Goal: Task Accomplishment & Management: Use online tool/utility

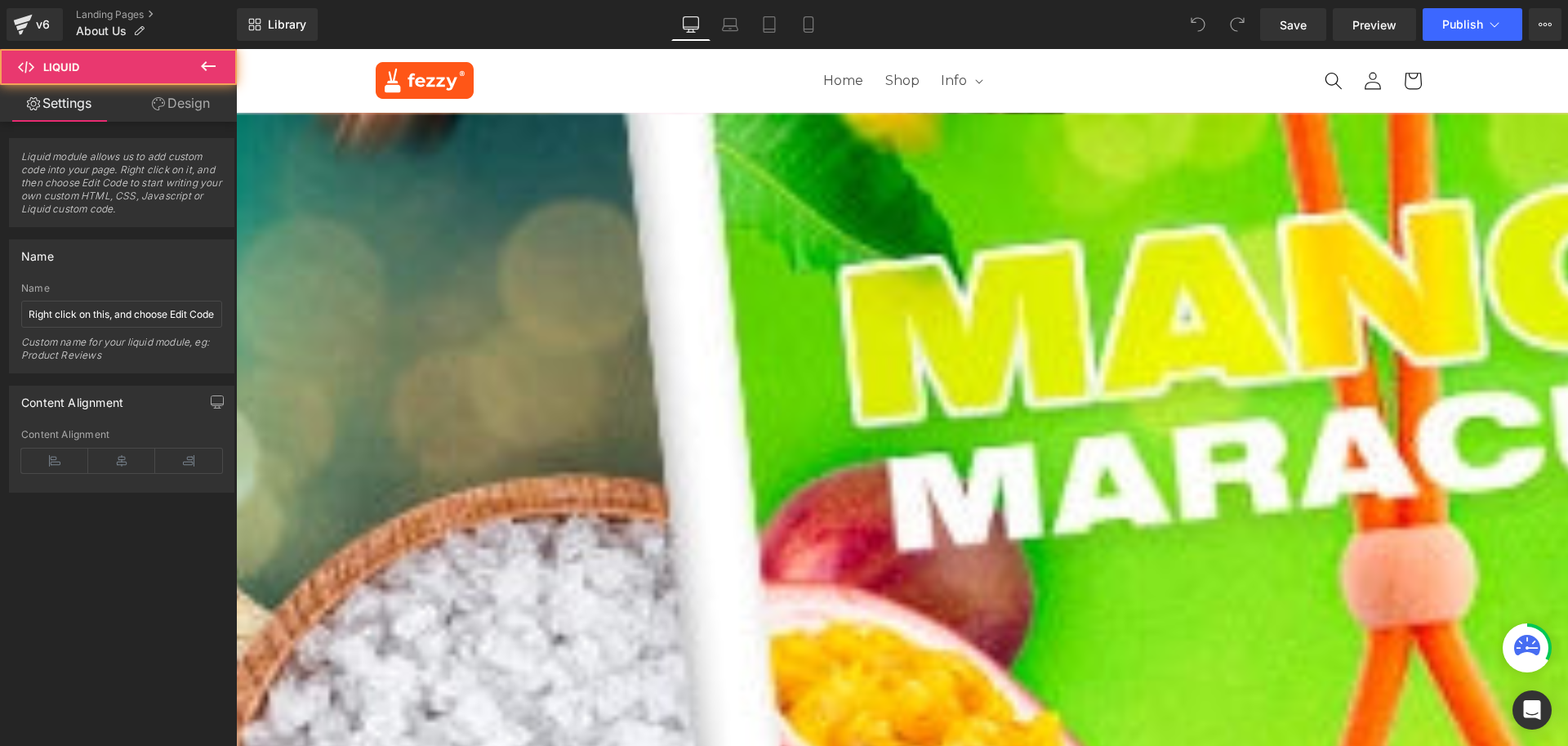
click at [236, 560] on div "Liquid" at bounding box center [236, 560] width 0 height 0
click at [236, 49] on icon at bounding box center [236, 49] width 0 height 0
click at [236, 560] on div "Liquid" at bounding box center [236, 562] width 0 height 4
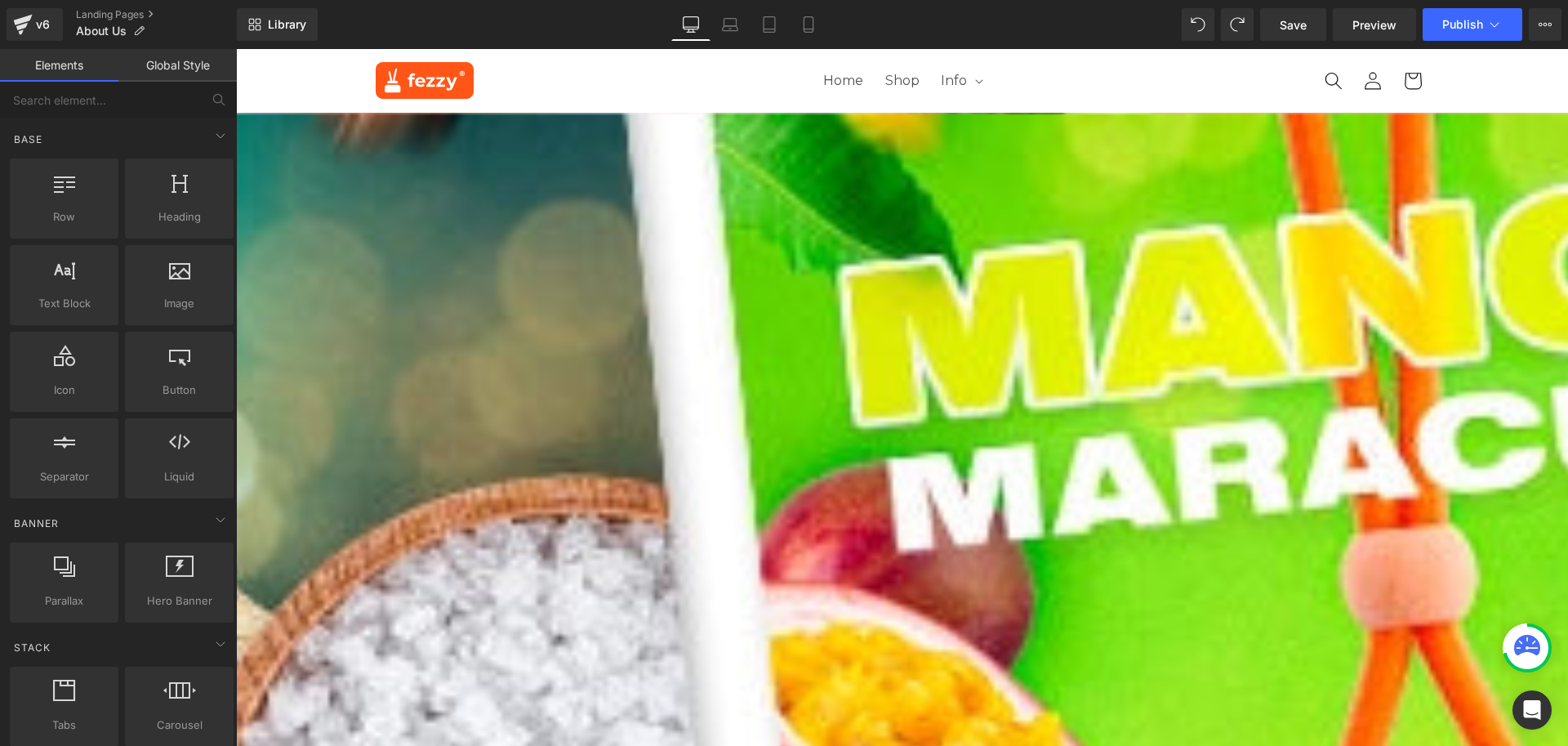
click at [1078, 560] on div "Liquid" at bounding box center [727, 562] width 981 height 4
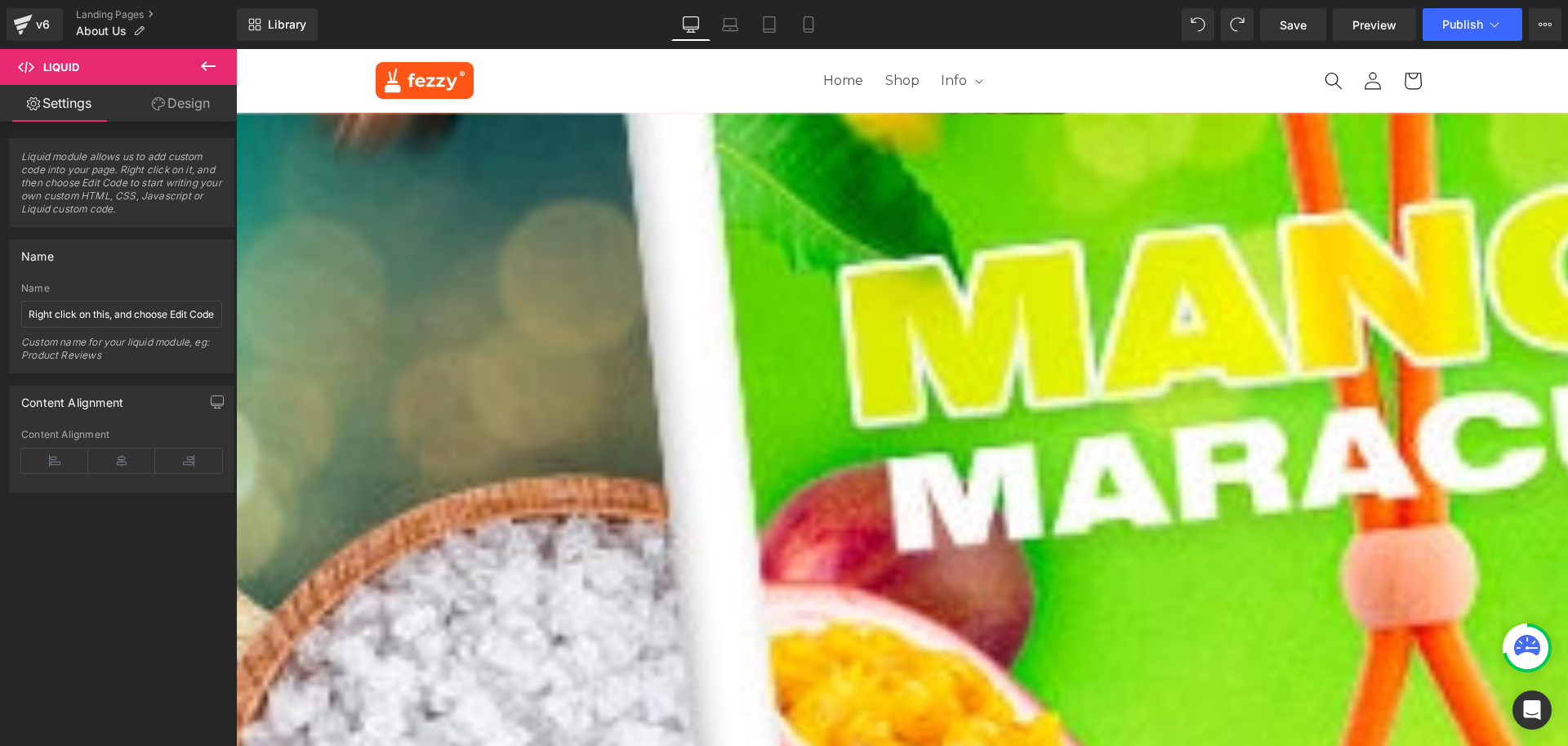
click at [236, 49] on icon at bounding box center [236, 49] width 0 height 0
click at [236, 49] on link at bounding box center [236, 49] width 0 height 0
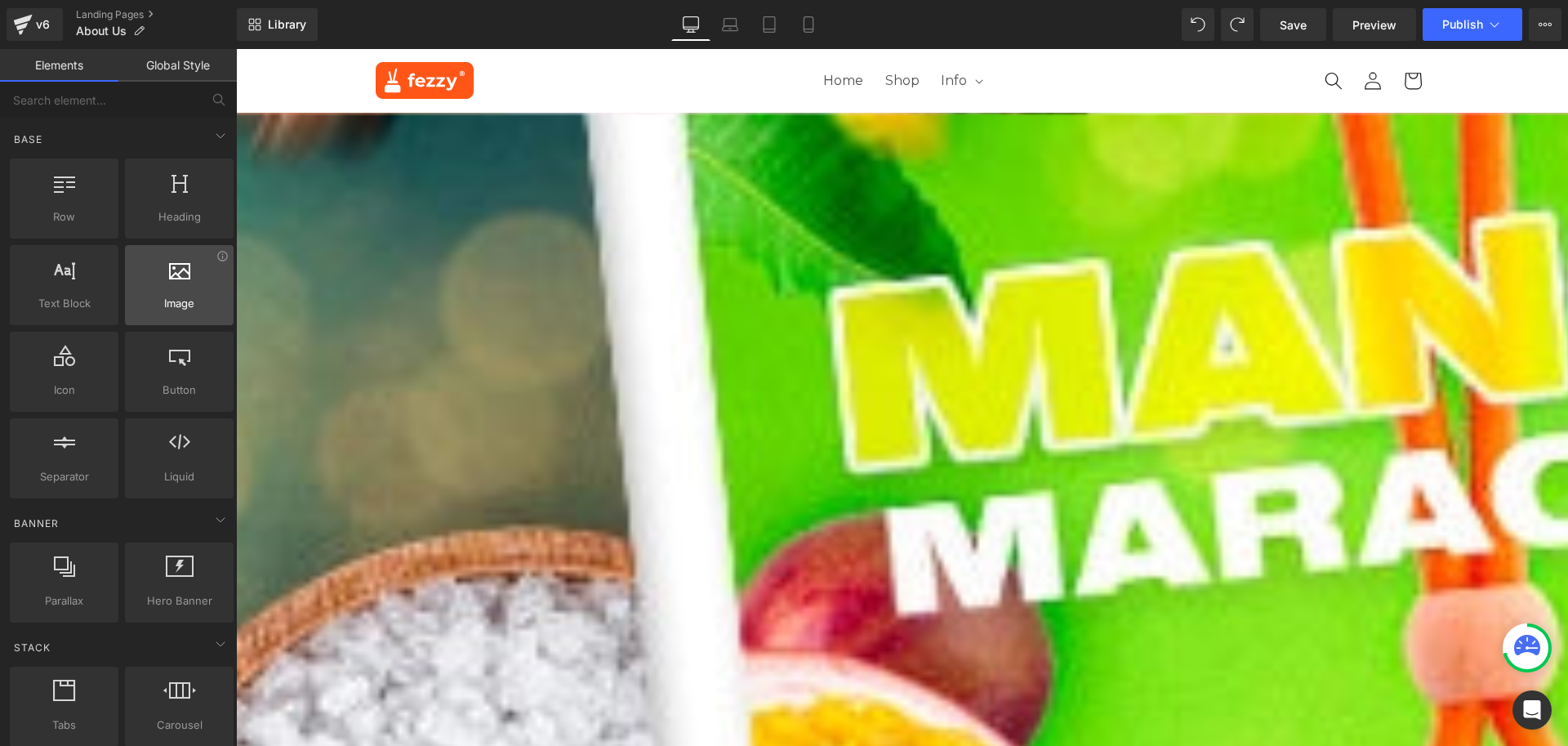
click at [172, 292] on div at bounding box center [179, 277] width 99 height 37
click at [175, 287] on div at bounding box center [179, 277] width 99 height 37
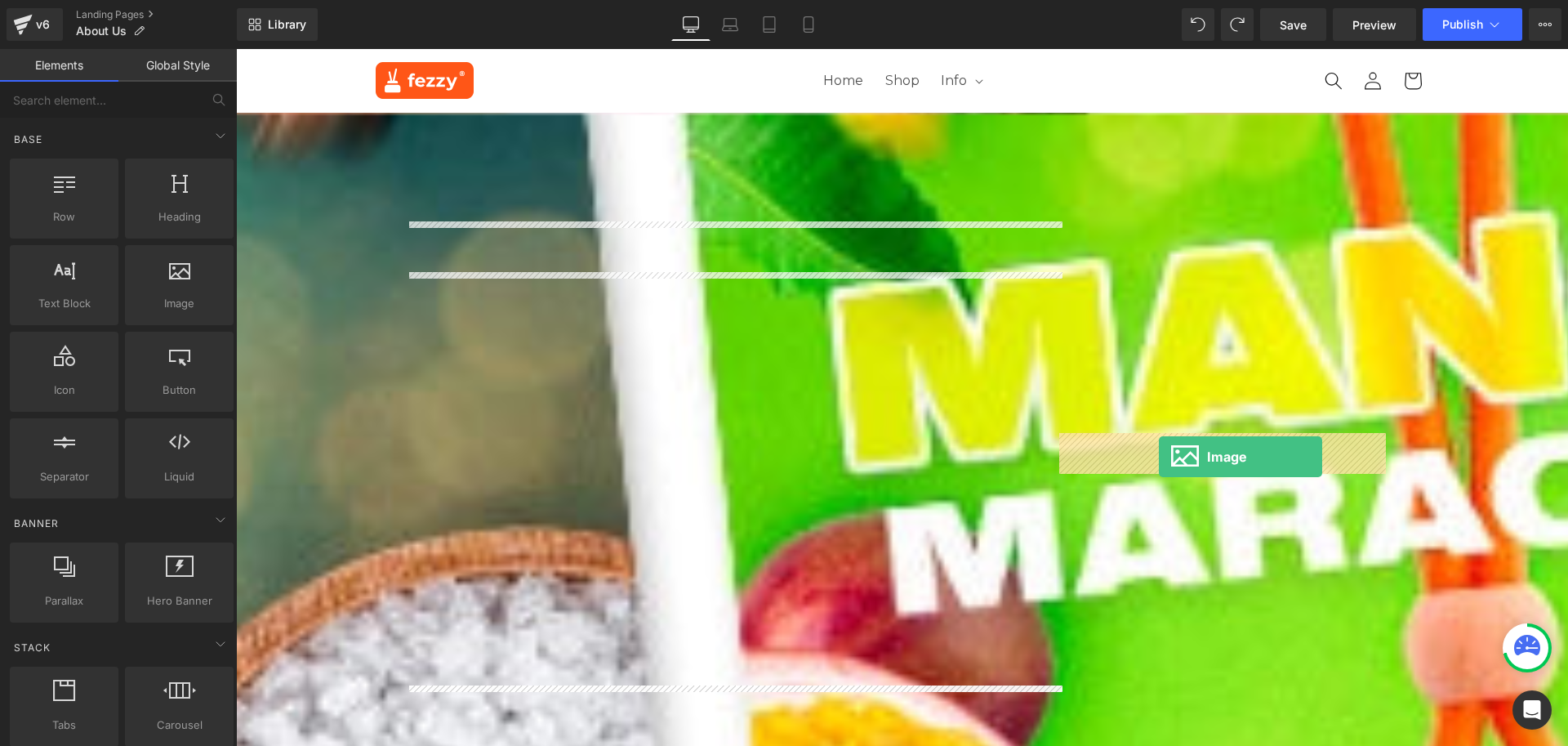
drag, startPoint x: 411, startPoint y: 330, endPoint x: 1159, endPoint y: 454, distance: 758.2
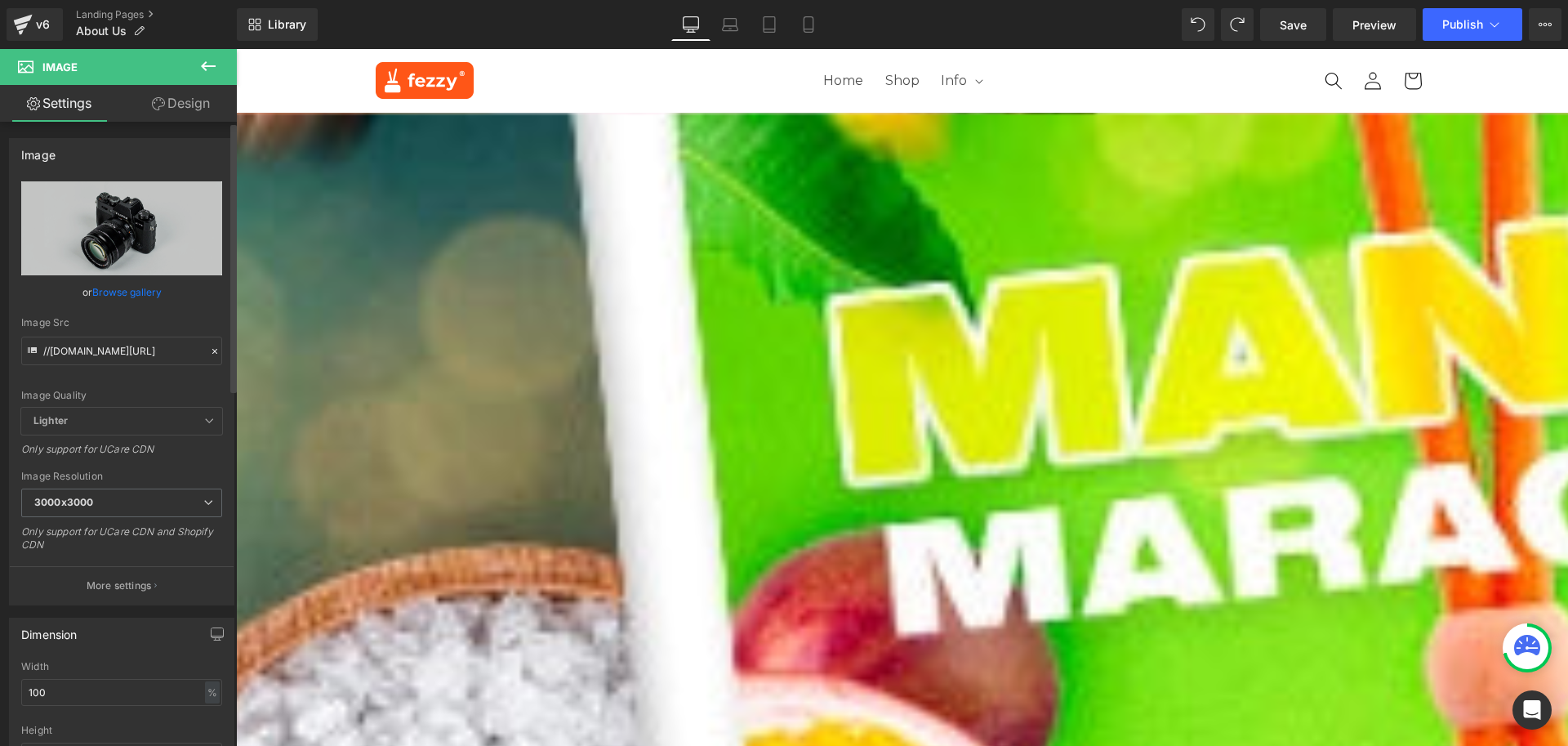
click at [140, 288] on link "Browse gallery" at bounding box center [126, 292] width 69 height 29
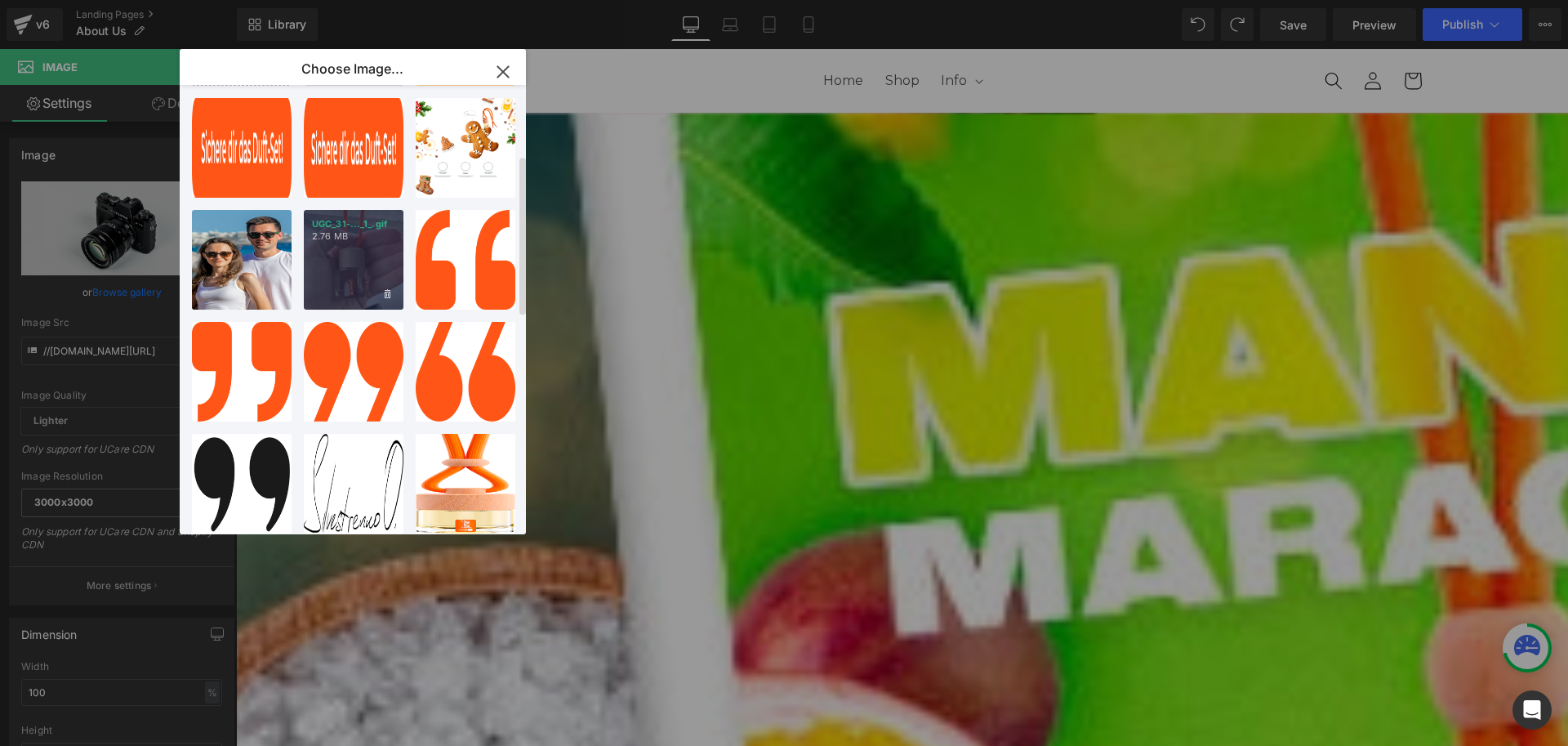
scroll to position [81, 0]
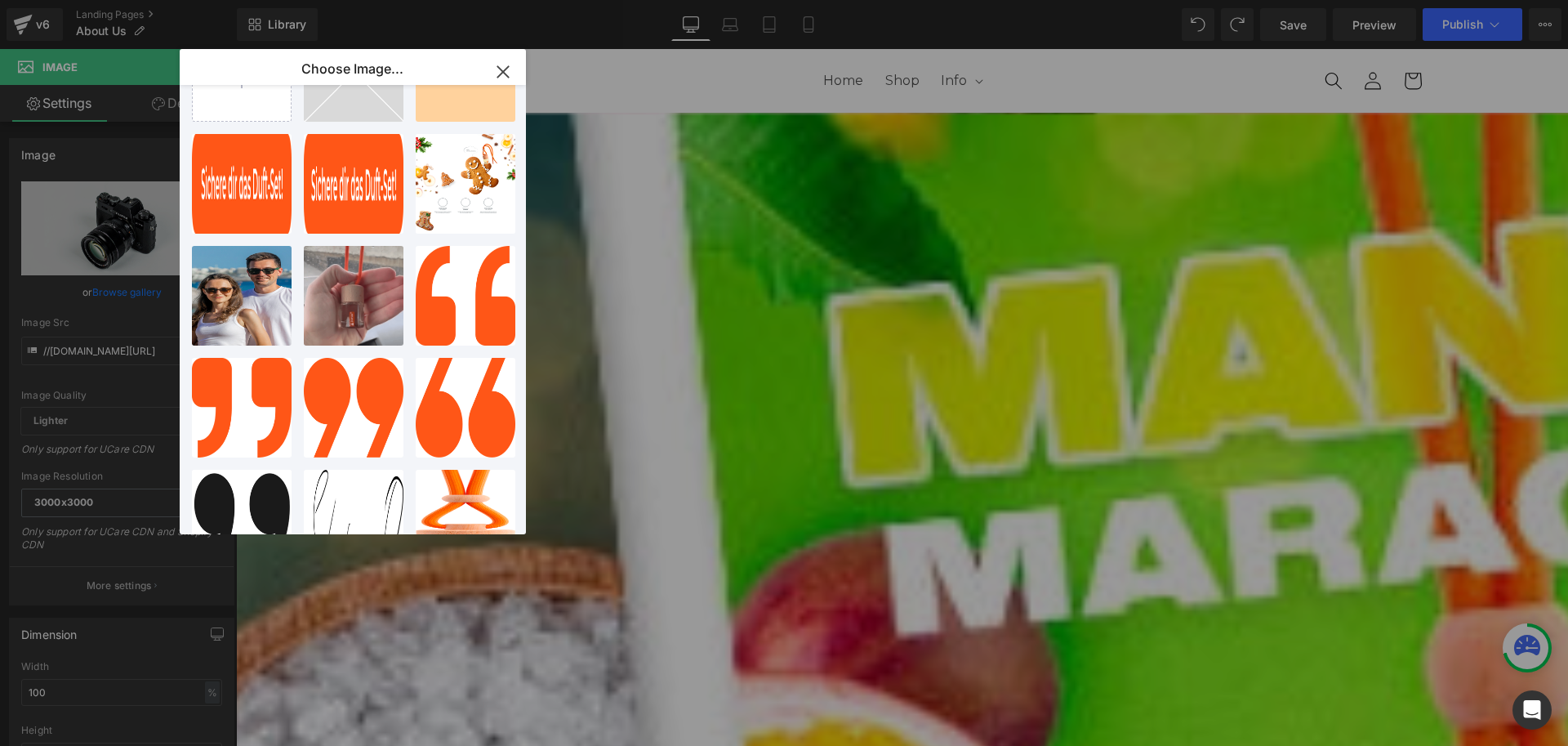
click at [502, 63] on icon "button" at bounding box center [503, 72] width 26 height 26
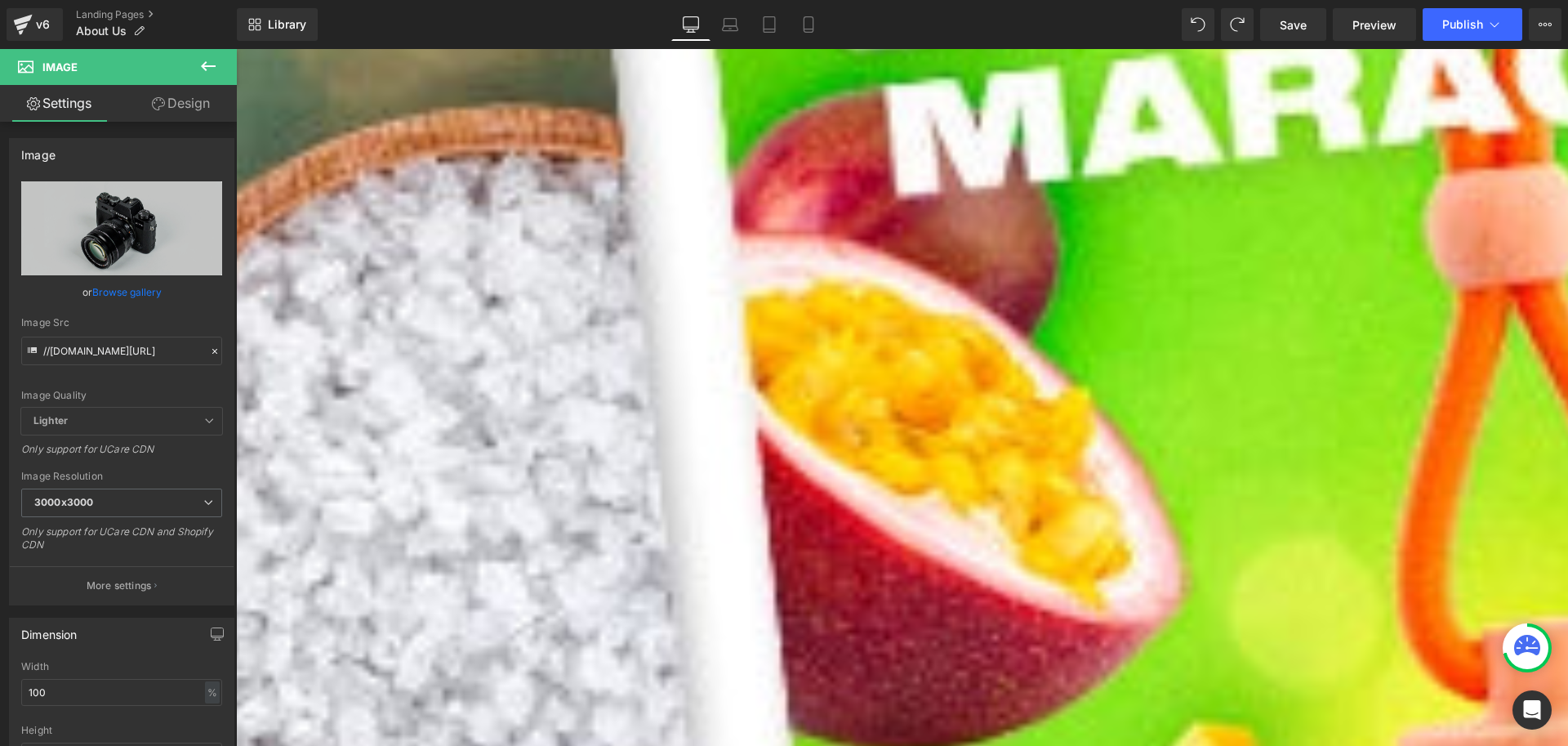
scroll to position [490, 0]
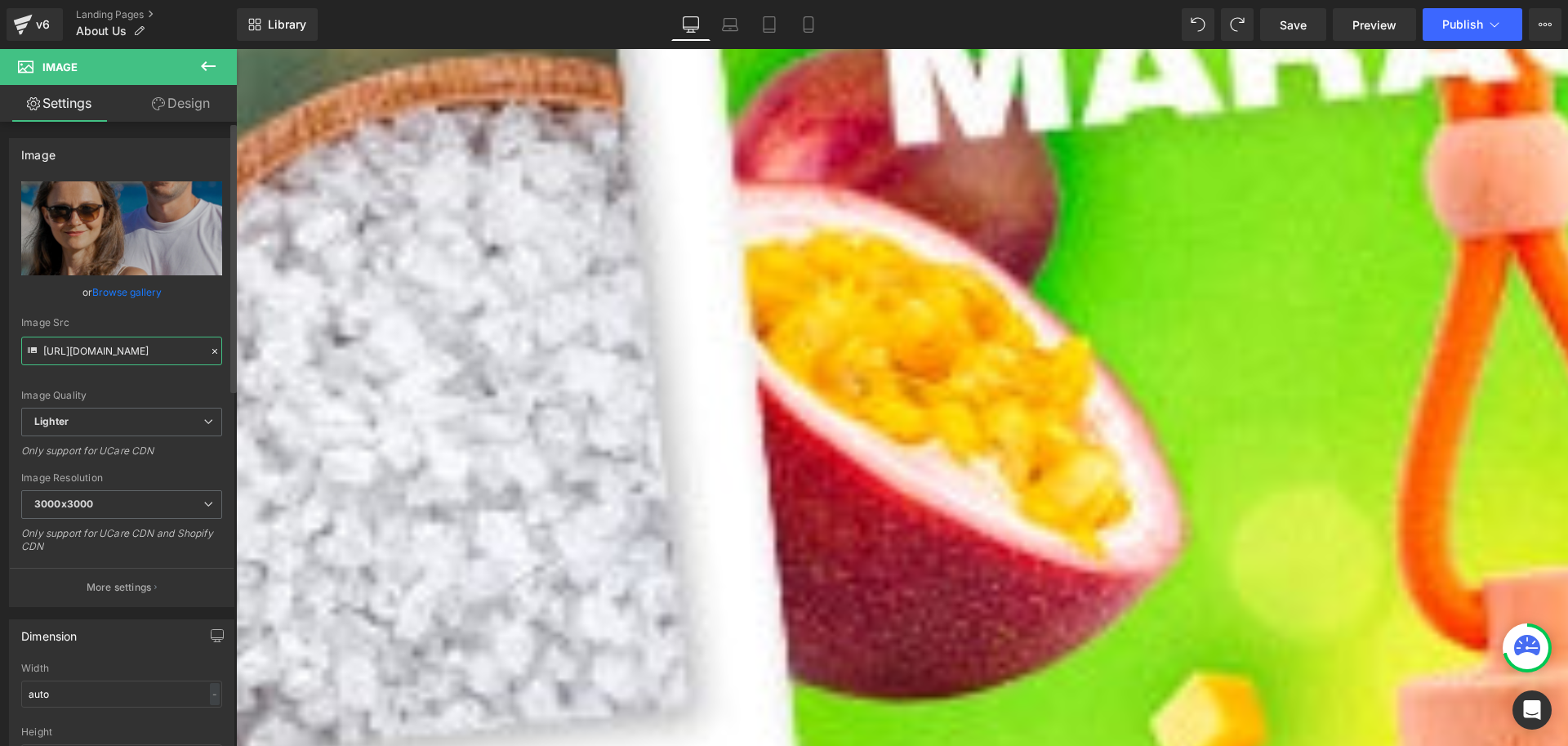
click at [85, 345] on input "https://ucarecdn.com/c1fdd223-e483-45c2-8b65-b8e2106840f4/-/format/auto/-/previ…" at bounding box center [122, 350] width 201 height 29
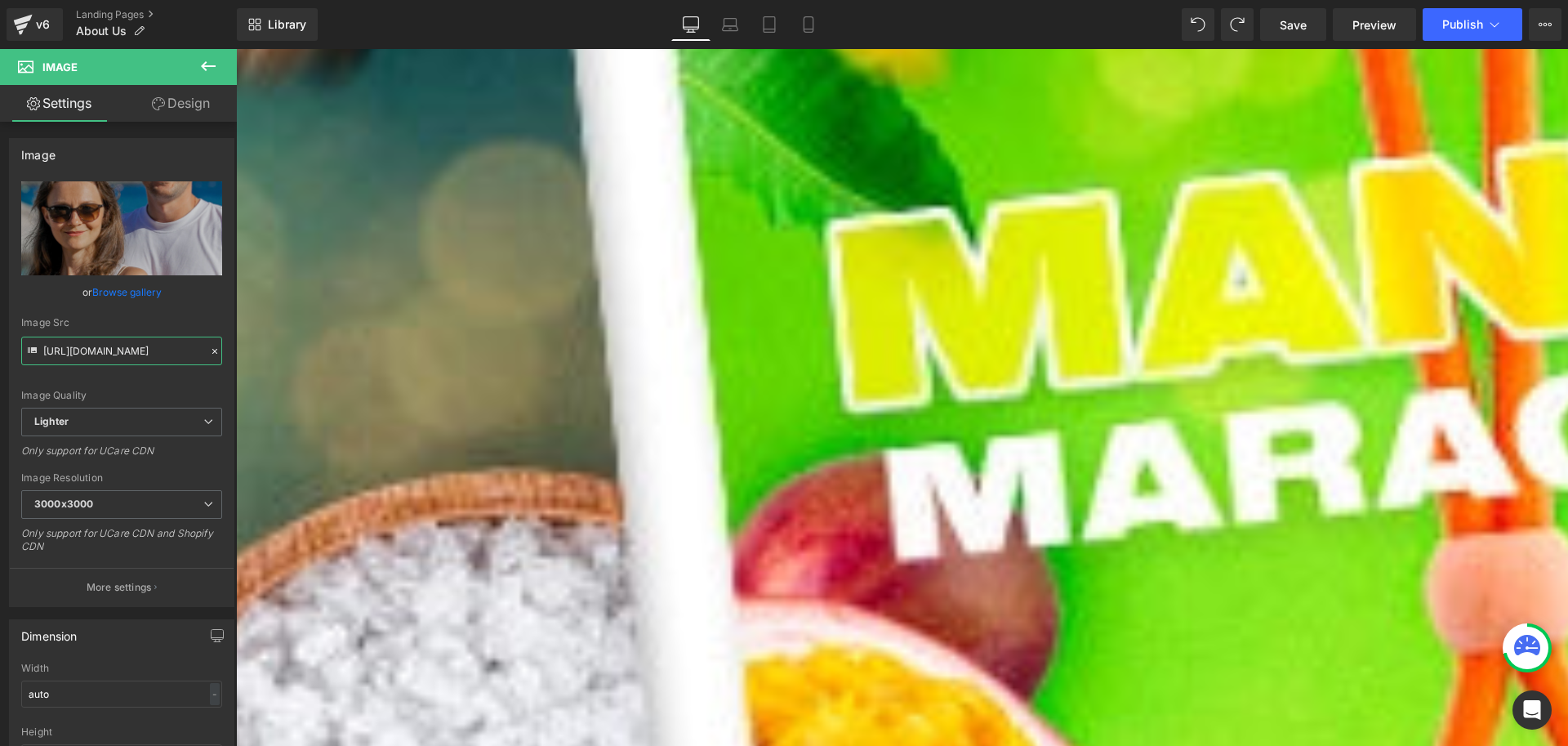
scroll to position [81, 0]
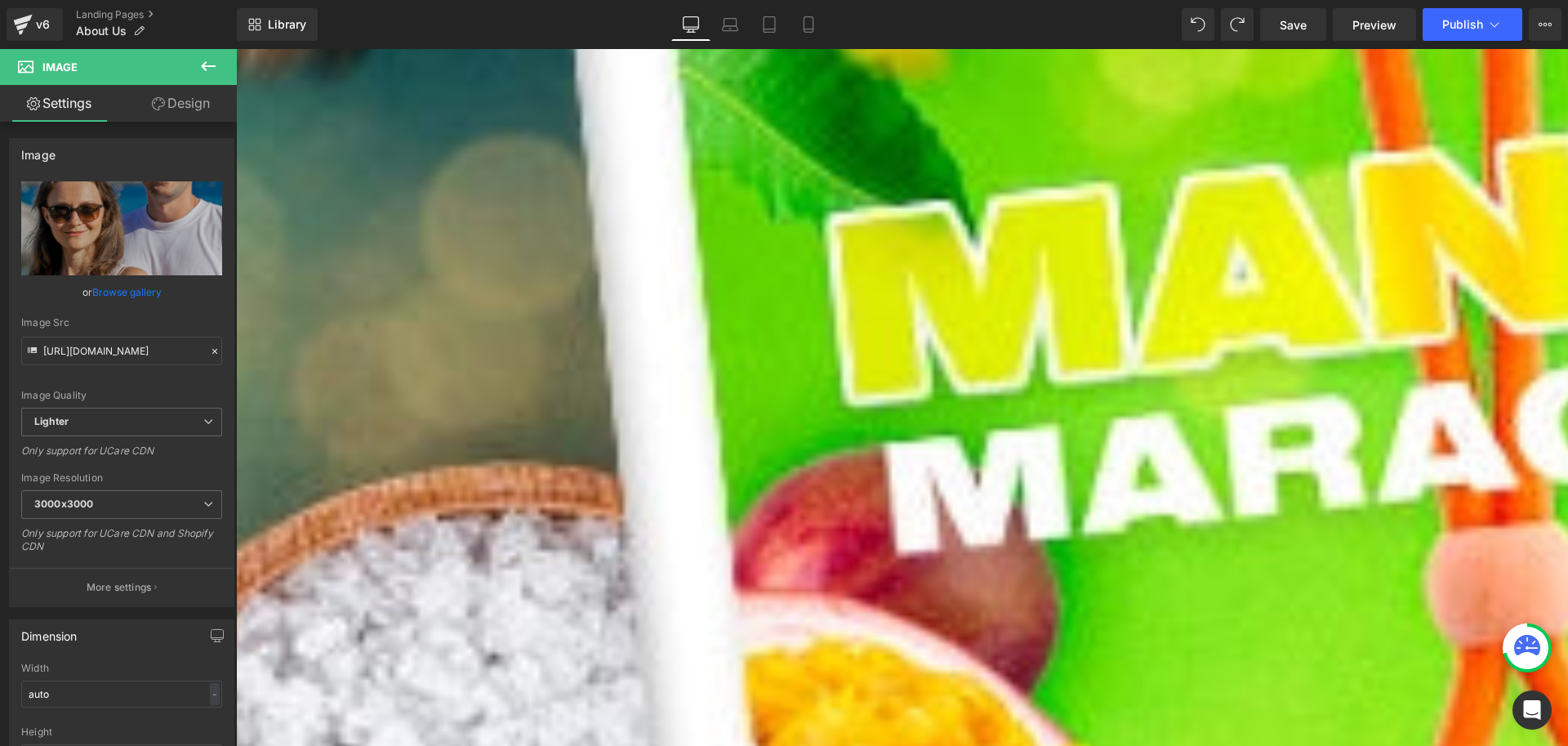
click at [444, 270] on p "Bei Jumair geht es um mehr als nur Düfte – es geht um die Schaffung einzigartig…" at bounding box center [702, 311] width 932 height 83
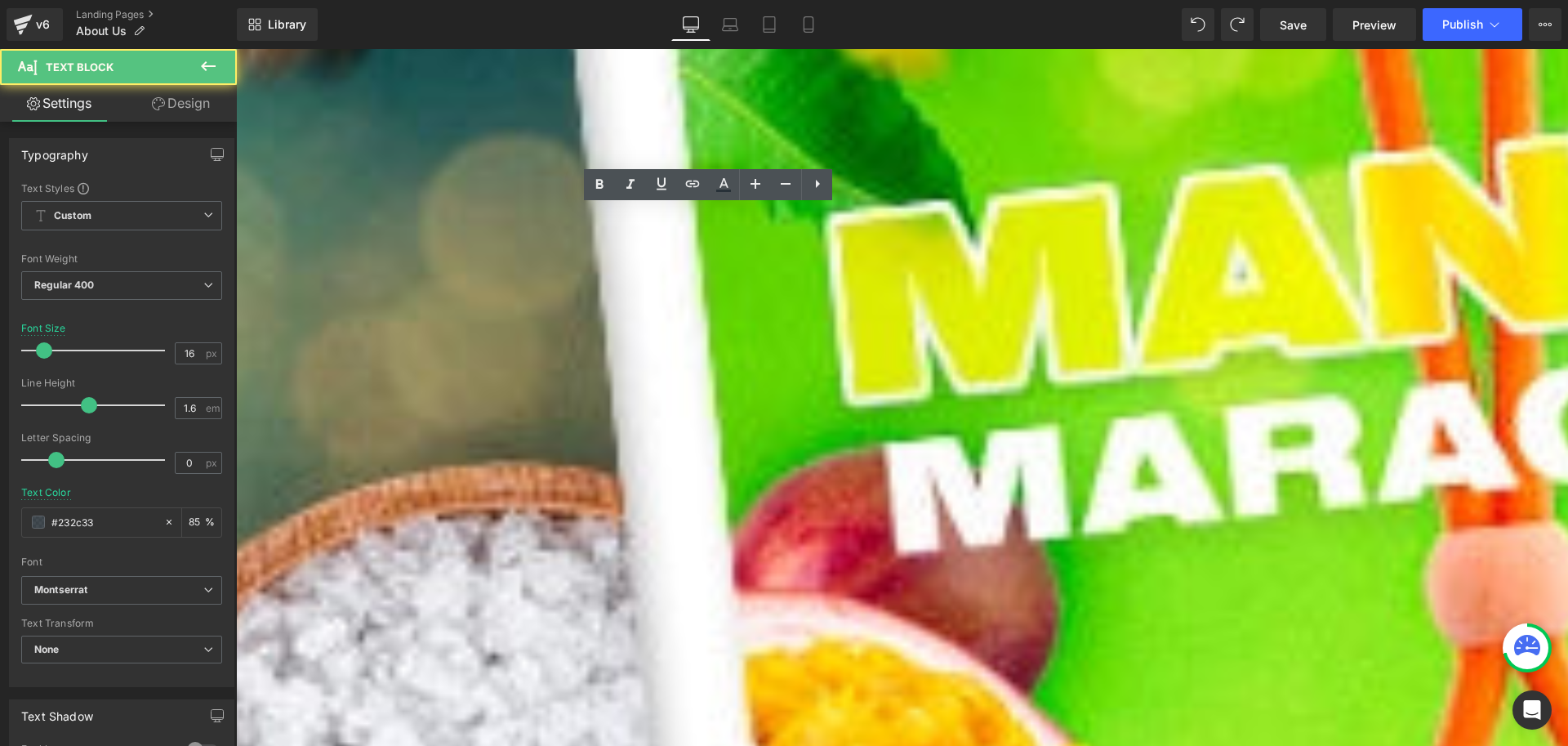
click at [521, 281] on p "Bei Jumair geht es um mehr als nur Düfte – es geht um die Schaffung einzigartig…" at bounding box center [702, 311] width 932 height 83
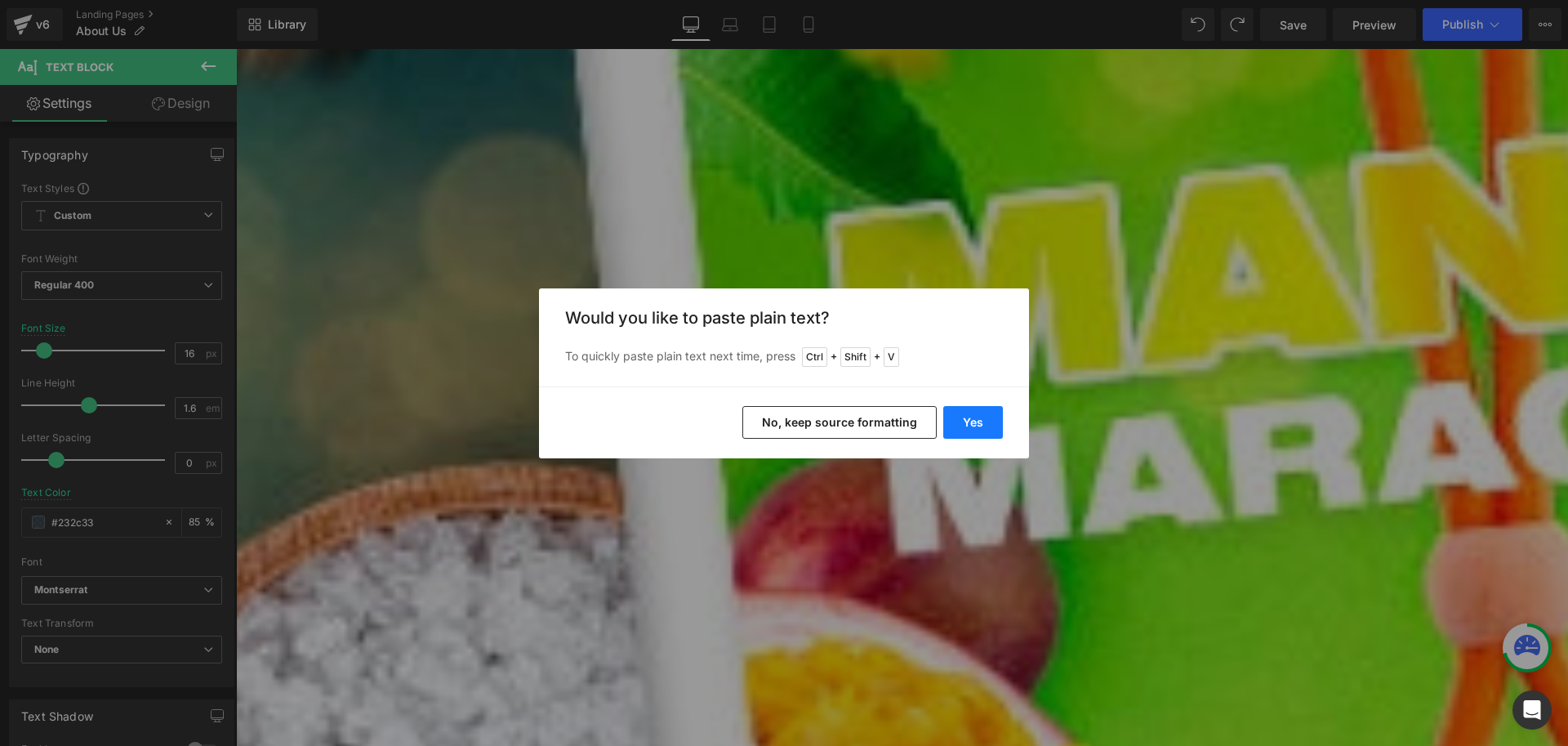
click at [984, 423] on button "Yes" at bounding box center [974, 422] width 60 height 32
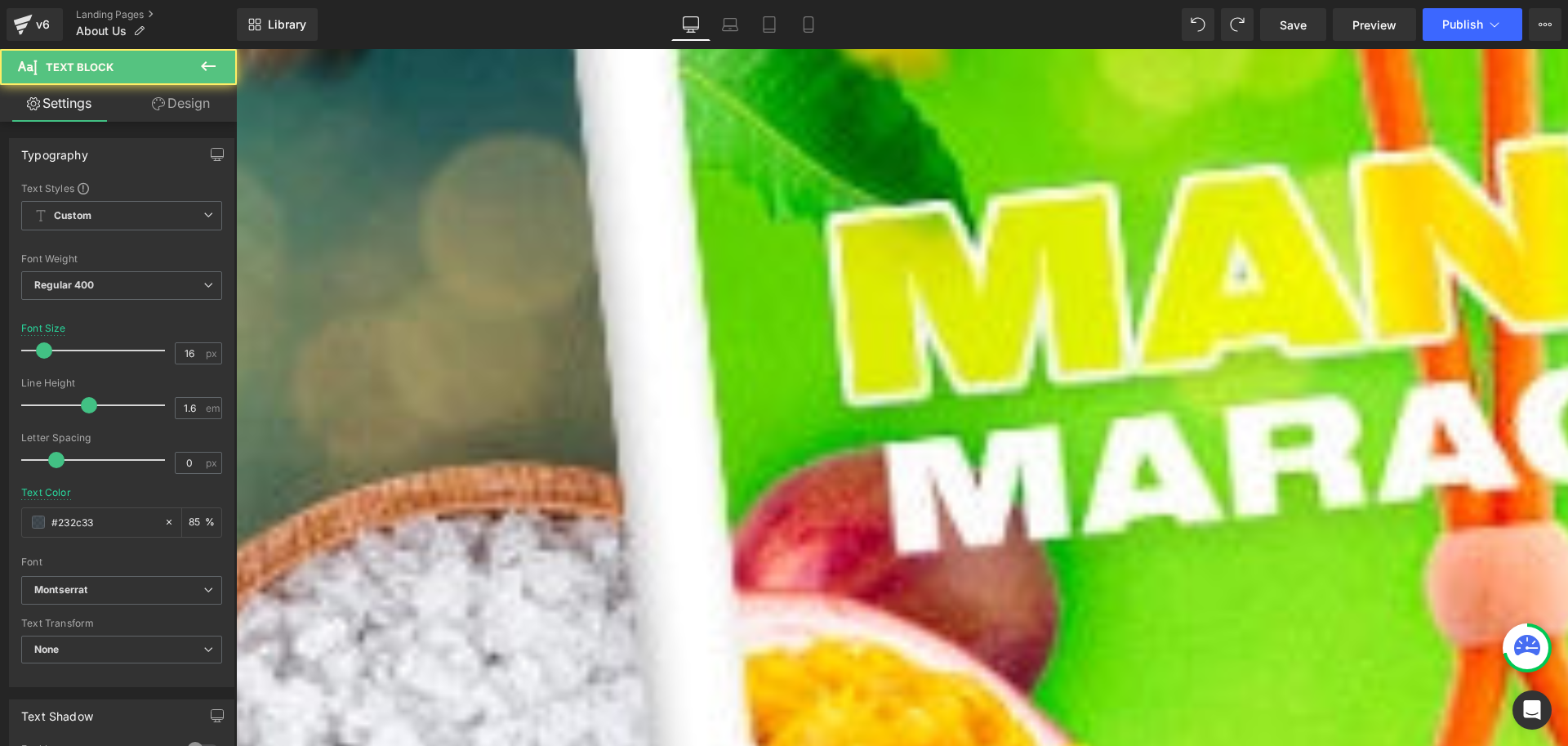
click at [596, 395] on p "Unsere Reise begann mit einer einfachen Idee: eine vielfältige Palette von Düft…" at bounding box center [702, 405] width 932 height 63
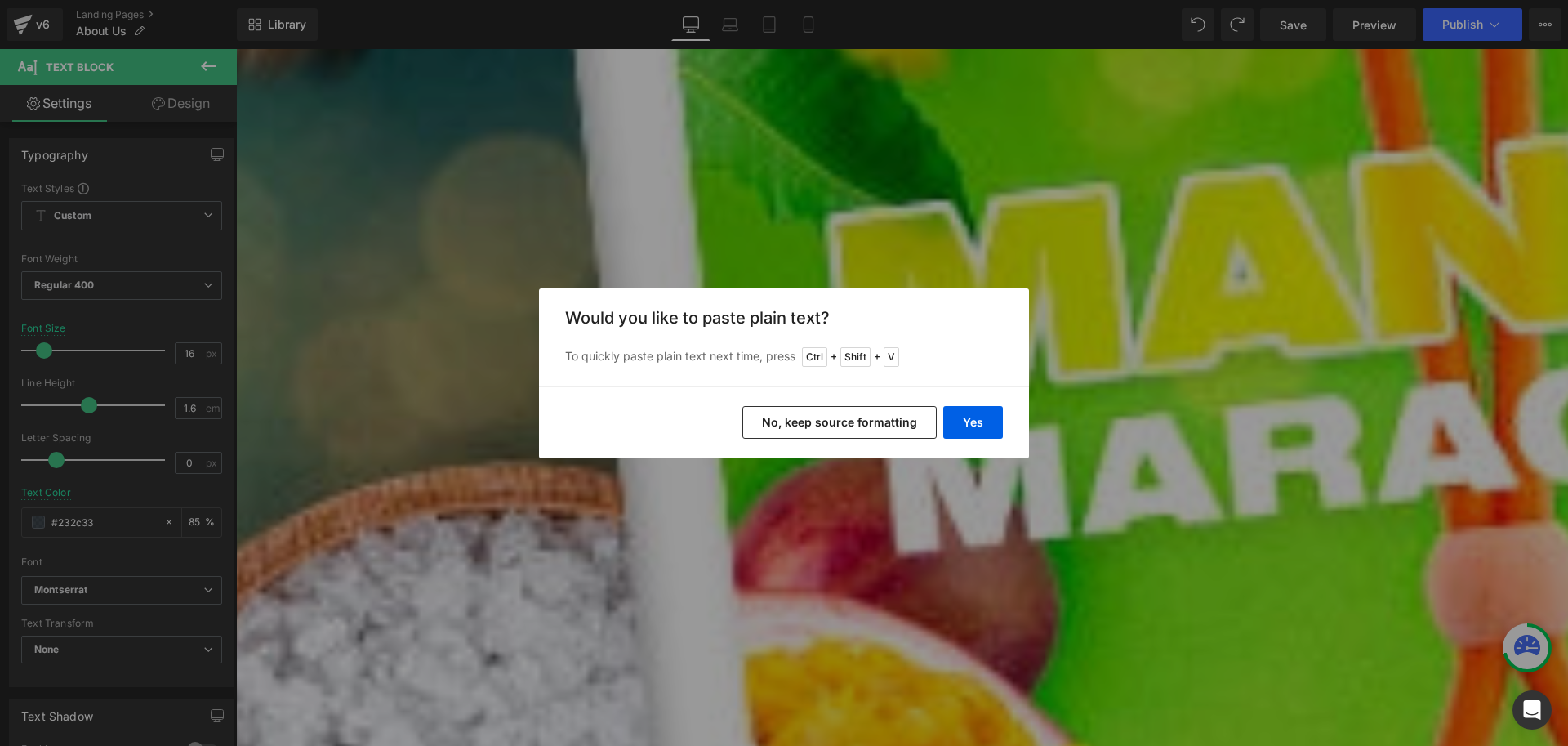
click at [805, 421] on button "No, keep source formatting" at bounding box center [840, 422] width 194 height 32
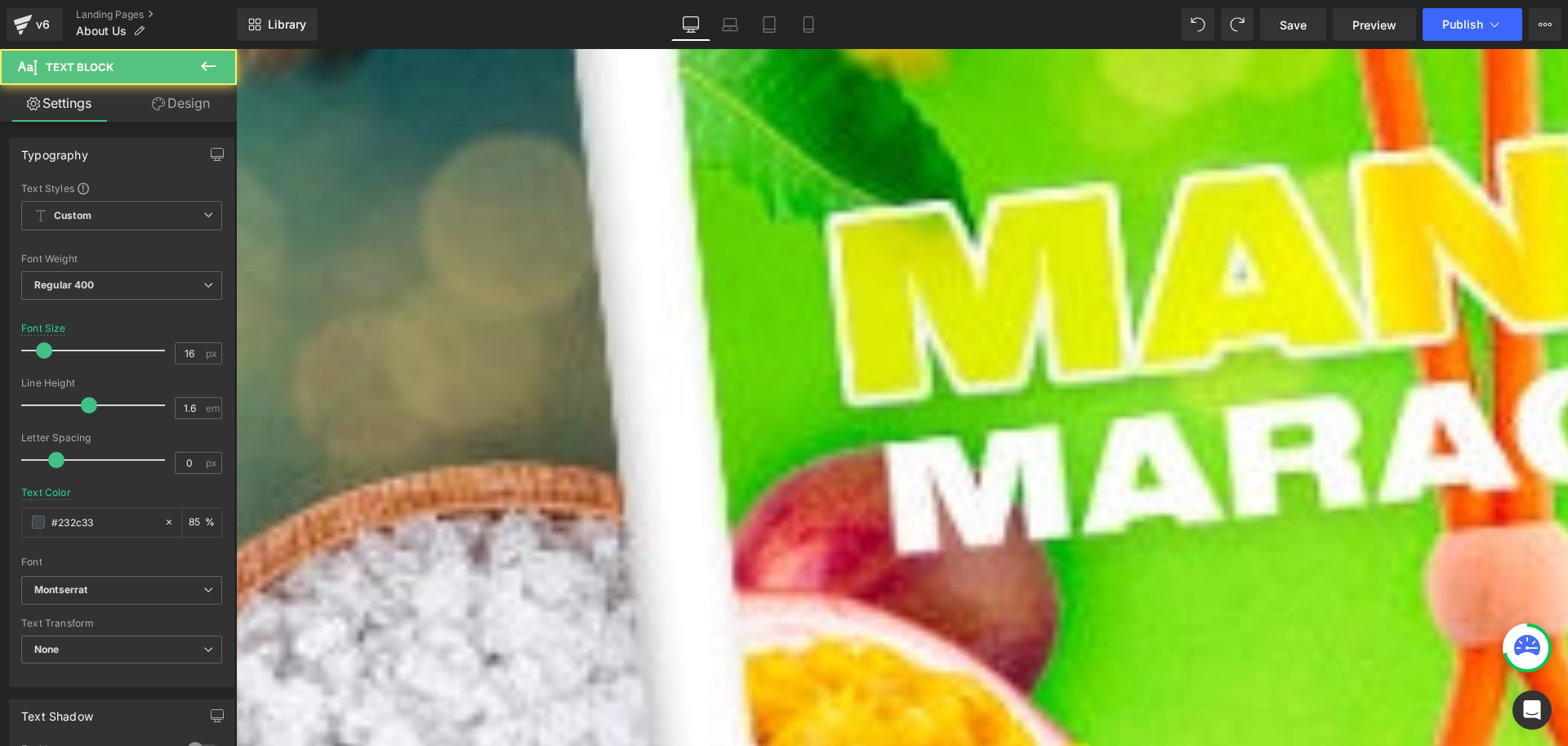
click at [601, 349] on p "Fezzy steht für stilvolle, langanhaltende und natürliche Autodüfte – entwickelt…" at bounding box center [702, 332] width 932 height 42
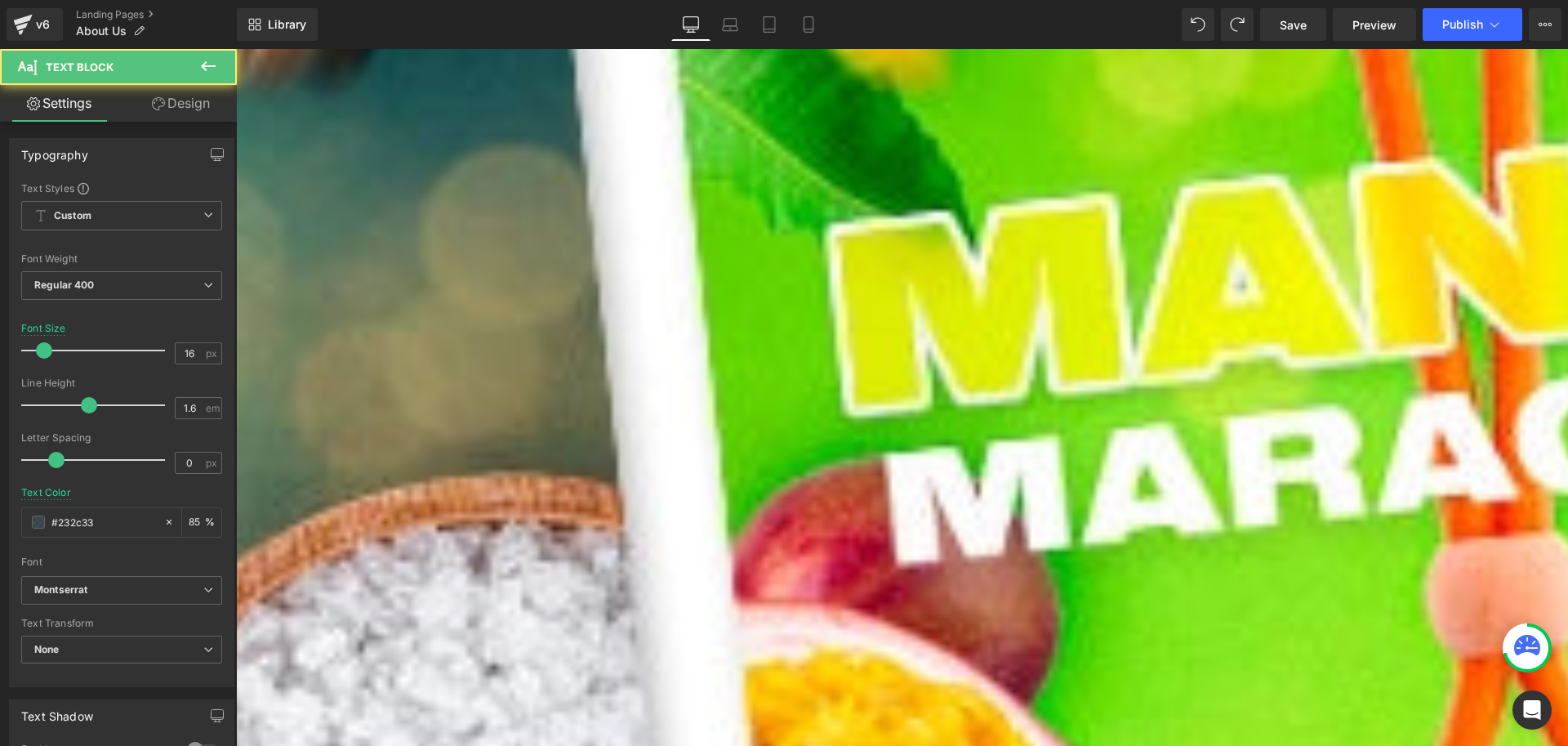
click at [545, 437] on p "Wir glauben daran, dass ein Duft mehr ist als nur ein Geruch. Er schafft Atmosp…" at bounding box center [702, 405] width 932 height 63
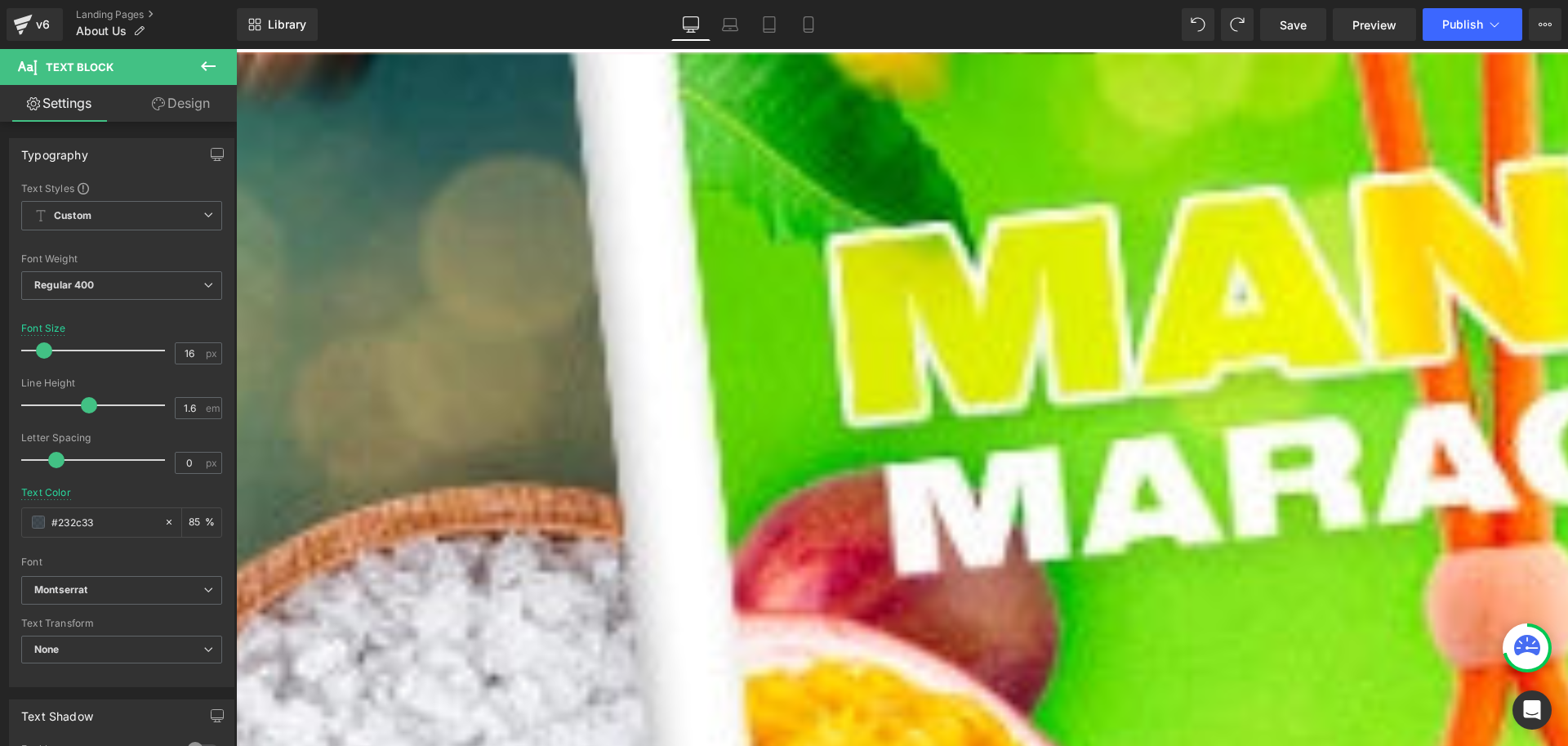
click at [658, 158] on div "Willkommen bei Jumair! Heading Fezzy steht für stilvolle, langanhaltende und na…" at bounding box center [727, 700] width 981 height 1178
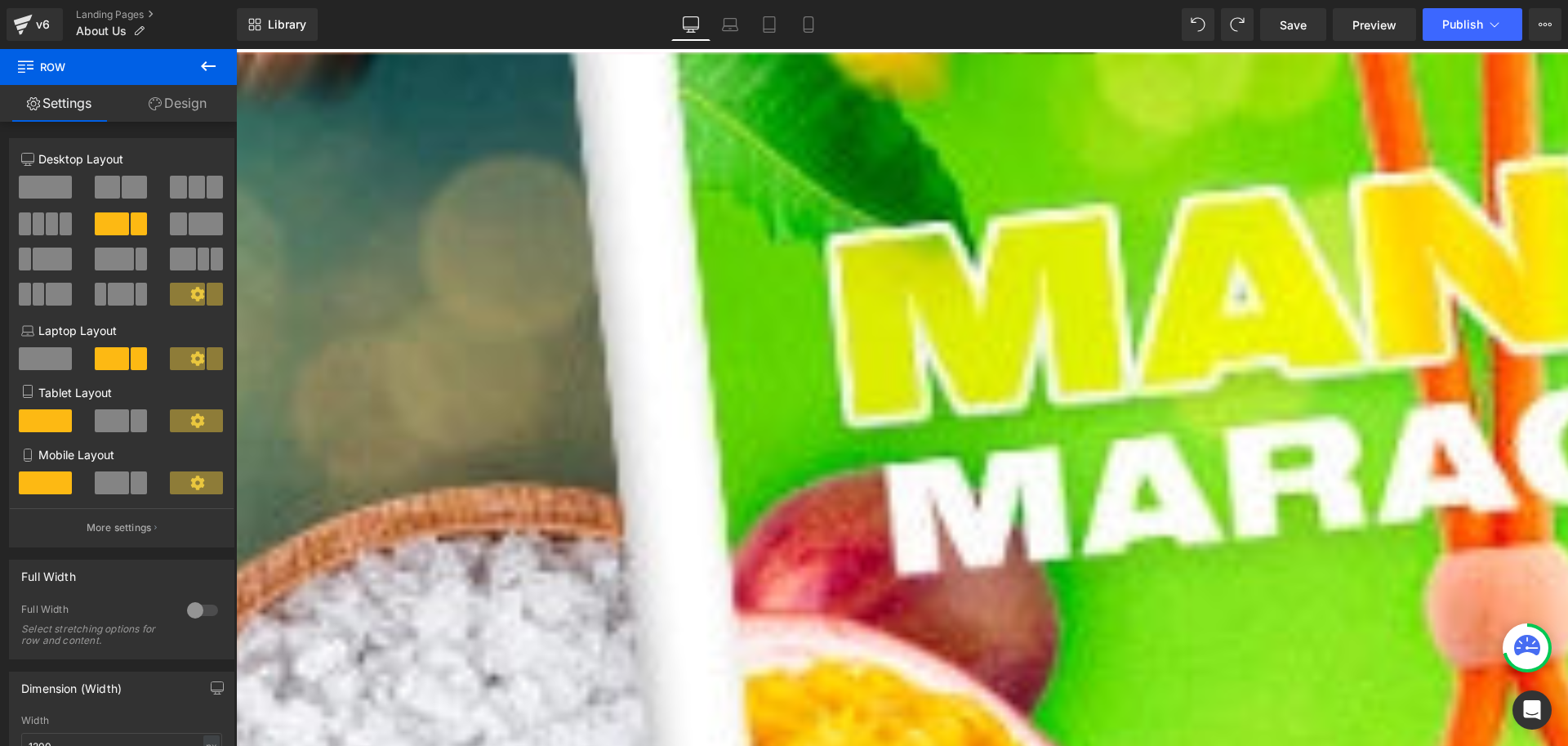
click at [411, 323] on p "Fezzy steht für stilvolle, langanhaltende und natürliche Autodüfte – entwickelt…" at bounding box center [702, 334] width 932 height 42
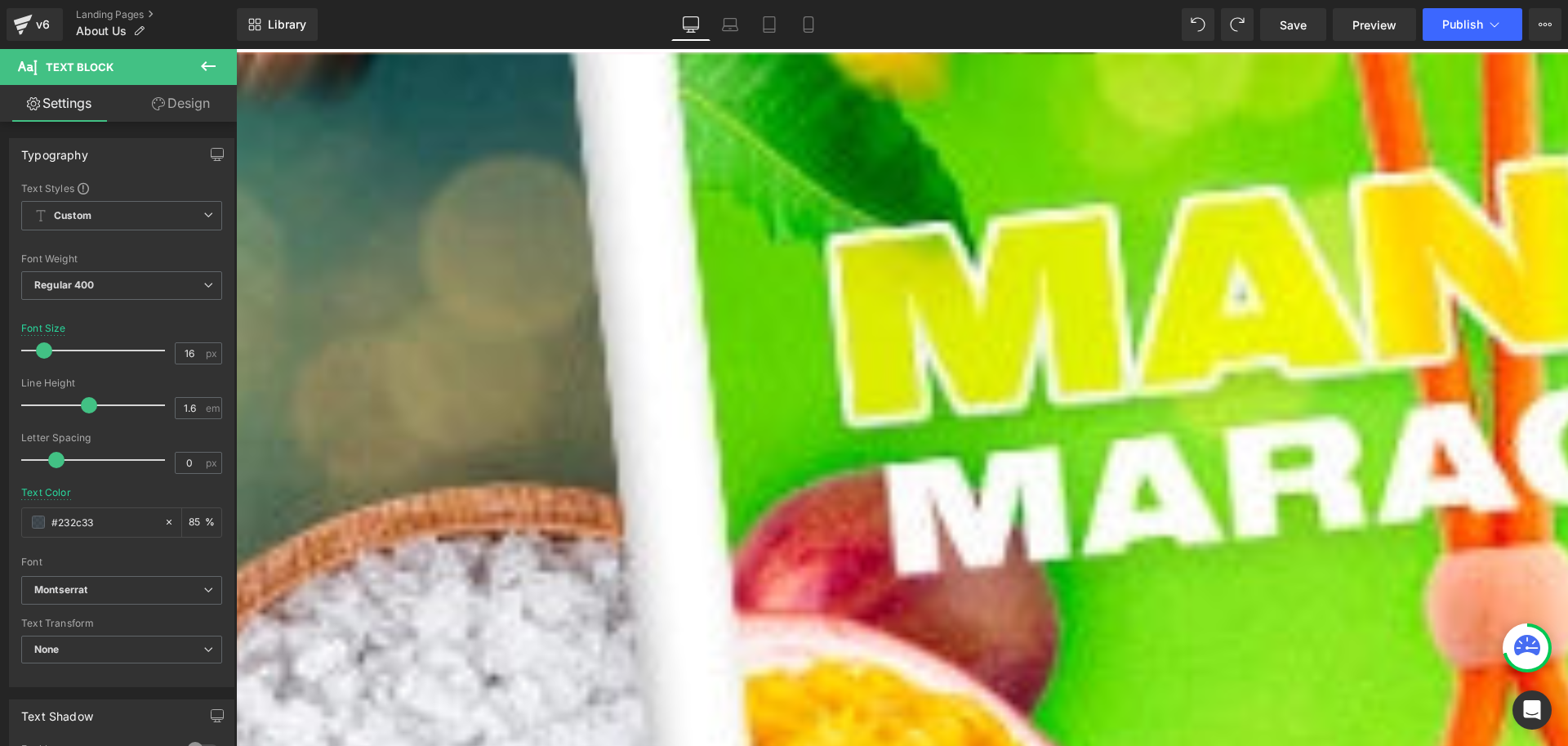
scroll to position [71, 0]
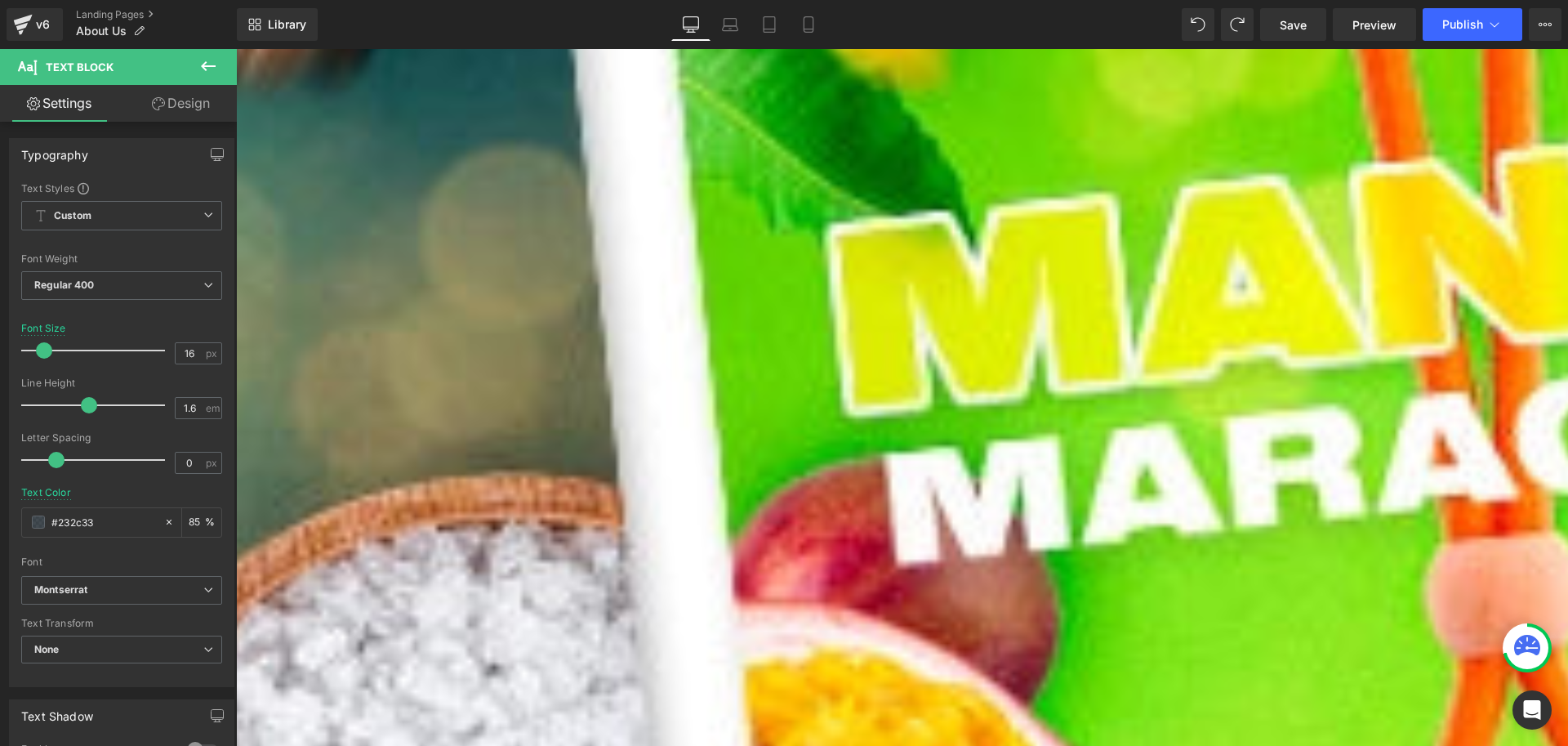
click at [500, 345] on p at bounding box center [702, 355] width 932 height 21
click at [513, 257] on h1 "Willkommen bei Jumair!" at bounding box center [727, 270] width 981 height 26
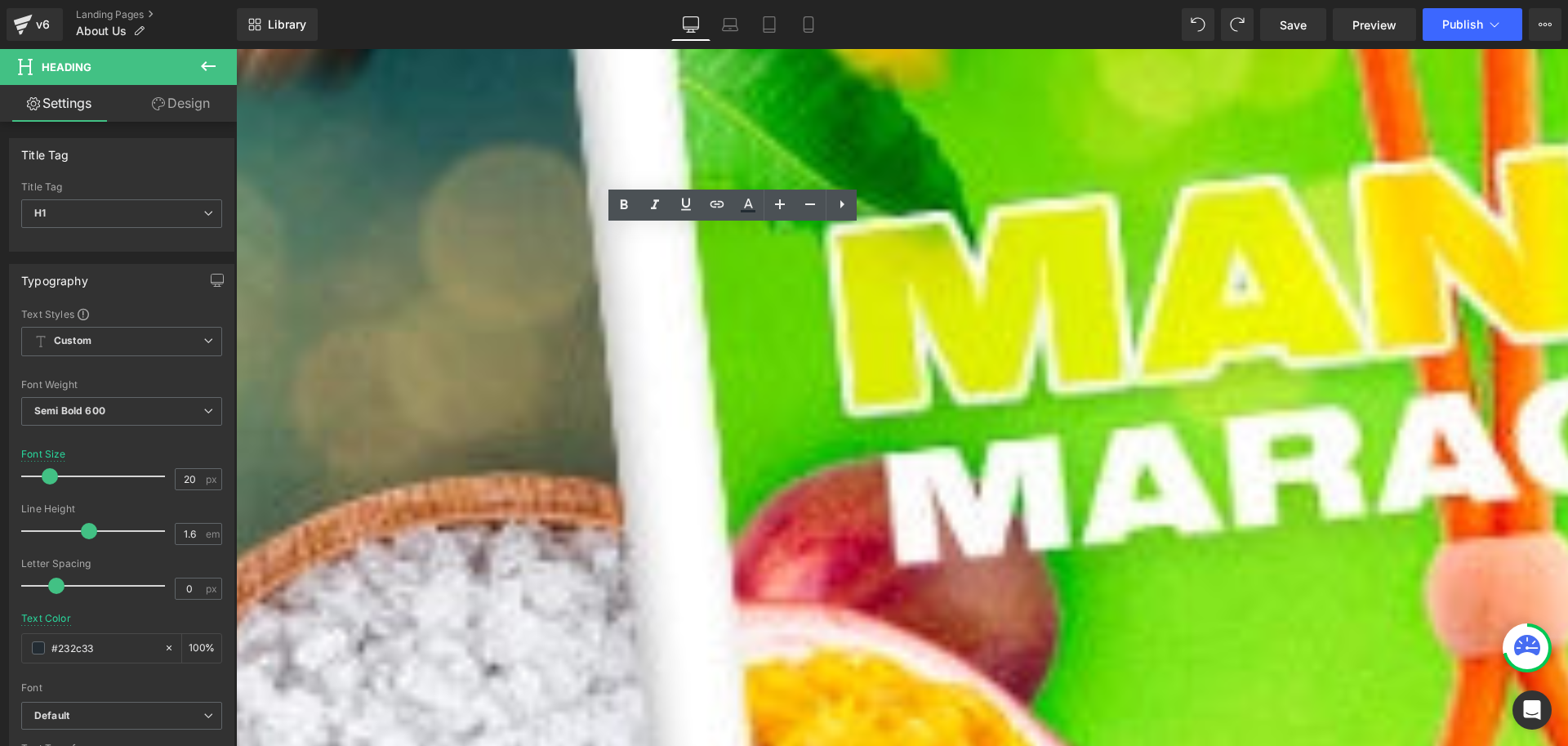
click at [236, 49] on link at bounding box center [236, 49] width 0 height 0
click at [985, 83] on h1 "Über uns" at bounding box center [903, 88] width 1332 height 28
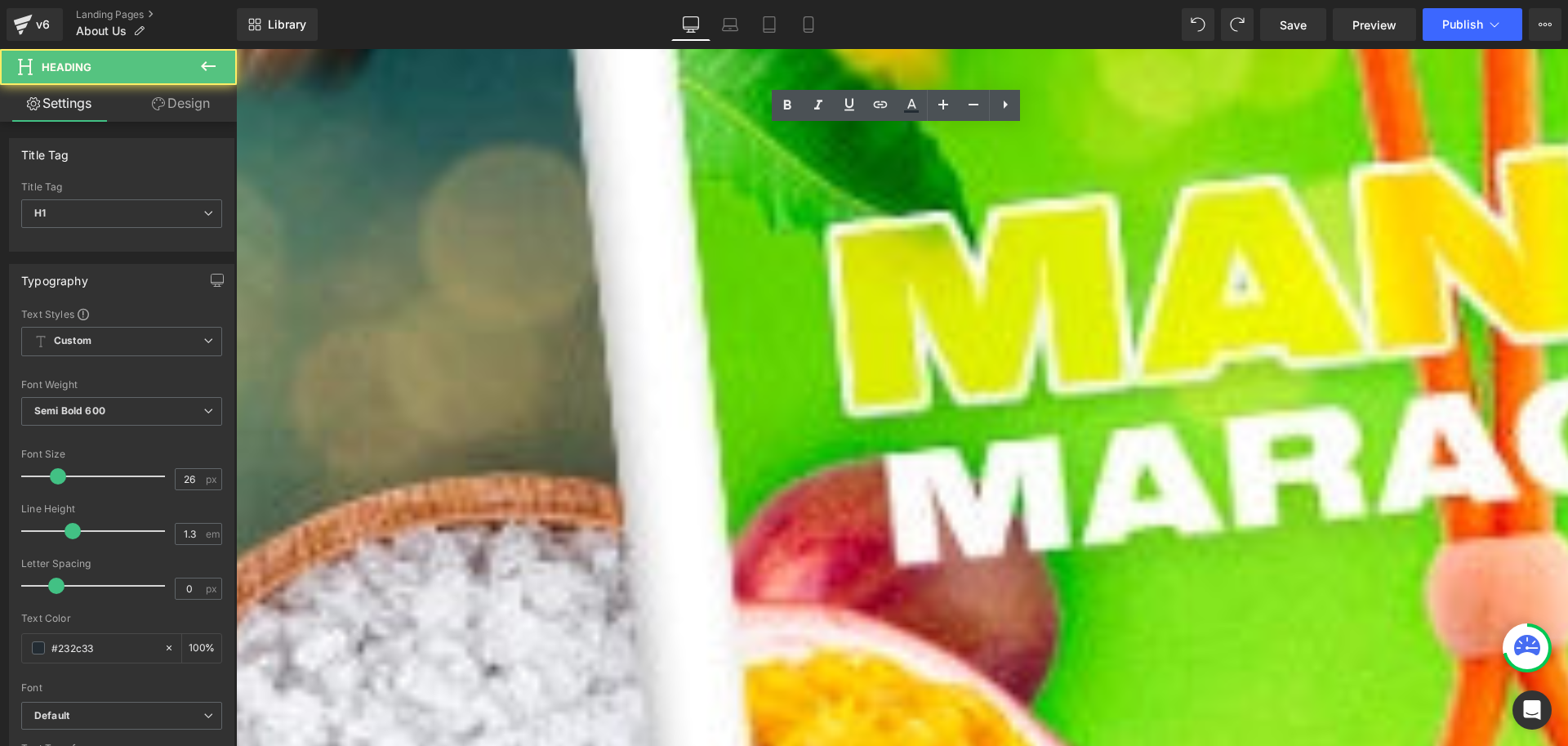
click at [607, 259] on h1 "Willkommen bei Jumair!" at bounding box center [727, 272] width 981 height 26
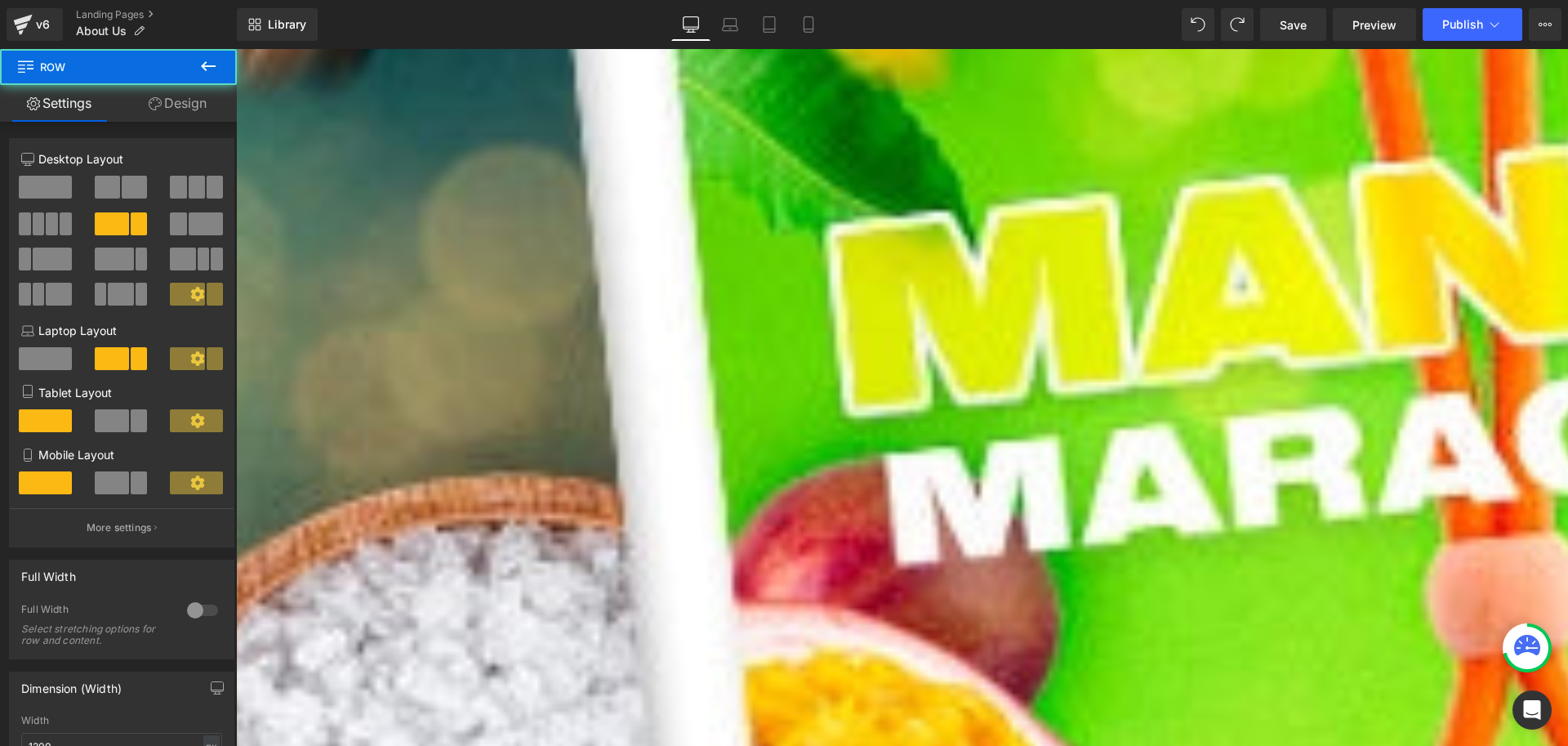
click at [995, 285] on div at bounding box center [727, 287] width 981 height 4
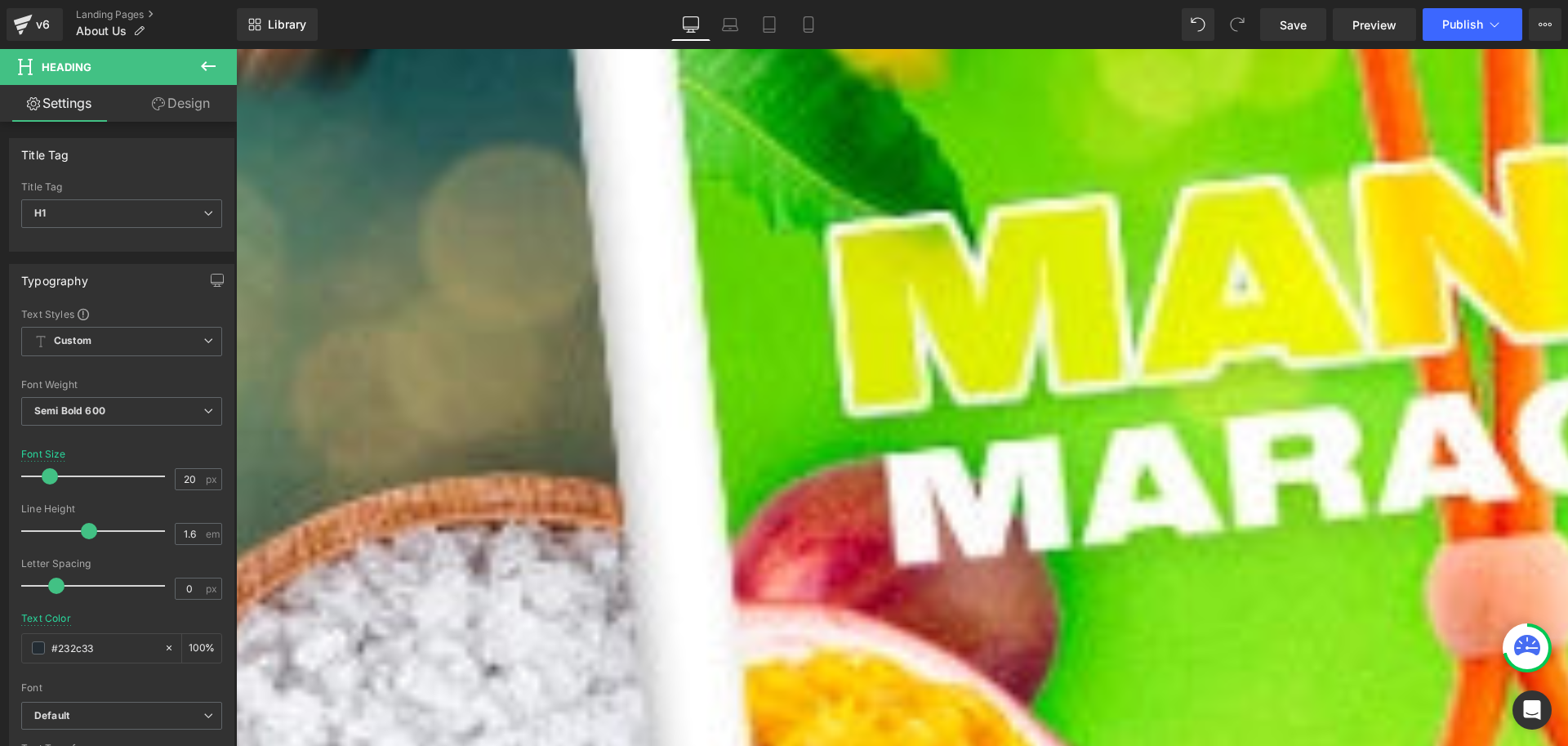
click at [236, 49] on icon at bounding box center [236, 49] width 0 height 0
click at [236, 49] on link at bounding box center [236, 49] width 0 height 0
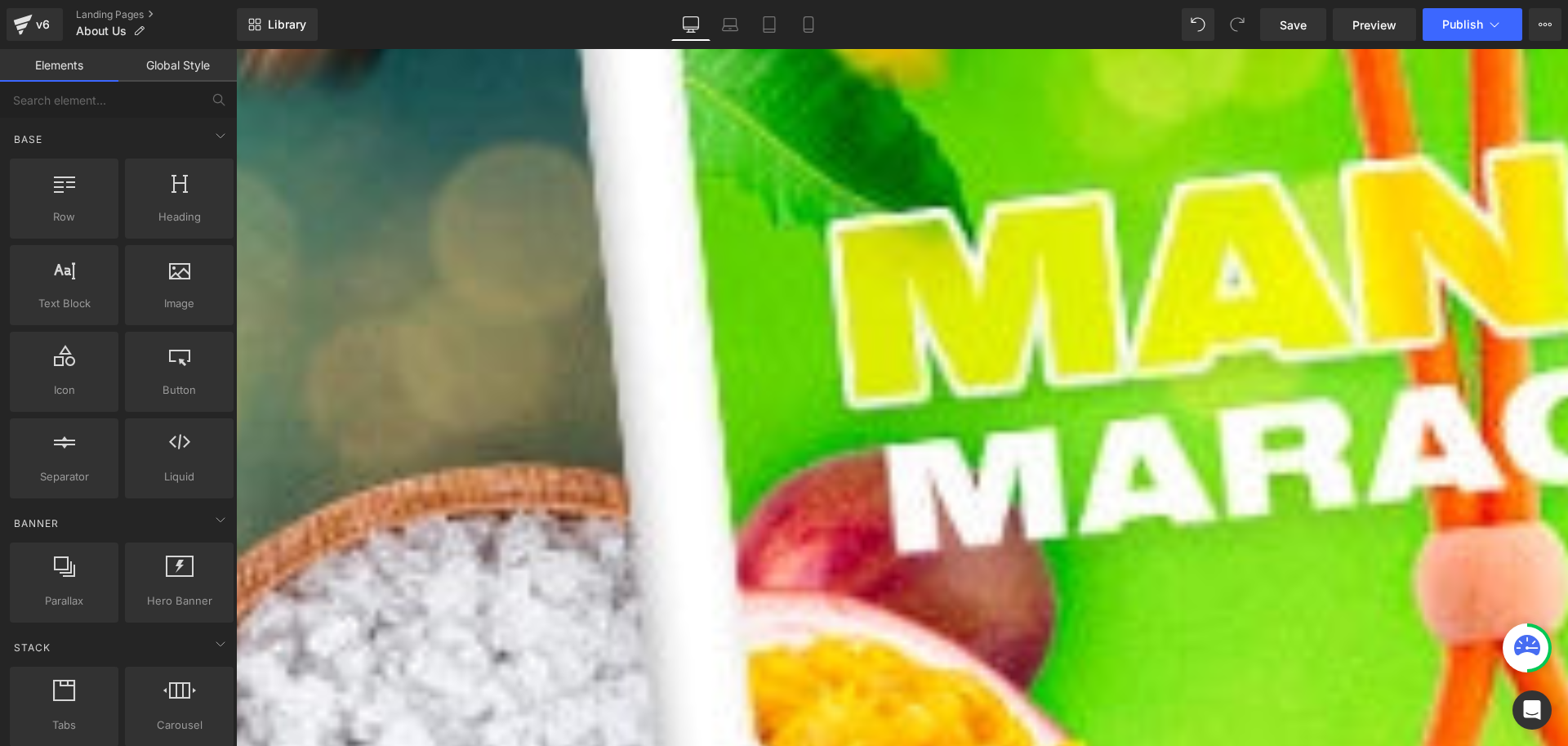
scroll to position [22, 0]
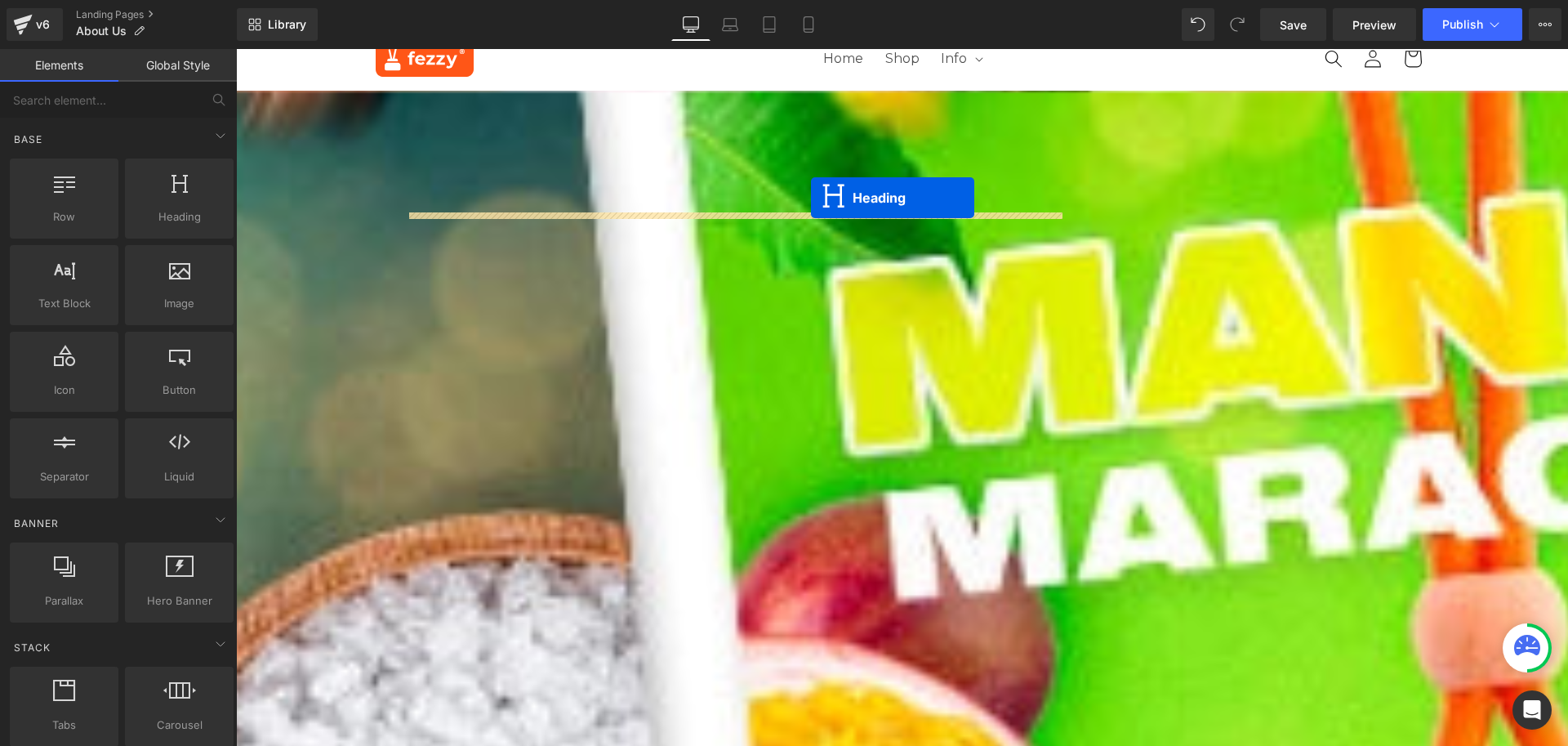
drag, startPoint x: 833, startPoint y: 88, endPoint x: 811, endPoint y: 198, distance: 112.2
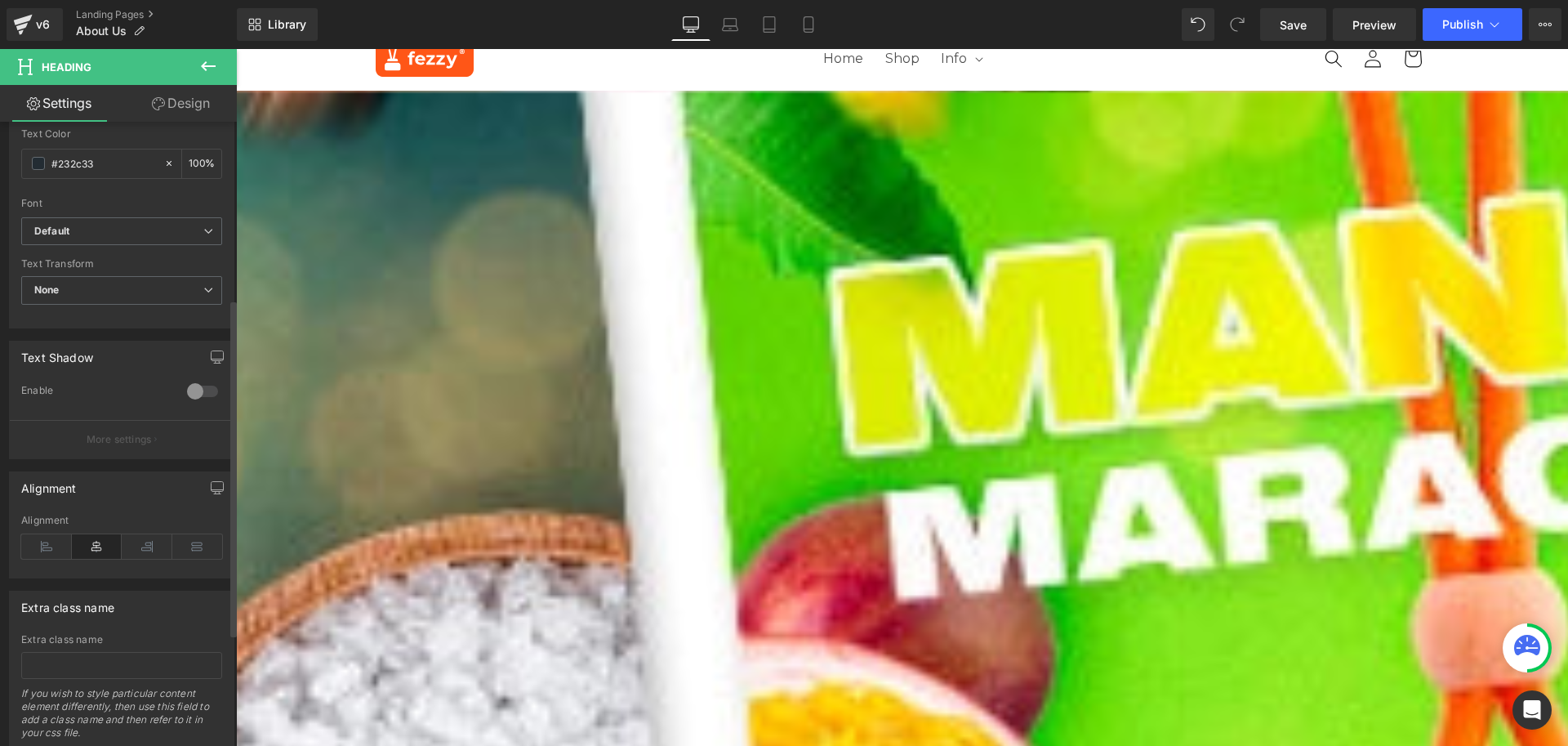
scroll to position [490, 0]
click at [35, 542] on icon at bounding box center [46, 541] width 51 height 25
click at [236, 123] on span at bounding box center [236, 123] width 0 height 0
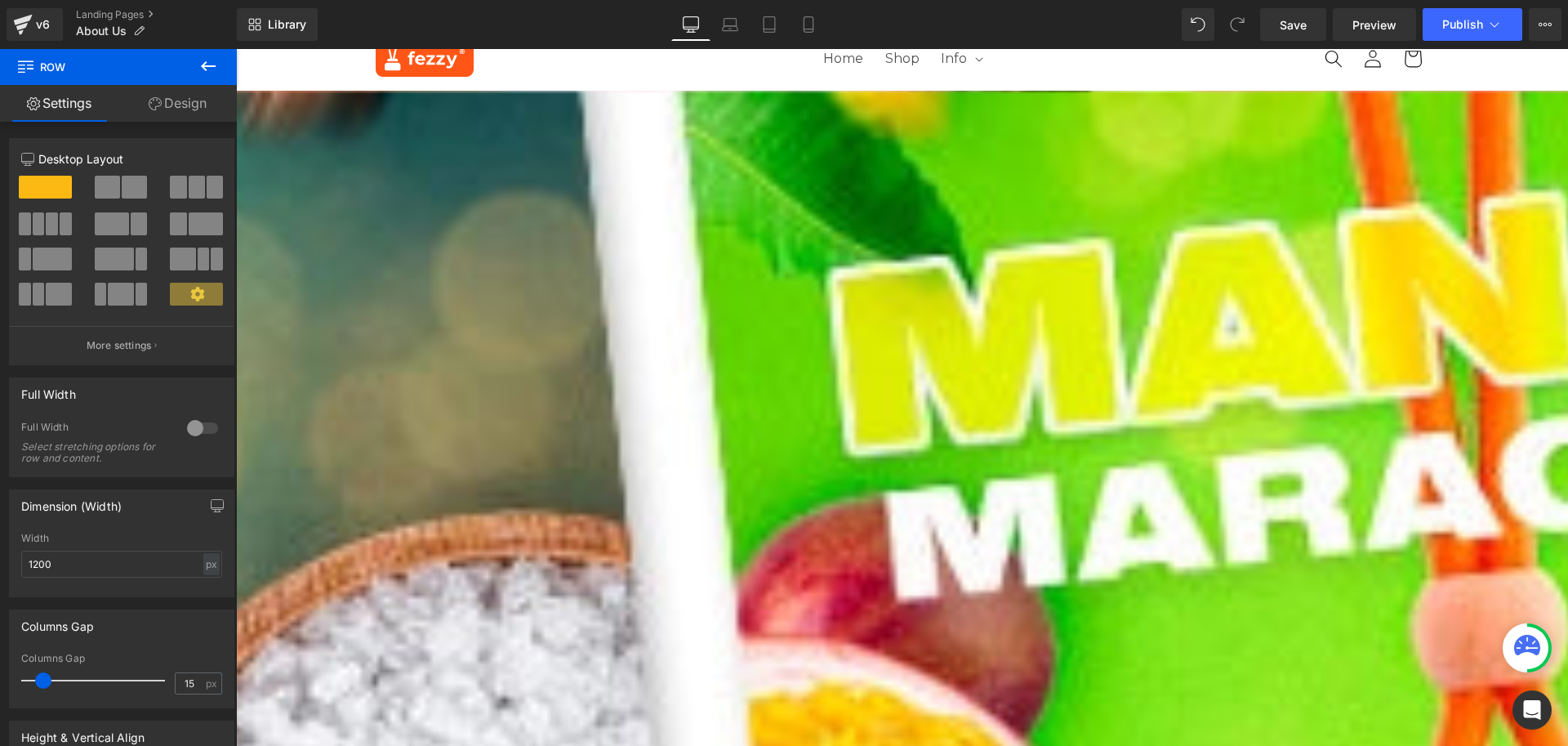
click at [236, 49] on link at bounding box center [236, 49] width 0 height 0
click at [236, 49] on icon at bounding box center [236, 49] width 0 height 0
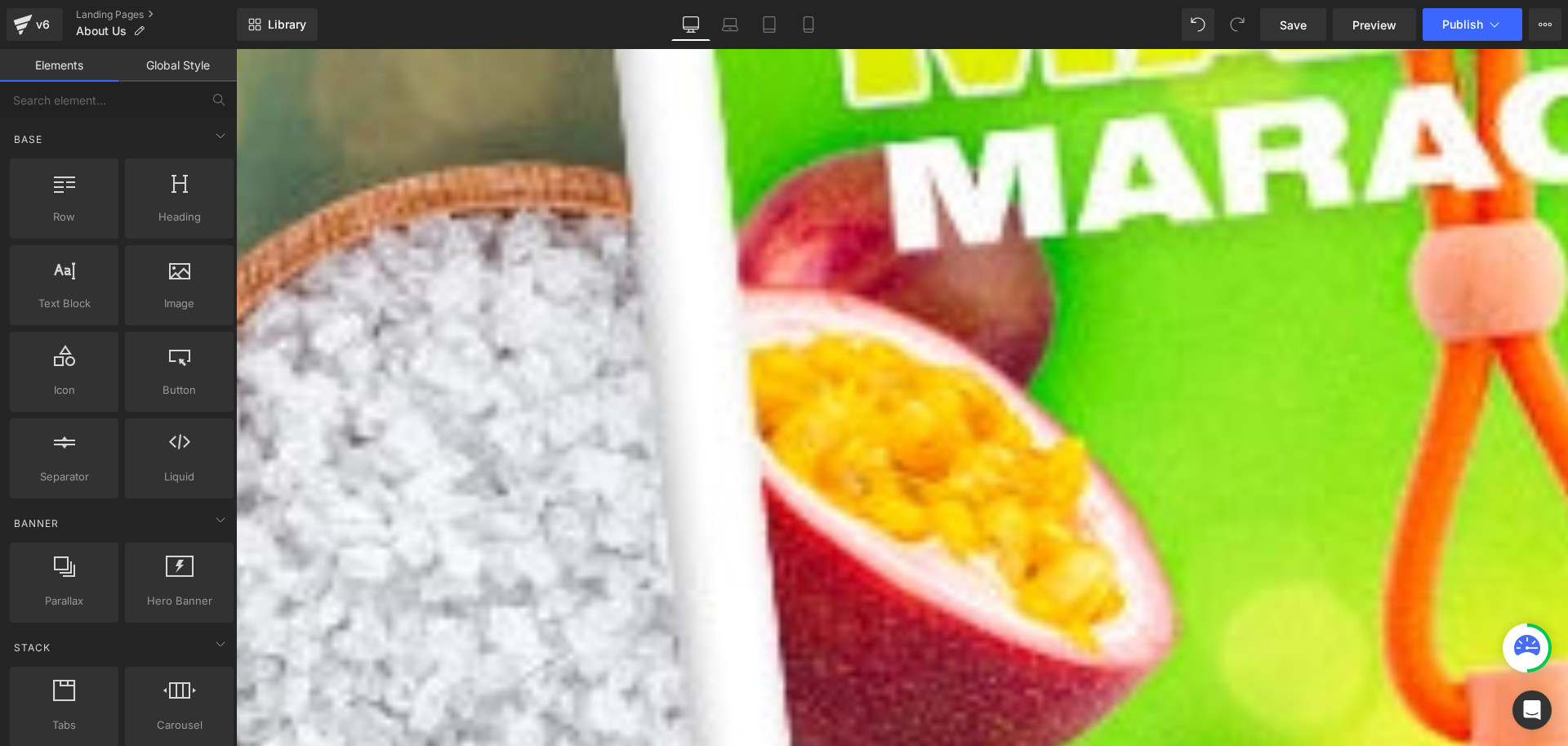
scroll to position [408, 0]
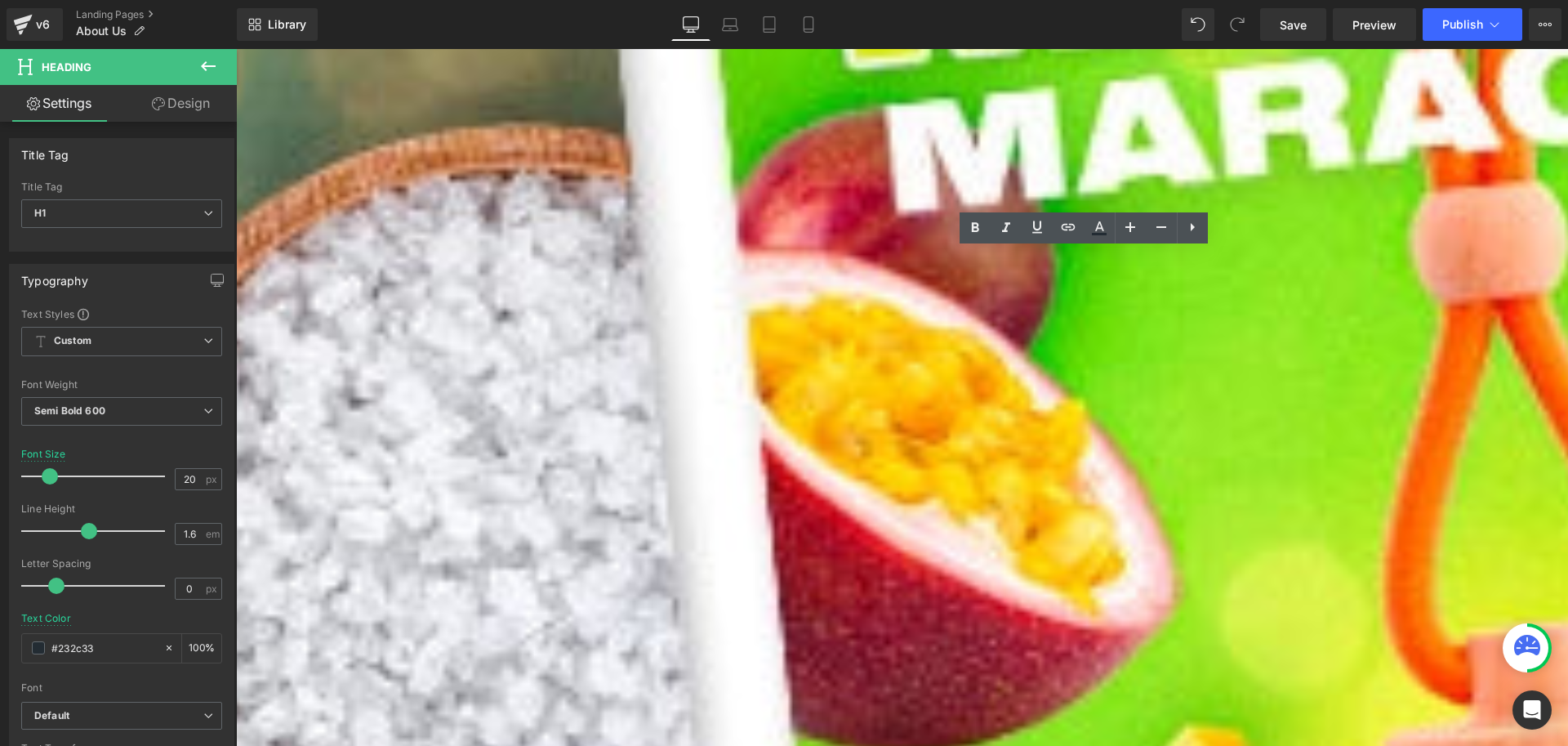
drag, startPoint x: 954, startPoint y: 257, endPoint x: 735, endPoint y: 266, distance: 219.2
paste div
drag, startPoint x: 995, startPoint y: 262, endPoint x: 952, endPoint y: 262, distance: 43.0
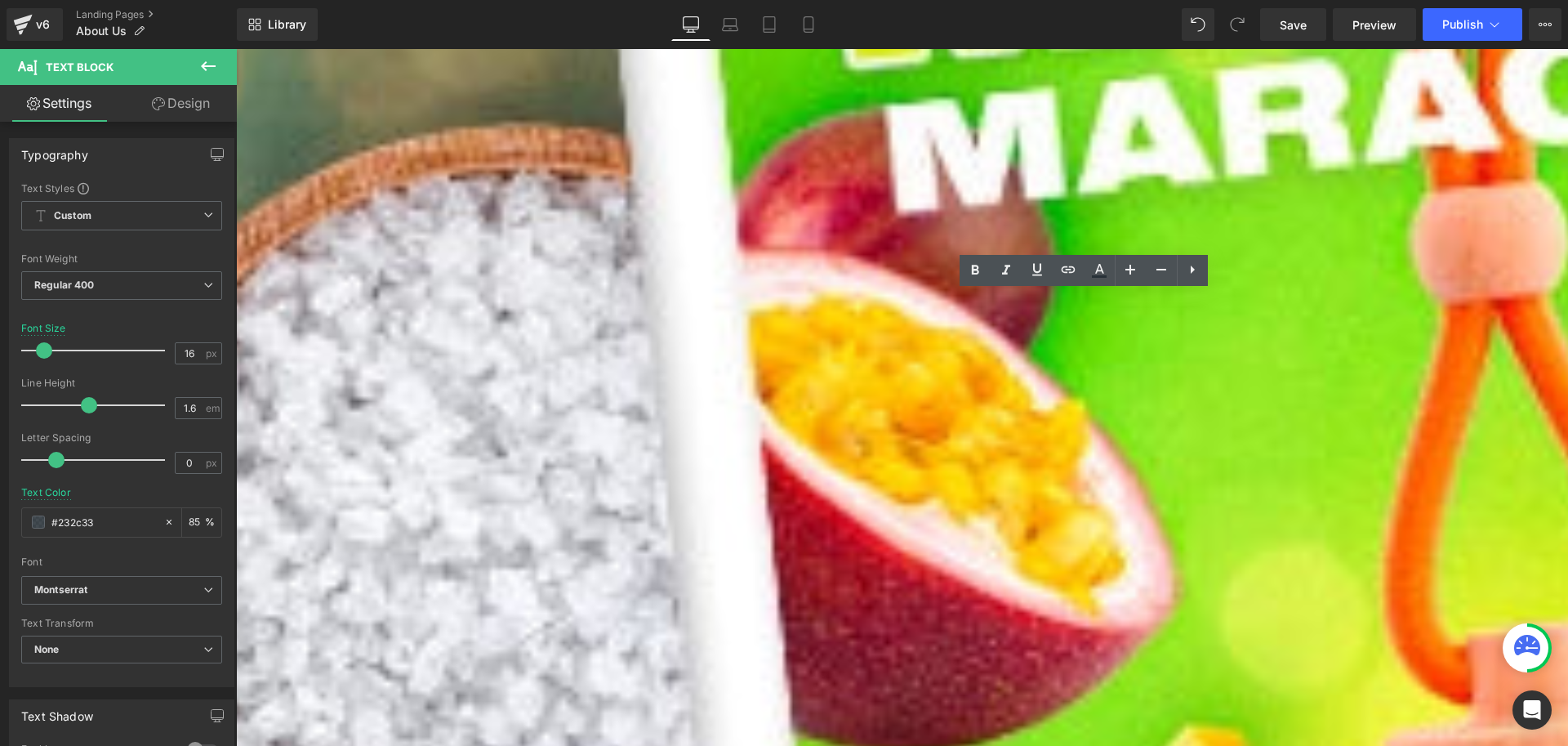
drag, startPoint x: 1183, startPoint y: 362, endPoint x: 734, endPoint y: 284, distance: 455.7
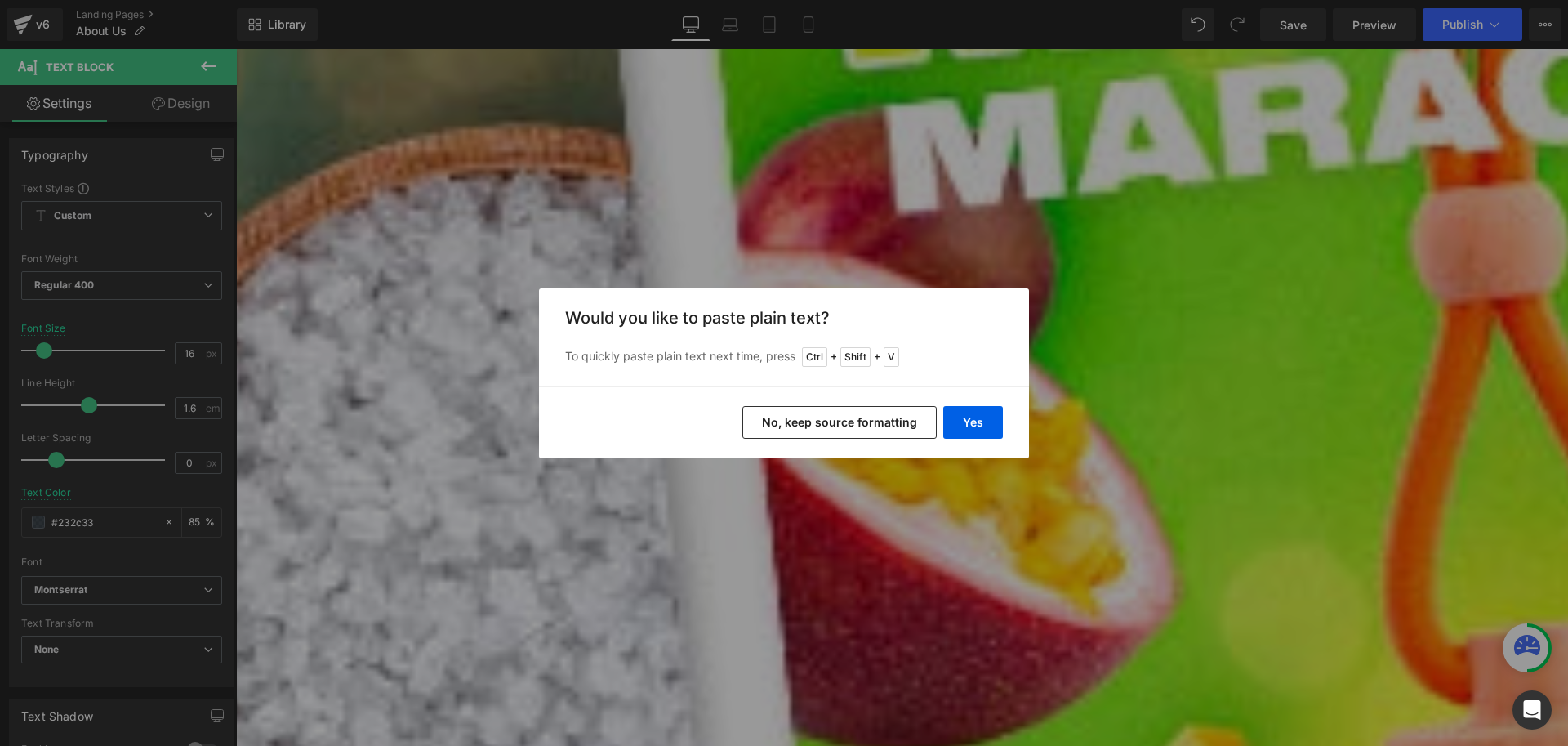
click at [863, 412] on button "No, keep source formatting" at bounding box center [840, 422] width 194 height 32
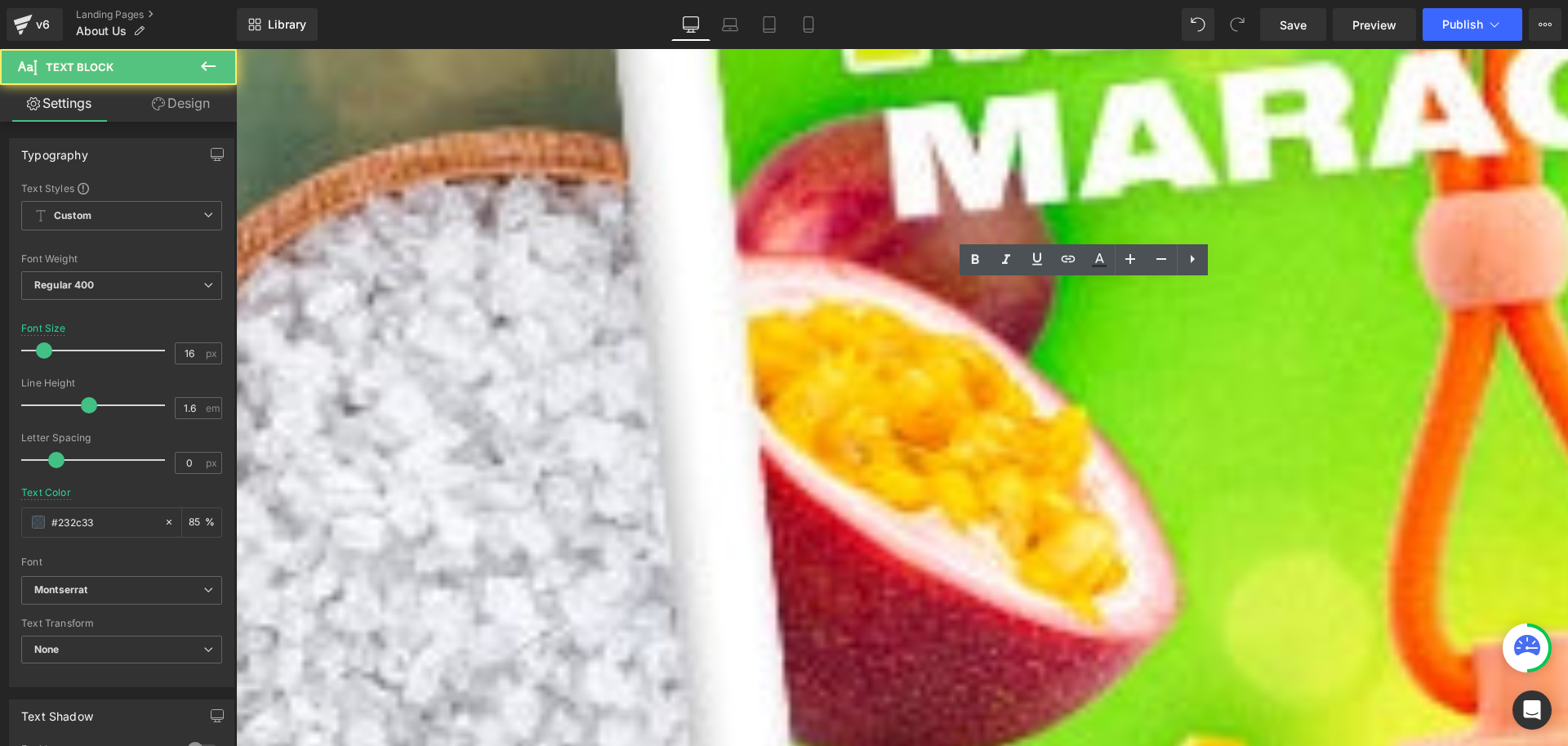
scroll to position [398, 0]
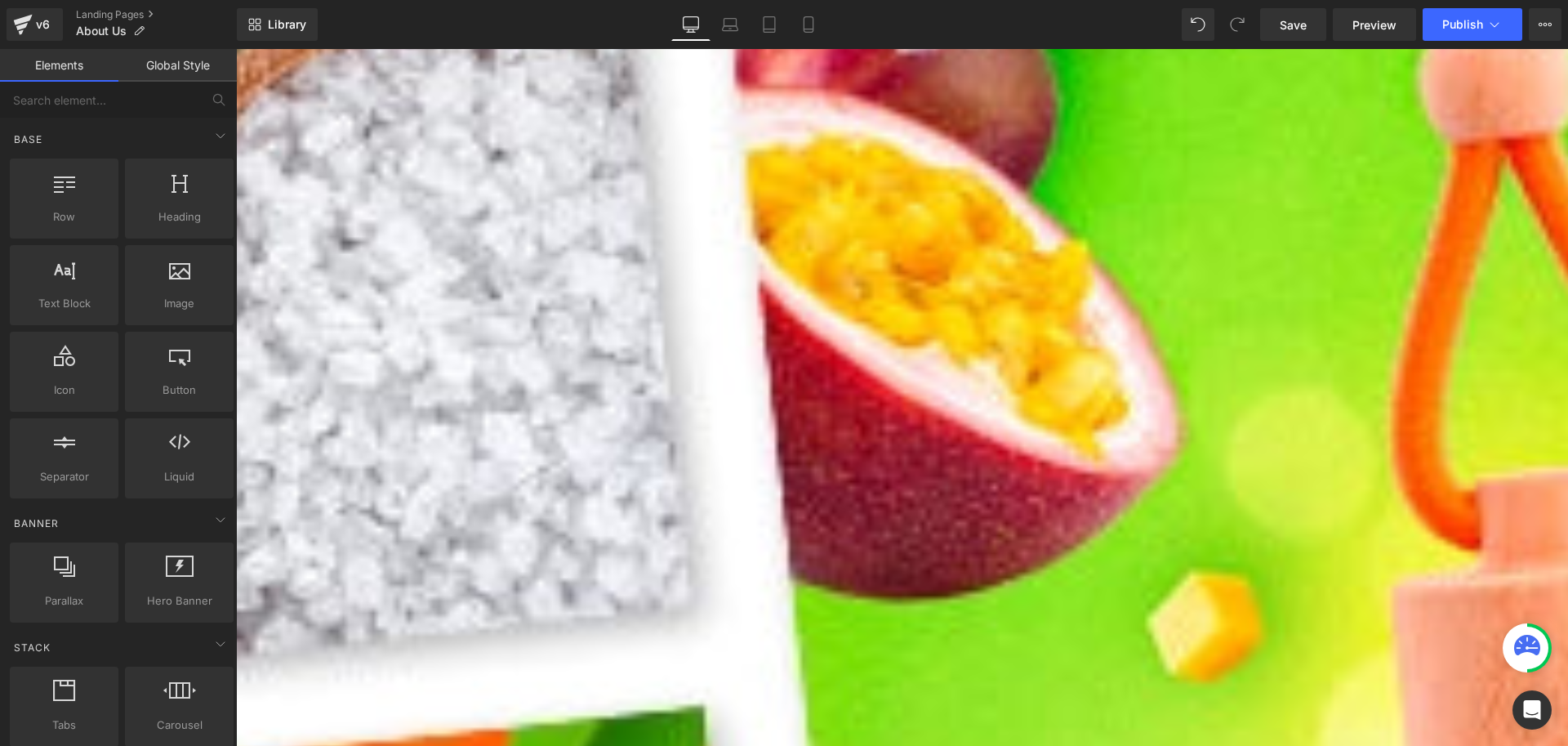
scroll to position [572, 0]
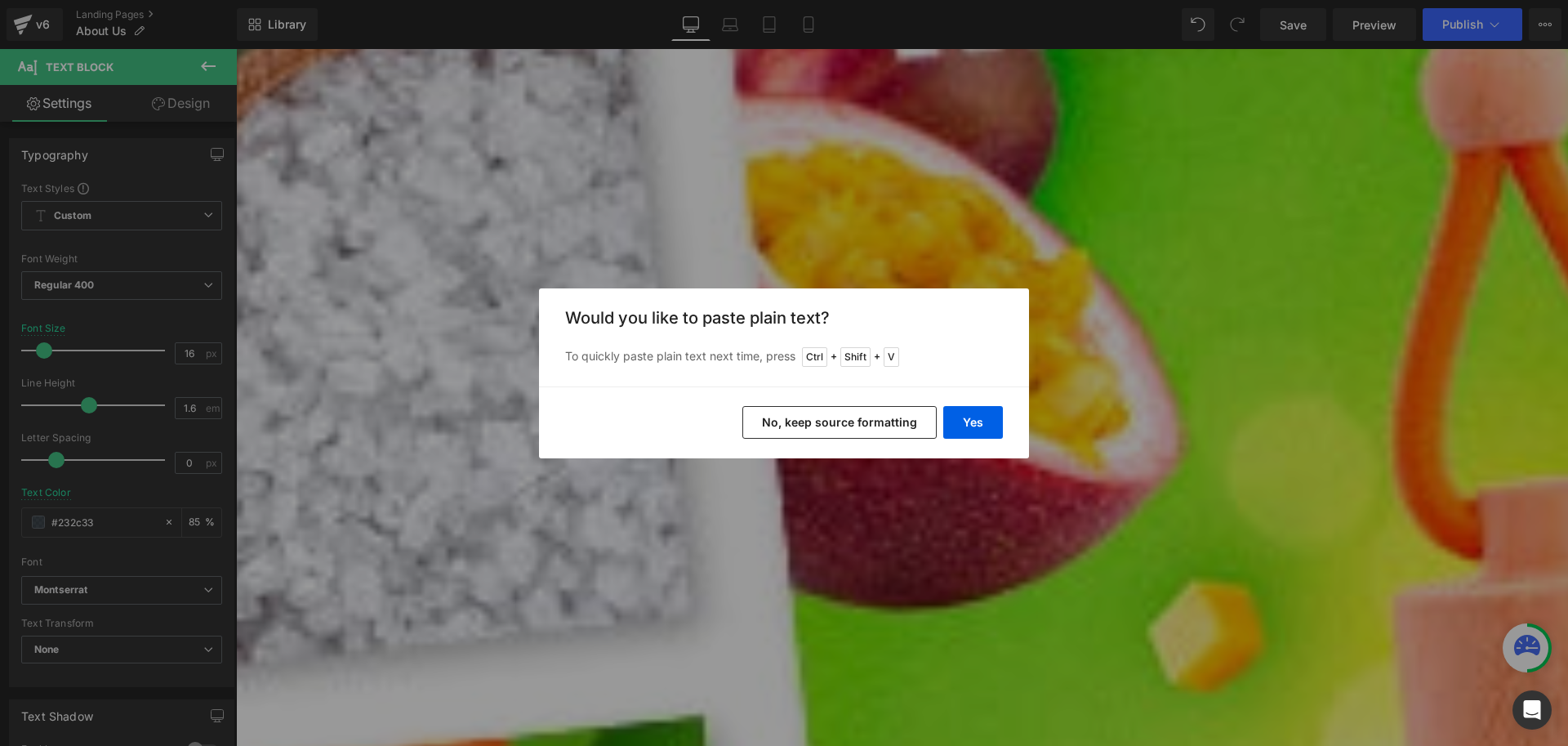
click at [819, 426] on button "No, keep source formatting" at bounding box center [840, 422] width 194 height 32
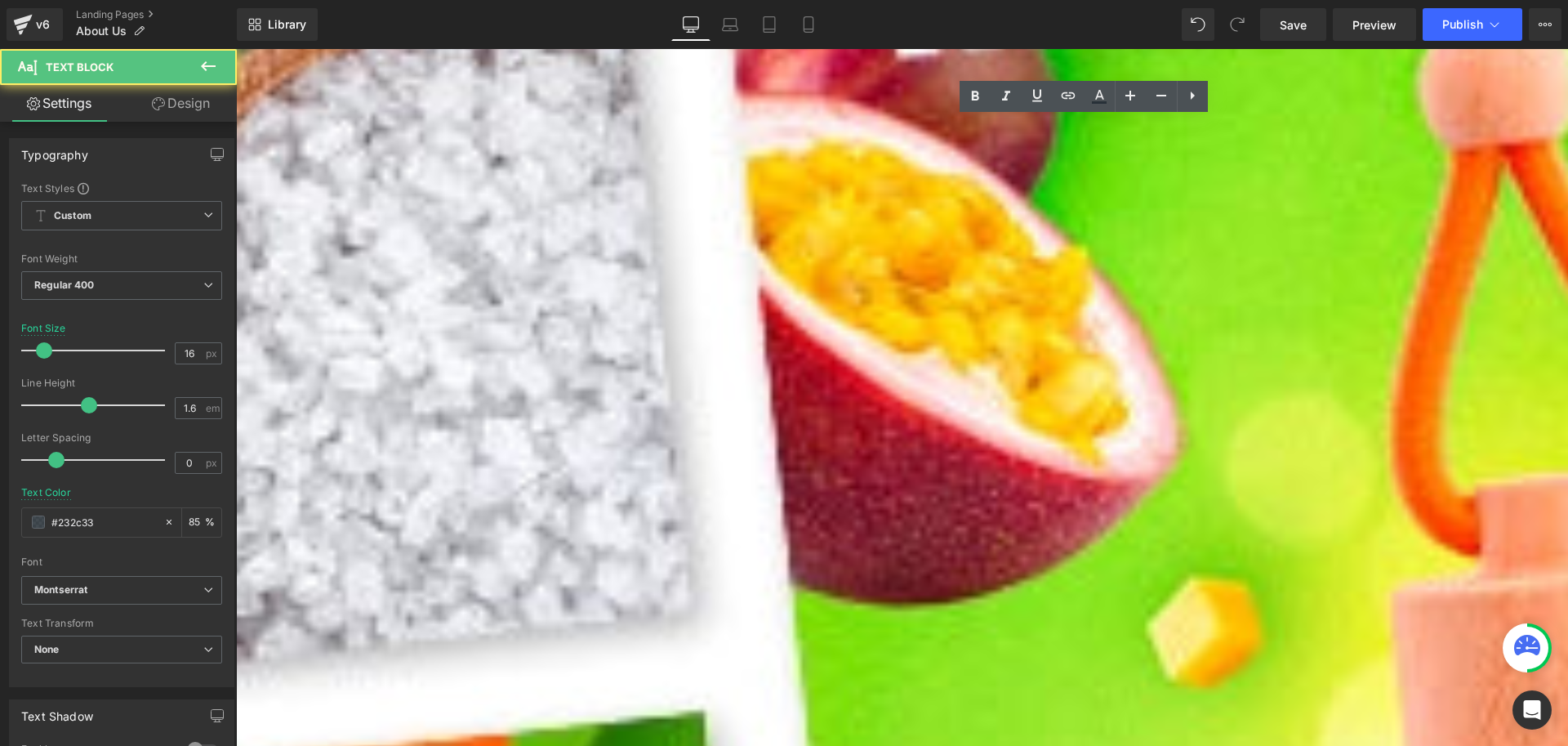
scroll to position [561, 0]
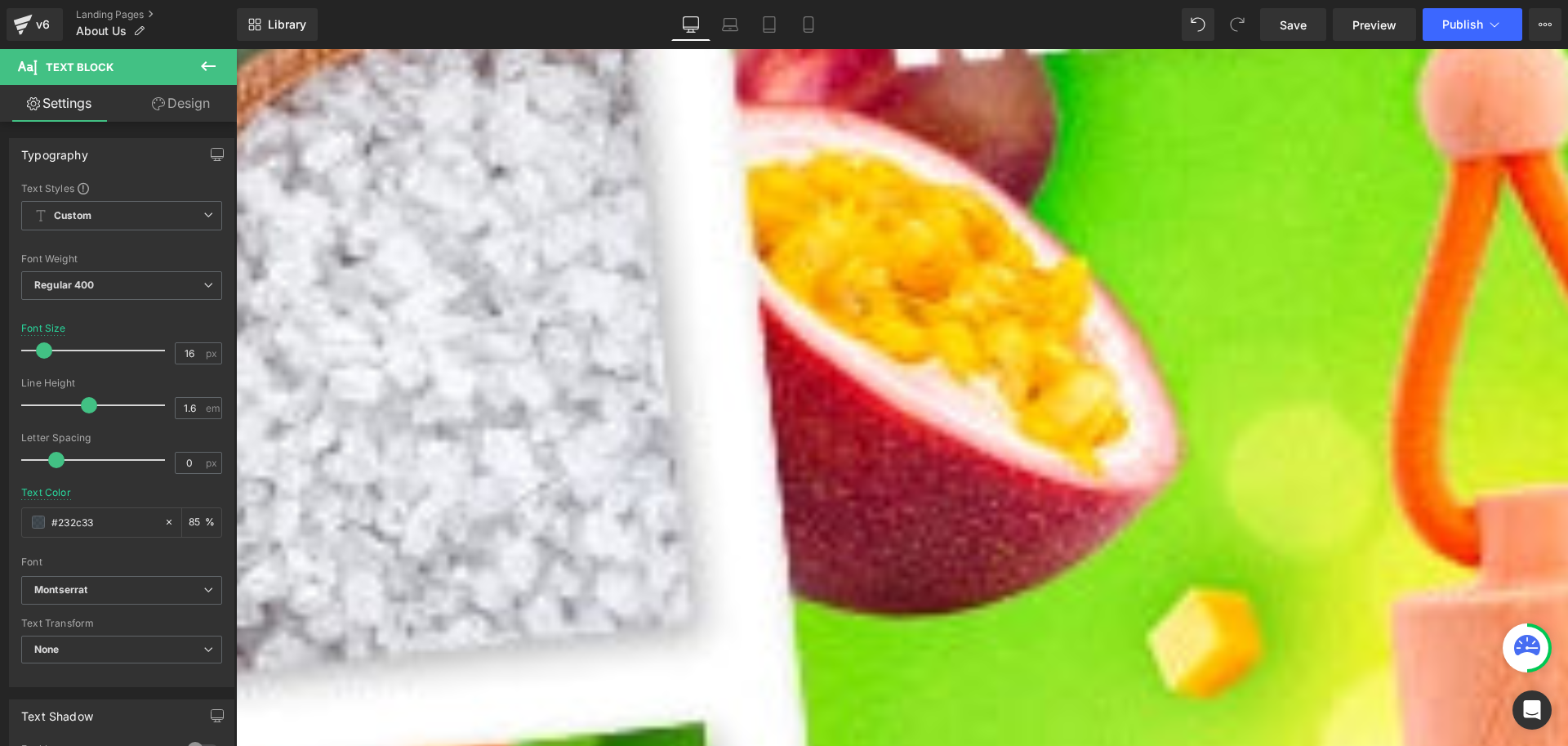
drag, startPoint x: 1150, startPoint y: 383, endPoint x: 785, endPoint y: 325, distance: 369.6
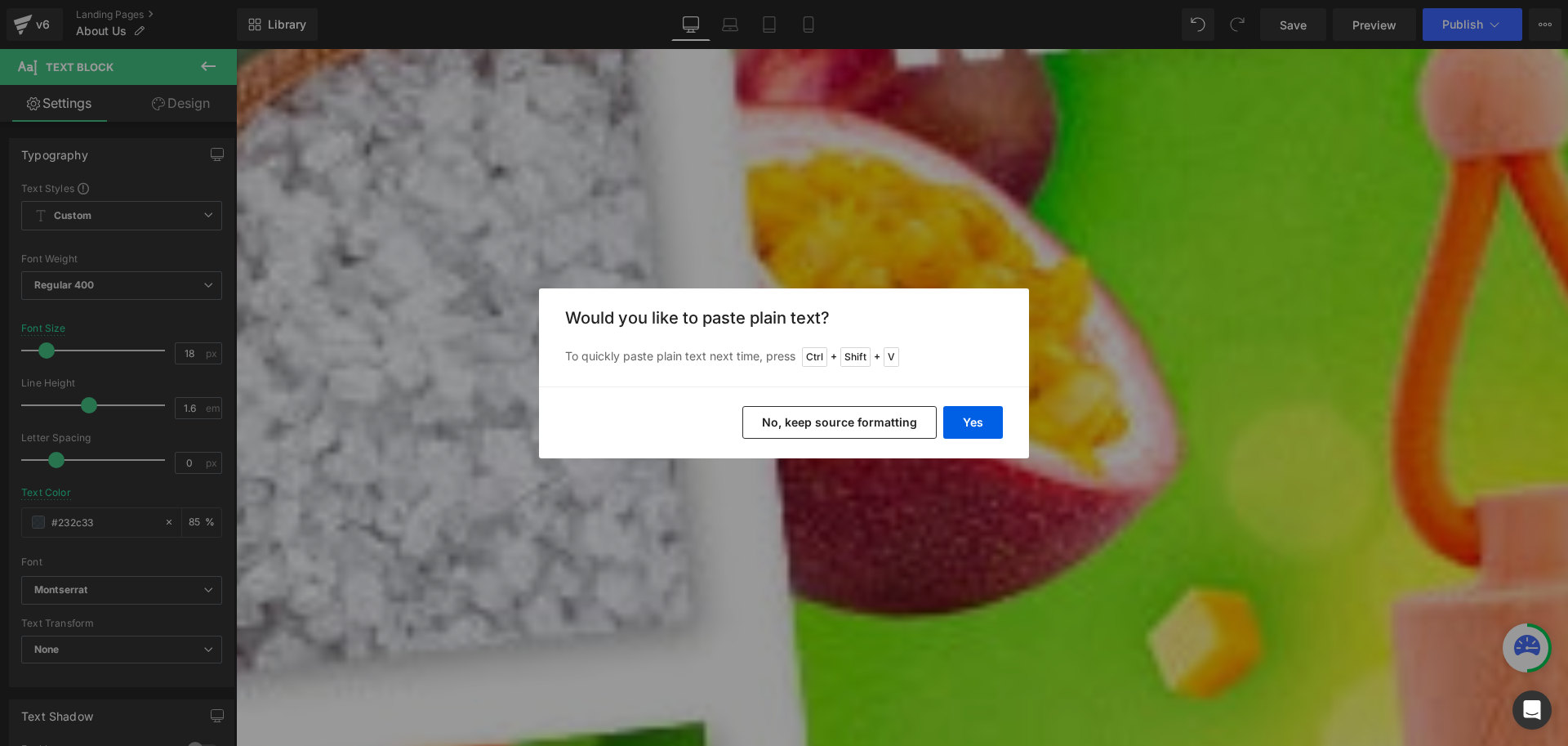
click at [881, 419] on button "No, keep source formatting" at bounding box center [840, 422] width 194 height 32
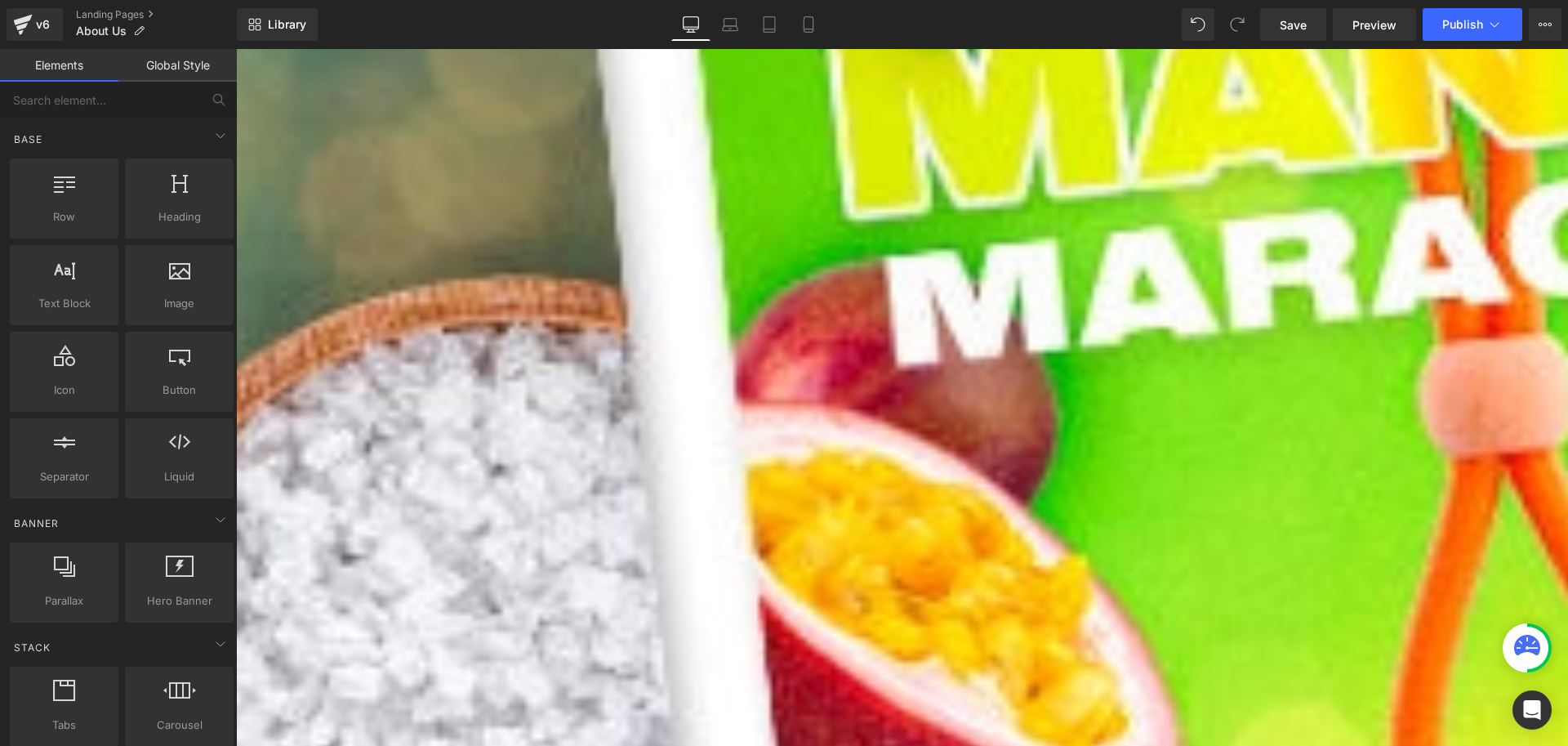
scroll to position [490, 0]
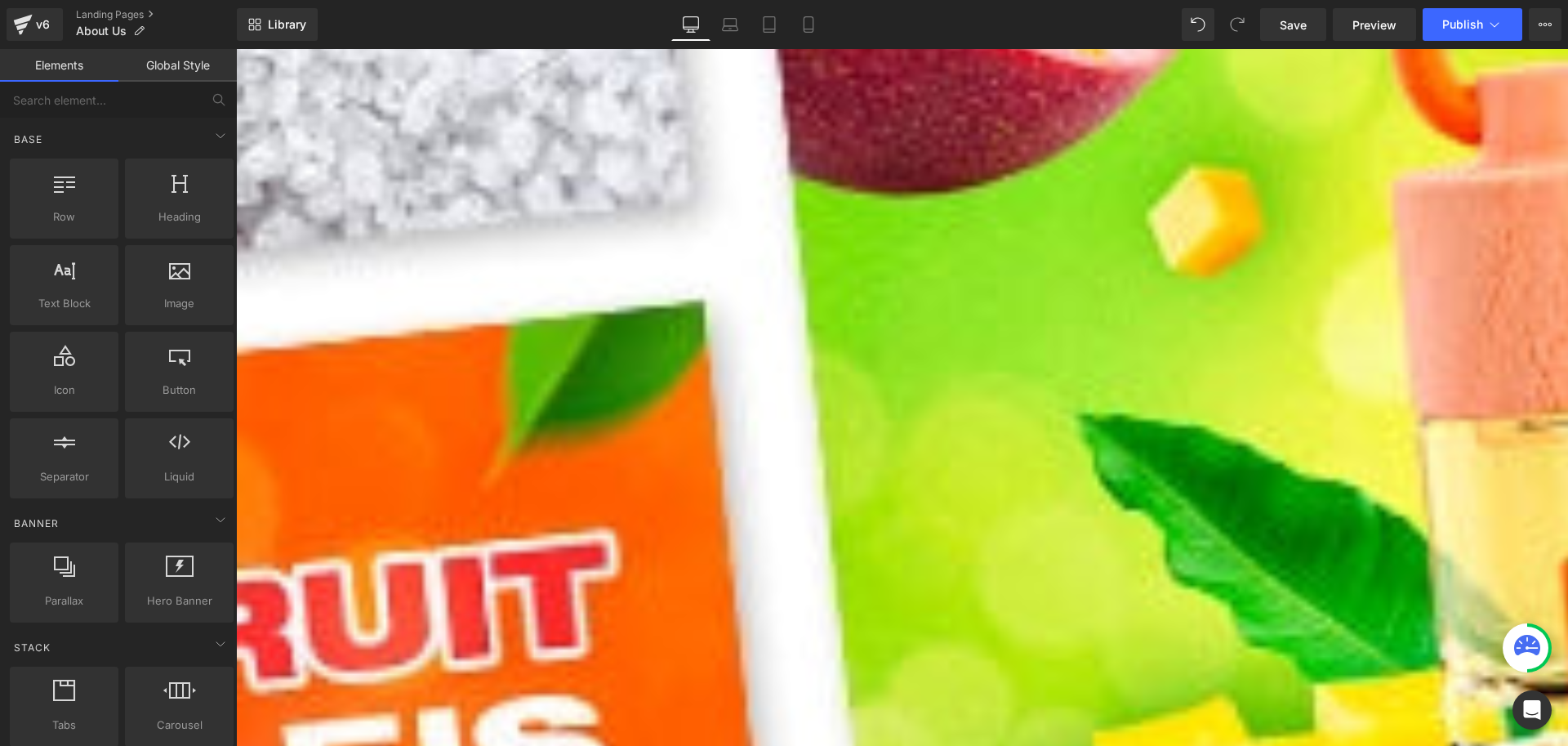
scroll to position [981, 0]
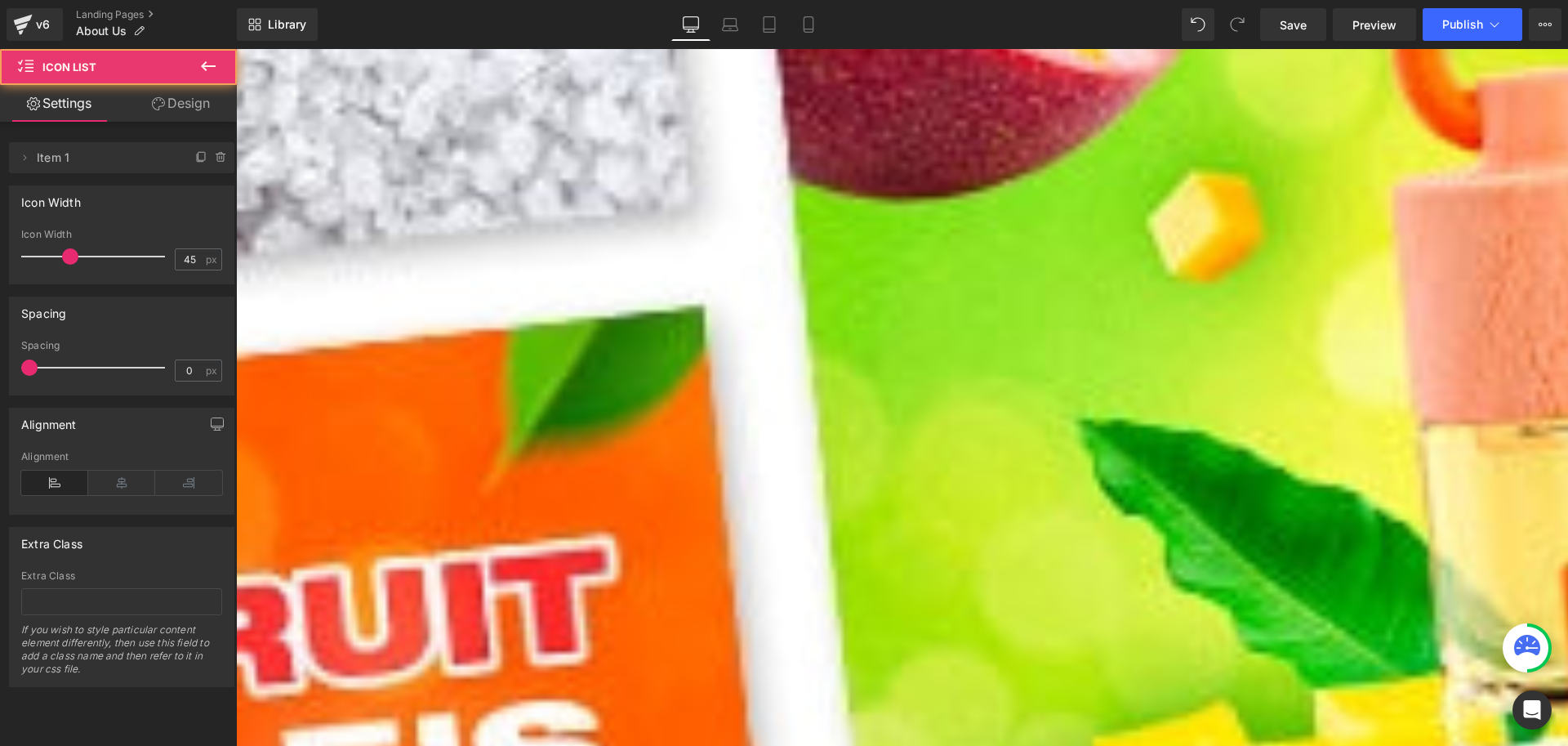
click at [236, 49] on span "Text Block" at bounding box center [236, 49] width 0 height 0
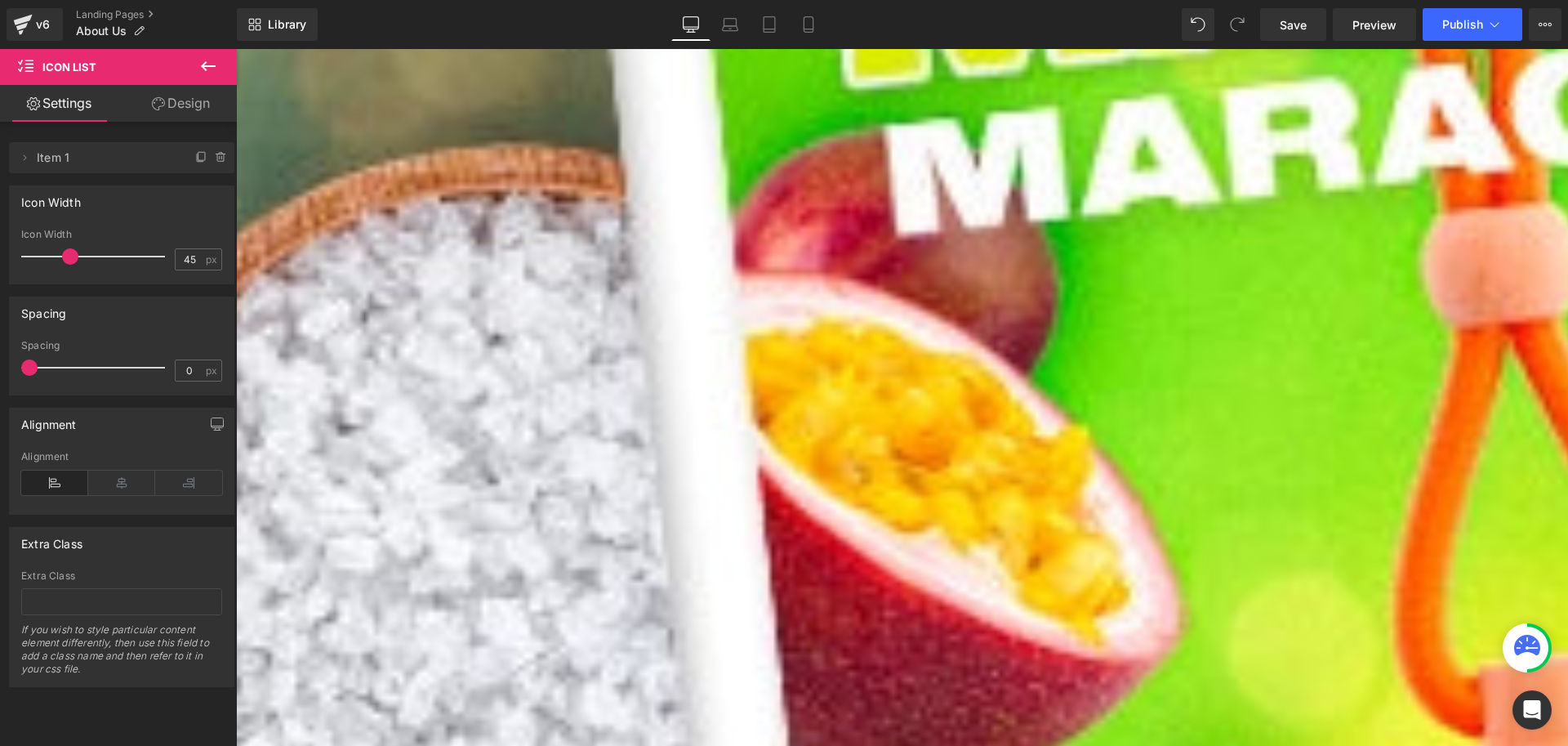
scroll to position [408, 0]
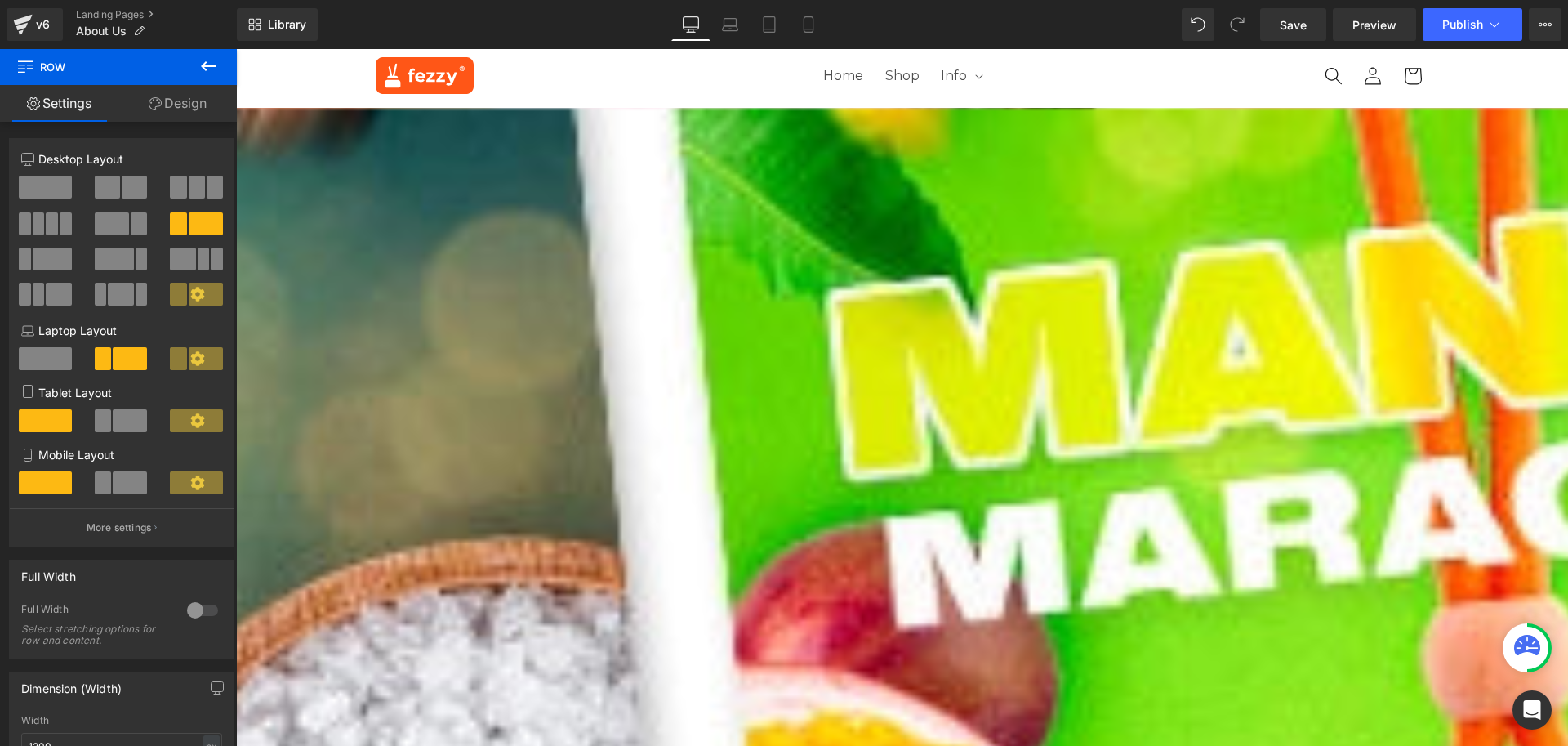
scroll to position [0, 0]
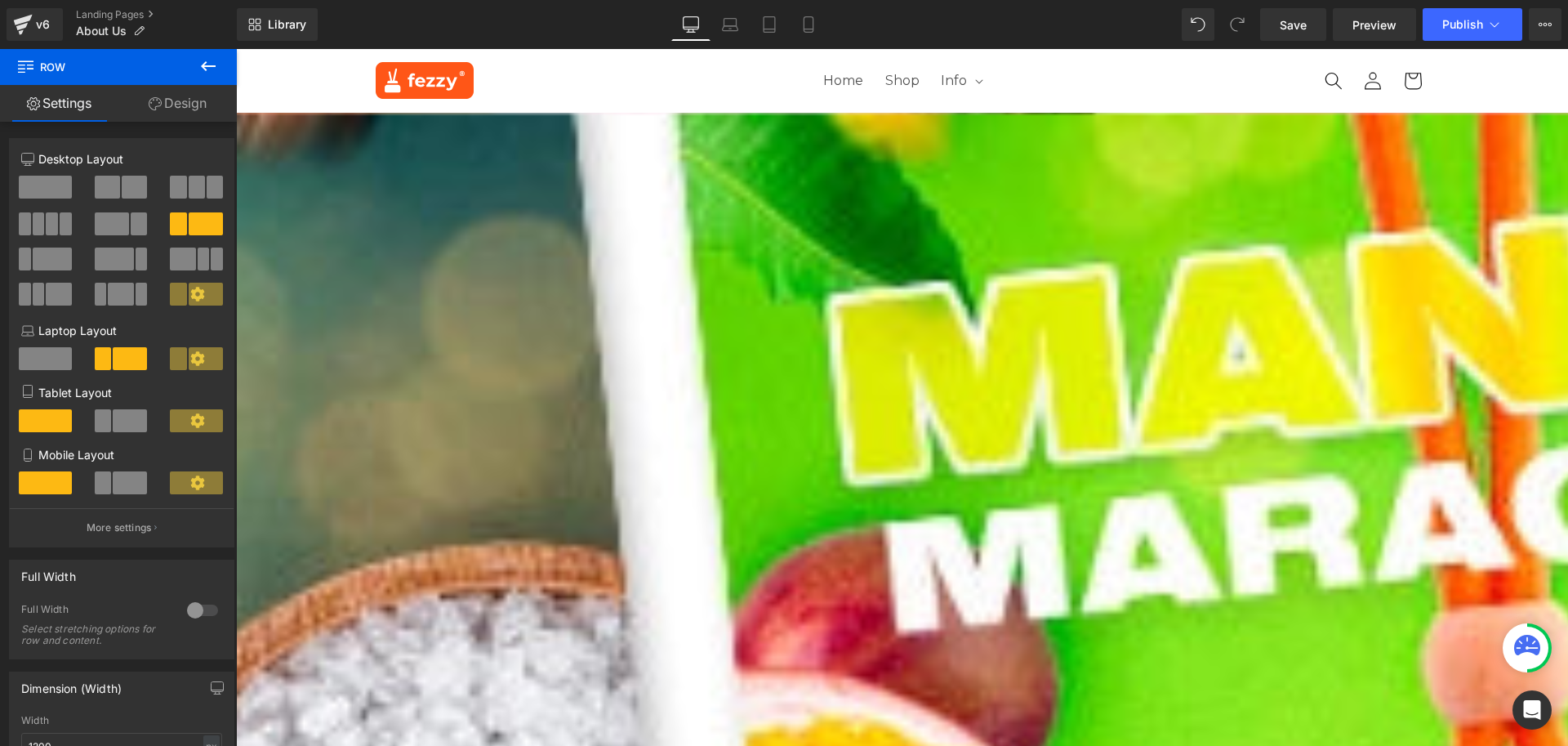
click at [236, 49] on icon at bounding box center [236, 49] width 0 height 0
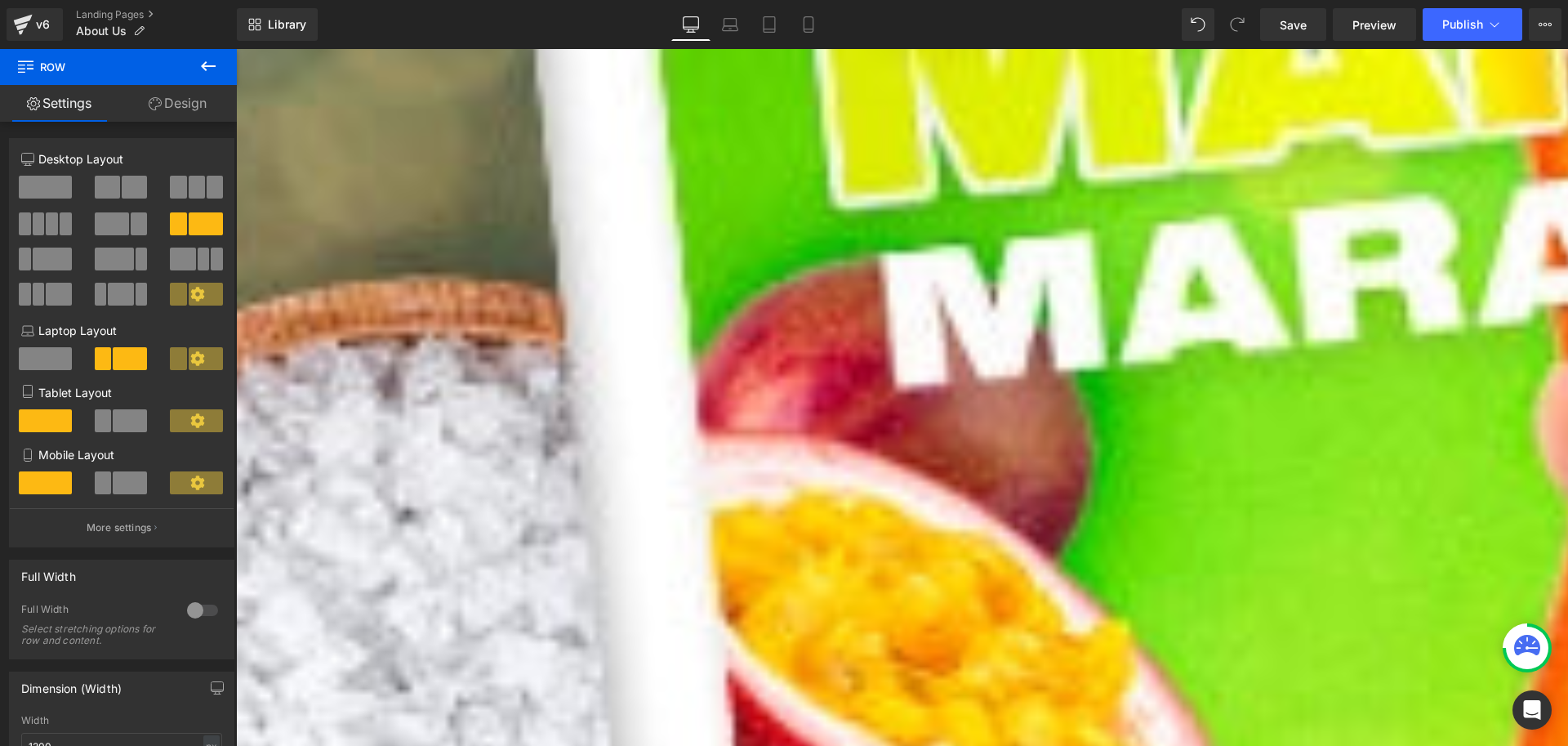
scroll to position [245, 0]
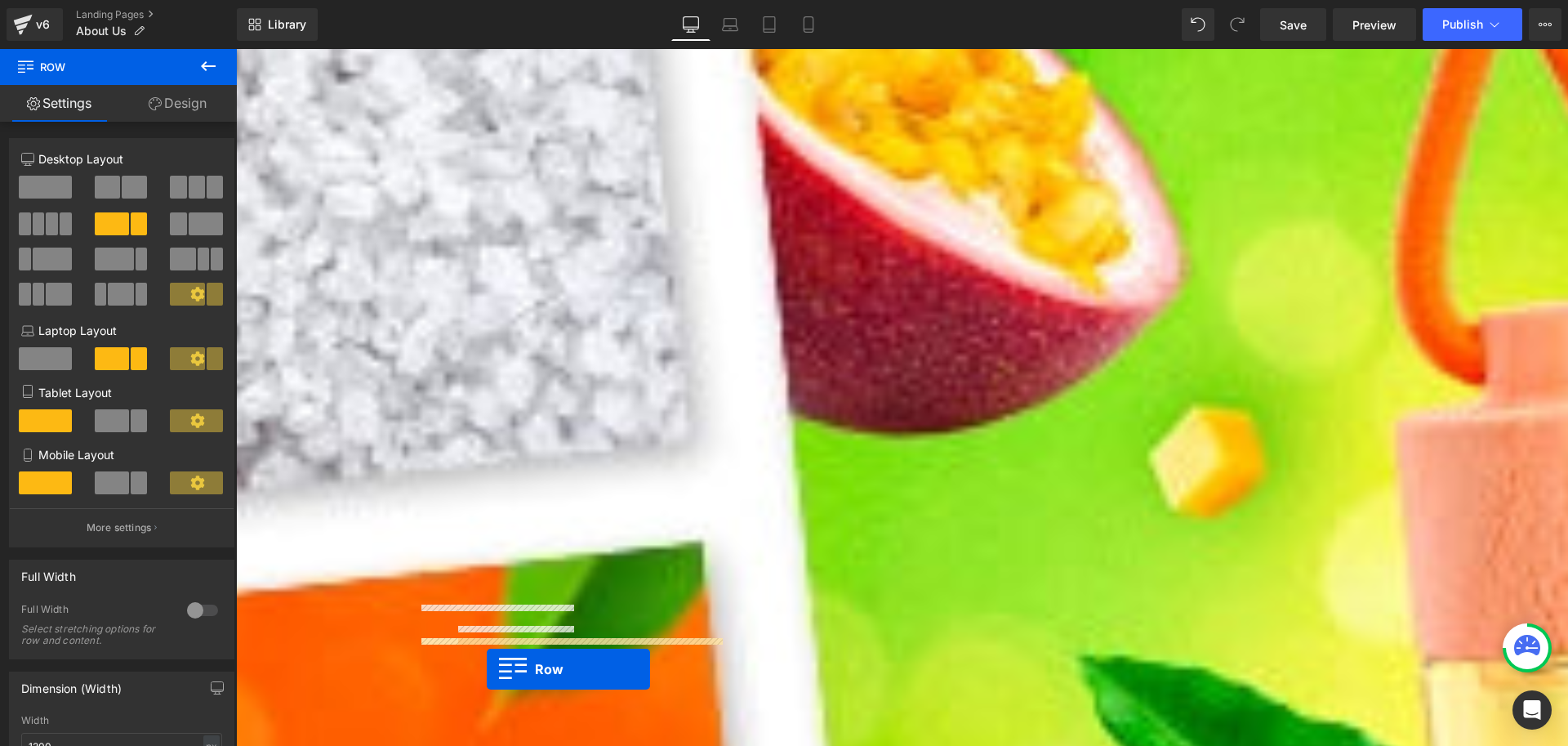
scroll to position [849, 0]
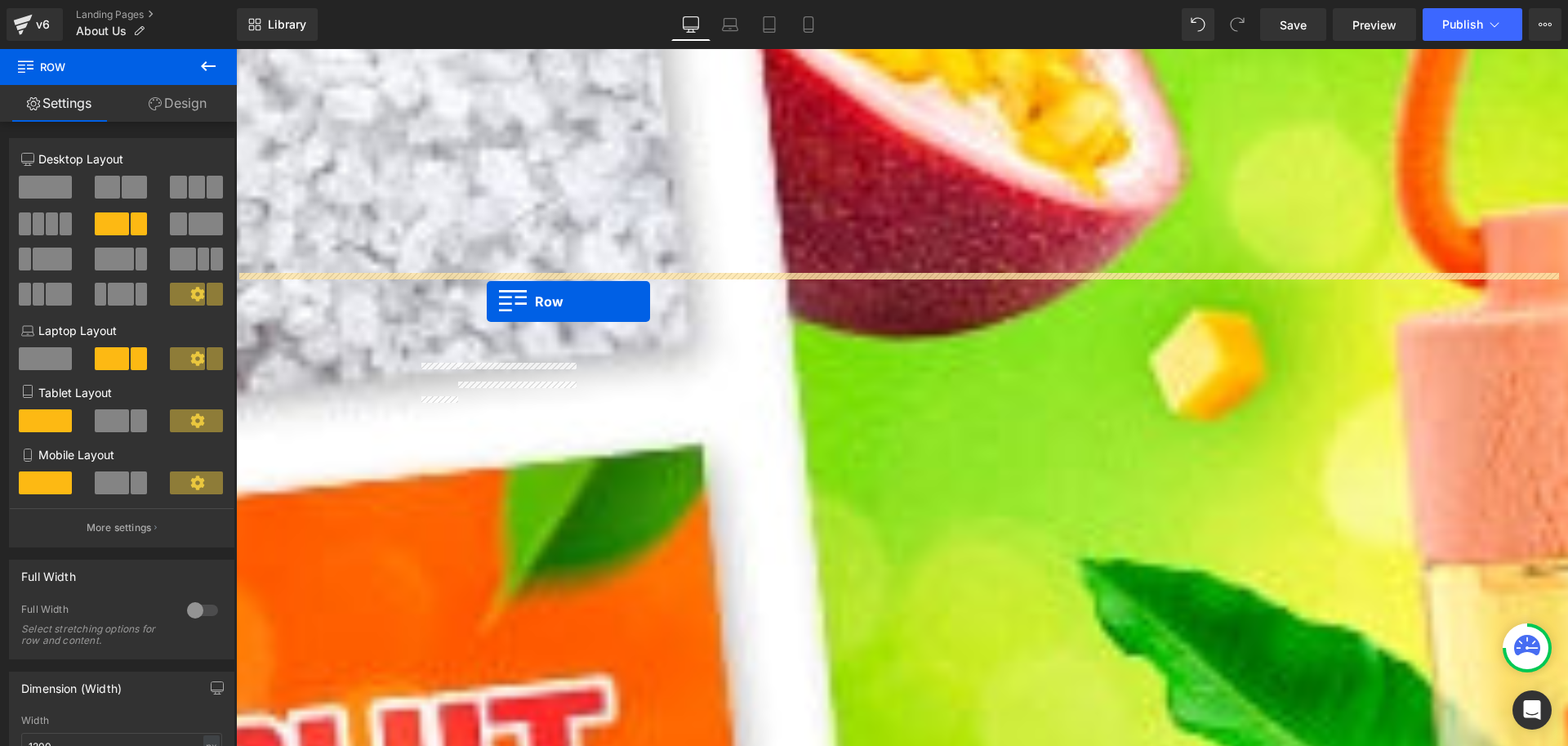
drag, startPoint x: 417, startPoint y: 273, endPoint x: 487, endPoint y: 301, distance: 75.4
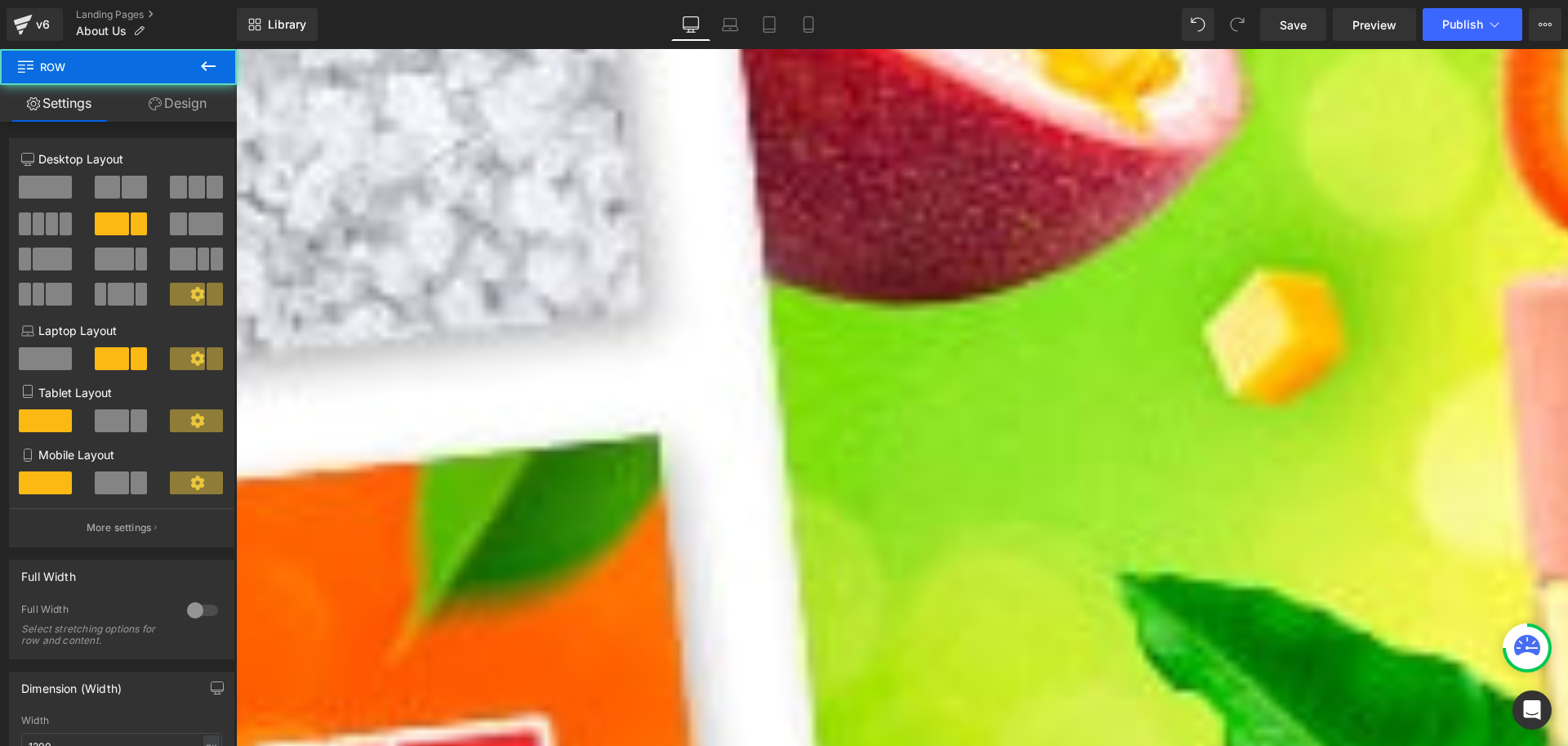
scroll to position [1136, 0]
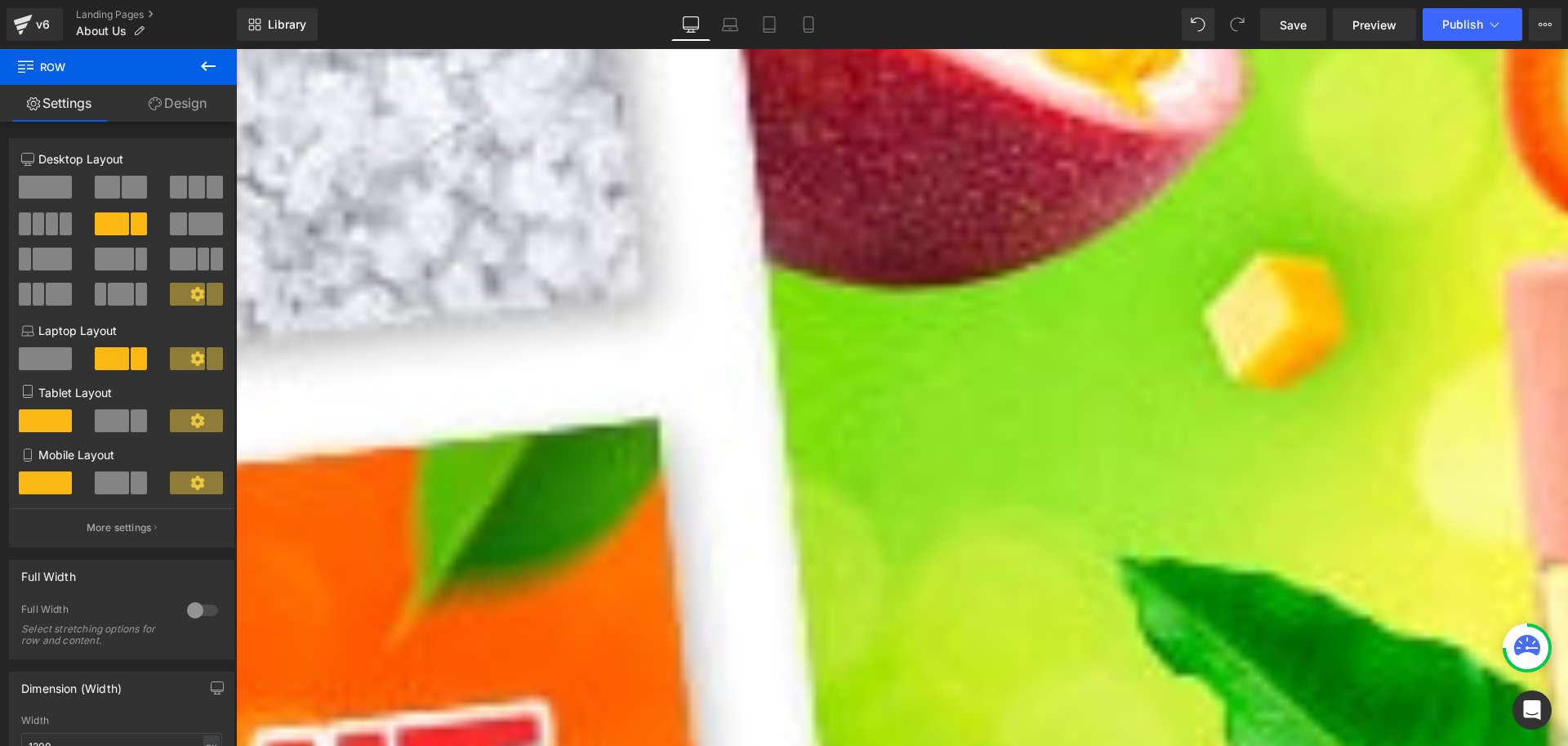
click at [236, 49] on icon at bounding box center [236, 49] width 0 height 0
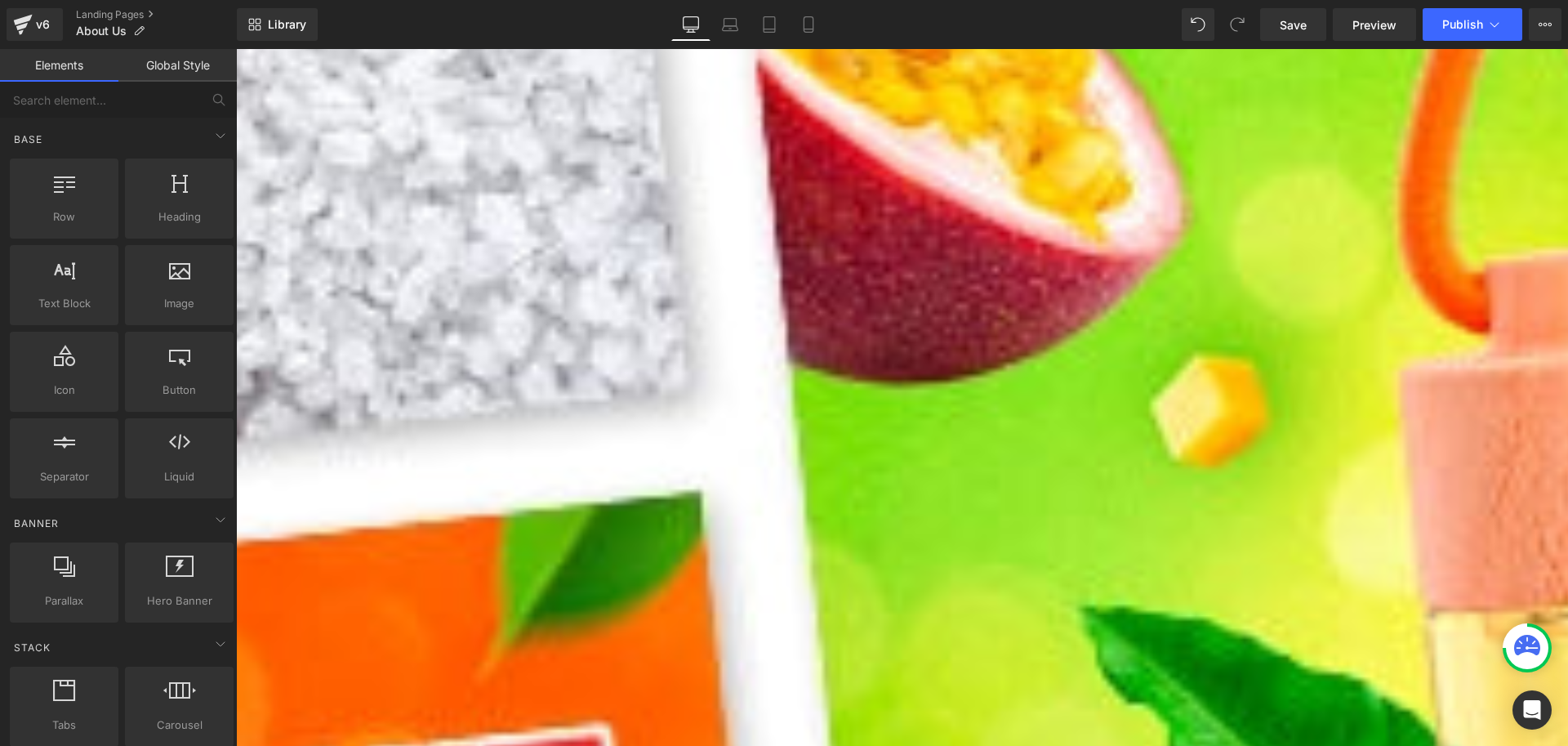
scroll to position [809, 0]
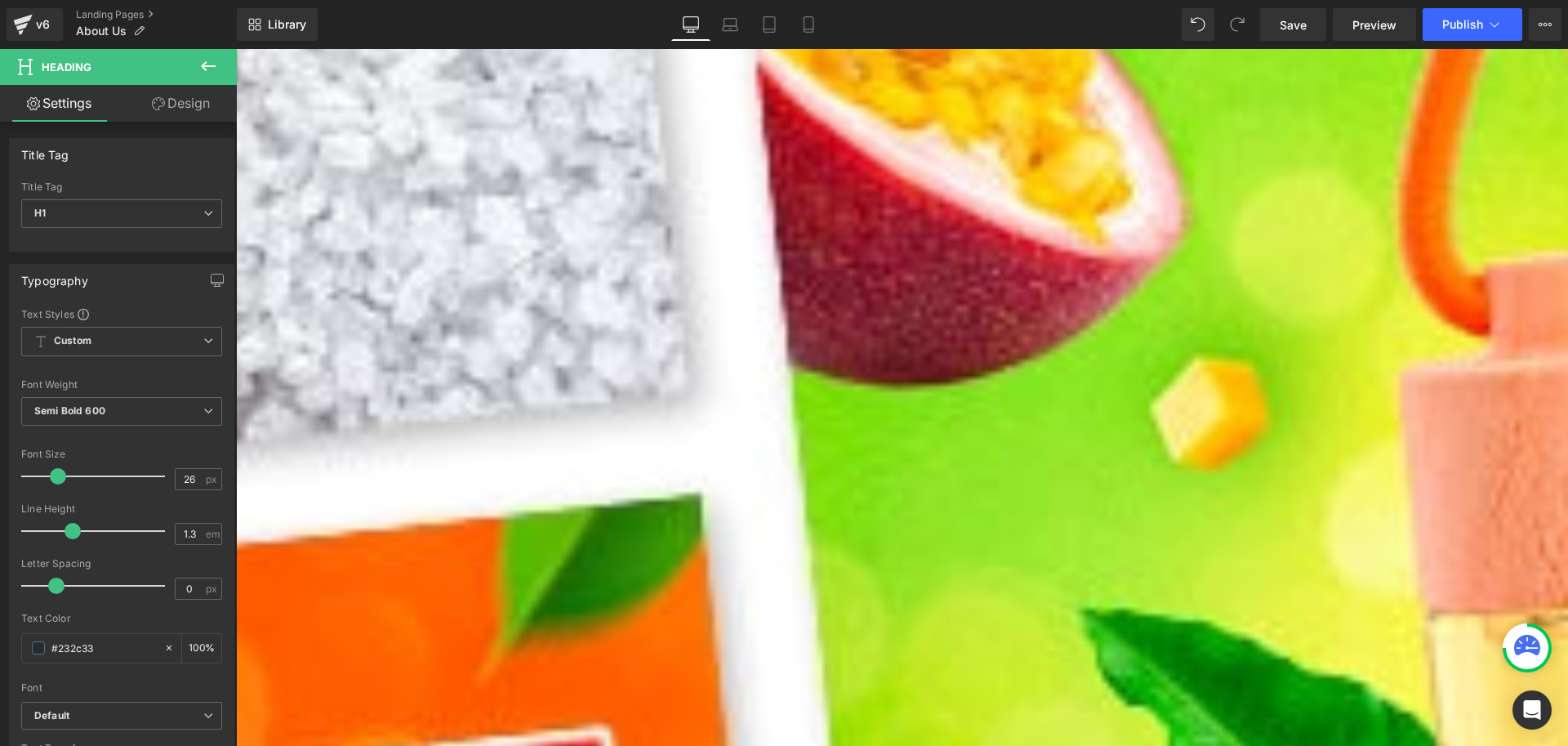
drag, startPoint x: 518, startPoint y: 336, endPoint x: 377, endPoint y: 341, distance: 141.1
paste div
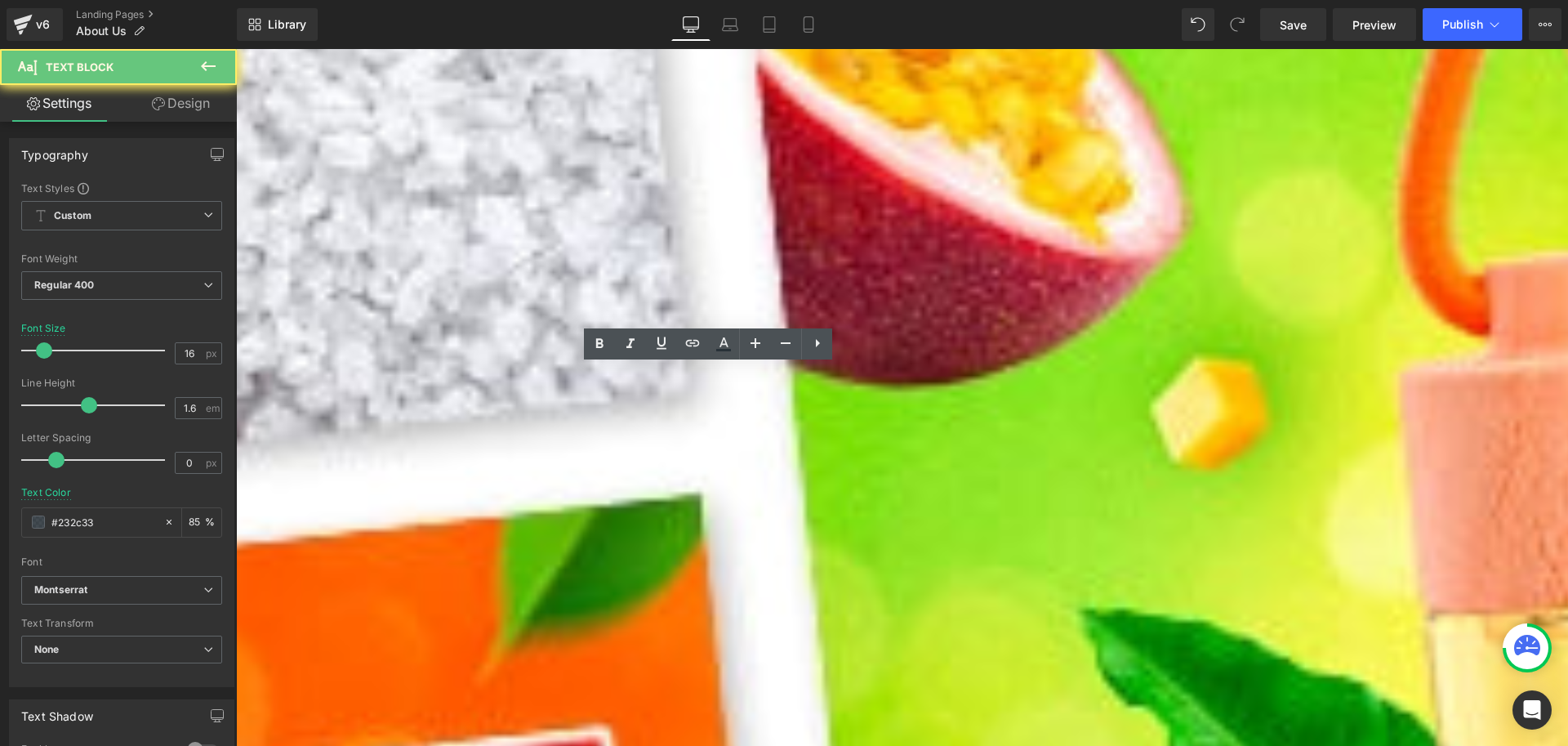
drag, startPoint x: 739, startPoint y: 420, endPoint x: 404, endPoint y: 371, distance: 338.6
drag, startPoint x: 717, startPoint y: 419, endPoint x: 408, endPoint y: 374, distance: 312.3
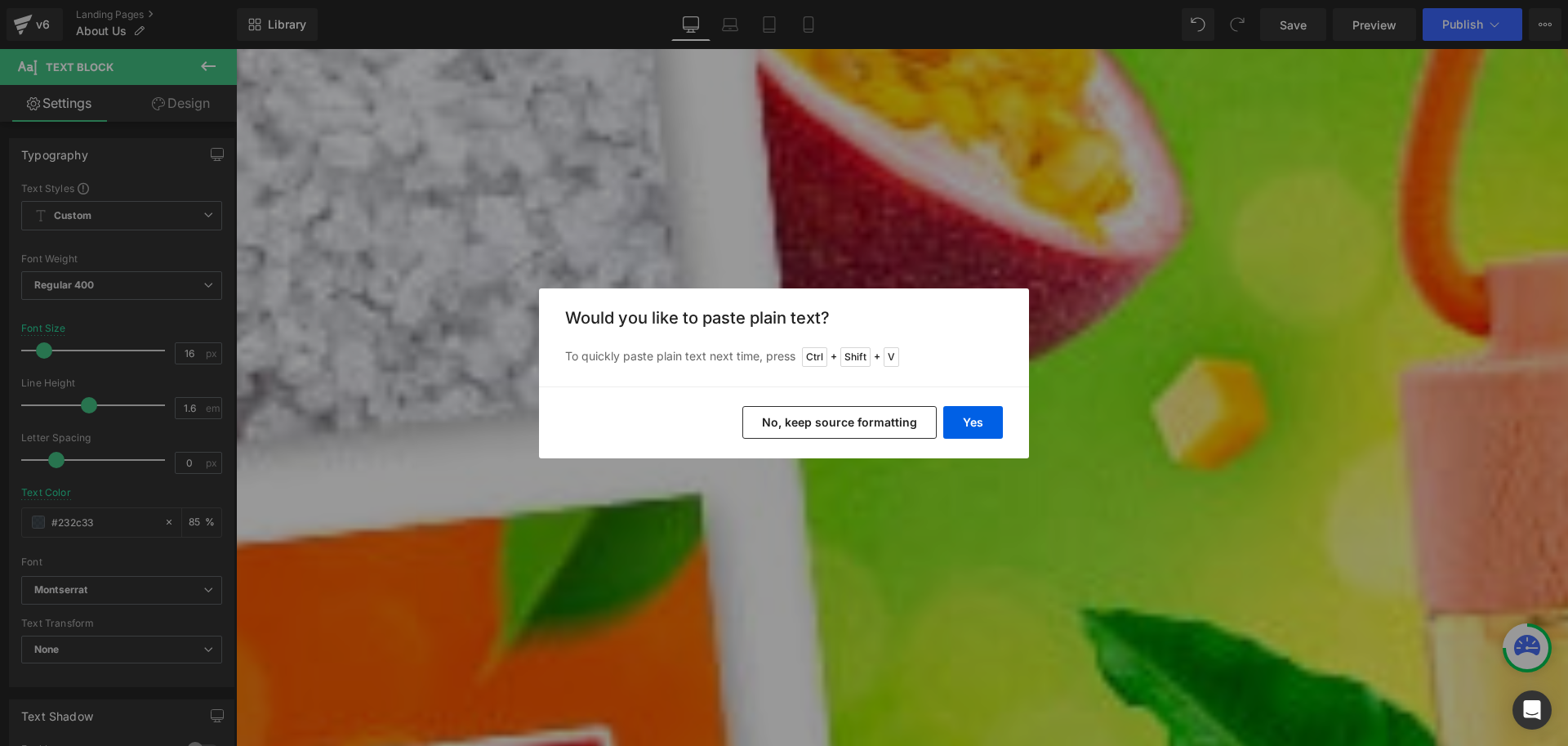
click at [815, 425] on button "No, keep source formatting" at bounding box center [840, 422] width 194 height 32
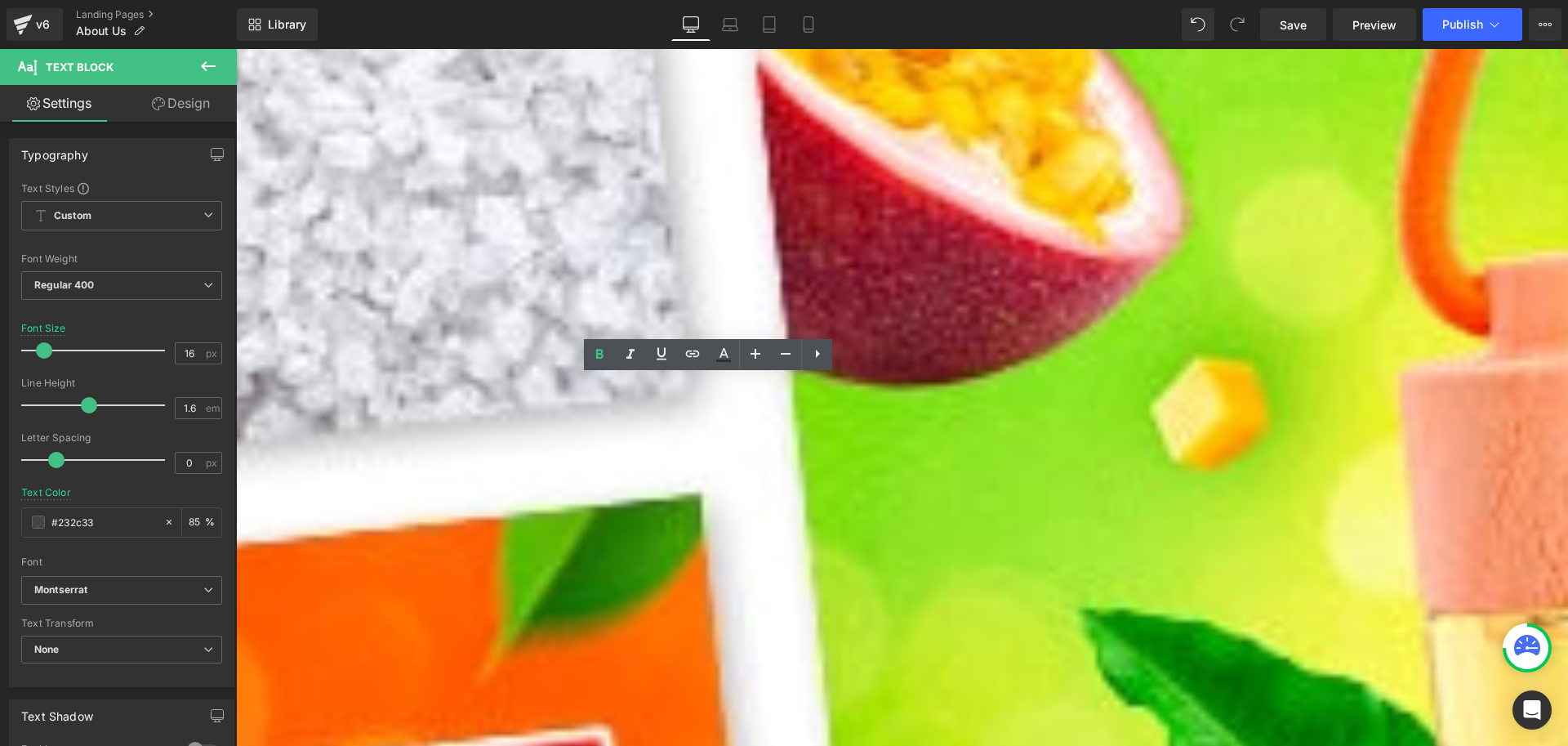
drag, startPoint x: 819, startPoint y: 642, endPoint x: 396, endPoint y: 442, distance: 467.9
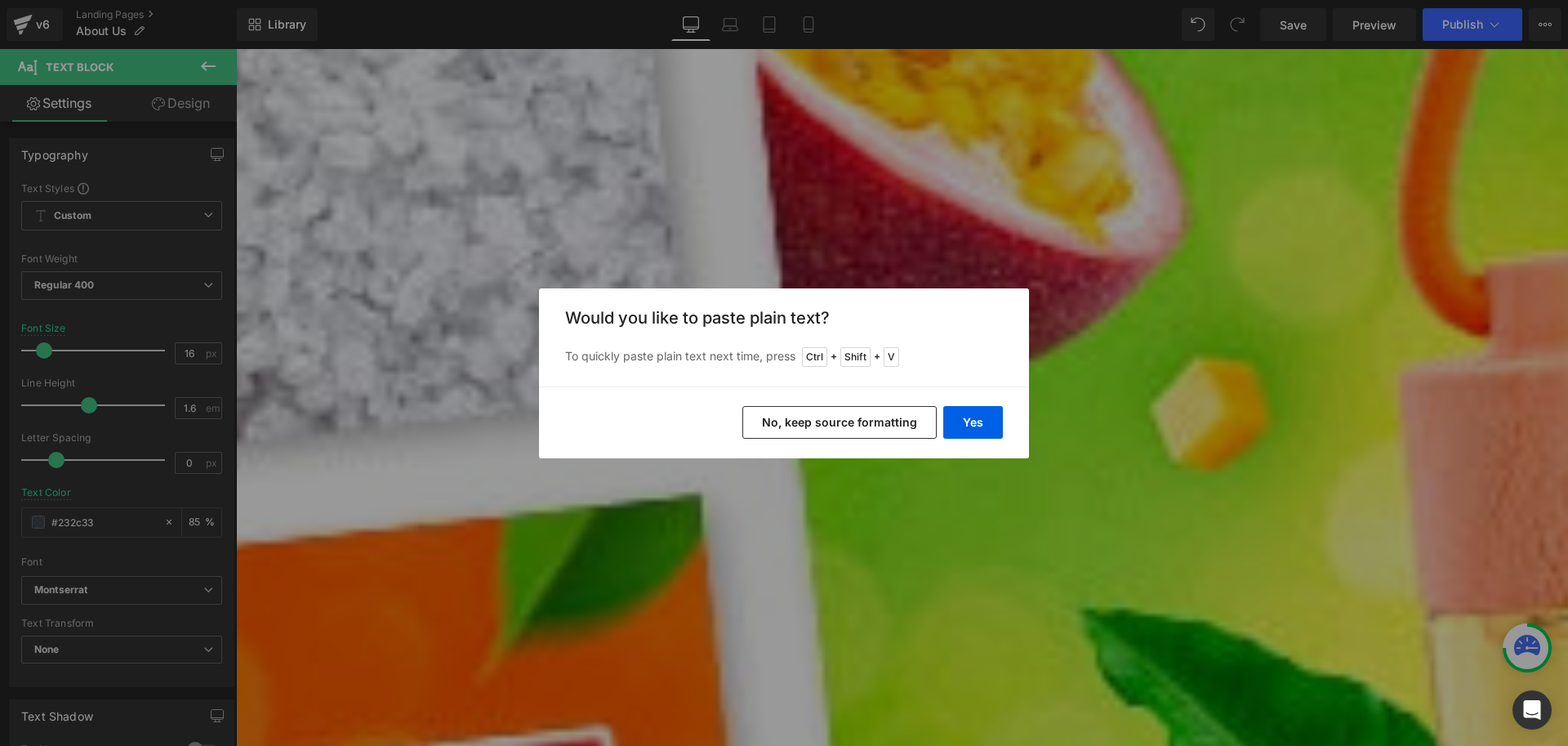
click at [834, 417] on button "No, keep source formatting" at bounding box center [840, 422] width 194 height 32
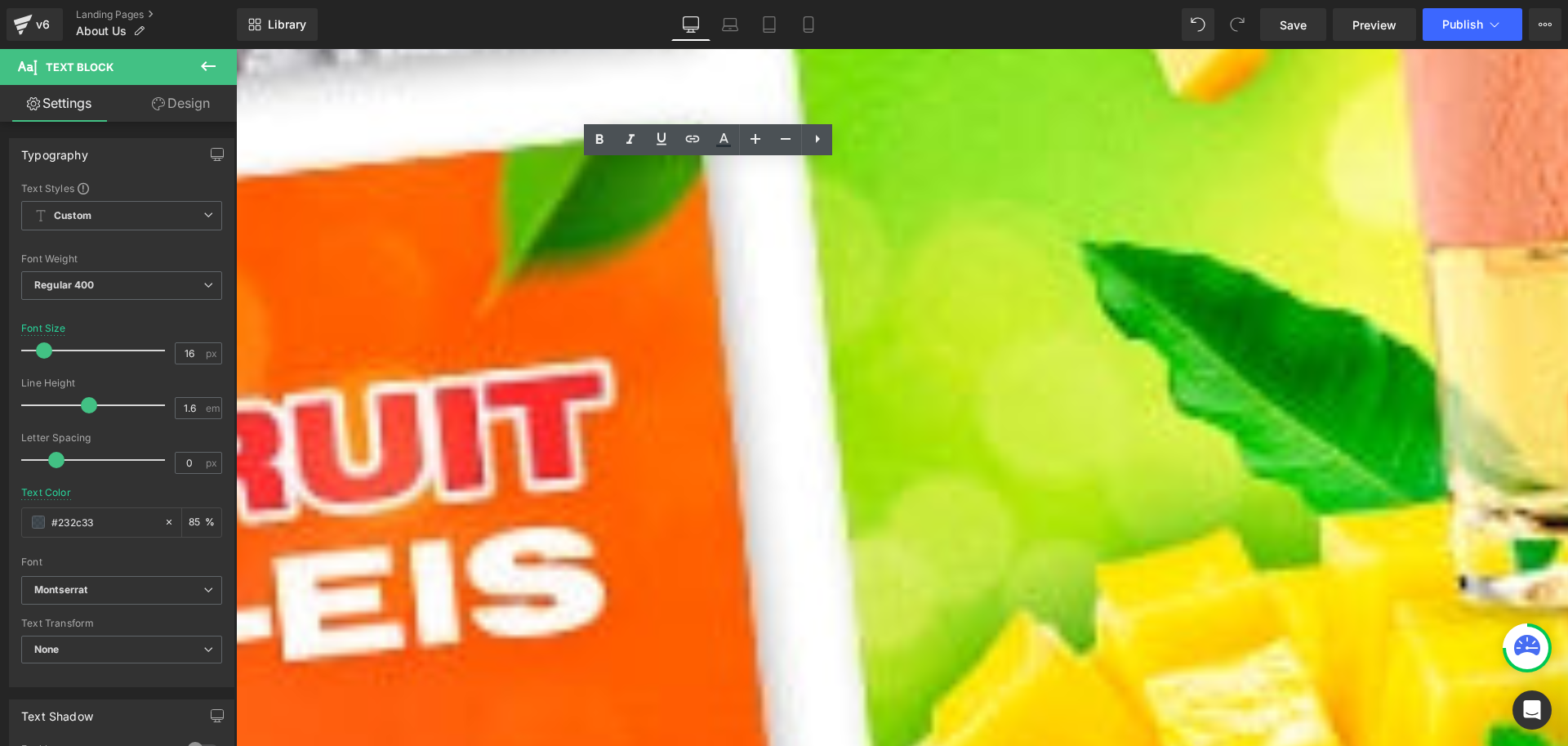
scroll to position [1207, 0]
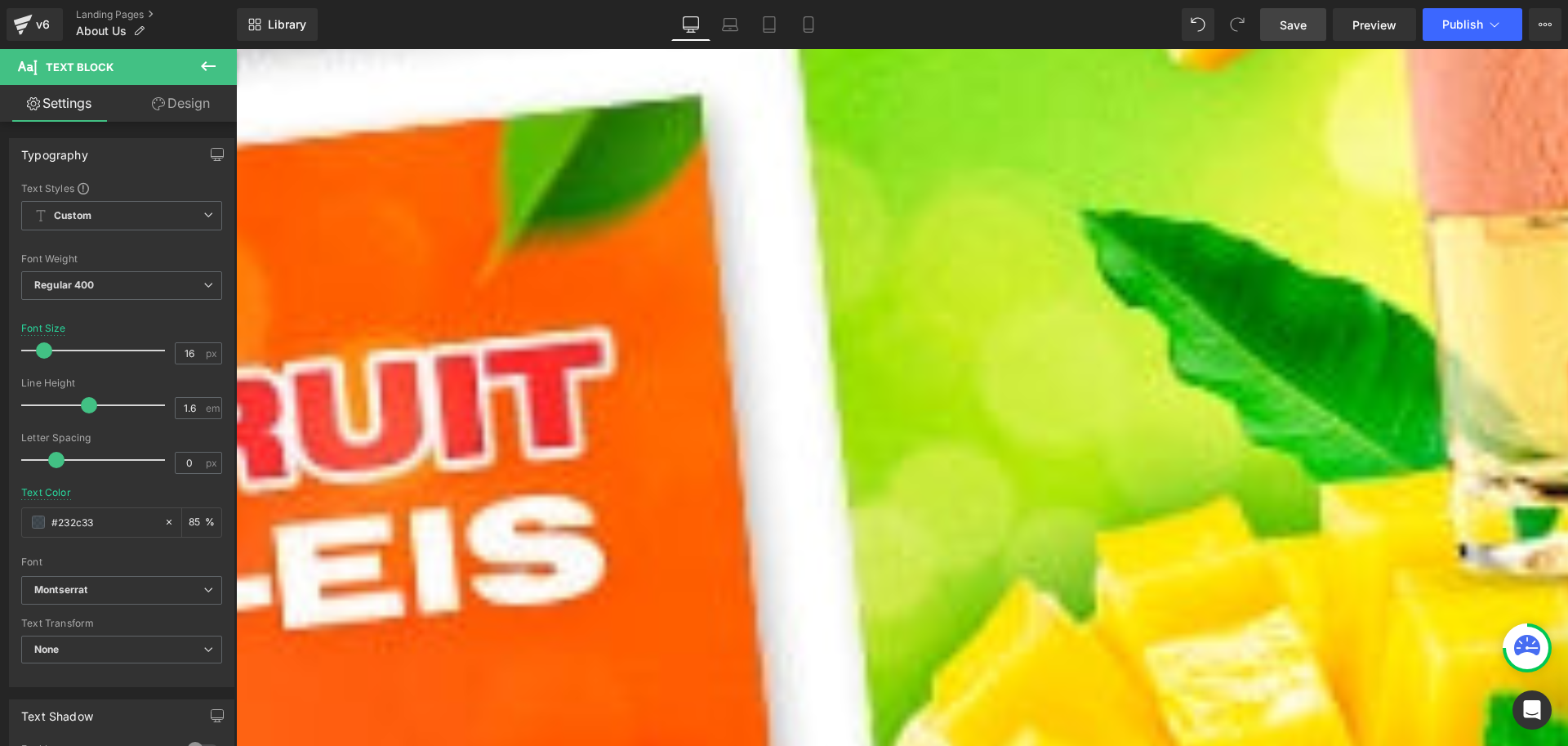
click at [1303, 25] on span "Save" at bounding box center [1293, 25] width 27 height 18
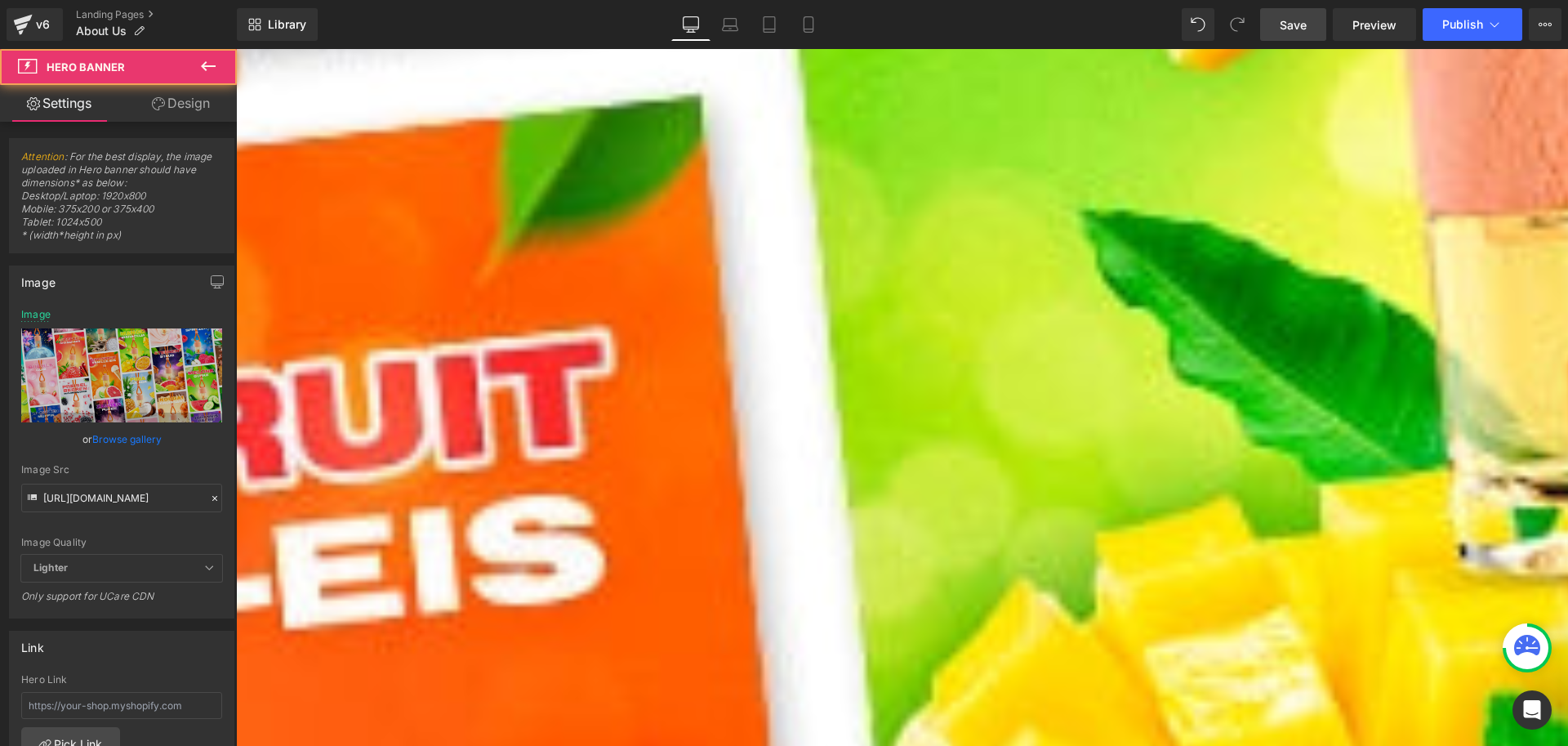
click at [236, 49] on div at bounding box center [236, 49] width 0 height 0
click at [109, 488] on input "https://cdn.shopify.com/s/files/1/0791/5644/5522/files/9_Banner_1920.webp?v=170…" at bounding box center [122, 497] width 201 height 29
type input "https://cdn.shopify.com/s/files/1/0791/5644/5522/files/9_Banner_1920_e3454509-7…"
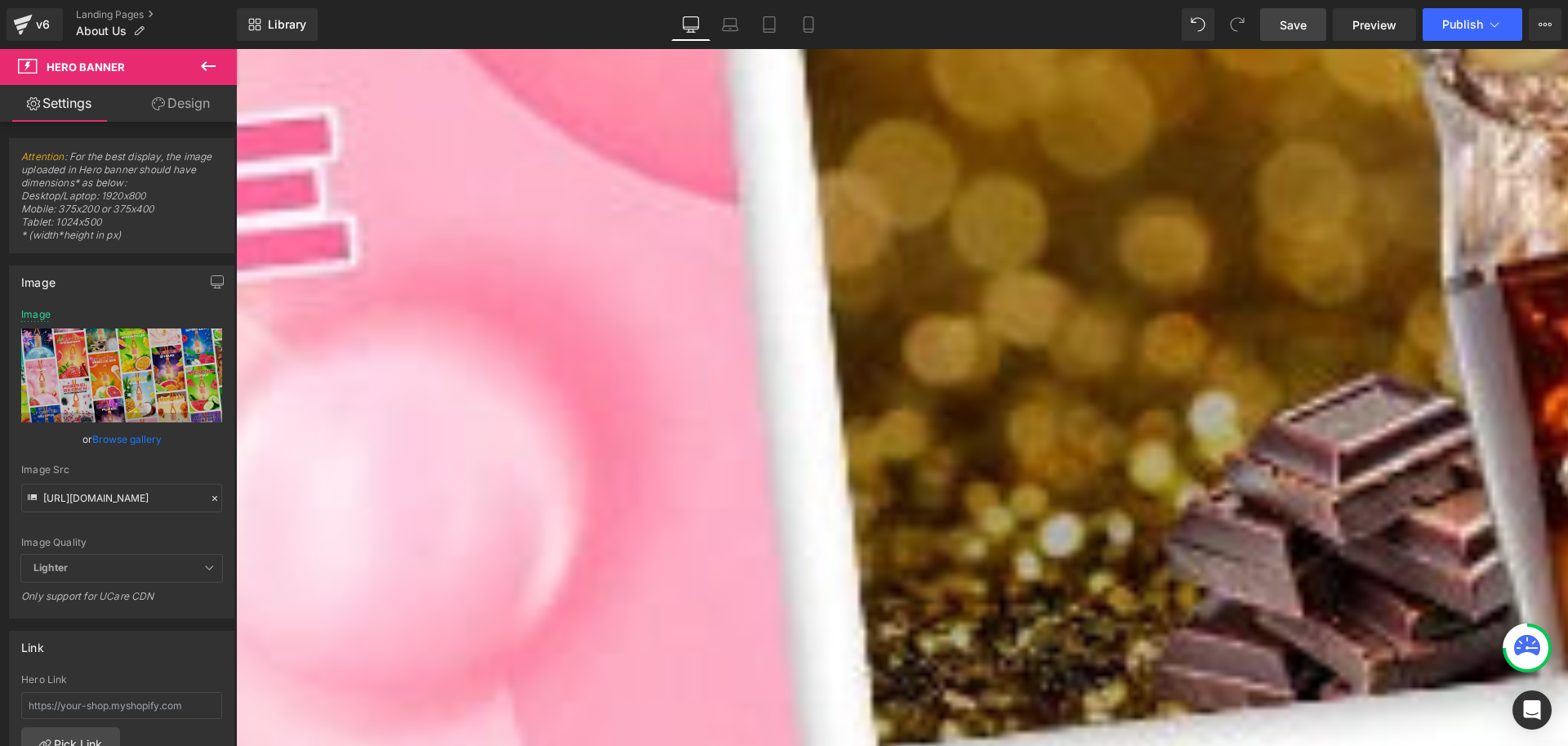
scroll to position [0, 0]
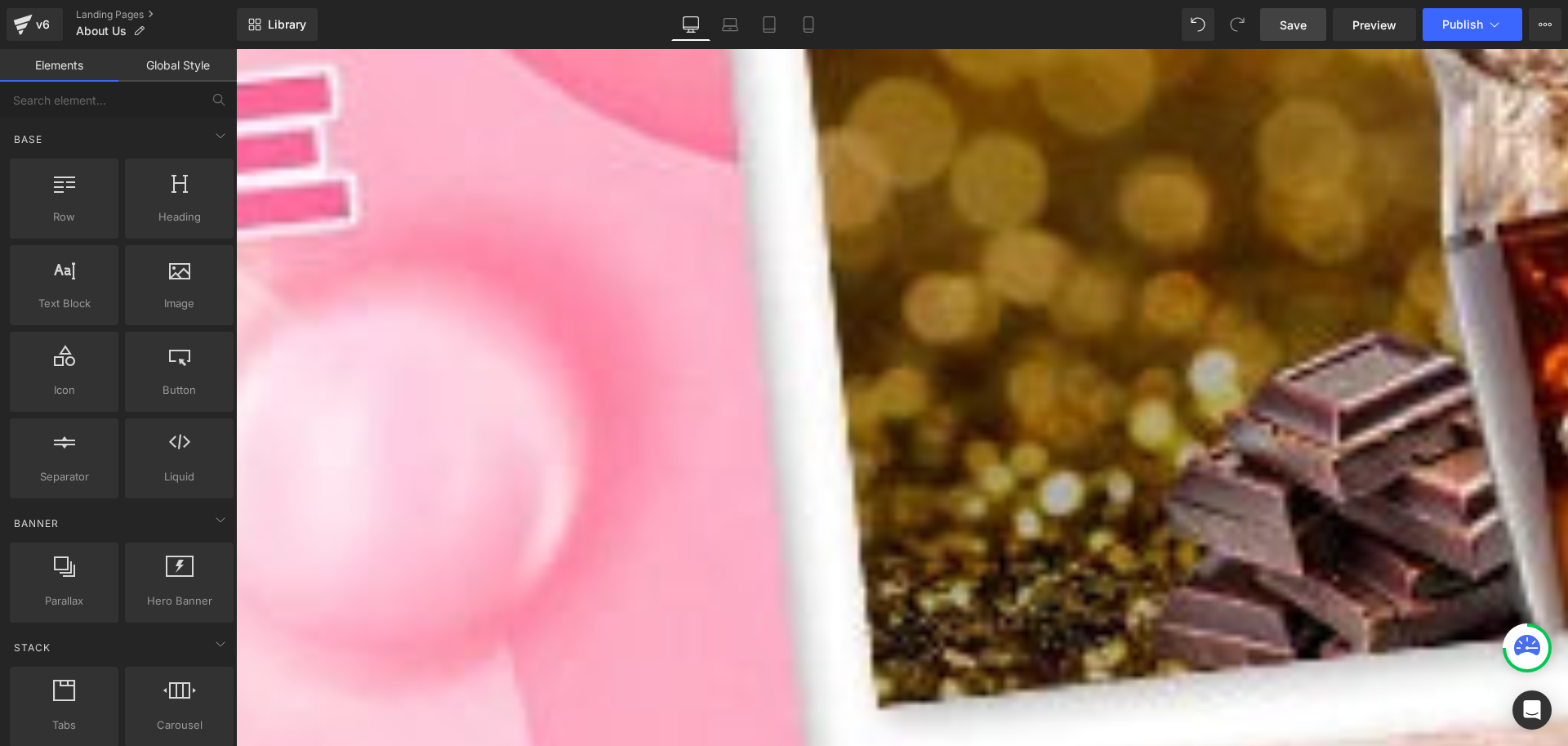
scroll to position [1370, 0]
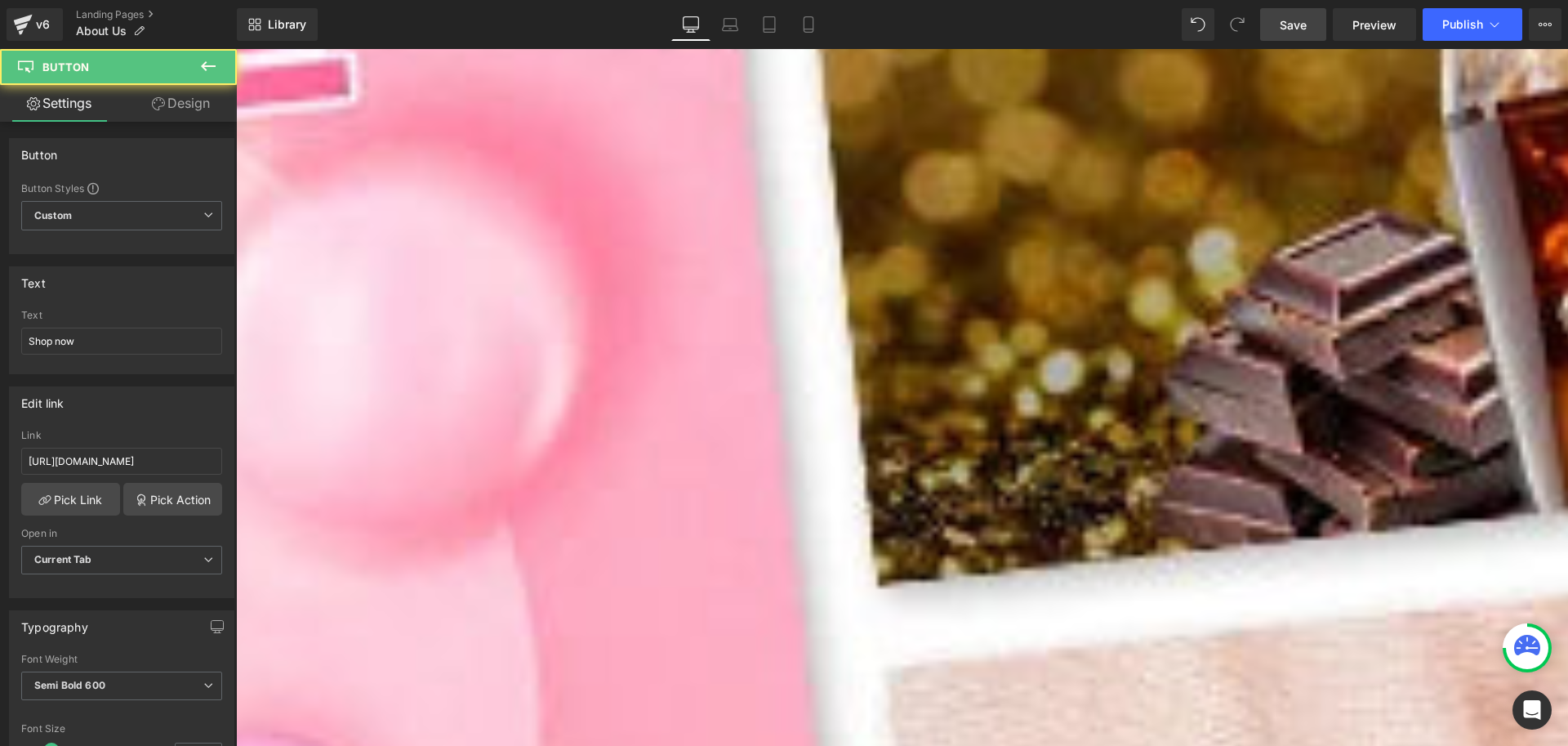
click at [102, 457] on input "[URL][DOMAIN_NAME]" at bounding box center [122, 461] width 201 height 27
type input "[URL][DOMAIN_NAME]"
click at [187, 422] on div "Edit link https://cc5317-4.myshopify.com/collections/all-products Link https://…" at bounding box center [121, 492] width 225 height 212
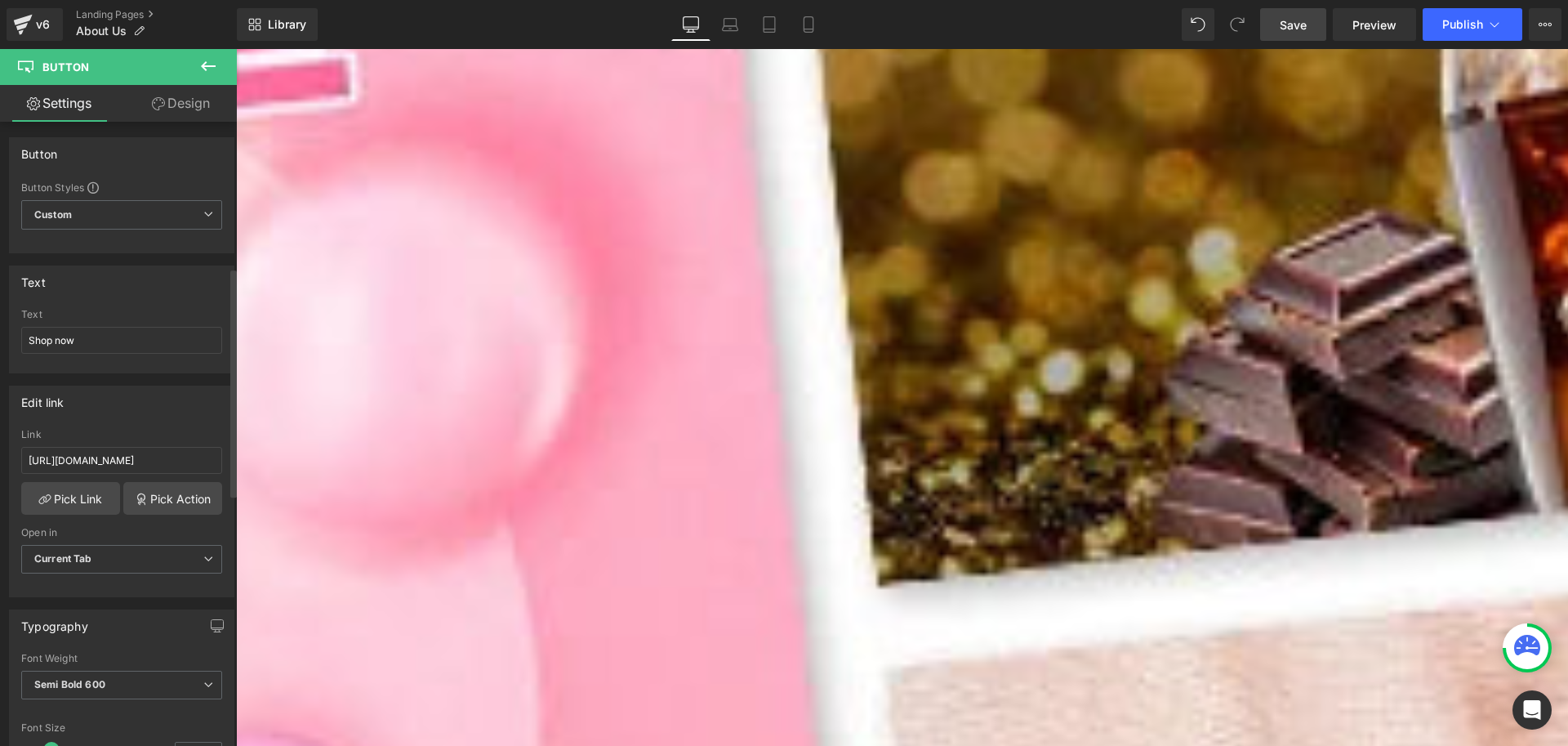
scroll to position [0, 0]
click at [774, 25] on icon at bounding box center [770, 25] width 17 height 17
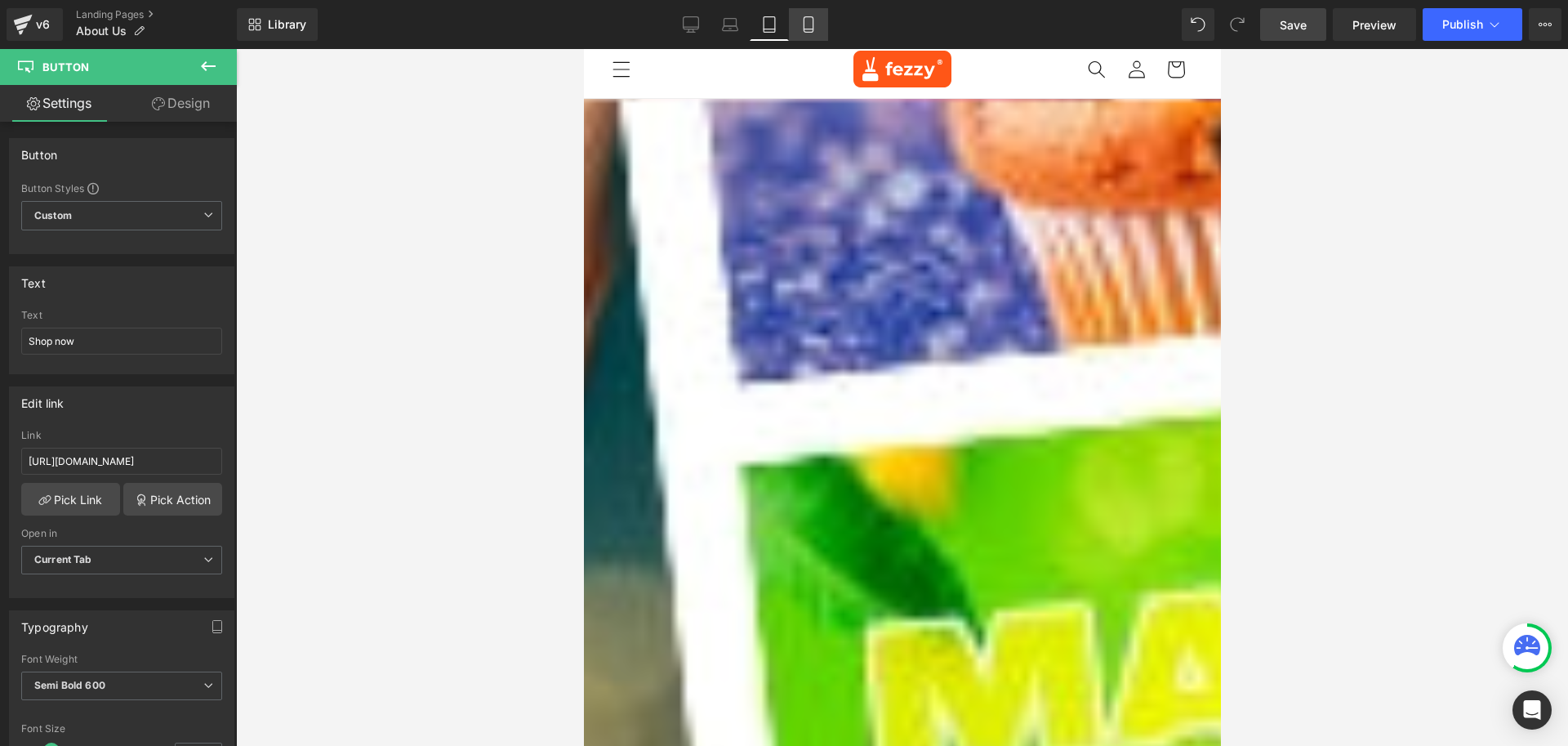
click at [805, 25] on icon at bounding box center [808, 25] width 17 height 17
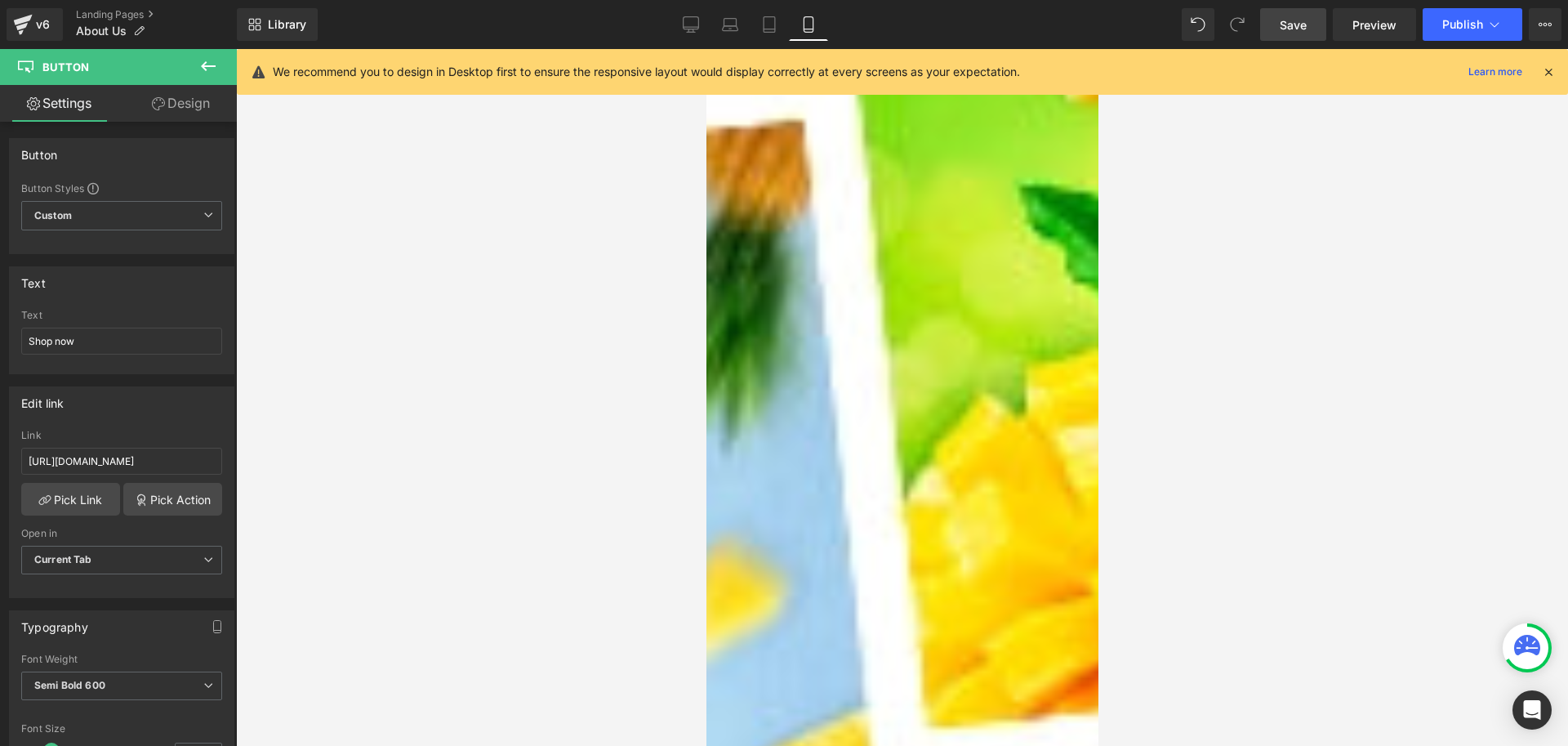
scroll to position [1144, 0]
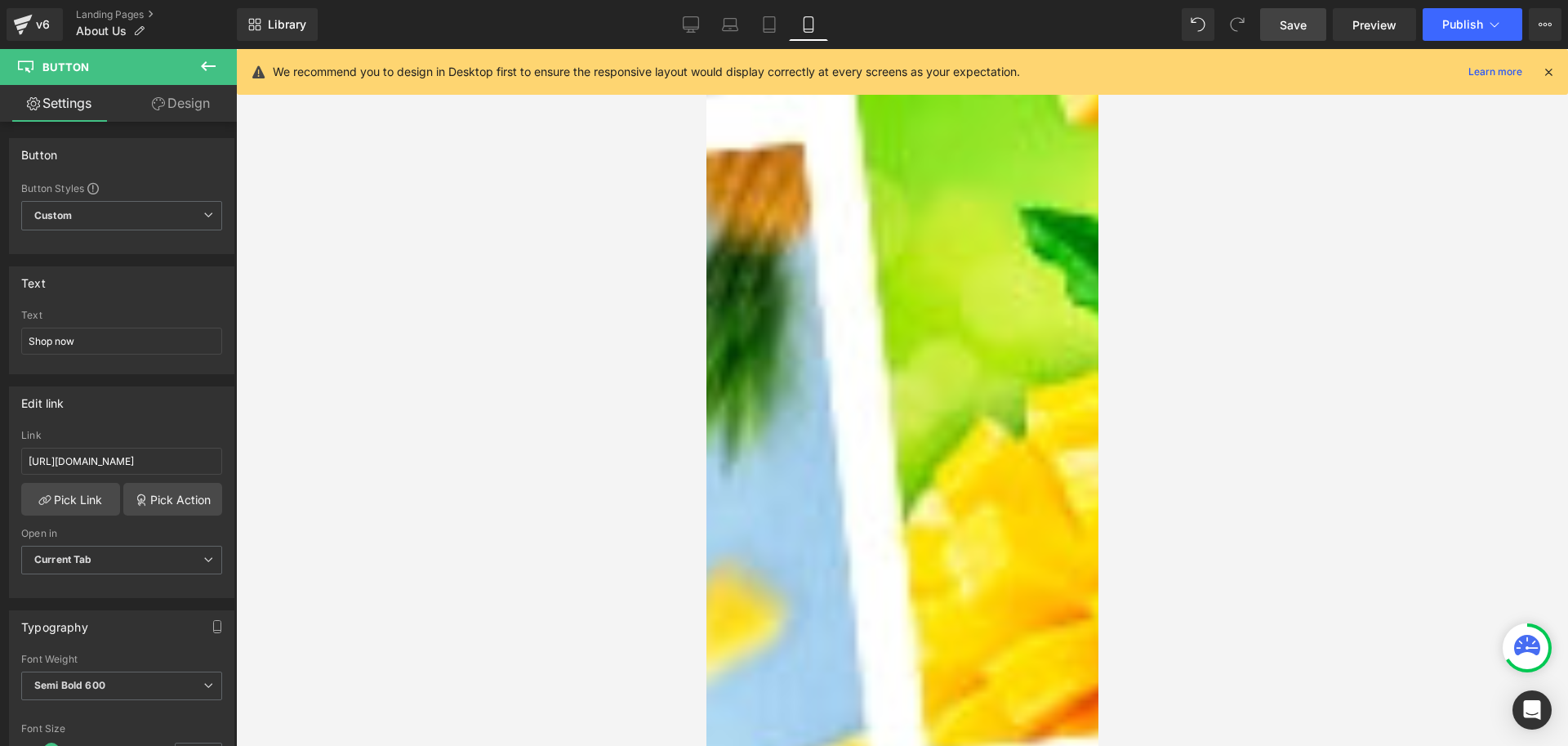
click at [169, 102] on link "Design" at bounding box center [180, 103] width 118 height 37
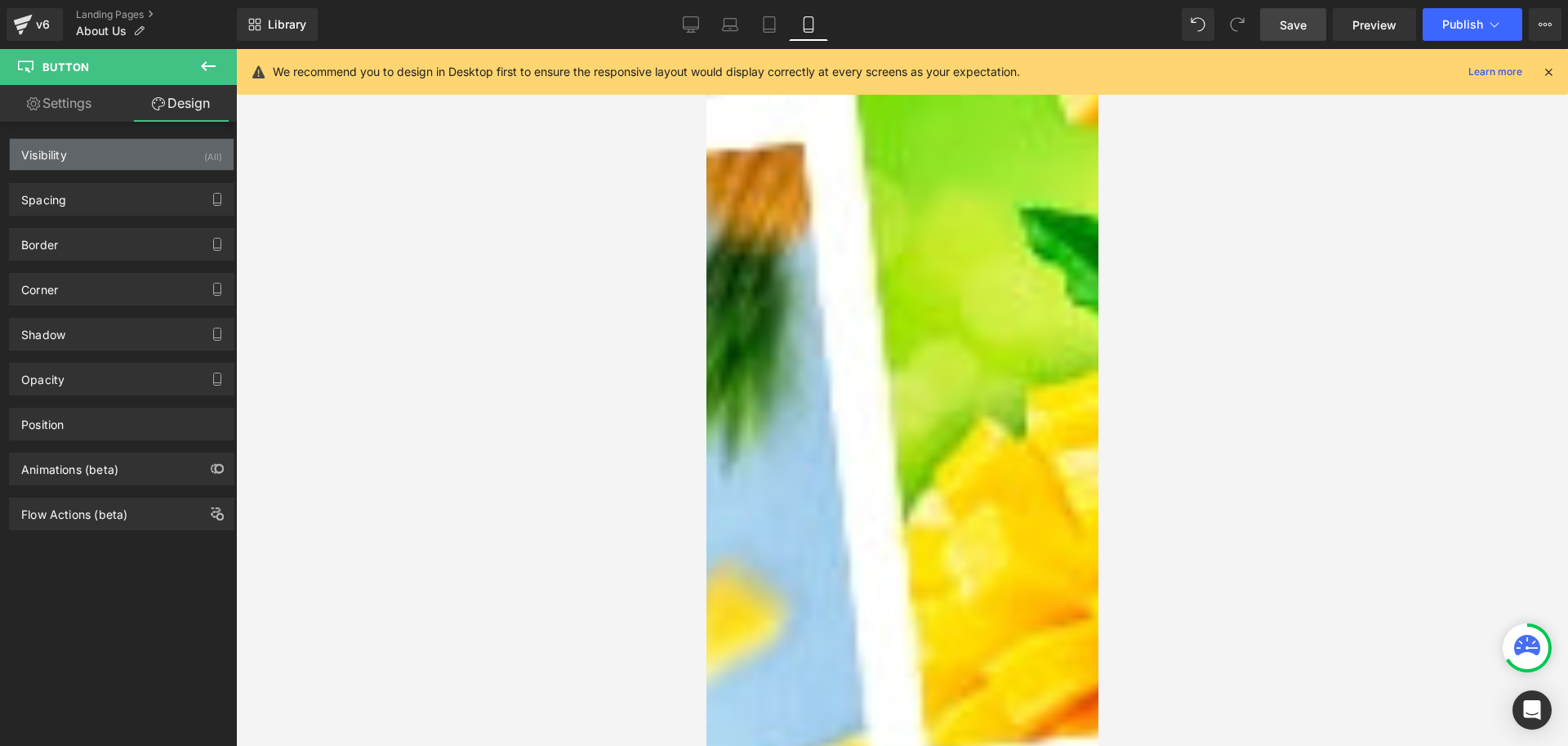
click at [67, 153] on div "Visibility" at bounding box center [44, 151] width 46 height 23
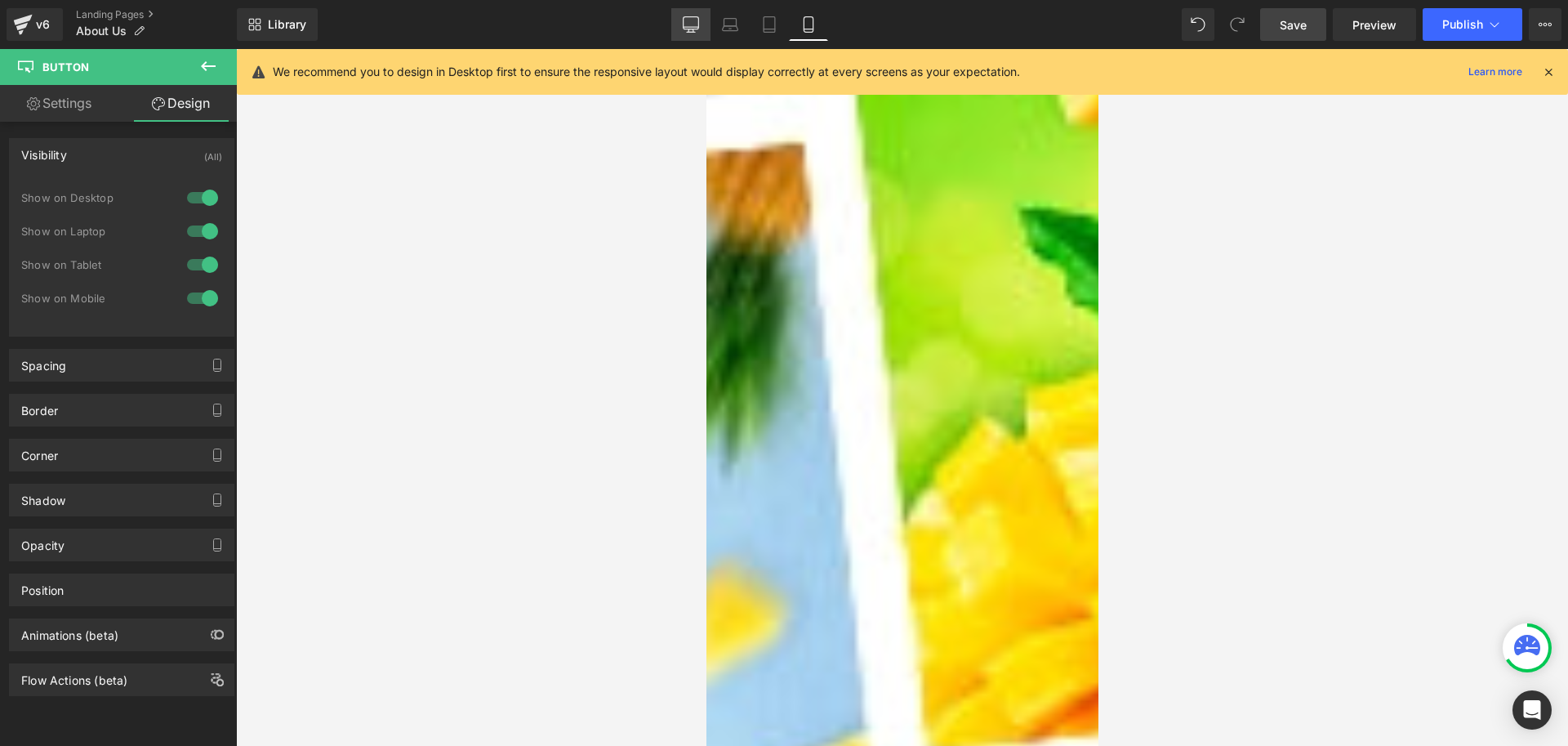
click at [693, 24] on icon at bounding box center [691, 25] width 17 height 17
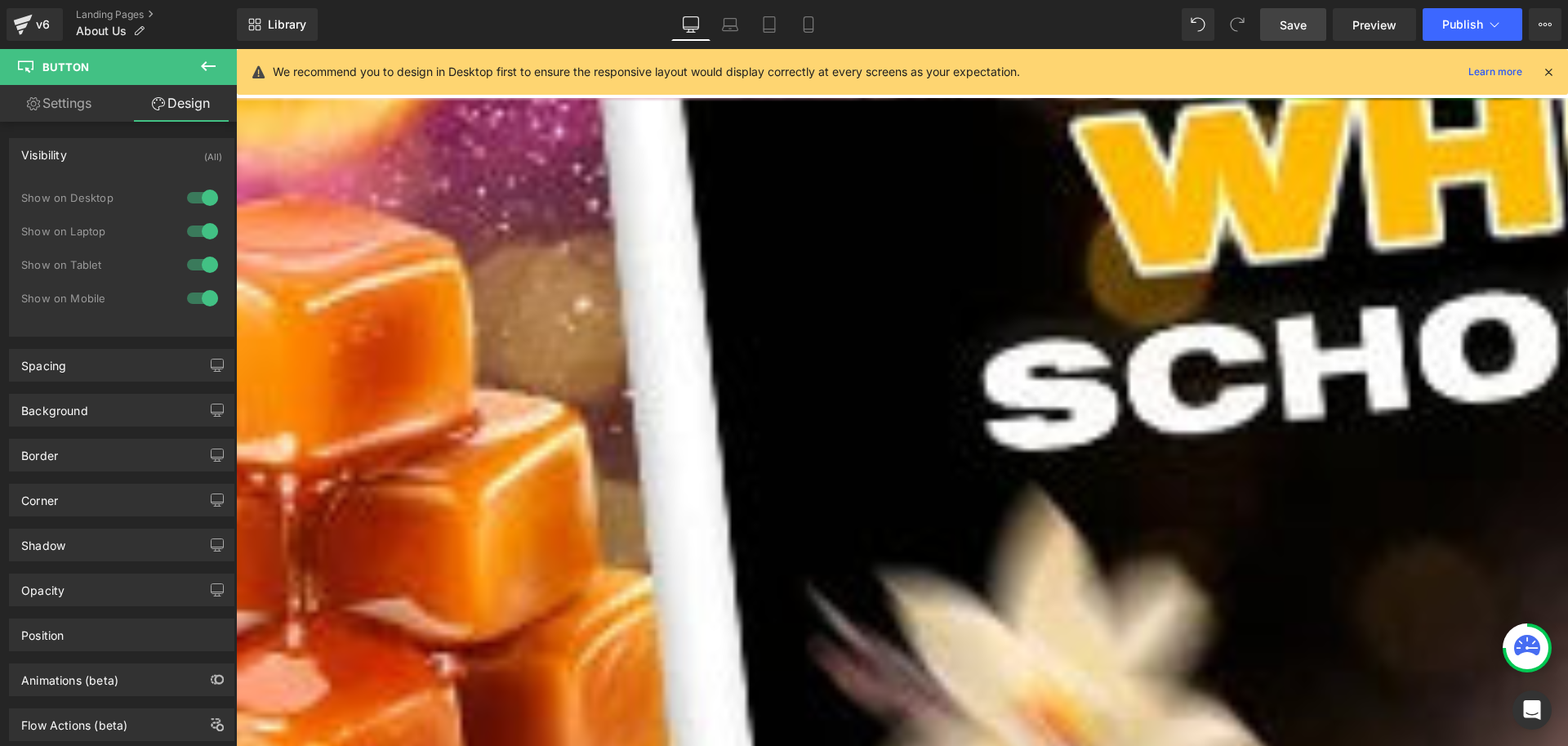
scroll to position [0, 0]
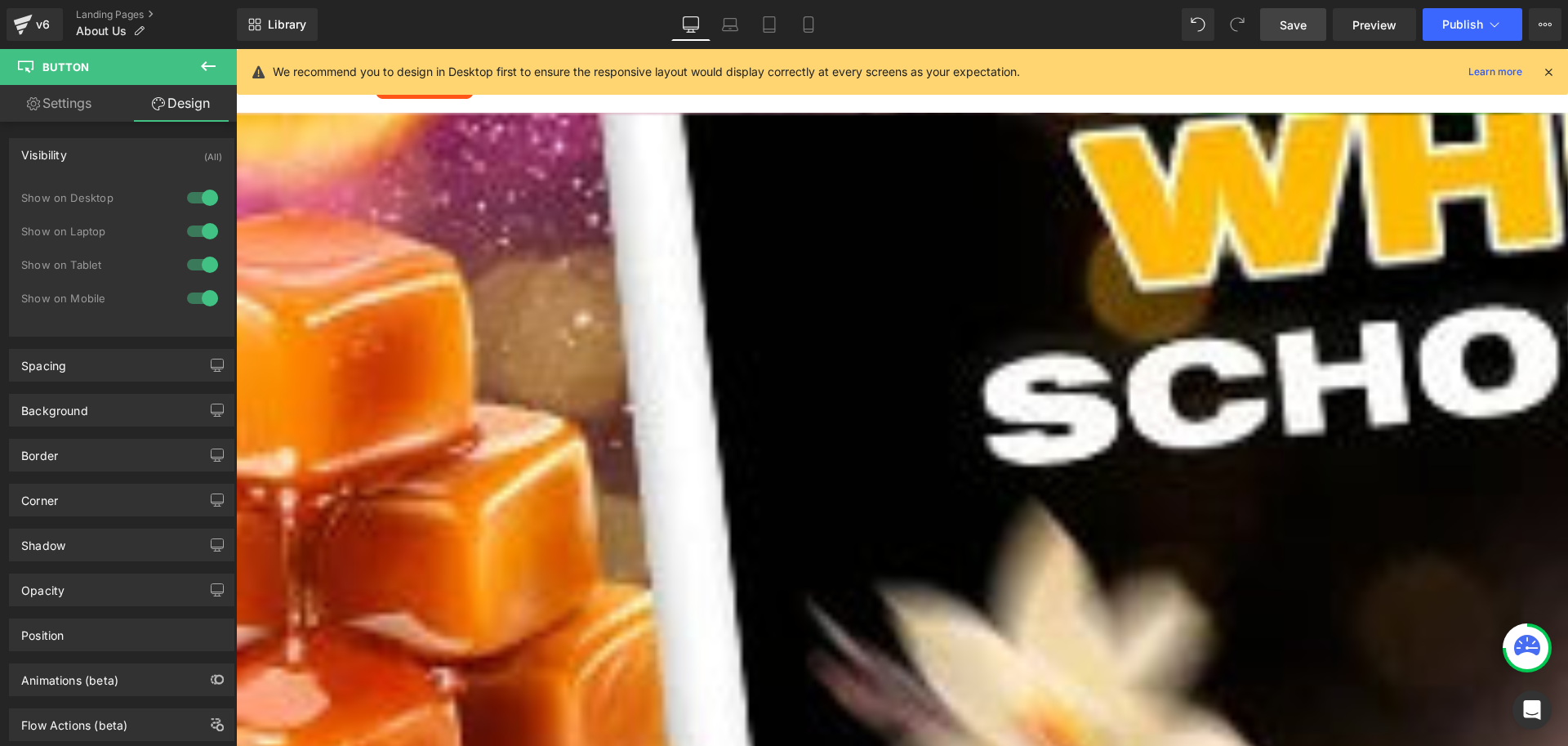
click at [680, 237] on p "Fezzy steht für stilvolle, langanhaltende und natürliche Autodüfte – entwickelt…" at bounding box center [702, 258] width 932 height 42
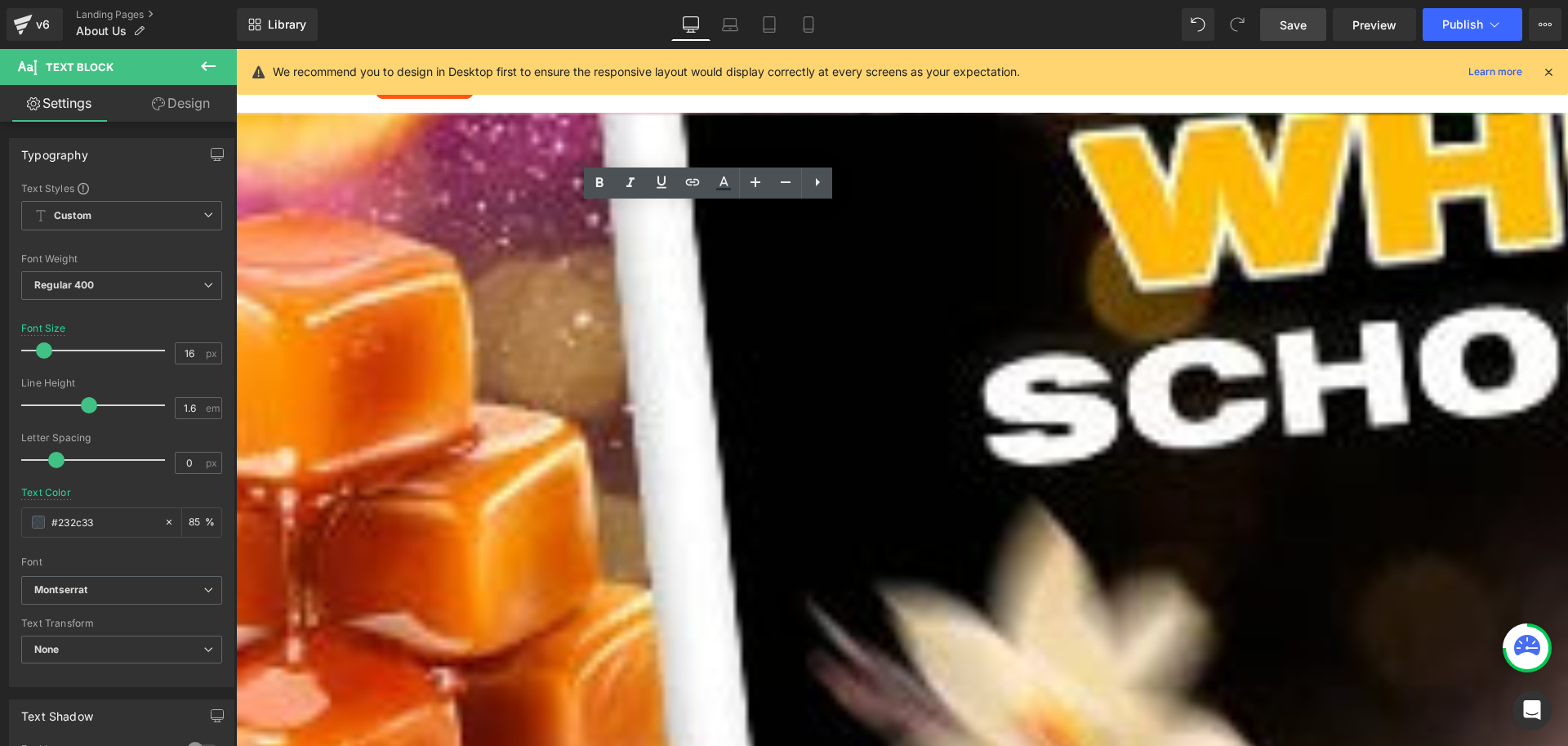
click at [482, 185] on h1 "Über uns" at bounding box center [727, 199] width 981 height 28
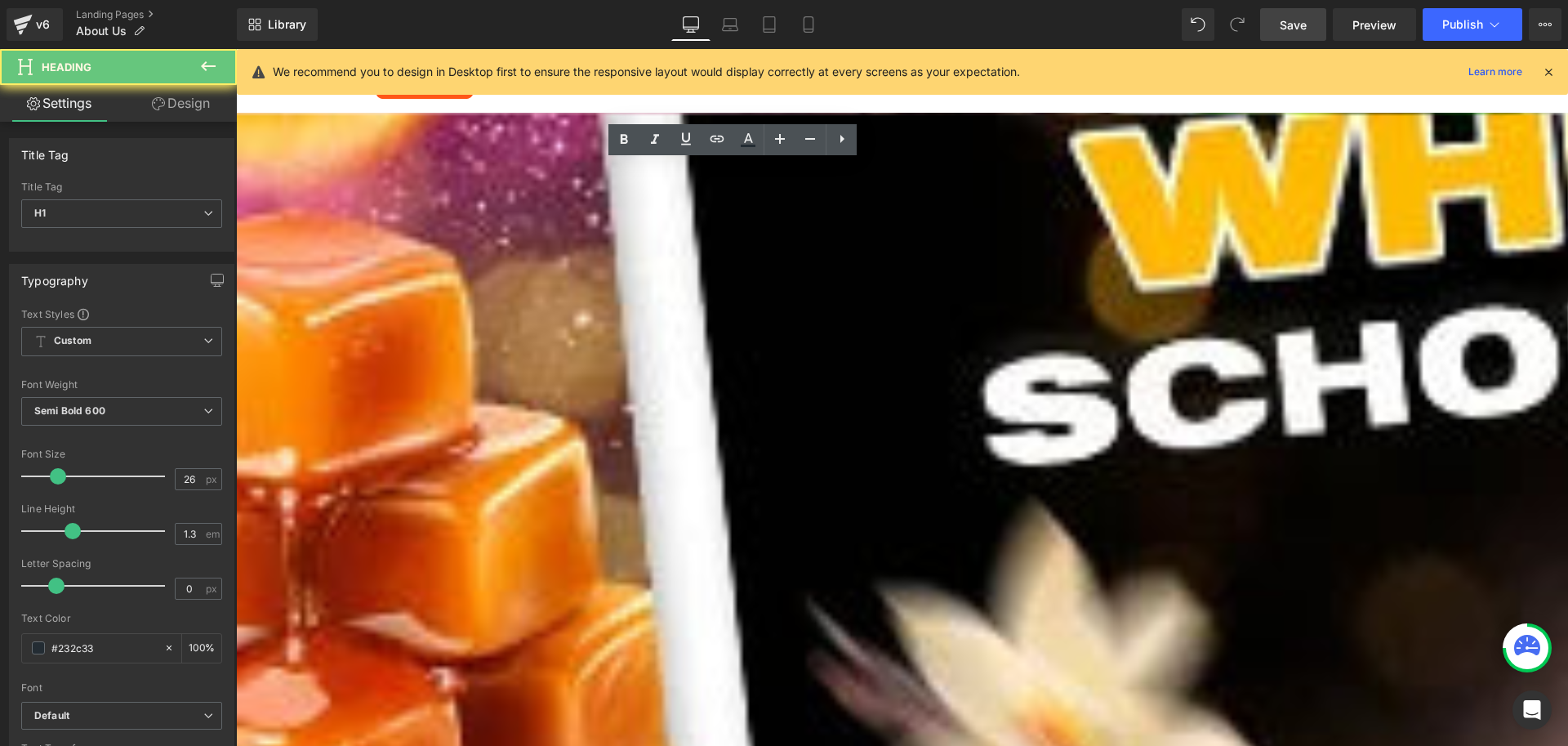
click at [513, 185] on h1 "Über uns" at bounding box center [727, 199] width 981 height 28
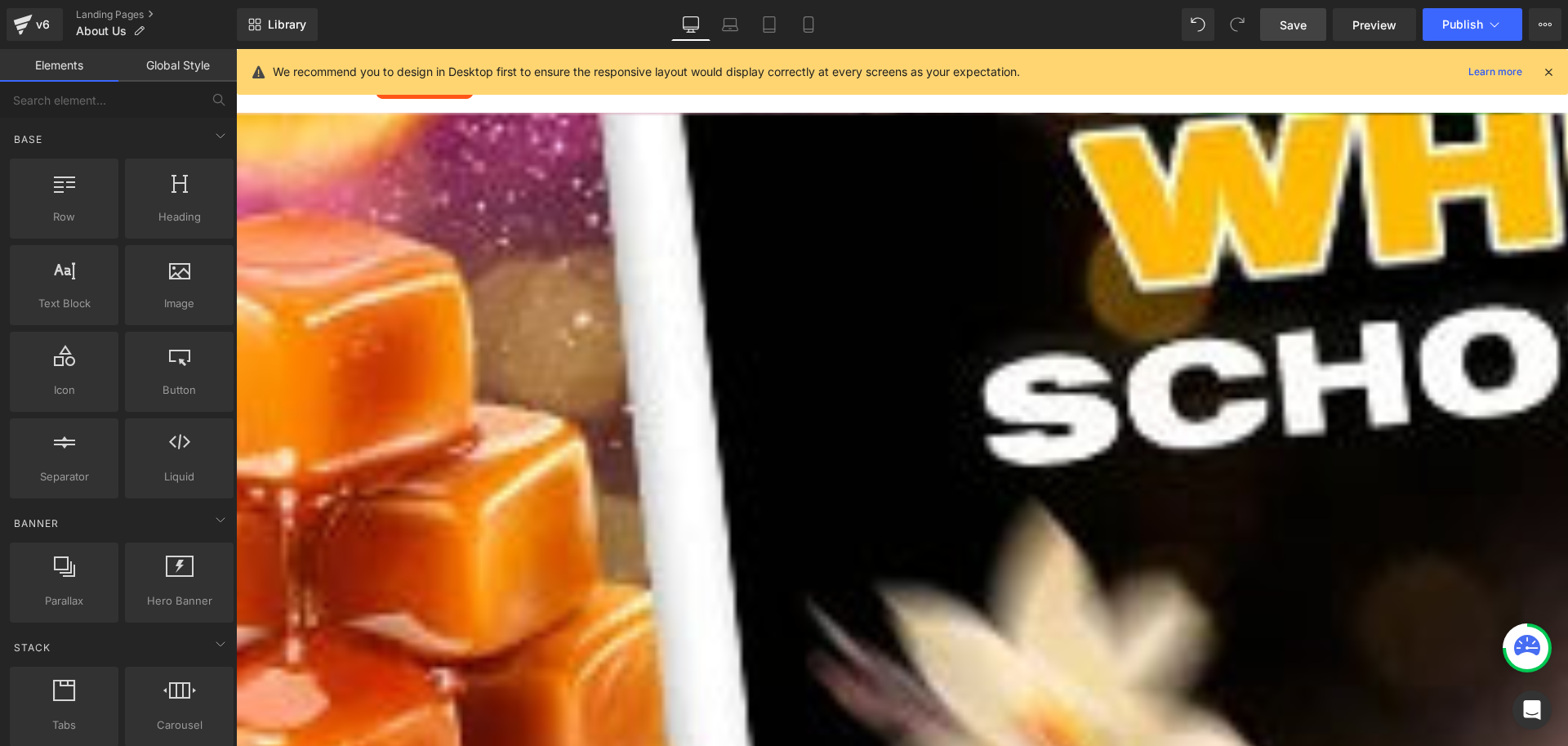
click at [503, 237] on p "Fezzy steht für stilvolle, langanhaltende und natürliche Autodüfte – entwickelt…" at bounding box center [702, 258] width 932 height 42
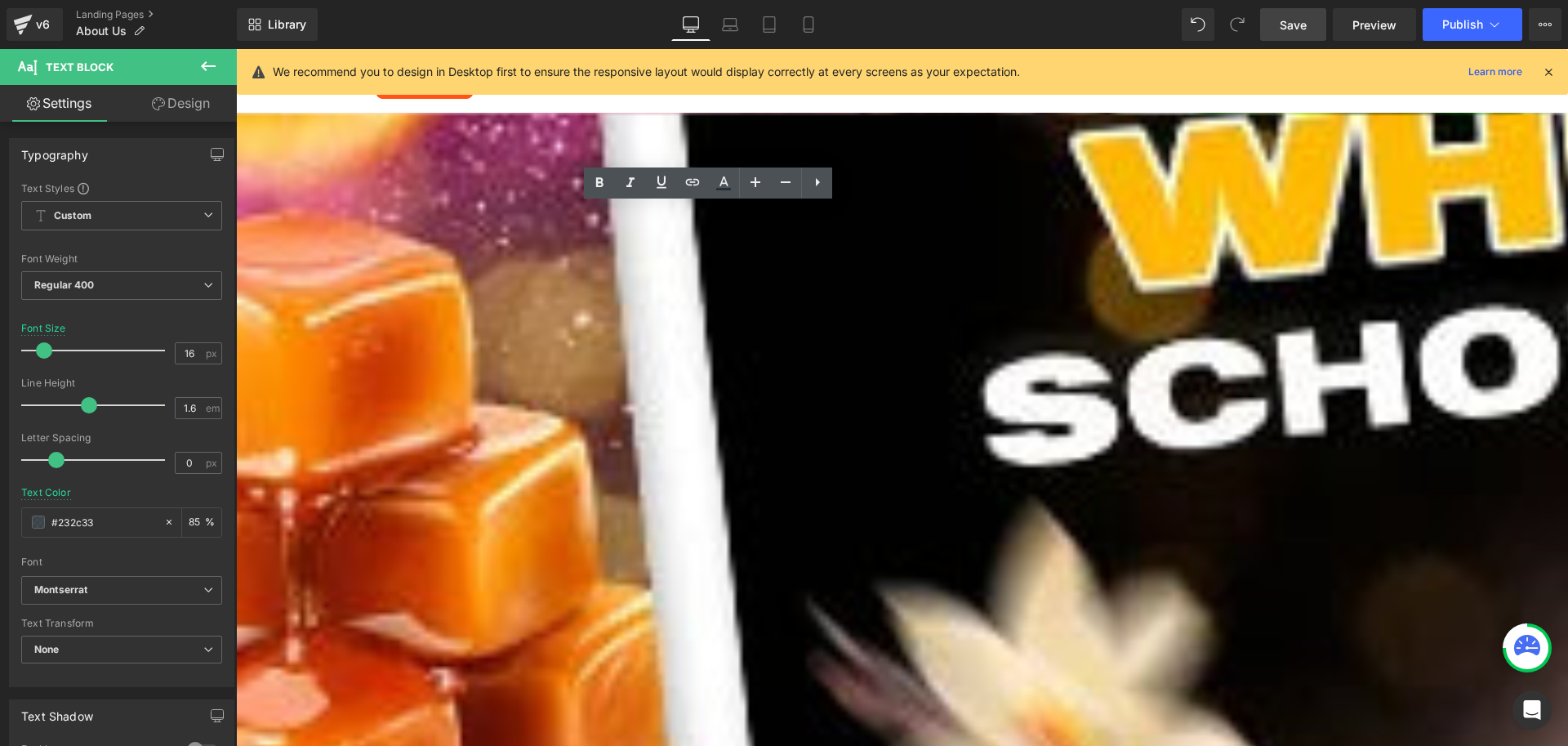
click at [485, 185] on h1 "Über uns" at bounding box center [727, 199] width 981 height 28
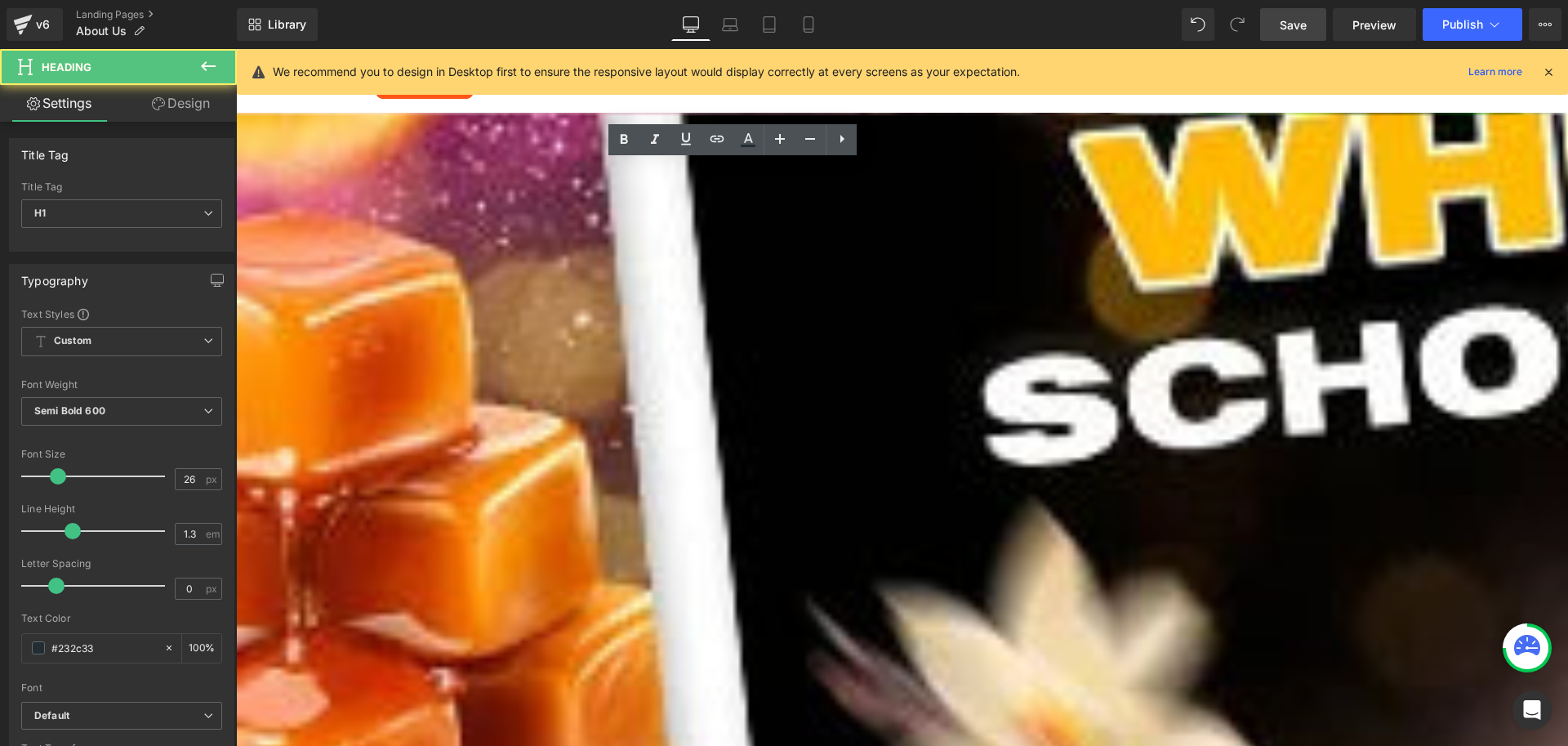
click at [507, 185] on h1 "Über uns" at bounding box center [727, 199] width 981 height 28
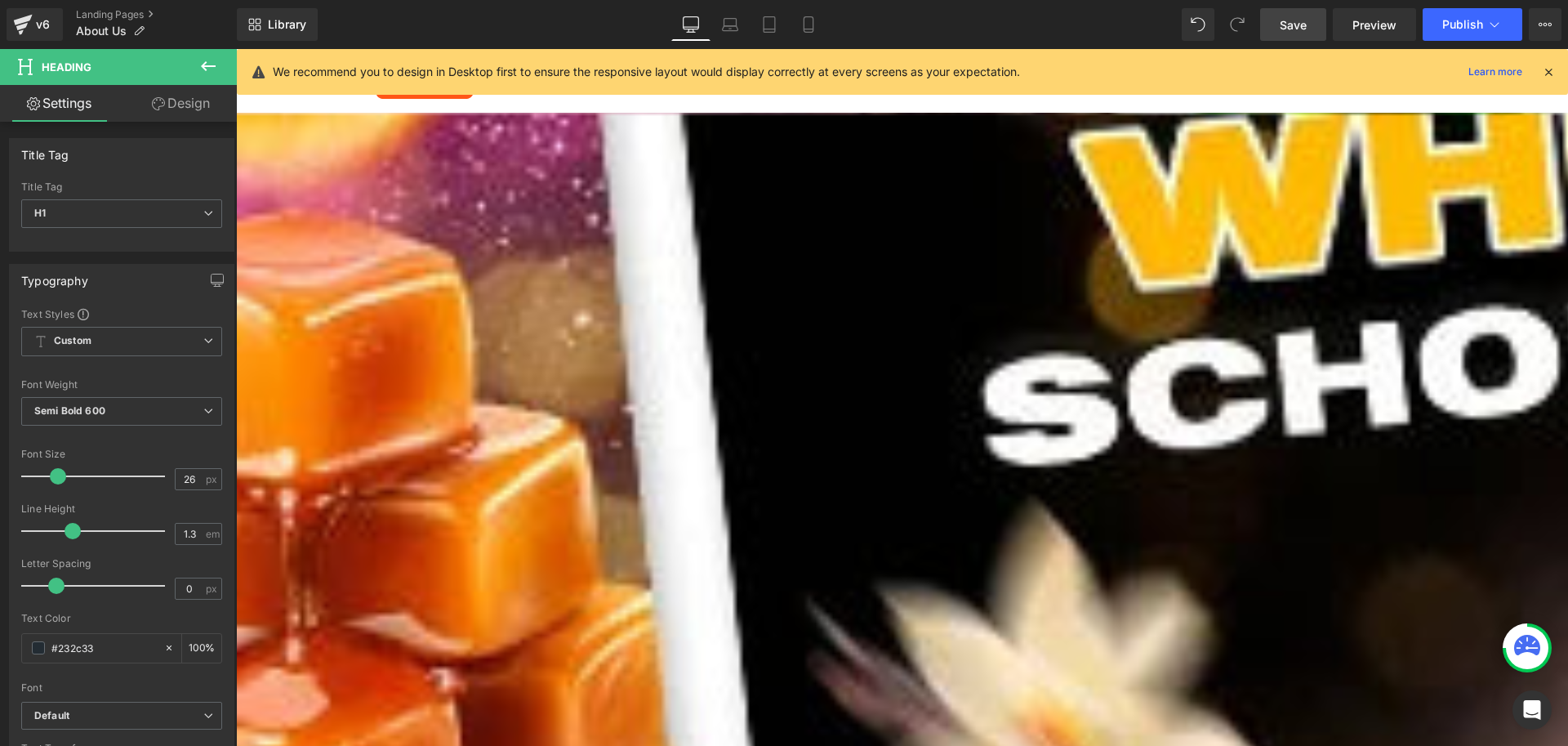
copy h1 "Über uns"
click at [737, 27] on icon at bounding box center [731, 29] width 16 height 5
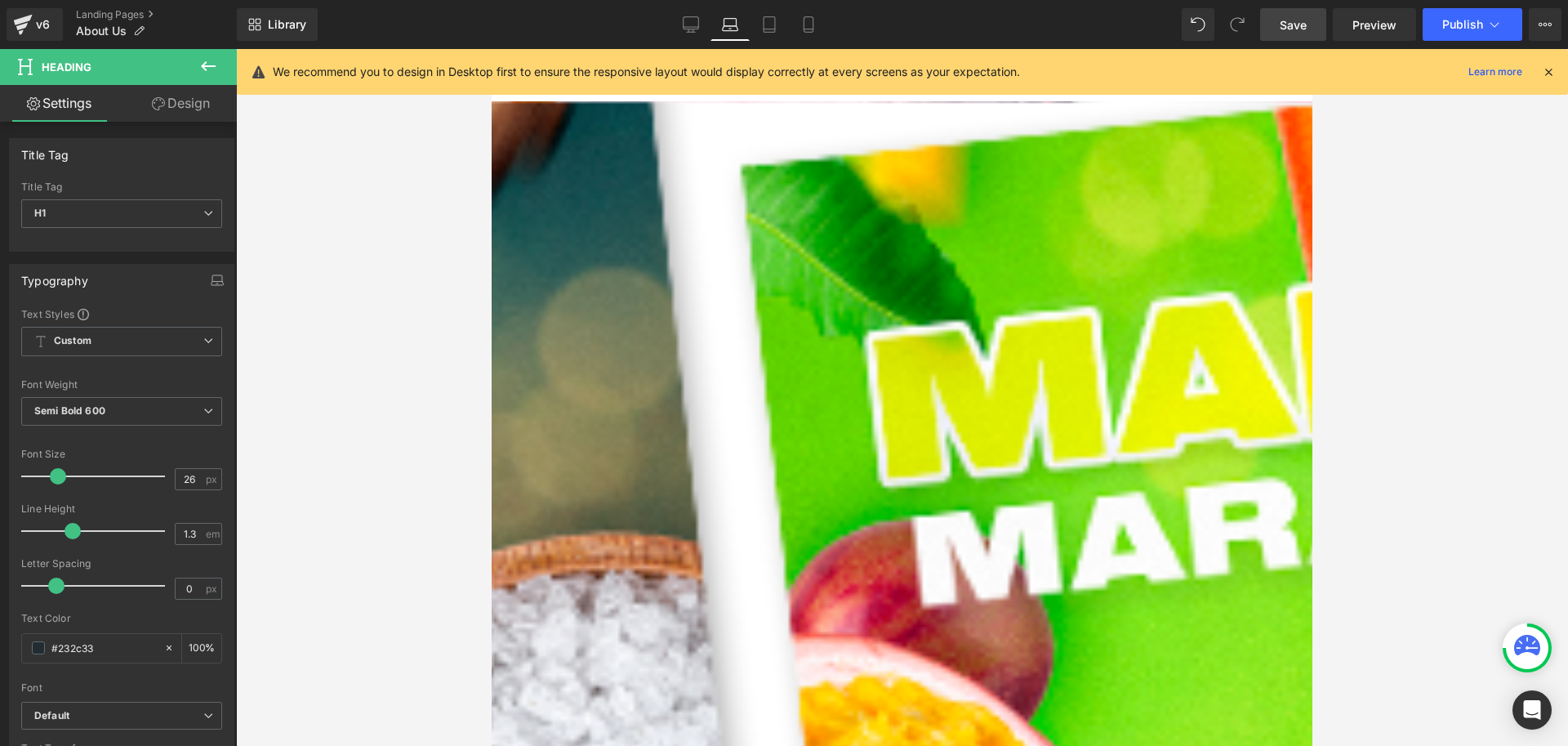
scroll to position [9, 0]
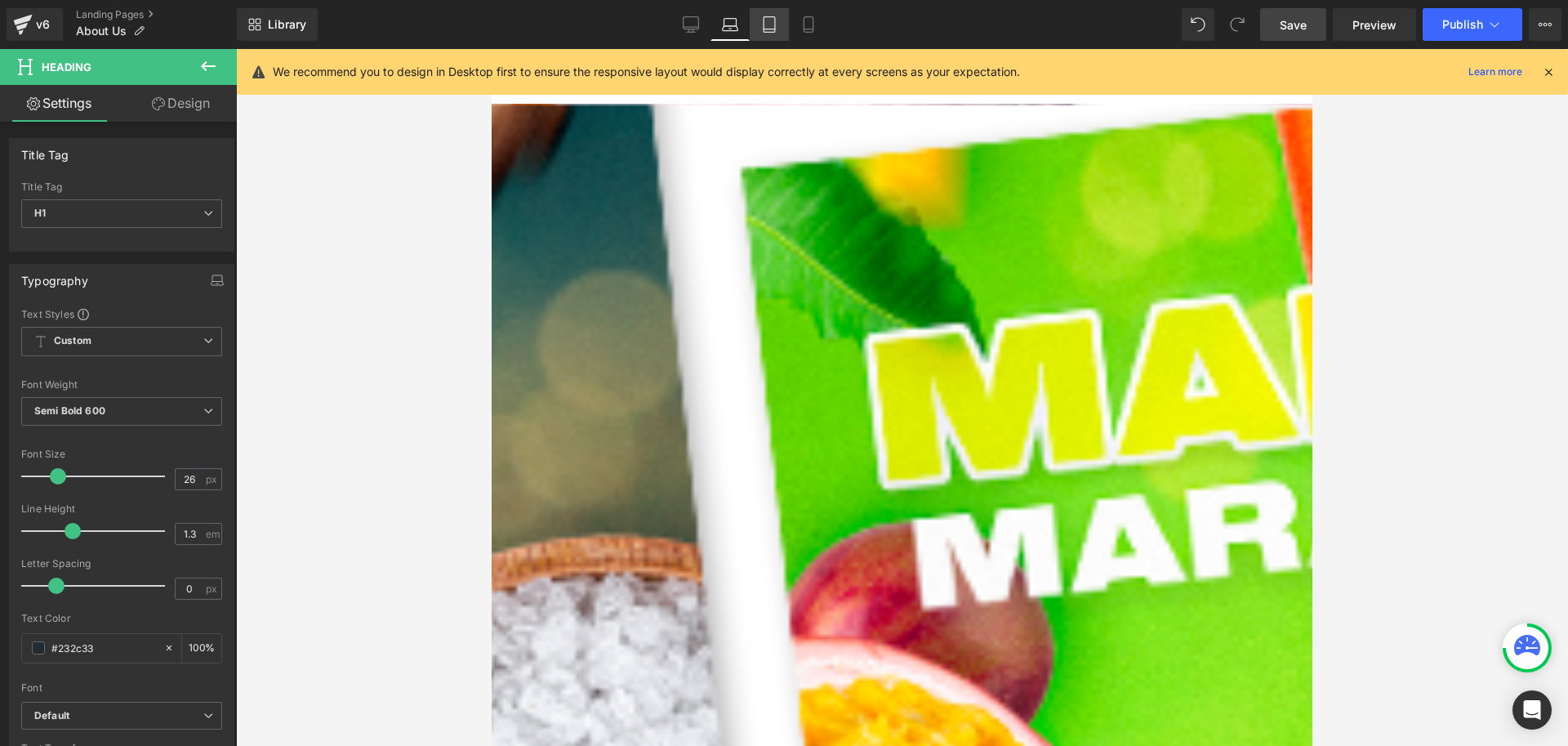
click at [781, 23] on link "Tablet" at bounding box center [769, 24] width 39 height 32
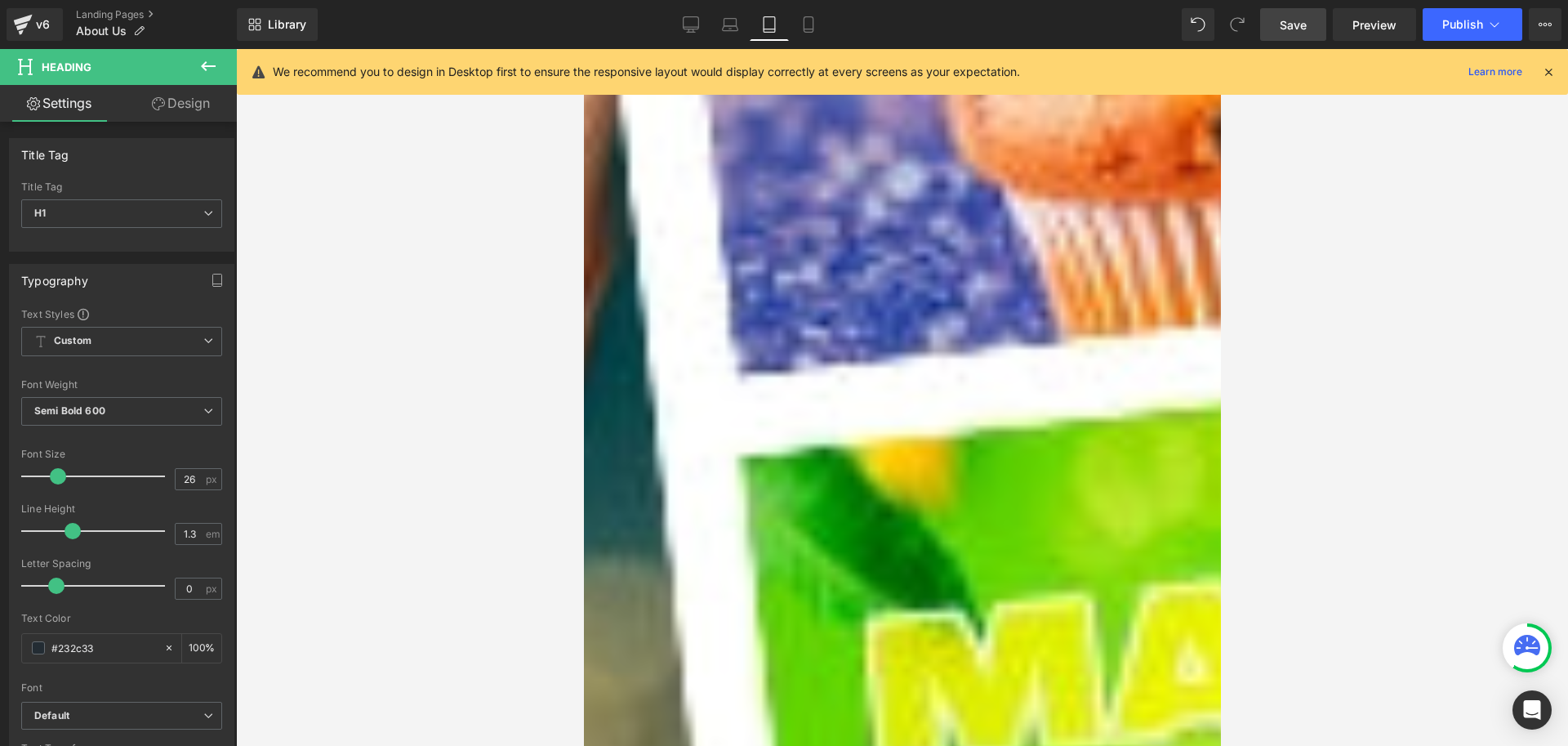
scroll to position [0, 0]
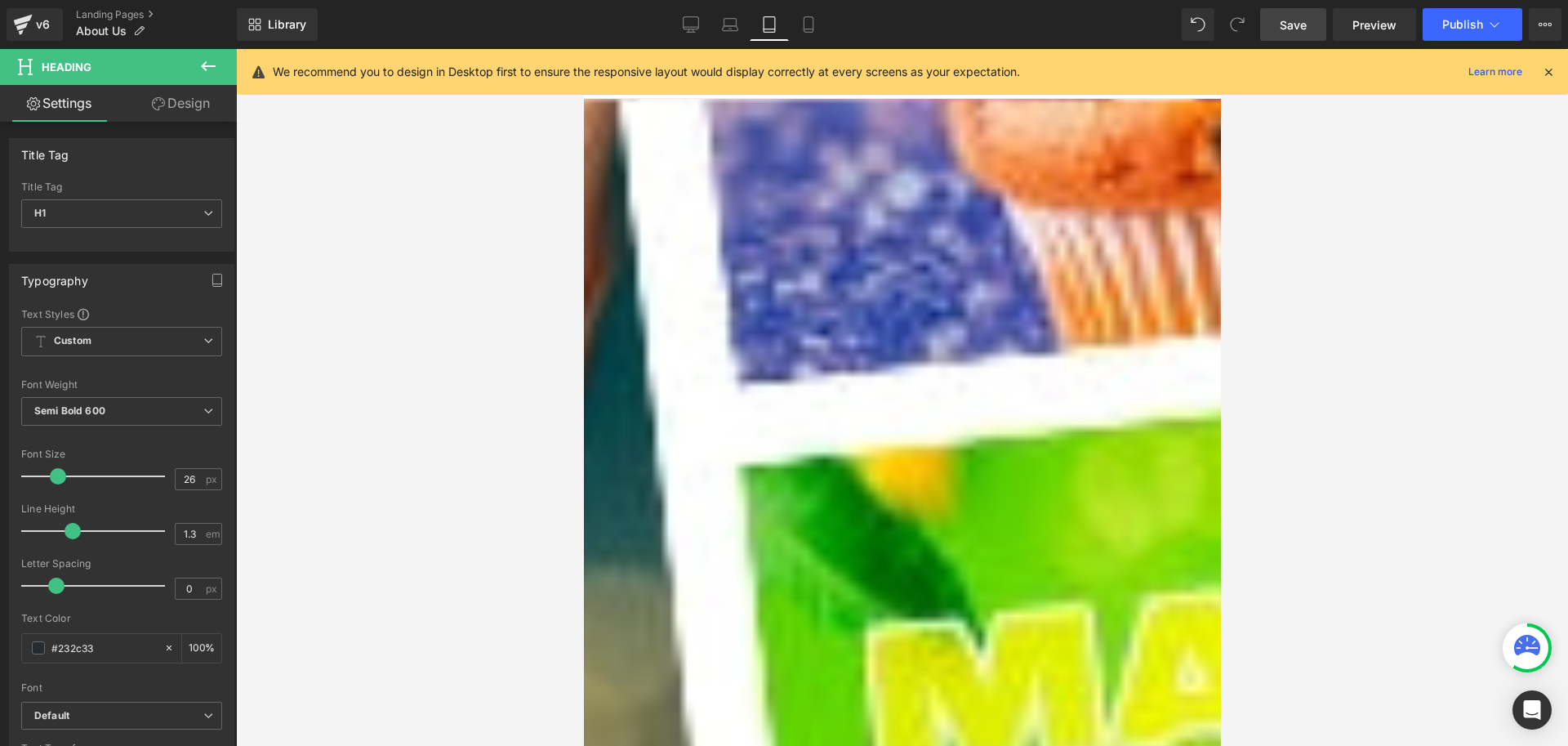
click at [583, 49] on icon at bounding box center [583, 49] width 0 height 0
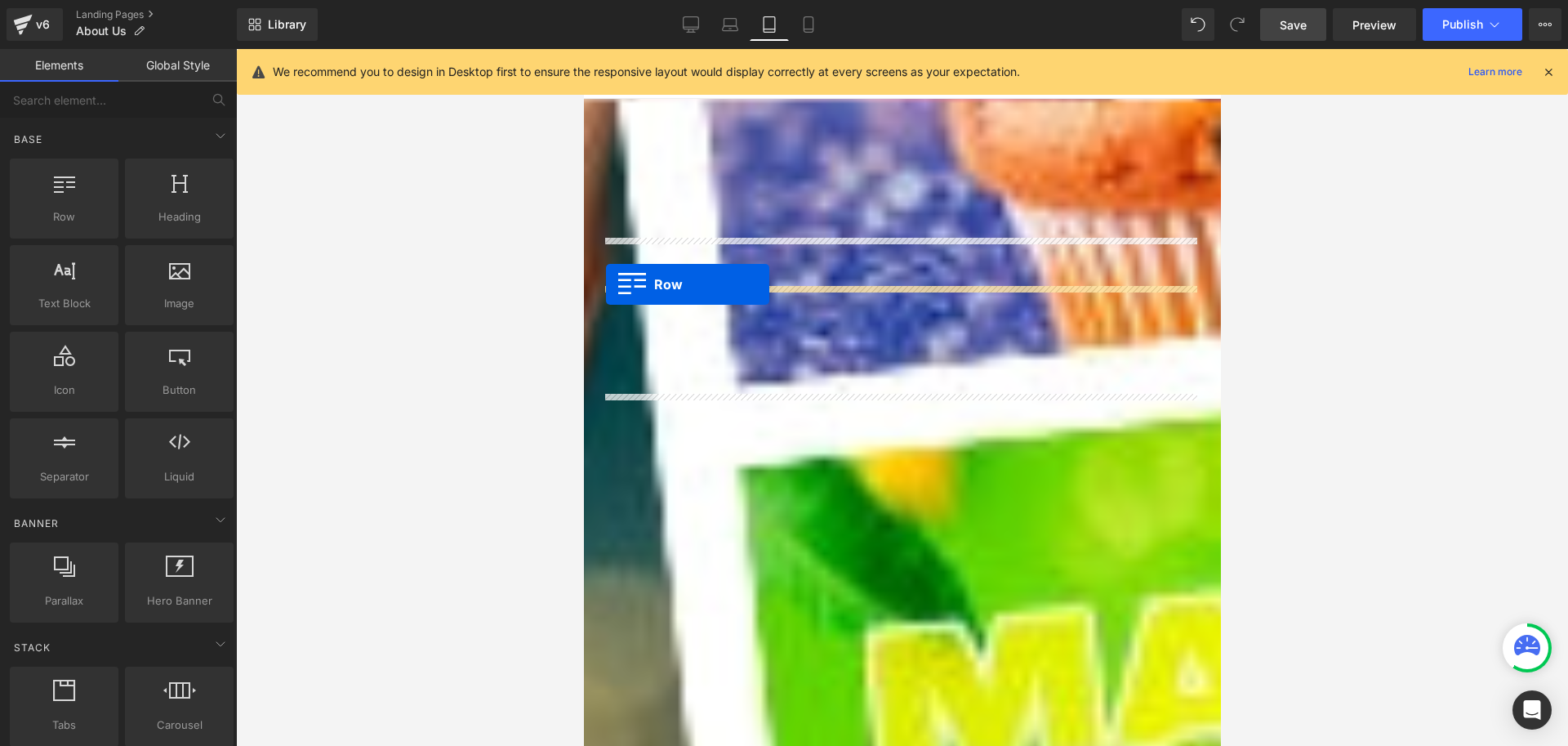
drag, startPoint x: 594, startPoint y: 158, endPoint x: 605, endPoint y: 285, distance: 127.5
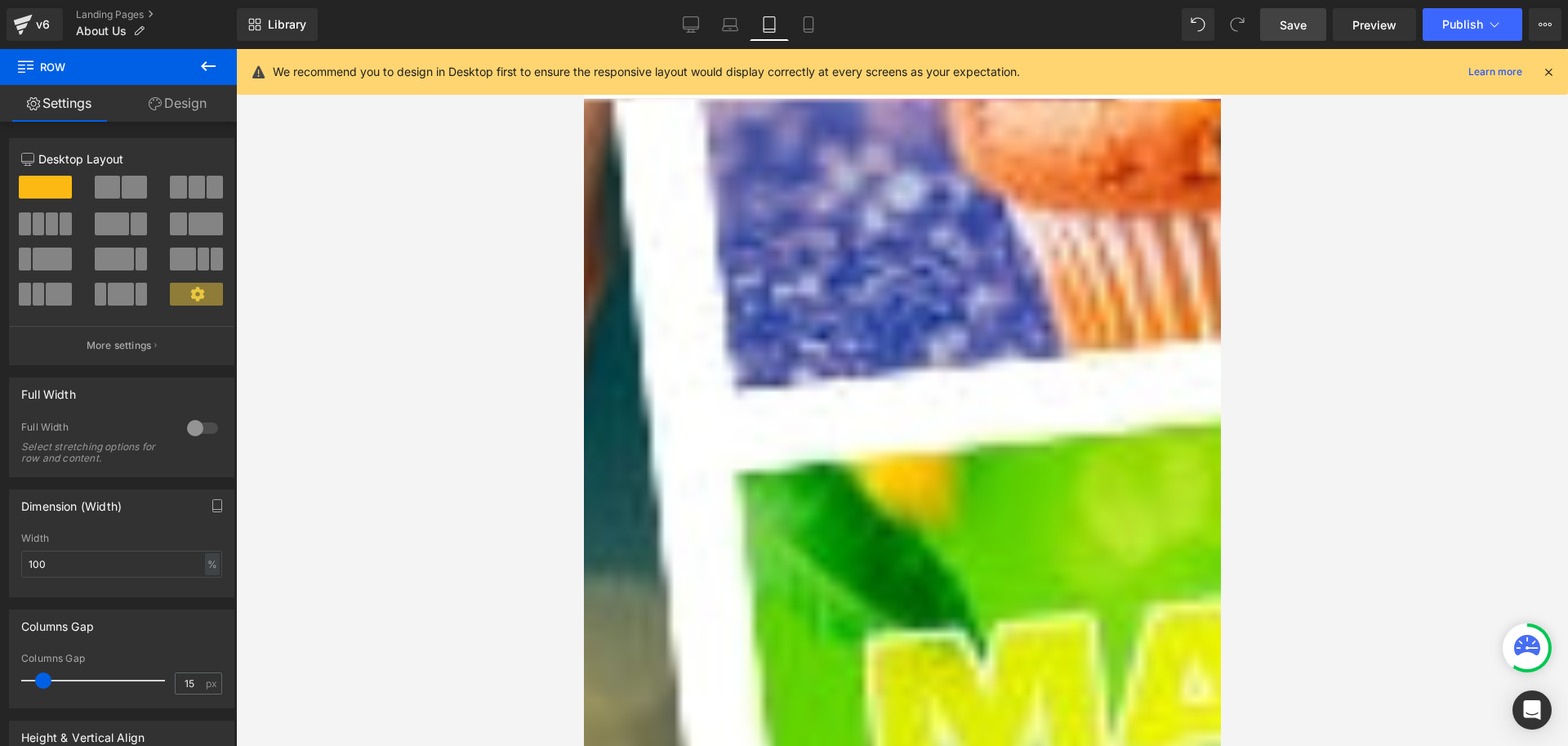
click at [942, 252] on div "Willkommen bei Jumair! Heading" at bounding box center [902, 268] width 604 height 32
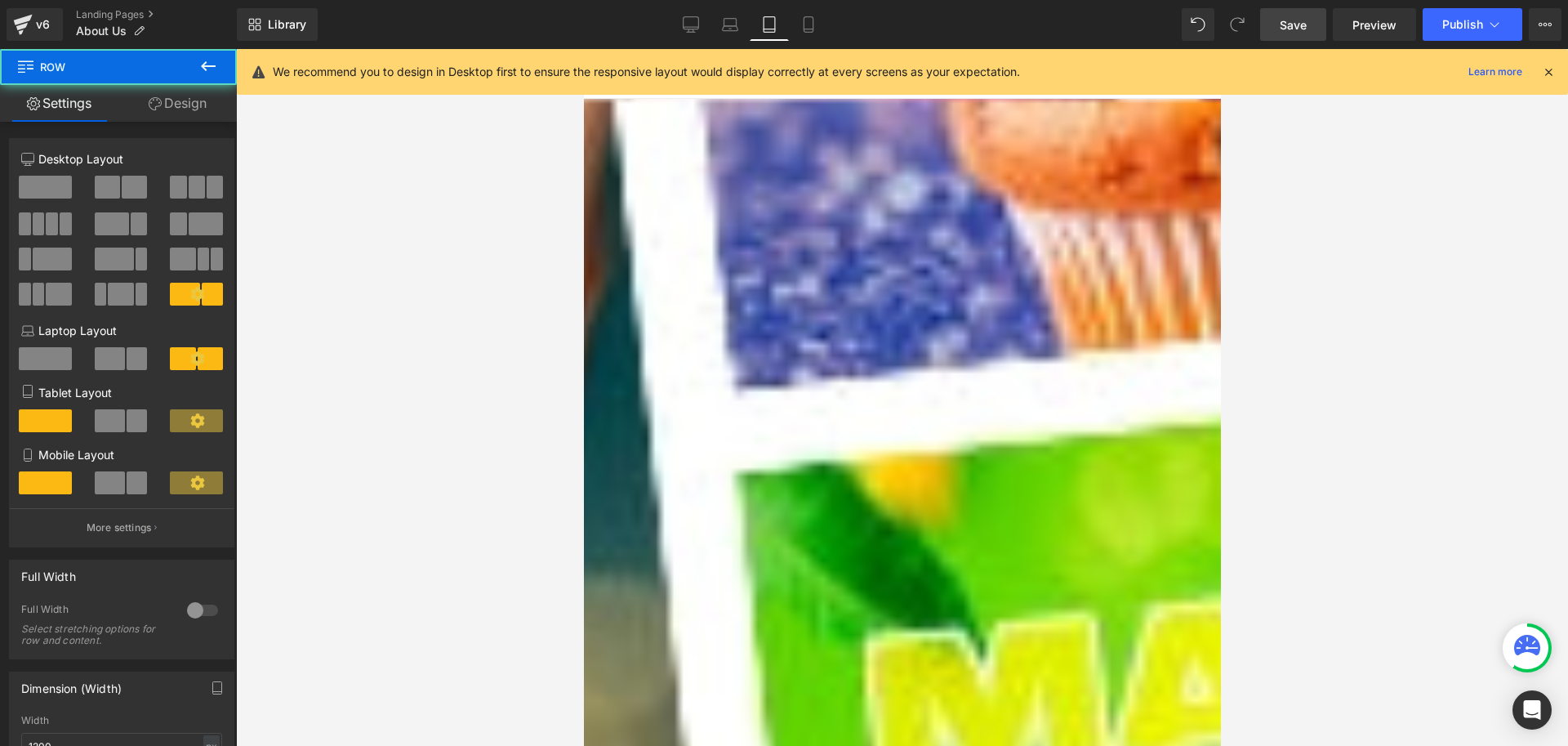
click at [583, 49] on icon at bounding box center [583, 49] width 0 height 0
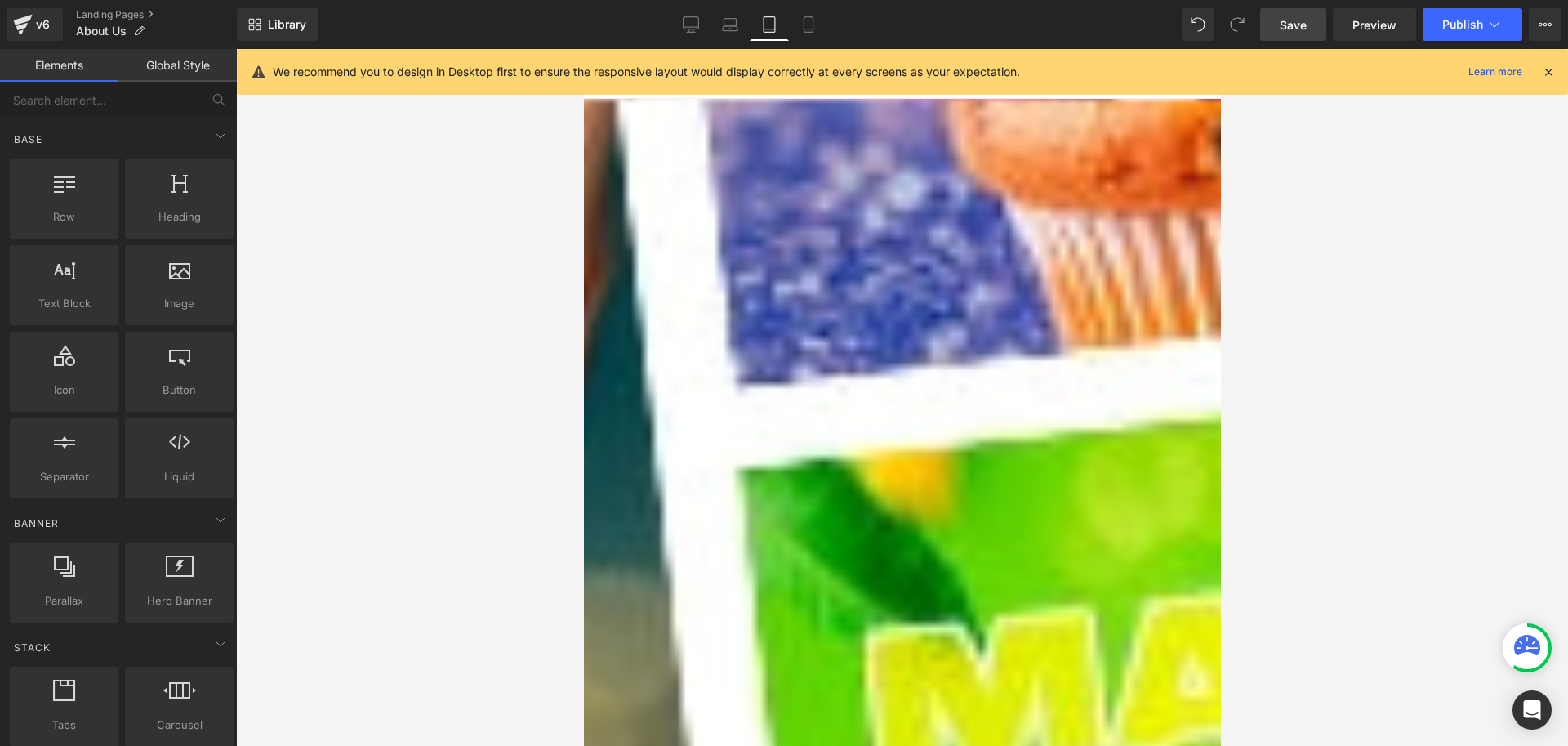
click at [749, 321] on p "Bei Jumair geht es um mehr als nur Düfte – es geht um die Schaffung einzigartig…" at bounding box center [889, 362] width 580 height 91
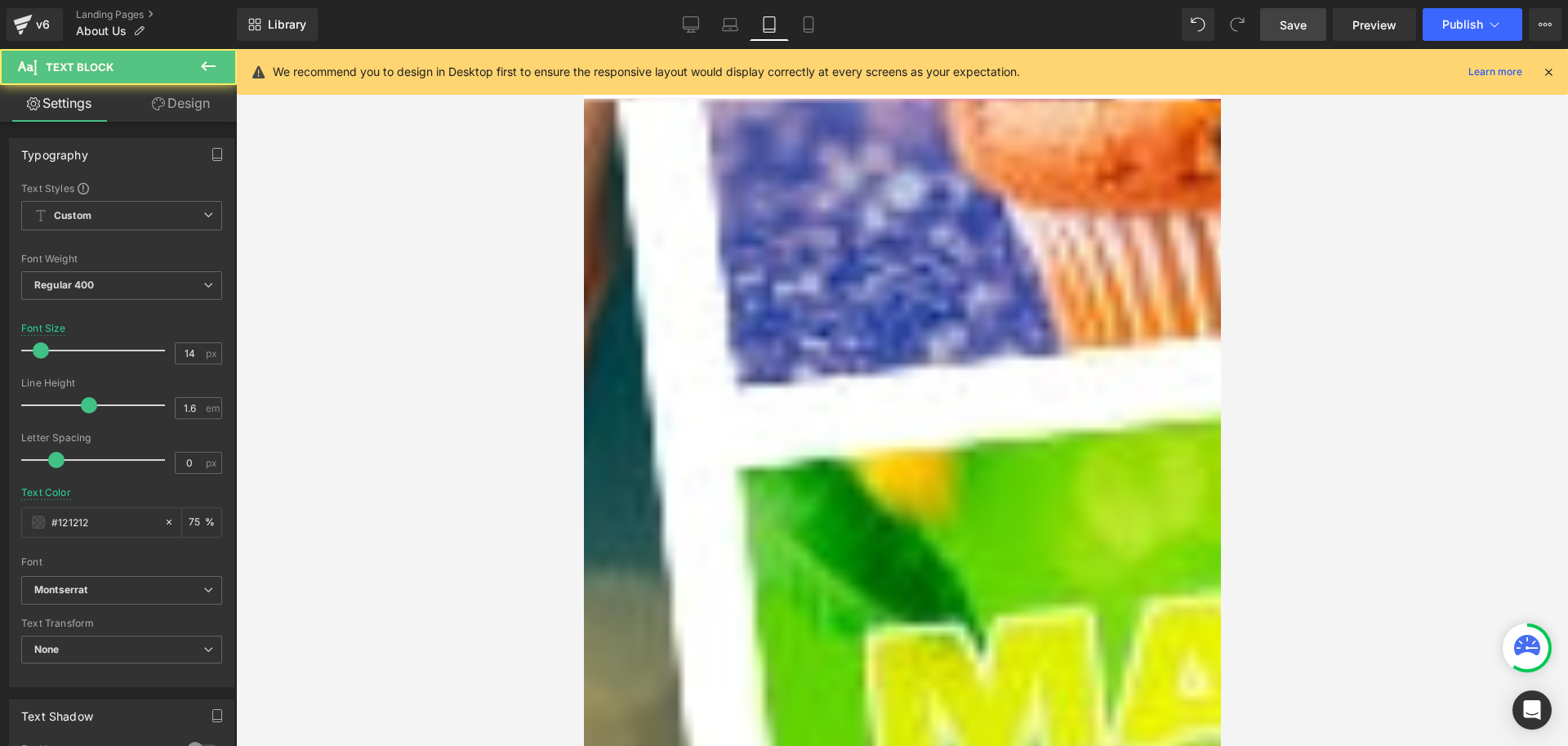
click at [751, 316] on p "Bei Jumair geht es um mehr als nur Düfte – es geht um die Schaffung einzigartig…" at bounding box center [889, 362] width 580 height 91
click at [1057, 325] on p "Bei Jumair geht es um mehr als nur Düfte – es geht um die Schaffung einzigartig…" at bounding box center [889, 362] width 580 height 91
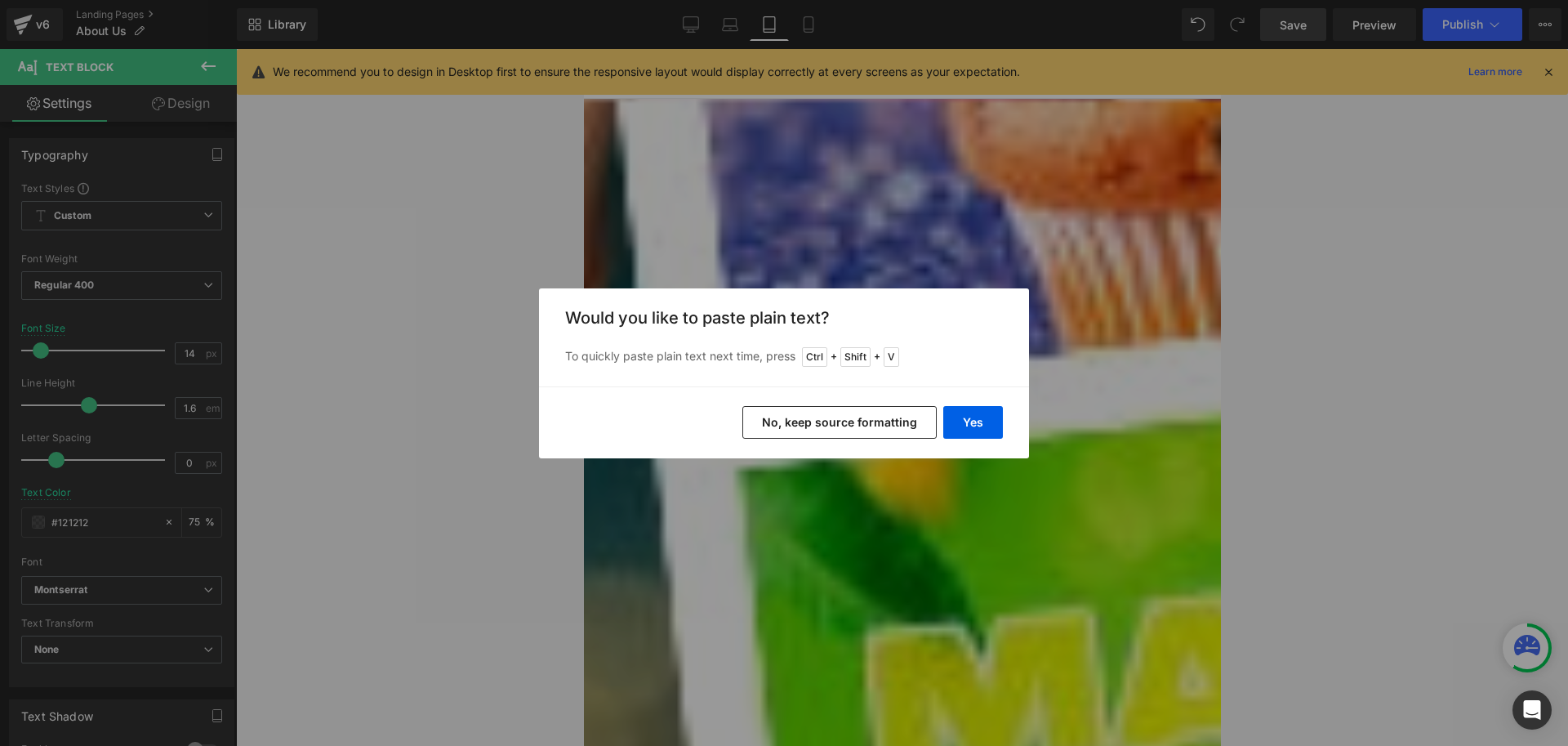
click at [805, 418] on button "No, keep source formatting" at bounding box center [840, 422] width 194 height 32
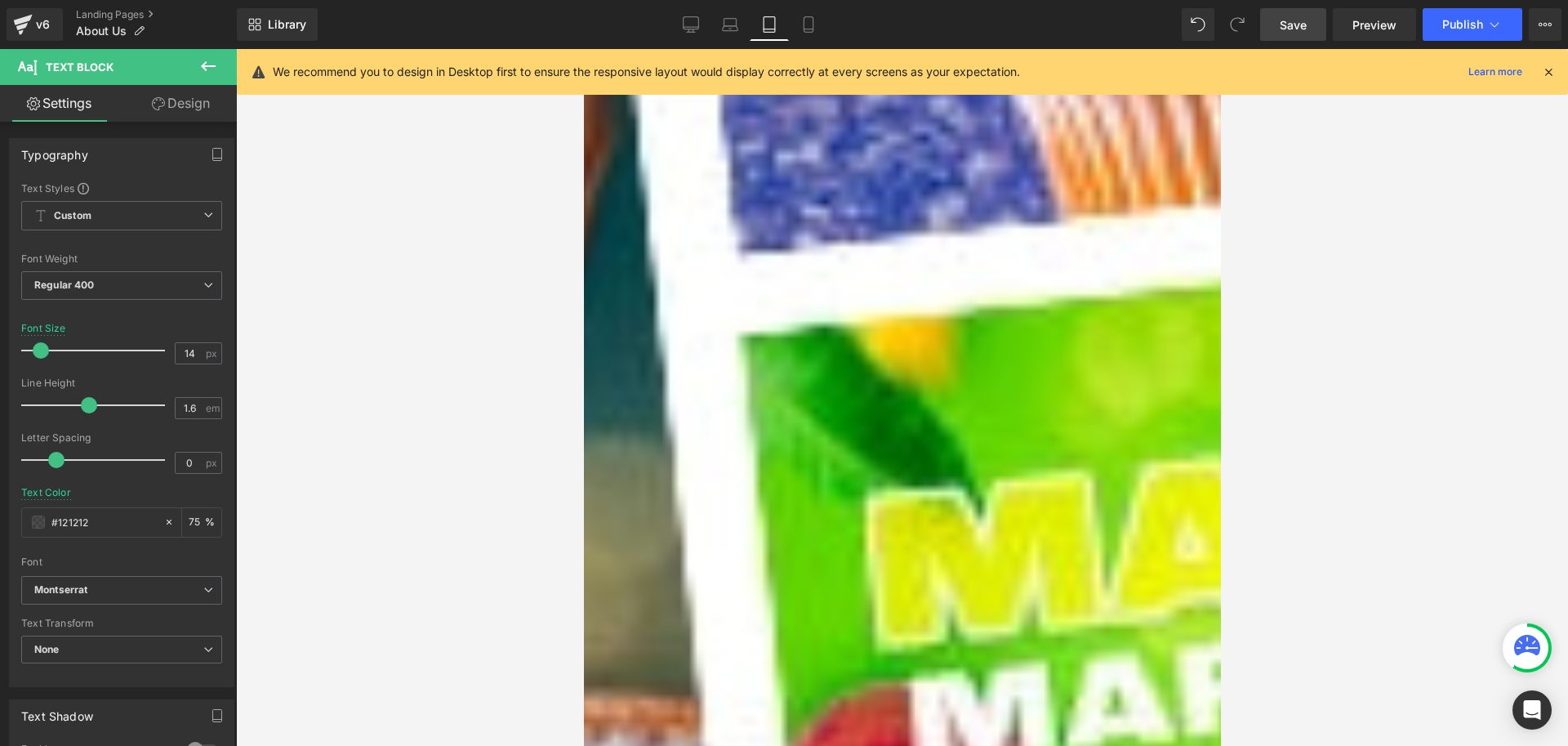
scroll to position [408, 0]
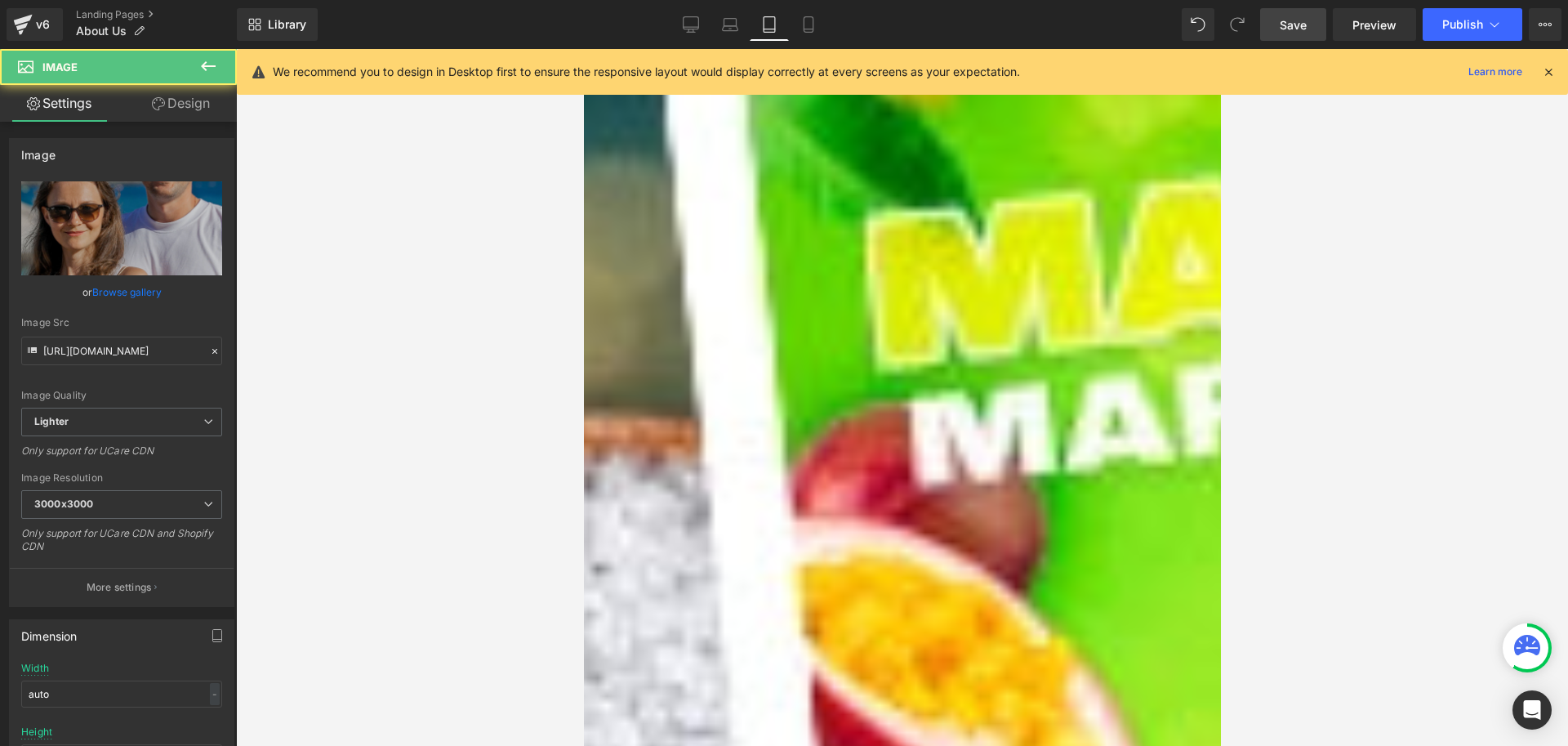
click at [890, 447] on img at bounding box center [902, 393] width 604 height 907
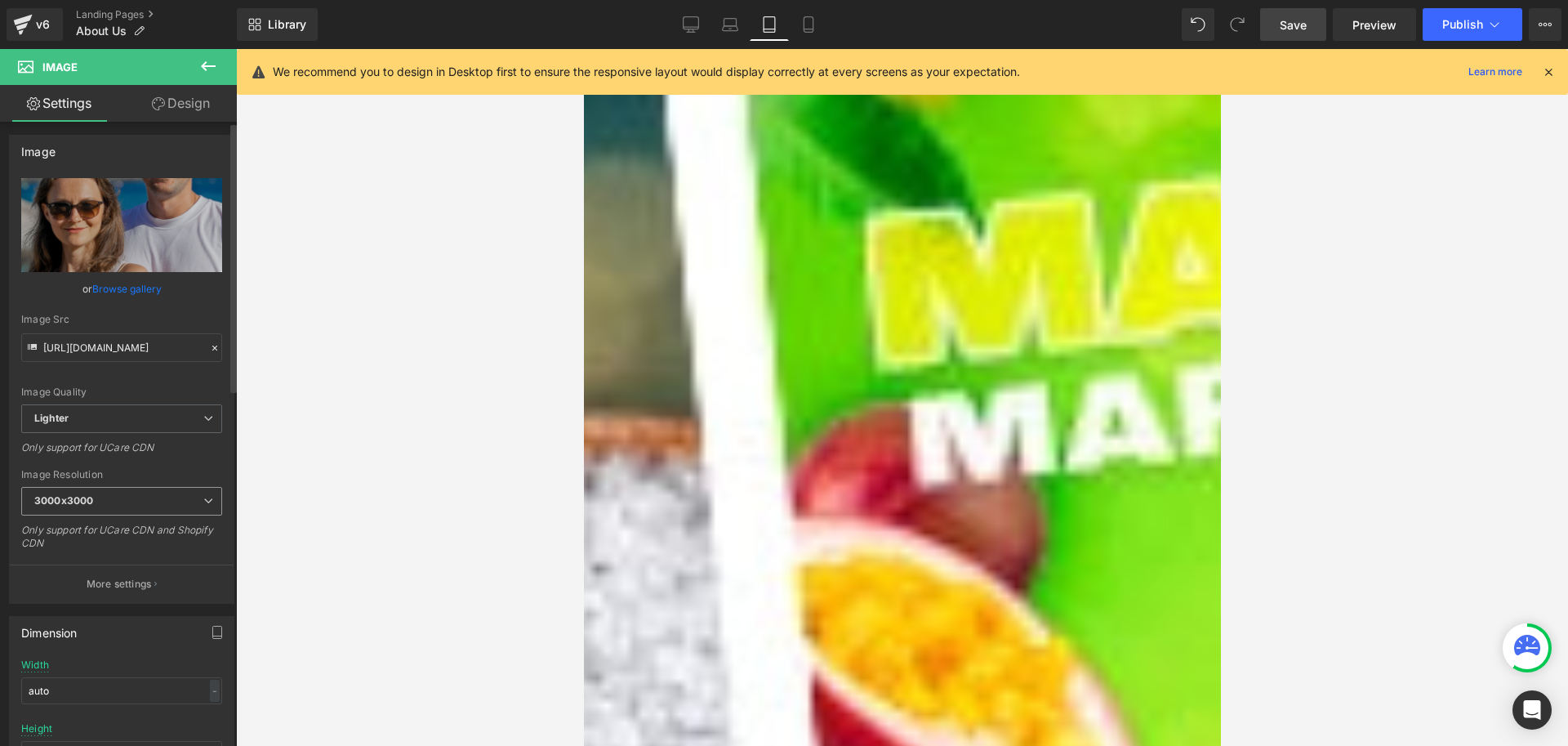
scroll to position [0, 0]
click at [173, 110] on link "Design" at bounding box center [180, 103] width 118 height 37
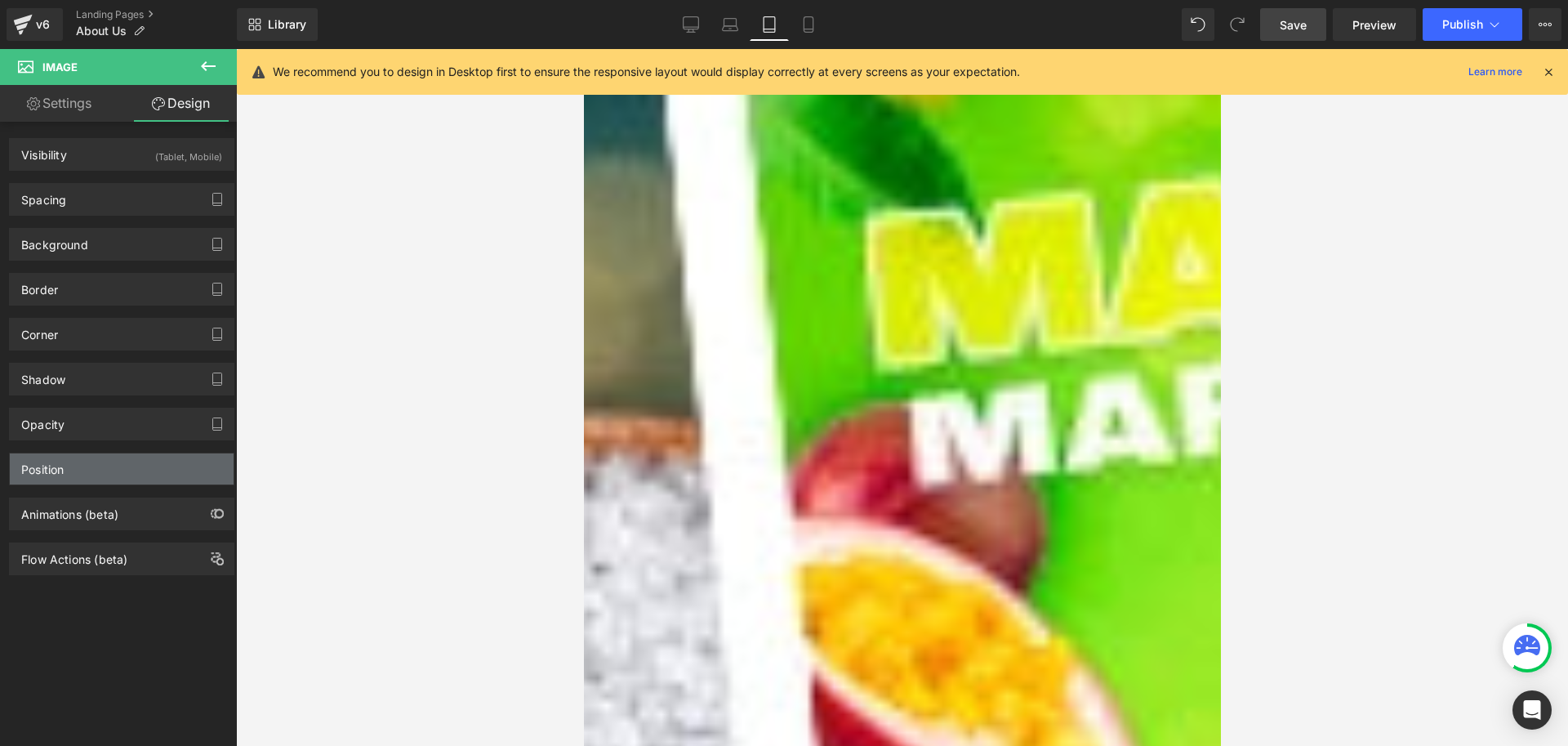
click at [96, 473] on div "Position" at bounding box center [122, 468] width 224 height 31
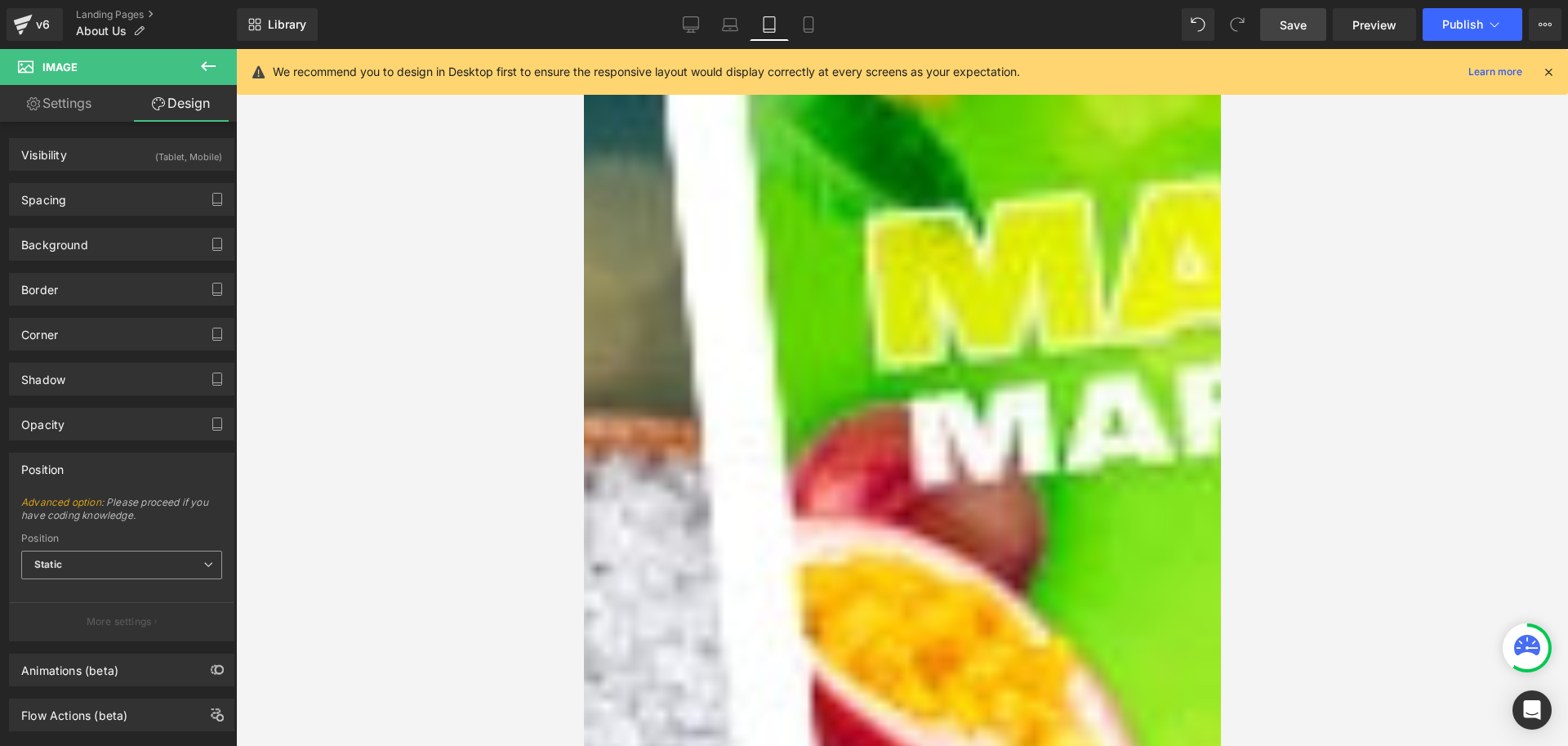
click at [109, 569] on span "Static" at bounding box center [122, 565] width 201 height 29
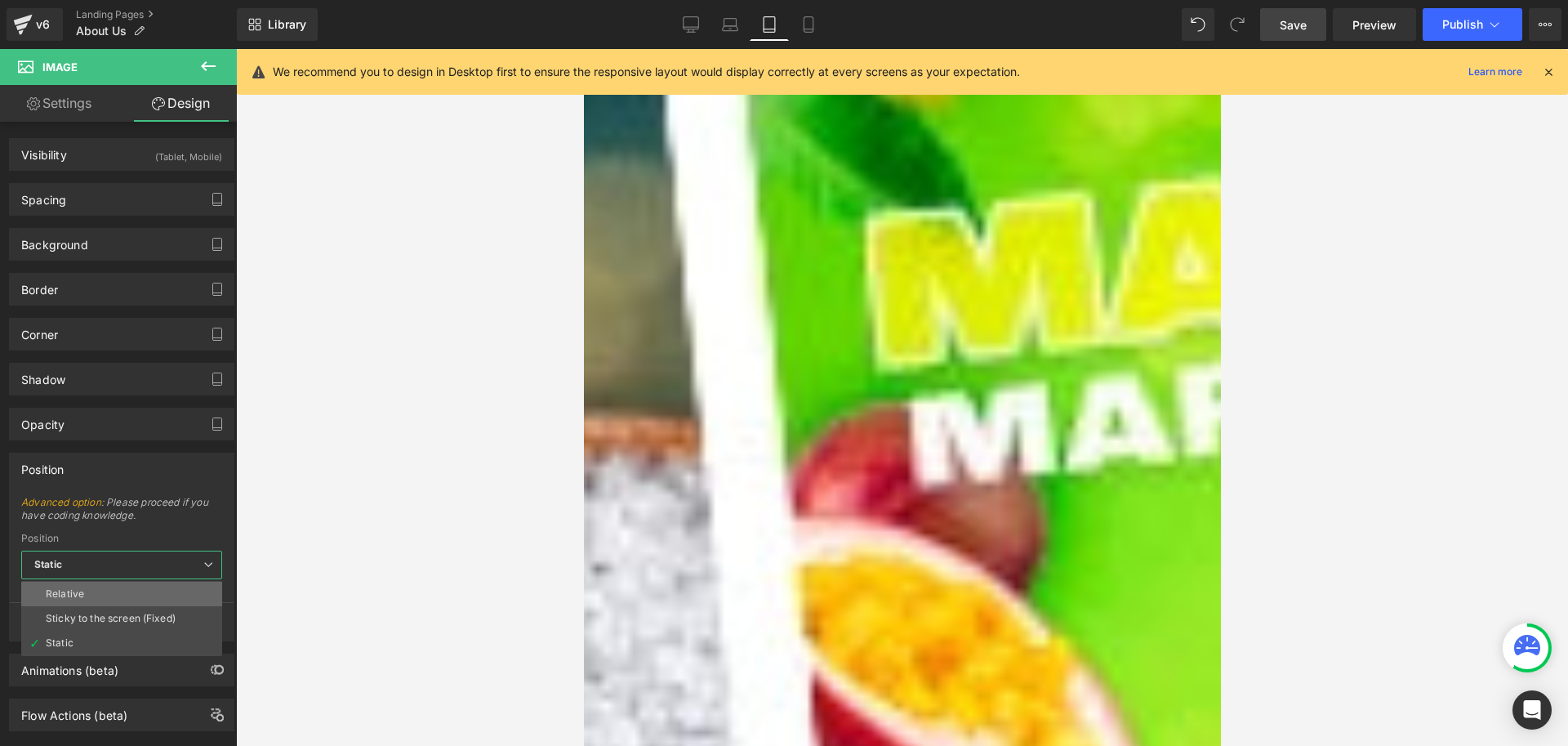
click at [91, 596] on li "Relative" at bounding box center [122, 594] width 201 height 25
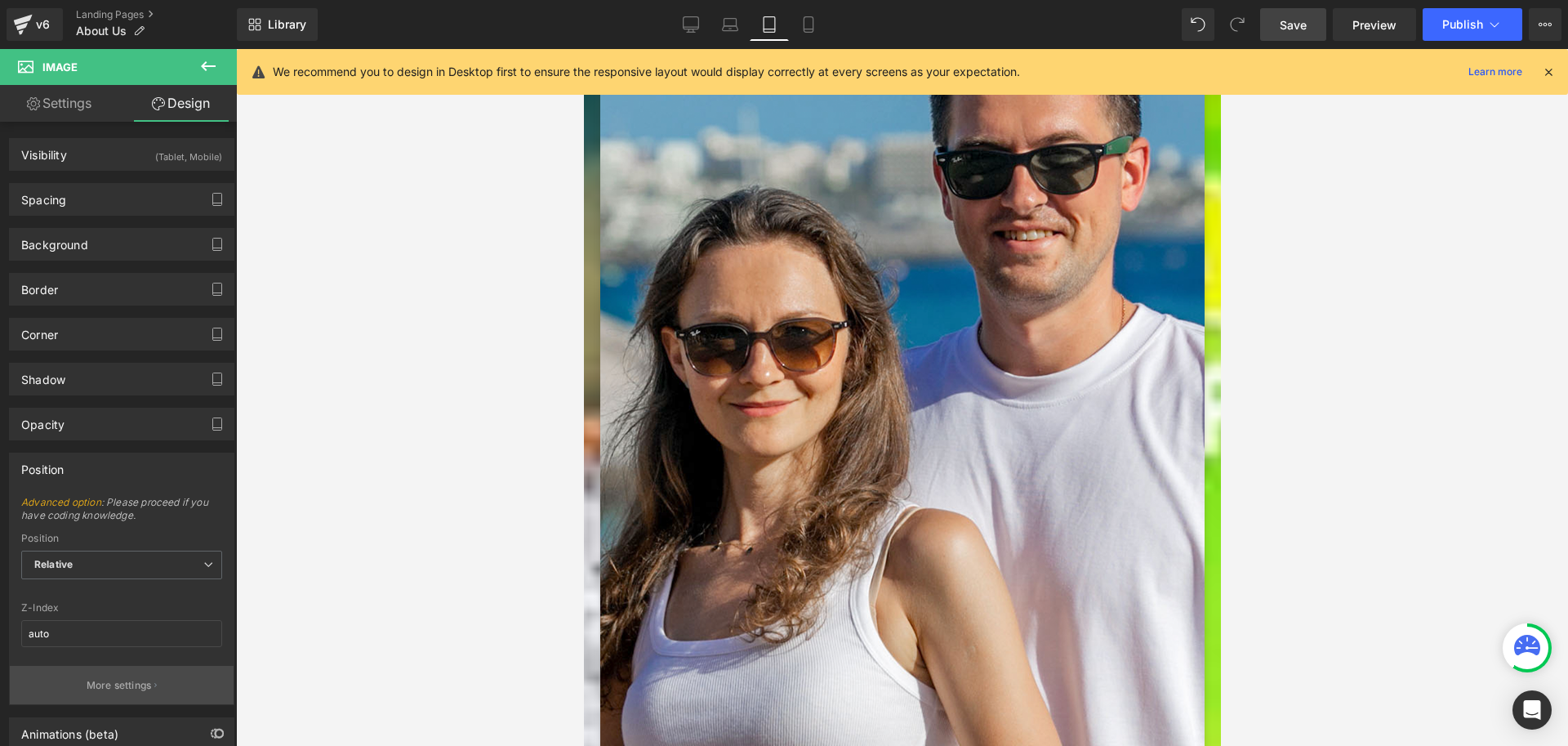
click at [127, 686] on p "More settings" at bounding box center [119, 685] width 66 height 15
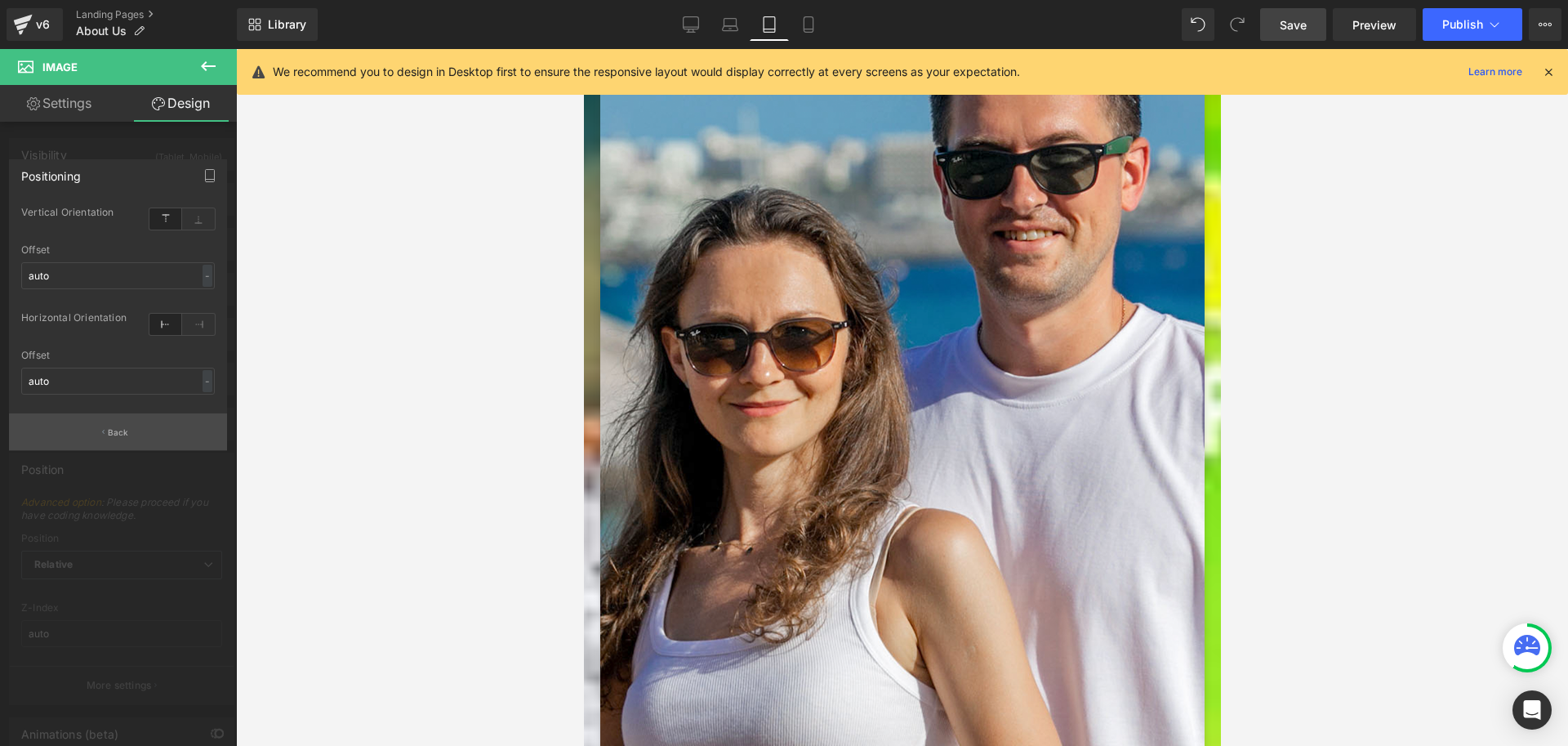
click at [137, 433] on button "Back" at bounding box center [117, 432] width 218 height 37
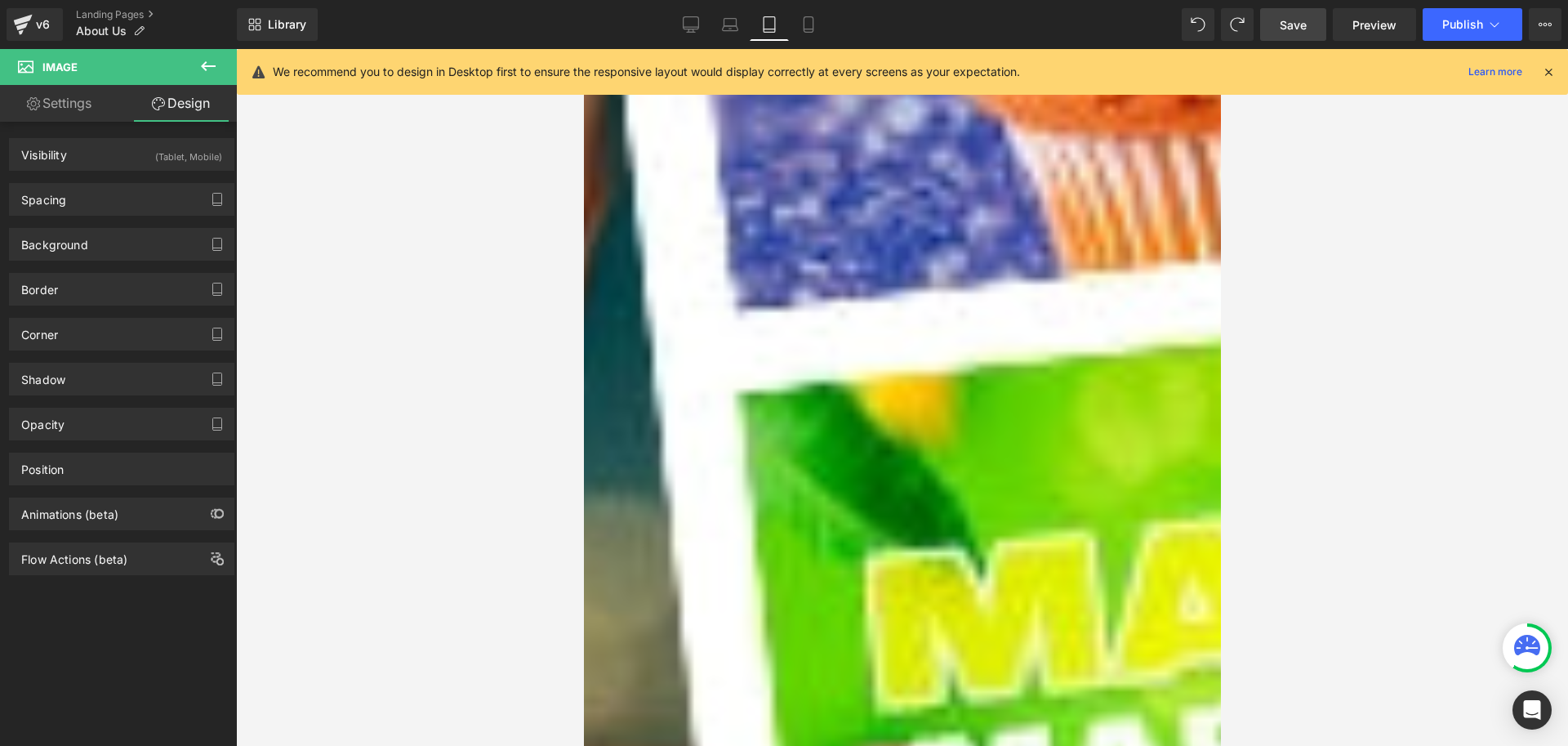
scroll to position [49, 0]
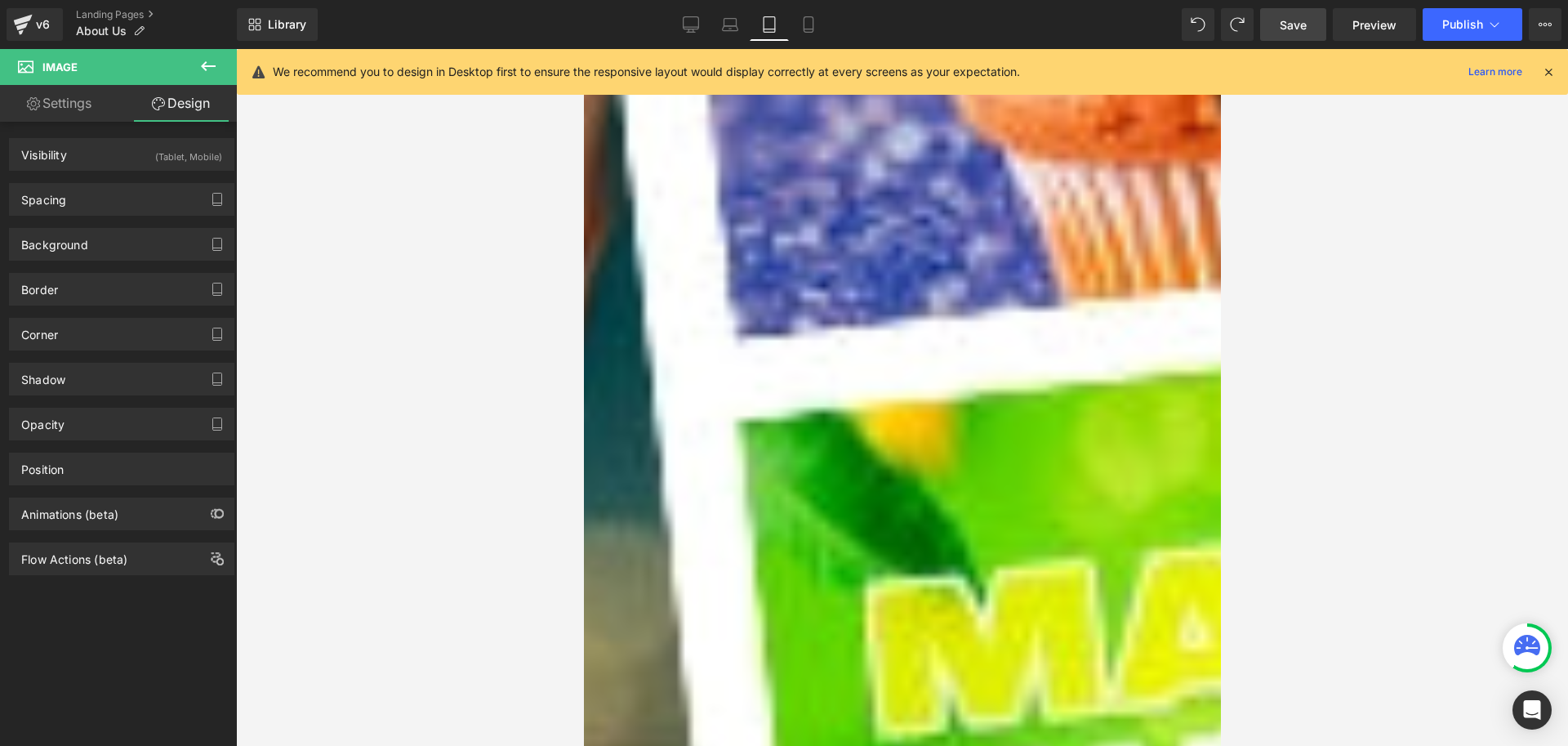
click at [971, 267] on p "Bei Jumair geht es um mehr als nur Düfte – es geht um die Schaffung einzigartig…" at bounding box center [889, 313] width 580 height 91
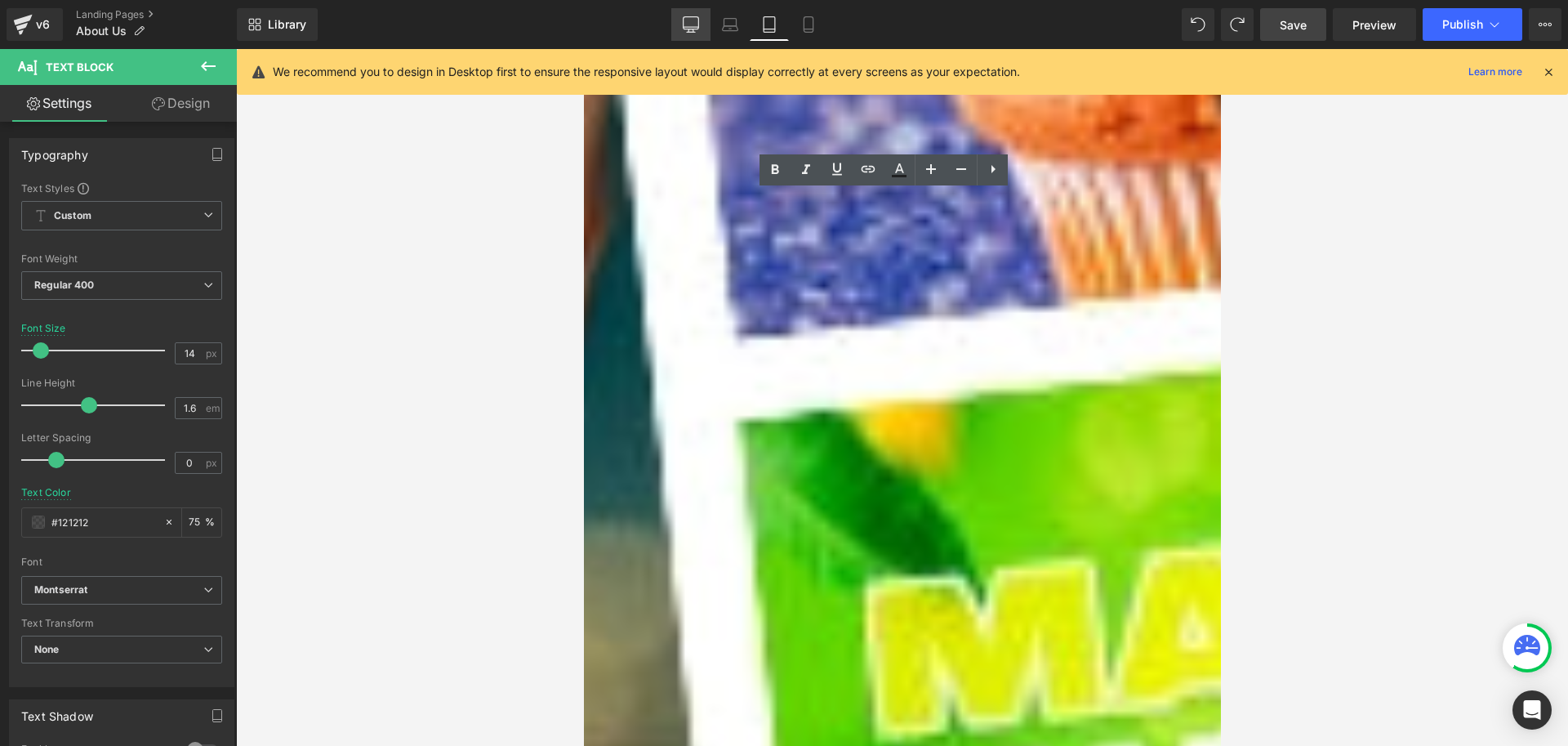
click at [684, 19] on icon at bounding box center [692, 24] width 16 height 12
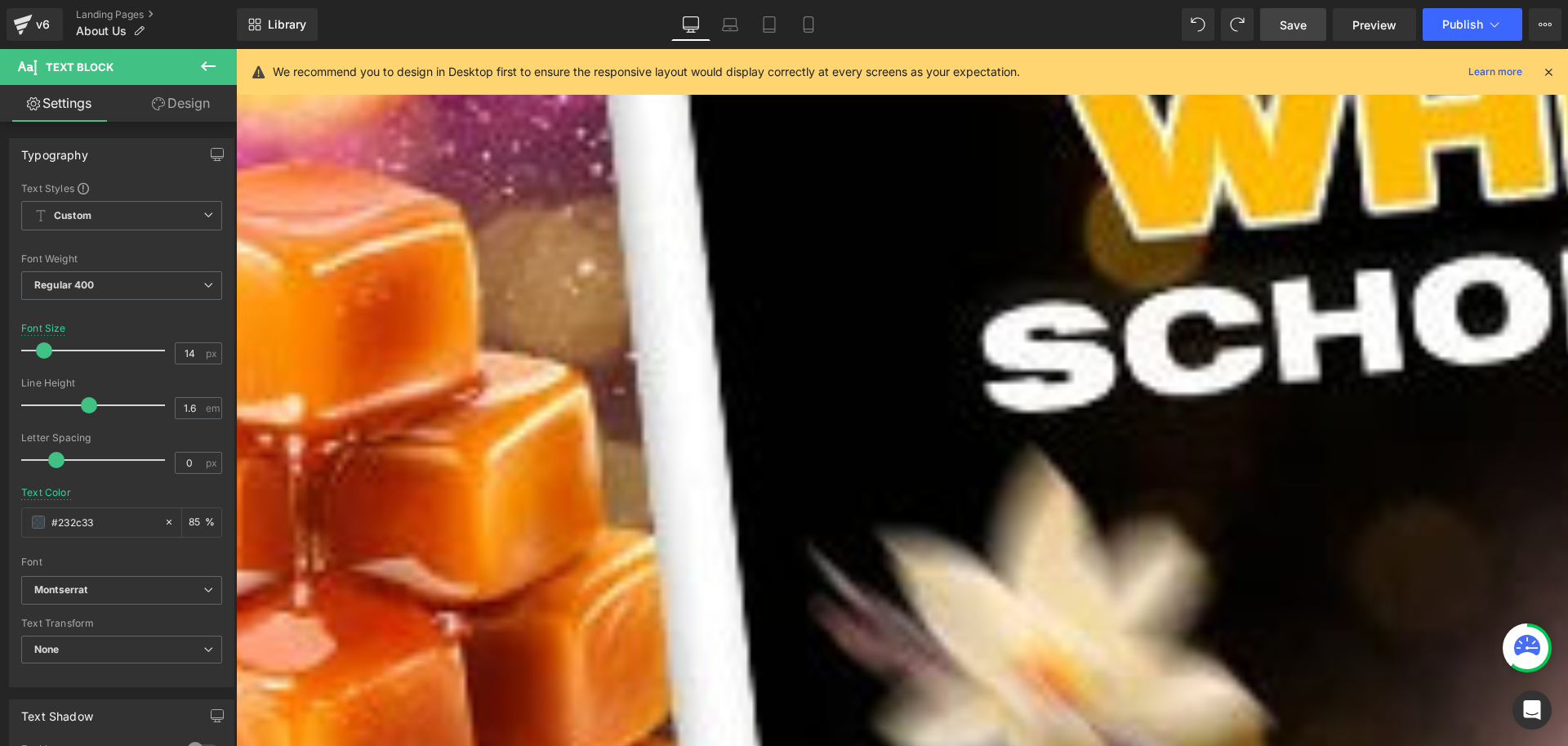
scroll to position [0, 0]
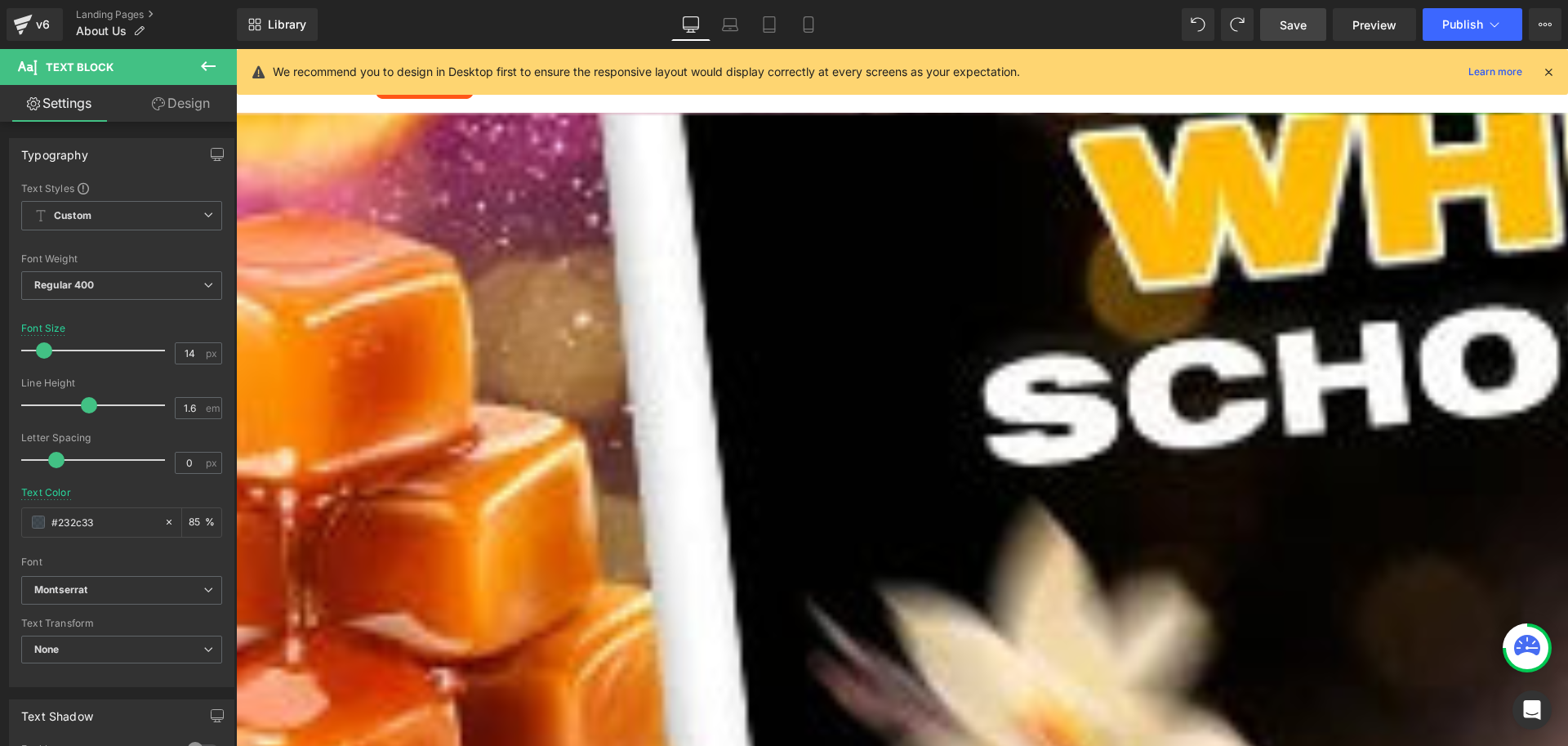
click at [582, 267] on p "Fezzy steht für stilvolle, langanhaltende und natürliche Autodüfte – entwickelt…" at bounding box center [702, 258] width 932 height 42
copy div "Fezzy steht für stilvolle, langanhaltende und natürliche Autodüfte – entwickelt…"
click at [781, 18] on link "Tablet" at bounding box center [769, 24] width 39 height 32
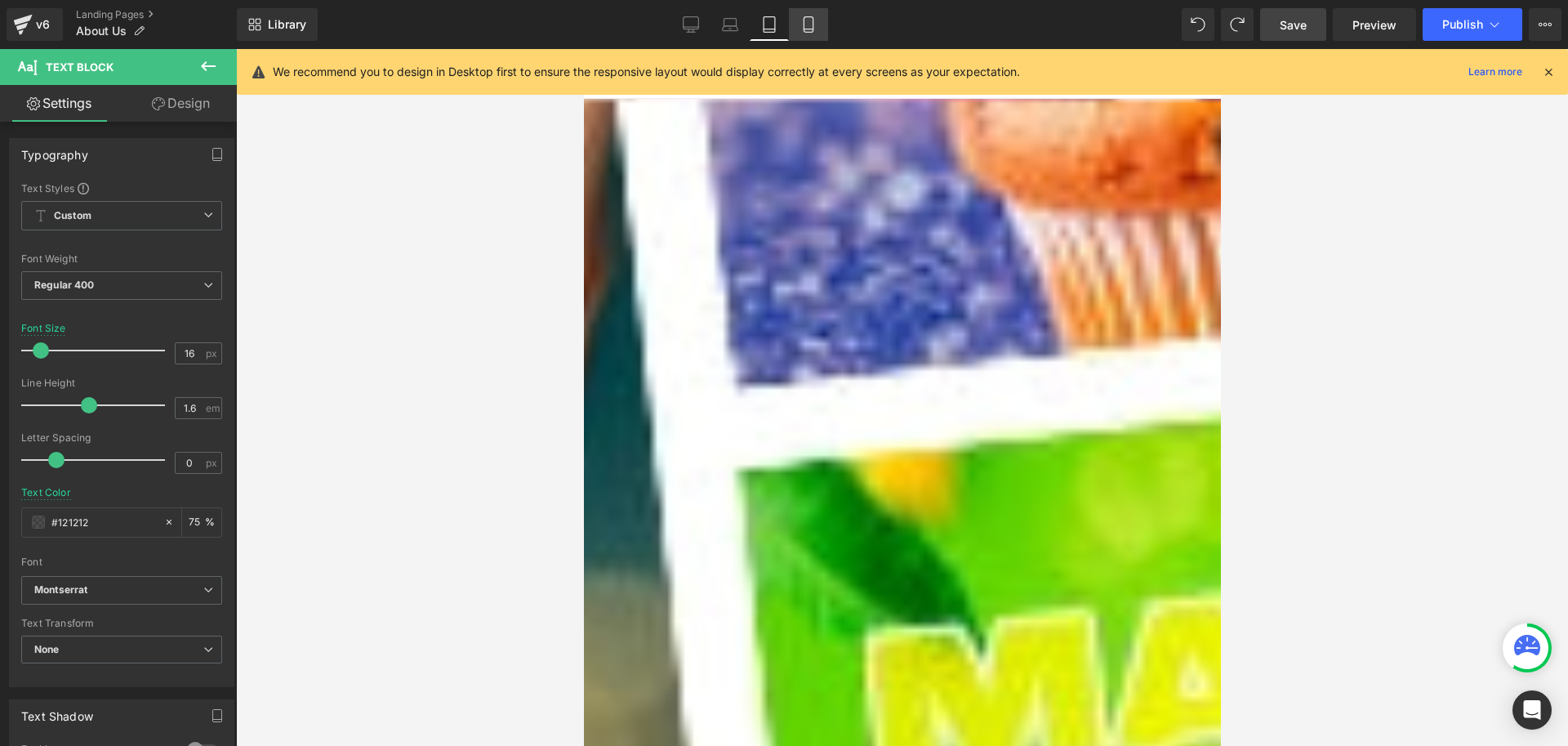
click at [802, 22] on icon at bounding box center [808, 25] width 17 height 17
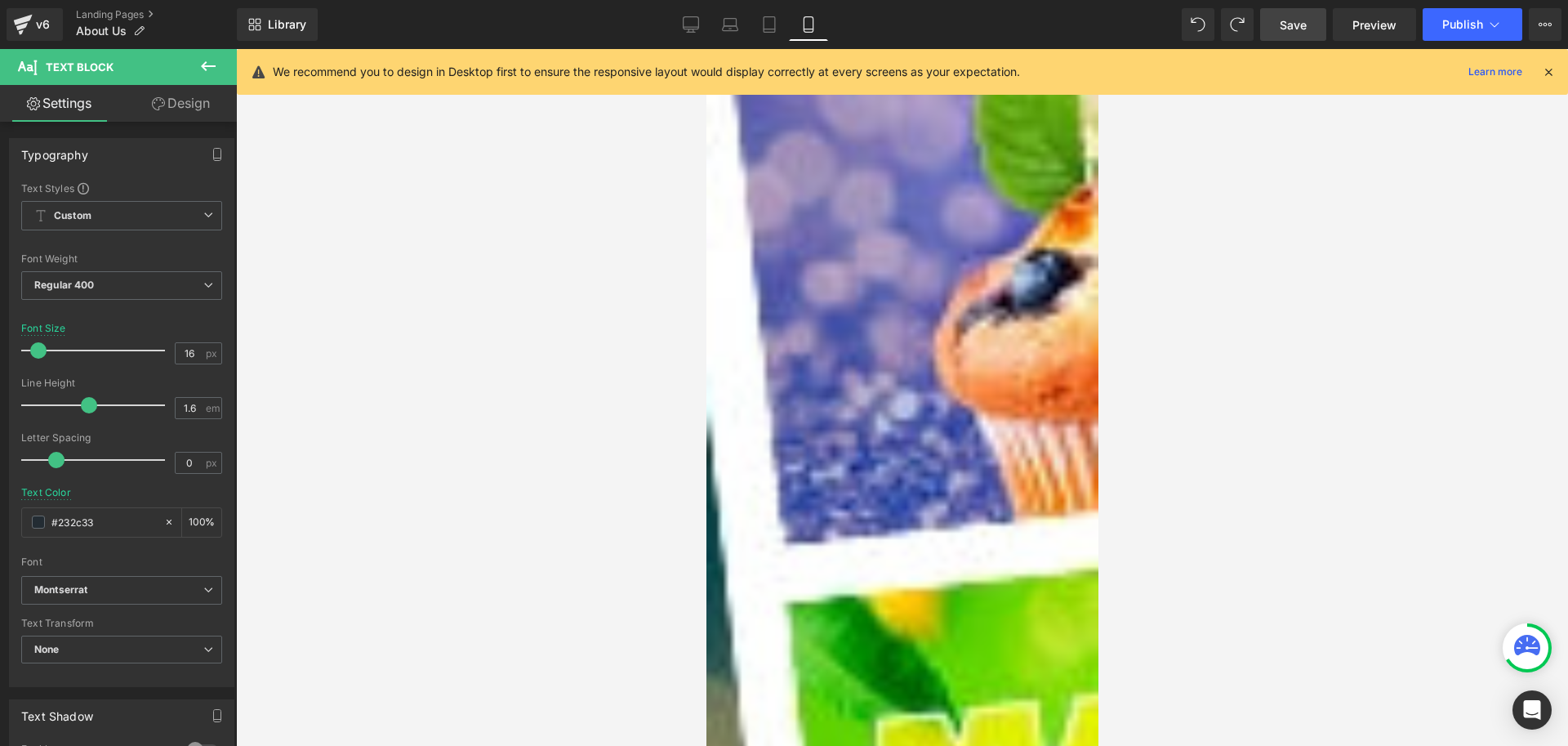
click at [842, 194] on p "Bei Jumair geht es um mehr als nur Düfte – es geht um die Schaffung einzigartig…" at bounding box center [1130, 230] width 817 height 74
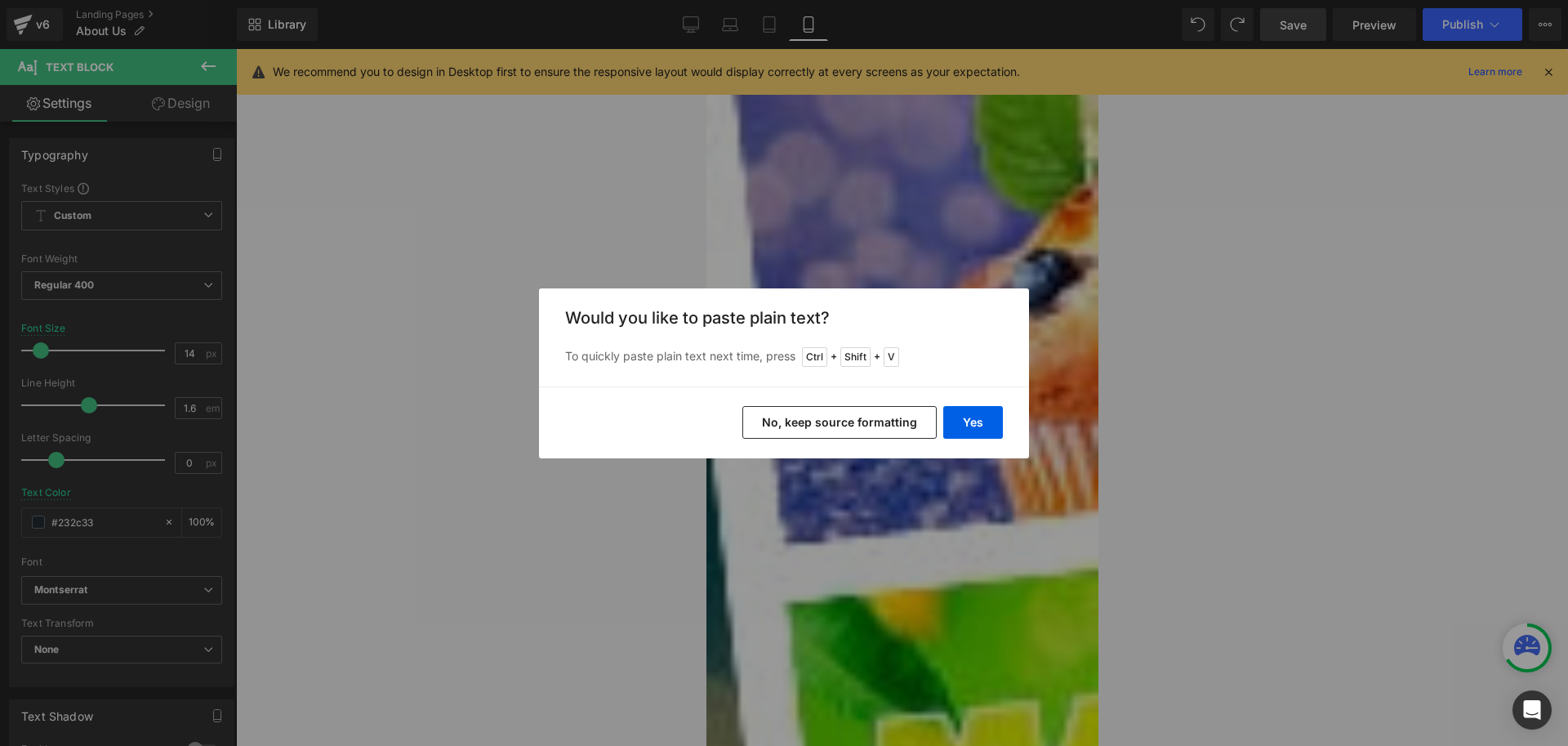
click at [870, 419] on button "No, keep source formatting" at bounding box center [840, 422] width 194 height 32
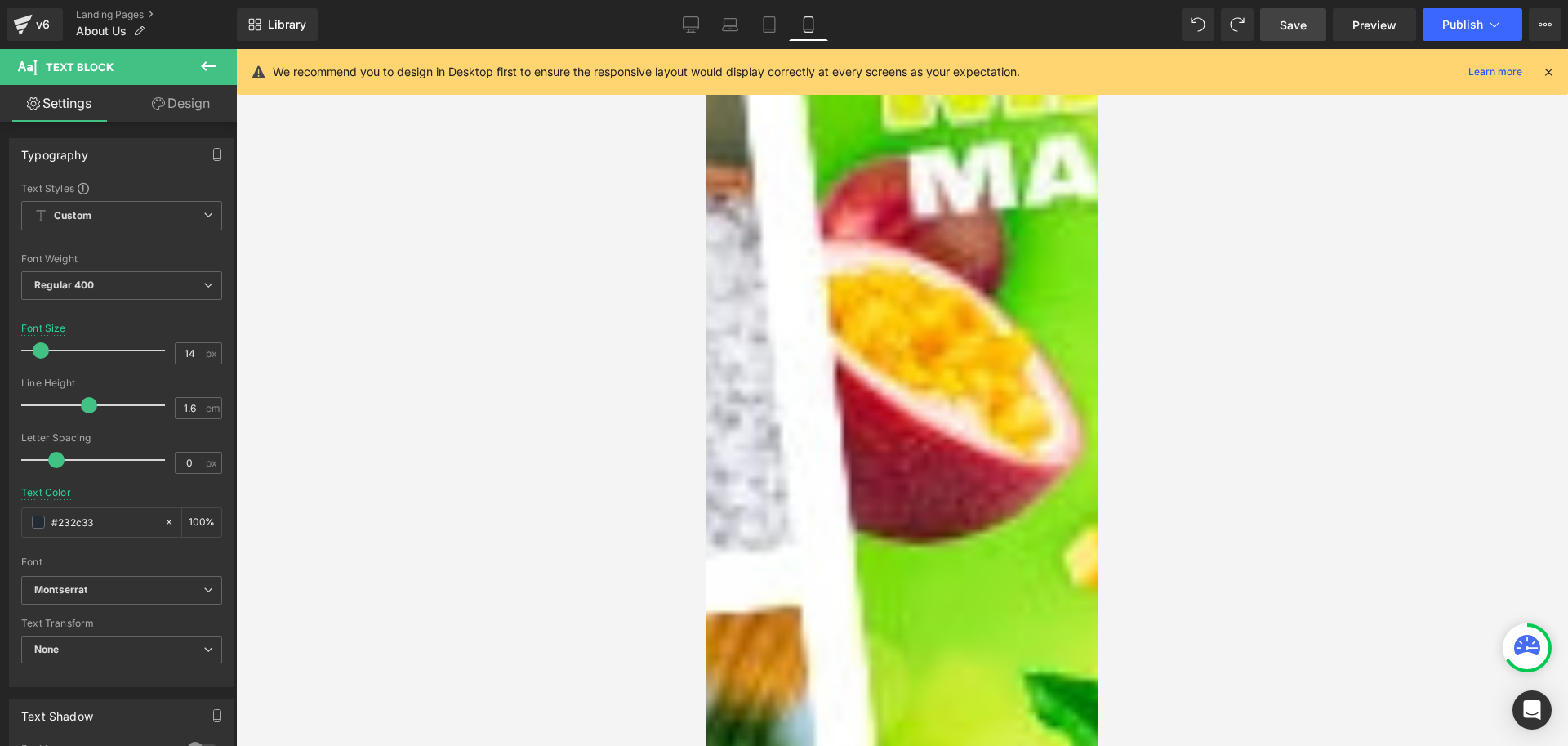
scroll to position [735, 0]
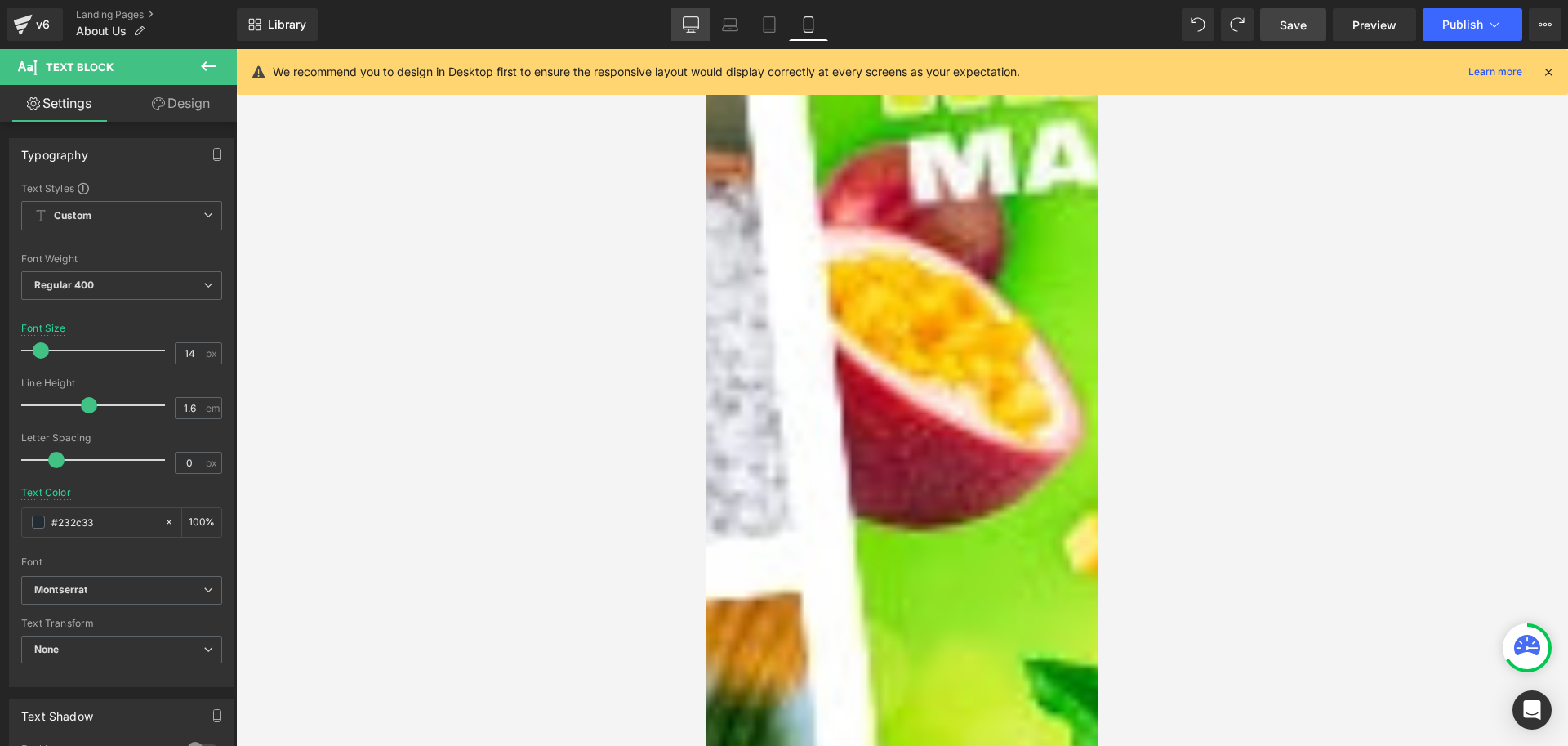
click at [703, 25] on link "Desktop" at bounding box center [691, 24] width 39 height 32
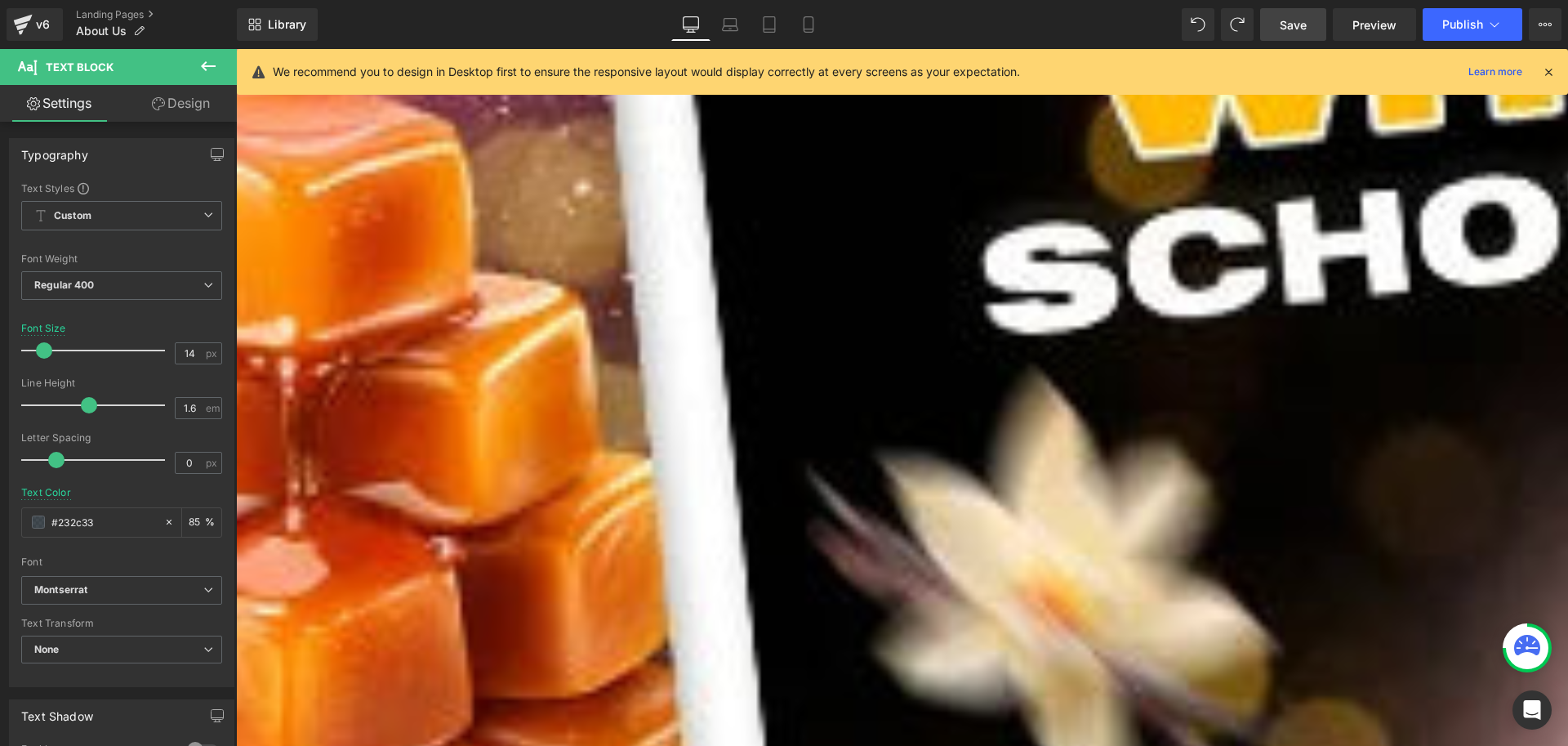
scroll to position [245, 0]
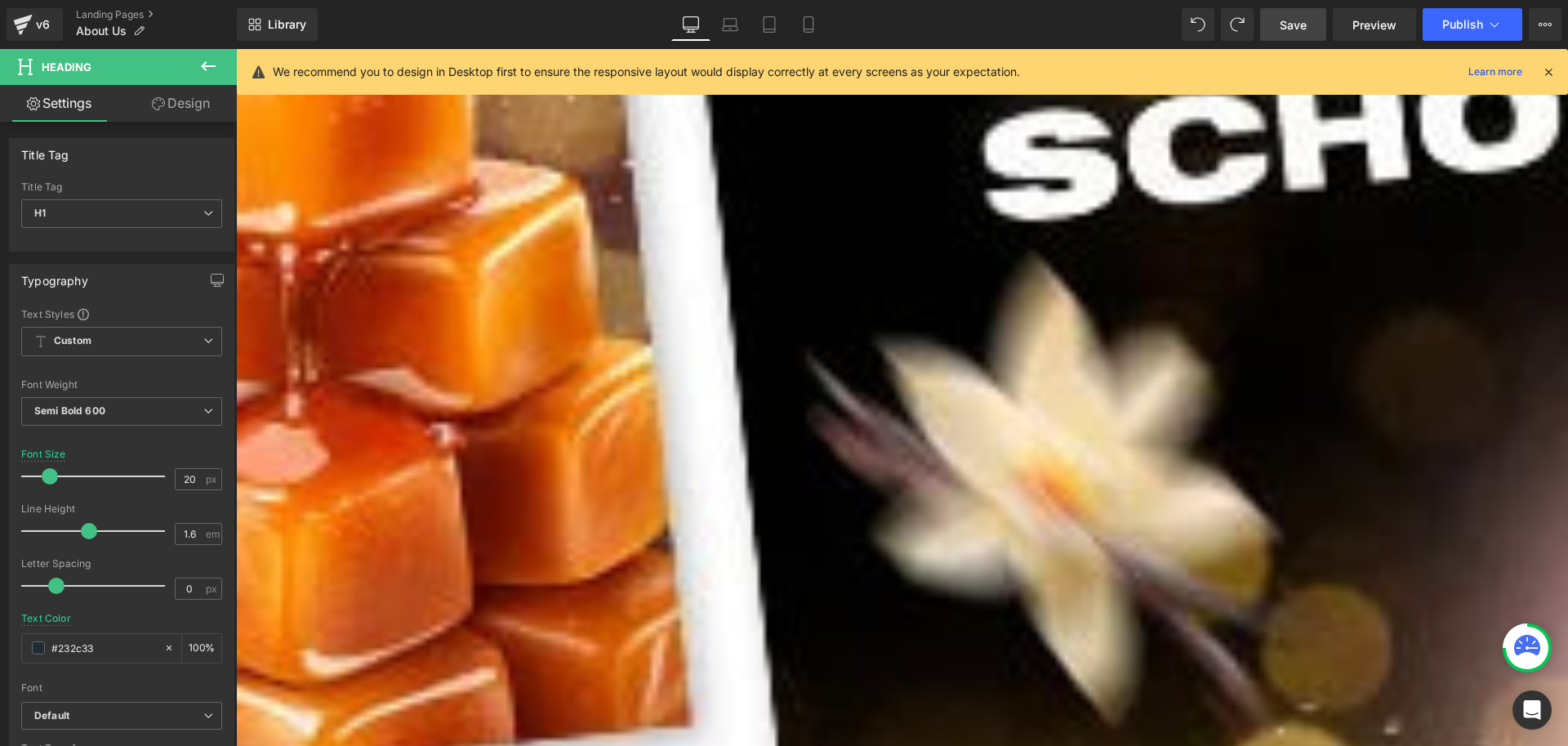
copy h1 "Unsere Geschichte ✨🌸"
click at [806, 28] on icon at bounding box center [808, 25] width 17 height 17
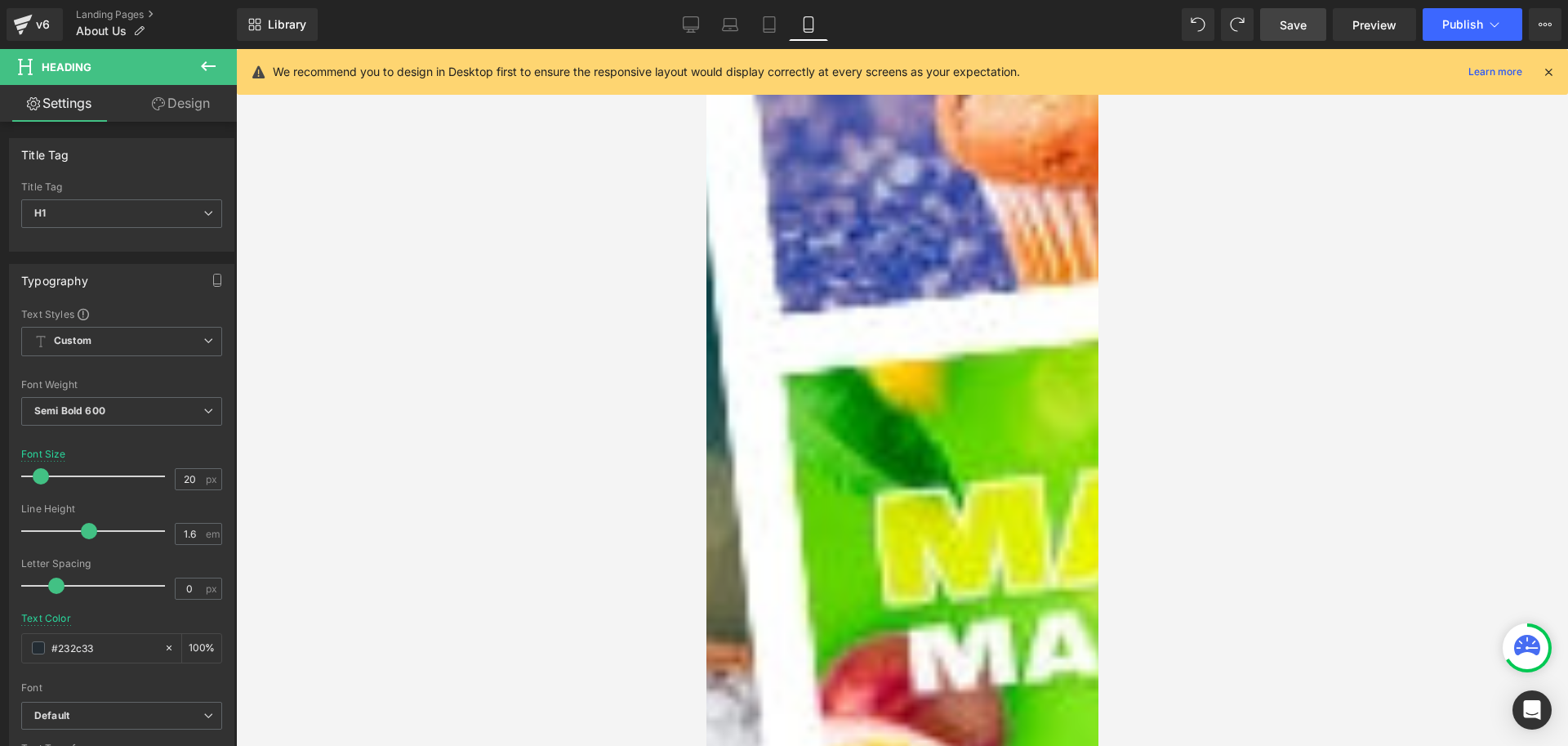
scroll to position [0, 0]
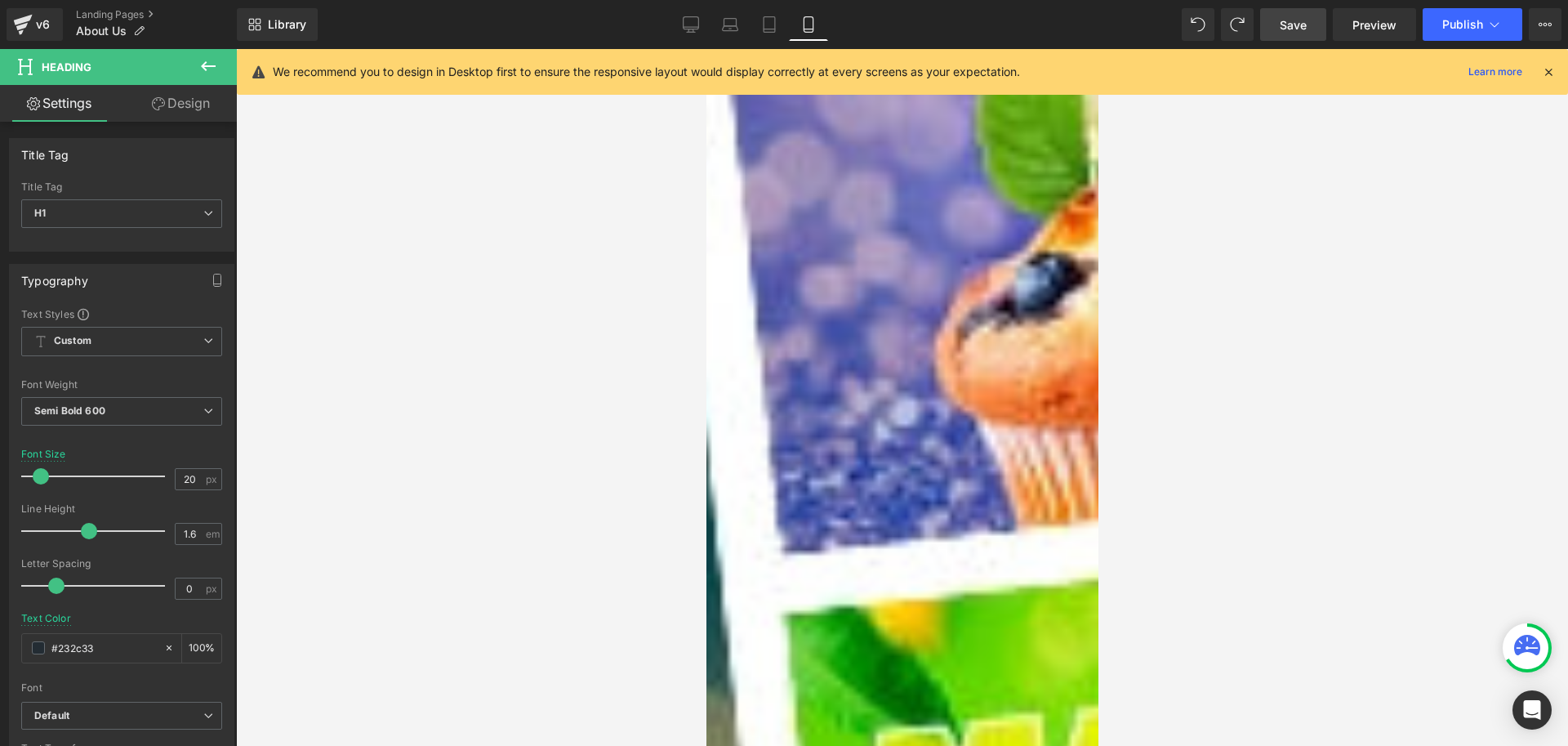
click at [918, 173] on div at bounding box center [1130, 175] width 817 height 4
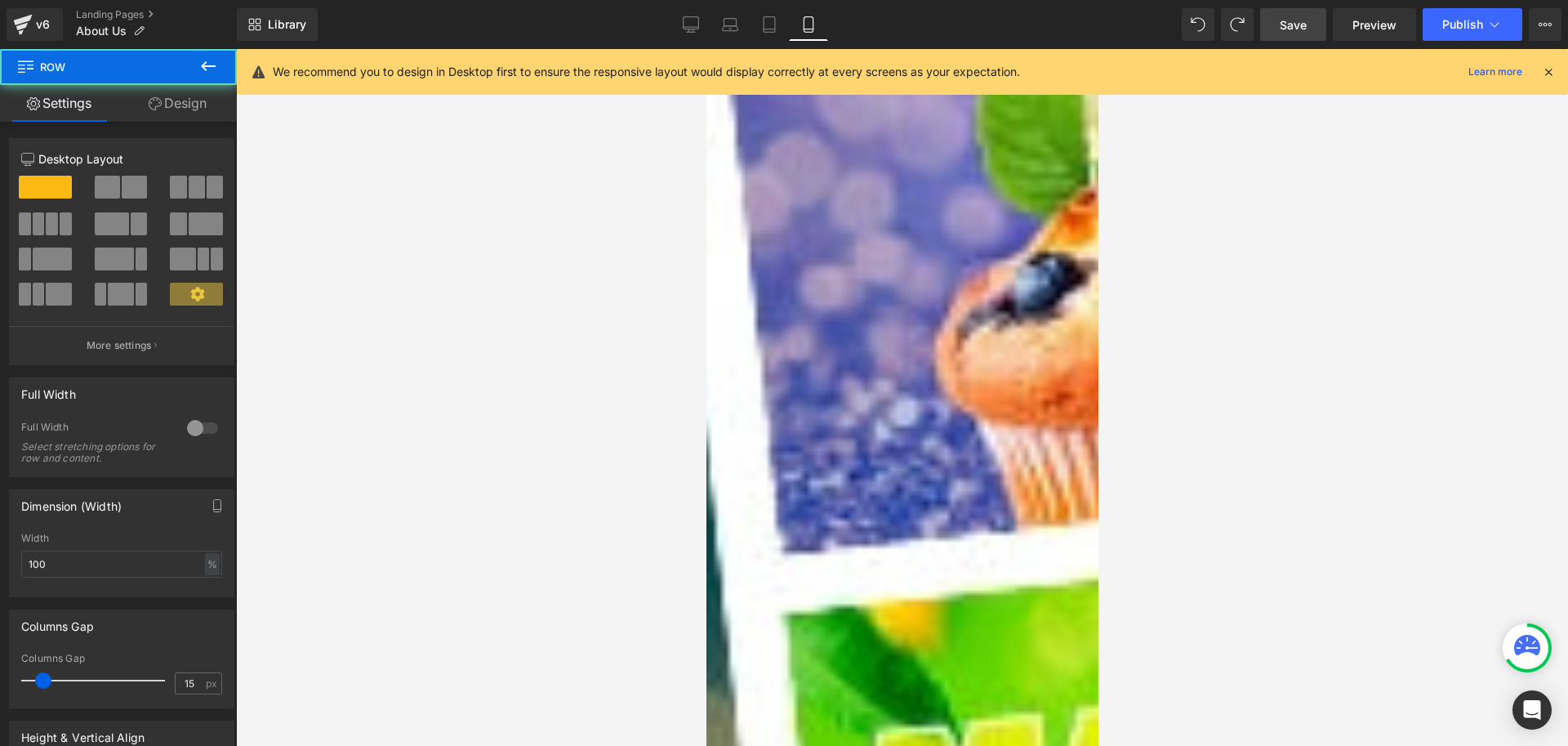
click at [706, 49] on icon at bounding box center [706, 49] width 0 height 0
click at [981, 146] on h1 "Über uns" at bounding box center [1130, 155] width 817 height 18
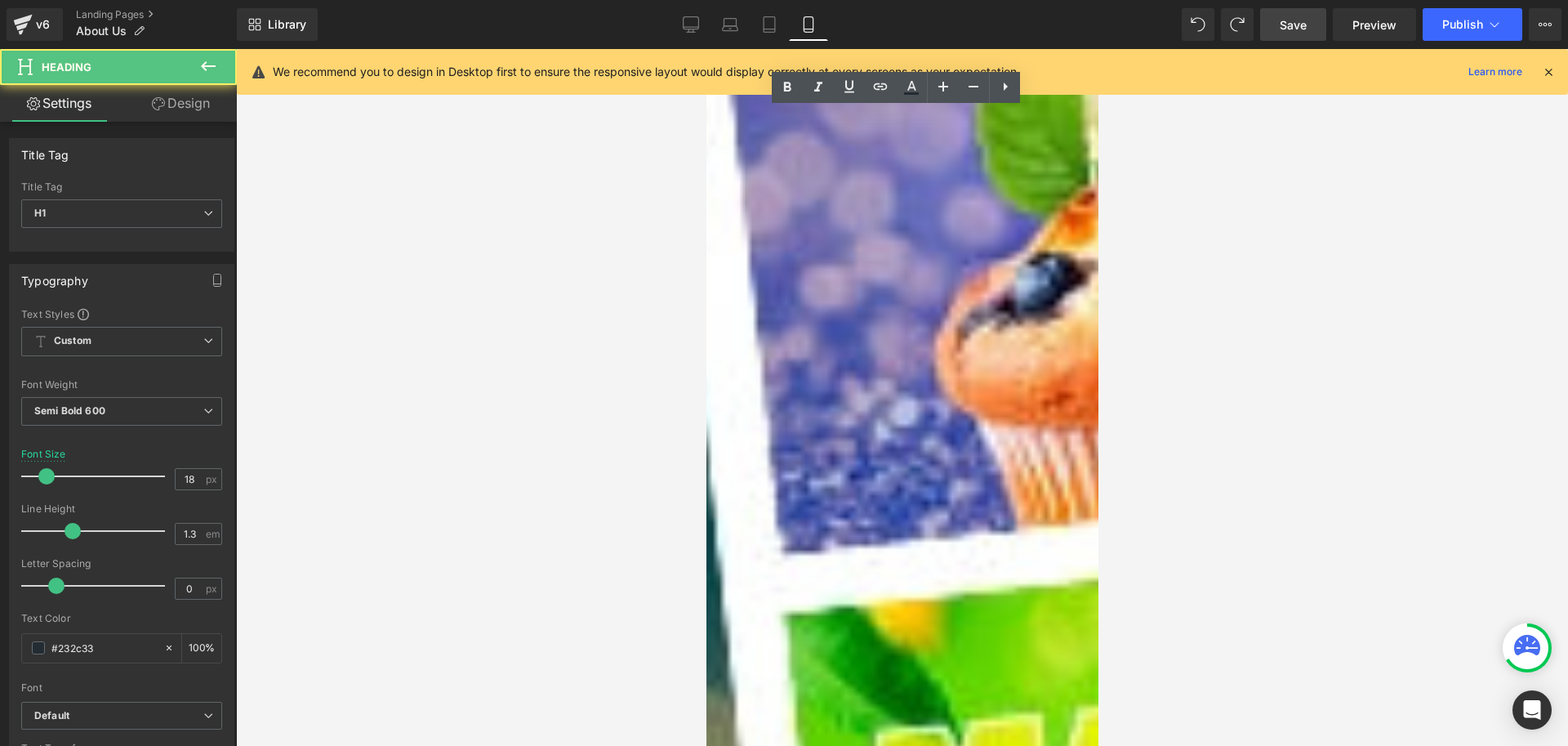
click at [924, 146] on h1 "Über uns" at bounding box center [1130, 155] width 817 height 18
click at [1209, 369] on div at bounding box center [903, 398] width 1332 height 697
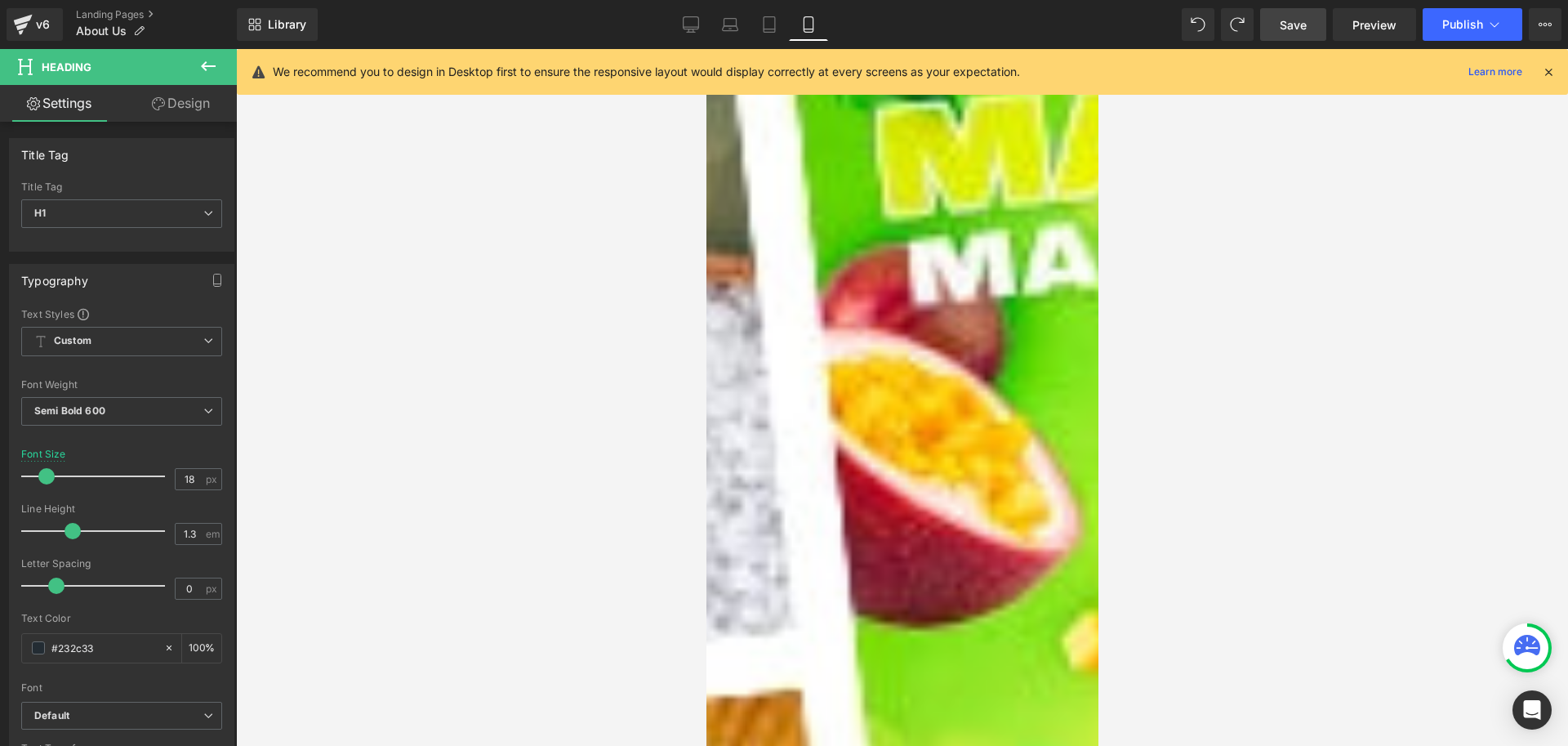
scroll to position [735, 0]
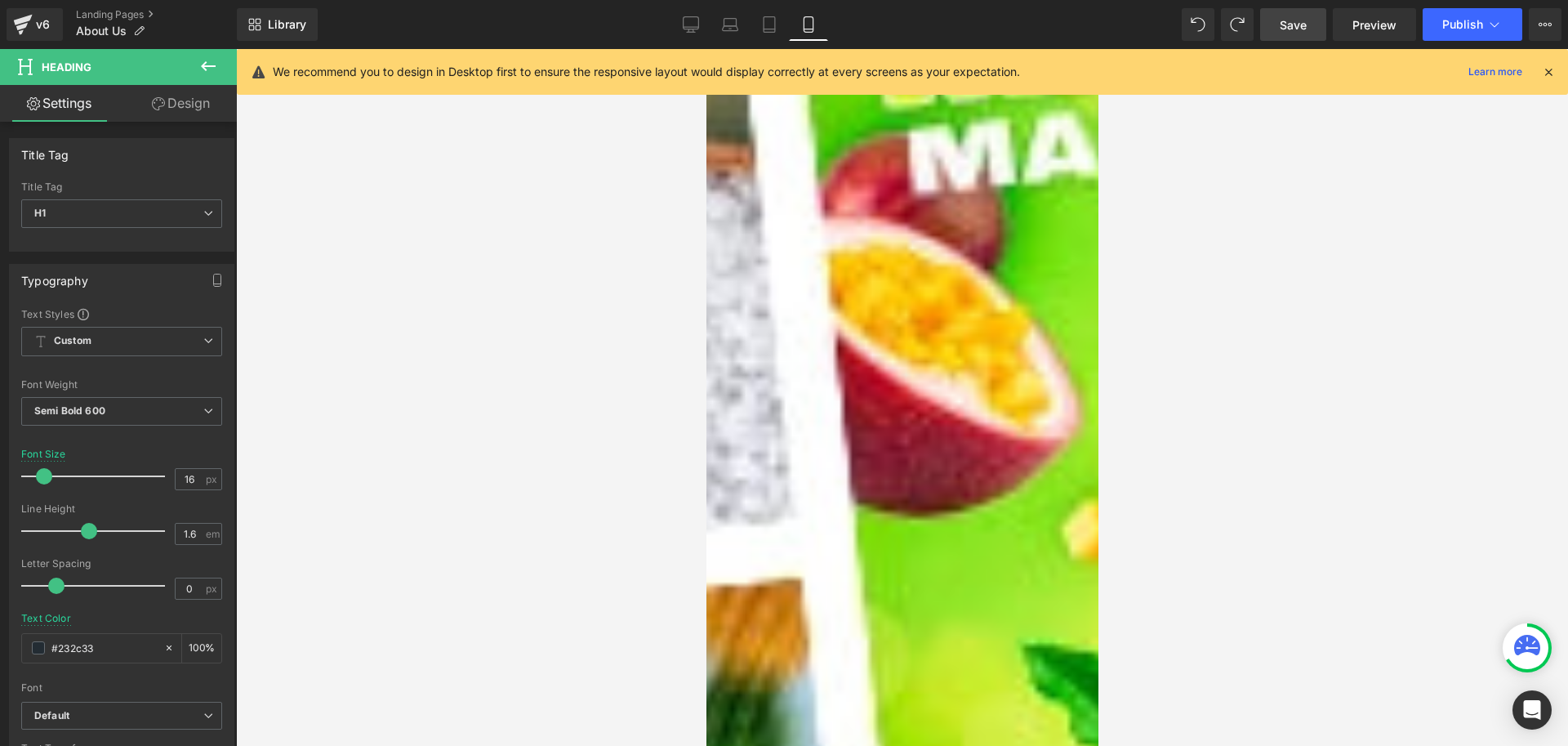
paste div
click at [693, 19] on icon at bounding box center [691, 25] width 17 height 17
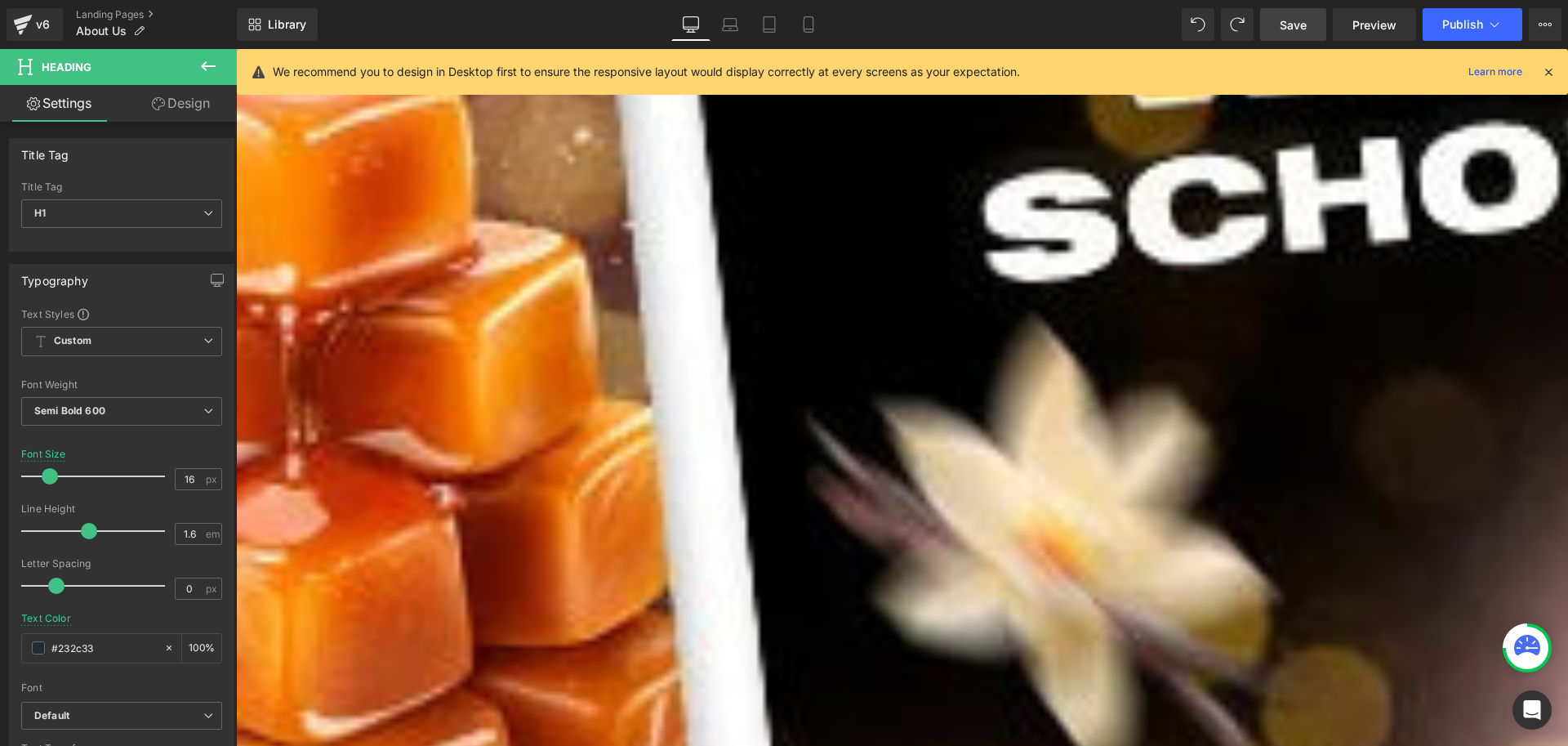
scroll to position [327, 0]
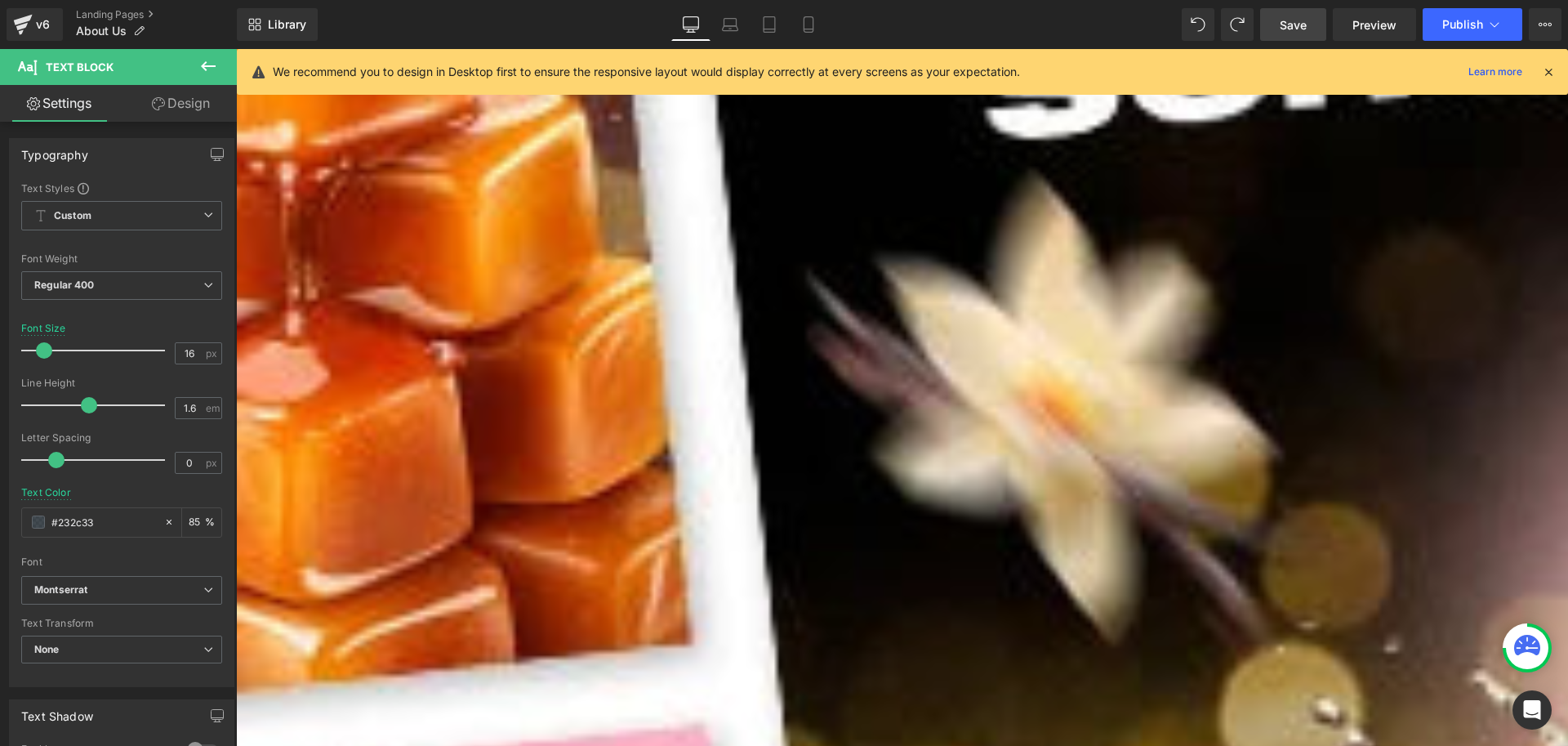
copy div "Fezzy wurde von Anastasia und Oleksandr Silvestrenko gegründet. Die Idee entsta…"
click at [763, 29] on icon at bounding box center [770, 25] width 17 height 17
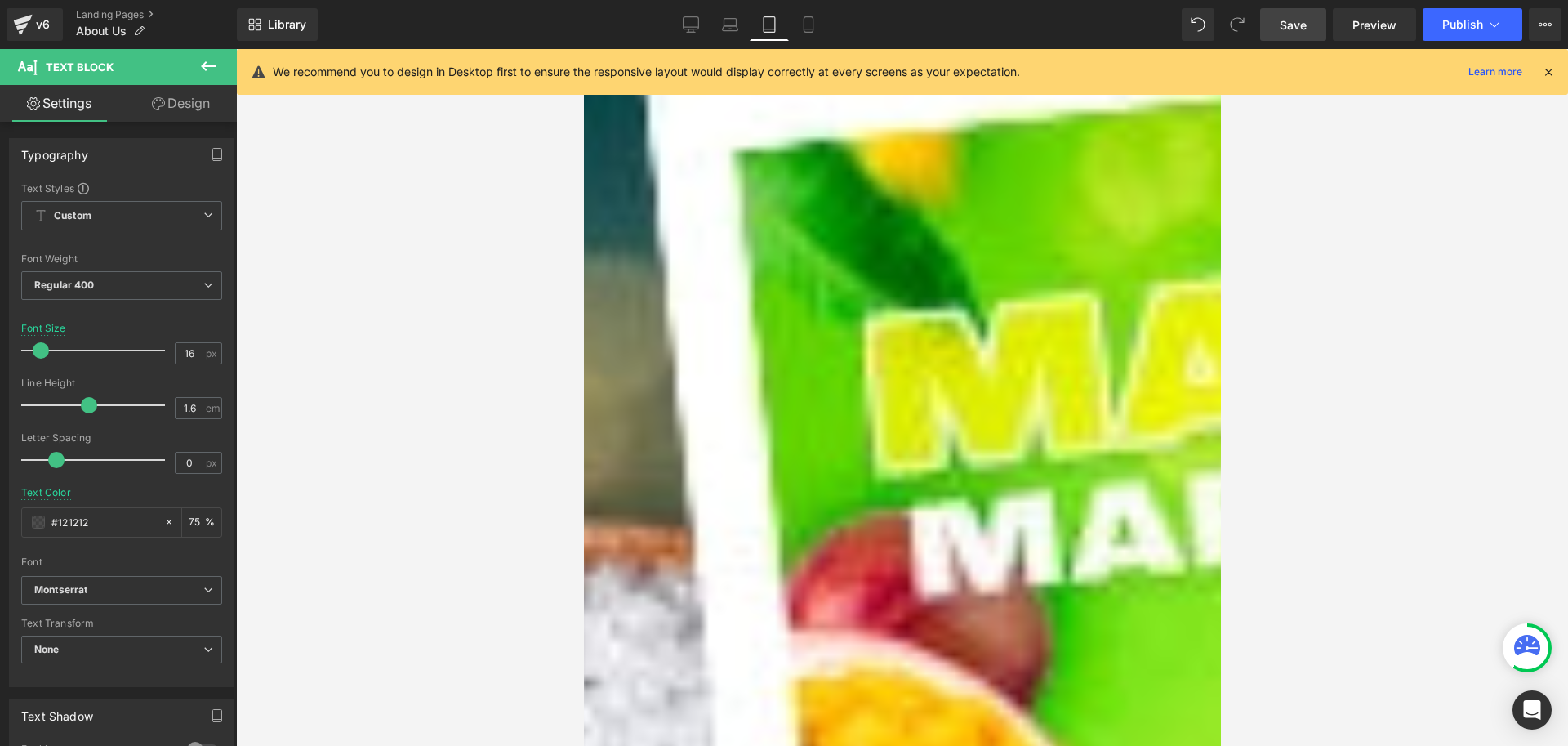
click at [813, 14] on link "Mobile" at bounding box center [808, 24] width 39 height 32
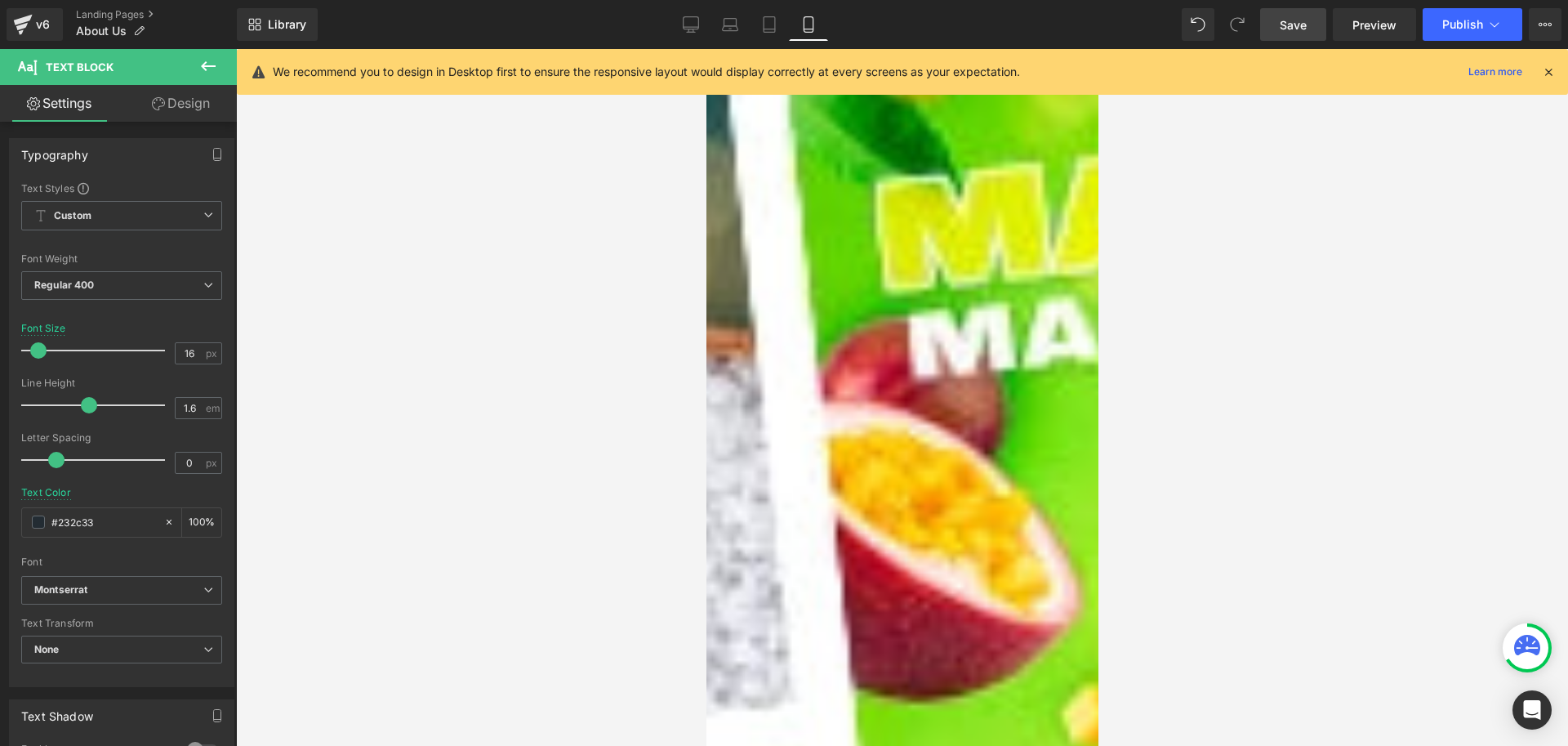
scroll to position [898, 0]
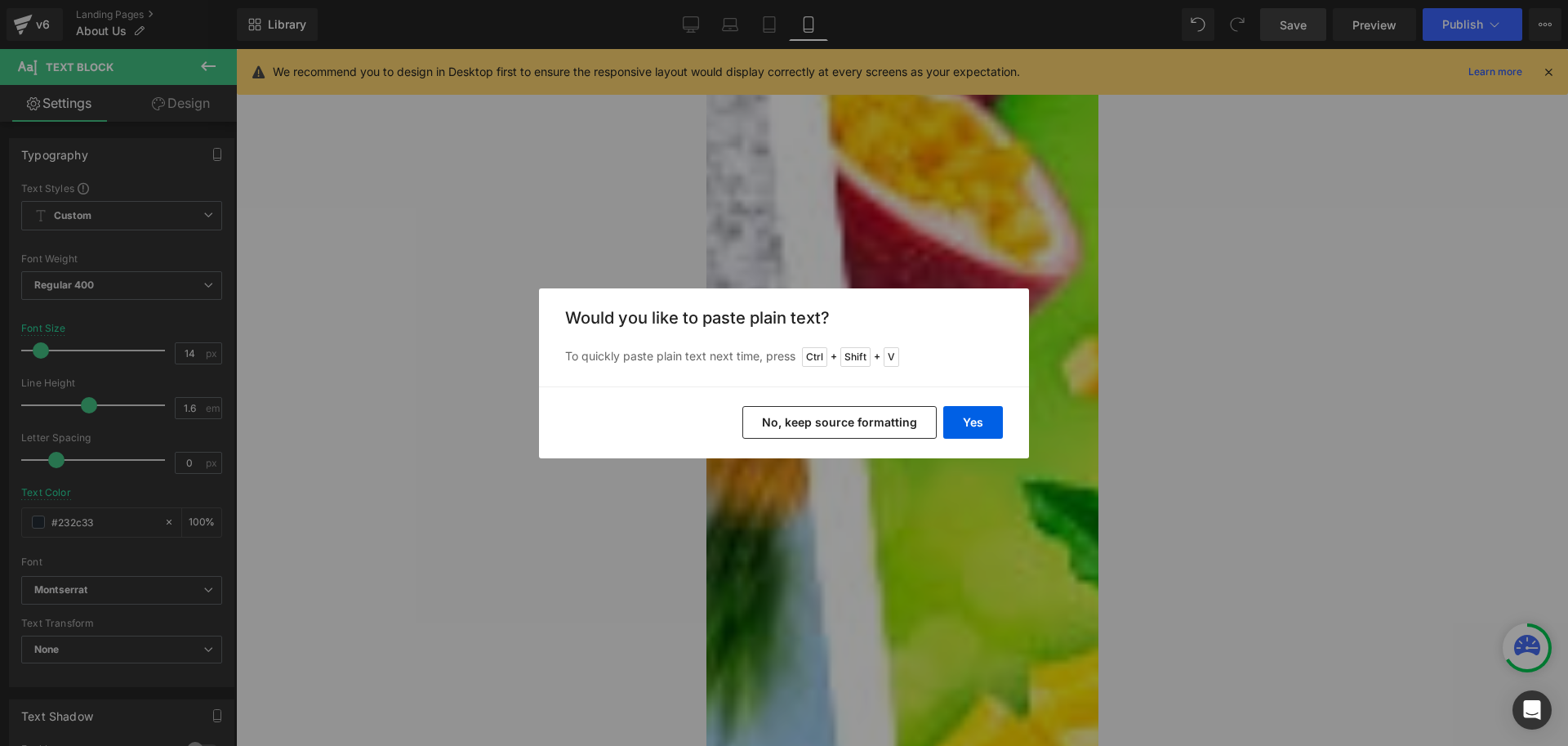
click at [871, 418] on button "No, keep source formatting" at bounding box center [840, 422] width 194 height 32
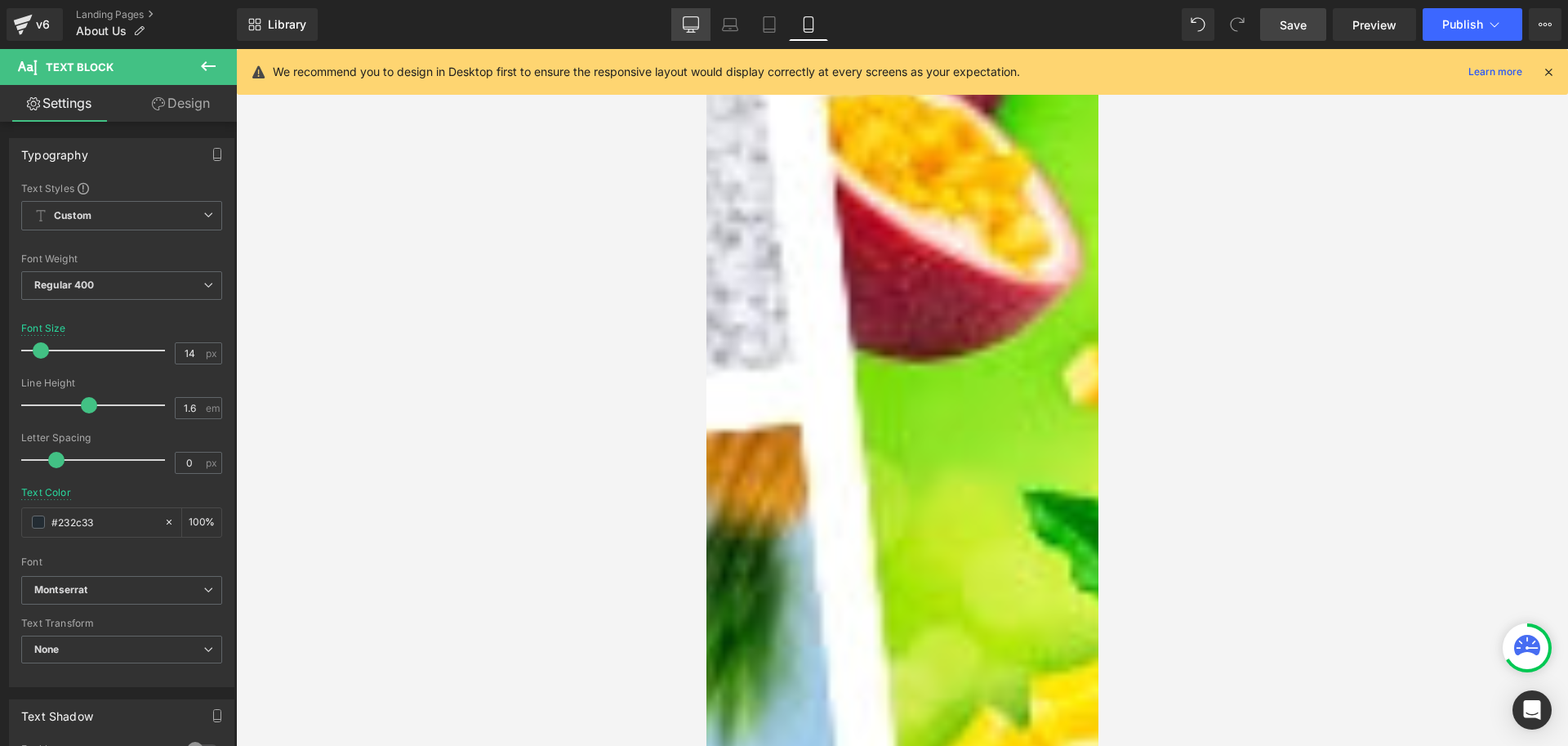
click at [694, 25] on icon at bounding box center [691, 25] width 17 height 17
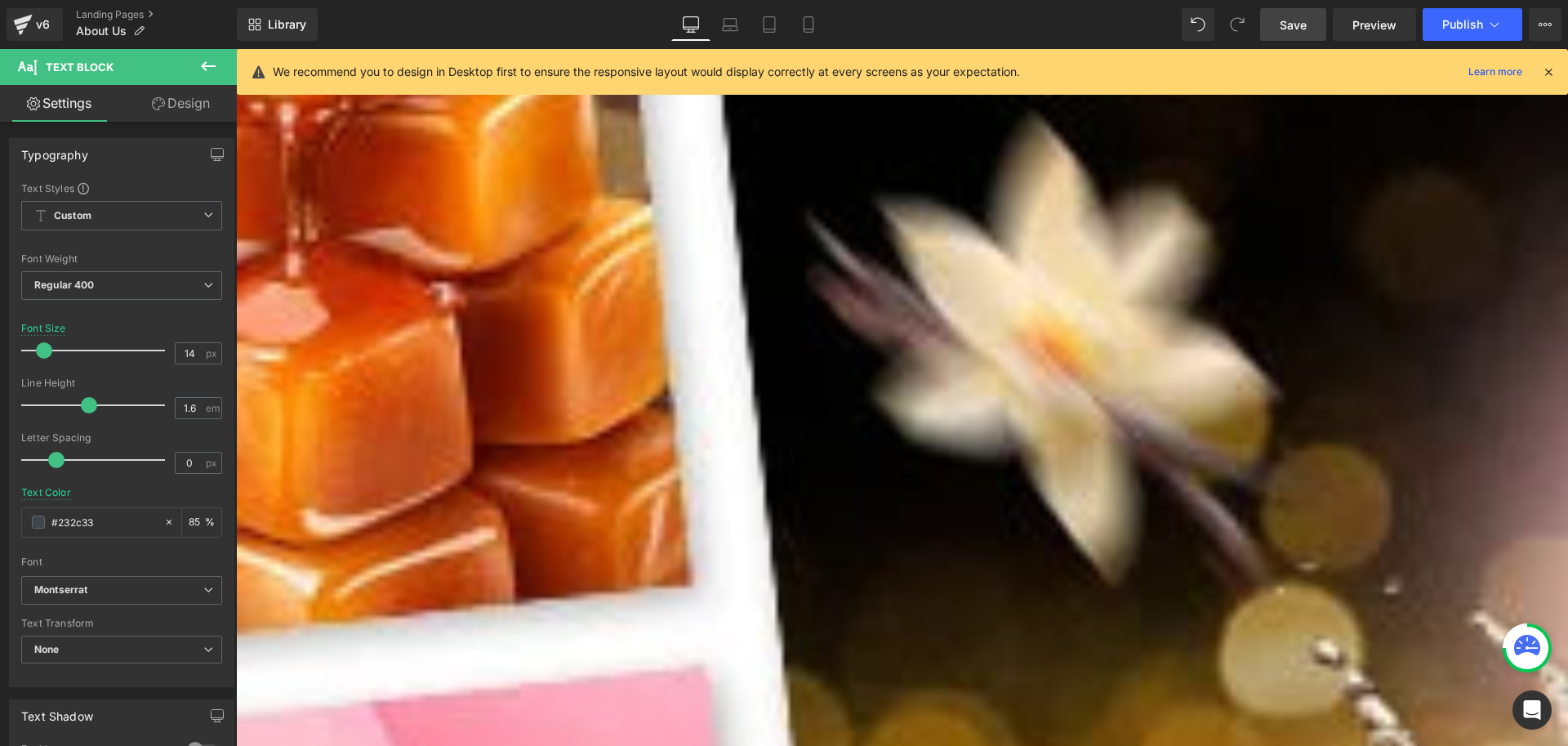
scroll to position [408, 0]
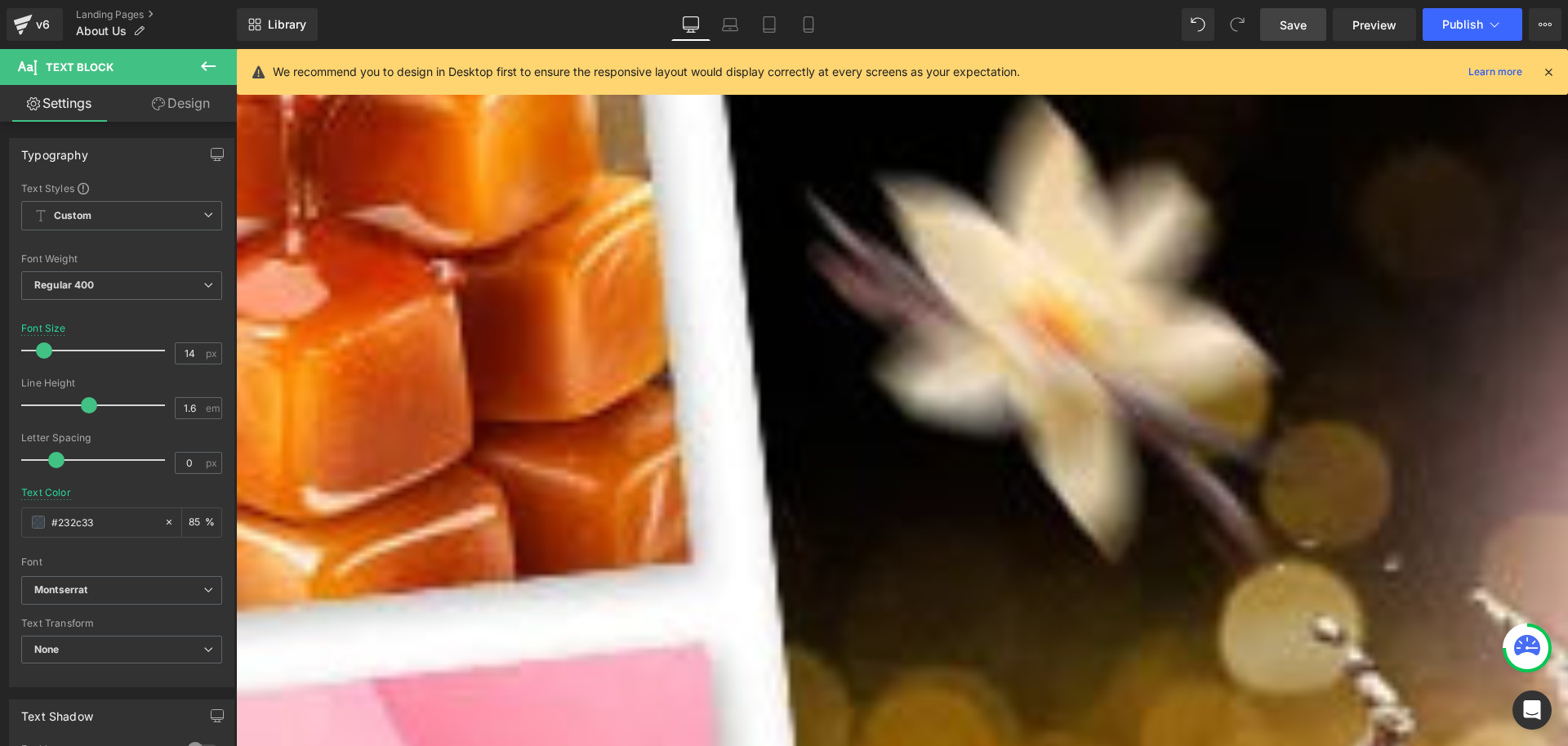
copy p "Für uns ist es wichtig, dass unsere Düfte nicht nur lange halten, sondern auch …"
click at [808, 19] on icon at bounding box center [808, 25] width 17 height 17
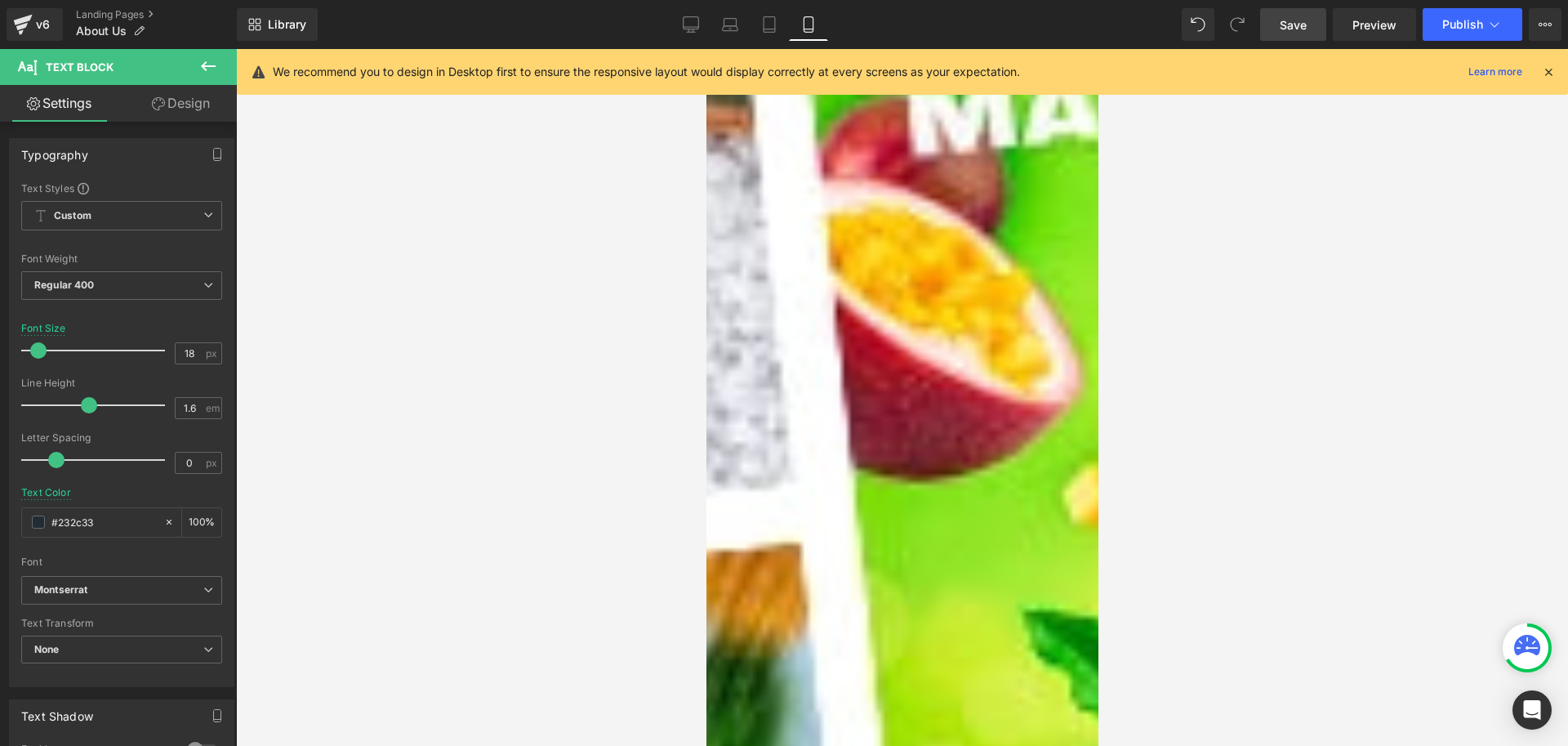
scroll to position [981, 0]
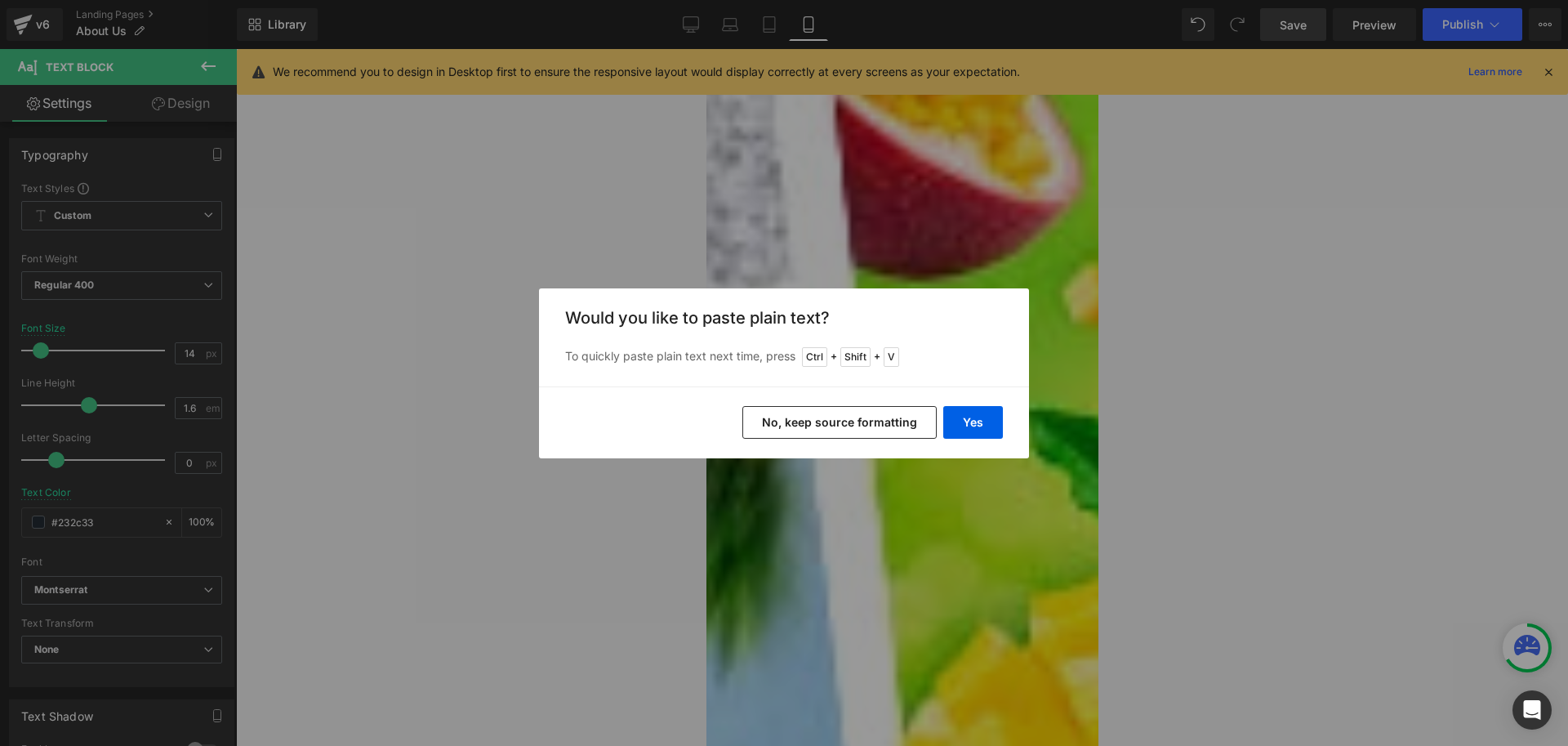
click at [886, 429] on button "No, keep source formatting" at bounding box center [840, 422] width 194 height 32
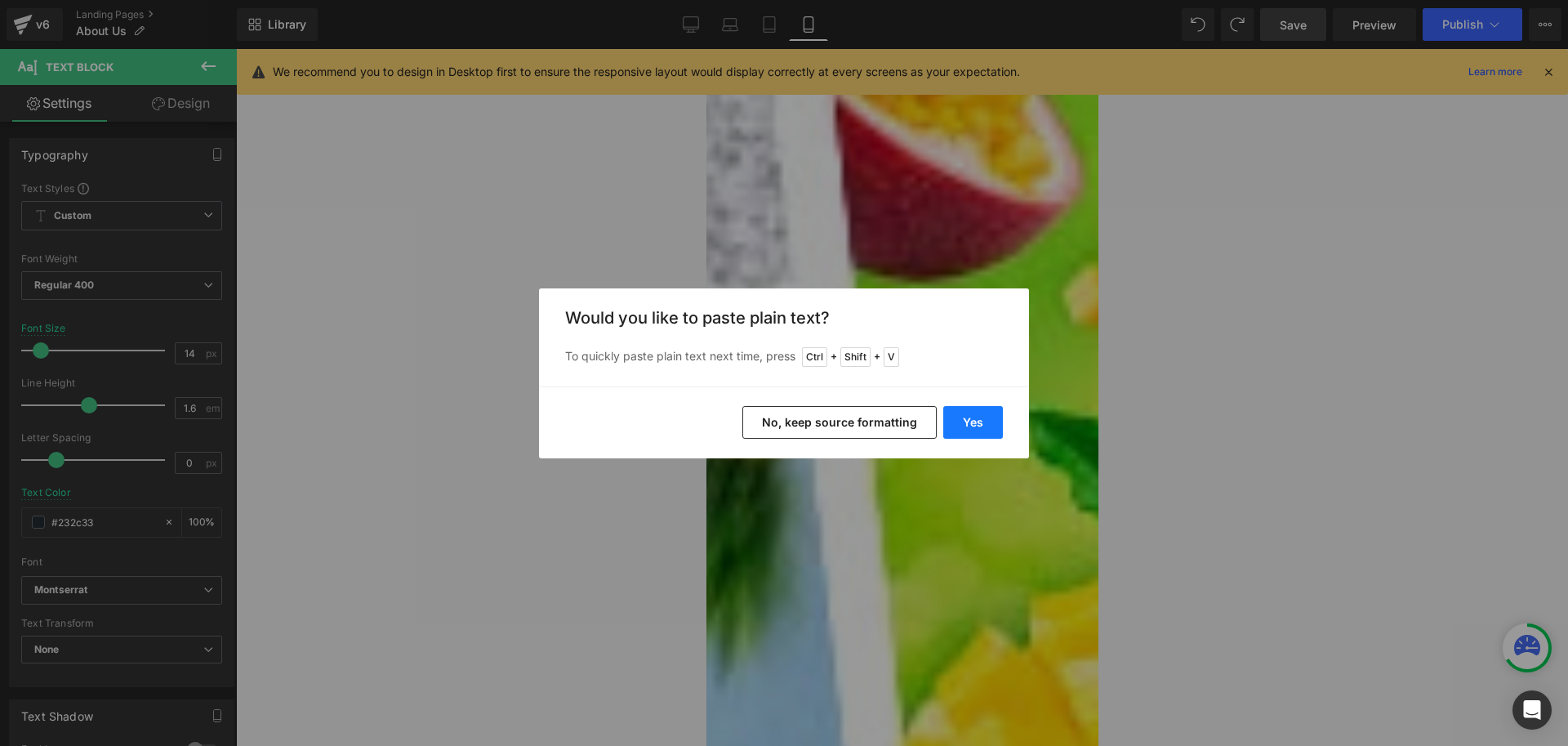
click at [976, 412] on button "Yes" at bounding box center [974, 422] width 60 height 32
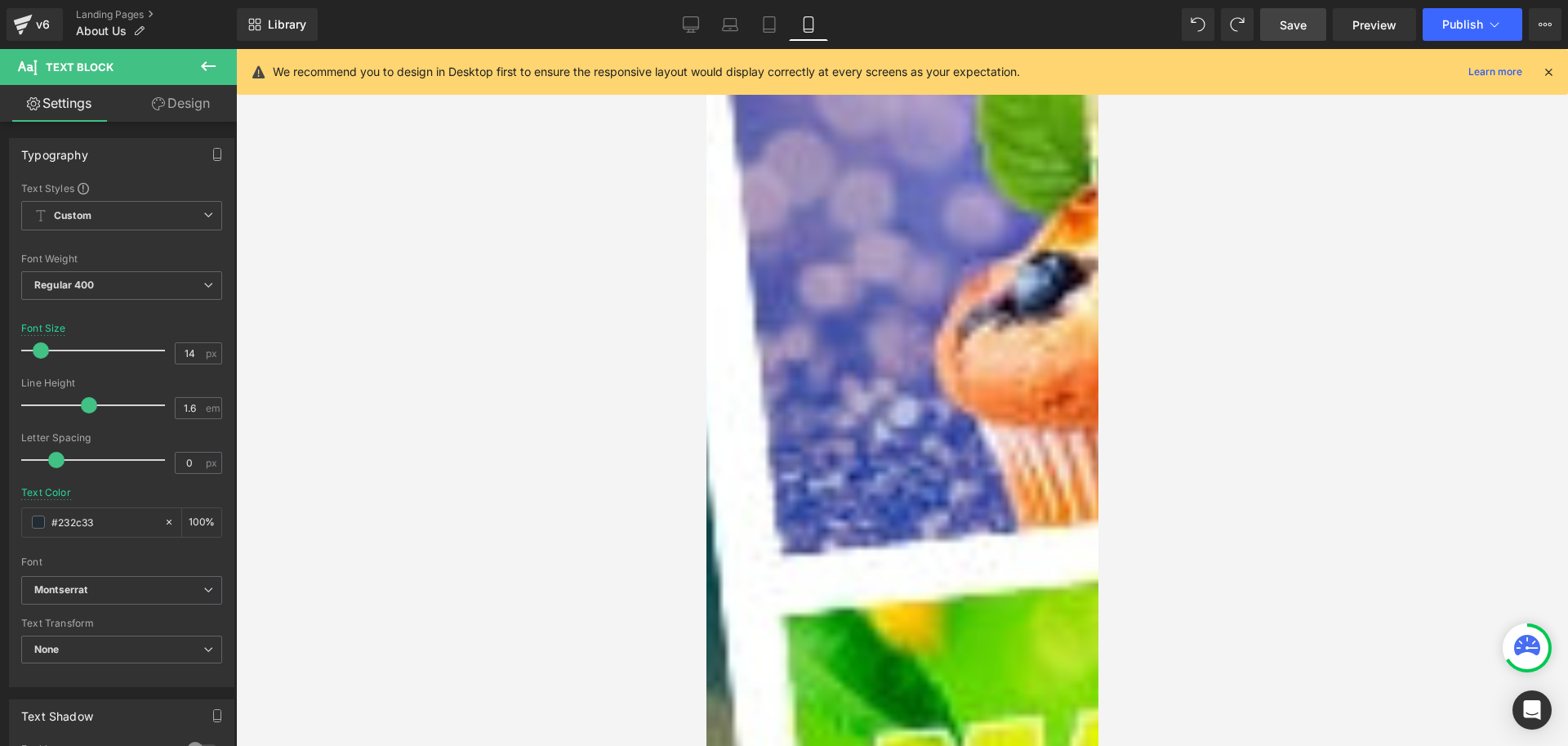
scroll to position [0, 0]
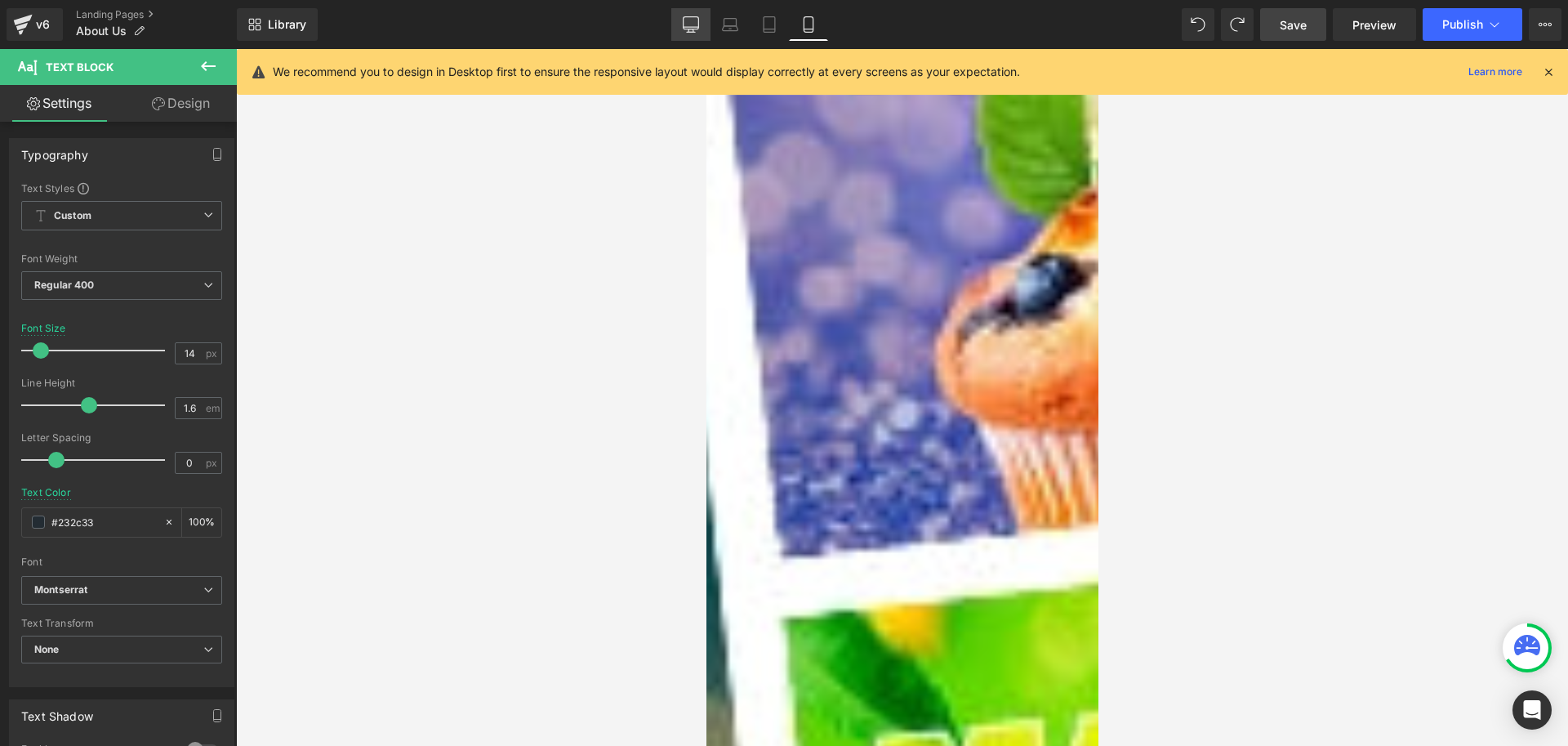
click at [679, 29] on link "Desktop" at bounding box center [691, 24] width 39 height 32
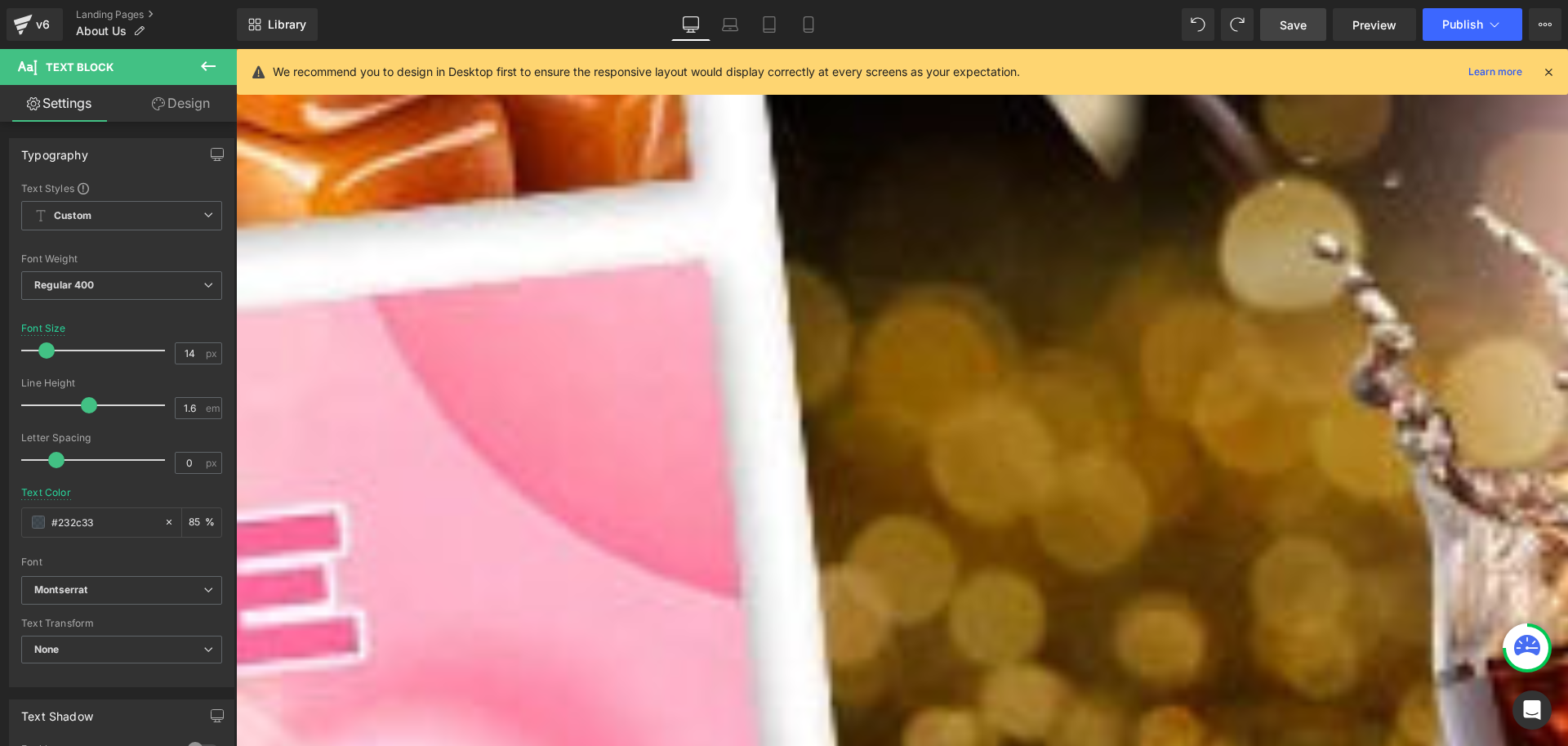
scroll to position [817, 0]
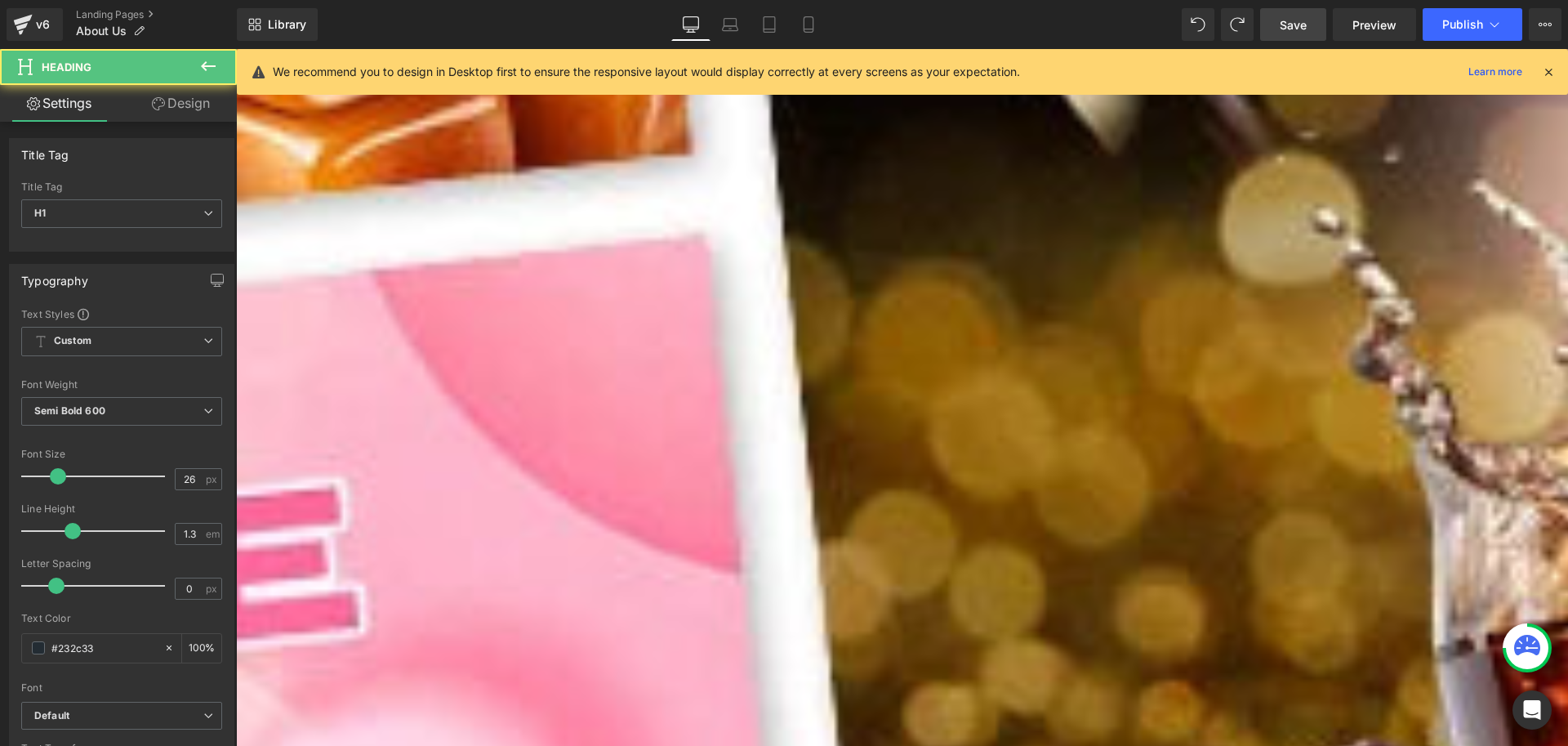
copy h1 "Unsere Mission 🌍💡"
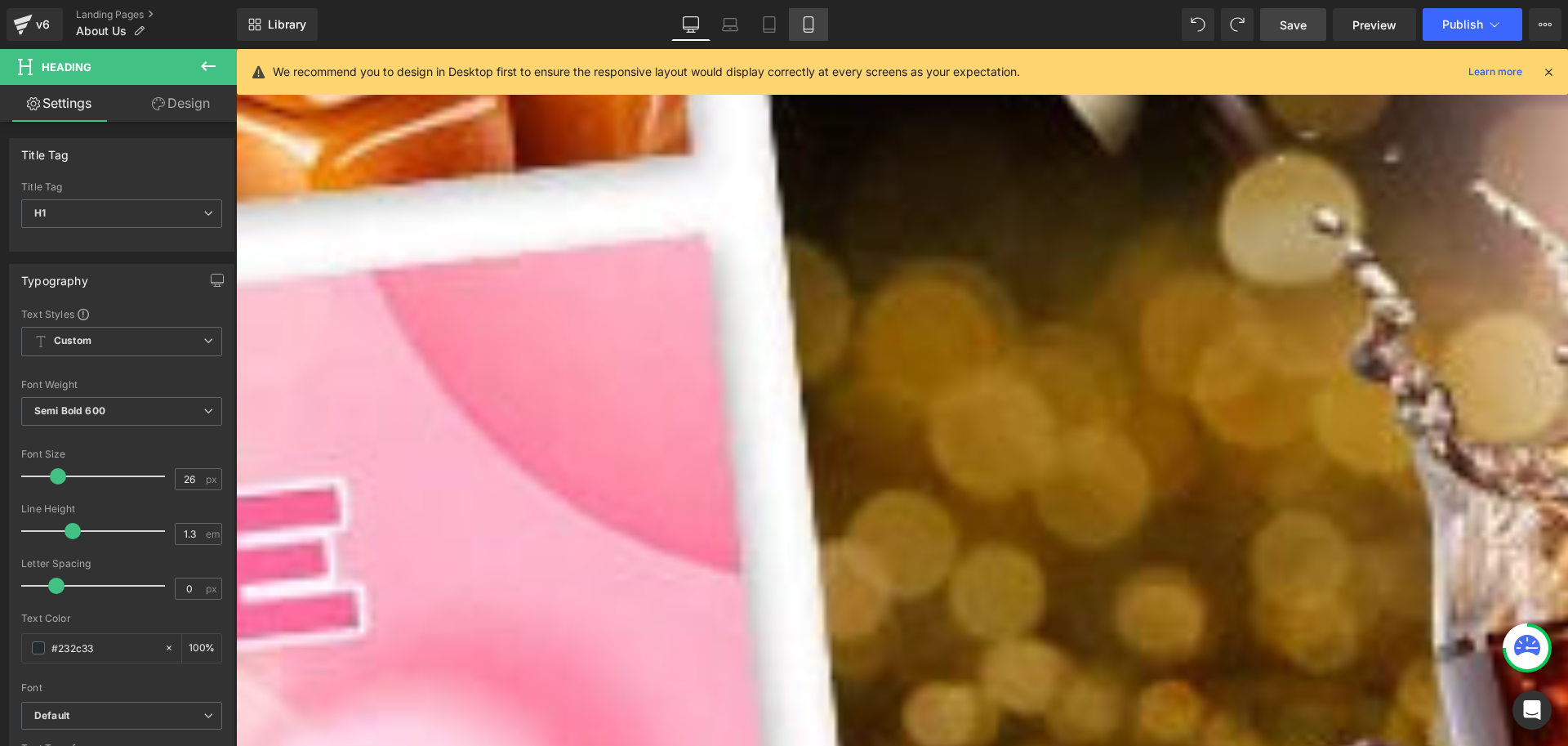
click at [810, 27] on icon at bounding box center [808, 25] width 17 height 17
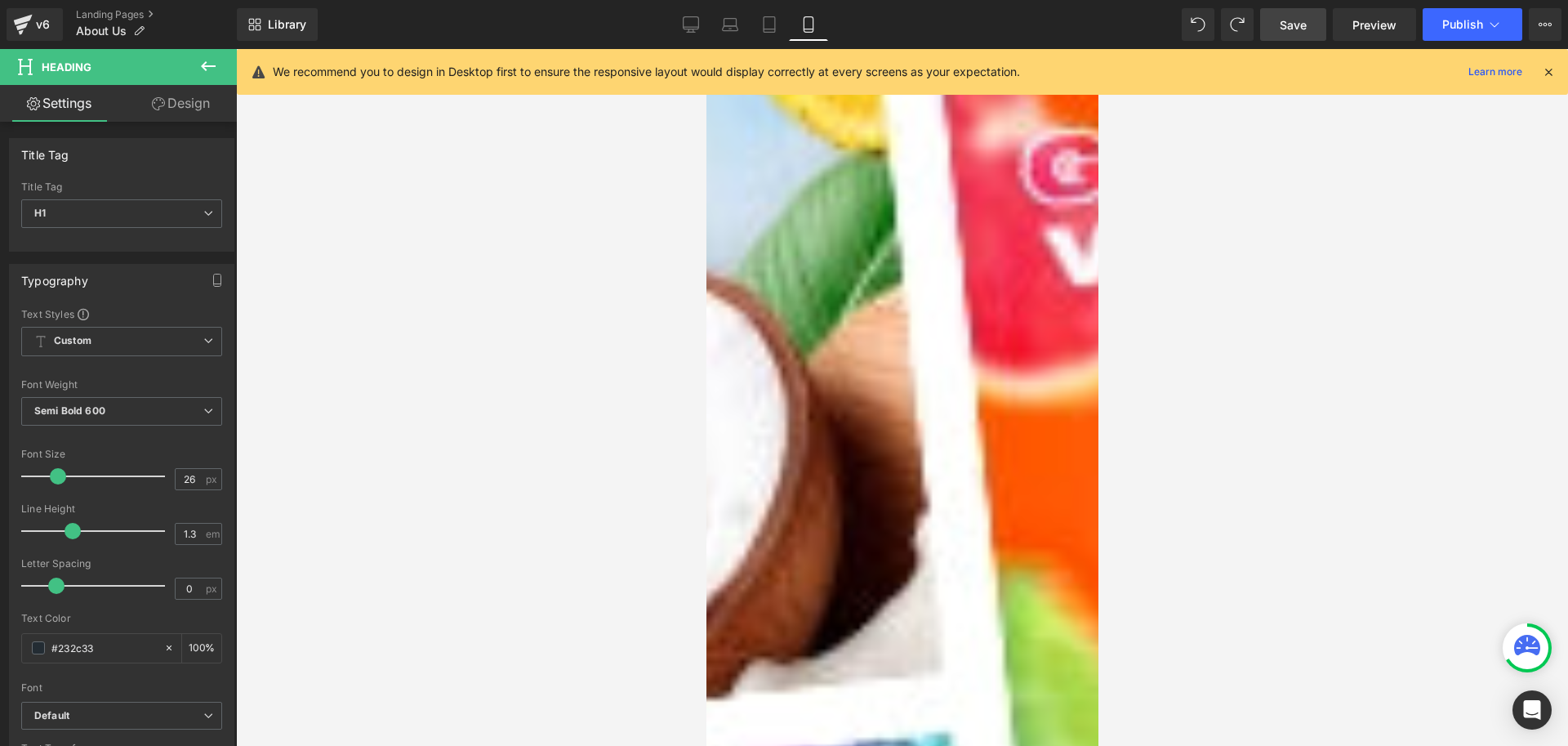
scroll to position [2006, 0]
click at [699, 22] on icon at bounding box center [691, 25] width 17 height 17
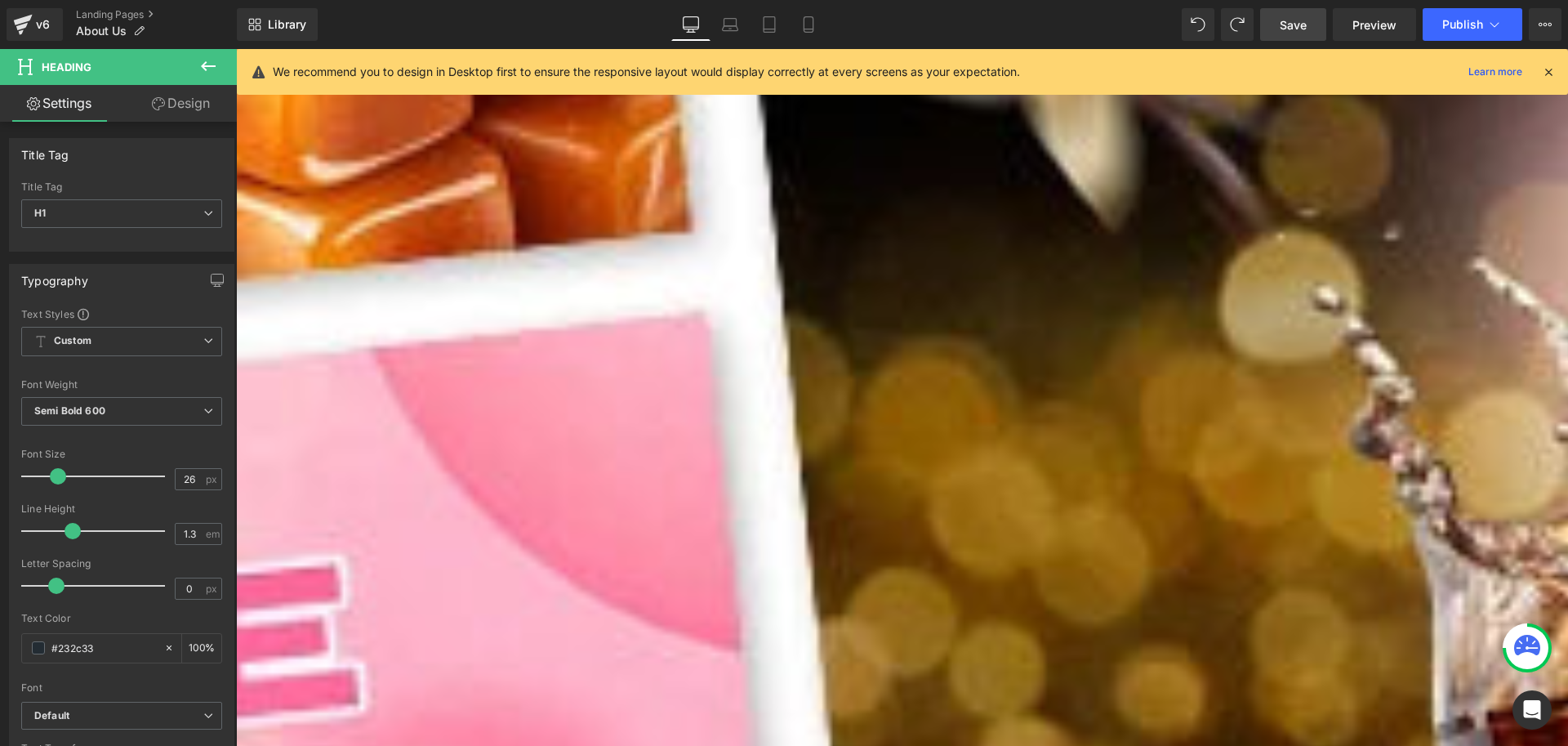
scroll to position [765, 0]
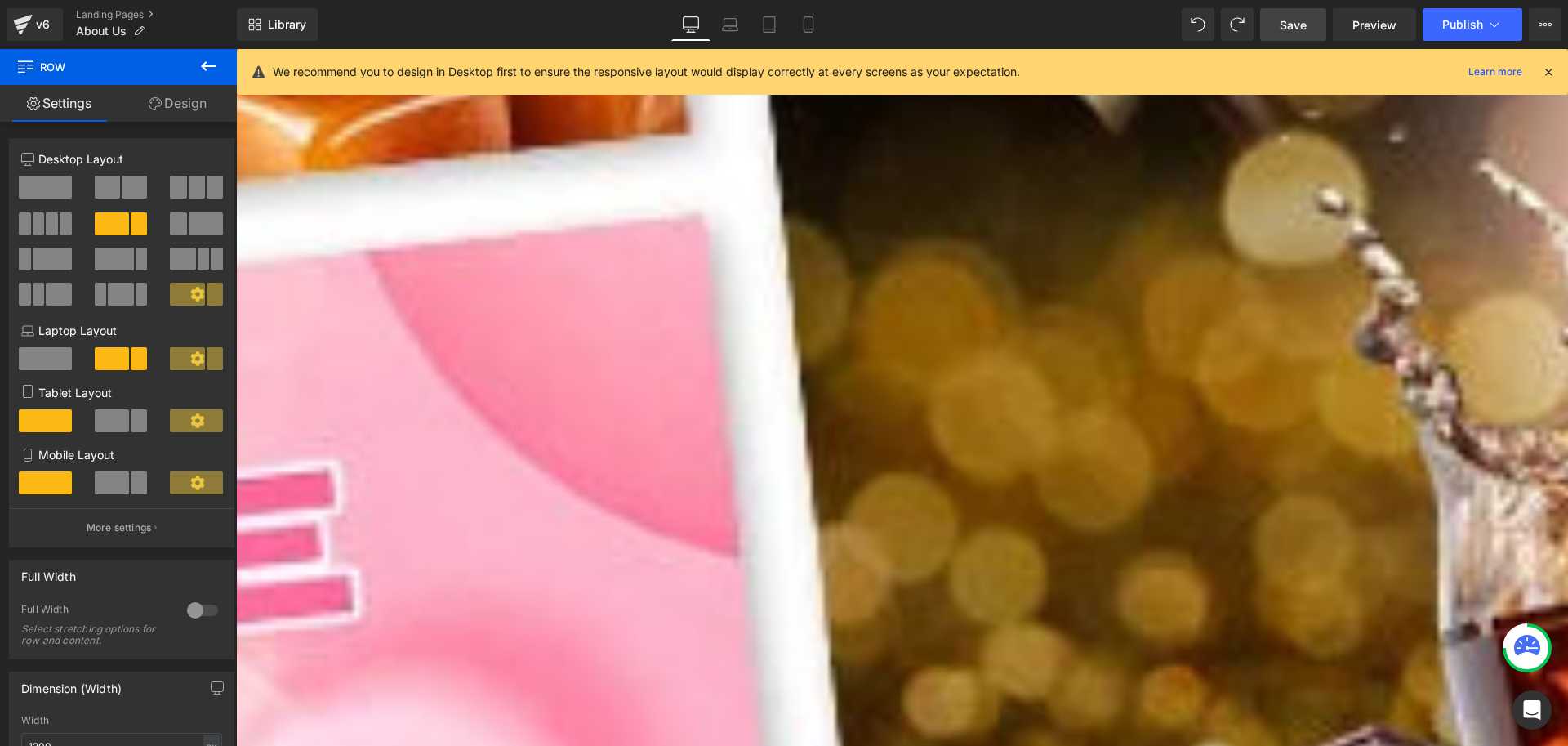
scroll to position [847, 0]
click at [1296, 26] on span "Save" at bounding box center [1293, 25] width 27 height 18
click at [721, 24] on icon at bounding box center [712, 25] width 17 height 17
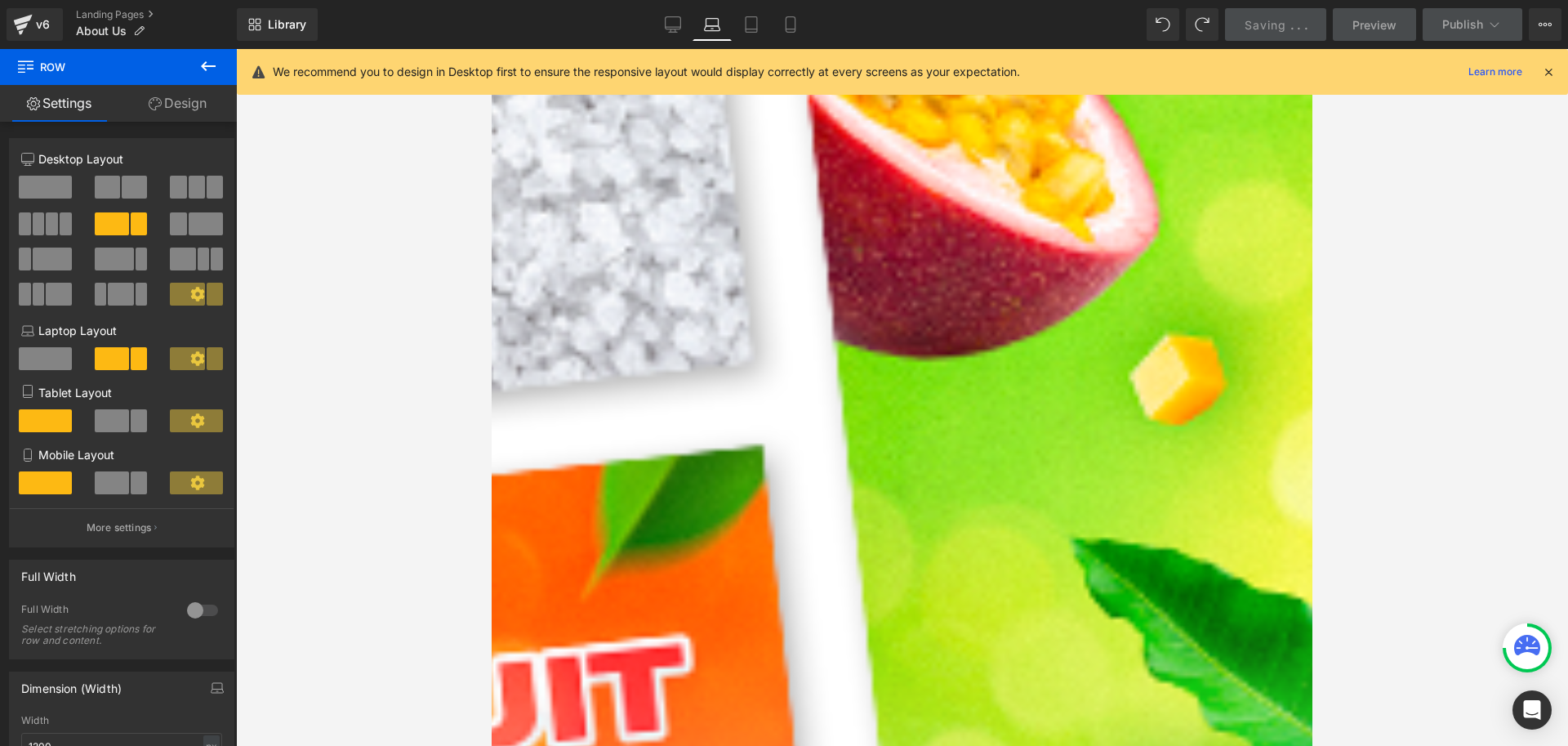
scroll to position [702, 0]
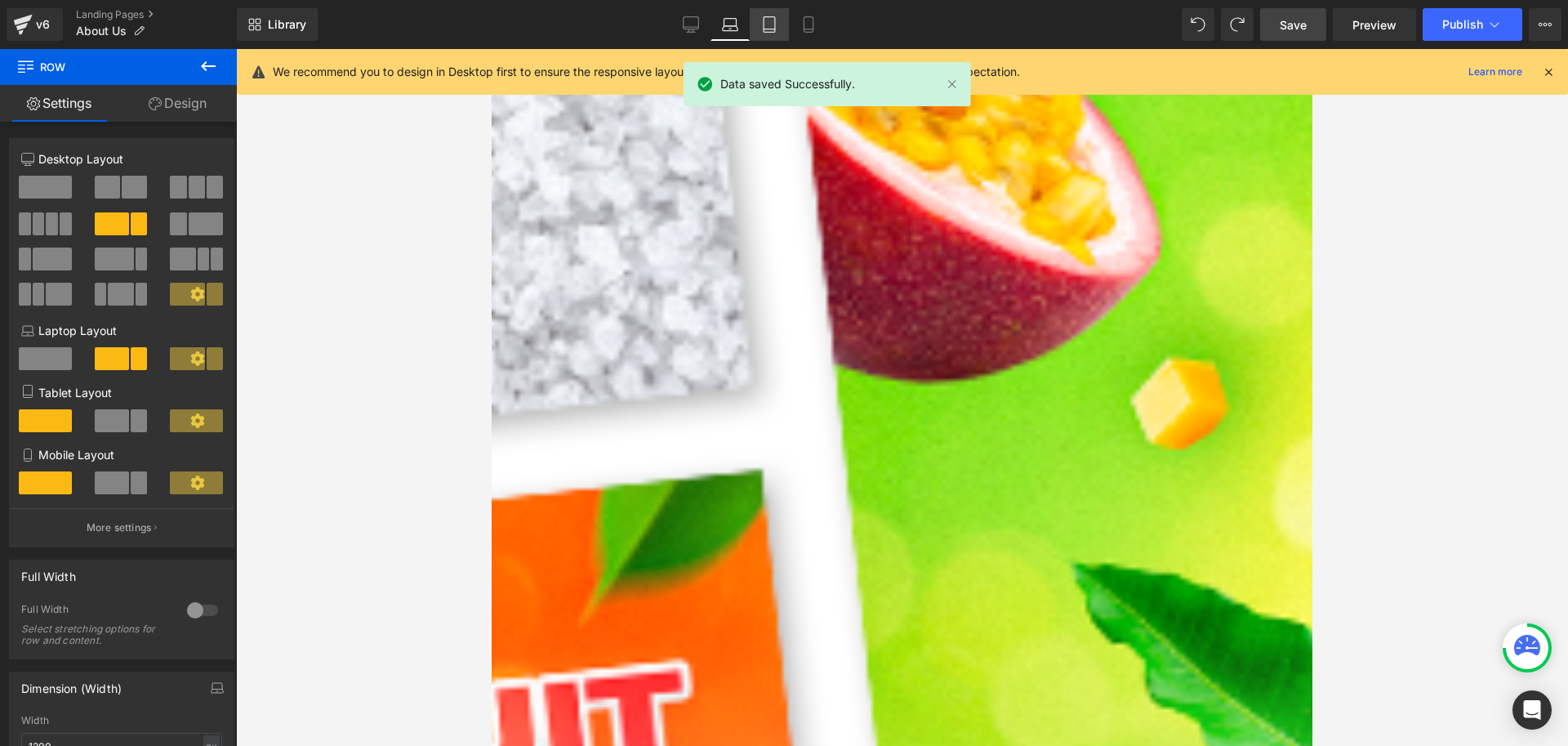
click at [764, 28] on icon at bounding box center [769, 25] width 11 height 16
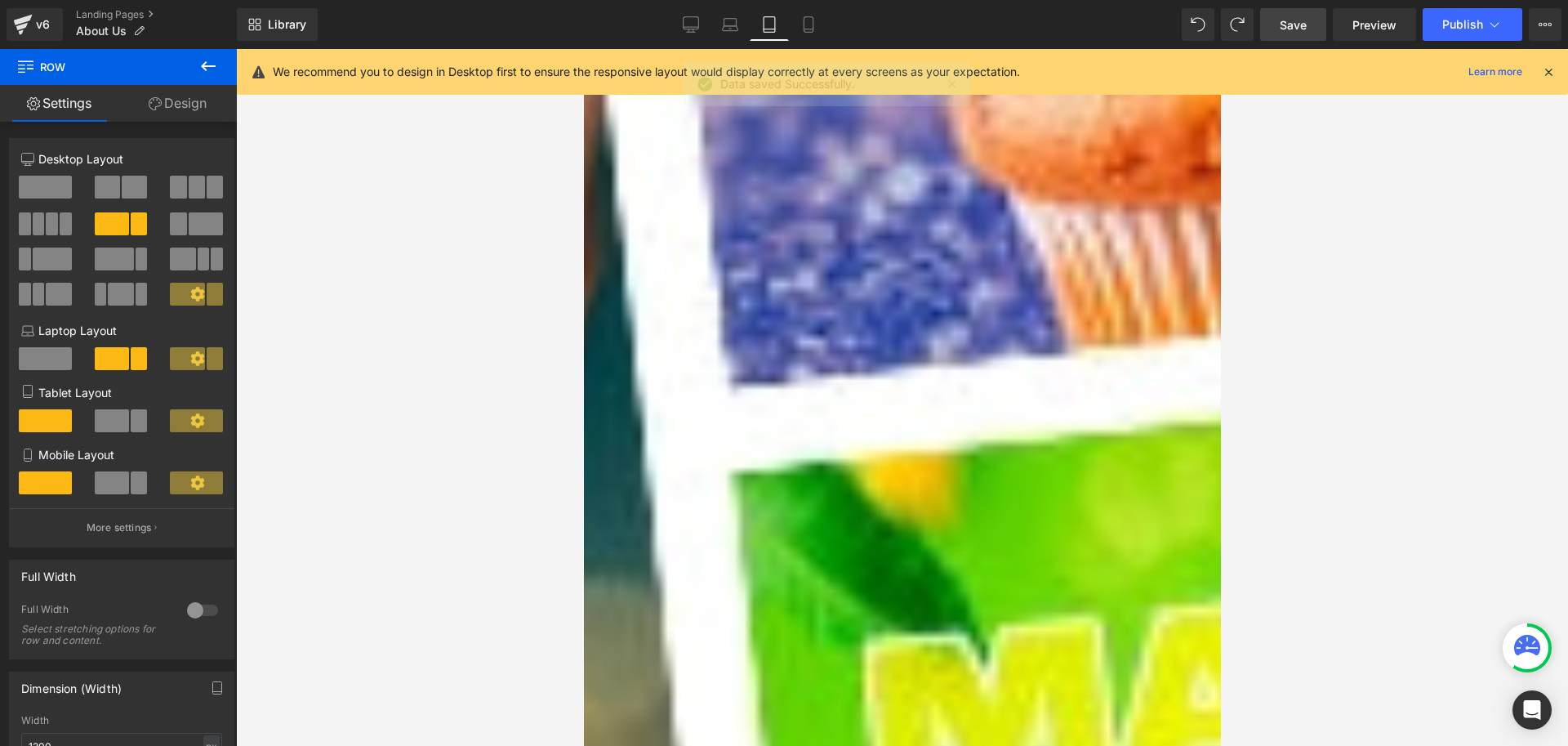
scroll to position [0, 0]
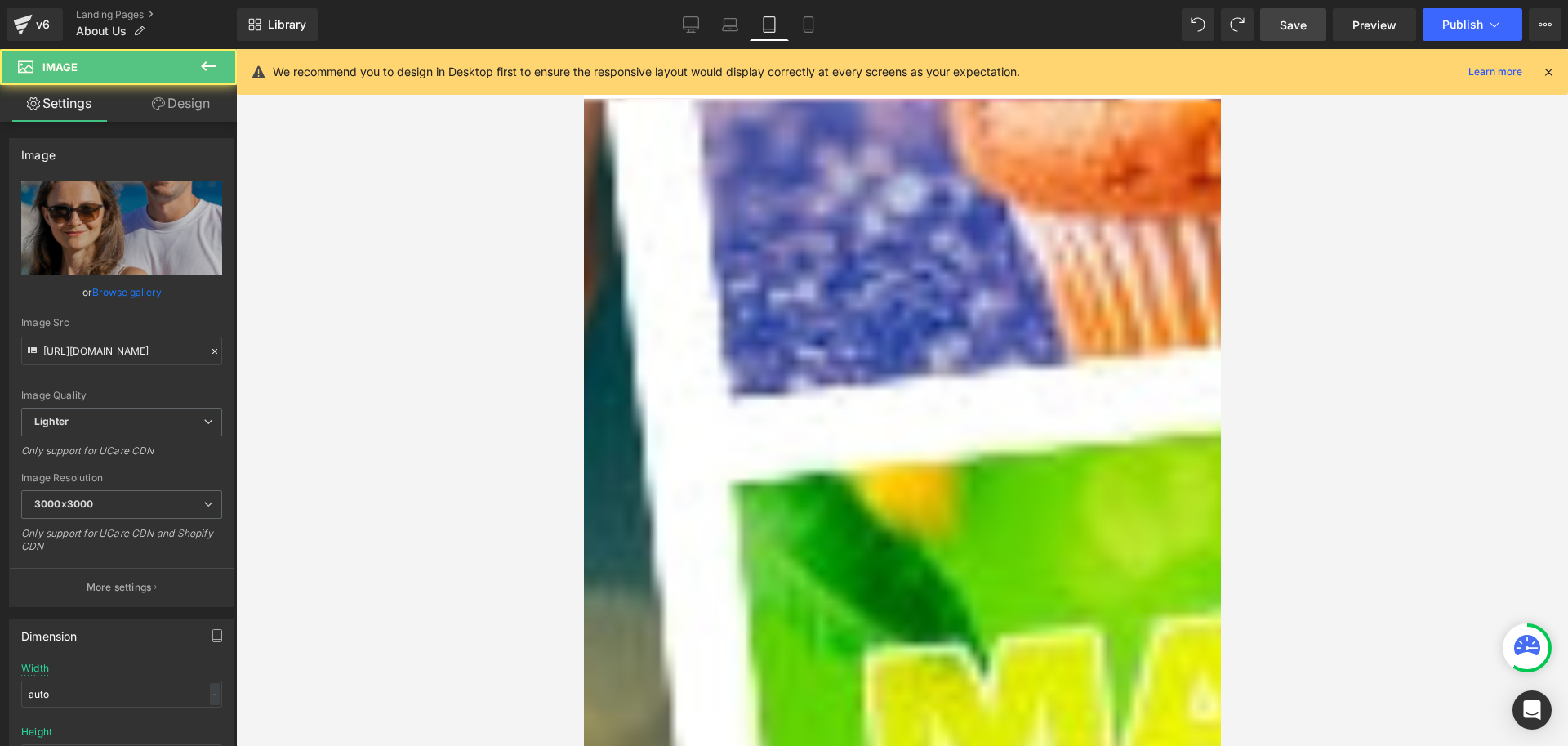
click at [192, 104] on link "Design" at bounding box center [180, 103] width 118 height 37
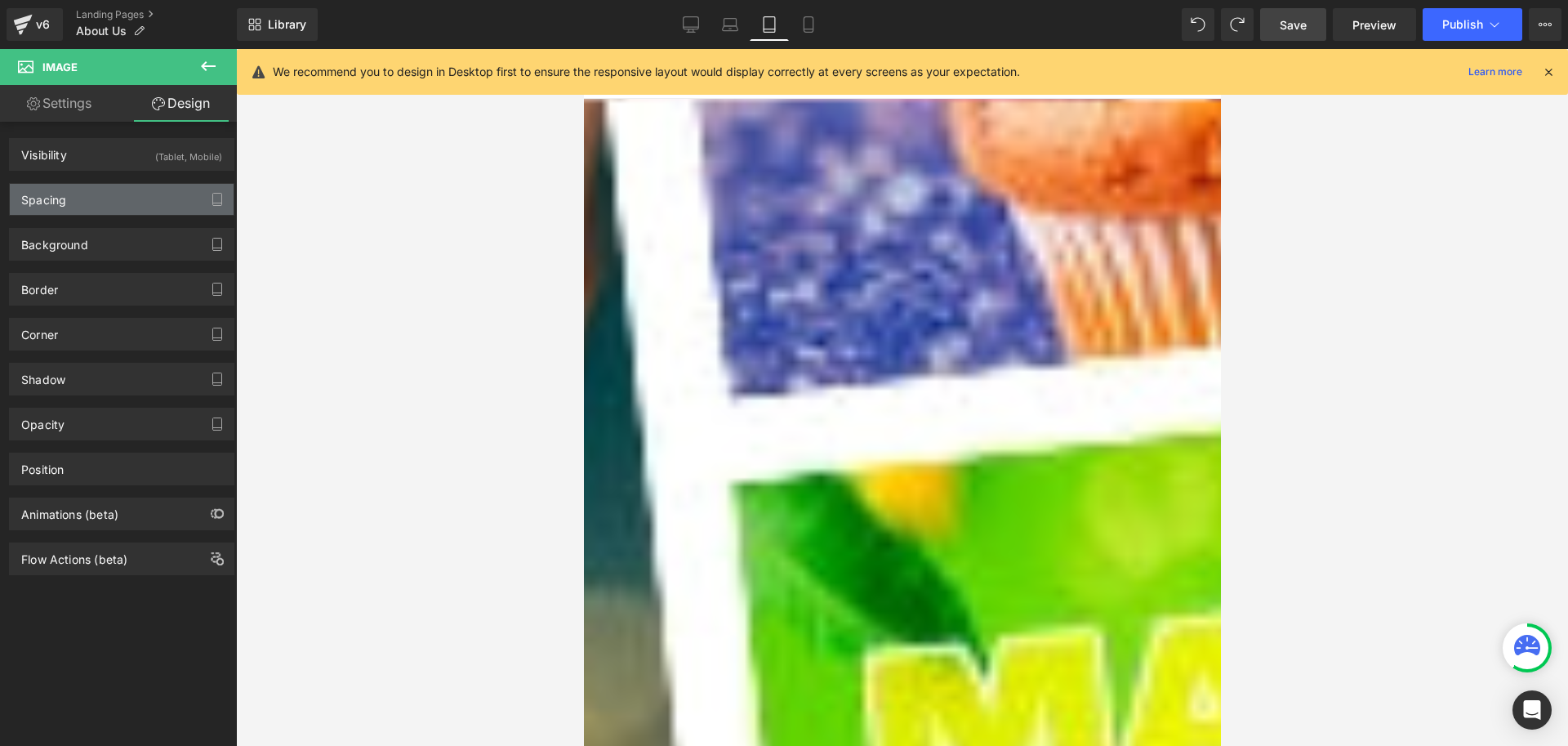
click at [82, 192] on div "Spacing" at bounding box center [122, 199] width 224 height 31
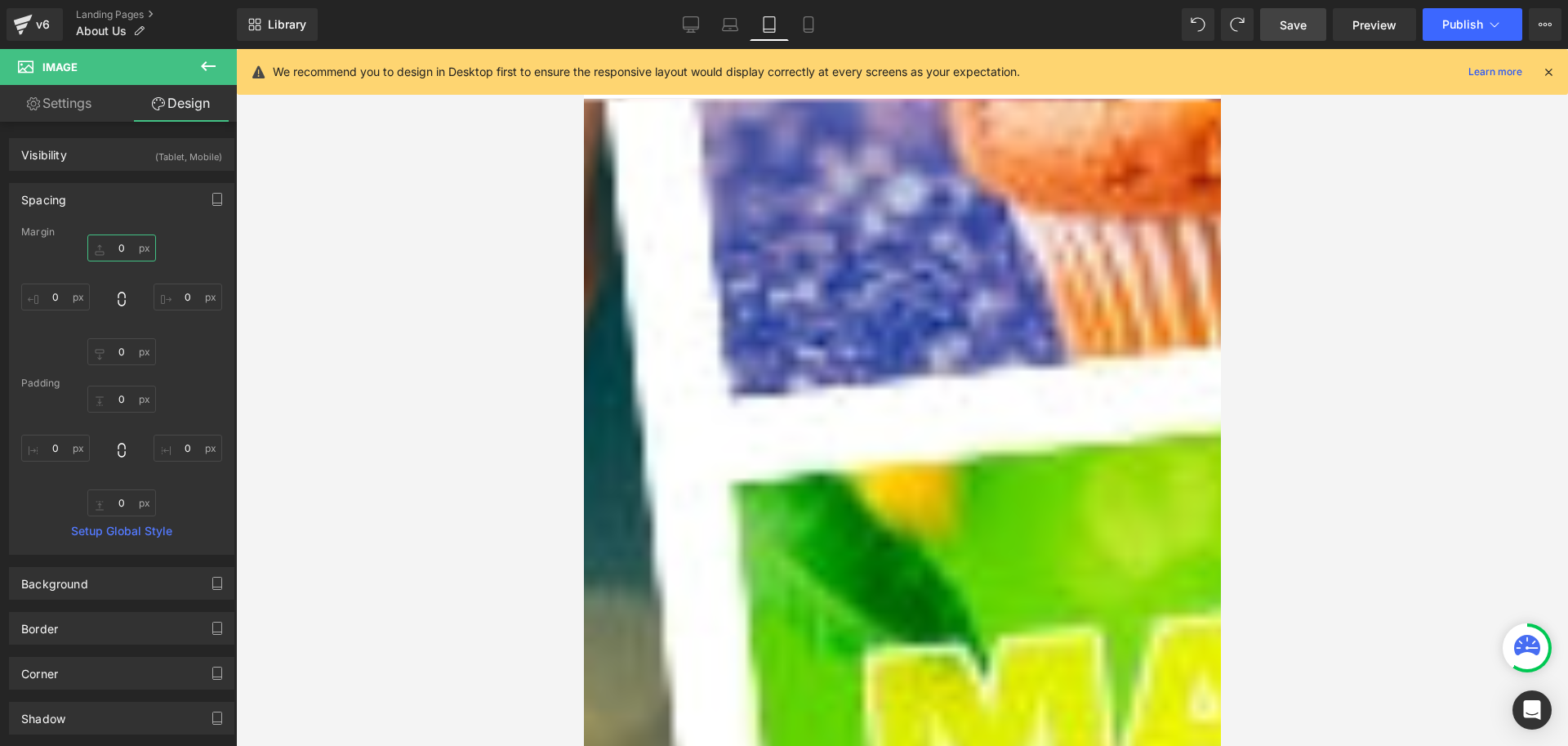
click at [113, 250] on input "0" at bounding box center [122, 248] width 68 height 27
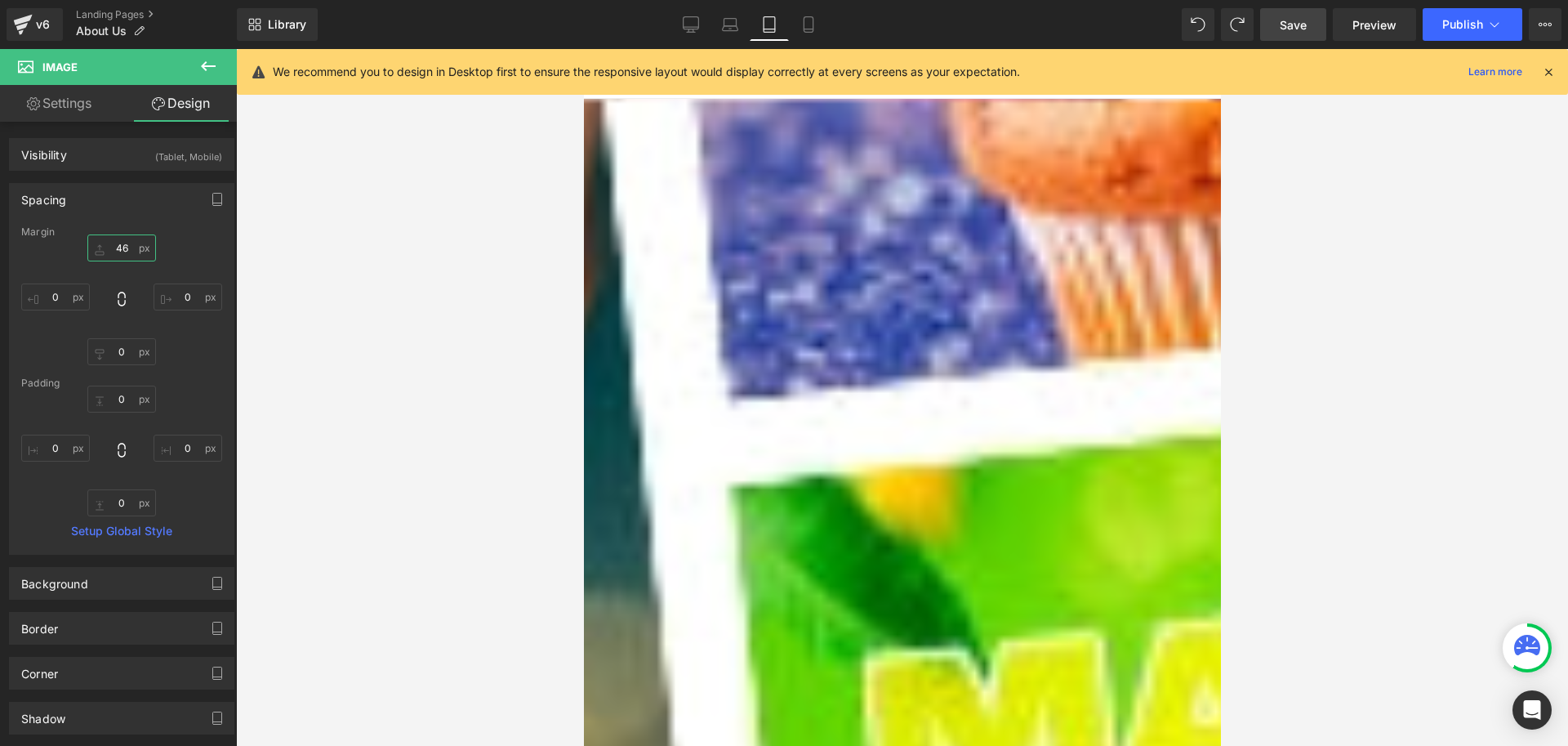
drag, startPoint x: 103, startPoint y: 250, endPoint x: 107, endPoint y: 229, distance: 21.4
click at [107, 229] on div "Margin 0 0 0 0 Padding 0 0 0 0 Setup Global Style" at bounding box center [122, 390] width 224 height 327
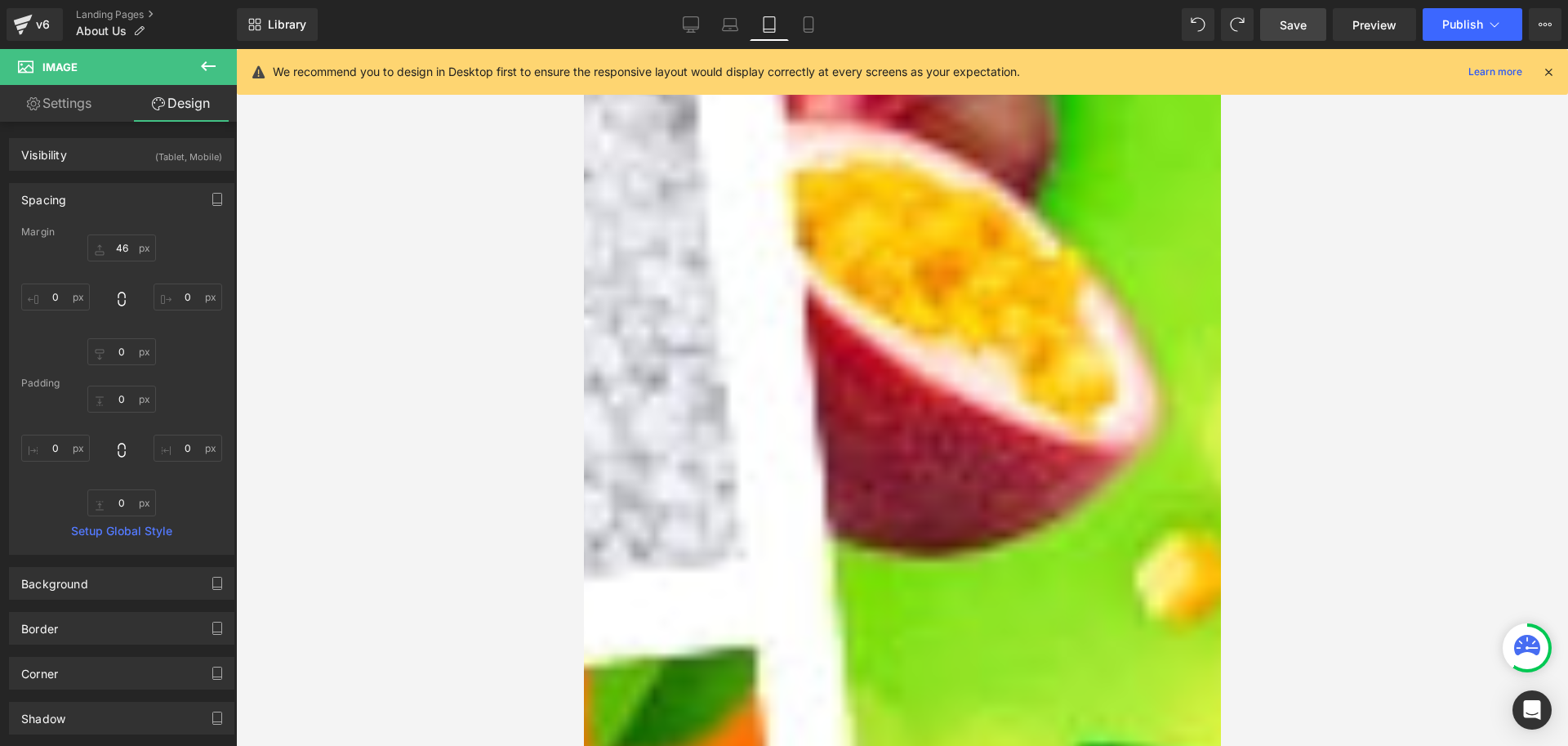
scroll to position [817, 0]
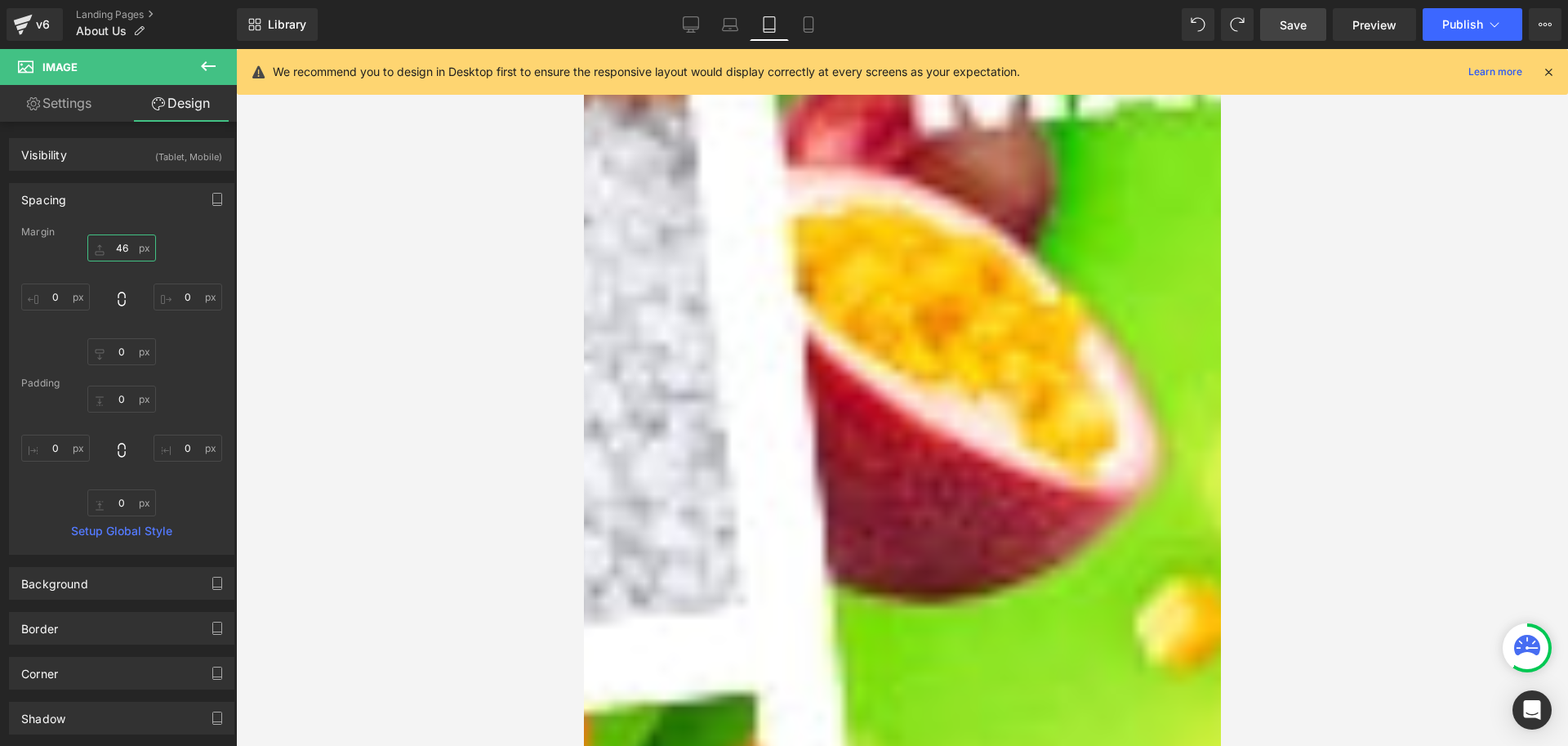
click at [123, 248] on input "0" at bounding box center [122, 248] width 68 height 27
type input "42"
click at [389, 290] on div at bounding box center [903, 398] width 1332 height 697
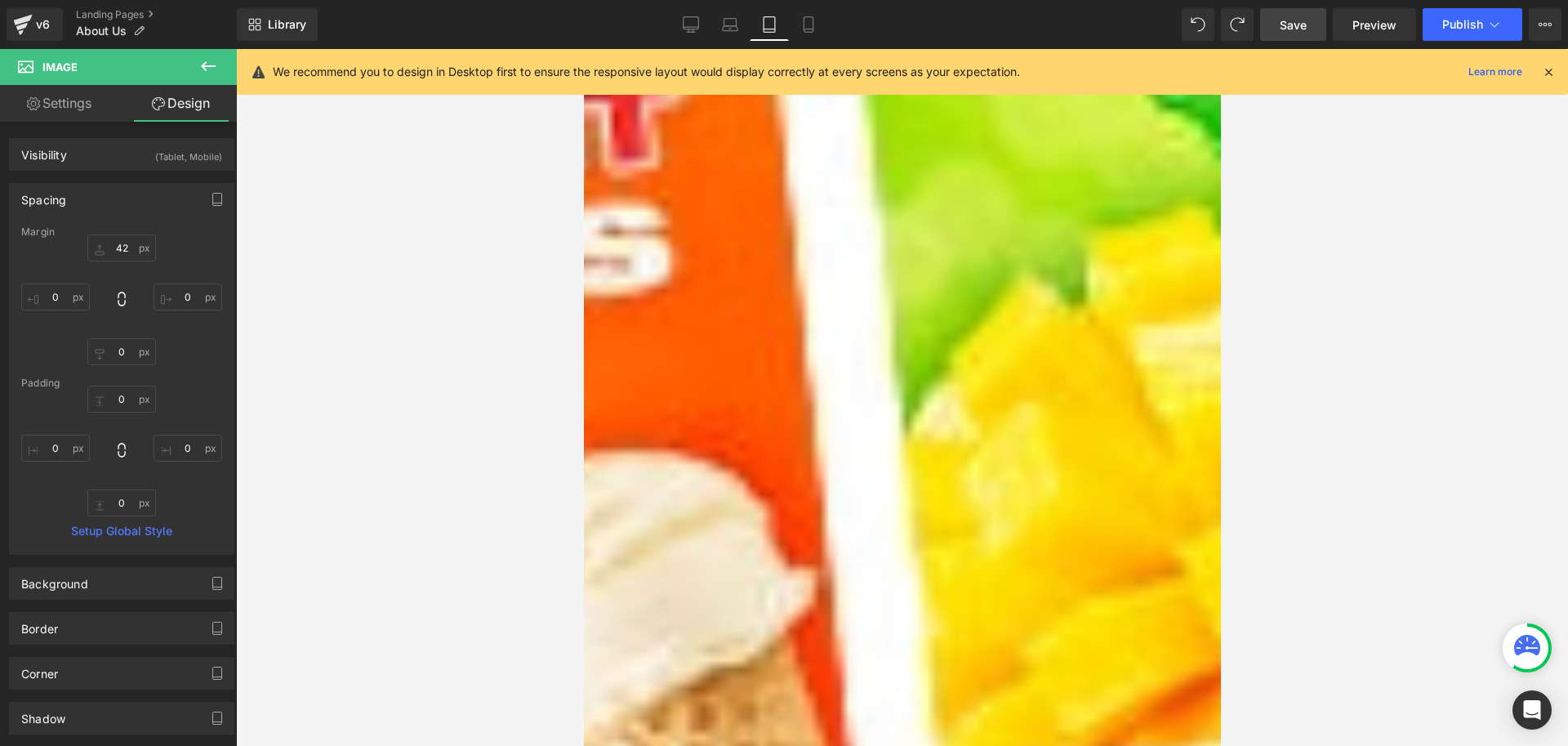
scroll to position [1715, 0]
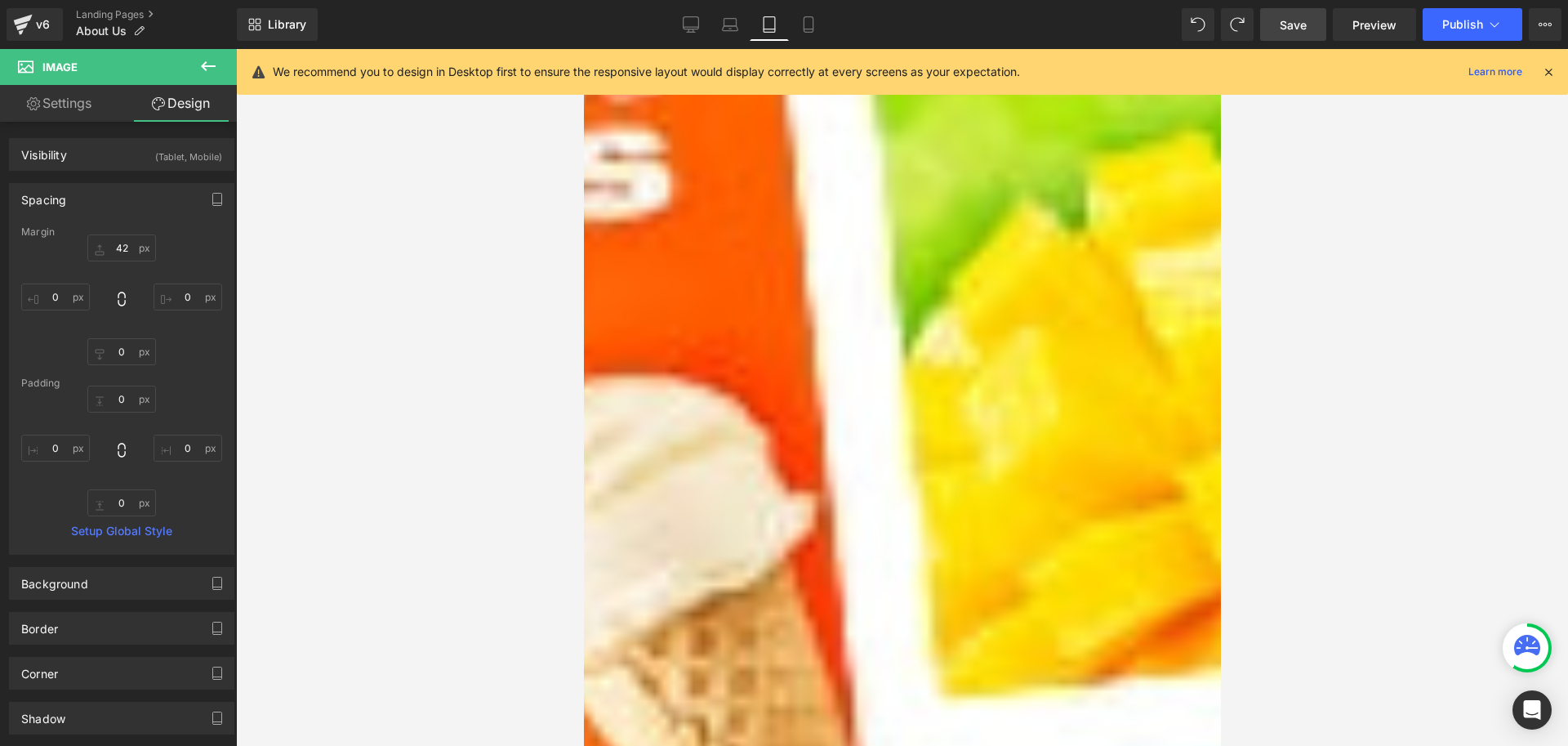
click at [1049, 423] on img at bounding box center [902, 451] width 604 height 427
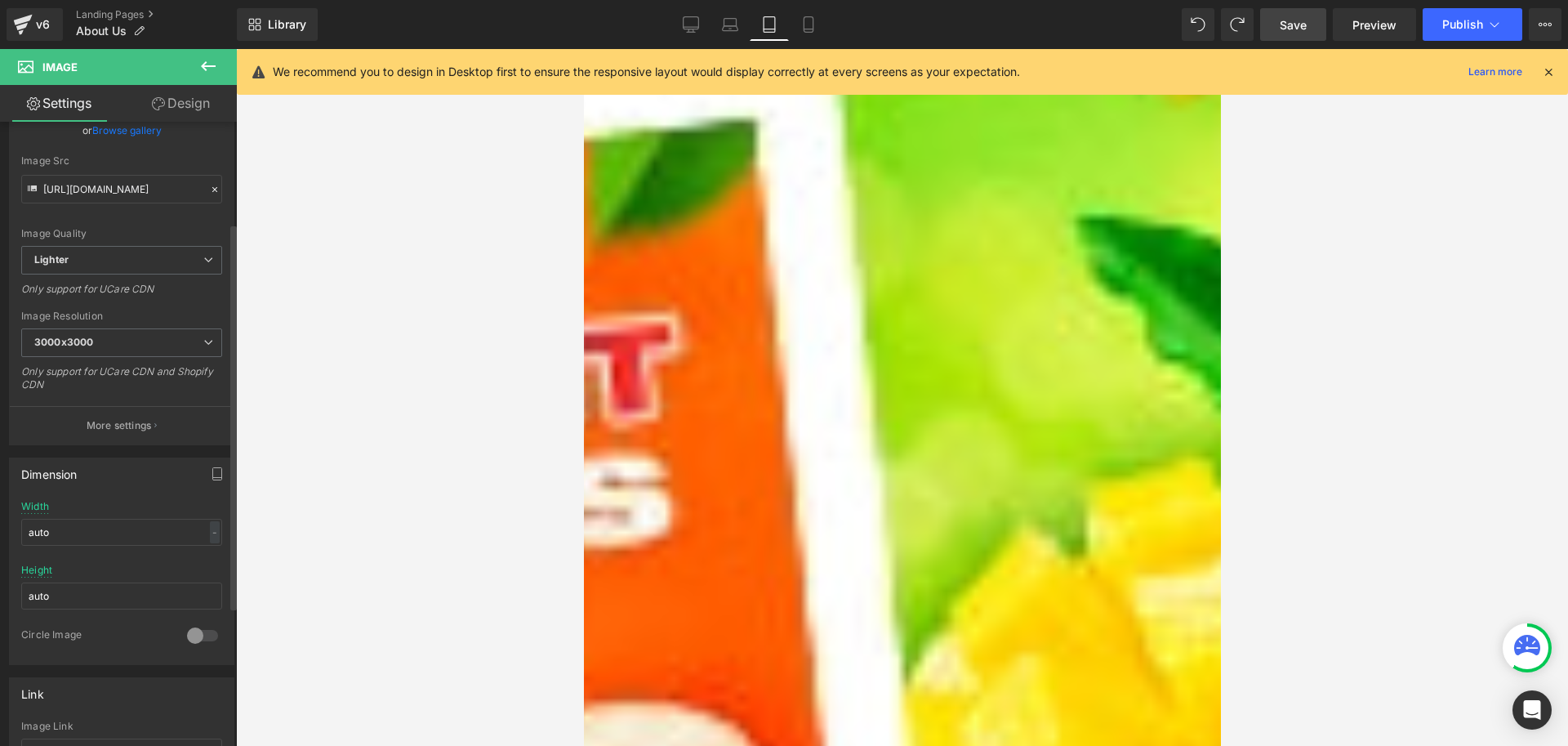
scroll to position [164, 0]
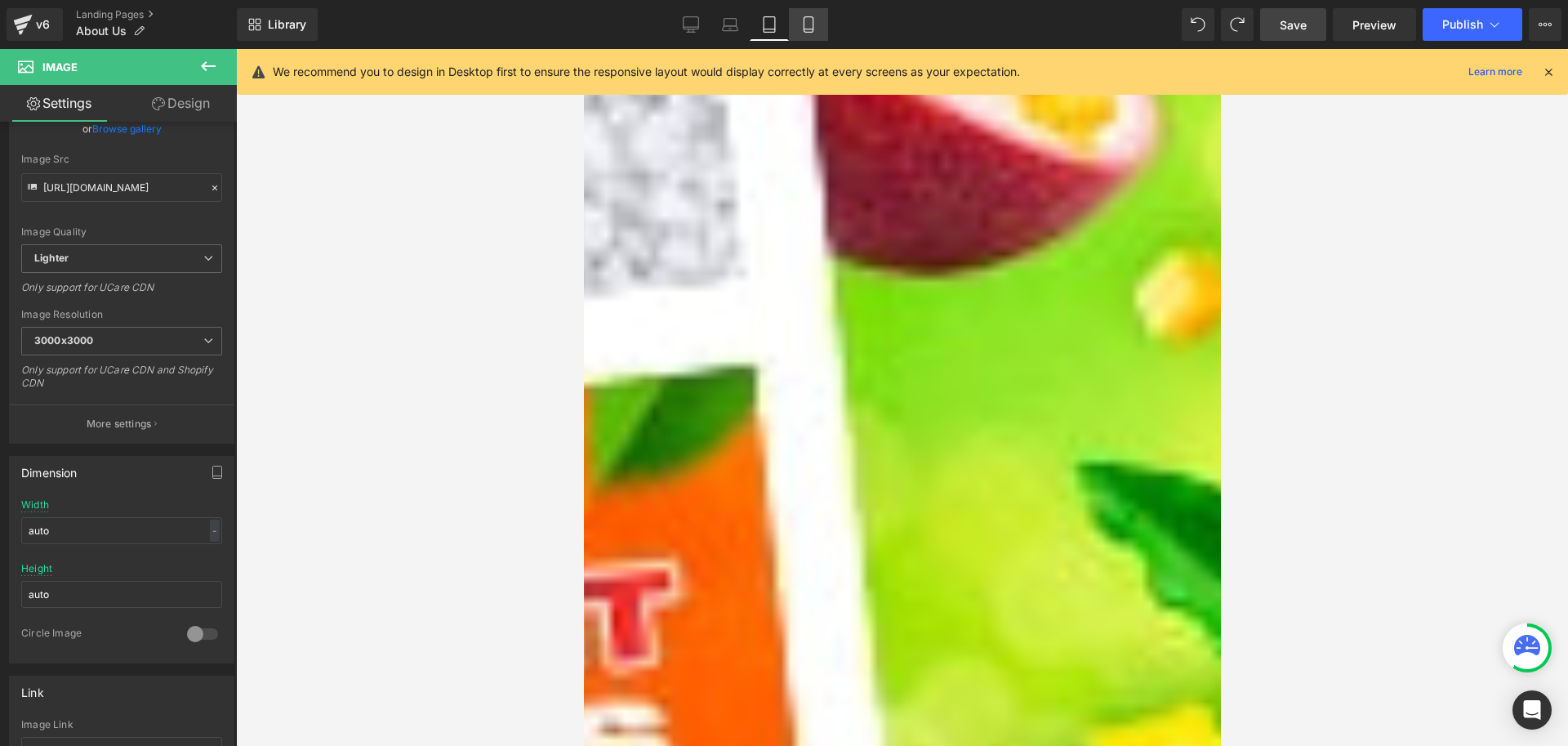
click at [810, 25] on icon at bounding box center [808, 25] width 17 height 17
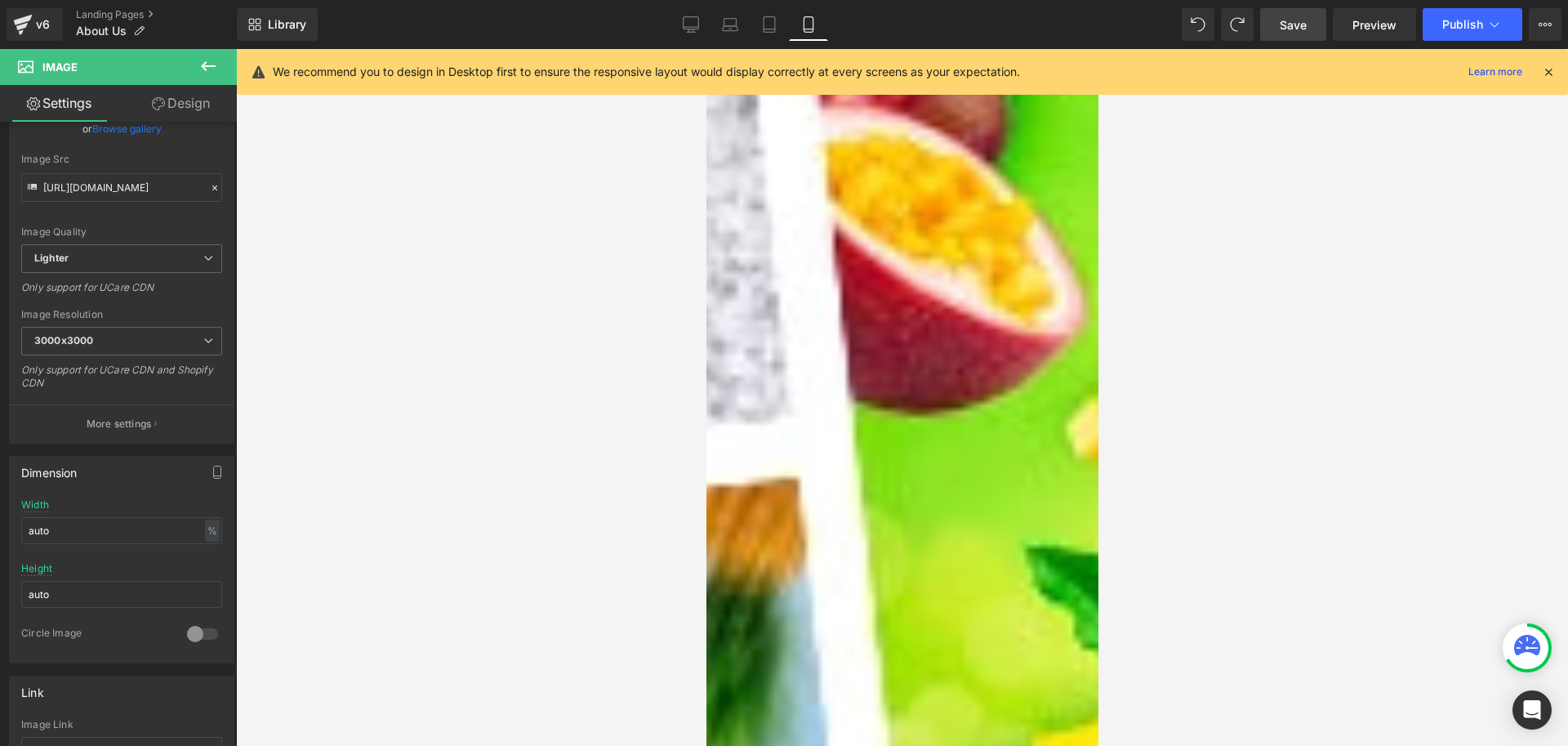
scroll to position [1010, 0]
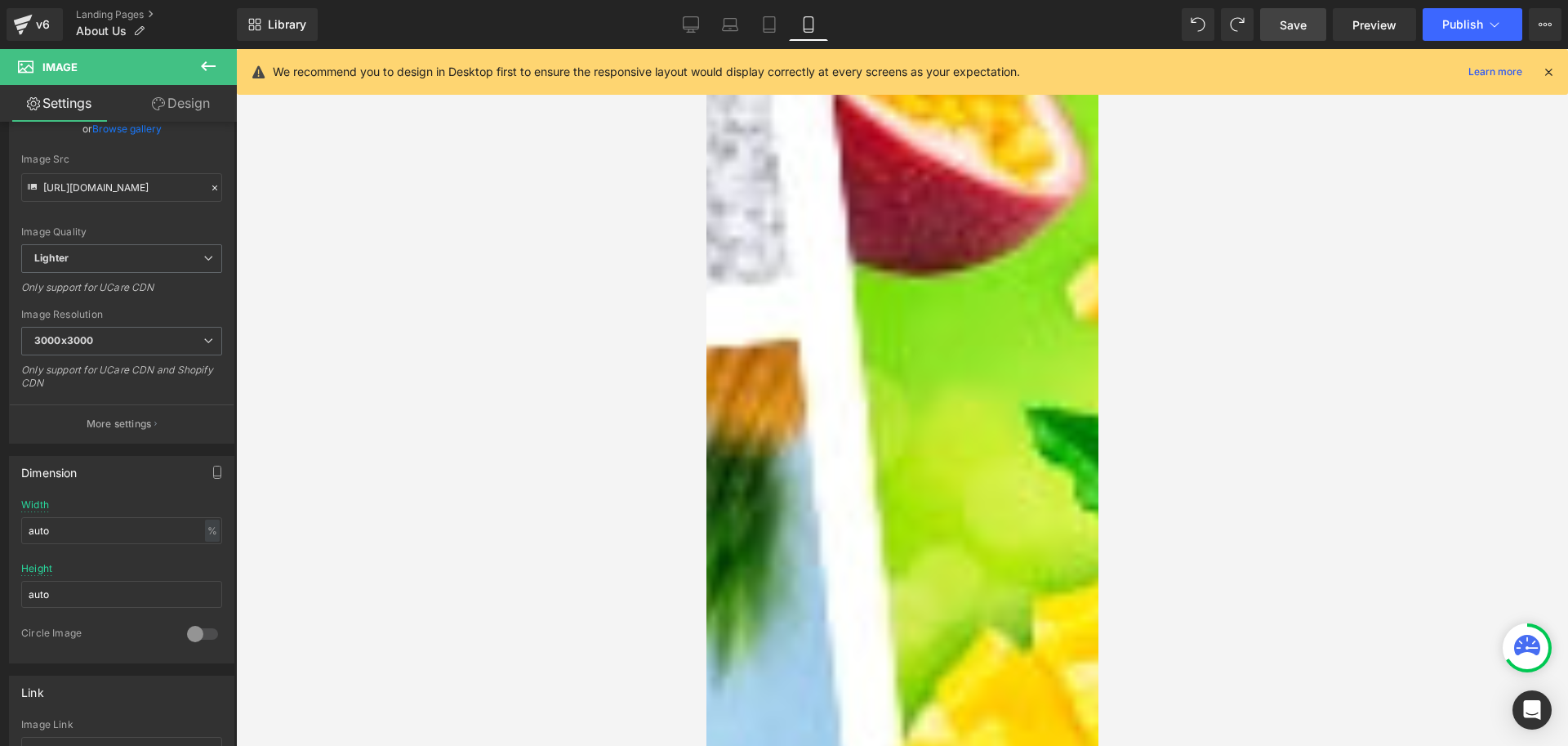
click at [1212, 364] on div at bounding box center [903, 398] width 1332 height 697
click at [706, 49] on icon at bounding box center [706, 49] width 0 height 0
click at [181, 107] on link "Design" at bounding box center [180, 103] width 118 height 37
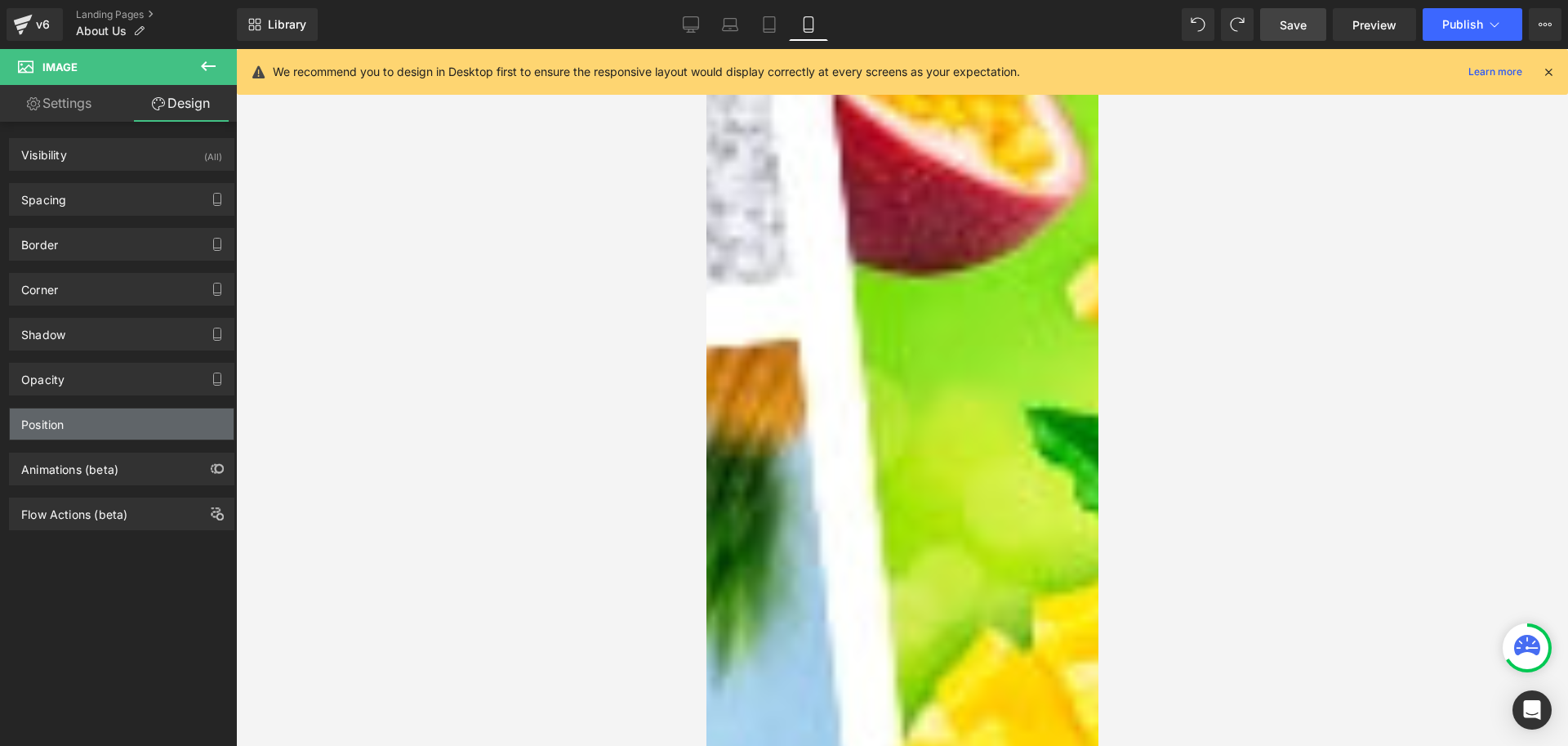
click at [88, 424] on div "Position" at bounding box center [122, 423] width 224 height 31
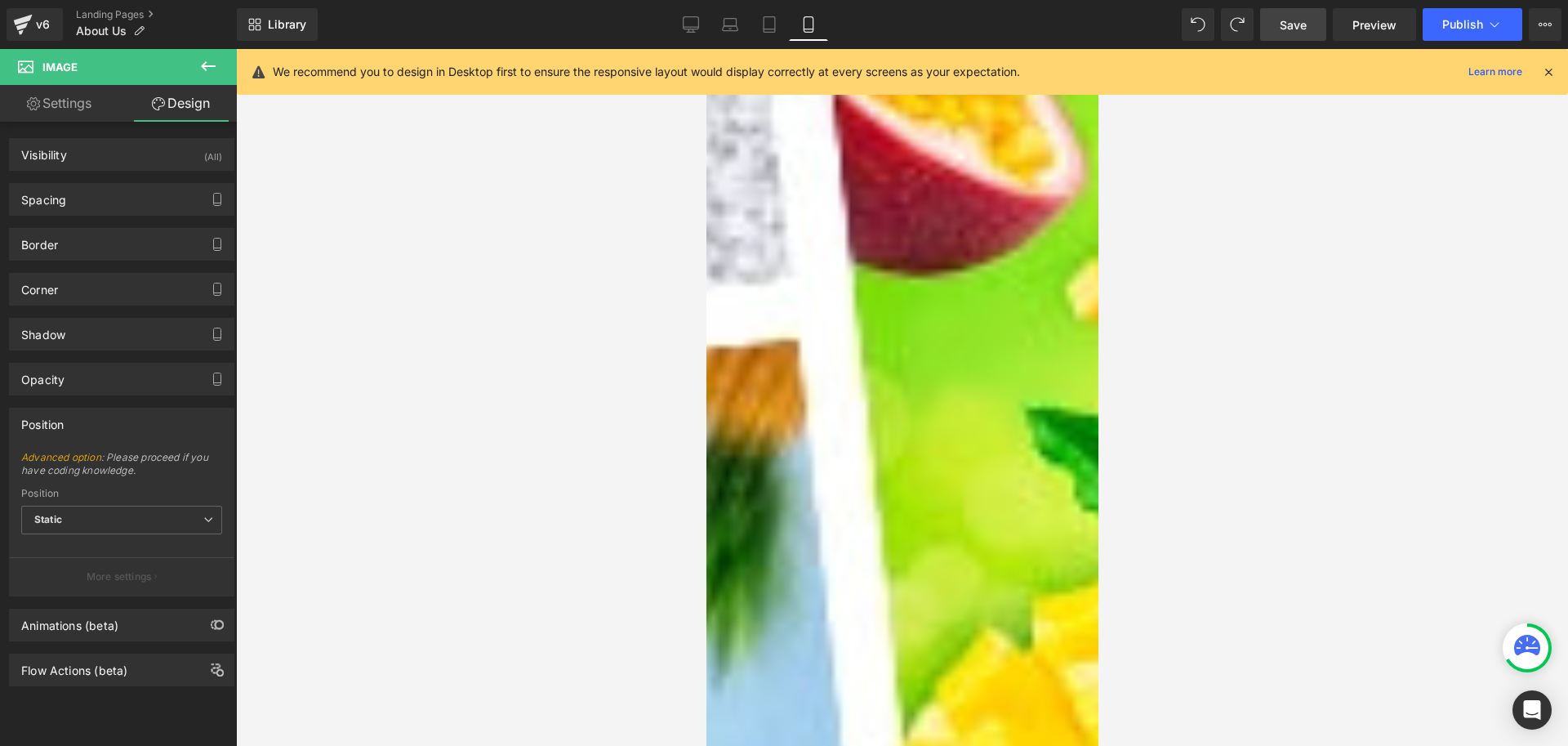
click at [121, 575] on p "More settings" at bounding box center [119, 576] width 66 height 15
click at [174, 517] on span "Static" at bounding box center [122, 519] width 201 height 29
click at [76, 203] on div "Spacing" at bounding box center [122, 199] width 224 height 31
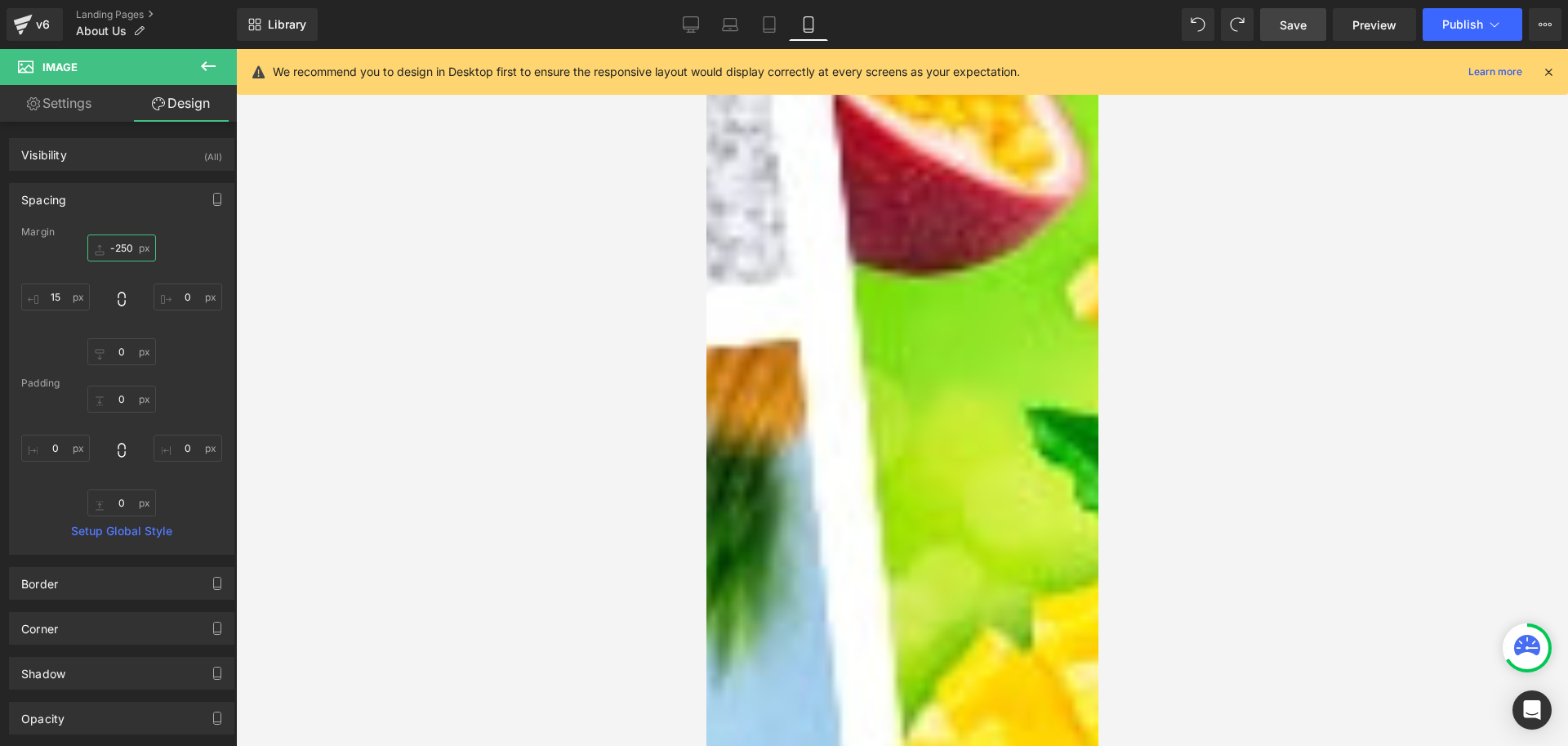
click at [126, 251] on input "-250" at bounding box center [122, 248] width 68 height 27
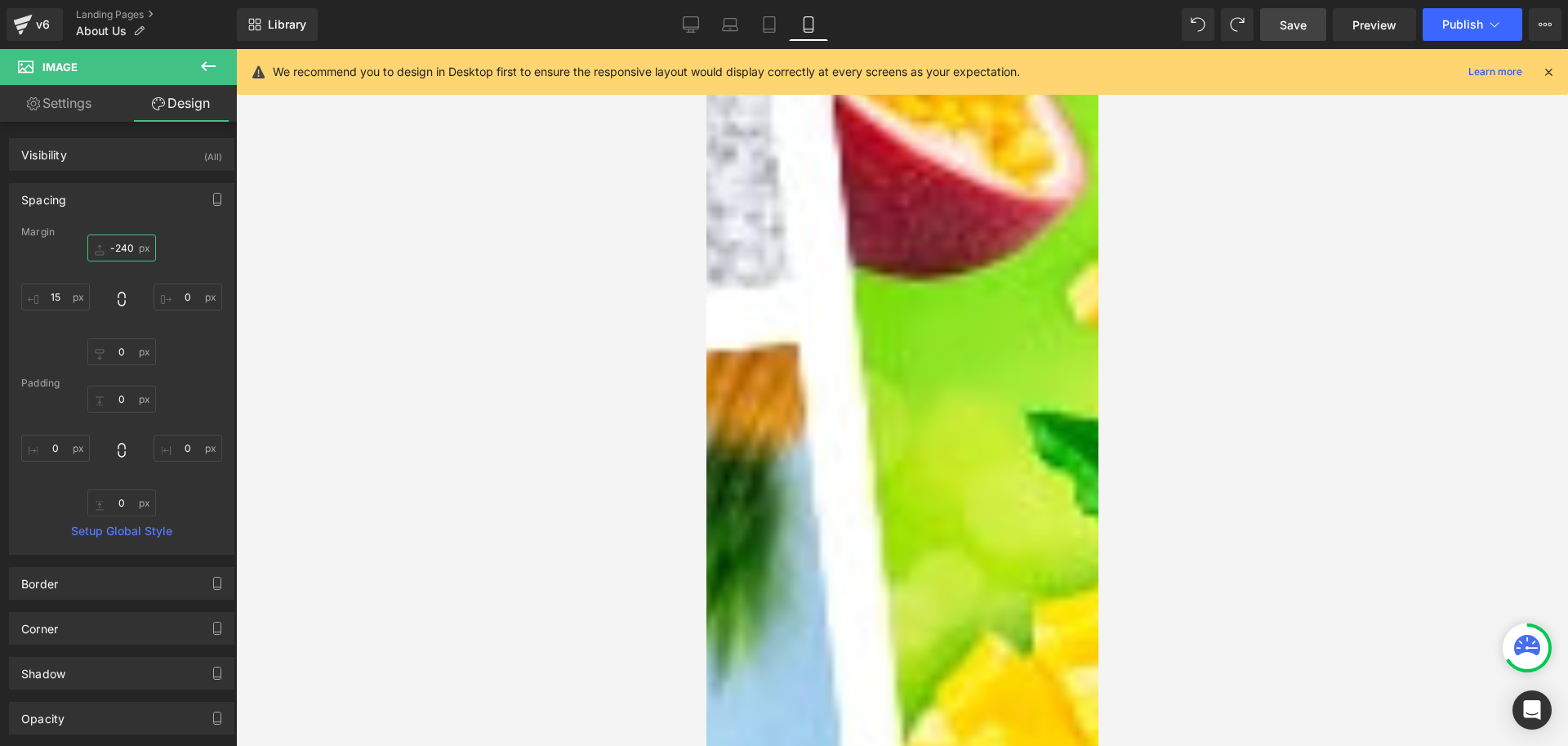
type input "-239"
click at [189, 234] on div "Margin" at bounding box center [122, 231] width 201 height 11
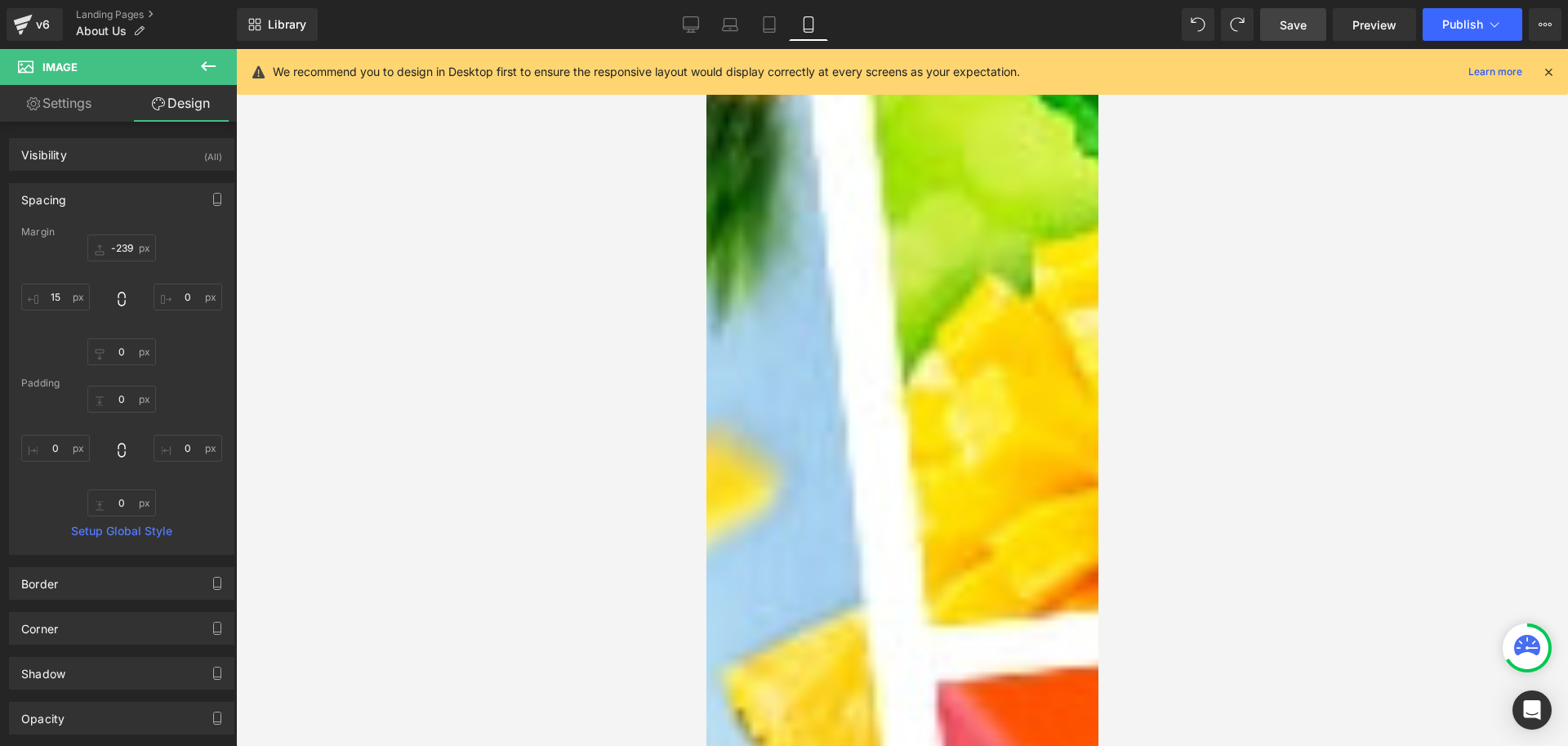
scroll to position [1336, 0]
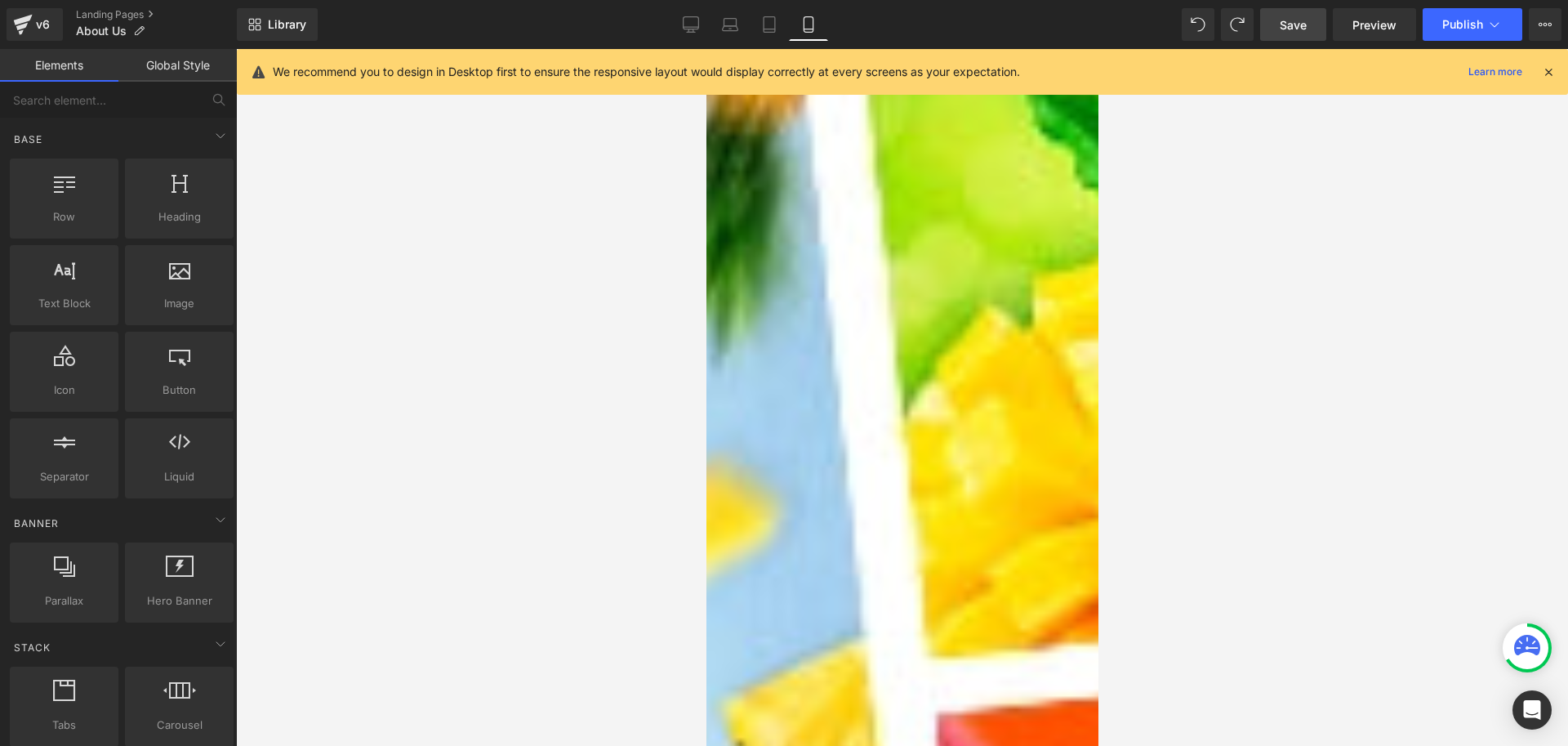
click at [706, 49] on icon at bounding box center [706, 49] width 0 height 0
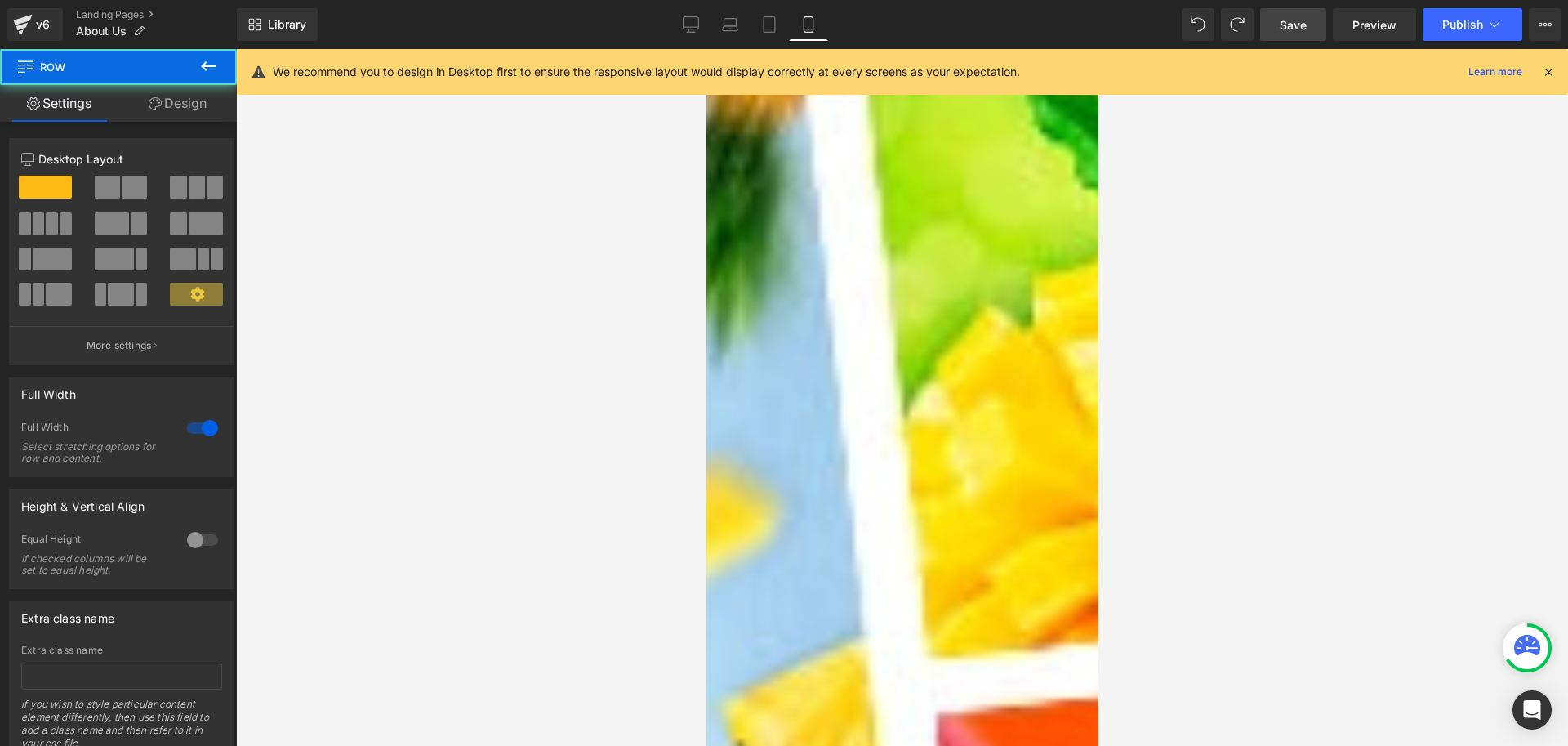
click at [706, 49] on icon at bounding box center [706, 49] width 0 height 0
click at [706, 49] on link at bounding box center [706, 49] width 0 height 0
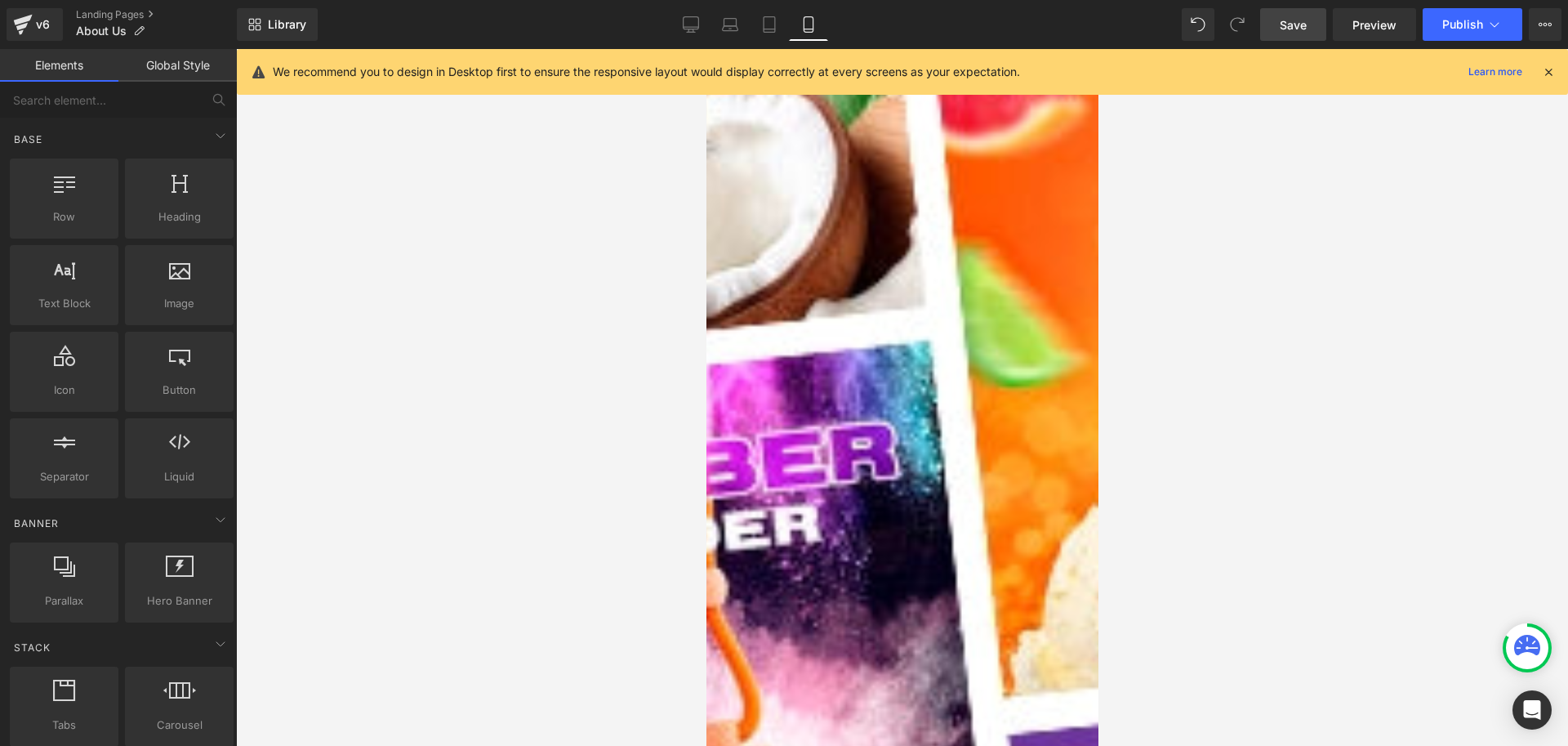
scroll to position [764, 0]
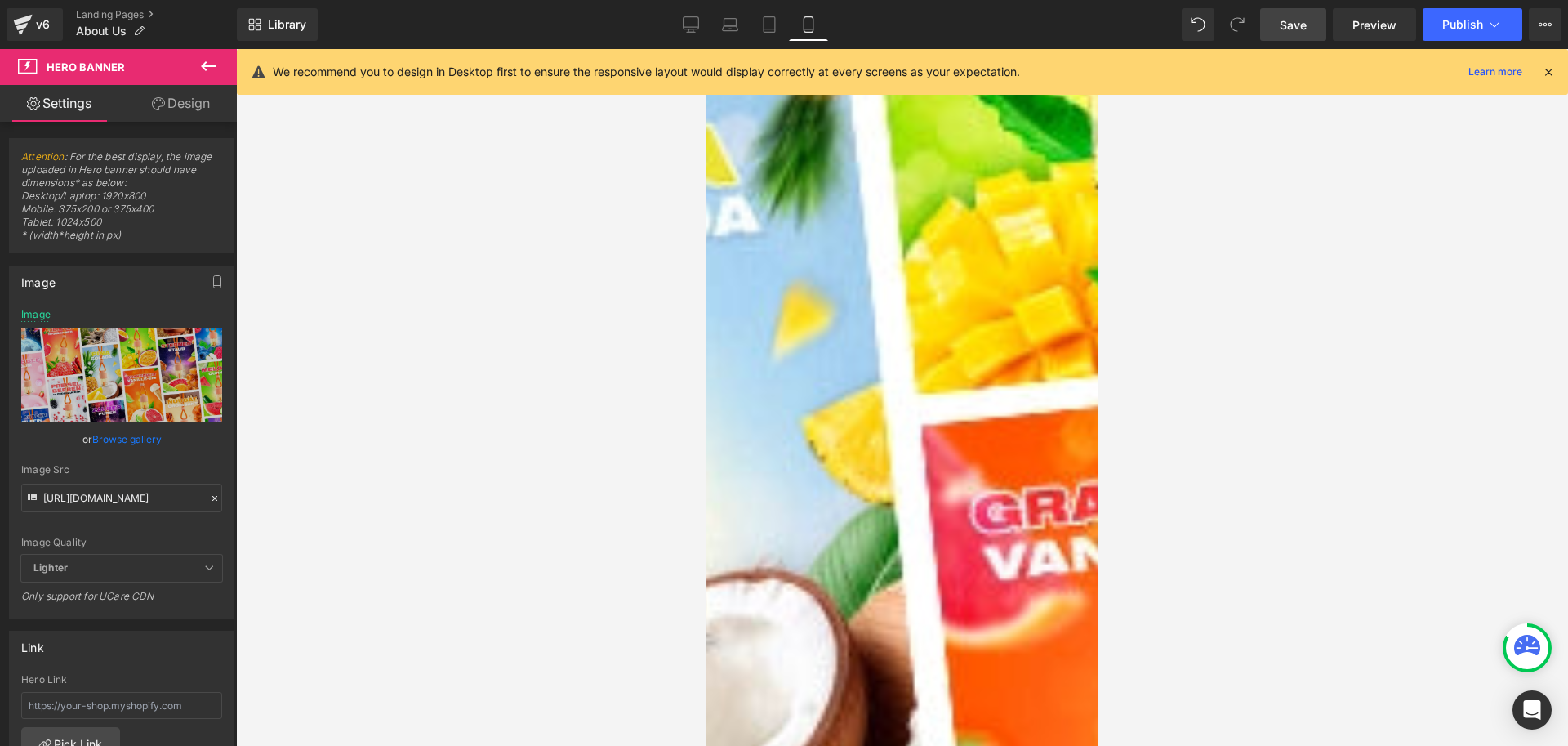
click at [189, 96] on link "Design" at bounding box center [180, 103] width 118 height 37
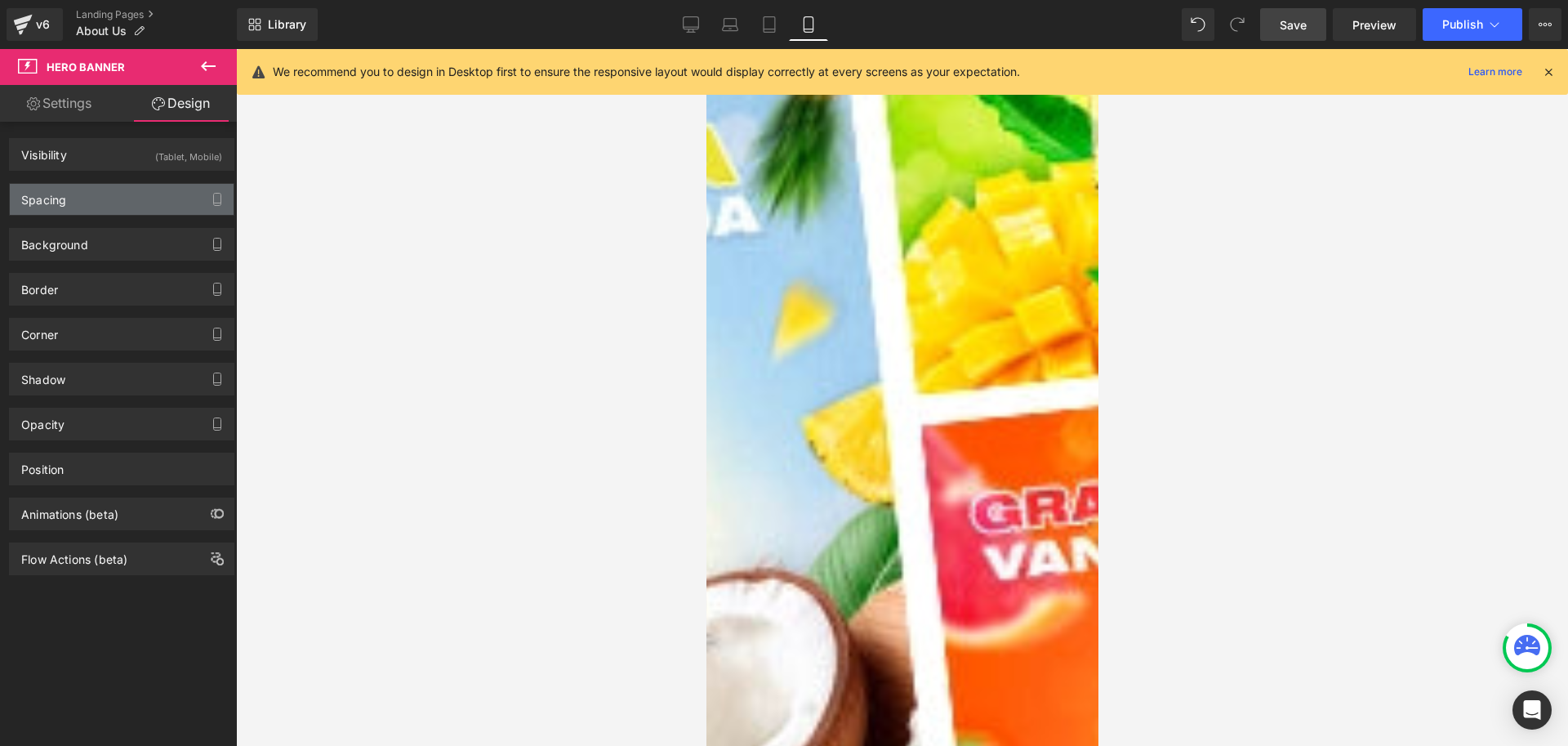
click at [114, 204] on div "Spacing" at bounding box center [122, 199] width 224 height 31
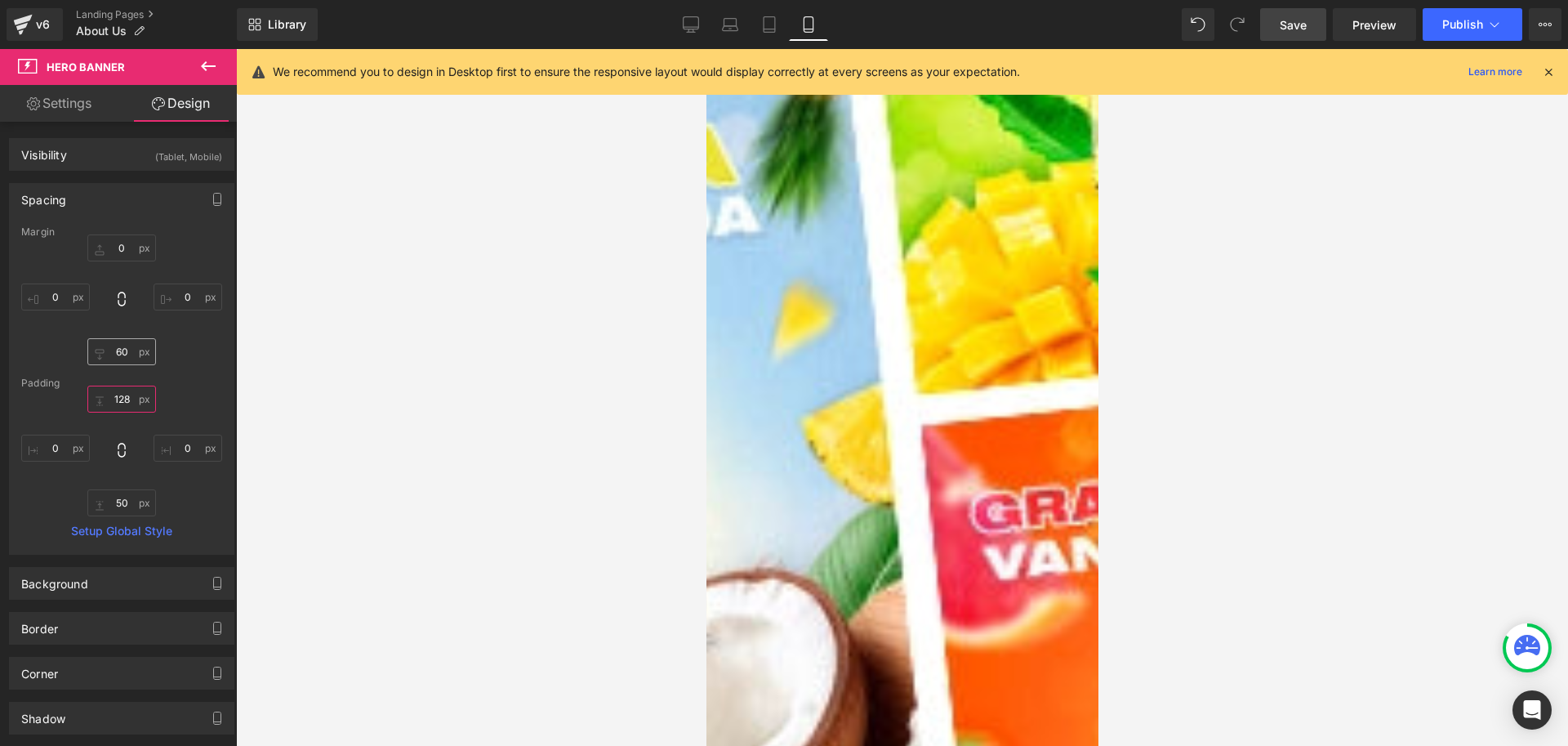
drag, startPoint x: 101, startPoint y: 398, endPoint x: 102, endPoint y: 352, distance: 46.0
click at [102, 352] on div "Margin 0 0 60 0 Padding 50 0 50 0 Setup Global Style" at bounding box center [122, 390] width 224 height 327
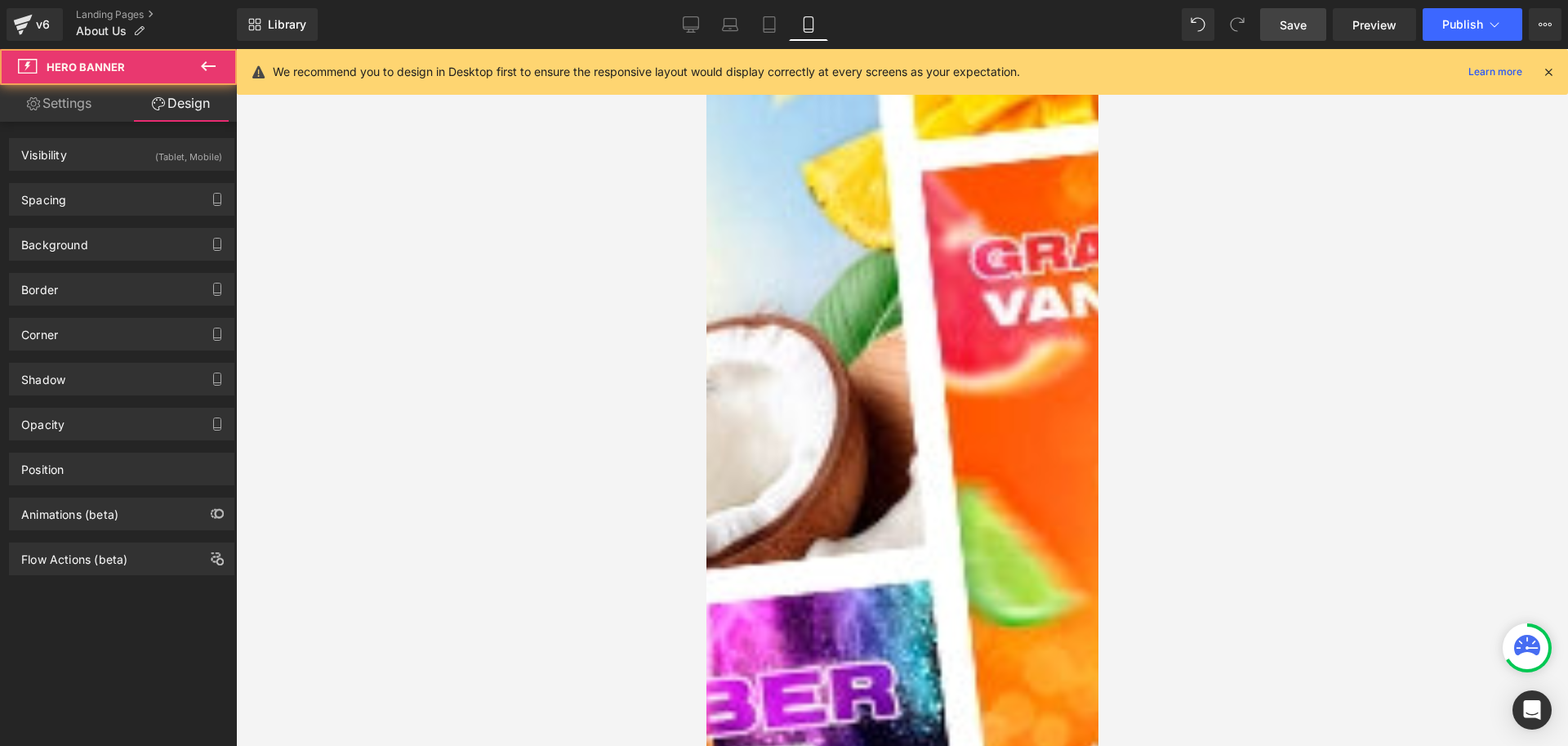
scroll to position [1017, 0]
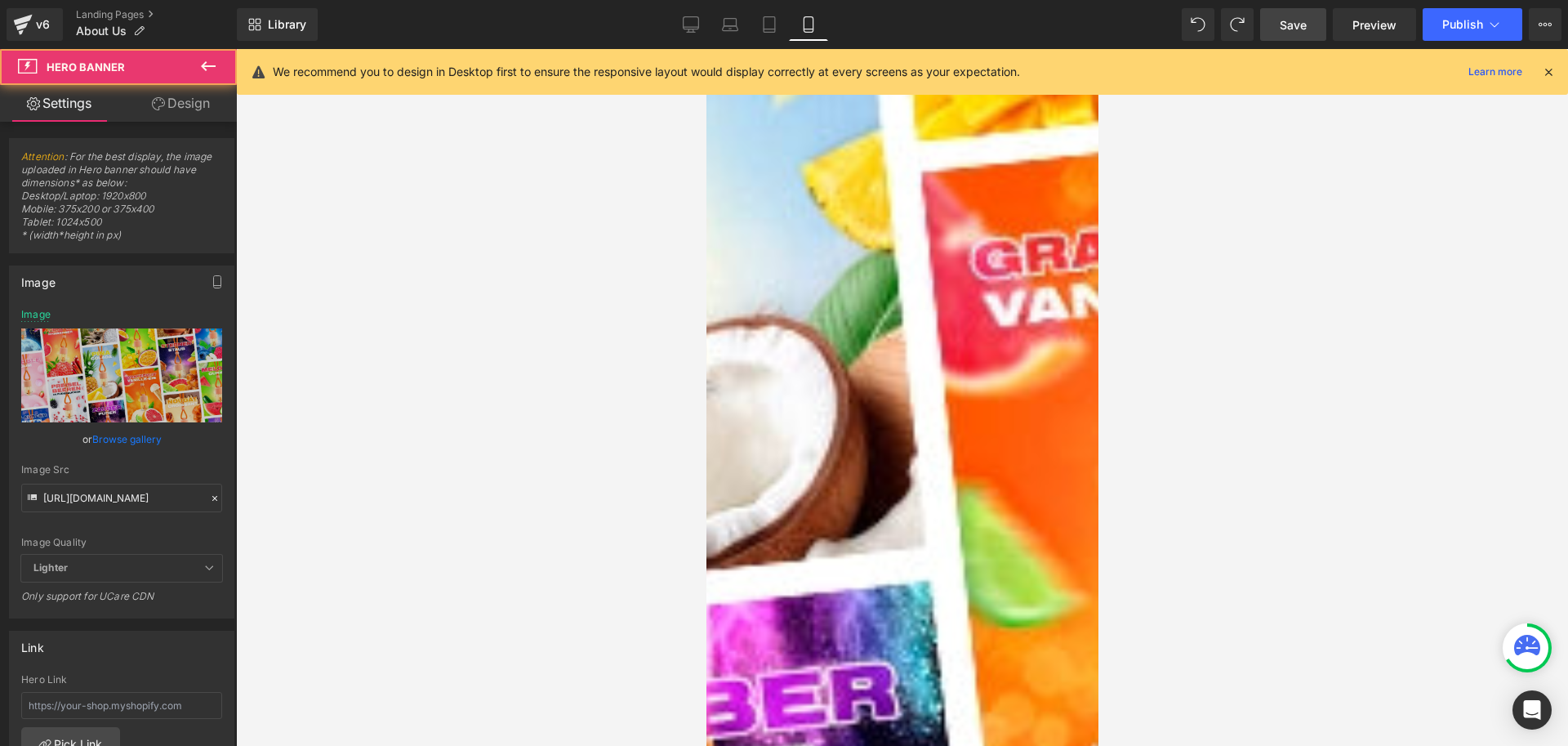
click at [706, 49] on div at bounding box center [706, 49] width 0 height 0
click at [179, 101] on link "Design" at bounding box center [180, 103] width 118 height 37
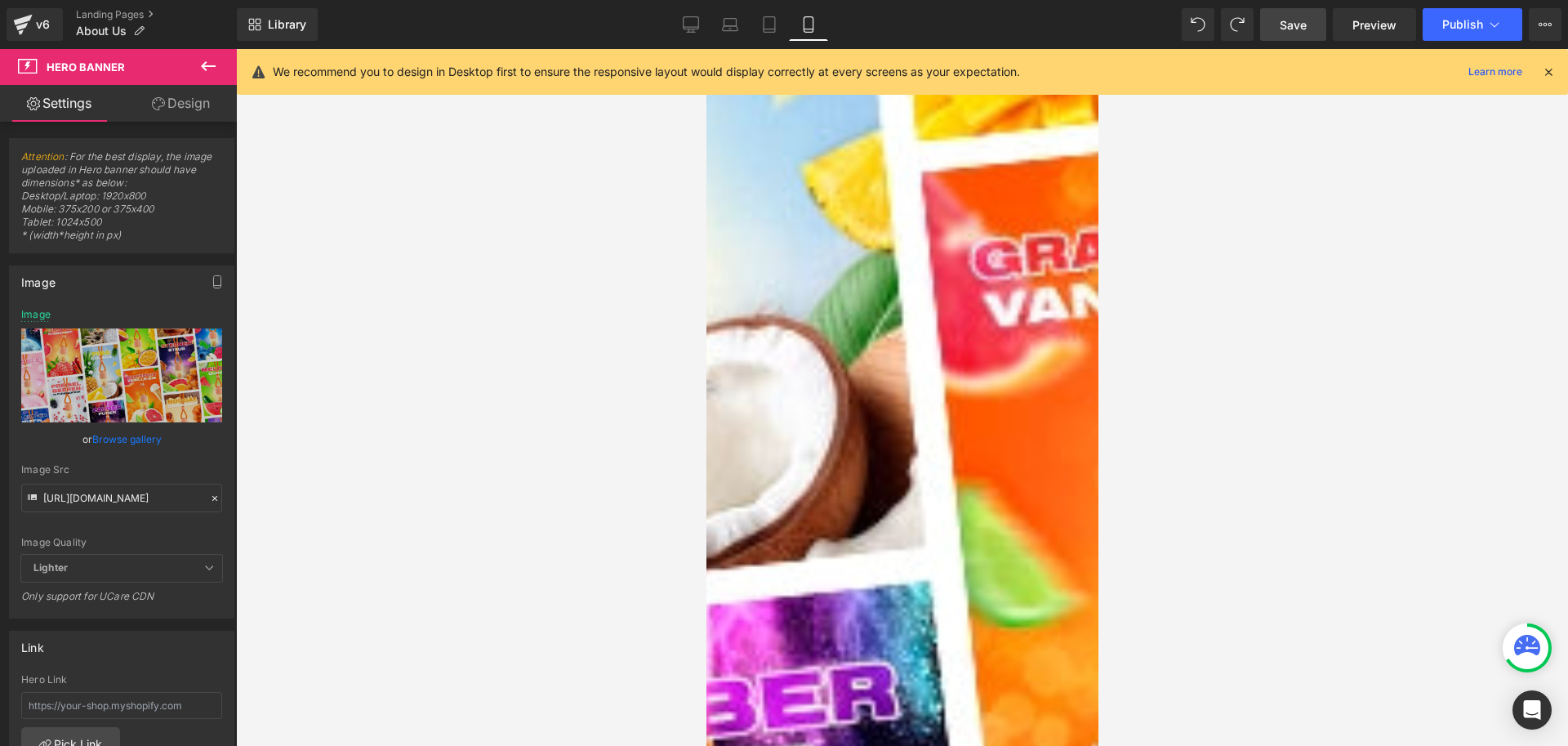
click at [706, 49] on icon at bounding box center [706, 49] width 0 height 0
click at [180, 102] on link "Design" at bounding box center [180, 103] width 118 height 37
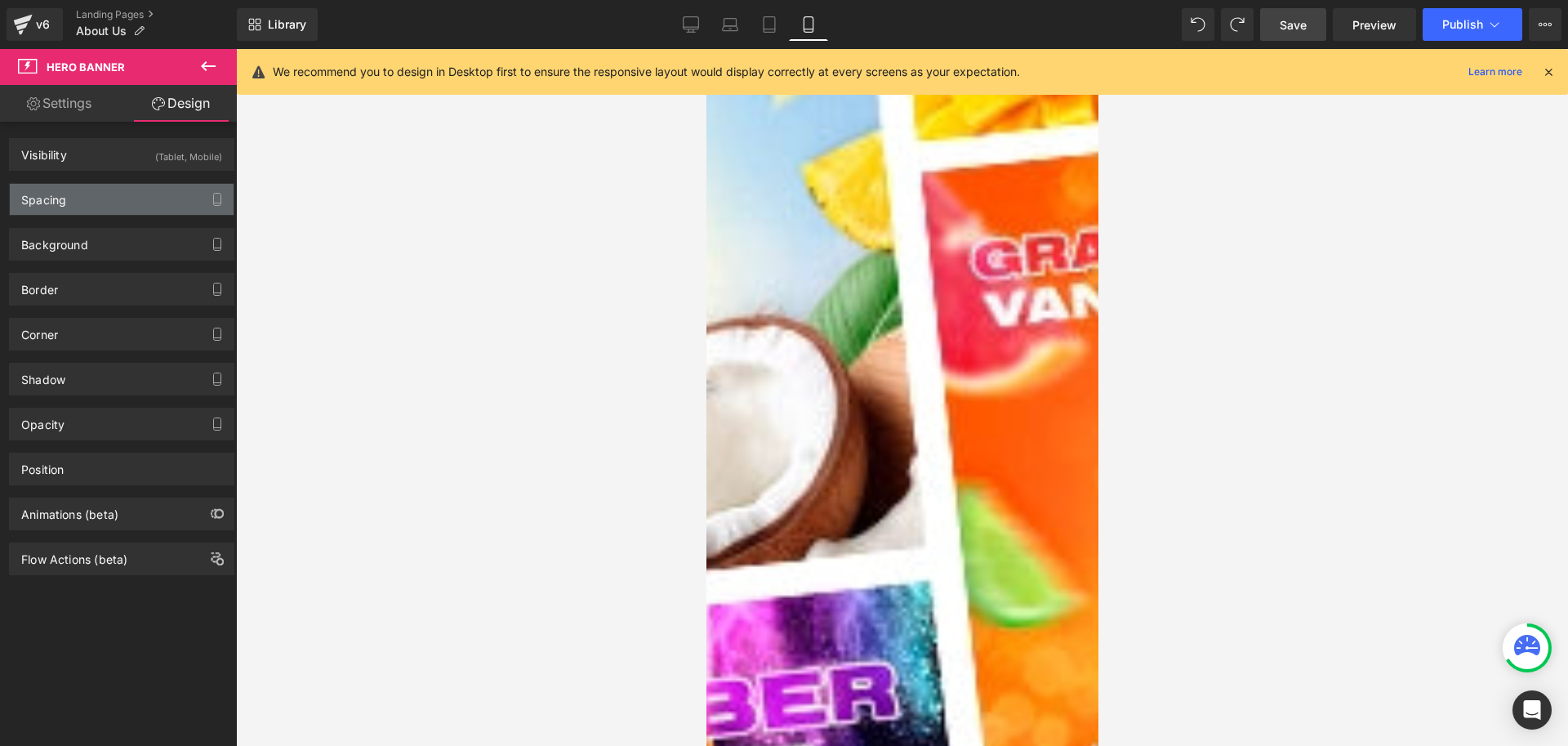
click at [81, 191] on div "Spacing" at bounding box center [122, 199] width 224 height 31
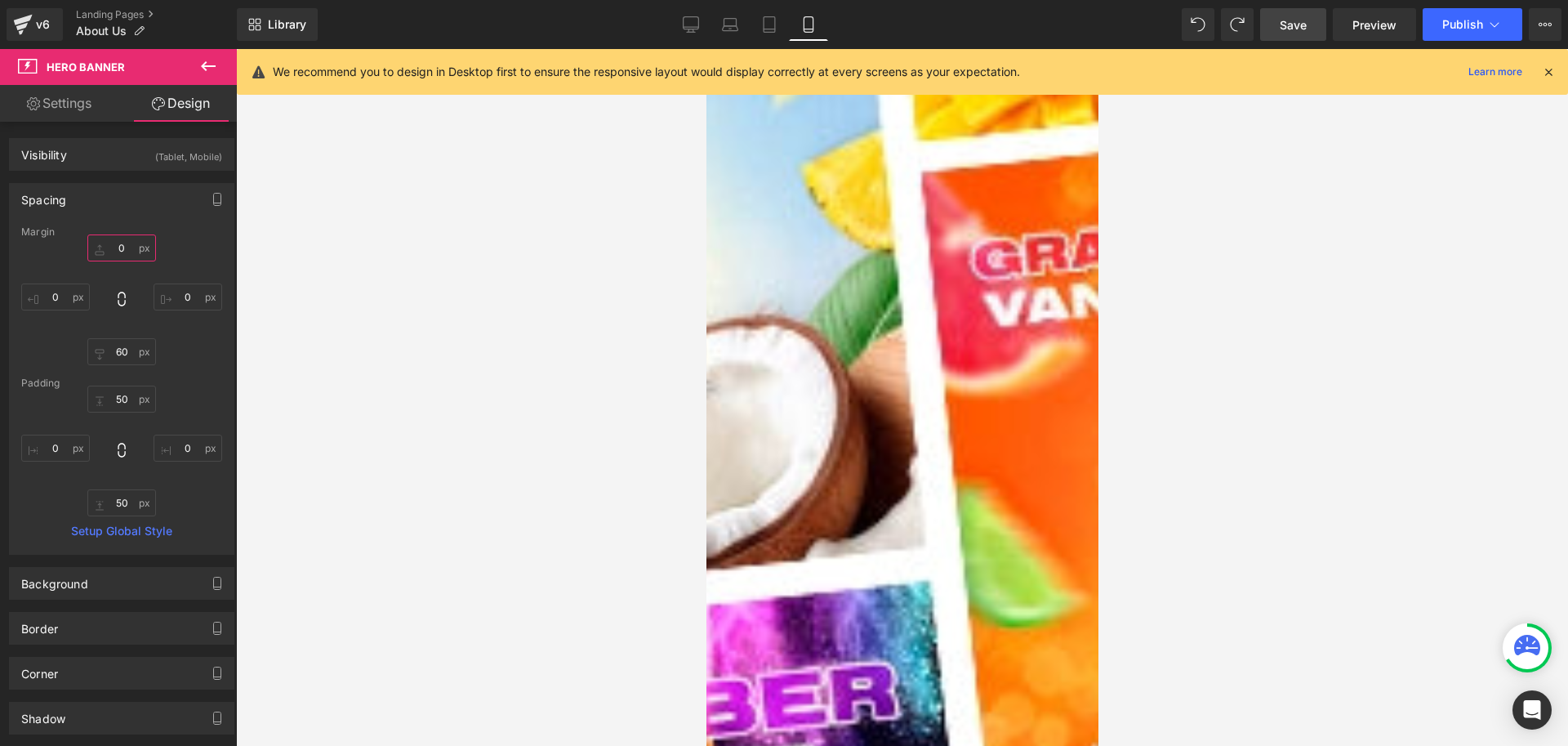
click at [116, 248] on input "0" at bounding box center [122, 248] width 68 height 27
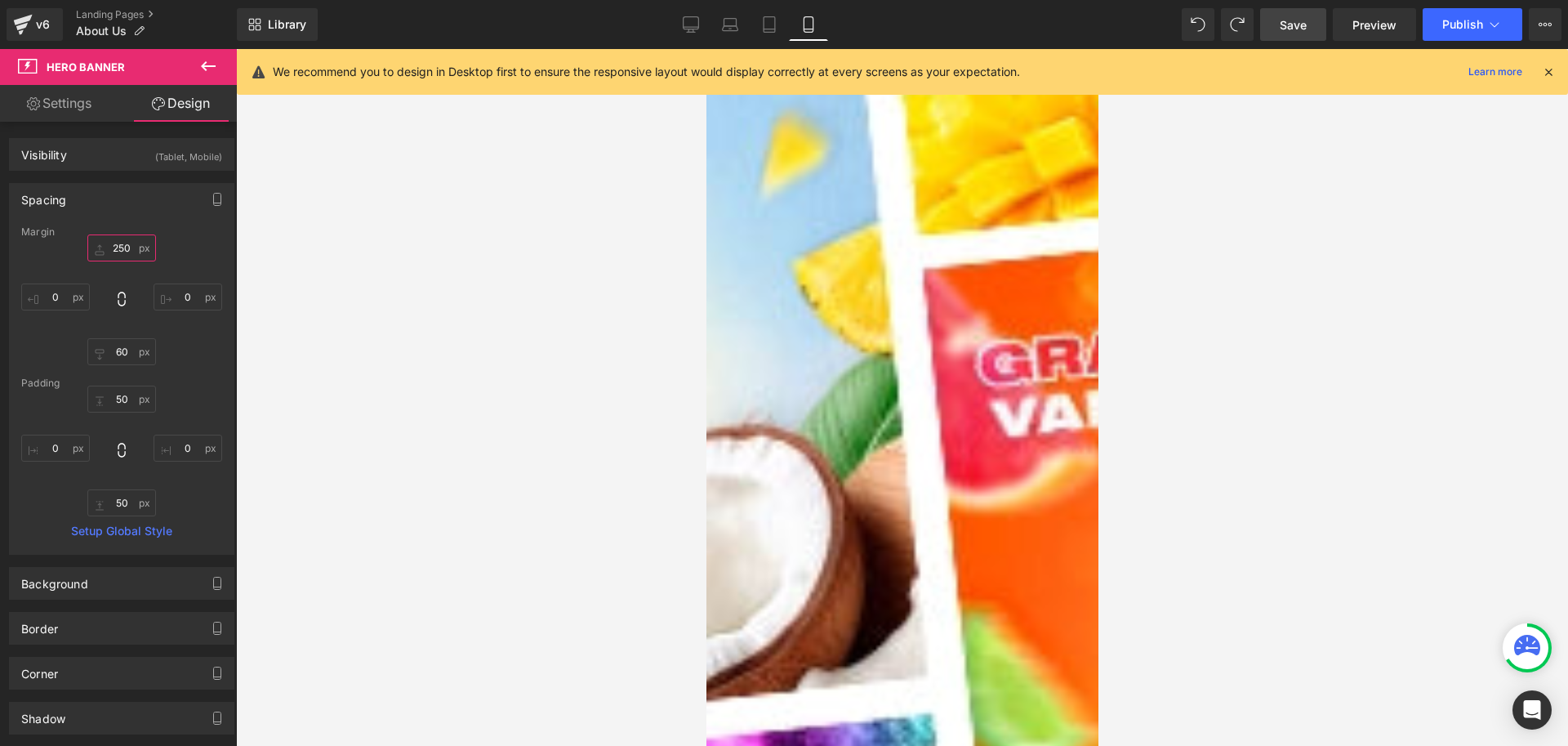
type input "250"
click at [336, 297] on div at bounding box center [903, 398] width 1332 height 697
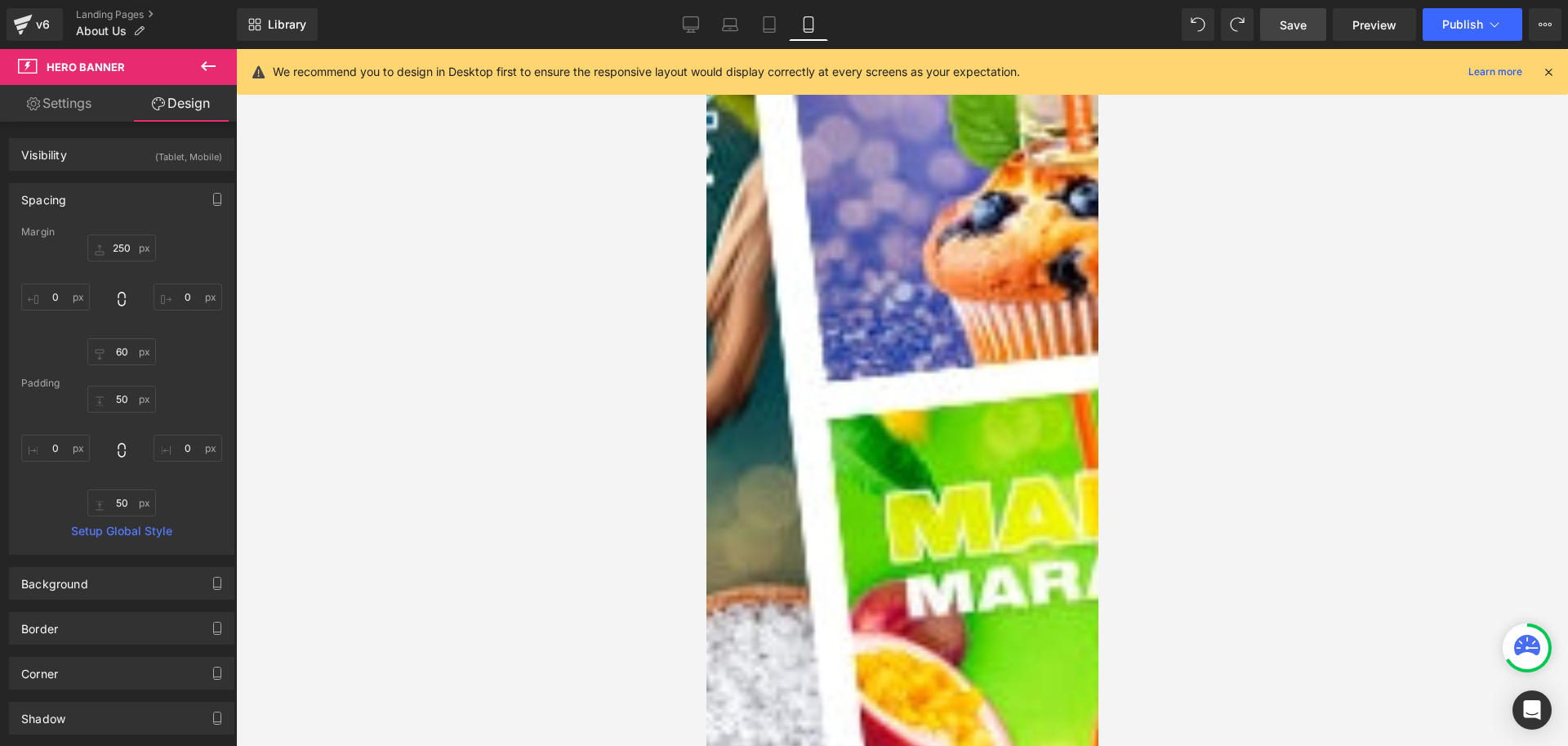
scroll to position [0, 0]
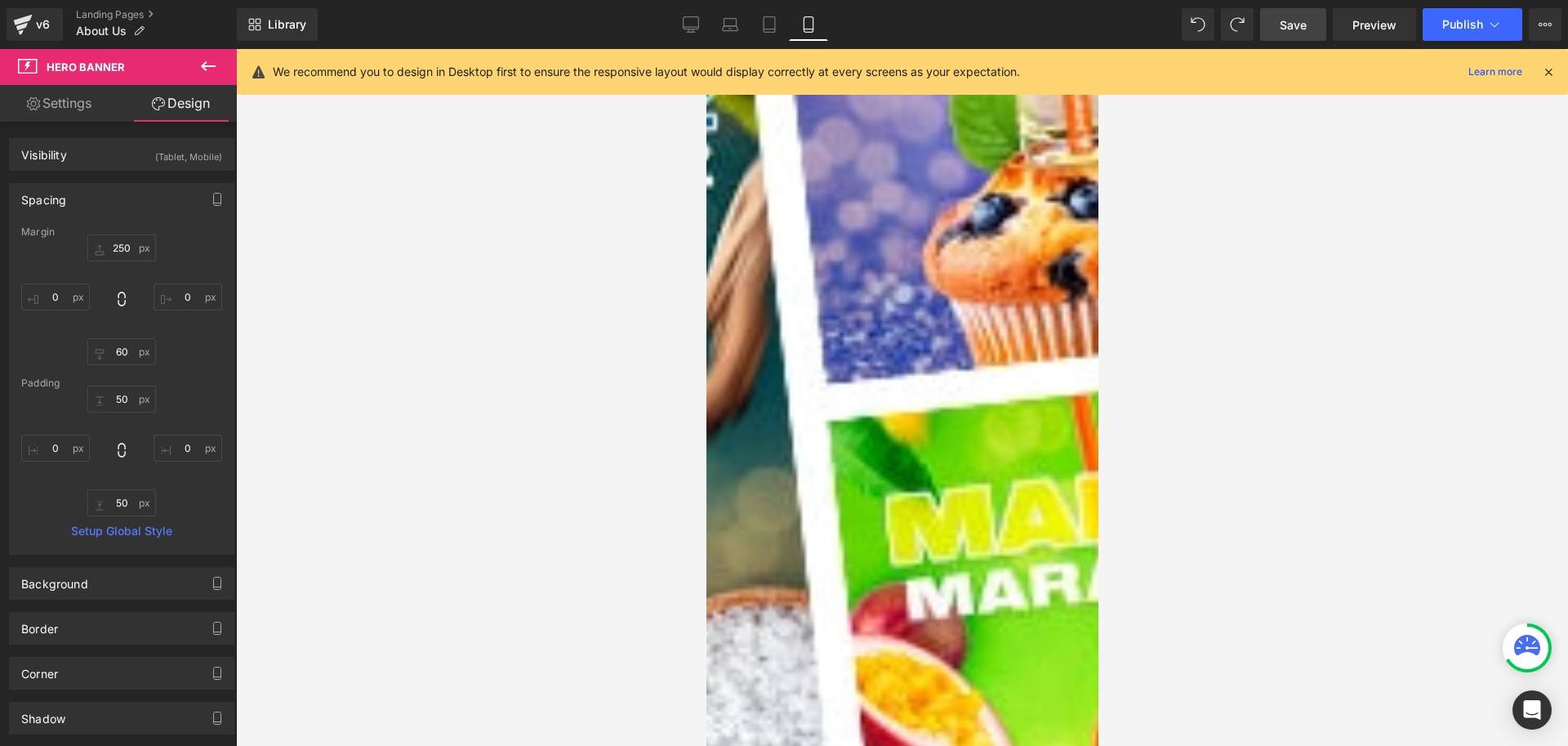
click at [706, 49] on icon at bounding box center [706, 49] width 0 height 0
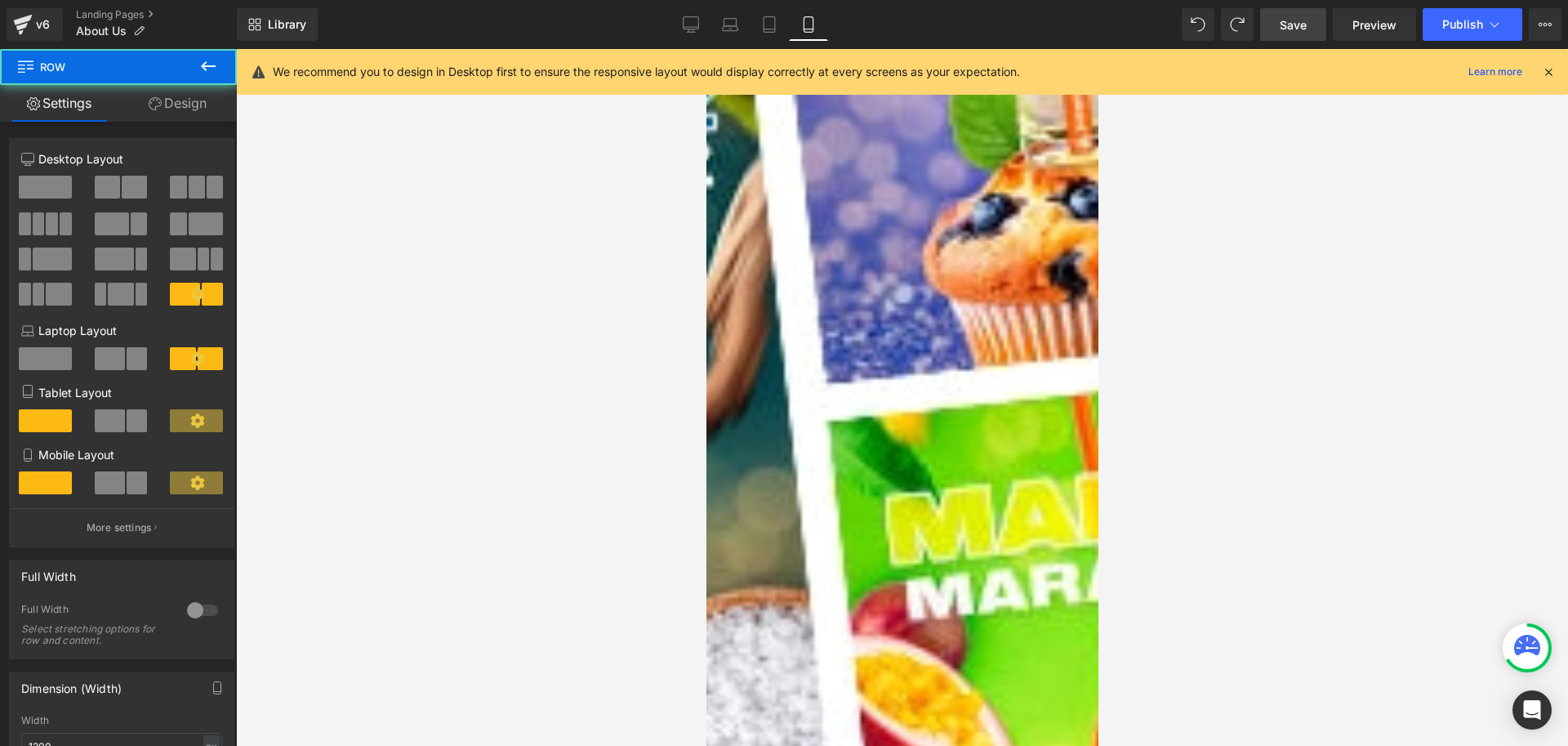
click at [706, 49] on icon at bounding box center [706, 49] width 0 height 0
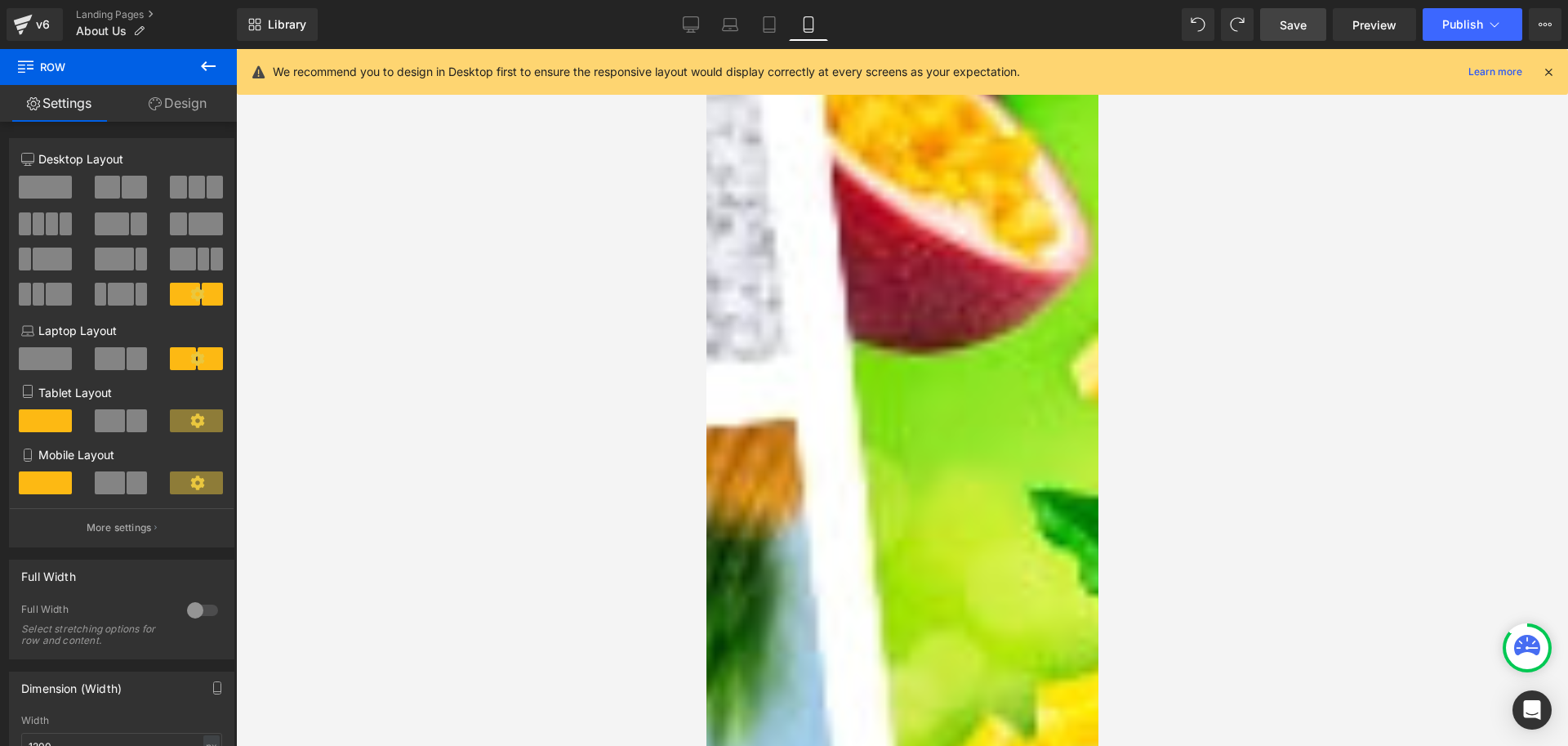
scroll to position [1024, 0]
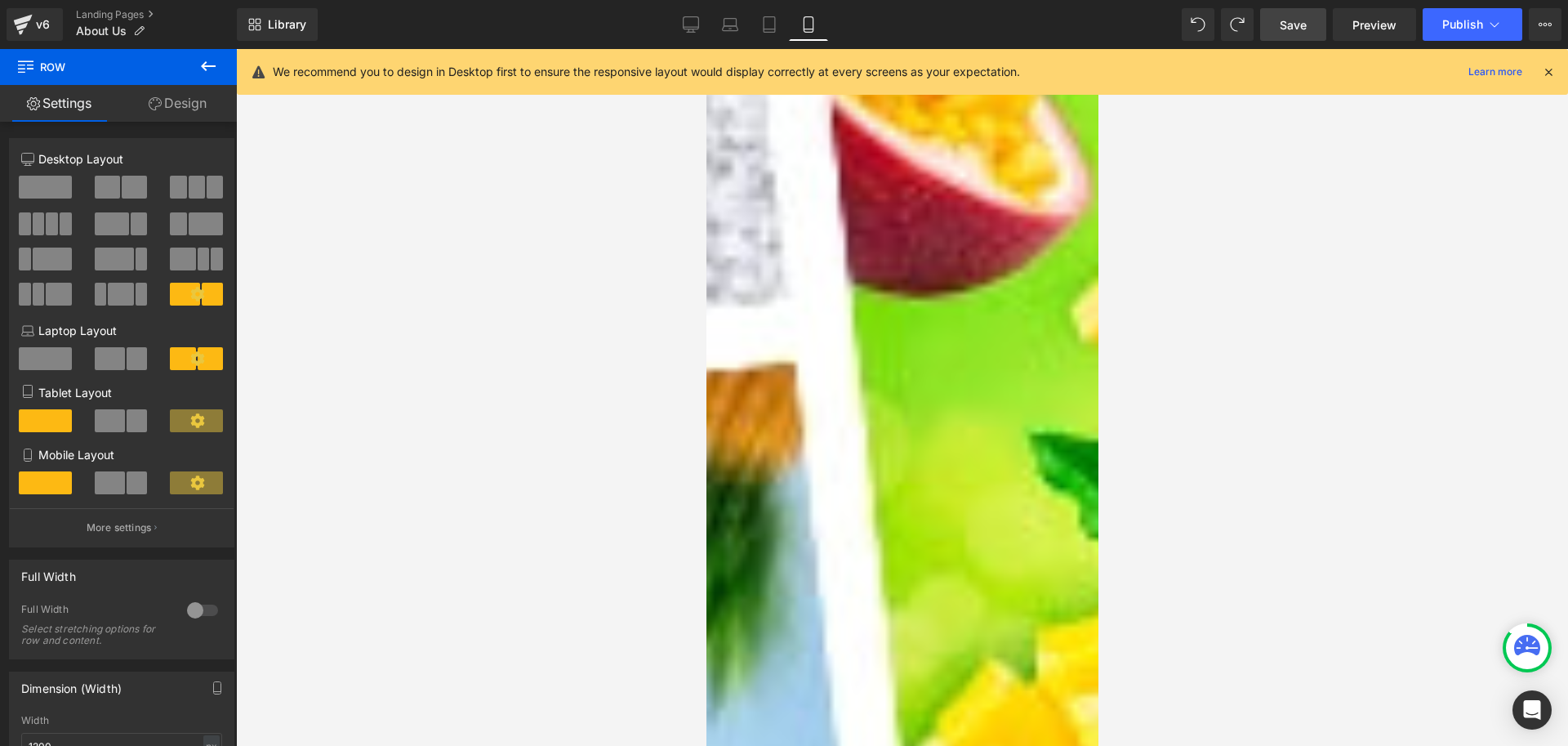
click at [187, 100] on link "Design" at bounding box center [177, 103] width 118 height 37
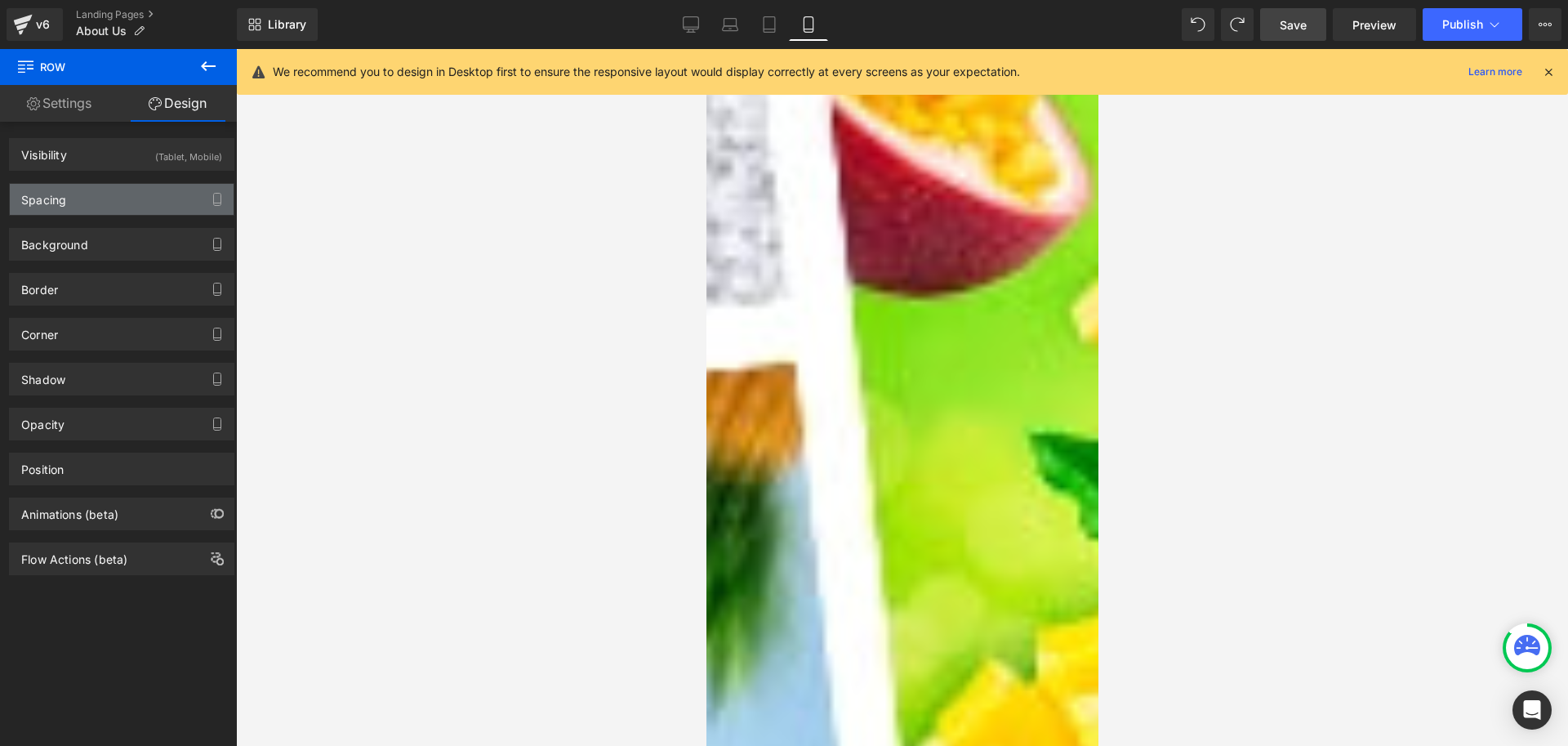
click at [95, 193] on div "Spacing" at bounding box center [122, 199] width 224 height 31
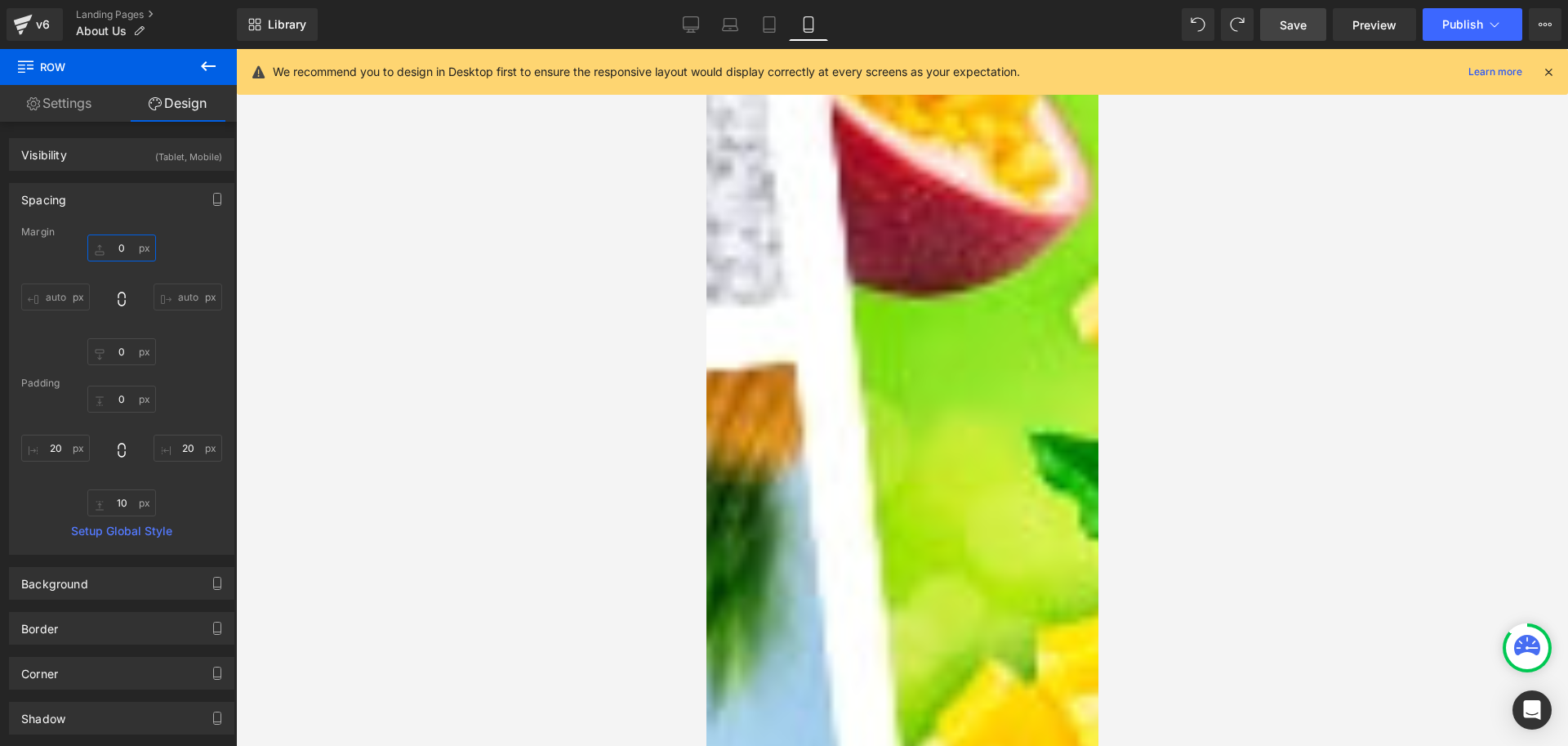
click at [125, 247] on input "0" at bounding box center [122, 248] width 68 height 27
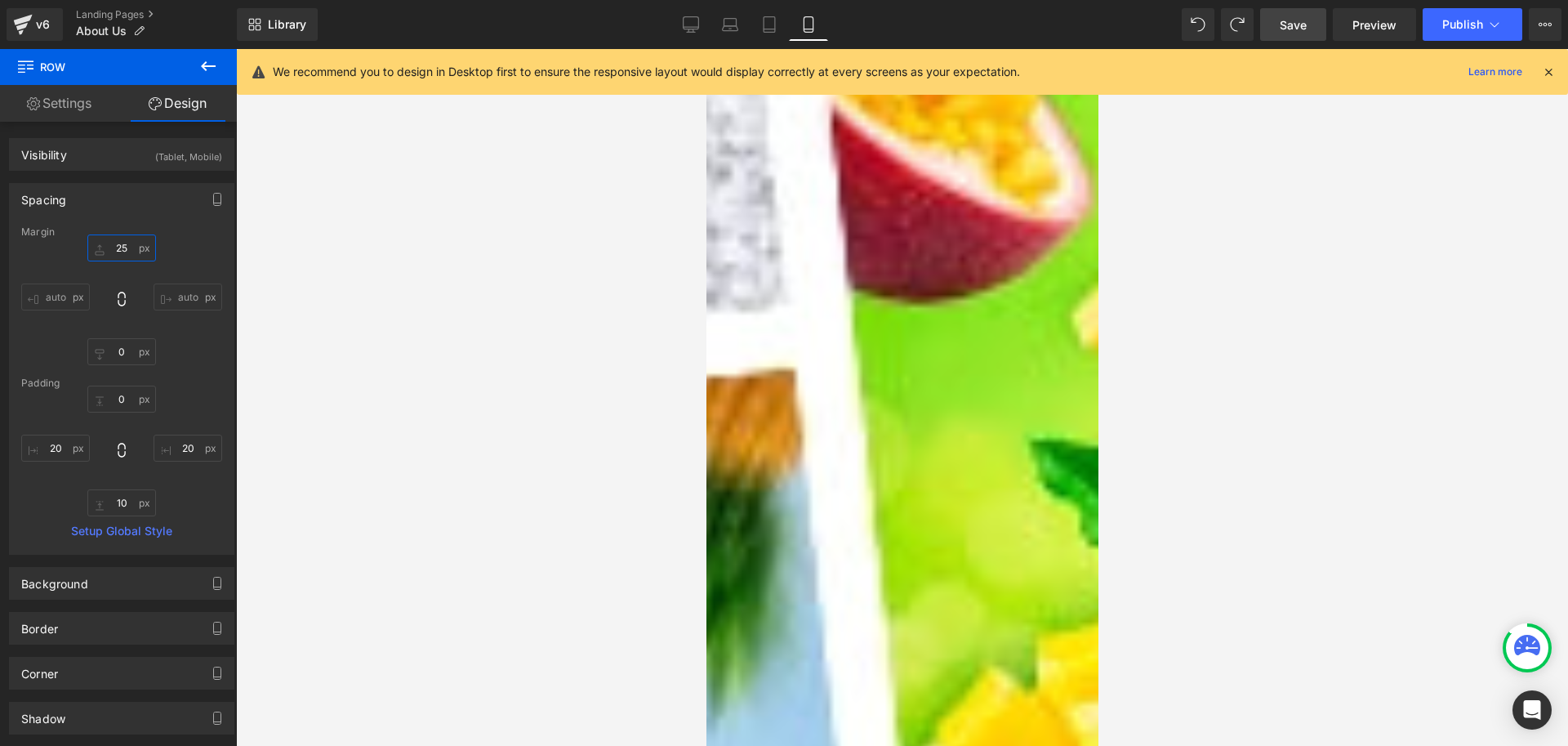
type input "2"
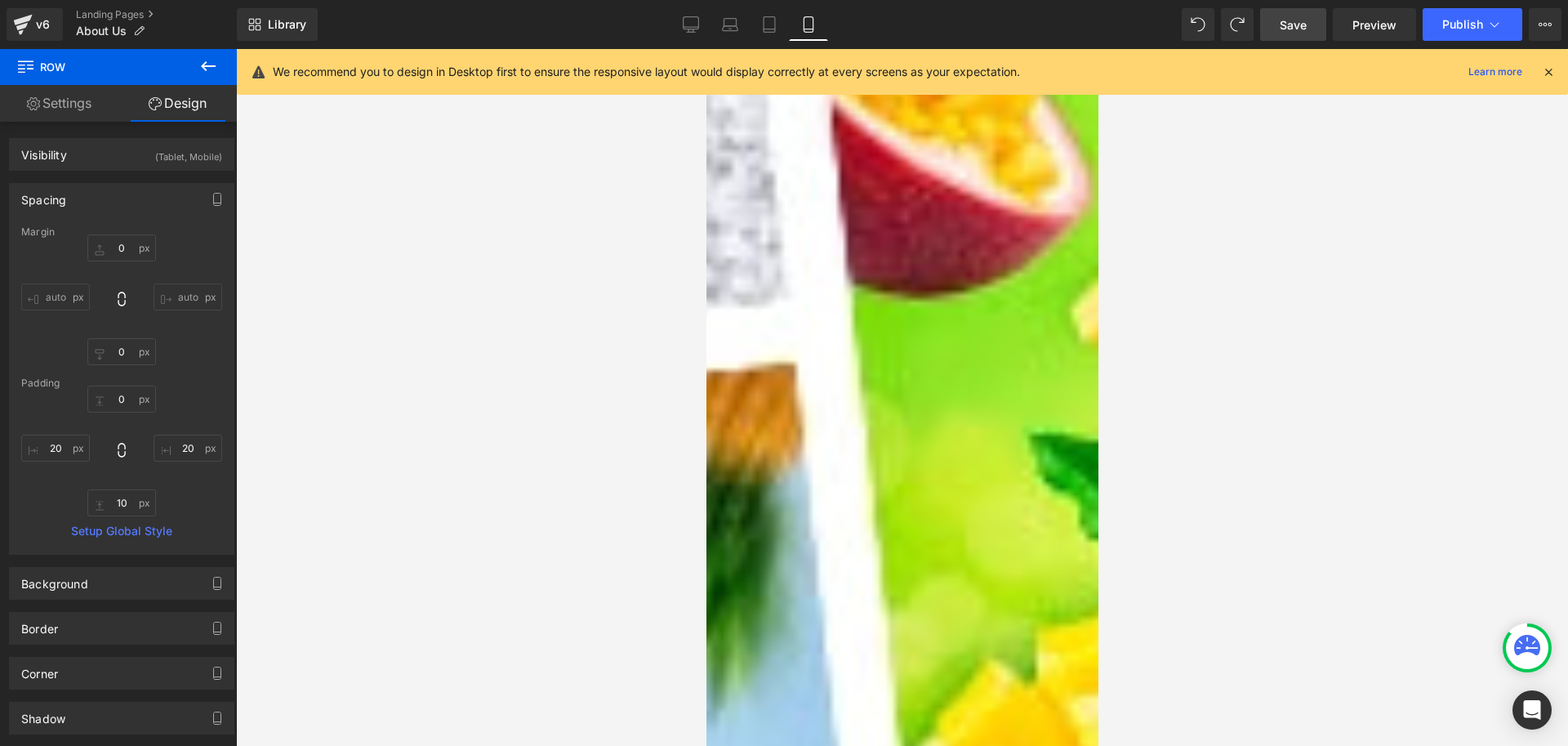
click at [592, 341] on div at bounding box center [903, 398] width 1332 height 697
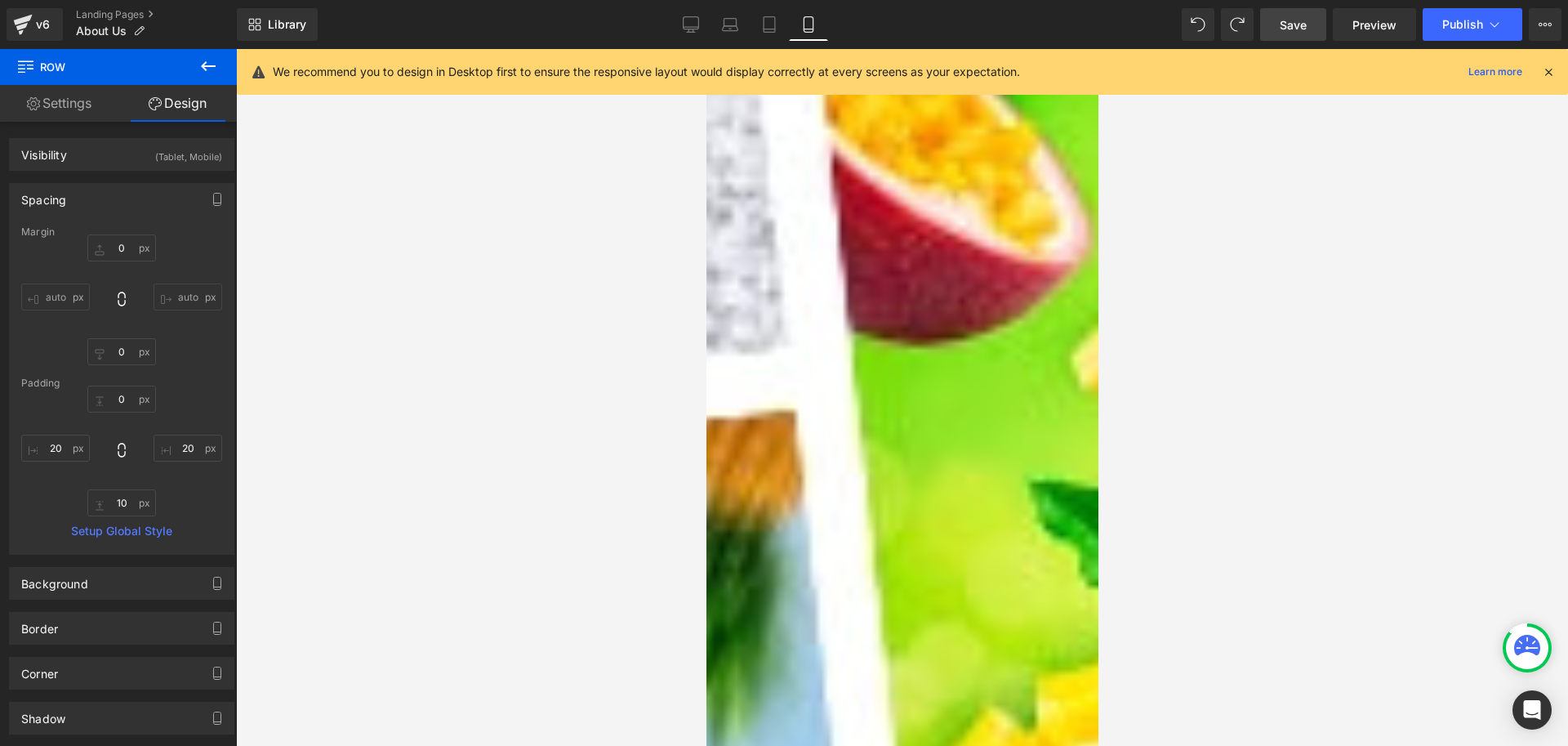
scroll to position [981, 0]
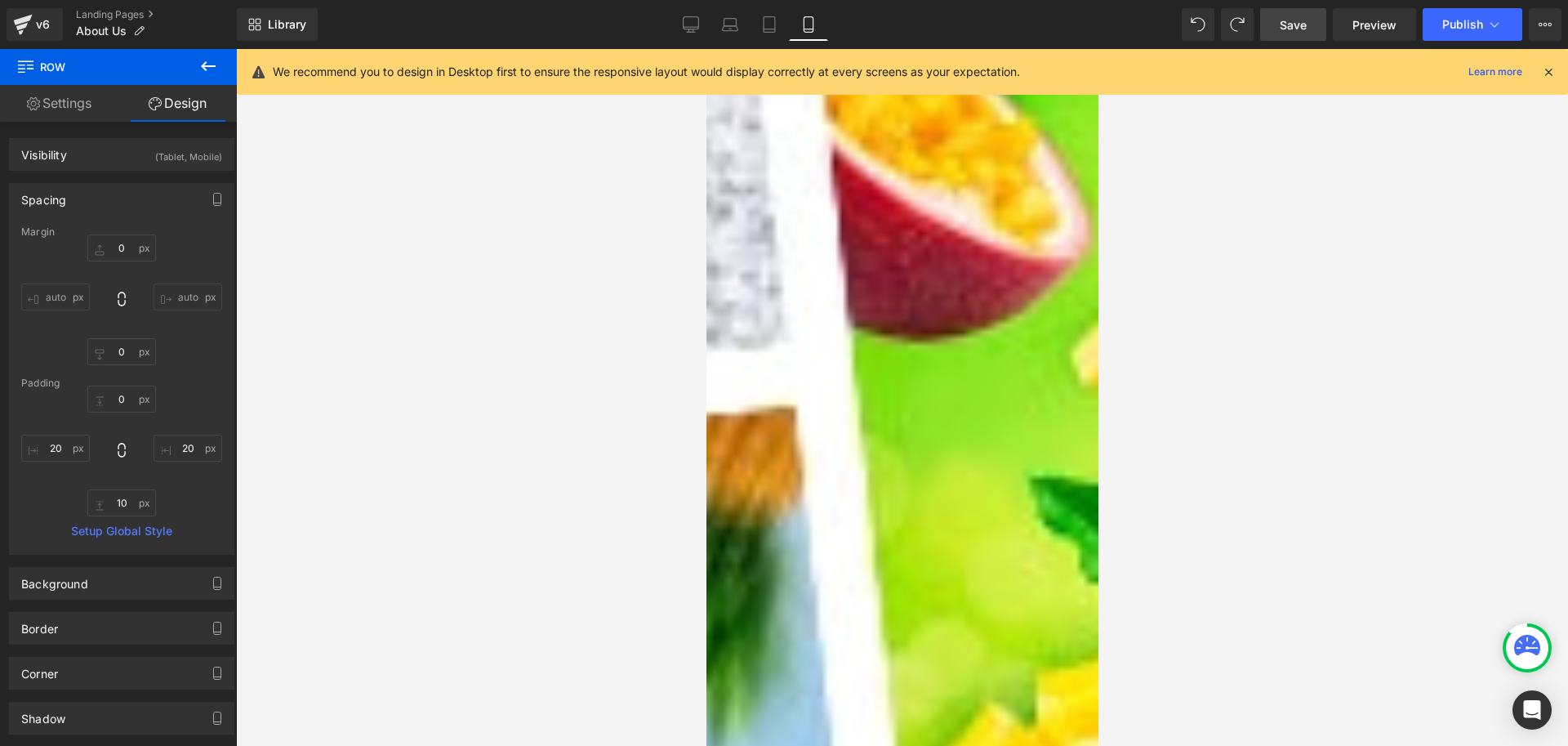
click at [706, 49] on icon at bounding box center [706, 49] width 0 height 0
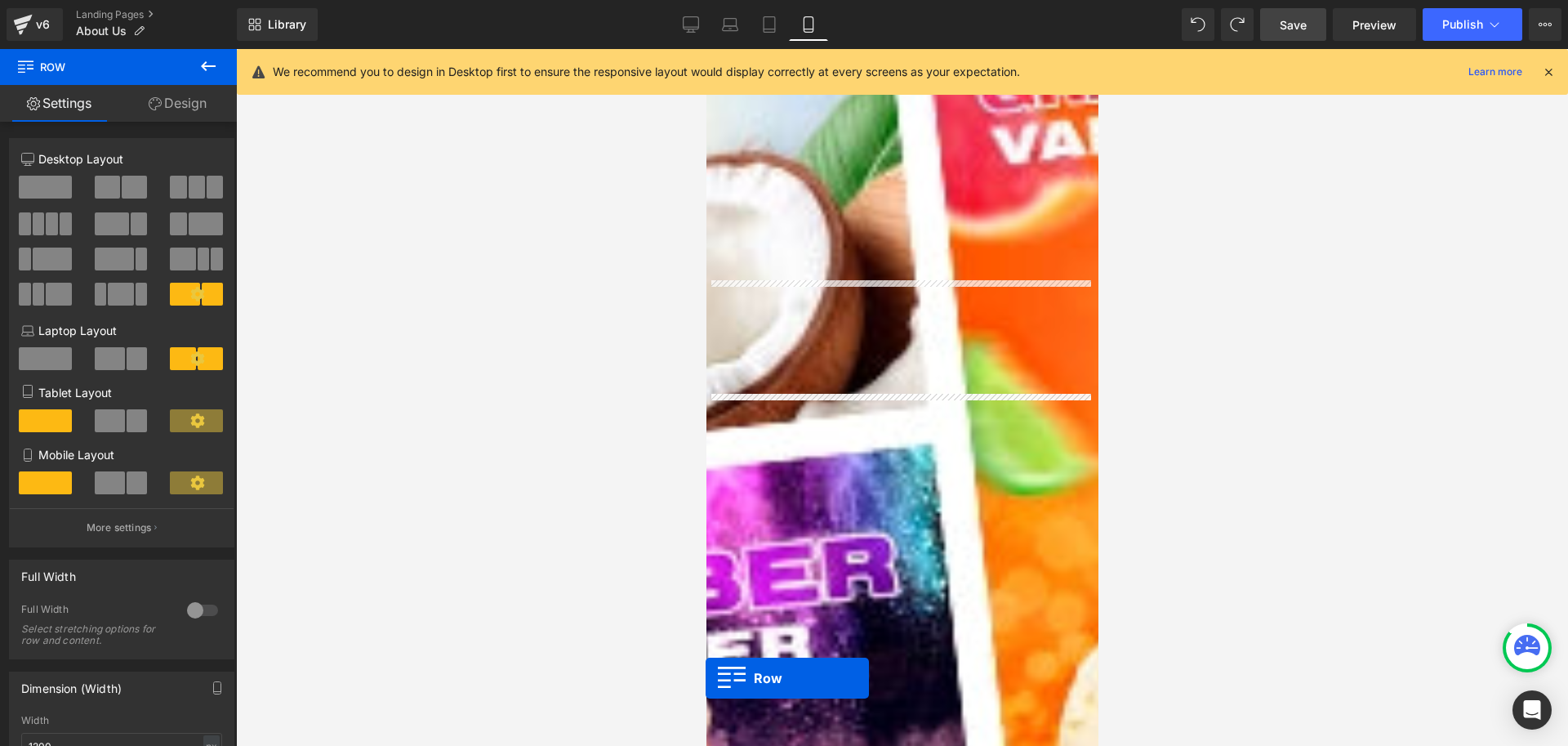
scroll to position [1356, 0]
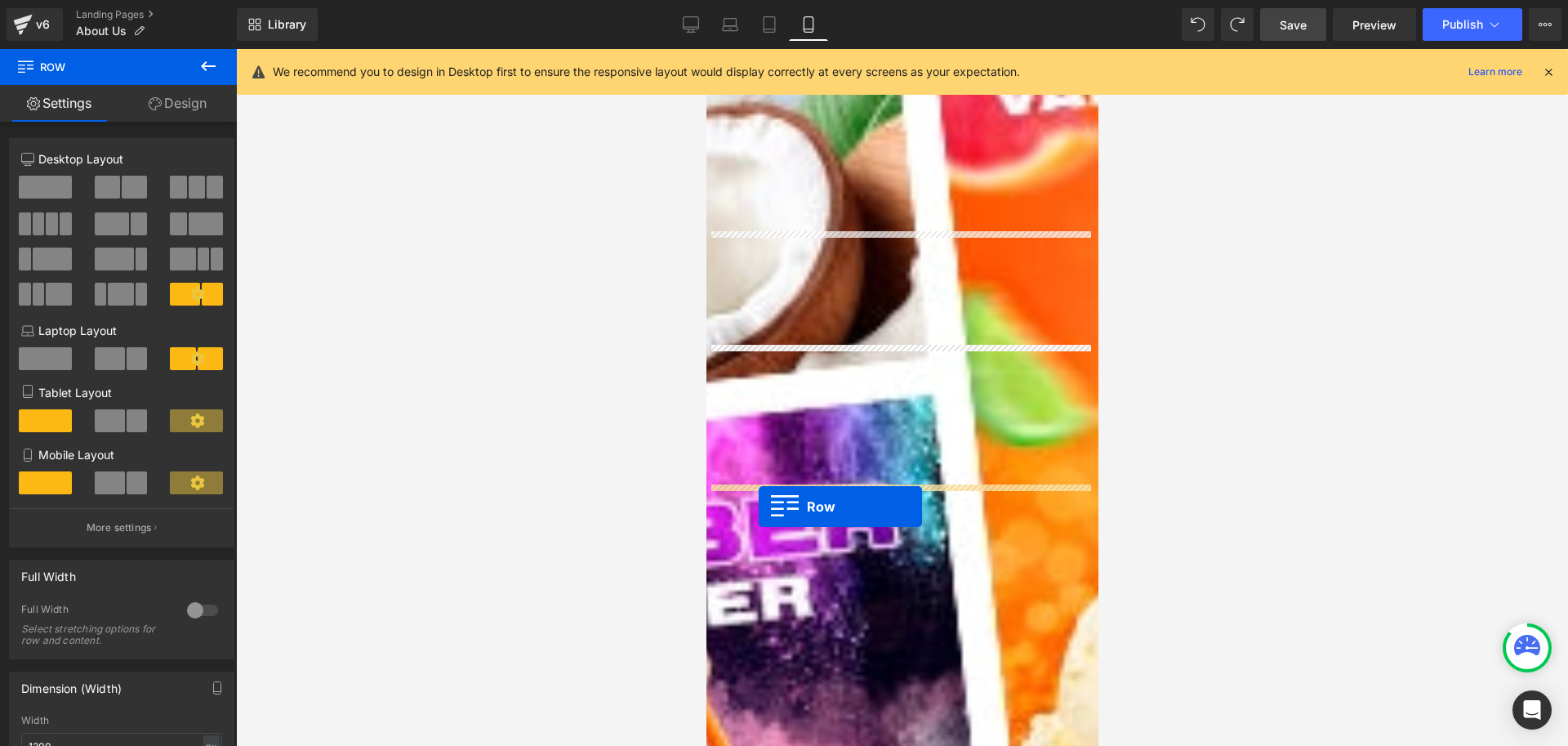
drag, startPoint x: 717, startPoint y: 334, endPoint x: 758, endPoint y: 506, distance: 176.8
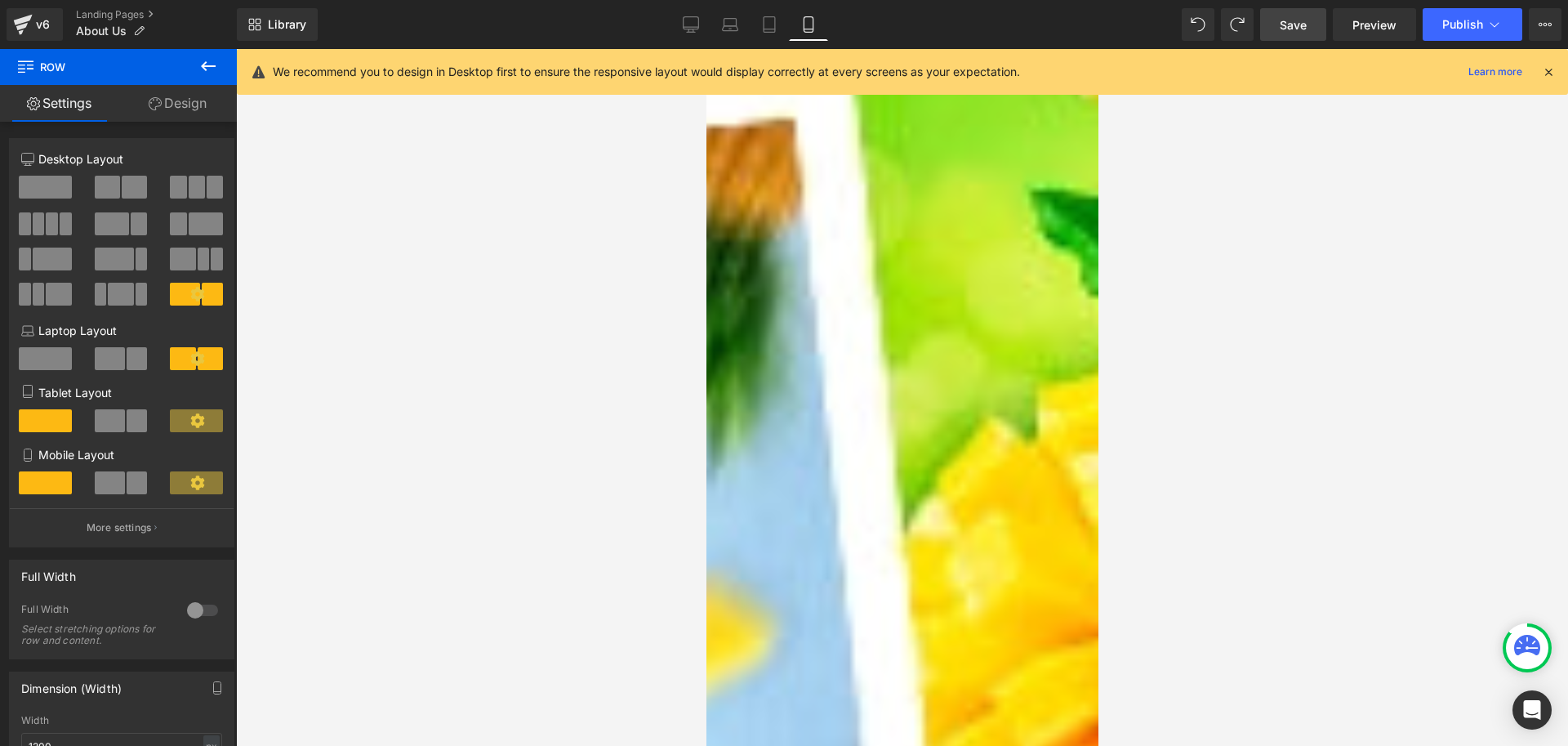
scroll to position [1274, 0]
click at [690, 18] on icon at bounding box center [692, 24] width 16 height 12
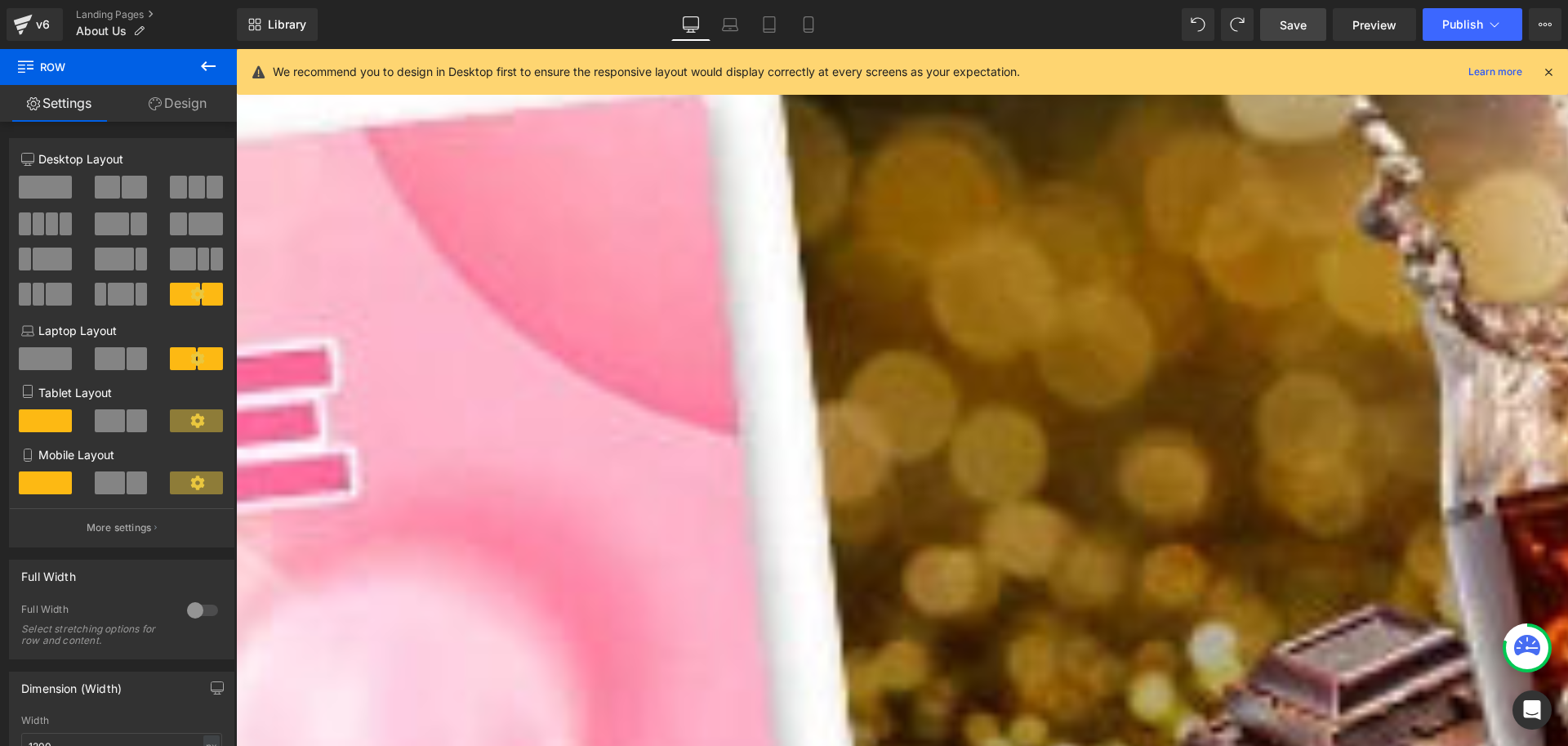
scroll to position [981, 0]
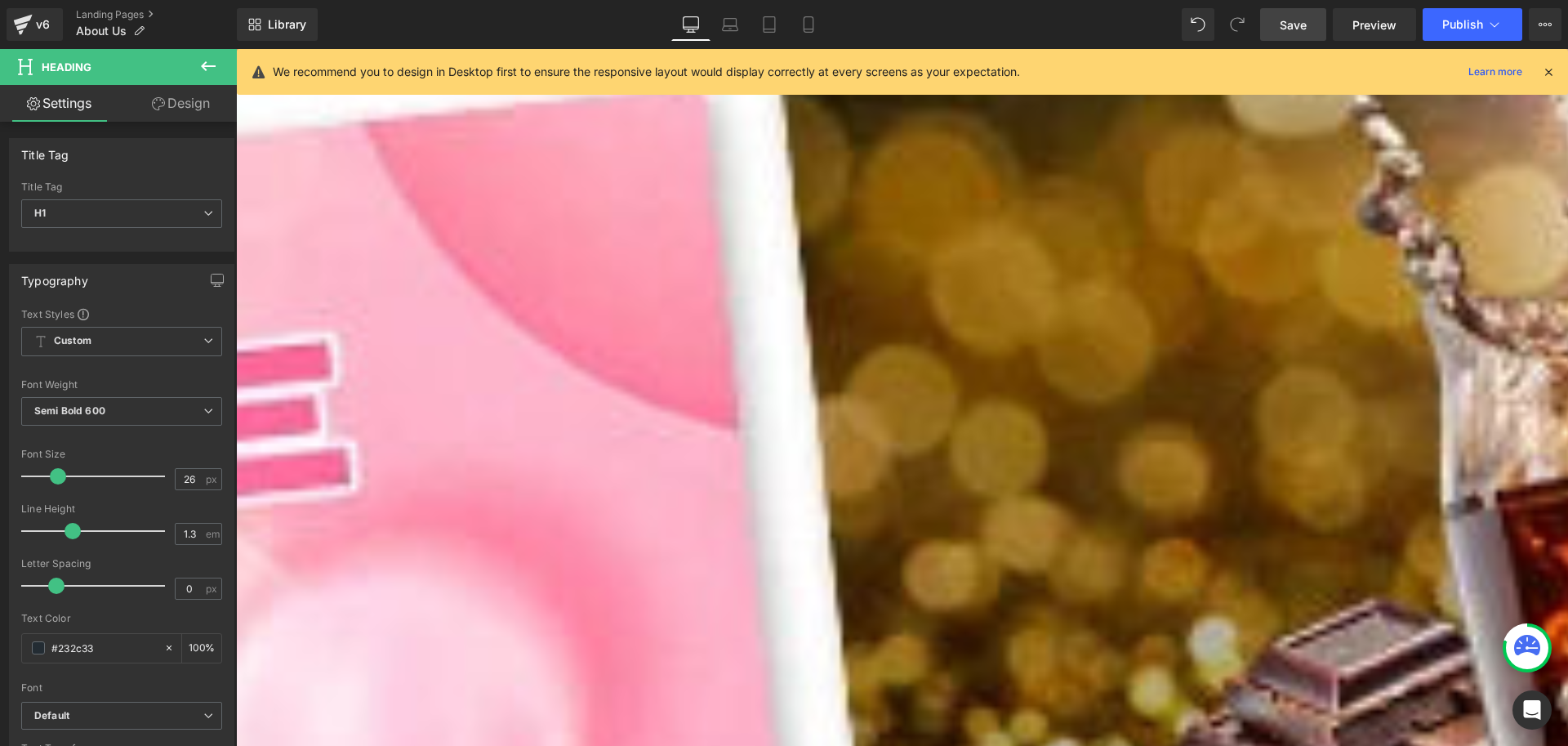
copy h1 "Unsere Mission 🌍💡"
click at [807, 15] on link "Mobile" at bounding box center [808, 24] width 39 height 32
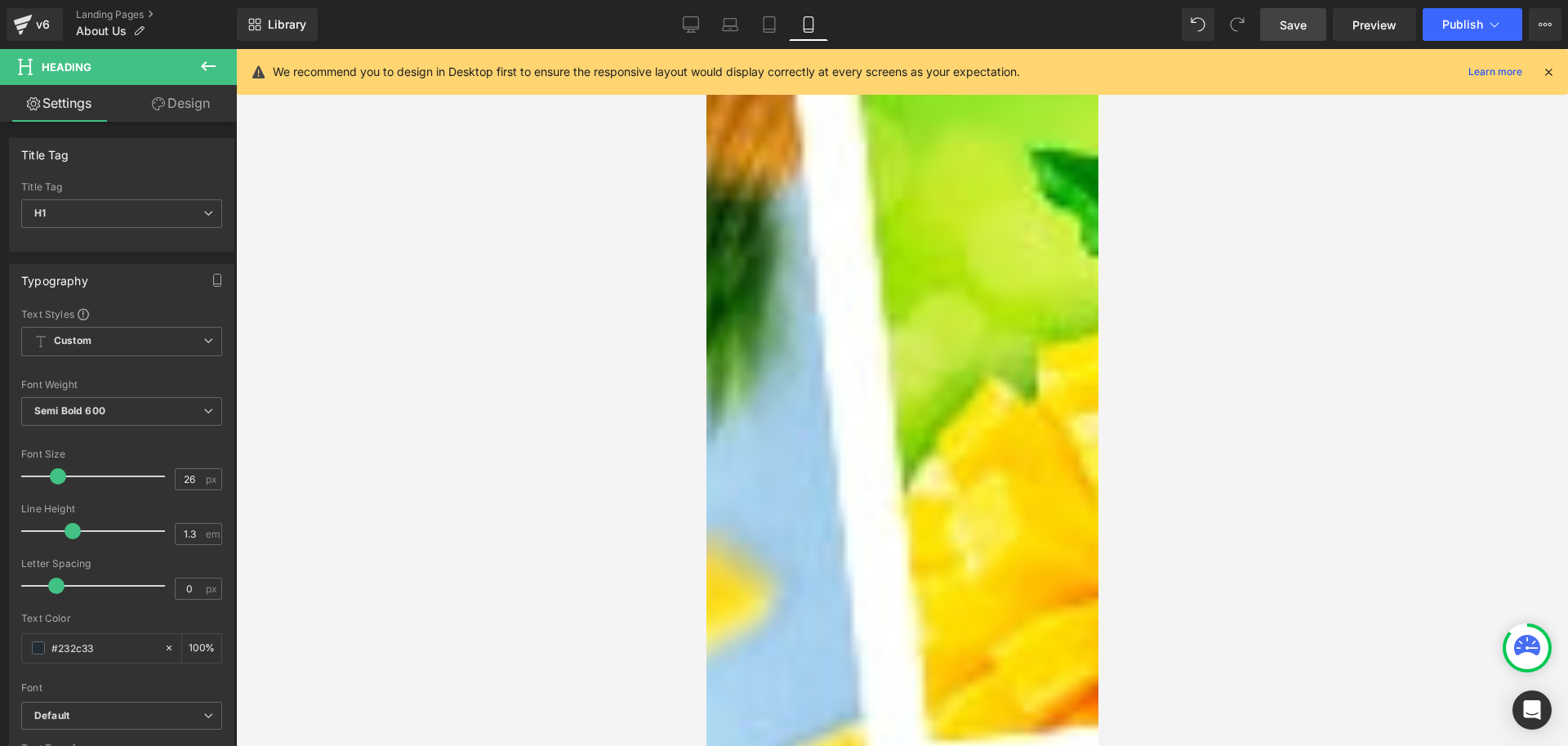
scroll to position [1307, 0]
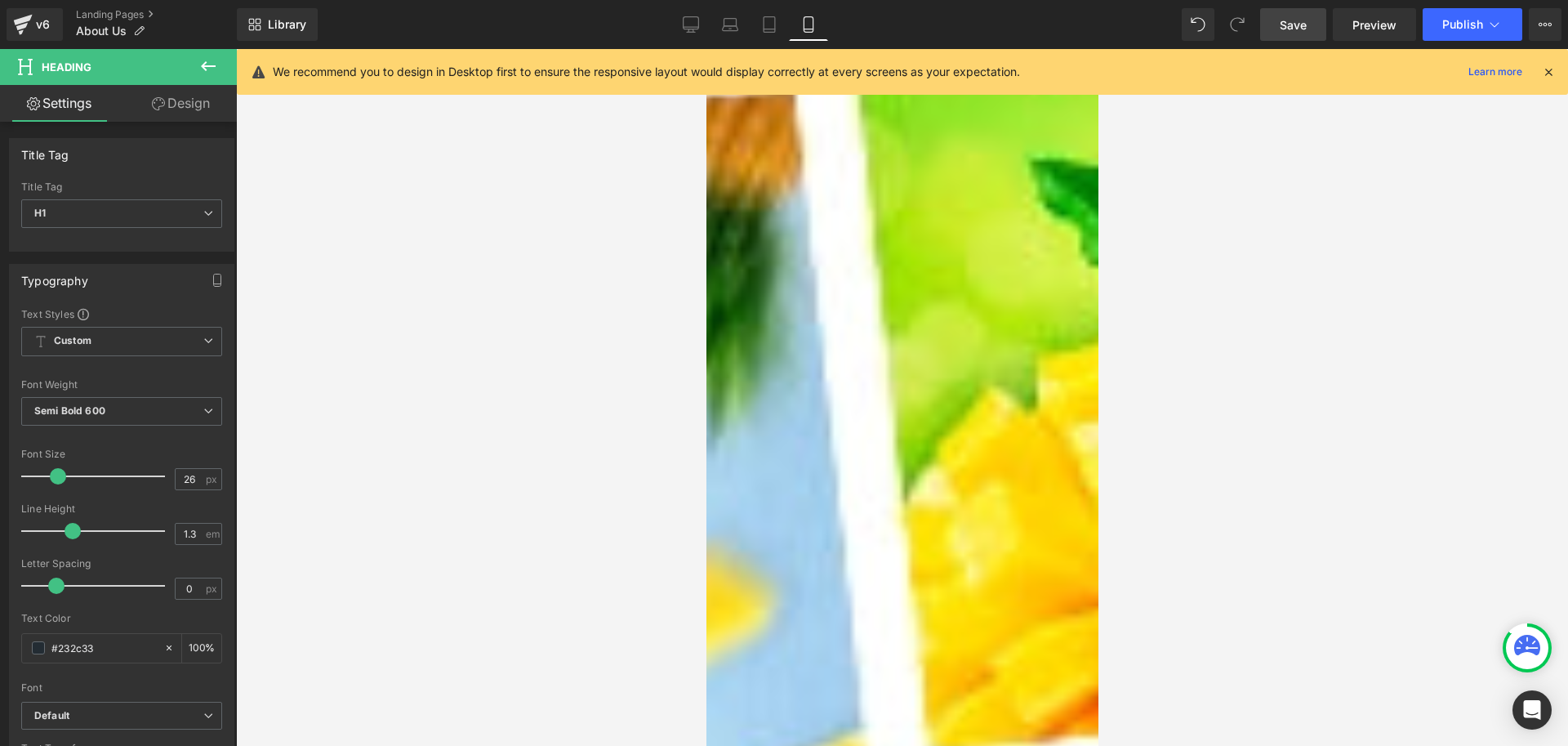
click at [706, 49] on span "Heading" at bounding box center [706, 49] width 0 height 0
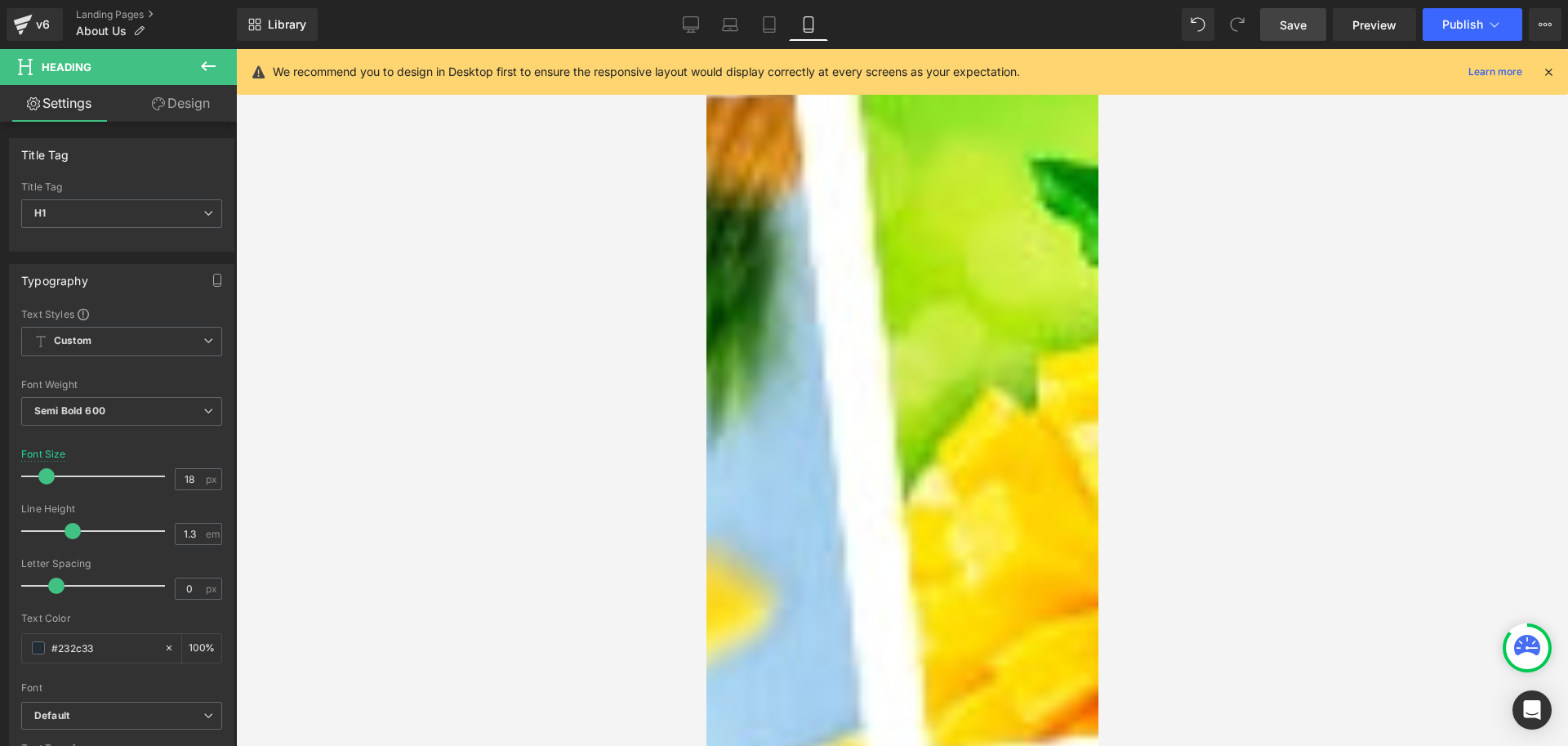
paste div
click at [684, 24] on icon at bounding box center [692, 24] width 16 height 12
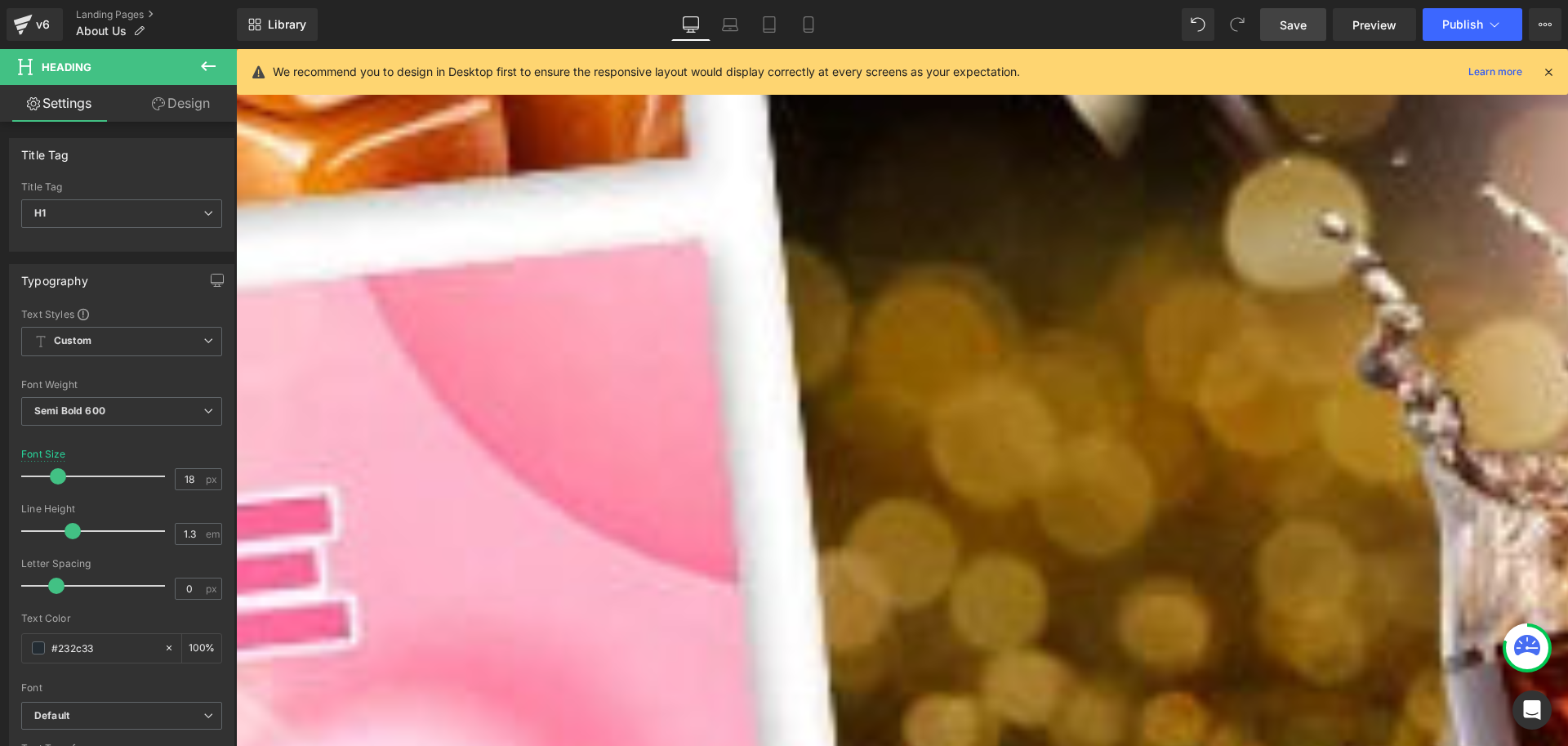
scroll to position [817, 0]
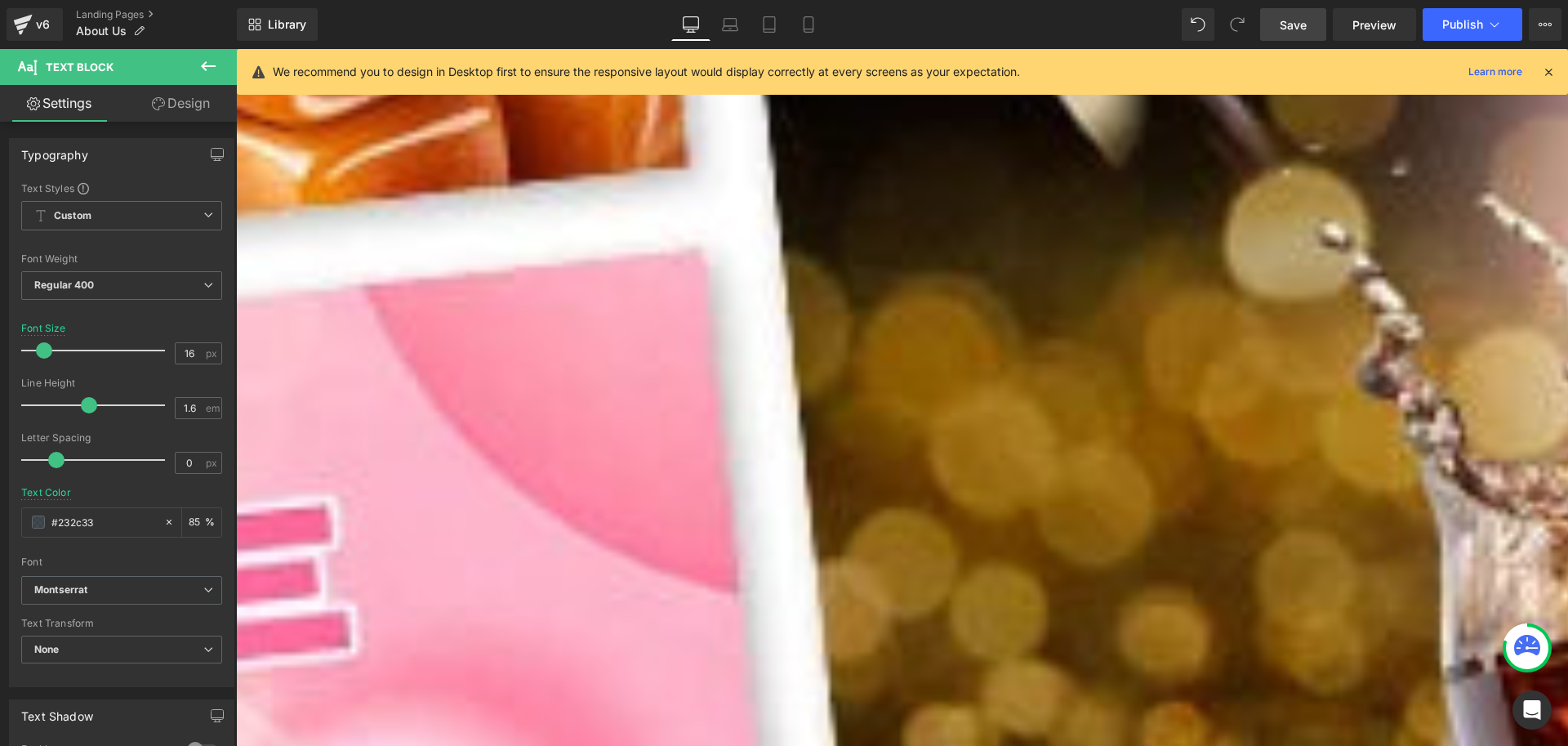
copy div "Wir glauben, dass ein Autoduft mehr ist als nur ein angenehmer Geruch. Er schaf…"
click at [801, 18] on icon at bounding box center [808, 25] width 17 height 17
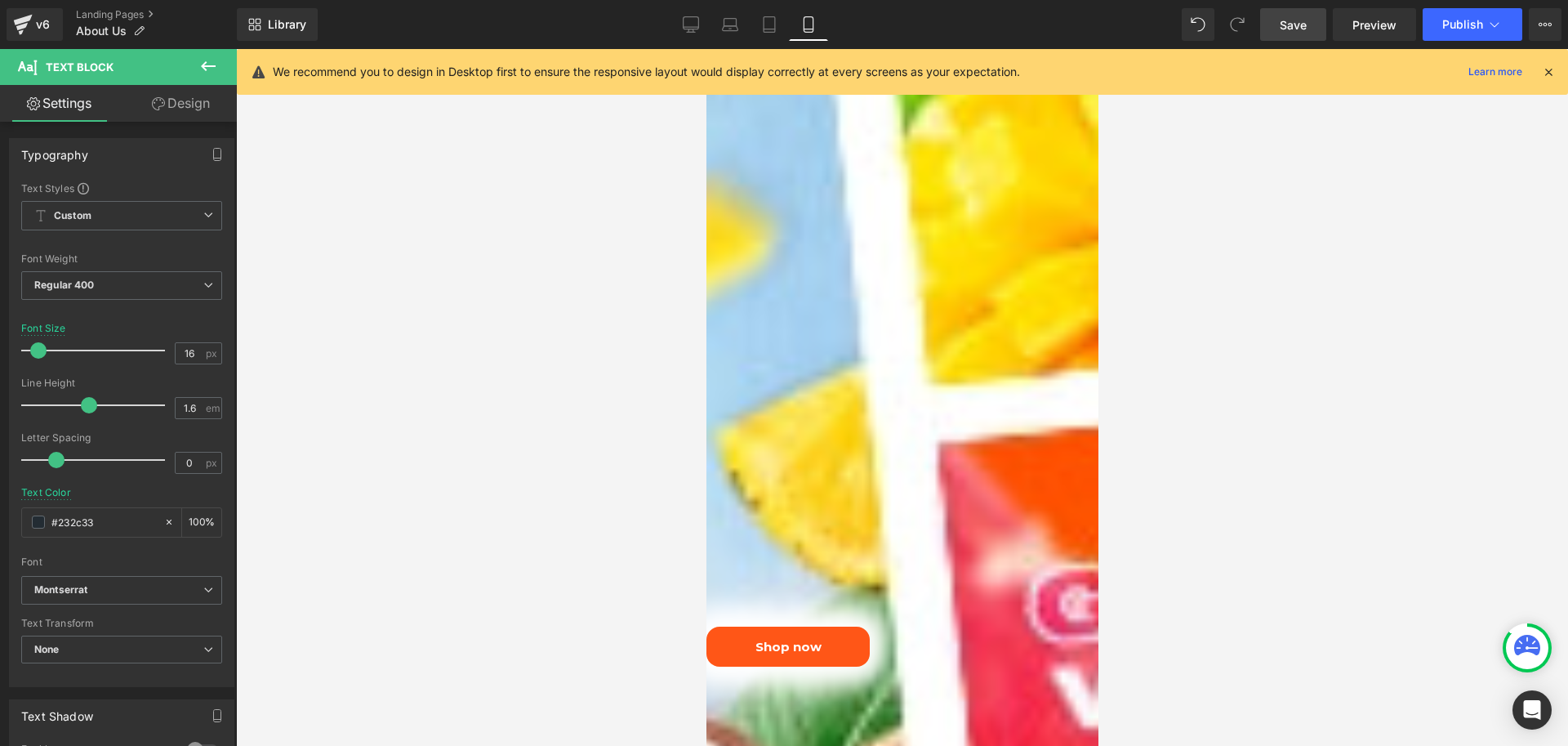
scroll to position [1715, 0]
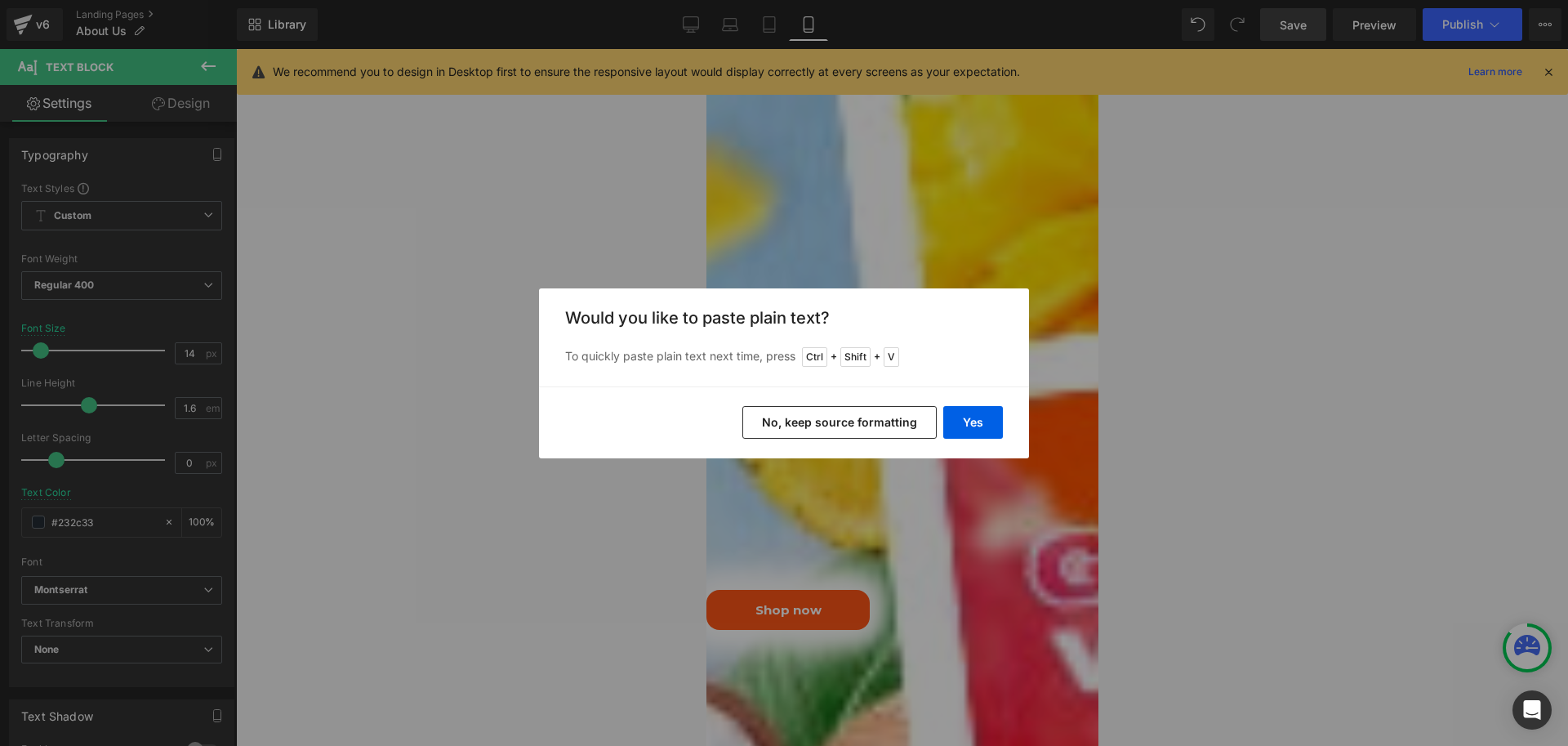
click at [892, 419] on button "No, keep source formatting" at bounding box center [840, 422] width 194 height 32
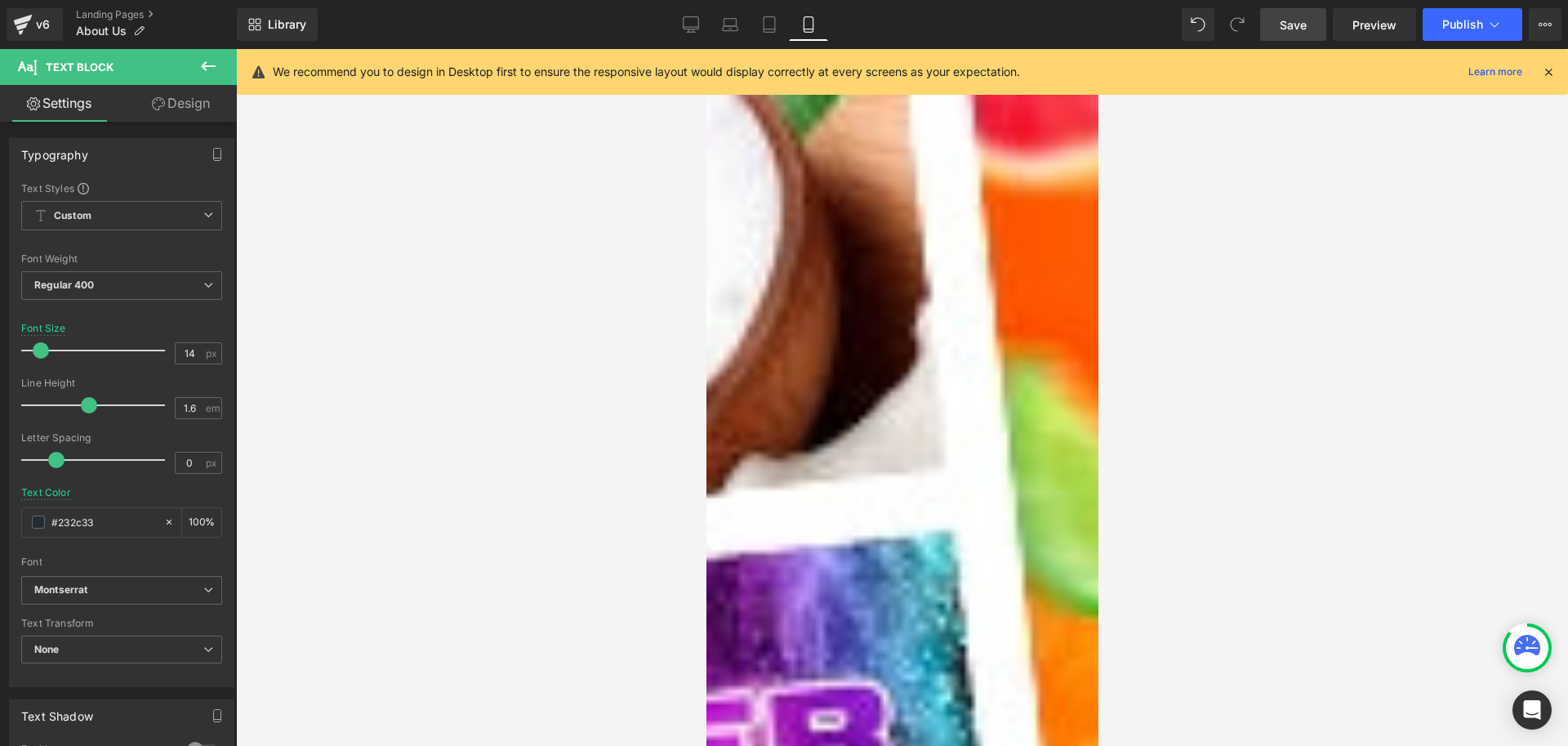
scroll to position [2287, 0]
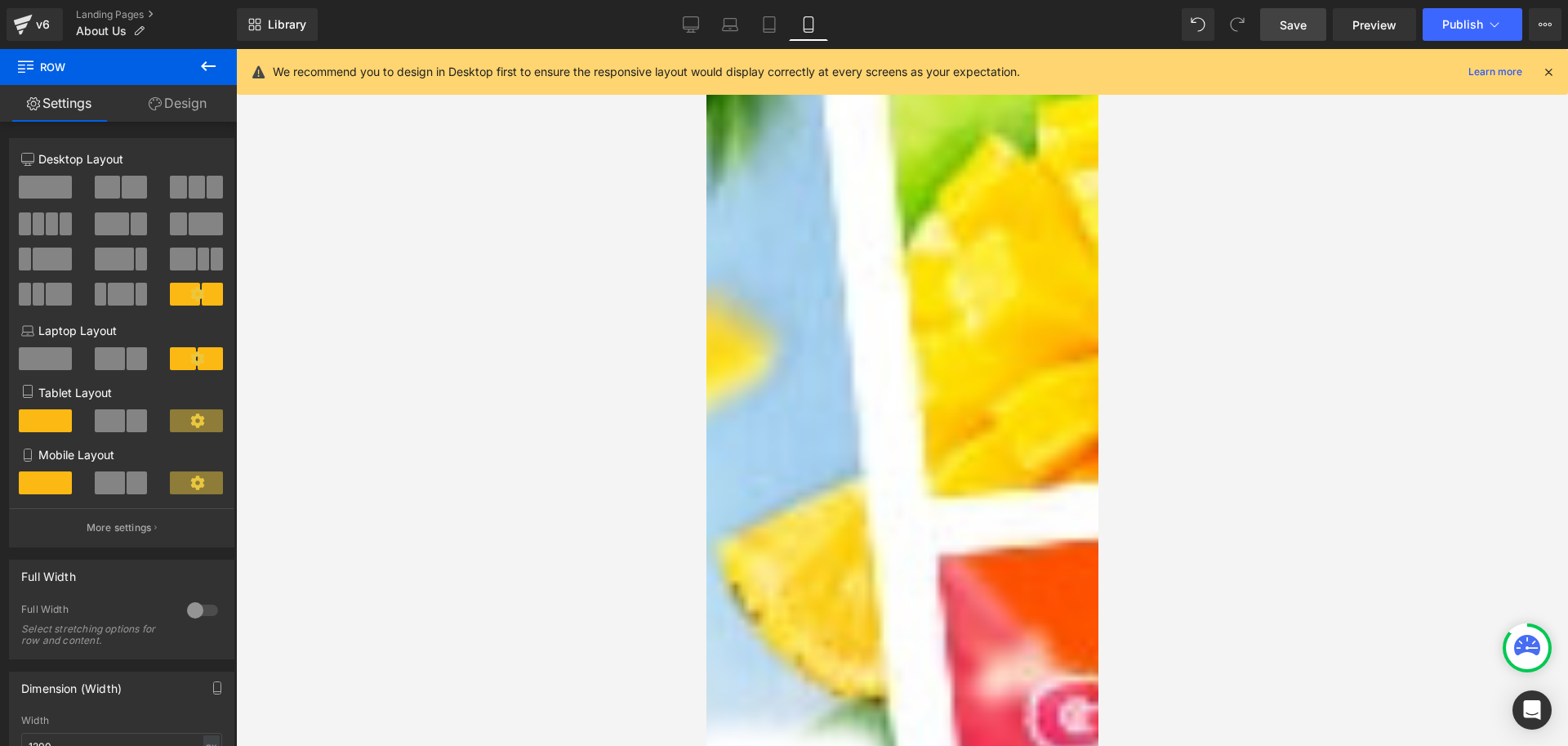
scroll to position [1552, 0]
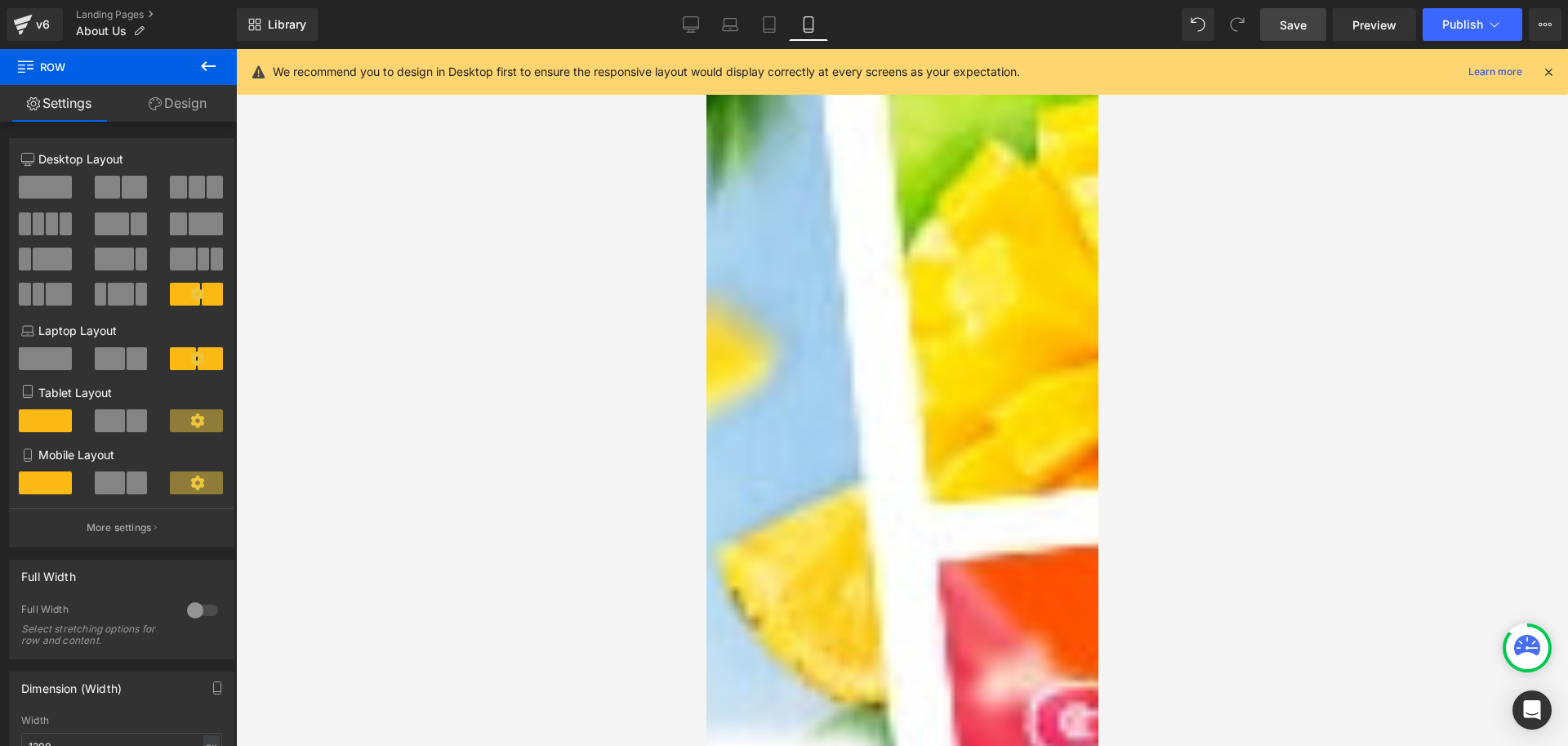
click at [706, 49] on icon at bounding box center [706, 49] width 0 height 0
click at [706, 49] on link at bounding box center [706, 49] width 0 height 0
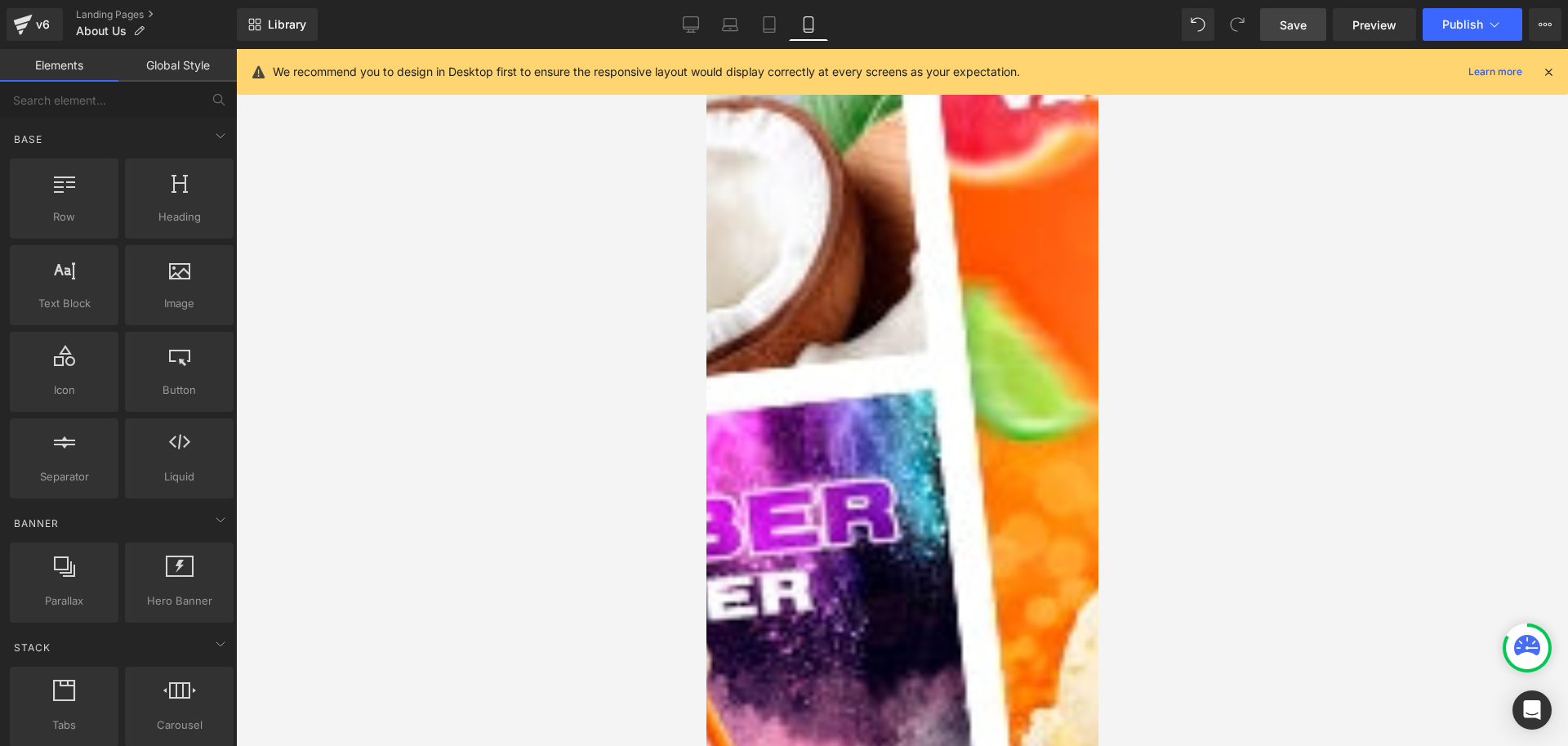
scroll to position [1470, 0]
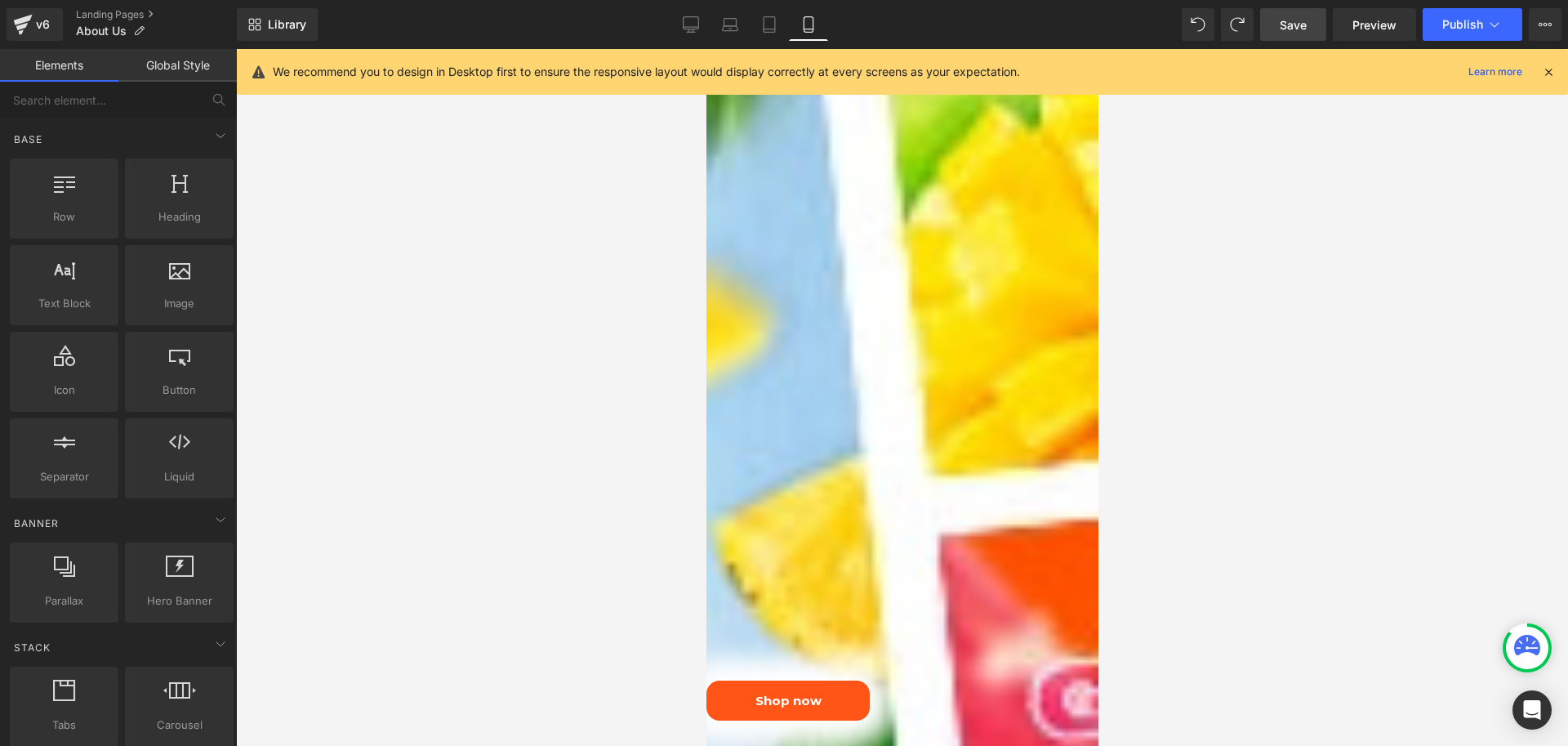
scroll to position [1634, 0]
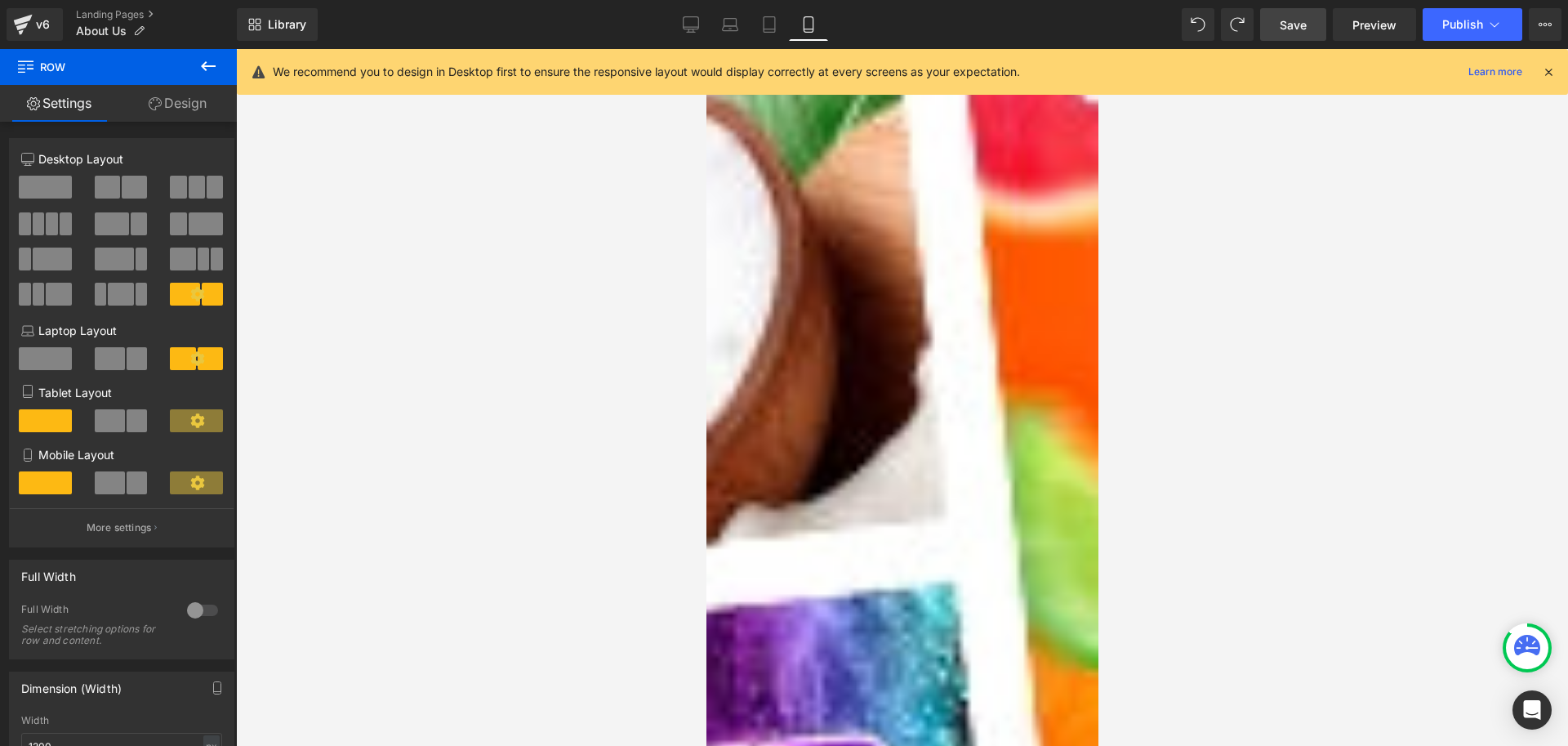
scroll to position [2369, 0]
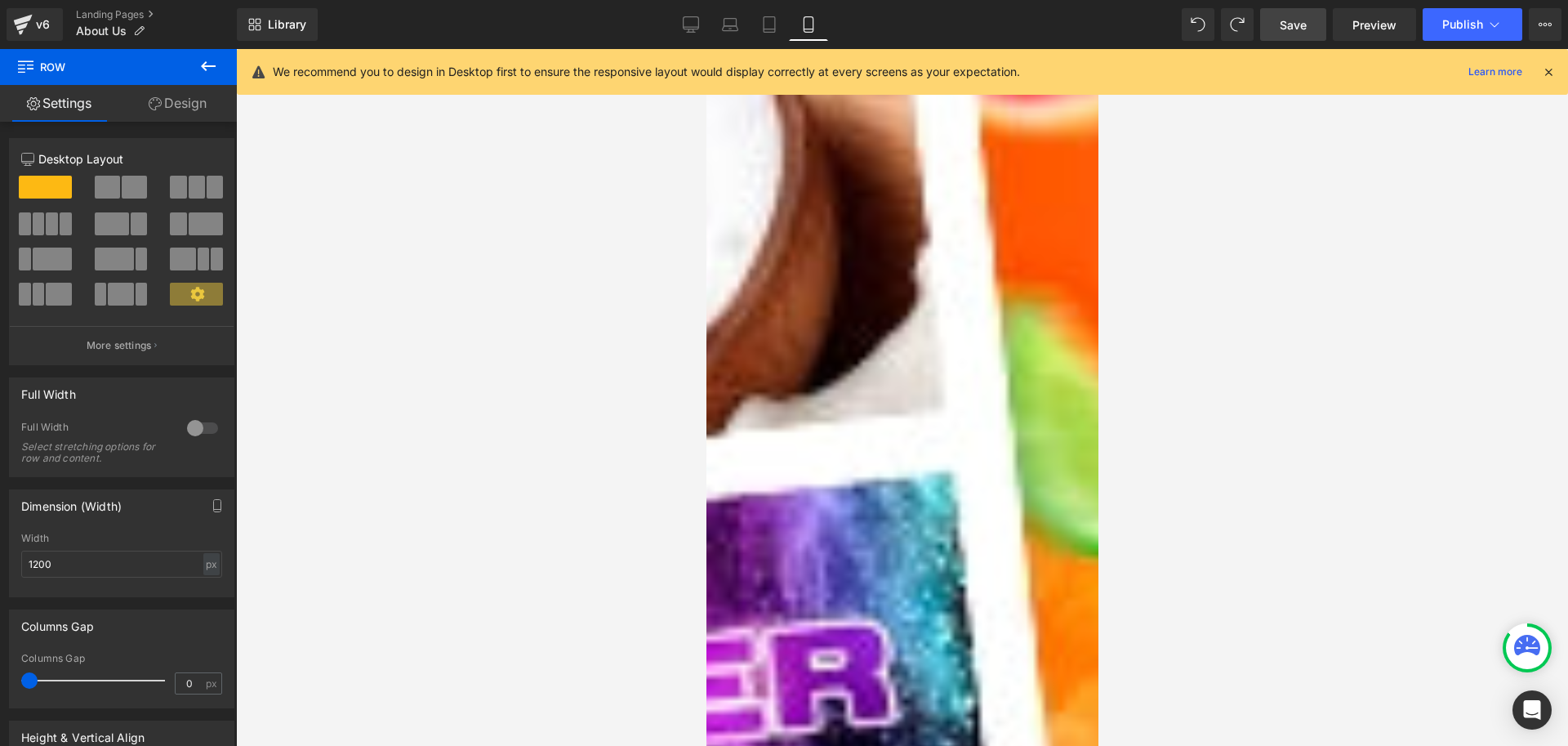
click at [706, 49] on icon at bounding box center [706, 49] width 0 height 0
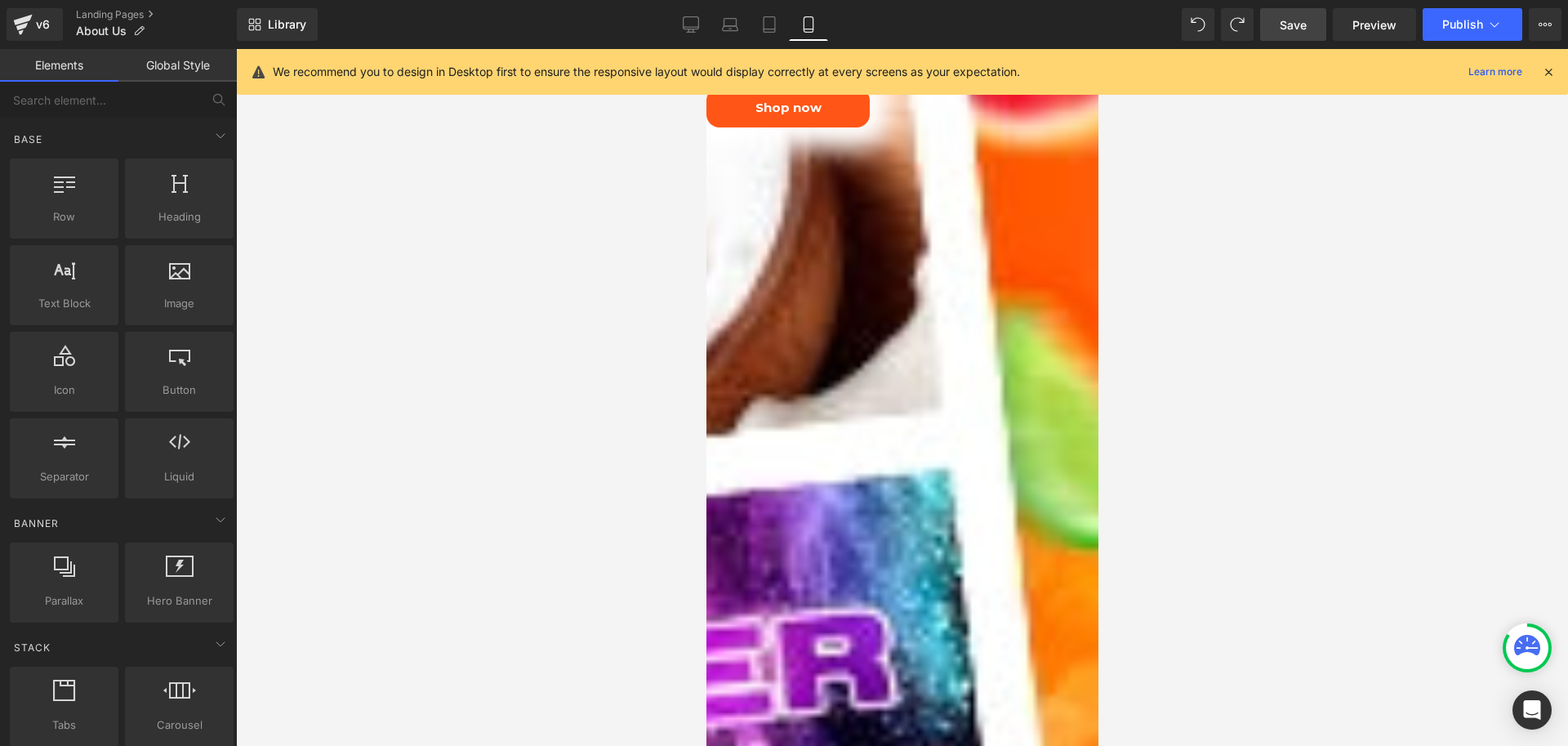
scroll to position [2124, 0]
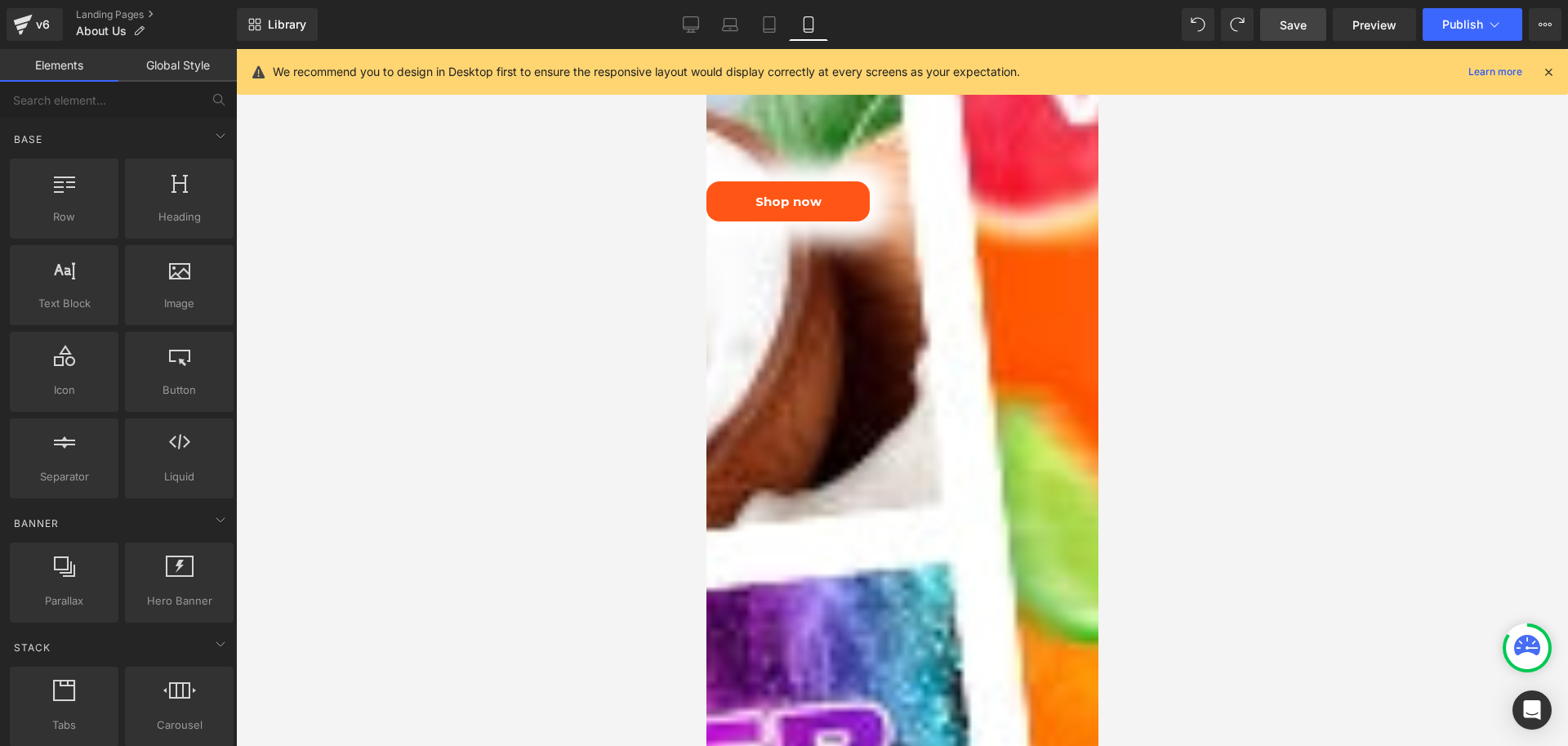
click at [706, 49] on span "Image" at bounding box center [706, 49] width 0 height 0
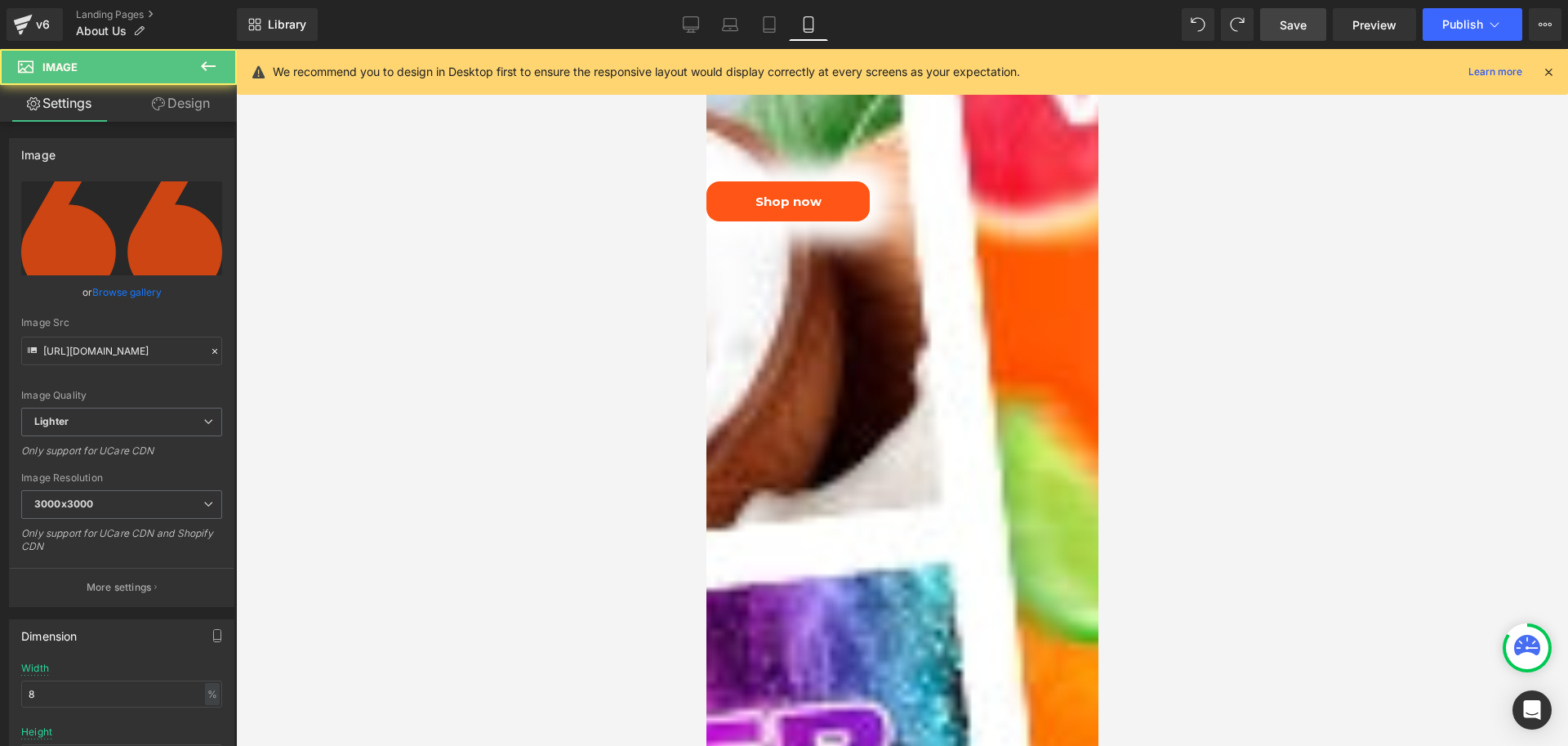
click at [706, 49] on icon at bounding box center [706, 49] width 0 height 0
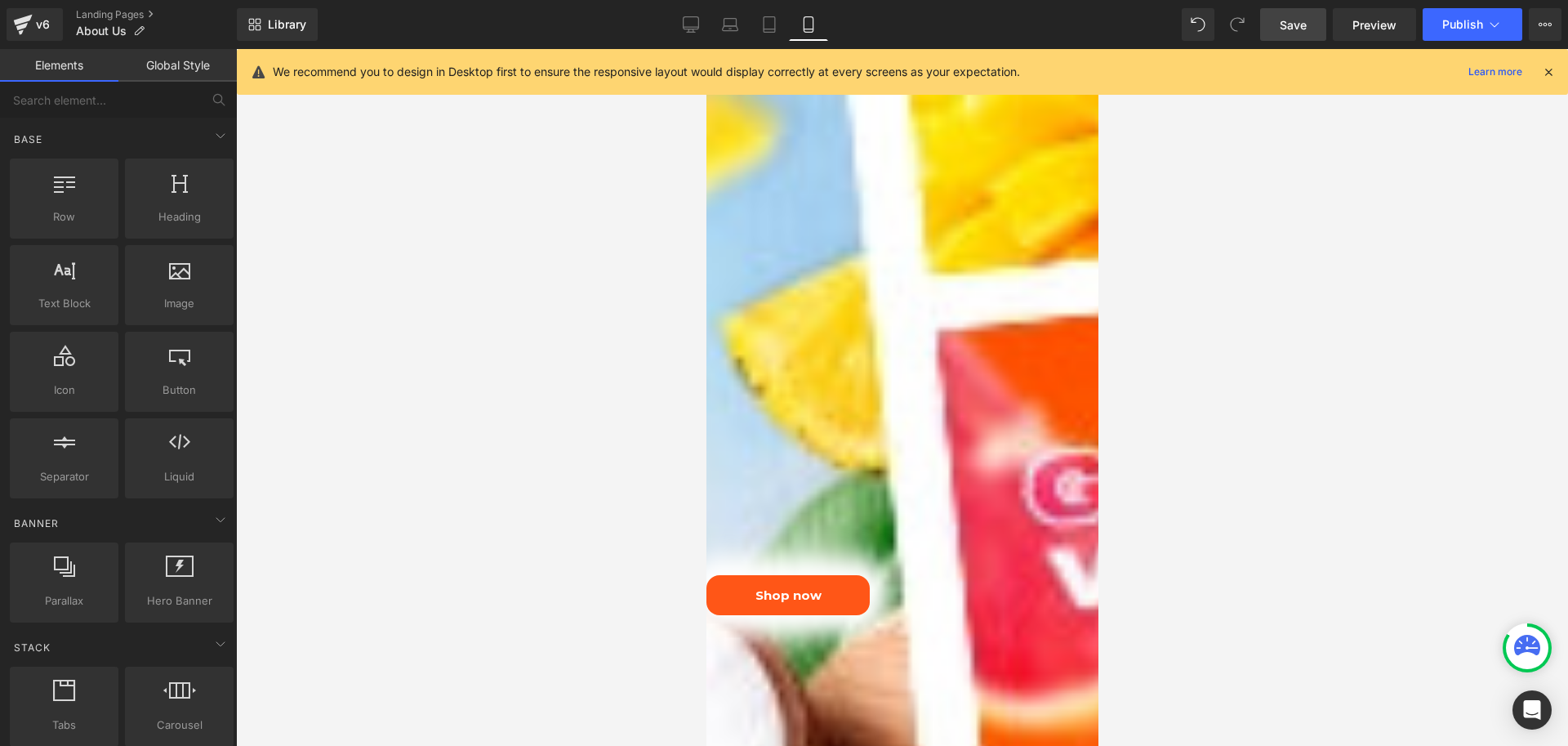
scroll to position [1715, 0]
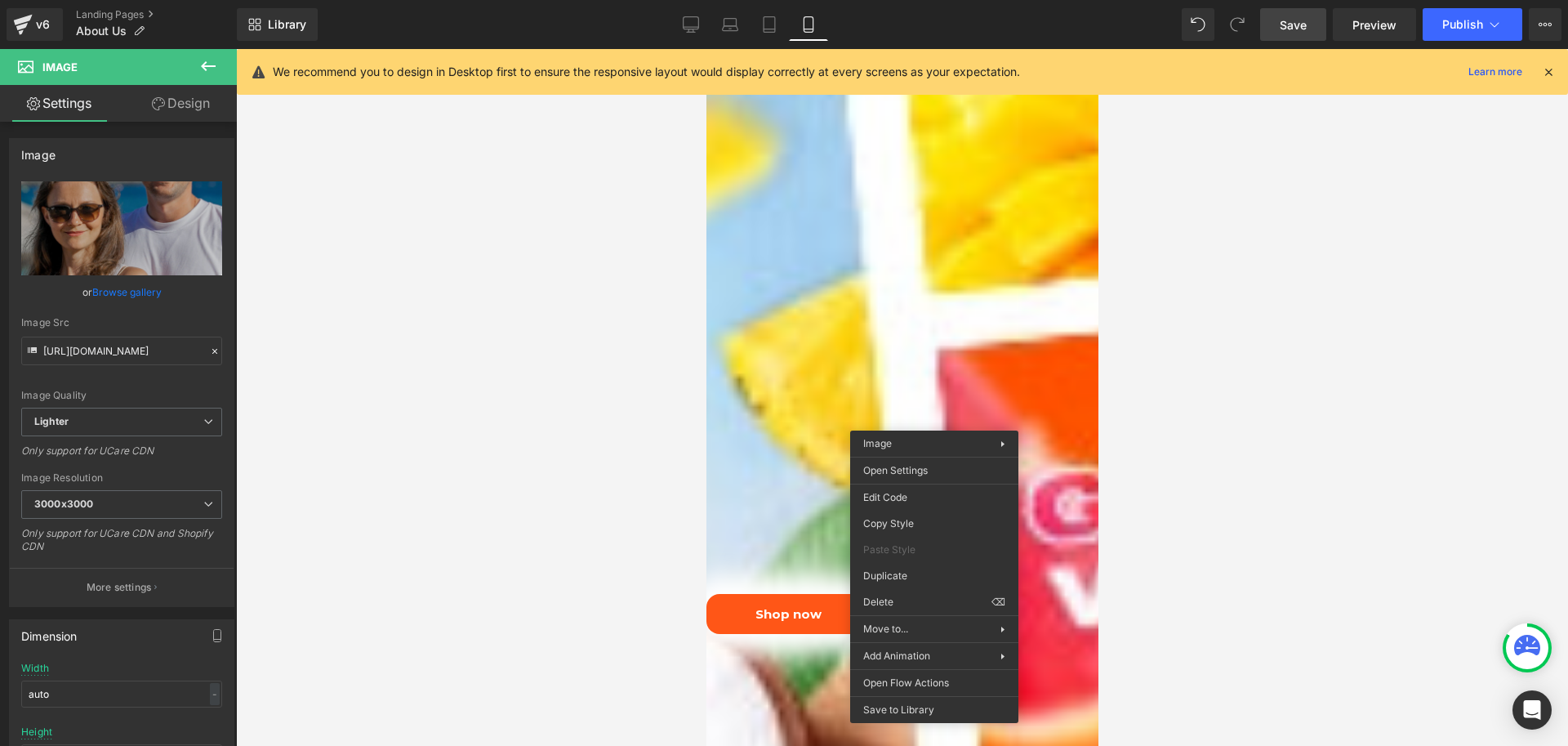
drag, startPoint x: 1611, startPoint y: 647, endPoint x: 904, endPoint y: 598, distance: 708.7
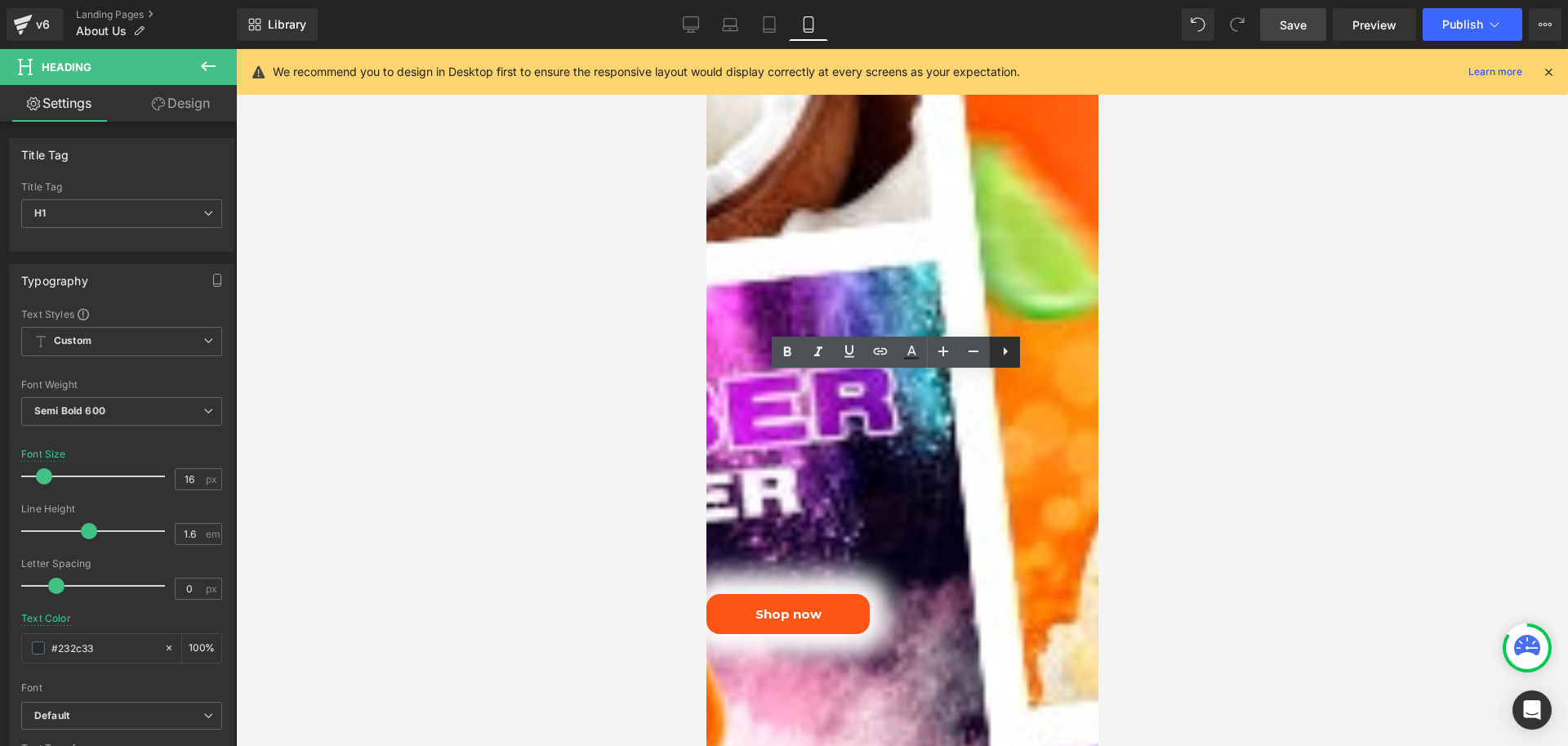
click at [833, 235] on icon at bounding box center [425, 235] width 817 height 0
drag, startPoint x: 1042, startPoint y: 430, endPoint x: 964, endPoint y: 397, distance: 84.7
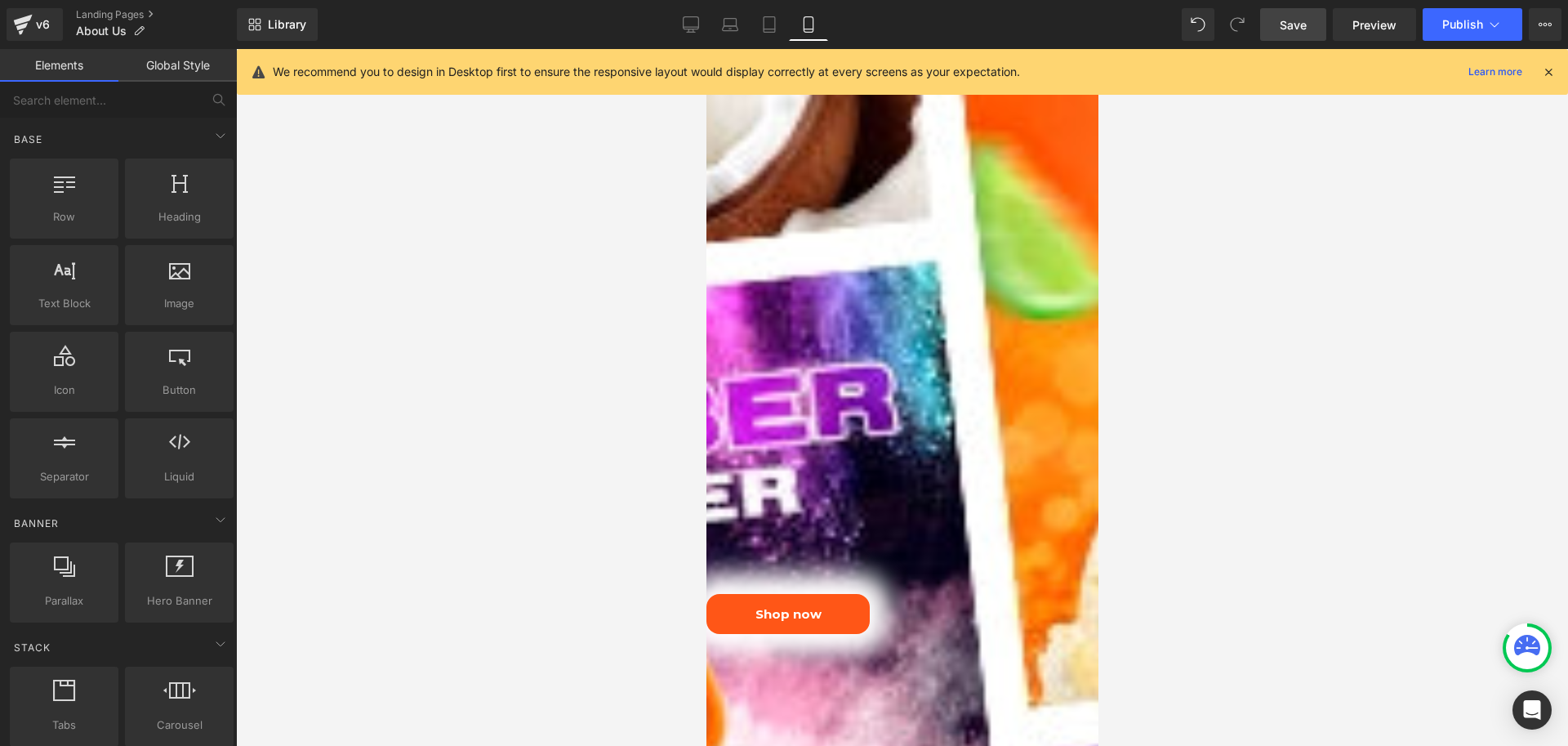
click at [706, 49] on icon at bounding box center [706, 49] width 0 height 0
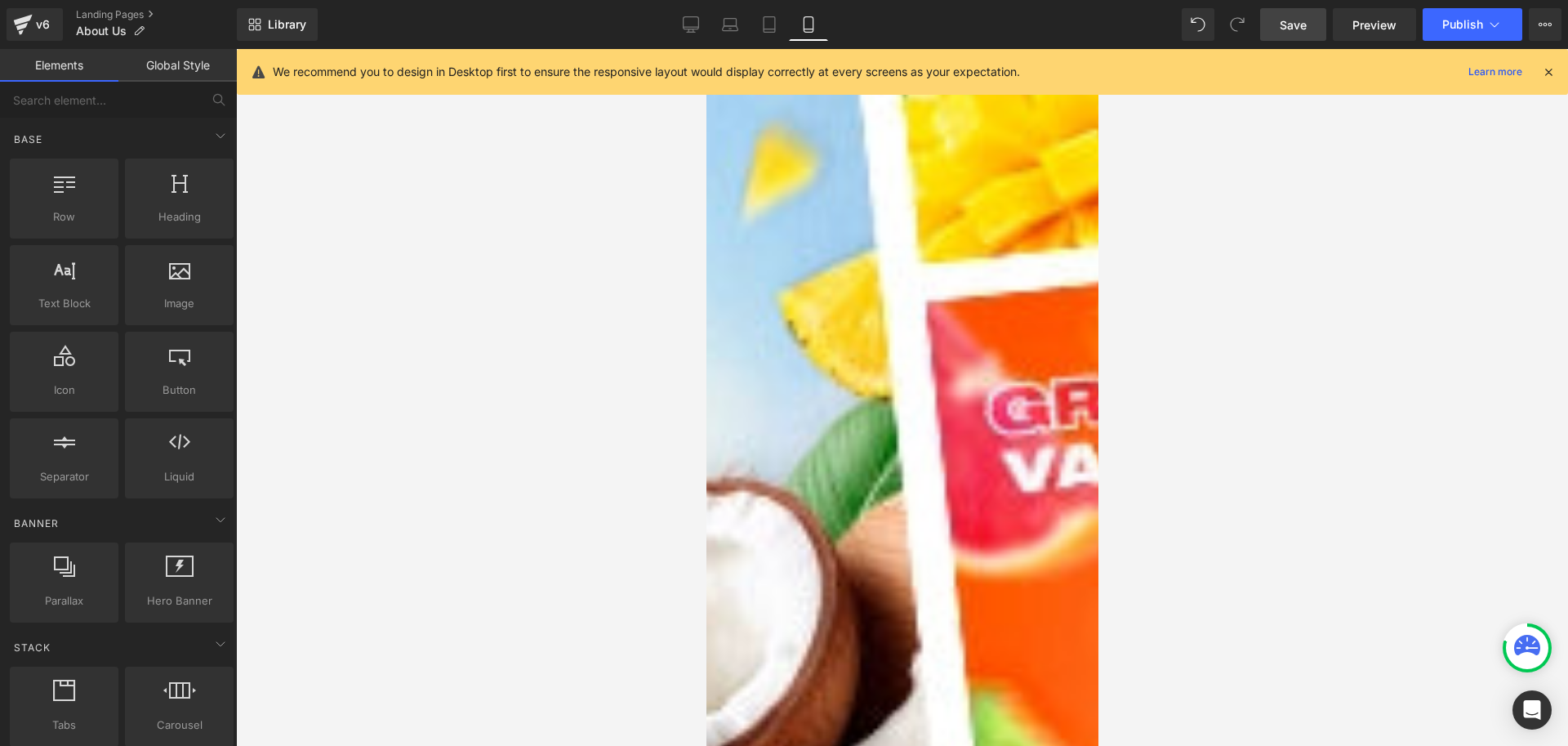
scroll to position [1144, 0]
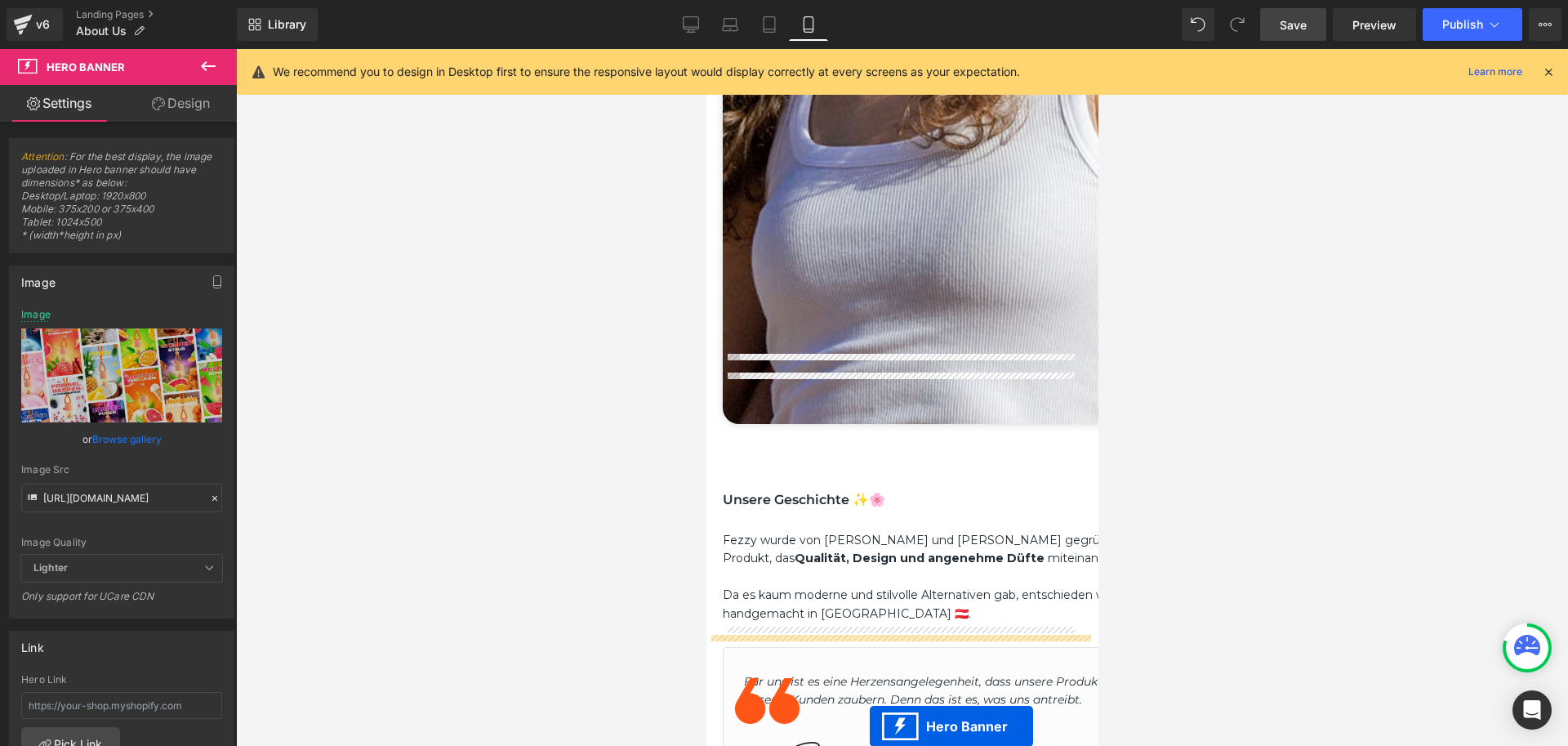
scroll to position [1323, 0]
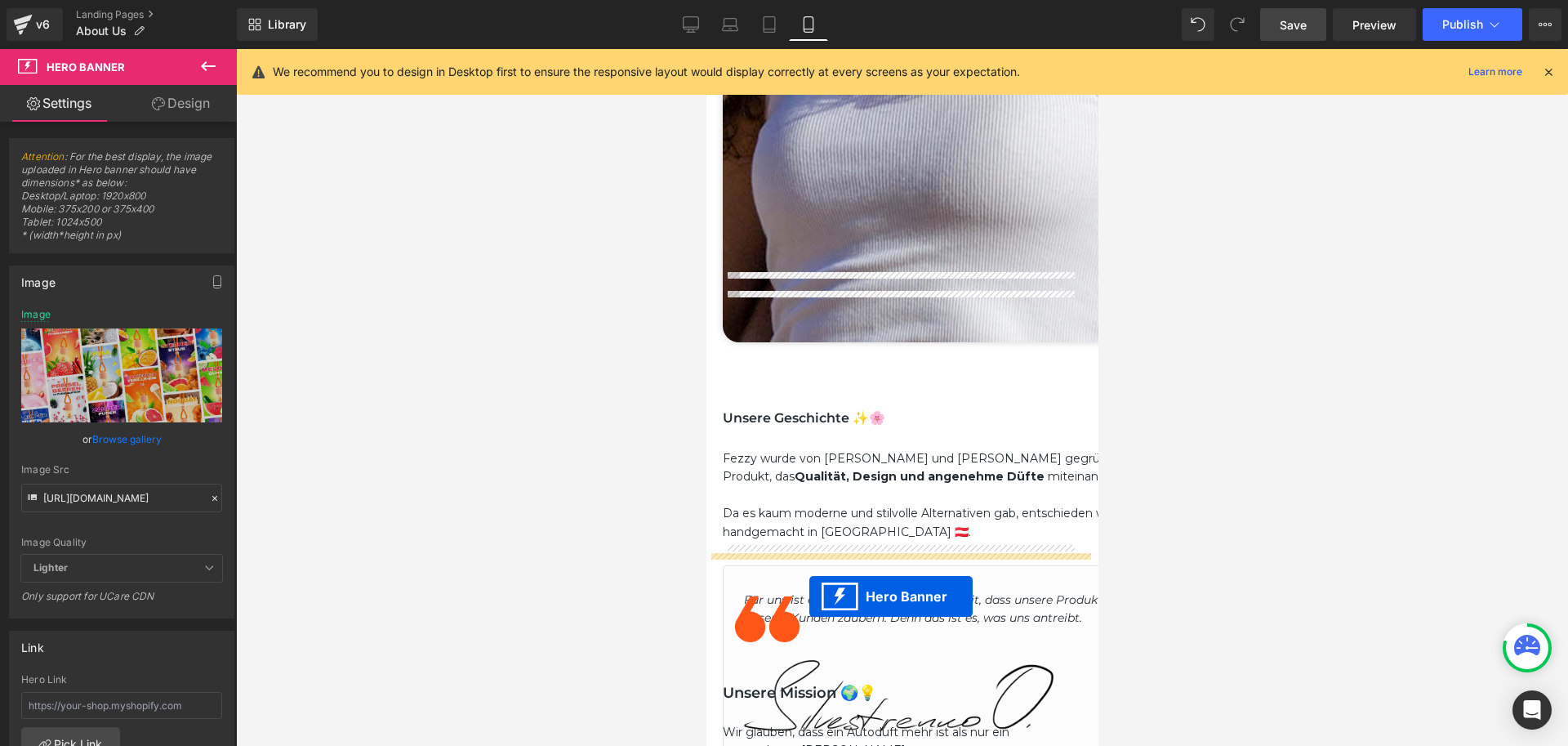
drag, startPoint x: 850, startPoint y: 372, endPoint x: 809, endPoint y: 596, distance: 227.7
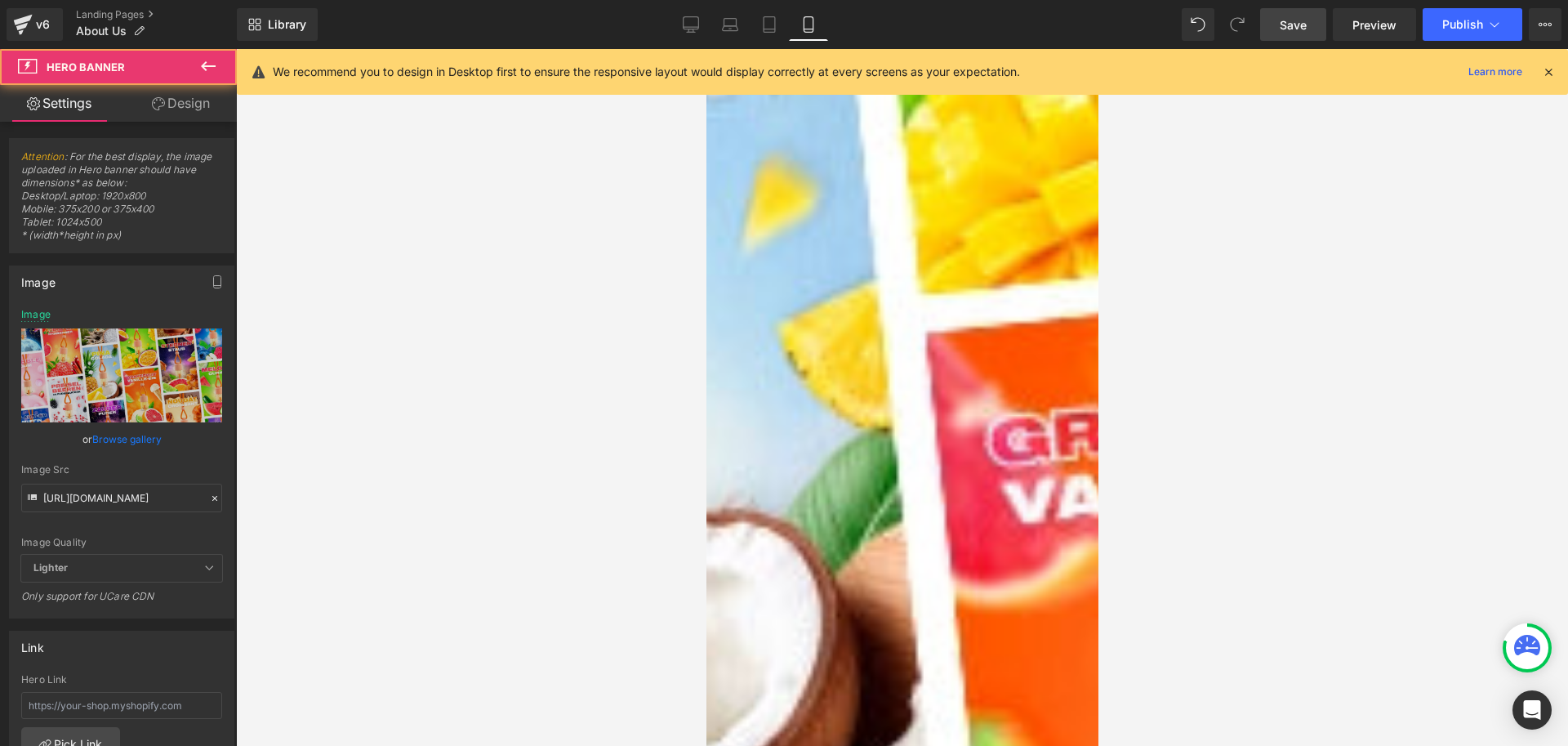
scroll to position [1078, 0]
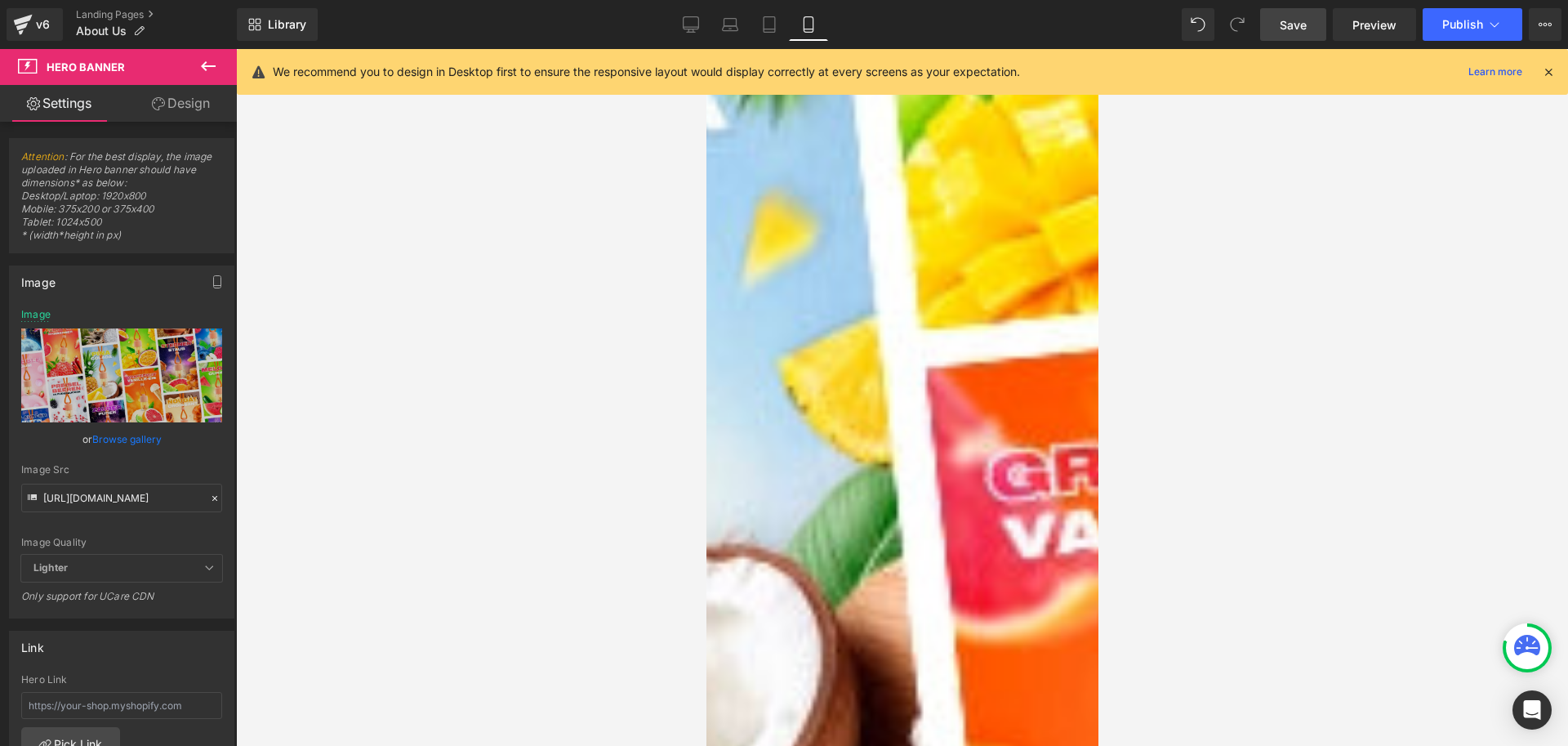
click at [186, 106] on link "Design" at bounding box center [180, 103] width 118 height 37
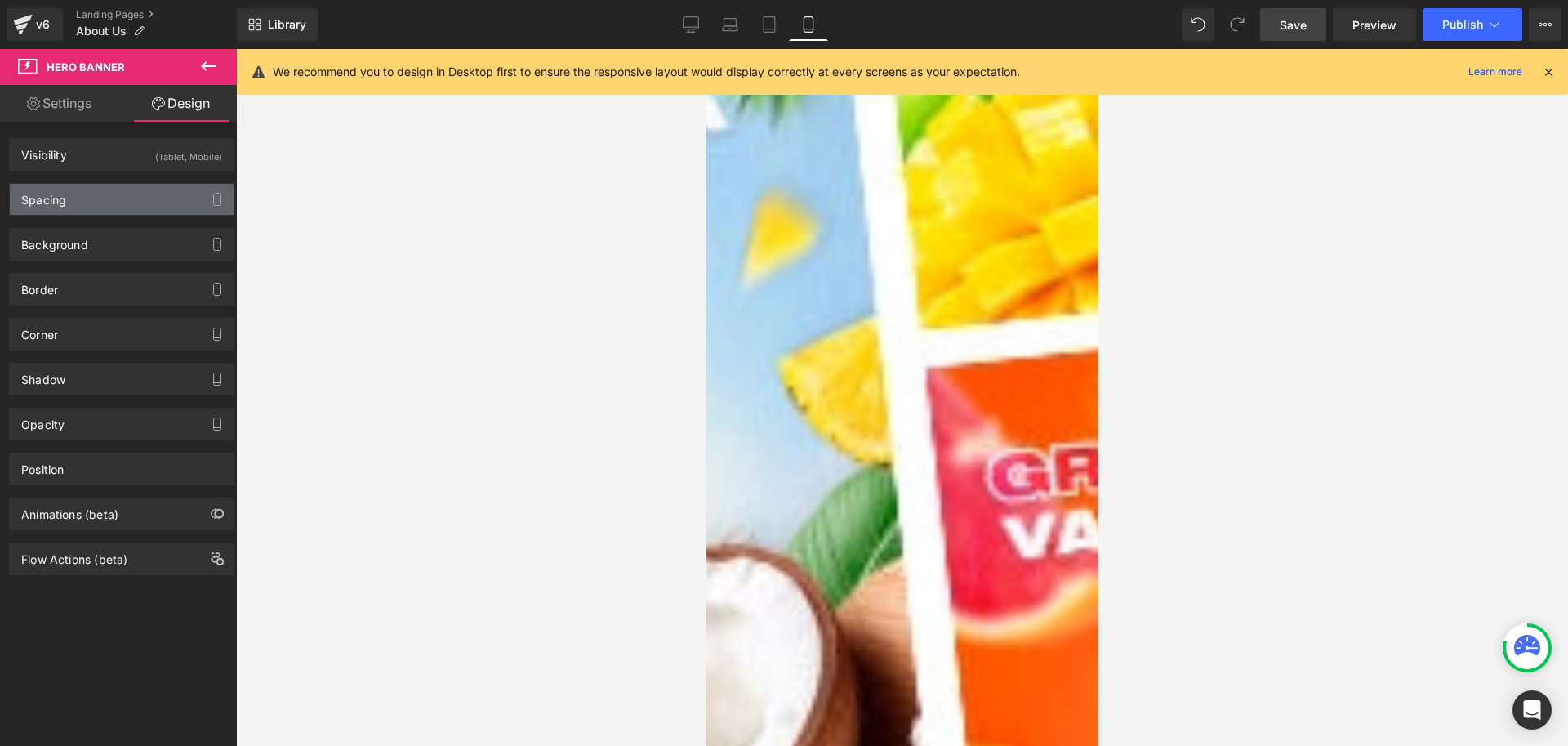
drag, startPoint x: 88, startPoint y: 196, endPoint x: 97, endPoint y: 201, distance: 10.3
click at [88, 196] on div "Spacing" at bounding box center [122, 199] width 224 height 31
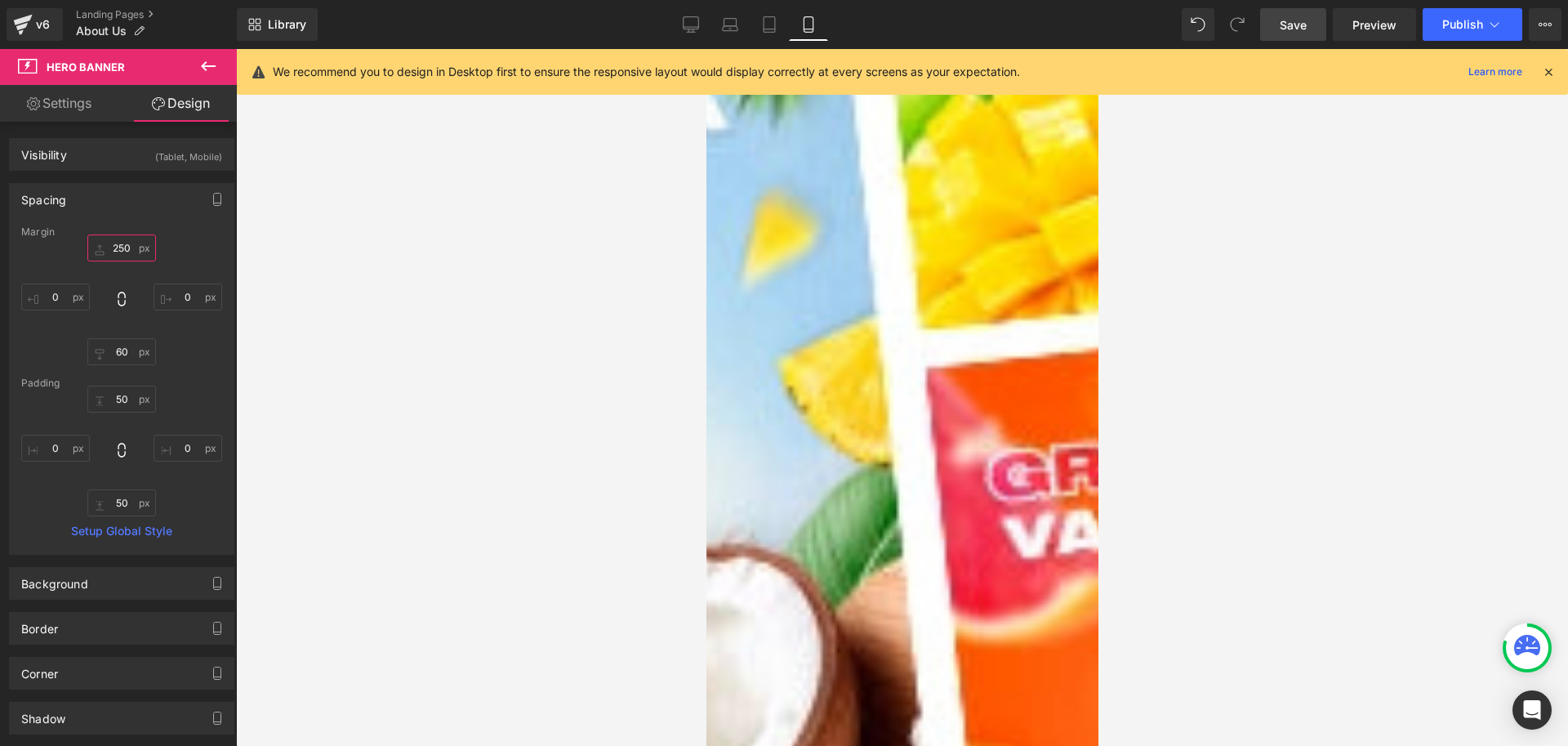
click at [123, 245] on input "250" at bounding box center [122, 248] width 68 height 27
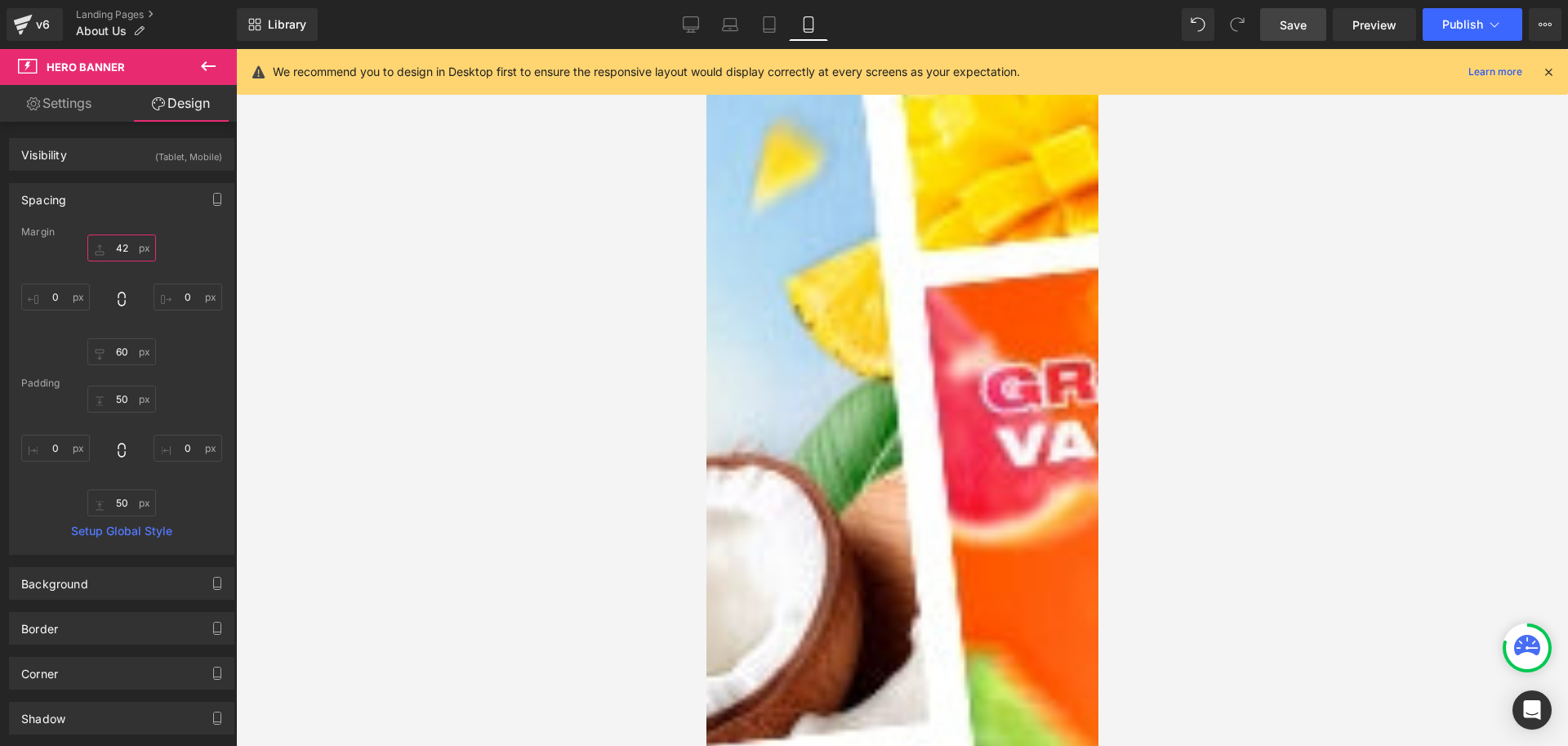
type input "42"
click at [1126, 386] on div at bounding box center [903, 398] width 1332 height 697
click at [706, 49] on icon at bounding box center [706, 49] width 0 height 0
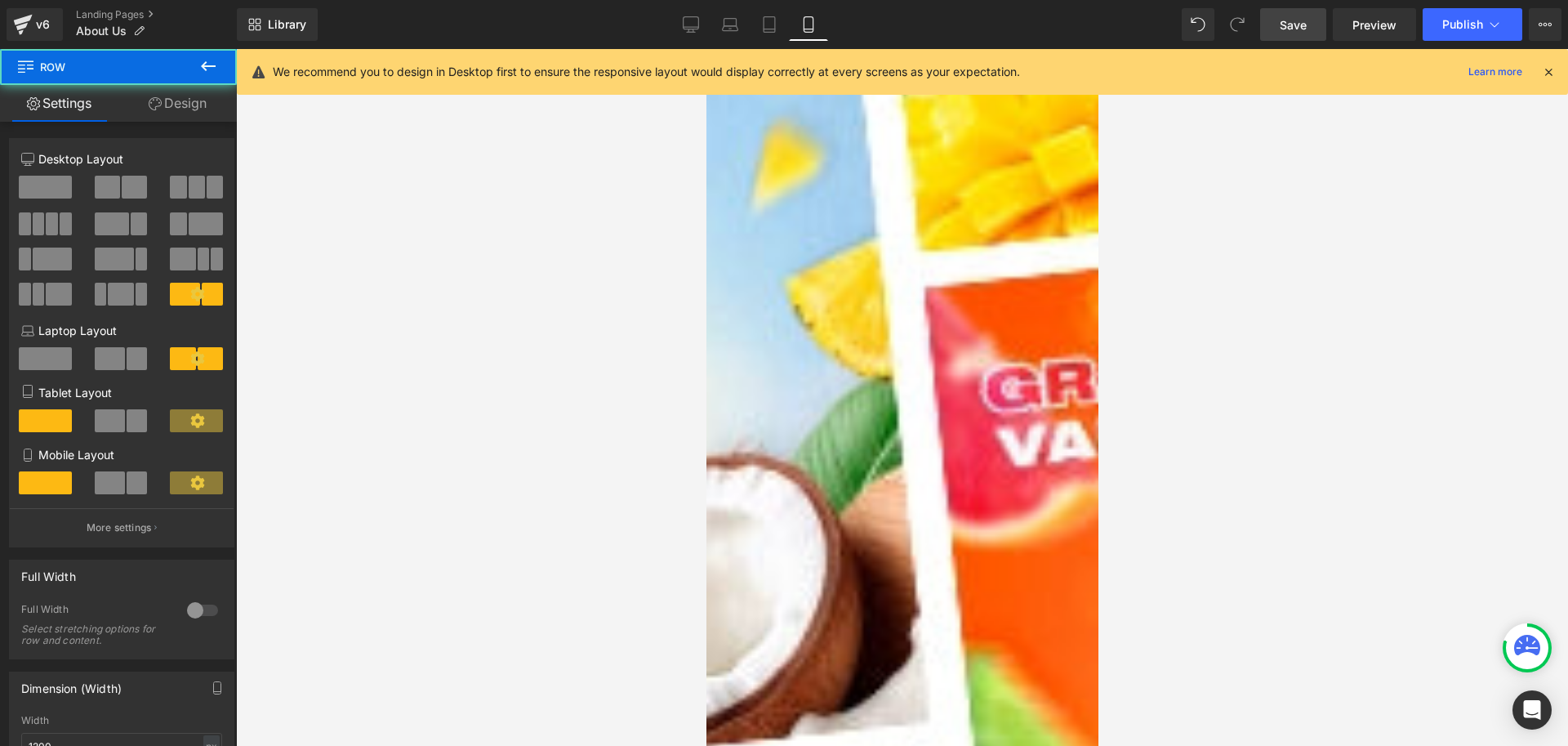
click at [161, 109] on link "Design" at bounding box center [177, 103] width 118 height 37
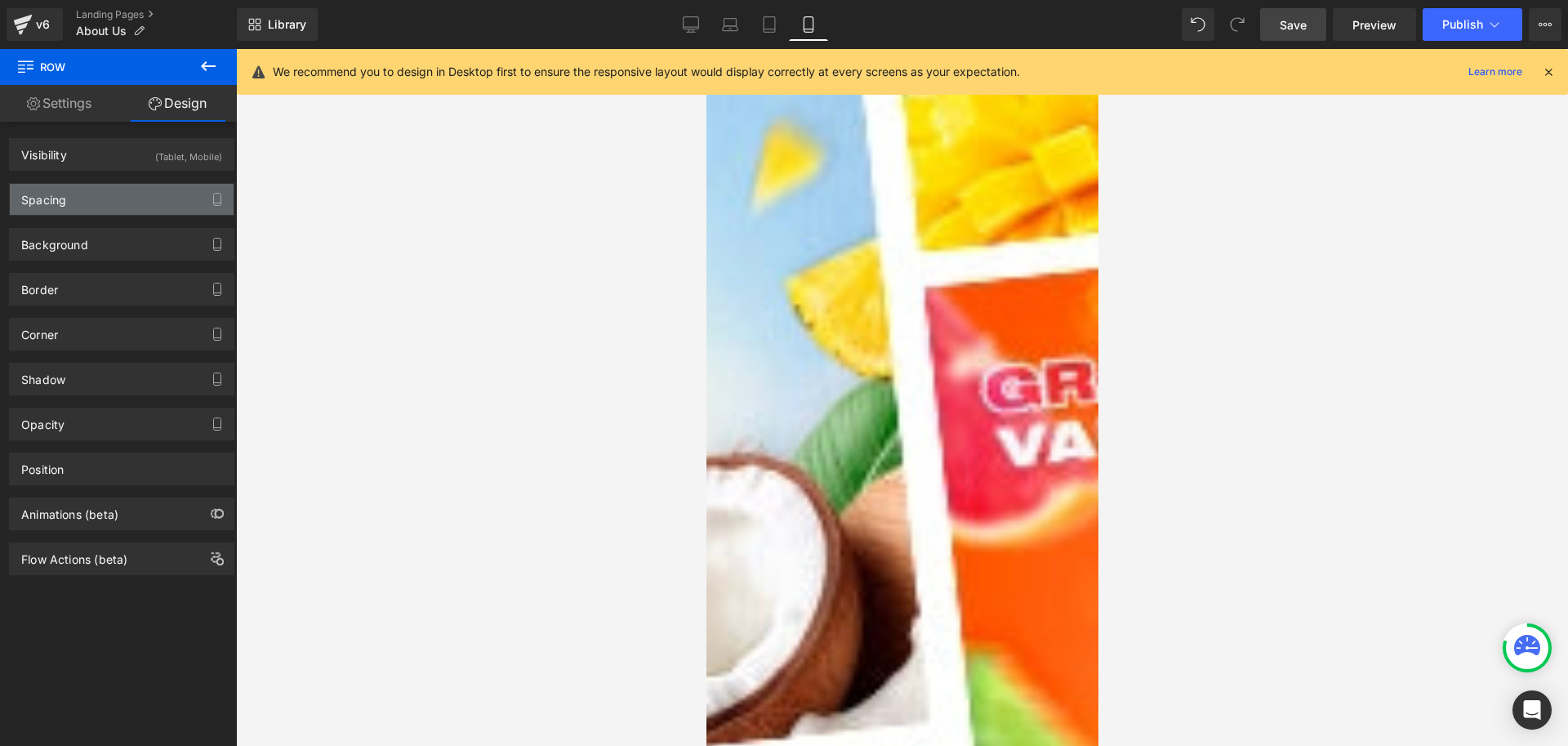
click at [86, 189] on div "Spacing" at bounding box center [122, 199] width 224 height 31
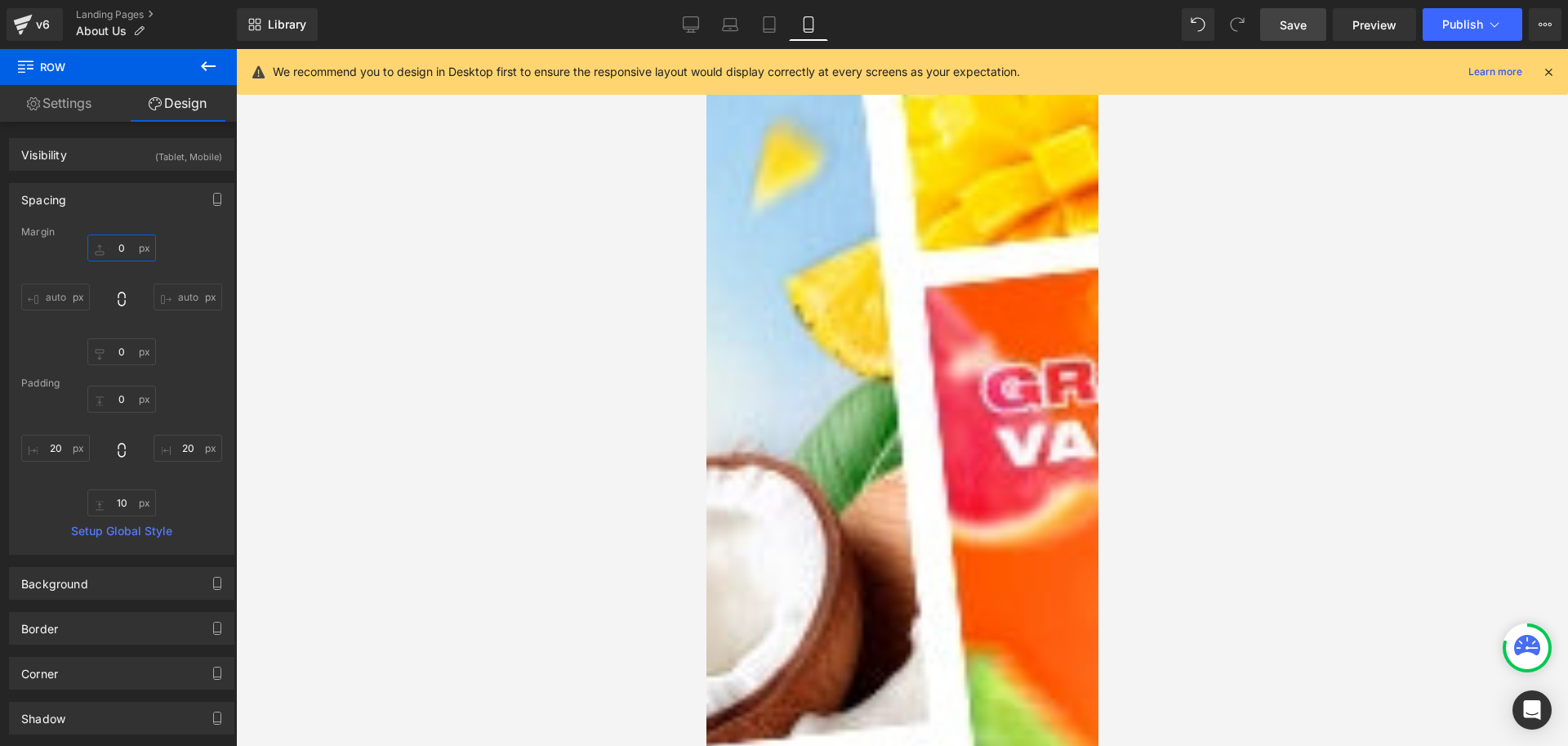
click at [127, 244] on input "text" at bounding box center [122, 248] width 68 height 27
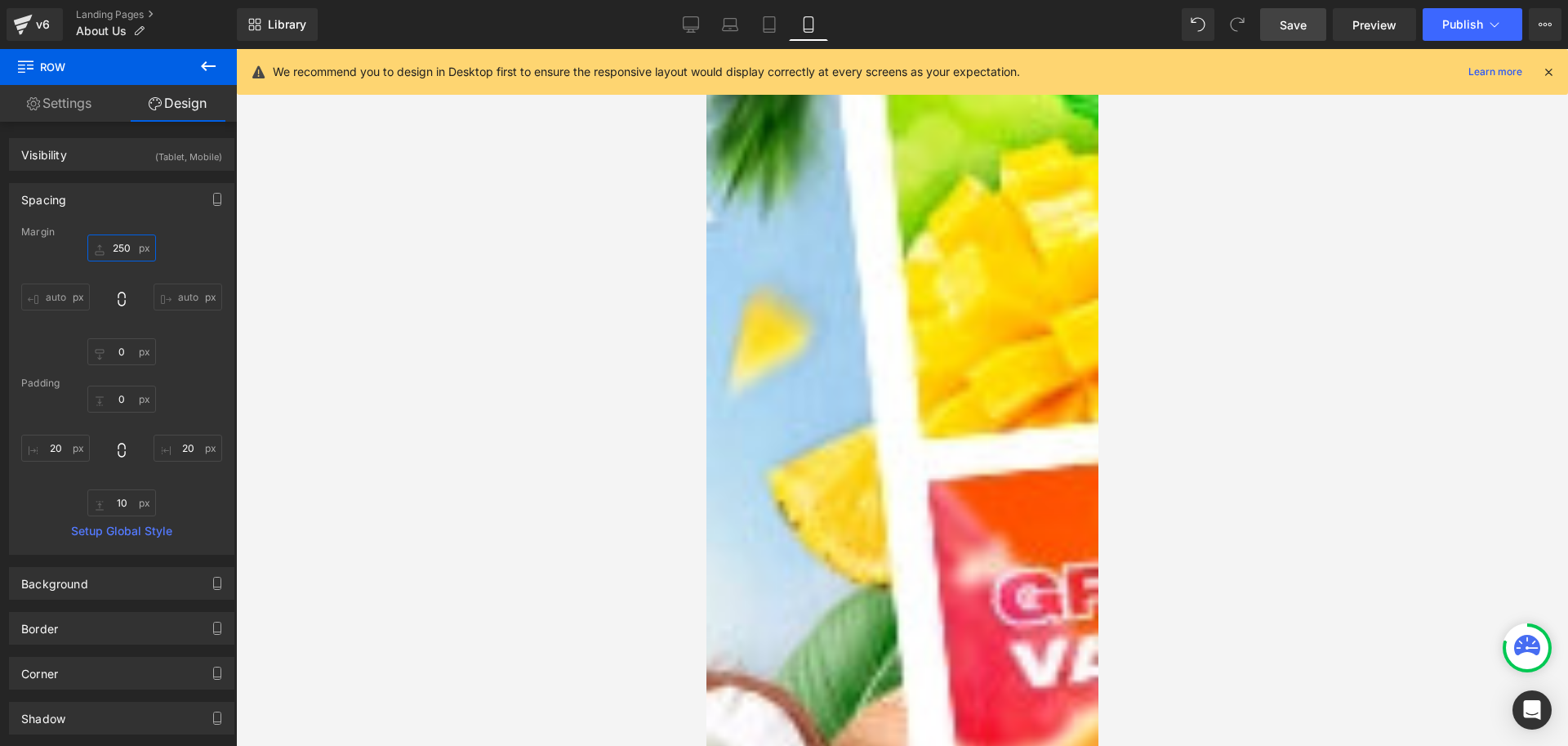
type input "250"
click at [645, 276] on div at bounding box center [903, 398] width 1332 height 697
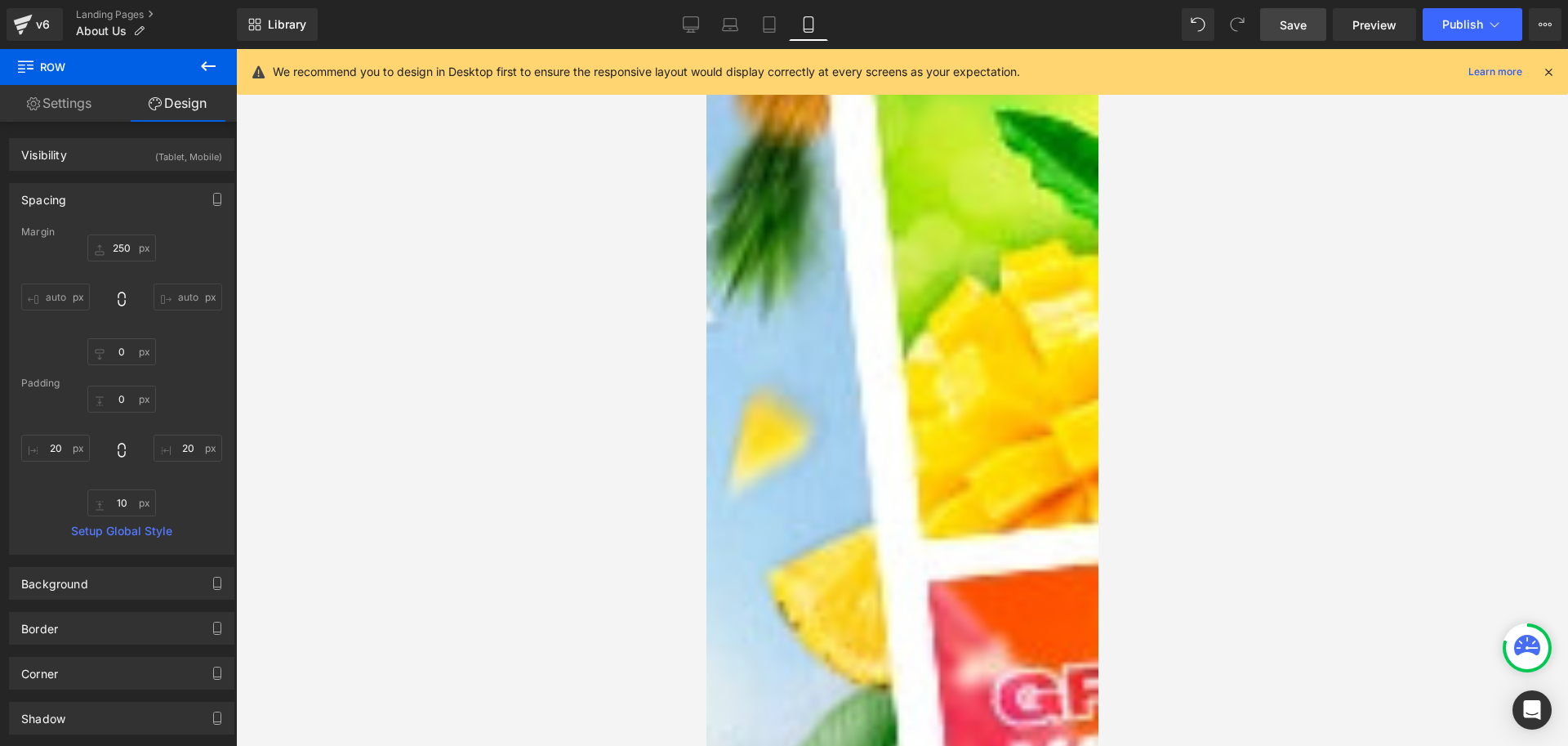
scroll to position [915, 0]
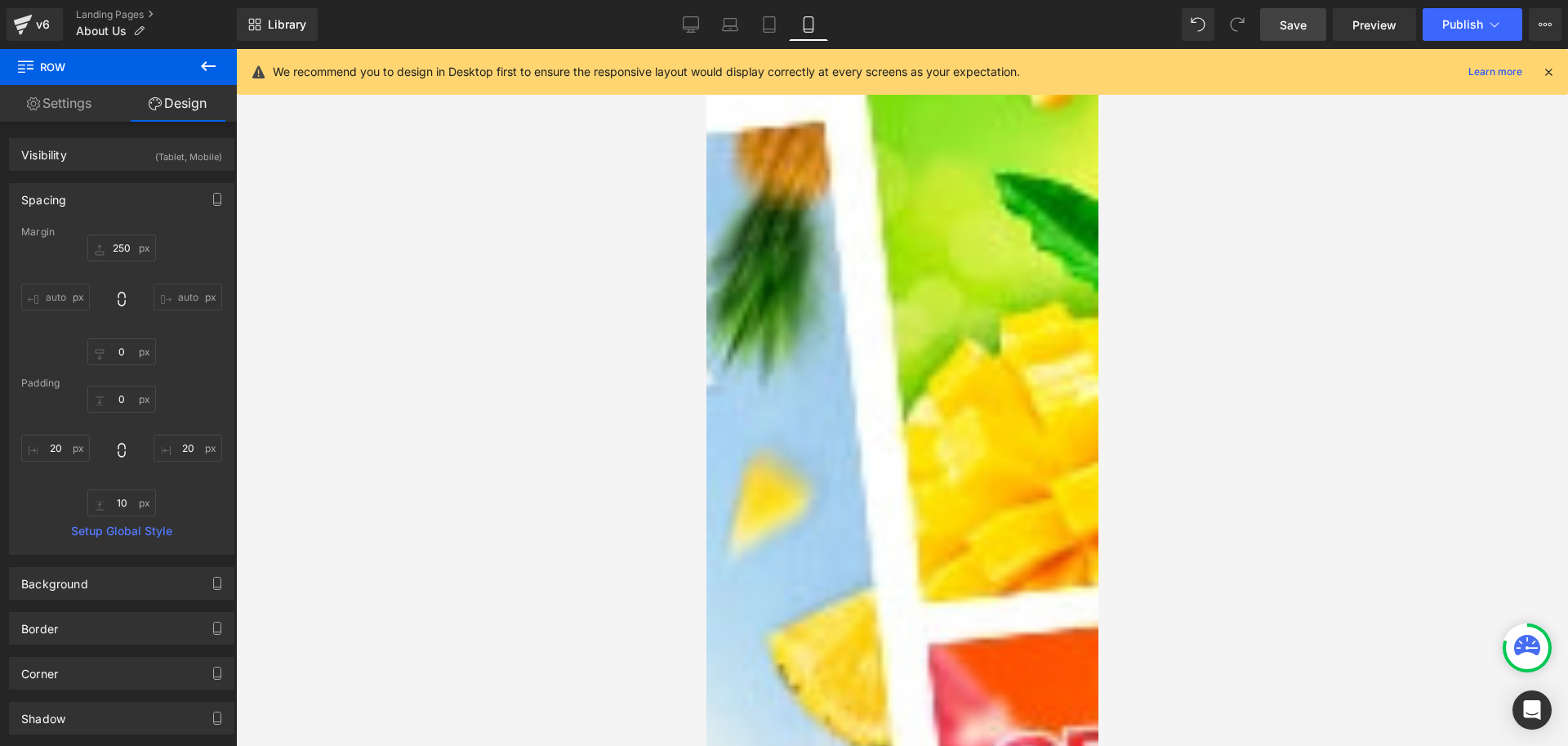
click at [706, 49] on span "Image" at bounding box center [706, 49] width 0 height 0
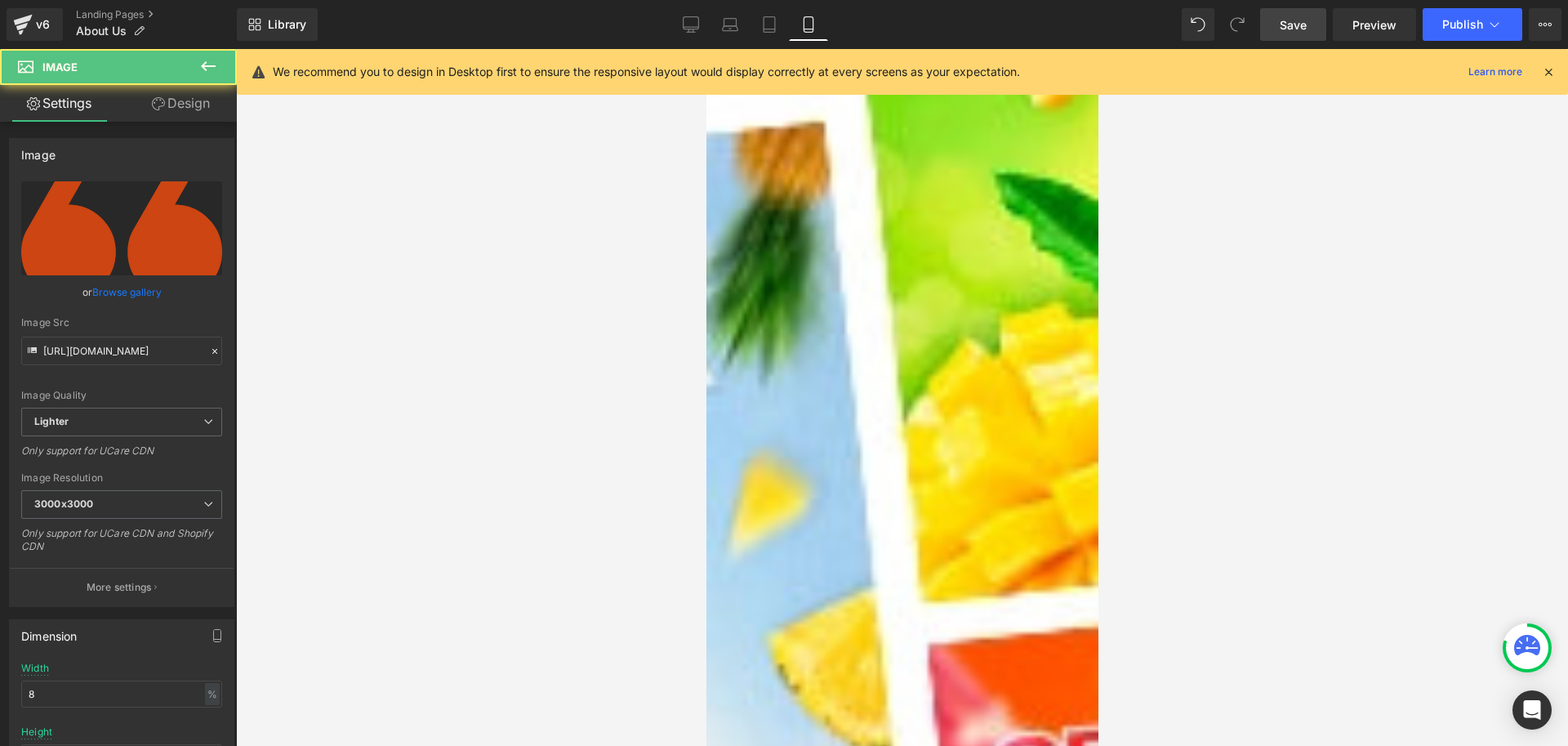
click at [1176, 501] on div at bounding box center [903, 398] width 1332 height 697
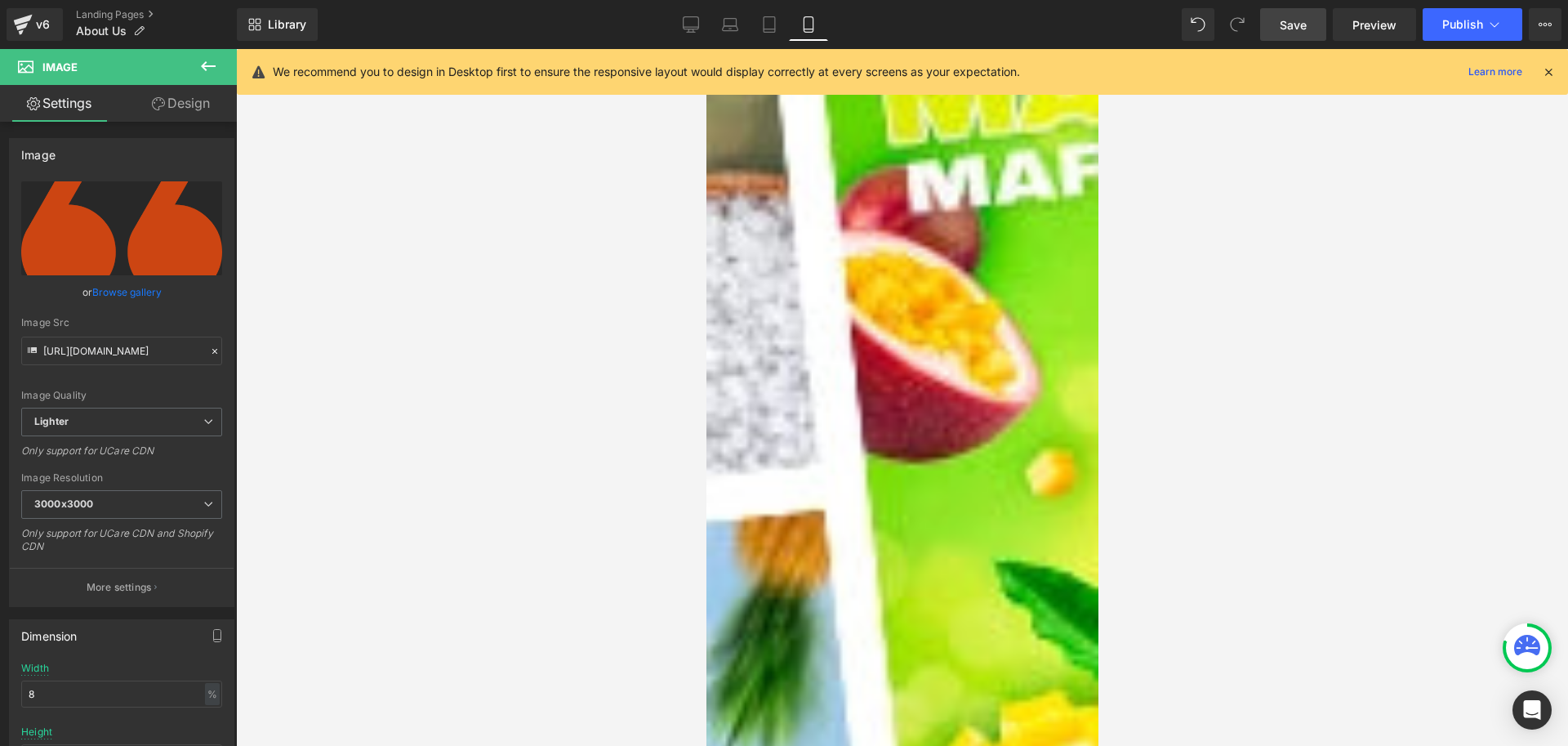
scroll to position [506, 0]
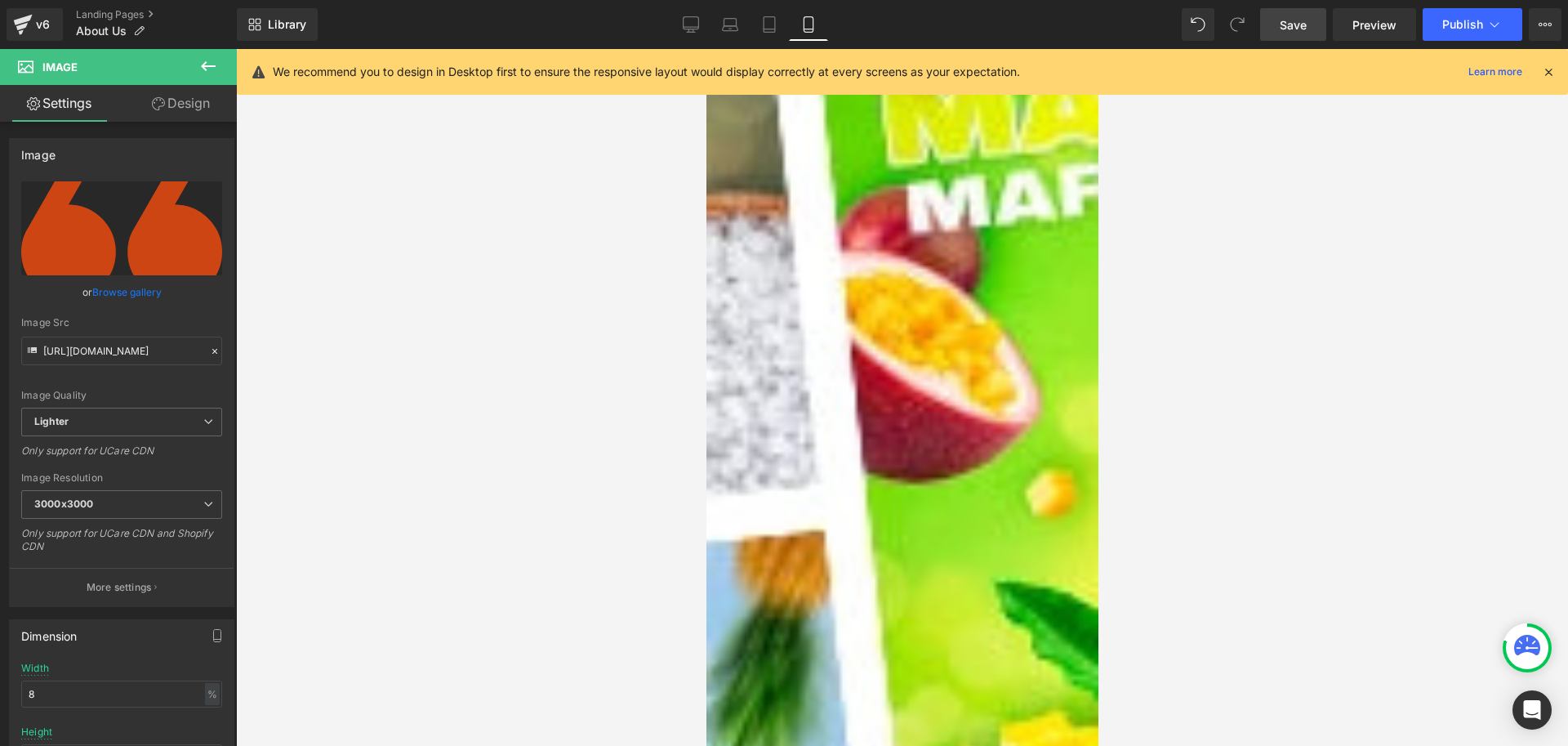
click at [924, 491] on img at bounding box center [1130, 545] width 817 height 1225
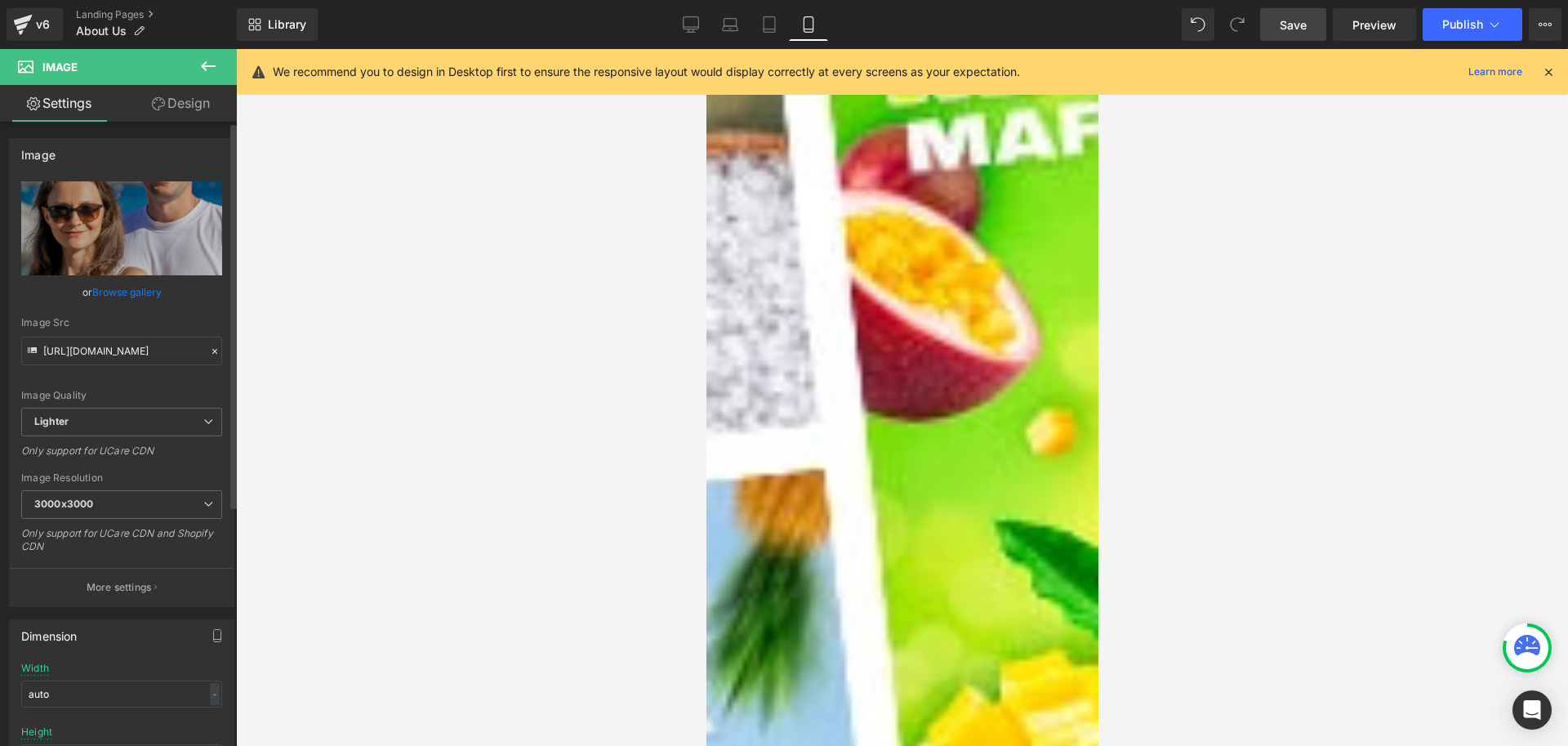
scroll to position [572, 0]
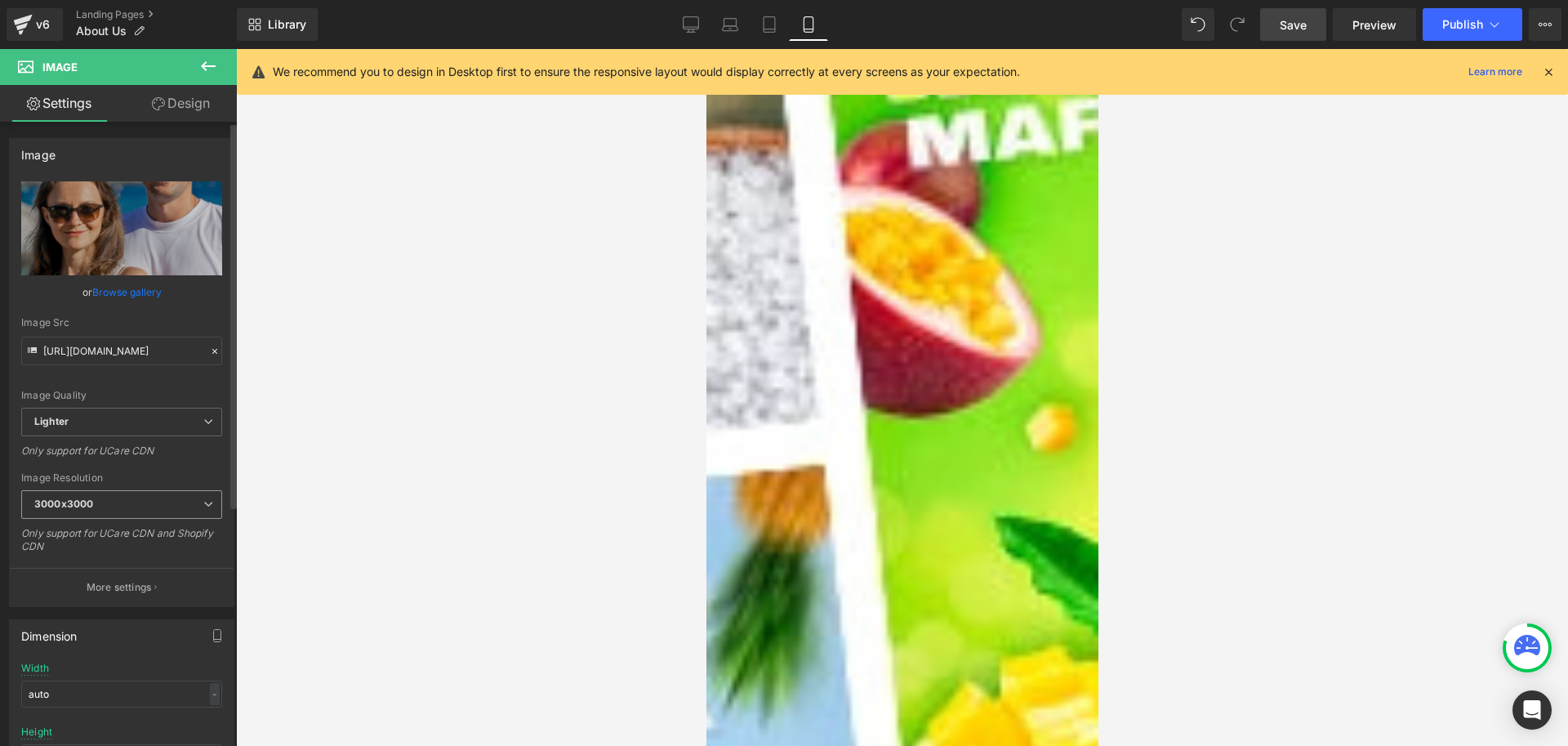
click at [163, 505] on span "3000x3000" at bounding box center [122, 504] width 201 height 29
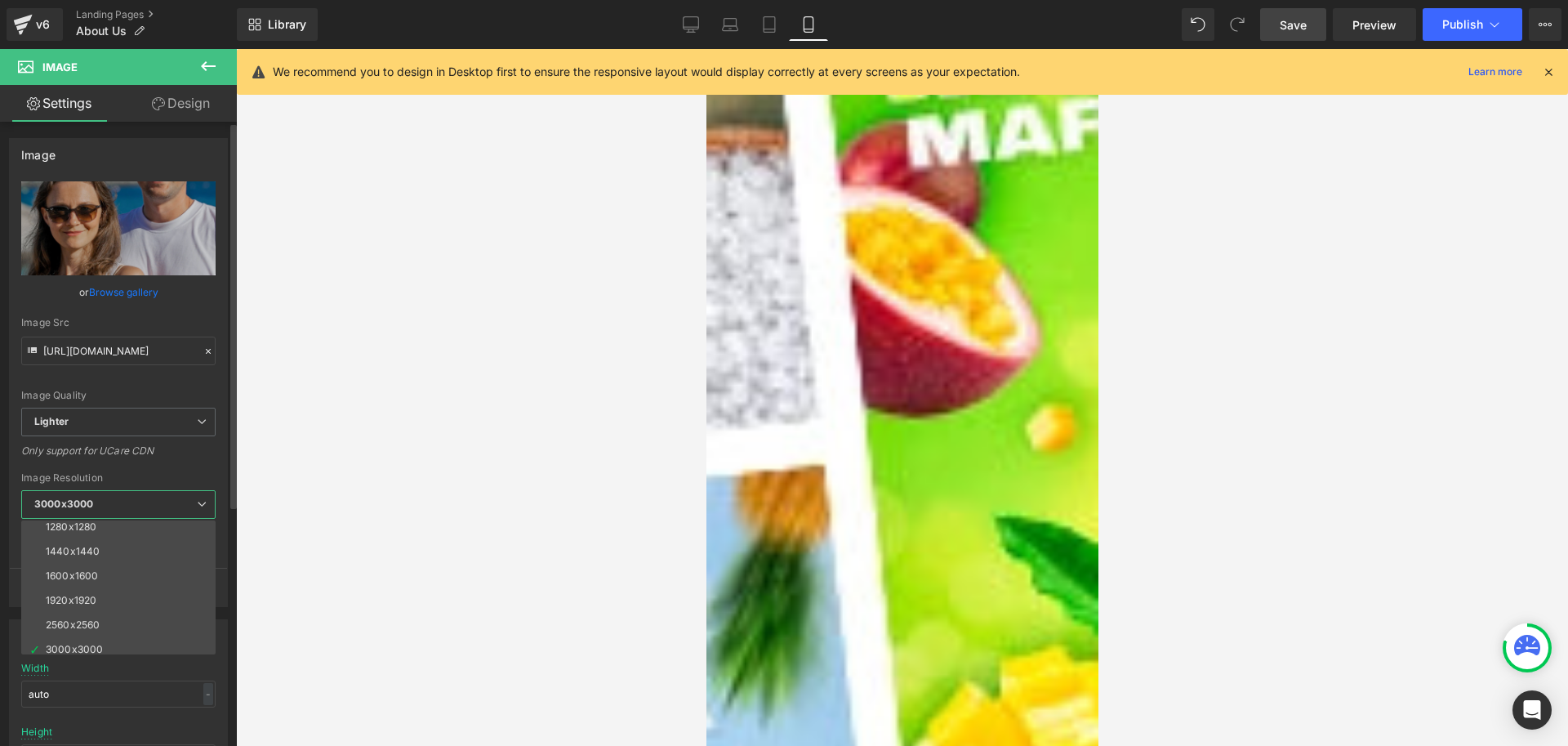
scroll to position [234, 0]
click at [106, 550] on li "1440x1440" at bounding box center [122, 544] width 201 height 25
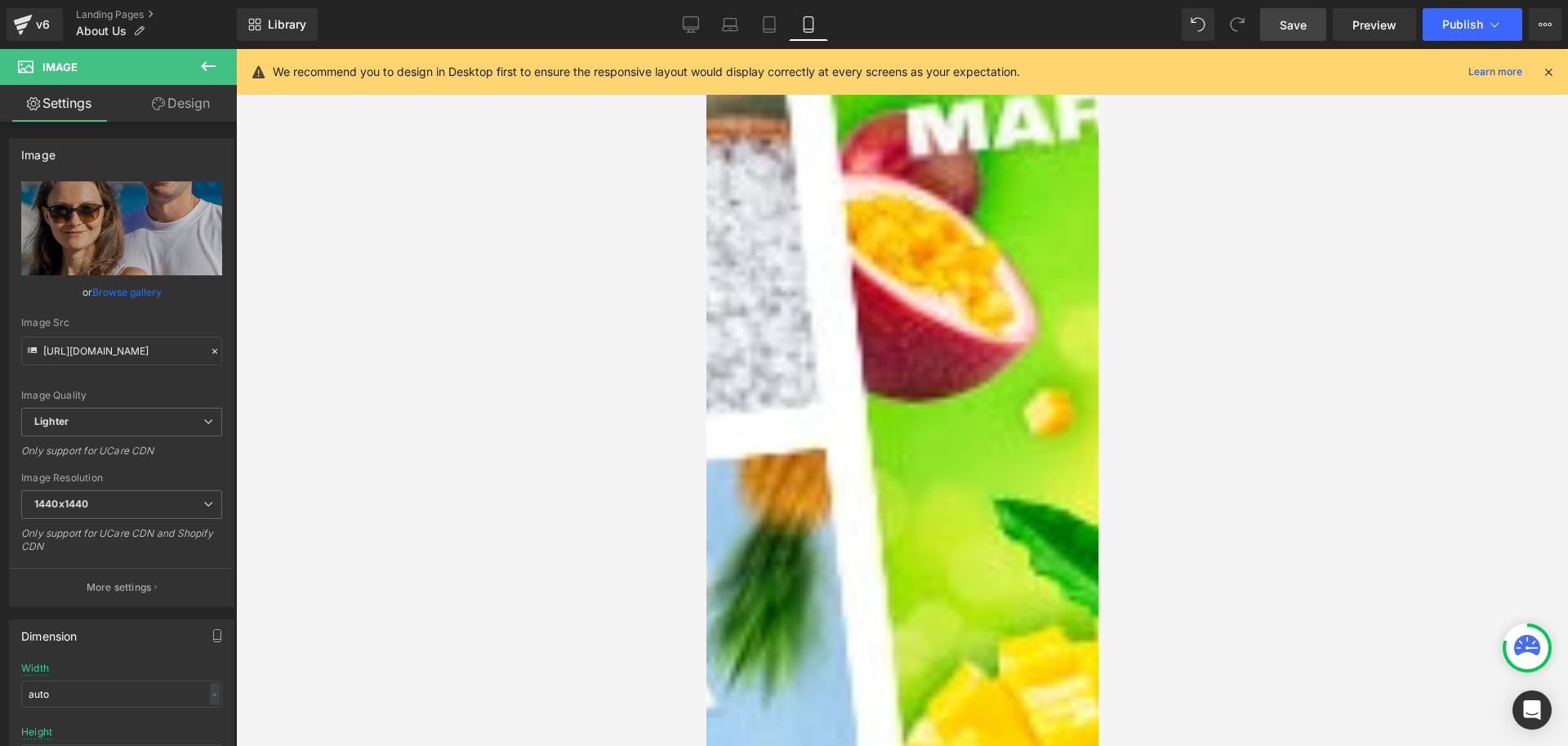
click at [503, 466] on div at bounding box center [903, 398] width 1332 height 697
click at [173, 511] on span "1440x1440" at bounding box center [122, 504] width 201 height 29
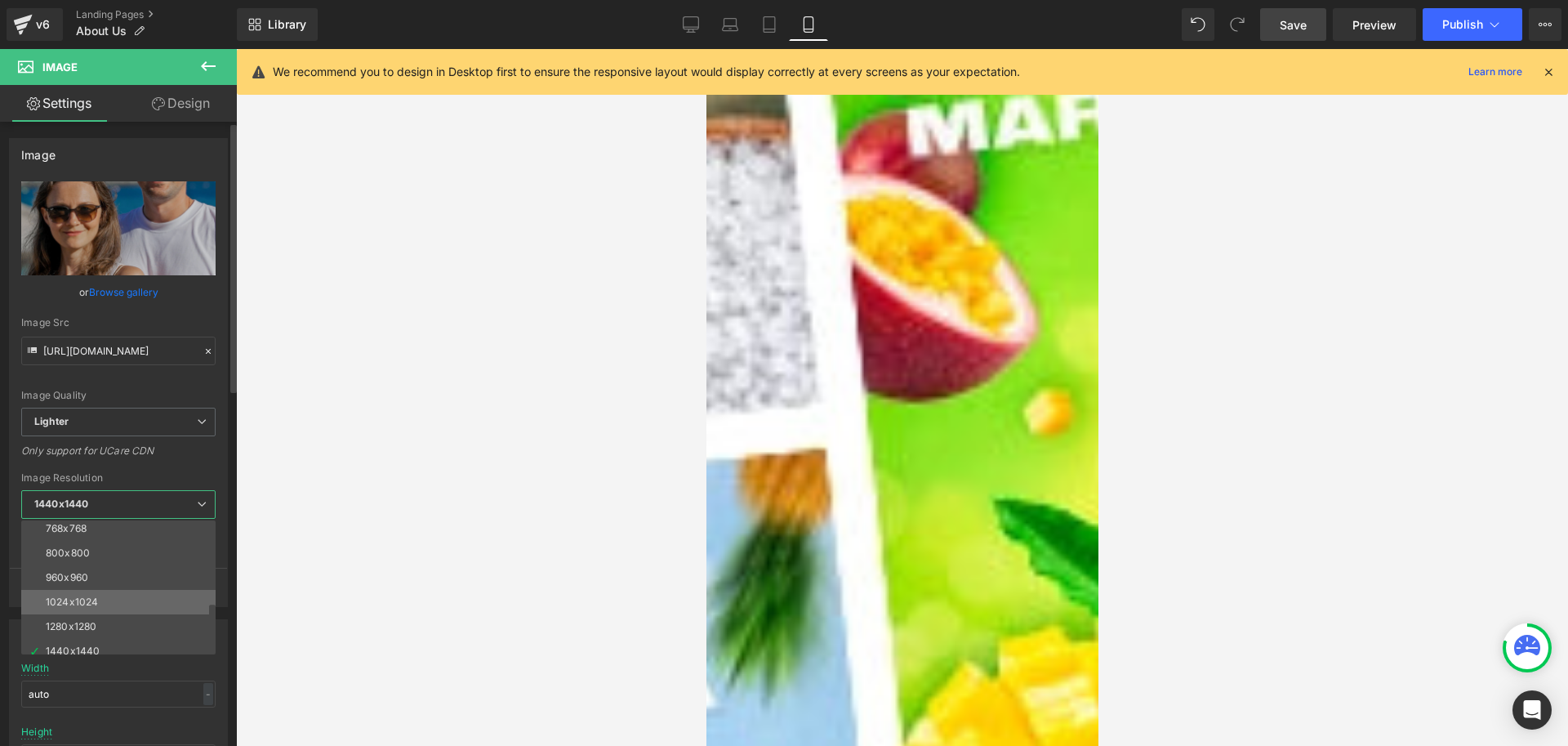
scroll to position [0, 0]
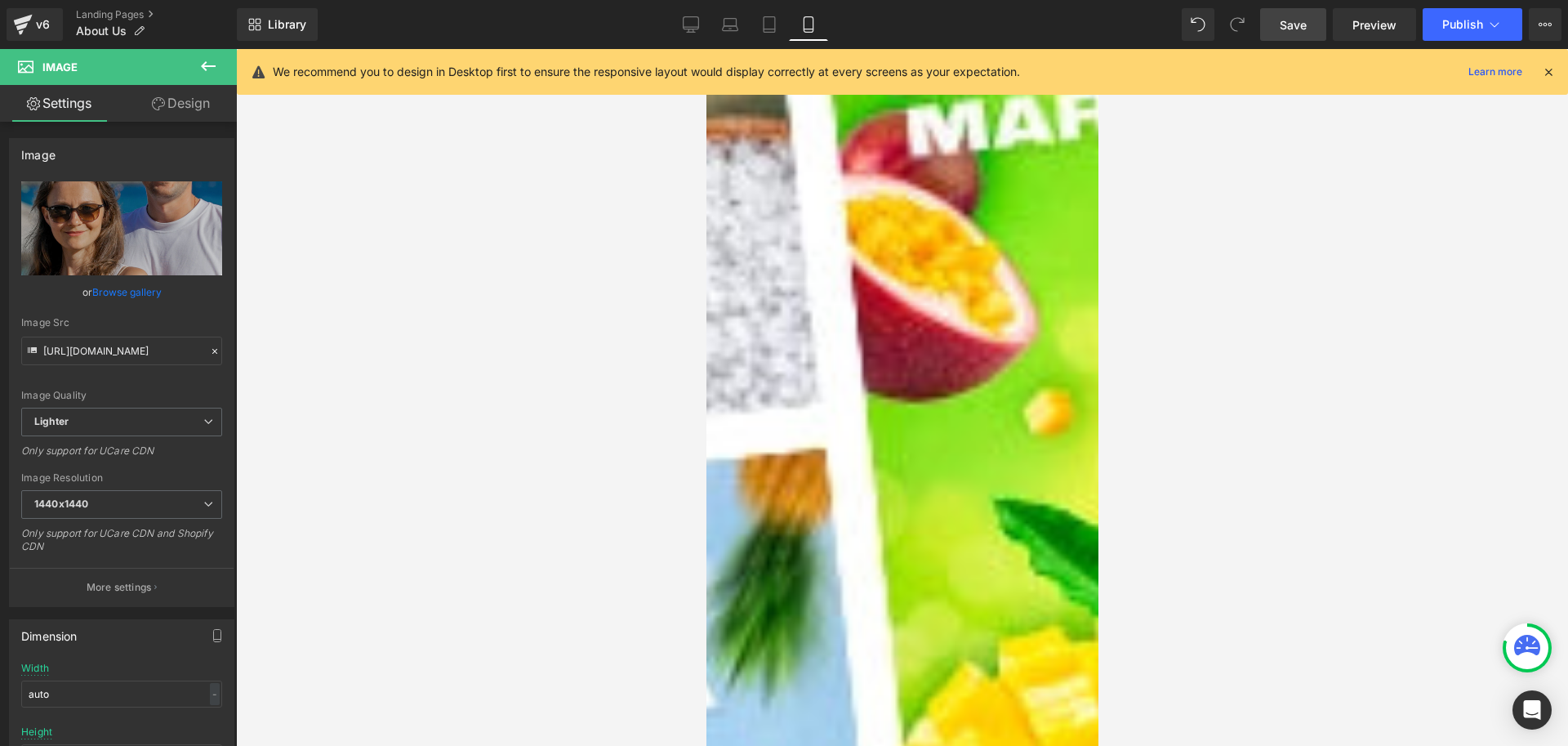
click at [578, 495] on div at bounding box center [903, 398] width 1332 height 697
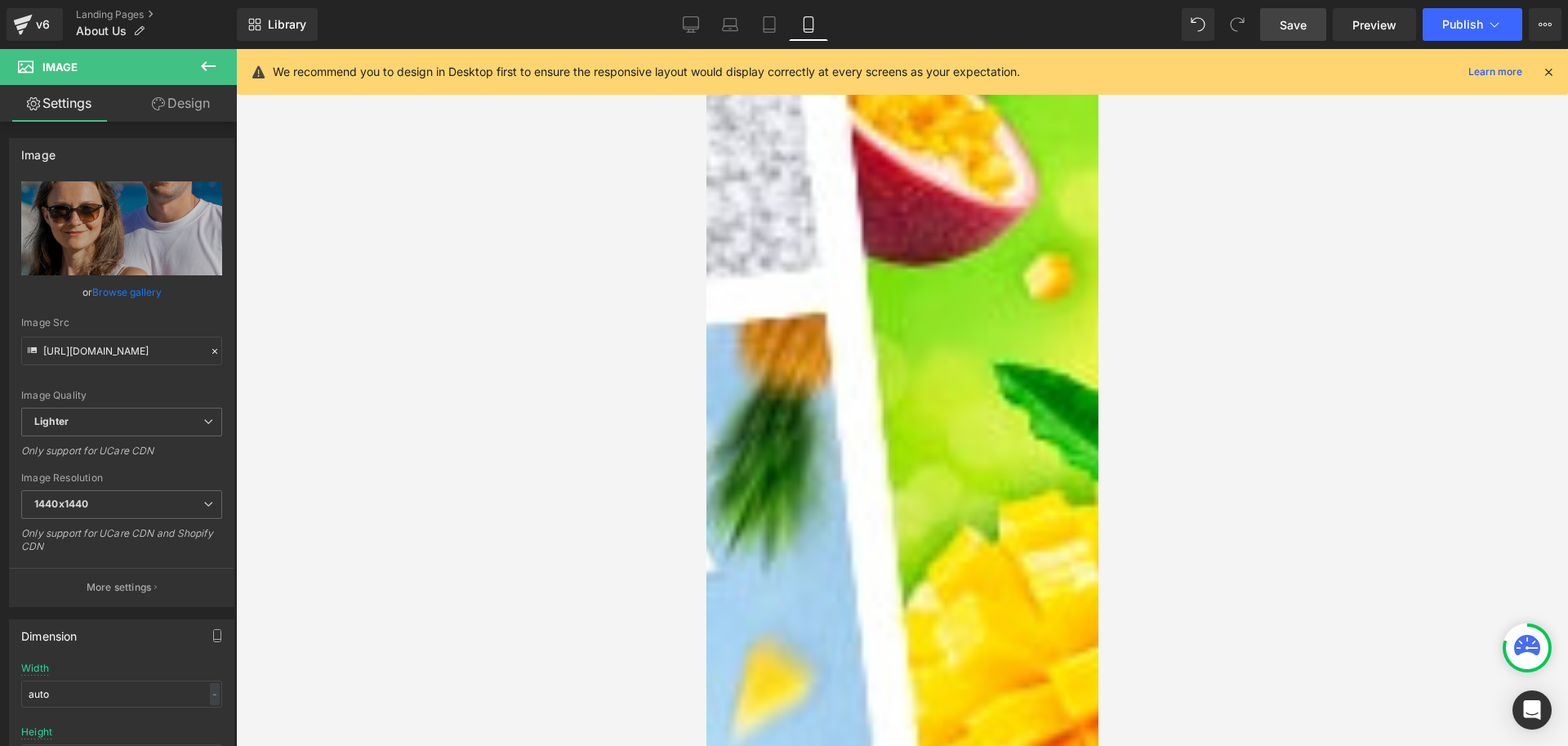
scroll to position [735, 0]
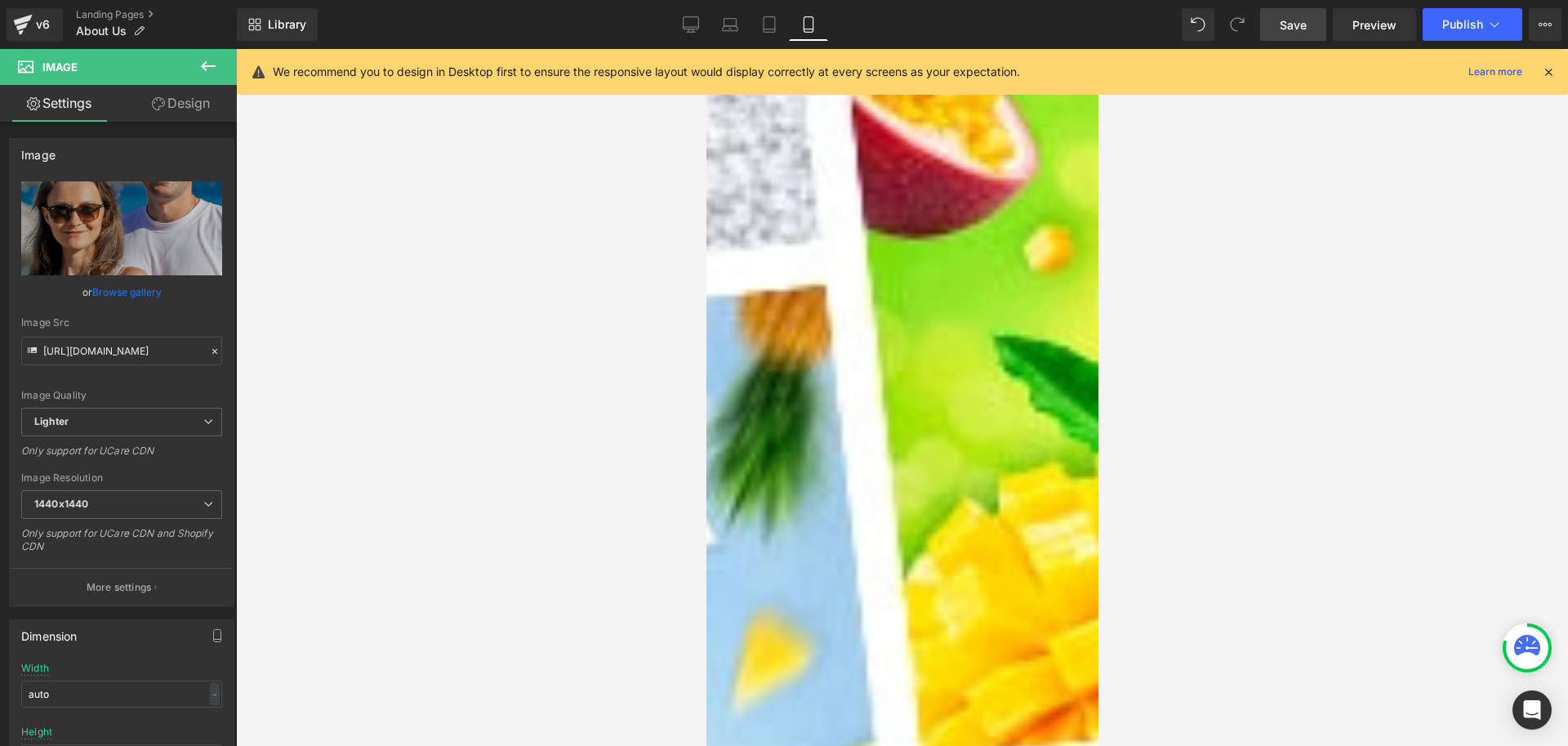
click at [706, 49] on span "Heading" at bounding box center [706, 49] width 0 height 0
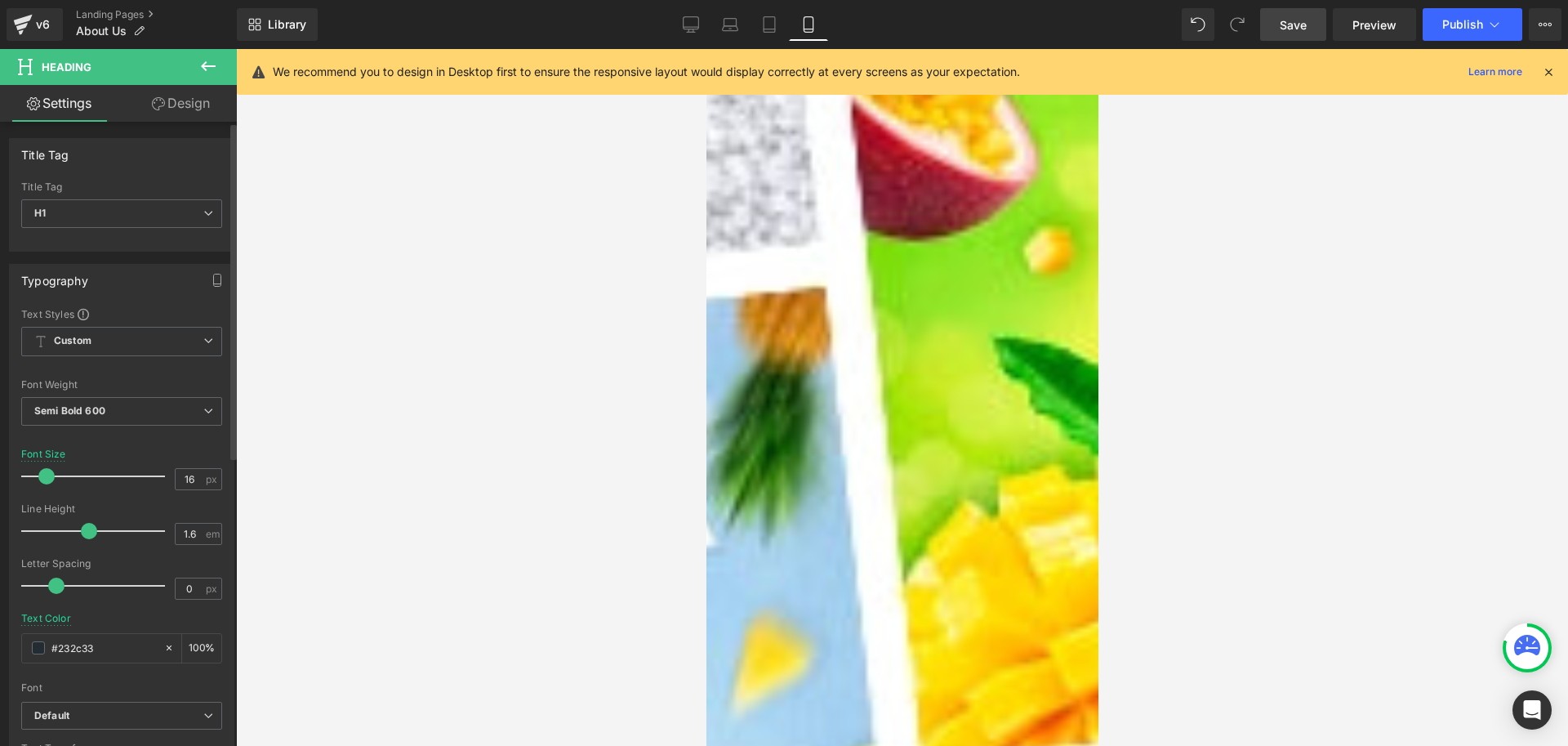
click at [46, 476] on span at bounding box center [46, 476] width 17 height 17
click at [193, 409] on span "Semi Bold 600" at bounding box center [122, 411] width 201 height 29
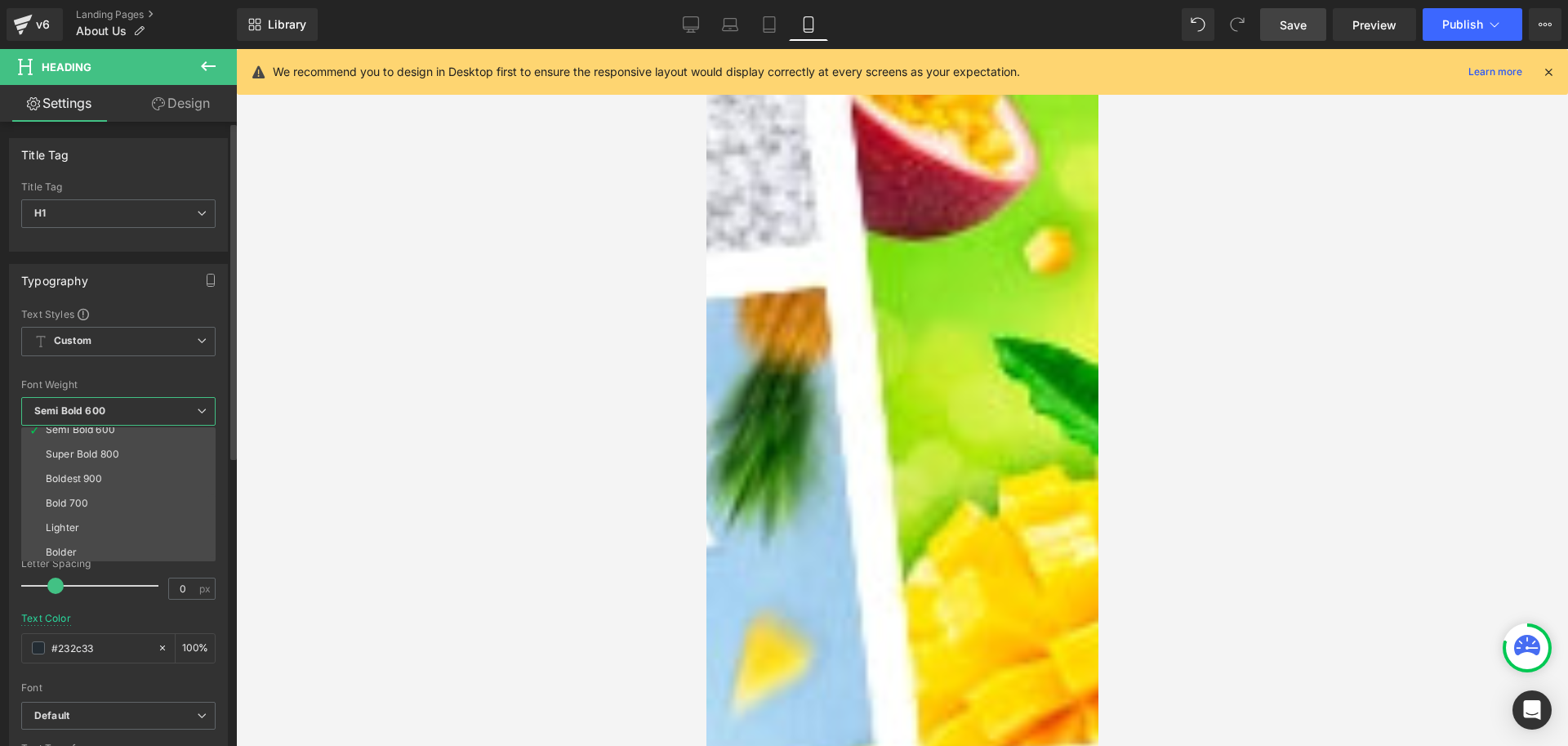
scroll to position [136, 0]
click at [104, 499] on li "Bold 700" at bounding box center [122, 500] width 201 height 25
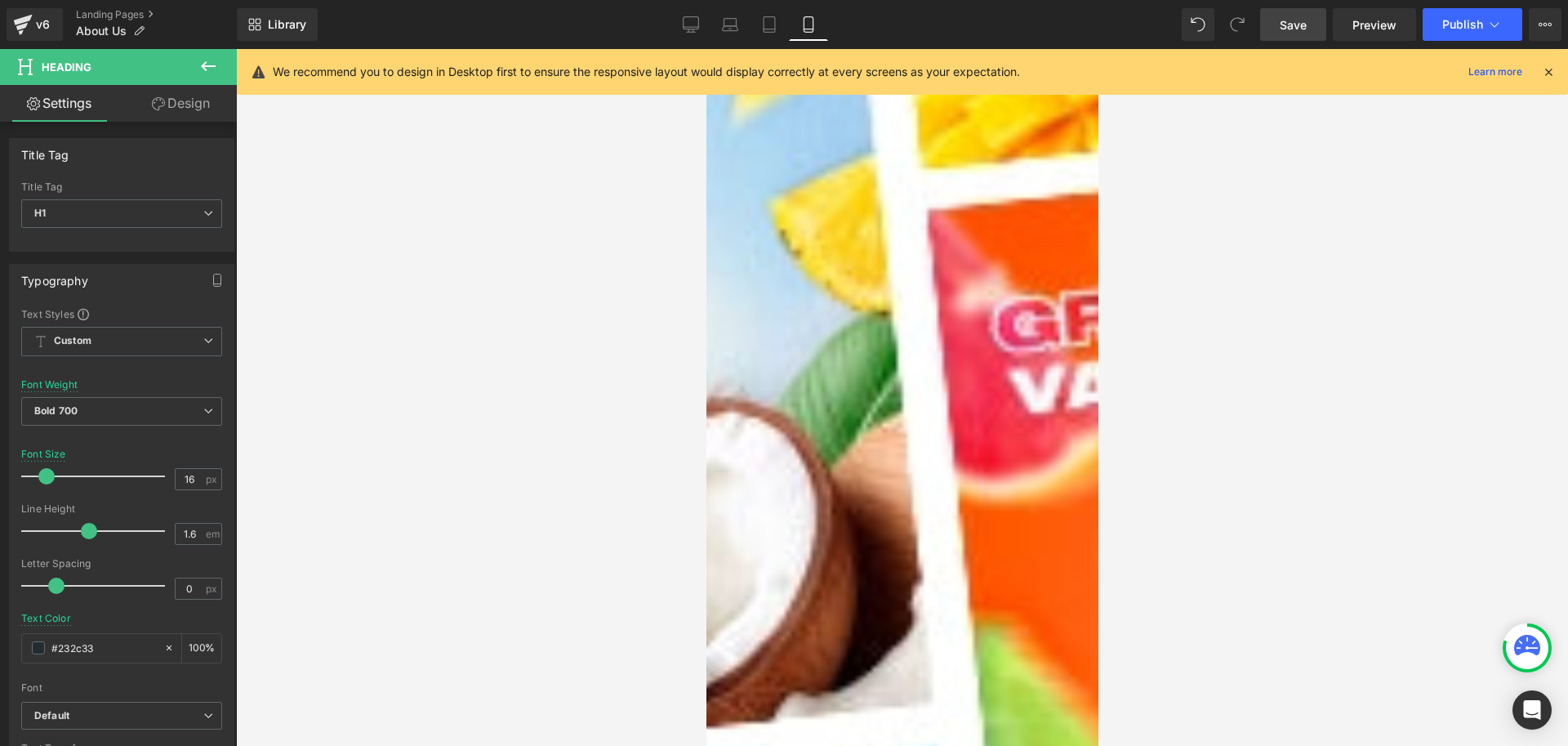
scroll to position [1307, 0]
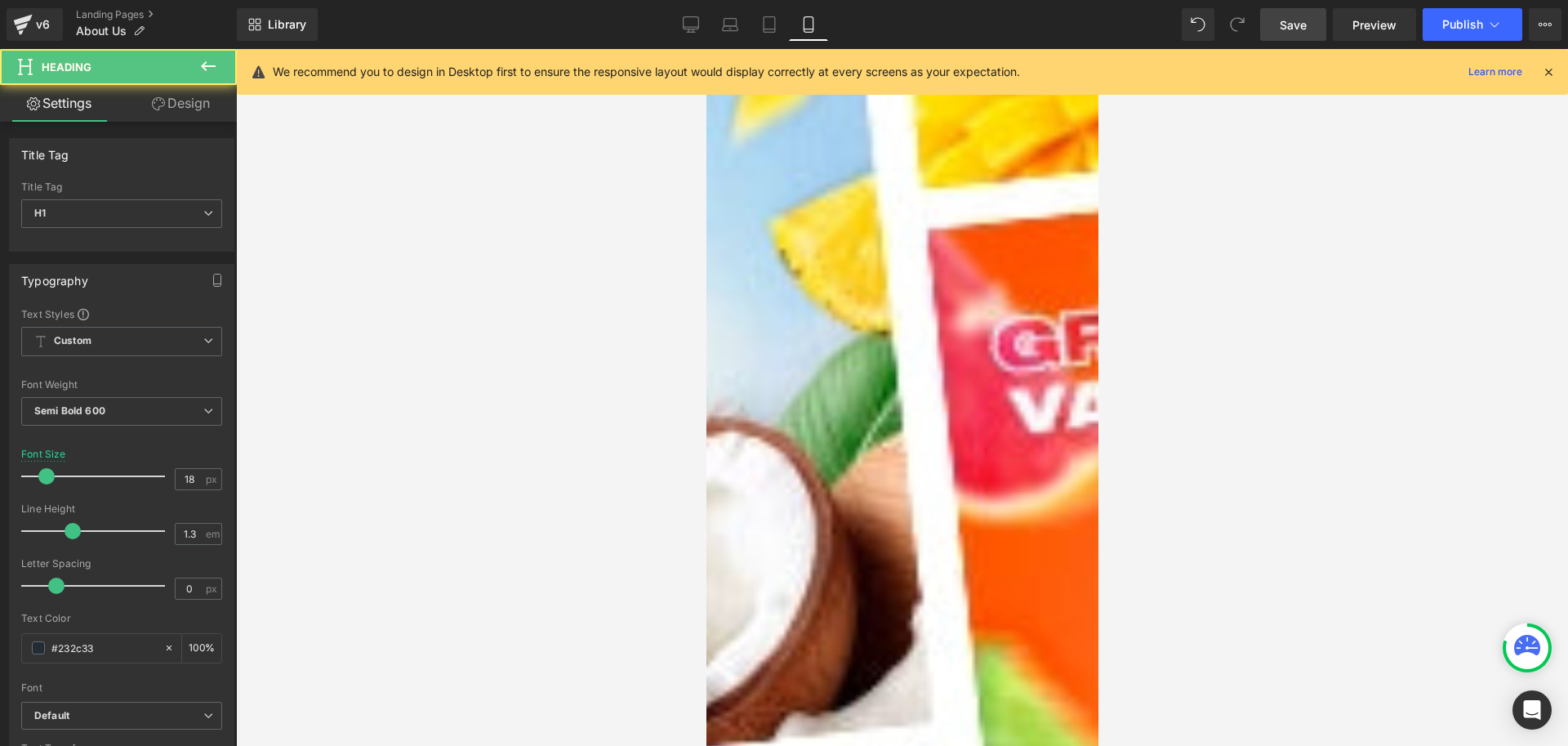
click at [598, 276] on div at bounding box center [903, 398] width 1332 height 697
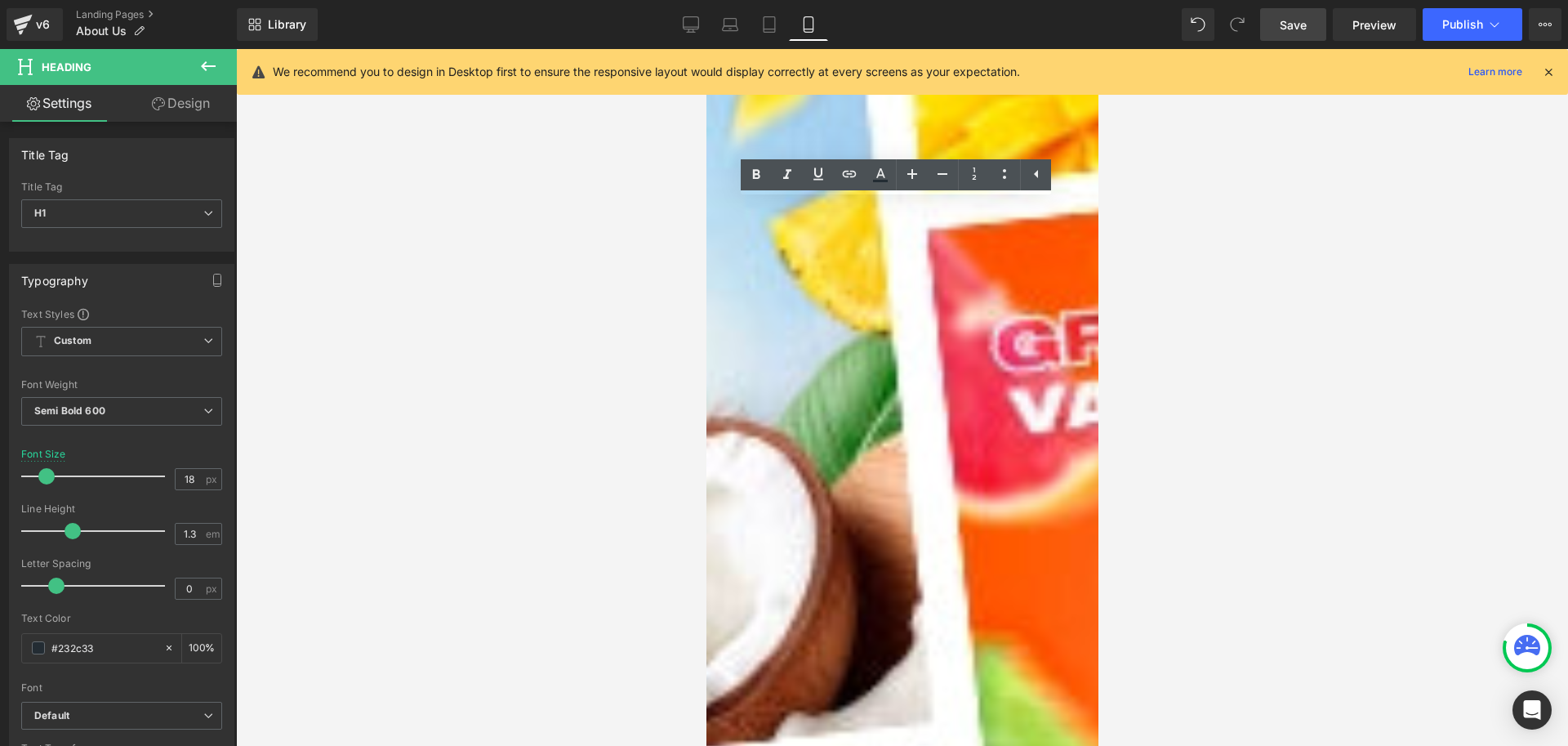
click at [667, 229] on div at bounding box center [903, 398] width 1332 height 697
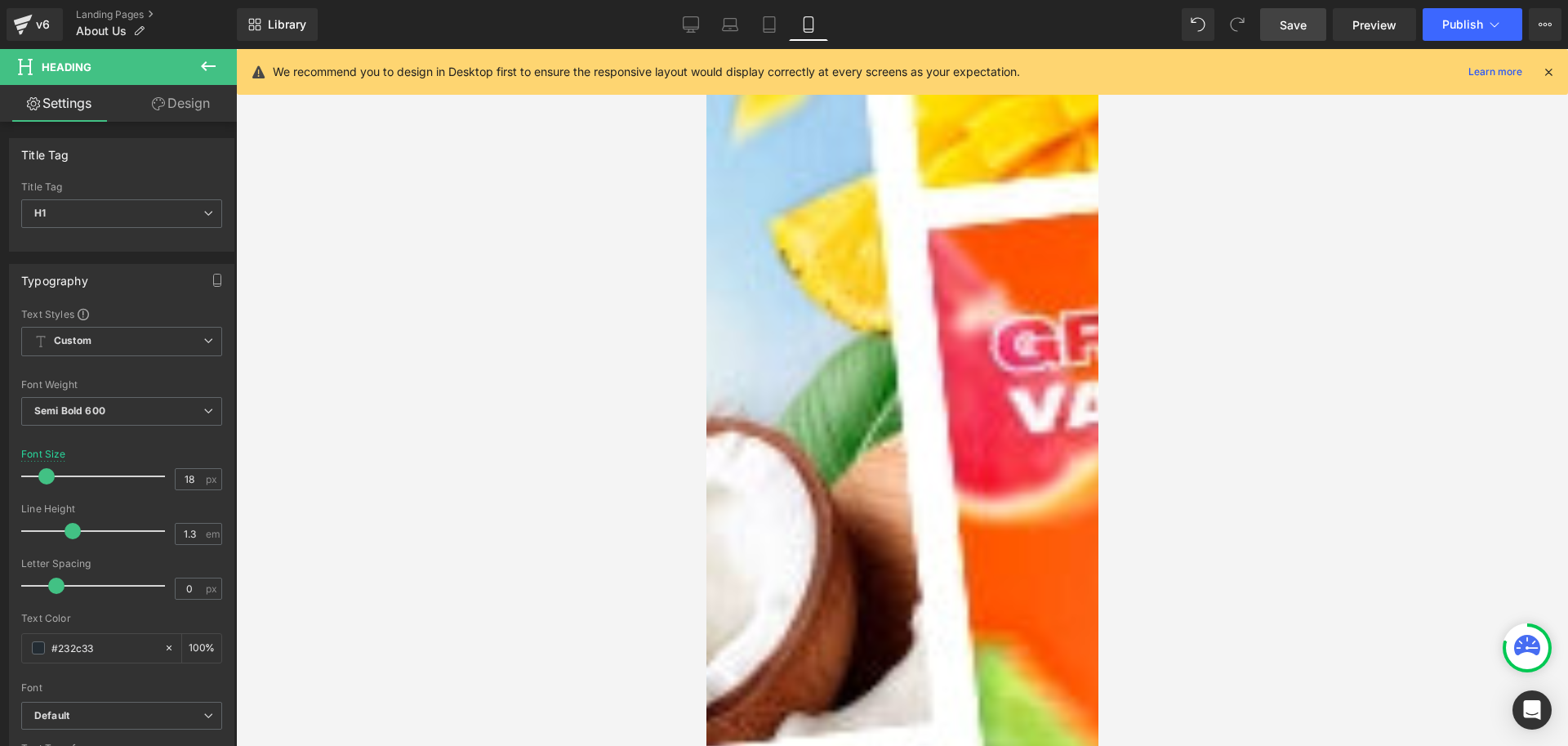
click at [706, 49] on icon at bounding box center [706, 49] width 0 height 0
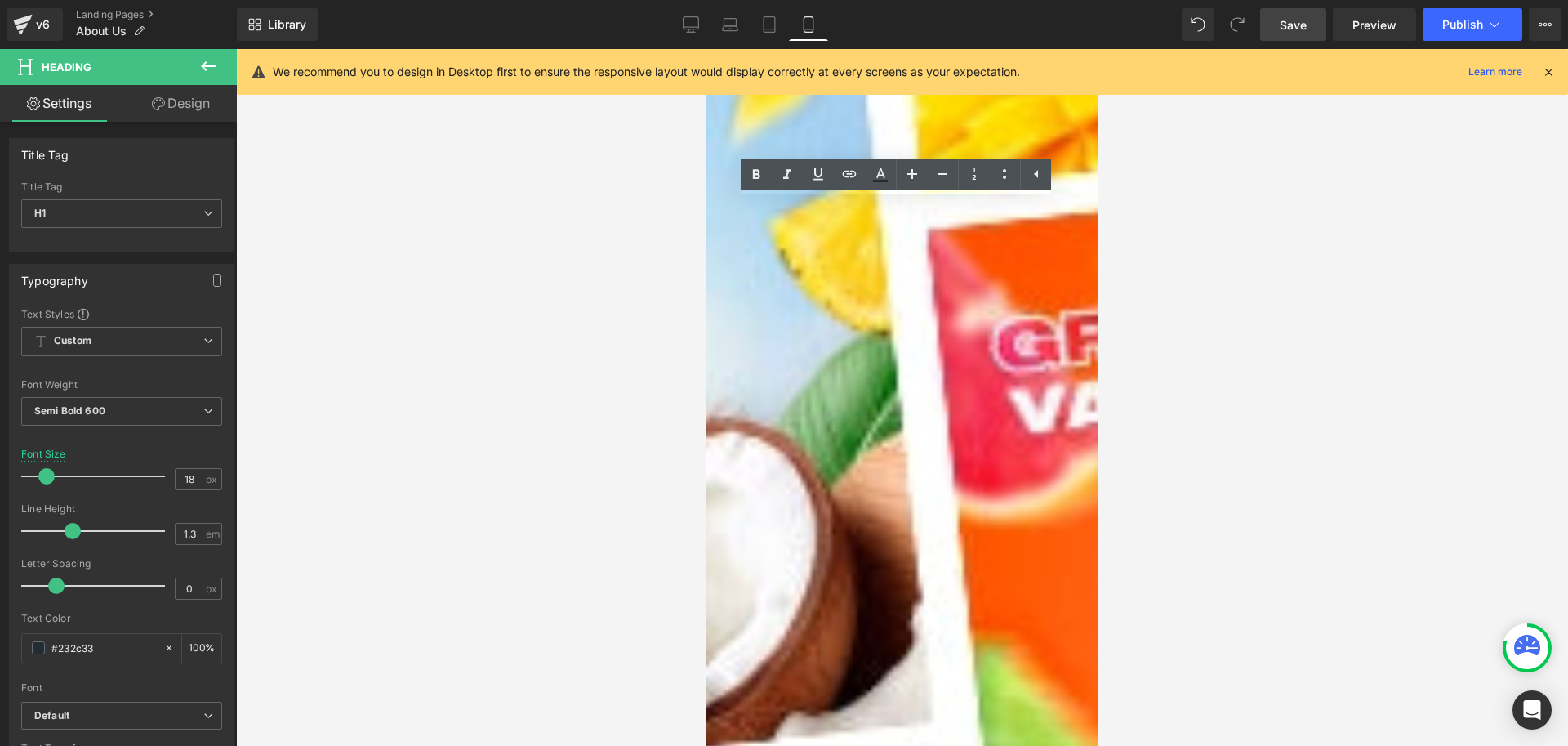
drag, startPoint x: 1238, startPoint y: 225, endPoint x: 1125, endPoint y: 215, distance: 113.4
click at [1234, 224] on div at bounding box center [903, 398] width 1332 height 697
click at [1315, 189] on div at bounding box center [903, 398] width 1332 height 697
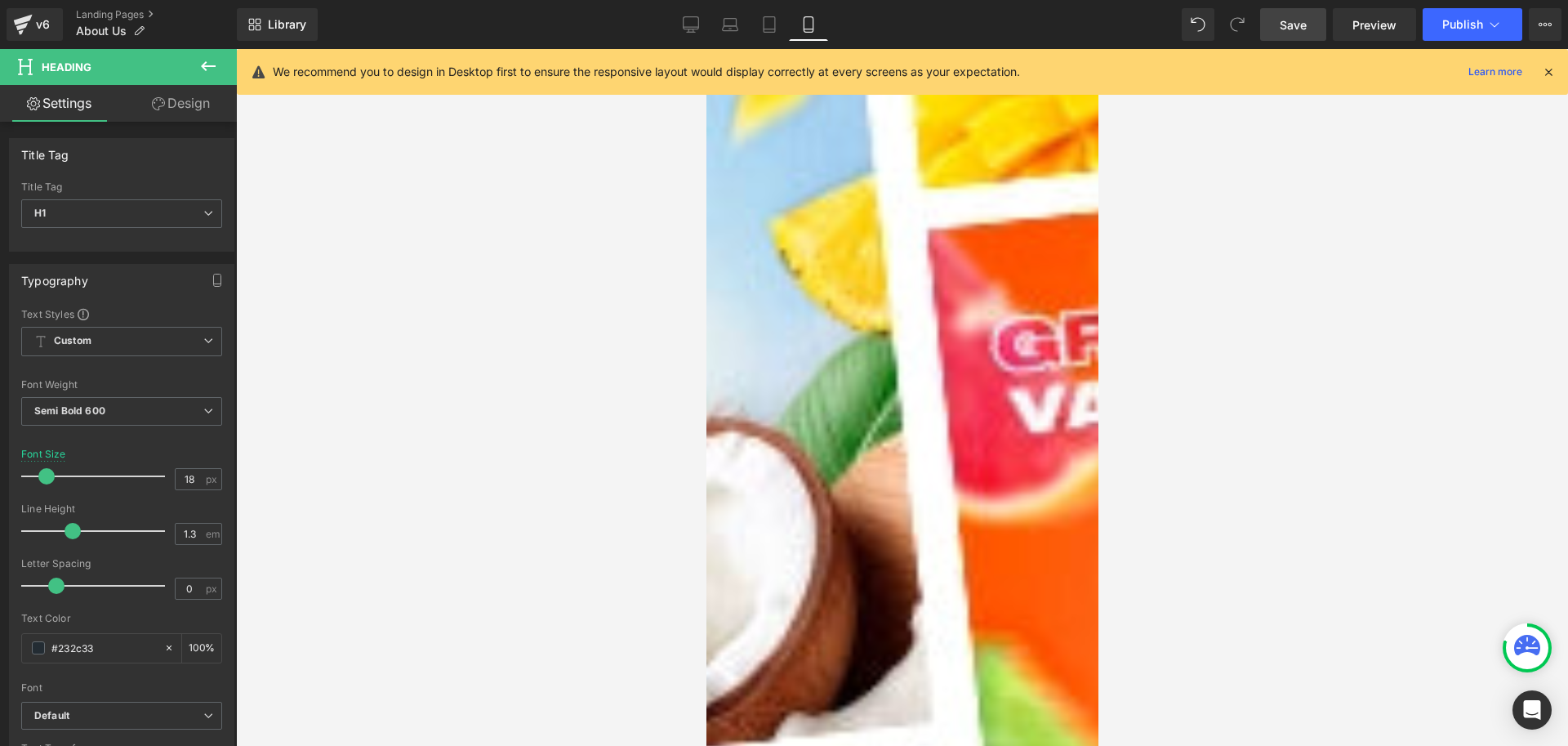
click at [706, 49] on icon at bounding box center [706, 49] width 0 height 0
click at [125, 415] on span "Semi Bold 600" at bounding box center [122, 411] width 201 height 29
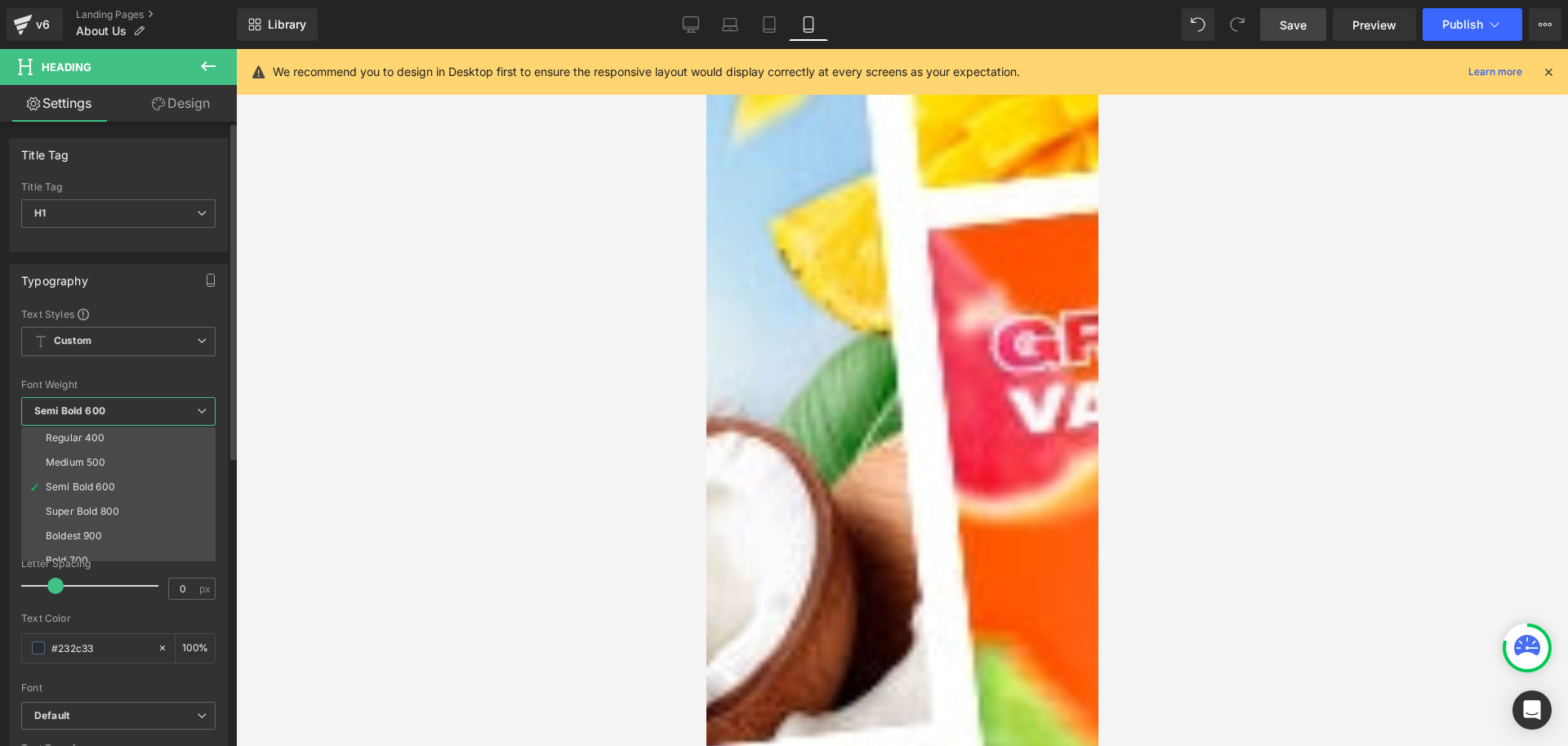
scroll to position [81, 0]
click at [101, 546] on li "Bold 700" at bounding box center [122, 554] width 201 height 25
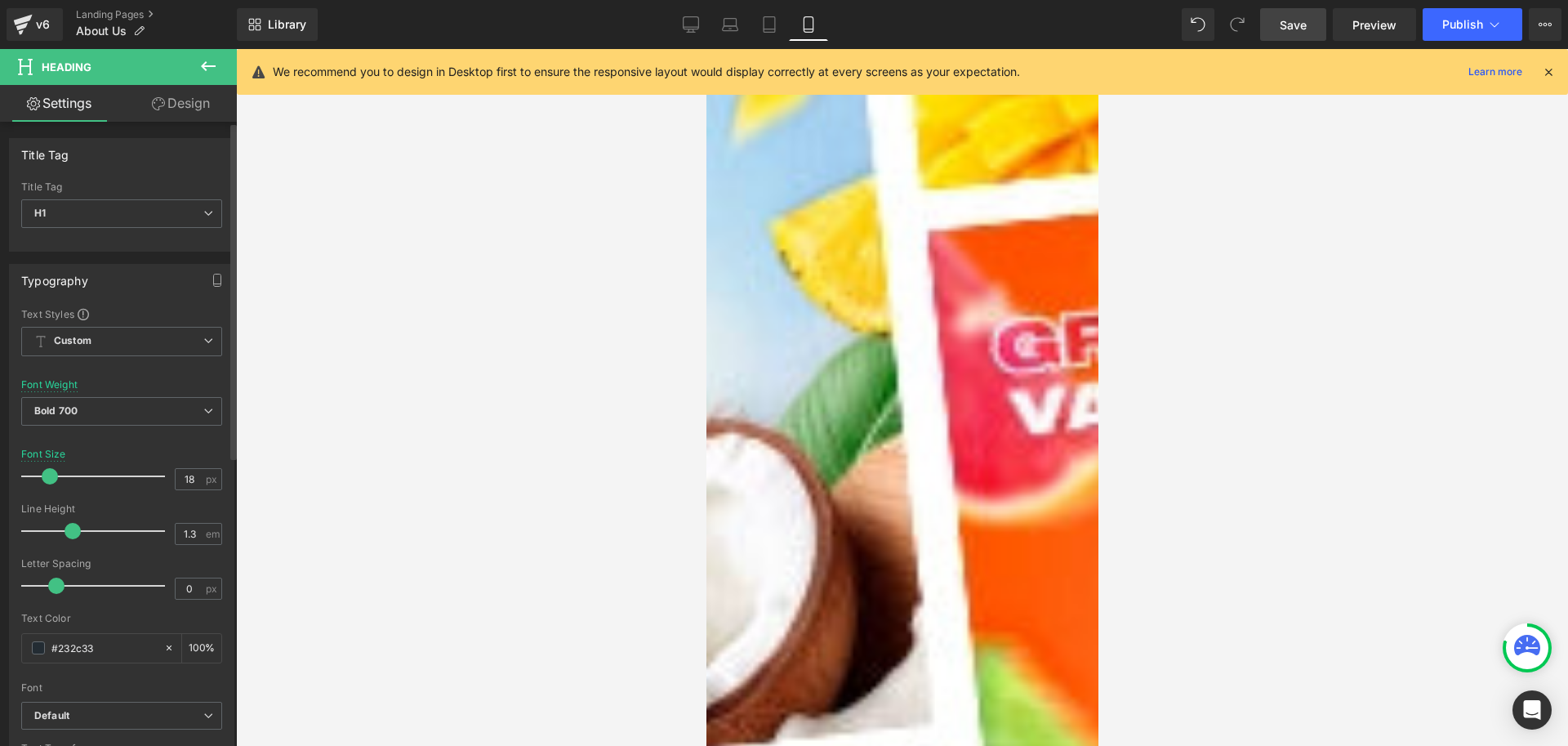
click at [51, 477] on span at bounding box center [50, 476] width 17 height 17
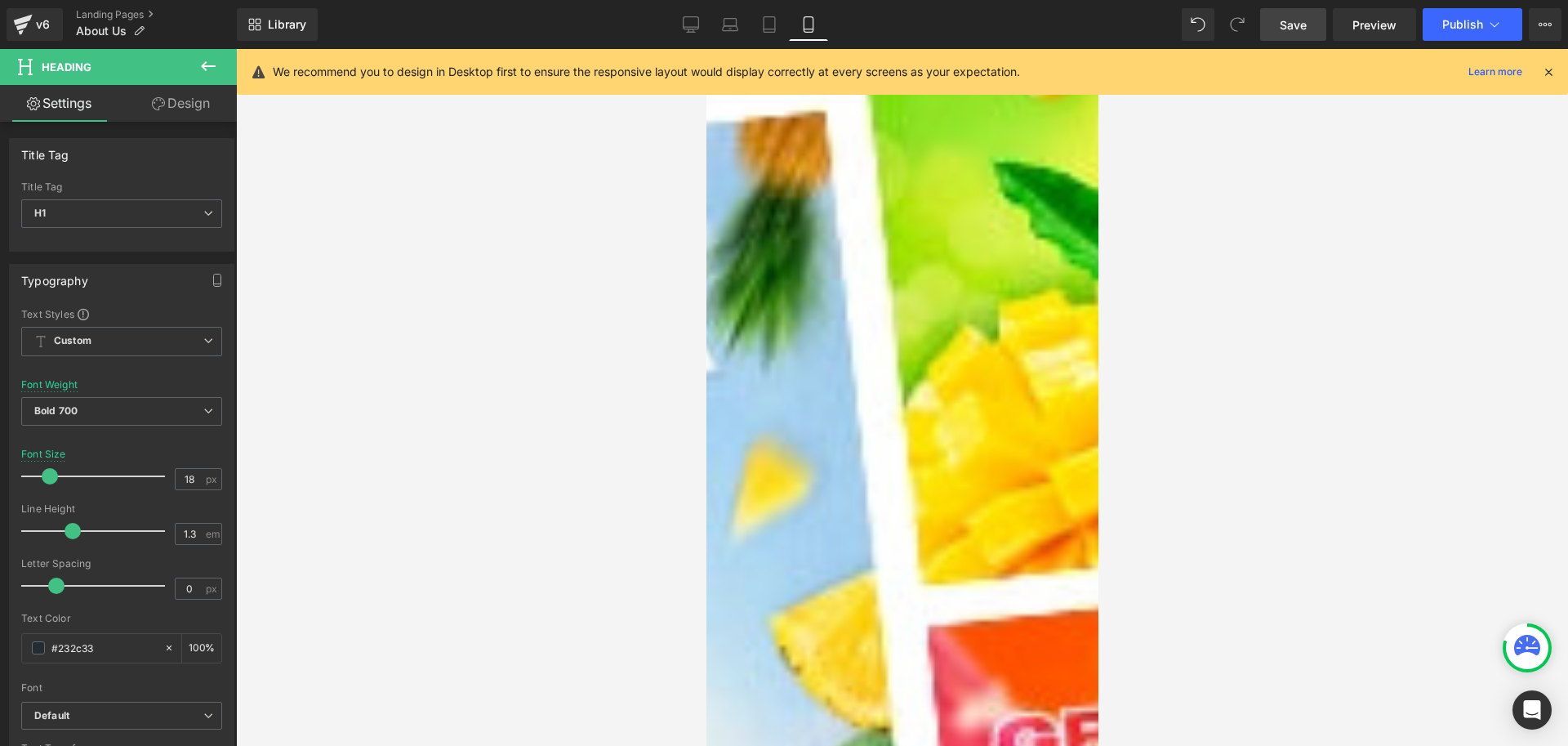
scroll to position [898, 0]
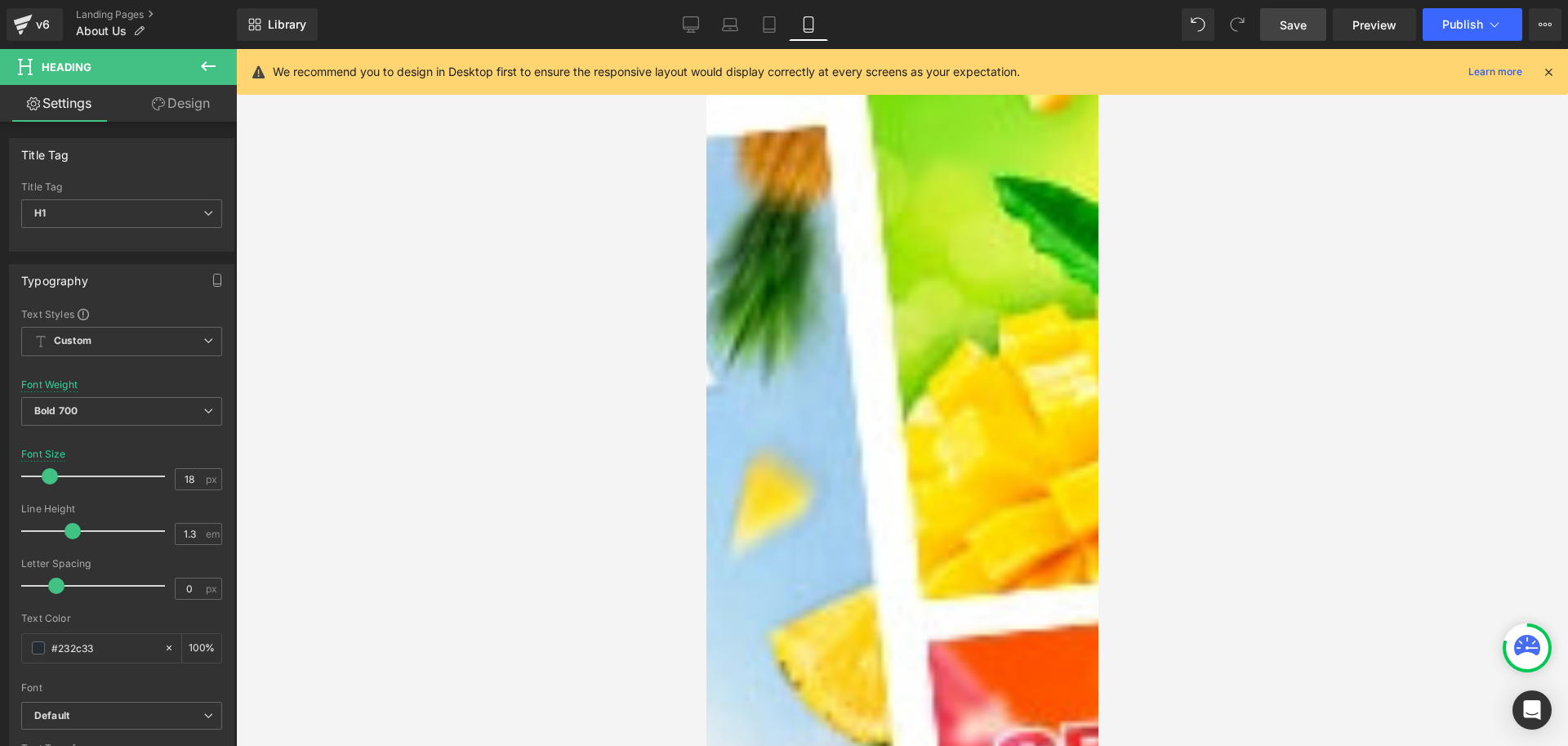
click at [706, 49] on icon at bounding box center [706, 49] width 0 height 0
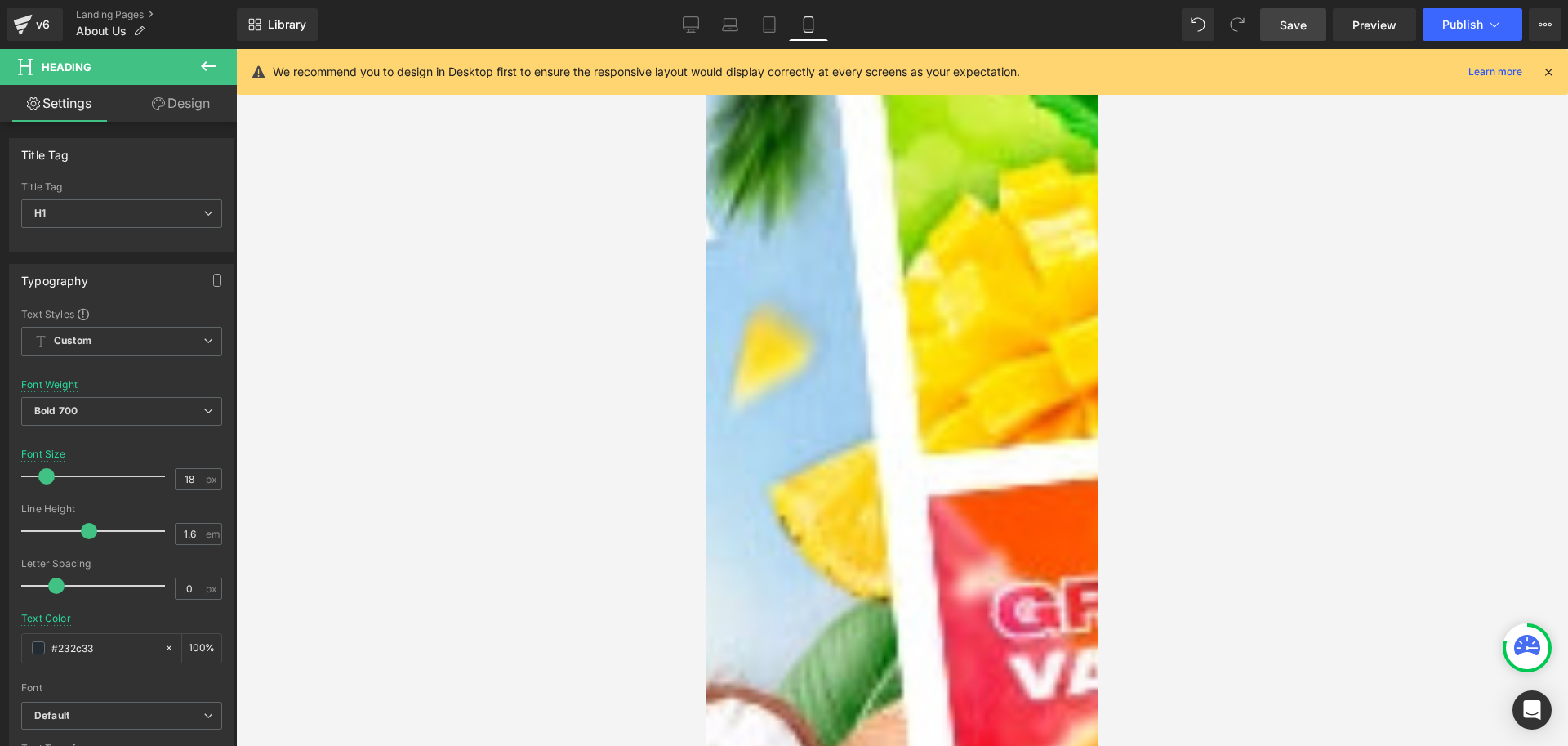
scroll to position [1225, 0]
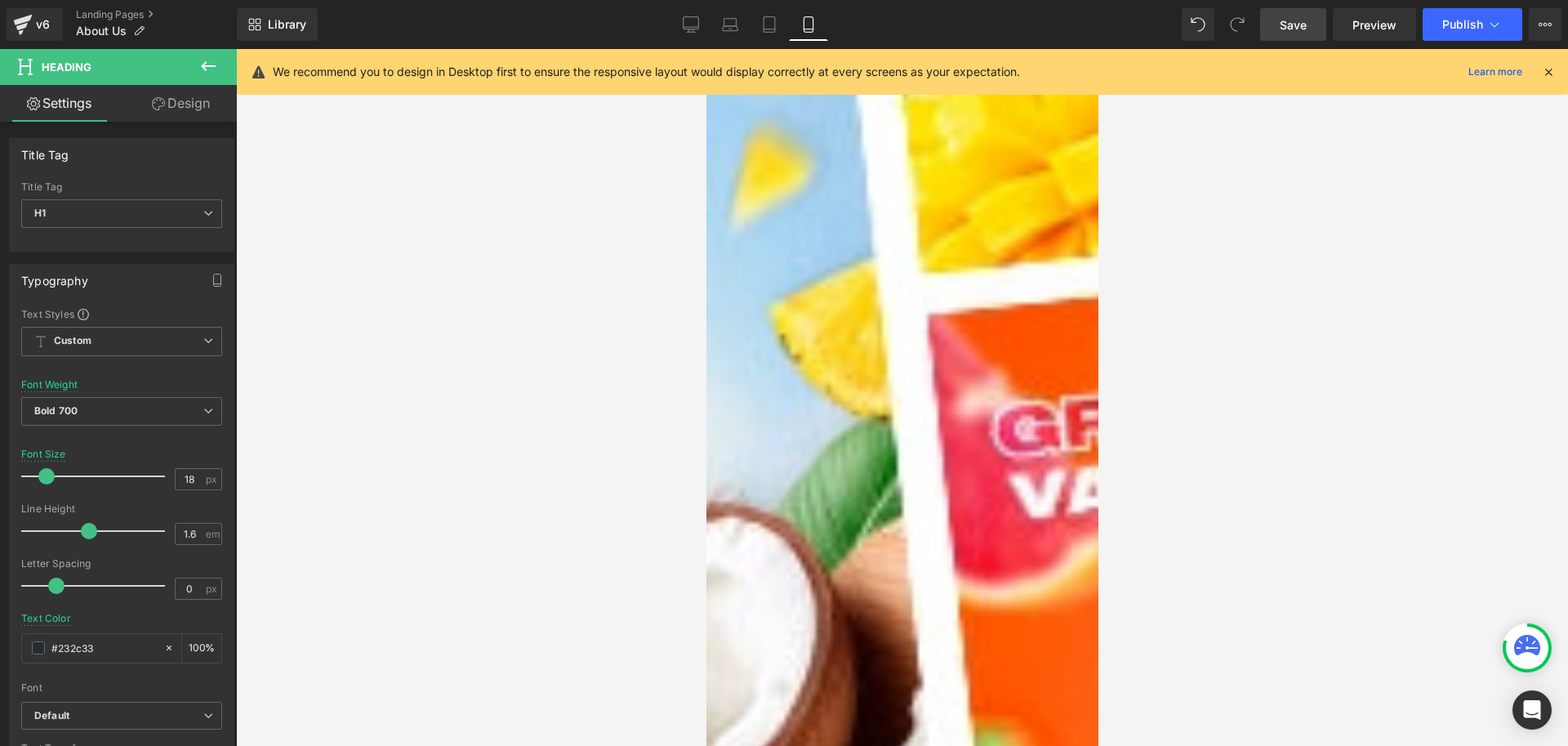
click at [706, 49] on span at bounding box center [706, 49] width 0 height 0
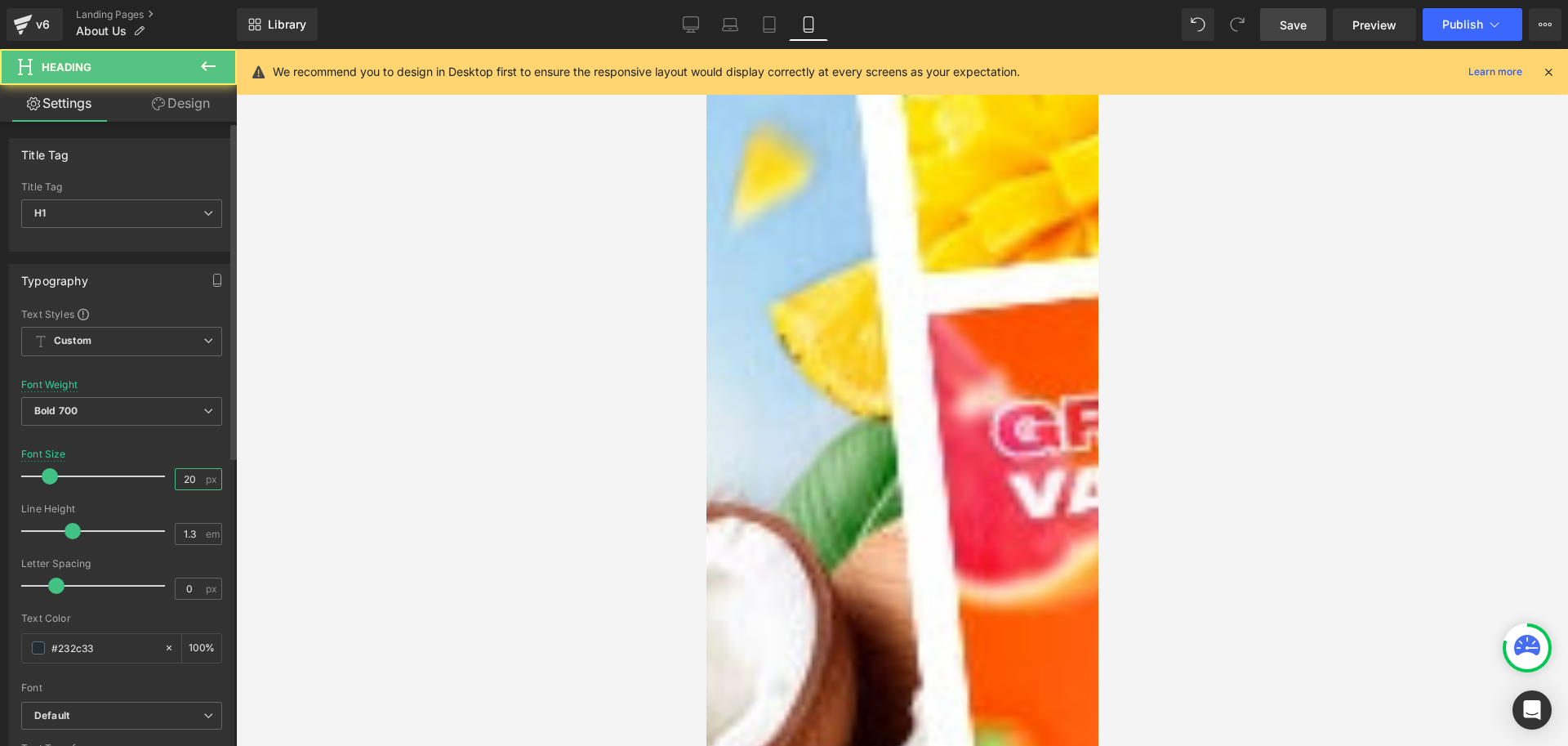
click at [182, 474] on input "20" at bounding box center [190, 479] width 29 height 20
type input "18"
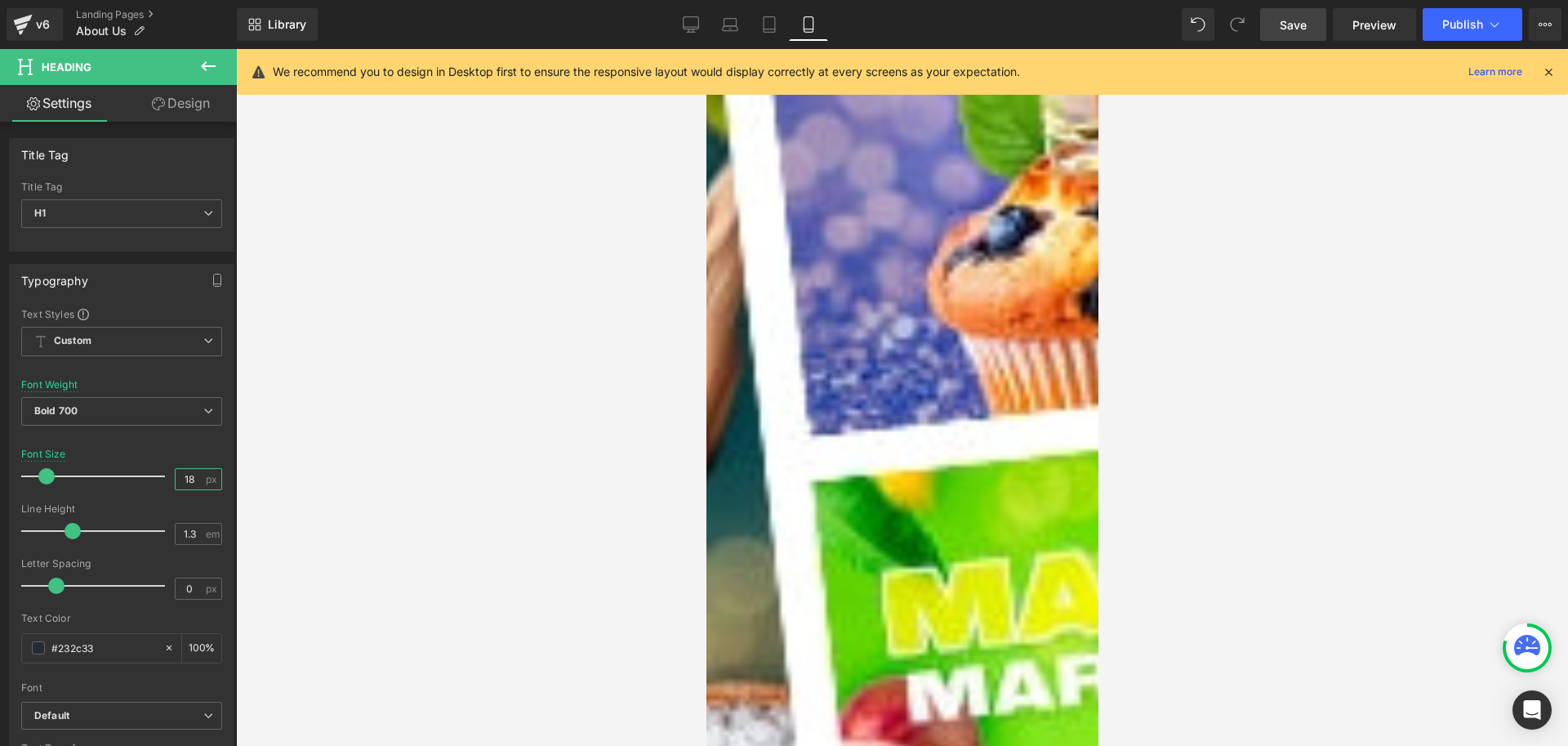
scroll to position [0, 0]
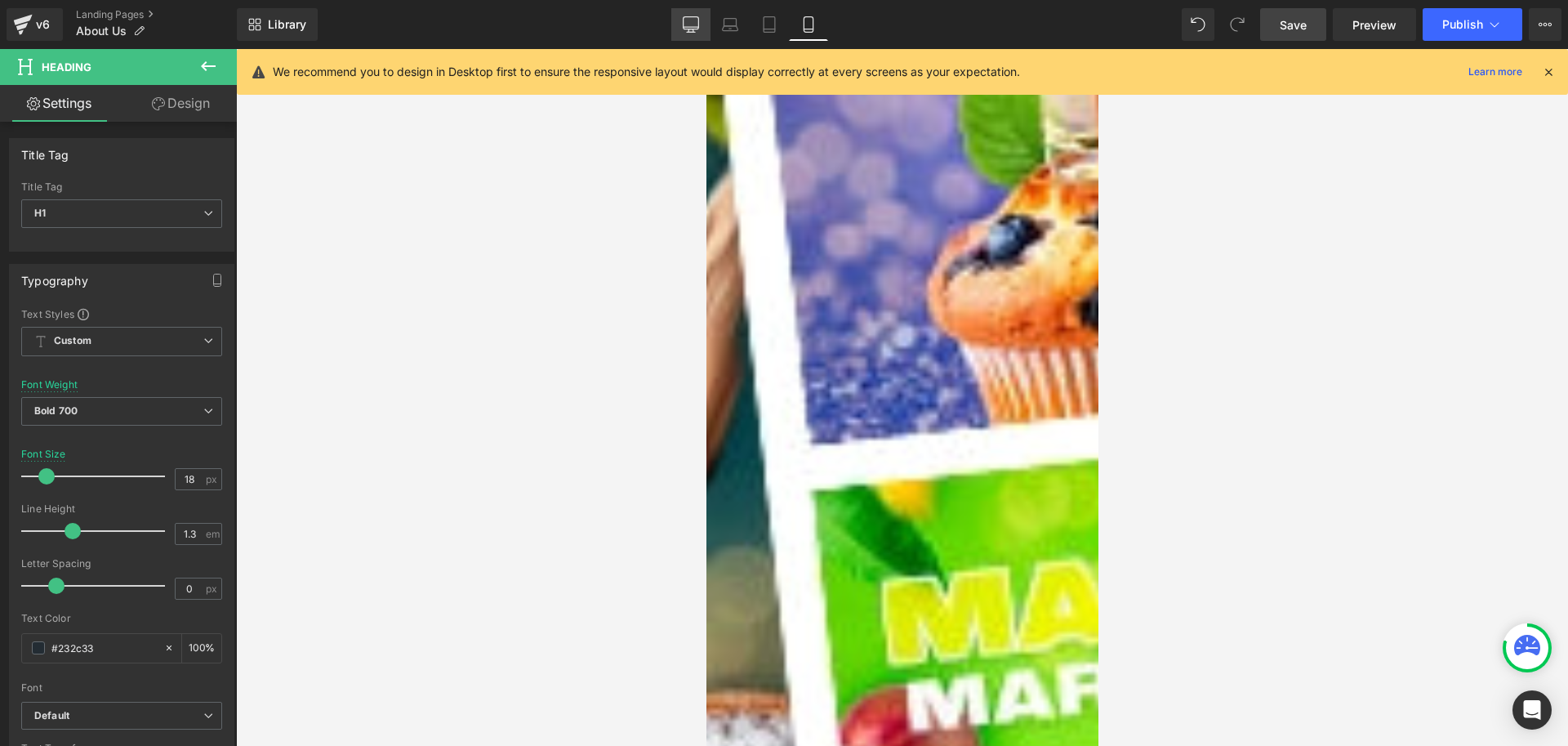
click at [689, 21] on icon at bounding box center [691, 25] width 17 height 17
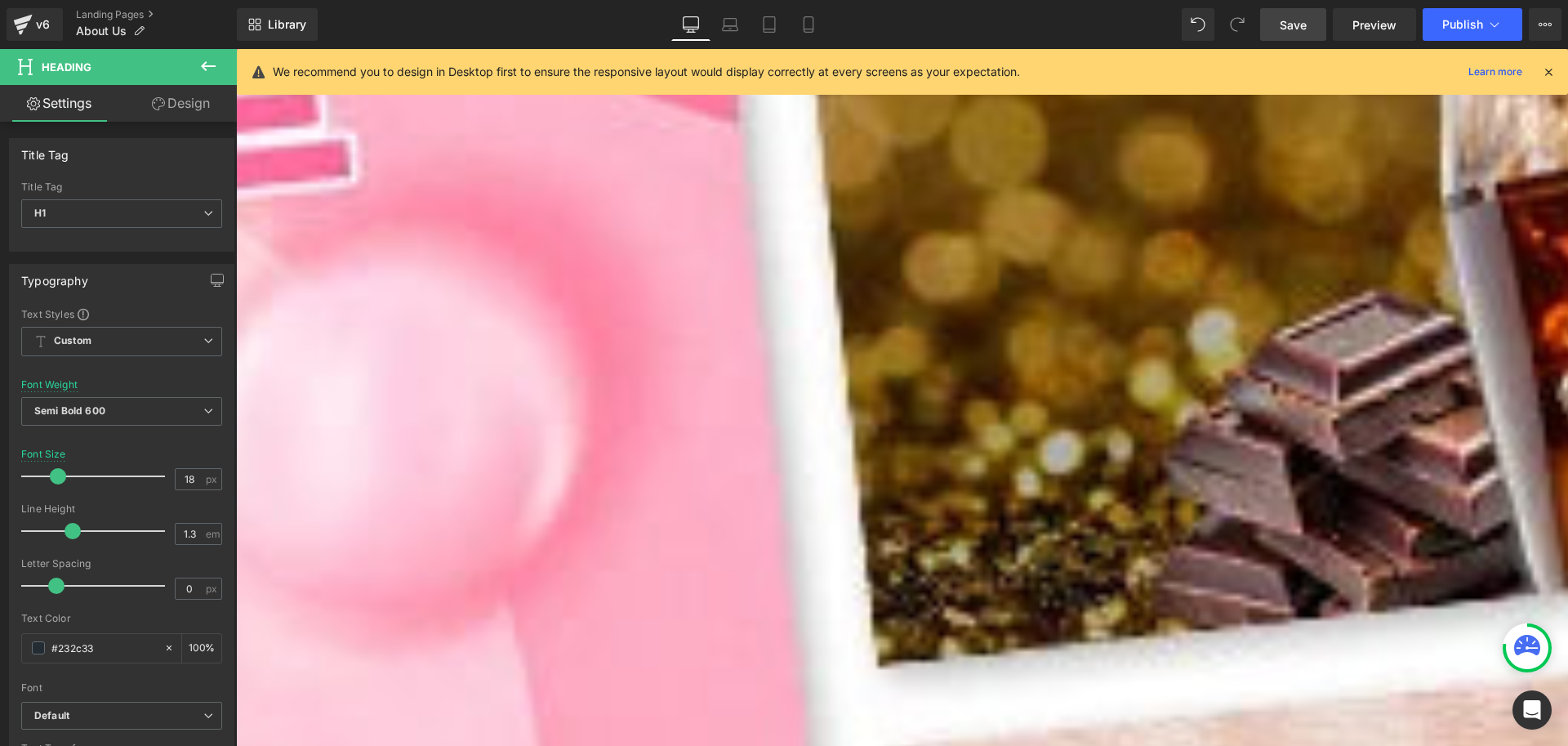
scroll to position [1307, 0]
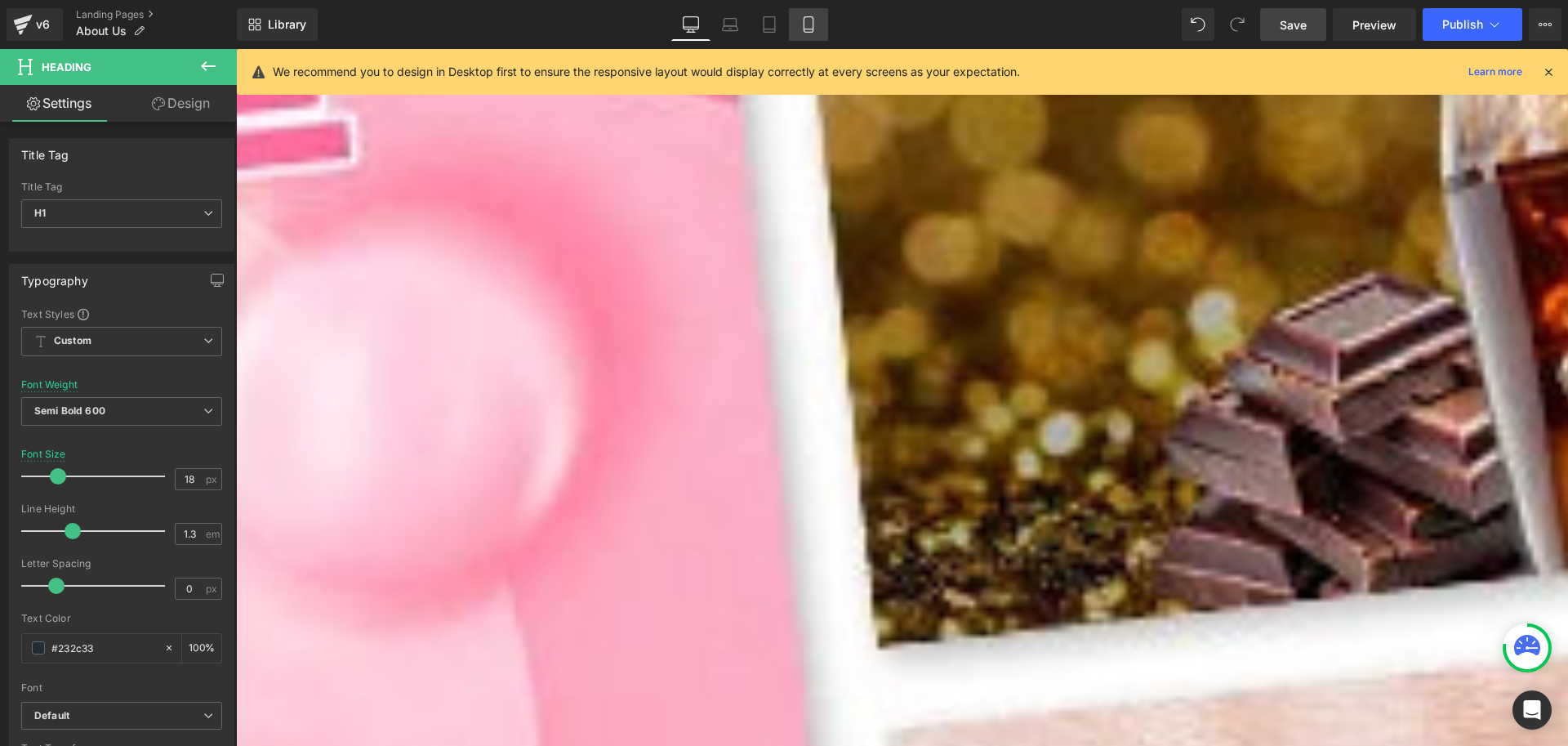
click at [808, 18] on icon at bounding box center [808, 25] width 9 height 16
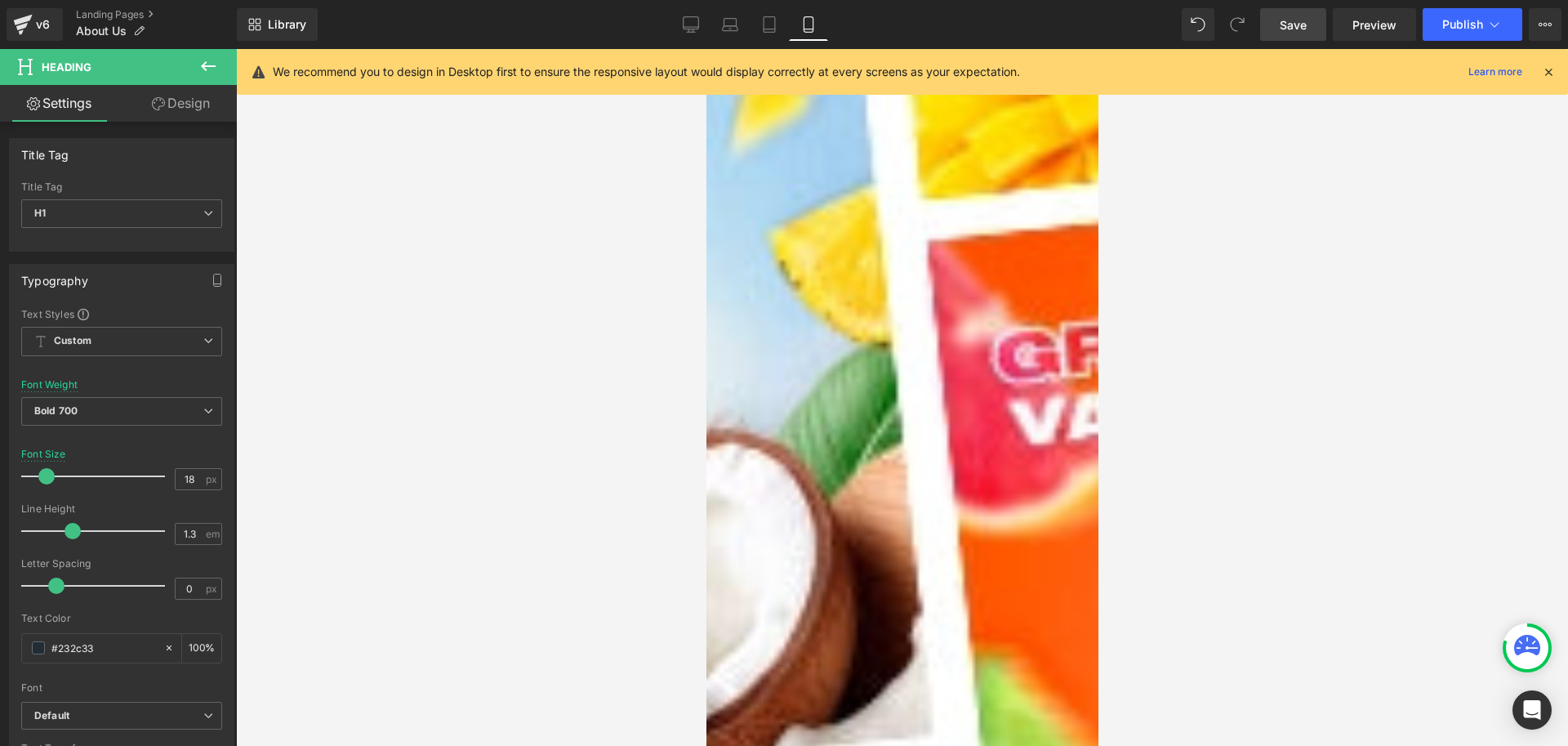
scroll to position [1469, 0]
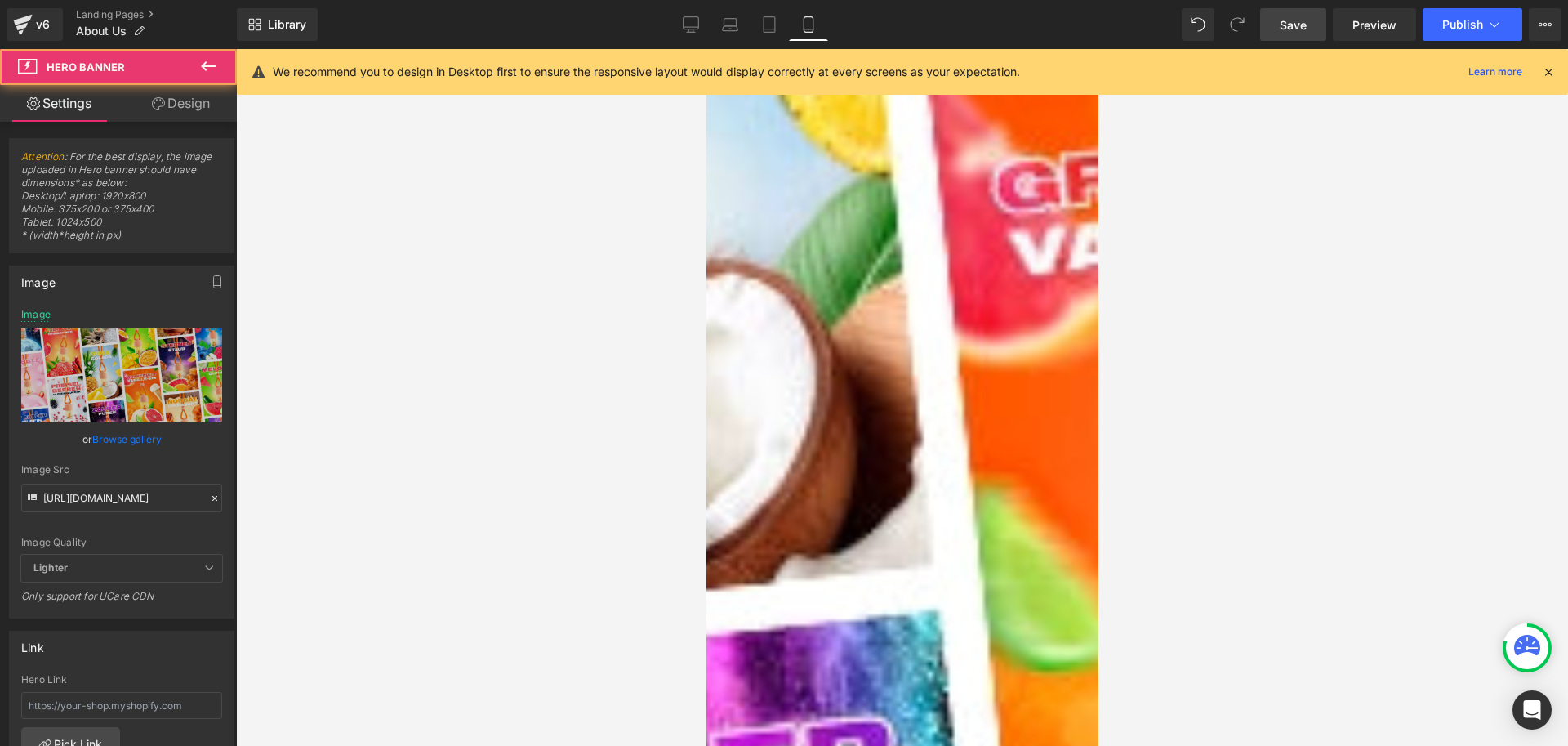
click at [108, 495] on input "https://cdn.shopify.com/s/files/1/0791/5644/5522/files/9_Banner_750.webp?v=1705…" at bounding box center [122, 497] width 201 height 29
paste input "_2e807a7e-7a6a-48e9-a1b1-2977d0f431ed.webp?v=1754293798"
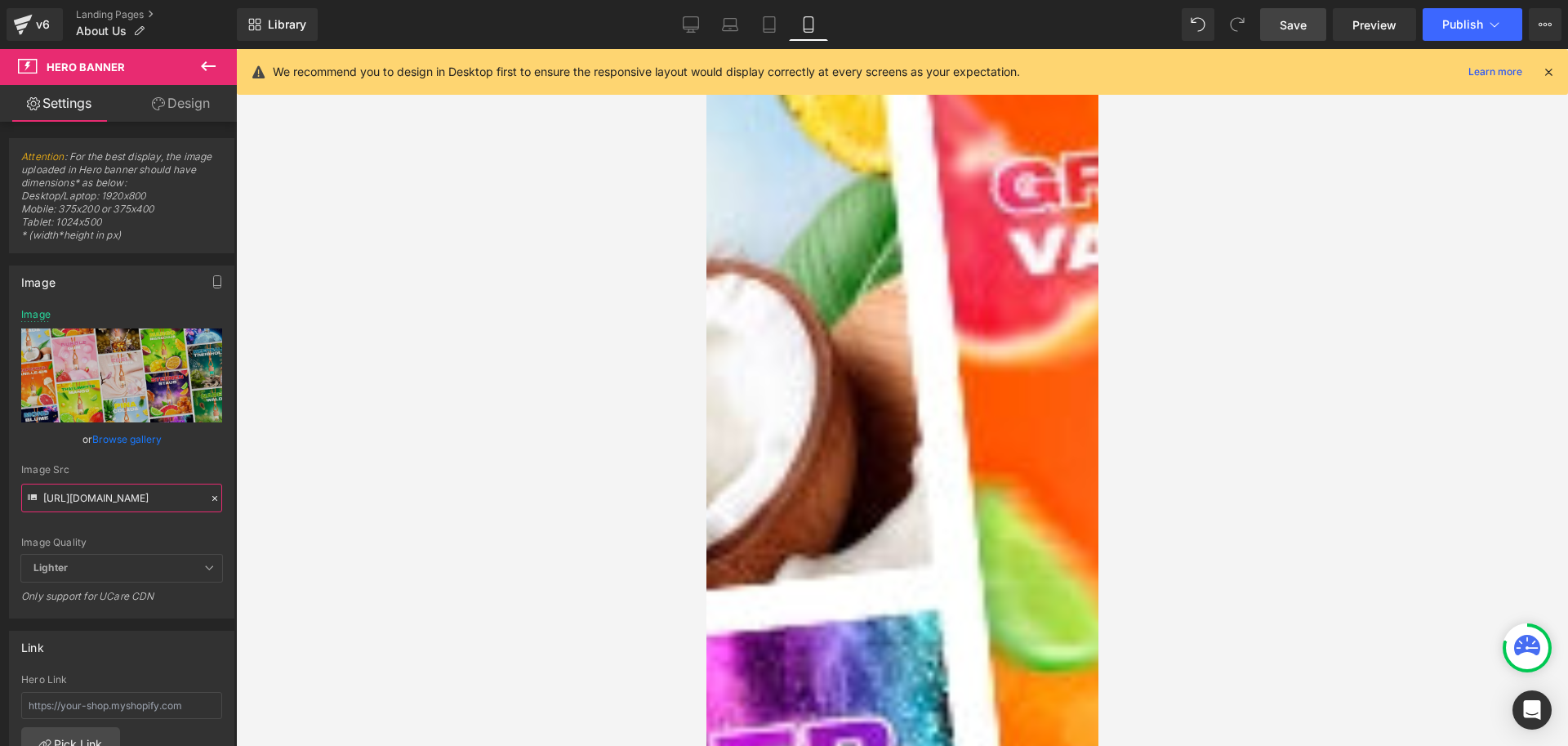
type input "https://cdn.shopify.com/s/files/1/0791/5644/5522/files/9_Banner_750_2e807a7e-7a…"
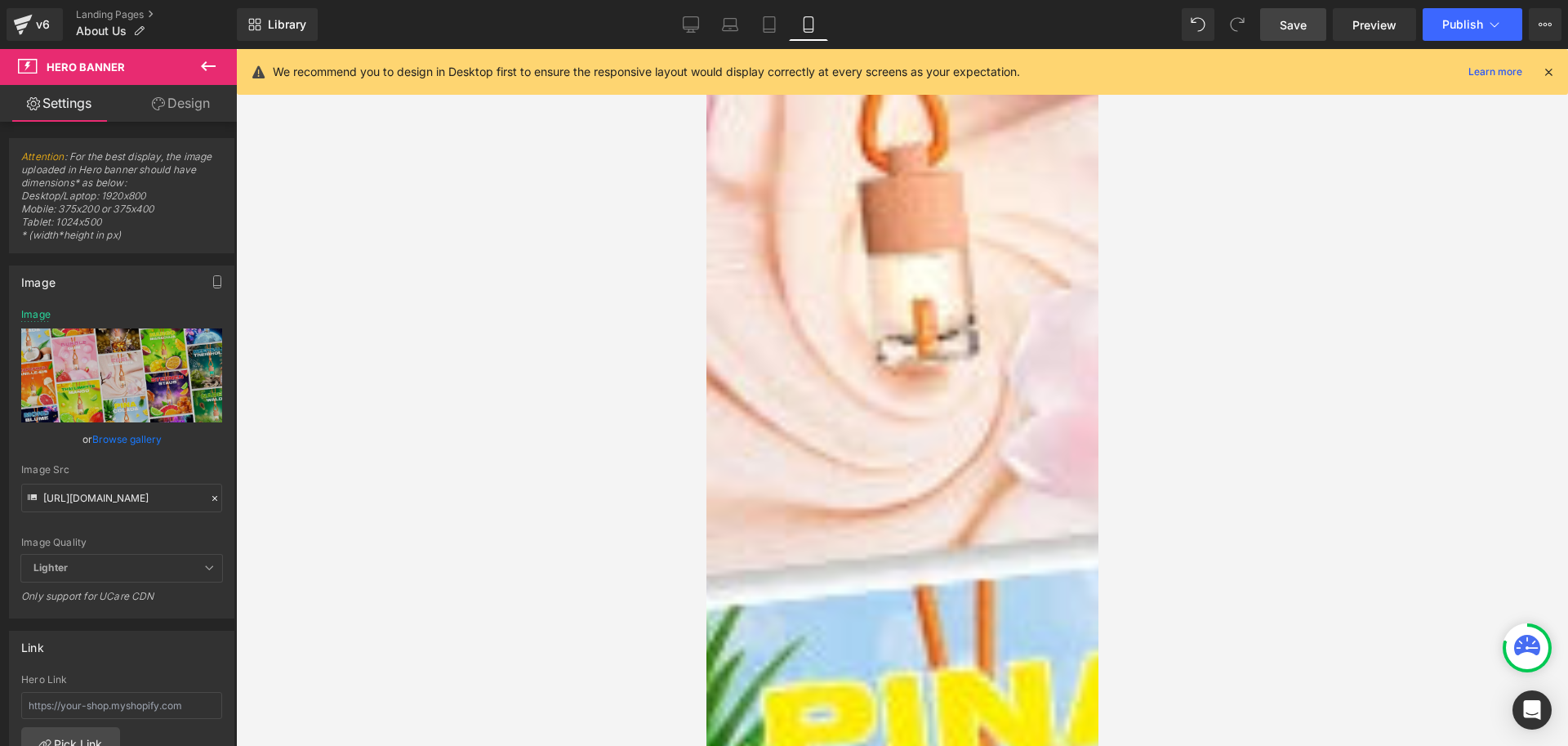
scroll to position [0, 0]
click at [609, 546] on div at bounding box center [903, 398] width 1332 height 697
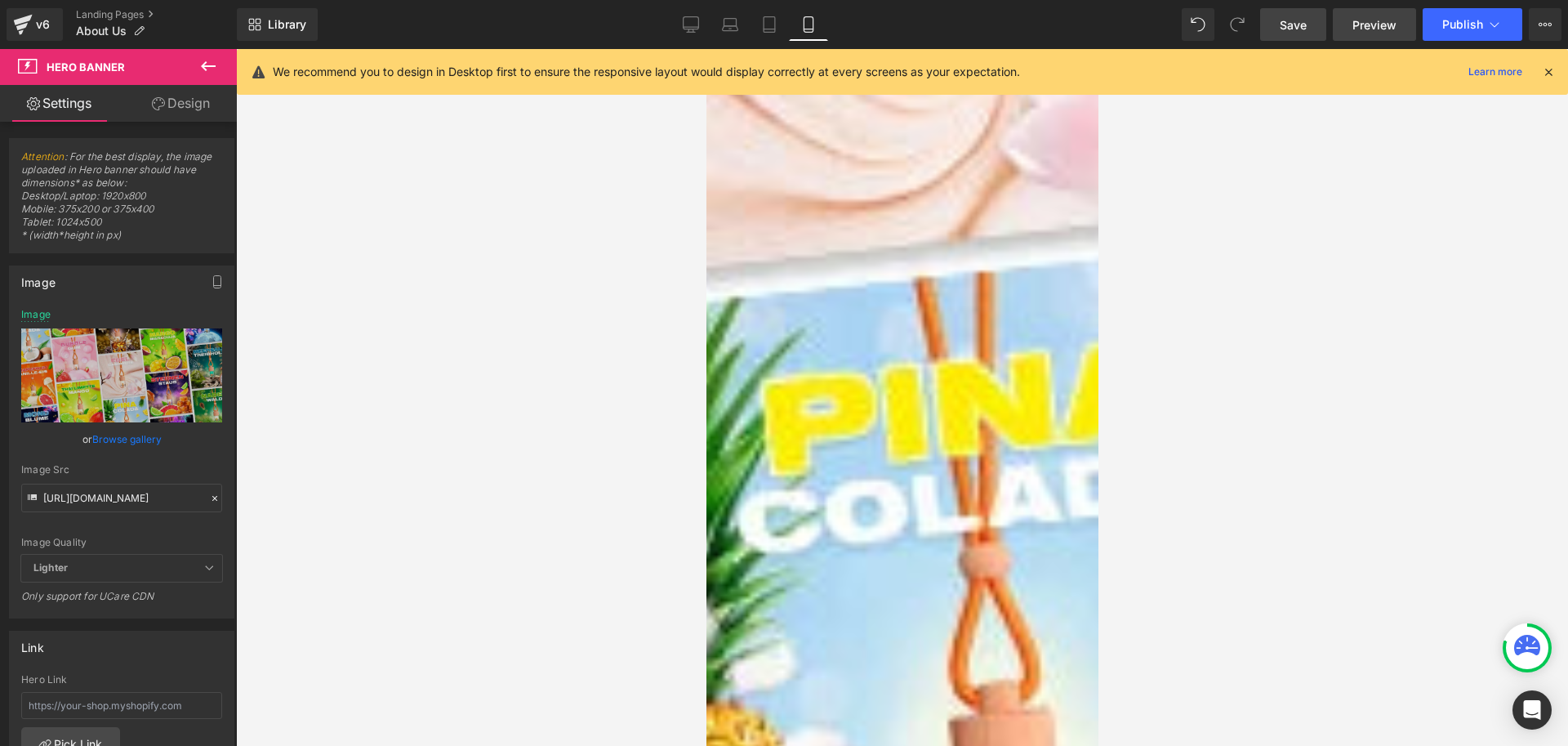
scroll to position [1797, 0]
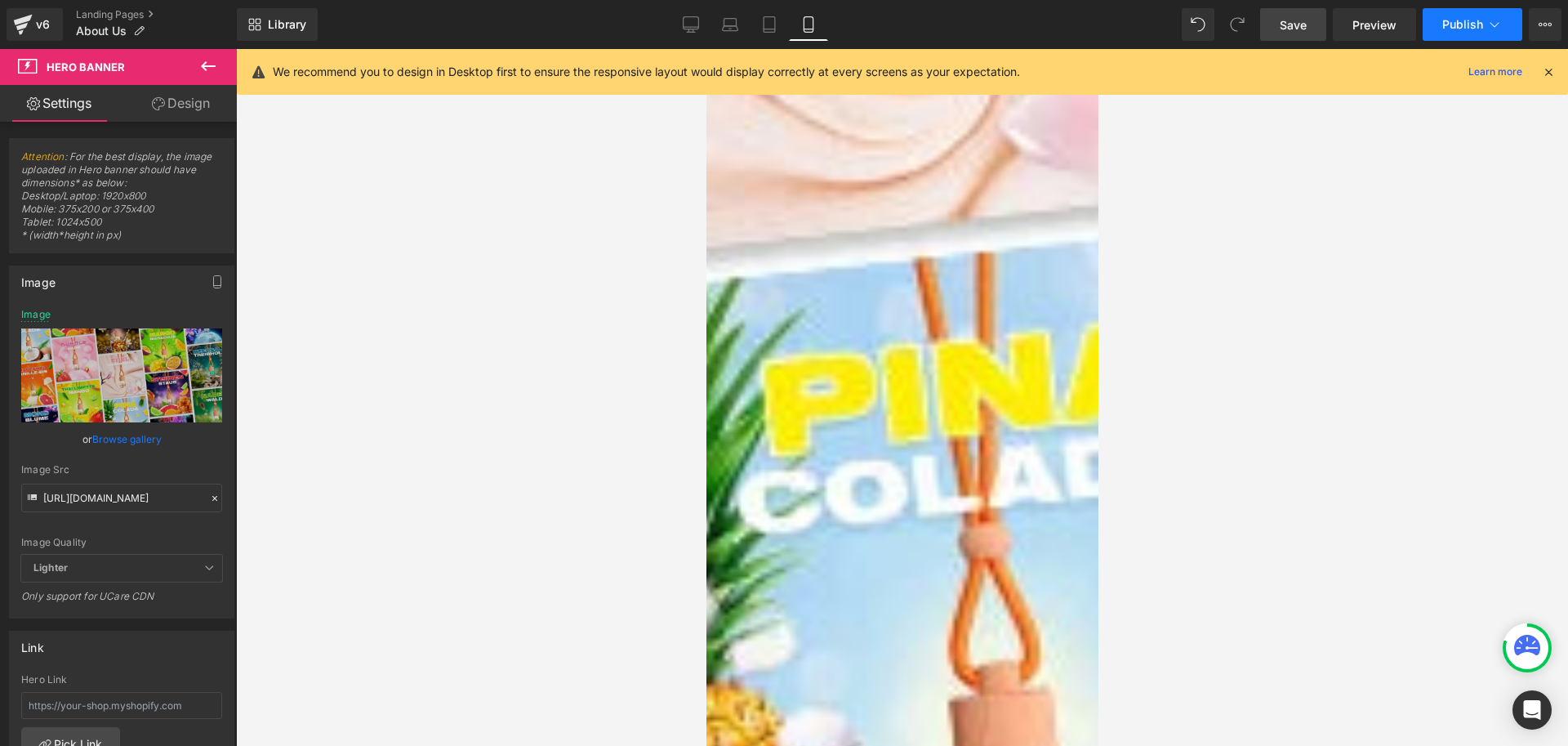
click at [1456, 18] on span "Publish" at bounding box center [1463, 25] width 41 height 13
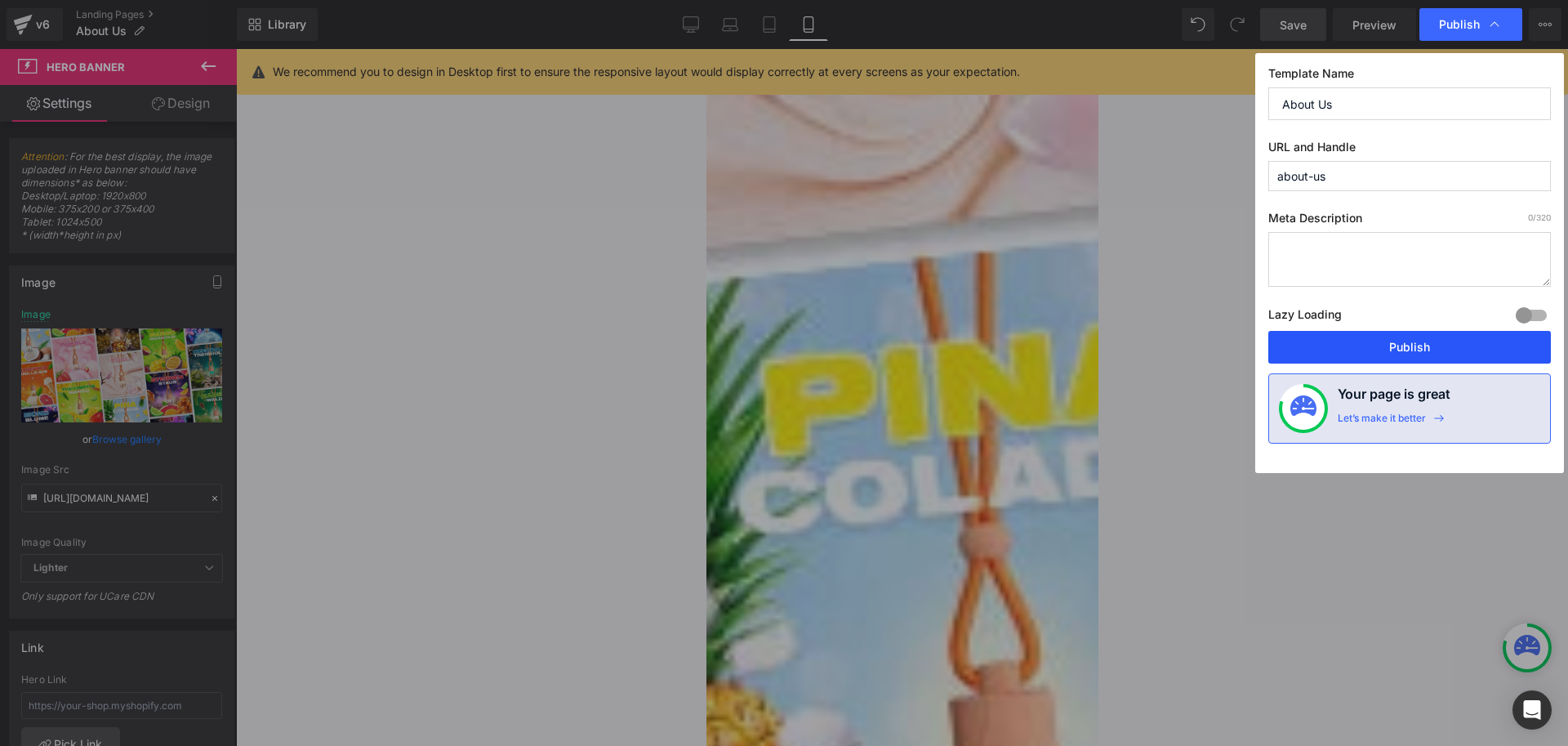
click at [1418, 354] on button "Publish" at bounding box center [1410, 347] width 283 height 32
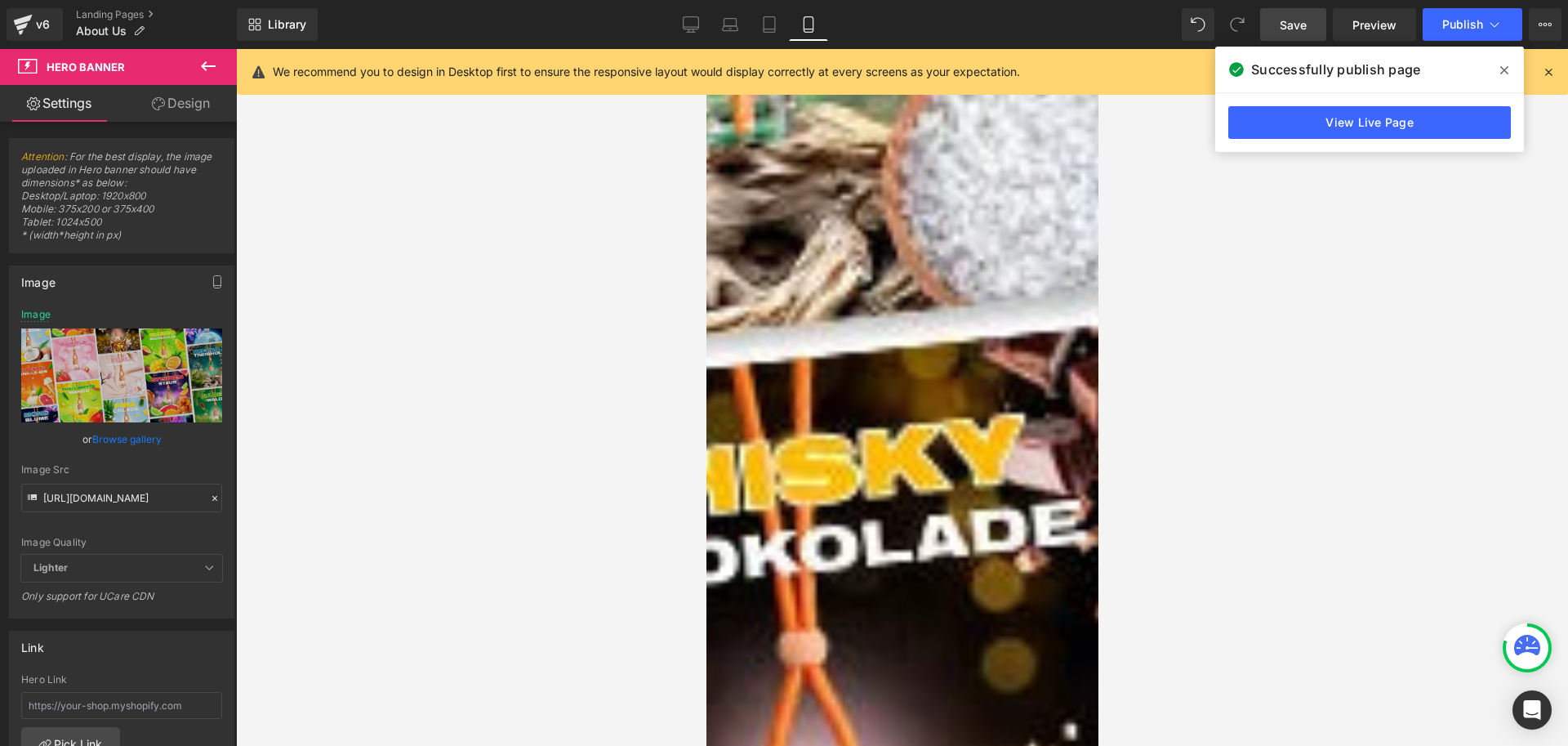
click at [204, 67] on icon at bounding box center [208, 66] width 15 height 10
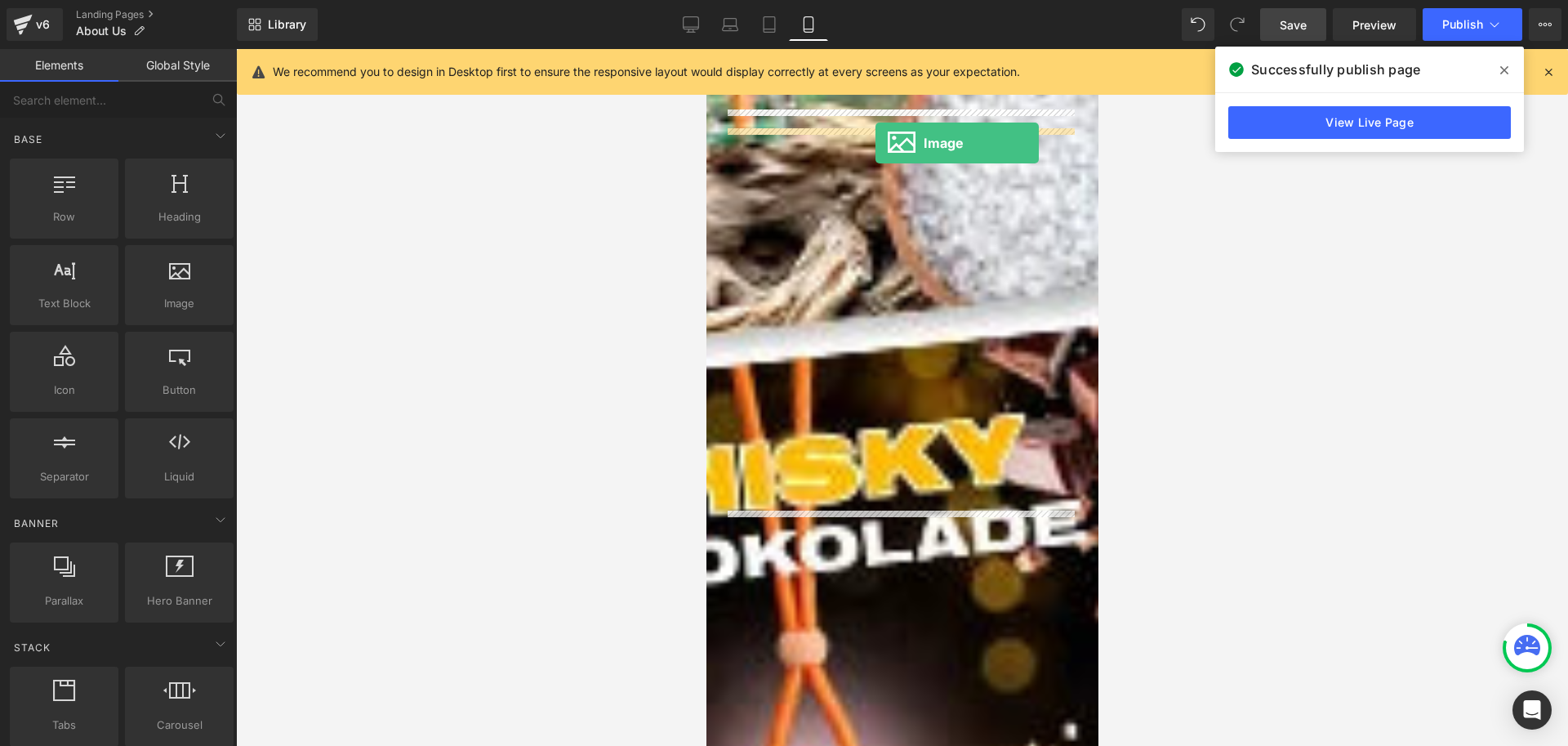
drag, startPoint x: 868, startPoint y: 341, endPoint x: 875, endPoint y: 143, distance: 198.1
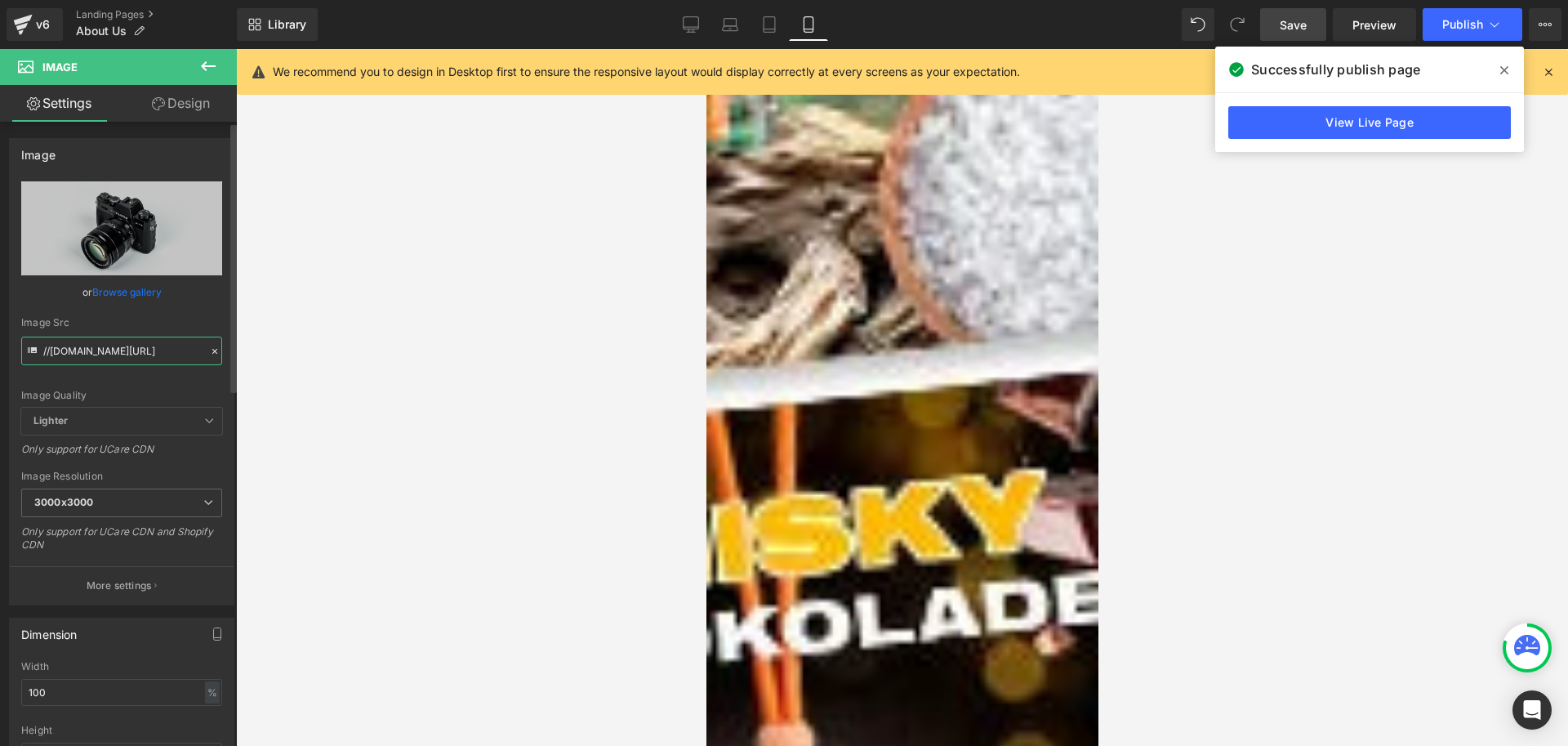
click at [136, 344] on input "//d1um8515vdn9kb.cloudfront.net/images/parallax.jpg" at bounding box center [122, 350] width 201 height 29
paste input "https://cdn.shopify.com/s/files/1/0791/5644/5522/files/socials_0001_7.webp?v=17…"
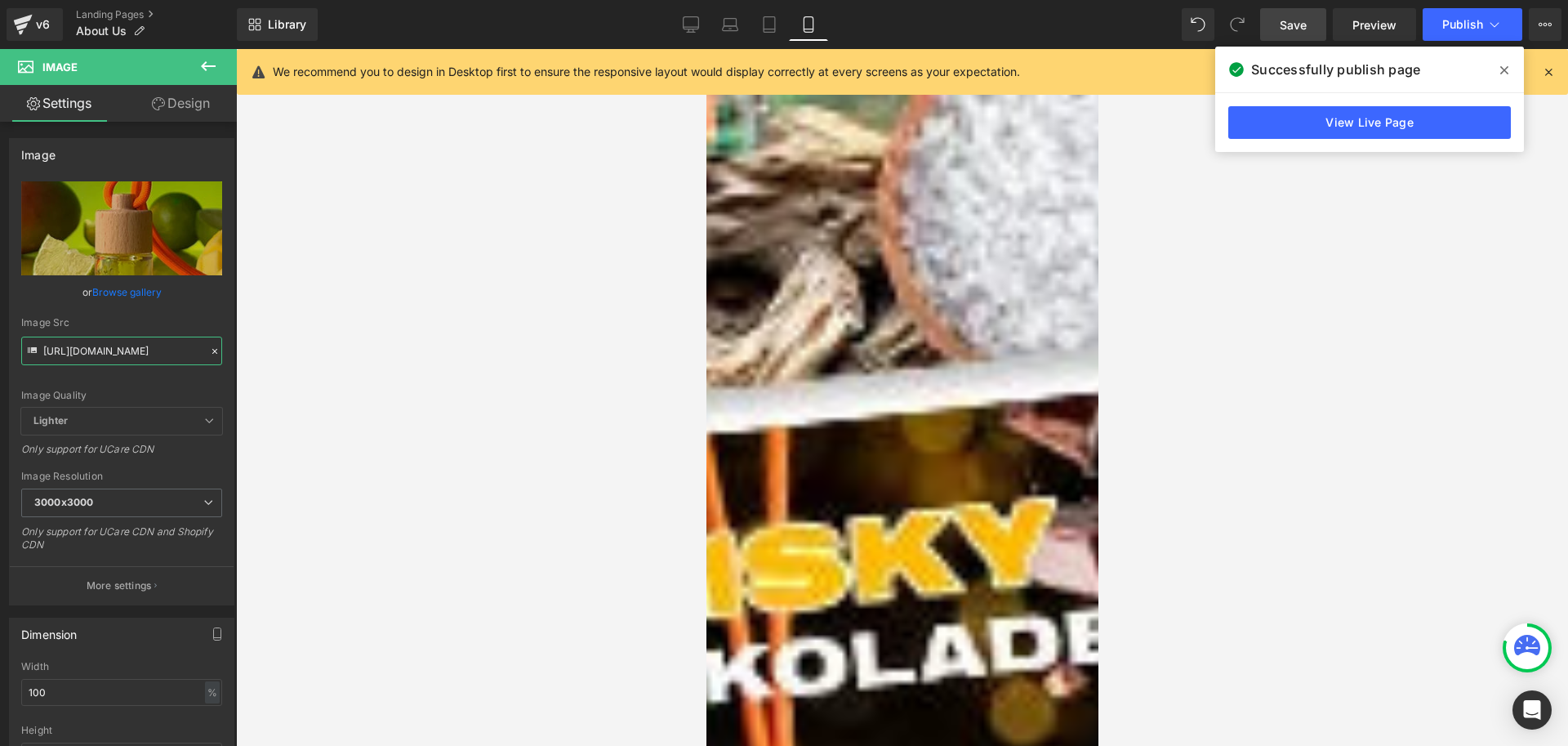
type input "https://cdn.shopify.com/s/files/1/0791/5644/5522/files/socials_0001_7_3000x3000…"
drag, startPoint x: 166, startPoint y: 95, endPoint x: 172, endPoint y: 320, distance: 225.1
click at [166, 95] on link "Design" at bounding box center [180, 103] width 118 height 37
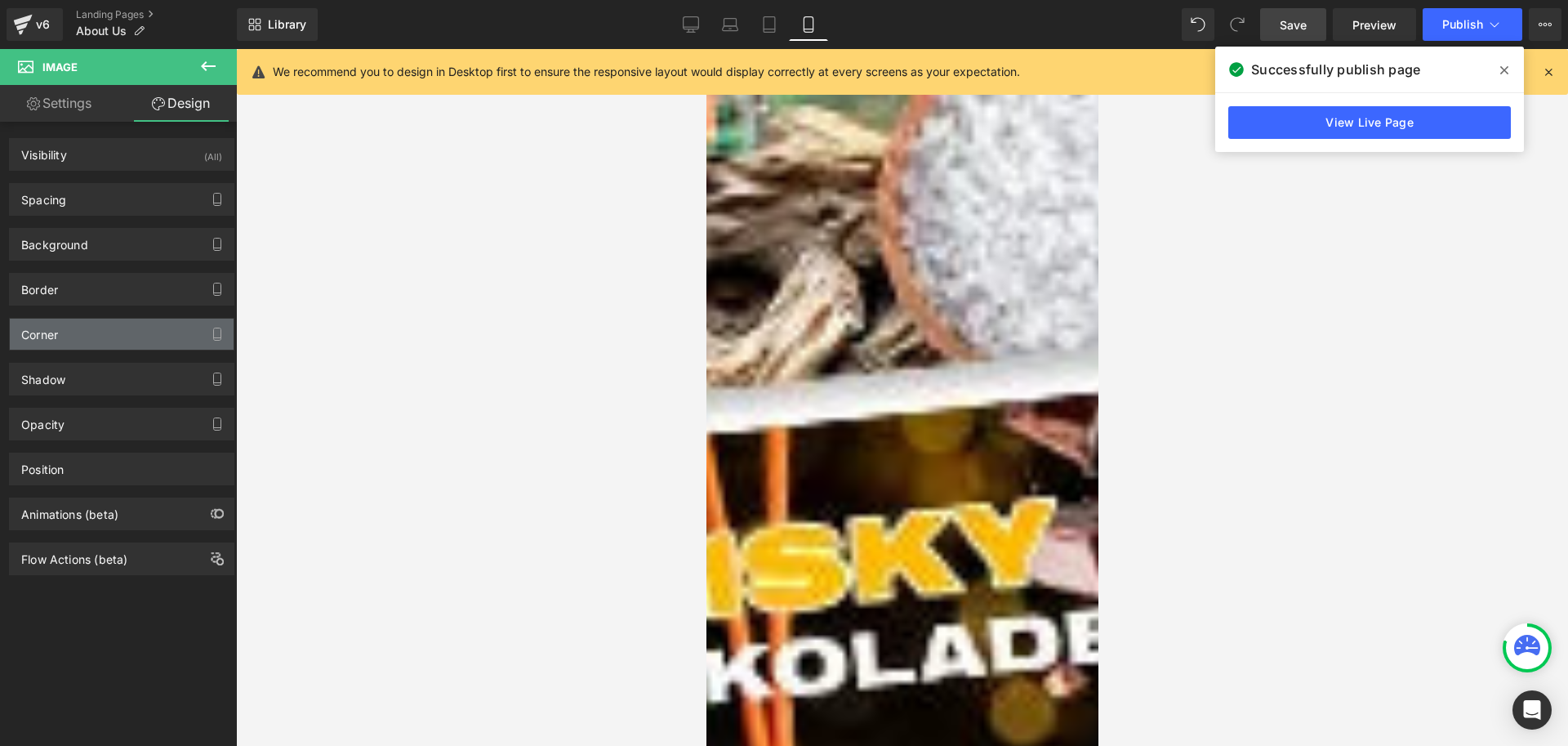
click at [88, 338] on div "Corner" at bounding box center [122, 334] width 224 height 31
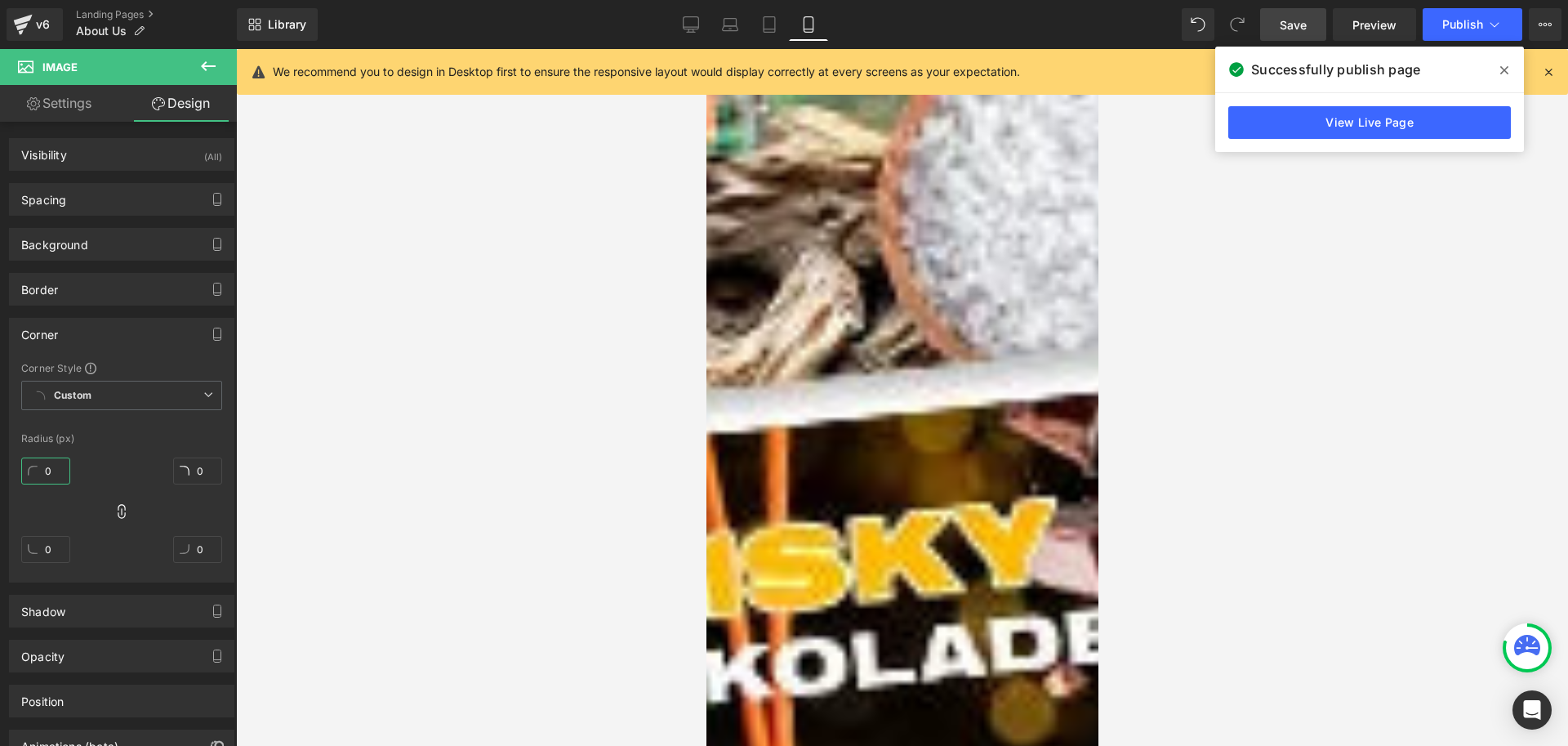
click at [55, 470] on input "0" at bounding box center [46, 470] width 49 height 27
type input "20"
click at [643, 292] on div at bounding box center [903, 398] width 1332 height 697
click at [706, 49] on icon at bounding box center [706, 49] width 0 height 0
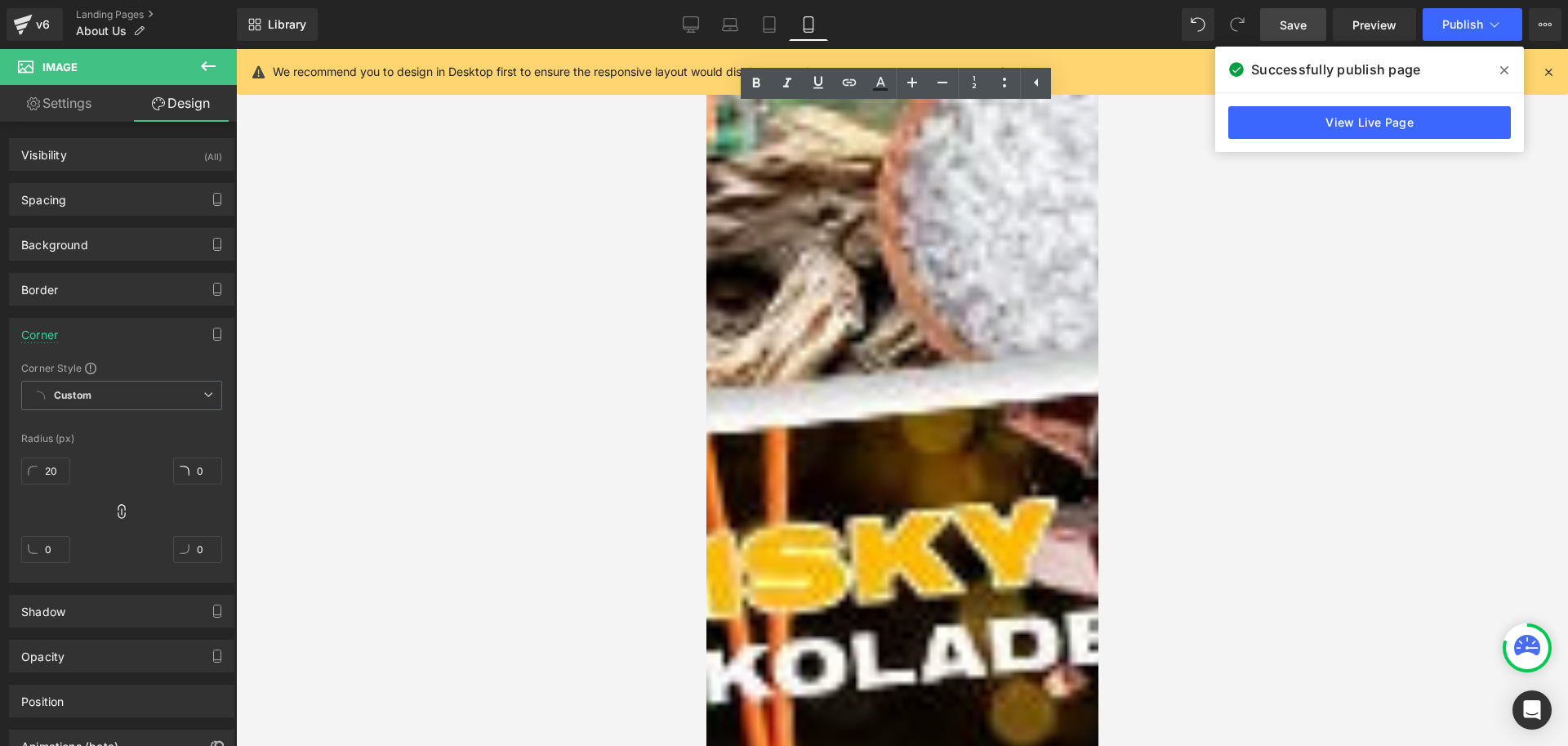
click at [1209, 286] on div at bounding box center [903, 398] width 1332 height 697
click at [1338, 301] on div at bounding box center [903, 398] width 1332 height 697
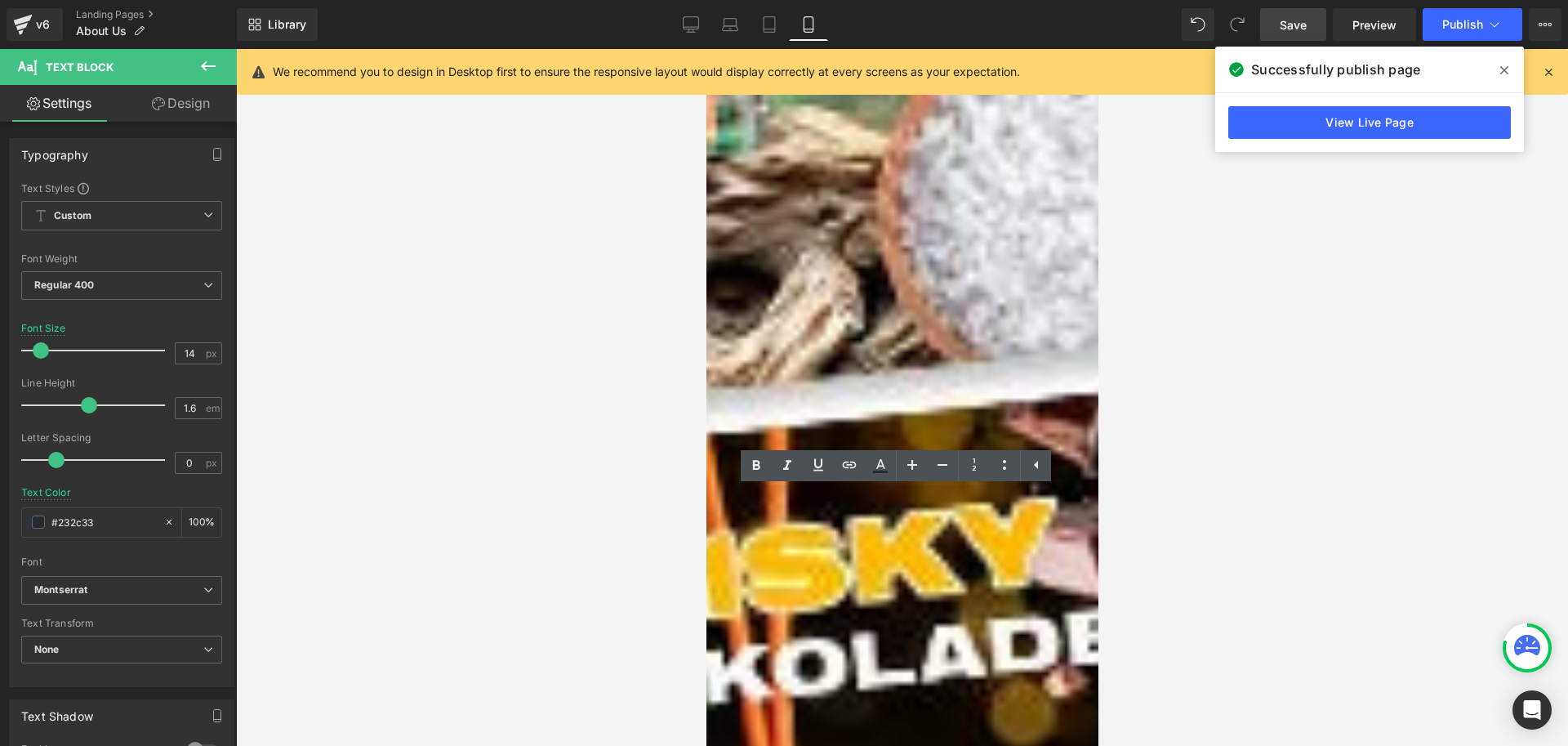
click at [832, 146] on div "Über uns Heading" at bounding box center [1114, 159] width 784 height 27
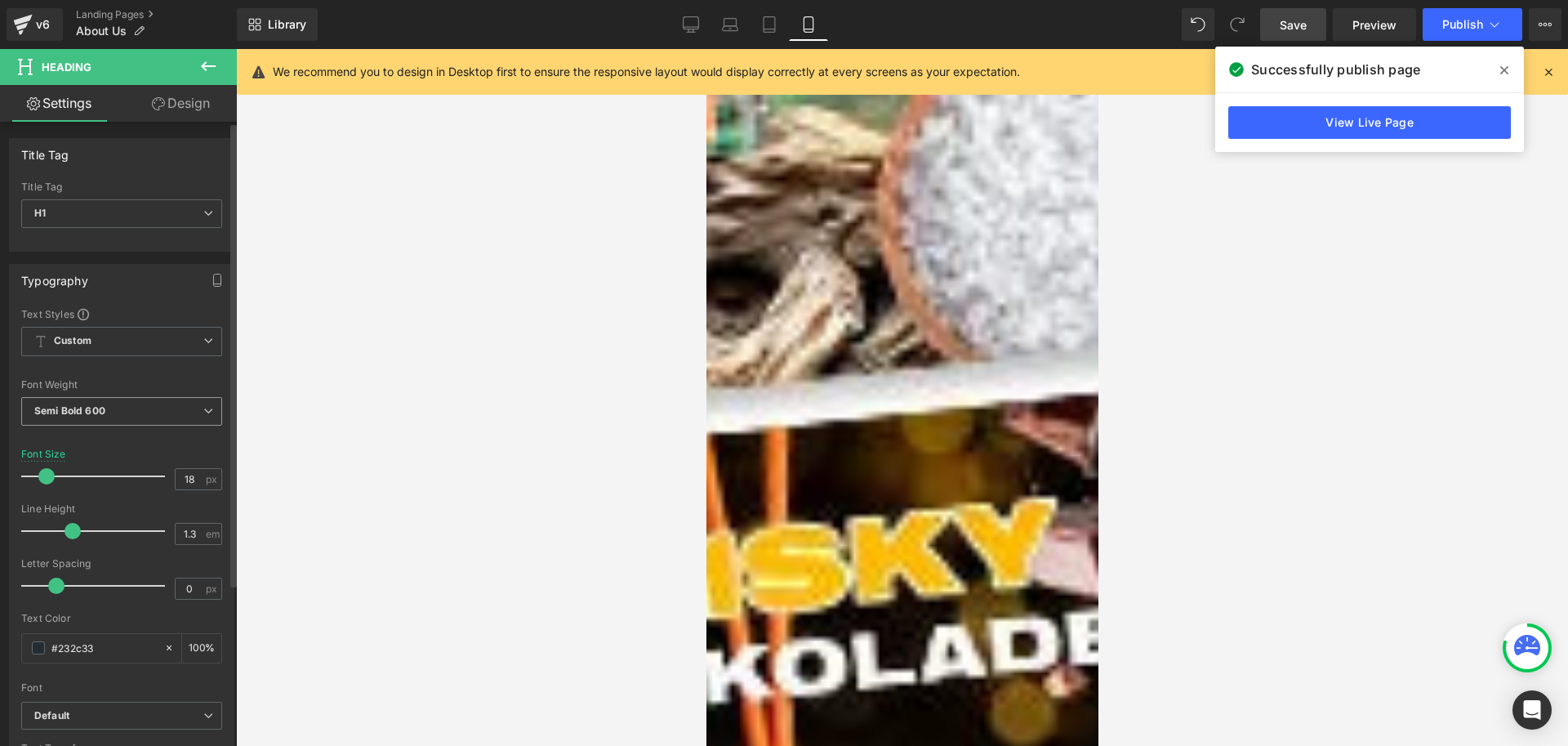
click at [165, 412] on span "Semi Bold 600" at bounding box center [122, 411] width 201 height 29
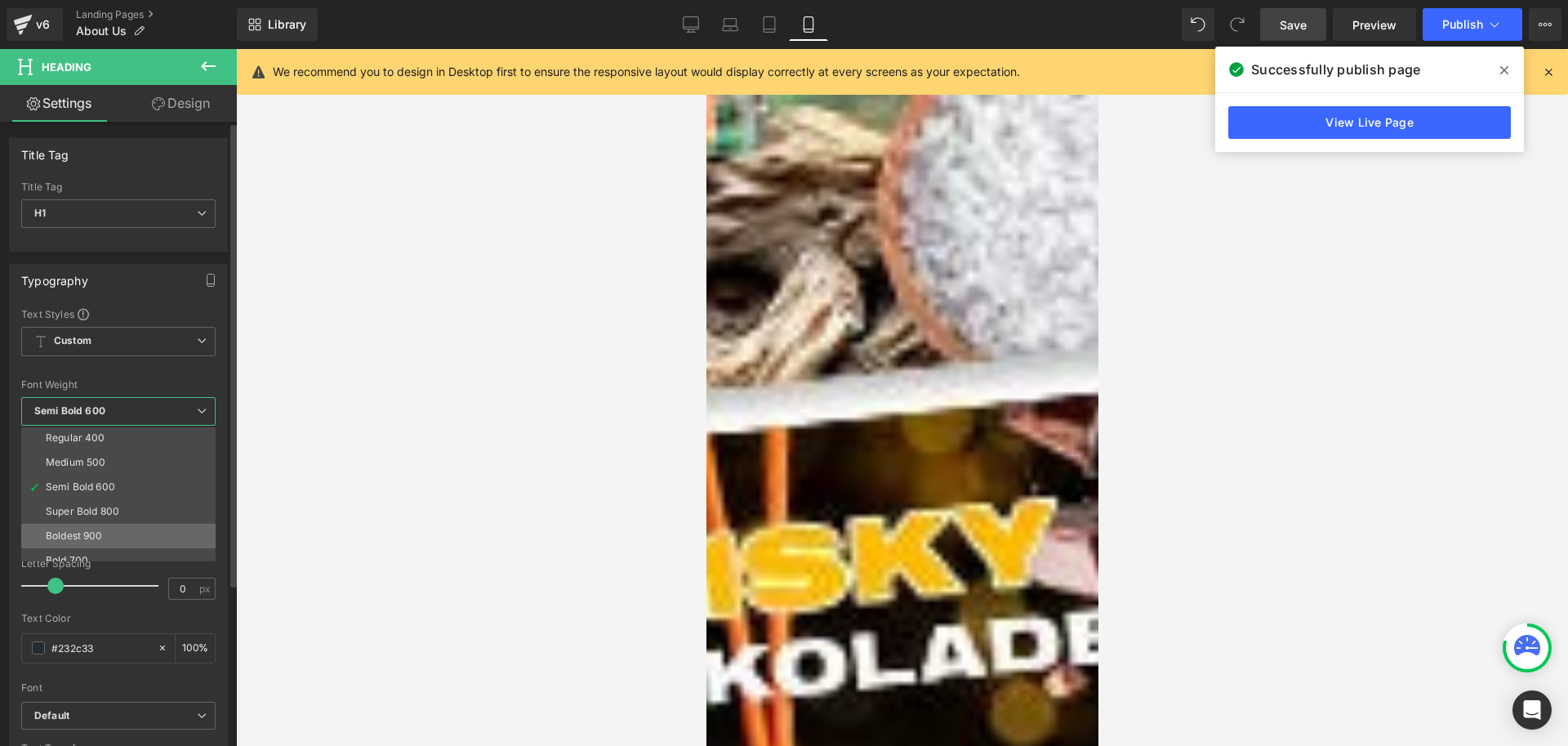
scroll to position [81, 0]
click at [101, 545] on li "Bold 700" at bounding box center [122, 554] width 201 height 25
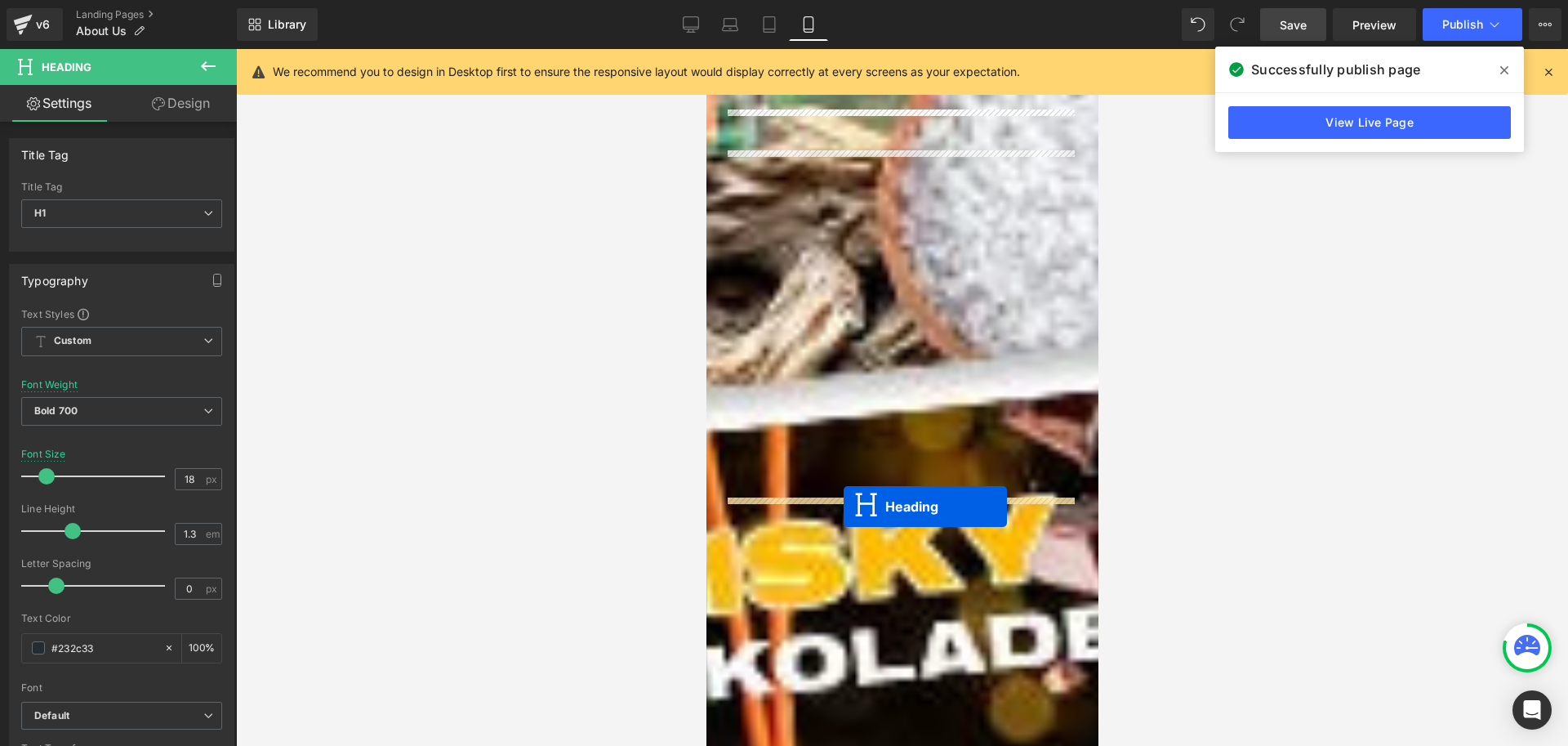
drag, startPoint x: 859, startPoint y: 120, endPoint x: 843, endPoint y: 502, distance: 382.3
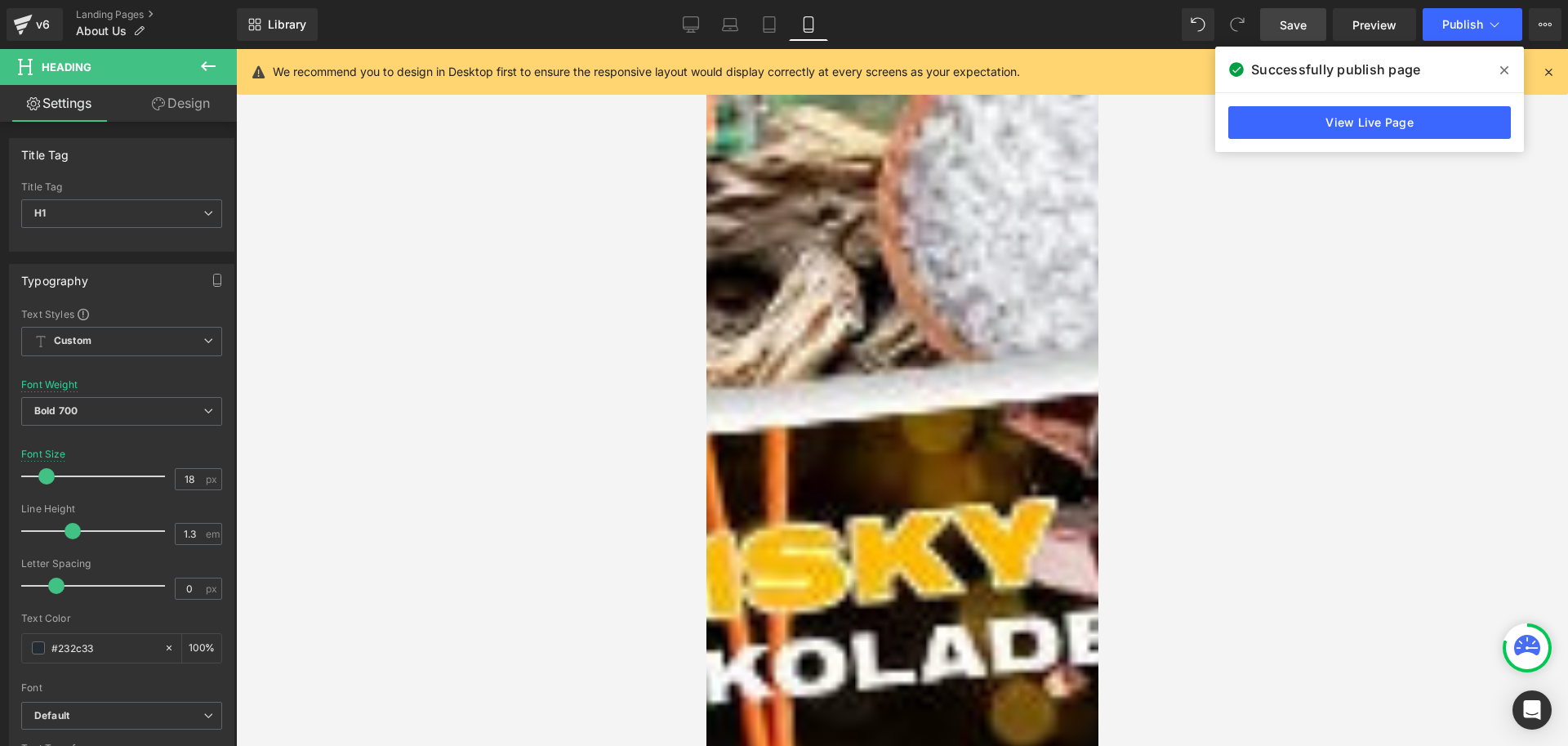
click at [191, 109] on link "Design" at bounding box center [180, 103] width 118 height 37
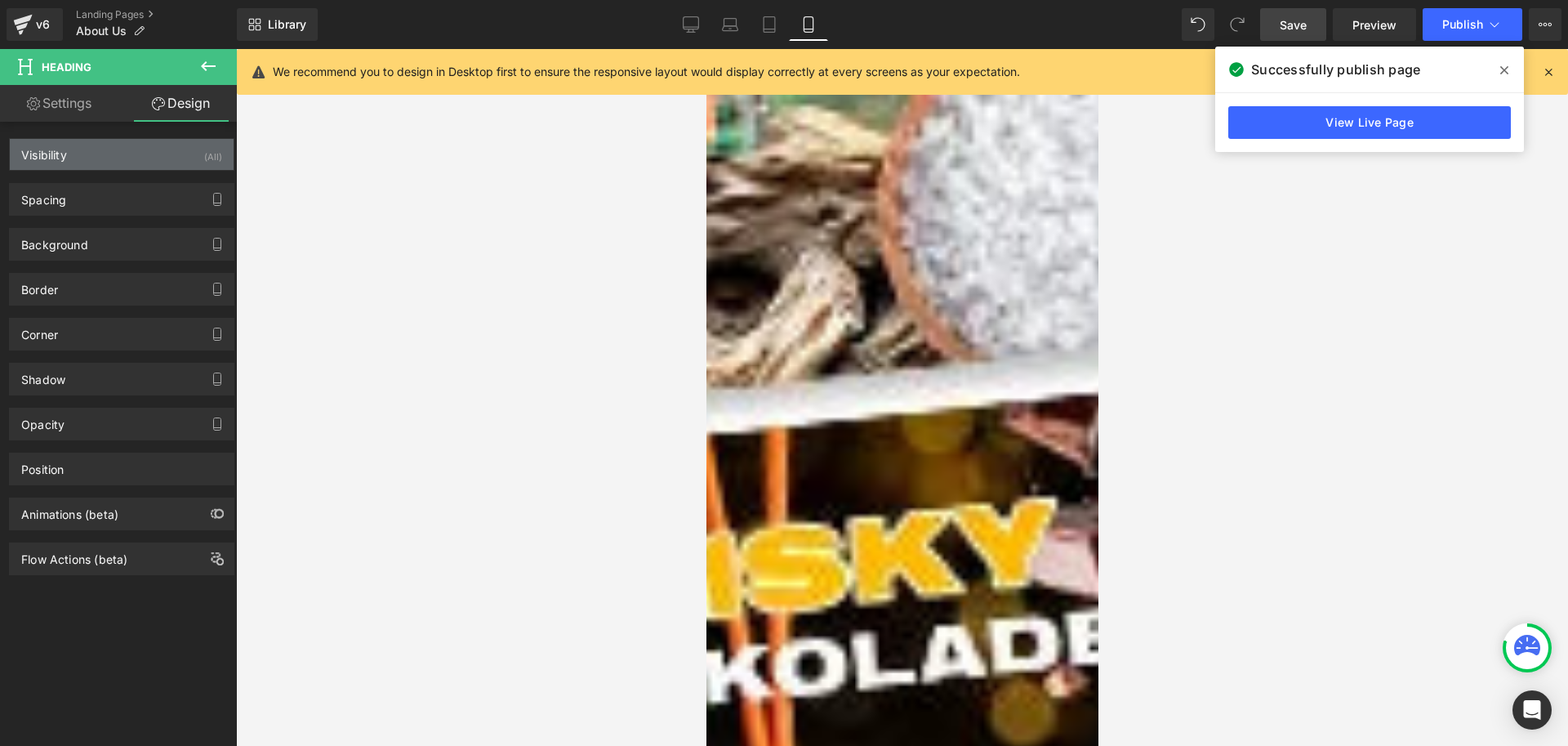
click at [113, 148] on div "Visibility (All)" at bounding box center [122, 154] width 224 height 31
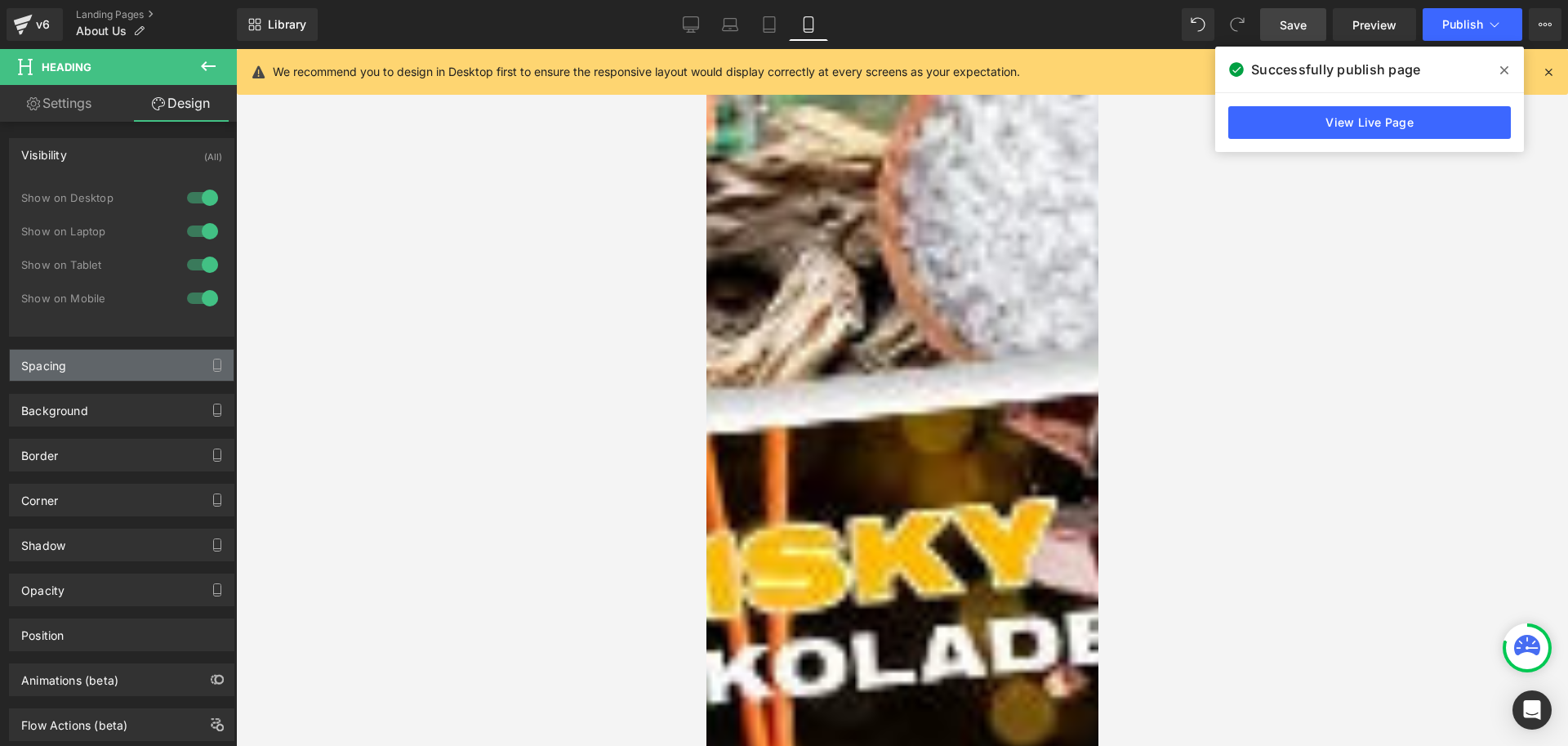
click at [73, 367] on div "Spacing" at bounding box center [122, 364] width 224 height 31
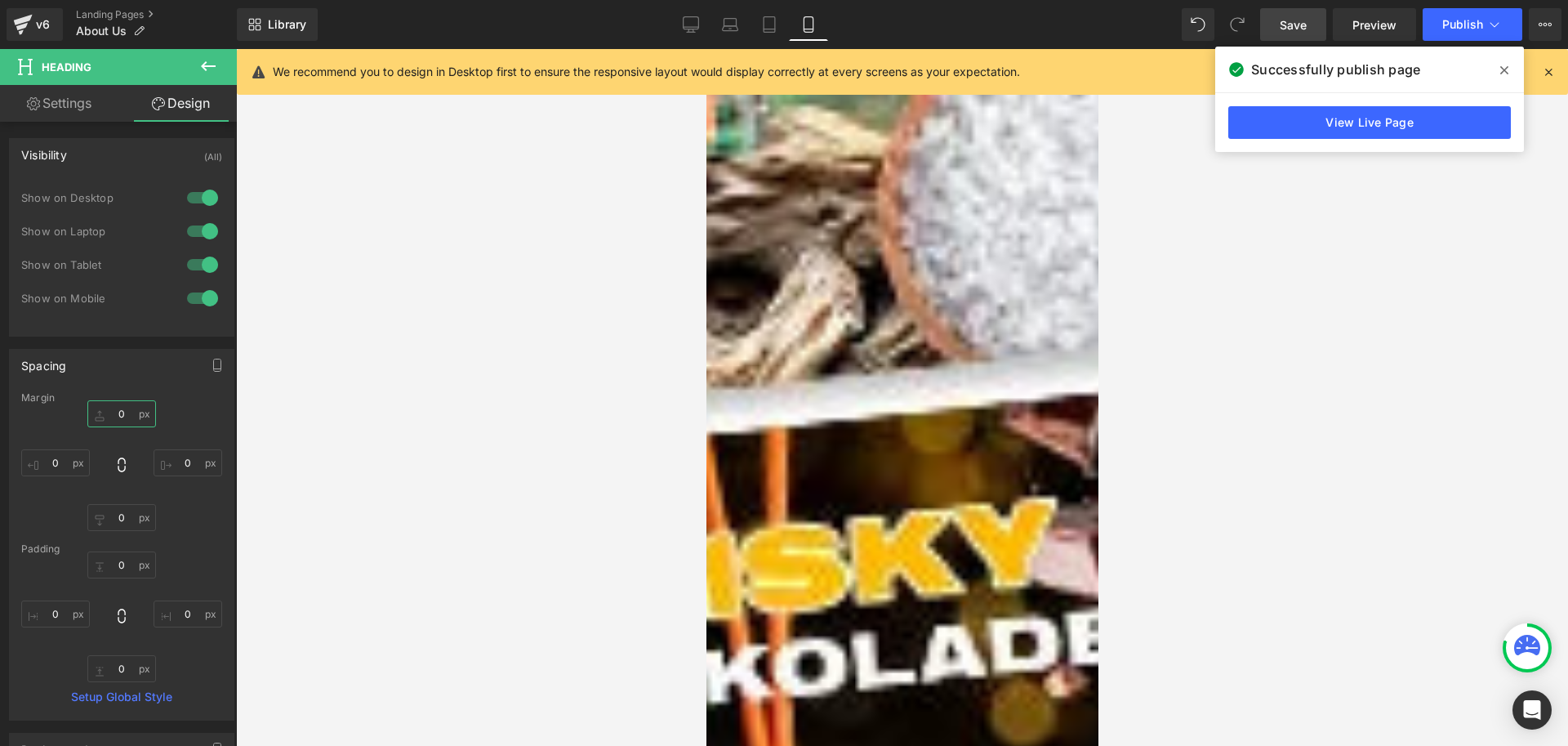
click at [131, 418] on input "0" at bounding box center [122, 413] width 68 height 27
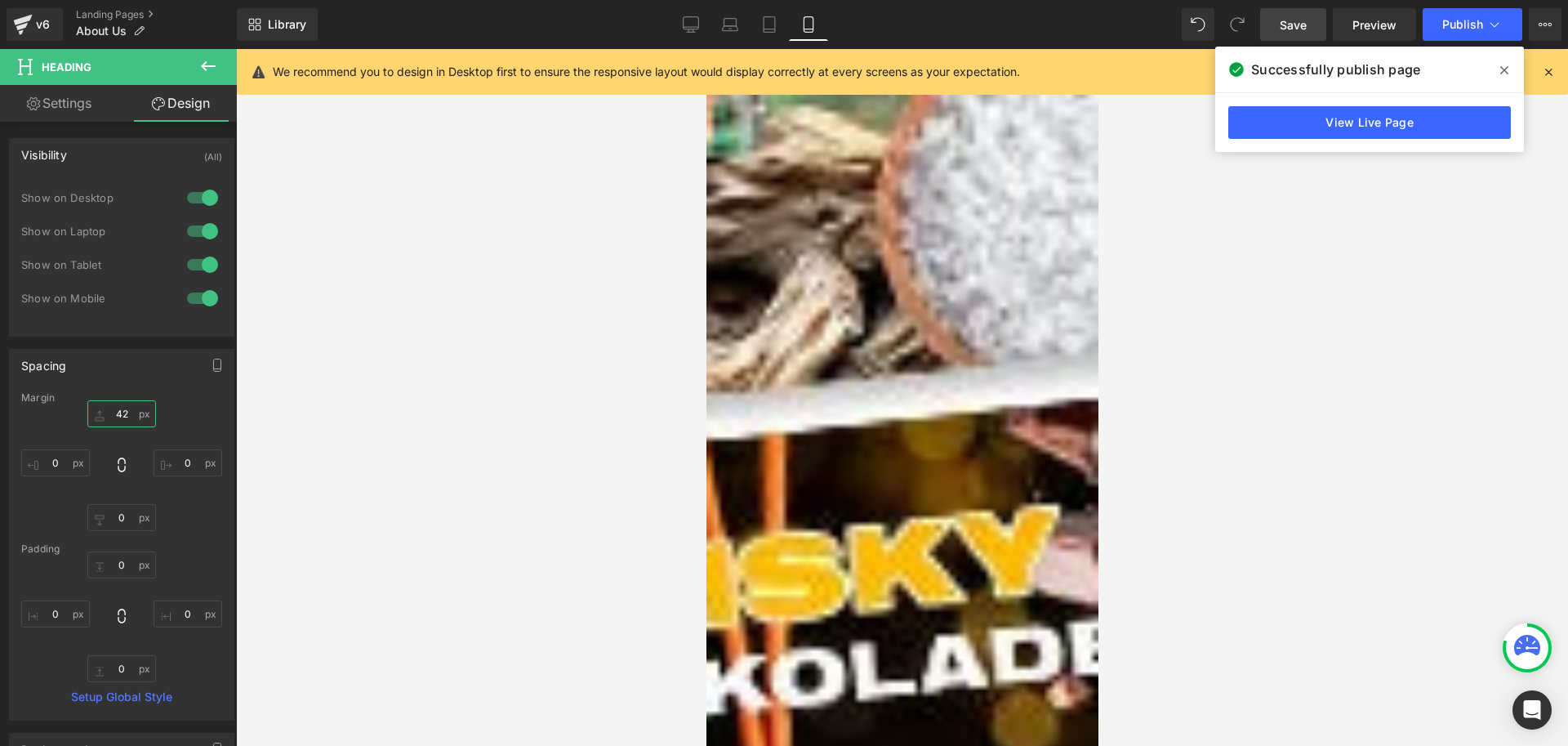
type input "42"
click at [1317, 467] on div at bounding box center [903, 398] width 1332 height 697
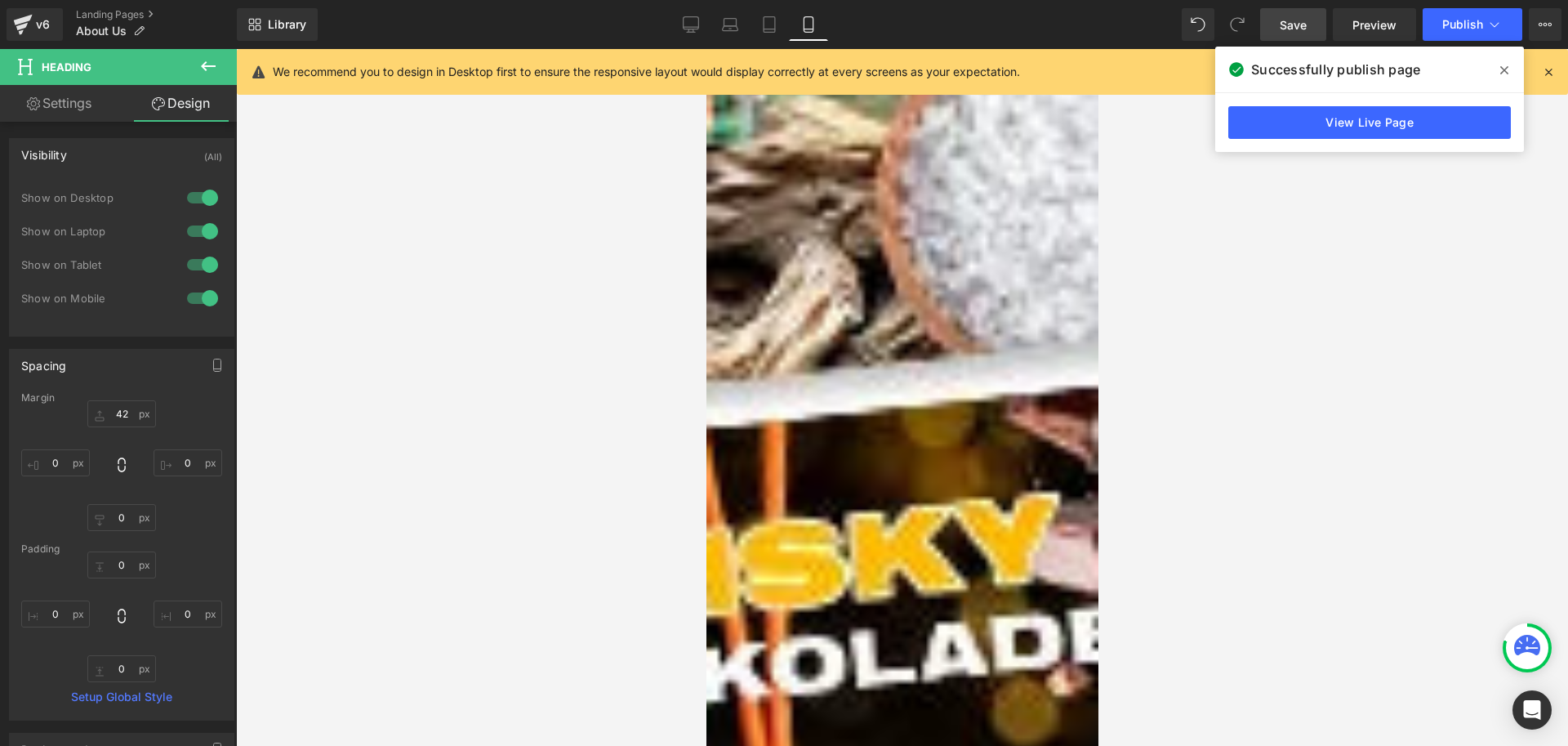
scroll to position [0, 0]
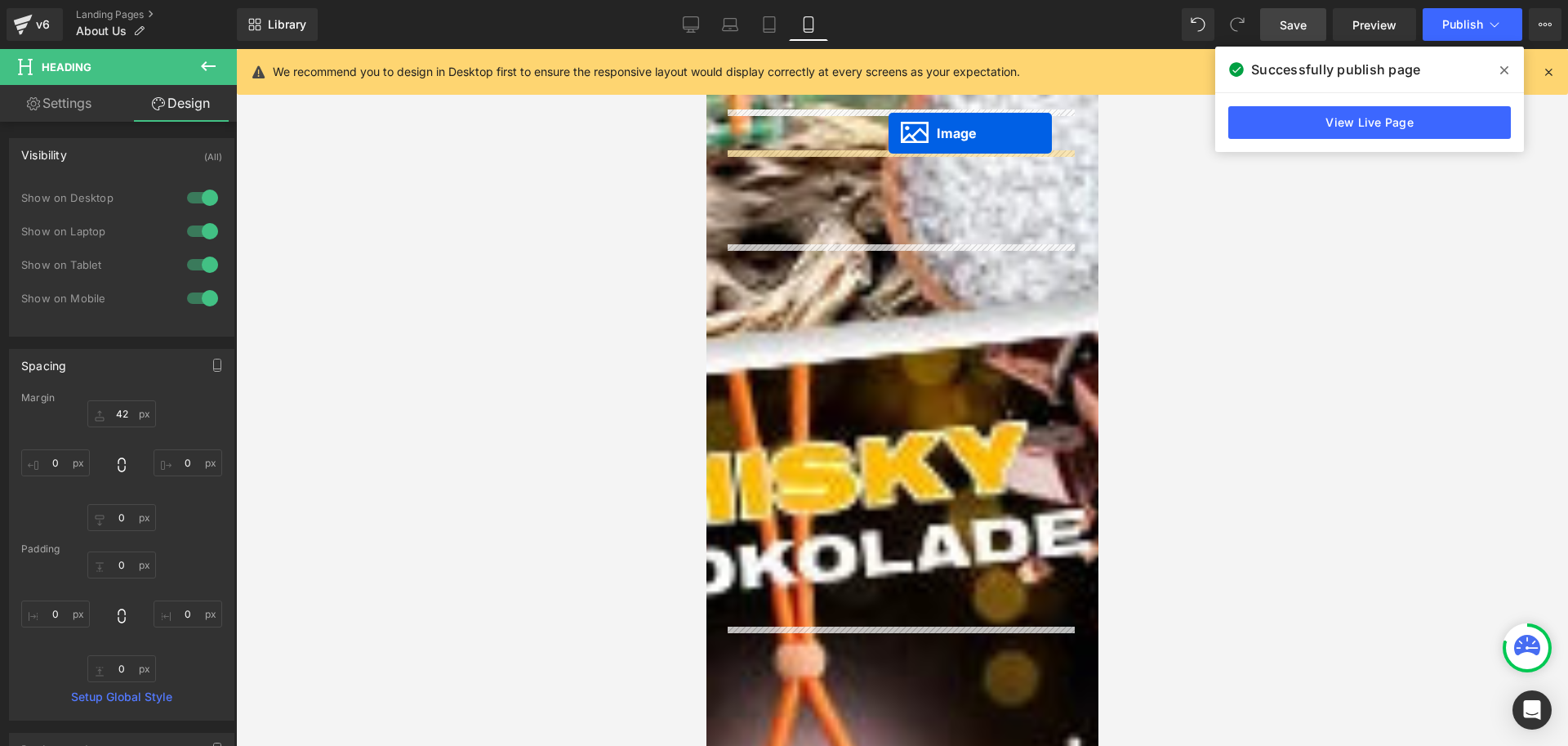
drag, startPoint x: 870, startPoint y: 316, endPoint x: 887, endPoint y: 131, distance: 185.8
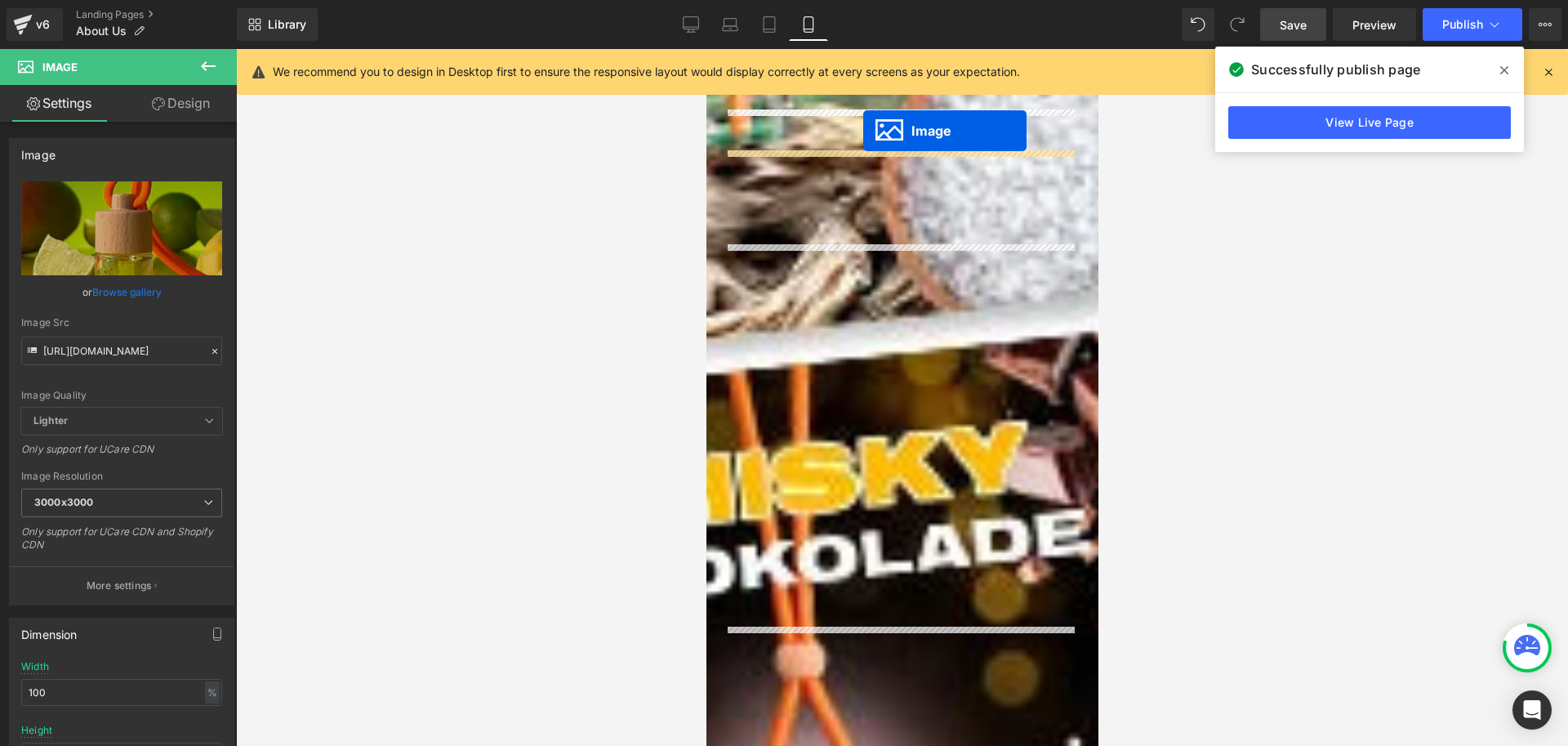
drag, startPoint x: 868, startPoint y: 302, endPoint x: 862, endPoint y: 130, distance: 172.1
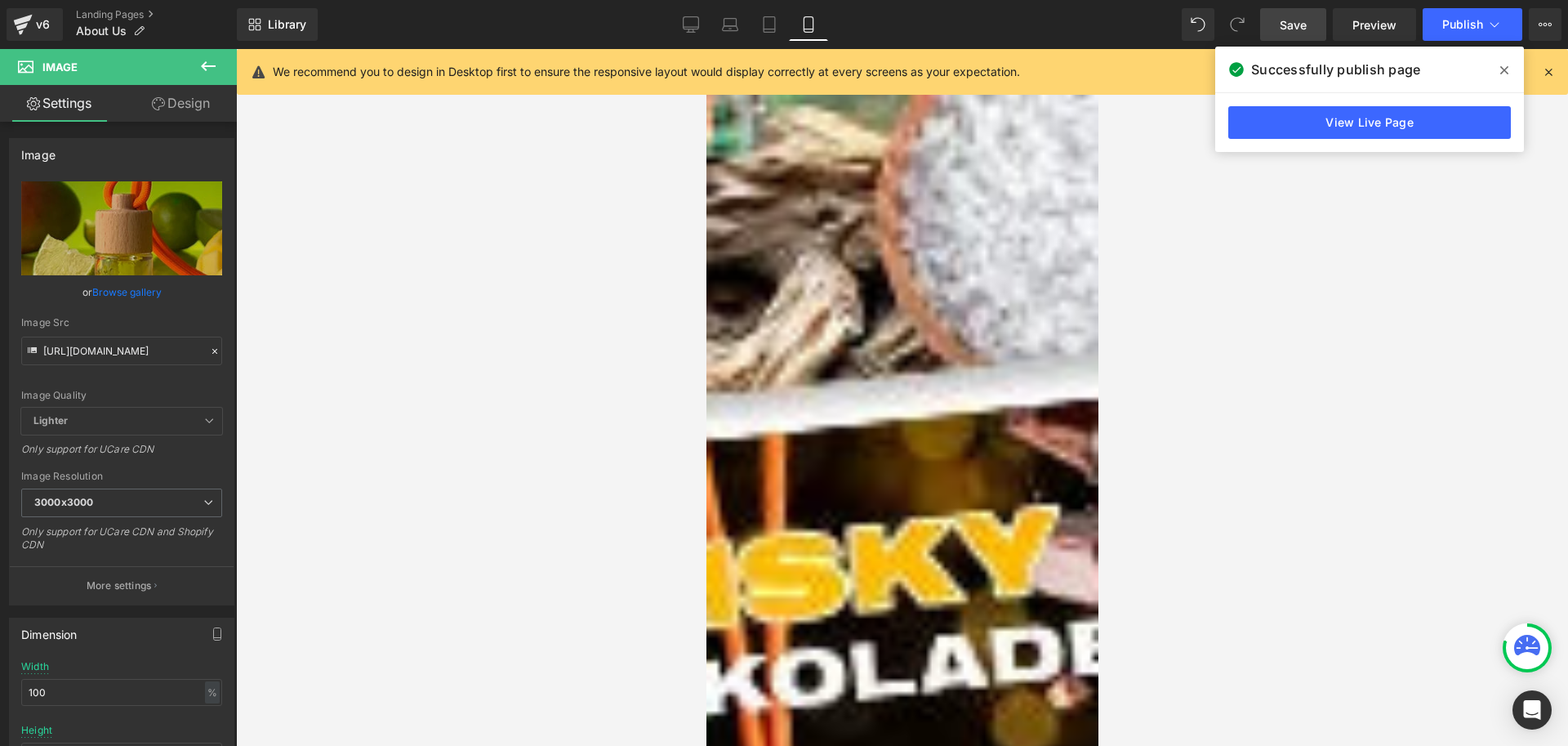
click at [706, 49] on span at bounding box center [706, 49] width 0 height 0
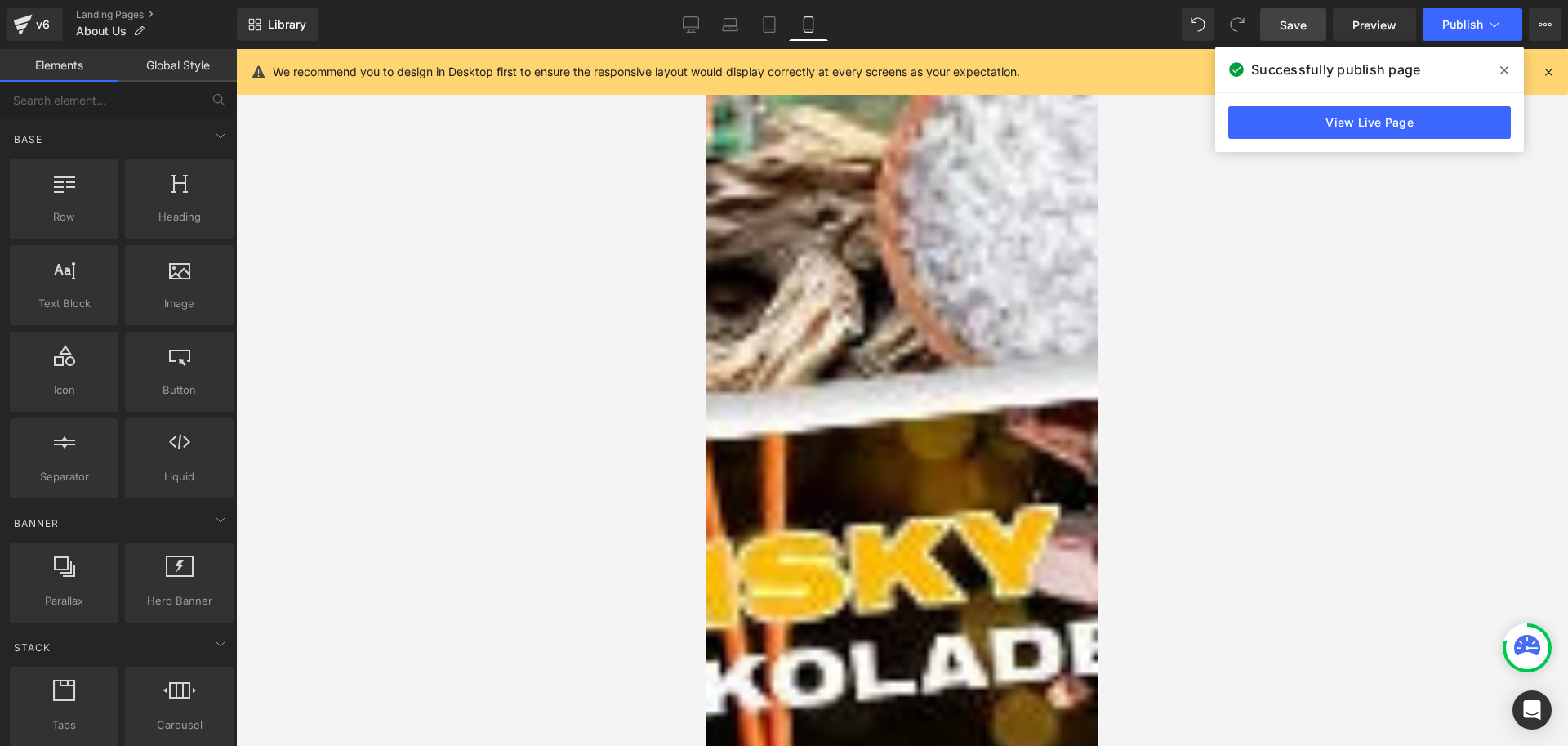
click at [722, 146] on span at bounding box center [722, 146] width 0 height 0
click at [706, 49] on icon at bounding box center [706, 49] width 0 height 0
click at [706, 49] on link at bounding box center [706, 49] width 0 height 0
drag, startPoint x: 1298, startPoint y: 368, endPoint x: 1118, endPoint y: 426, distance: 189.1
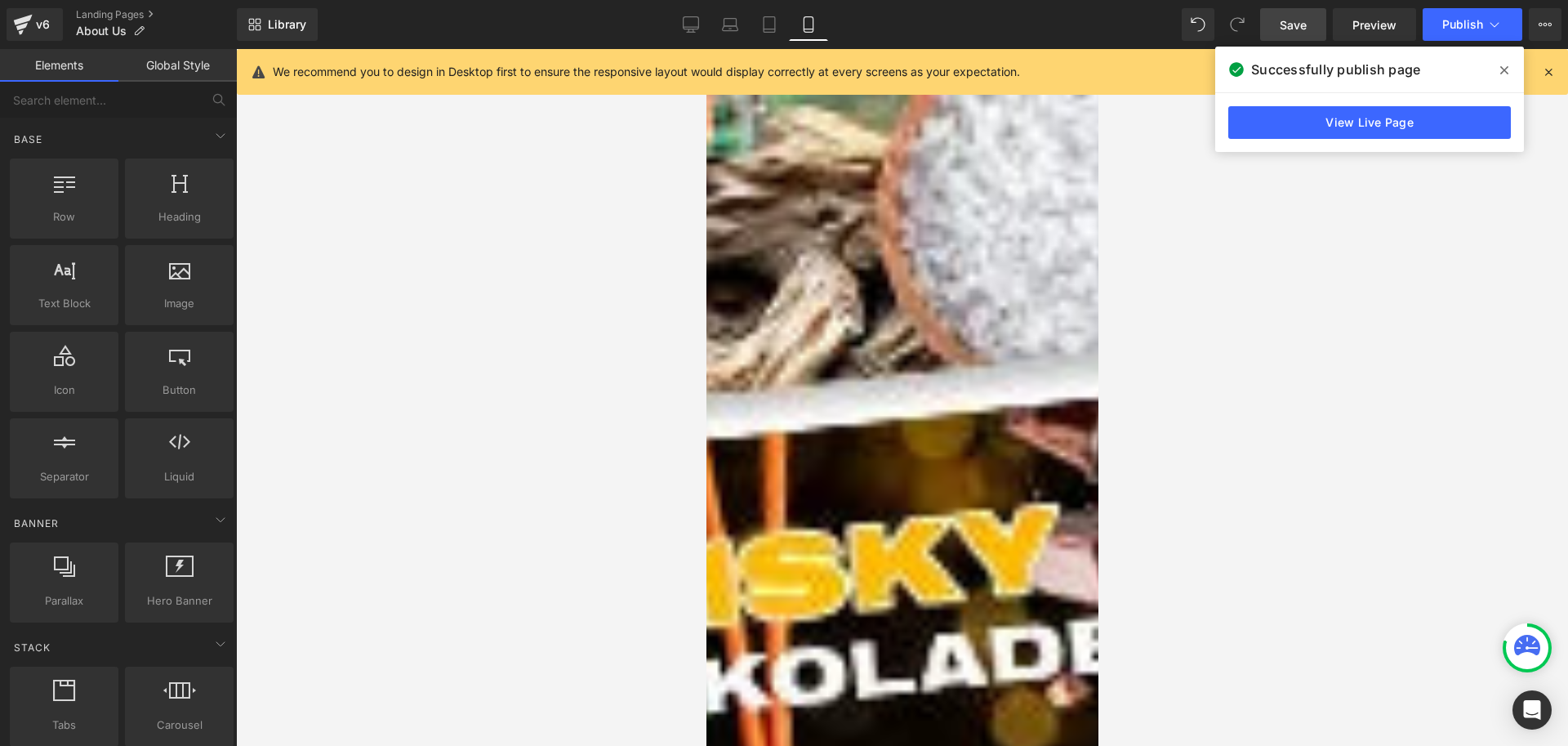
click at [1298, 368] on div at bounding box center [903, 398] width 1332 height 697
click at [706, 49] on icon at bounding box center [706, 49] width 0 height 0
click at [878, 228] on img at bounding box center [1114, 538] width 784 height 785
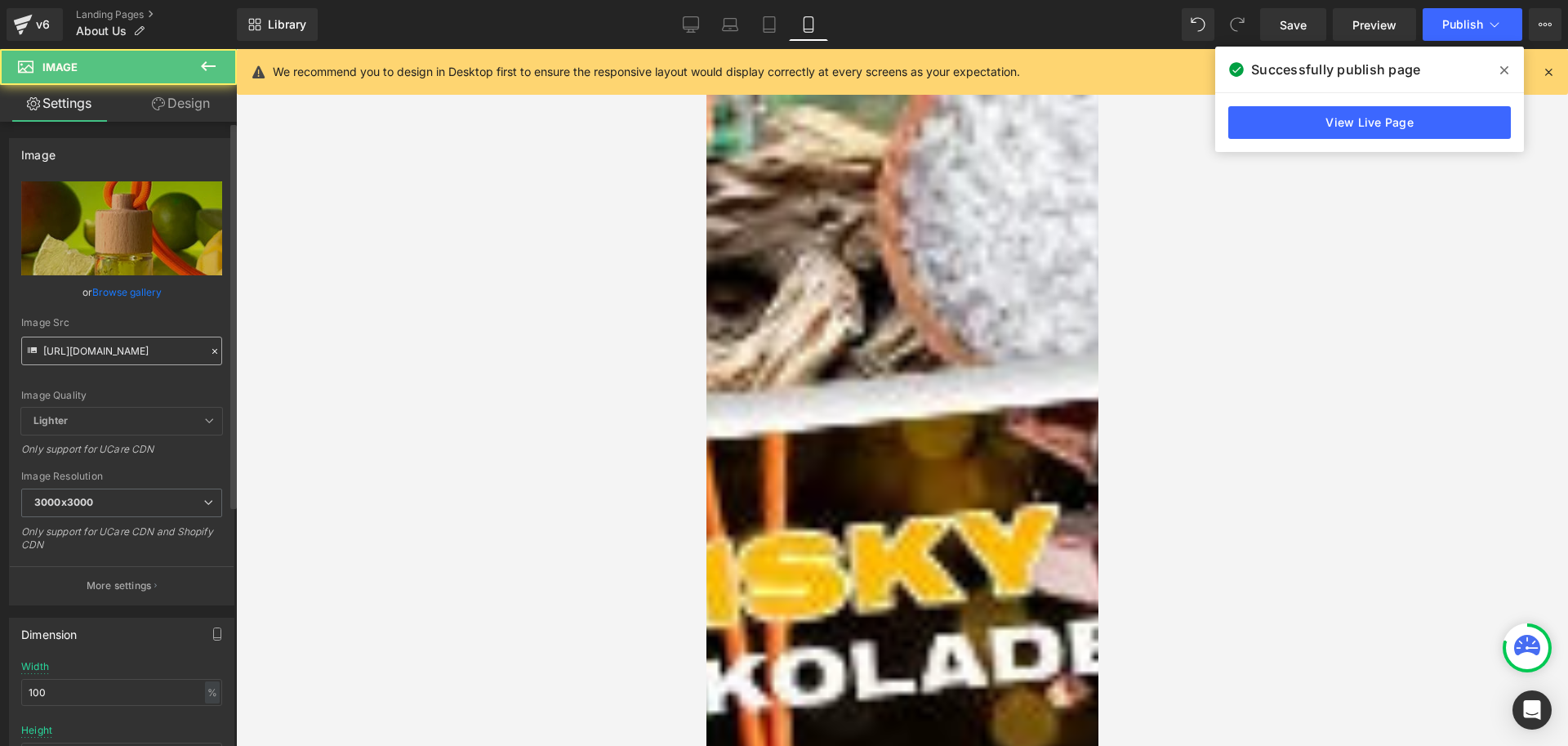
click at [116, 348] on input "https://cdn.shopify.com/s/files/1/0791/5644/5522/files/socials_0001_7_3000x3000…" at bounding box center [122, 350] width 201 height 29
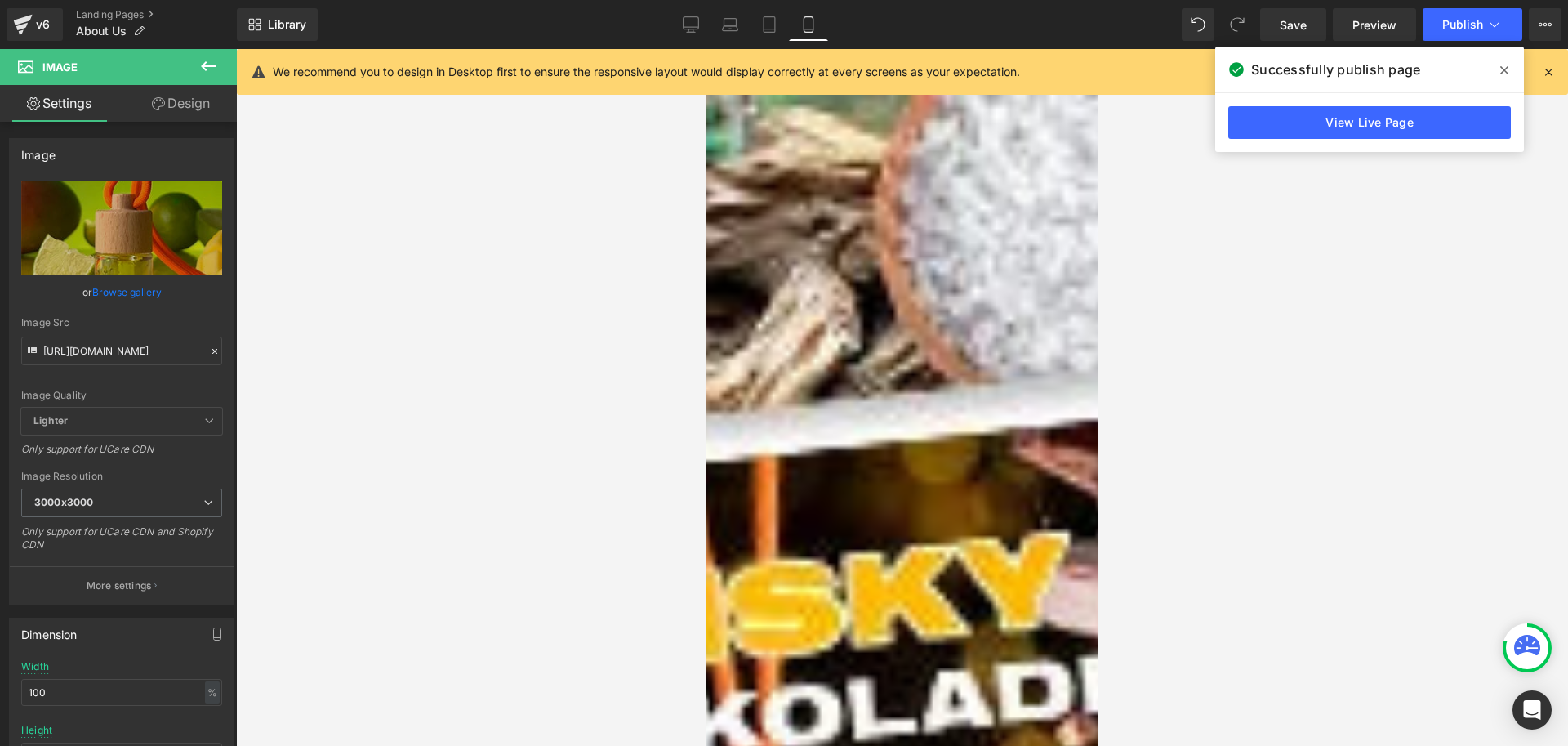
type input "https://cdn.shopify.com/s/files/1/0791/5644/5522/files/7_fe564b56-69f1-46dc-87b…"
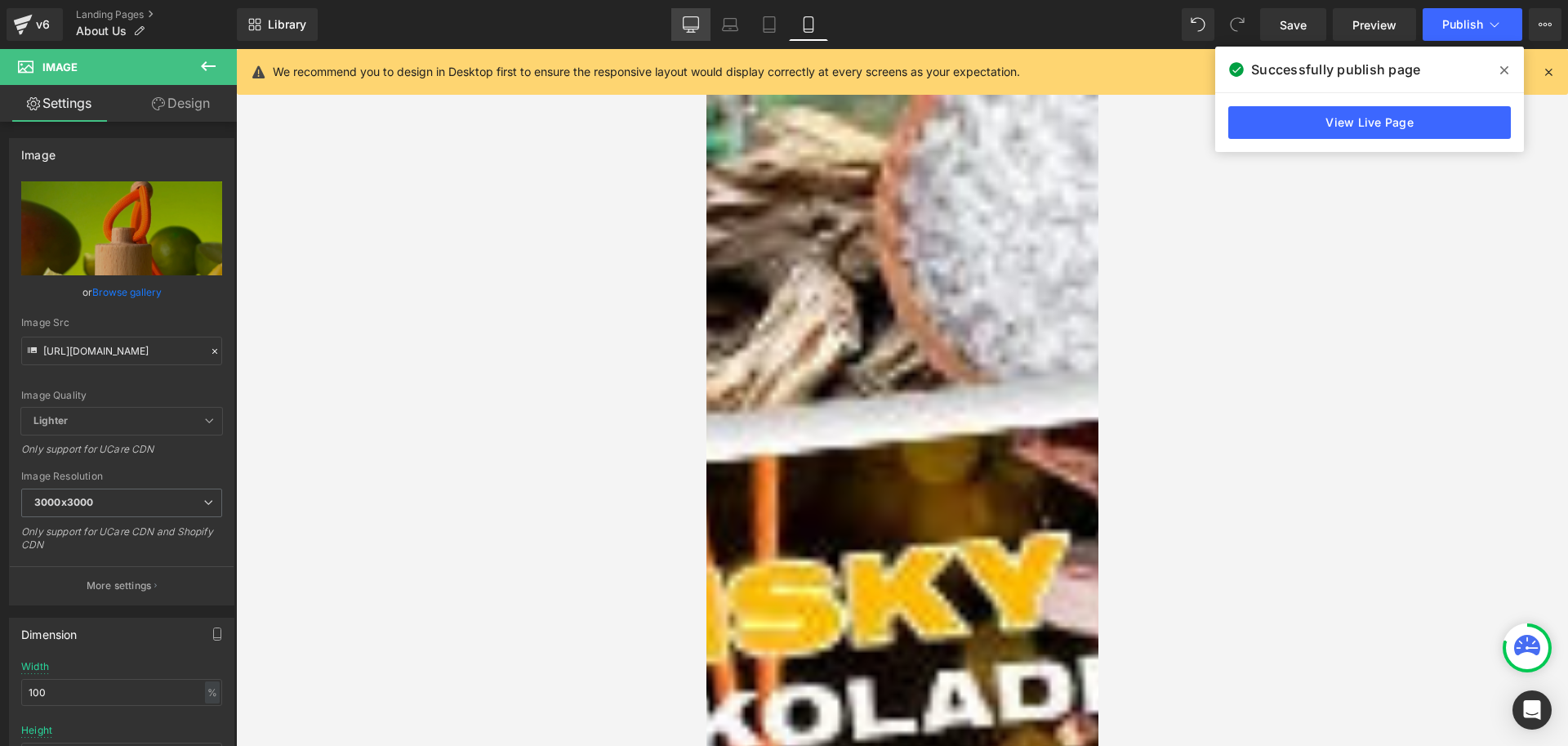
scroll to position [0, 0]
click at [677, 28] on link "Desktop" at bounding box center [691, 24] width 39 height 32
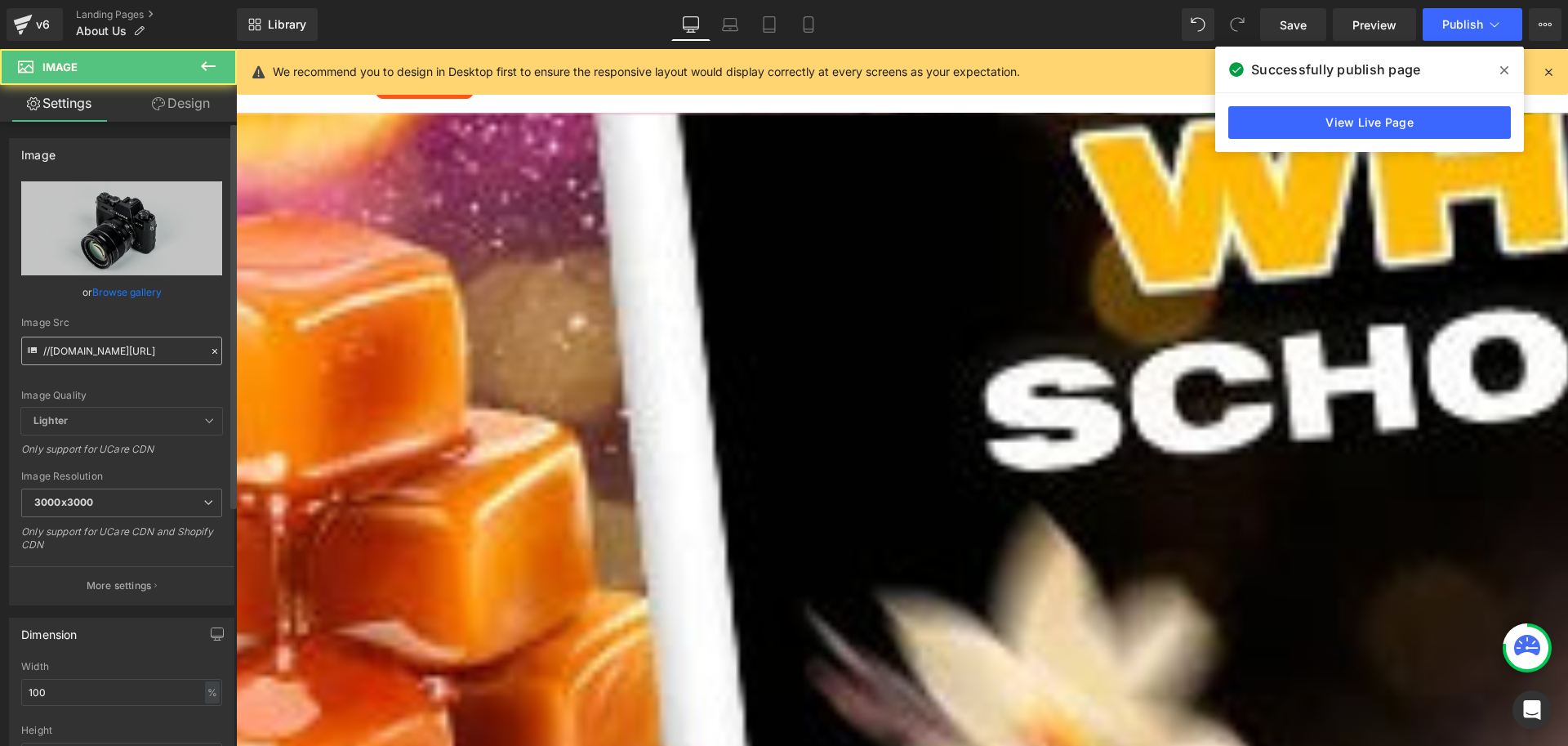
click at [119, 354] on input "//d1um8515vdn9kb.cloudfront.net/images/parallax.jpg" at bounding box center [122, 350] width 201 height 29
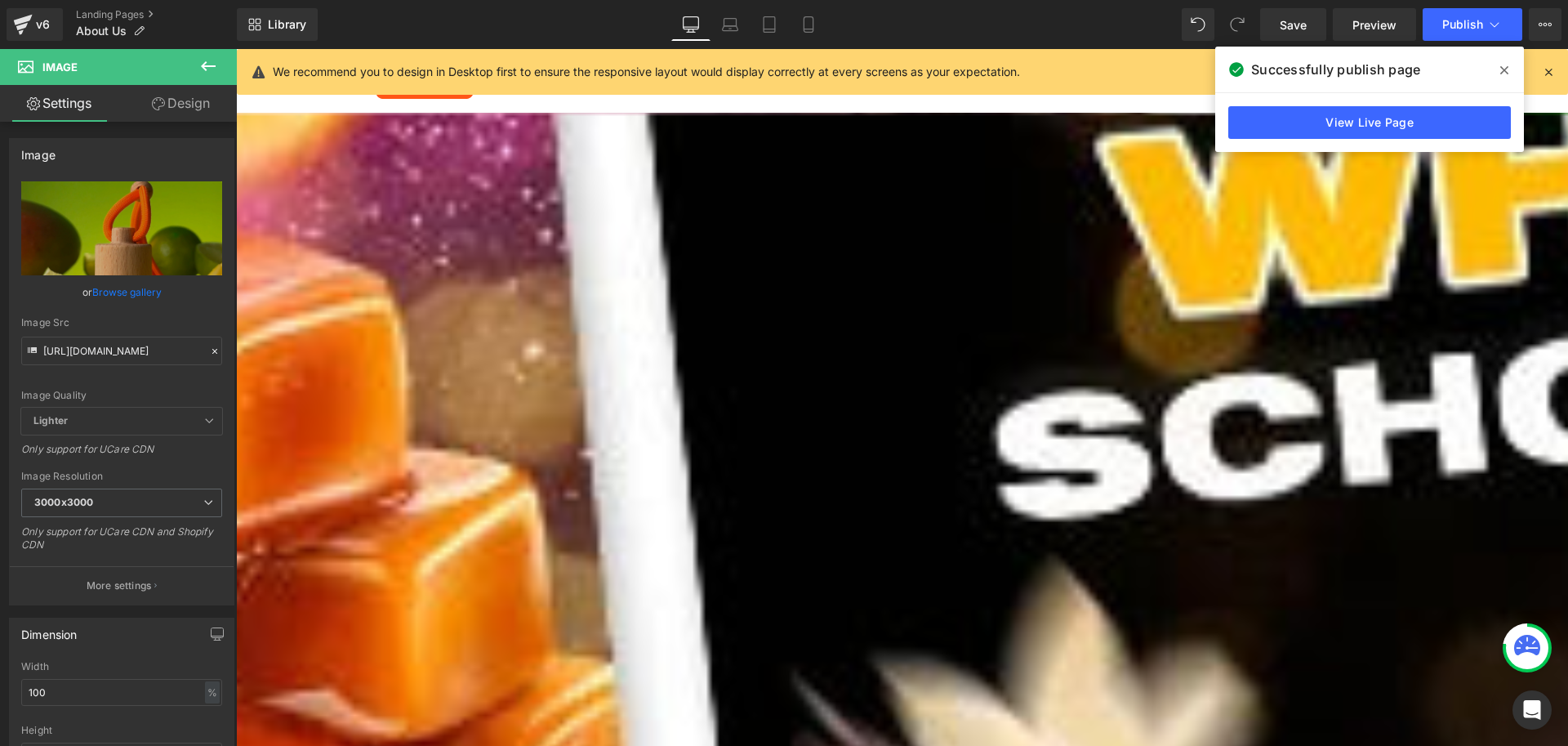
type input "[URL][DOMAIN_NAME]"
click at [167, 101] on link "Design" at bounding box center [180, 103] width 118 height 37
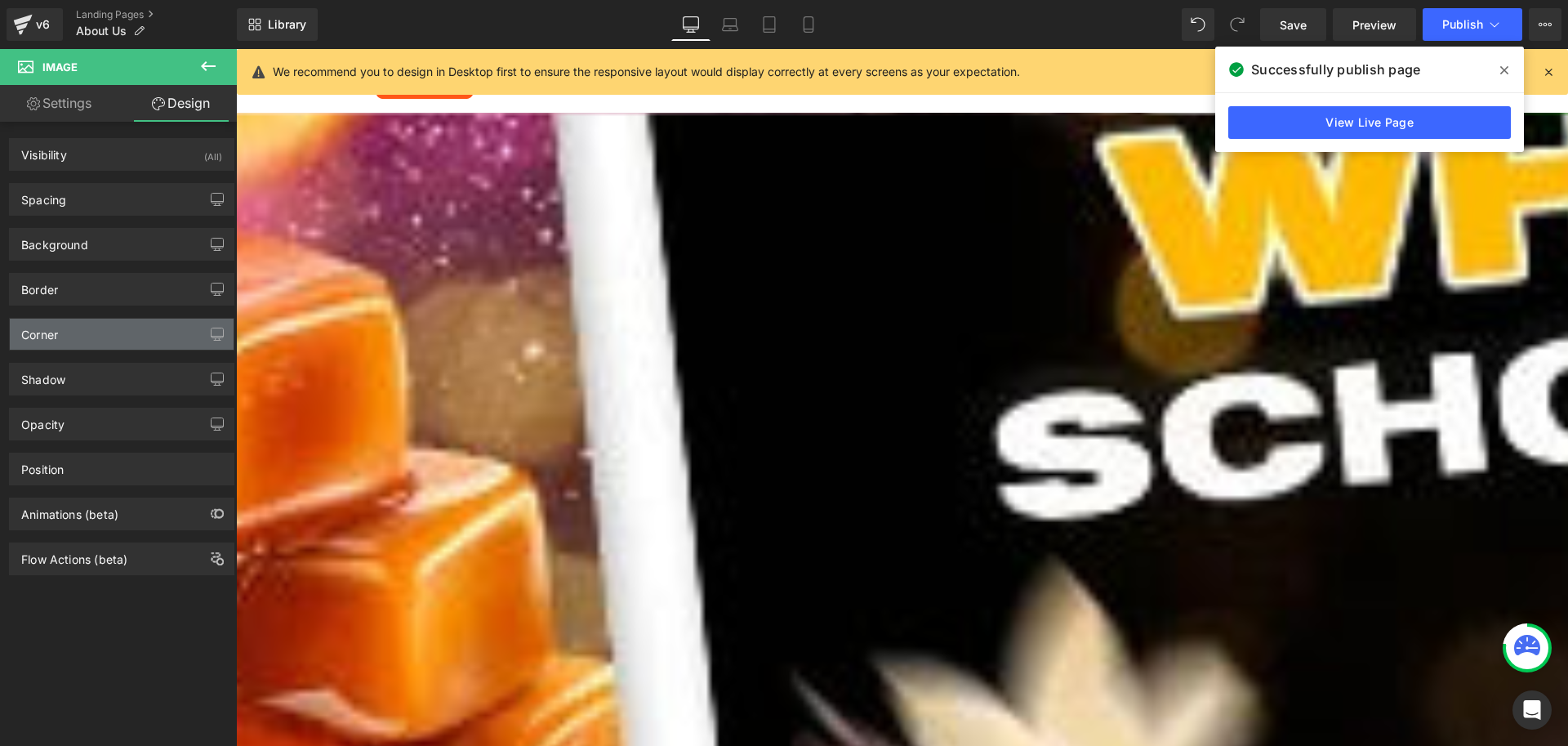
click at [74, 326] on div "Corner" at bounding box center [122, 334] width 224 height 31
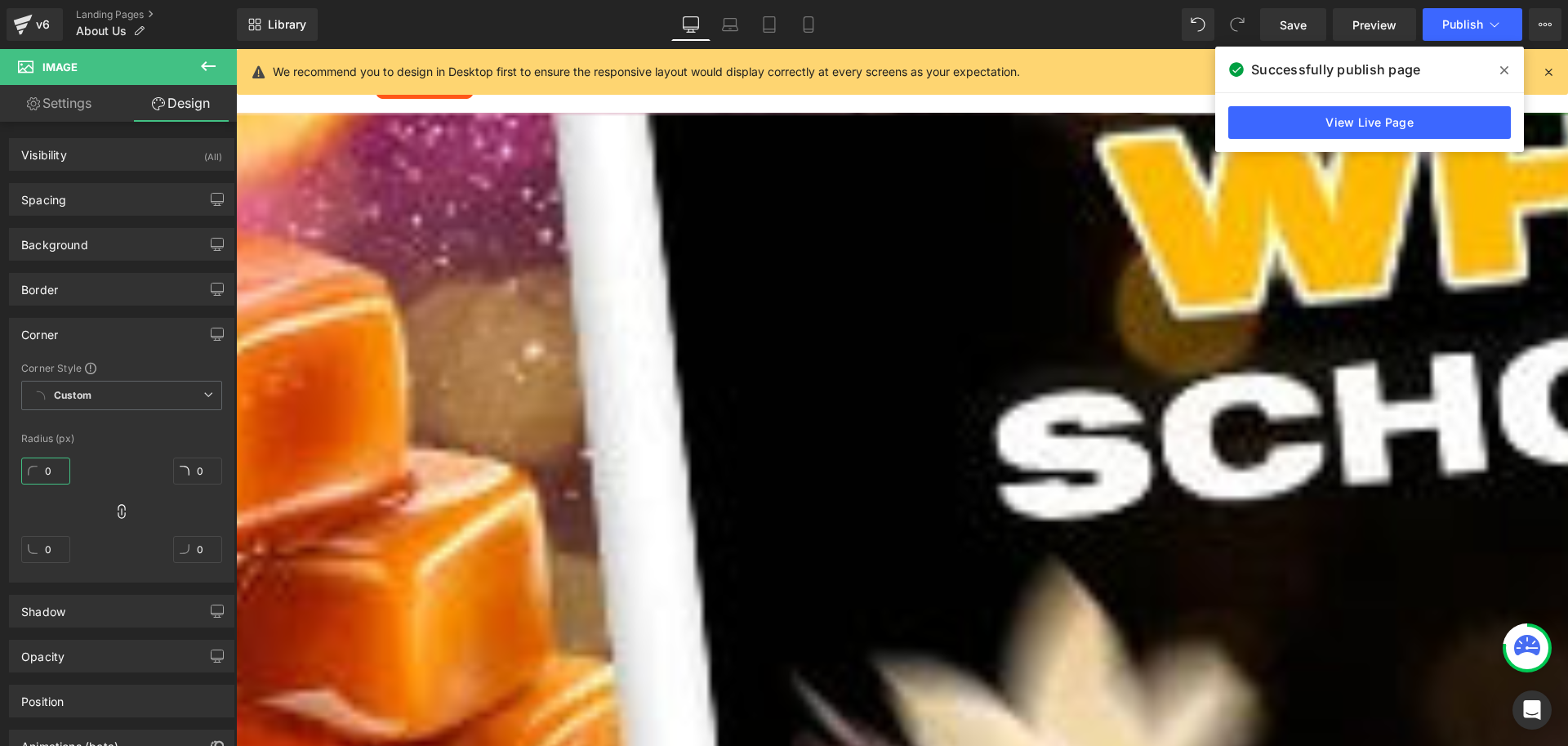
drag, startPoint x: 45, startPoint y: 479, endPoint x: 59, endPoint y: 467, distance: 18.4
click at [55, 469] on input "0" at bounding box center [46, 470] width 49 height 27
type input "5"
type input "20"
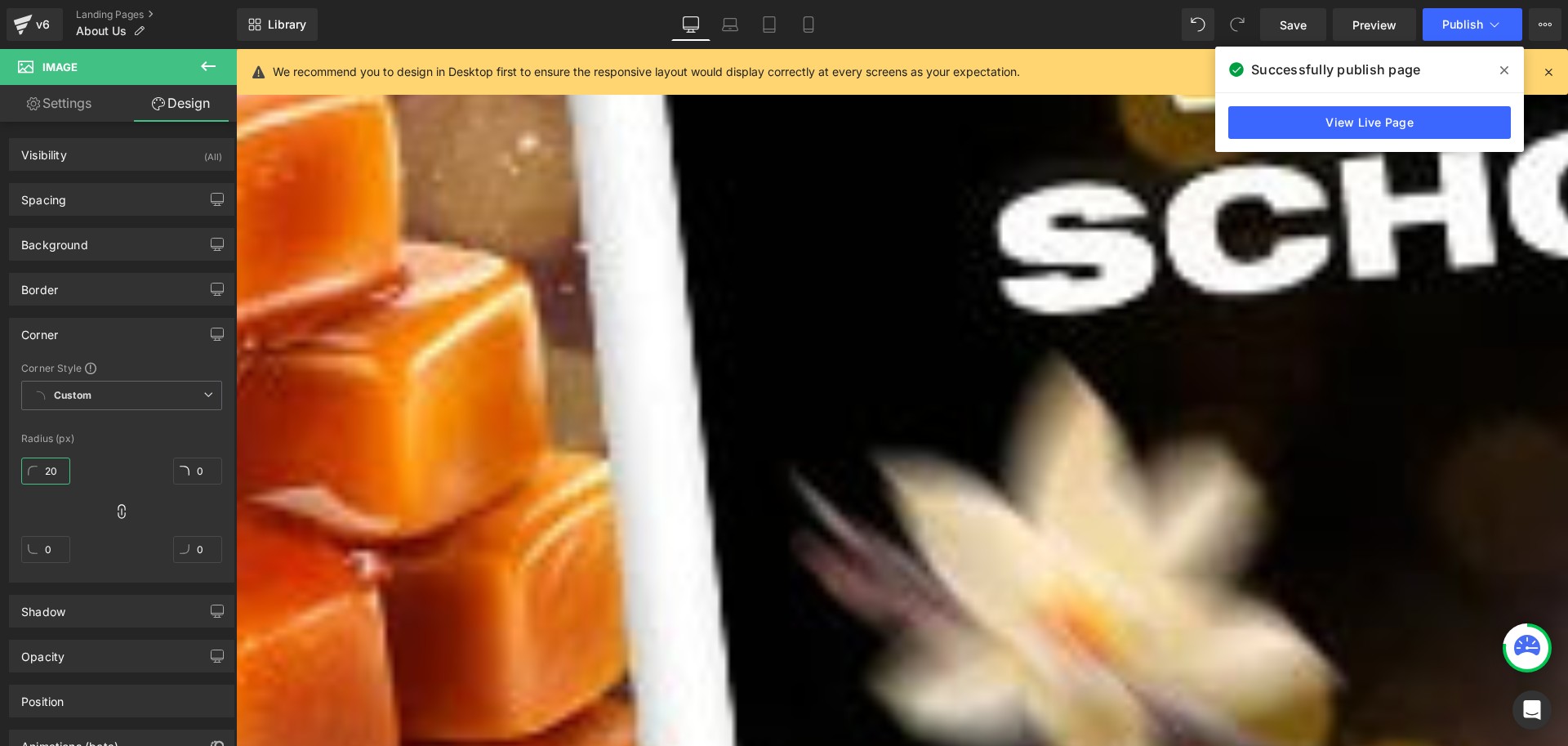
scroll to position [245, 0]
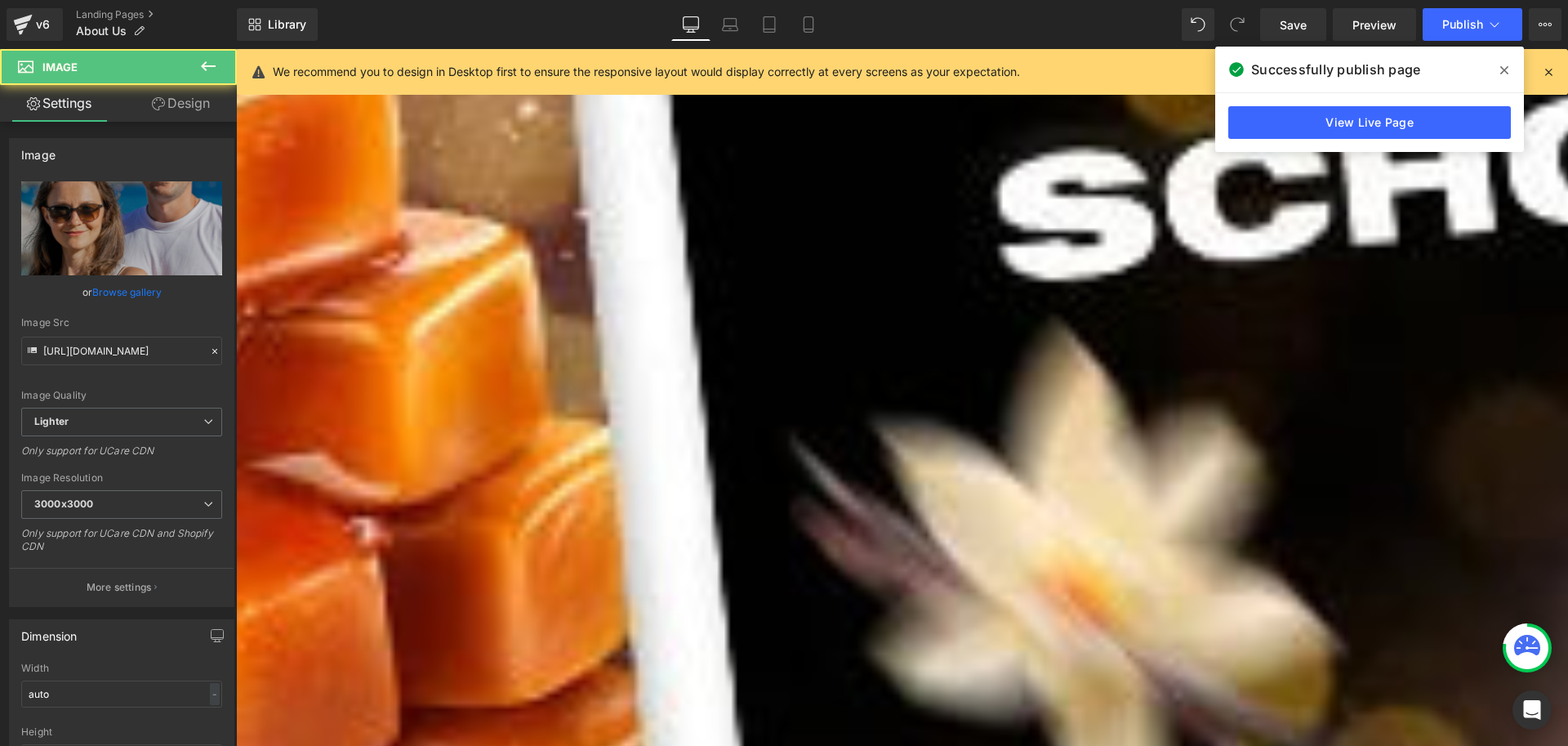
click at [172, 101] on link "Design" at bounding box center [180, 103] width 118 height 37
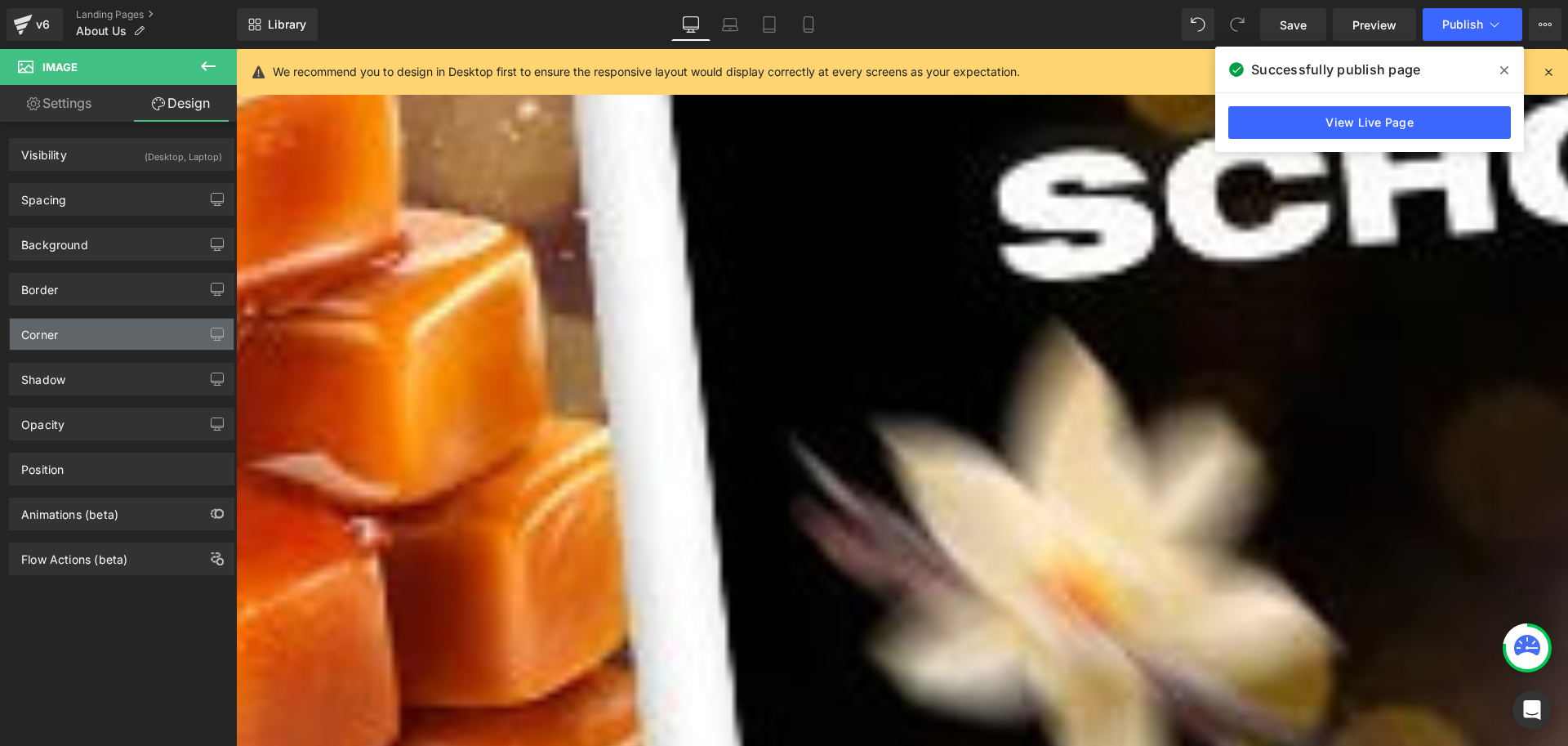
click at [61, 333] on div "Corner" at bounding box center [122, 334] width 224 height 31
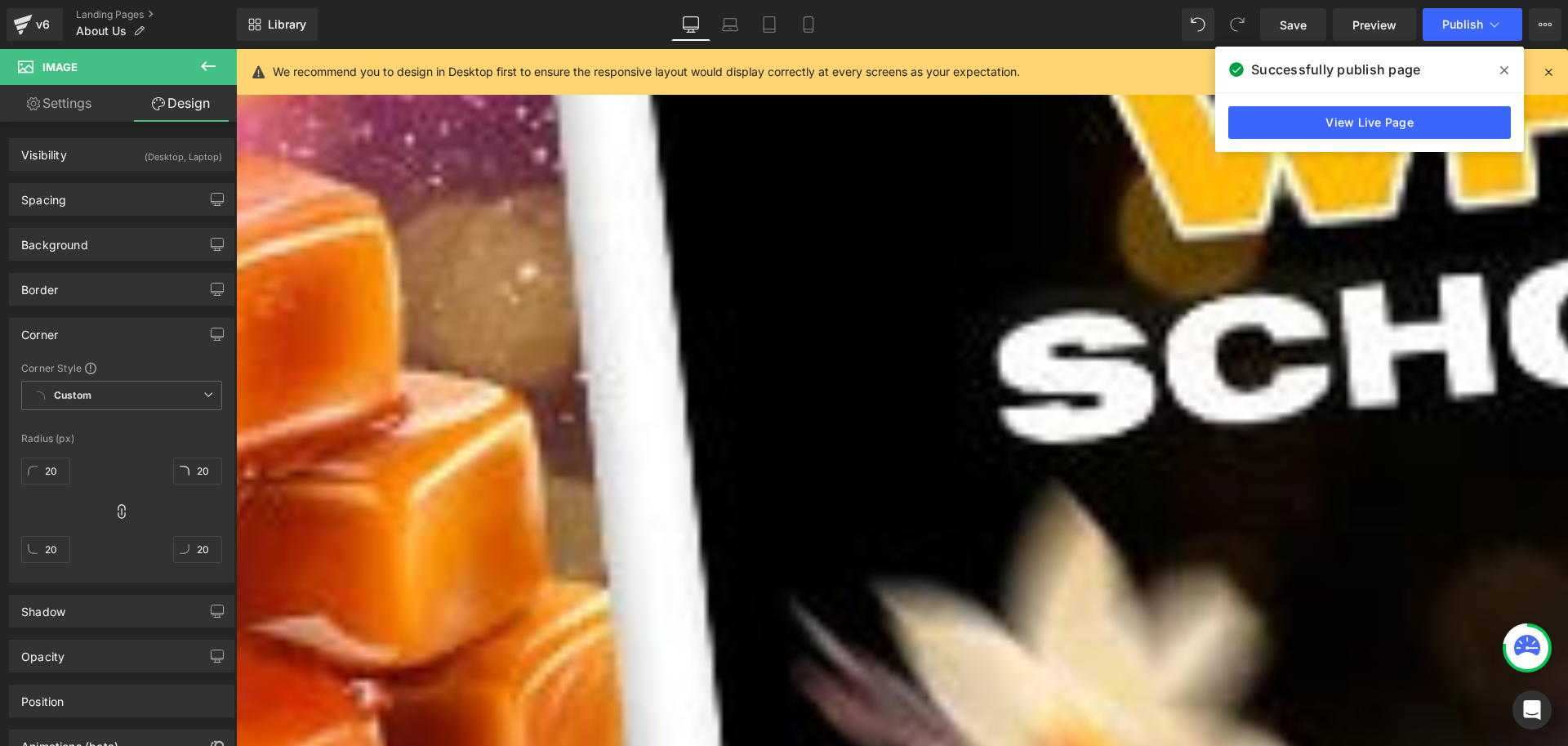
scroll to position [81, 0]
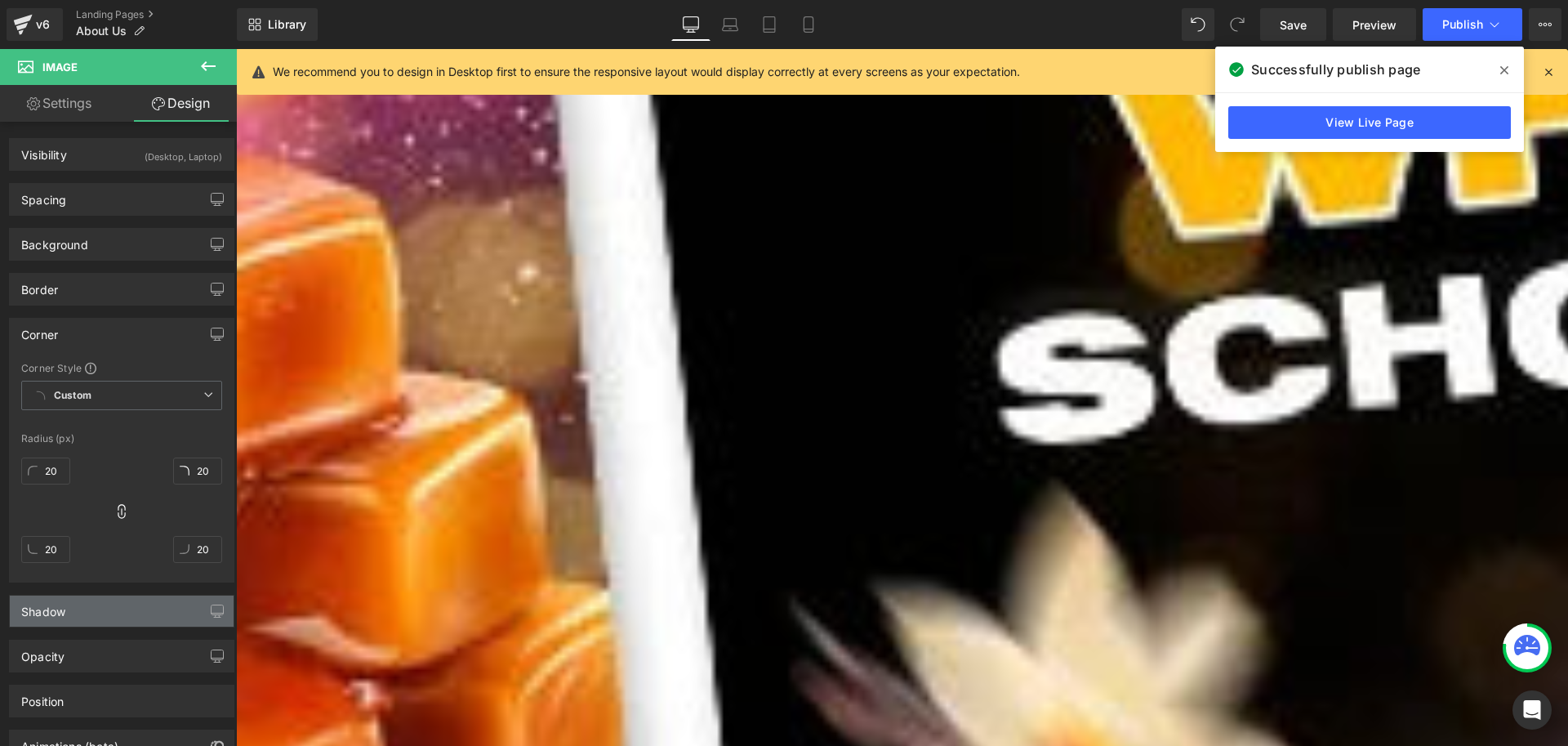
click at [74, 609] on div "Shadow" at bounding box center [122, 610] width 224 height 31
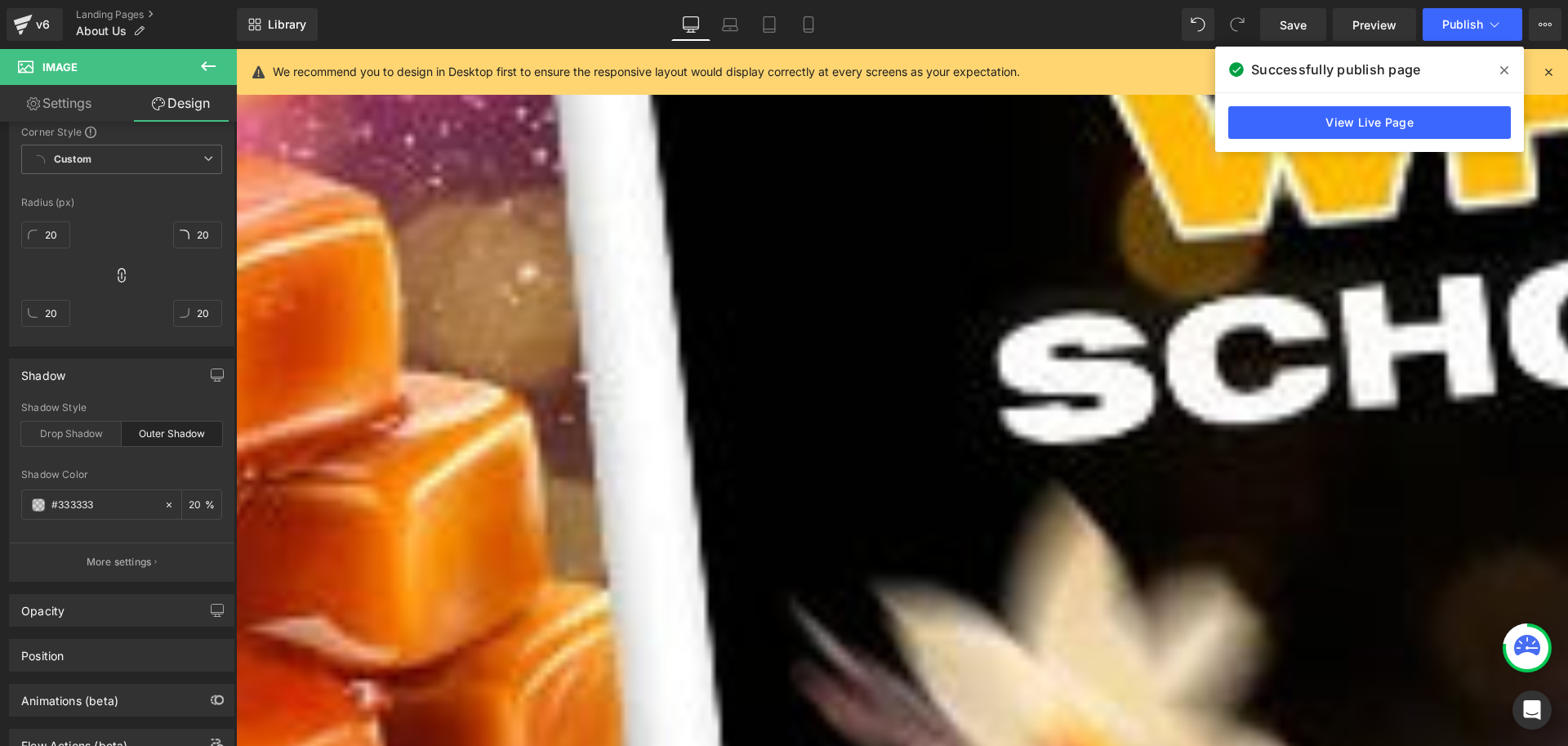
scroll to position [245, 0]
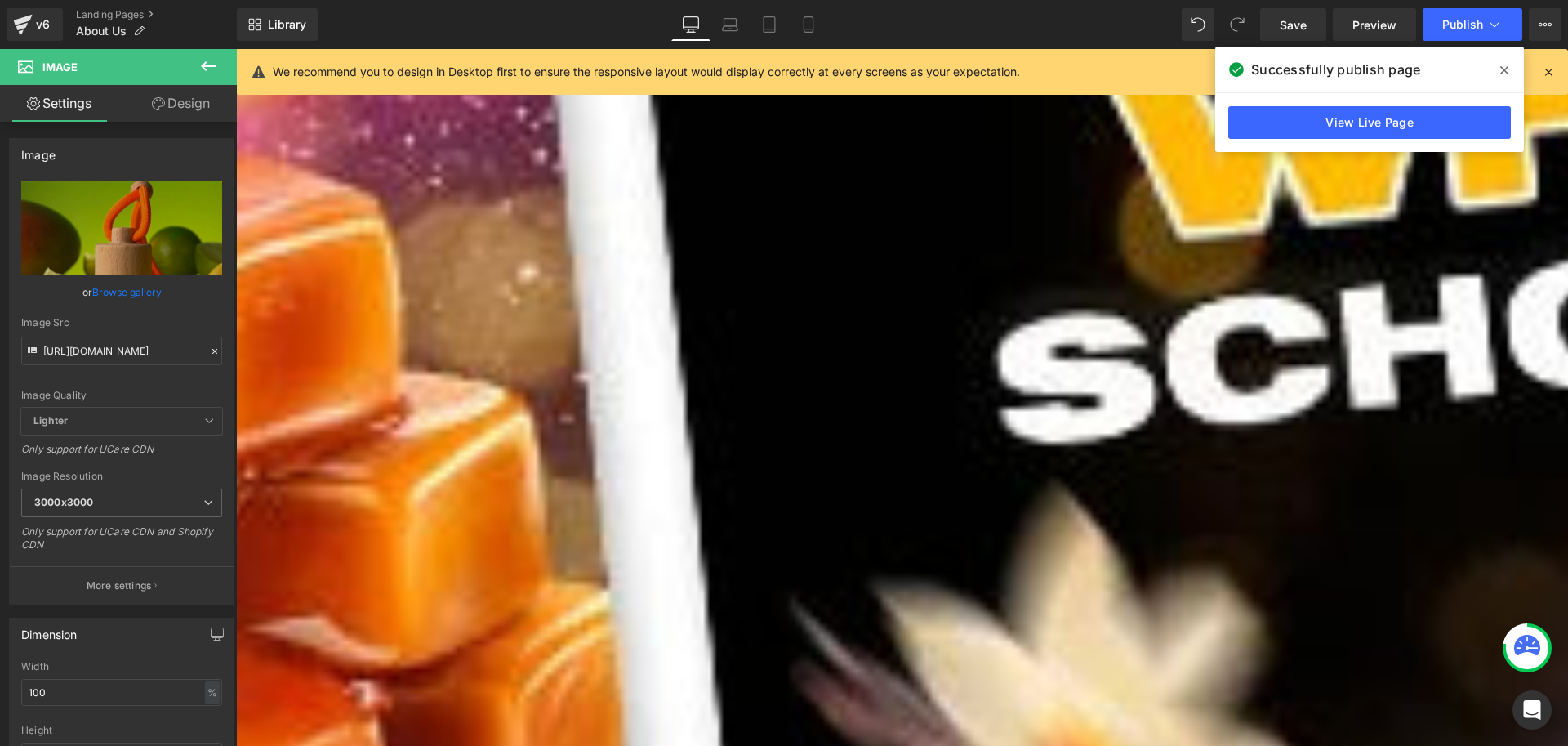
click at [177, 101] on link "Design" at bounding box center [180, 103] width 118 height 37
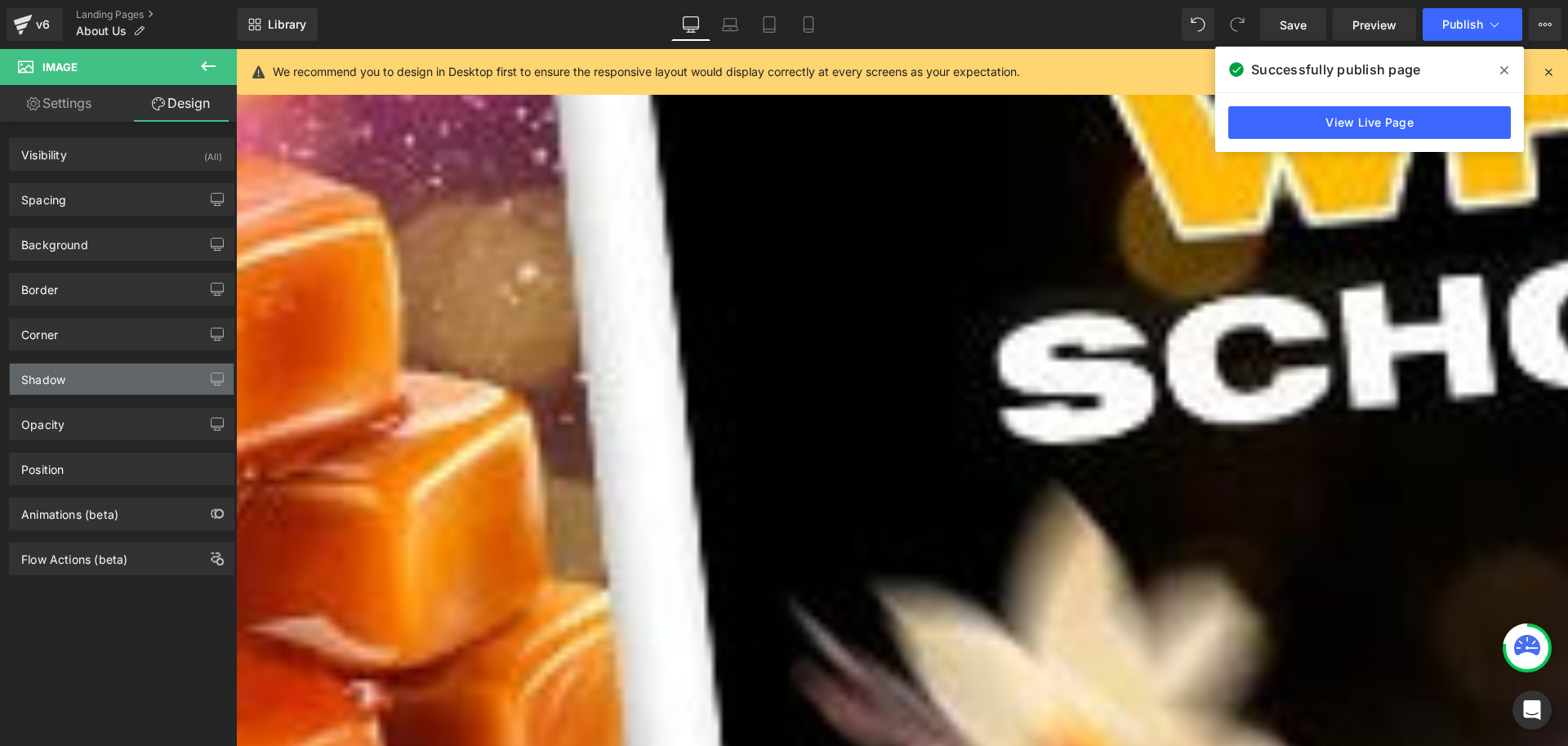
click at [78, 373] on div "Shadow" at bounding box center [122, 378] width 224 height 31
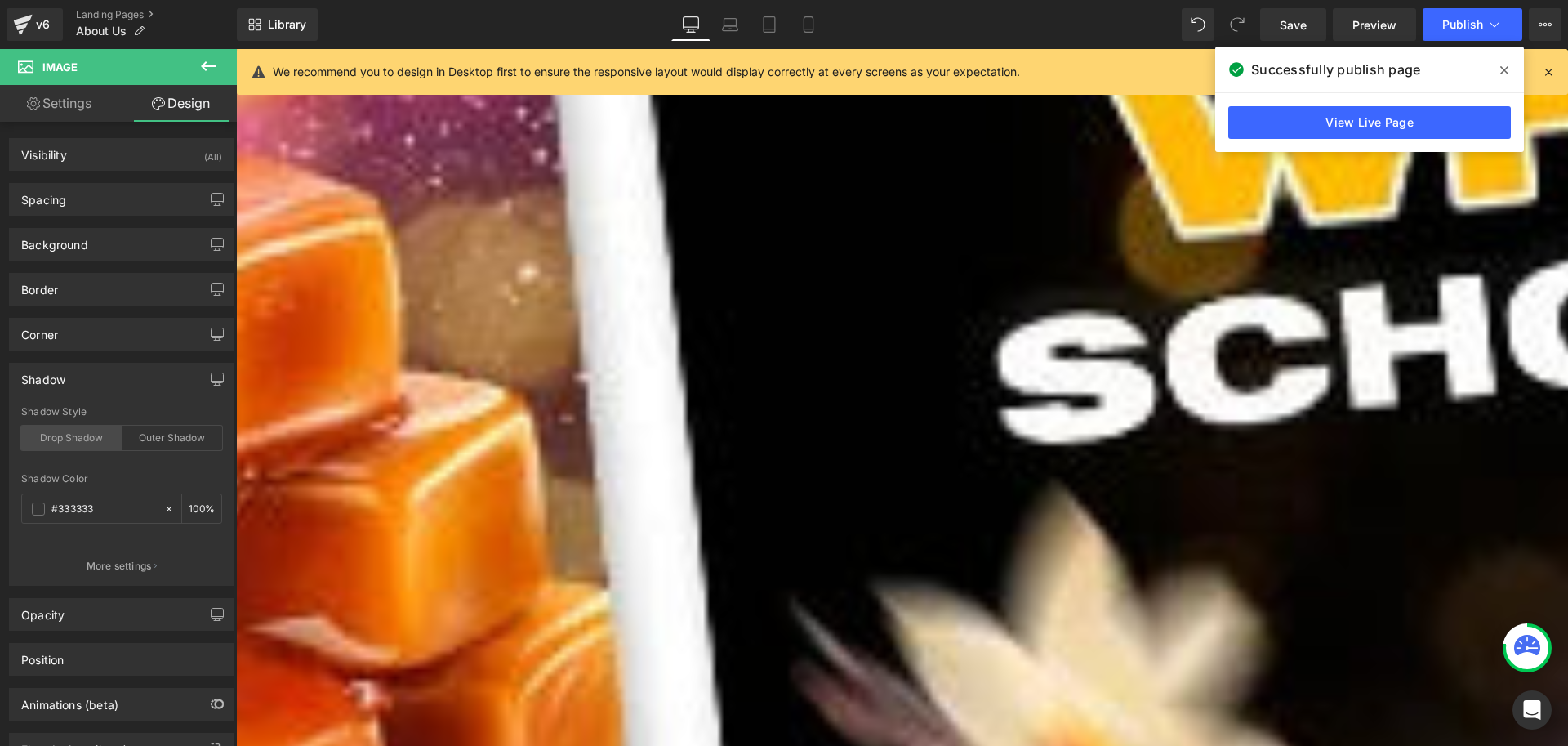
click at [75, 435] on div "Drop Shadow" at bounding box center [71, 438] width 101 height 25
click at [179, 433] on div "Outer Shadow" at bounding box center [172, 438] width 101 height 25
click at [81, 432] on div "Drop Shadow" at bounding box center [71, 438] width 101 height 25
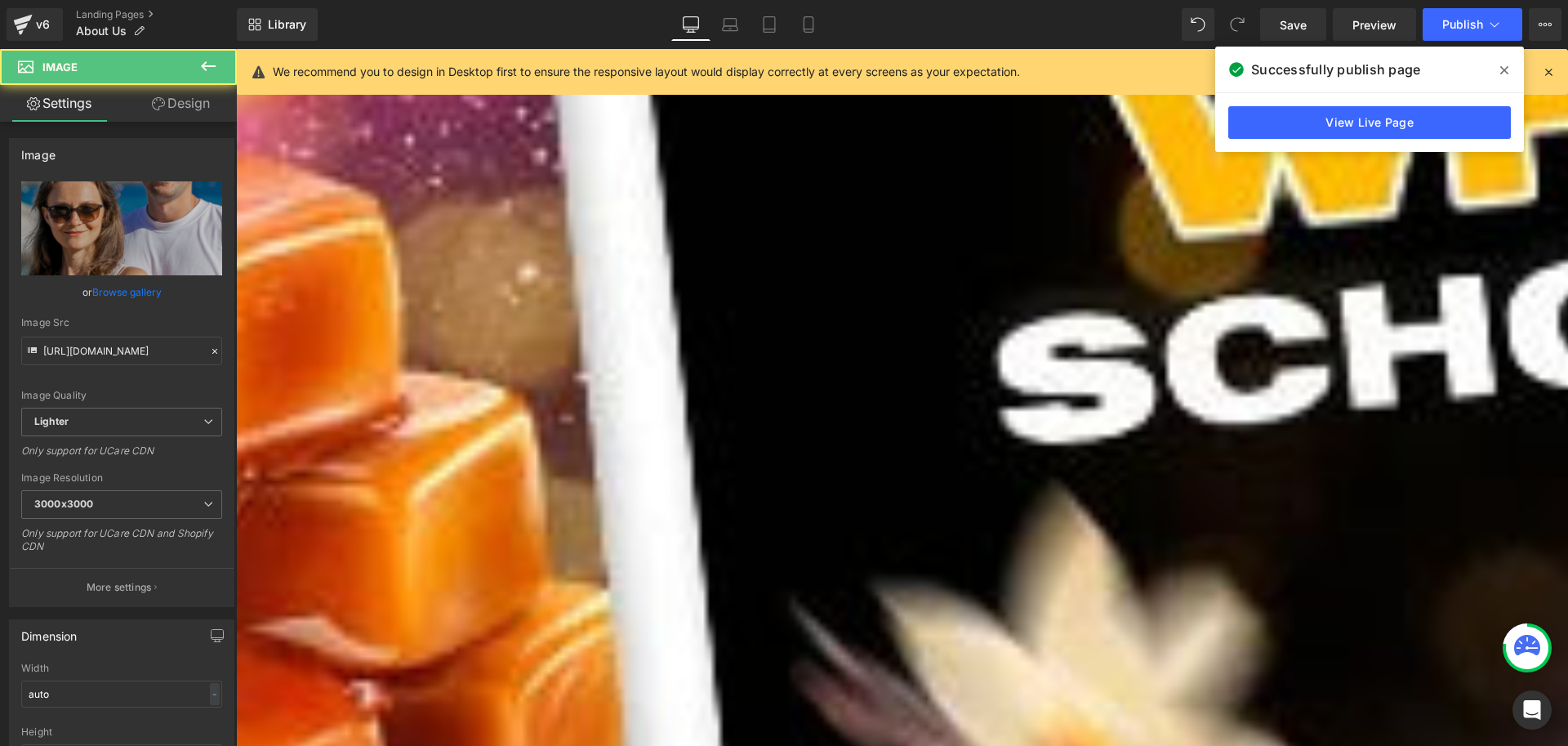
click at [189, 114] on link "Design" at bounding box center [180, 103] width 118 height 37
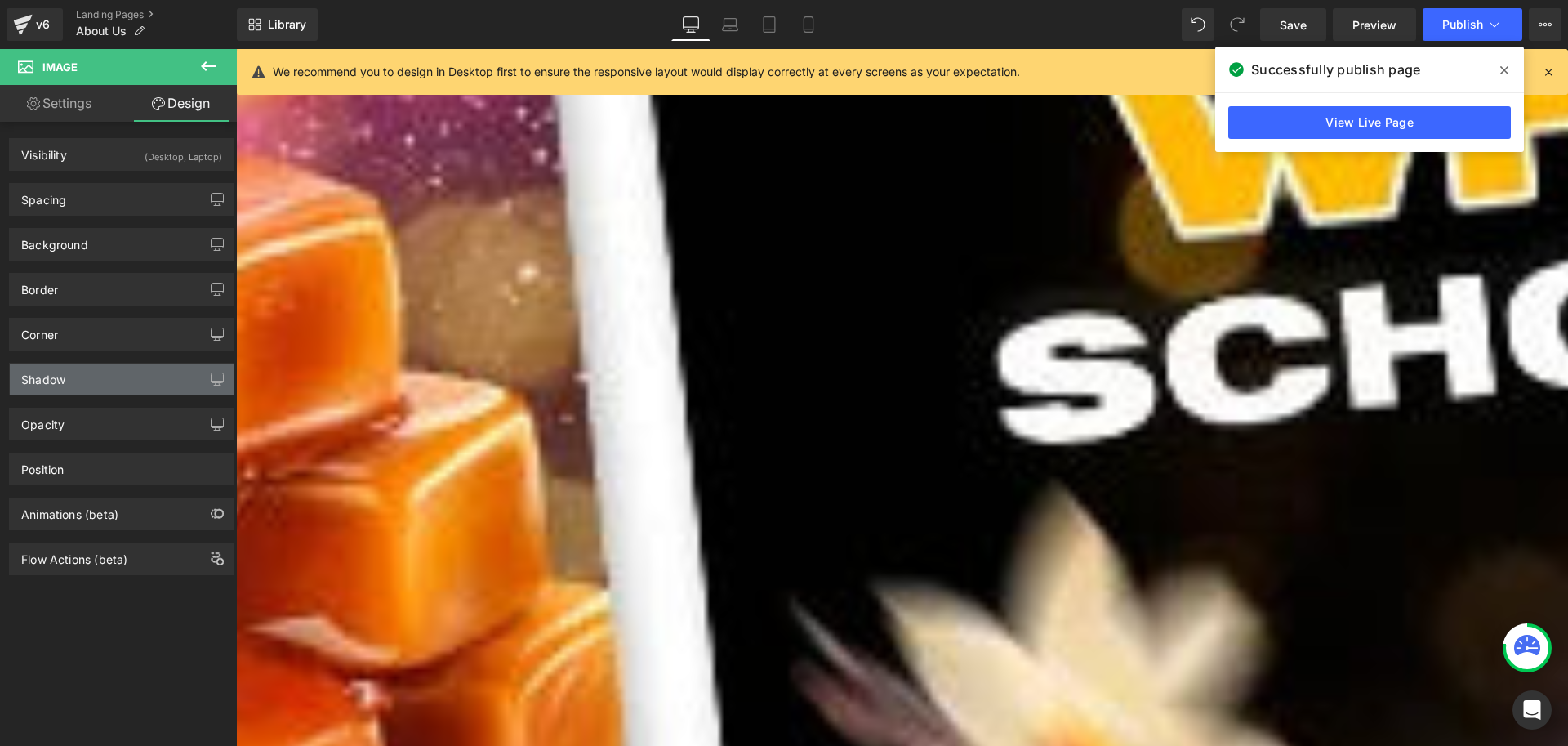
click at [46, 387] on div "Shadow" at bounding box center [122, 378] width 224 height 31
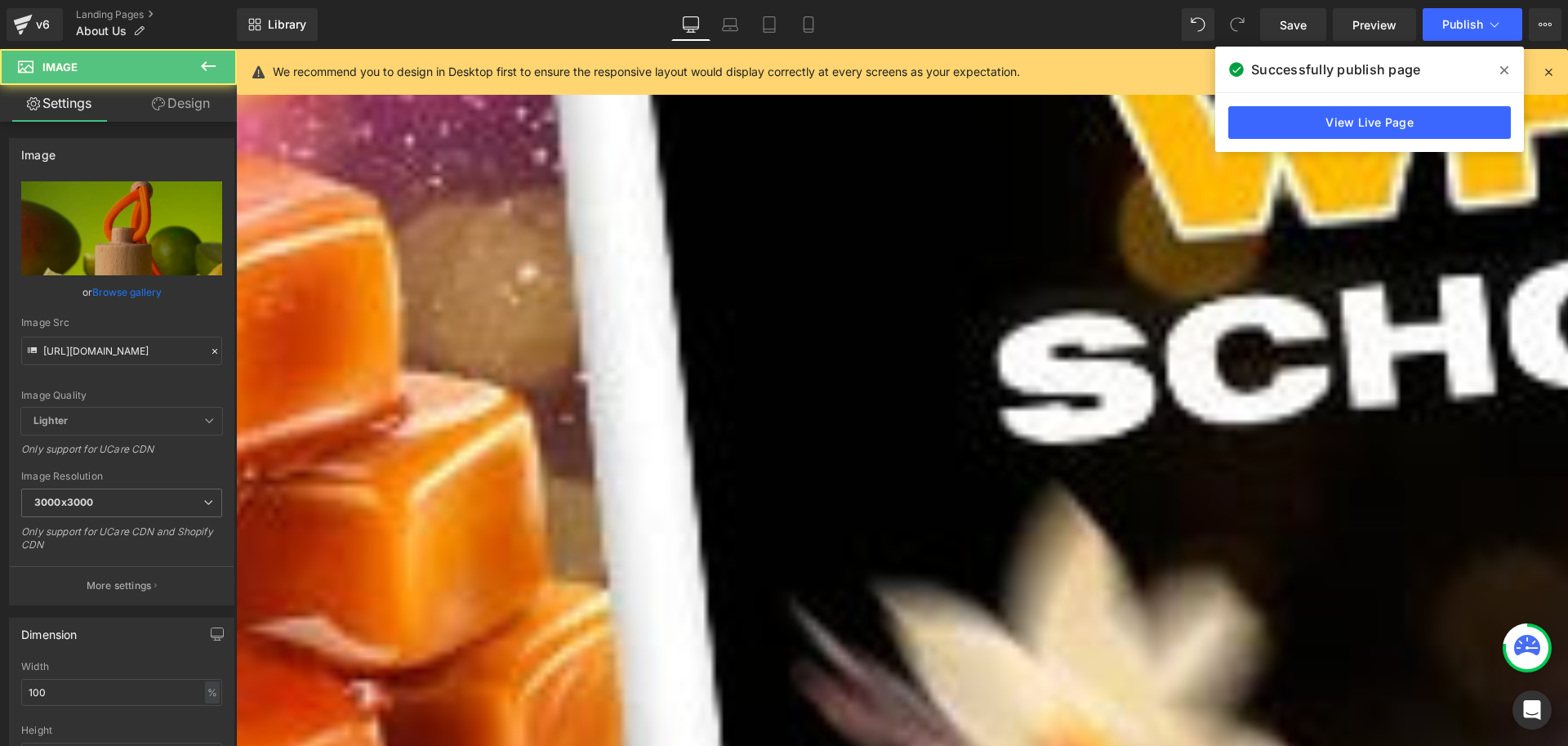
click at [179, 110] on link "Design" at bounding box center [180, 103] width 118 height 37
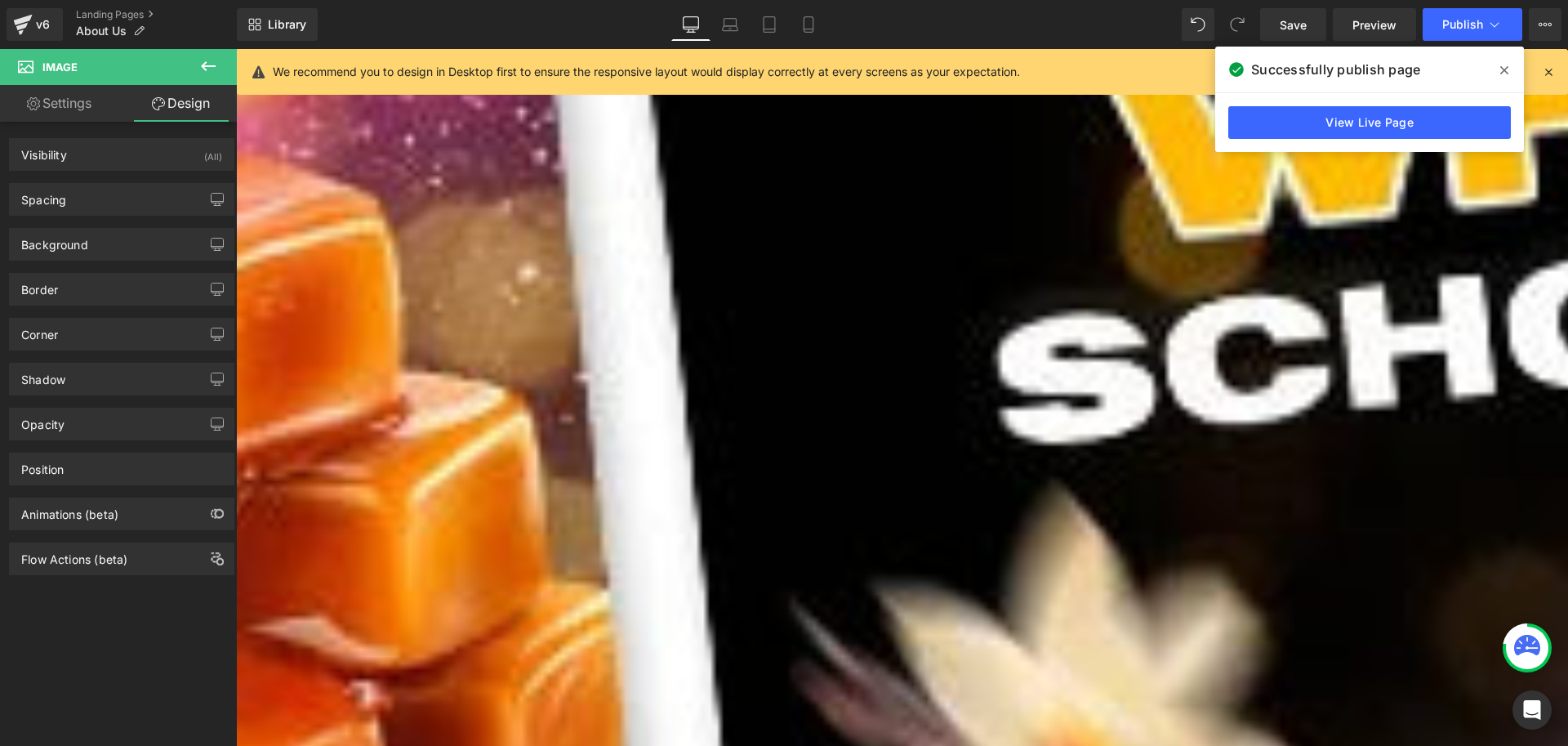
drag, startPoint x: 71, startPoint y: 382, endPoint x: 101, endPoint y: 406, distance: 38.4
click at [71, 382] on div "Shadow" at bounding box center [122, 378] width 224 height 31
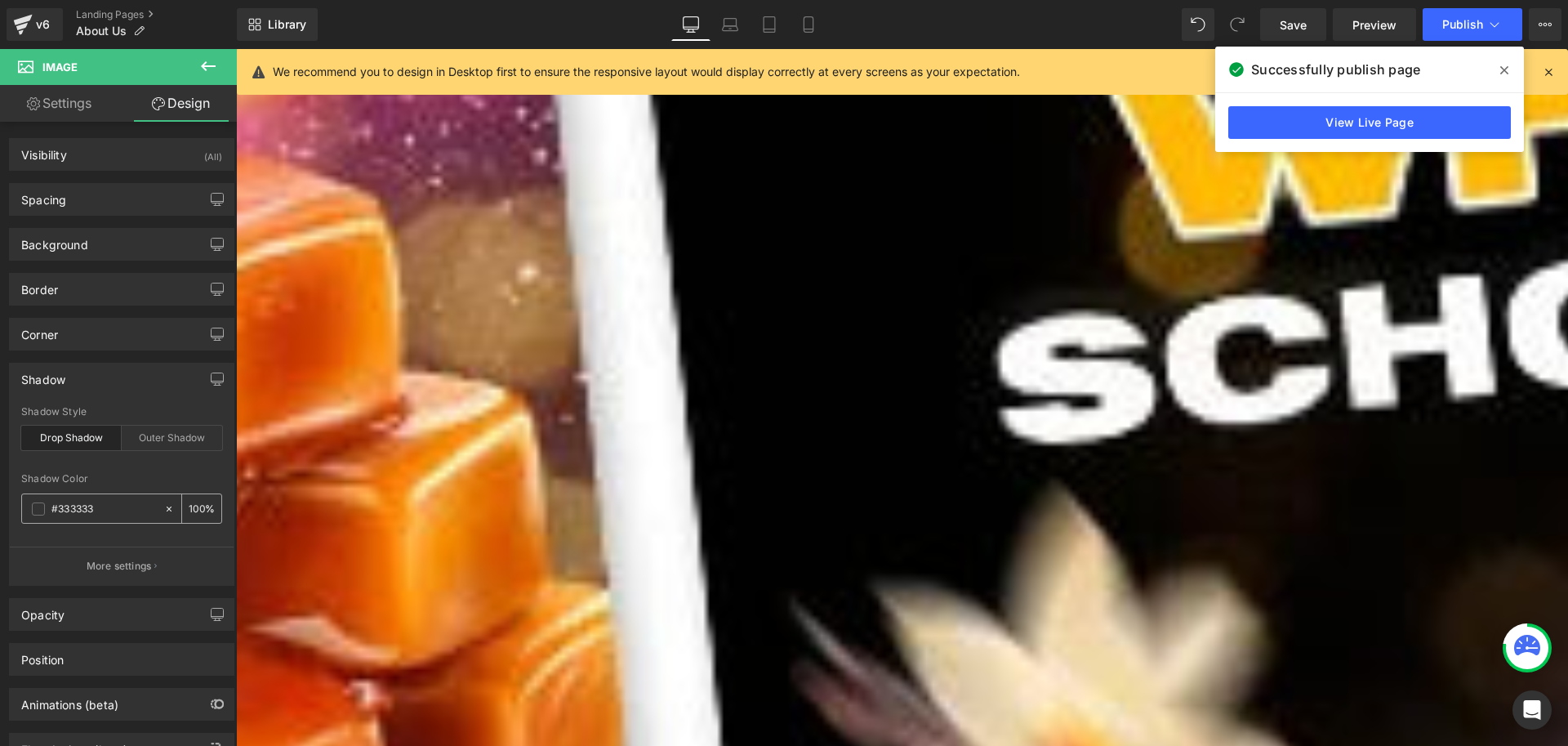
click at [193, 506] on input "number" at bounding box center [197, 508] width 17 height 18
type input "20"
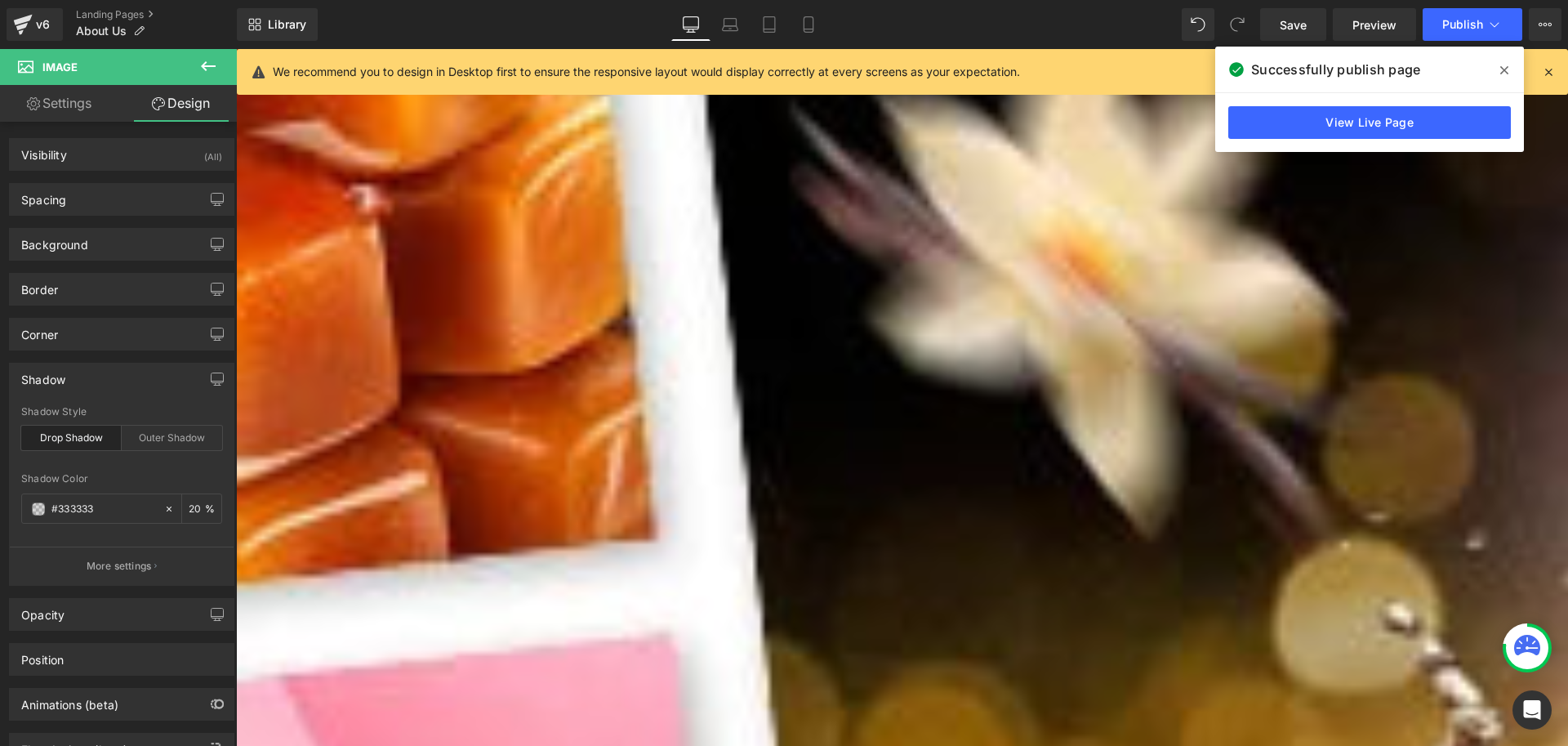
scroll to position [201, 0]
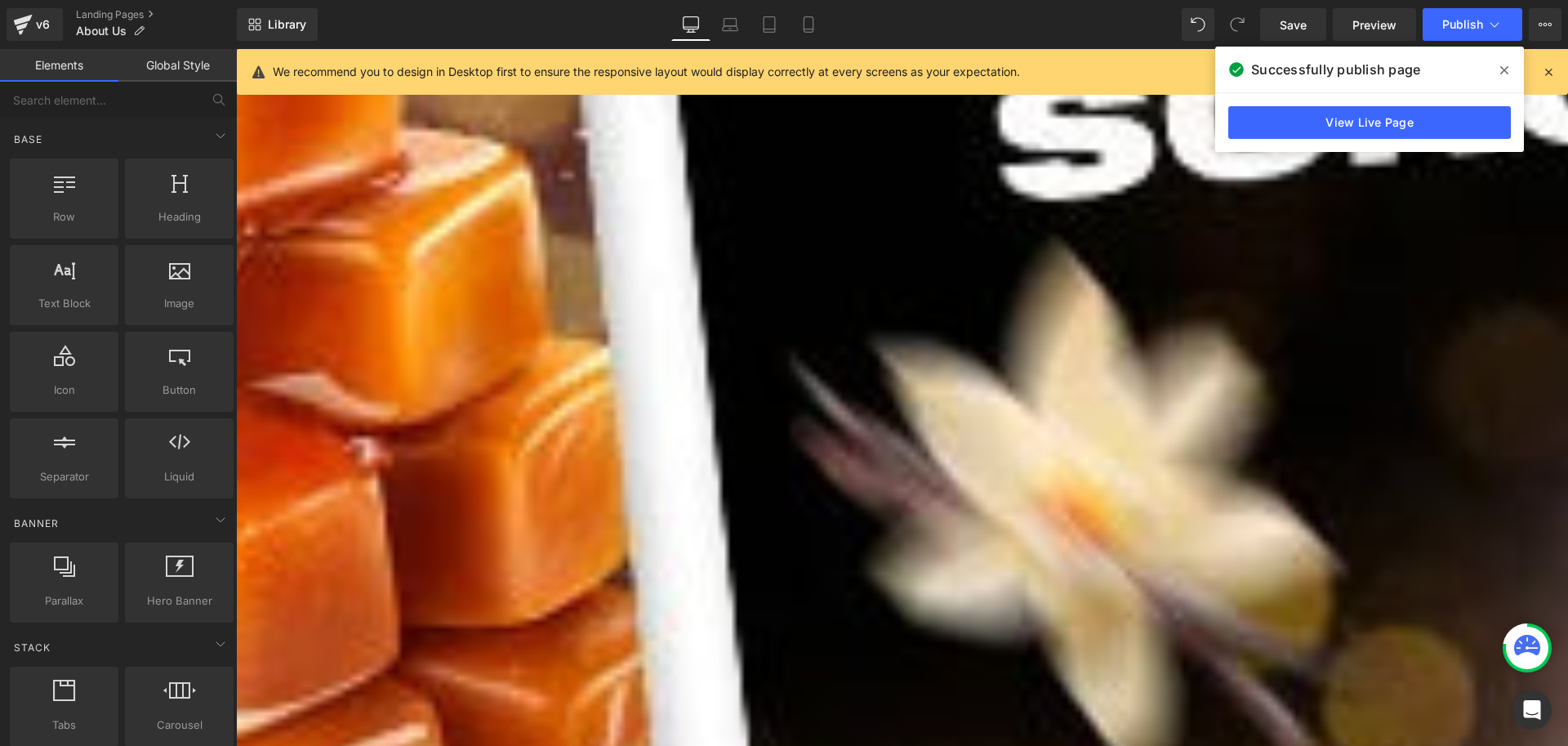
scroll to position [327, 0]
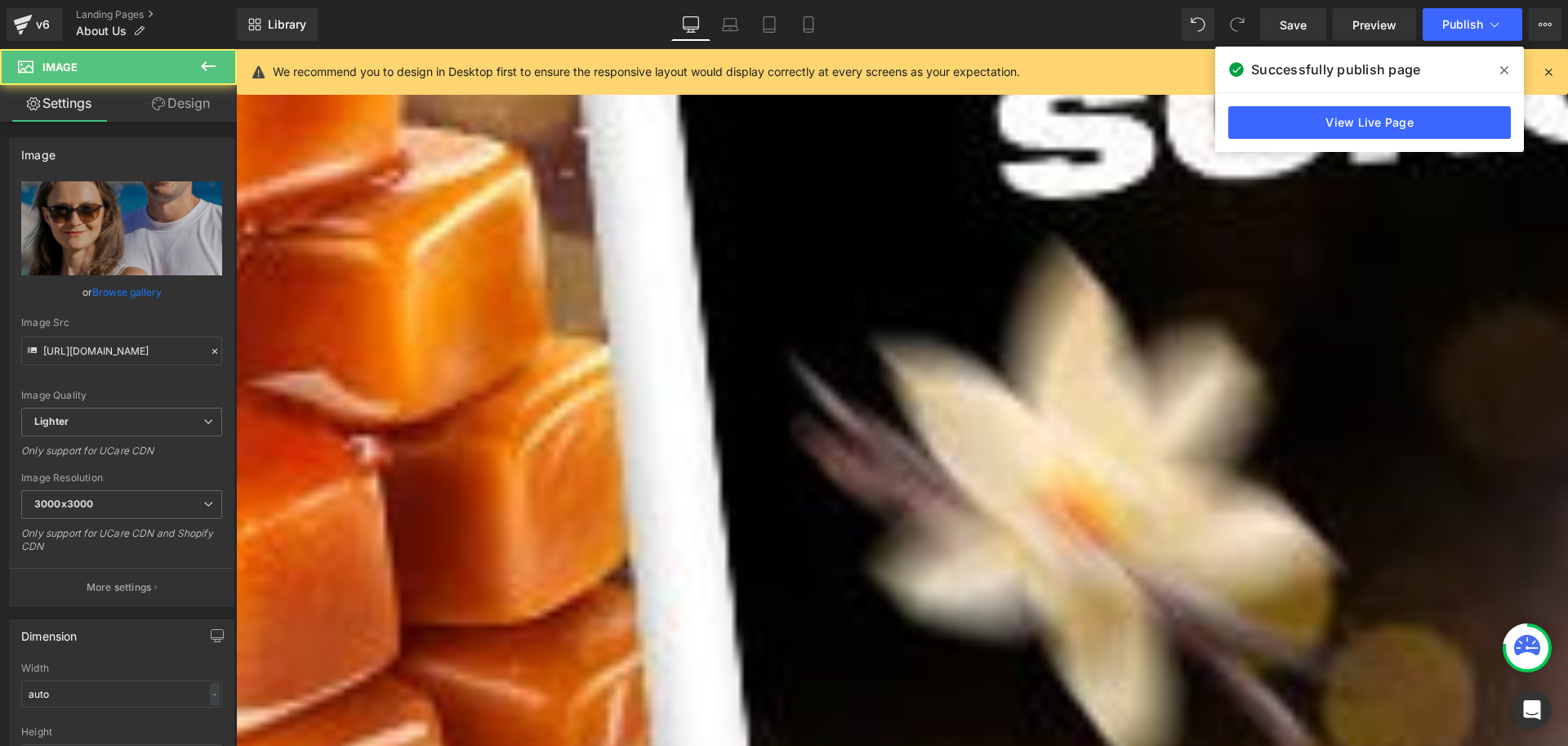
click at [169, 103] on link "Design" at bounding box center [180, 103] width 118 height 37
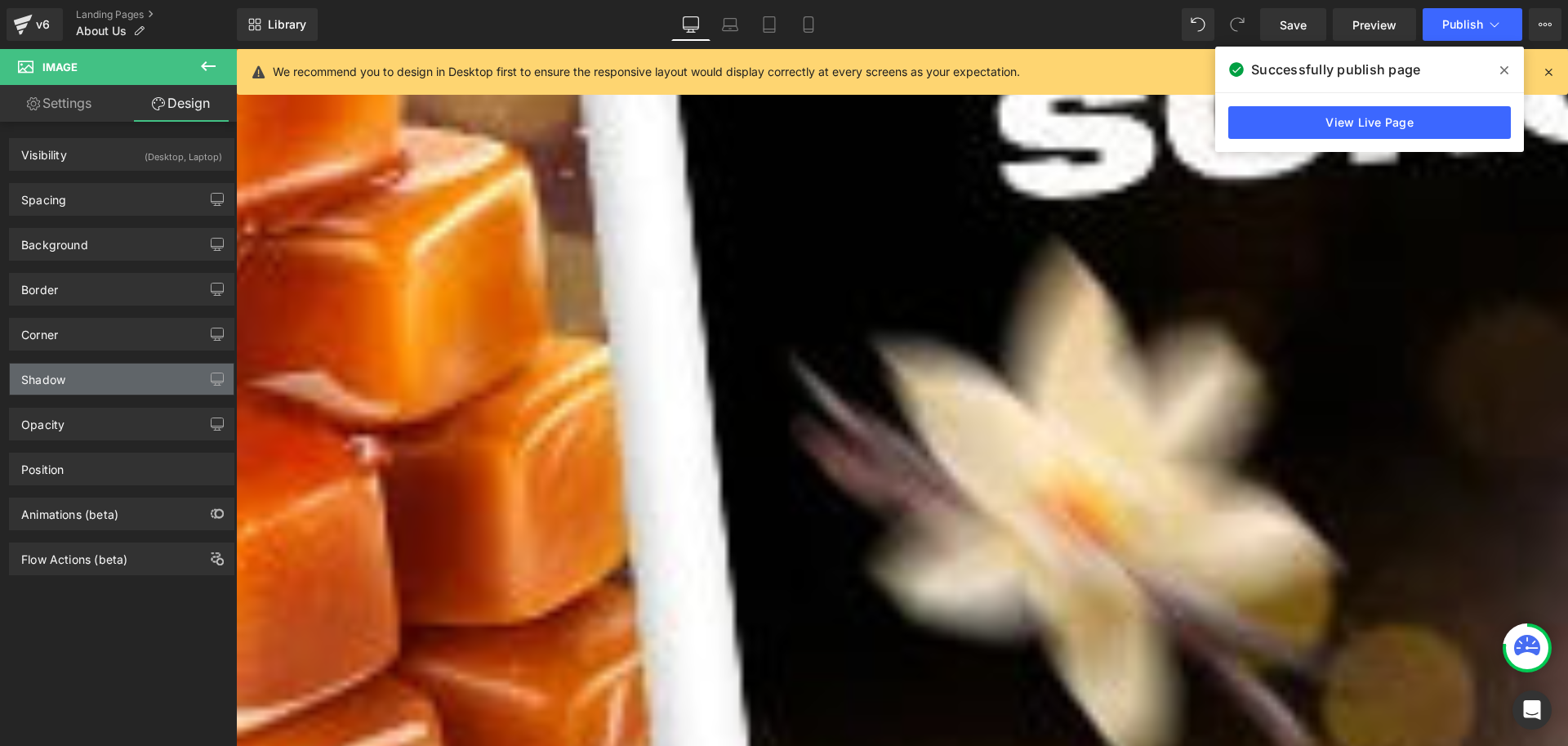
click at [64, 380] on div "Shadow" at bounding box center [43, 375] width 44 height 23
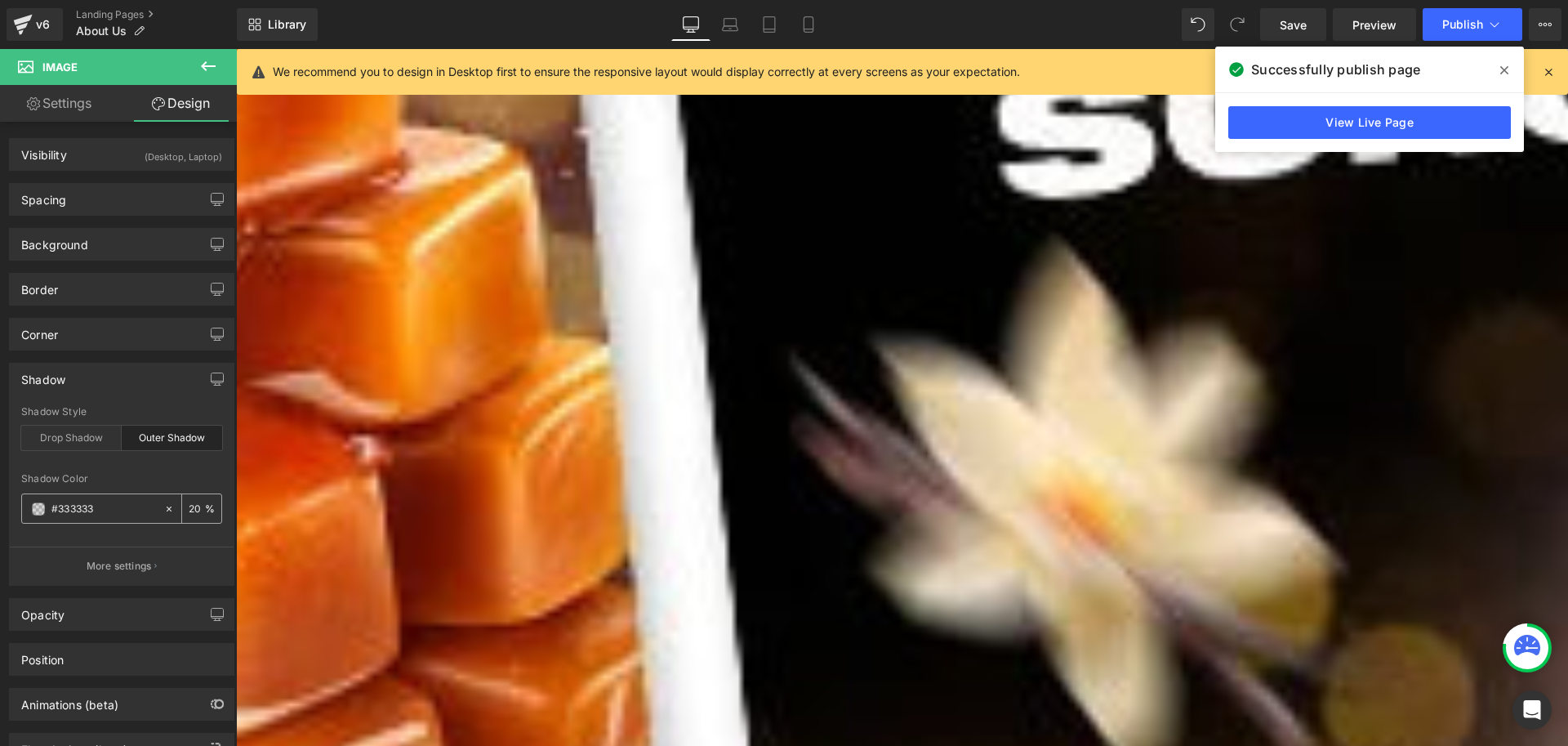
click at [80, 496] on div at bounding box center [92, 508] width 141 height 29
click at [114, 510] on input "text" at bounding box center [103, 509] width 104 height 18
click at [191, 510] on input "number" at bounding box center [197, 508] width 17 height 18
click at [167, 439] on div "Outer Shadow" at bounding box center [172, 438] width 101 height 25
click at [164, 426] on div "Outer Shadow" at bounding box center [172, 438] width 101 height 25
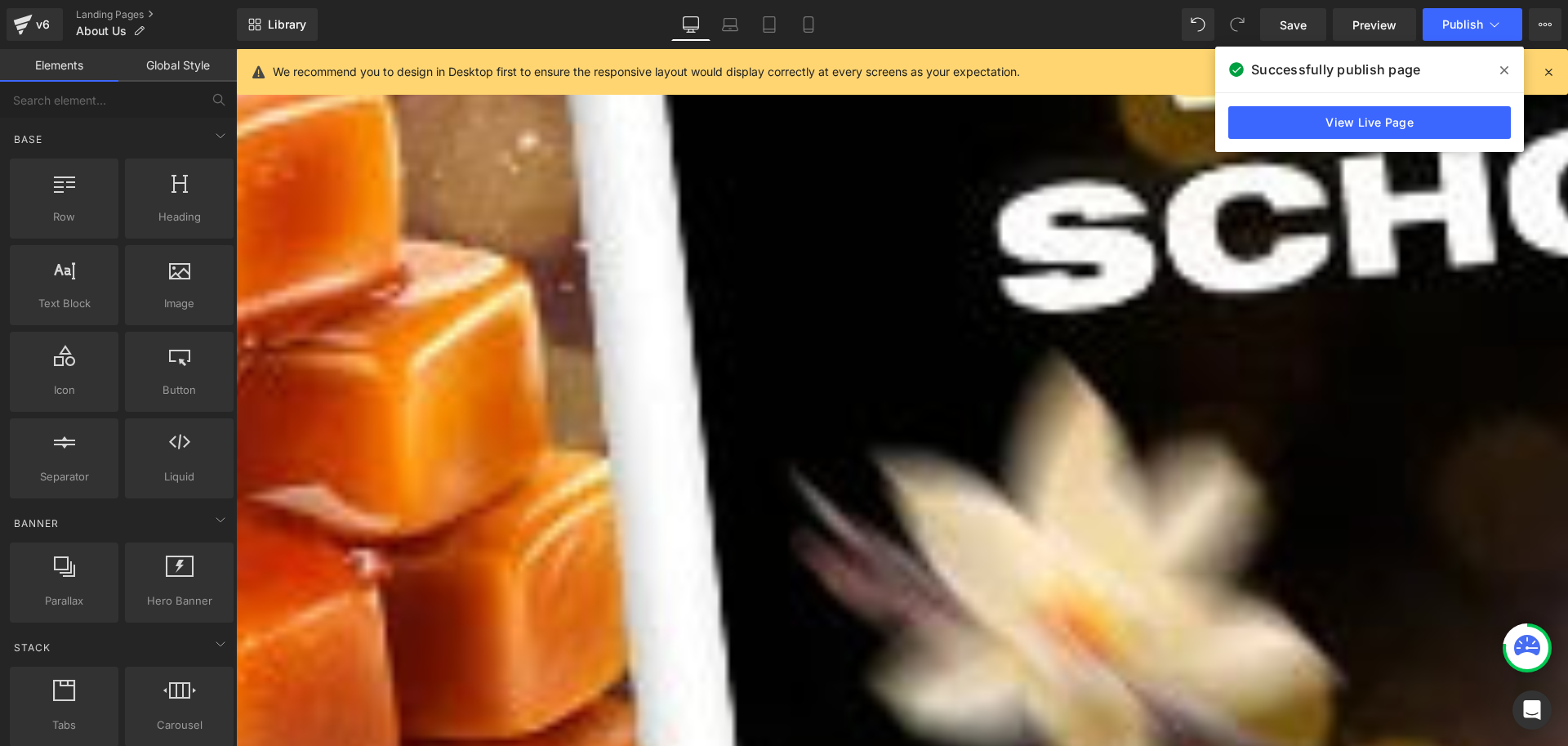
scroll to position [81, 0]
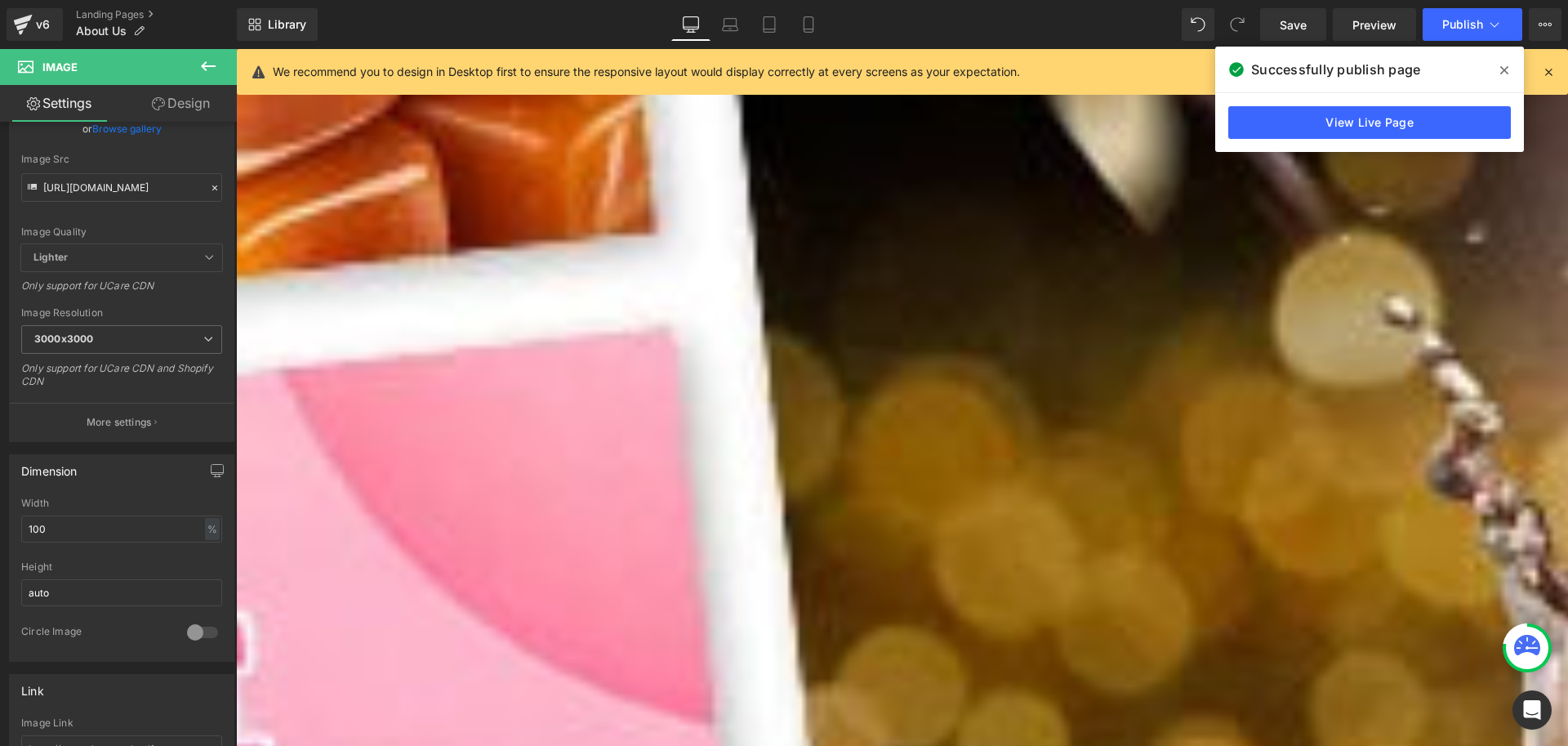
scroll to position [981, 0]
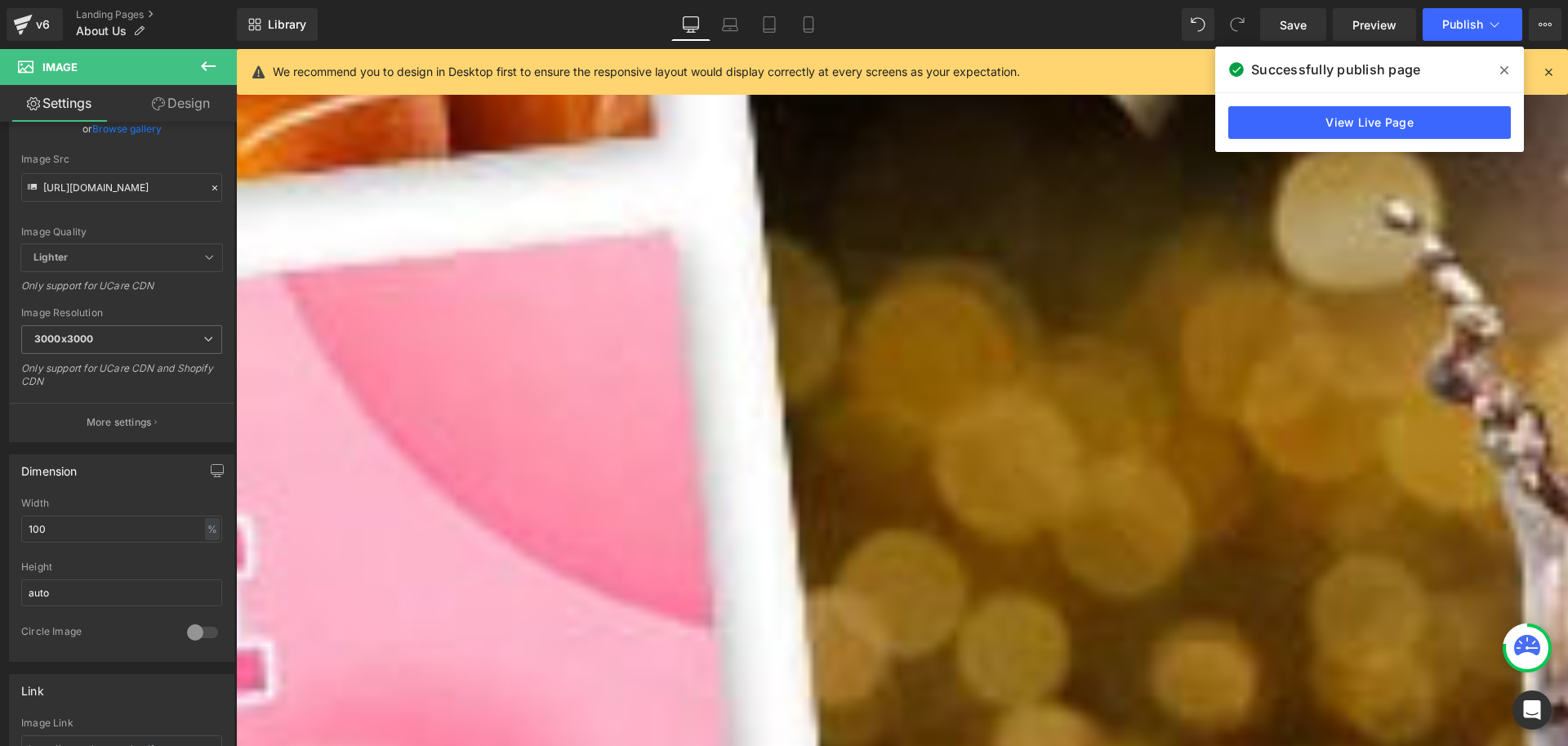
click at [236, 49] on span "Image" at bounding box center [236, 49] width 0 height 0
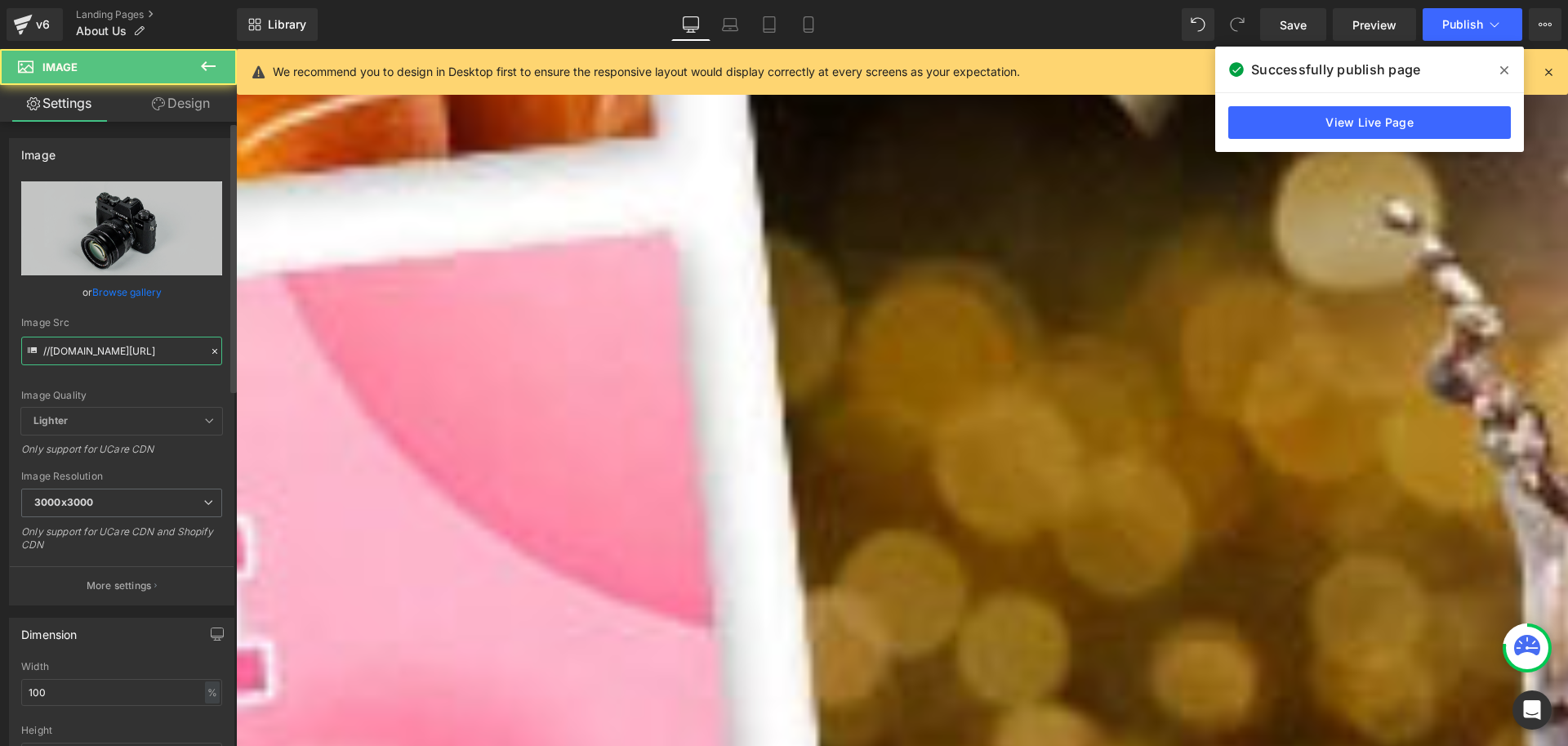
click at [141, 344] on input "//d1um8515vdn9kb.cloudfront.net/images/parallax.jpg" at bounding box center [122, 350] width 201 height 29
paste input "https://cdn.shopify.com/s/files/1/0791/5644/5522/files/USP_1_c0efdae0-b388-44b3…"
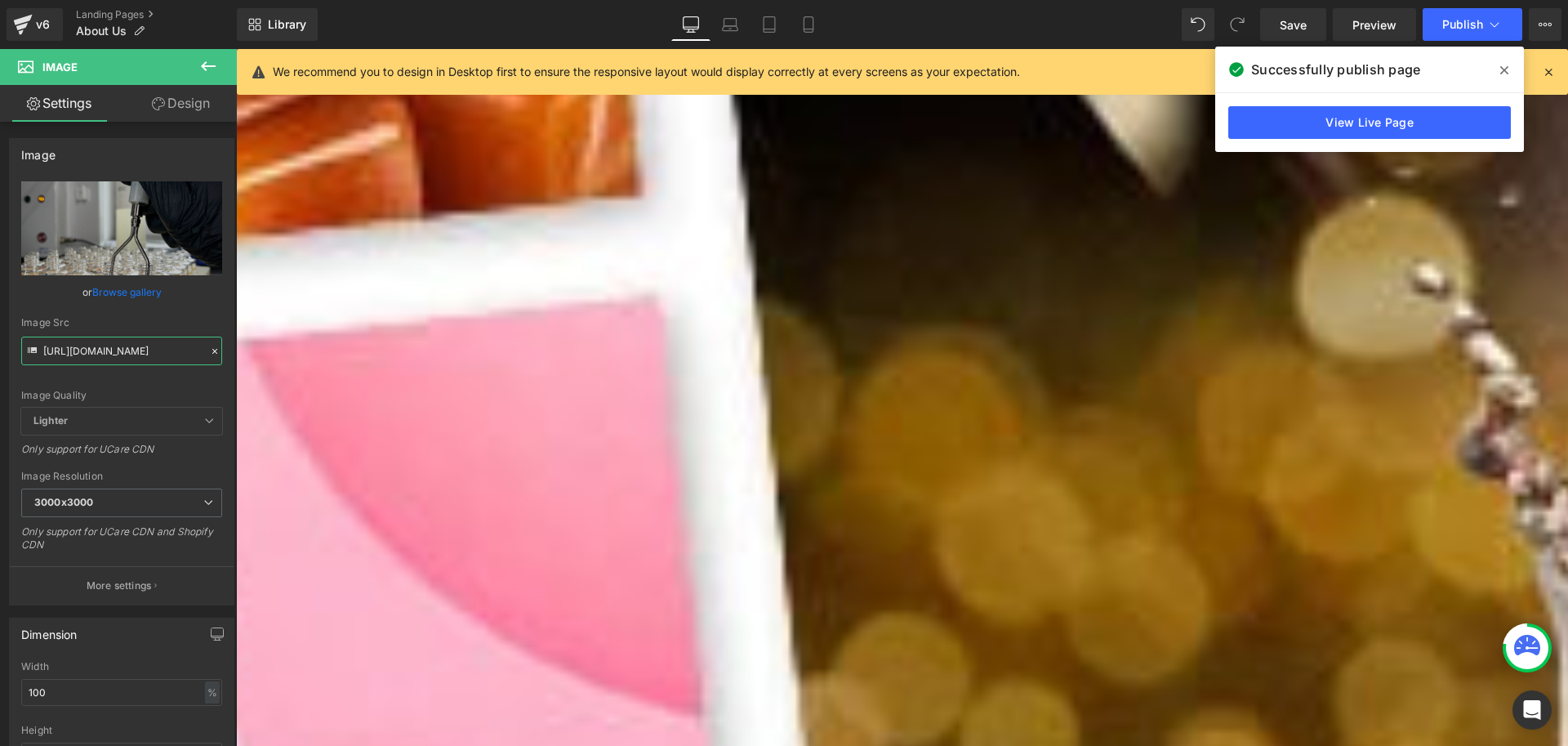
type input "https://cdn.shopify.com/s/files/1/0791/5644/5522/files/USP_1_c0efdae0-b388-44b3…"
click at [182, 105] on link "Design" at bounding box center [180, 103] width 118 height 37
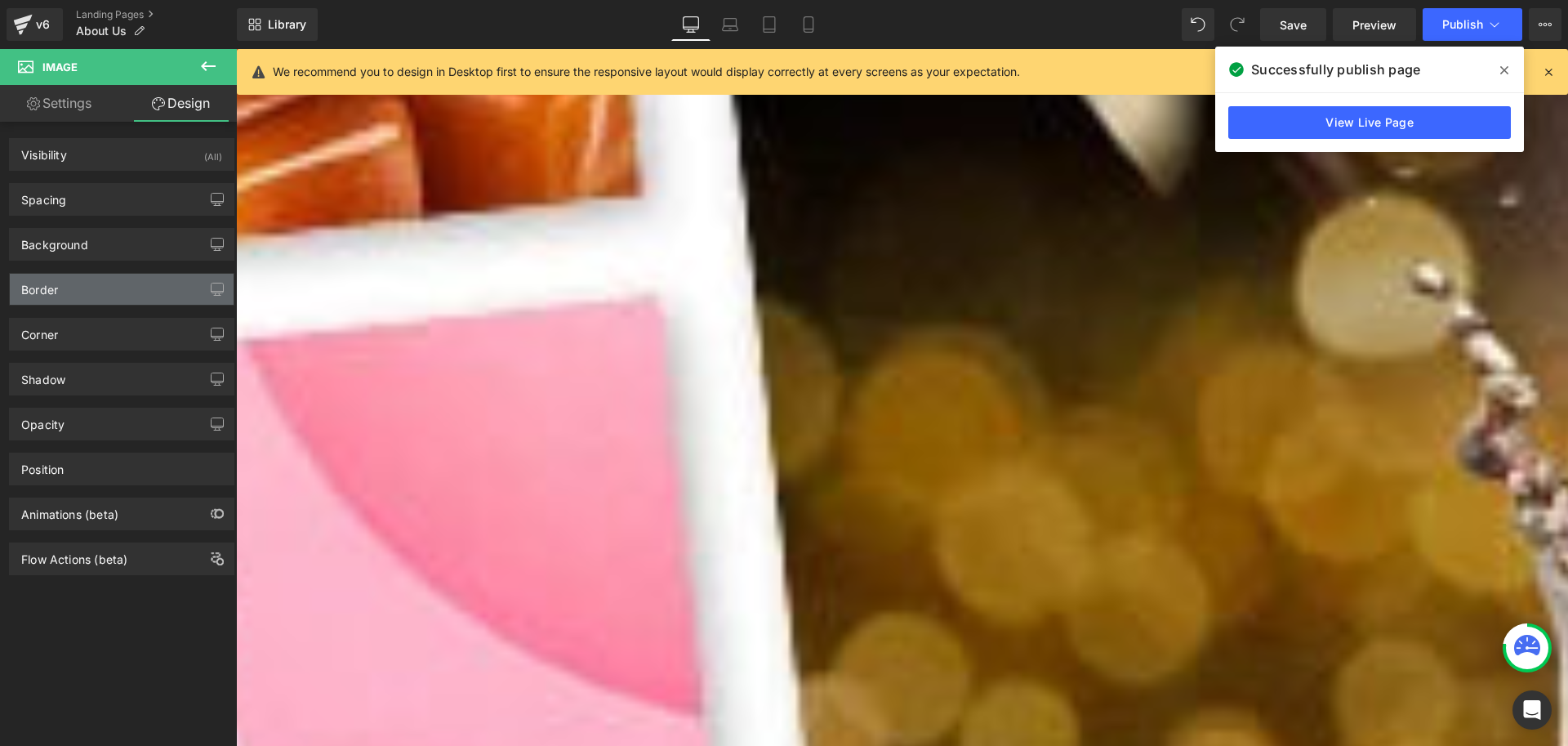
click at [61, 293] on div "Border" at bounding box center [122, 289] width 224 height 31
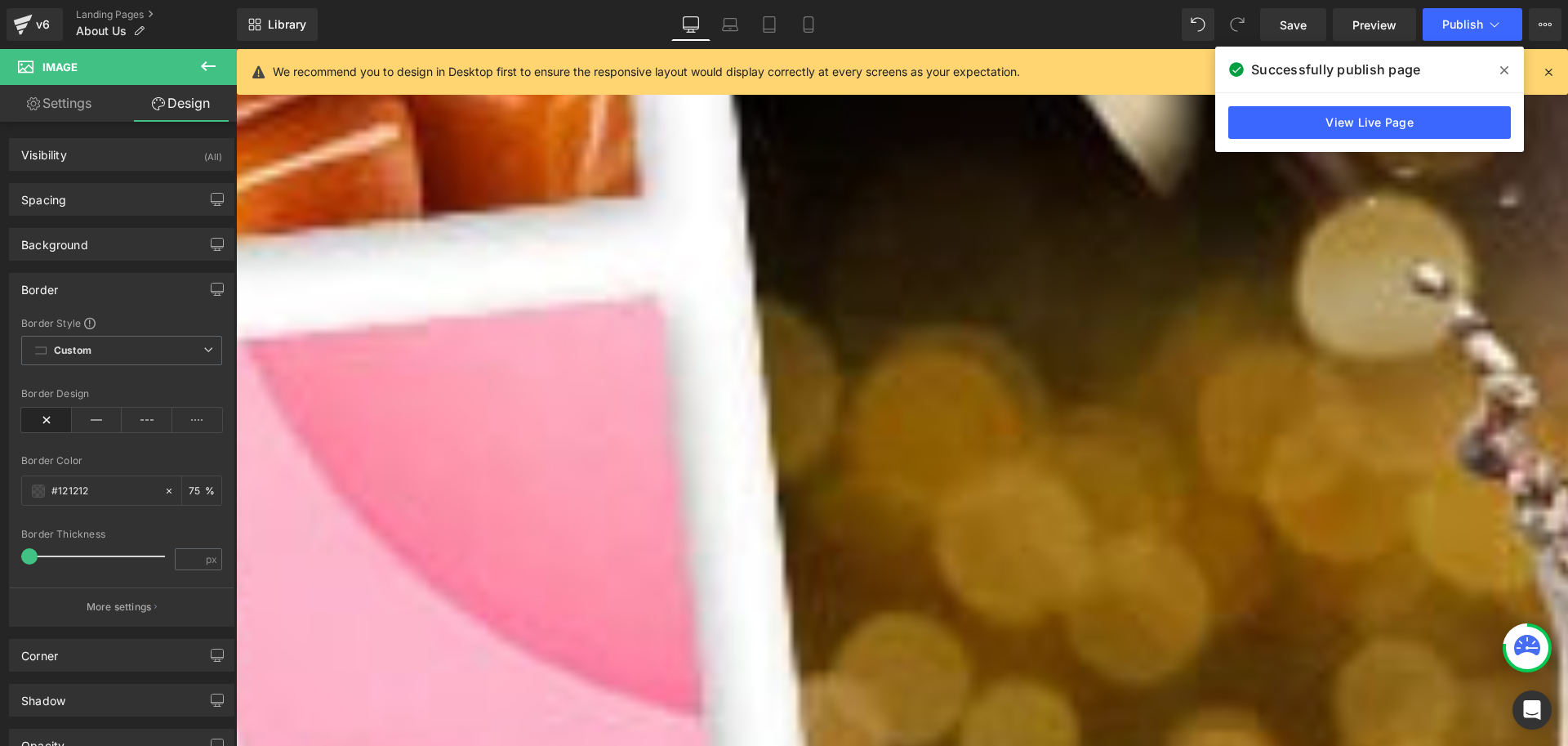
click at [62, 279] on div "Border" at bounding box center [122, 289] width 224 height 31
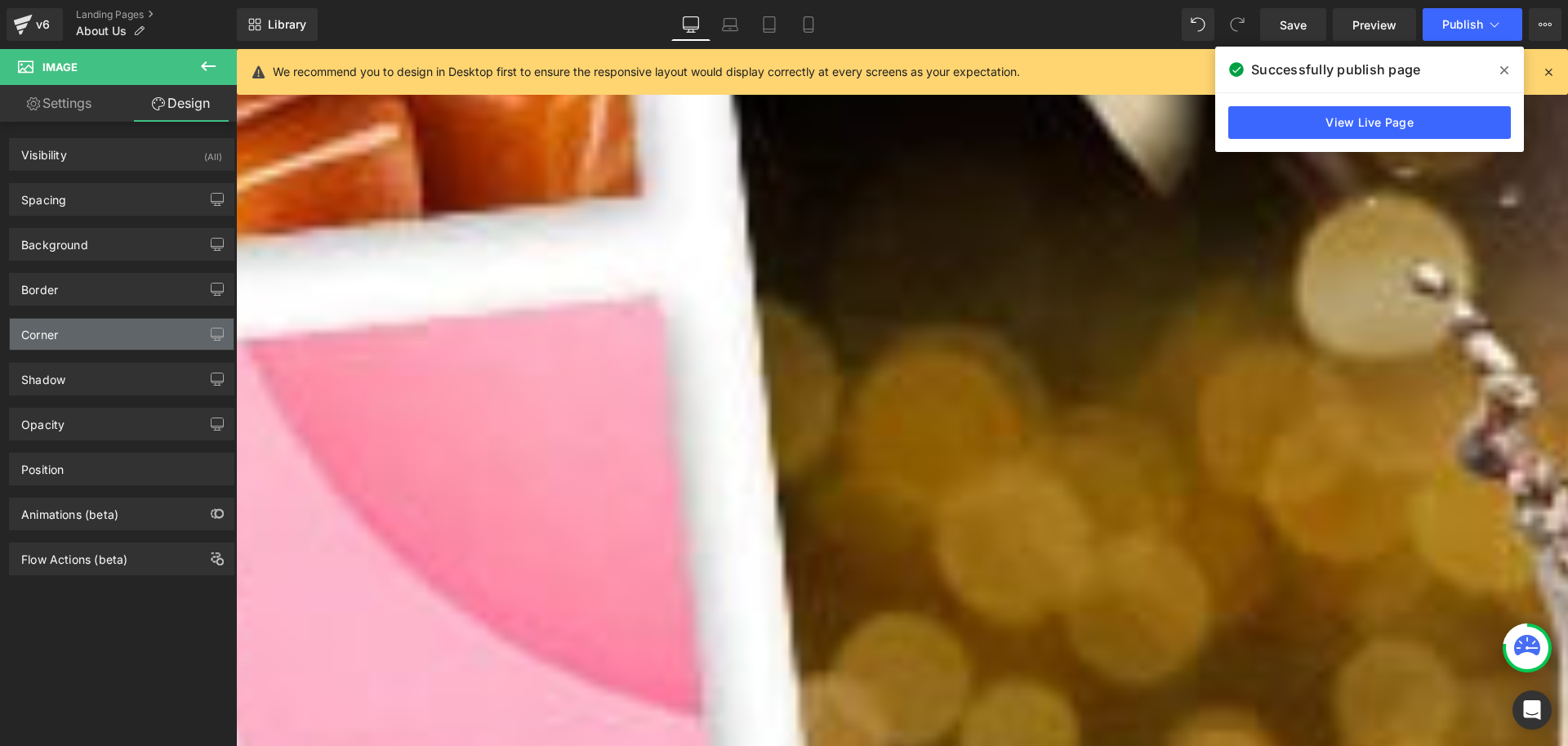
click at [58, 329] on div "Corner" at bounding box center [39, 330] width 37 height 23
click at [70, 328] on div "Corner" at bounding box center [122, 334] width 224 height 31
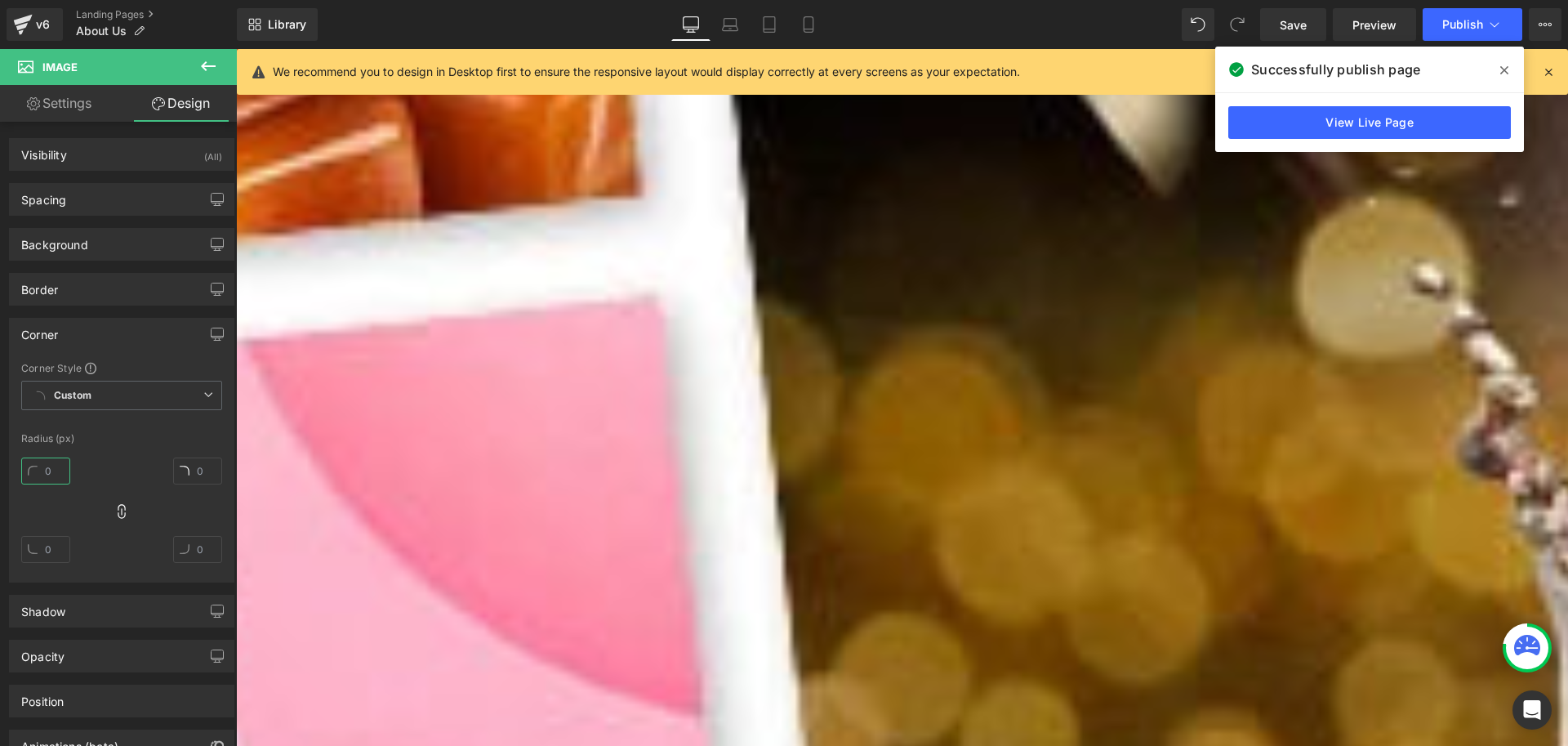
click at [52, 468] on input "text" at bounding box center [46, 470] width 49 height 27
type input "20"
click at [58, 616] on div "Shadow" at bounding box center [43, 607] width 44 height 23
click at [49, 616] on div "Shadow" at bounding box center [43, 607] width 44 height 23
click at [53, 611] on div "Shadow" at bounding box center [43, 607] width 44 height 23
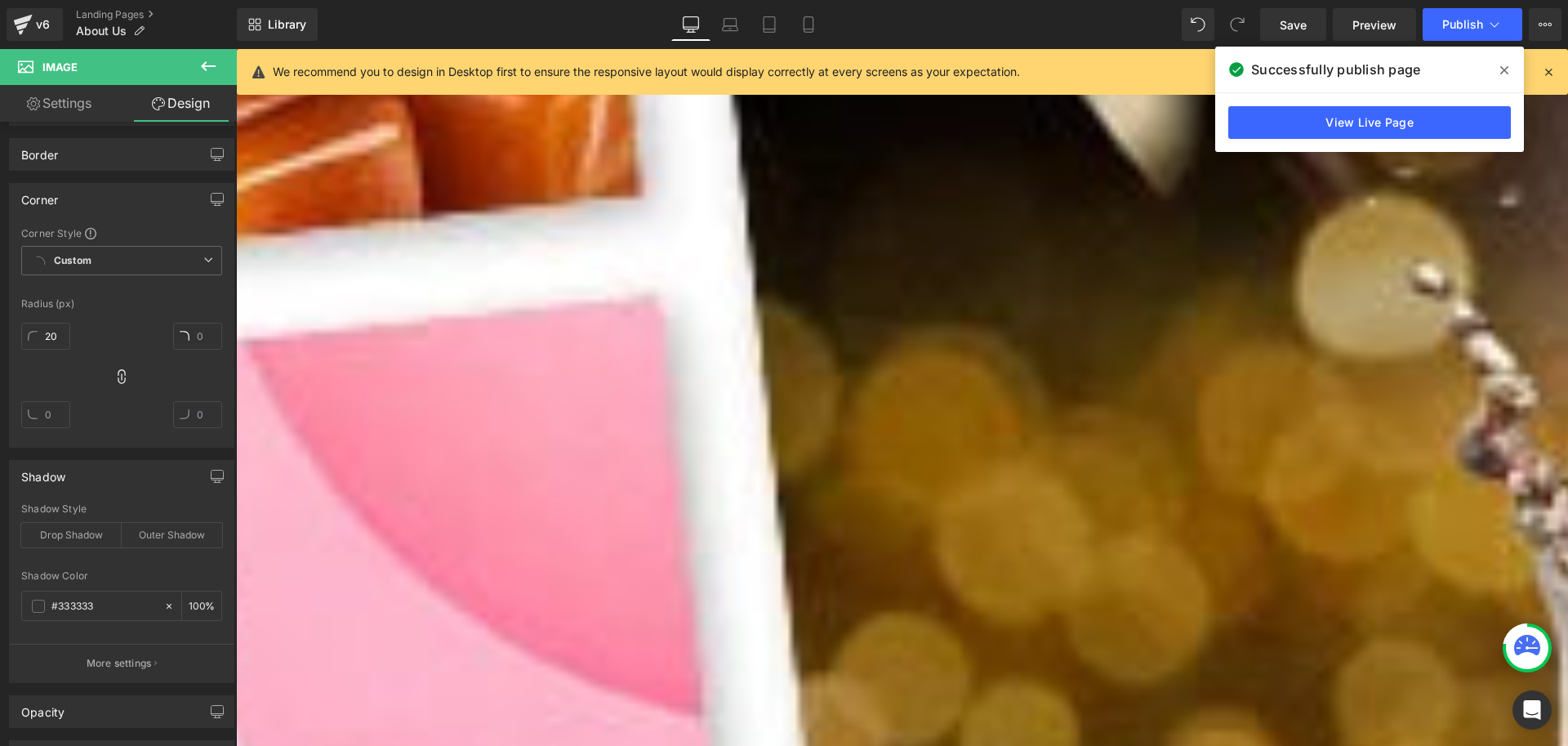
scroll to position [164, 0]
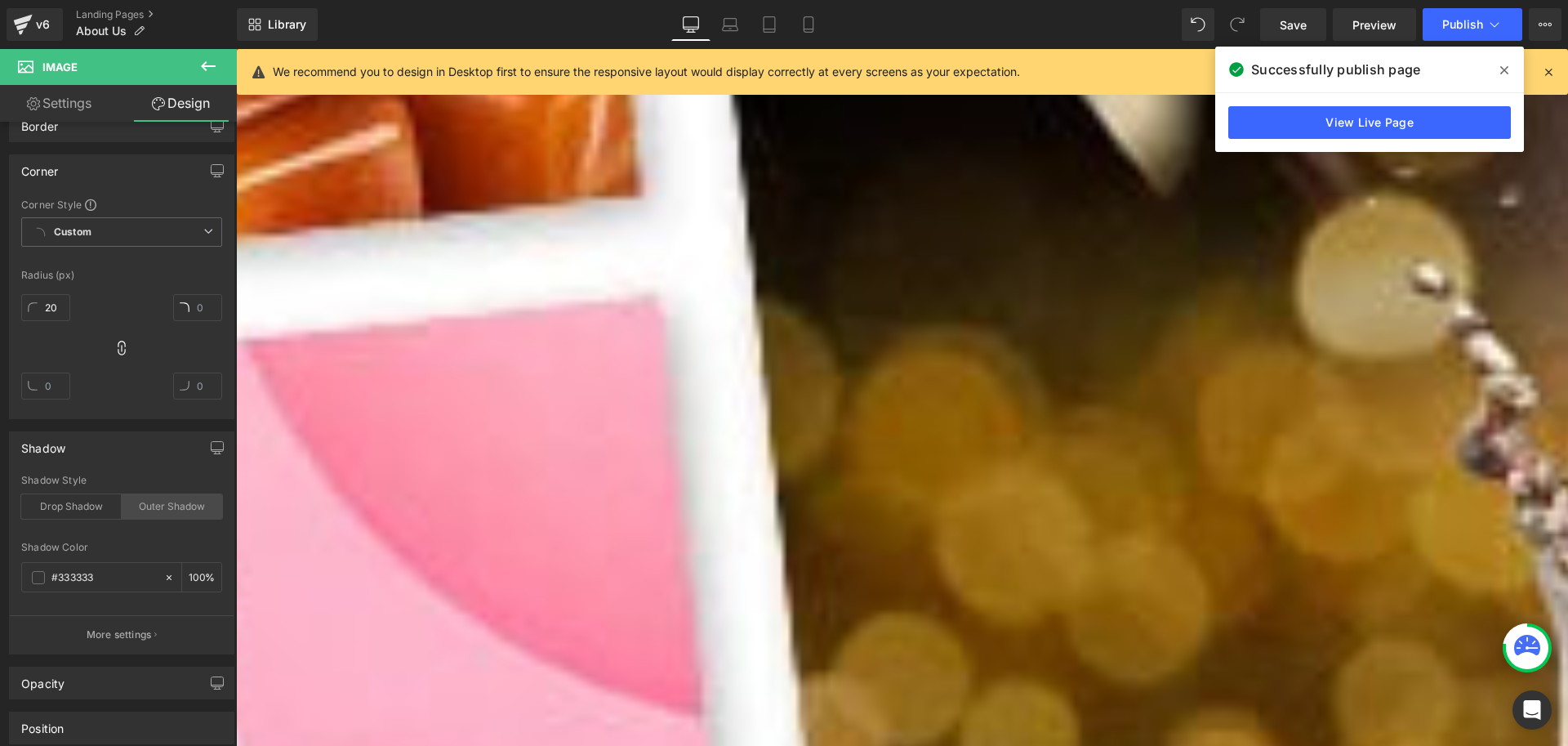
click at [173, 502] on div "Outer Shadow" at bounding box center [172, 506] width 101 height 25
click at [193, 578] on input "number" at bounding box center [197, 576] width 17 height 18
type input "20"
click at [763, 26] on icon at bounding box center [770, 25] width 17 height 17
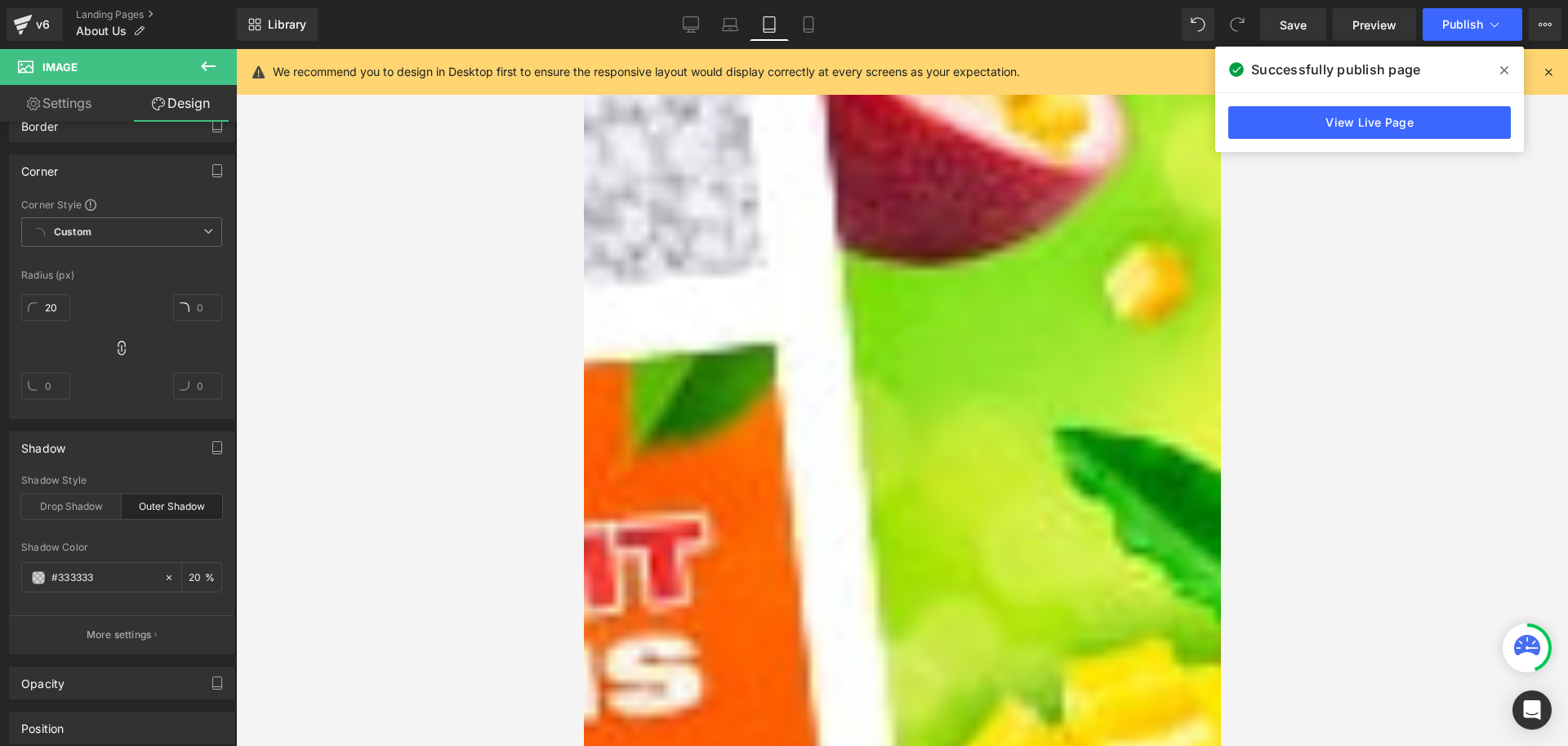
scroll to position [0, 0]
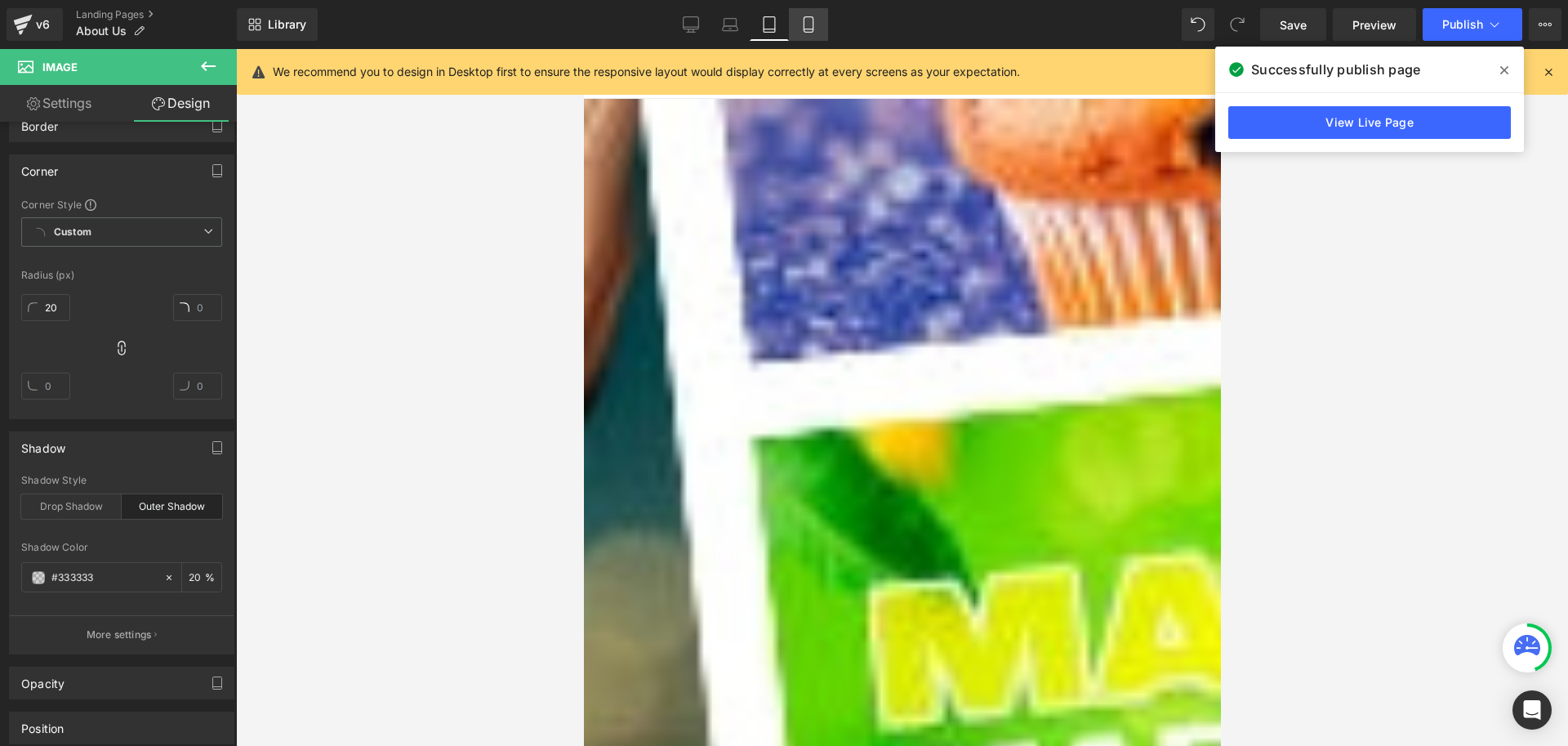
click at [804, 26] on icon at bounding box center [808, 25] width 17 height 17
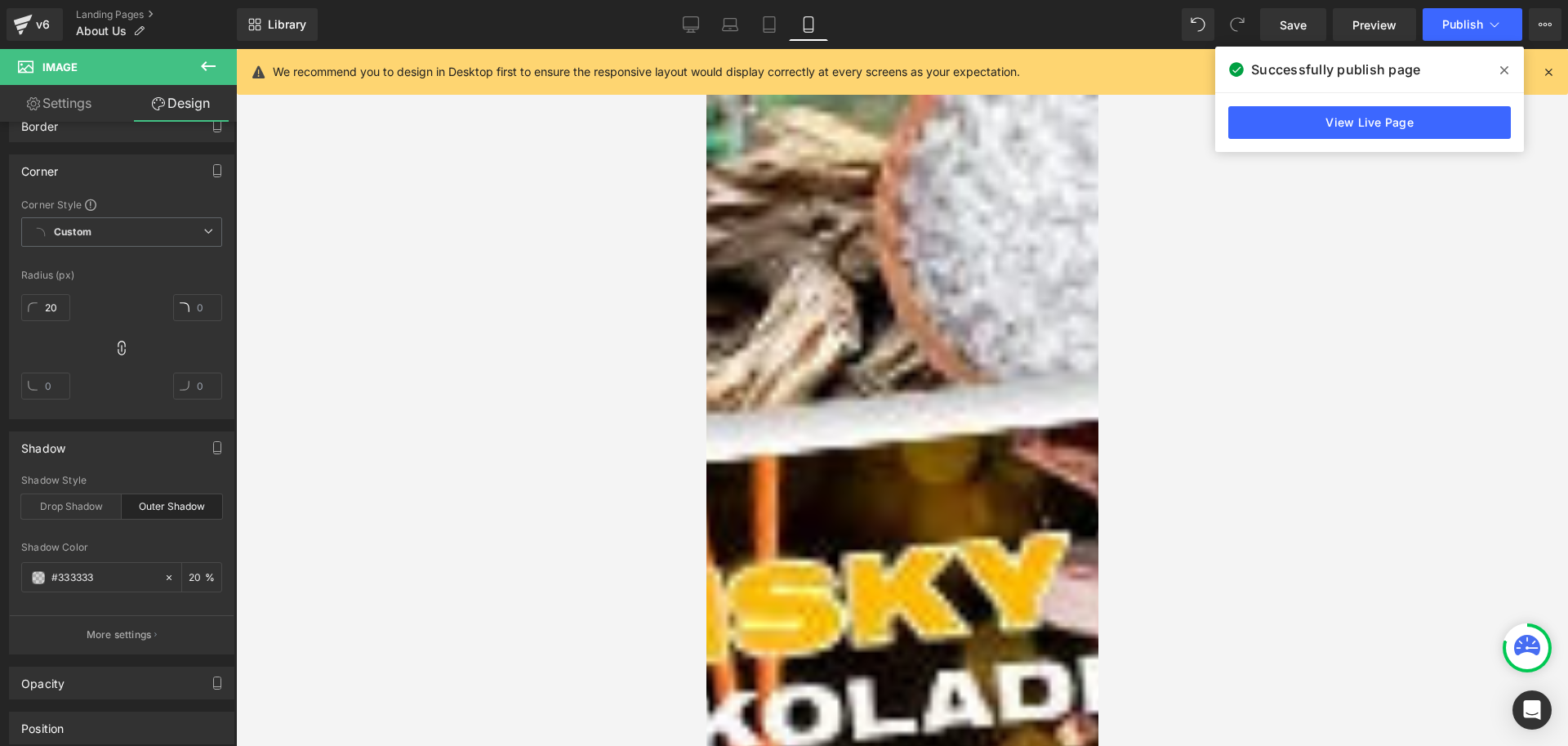
click at [706, 49] on icon at bounding box center [706, 49] width 0 height 0
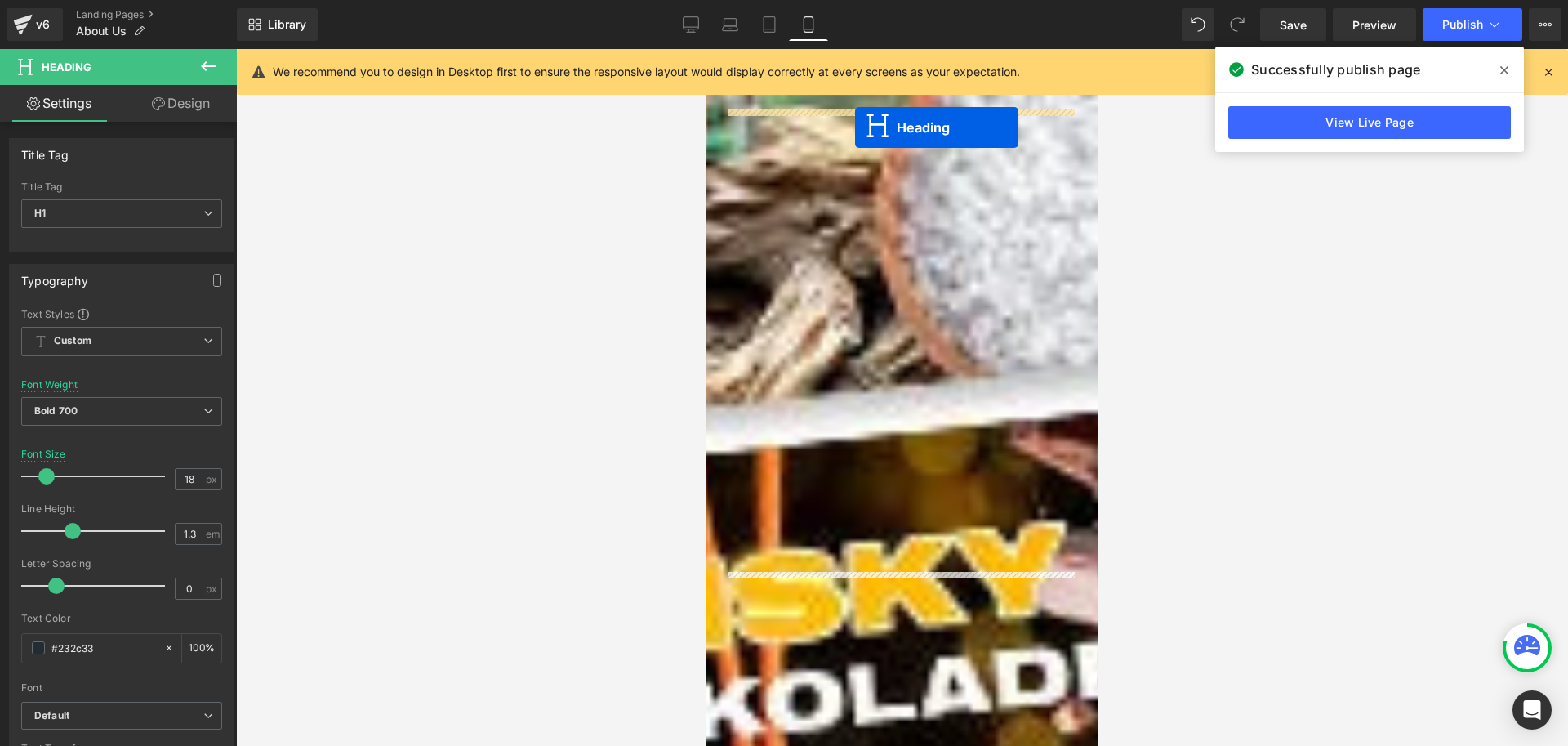
drag, startPoint x: 854, startPoint y: 615, endPoint x: 854, endPoint y: 128, distance: 487.0
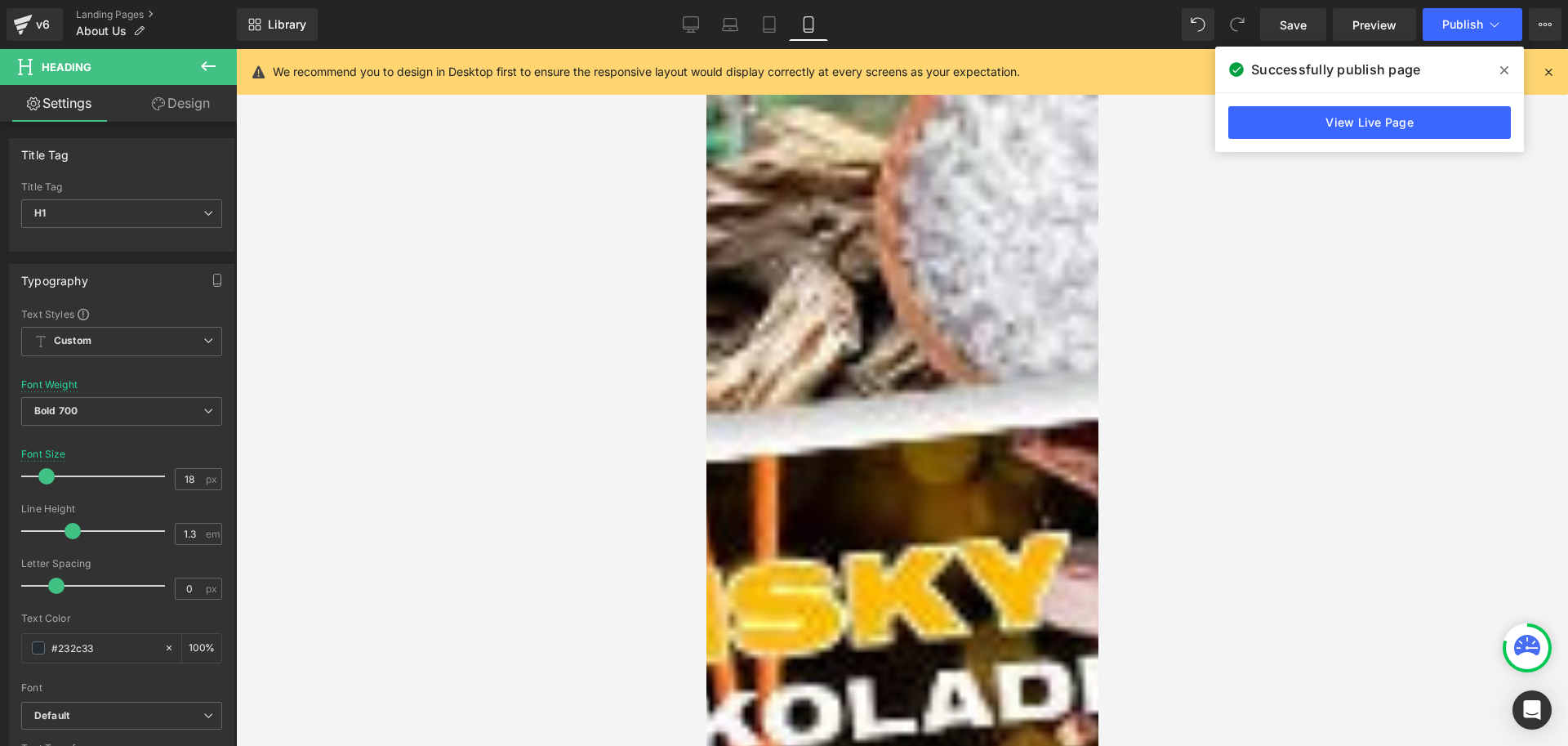
click at [706, 49] on icon at bounding box center [706, 49] width 0 height 0
click at [172, 116] on link "Design" at bounding box center [180, 103] width 118 height 37
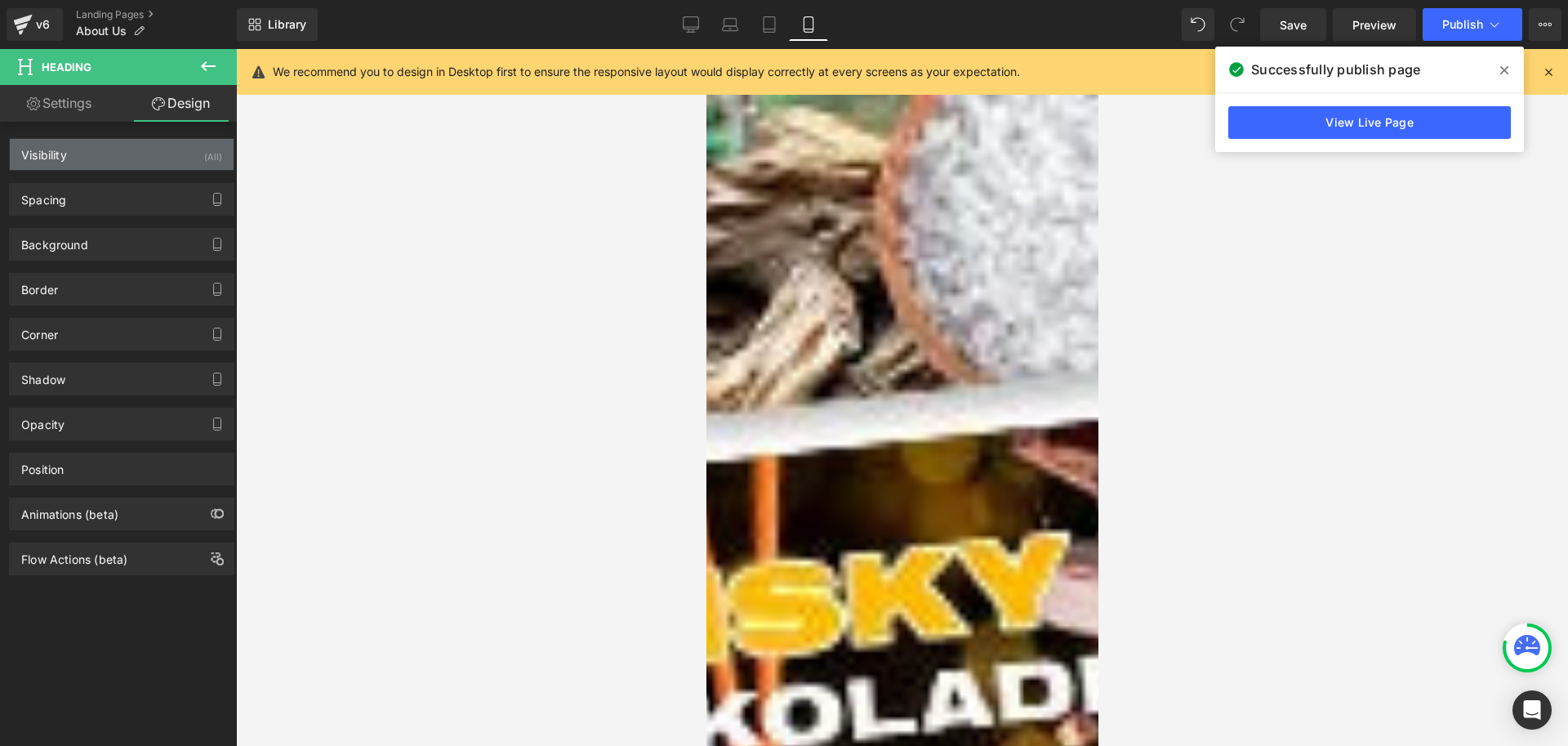
click at [74, 156] on div "Visibility (All)" at bounding box center [122, 154] width 224 height 31
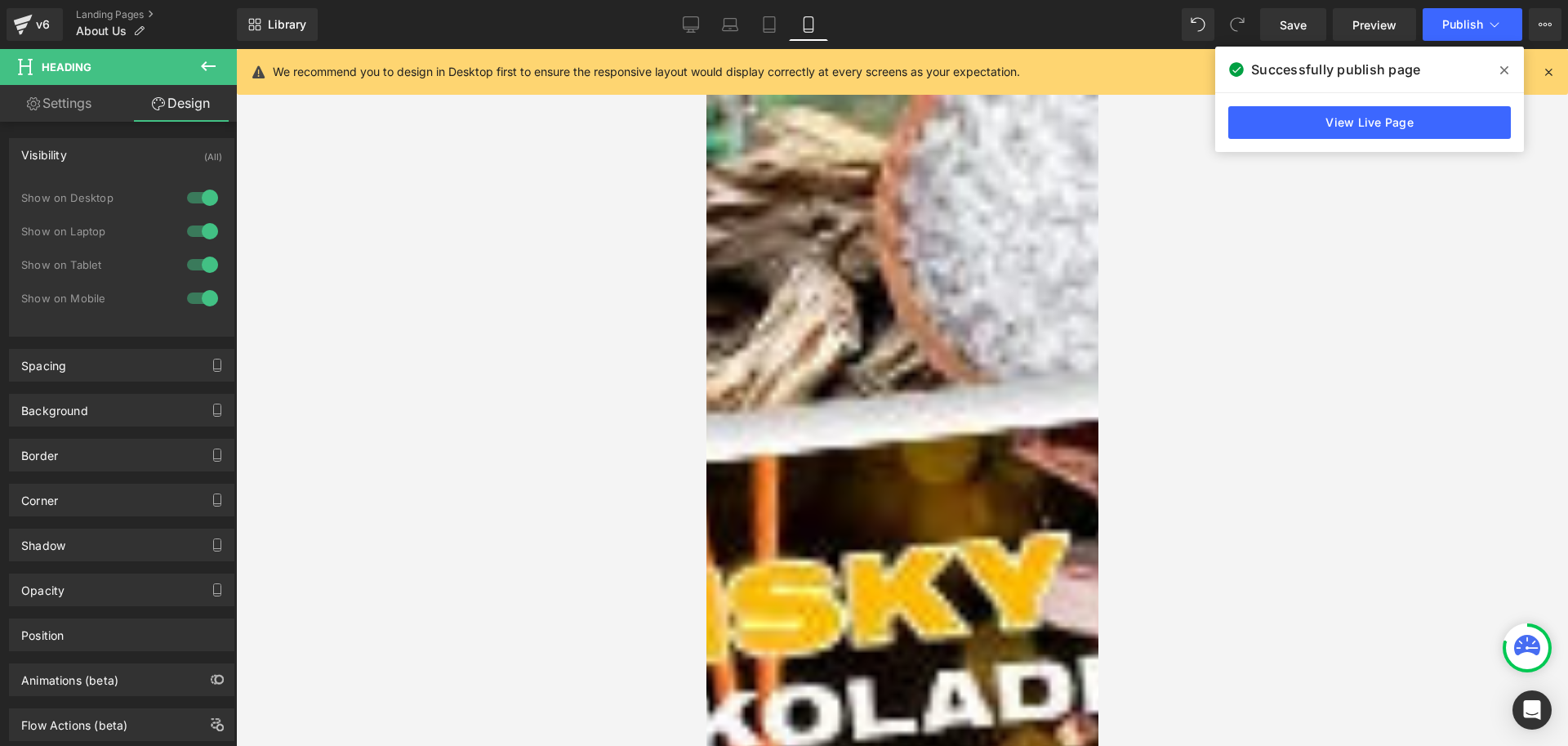
click at [66, 156] on div "Visibility" at bounding box center [44, 151] width 46 height 23
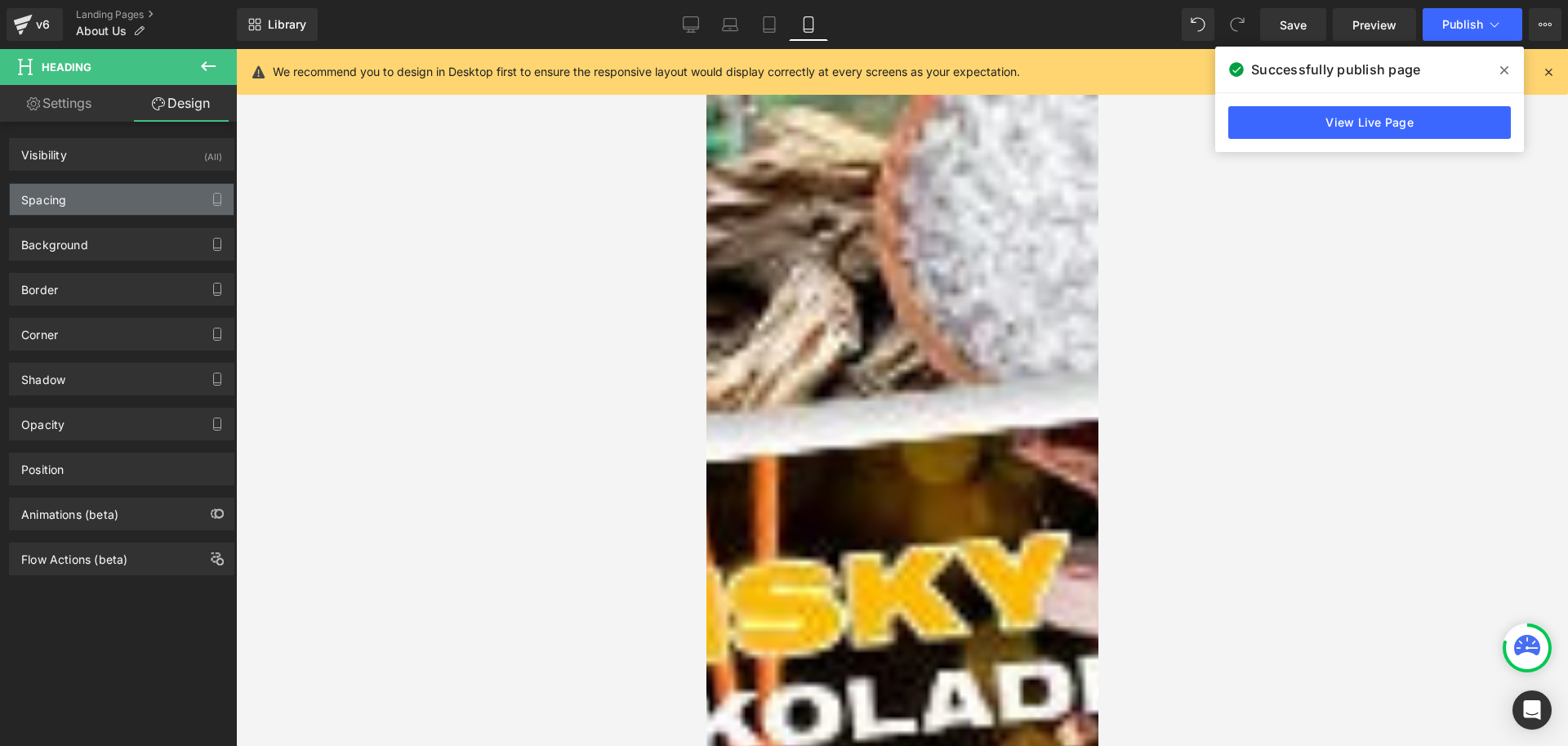
click at [72, 187] on div "Spacing" at bounding box center [122, 199] width 224 height 31
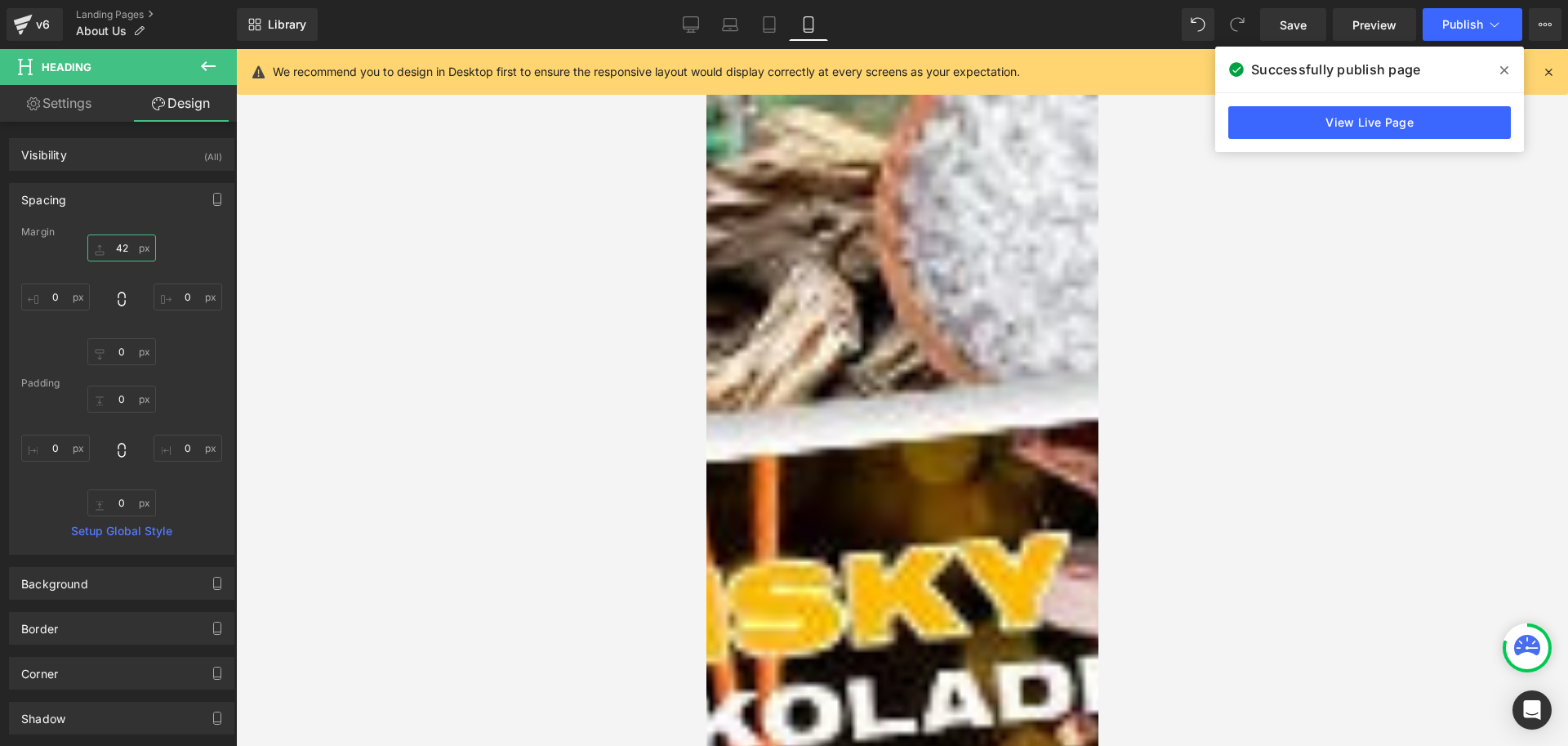
click at [118, 247] on input "42" at bounding box center [122, 248] width 68 height 27
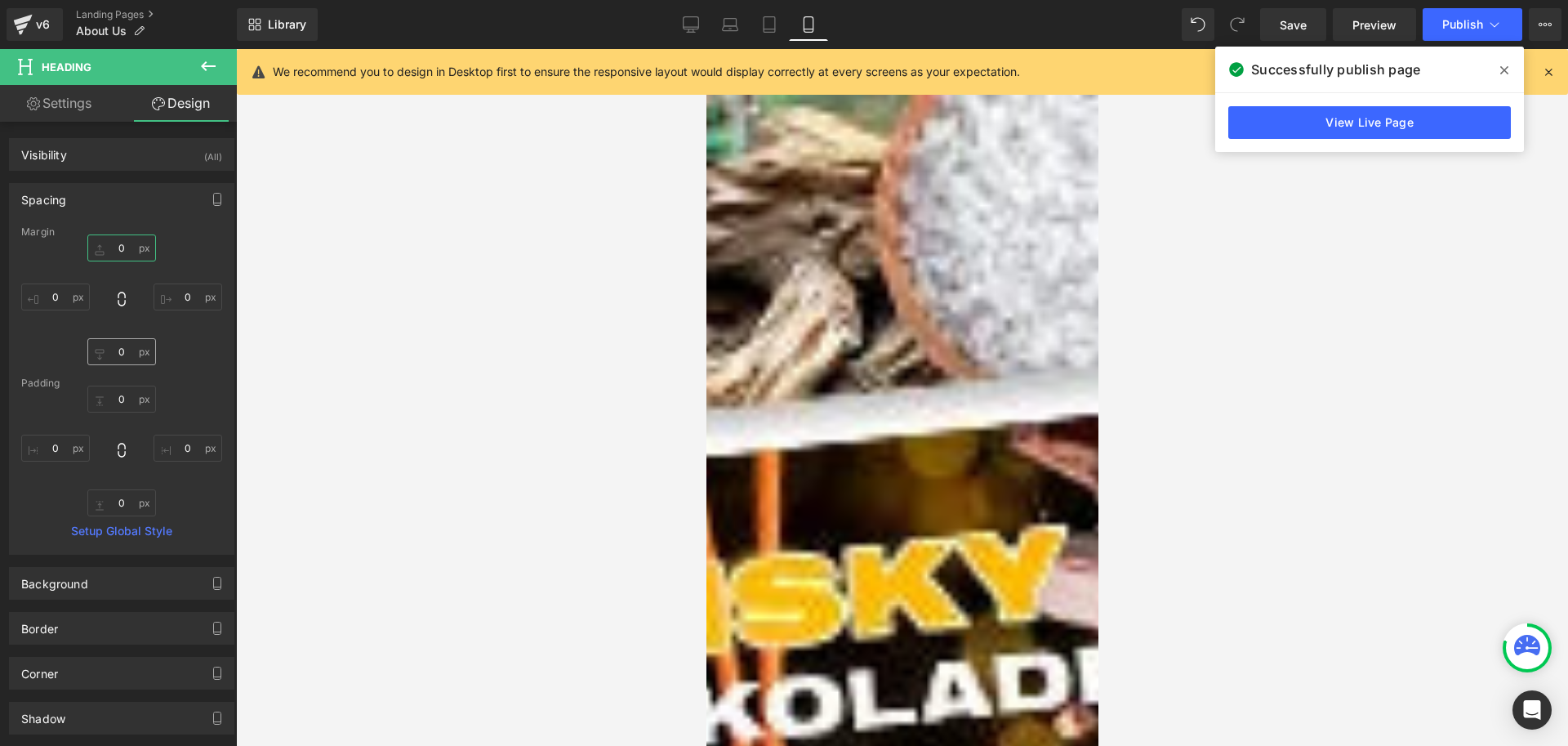
type input "0"
click at [120, 348] on input "0" at bounding box center [122, 351] width 68 height 27
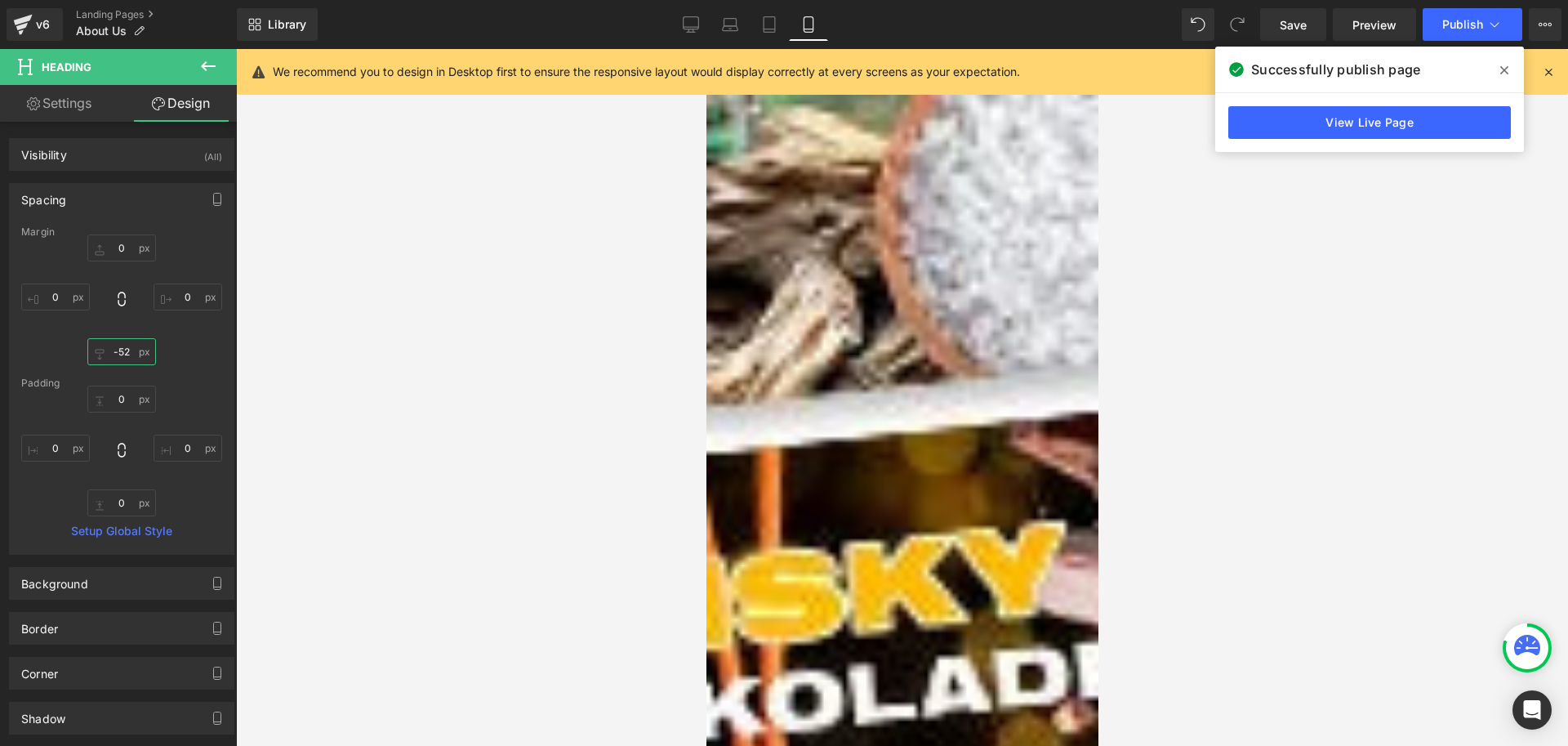
type input "-53"
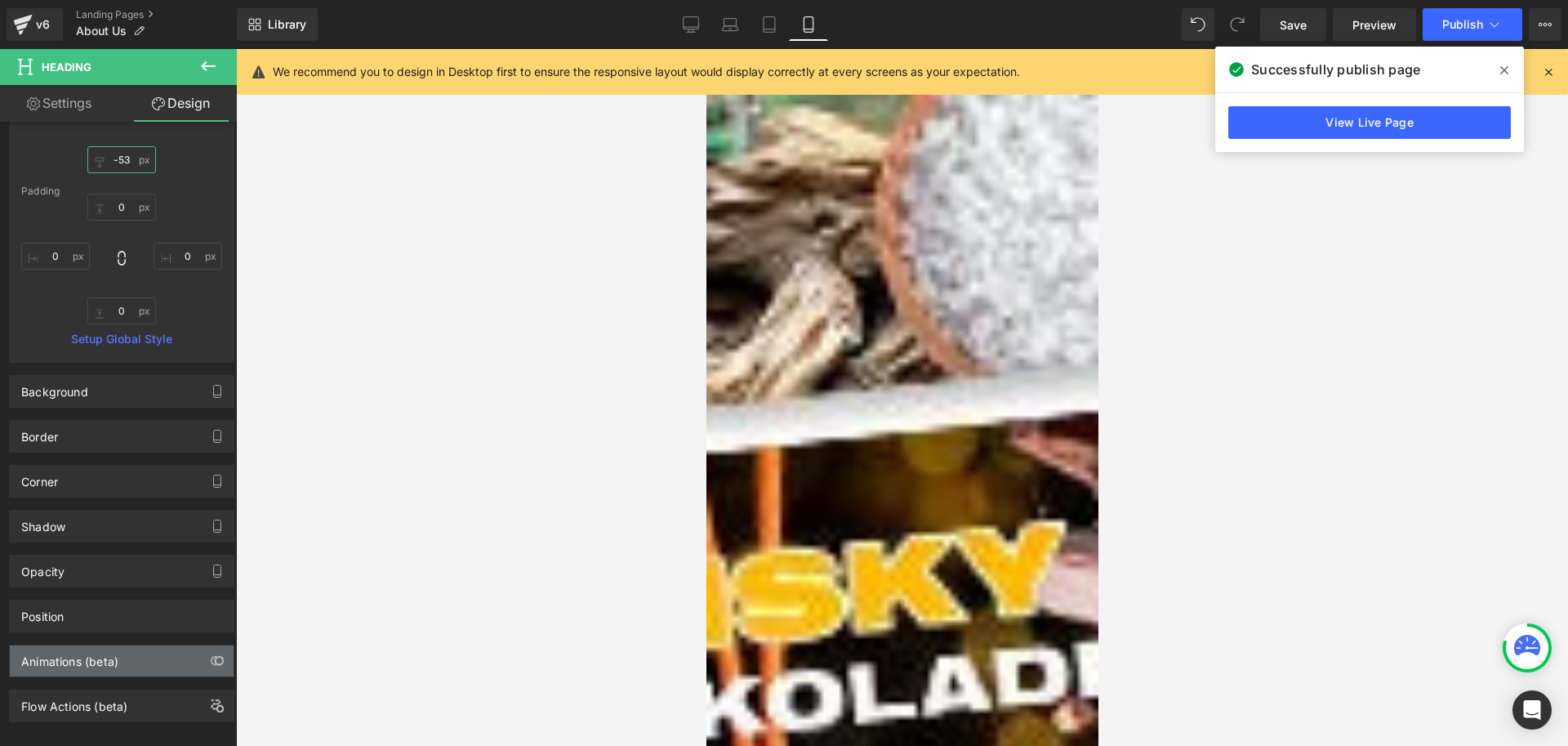
scroll to position [214, 0]
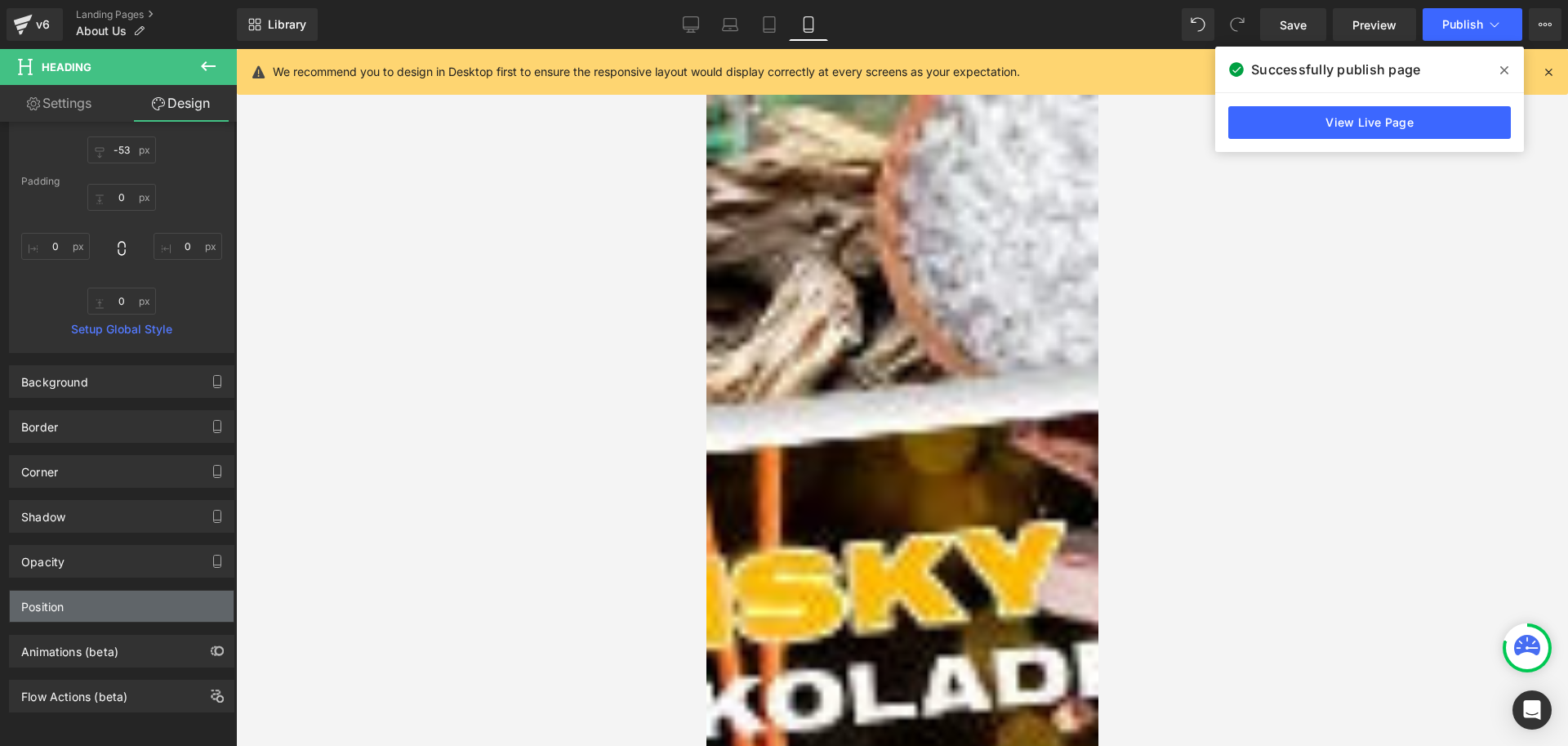
click at [81, 591] on div "Position" at bounding box center [122, 606] width 224 height 31
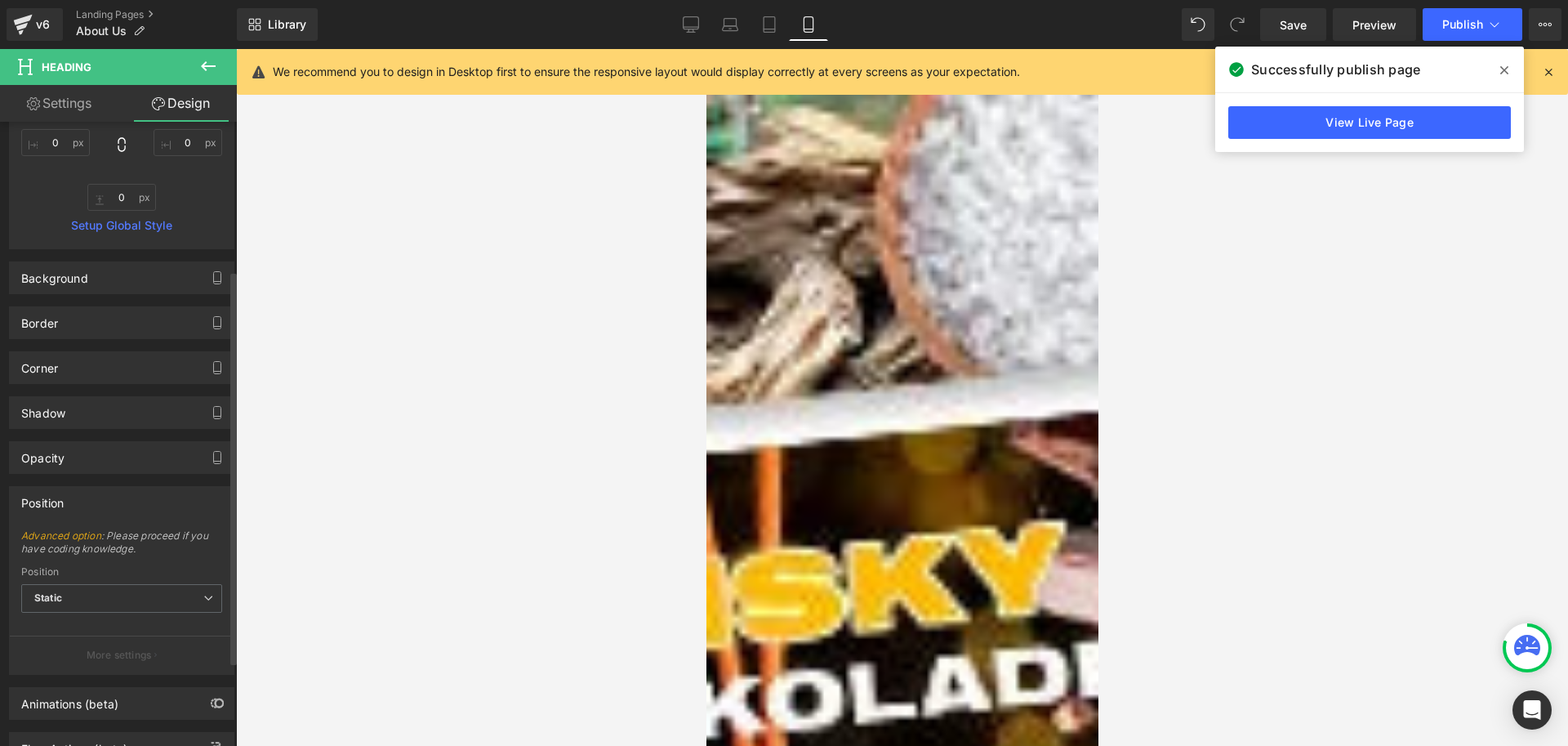
scroll to position [370, 0]
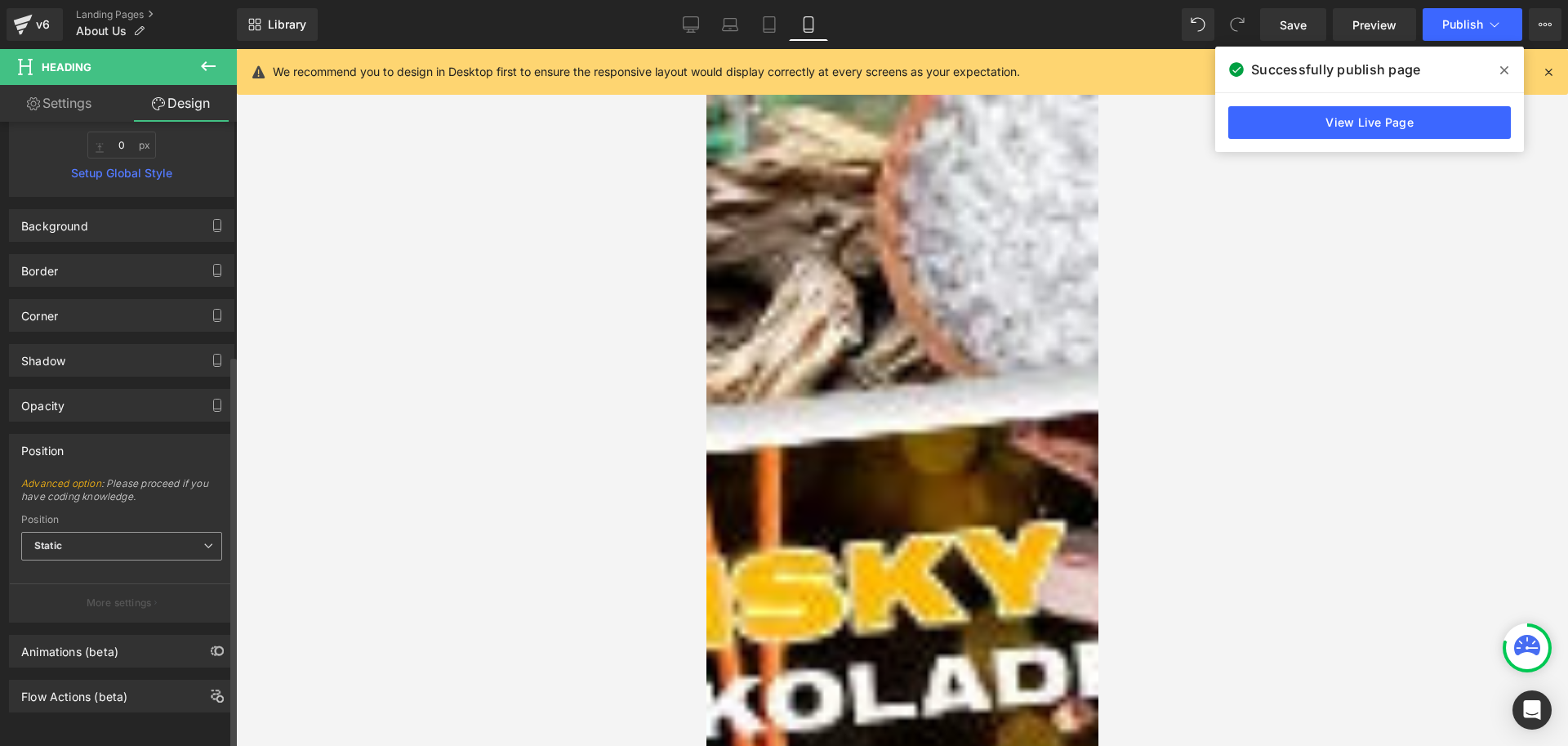
click at [122, 531] on span "Static" at bounding box center [122, 545] width 201 height 29
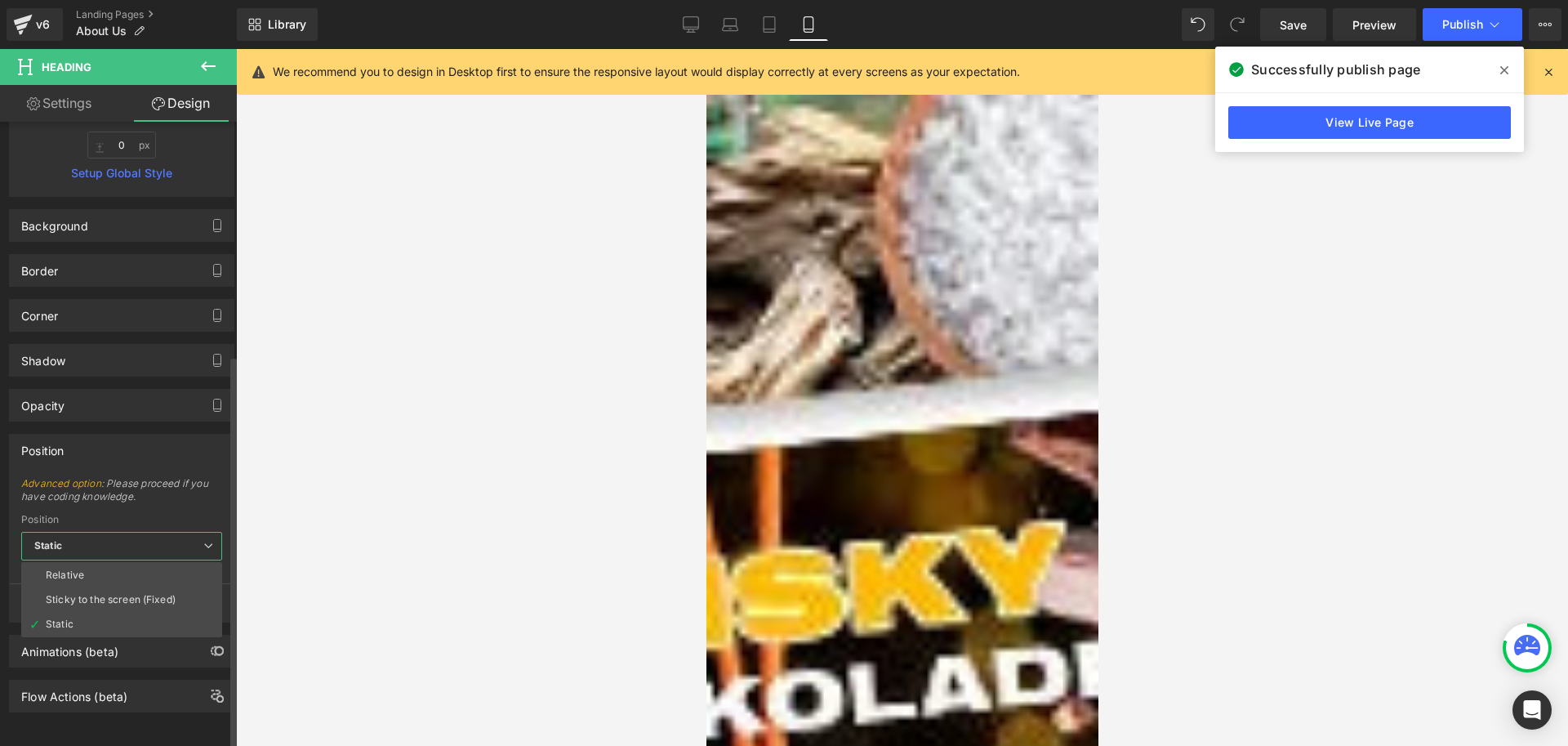
click at [123, 532] on span "Static" at bounding box center [122, 545] width 201 height 29
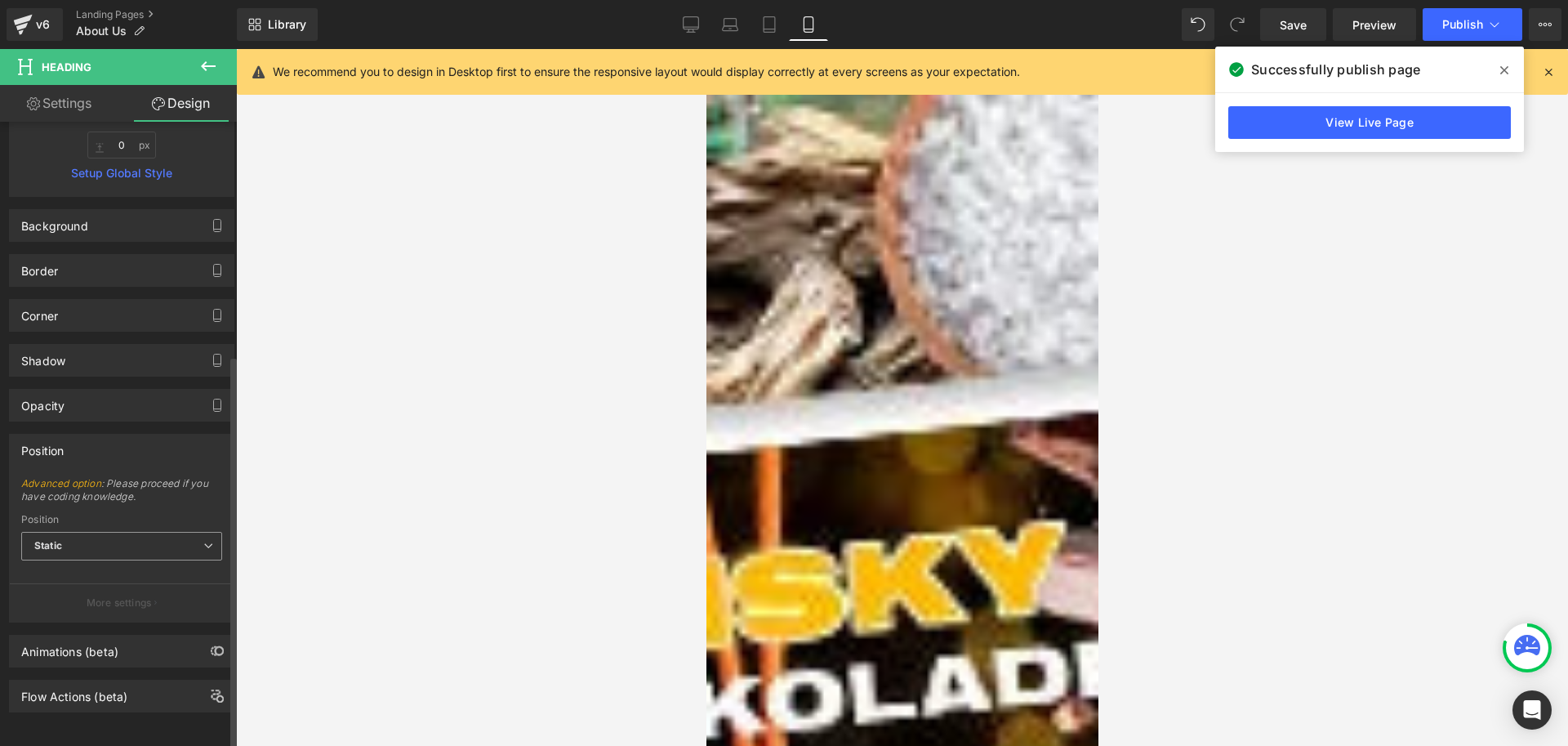
click at [123, 532] on span "Static" at bounding box center [122, 545] width 201 height 29
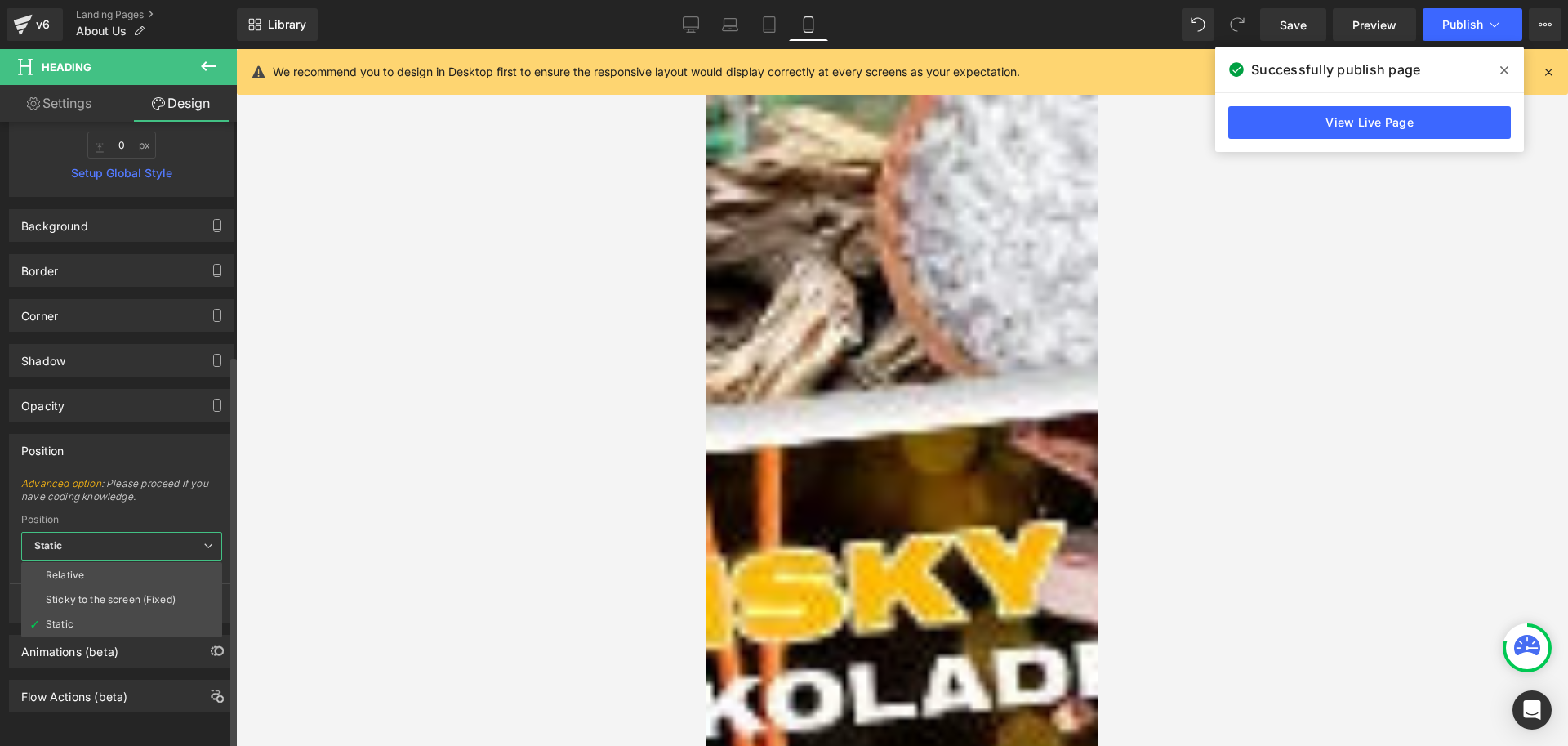
click at [123, 532] on span "Static" at bounding box center [122, 545] width 201 height 29
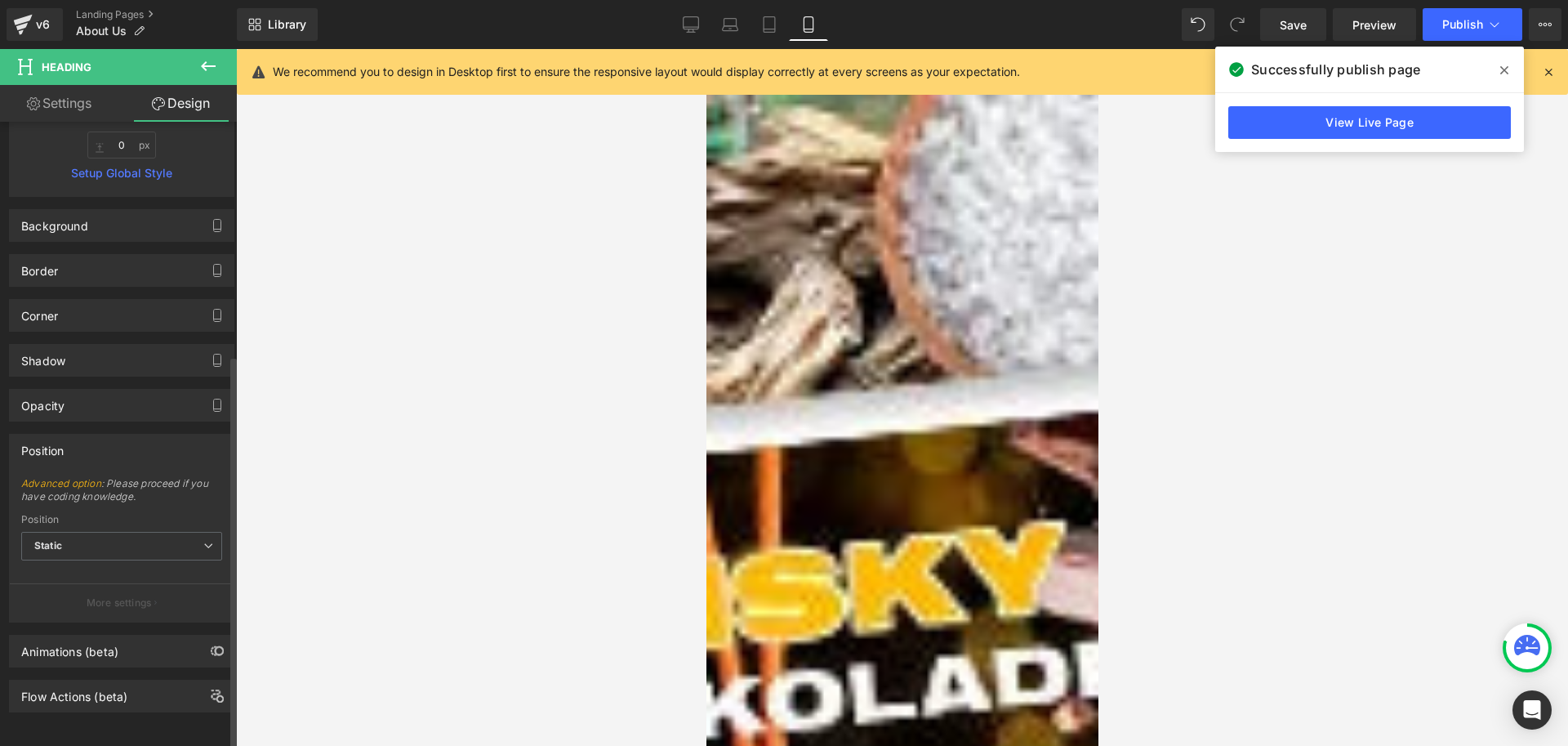
click at [109, 595] on p "More settings" at bounding box center [119, 602] width 66 height 15
click at [81, 390] on div "Opacity" at bounding box center [122, 405] width 224 height 31
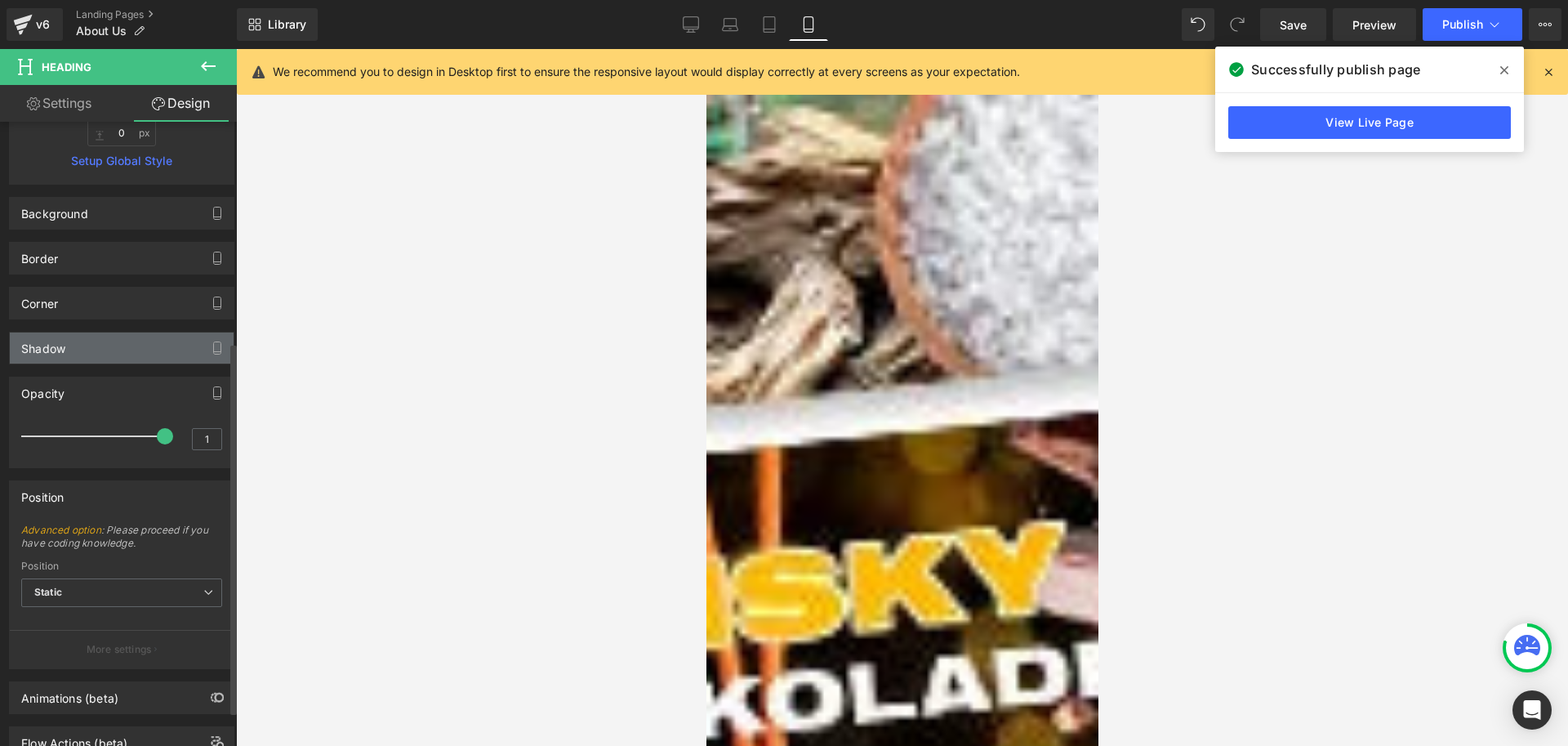
click at [90, 344] on div "Shadow" at bounding box center [122, 348] width 224 height 31
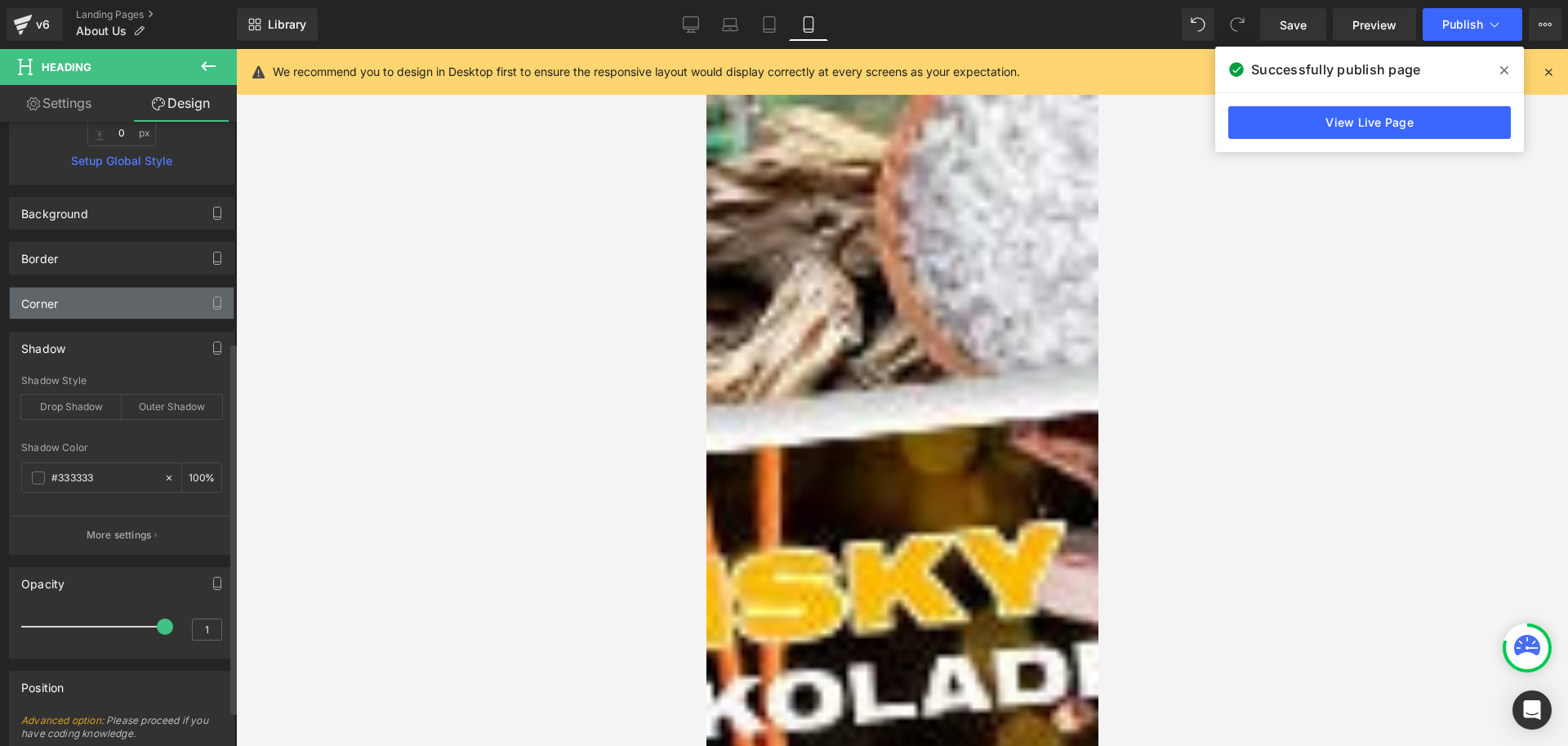
click at [79, 308] on div "Corner" at bounding box center [122, 302] width 224 height 31
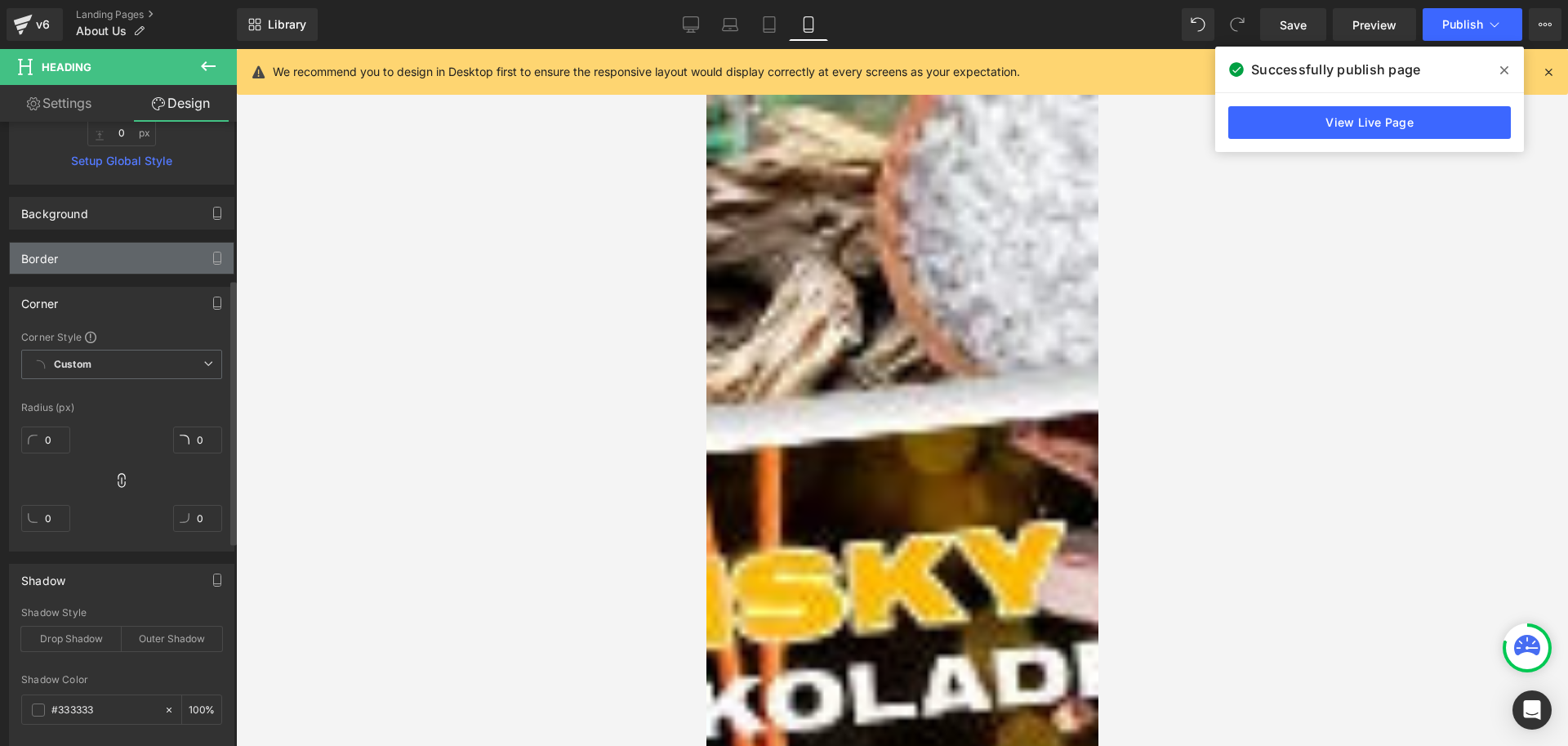
click at [76, 263] on div "Border" at bounding box center [122, 257] width 224 height 31
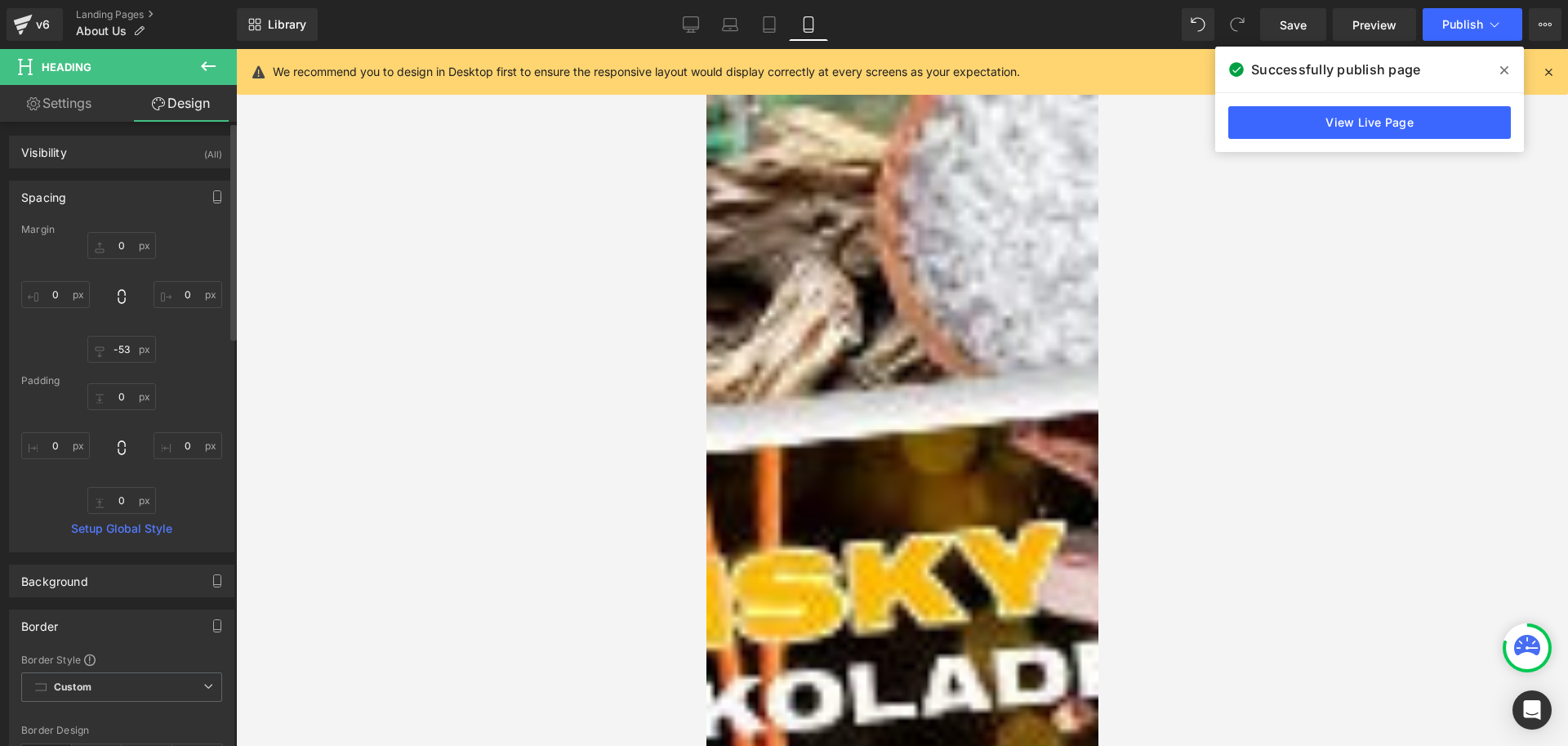
scroll to position [0, 0]
click at [79, 109] on link "Settings" at bounding box center [59, 103] width 118 height 37
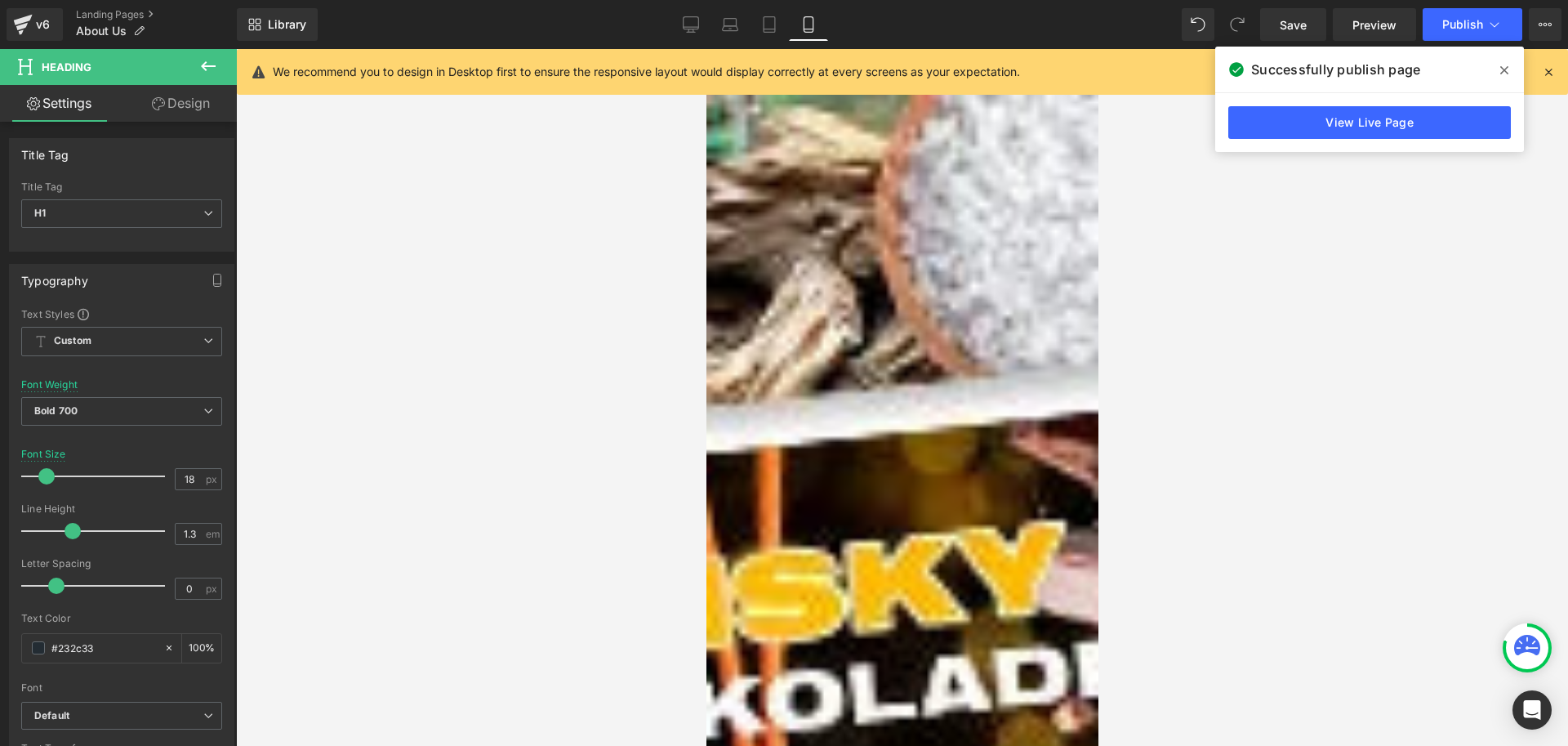
click at [187, 111] on link "Design" at bounding box center [180, 103] width 118 height 37
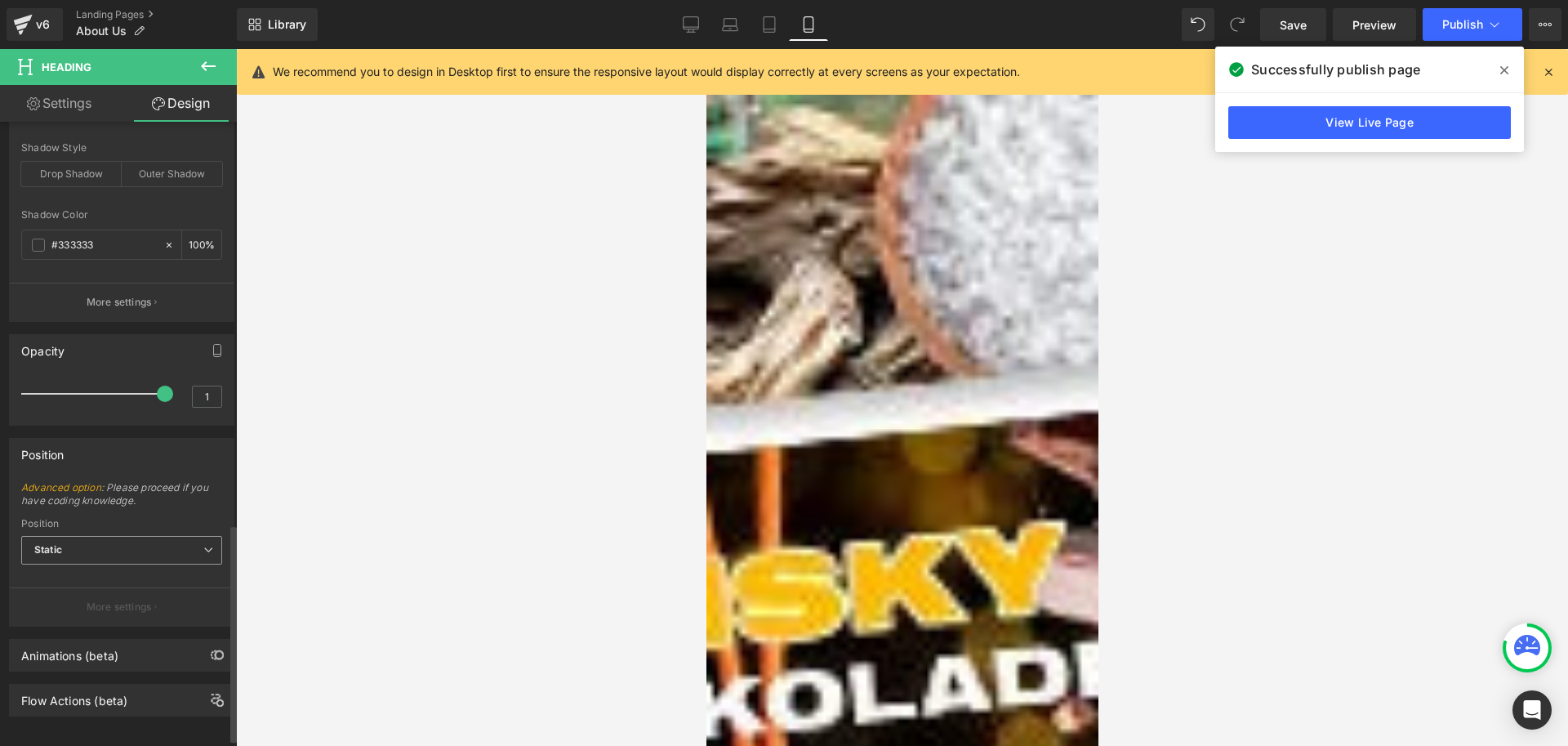
scroll to position [1172, 0]
click at [158, 531] on span "Static" at bounding box center [122, 545] width 201 height 29
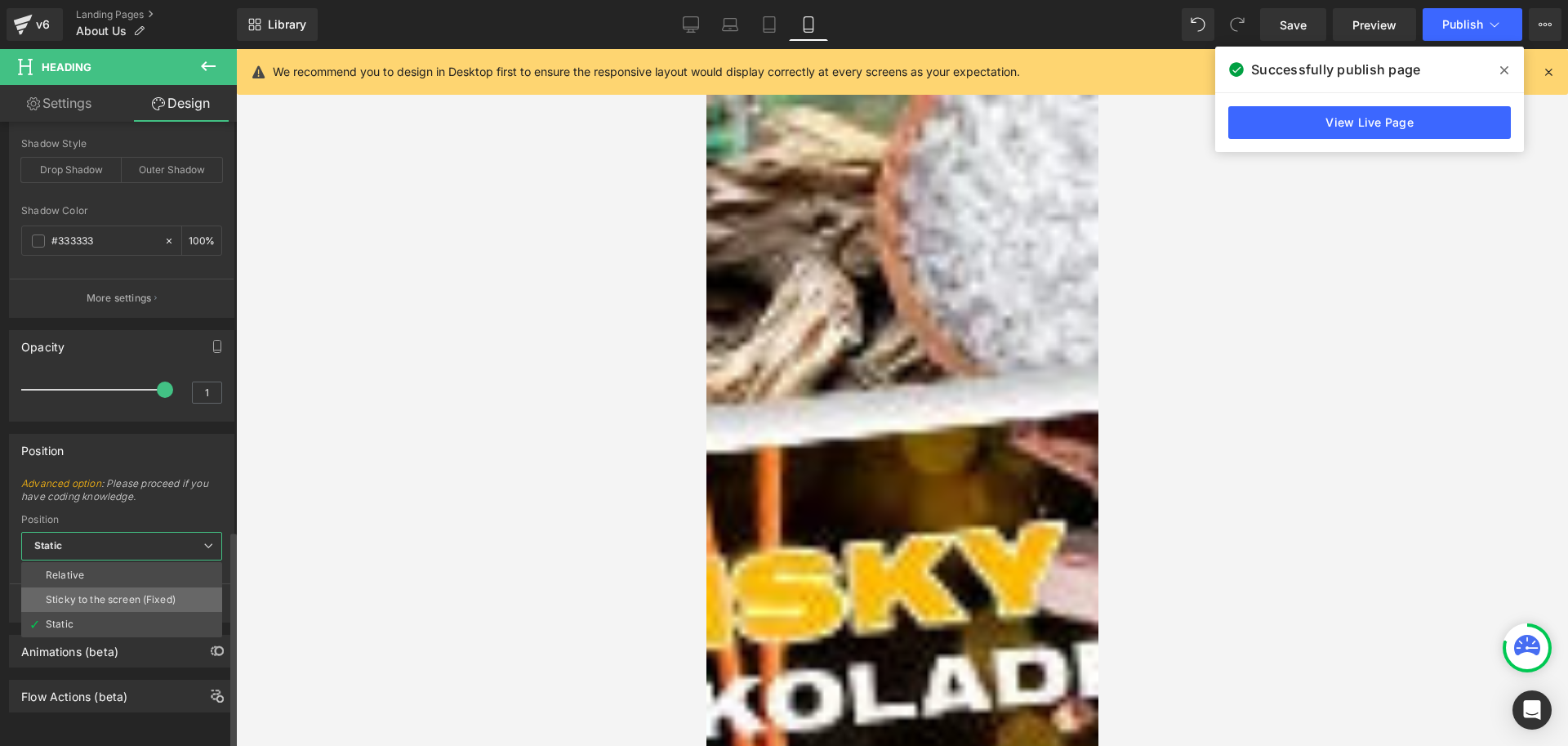
click at [133, 594] on div "Sticky to the screen (Fixed)" at bounding box center [110, 599] width 130 height 11
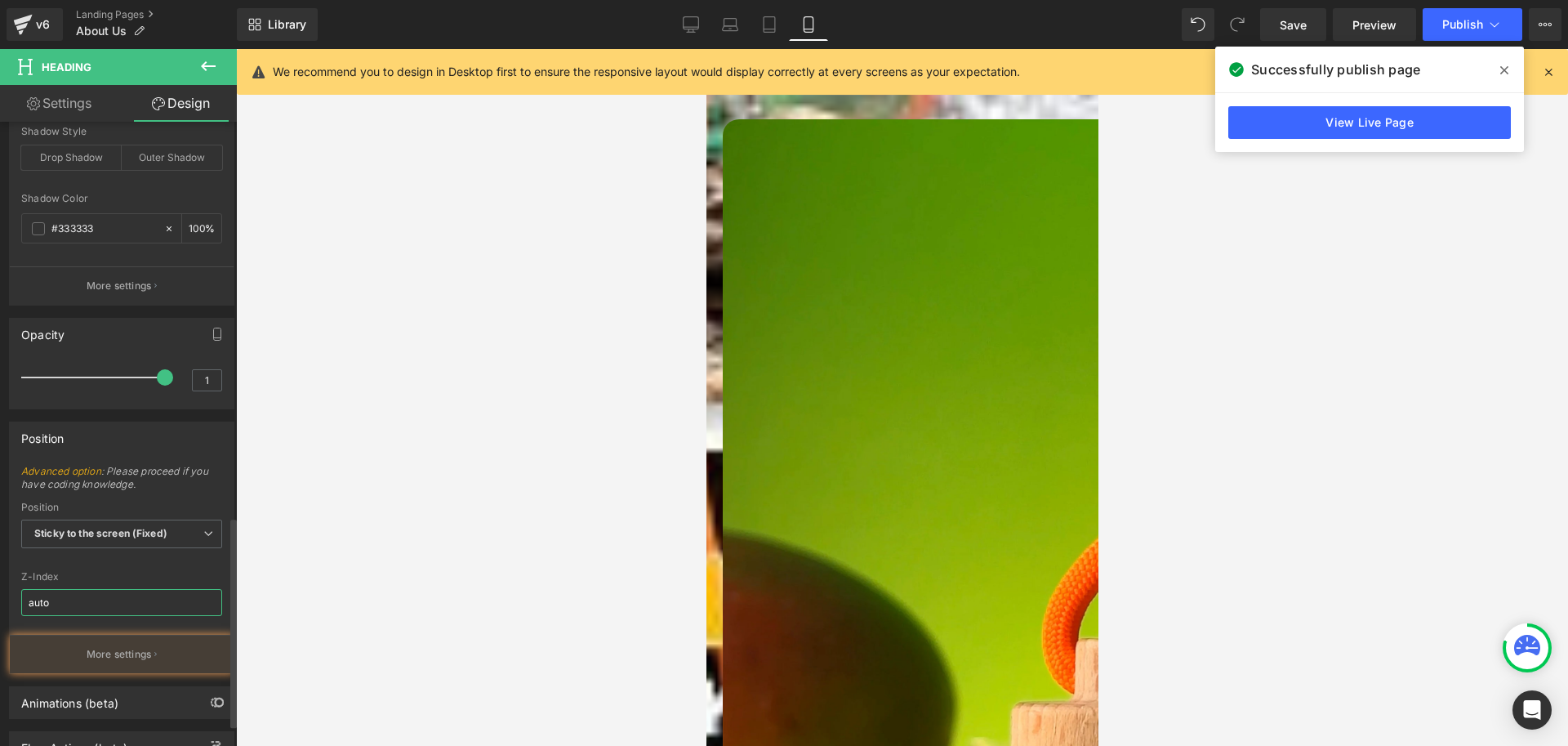
click at [102, 598] on input "auto" at bounding box center [122, 602] width 201 height 27
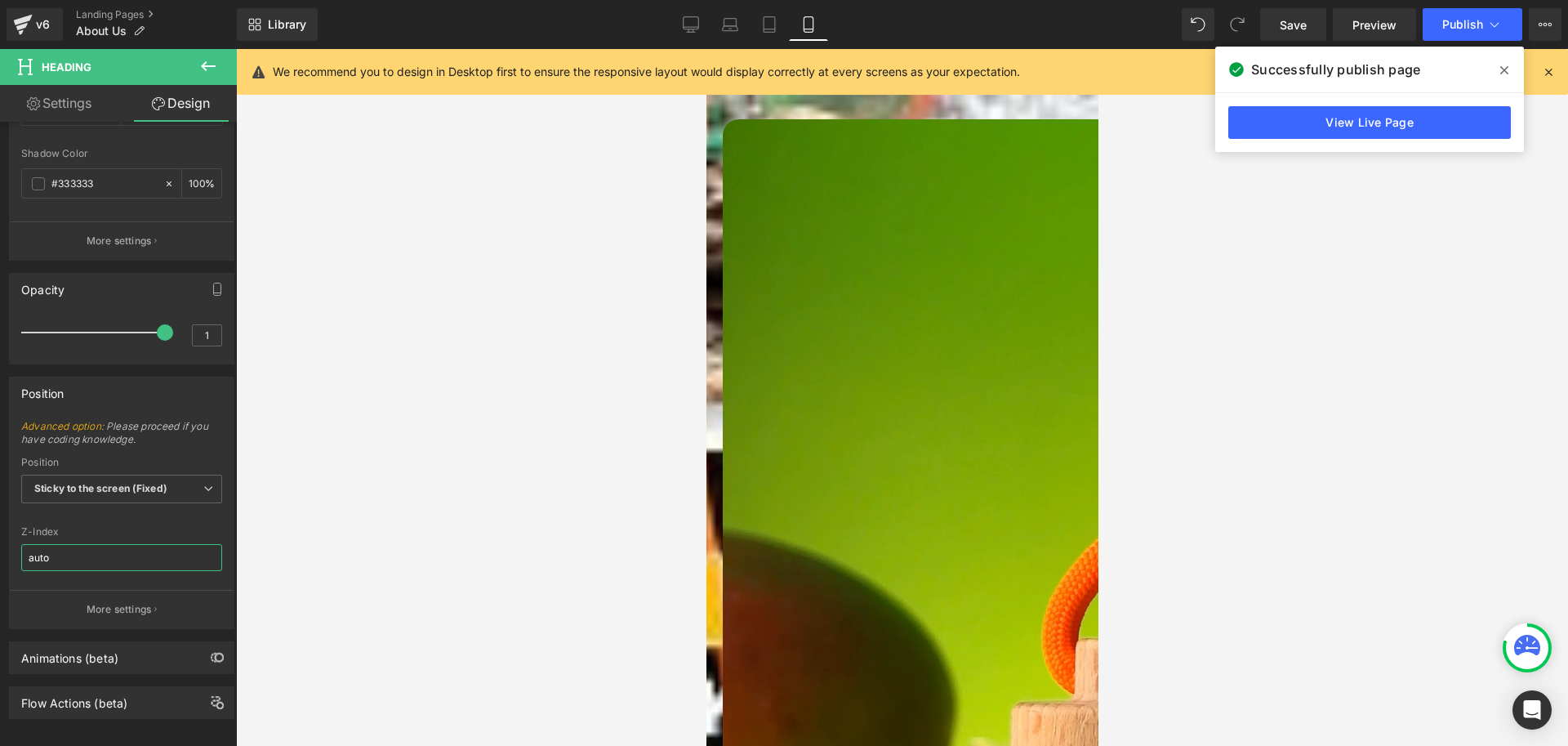
scroll to position [1236, 0]
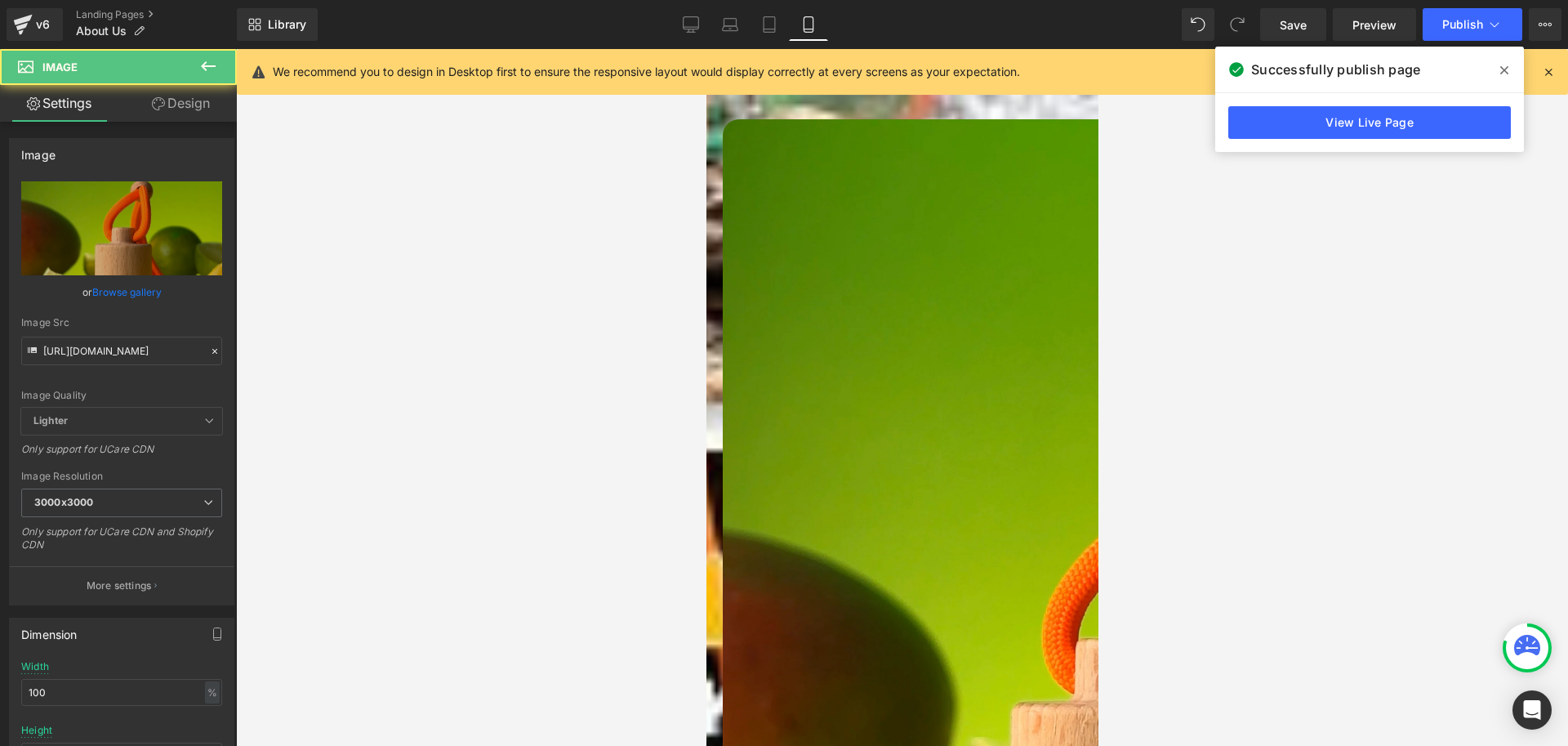
click at [792, 320] on img at bounding box center [1114, 642] width 784 height 1045
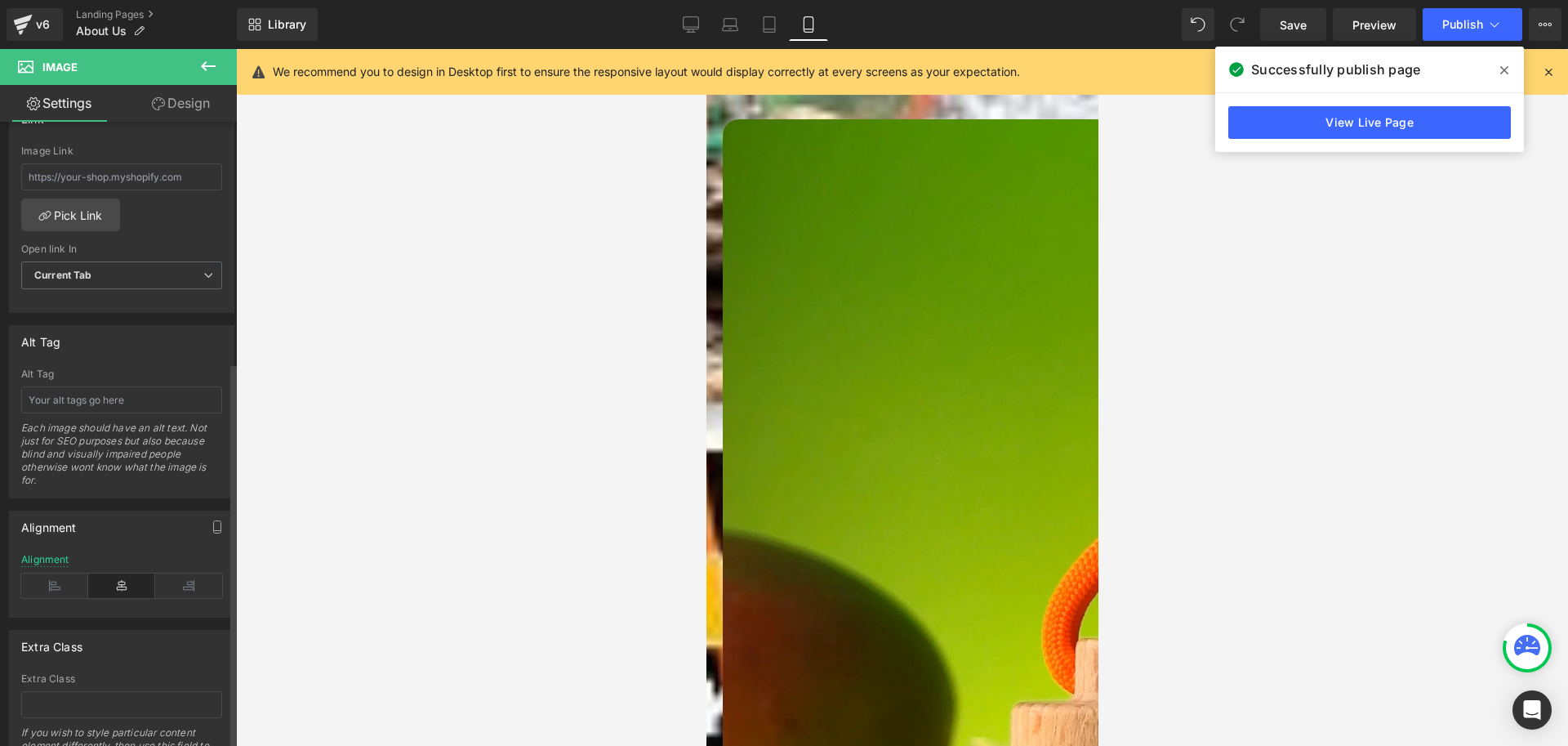
scroll to position [825, 0]
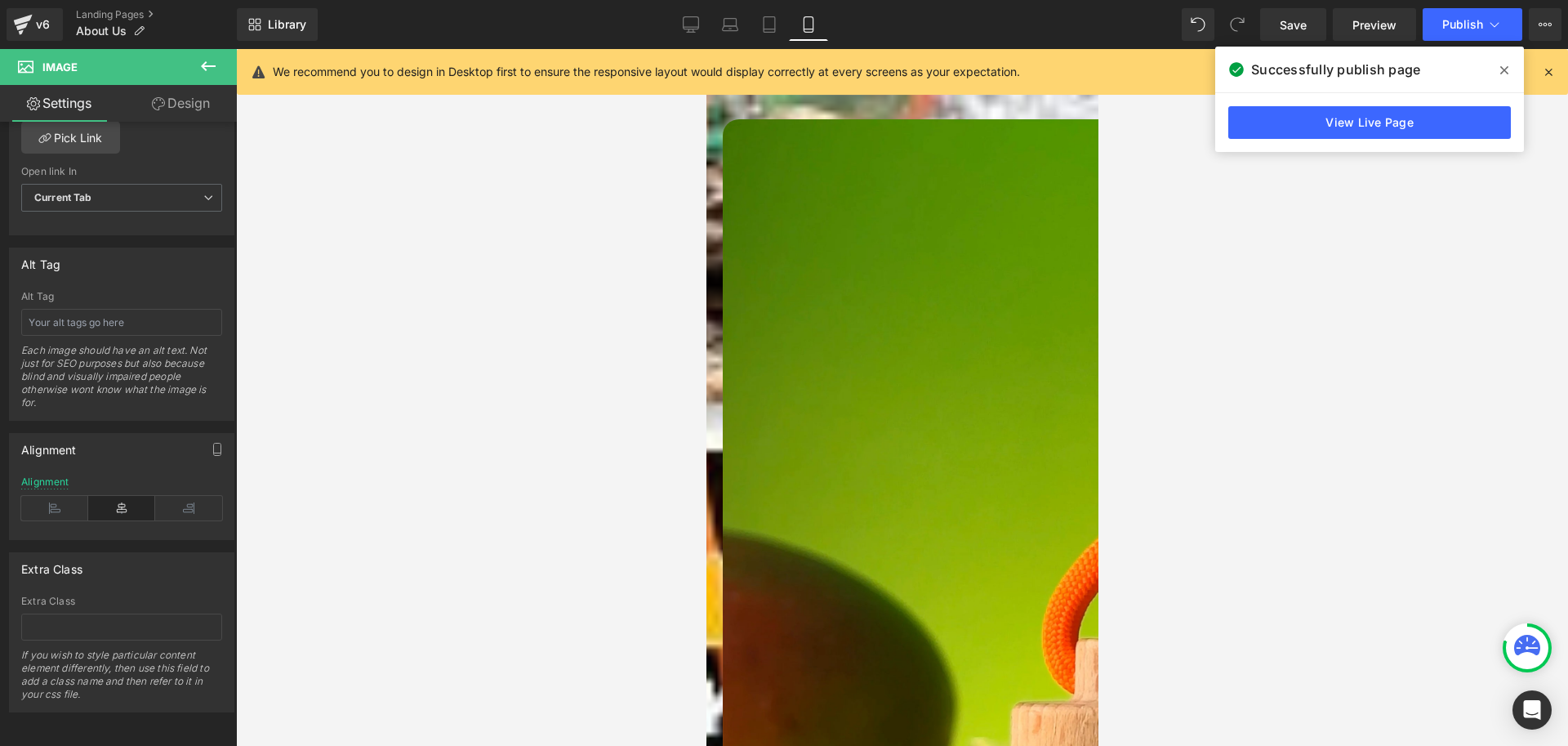
drag, startPoint x: 1273, startPoint y: 624, endPoint x: 1224, endPoint y: 602, distance: 53.7
click at [1269, 624] on div at bounding box center [903, 398] width 1332 height 697
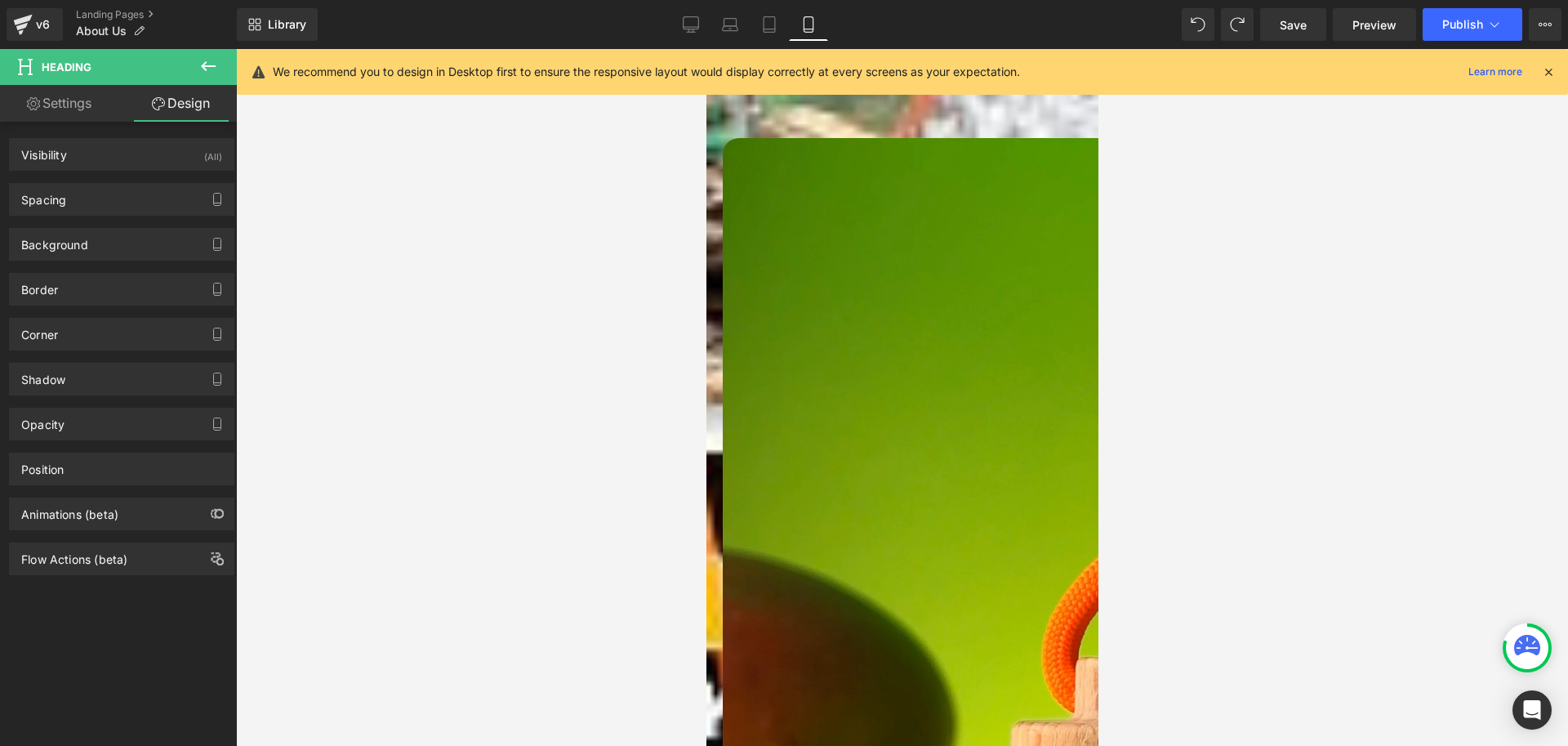
click at [1546, 69] on icon at bounding box center [1548, 72] width 15 height 15
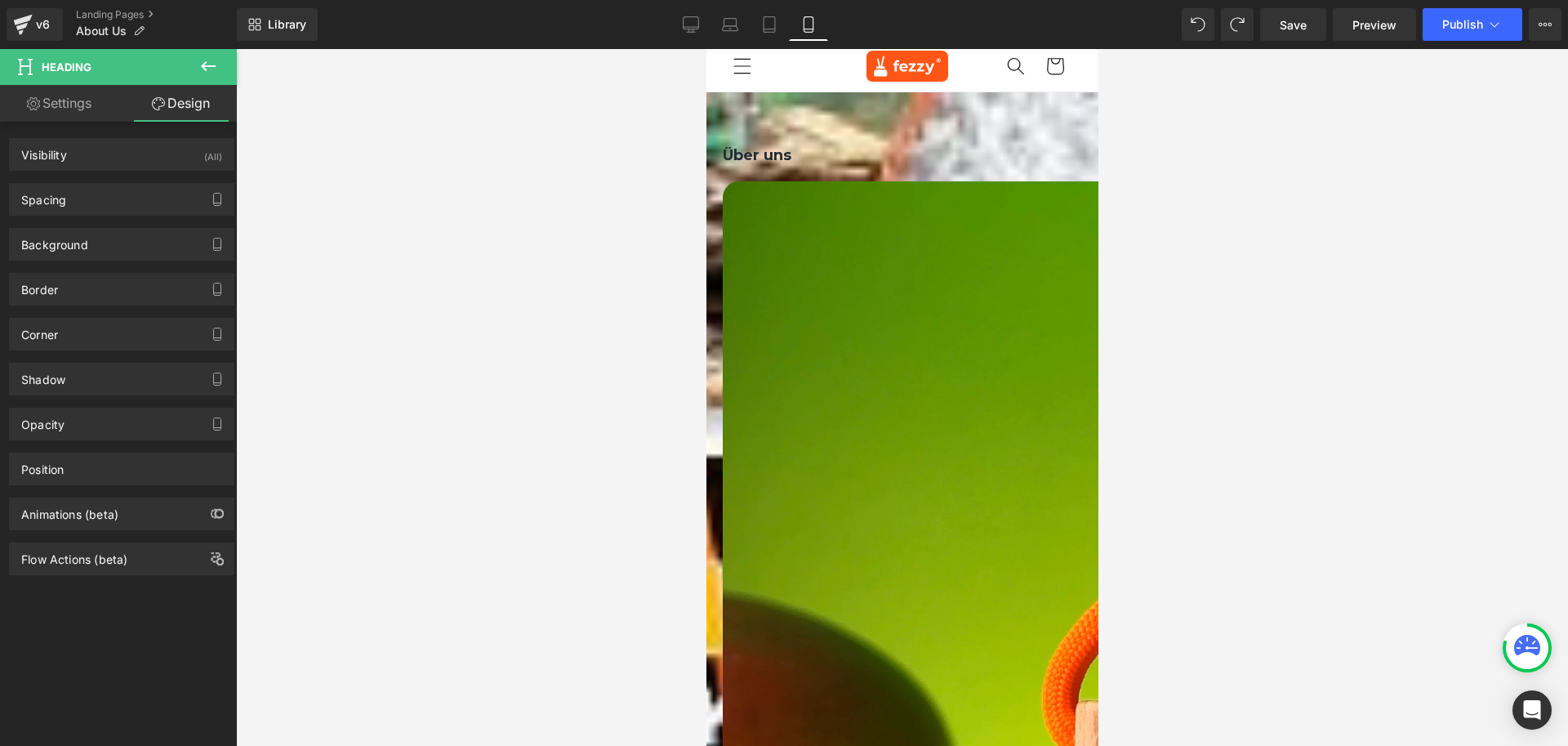
click at [706, 49] on icon at bounding box center [706, 49] width 0 height 0
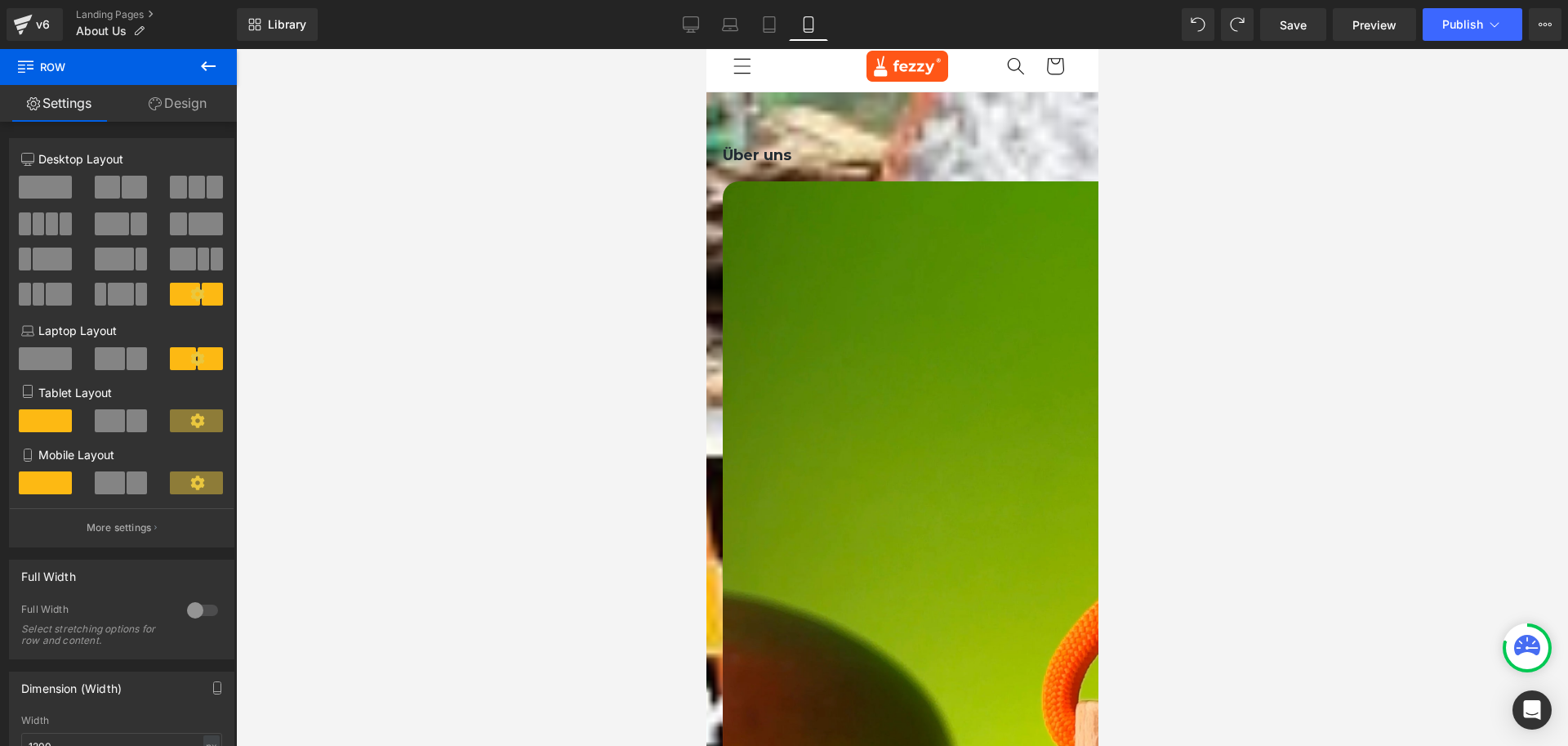
click at [171, 102] on link "Design" at bounding box center [177, 103] width 118 height 37
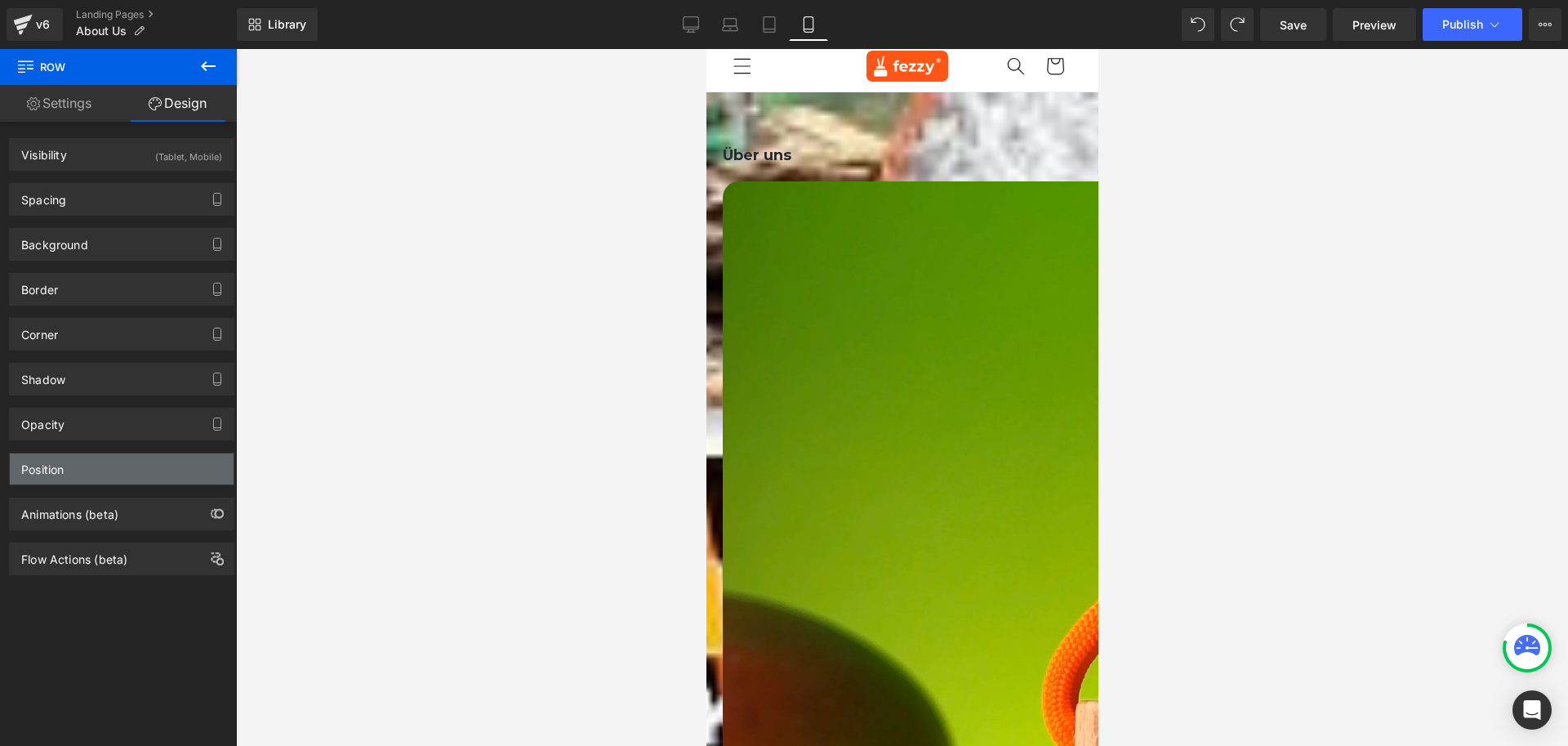
click at [60, 476] on div "Position" at bounding box center [122, 468] width 224 height 31
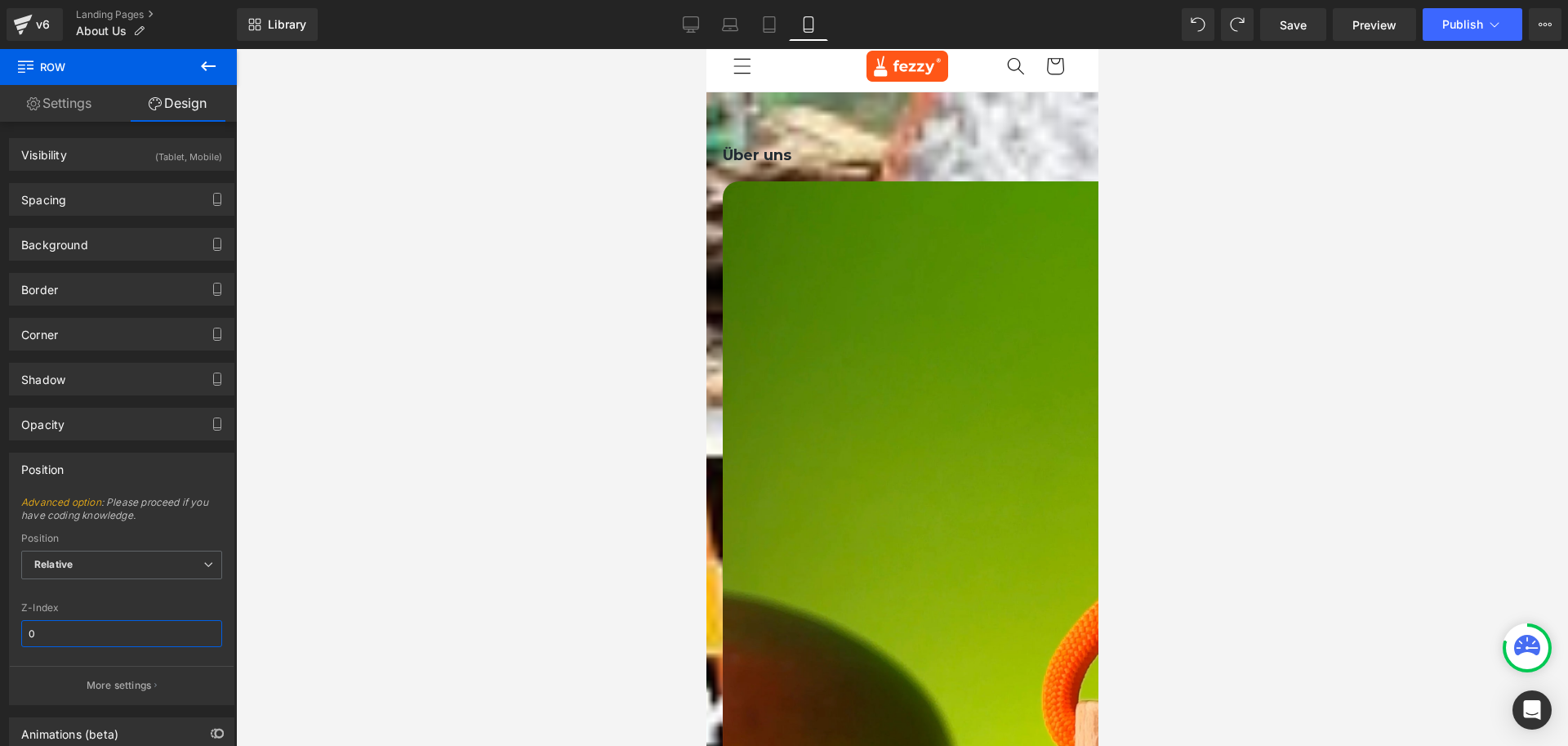
click at [101, 637] on input "0" at bounding box center [122, 633] width 201 height 27
type input "99"
click at [62, 151] on div "Visibility" at bounding box center [44, 151] width 46 height 23
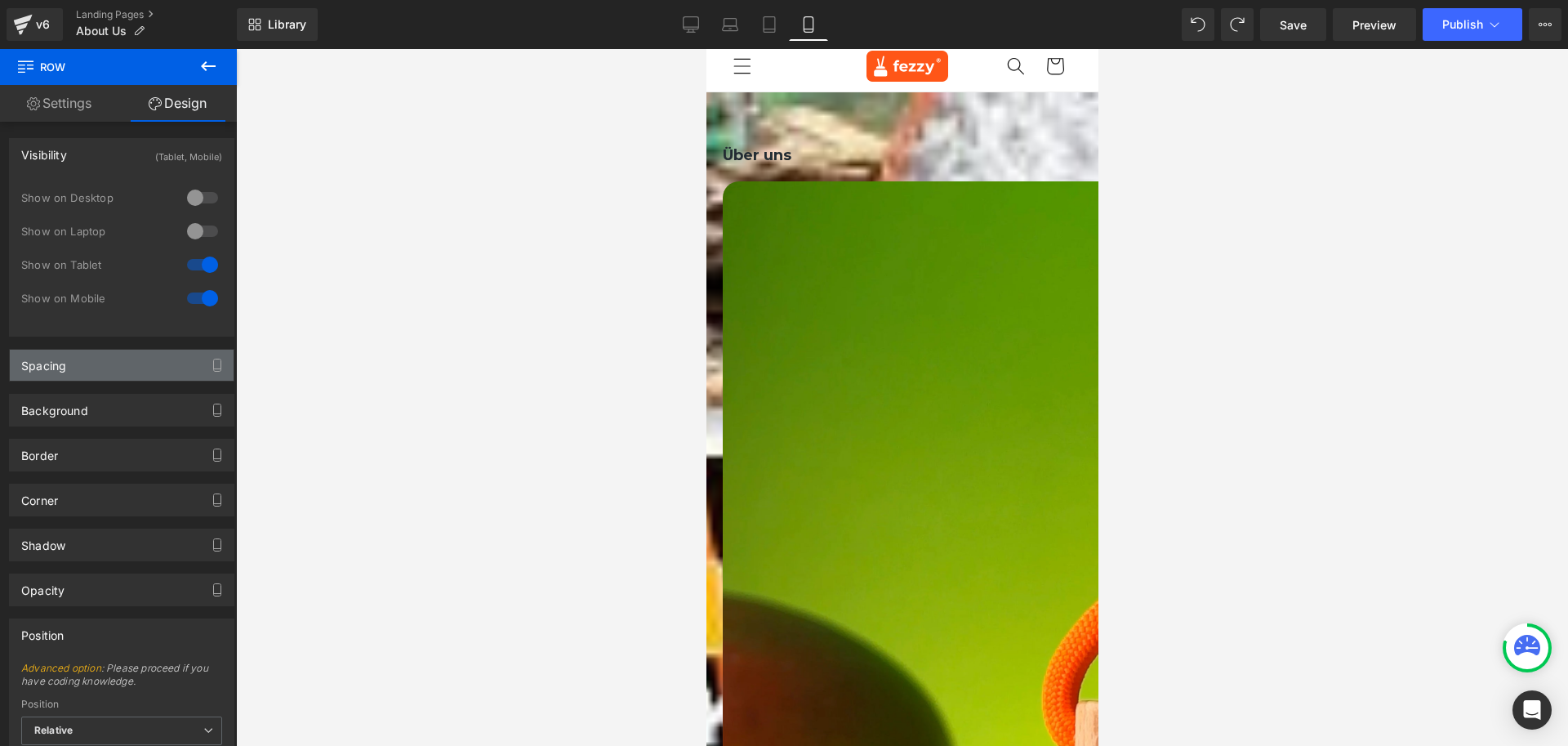
click at [56, 355] on div "Spacing" at bounding box center [43, 361] width 45 height 23
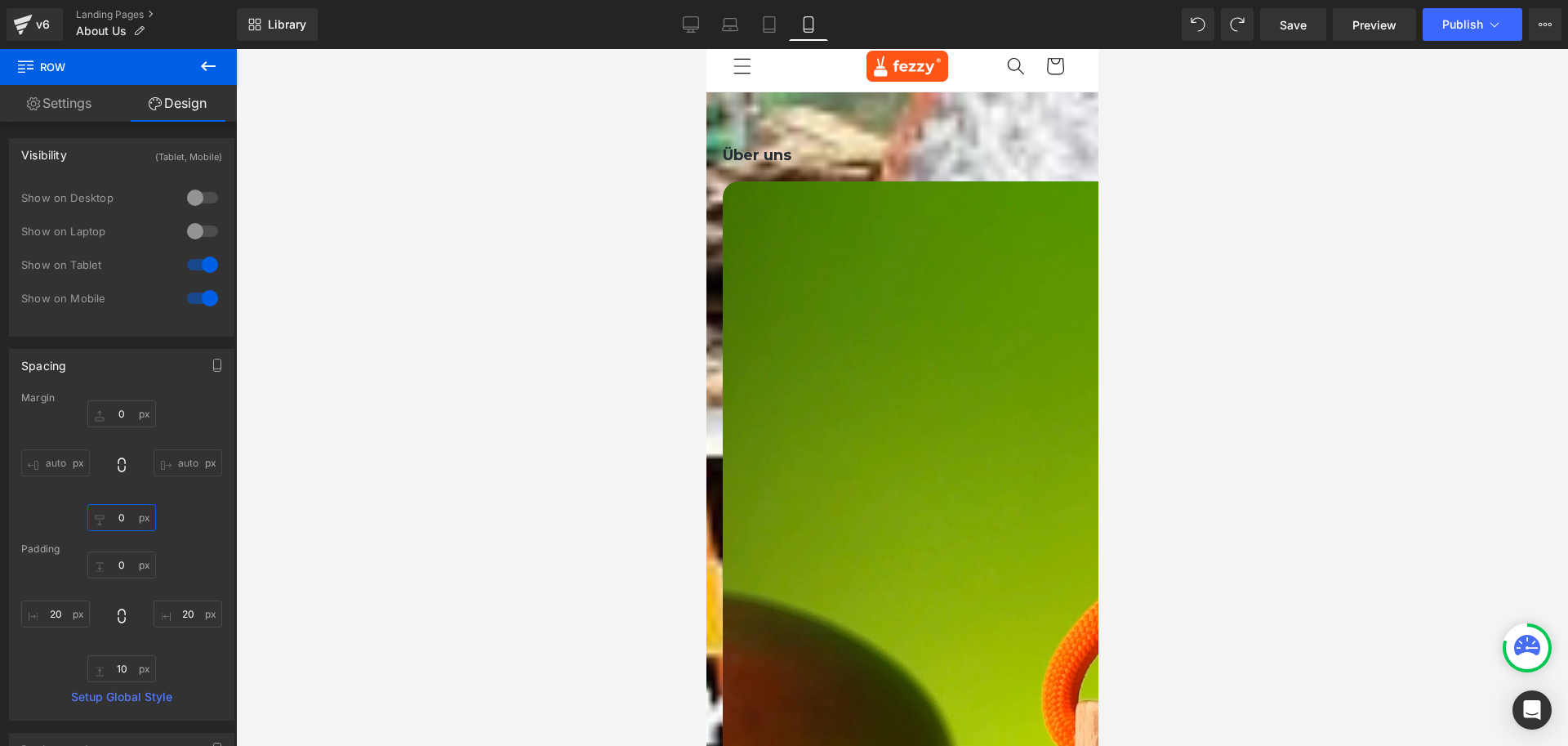
click at [122, 521] on input "text" at bounding box center [122, 517] width 68 height 27
drag, startPoint x: 130, startPoint y: 519, endPoint x: 103, endPoint y: 517, distance: 27.1
click at [103, 517] on input "-31" at bounding box center [122, 517] width 68 height 27
type input "0"
click at [128, 672] on input "text" at bounding box center [122, 668] width 68 height 27
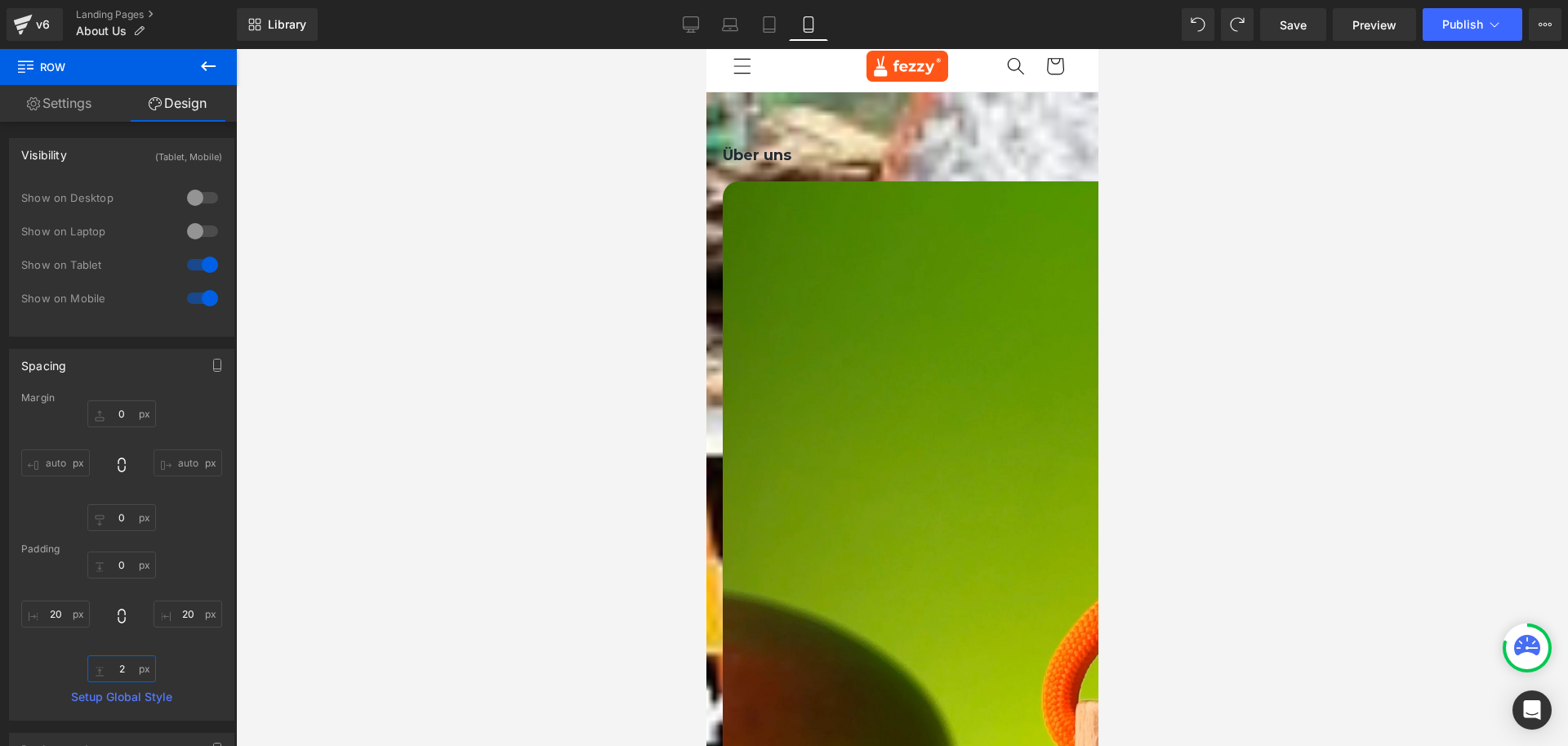
type input "3"
type input "-31"
type input "50"
click at [522, 522] on div at bounding box center [903, 398] width 1332 height 697
click at [706, 49] on icon at bounding box center [706, 49] width 0 height 0
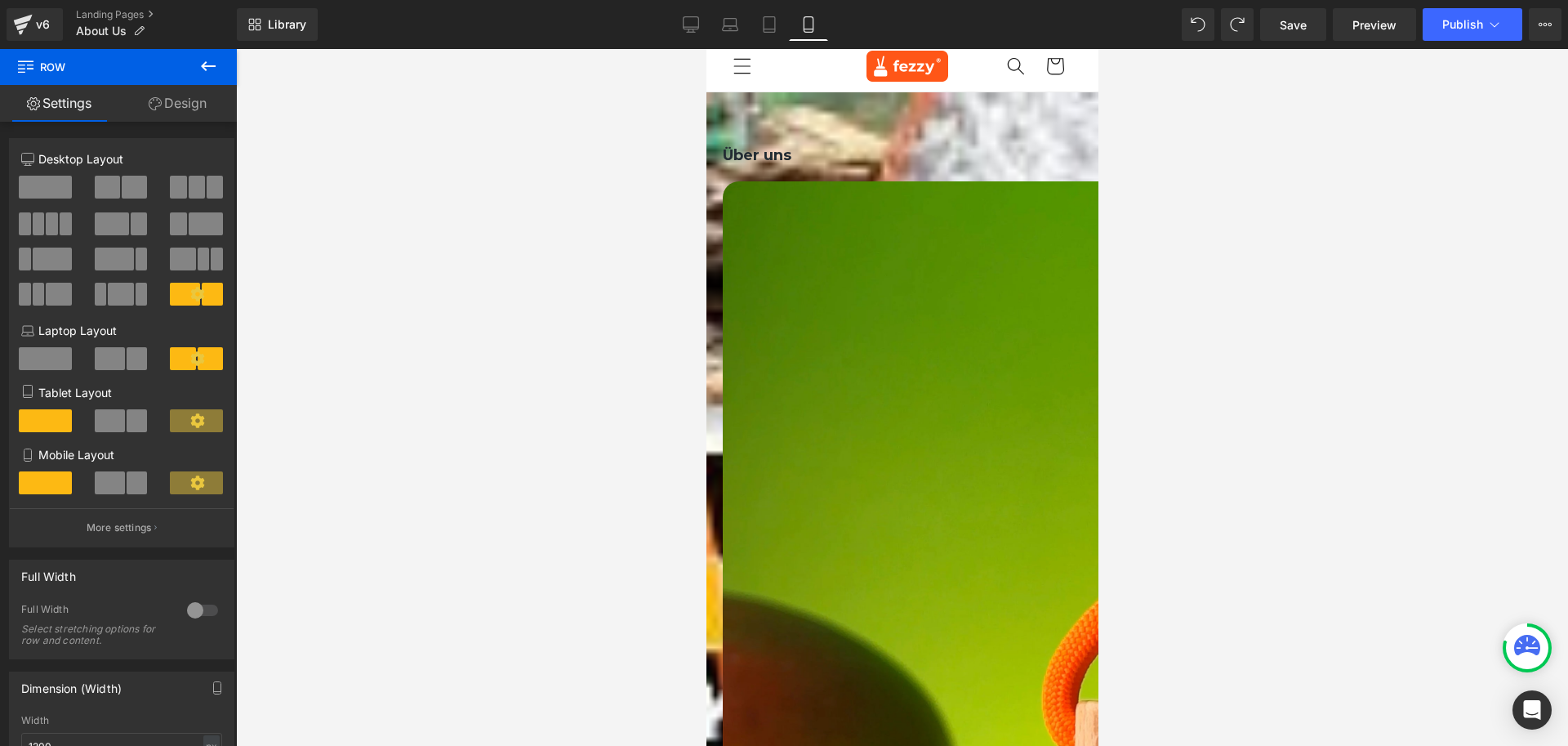
click at [706, 49] on icon at bounding box center [706, 49] width 0 height 0
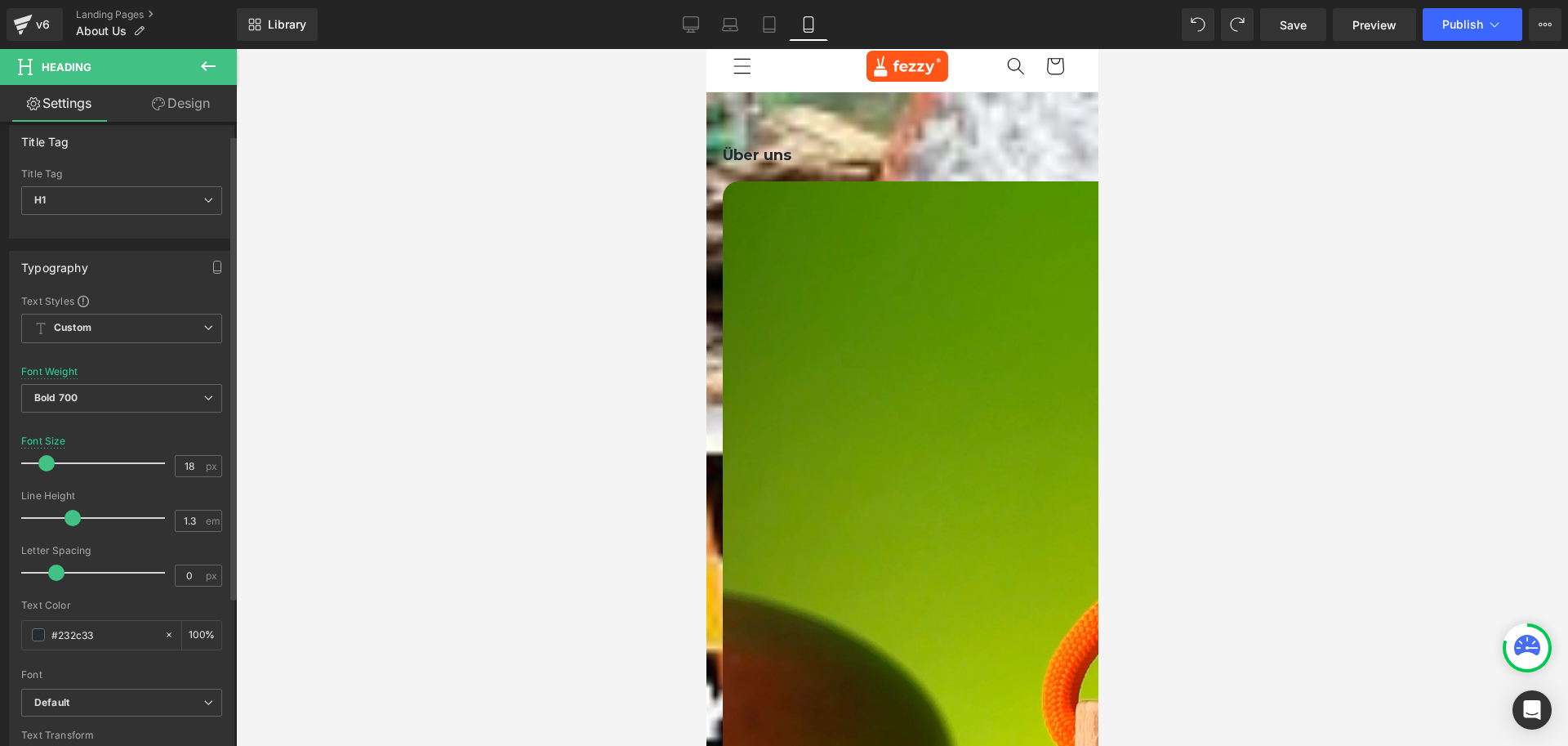
scroll to position [0, 0]
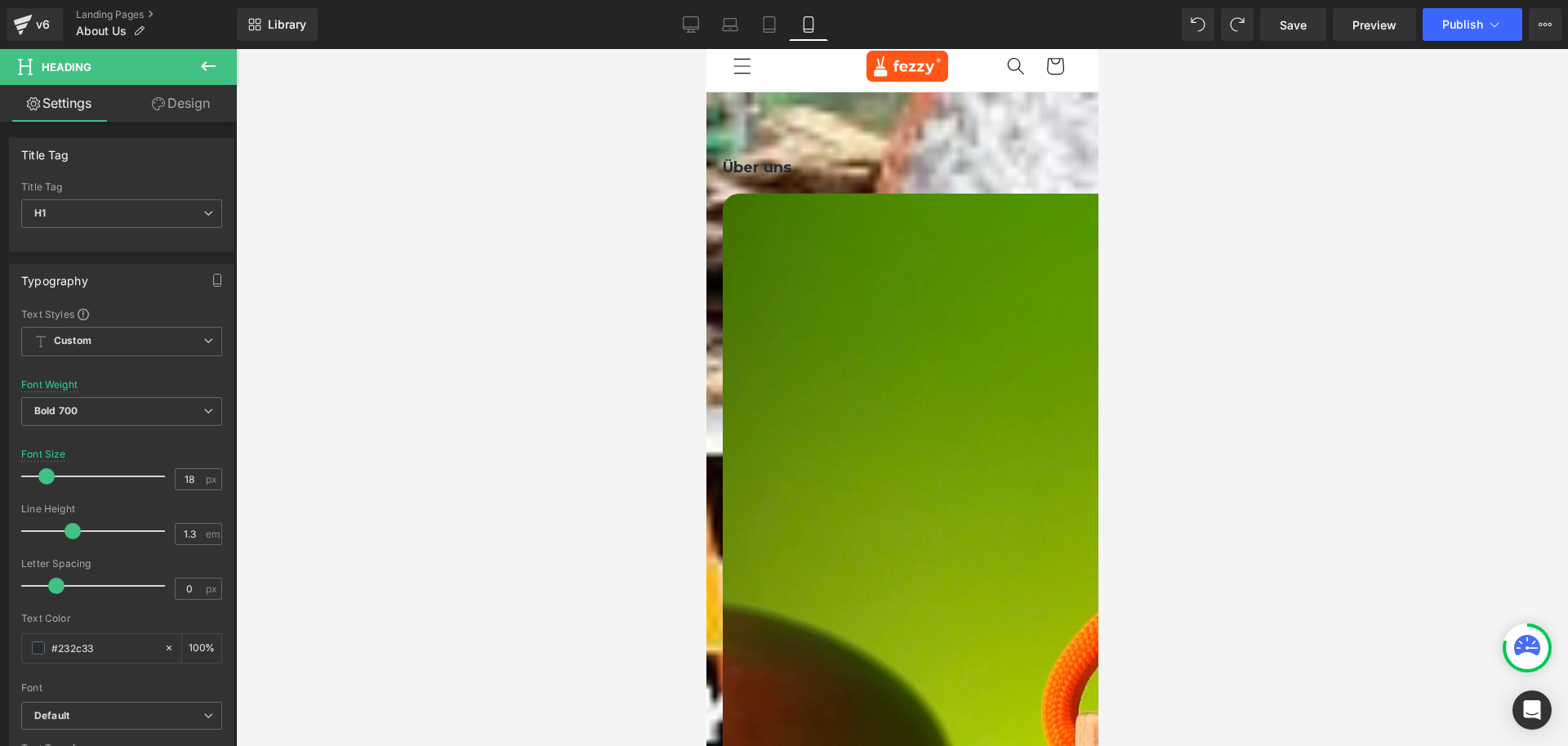
click at [706, 49] on icon at bounding box center [706, 49] width 0 height 0
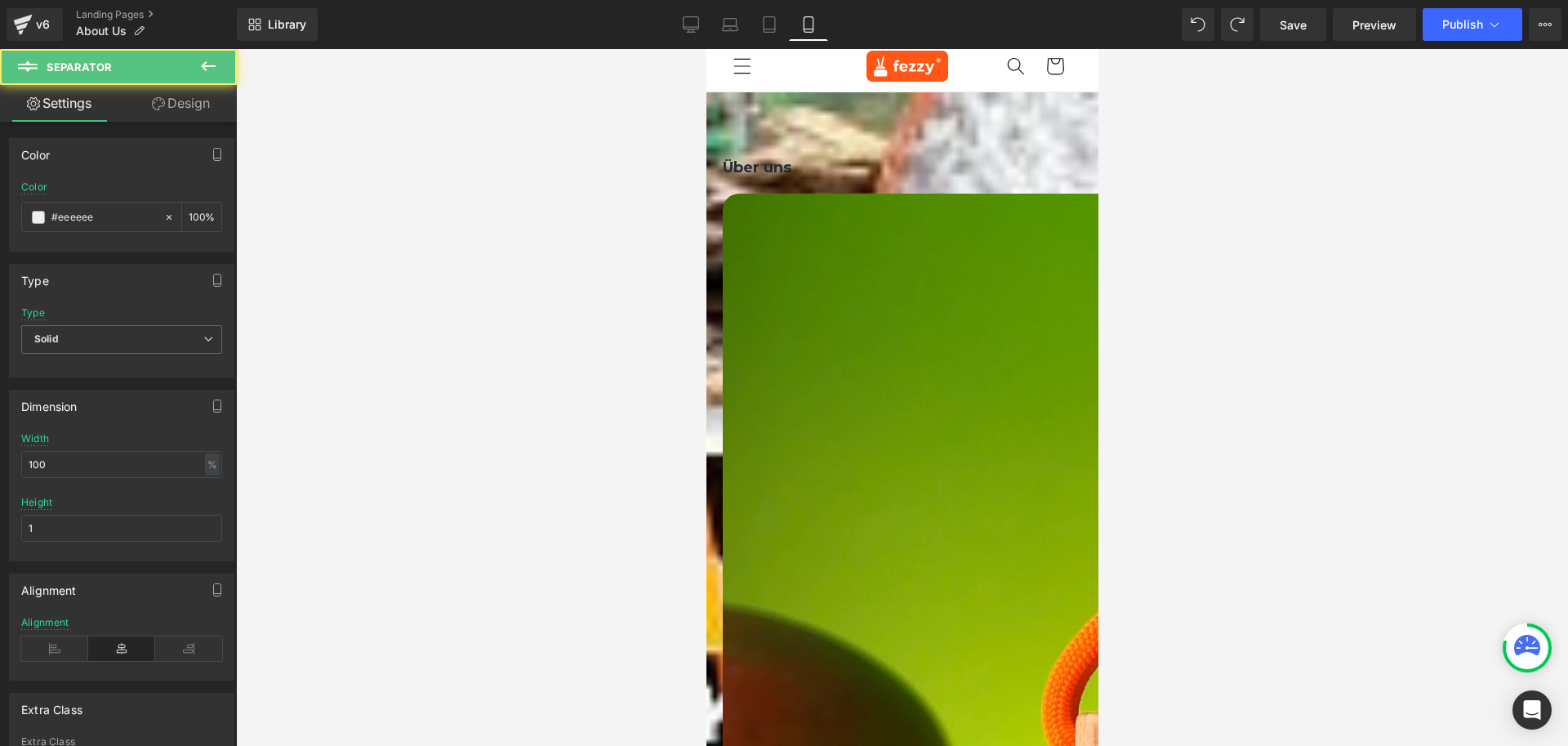
click at [706, 49] on icon at bounding box center [706, 49] width 0 height 0
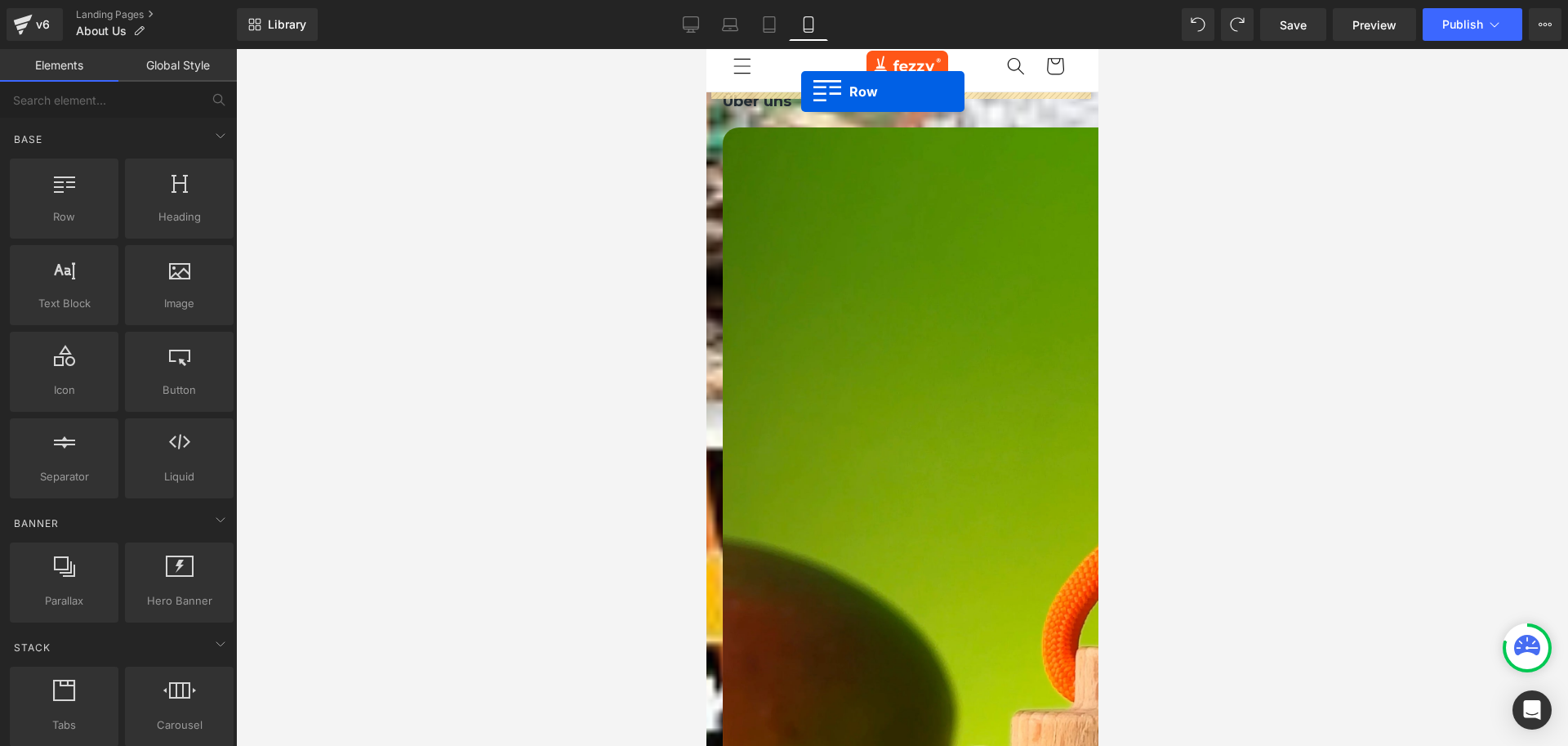
drag, startPoint x: 750, startPoint y: 261, endPoint x: 800, endPoint y: 91, distance: 177.2
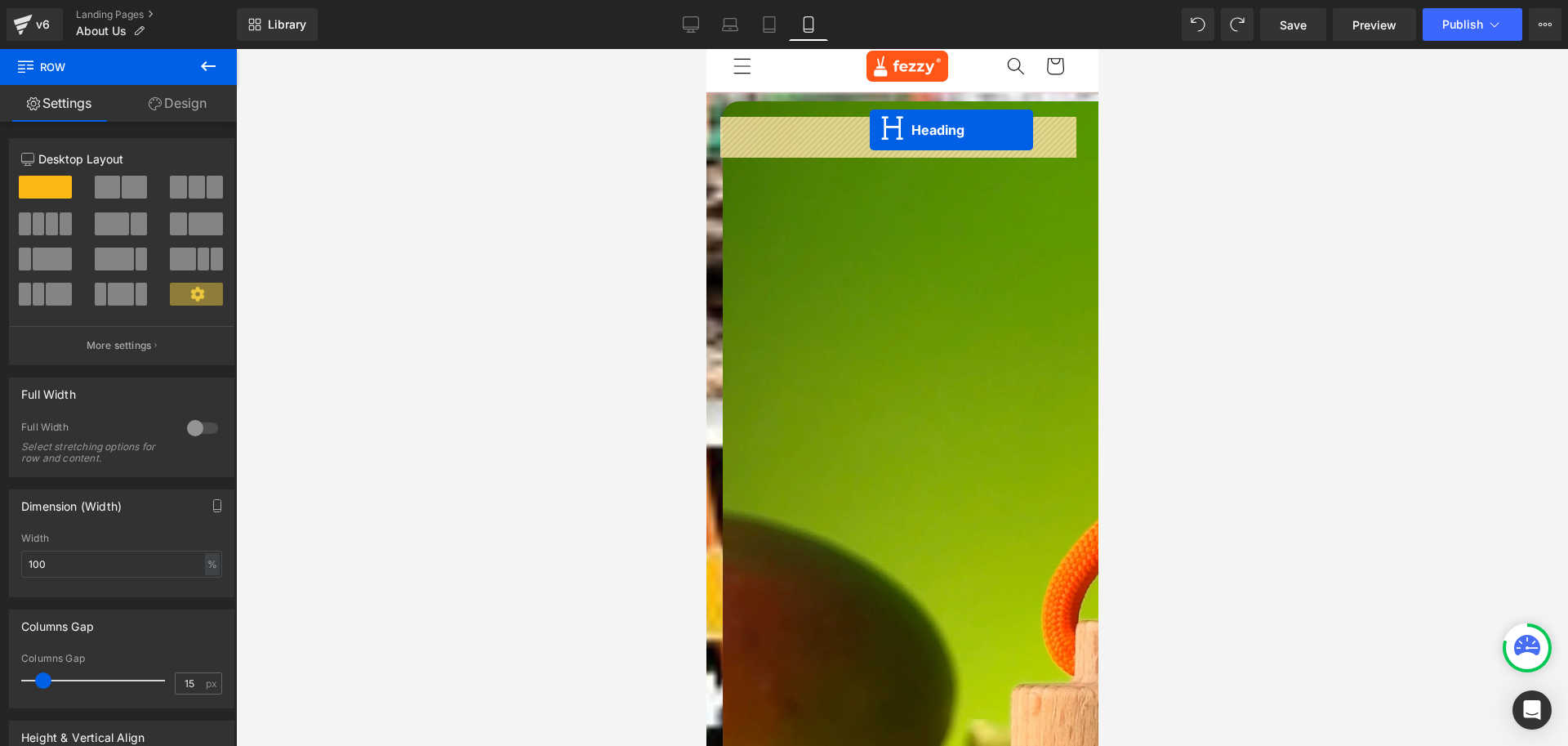
drag, startPoint x: 856, startPoint y: 173, endPoint x: 869, endPoint y: 130, distance: 44.9
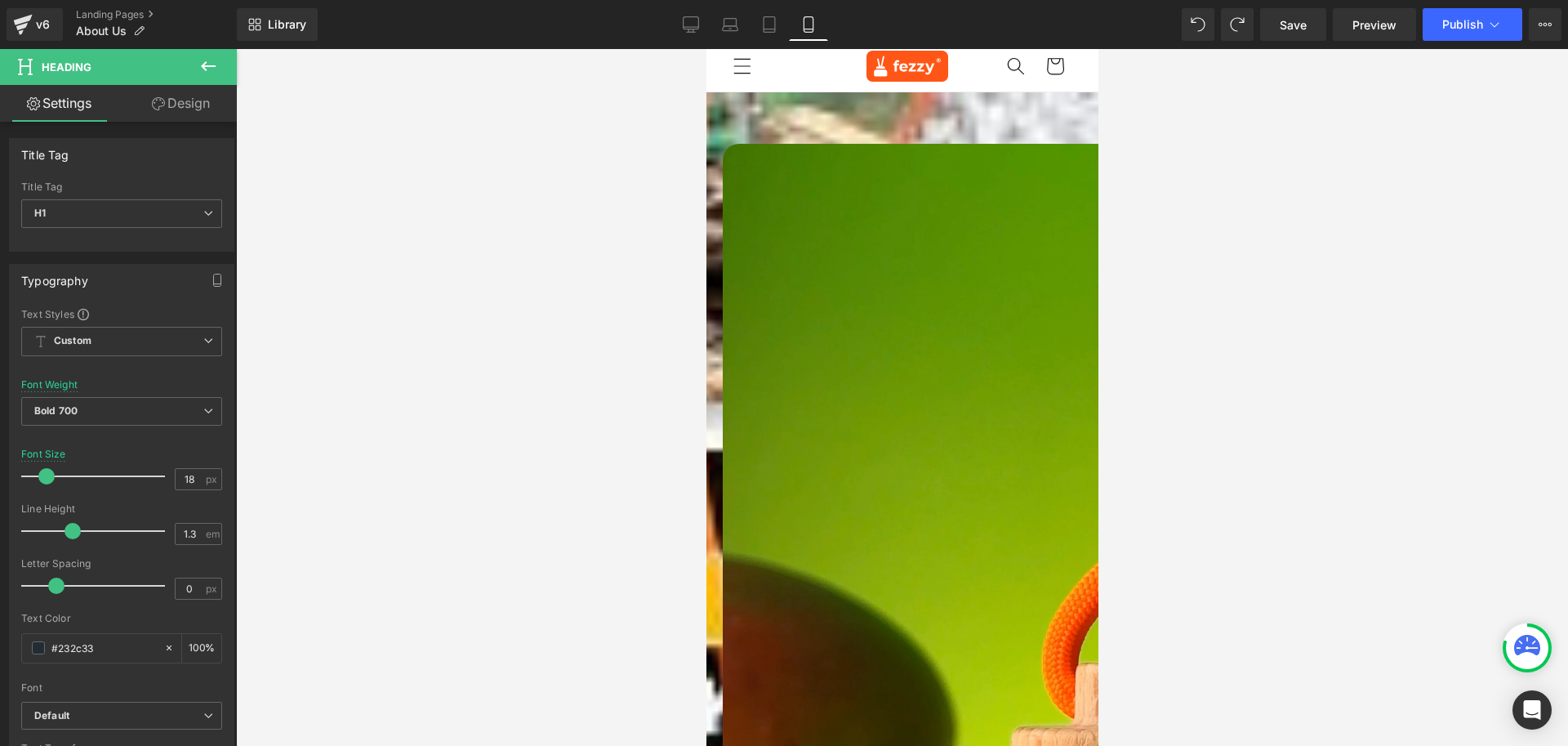
click at [706, 49] on icon at bounding box center [706, 49] width 0 height 0
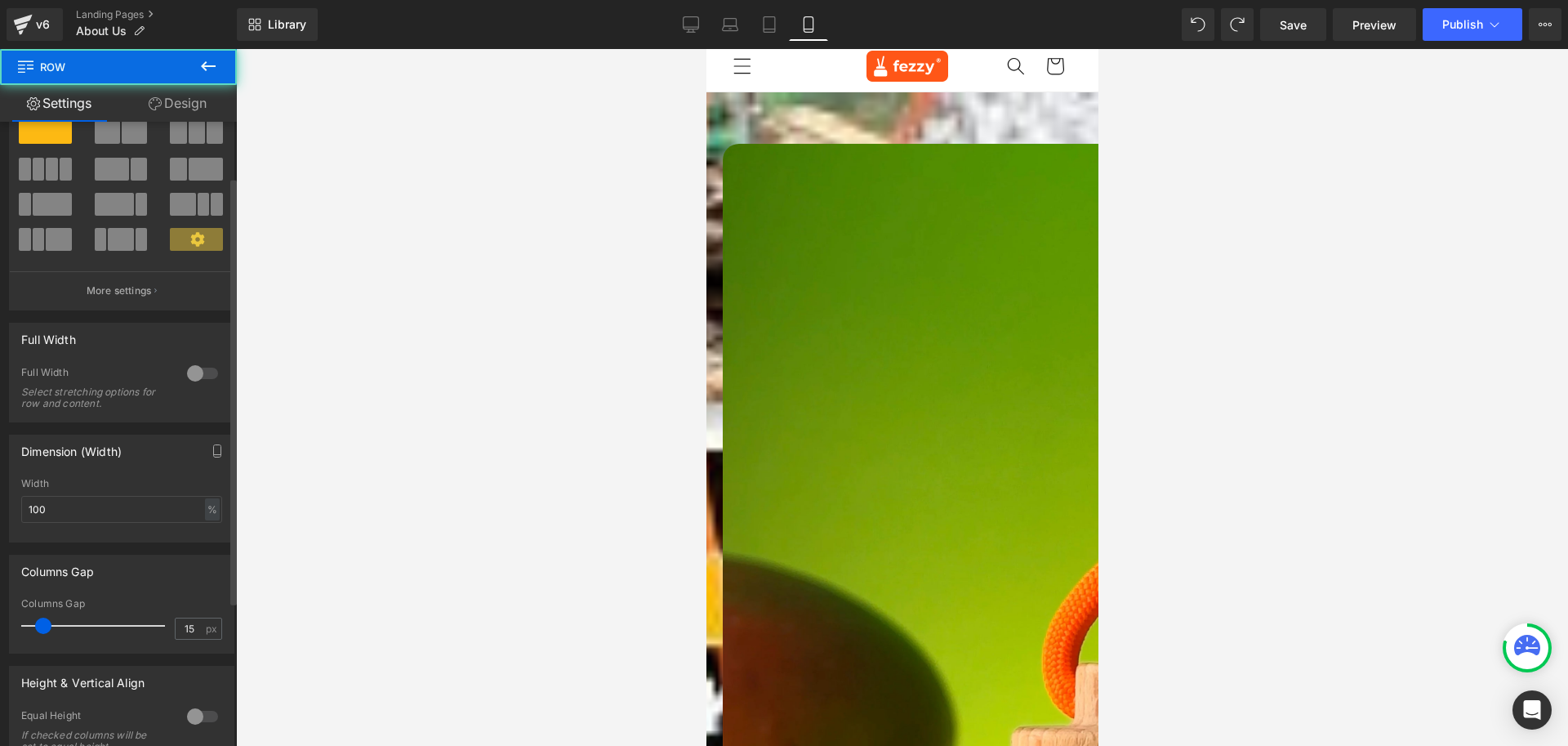
scroll to position [292, 0]
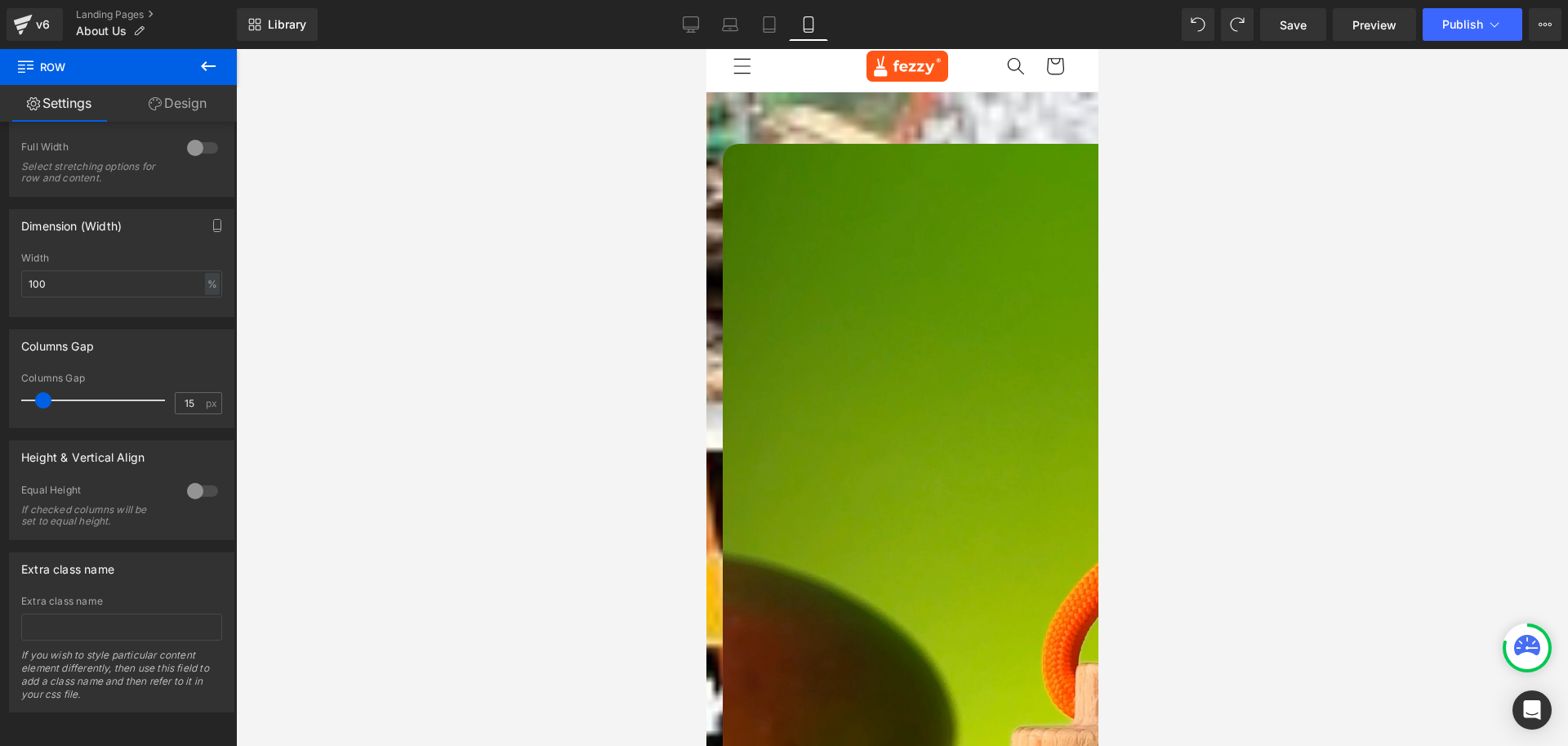
click at [165, 91] on link "Design" at bounding box center [177, 103] width 118 height 37
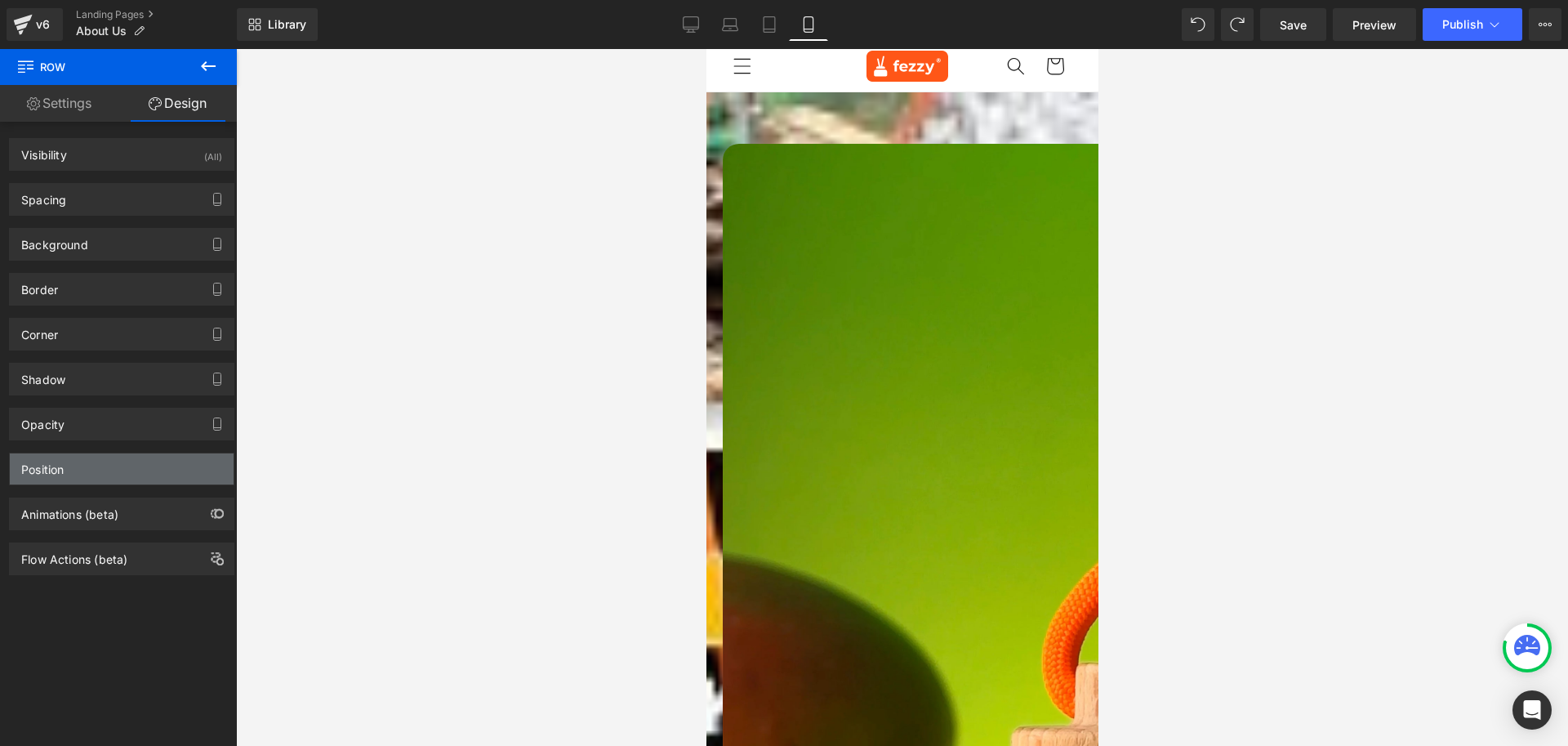
click at [76, 463] on div "Position" at bounding box center [122, 468] width 224 height 31
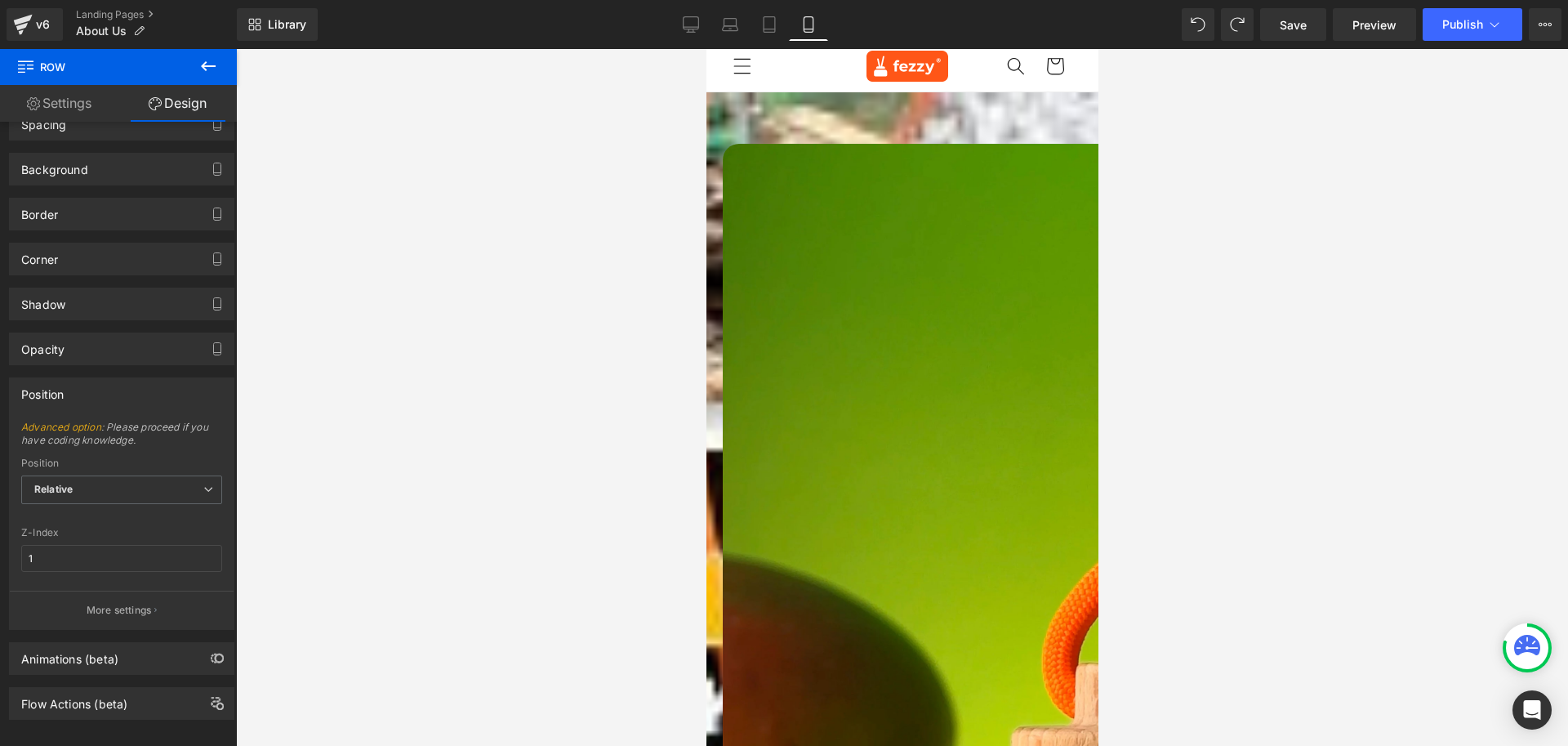
scroll to position [81, 0]
click at [63, 549] on input "1" at bounding box center [122, 552] width 201 height 27
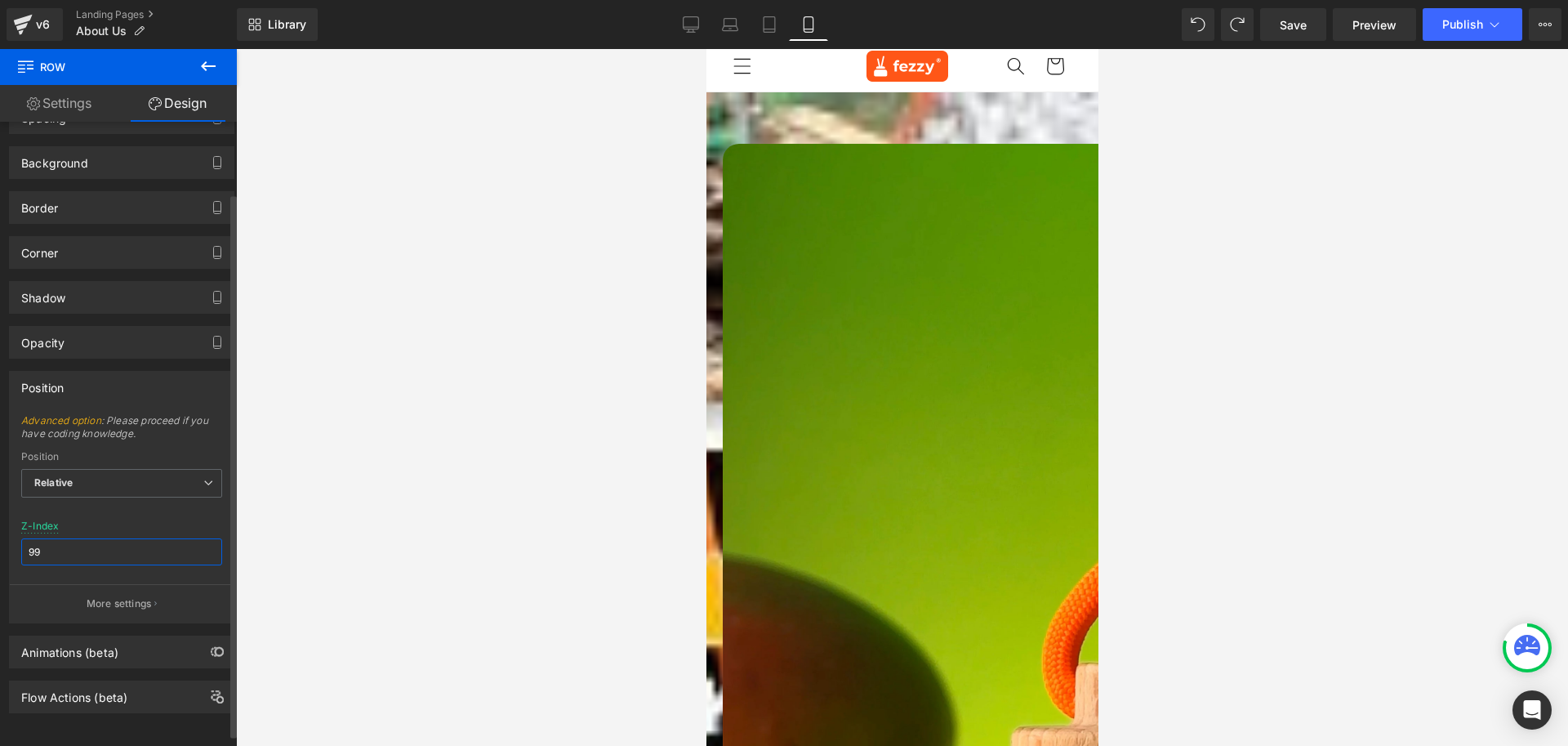
type input "99"
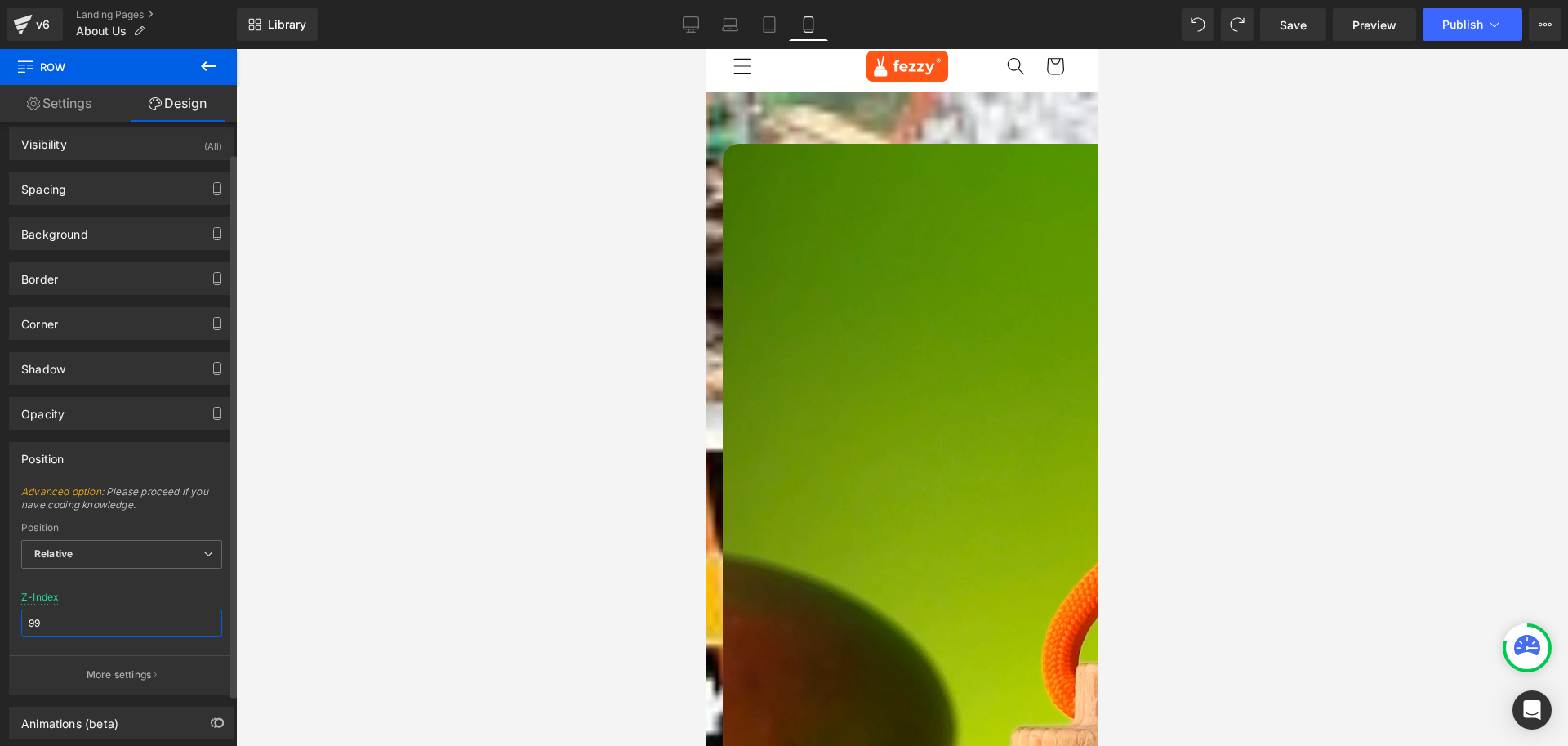
scroll to position [0, 0]
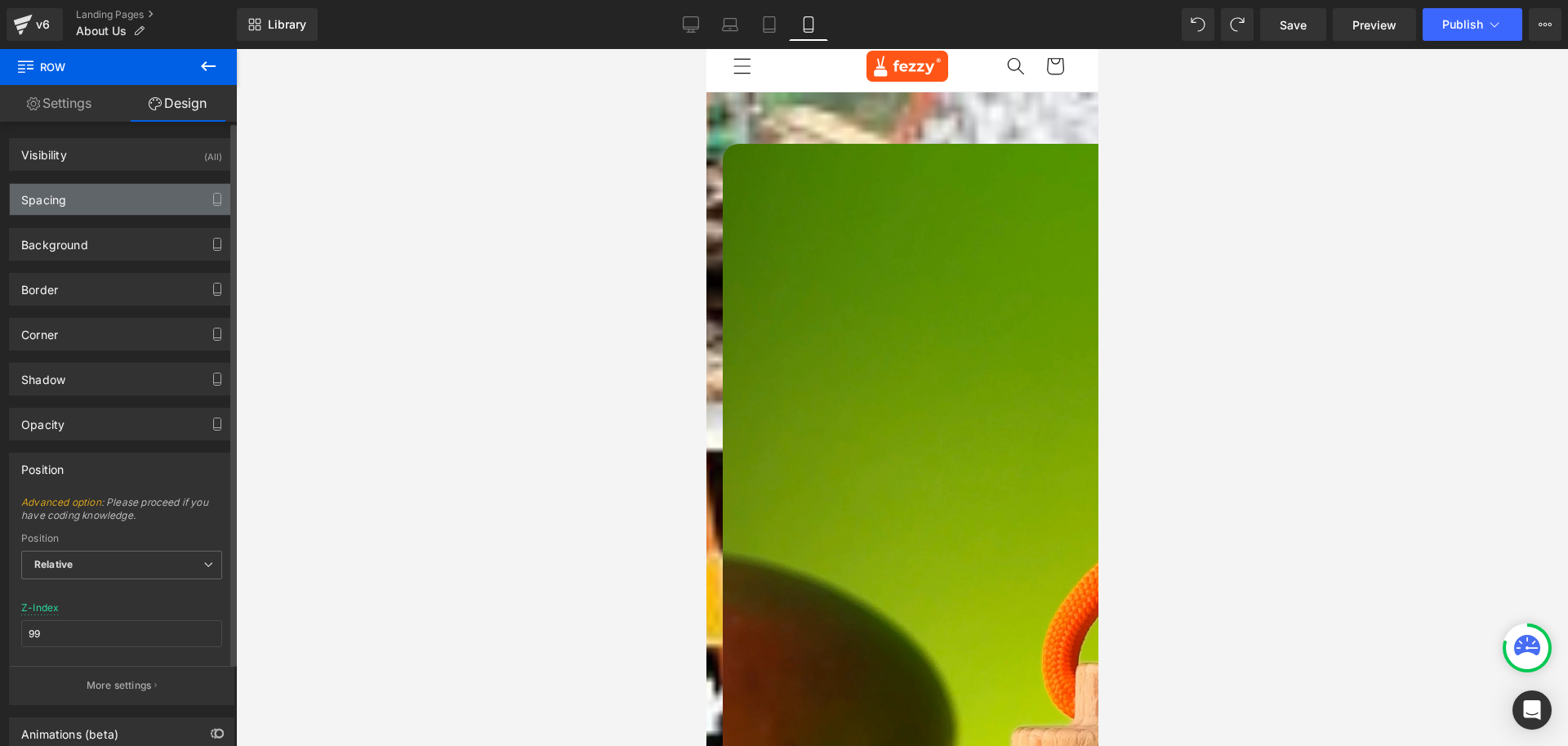
click at [87, 198] on div "Spacing" at bounding box center [122, 199] width 224 height 31
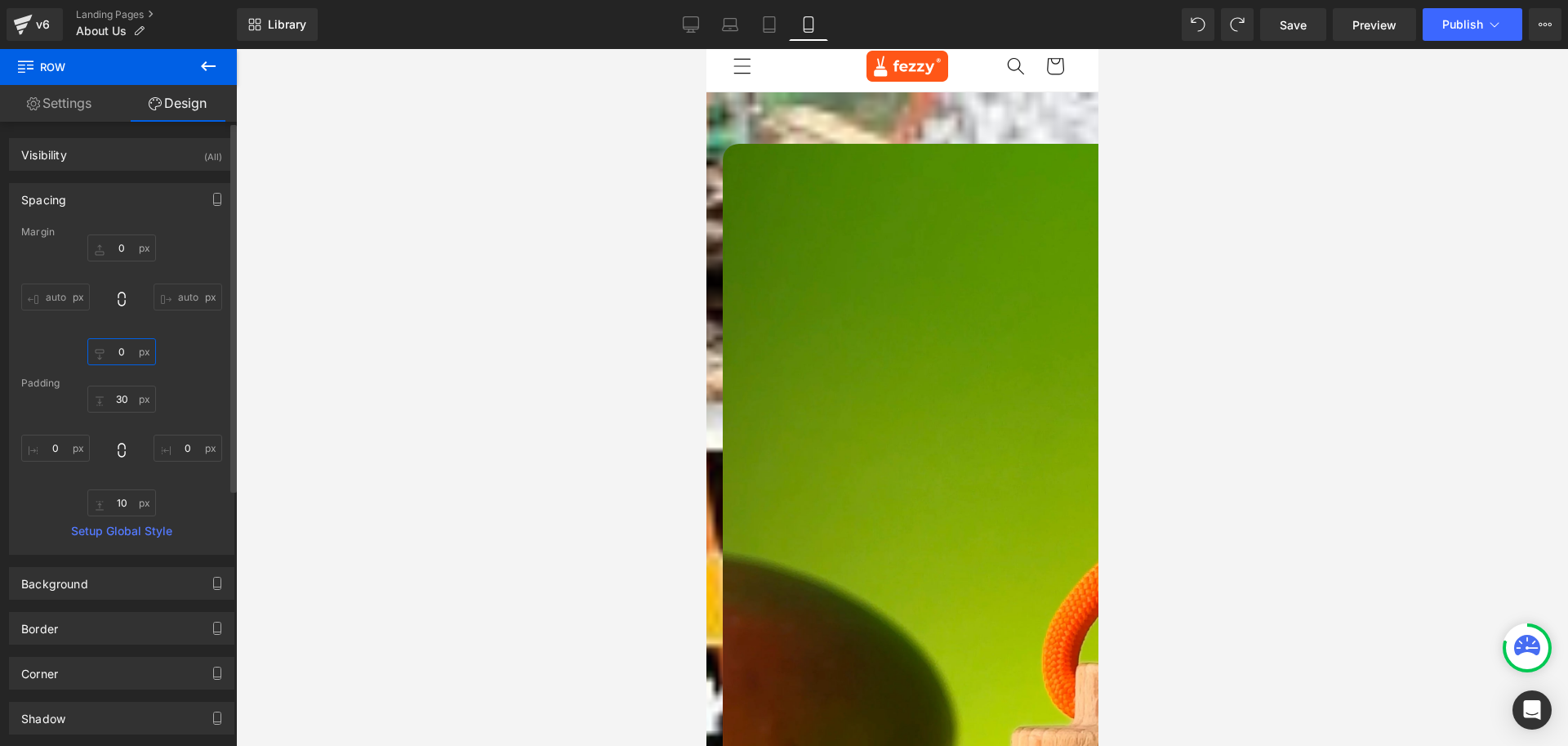
click at [127, 354] on input "0" at bounding box center [122, 351] width 68 height 27
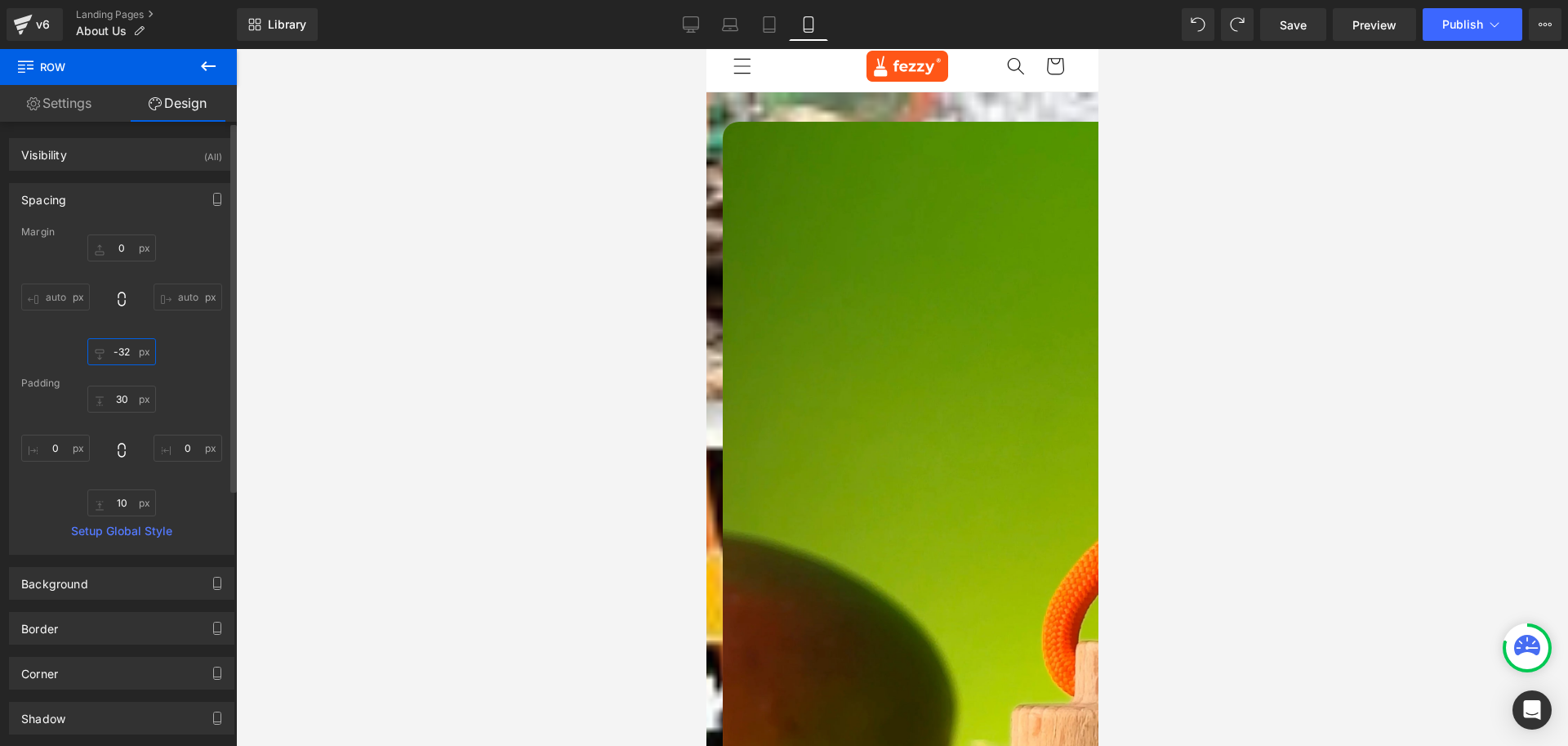
type input "-33"
click at [124, 500] on input "10" at bounding box center [122, 503] width 68 height 27
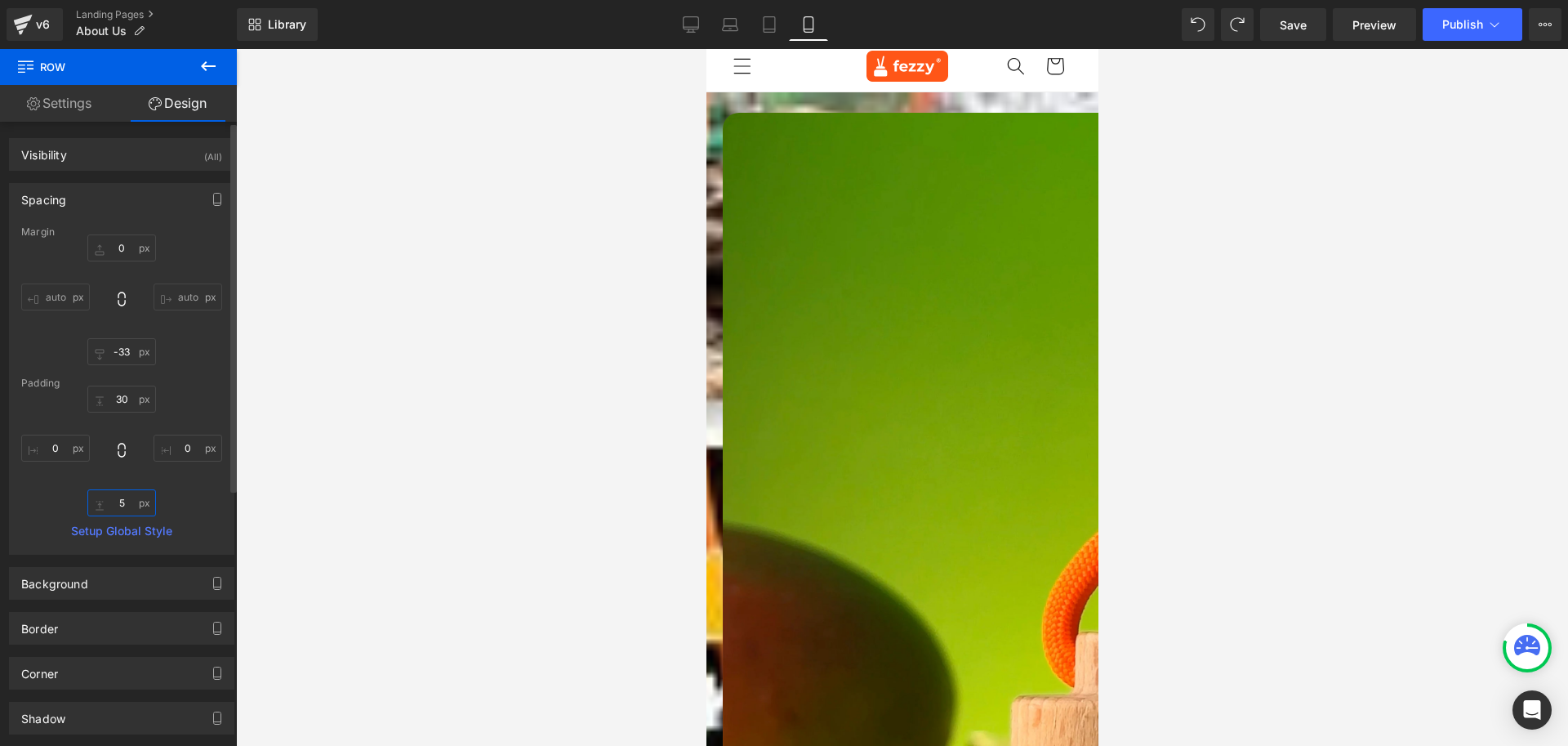
drag, startPoint x: 103, startPoint y: 503, endPoint x: 88, endPoint y: 508, distance: 15.8
click at [93, 503] on input "5" at bounding box center [122, 503] width 68 height 27
type input "0"
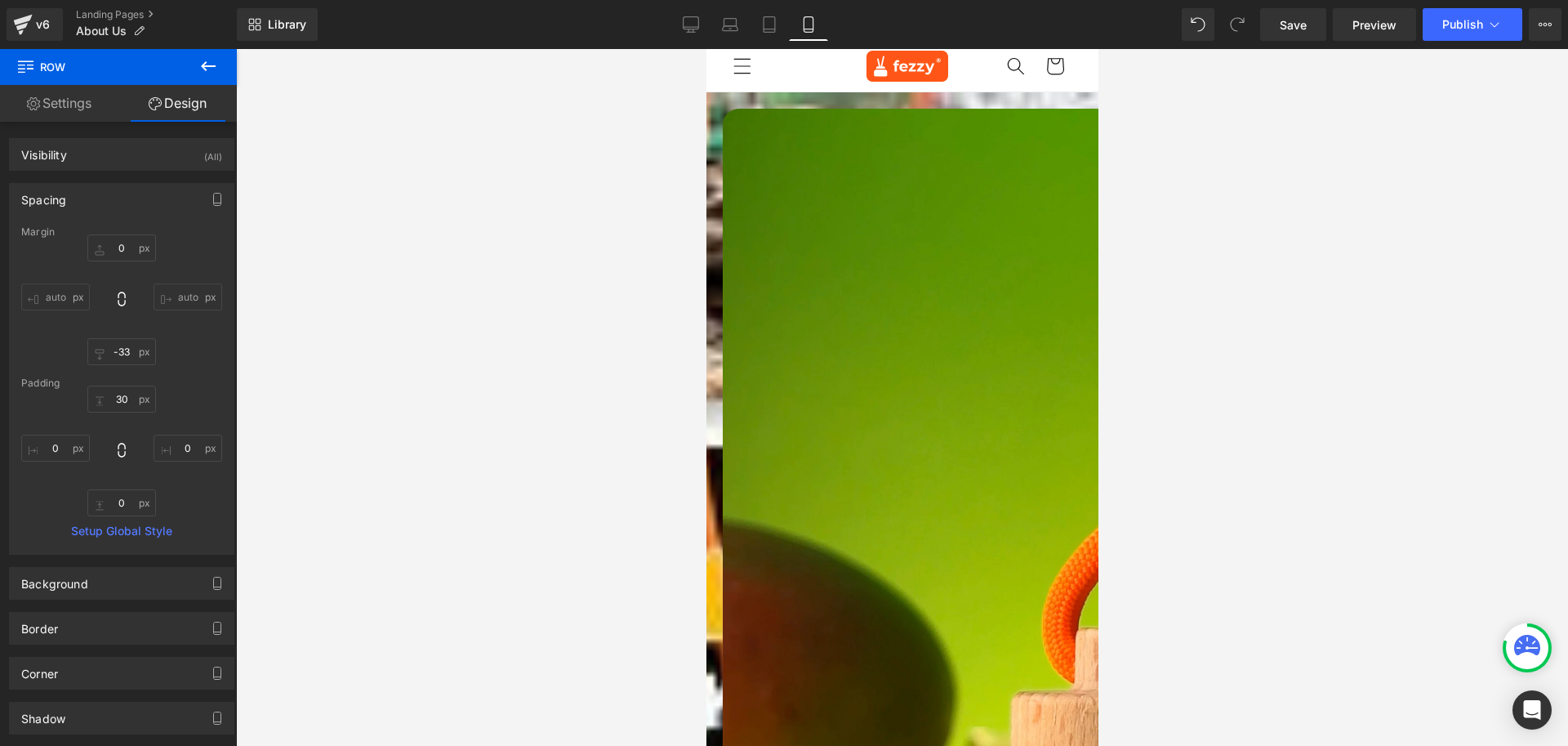
click at [706, 49] on icon at bounding box center [706, 49] width 0 height 0
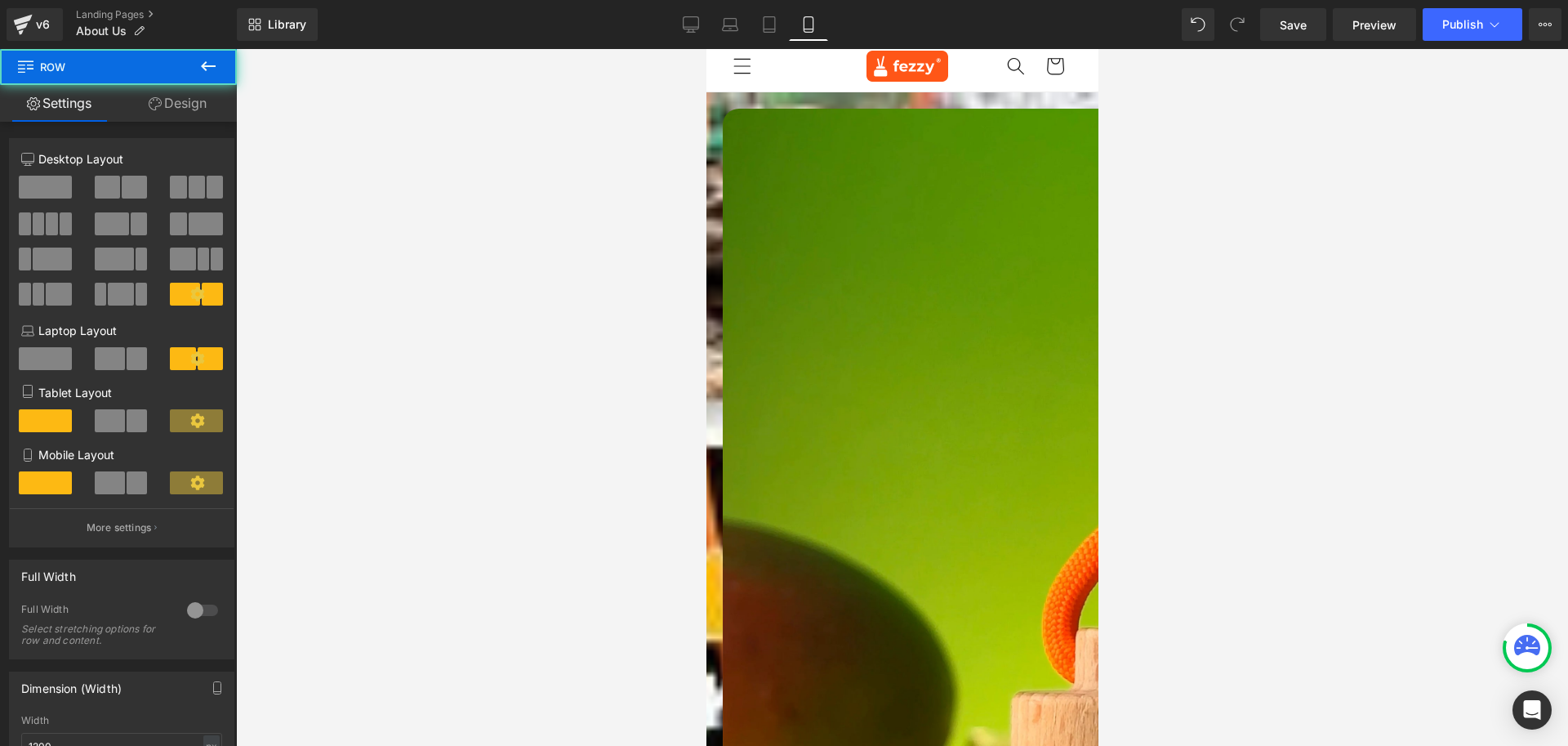
click at [188, 100] on link "Design" at bounding box center [177, 103] width 118 height 37
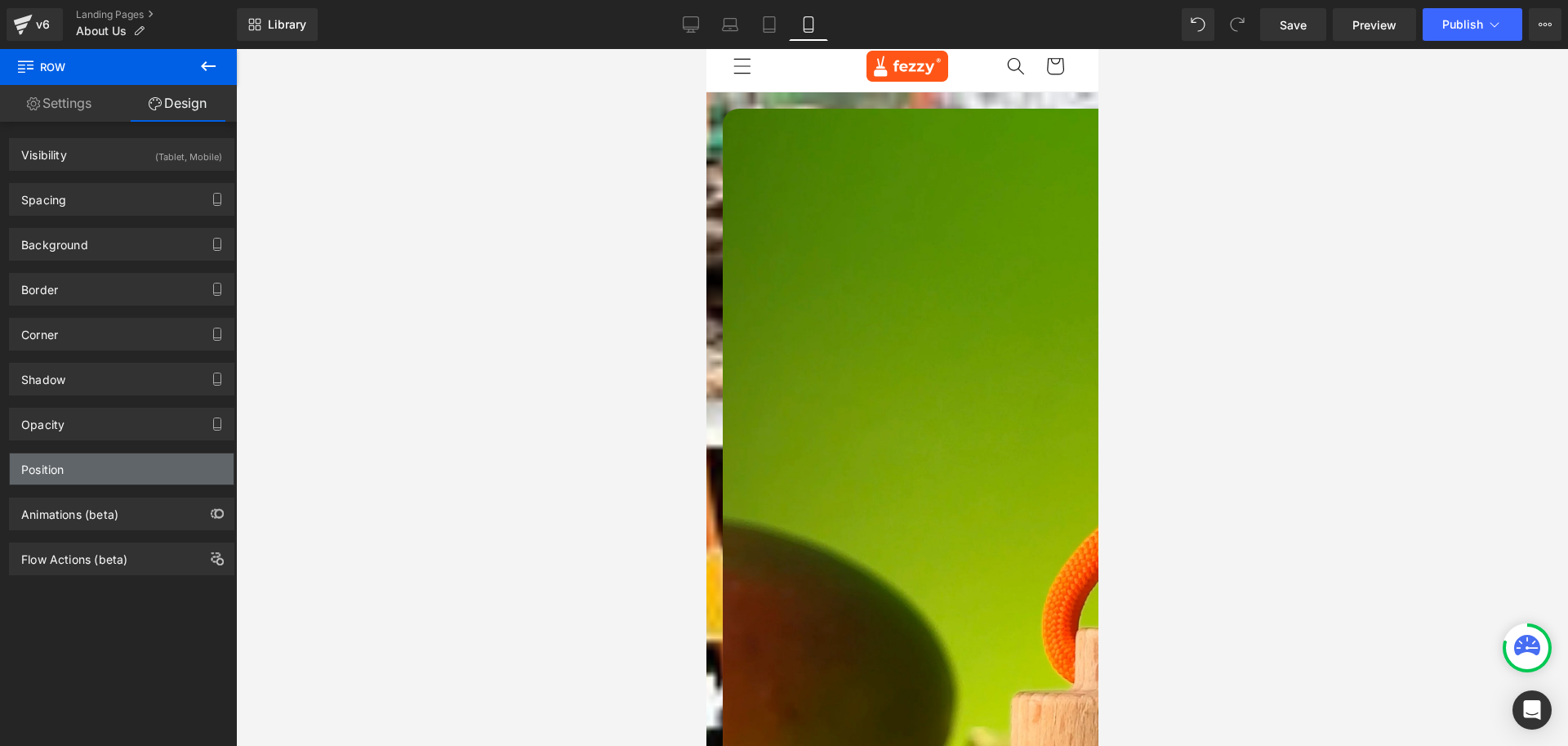
click at [51, 466] on div "Position" at bounding box center [42, 465] width 43 height 23
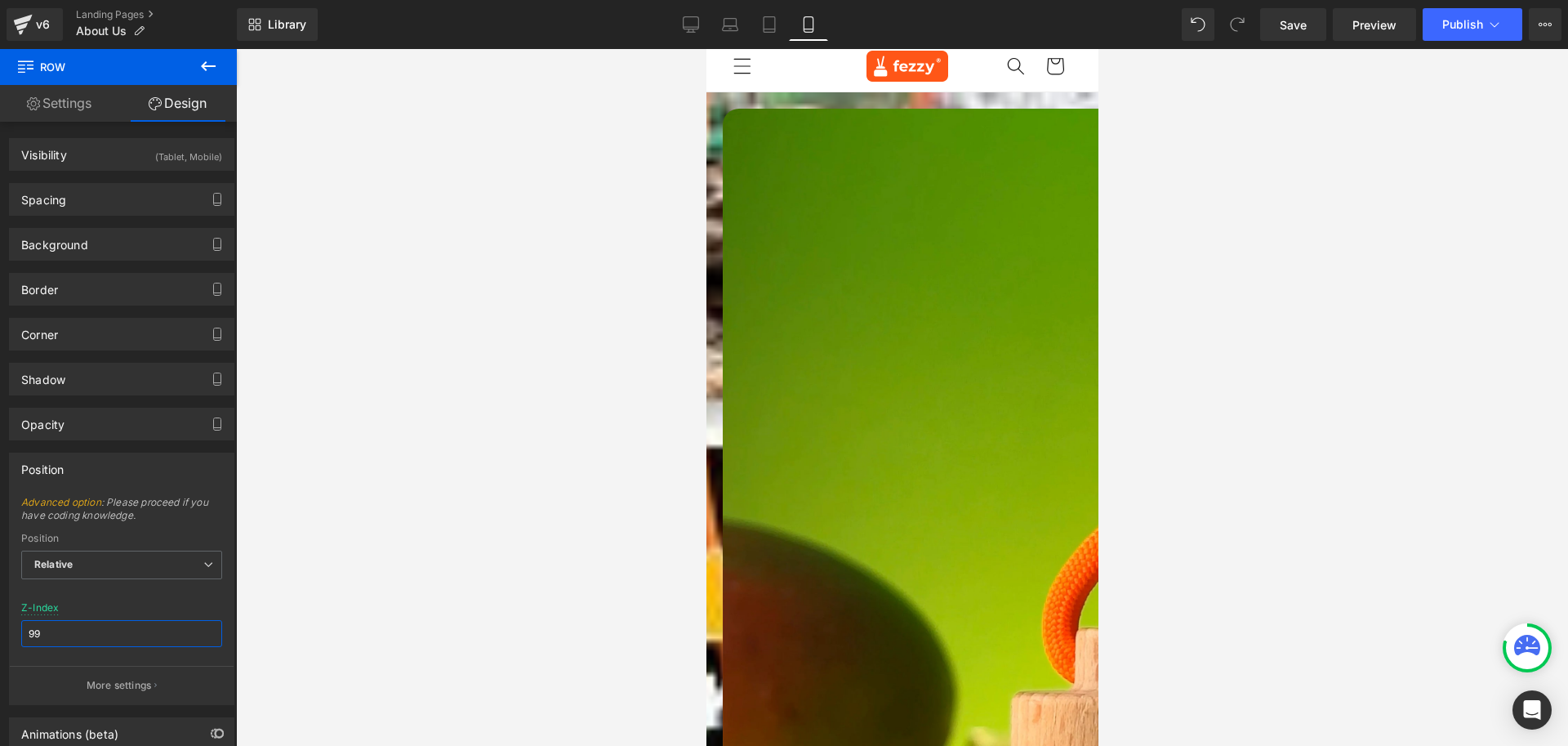
click at [82, 623] on input "99" at bounding box center [122, 633] width 201 height 27
type input "50"
click at [446, 459] on div at bounding box center [903, 398] width 1332 height 697
click at [706, 49] on icon at bounding box center [706, 49] width 0 height 0
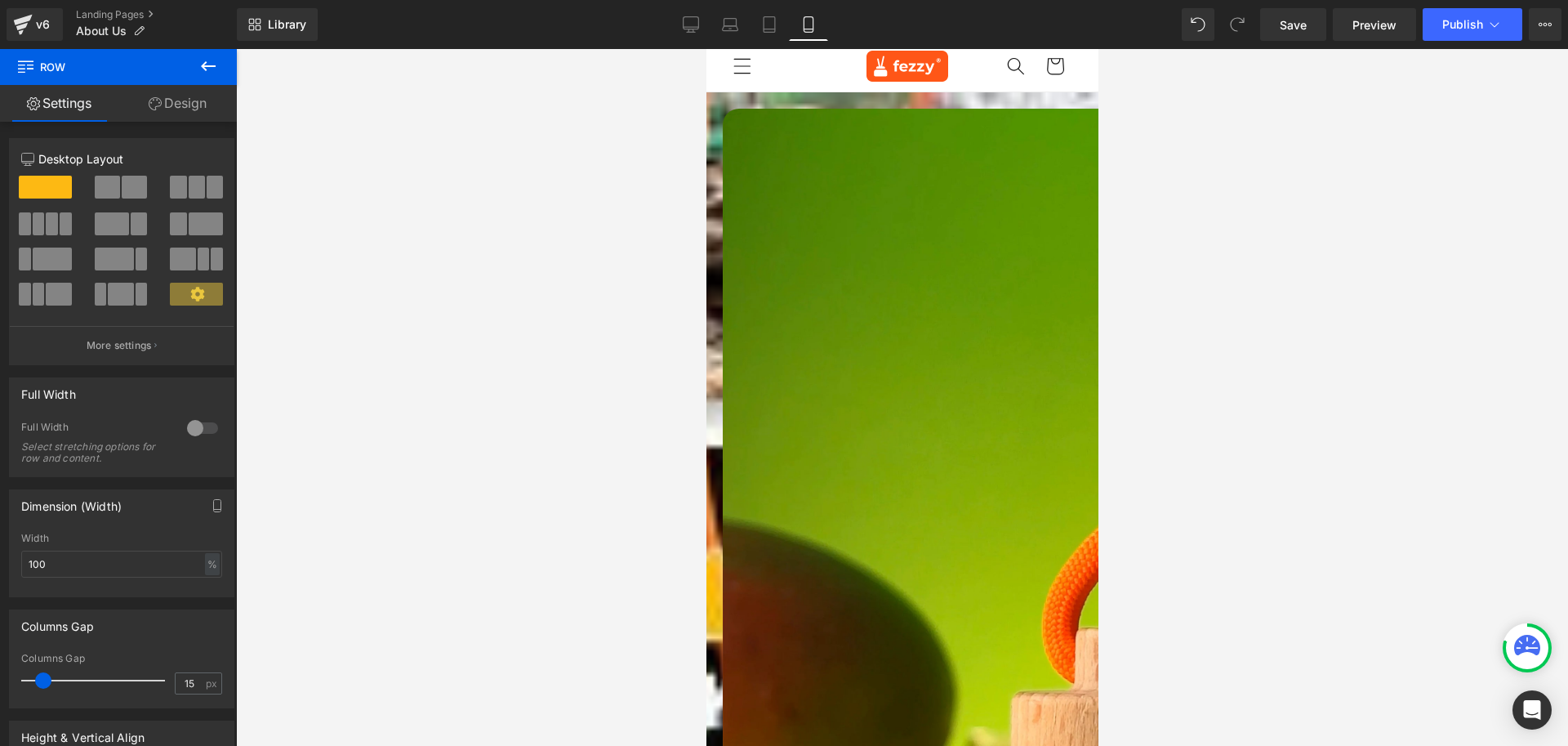
click at [173, 109] on link "Design" at bounding box center [177, 103] width 118 height 37
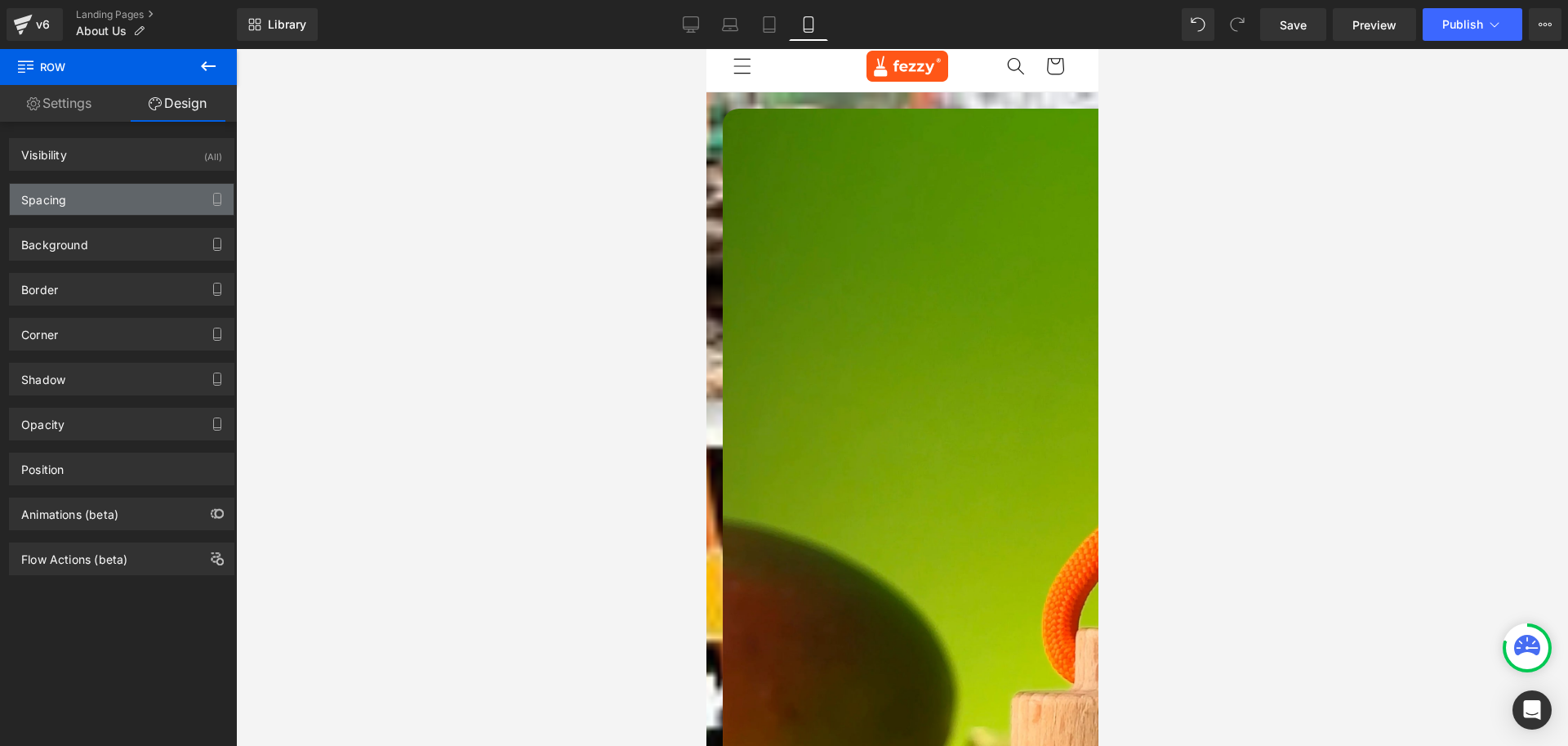
click at [45, 200] on div "Spacing" at bounding box center [43, 195] width 45 height 23
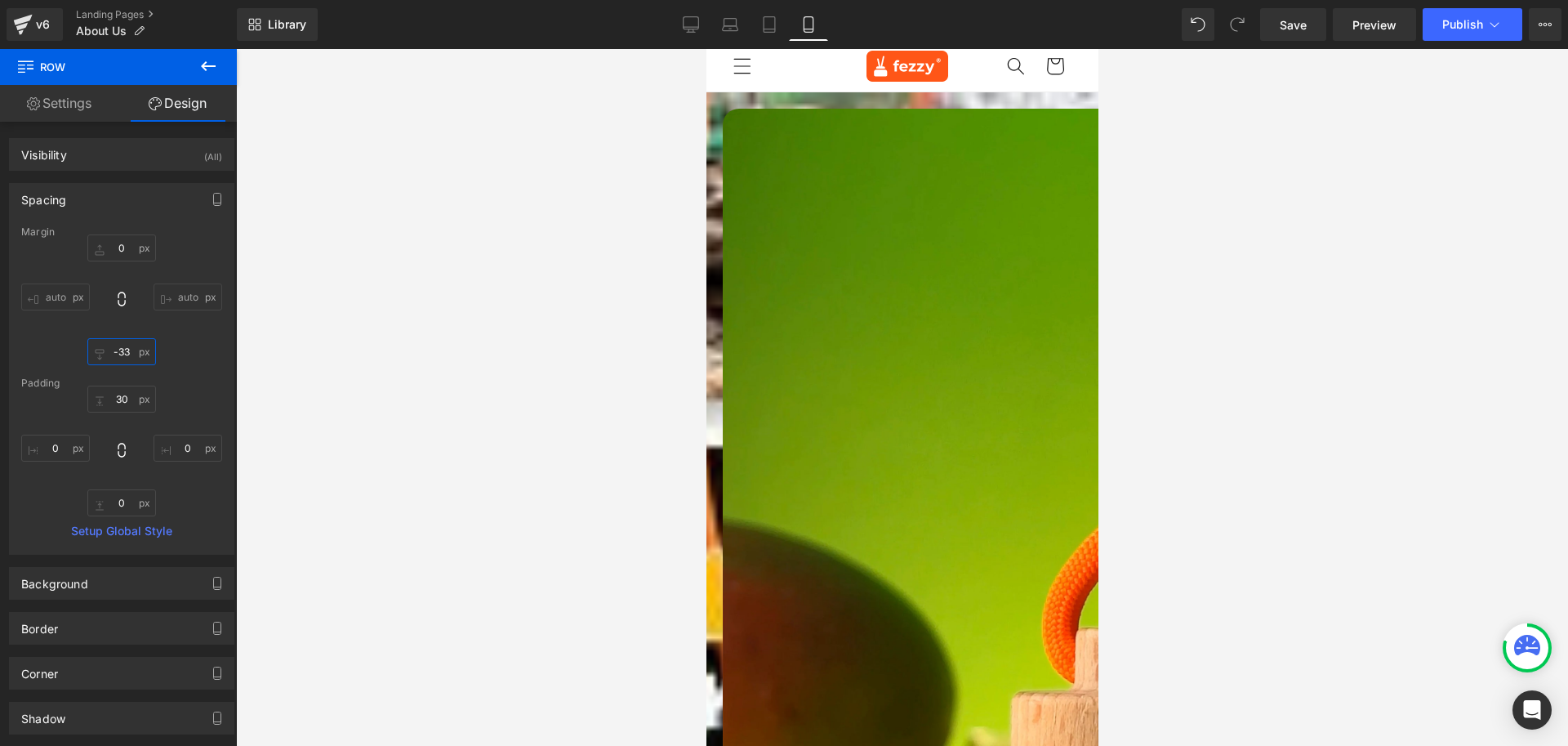
click at [126, 349] on input "-33" at bounding box center [122, 351] width 68 height 27
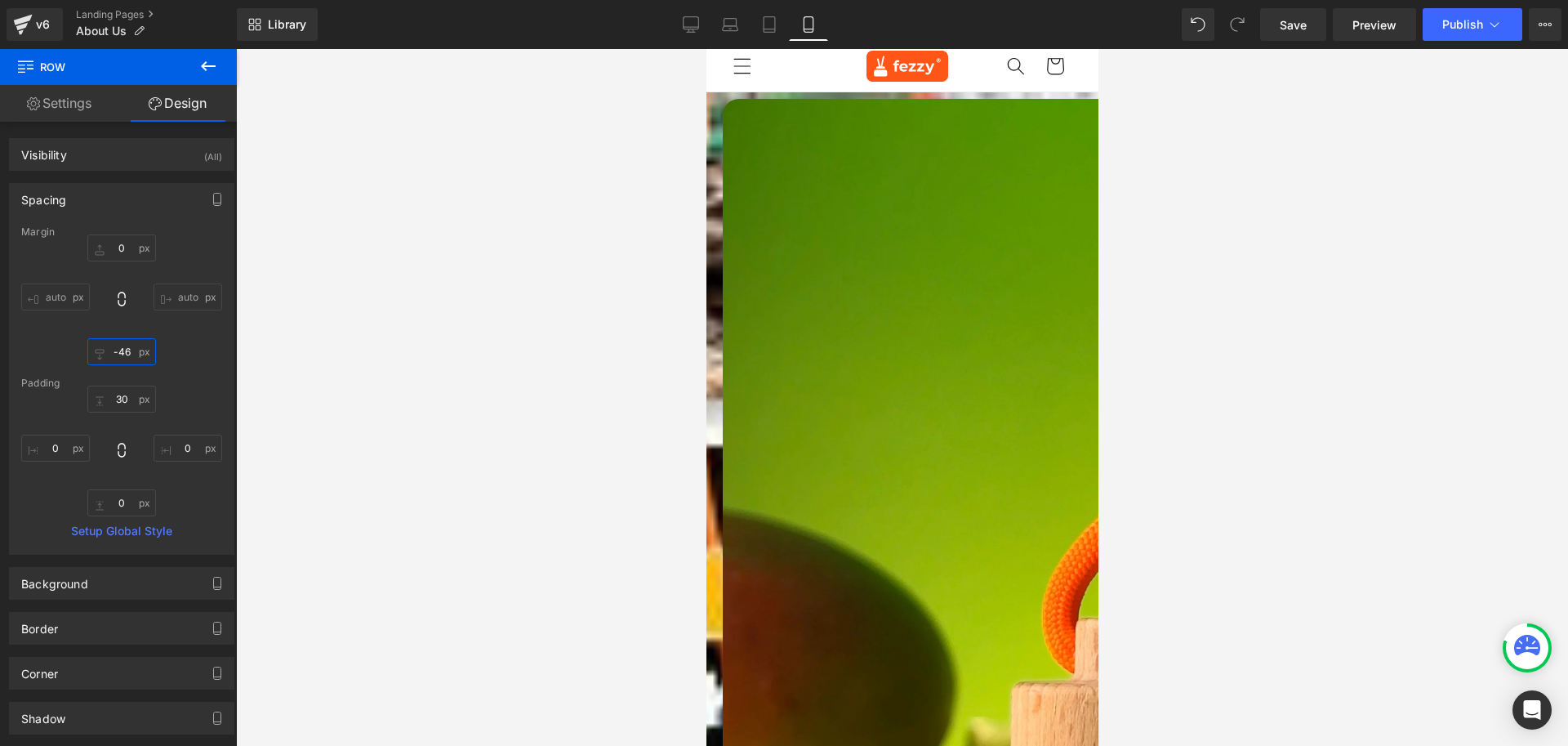
type input "-47"
drag, startPoint x: 855, startPoint y: 123, endPoint x: 1335, endPoint y: 256, distance: 498.1
click at [706, 49] on icon at bounding box center [706, 49] width 0 height 0
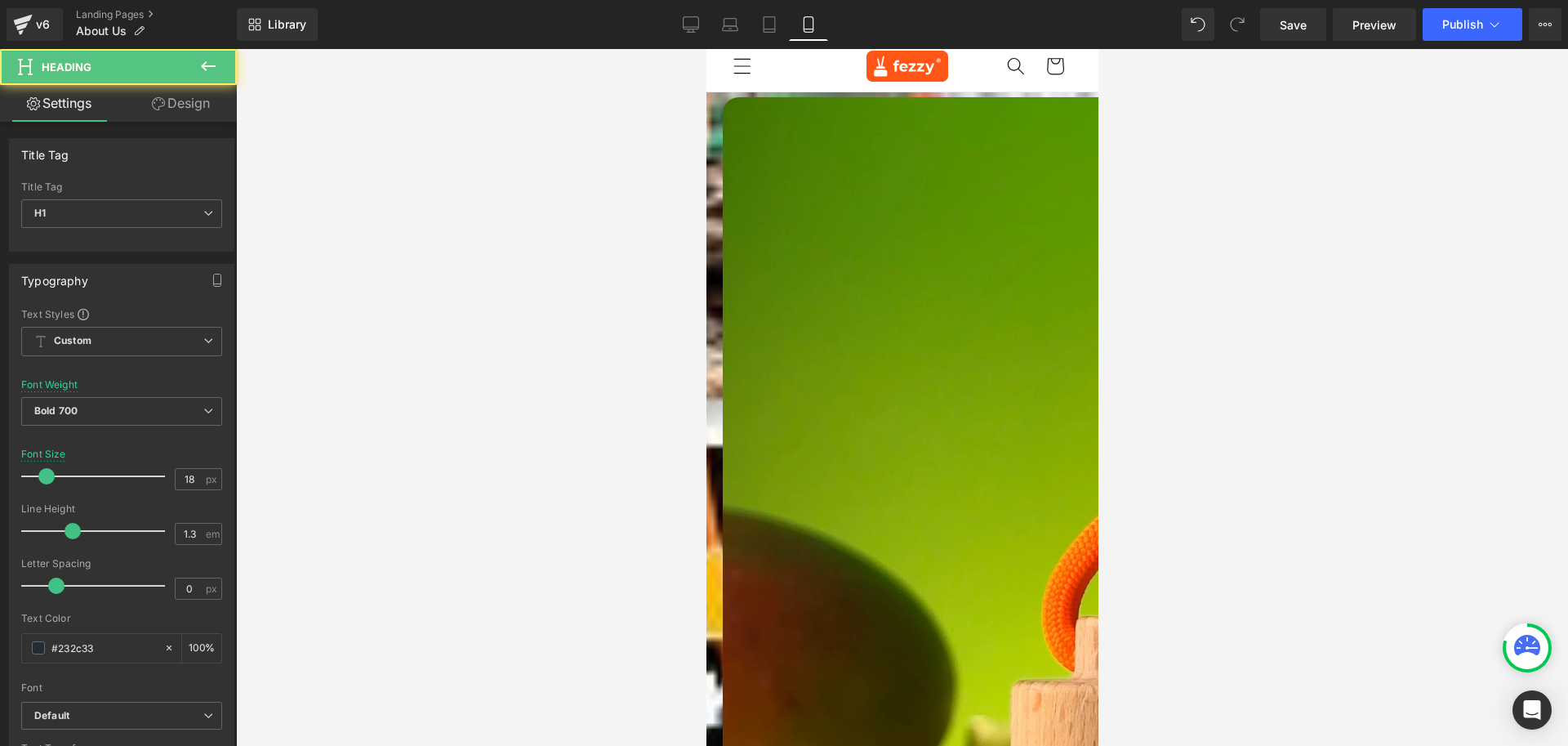
drag, startPoint x: 173, startPoint y: 100, endPoint x: 116, endPoint y: 217, distance: 130.1
click at [173, 100] on link "Design" at bounding box center [180, 103] width 118 height 37
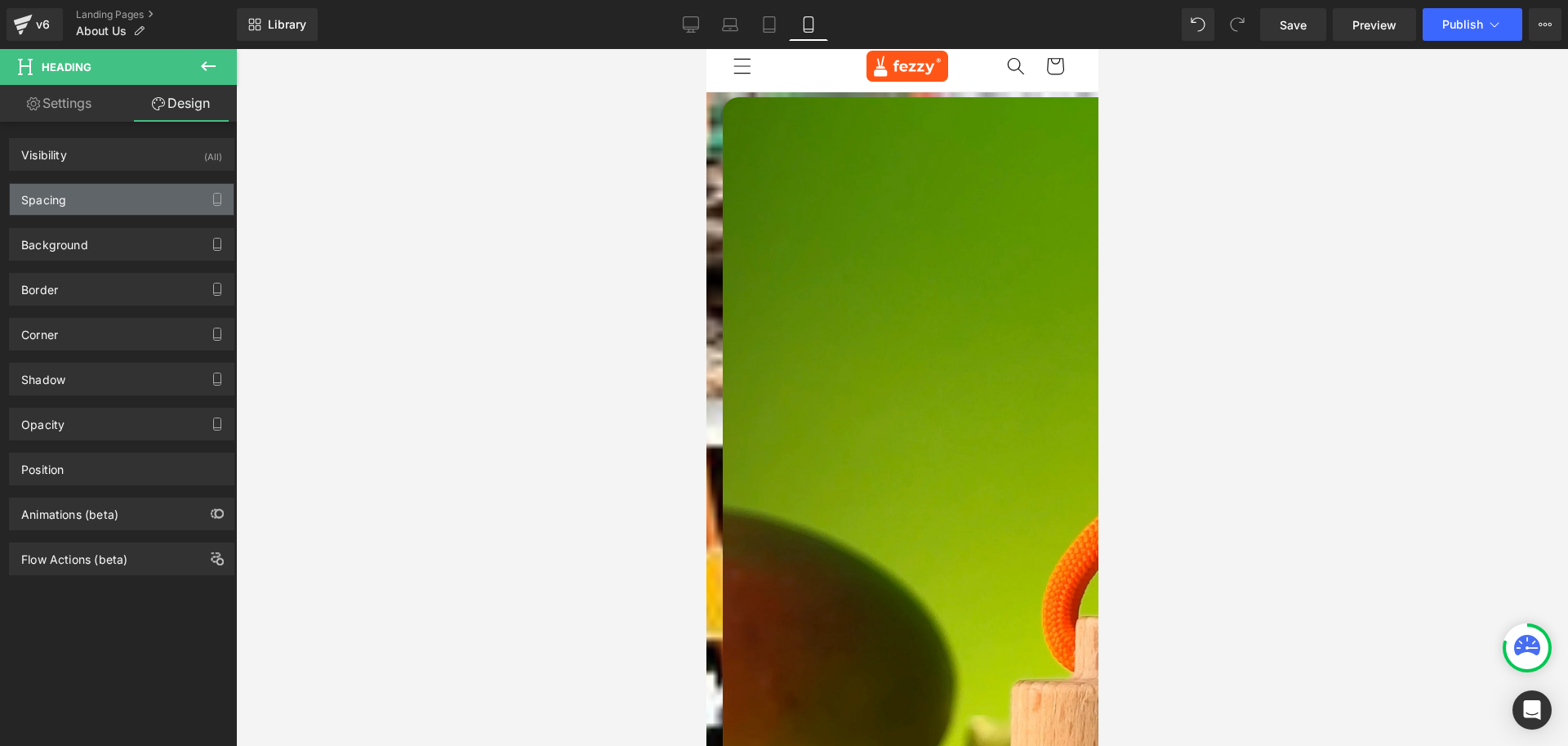
click at [86, 193] on div "Spacing" at bounding box center [122, 199] width 224 height 31
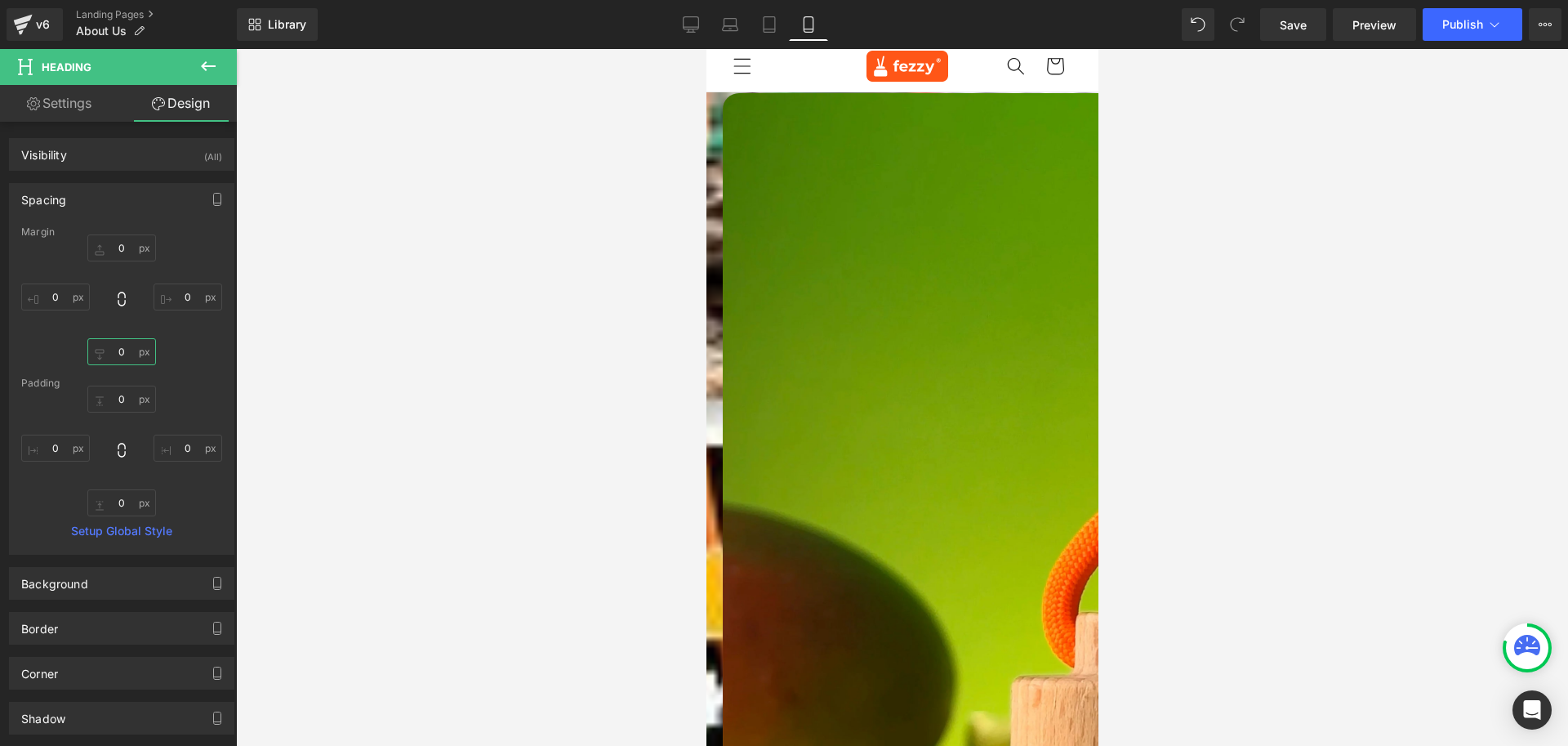
click at [121, 348] on input "0" at bounding box center [122, 351] width 68 height 27
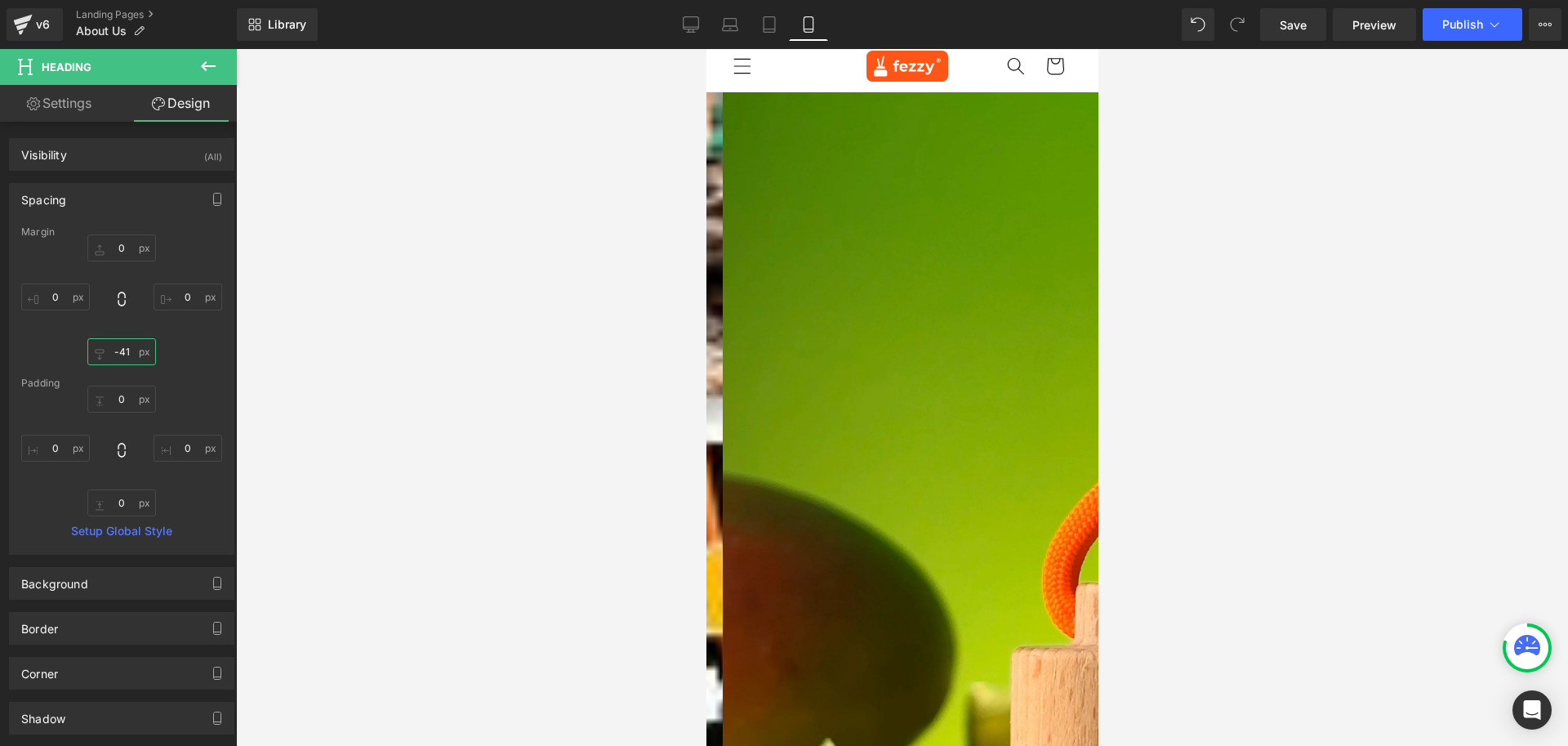
type input "-40"
click at [117, 498] on input "0" at bounding box center [122, 503] width 68 height 27
type input "0"
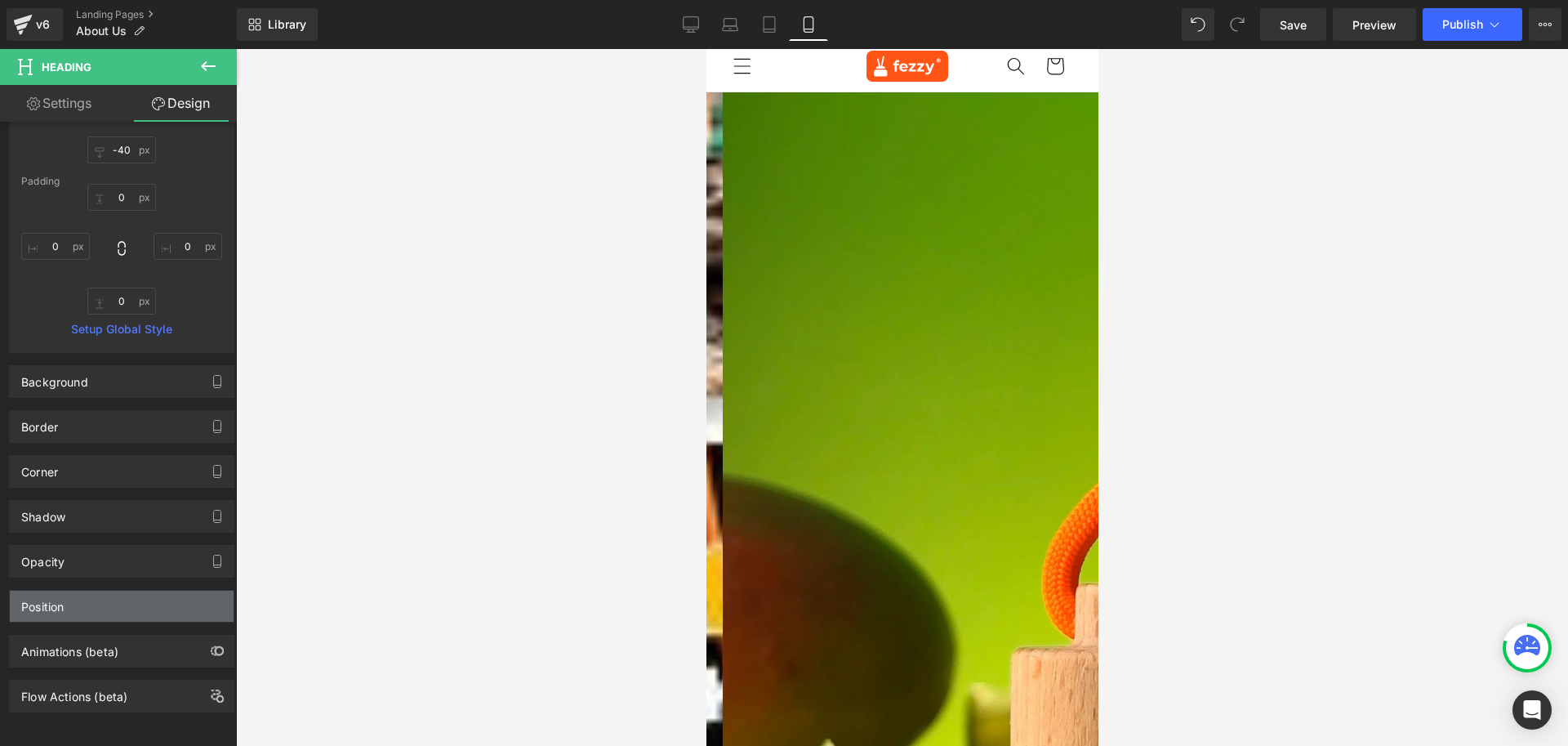
click at [72, 591] on div "Position" at bounding box center [122, 606] width 224 height 31
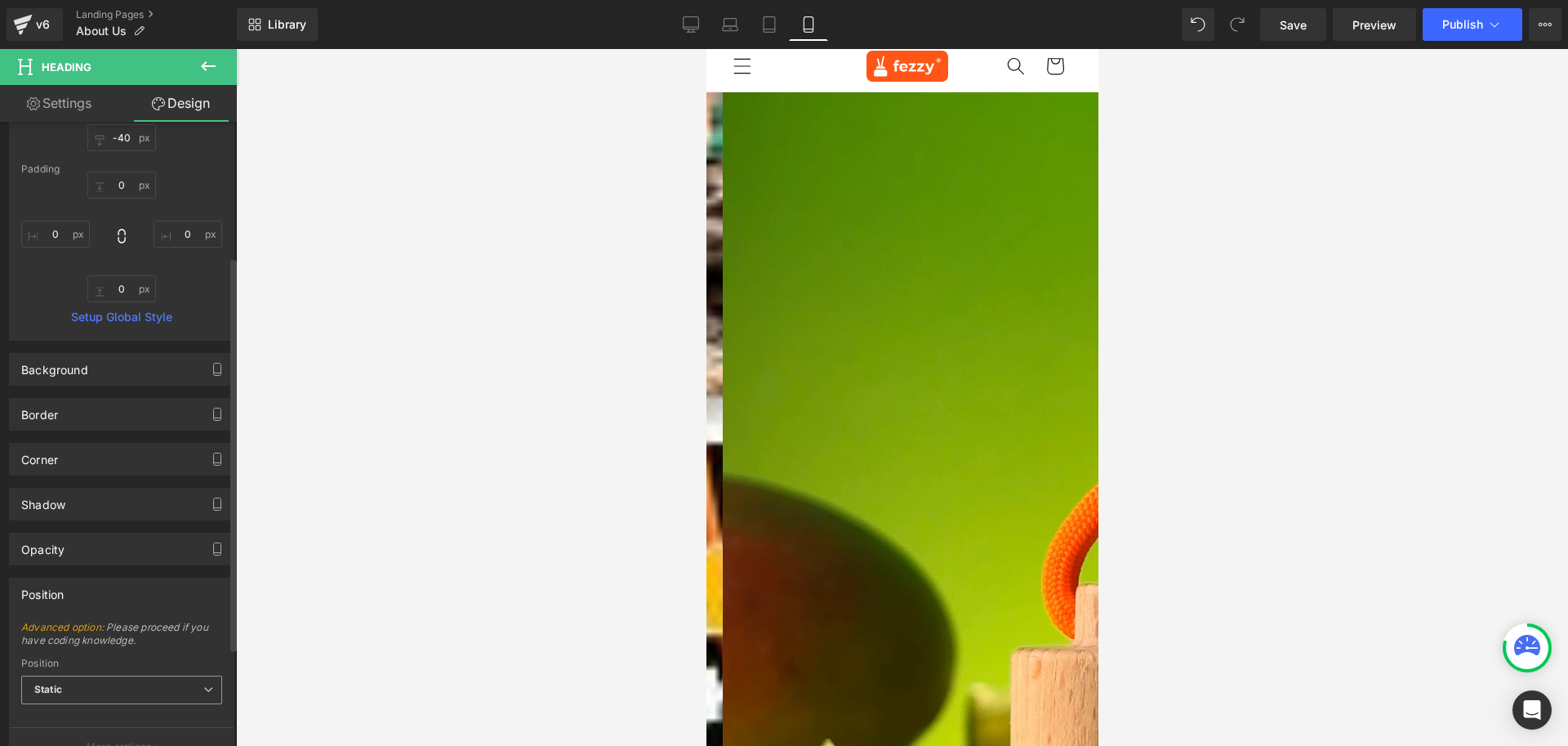
click at [96, 683] on span "Static" at bounding box center [122, 690] width 201 height 29
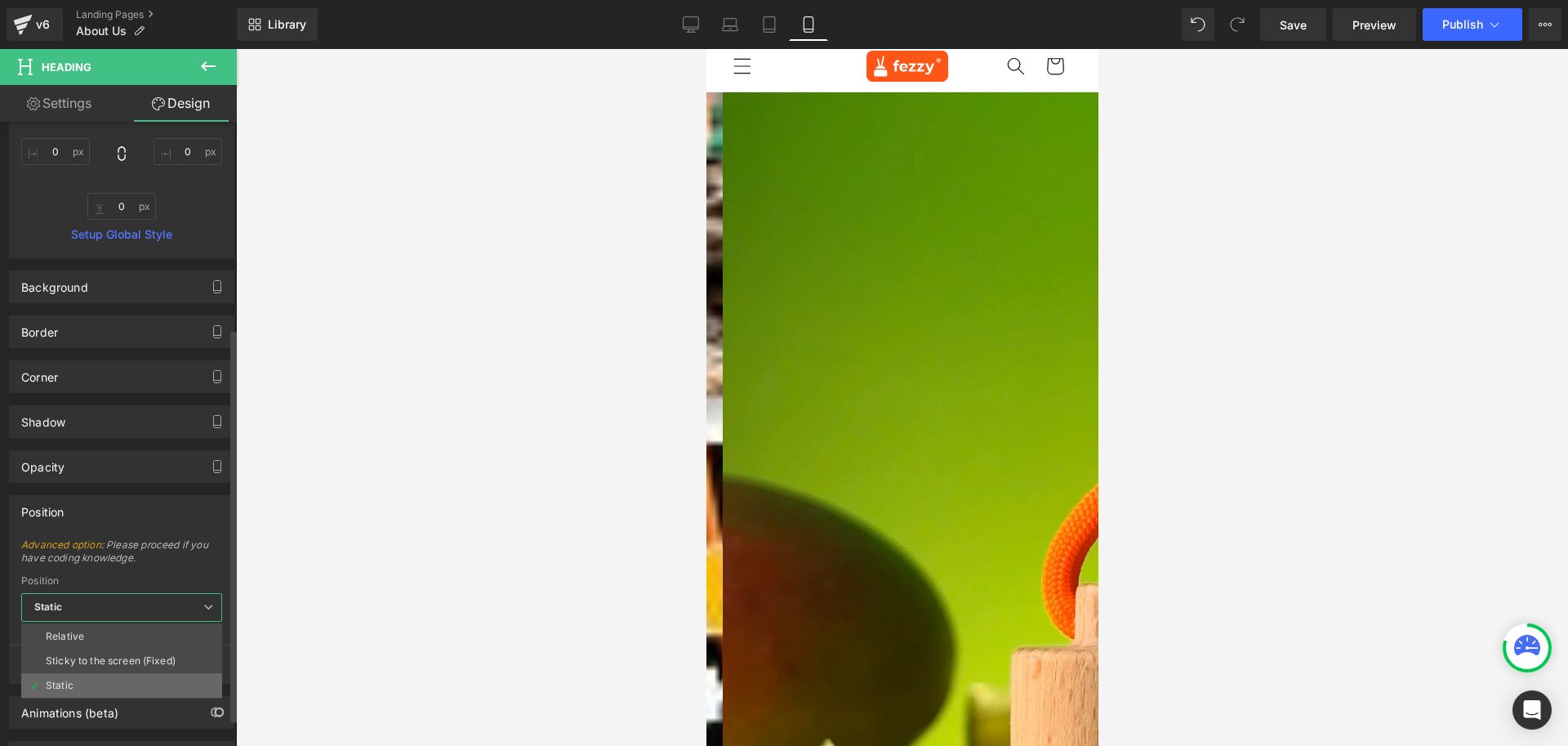
scroll to position [370, 0]
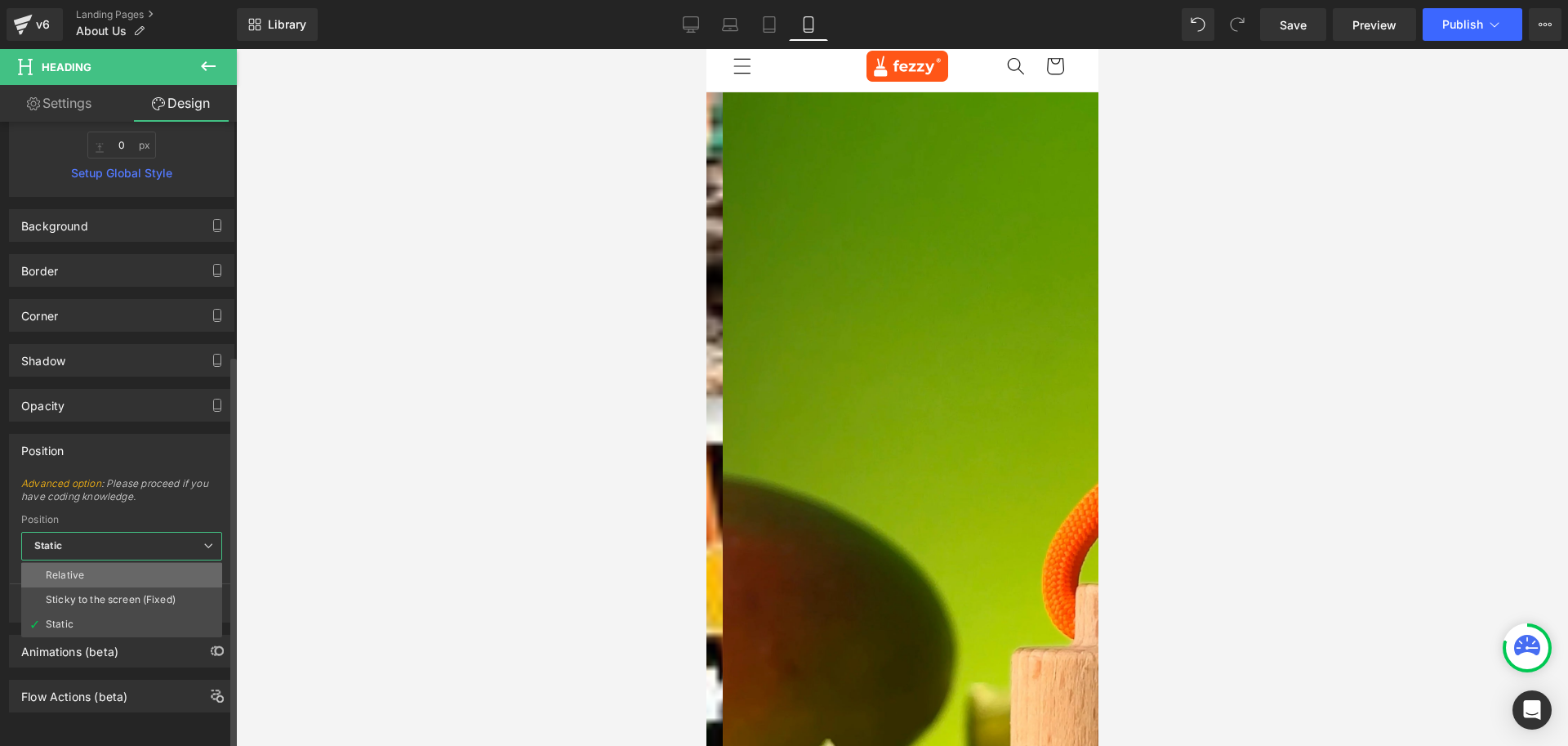
click at [86, 570] on li "Relative" at bounding box center [122, 575] width 201 height 25
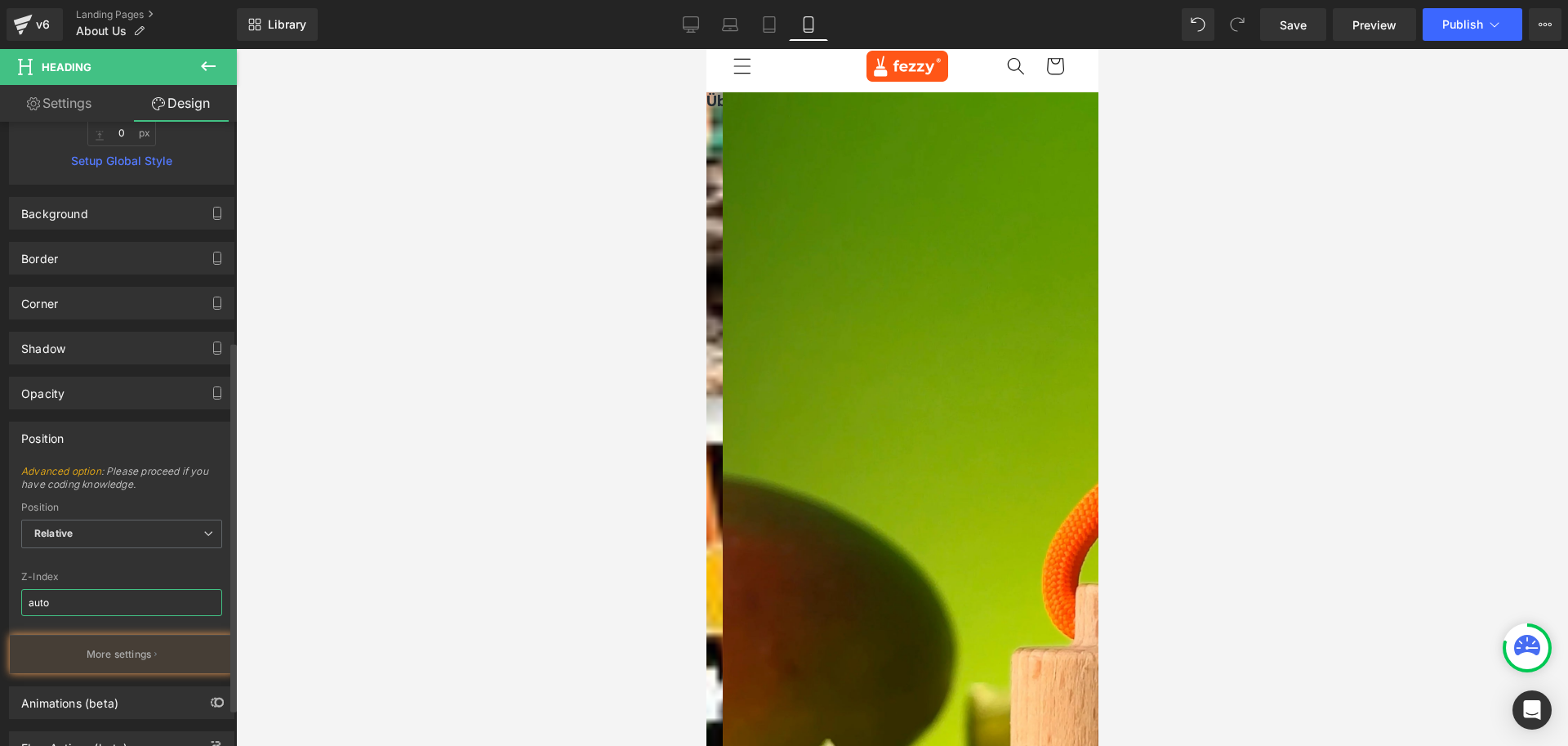
click at [85, 606] on input "auto" at bounding box center [122, 602] width 201 height 27
type input "99"
click at [85, 569] on div "Advanced option : Please proceed if you have coding knowledge. Relative Sticky …" at bounding box center [122, 569] width 224 height 208
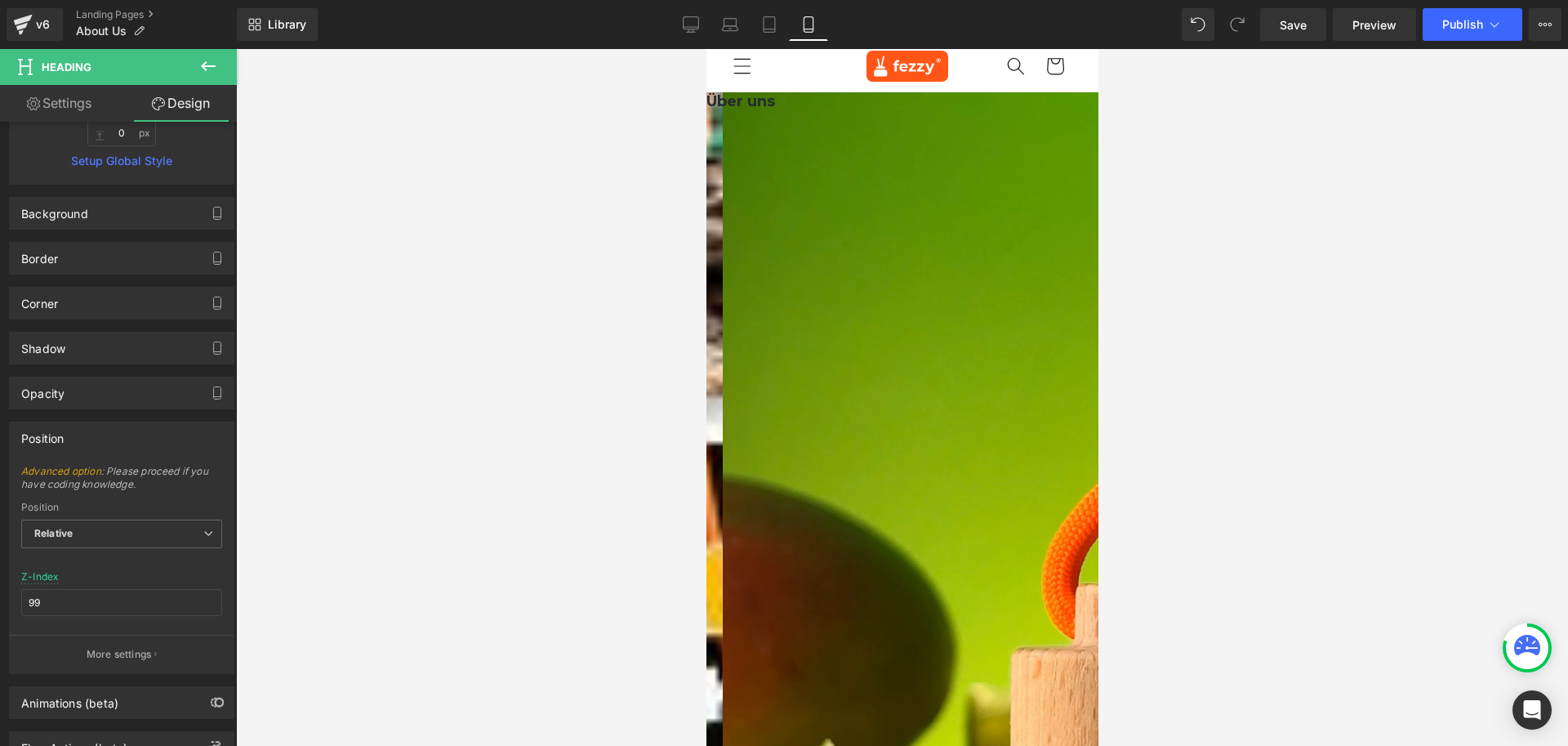
click at [851, 111] on h1 "Über uns" at bounding box center [902, 101] width 392 height 18
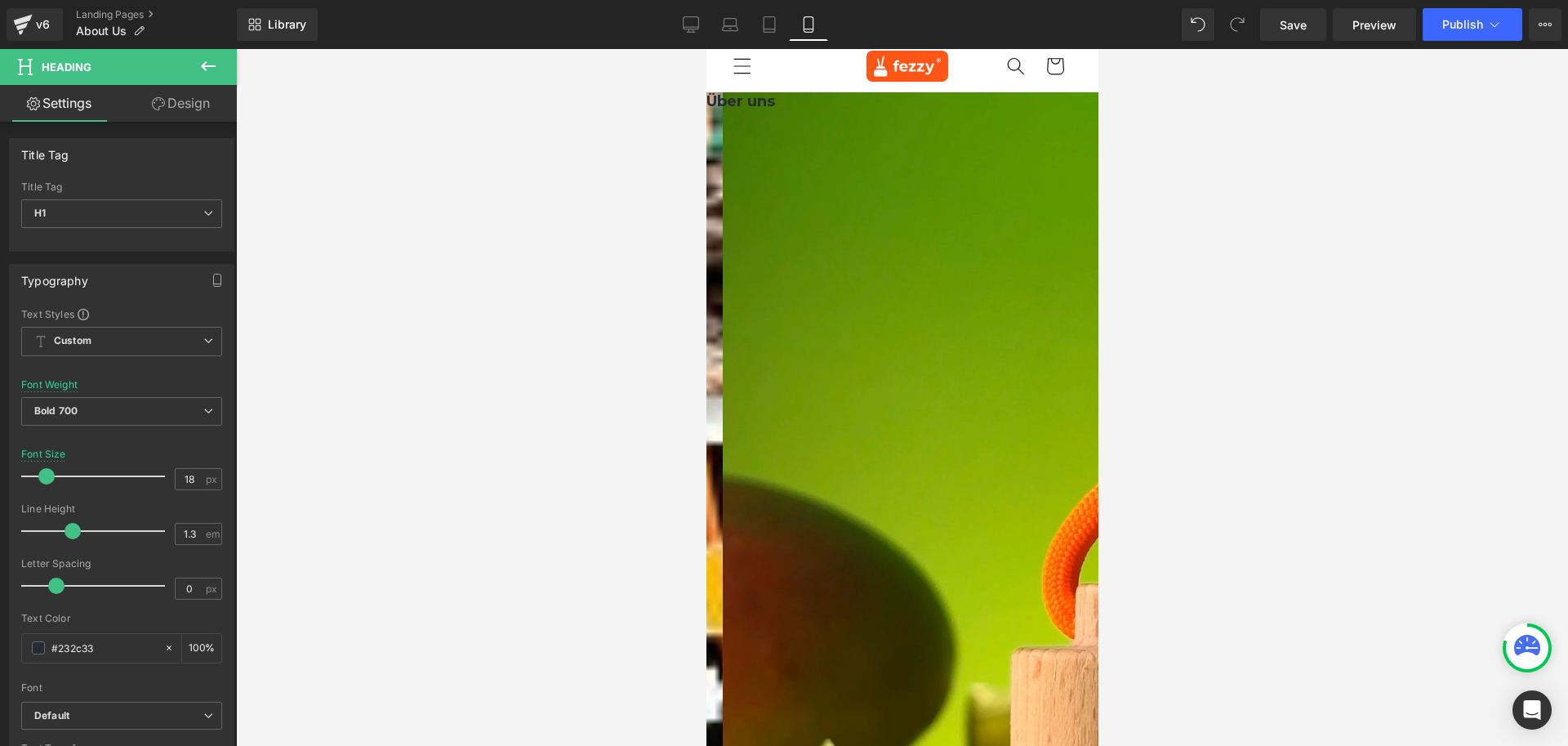
click at [1207, 269] on div at bounding box center [903, 398] width 1332 height 697
click at [855, 111] on h1 "Über uns" at bounding box center [902, 101] width 392 height 18
click at [182, 102] on link "Design" at bounding box center [180, 103] width 118 height 37
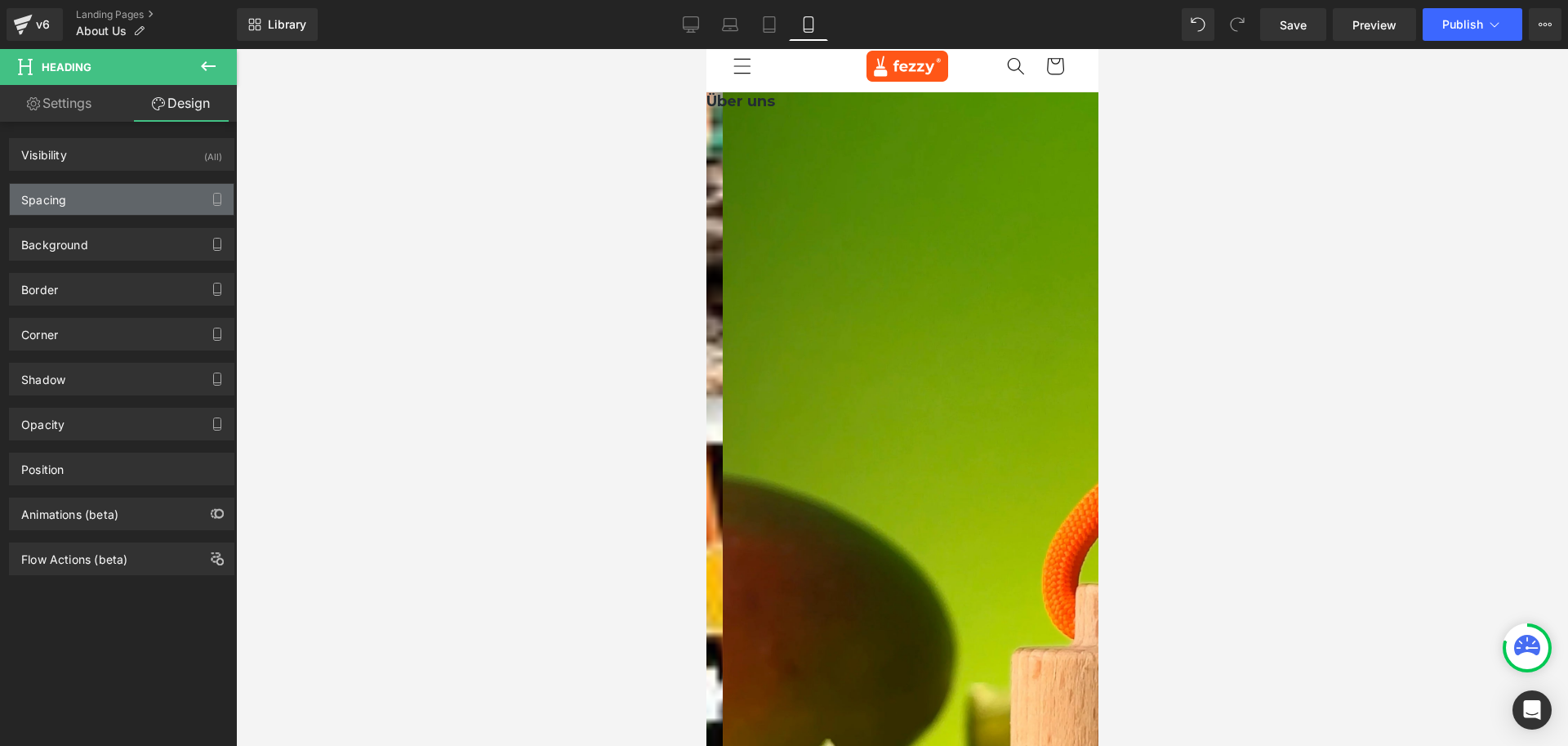
click at [70, 206] on div "Spacing" at bounding box center [122, 199] width 224 height 31
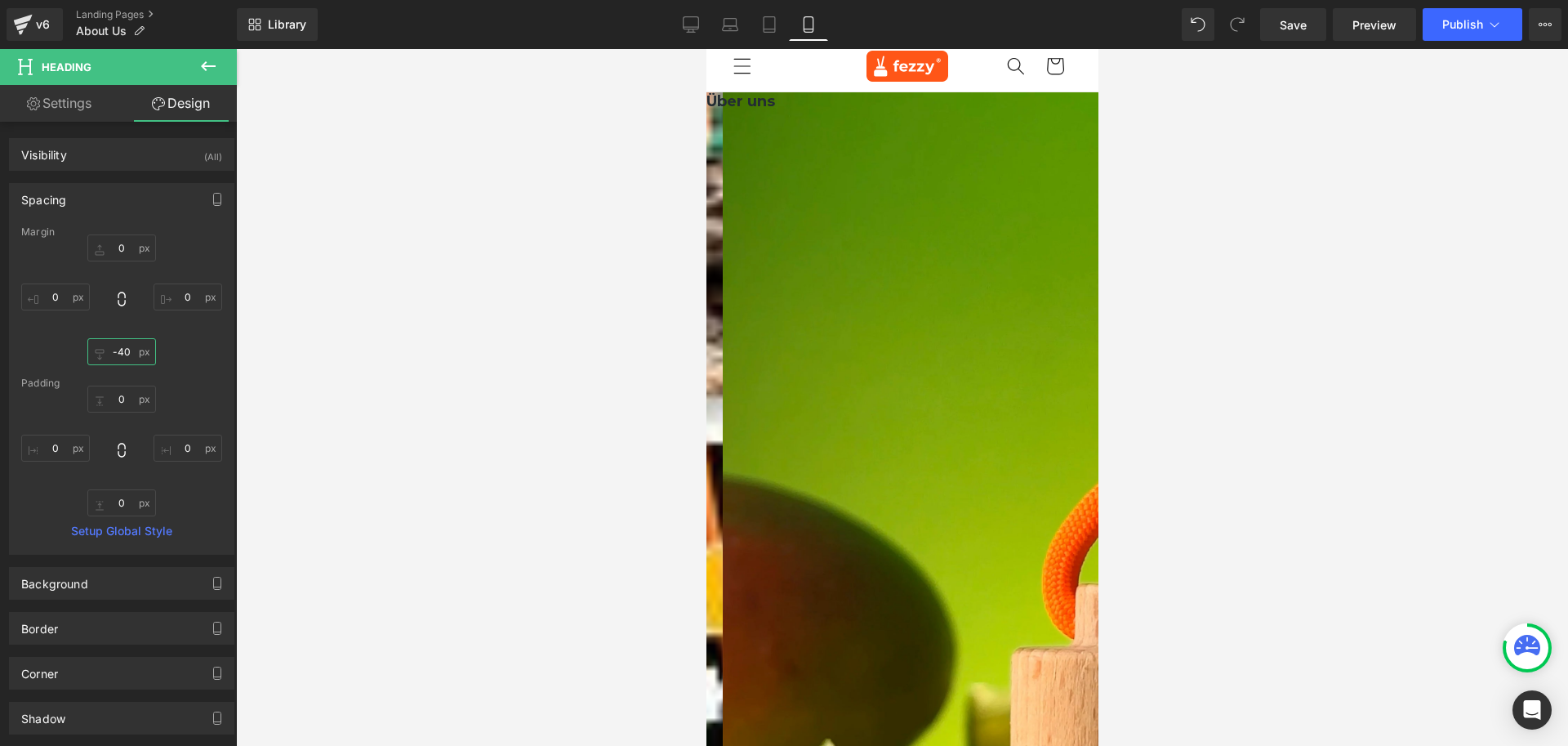
click at [127, 348] on input "-40" at bounding box center [122, 351] width 68 height 27
type input "-44"
click at [115, 507] on input "0" at bounding box center [122, 503] width 68 height 27
type input "-"
type input "0"
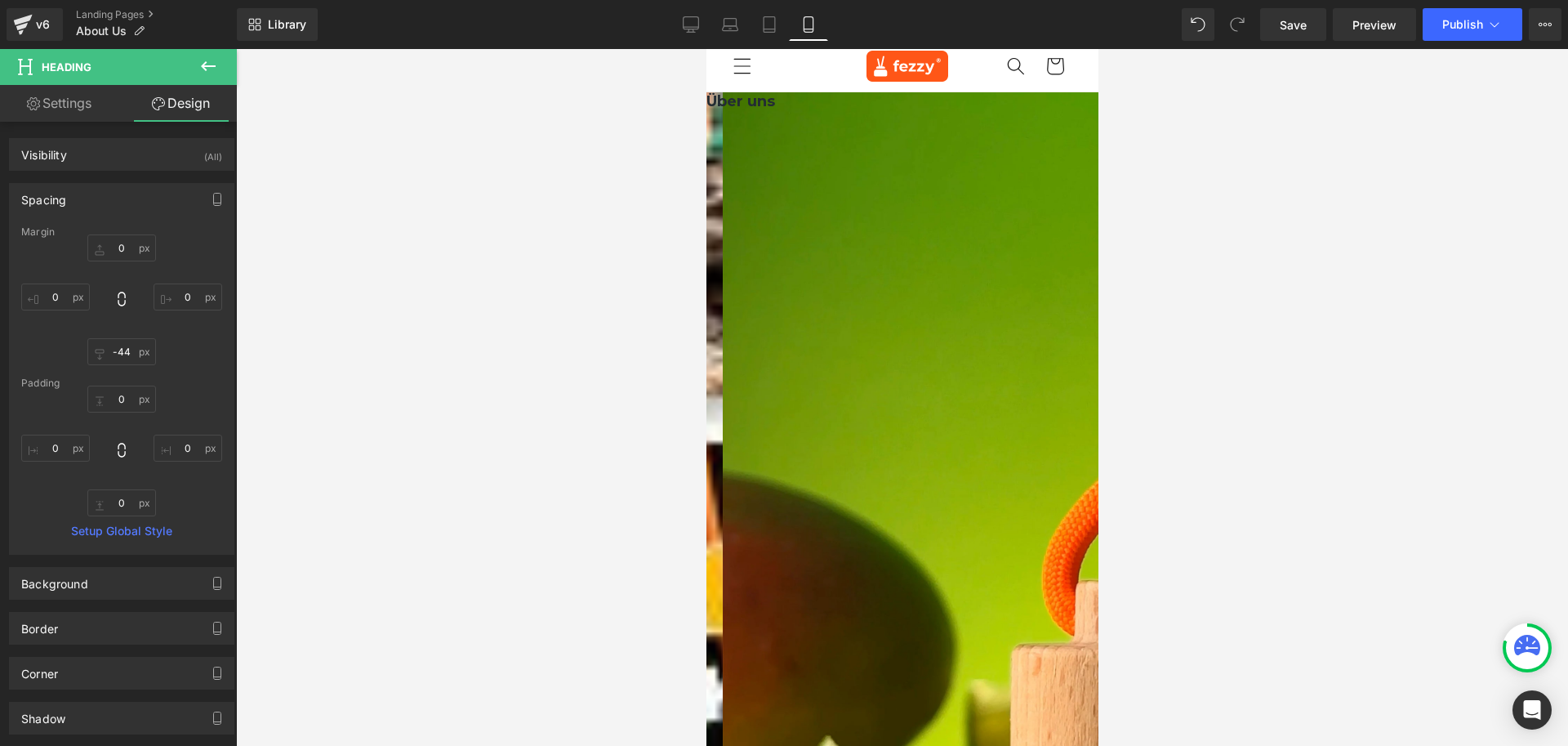
click at [1307, 208] on div at bounding box center [903, 398] width 1332 height 697
click at [864, 111] on h1 "Über uns" at bounding box center [902, 101] width 392 height 18
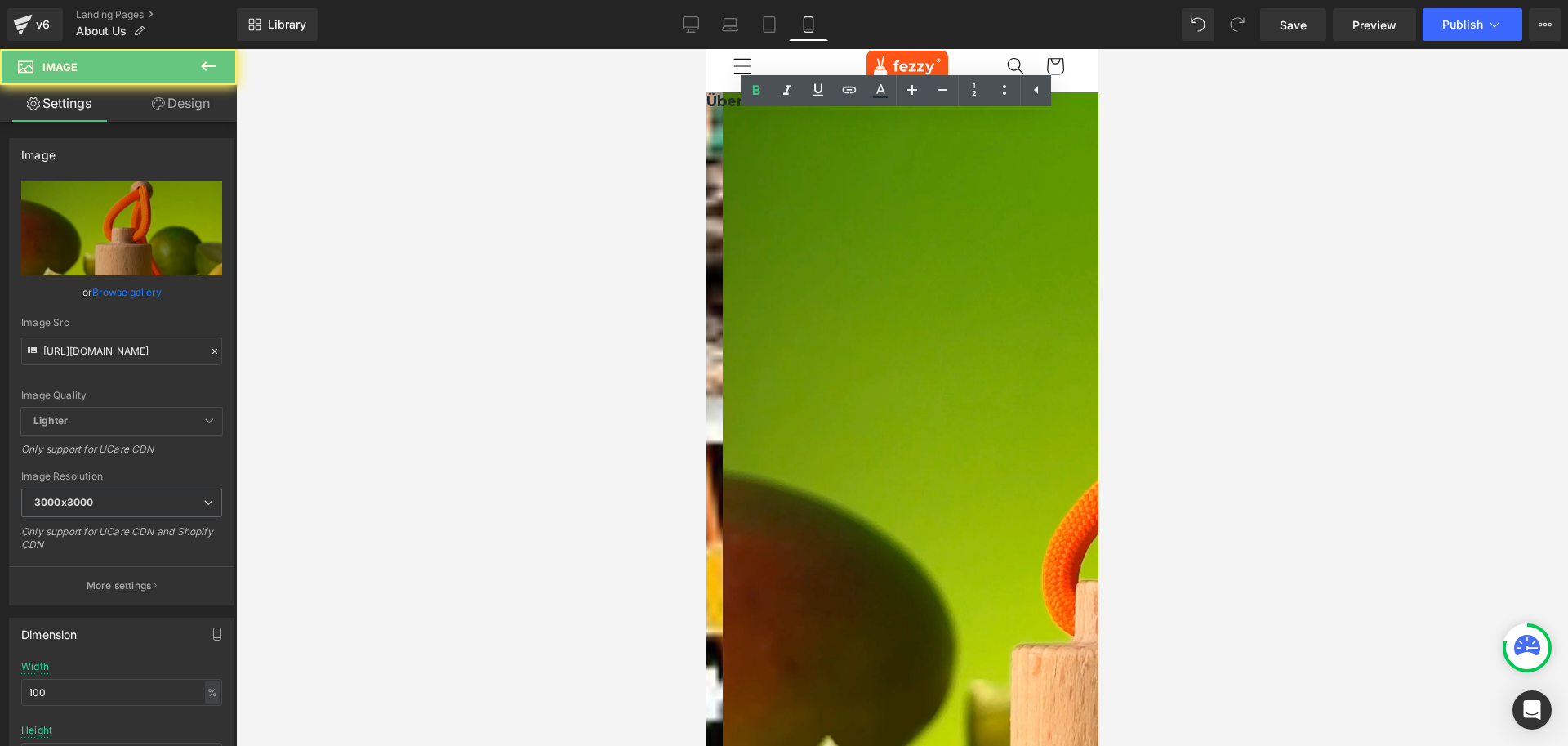
click at [901, 237] on img at bounding box center [1114, 584] width 784 height 1045
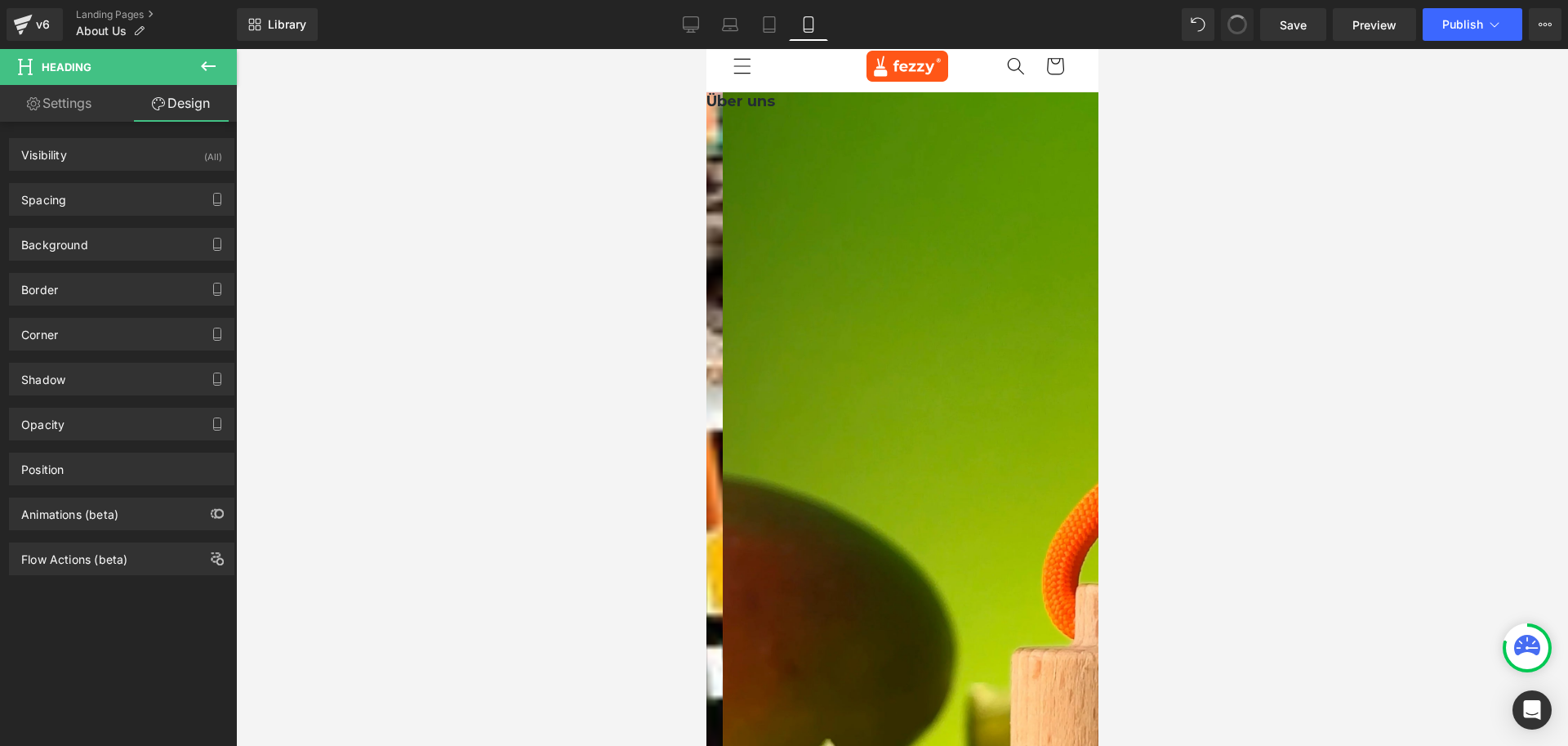
click at [1236, 28] on span at bounding box center [1238, 25] width 28 height 28
click at [1236, 28] on span at bounding box center [1237, 25] width 27 height 27
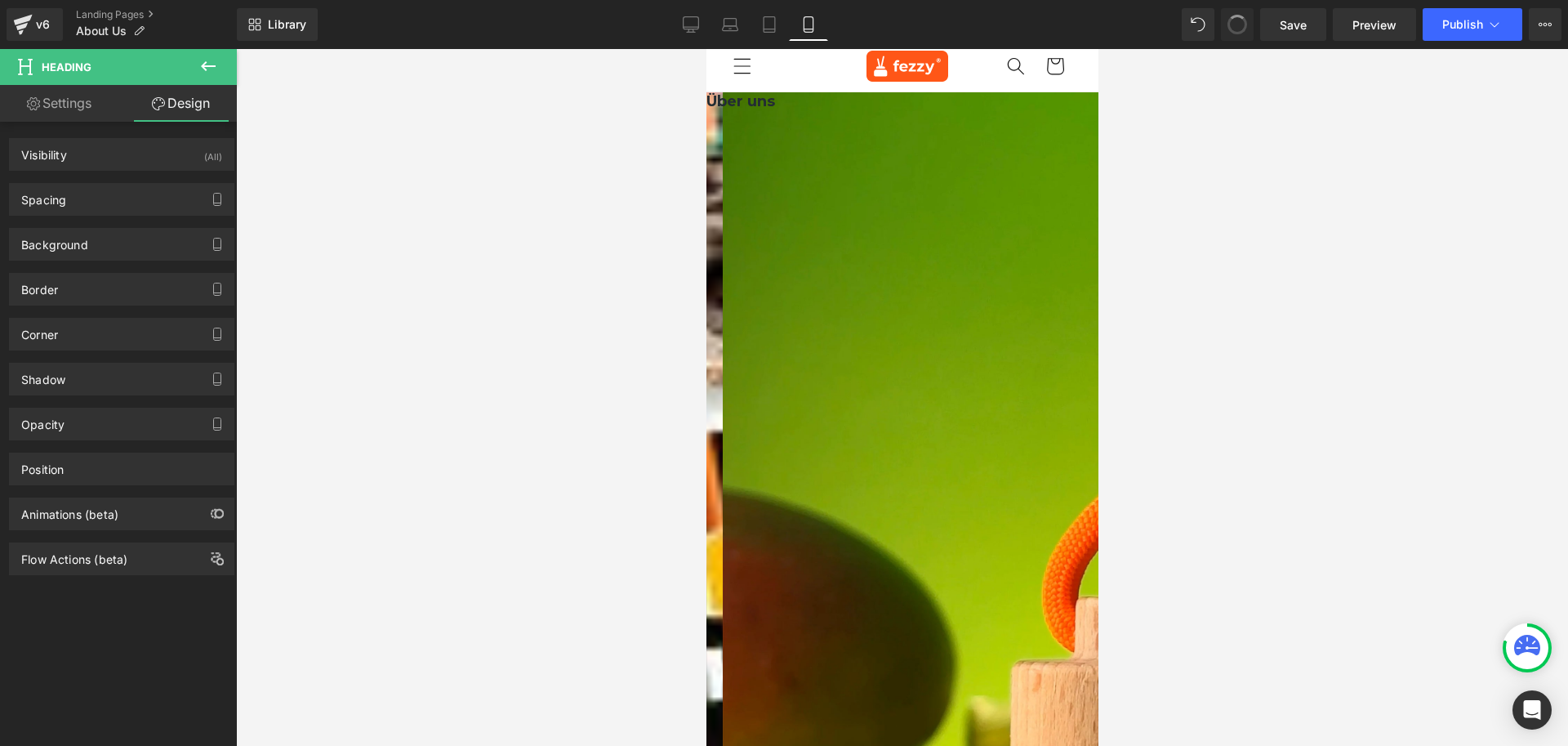
click at [1236, 28] on span at bounding box center [1237, 25] width 23 height 23
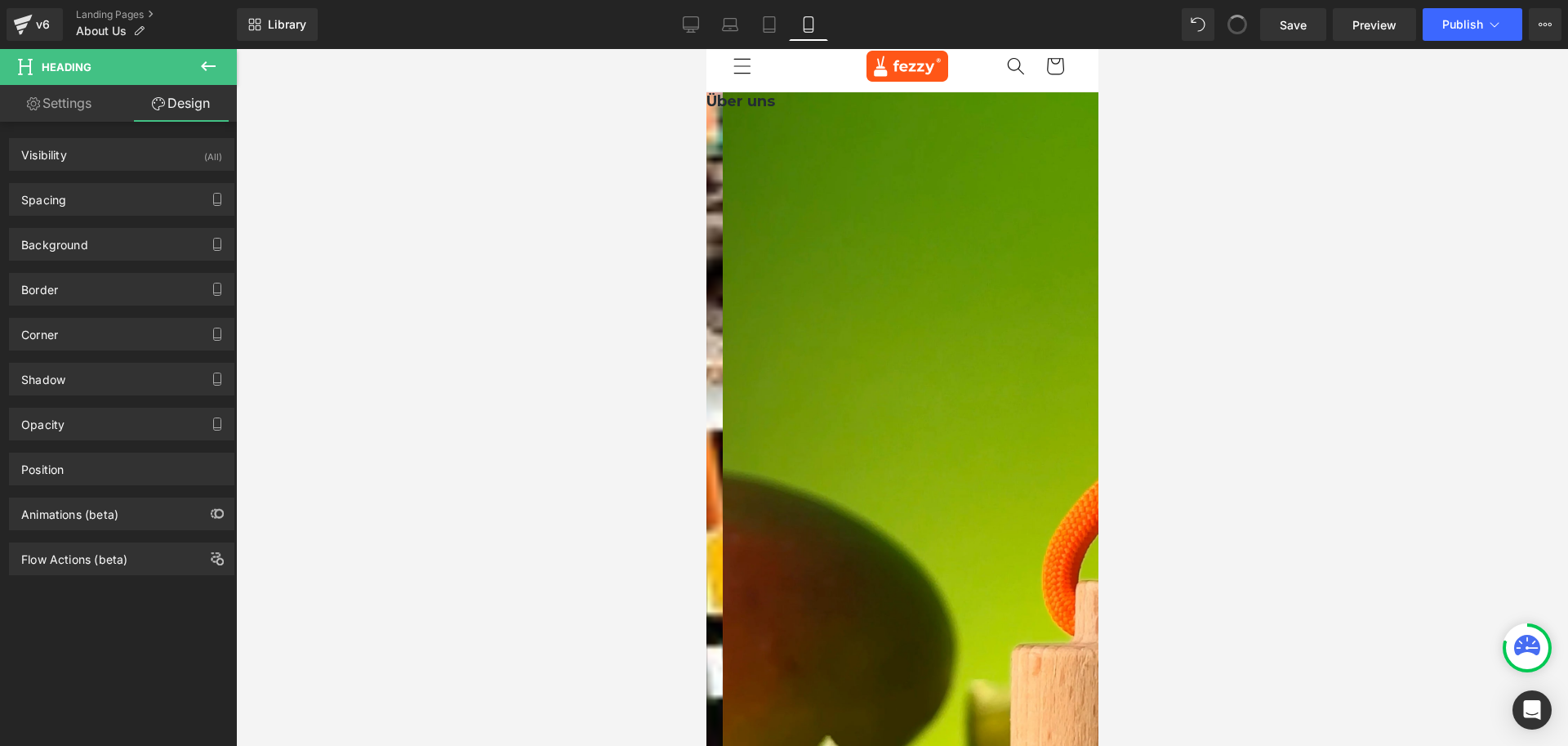
click at [1236, 28] on span at bounding box center [1237, 25] width 25 height 25
click at [1236, 28] on icon at bounding box center [1237, 25] width 15 height 15
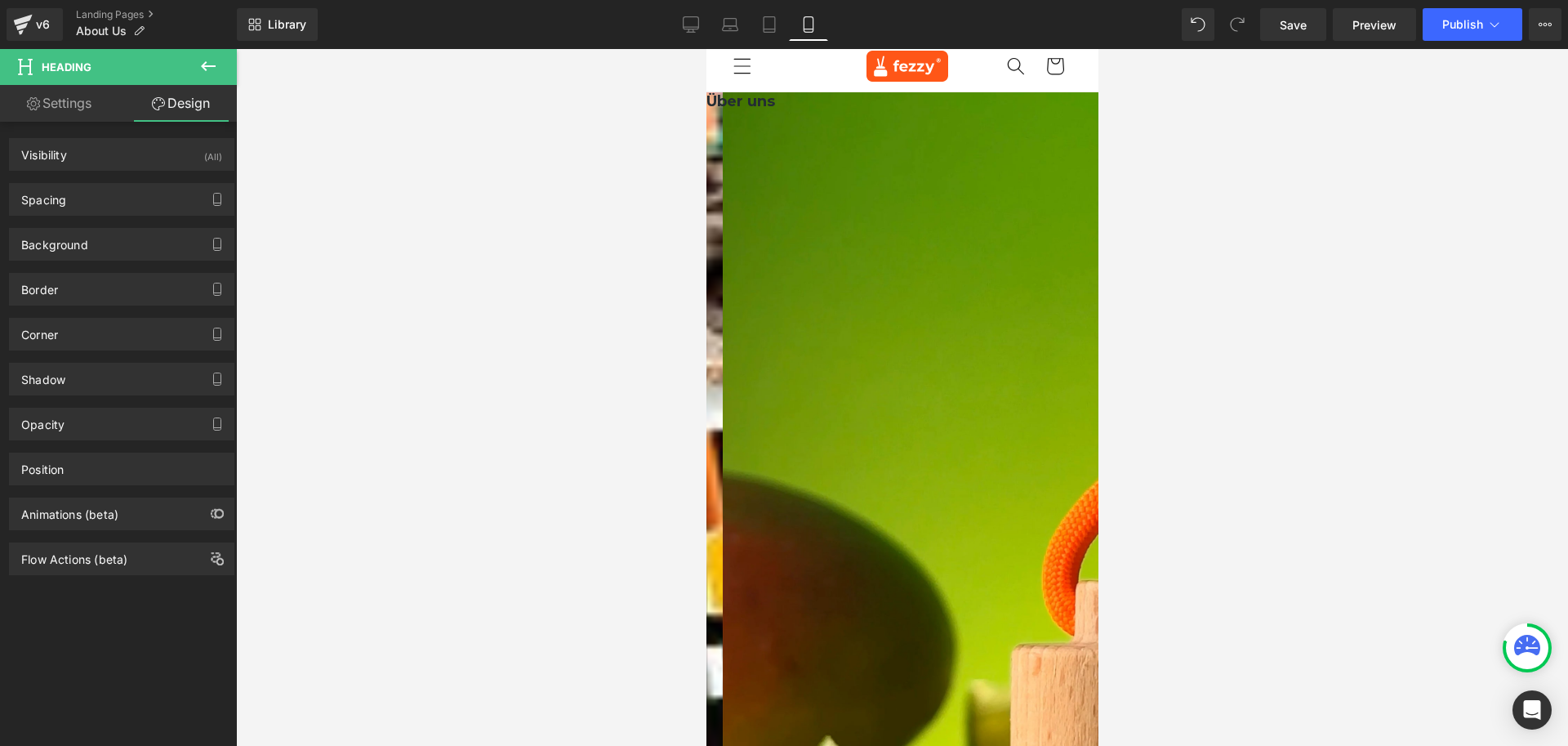
click at [1236, 28] on icon at bounding box center [1237, 25] width 15 height 15
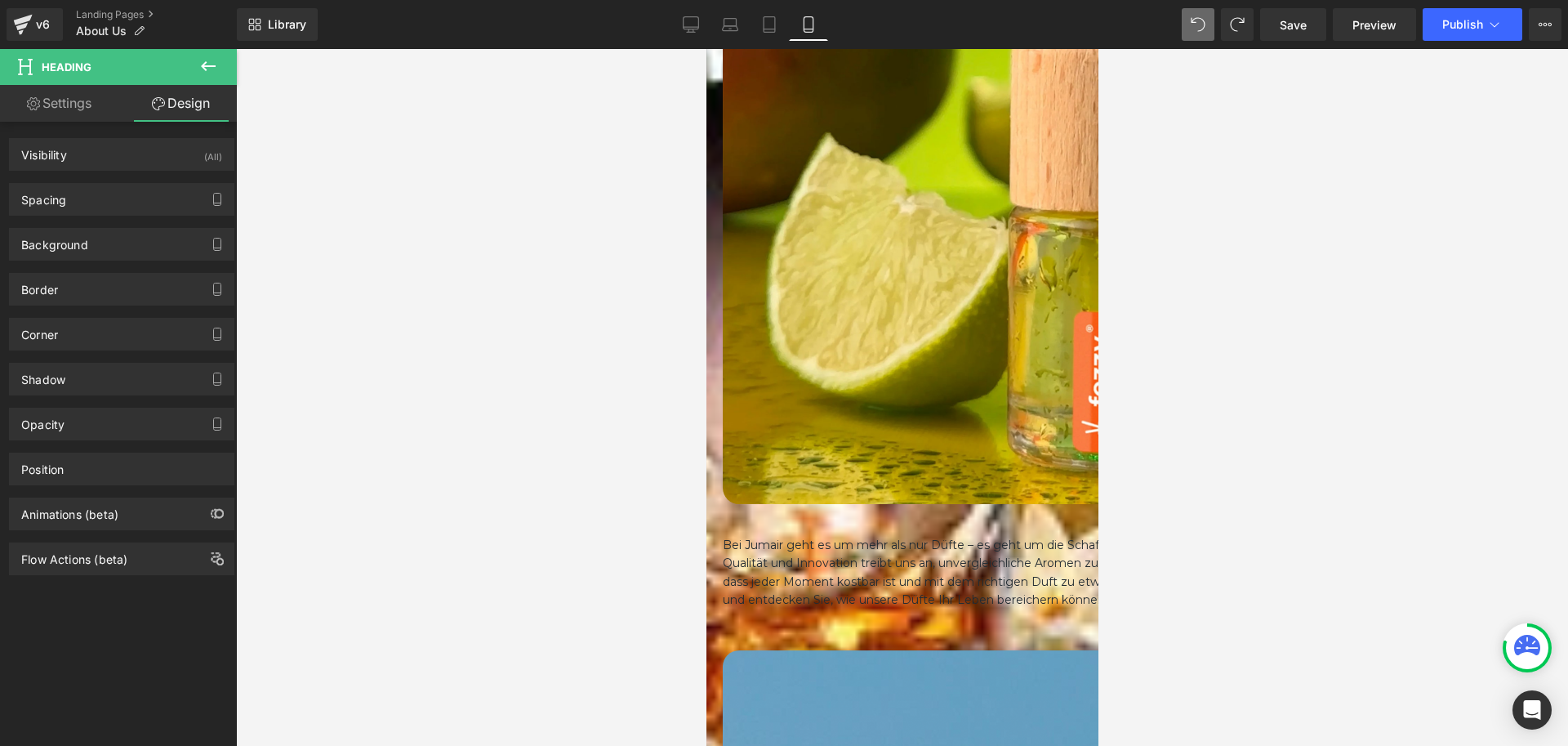
scroll to position [0, 0]
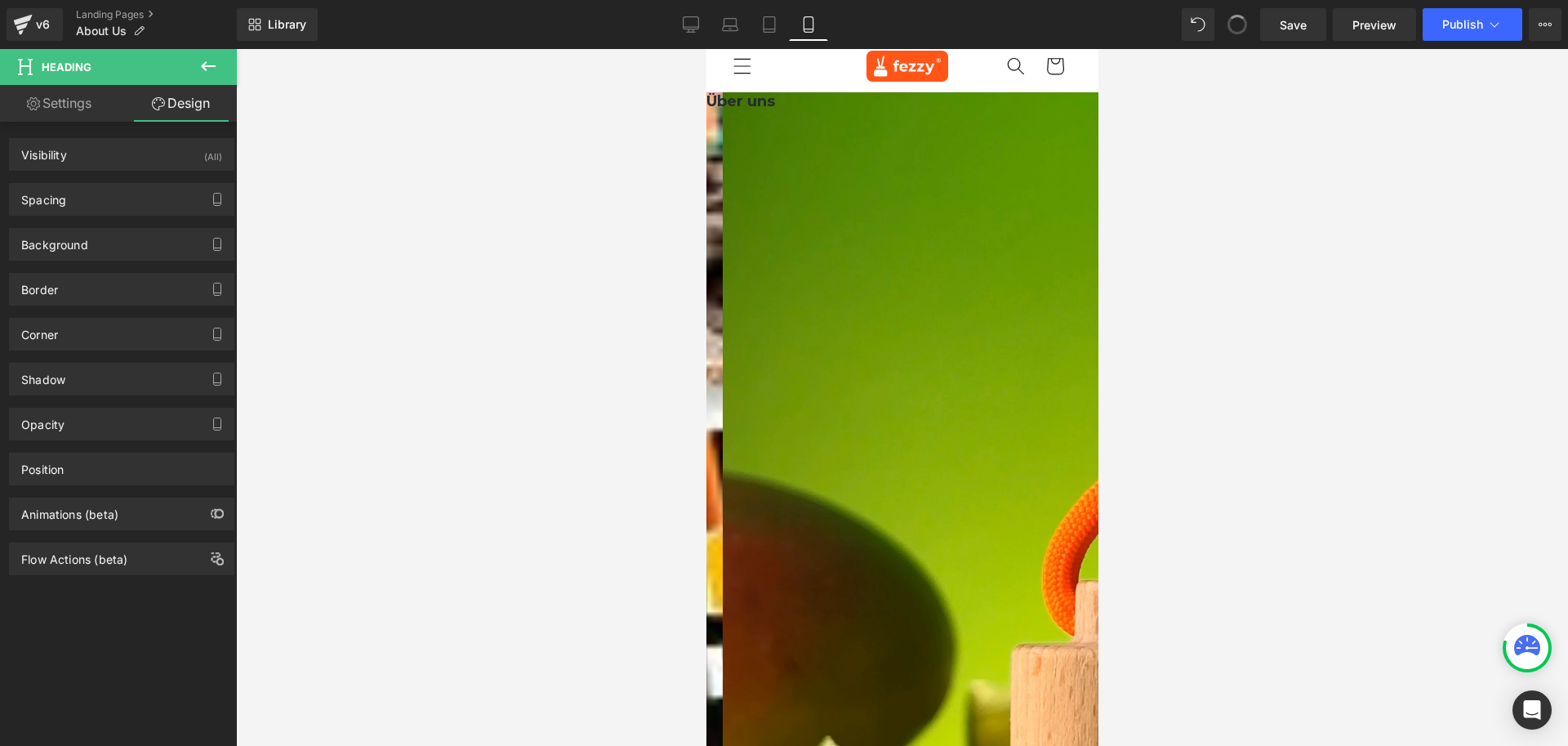
click at [1242, 26] on span at bounding box center [1237, 25] width 26 height 26
click at [1242, 26] on icon at bounding box center [1237, 25] width 15 height 15
click at [1241, 25] on icon at bounding box center [1237, 25] width 15 height 15
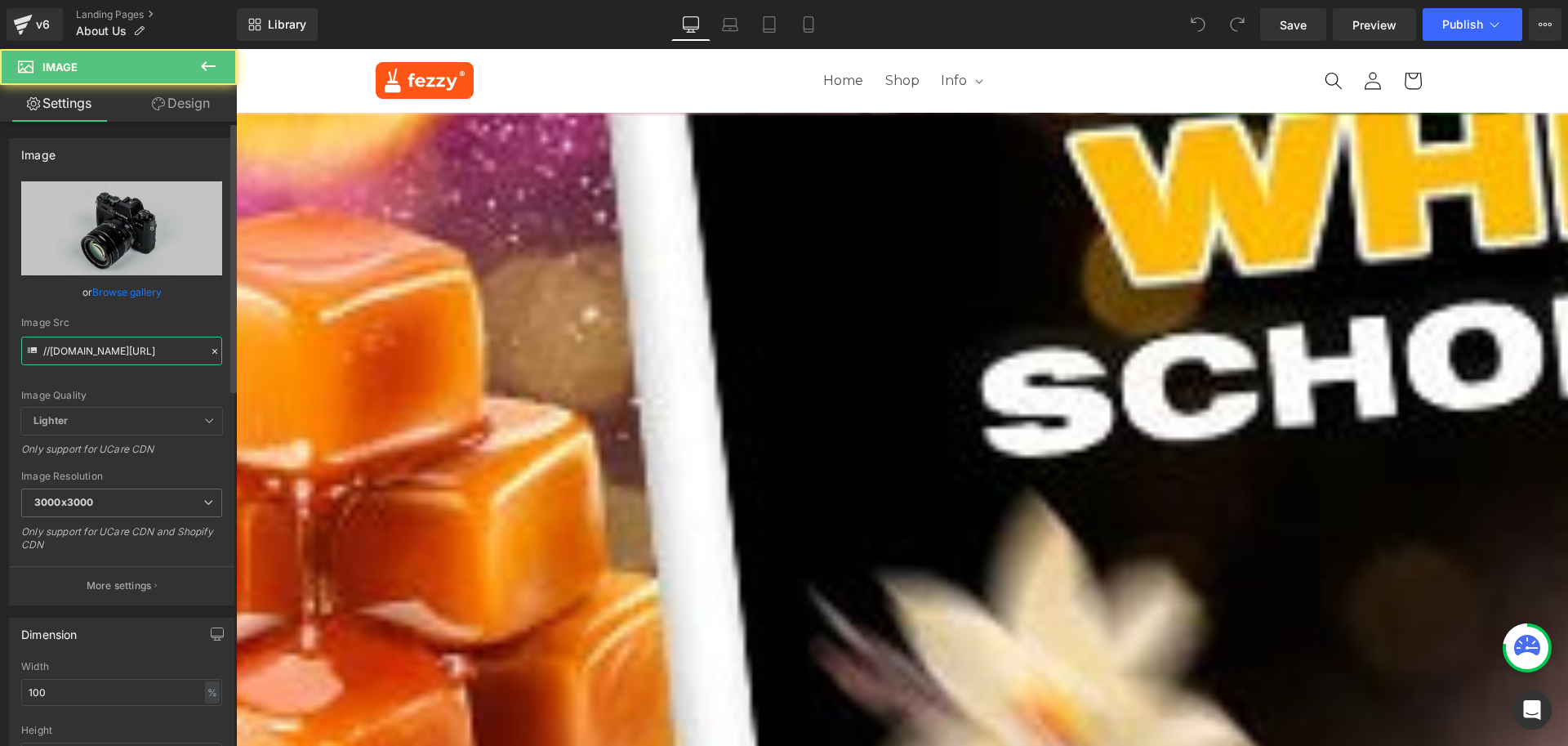
click at [124, 354] on input "//[DOMAIN_NAME][URL]" at bounding box center [122, 350] width 201 height 29
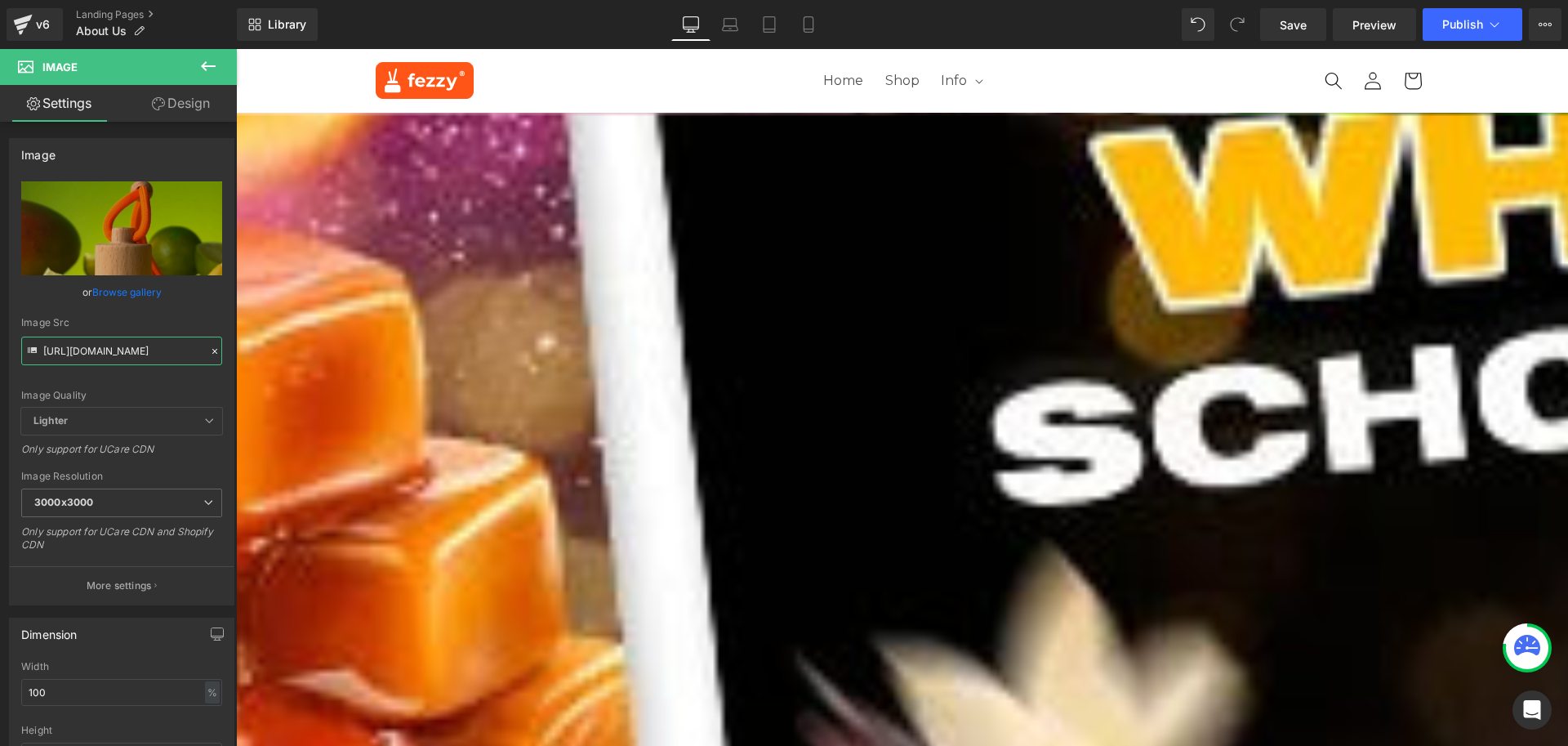
type input "[URL][DOMAIN_NAME]"
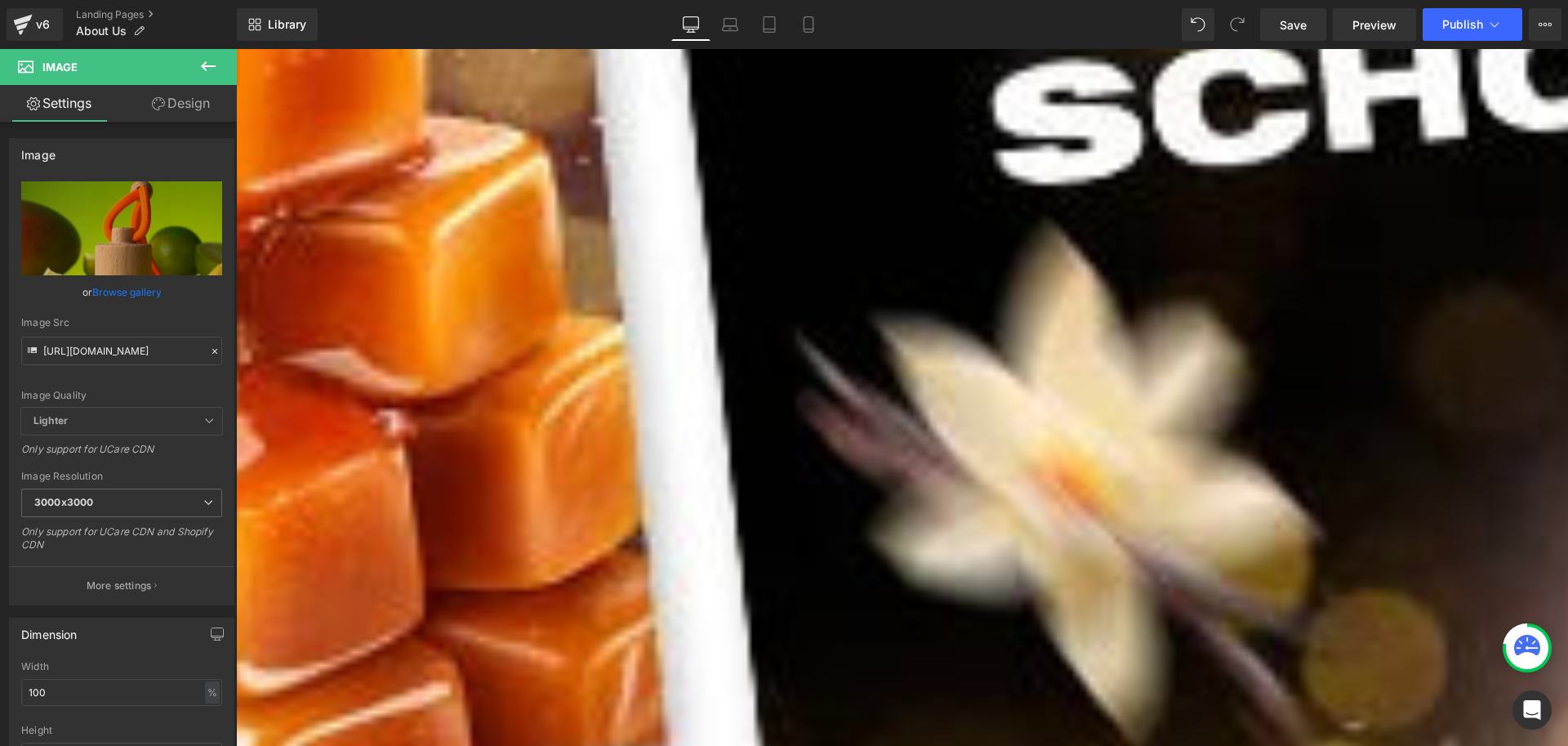
scroll to position [327, 0]
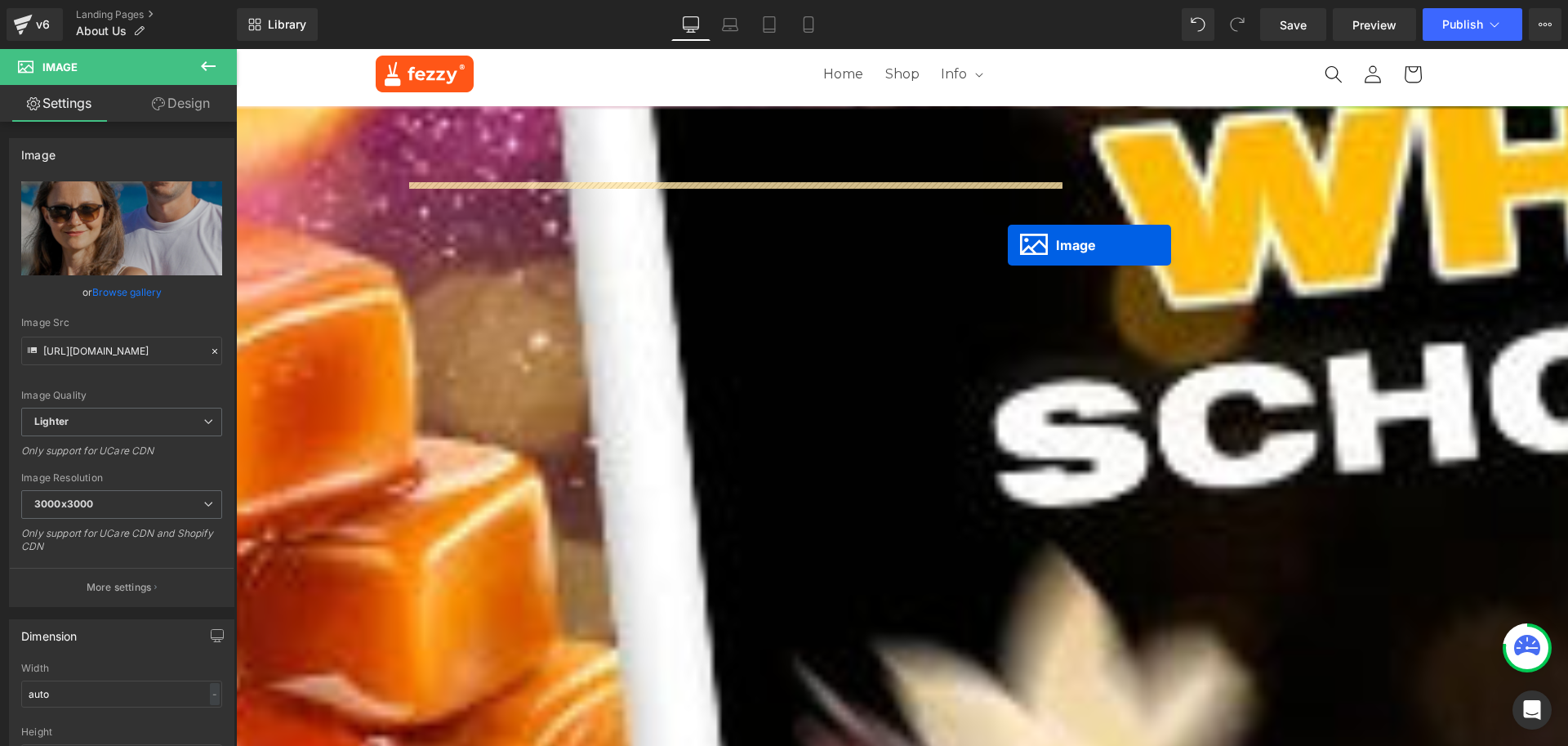
scroll to position [0, 0]
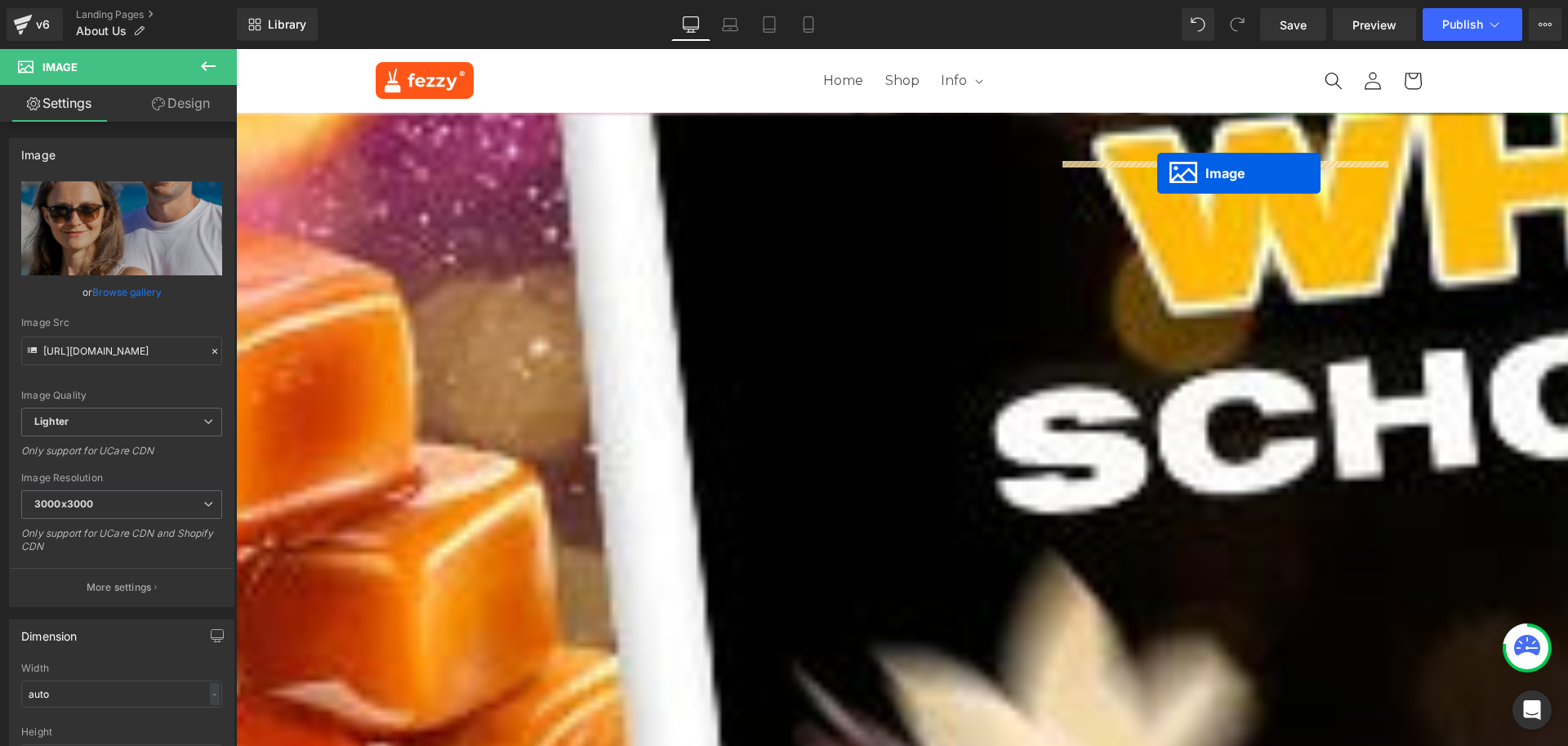
drag, startPoint x: 550, startPoint y: 588, endPoint x: 1157, endPoint y: 173, distance: 735.3
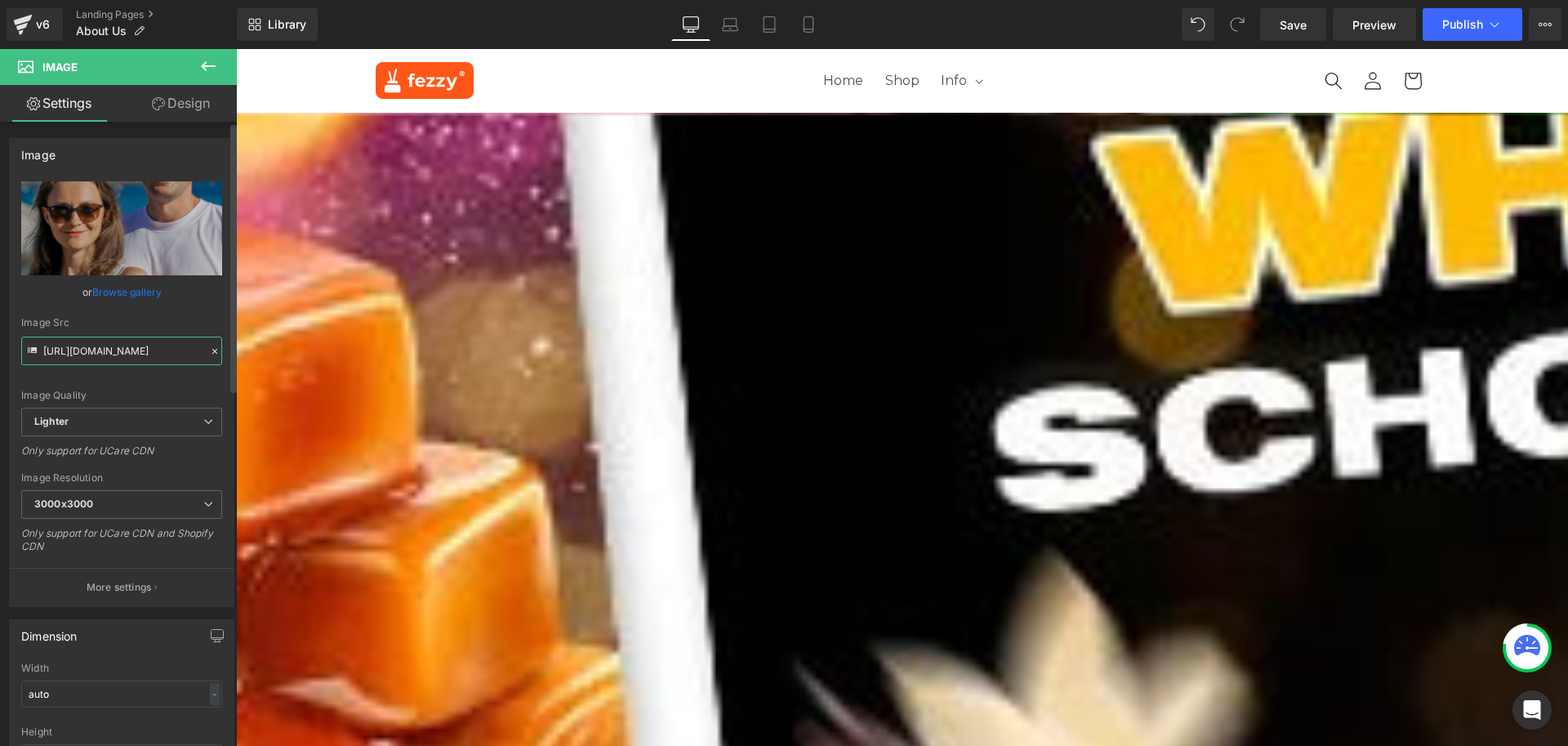
click at [103, 357] on input "[URL][DOMAIN_NAME]" at bounding box center [122, 350] width 201 height 29
paste input "[DOMAIN_NAME][URL]"
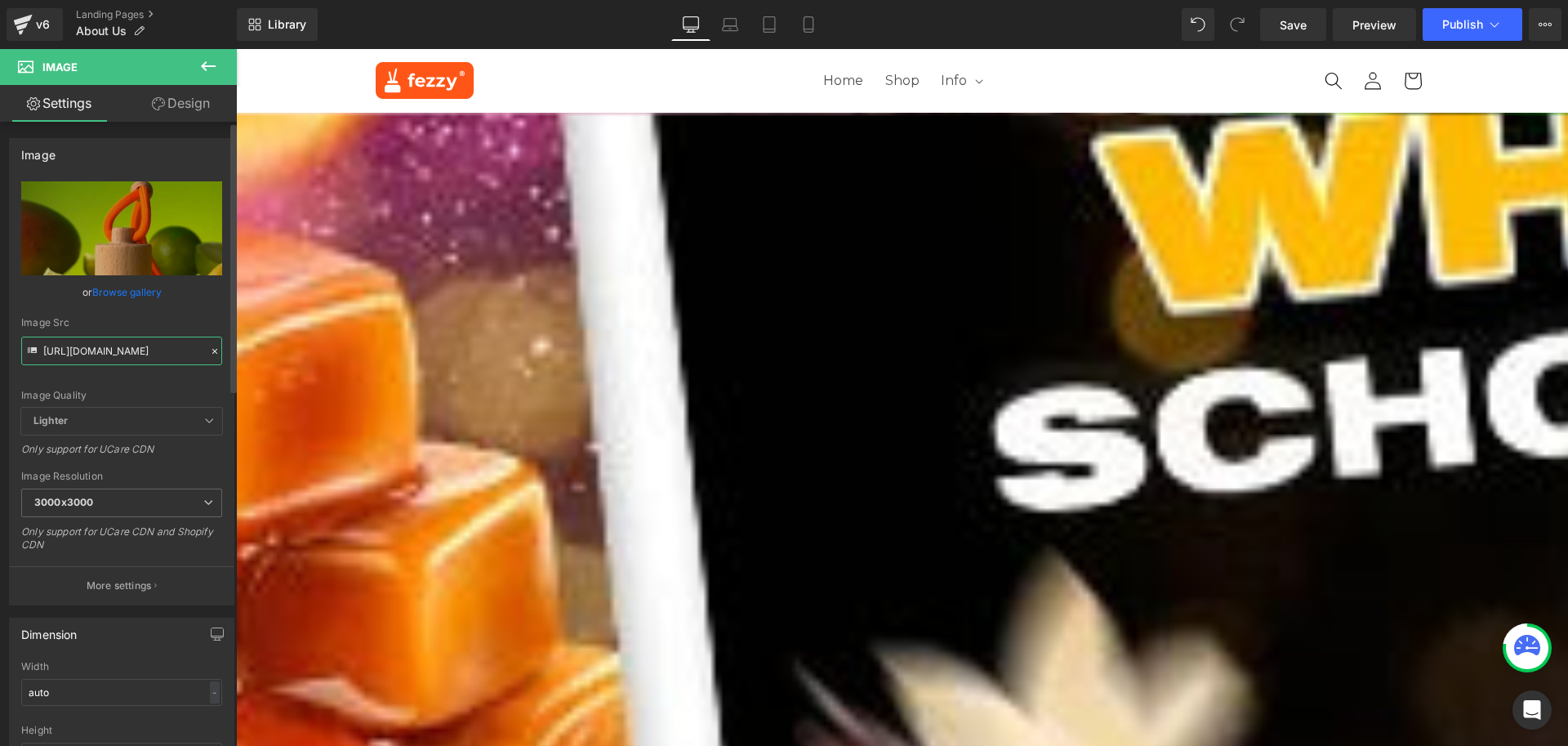
type input "[URL][DOMAIN_NAME]"
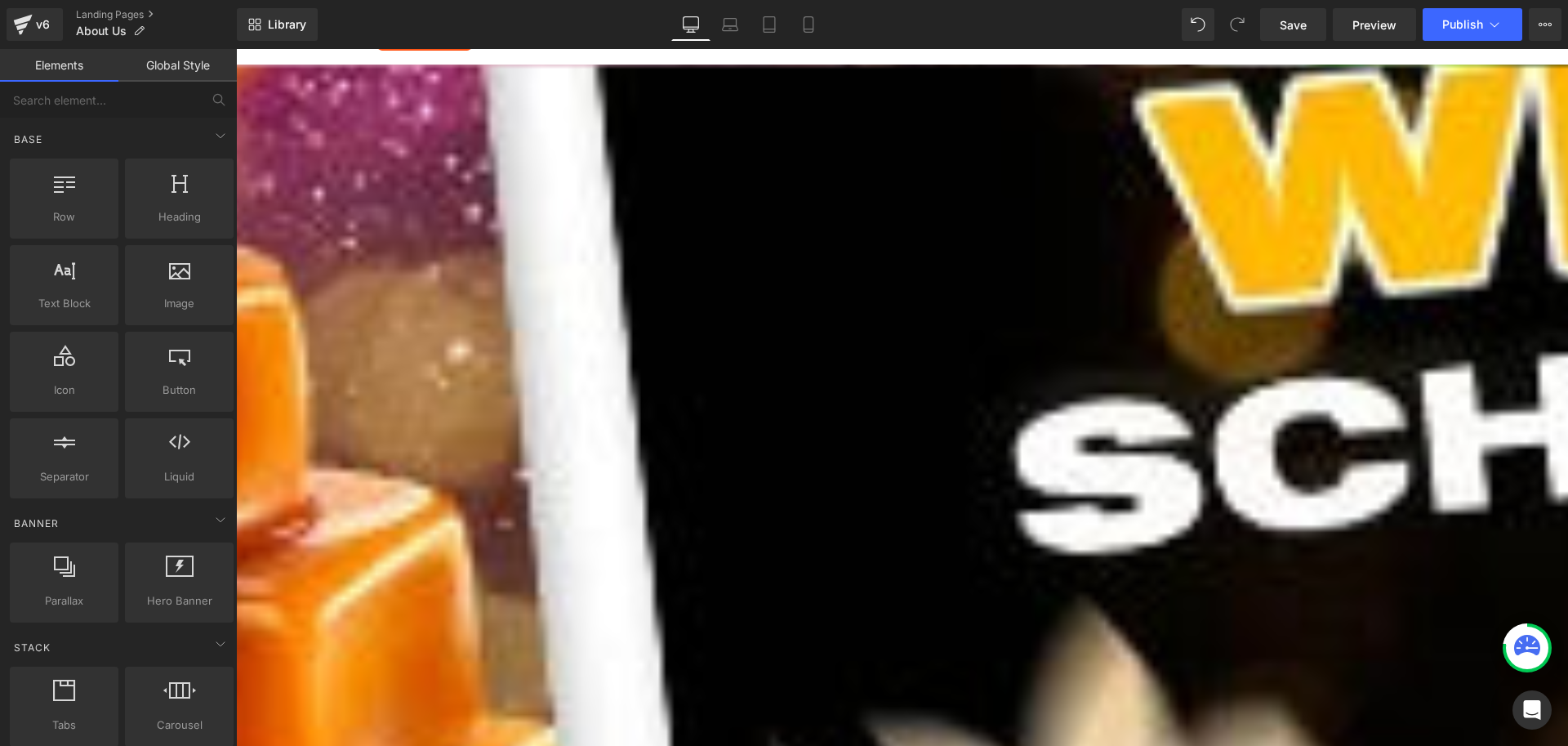
scroll to position [0, 0]
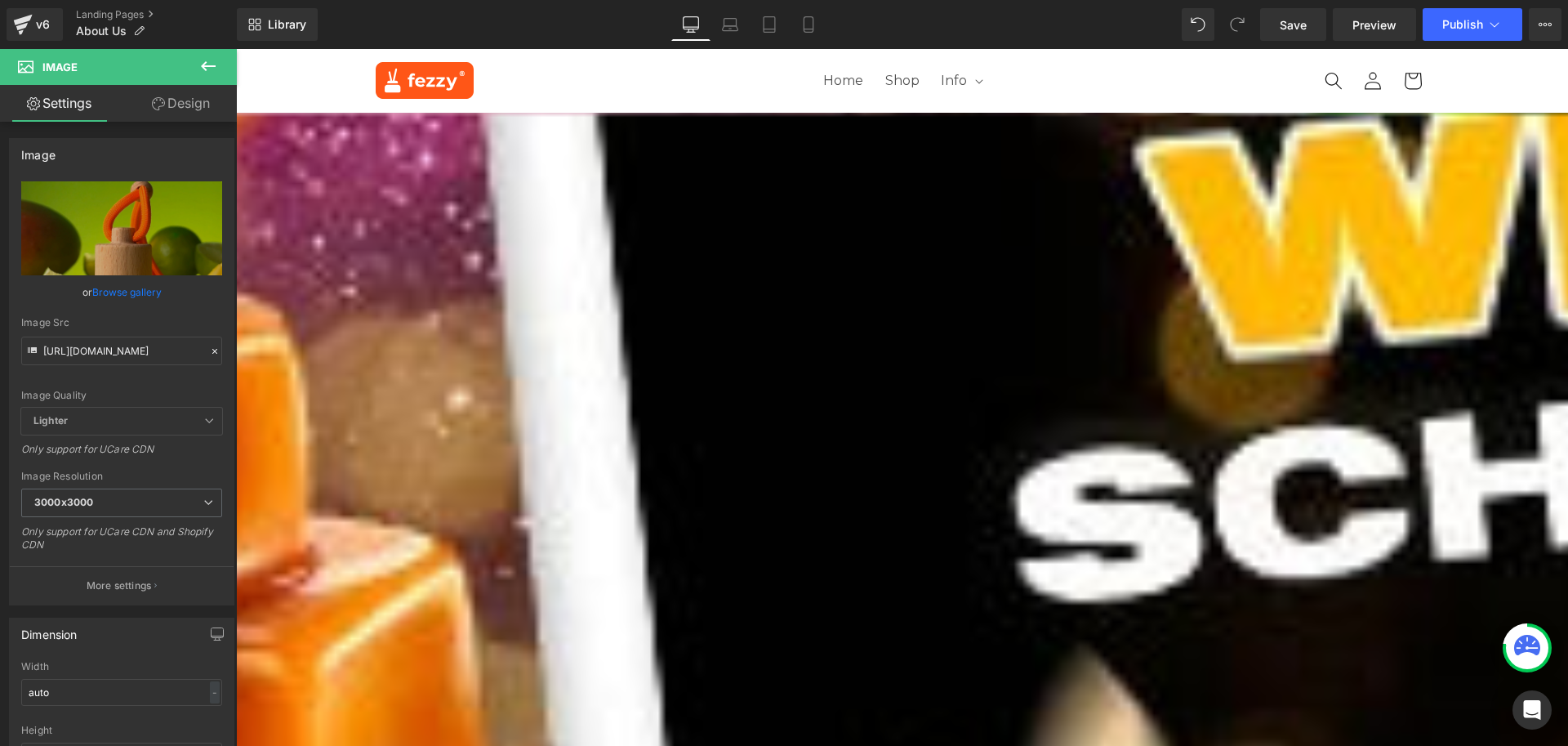
click at [236, 49] on icon at bounding box center [236, 49] width 0 height 0
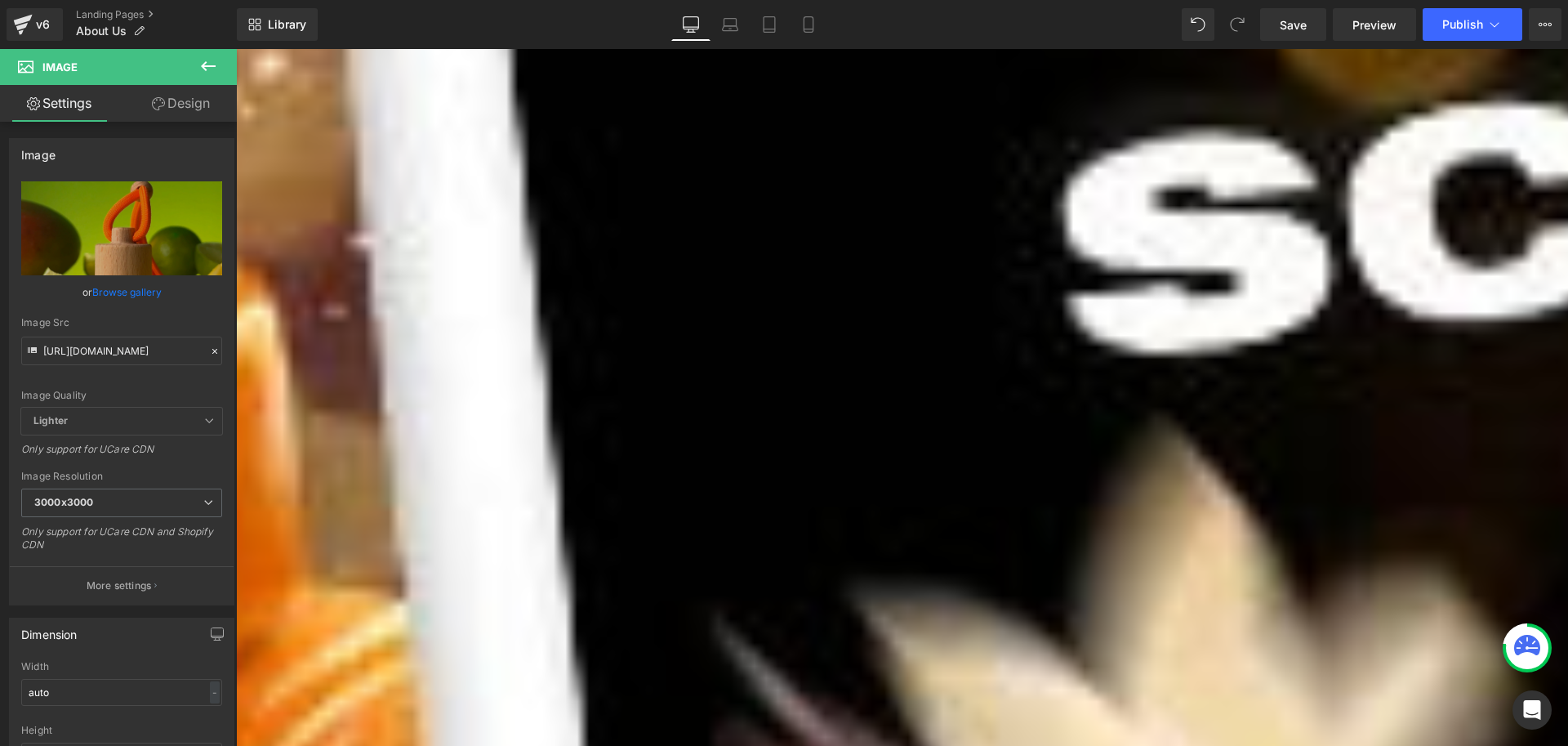
scroll to position [471, 0]
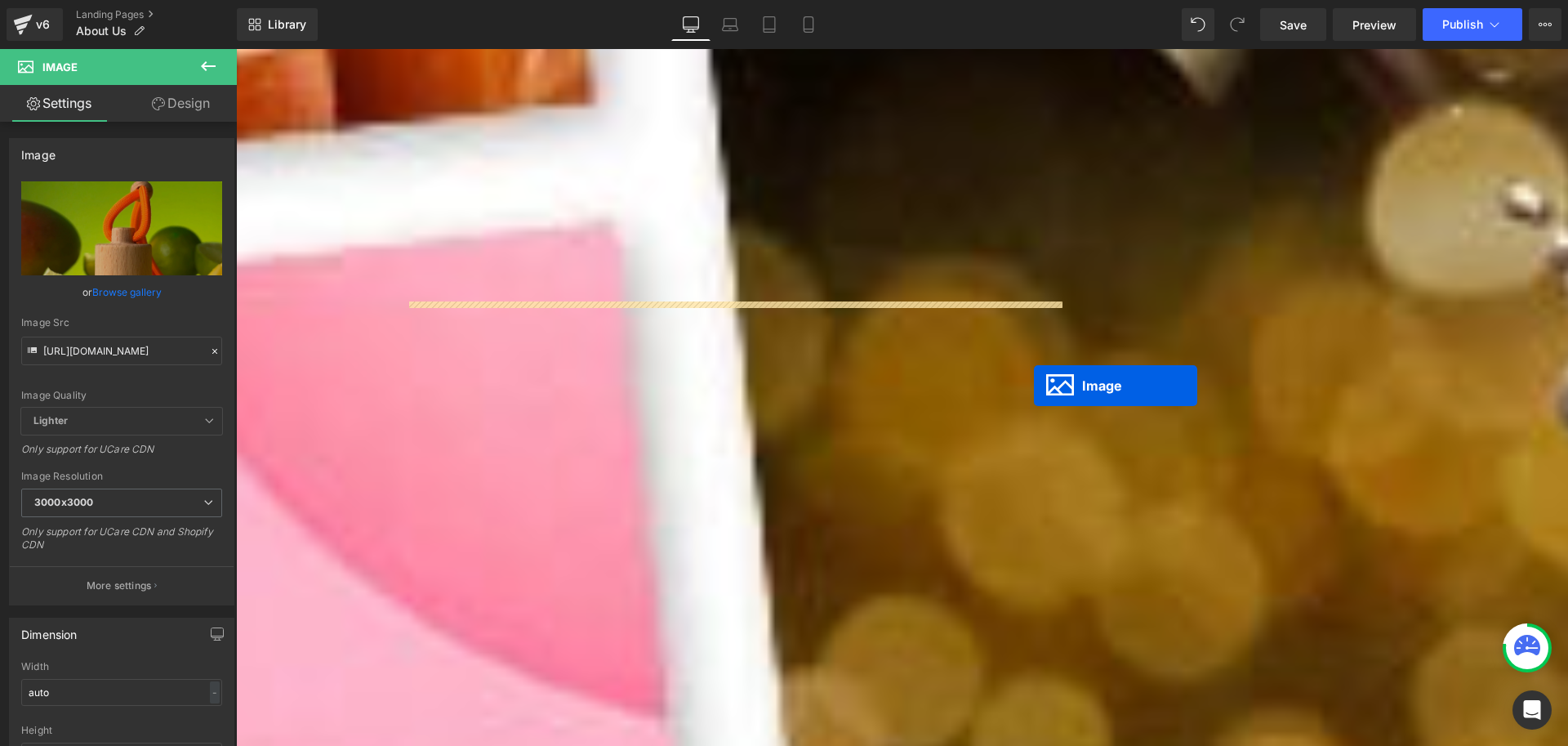
scroll to position [1125, 0]
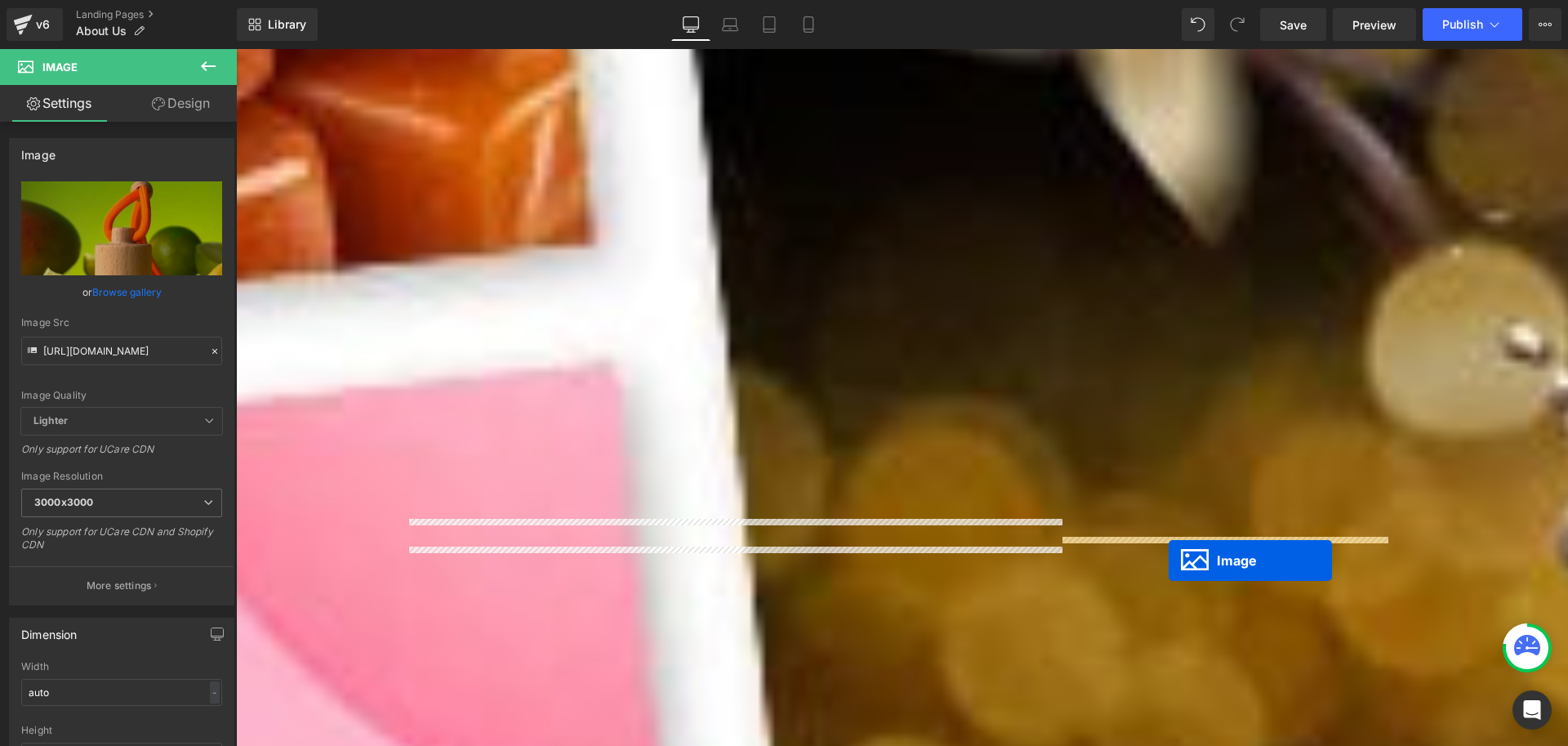
drag, startPoint x: 1199, startPoint y: 331, endPoint x: 1169, endPoint y: 560, distance: 231.0
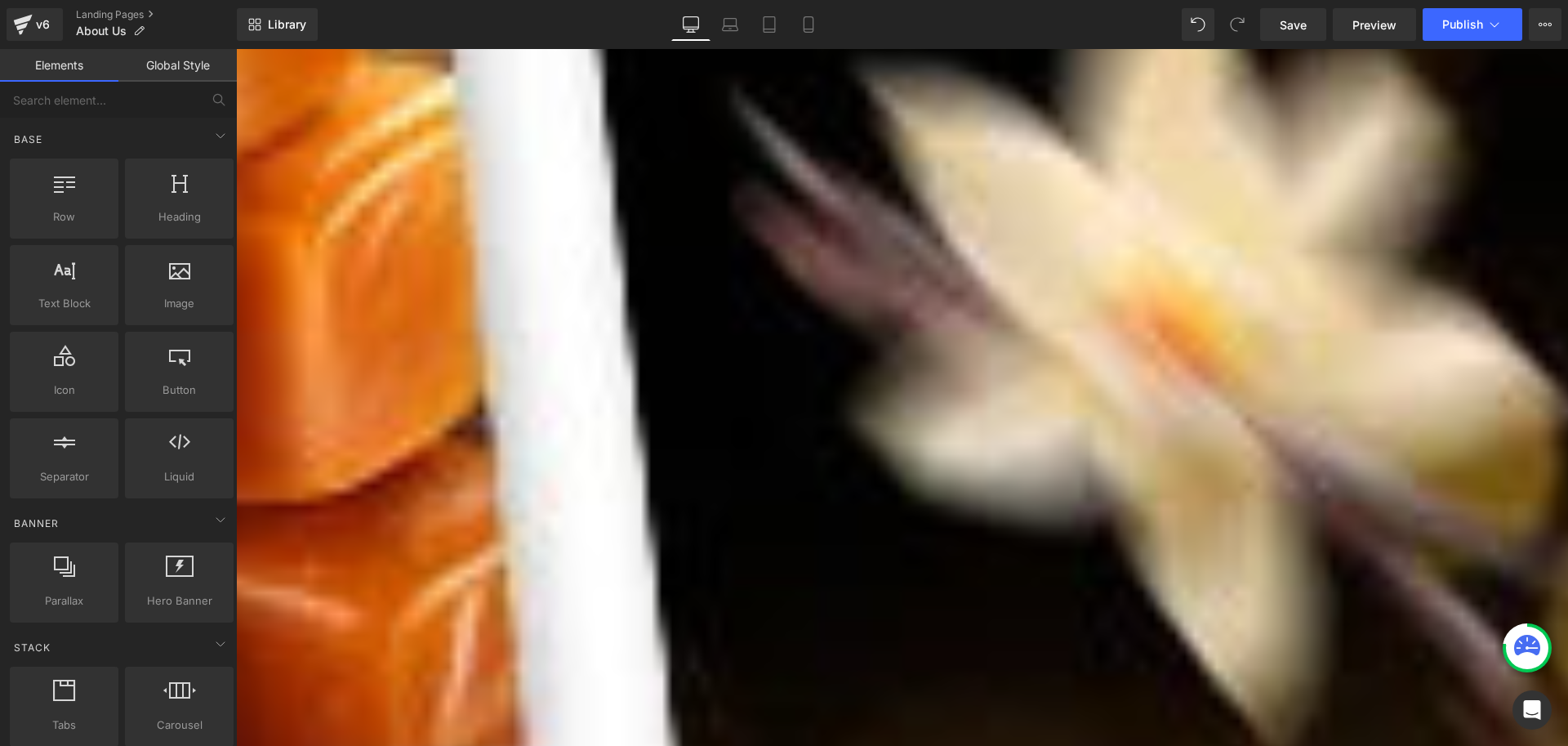
scroll to position [880, 0]
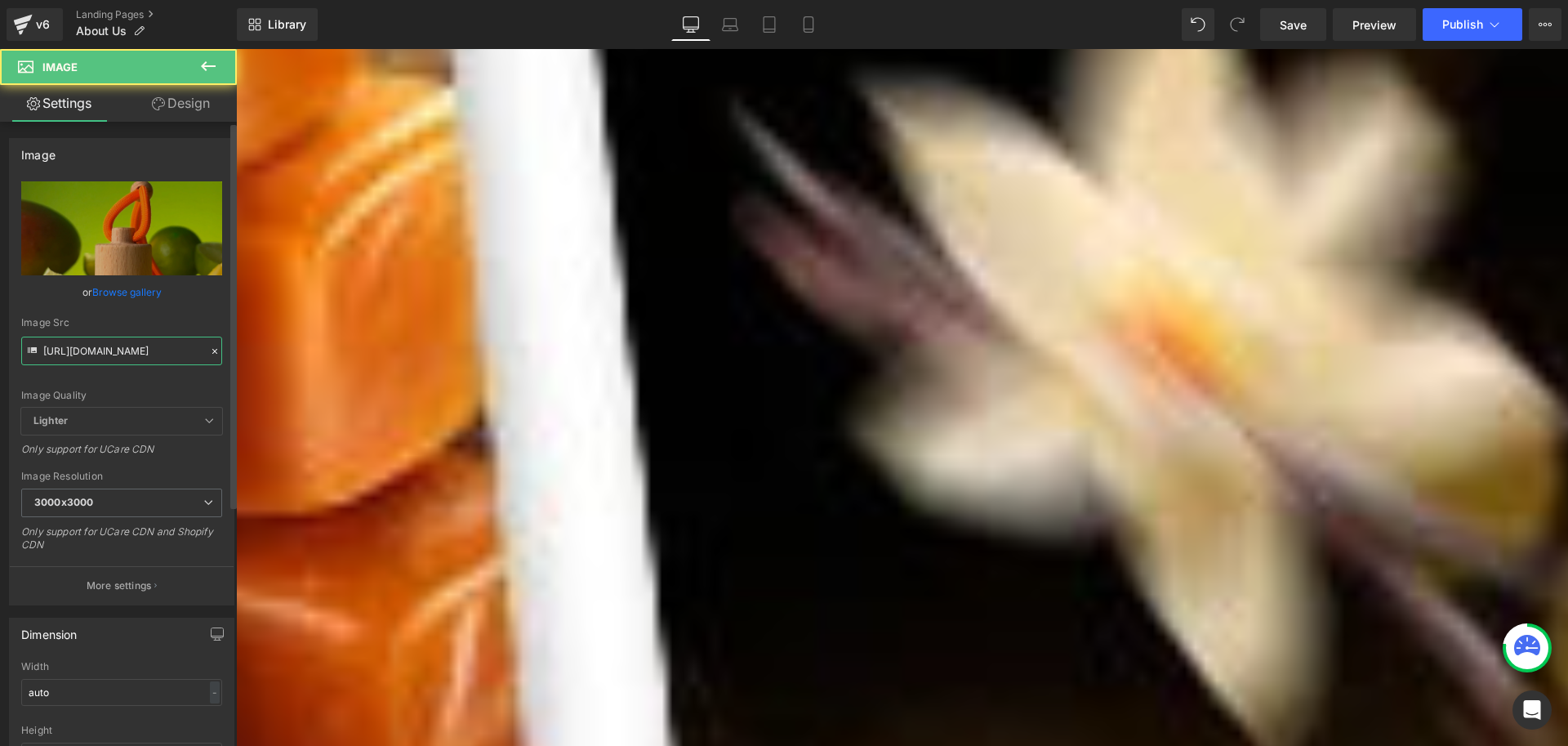
click at [95, 356] on input "[URL][DOMAIN_NAME]" at bounding box center [122, 350] width 201 height 29
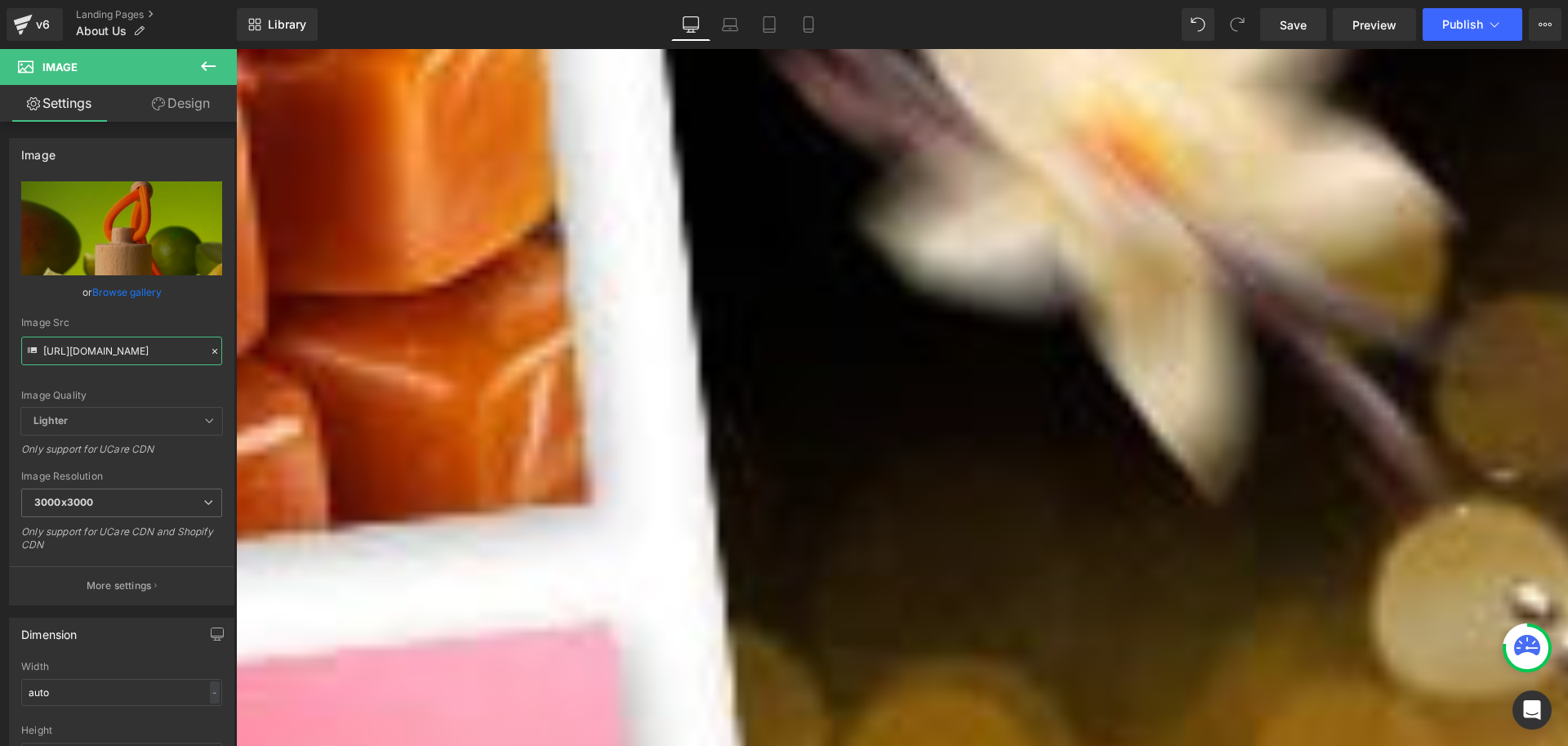
type input "https://cdn.shopify.com/s/files/1/0791/5644/5522/files/USP_1_c0efdae0-b388-44b3…"
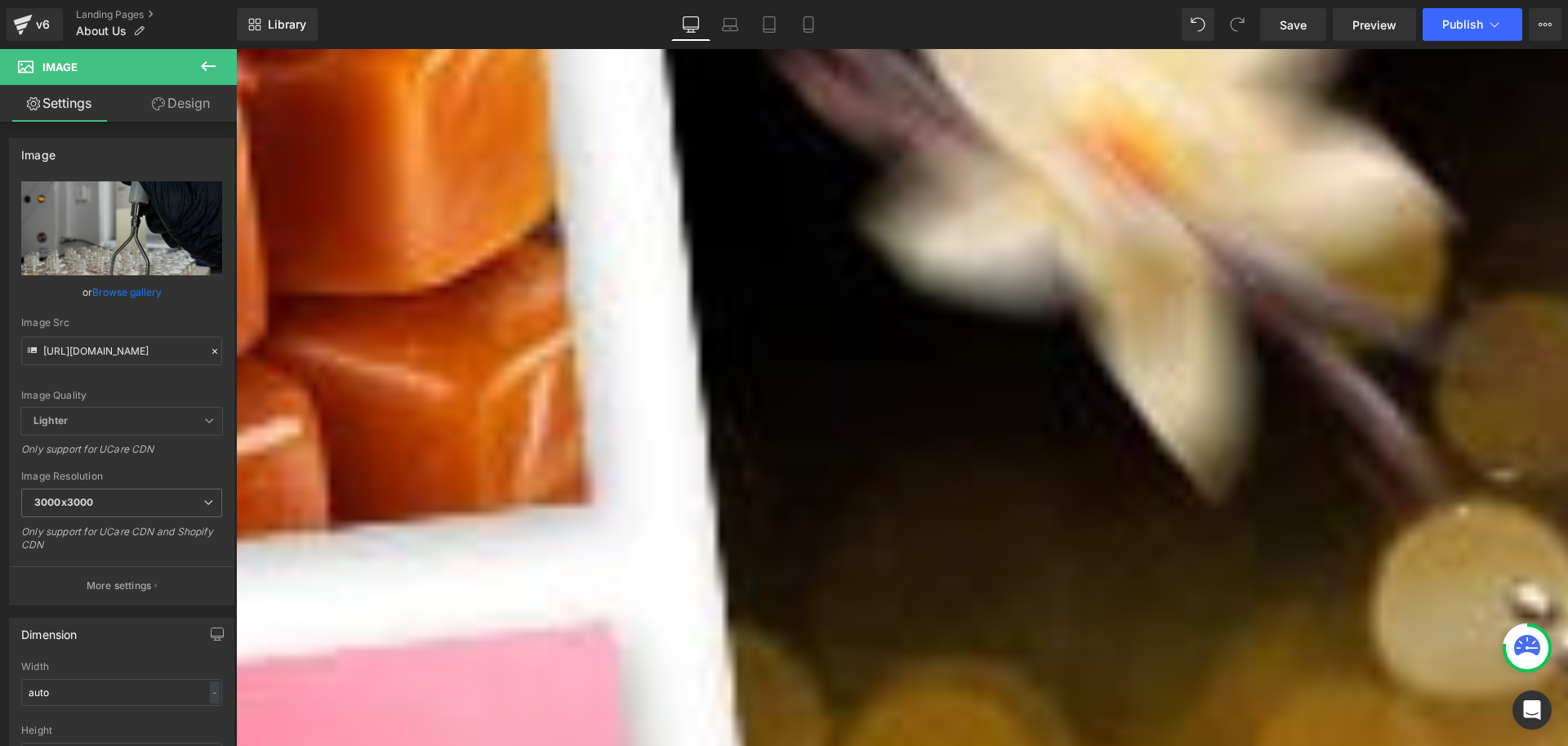
scroll to position [0, 0]
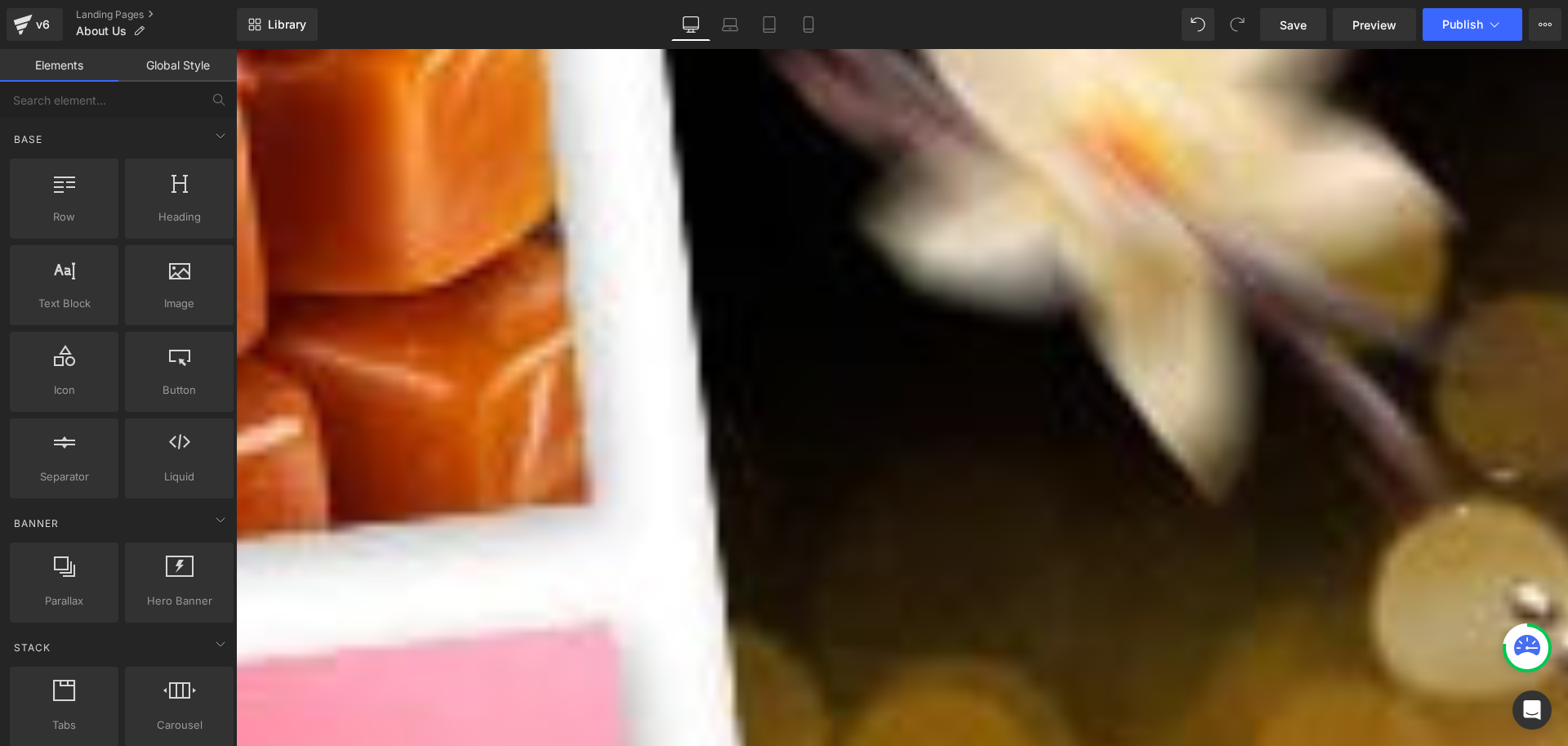
click at [805, 23] on icon at bounding box center [808, 25] width 17 height 17
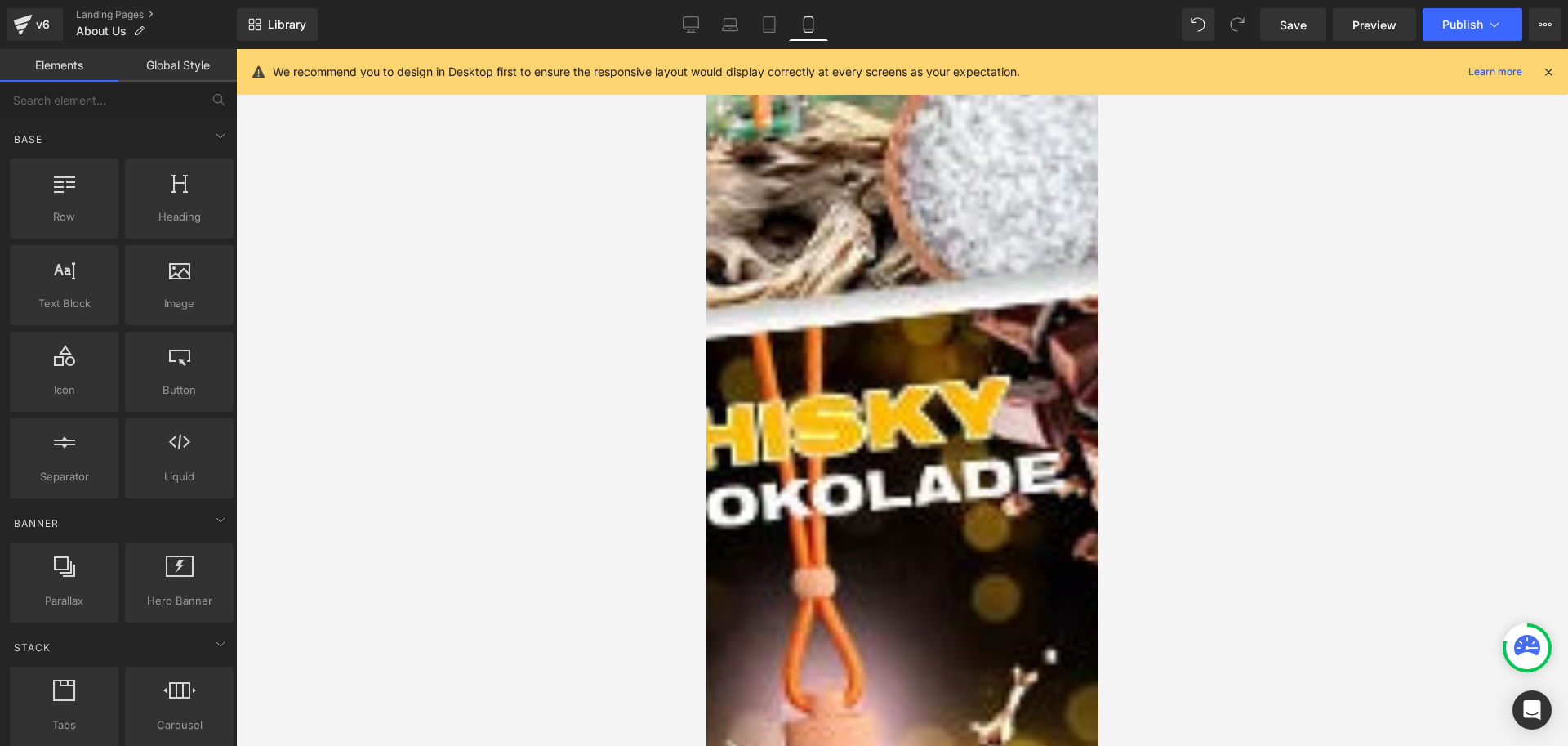
click at [706, 49] on icon at bounding box center [706, 49] width 0 height 0
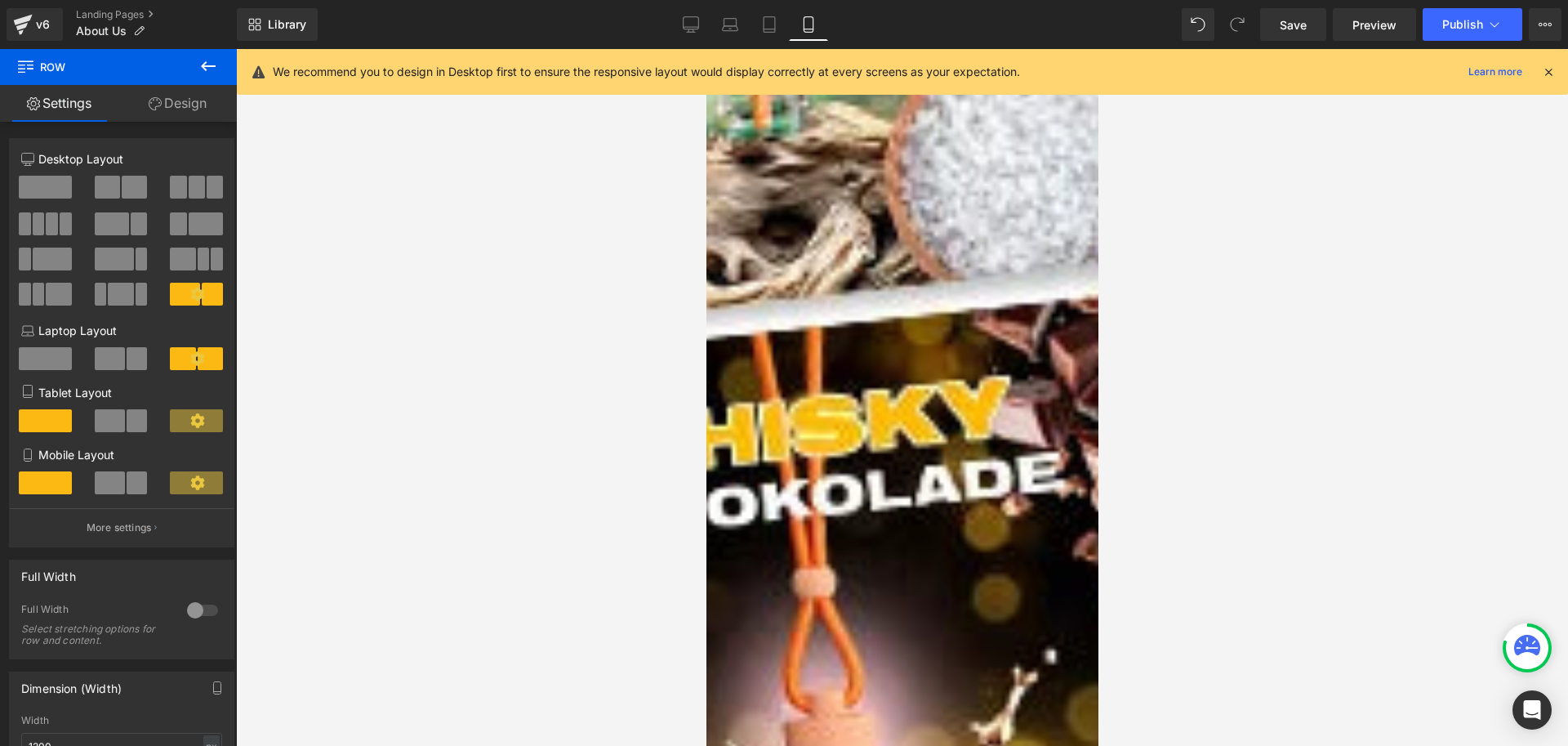
click at [183, 109] on link "Design" at bounding box center [177, 103] width 118 height 37
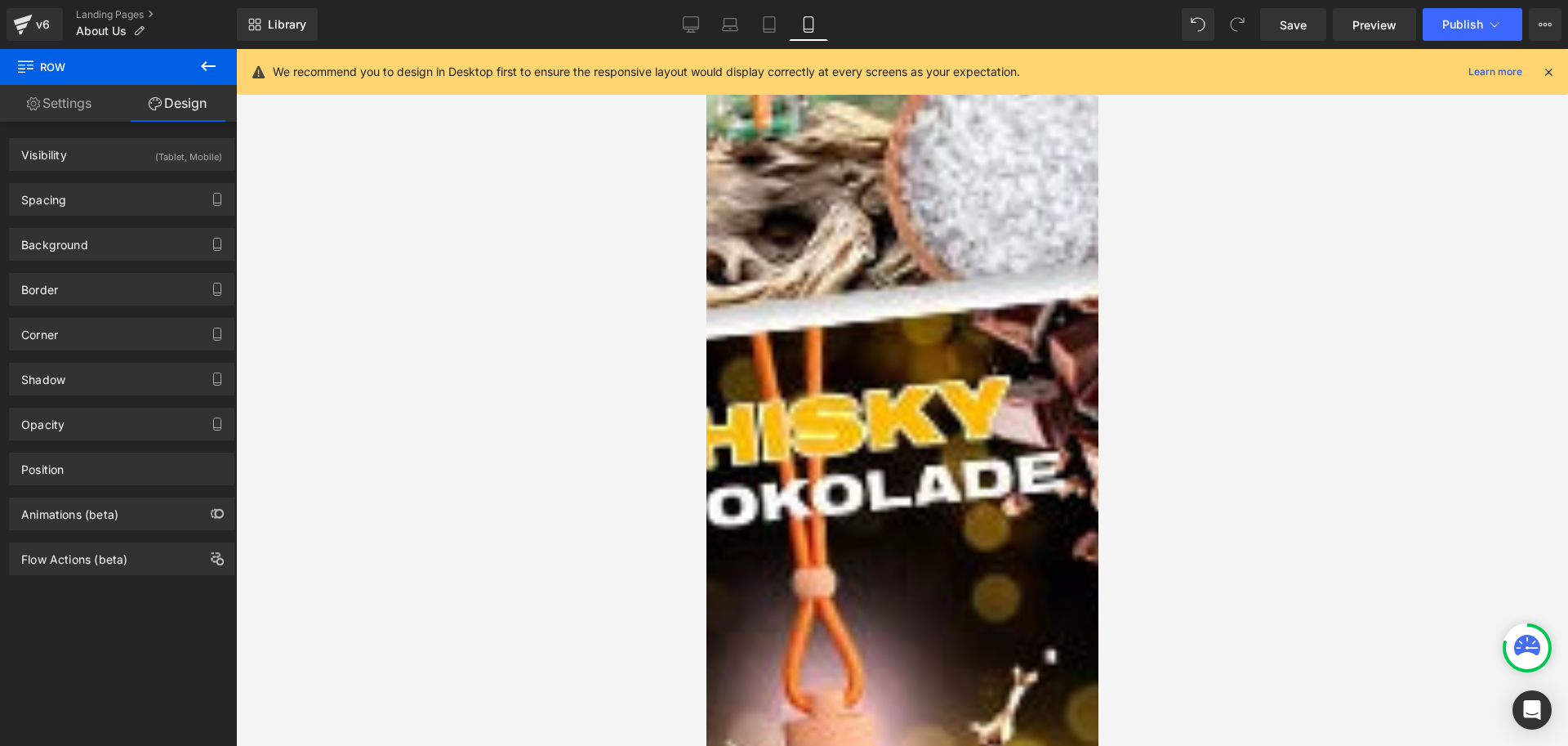
click at [206, 66] on icon at bounding box center [208, 66] width 15 height 10
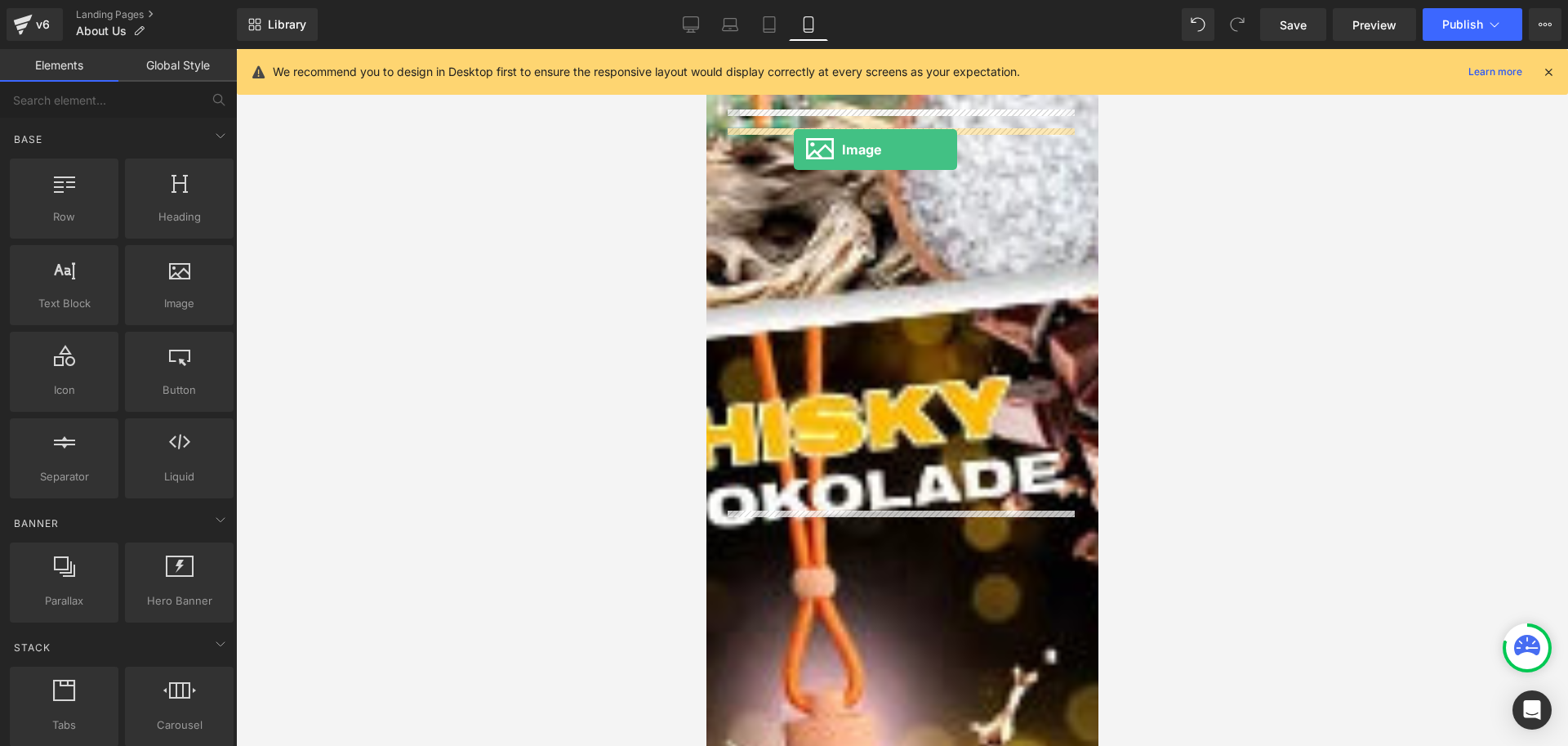
drag, startPoint x: 1069, startPoint y: 403, endPoint x: 793, endPoint y: 150, distance: 374.4
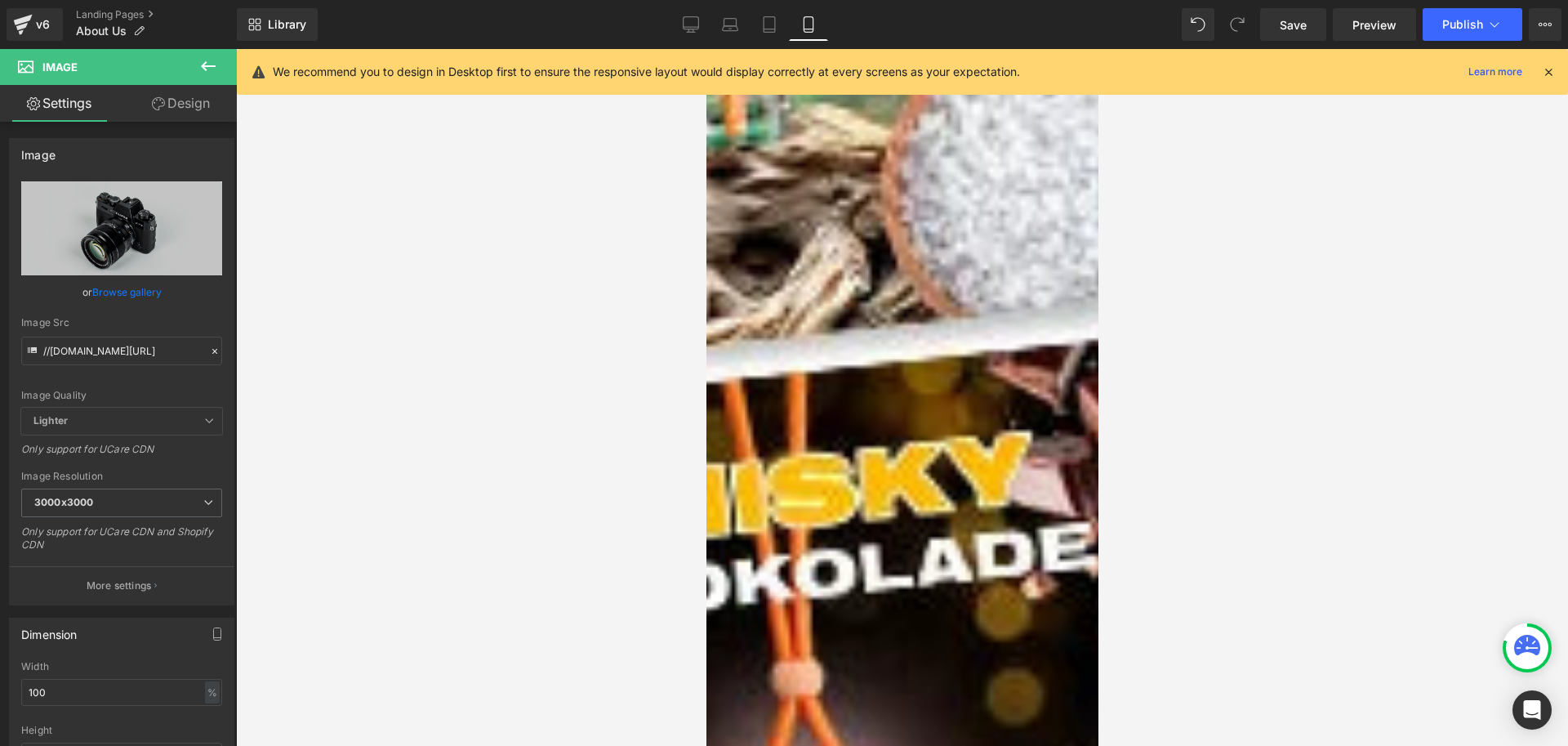
click at [834, 237] on img at bounding box center [1114, 428] width 784 height 519
click at [110, 358] on input "//d1um8515vdn9kb.cloudfront.net/images/parallax.jpg" at bounding box center [122, 350] width 201 height 29
paste input "https://cdn.shopify.com/s/files/1/0791/5644/5522/files/7_fe564b56-69f1-46dc-87b…"
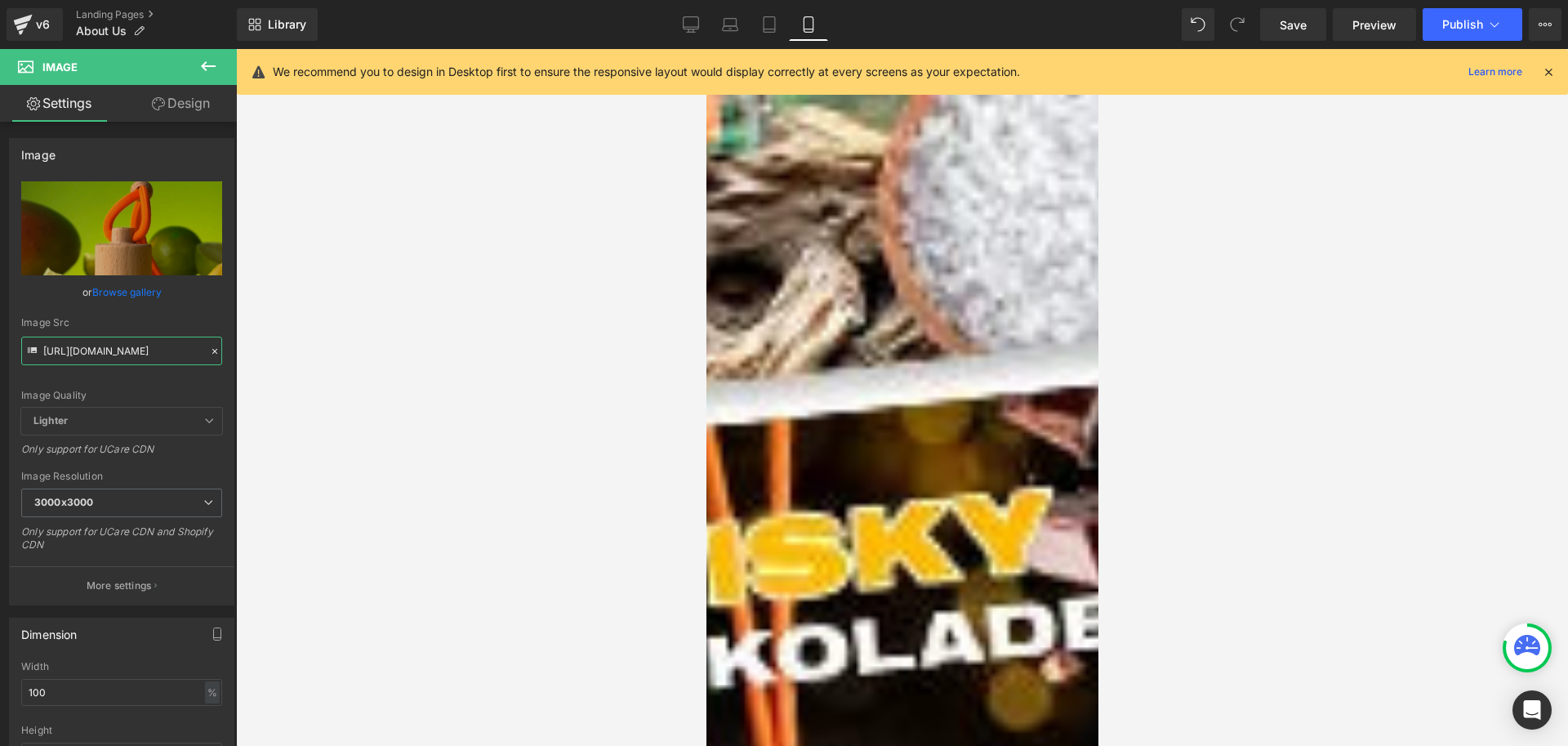
type input "[URL][DOMAIN_NAME]"
click at [795, 169] on img at bounding box center [1114, 692] width 784 height 1045
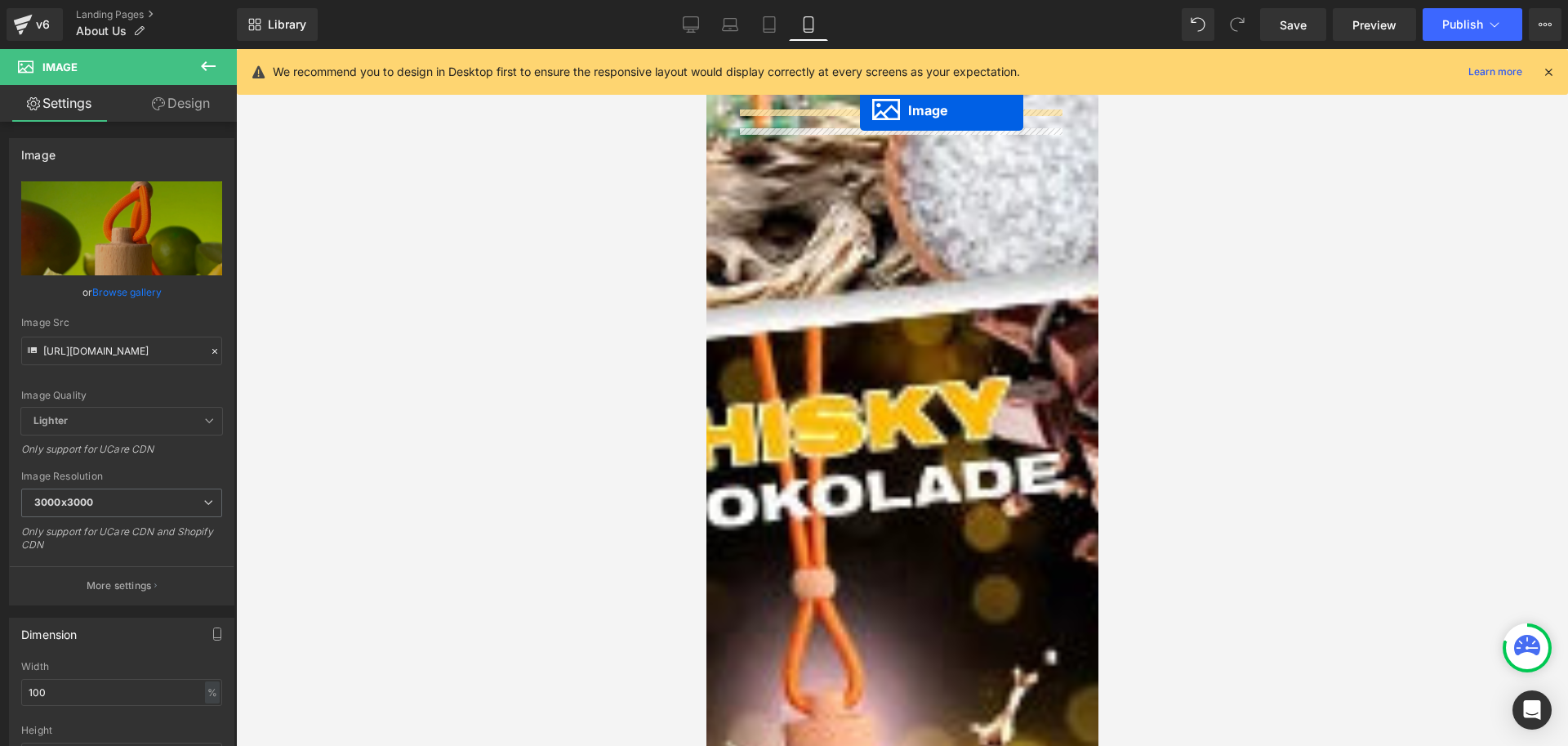
drag, startPoint x: 869, startPoint y: 361, endPoint x: 859, endPoint y: 110, distance: 251.2
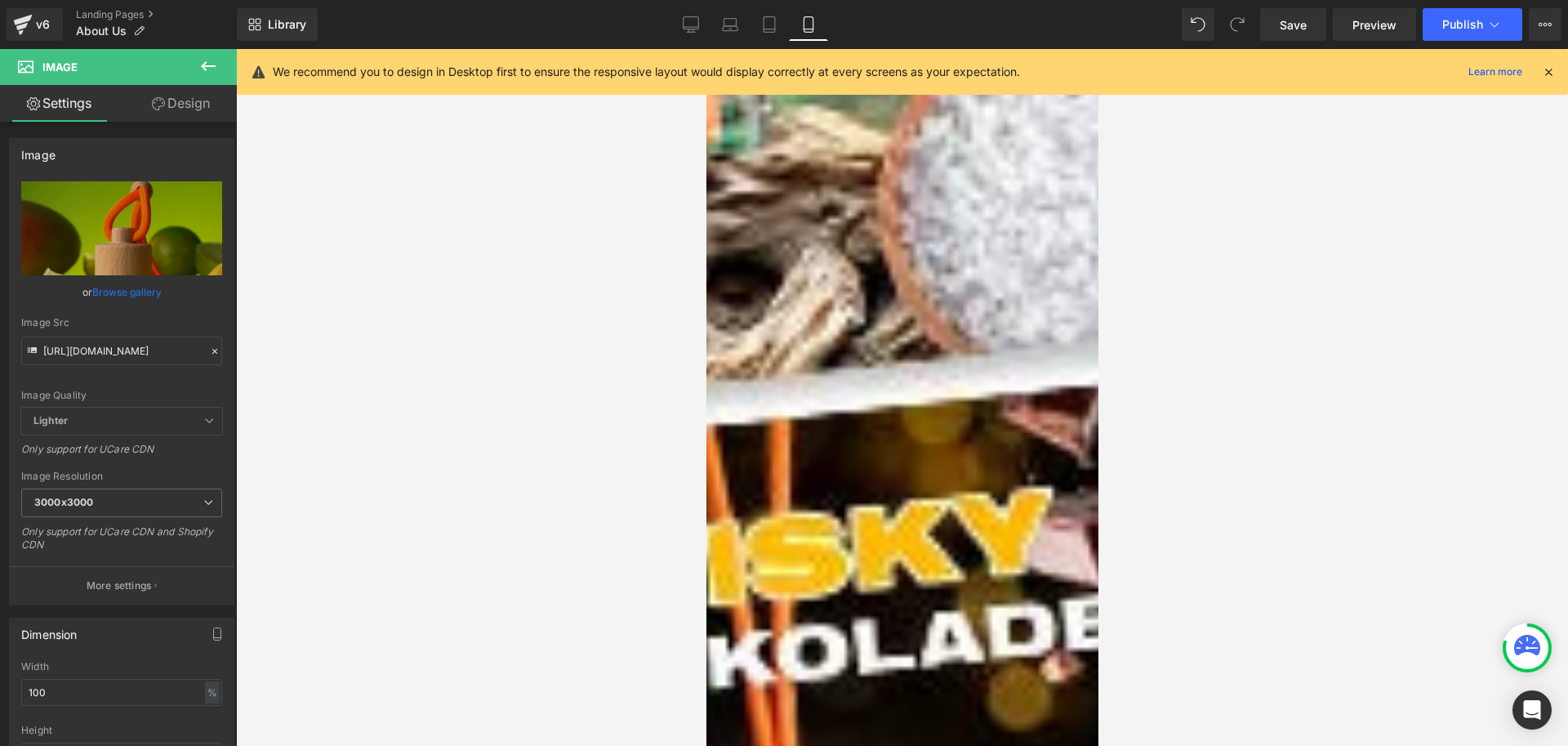
click at [706, 49] on span "Heading" at bounding box center [706, 49] width 0 height 0
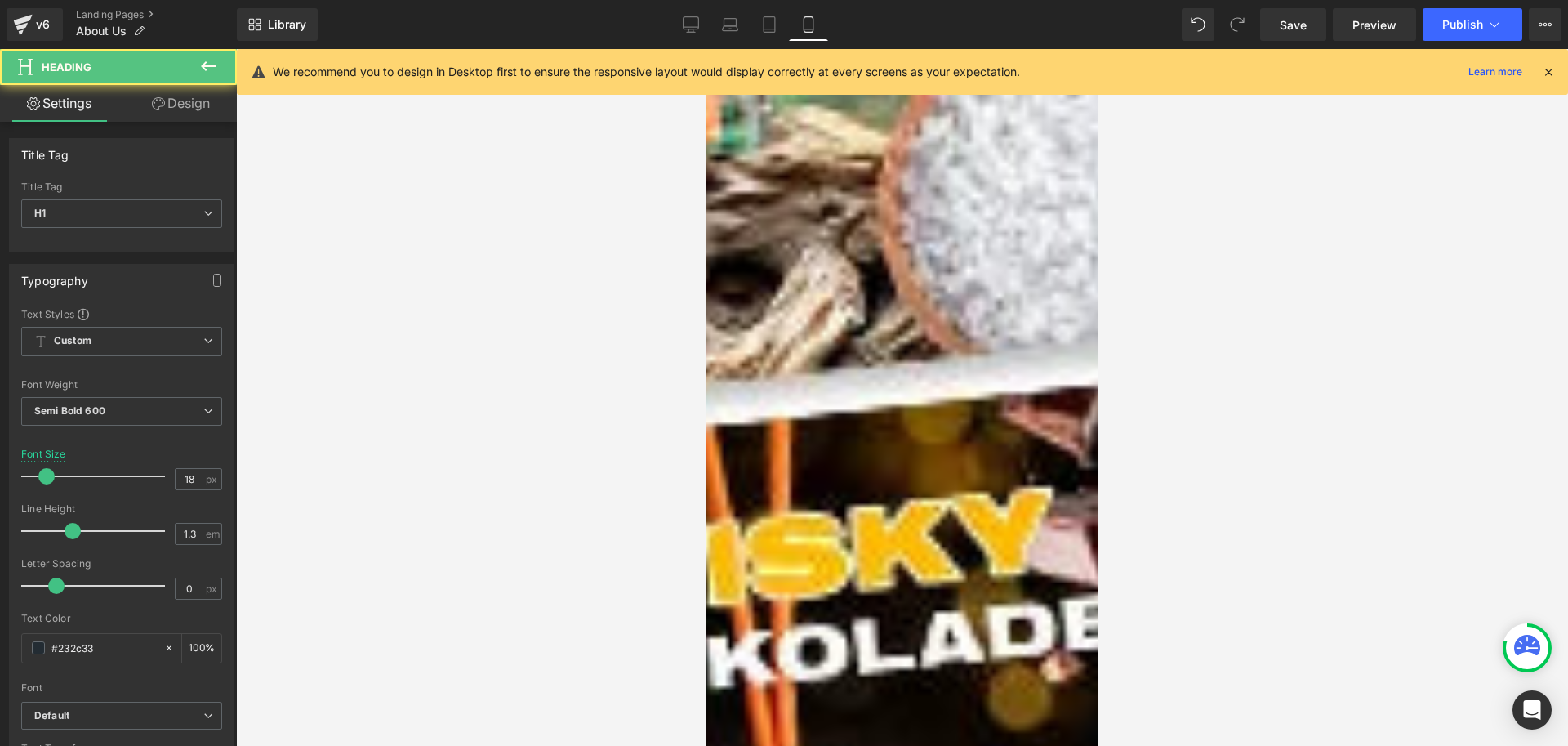
click at [706, 49] on icon at bounding box center [706, 49] width 0 height 0
drag, startPoint x: 178, startPoint y: 109, endPoint x: 165, endPoint y: 259, distance: 150.6
click at [178, 109] on link "Design" at bounding box center [180, 103] width 118 height 37
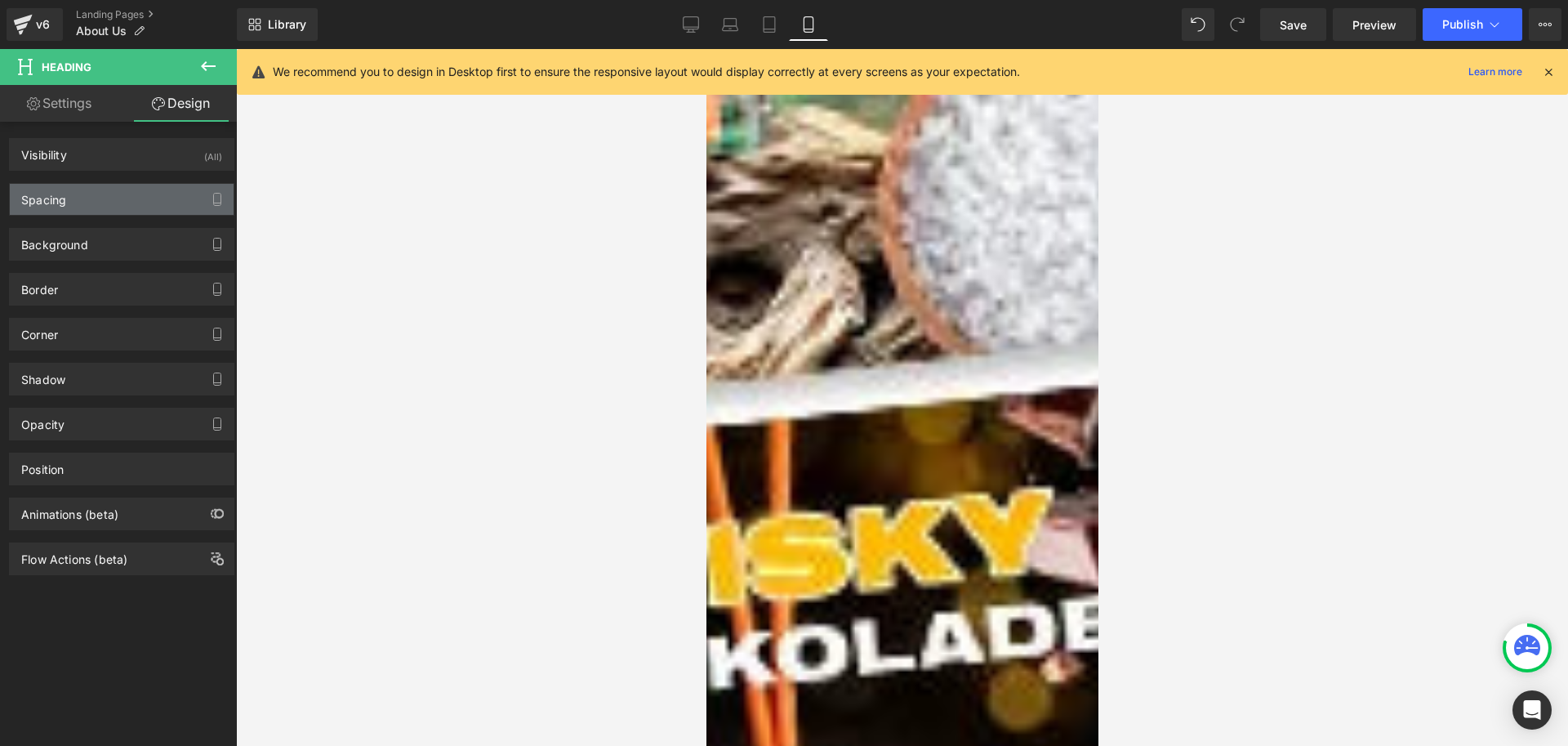
click at [79, 206] on div "Spacing" at bounding box center [122, 199] width 224 height 31
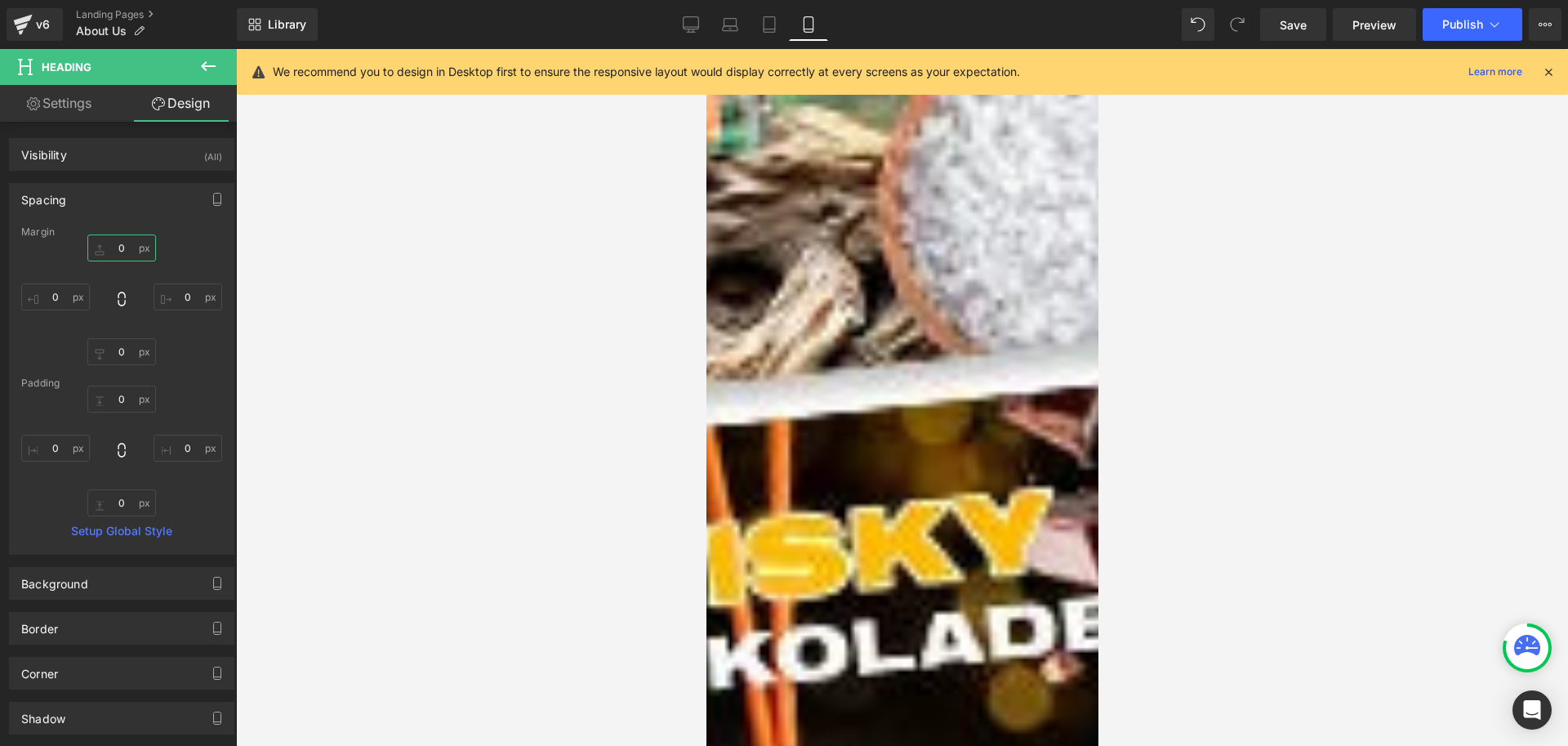
click at [124, 245] on input "0" at bounding box center [122, 248] width 68 height 27
type input "42"
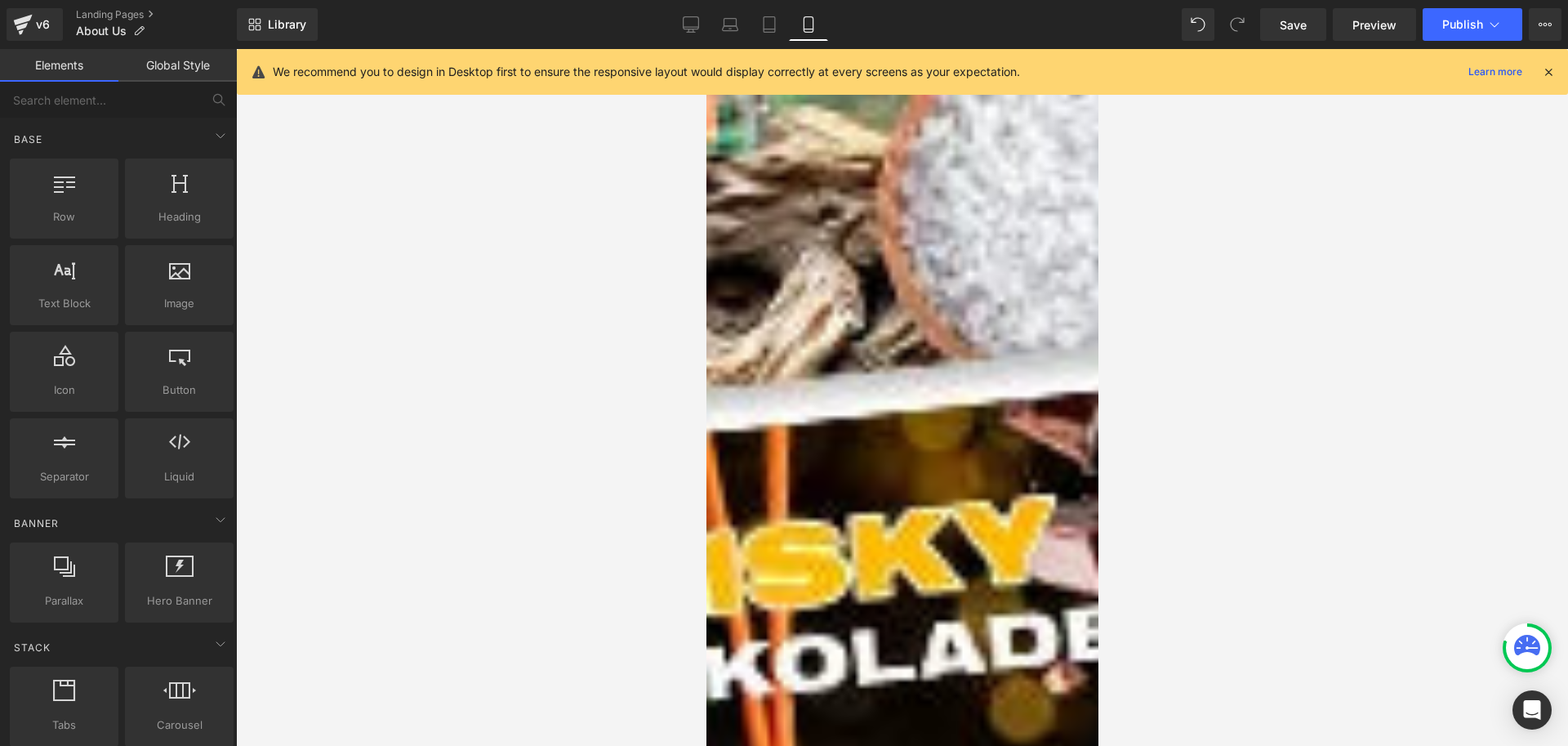
click at [1248, 371] on div at bounding box center [903, 398] width 1332 height 697
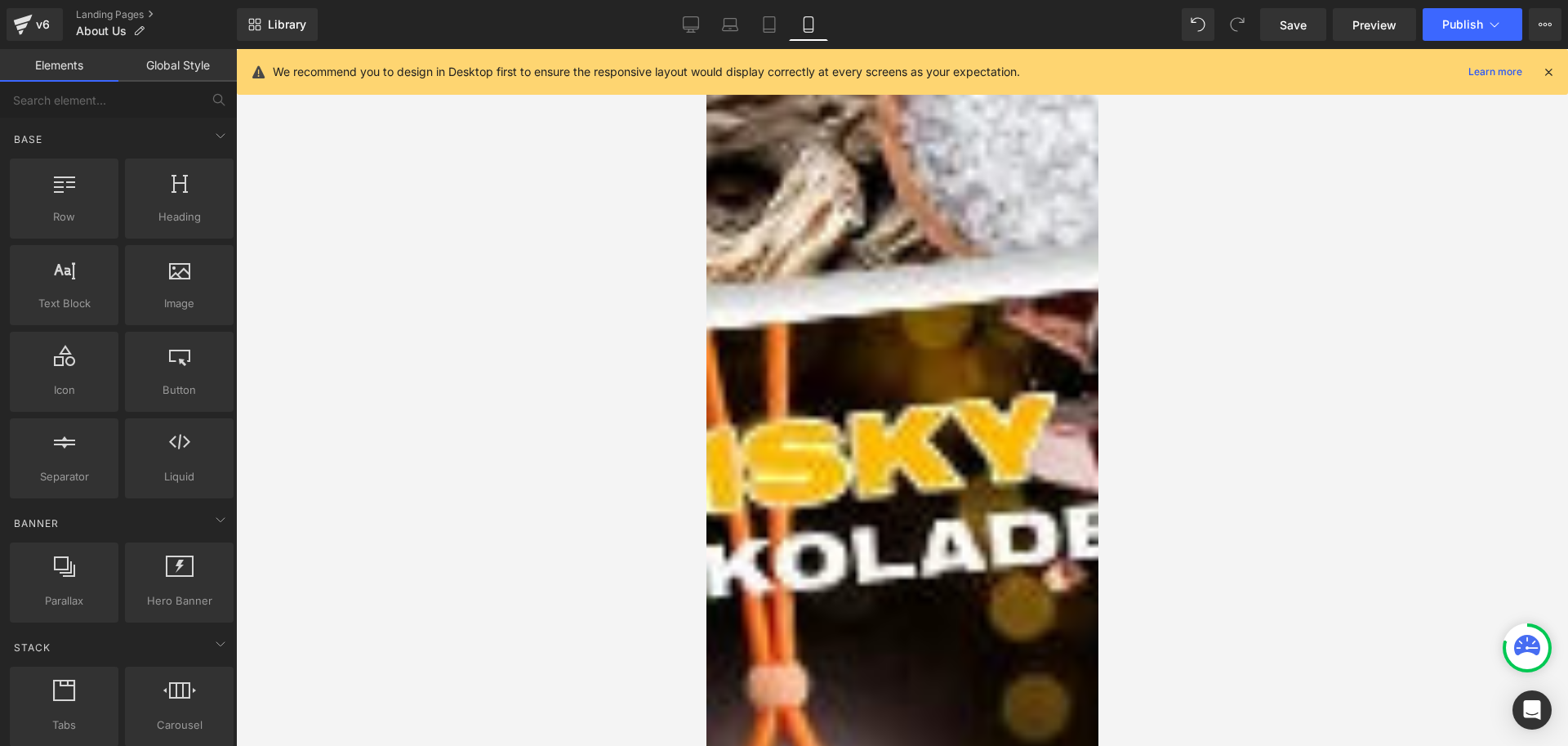
scroll to position [81, 0]
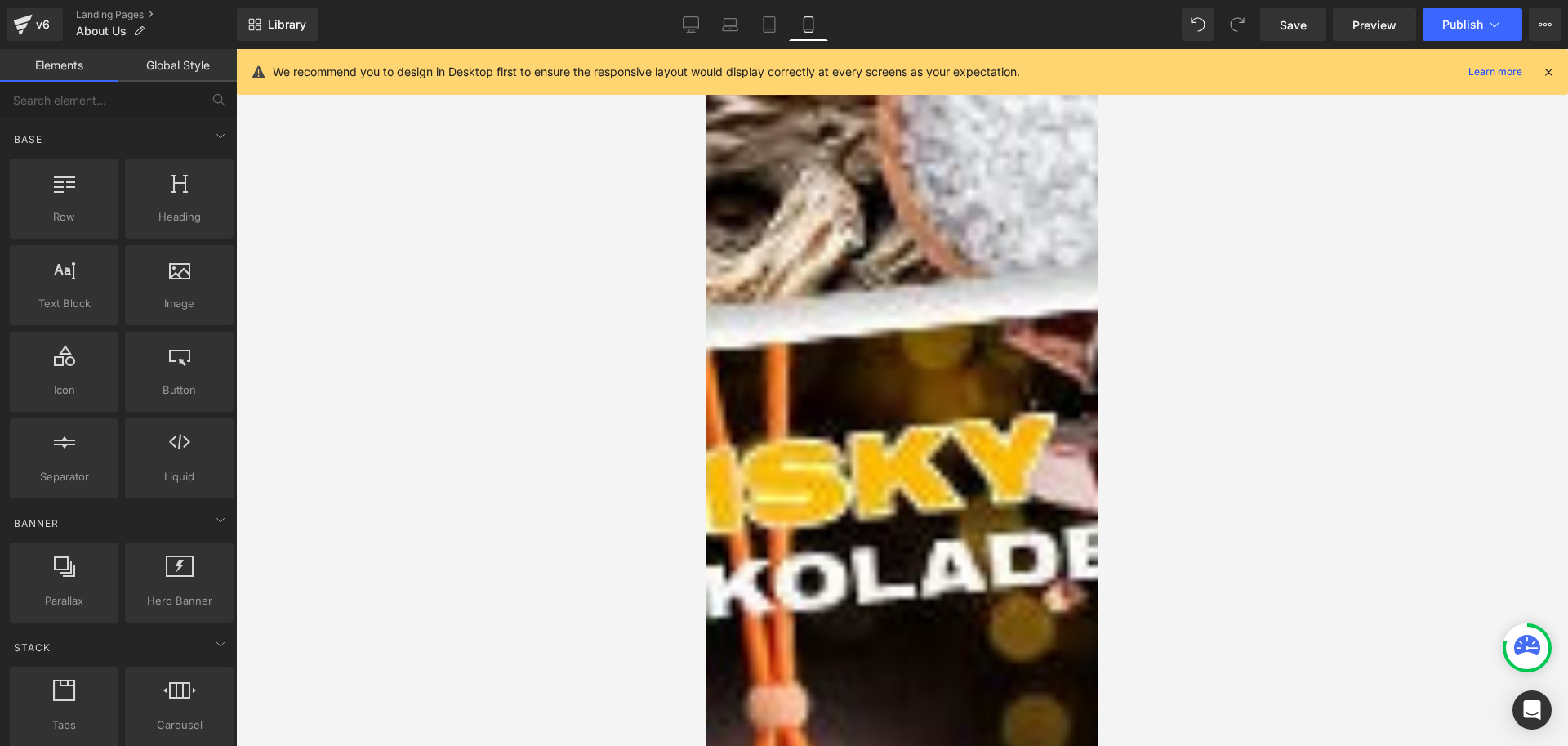
drag, startPoint x: 861, startPoint y: 499, endPoint x: 1023, endPoint y: 554, distance: 171.1
click at [706, 49] on icon at bounding box center [706, 49] width 0 height 0
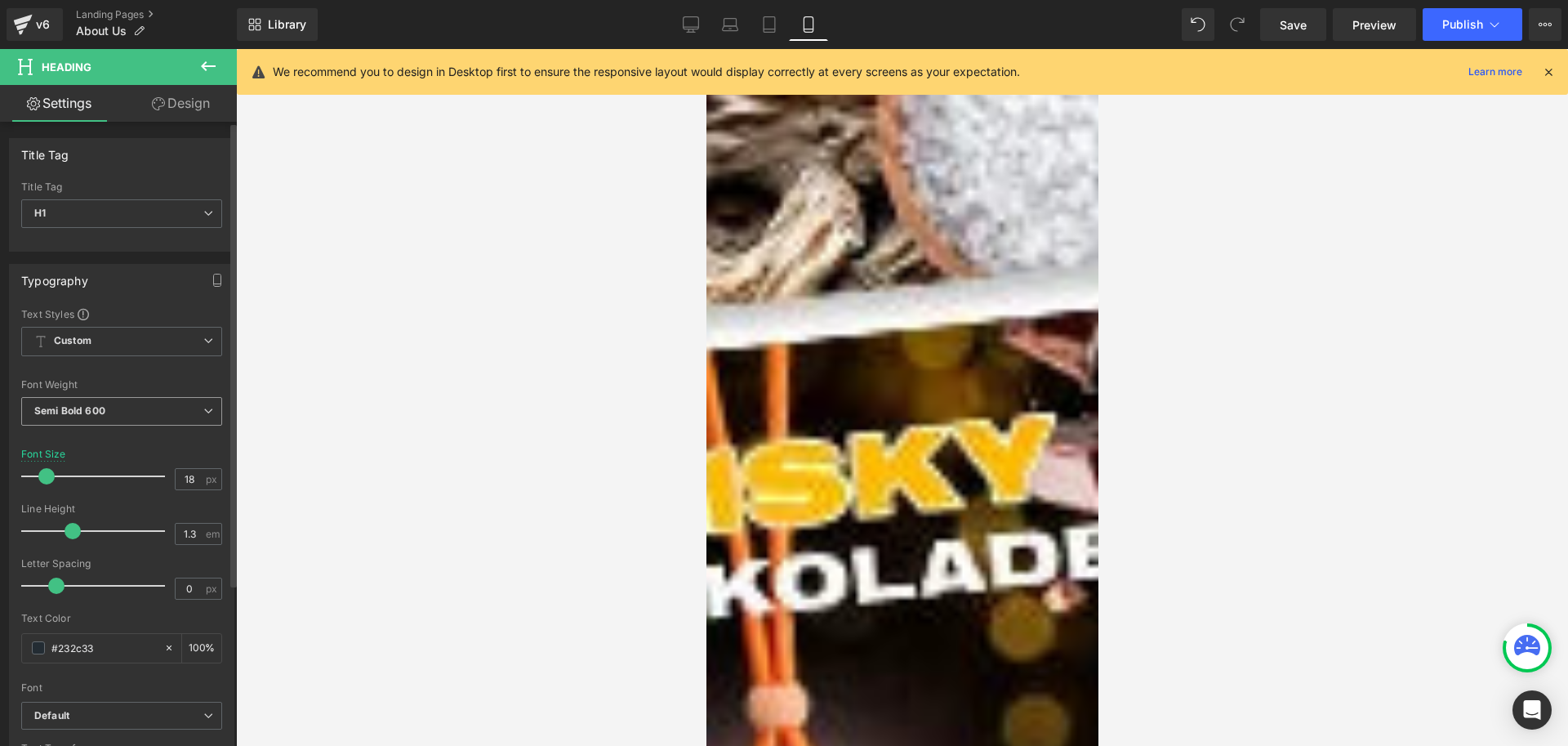
click at [127, 402] on span "Semi Bold 600" at bounding box center [122, 411] width 201 height 29
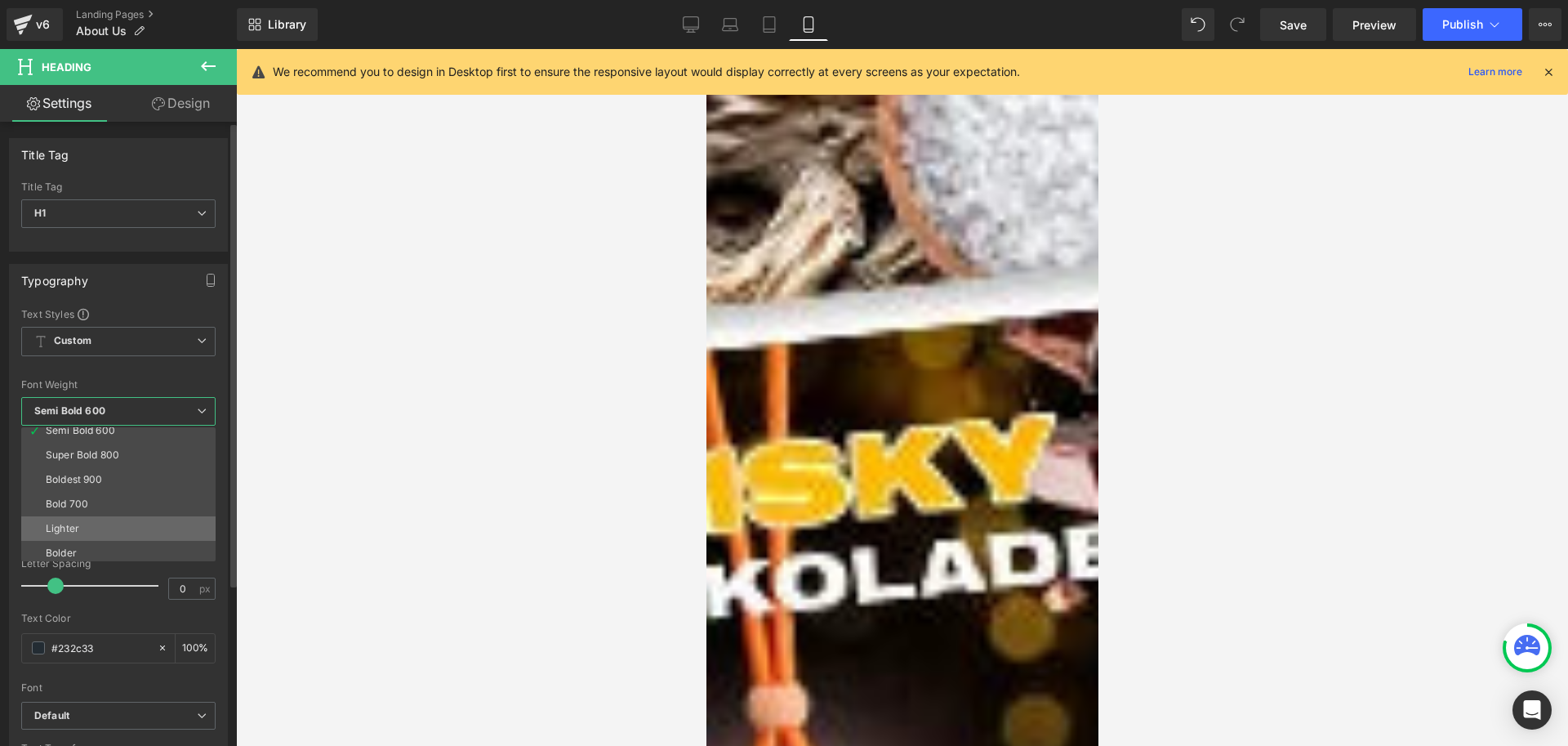
scroll to position [136, 0]
click at [112, 503] on li "Bold 700" at bounding box center [122, 500] width 201 height 25
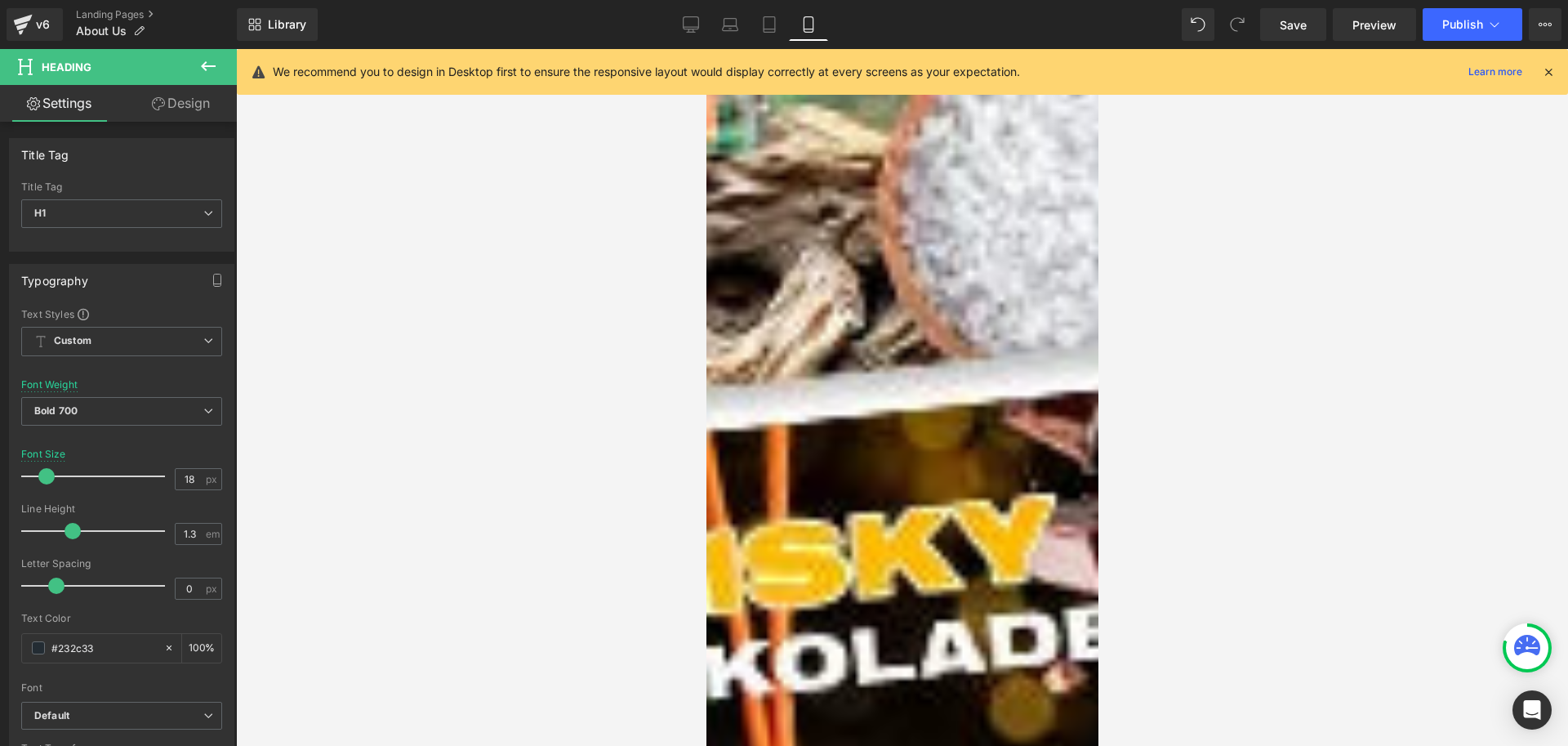
scroll to position [0, 0]
click at [864, 264] on img at bounding box center [1114, 669] width 784 height 1045
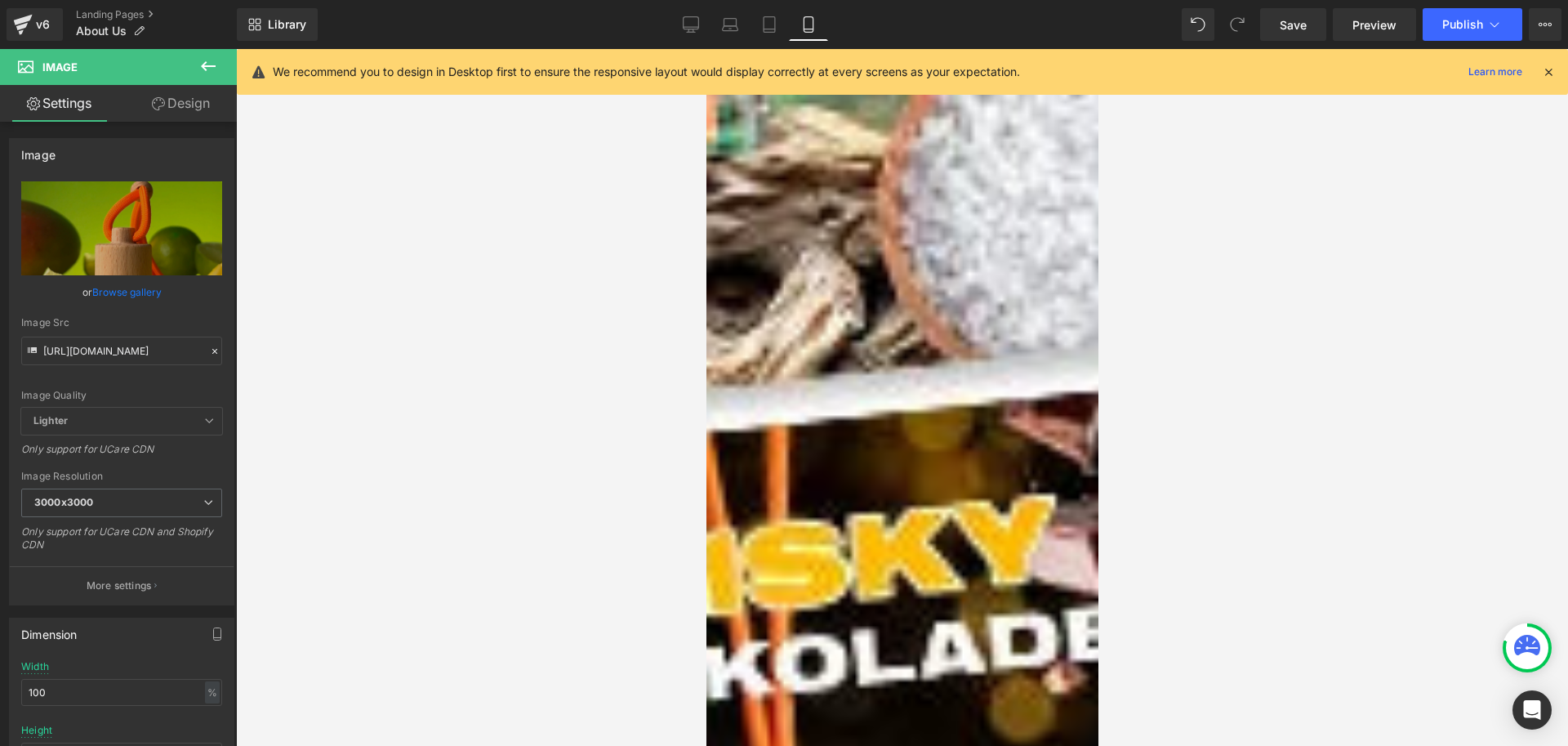
click at [176, 109] on link "Design" at bounding box center [180, 103] width 118 height 37
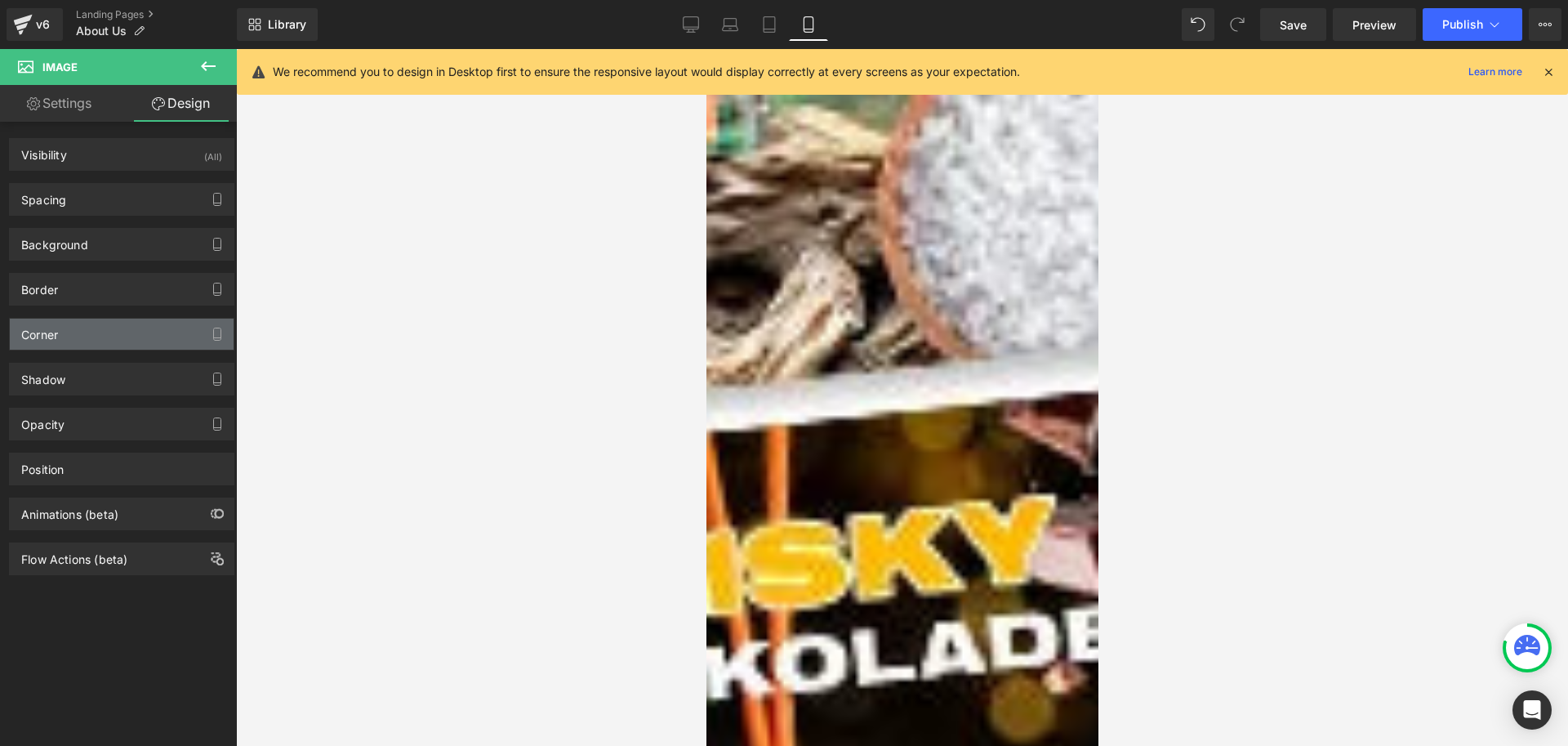
click at [53, 335] on div "Corner" at bounding box center [39, 330] width 37 height 23
click at [83, 331] on div "Corner" at bounding box center [122, 334] width 224 height 31
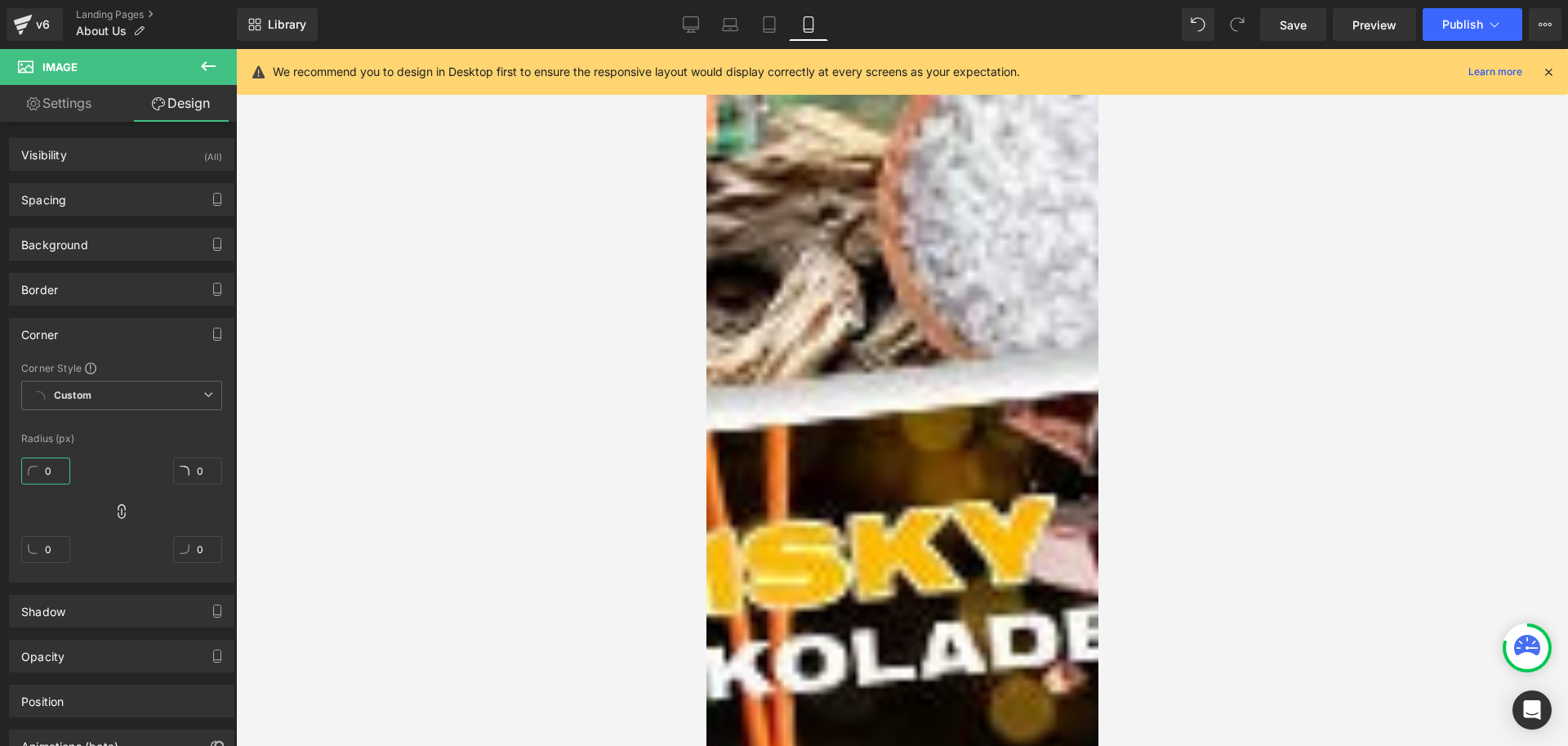
click at [60, 459] on input "0" at bounding box center [46, 470] width 49 height 27
type input "20"
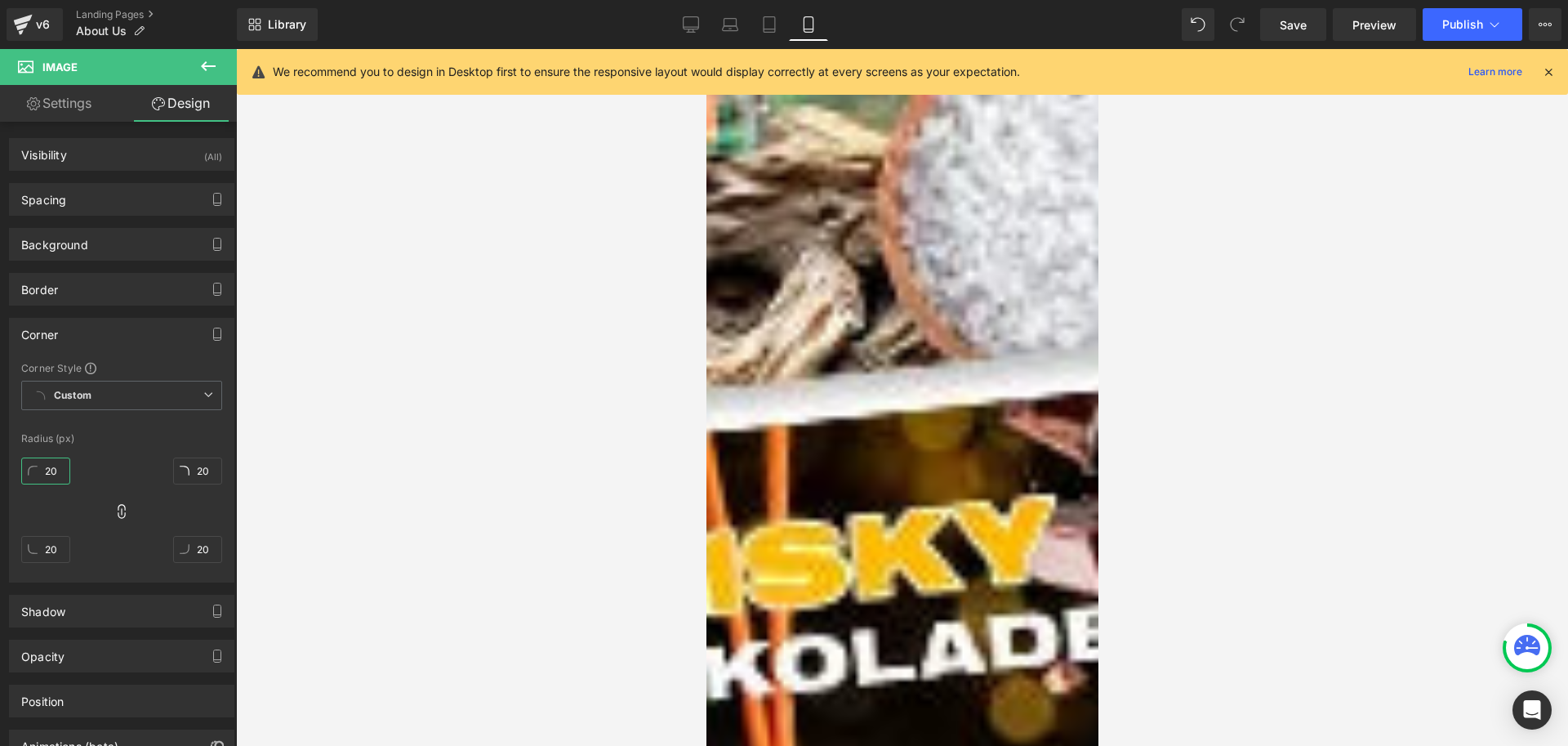
type input "20"
click at [81, 327] on div "Corner" at bounding box center [122, 334] width 224 height 31
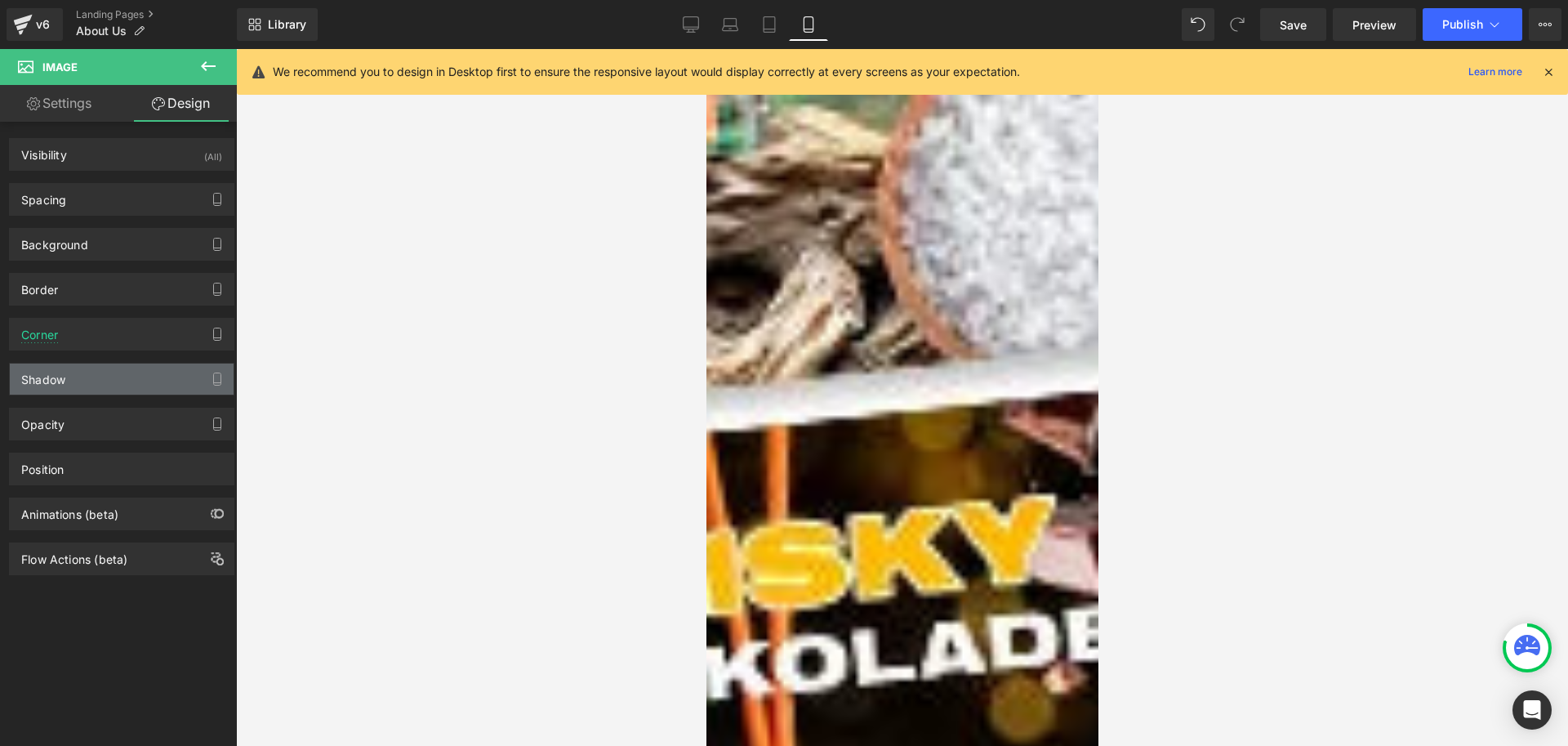
click at [82, 385] on div "Shadow" at bounding box center [122, 378] width 224 height 31
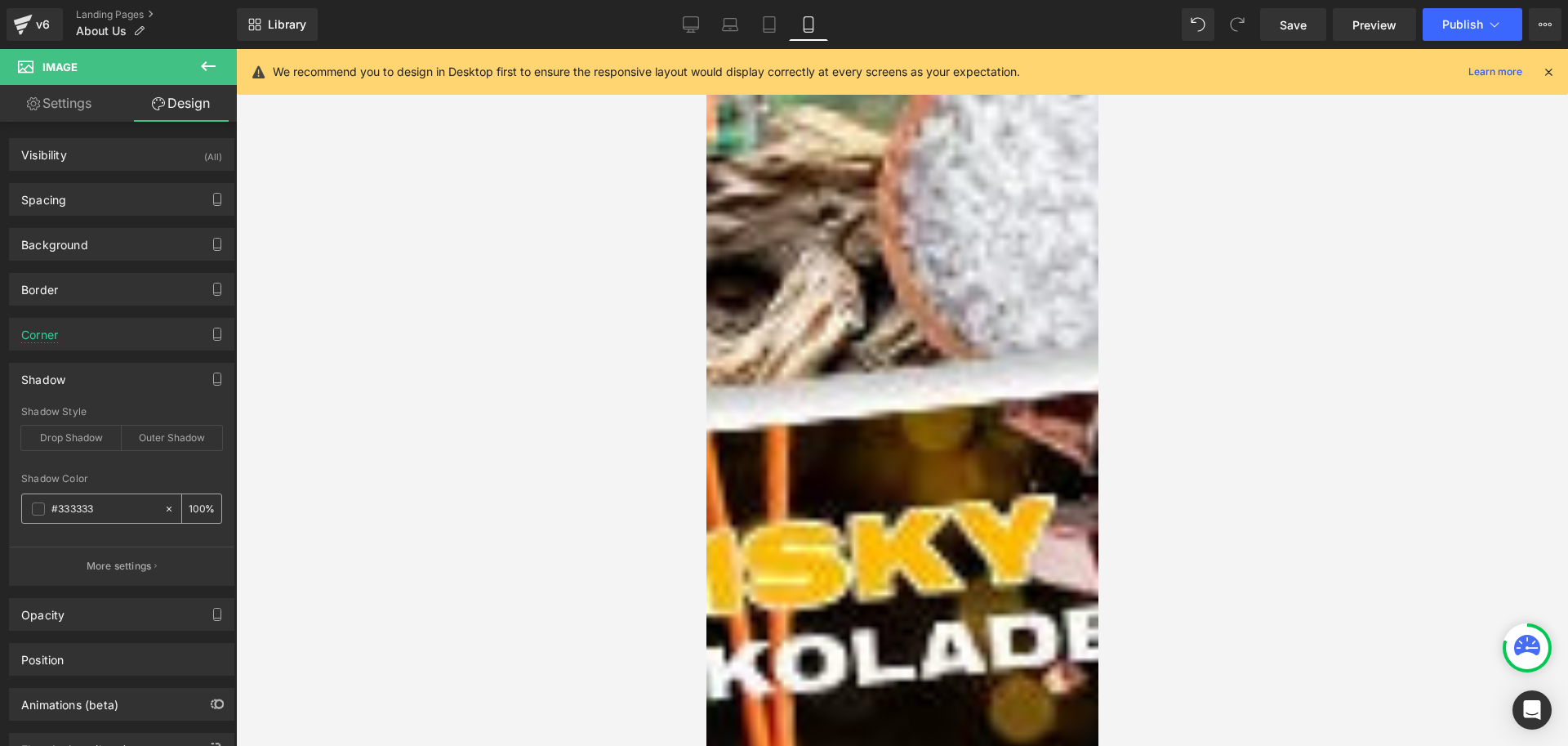
click at [189, 505] on input "100" at bounding box center [197, 508] width 17 height 18
click at [172, 430] on div "Outer Shadow" at bounding box center [172, 438] width 101 height 25
click at [192, 508] on input "100" at bounding box center [197, 508] width 17 height 18
type input "20"
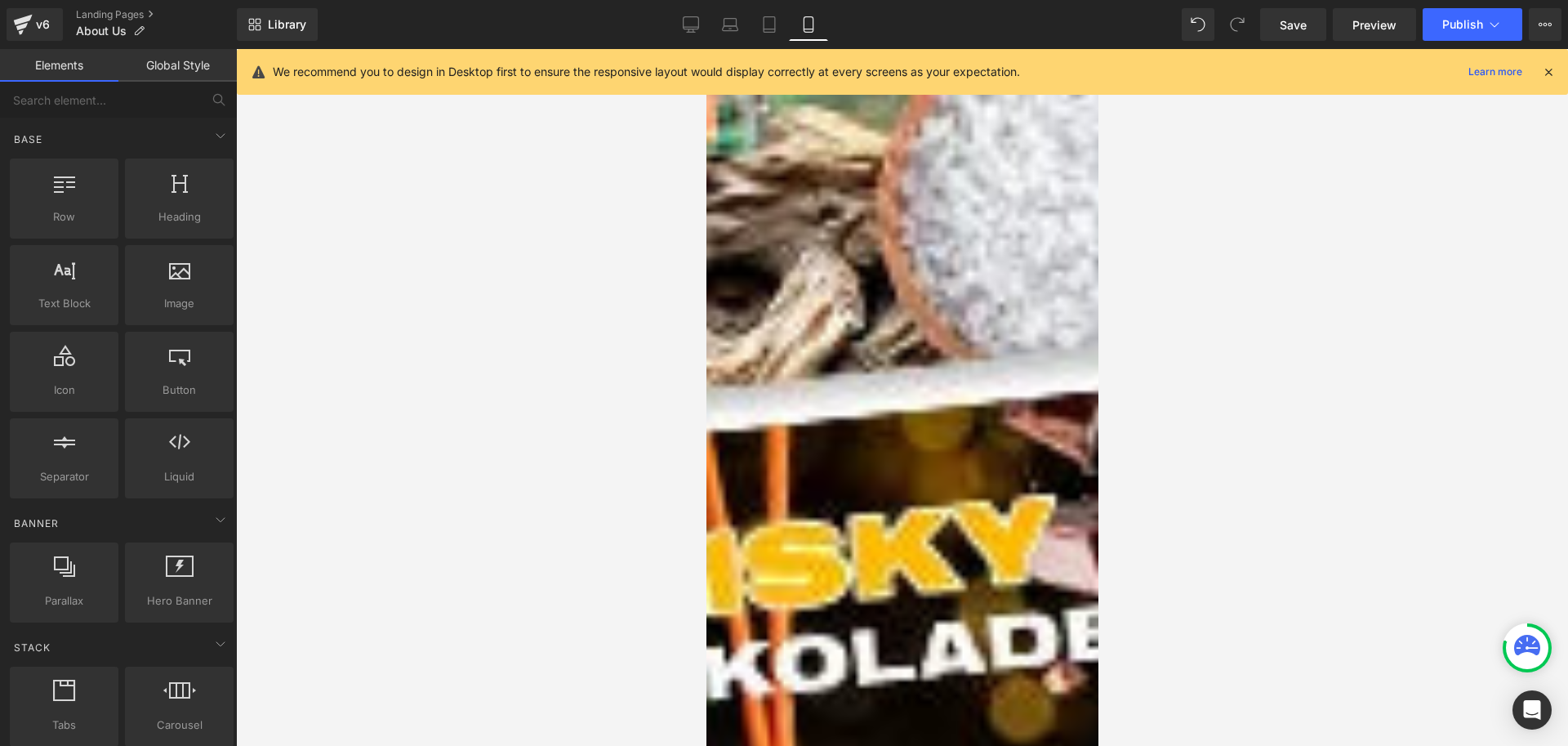
click at [500, 567] on div at bounding box center [903, 398] width 1332 height 697
click at [829, 226] on img at bounding box center [1114, 669] width 784 height 1045
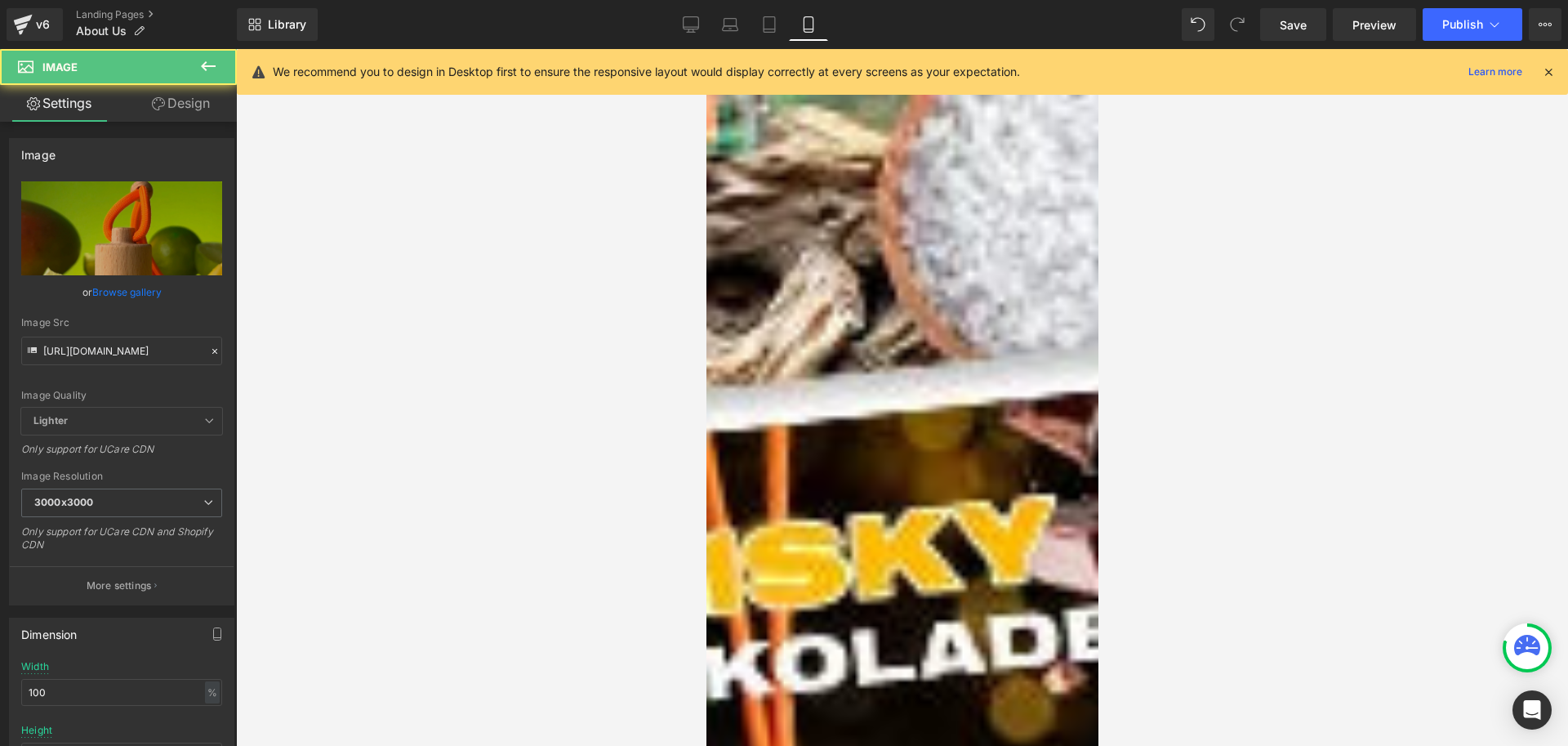
click at [706, 49] on icon at bounding box center [706, 49] width 0 height 0
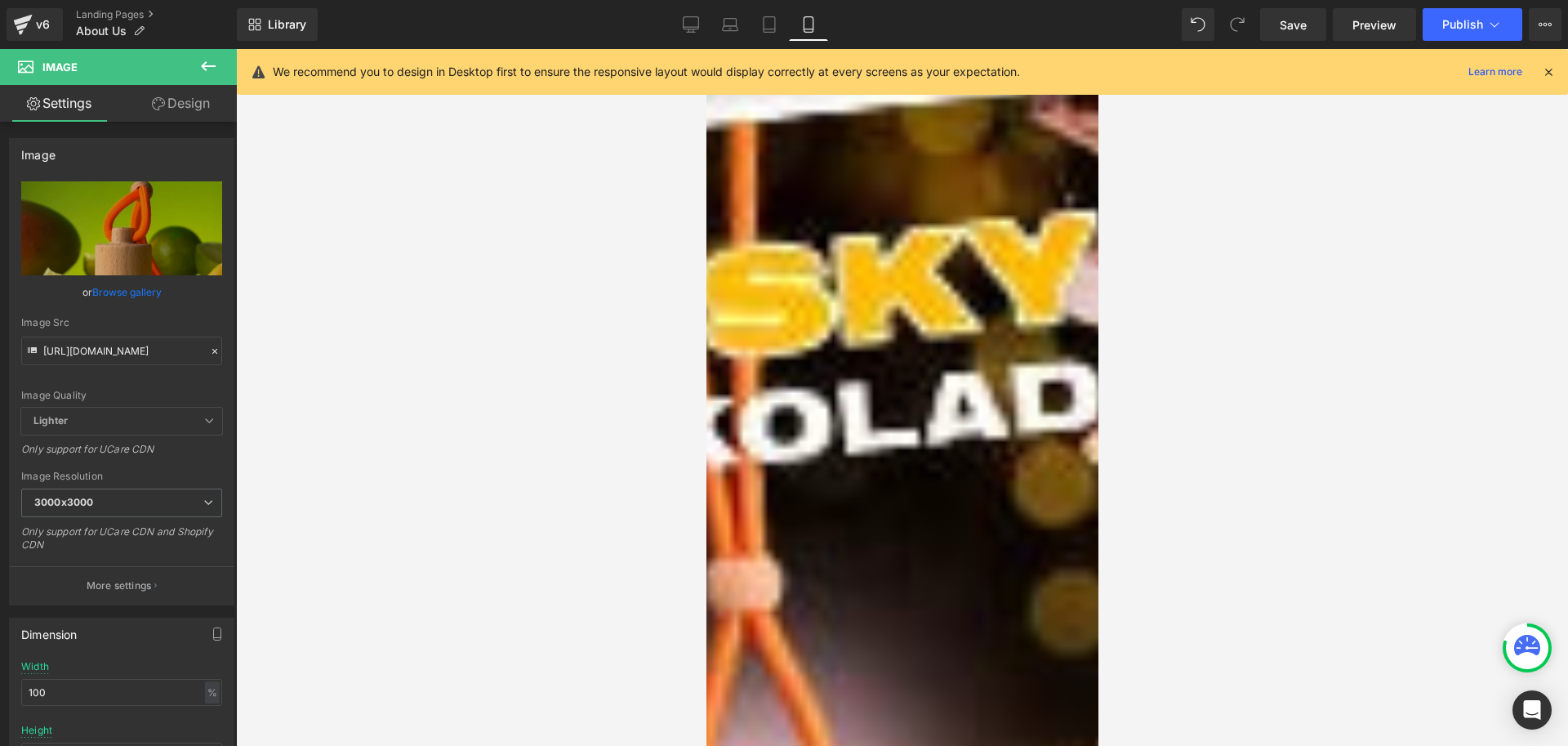
scroll to position [408, 0]
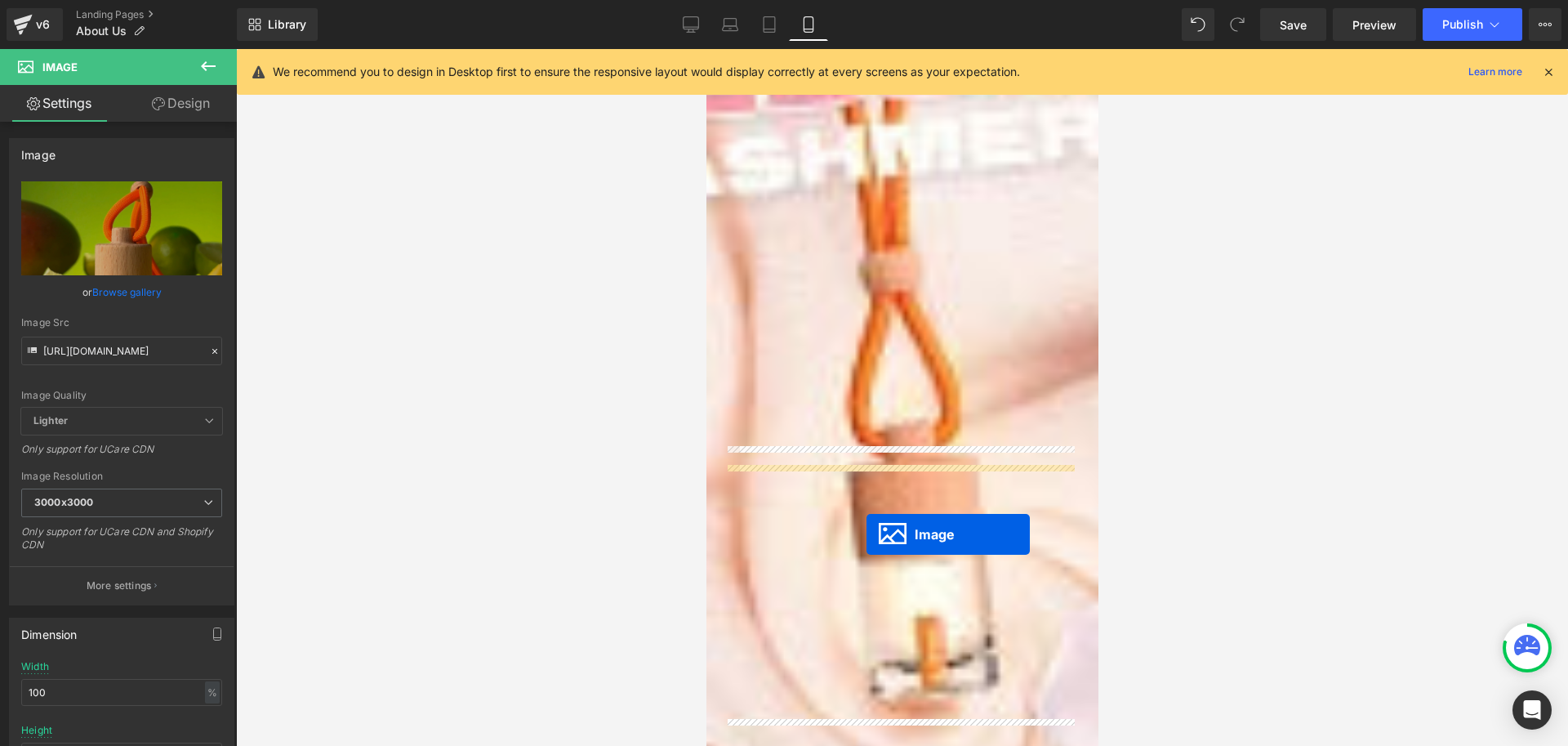
scroll to position [1552, 0]
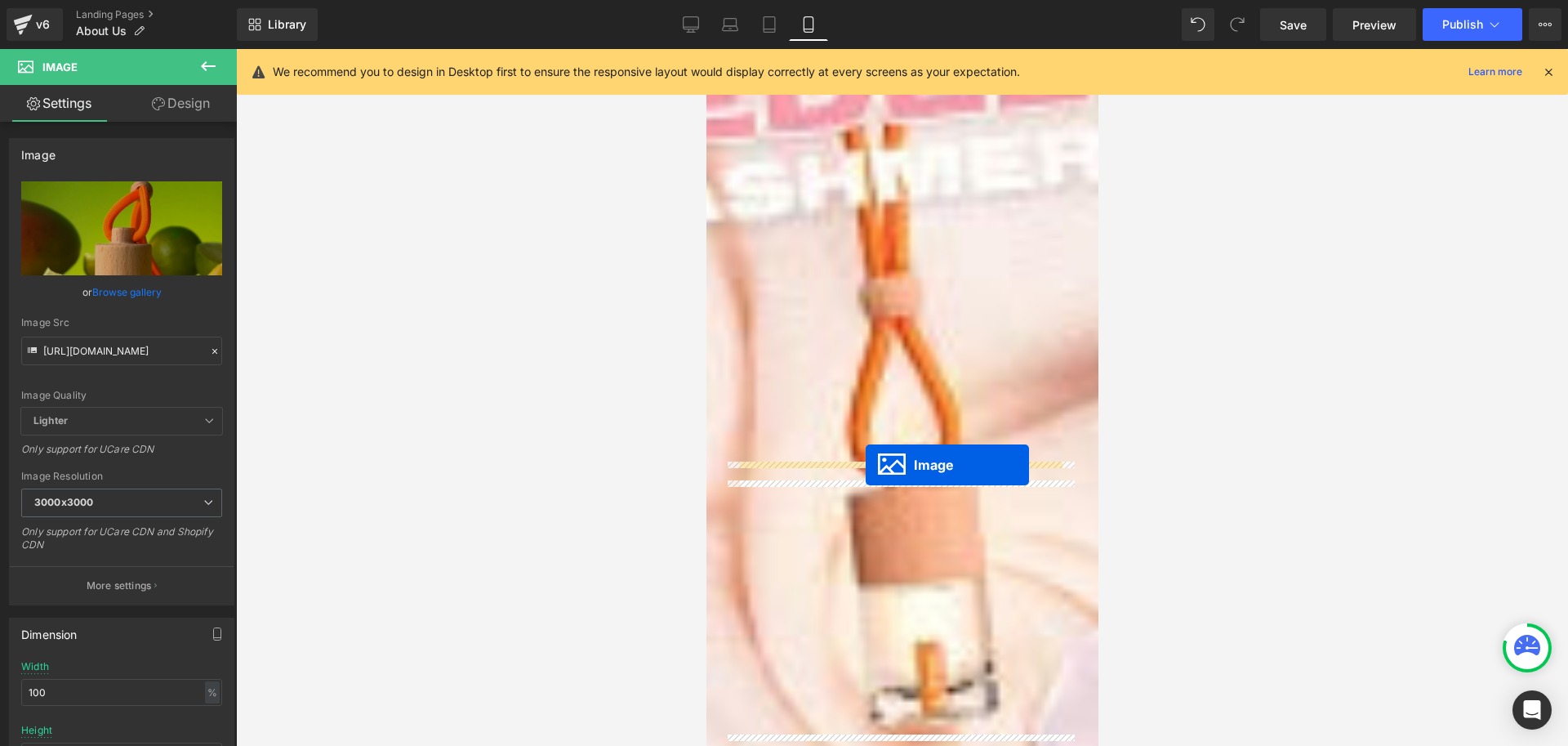
drag, startPoint x: 871, startPoint y: 348, endPoint x: 865, endPoint y: 465, distance: 117.2
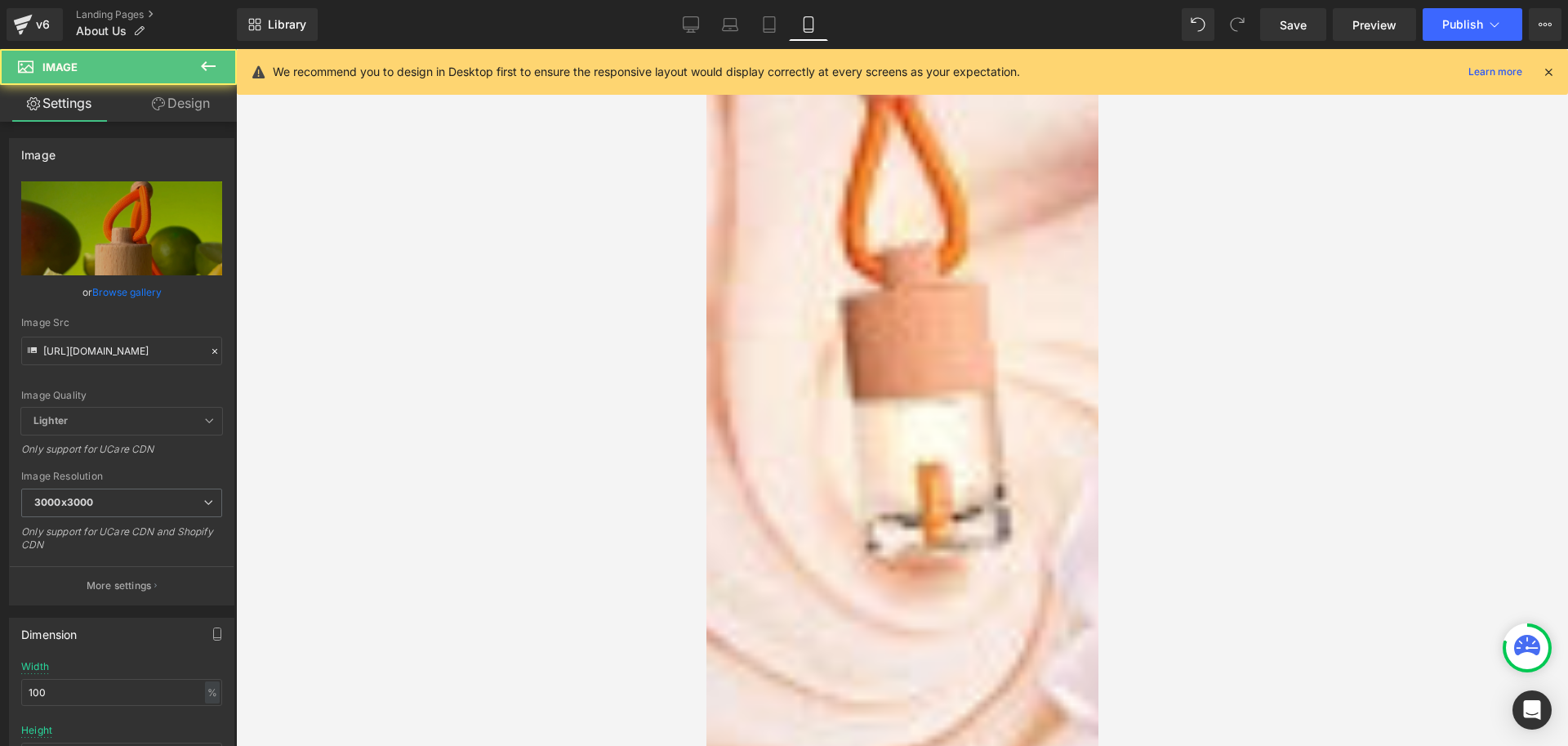
scroll to position [2002, 0]
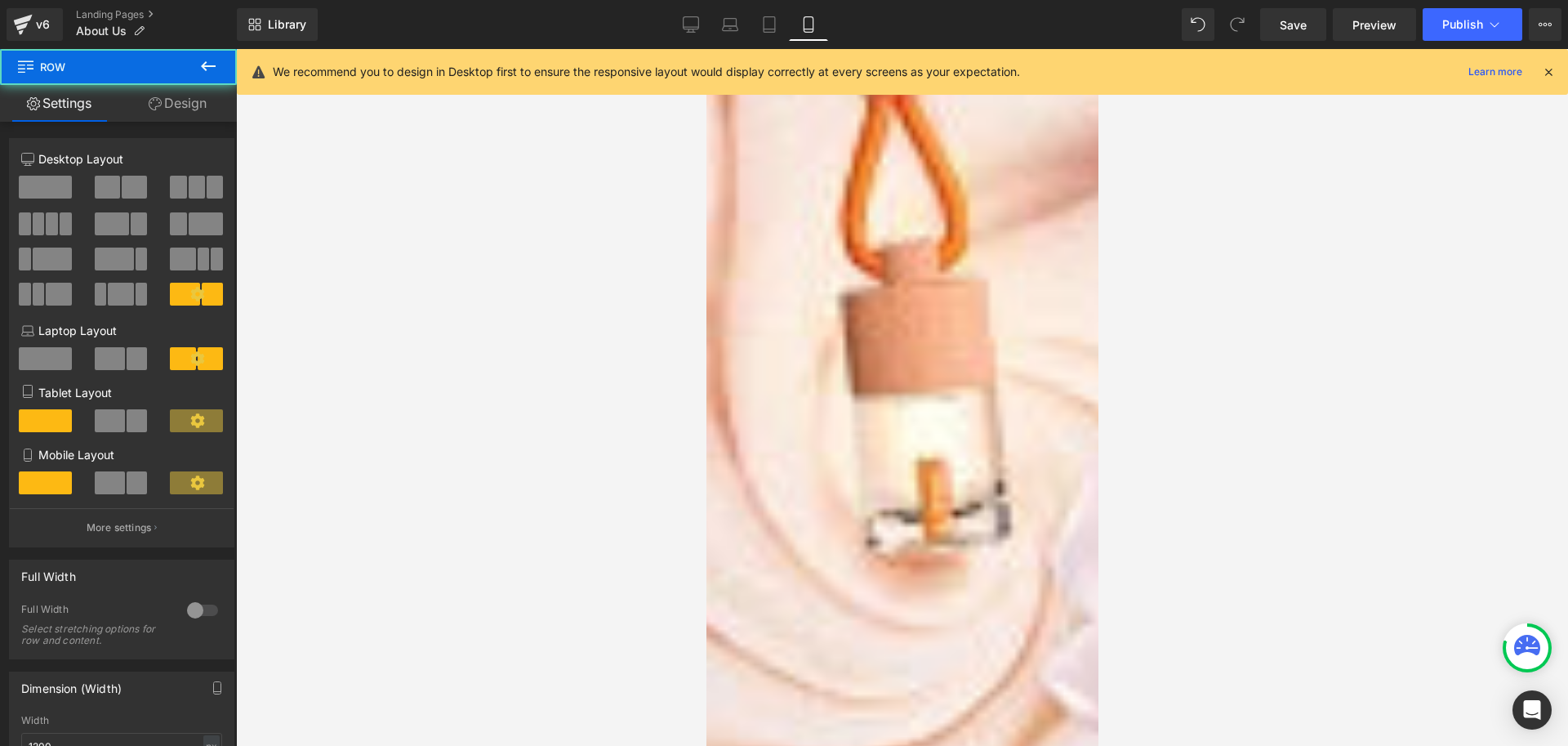
drag, startPoint x: 856, startPoint y: 410, endPoint x: 979, endPoint y: 417, distance: 123.2
click at [706, 49] on icon at bounding box center [706, 49] width 0 height 0
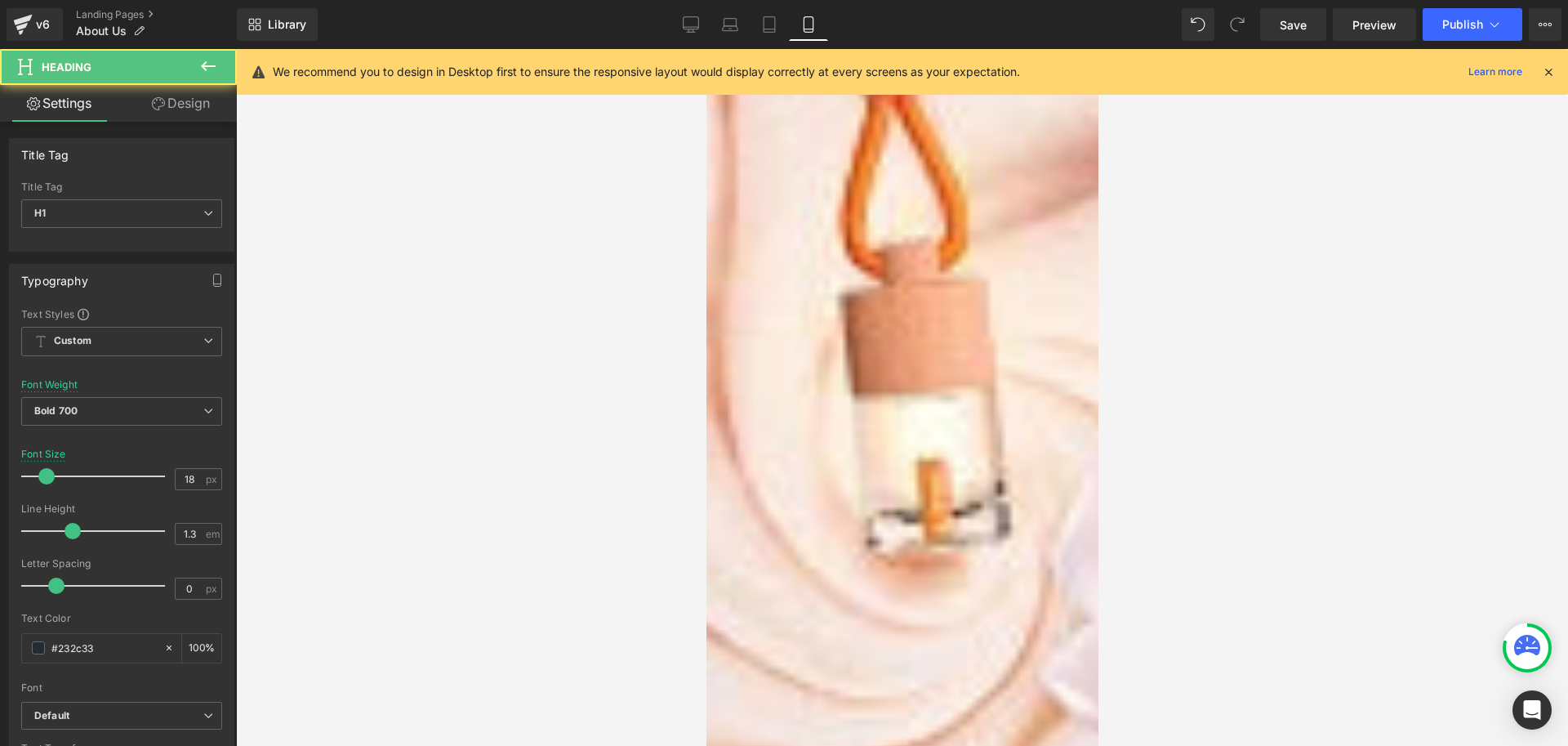
click at [179, 106] on link "Design" at bounding box center [180, 103] width 118 height 37
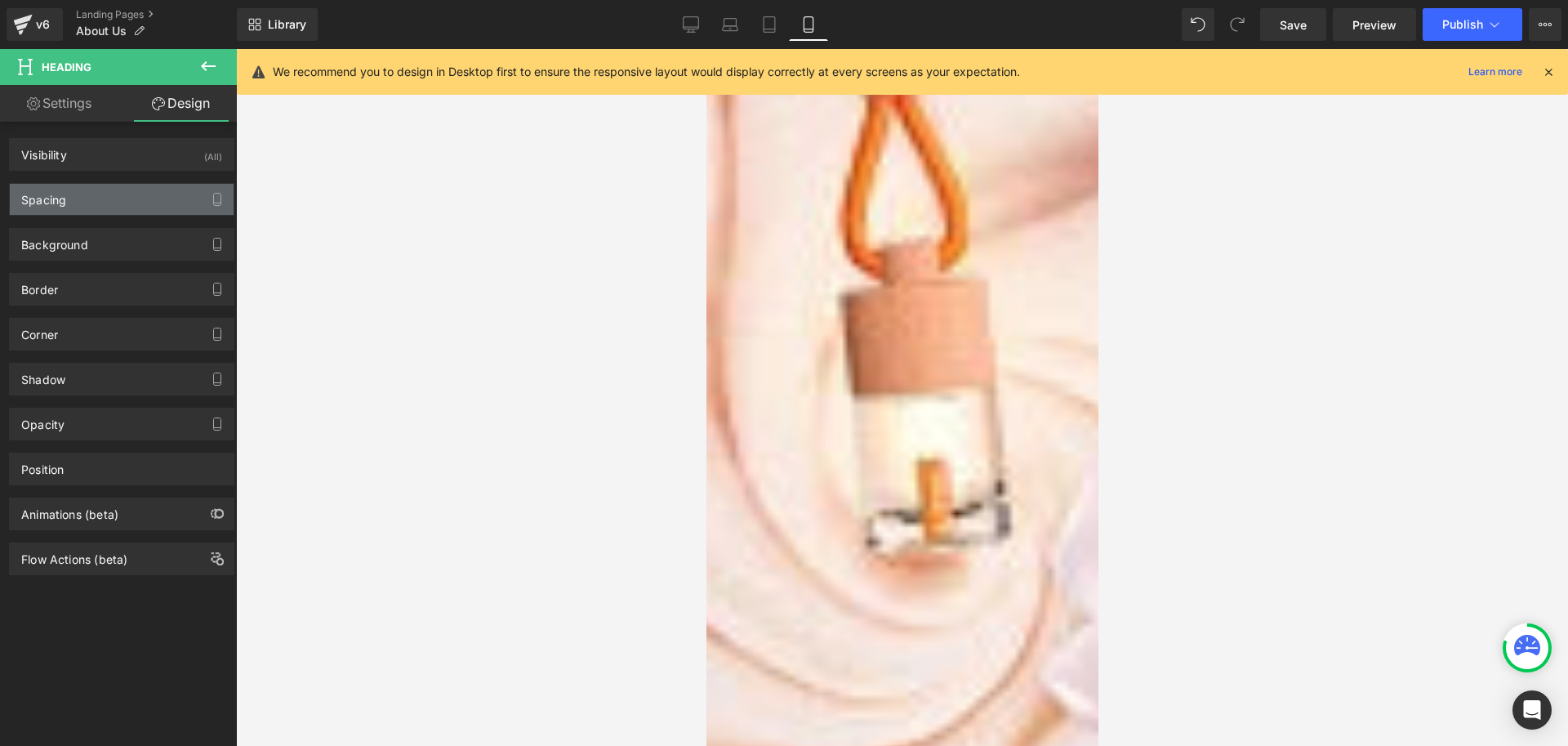
click at [79, 197] on div "Spacing" at bounding box center [122, 199] width 224 height 31
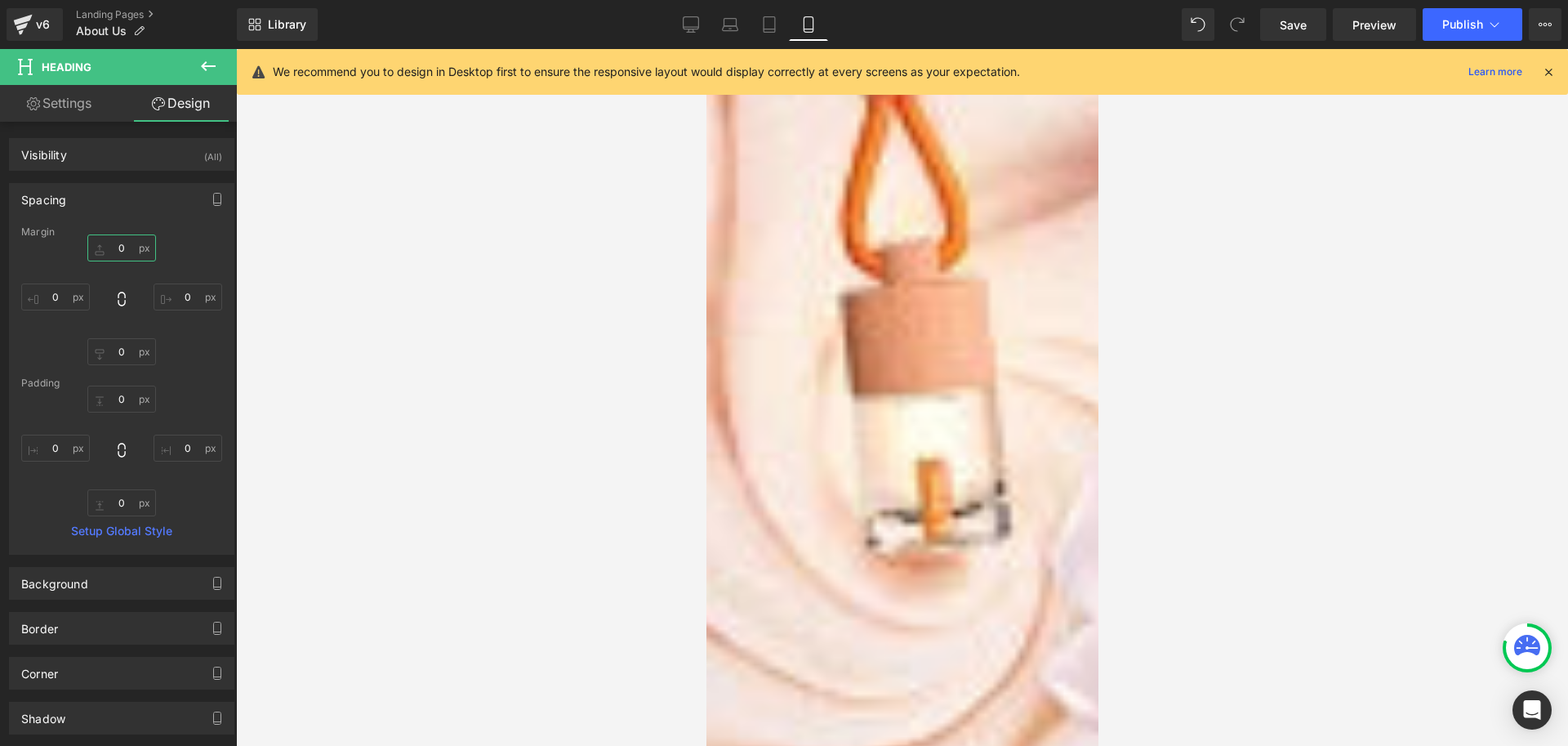
click at [122, 250] on input "0" at bounding box center [122, 248] width 68 height 27
type input "42"
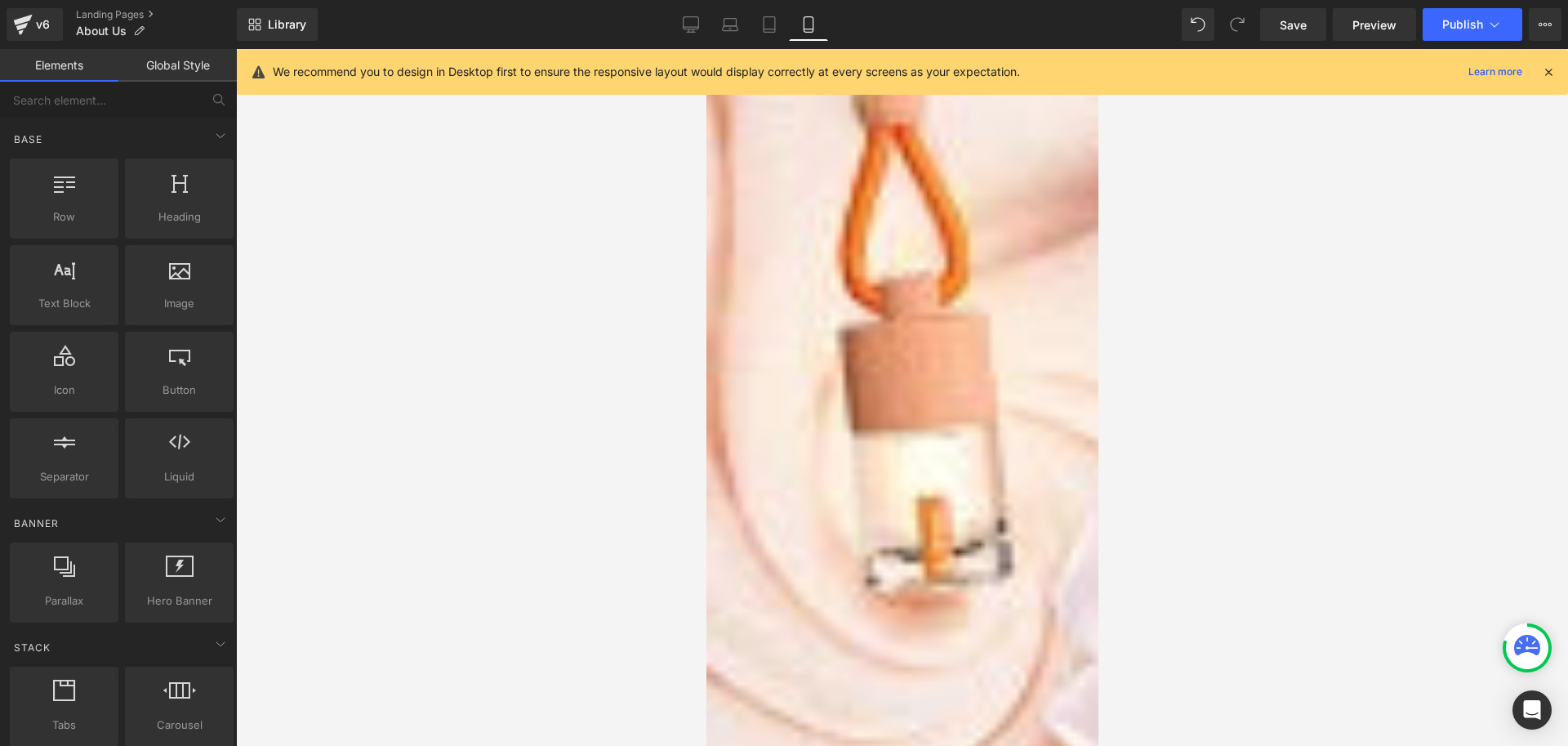
drag, startPoint x: 1214, startPoint y: 384, endPoint x: 1100, endPoint y: 336, distance: 123.7
click at [1212, 381] on div at bounding box center [903, 398] width 1332 height 697
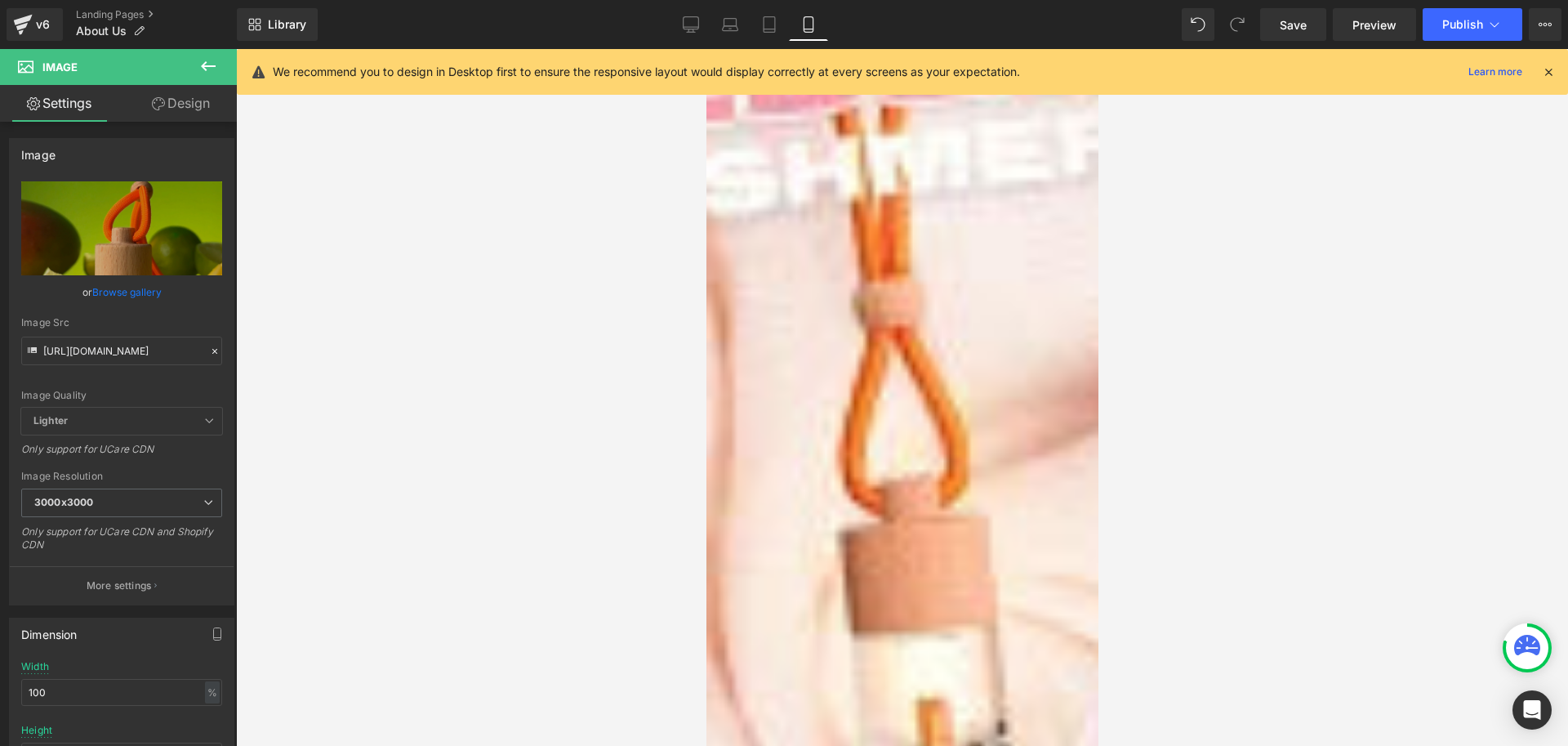
scroll to position [1756, 0]
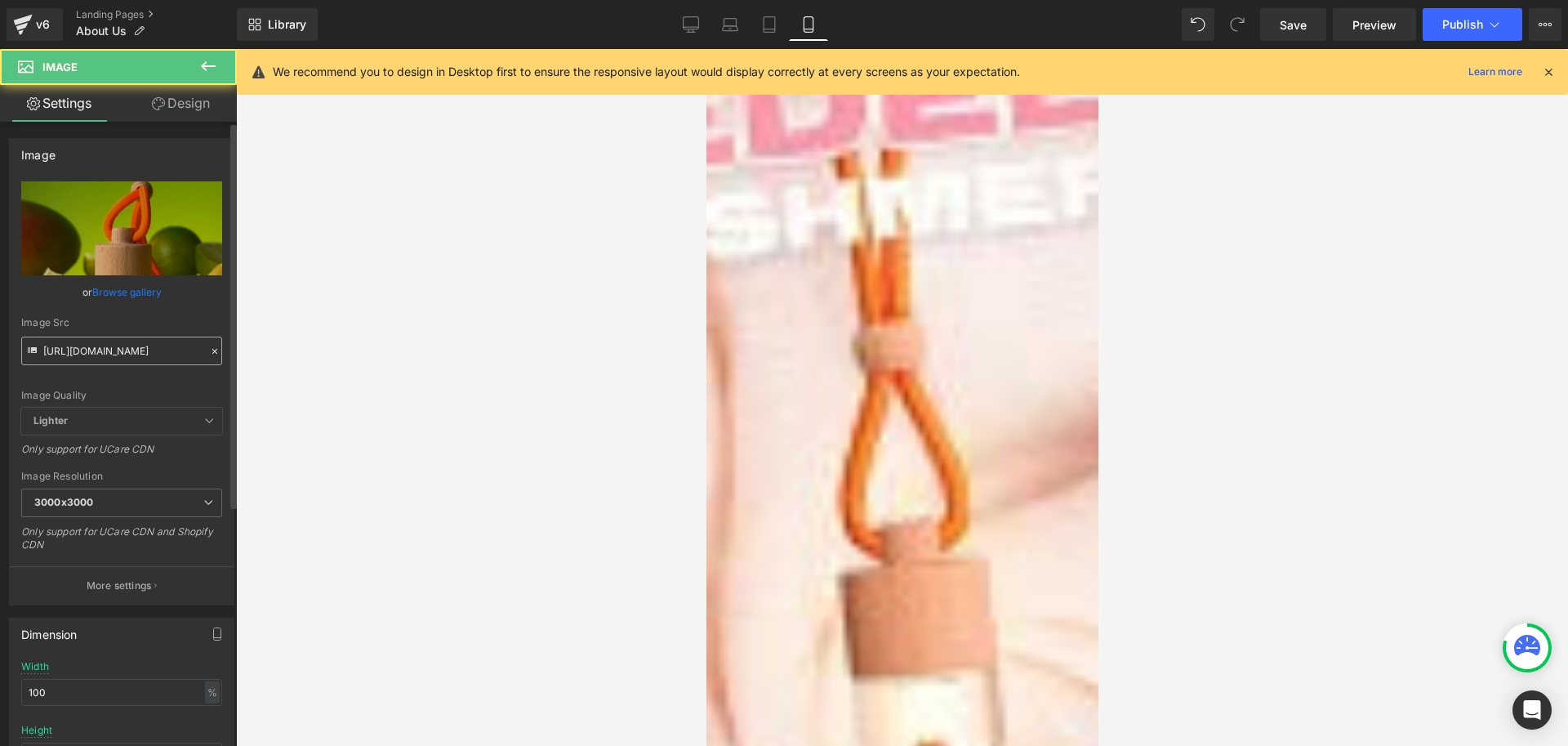
click at [85, 348] on input "[URL][DOMAIN_NAME]" at bounding box center [122, 350] width 201 height 29
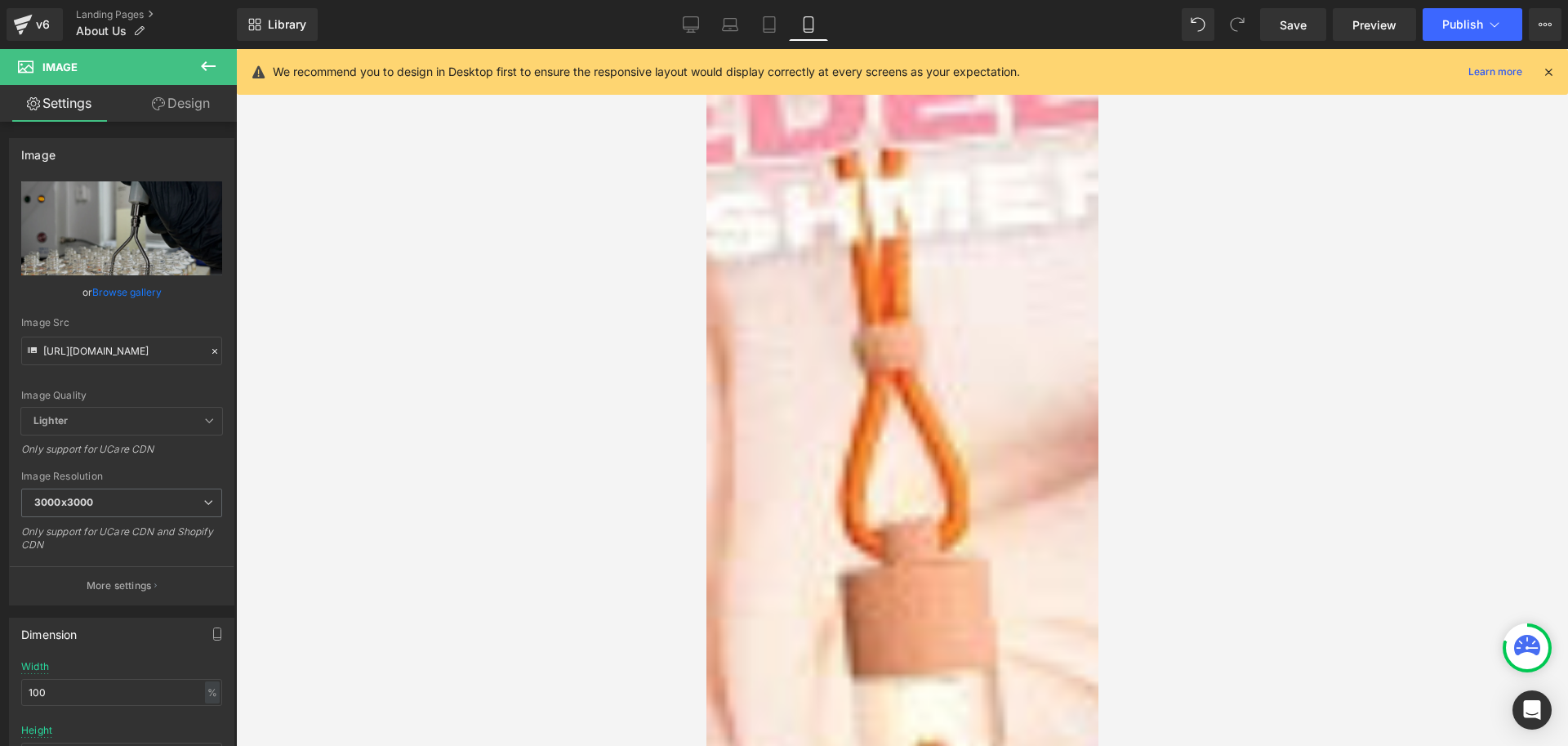
type input "https://cdn.shopify.com/s/files/1/0791/5644/5522/files/USP_1_c0efdae0-b388-44b3…"
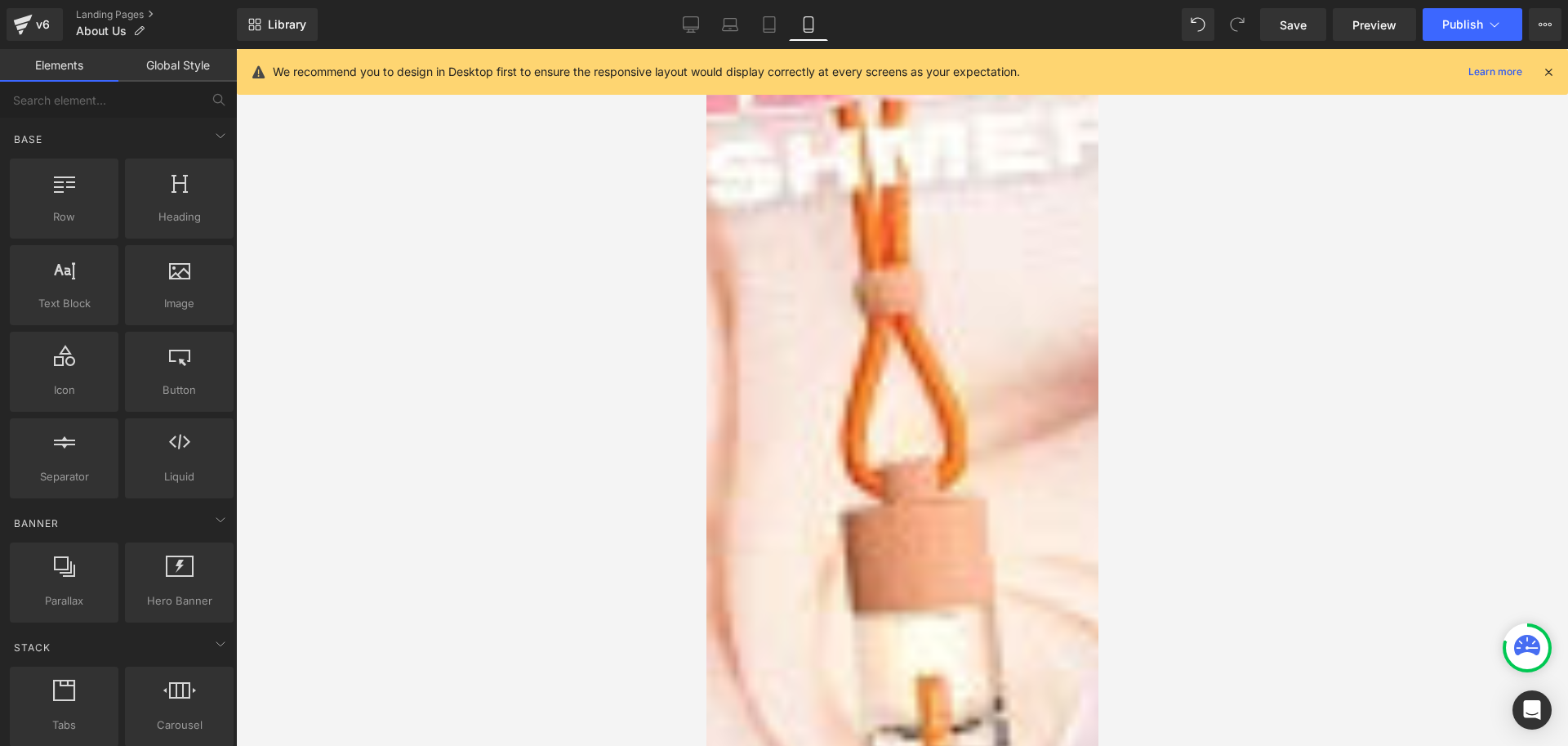
scroll to position [0, 0]
click at [1305, 440] on div at bounding box center [903, 398] width 1332 height 697
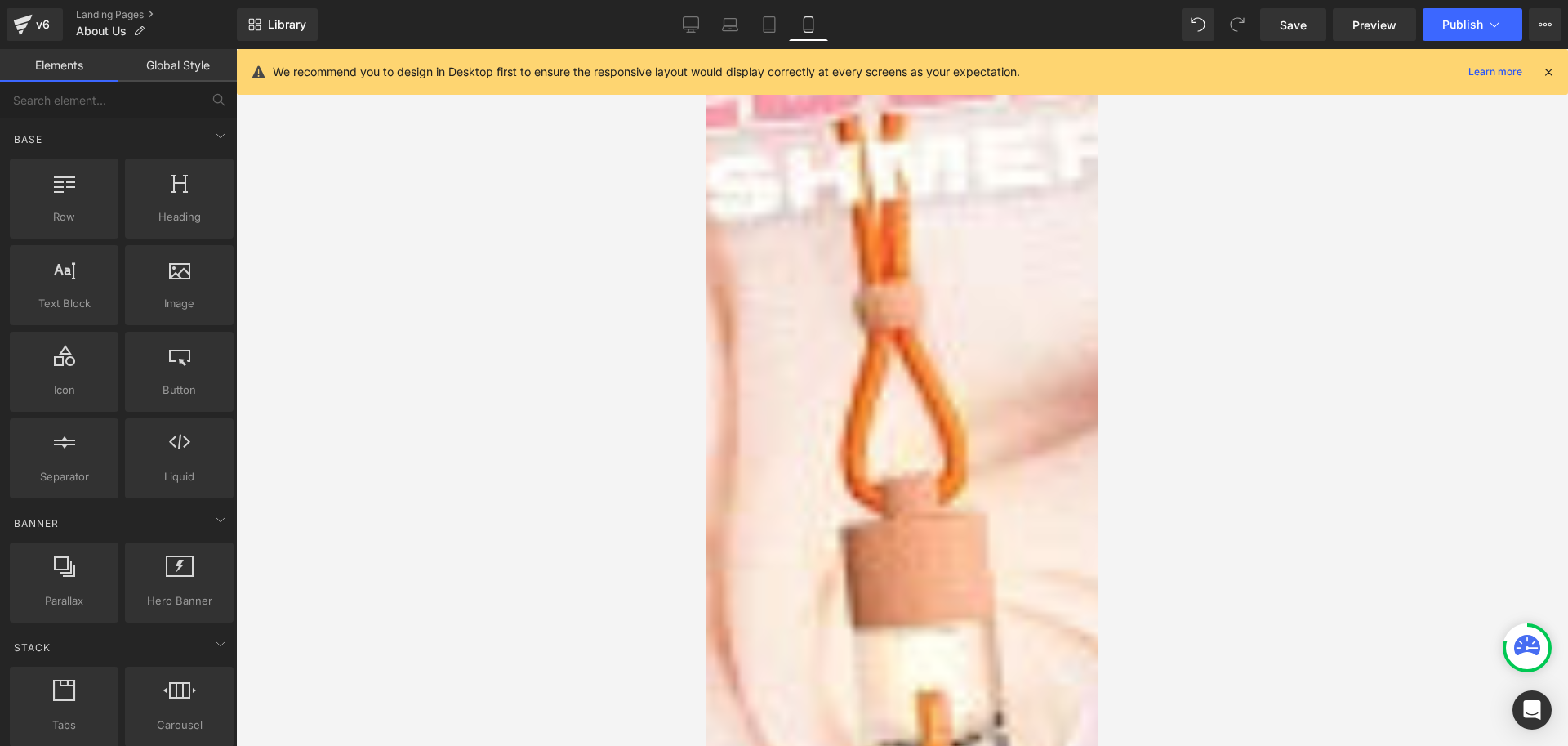
scroll to position [1879, 0]
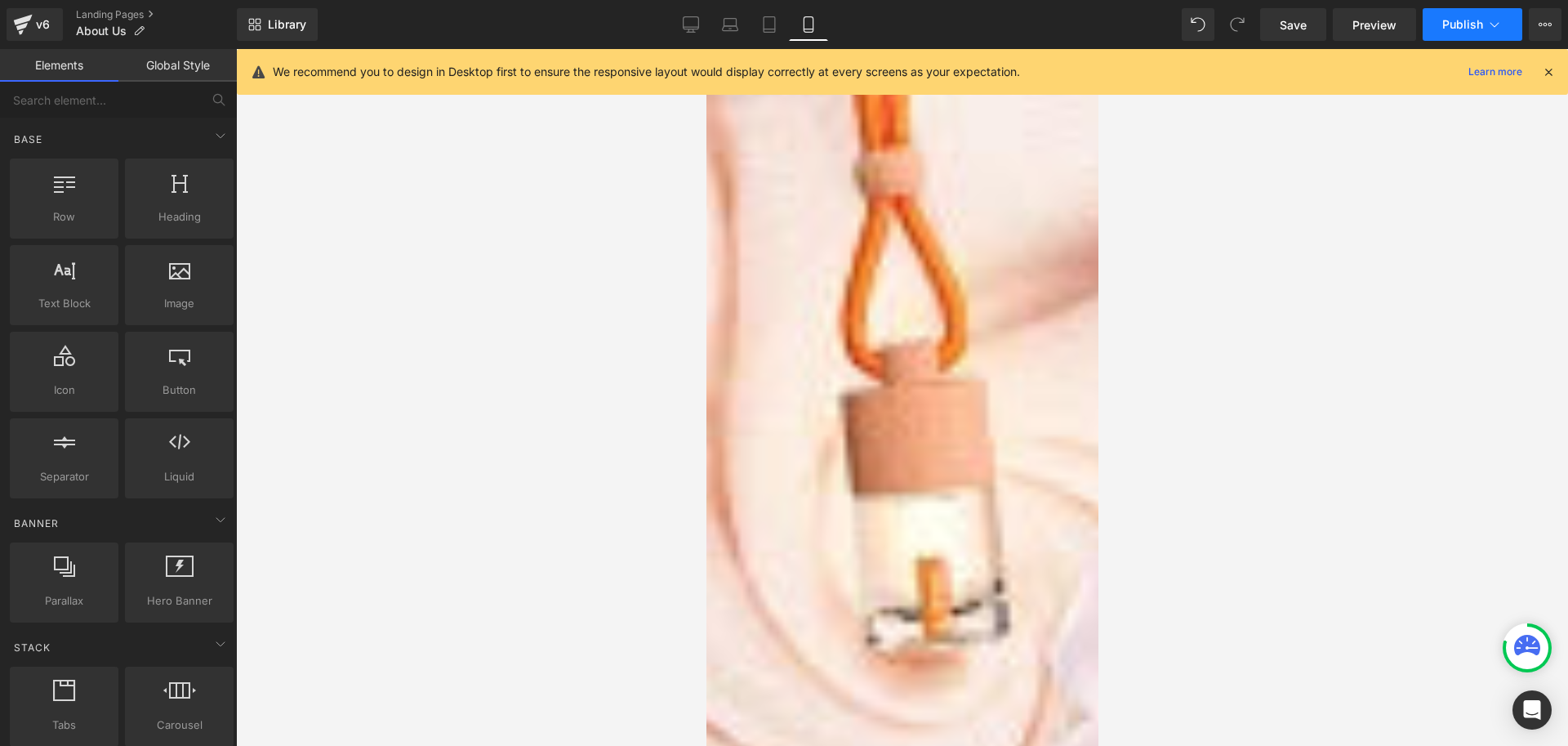
click at [1450, 18] on span "Publish" at bounding box center [1463, 25] width 41 height 13
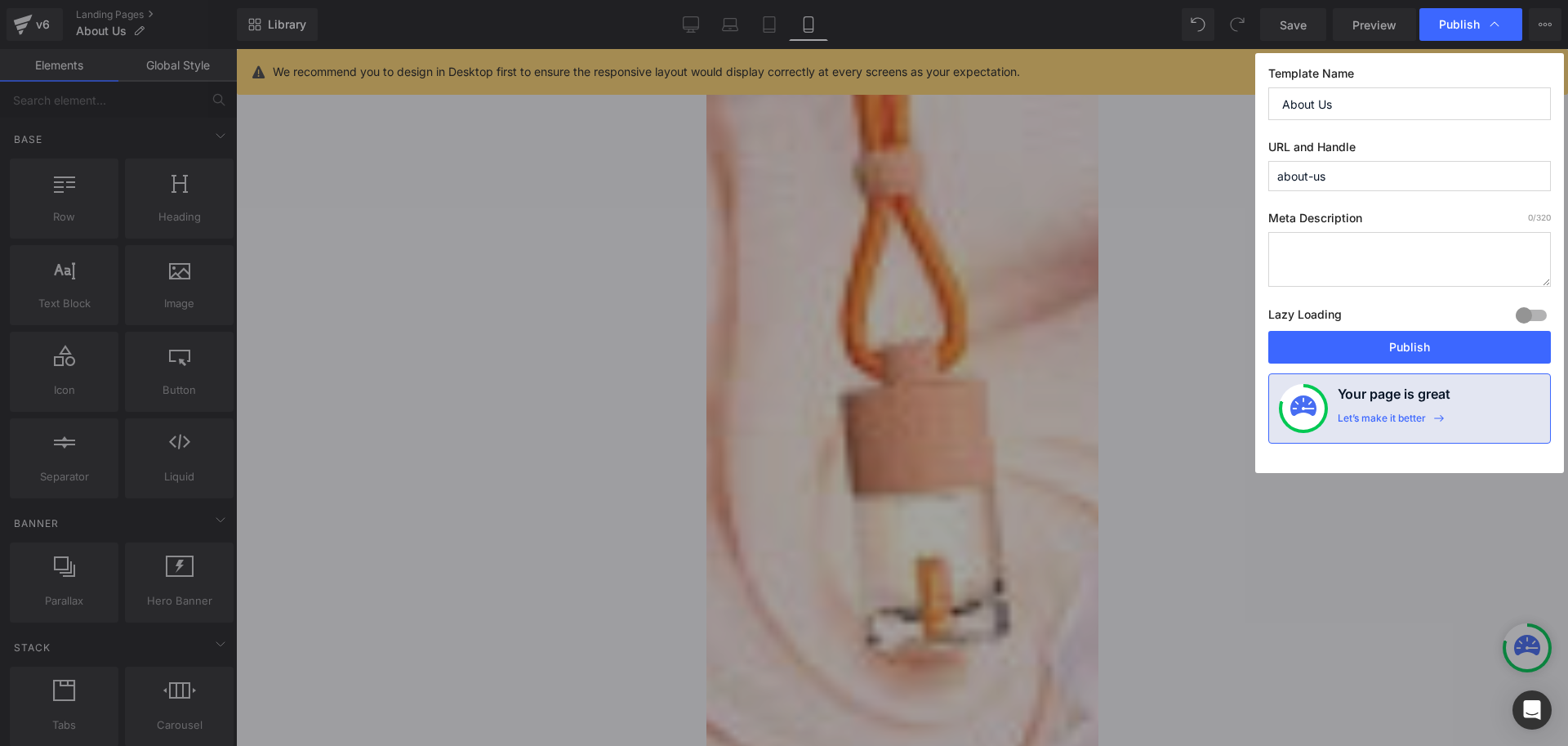
click at [1418, 356] on button "Publish" at bounding box center [1410, 347] width 283 height 32
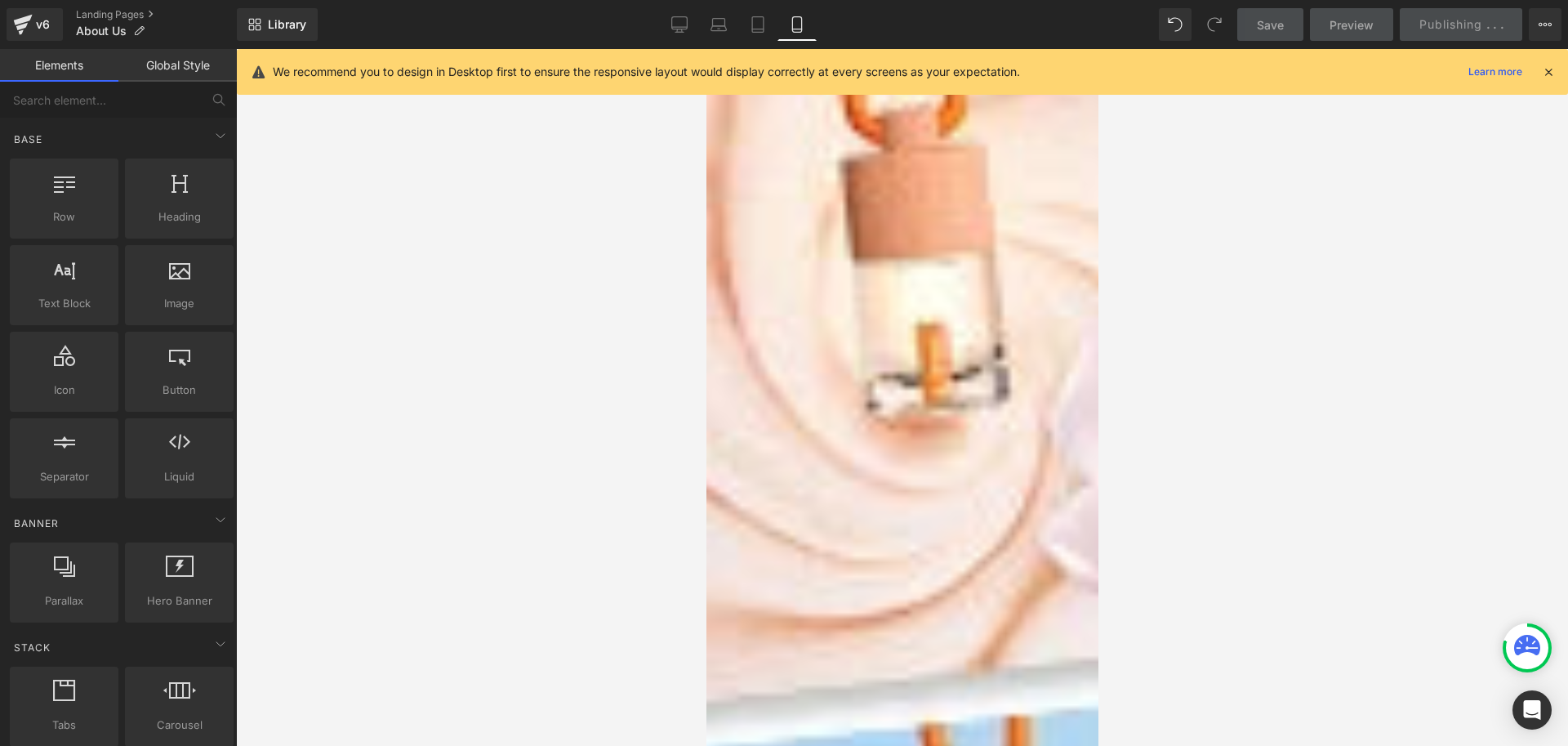
scroll to position [2124, 0]
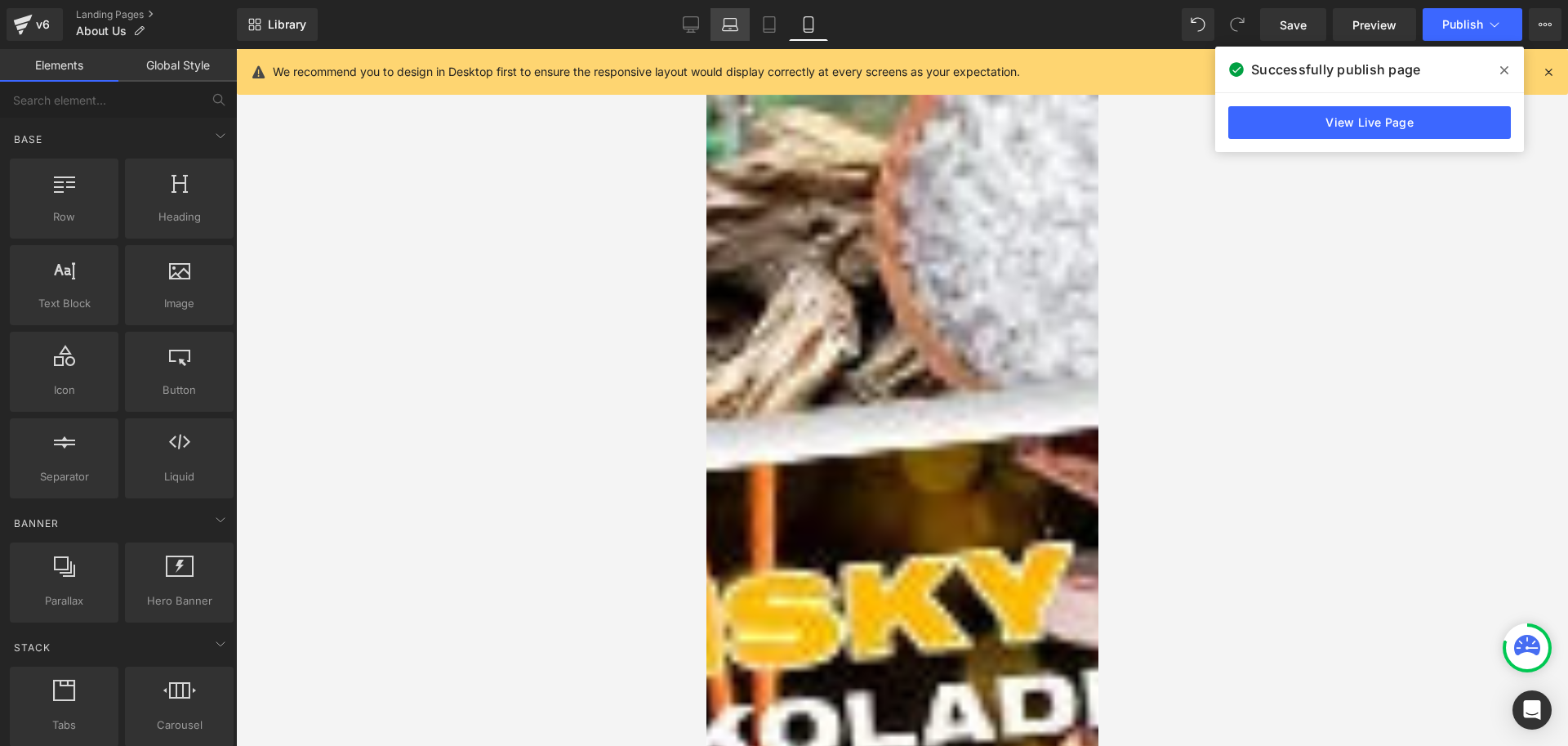
click at [728, 28] on icon at bounding box center [730, 25] width 17 height 17
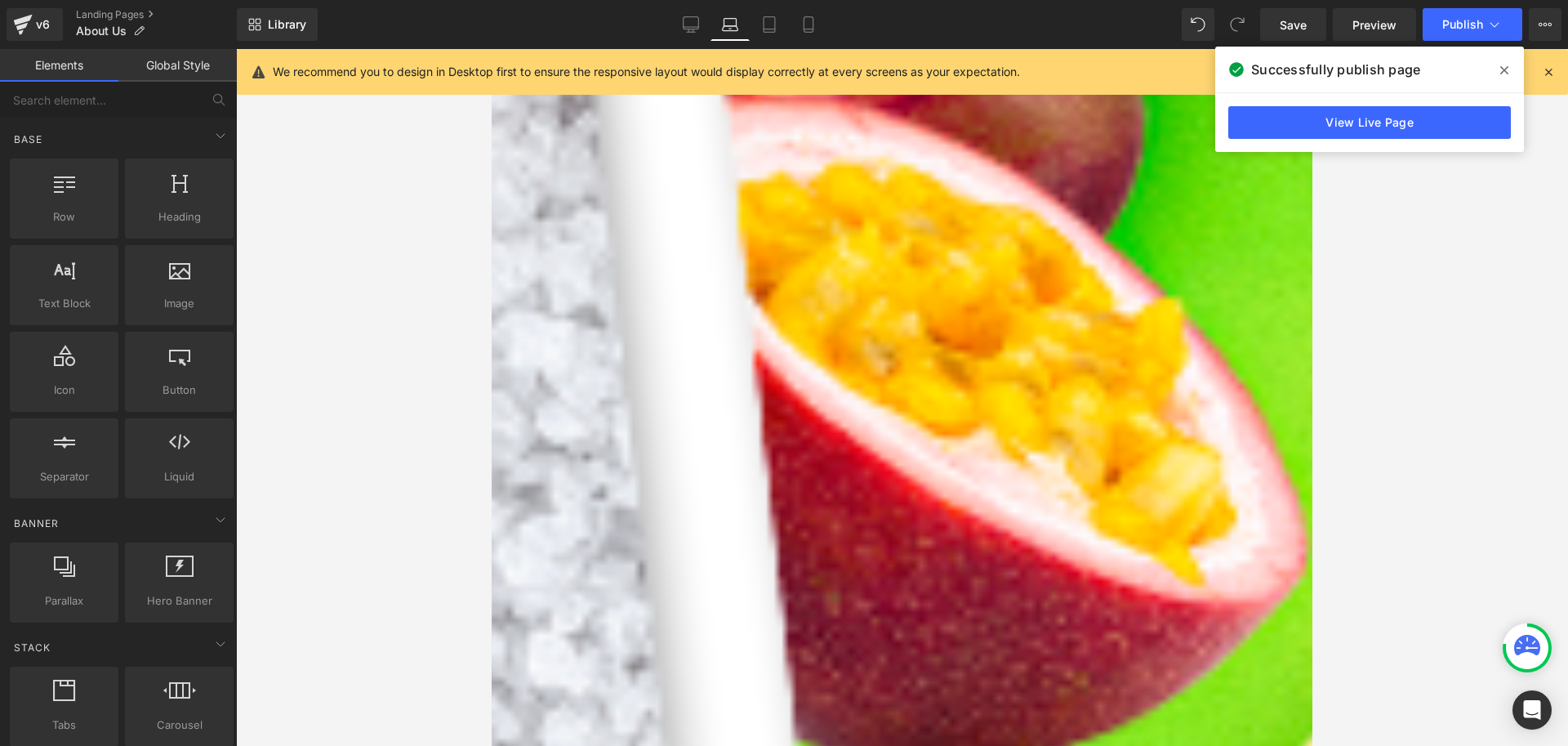
scroll to position [881, 0]
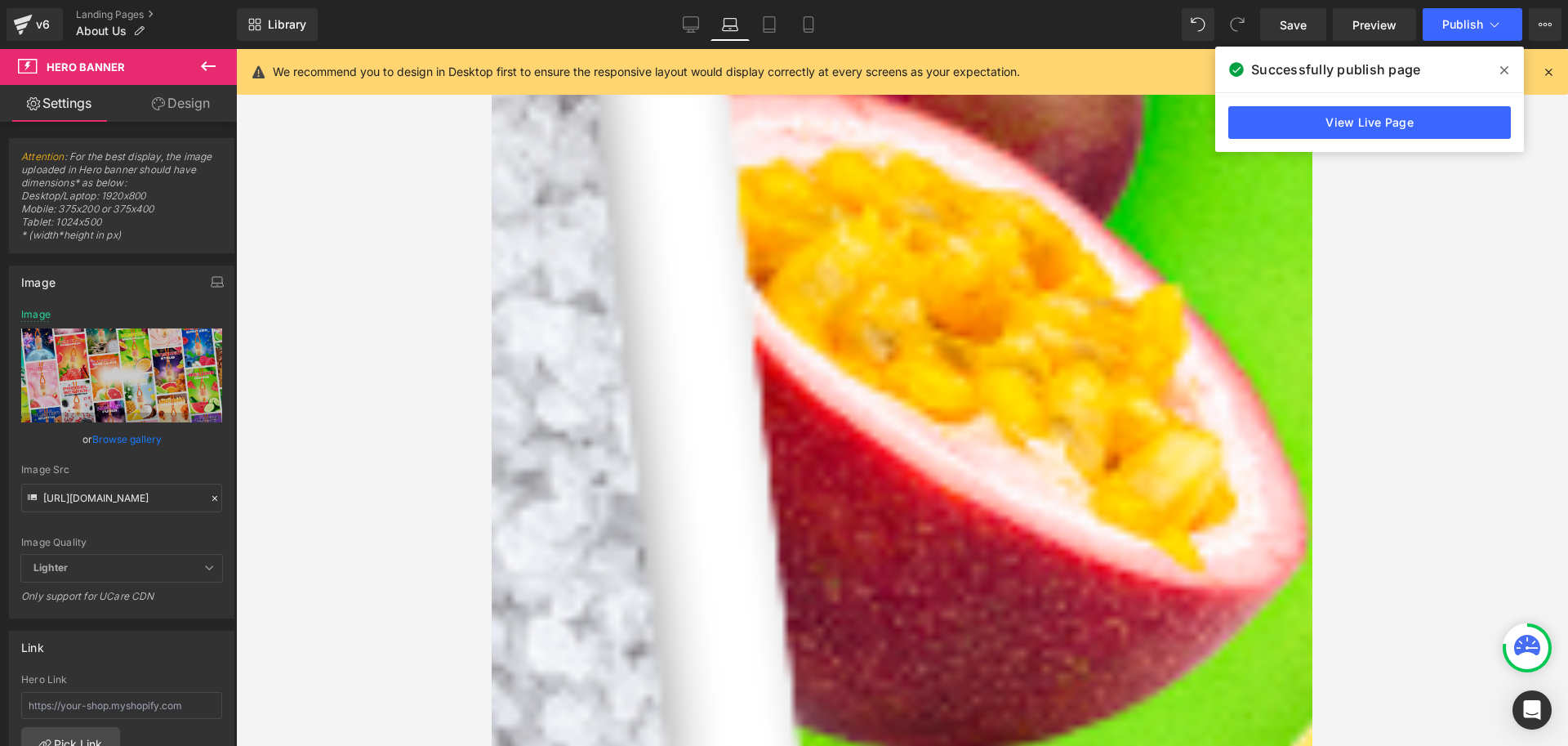
click at [193, 107] on link "Design" at bounding box center [180, 103] width 118 height 37
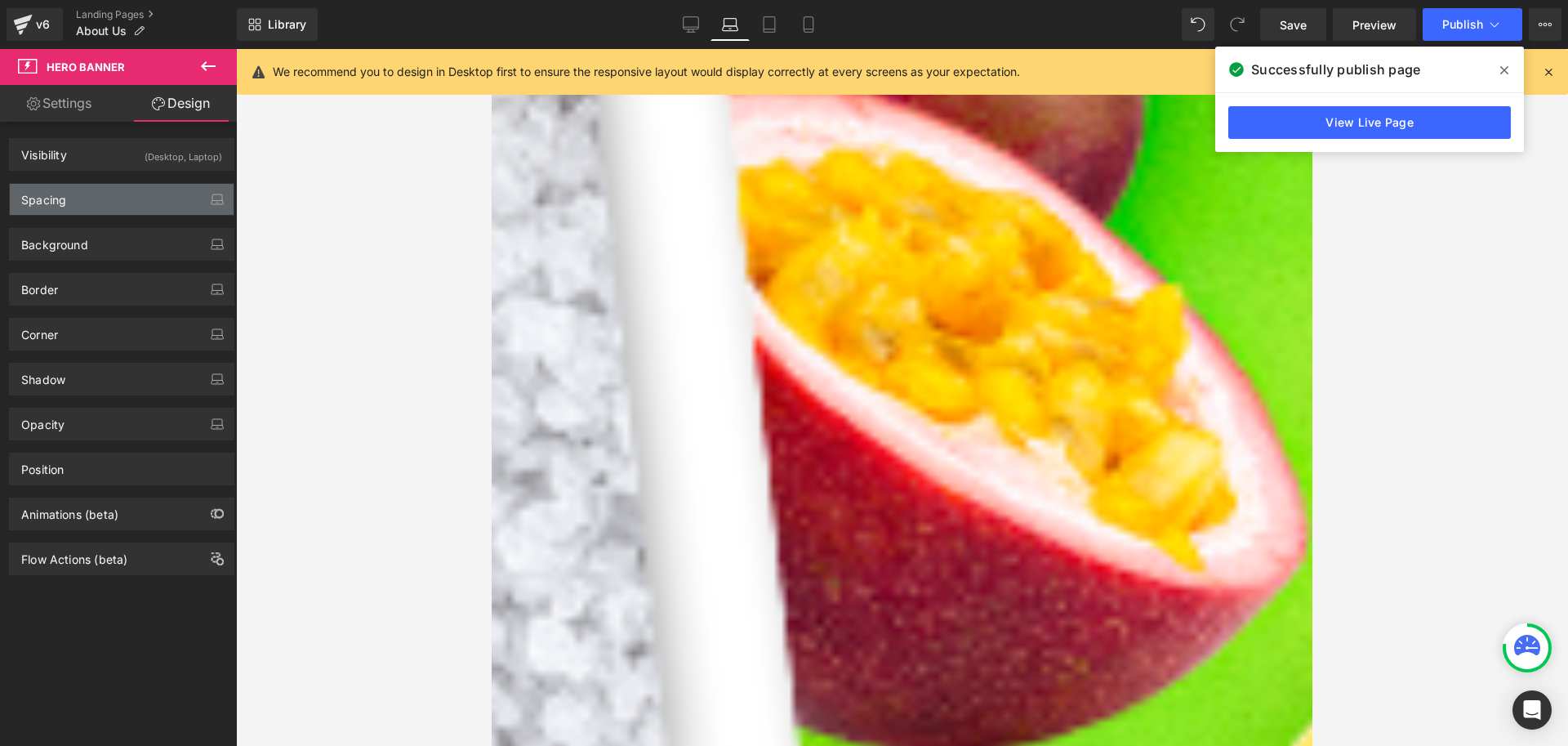
click at [93, 194] on div "Spacing" at bounding box center [122, 199] width 224 height 31
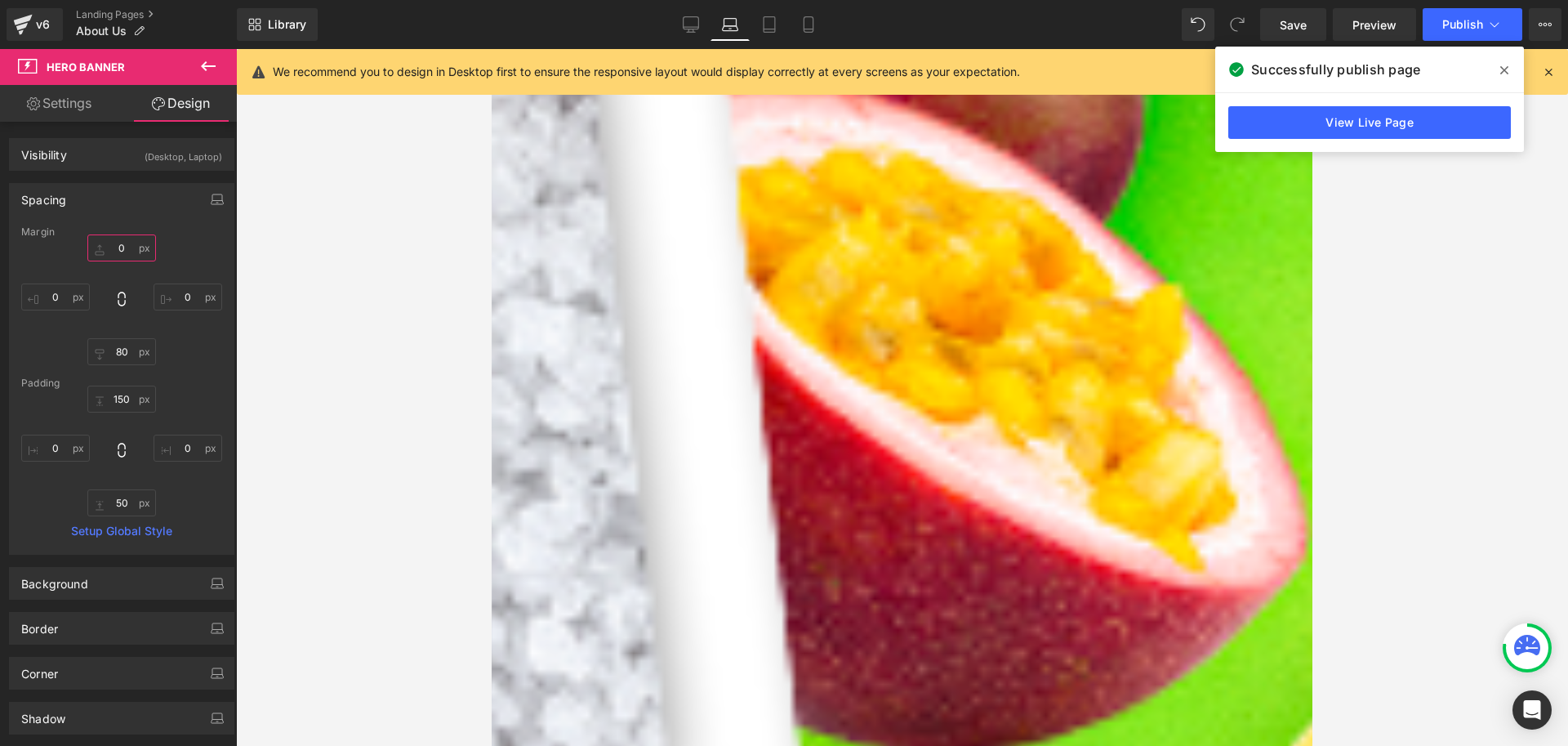
click at [128, 246] on input "0" at bounding box center [122, 248] width 68 height 27
type input "42"
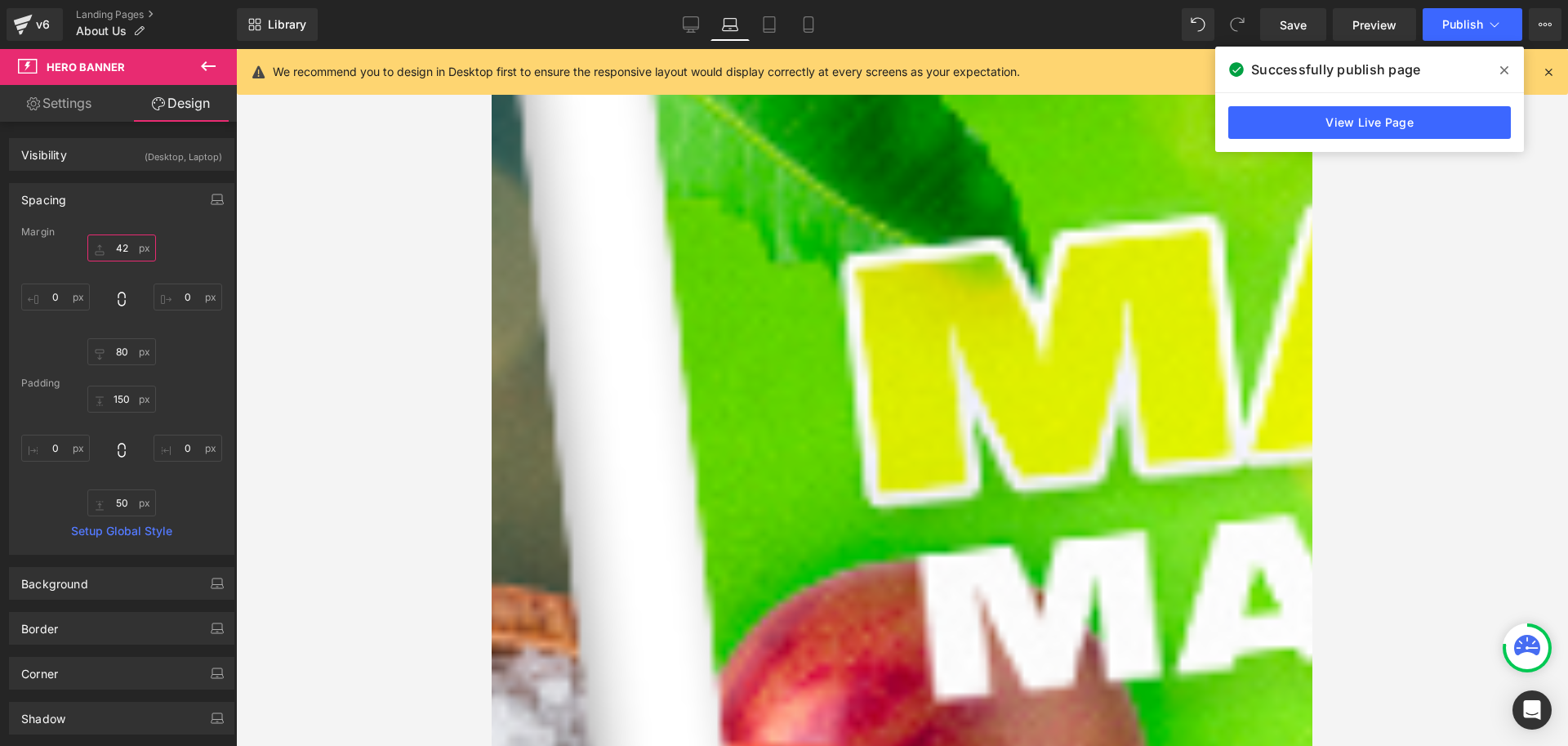
scroll to position [245, 0]
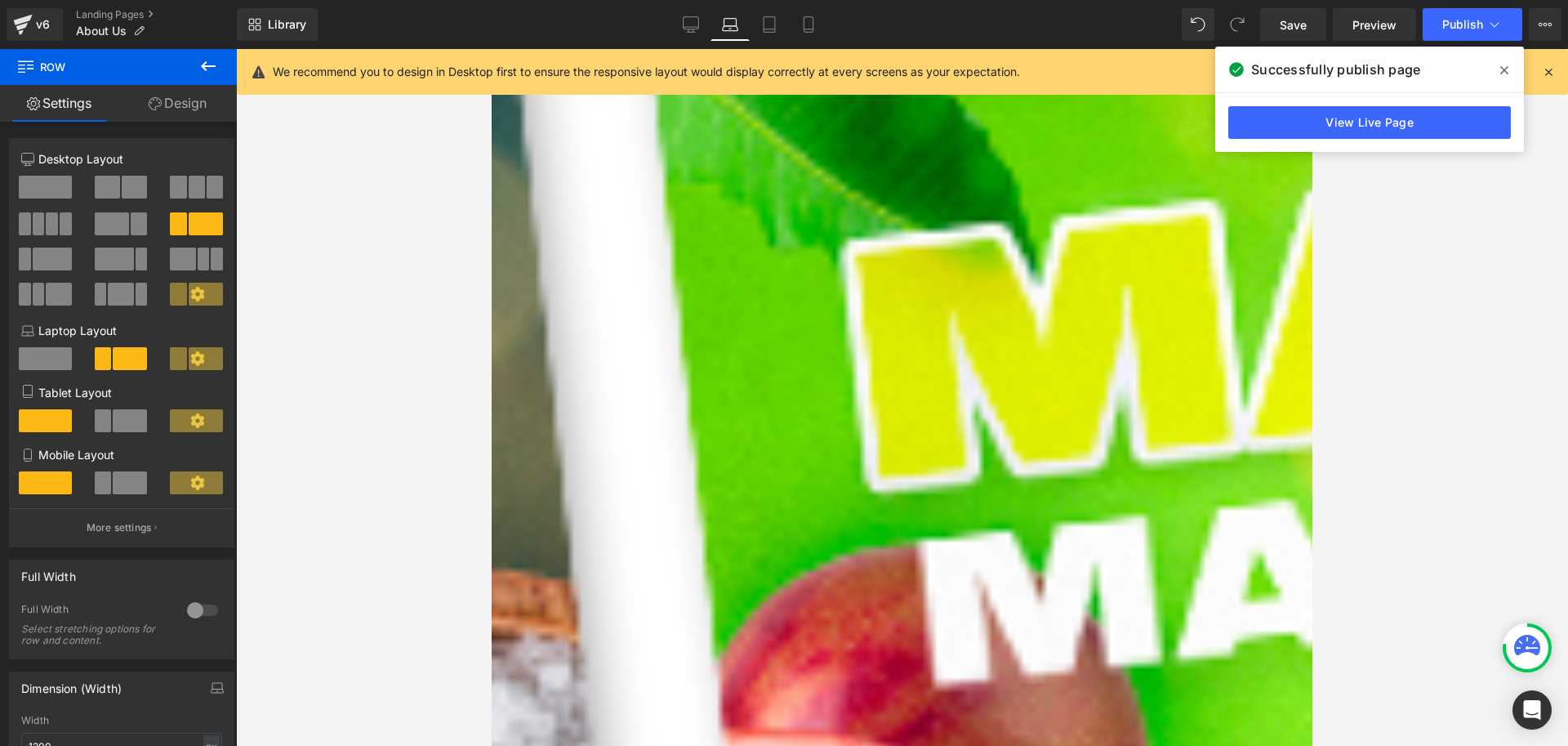
click at [184, 109] on link "Design" at bounding box center [177, 103] width 118 height 37
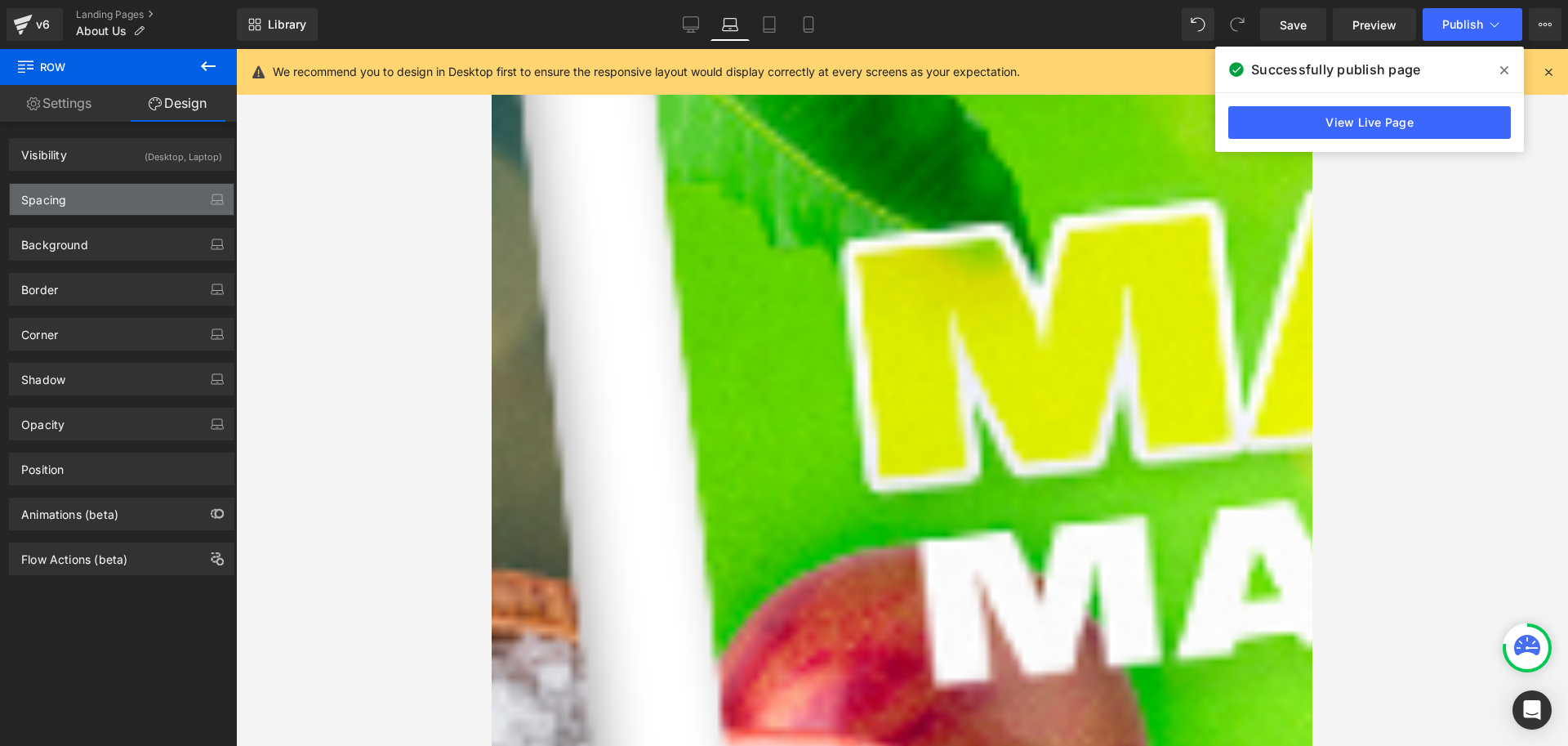
click at [100, 197] on div "Spacing" at bounding box center [122, 199] width 224 height 31
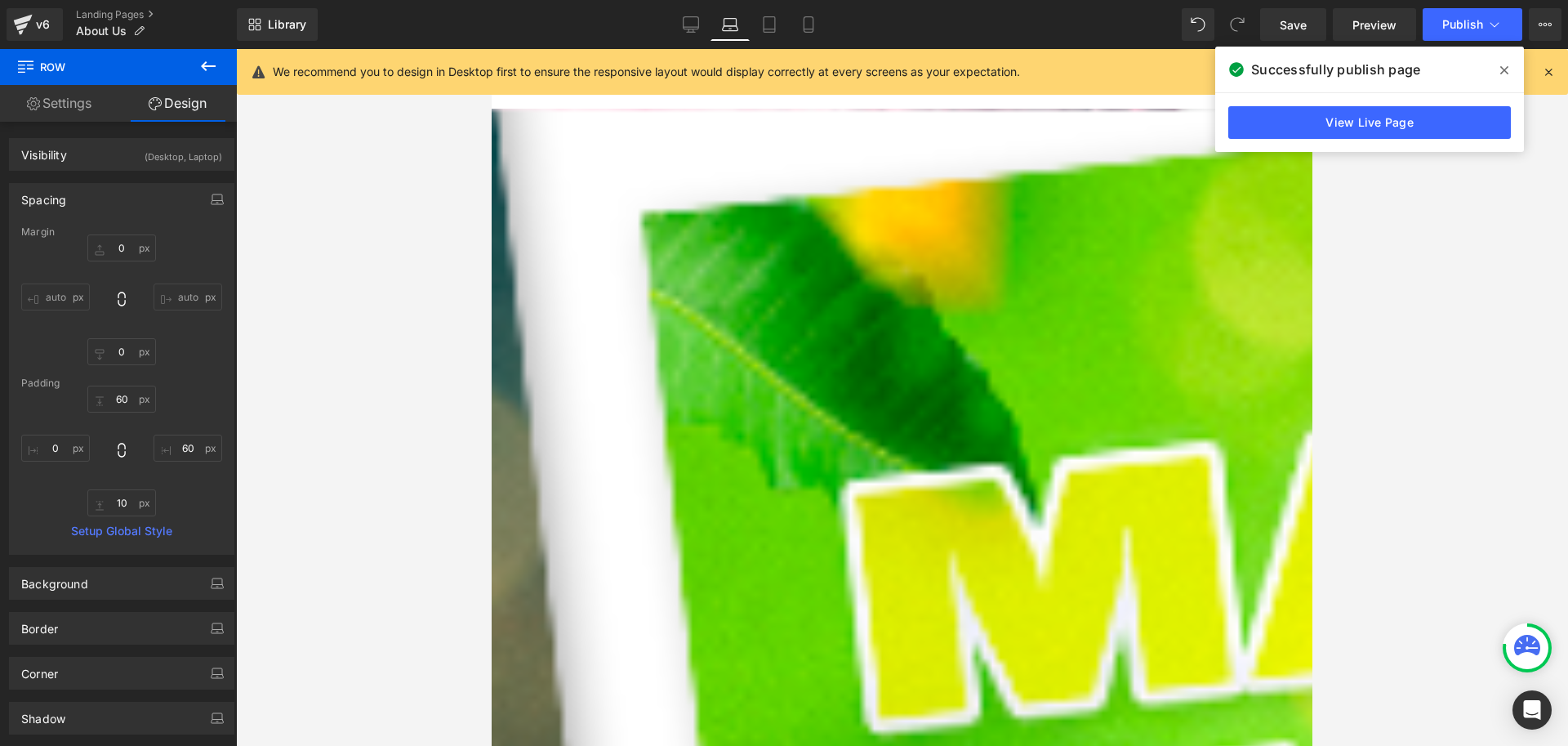
scroll to position [0, 0]
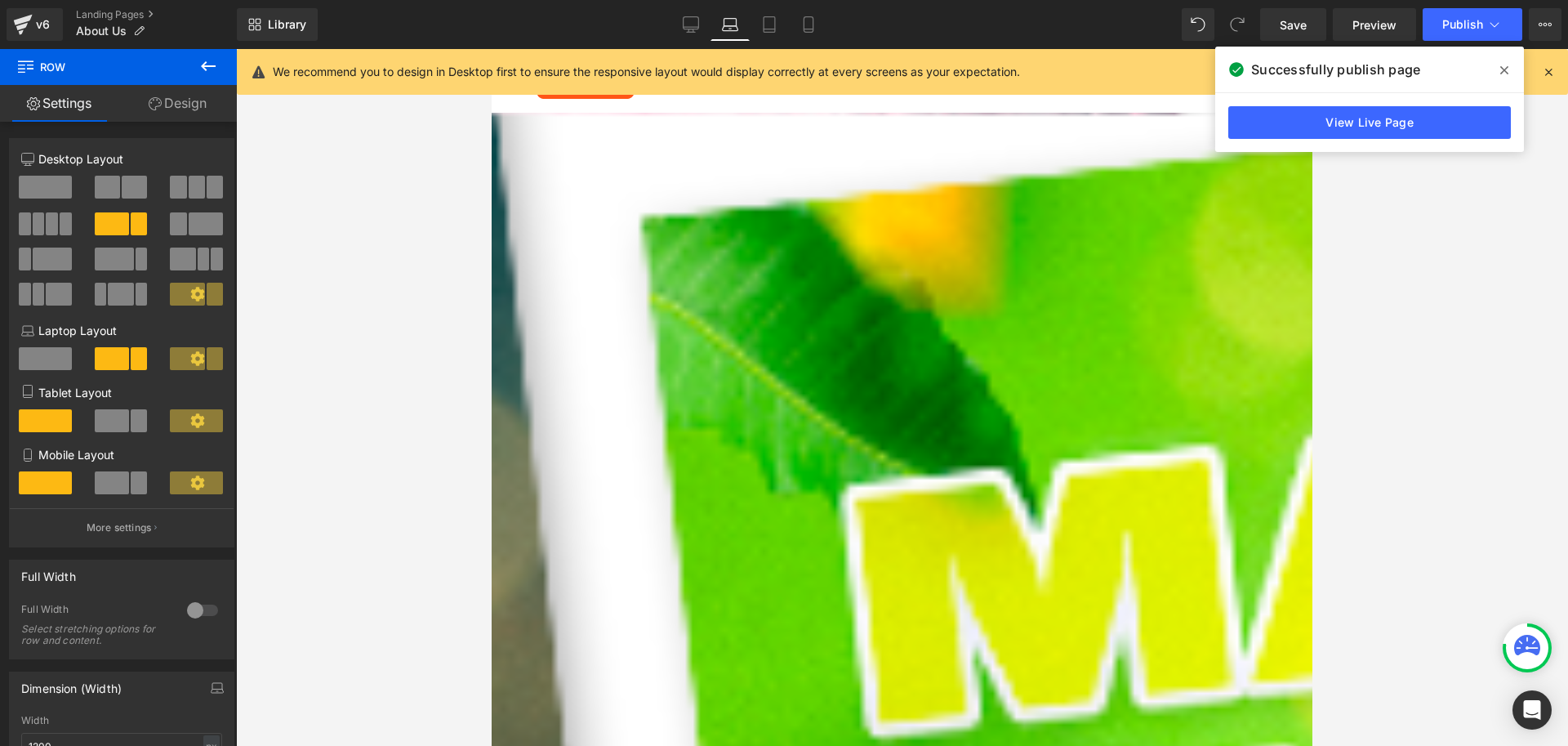
click at [177, 103] on link "Design" at bounding box center [177, 103] width 118 height 37
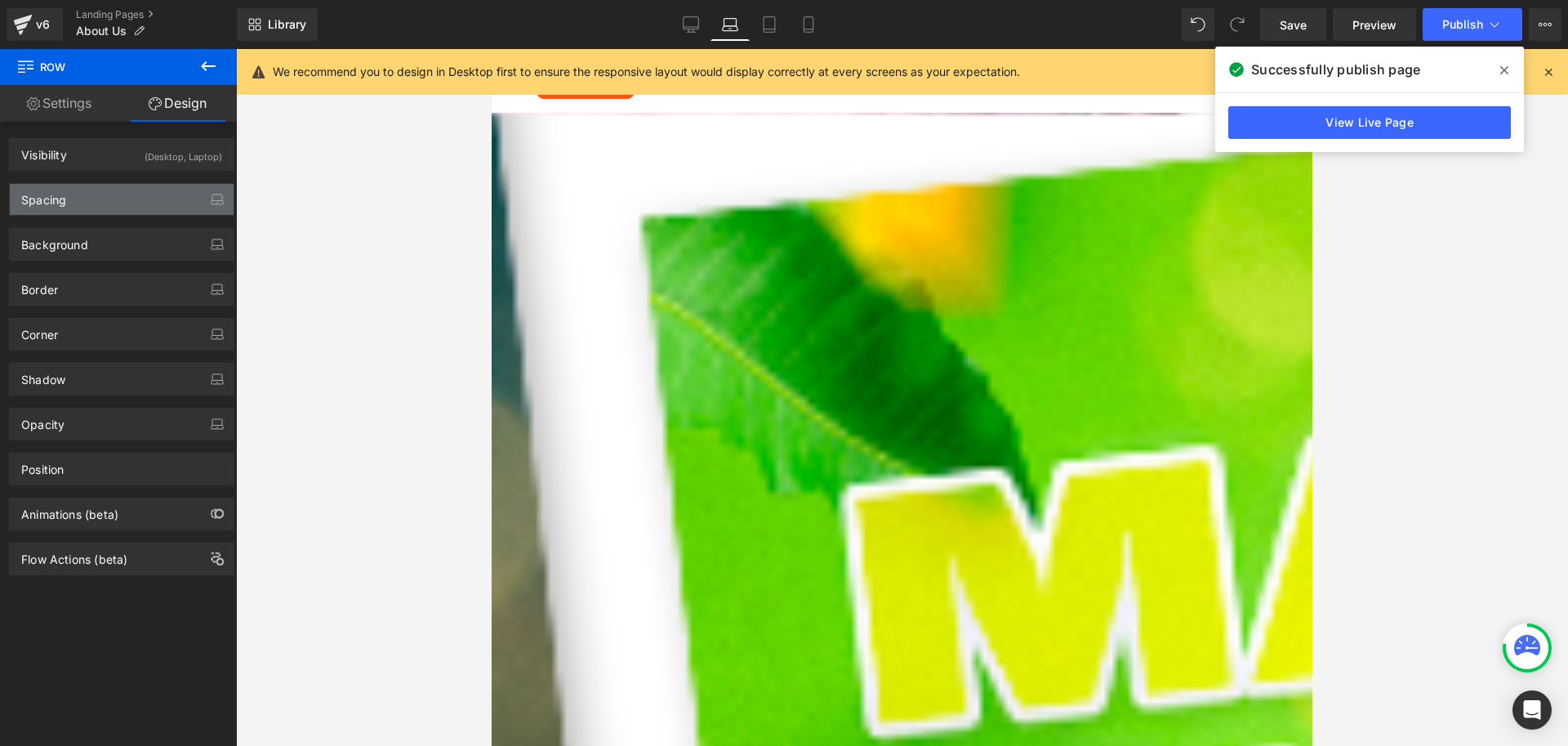
click at [76, 199] on div "Spacing" at bounding box center [122, 199] width 224 height 31
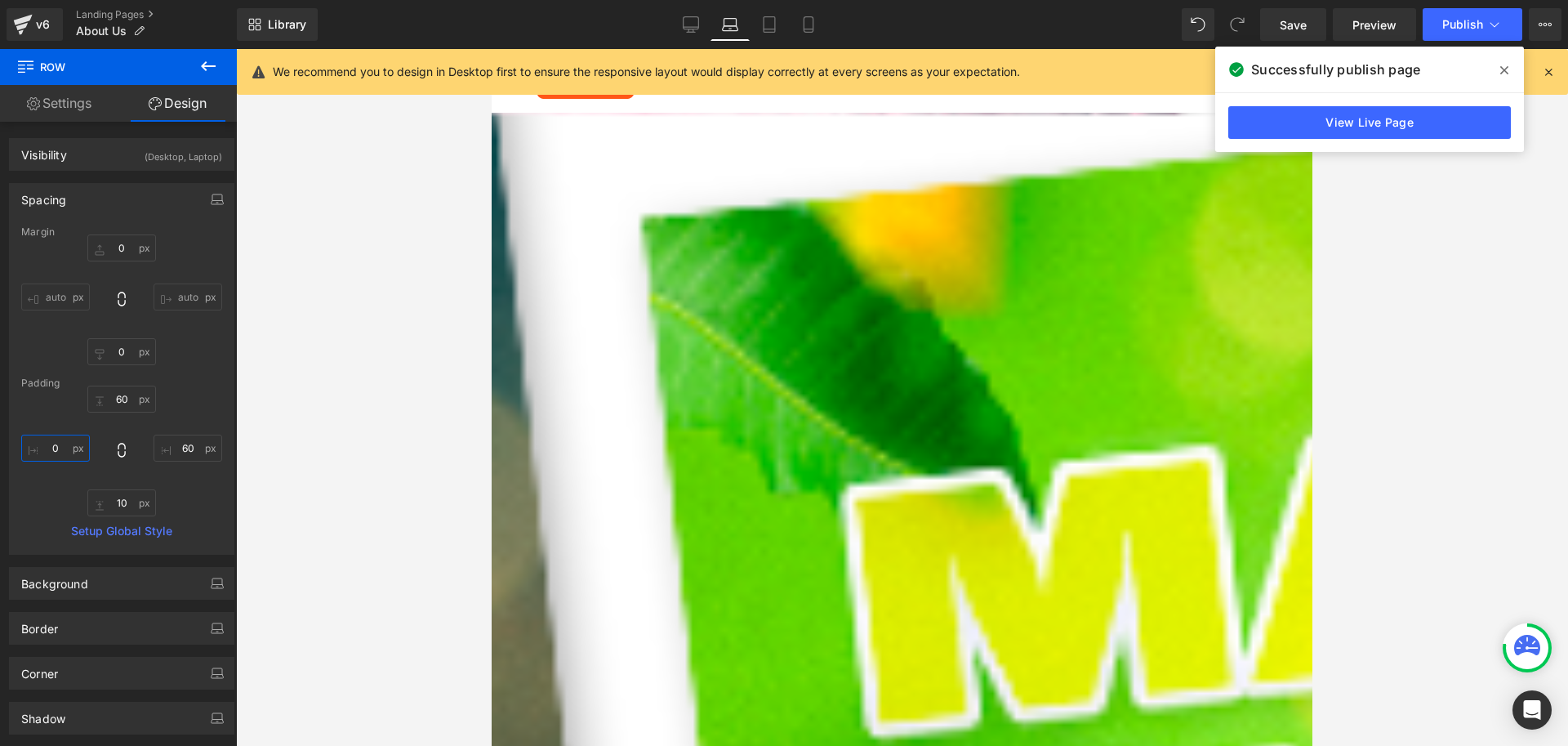
click at [54, 449] on input "0" at bounding box center [55, 447] width 68 height 27
drag, startPoint x: 60, startPoint y: 445, endPoint x: 43, endPoint y: 448, distance: 17.3
click at [43, 448] on input "20" at bounding box center [55, 447] width 68 height 27
type input "60"
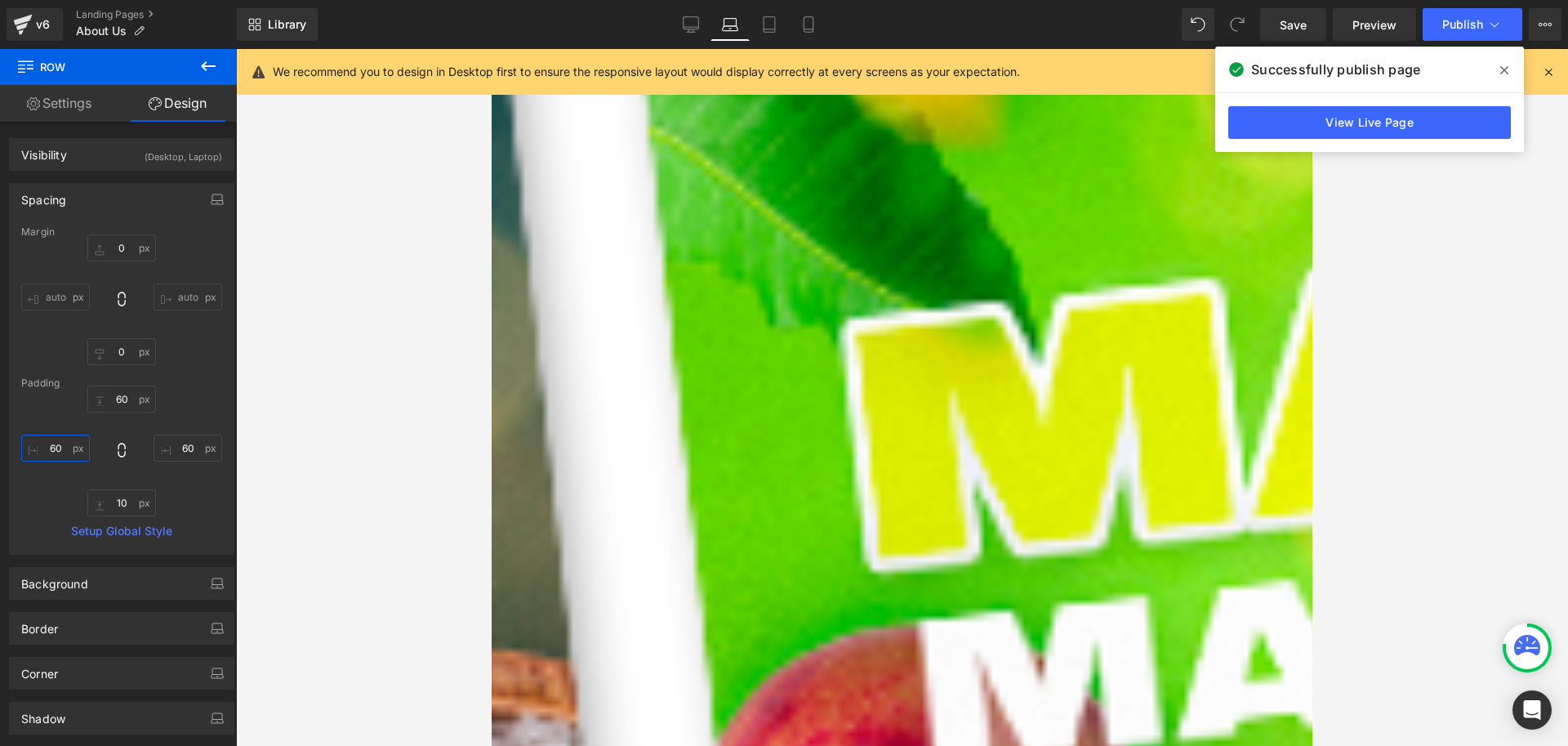
scroll to position [164, 0]
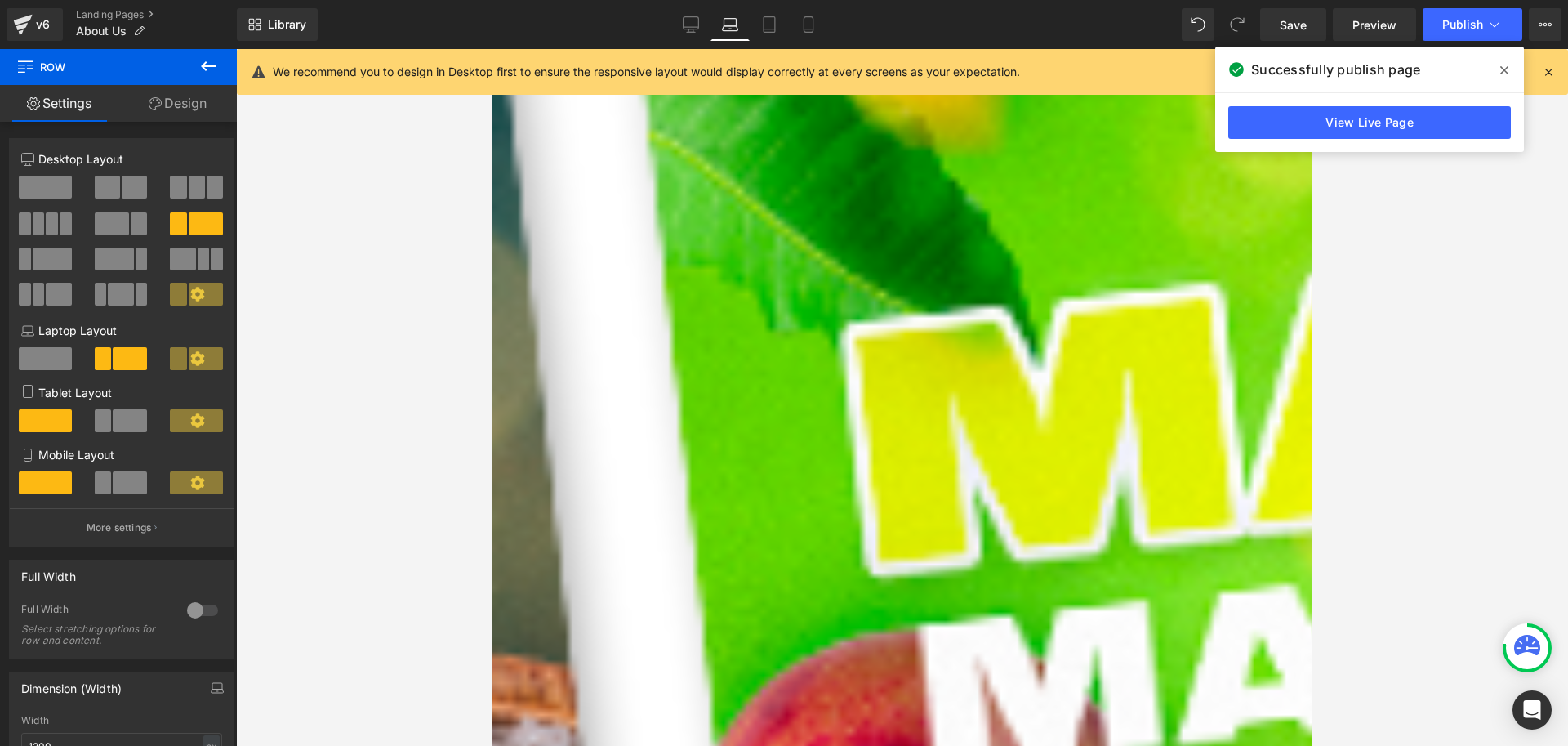
drag, startPoint x: 186, startPoint y: 102, endPoint x: 23, endPoint y: 409, distance: 347.6
click at [186, 102] on link "Design" at bounding box center [177, 103] width 118 height 37
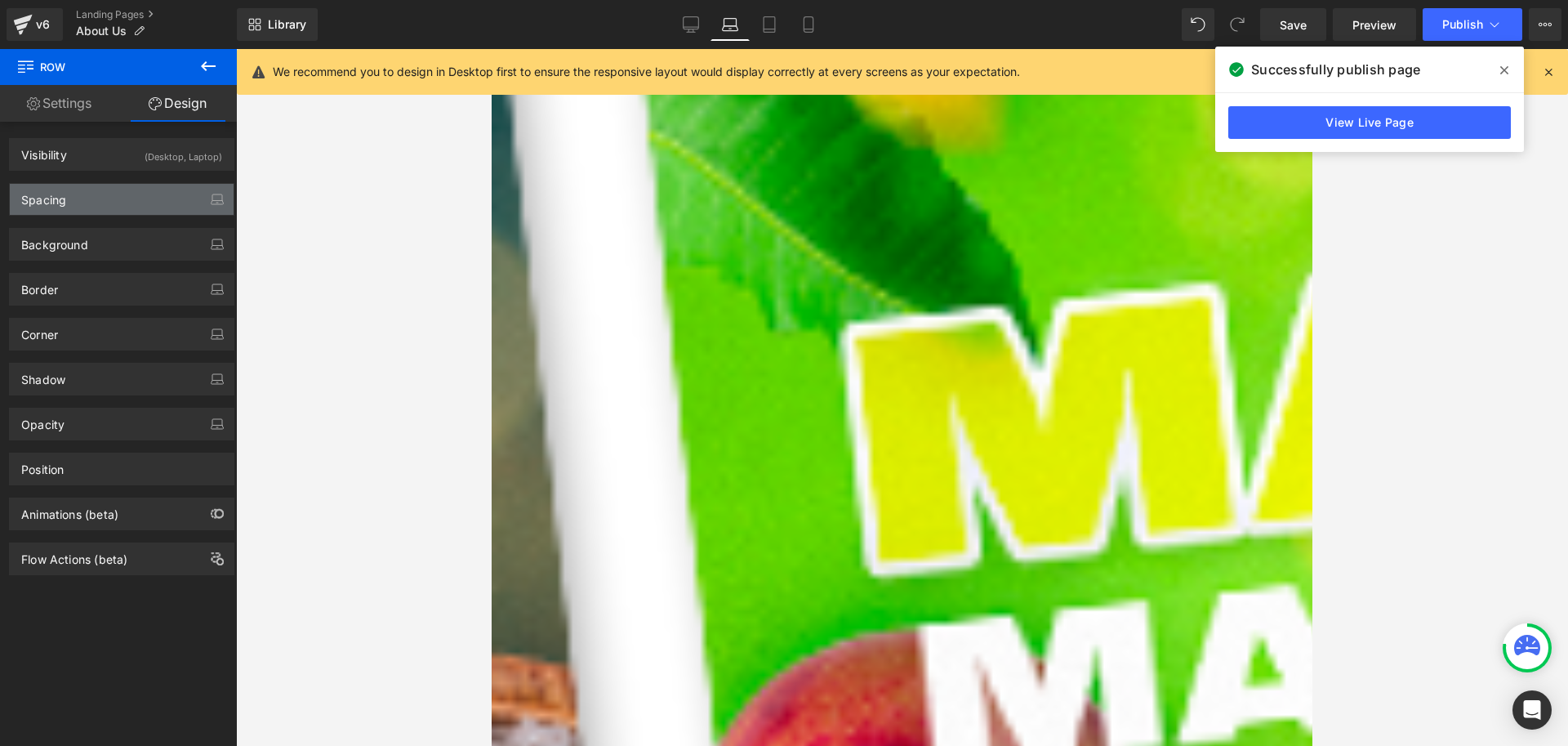
click at [74, 200] on div "Spacing" at bounding box center [122, 199] width 224 height 31
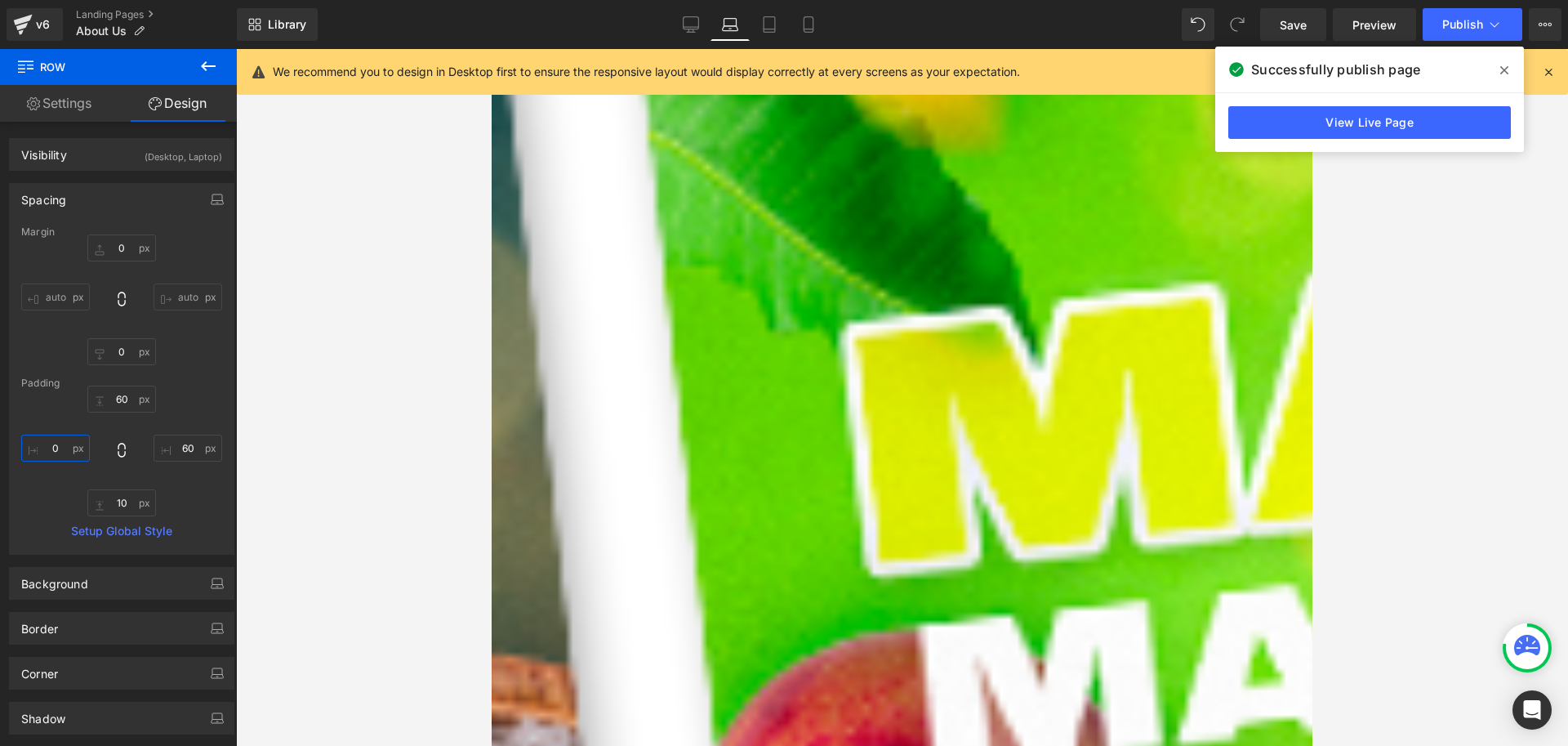
click at [55, 447] on input "0" at bounding box center [55, 447] width 68 height 27
type input "60"
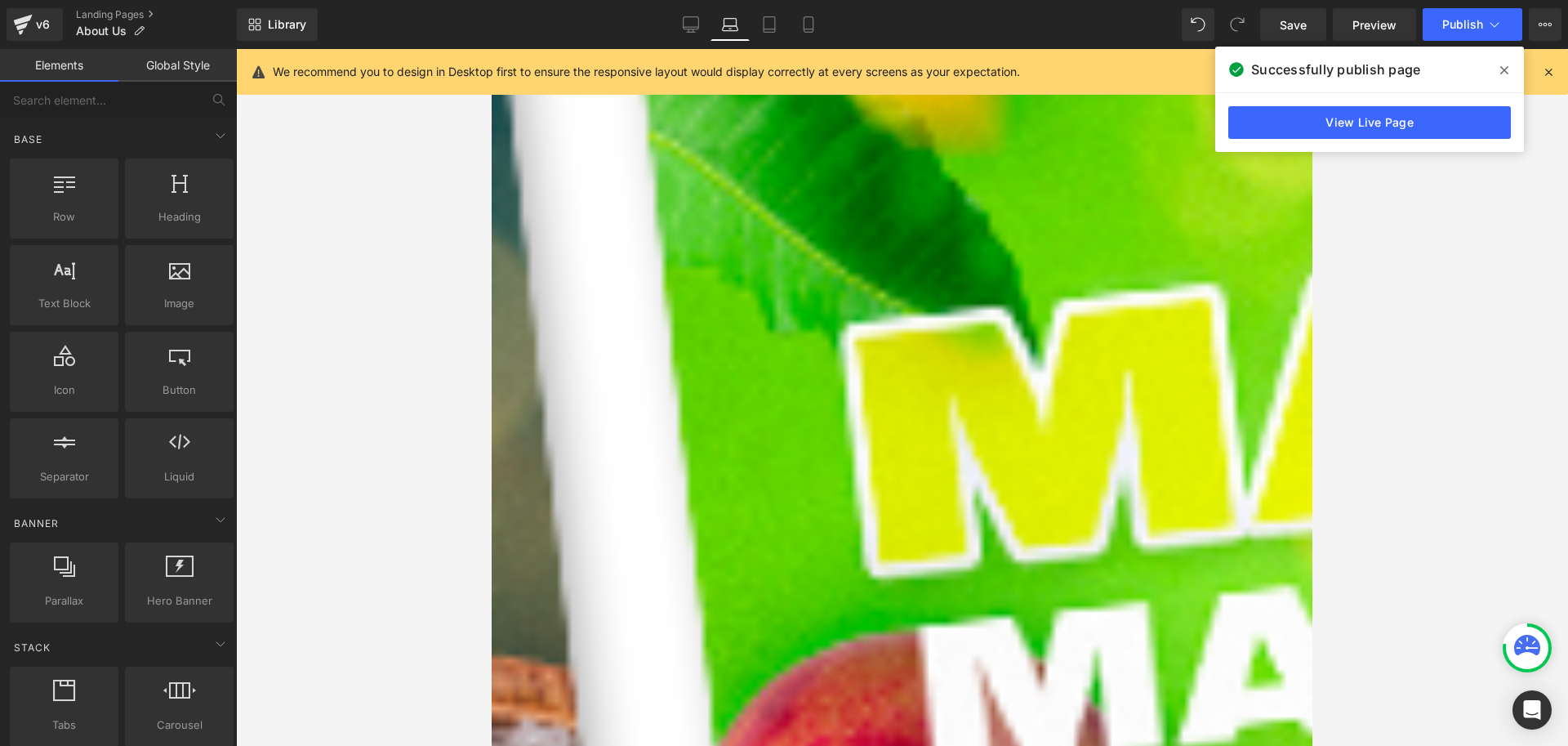
click at [1406, 403] on div at bounding box center [903, 398] width 1332 height 697
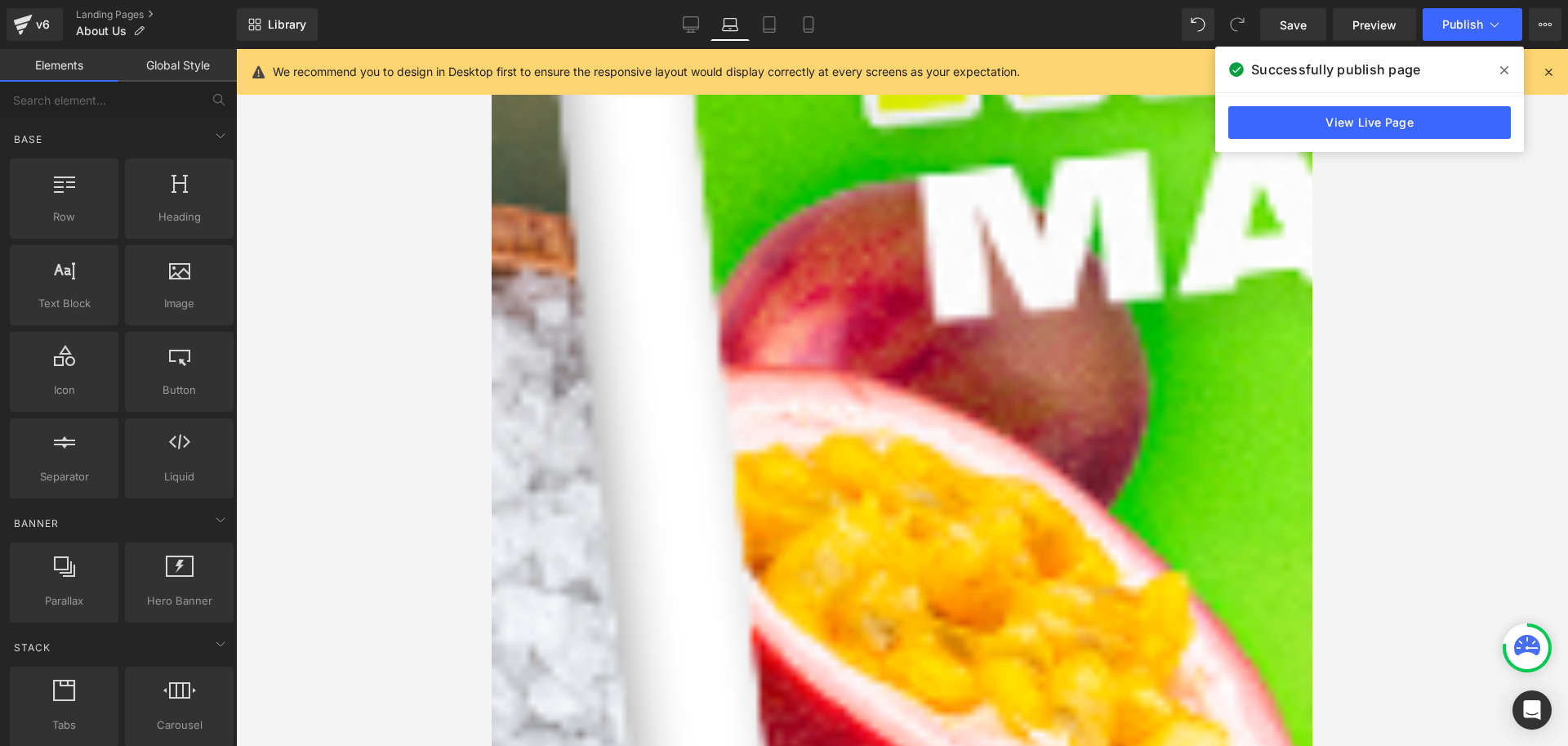
scroll to position [735, 0]
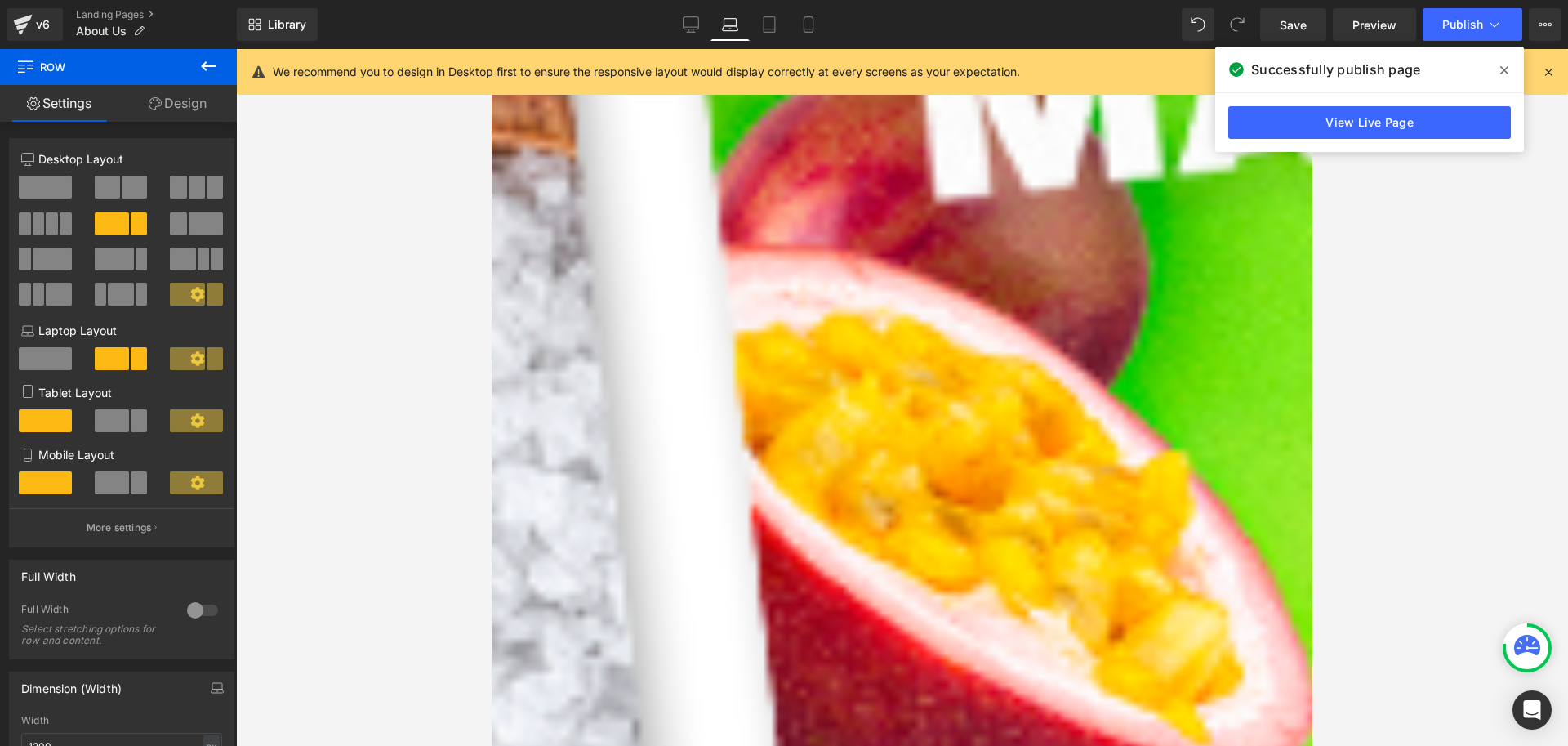
click at [172, 99] on link "Design" at bounding box center [177, 103] width 118 height 37
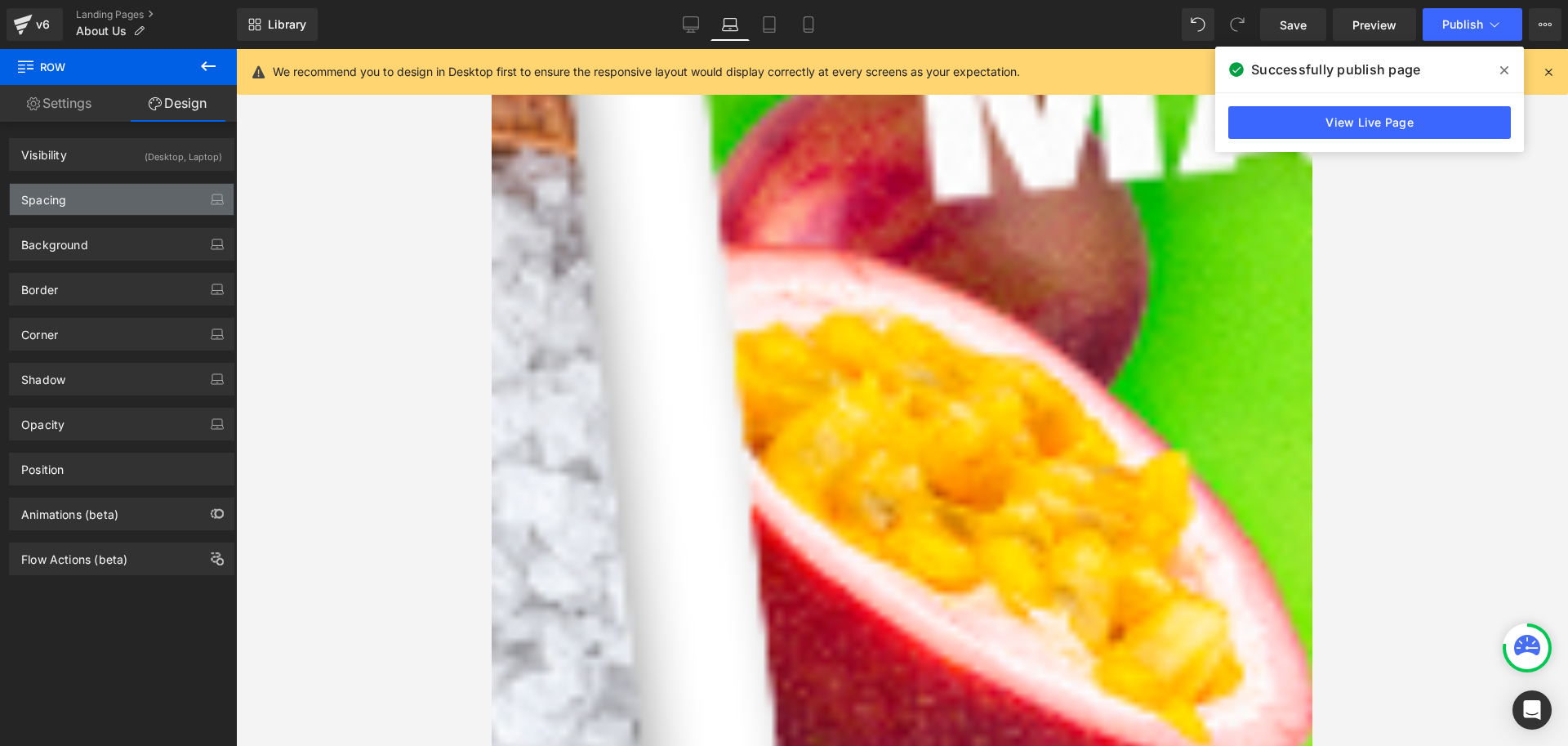
click at [78, 204] on div "Spacing" at bounding box center [122, 199] width 224 height 31
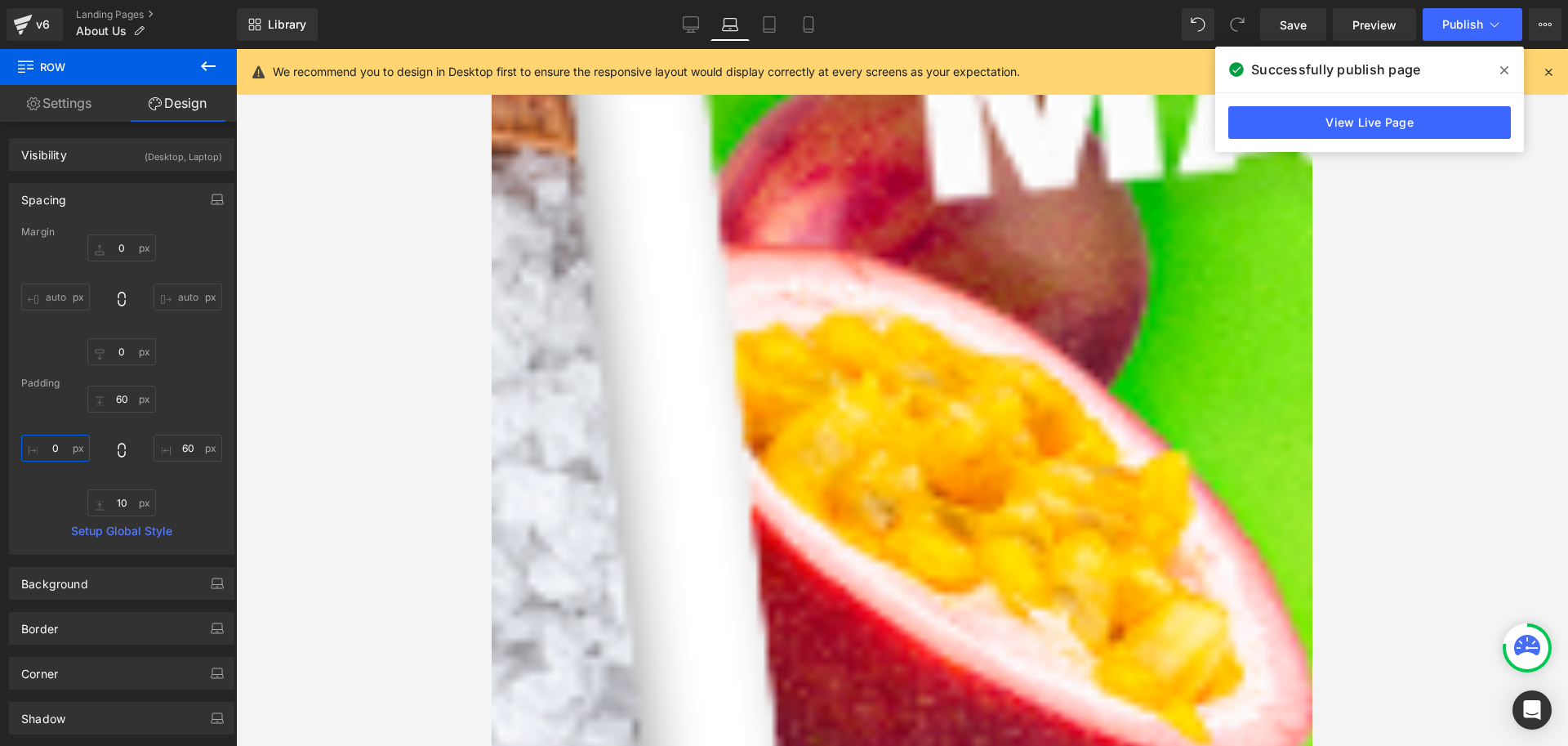
click at [59, 445] on input "0" at bounding box center [55, 447] width 68 height 27
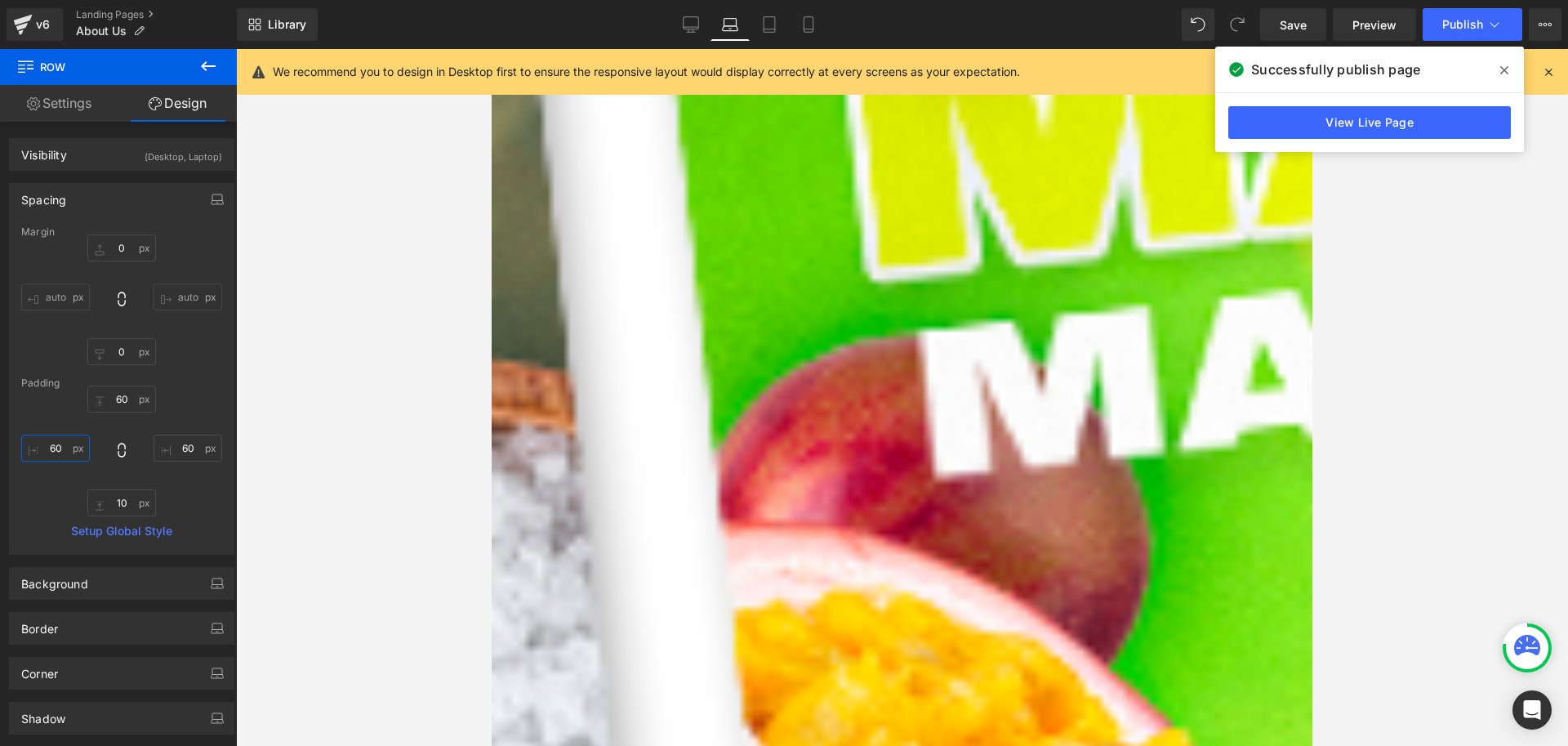
scroll to position [408, 0]
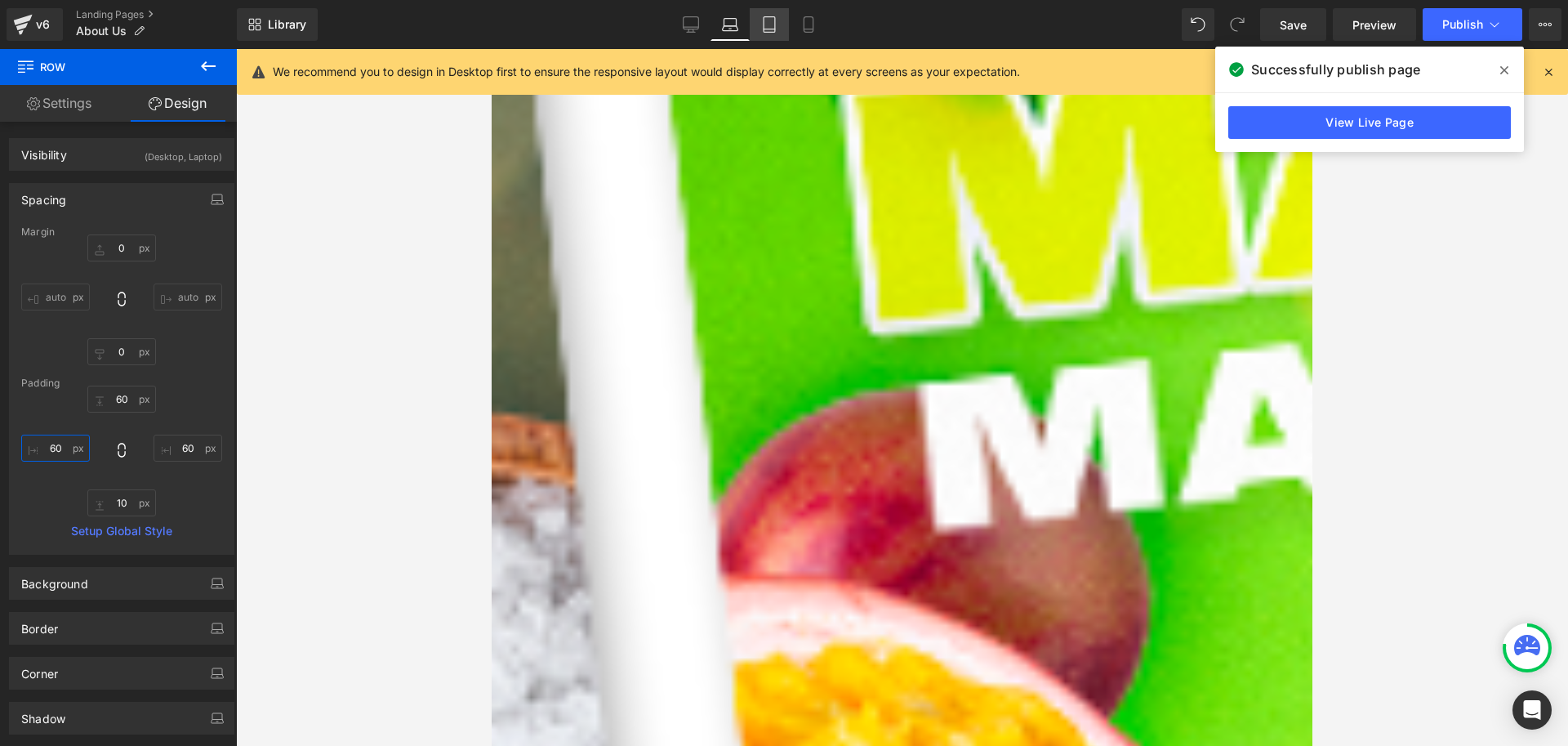
type input "60"
click at [764, 26] on icon at bounding box center [769, 25] width 11 height 16
type input "0"
type input "60"
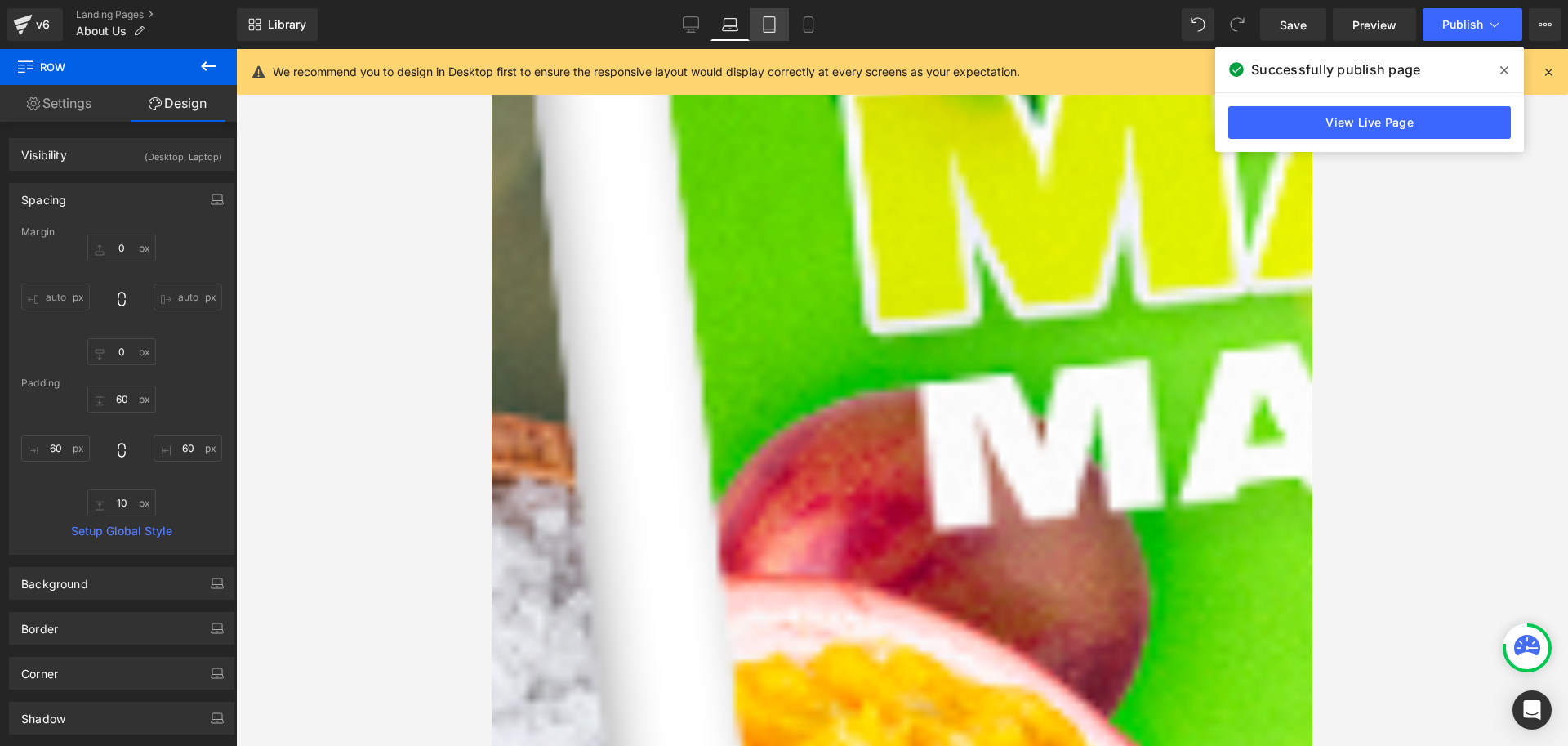
type input "20"
type input "10"
type input "20"
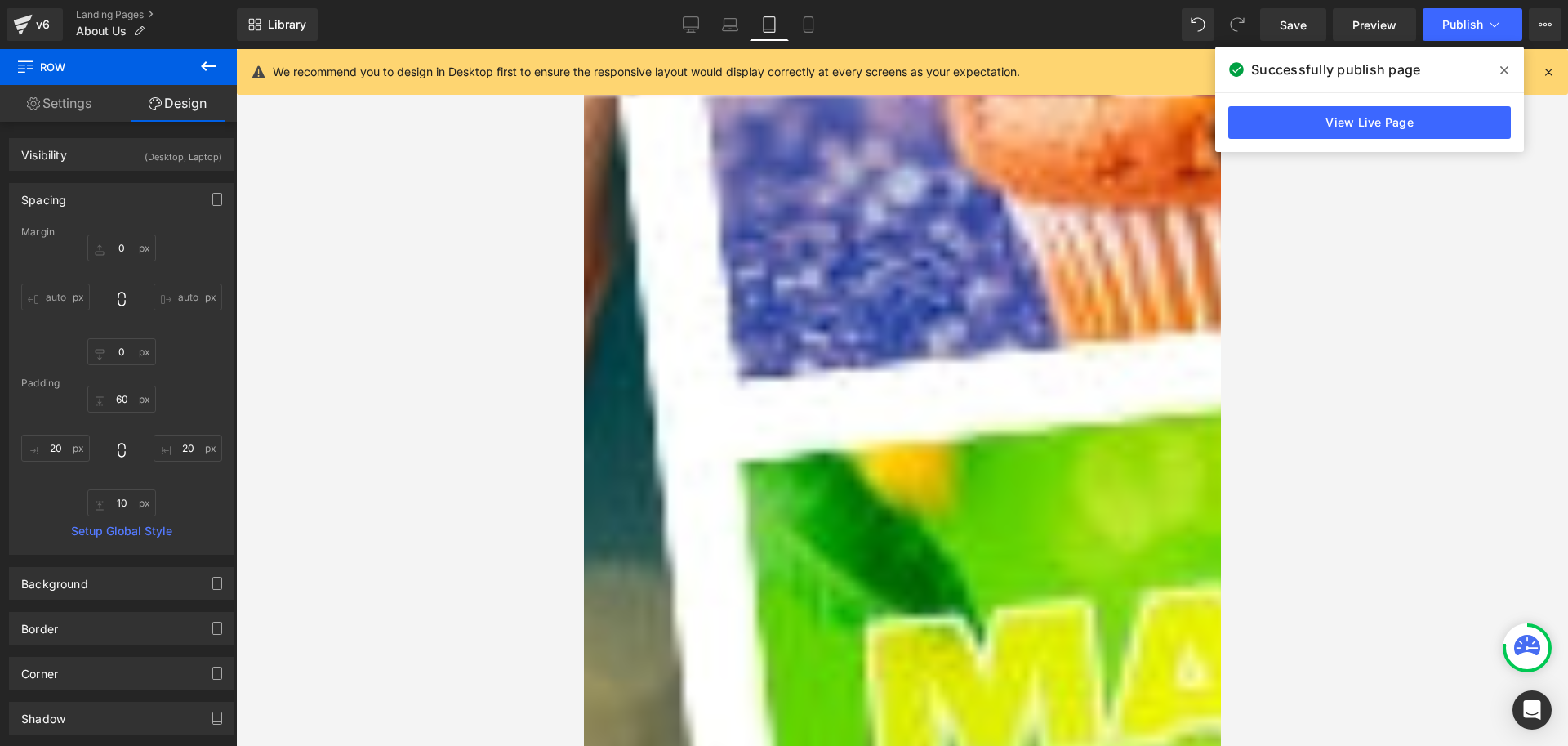
scroll to position [0, 0]
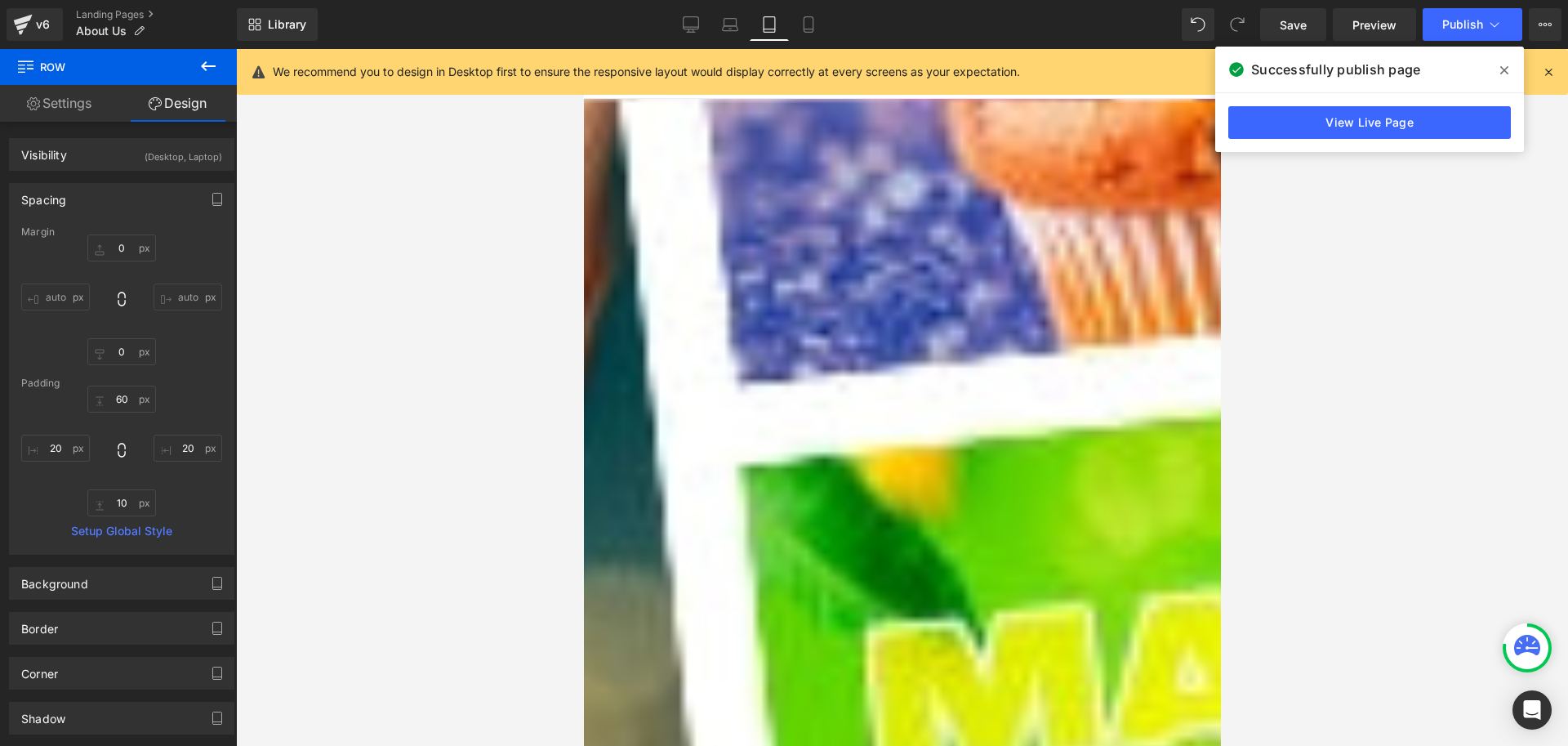
click at [831, 362] on img at bounding box center [902, 664] width 604 height 806
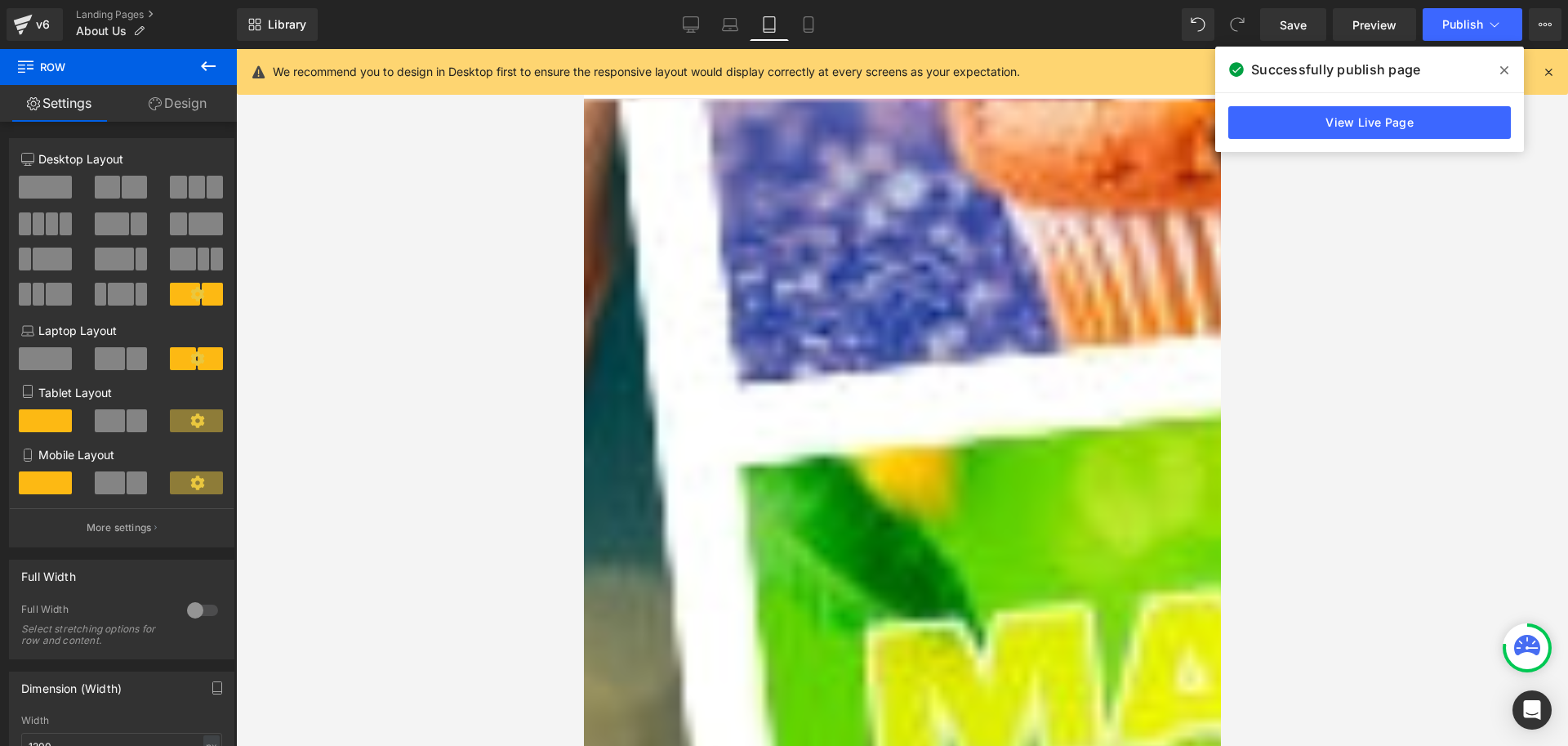
click at [102, 422] on span at bounding box center [109, 420] width 31 height 23
click at [196, 422] on icon at bounding box center [197, 420] width 14 height 14
click at [202, 421] on span at bounding box center [196, 420] width 53 height 23
click at [200, 420] on span at bounding box center [196, 420] width 53 height 23
click at [197, 420] on icon at bounding box center [197, 420] width 14 height 14
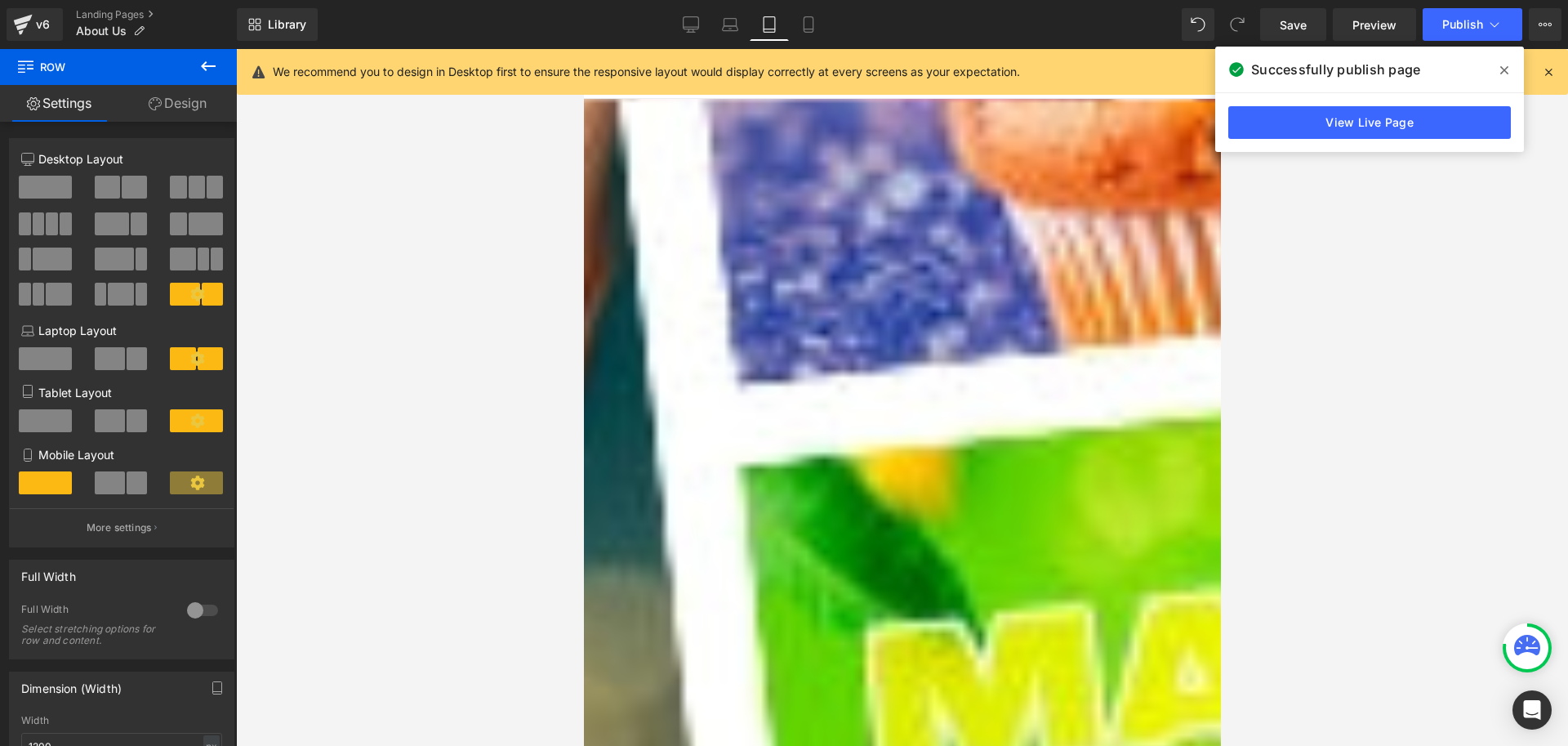
click at [197, 420] on icon at bounding box center [197, 420] width 14 height 14
click at [148, 421] on div at bounding box center [122, 426] width 76 height 35
click at [127, 416] on span at bounding box center [137, 420] width 21 height 23
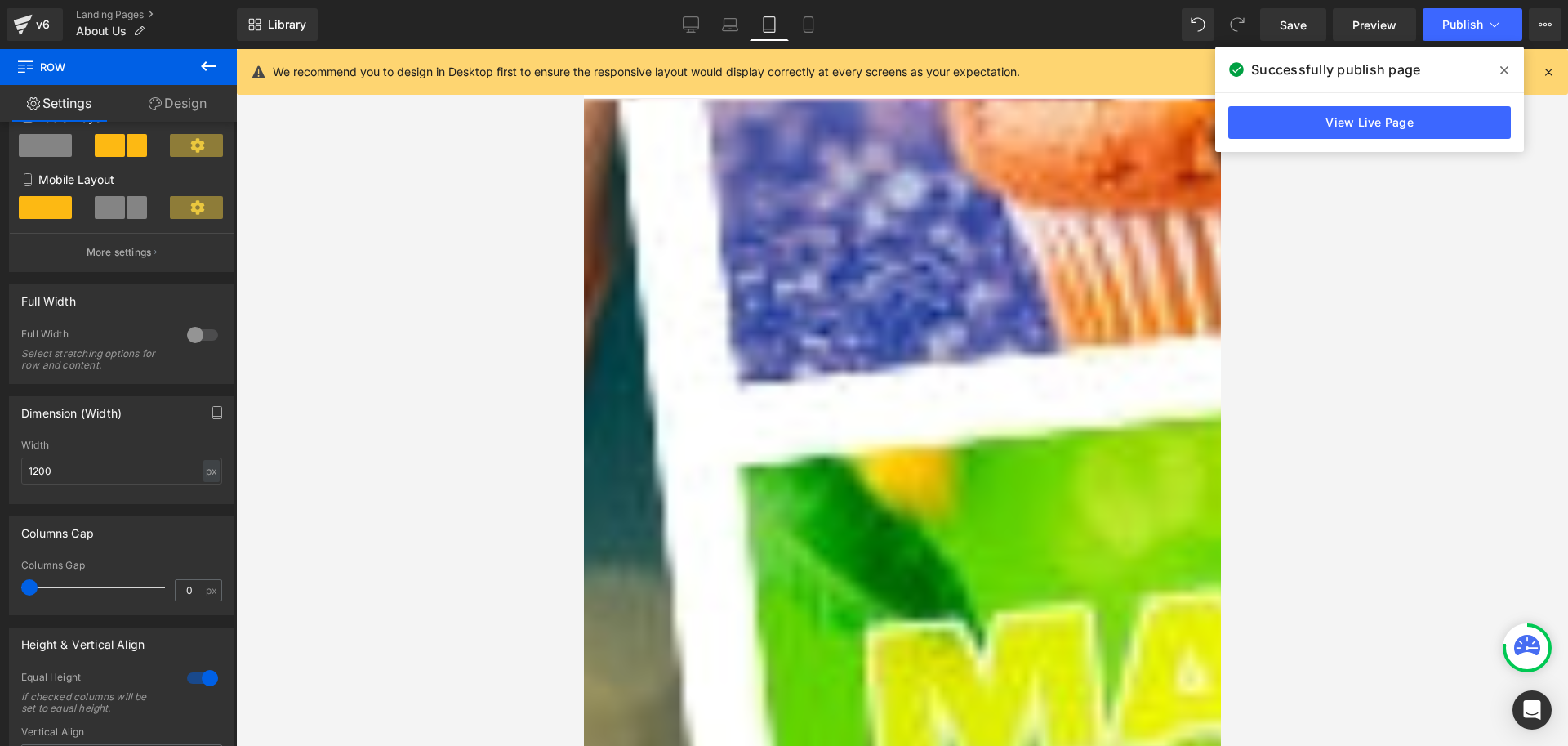
scroll to position [327, 0]
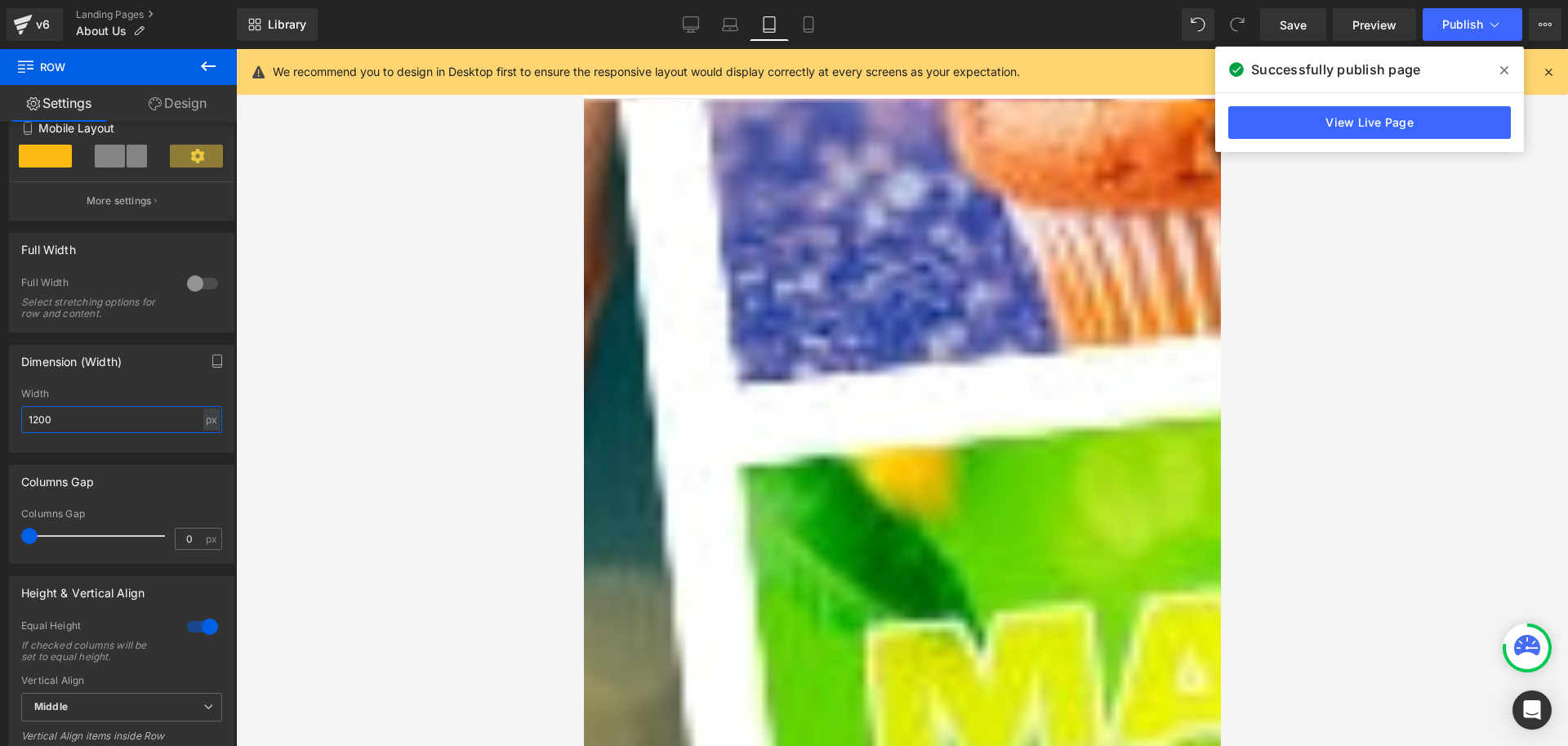
click at [103, 426] on input "1200" at bounding box center [122, 419] width 201 height 27
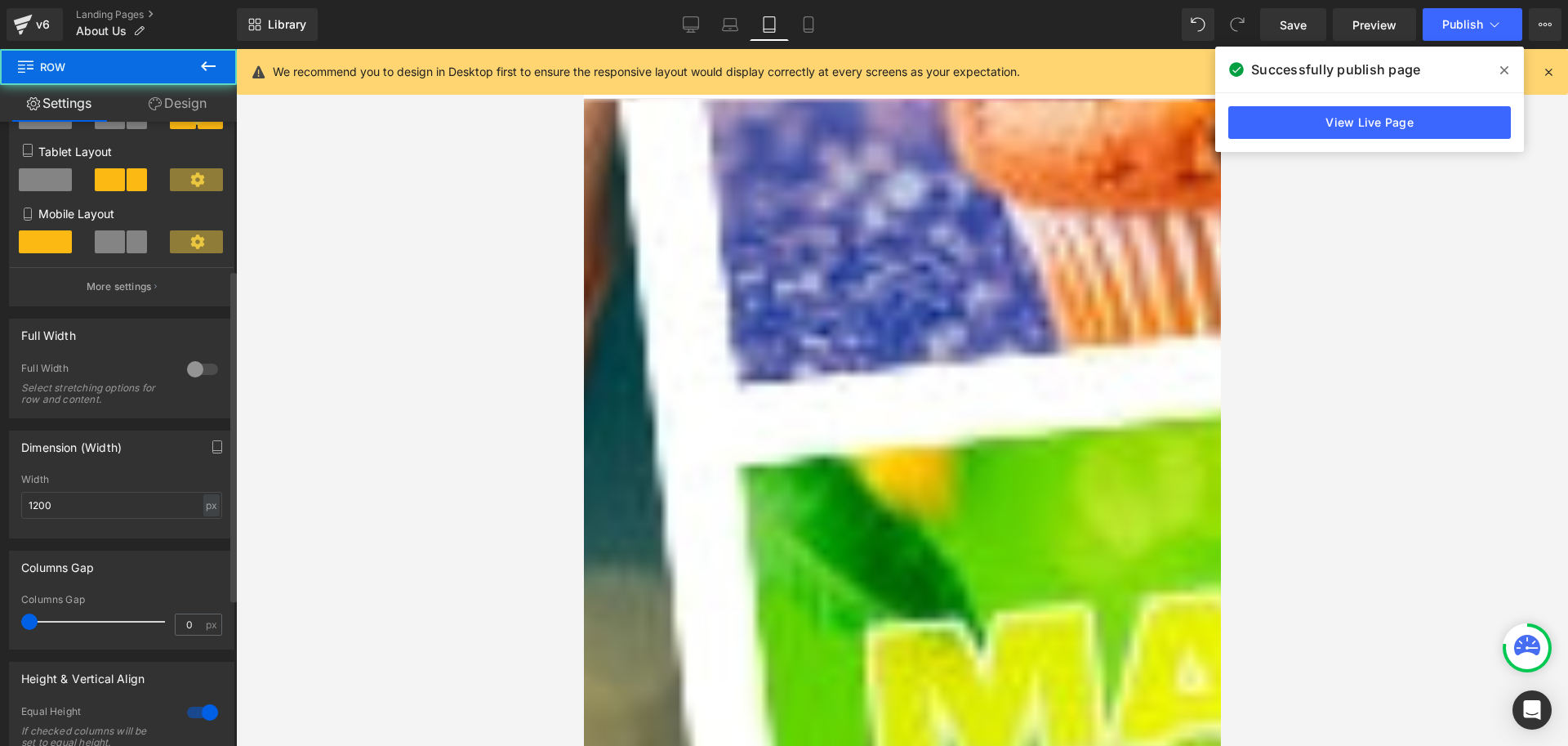
scroll to position [0, 0]
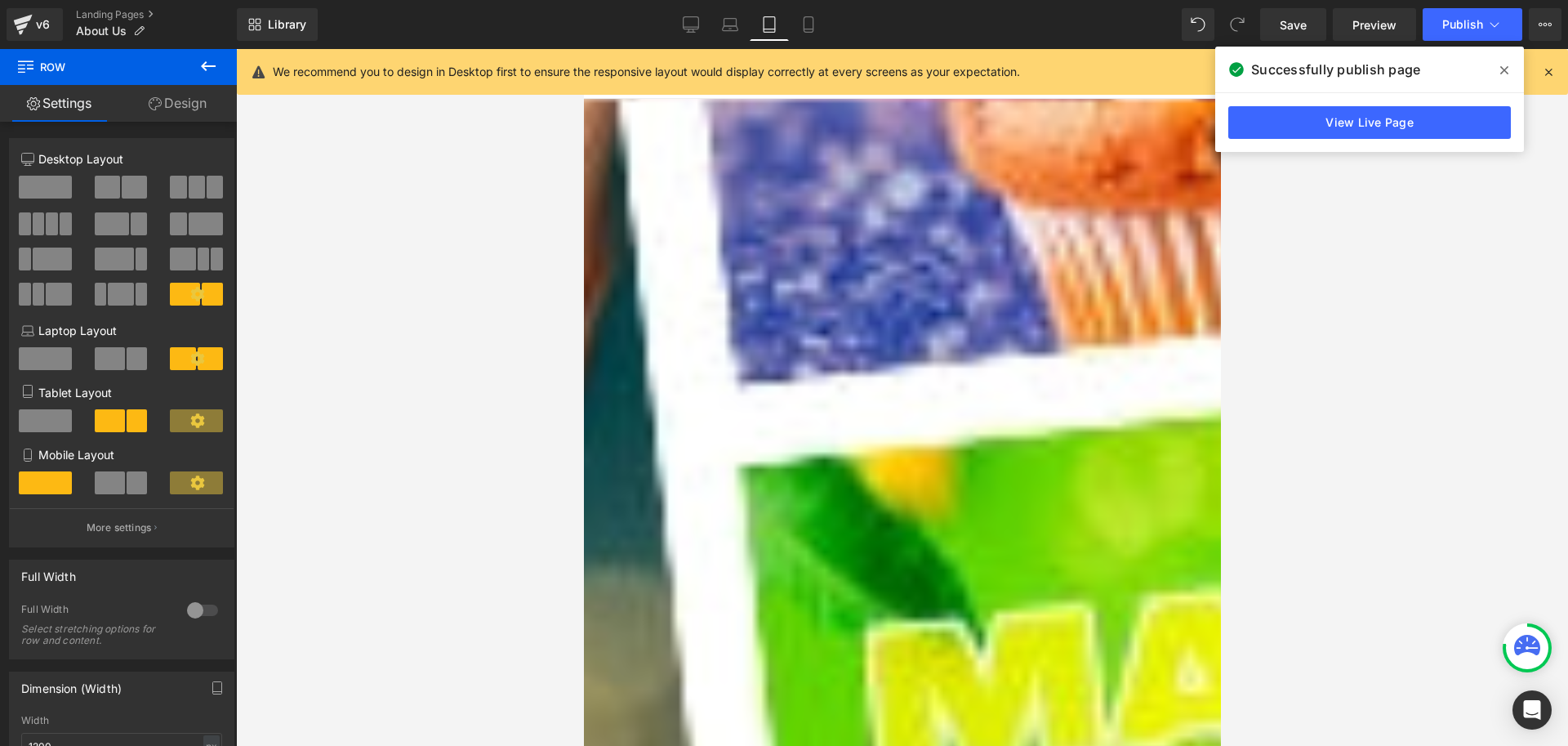
click at [189, 108] on link "Design" at bounding box center [177, 103] width 118 height 37
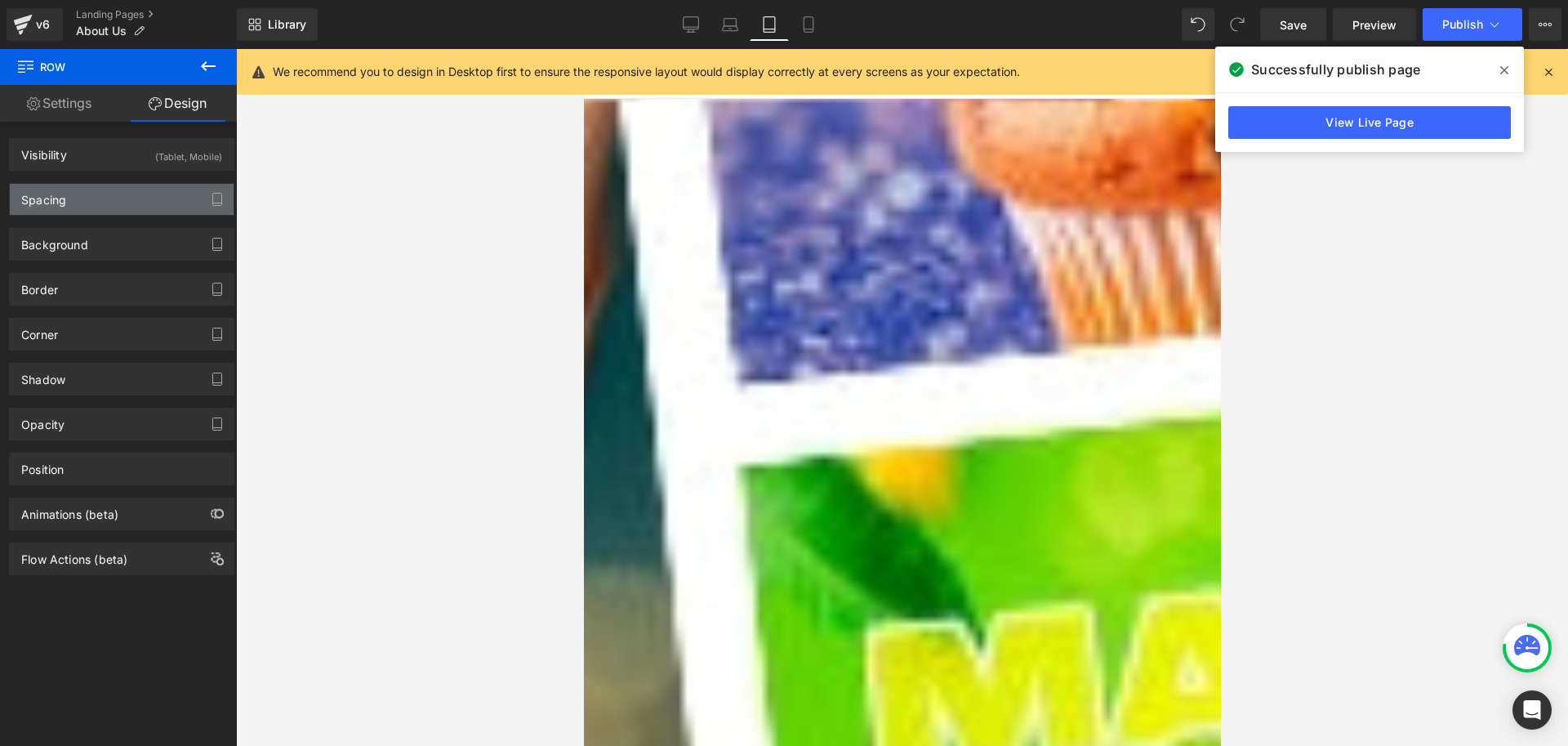
click at [74, 194] on div "Spacing" at bounding box center [122, 199] width 224 height 31
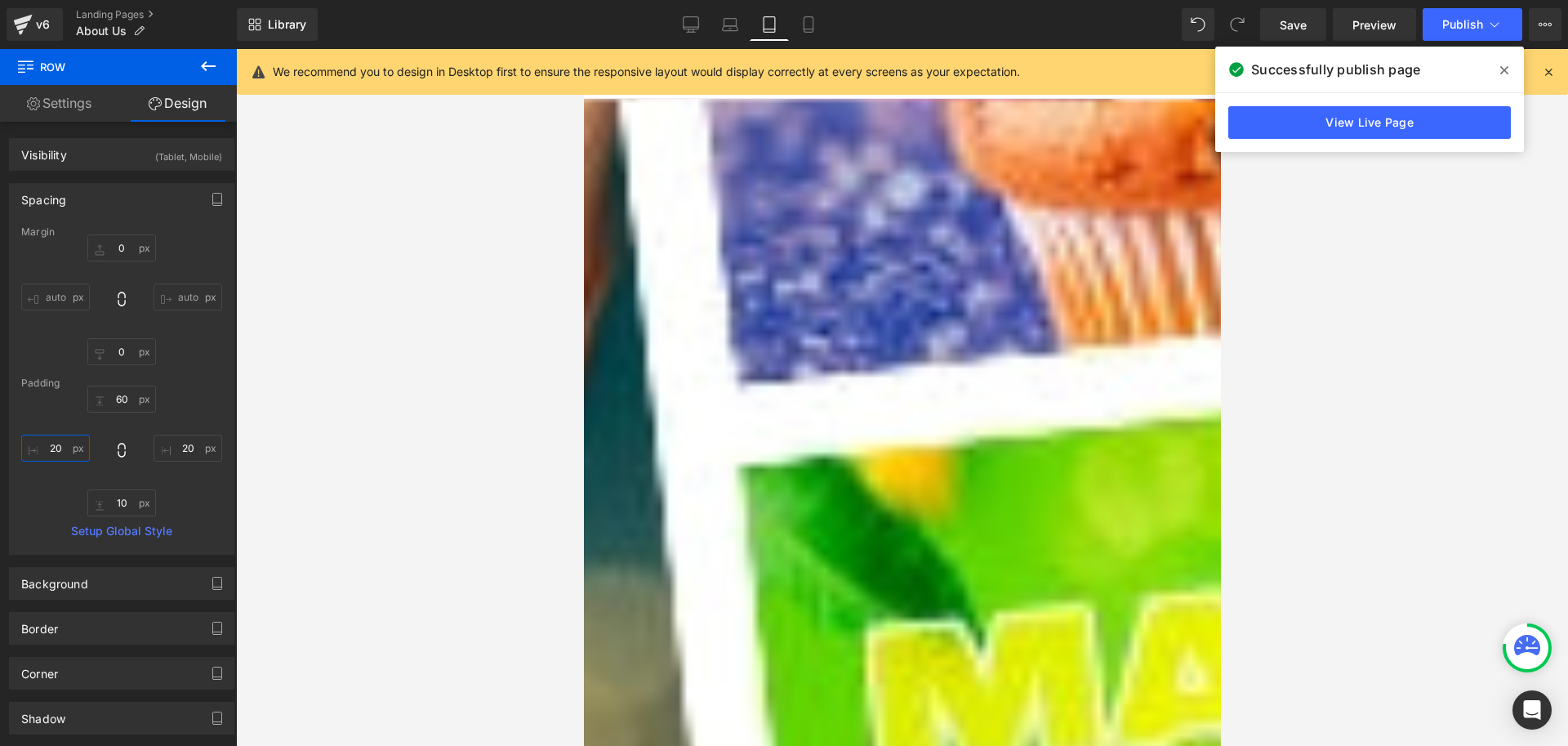
click at [62, 447] on input "20" at bounding box center [55, 447] width 68 height 27
click at [937, 276] on div "Image Über uns Heading" at bounding box center [902, 702] width 604 height 883
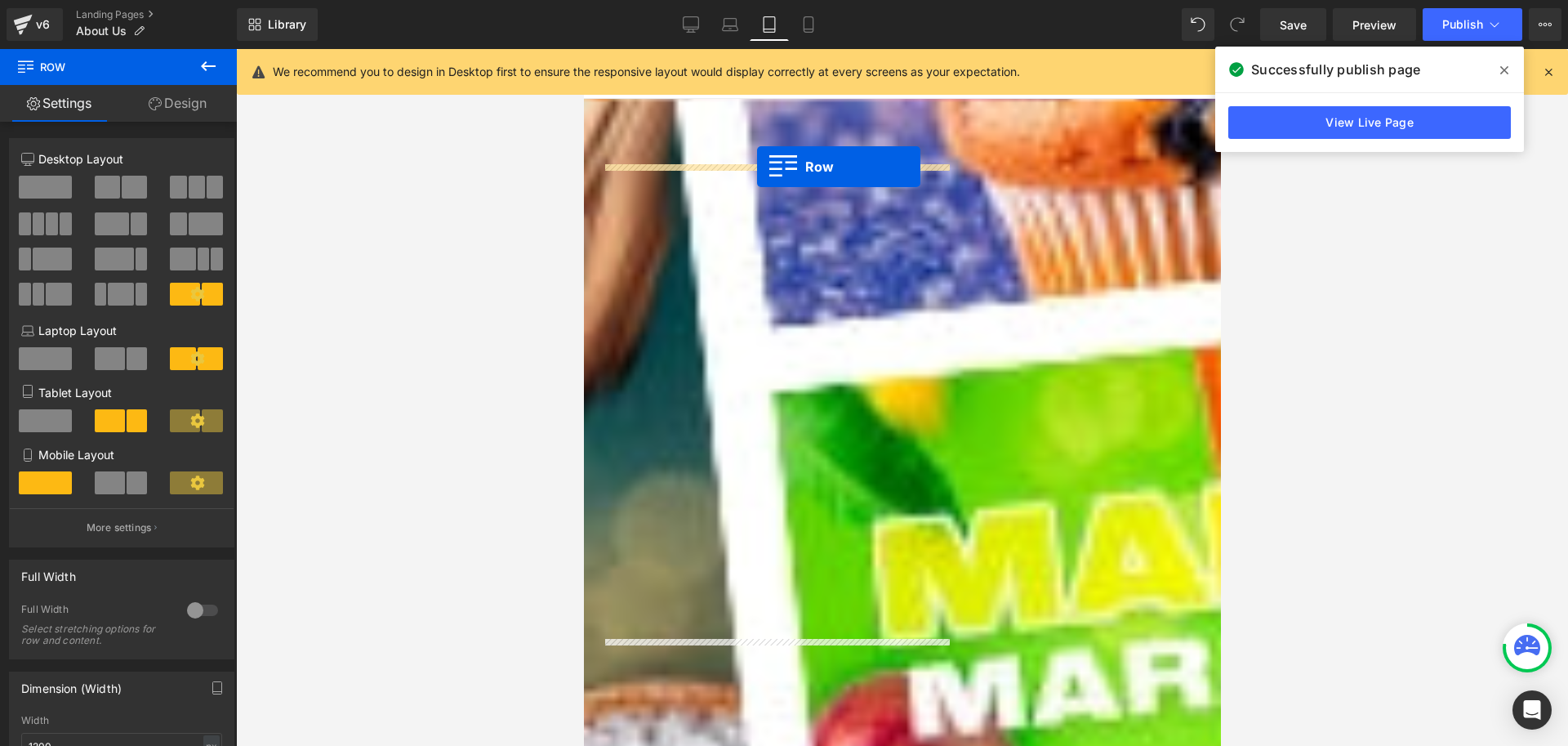
drag, startPoint x: 609, startPoint y: 208, endPoint x: 756, endPoint y: 166, distance: 152.9
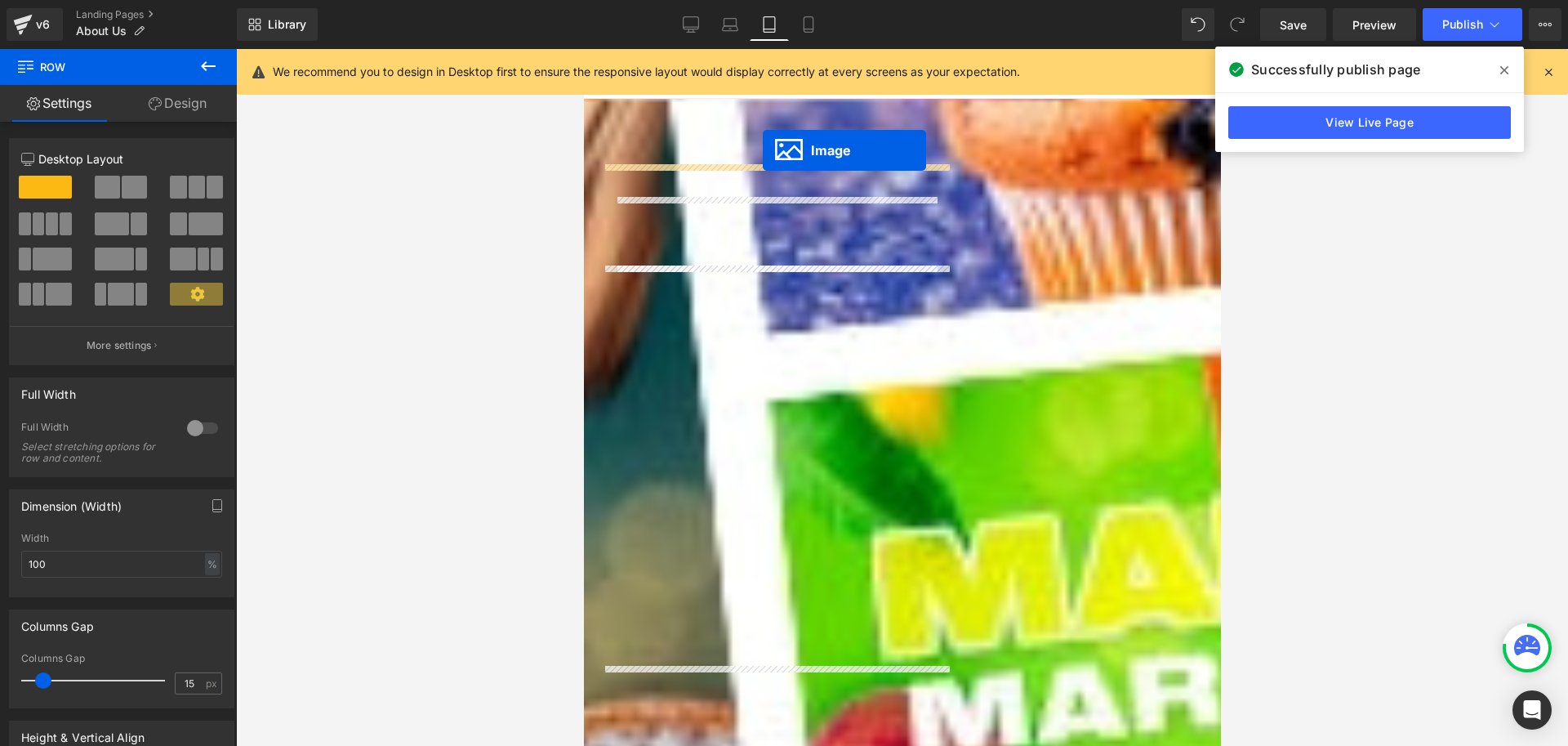
drag, startPoint x: 726, startPoint y: 409, endPoint x: 762, endPoint y: 151, distance: 260.5
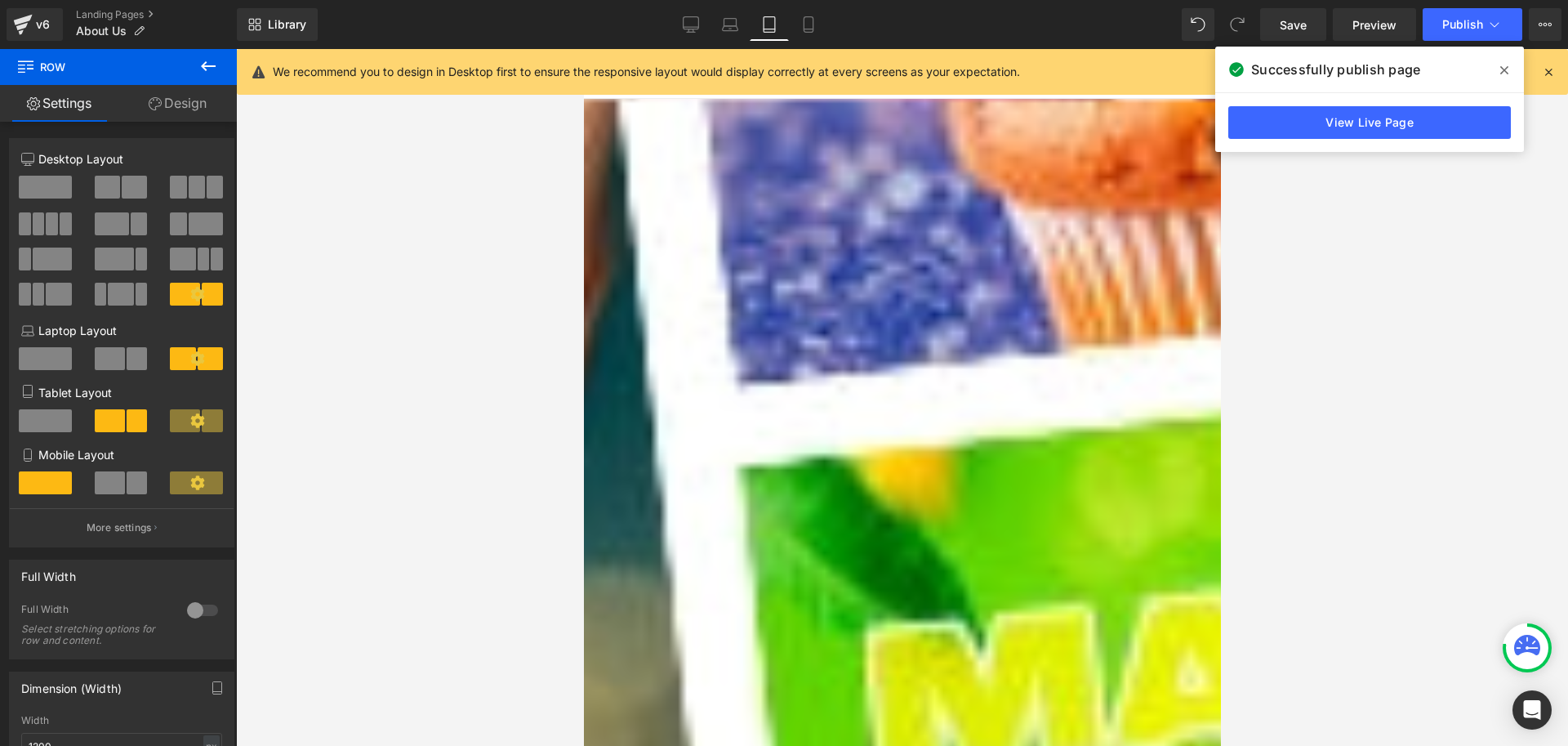
click at [46, 418] on span at bounding box center [45, 420] width 53 height 23
click at [877, 349] on img at bounding box center [902, 630] width 604 height 806
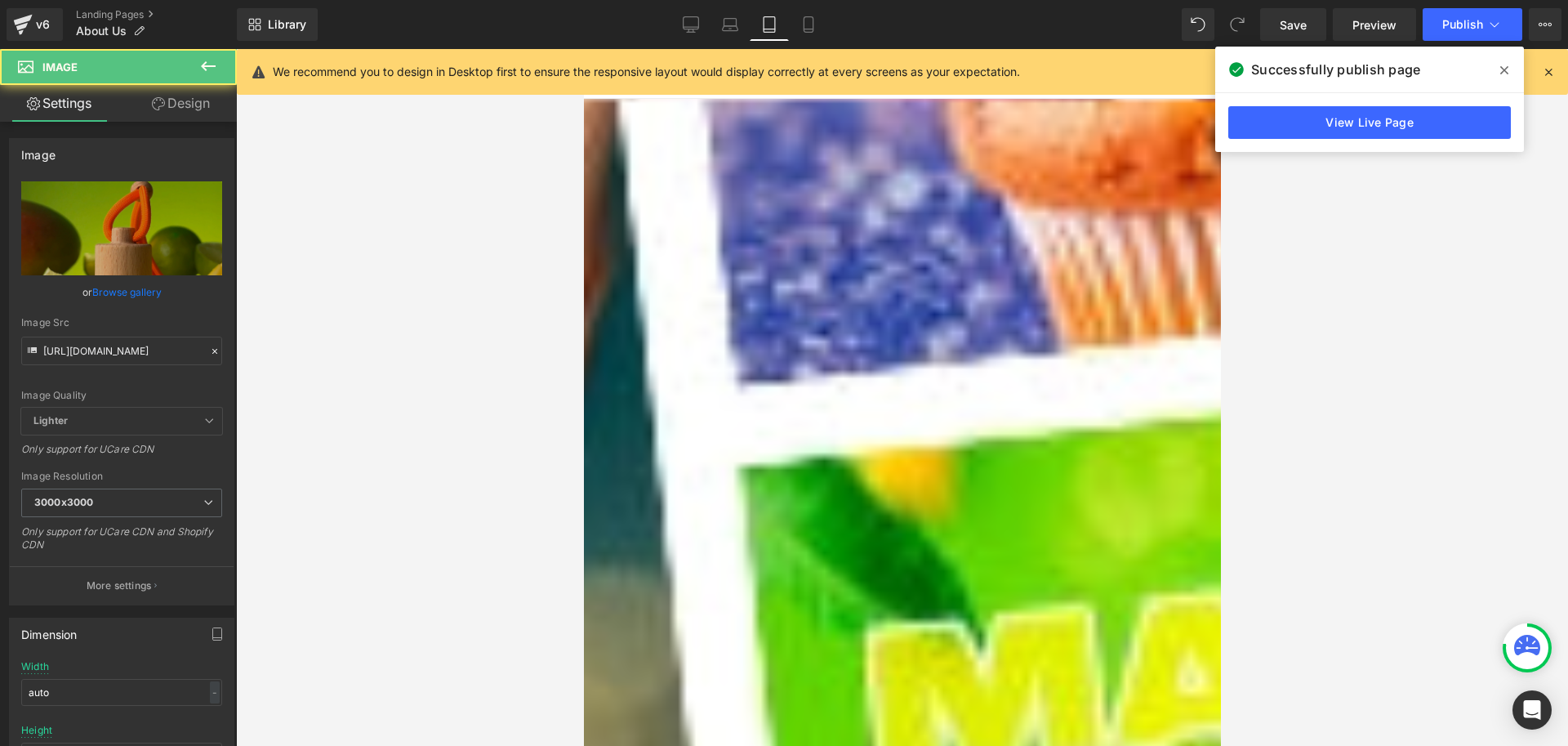
click at [164, 98] on link "Design" at bounding box center [180, 103] width 118 height 37
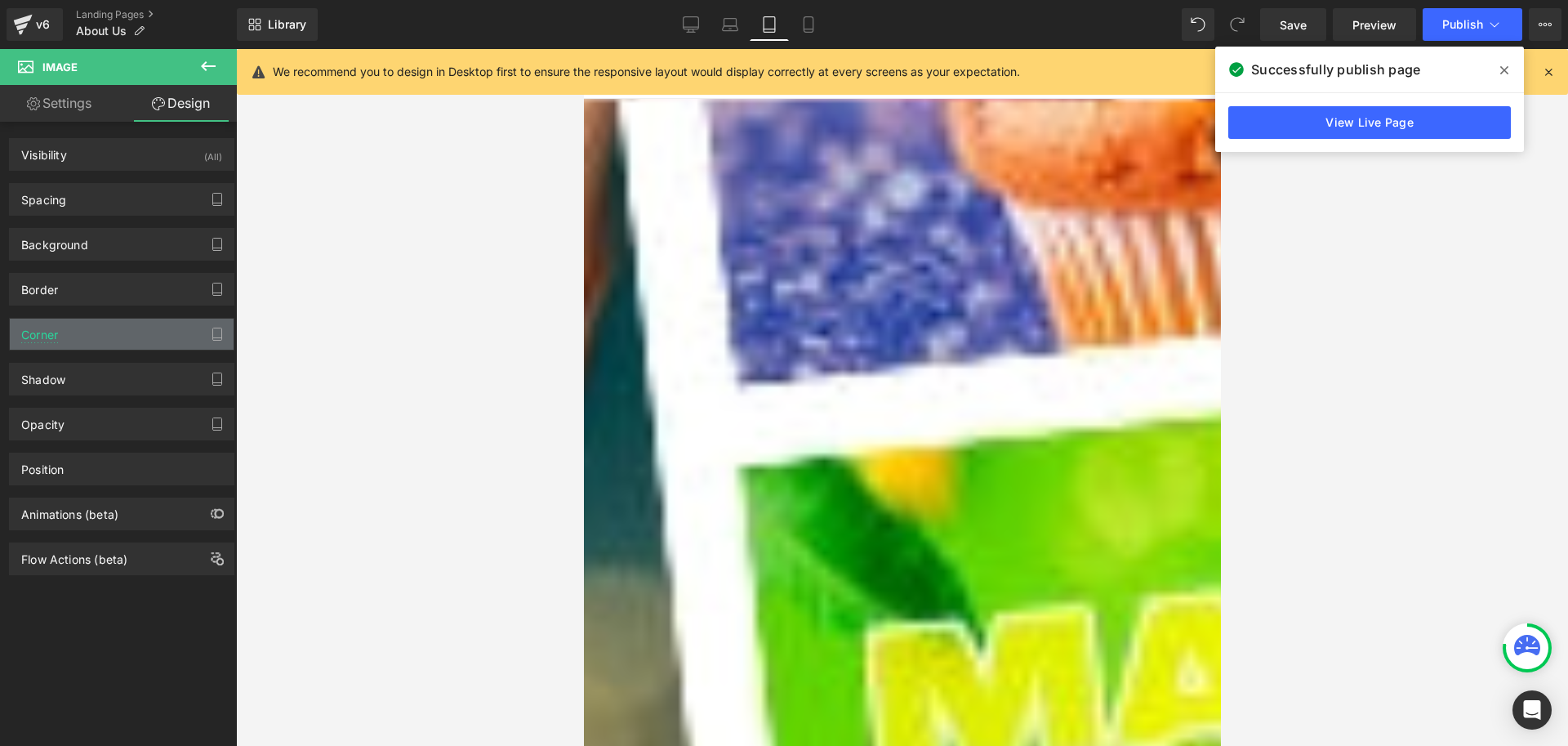
click at [61, 332] on div "Corner" at bounding box center [122, 334] width 224 height 31
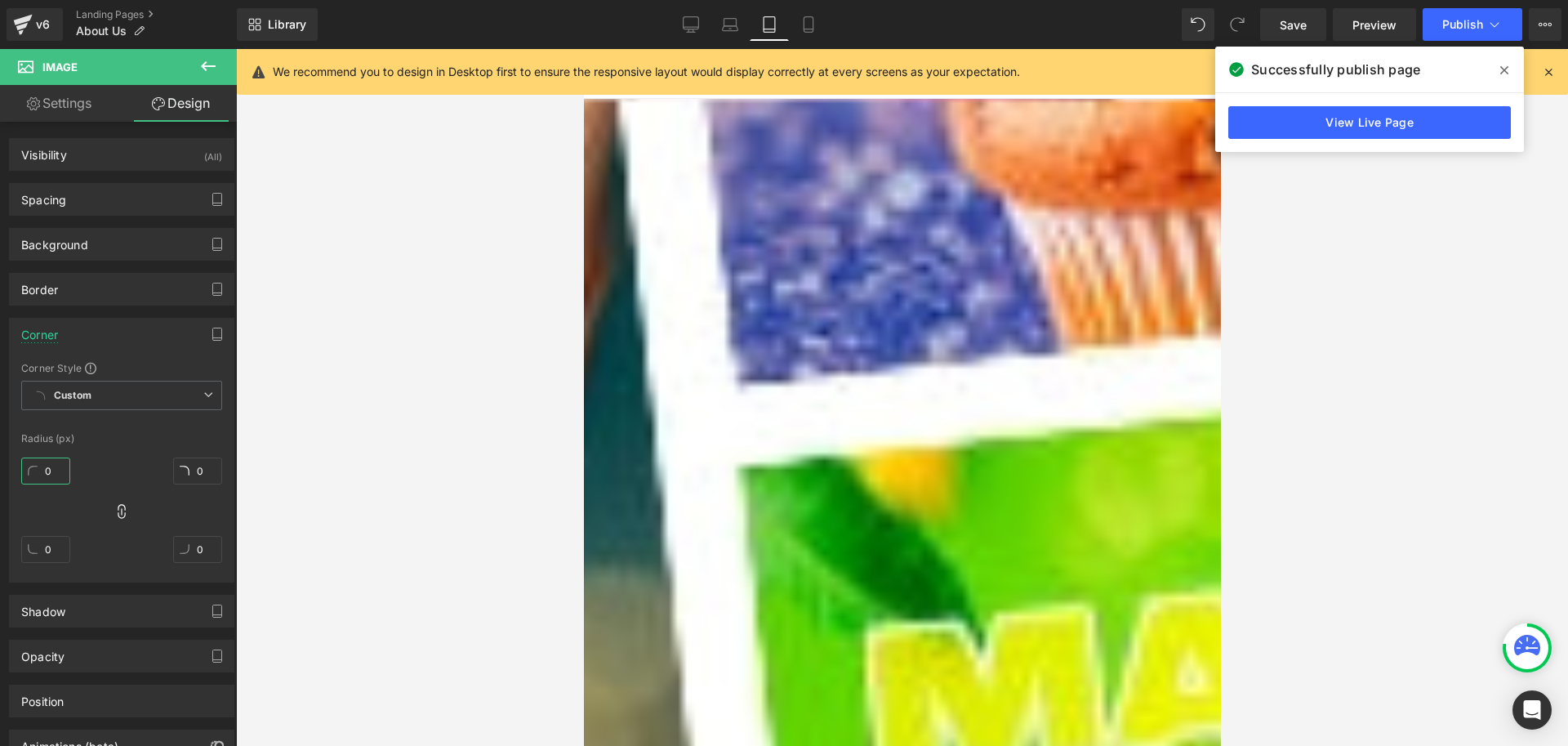
click at [53, 468] on input "0" at bounding box center [46, 470] width 49 height 27
type input "20"
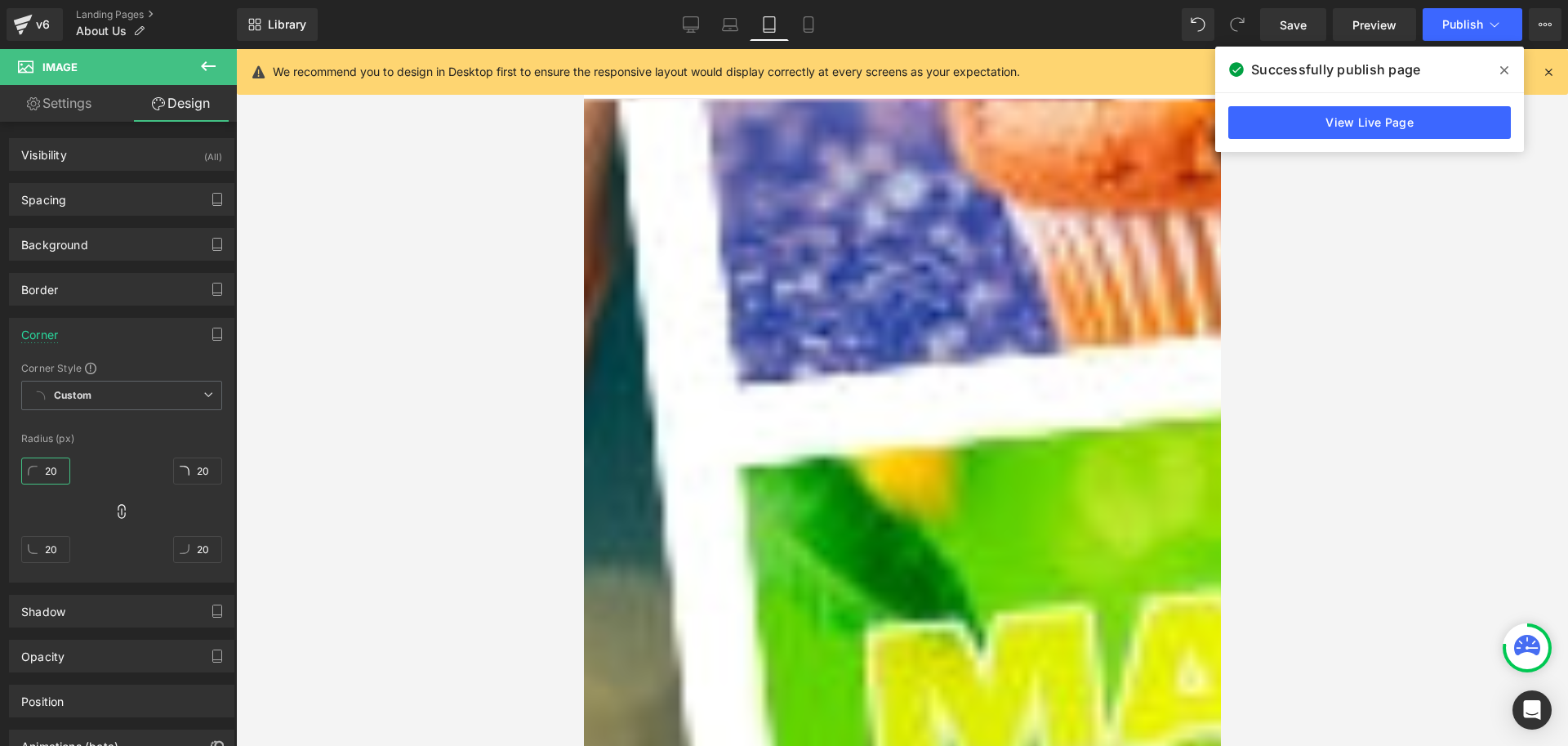
type input "20"
click at [116, 452] on div "20px 20 20px 20 20px 20 20px 20" at bounding box center [122, 516] width 201 height 130
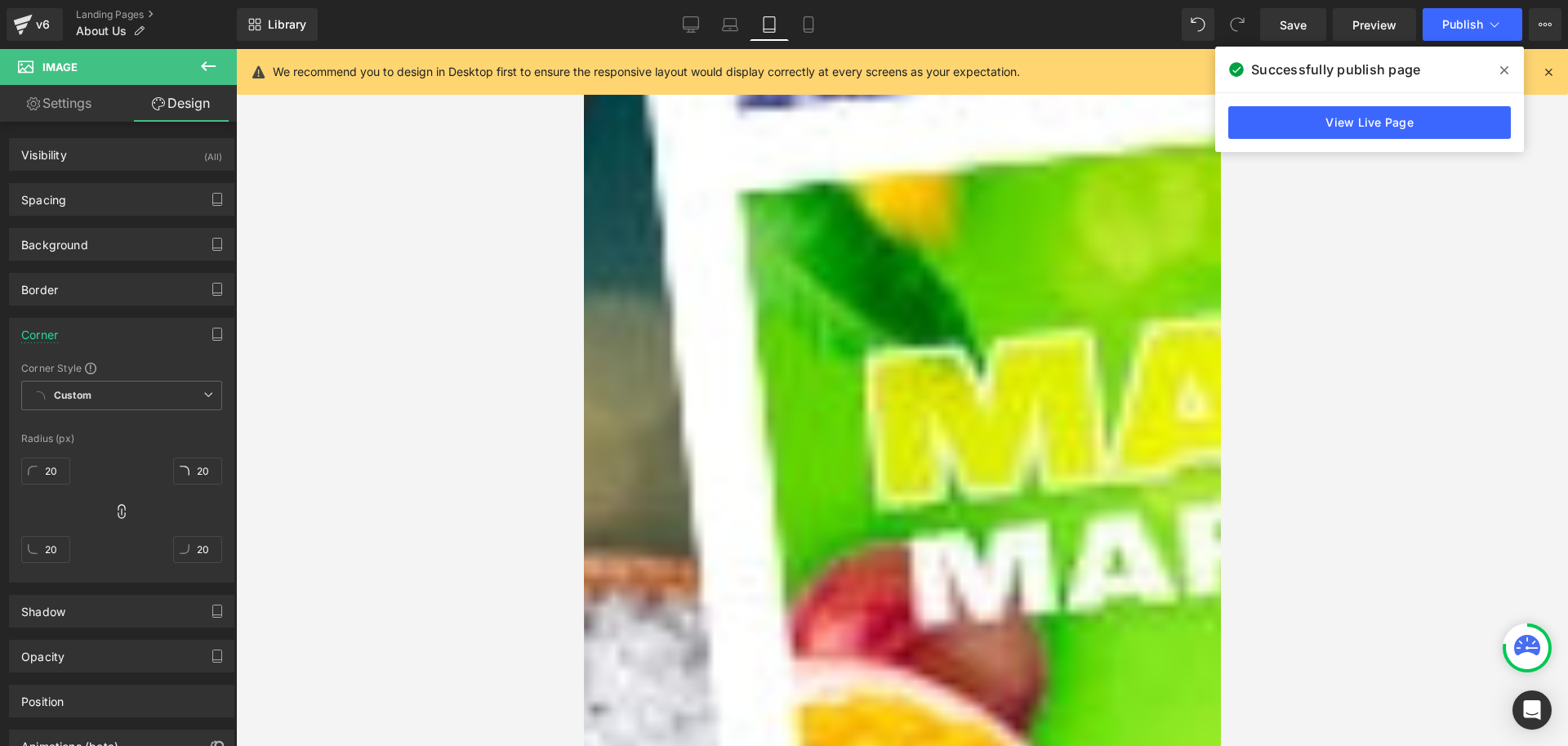
scroll to position [408, 0]
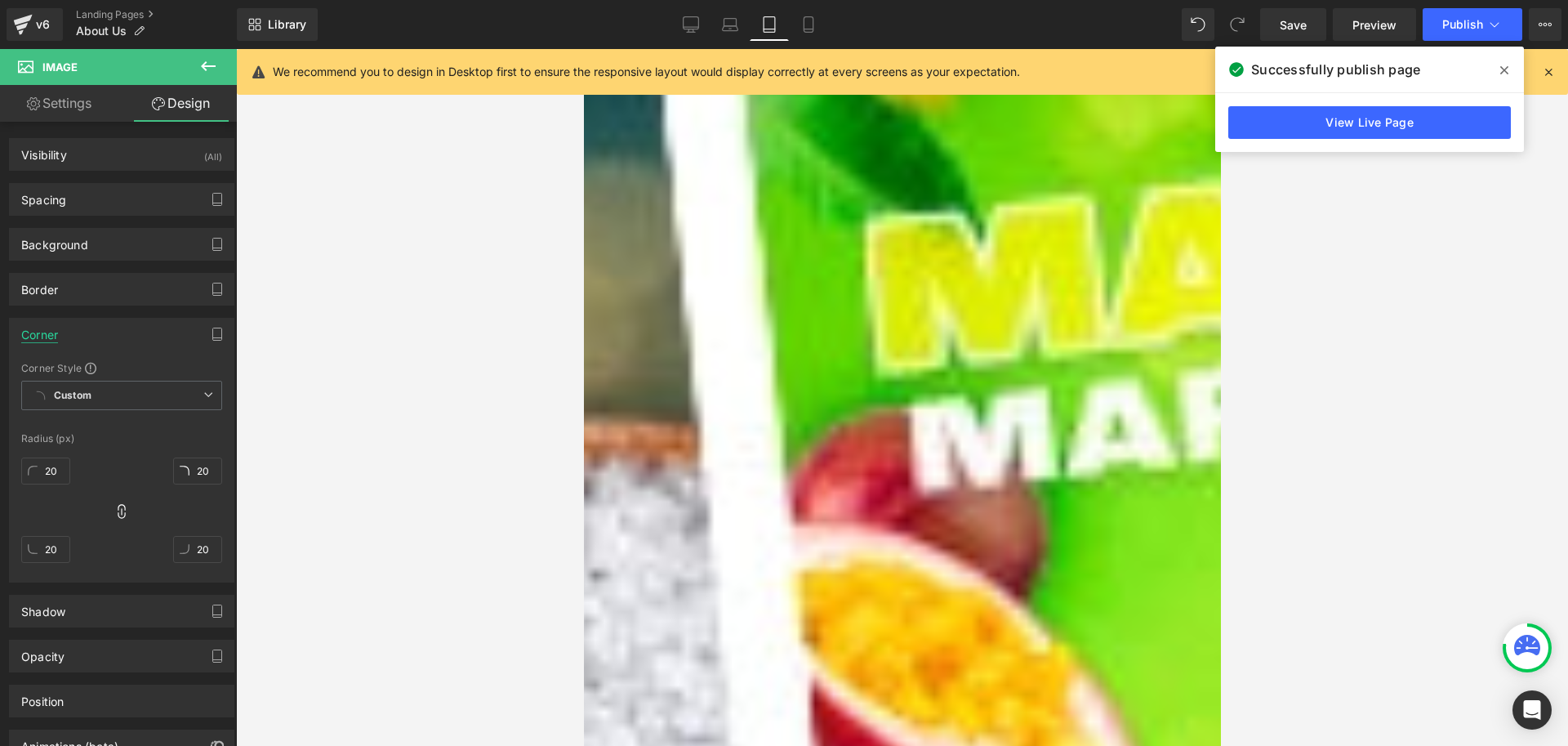
click at [55, 327] on div "Corner" at bounding box center [39, 330] width 37 height 23
click at [71, 315] on div "Corner Corner Style Custom Custom Setup Global Style Custom Setup Global Style …" at bounding box center [122, 444] width 244 height 277
click at [88, 615] on div "Shadow" at bounding box center [122, 610] width 224 height 31
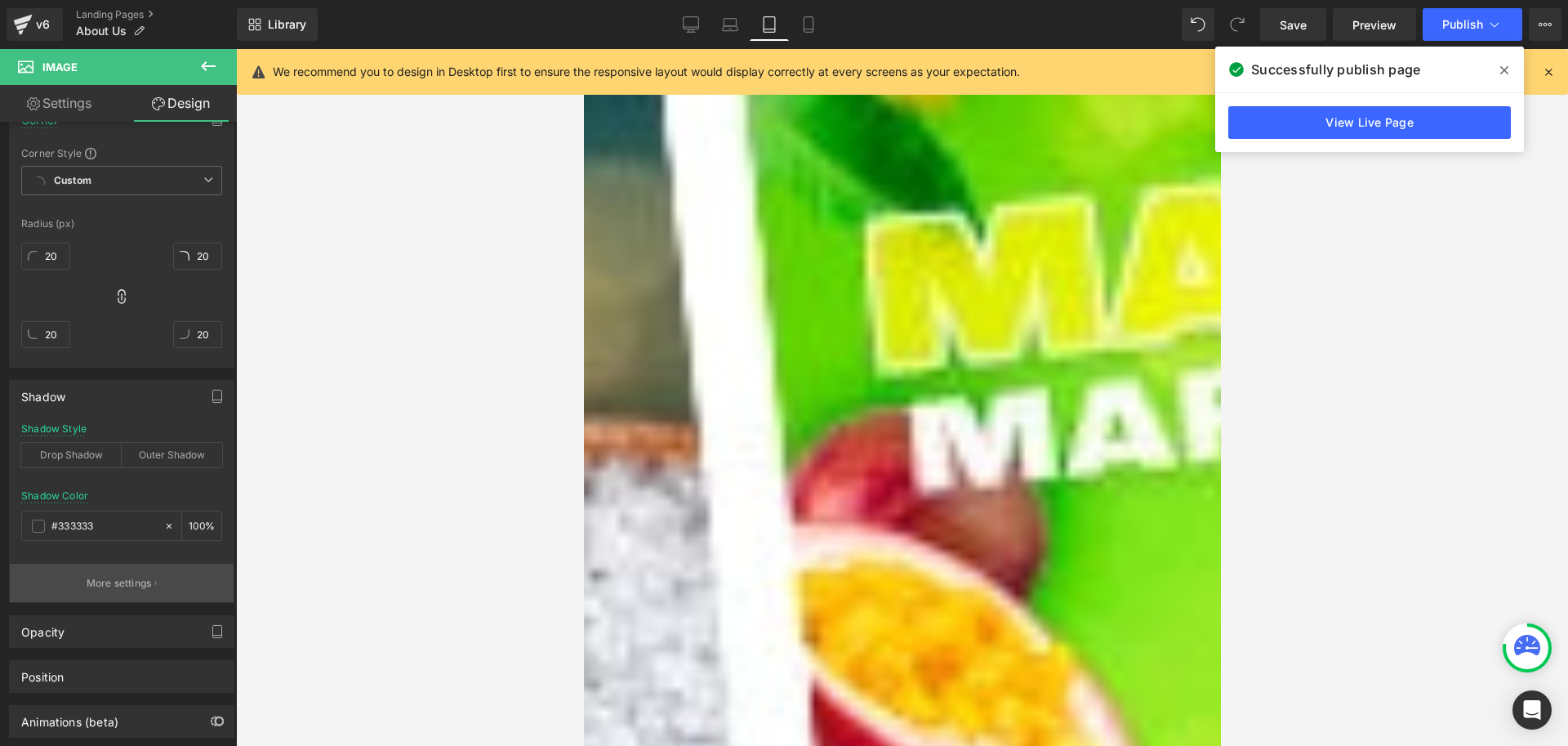
scroll to position [245, 0]
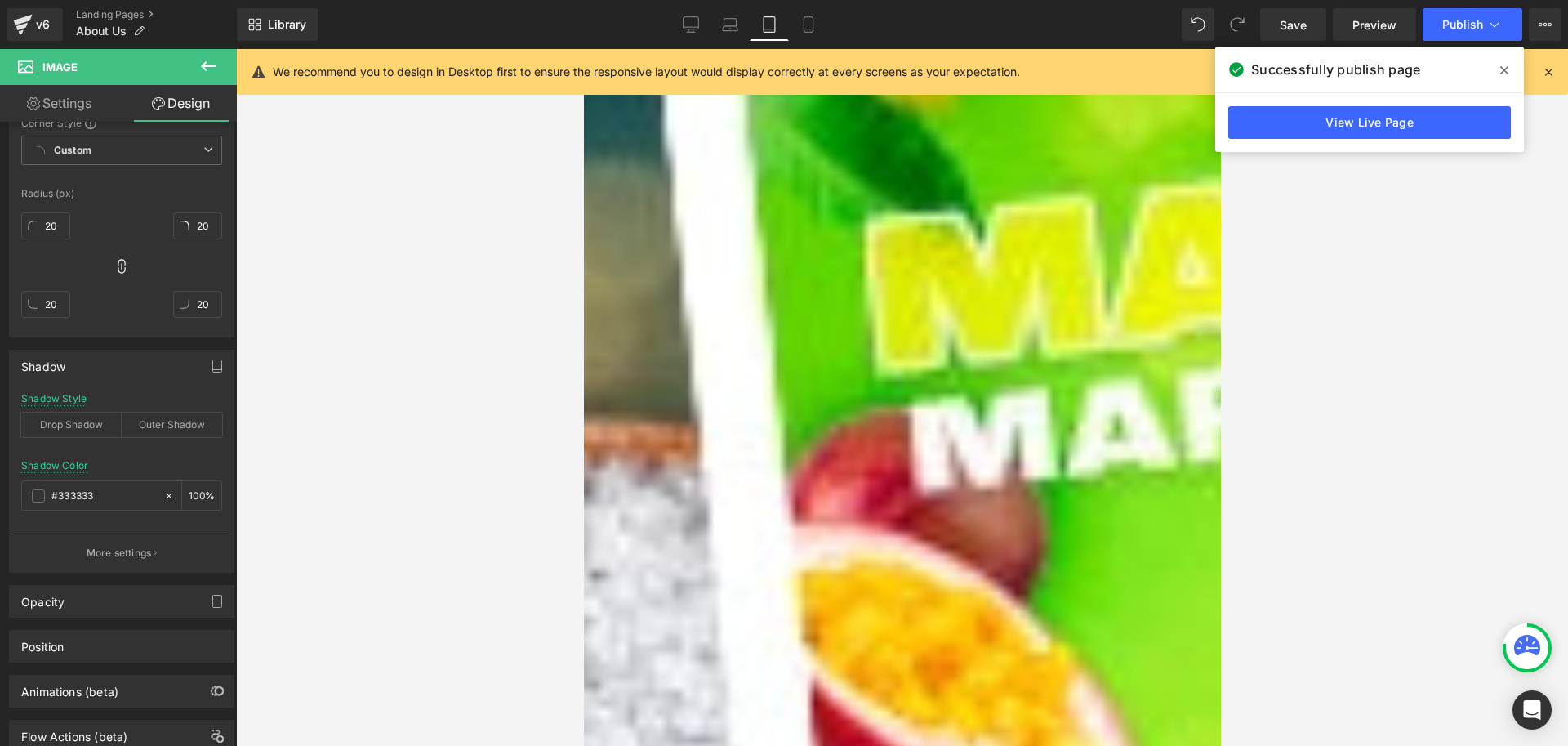
click at [172, 430] on div "Outer Shadow" at bounding box center [172, 425] width 101 height 25
type input "20"
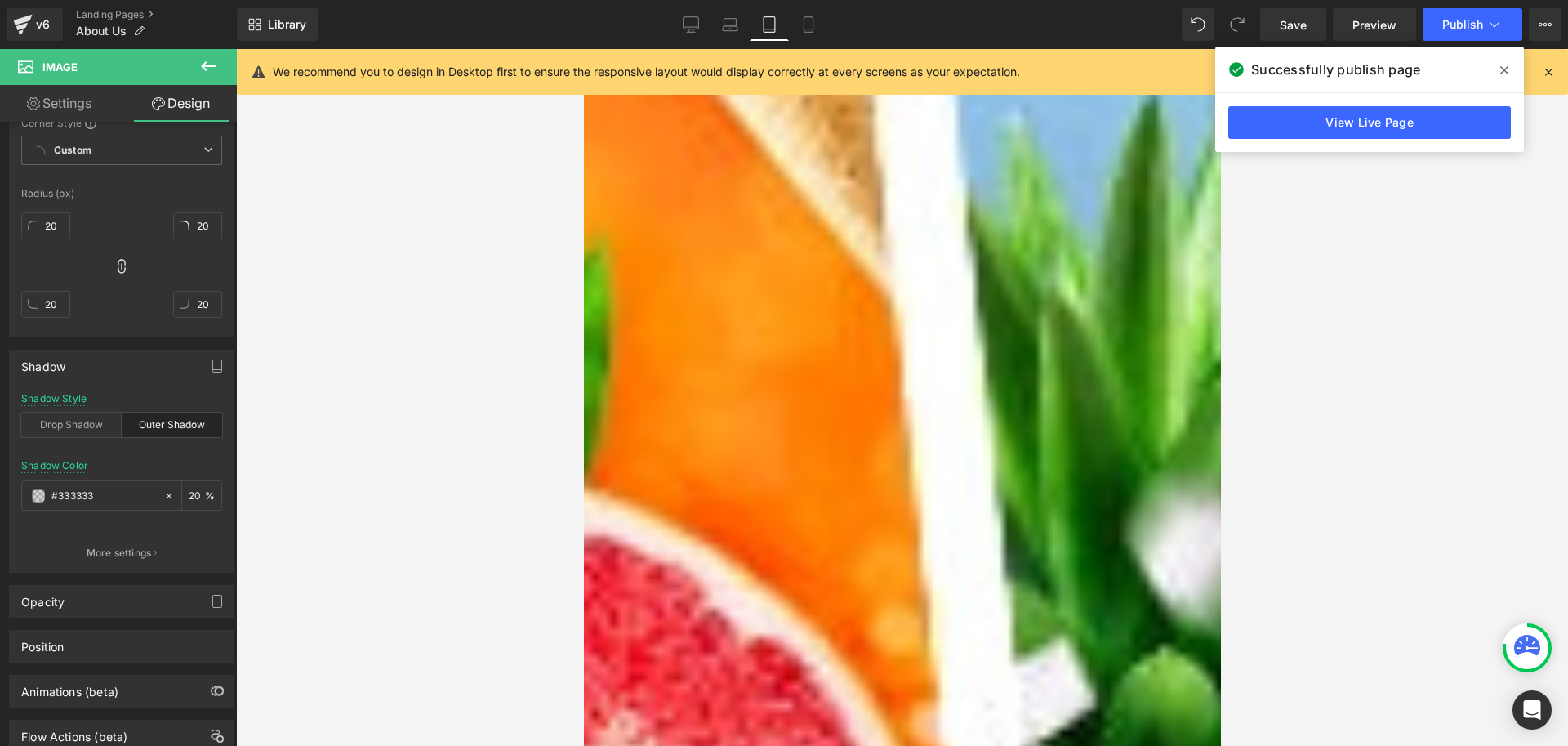
scroll to position [2369, 0]
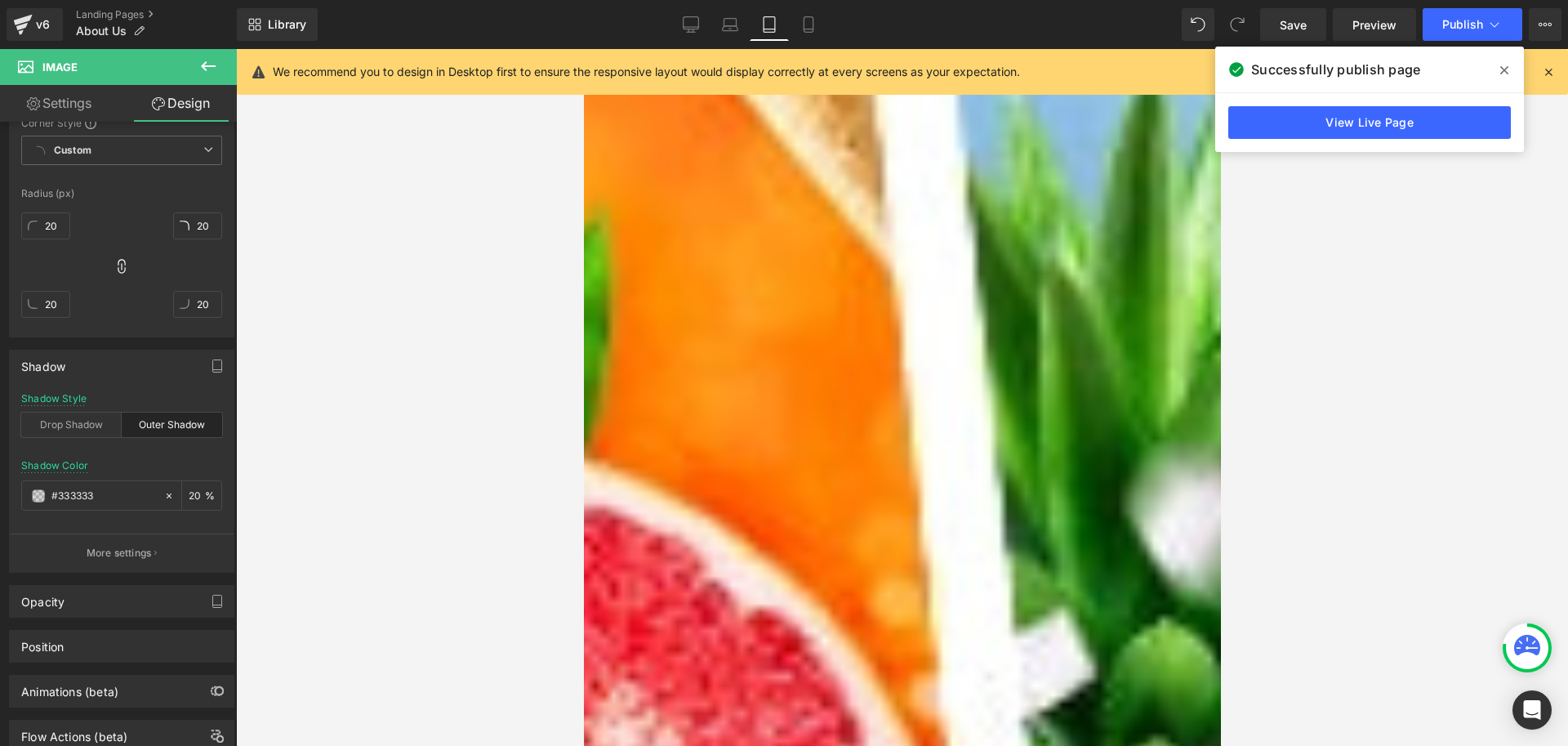
click at [1064, 470] on img at bounding box center [902, 599] width 604 height 427
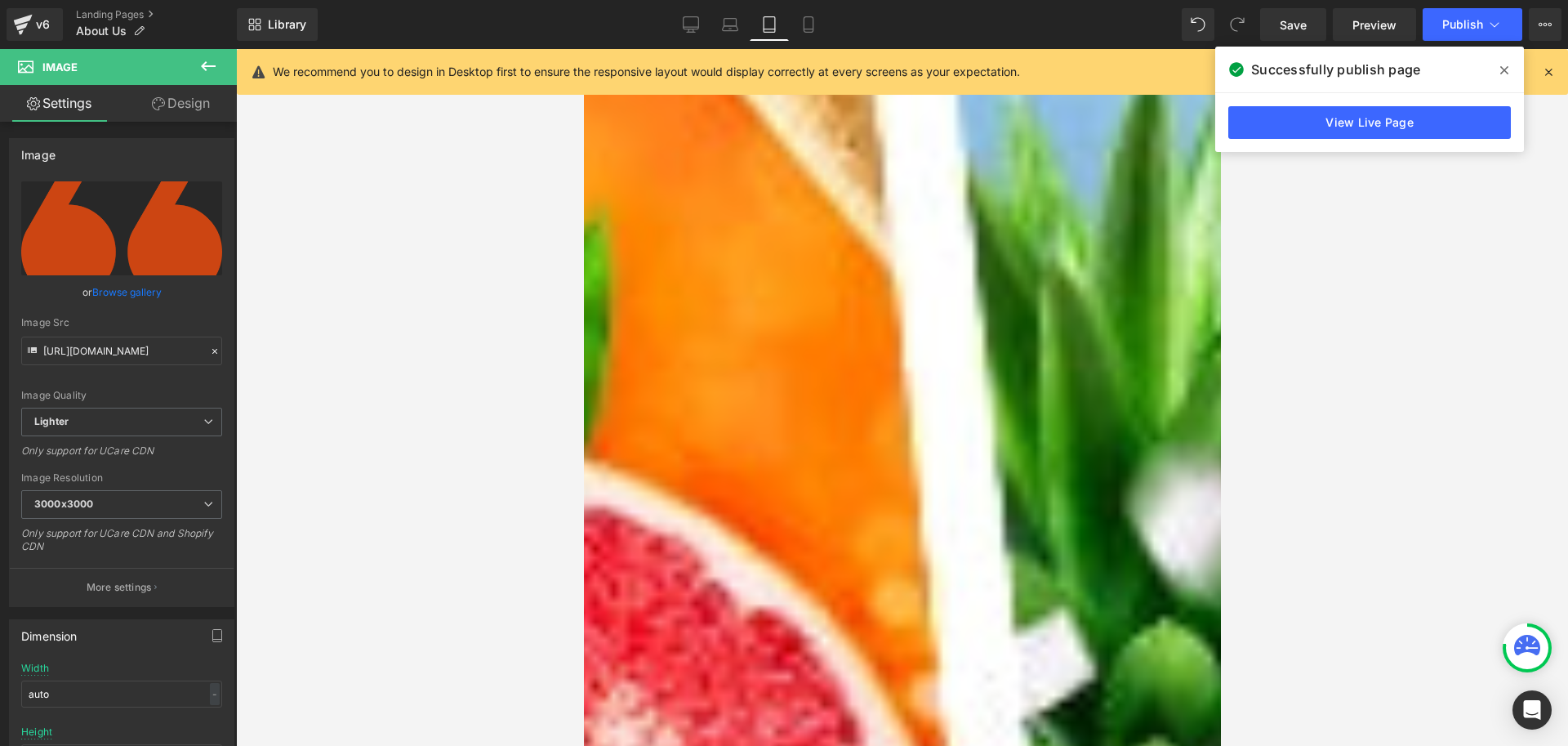
click at [583, 49] on icon at bounding box center [583, 49] width 0 height 0
click at [1366, 339] on div at bounding box center [903, 398] width 1332 height 697
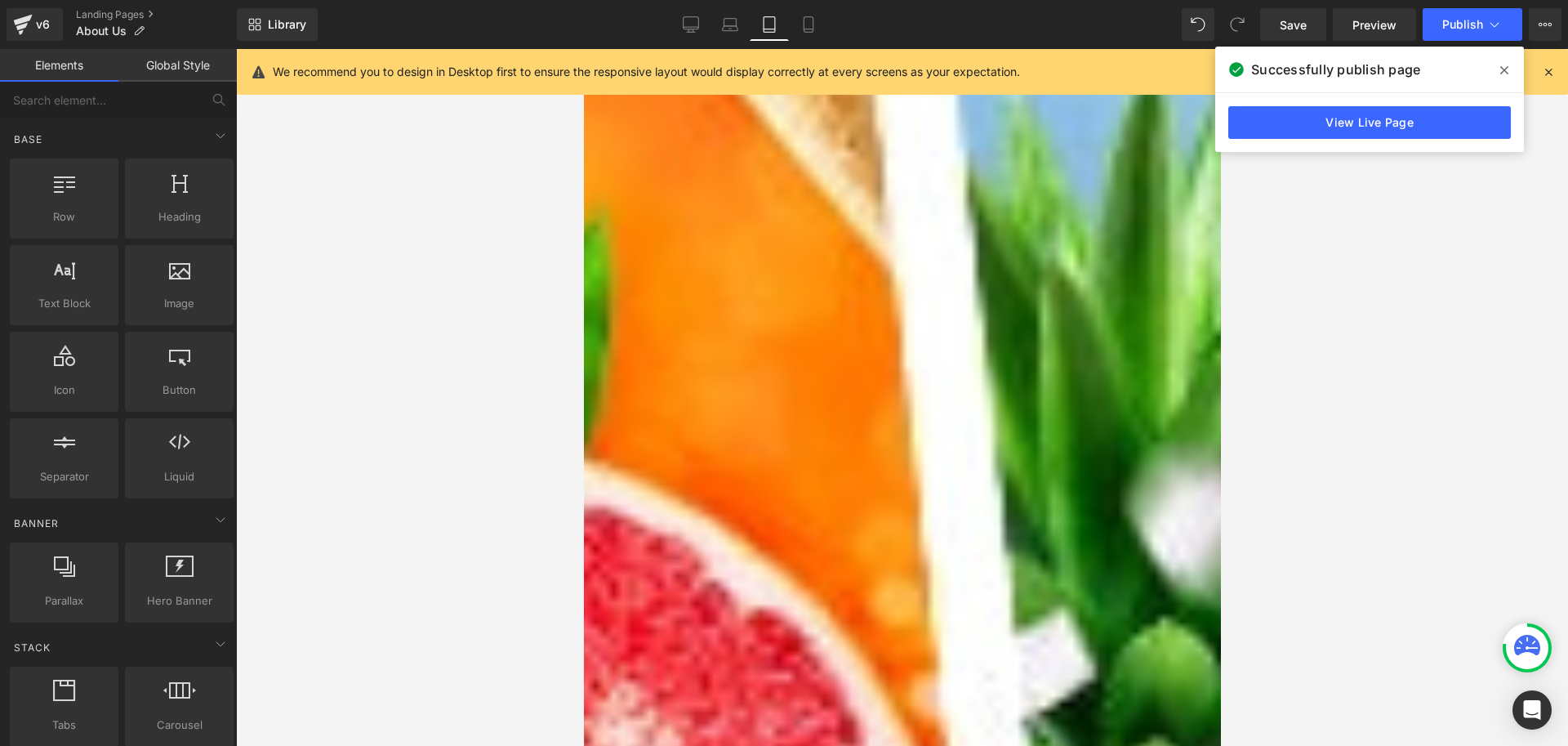
click at [988, 488] on img at bounding box center [902, 599] width 604 height 427
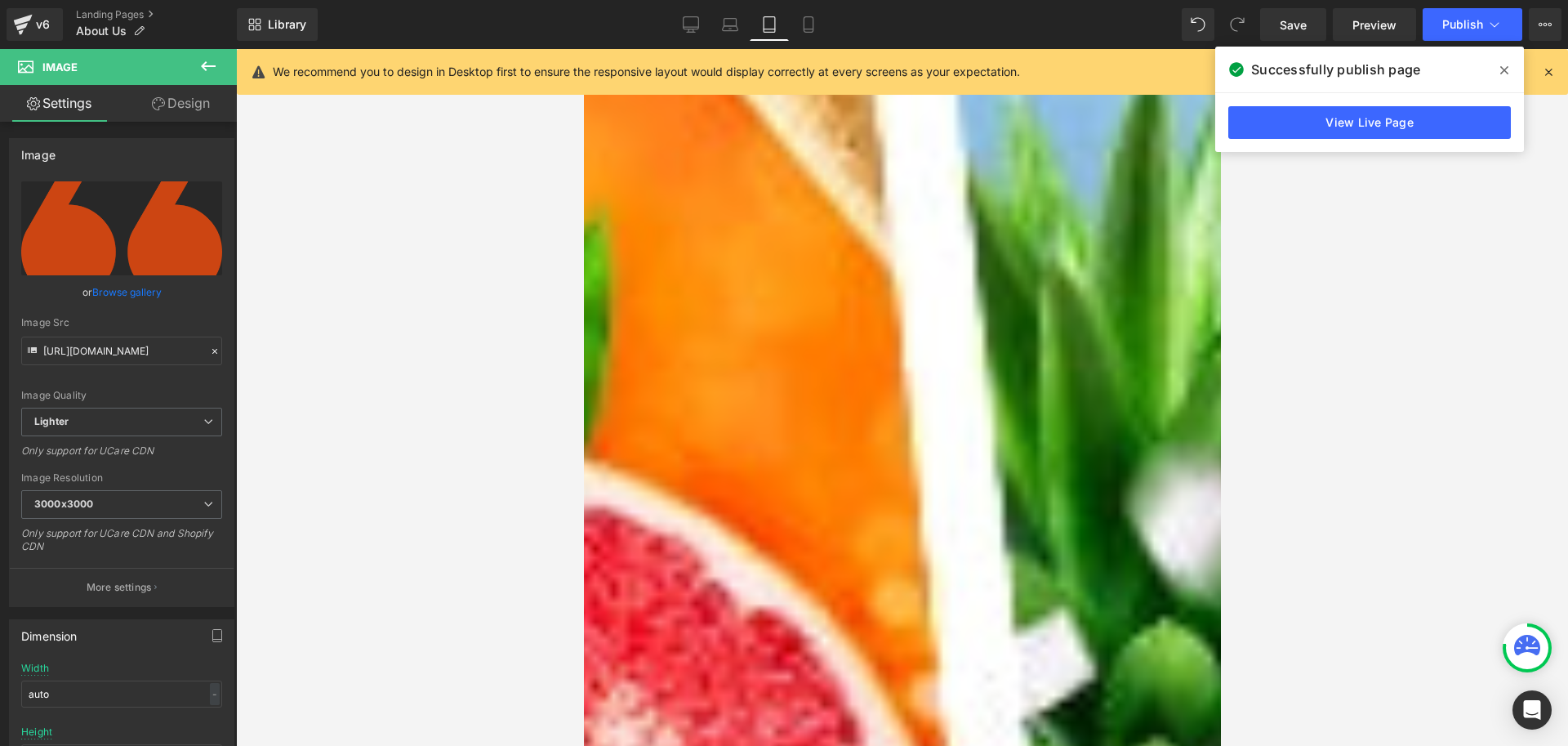
click at [166, 103] on link "Design" at bounding box center [180, 103] width 118 height 37
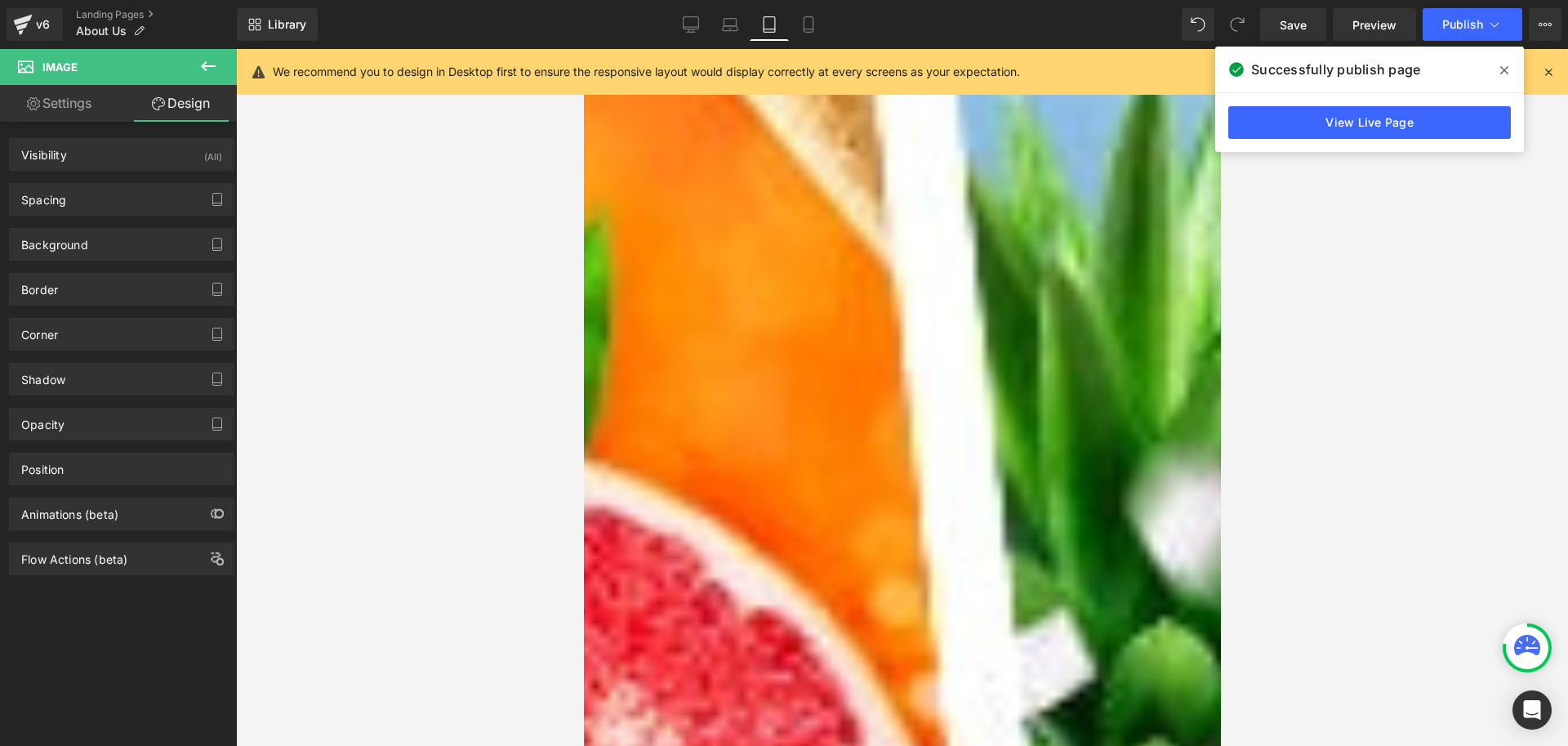
click at [77, 103] on link "Settings" at bounding box center [59, 103] width 118 height 37
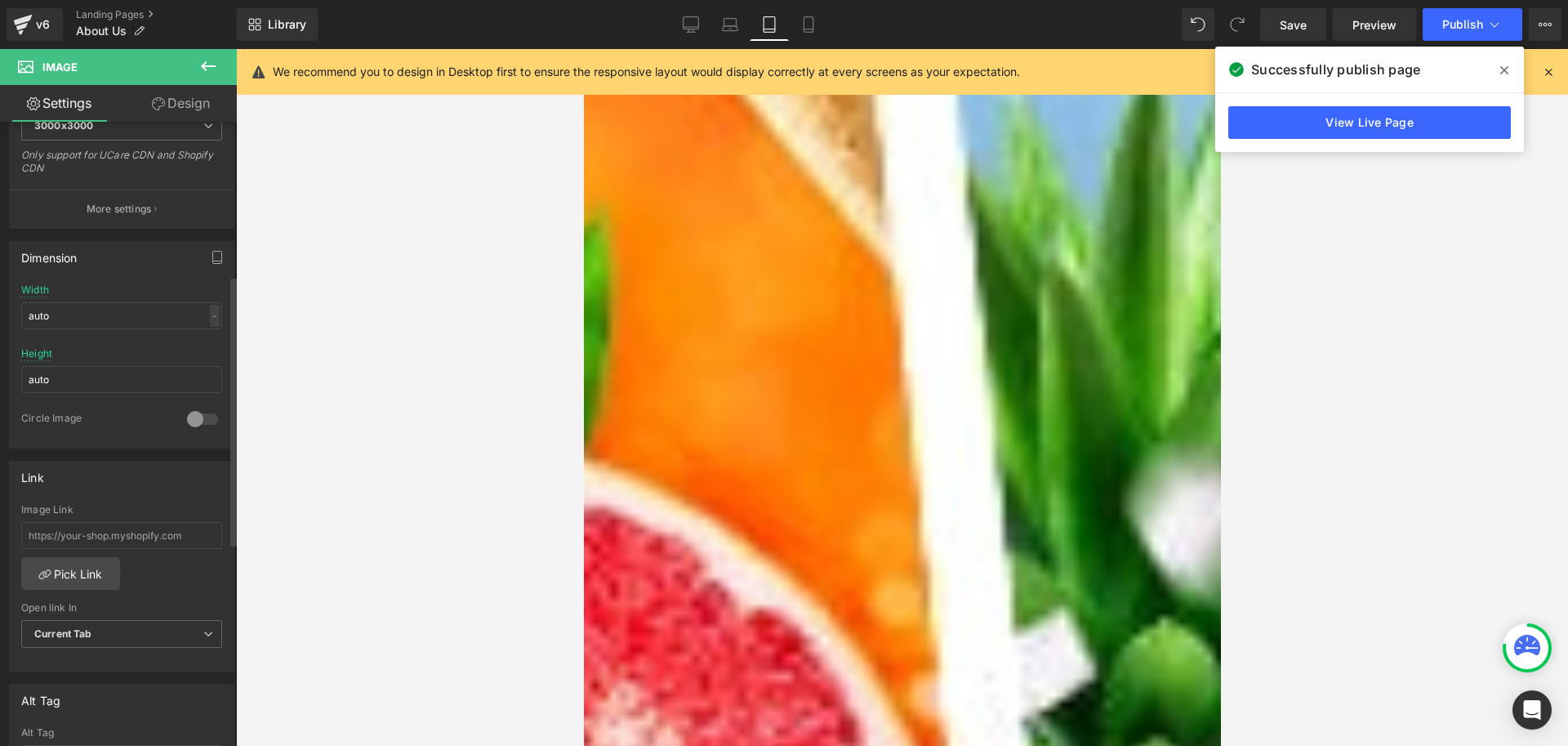
scroll to position [408, 0]
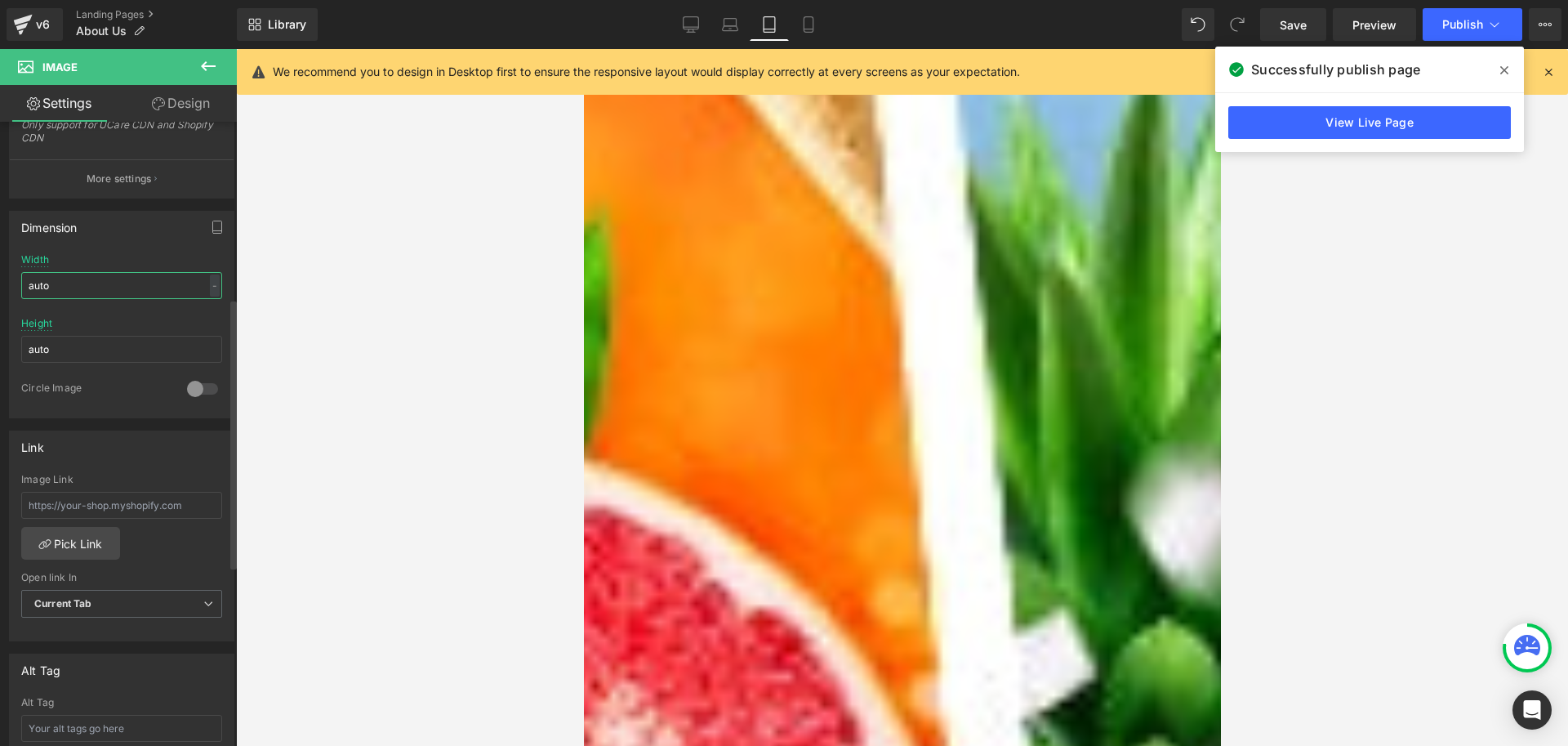
click at [102, 279] on input "auto" at bounding box center [122, 285] width 201 height 27
drag, startPoint x: 102, startPoint y: 279, endPoint x: 0, endPoint y: 308, distance: 106.0
click at [0, 308] on div "Dimension auto Width auto - % px auto Height auto 0 Circle Image" at bounding box center [122, 308] width 244 height 220
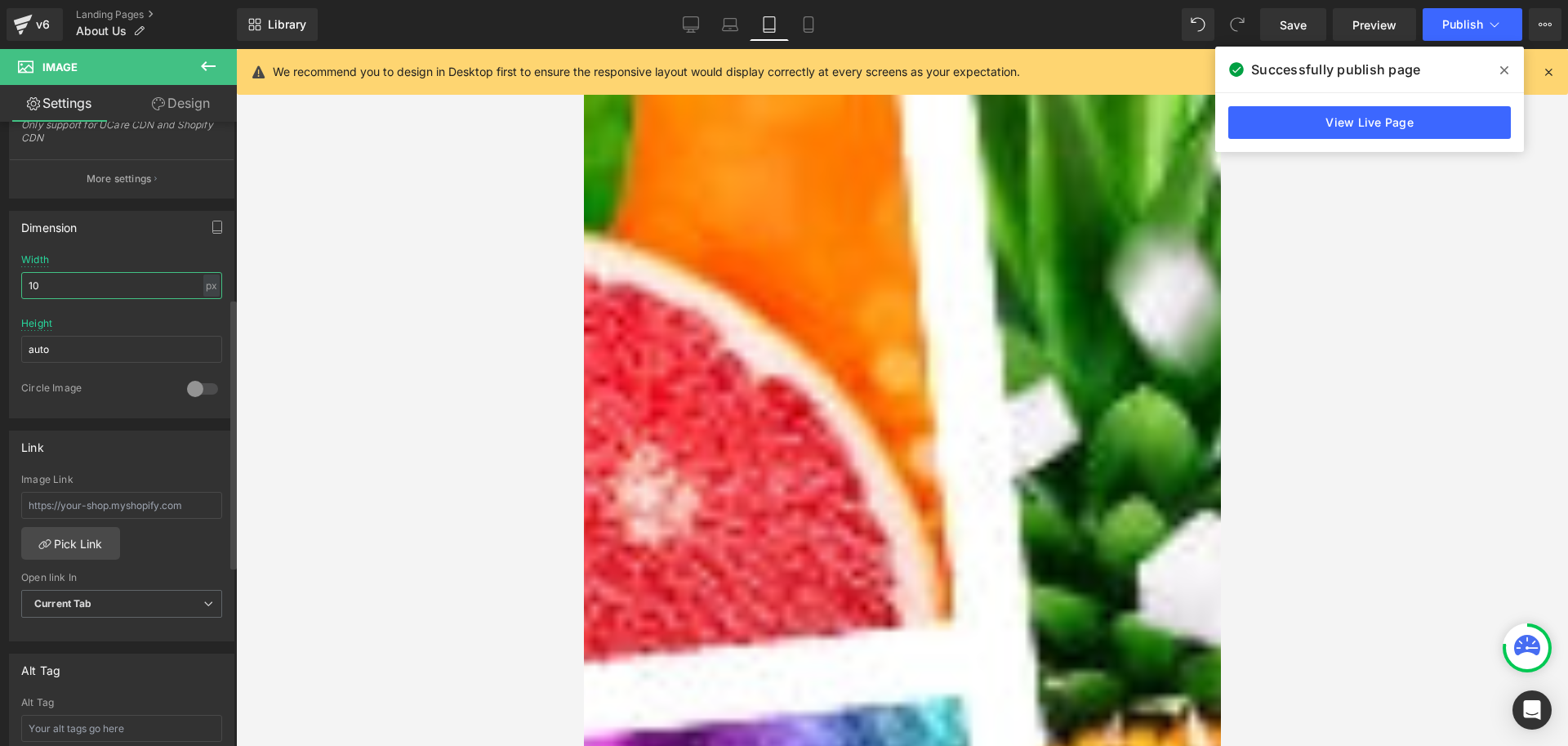
type input "1"
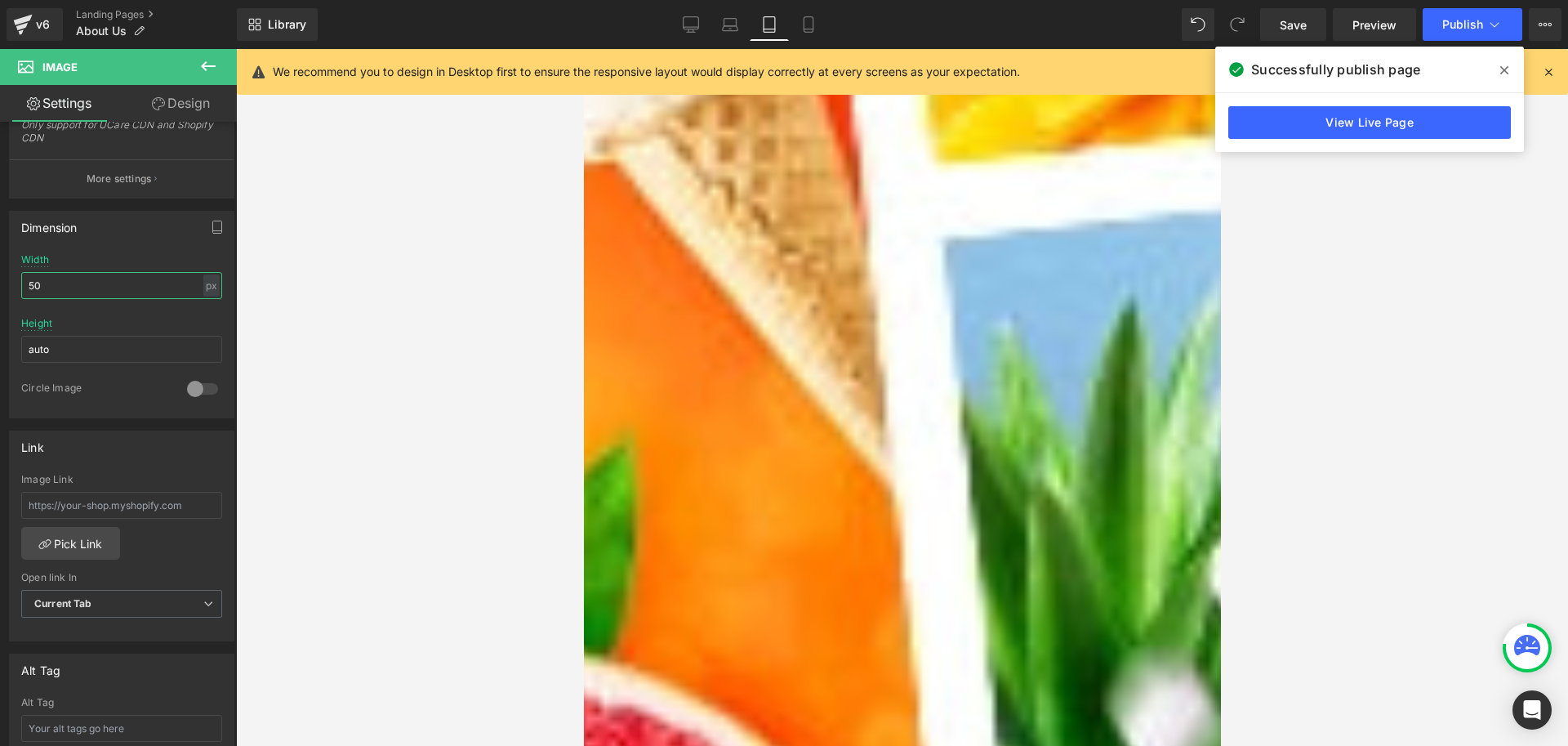
scroll to position [2124, 0]
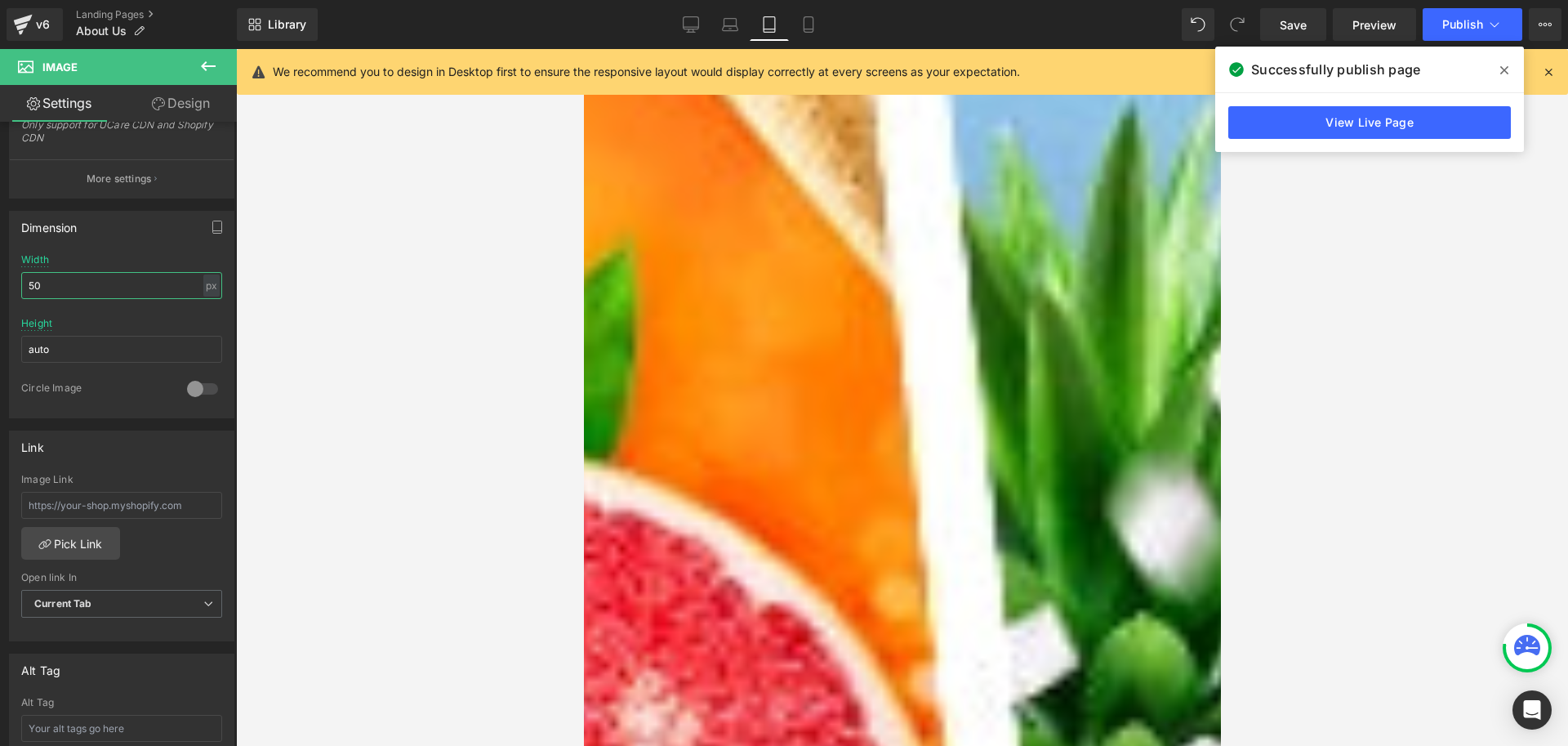
click at [842, 630] on div "Image" at bounding box center [902, 649] width 604 height 37
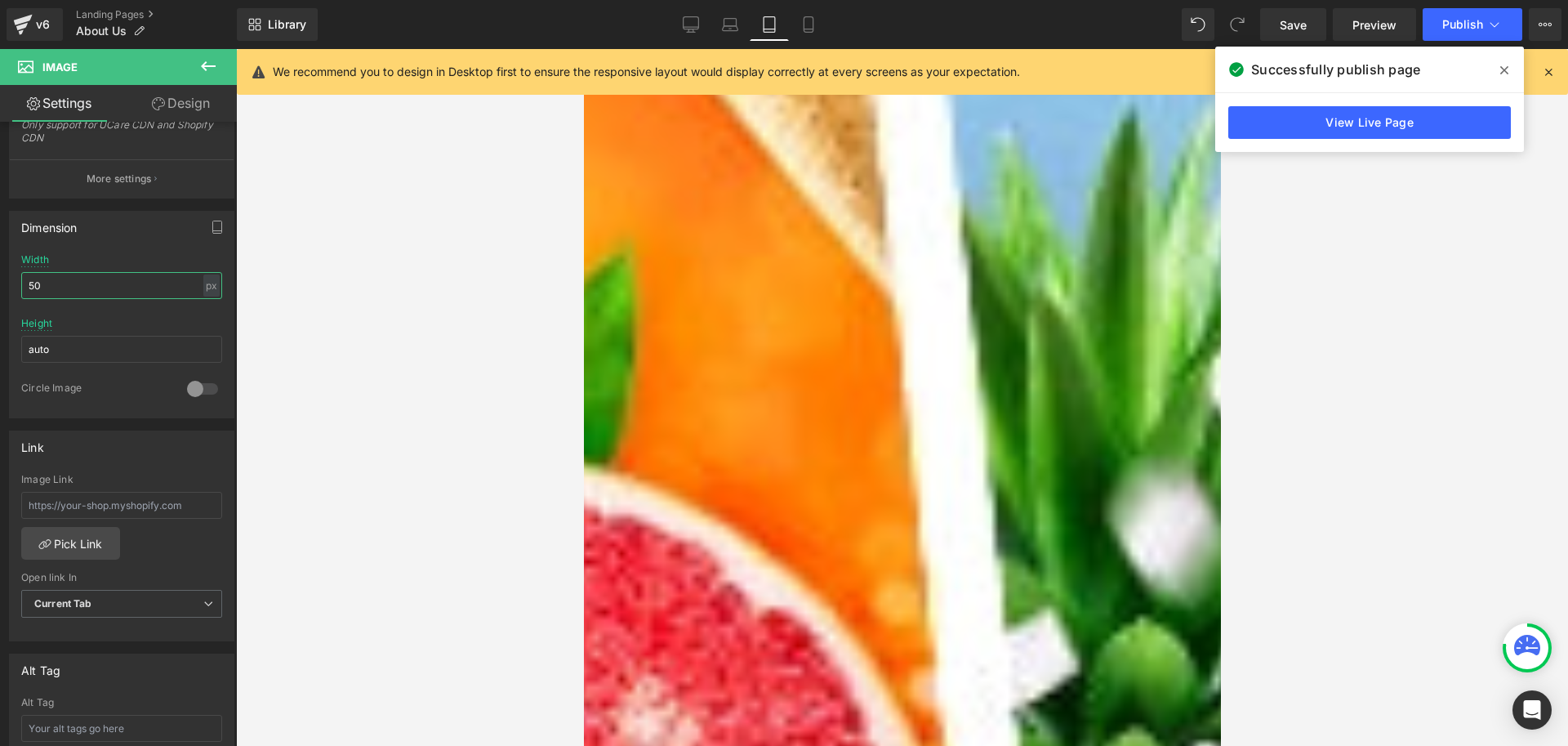
type input "50"
click at [175, 104] on link "Design" at bounding box center [180, 103] width 118 height 37
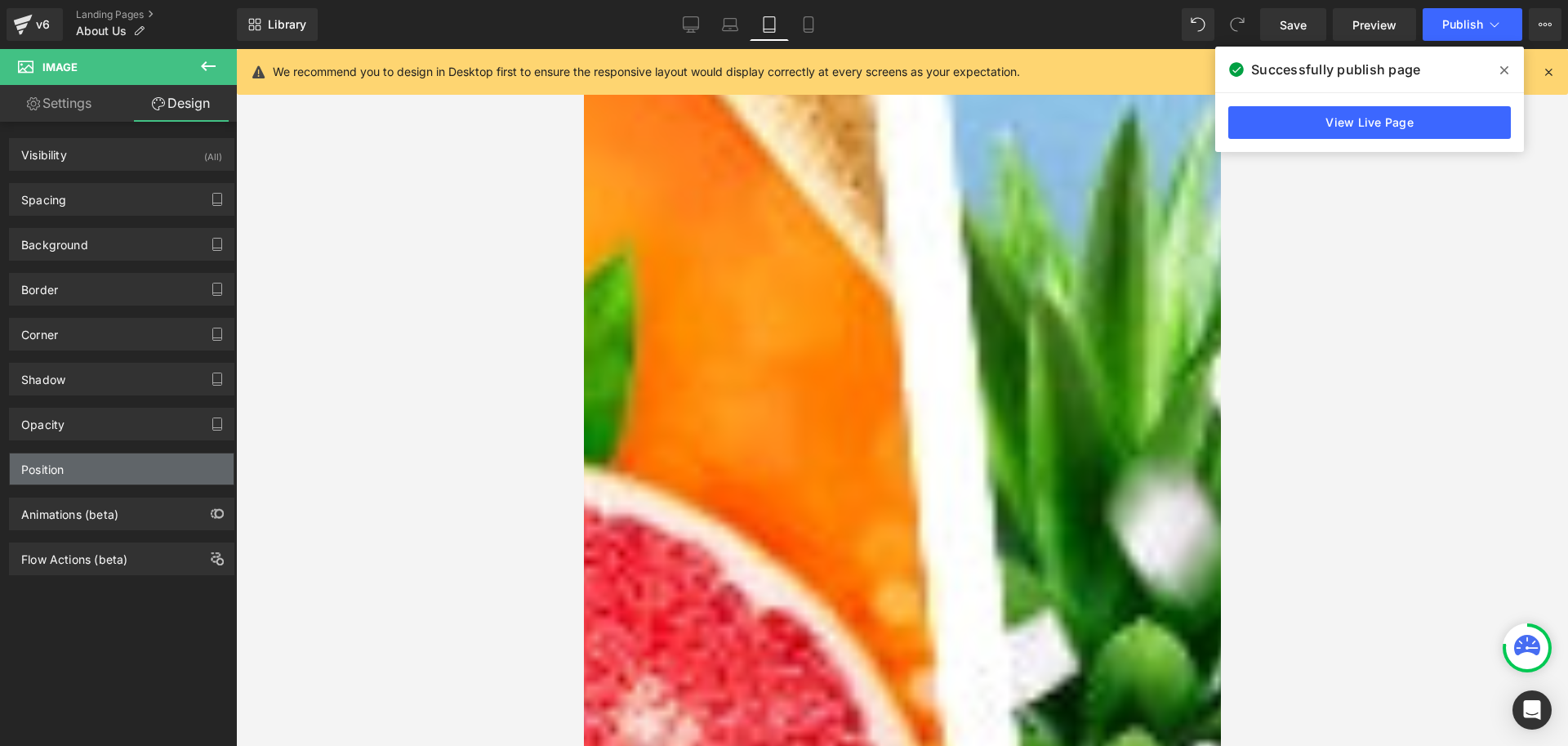
click at [99, 466] on div "Position" at bounding box center [122, 468] width 224 height 31
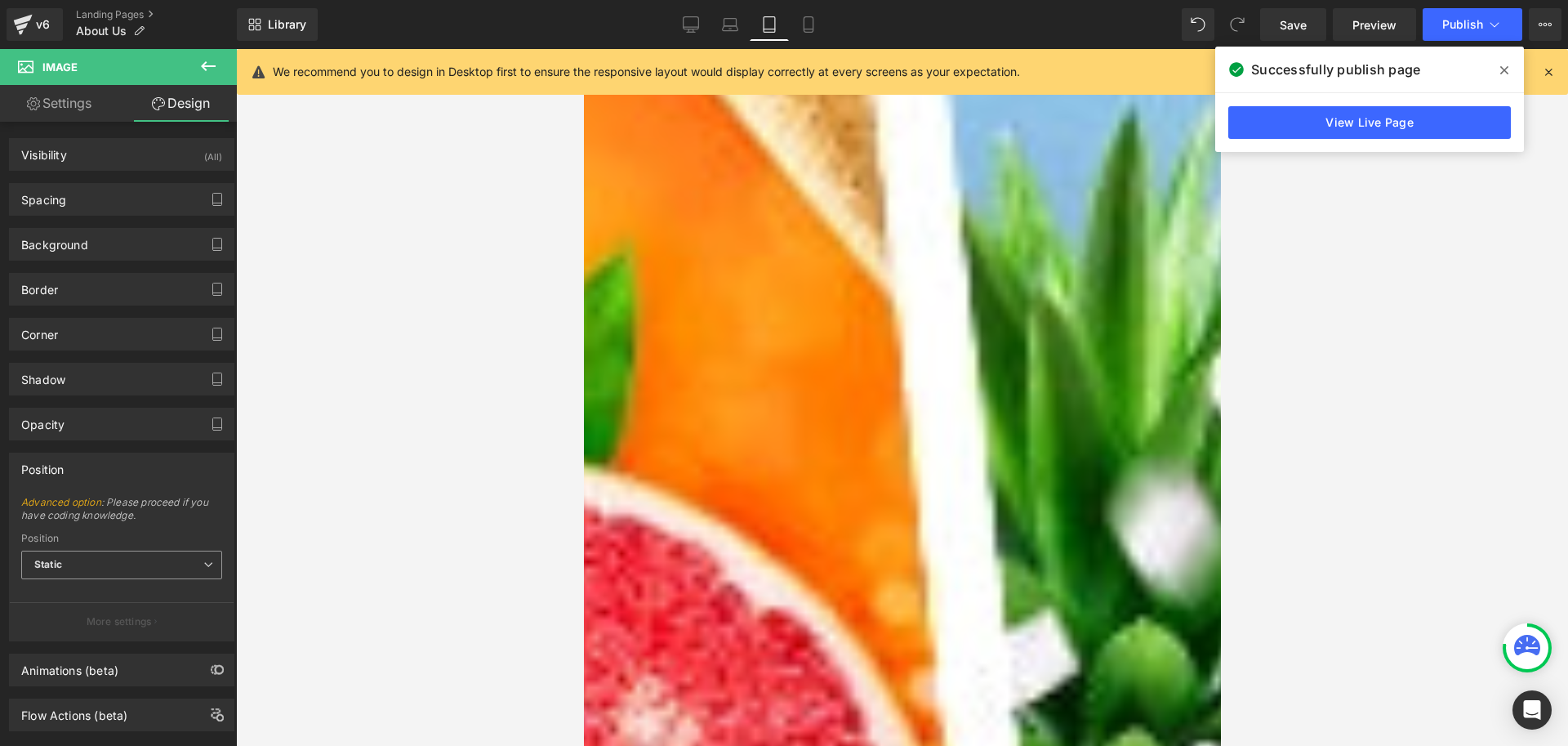
click at [113, 562] on span "Static" at bounding box center [122, 565] width 201 height 29
click at [115, 560] on span "Static" at bounding box center [122, 565] width 201 height 29
click at [79, 199] on div "Spacing" at bounding box center [122, 199] width 224 height 31
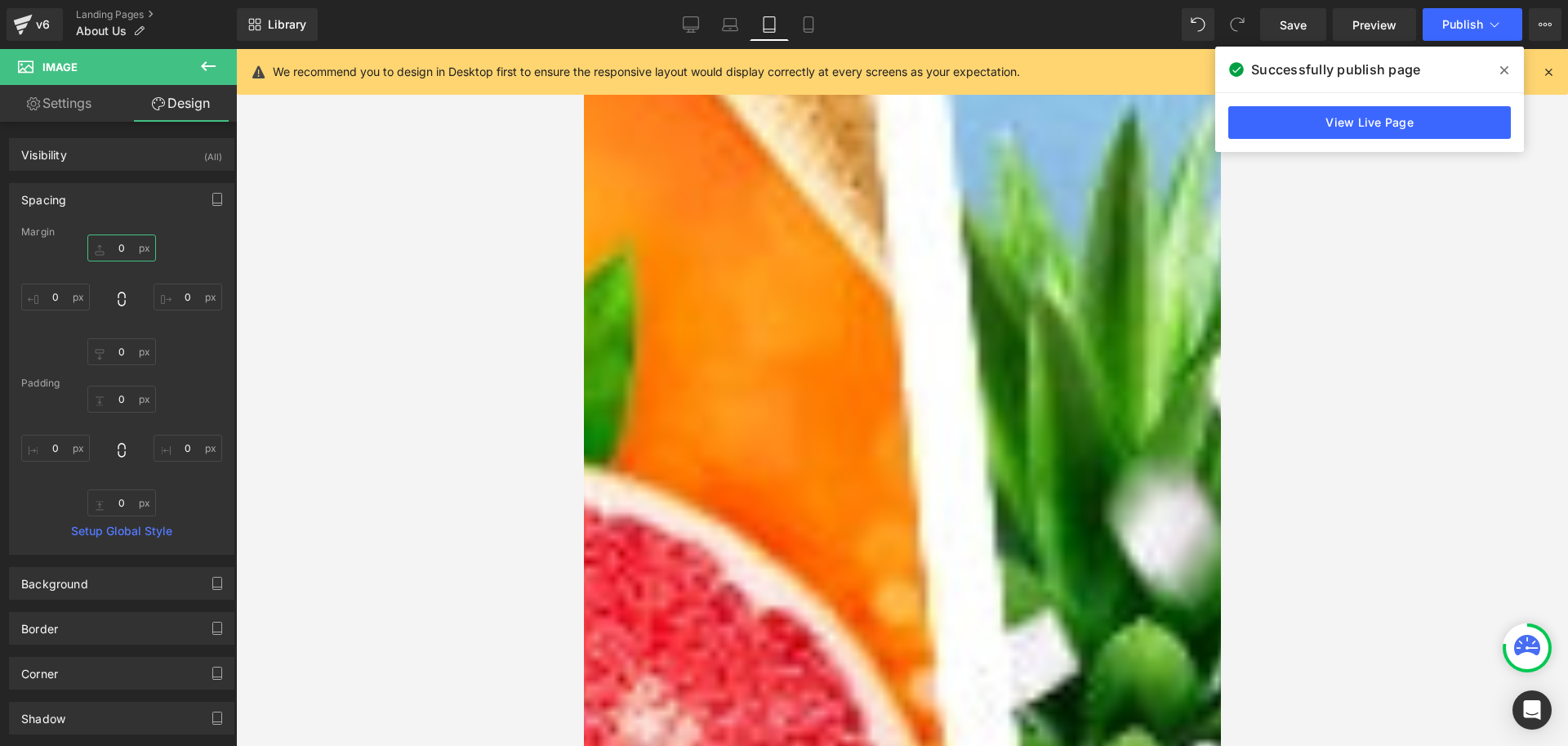
click at [130, 245] on input "0" at bounding box center [122, 248] width 68 height 27
type input "0"
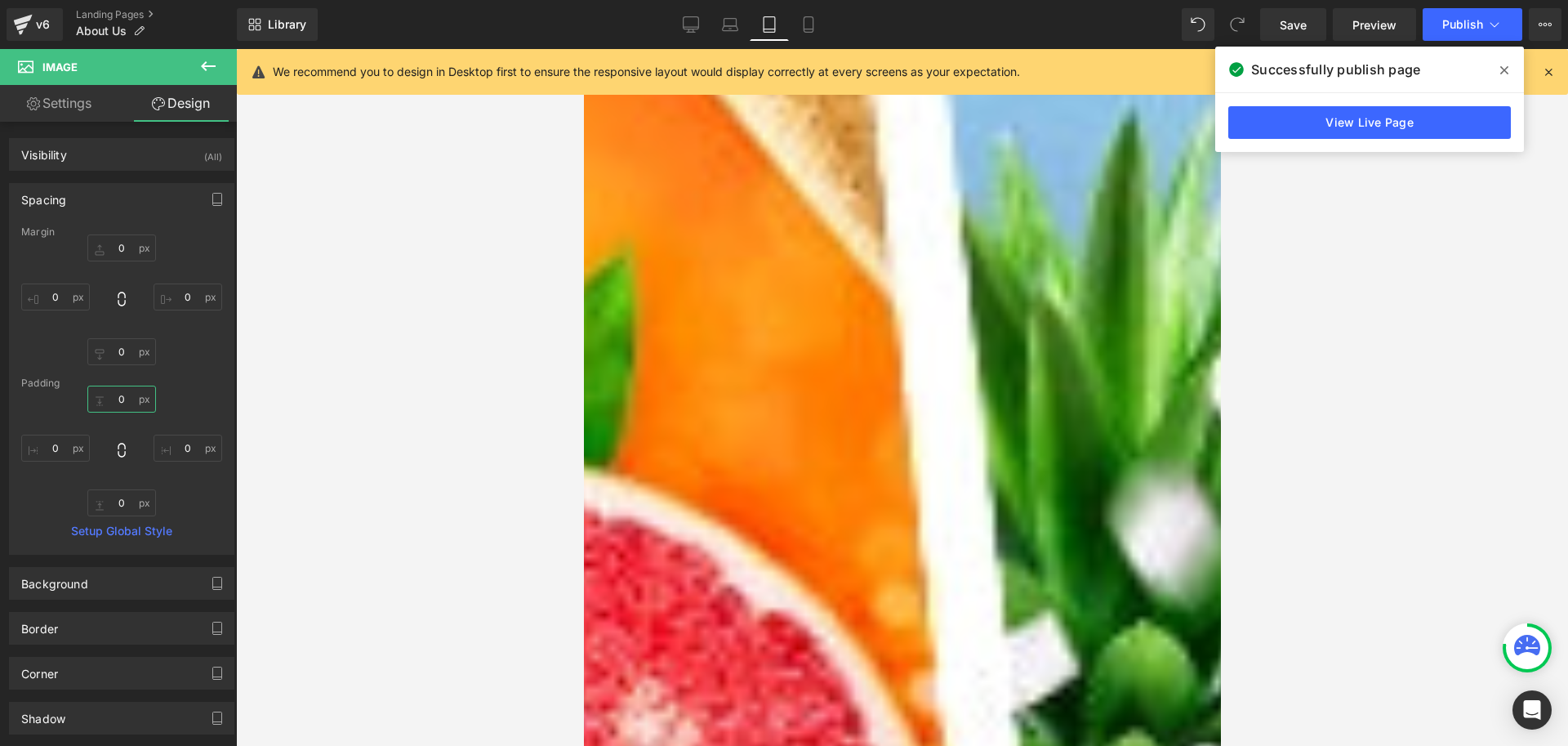
click at [124, 391] on input "0" at bounding box center [122, 398] width 68 height 27
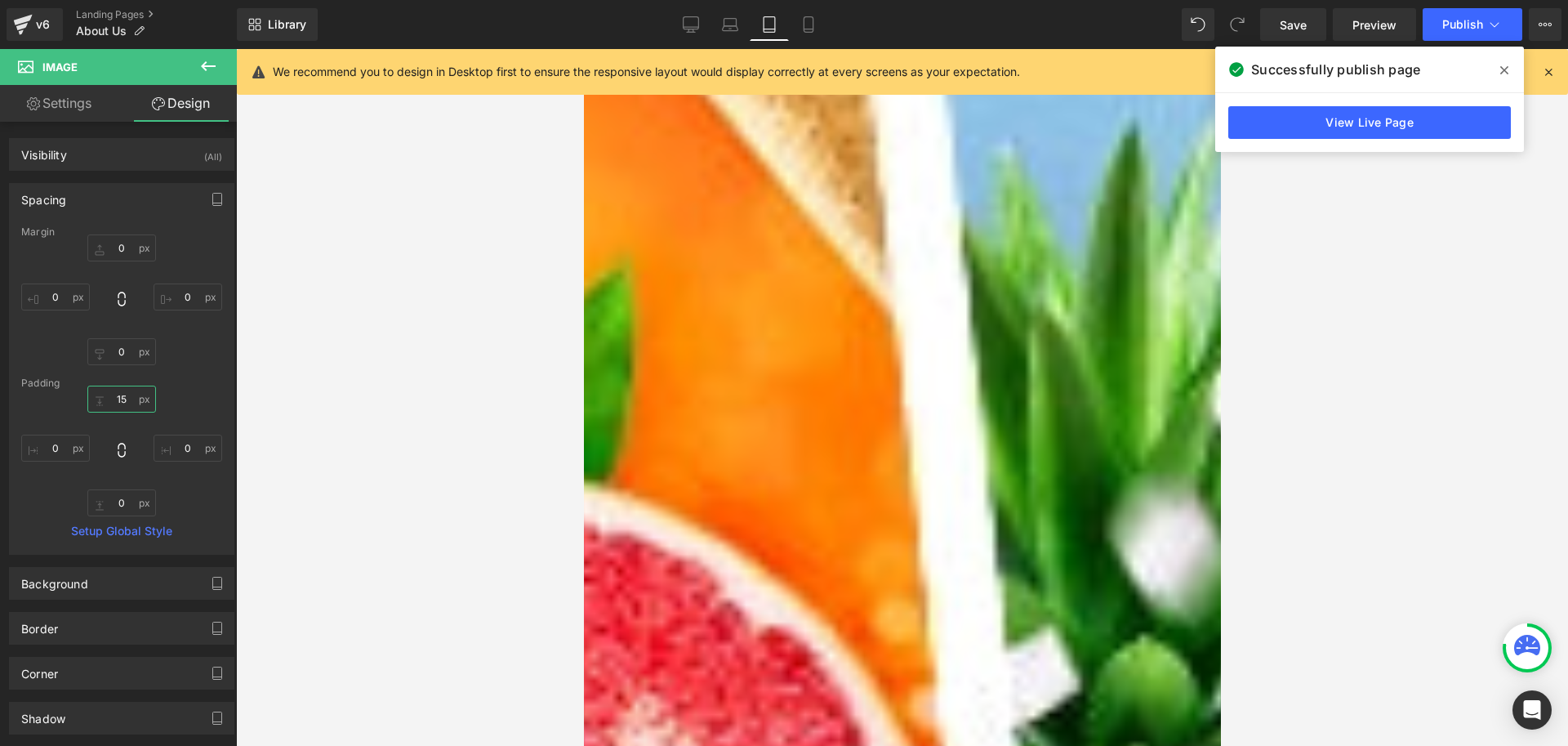
drag, startPoint x: 132, startPoint y: 398, endPoint x: 95, endPoint y: 404, distance: 37.5
click at [95, 404] on input "15" at bounding box center [122, 398] width 68 height 27
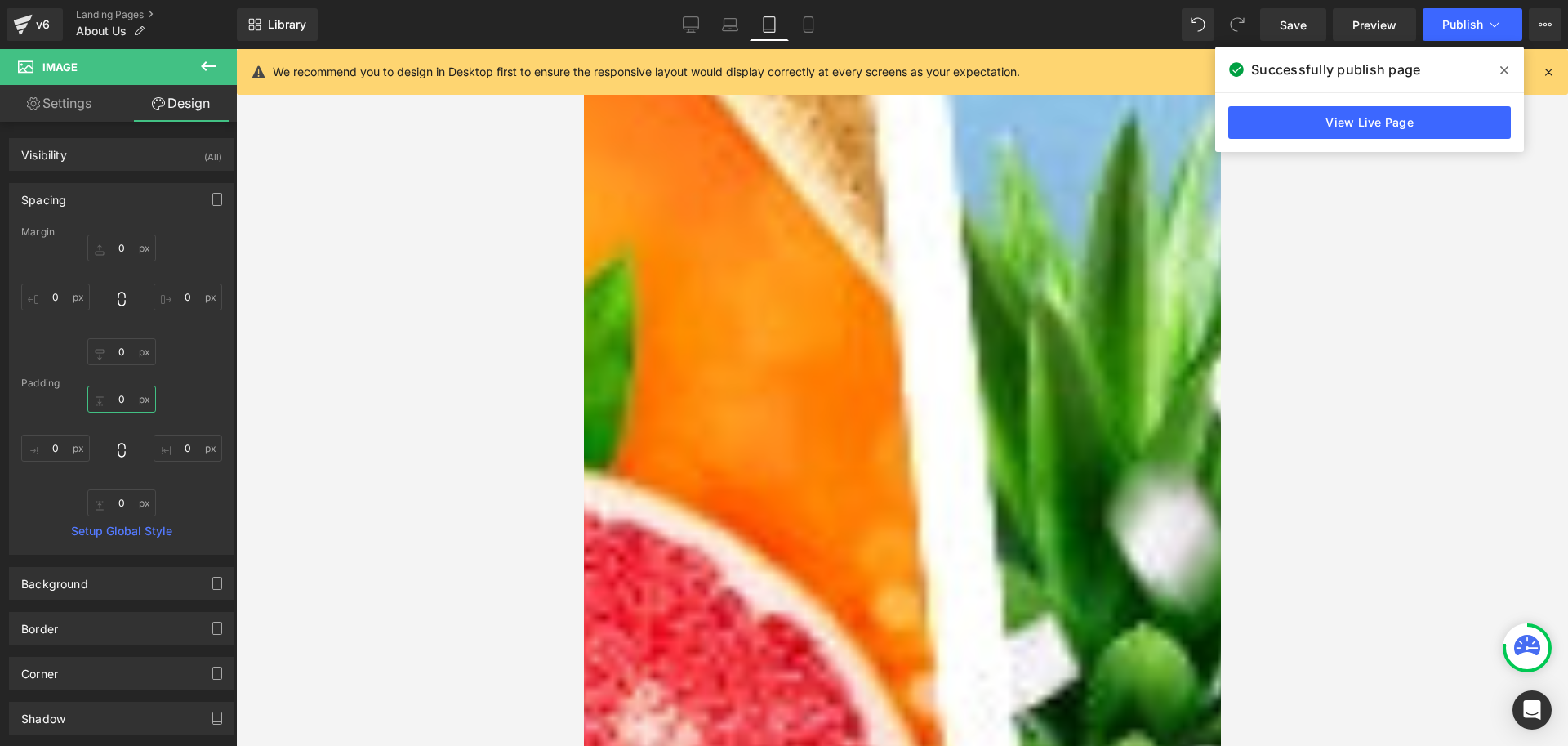
type input "0"
drag, startPoint x: 179, startPoint y: 387, endPoint x: 181, endPoint y: 401, distance: 14.1
click at [179, 387] on div "Padding" at bounding box center [122, 383] width 201 height 11
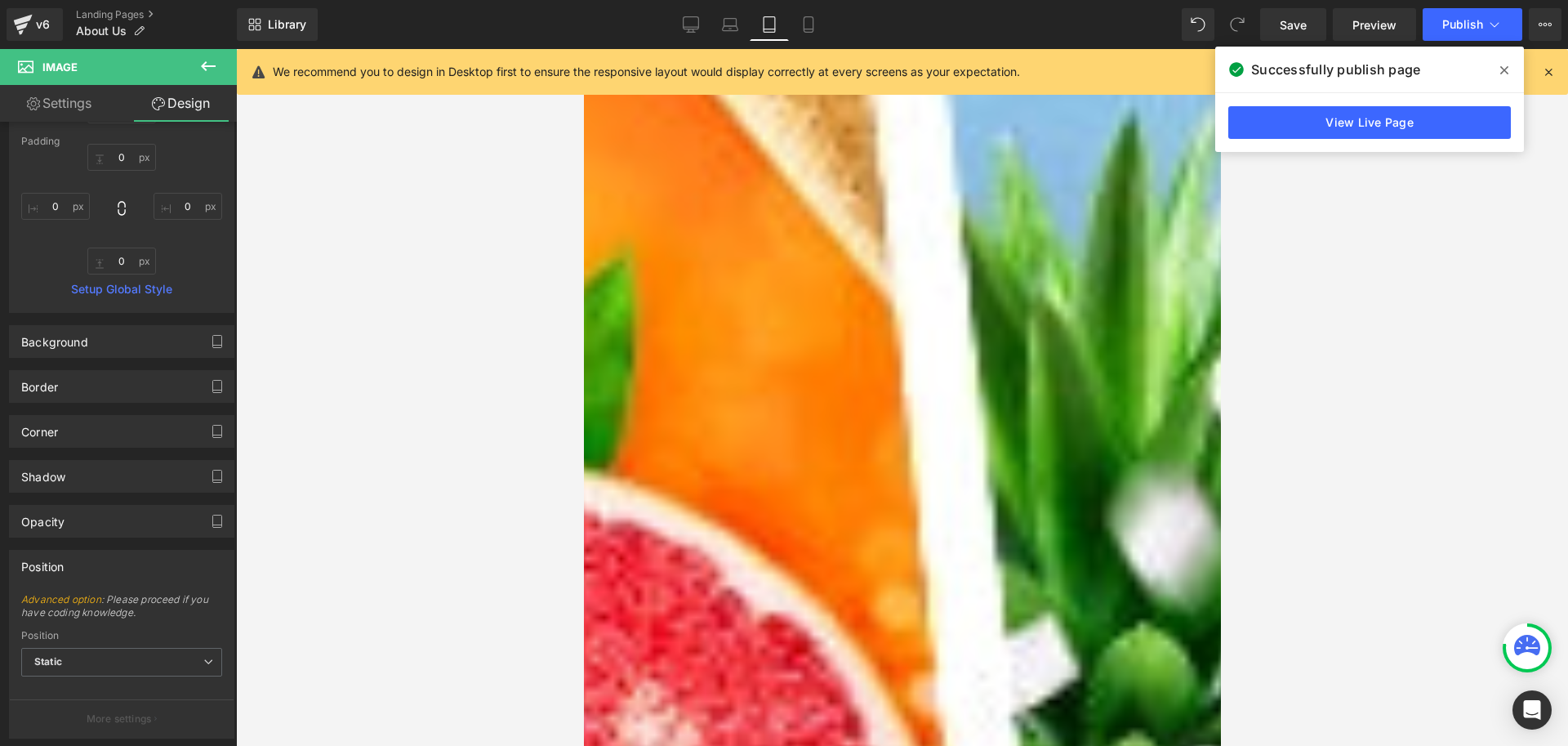
scroll to position [245, 0]
click at [80, 648] on span "Static" at bounding box center [122, 658] width 201 height 29
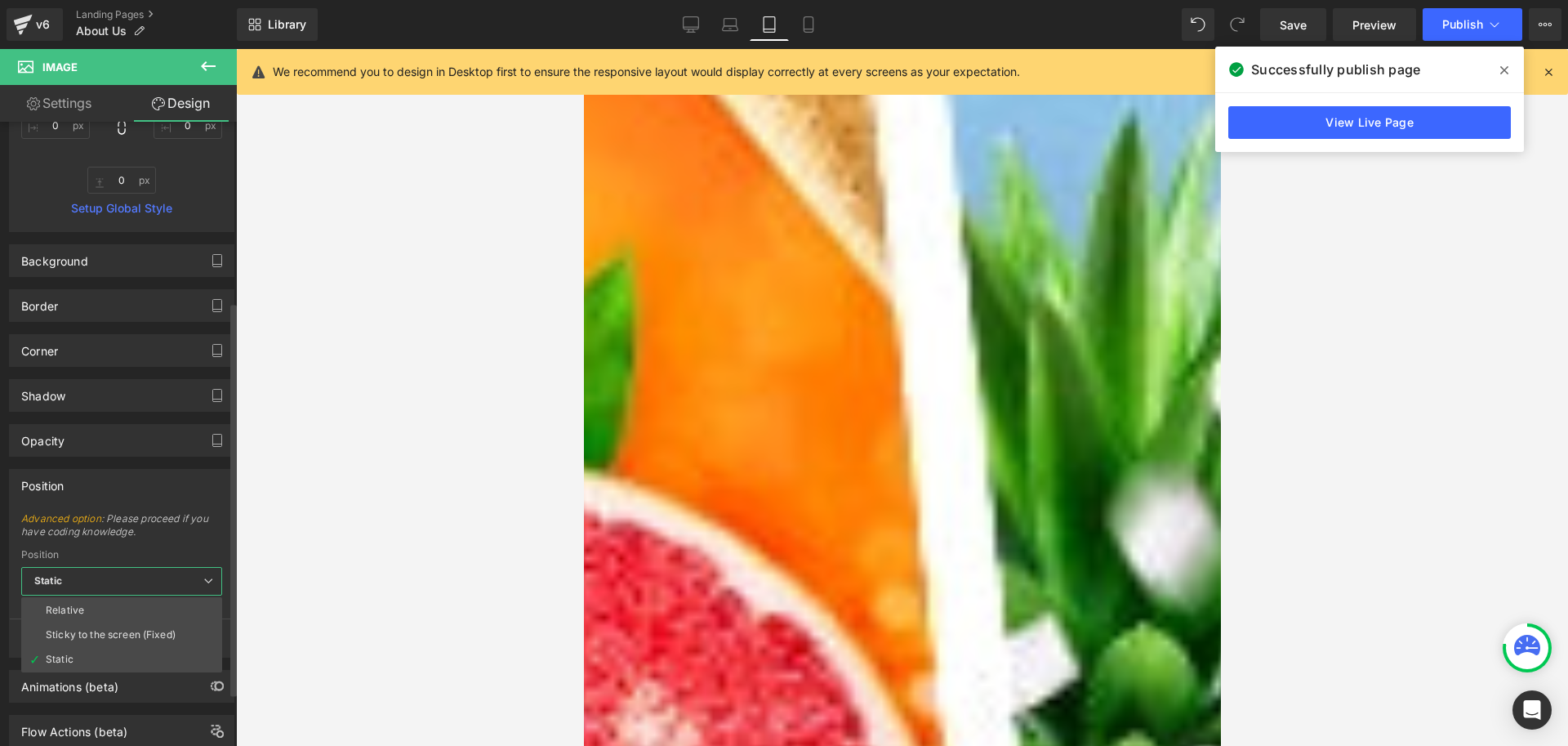
scroll to position [327, 0]
click at [99, 632] on div "Sticky to the screen (Fixed)" at bounding box center [110, 630] width 130 height 11
type input "99"
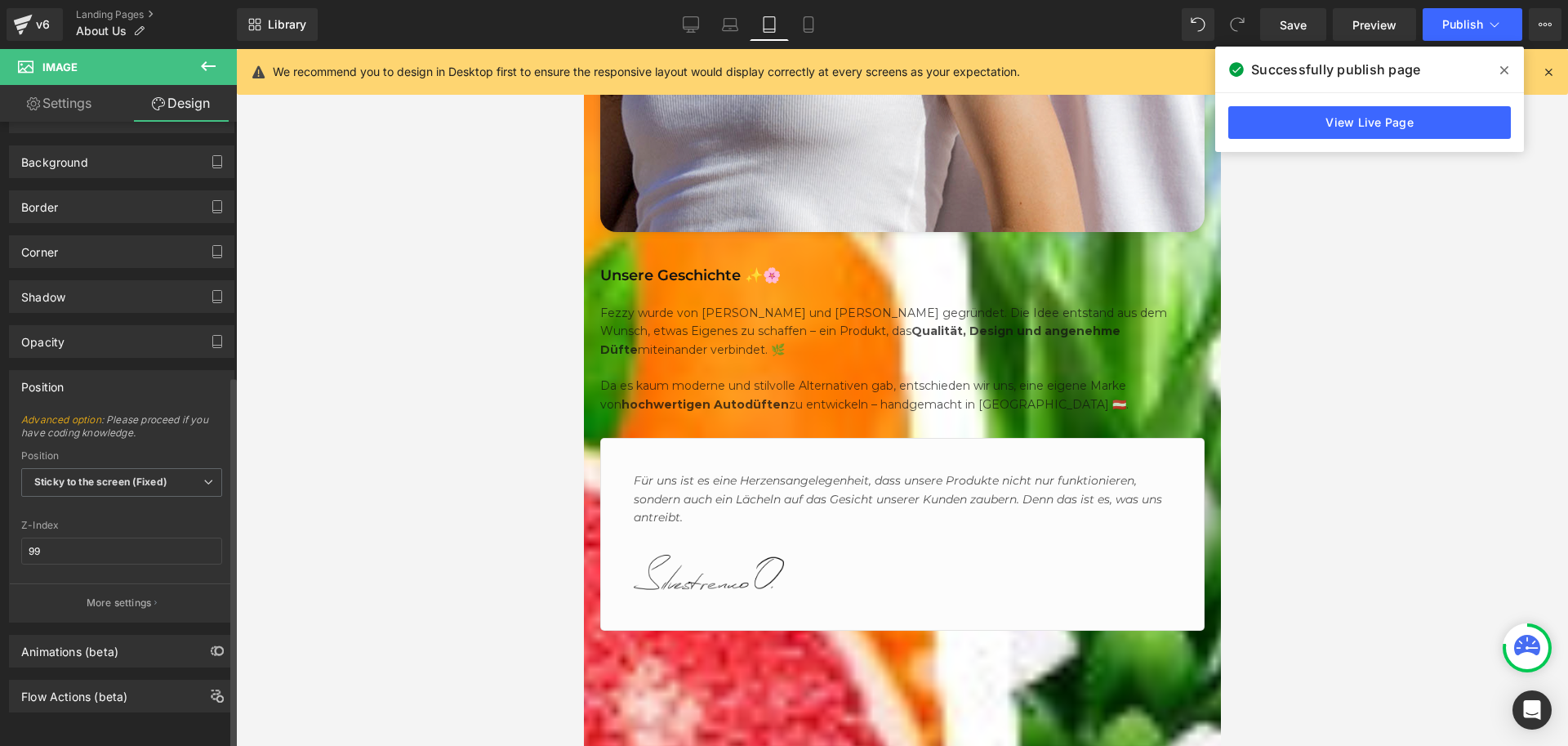
scroll to position [433, 0]
click at [162, 475] on b "Sticky to the screen (Fixed)" at bounding box center [101, 482] width 133 height 12
click at [108, 600] on button "More settings" at bounding box center [122, 602] width 224 height 39
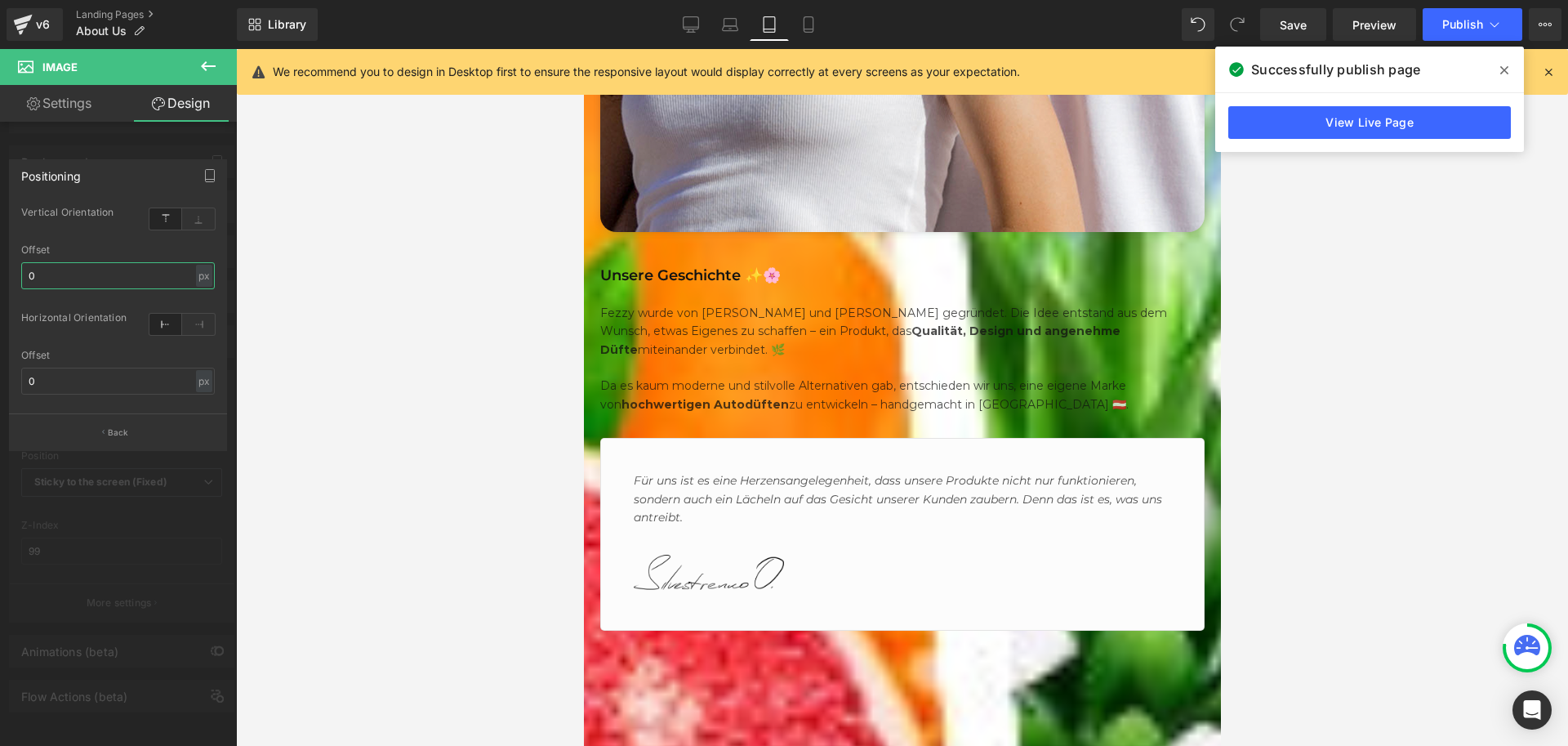
click at [92, 271] on input "0" at bounding box center [117, 275] width 193 height 27
type input "276"
click at [67, 384] on input "0" at bounding box center [117, 381] width 193 height 27
type input "61"
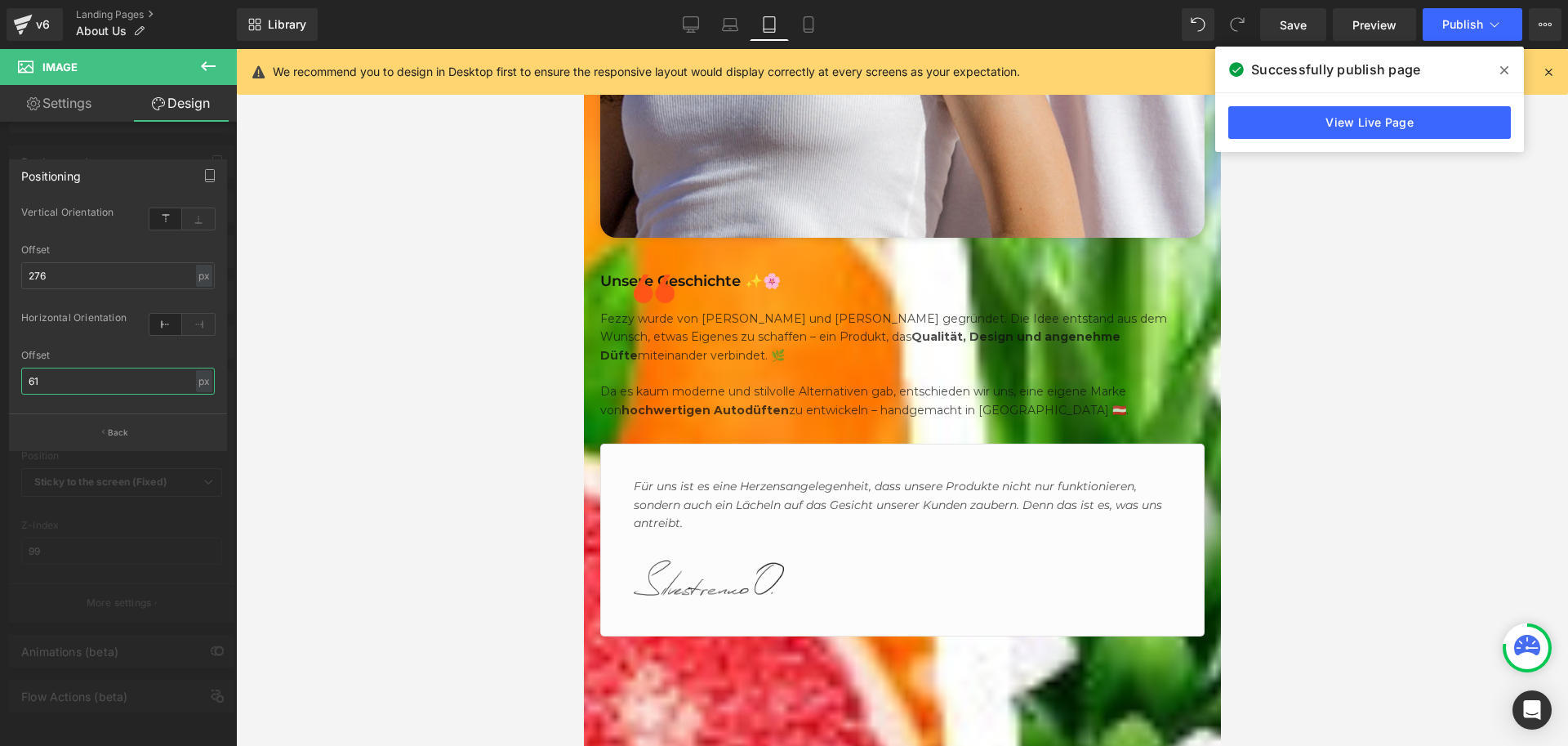
scroll to position [2124, 0]
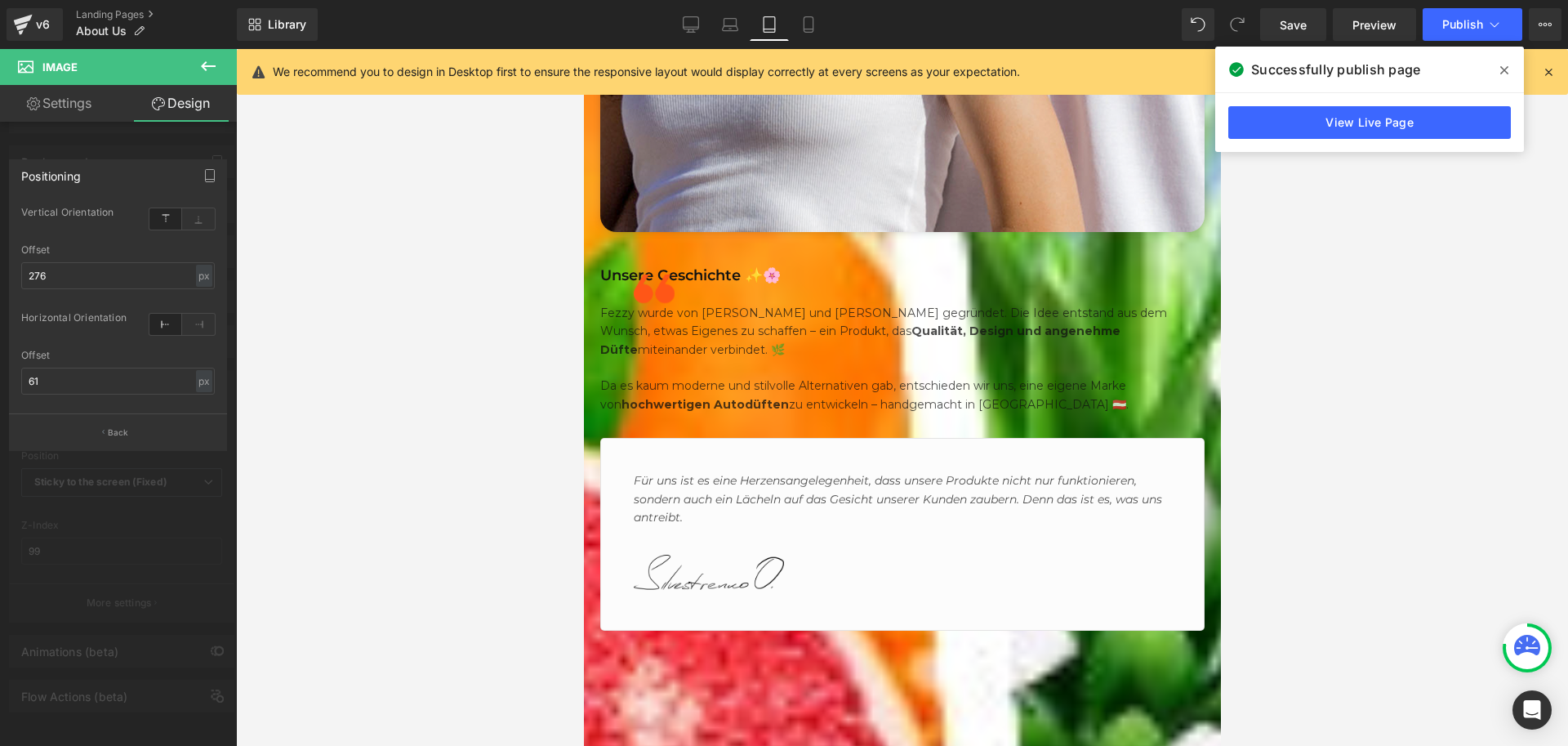
drag, startPoint x: 209, startPoint y: 174, endPoint x: 79, endPoint y: 194, distance: 131.5
click at [79, 194] on div "Positioning top Vertical Orientation top 276px Offset 276 px % px left Horizont…" at bounding box center [117, 305] width 218 height 292
click at [123, 429] on p "Back" at bounding box center [118, 433] width 21 height 12
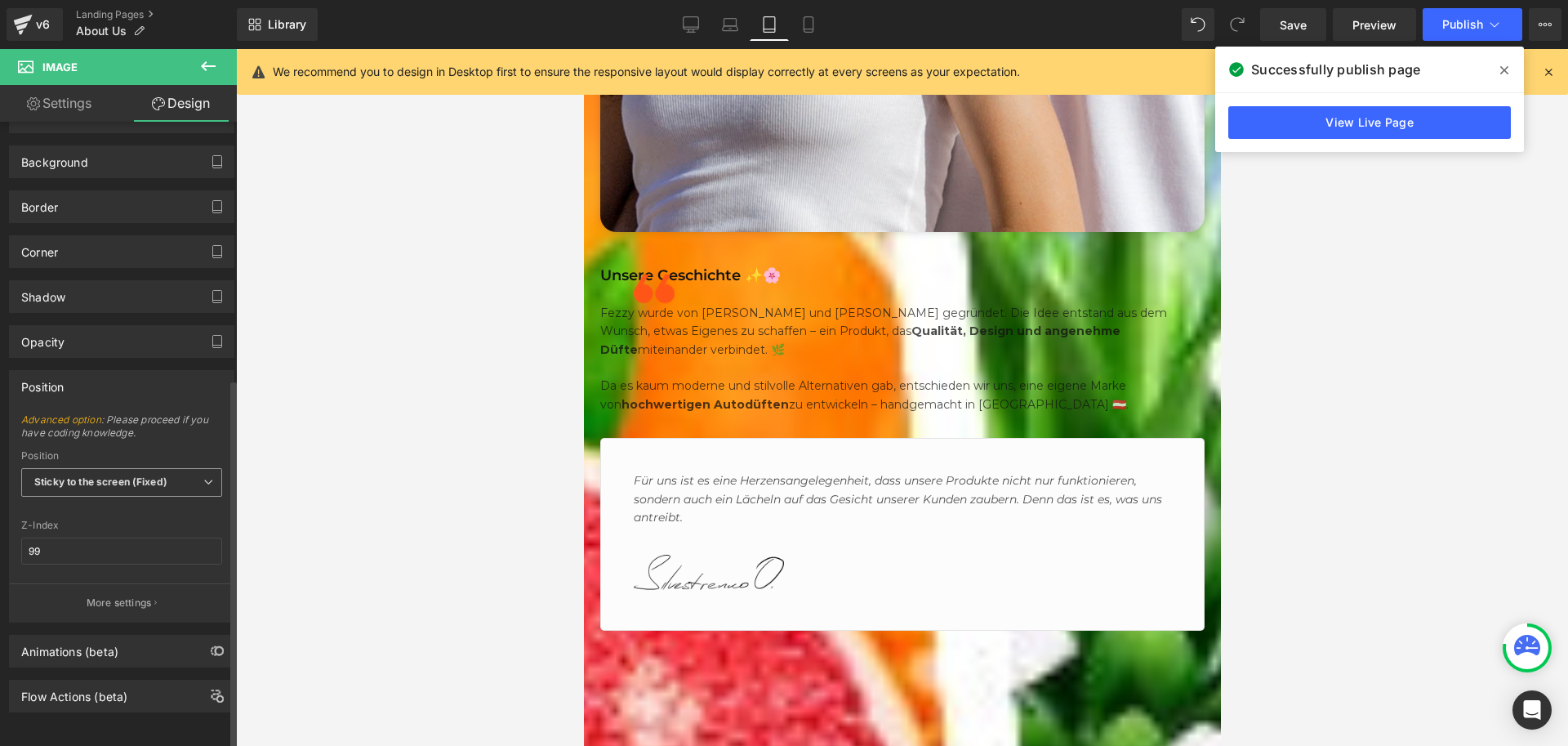
click at [120, 475] on b "Sticky to the screen (Fixed)" at bounding box center [101, 482] width 133 height 12
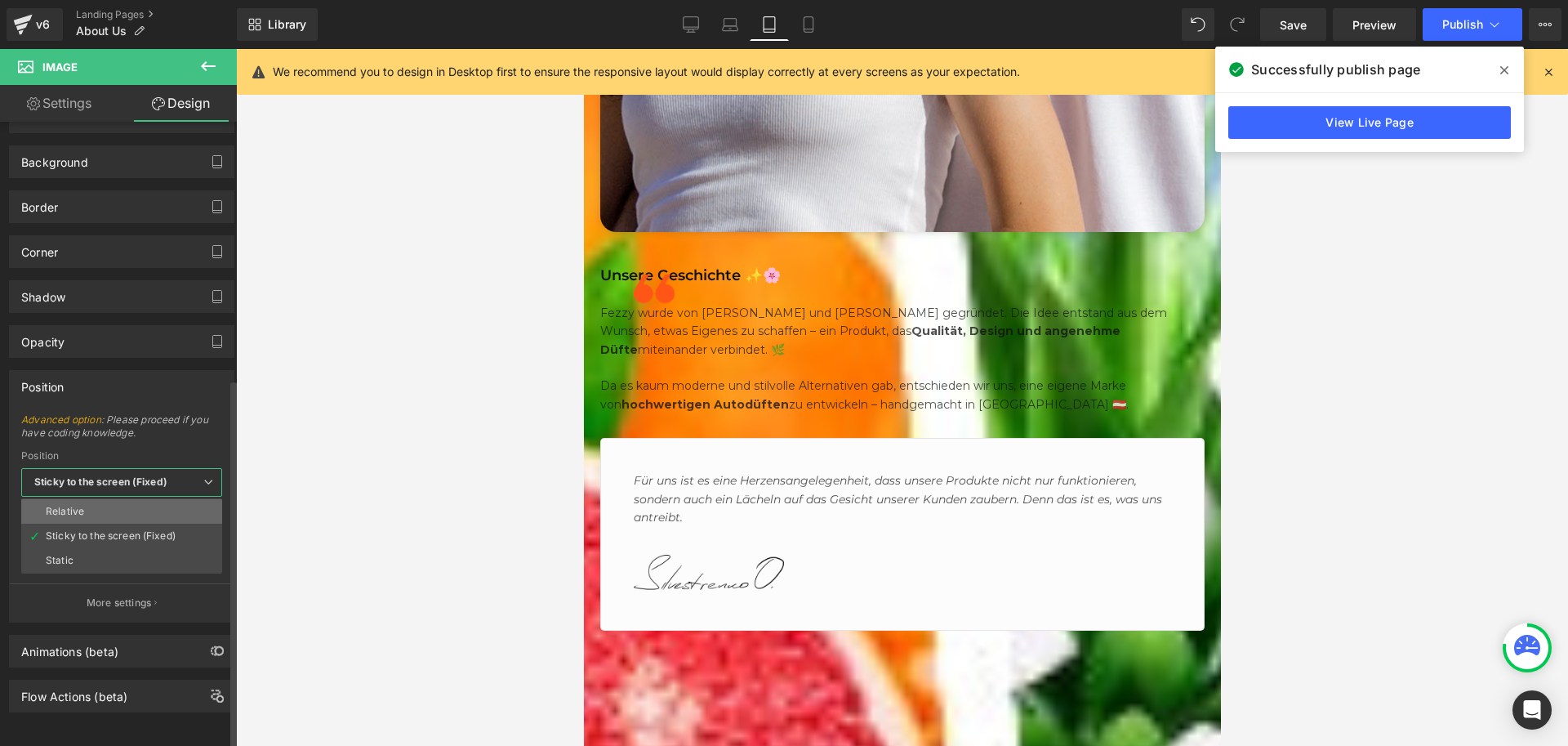
click at [78, 505] on div "Relative" at bounding box center [65, 510] width 39 height 11
type input "1"
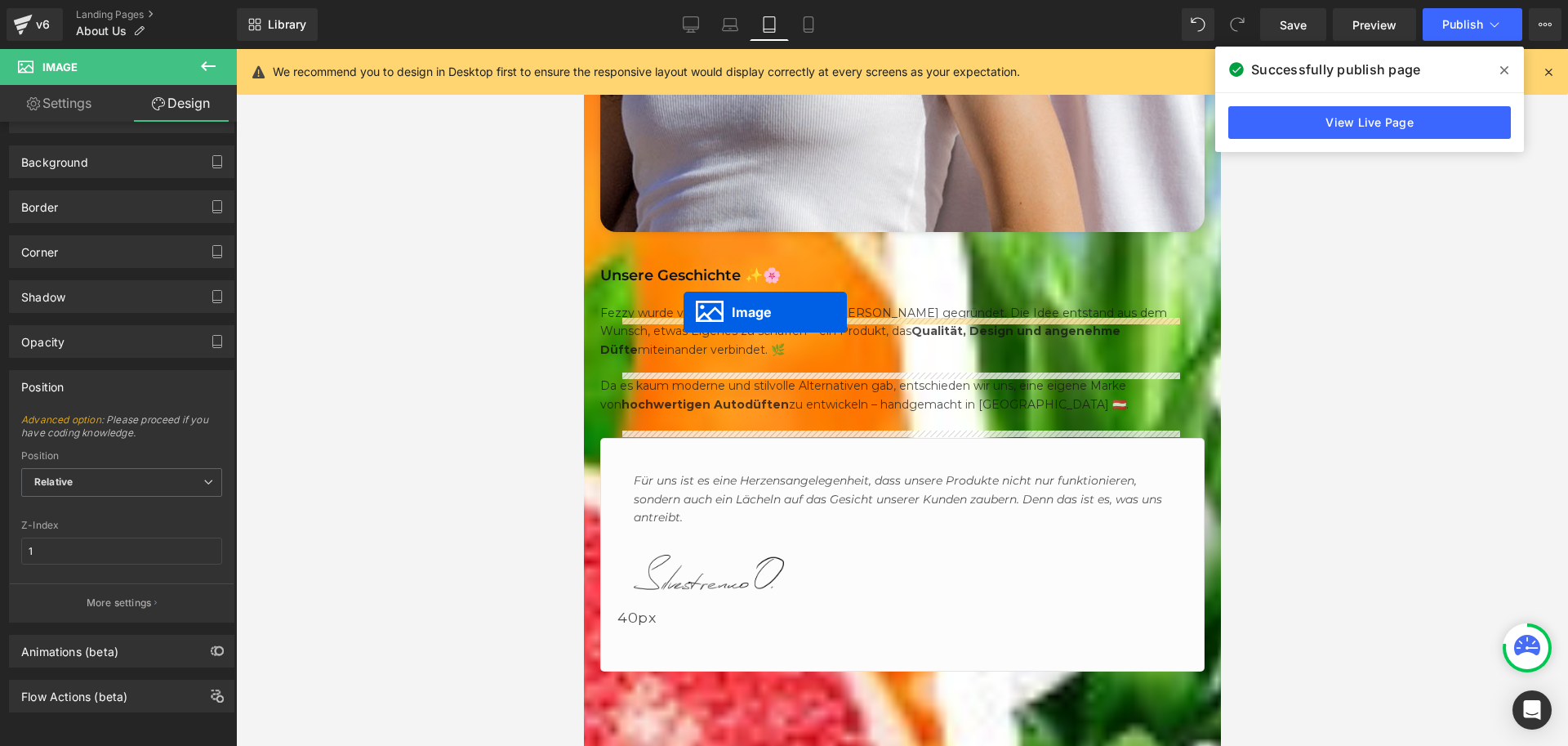
drag, startPoint x: 864, startPoint y: 479, endPoint x: 683, endPoint y: 312, distance: 246.3
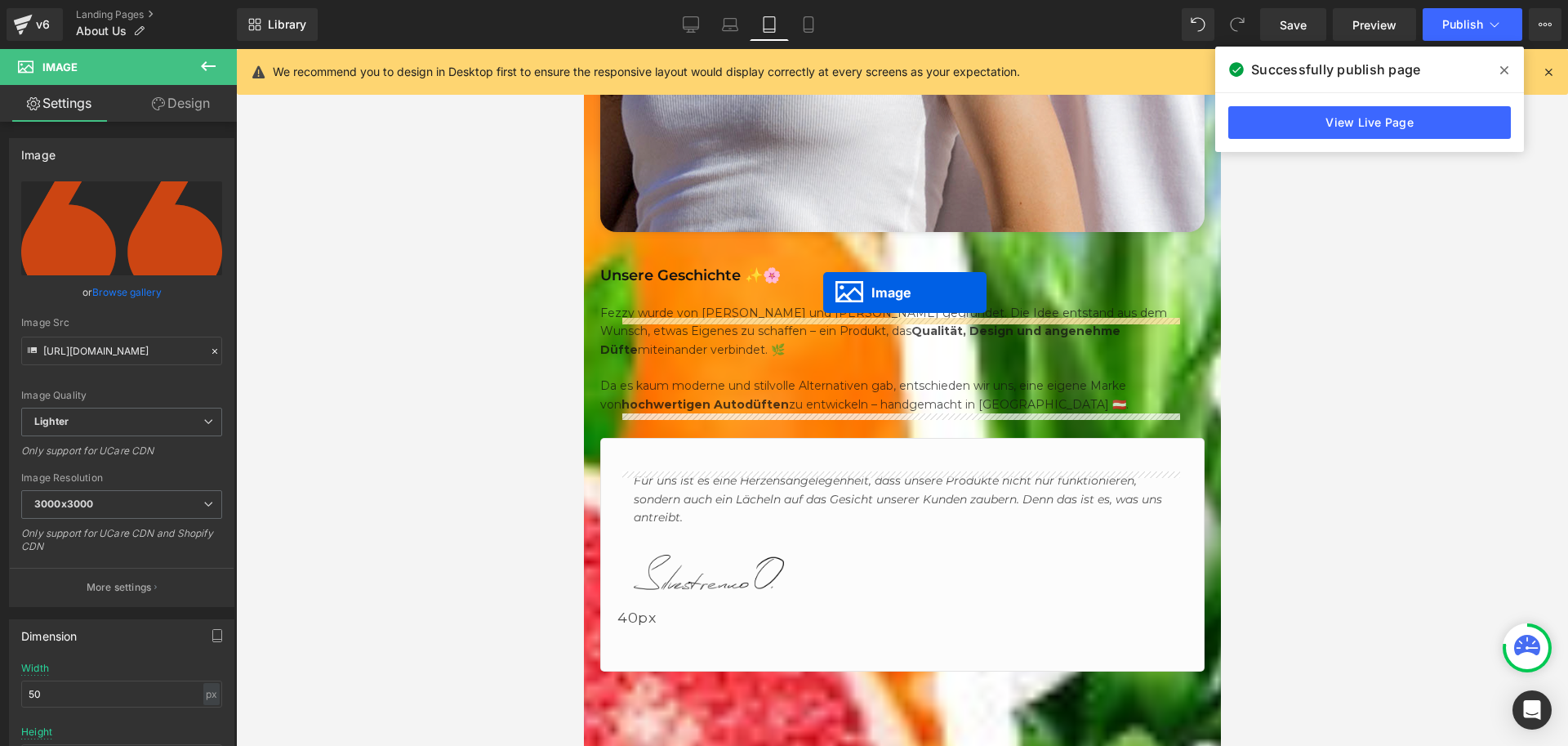
drag, startPoint x: 870, startPoint y: 334, endPoint x: 822, endPoint y: 292, distance: 63.8
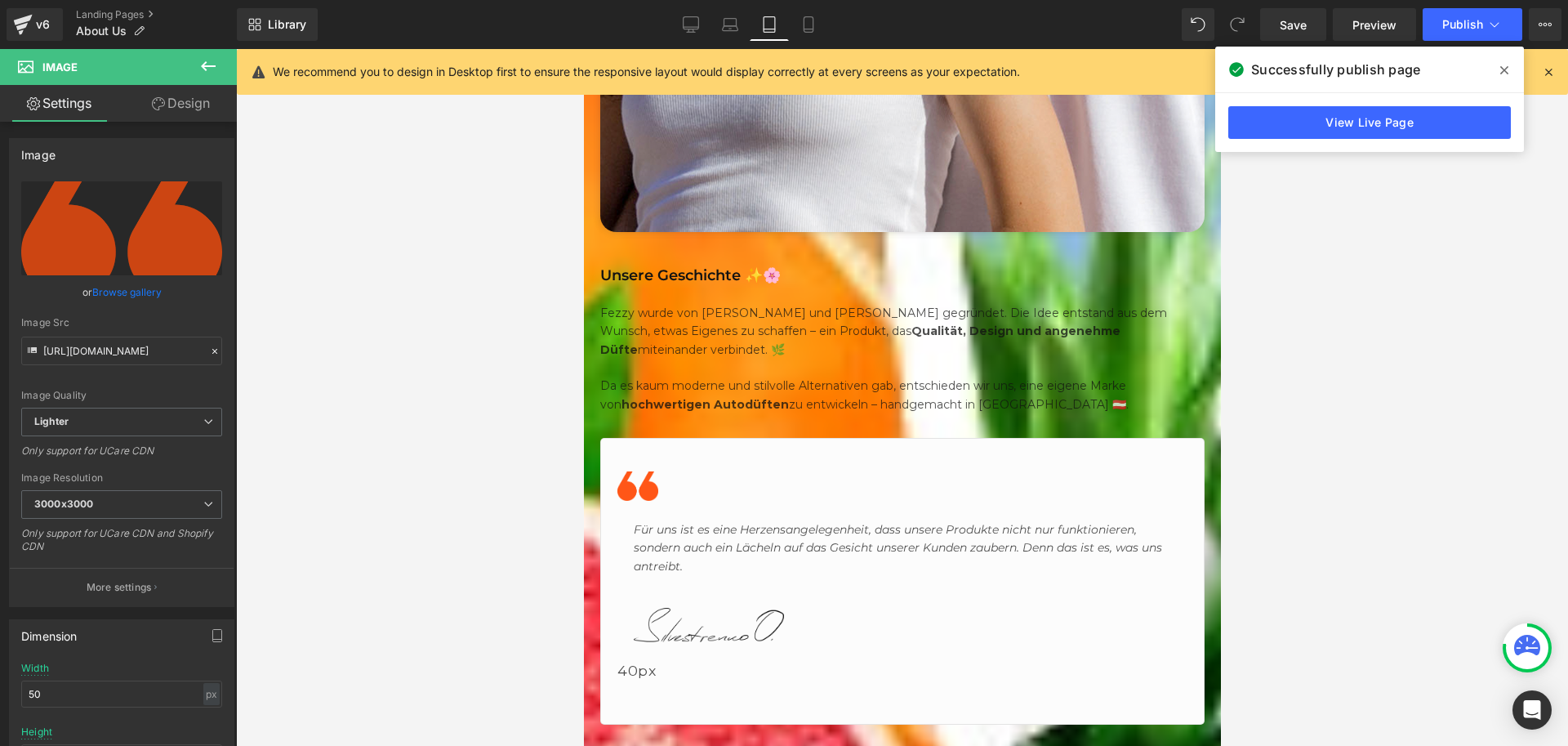
click at [583, 49] on icon at bounding box center [583, 49] width 0 height 0
click at [192, 109] on link "Design" at bounding box center [180, 103] width 118 height 37
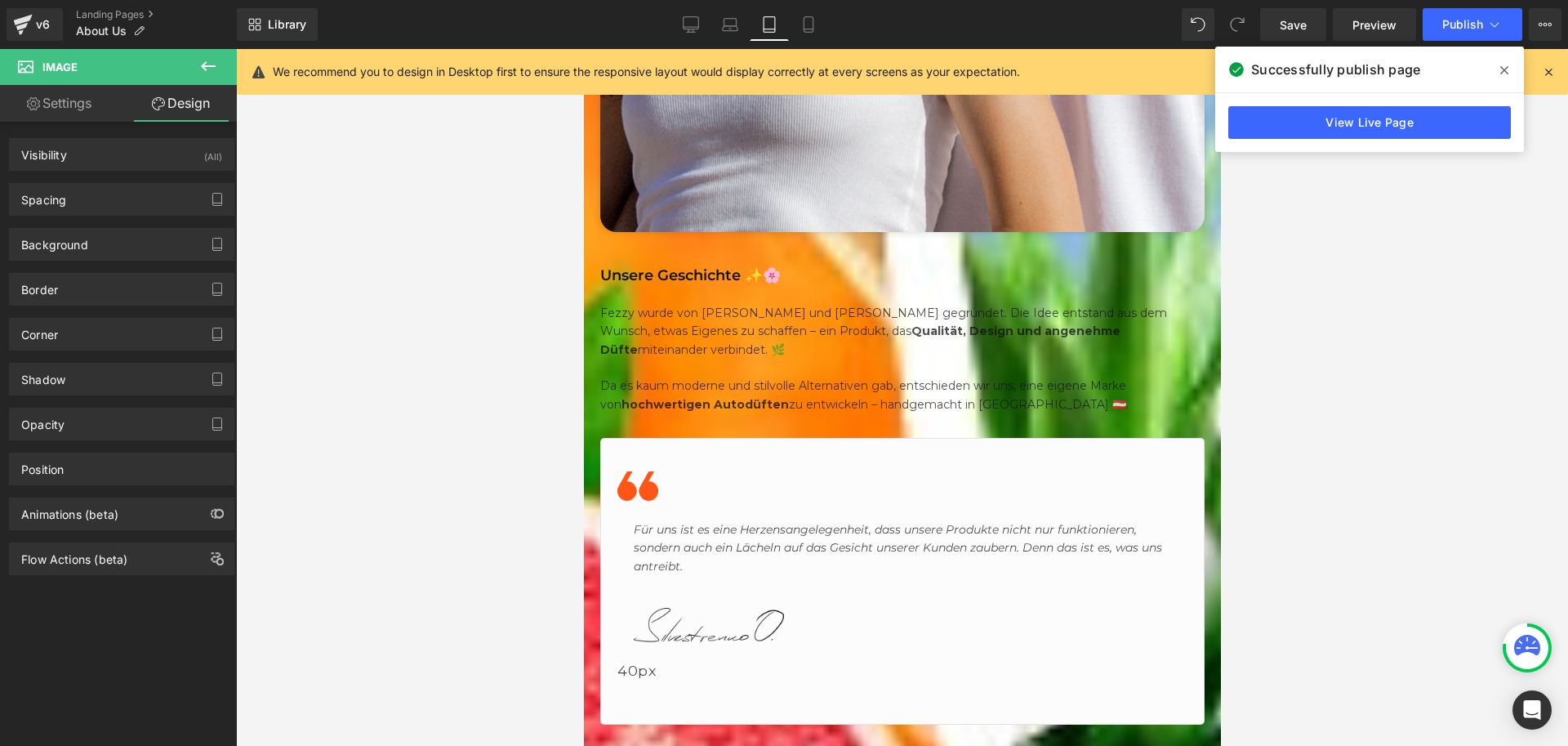
drag, startPoint x: 77, startPoint y: 200, endPoint x: 81, endPoint y: 218, distance: 18.4
click at [77, 200] on div "Spacing" at bounding box center [122, 199] width 224 height 31
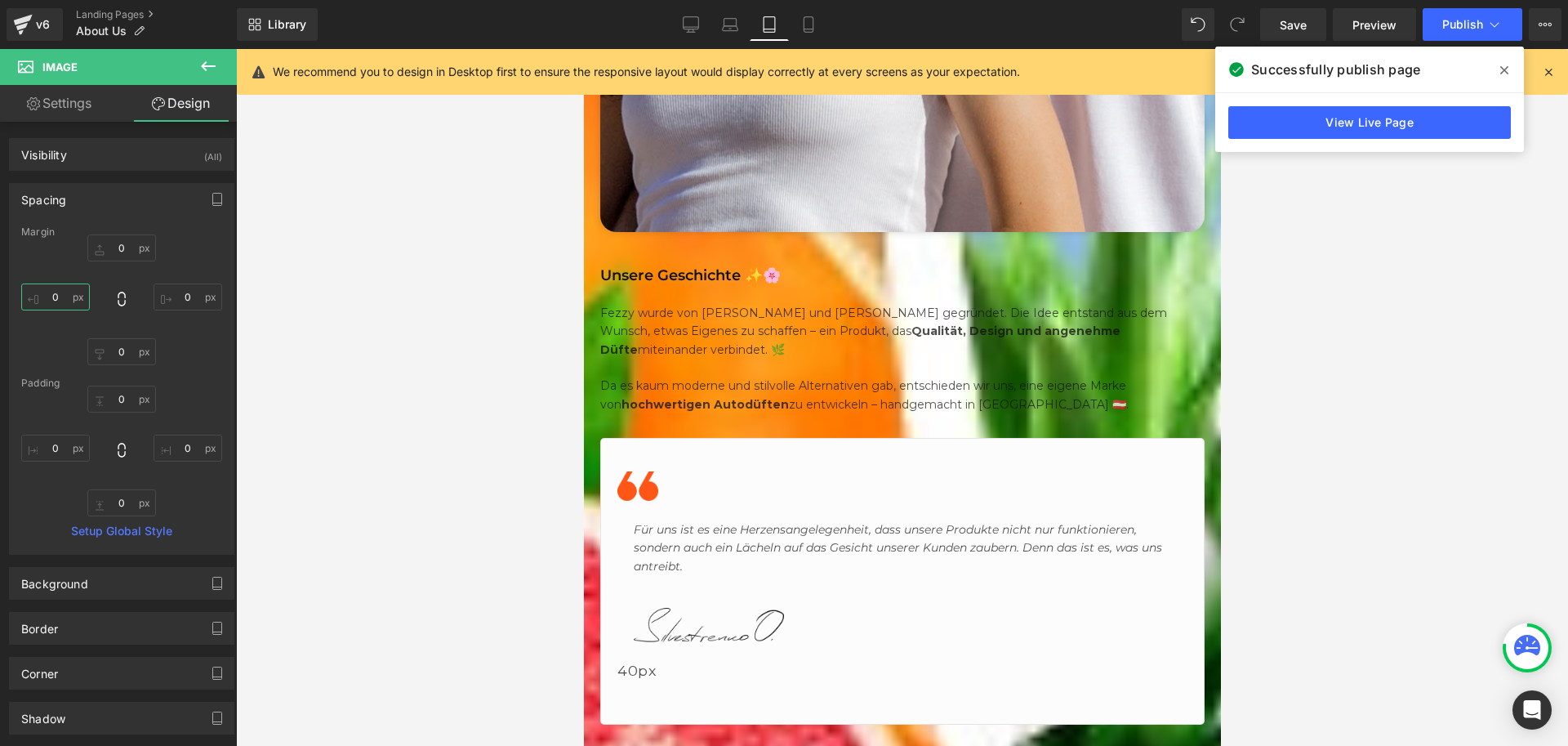
click at [59, 293] on input "0" at bounding box center [55, 297] width 68 height 27
type input "-2"
drag, startPoint x: 67, startPoint y: 299, endPoint x: 44, endPoint y: 299, distance: 23.0
click at [46, 299] on input "-2" at bounding box center [55, 297] width 68 height 27
click at [51, 323] on div "0px 0 0px 0 0px 0" at bounding box center [122, 299] width 201 height 130
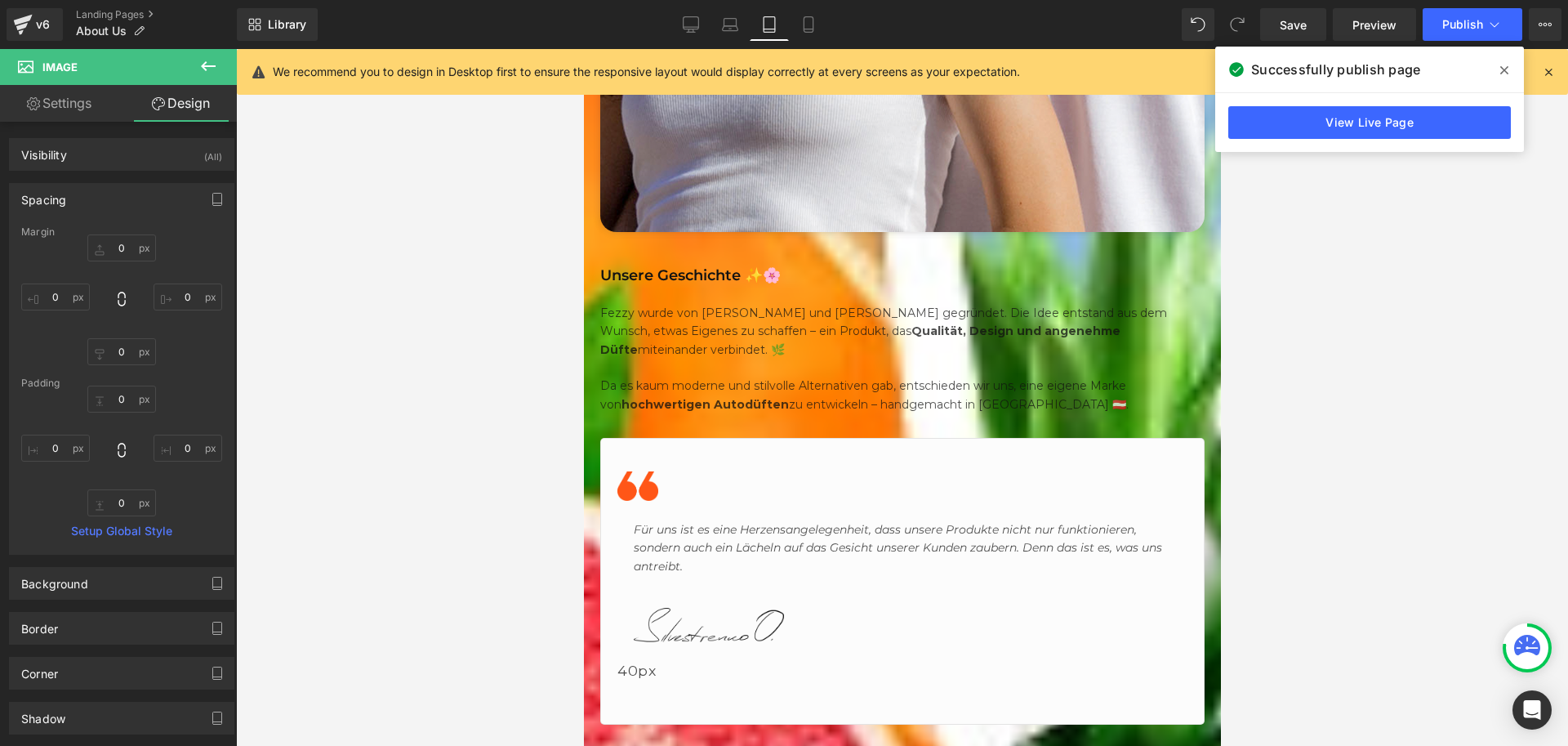
drag, startPoint x: 885, startPoint y: 336, endPoint x: 872, endPoint y: 334, distance: 13.2
click at [583, 49] on span "Image" at bounding box center [583, 49] width 0 height 0
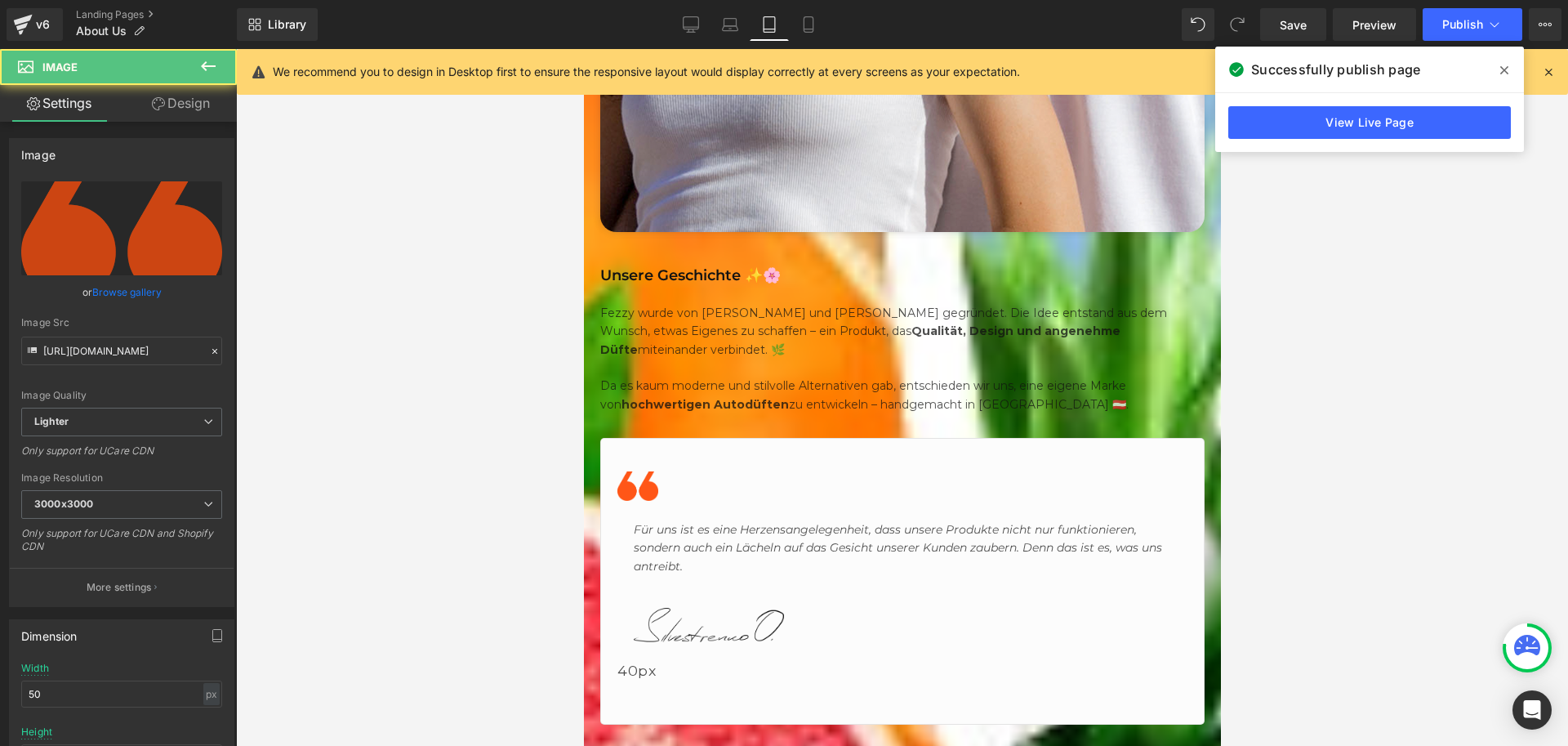
click at [583, 49] on icon at bounding box center [583, 49] width 0 height 0
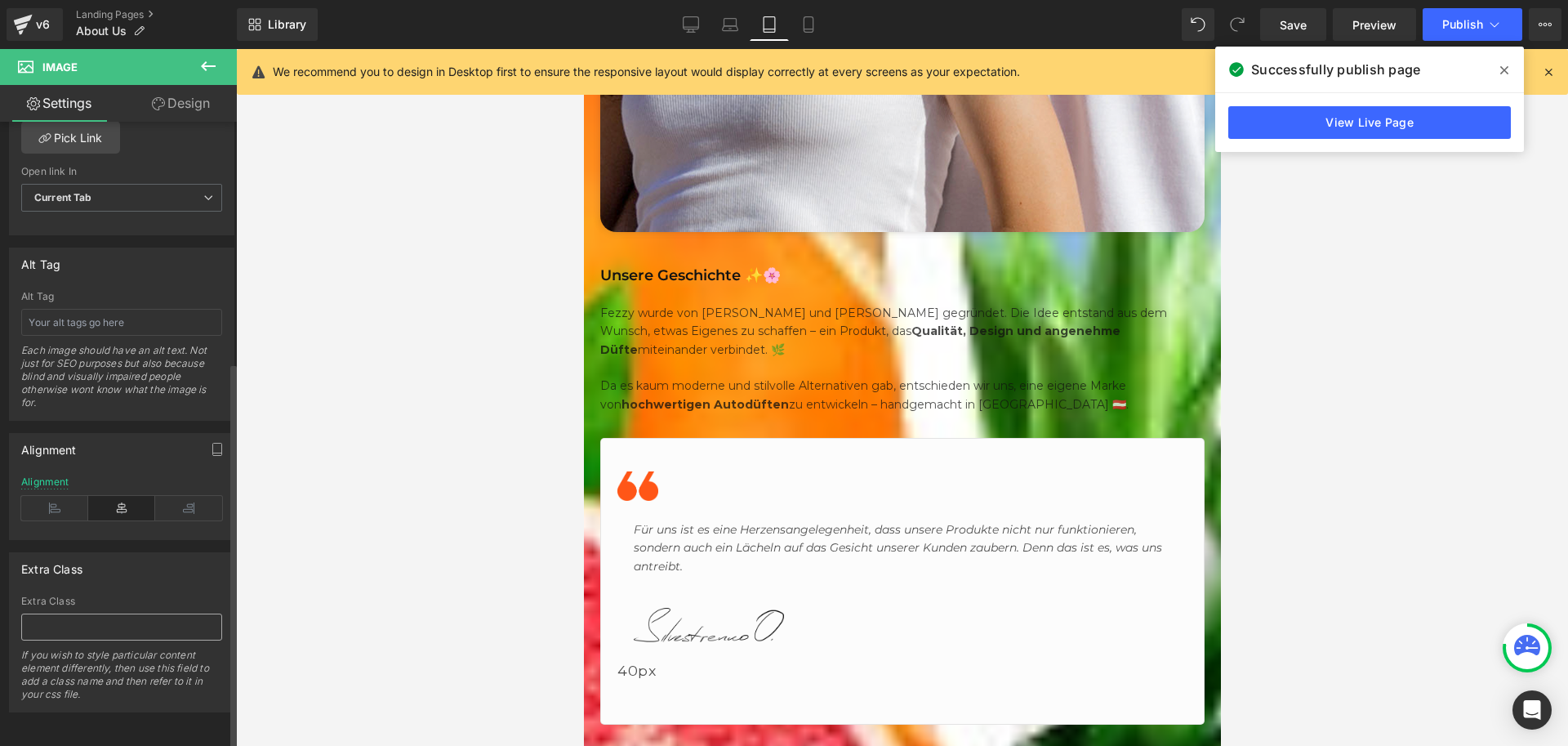
scroll to position [827, 0]
click at [60, 497] on icon at bounding box center [54, 508] width 67 height 25
click at [583, 49] on span at bounding box center [583, 49] width 0 height 0
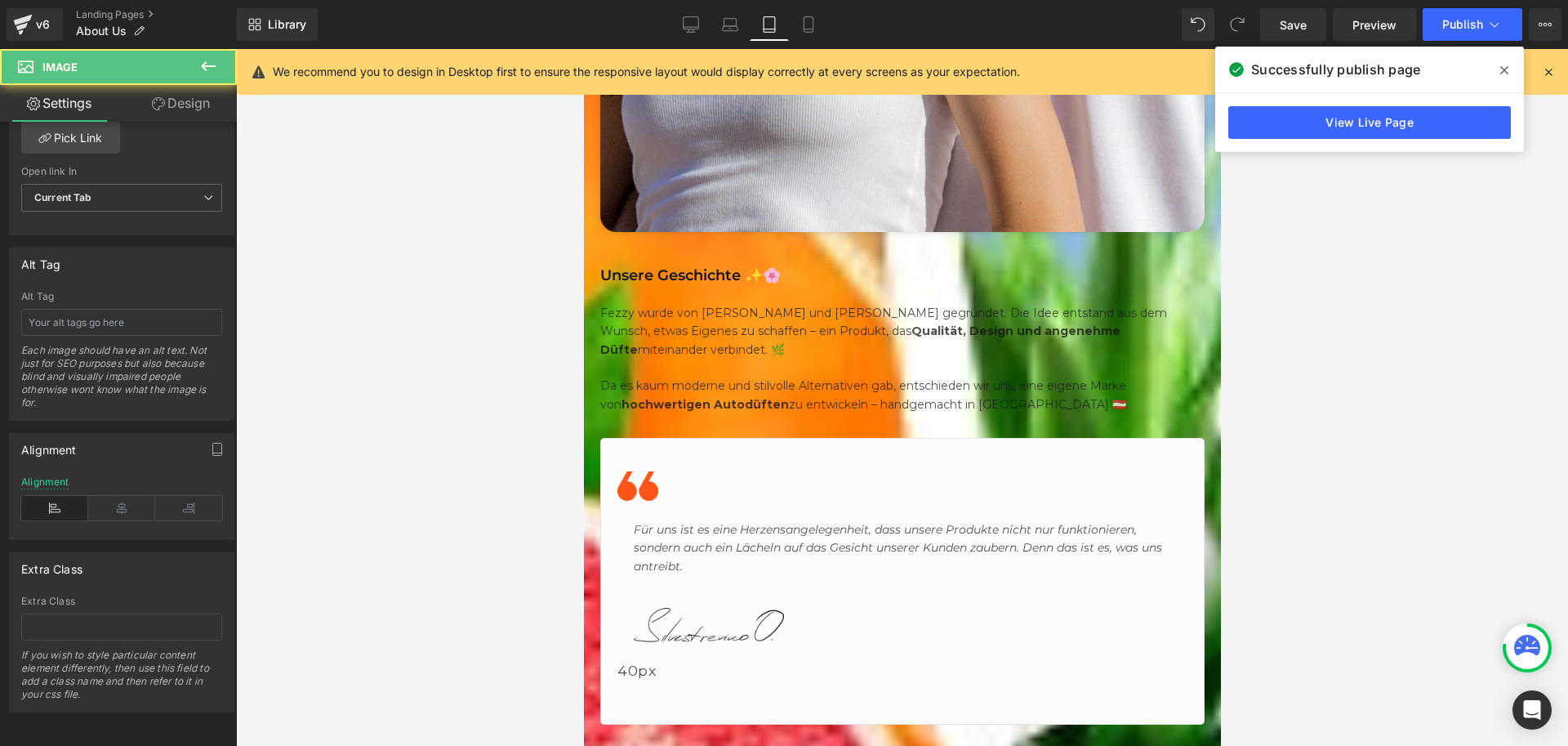
click at [165, 110] on link "Design" at bounding box center [180, 103] width 118 height 37
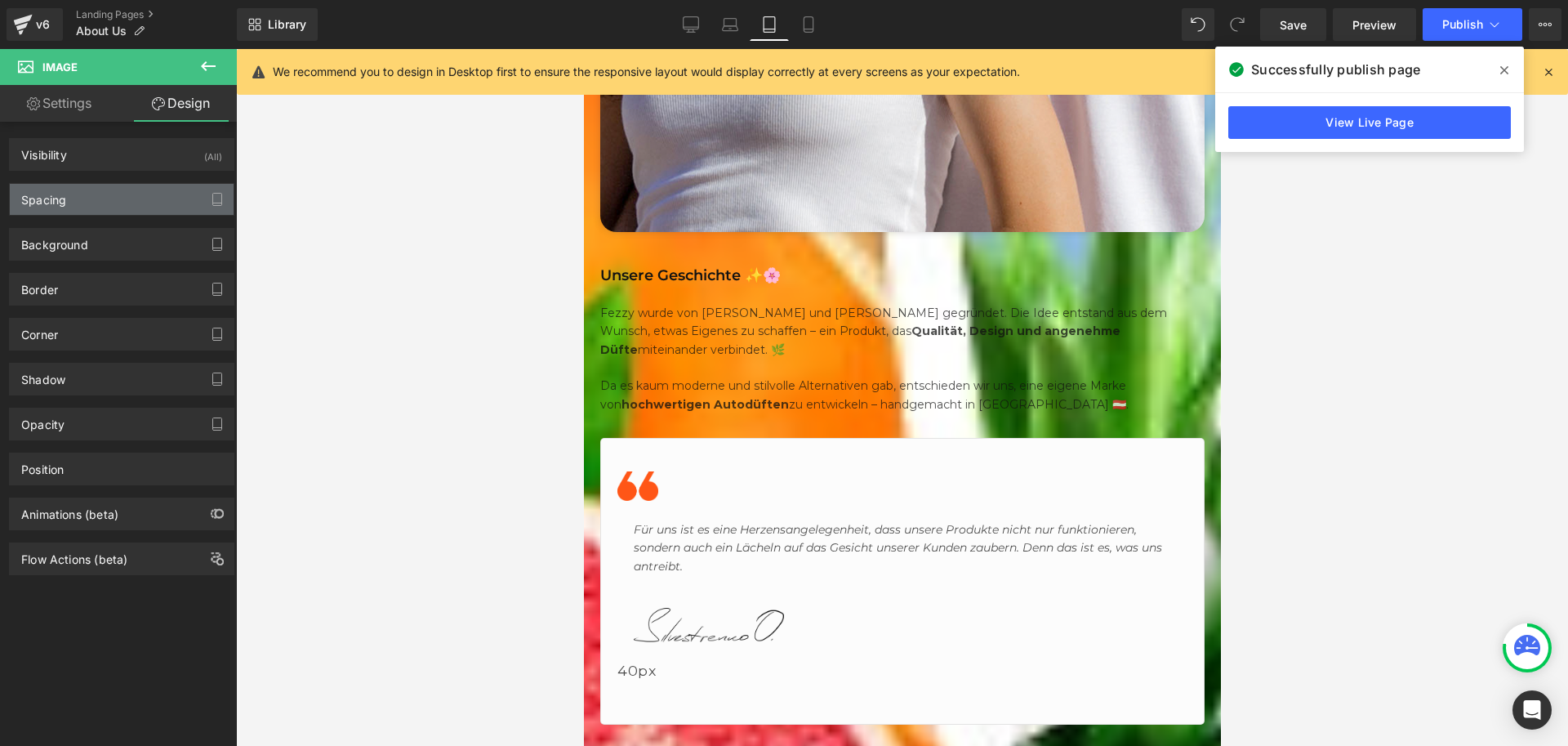
click at [79, 201] on div "Spacing" at bounding box center [122, 199] width 224 height 31
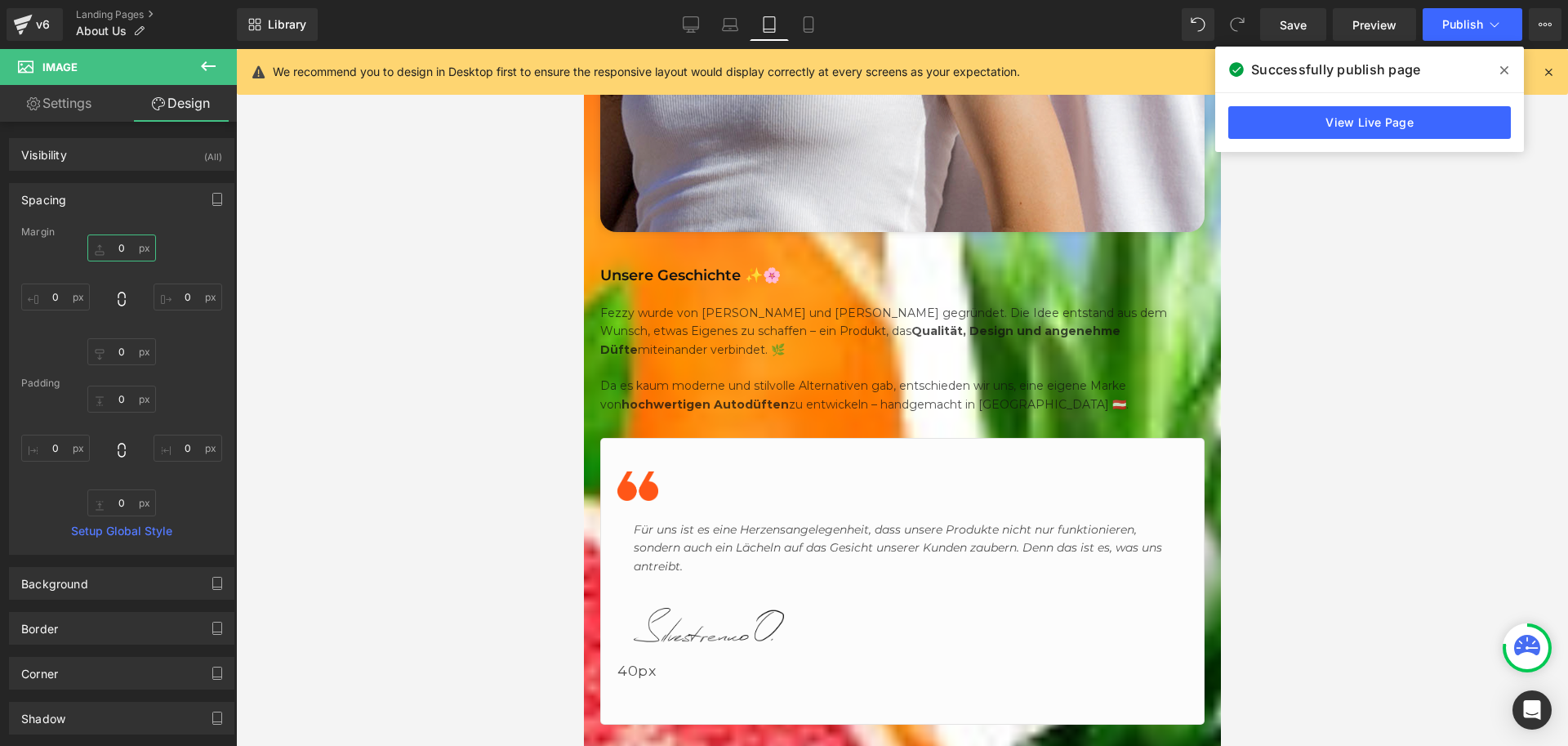
click at [114, 241] on input "0" at bounding box center [122, 248] width 68 height 27
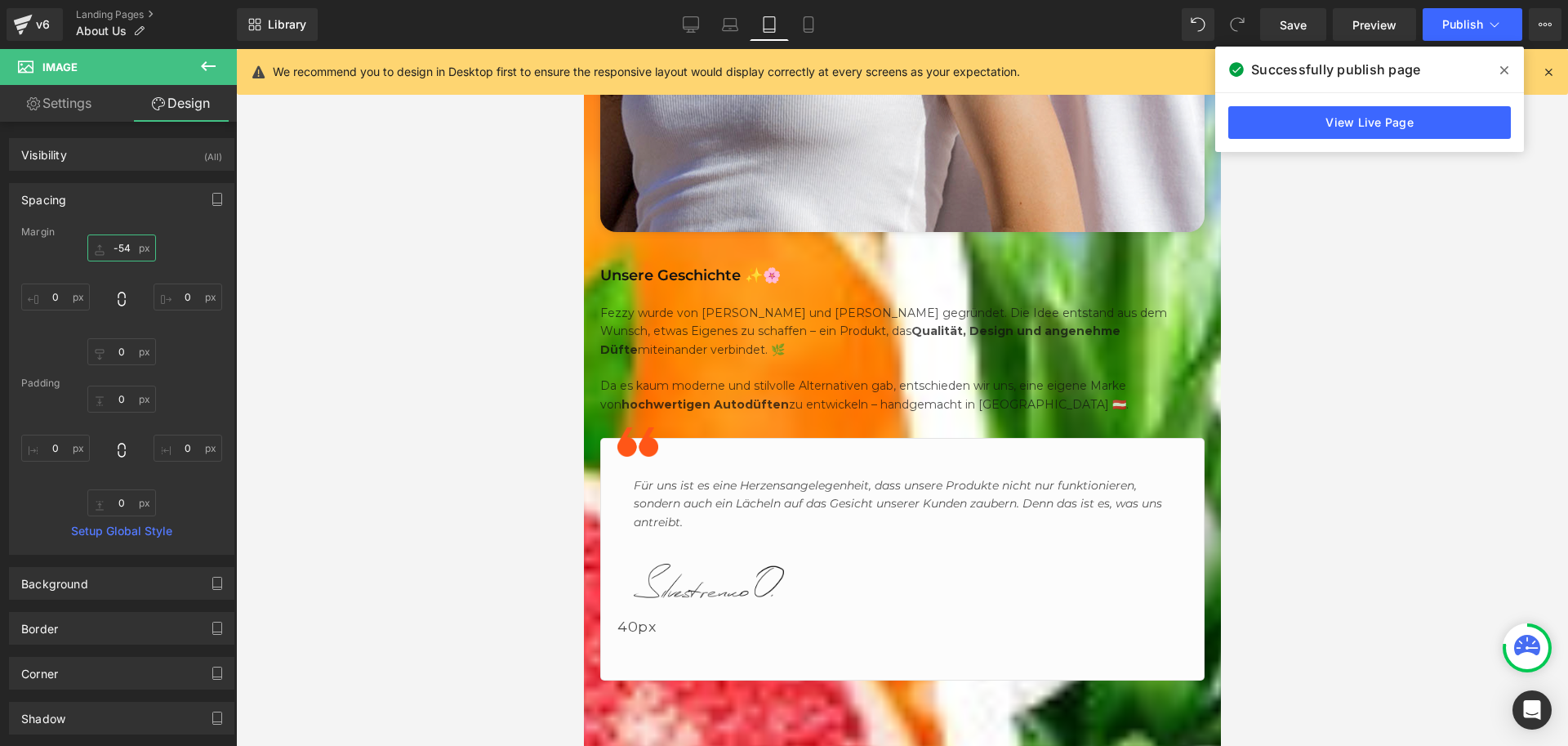
type input "-55"
click at [118, 355] on input "0" at bounding box center [122, 351] width 68 height 27
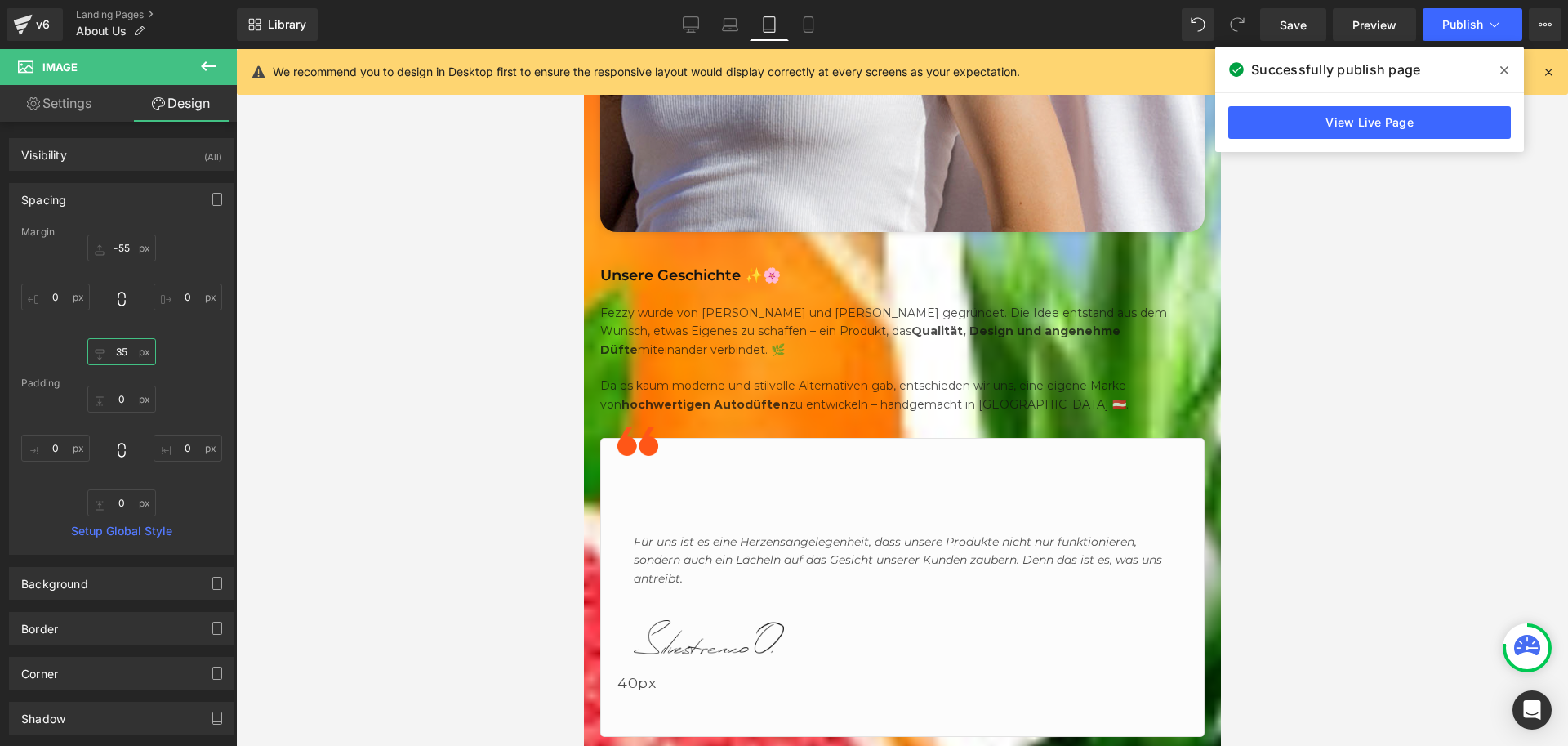
type input "34"
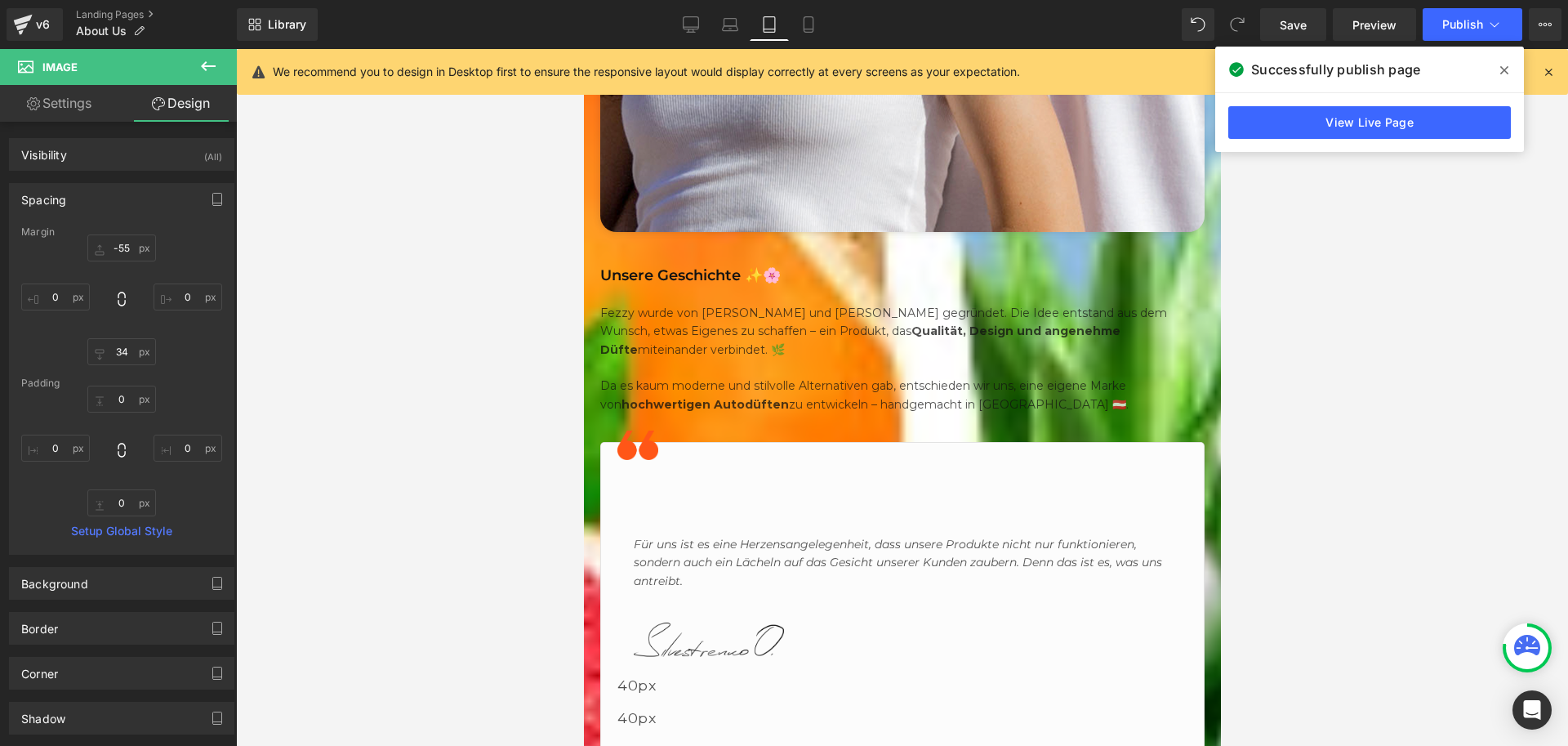
click at [583, 49] on icon at bounding box center [583, 49] width 0 height 0
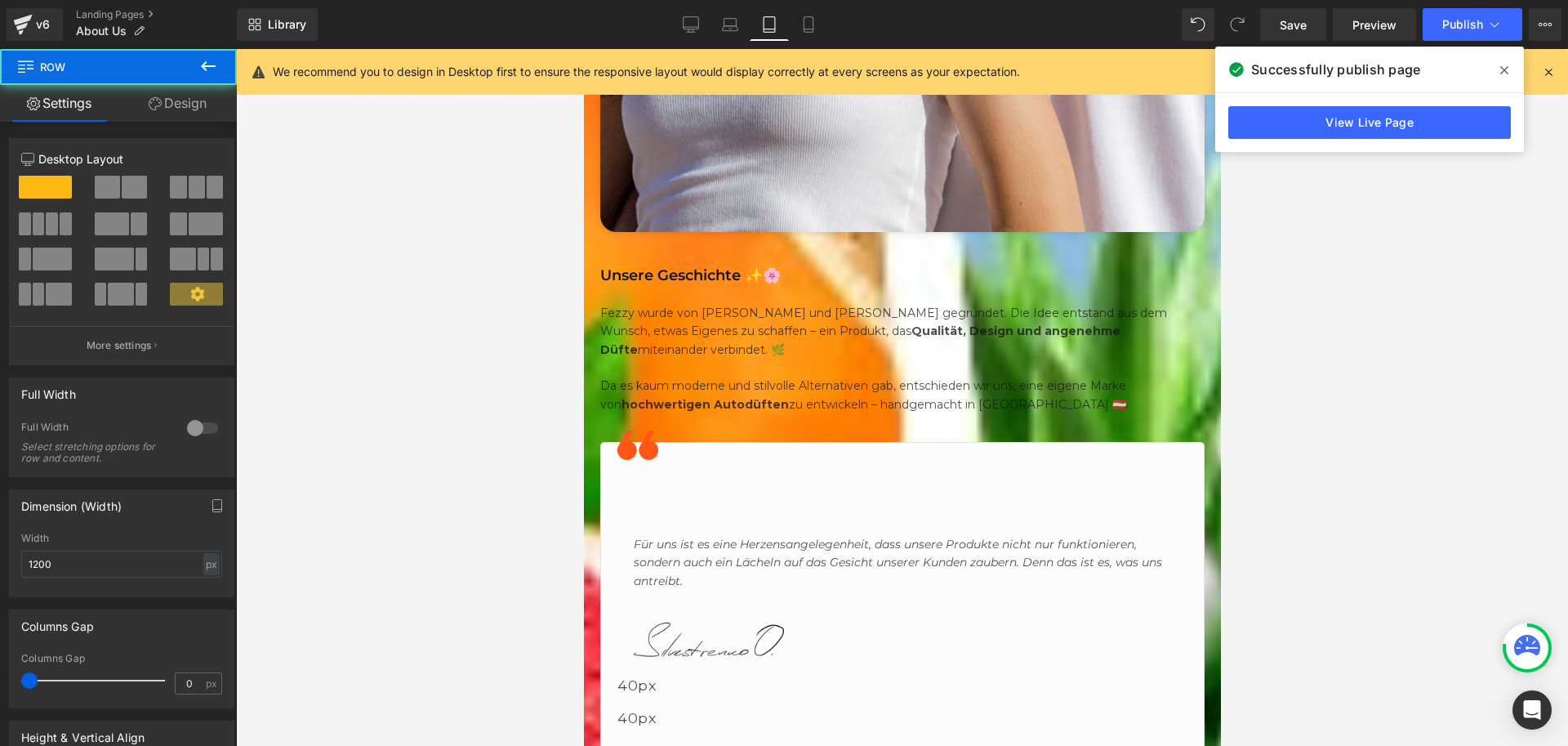
click at [166, 99] on link "Design" at bounding box center [177, 103] width 118 height 37
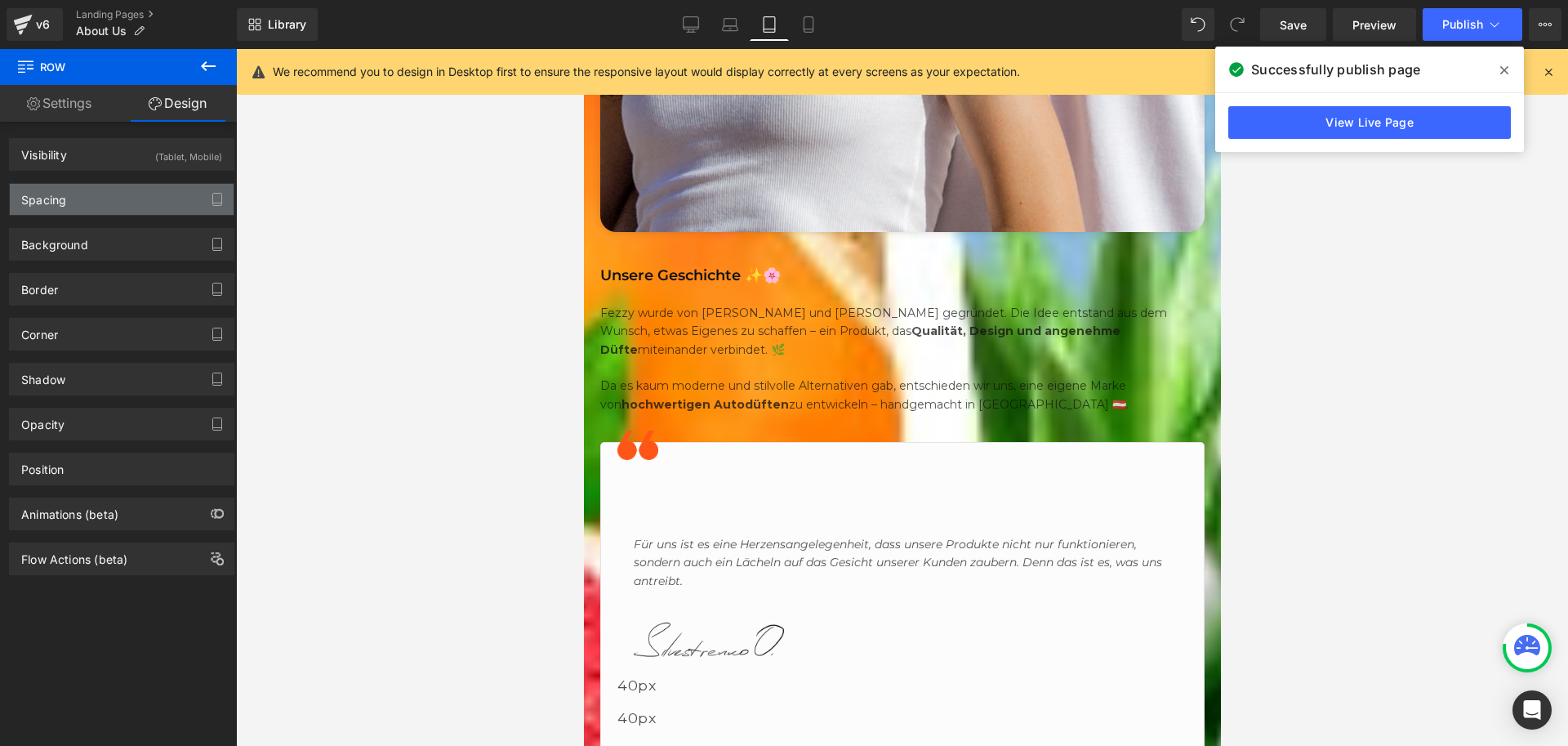
click at [98, 199] on div "Spacing" at bounding box center [122, 199] width 224 height 31
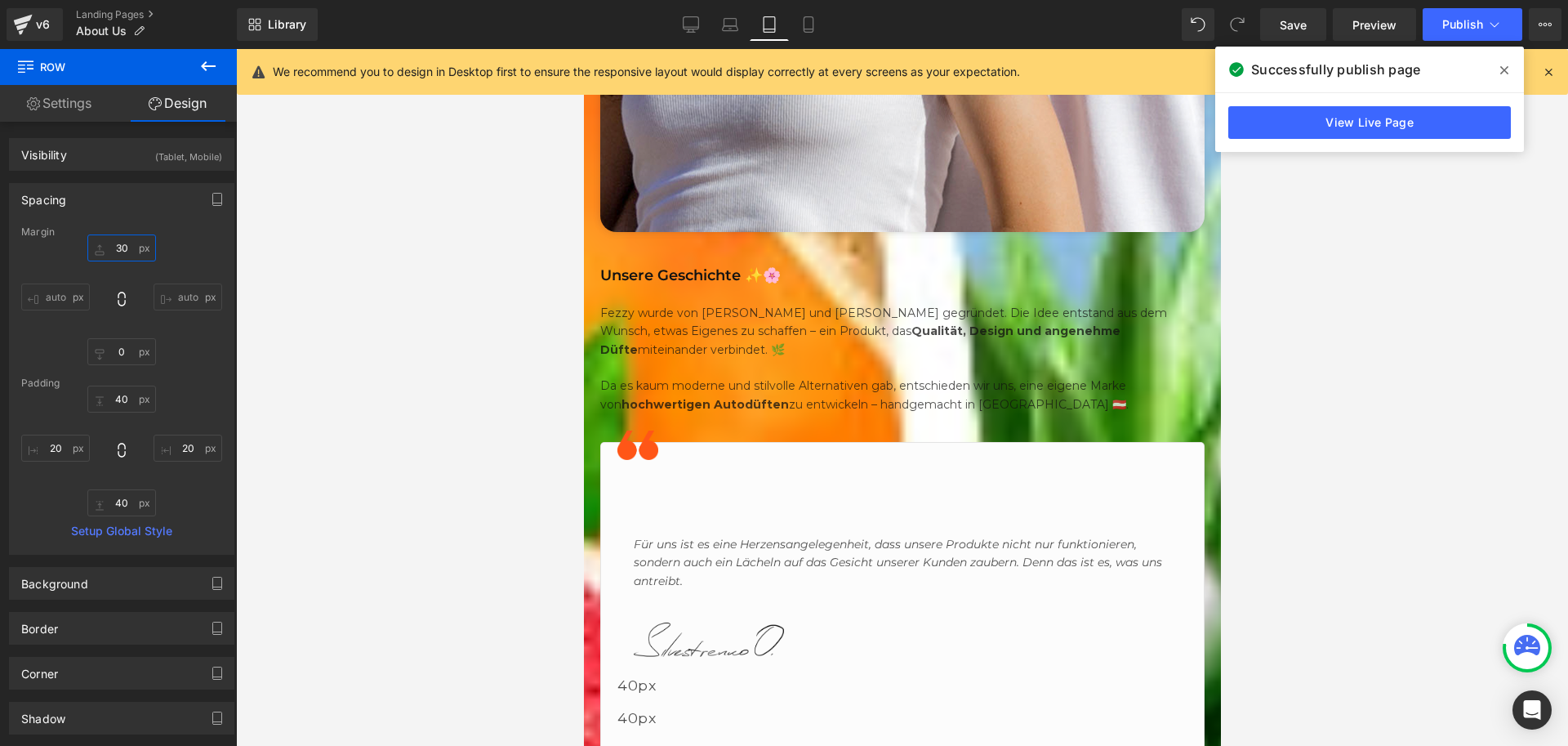
click at [125, 248] on input "30" at bounding box center [122, 248] width 68 height 27
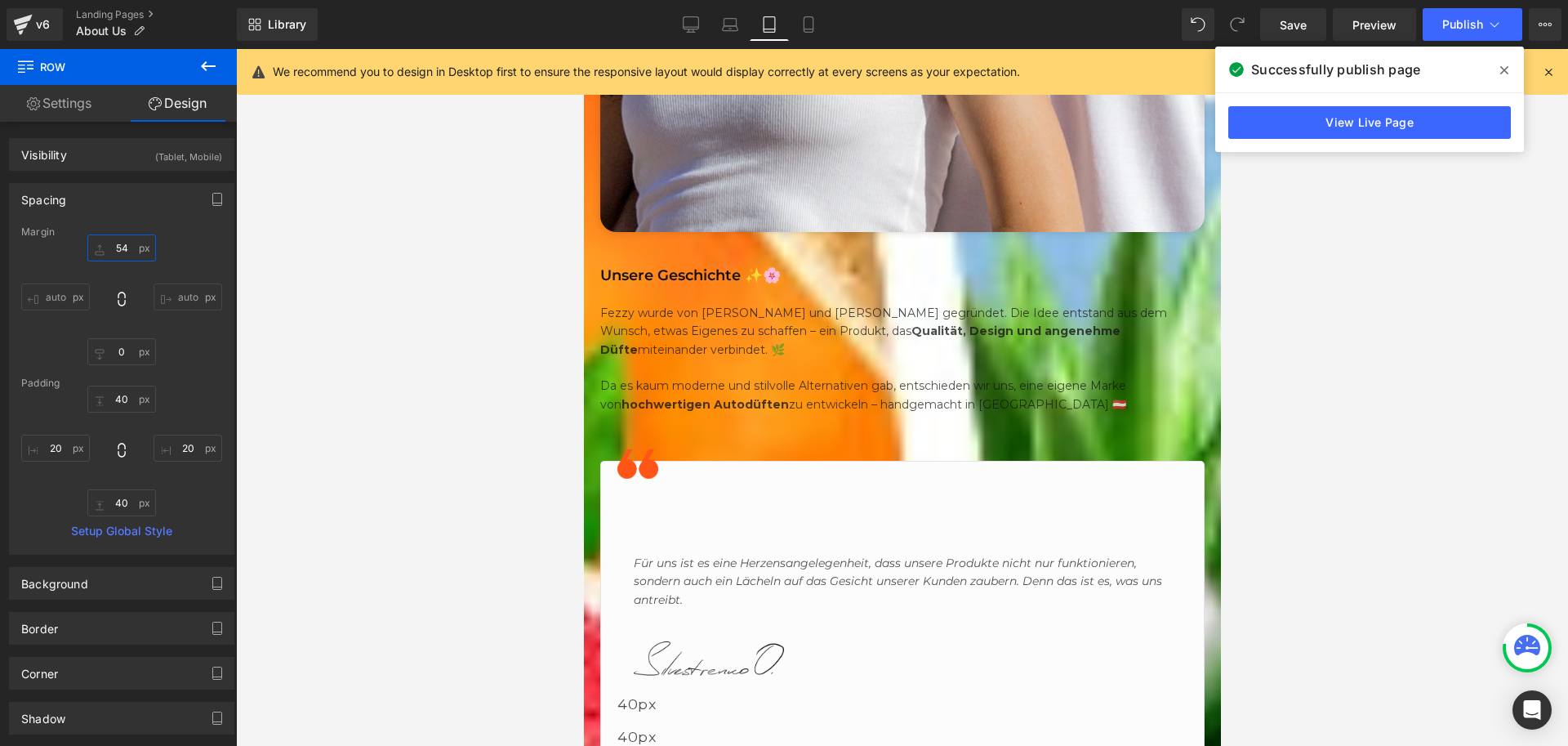
type input "55"
drag, startPoint x: 1259, startPoint y: 469, endPoint x: 445, endPoint y: 493, distance: 814.4
click at [1259, 469] on div at bounding box center [903, 398] width 1332 height 697
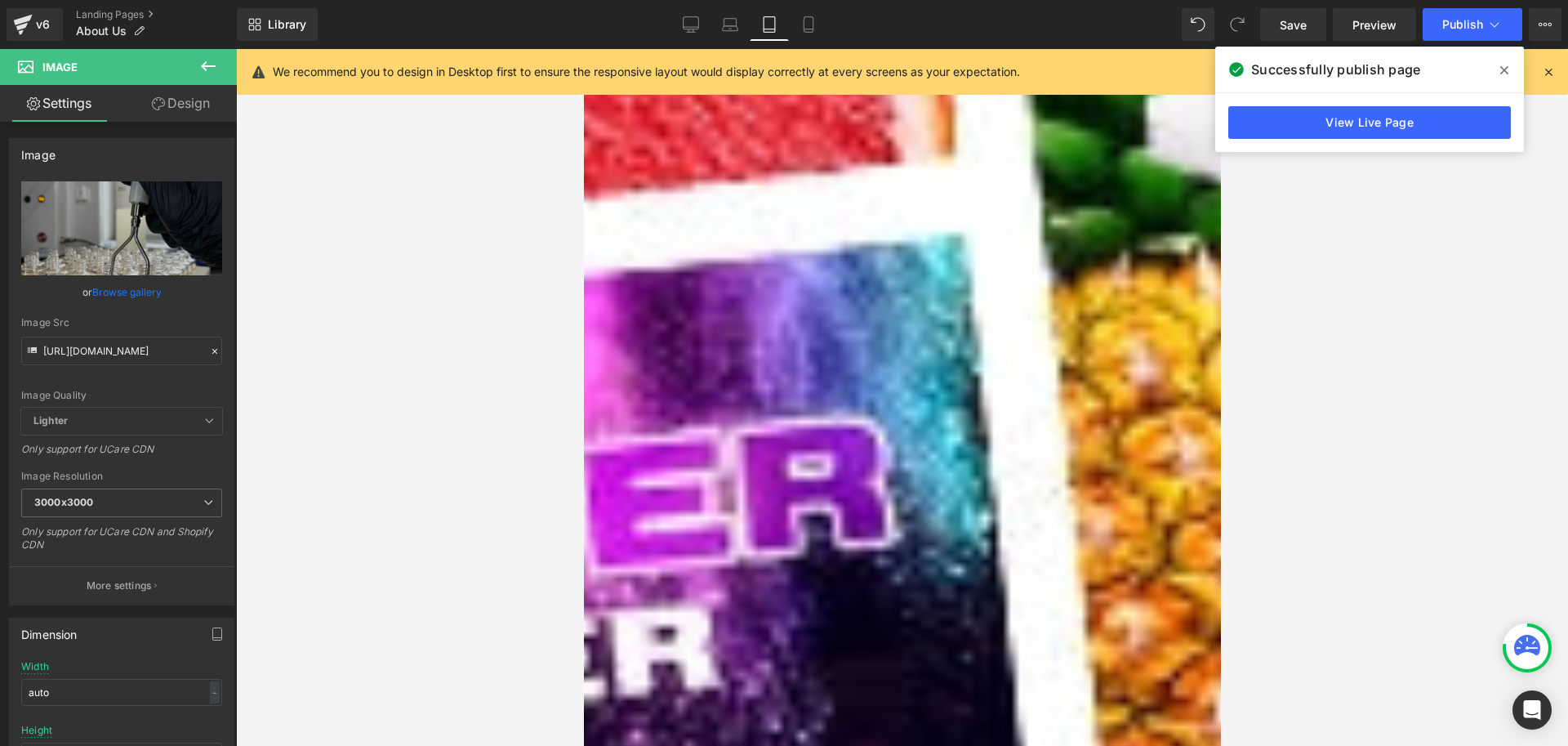
scroll to position [2941, 0]
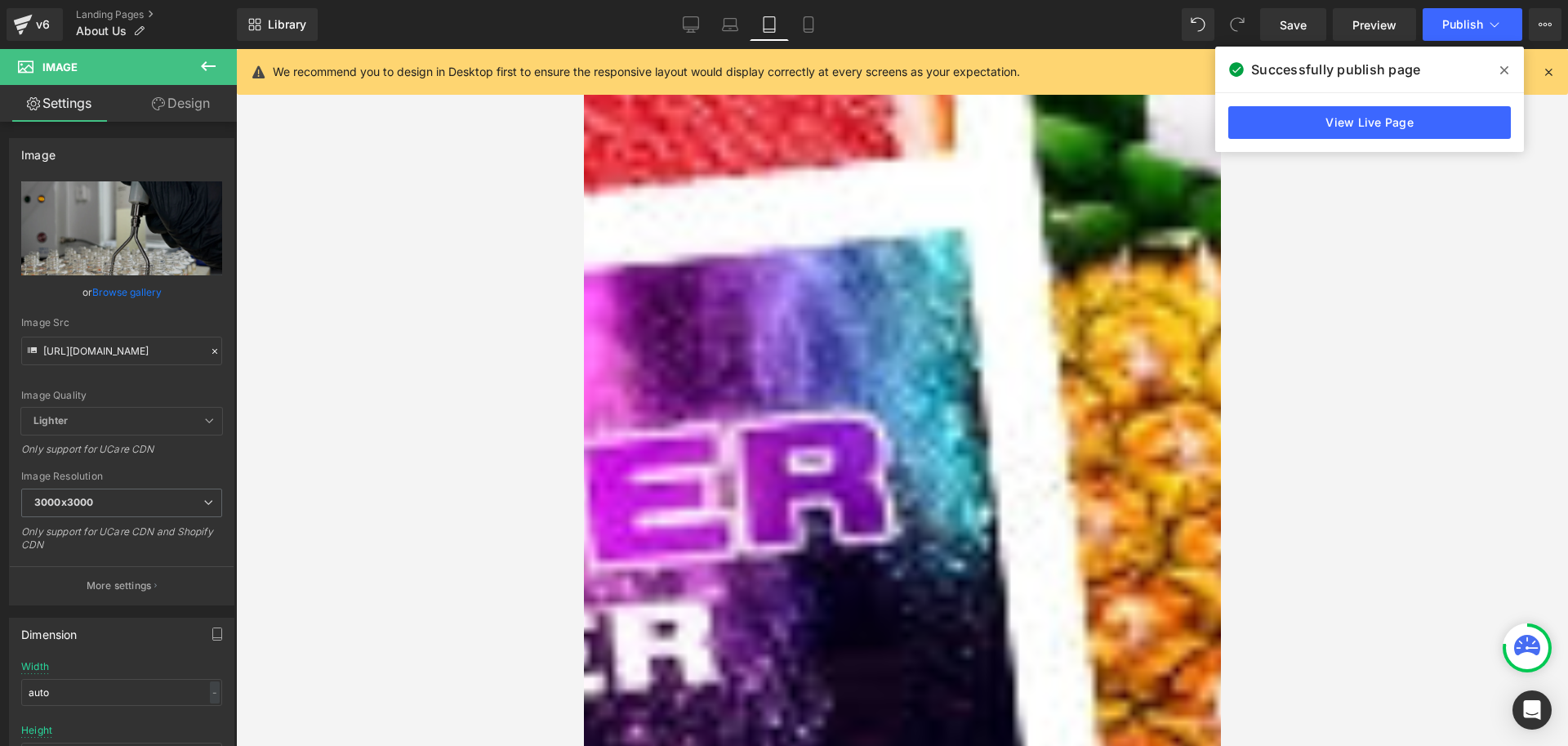
click at [640, 735] on h1 "Unsere Mission 🌍💡" at bounding box center [902, 749] width 604 height 28
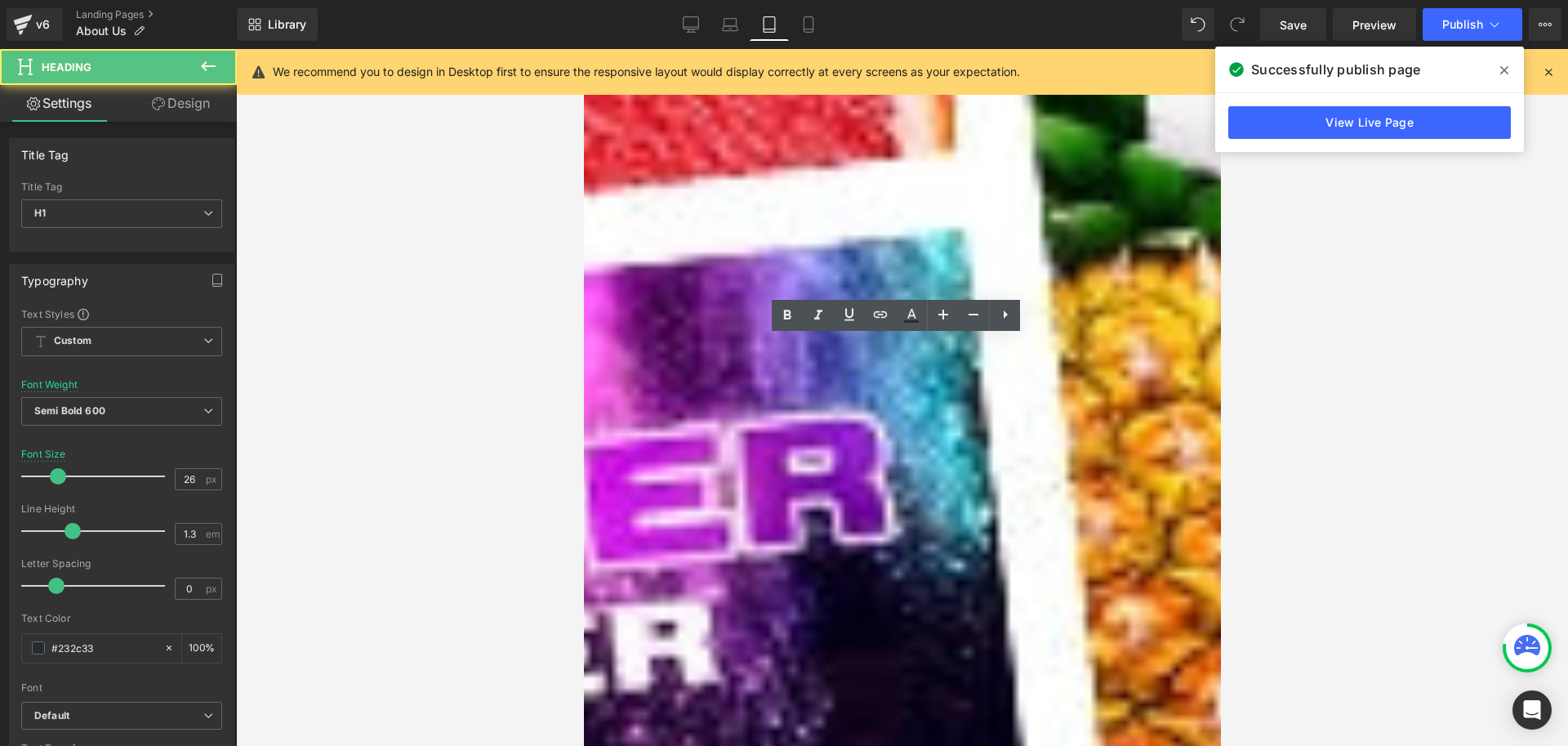
click at [600, 369] on div "Image Unsere Mission 🌍💡 Heading Row Wir glauben, dass ein Autoduft mehr ist als…" at bounding box center [902, 545] width 604 height 918
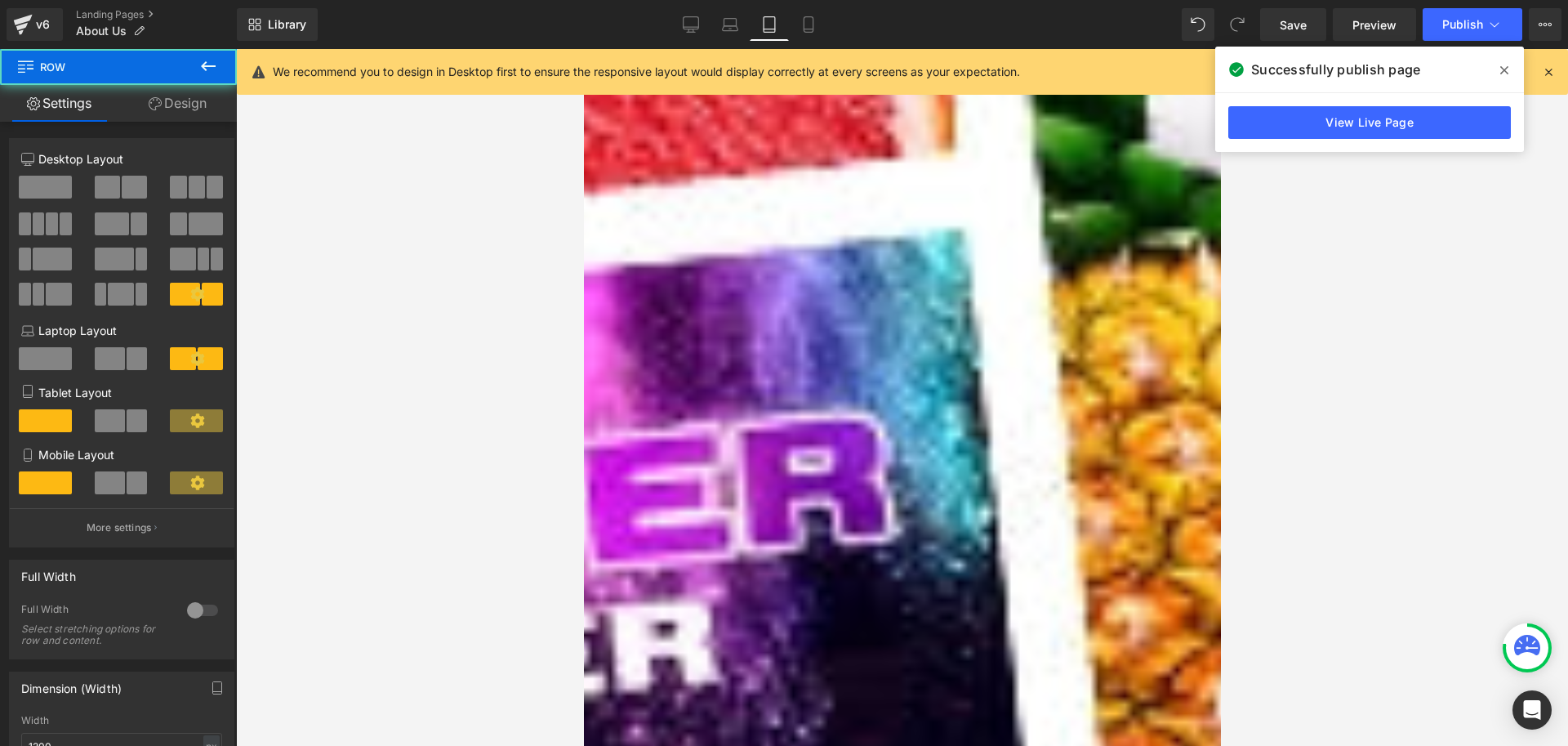
click at [596, 368] on div "Image Unsere Mission 🌍💡 Heading Row Wir glauben, dass ein Autoduft mehr ist als…" at bounding box center [902, 526] width 637 height 980
click at [116, 412] on span at bounding box center [109, 420] width 31 height 23
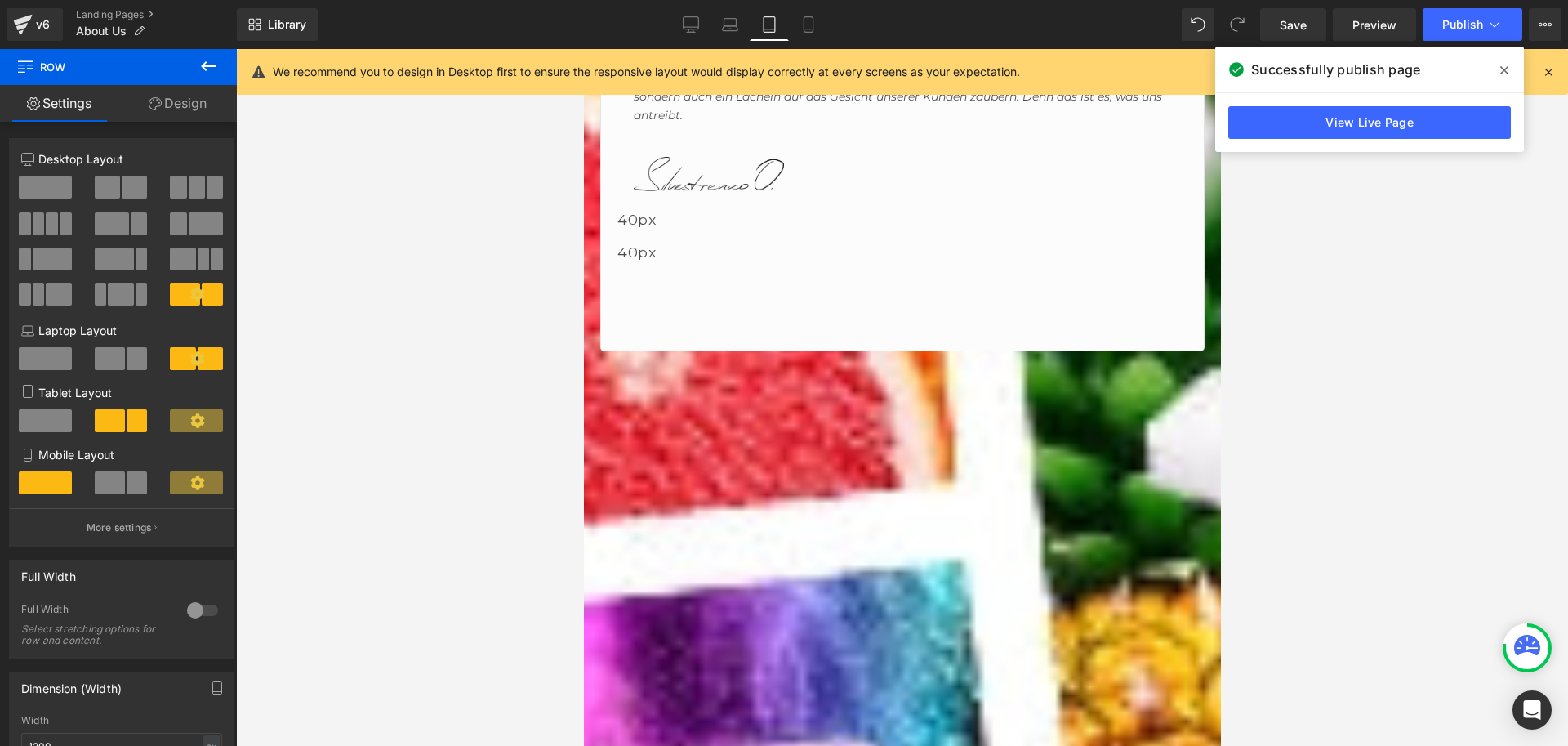
scroll to position [2614, 0]
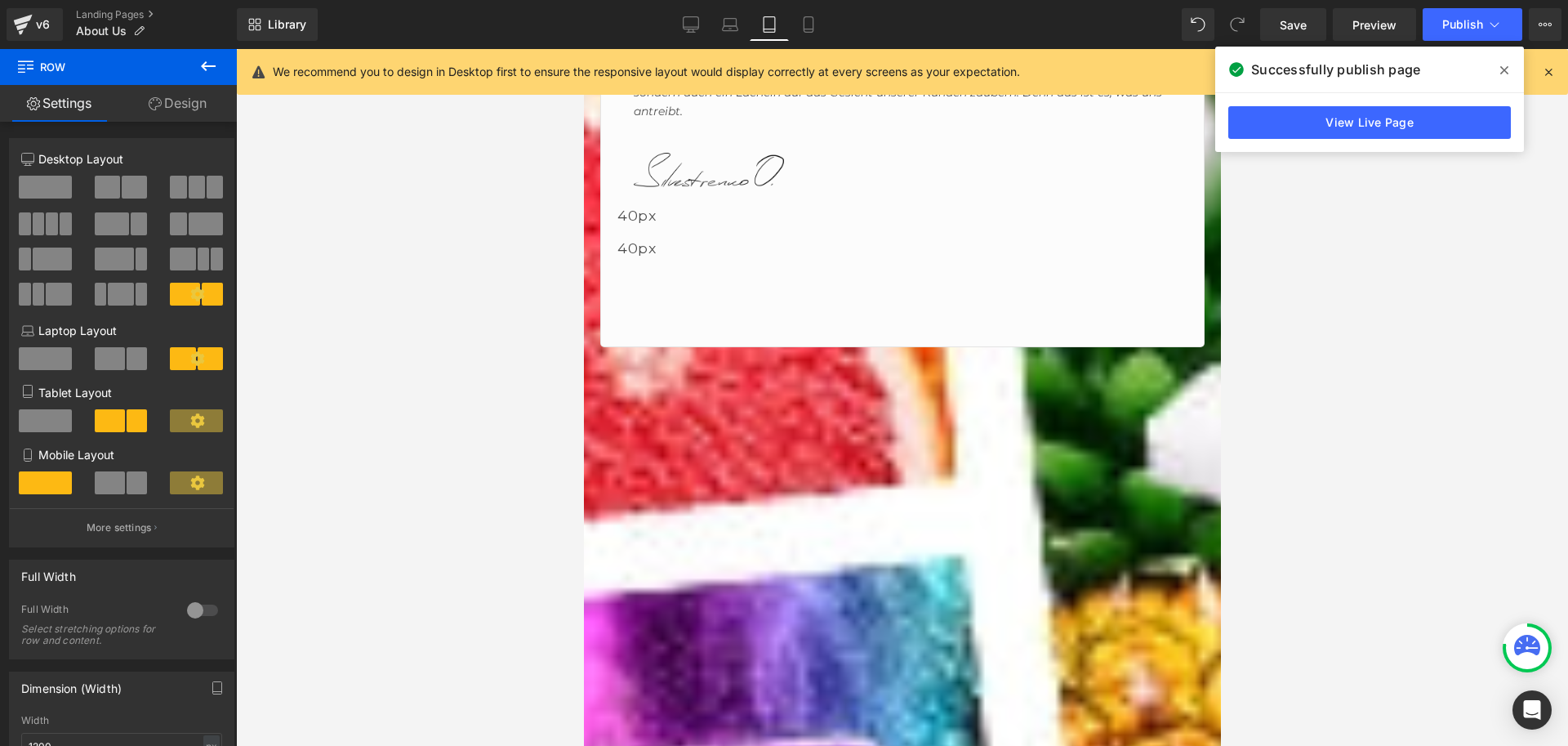
click at [192, 419] on icon at bounding box center [197, 420] width 14 height 14
click at [217, 420] on div at bounding box center [197, 421] width 55 height 25
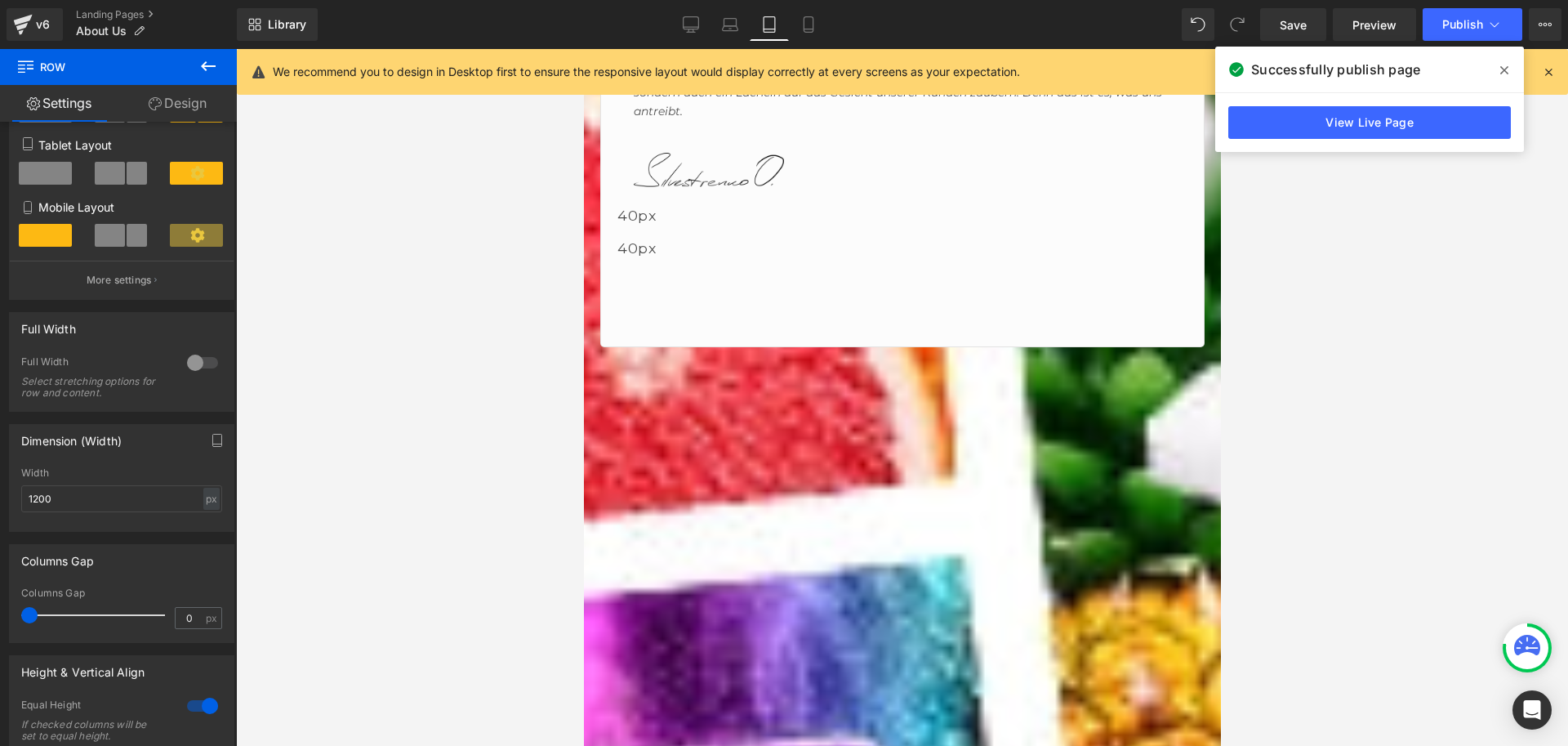
scroll to position [245, 0]
click at [192, 364] on div at bounding box center [202, 365] width 39 height 26
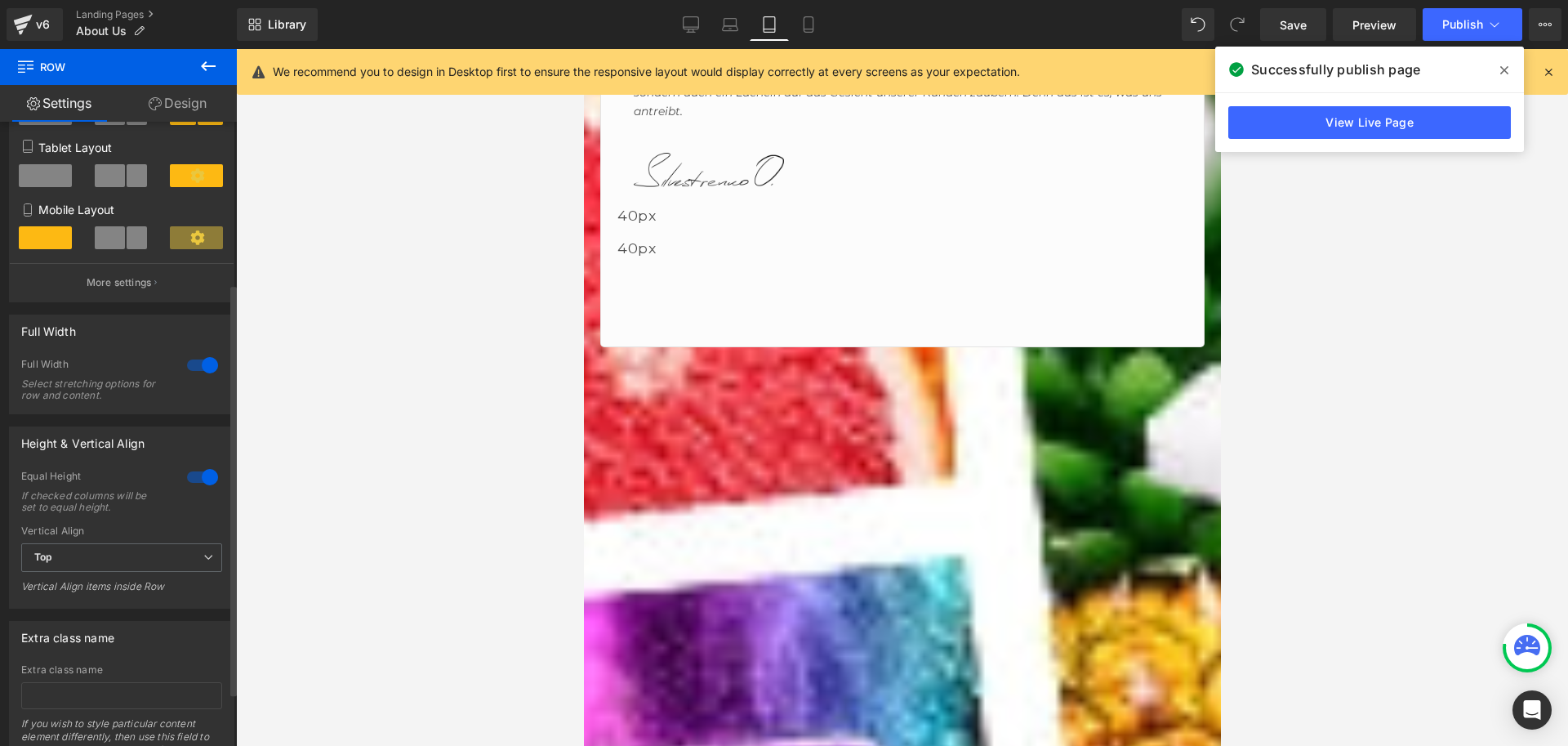
click at [192, 361] on div at bounding box center [202, 365] width 39 height 26
type input "100"
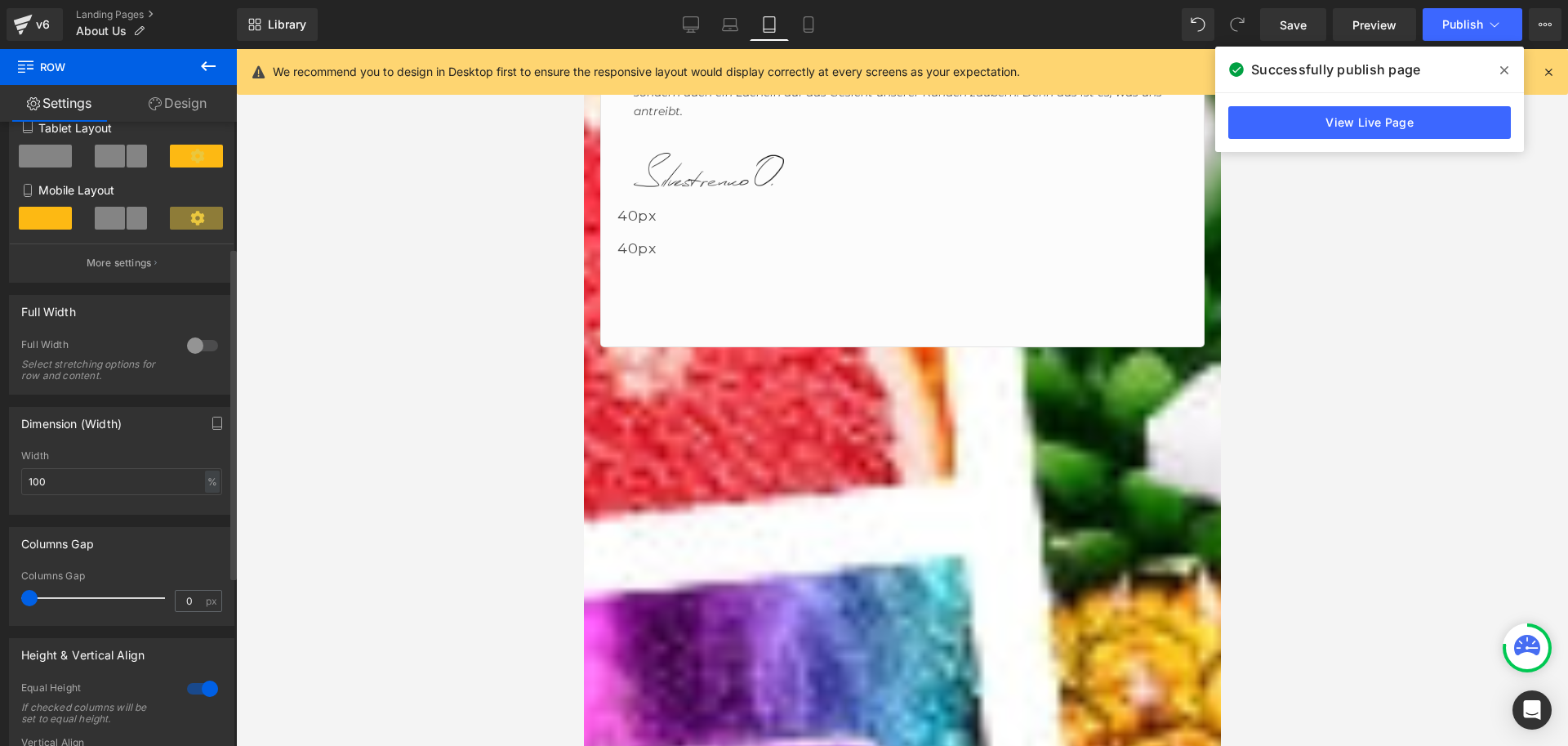
scroll to position [164, 0]
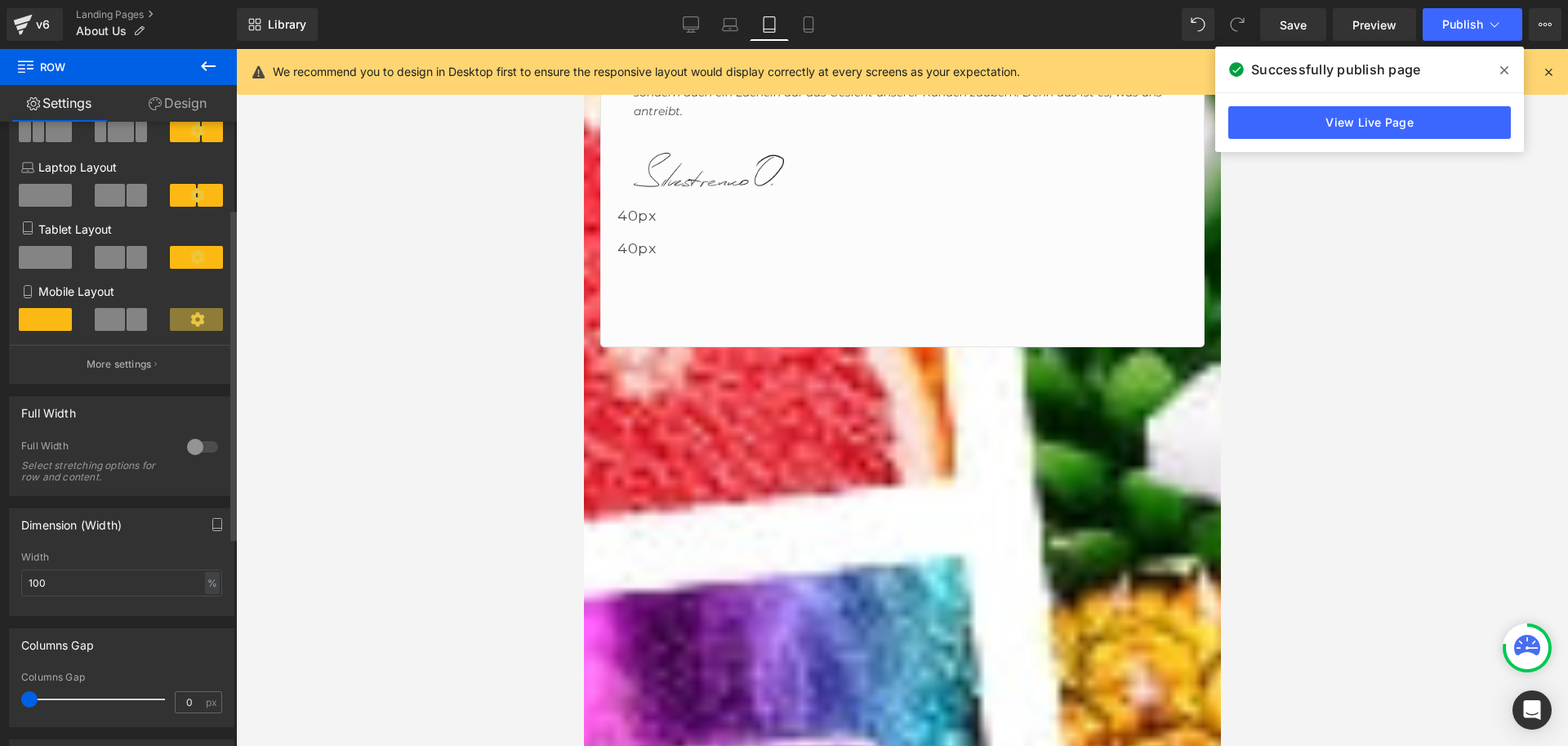
click at [127, 257] on span at bounding box center [137, 257] width 21 height 23
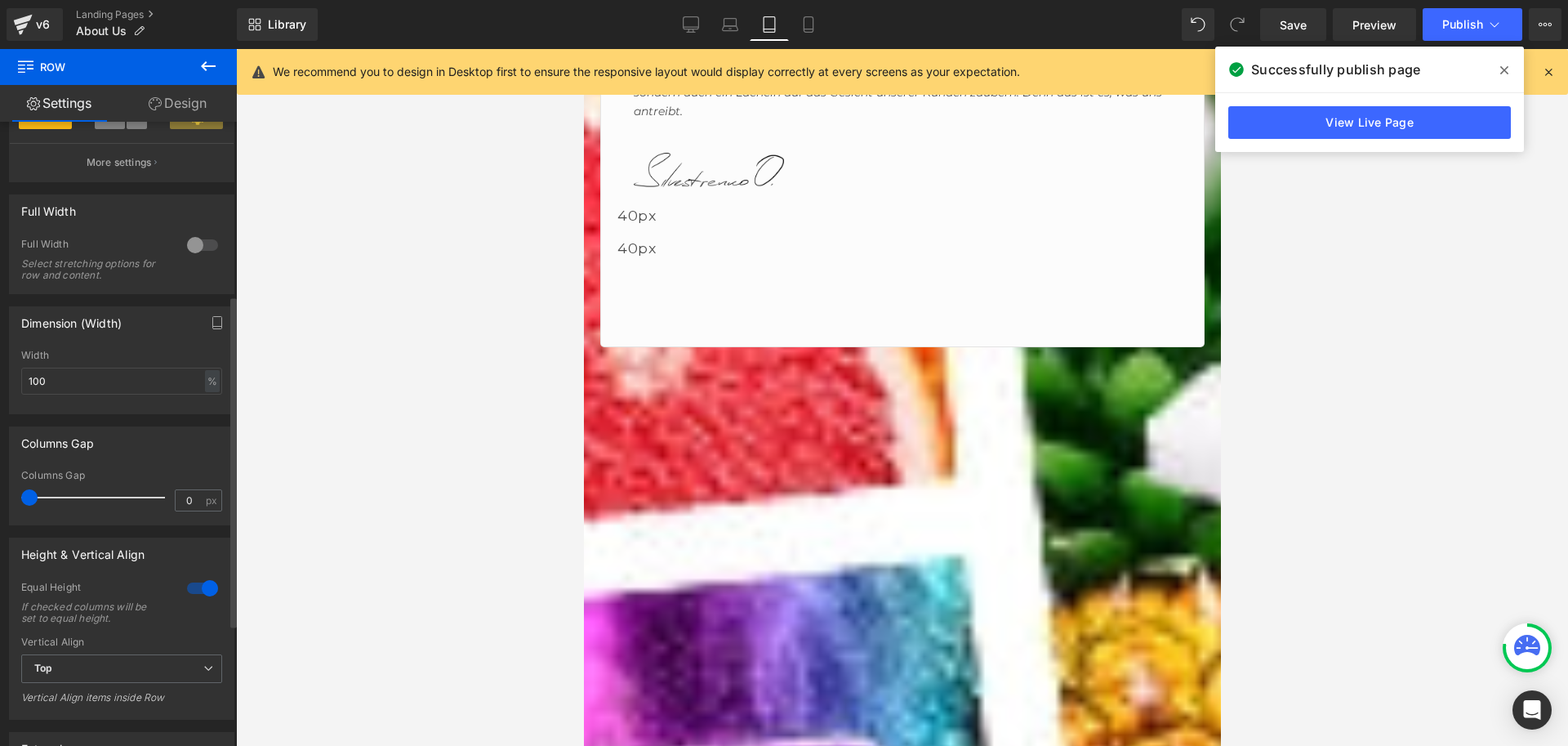
scroll to position [490, 0]
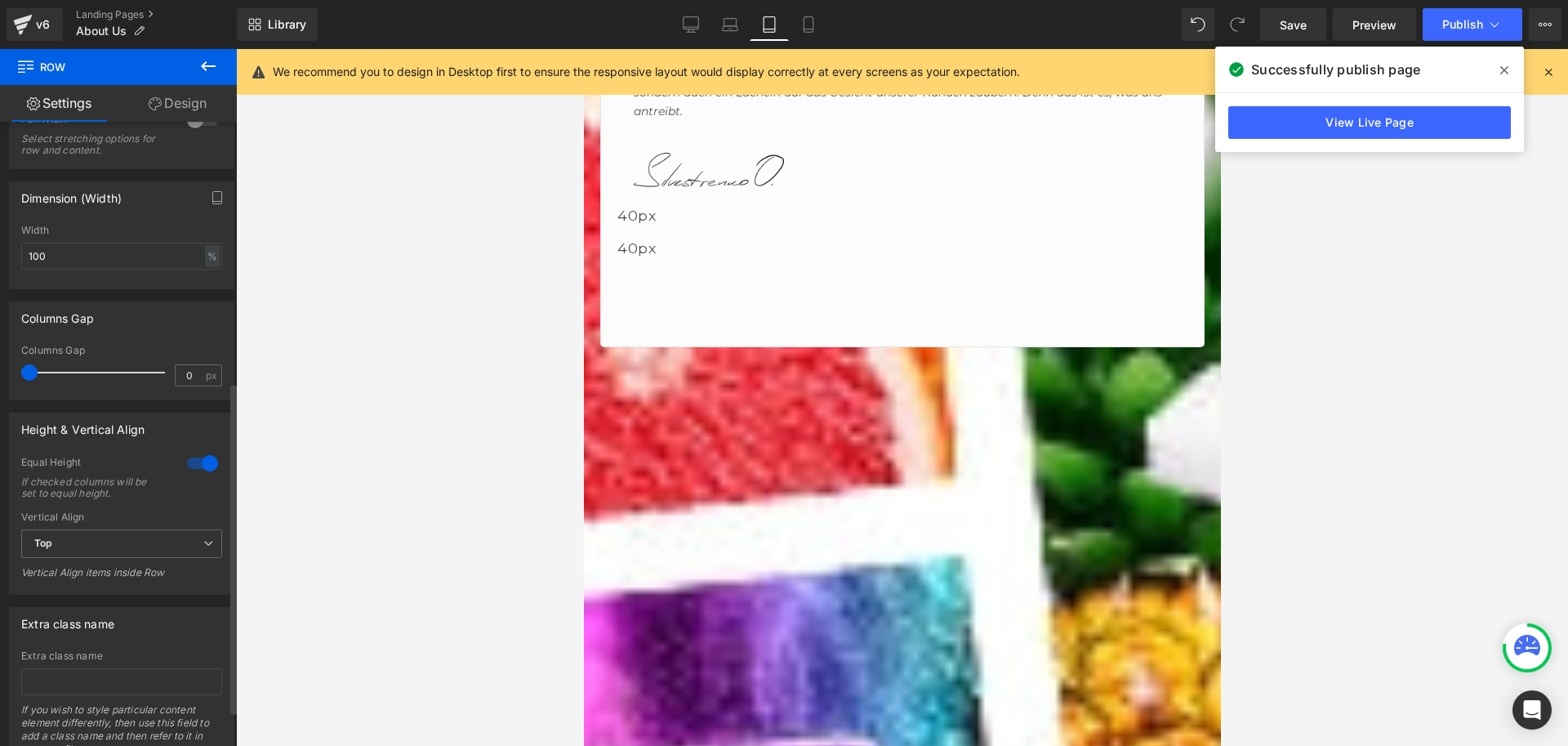
click at [200, 462] on div at bounding box center [202, 463] width 39 height 26
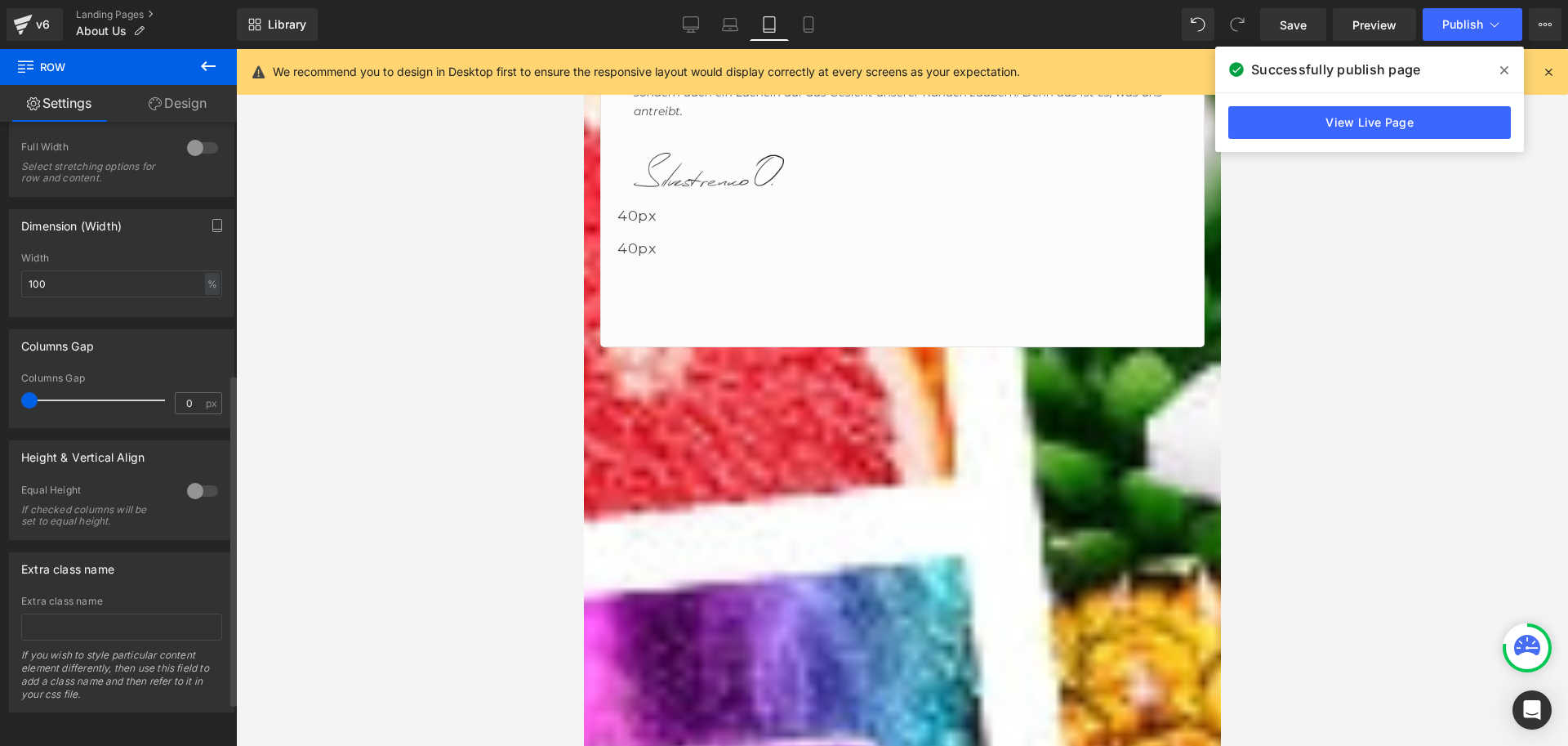
scroll to position [475, 0]
click at [192, 478] on div at bounding box center [202, 491] width 39 height 26
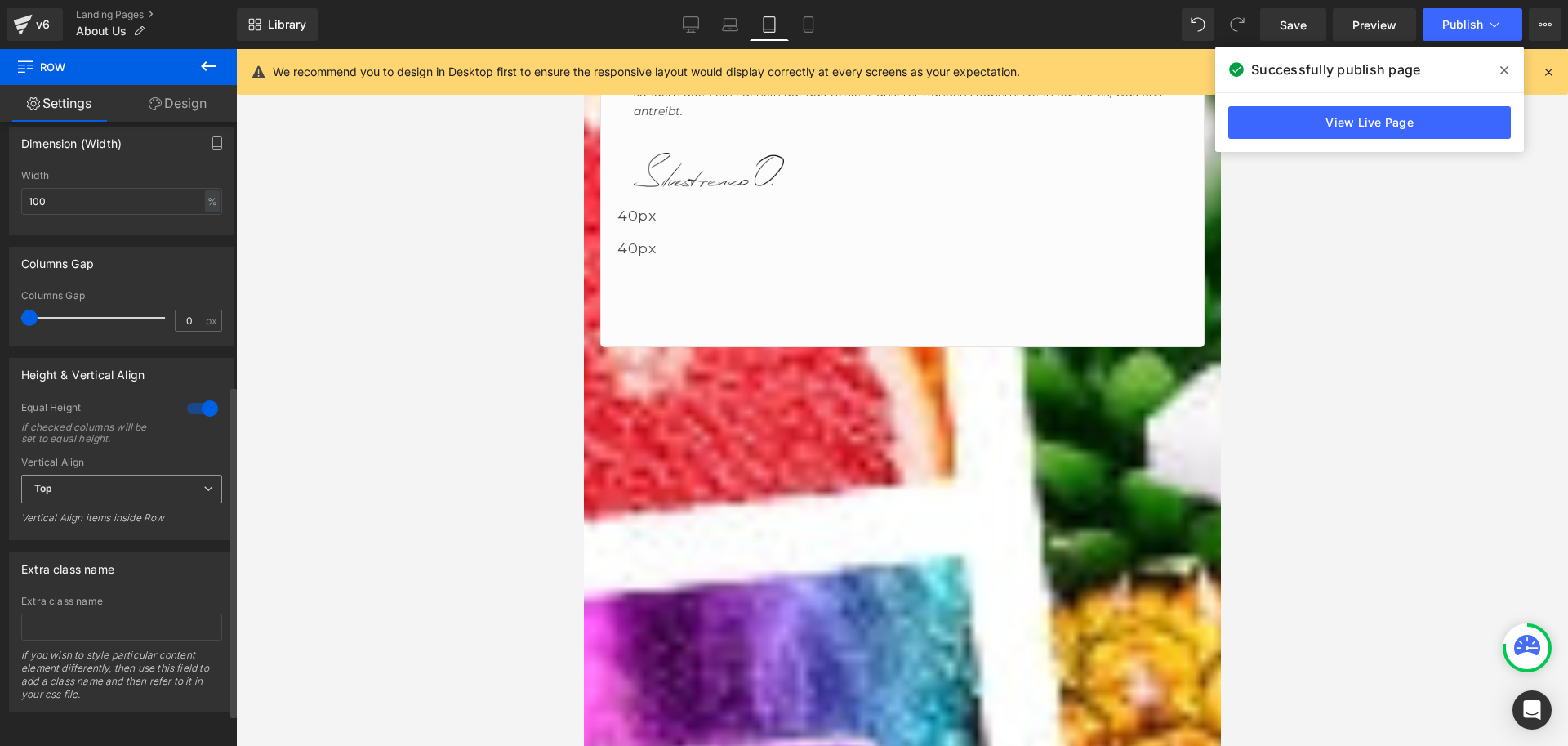
scroll to position [557, 0]
click at [112, 478] on span "Top" at bounding box center [122, 489] width 201 height 29
click at [91, 530] on li "Middle" at bounding box center [118, 542] width 194 height 25
click at [121, 476] on span "Middle" at bounding box center [122, 489] width 201 height 29
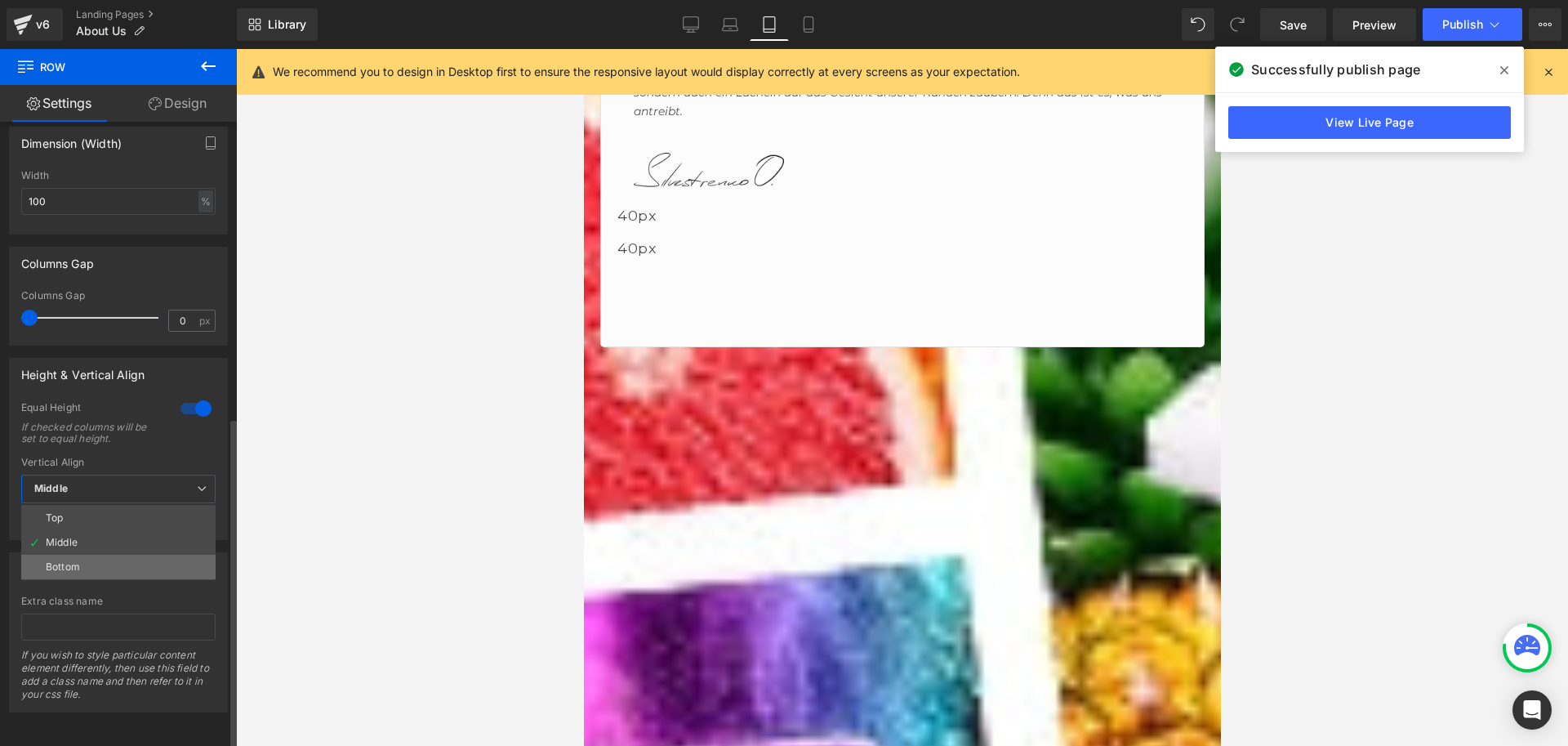
click at [83, 554] on li "Bottom" at bounding box center [118, 567] width 194 height 25
click at [95, 477] on span "Bottom" at bounding box center [122, 489] width 201 height 29
drag, startPoint x: 336, startPoint y: 339, endPoint x: 158, endPoint y: 496, distance: 237.3
click at [72, 505] on li "Top" at bounding box center [118, 517] width 194 height 25
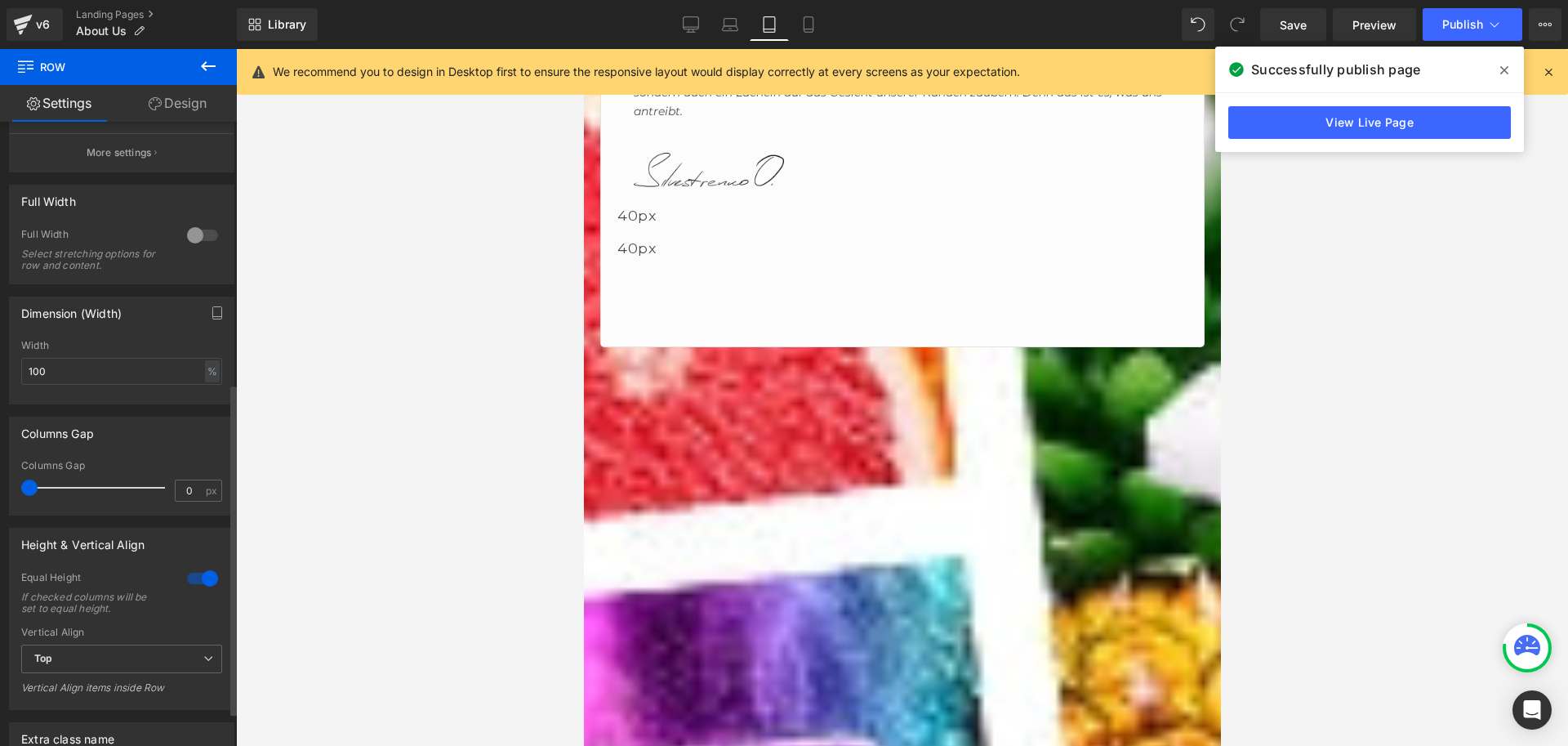
scroll to position [312, 0]
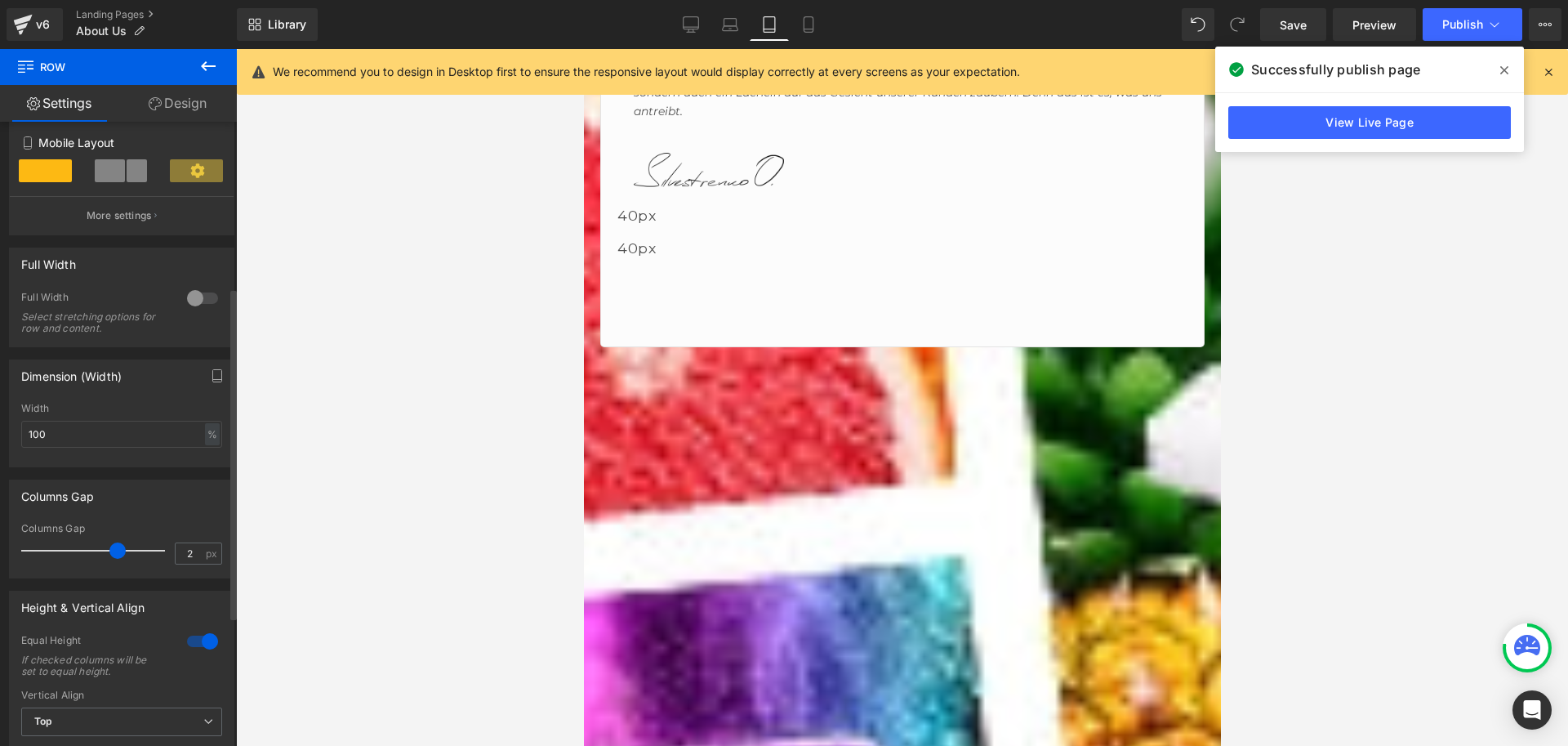
type input "0"
drag, startPoint x: 34, startPoint y: 553, endPoint x: 0, endPoint y: 559, distance: 34.5
click at [0, 559] on div "Columns Gap 0px Columns Gap 0 px" at bounding box center [122, 523] width 244 height 111
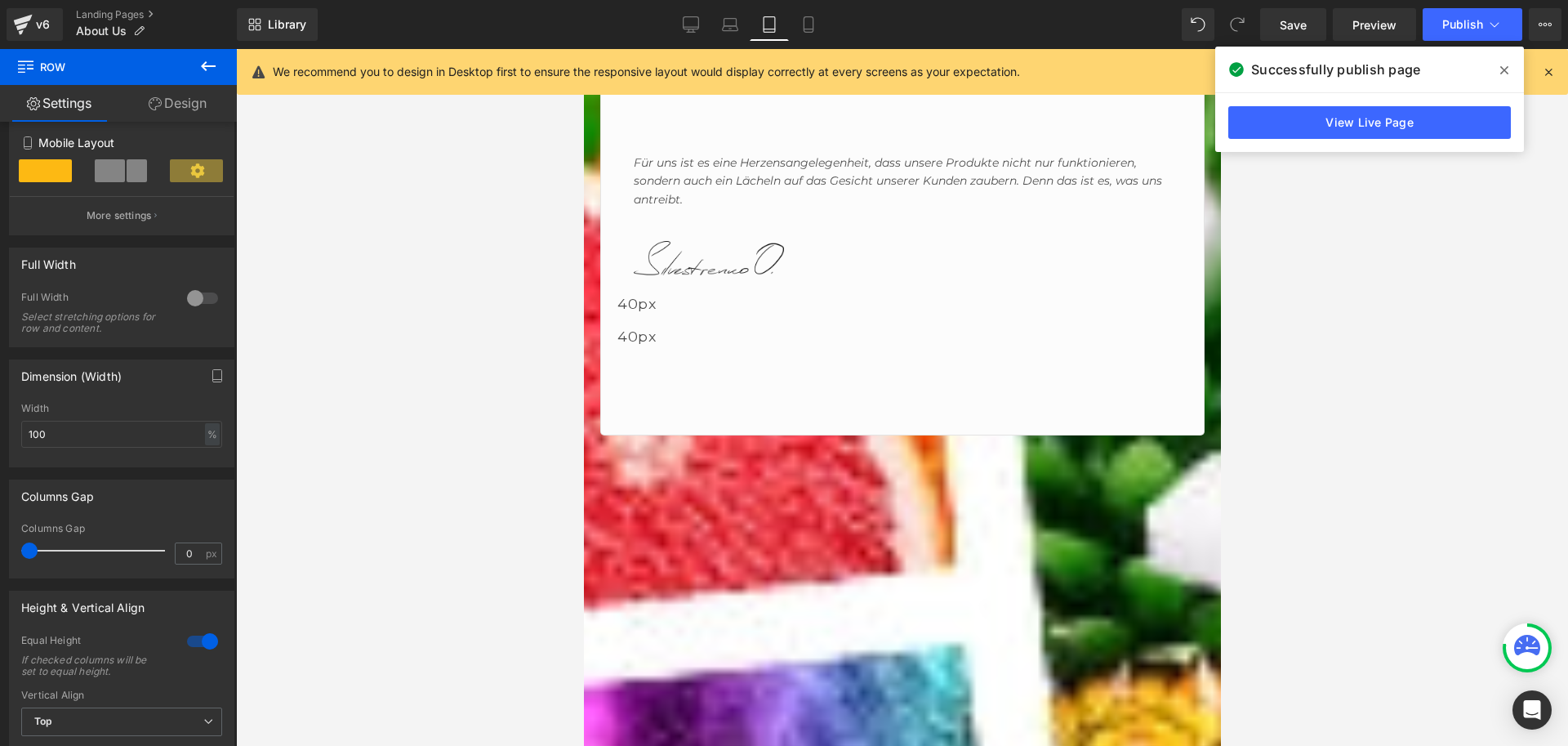
scroll to position [2532, 0]
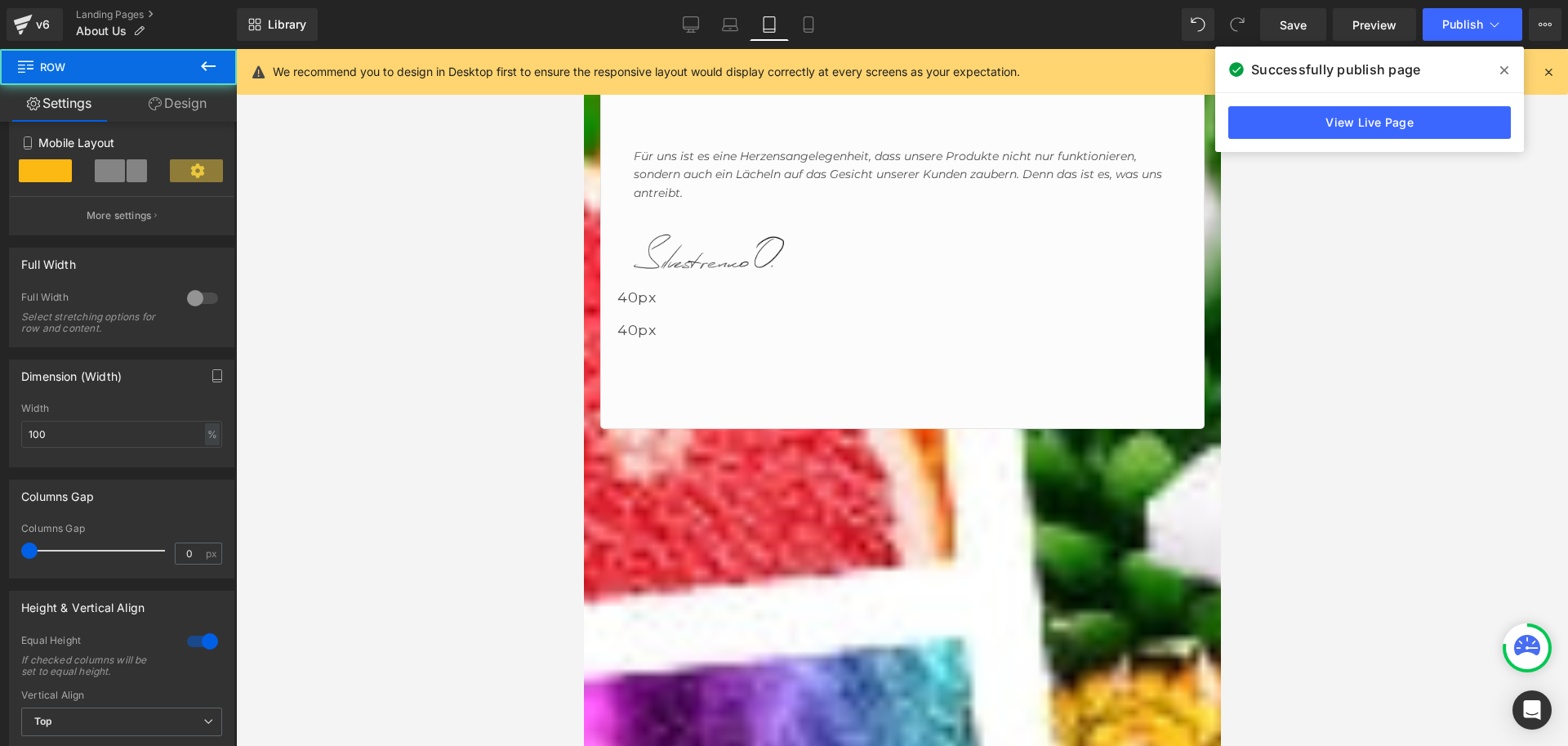
click at [213, 67] on icon at bounding box center [208, 66] width 15 height 10
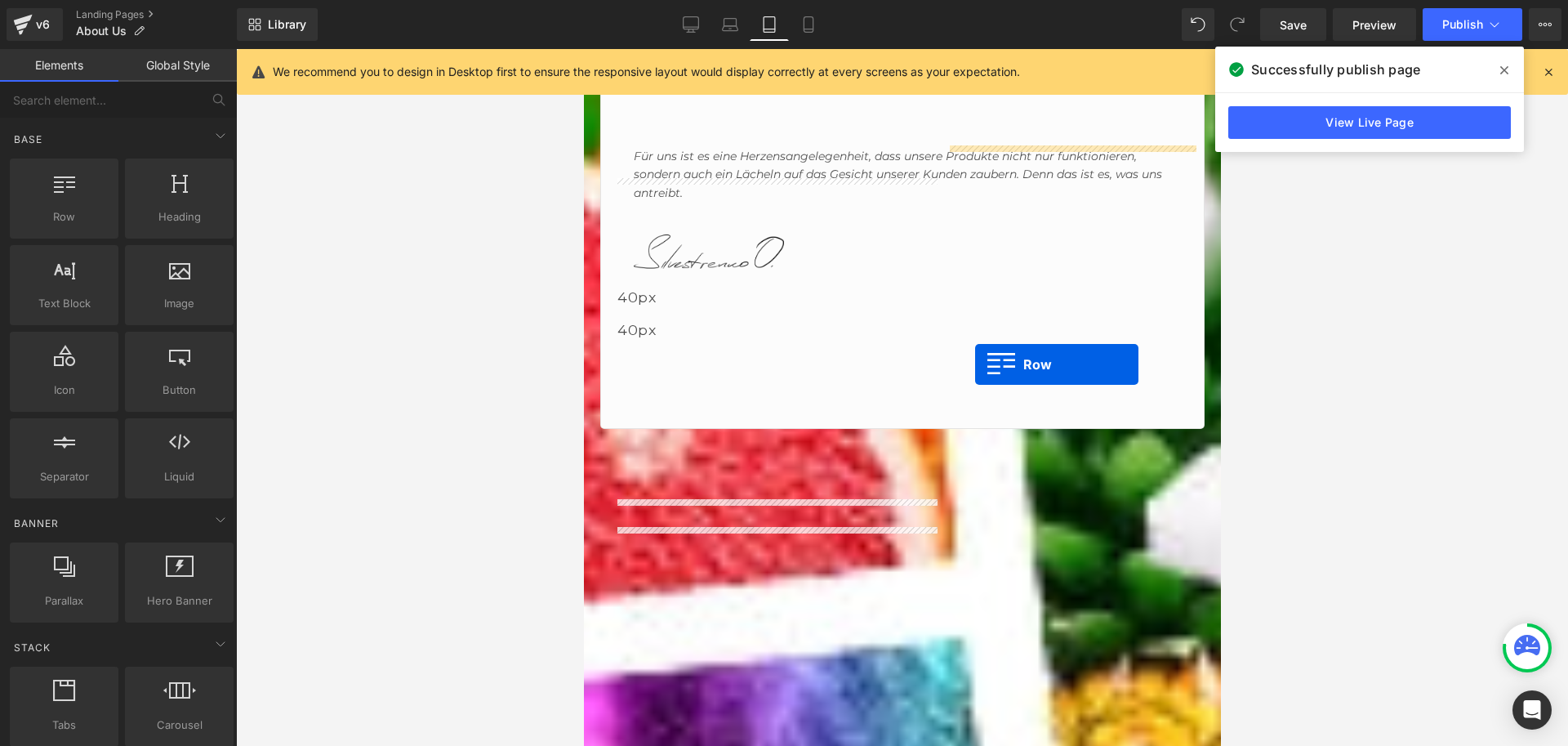
drag, startPoint x: 658, startPoint y: 275, endPoint x: 974, endPoint y: 364, distance: 328.3
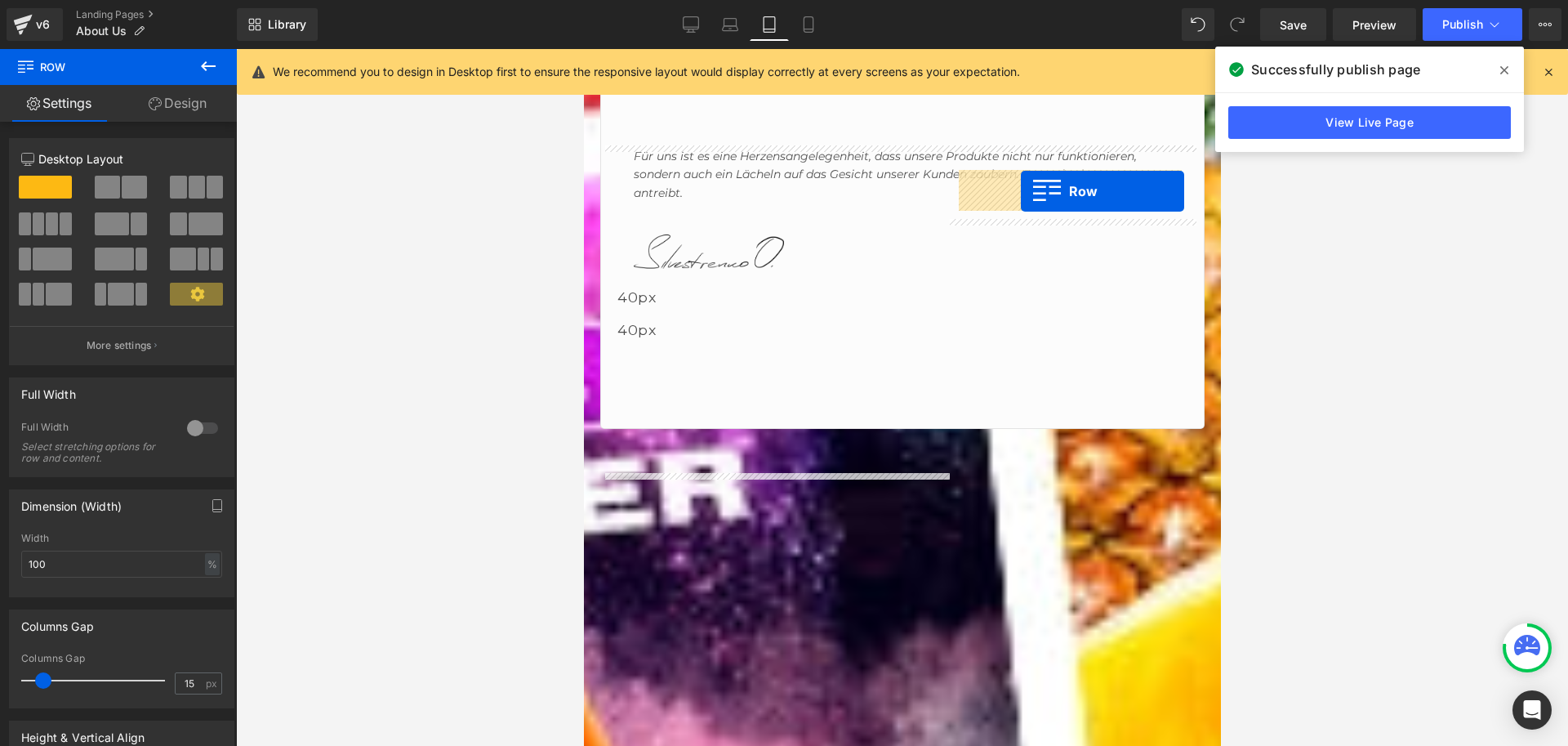
drag, startPoint x: 606, startPoint y: 190, endPoint x: 1019, endPoint y: 194, distance: 413.0
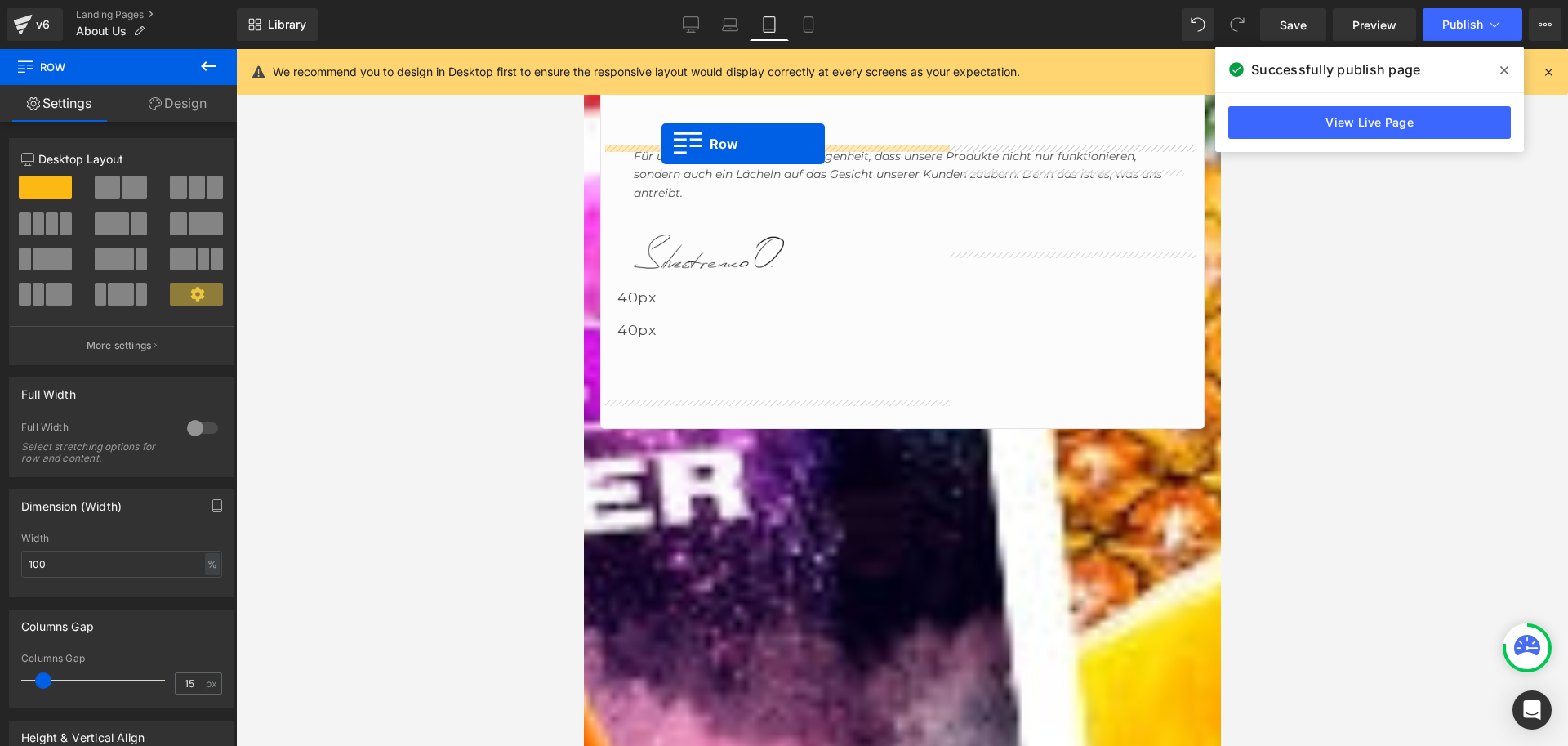
drag, startPoint x: 968, startPoint y: 216, endPoint x: 661, endPoint y: 144, distance: 315.3
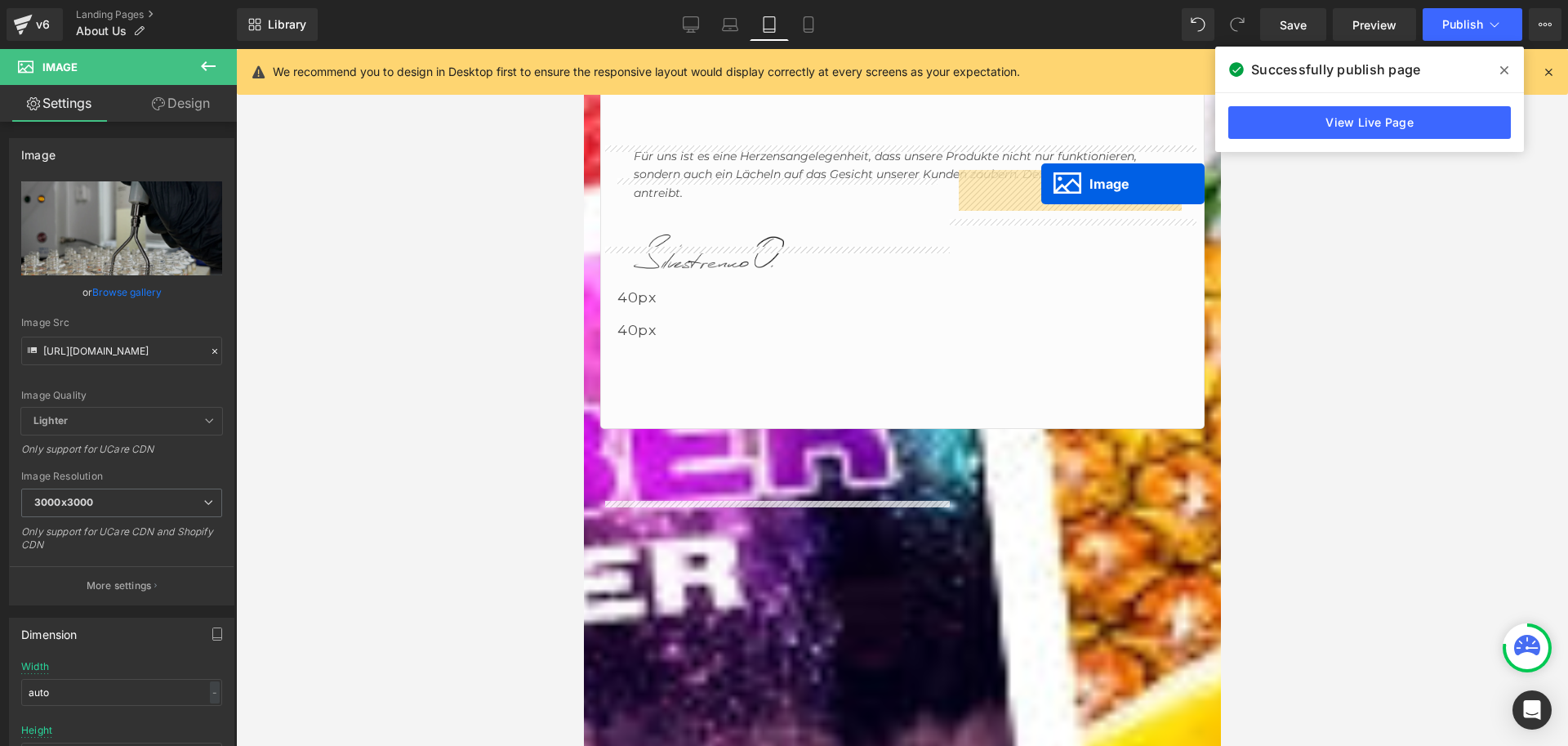
drag, startPoint x: 745, startPoint y: 337, endPoint x: 1041, endPoint y: 184, distance: 333.2
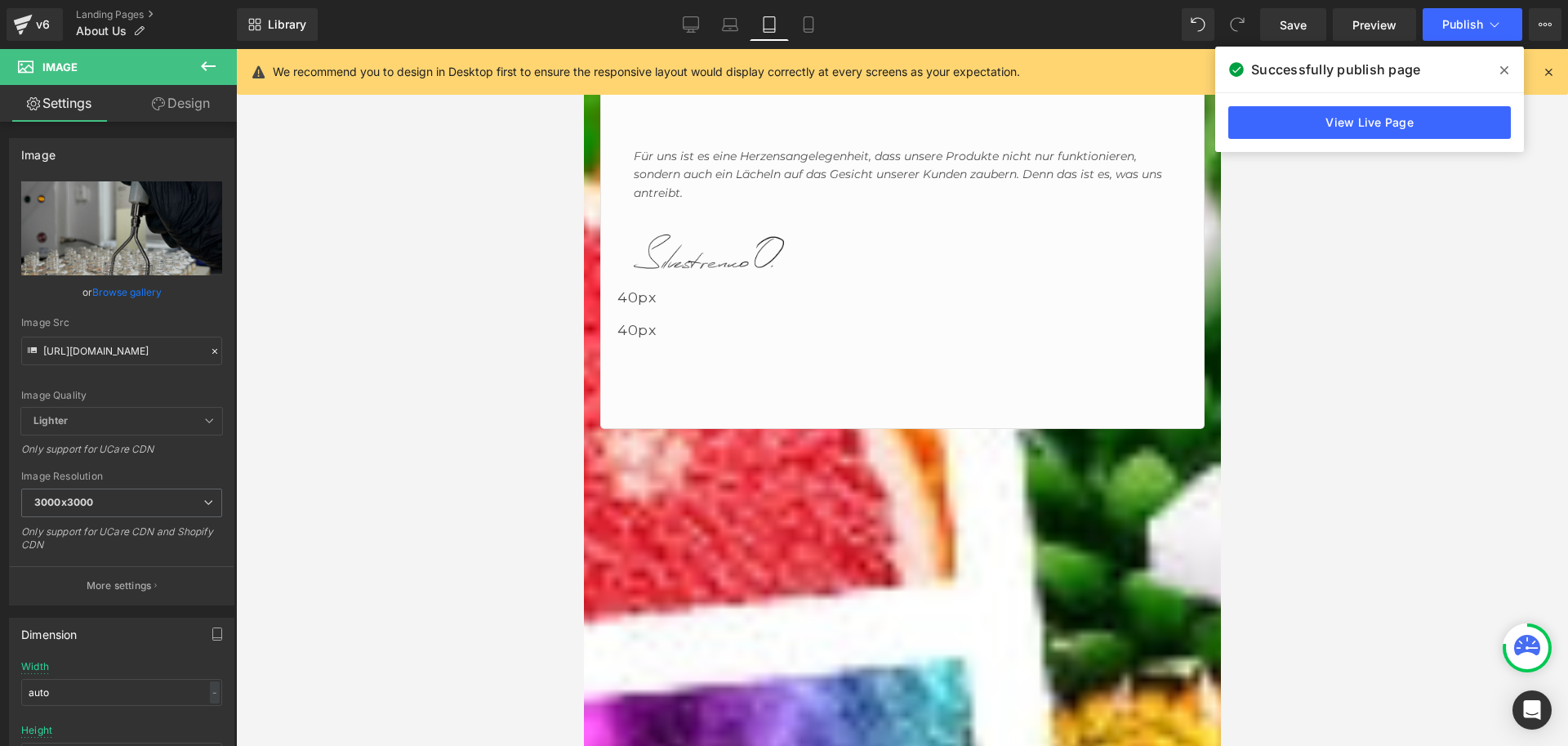
click at [583, 49] on link at bounding box center [583, 49] width 0 height 0
click at [583, 49] on div at bounding box center [583, 49] width 0 height 0
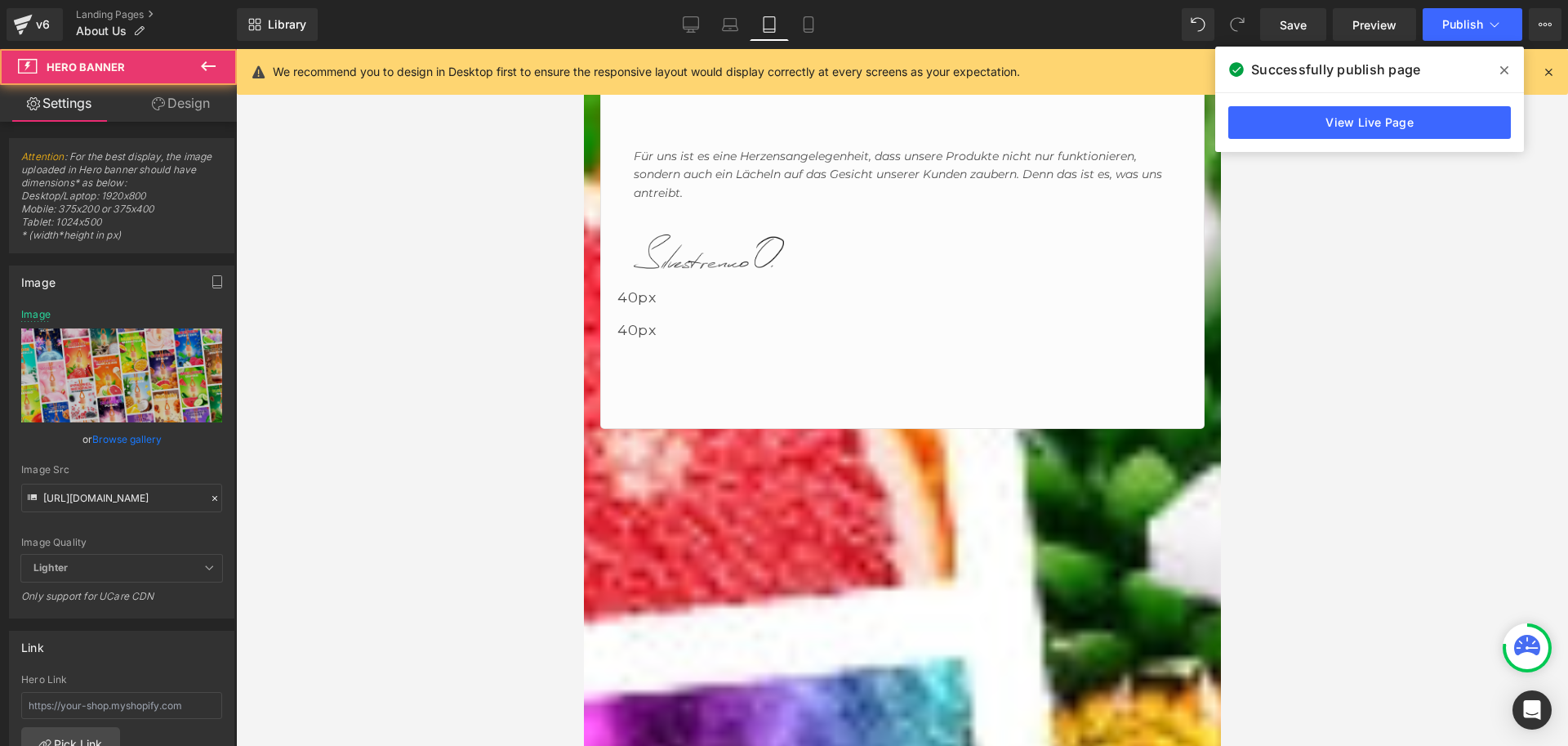
click at [176, 107] on link "Design" at bounding box center [180, 103] width 118 height 37
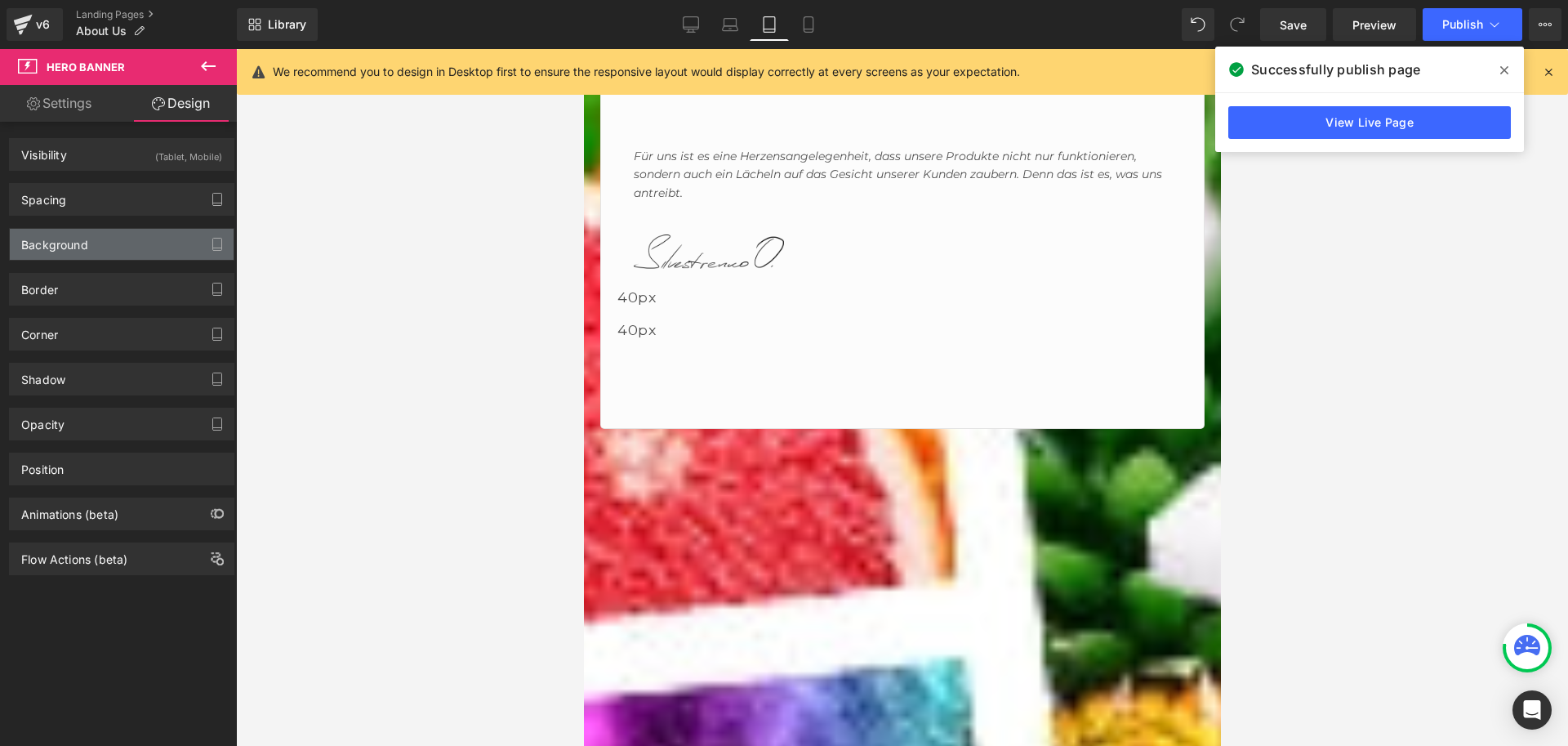
click at [76, 239] on div "Background" at bounding box center [54, 240] width 67 height 23
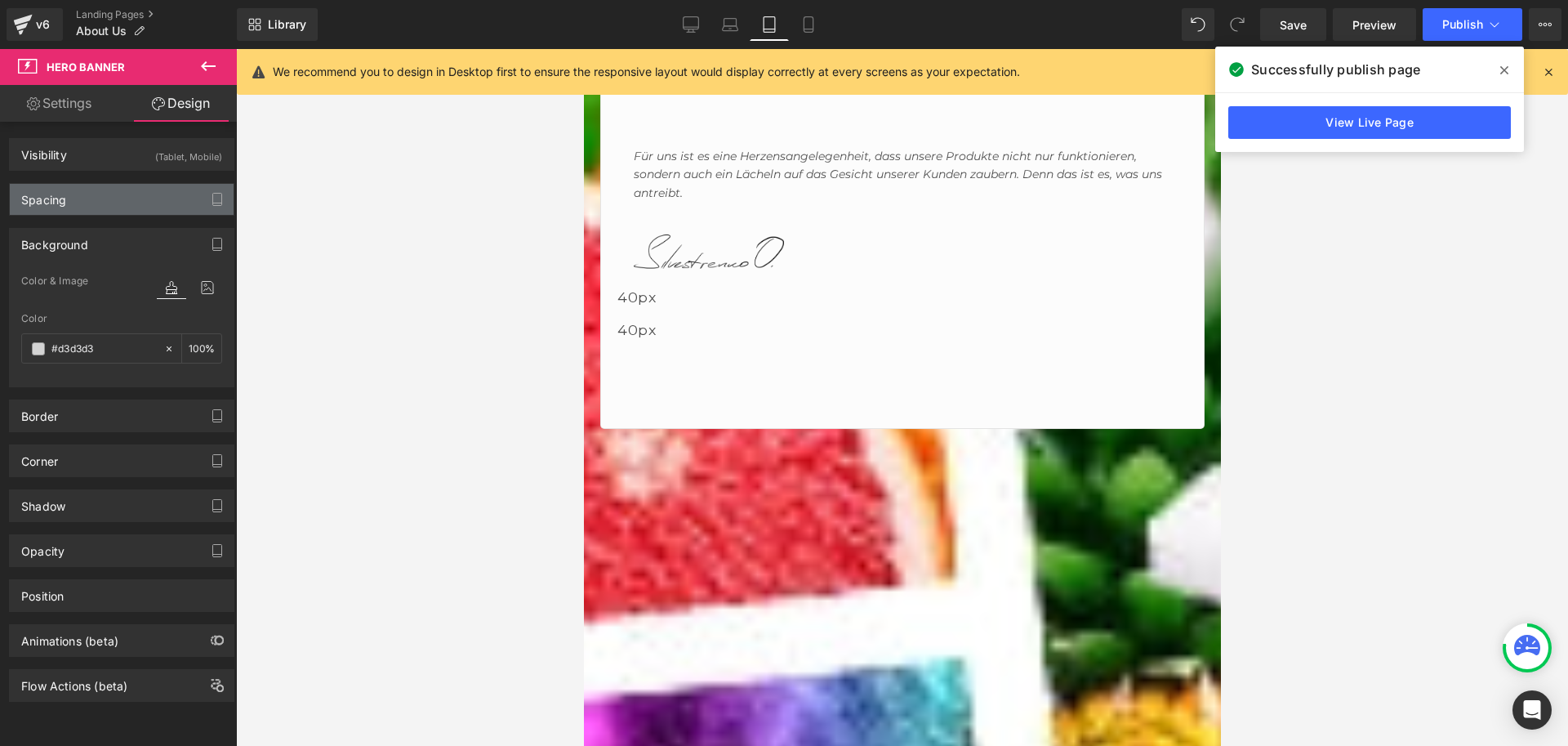
click at [76, 198] on div "Spacing" at bounding box center [122, 199] width 224 height 31
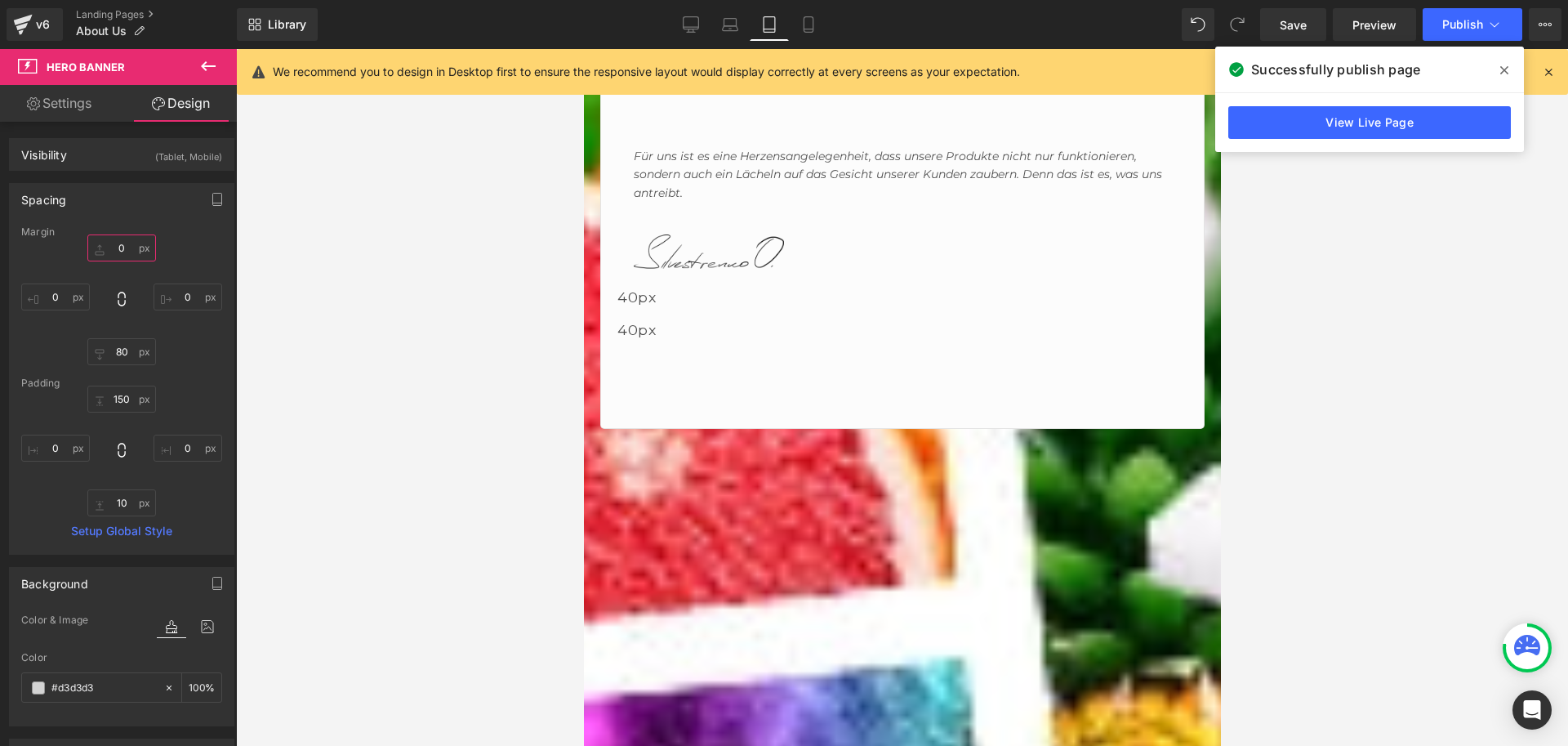
click at [121, 243] on input "0" at bounding box center [122, 248] width 68 height 27
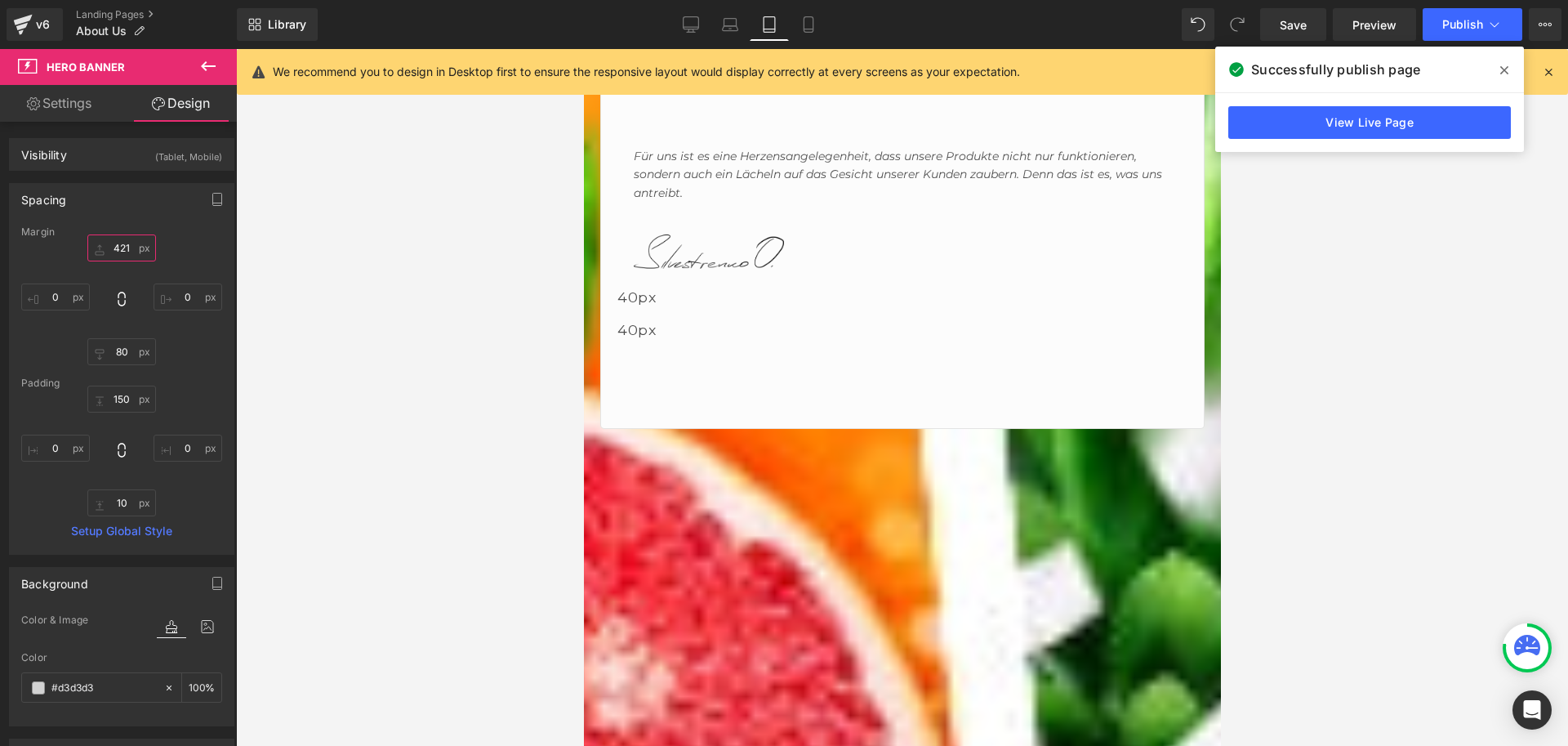
type input "42"
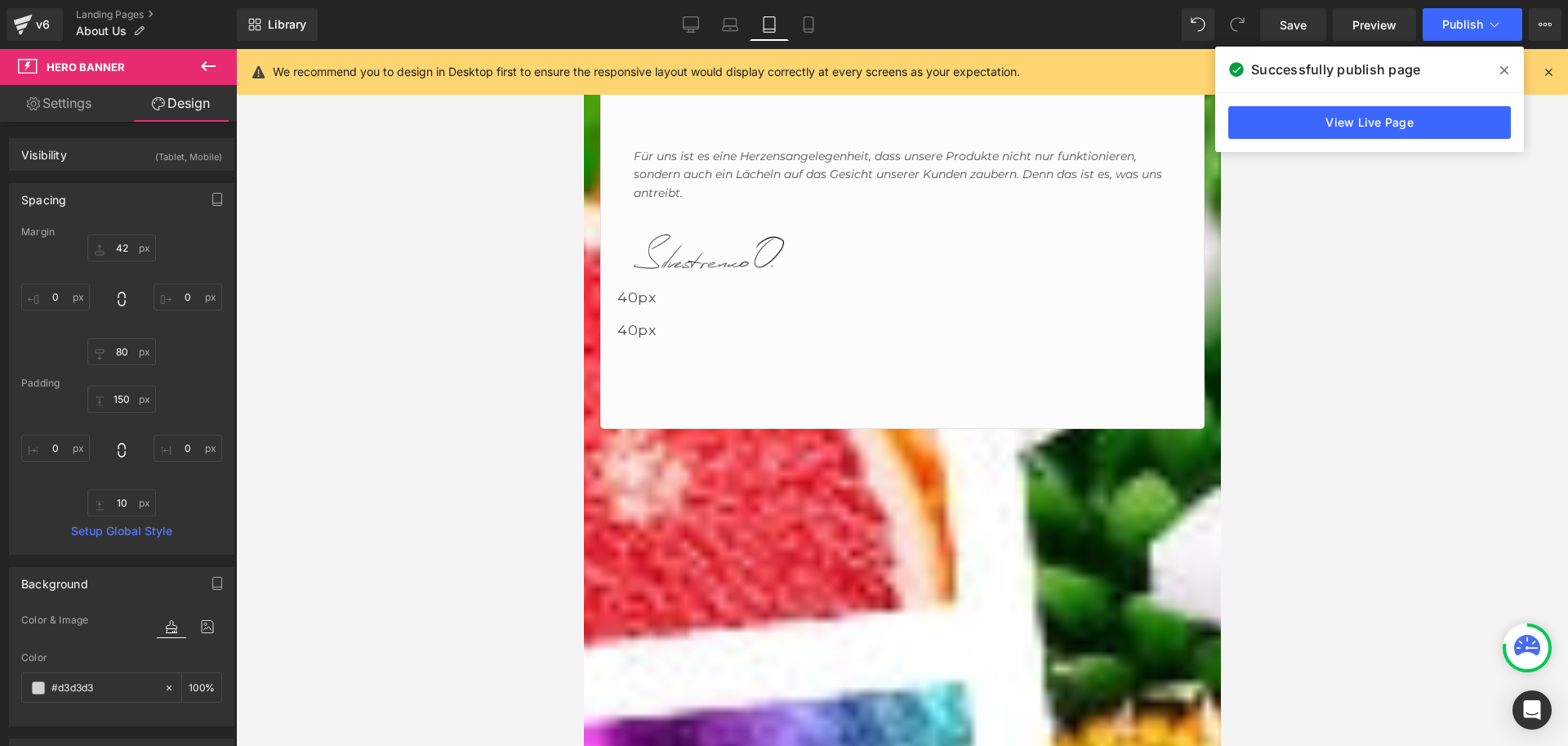
click at [583, 49] on icon at bounding box center [583, 49] width 0 height 0
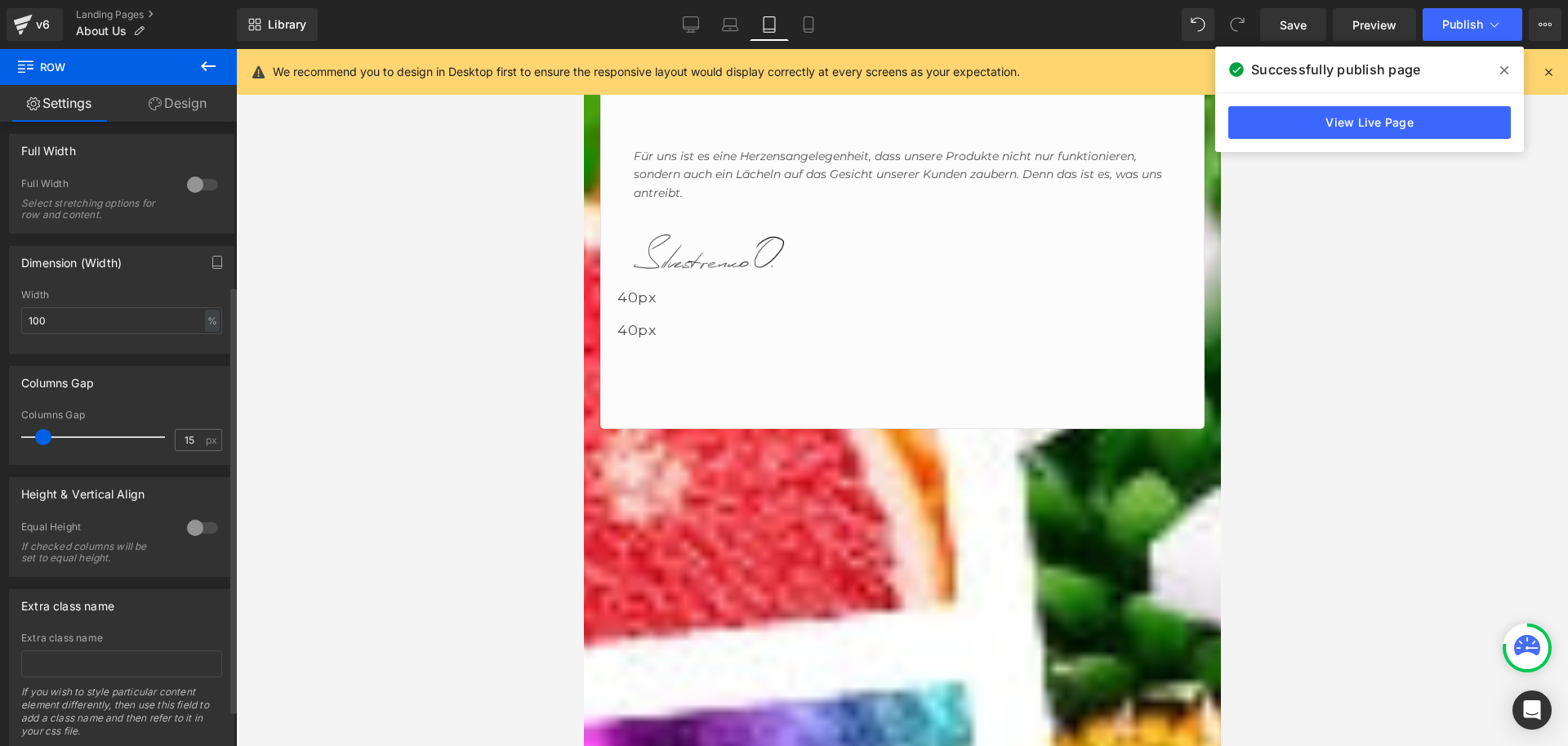
scroll to position [245, 0]
click at [583, 49] on span at bounding box center [583, 49] width 0 height 0
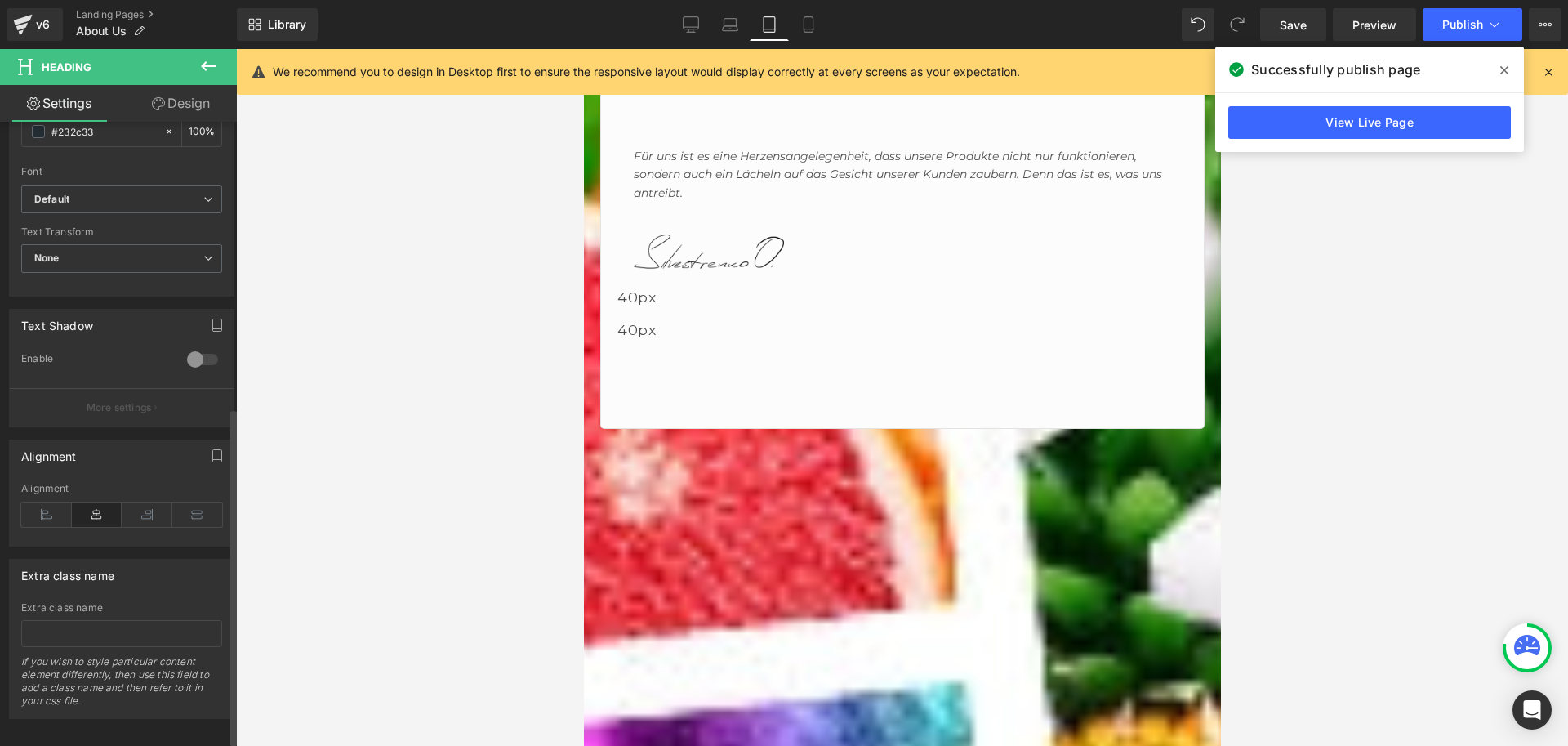
scroll to position [535, 0]
click at [46, 496] on icon at bounding box center [46, 508] width 51 height 25
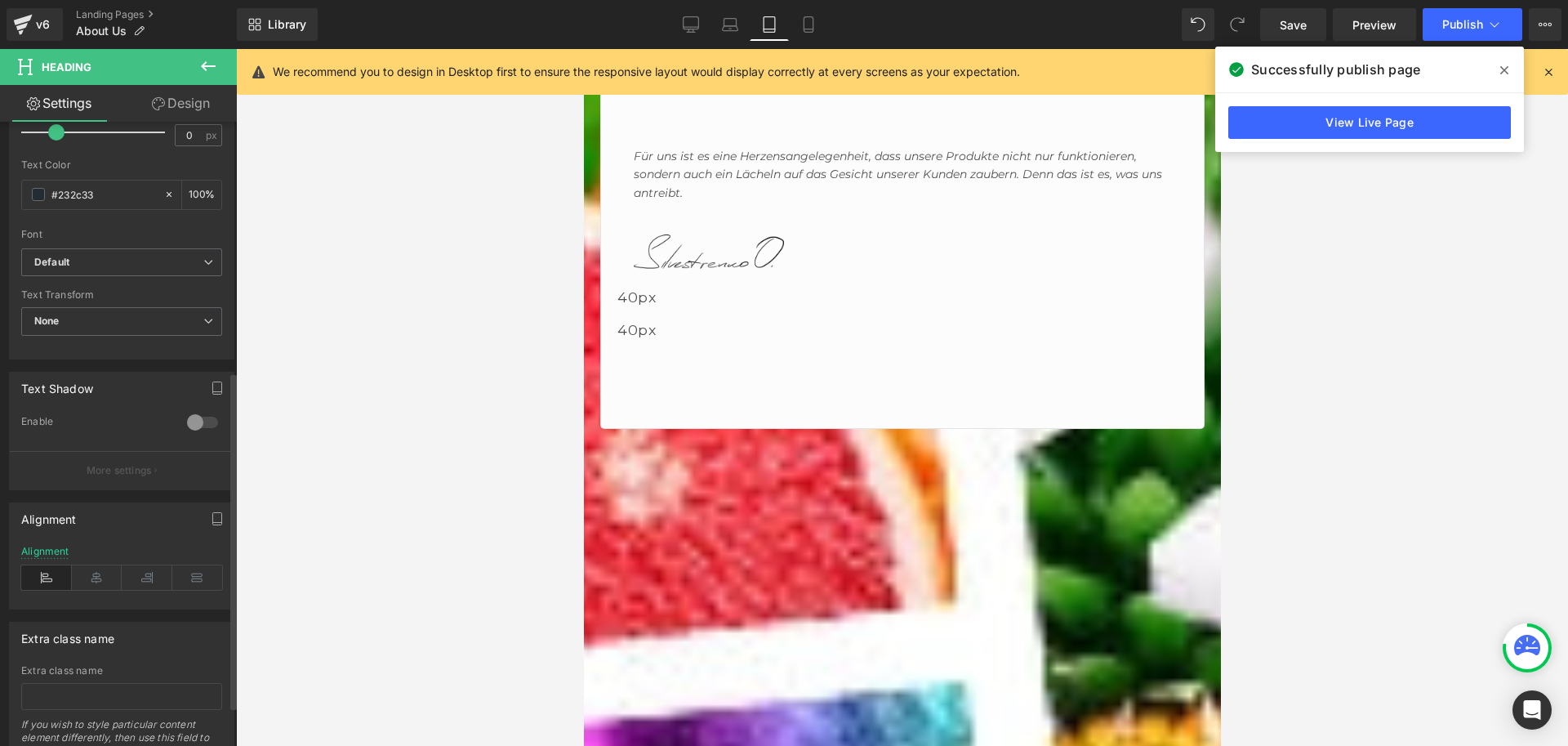
scroll to position [0, 0]
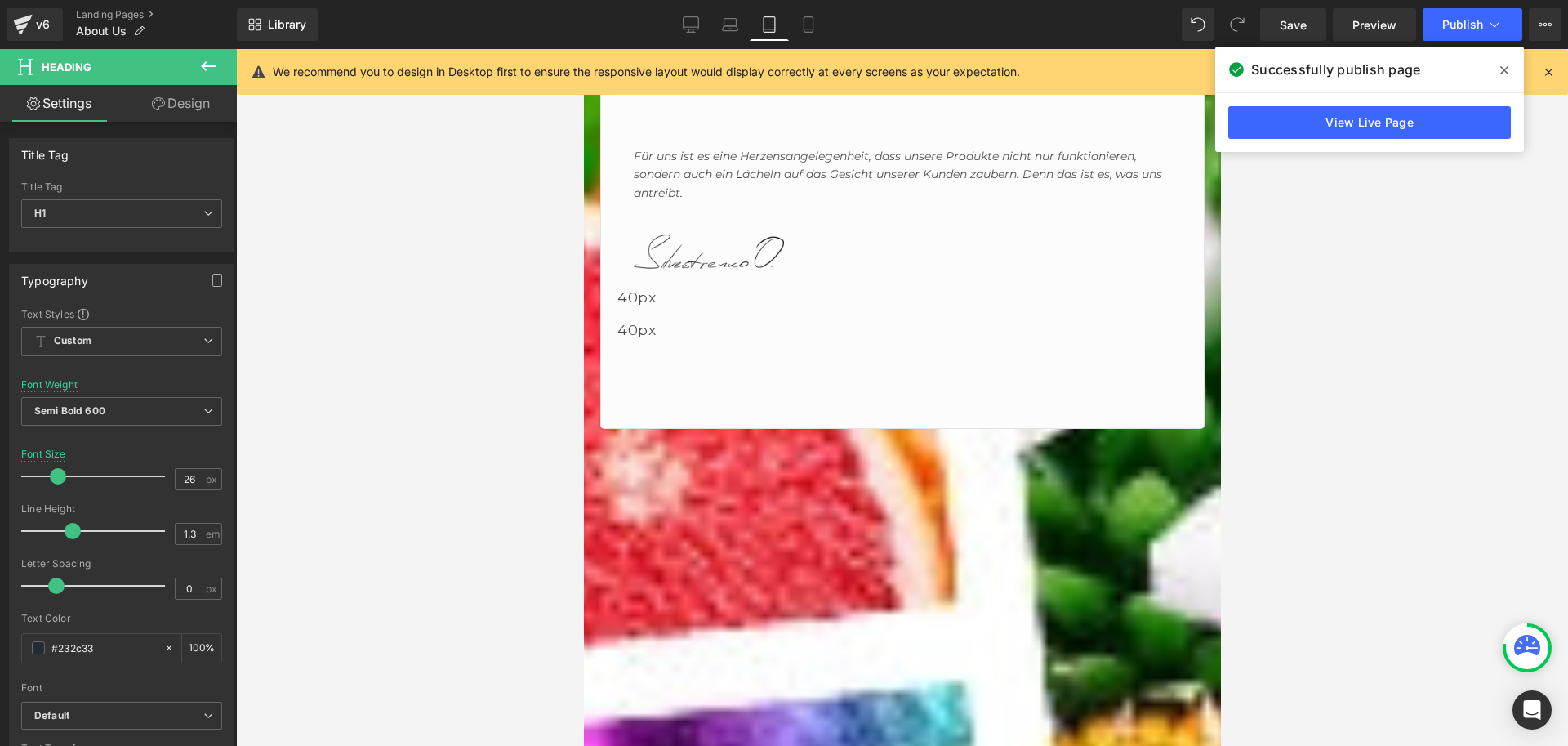
click at [193, 101] on link "Design" at bounding box center [180, 103] width 118 height 37
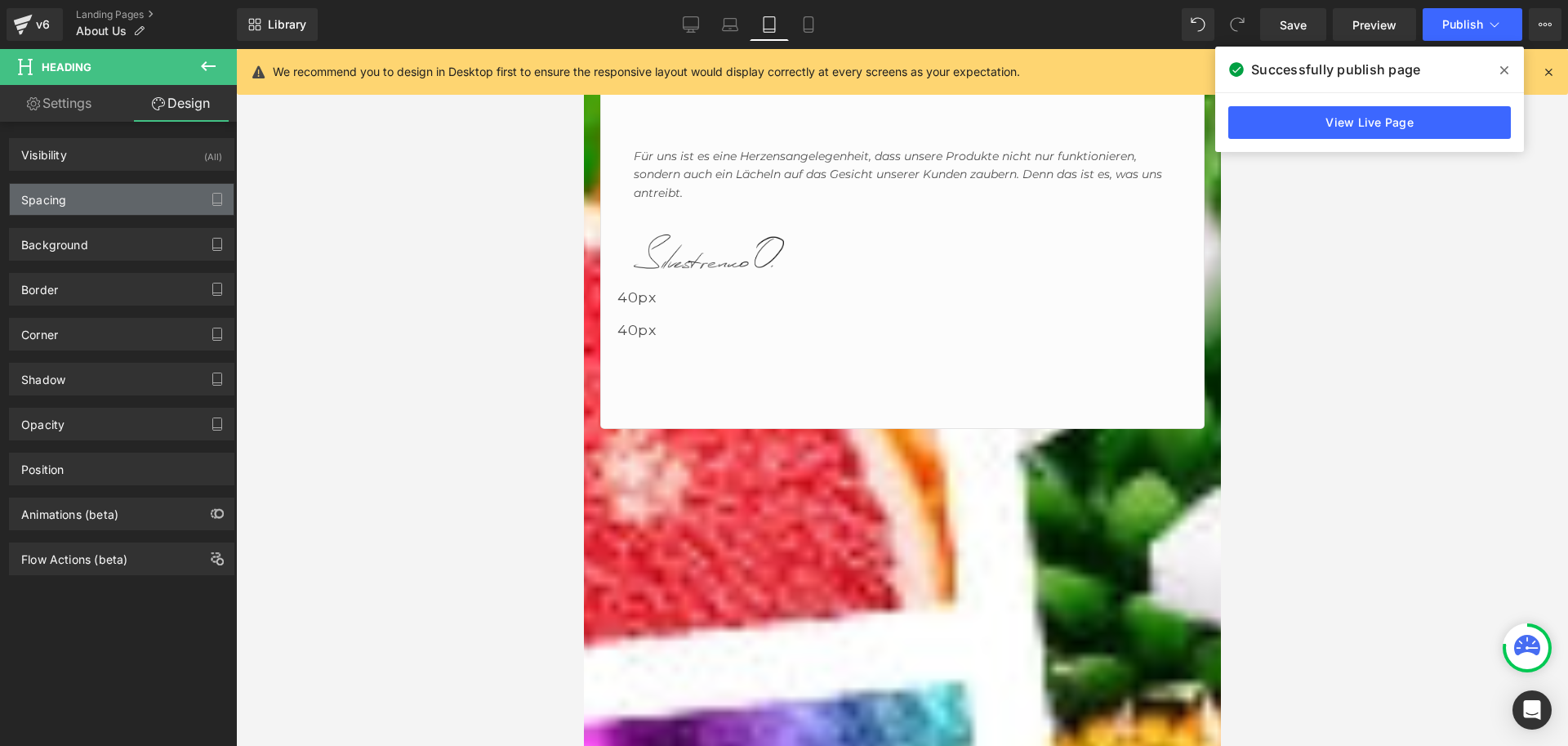
click at [96, 194] on div "Spacing" at bounding box center [122, 199] width 224 height 31
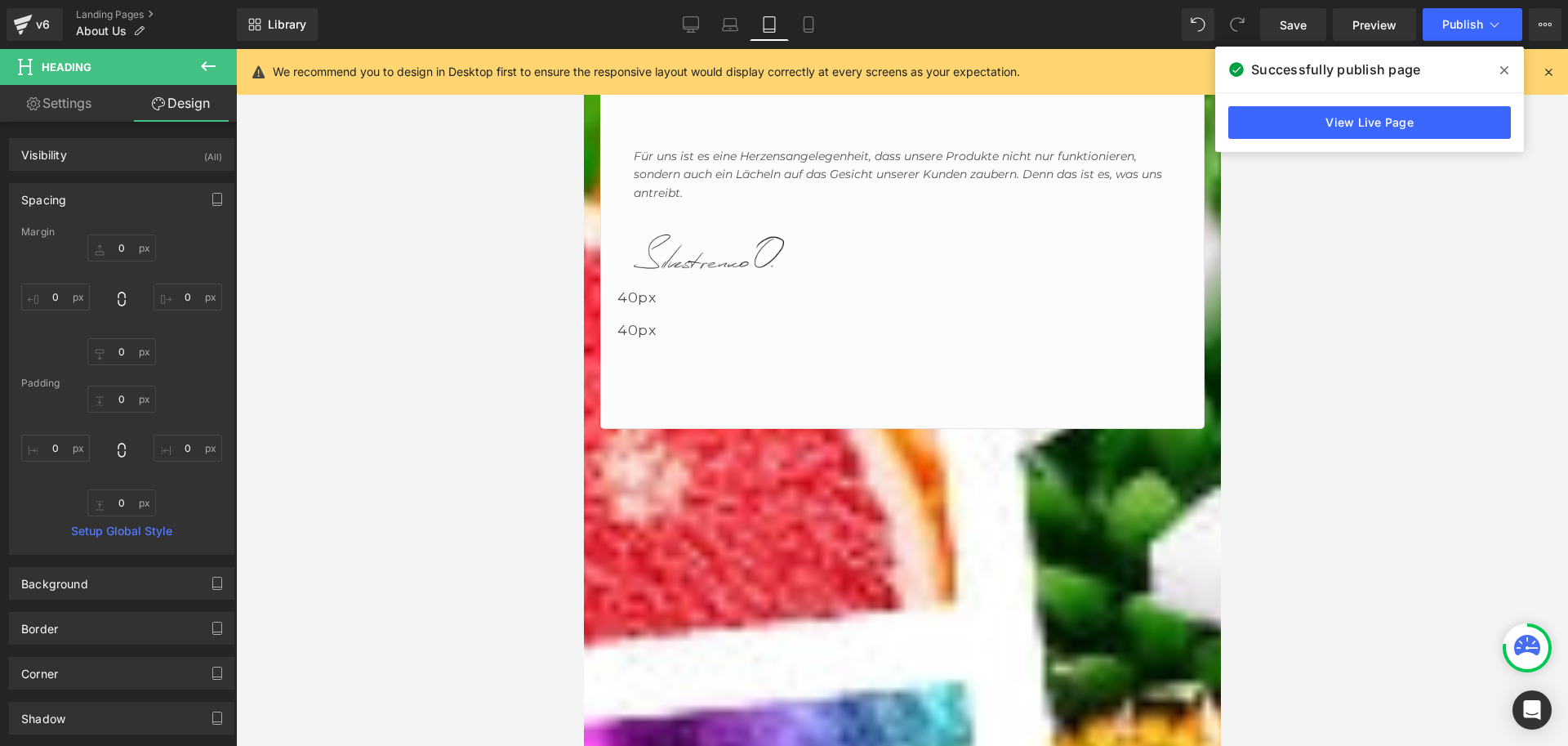
click at [717, 527] on h1 "Unsere Mission 🌍💡" at bounding box center [902, 541] width 604 height 28
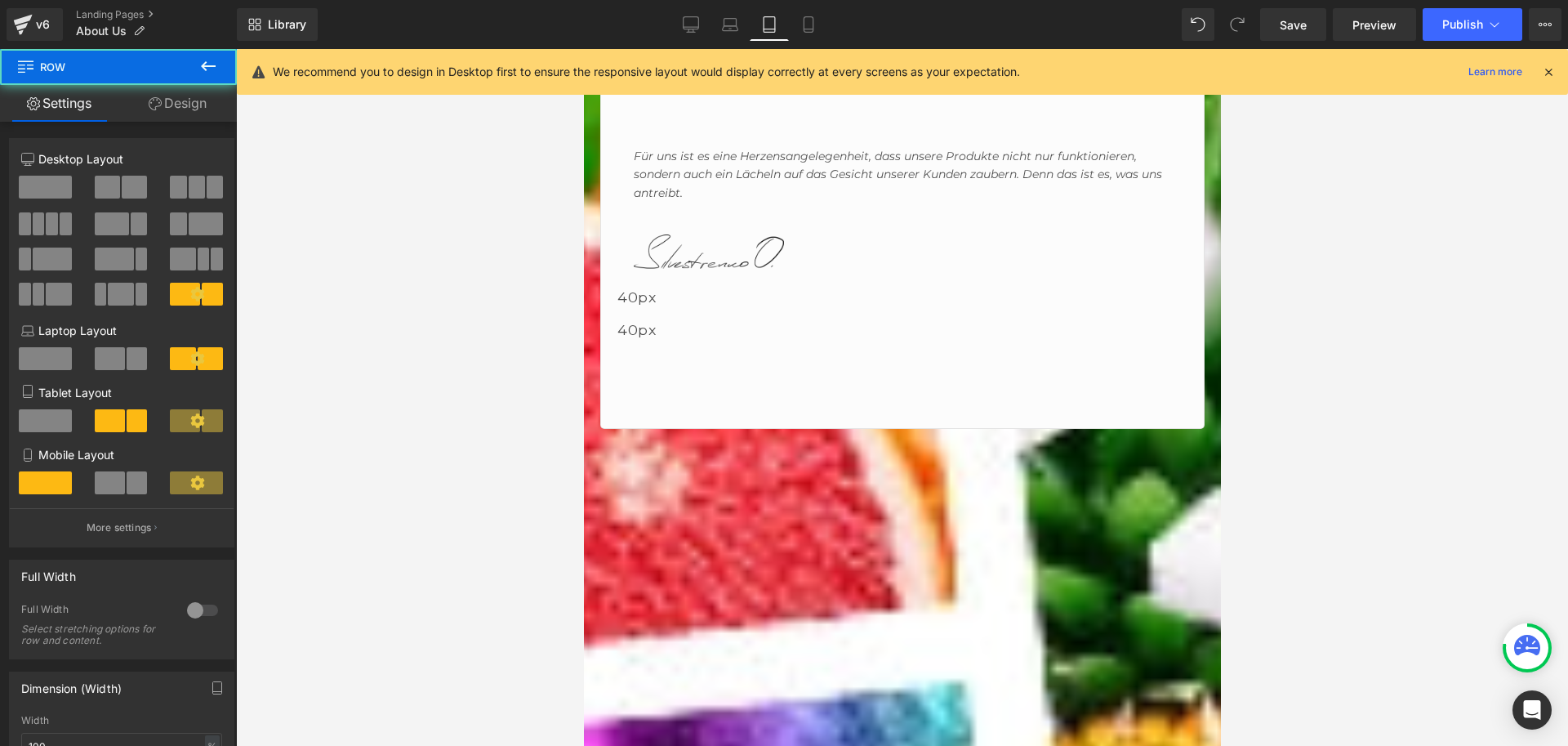
click at [583, 49] on icon at bounding box center [583, 49] width 0 height 0
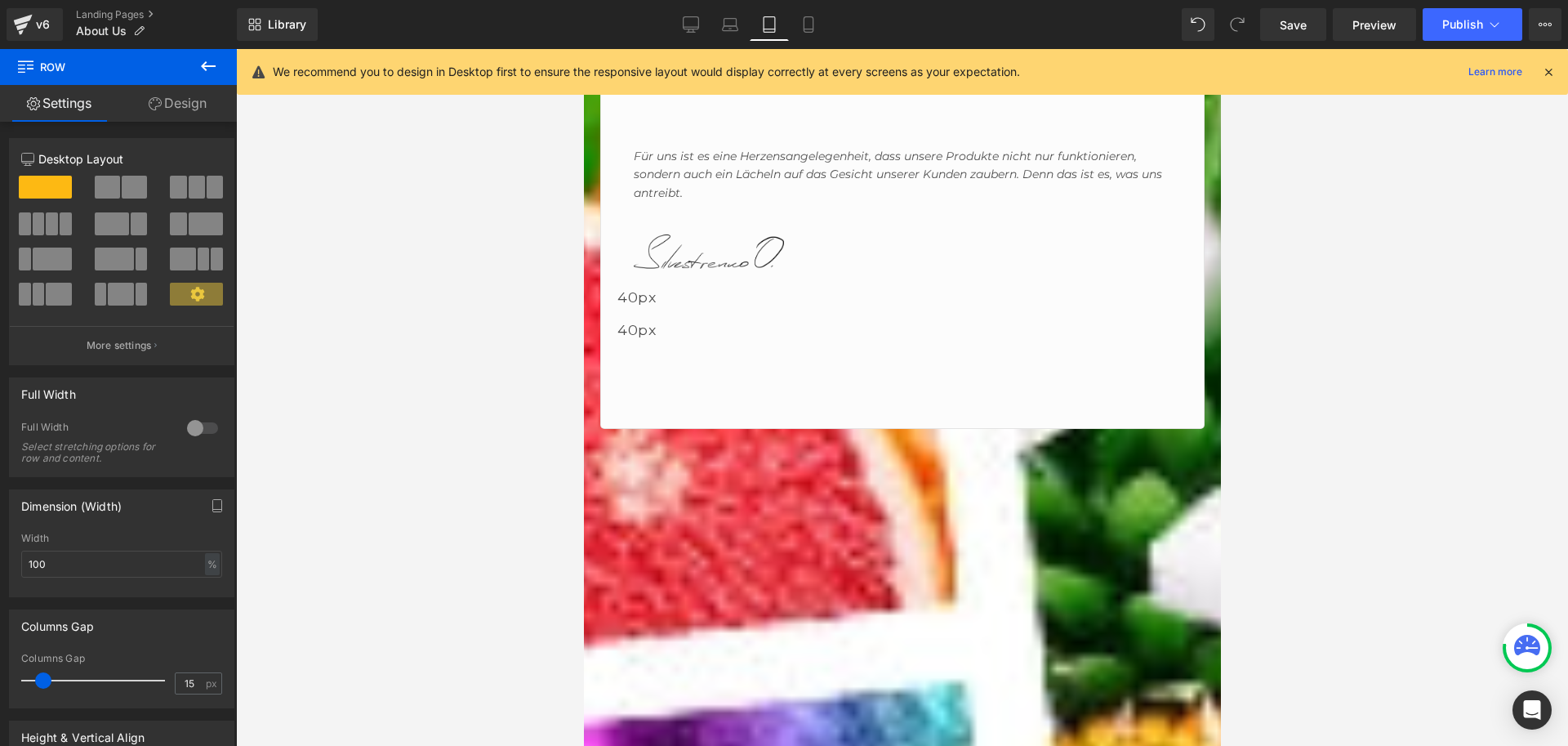
click at [651, 617] on p "Wir glauben, dass ein Autoduft mehr ist als nur ein angenehmer [PERSON_NAME]. E…" at bounding box center [889, 636] width 580 height 37
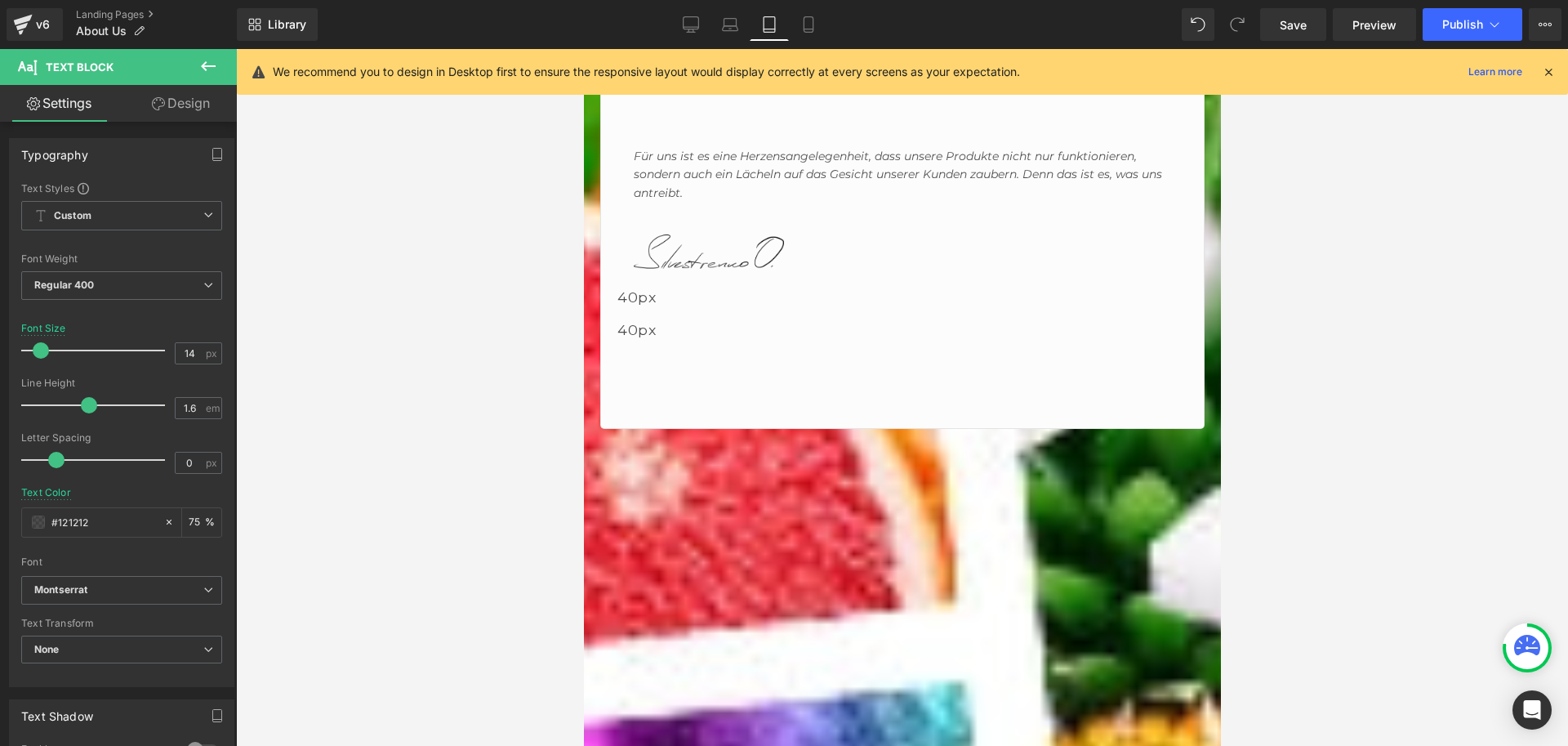
click at [524, 252] on div at bounding box center [903, 398] width 1332 height 697
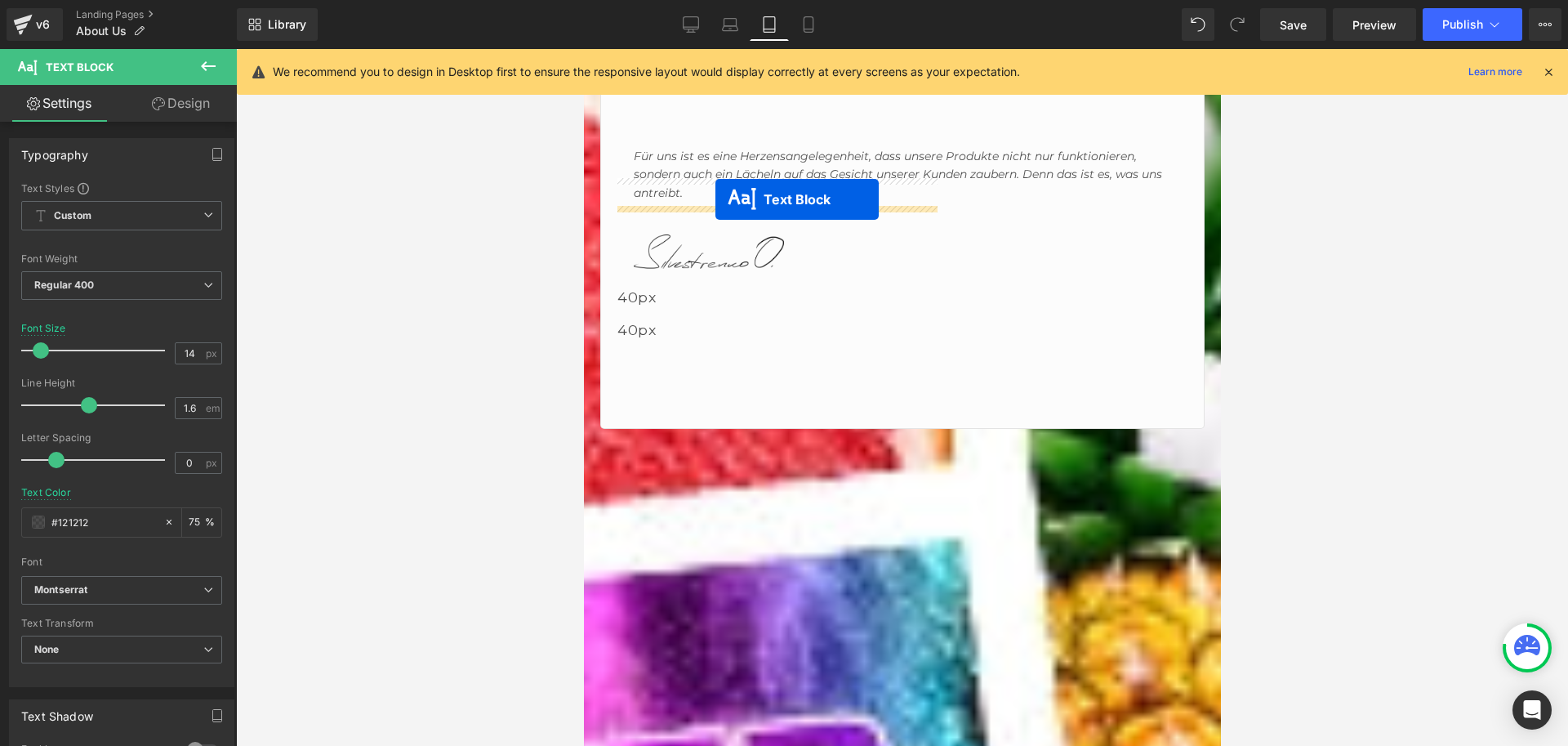
drag, startPoint x: 720, startPoint y: 338, endPoint x: 714, endPoint y: 200, distance: 138.1
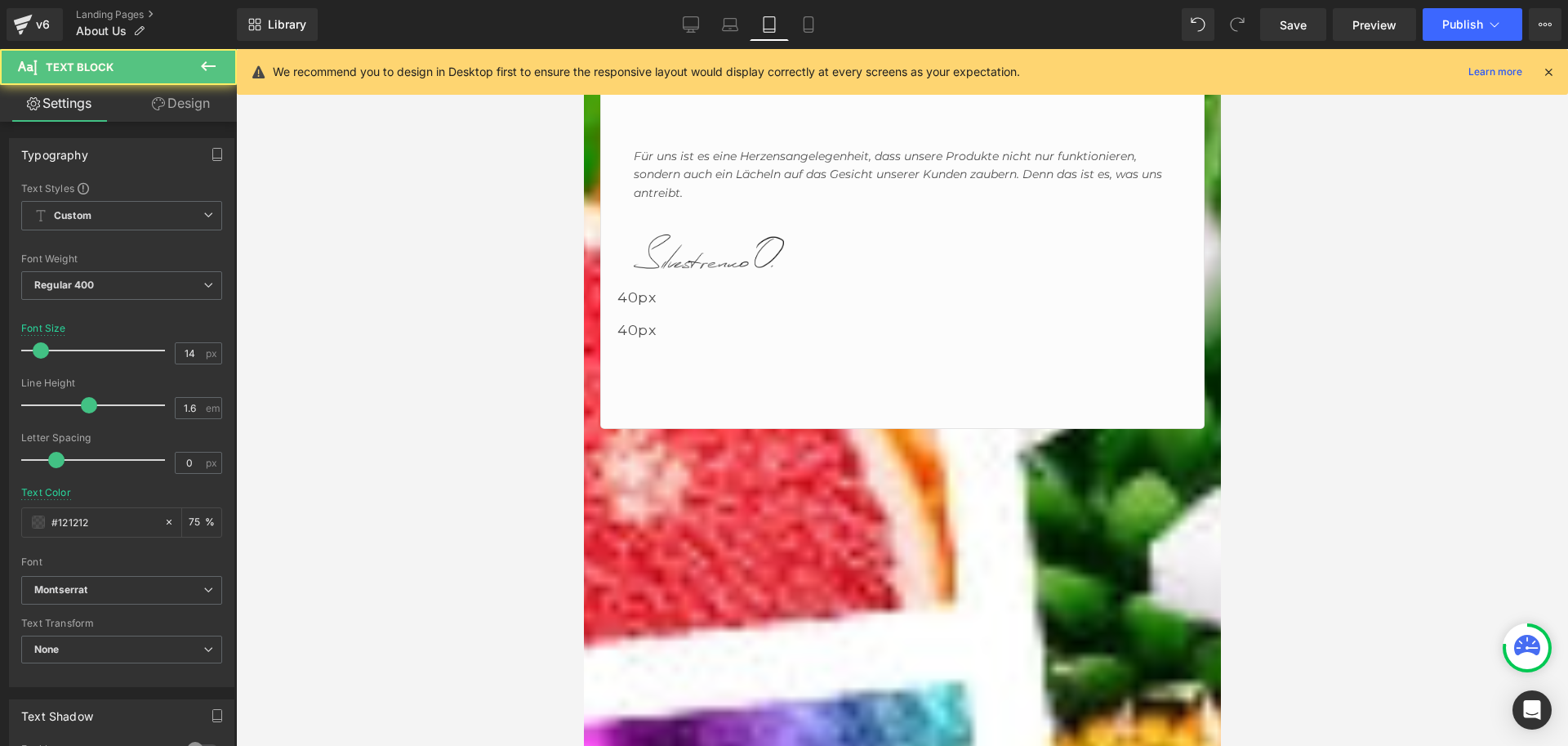
click at [633, 609] on p "Wir glauben, dass ein Autoduft mehr ist als nur ein angenehmer [PERSON_NAME]. E…" at bounding box center [889, 628] width 580 height 37
click at [1433, 333] on div at bounding box center [903, 398] width 1332 height 697
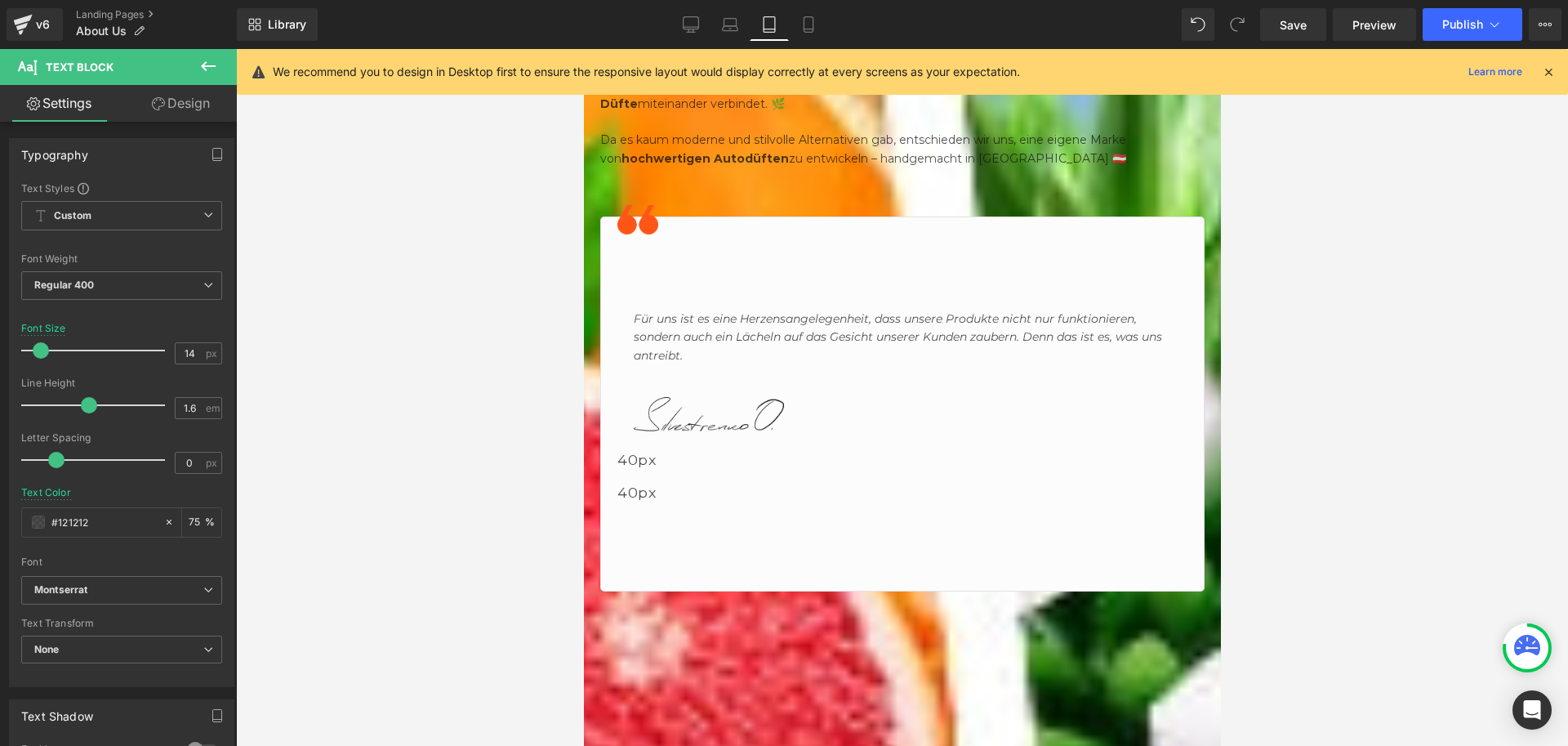
scroll to position [2369, 0]
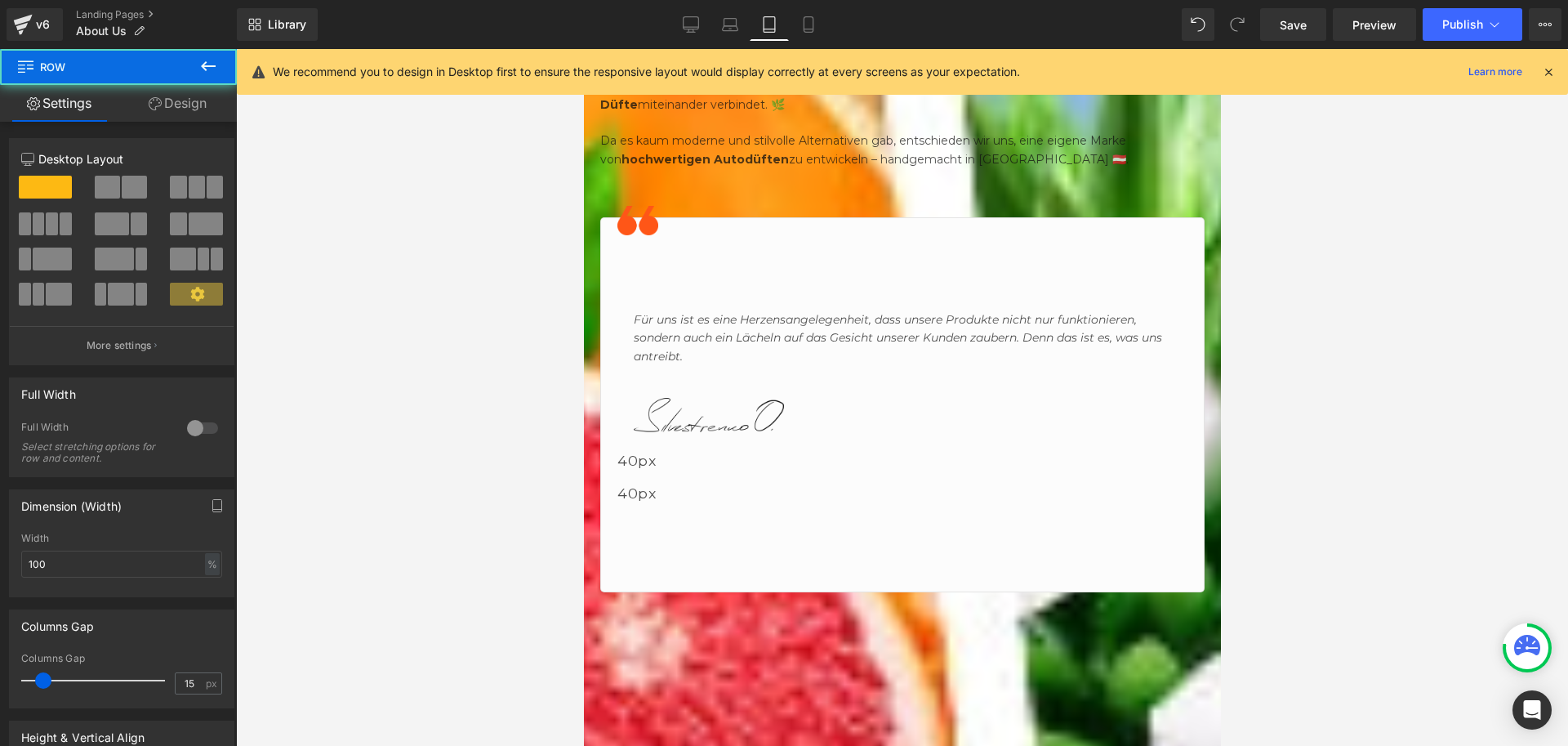
click at [181, 97] on link "Design" at bounding box center [177, 103] width 118 height 37
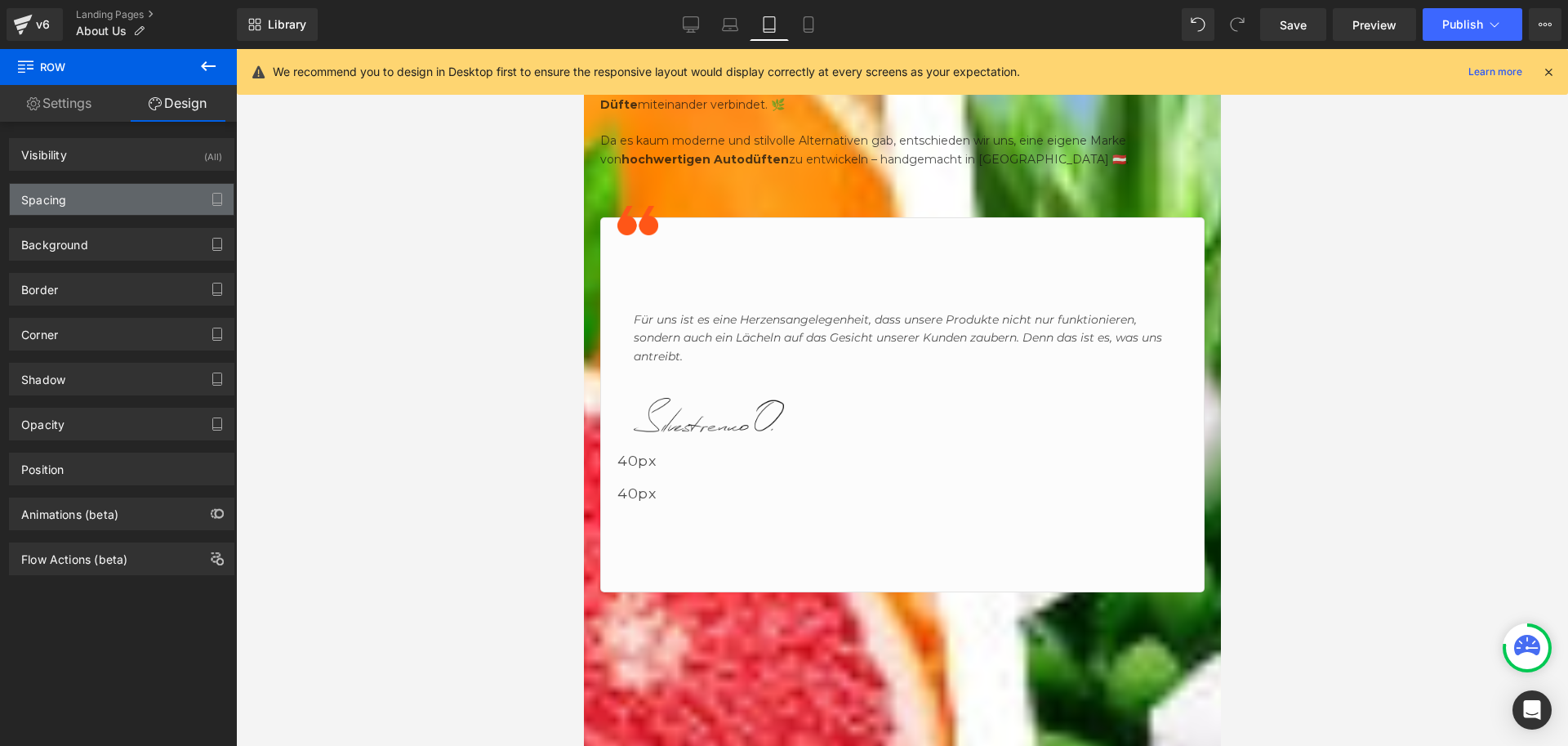
click at [80, 200] on div "Spacing" at bounding box center [122, 199] width 224 height 31
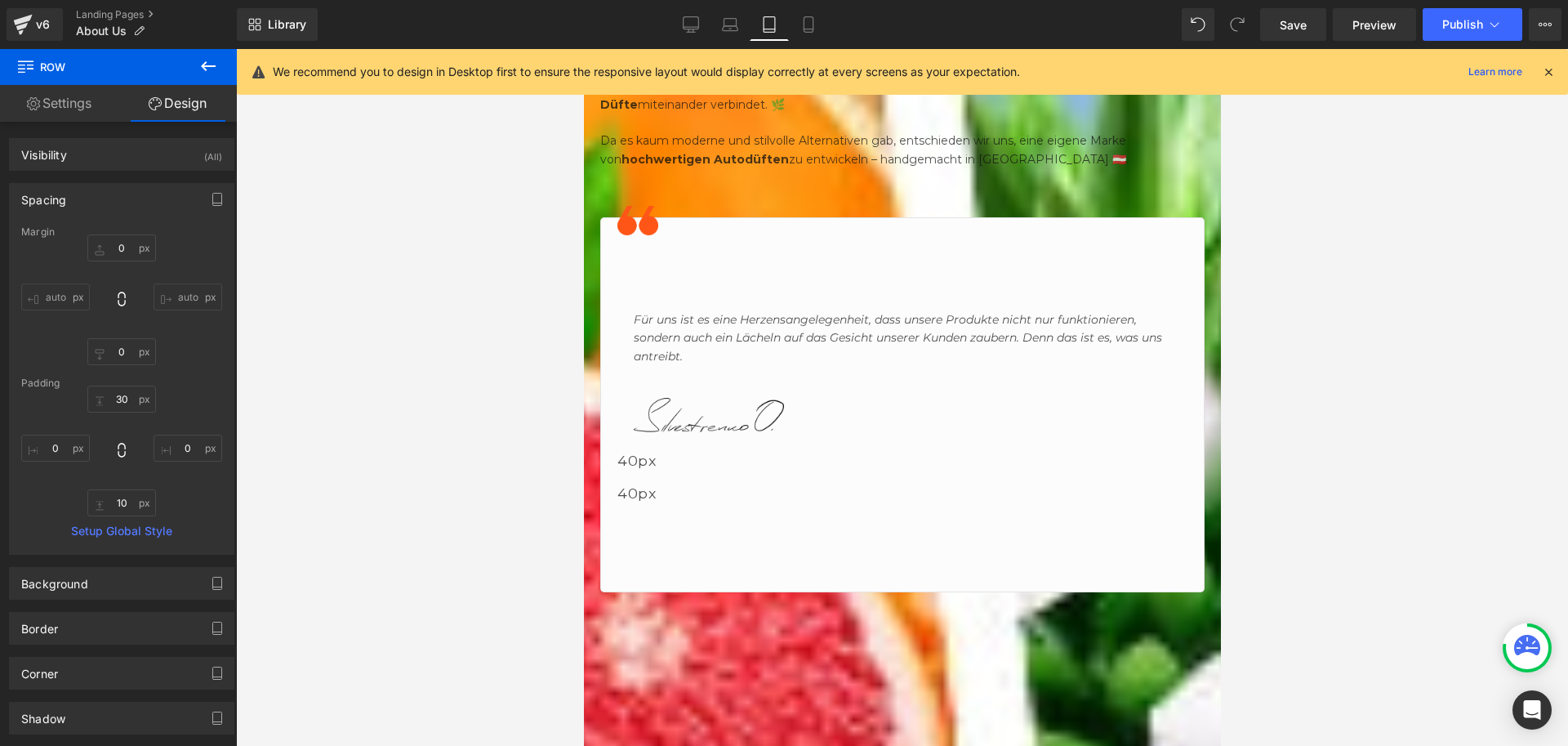
click at [67, 104] on link "Settings" at bounding box center [59, 103] width 118 height 37
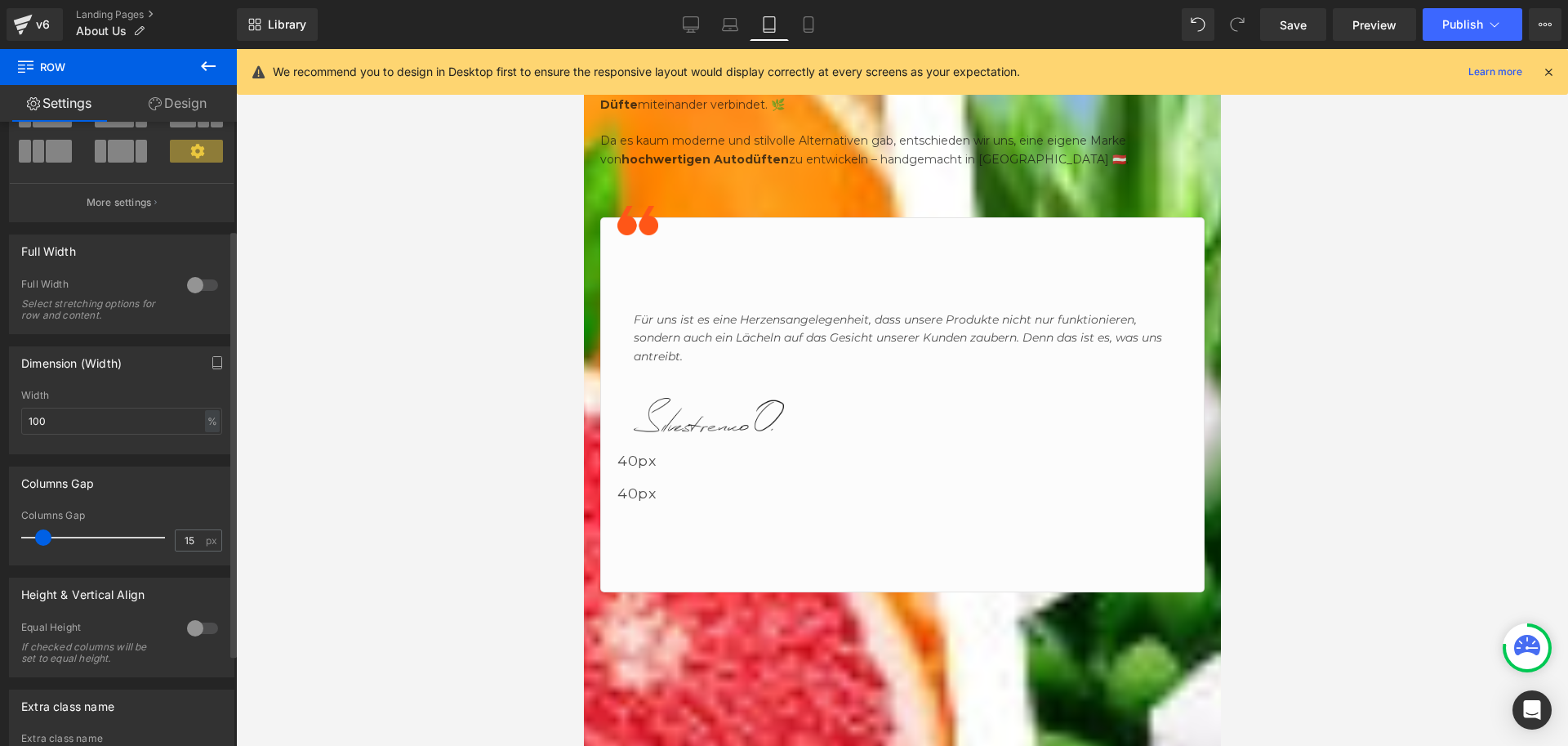
scroll to position [164, 0]
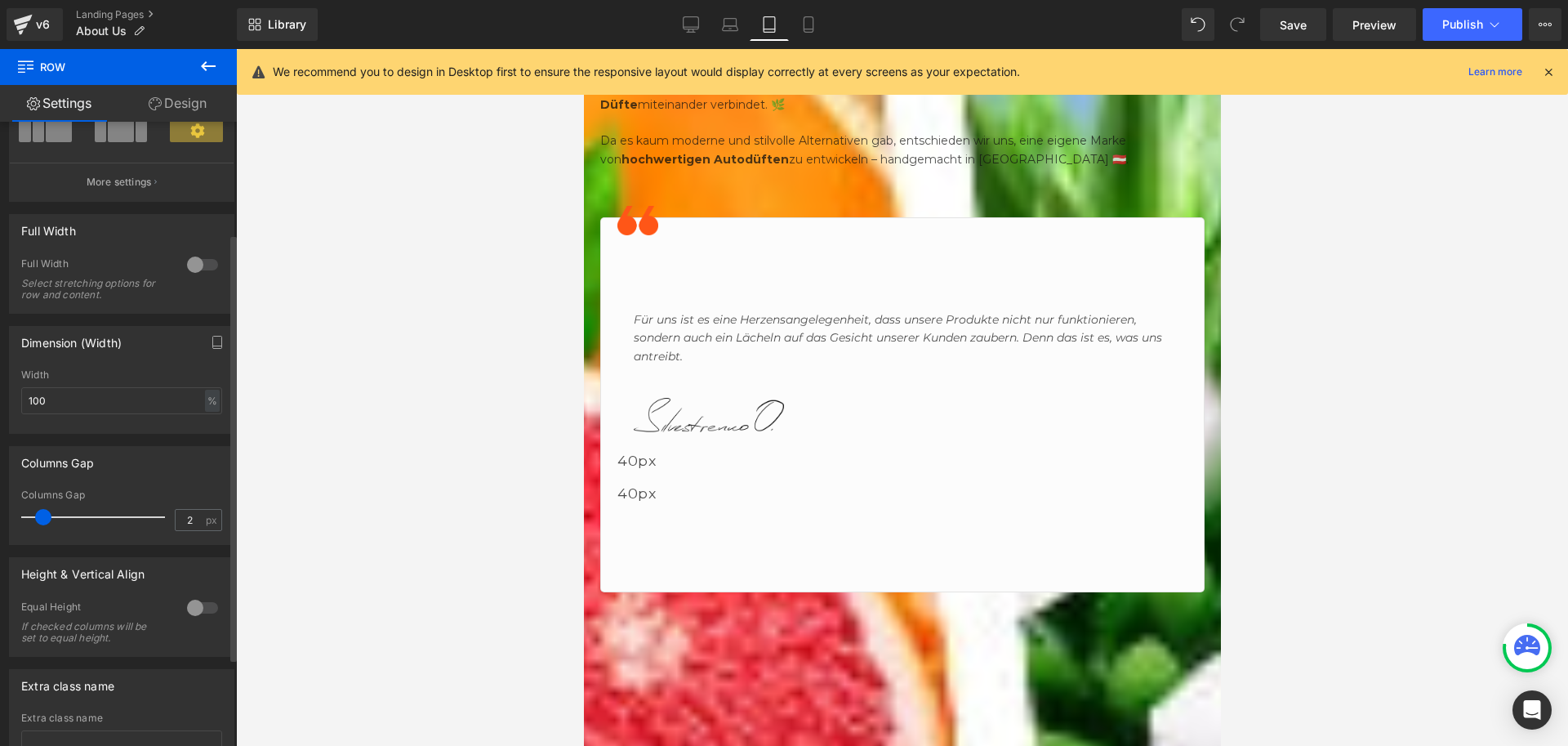
type input "0"
drag, startPoint x: 47, startPoint y: 519, endPoint x: 0, endPoint y: 520, distance: 47.0
click at [0, 520] on div "Columns Gap 0px Columns Gap 0 px" at bounding box center [122, 489] width 244 height 111
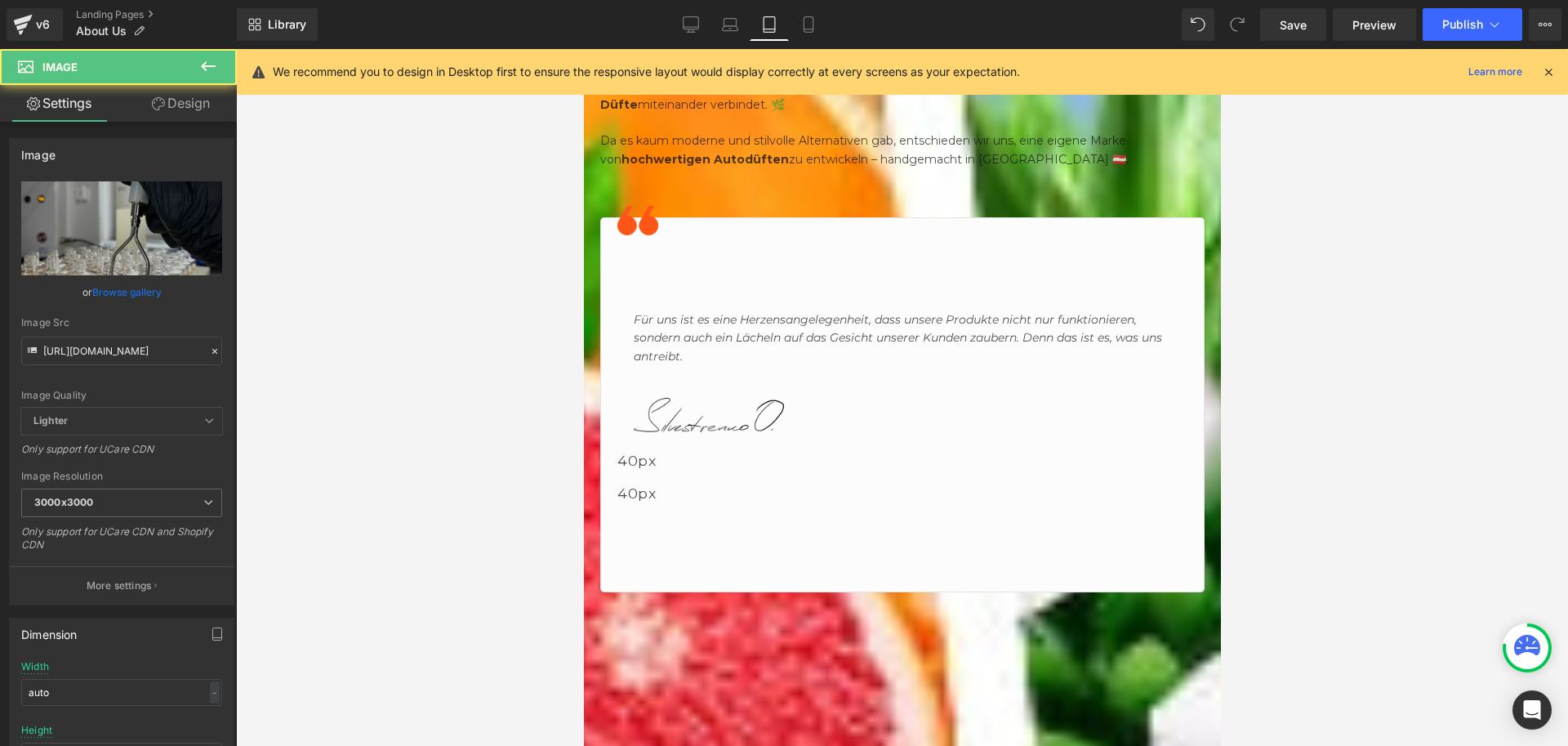
click at [583, 49] on icon at bounding box center [583, 49] width 0 height 0
click at [172, 98] on link "Design" at bounding box center [180, 103] width 118 height 37
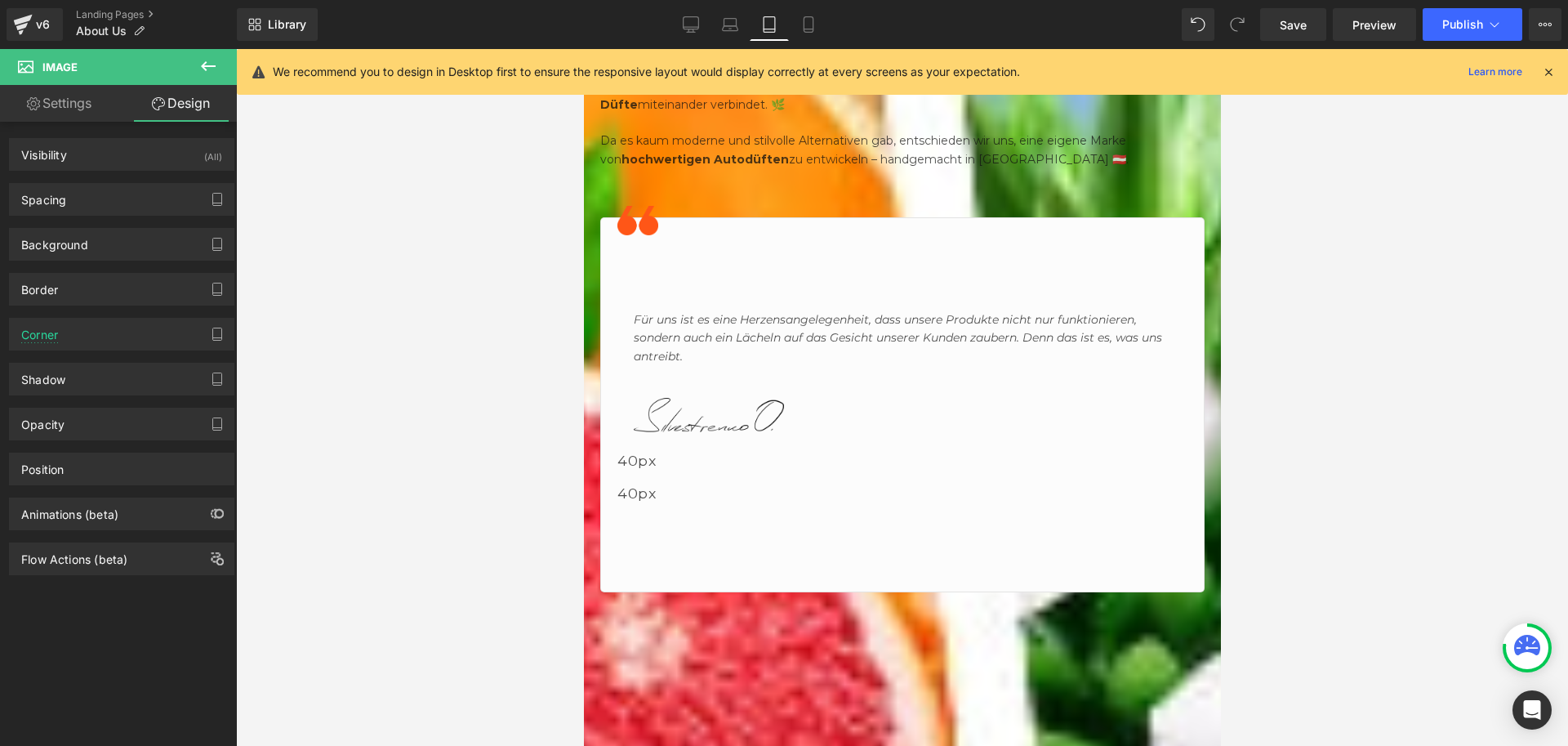
drag, startPoint x: 86, startPoint y: 332, endPoint x: 97, endPoint y: 359, distance: 29.2
click at [86, 331] on div "Corner" at bounding box center [122, 334] width 224 height 31
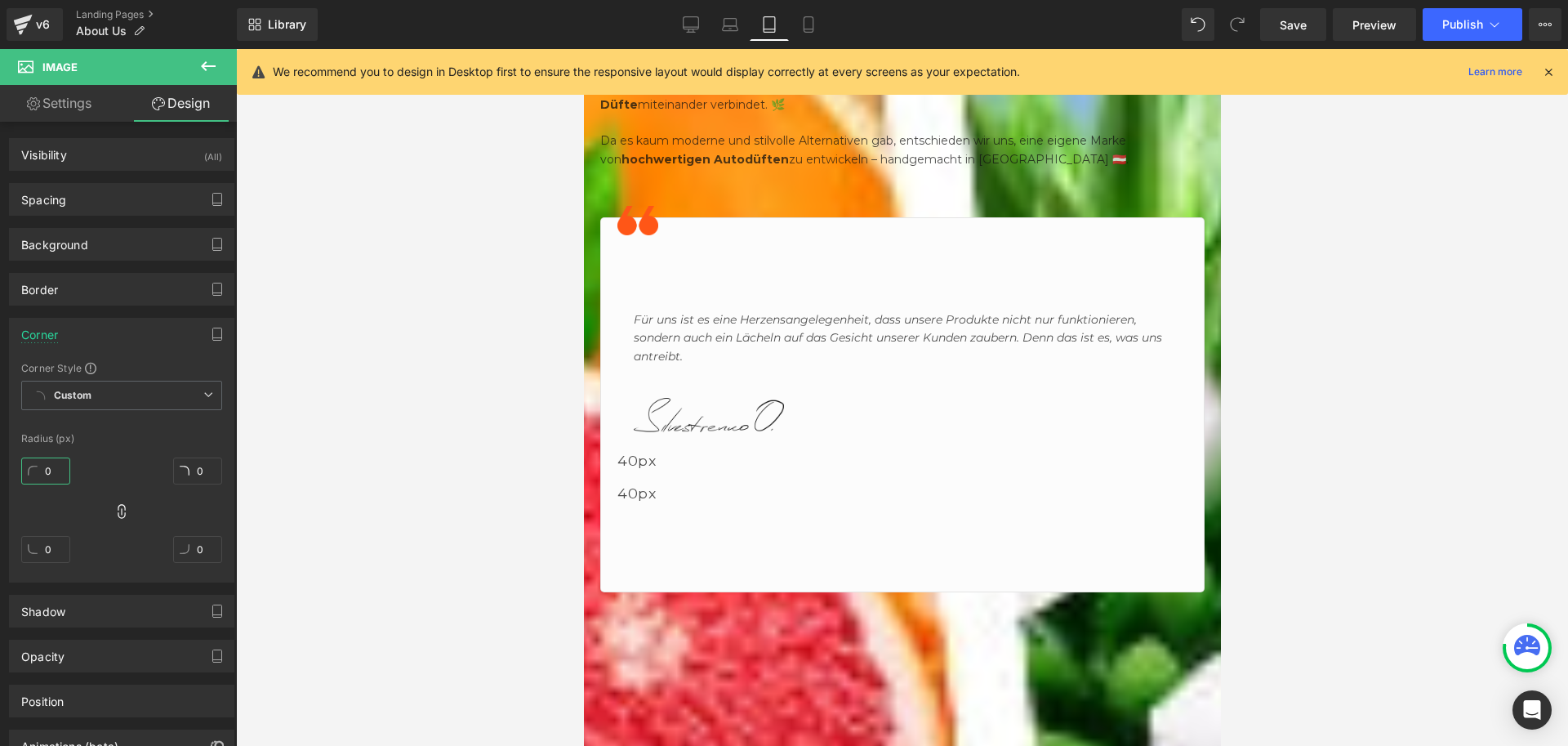
click at [51, 464] on input "0" at bounding box center [46, 470] width 49 height 27
type input "20"
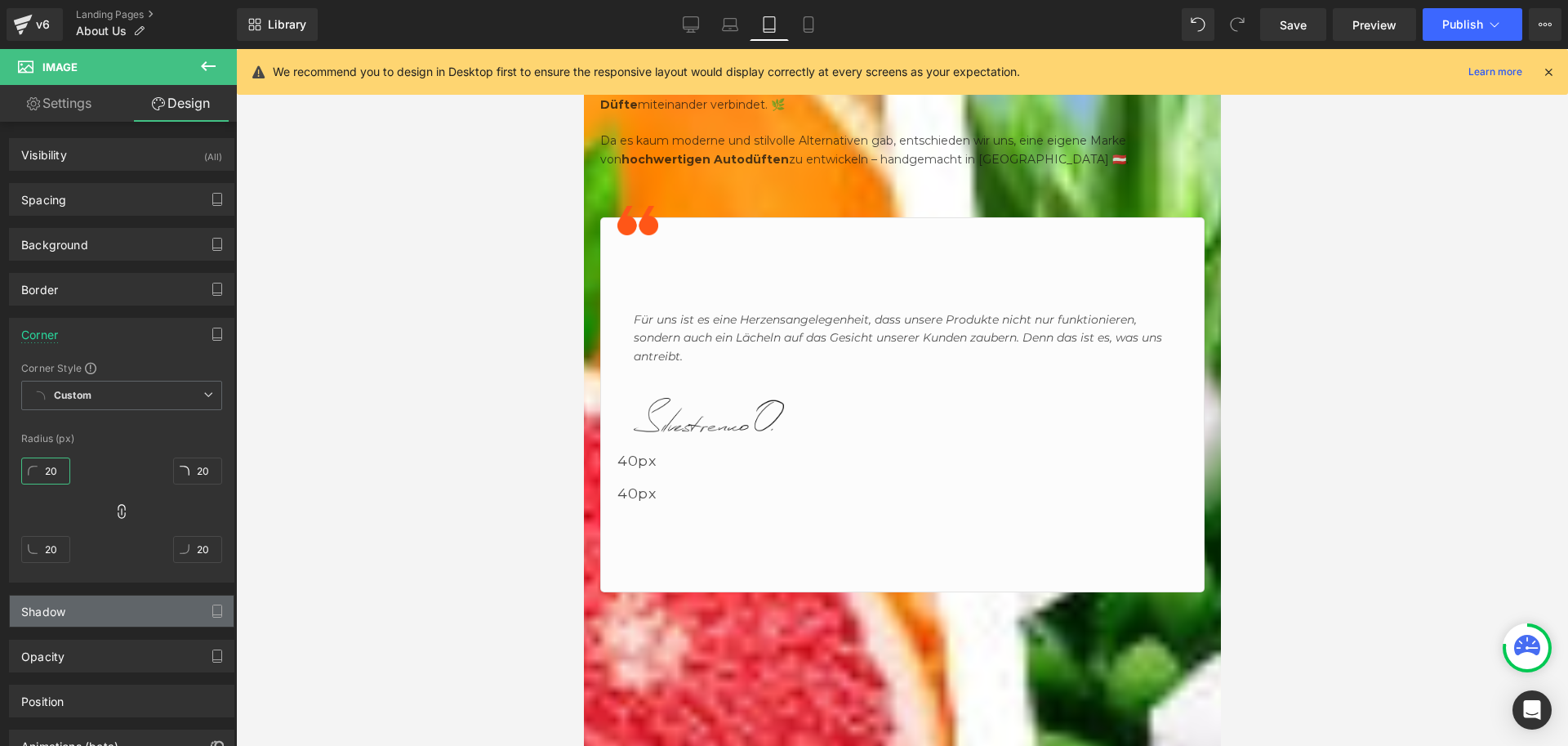
type input "20"
click at [91, 615] on div "Shadow" at bounding box center [122, 610] width 224 height 31
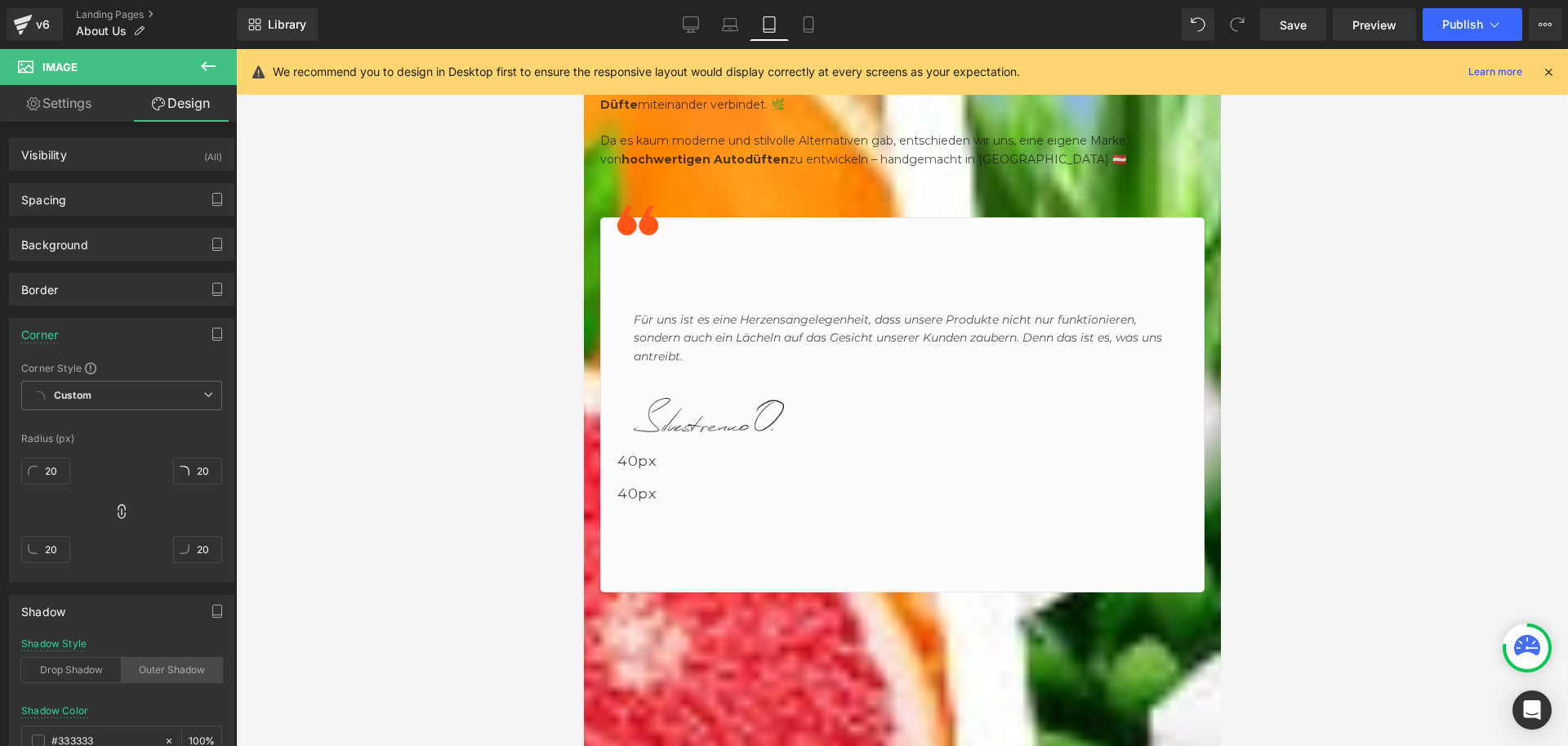
click at [152, 661] on div "Outer Shadow" at bounding box center [172, 670] width 101 height 25
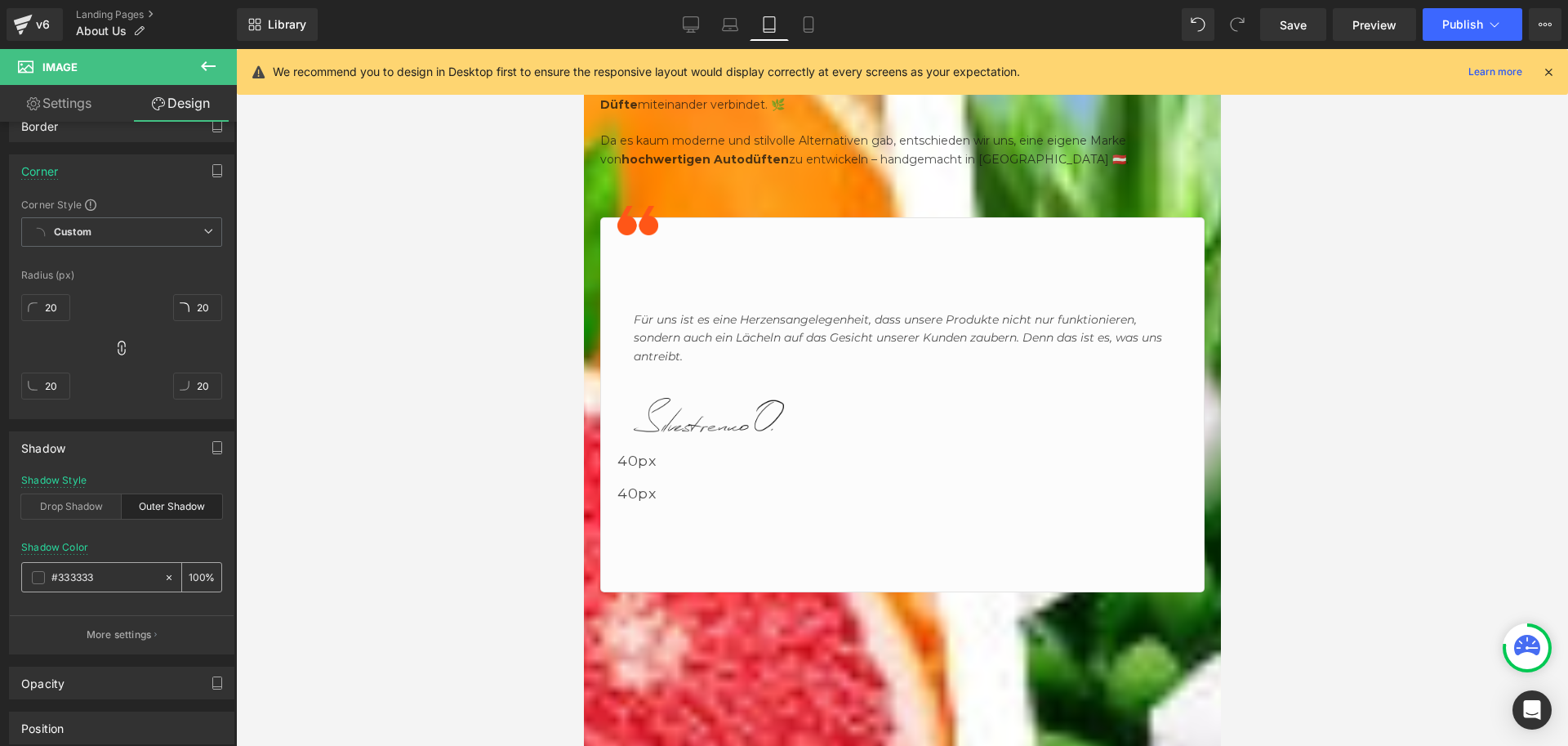
drag, startPoint x: 192, startPoint y: 579, endPoint x: 178, endPoint y: 621, distance: 44.3
click at [192, 580] on input "100" at bounding box center [197, 576] width 17 height 18
type input "20"
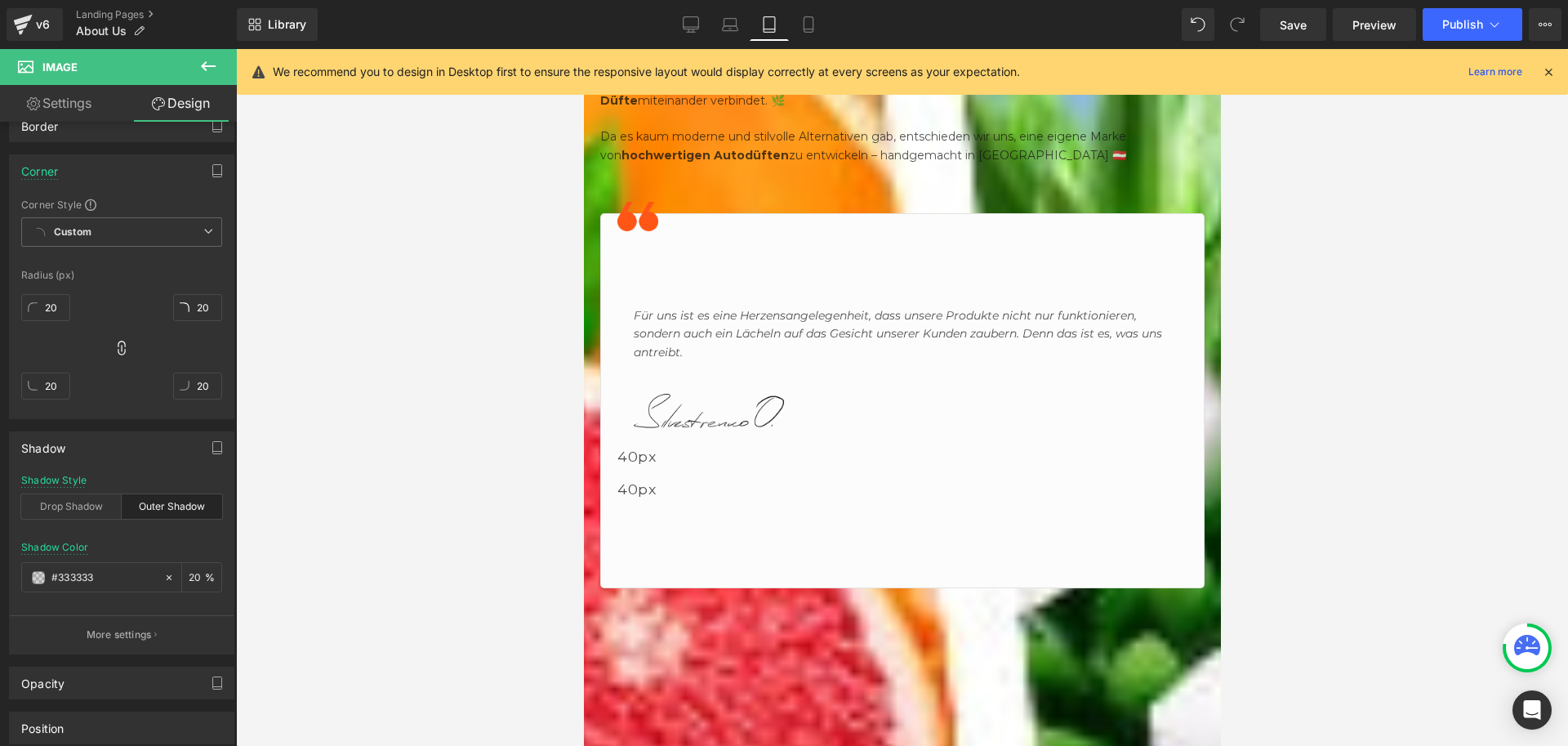
scroll to position [2369, 0]
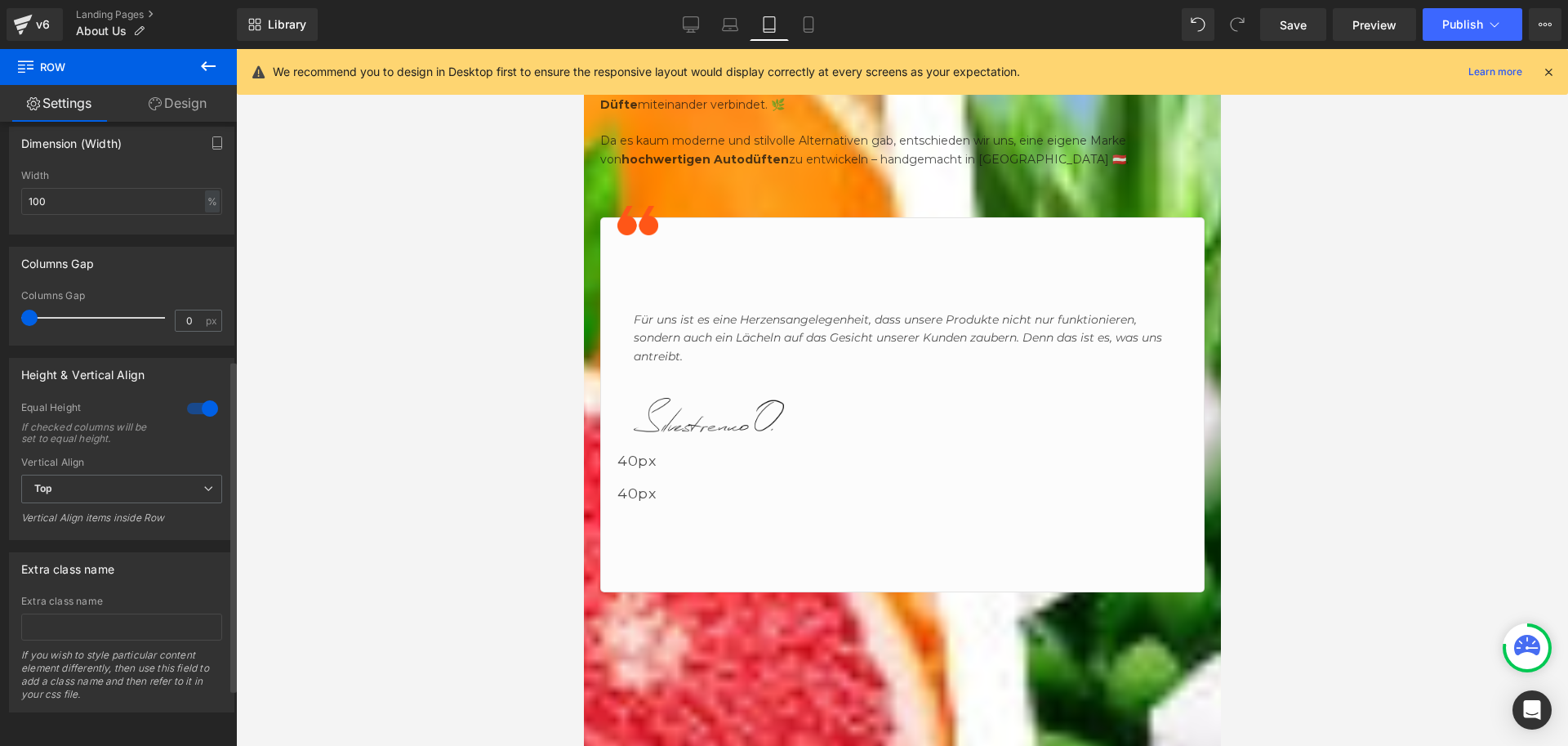
scroll to position [557, 0]
click at [115, 485] on span "Top" at bounding box center [122, 489] width 201 height 29
click at [100, 530] on li "Middle" at bounding box center [118, 542] width 194 height 25
click at [117, 475] on span "Middle" at bounding box center [122, 489] width 201 height 29
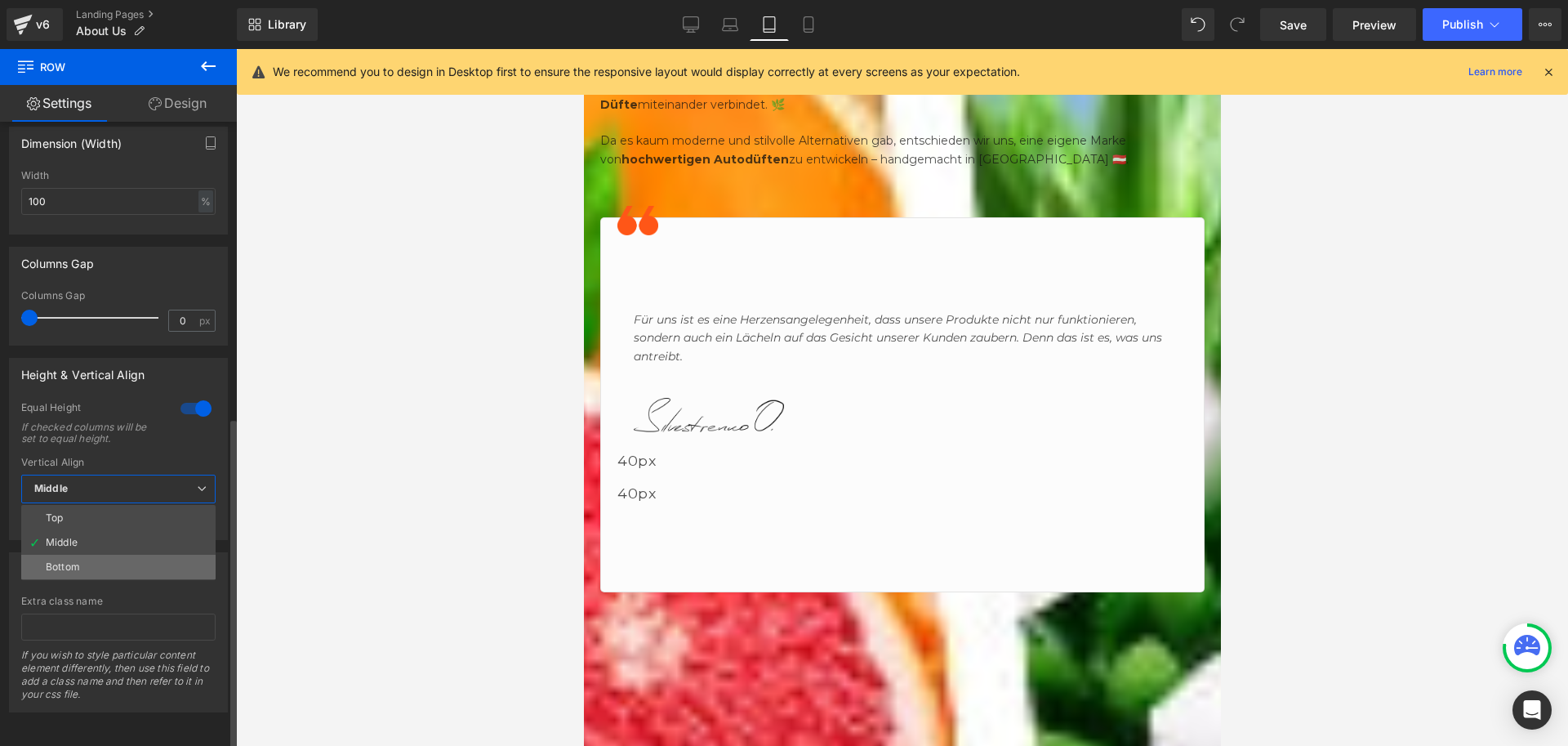
click at [91, 554] on li "Bottom" at bounding box center [118, 567] width 194 height 25
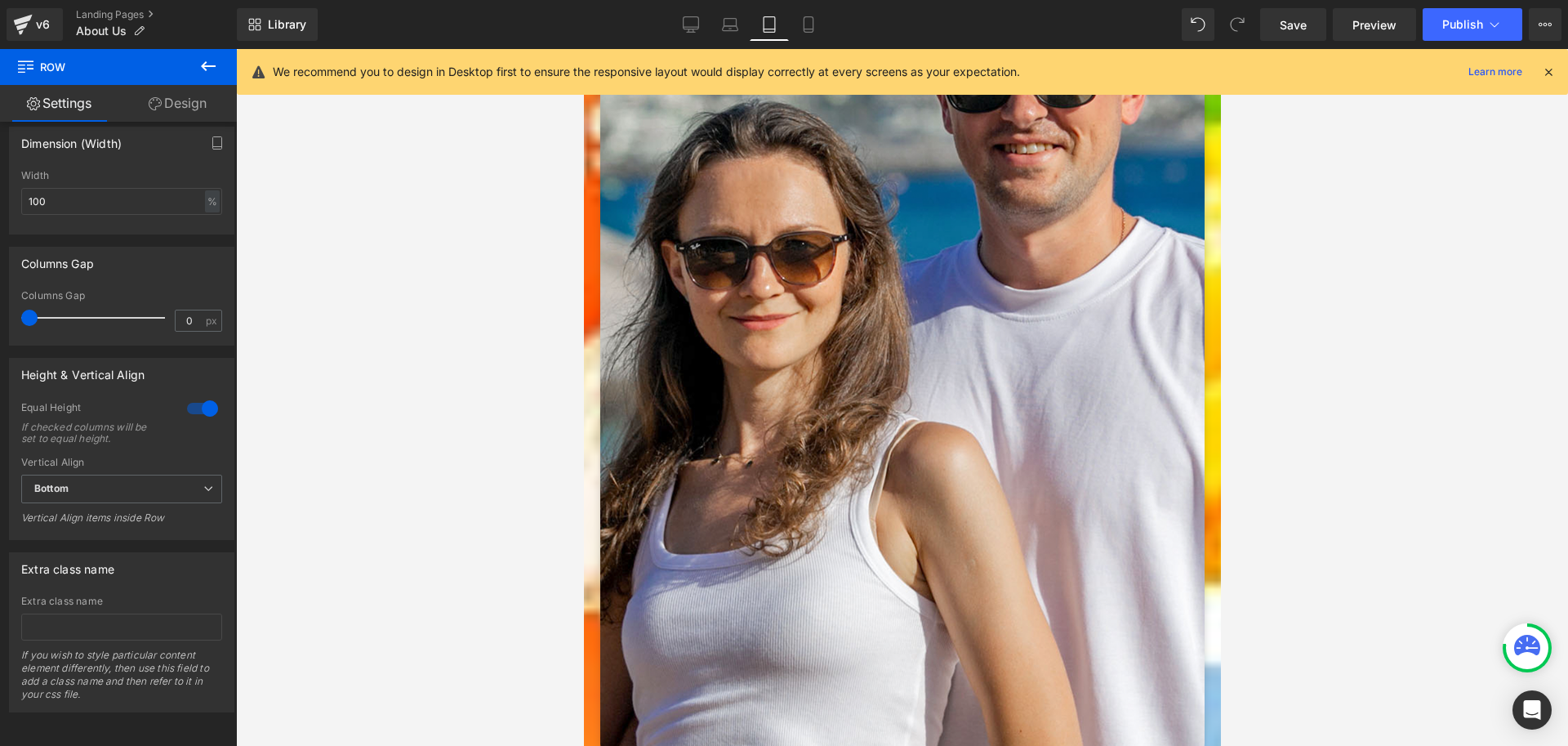
scroll to position [1797, 0]
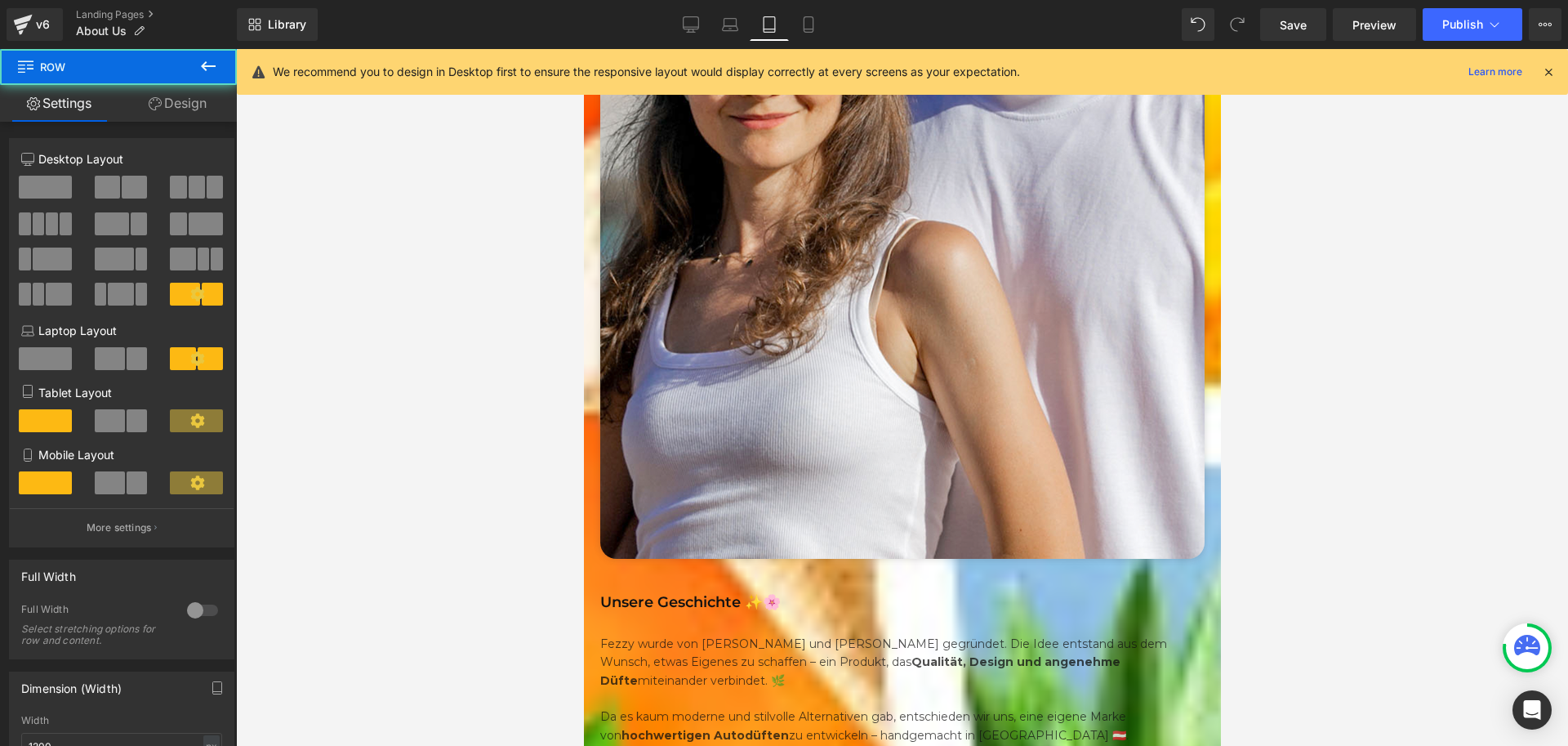
click at [120, 420] on span at bounding box center [109, 420] width 31 height 23
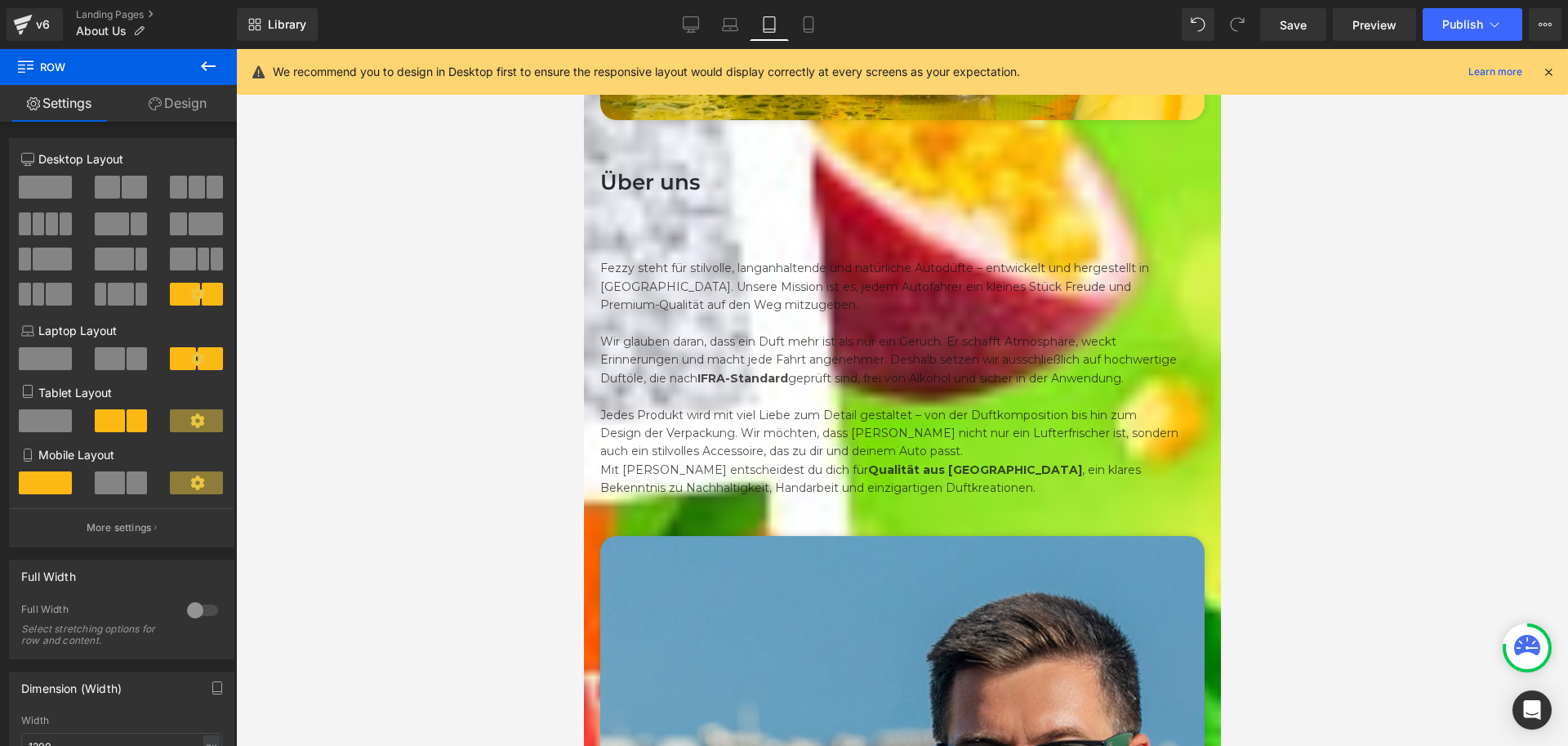
scroll to position [898, 0]
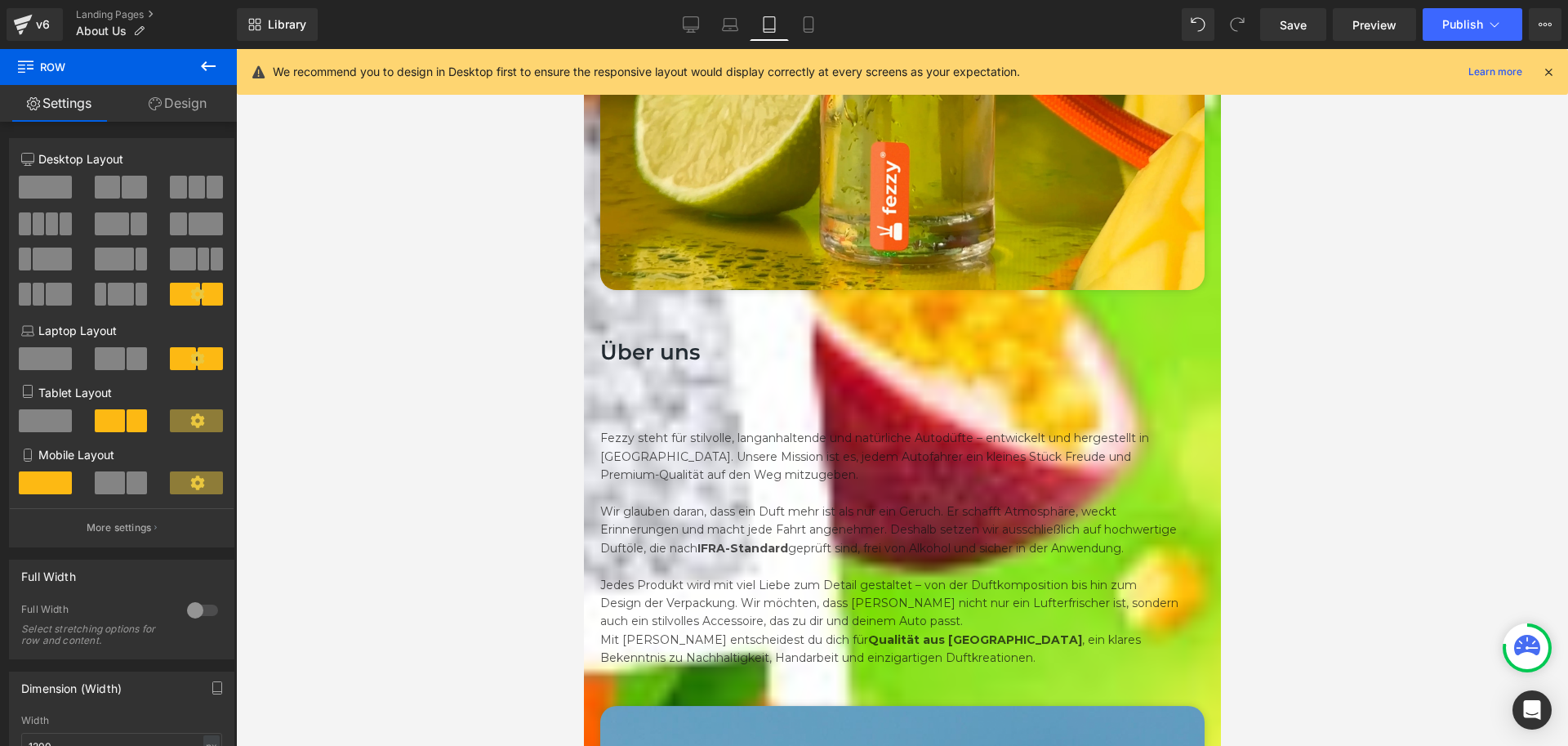
scroll to position [735, 0]
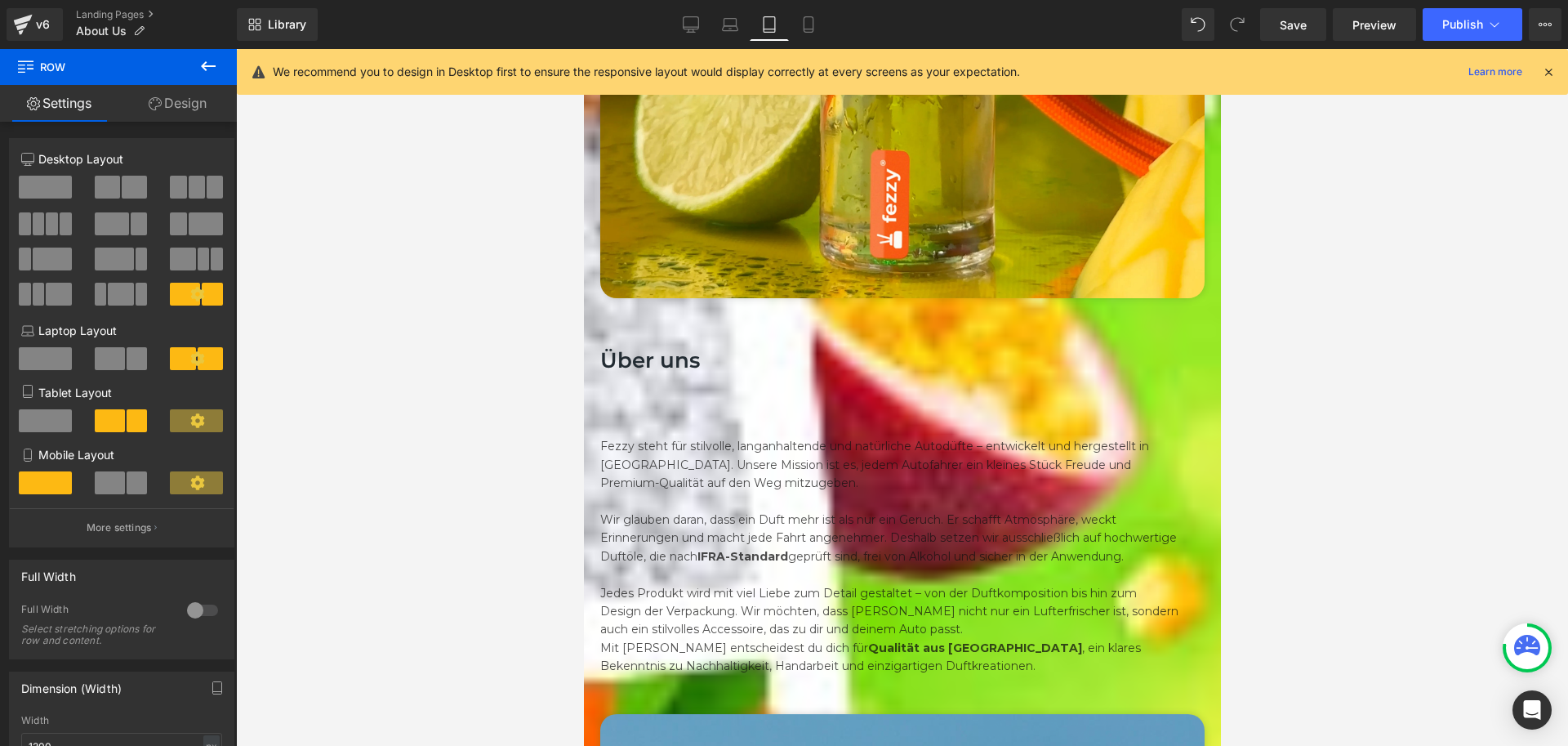
click at [207, 67] on icon at bounding box center [208, 66] width 15 height 10
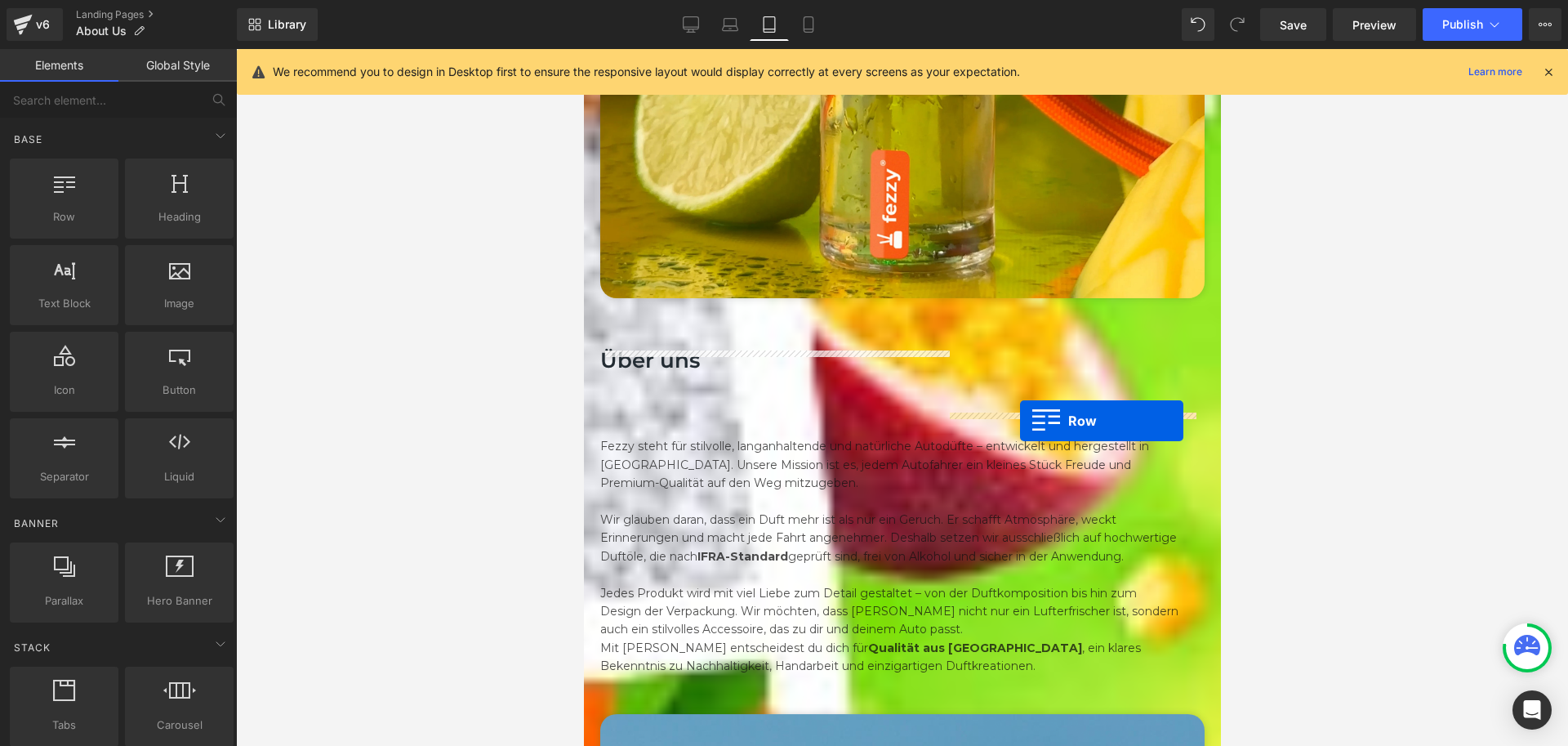
drag, startPoint x: 636, startPoint y: 260, endPoint x: 1019, endPoint y: 419, distance: 414.7
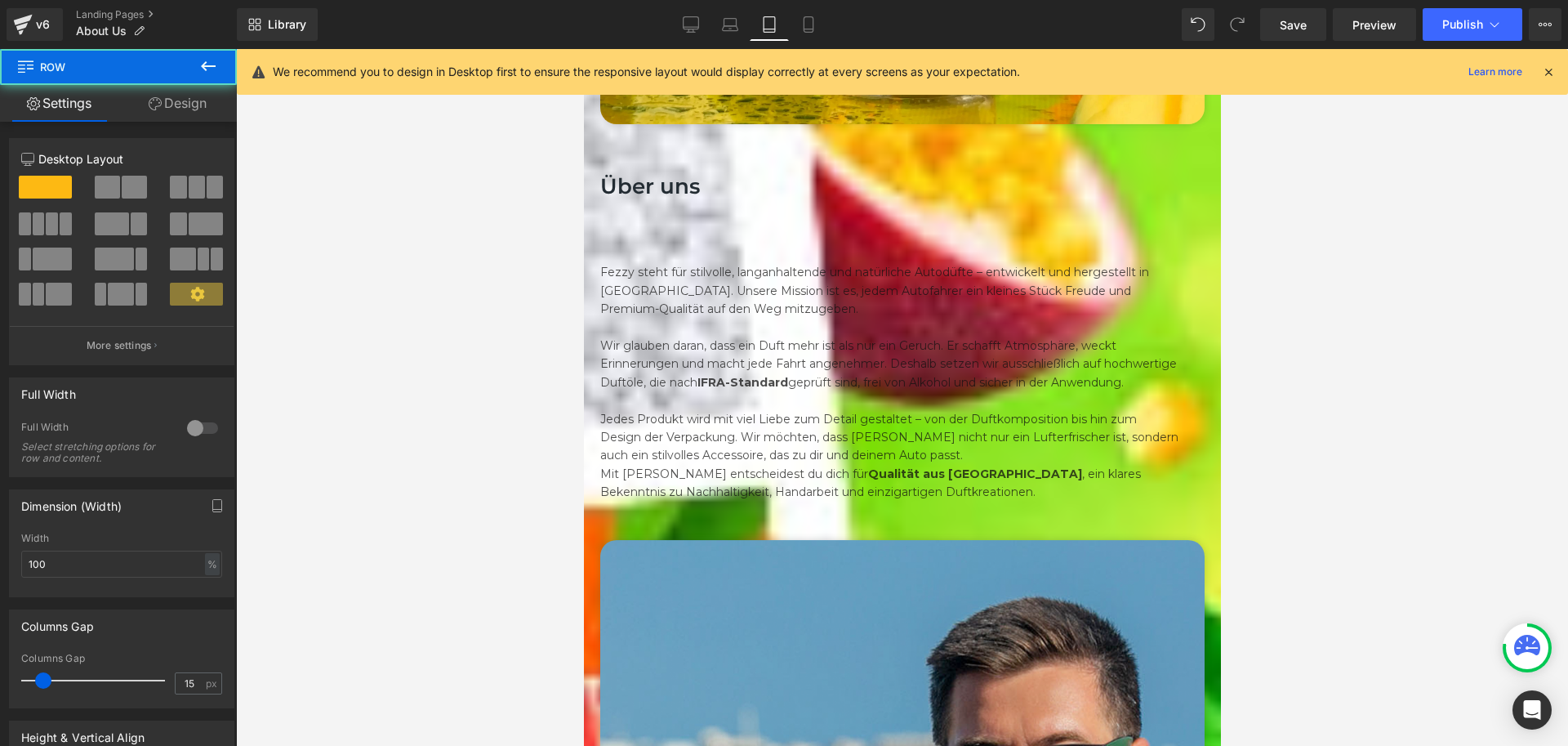
scroll to position [981, 0]
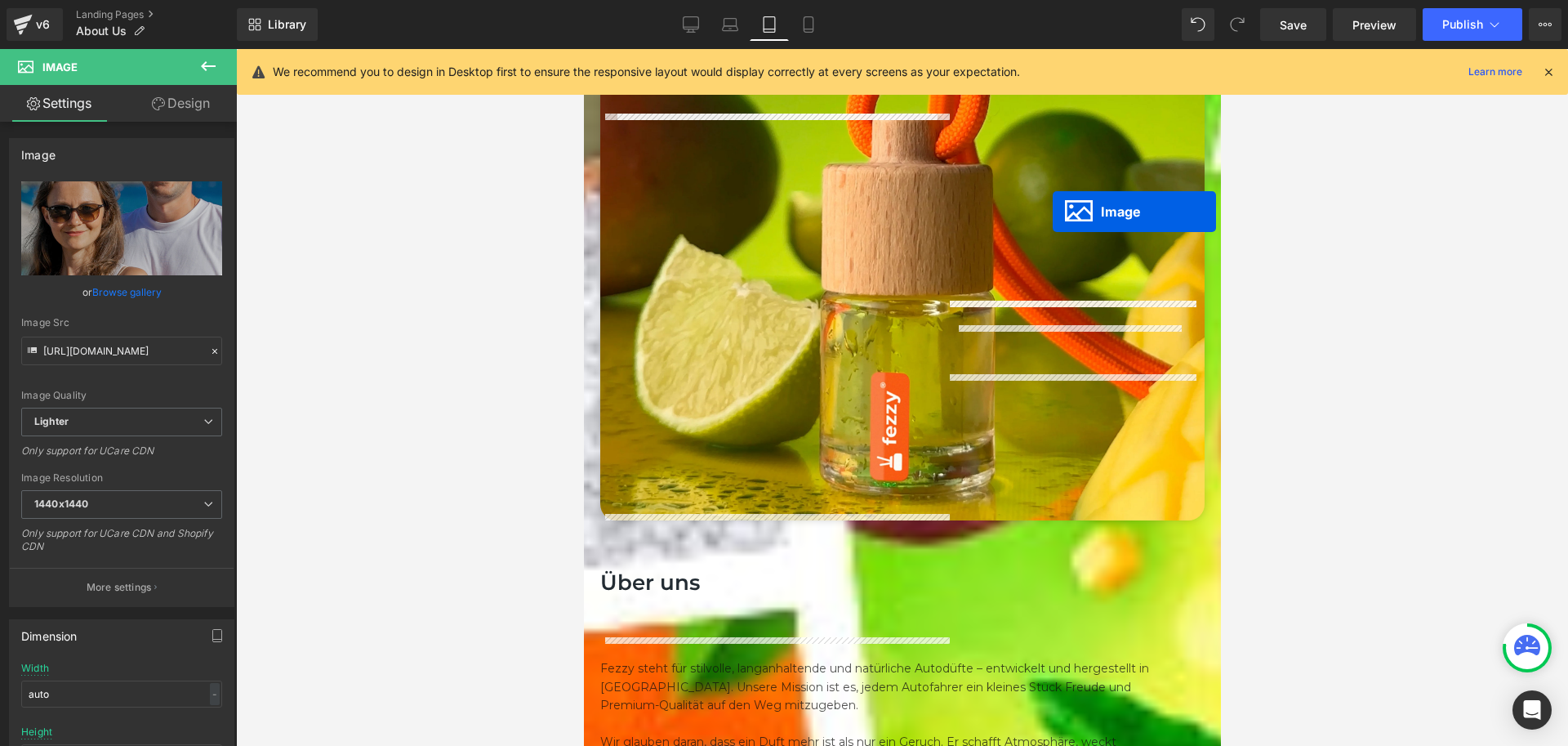
scroll to position [408, 0]
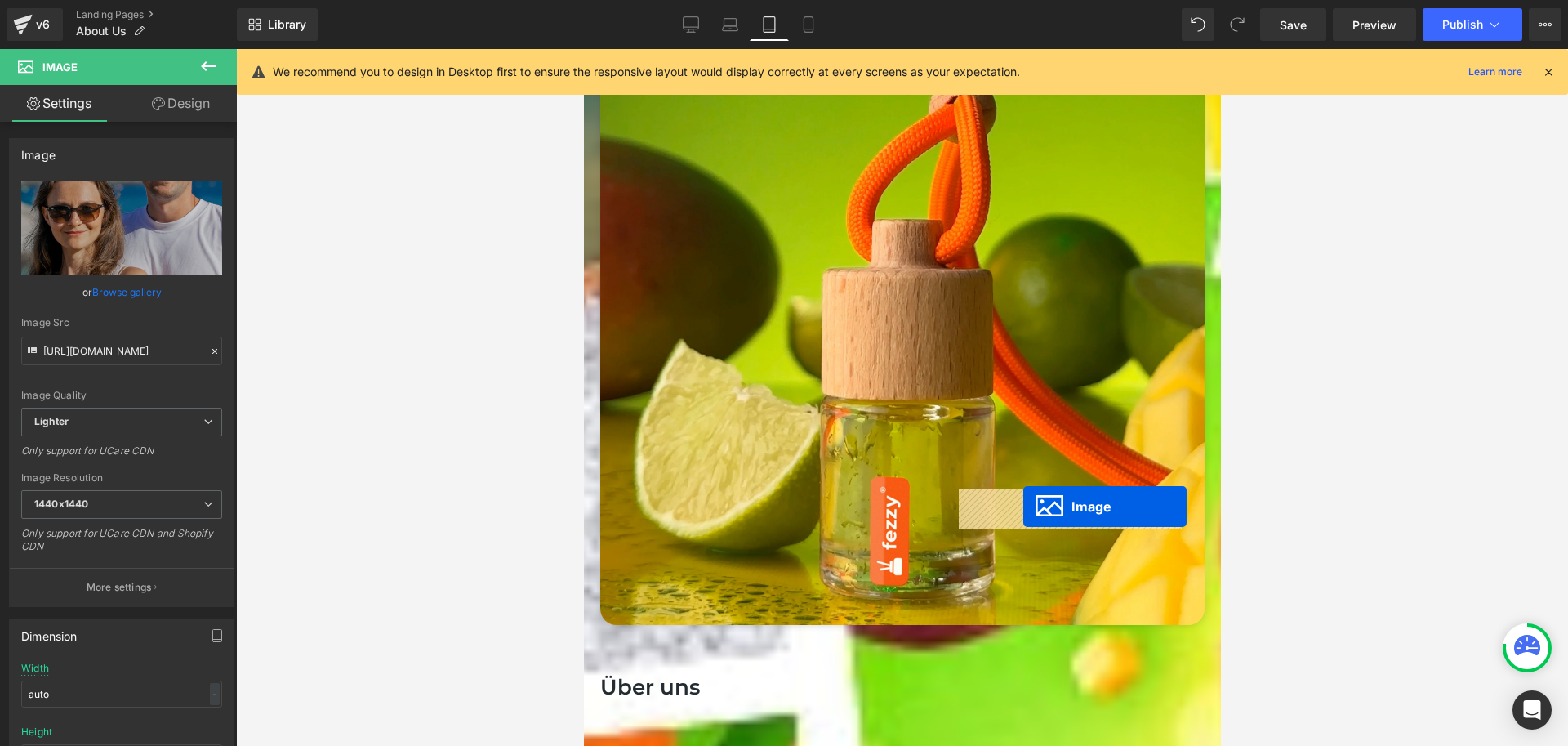
drag, startPoint x: 747, startPoint y: 398, endPoint x: 1023, endPoint y: 506, distance: 296.4
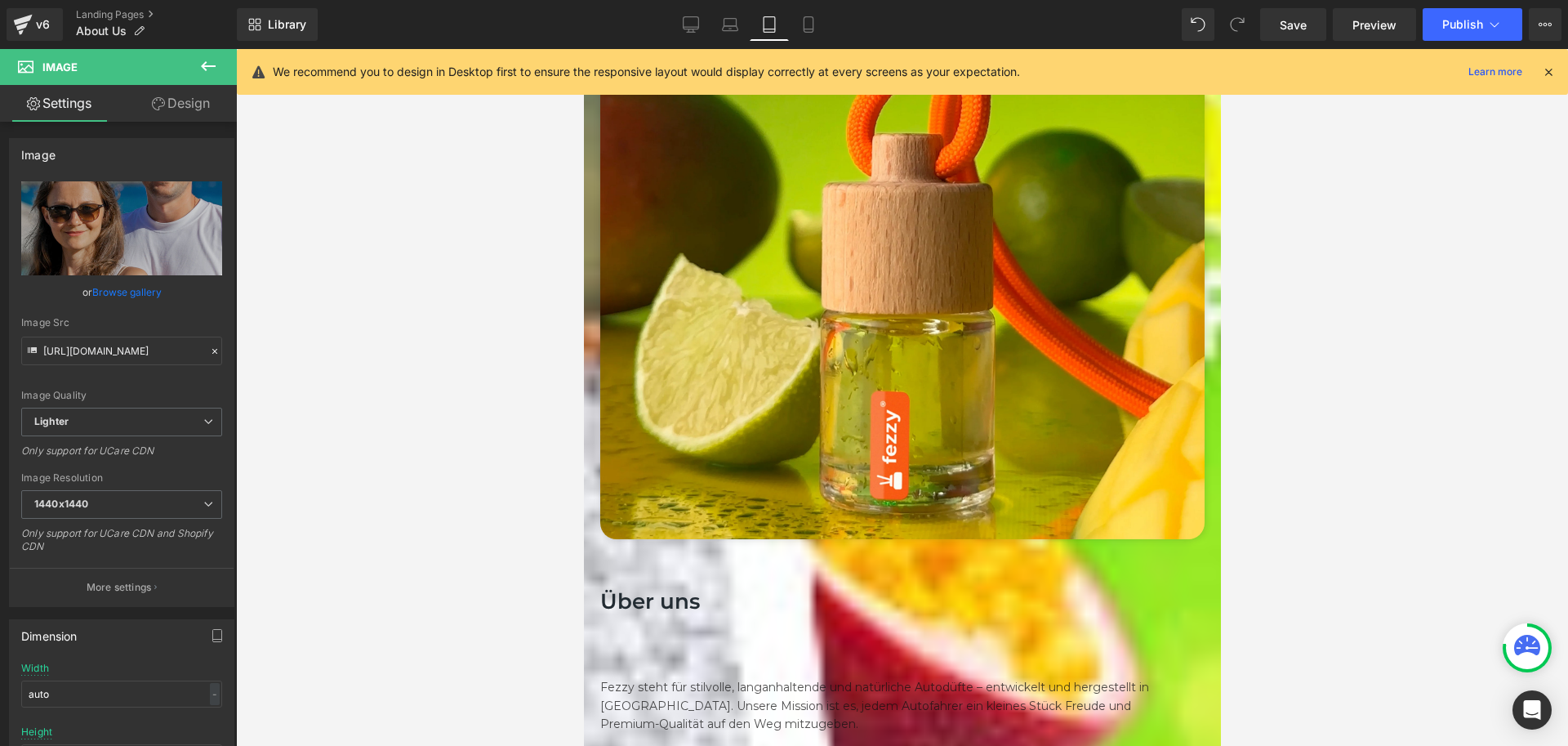
scroll to position [490, 0]
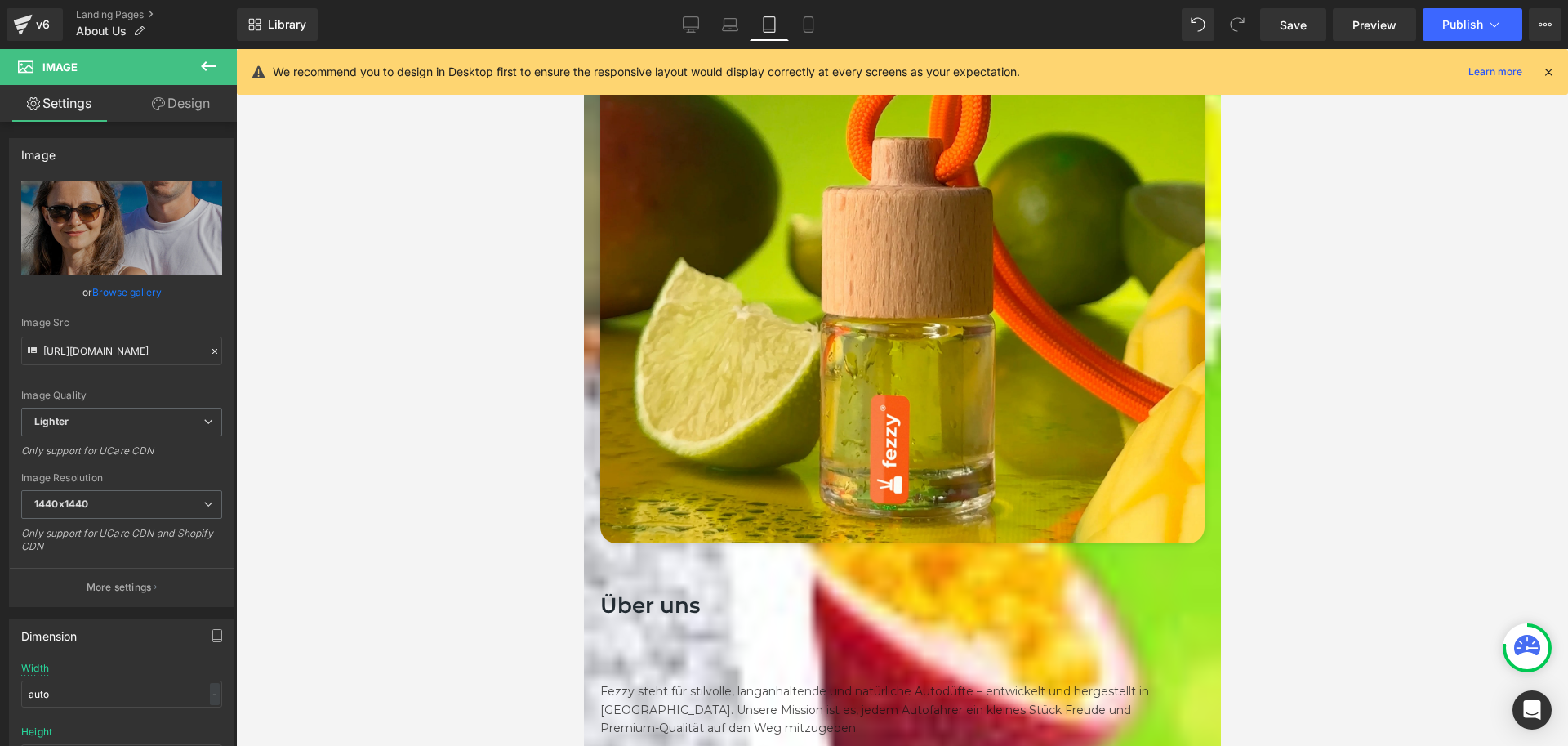
click at [933, 322] on div "Image Über uns Heading Row Fezzy steht für stilvolle, langanhaltende und natürl…" at bounding box center [902, 635] width 604 height 1793
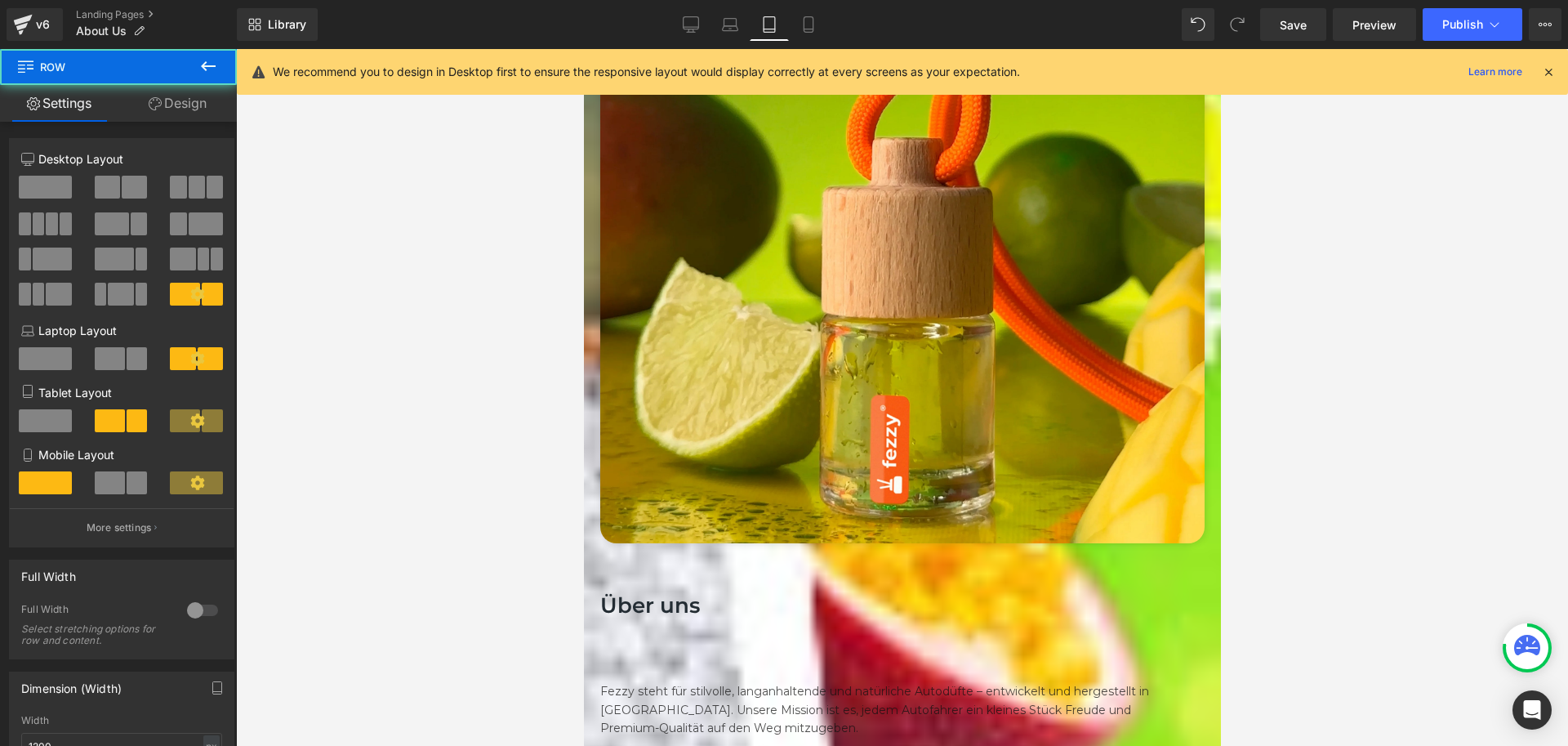
click at [932, 201] on div "Image Über uns Heading Row Fezzy steht für stilvolle, langanhaltende und natürl…" at bounding box center [902, 635] width 604 height 1793
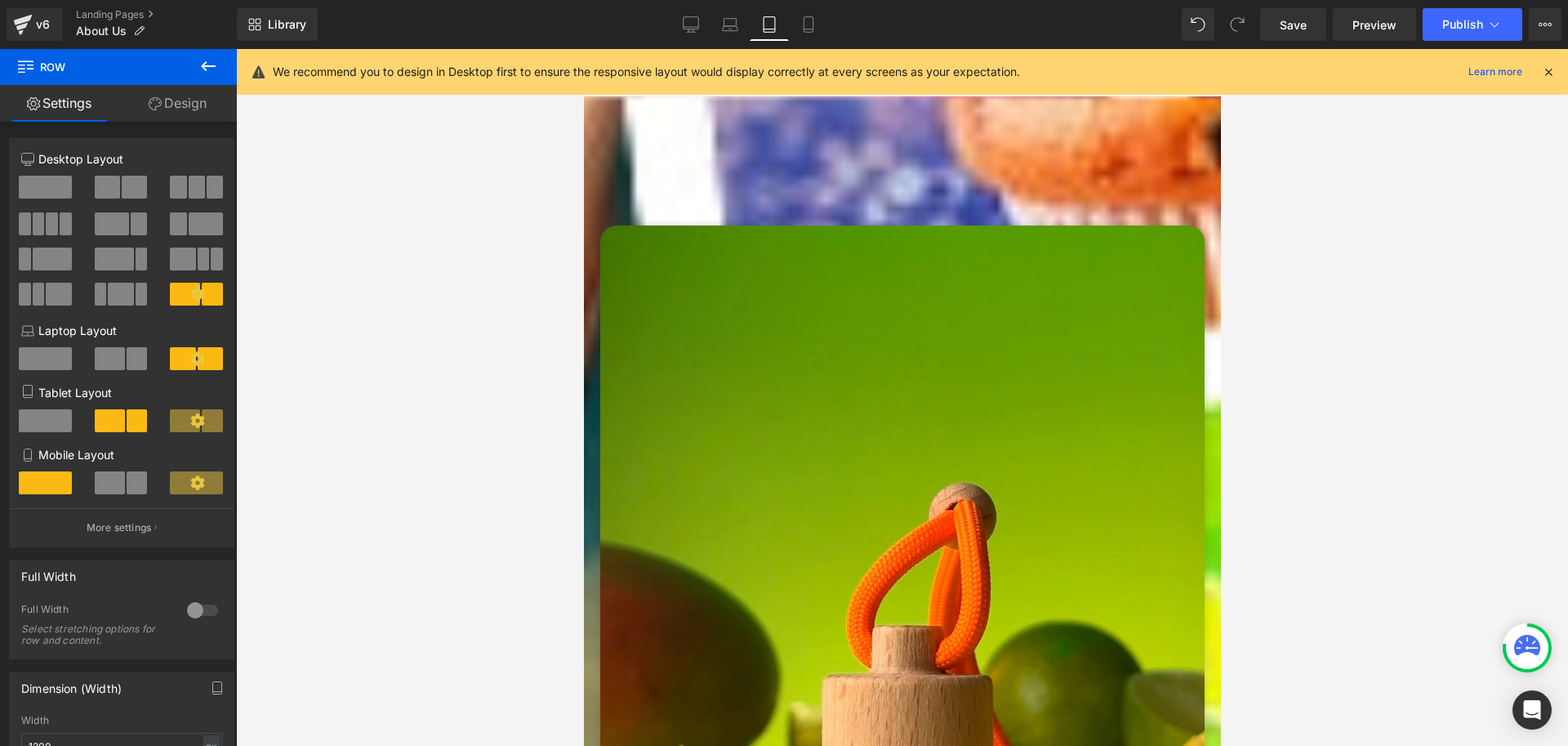
scroll to position [0, 0]
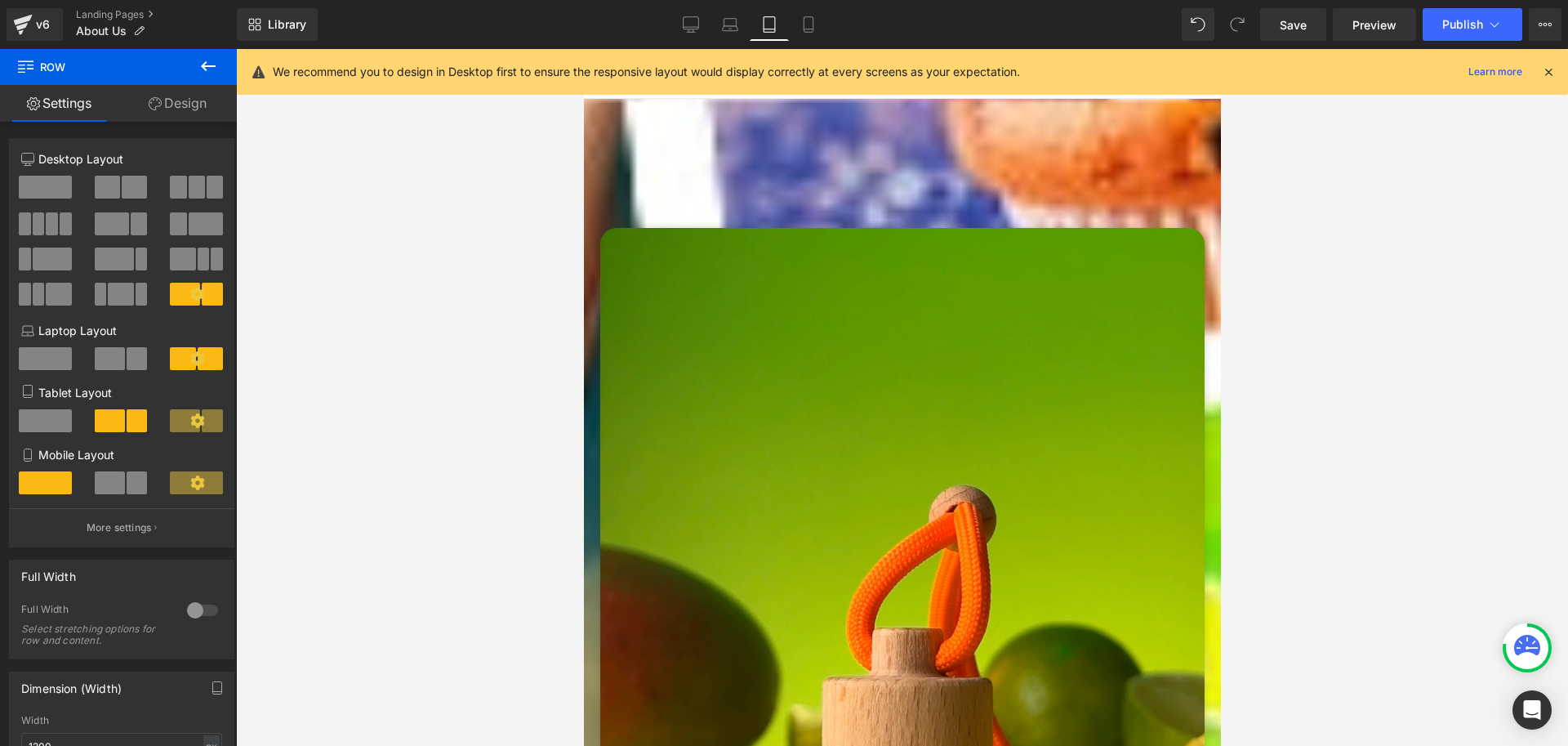
click at [583, 49] on icon at bounding box center [583, 49] width 0 height 0
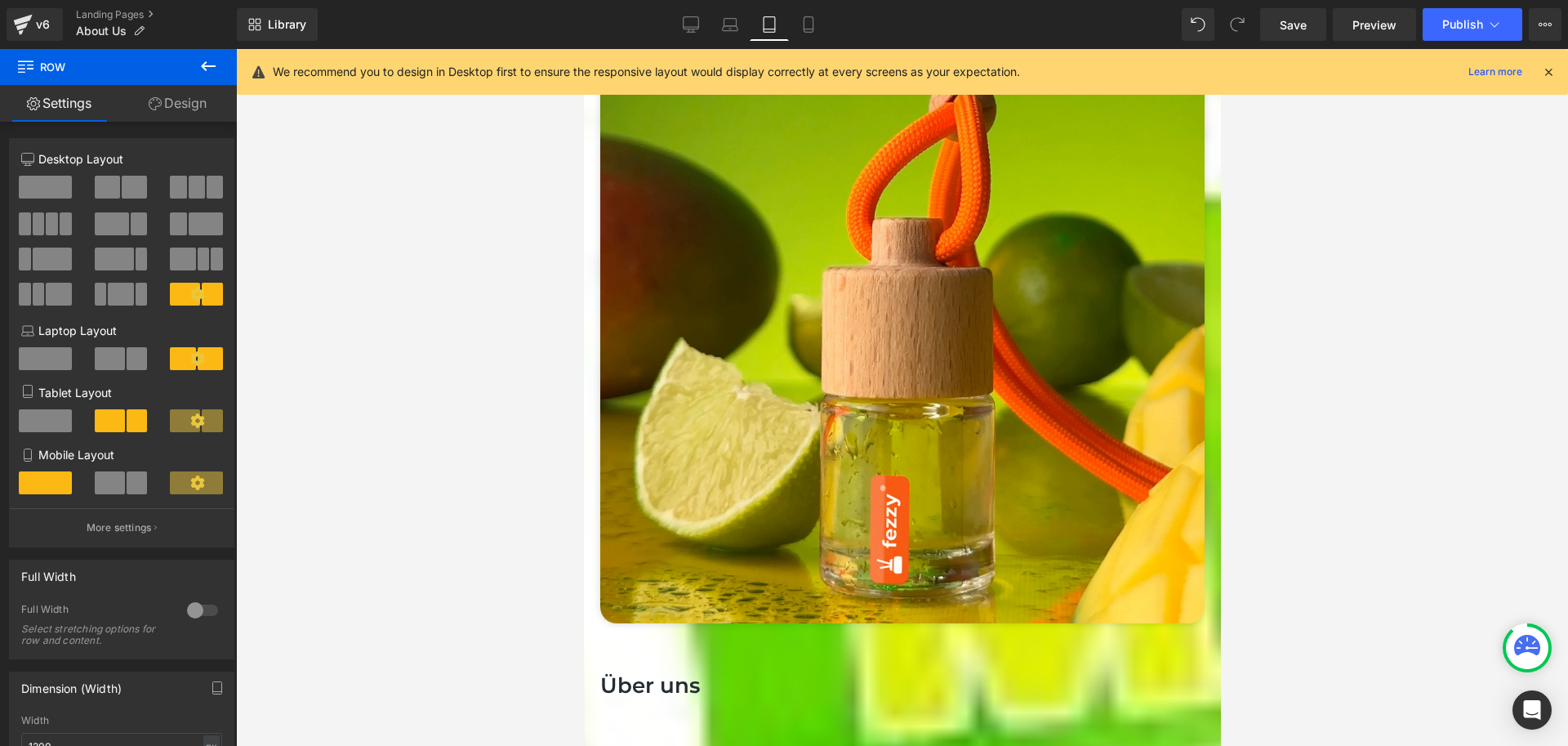
scroll to position [412, 0]
click at [583, 49] on icon at bounding box center [583, 49] width 0 height 0
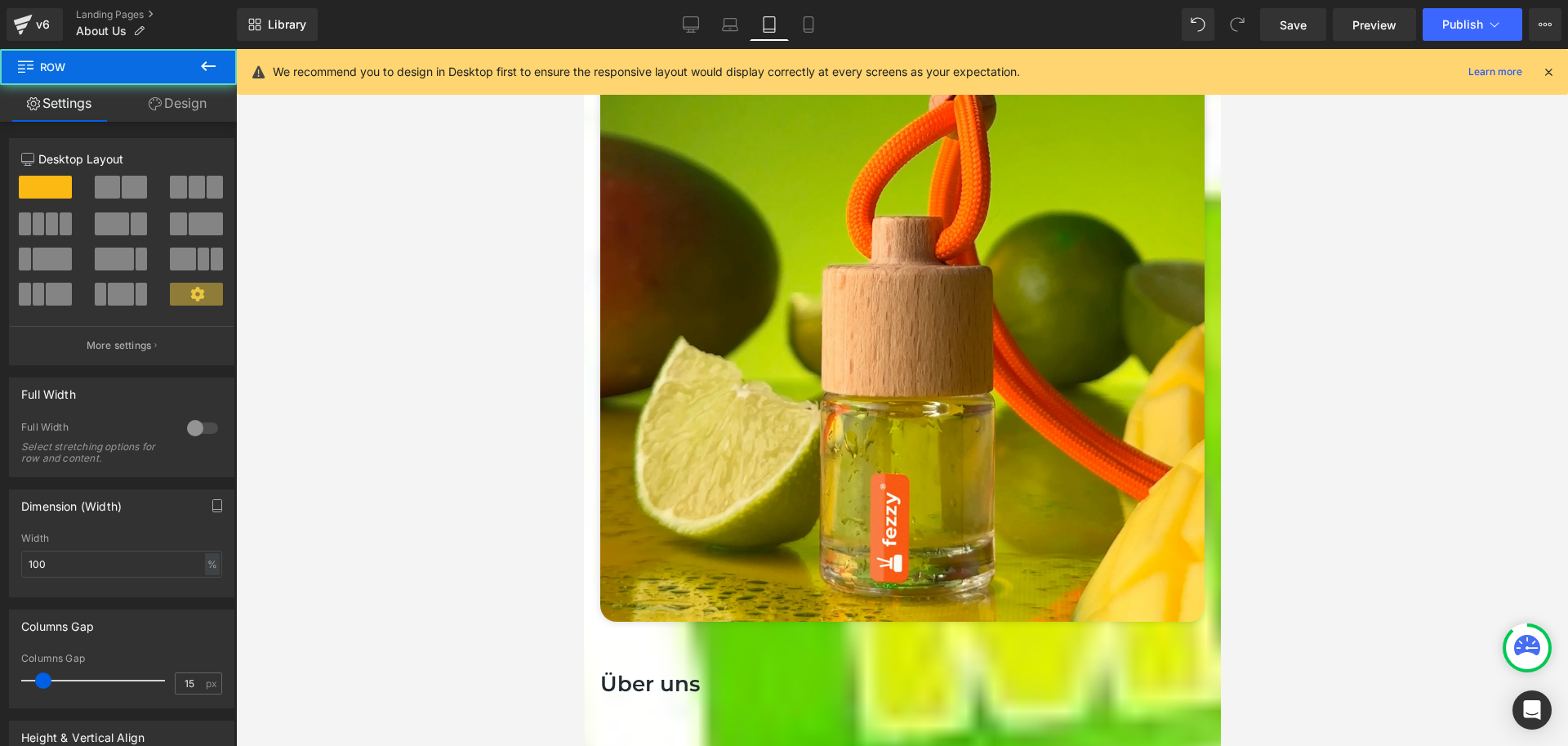
click at [583, 49] on icon at bounding box center [583, 49] width 0 height 0
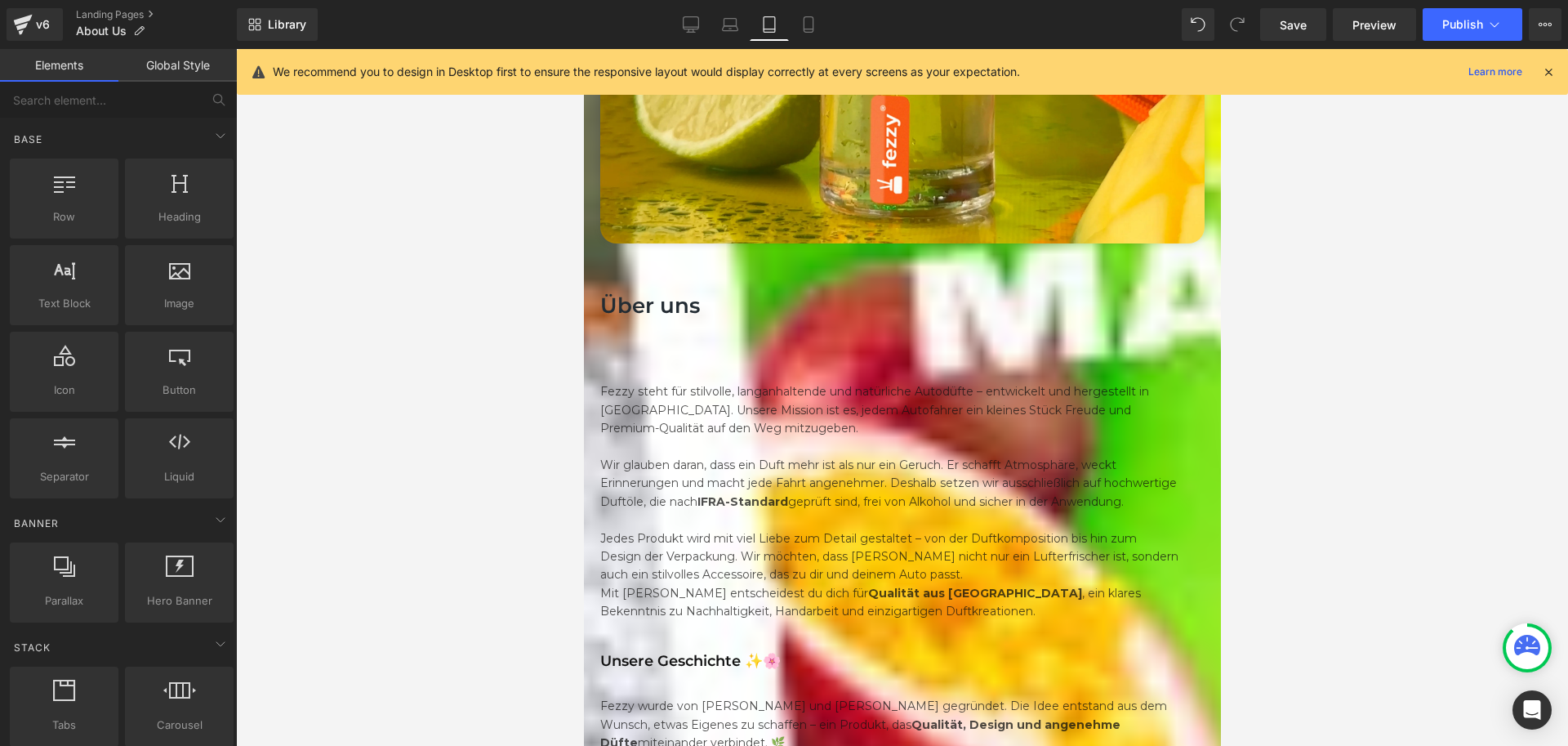
scroll to position [820, 0]
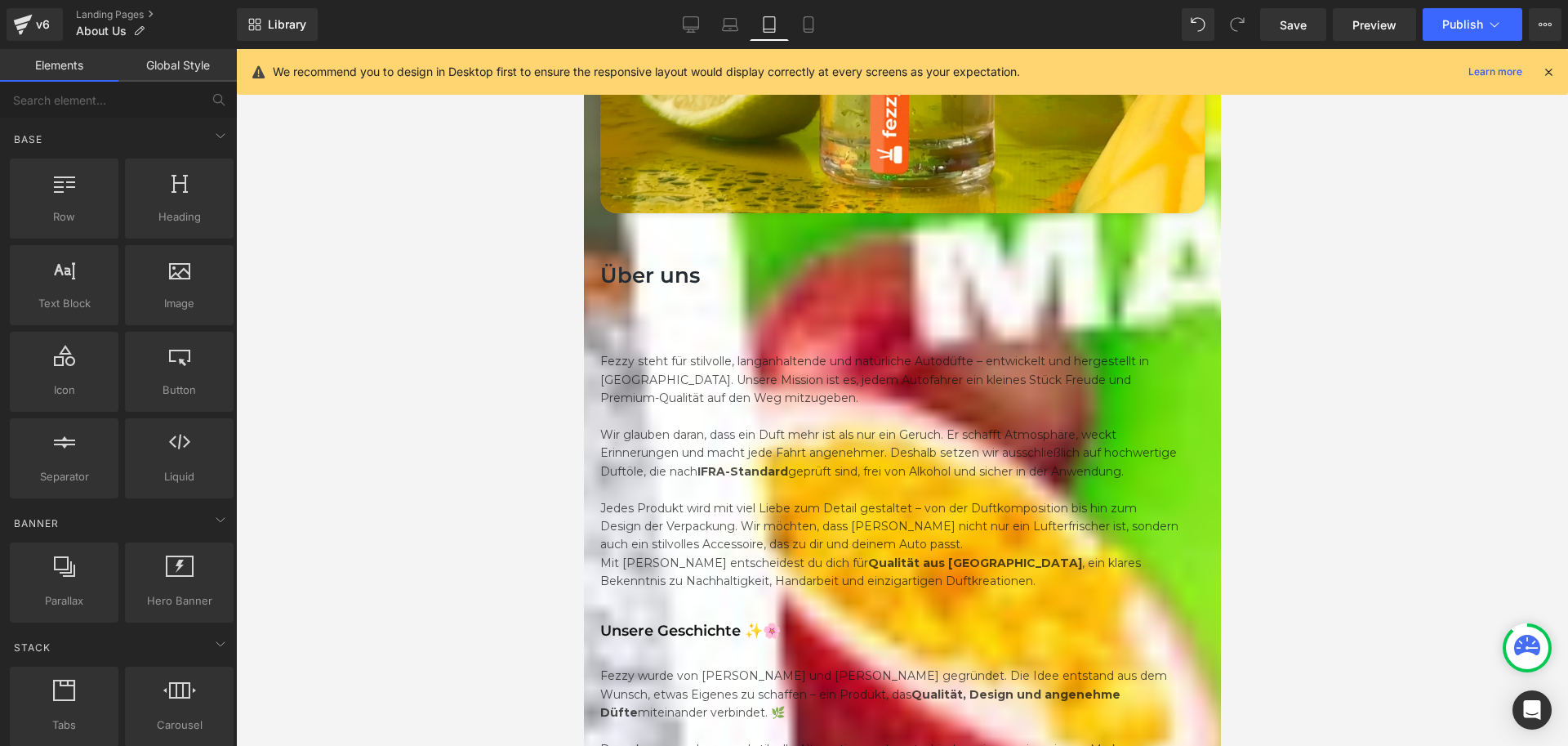
click at [813, 619] on div "Unsere Geschichte ✨🌸 Heading" at bounding box center [902, 635] width 604 height 32
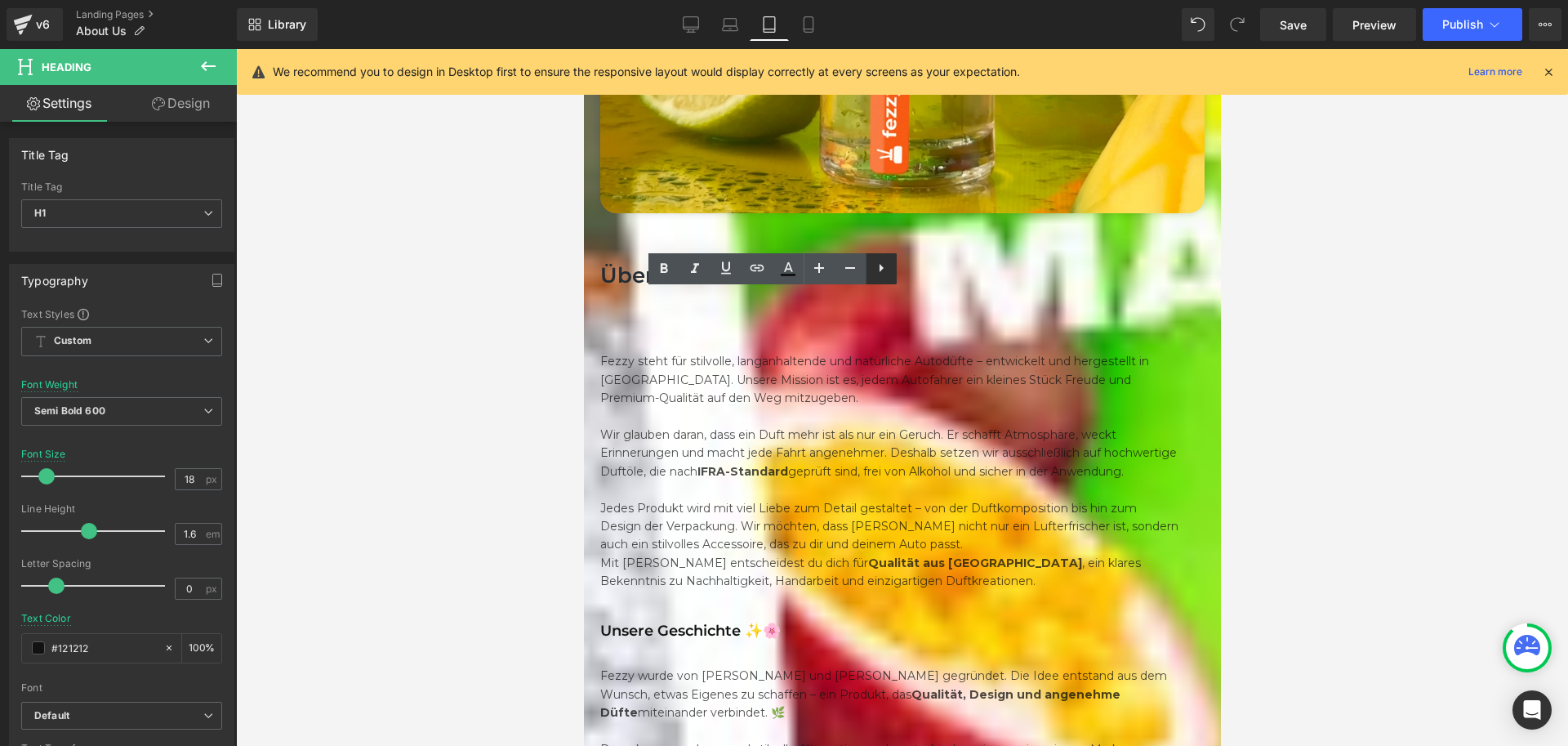
click at [883, 267] on icon at bounding box center [882, 267] width 4 height 8
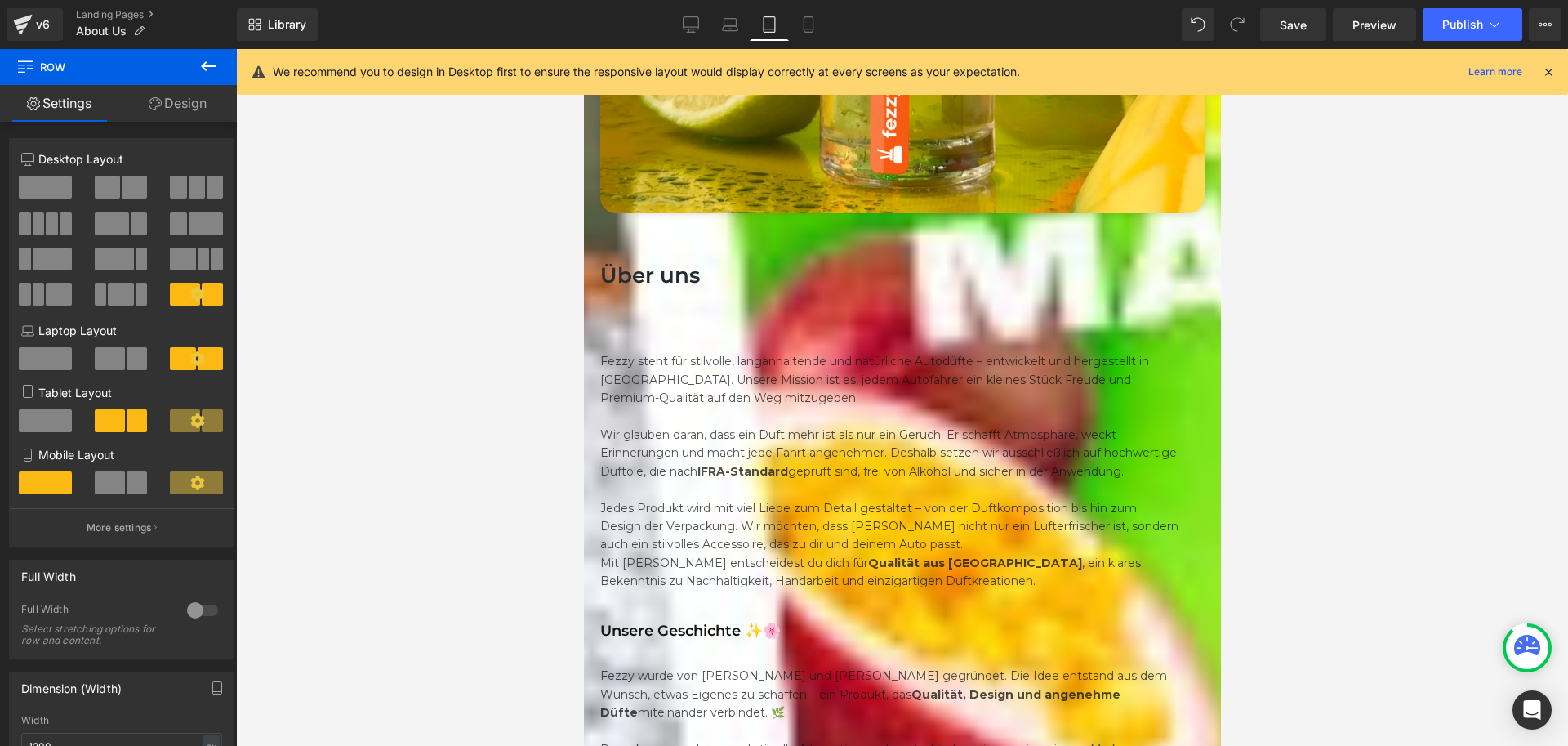
click at [583, 49] on icon at bounding box center [583, 49] width 0 height 0
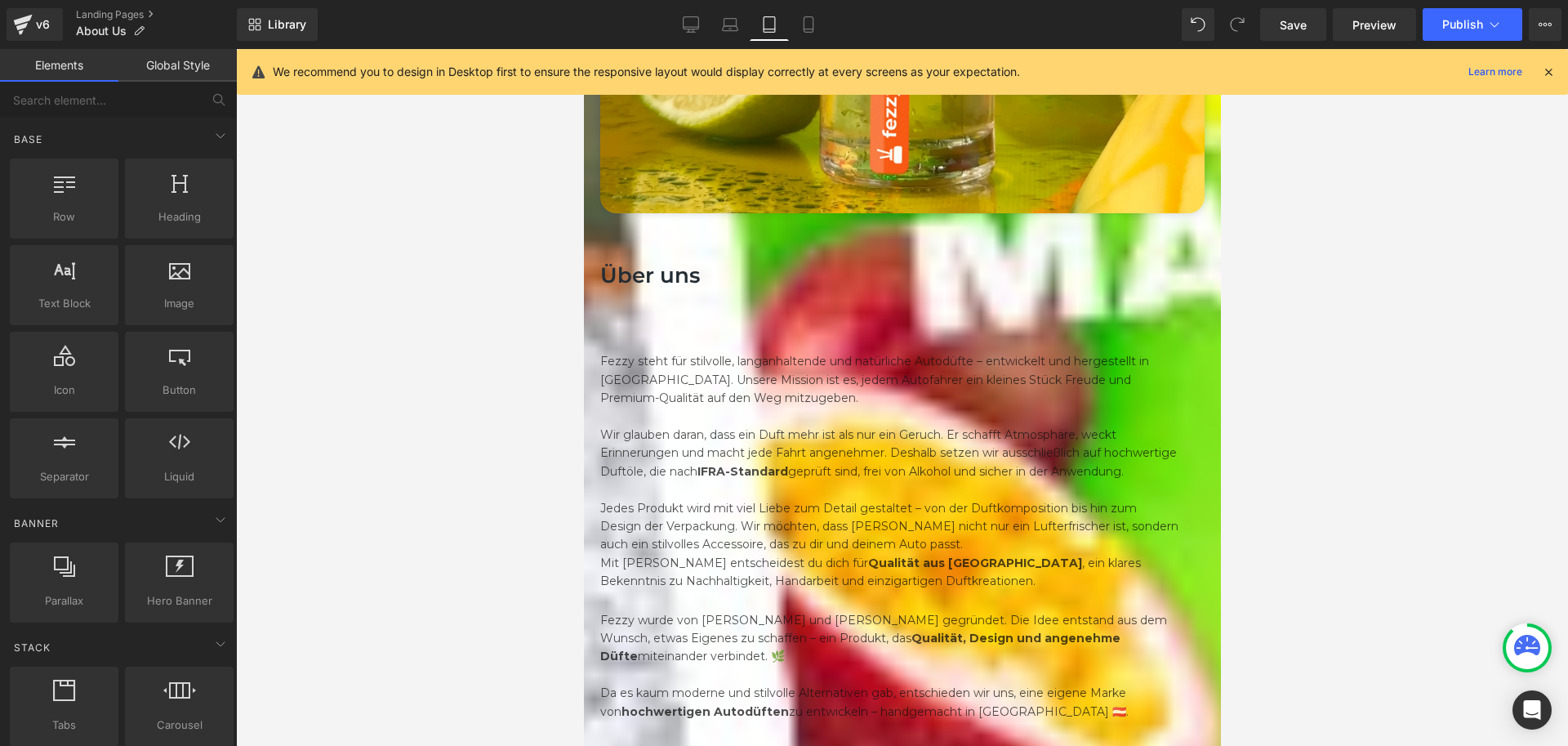
click at [583, 49] on link at bounding box center [583, 49] width 0 height 0
click at [583, 49] on icon at bounding box center [583, 49] width 0 height 0
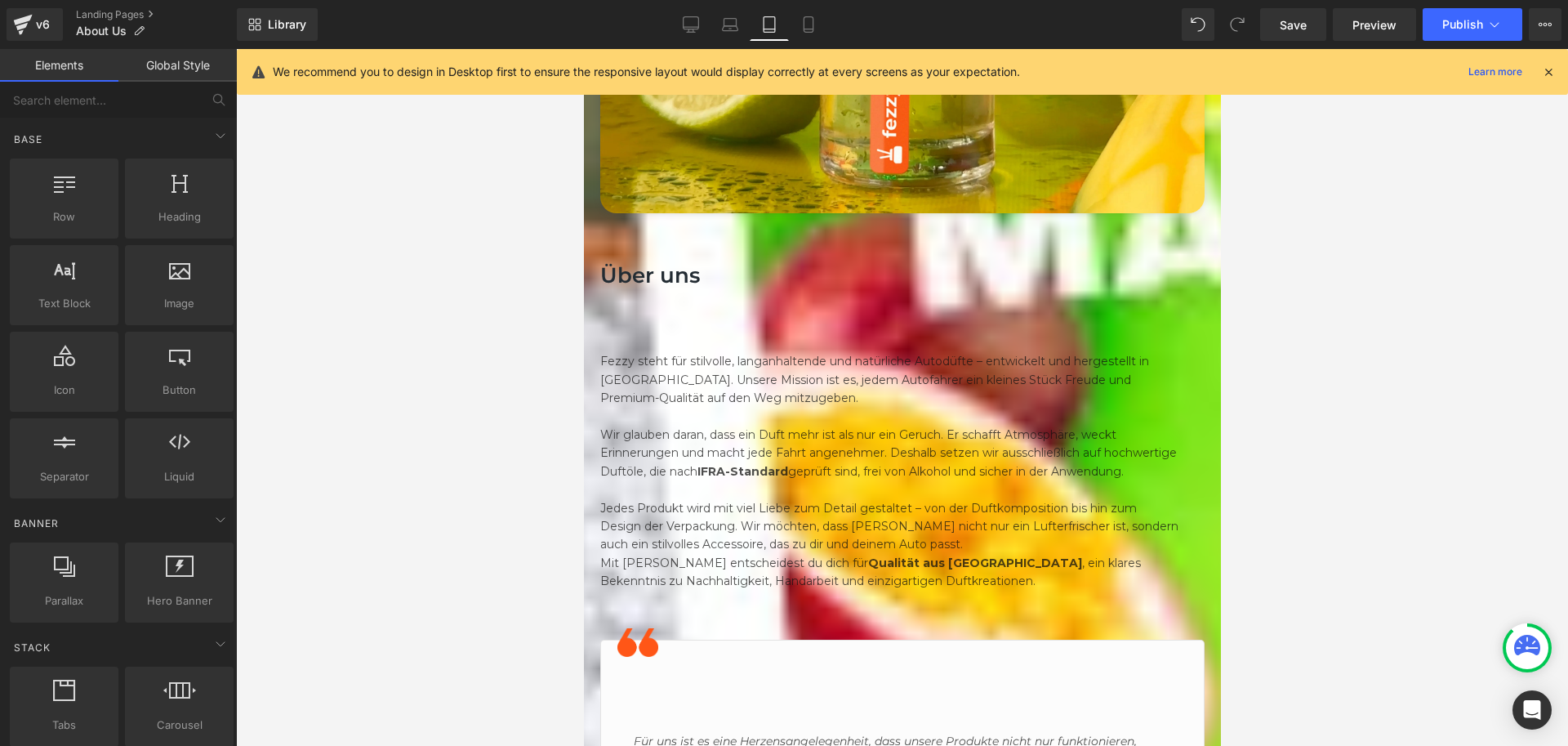
click at [583, 49] on icon at bounding box center [583, 49] width 0 height 0
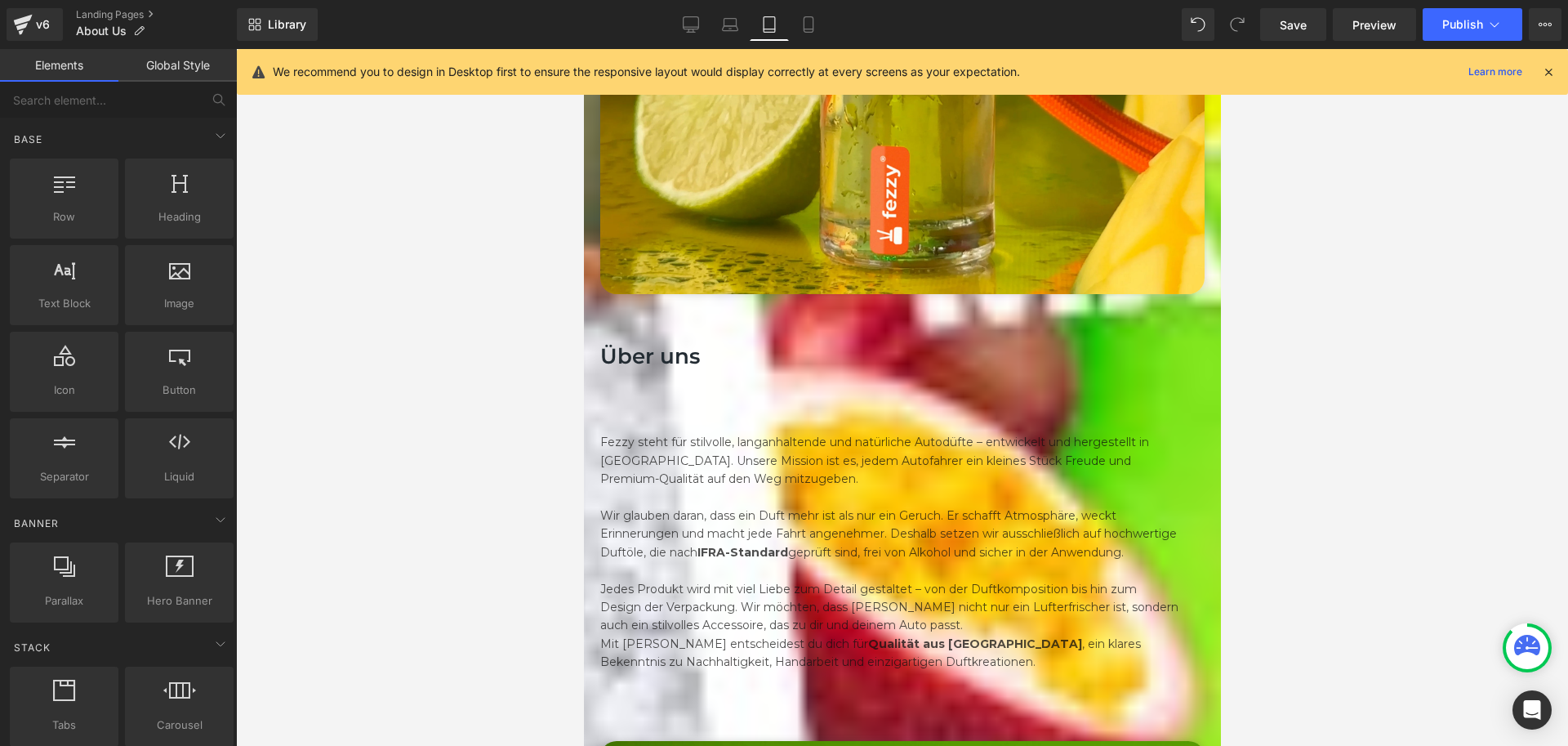
scroll to position [738, 0]
drag, startPoint x: 1045, startPoint y: 470, endPoint x: 1030, endPoint y: 475, distance: 15.8
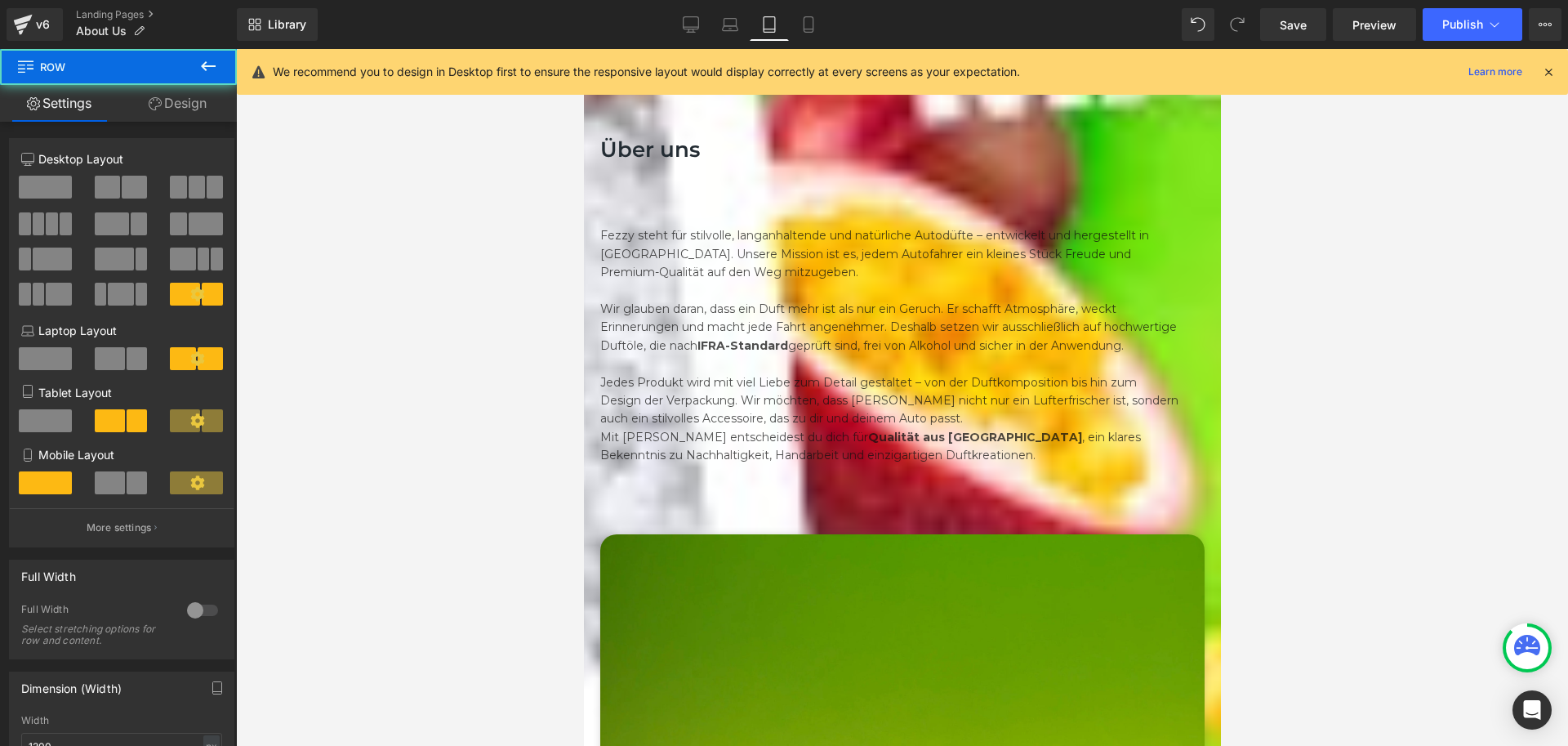
scroll to position [1066, 0]
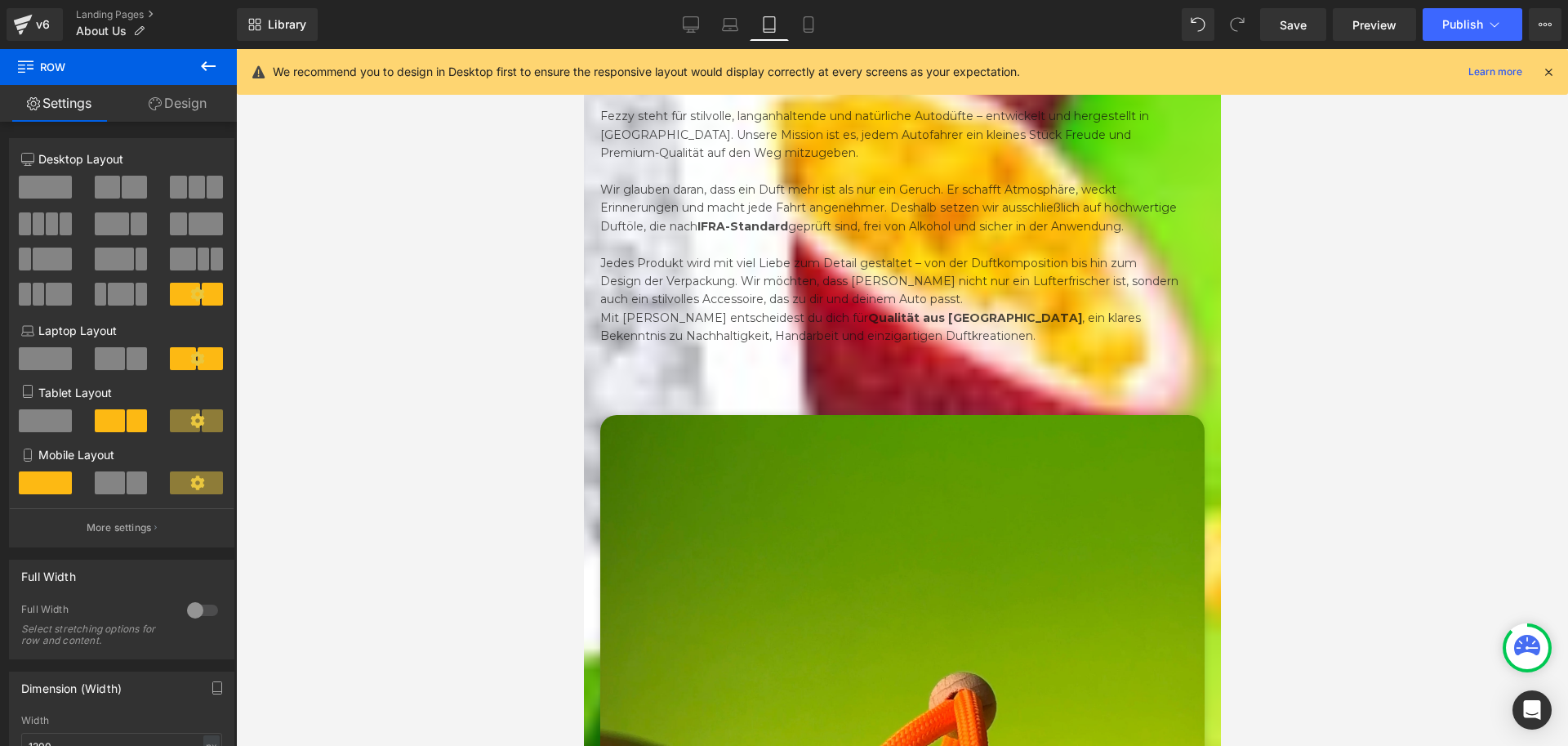
click at [583, 49] on link at bounding box center [583, 49] width 0 height 0
click at [583, 49] on icon at bounding box center [583, 49] width 0 height 0
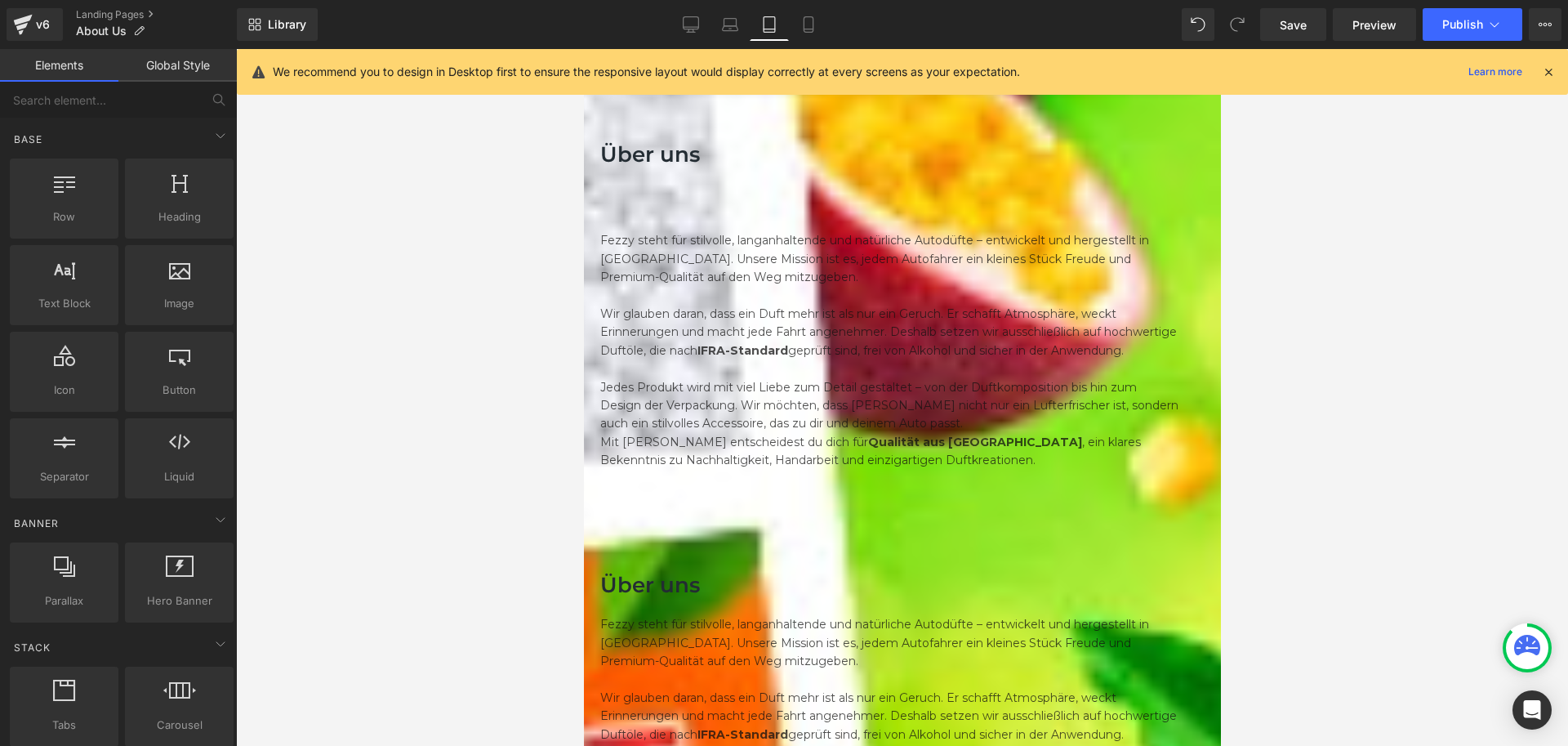
scroll to position [902, 0]
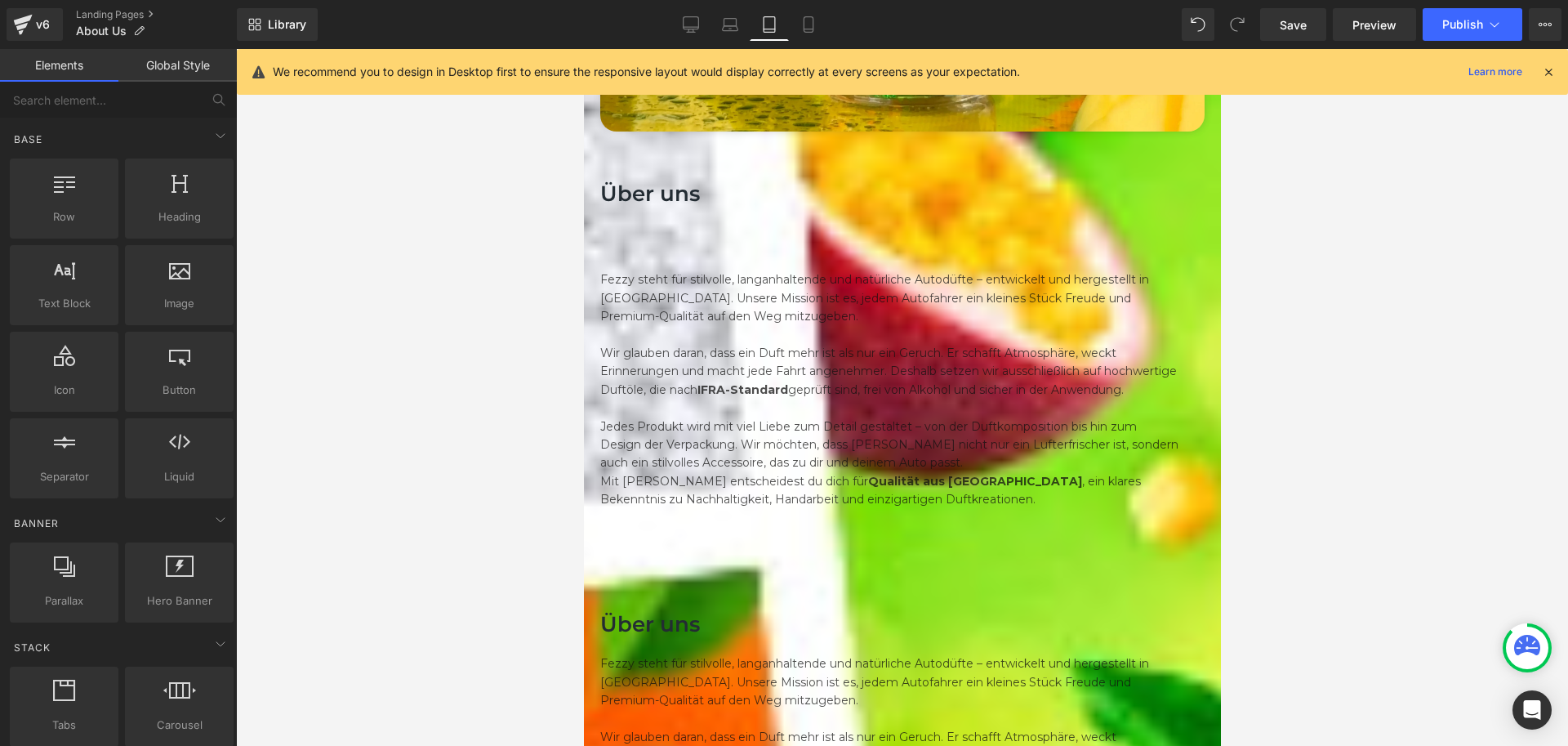
click at [832, 611] on h1 "Über uns" at bounding box center [902, 625] width 604 height 28
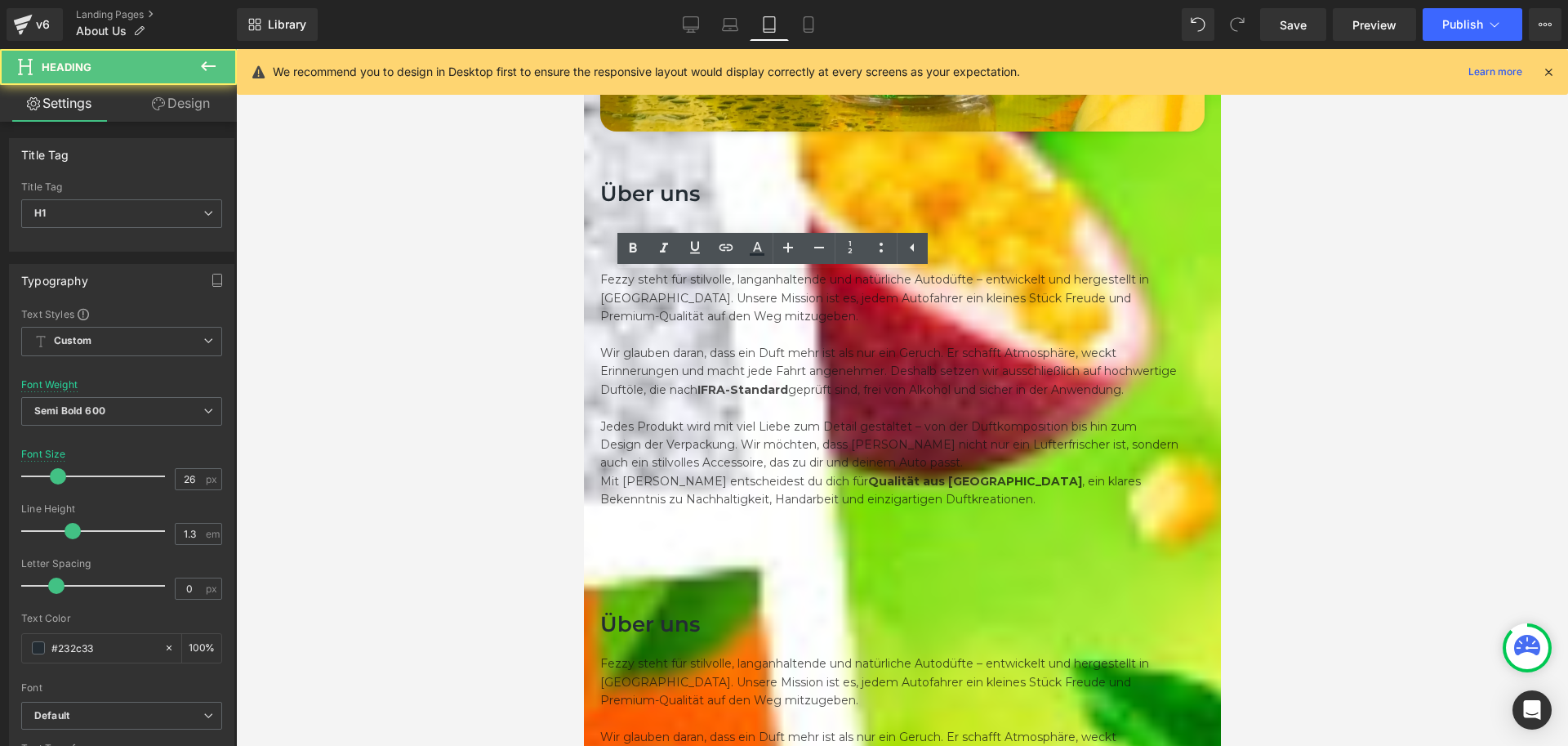
drag, startPoint x: 1008, startPoint y: 329, endPoint x: 883, endPoint y: 303, distance: 127.7
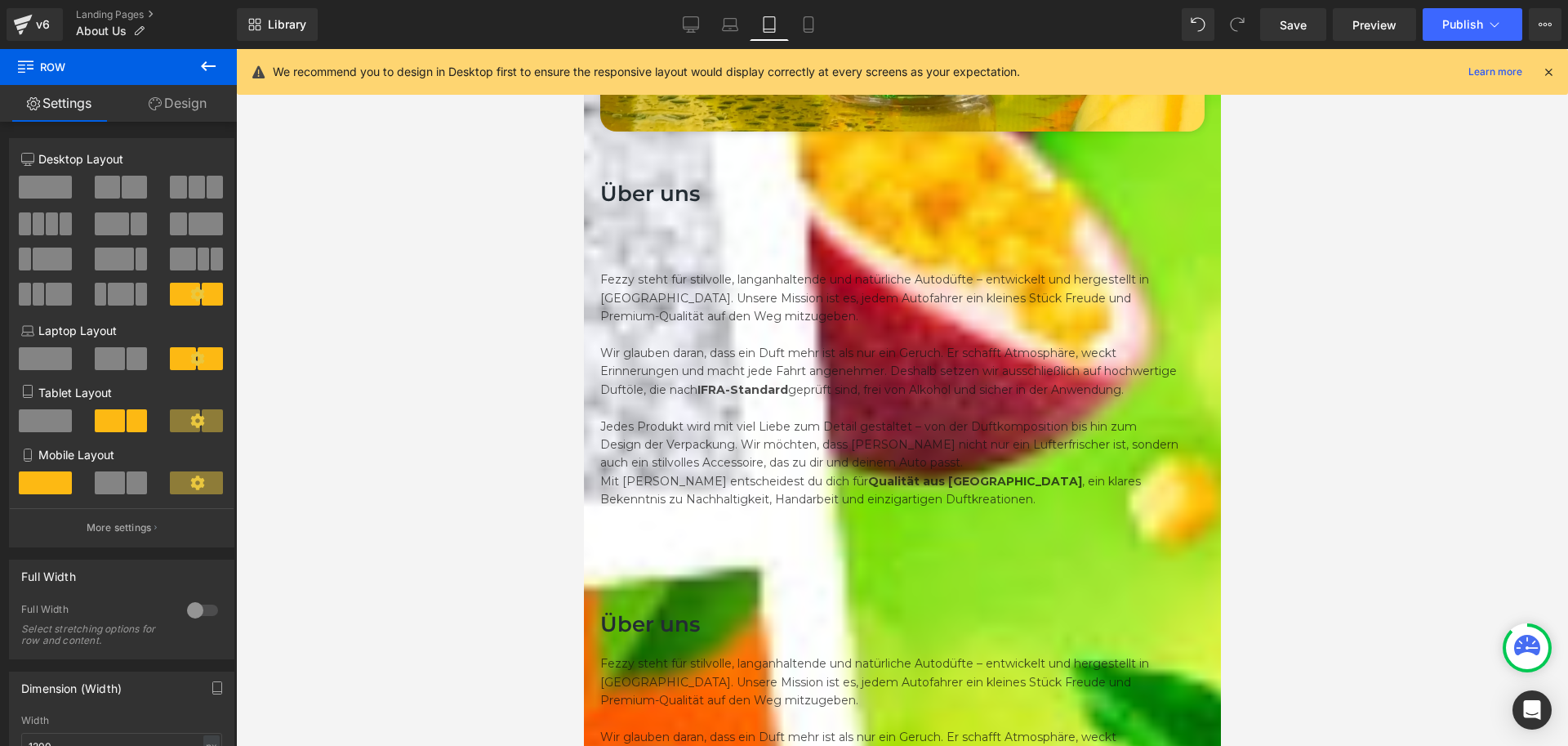
click at [583, 49] on icon at bounding box center [583, 49] width 0 height 0
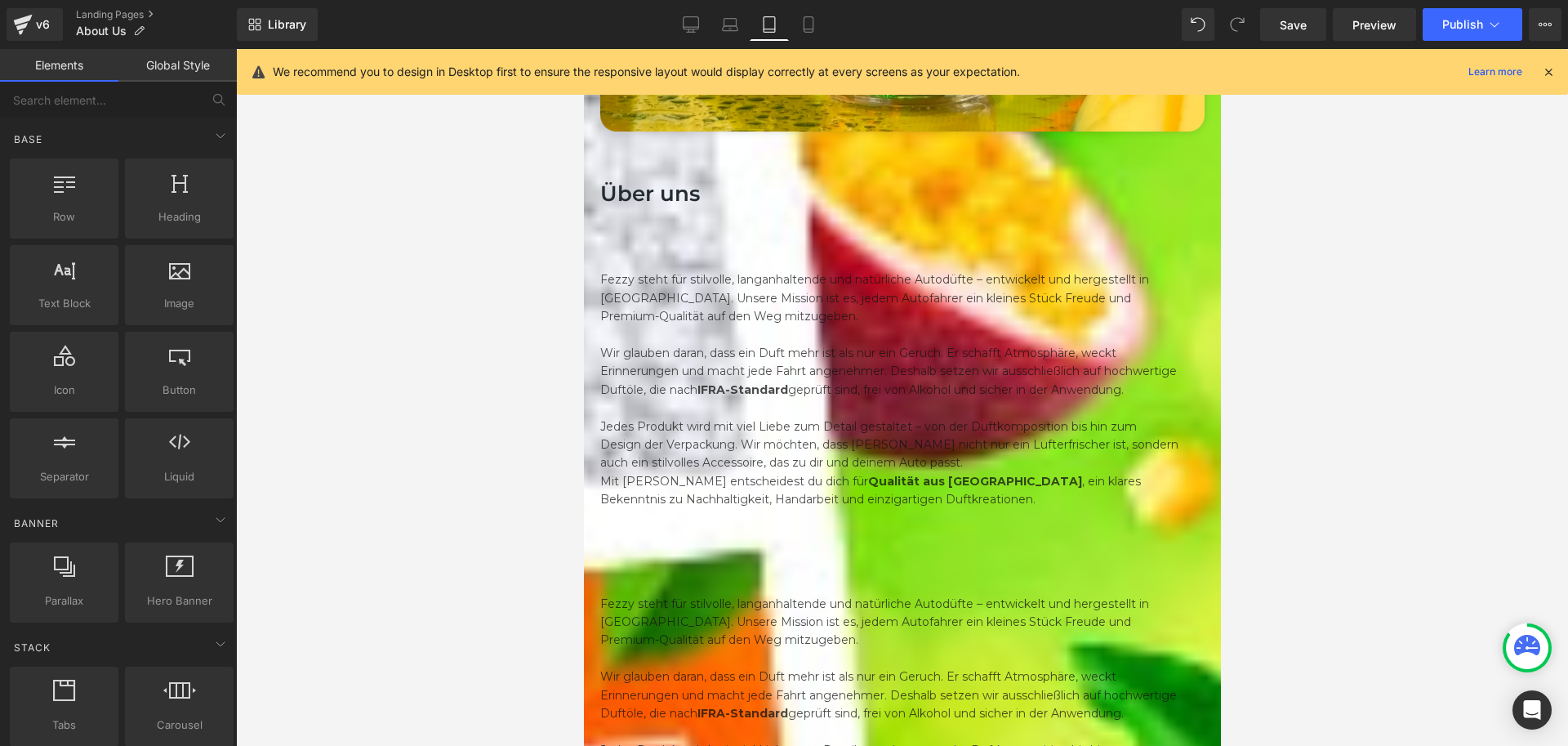
click at [583, 49] on icon at bounding box center [583, 49] width 0 height 0
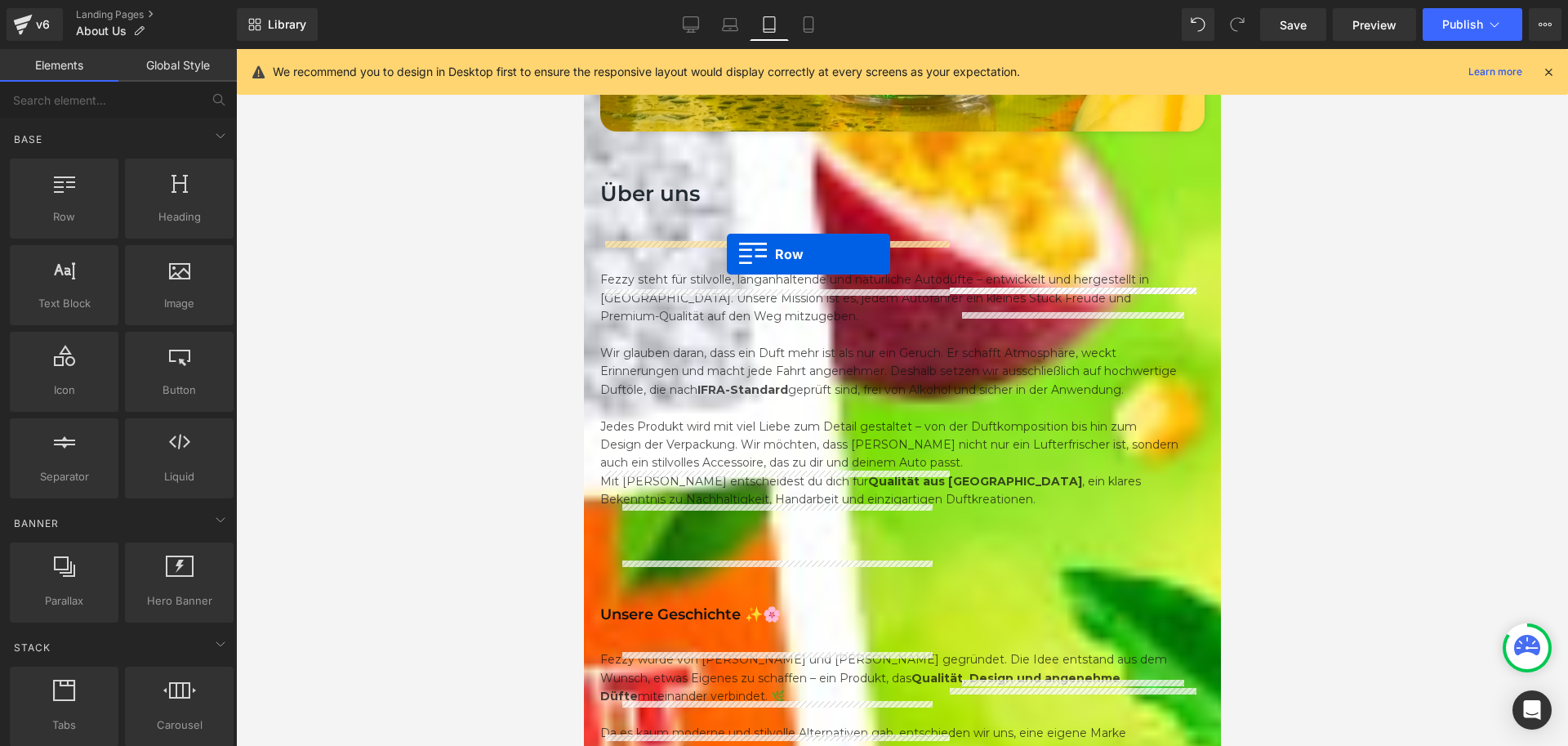
drag, startPoint x: 664, startPoint y: 267, endPoint x: 726, endPoint y: 254, distance: 63.3
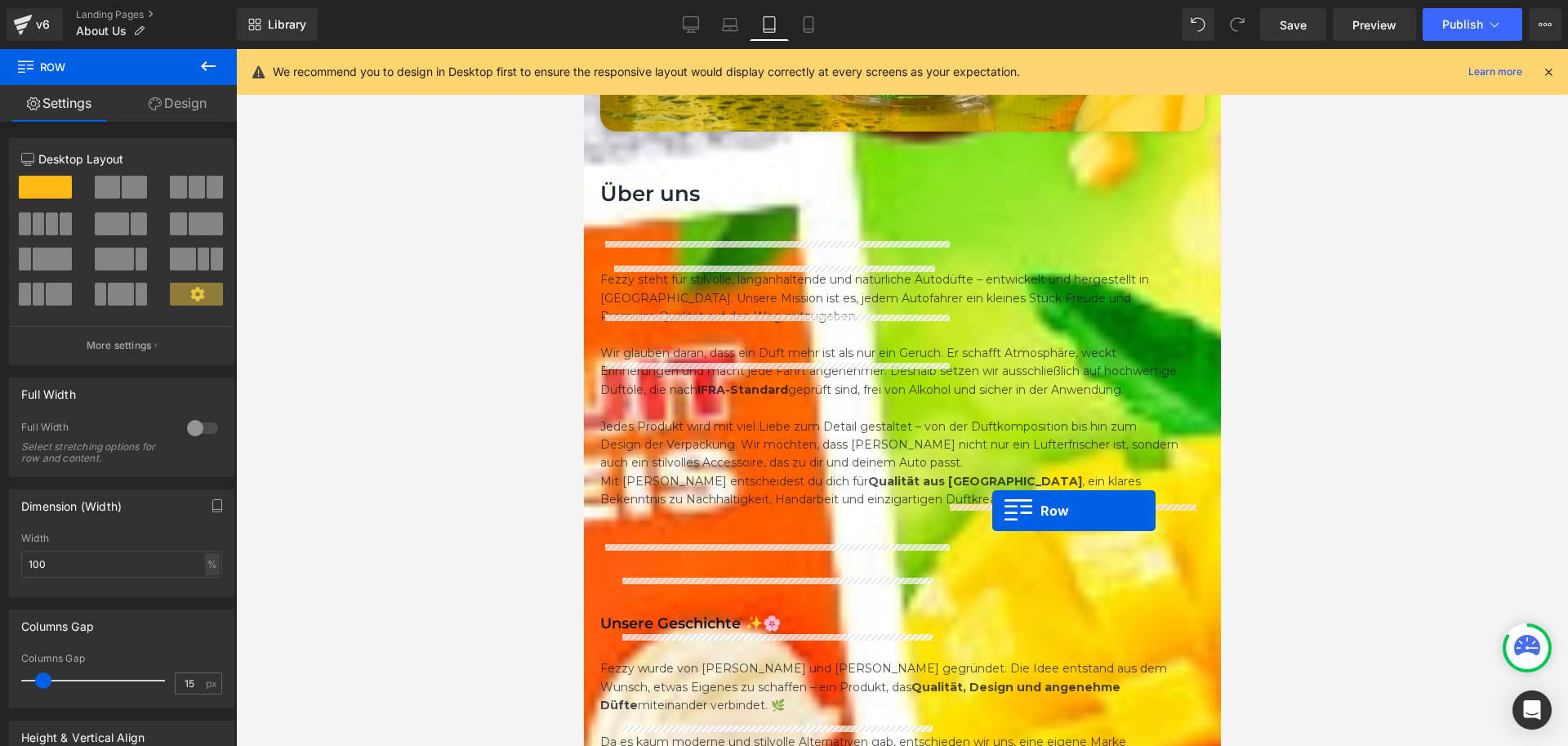
drag, startPoint x: 956, startPoint y: 335, endPoint x: 992, endPoint y: 510, distance: 178.7
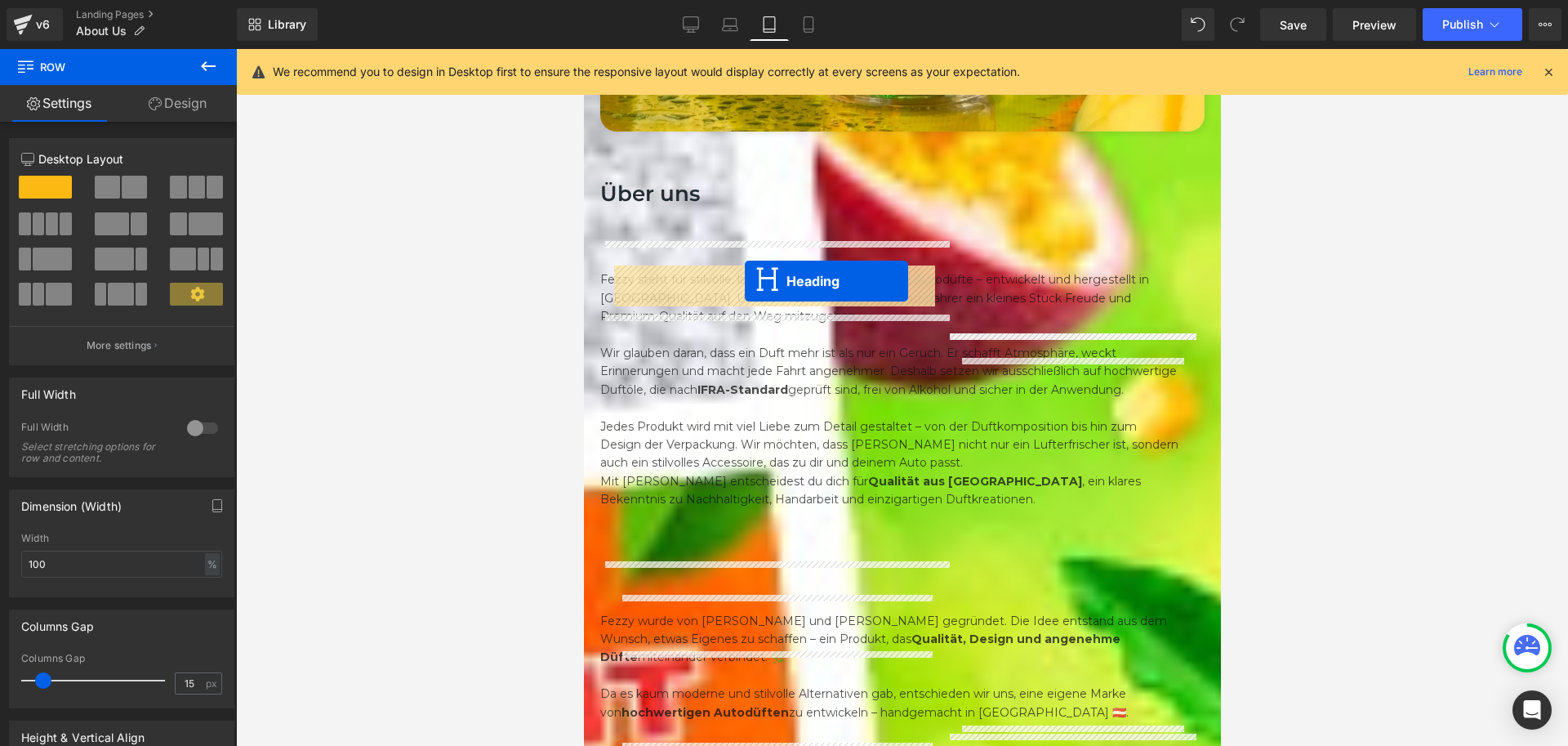
drag, startPoint x: 730, startPoint y: 349, endPoint x: 744, endPoint y: 281, distance: 69.4
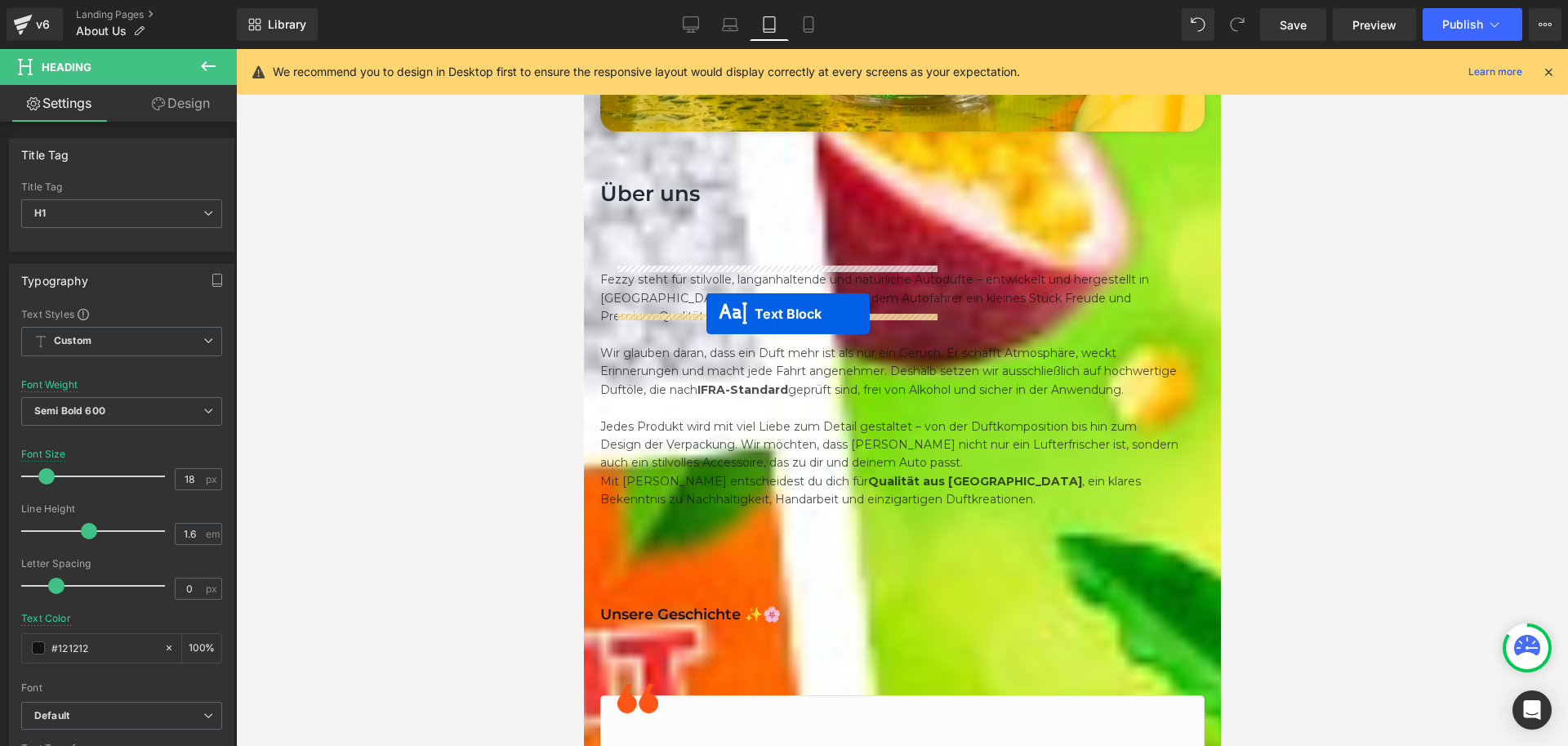
drag, startPoint x: 716, startPoint y: 421, endPoint x: 706, endPoint y: 313, distance: 108.5
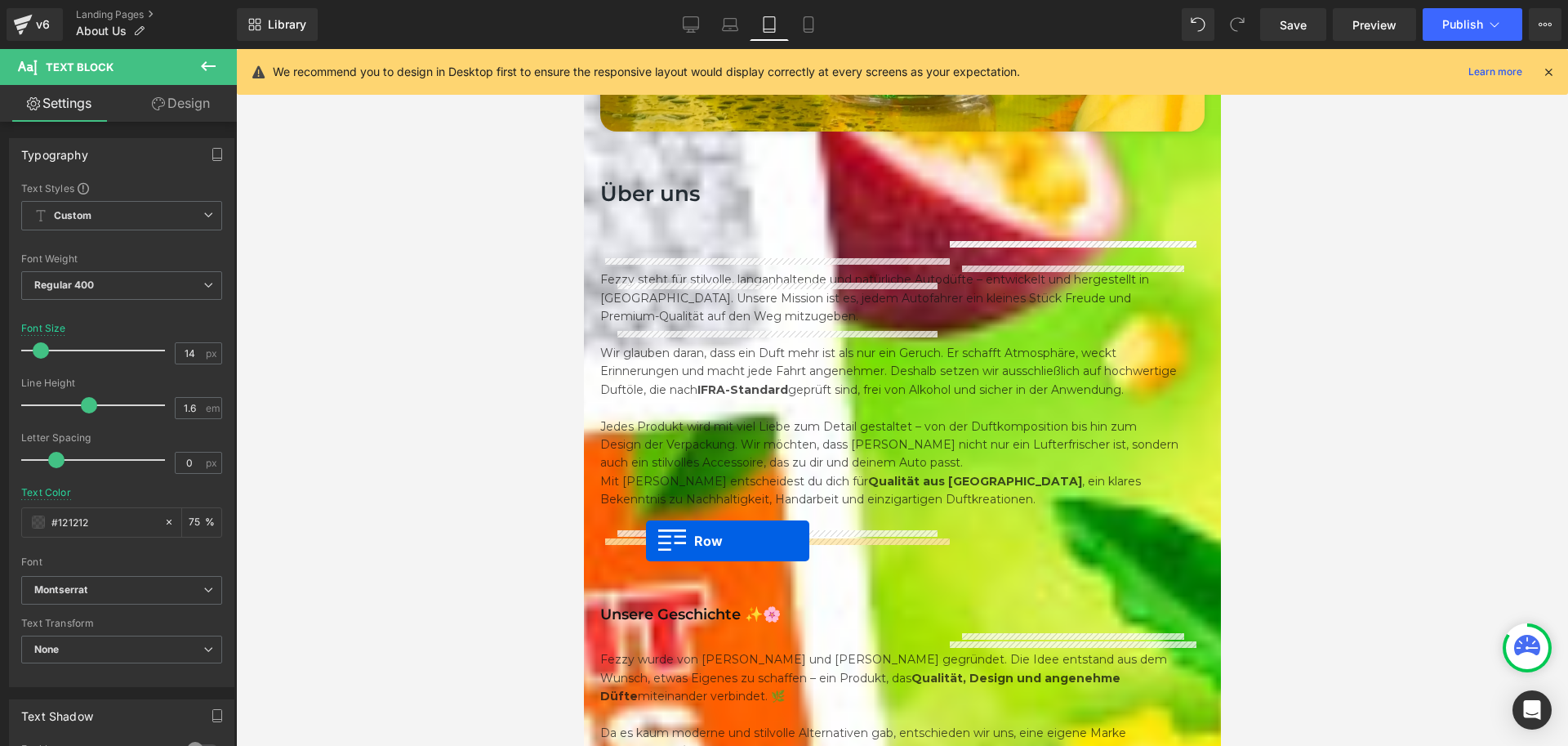
drag, startPoint x: 615, startPoint y: 579, endPoint x: 646, endPoint y: 542, distance: 48.3
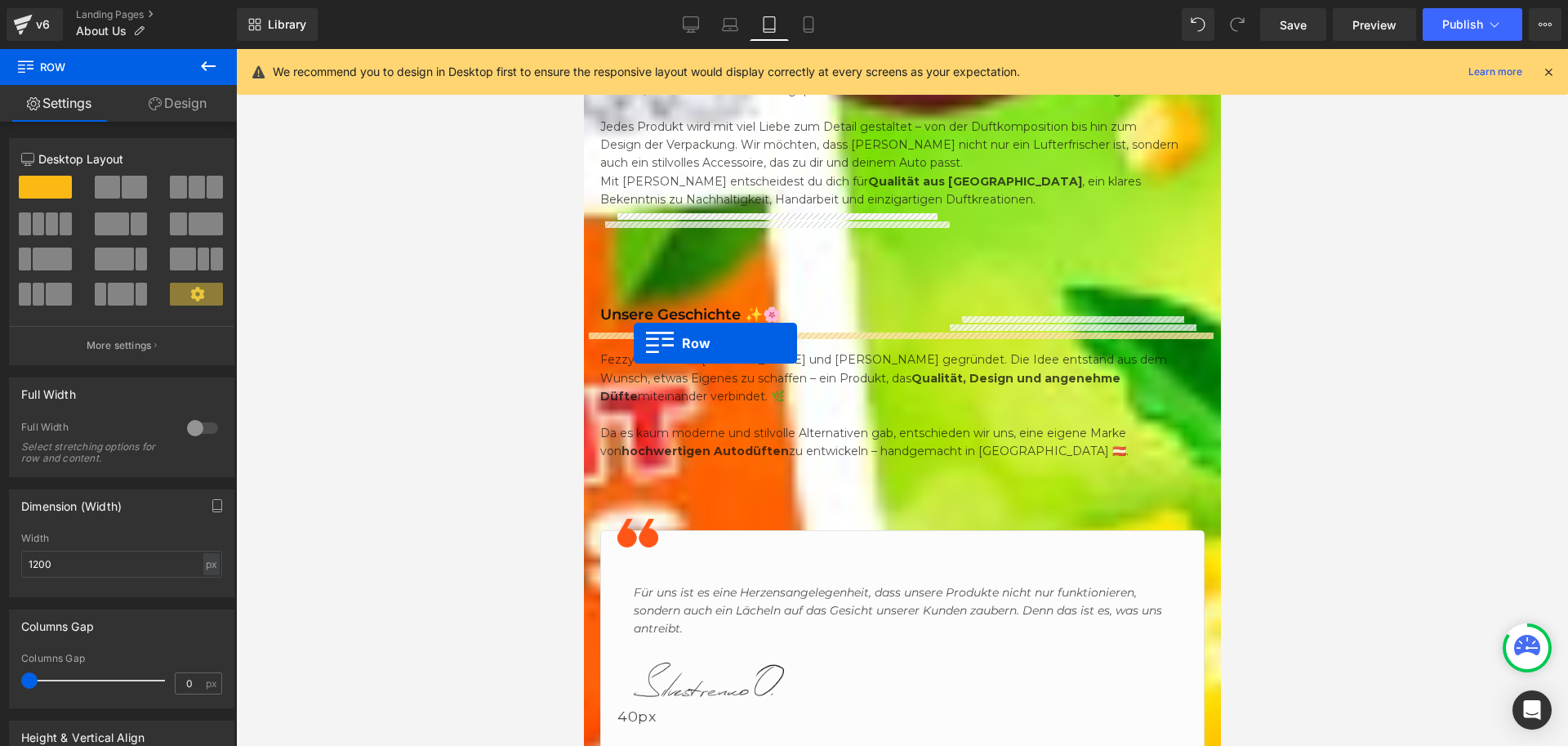
scroll to position [1219, 0]
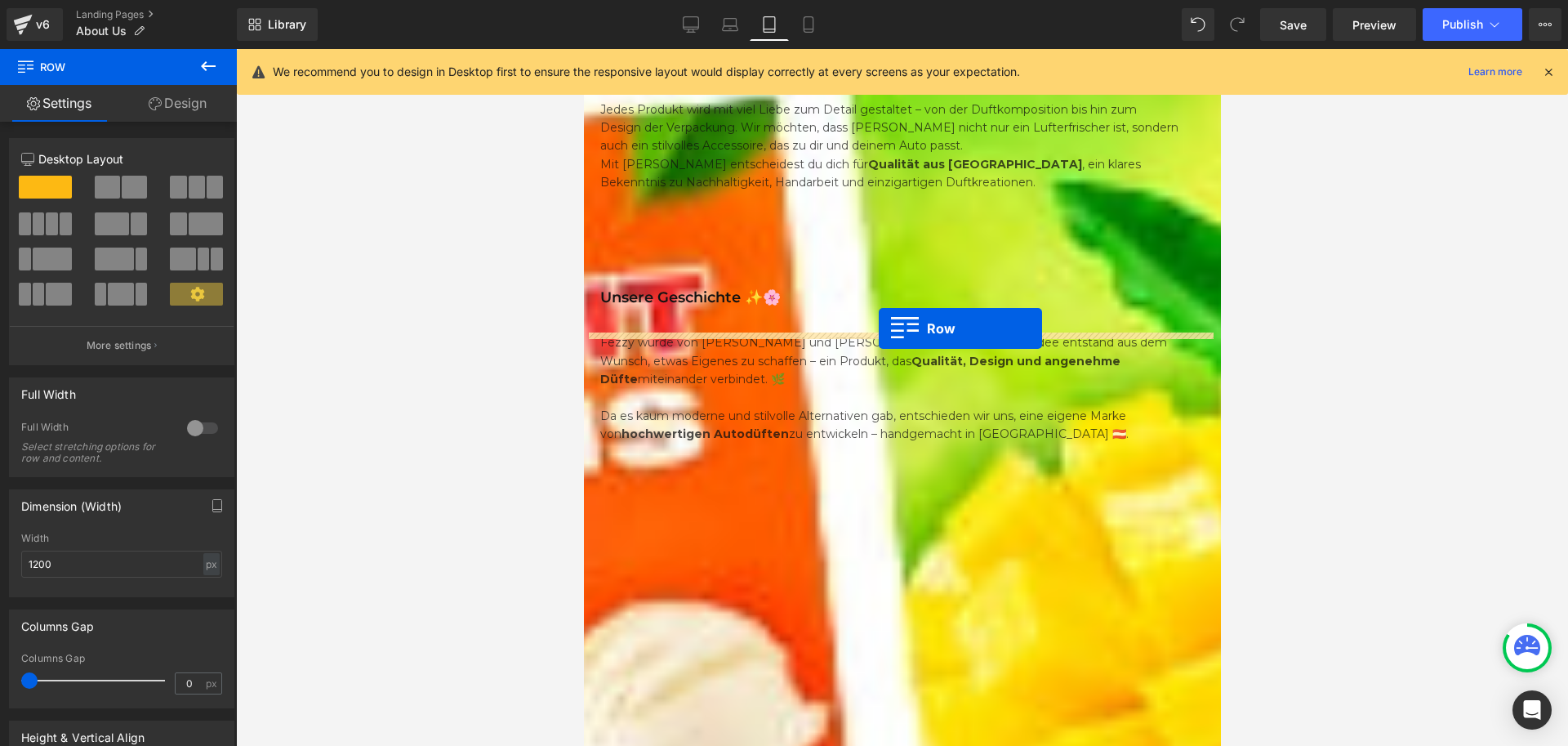
drag, startPoint x: 611, startPoint y: 280, endPoint x: 878, endPoint y: 328, distance: 271.3
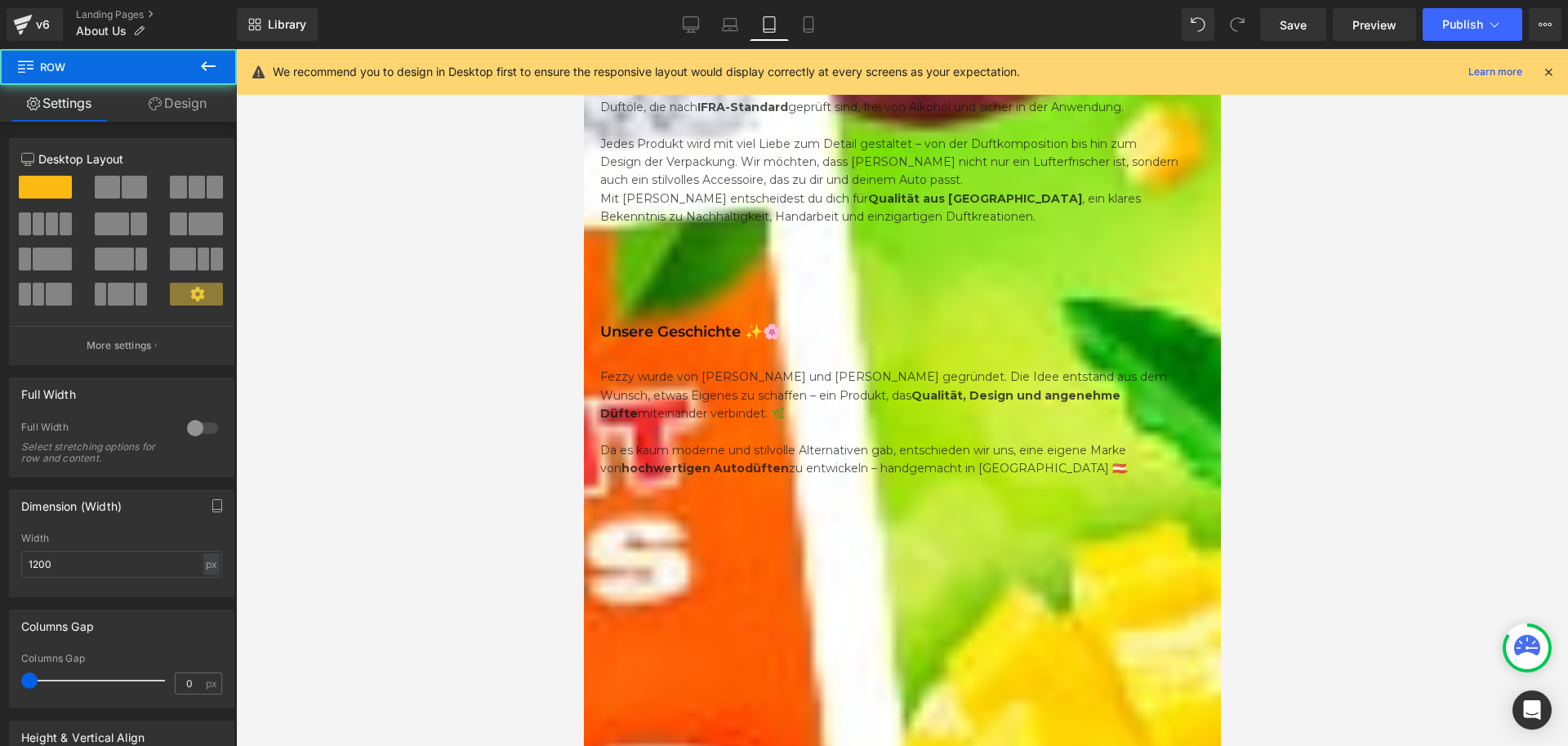
scroll to position [1179, 0]
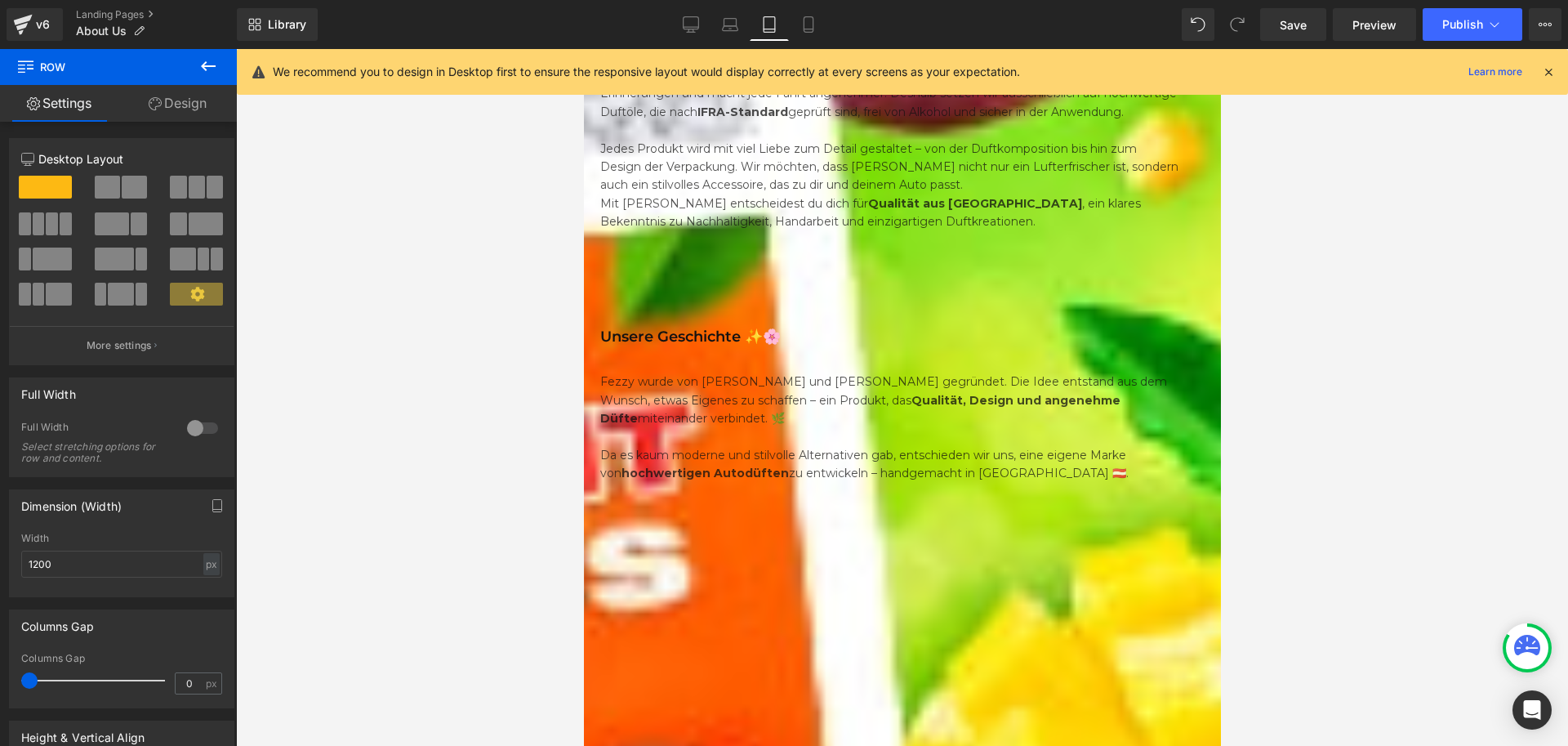
click at [1396, 451] on div at bounding box center [903, 398] width 1332 height 697
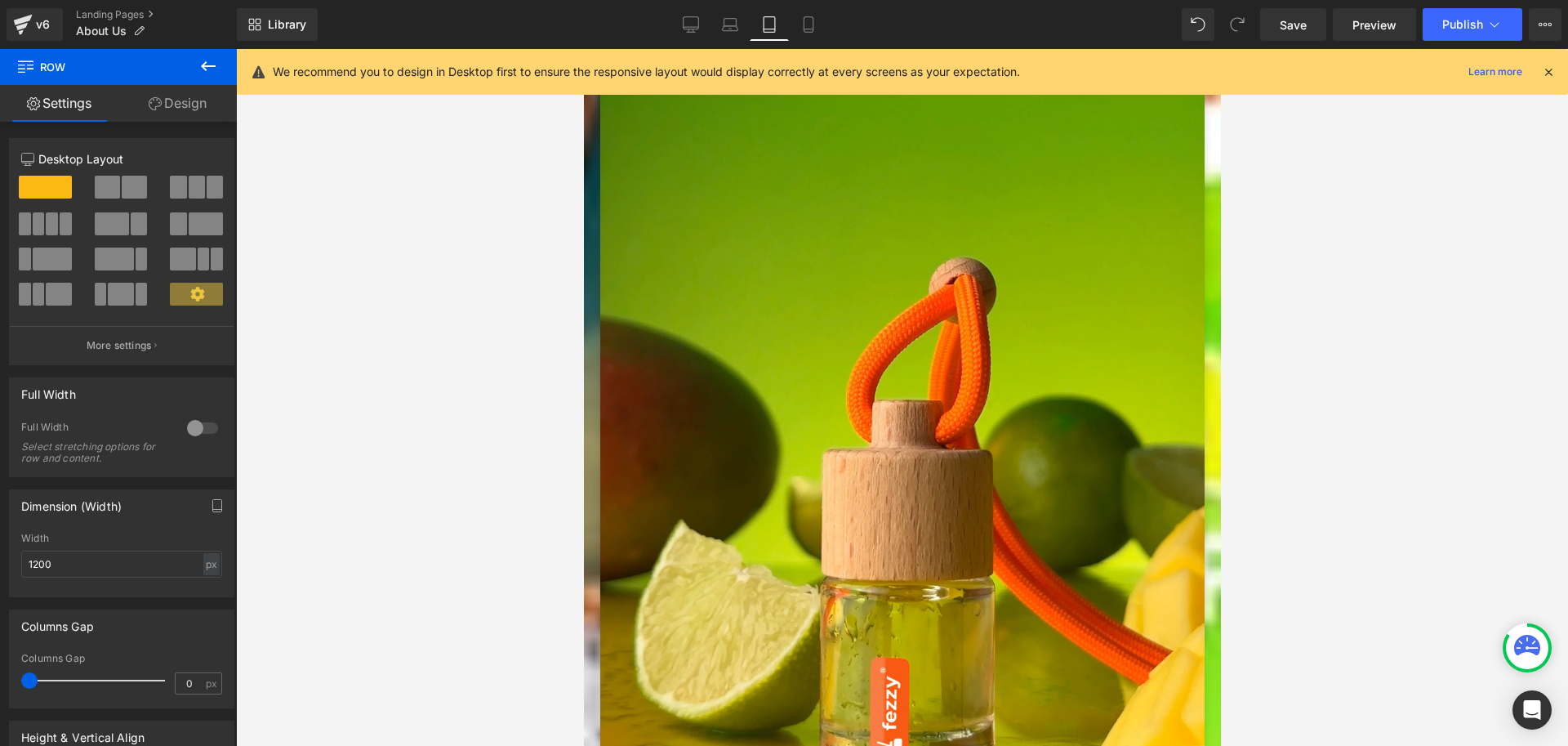
scroll to position [245, 0]
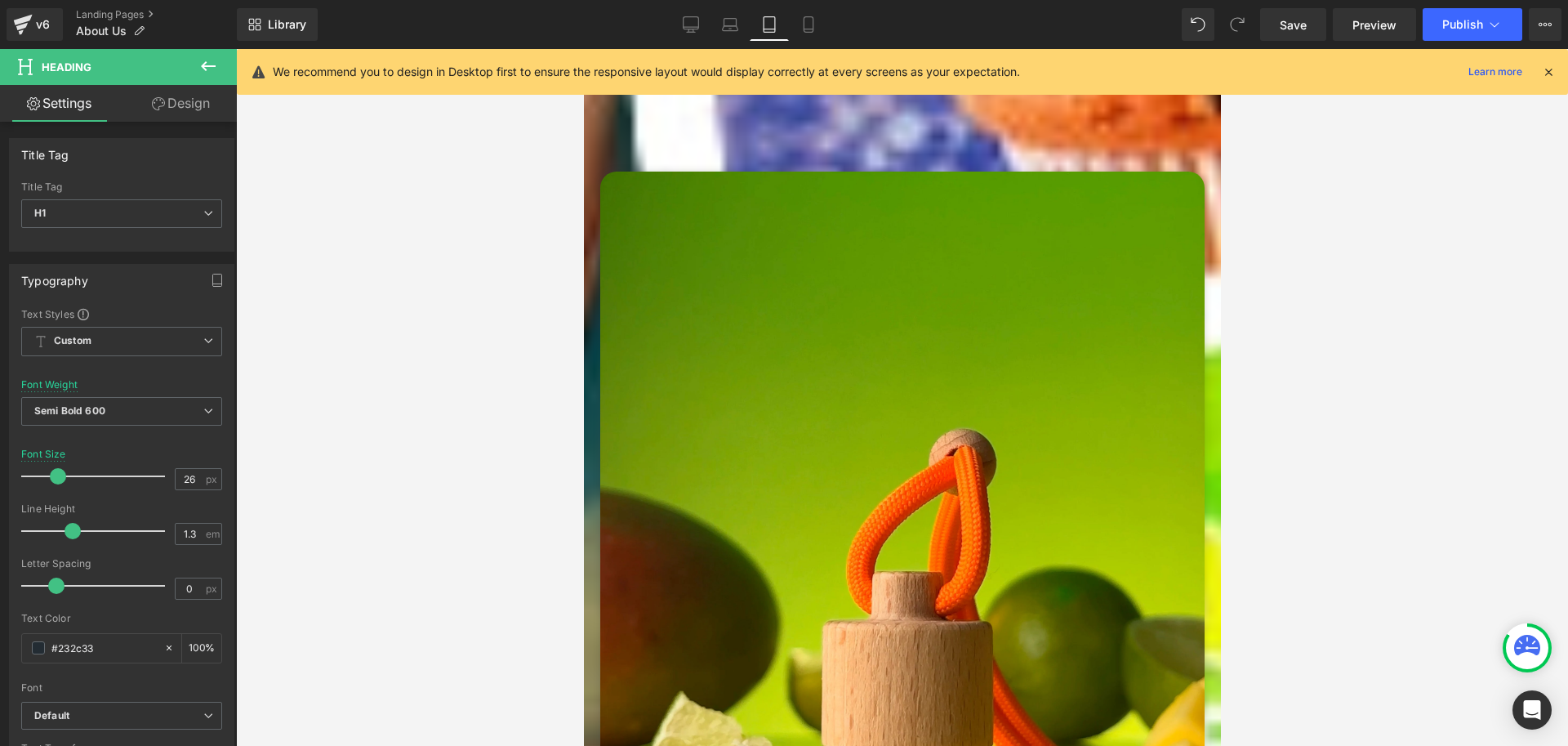
scroll to position [0, 0]
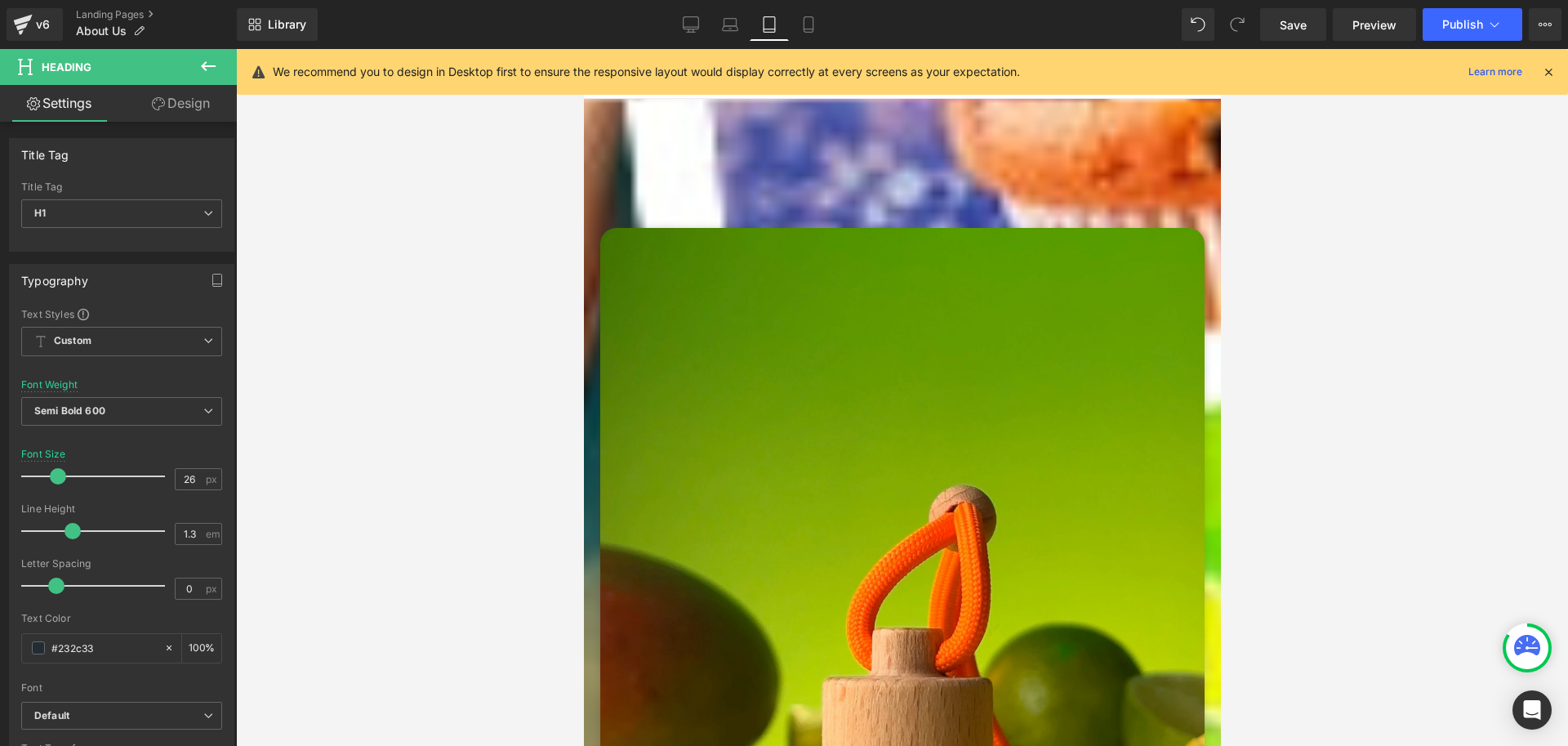
click at [854, 228] on img at bounding box center [902, 630] width 604 height 806
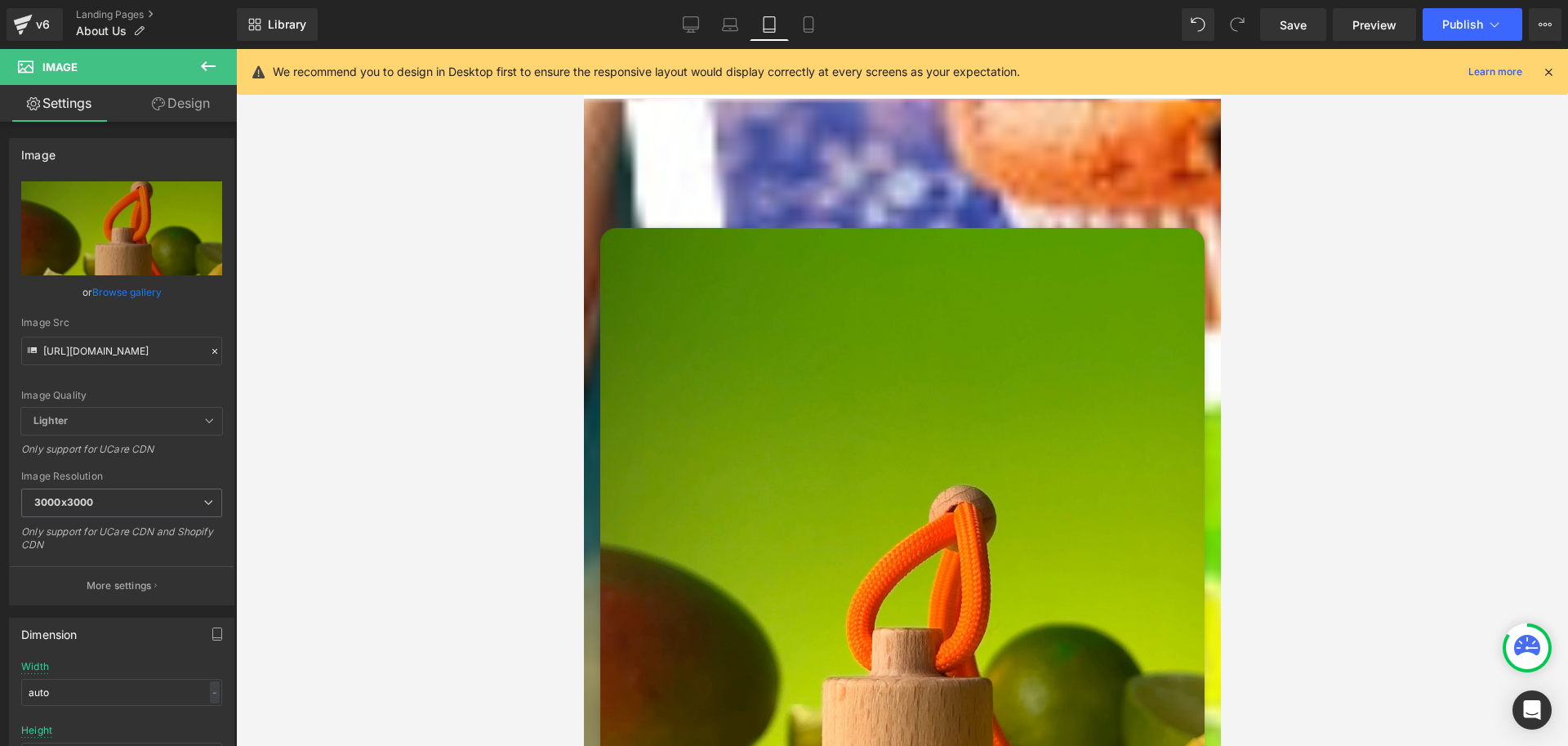
click at [201, 61] on icon at bounding box center [208, 66] width 19 height 19
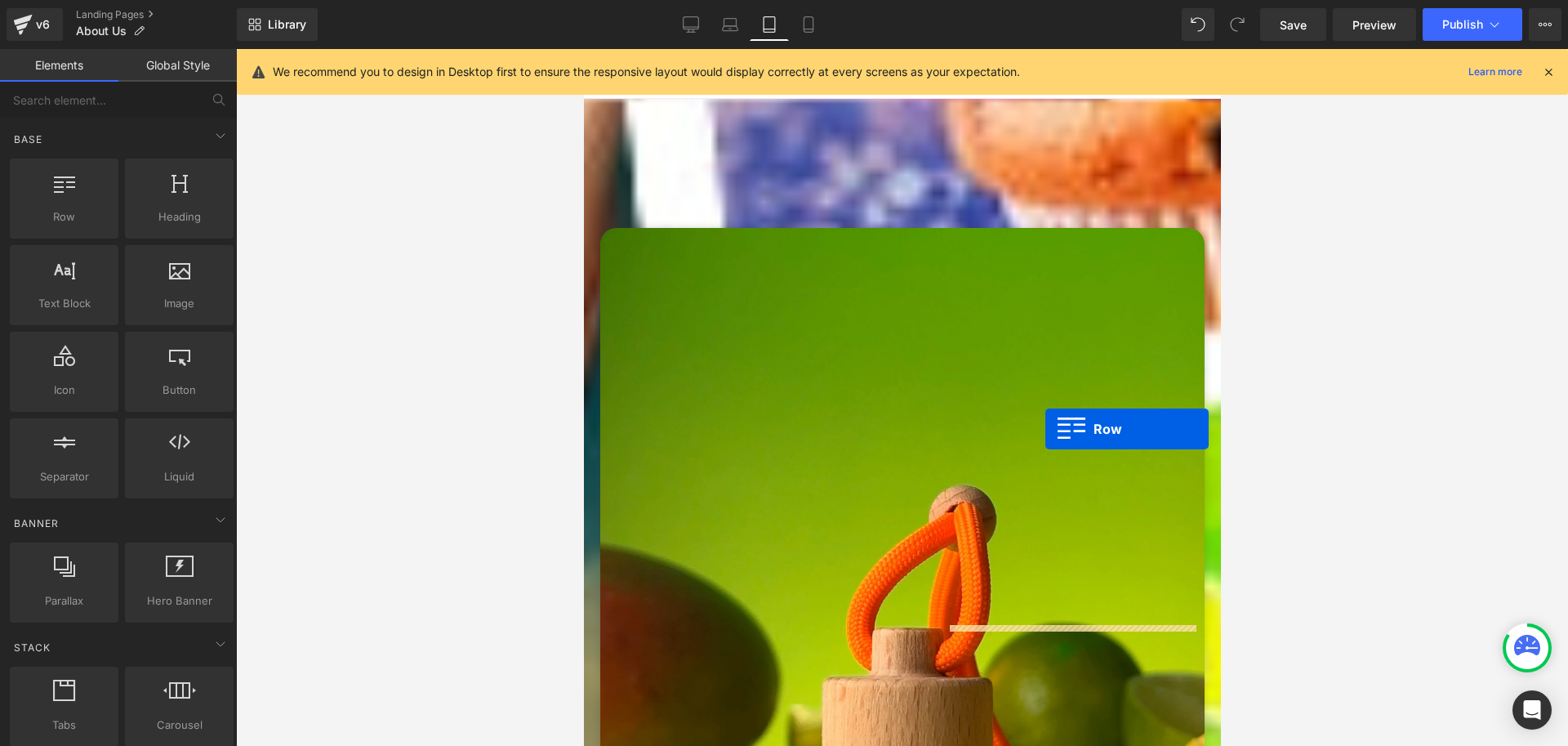
drag, startPoint x: 657, startPoint y: 246, endPoint x: 1045, endPoint y: 432, distance: 430.3
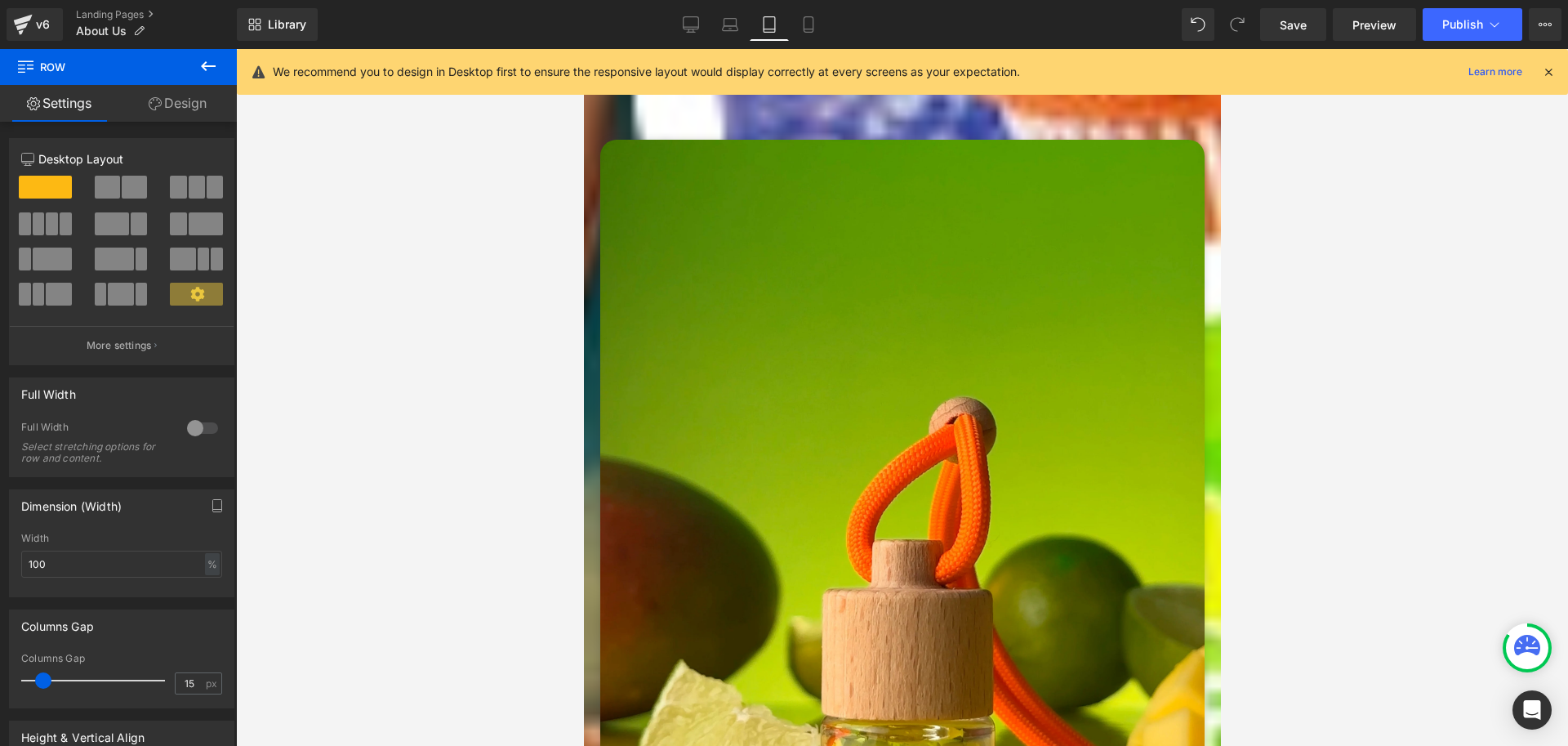
scroll to position [81, 0]
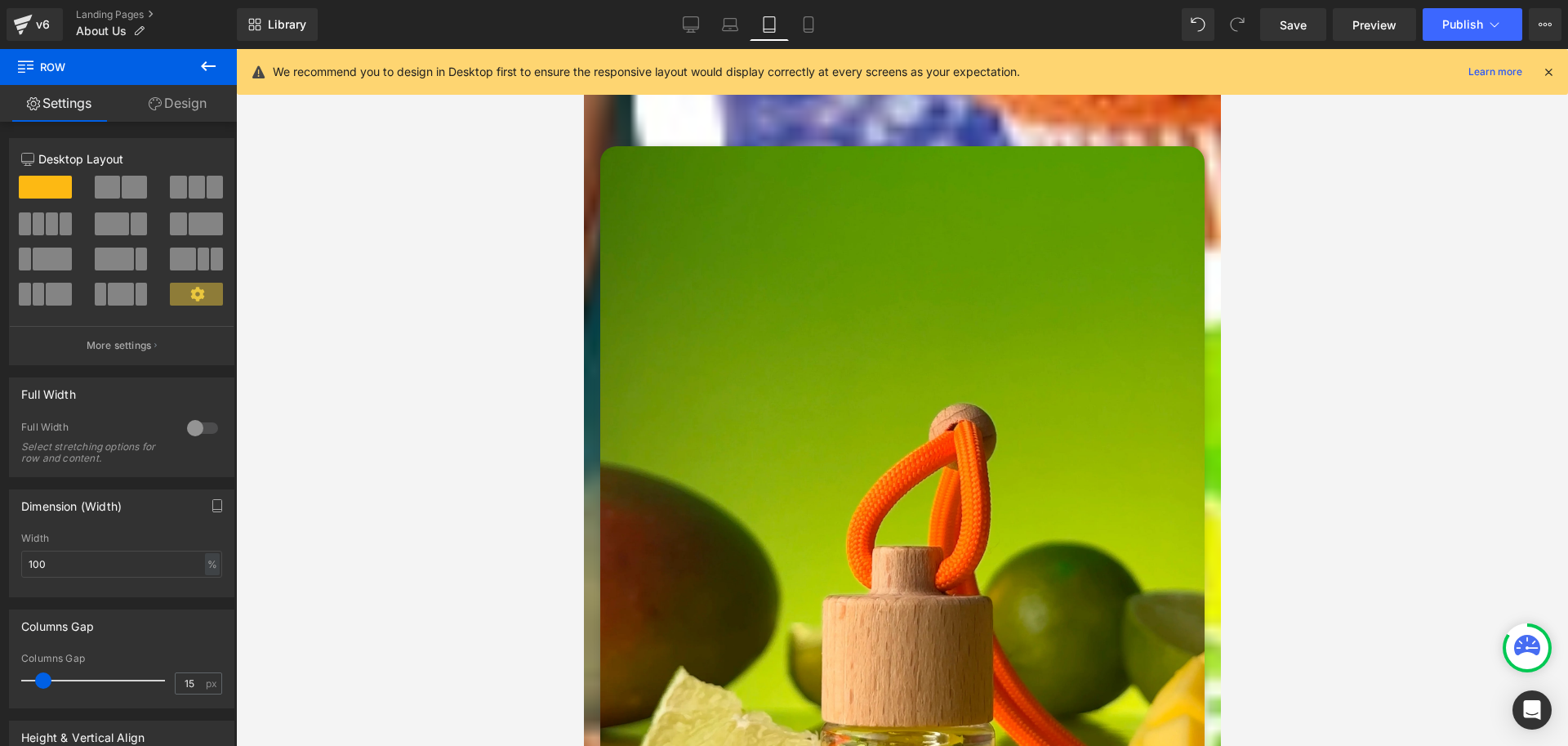
click at [777, 335] on img at bounding box center [902, 549] width 604 height 806
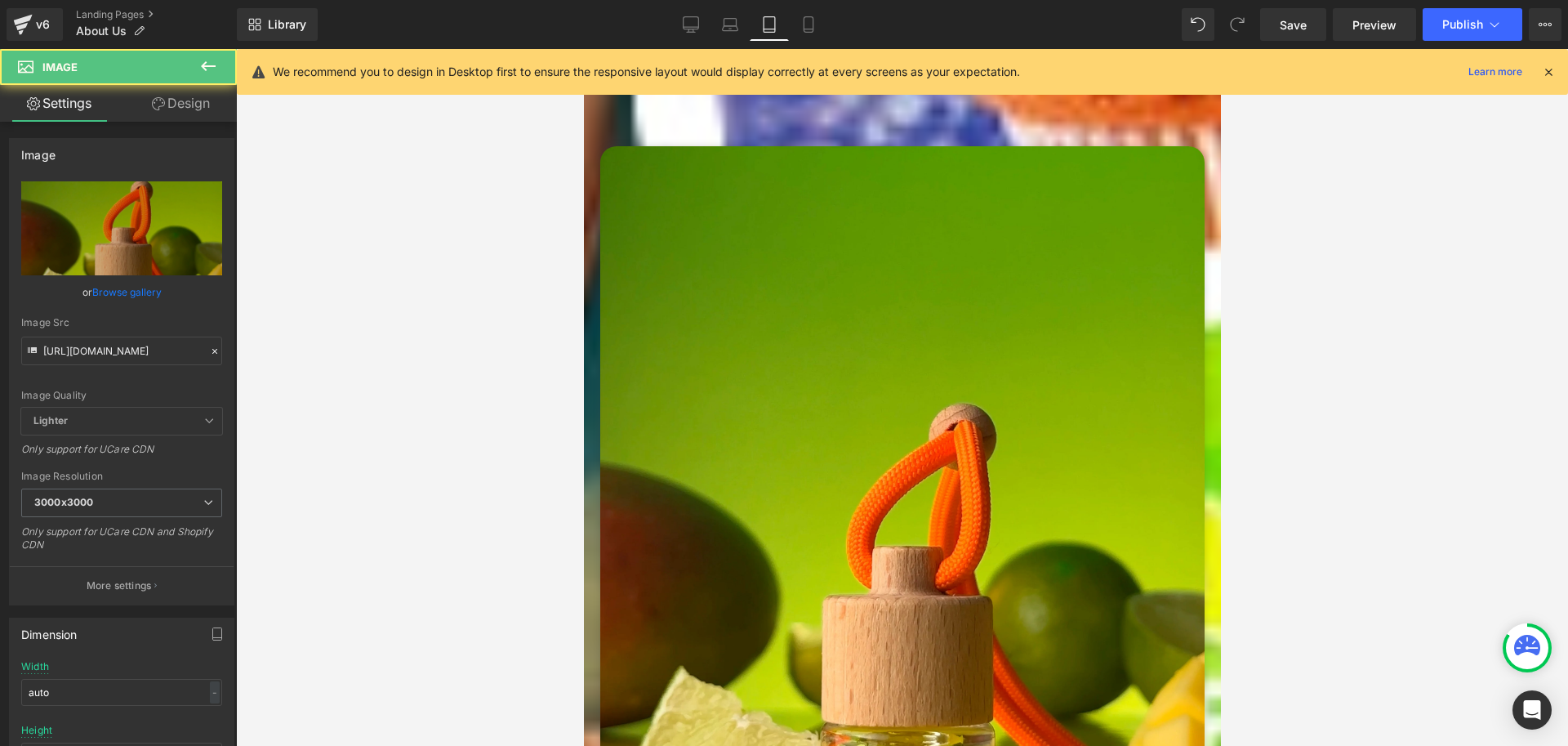
scroll to position [0, 0]
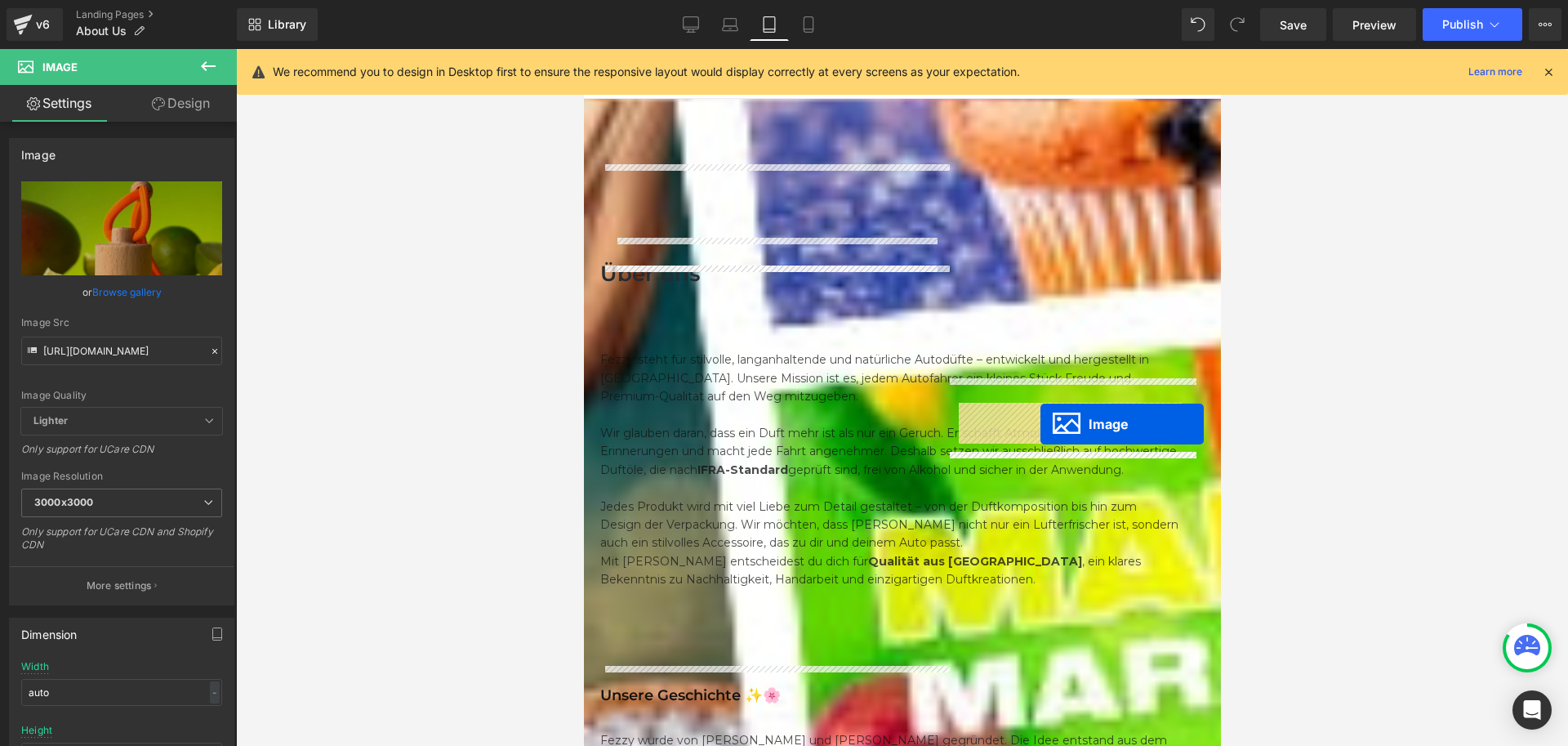
drag, startPoint x: 749, startPoint y: 313, endPoint x: 1040, endPoint y: 424, distance: 311.5
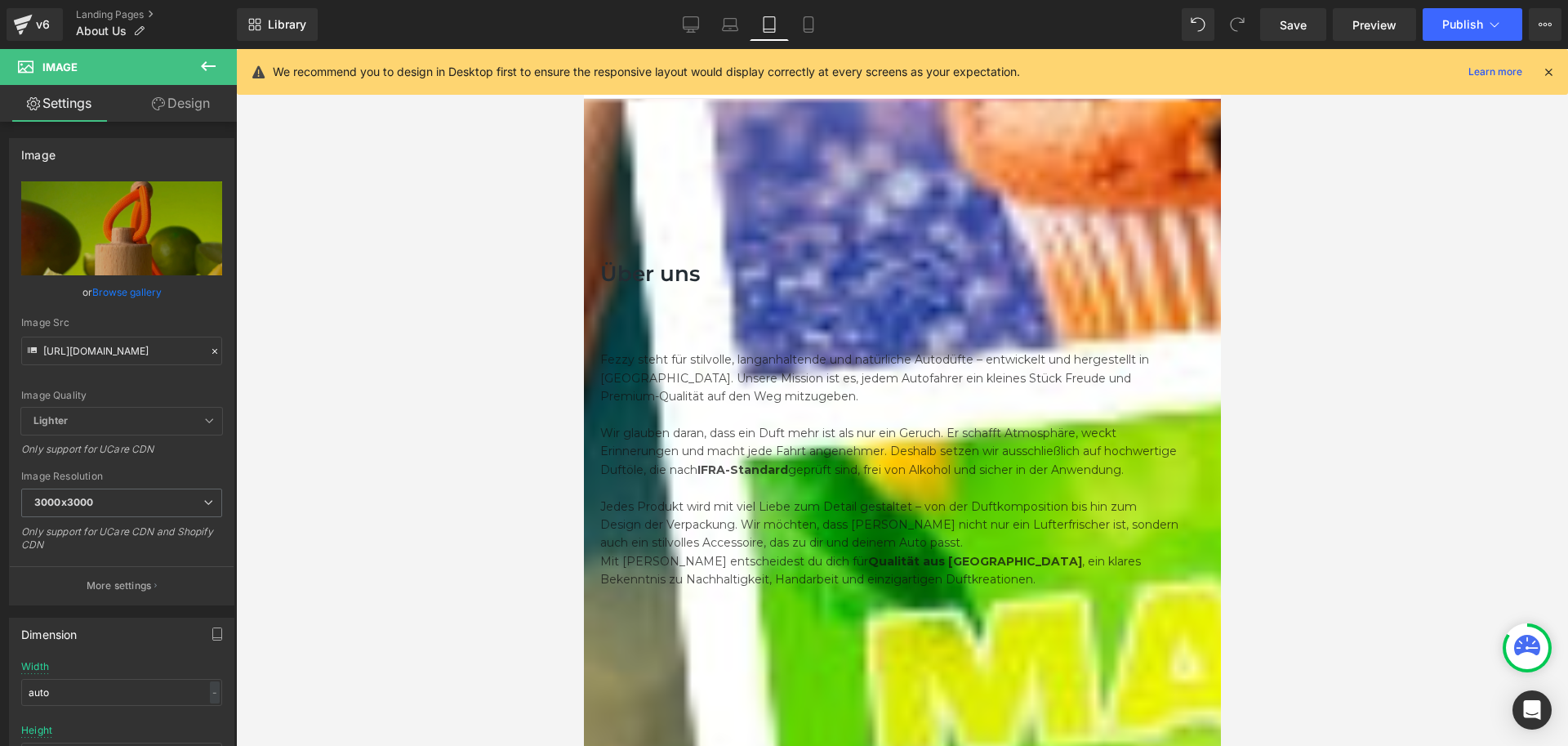
click at [932, 339] on div "Über uns Heading Row Fezzy steht für stilvolle, langanhaltende und natürliche A…" at bounding box center [902, 410] width 604 height 365
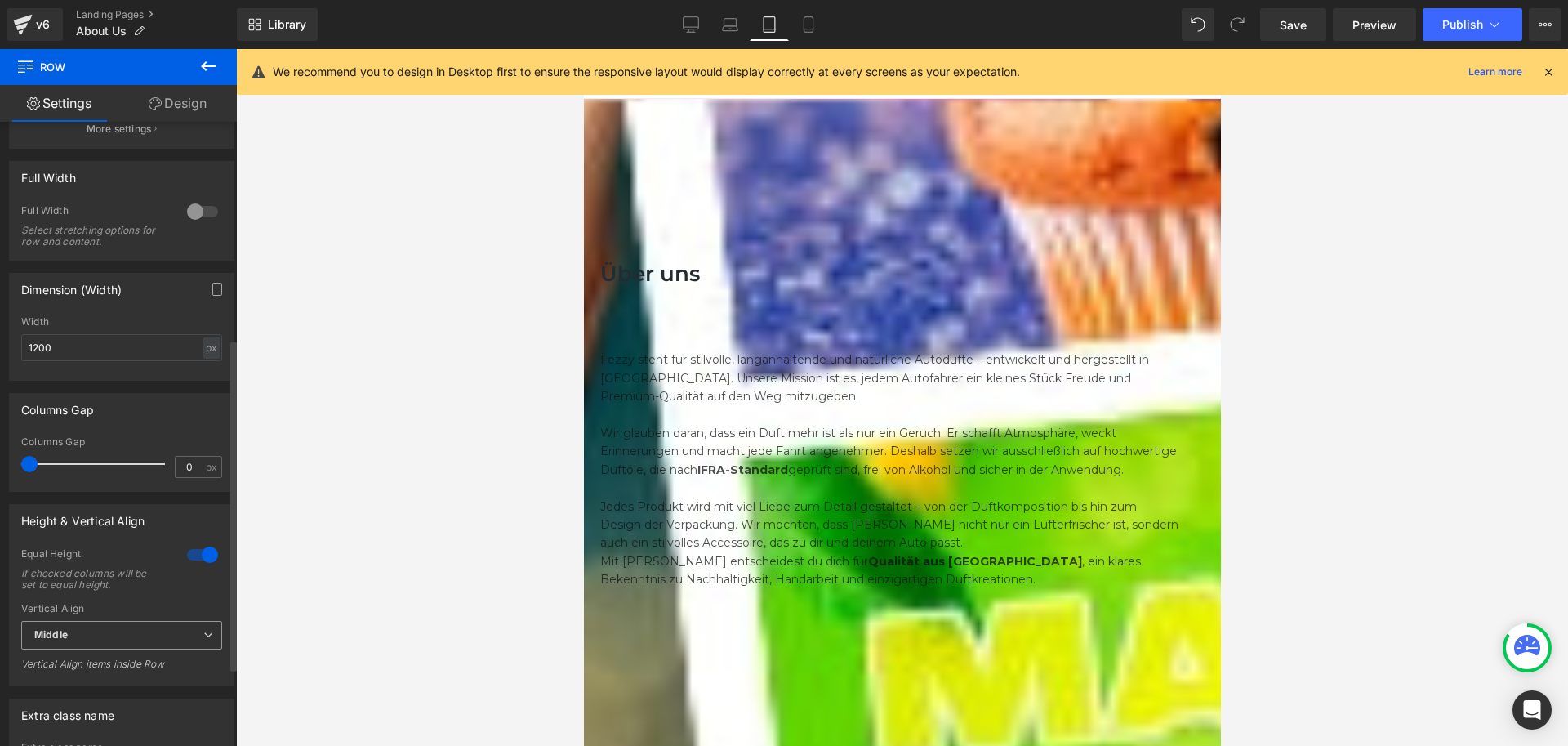
scroll to position [408, 0]
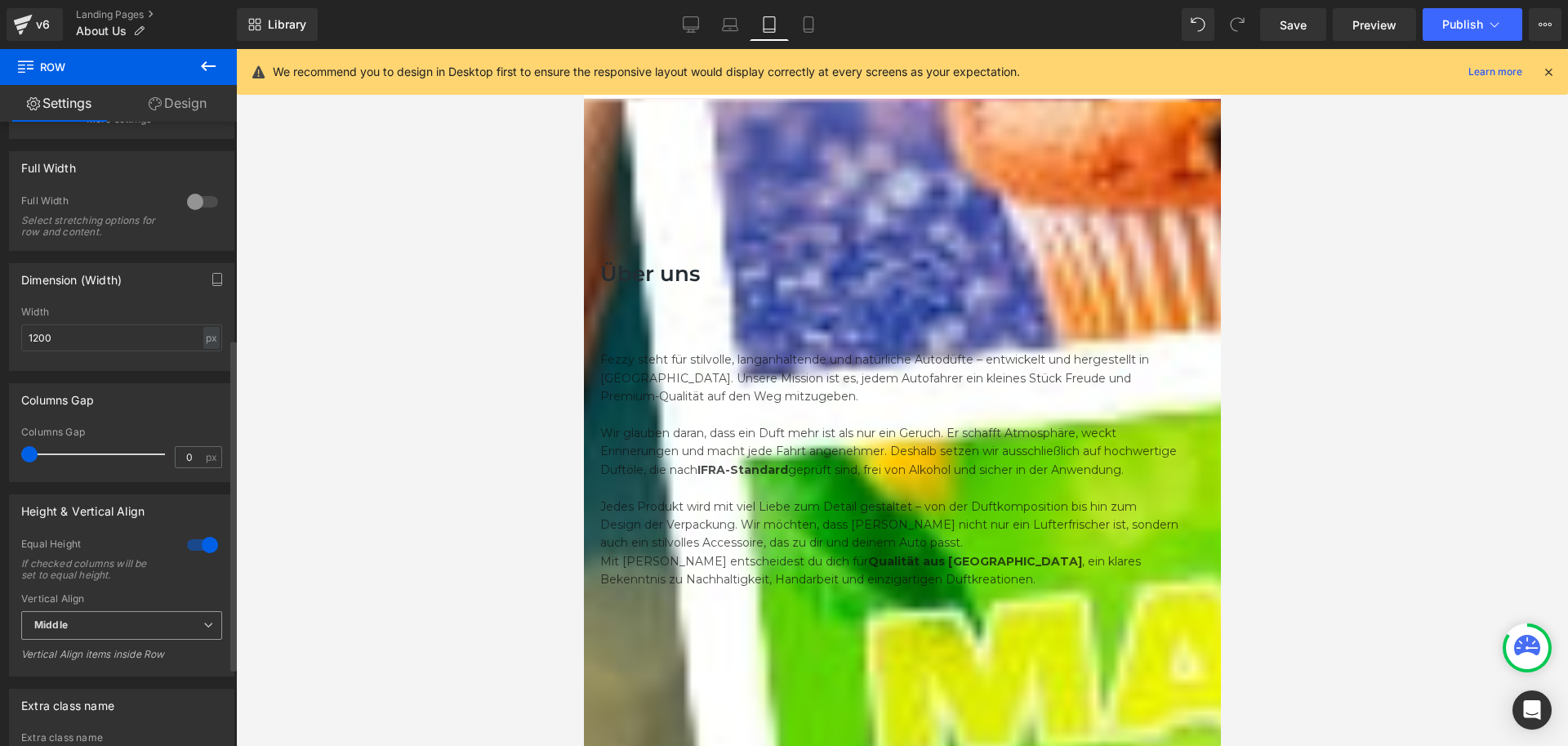
click at [95, 624] on span "Middle" at bounding box center [122, 625] width 201 height 29
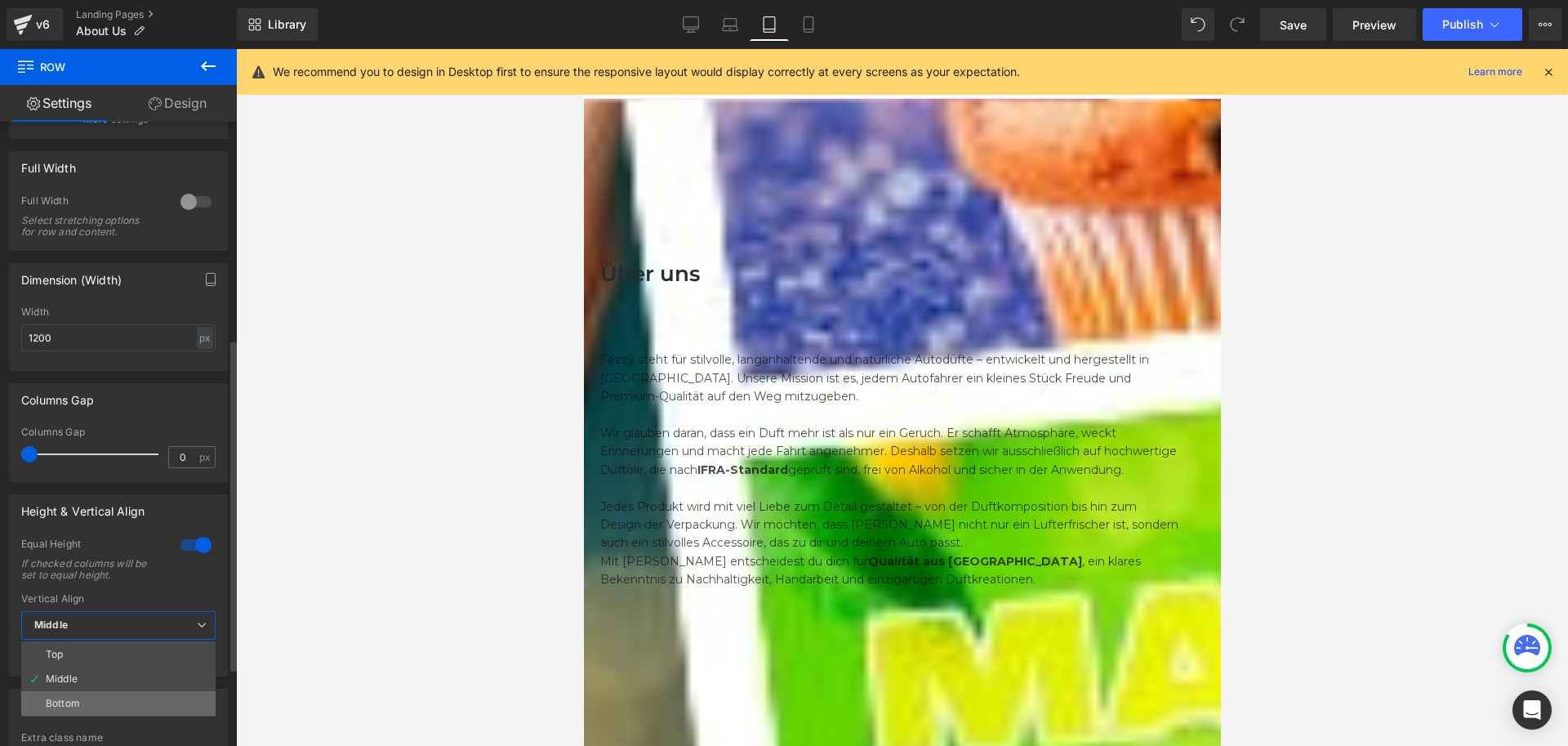
click at [80, 697] on li "Bottom" at bounding box center [118, 703] width 194 height 25
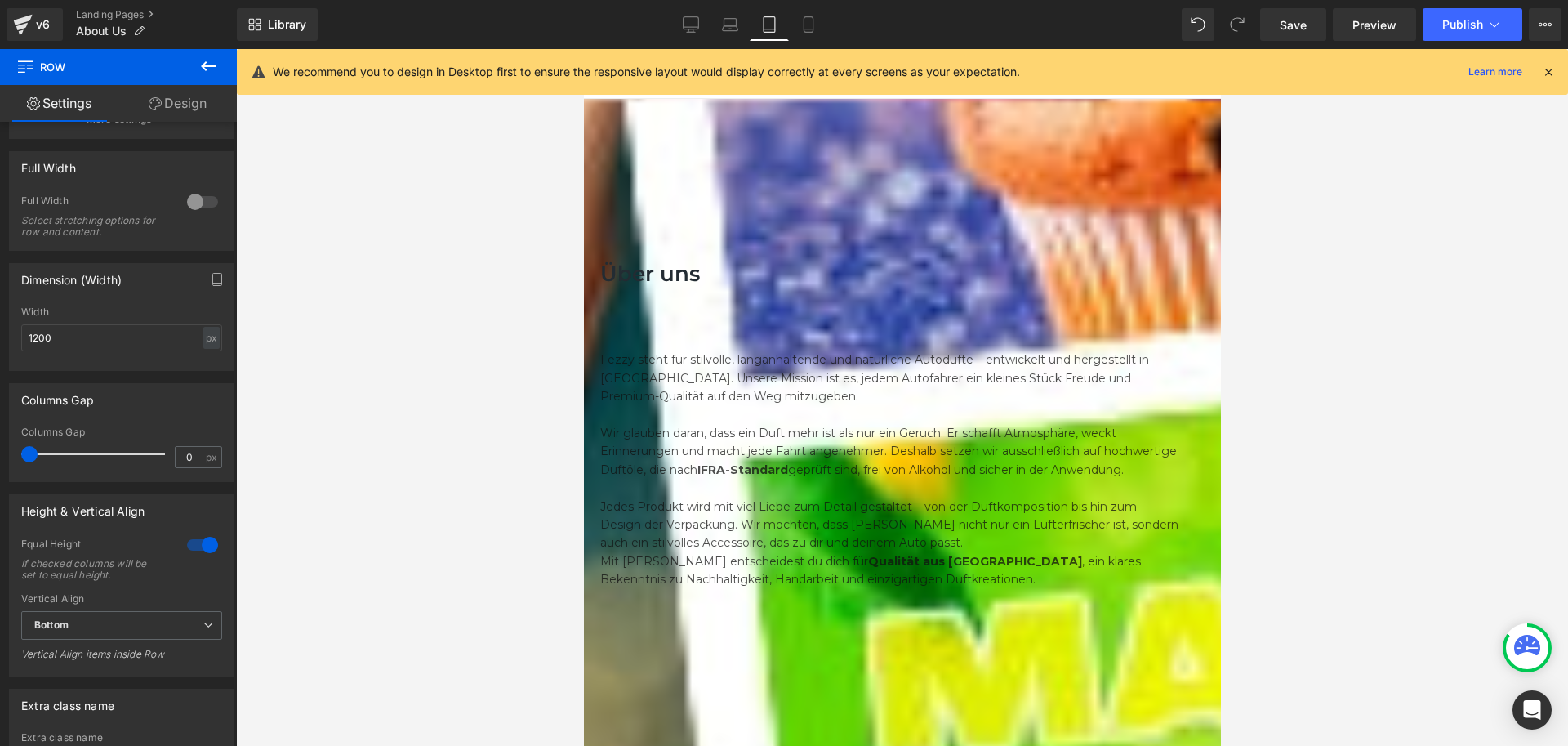
click at [583, 49] on span at bounding box center [583, 49] width 0 height 0
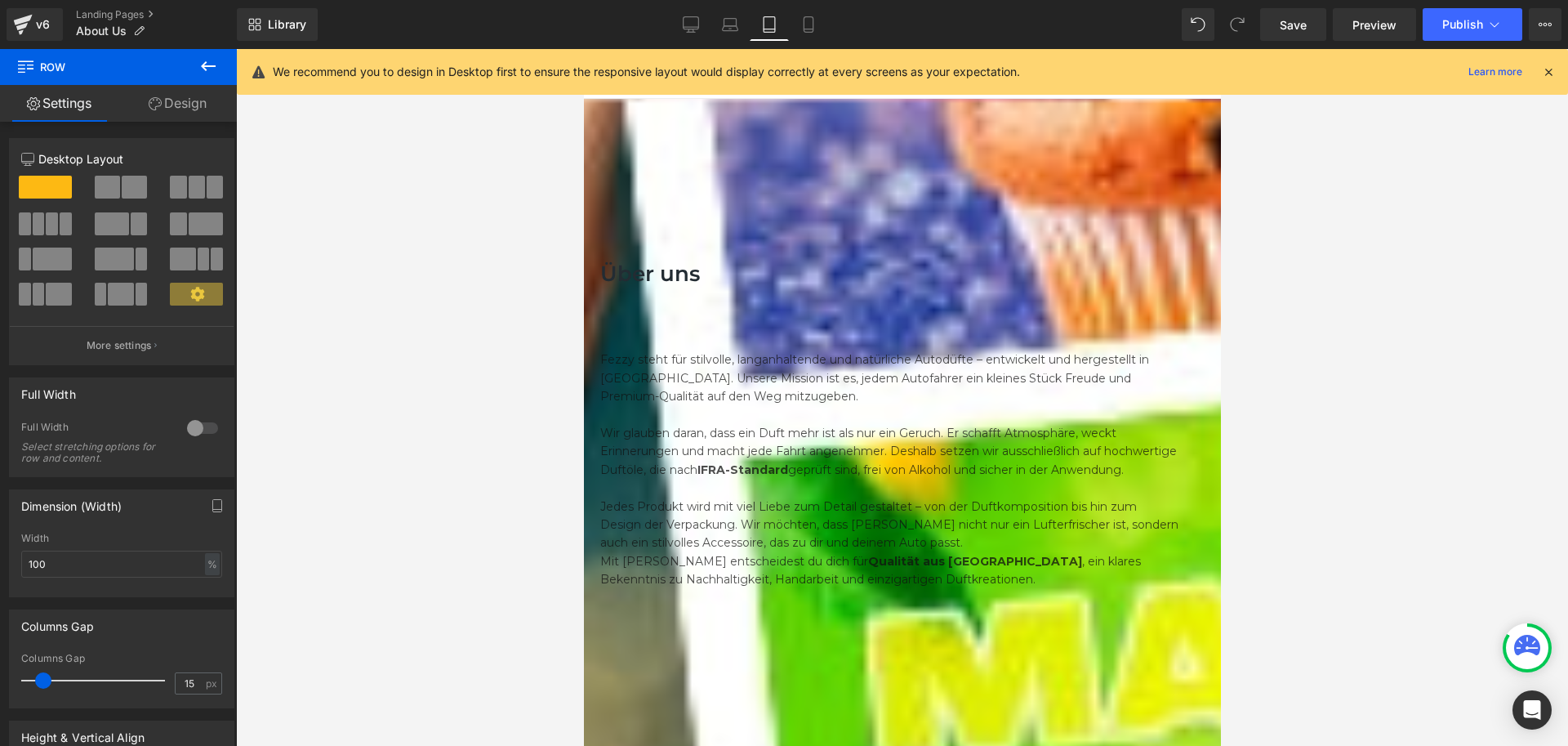
click at [911, 326] on div at bounding box center [902, 327] width 604 height 4
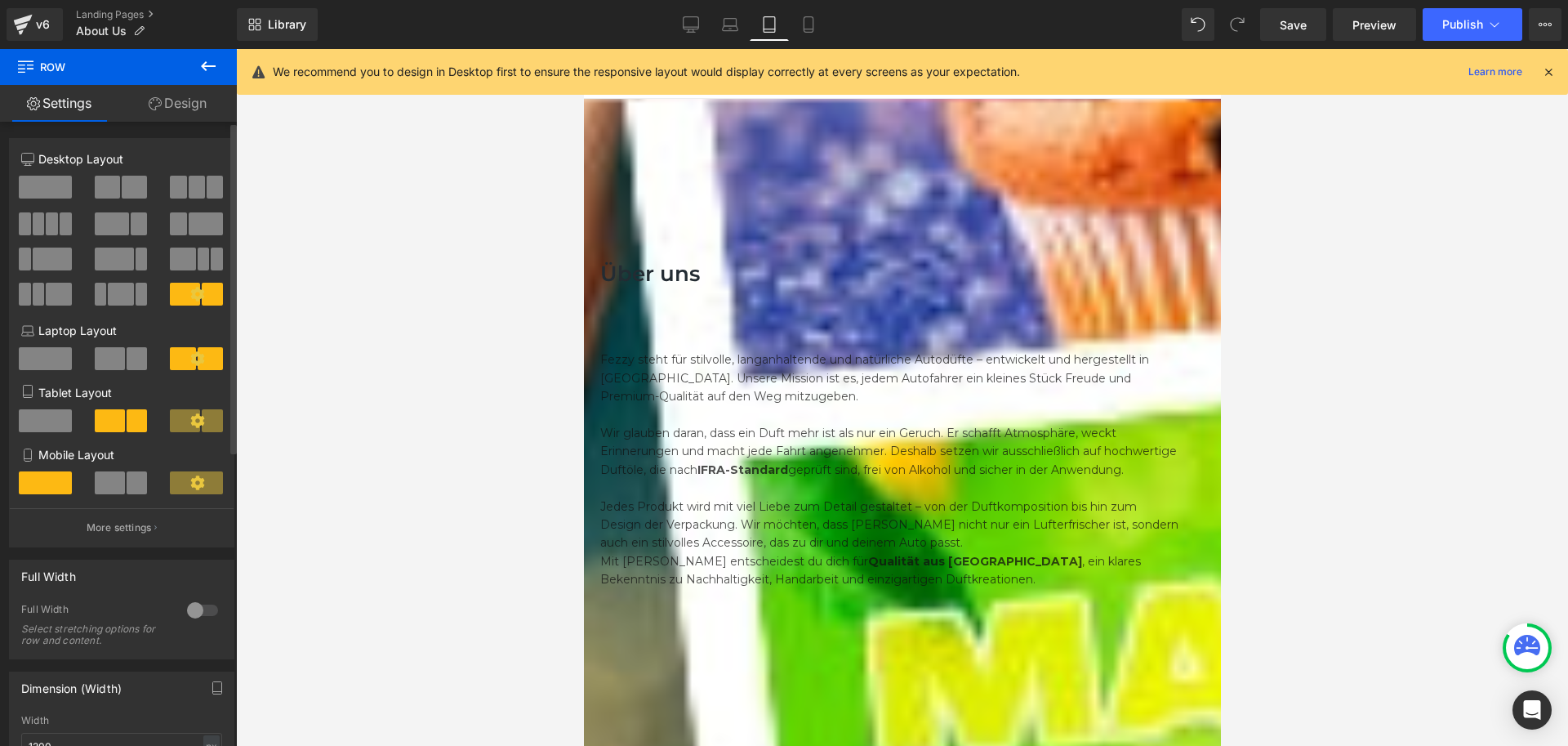
click at [135, 423] on span at bounding box center [137, 420] width 21 height 23
click at [176, 419] on span at bounding box center [185, 420] width 31 height 23
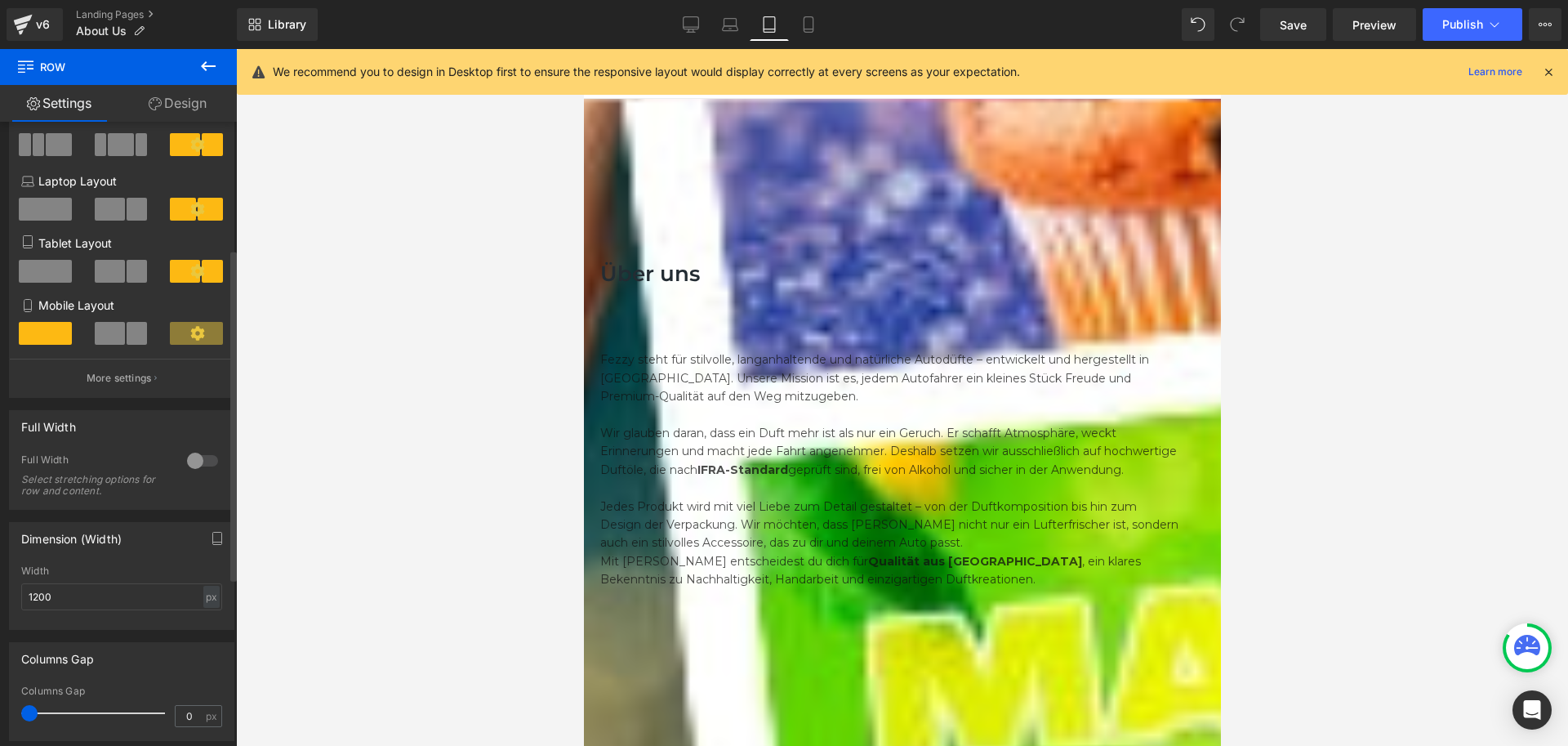
scroll to position [149, 0]
click at [190, 270] on icon at bounding box center [197, 271] width 15 height 15
click at [128, 365] on button "More settings" at bounding box center [122, 378] width 224 height 39
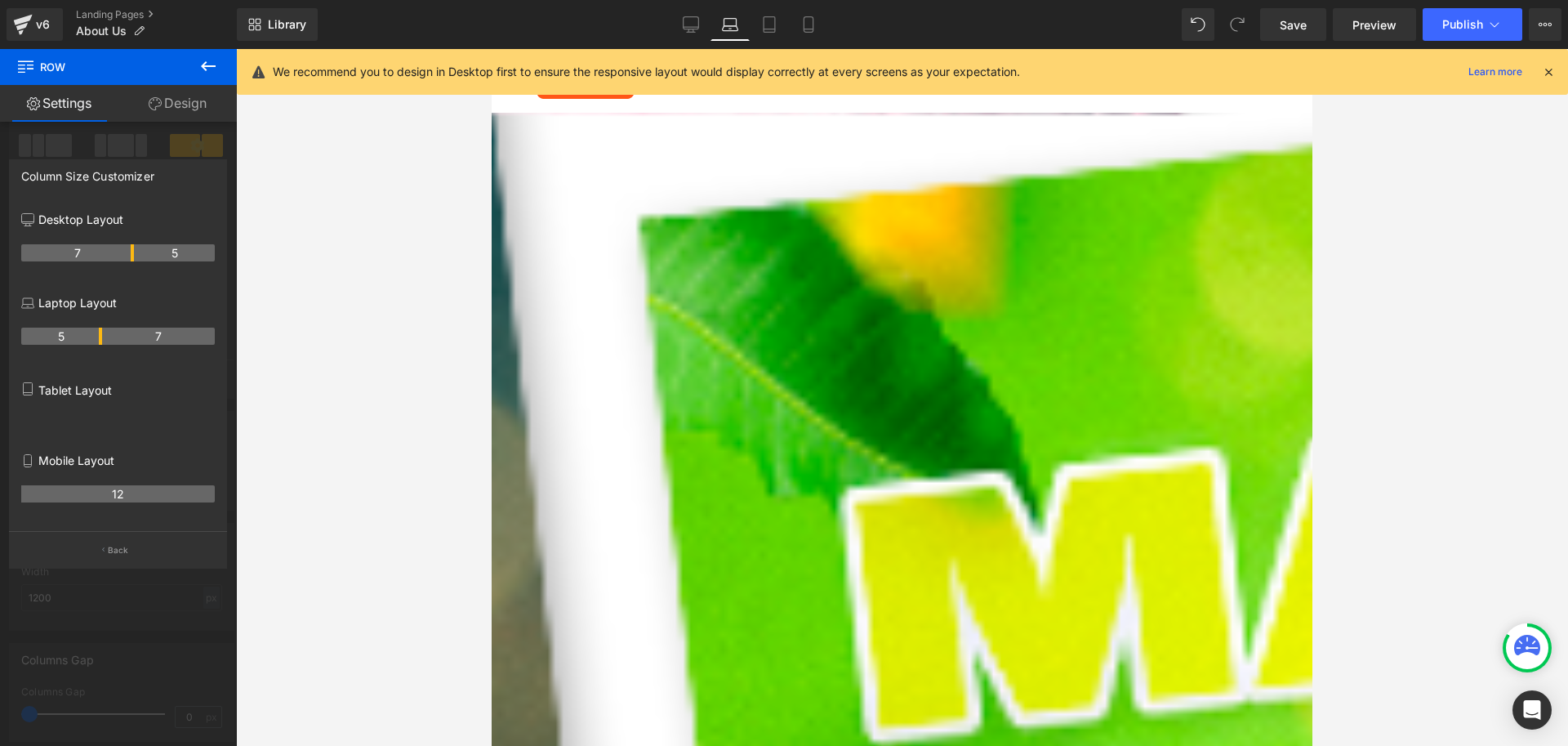
drag, startPoint x: 116, startPoint y: 338, endPoint x: 103, endPoint y: 338, distance: 13.0
click at [103, 338] on tr "5 7" at bounding box center [117, 336] width 193 height 18
click at [101, 335] on th "5" at bounding box center [61, 336] width 81 height 18
drag, startPoint x: 101, startPoint y: 335, endPoint x: 75, endPoint y: 334, distance: 26.0
click at [75, 334] on tr "3 9" at bounding box center [117, 336] width 193 height 18
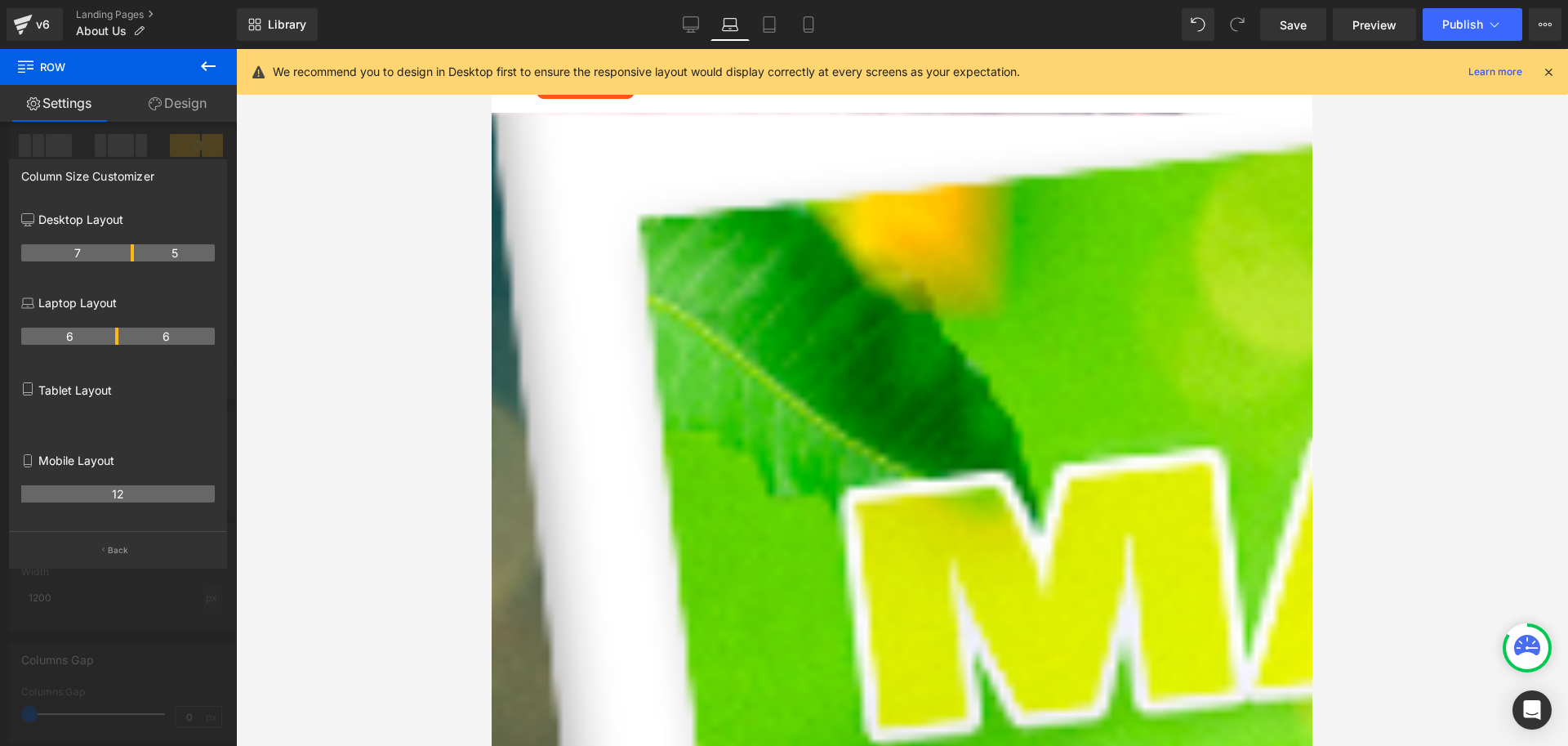
drag, startPoint x: 68, startPoint y: 336, endPoint x: 117, endPoint y: 335, distance: 49.0
click at [117, 335] on tr "6 6" at bounding box center [117, 336] width 193 height 18
click at [64, 383] on p "Tablet Layout" at bounding box center [117, 391] width 193 height 18
click at [58, 391] on p "Tablet Layout" at bounding box center [117, 391] width 193 height 18
click at [115, 552] on p "Back" at bounding box center [118, 550] width 21 height 12
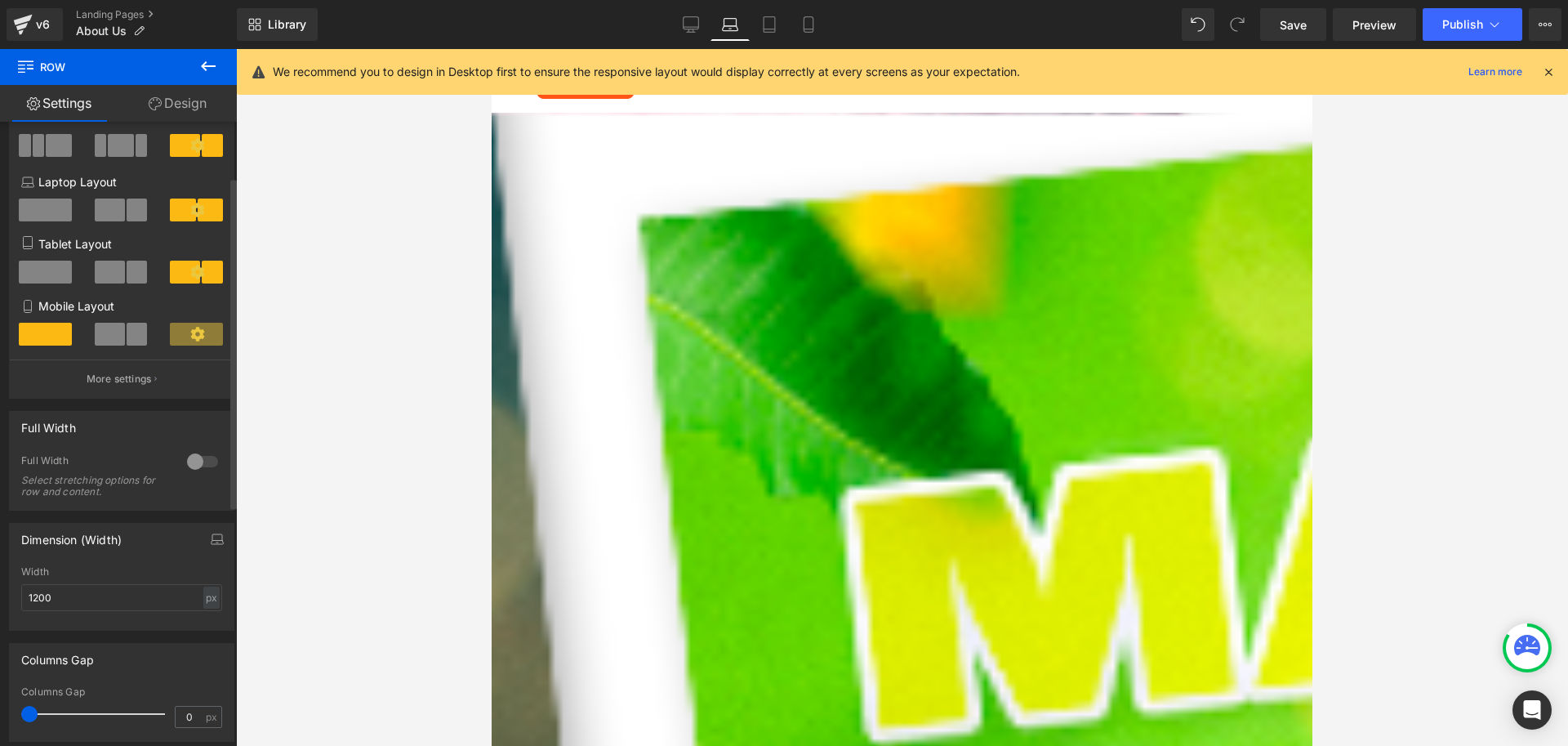
scroll to position [67, 0]
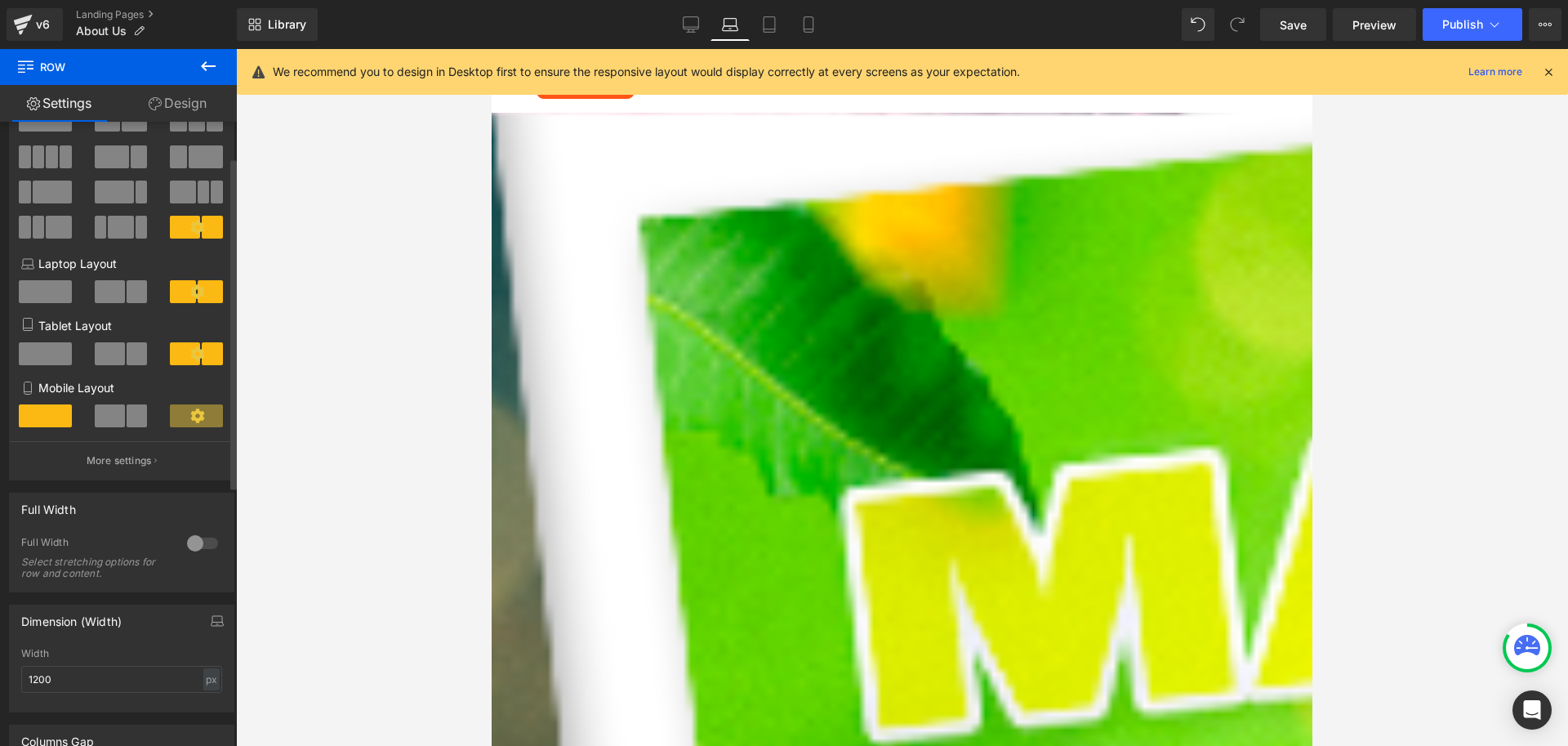
click at [176, 354] on span at bounding box center [185, 354] width 31 height 23
click at [142, 460] on p "More settings" at bounding box center [119, 461] width 66 height 15
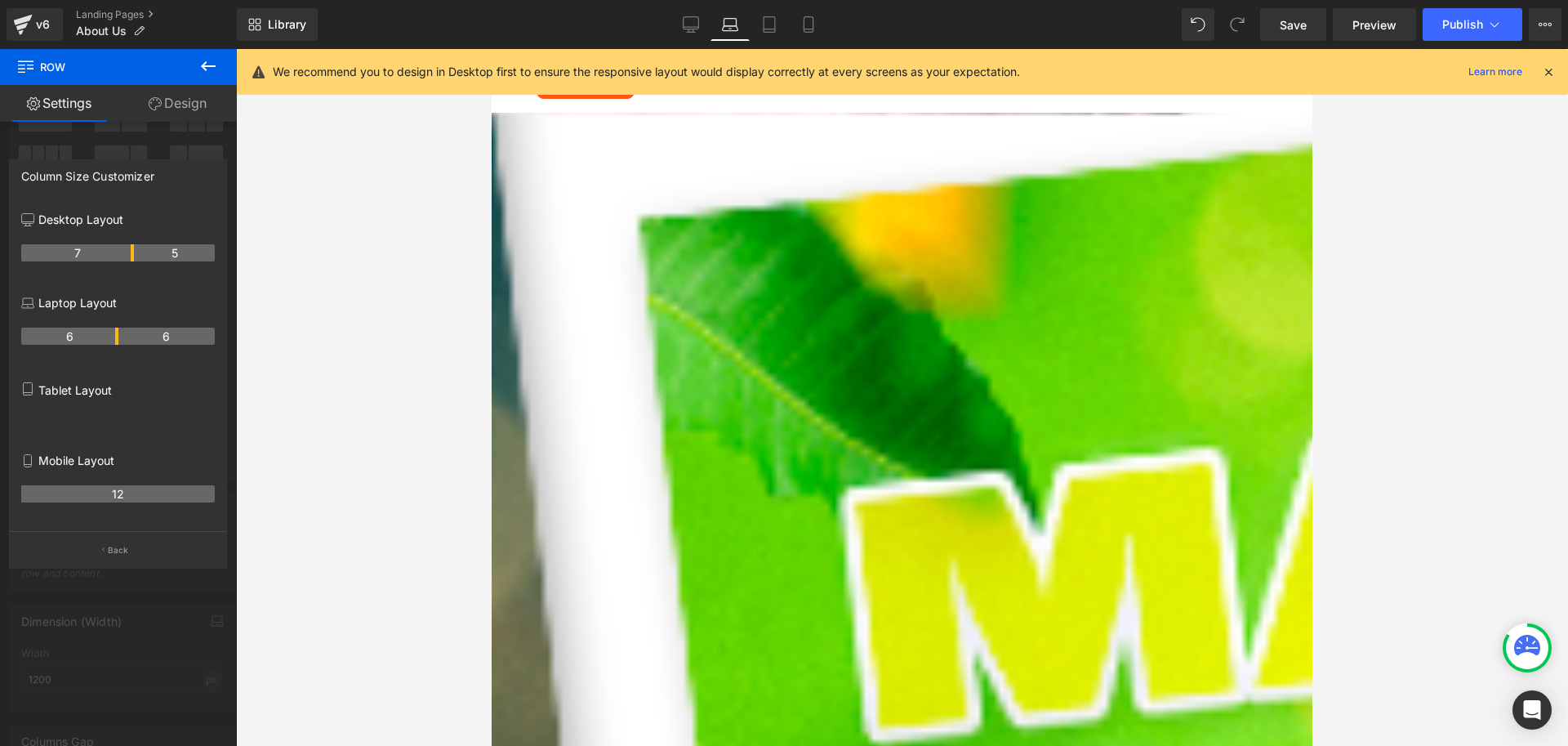
drag, startPoint x: 68, startPoint y: 384, endPoint x: 60, endPoint y: 388, distance: 8.9
click at [67, 384] on p "Tablet Layout" at bounding box center [117, 391] width 193 height 18
click at [60, 388] on p "Tablet Layout" at bounding box center [117, 391] width 193 height 18
click at [121, 494] on th "12" at bounding box center [117, 494] width 193 height 18
drag, startPoint x: 114, startPoint y: 483, endPoint x: 79, endPoint y: 489, distance: 35.5
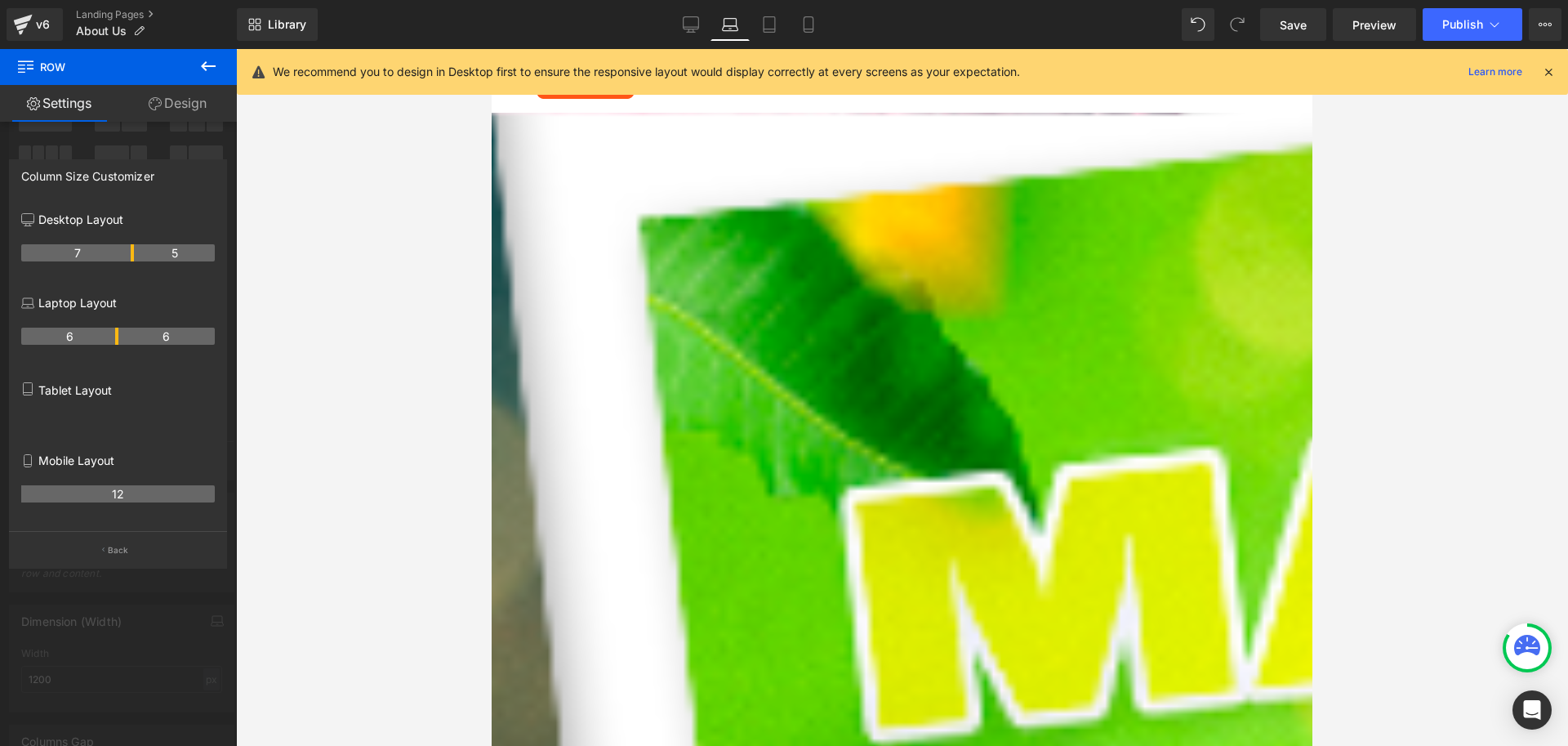
click at [79, 489] on div "12" at bounding box center [117, 500] width 193 height 46
click at [117, 493] on th "12" at bounding box center [117, 494] width 193 height 18
click at [113, 542] on button "Back" at bounding box center [117, 549] width 218 height 37
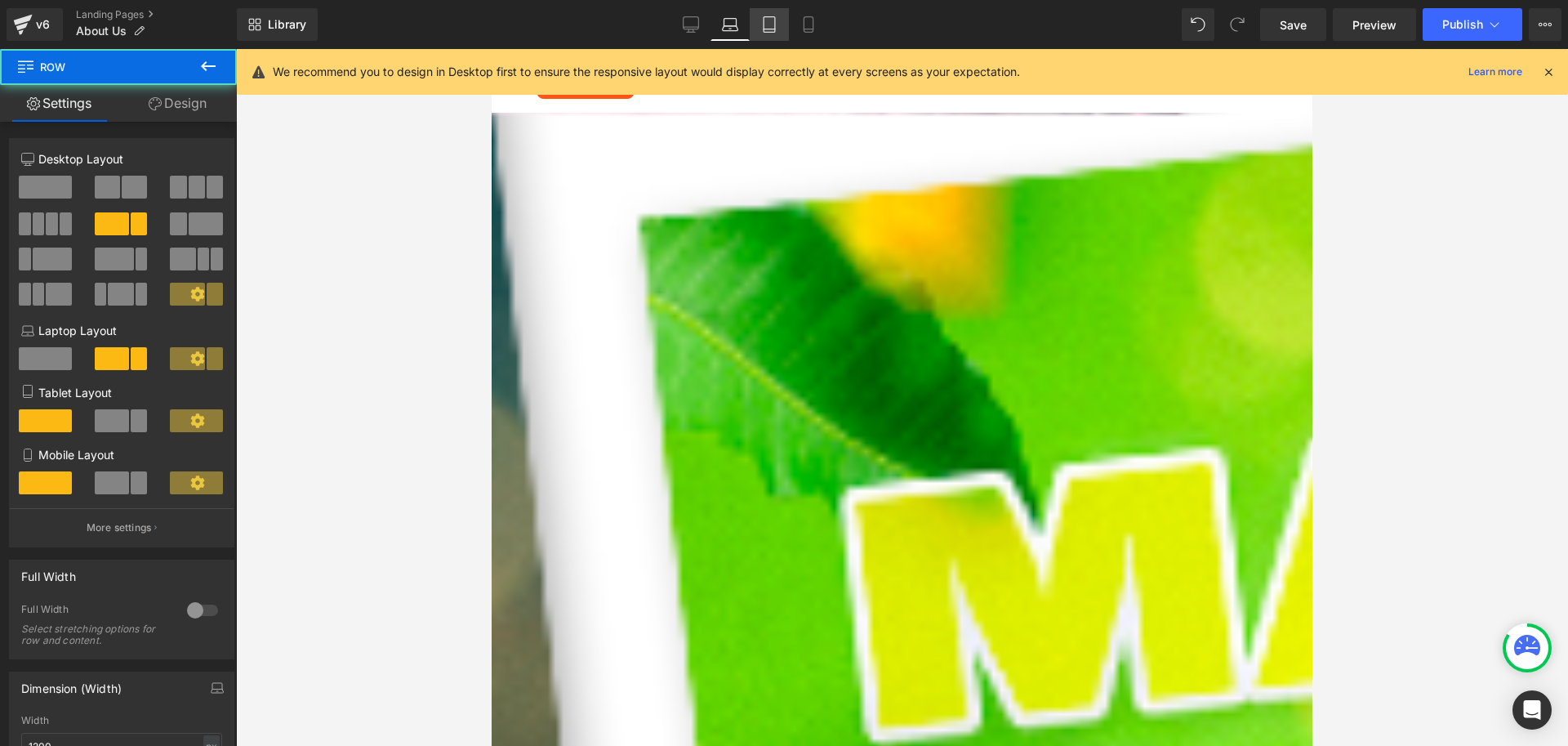
click at [770, 25] on icon at bounding box center [770, 25] width 17 height 17
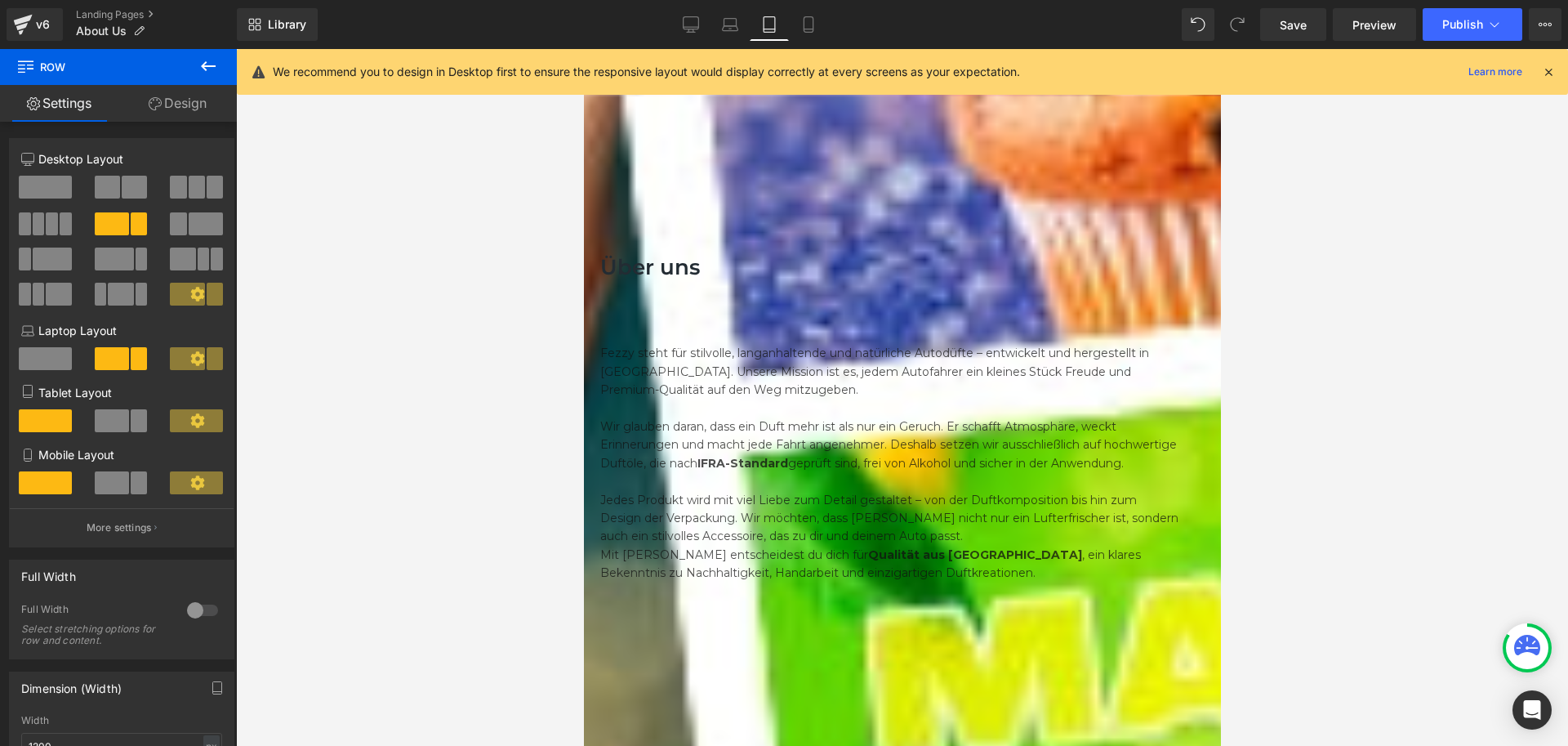
scroll to position [0, 0]
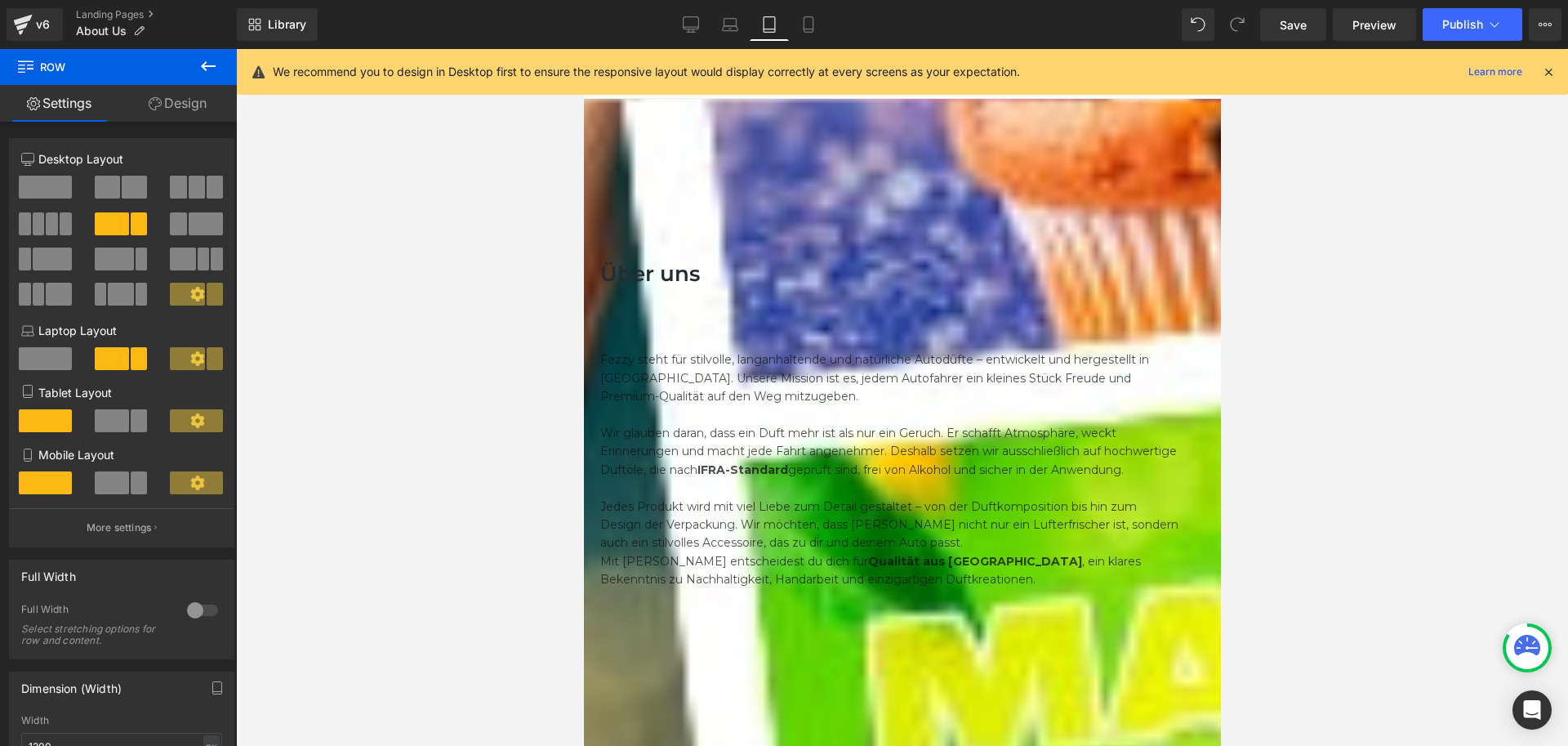
click at [785, 228] on div "Über uns Heading Row Fezzy steht für stilvolle, langanhaltende und natürliche A…" at bounding box center [902, 412] width 604 height 369
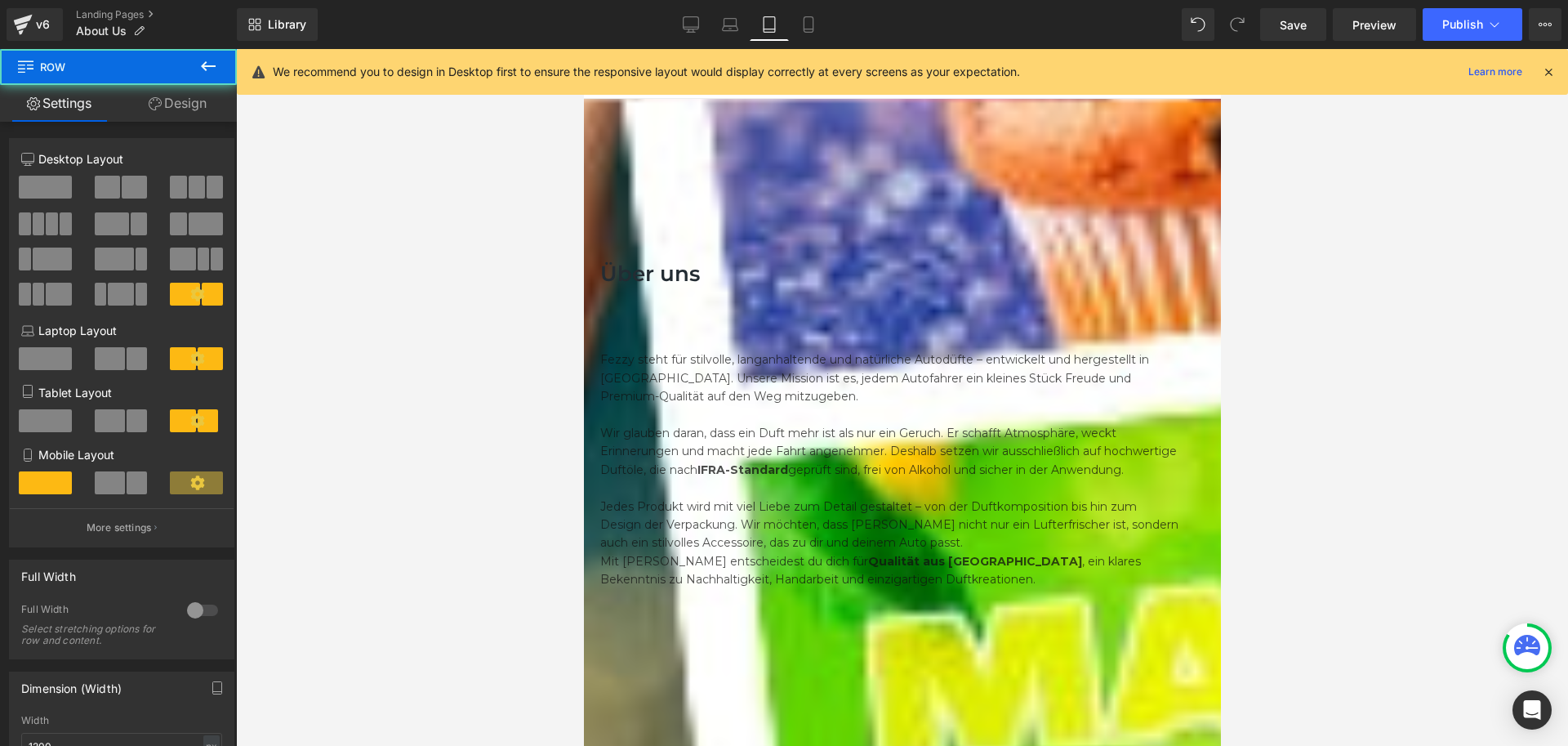
click at [660, 228] on div "Über uns Heading Row Fezzy steht für stilvolle, langanhaltende und natürliche A…" at bounding box center [902, 412] width 604 height 369
click at [613, 228] on div "Über uns Heading Row Fezzy steht für stilvolle, langanhaltende und natürliche A…" at bounding box center [902, 412] width 604 height 369
click at [583, 49] on icon at bounding box center [583, 49] width 0 height 0
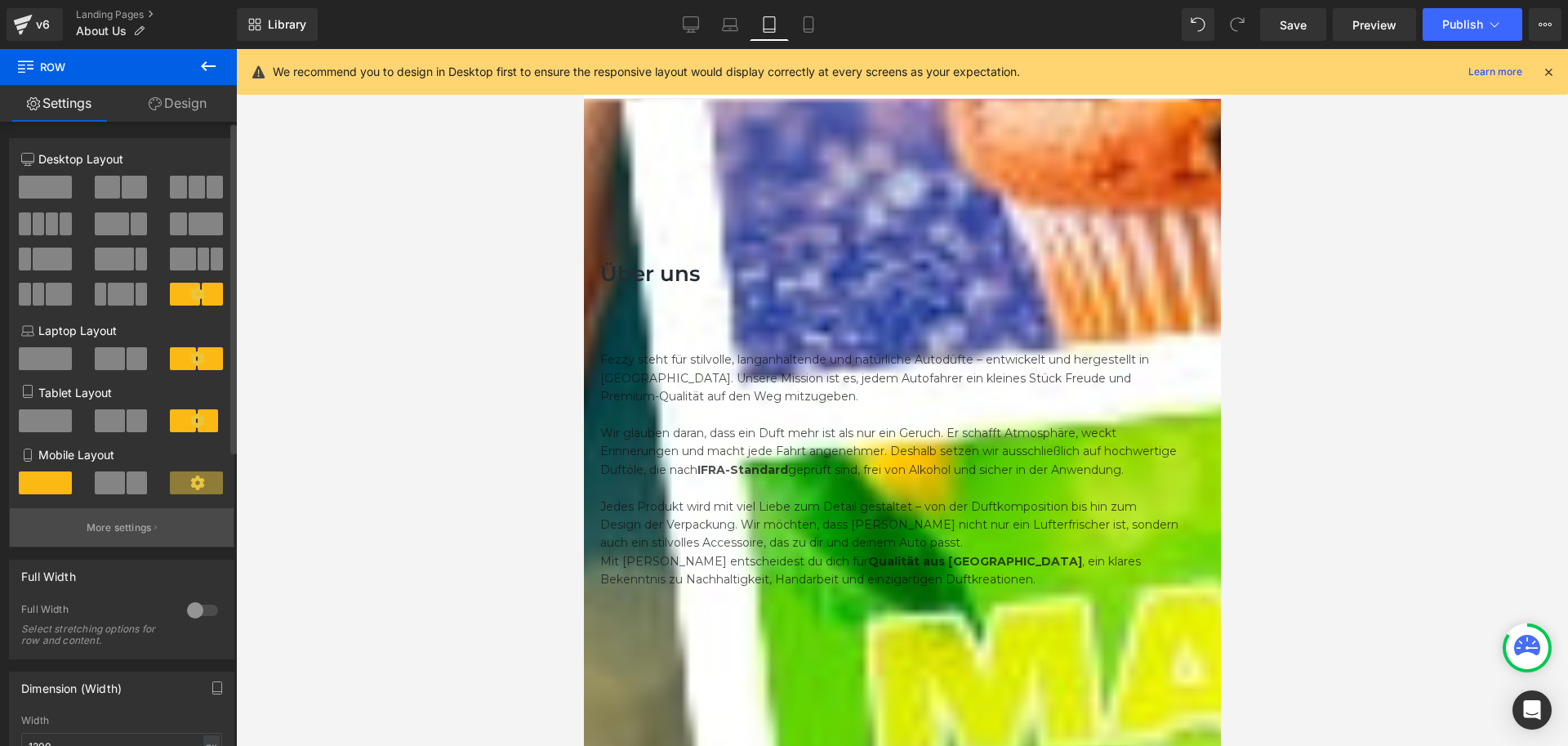
click at [152, 534] on button "More settings" at bounding box center [122, 527] width 224 height 39
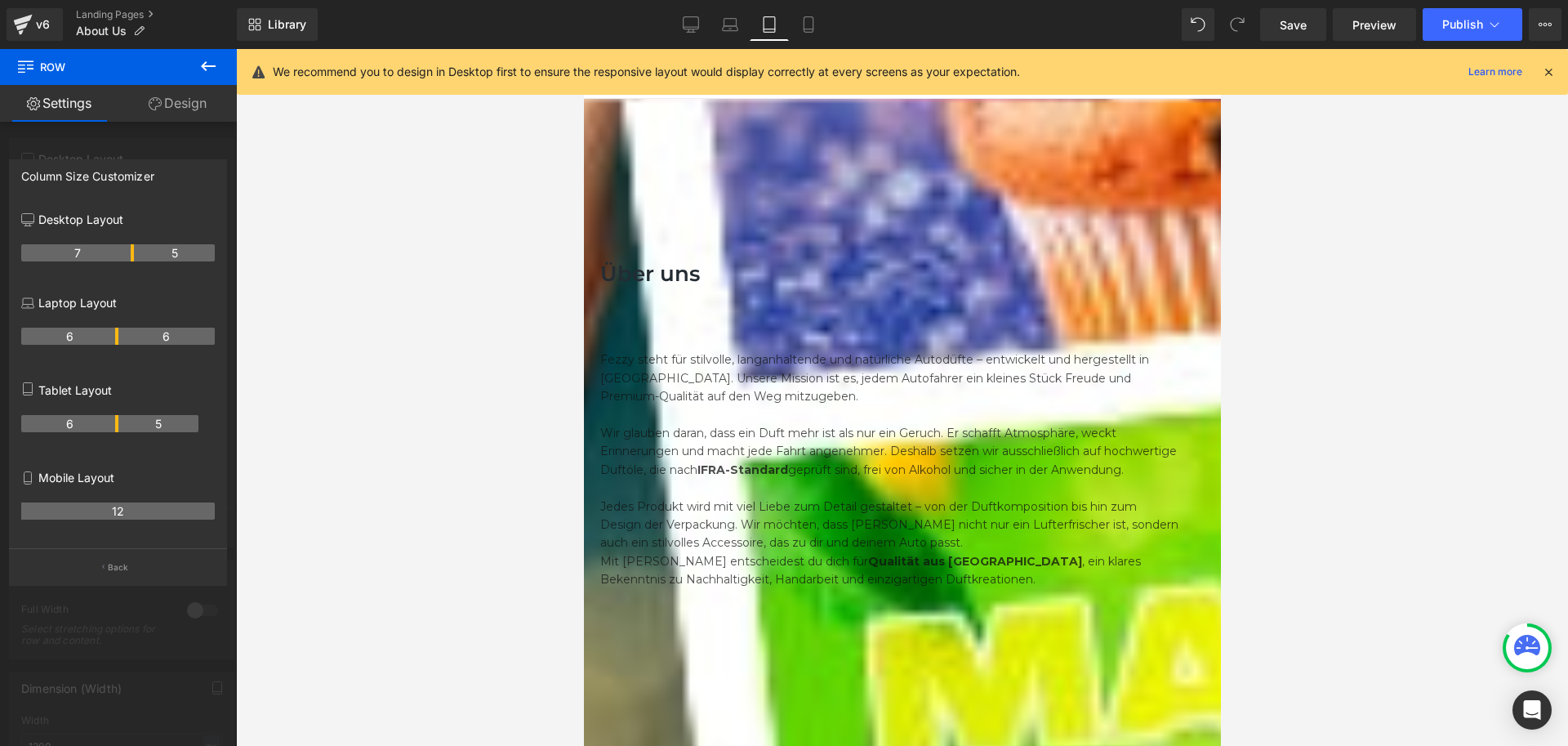
drag, startPoint x: 116, startPoint y: 421, endPoint x: 123, endPoint y: 437, distance: 17.5
click at [116, 423] on th "6" at bounding box center [69, 424] width 97 height 18
drag, startPoint x: 116, startPoint y: 424, endPoint x: 300, endPoint y: 435, distance: 184.3
click at [114, 424] on th "6" at bounding box center [69, 424] width 97 height 18
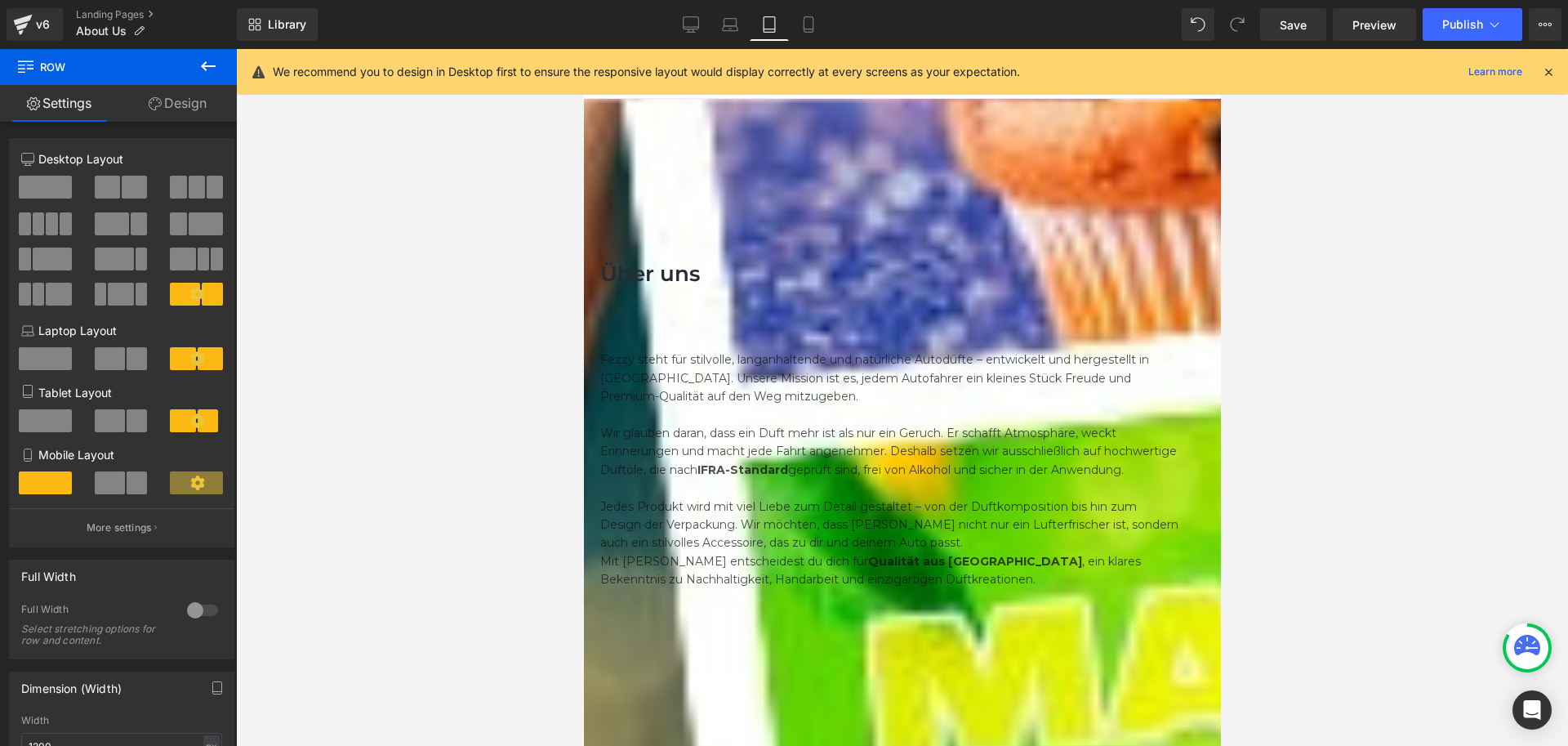
click at [189, 102] on link "Design" at bounding box center [177, 103] width 118 height 37
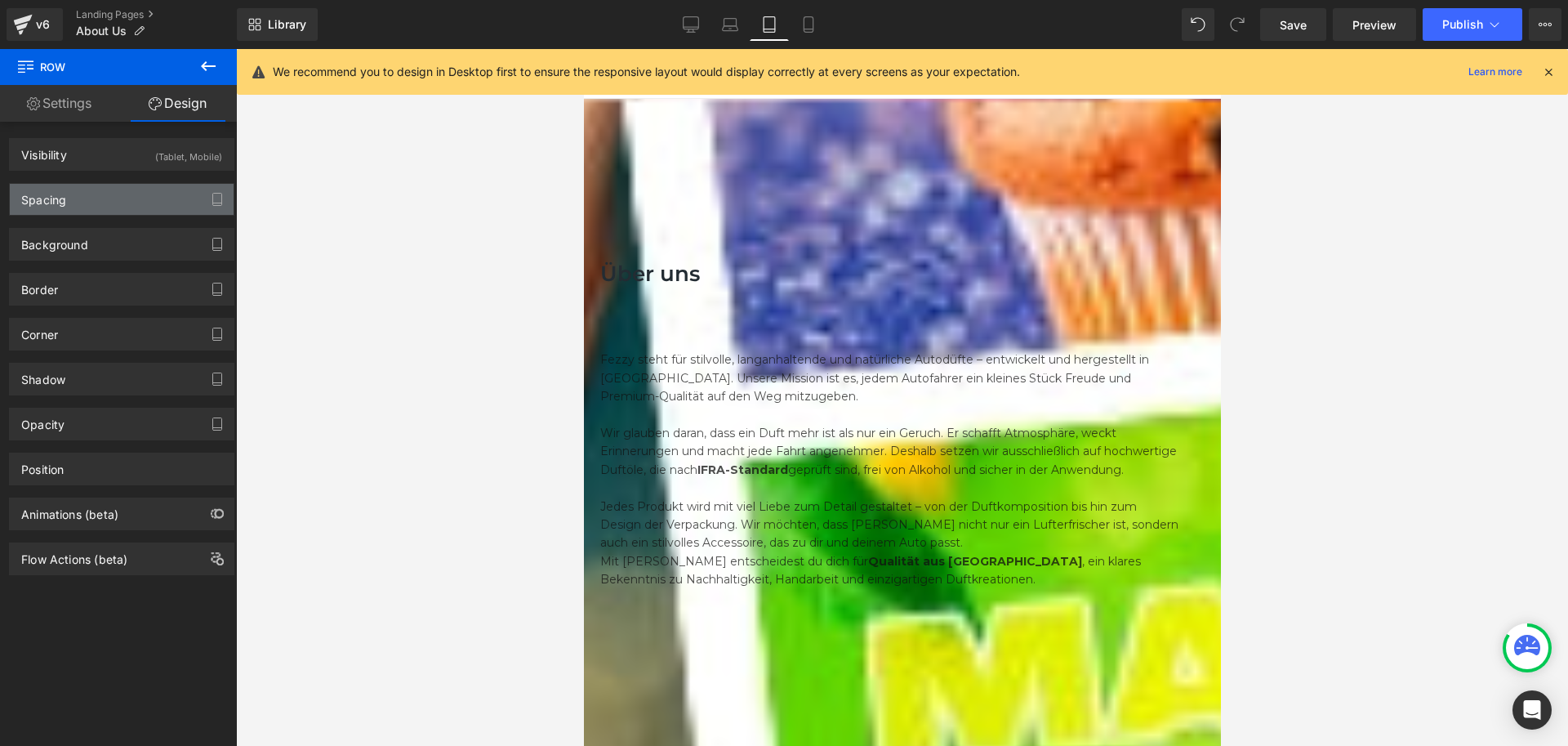
type input "0"
type input "60"
type input "20"
type input "10"
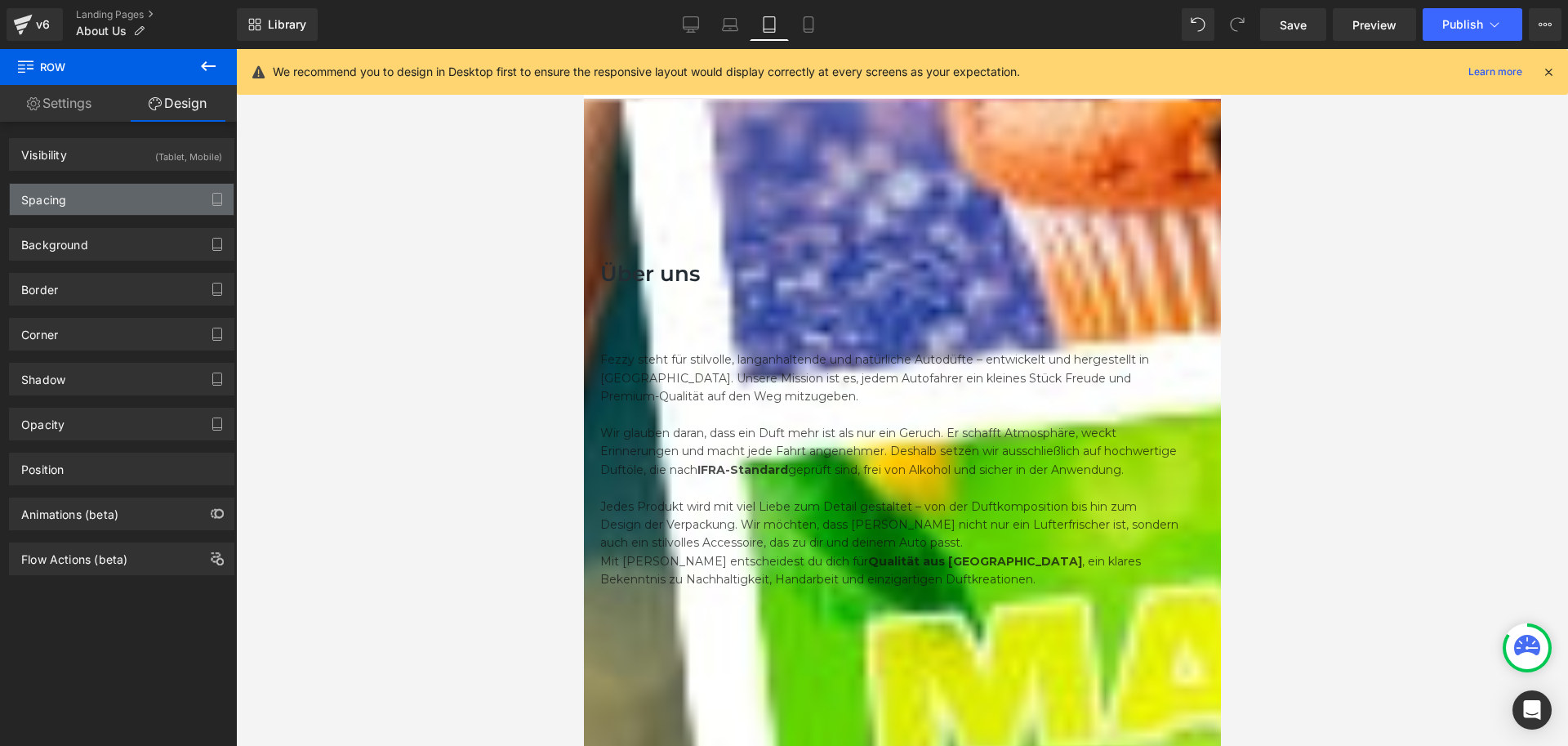
type input "20"
click at [100, 191] on div "Spacing" at bounding box center [122, 199] width 224 height 31
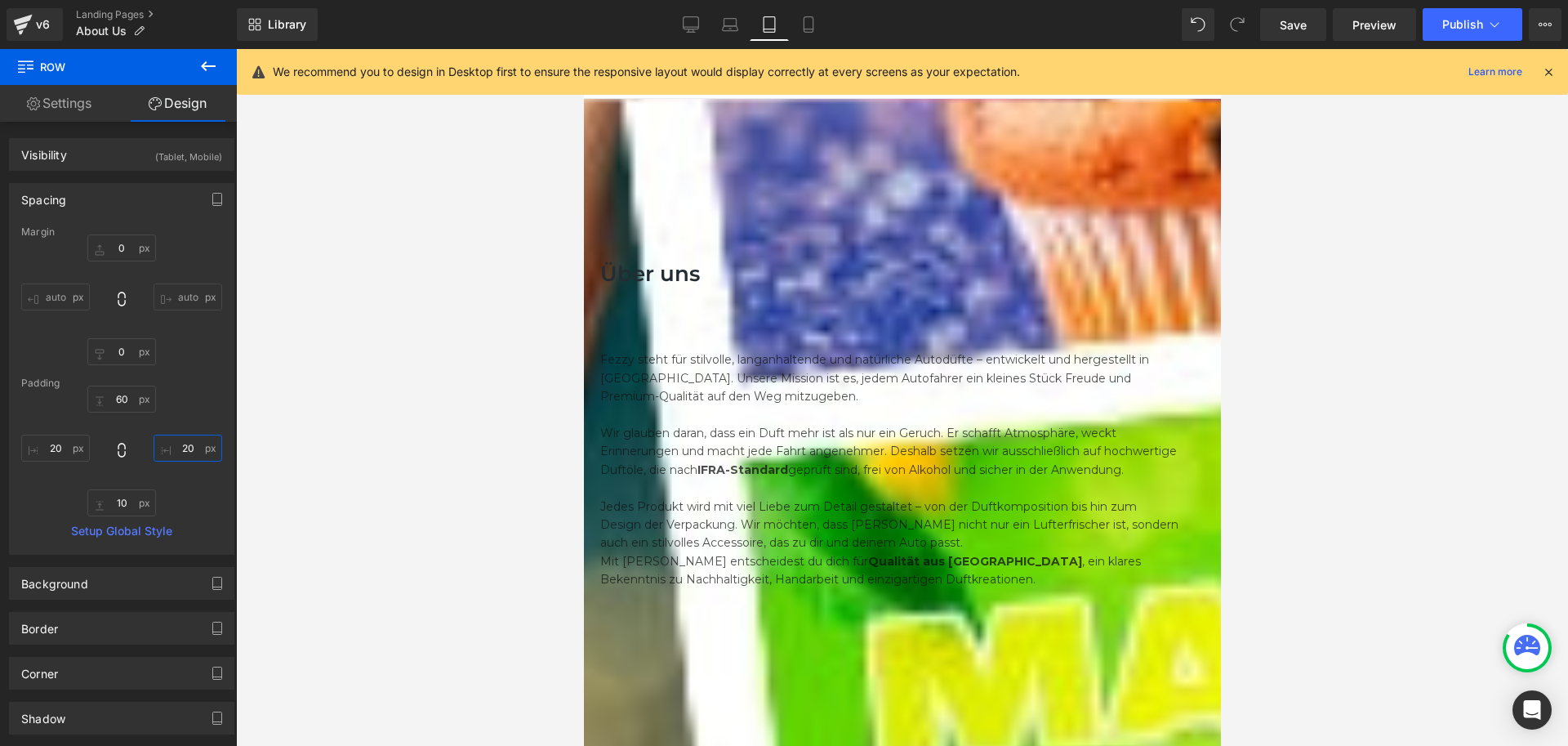
click at [187, 454] on input "20" at bounding box center [187, 447] width 68 height 27
click at [583, 49] on icon at bounding box center [583, 49] width 0 height 0
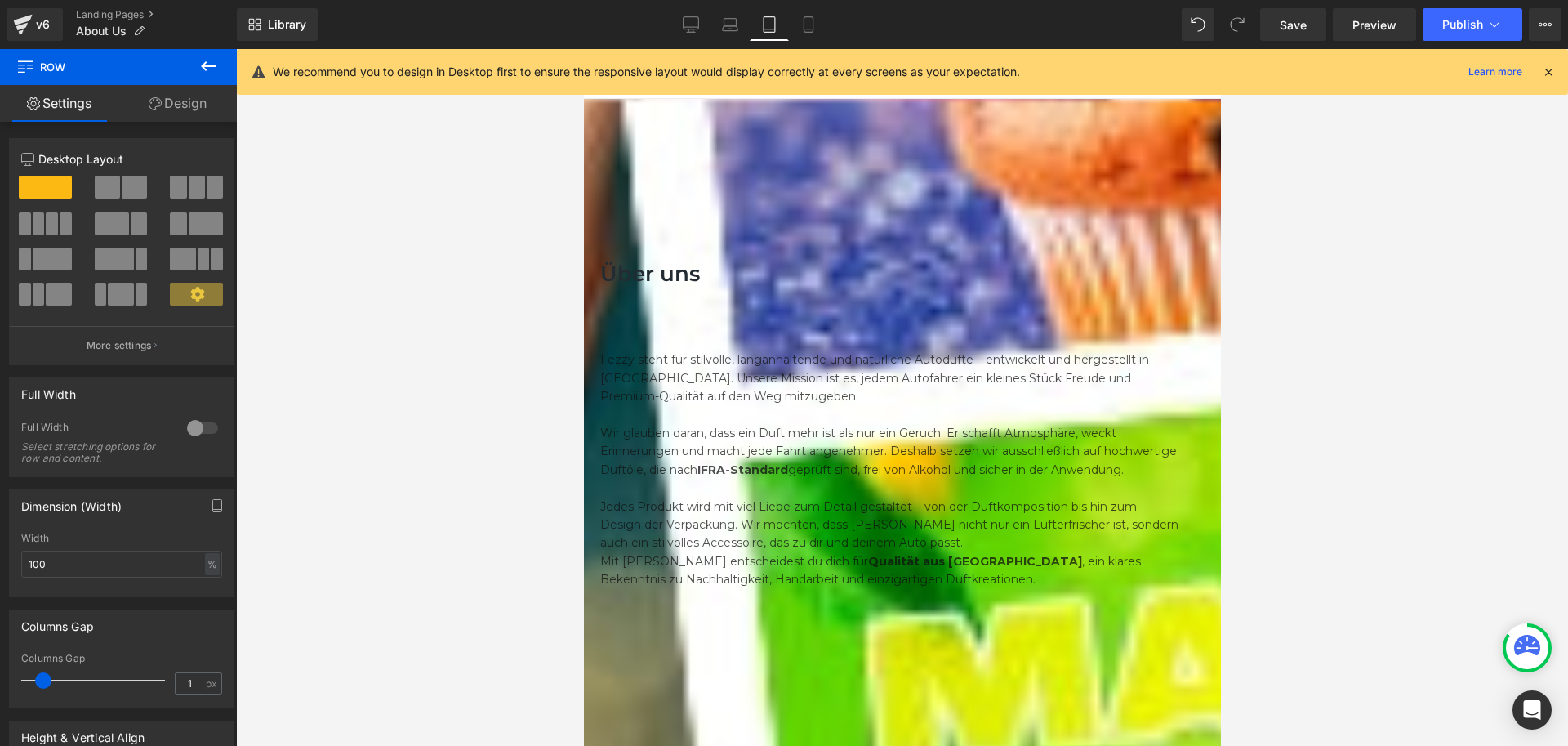
type input "0"
drag, startPoint x: 43, startPoint y: 678, endPoint x: 8, endPoint y: 673, distance: 35.4
click at [0, 680] on div "Columns Gap 0px Columns Gap 0 px" at bounding box center [122, 652] width 244 height 111
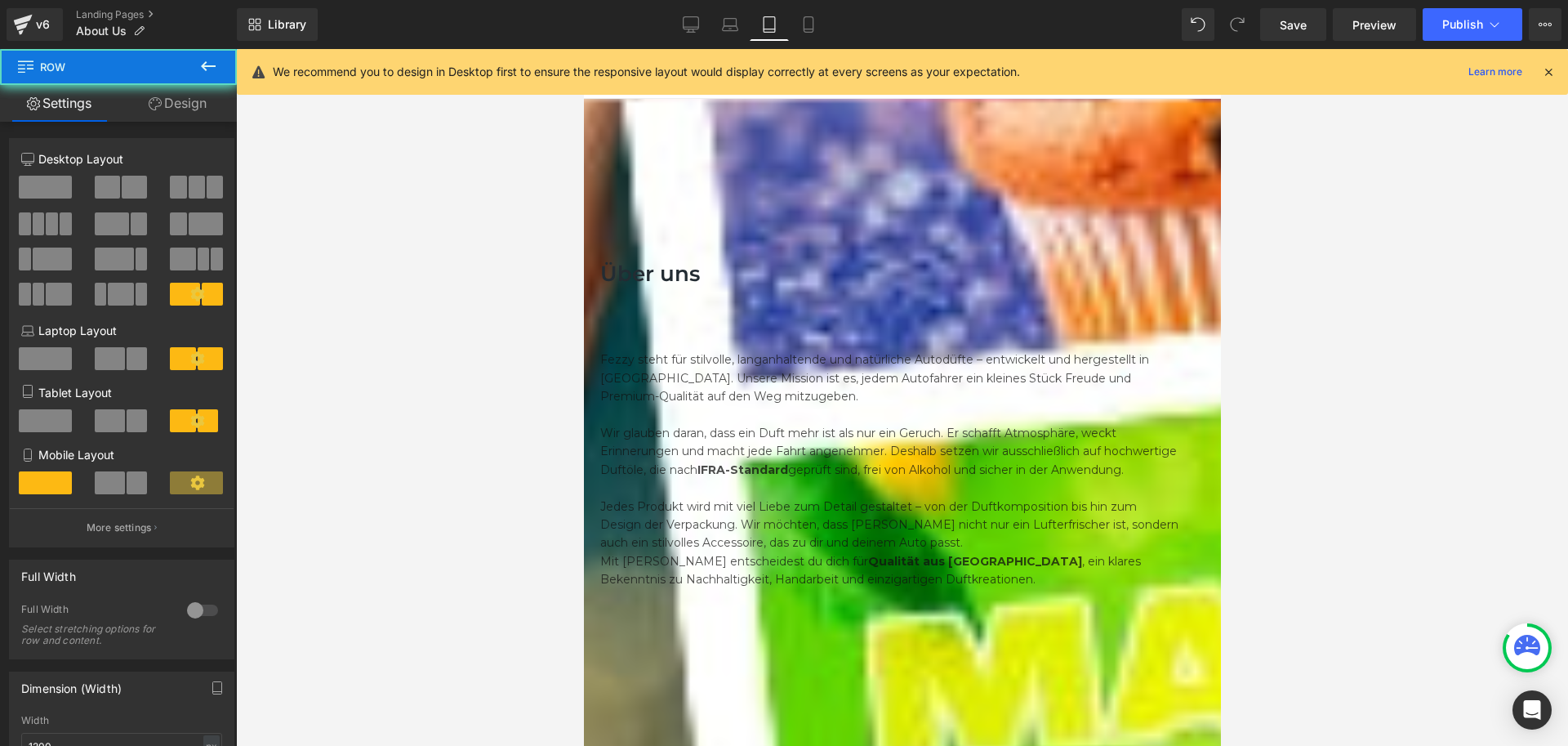
click at [887, 597] on div "Über uns Heading Row Fezzy steht für stilvolle, langanhaltende und natürliche A…" at bounding box center [902, 412] width 604 height 369
click at [172, 97] on link "Design" at bounding box center [177, 103] width 118 height 37
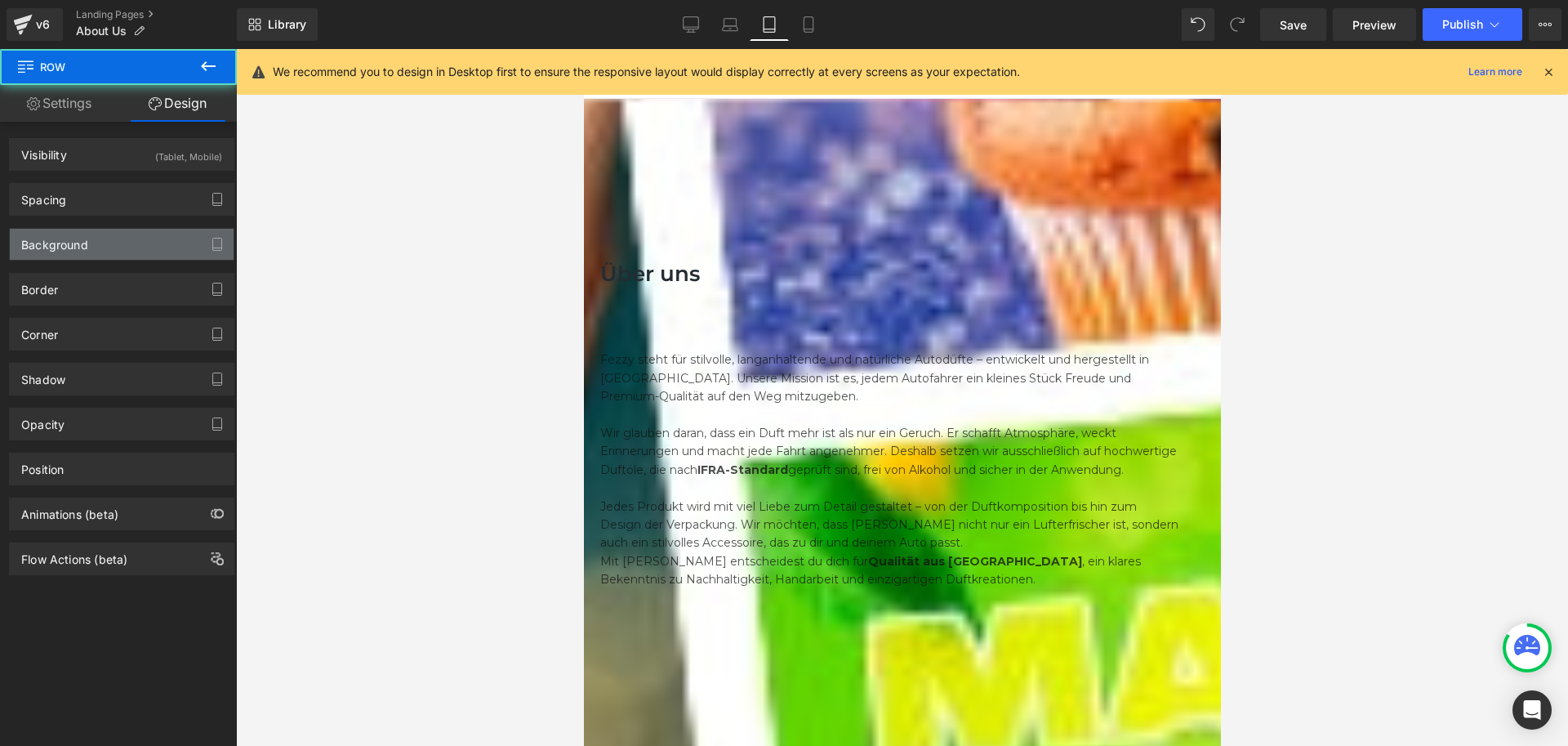
type input "0"
type input "60"
type input "20"
type input "10"
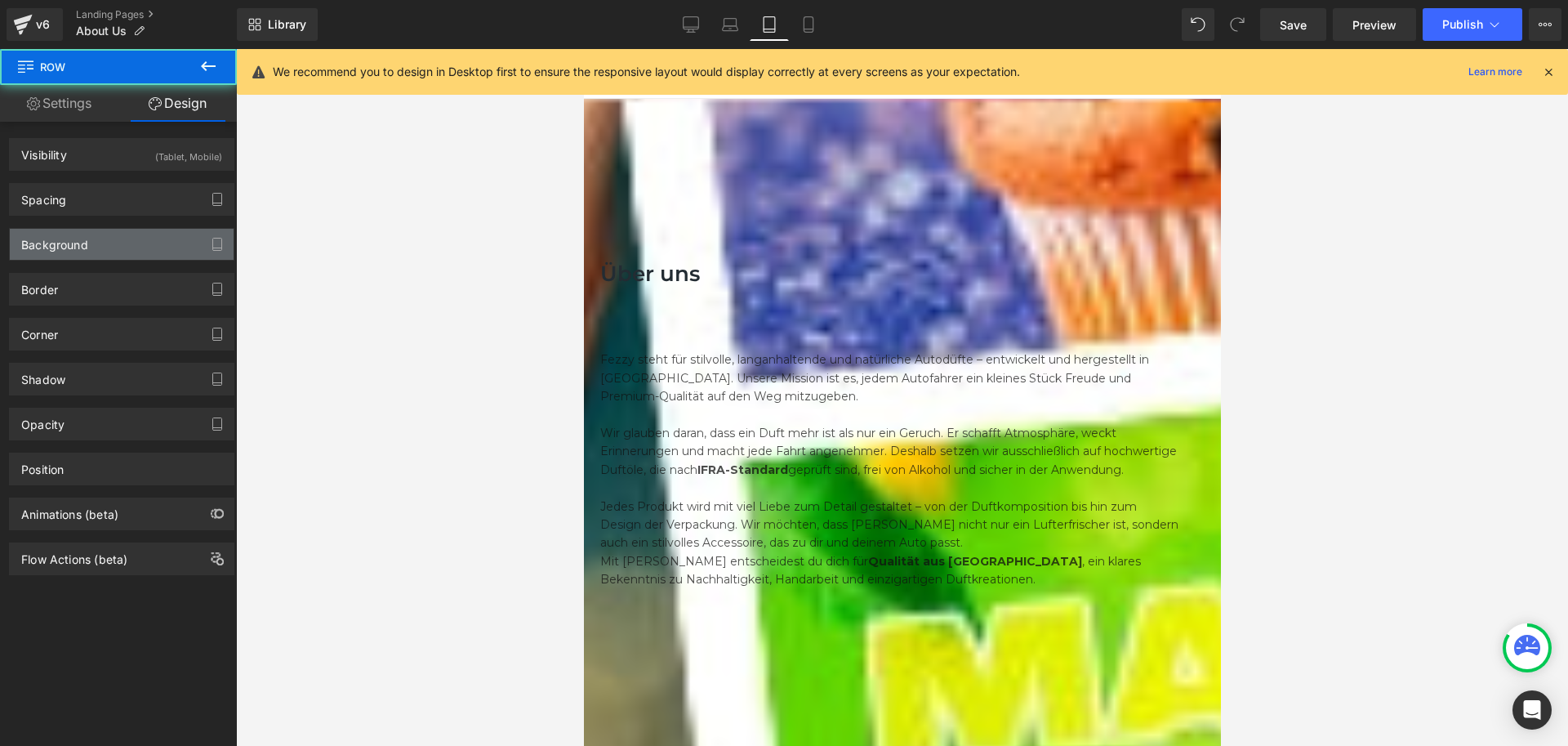
type input "20"
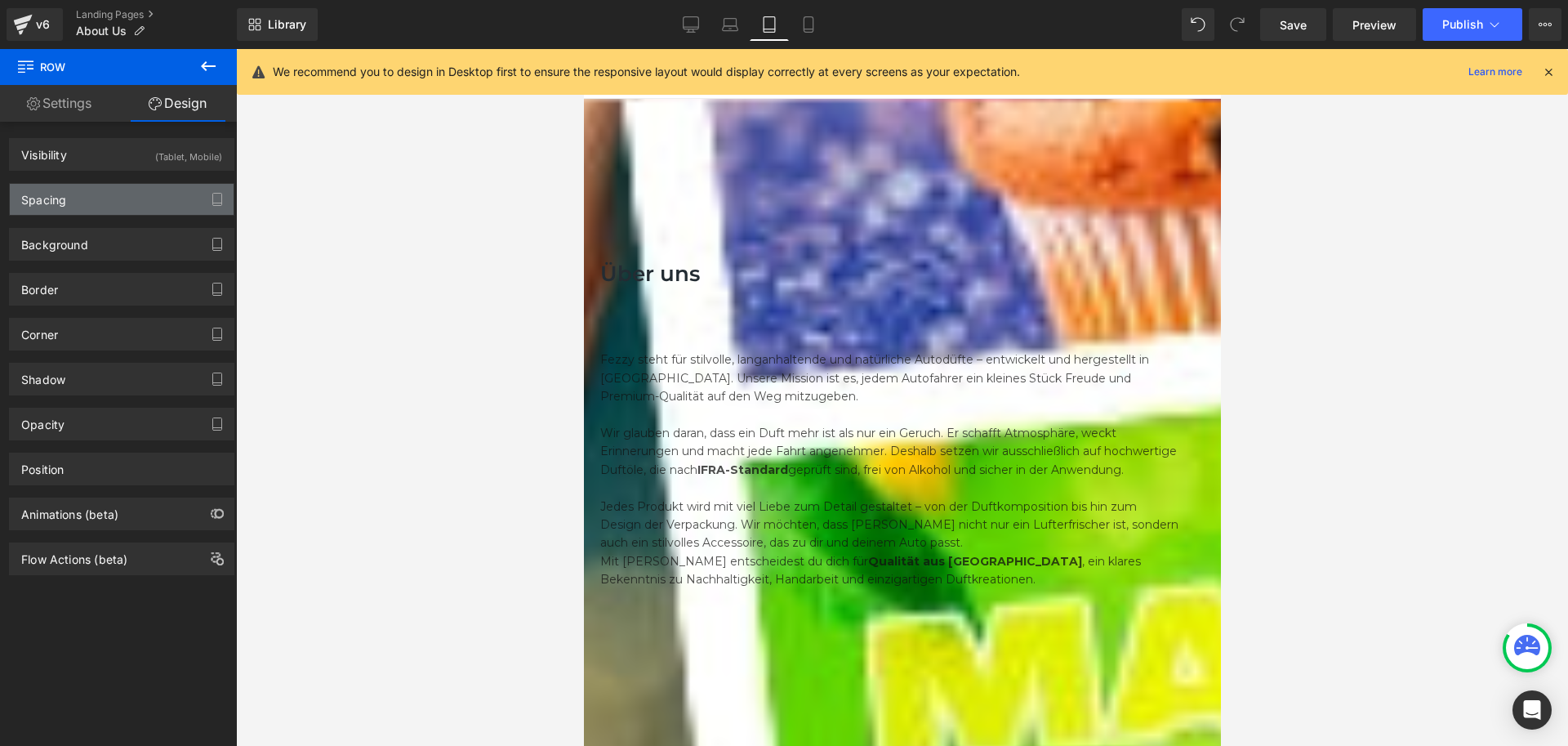
click at [74, 200] on div "Spacing" at bounding box center [122, 199] width 224 height 31
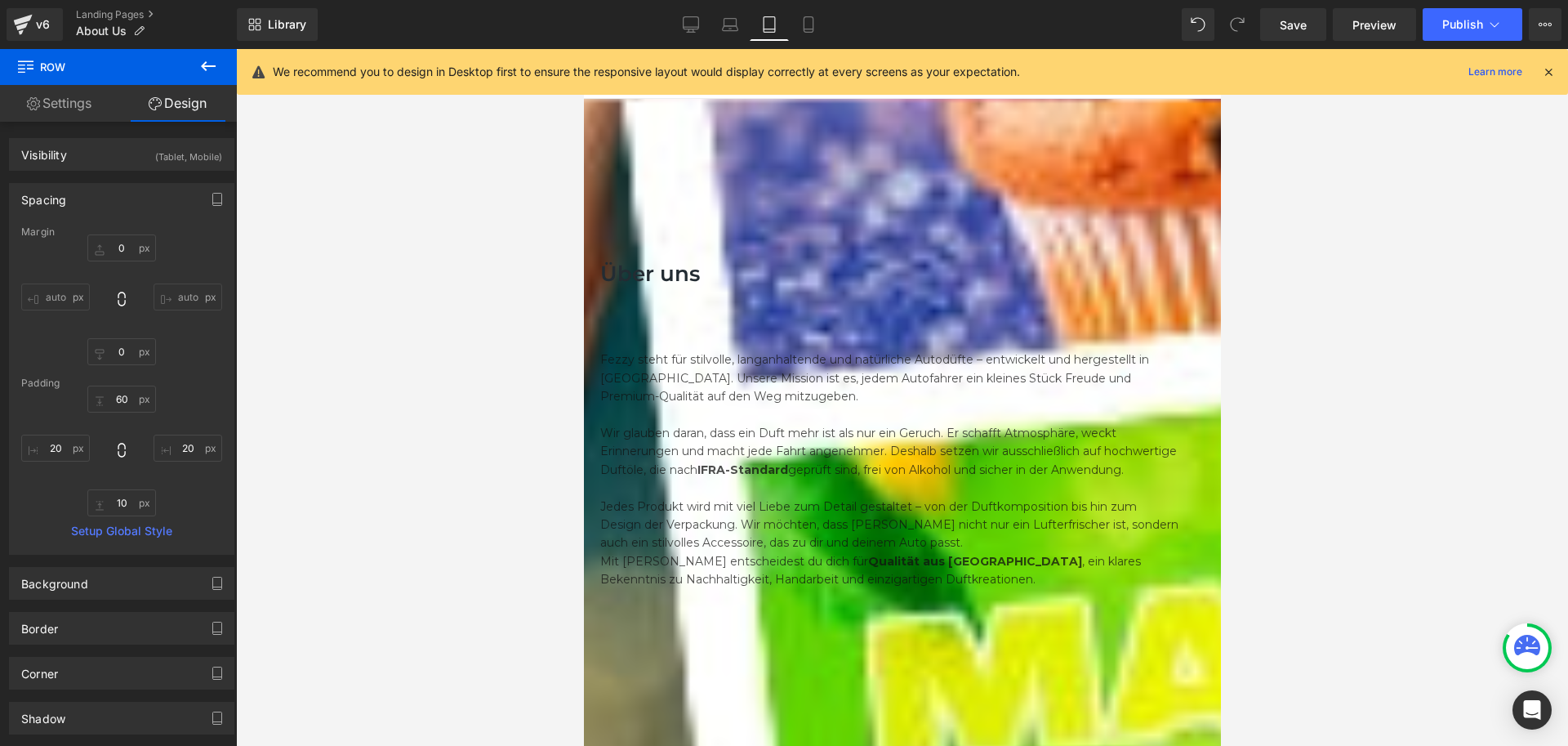
click at [179, 286] on input "auto" at bounding box center [187, 297] width 68 height 27
click at [192, 335] on div "0px 0 auto auto 0px 0 auto auto" at bounding box center [122, 299] width 201 height 130
click at [181, 388] on div "Padding" at bounding box center [122, 383] width 201 height 11
click at [183, 446] on input "20" at bounding box center [187, 447] width 68 height 27
drag, startPoint x: 1200, startPoint y: 304, endPoint x: 1420, endPoint y: 298, distance: 220.1
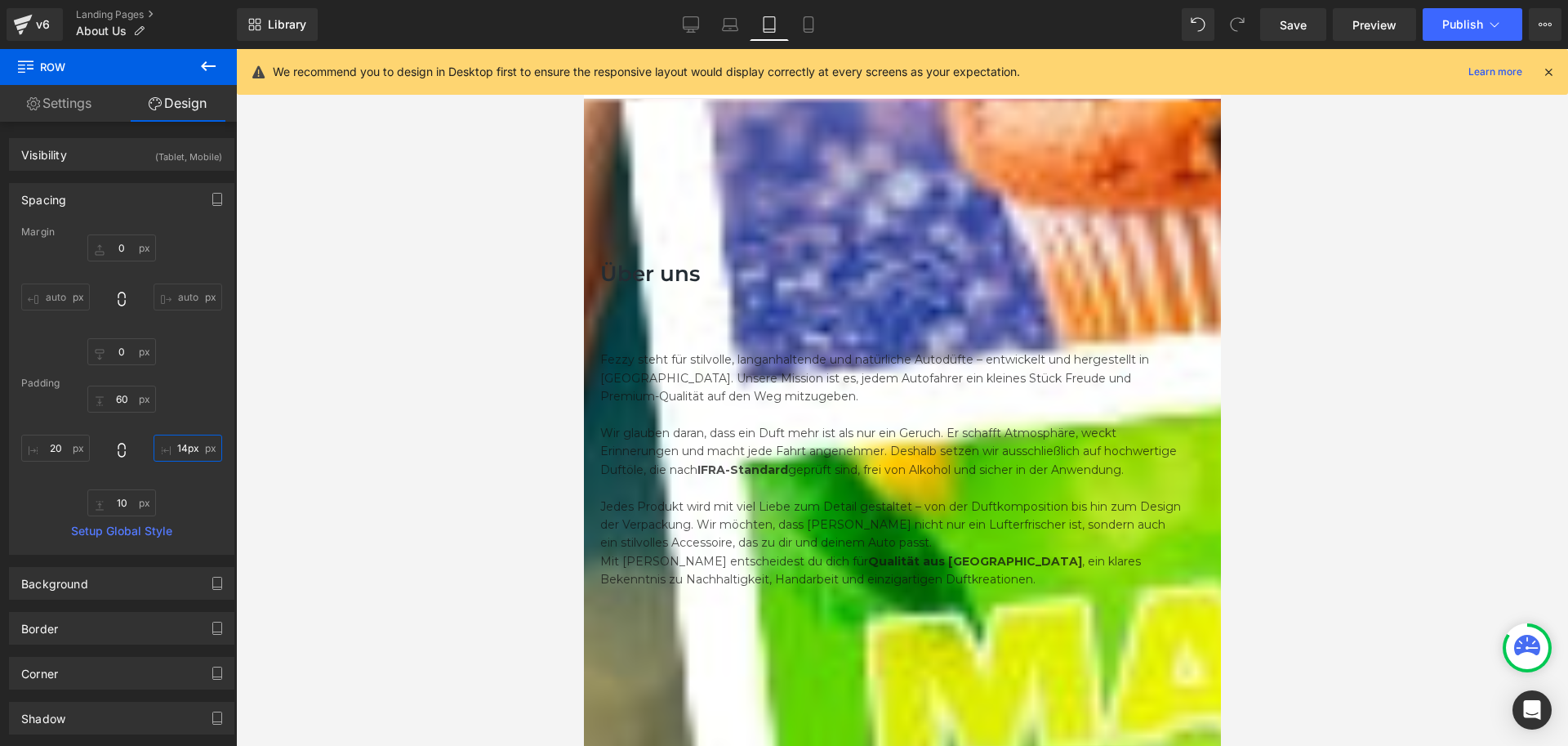
click at [1220, 298] on html "Direkt zum Inhalt Home Shop Info Info Anleitung Über uns Kontakt Widerrufsrecht" at bounding box center [902, 398] width 637 height 697
click at [1282, 329] on div at bounding box center [903, 398] width 1332 height 697
type input "66px"
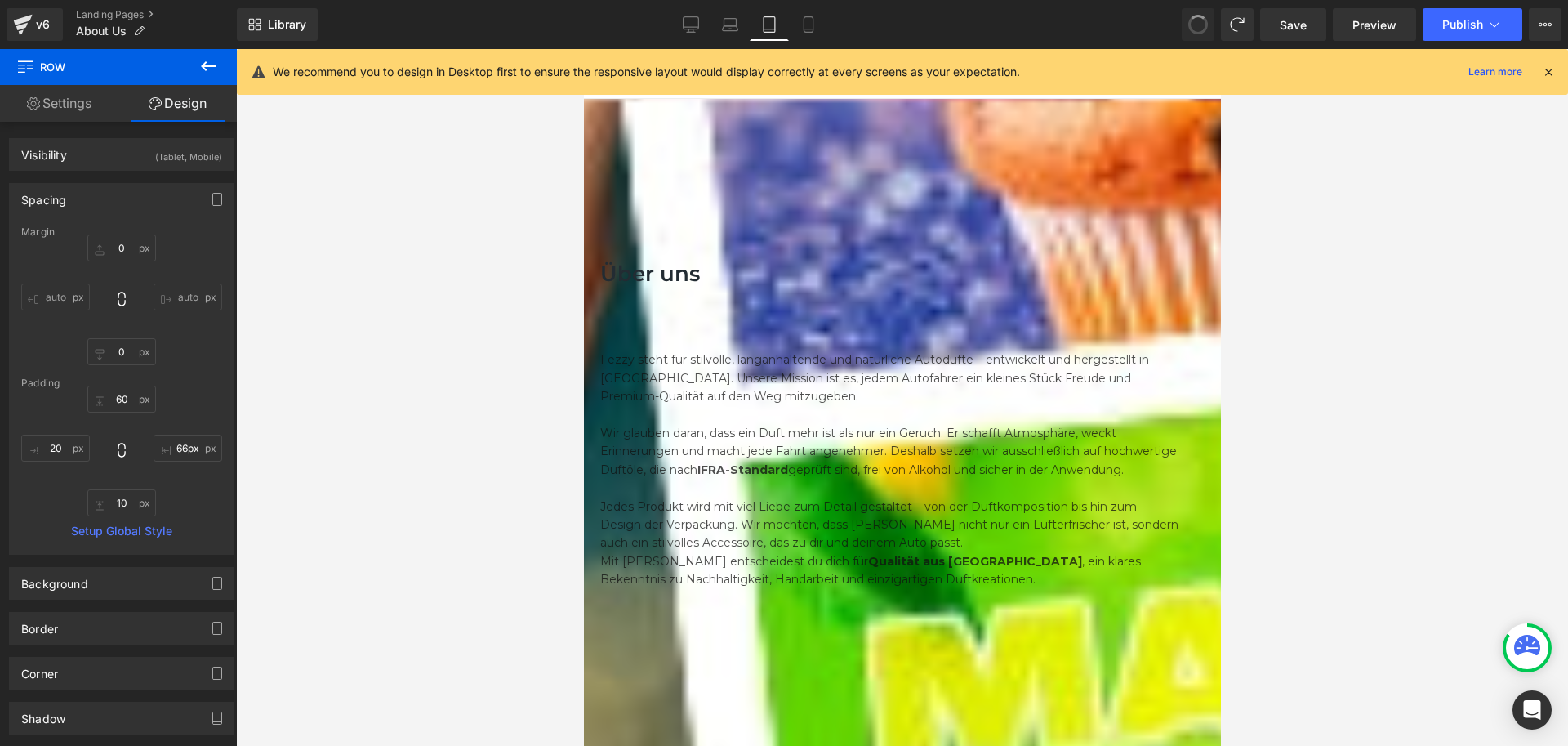
type input "0"
type input "60"
type input "20"
type input "10"
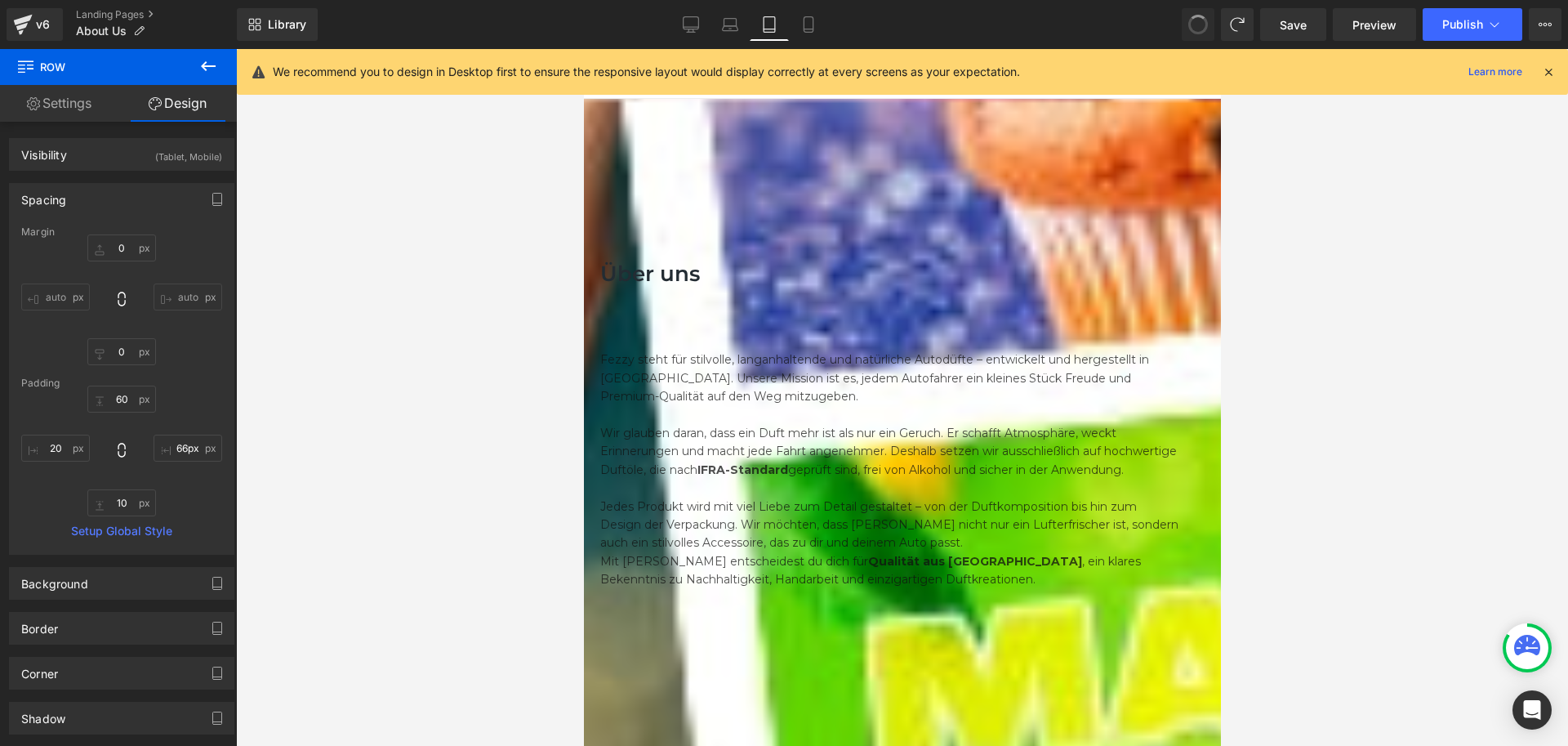
type input "20"
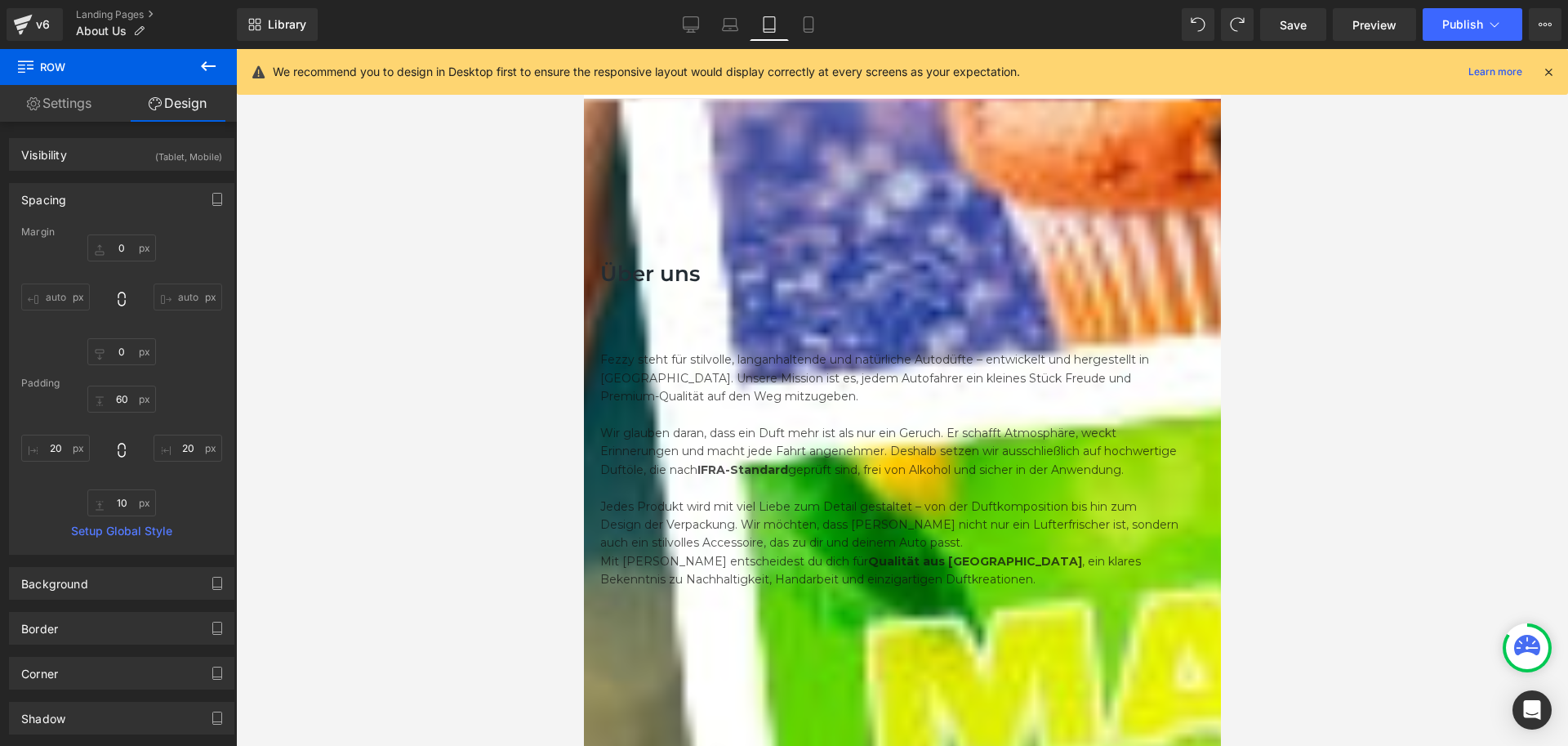
click at [886, 265] on div "Über uns Heading Row Fezzy steht für stilvolle, langanhaltende und natürliche A…" at bounding box center [902, 412] width 604 height 369
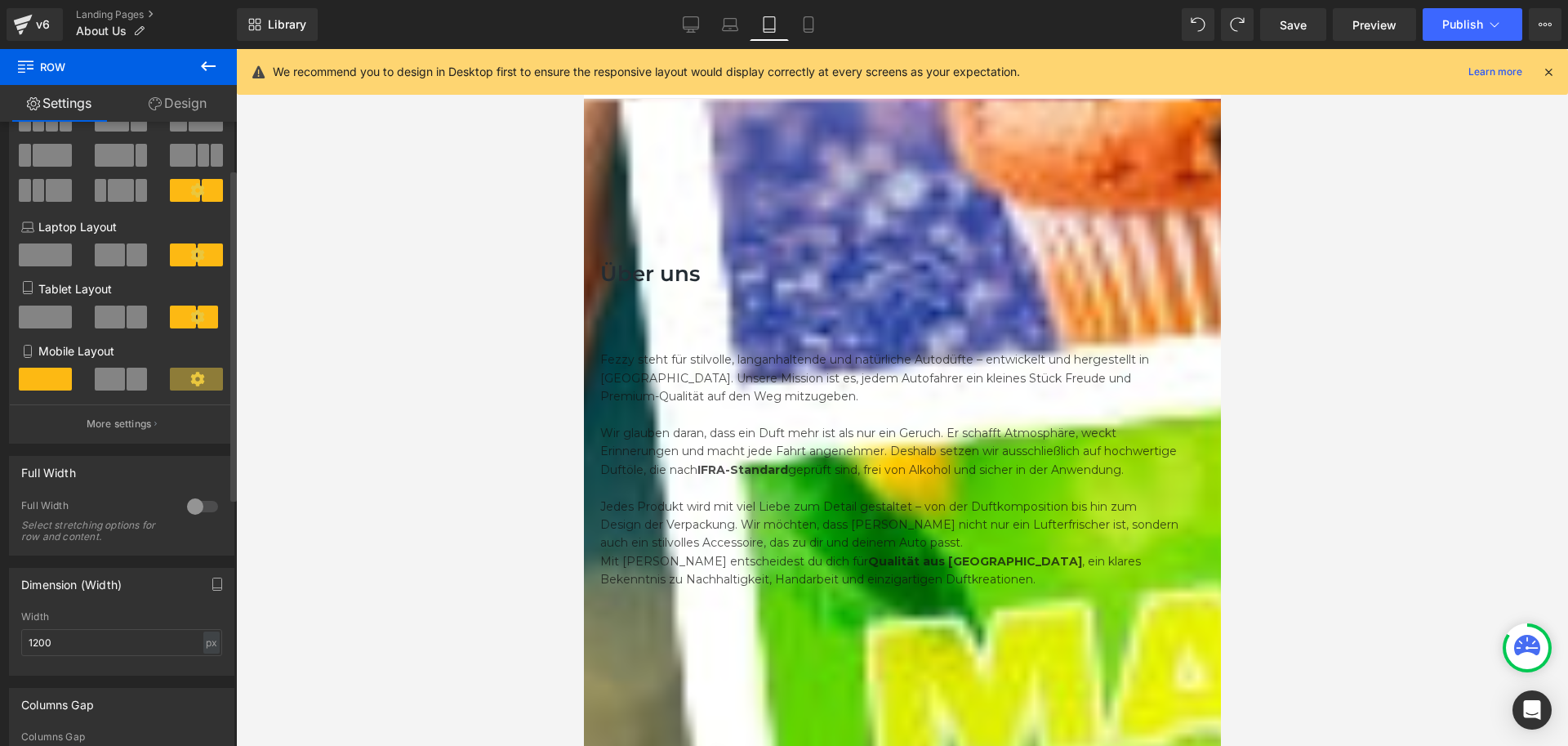
scroll to position [67, 0]
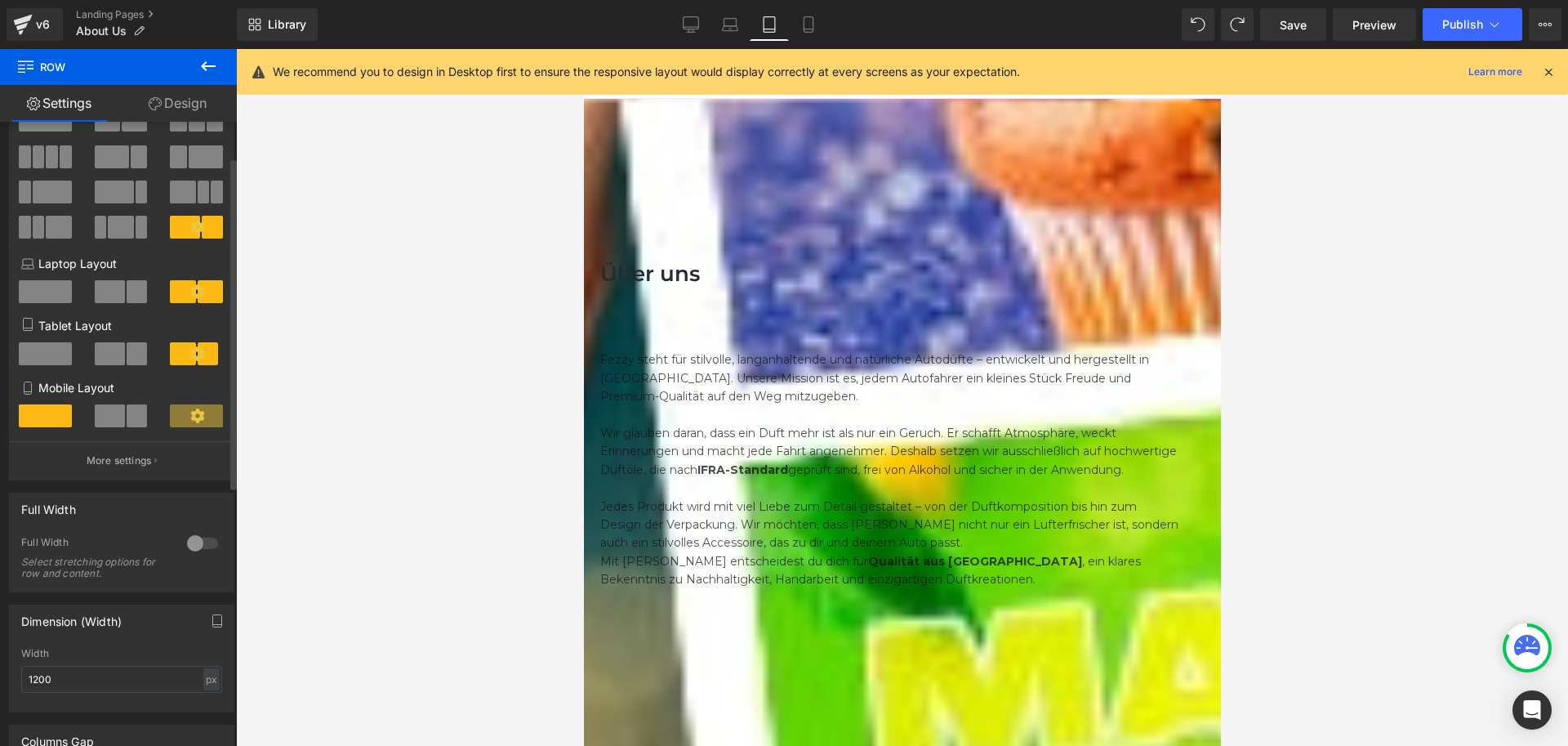
click at [193, 543] on div at bounding box center [202, 543] width 39 height 26
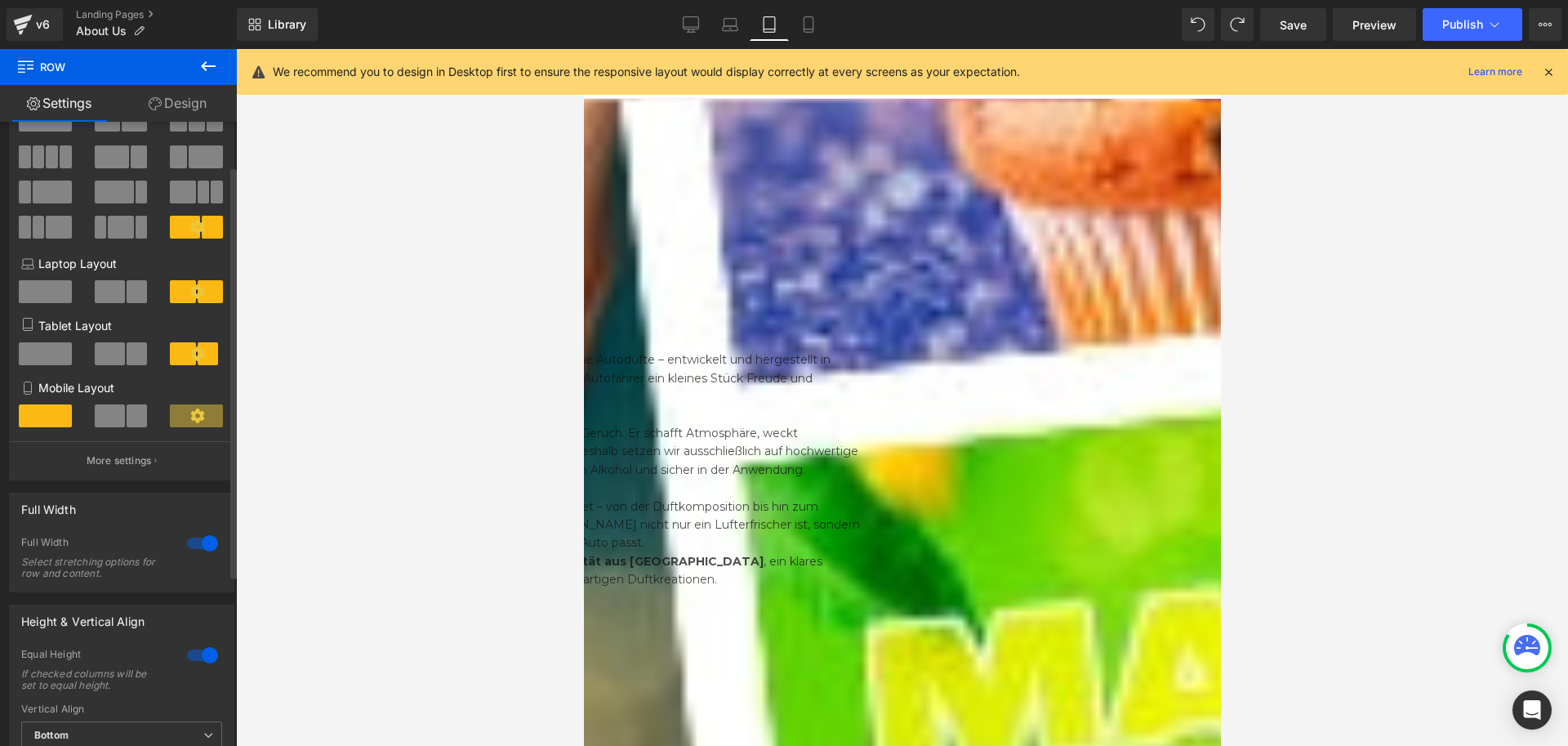
click at [193, 543] on div at bounding box center [202, 543] width 39 height 26
type input "100"
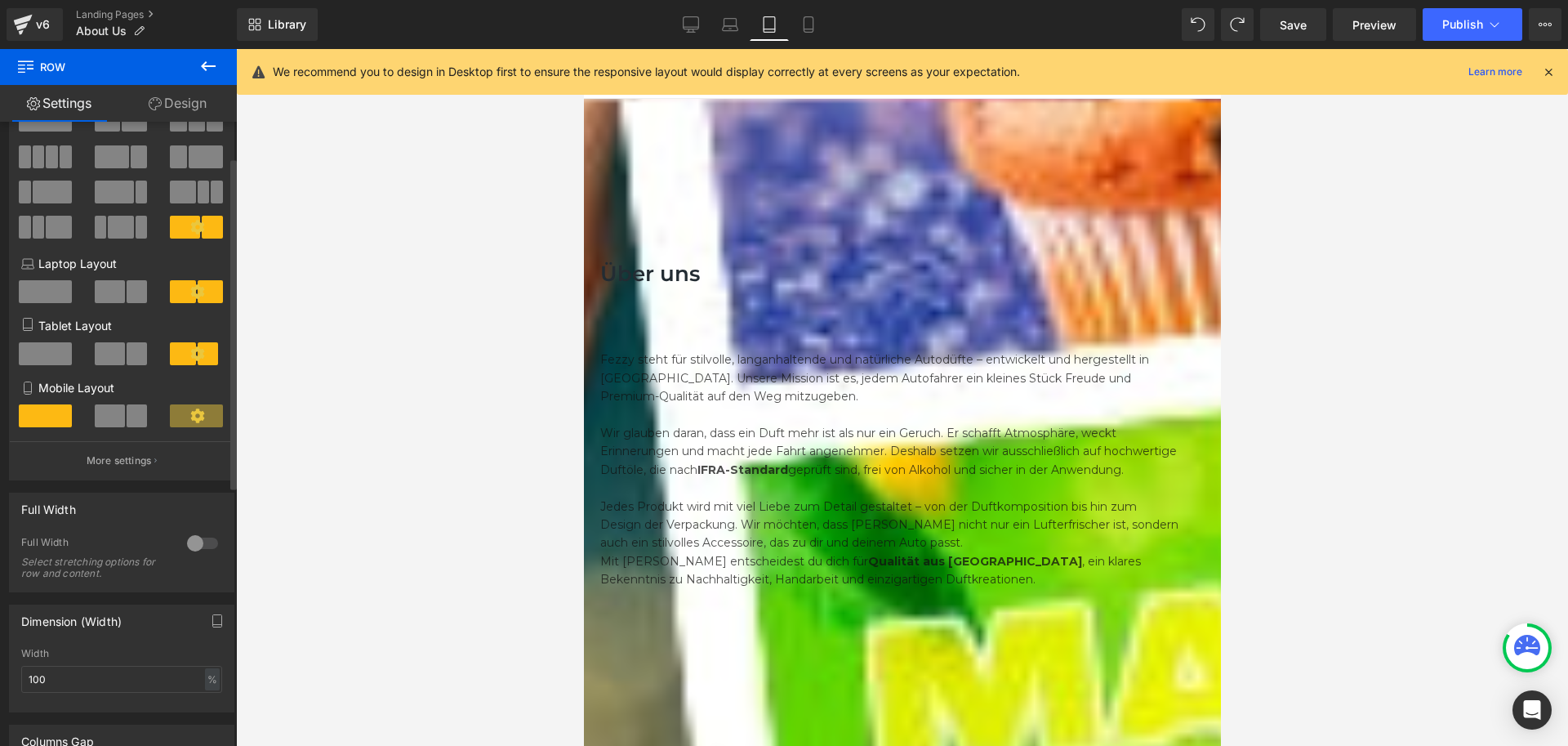
click at [193, 543] on div at bounding box center [202, 543] width 39 height 26
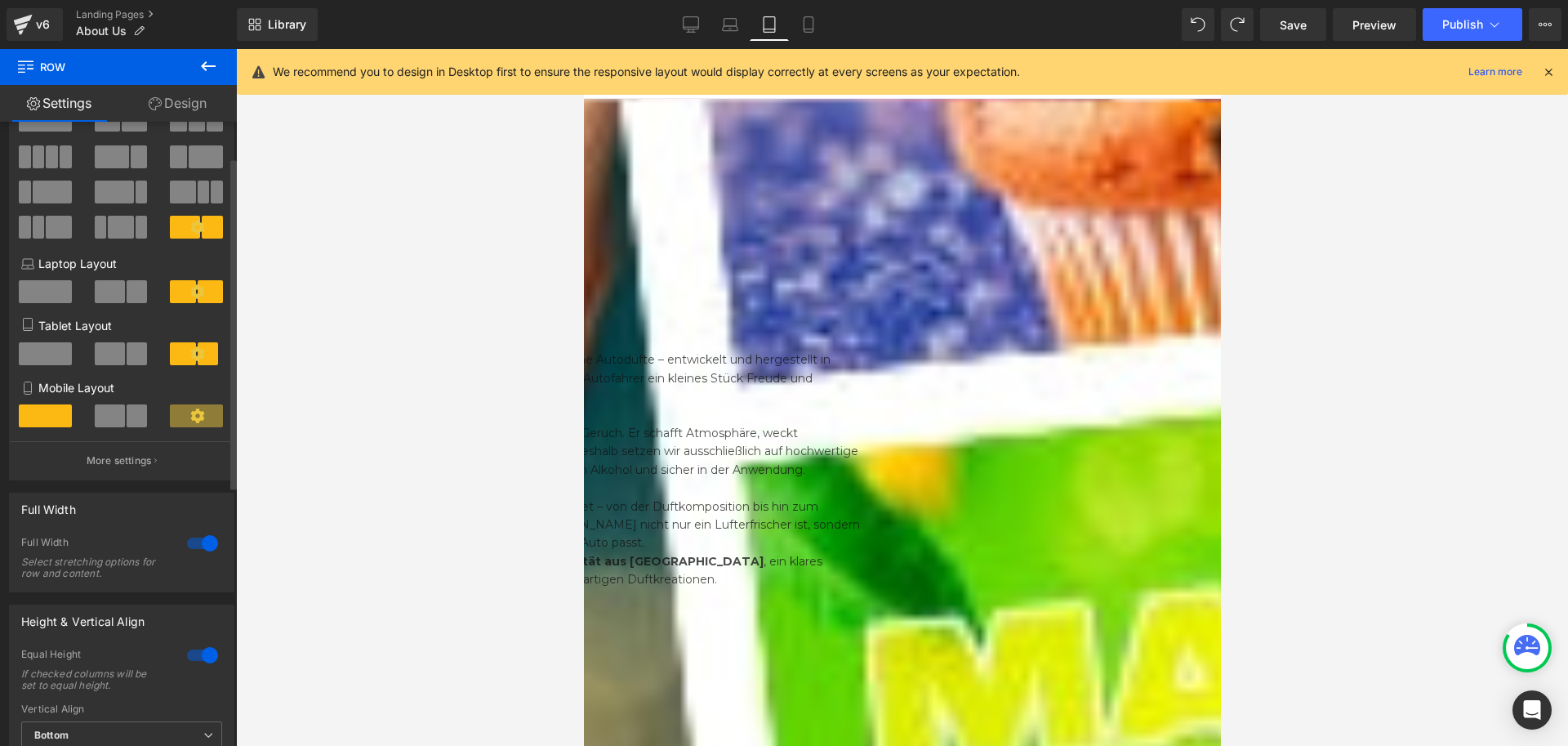
click at [193, 543] on div at bounding box center [202, 543] width 39 height 26
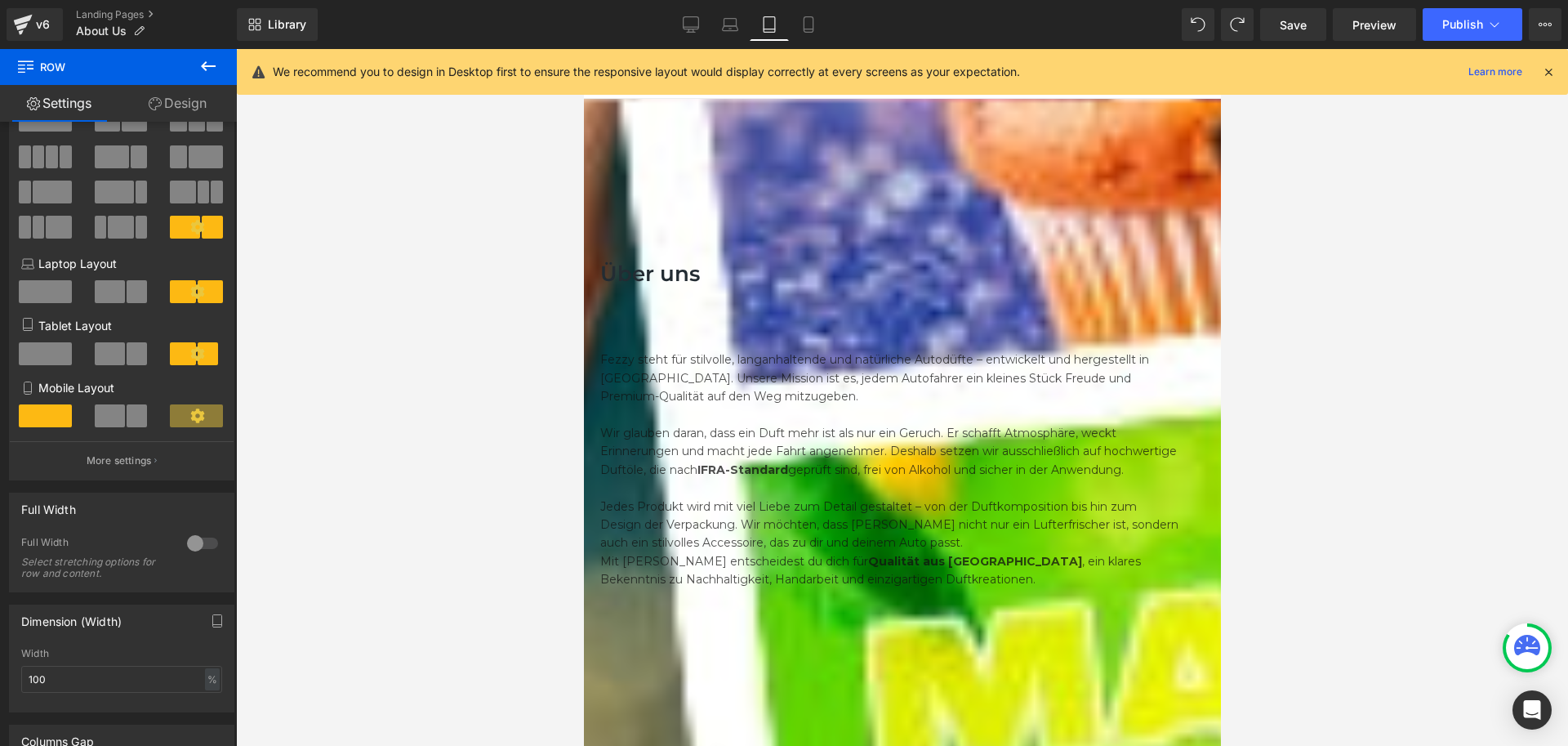
click at [583, 49] on icon at bounding box center [583, 49] width 0 height 0
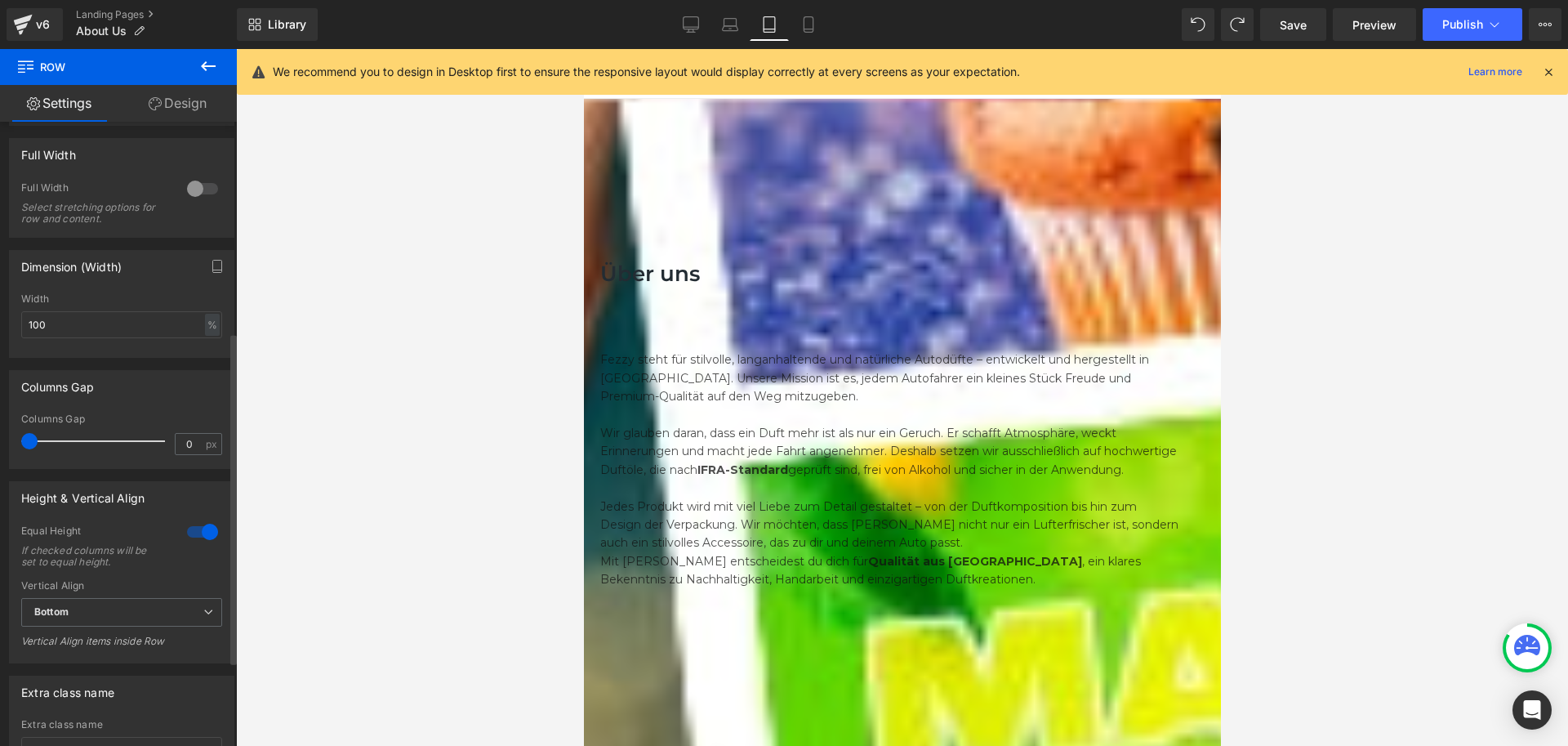
scroll to position [490, 0]
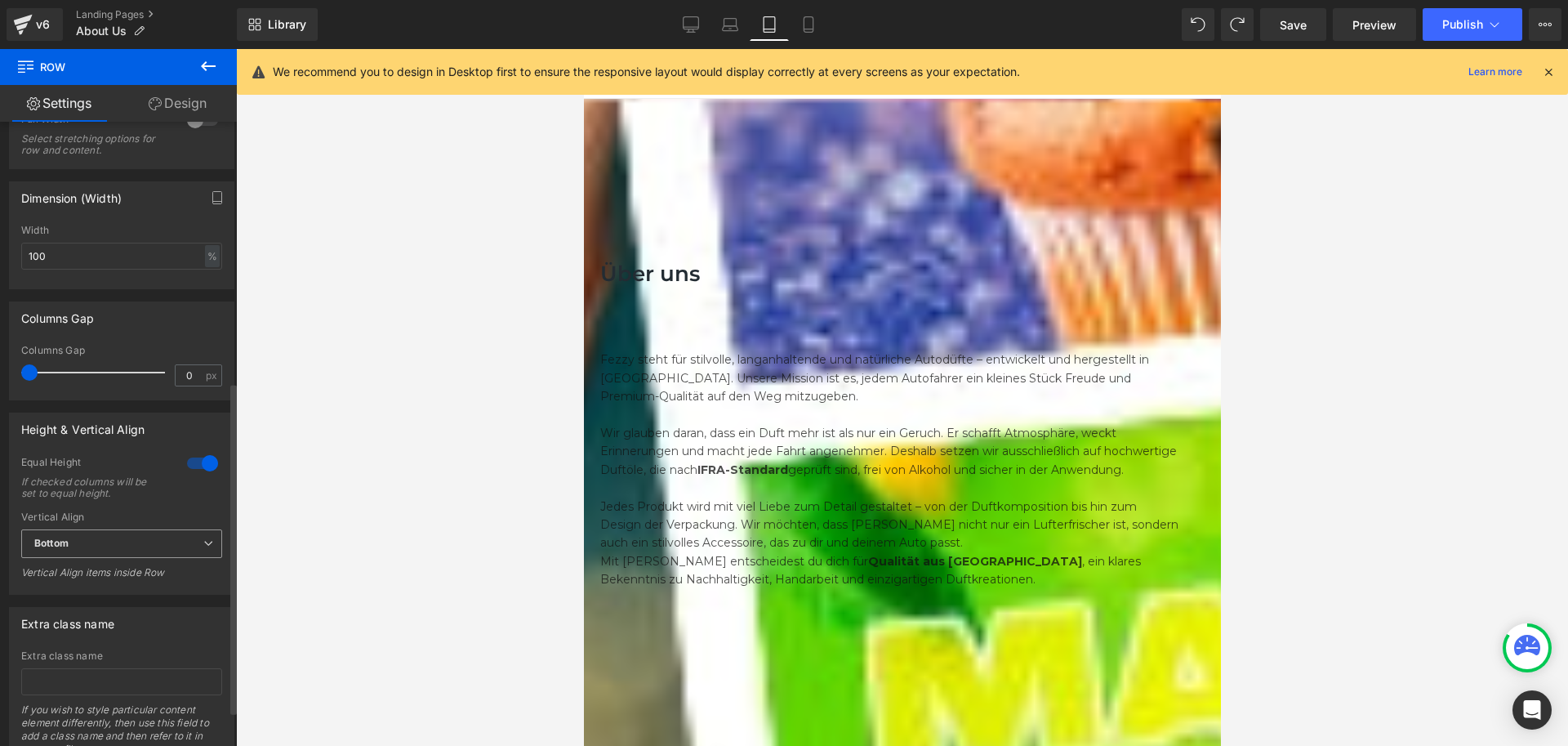
click at [126, 554] on span "Bottom" at bounding box center [122, 544] width 201 height 29
click at [91, 596] on li "Middle" at bounding box center [118, 597] width 194 height 25
drag, startPoint x: 117, startPoint y: 541, endPoint x: 113, endPoint y: 548, distance: 8.1
click at [117, 541] on span "Middle" at bounding box center [122, 544] width 201 height 29
click at [83, 567] on li "Top" at bounding box center [118, 573] width 194 height 25
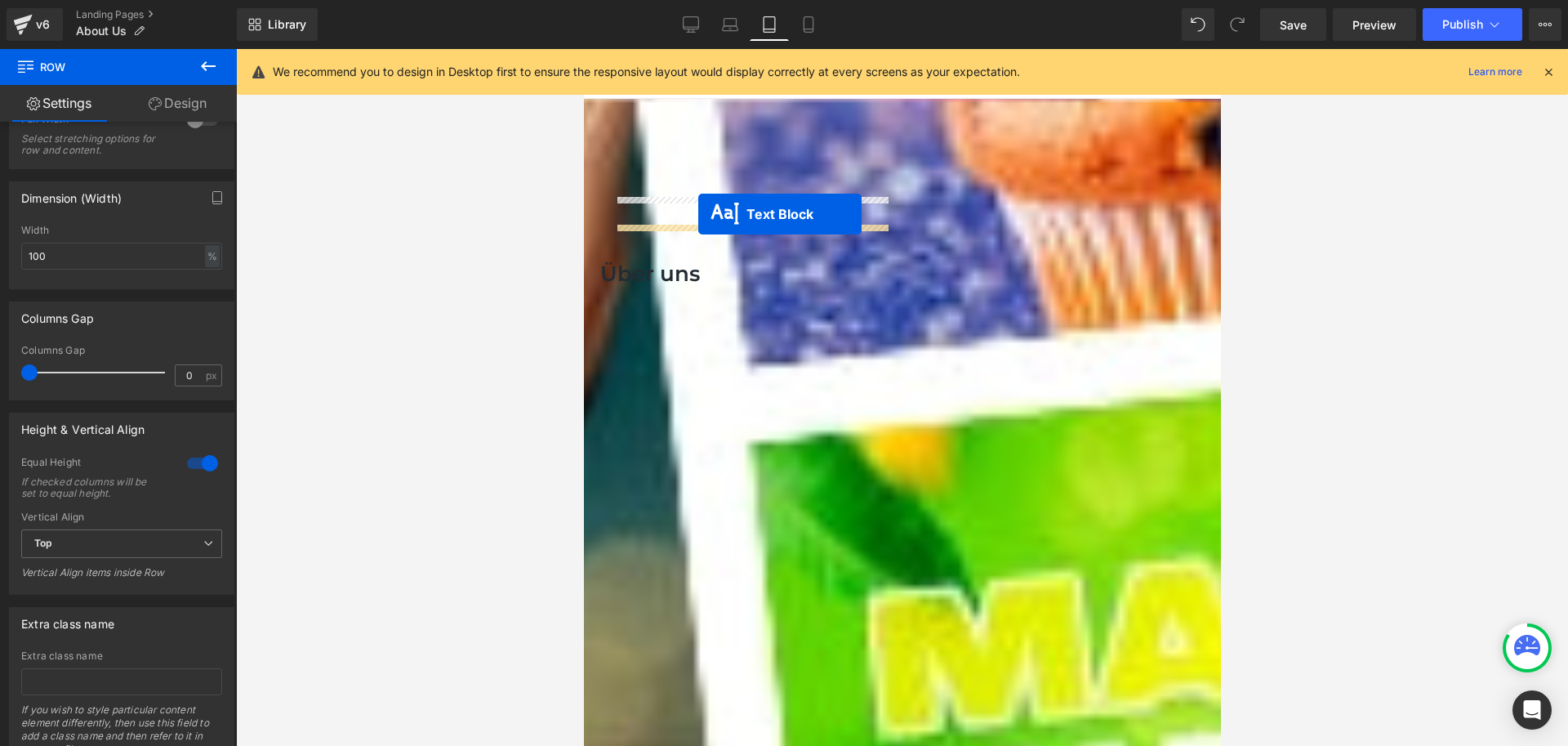
drag, startPoint x: 693, startPoint y: 246, endPoint x: 698, endPoint y: 214, distance: 32.4
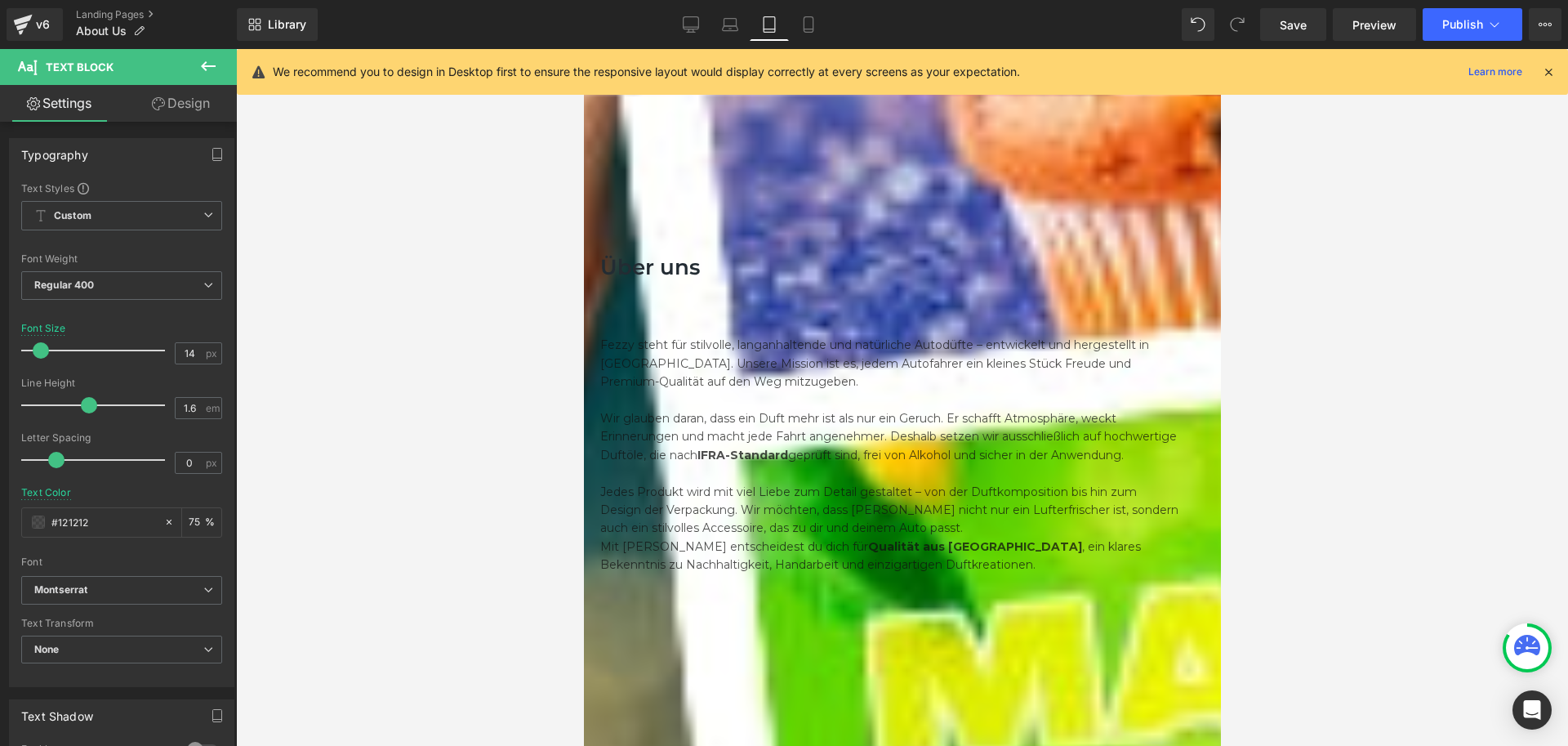
scroll to position [0, 0]
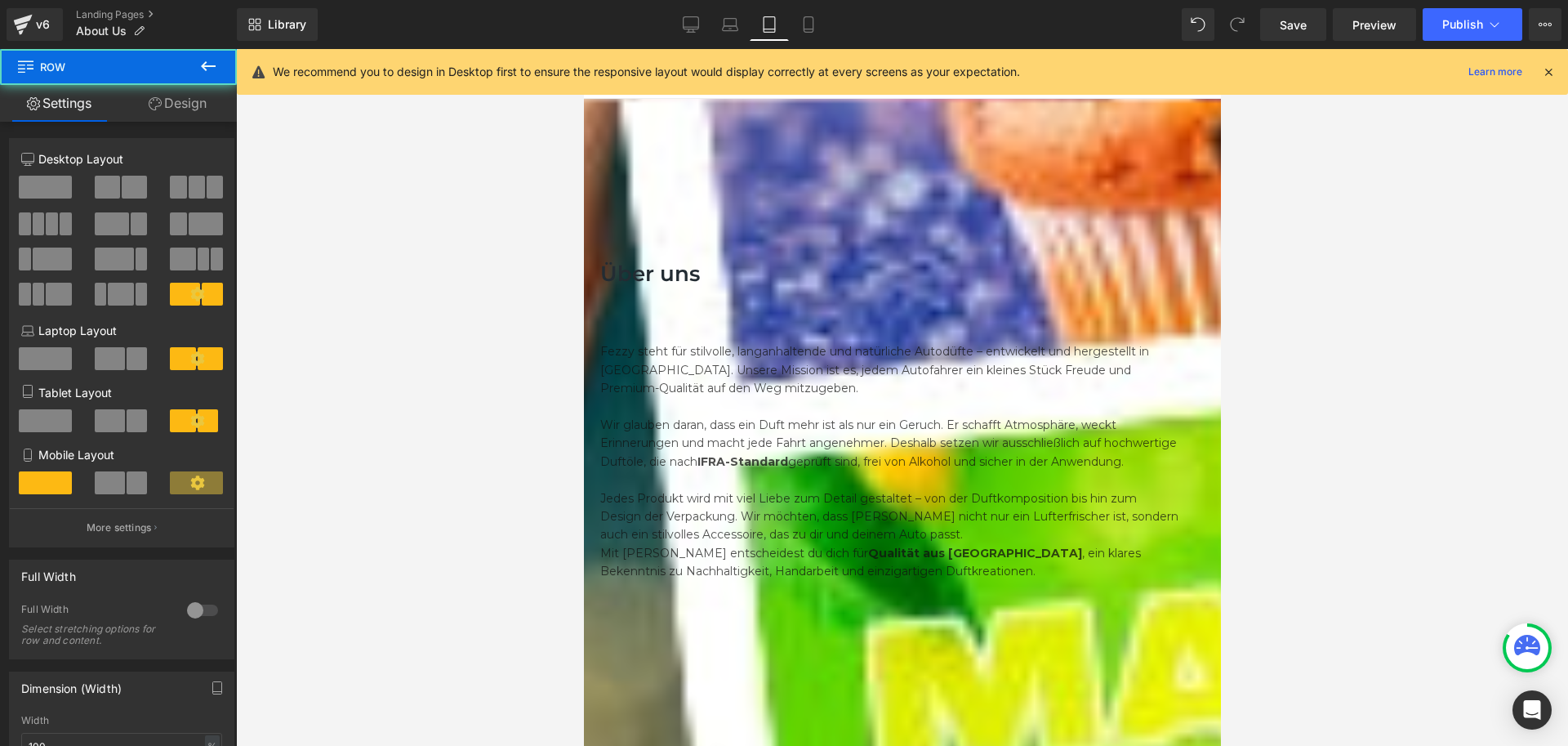
click at [190, 423] on icon at bounding box center [197, 420] width 15 height 15
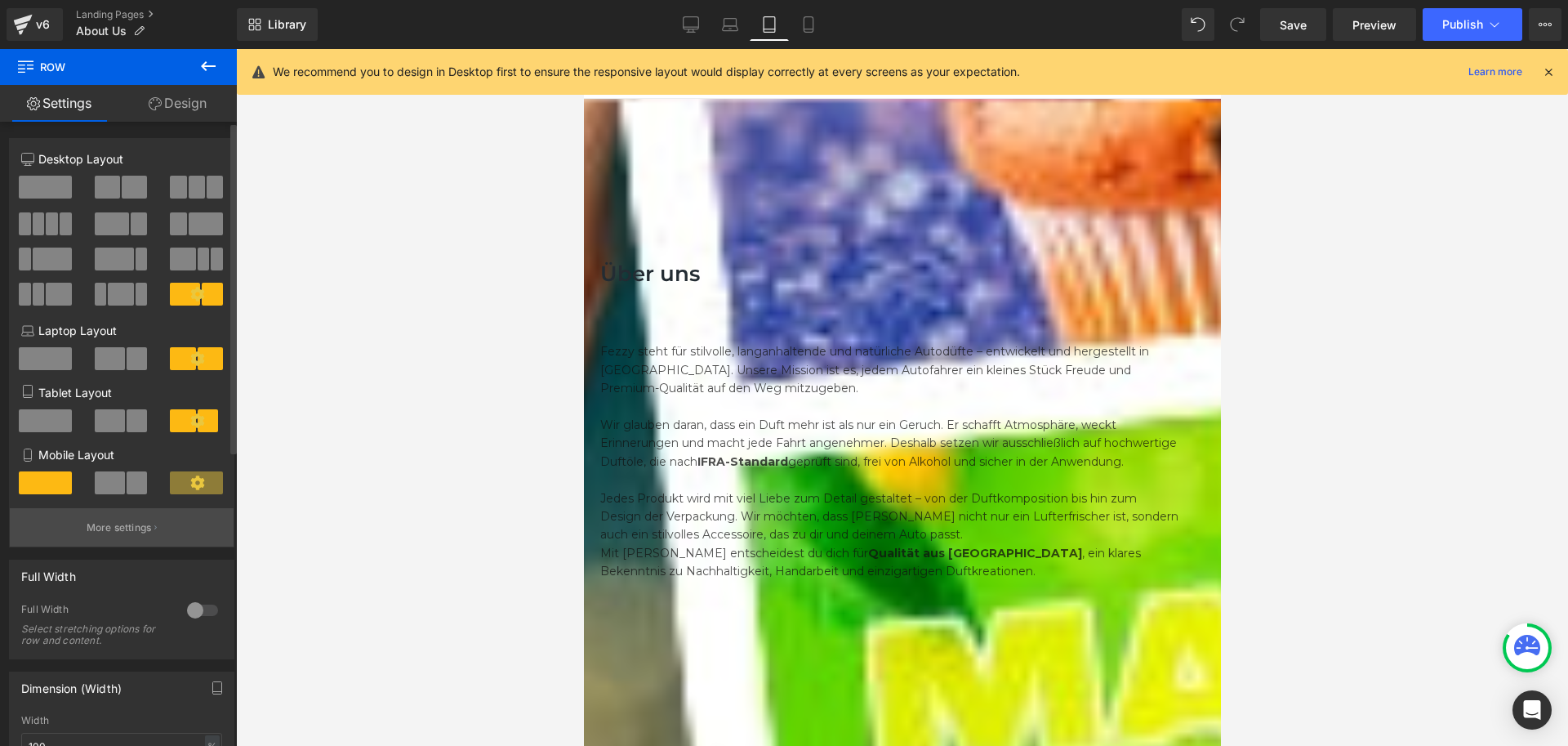
click at [136, 533] on p "More settings" at bounding box center [119, 527] width 66 height 15
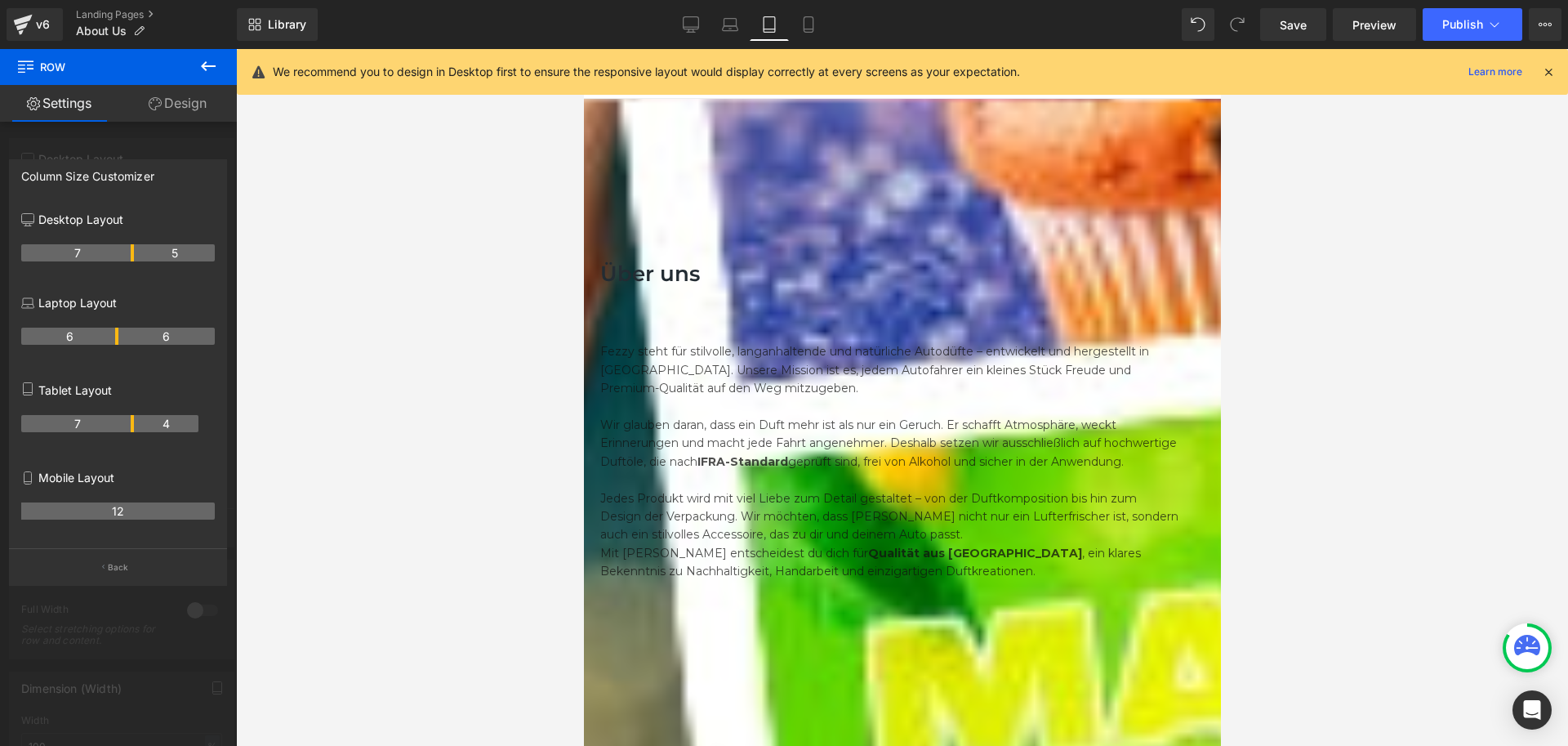
drag, startPoint x: 116, startPoint y: 426, endPoint x: 131, endPoint y: 427, distance: 15.0
click at [131, 427] on th "7" at bounding box center [77, 424] width 113 height 18
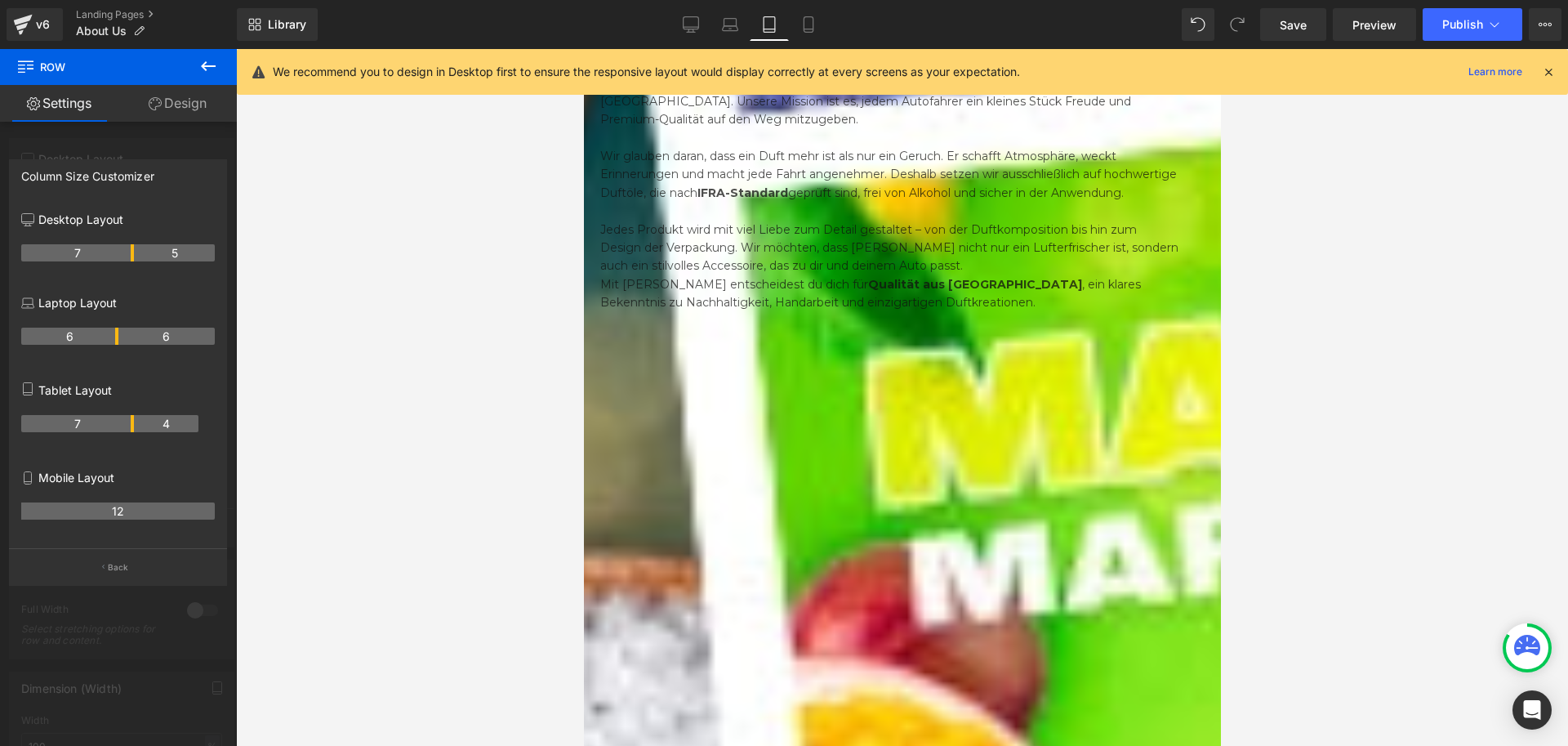
scroll to position [245, 0]
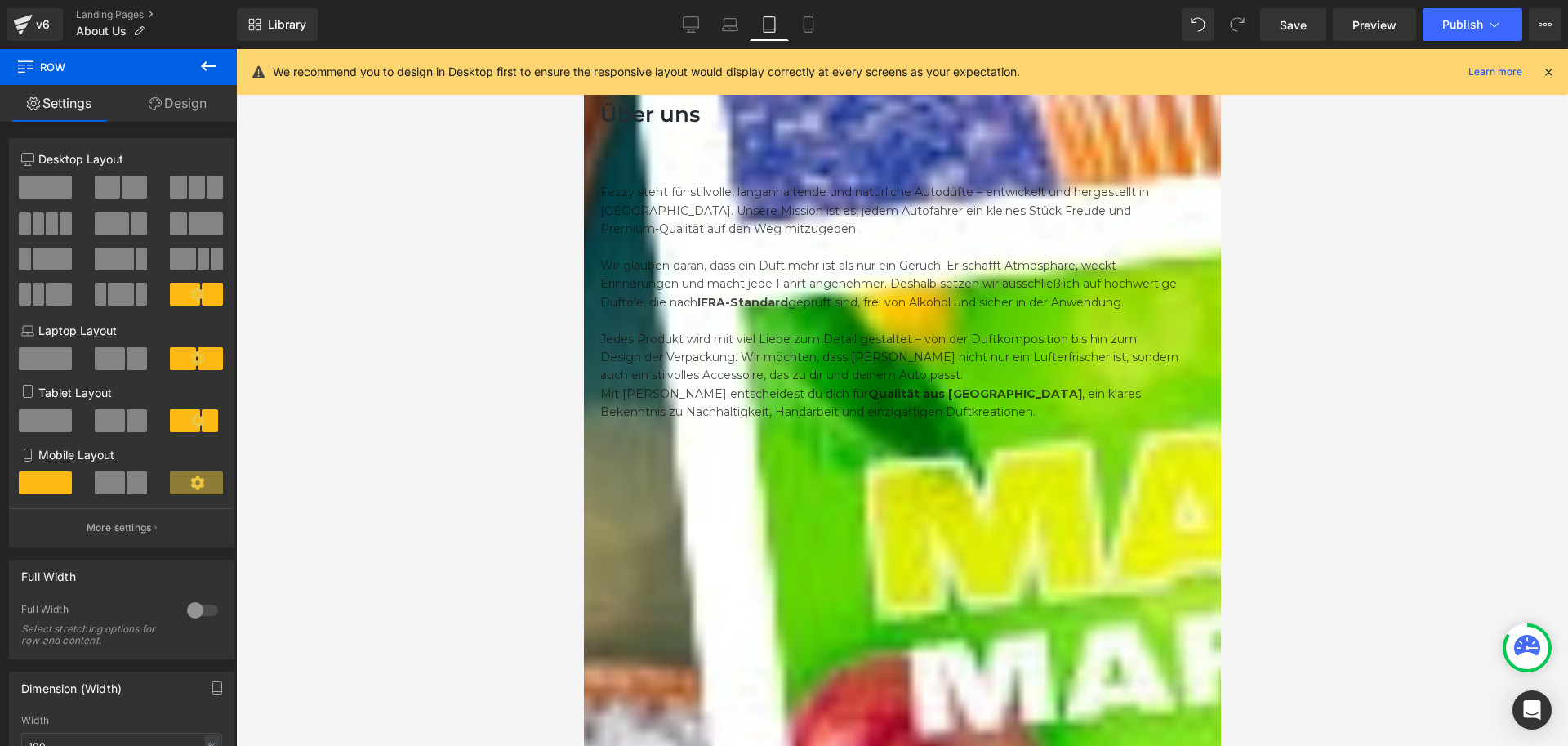
scroll to position [0, 0]
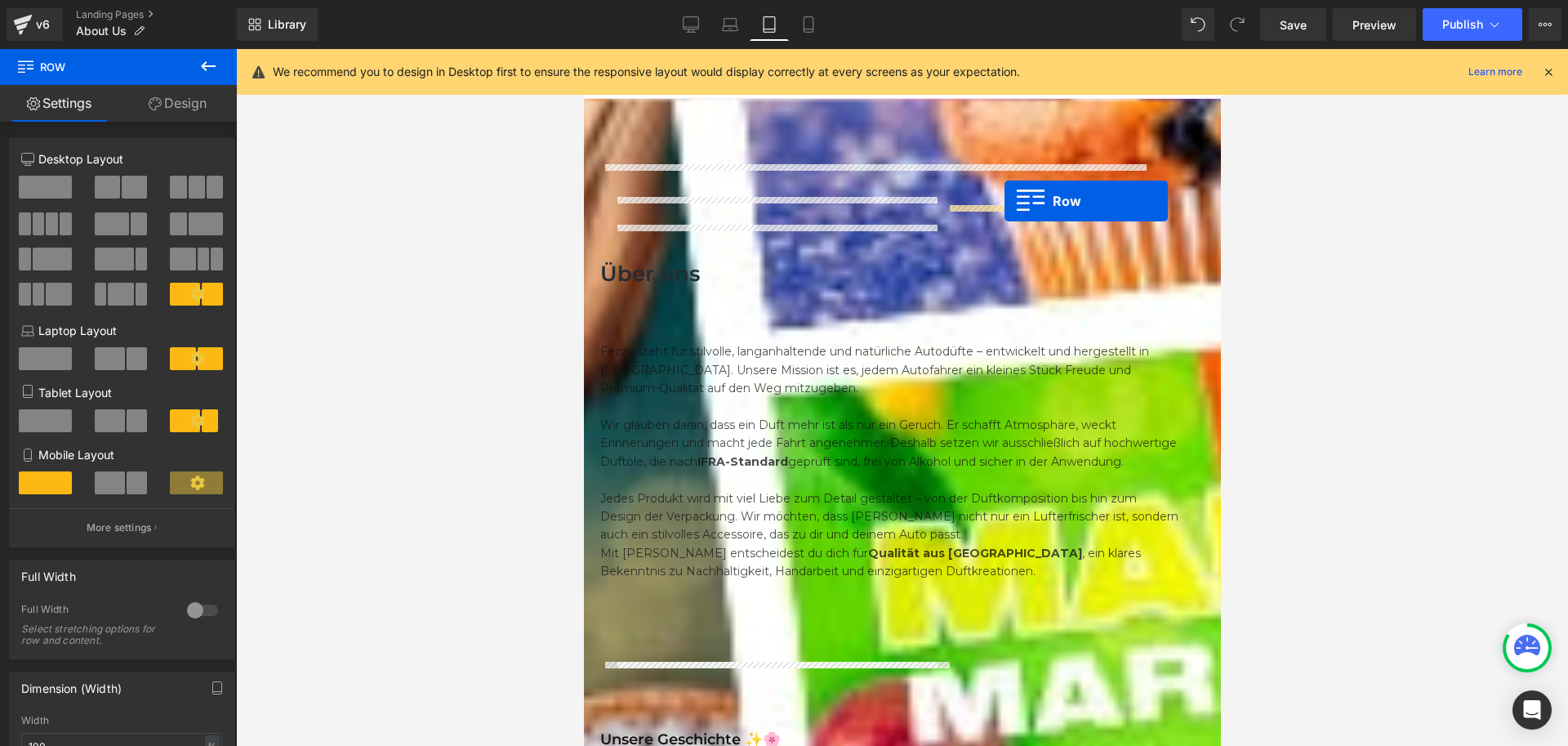
drag, startPoint x: 956, startPoint y: 174, endPoint x: 1004, endPoint y: 201, distance: 55.1
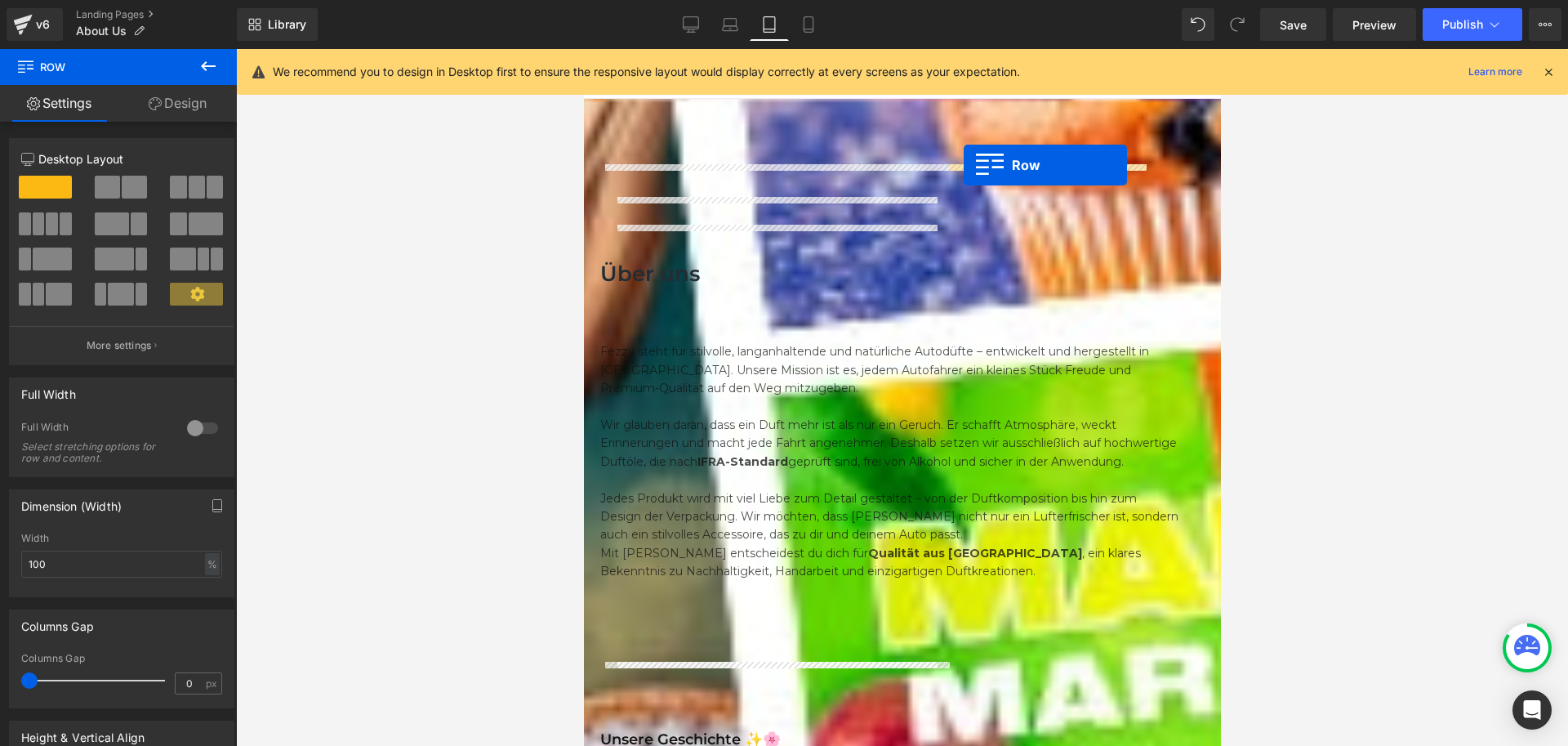
drag, startPoint x: 953, startPoint y: 175, endPoint x: 963, endPoint y: 165, distance: 14.1
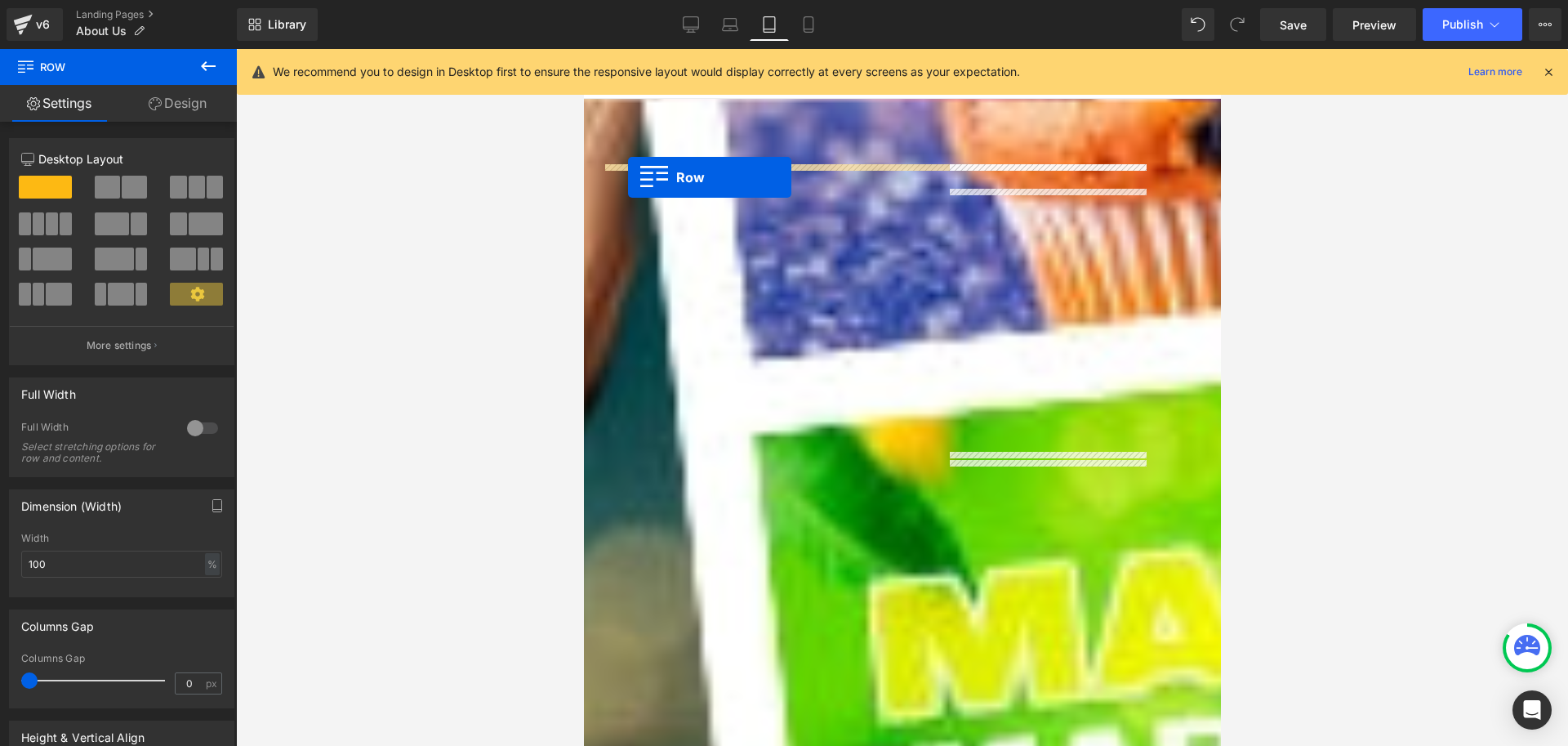
drag, startPoint x: 613, startPoint y: 210, endPoint x: 627, endPoint y: 177, distance: 35.8
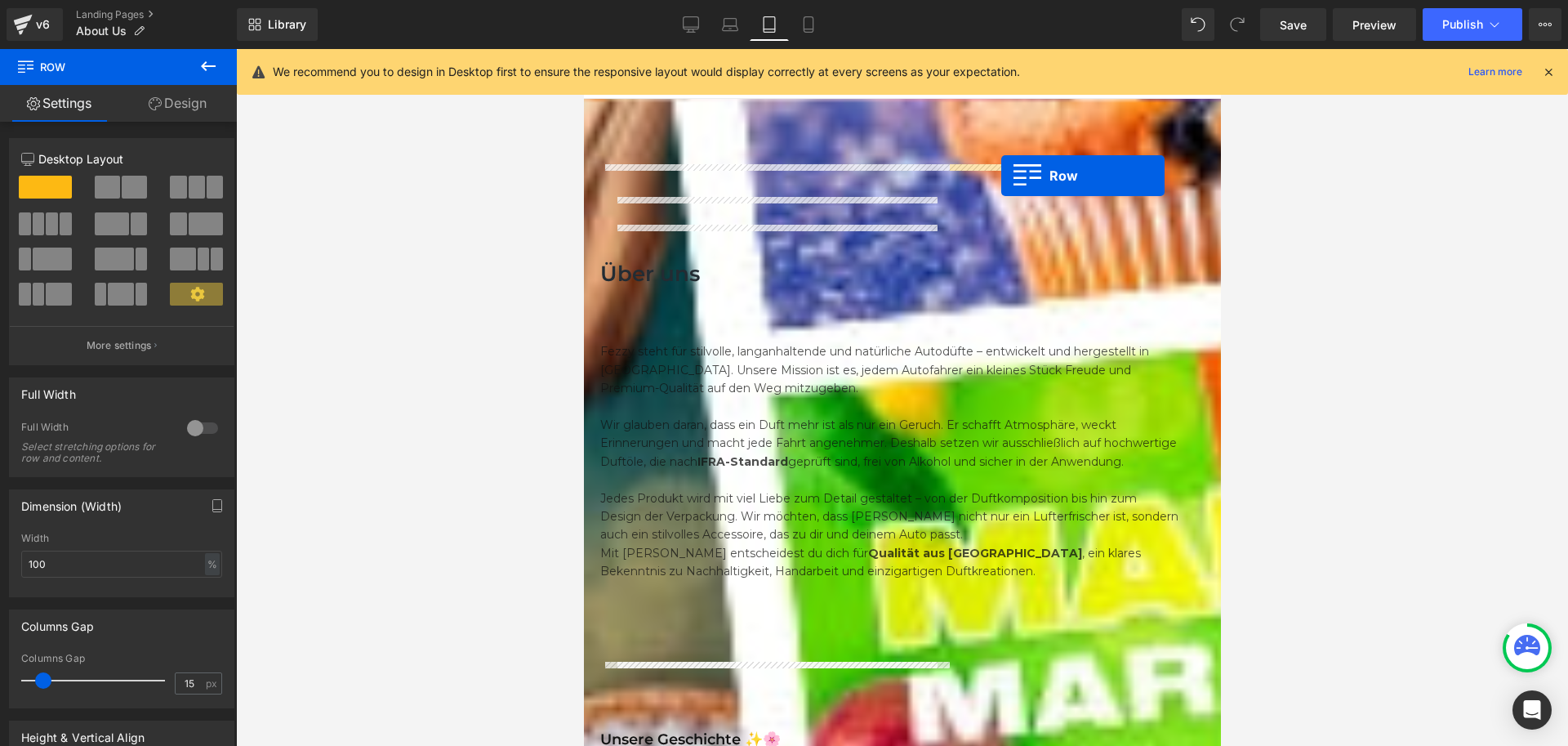
drag, startPoint x: 954, startPoint y: 181, endPoint x: 1001, endPoint y: 176, distance: 47.3
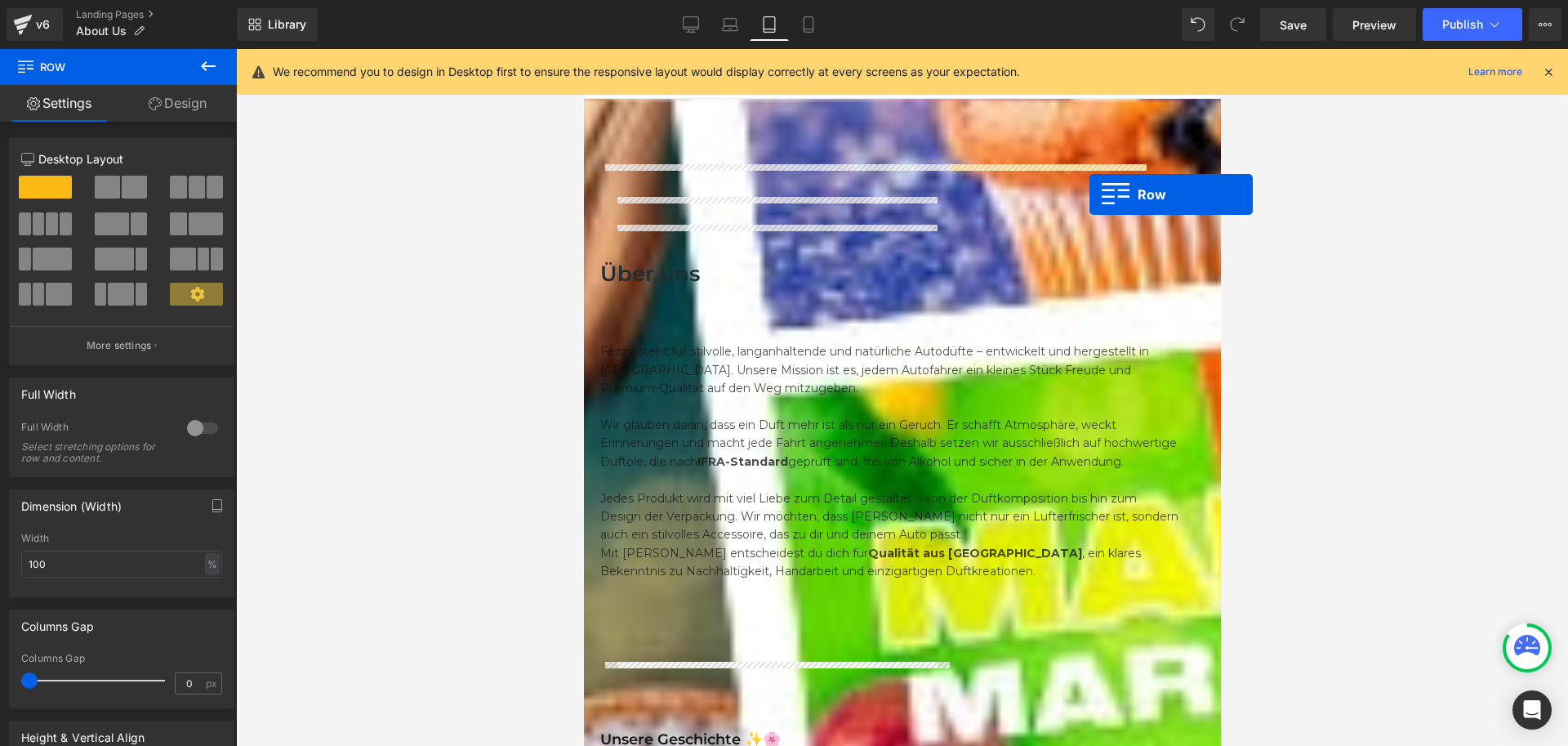
drag, startPoint x: 953, startPoint y: 177, endPoint x: 1089, endPoint y: 194, distance: 137.1
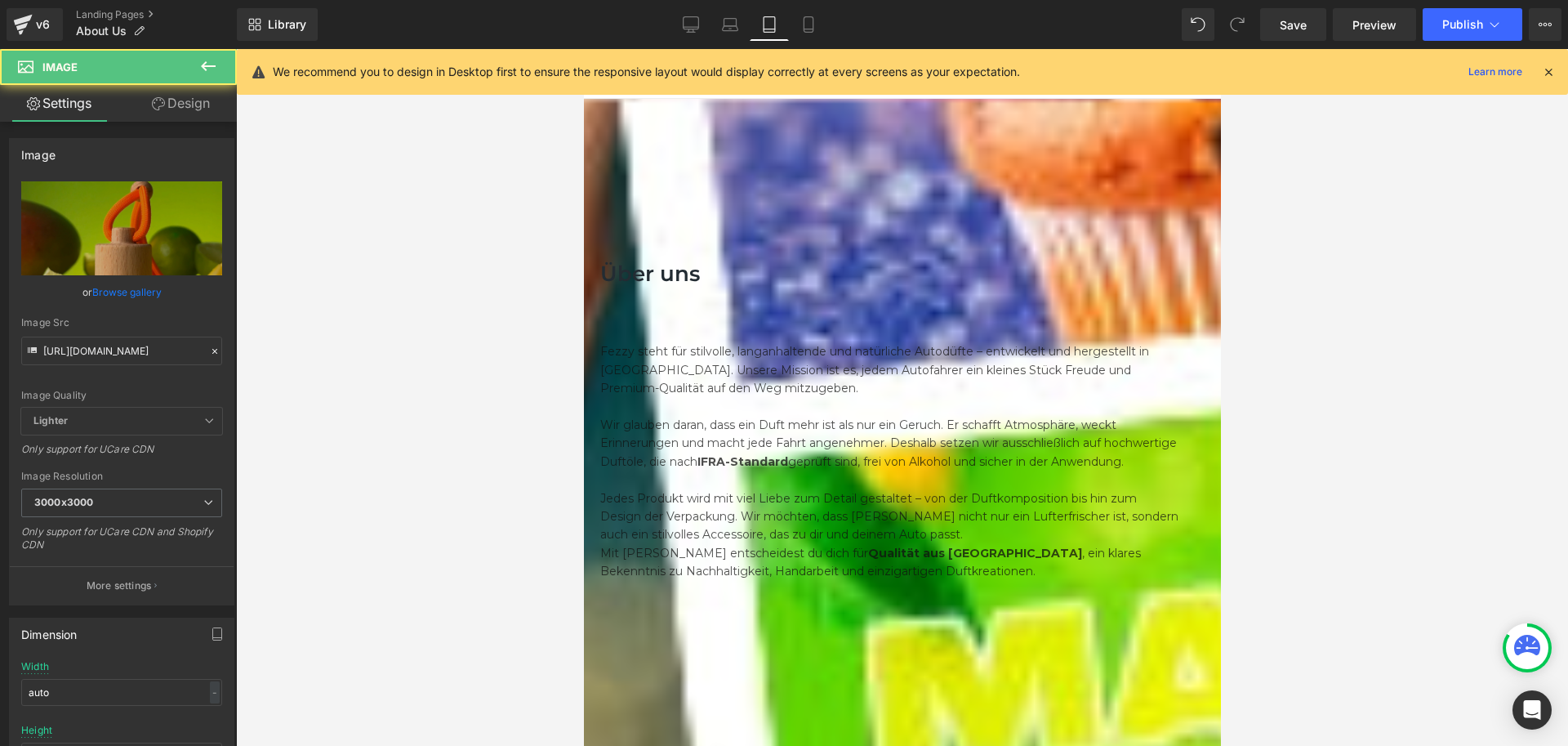
click at [177, 108] on link "Design" at bounding box center [180, 103] width 118 height 37
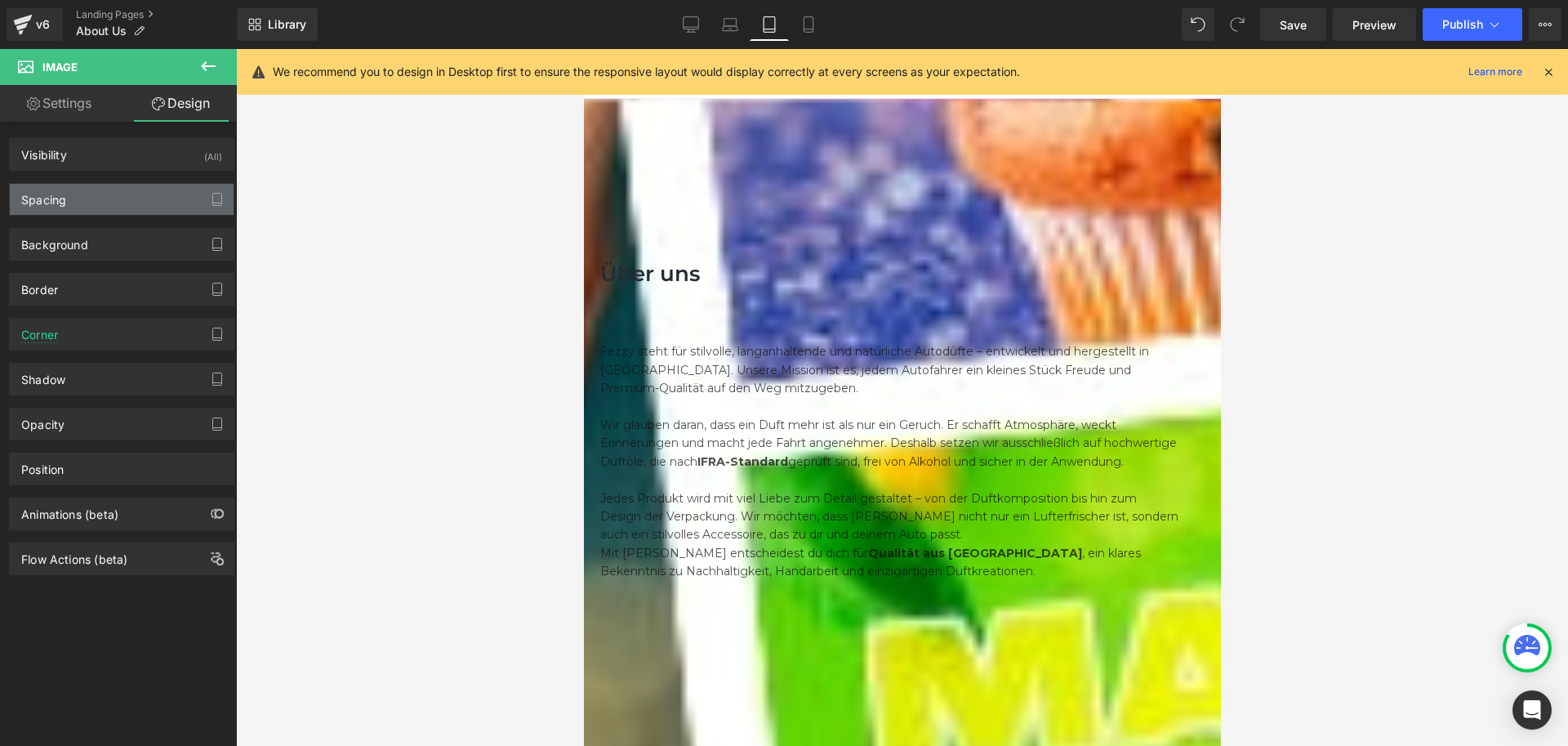
click at [94, 208] on div "Spacing" at bounding box center [122, 199] width 224 height 31
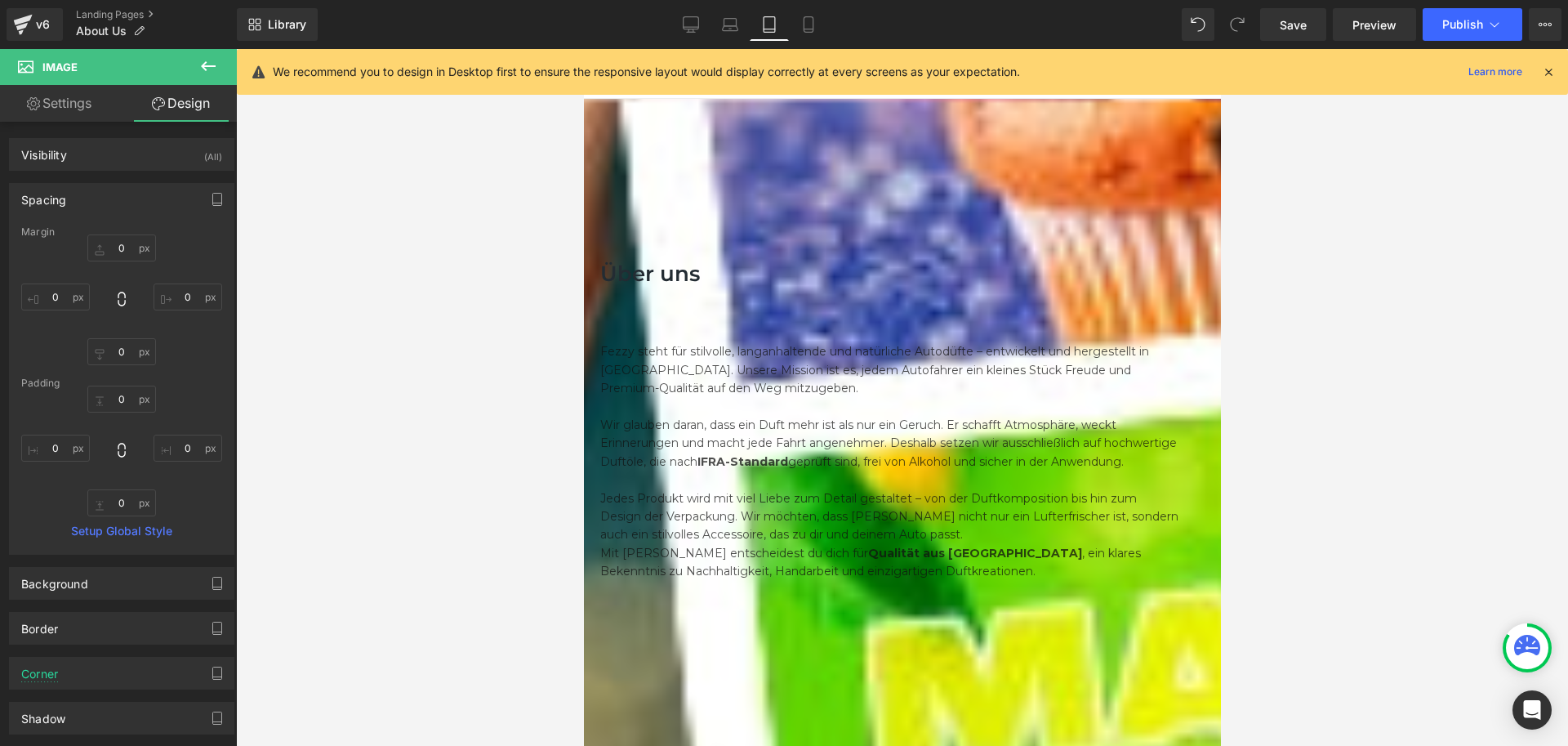
click at [583, 49] on icon at bounding box center [583, 49] width 0 height 0
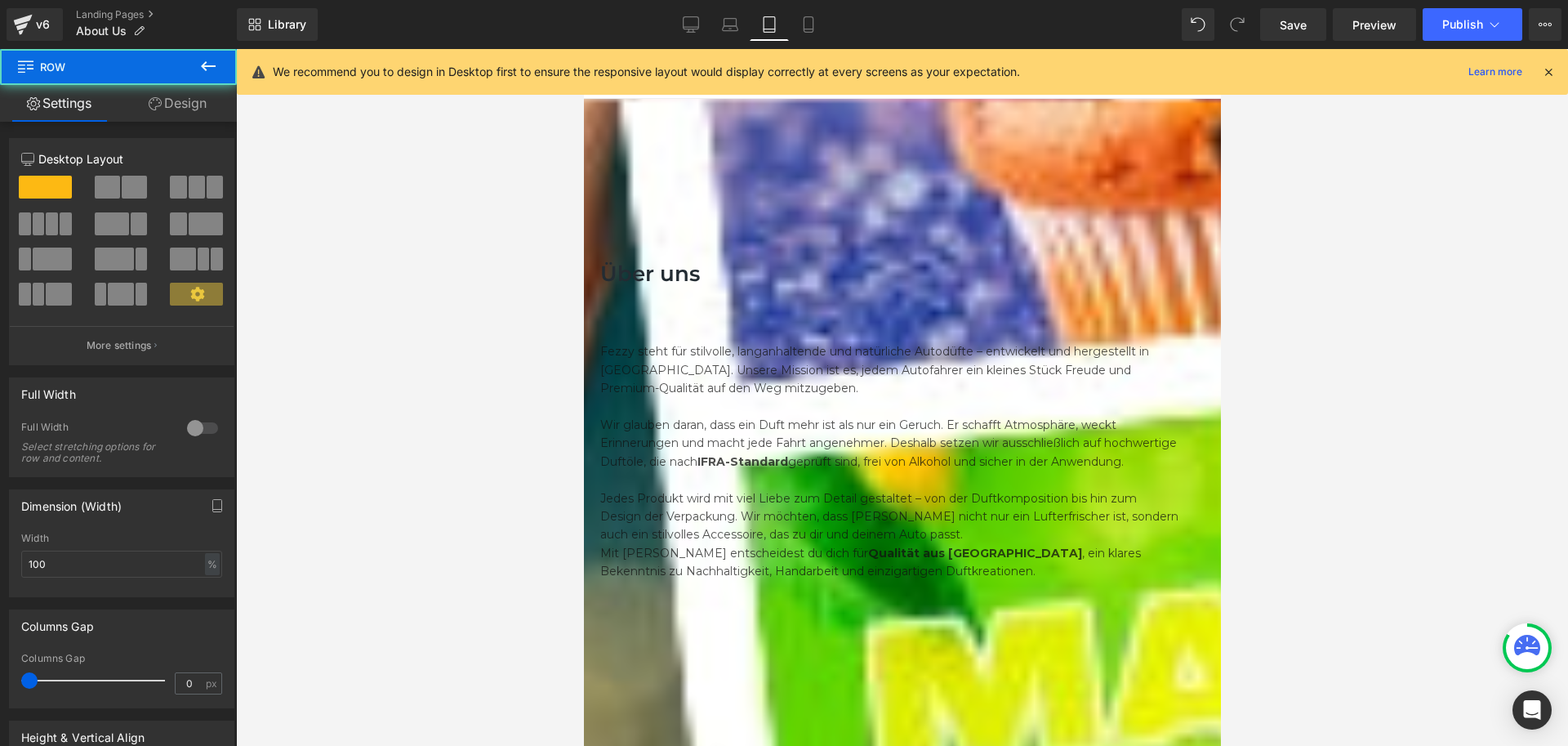
click at [166, 91] on link "Design" at bounding box center [177, 103] width 118 height 37
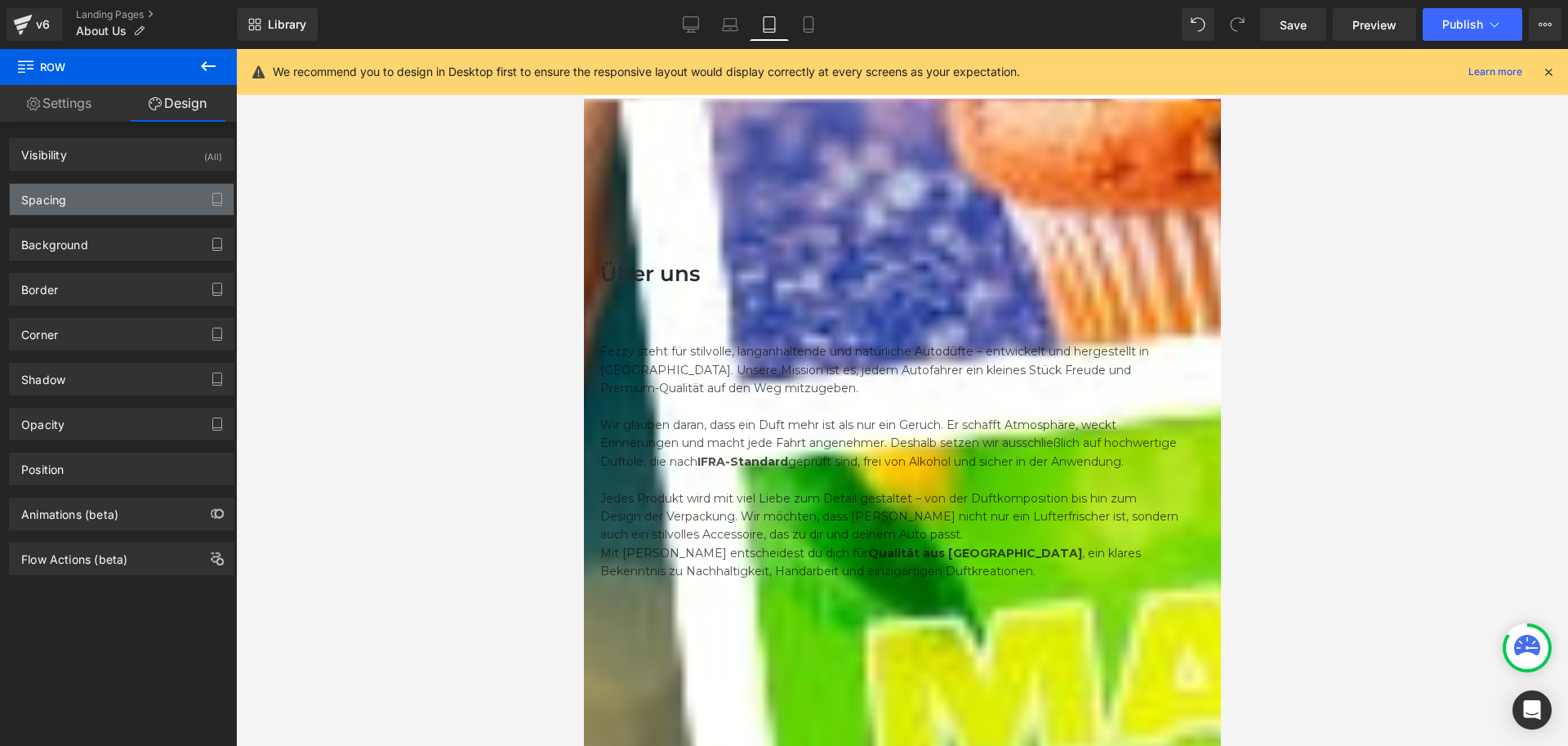
click at [86, 198] on div "Spacing" at bounding box center [122, 199] width 224 height 31
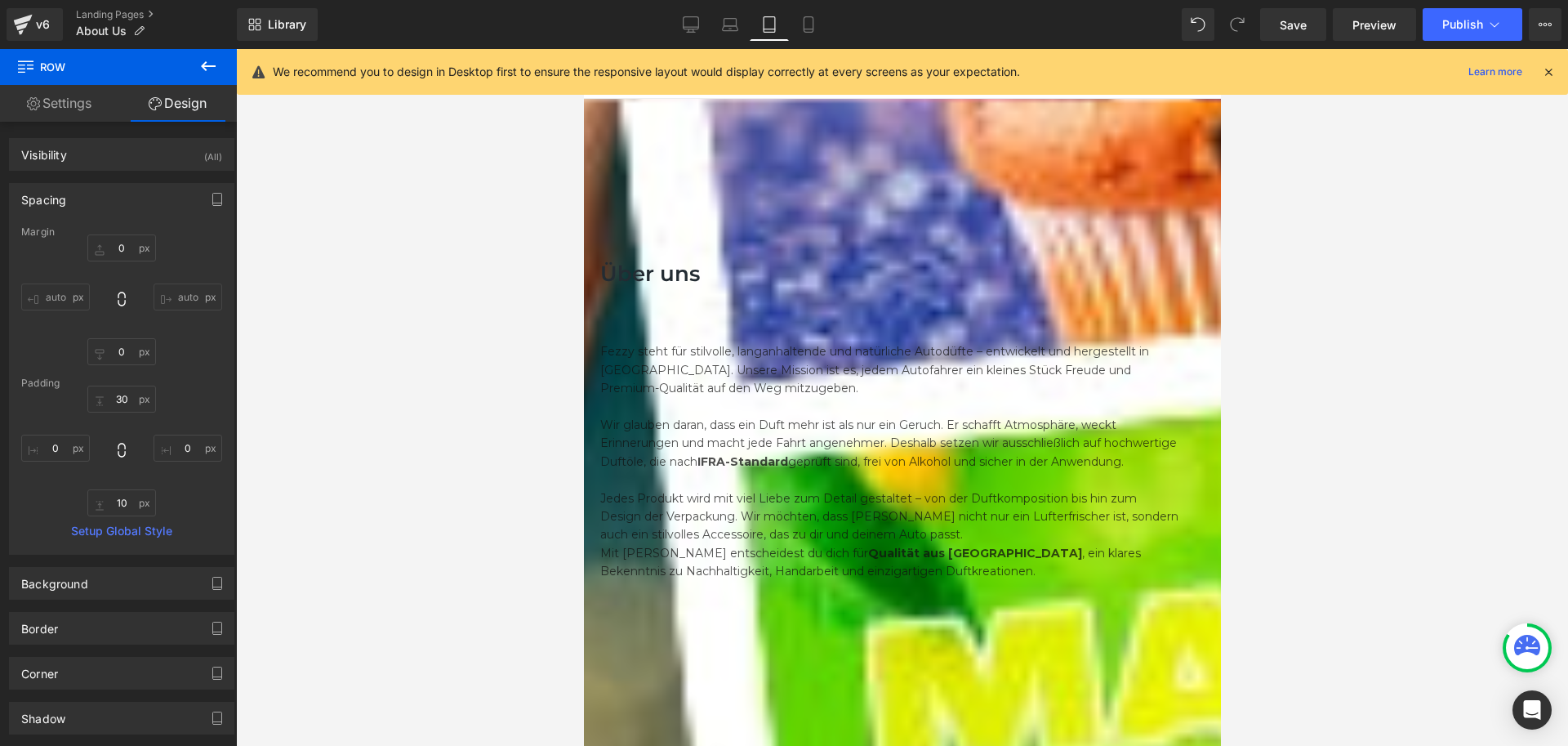
click at [69, 102] on link "Settings" at bounding box center [59, 103] width 118 height 37
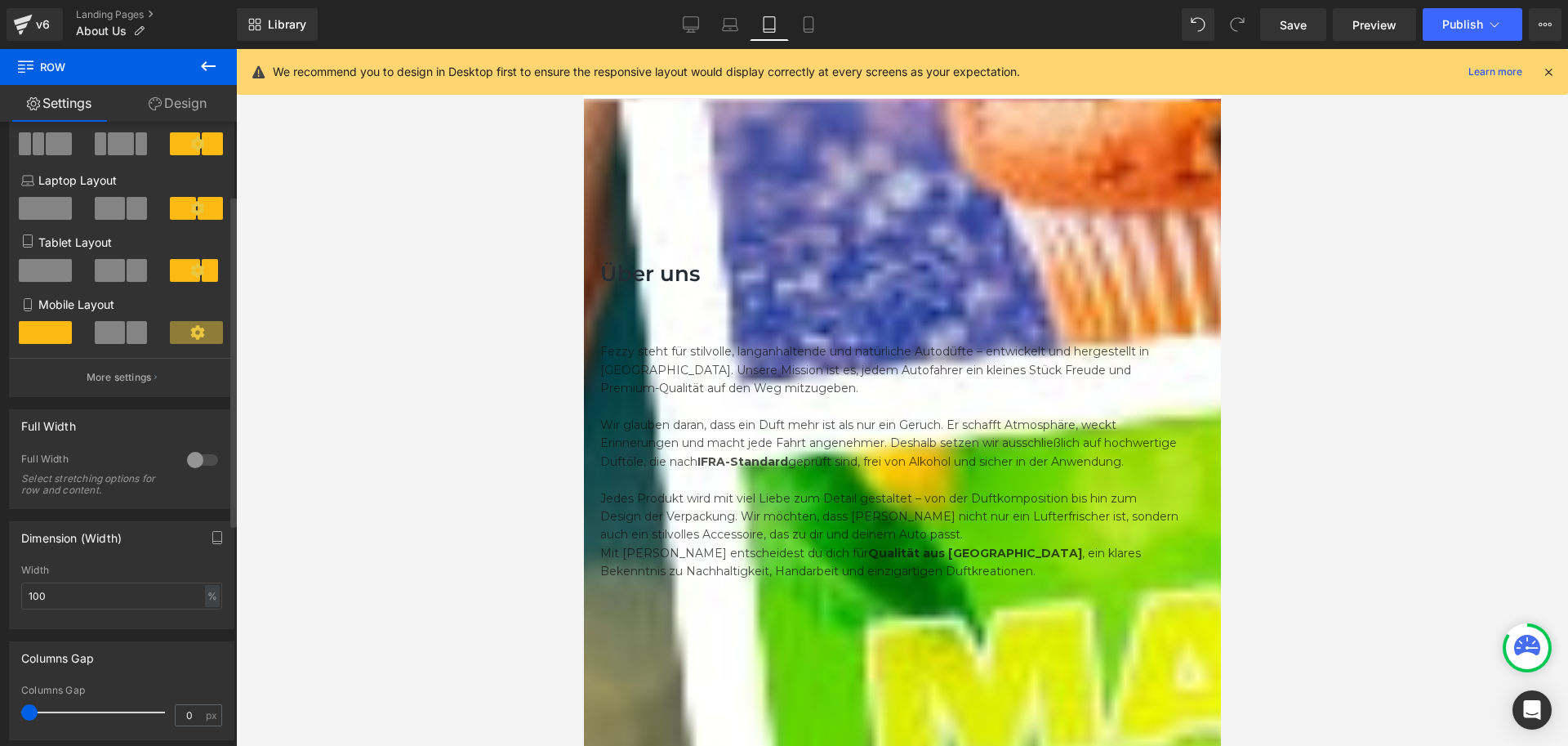
scroll to position [164, 0]
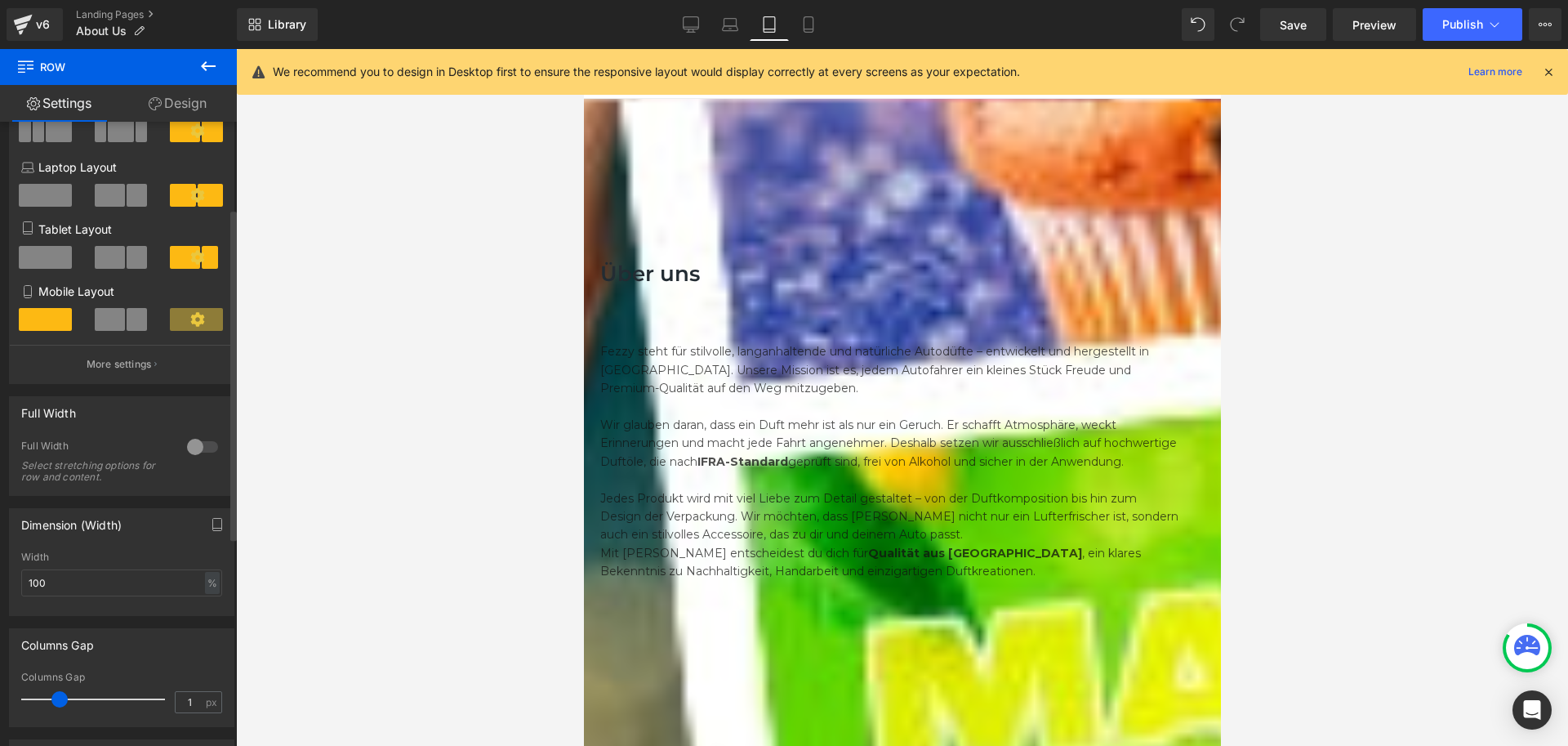
type input "0"
drag, startPoint x: 31, startPoint y: 700, endPoint x: 6, endPoint y: 700, distance: 25.0
click at [6, 700] on div "Columns Gap 0px Columns Gap 0 px" at bounding box center [122, 671] width 244 height 111
click at [187, 446] on div at bounding box center [202, 447] width 39 height 26
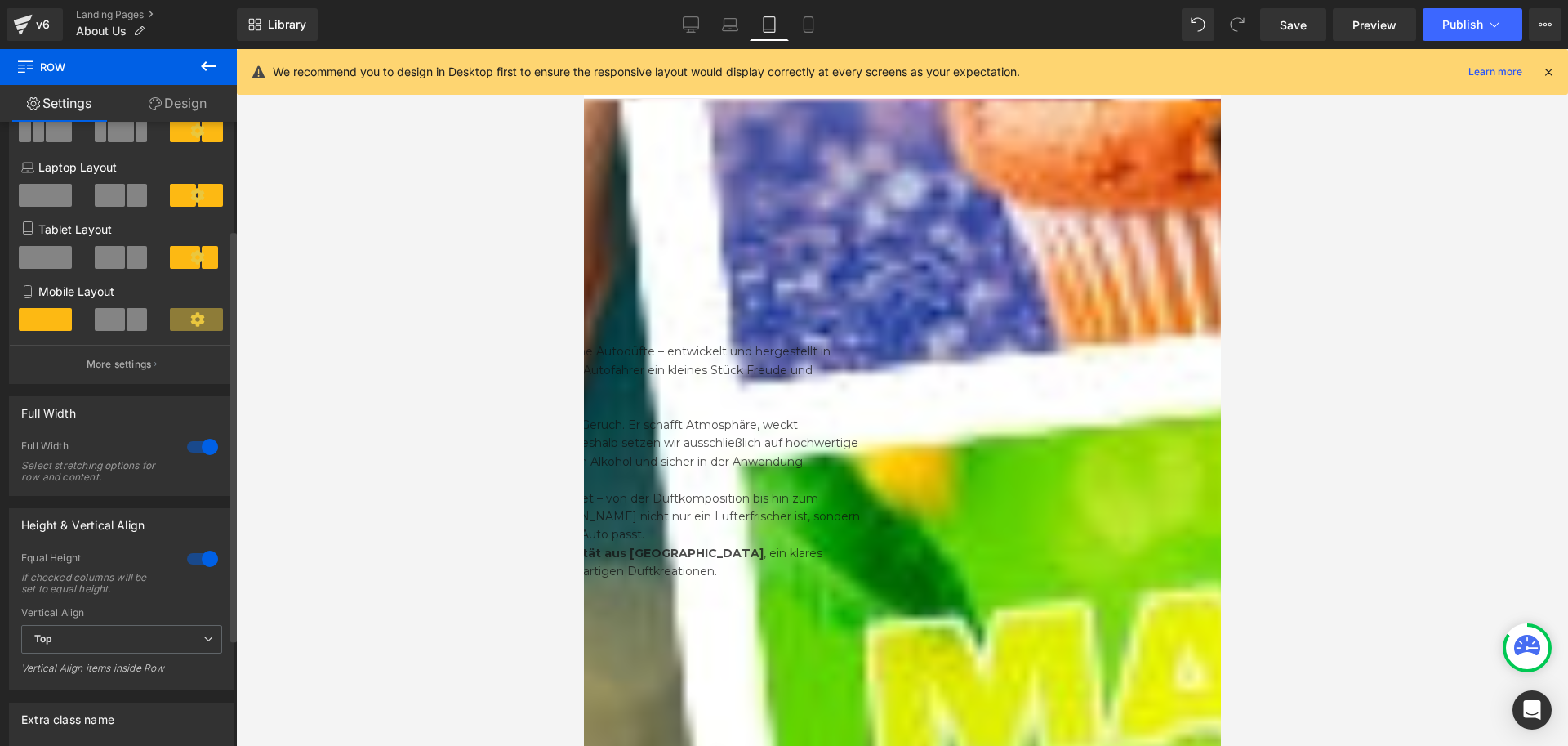
click at [187, 446] on div at bounding box center [202, 447] width 39 height 26
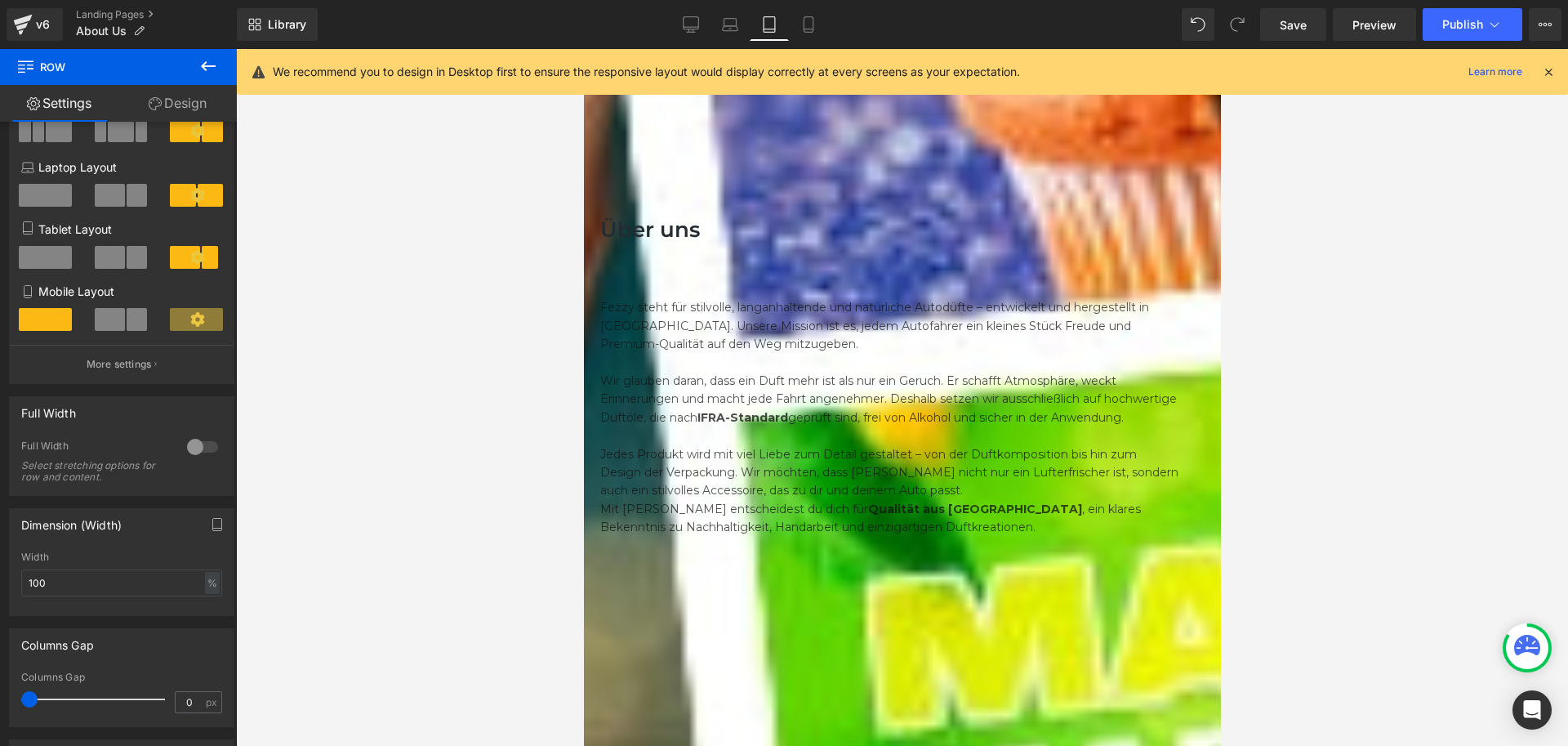
scroll to position [0, 0]
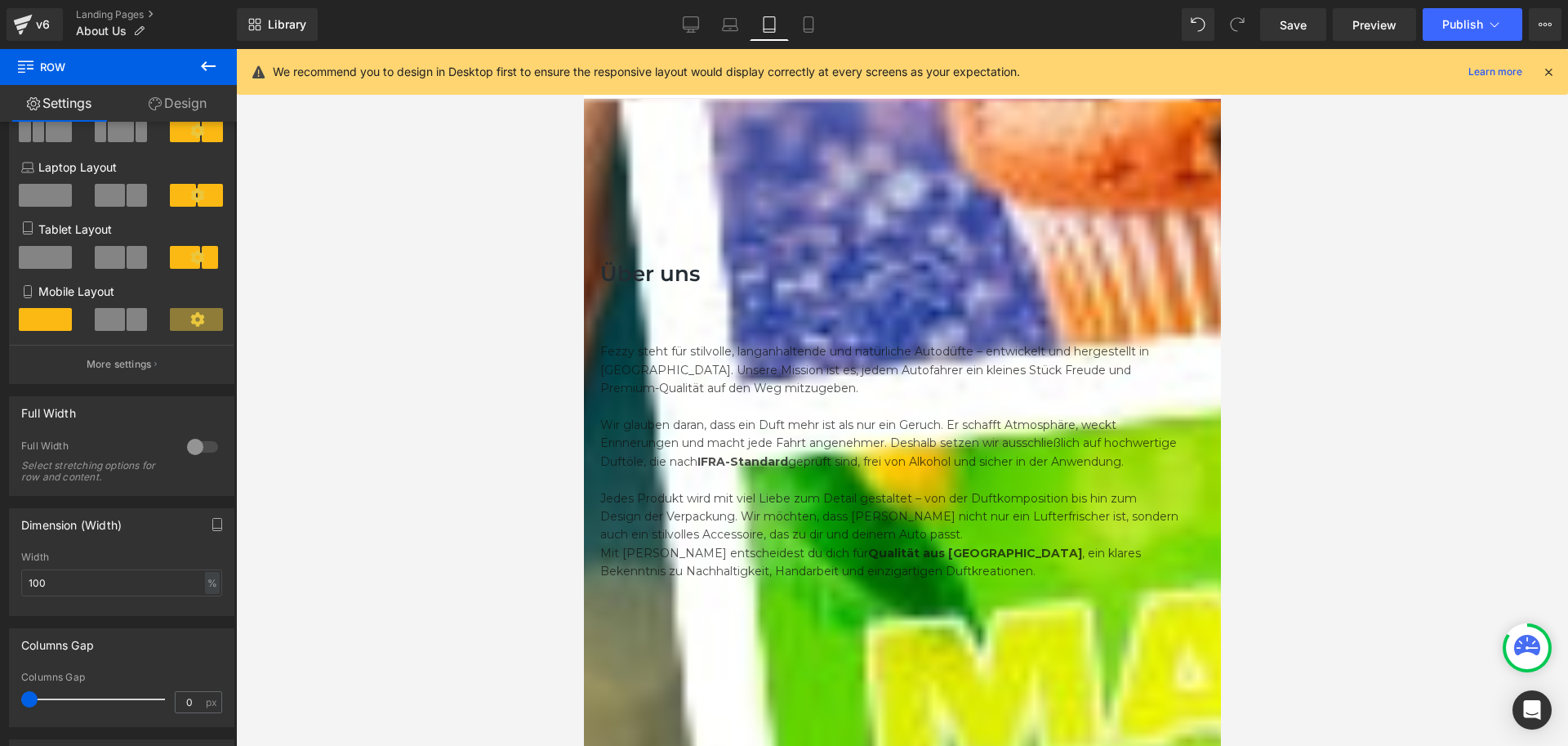
click at [1310, 459] on div at bounding box center [903, 398] width 1332 height 697
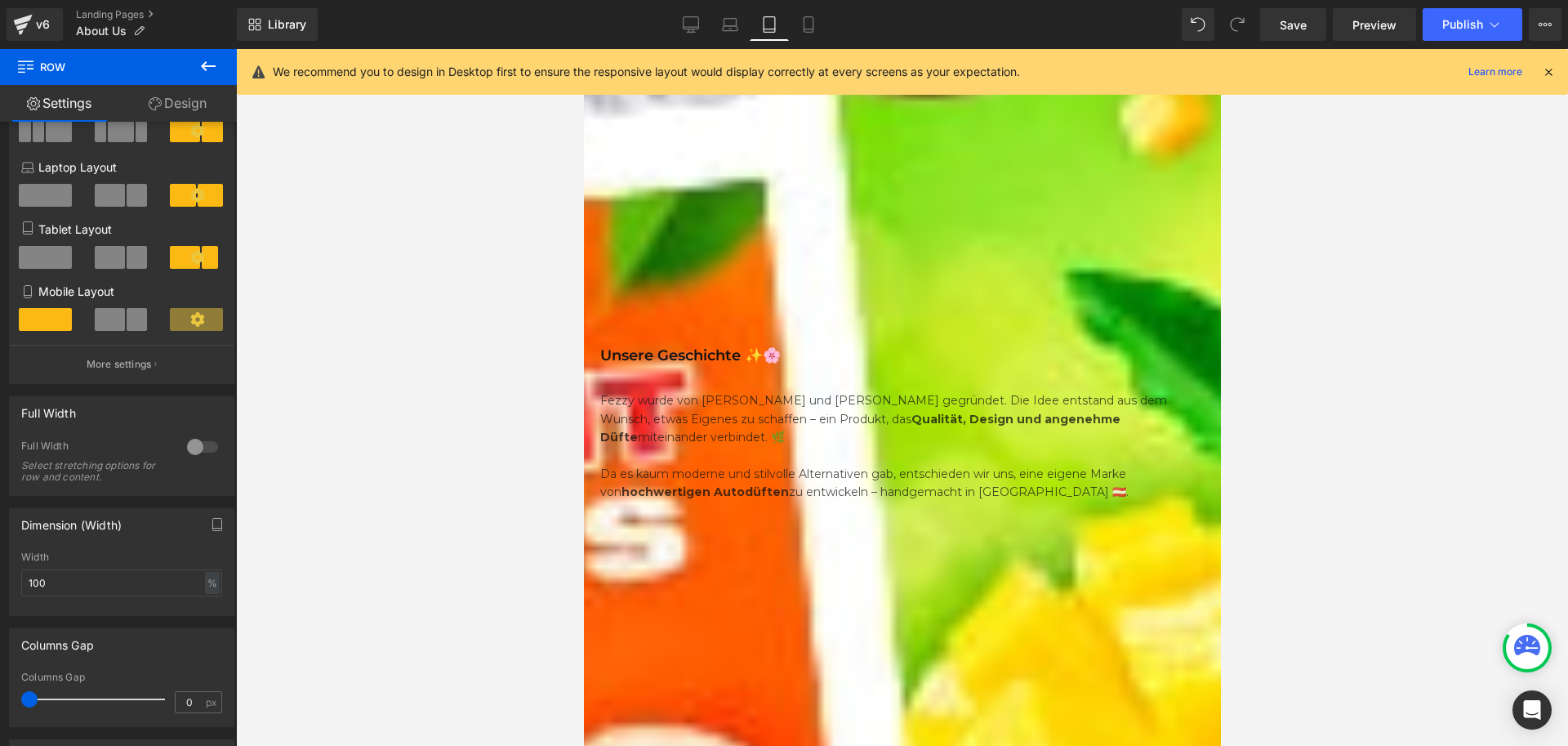
scroll to position [981, 0]
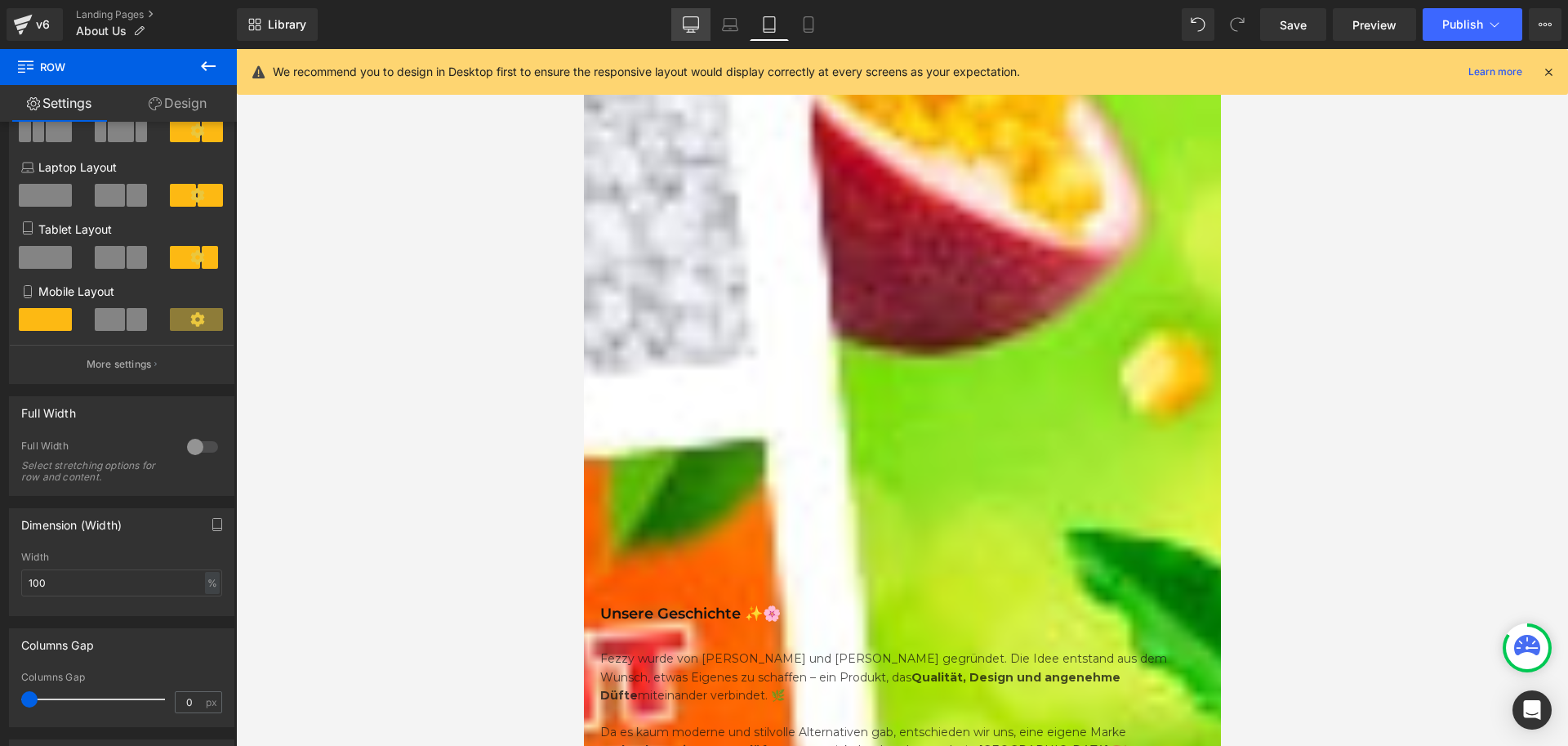
click at [700, 29] on icon at bounding box center [692, 24] width 16 height 12
type input "1200"
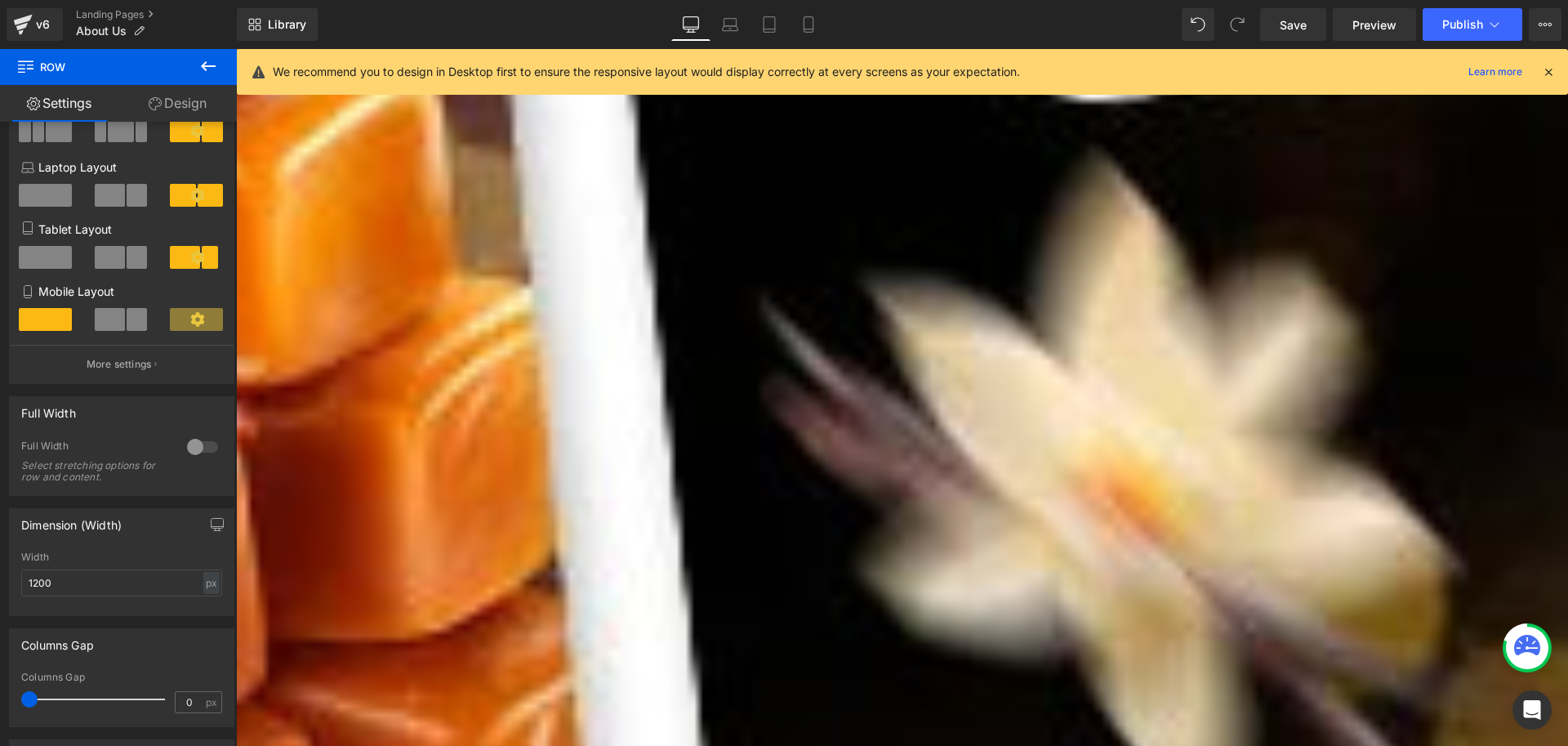
scroll to position [572, 0]
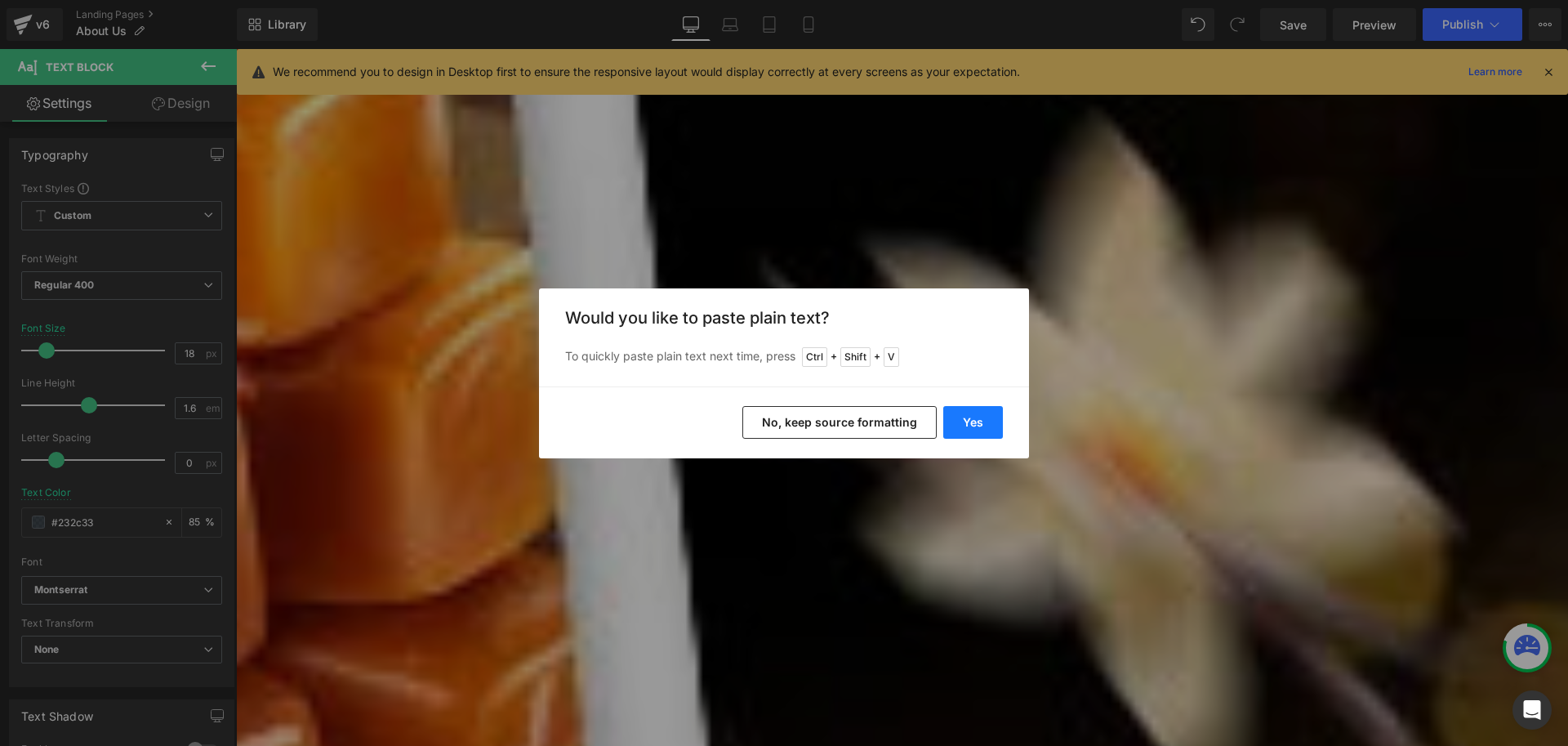
click at [972, 422] on button "Yes" at bounding box center [974, 422] width 60 height 32
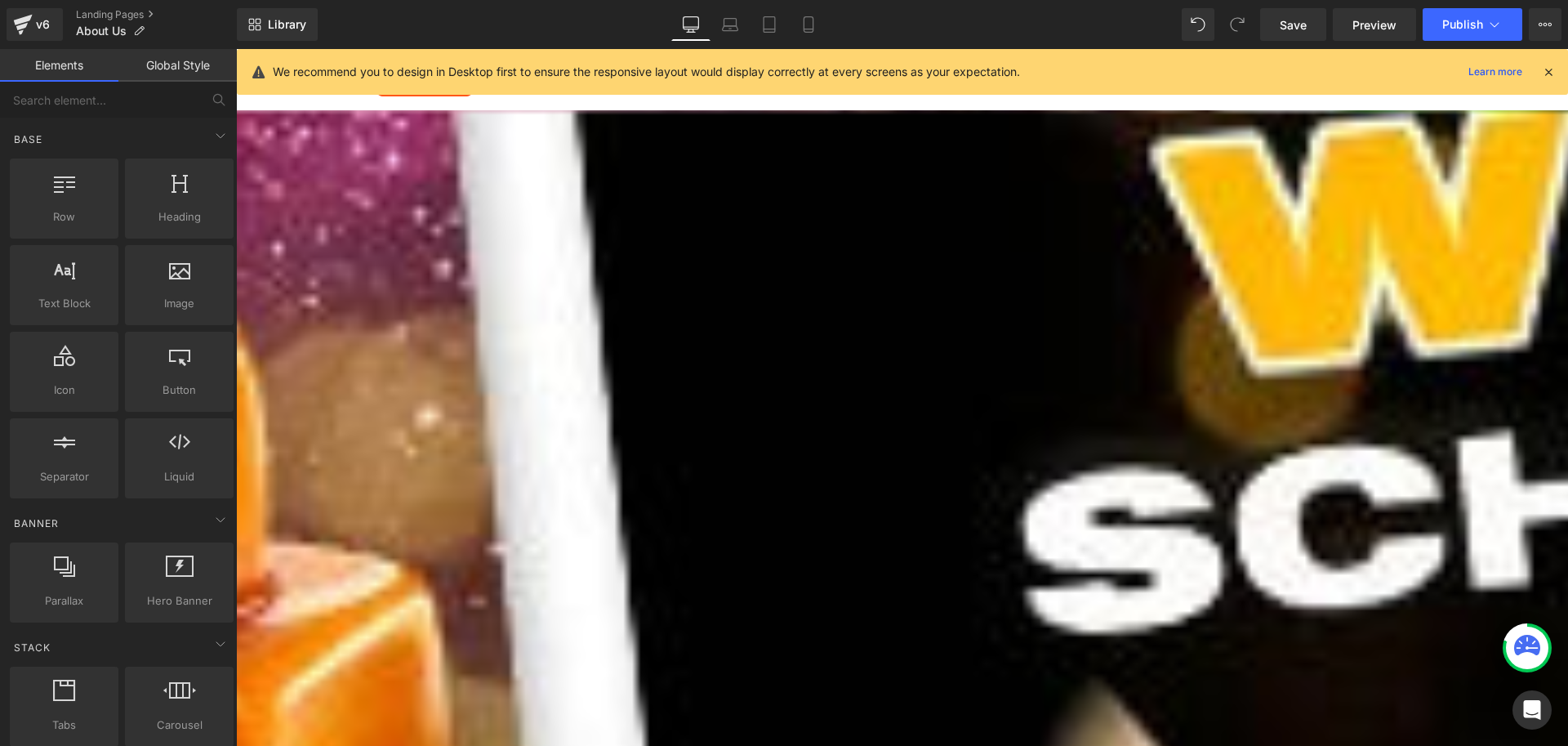
scroll to position [0, 0]
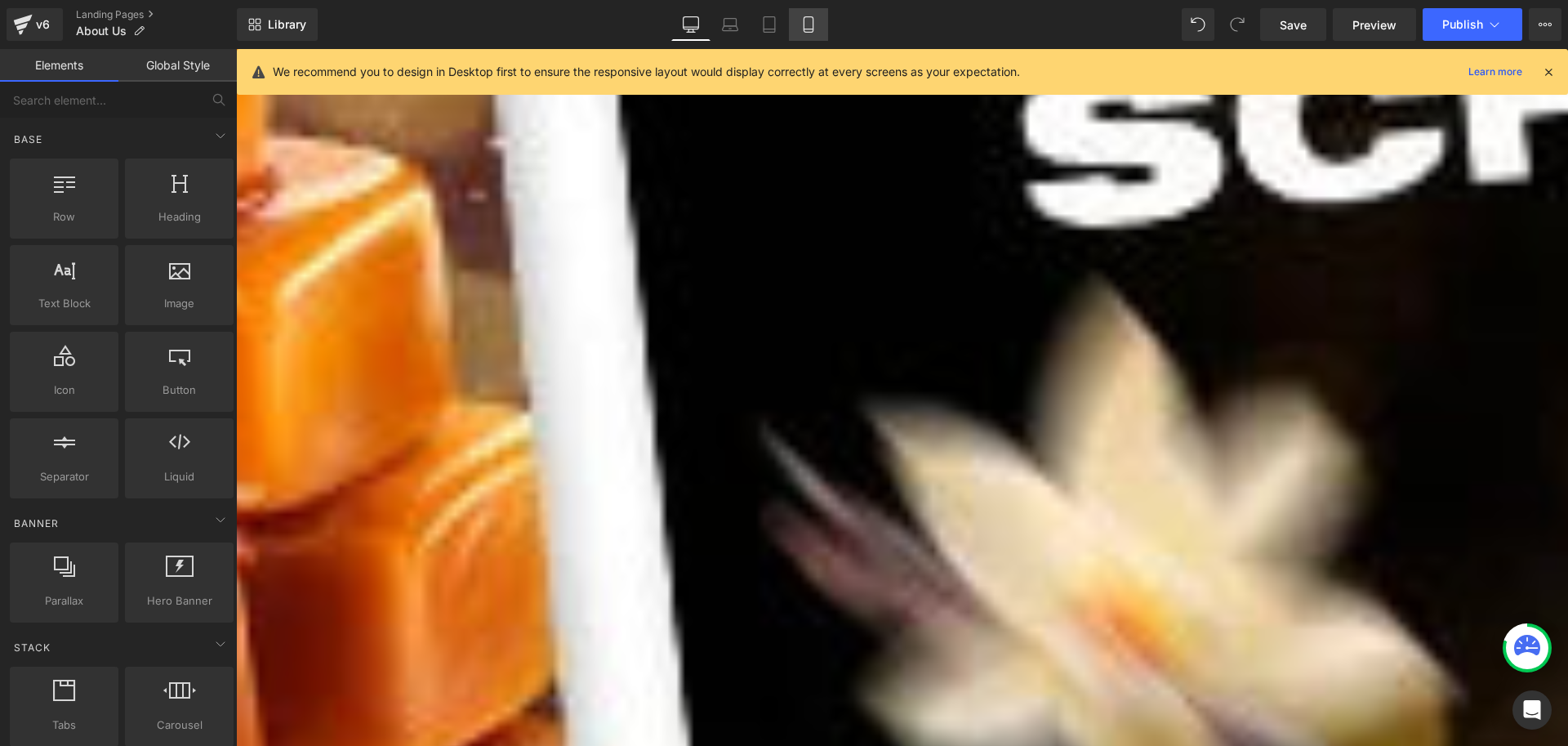
click at [803, 29] on icon at bounding box center [808, 25] width 17 height 17
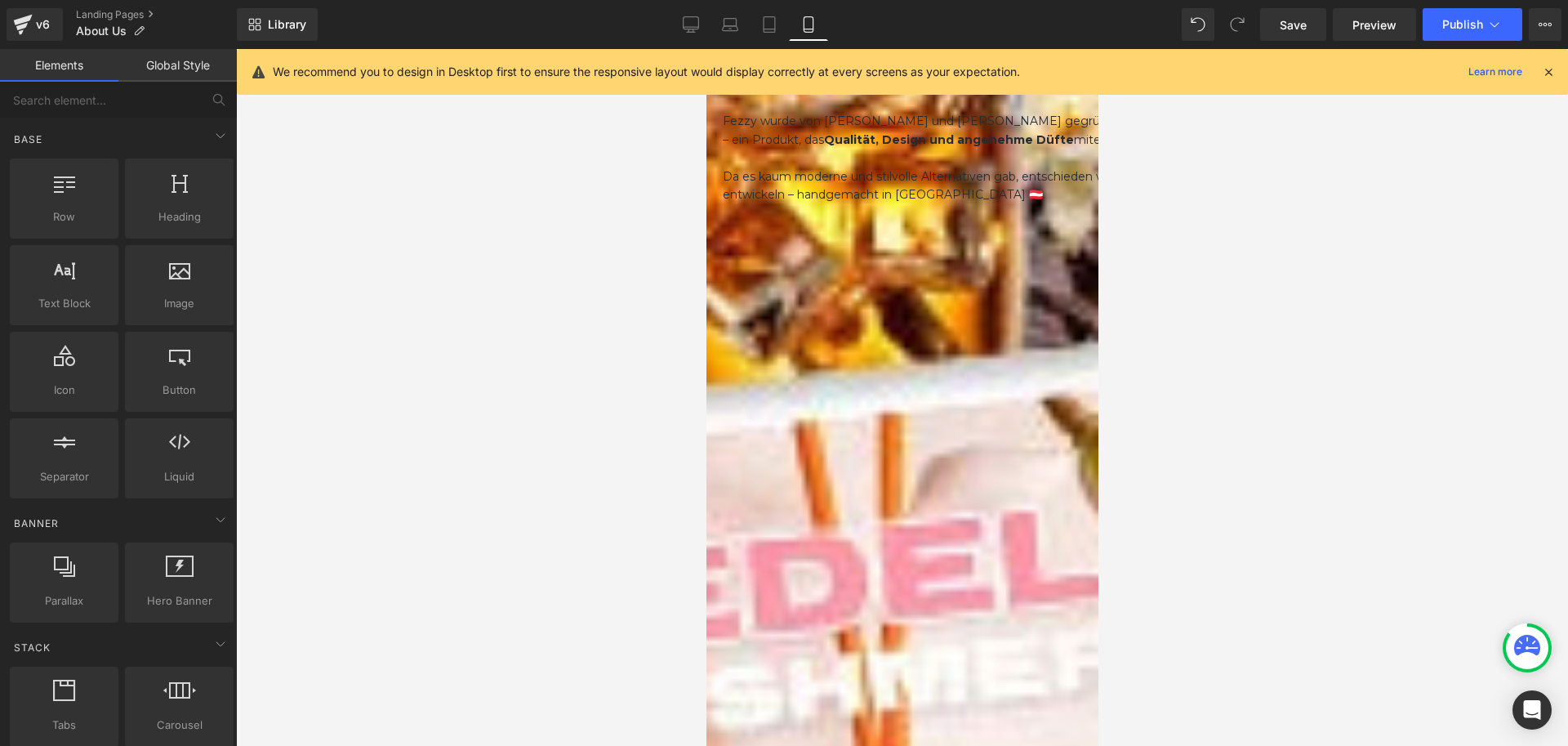
scroll to position [1062, 0]
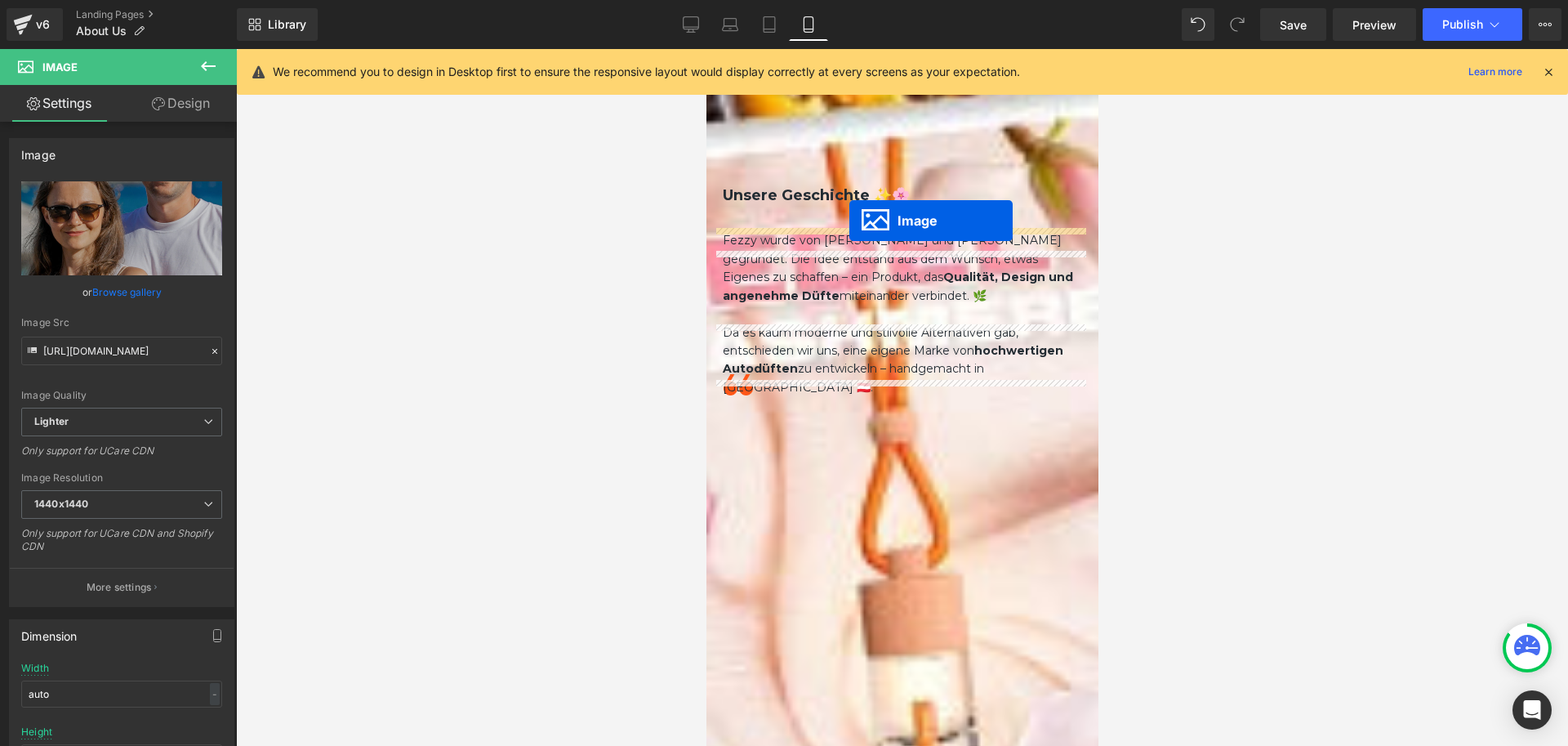
drag, startPoint x: 876, startPoint y: 561, endPoint x: 848, endPoint y: 220, distance: 342.1
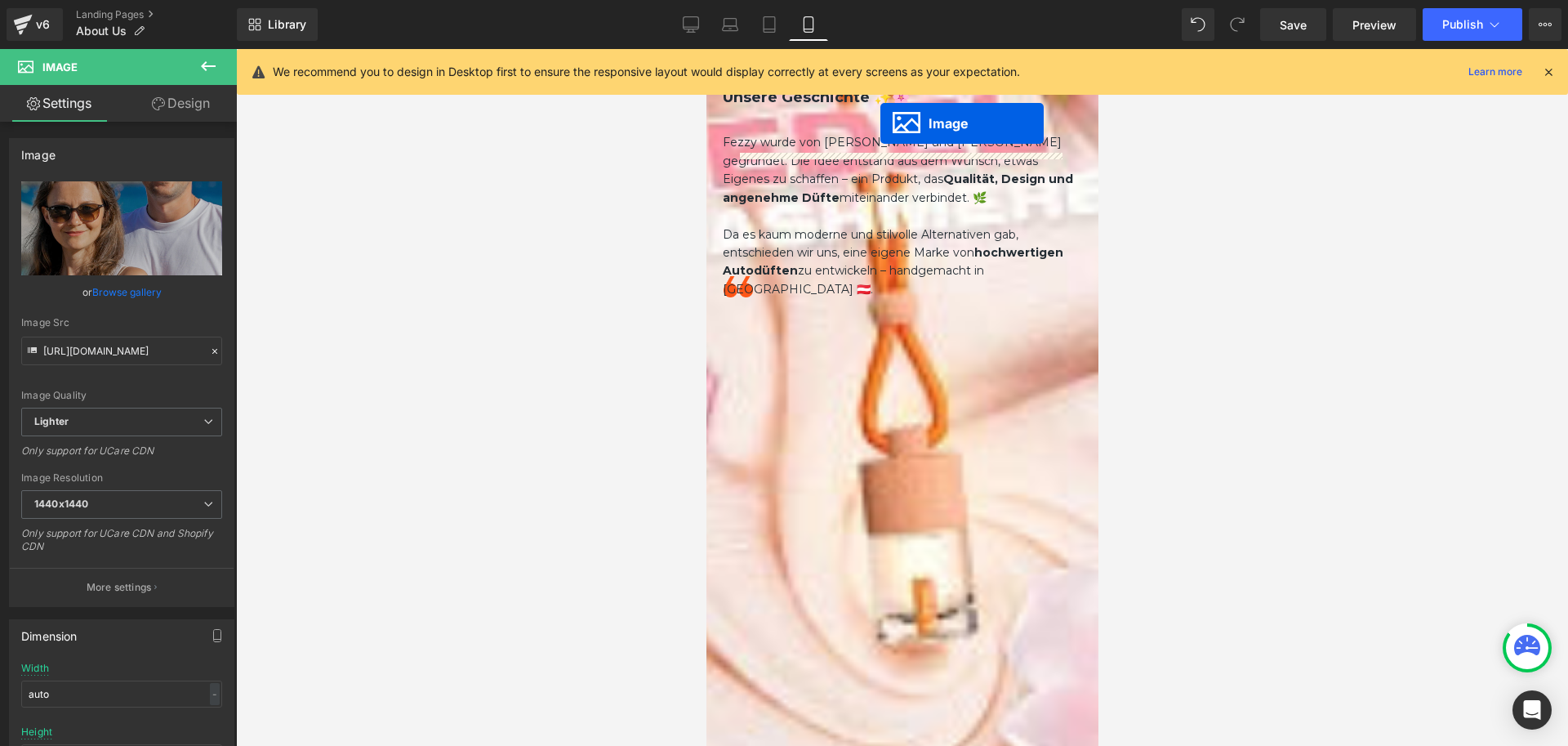
scroll to position [1127, 0]
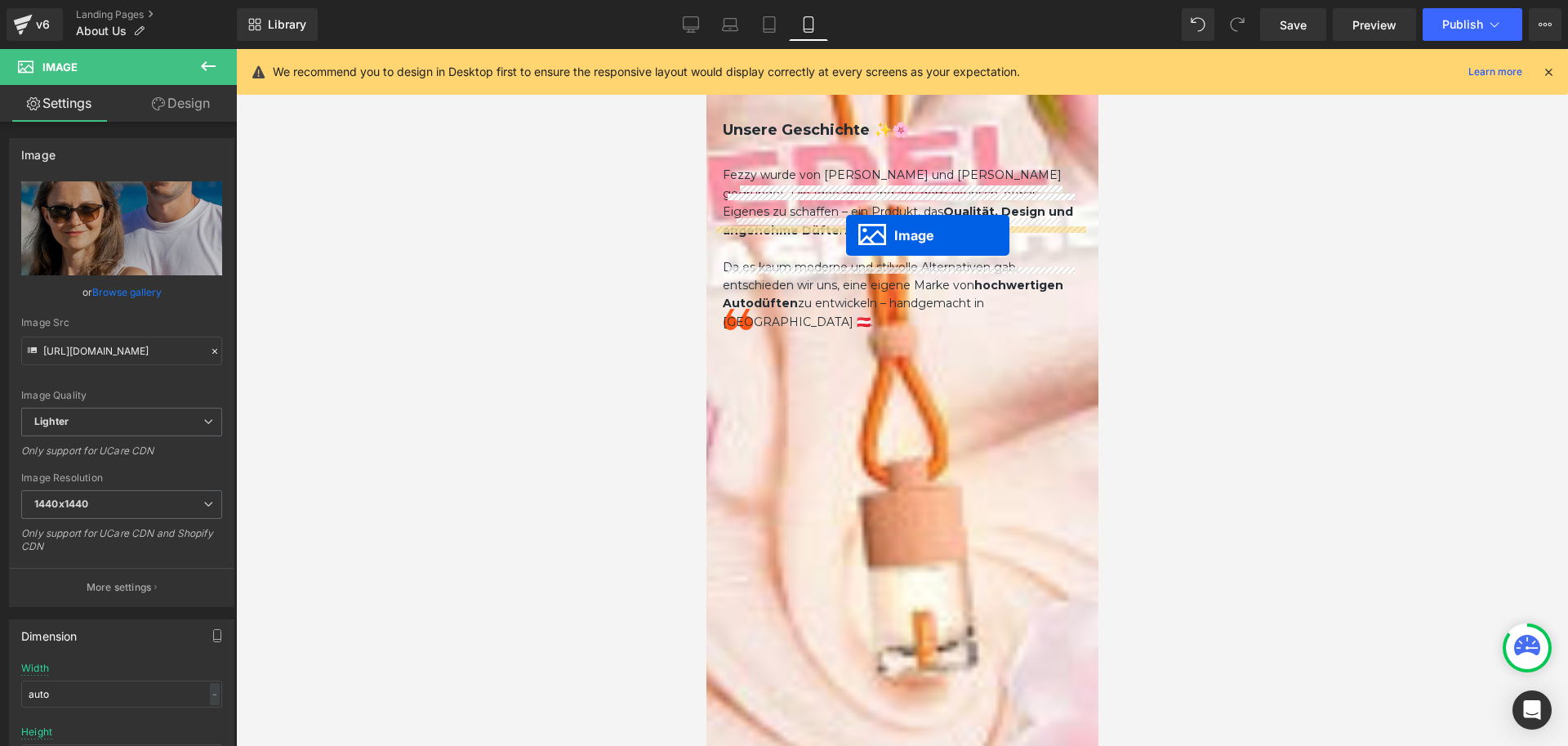
drag, startPoint x: 875, startPoint y: 536, endPoint x: 846, endPoint y: 236, distance: 301.4
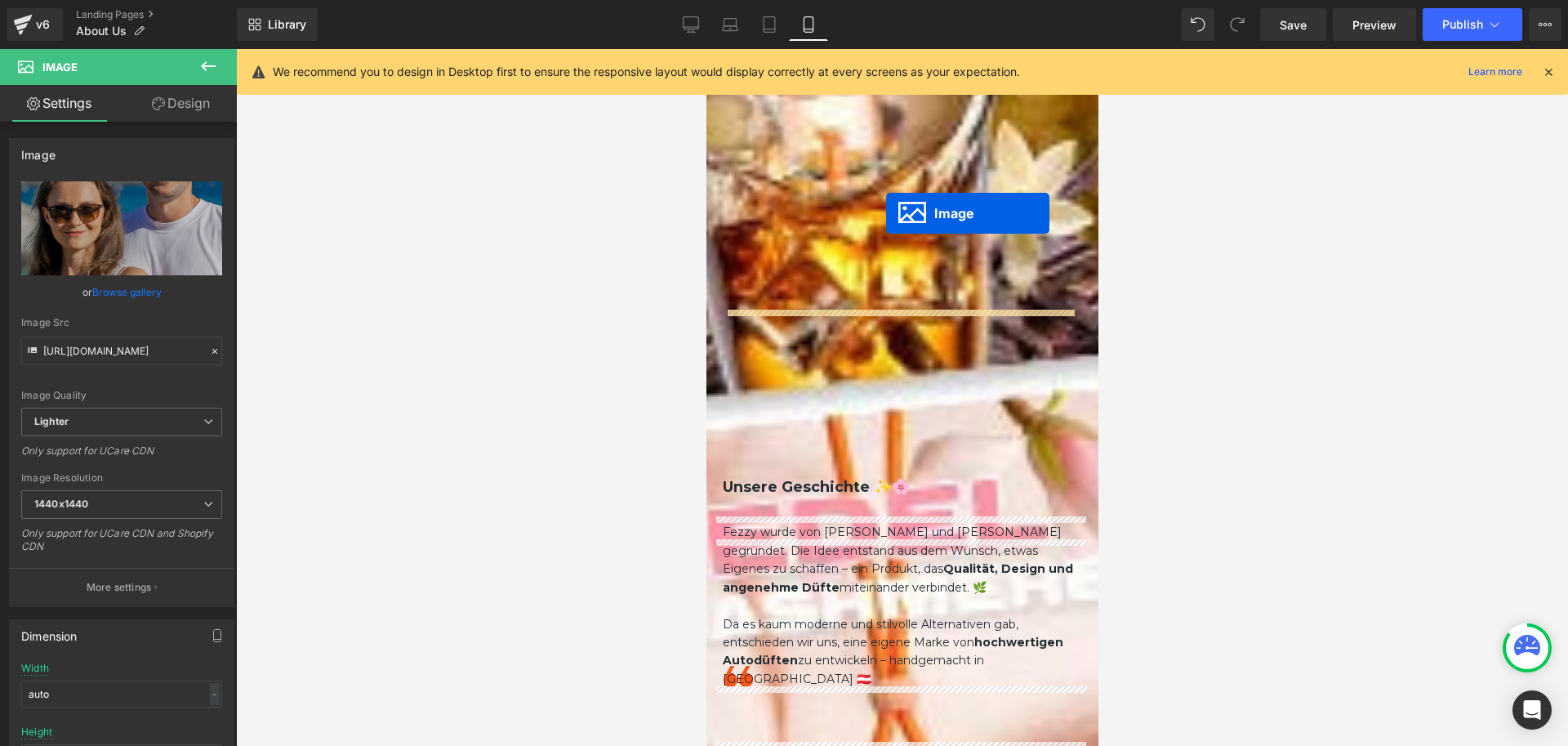
scroll to position [719, 0]
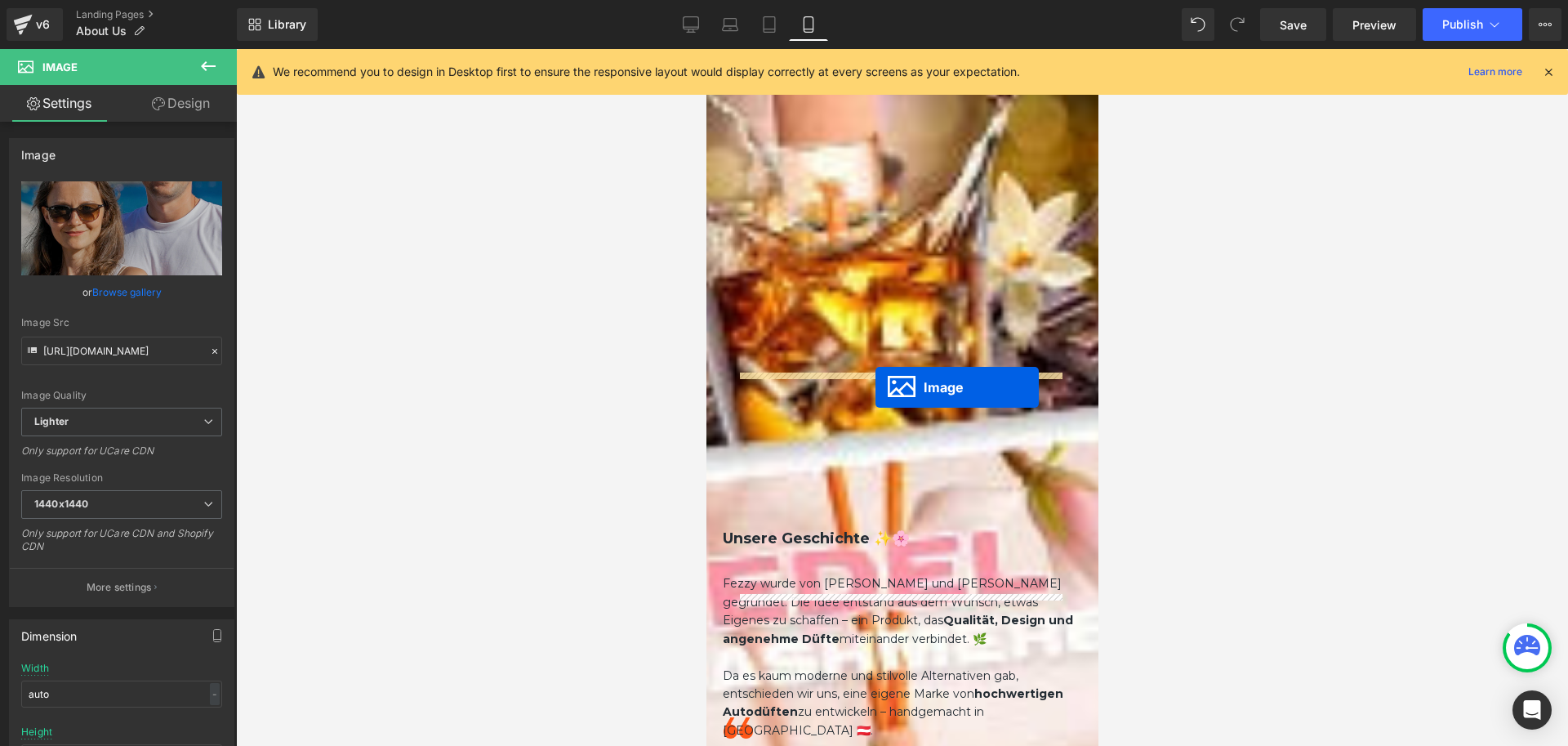
drag, startPoint x: 869, startPoint y: 468, endPoint x: 875, endPoint y: 387, distance: 81.2
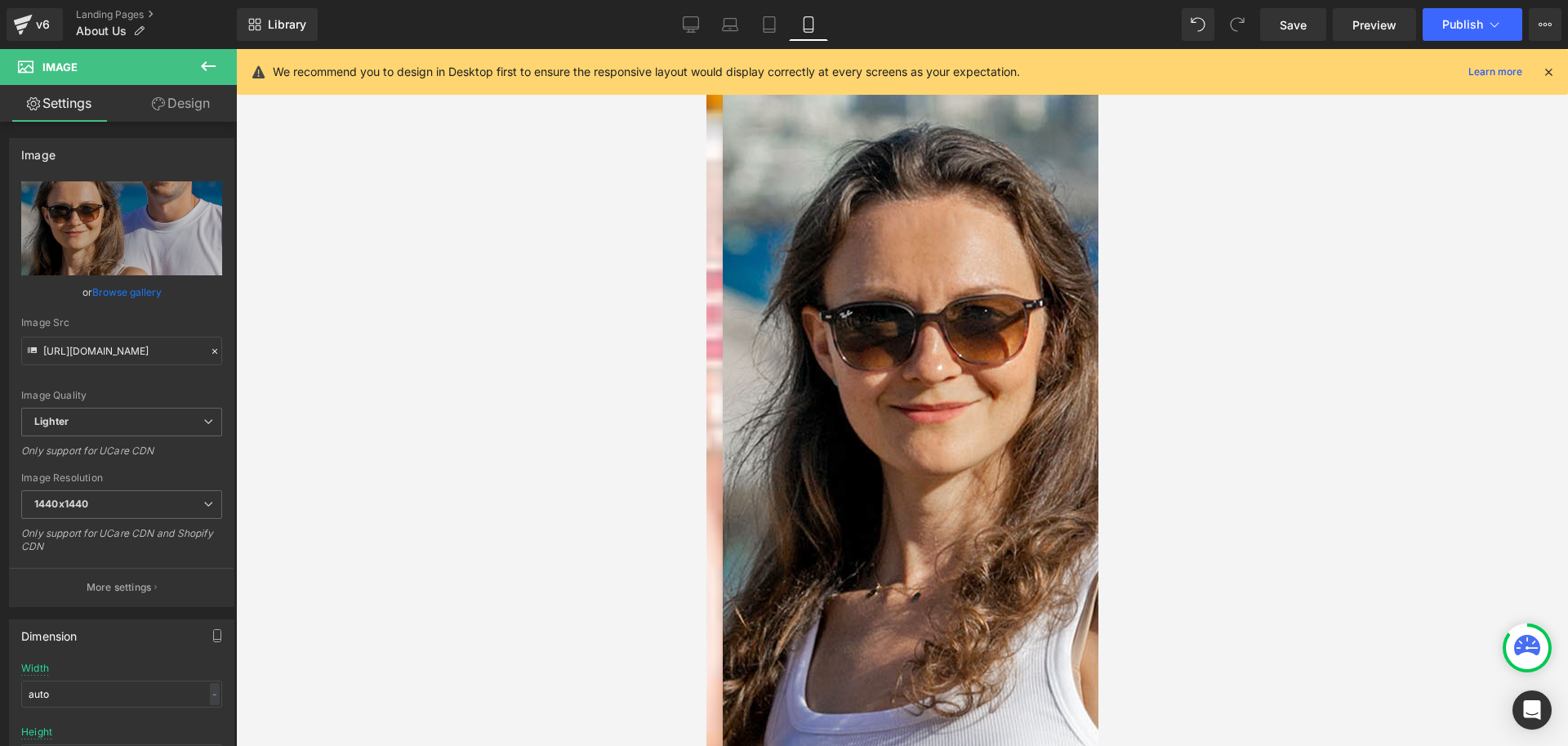
scroll to position [1454, 0]
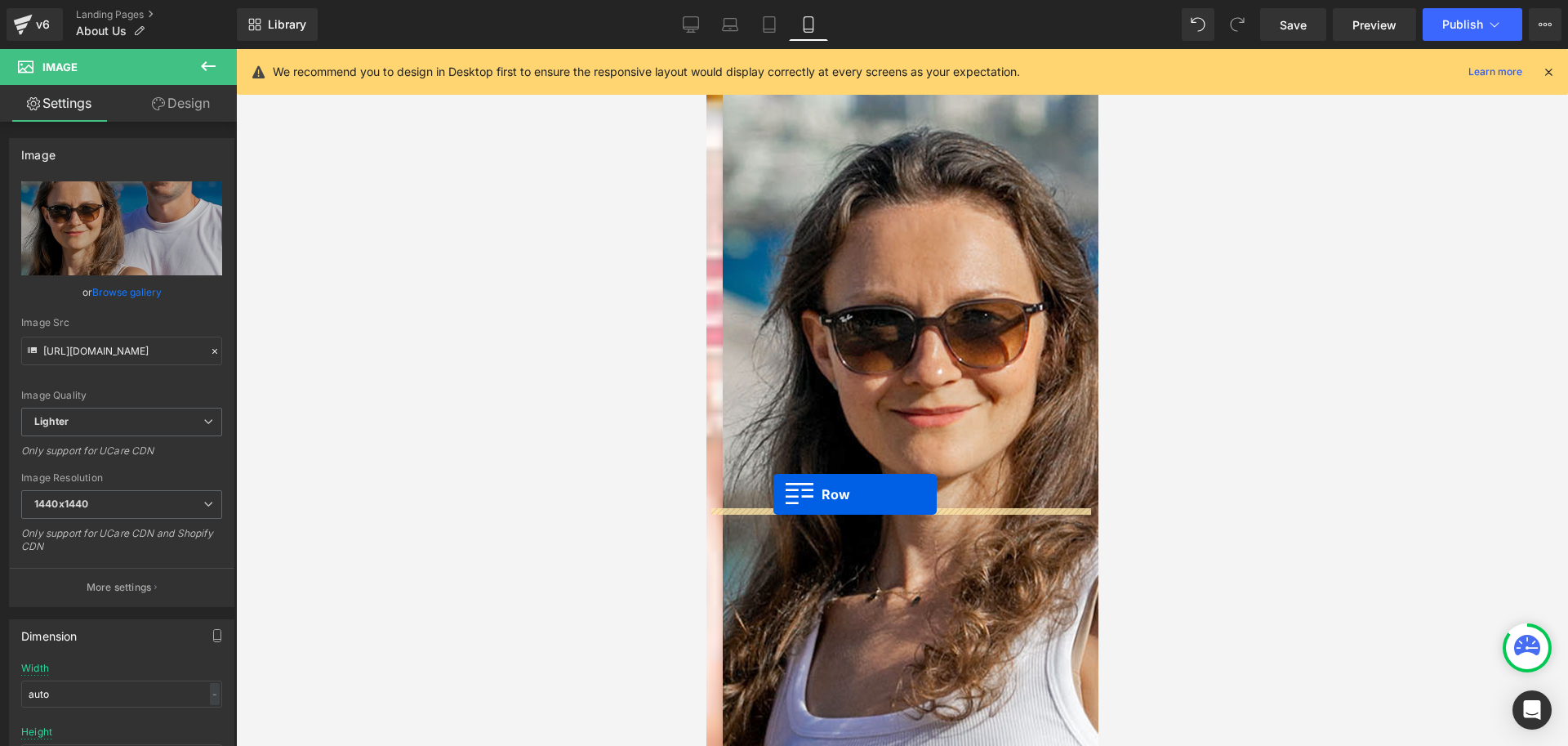
drag, startPoint x: 734, startPoint y: 404, endPoint x: 773, endPoint y: 494, distance: 98.1
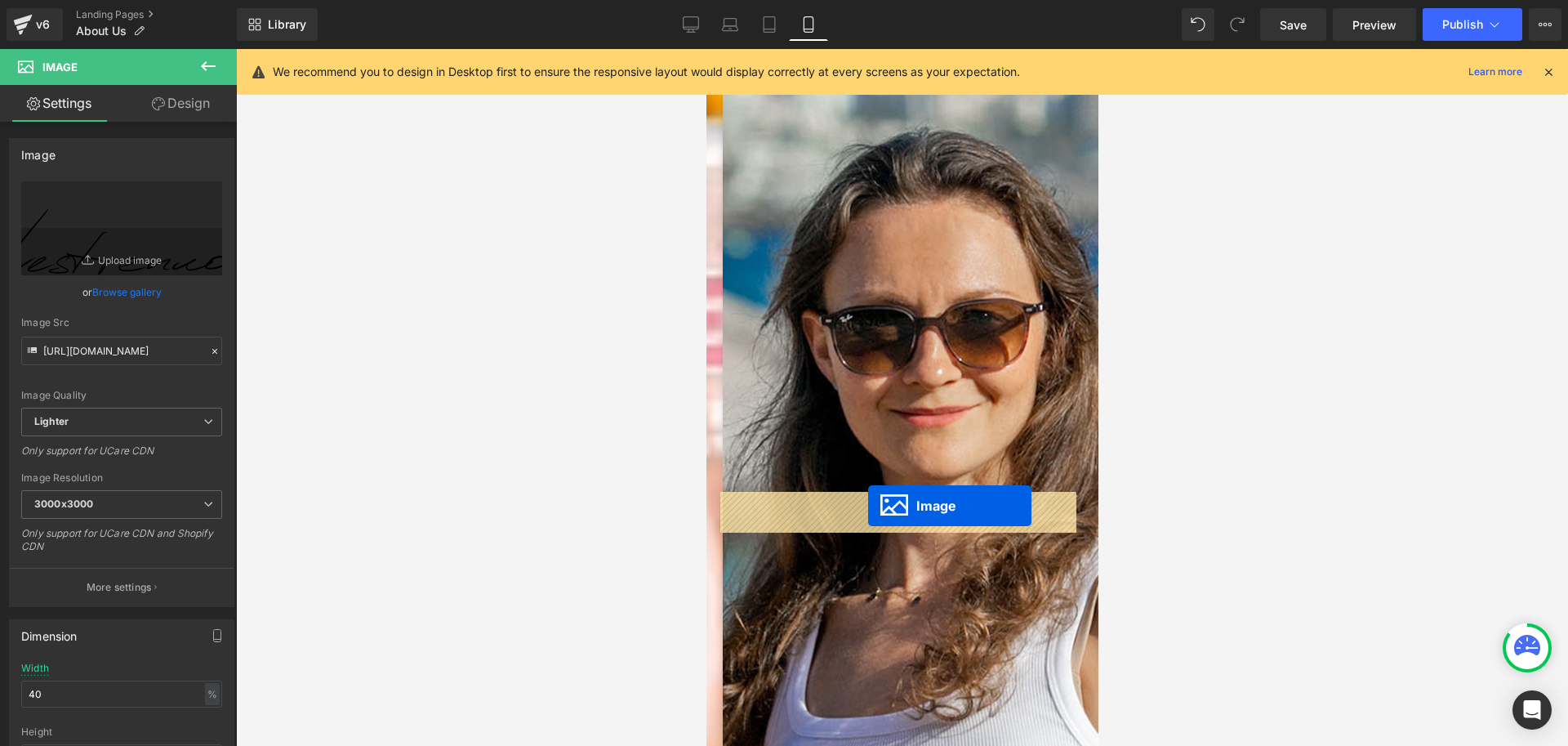
drag, startPoint x: 869, startPoint y: 392, endPoint x: 868, endPoint y: 505, distance: 113.0
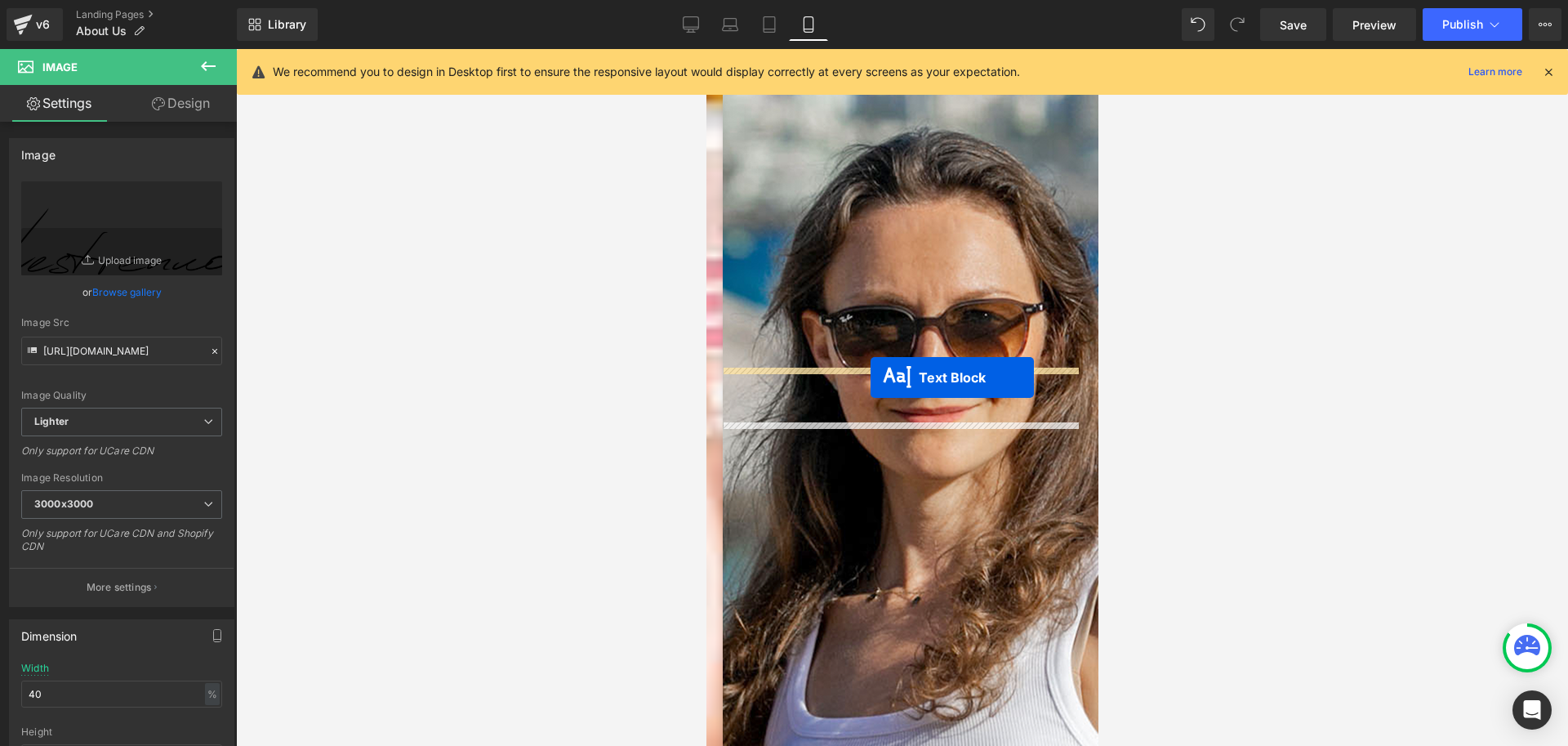
drag, startPoint x: 854, startPoint y: 299, endPoint x: 870, endPoint y: 377, distance: 79.6
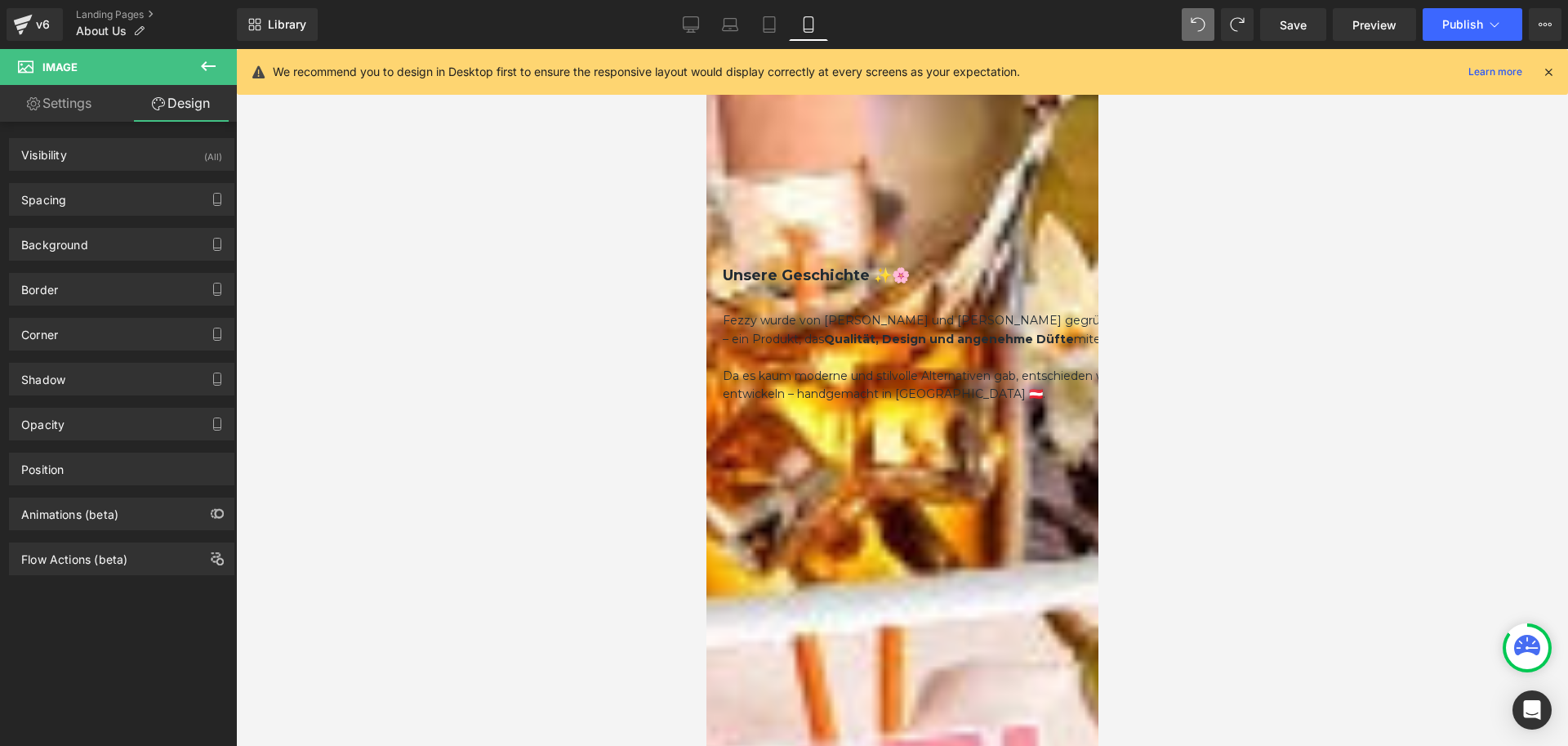
scroll to position [1045, 0]
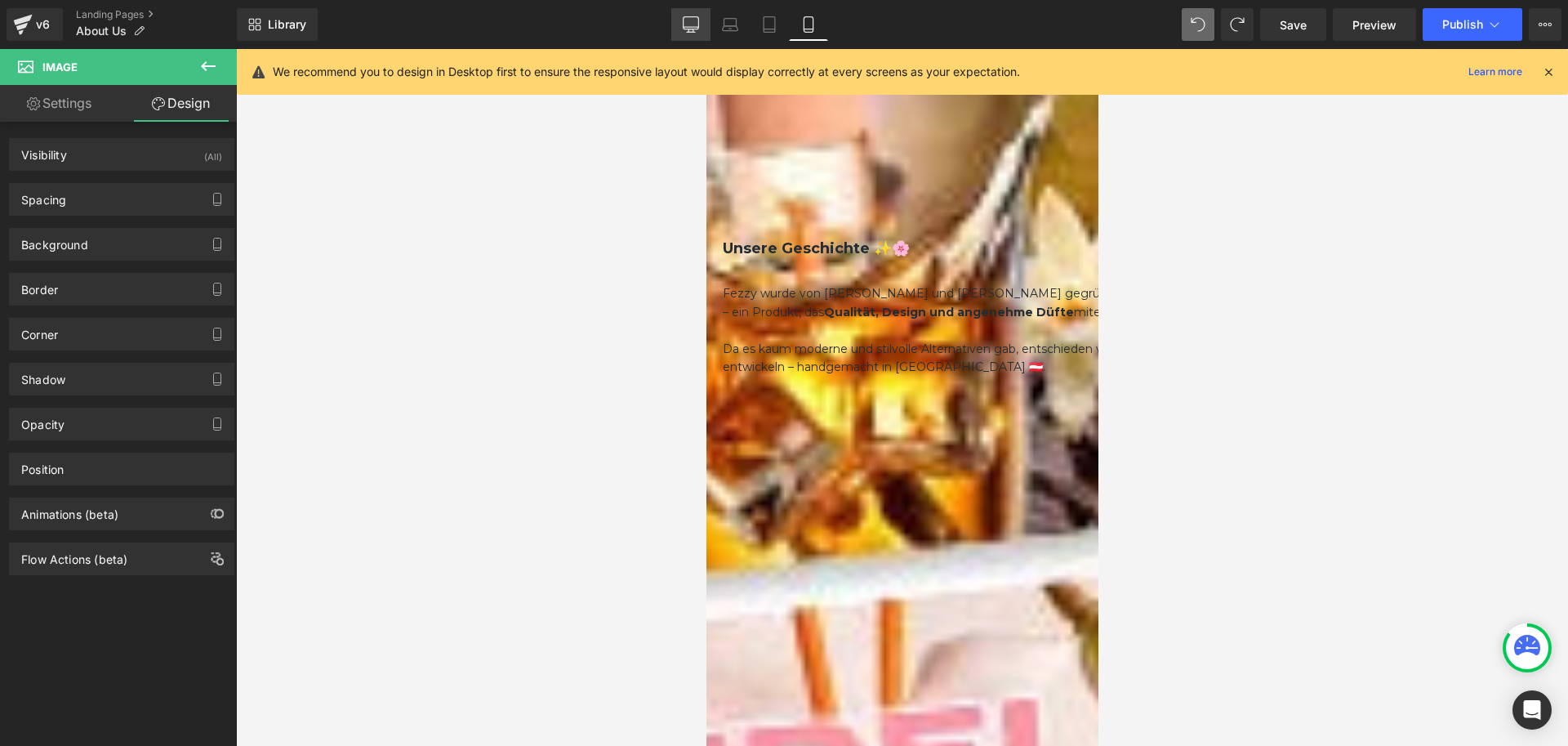
click at [690, 22] on icon at bounding box center [691, 25] width 17 height 17
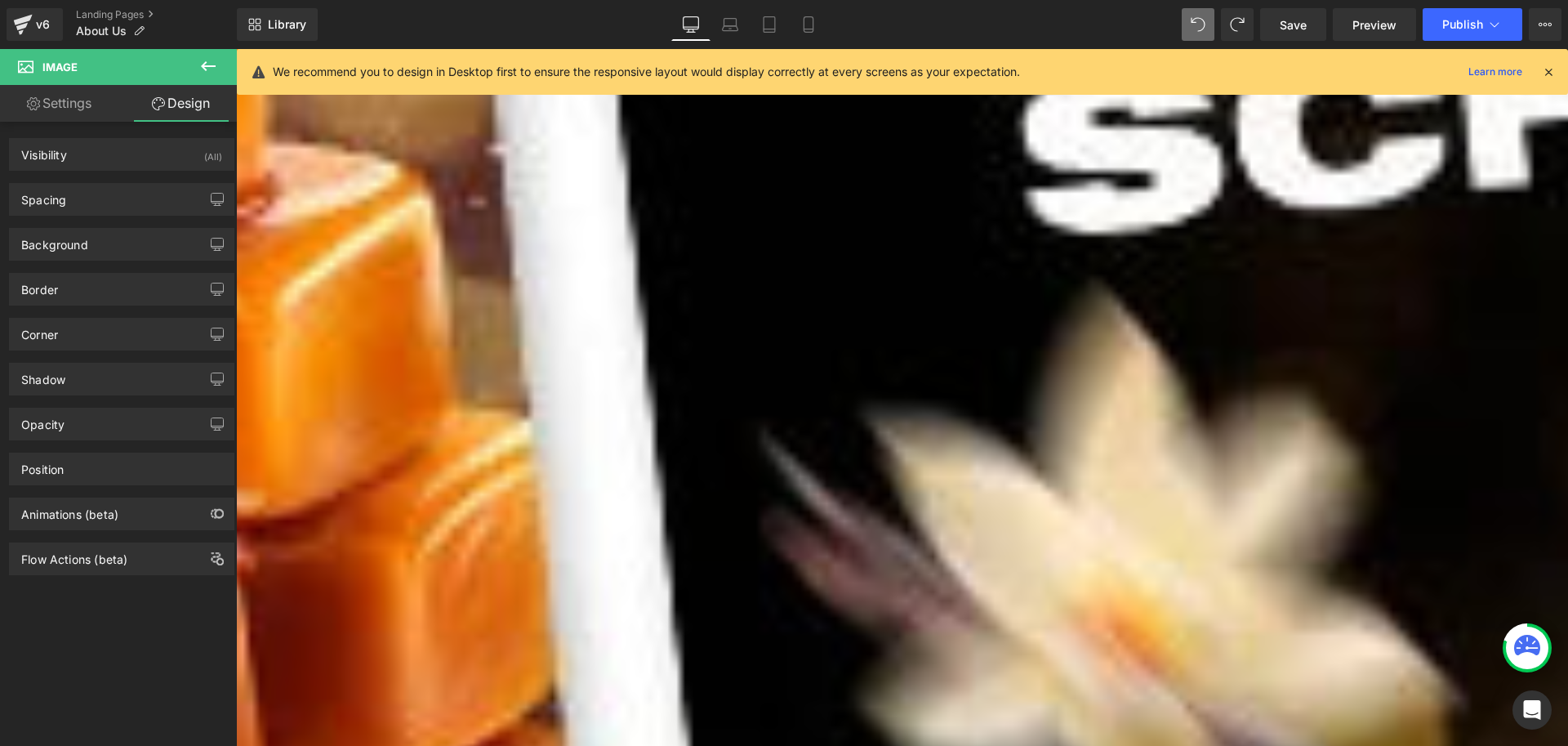
scroll to position [408, 0]
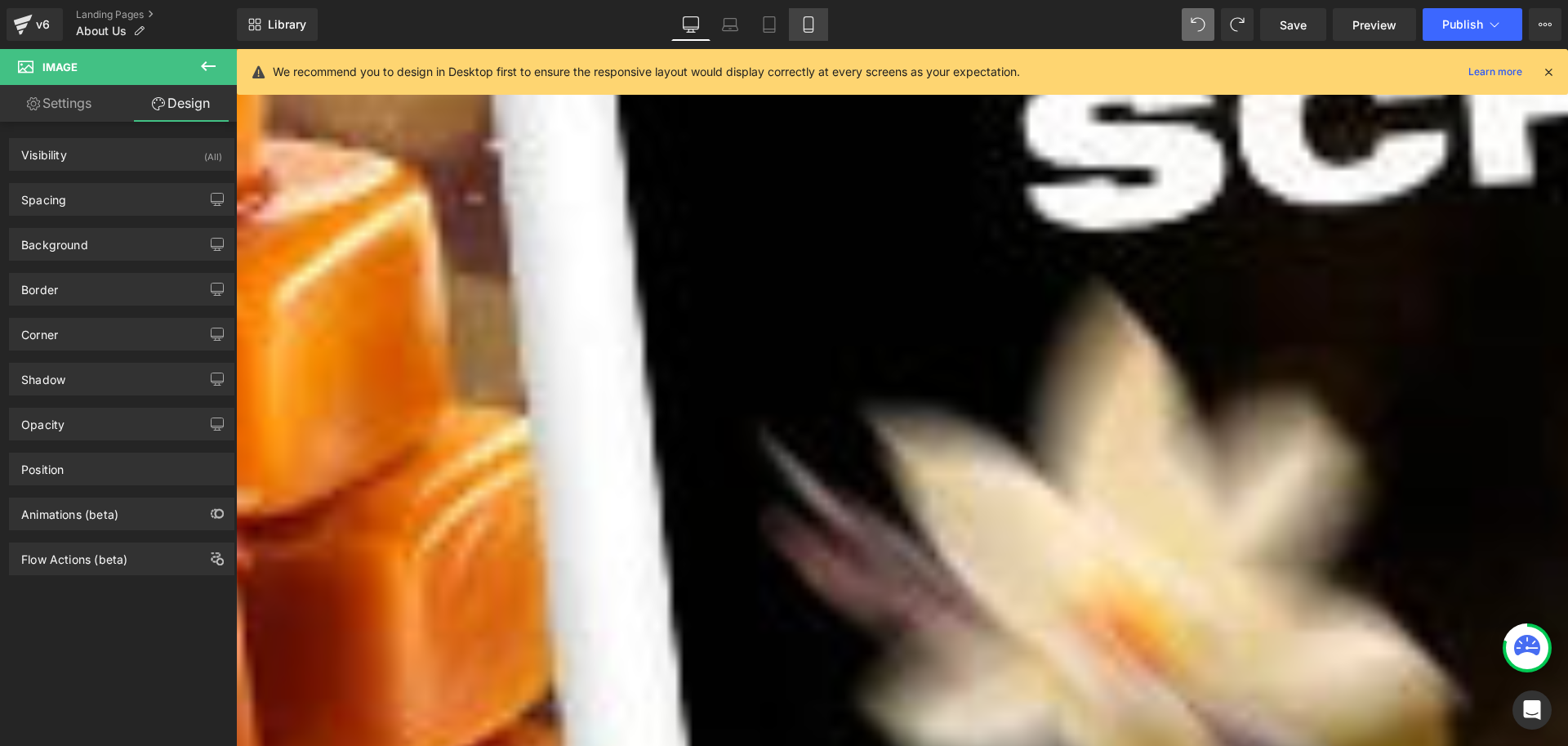
drag, startPoint x: 803, startPoint y: 28, endPoint x: 177, endPoint y: 123, distance: 633.2
click at [803, 28] on icon at bounding box center [808, 25] width 17 height 17
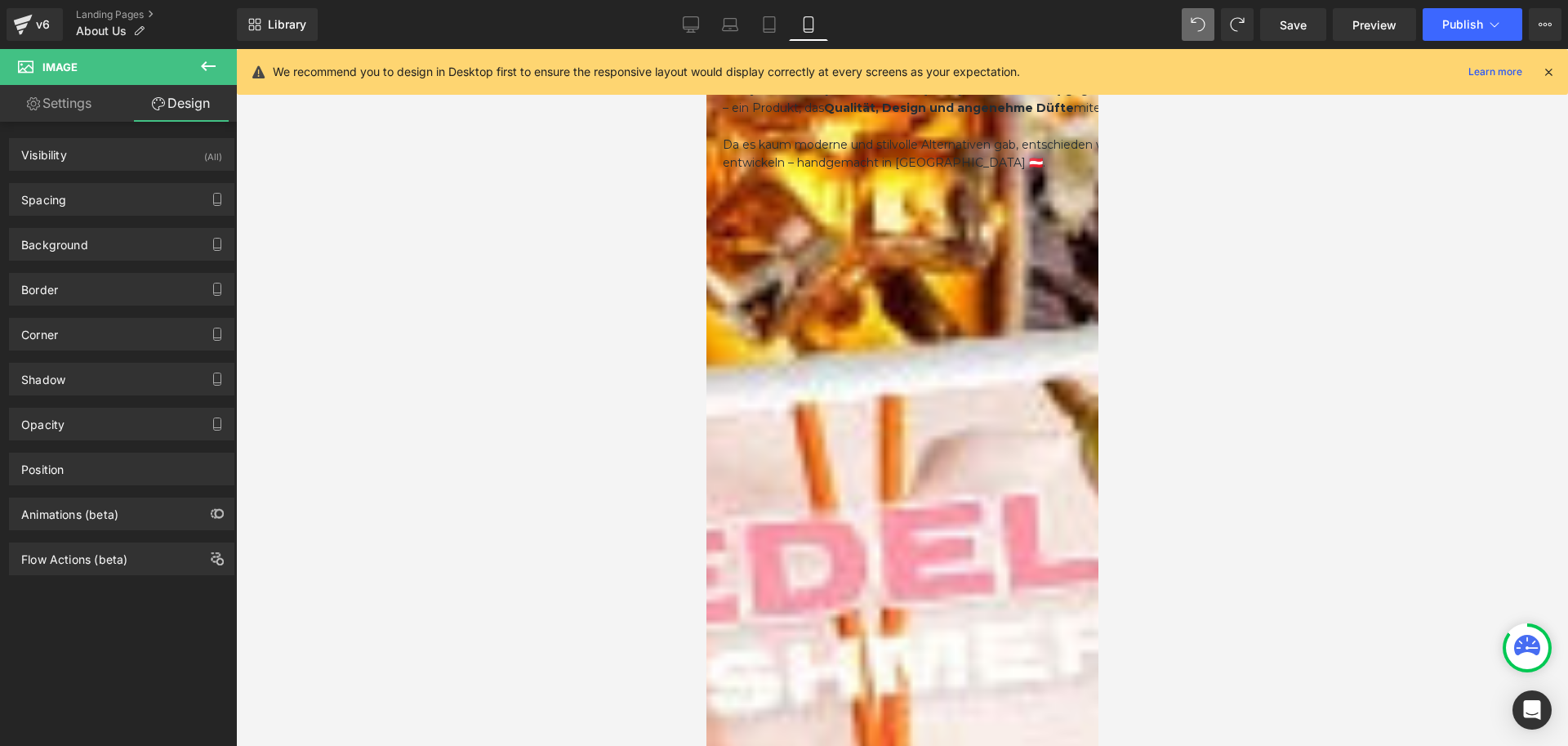
scroll to position [1243, 0]
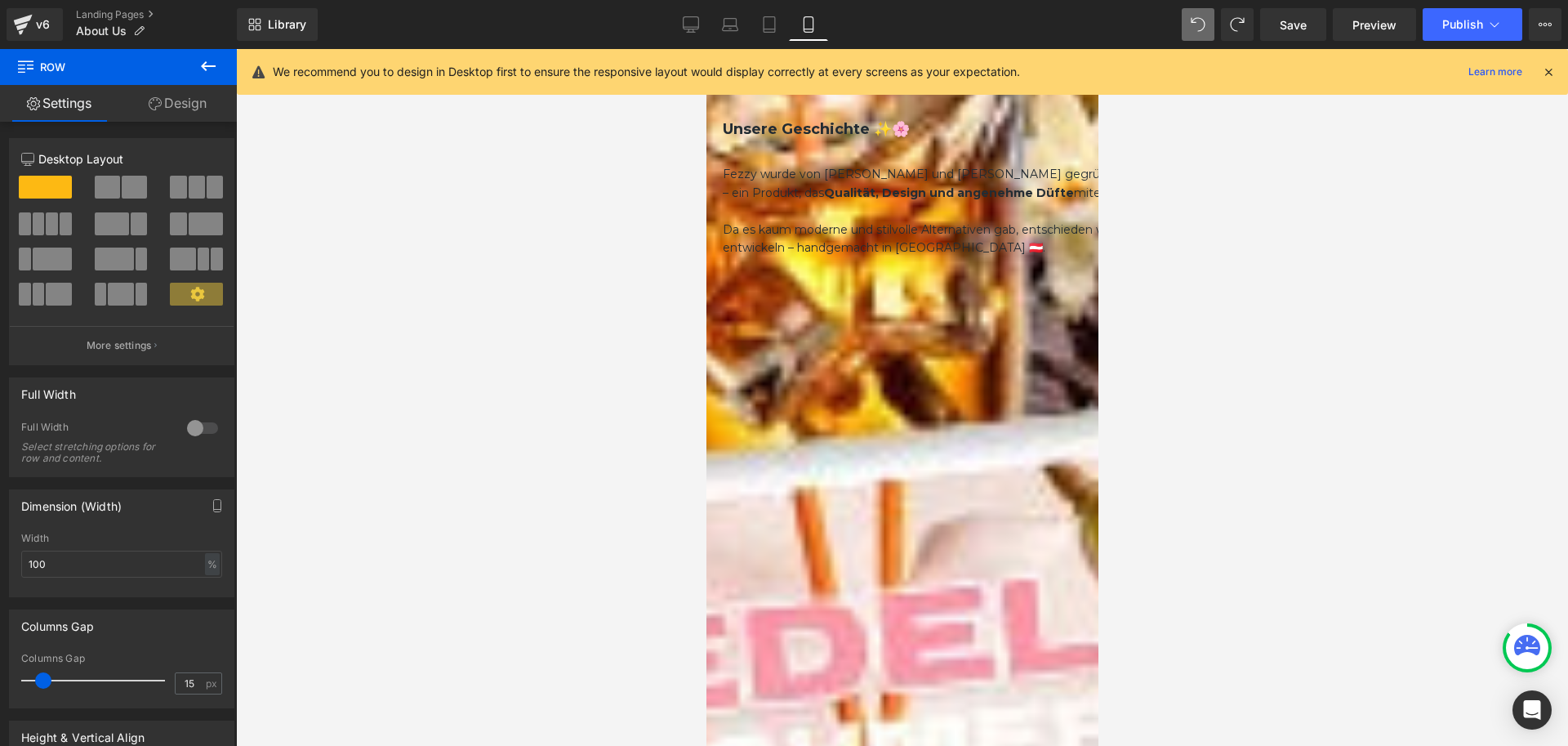
scroll to position [1162, 0]
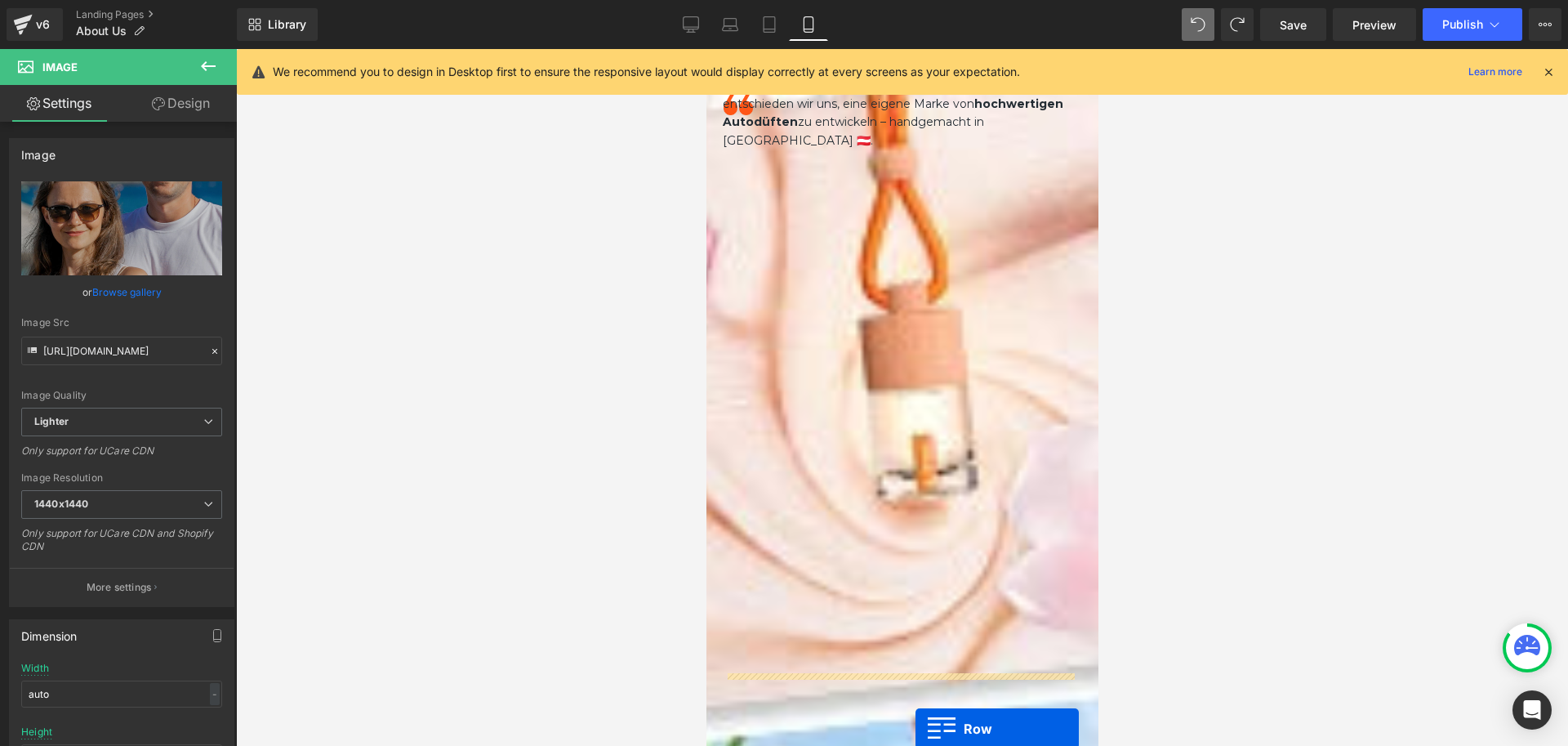
scroll to position [1358, 0]
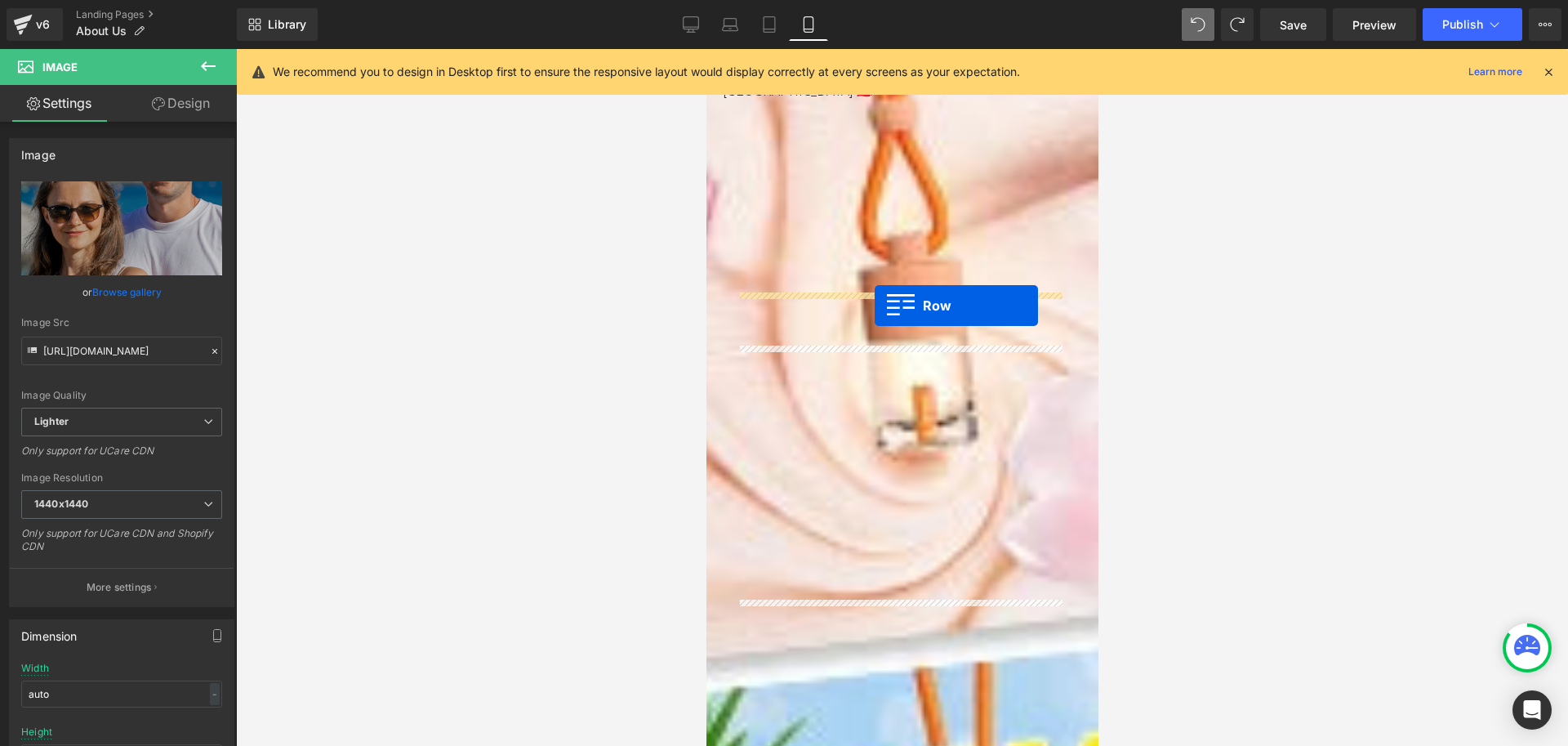
drag, startPoint x: 735, startPoint y: 168, endPoint x: 874, endPoint y: 306, distance: 195.9
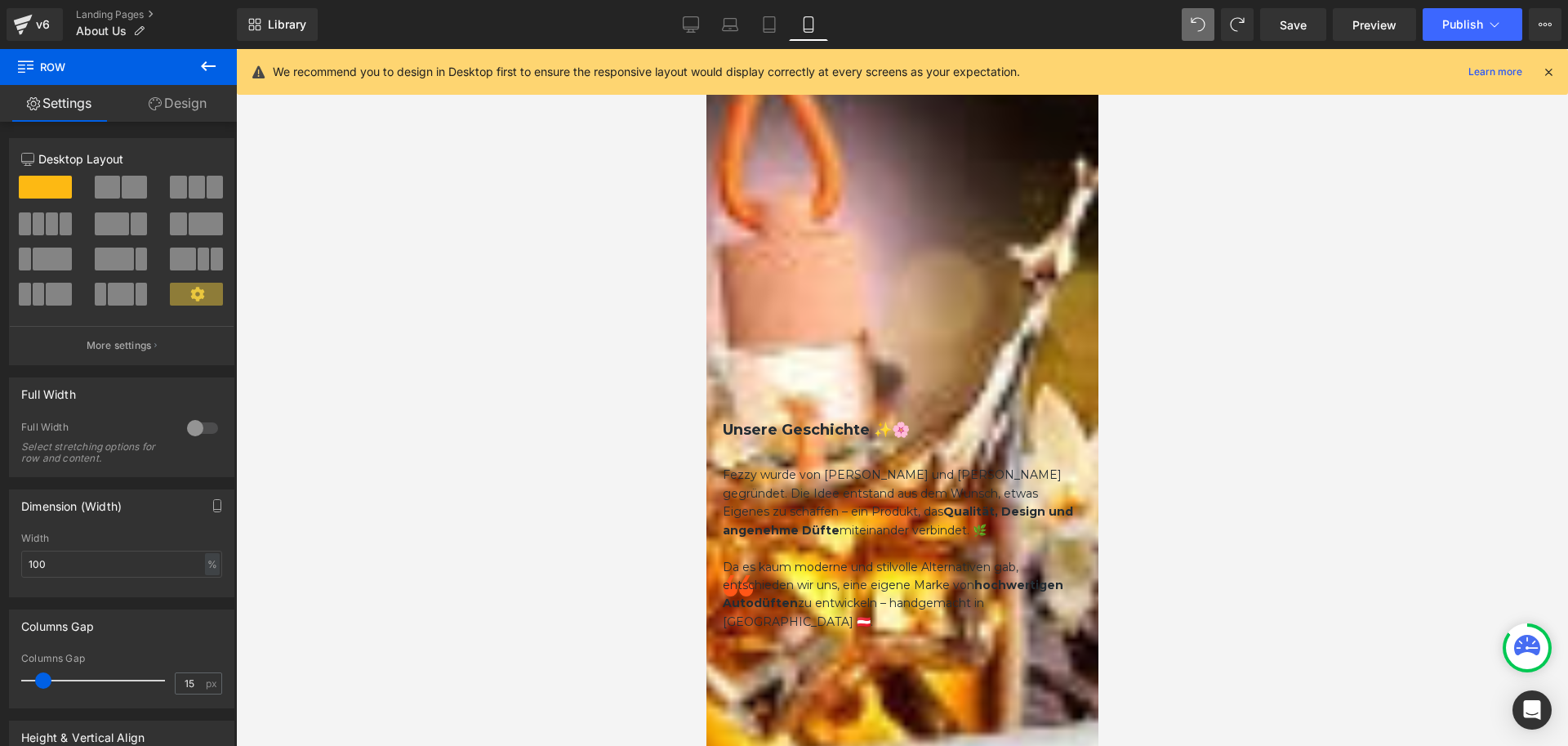
scroll to position [827, 0]
click at [706, 49] on icon at bounding box center [706, 49] width 0 height 0
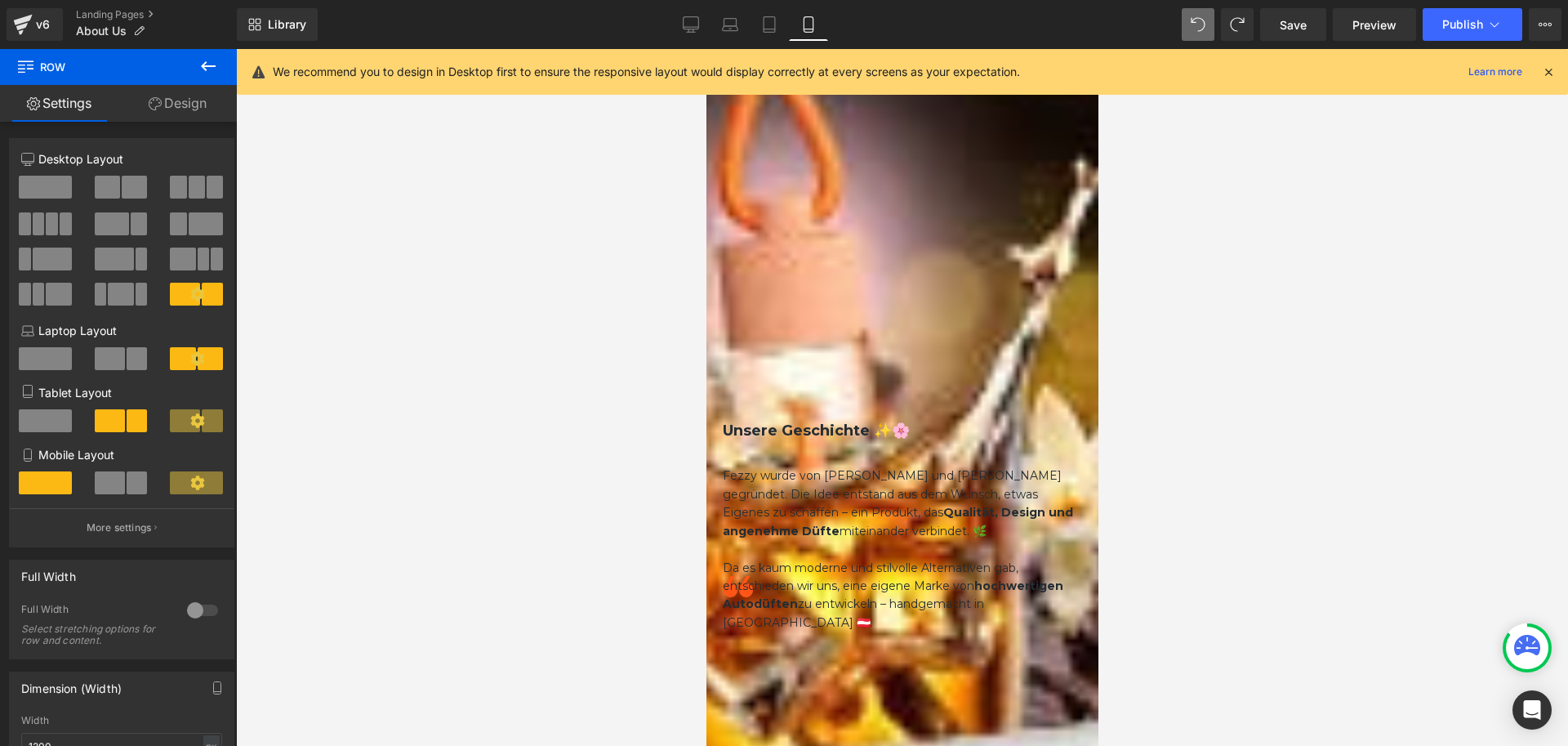
click at [706, 49] on icon at bounding box center [706, 49] width 0 height 0
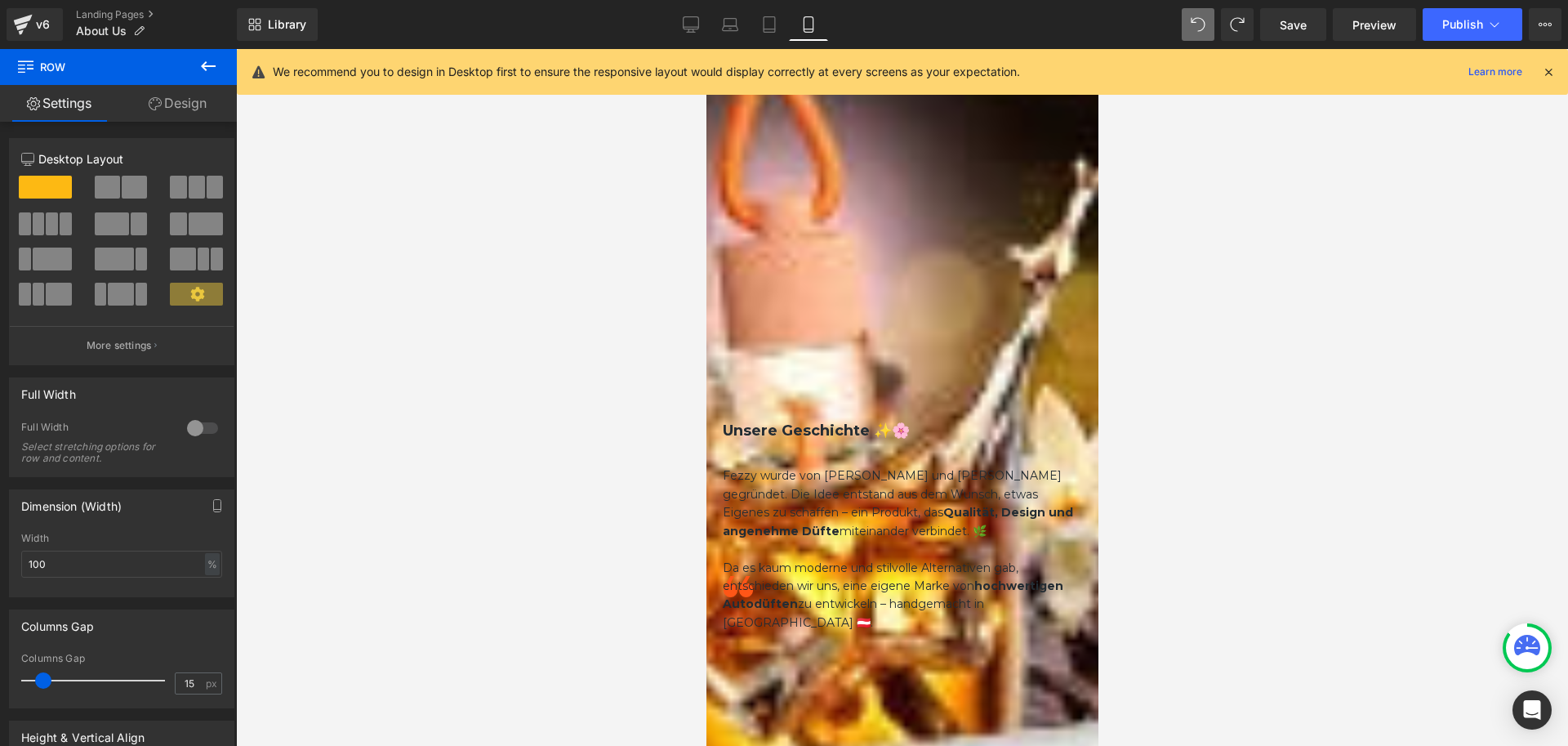
click at [178, 103] on link "Design" at bounding box center [177, 103] width 118 height 37
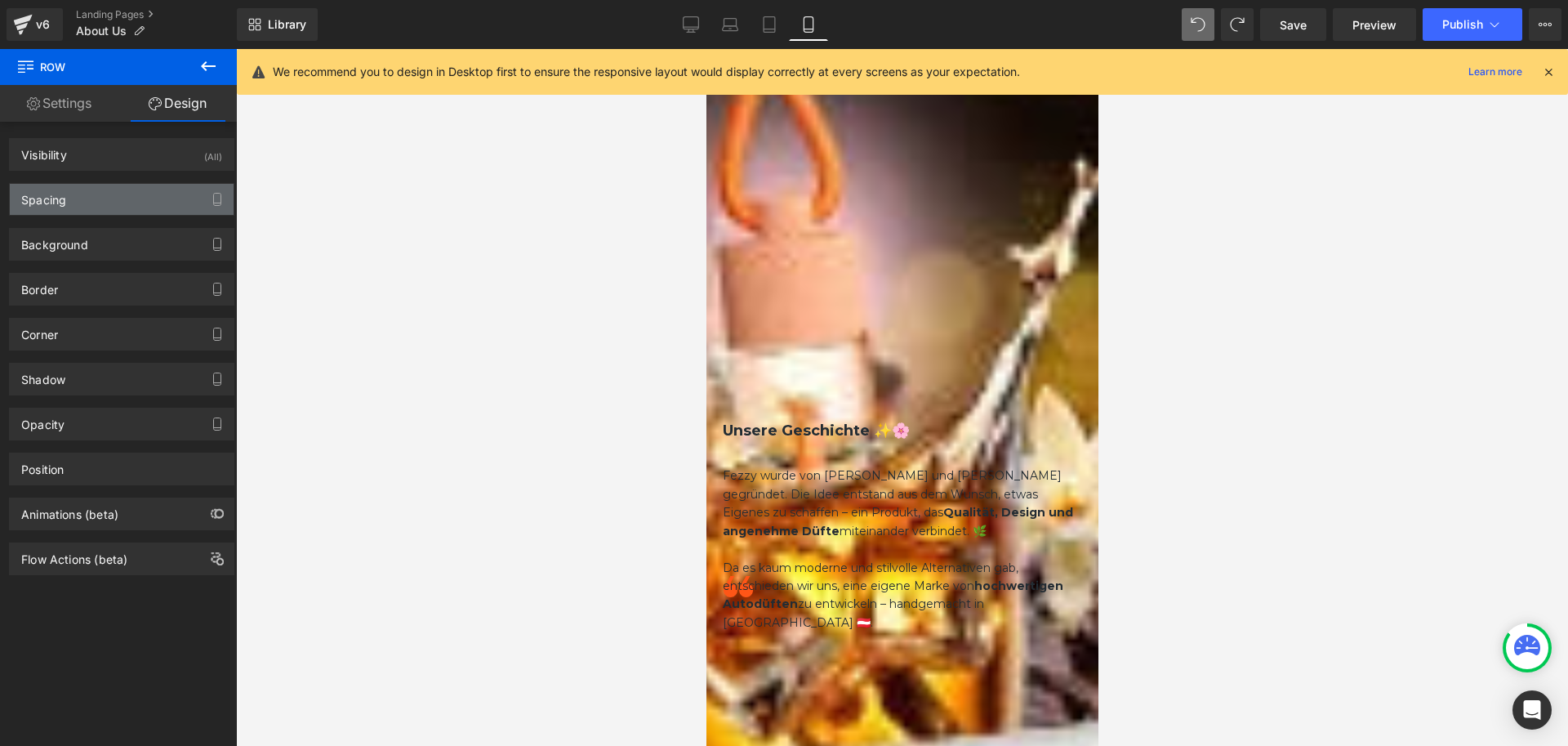
type input "0"
type input "30"
type input "0"
type input "10"
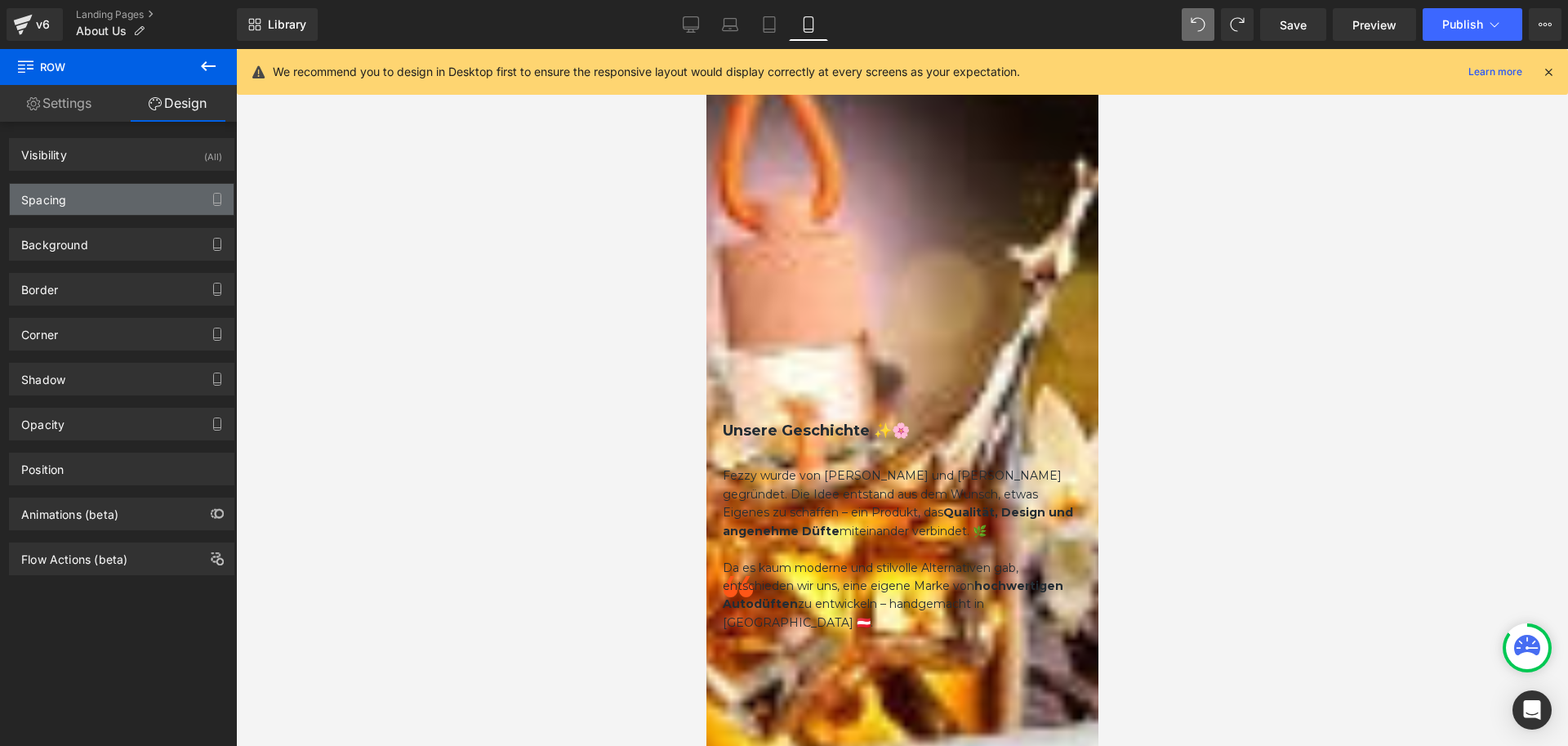
type input "0"
click at [61, 209] on div "Spacing" at bounding box center [122, 199] width 224 height 31
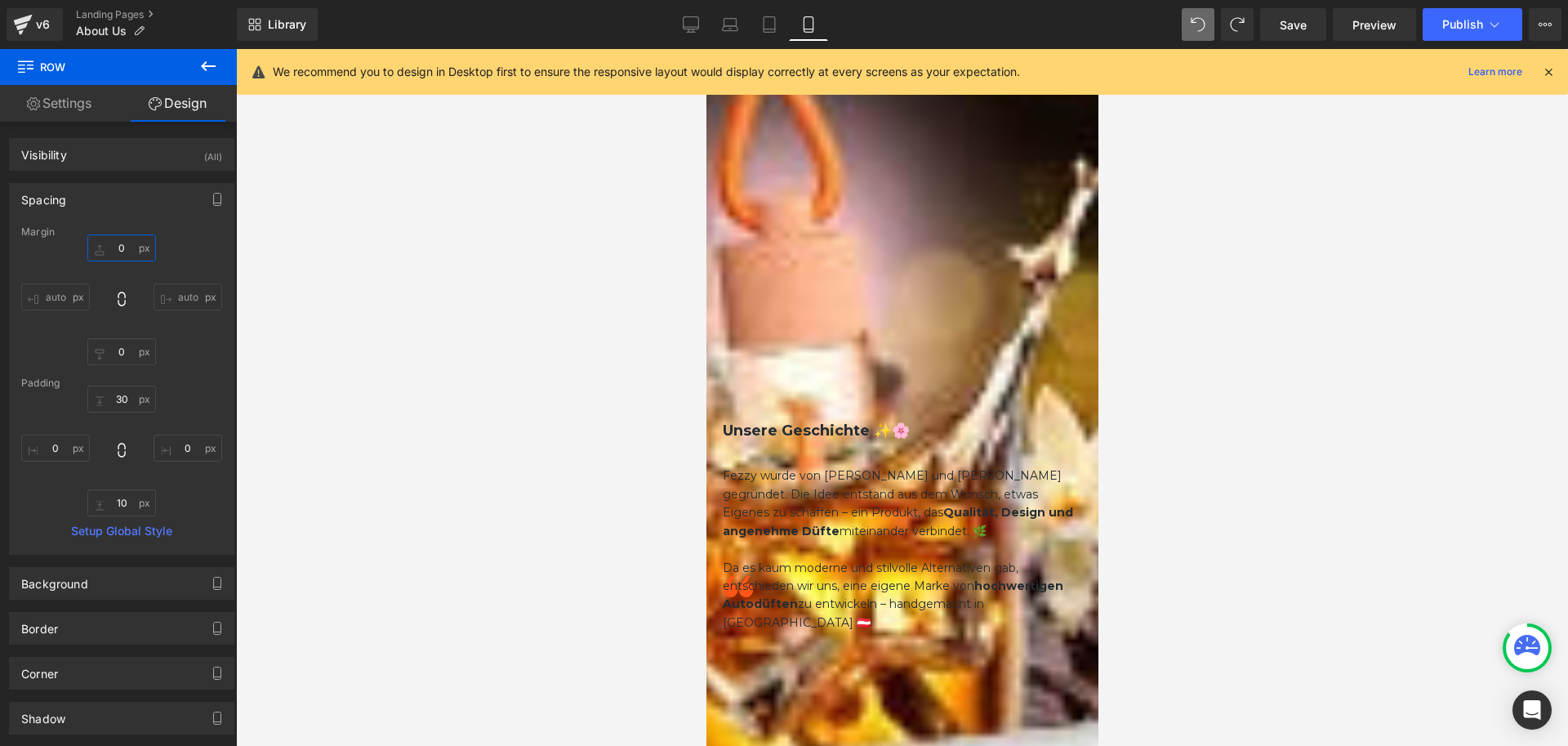
click at [127, 252] on input "0" at bounding box center [122, 248] width 68 height 27
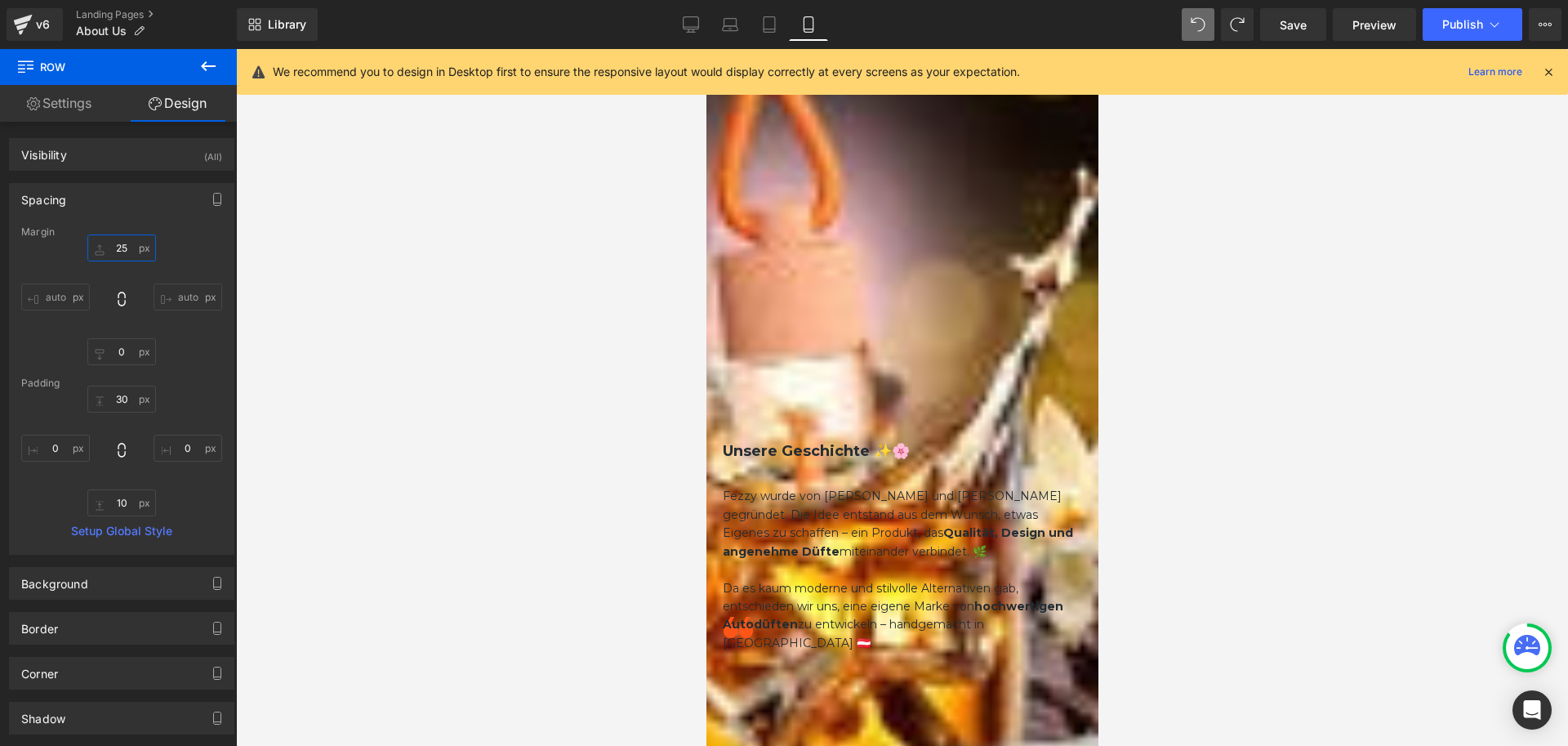
drag, startPoint x: 127, startPoint y: 252, endPoint x: 100, endPoint y: 252, distance: 27.0
click at [100, 252] on input "25" at bounding box center [122, 248] width 68 height 27
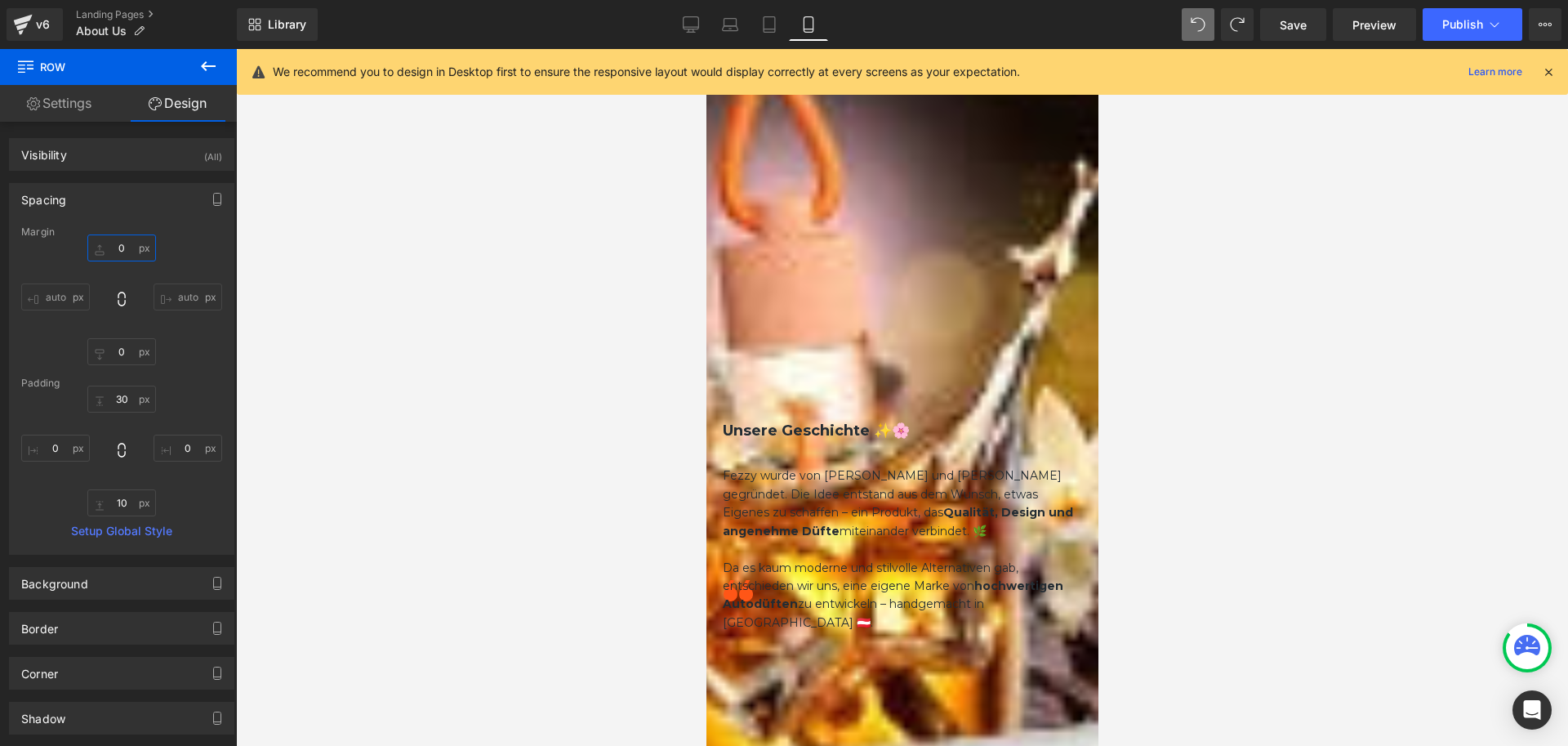
type input "0"
click at [706, 49] on icon at bounding box center [706, 49] width 0 height 0
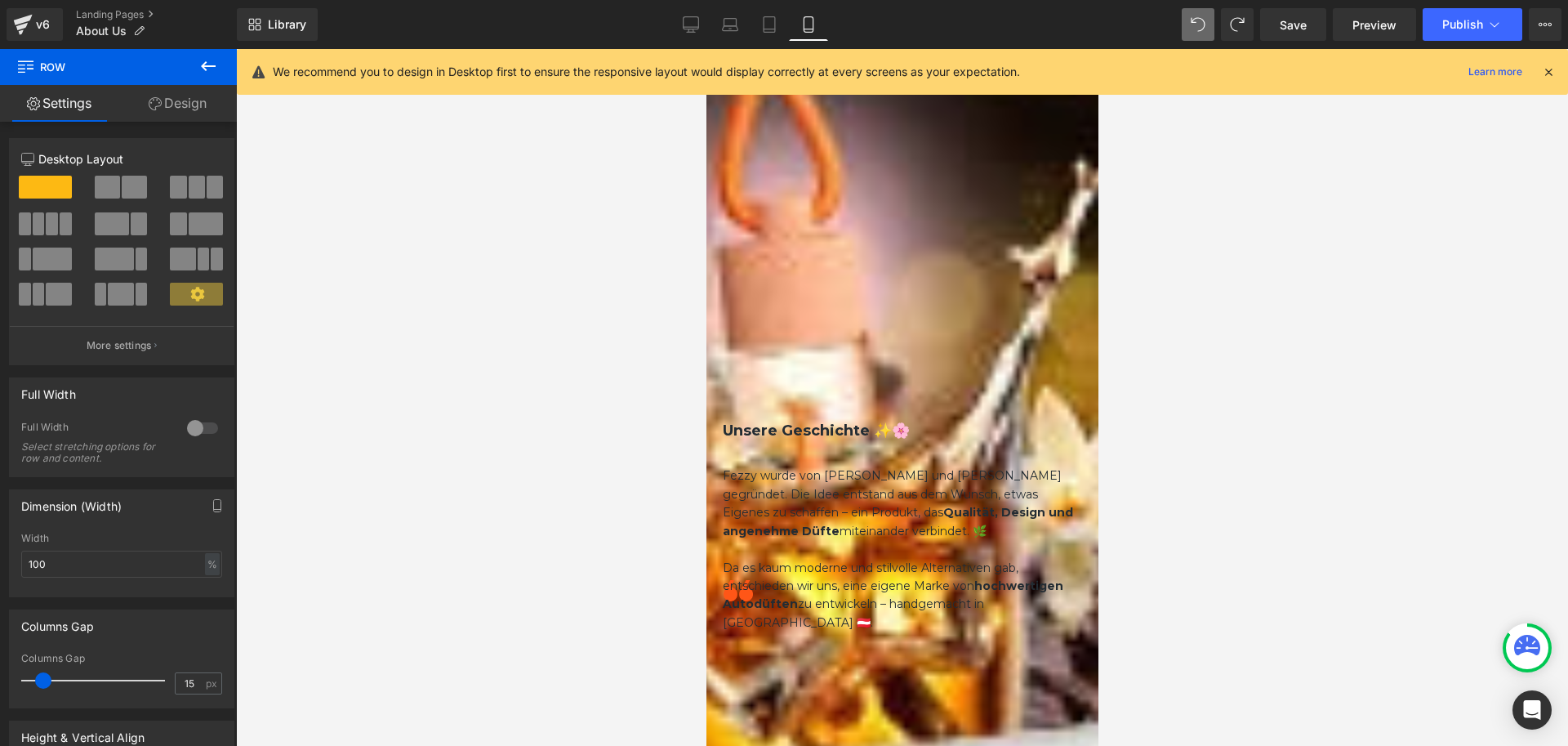
click at [168, 100] on link "Design" at bounding box center [177, 103] width 118 height 37
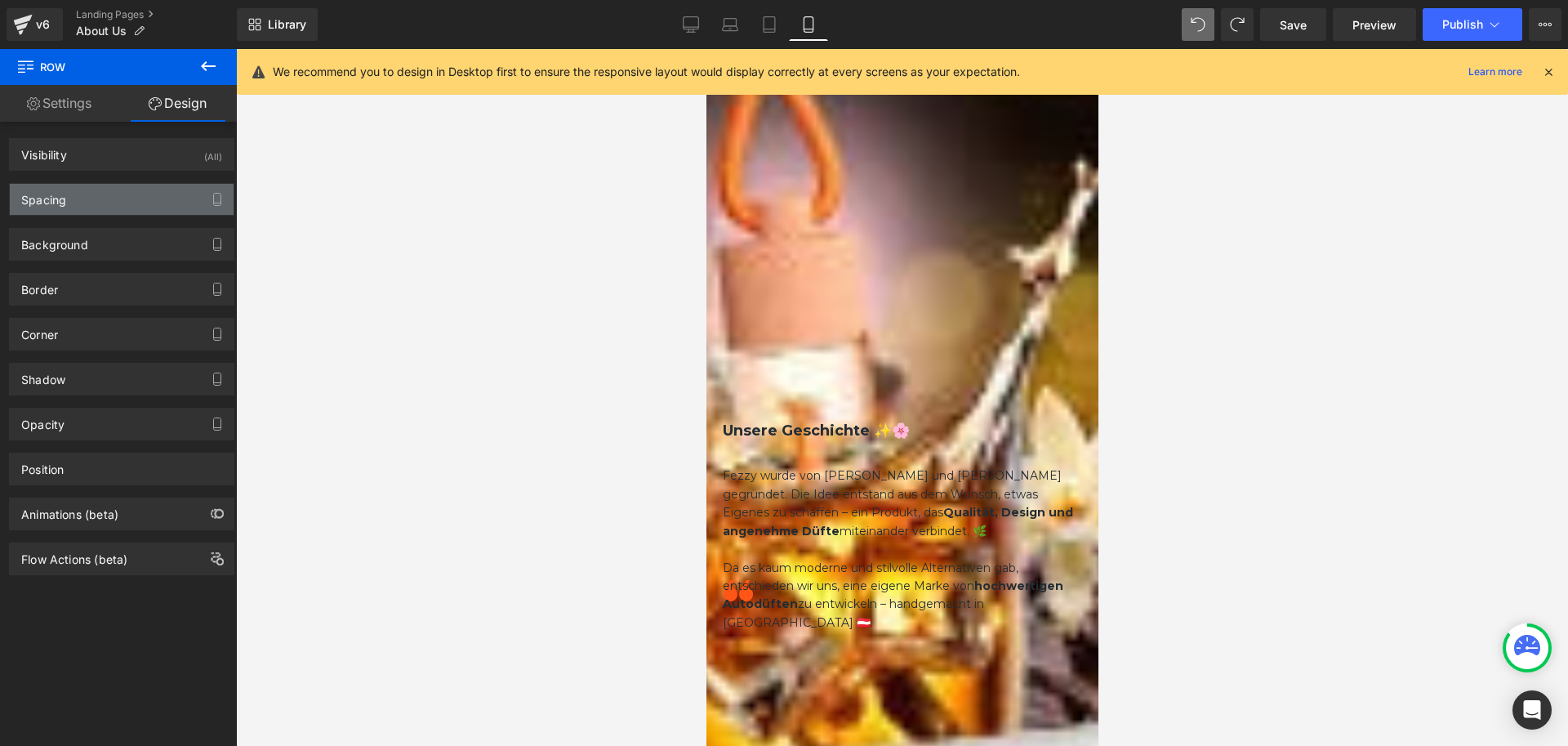
click at [73, 206] on div "Spacing" at bounding box center [122, 199] width 224 height 31
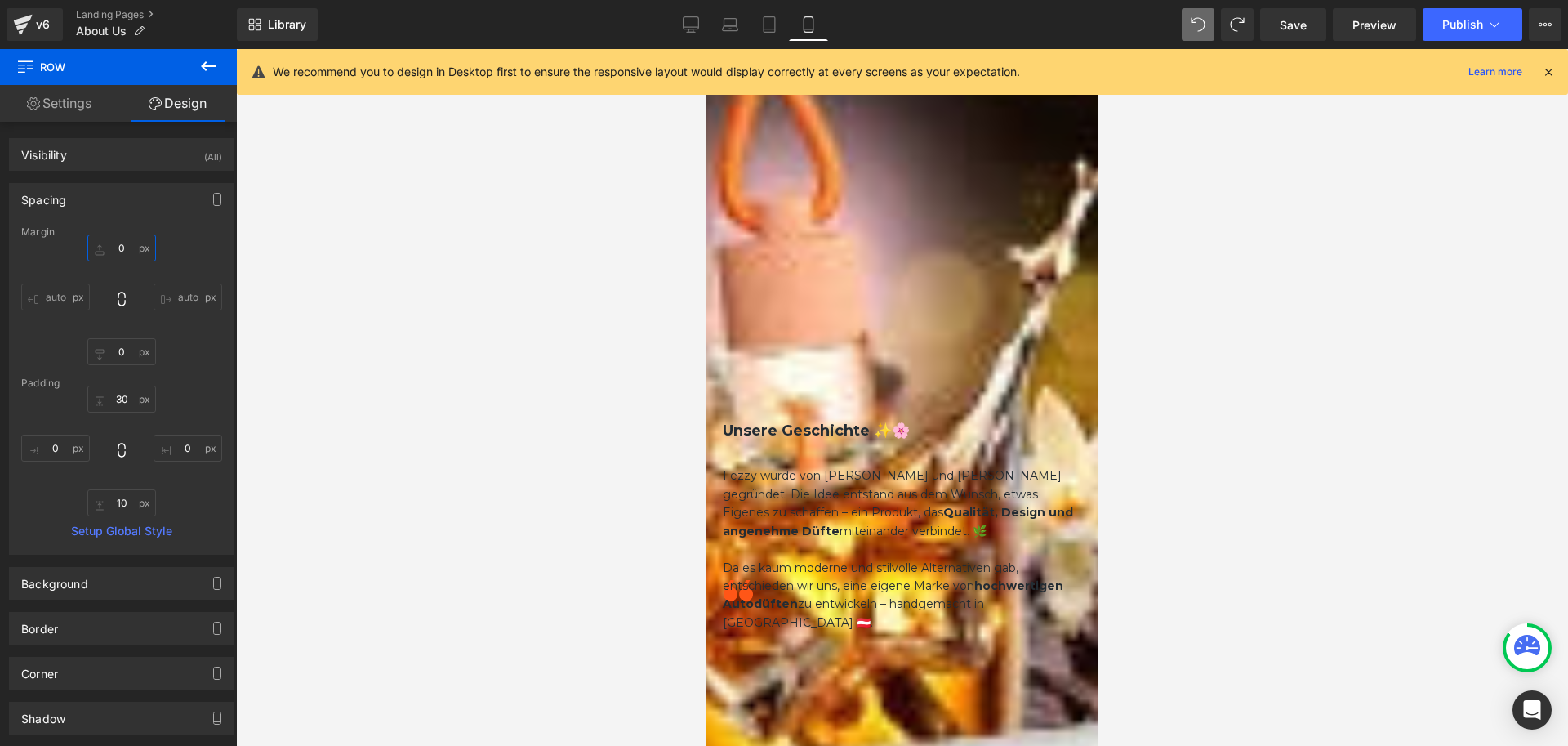
click at [122, 249] on input "0" at bounding box center [122, 248] width 68 height 27
type input "250"
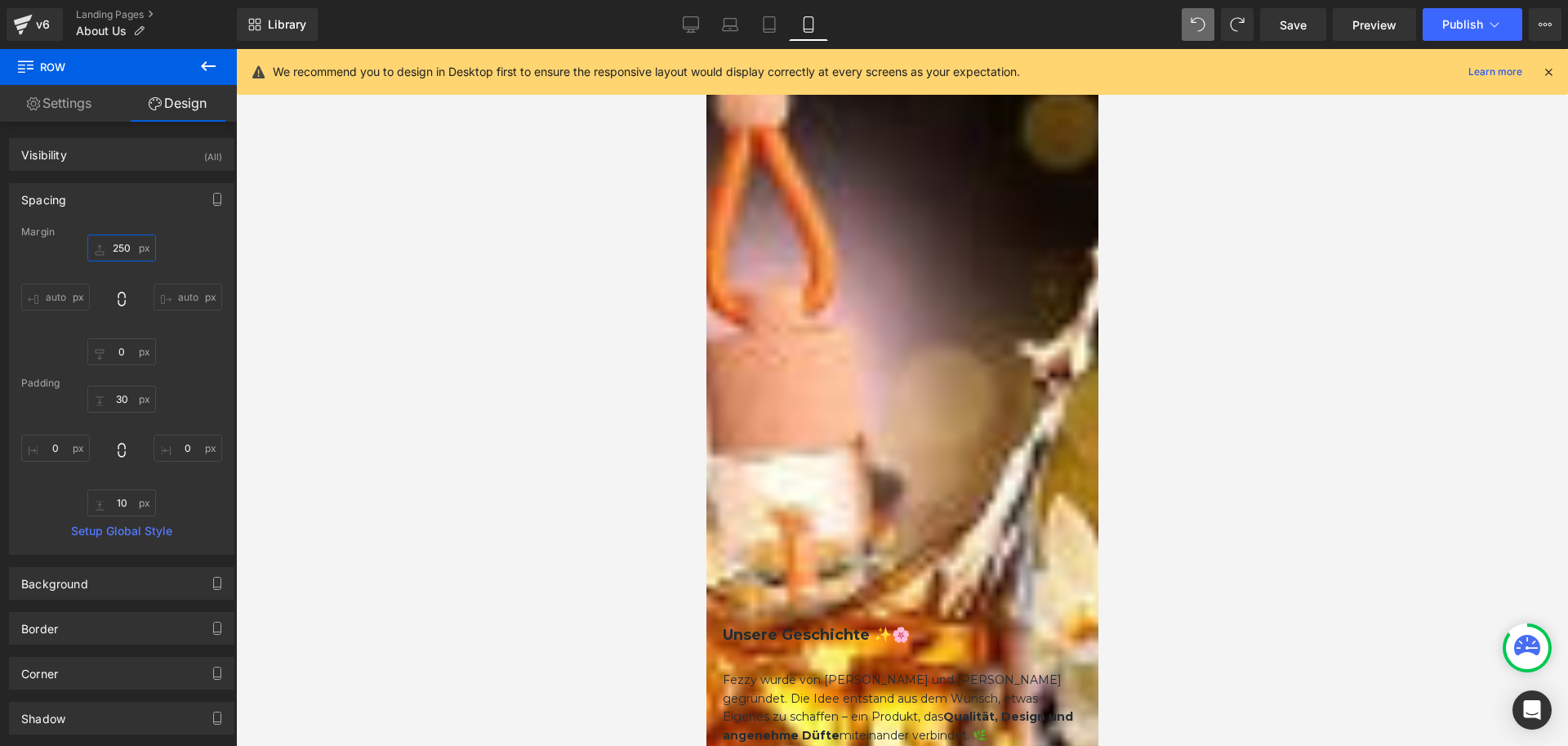
drag, startPoint x: 126, startPoint y: 253, endPoint x: 104, endPoint y: 250, distance: 22.2
click at [104, 250] on input "250" at bounding box center [122, 248] width 68 height 27
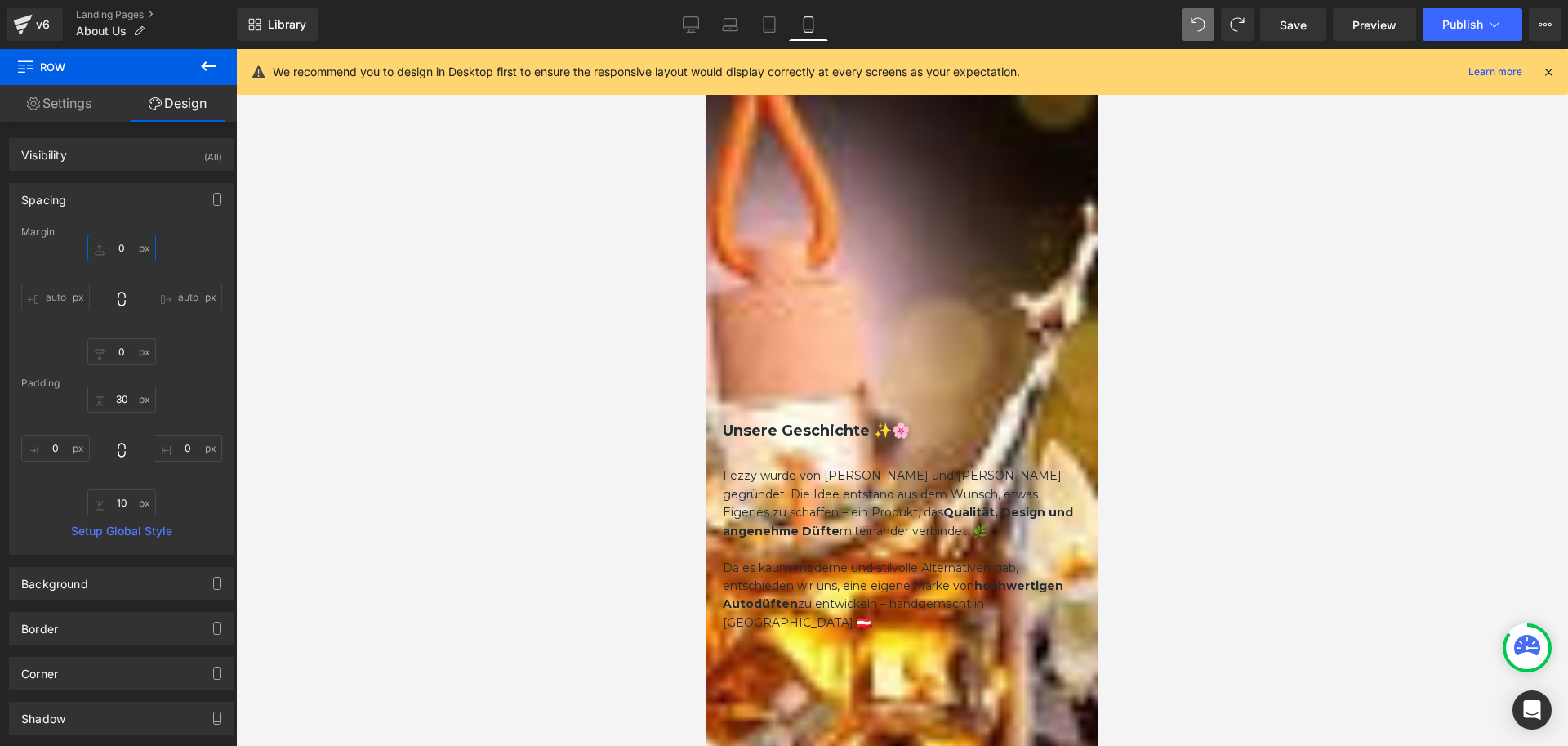
type input "0"
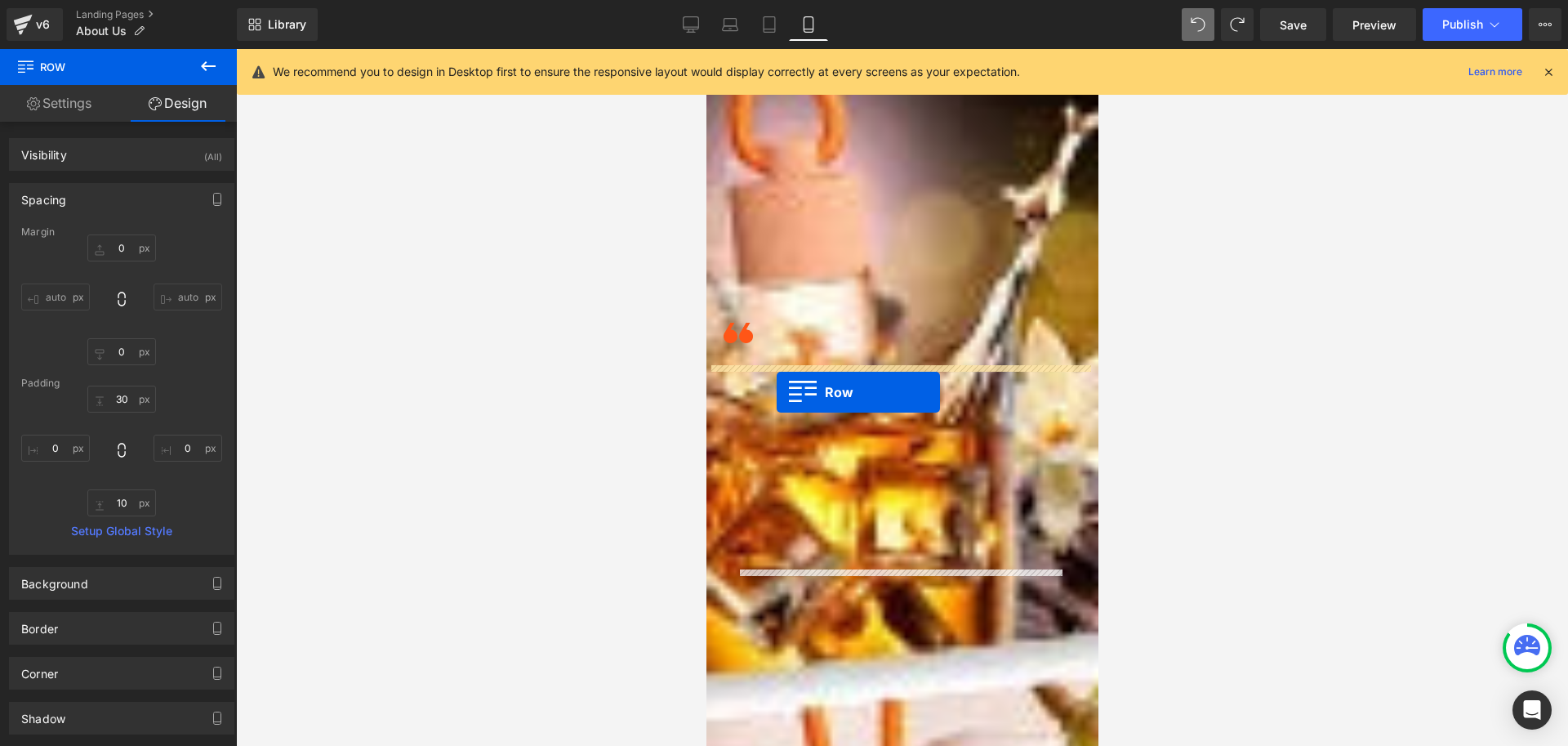
drag, startPoint x: 730, startPoint y: 258, endPoint x: 776, endPoint y: 392, distance: 141.7
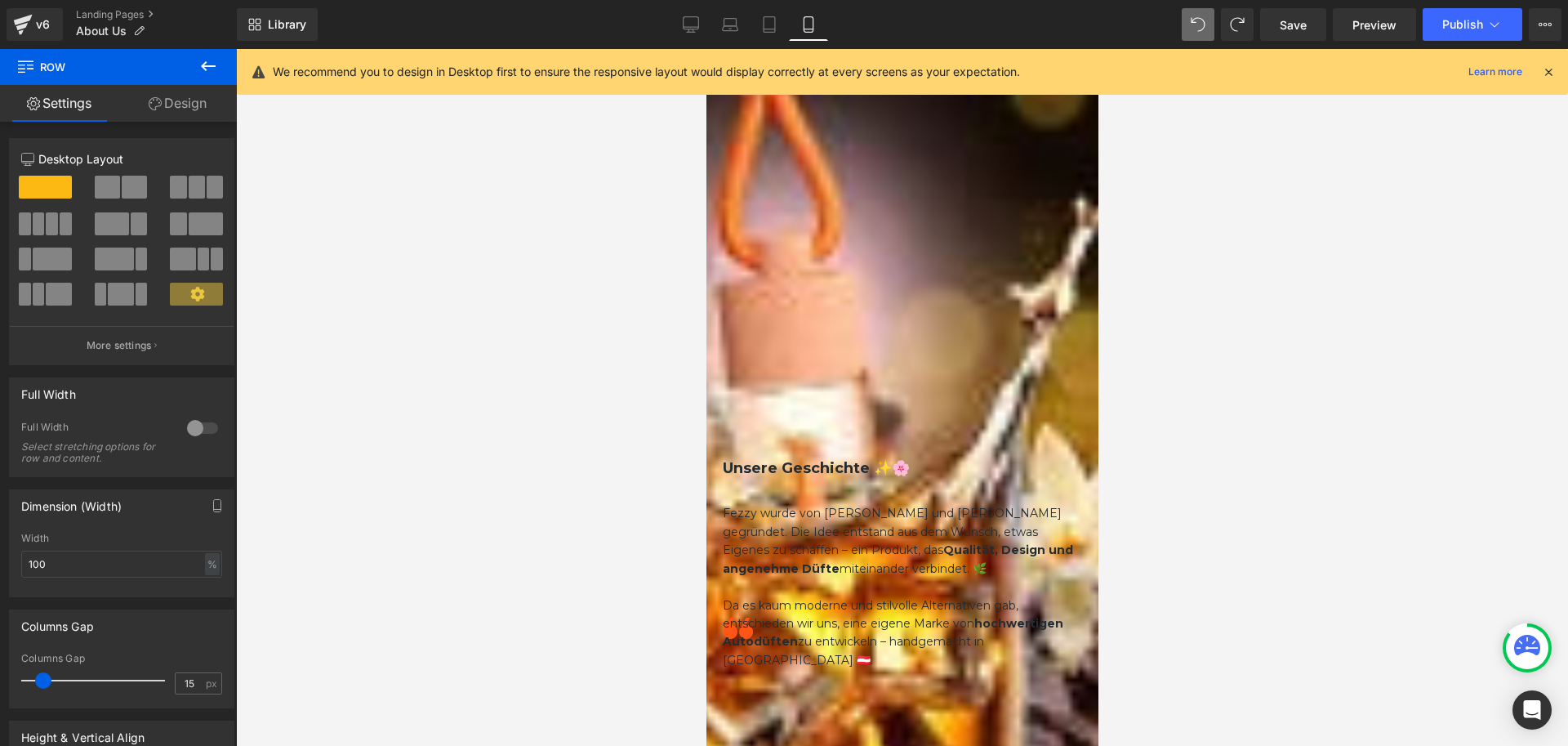
scroll to position [745, 0]
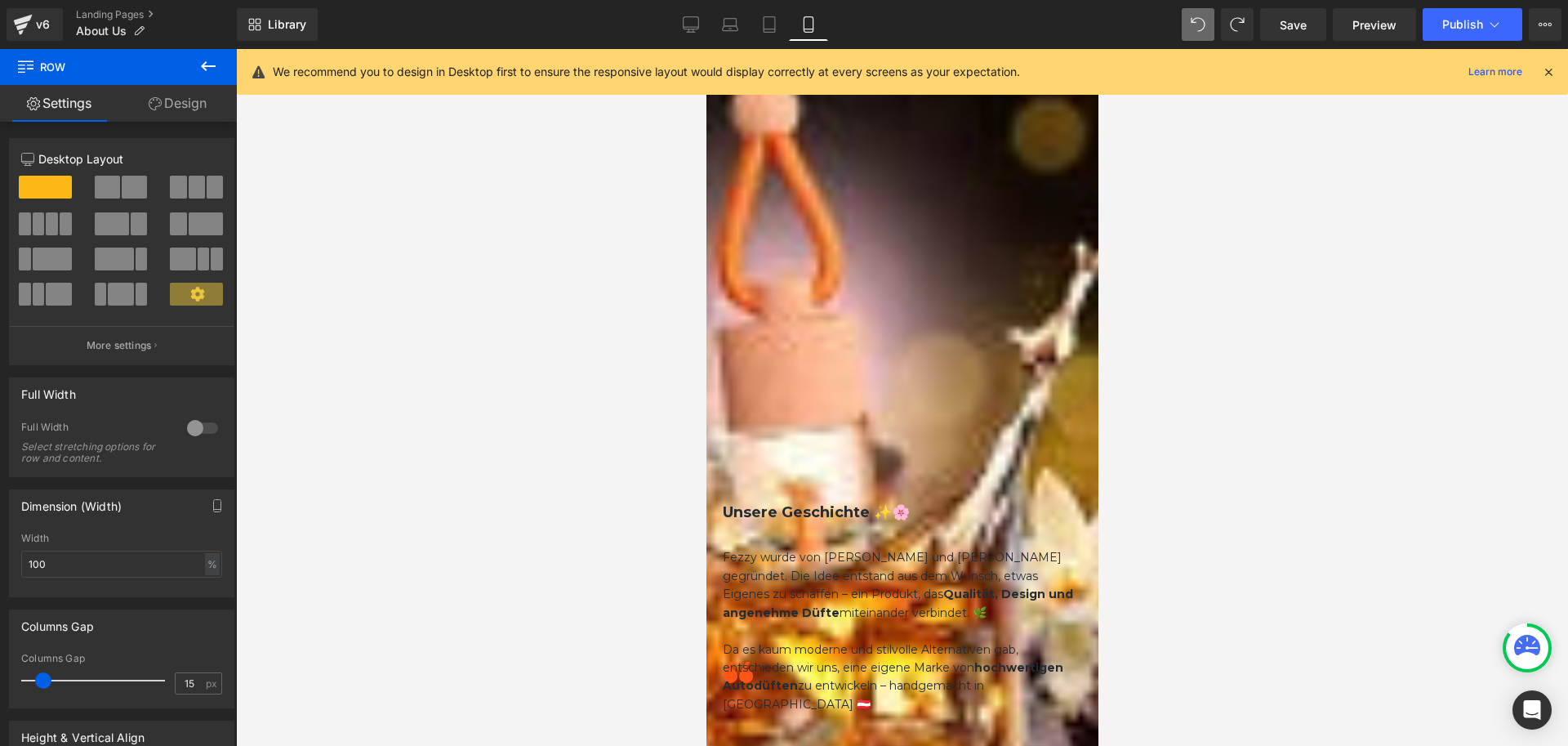
click at [706, 49] on icon at bounding box center [706, 49] width 0 height 0
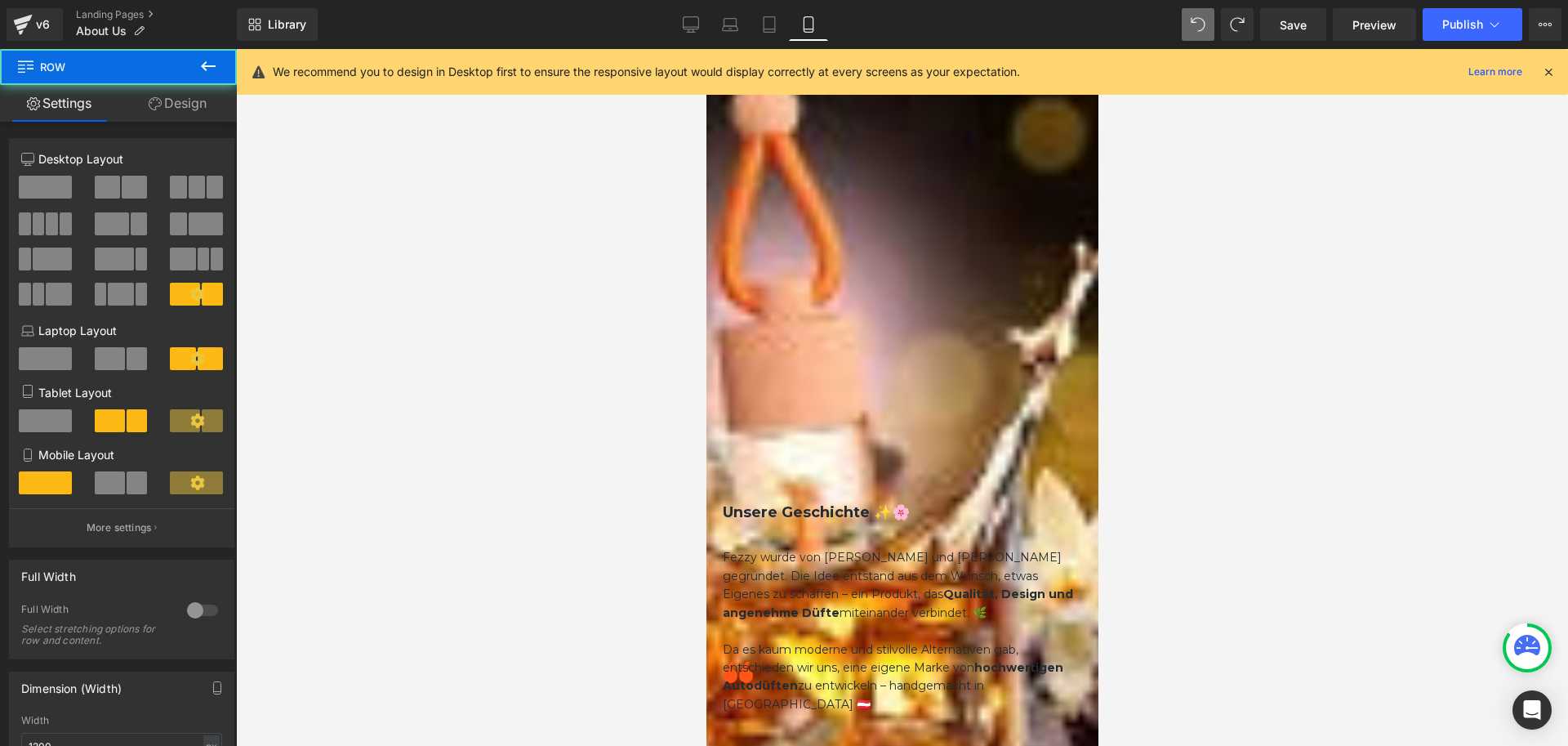
click at [176, 91] on link "Design" at bounding box center [177, 103] width 118 height 37
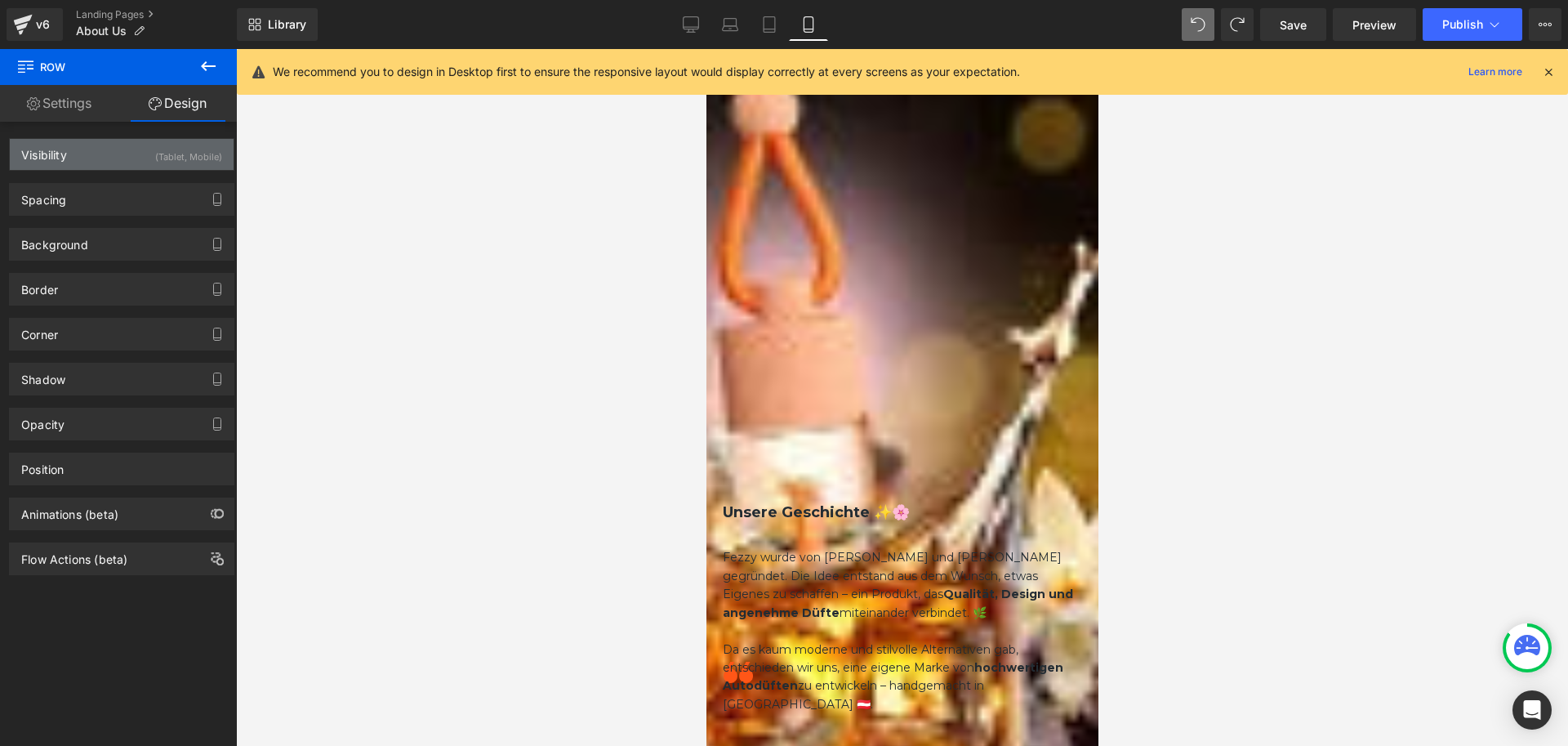
type input "0"
type input "20"
type input "10"
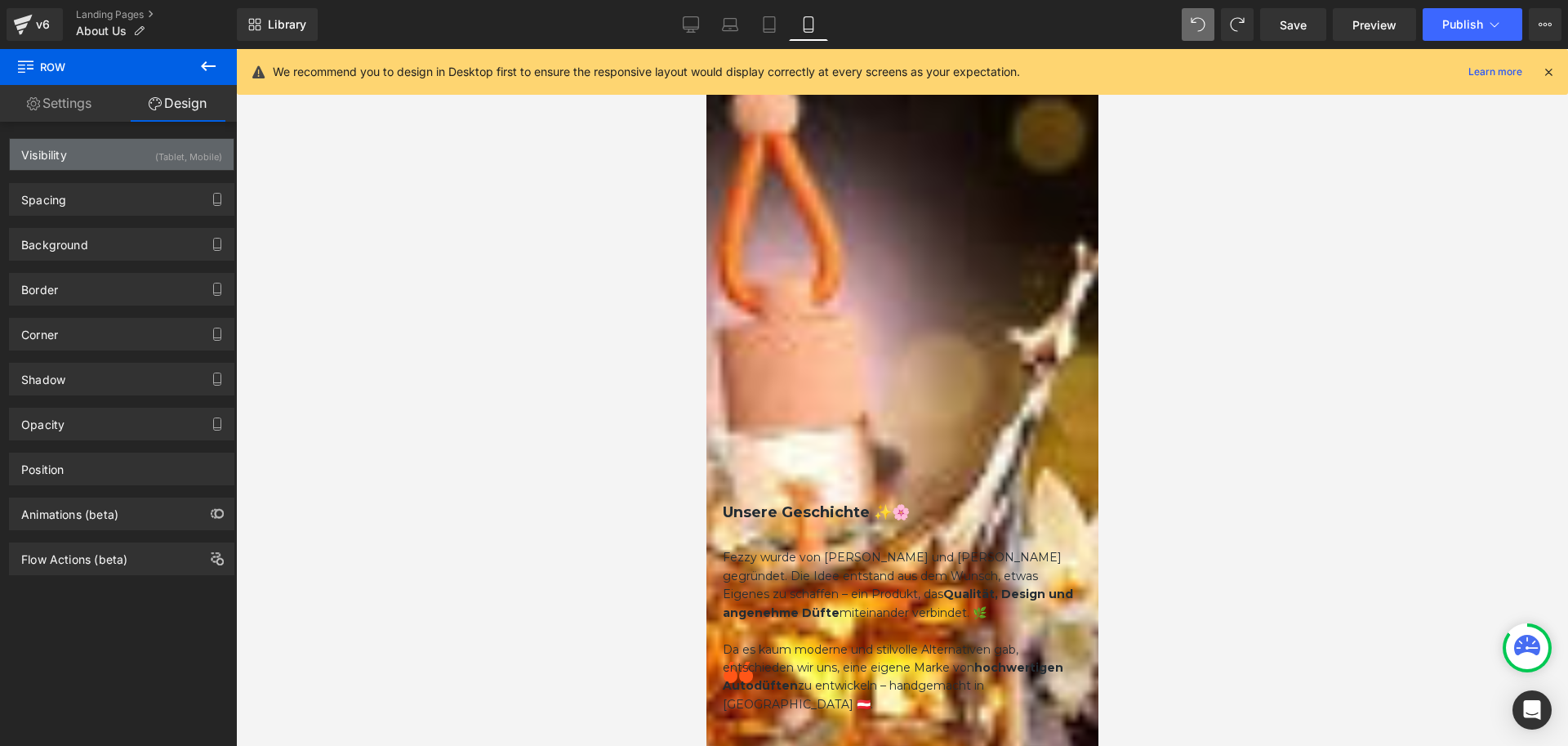
type input "20"
click at [91, 147] on div "Visibility (Tablet, Mobile)" at bounding box center [122, 154] width 224 height 31
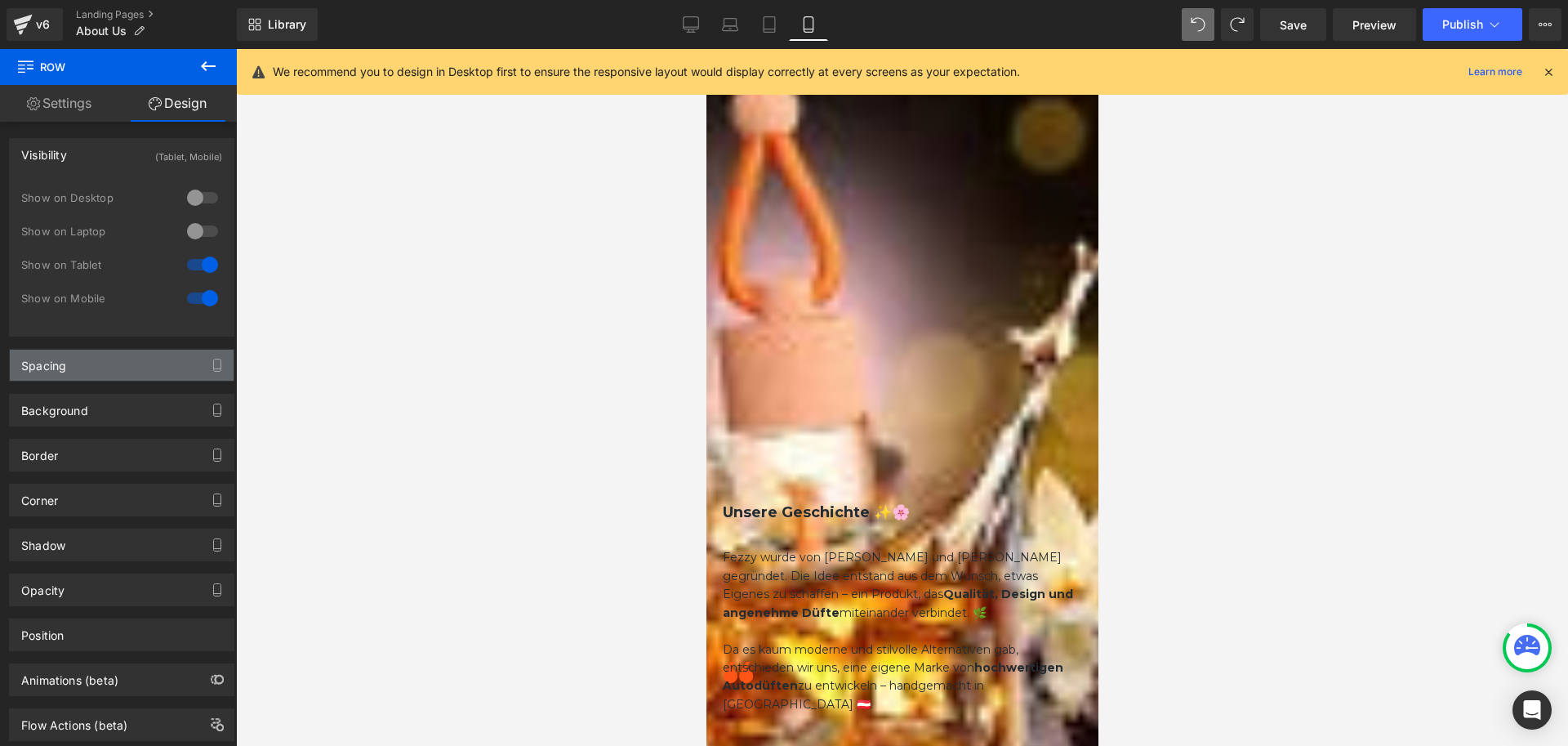
click at [58, 362] on div "Spacing" at bounding box center [43, 361] width 45 height 23
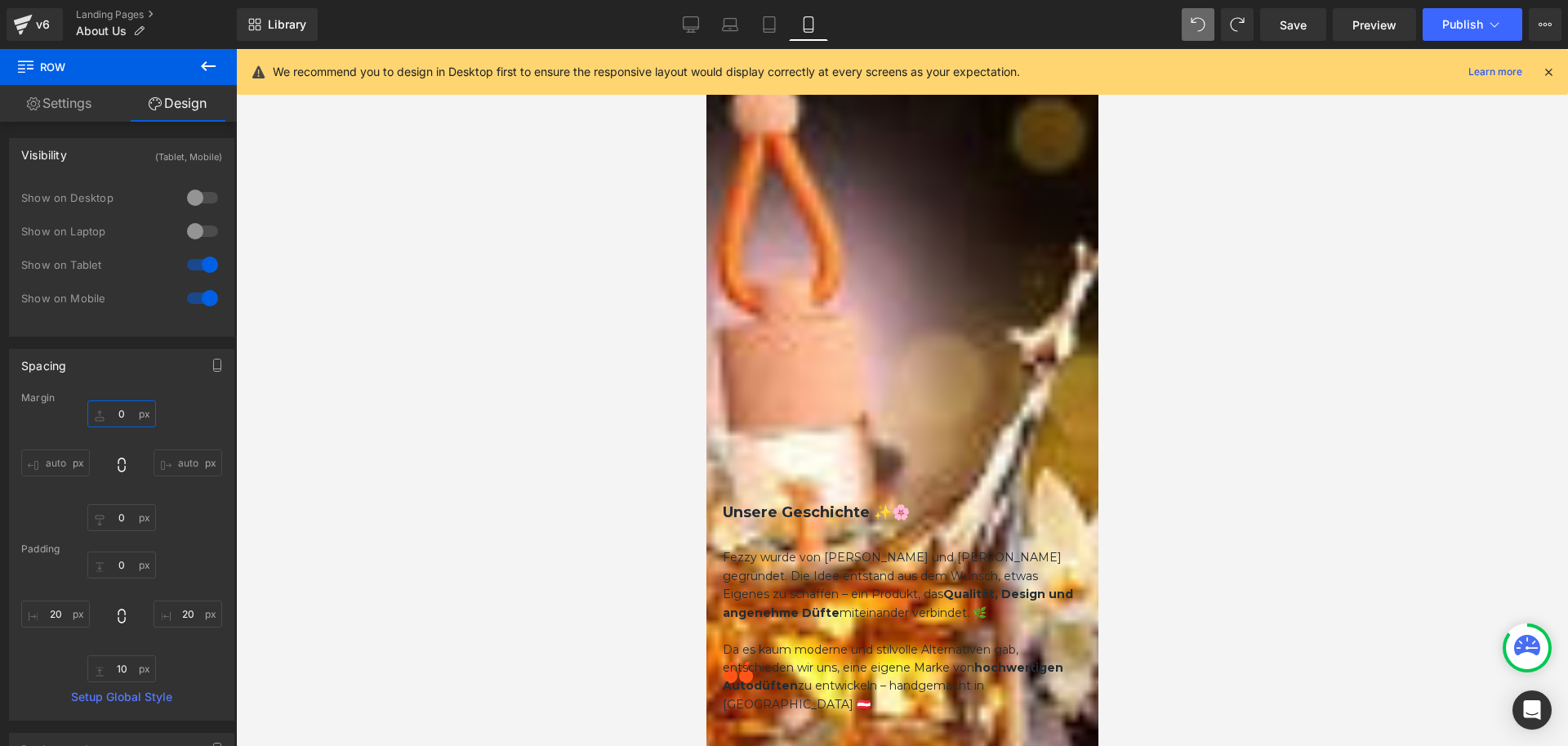
click at [118, 416] on input "0" at bounding box center [122, 413] width 68 height 27
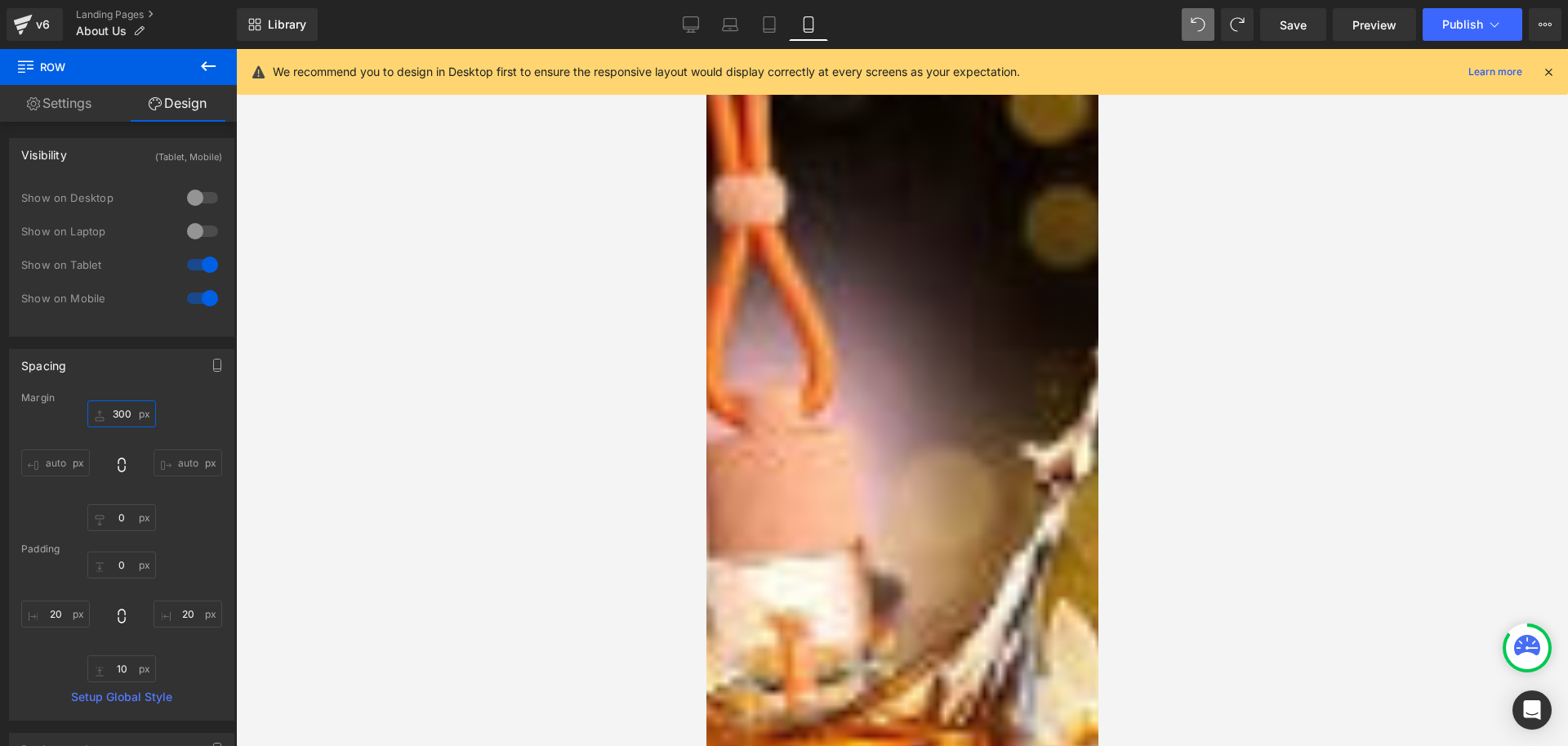
type input "300"
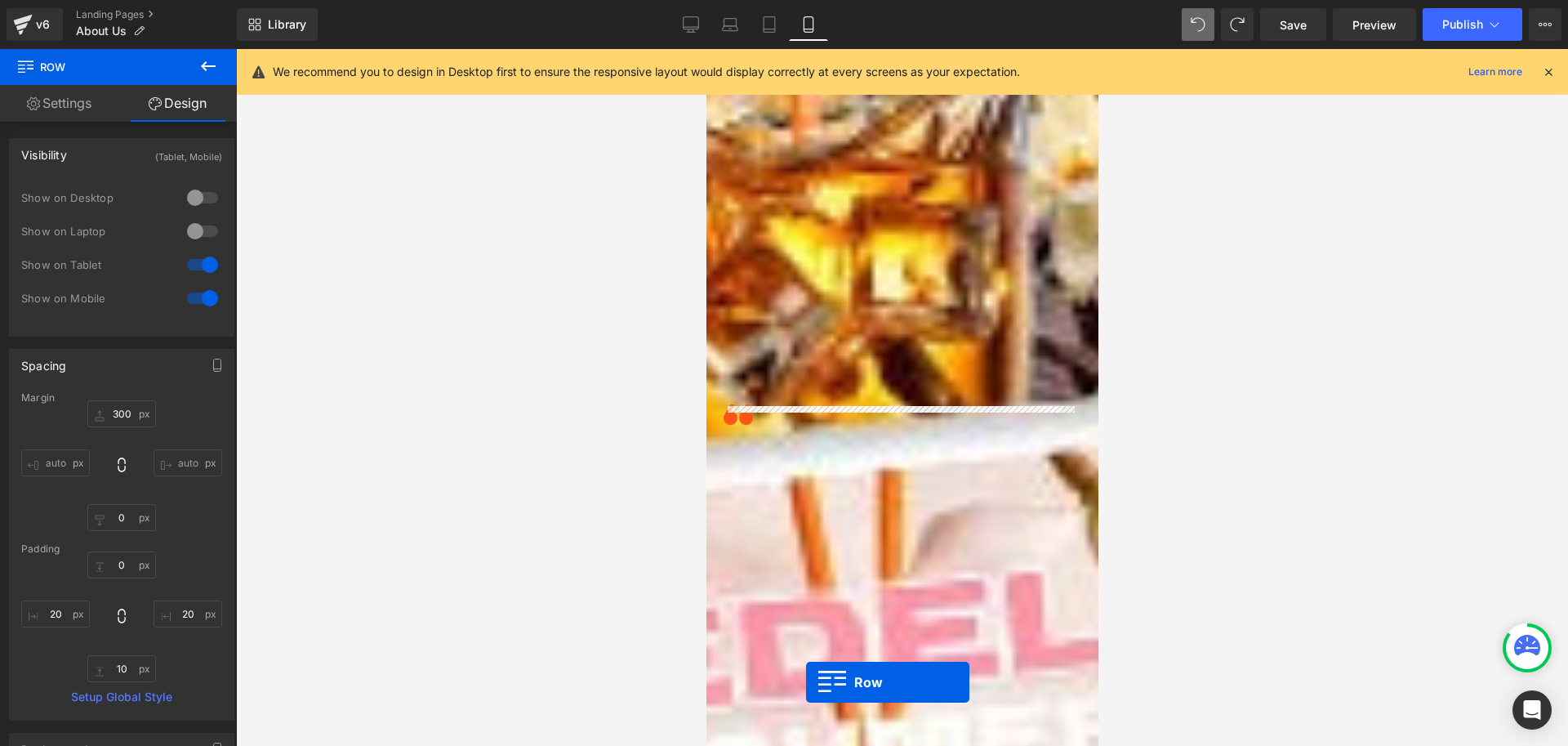
scroll to position [1300, 0]
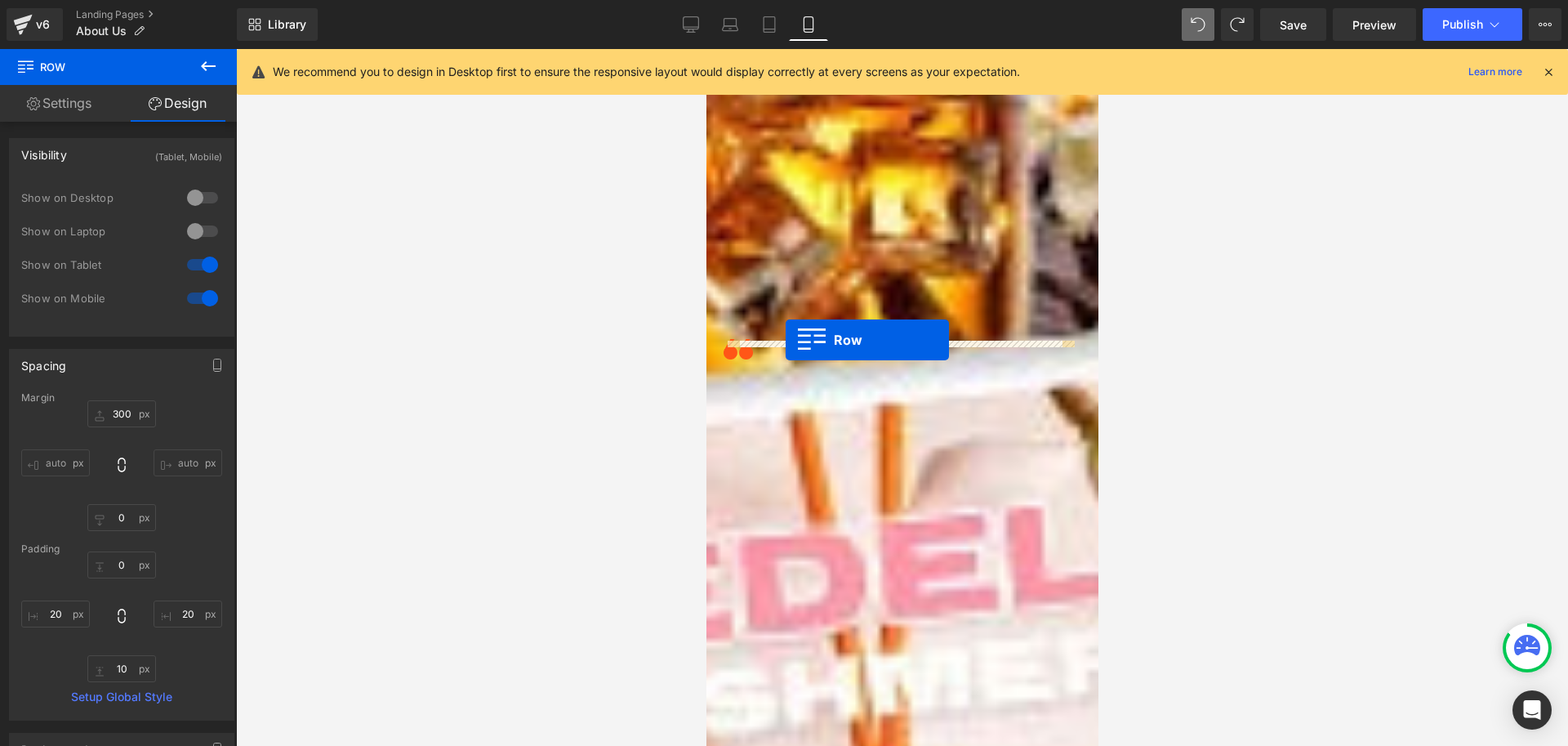
drag, startPoint x: 734, startPoint y: 175, endPoint x: 785, endPoint y: 340, distance: 172.7
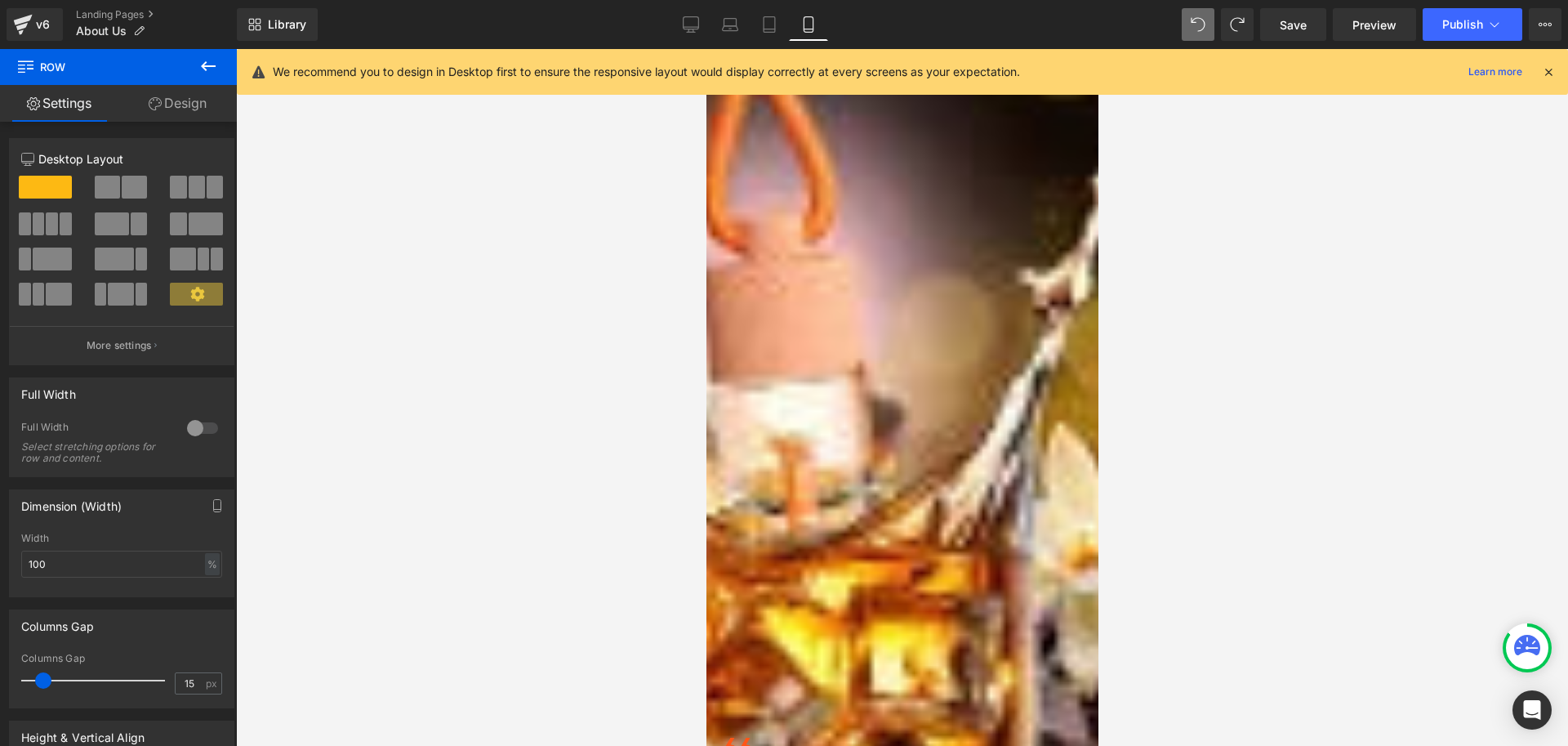
scroll to position [892, 0]
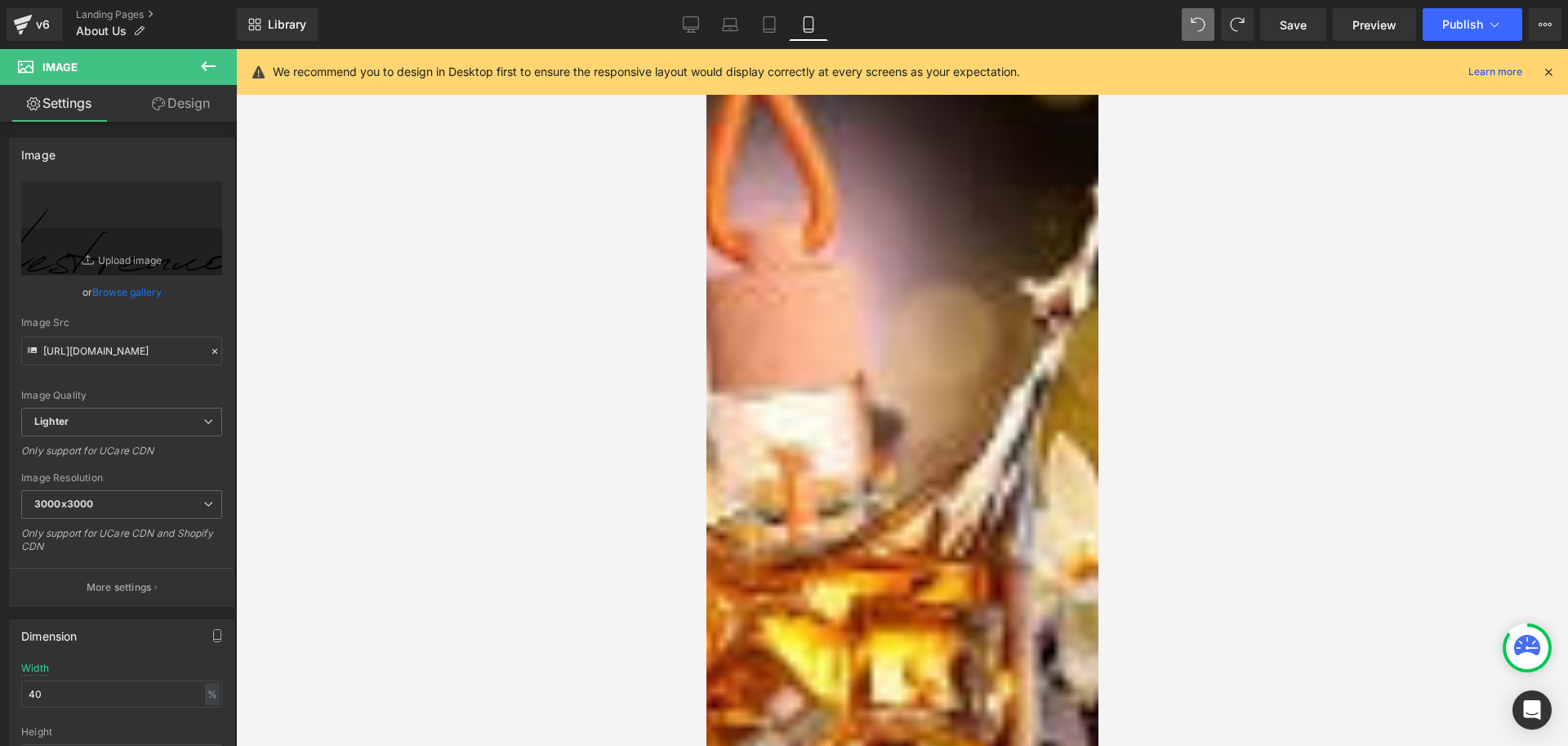
drag, startPoint x: 866, startPoint y: 473, endPoint x: 754, endPoint y: 470, distance: 112.0
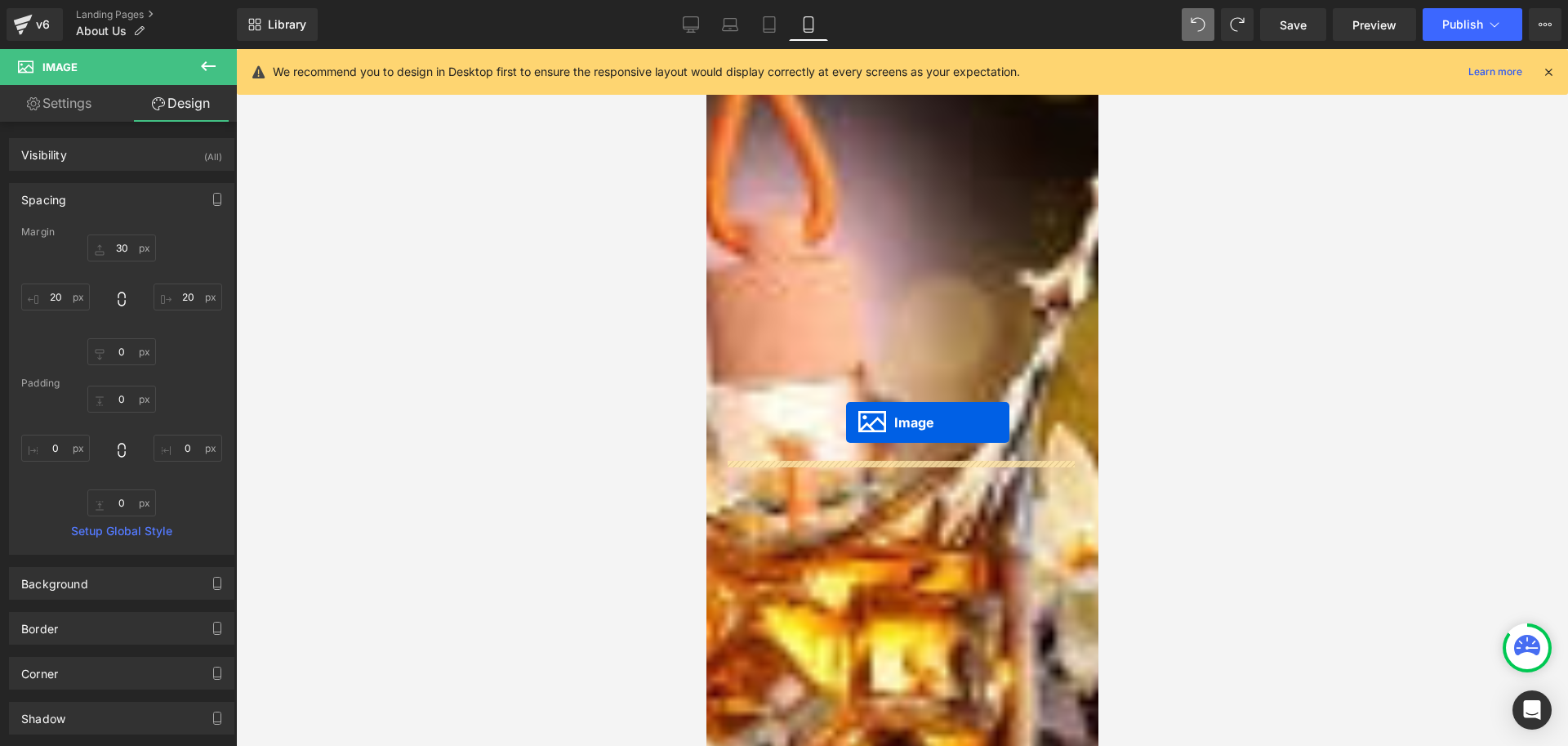
drag, startPoint x: 867, startPoint y: 469, endPoint x: 846, endPoint y: 422, distance: 51.5
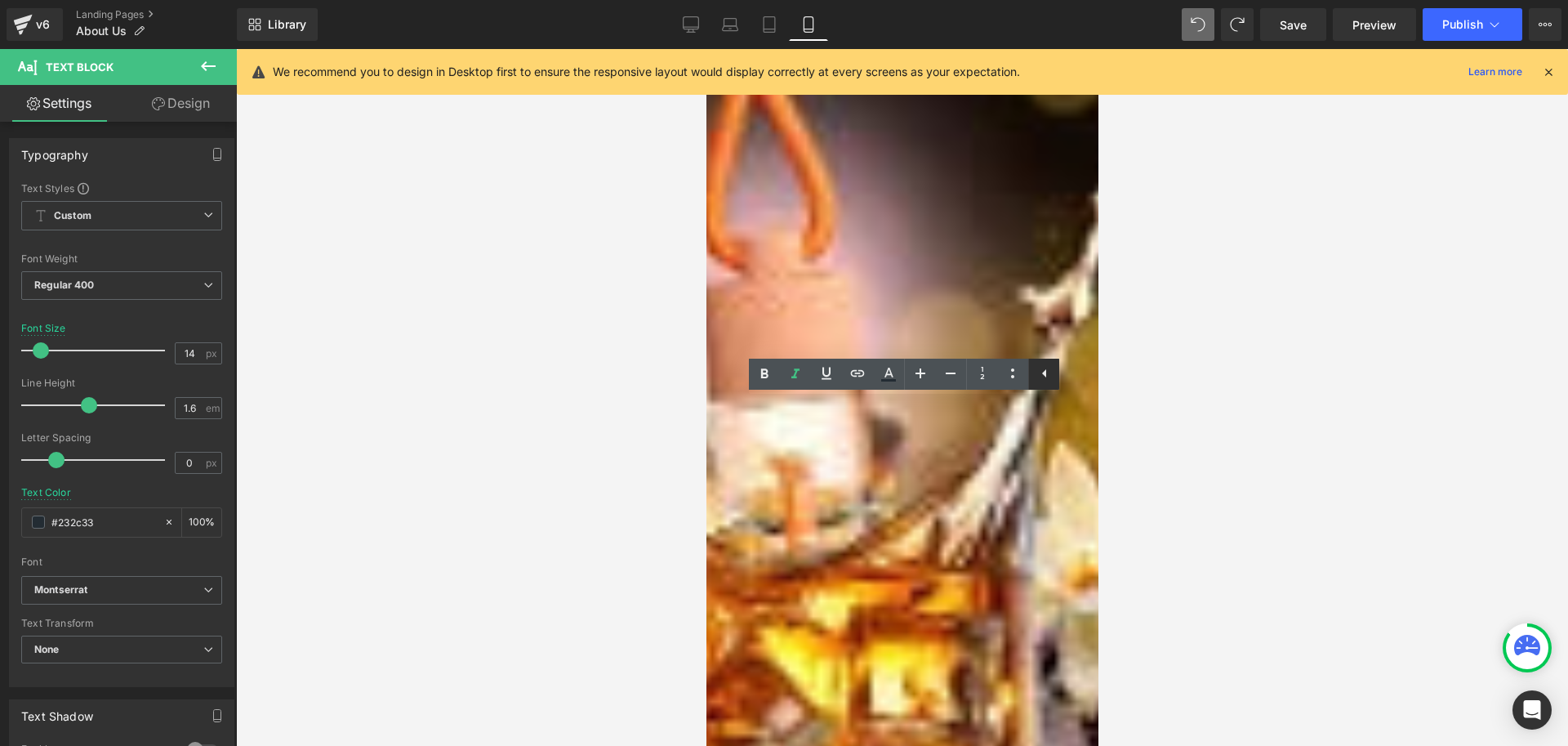
click at [0, 0] on icon at bounding box center [0, 0] width 0 height 0
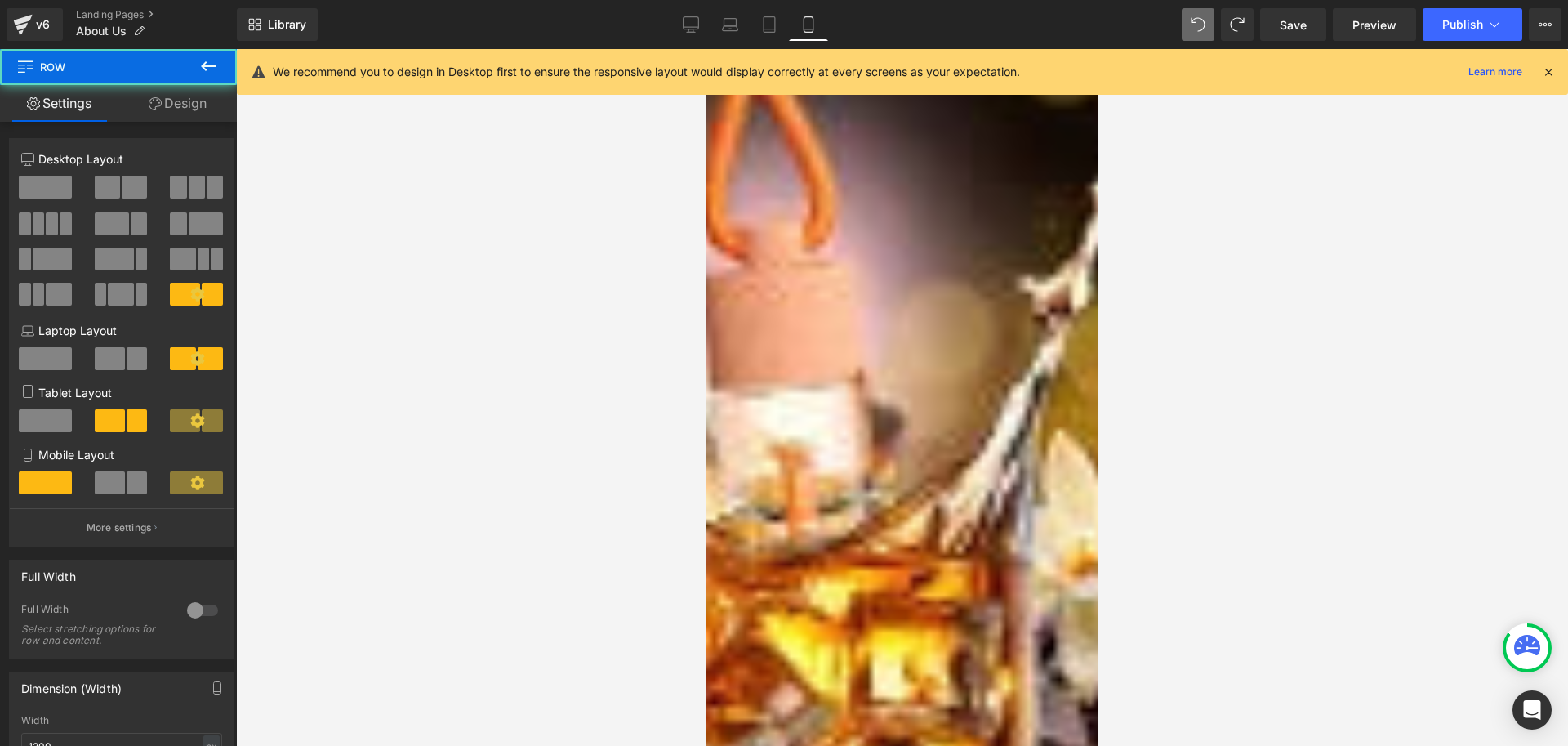
drag, startPoint x: 739, startPoint y: 435, endPoint x: 724, endPoint y: 450, distance: 21.2
click at [725, 582] on span at bounding box center [902, 582] width 359 height 0
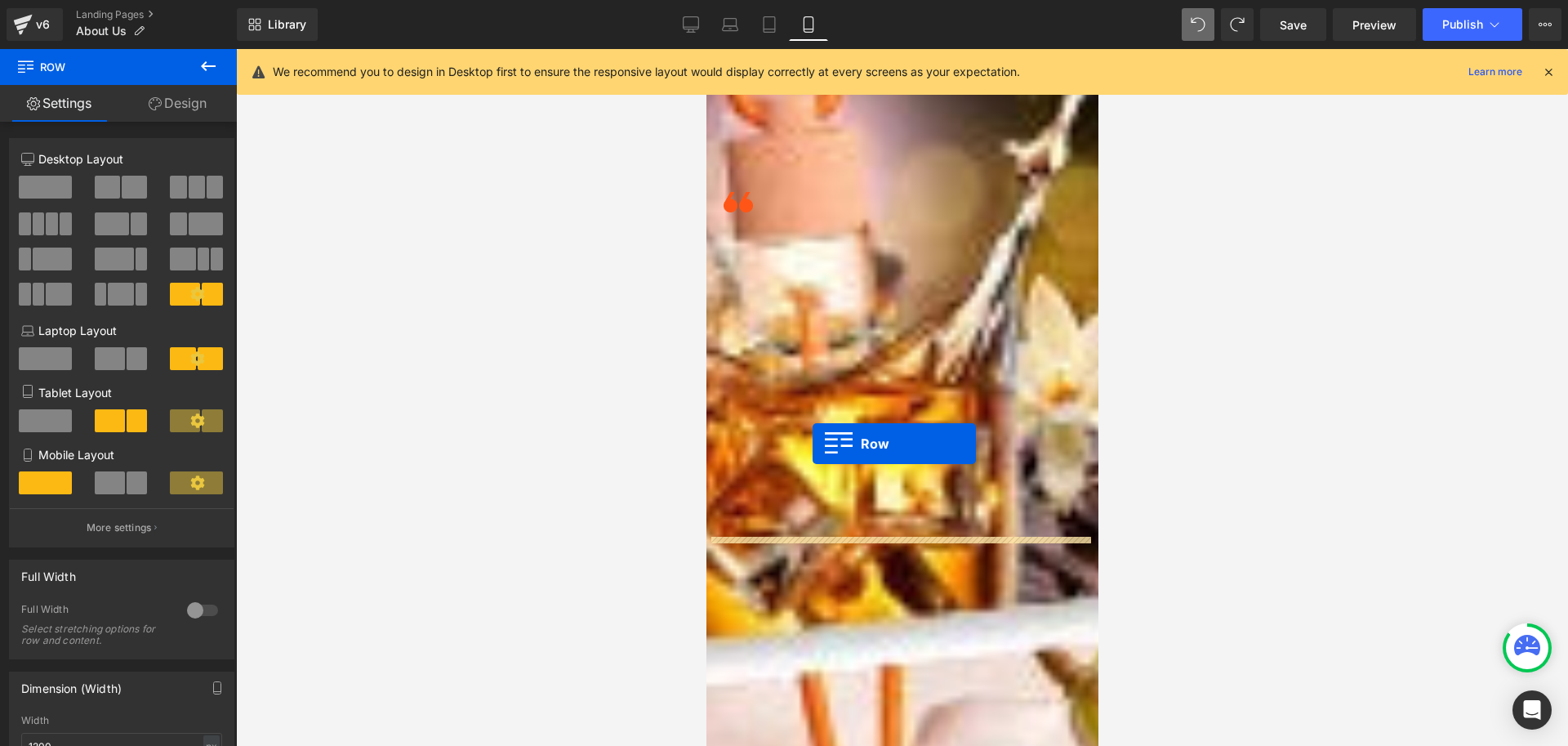
drag, startPoint x: 713, startPoint y: 434, endPoint x: 812, endPoint y: 444, distance: 99.5
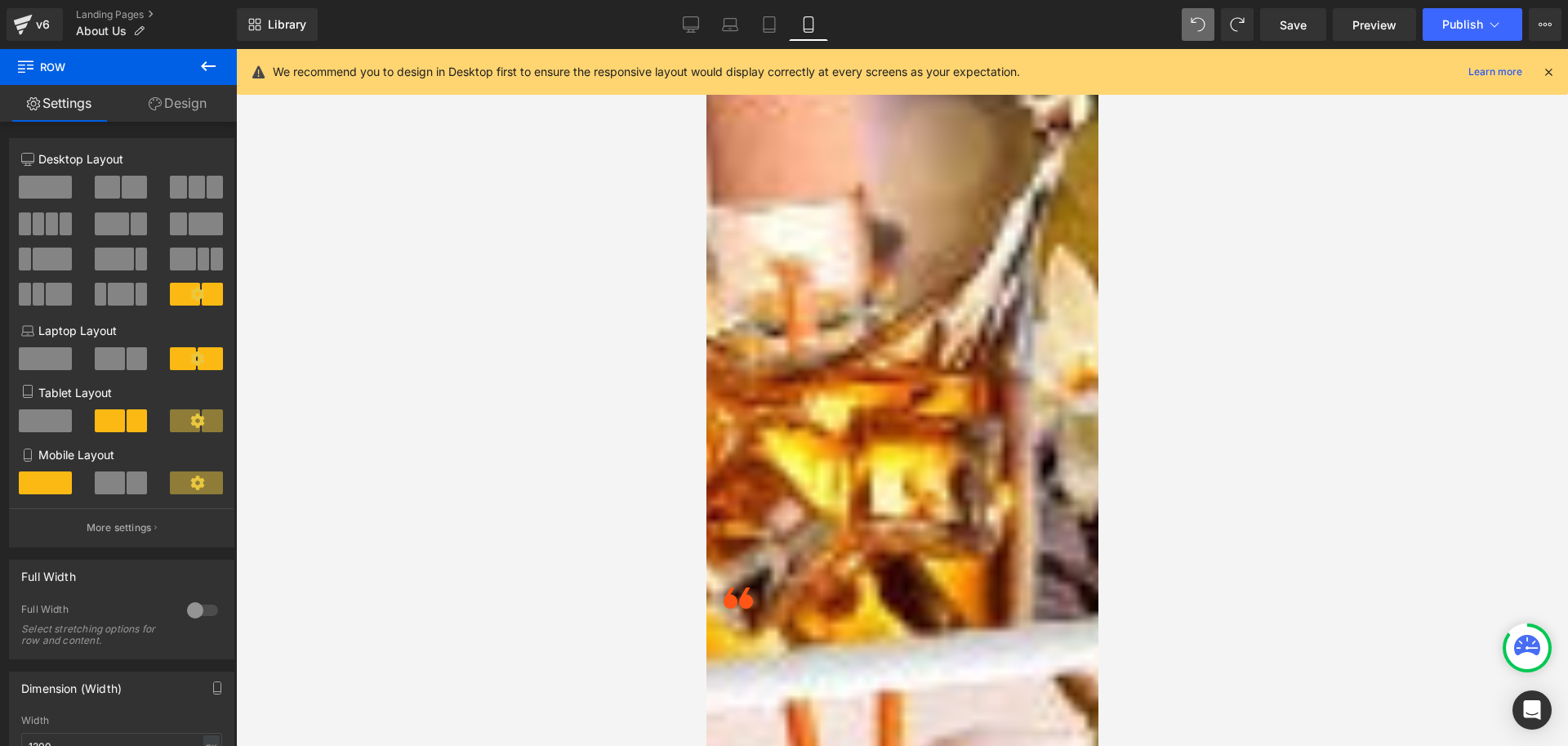
scroll to position [1029, 0]
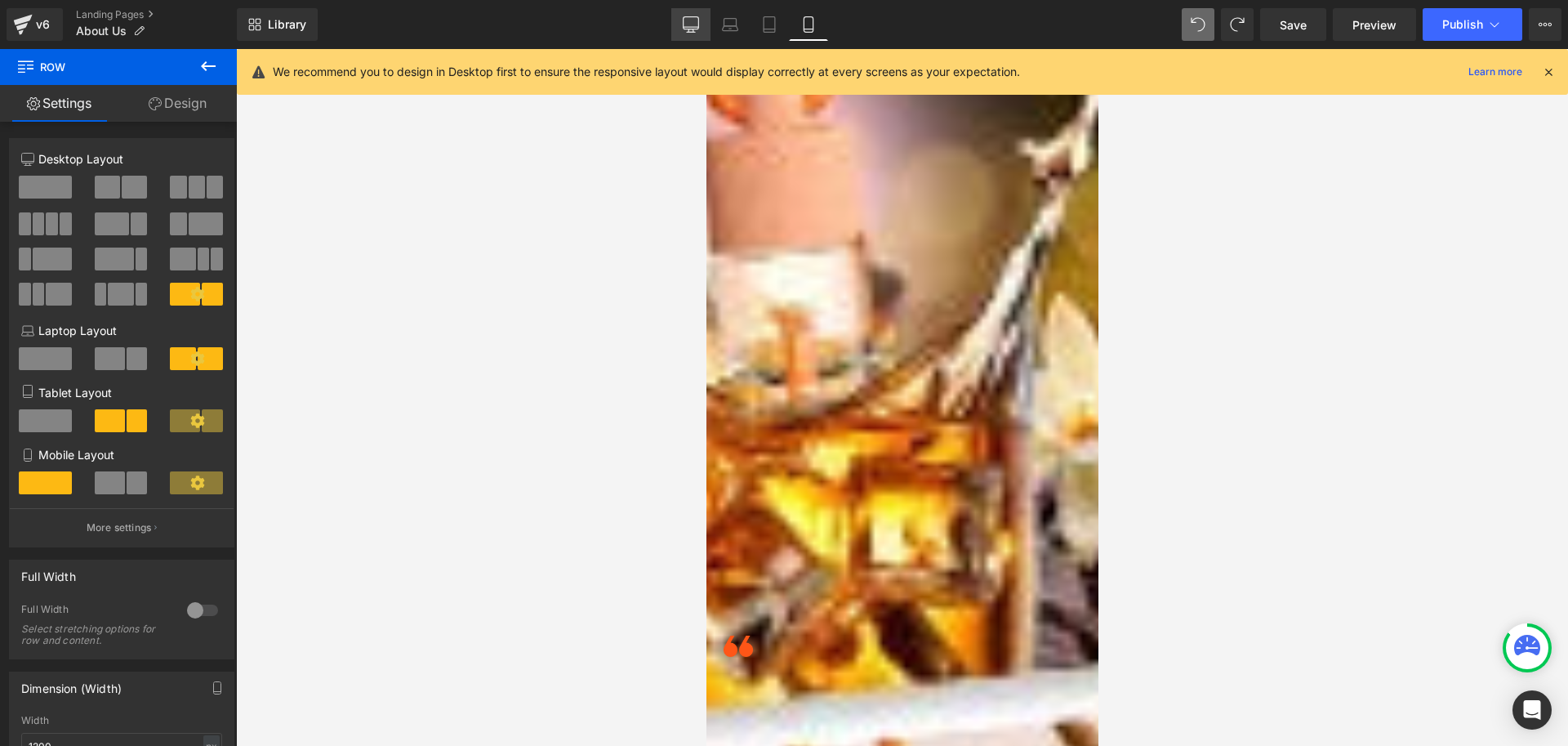
click at [688, 25] on icon at bounding box center [691, 25] width 17 height 17
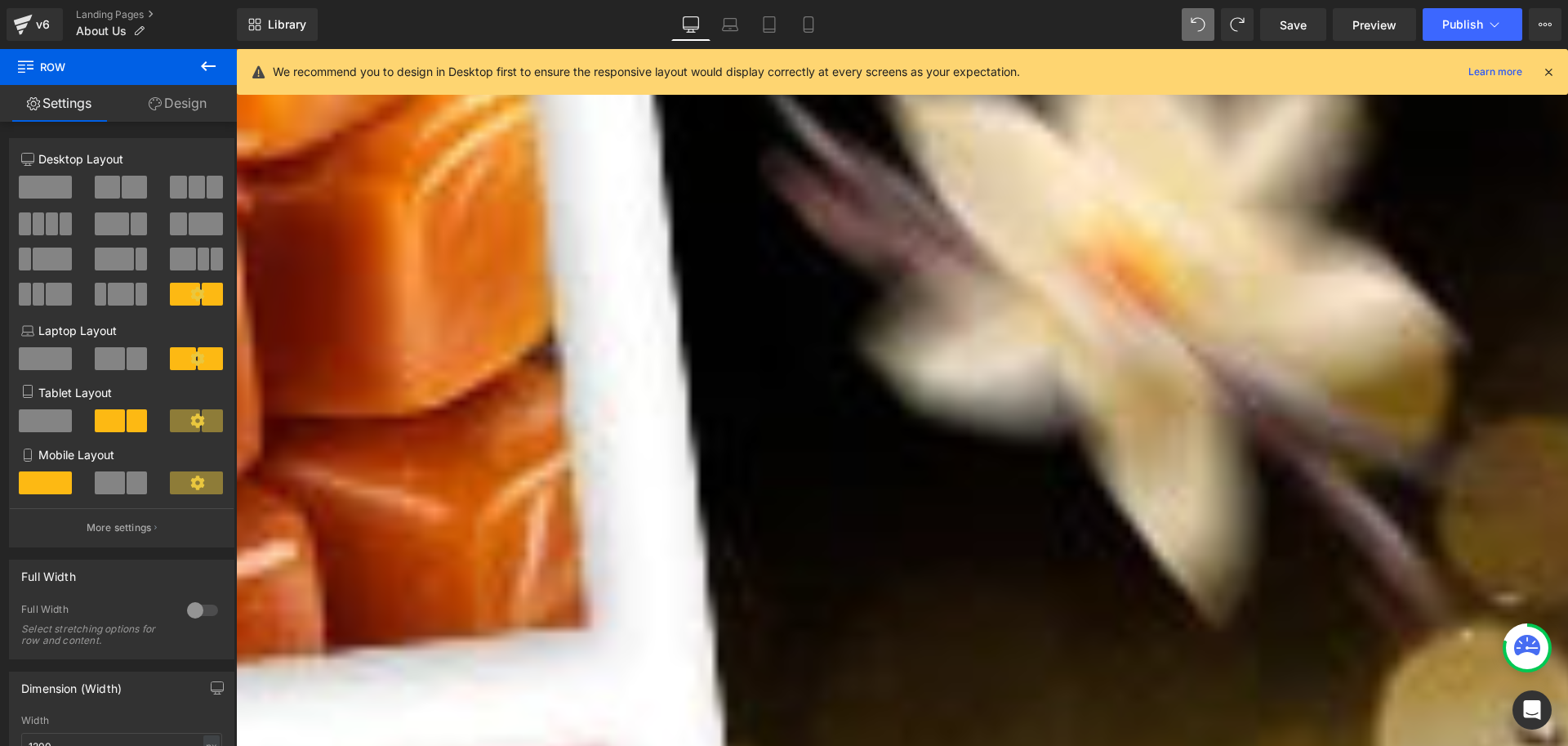
scroll to position [572, 0]
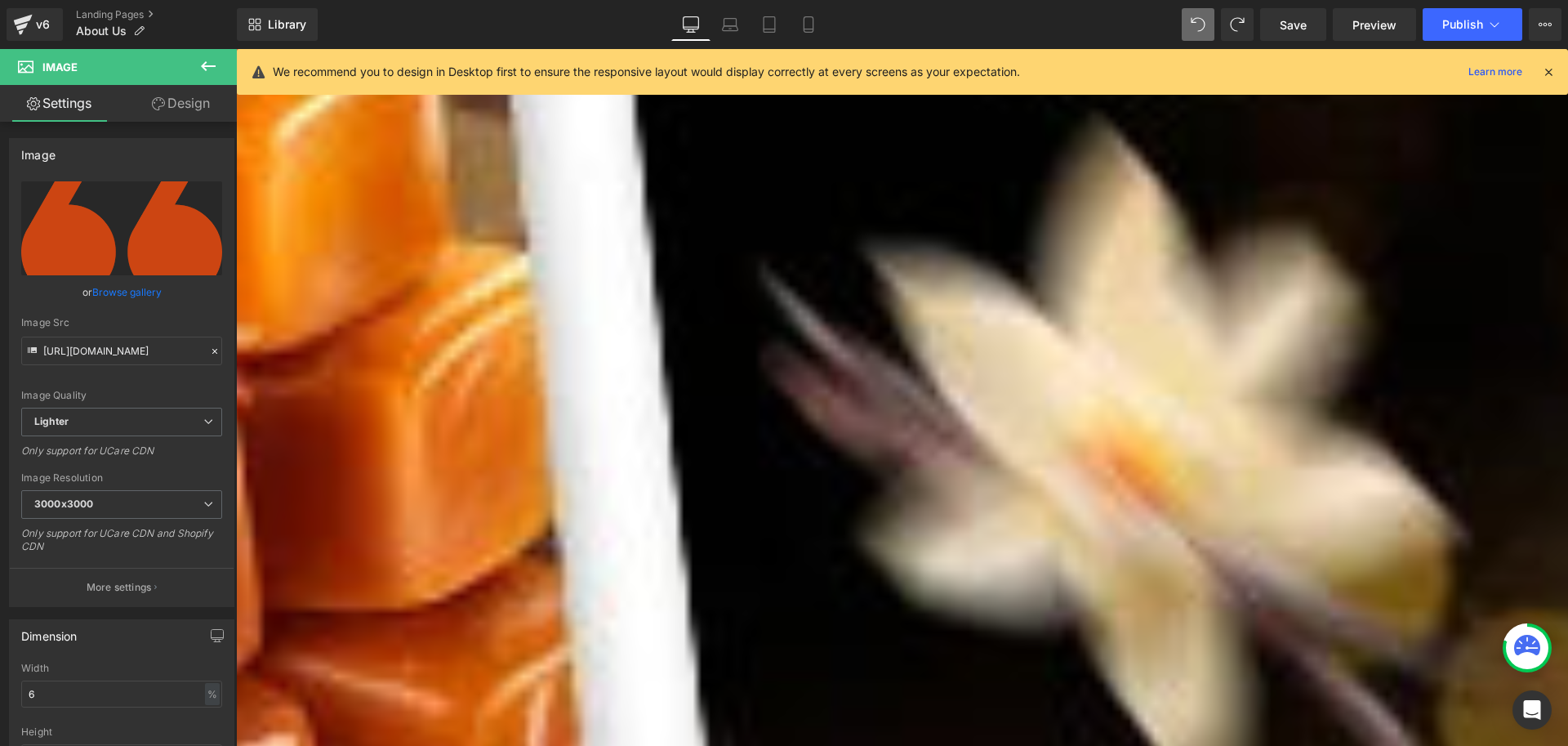
click at [236, 49] on icon at bounding box center [236, 49] width 0 height 0
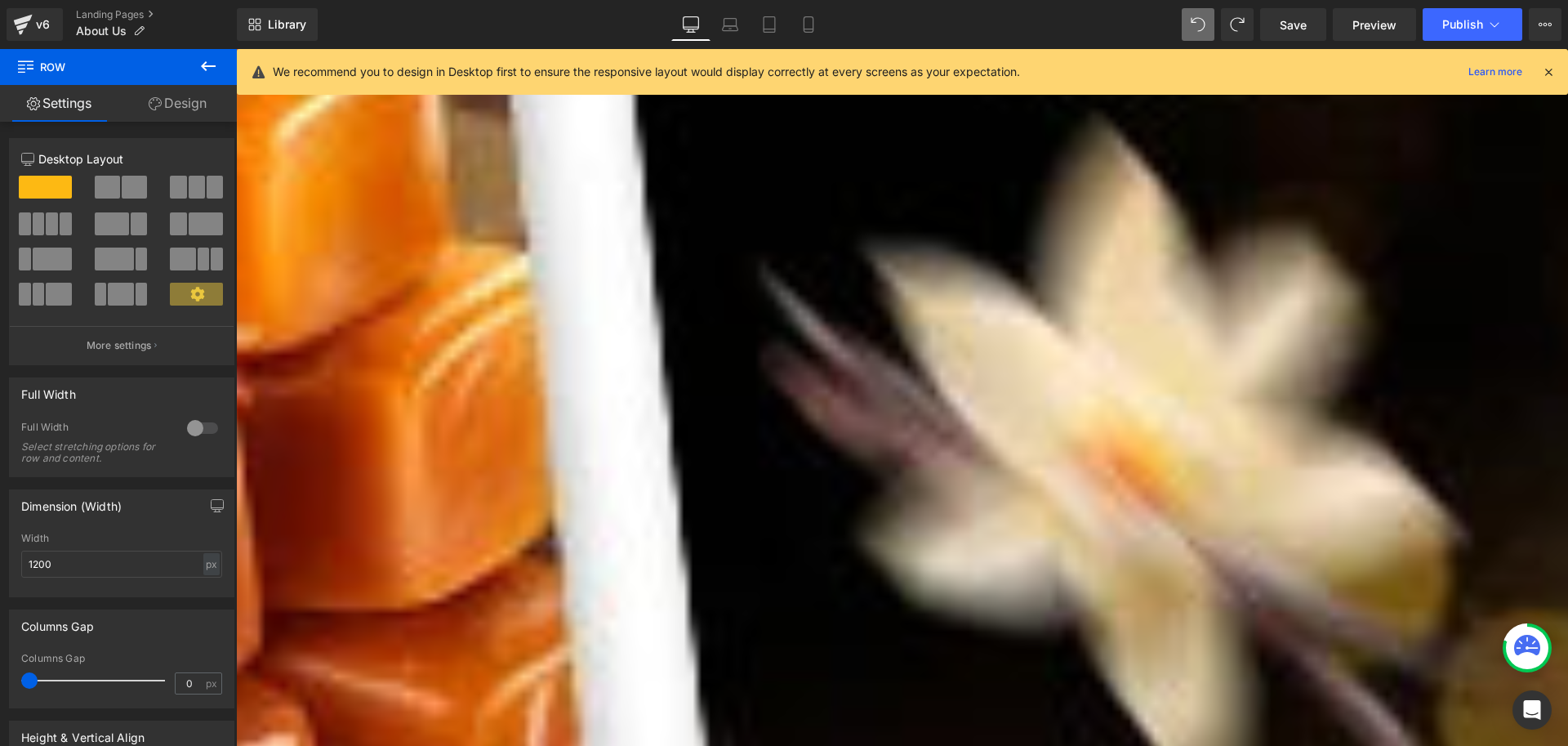
click at [236, 49] on icon at bounding box center [236, 49] width 0 height 0
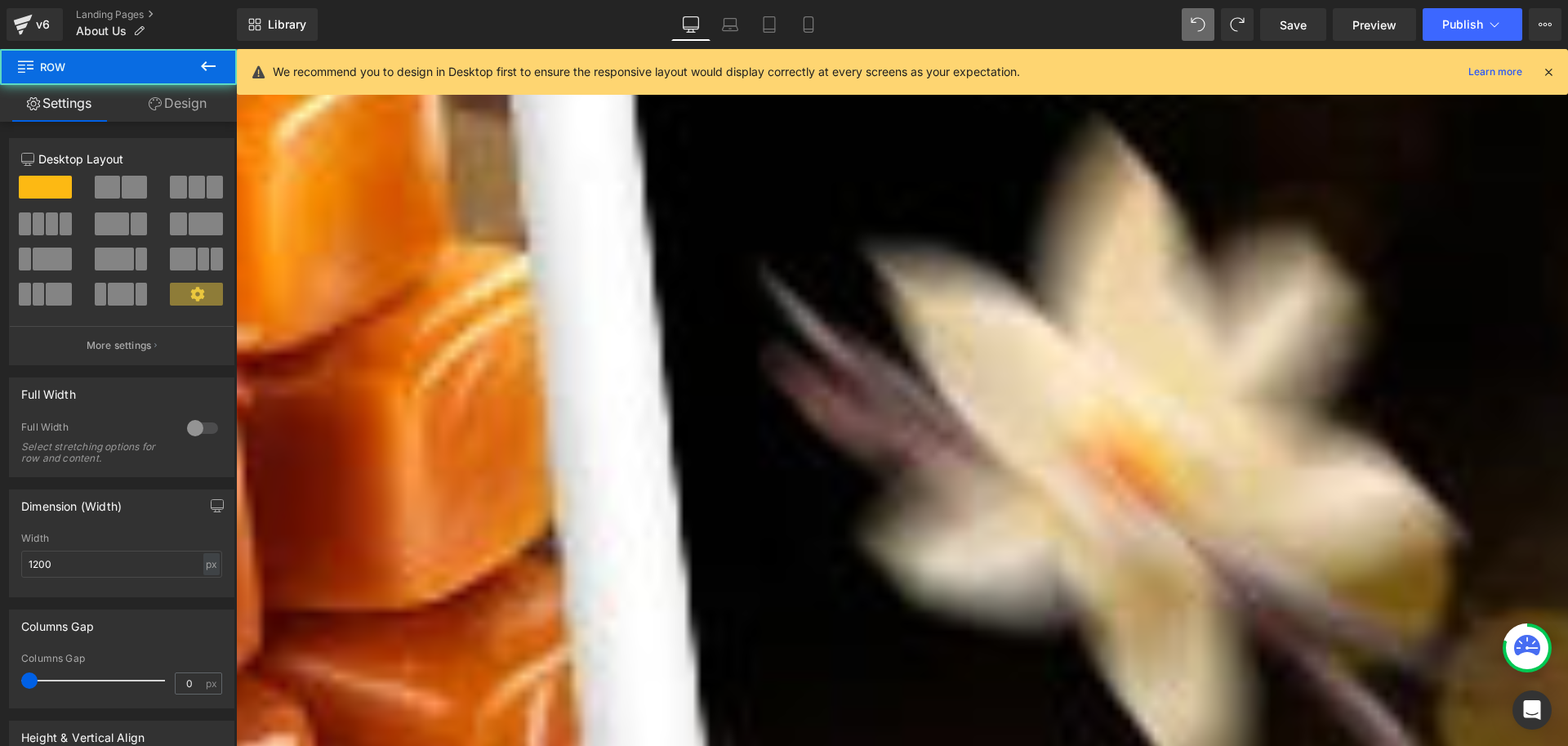
click at [236, 49] on icon at bounding box center [236, 49] width 0 height 0
drag, startPoint x: 809, startPoint y: 27, endPoint x: 109, endPoint y: 56, distance: 700.6
click at [809, 27] on icon at bounding box center [808, 25] width 17 height 17
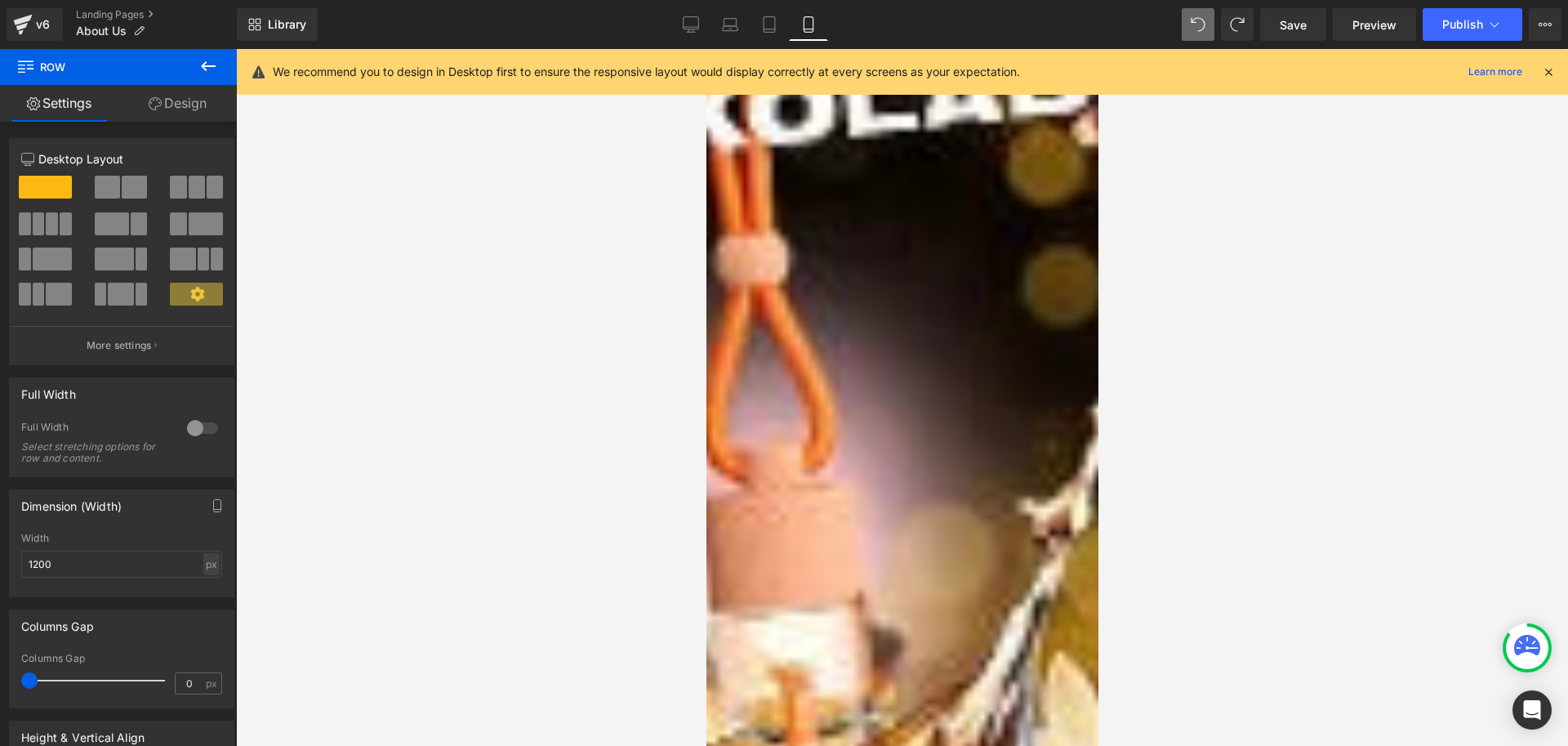
scroll to position [735, 0]
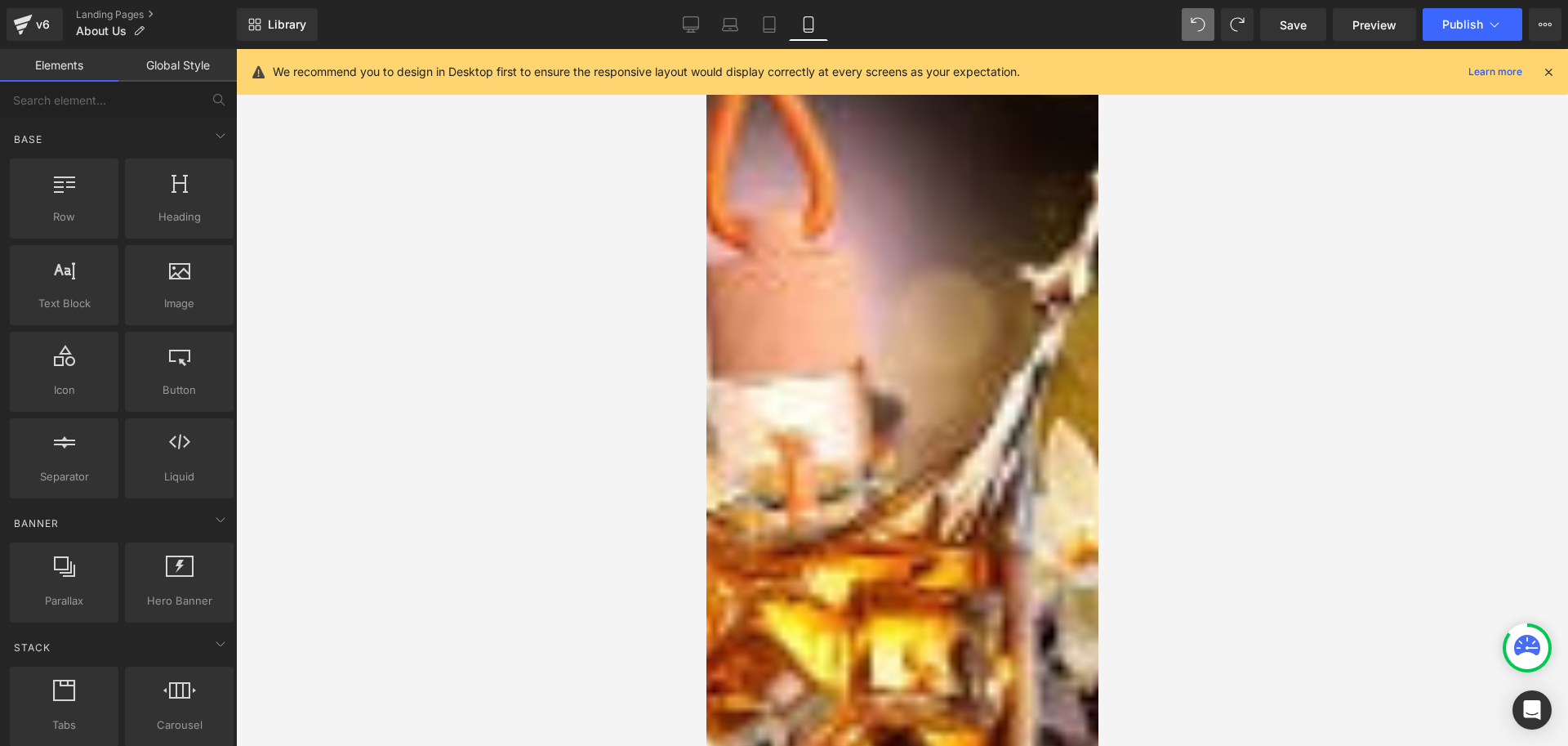
scroll to position [981, 0]
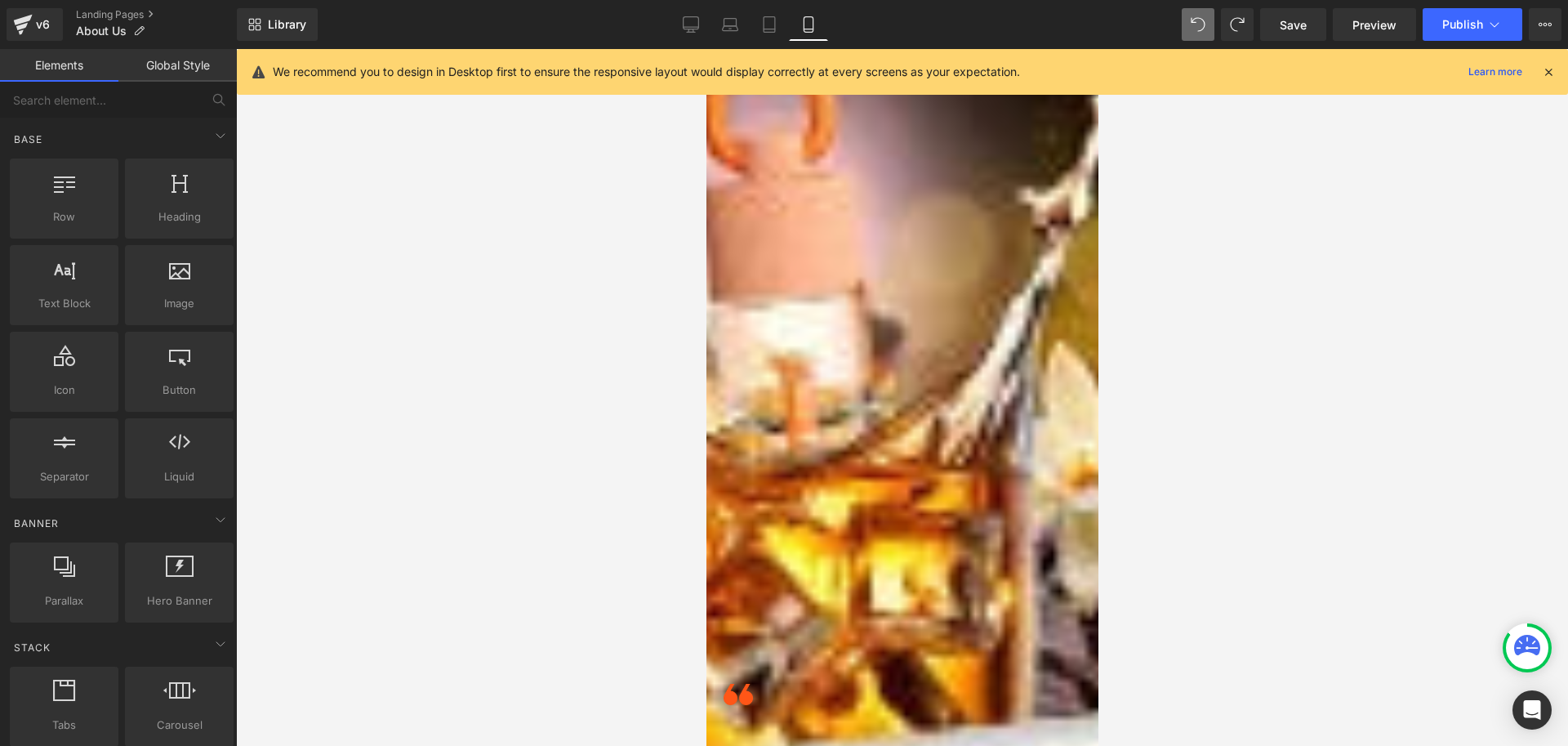
click at [823, 494] on span at bounding box center [902, 494] width 359 height 0
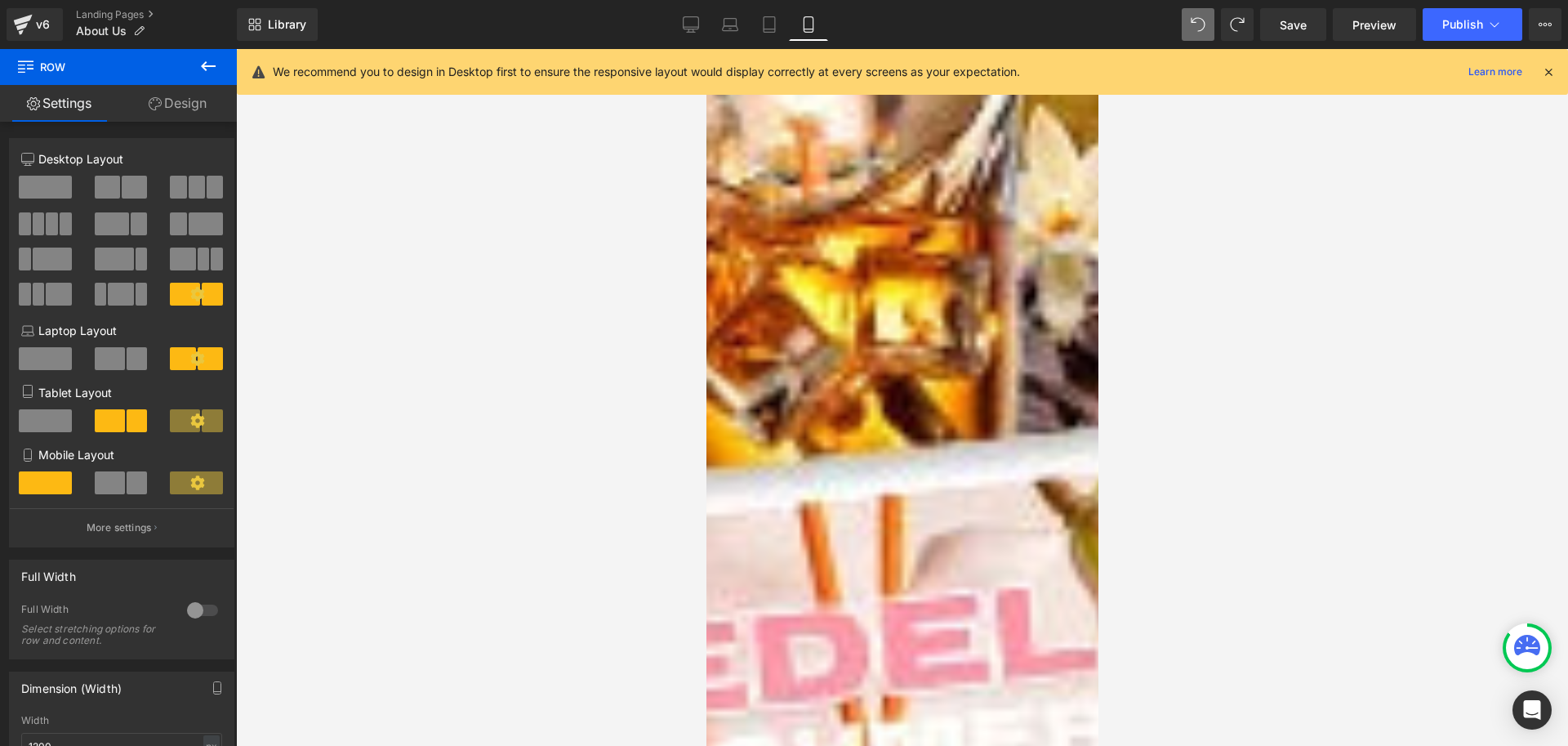
scroll to position [1001, 0]
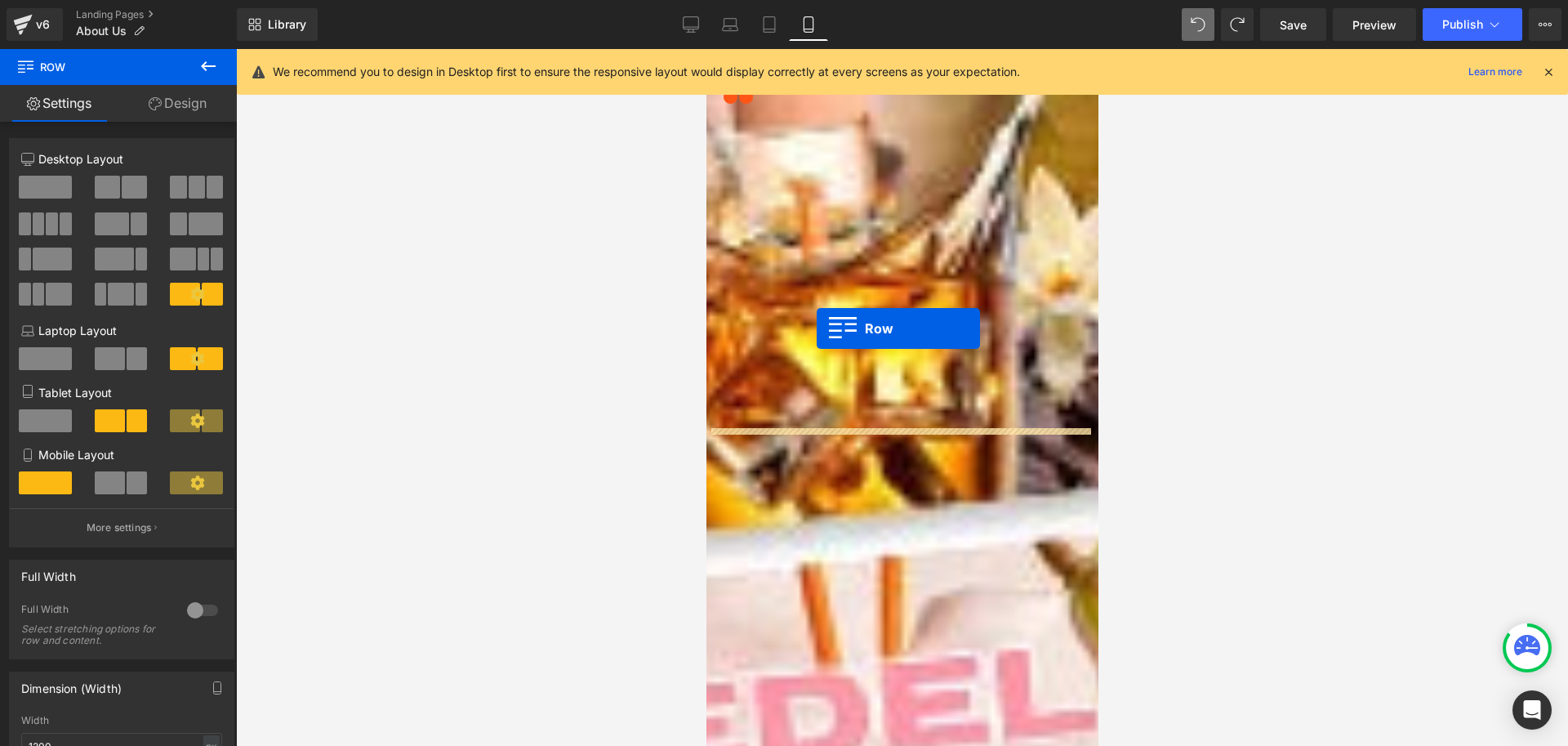
drag, startPoint x: 718, startPoint y: 264, endPoint x: 816, endPoint y: 328, distance: 117.0
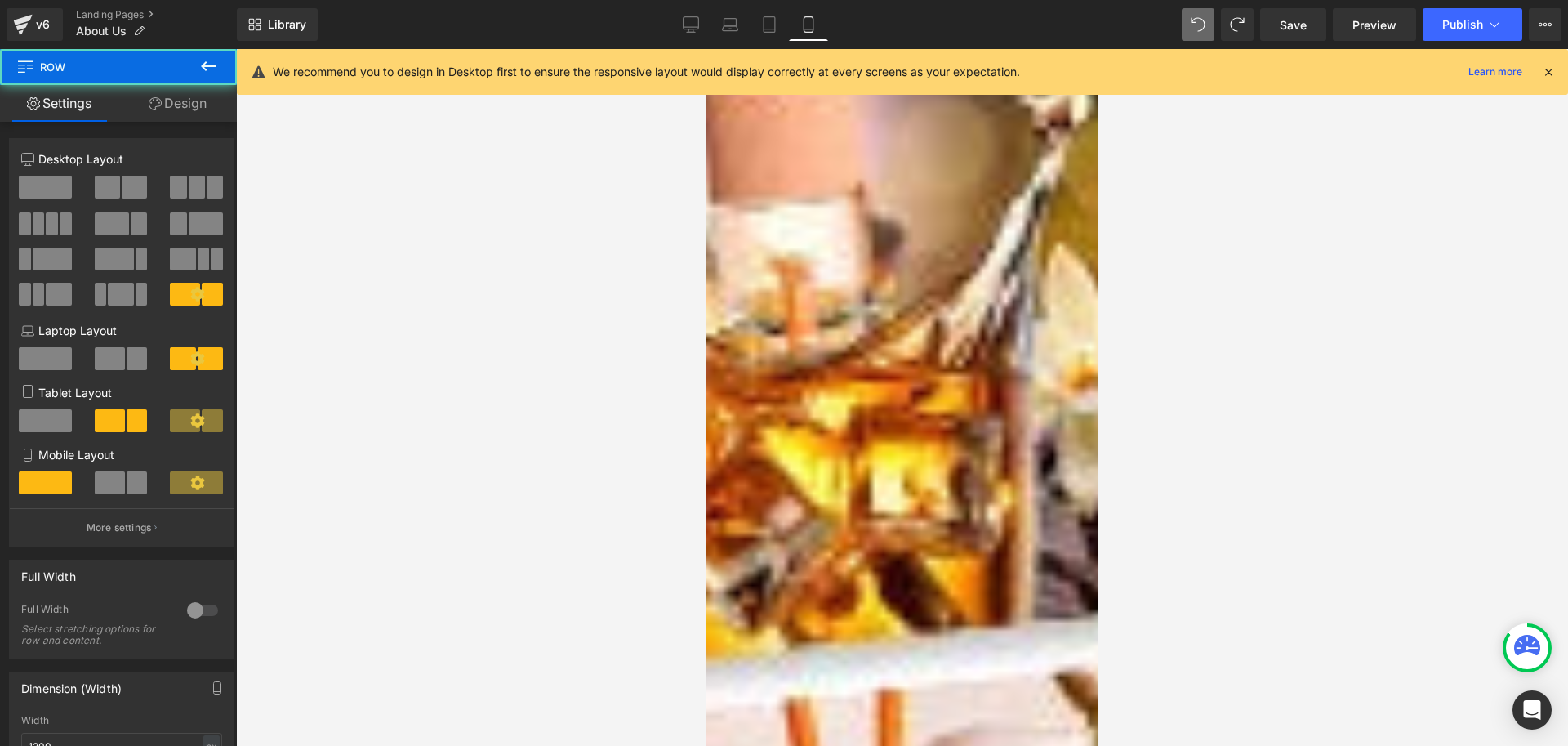
scroll to position [1123, 0]
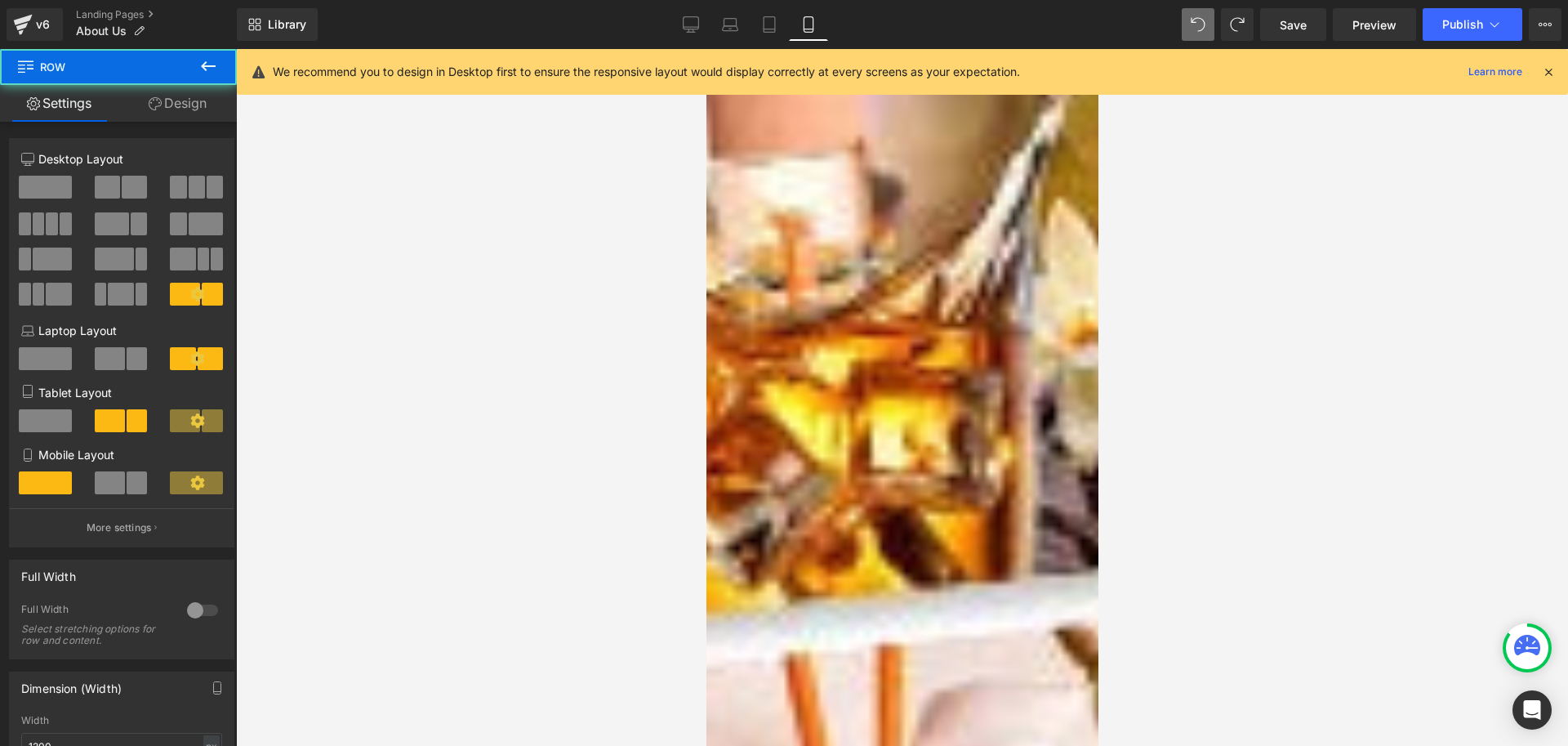
drag, startPoint x: 821, startPoint y: 285, endPoint x: 892, endPoint y: 337, distance: 88.0
click at [904, 426] on div "Image Image Row" at bounding box center [902, 594] width 392 height 335
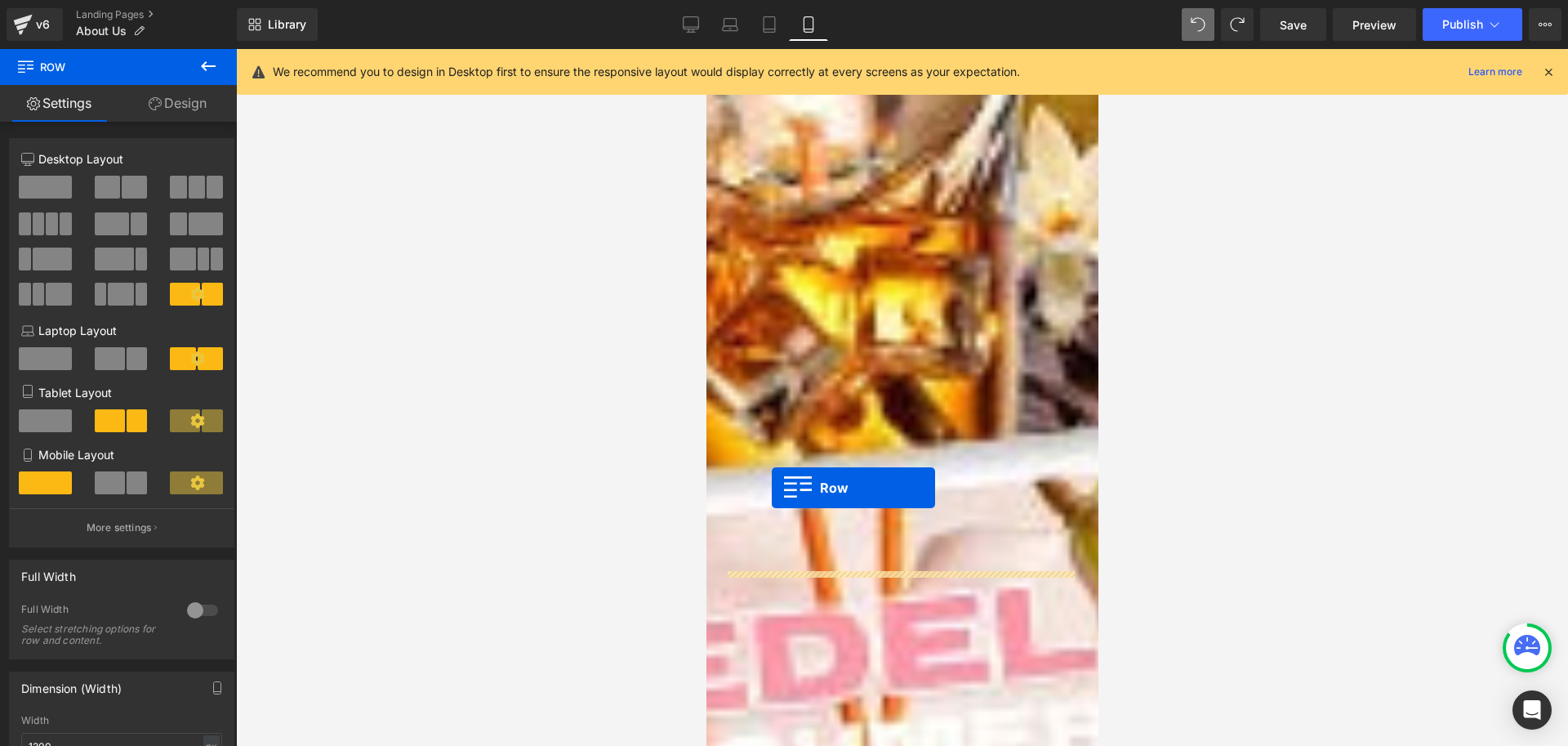
drag, startPoint x: 713, startPoint y: 278, endPoint x: 770, endPoint y: 473, distance: 203.2
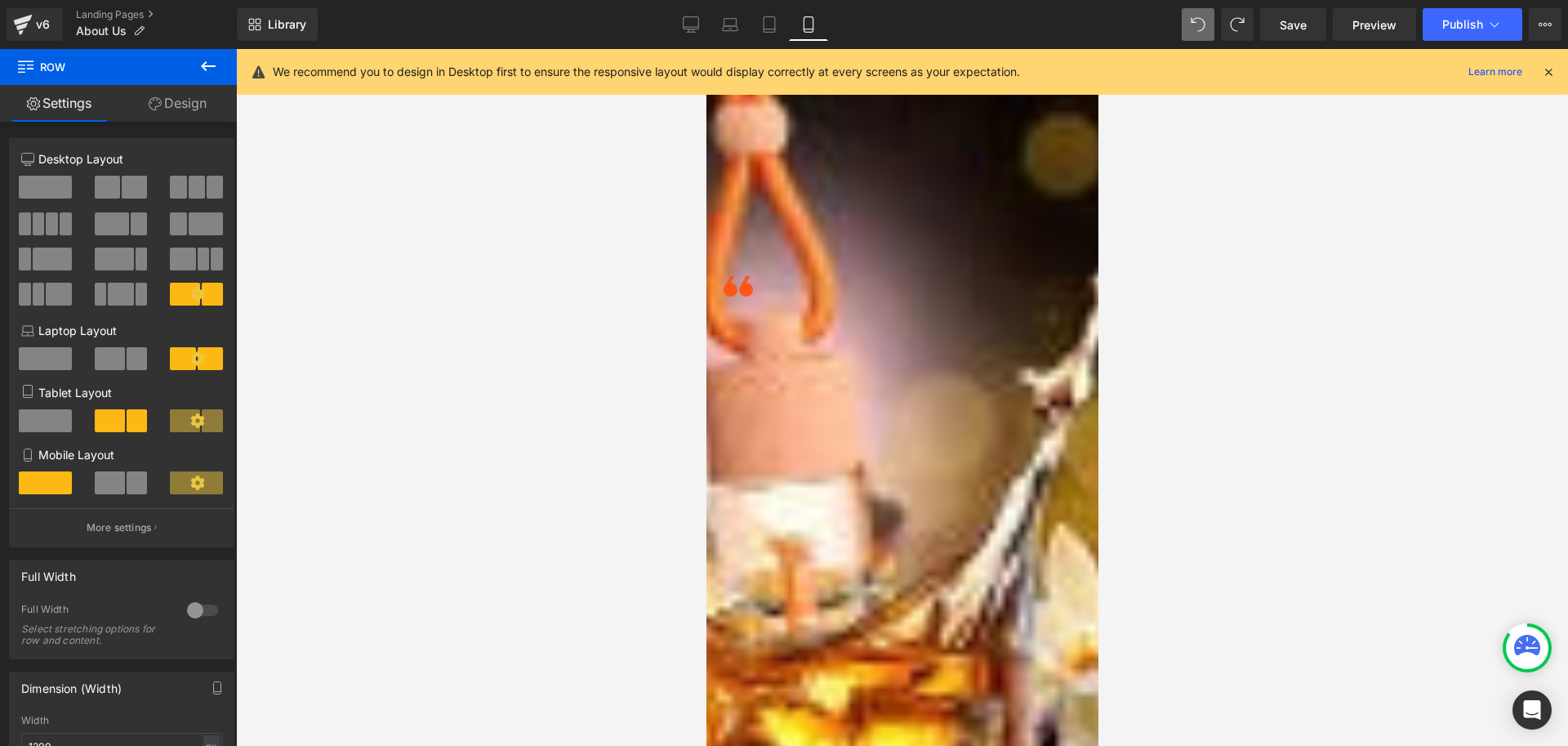
scroll to position [793, 0]
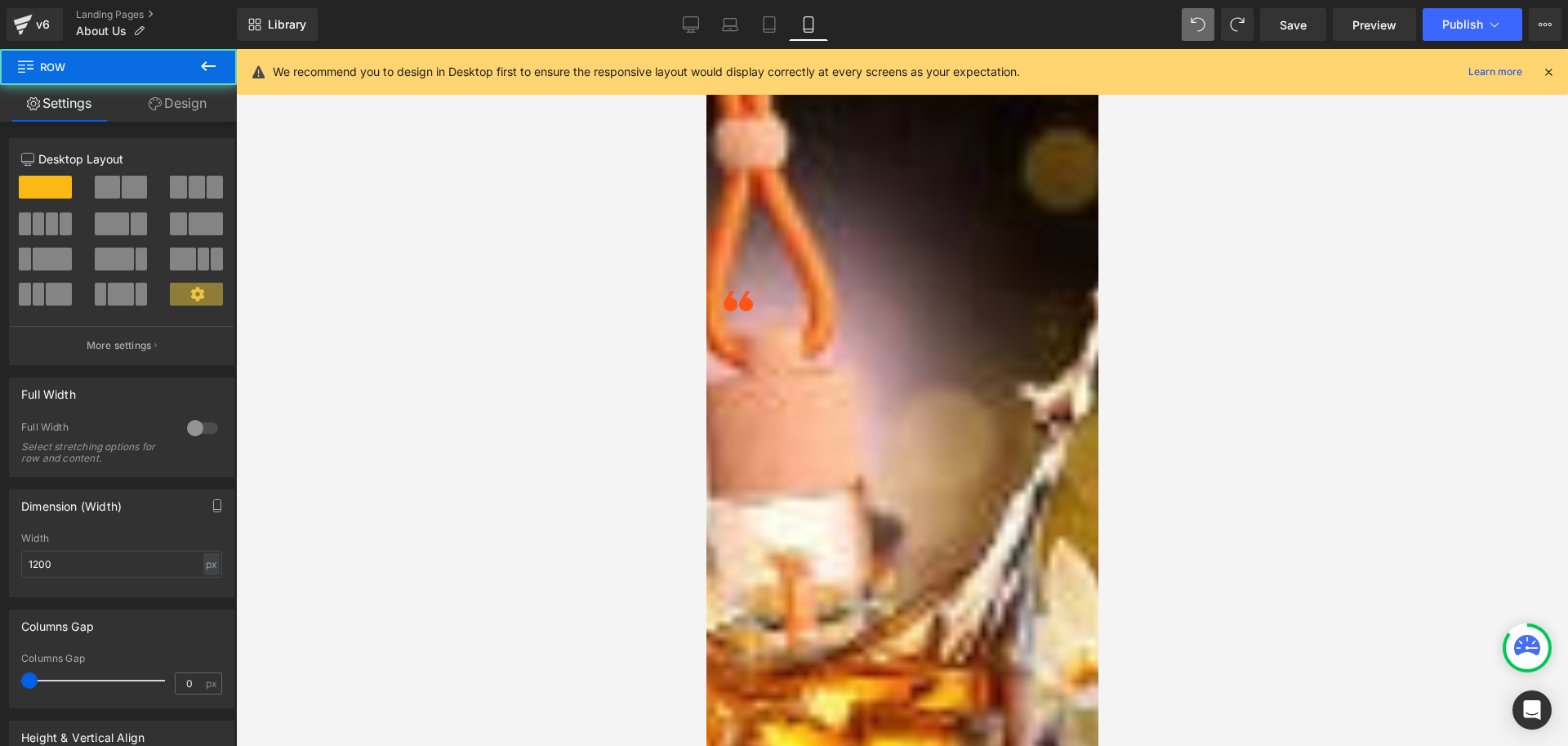
drag, startPoint x: 837, startPoint y: 335, endPoint x: 794, endPoint y: 344, distance: 43.9
click at [770, 428] on div at bounding box center [902, 440] width 383 height 25
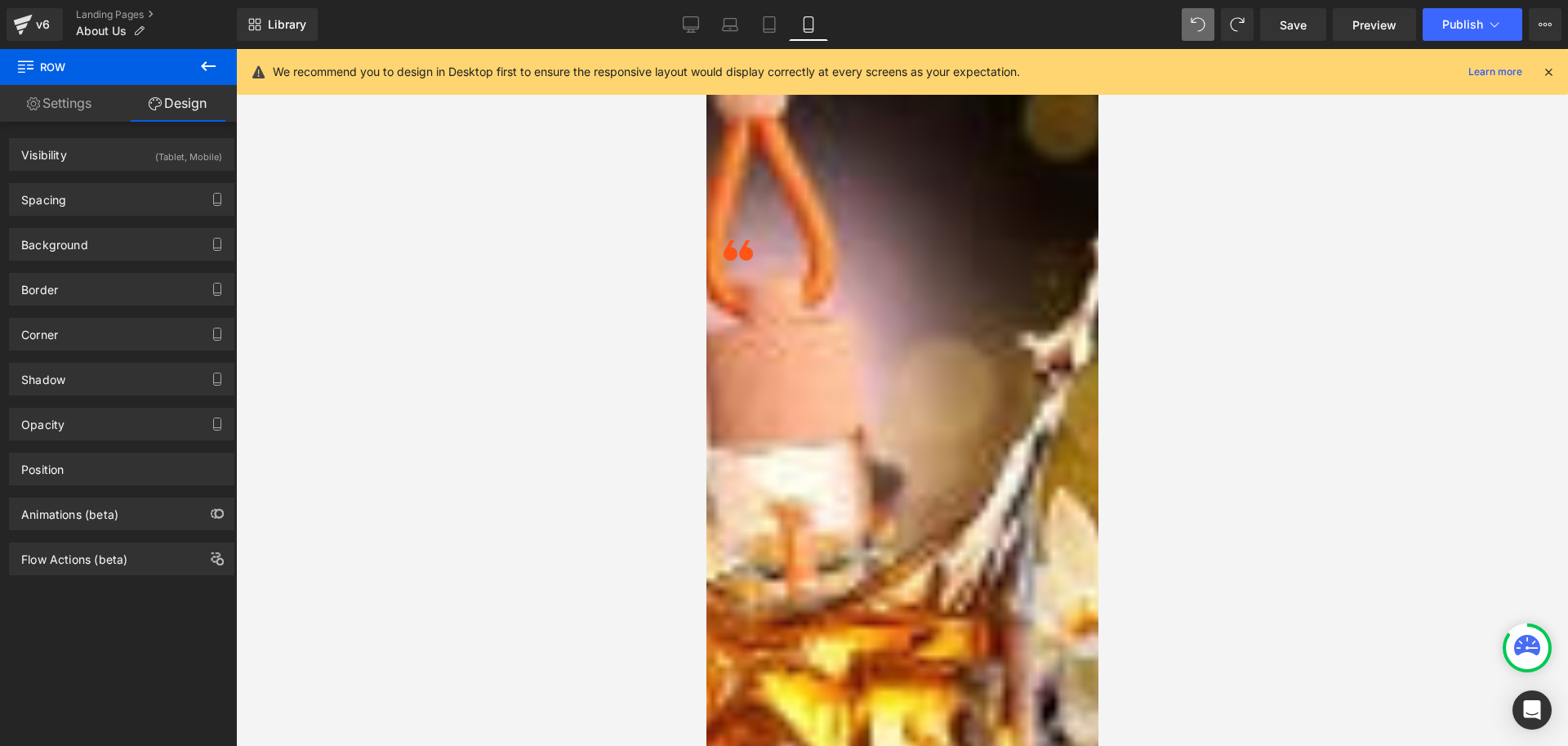
scroll to position [808, 0]
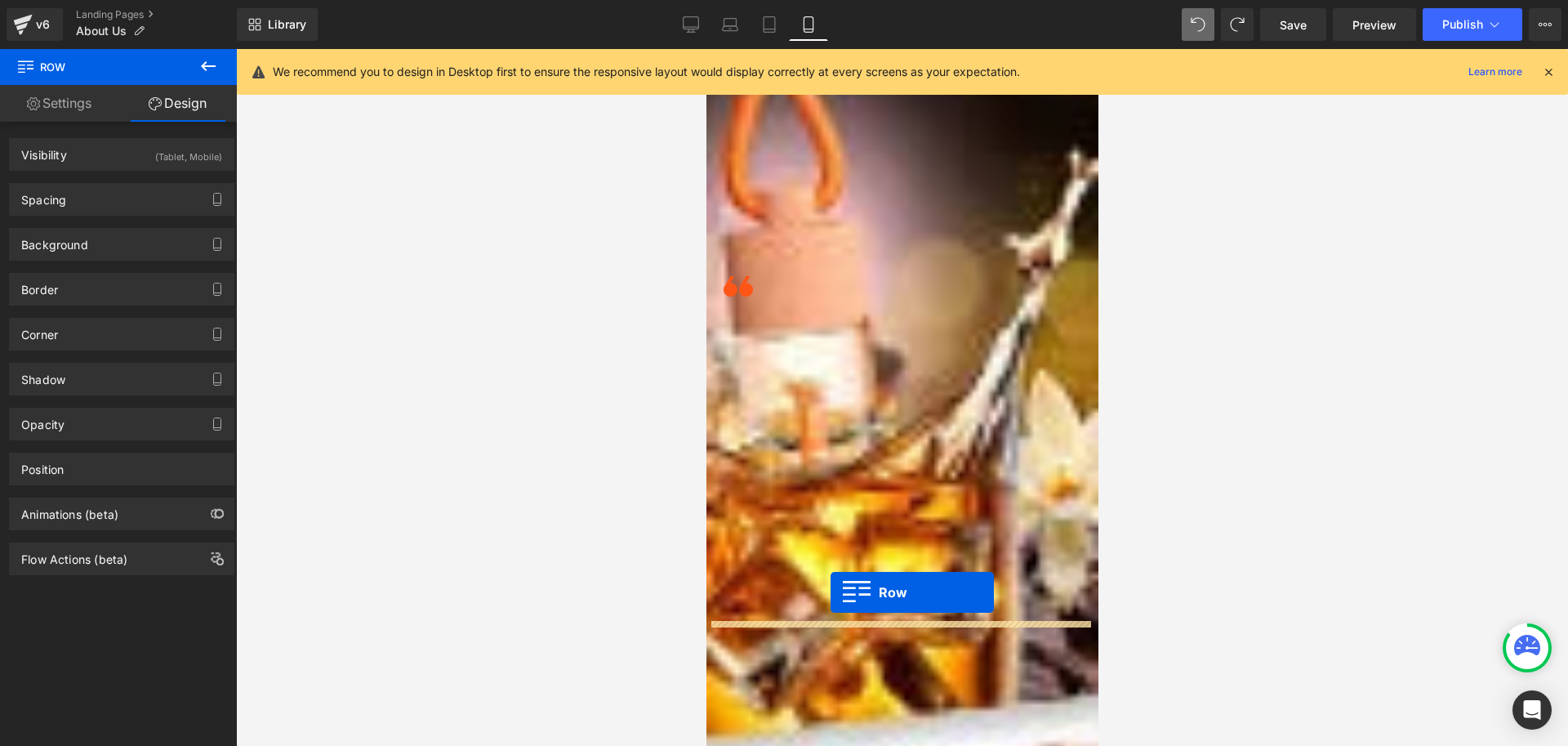
drag, startPoint x: 712, startPoint y: 520, endPoint x: 830, endPoint y: 592, distance: 138.2
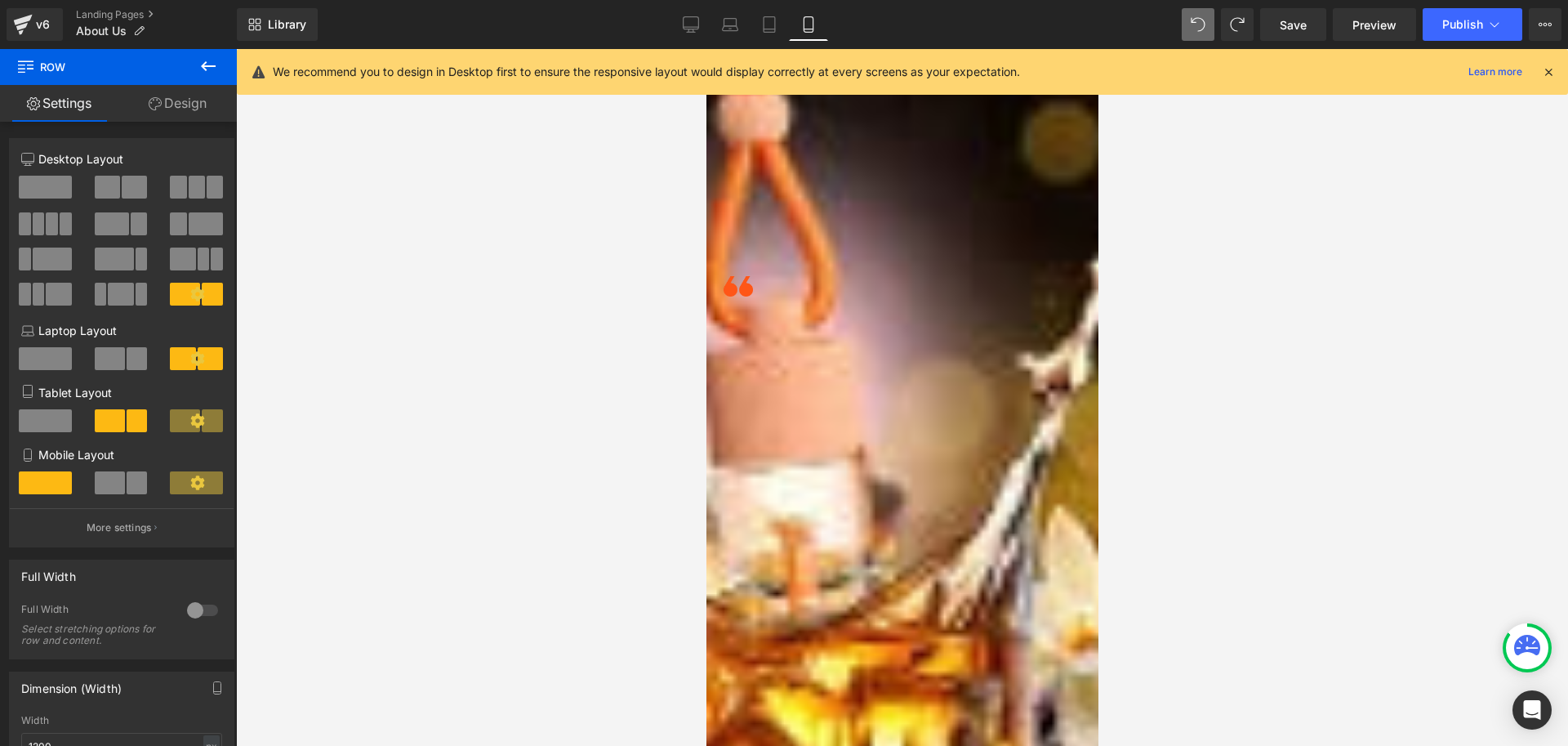
click at [885, 461] on div at bounding box center [902, 473] width 383 height 25
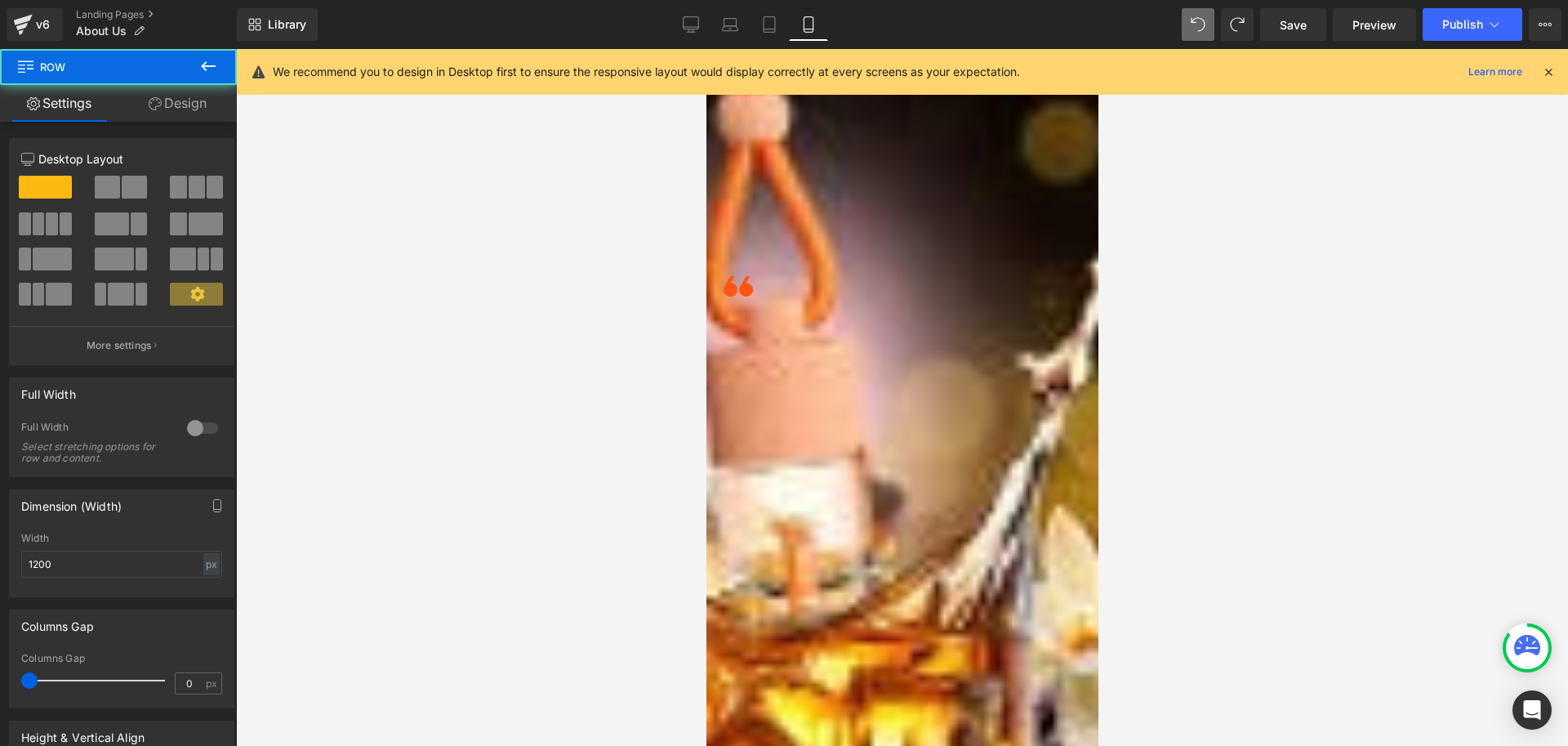
click at [873, 485] on div at bounding box center [902, 497] width 383 height 25
click at [868, 461] on div at bounding box center [902, 473] width 383 height 25
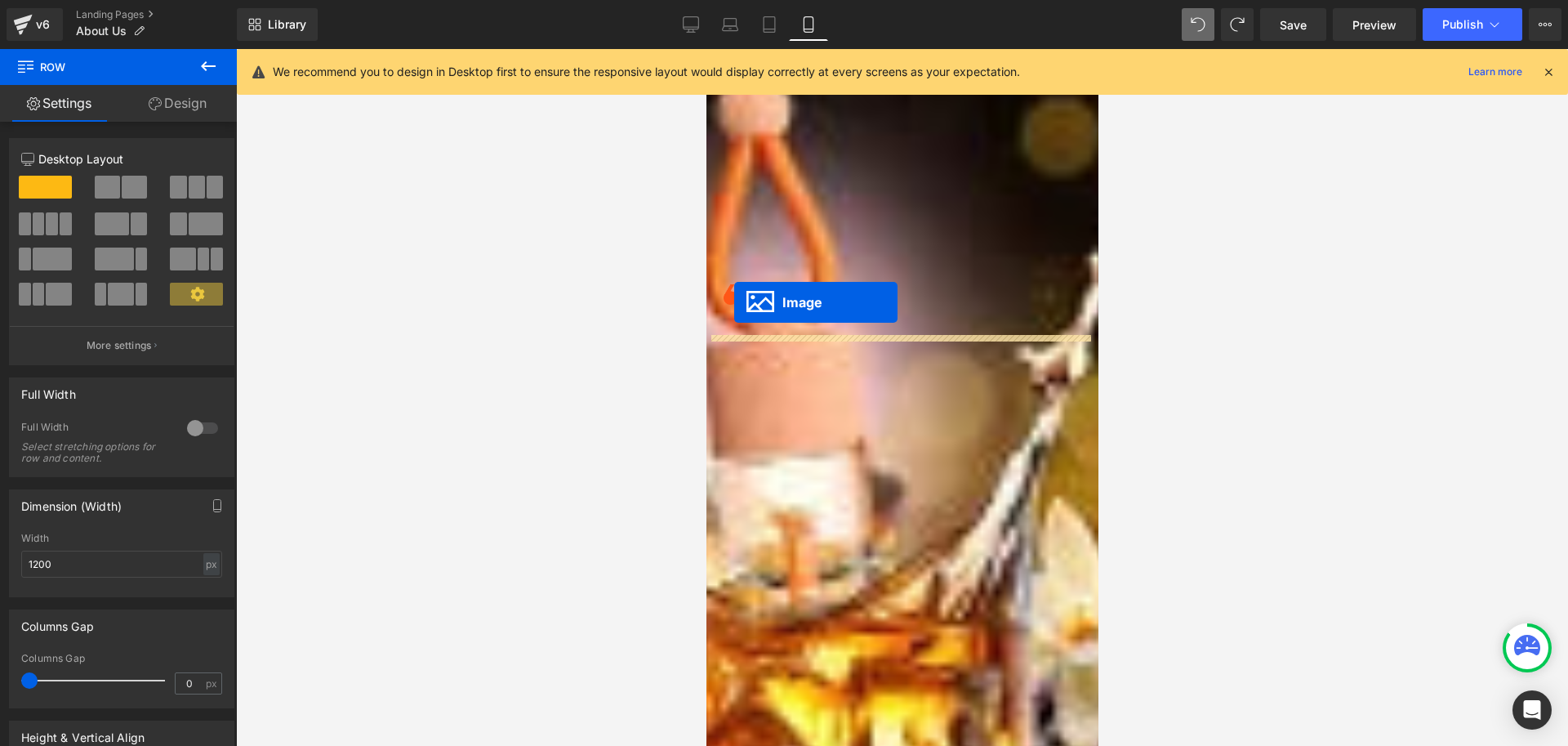
drag, startPoint x: 871, startPoint y: 260, endPoint x: 734, endPoint y: 302, distance: 143.3
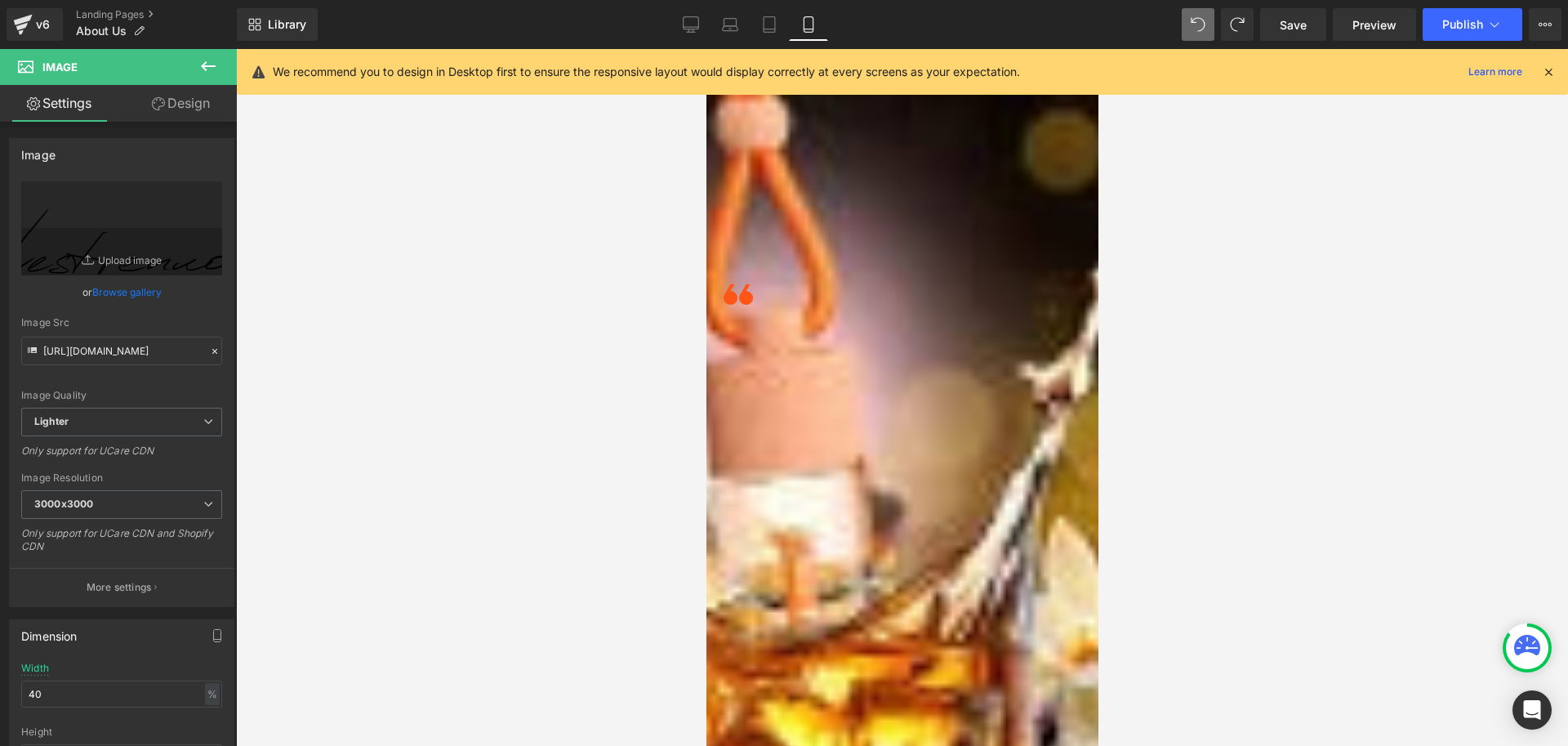
click at [819, 421] on div at bounding box center [902, 433] width 383 height 25
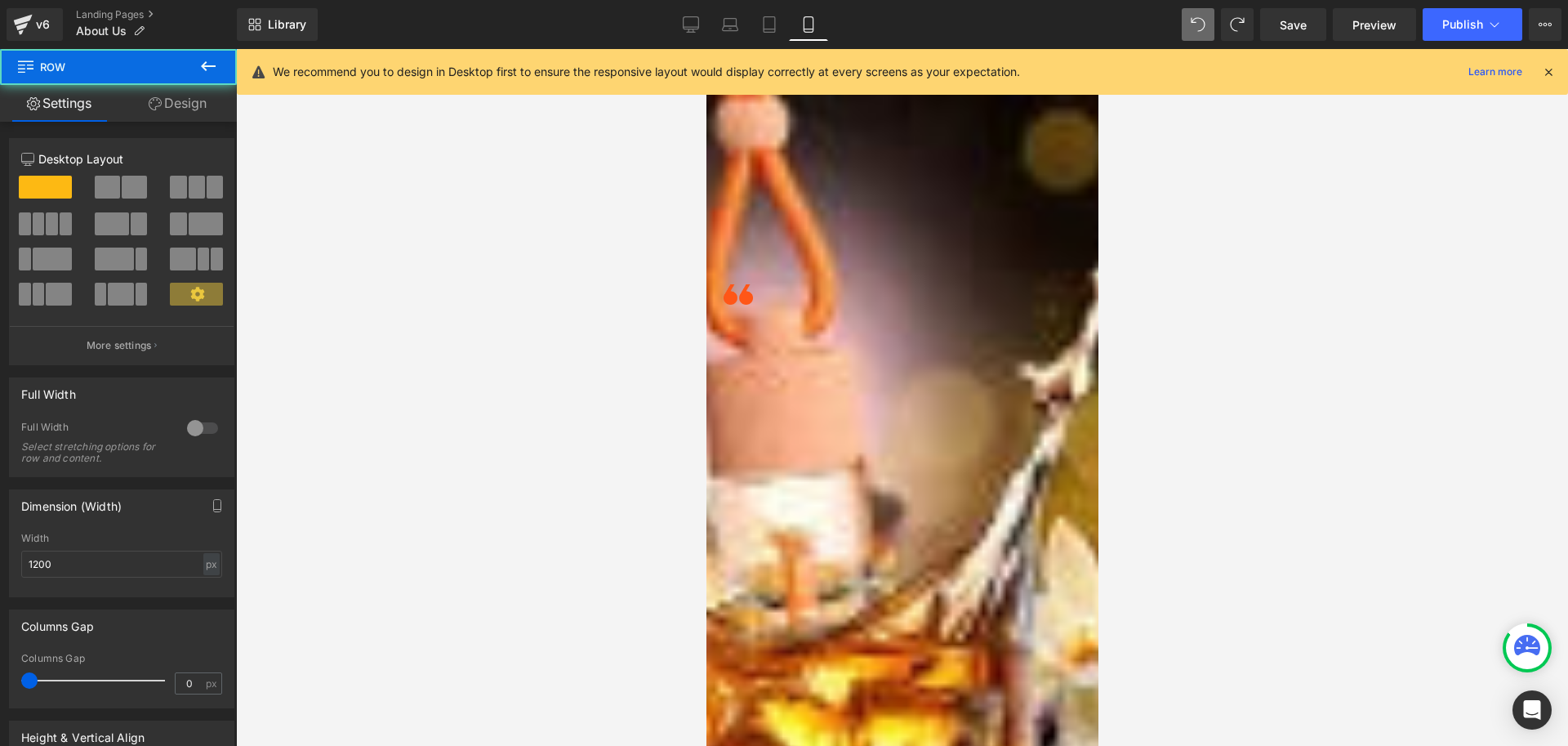
click at [706, 49] on icon at bounding box center [706, 49] width 0 height 0
click at [174, 103] on link "Design" at bounding box center [177, 103] width 118 height 37
click at [0, 0] on div "Spacing" at bounding box center [0, 0] width 0 height 0
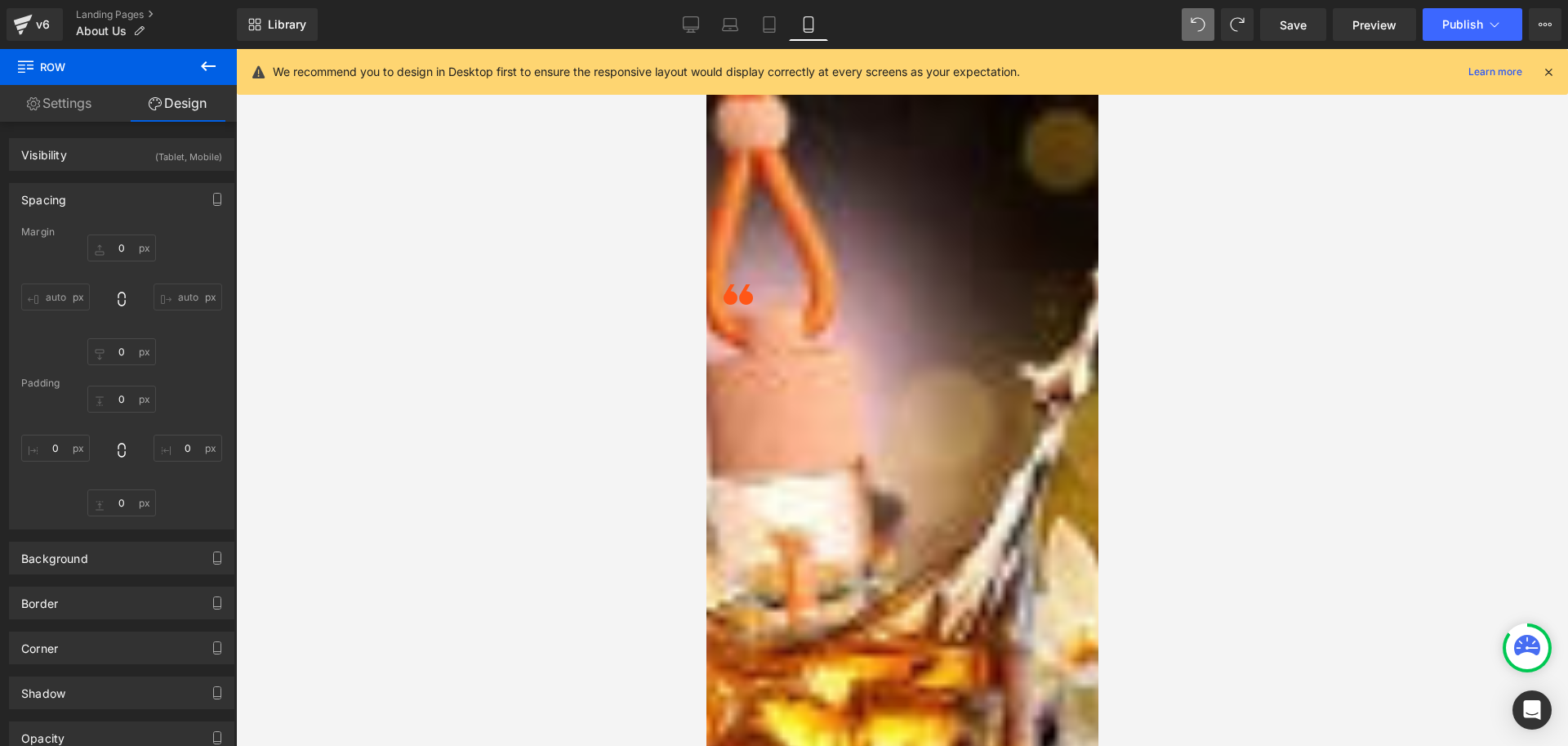
type input "30"
type input "0"
type input "30"
type input "5"
type input "30"
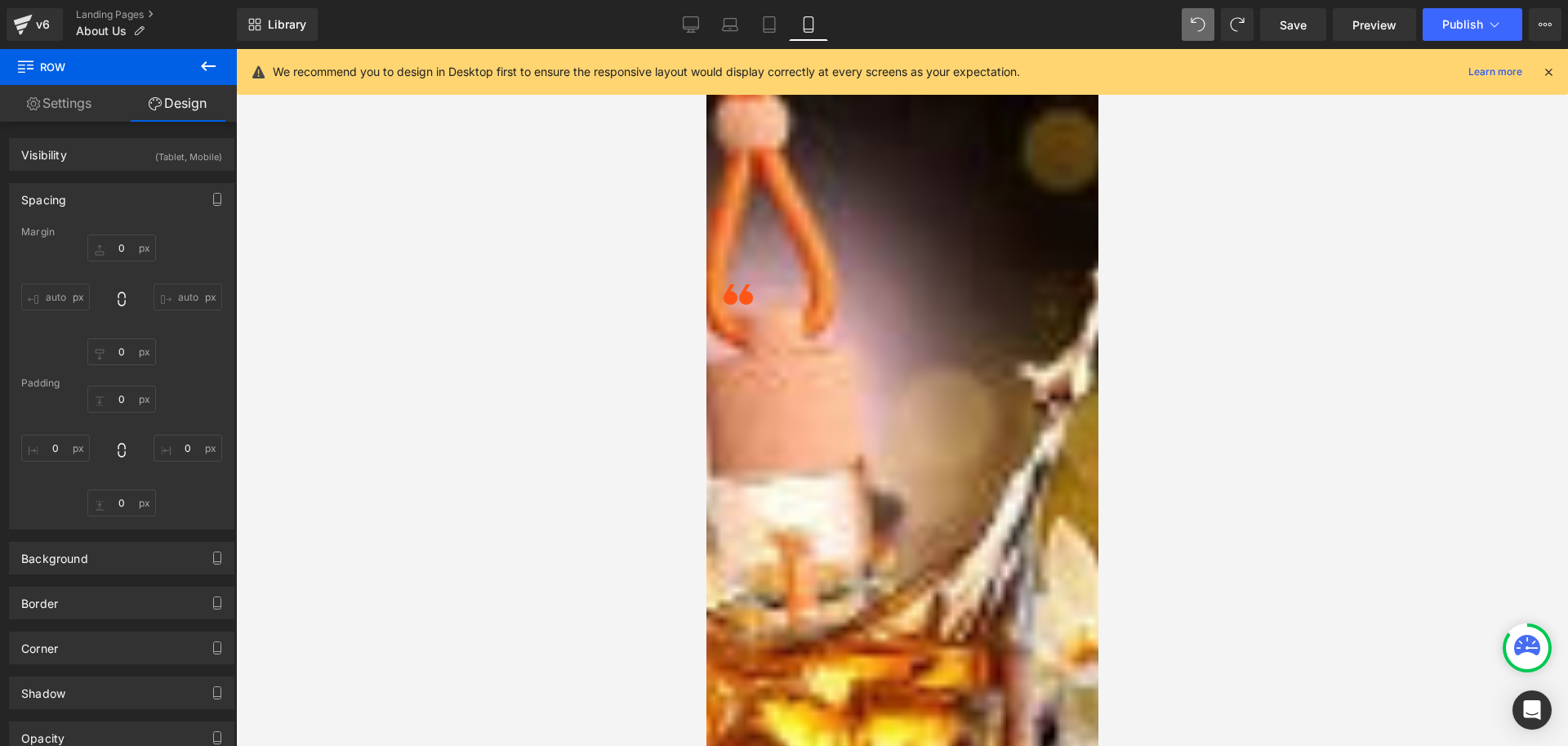
type input "5"
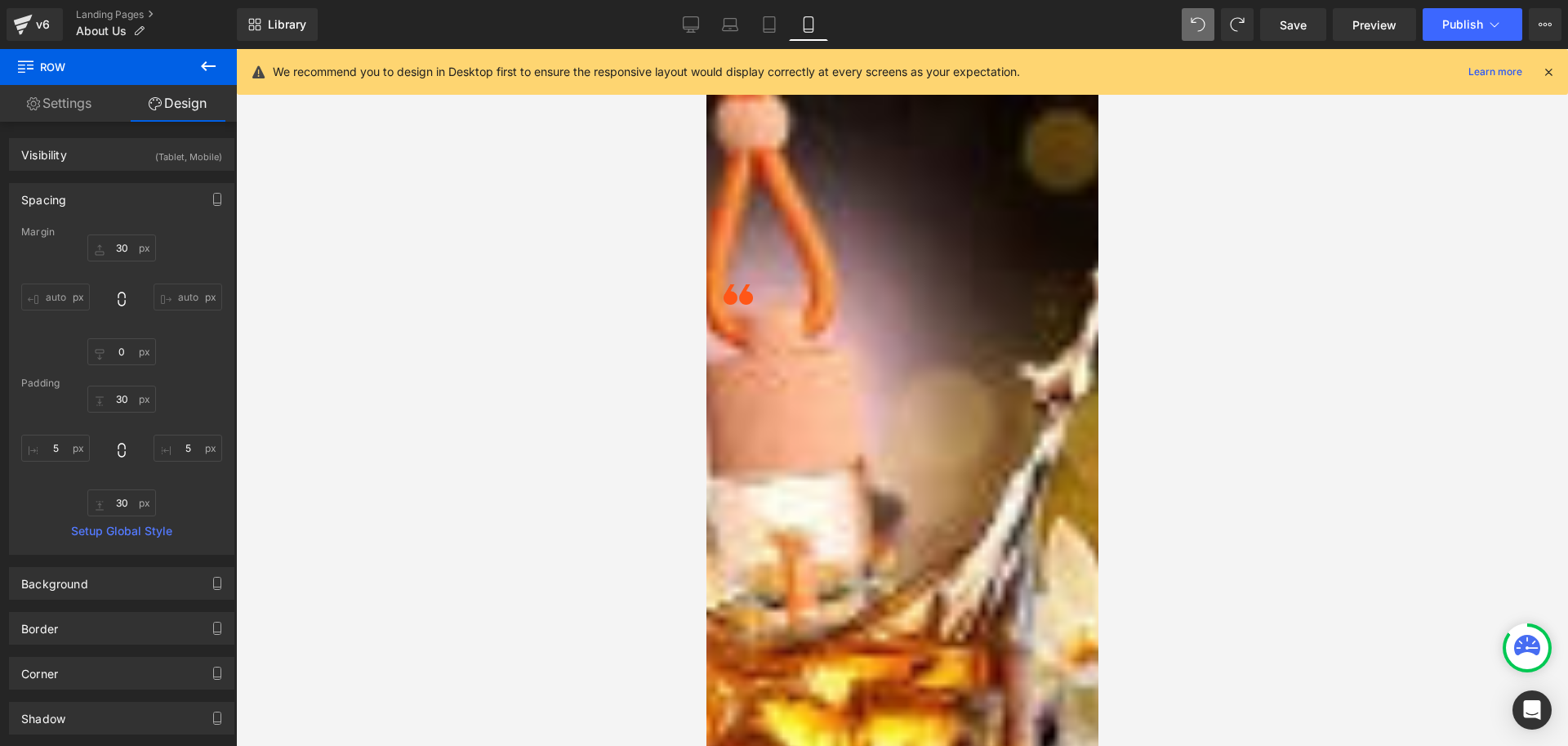
click at [51, 105] on link "Settings" at bounding box center [59, 103] width 118 height 37
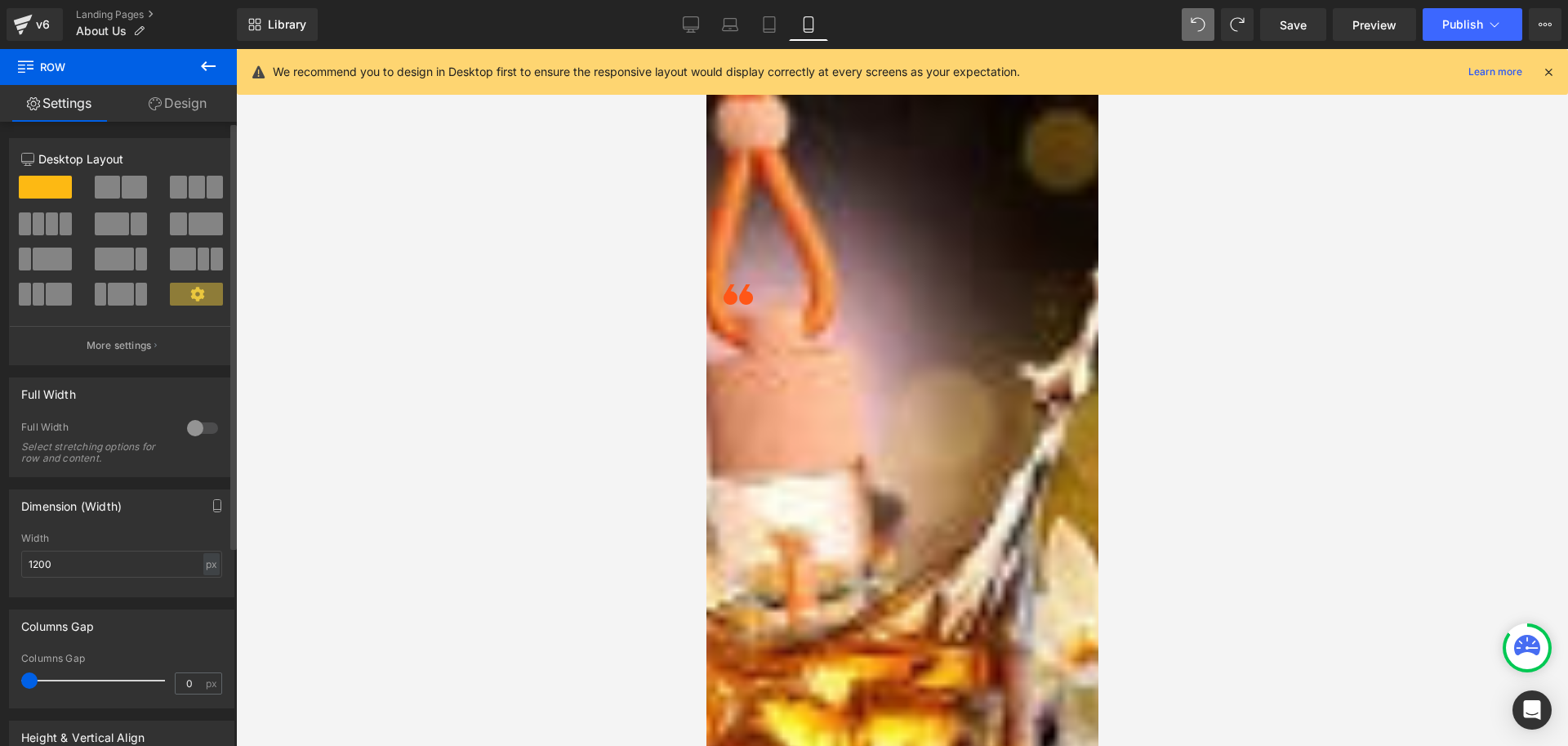
click at [107, 188] on span at bounding box center [107, 187] width 25 height 23
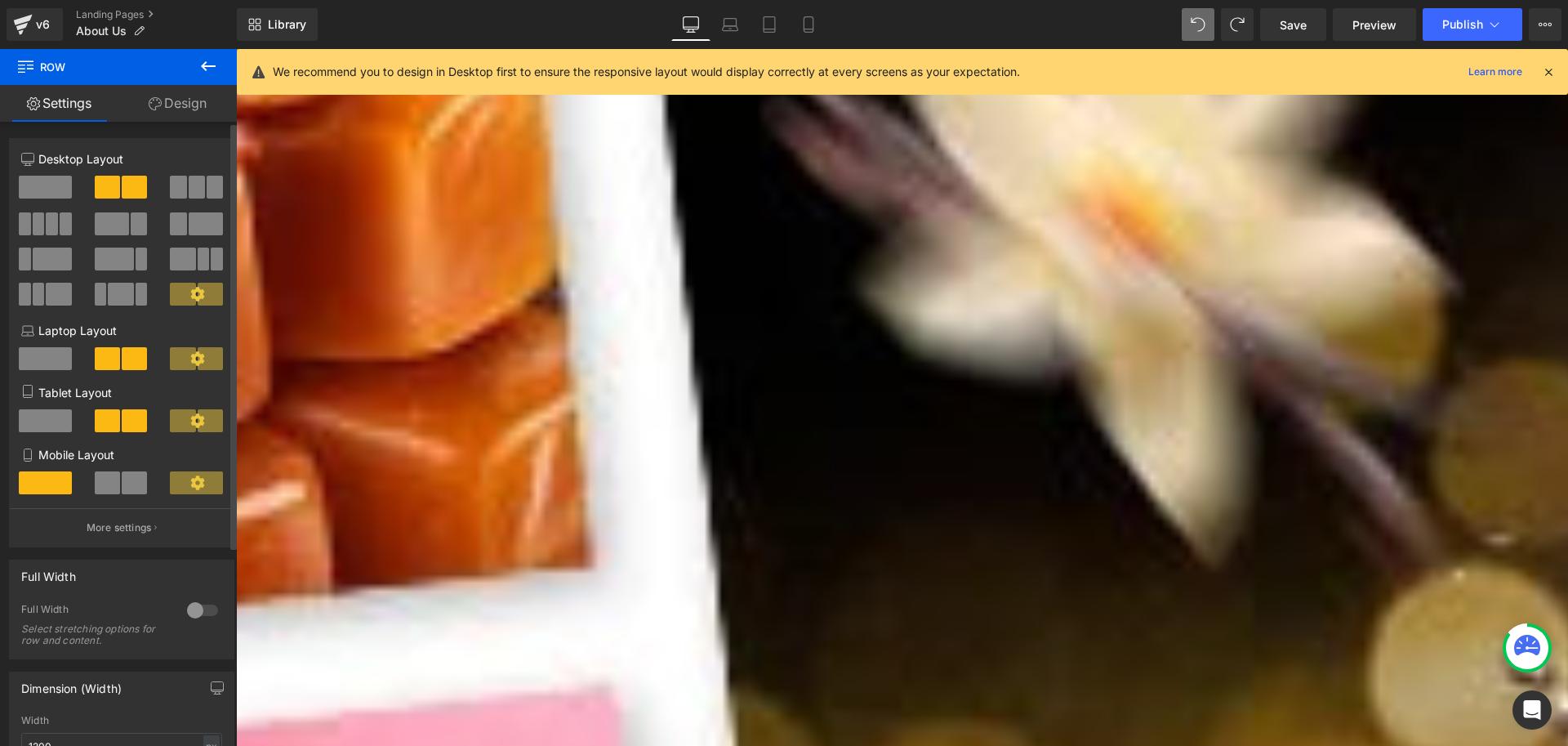
scroll to position [0, 0]
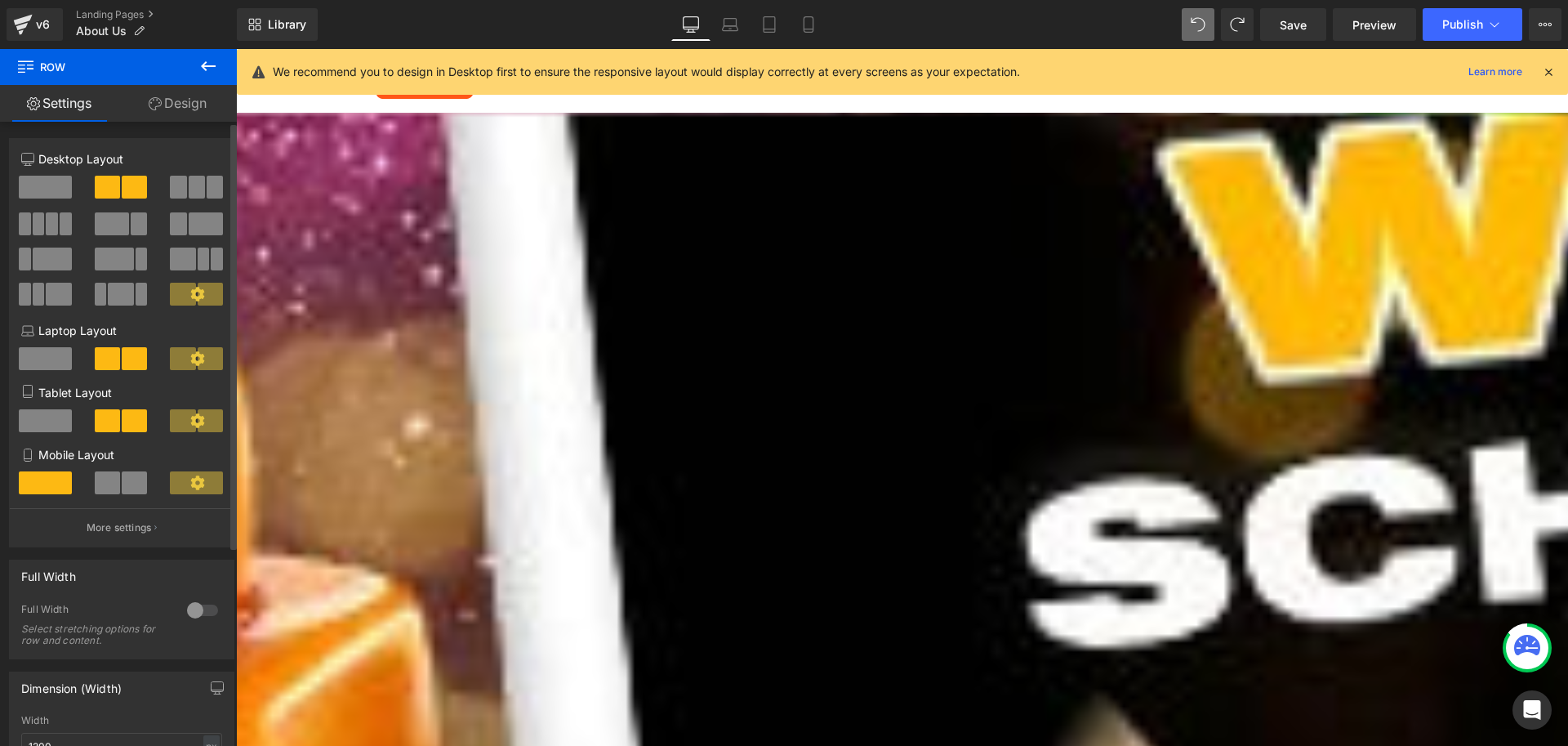
click at [50, 189] on span at bounding box center [45, 187] width 53 height 23
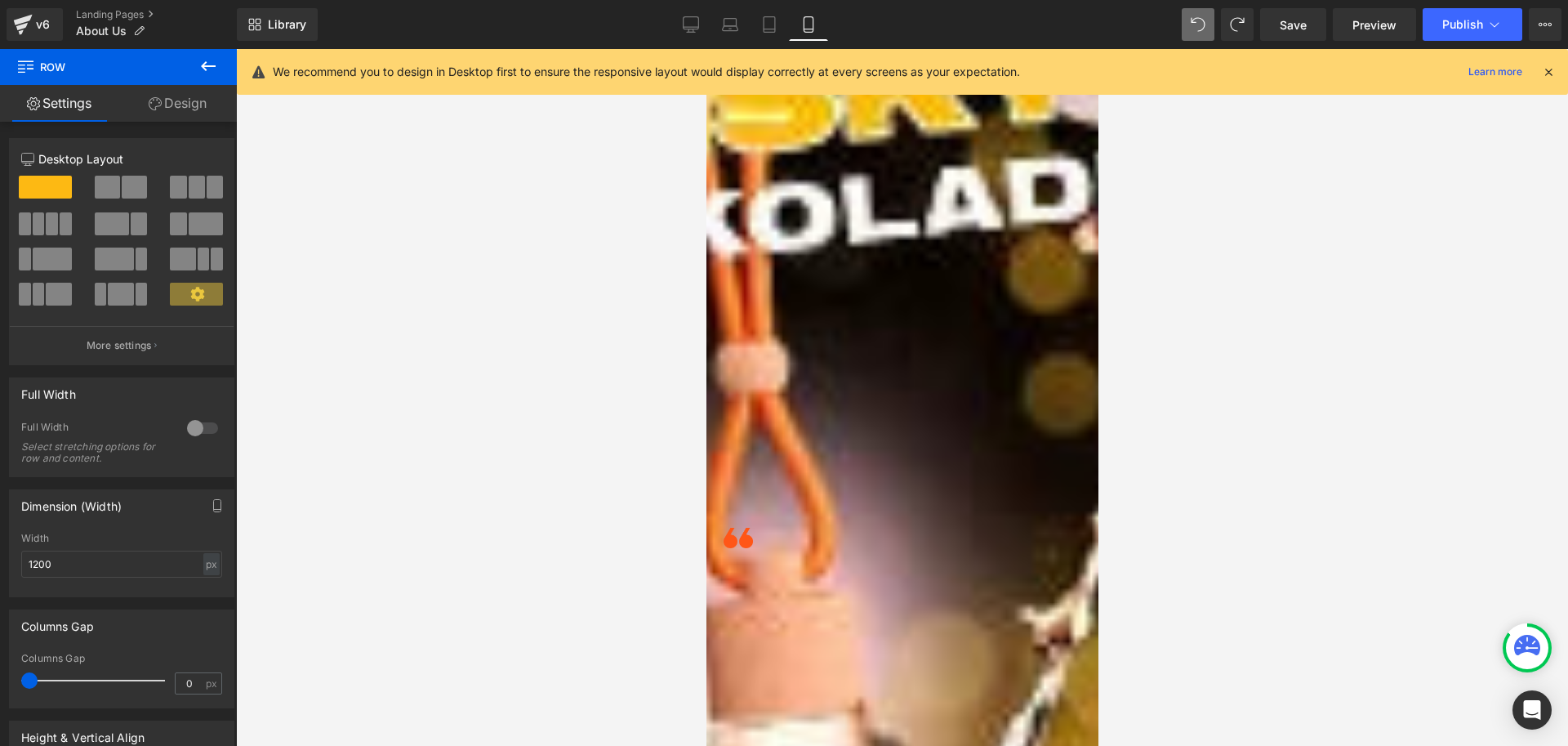
scroll to position [563, 0]
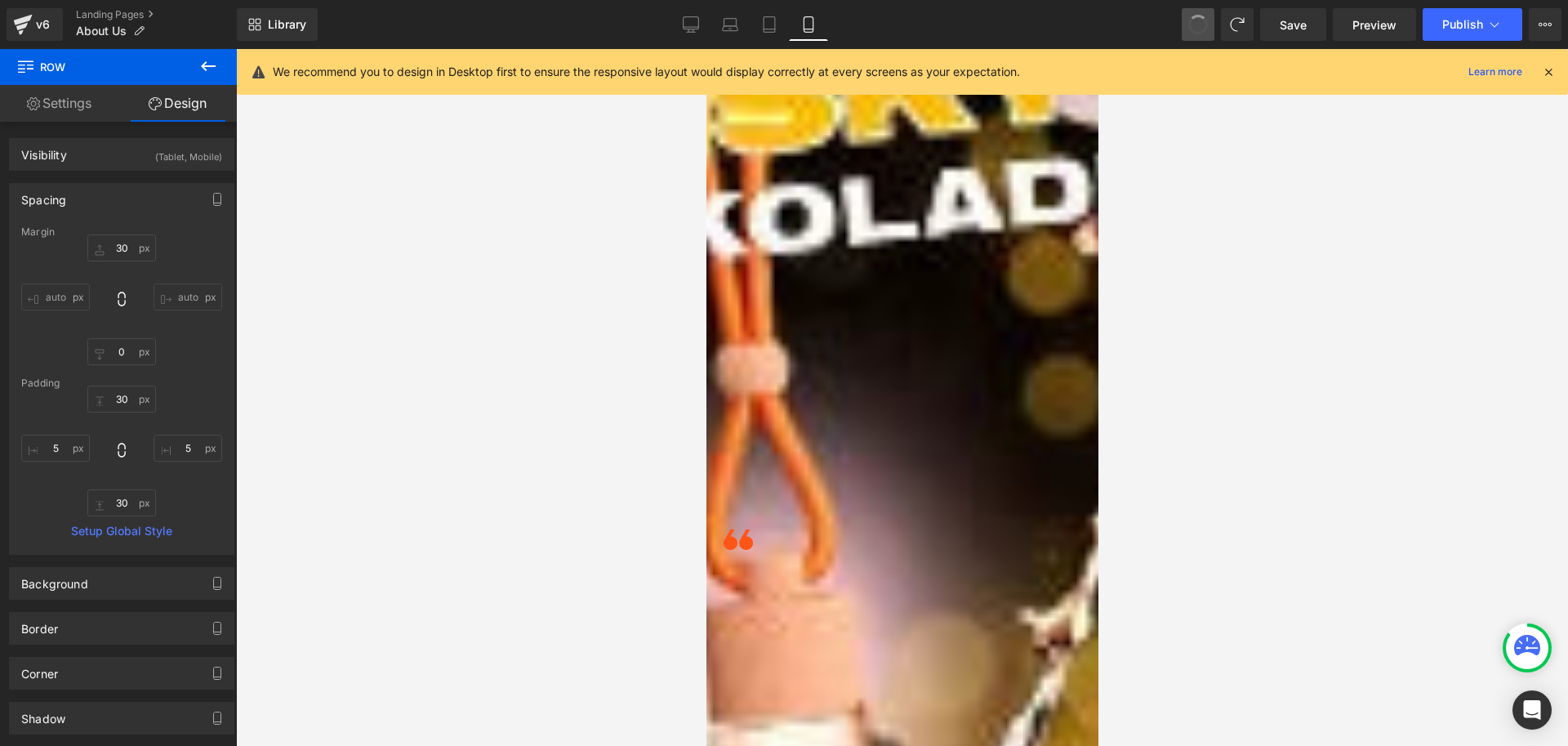
type input "30"
type input "0"
type input "30"
type input "5"
type input "30"
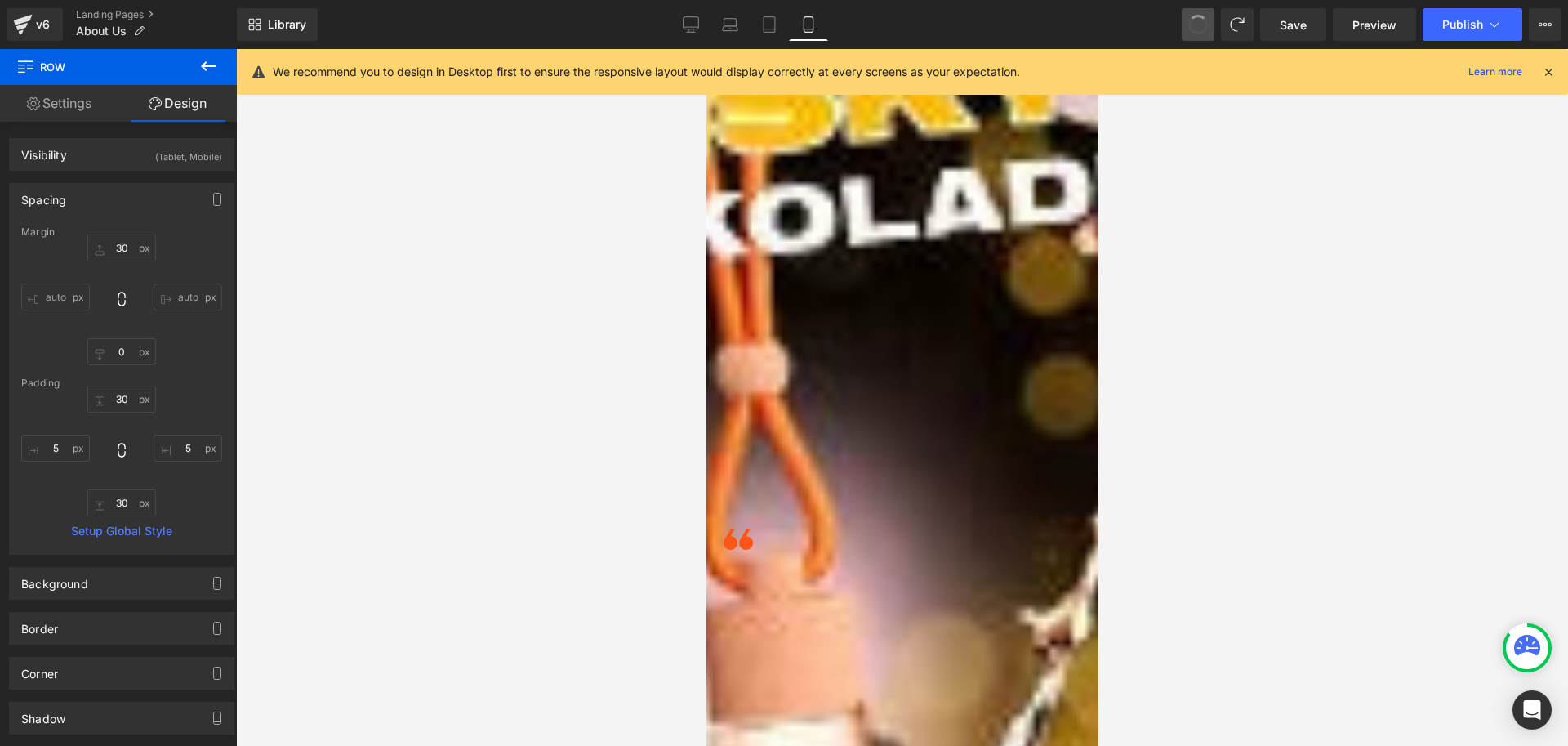
type input "5"
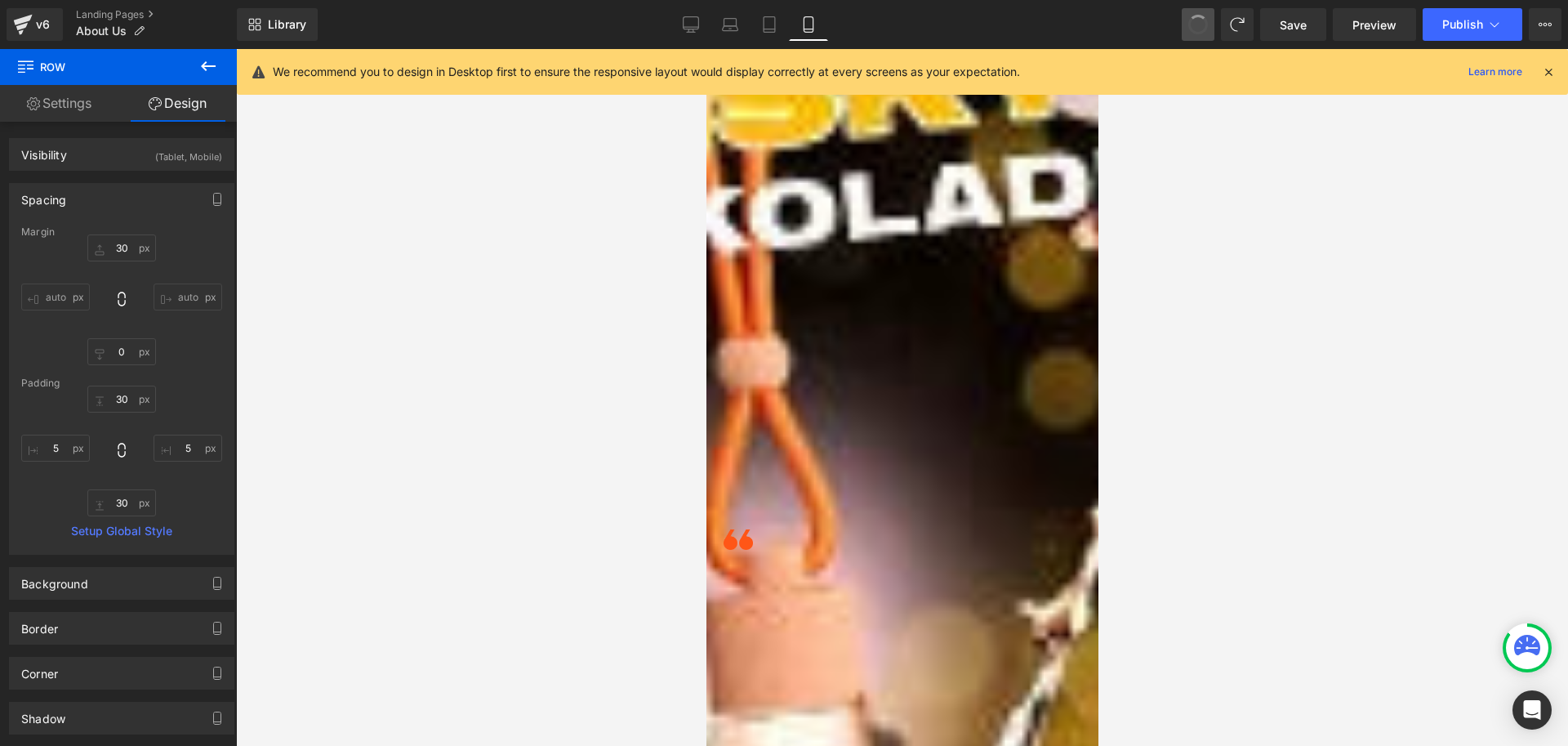
type input "30"
type input "0"
type input "30"
type input "5"
type input "30"
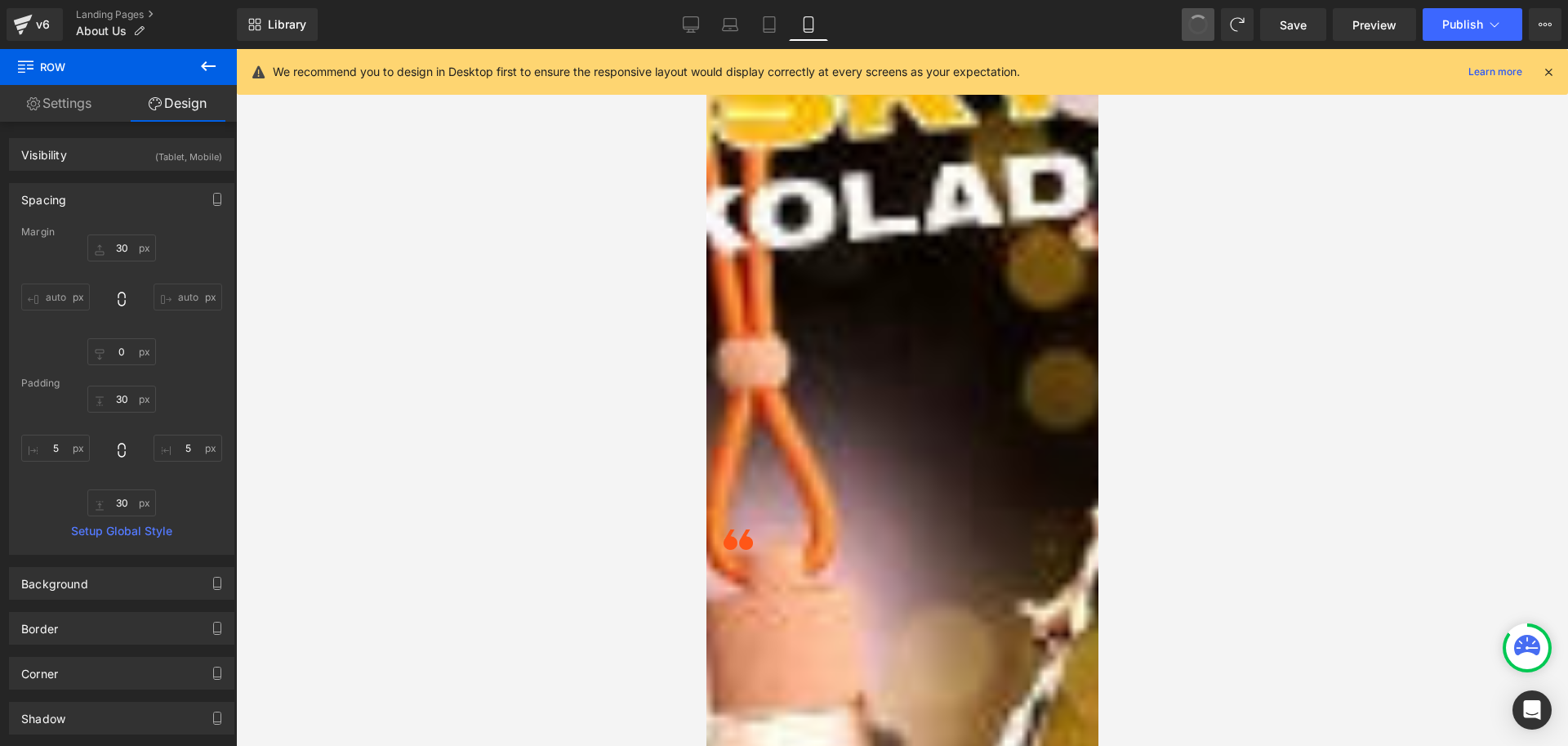
type input "5"
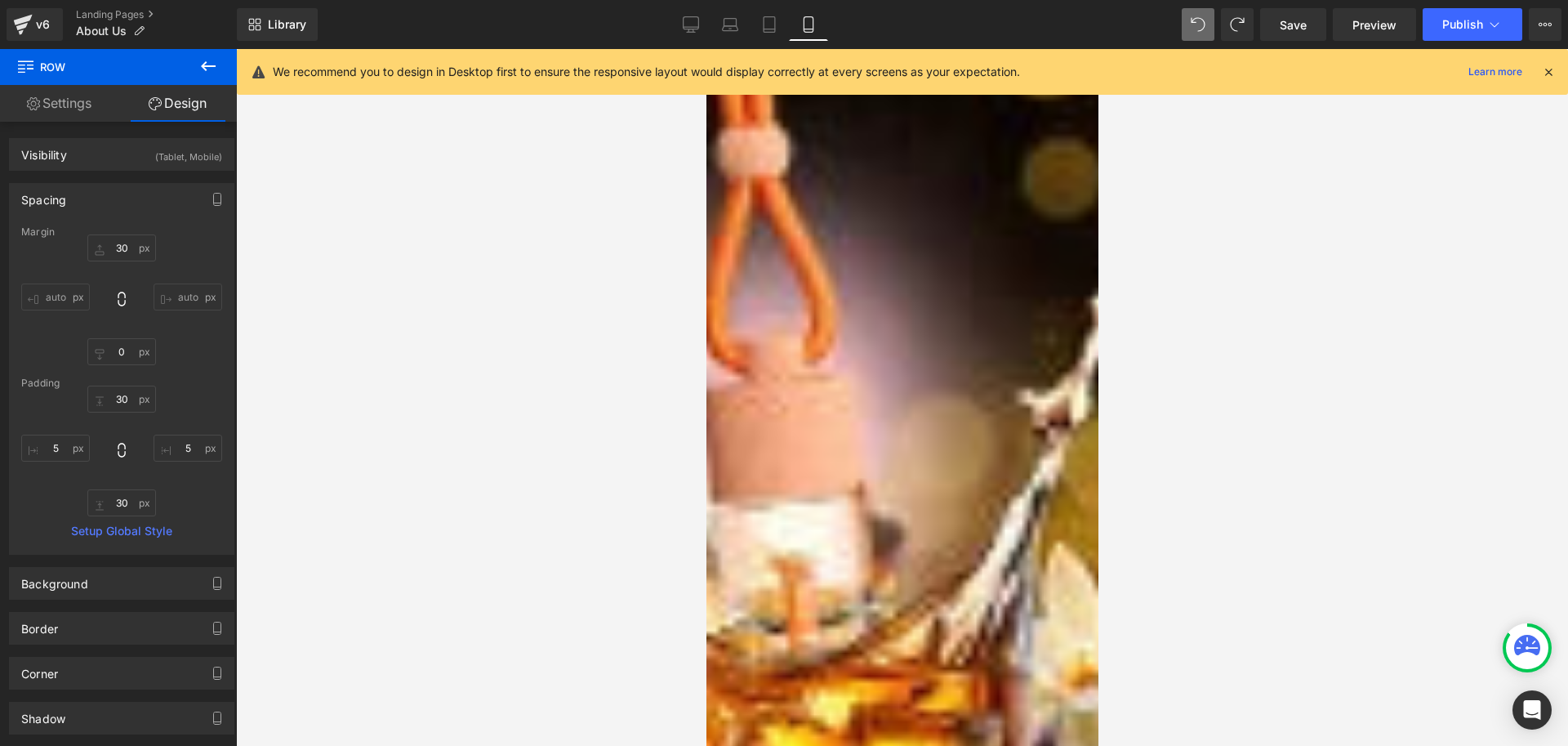
scroll to position [726, 0]
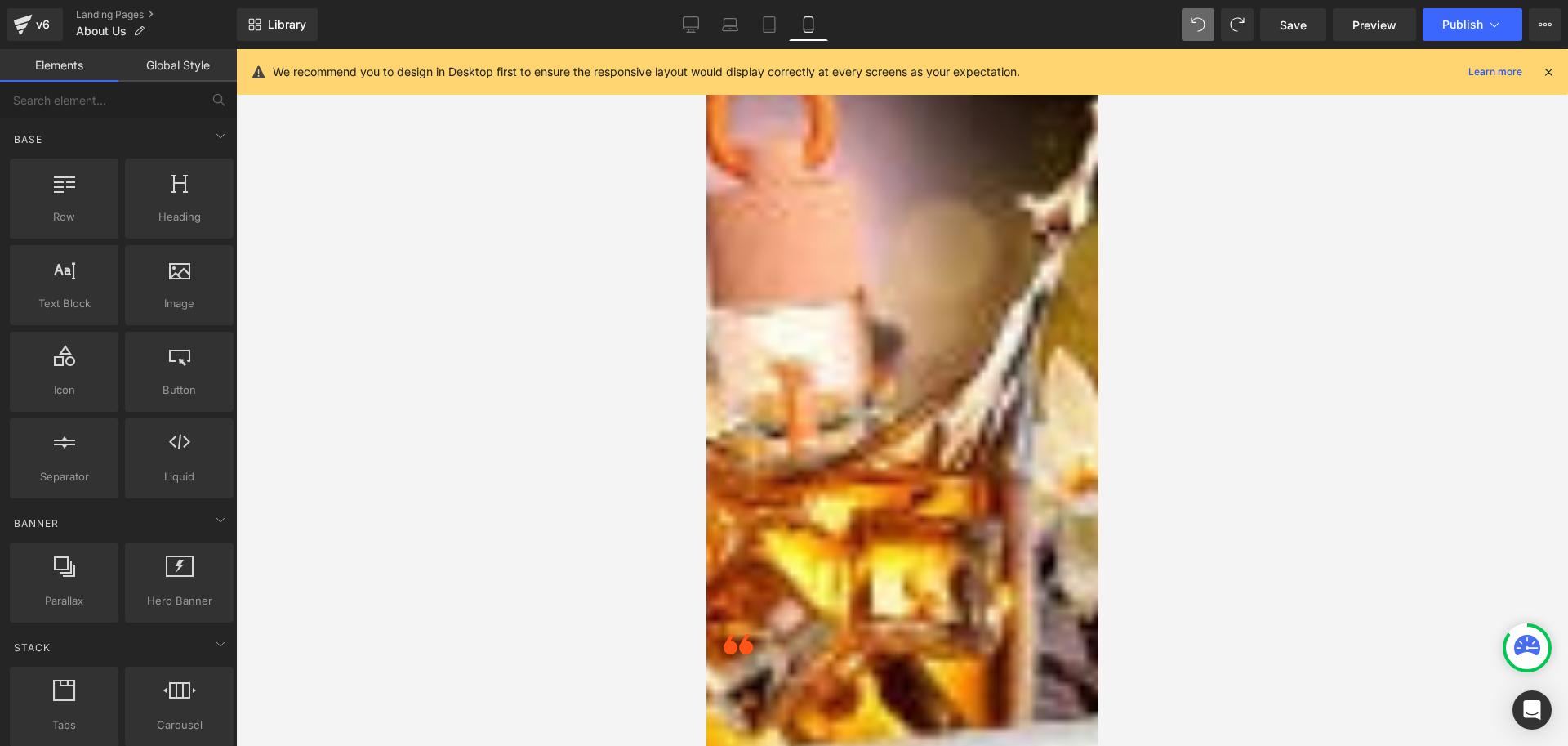
scroll to position [971, 0]
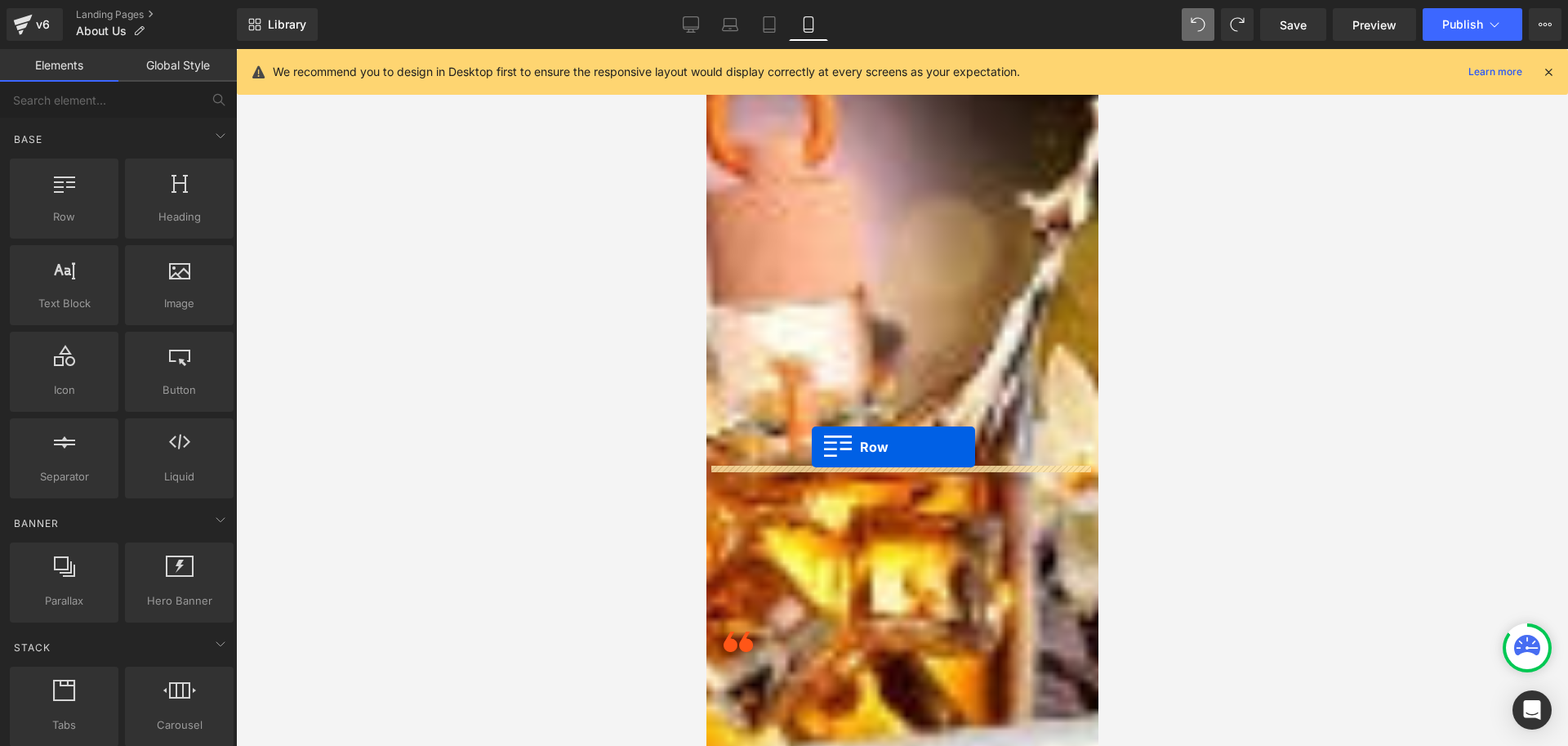
drag, startPoint x: 749, startPoint y: 253, endPoint x: 811, endPoint y: 447, distance: 203.7
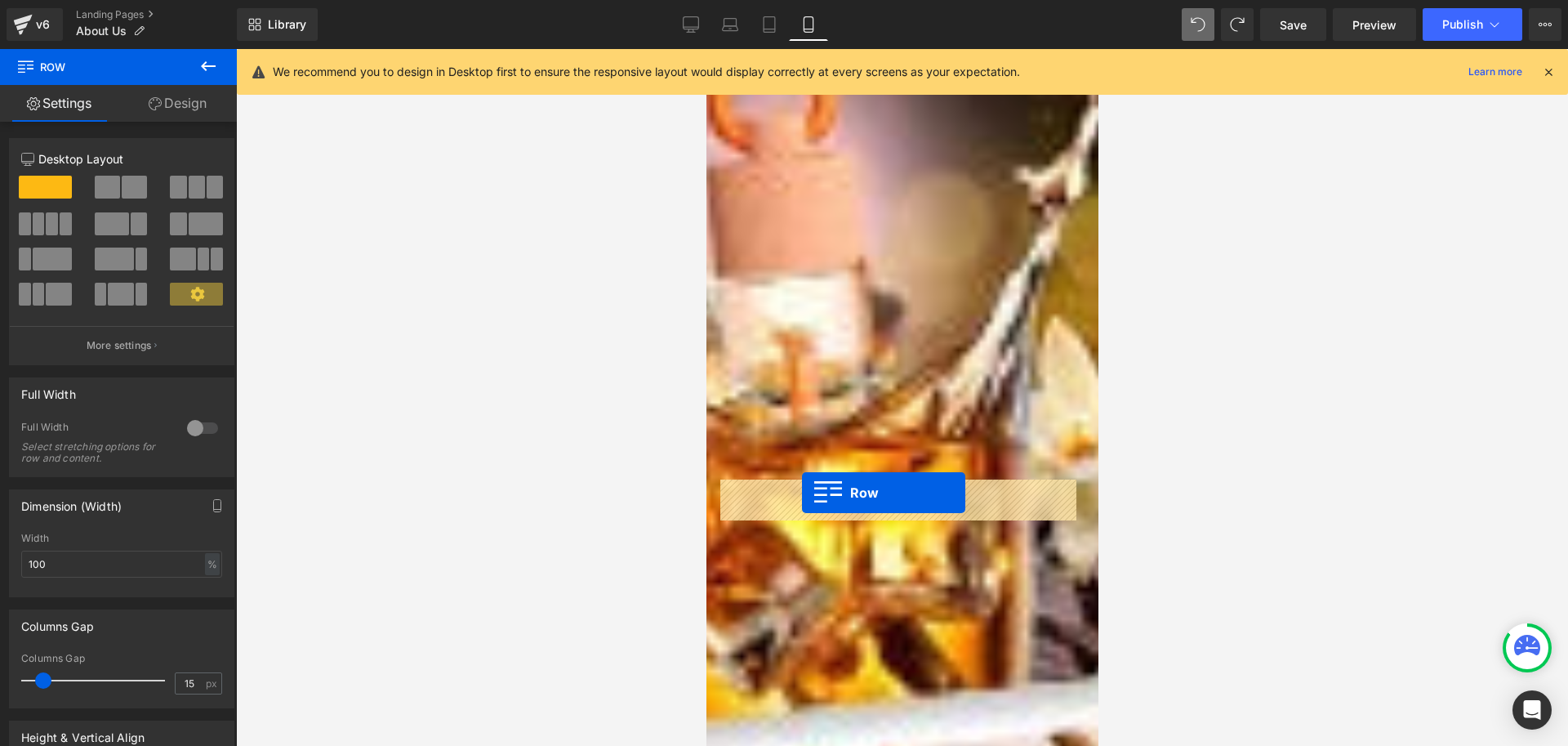
drag, startPoint x: 717, startPoint y: 426, endPoint x: 801, endPoint y: 493, distance: 107.4
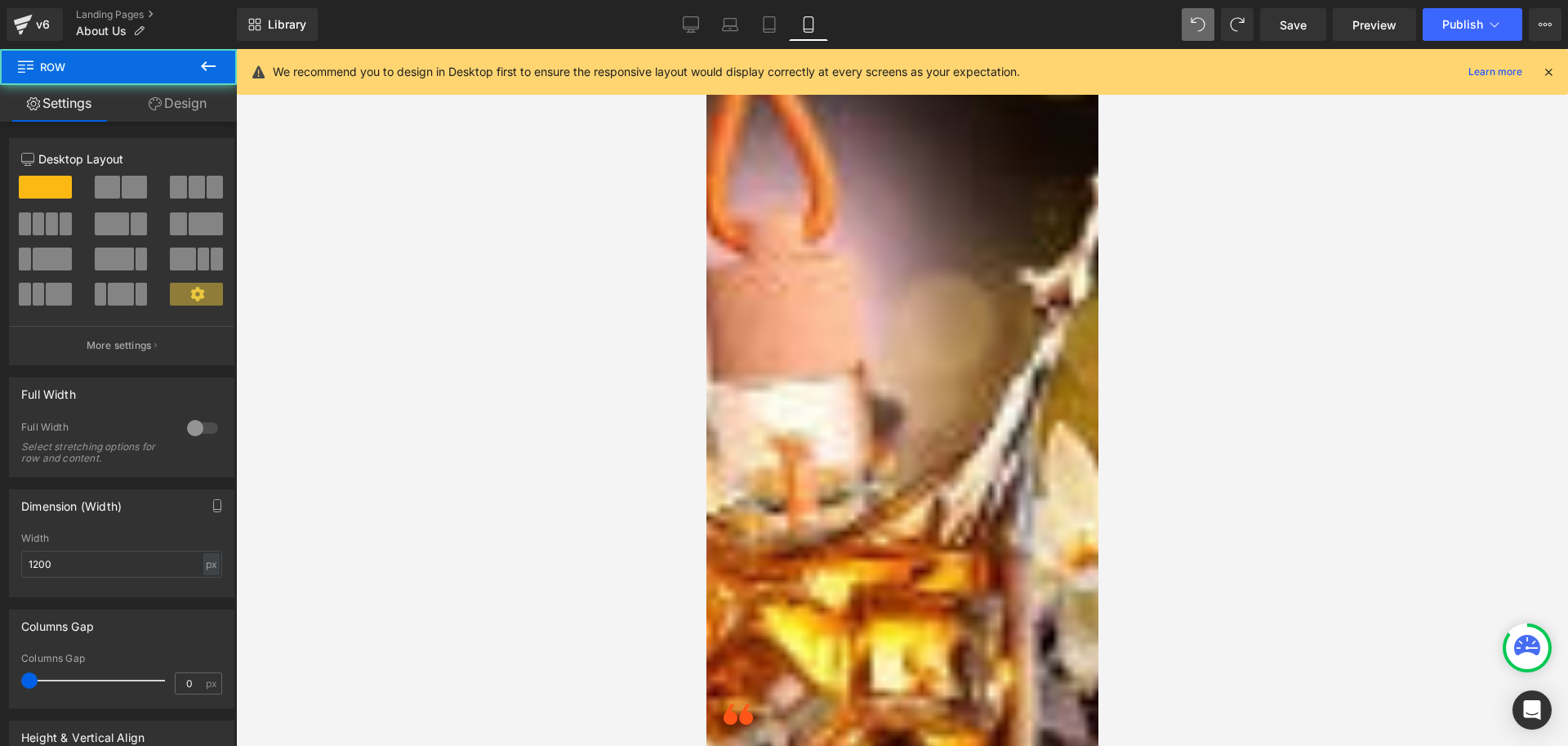
scroll to position [890, 0]
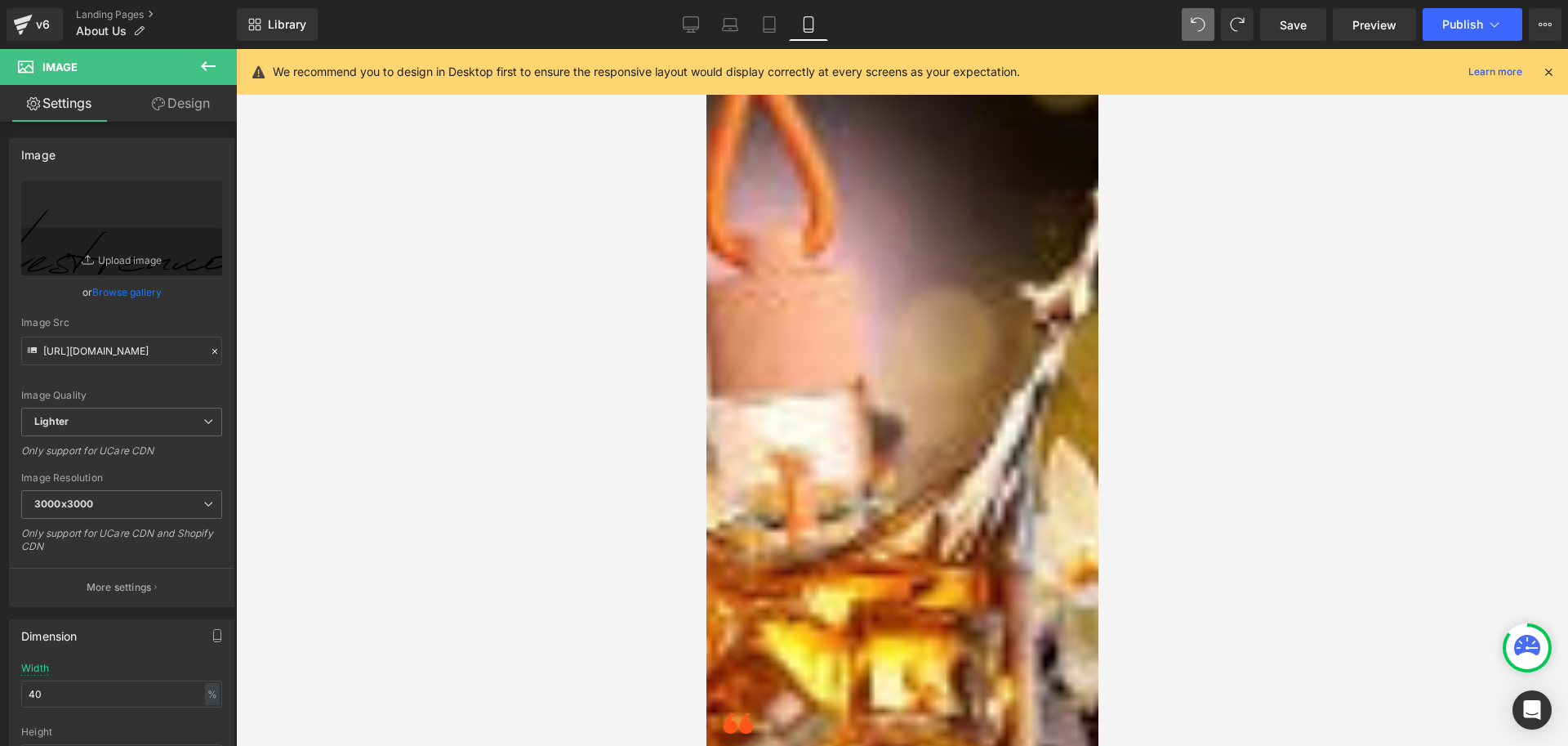
click at [706, 49] on icon at bounding box center [706, 49] width 0 height 0
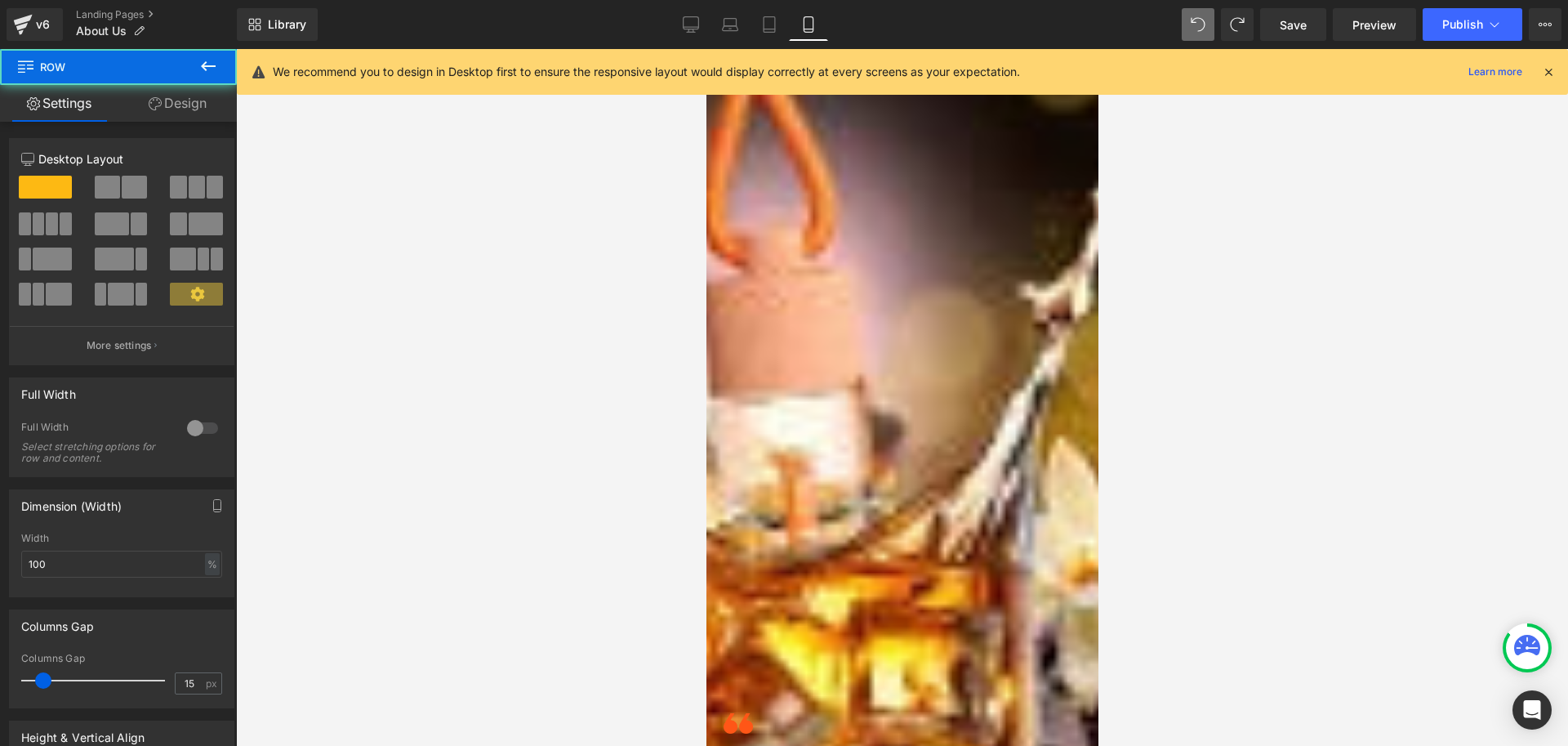
click at [196, 103] on link "Design" at bounding box center [177, 103] width 118 height 37
click at [0, 0] on div "Spacing" at bounding box center [0, 0] width 0 height 0
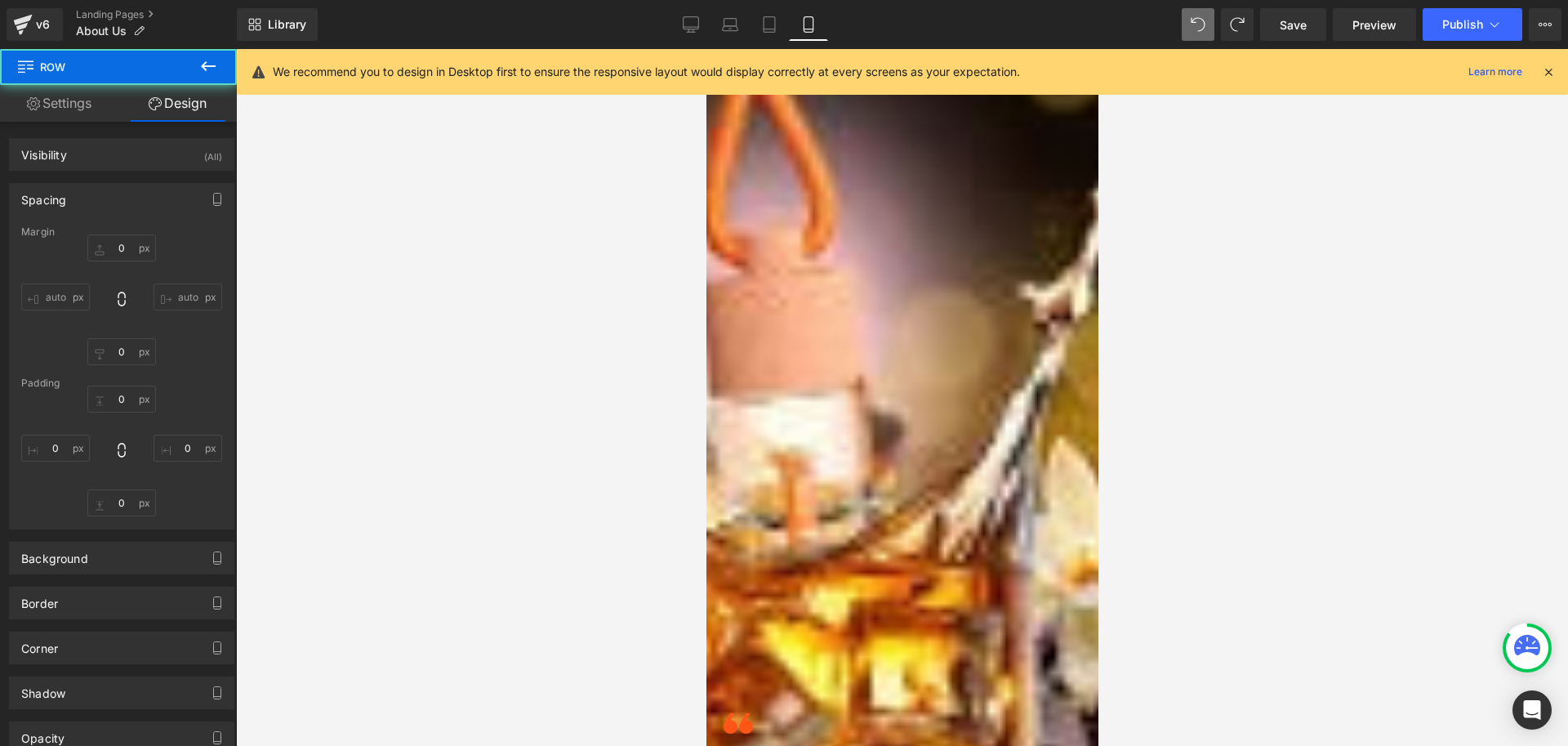
type input "0"
type input "30"
type input "0"
type input "10"
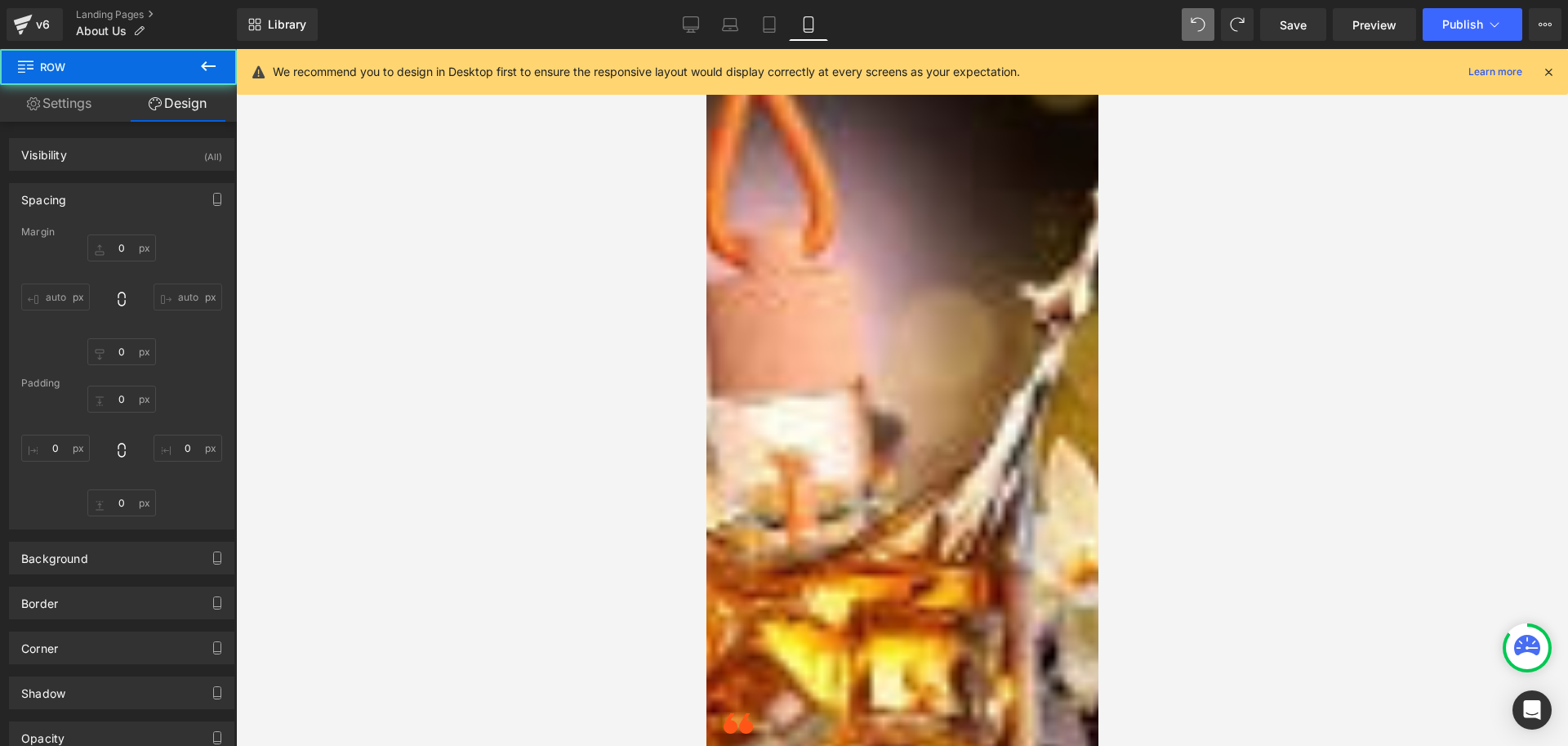
type input "0"
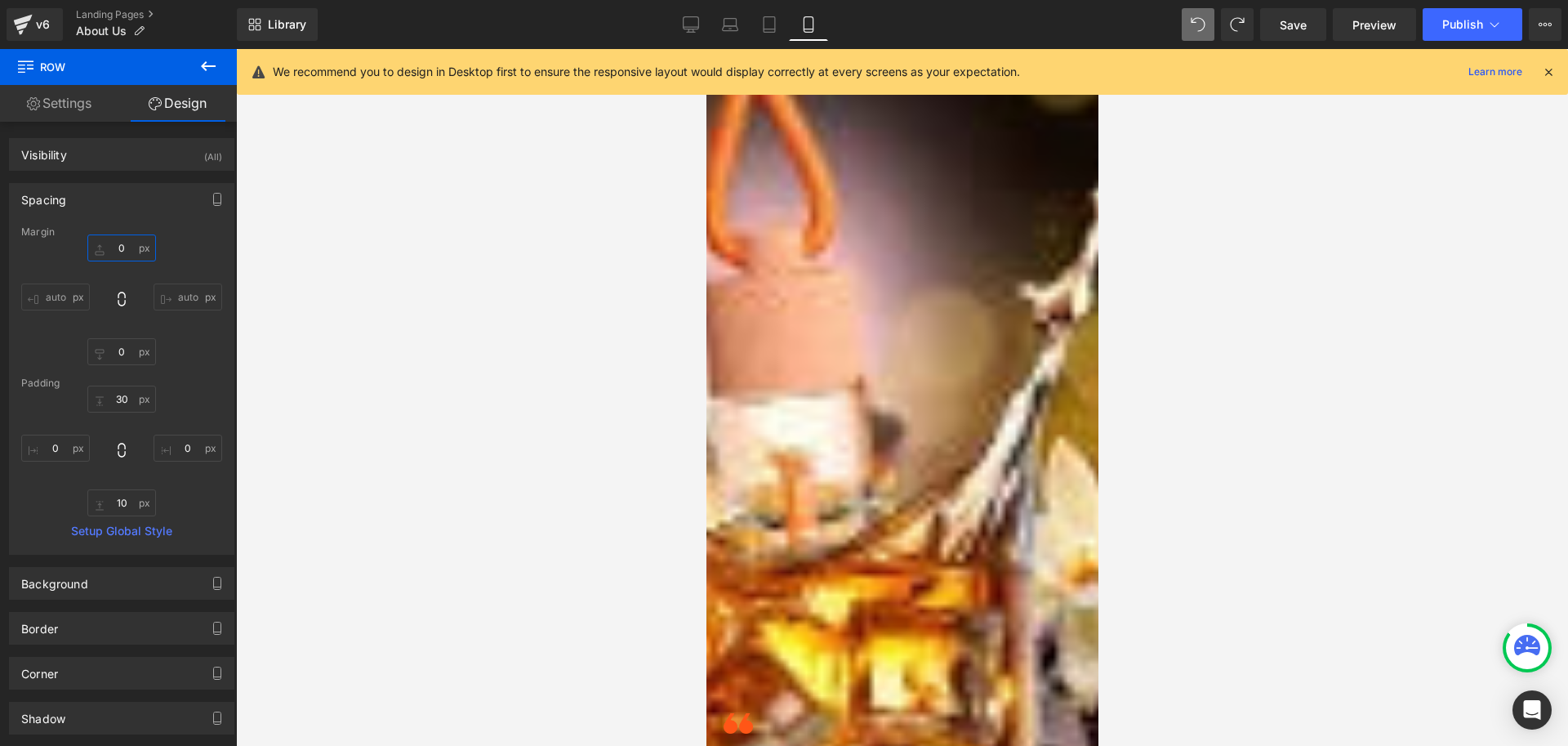
click at [121, 243] on input "0" at bounding box center [122, 248] width 68 height 27
type input "50"
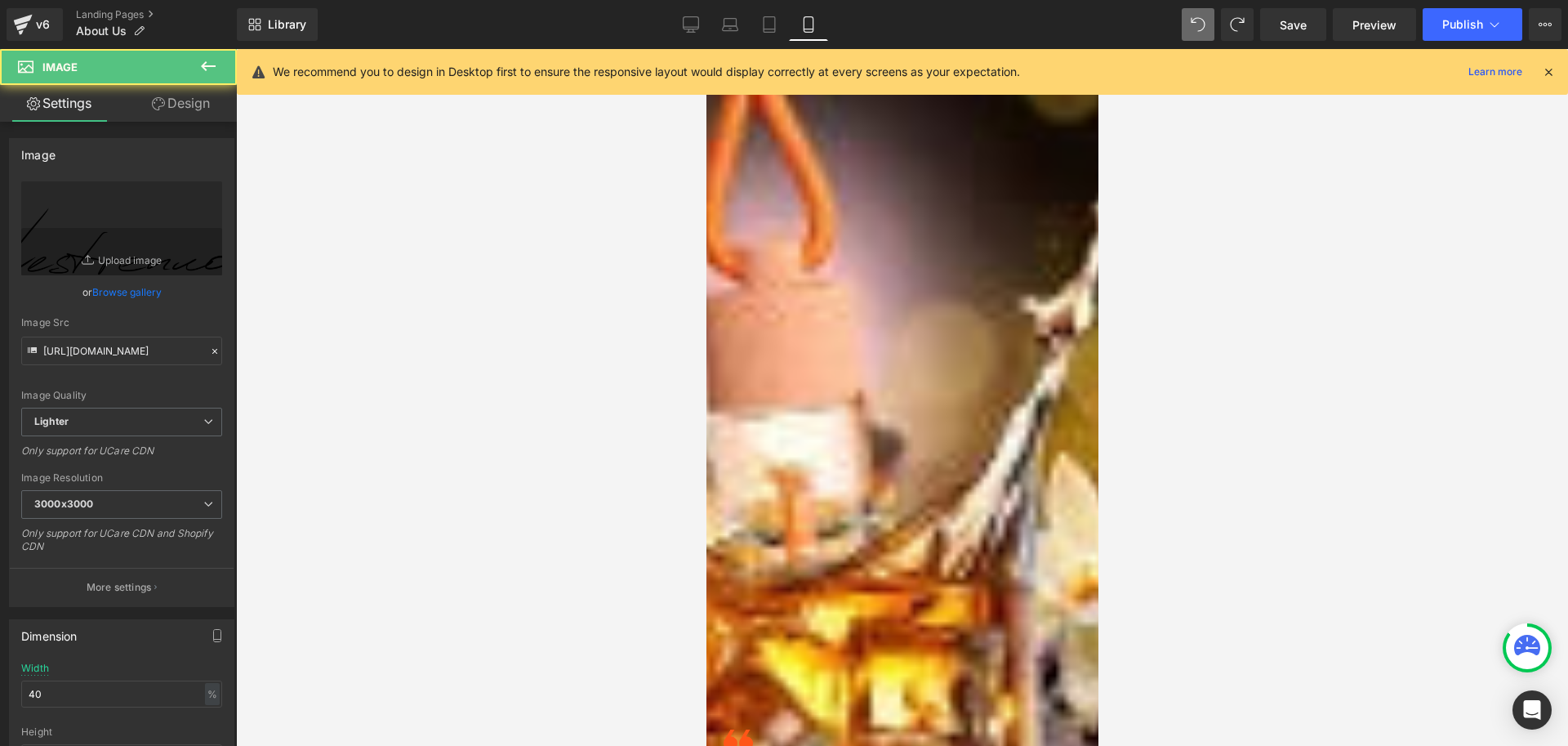
type input "https://ucarecdn.com/068ec3c6-fb54-4863-9b31-eebf2c17c3e0/-/format/auto/-/previ…"
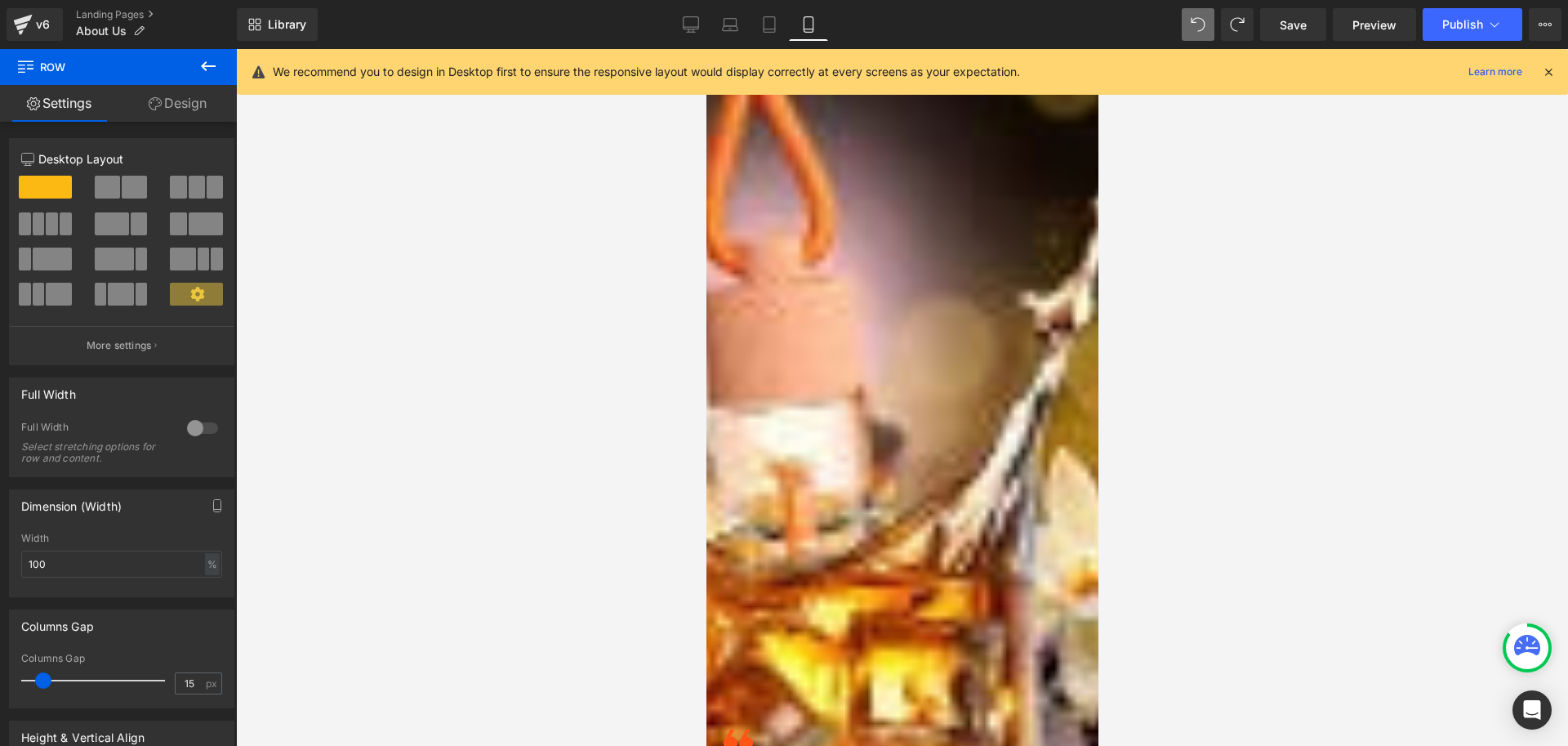
drag, startPoint x: 868, startPoint y: 537, endPoint x: 875, endPoint y: 515, distance: 23.1
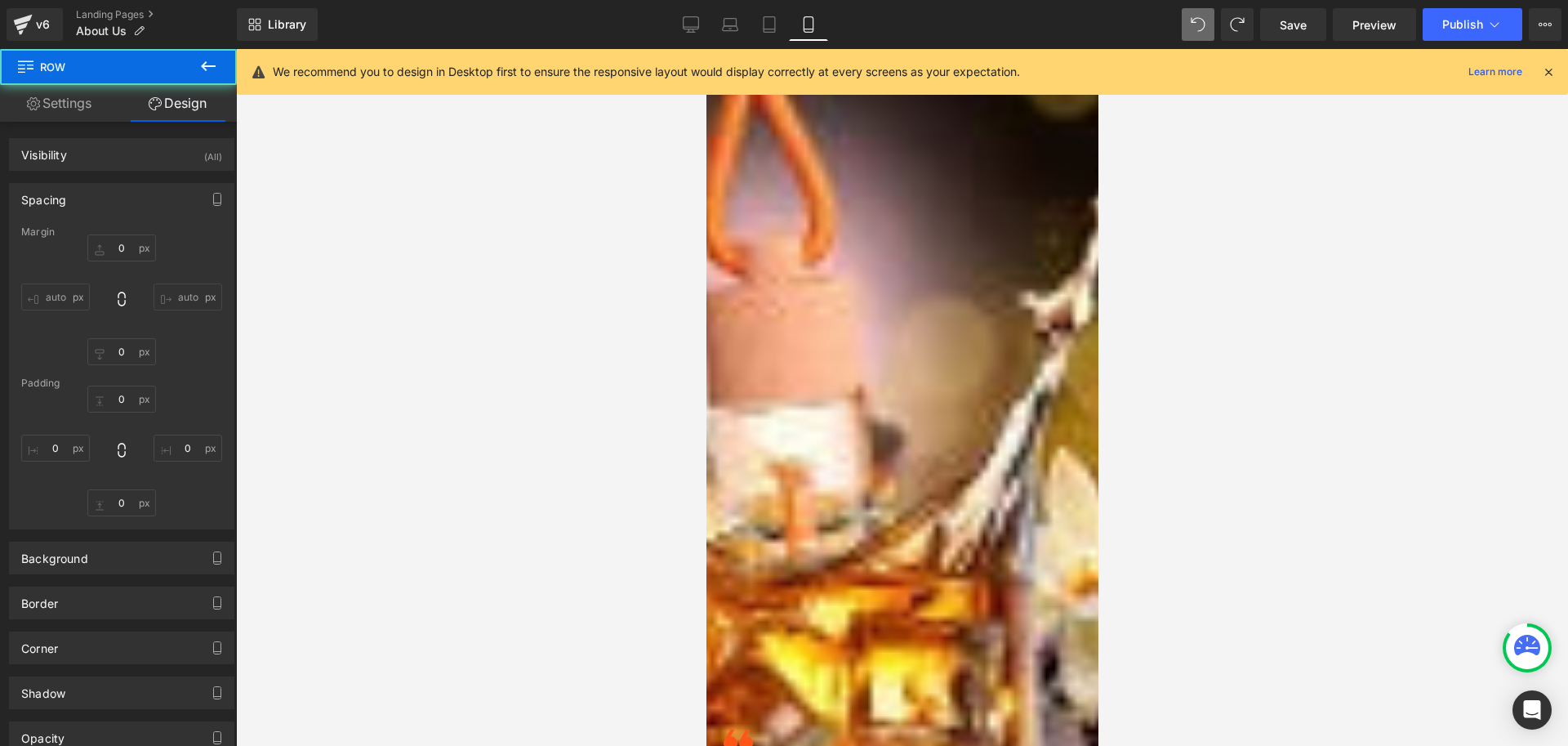
type input "50"
type input "0"
type input "10"
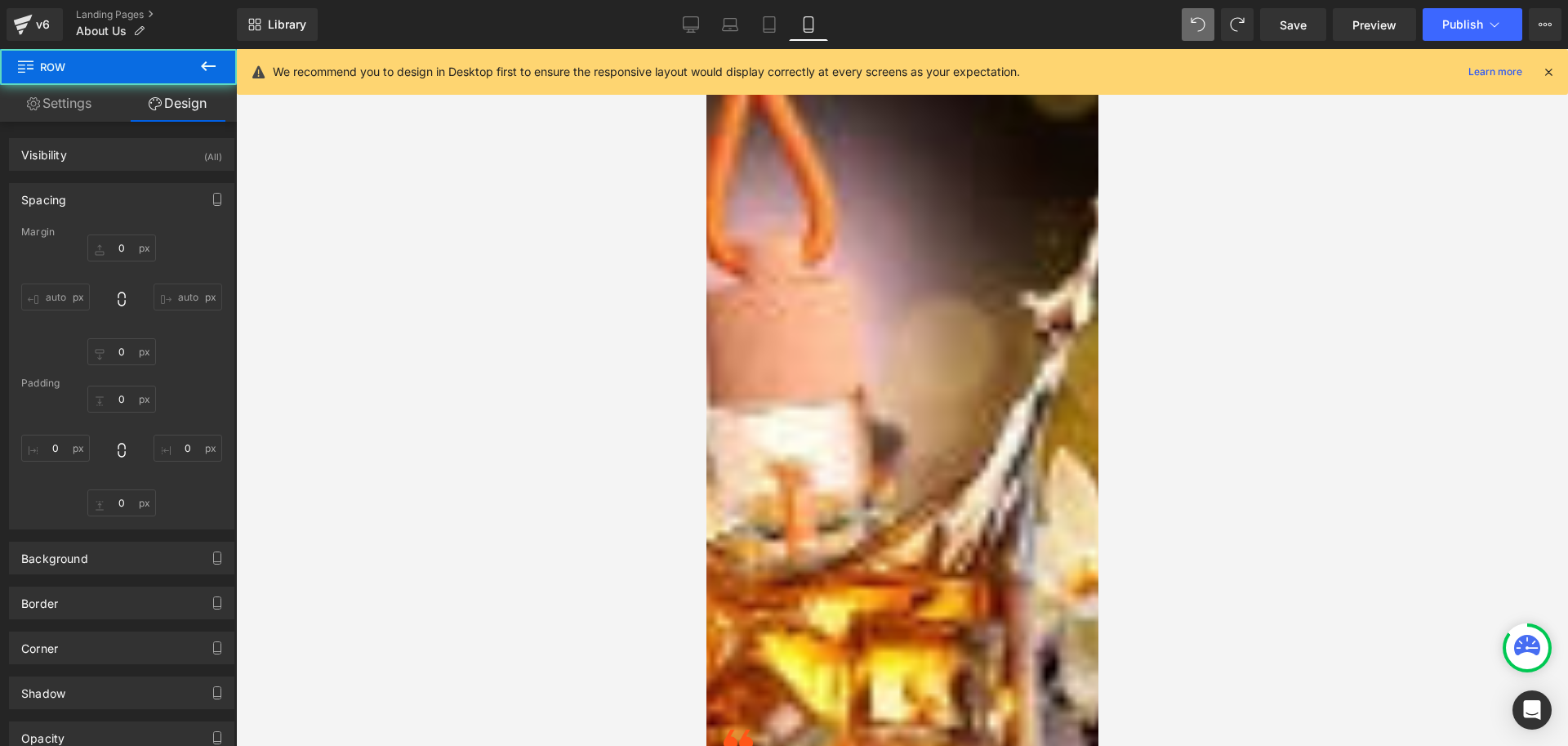
type input "0"
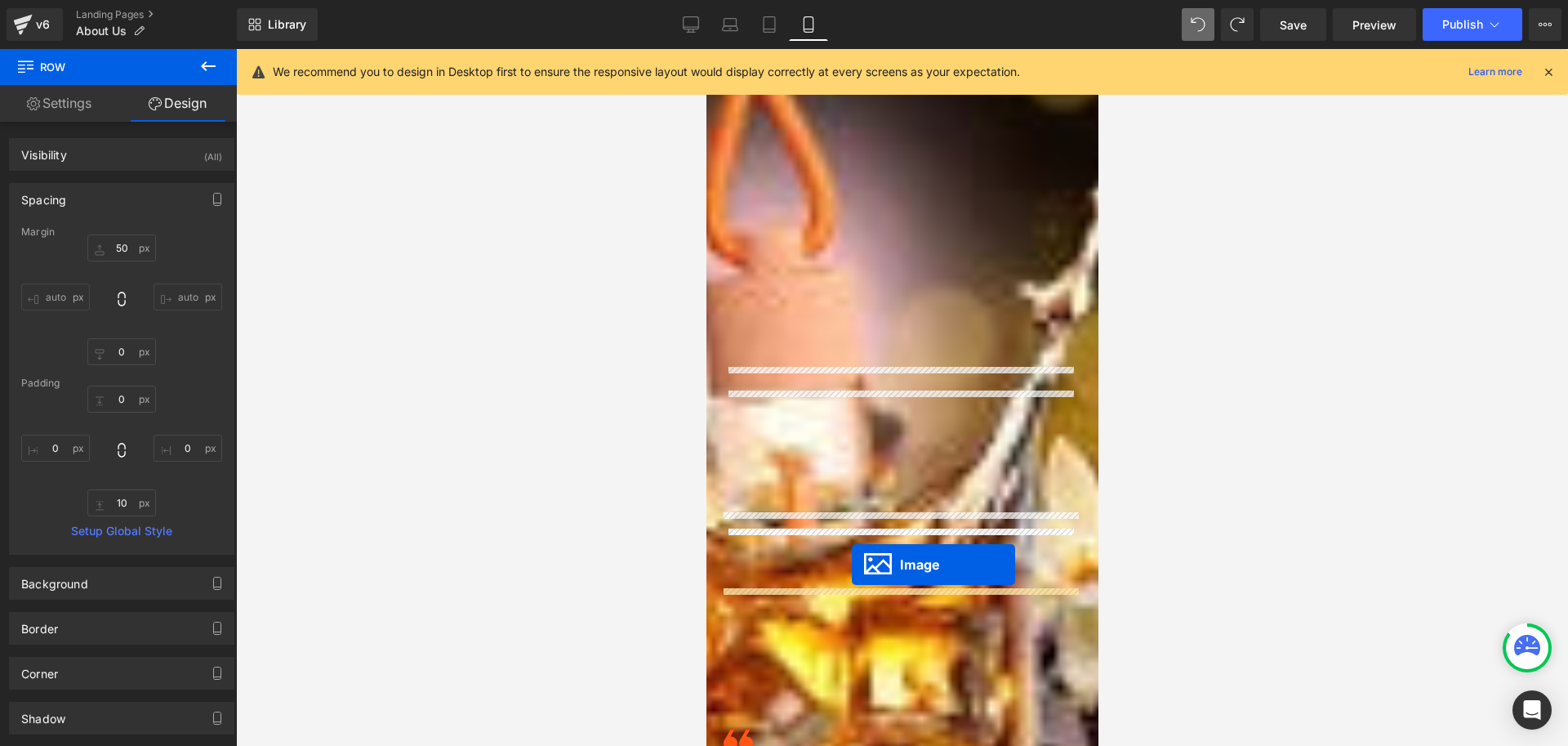
drag, startPoint x: 868, startPoint y: 501, endPoint x: 851, endPoint y: 565, distance: 66.2
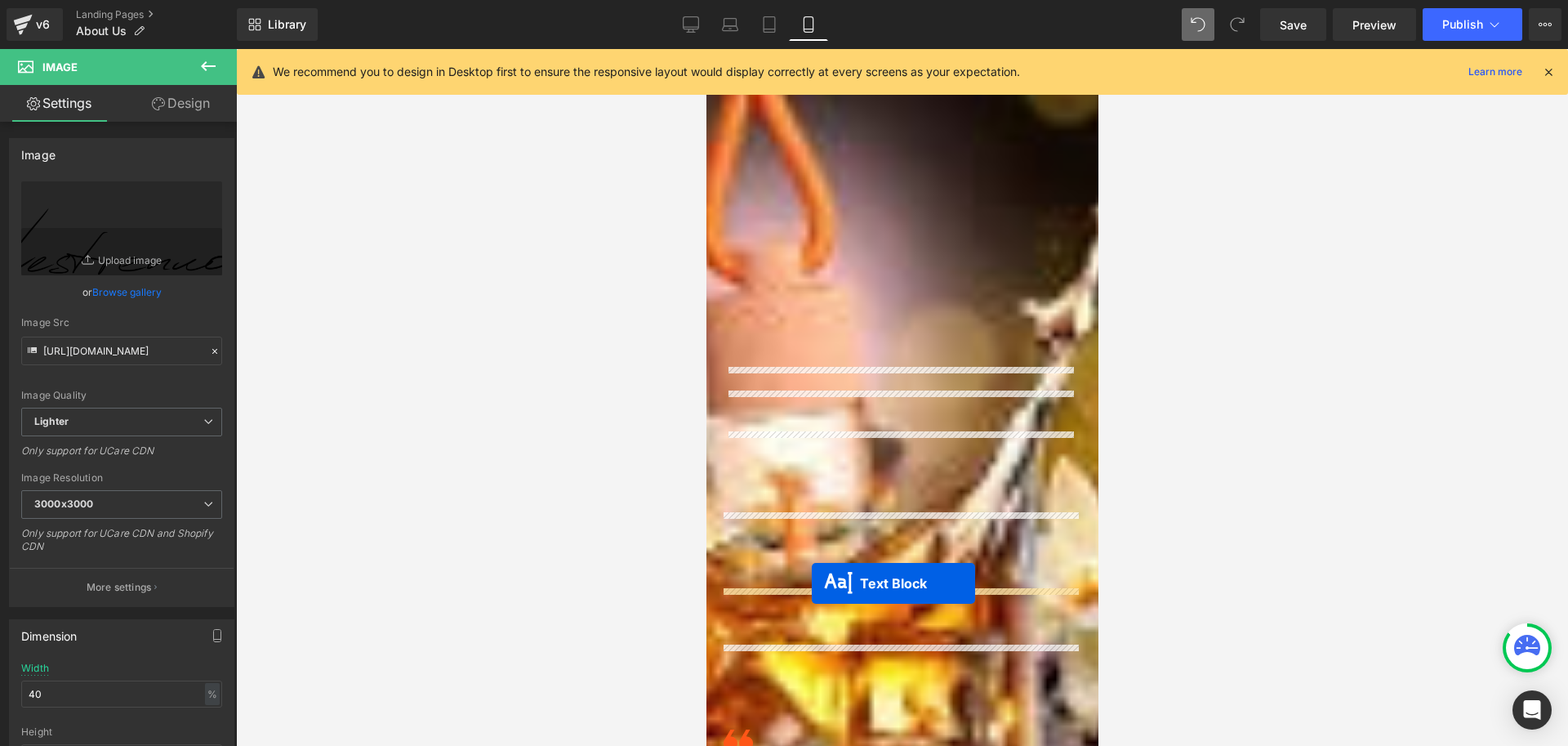
drag, startPoint x: 863, startPoint y: 420, endPoint x: 811, endPoint y: 583, distance: 171.1
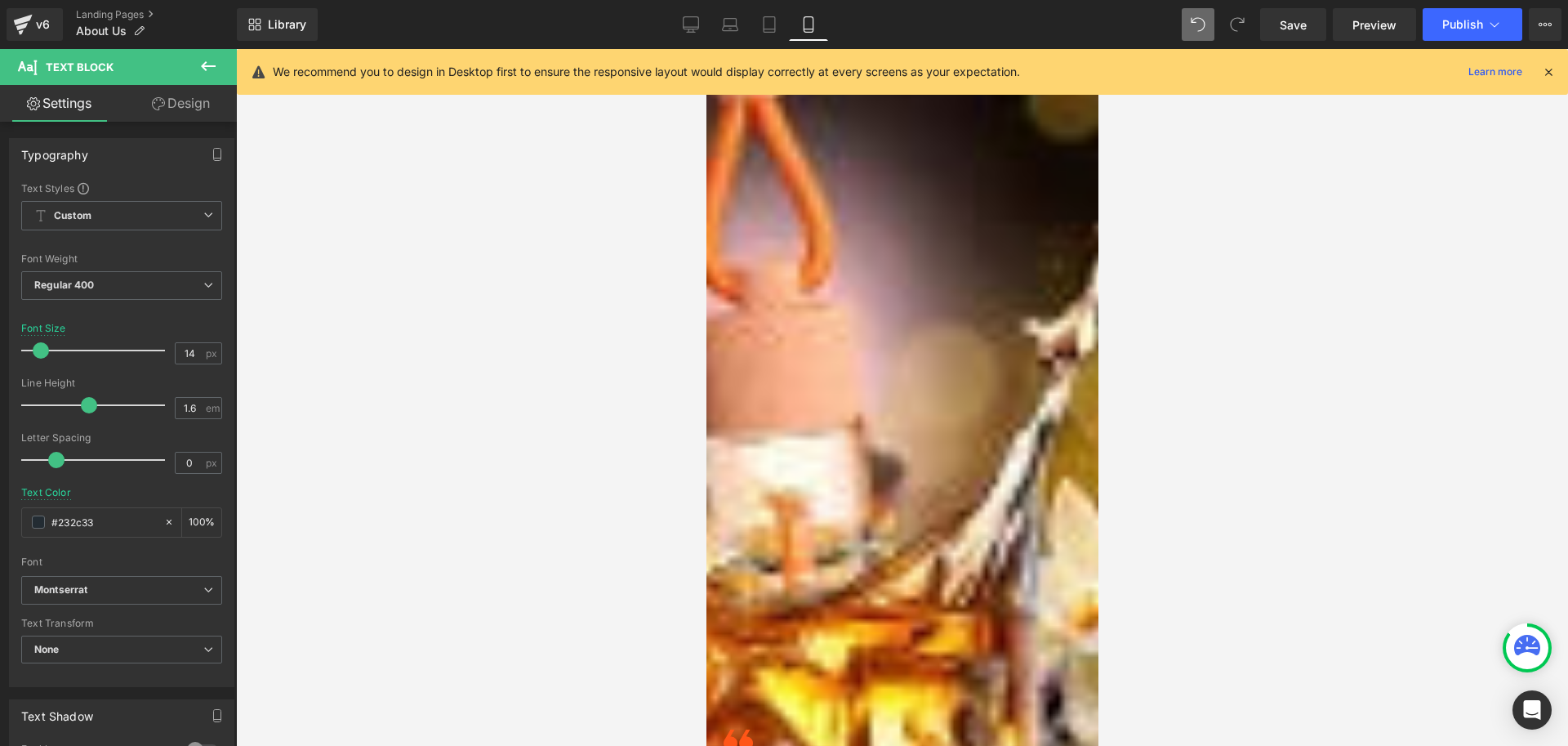
click at [706, 49] on icon at bounding box center [706, 49] width 0 height 0
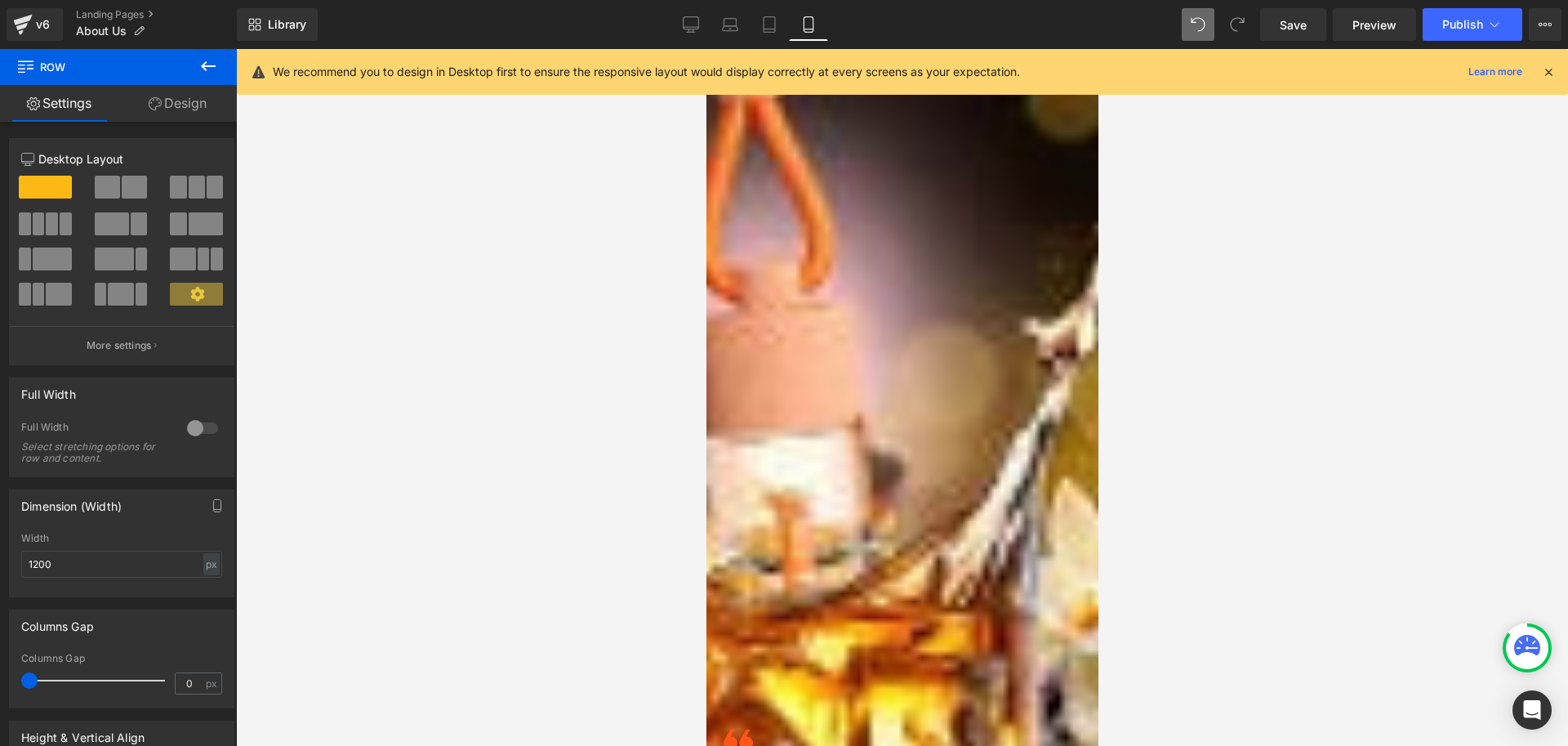
click at [706, 49] on icon at bounding box center [706, 49] width 0 height 0
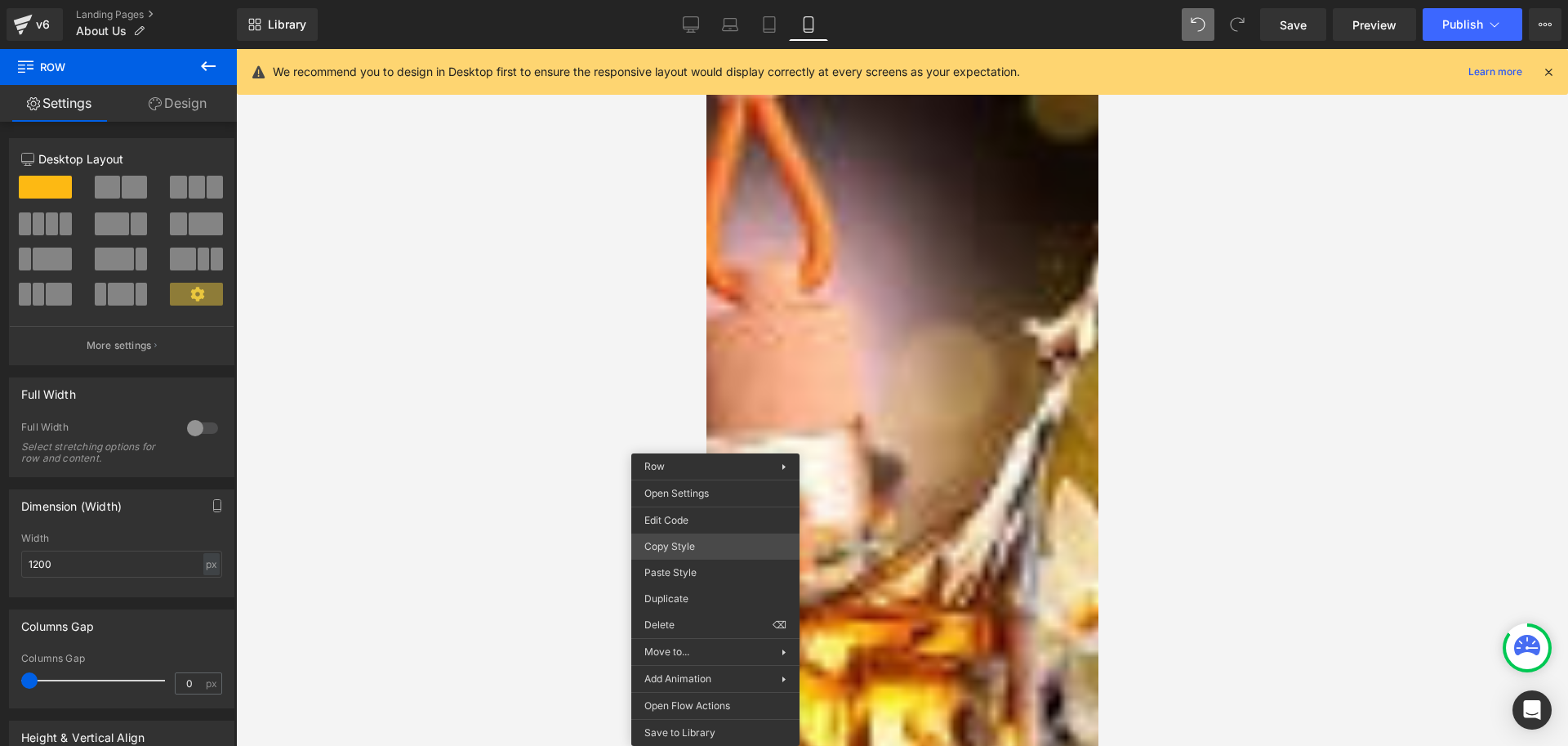
click at [700, 548] on div "Text Block You are previewing how the will restyle your page. You can not edit …" at bounding box center [784, 386] width 1568 height 773
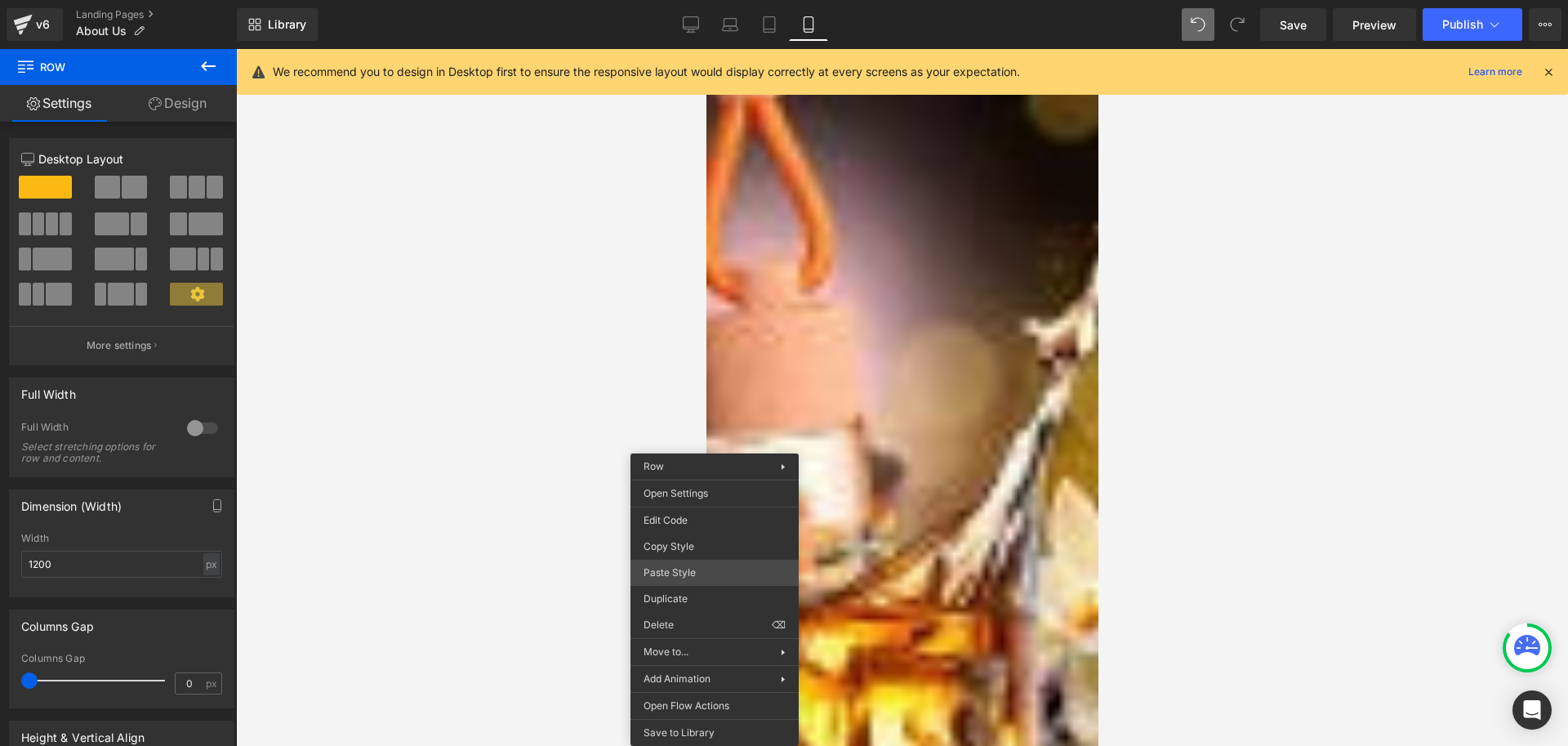
click at [705, 574] on div "Text Block You are previewing how the will restyle your page. You can not edit …" at bounding box center [784, 386] width 1568 height 773
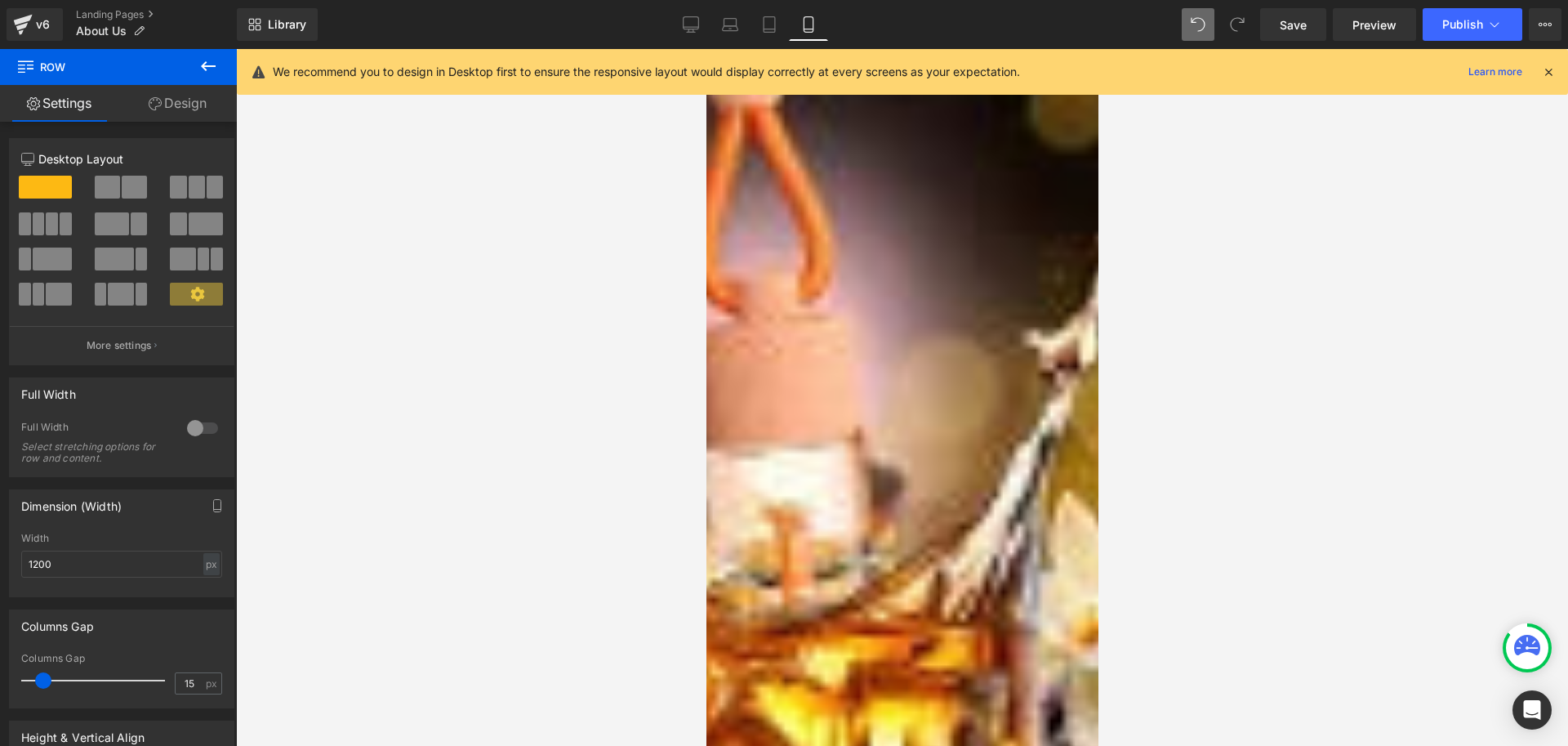
click at [706, 49] on icon at bounding box center [706, 49] width 0 height 0
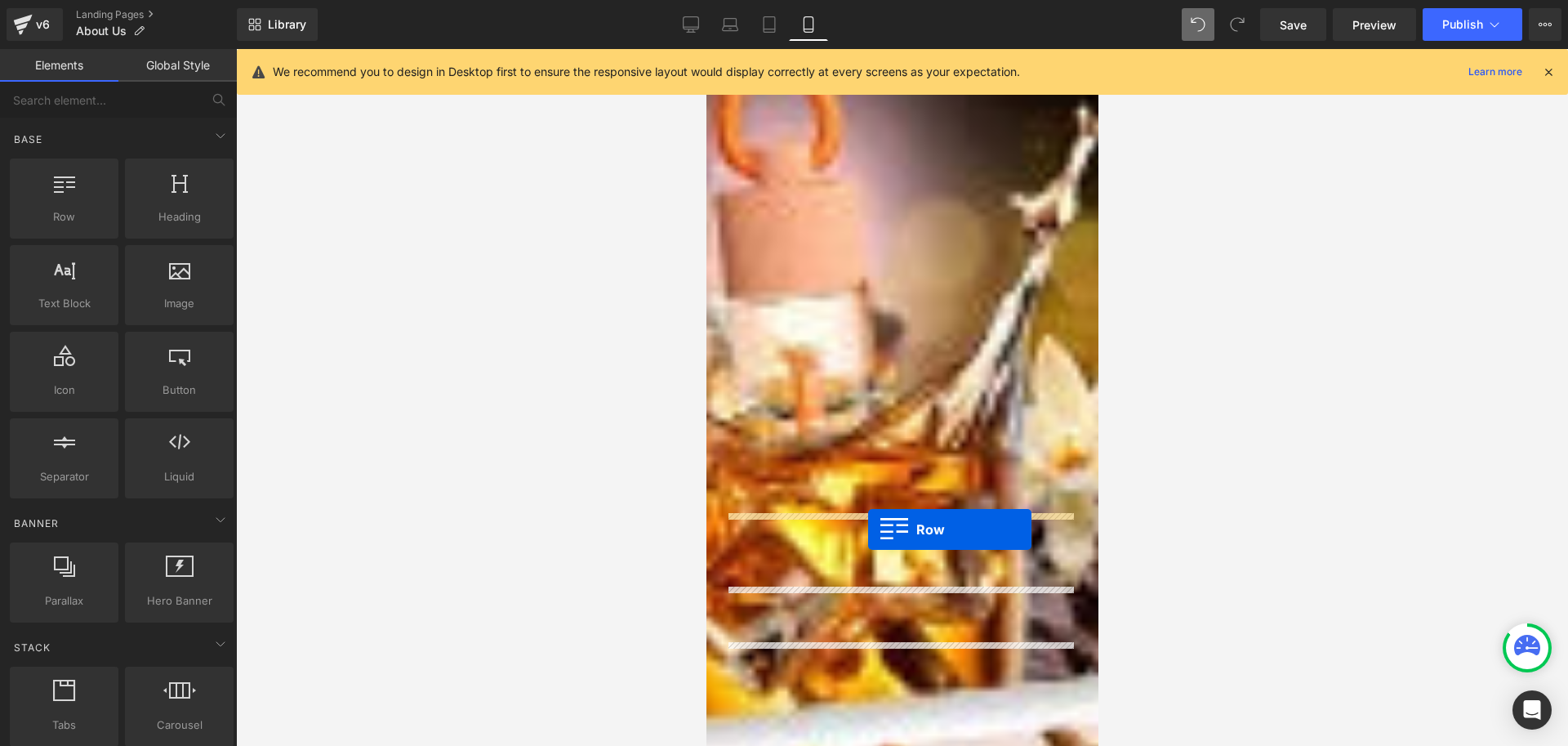
drag, startPoint x: 713, startPoint y: 435, endPoint x: 868, endPoint y: 528, distance: 180.8
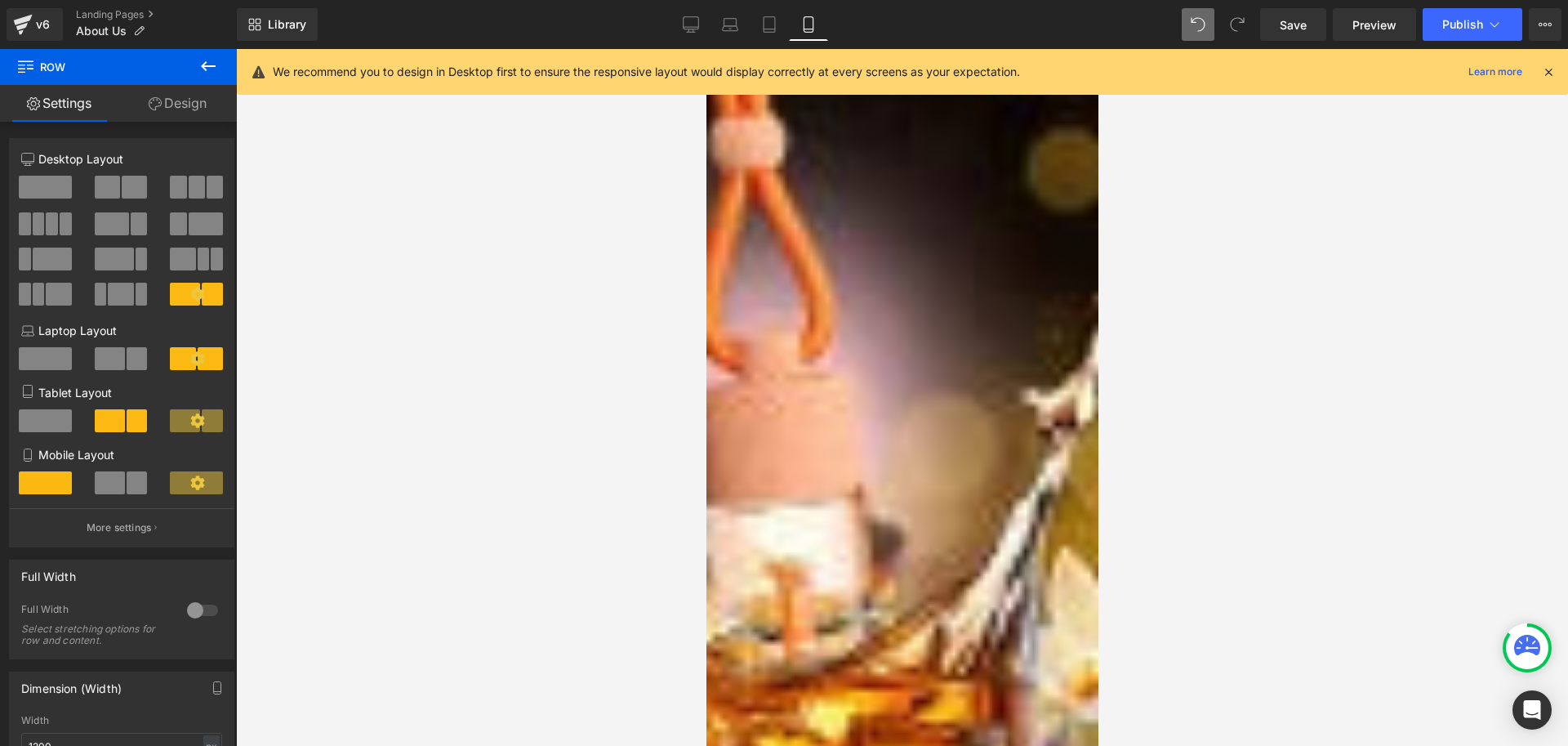
scroll to position [808, 0]
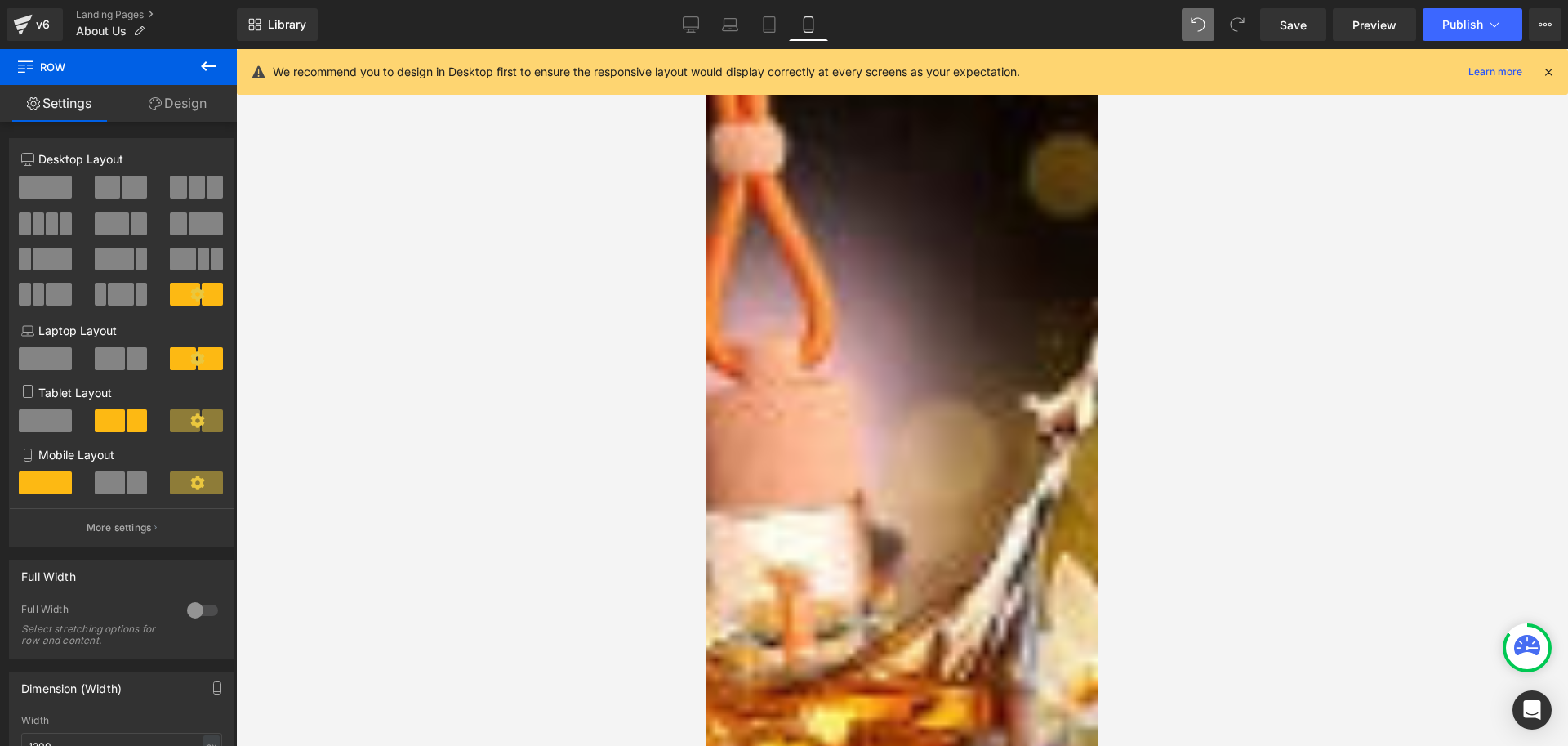
click at [706, 49] on icon at bounding box center [706, 49] width 0 height 0
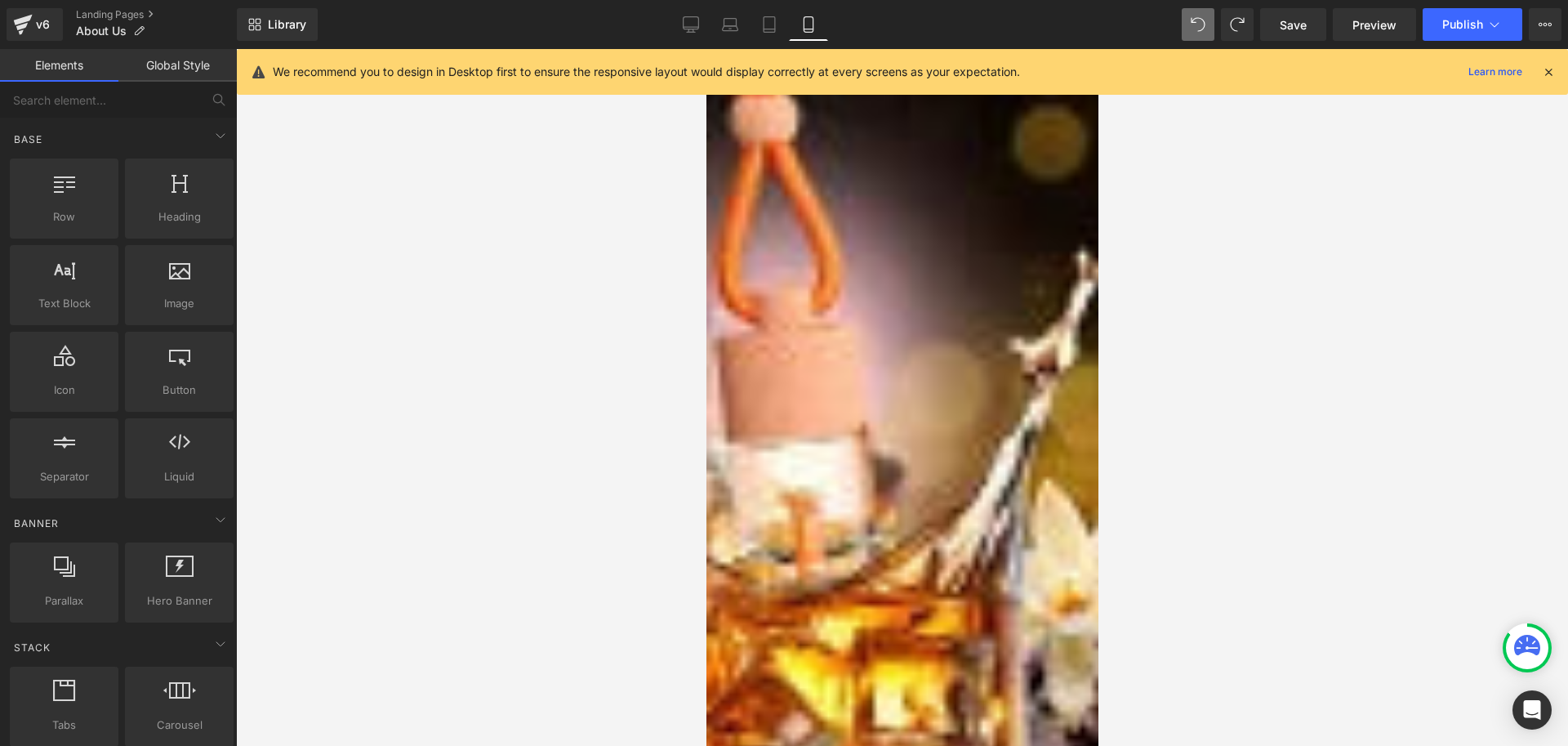
scroll to position [735, 0]
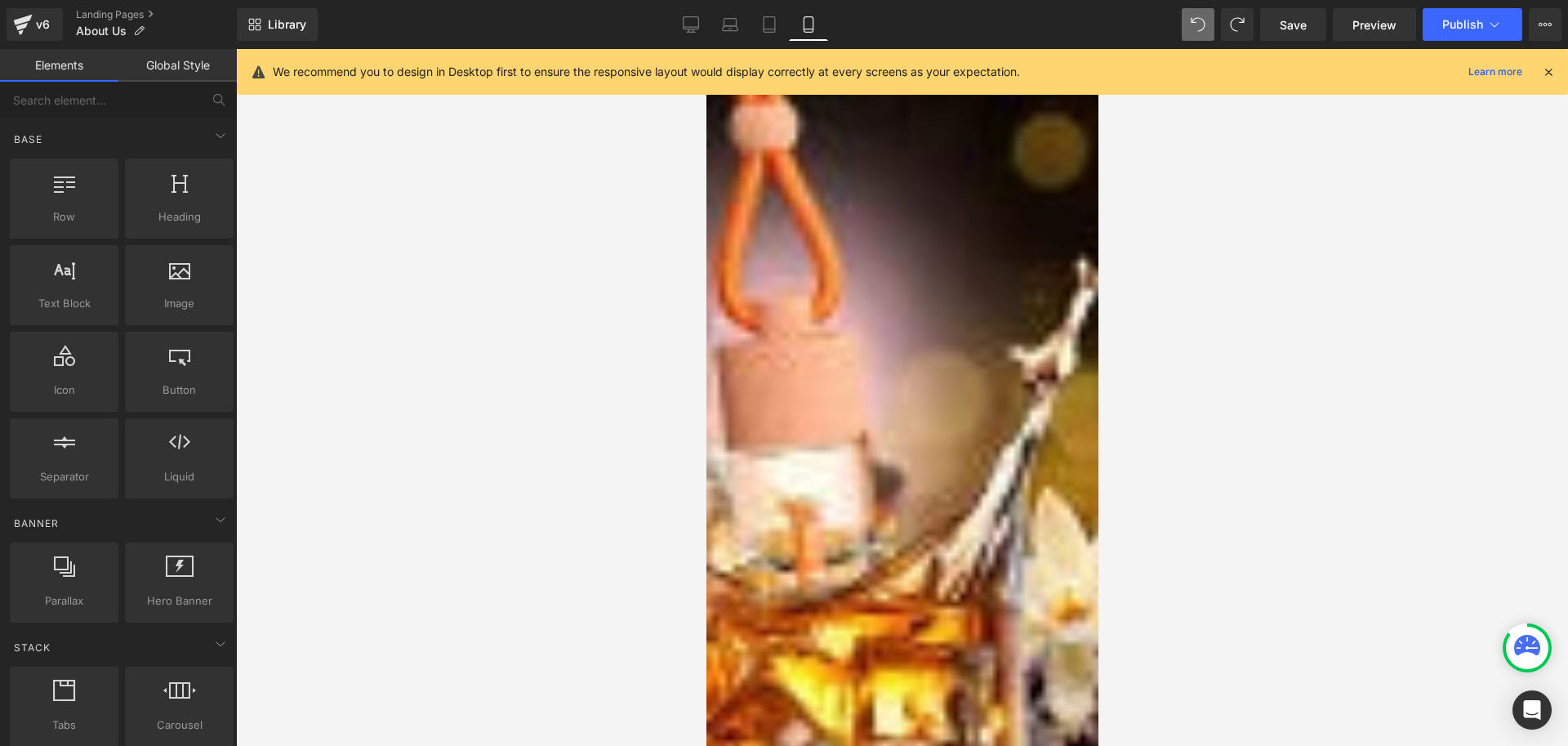
click at [724, 518] on div "Für uns ist es eine Herzensangelegenheit, dass unsere Produkte nicht nur funkti…" at bounding box center [902, 647] width 392 height 257
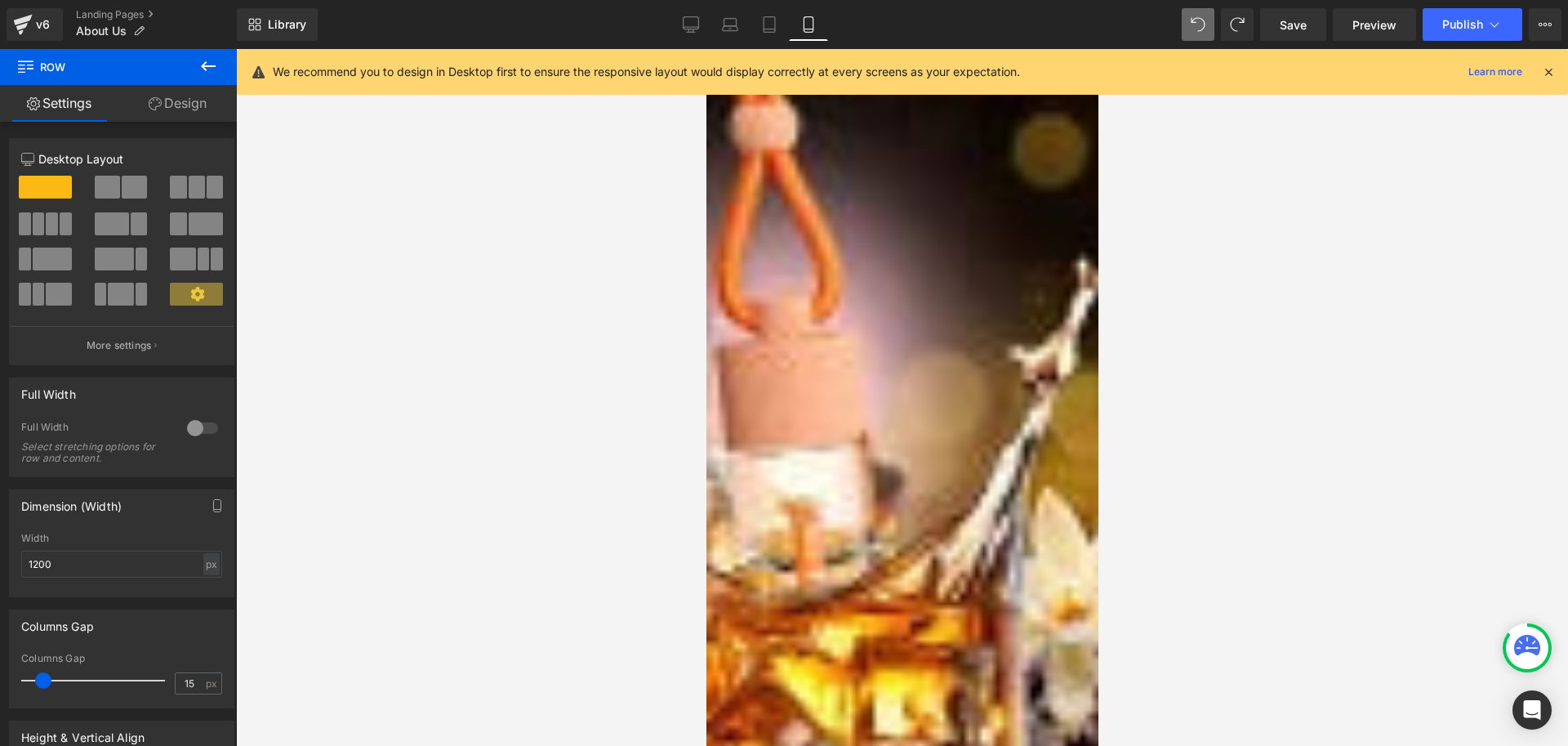
click at [171, 97] on link "Design" at bounding box center [177, 103] width 118 height 37
click at [0, 0] on div "Spacing" at bounding box center [0, 0] width 0 height 0
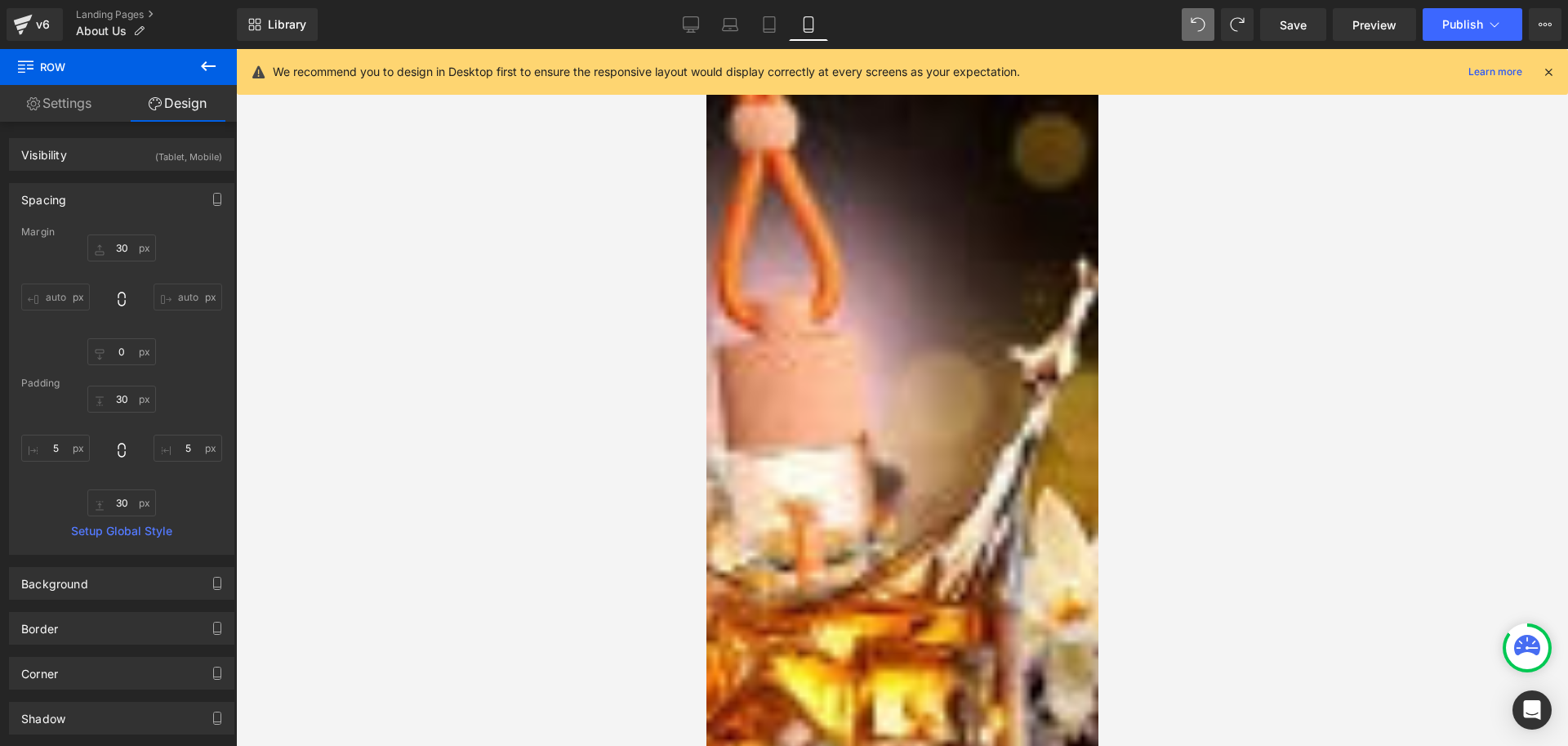
type input "30"
type input "0"
type input "30"
type input "5"
type input "30"
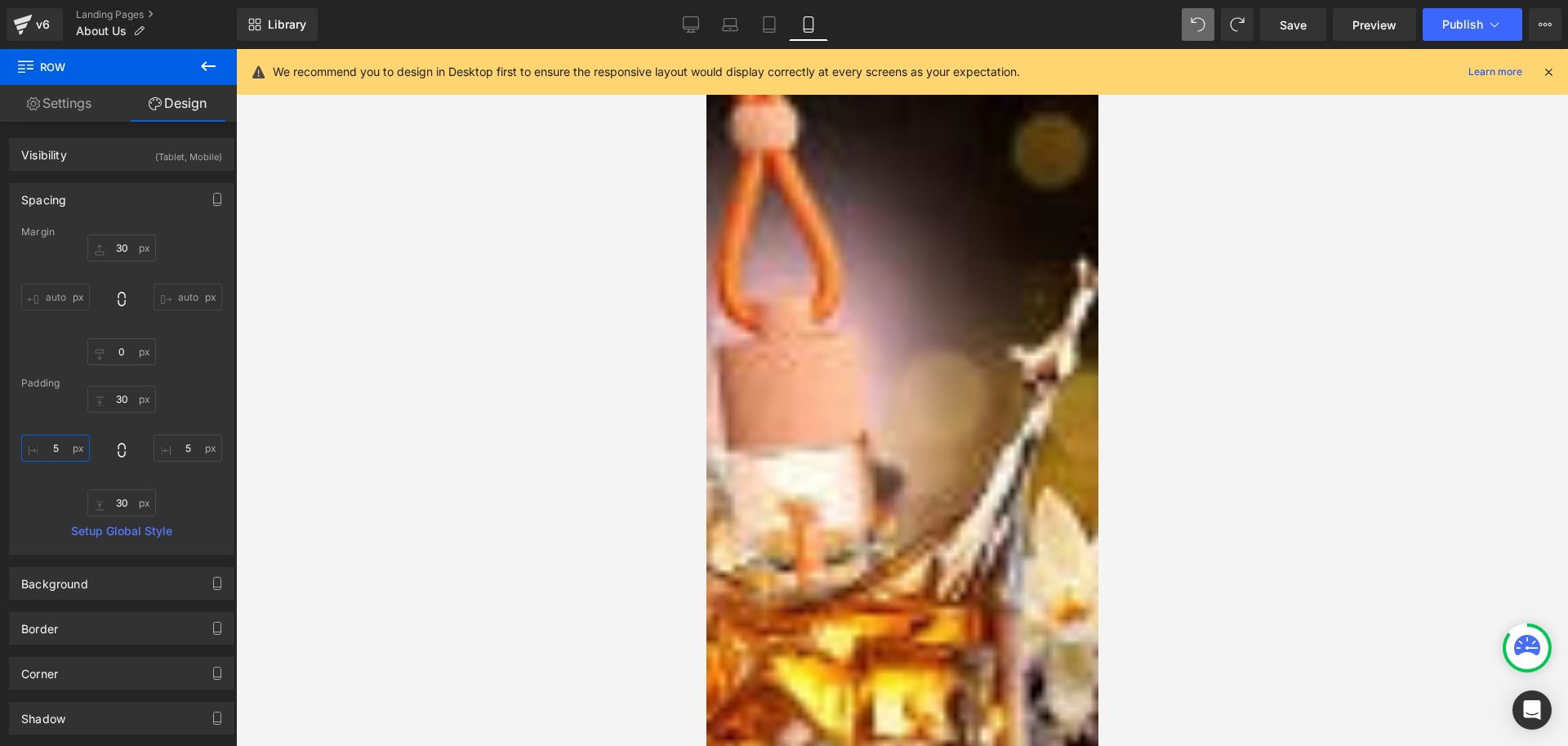
click at [59, 451] on input "5" at bounding box center [55, 447] width 68 height 27
type input "5"
click at [53, 293] on input "auto" at bounding box center [55, 297] width 68 height 27
click at [186, 292] on input "auto" at bounding box center [187, 297] width 68 height 27
click at [202, 289] on input "auto" at bounding box center [187, 297] width 68 height 27
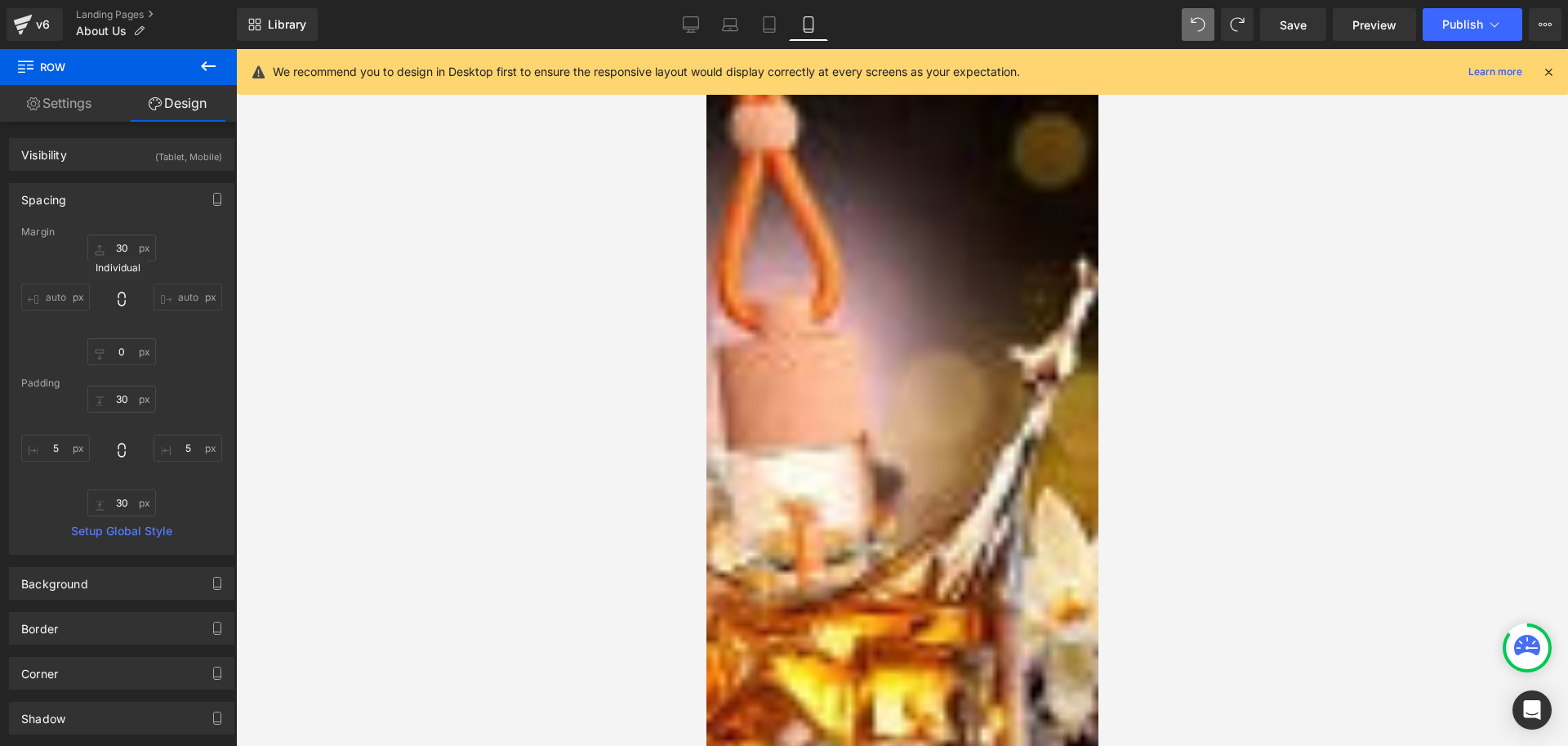
click at [122, 299] on icon at bounding box center [122, 299] width 17 height 17
type input "30"
click at [123, 300] on icon at bounding box center [122, 299] width 17 height 17
click at [44, 292] on input "auto" at bounding box center [55, 297] width 68 height 27
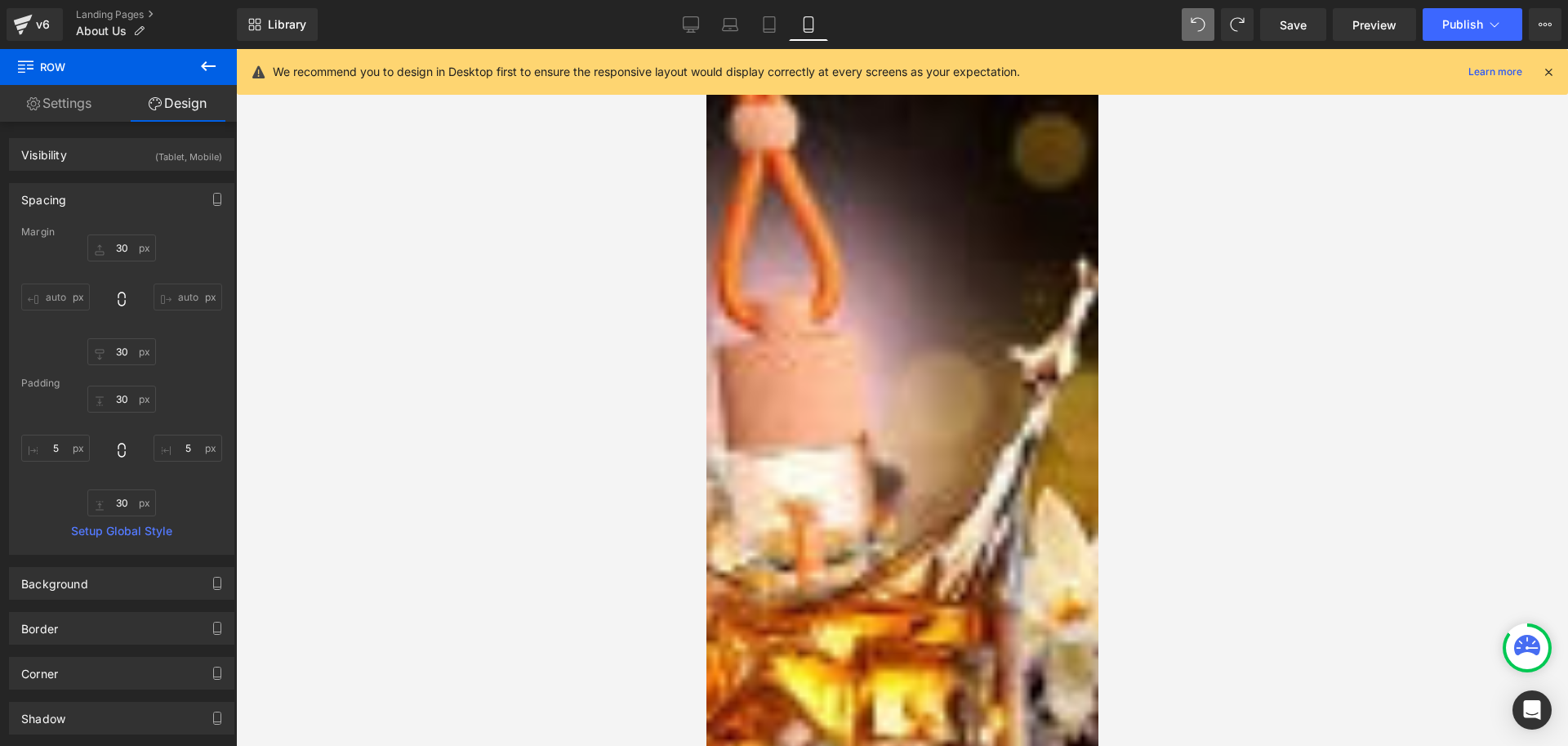
click at [73, 292] on input "auto" at bounding box center [55, 297] width 68 height 27
drag, startPoint x: 15, startPoint y: 290, endPoint x: 43, endPoint y: 292, distance: 28.1
click at [17, 290] on div "Margin 30px 30 auto auto 30px 30 auto auto Padding 30px 30 5px 5 30px 30 5 5 Se…" at bounding box center [122, 390] width 224 height 327
click at [43, 292] on input "auto" at bounding box center [55, 297] width 68 height 27
click at [43, 293] on input "auto" at bounding box center [55, 297] width 68 height 27
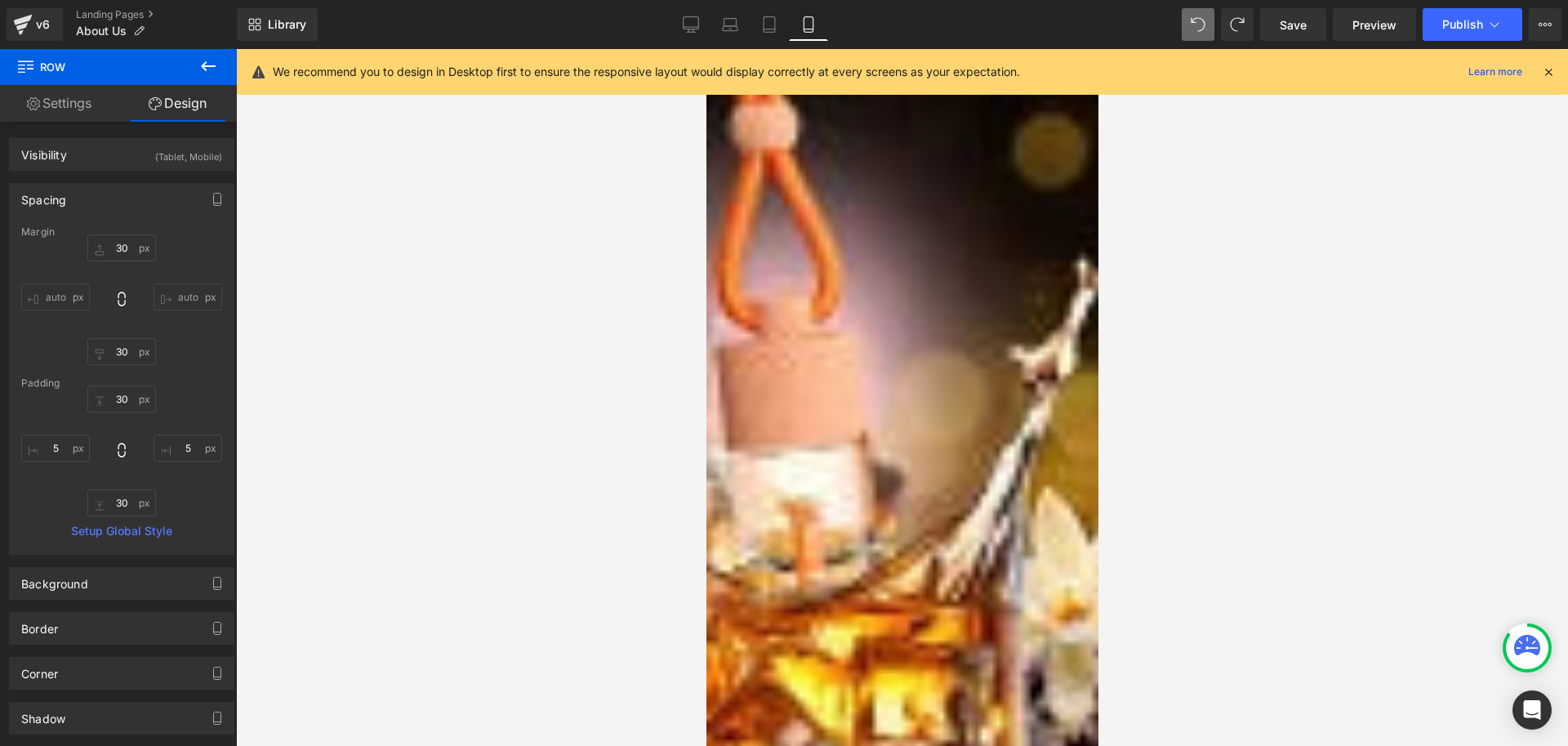
click at [31, 296] on input "auto" at bounding box center [55, 297] width 68 height 27
click at [29, 297] on input "auto" at bounding box center [55, 297] width 68 height 27
click at [706, 49] on icon at bounding box center [706, 49] width 0 height 0
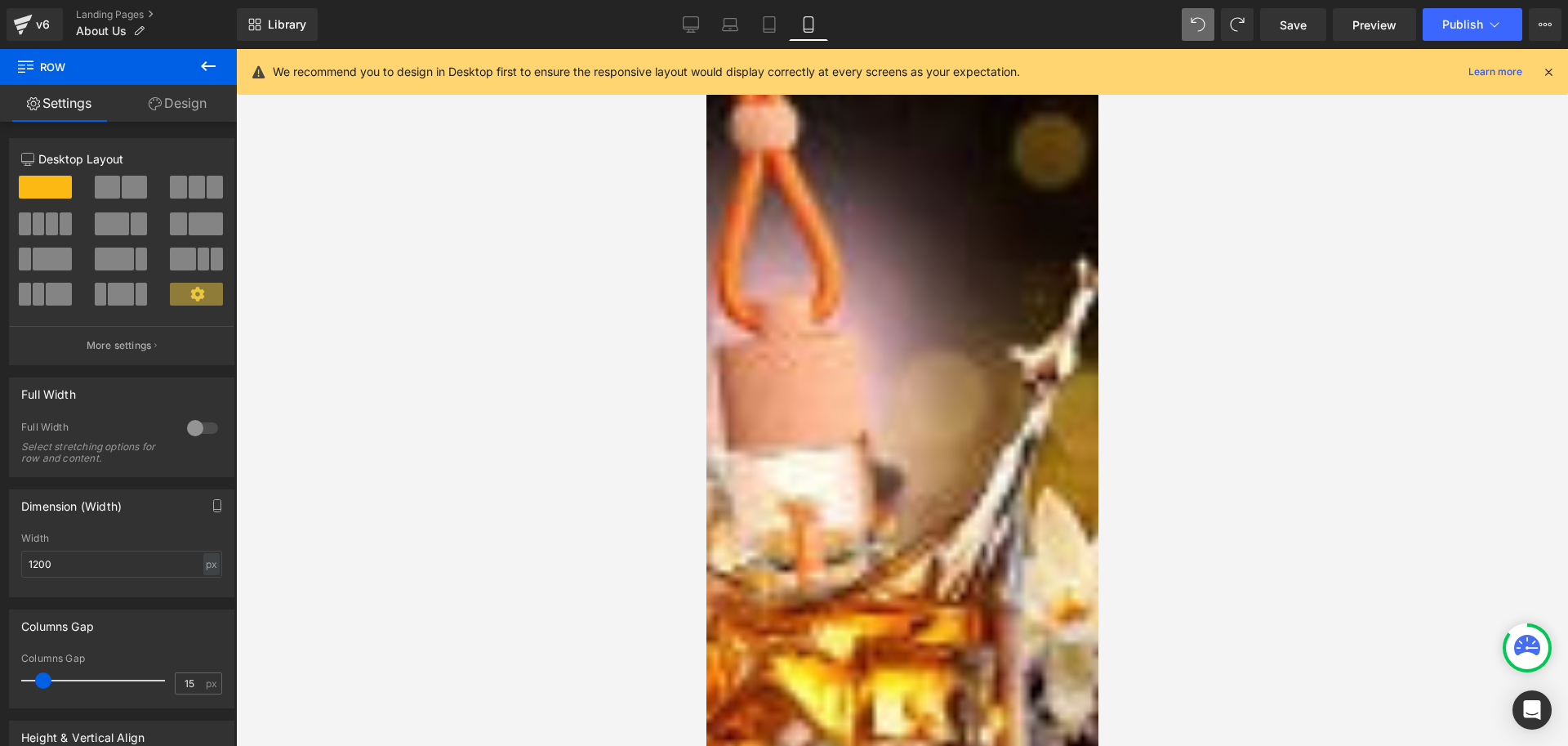
click at [179, 103] on link "Design" at bounding box center [177, 103] width 118 height 37
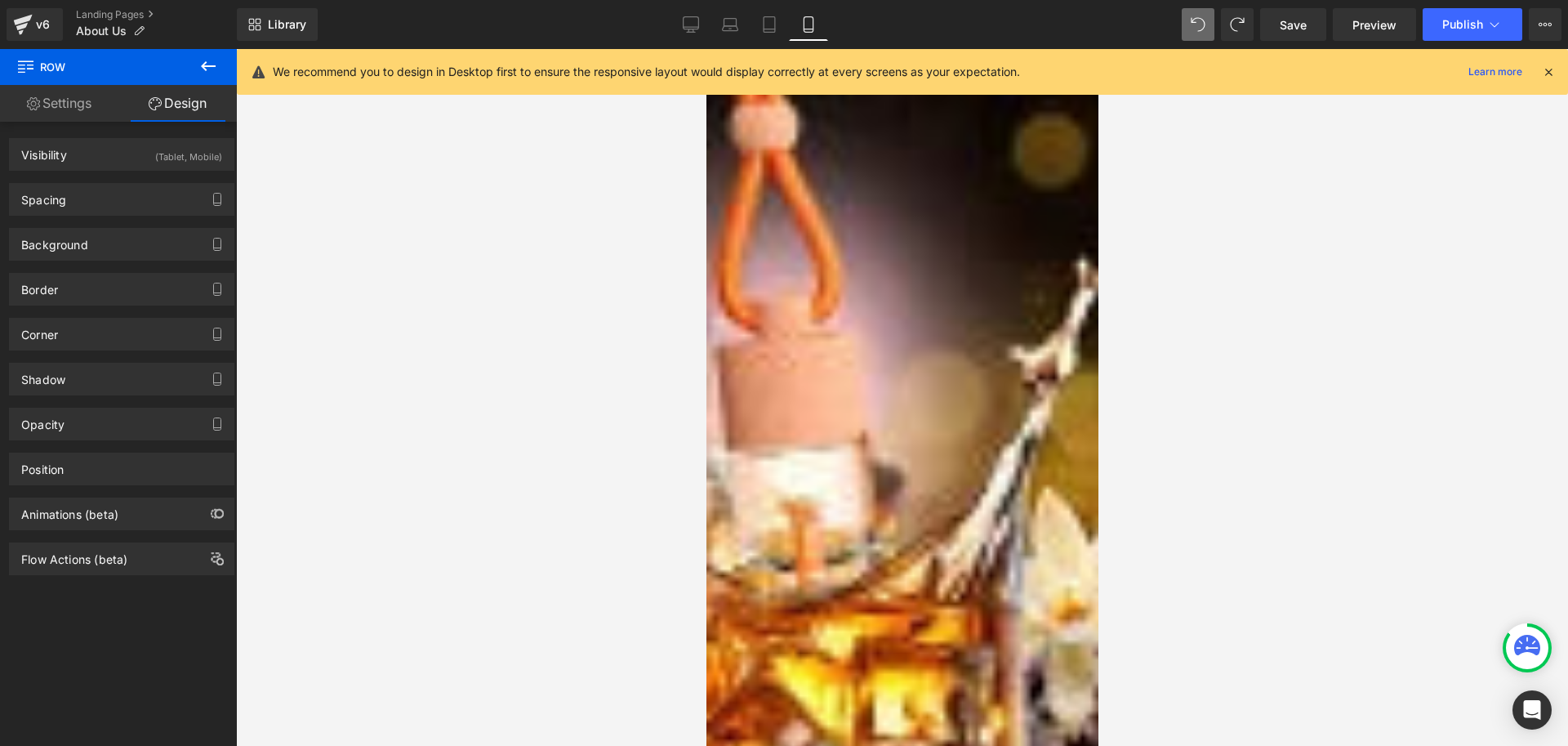
click at [51, 110] on link "Settings" at bounding box center [59, 103] width 118 height 37
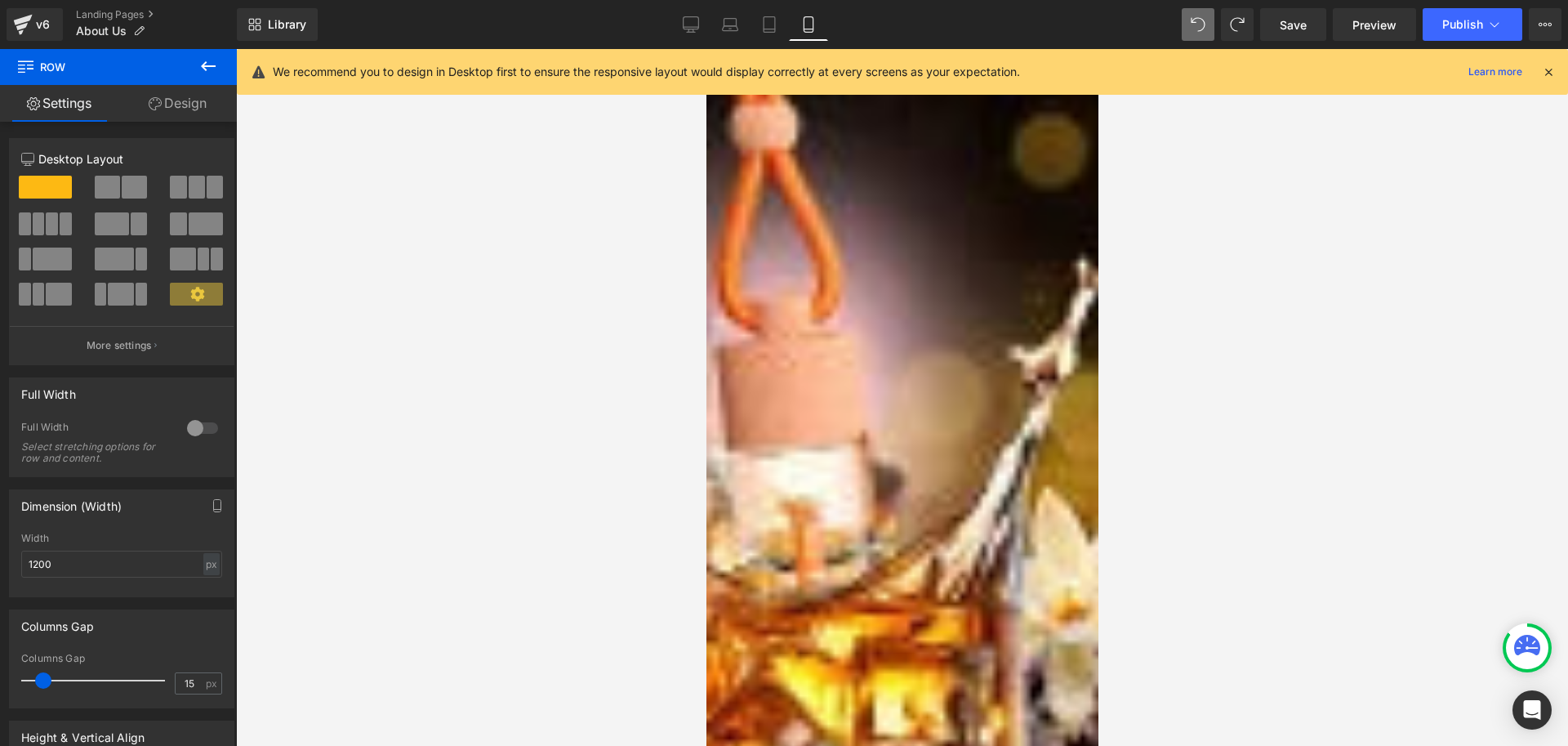
click at [207, 67] on icon at bounding box center [208, 66] width 19 height 19
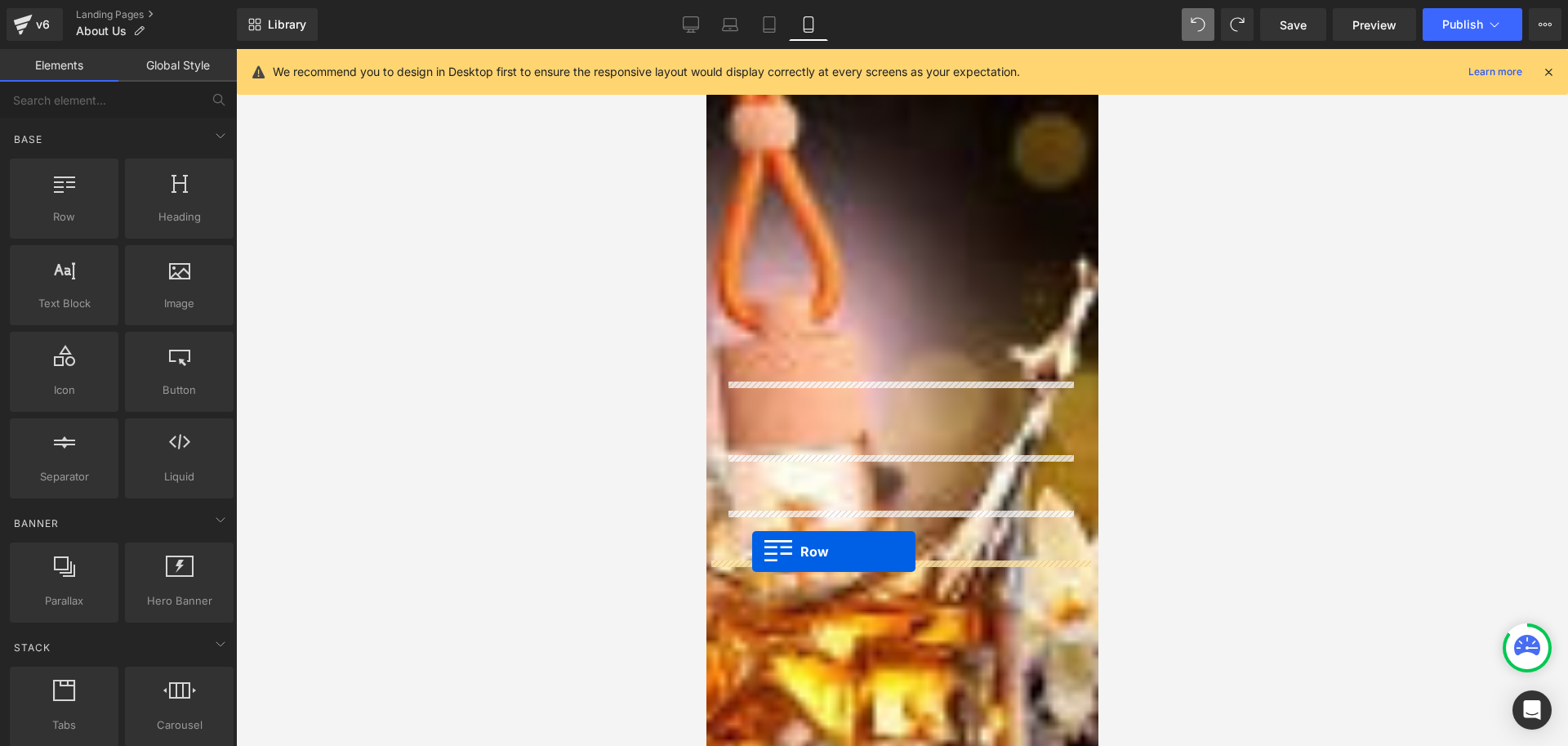
drag, startPoint x: 752, startPoint y: 259, endPoint x: 751, endPoint y: 552, distance: 293.0
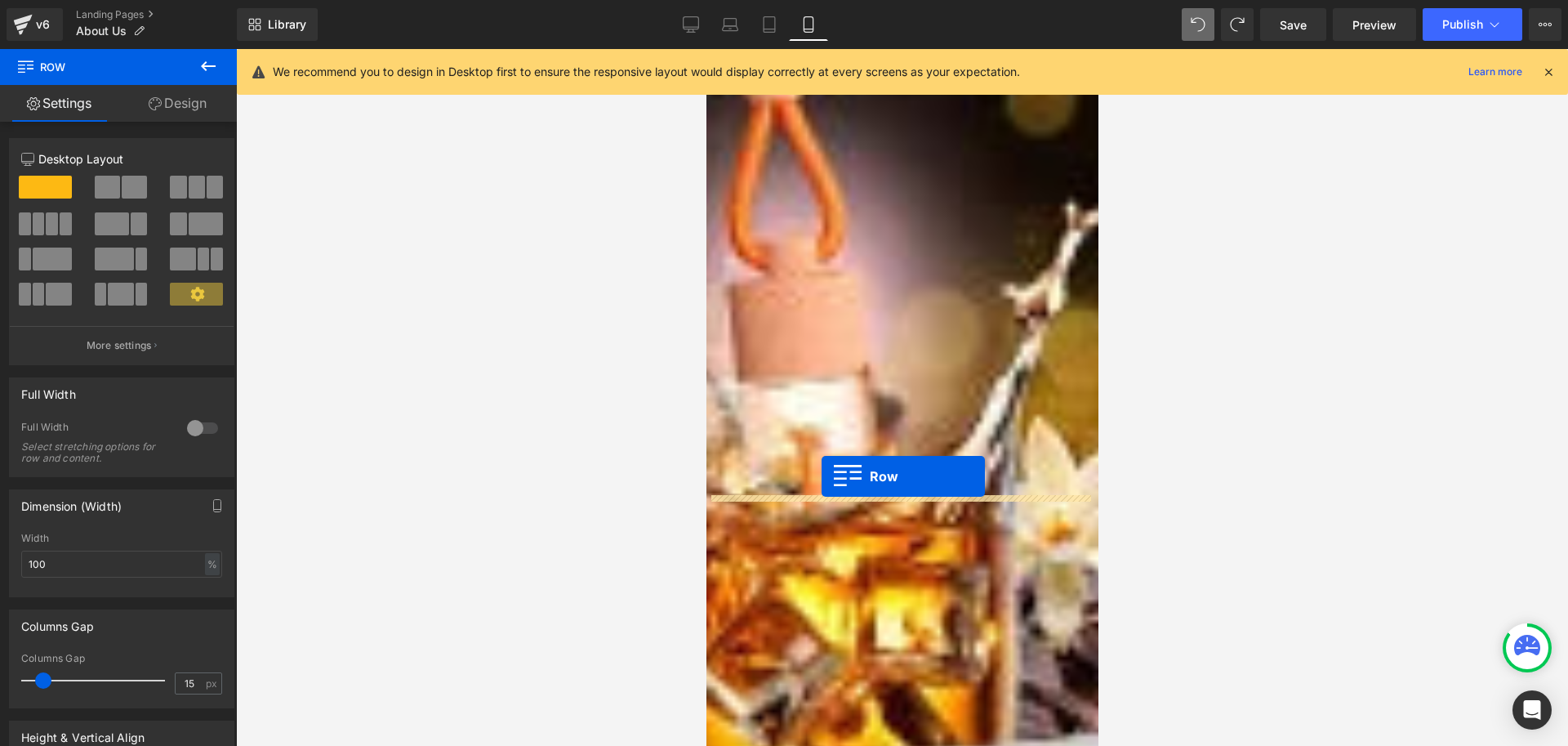
drag, startPoint x: 718, startPoint y: 376, endPoint x: 821, endPoint y: 476, distance: 143.6
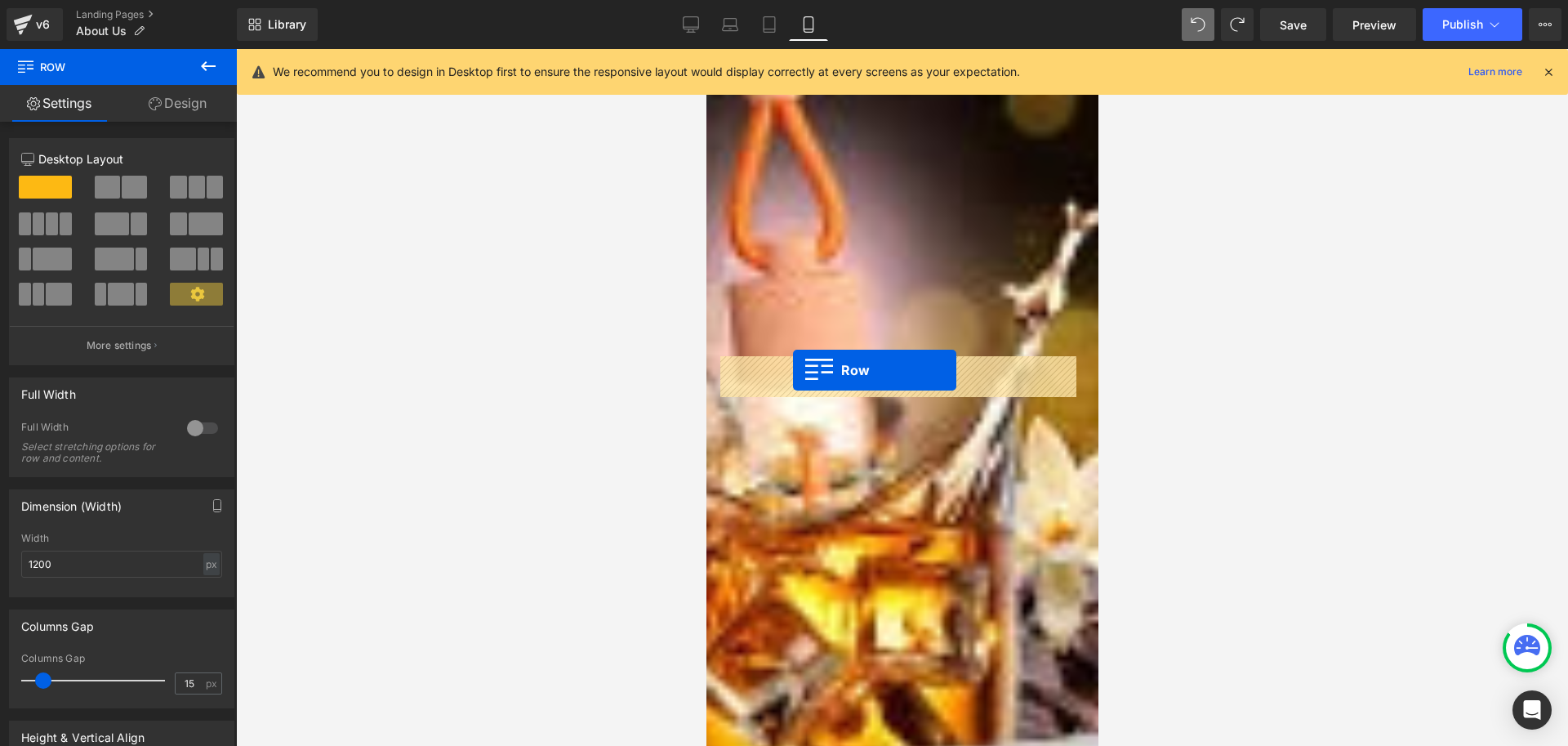
drag, startPoint x: 725, startPoint y: 438, endPoint x: 792, endPoint y: 370, distance: 95.5
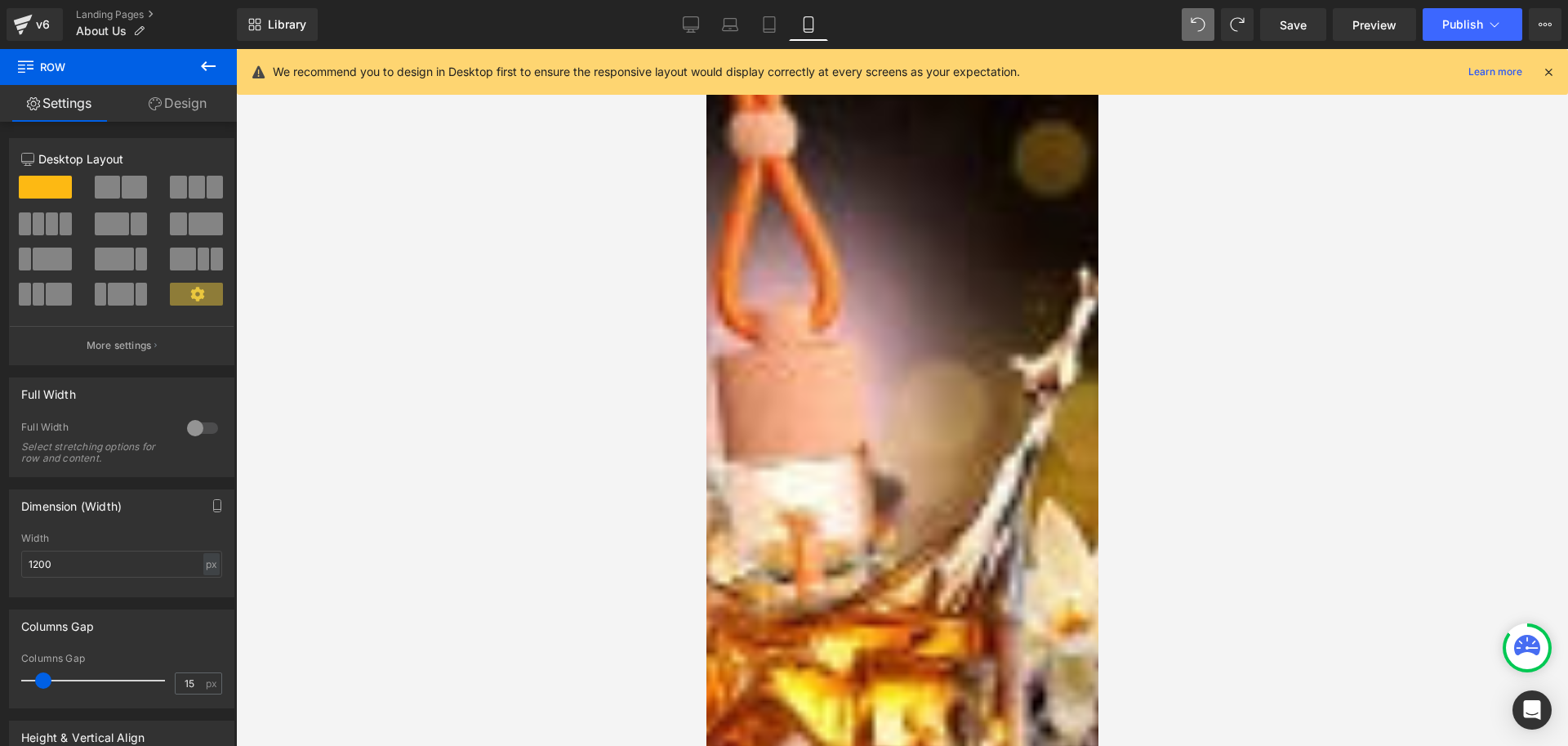
click at [838, 650] on img at bounding box center [797, 666] width 140 height 34
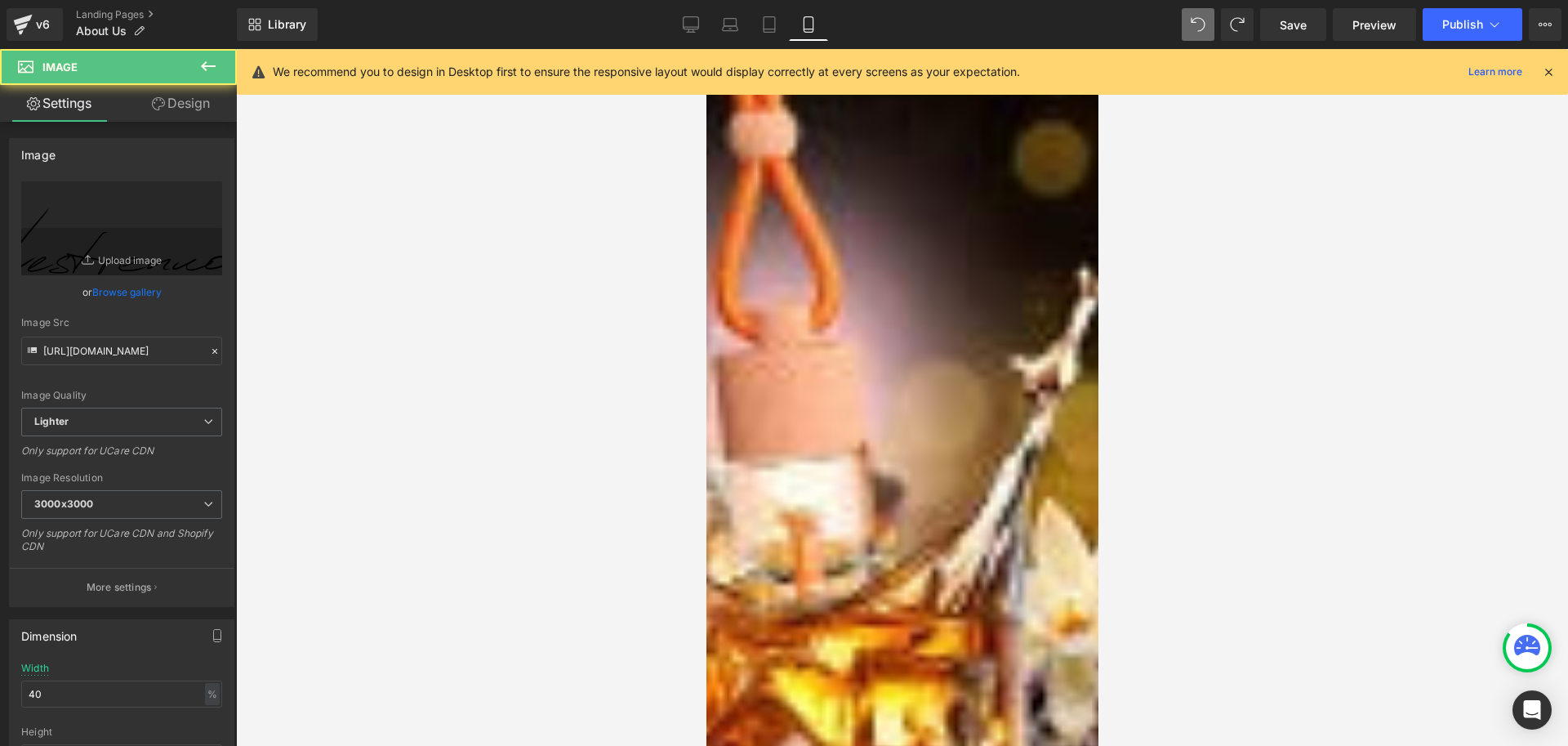
click at [706, 49] on icon at bounding box center [706, 49] width 0 height 0
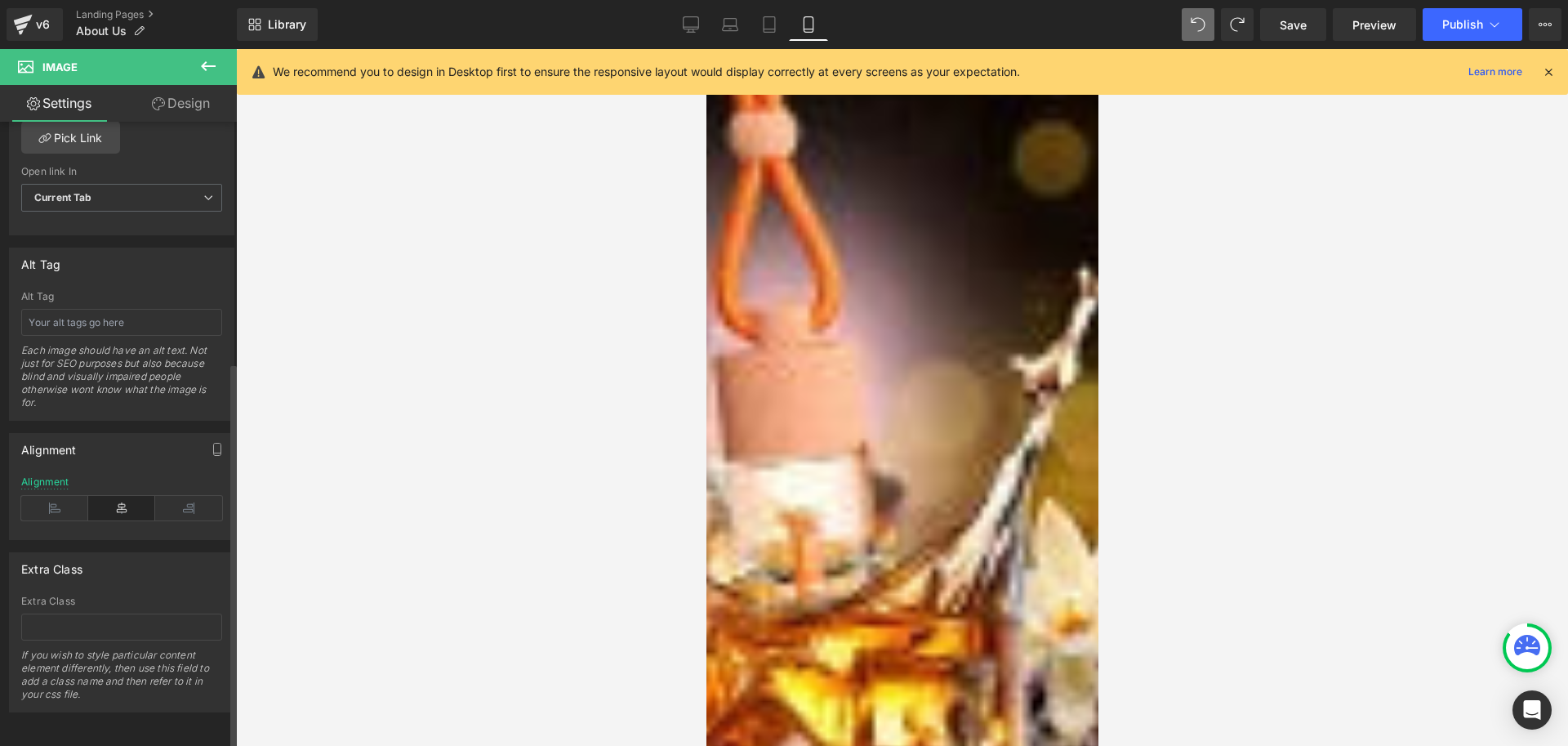
scroll to position [827, 0]
click at [203, 496] on icon at bounding box center [188, 508] width 67 height 25
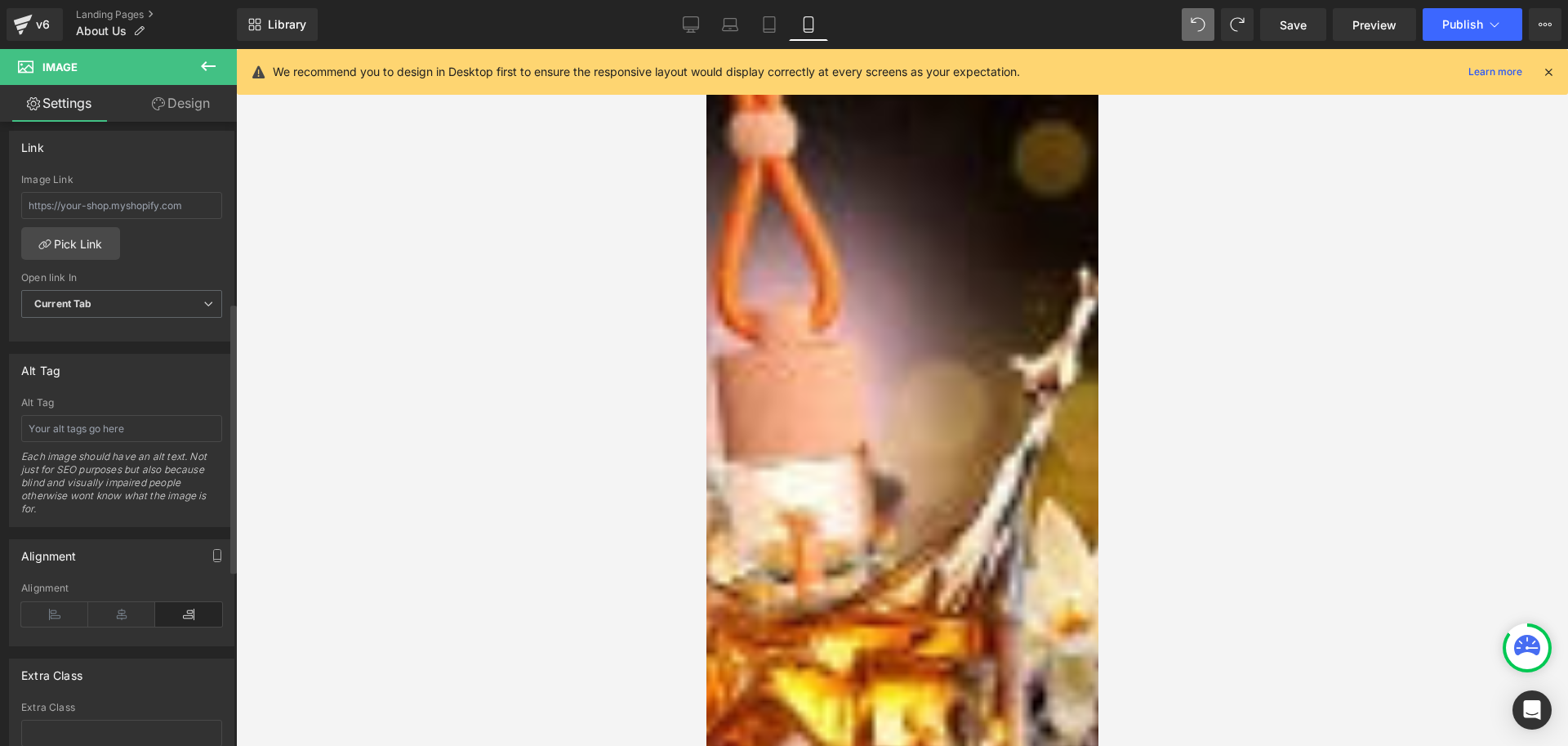
scroll to position [419, 0]
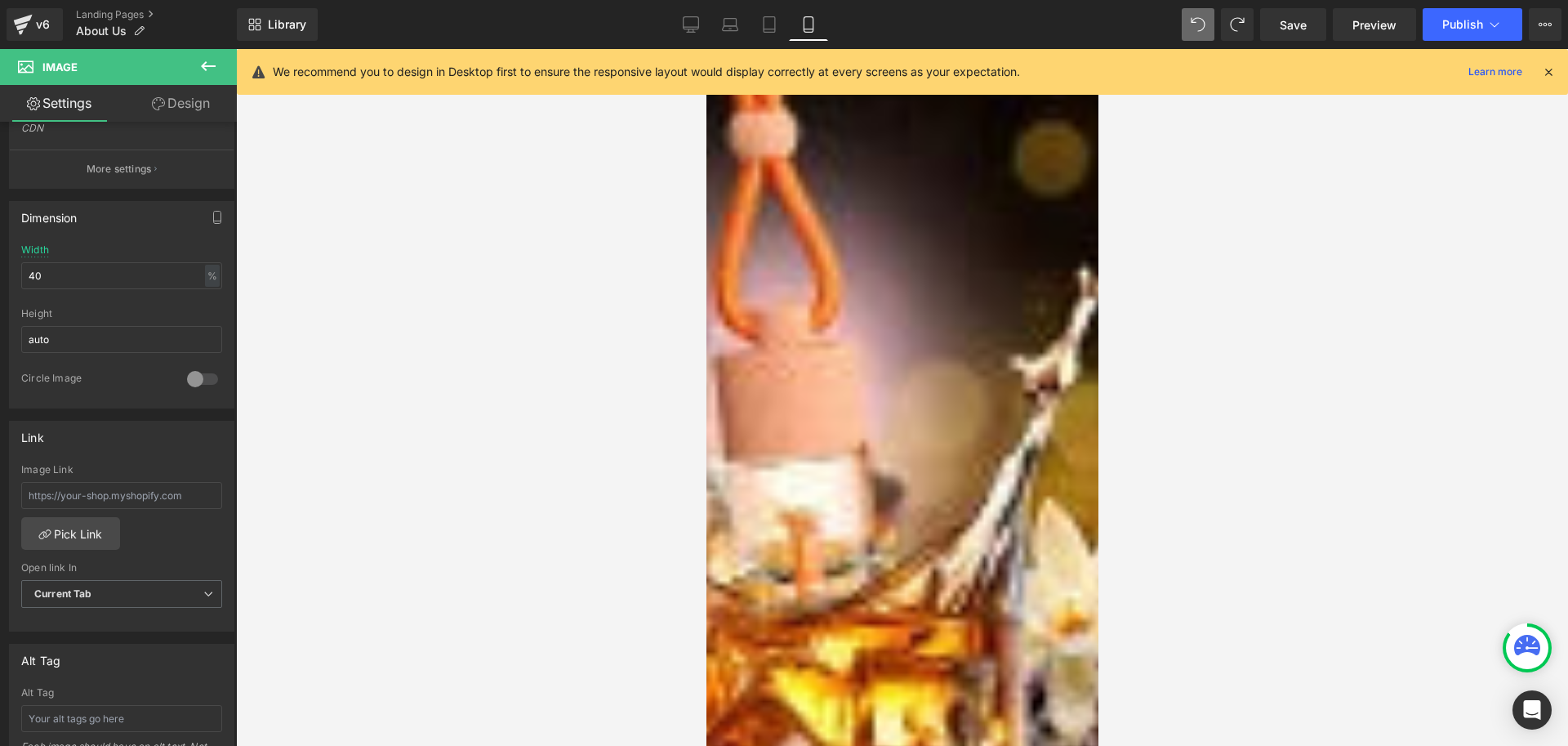
click at [198, 67] on button at bounding box center [207, 67] width 57 height 36
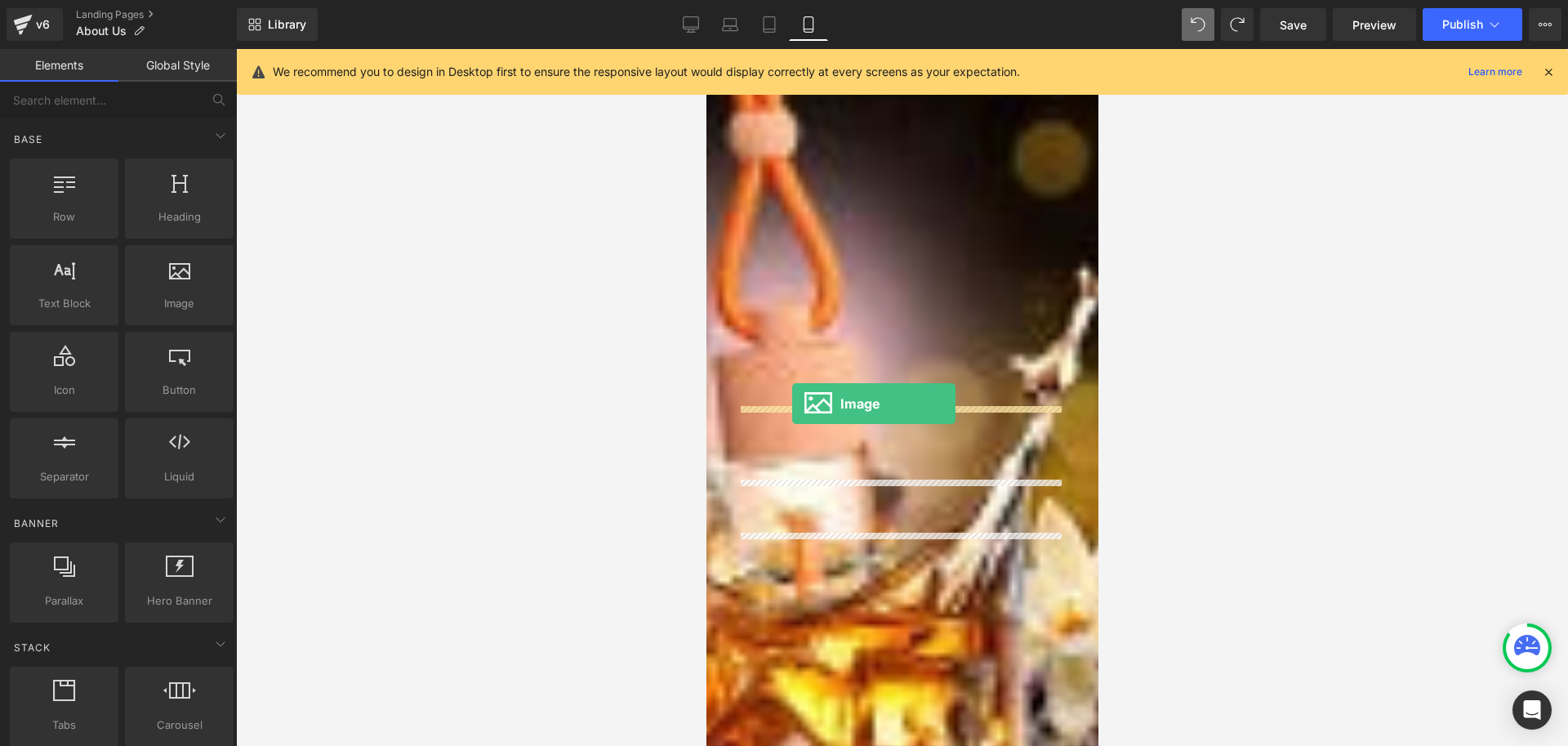
drag, startPoint x: 1217, startPoint y: 542, endPoint x: 791, endPoint y: 405, distance: 447.5
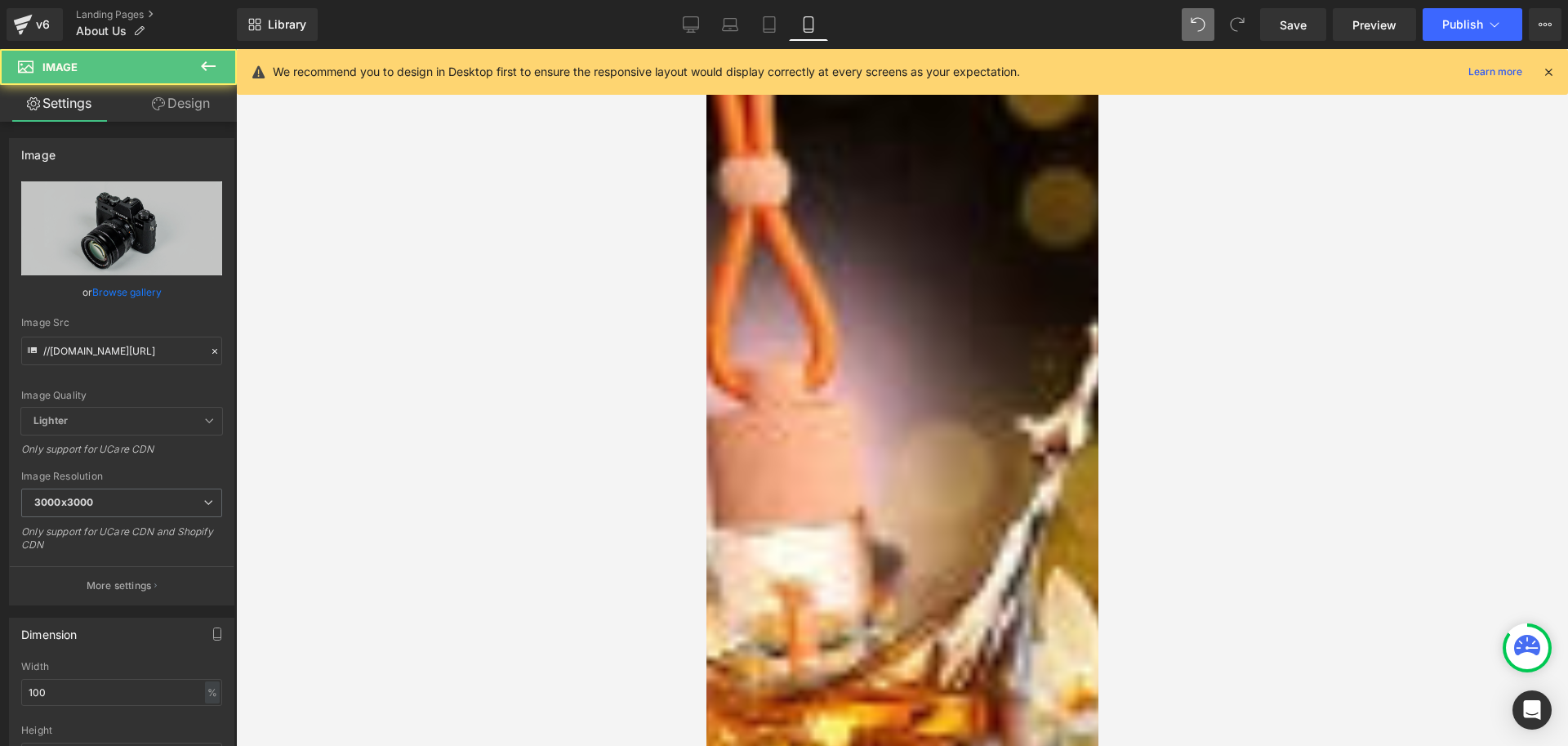
click at [833, 544] on img at bounding box center [902, 670] width 383 height 253
click at [117, 294] on link "Browse gallery" at bounding box center [126, 292] width 69 height 29
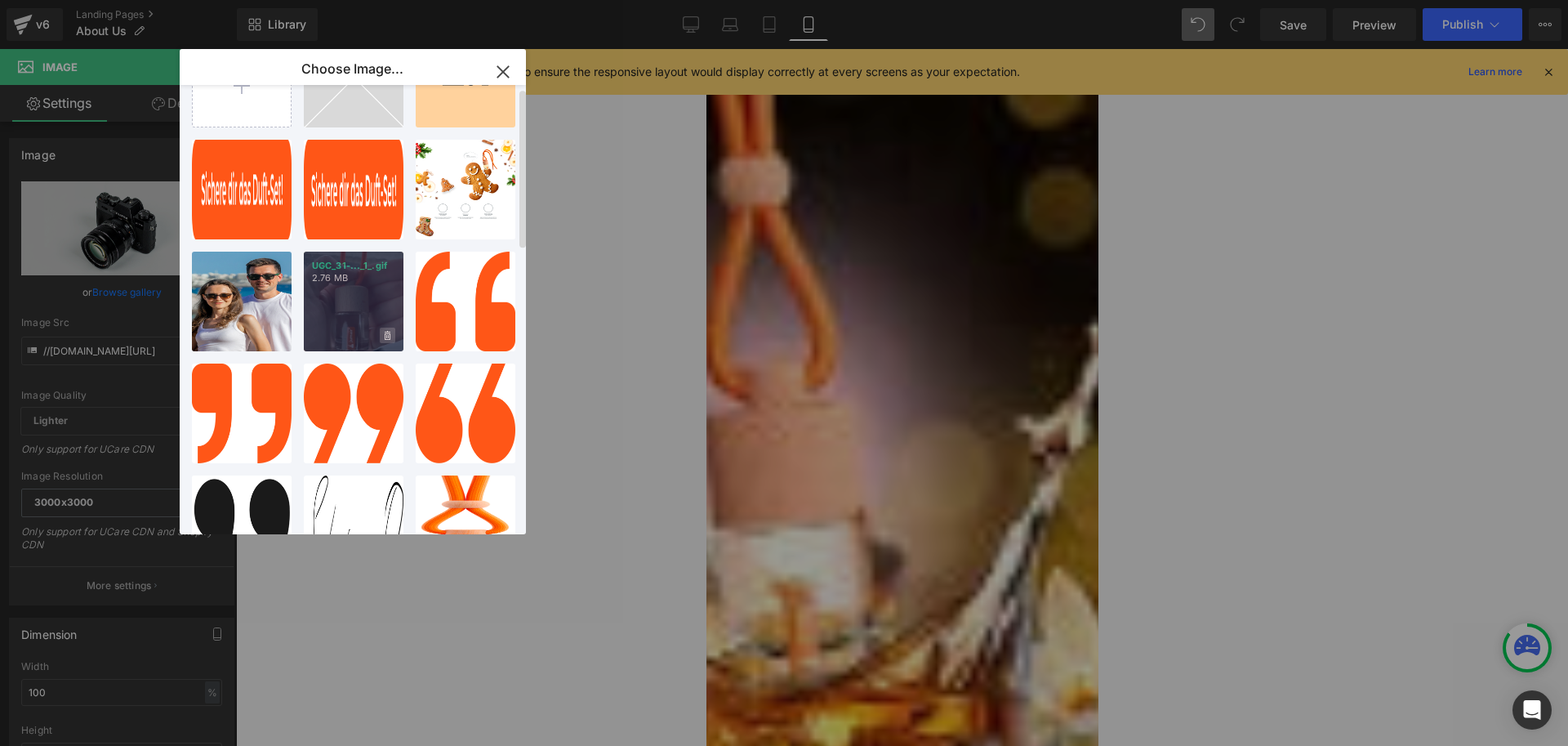
scroll to position [81, 0]
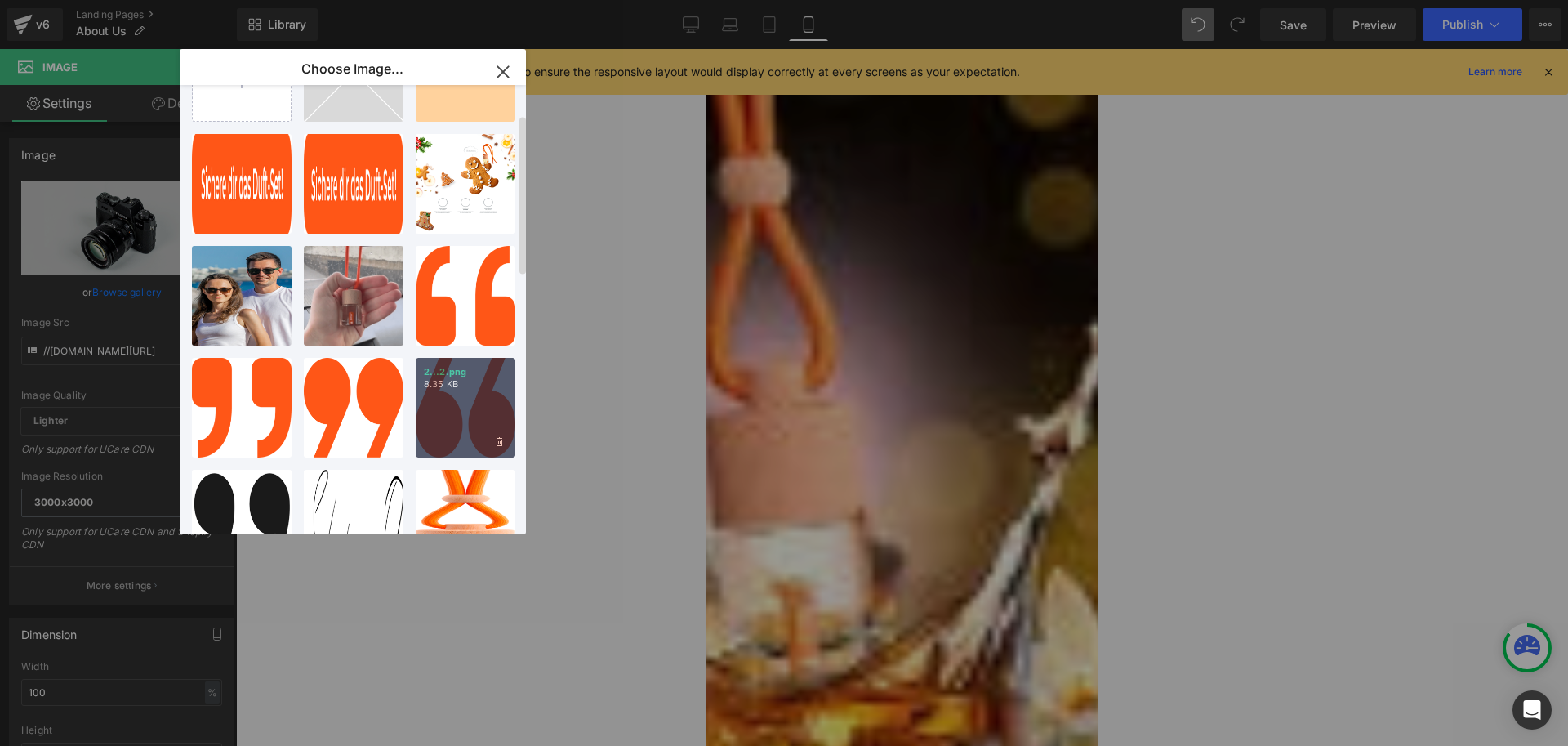
click at [473, 417] on div "2...2.png 8.35 KB" at bounding box center [466, 408] width 100 height 100
type input "[URL][DOMAIN_NAME]"
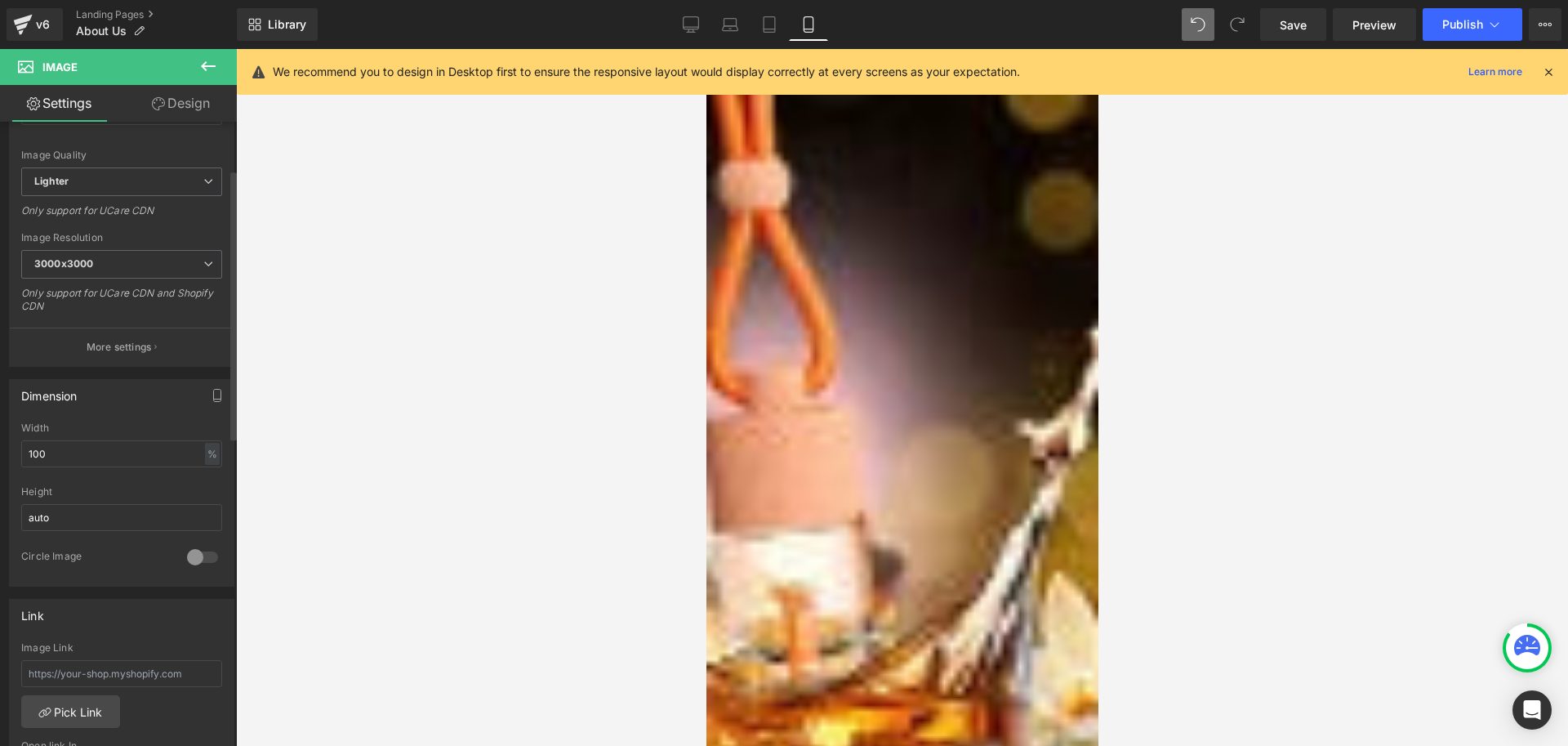
scroll to position [245, 0]
click at [80, 442] on input "100" at bounding box center [122, 448] width 201 height 27
drag, startPoint x: 71, startPoint y: 448, endPoint x: 3, endPoint y: 447, distance: 68.0
click at [3, 447] on div "Dimension 100% Width 100 % % px auto Height auto 0 Circle Image" at bounding box center [122, 471] width 244 height 220
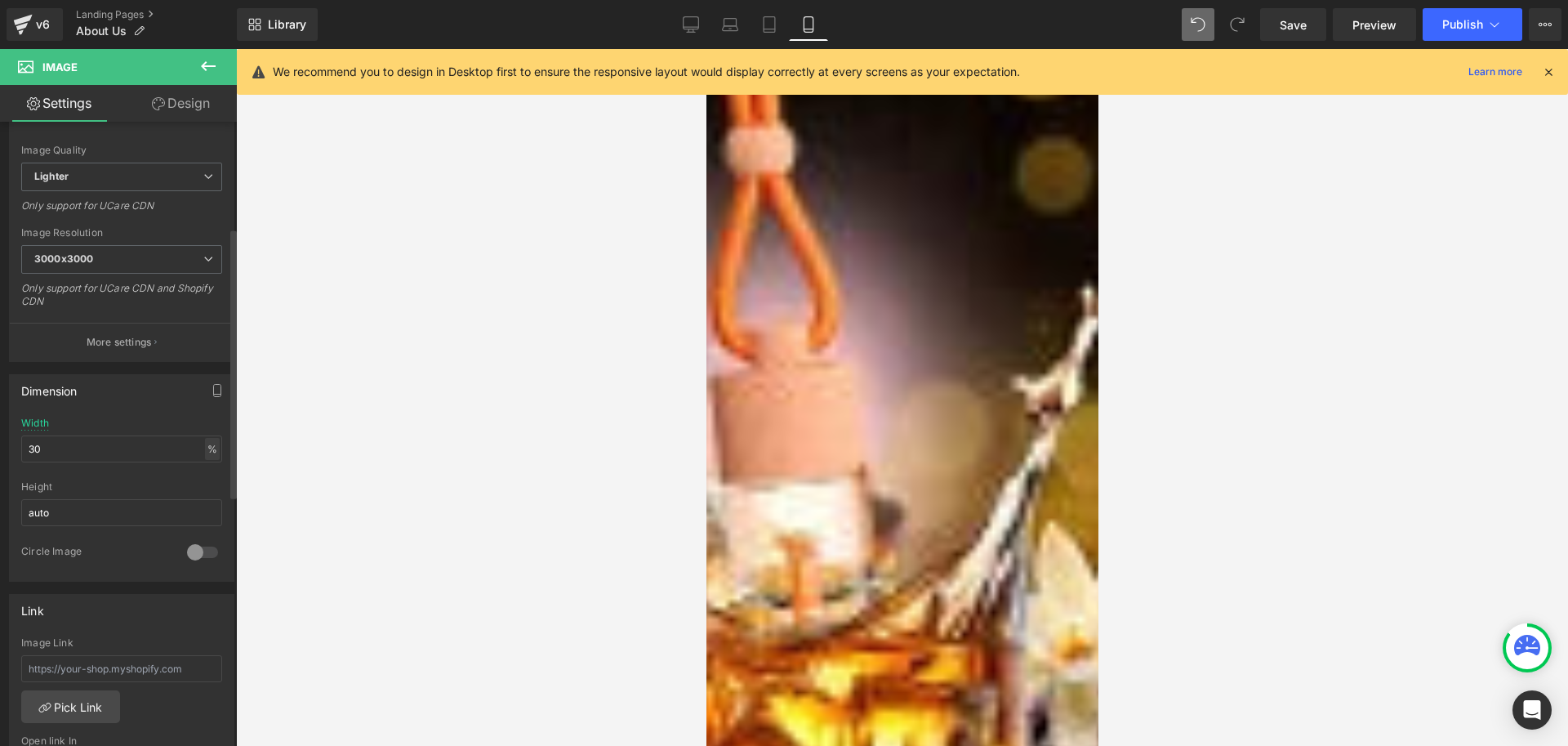
click at [205, 452] on div "%" at bounding box center [212, 448] width 15 height 22
click at [205, 495] on li "px" at bounding box center [211, 497] width 20 height 24
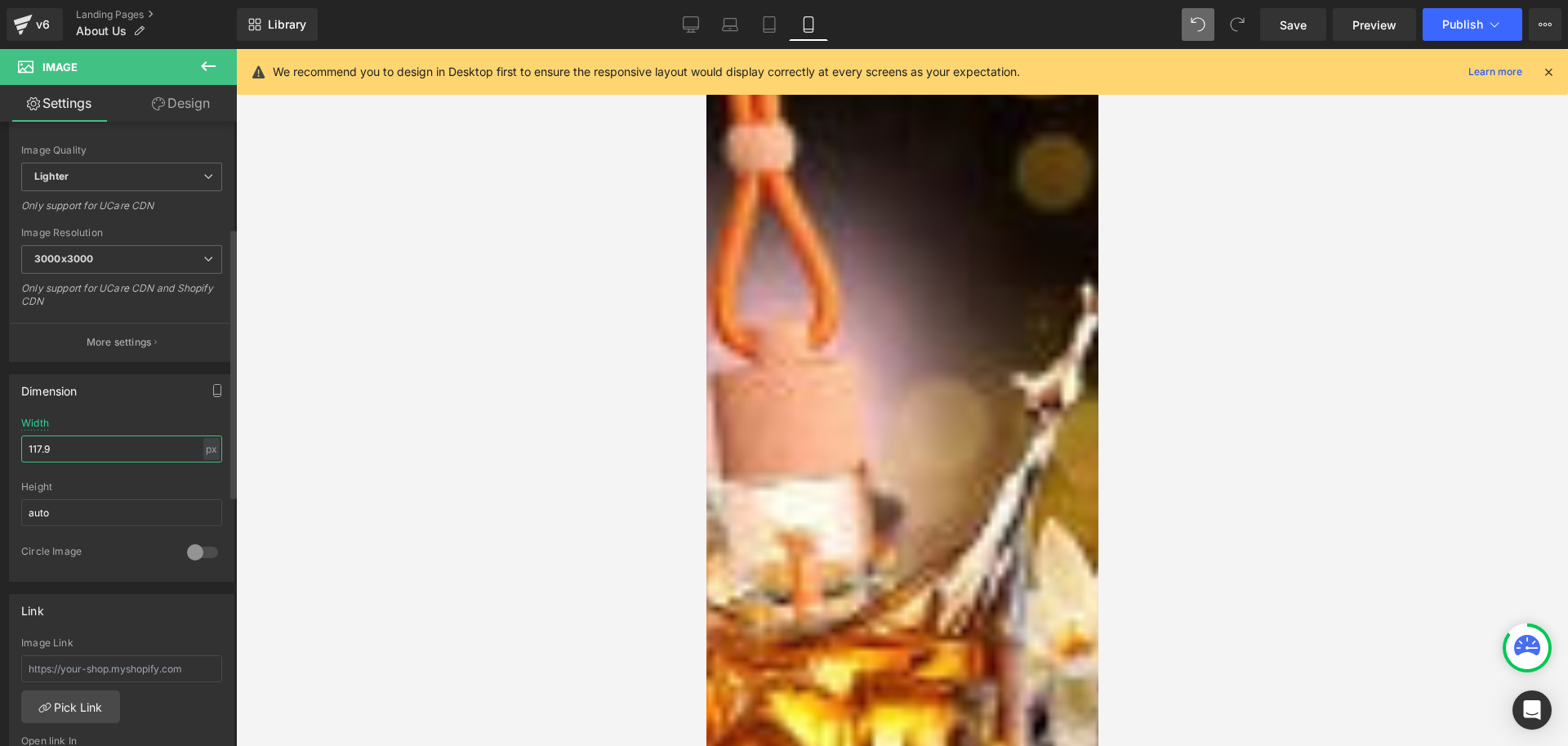
click at [97, 450] on input "117.9" at bounding box center [122, 448] width 201 height 27
drag, startPoint x: 9, startPoint y: 447, endPoint x: 0, endPoint y: 447, distance: 9.0
click at [0, 447] on div "Dimension 117.9px Width 117.9 px % px auto Height auto 0 Circle Image" at bounding box center [122, 471] width 244 height 220
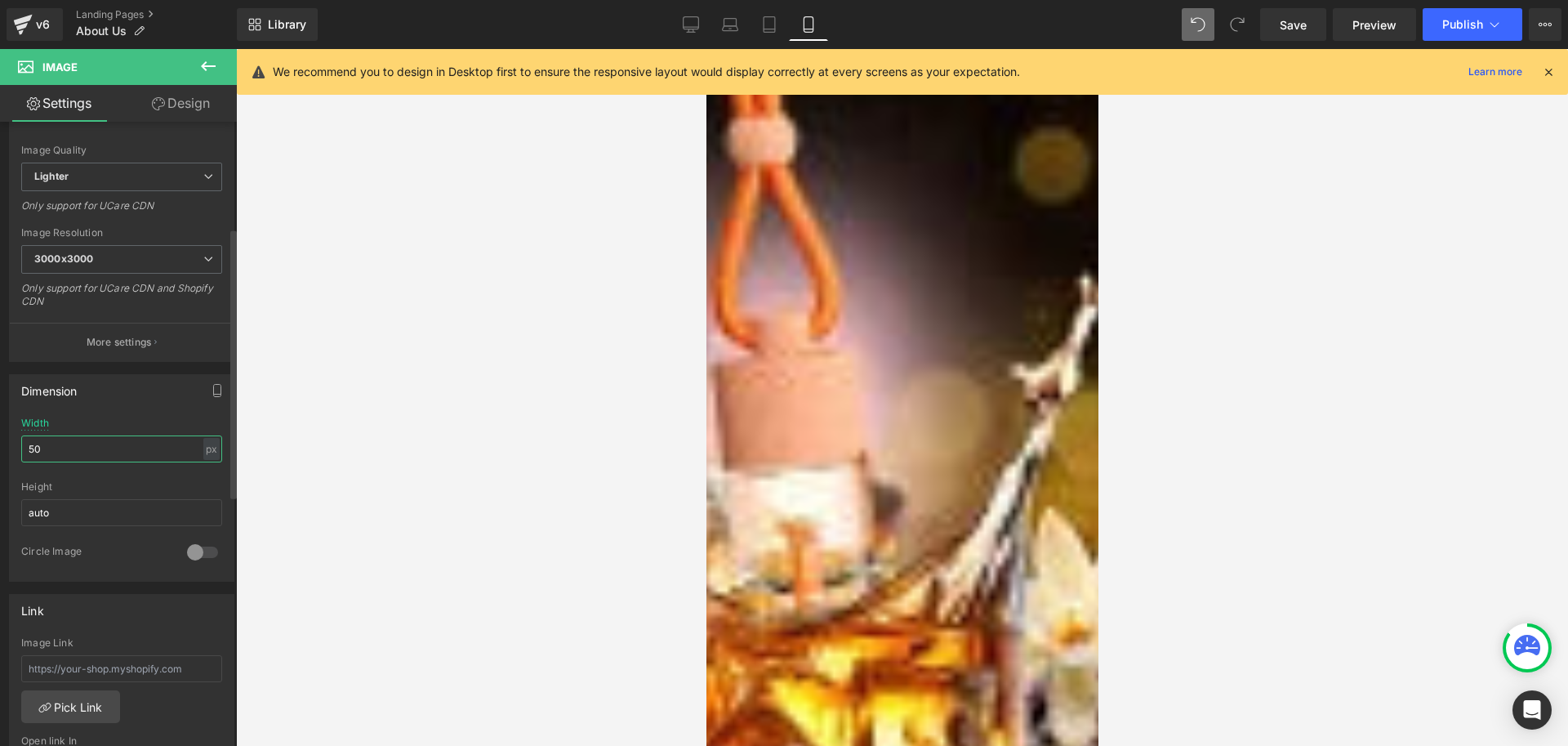
type input "5"
type input "40"
click at [175, 101] on link "Design" at bounding box center [180, 103] width 118 height 37
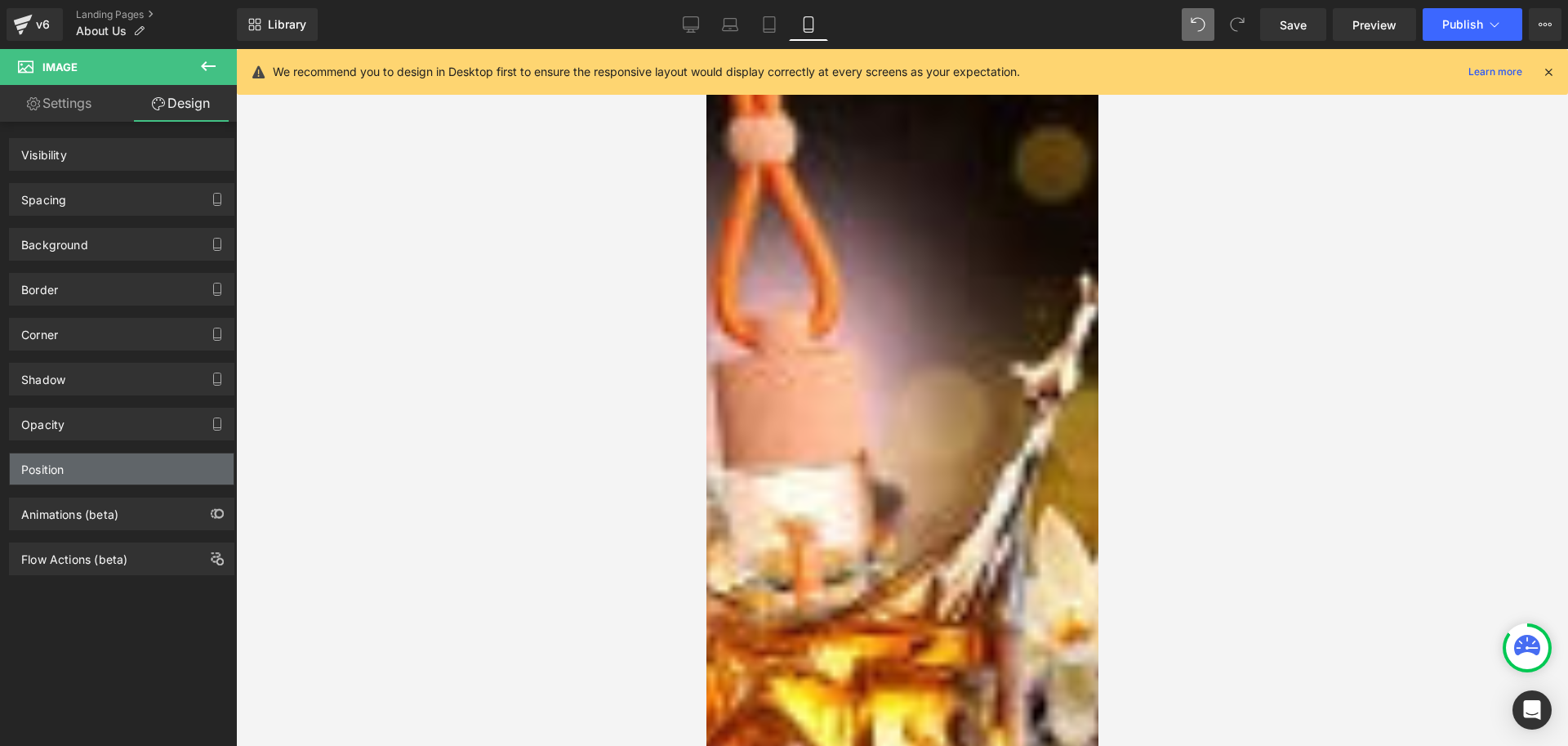
click at [79, 467] on div "Position" at bounding box center [122, 468] width 224 height 31
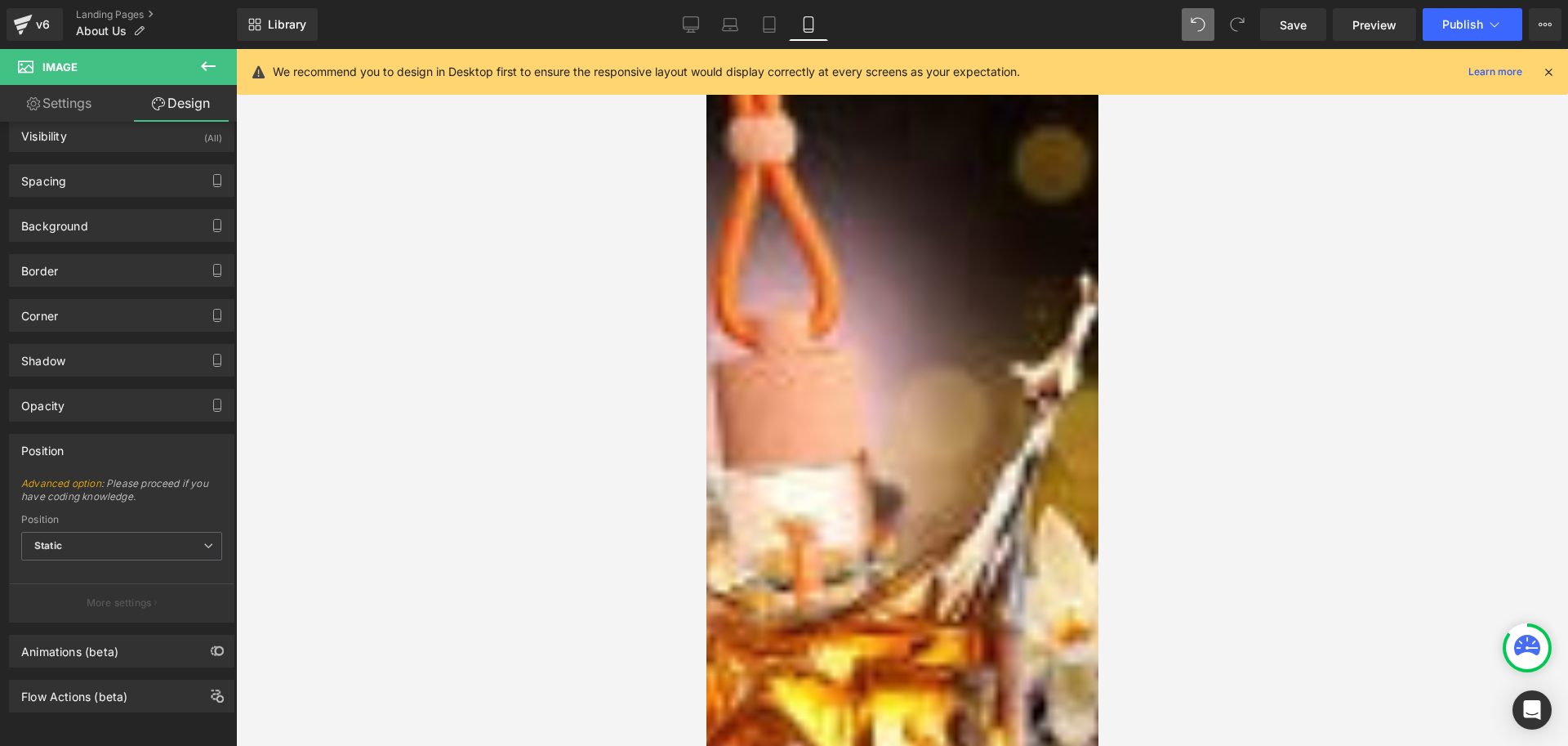
scroll to position [31, 0]
click at [147, 539] on span "Static" at bounding box center [122, 545] width 201 height 29
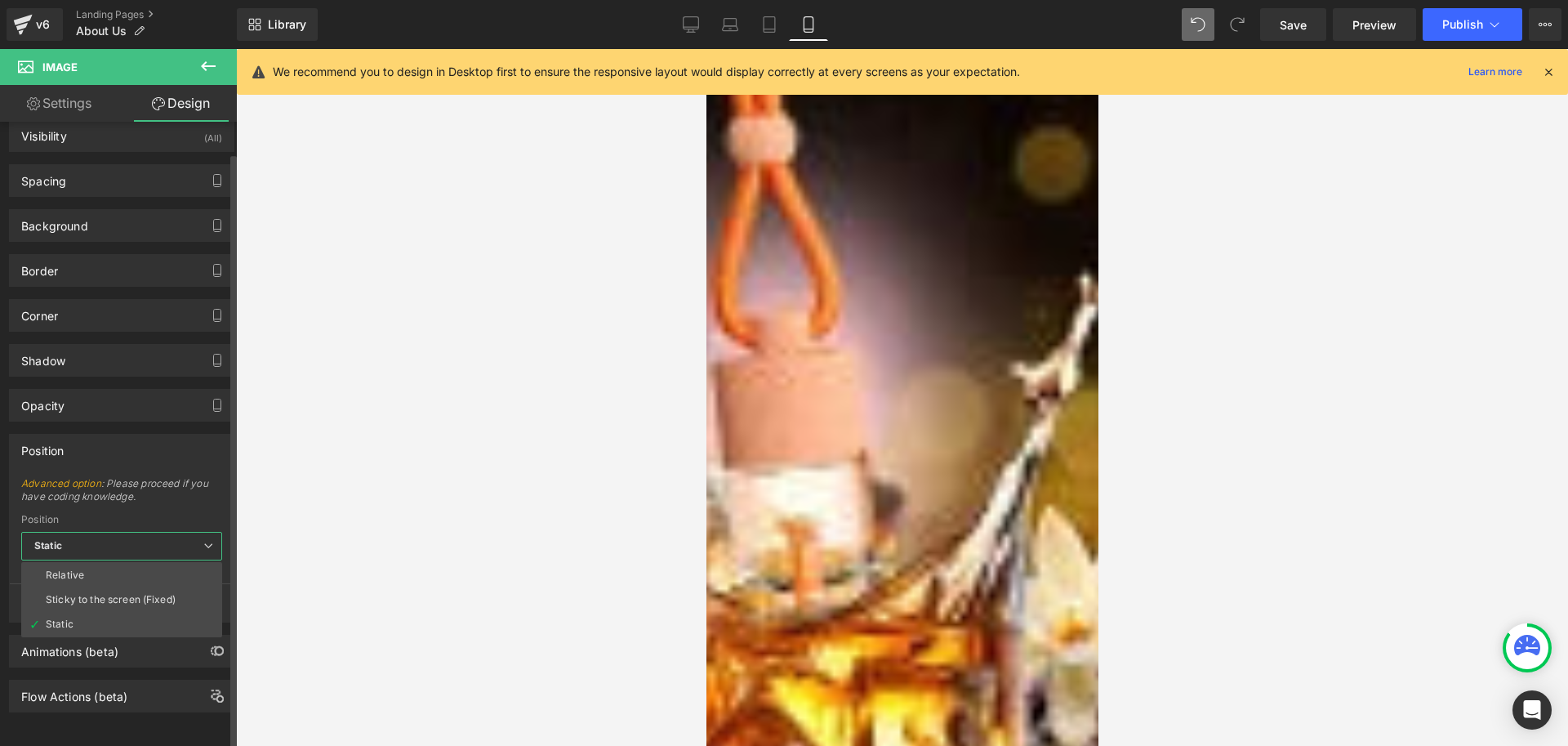
click at [137, 531] on span "Static" at bounding box center [122, 545] width 201 height 29
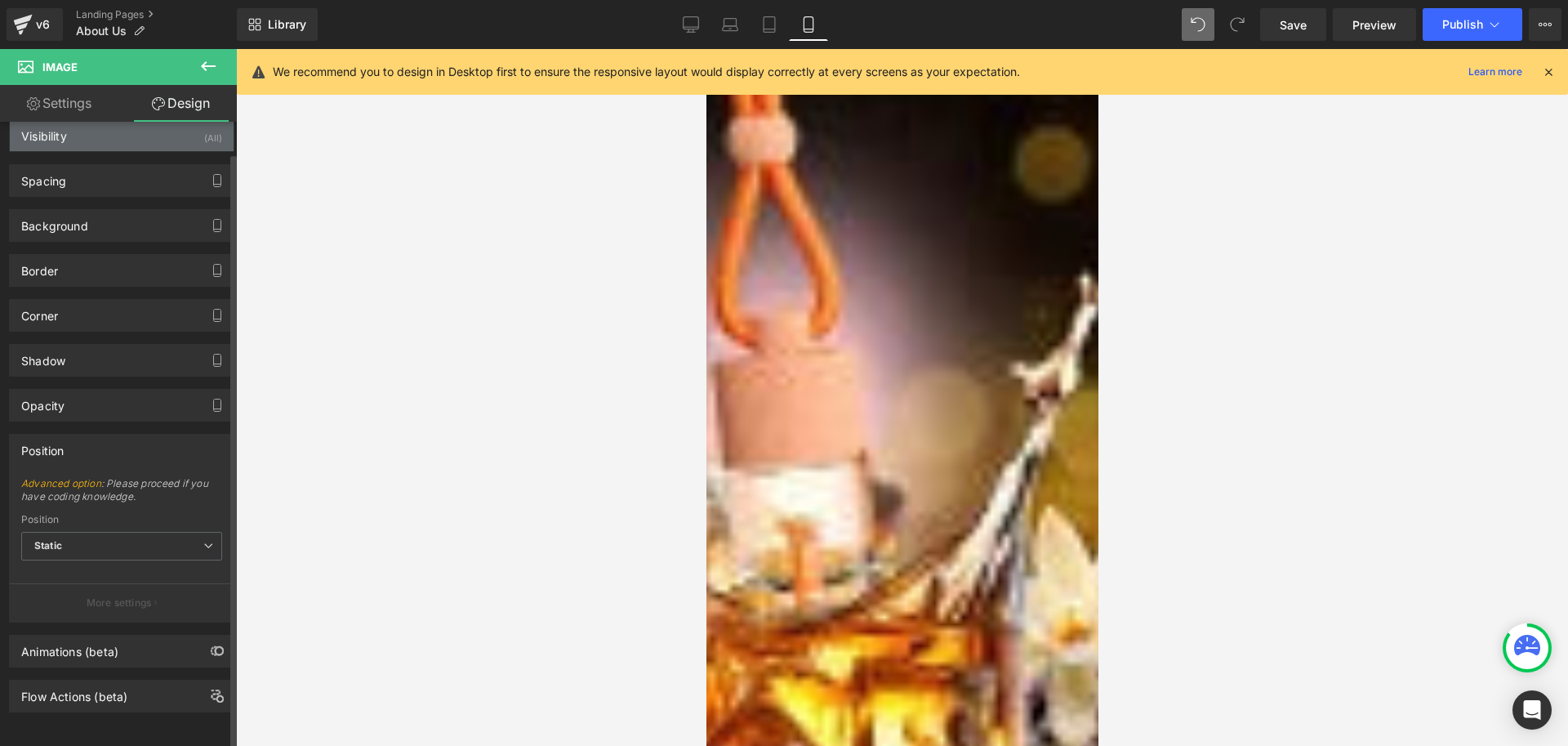
drag, startPoint x: 90, startPoint y: 208, endPoint x: 76, endPoint y: 133, distance: 76.3
click at [78, 137] on div "Visibility (All) 0|0|0|0 1 Show on Desktop 1 Show on Laptop 1 Show on Tablet 1 …" at bounding box center [122, 408] width 244 height 609
click at [61, 94] on link "Settings" at bounding box center [59, 103] width 118 height 37
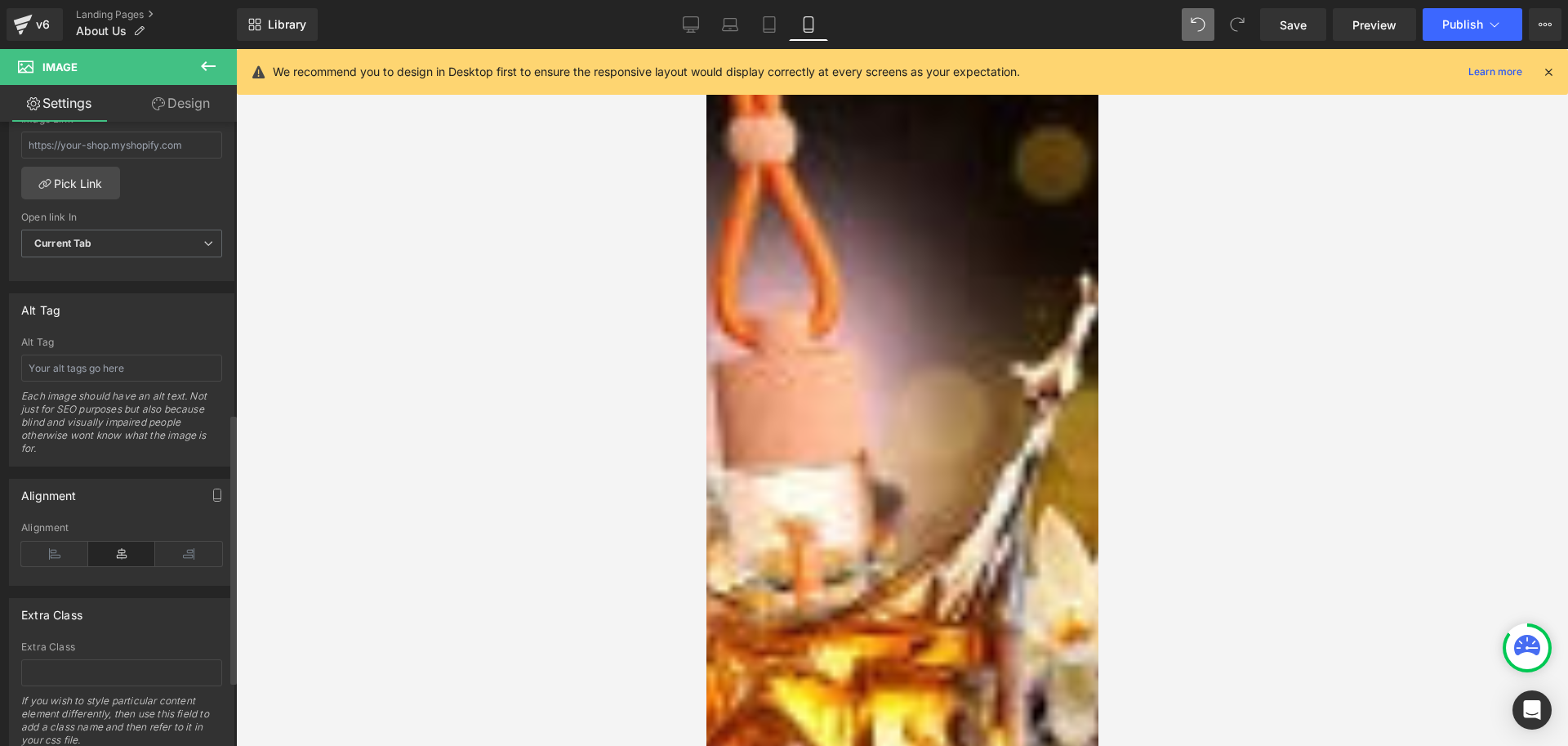
scroll to position [817, 0]
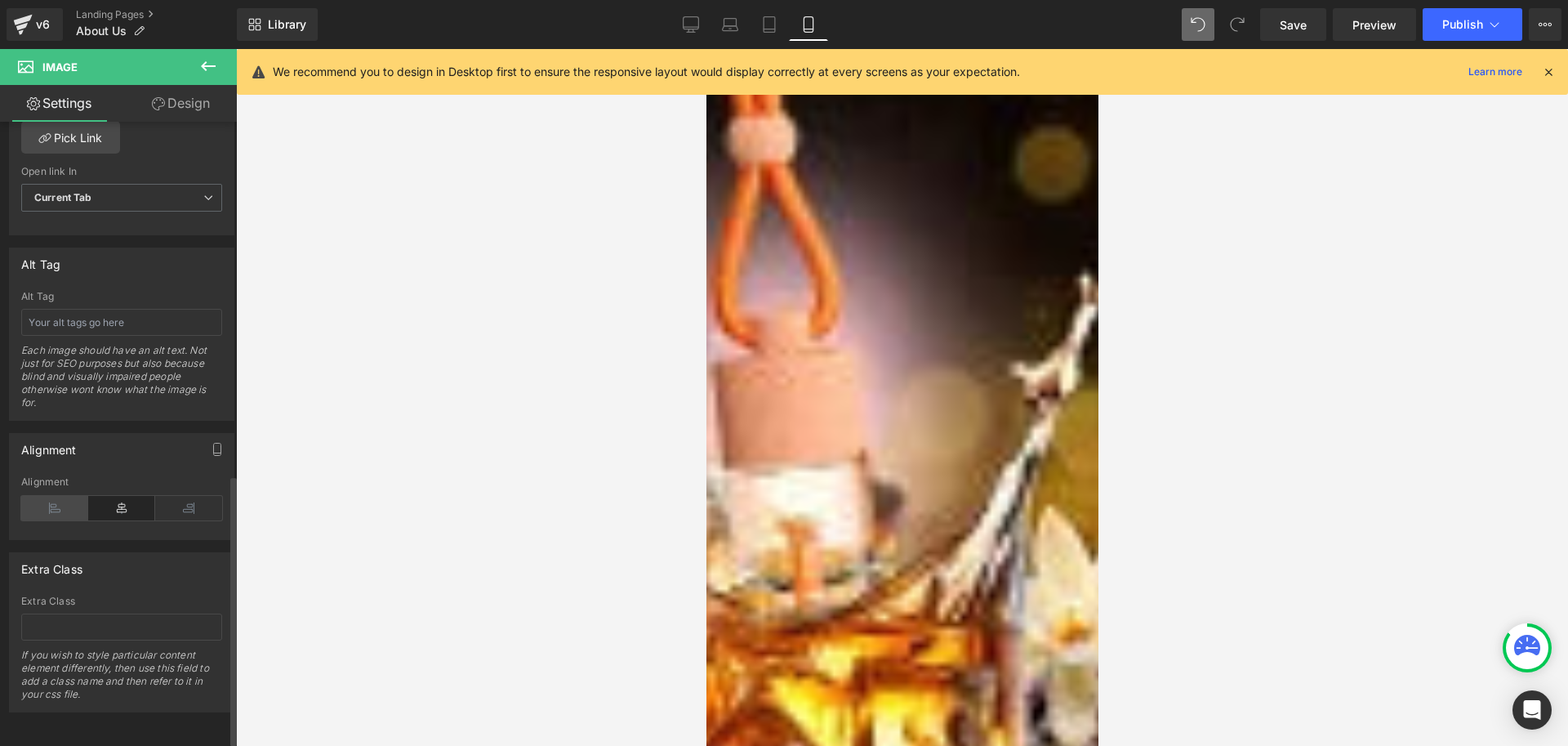
click at [51, 512] on icon at bounding box center [54, 508] width 67 height 25
click at [177, 102] on link "Design" at bounding box center [180, 103] width 118 height 37
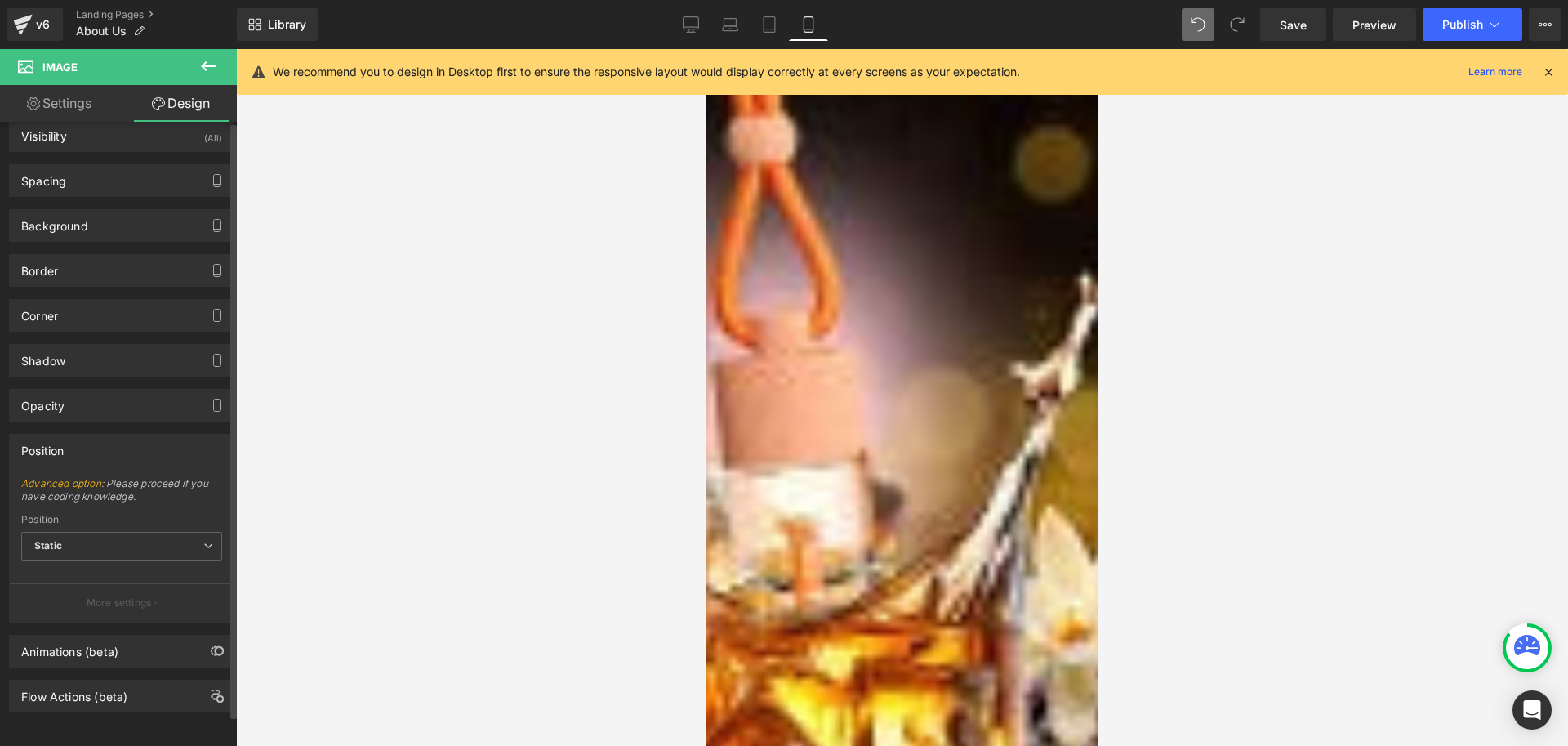
scroll to position [0, 0]
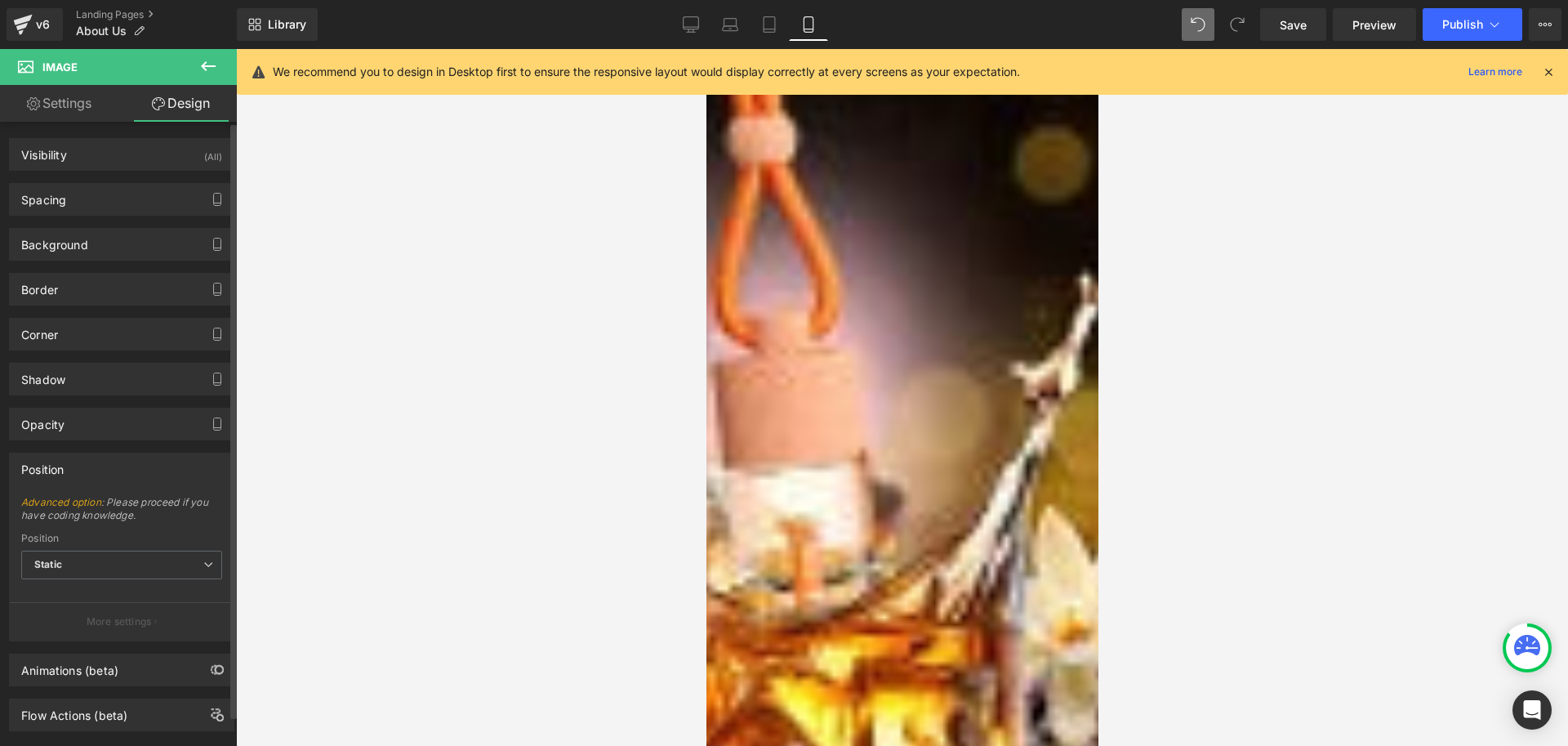
type input "0"
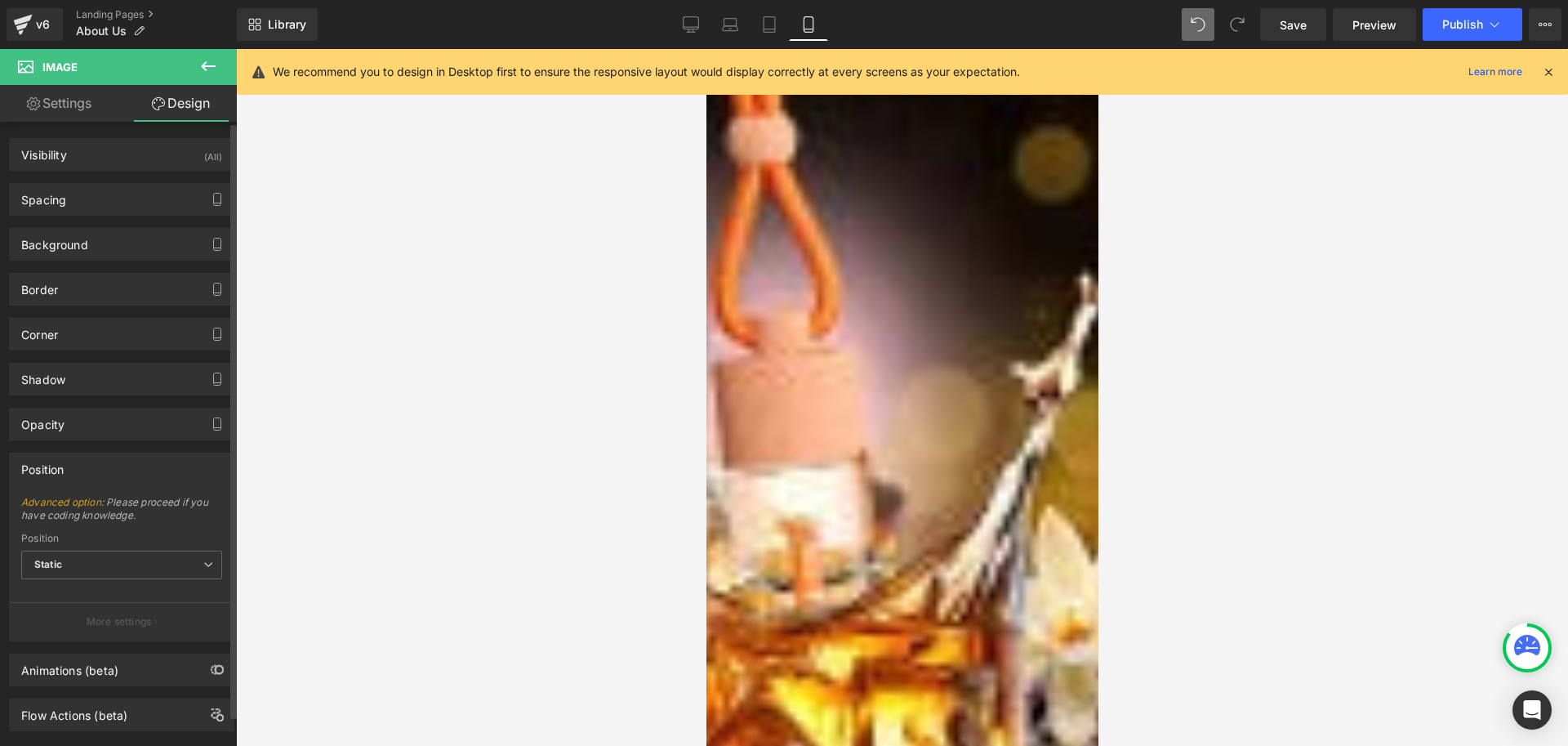
type input "0"
click at [93, 203] on div "Spacing" at bounding box center [122, 199] width 224 height 31
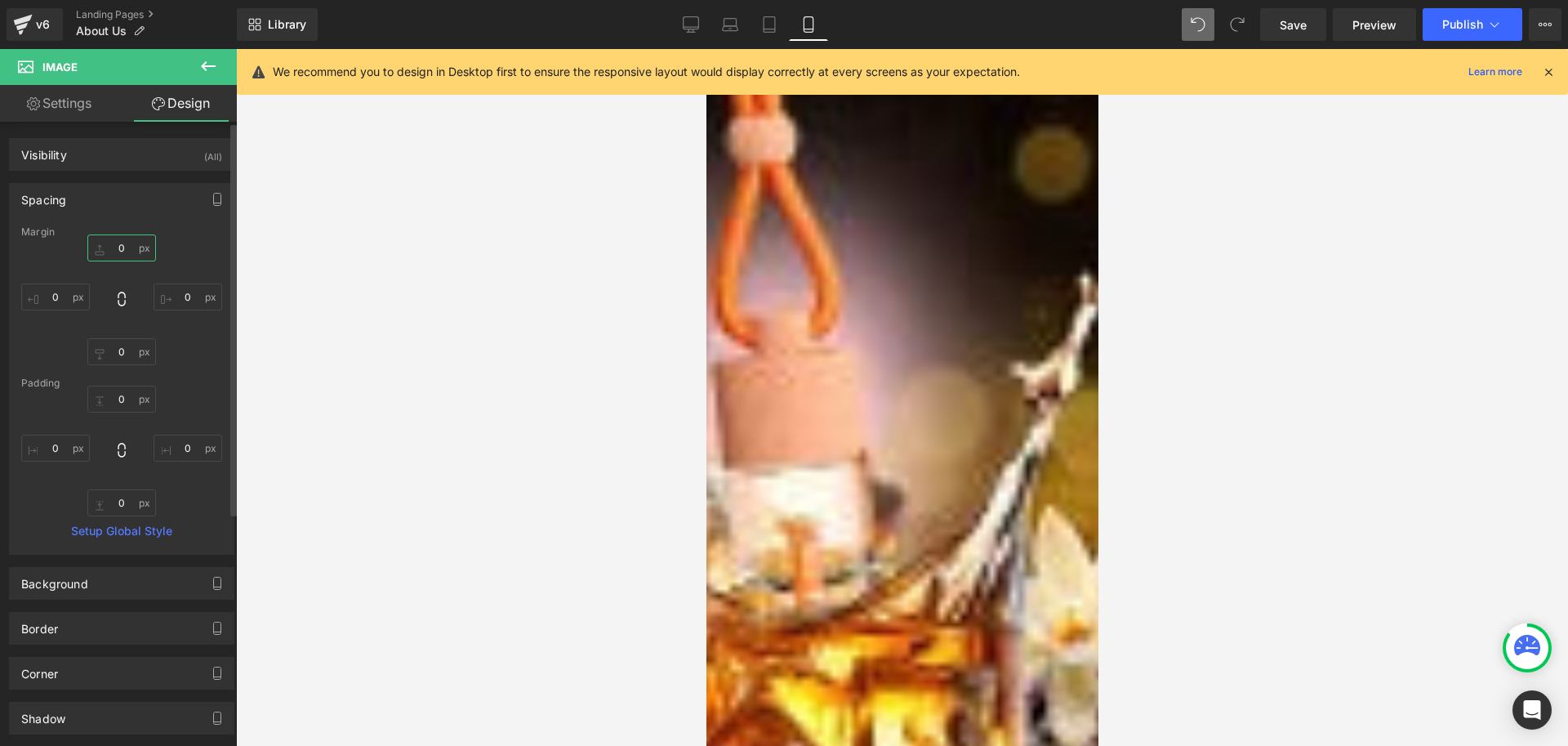
click at [123, 248] on input "0" at bounding box center [122, 248] width 68 height 27
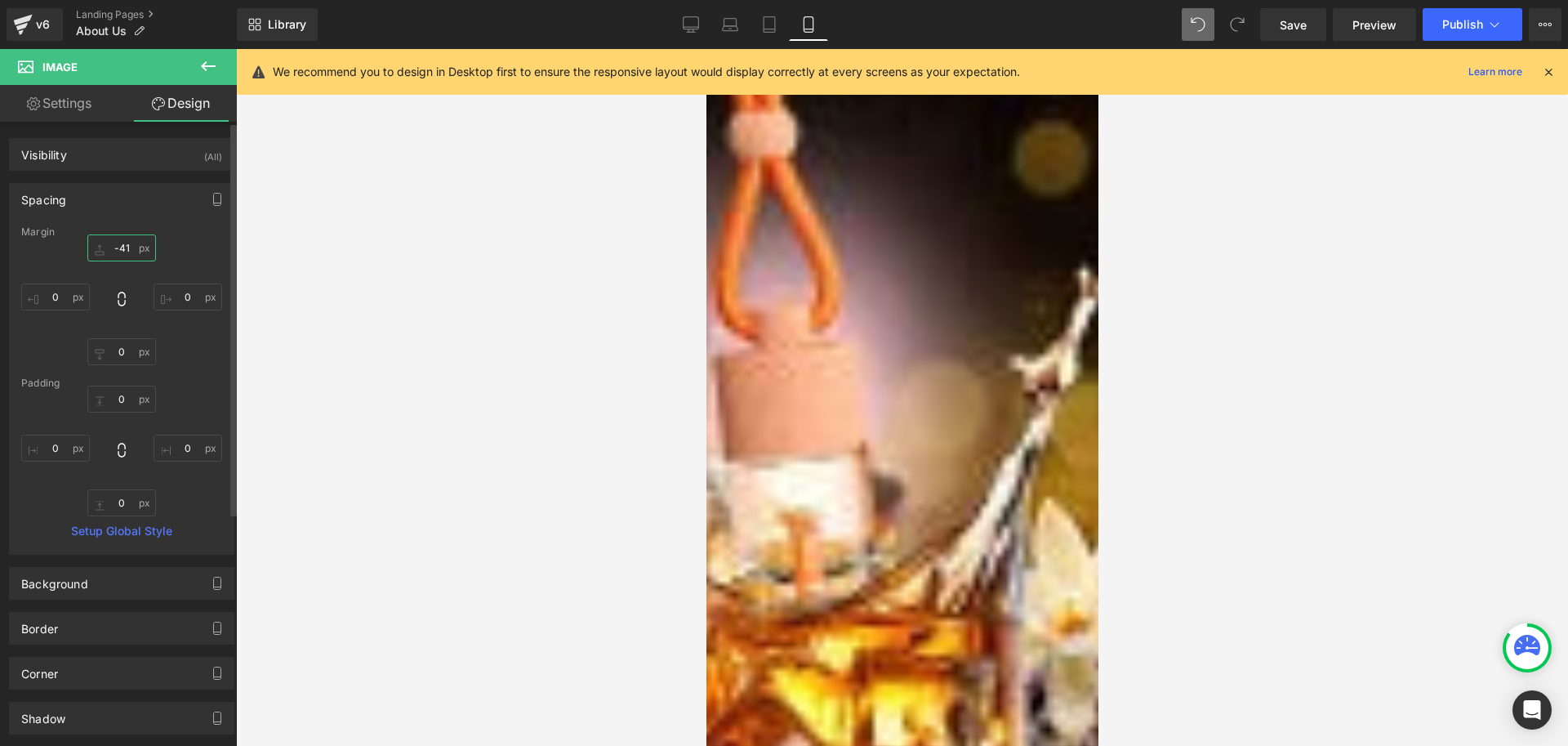
type input "-42"
click at [124, 360] on input "0" at bounding box center [122, 351] width 68 height 27
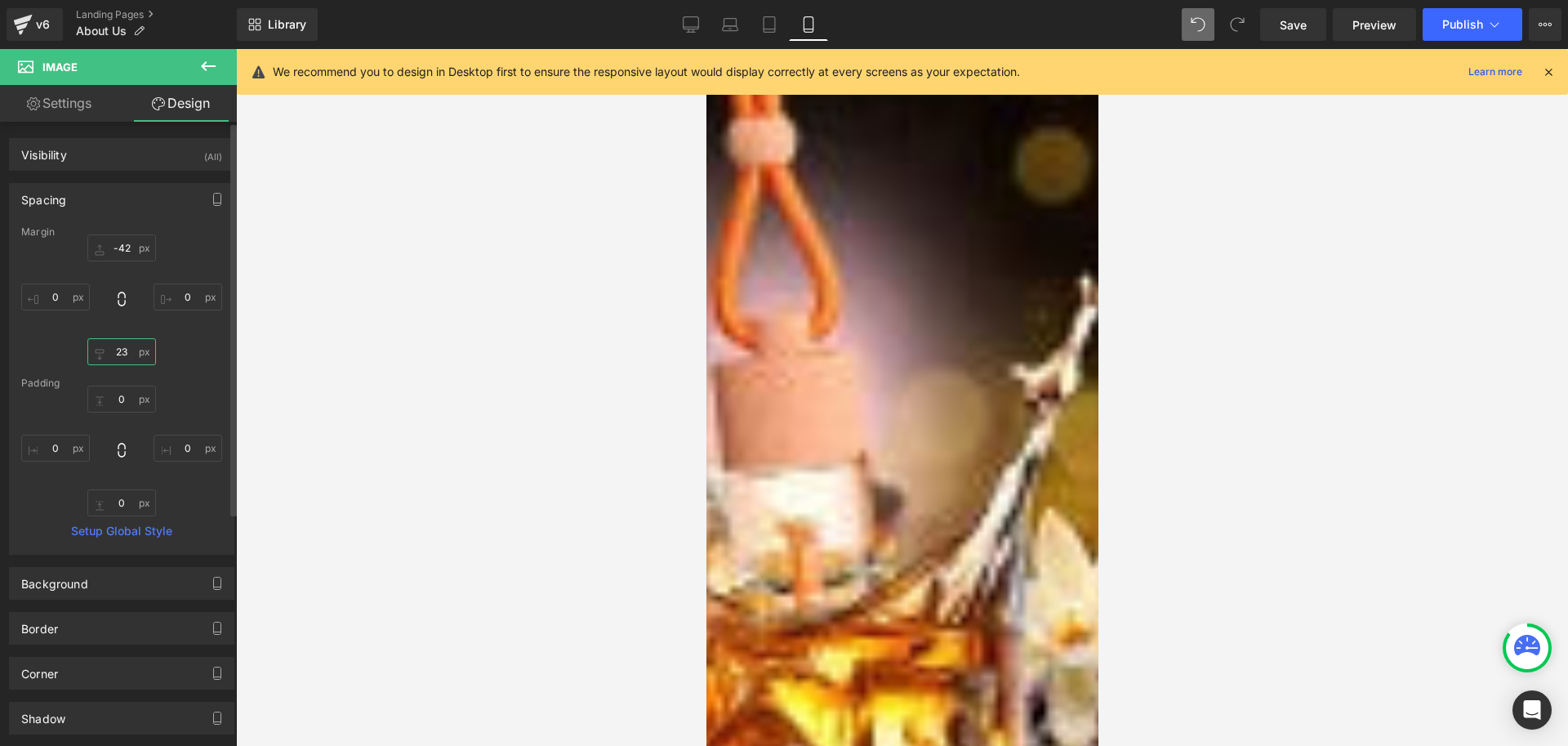
type input "22"
click at [1467, 27] on span "Publish" at bounding box center [1463, 25] width 41 height 13
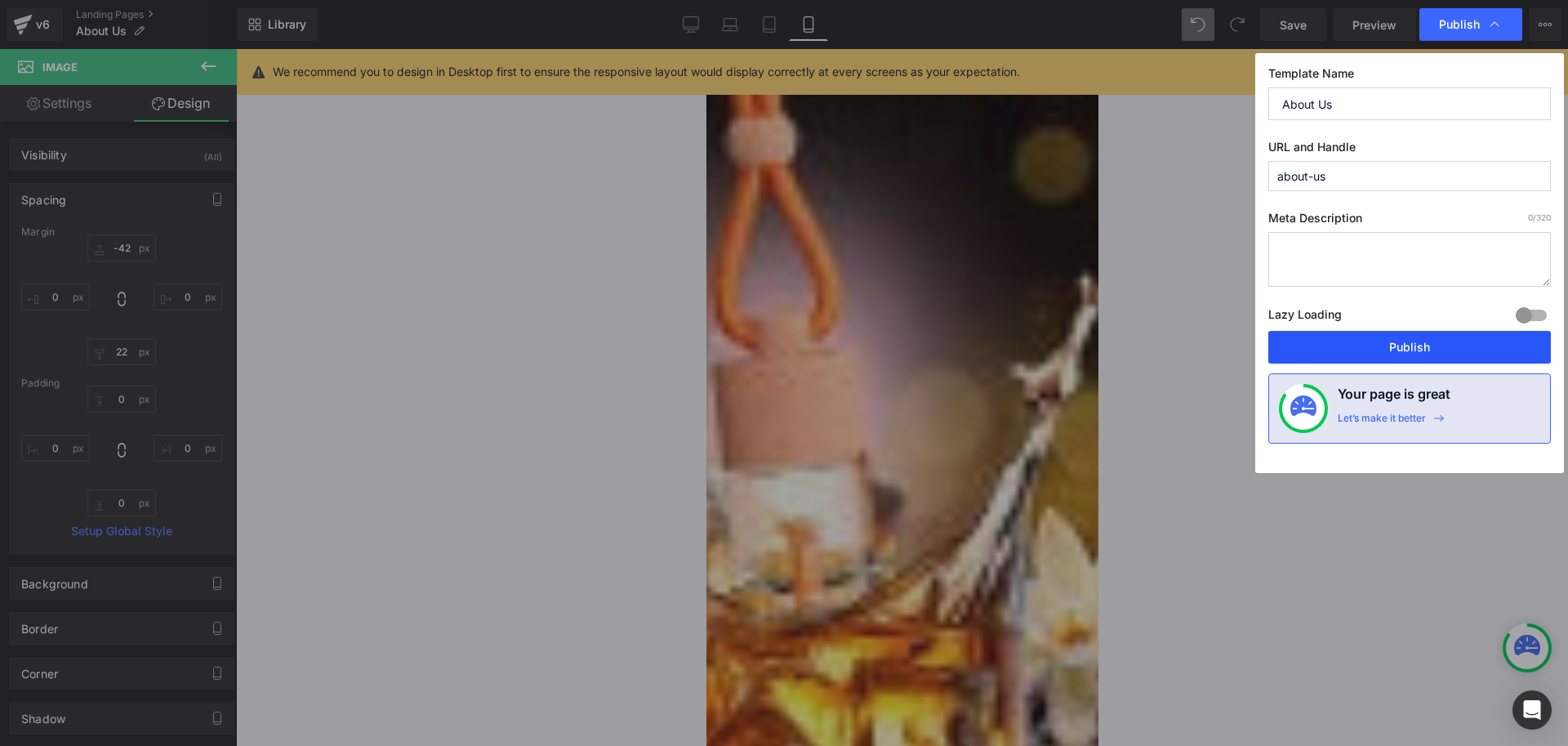
click at [1427, 348] on button "Publish" at bounding box center [1410, 347] width 283 height 32
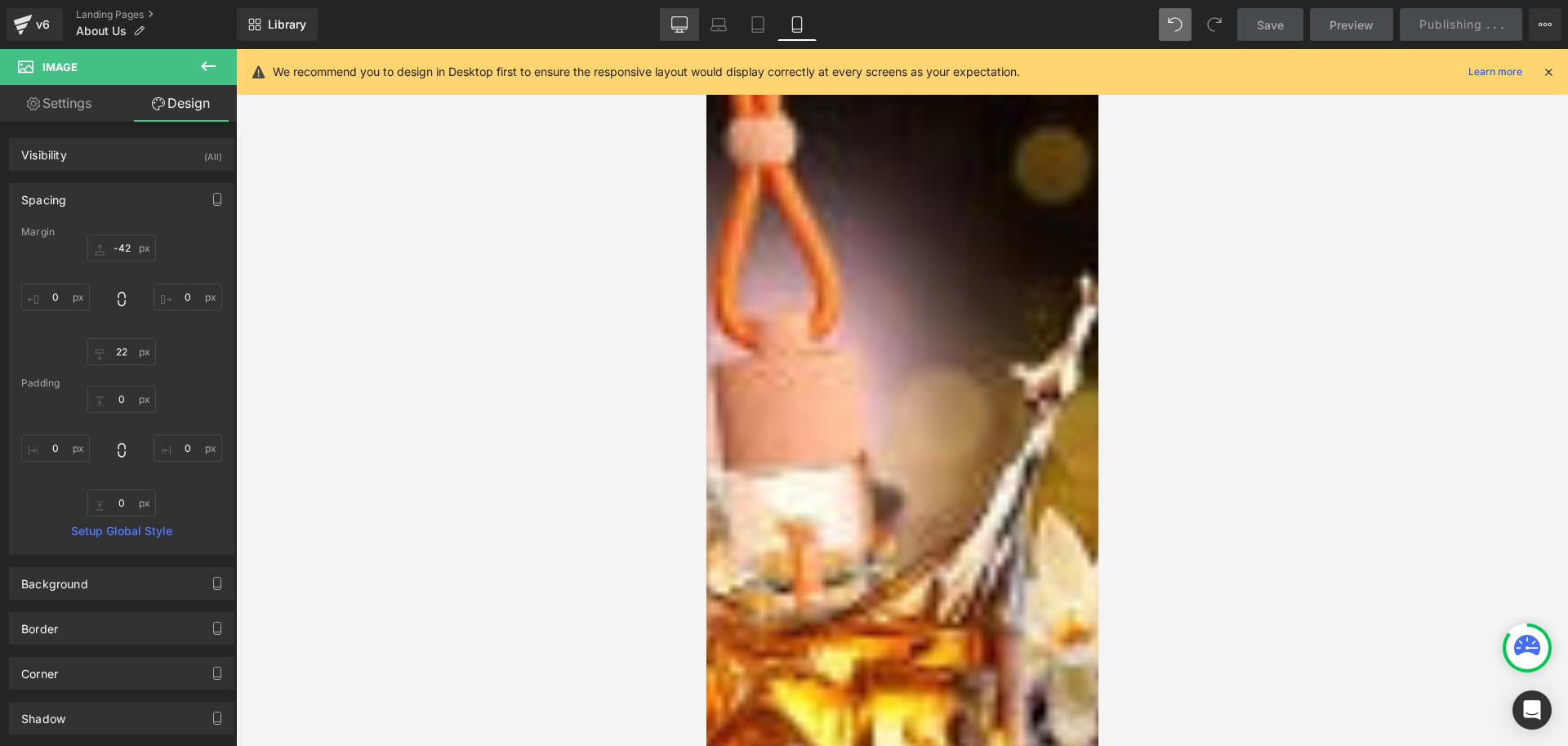
click at [678, 33] on link "Desktop" at bounding box center [679, 24] width 39 height 32
type input "0"
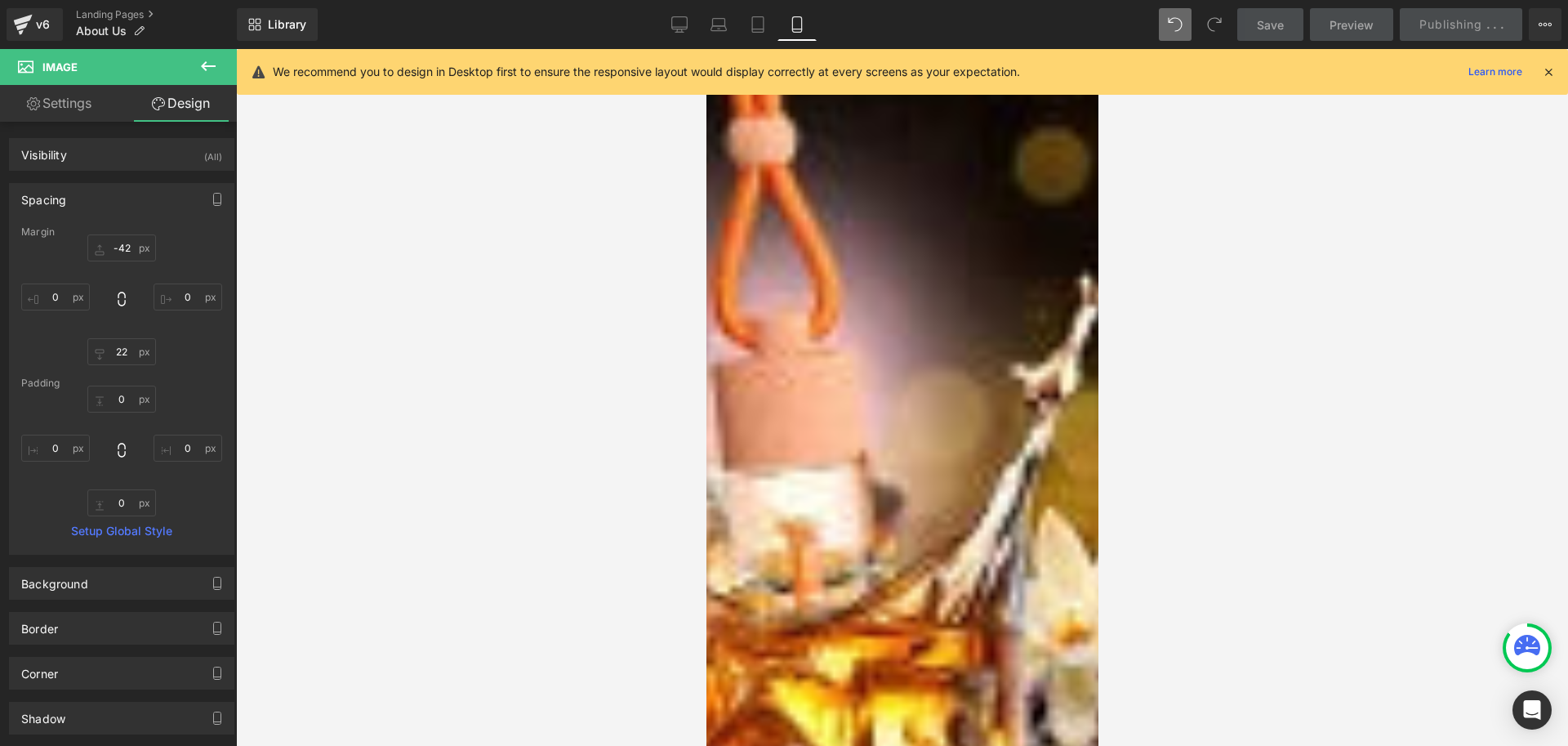
type input "0"
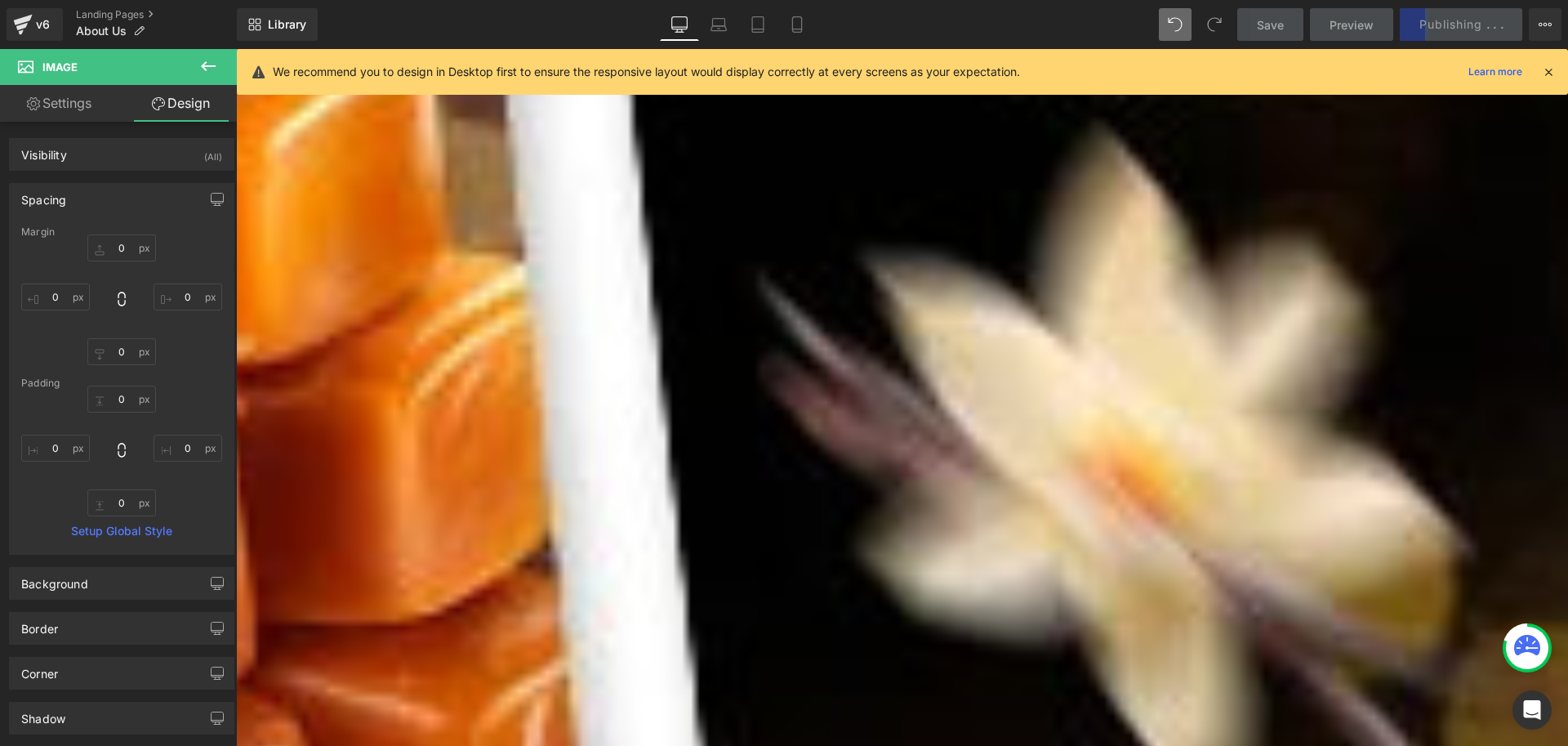
scroll to position [572, 0]
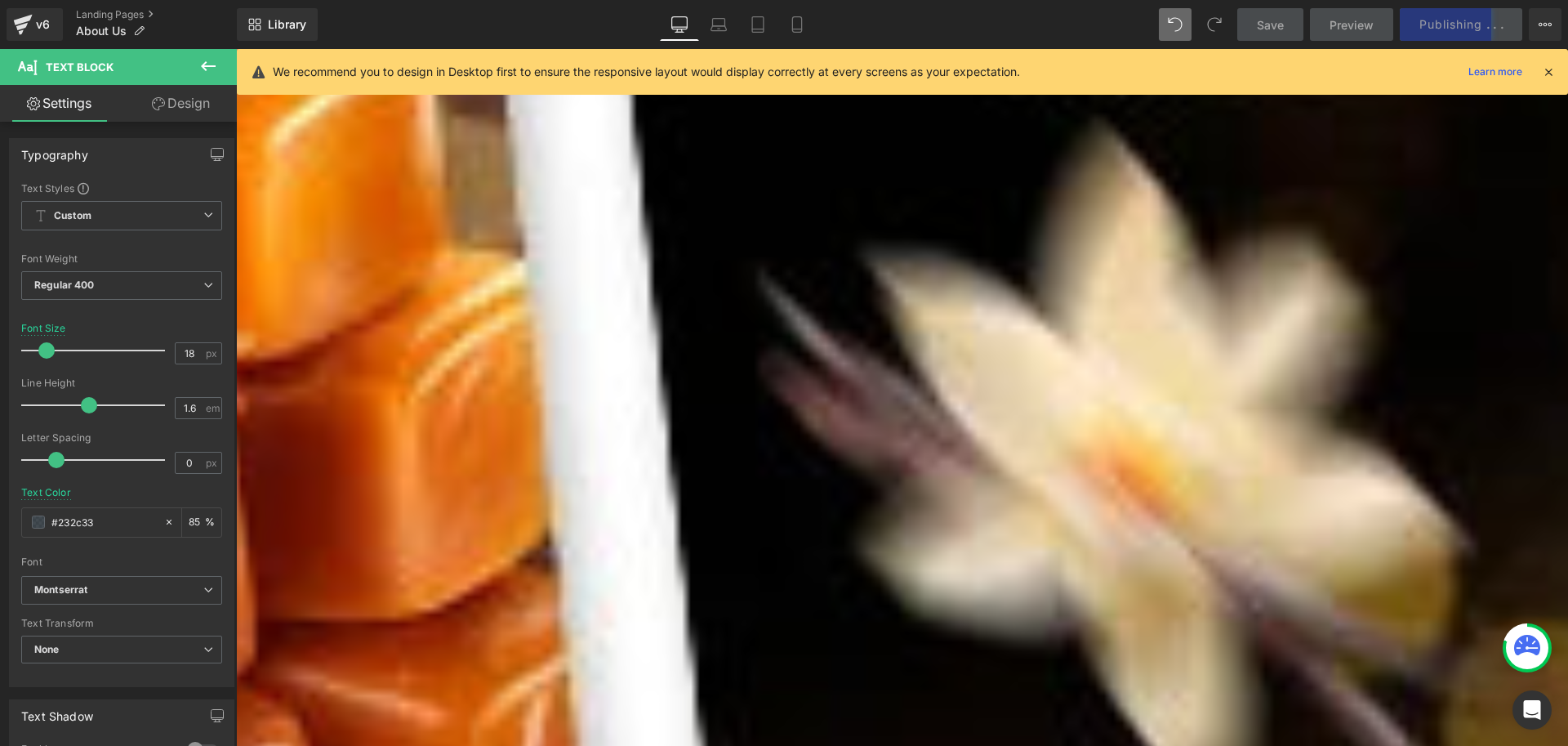
copy p "Für uns ist es wichtig, dass unsere Düfte nicht nur lange halten, sondern auch …"
click at [792, 25] on icon at bounding box center [797, 25] width 9 height 16
type input "12"
type input "100"
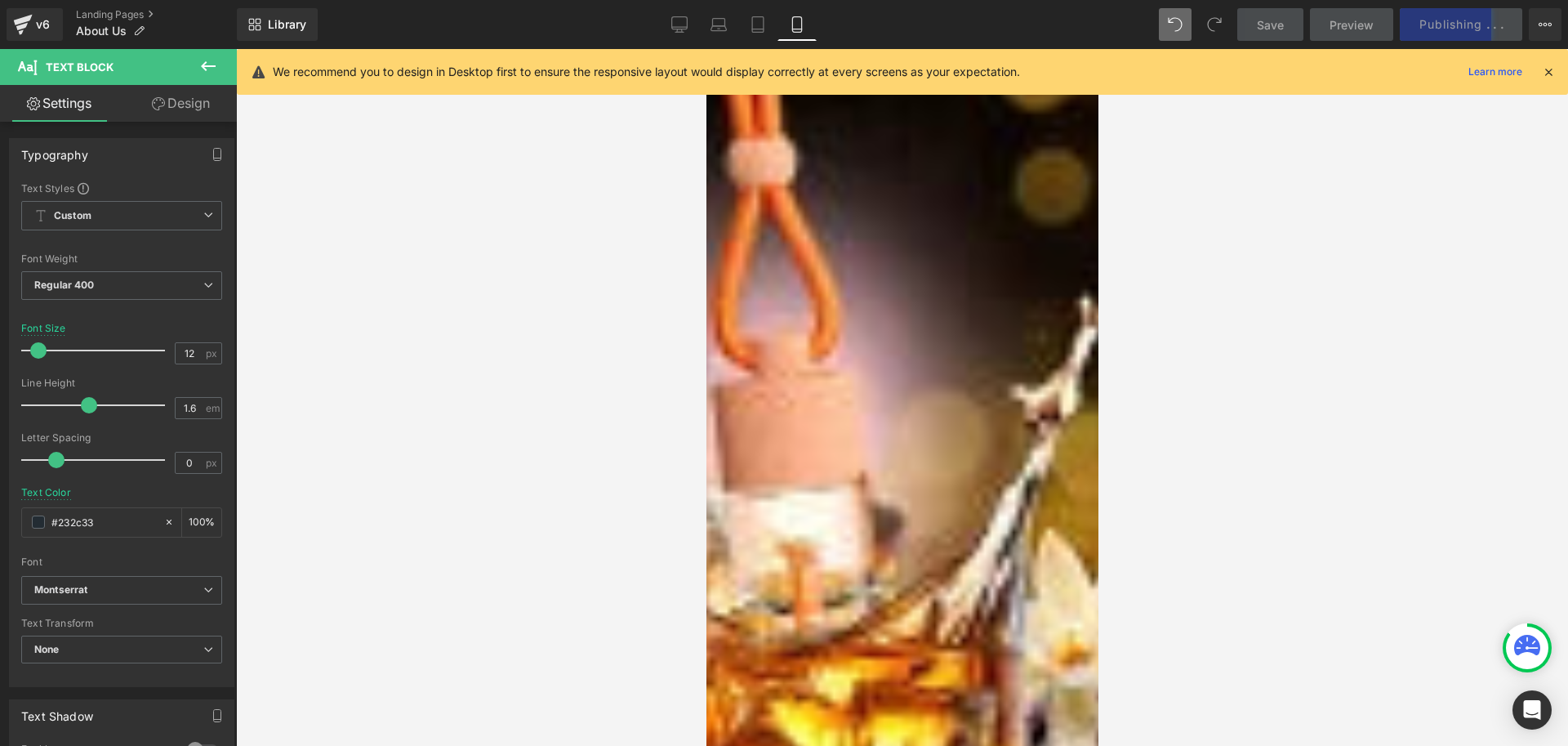
scroll to position [817, 0]
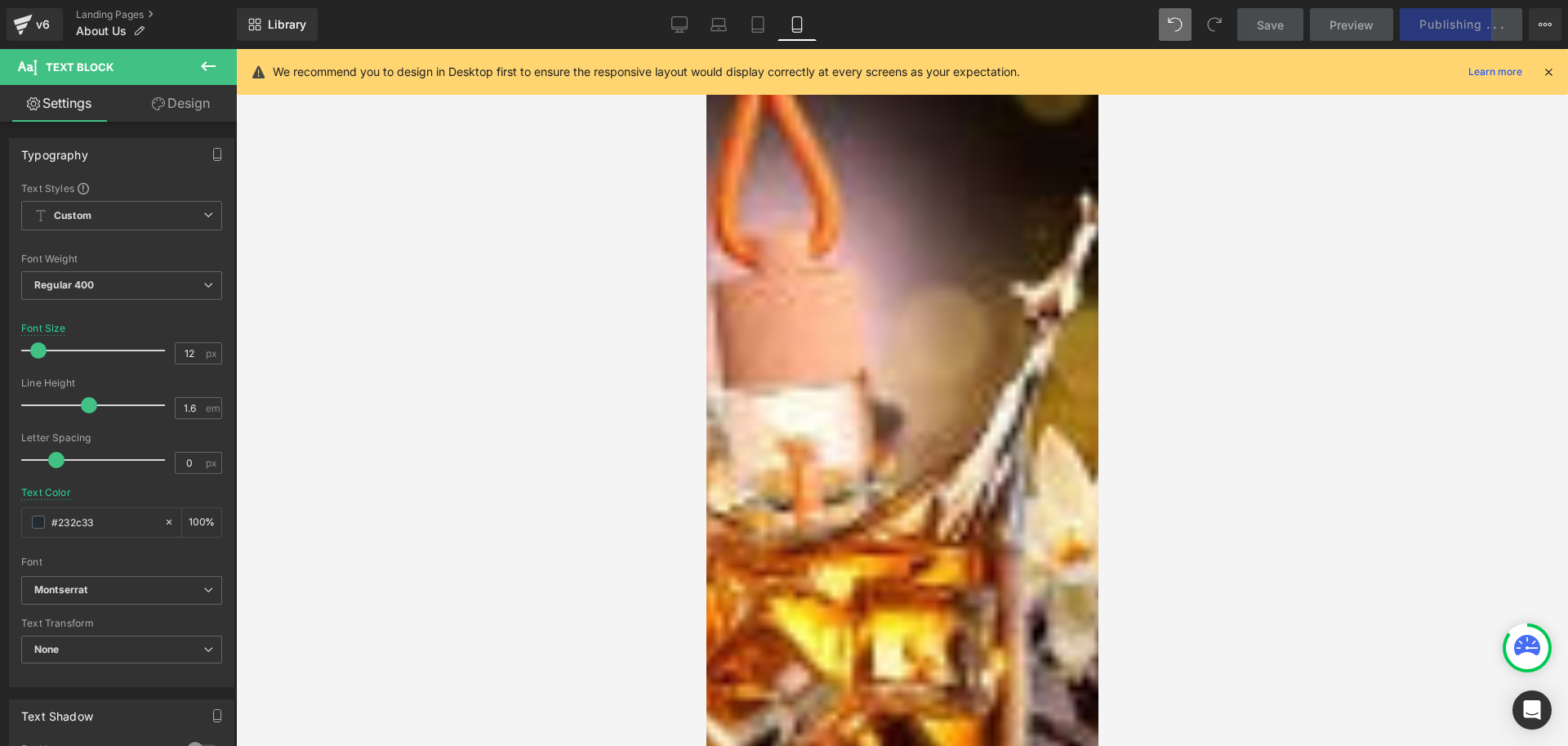
click at [859, 499] on icon "Für uns ist es eine Herzensangelegenheit, dass unsere Produkte nicht nur funkti…" at bounding box center [909, 533] width 365 height 69
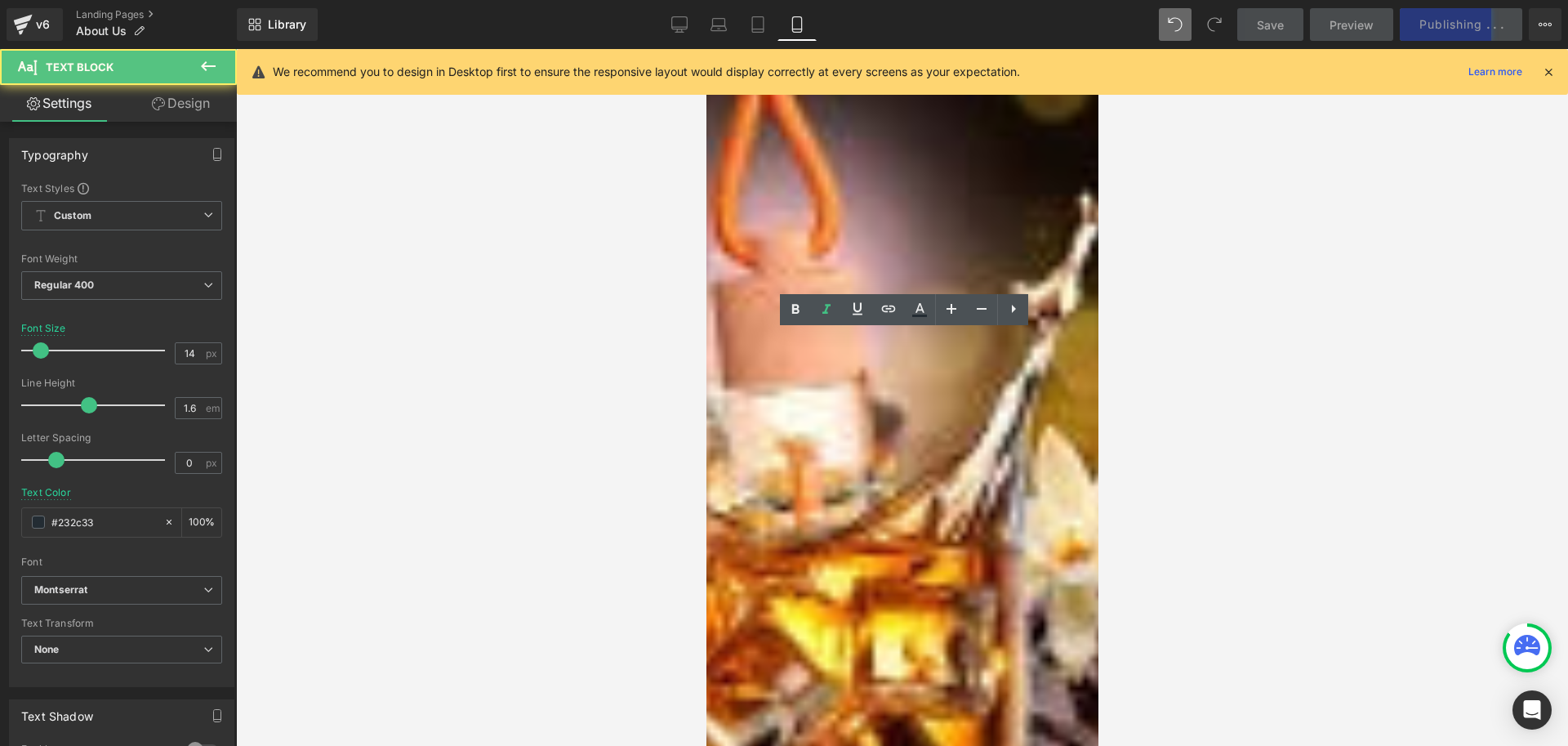
click at [879, 499] on icon "Für uns ist es eine Herzensangelegenheit, dass unsere Produkte nicht nur funkti…" at bounding box center [909, 533] width 365 height 69
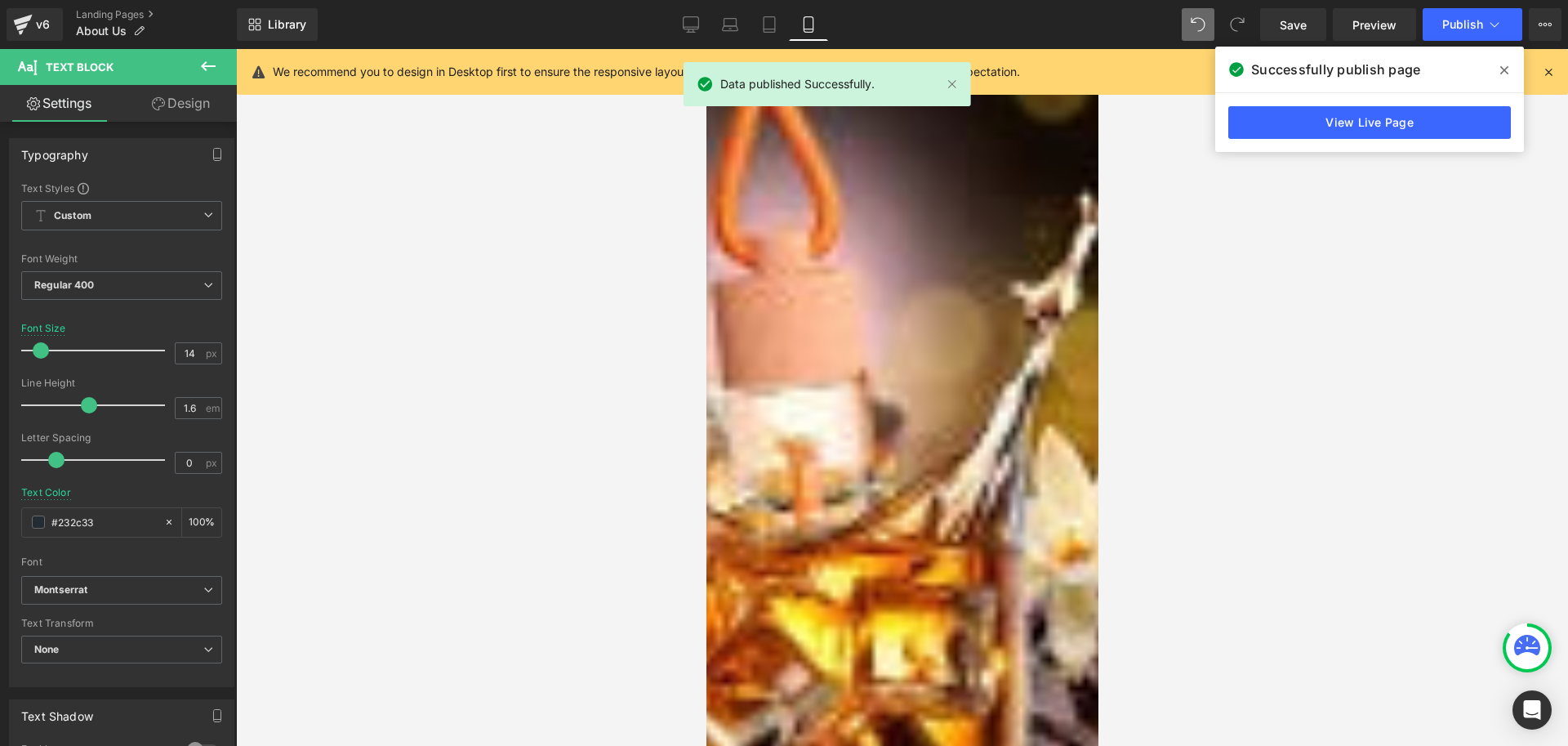
paste div
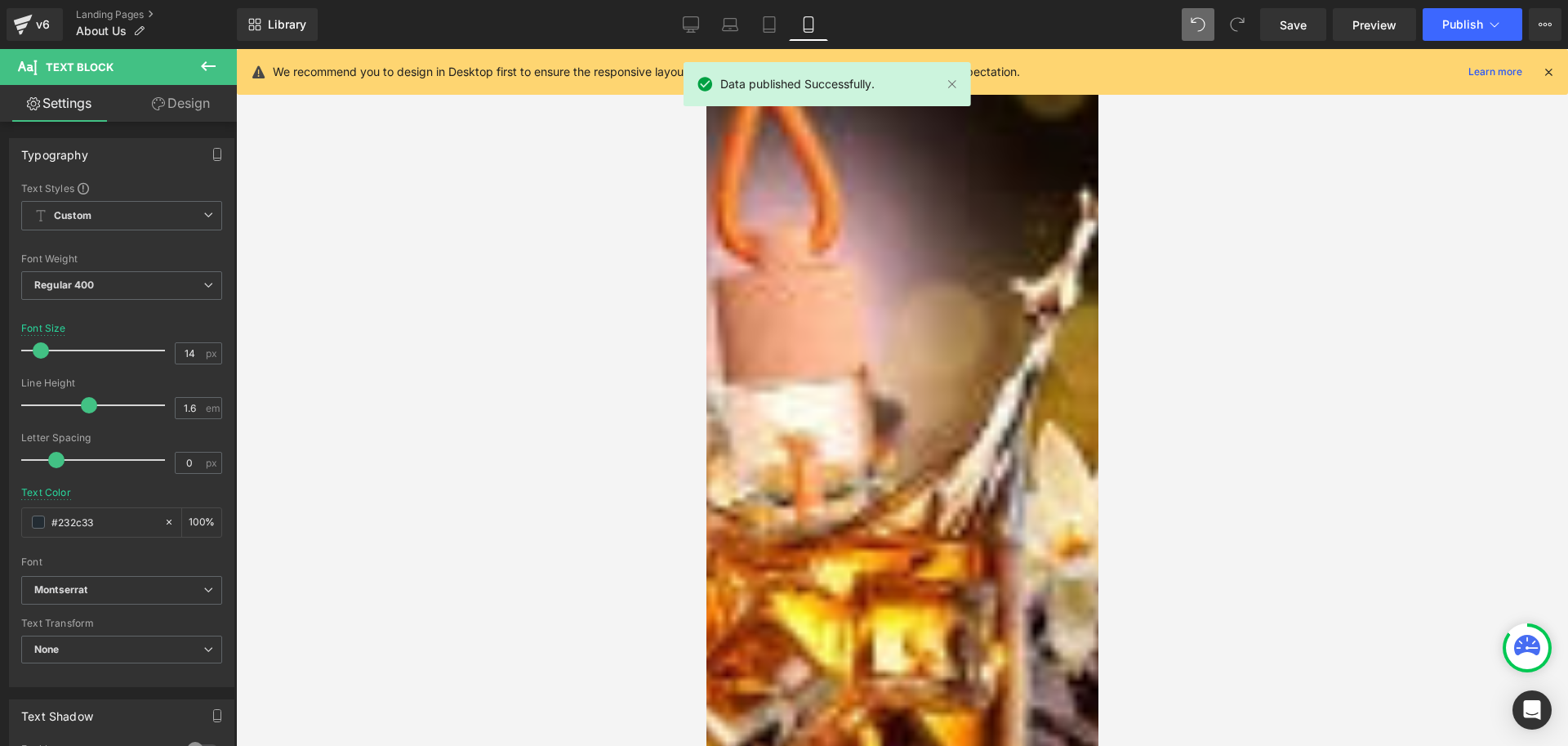
click at [1122, 438] on div at bounding box center [903, 398] width 1332 height 697
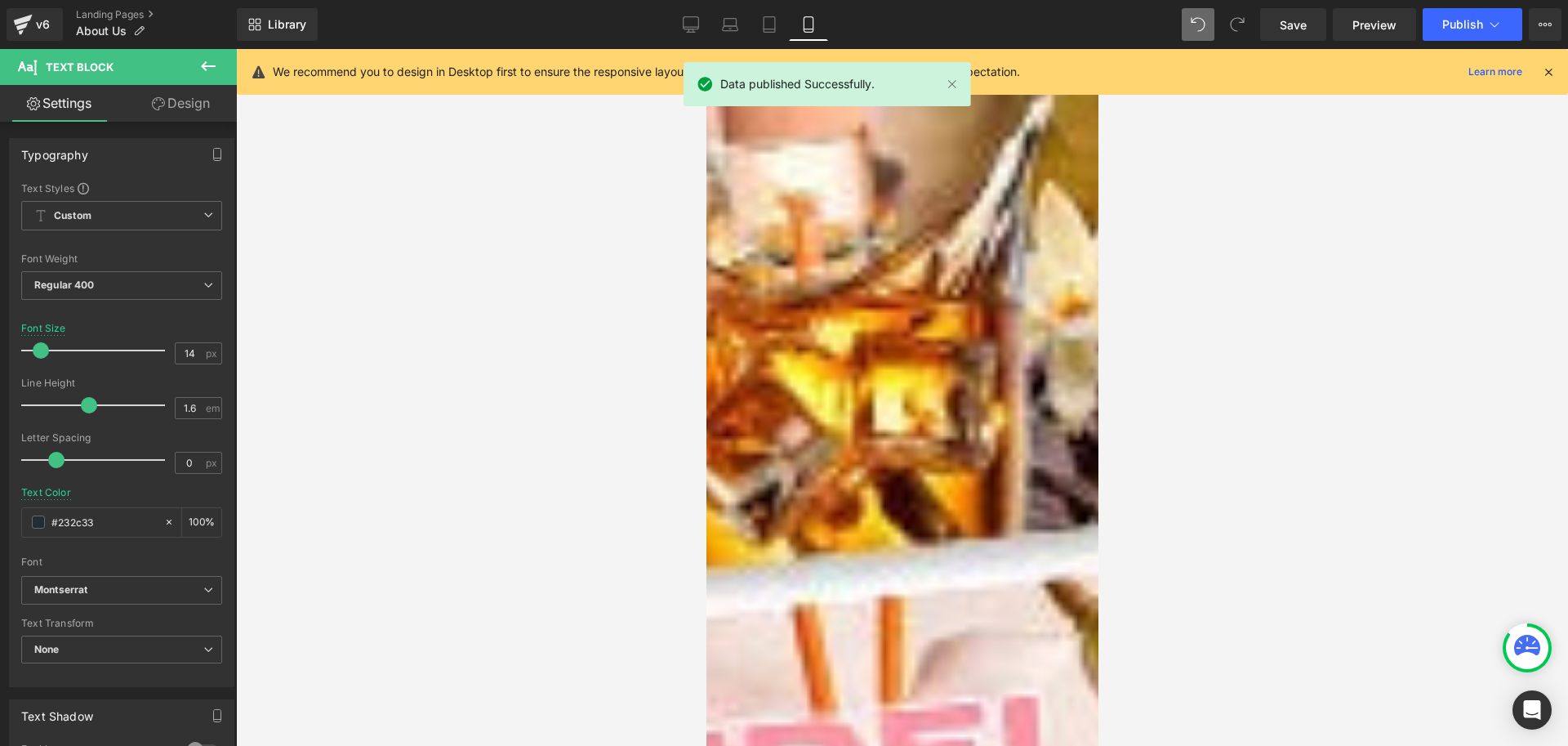
scroll to position [1062, 0]
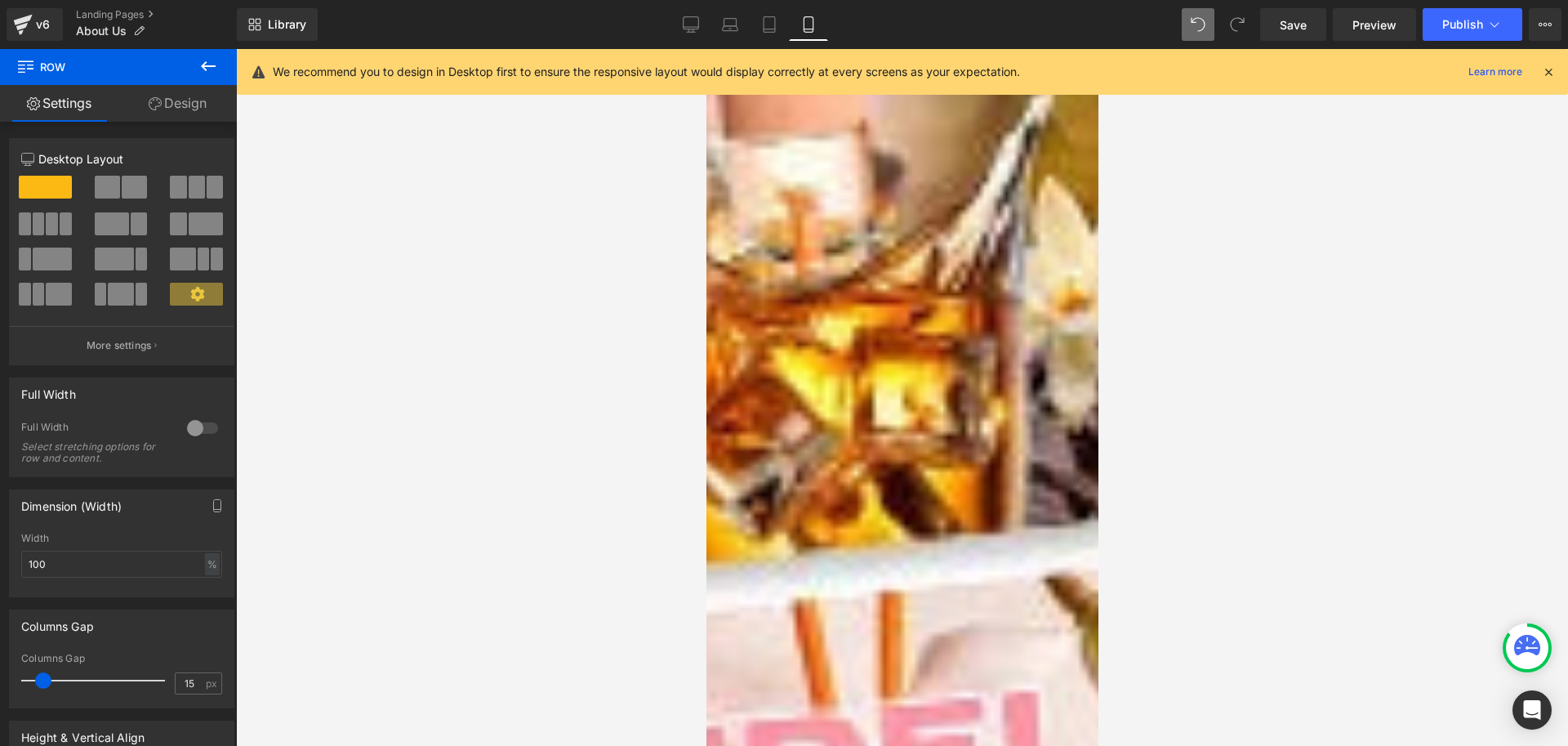
click at [198, 105] on link "Design" at bounding box center [177, 103] width 118 height 37
click at [0, 0] on div "Spacing" at bounding box center [0, 0] width 0 height 0
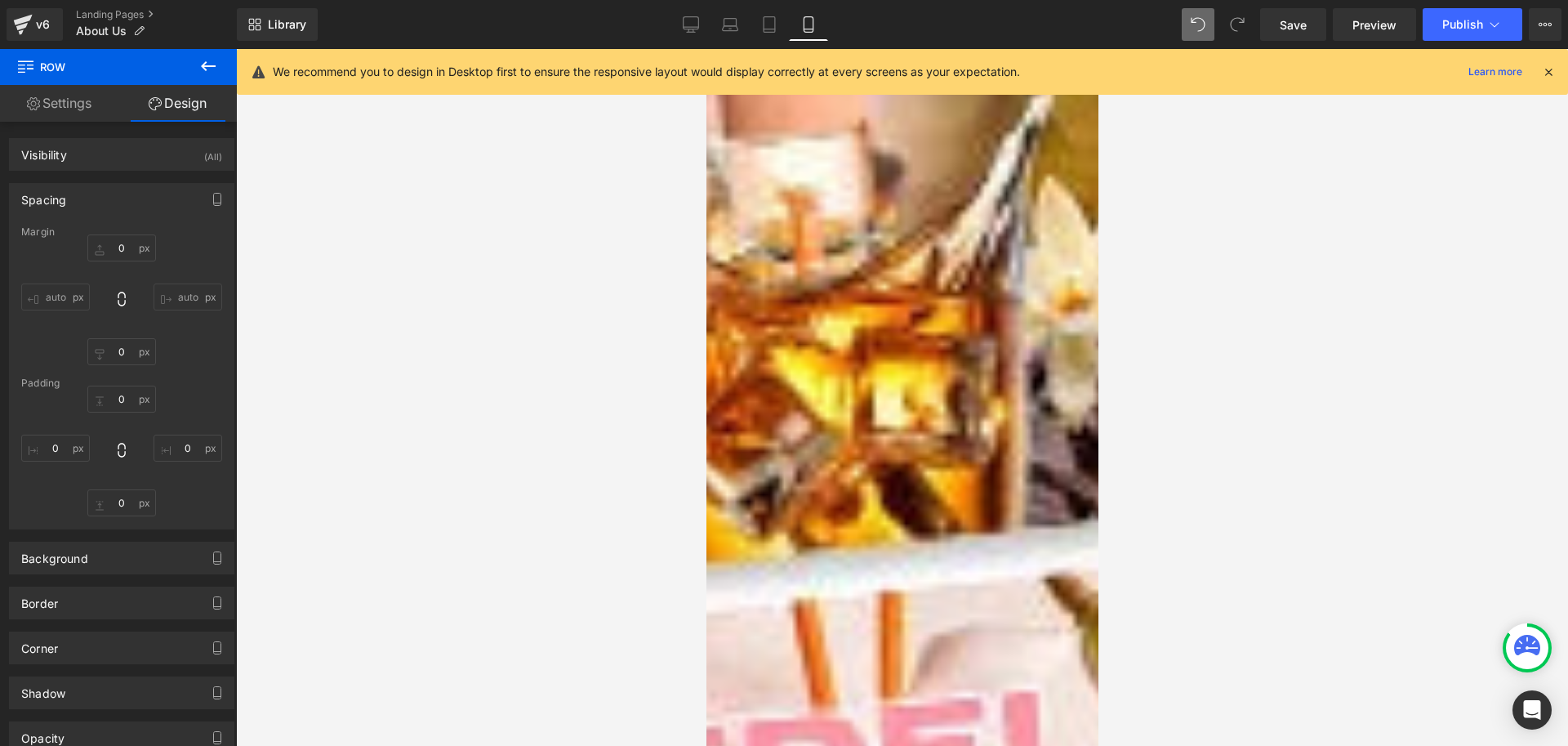
type input "0"
type input "30"
type input "0"
type input "10"
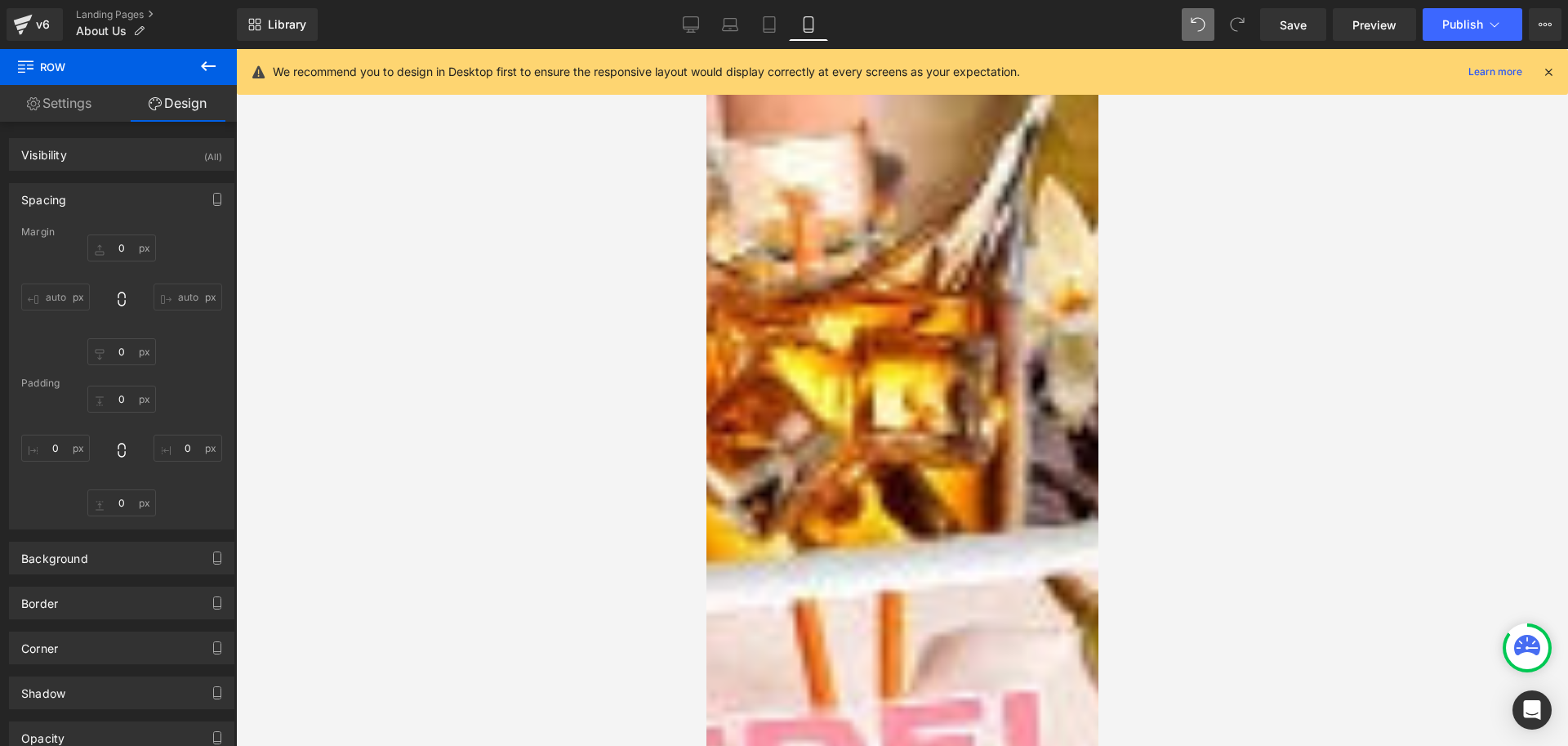
type input "0"
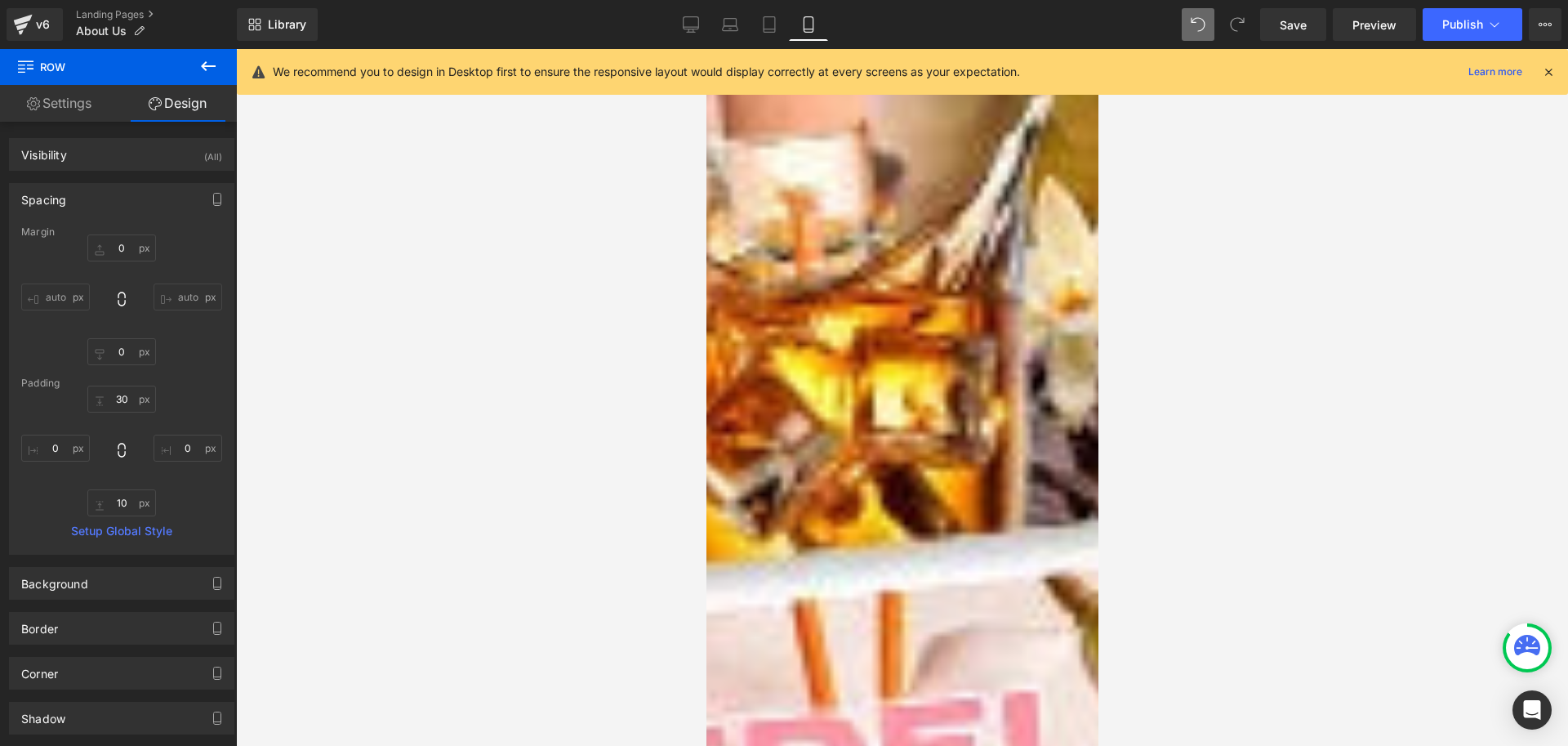
click at [706, 49] on icon at bounding box center [706, 49] width 0 height 0
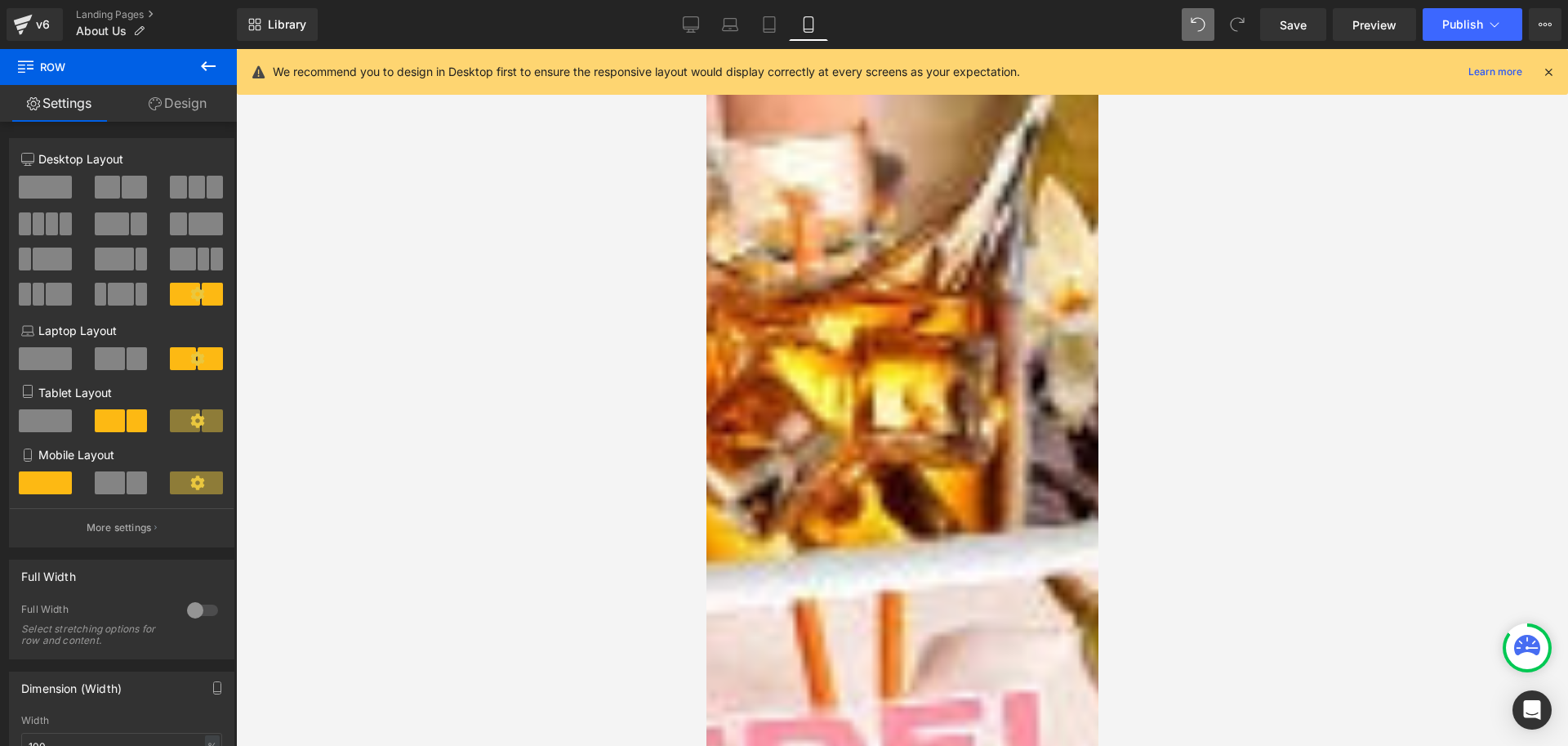
click at [165, 109] on link "Design" at bounding box center [177, 103] width 118 height 37
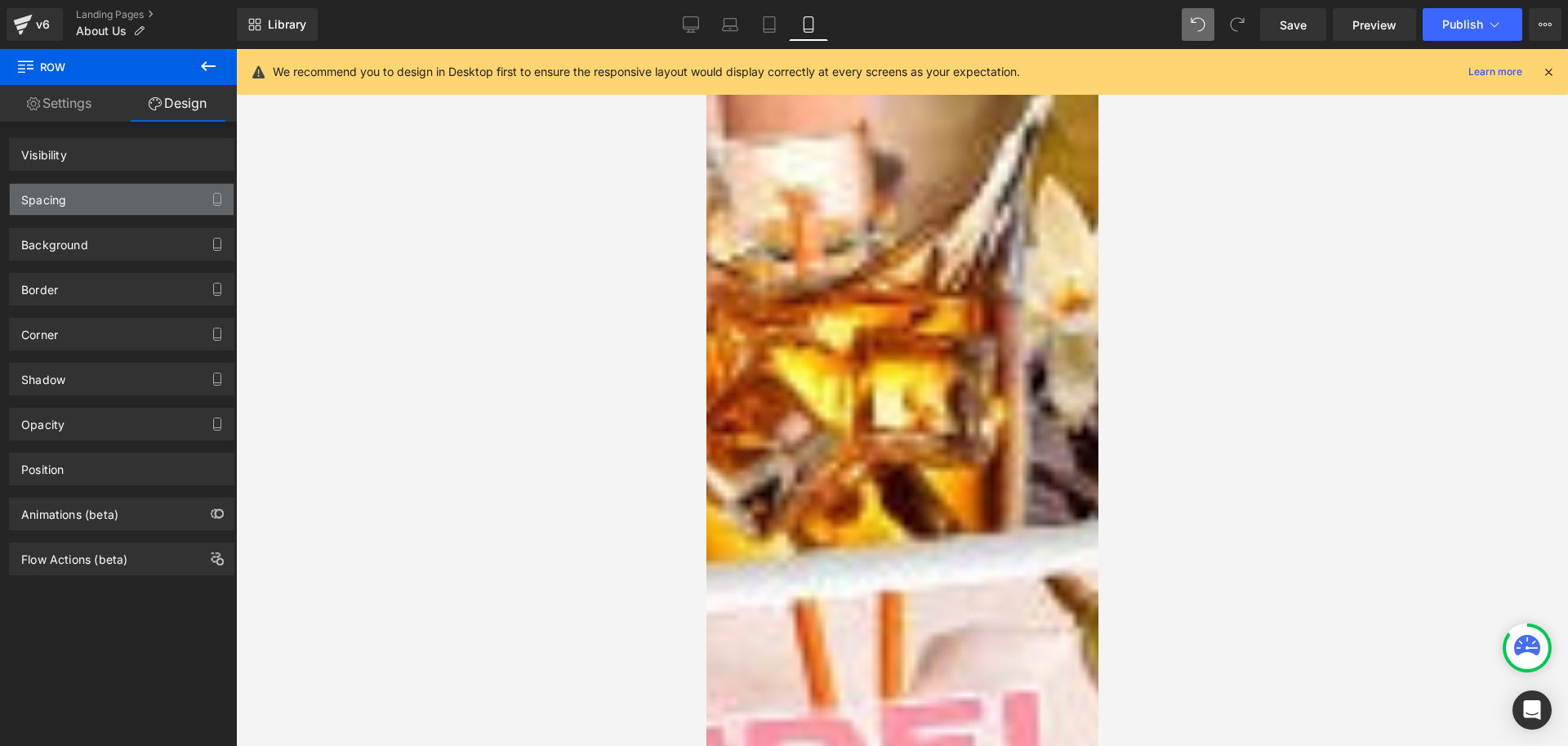
click at [92, 197] on div "Spacing" at bounding box center [122, 199] width 224 height 31
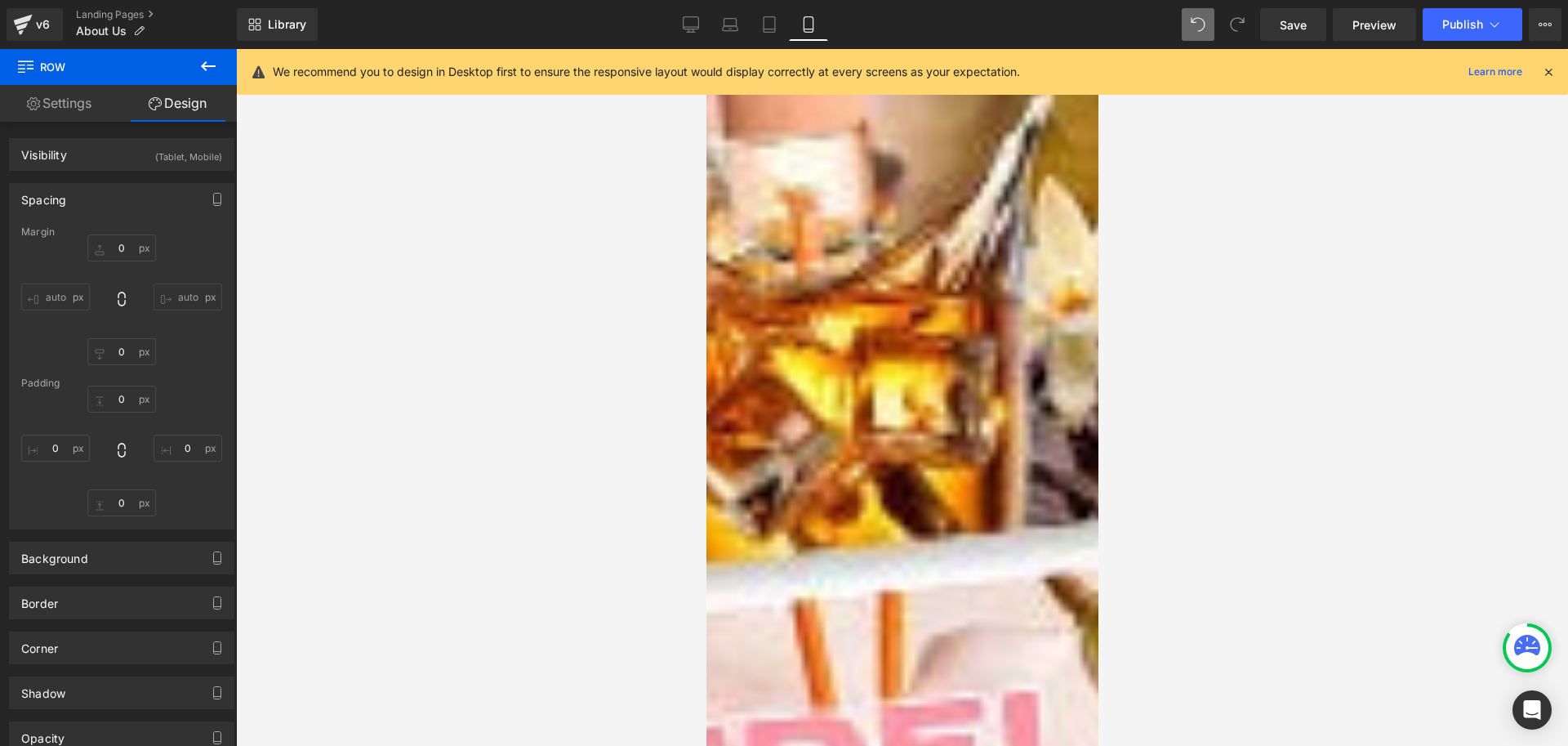
type input "250"
type input "0"
type input "20"
type input "10"
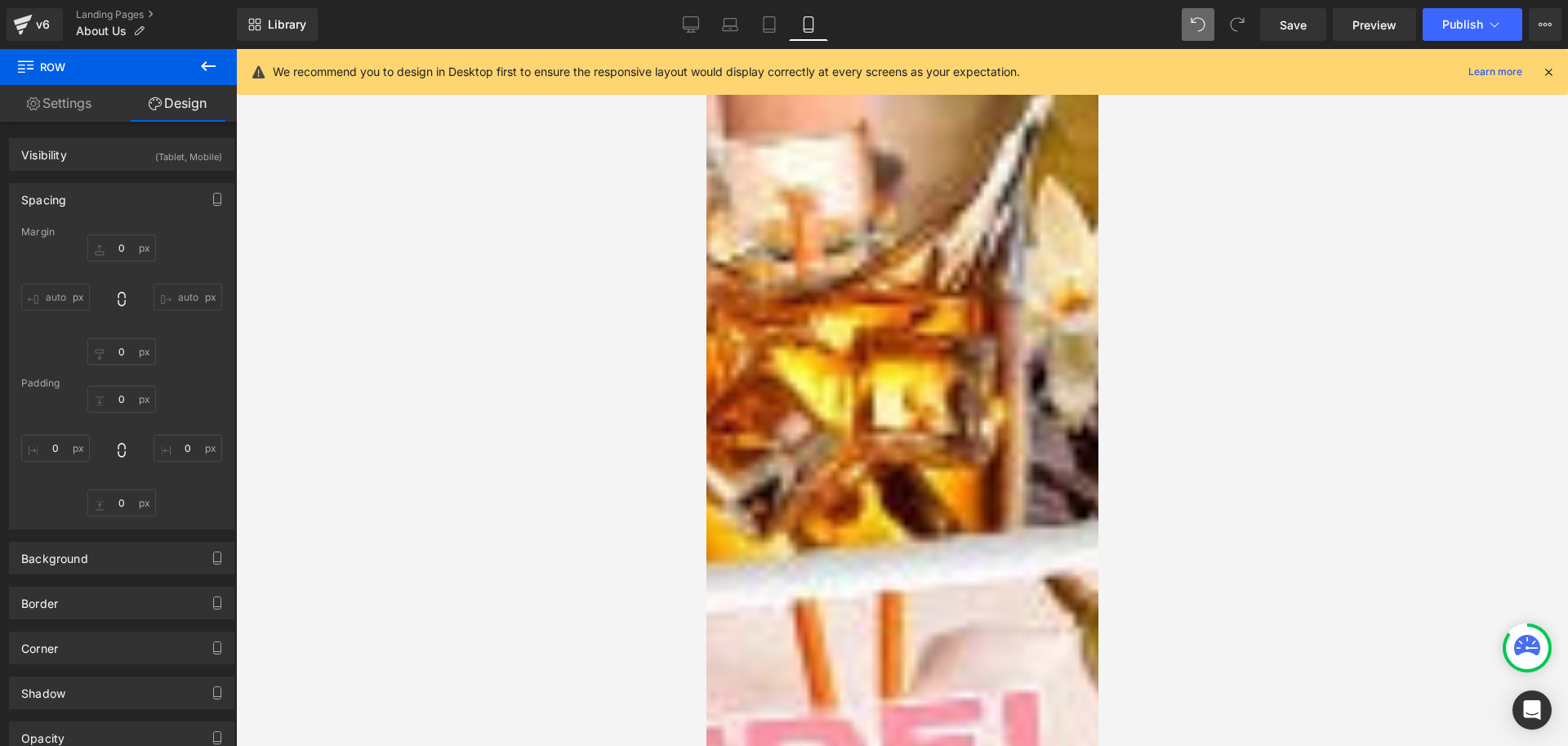
type input "20"
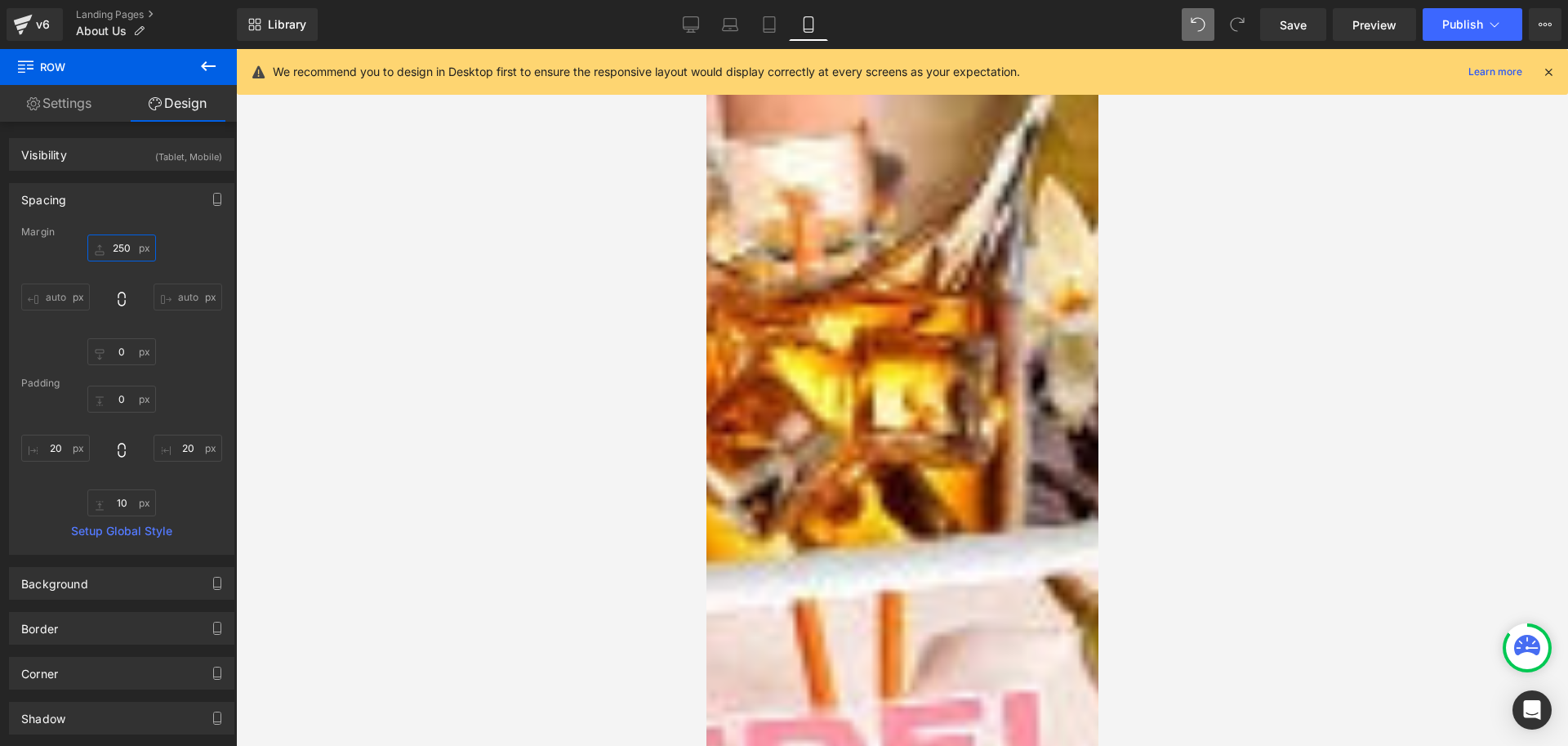
click at [119, 242] on input "250" at bounding box center [122, 248] width 68 height 27
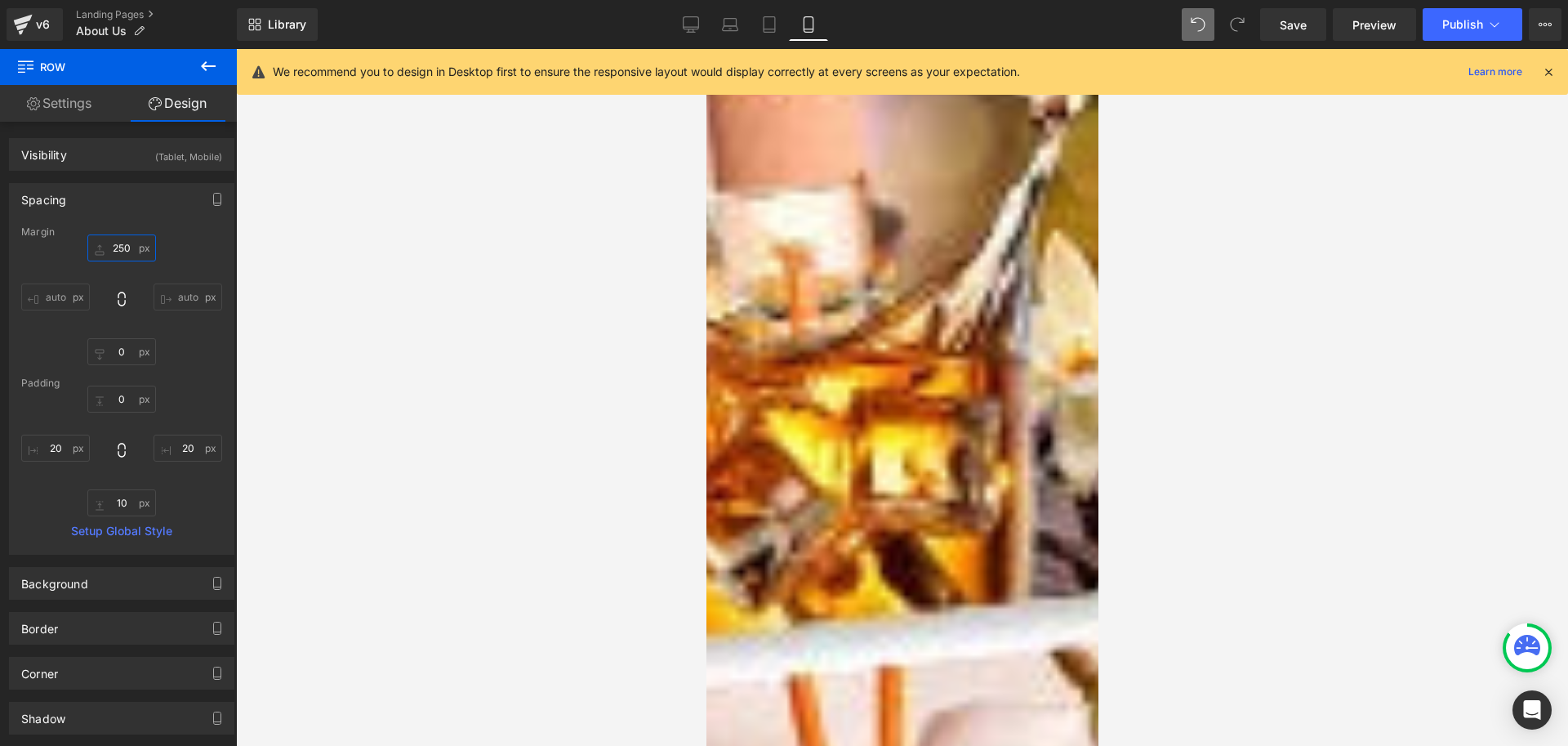
type input "0"
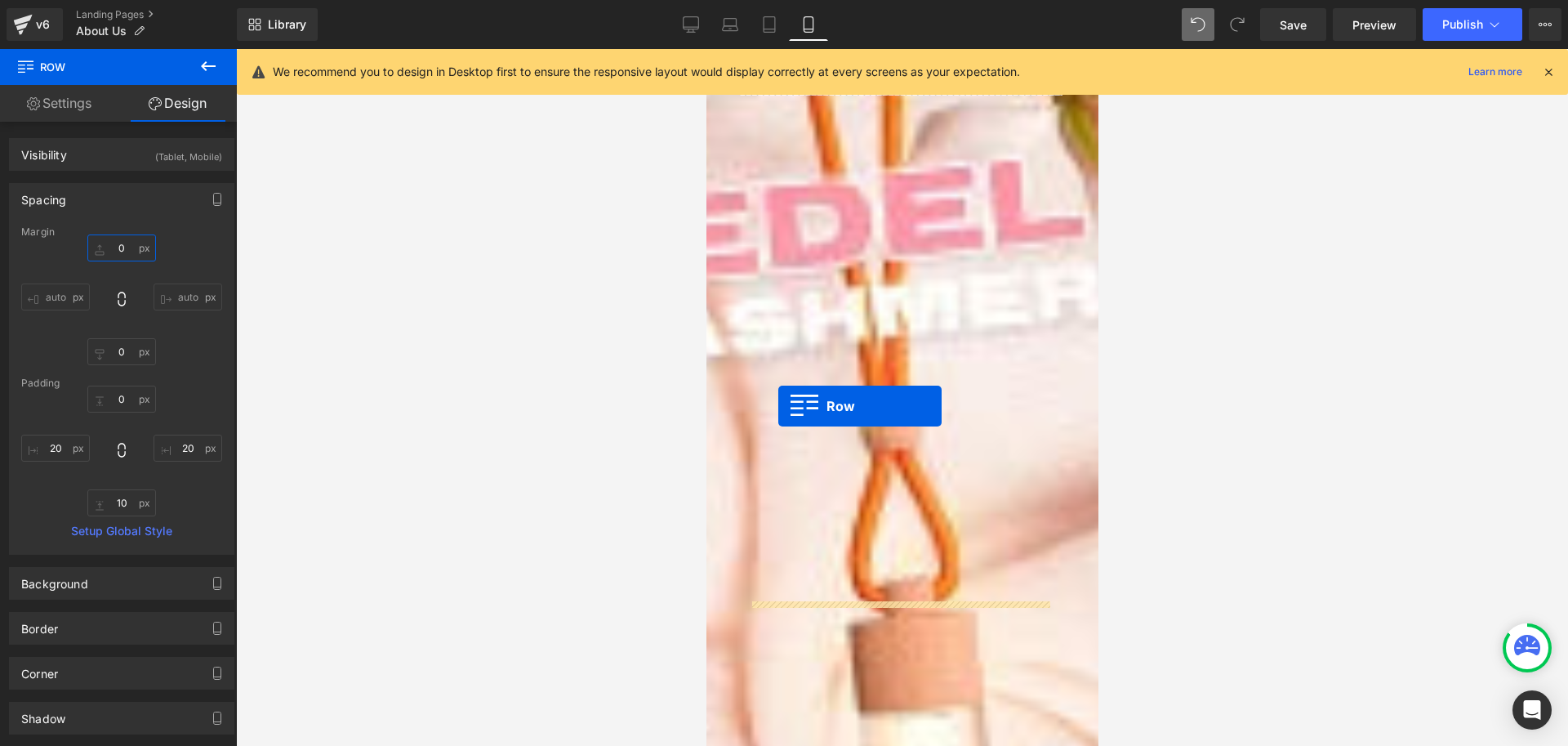
scroll to position [1389, 0]
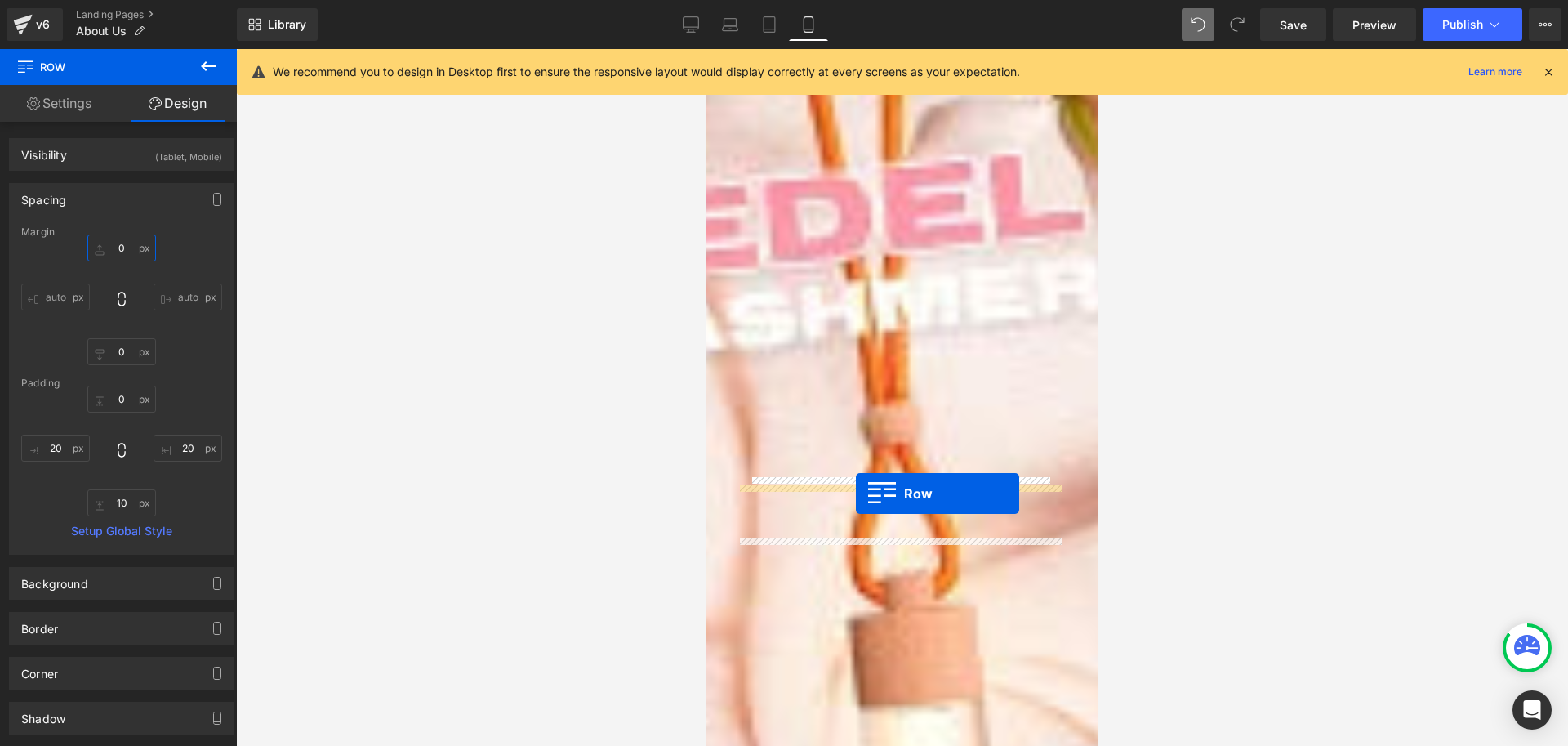
drag, startPoint x: 717, startPoint y: 348, endPoint x: 855, endPoint y: 493, distance: 200.2
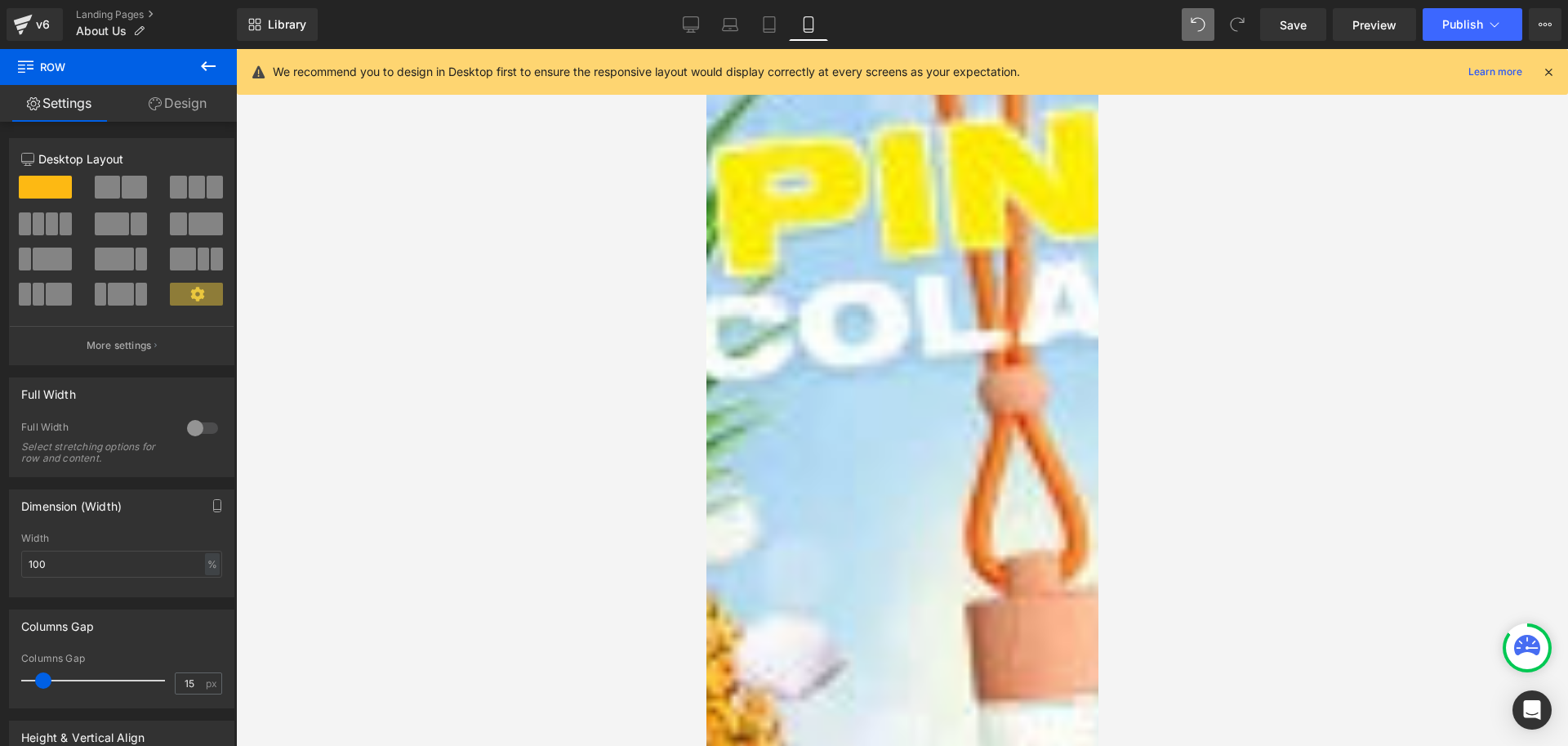
scroll to position [2736, 0]
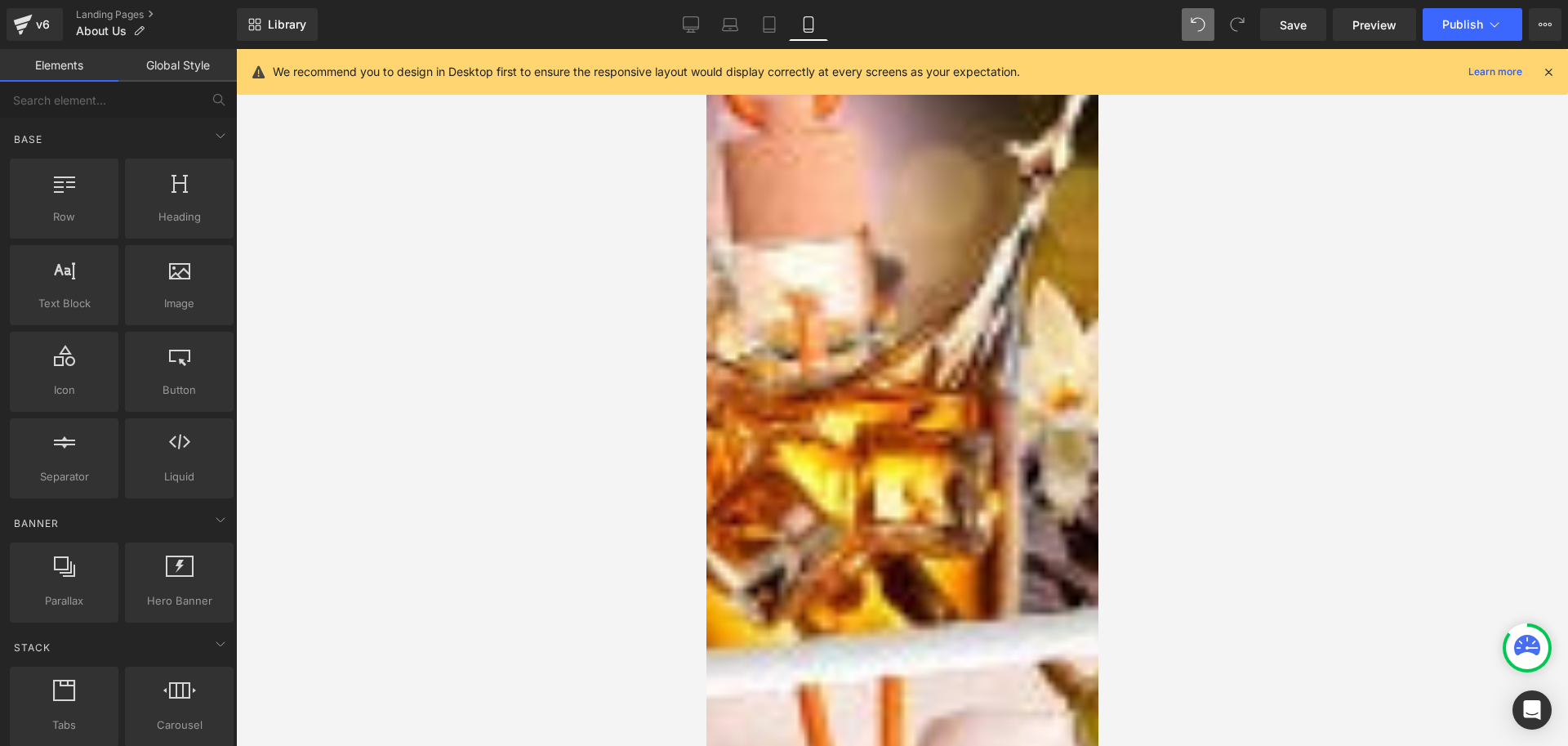
scroll to position [940, 0]
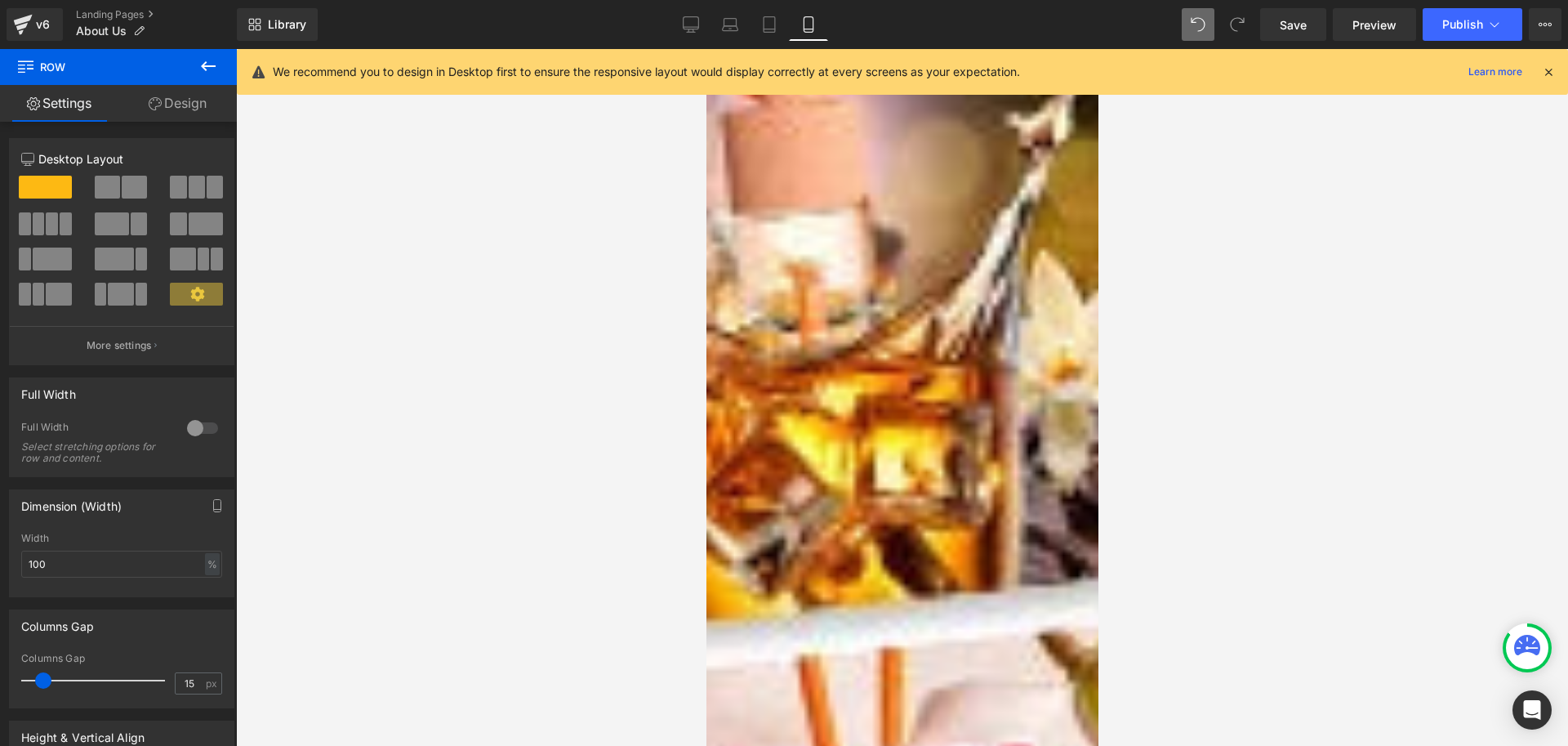
click at [187, 114] on link "Design" at bounding box center [177, 103] width 118 height 37
click at [0, 0] on div "Spacing" at bounding box center [0, 0] width 0 height 0
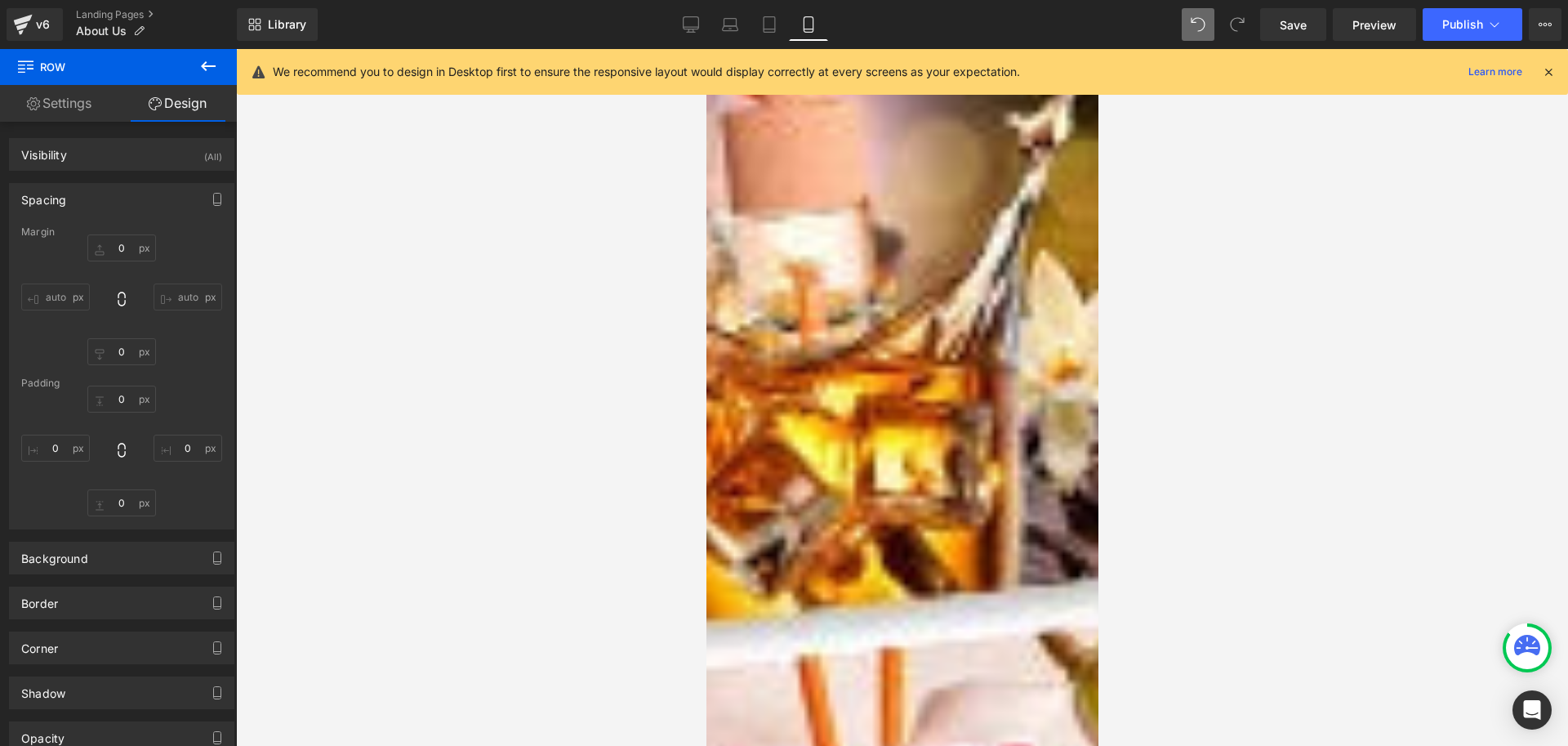
type input "0"
type input "30"
type input "0"
type input "10"
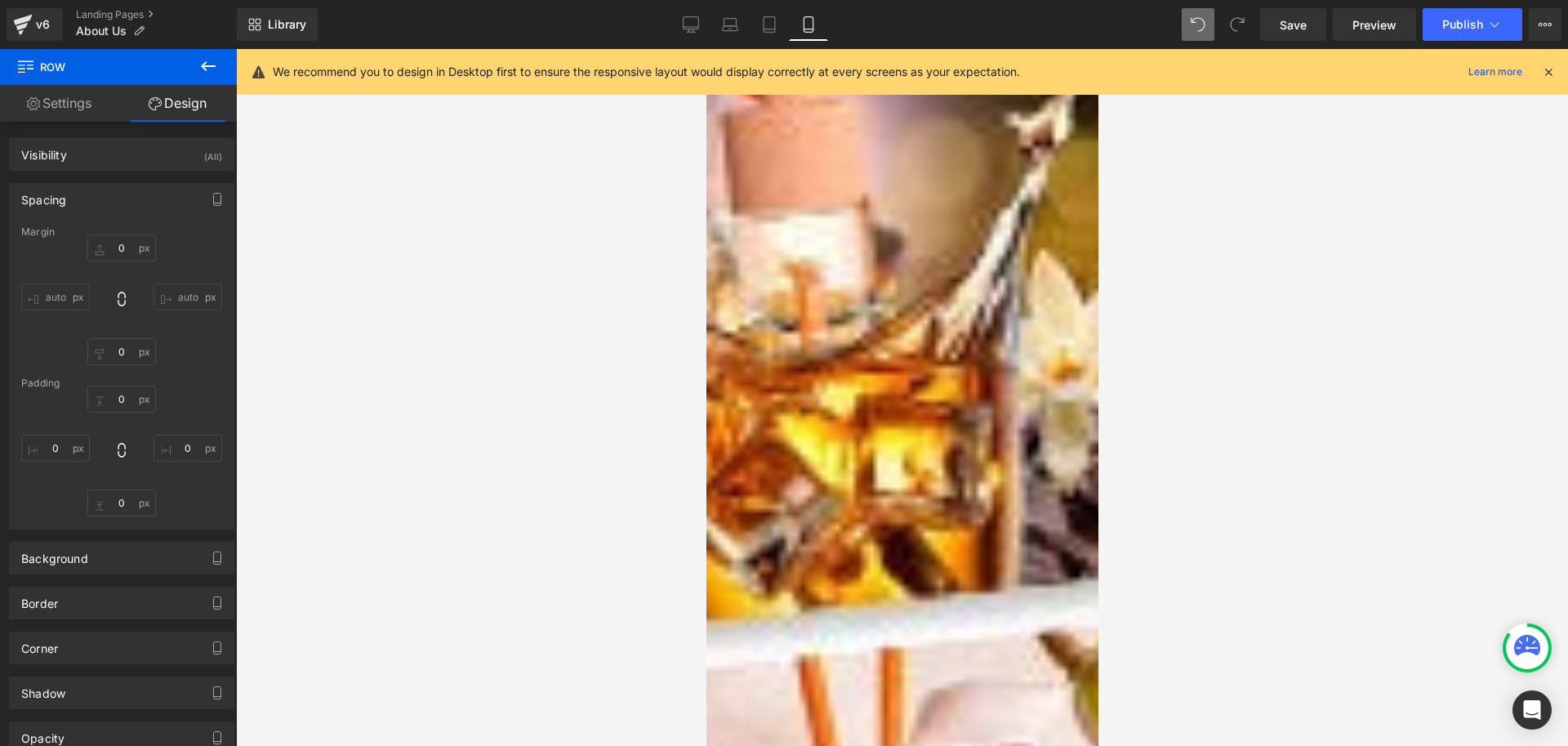
type input "0"
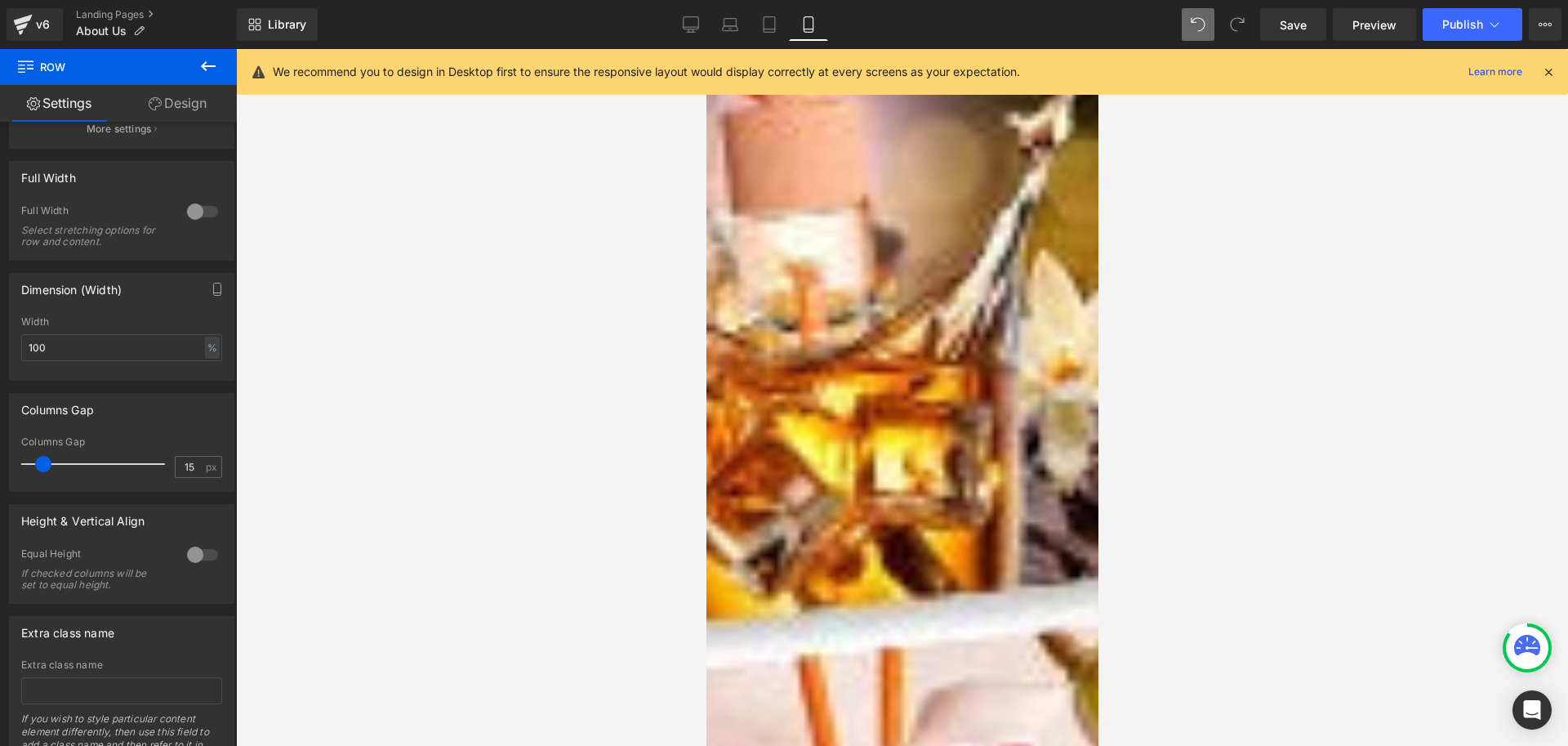
scroll to position [211, 0]
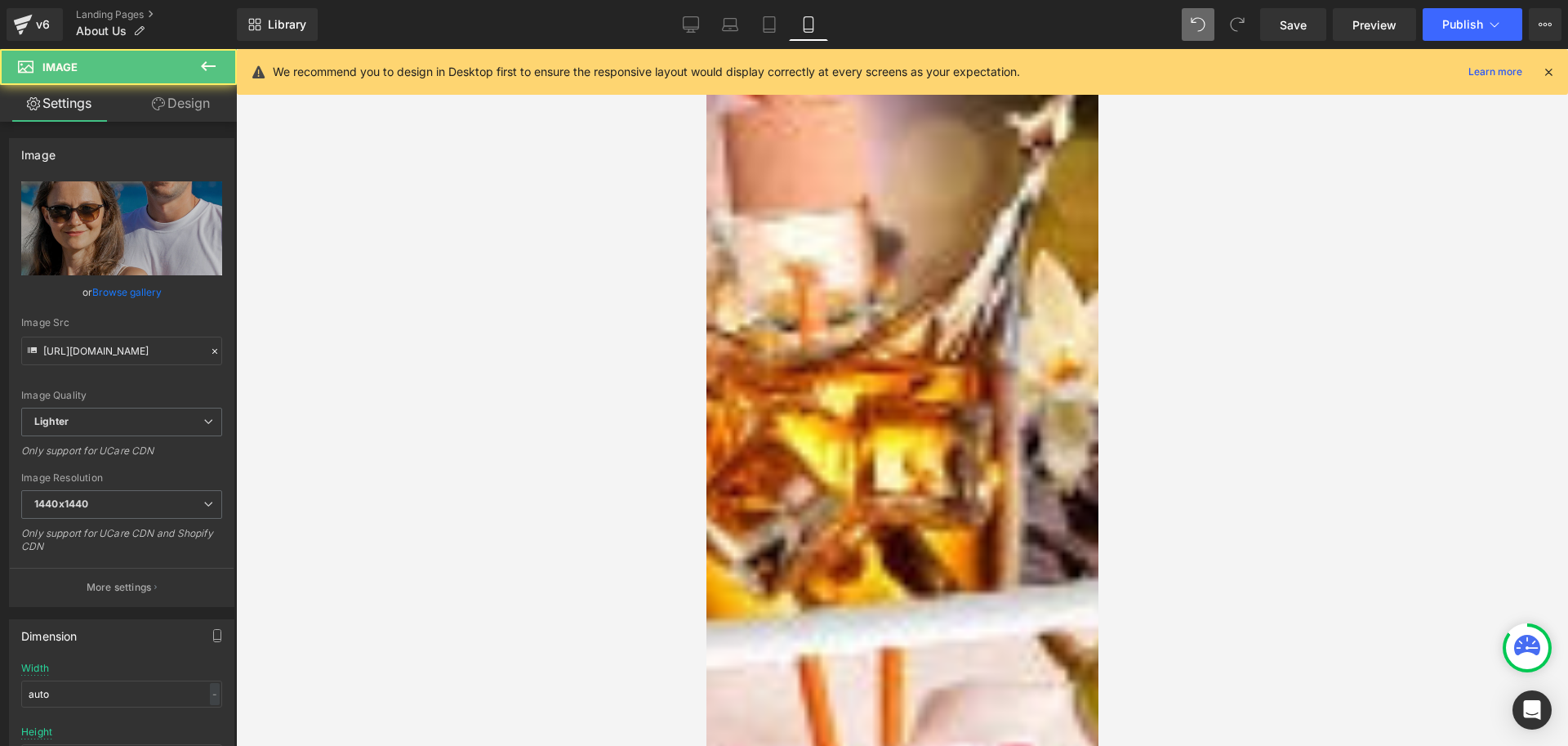
click at [706, 49] on span at bounding box center [706, 49] width 0 height 0
click at [171, 98] on link "Design" at bounding box center [180, 103] width 118 height 37
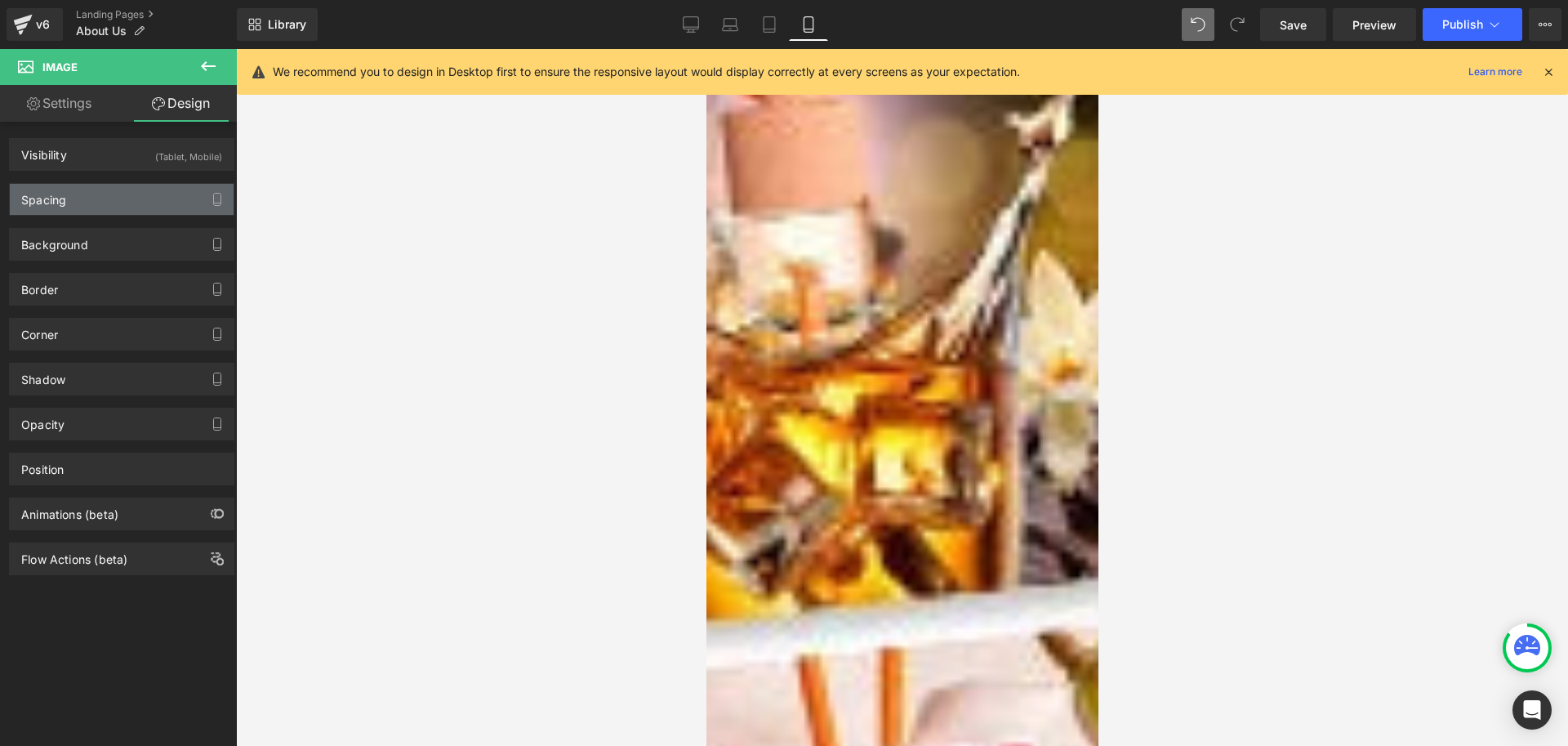
click at [63, 196] on div "Spacing" at bounding box center [43, 195] width 45 height 23
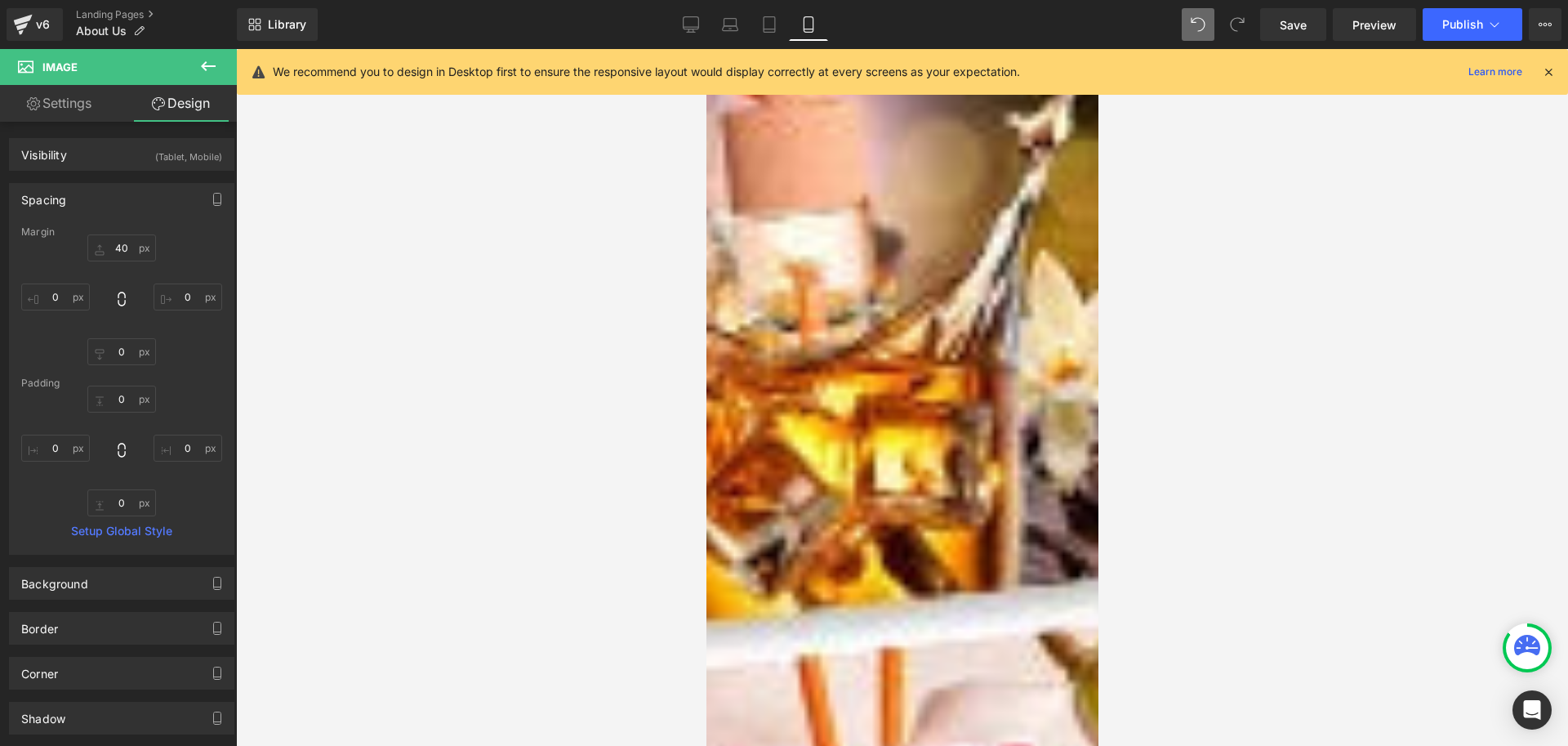
type input "40"
type input "0"
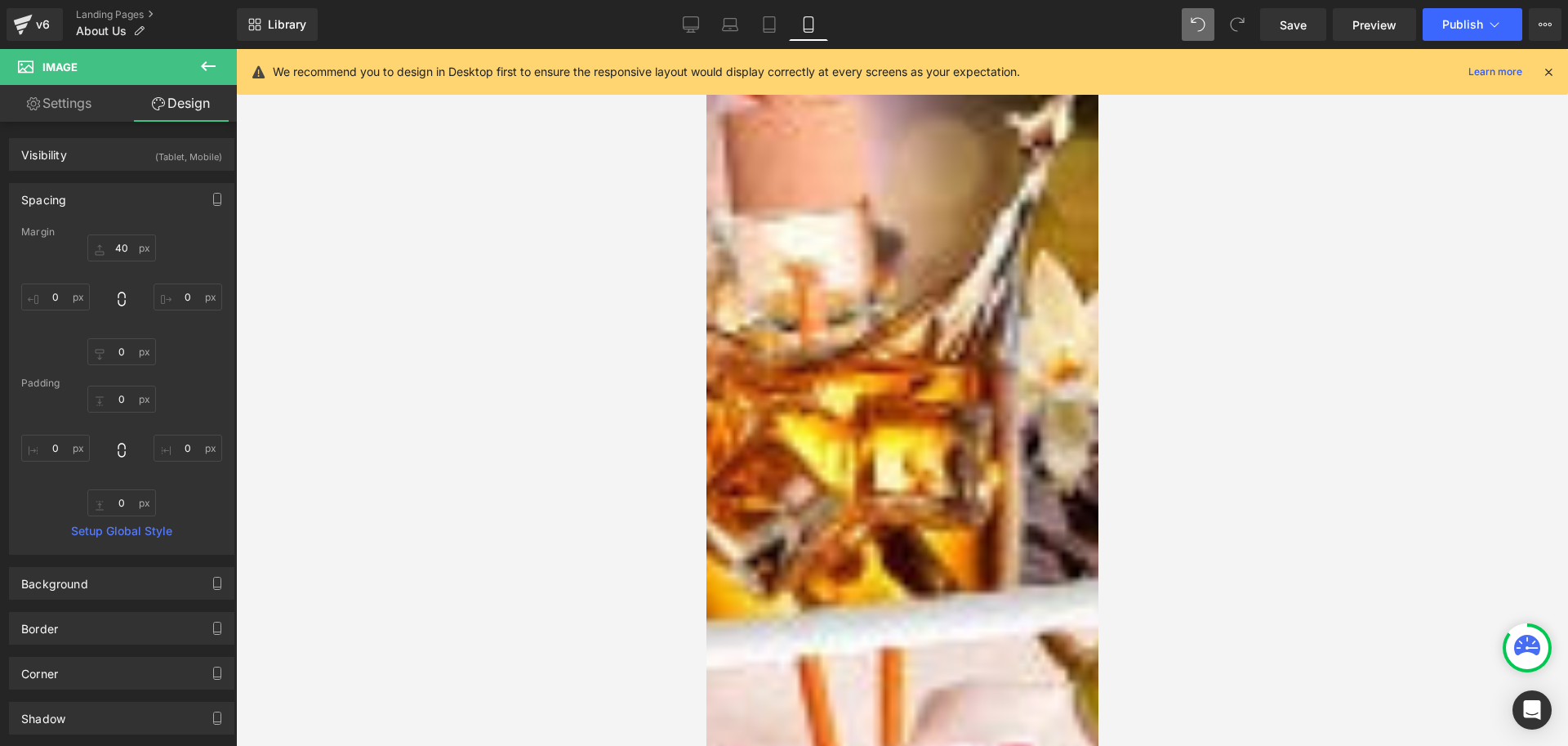
type input "0"
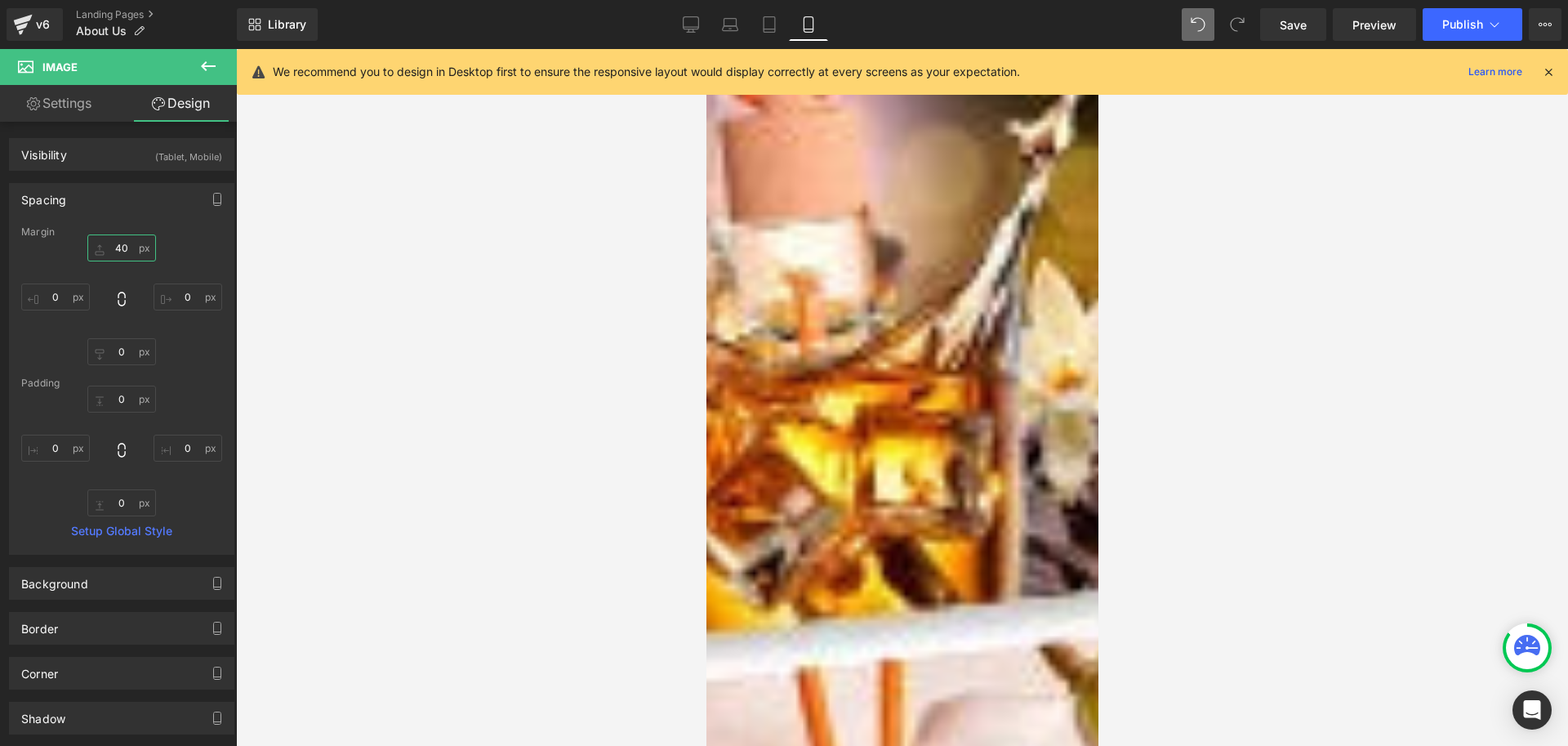
click at [124, 243] on input "40" at bounding box center [122, 248] width 68 height 27
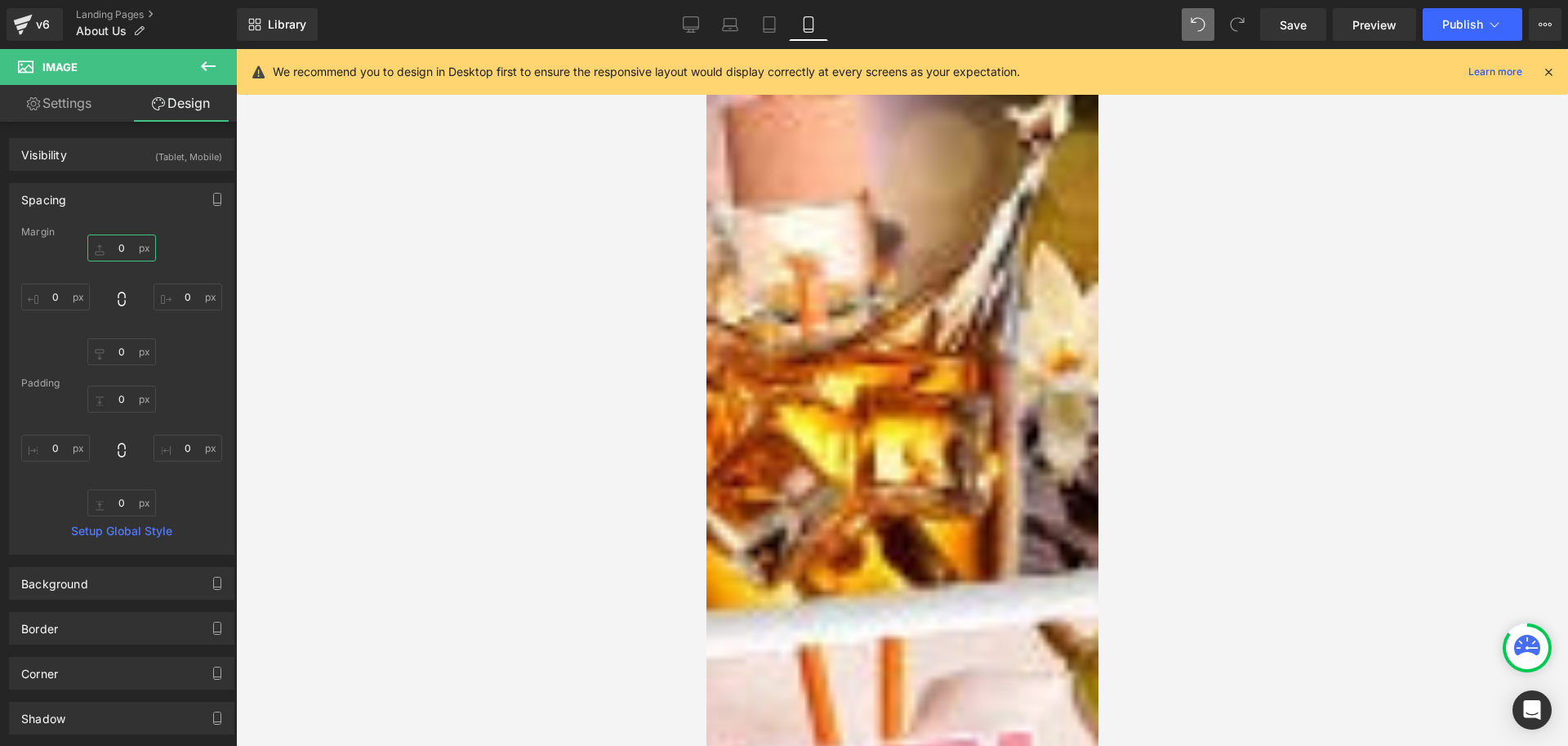
type input "0"
click at [1215, 393] on div at bounding box center [903, 398] width 1332 height 697
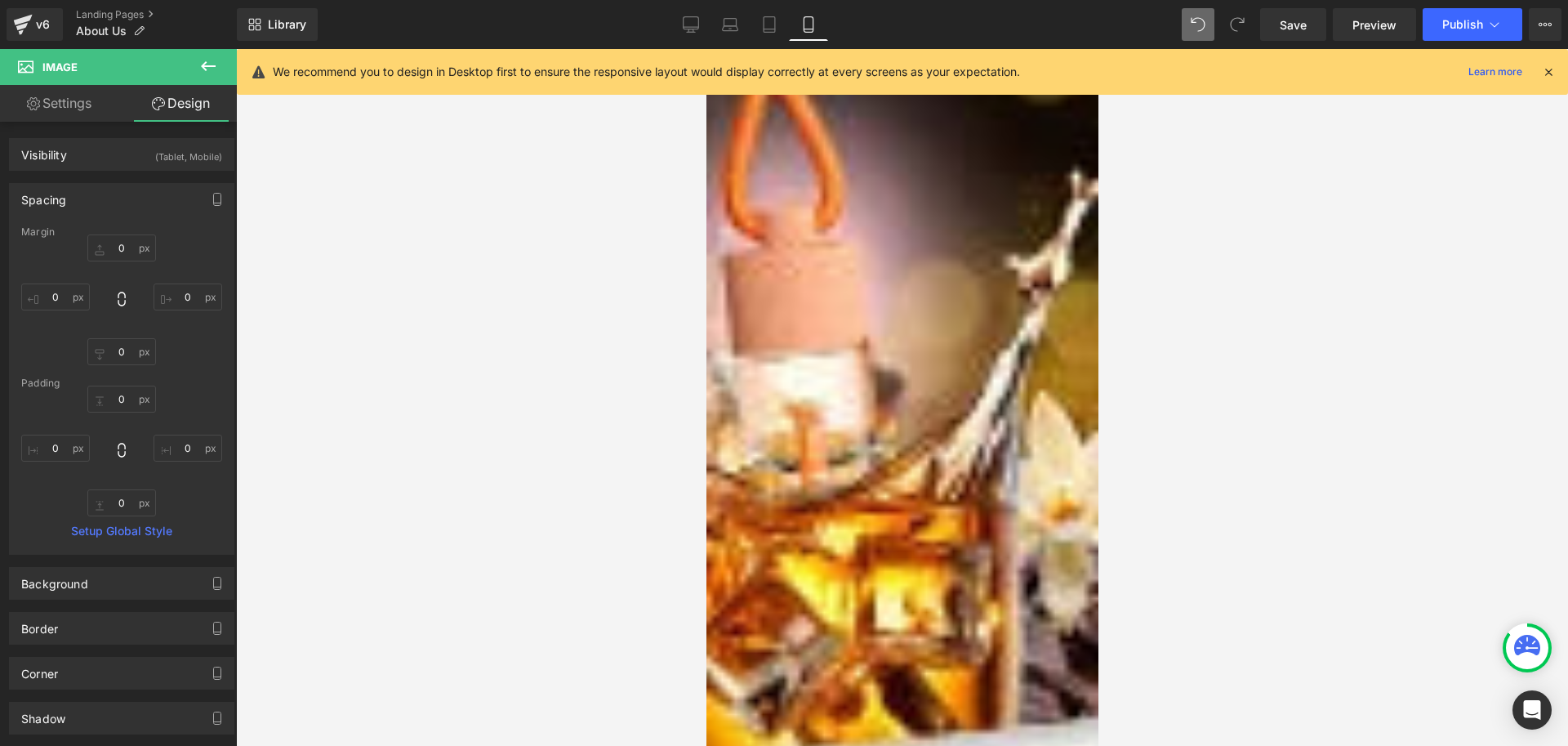
scroll to position [858, 0]
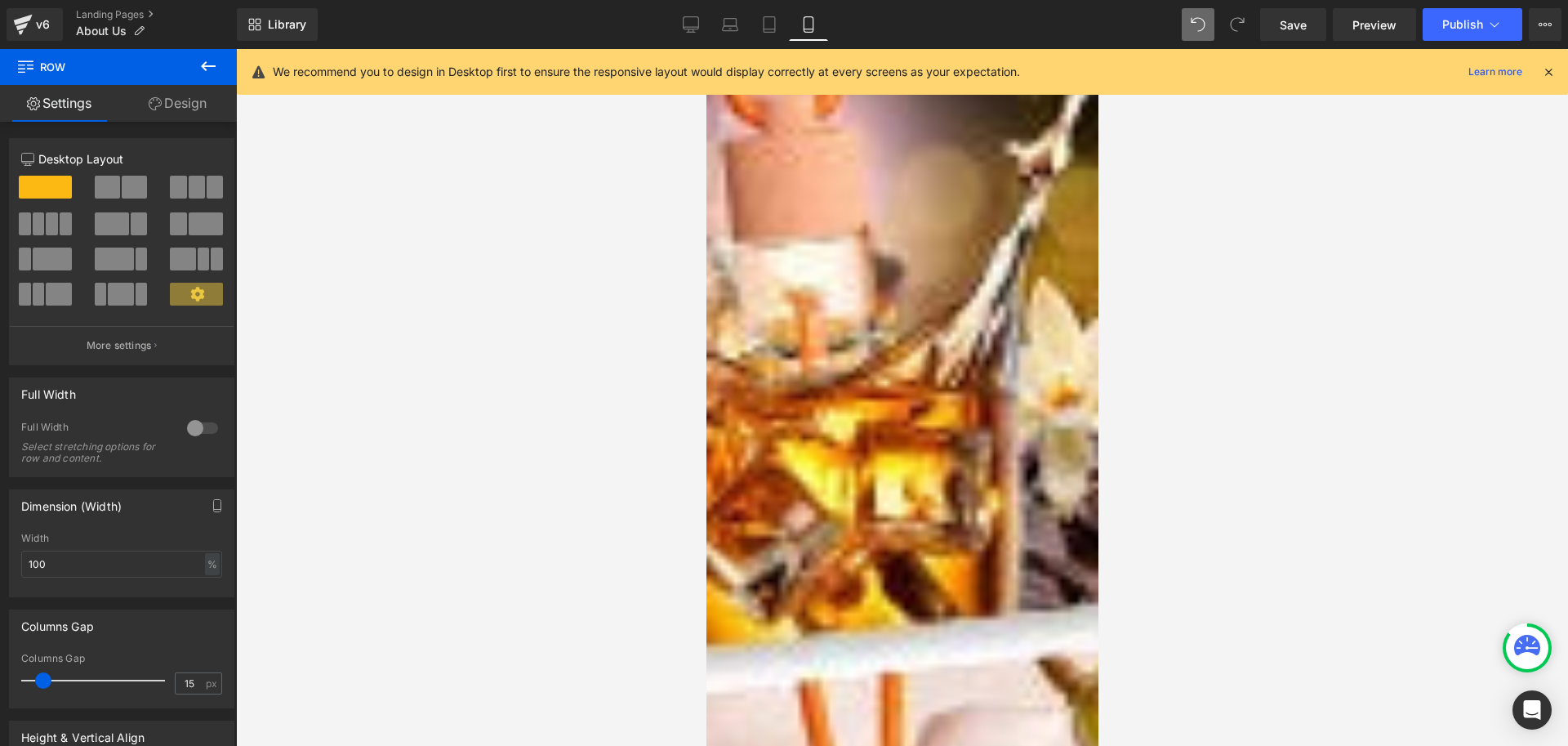
scroll to position [1021, 0]
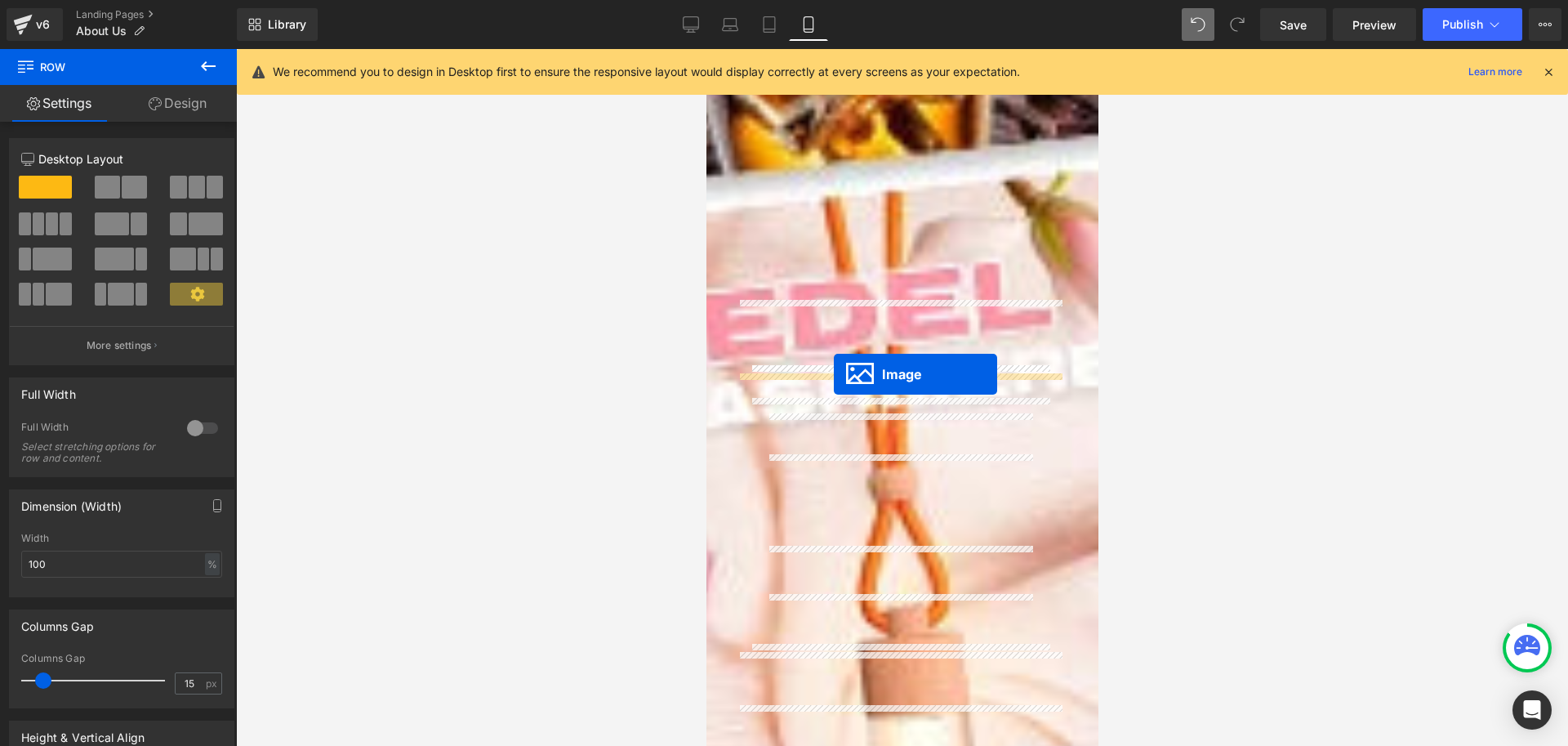
drag, startPoint x: 873, startPoint y: 550, endPoint x: 833, endPoint y: 374, distance: 180.5
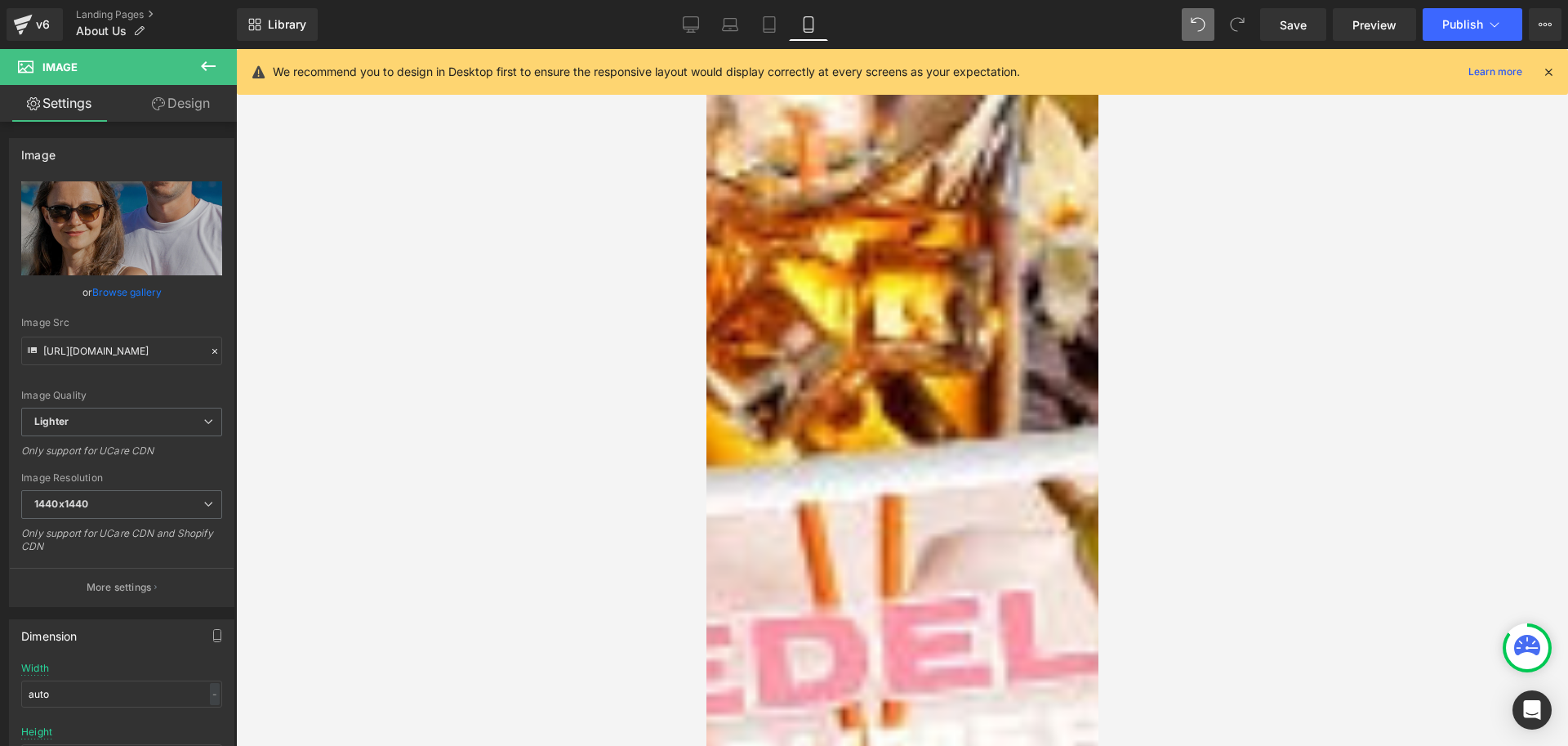
scroll to position [1102, 0]
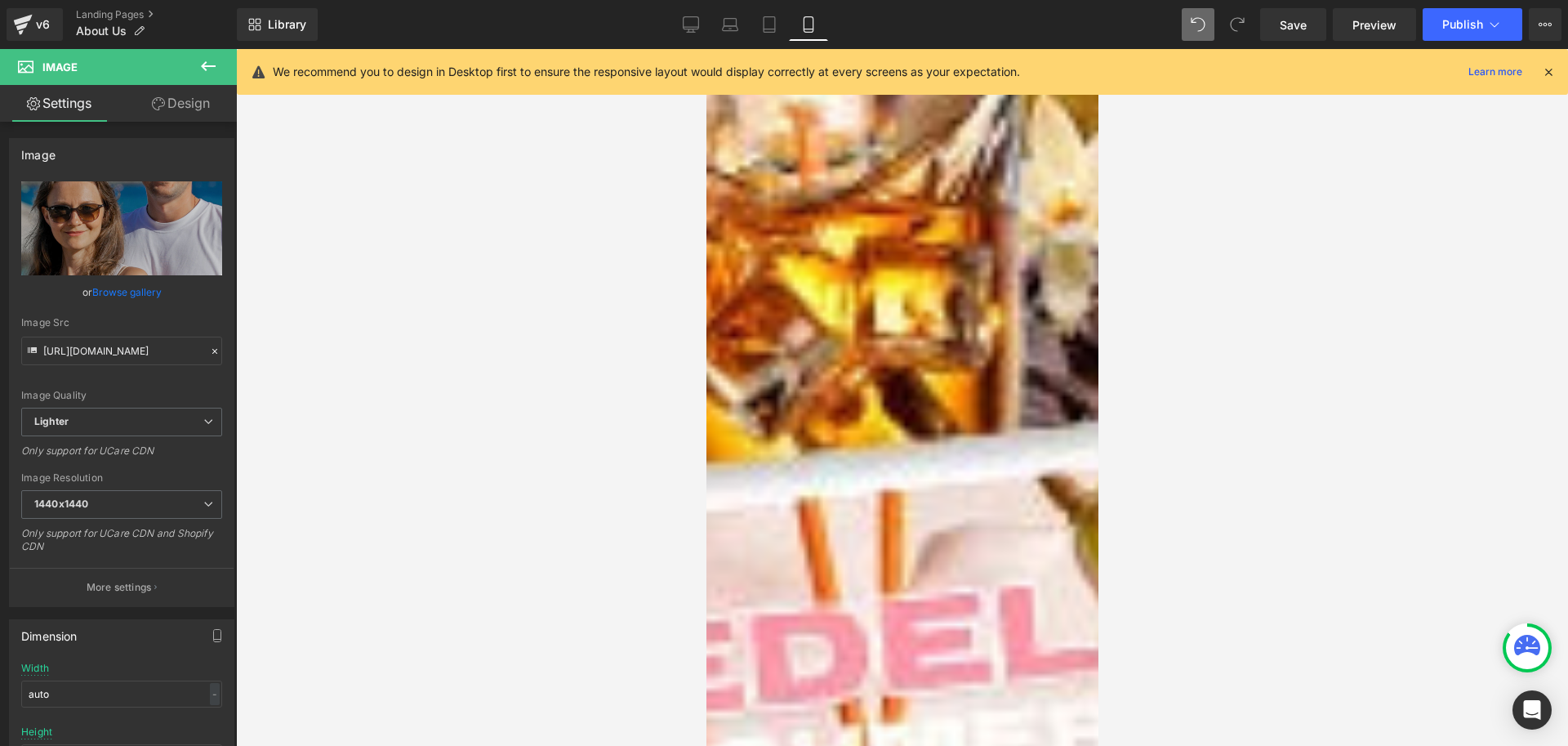
click at [706, 49] on icon at bounding box center [706, 49] width 0 height 0
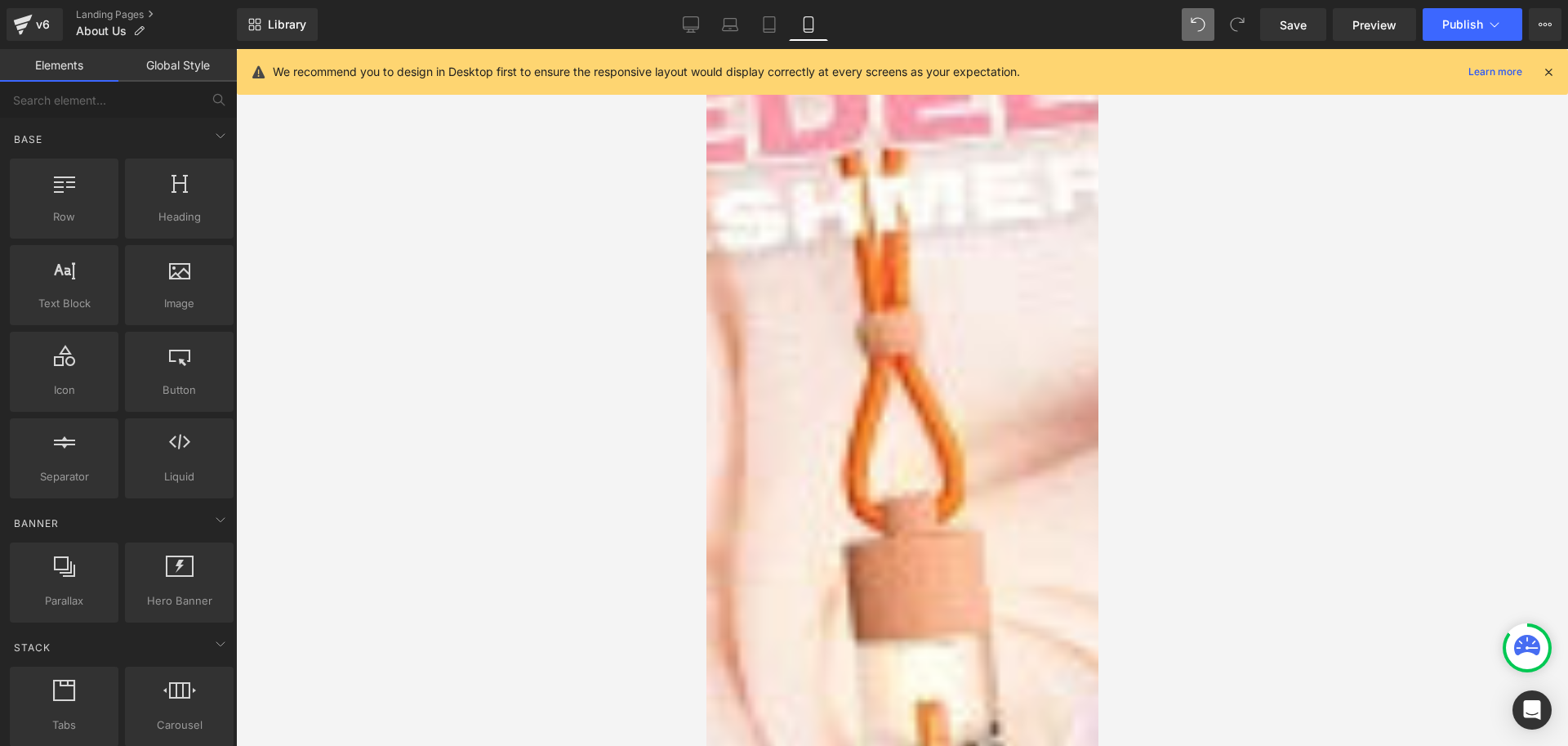
scroll to position [1511, 0]
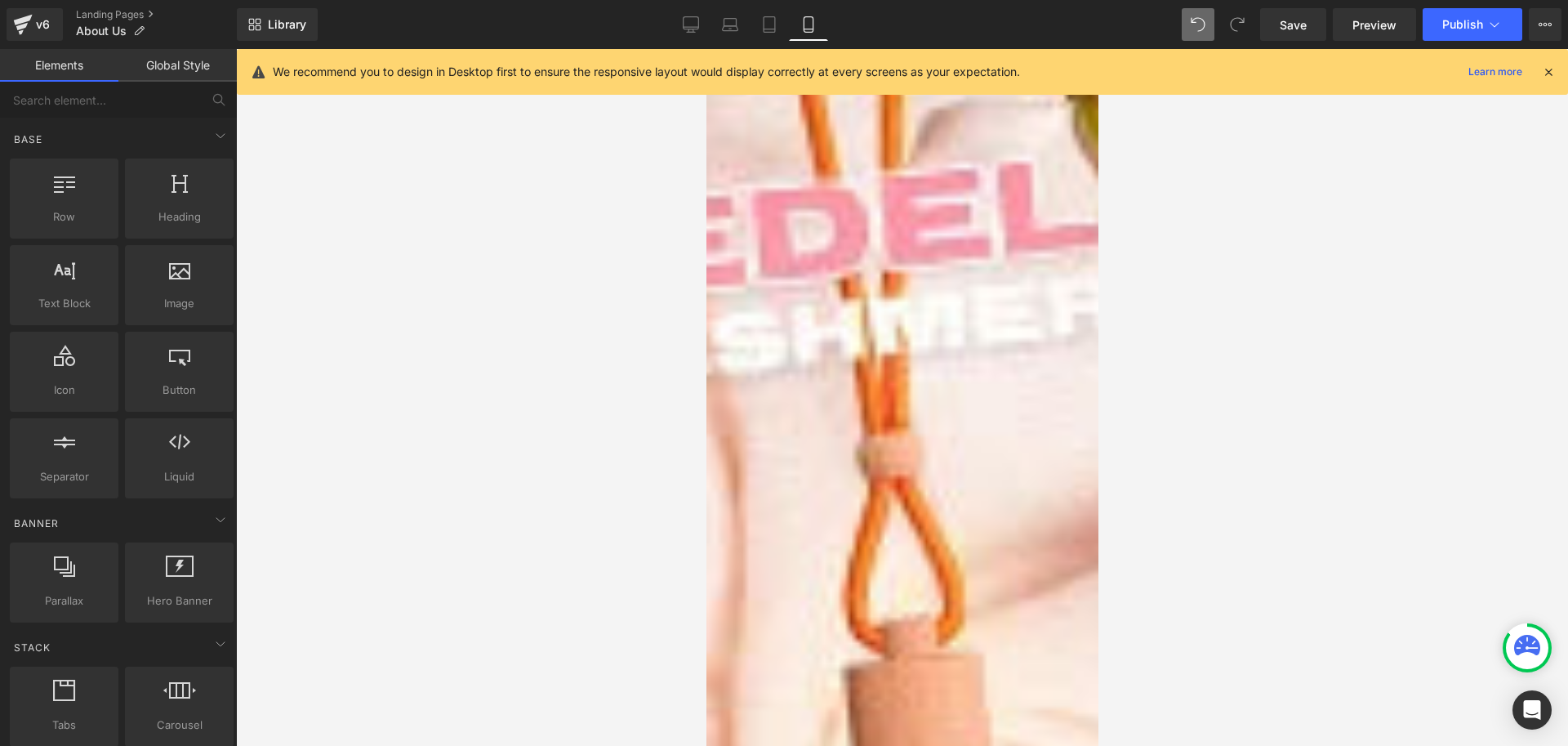
click at [706, 49] on icon at bounding box center [706, 49] width 0 height 0
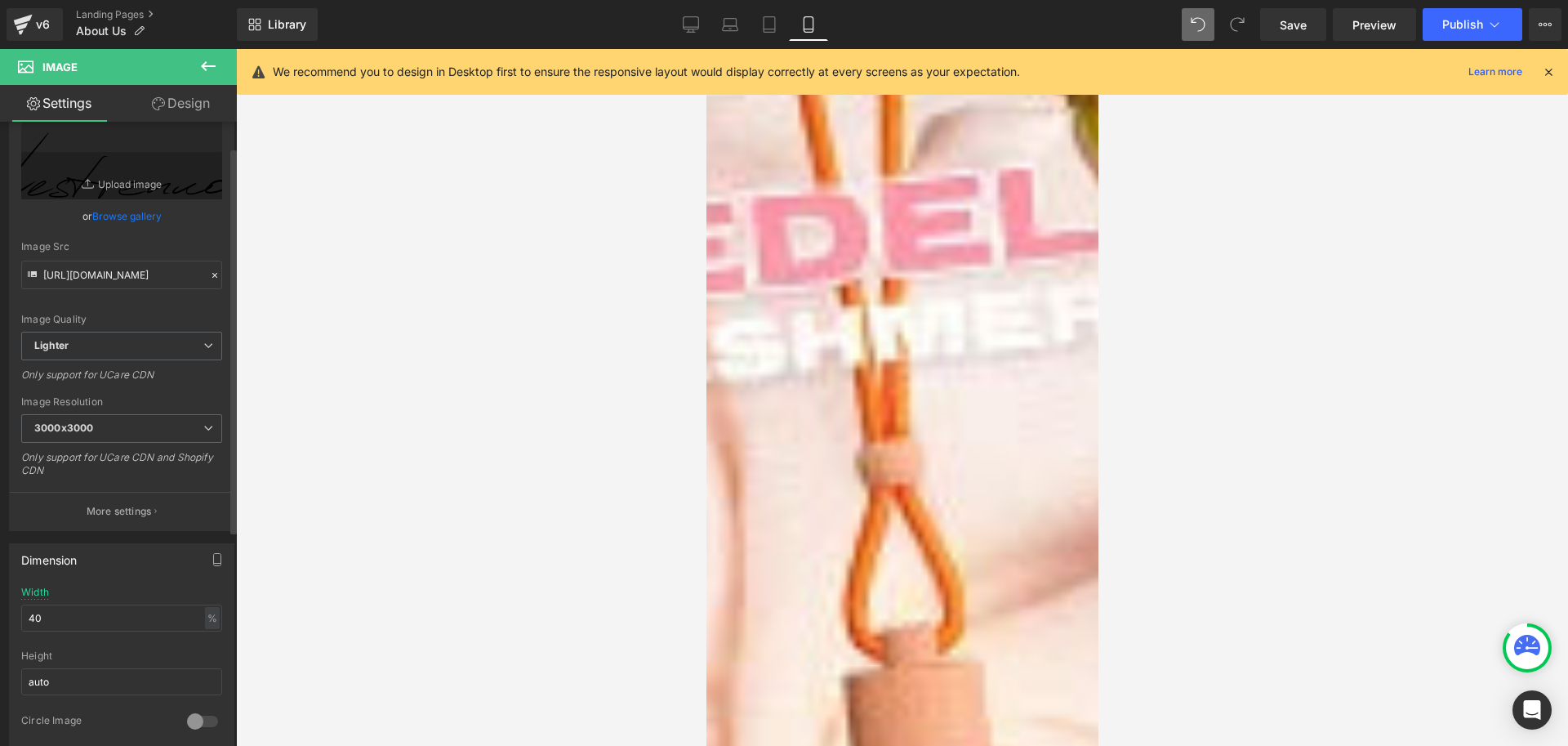
scroll to position [81, 0]
click at [88, 614] on input "40" at bounding box center [122, 612] width 201 height 27
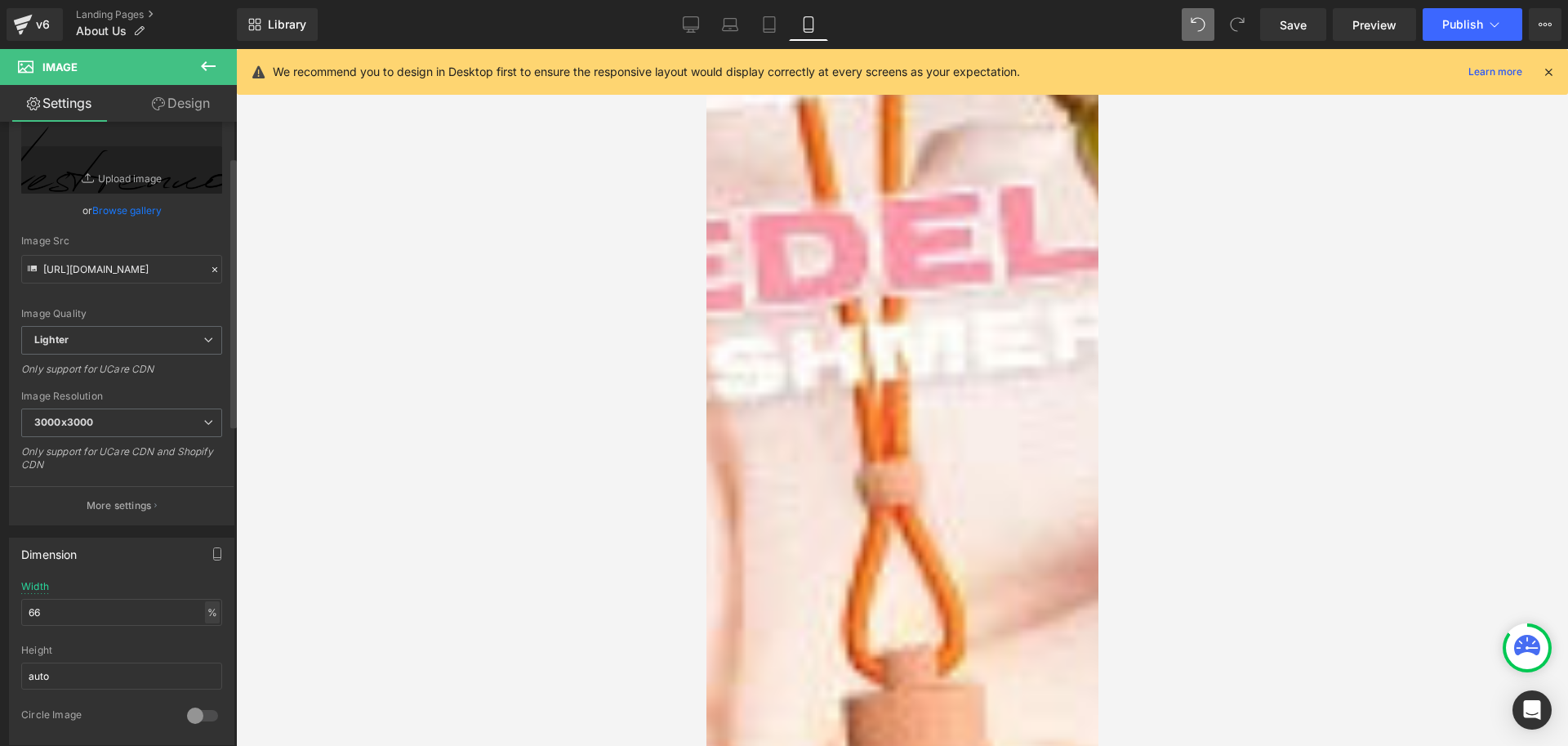
click at [207, 609] on div "%" at bounding box center [212, 612] width 15 height 22
click at [205, 655] on li "px" at bounding box center [211, 661] width 20 height 24
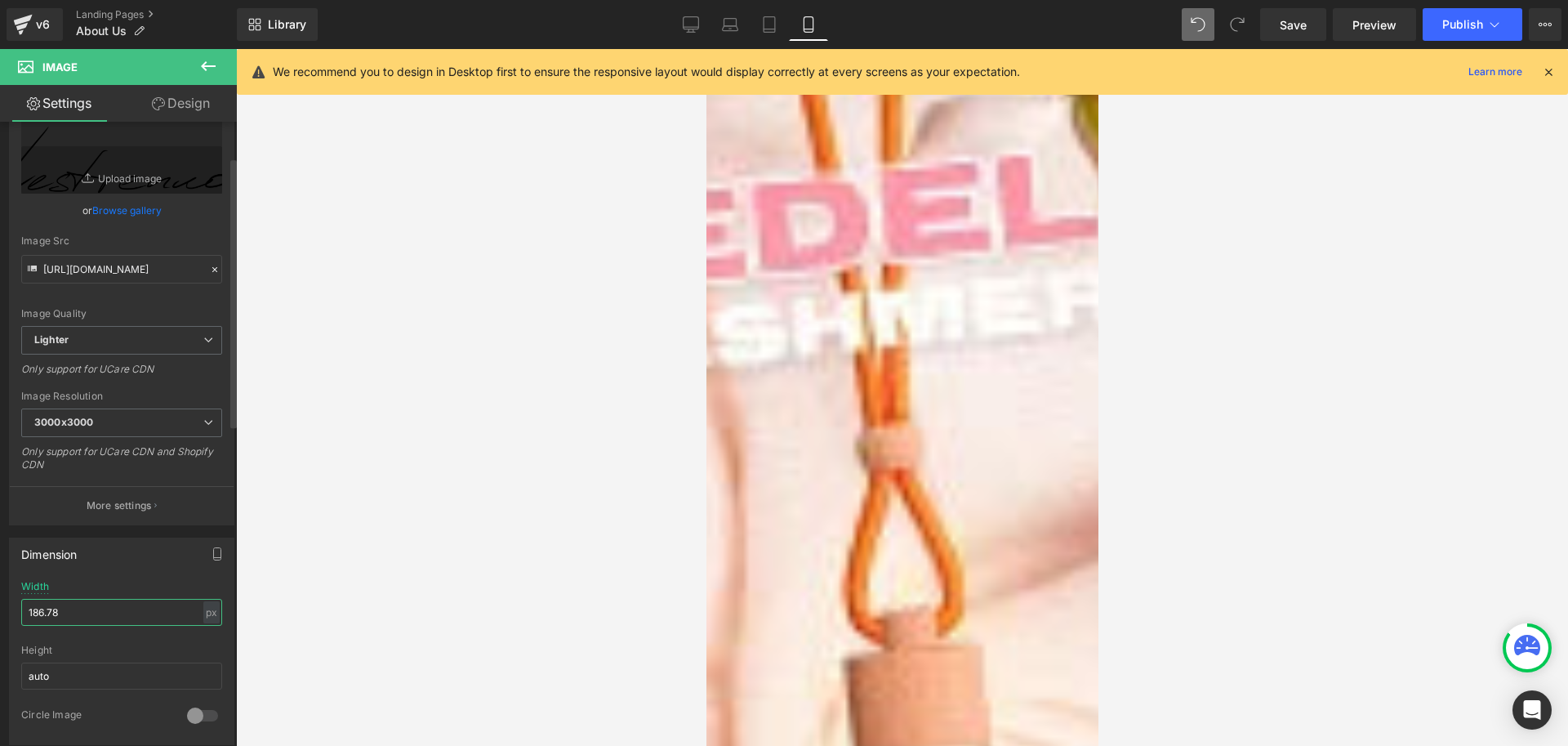
click at [116, 616] on input "186.78" at bounding box center [122, 612] width 201 height 27
type input "159"
click at [161, 99] on icon at bounding box center [158, 103] width 13 height 13
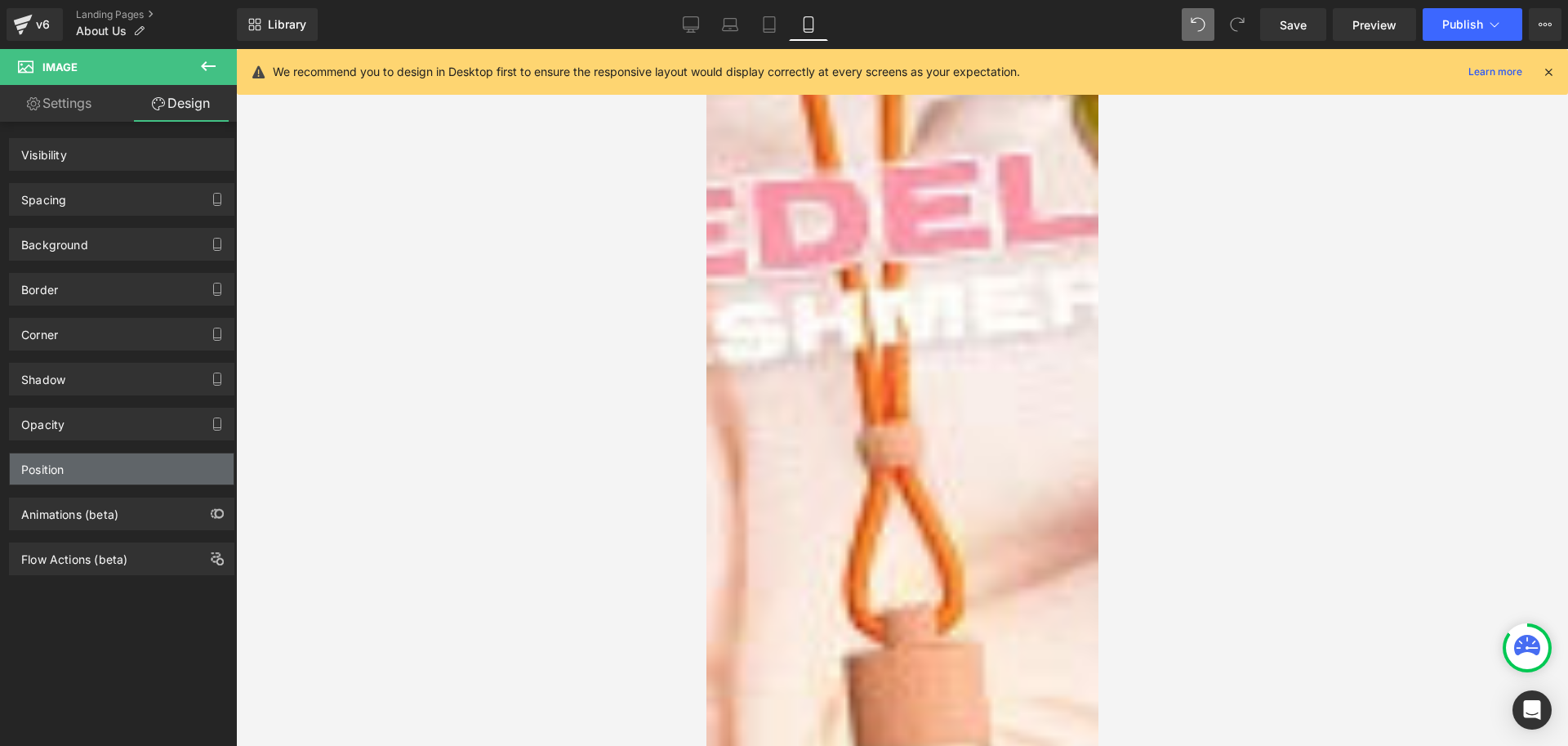
click at [71, 457] on div "Position" at bounding box center [122, 468] width 224 height 31
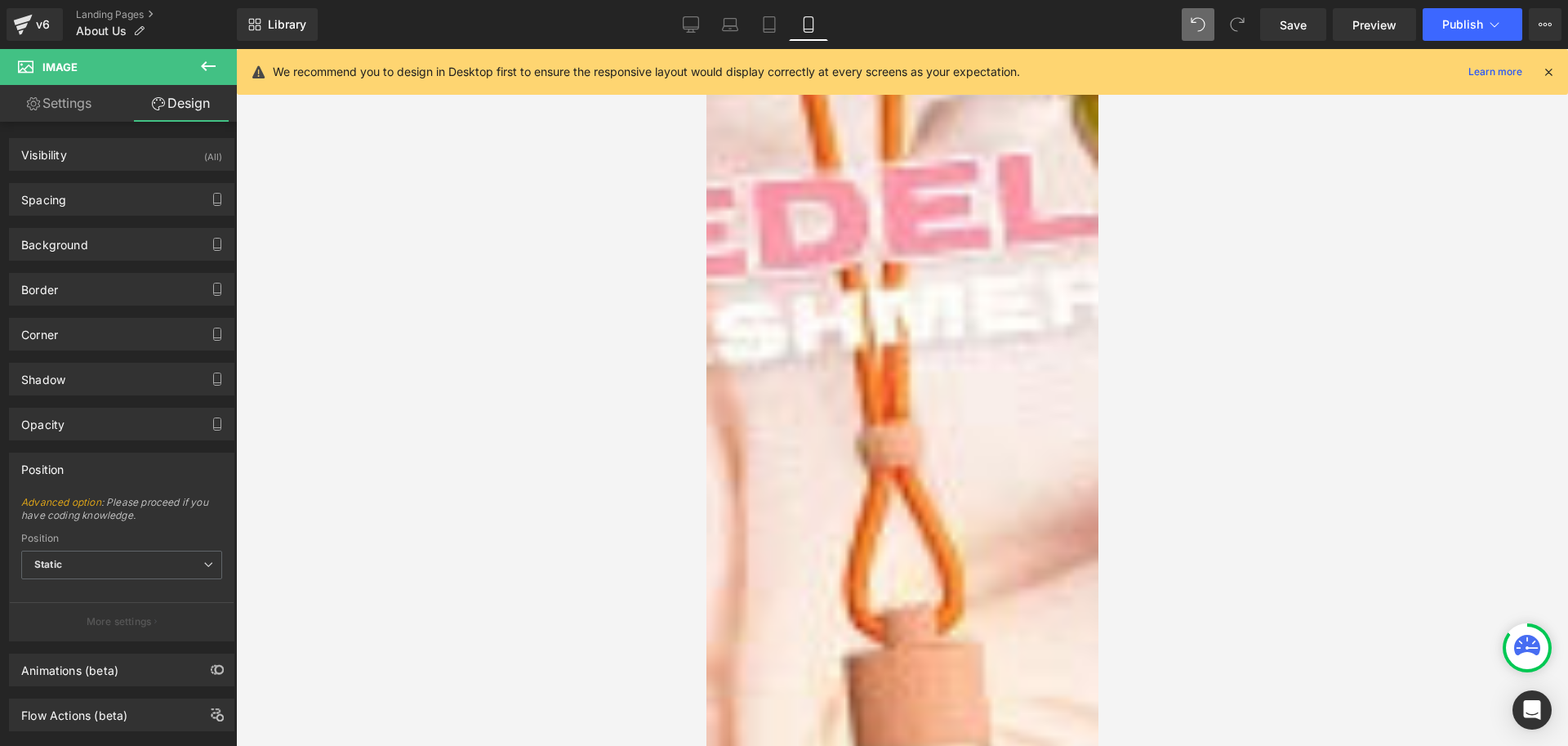
type input "30"
type input "20"
type input "0"
type input "20"
type input "0"
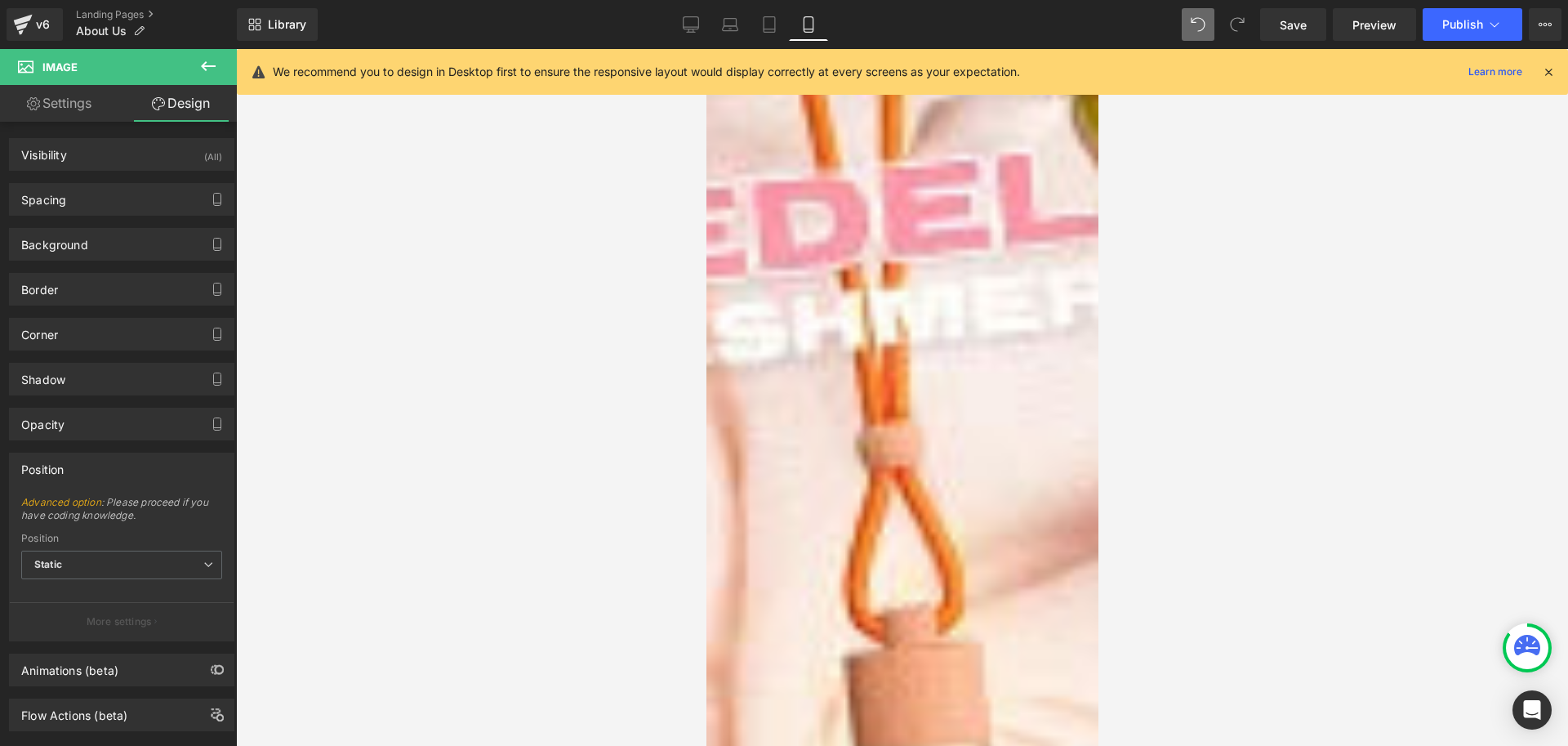
type input "0"
type input "3"
type input "0"
click at [87, 196] on div "Spacing" at bounding box center [122, 199] width 224 height 31
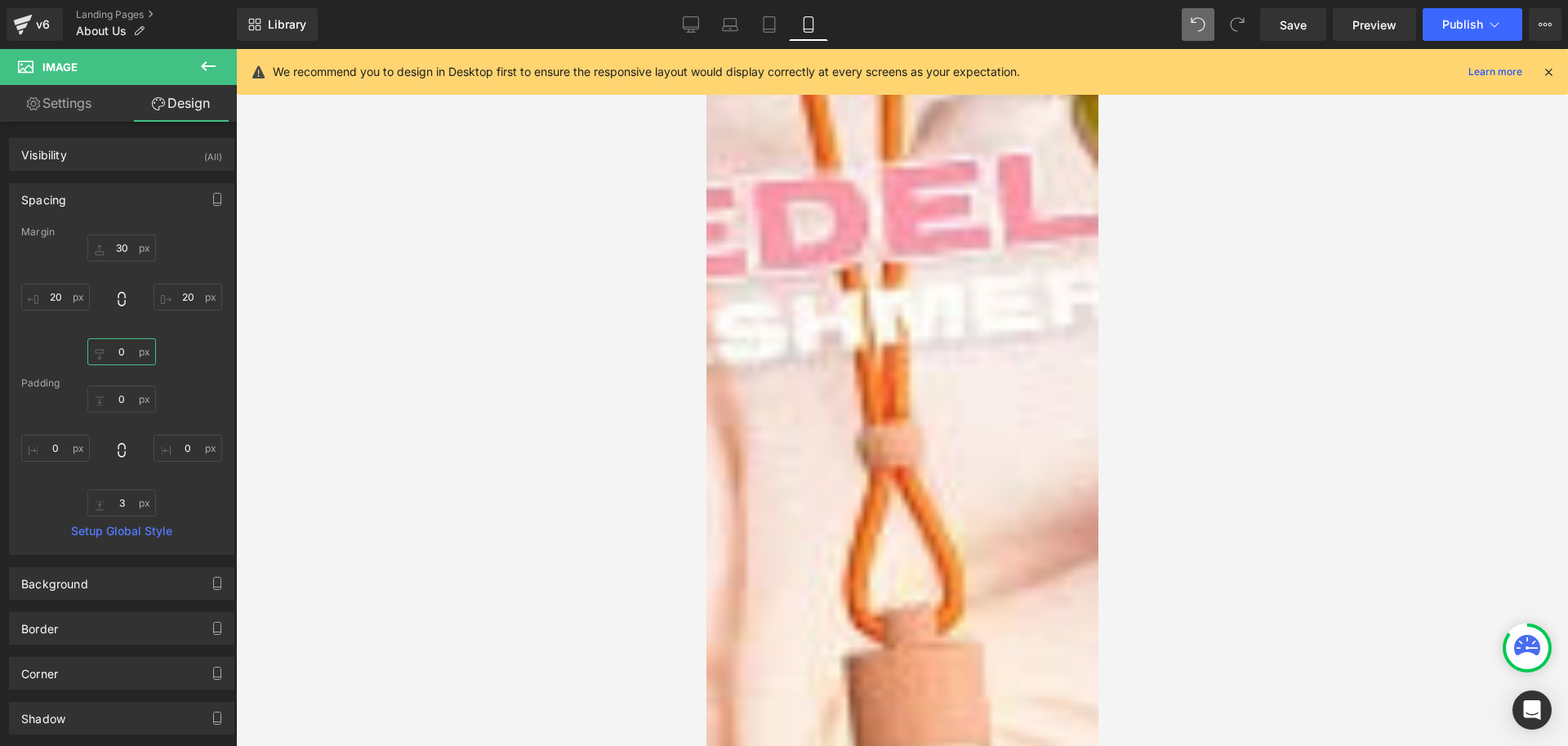
click at [128, 352] on input "0" at bounding box center [122, 351] width 68 height 27
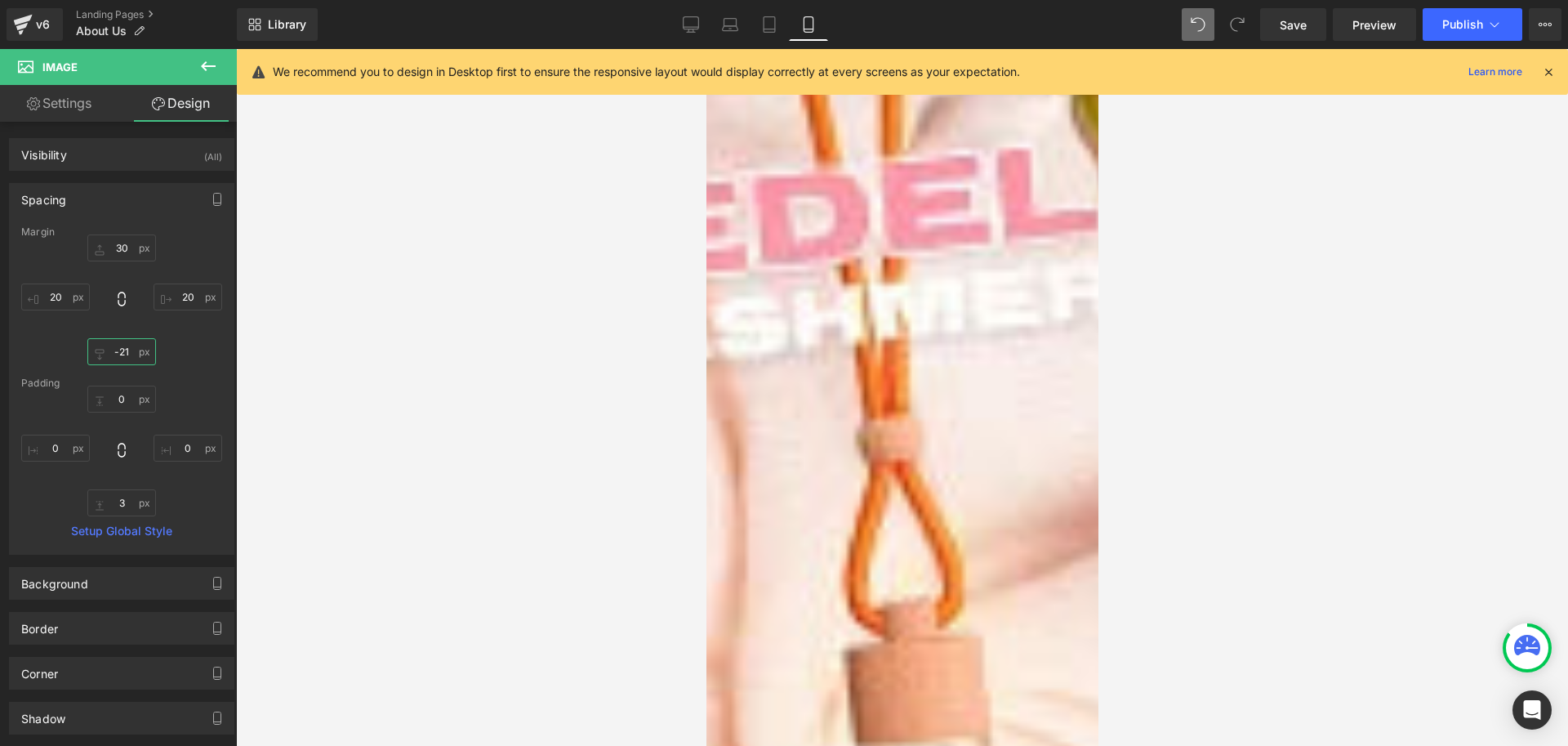
type input "-20"
click at [127, 240] on input "30" at bounding box center [122, 248] width 68 height 27
type input "20"
click at [128, 348] on input "-20" at bounding box center [122, 351] width 68 height 27
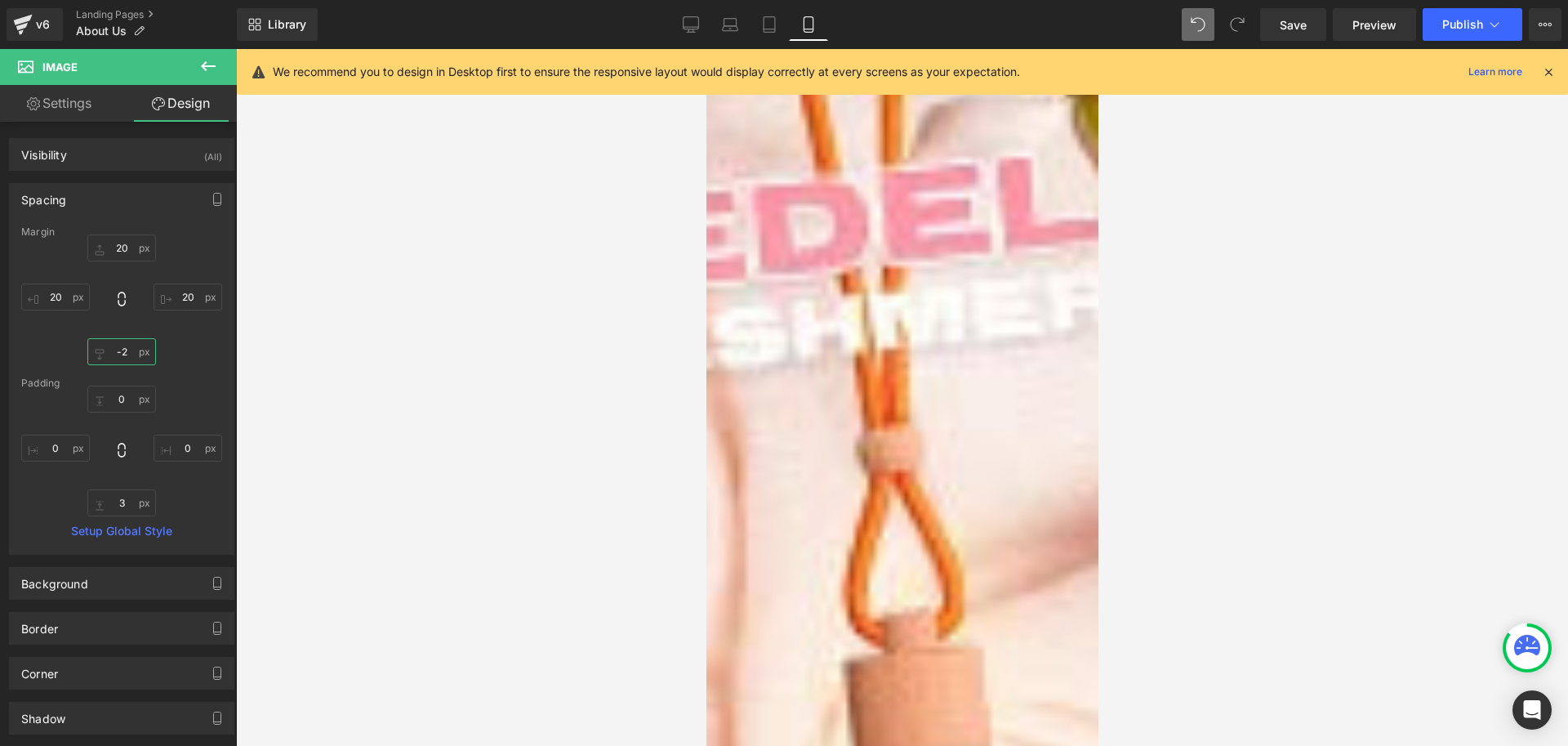
type input "-1"
click at [706, 49] on span "Image" at bounding box center [706, 49] width 0 height 0
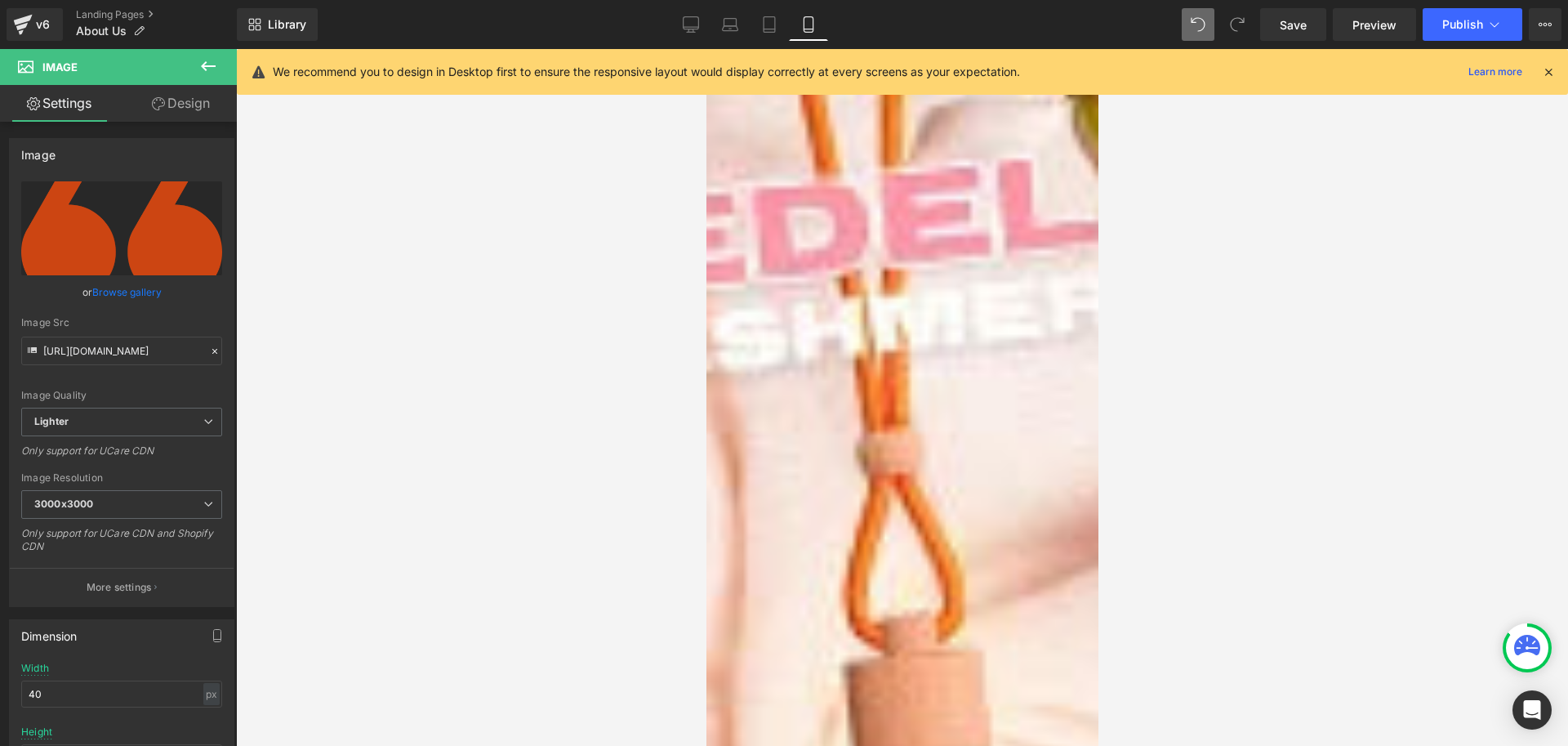
click at [706, 49] on link at bounding box center [706, 49] width 0 height 0
click at [706, 49] on icon at bounding box center [706, 49] width 0 height 0
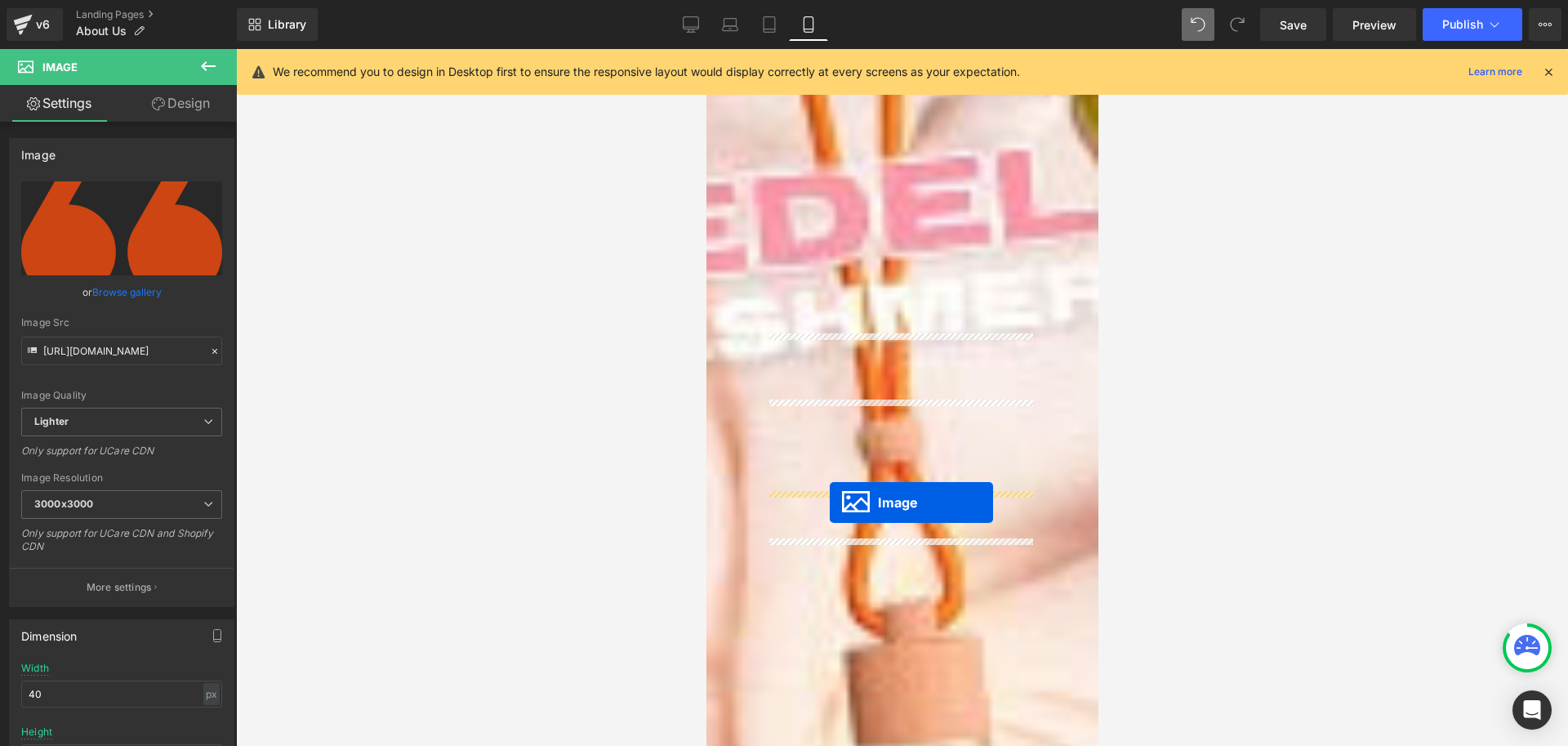
drag, startPoint x: 730, startPoint y: 344, endPoint x: 829, endPoint y: 499, distance: 183.9
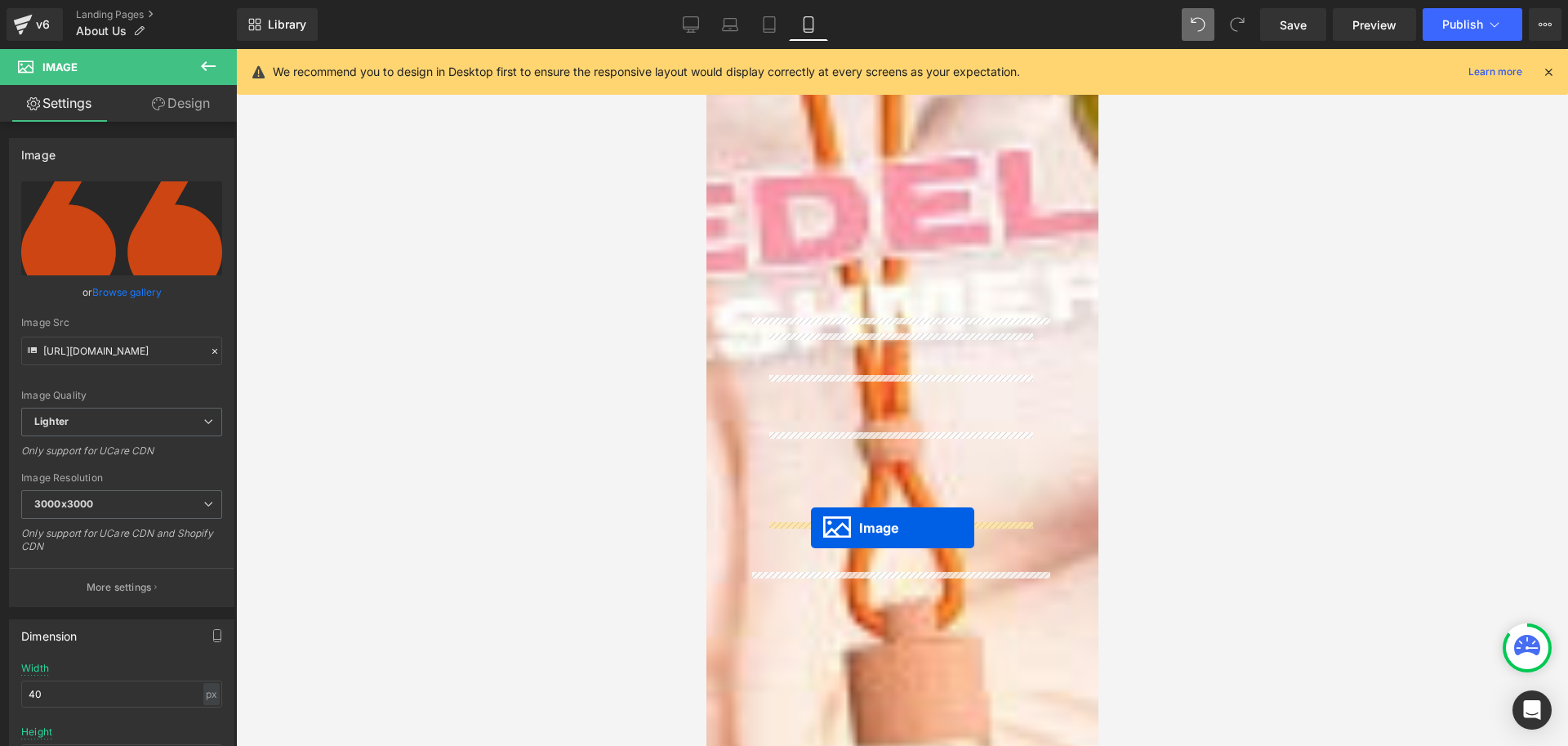
drag, startPoint x: 759, startPoint y: 444, endPoint x: 810, endPoint y: 528, distance: 98.3
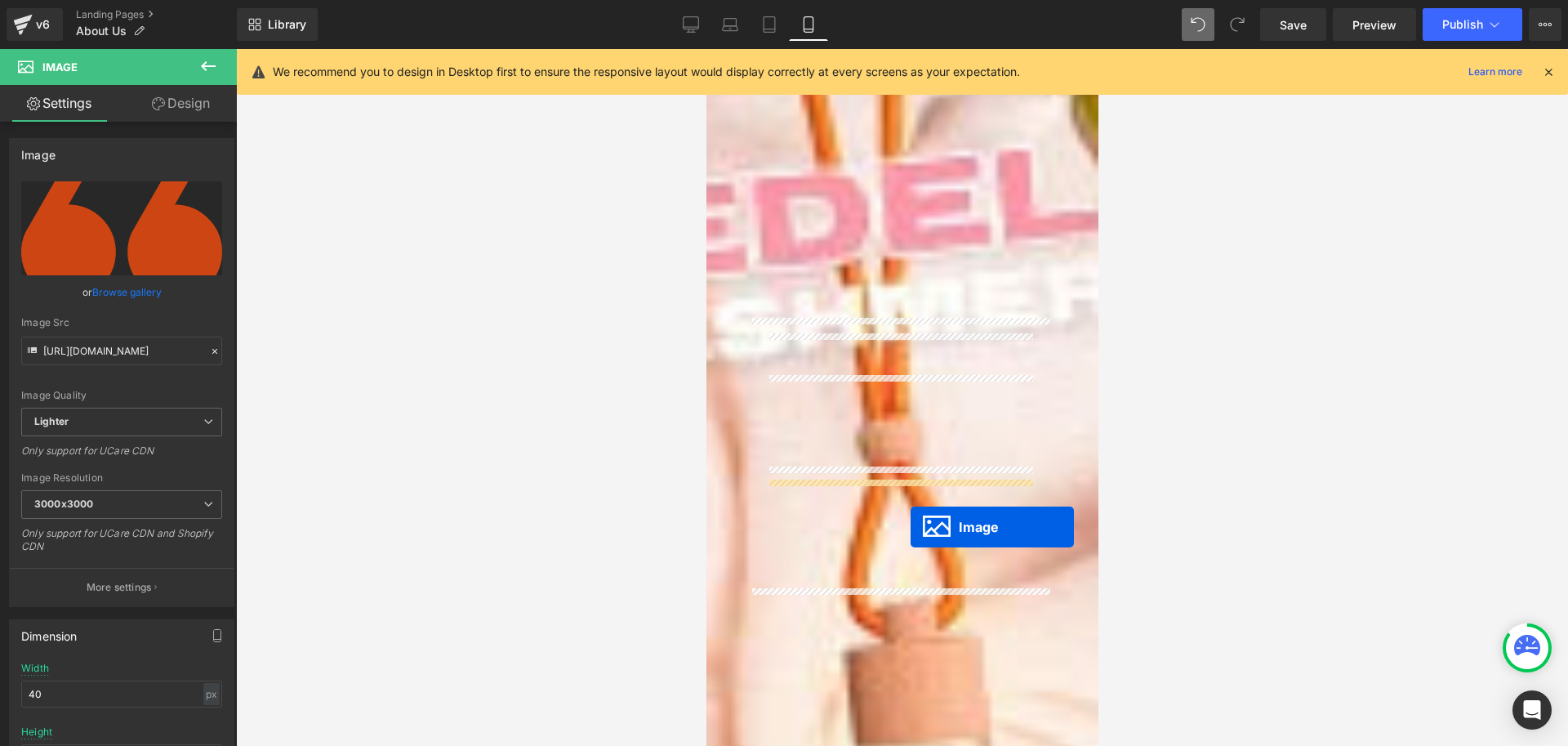
drag, startPoint x: 757, startPoint y: 492, endPoint x: 910, endPoint y: 527, distance: 157.0
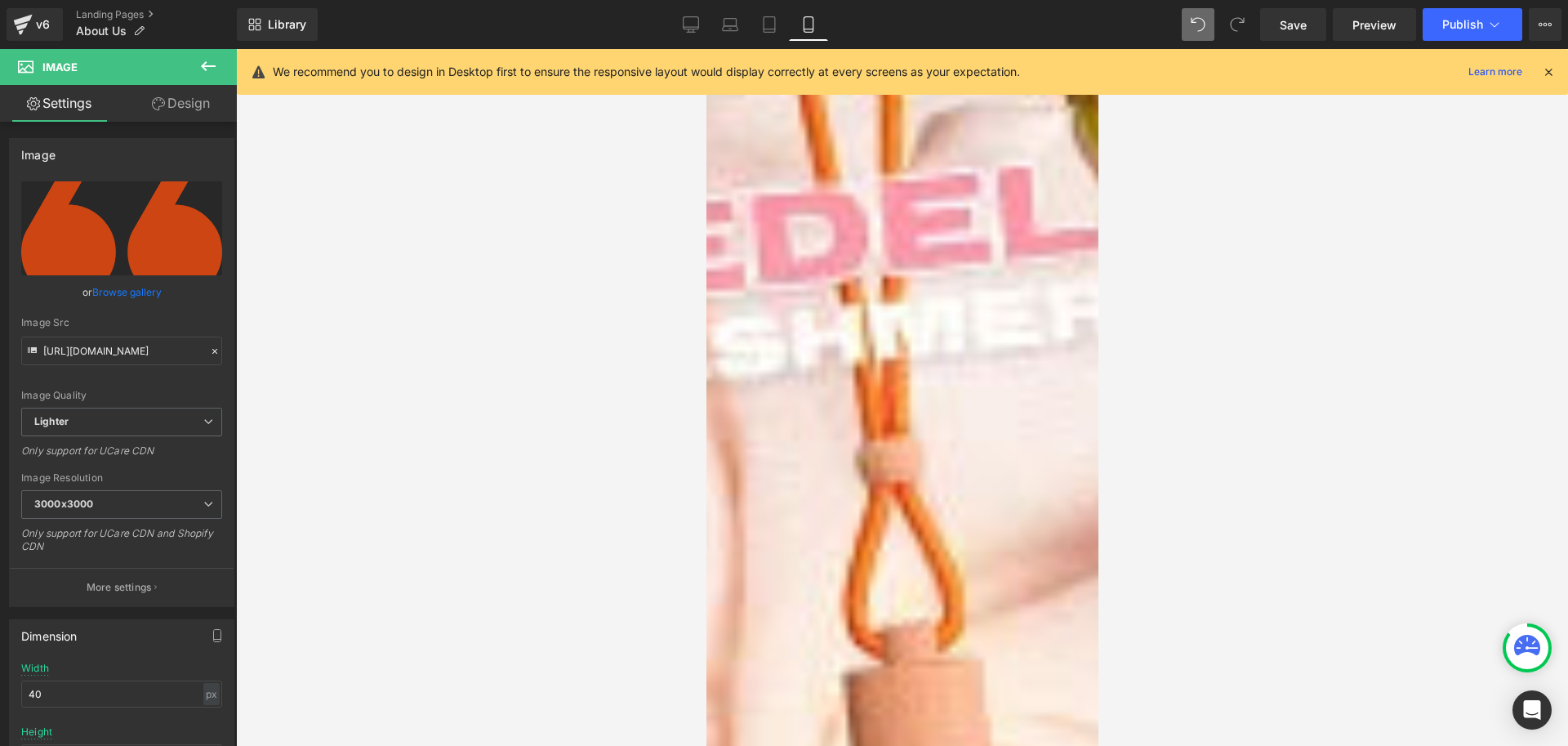
click at [706, 49] on span at bounding box center [706, 49] width 0 height 0
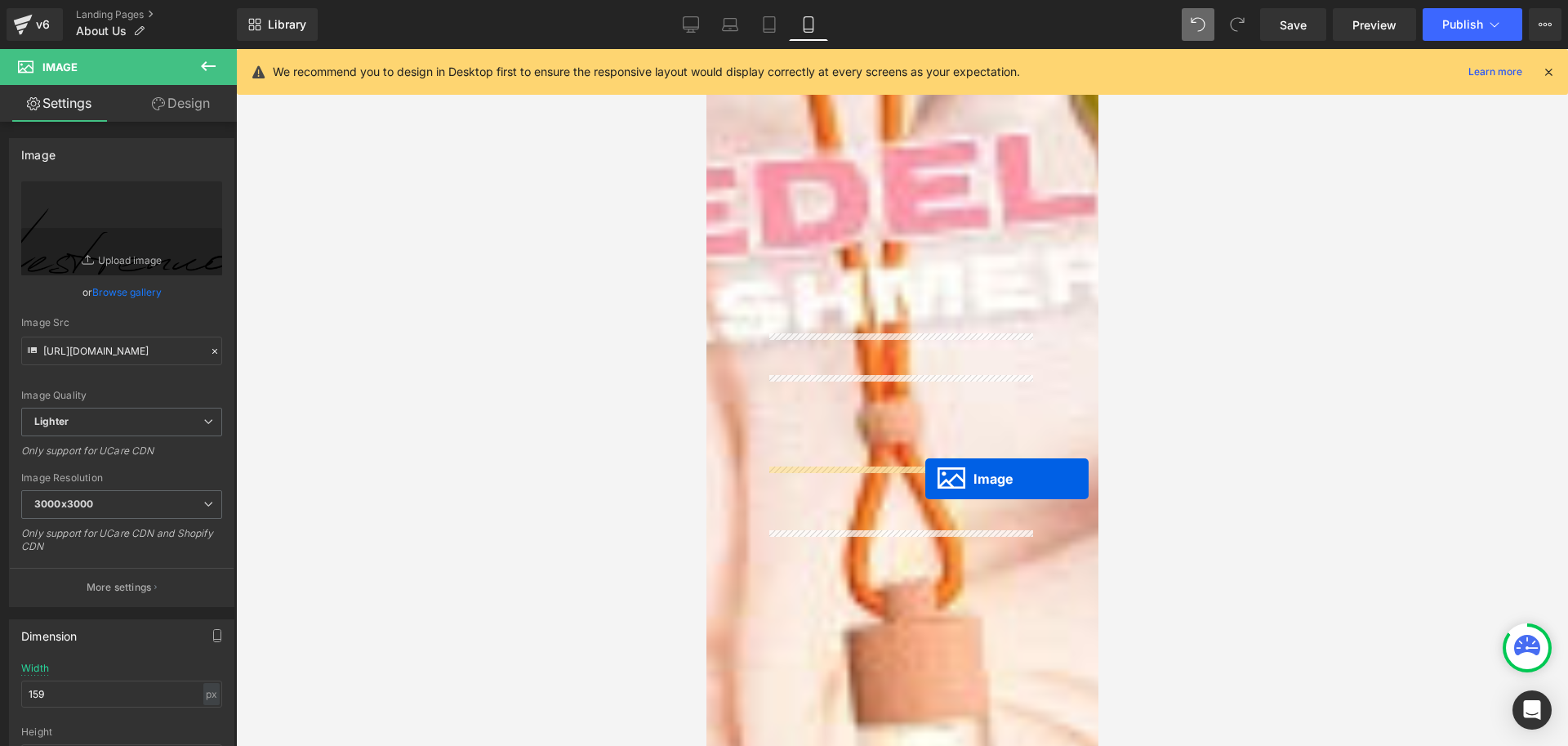
drag, startPoint x: 922, startPoint y: 508, endPoint x: 925, endPoint y: 479, distance: 29.2
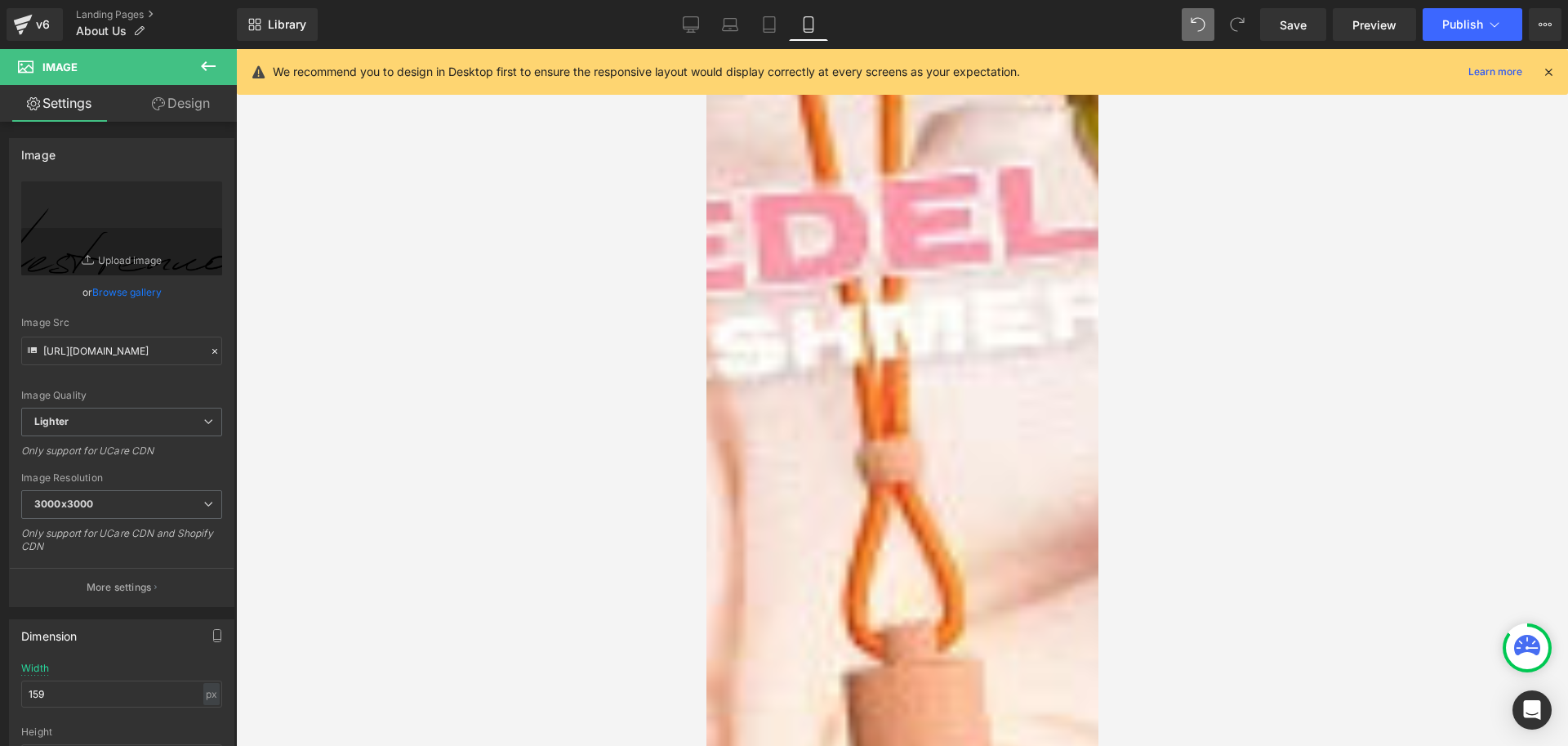
click at [706, 49] on span at bounding box center [706, 49] width 0 height 0
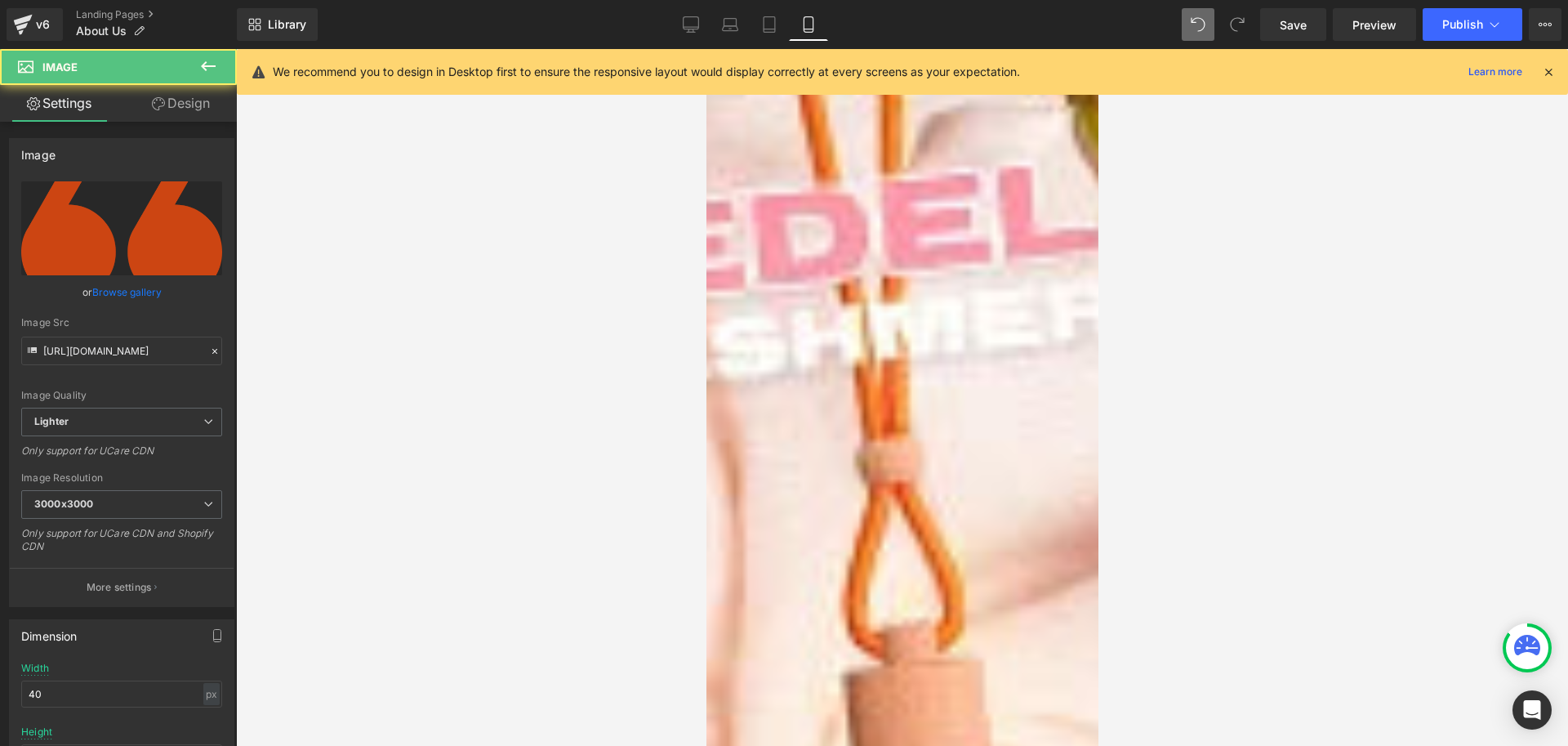
click at [177, 101] on link "Design" at bounding box center [180, 103] width 118 height 37
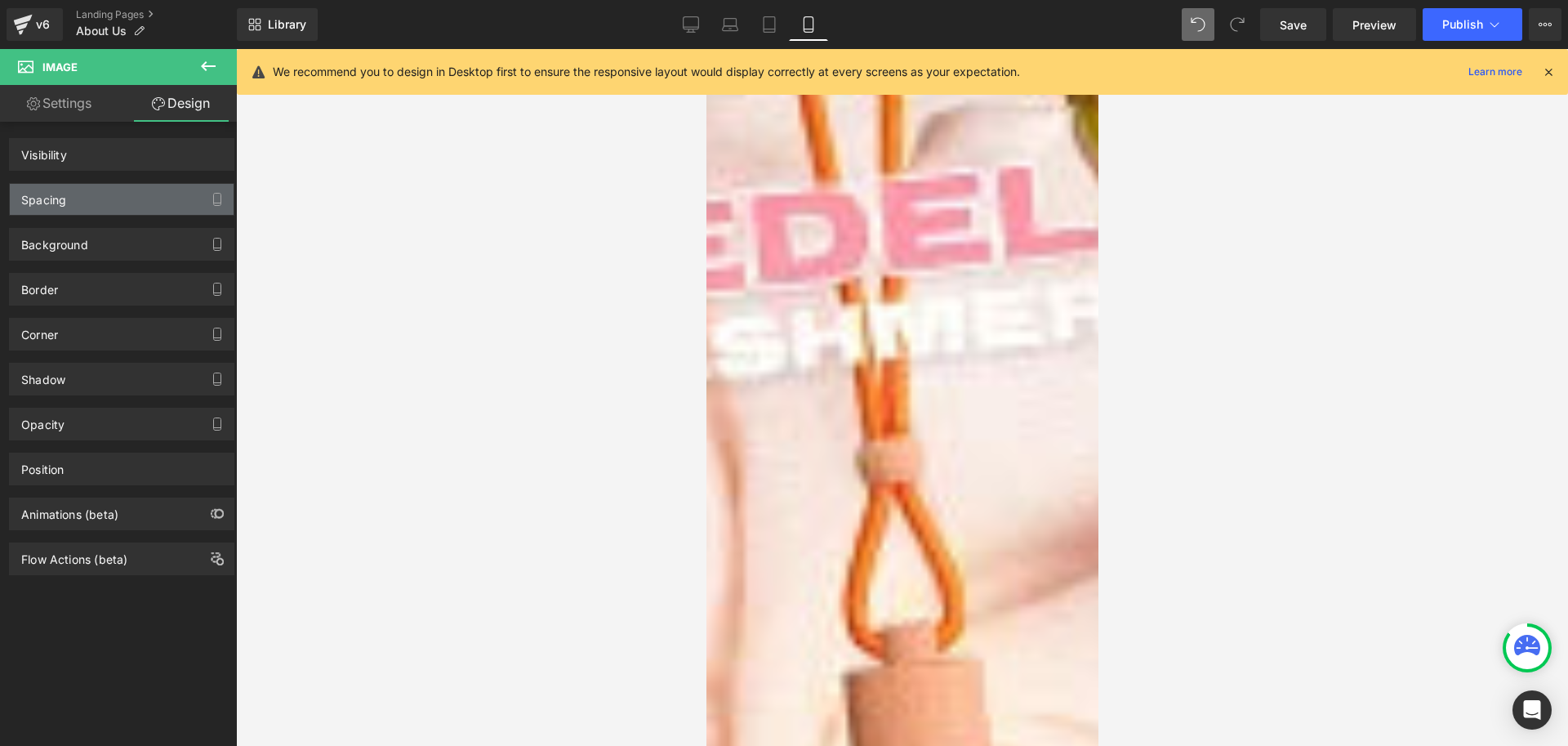
click at [103, 236] on div "Background" at bounding box center [122, 243] width 224 height 31
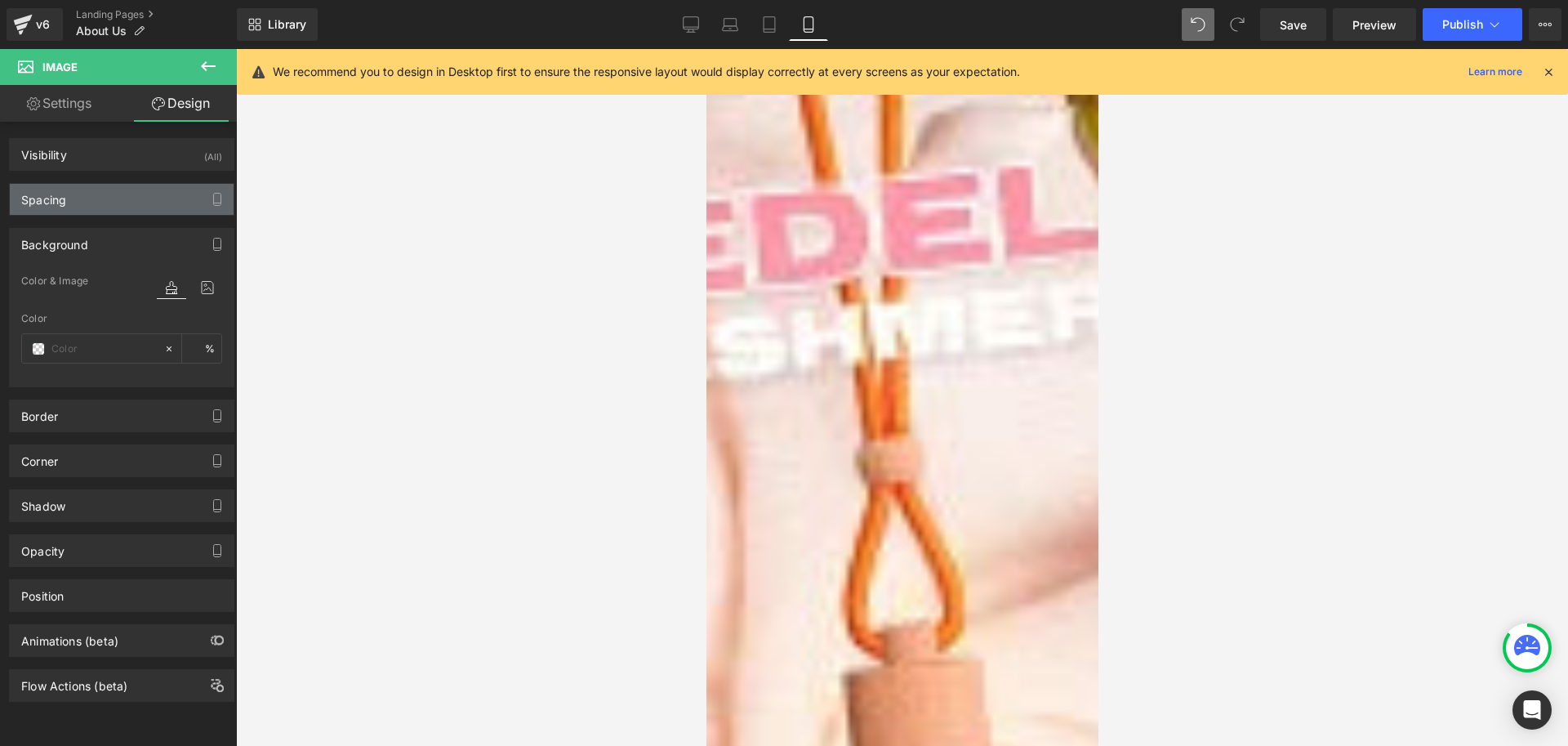
type input "-42"
type input "0"
type input "22"
click at [95, 200] on div "Spacing" at bounding box center [122, 199] width 224 height 31
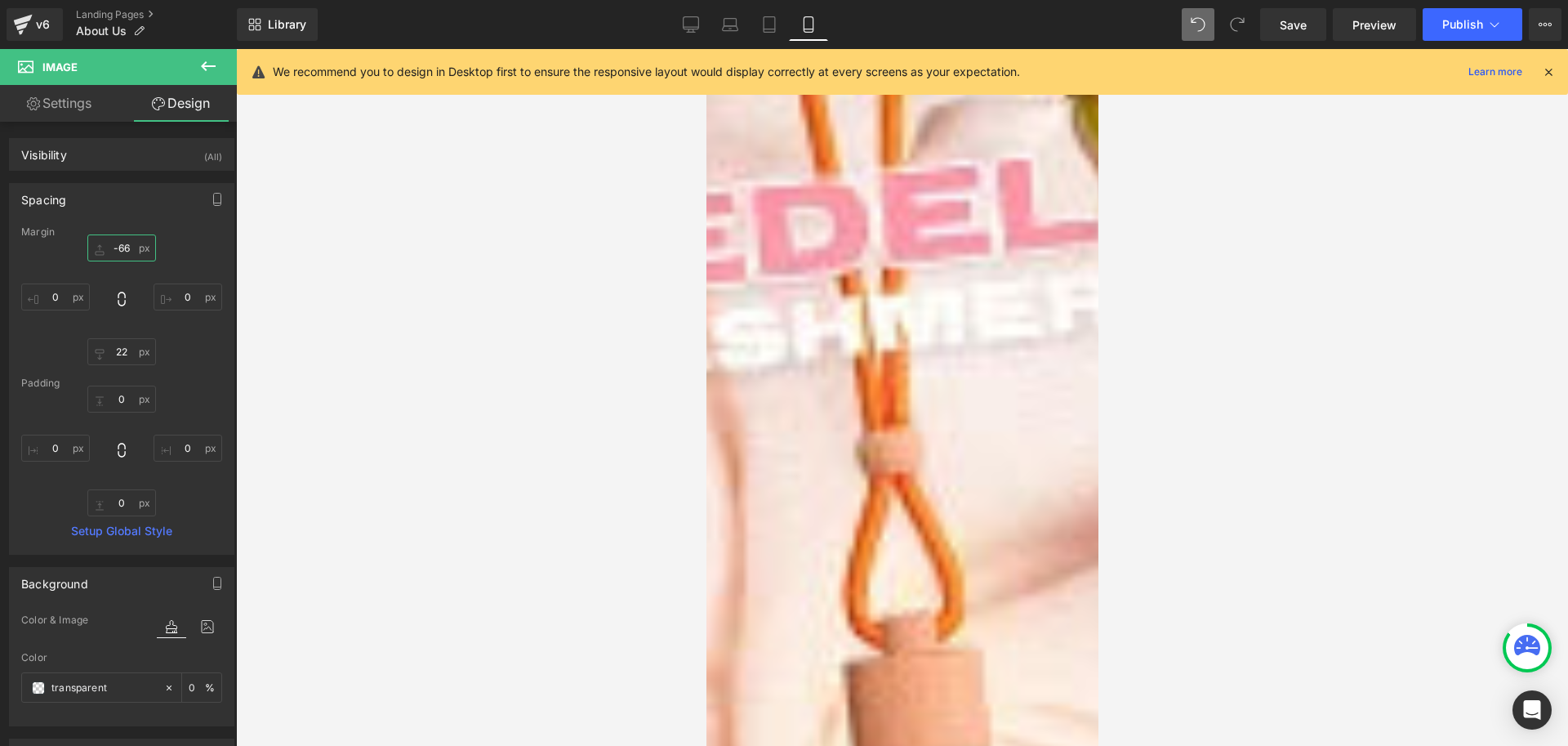
click at [129, 247] on input "-66" at bounding box center [122, 248] width 68 height 27
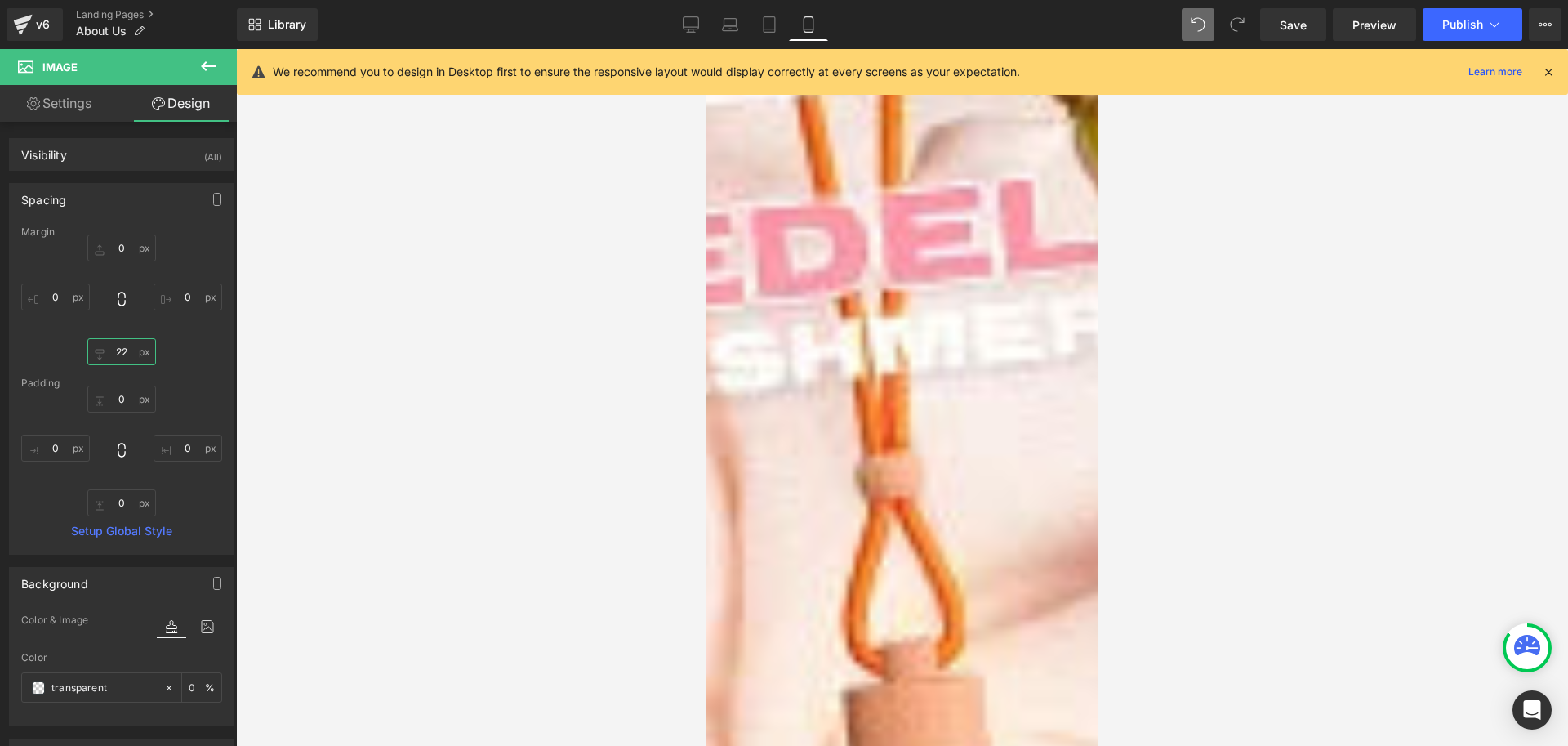
click at [119, 355] on input "22" at bounding box center [122, 351] width 68 height 27
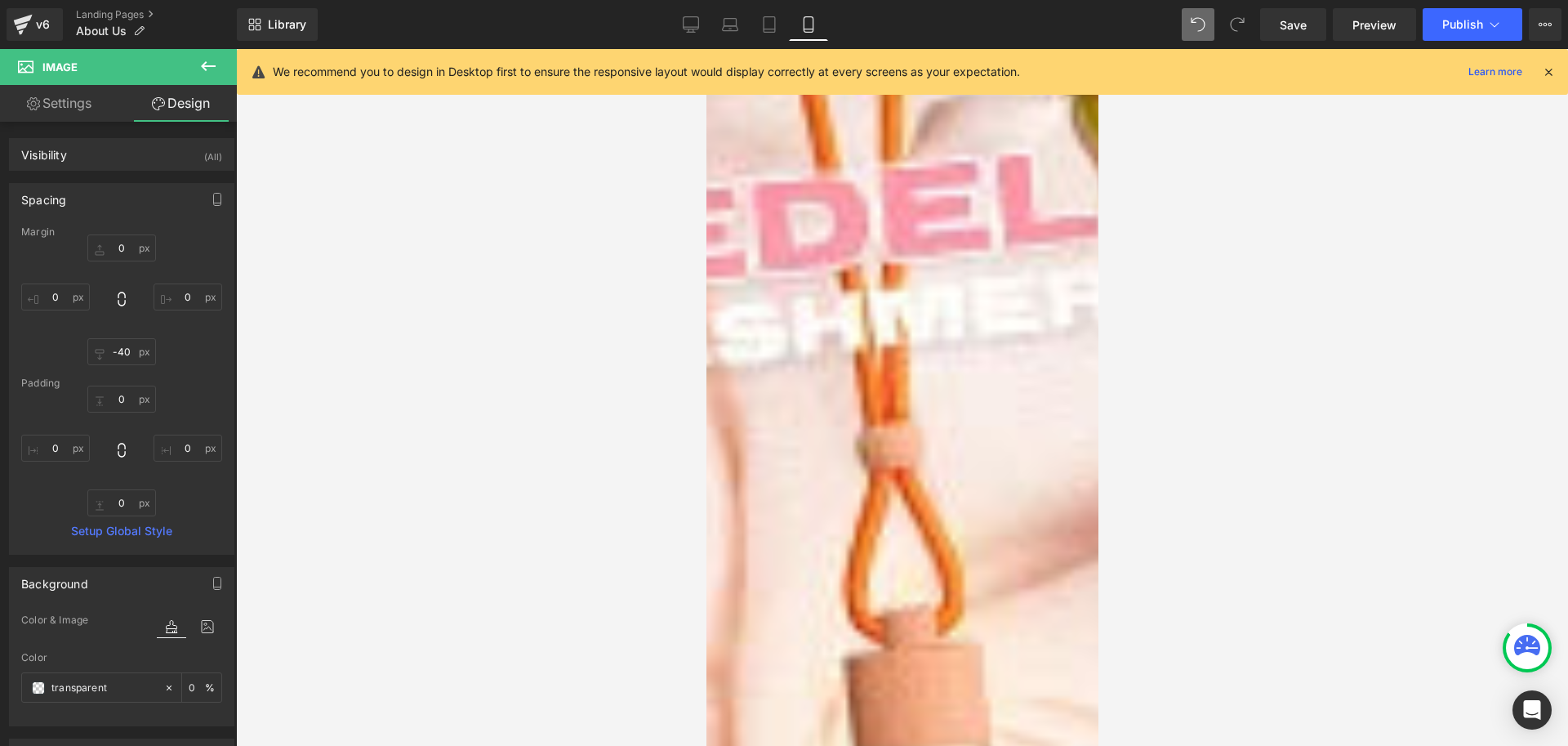
click at [193, 365] on div "Margin 0 0 0px 0 -40 -40 0px 0 Padding 0px 0 0px 0 0px 0 0px 0 Setup Global Sty…" at bounding box center [122, 390] width 224 height 327
click at [706, 49] on span "Image" at bounding box center [706, 49] width 0 height 0
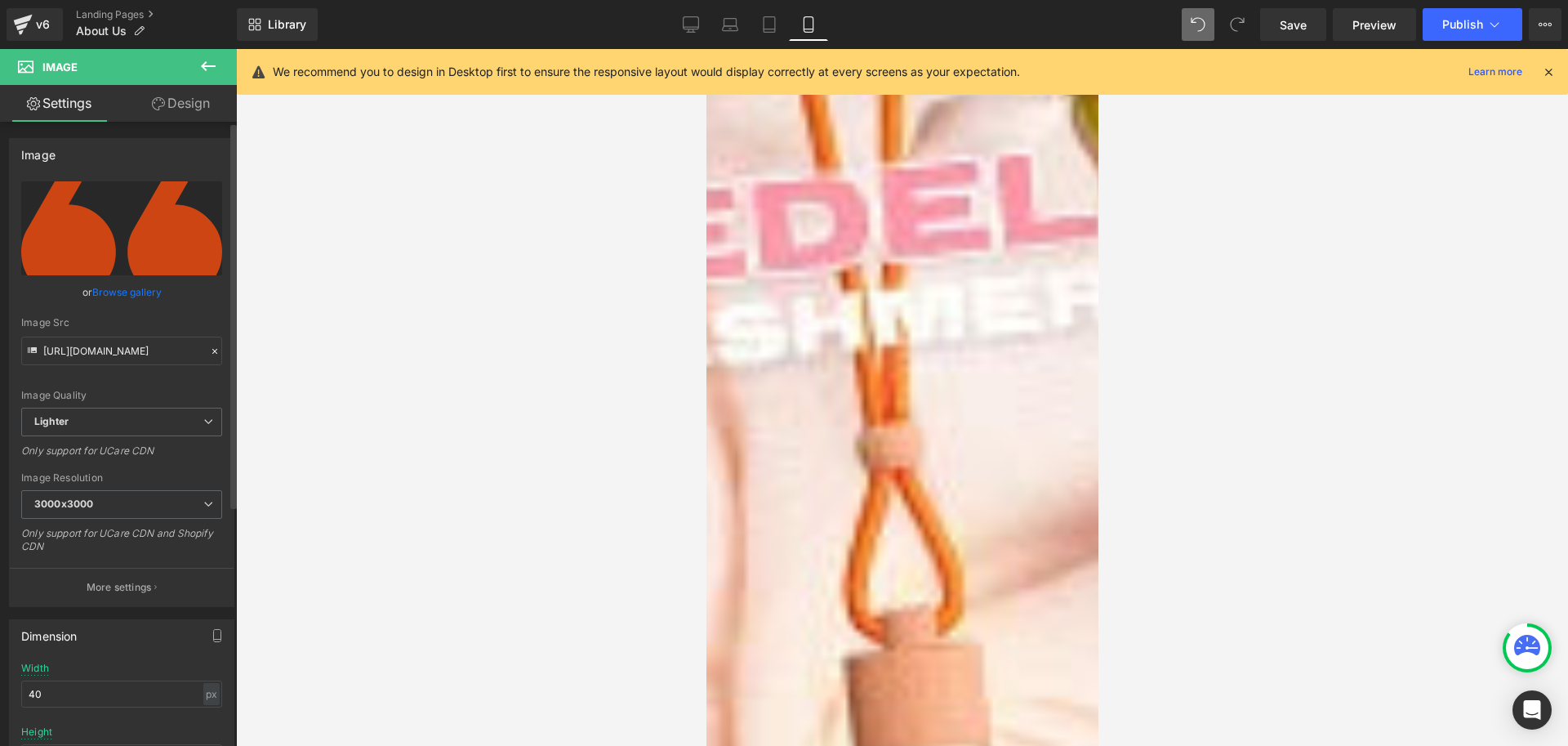
click at [129, 292] on link "Browse gallery" at bounding box center [126, 292] width 69 height 29
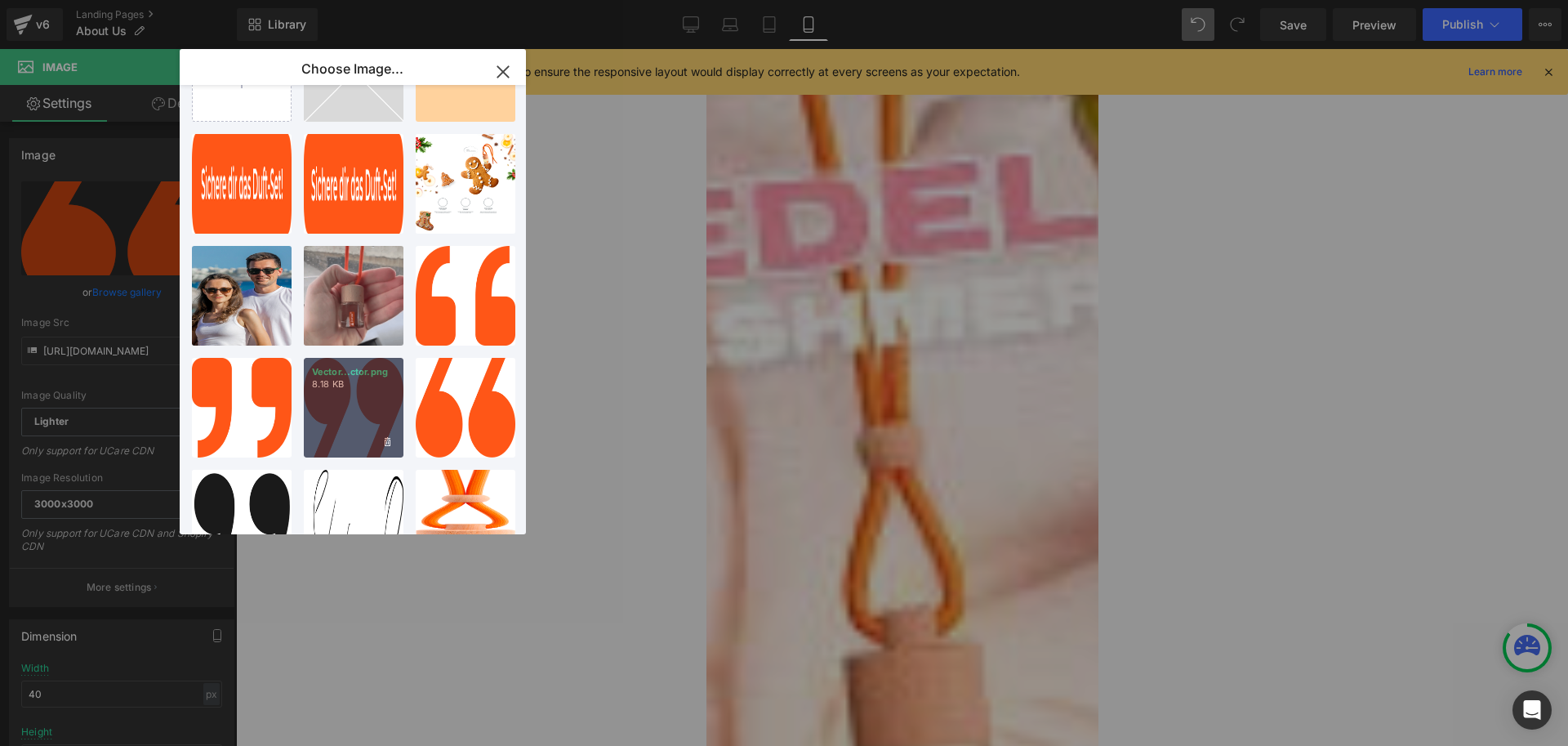
click at [382, 419] on div "Vector...ctor.png 8.18 KB" at bounding box center [354, 408] width 100 height 100
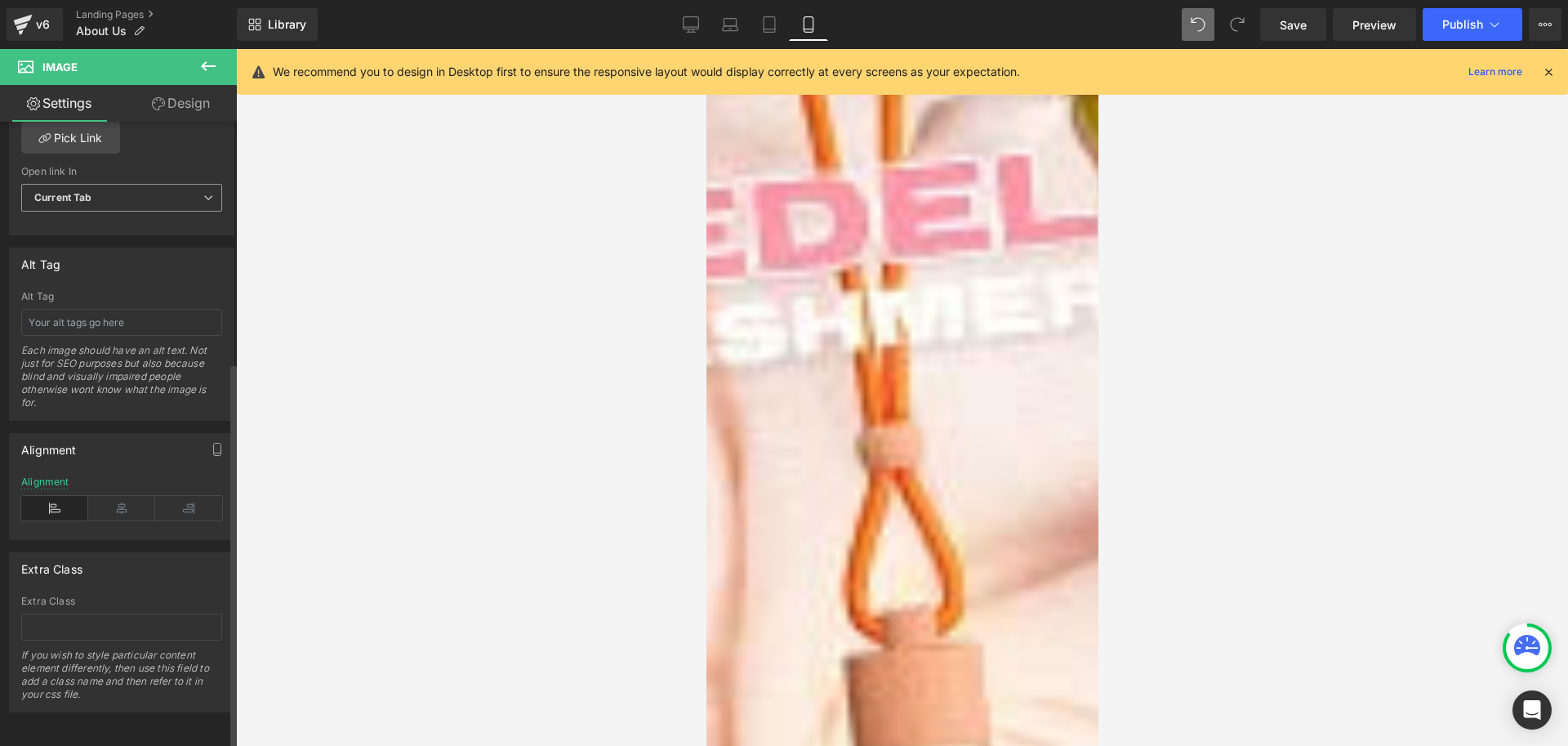
scroll to position [827, 0]
click at [193, 496] on icon at bounding box center [188, 508] width 67 height 25
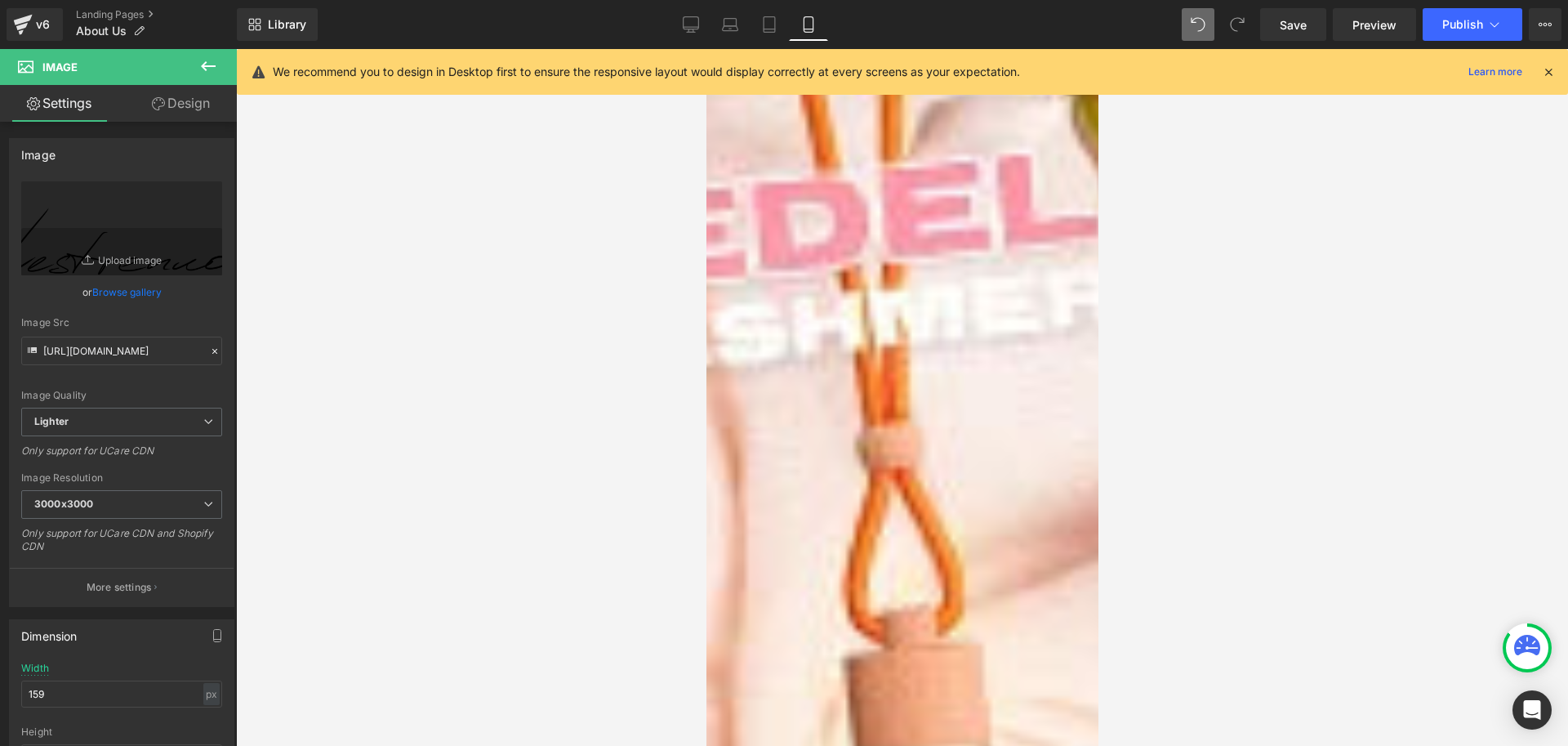
click at [177, 103] on link "Design" at bounding box center [180, 103] width 118 height 37
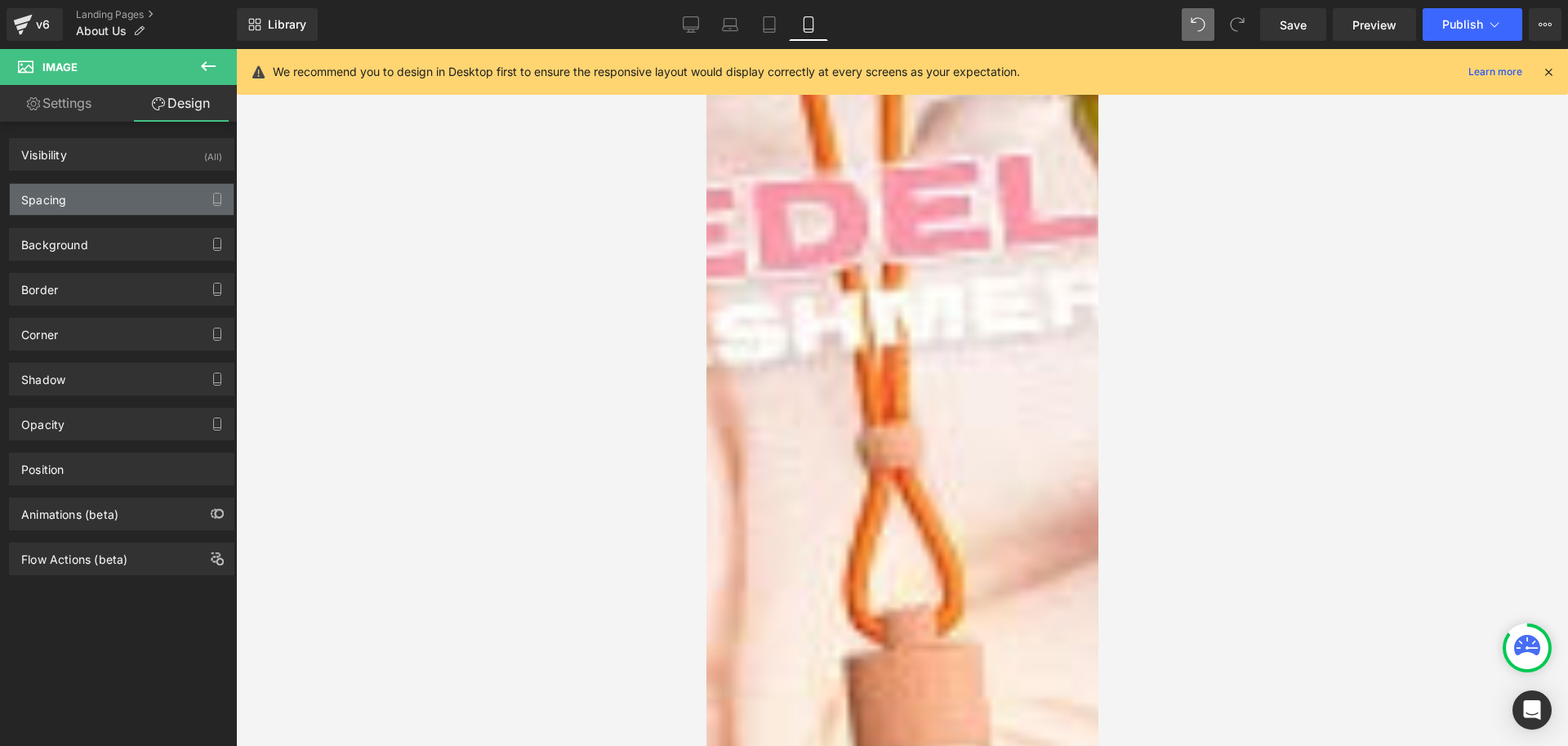
click at [76, 199] on div "Spacing" at bounding box center [122, 199] width 224 height 31
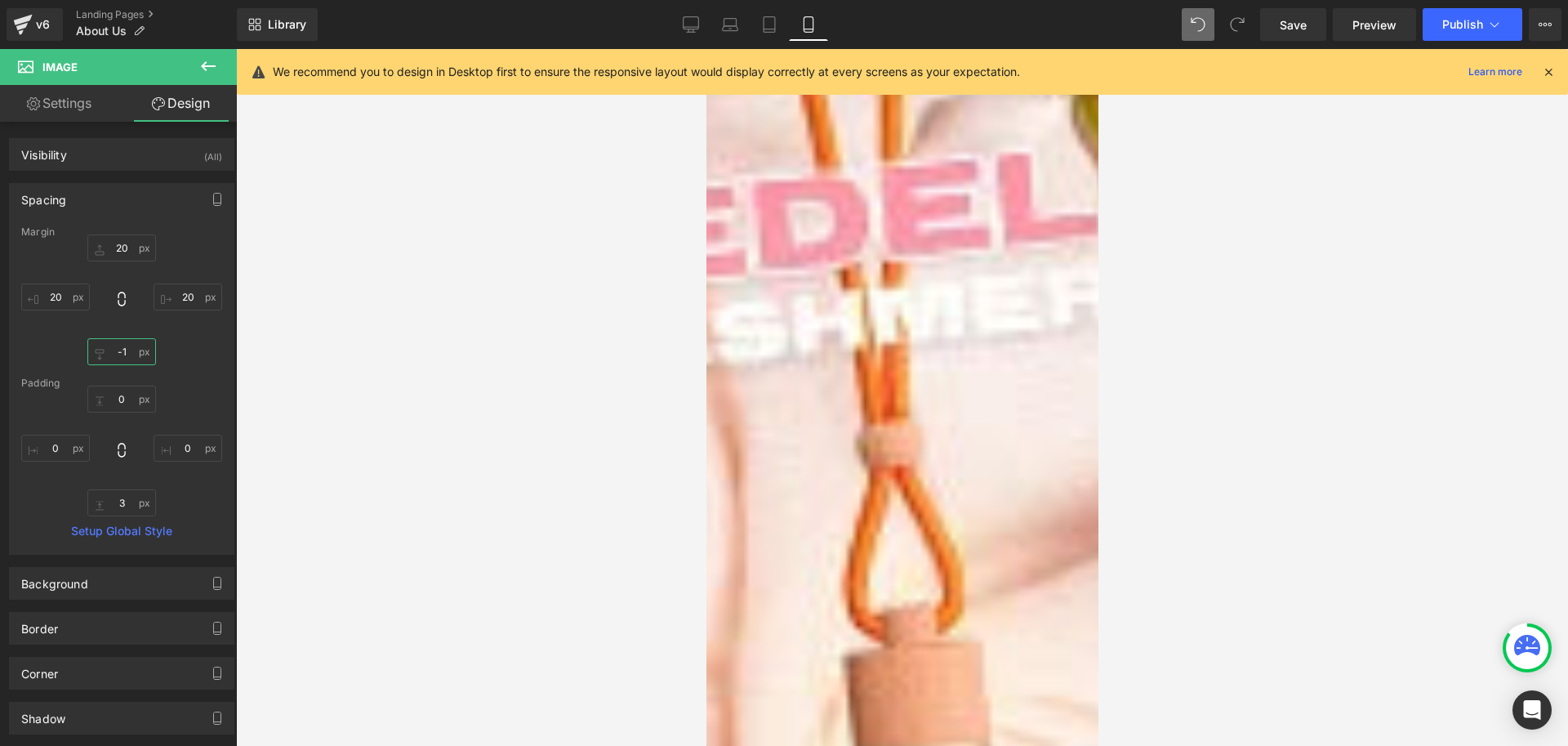
click at [131, 350] on input "-1" at bounding box center [122, 351] width 68 height 27
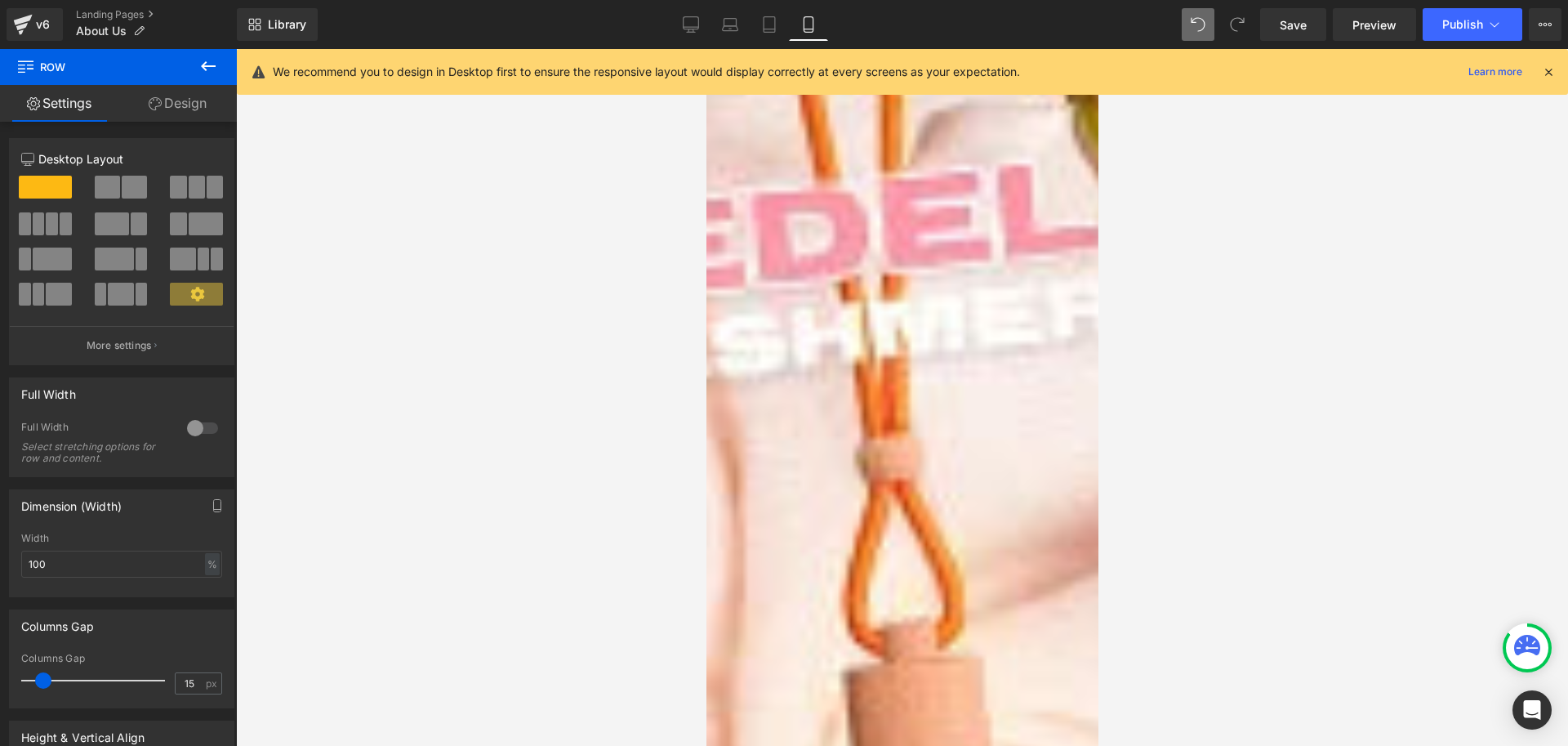
click at [1134, 500] on div at bounding box center [903, 398] width 1332 height 697
click at [1448, 25] on span "Publish" at bounding box center [1463, 25] width 41 height 13
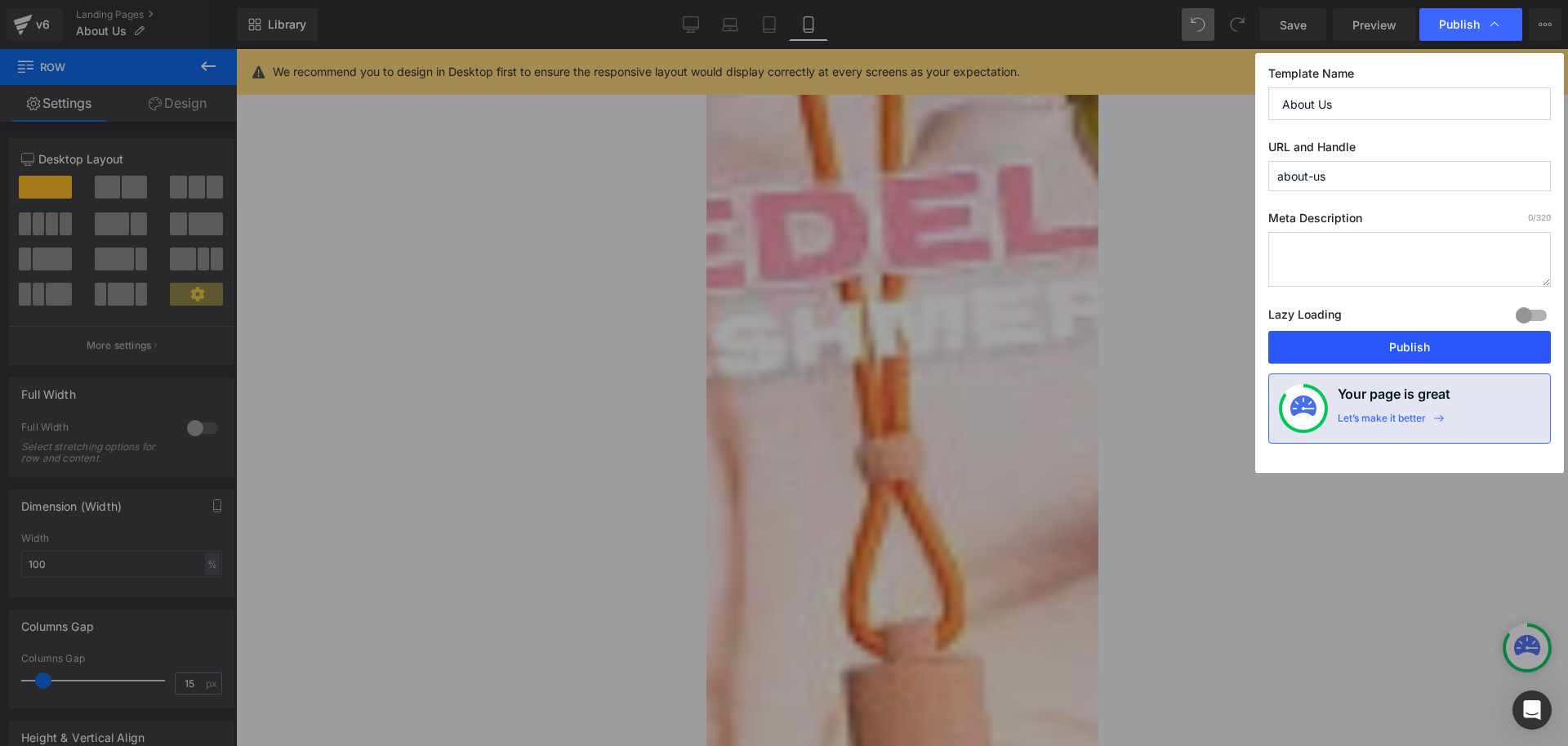
click at [1435, 341] on button "Publish" at bounding box center [1410, 347] width 283 height 32
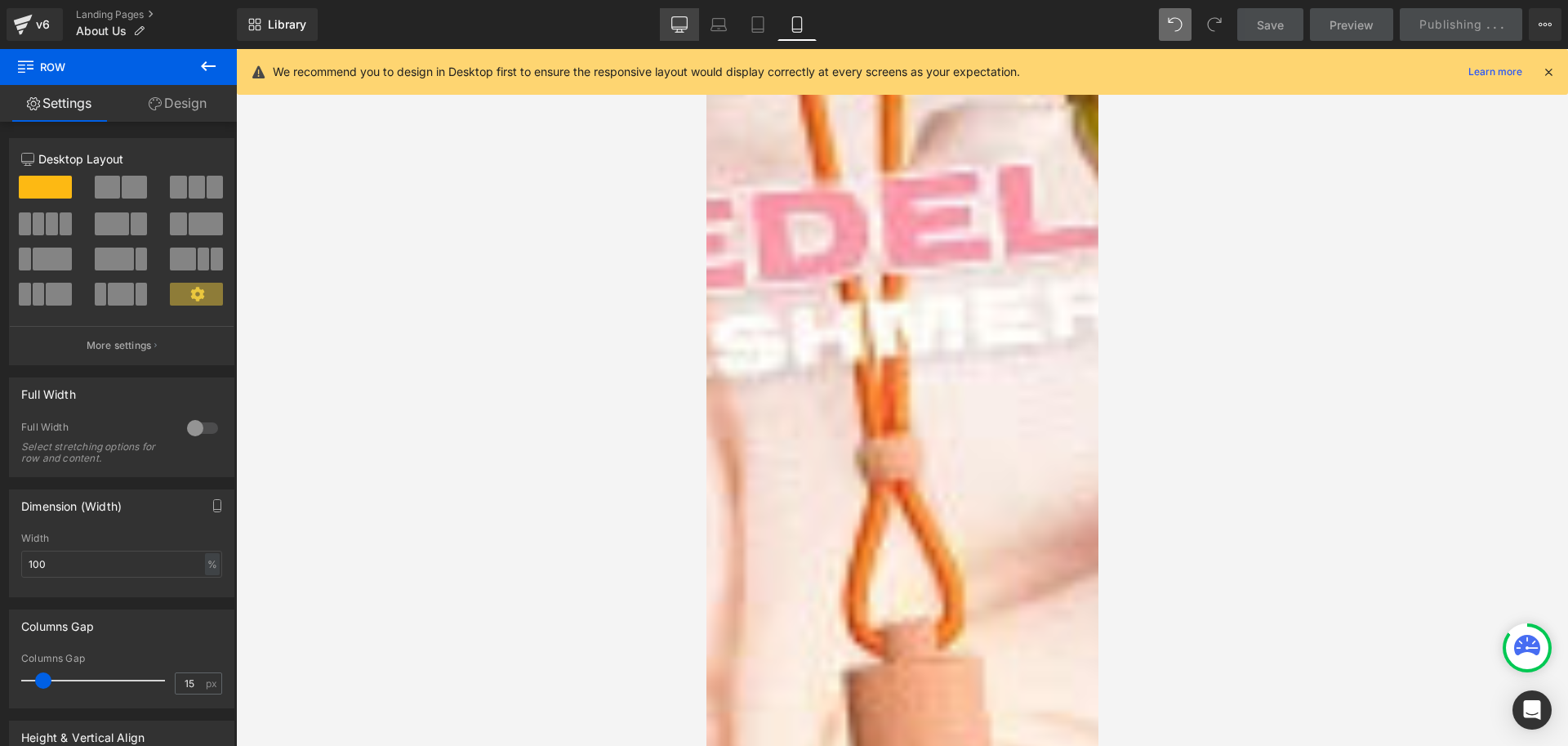
click at [682, 18] on icon at bounding box center [679, 25] width 17 height 17
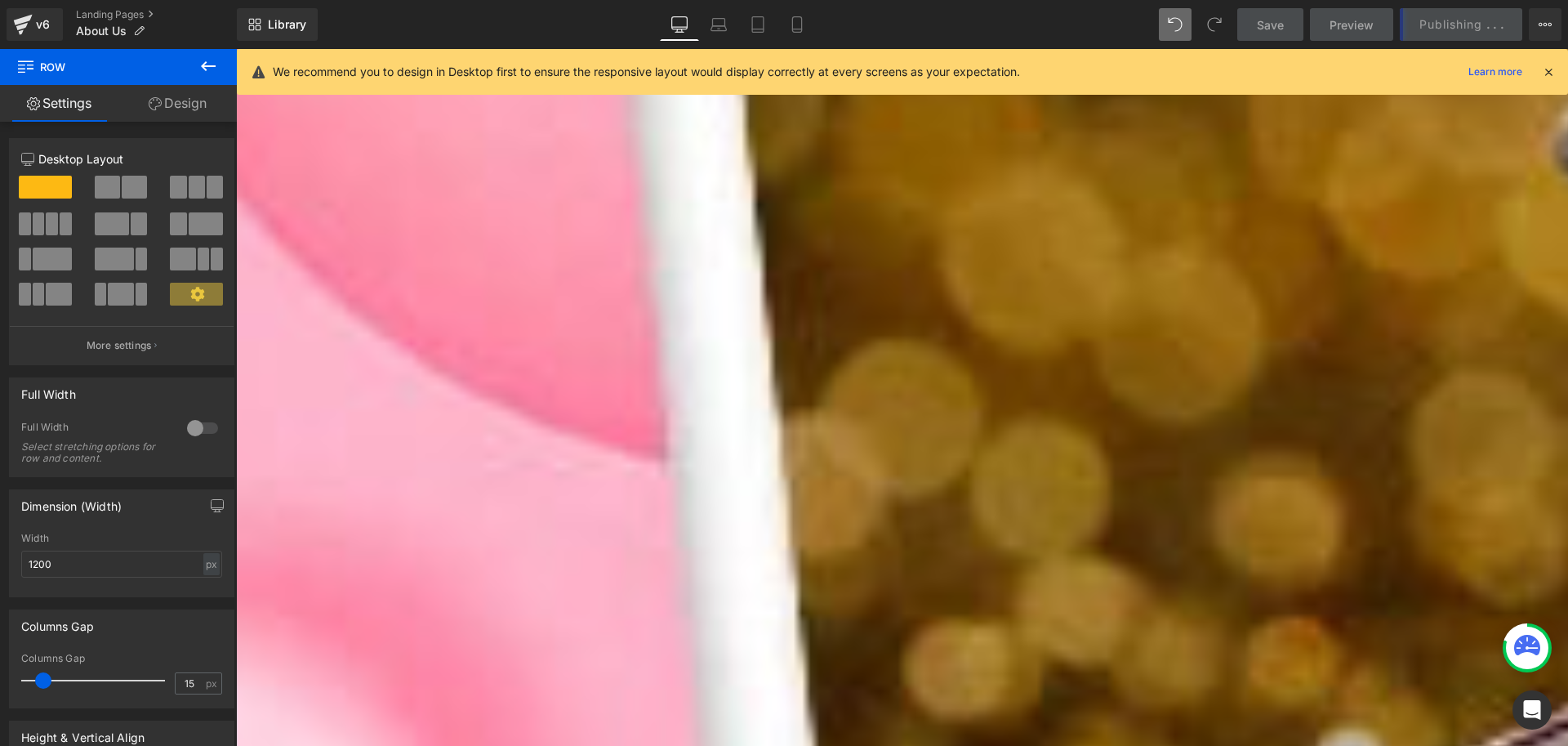
scroll to position [0, 0]
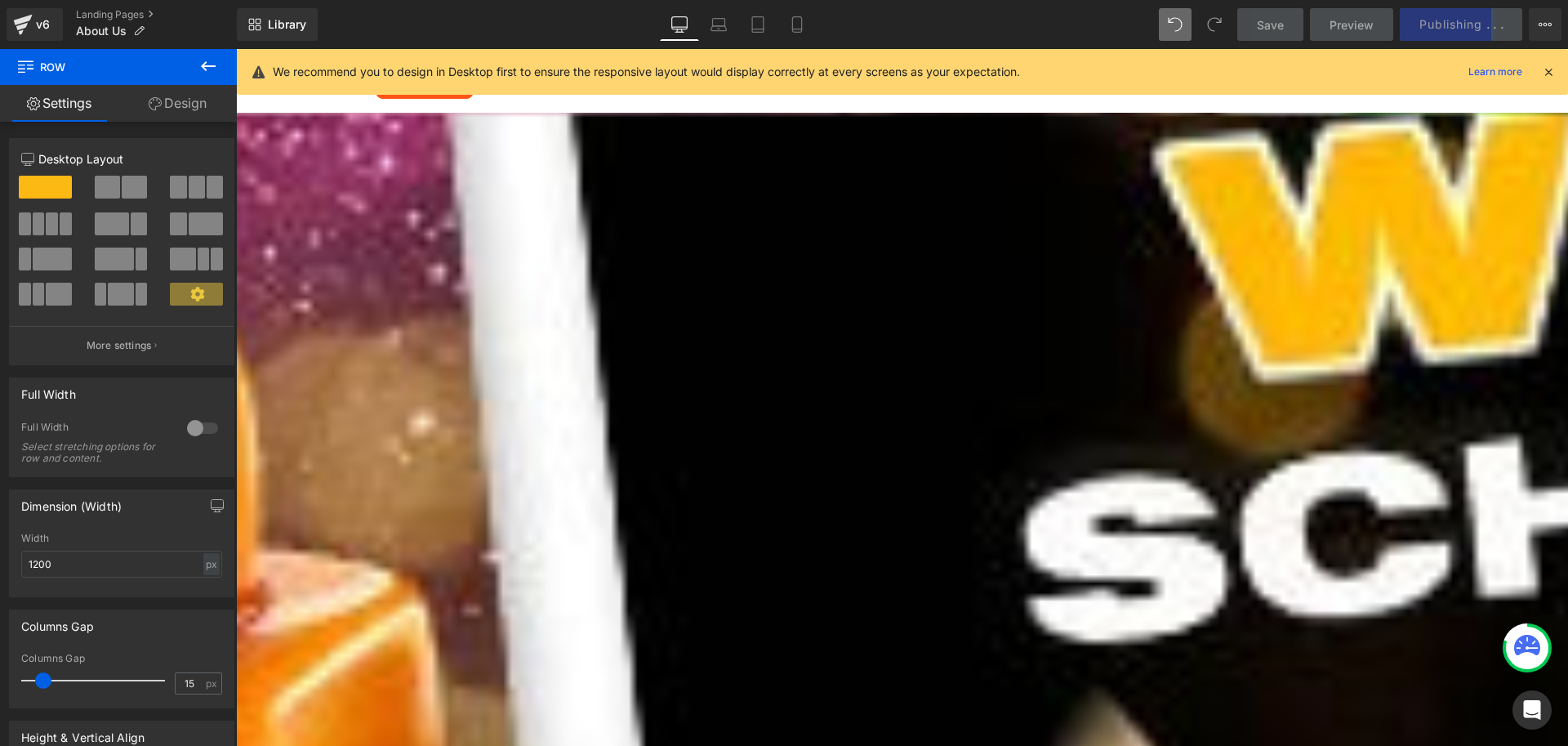
click at [1550, 74] on icon at bounding box center [1548, 72] width 15 height 15
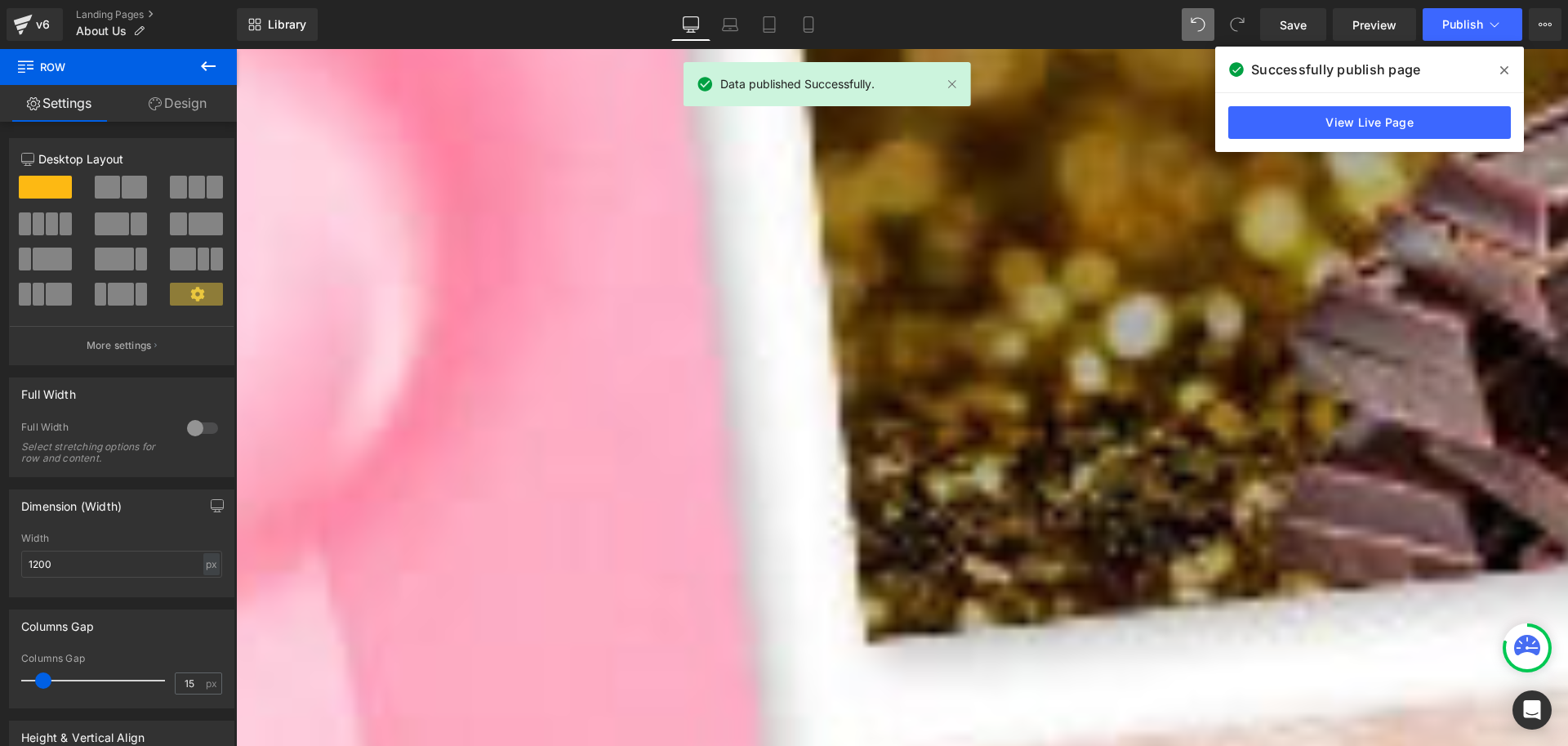
scroll to position [2211, 0]
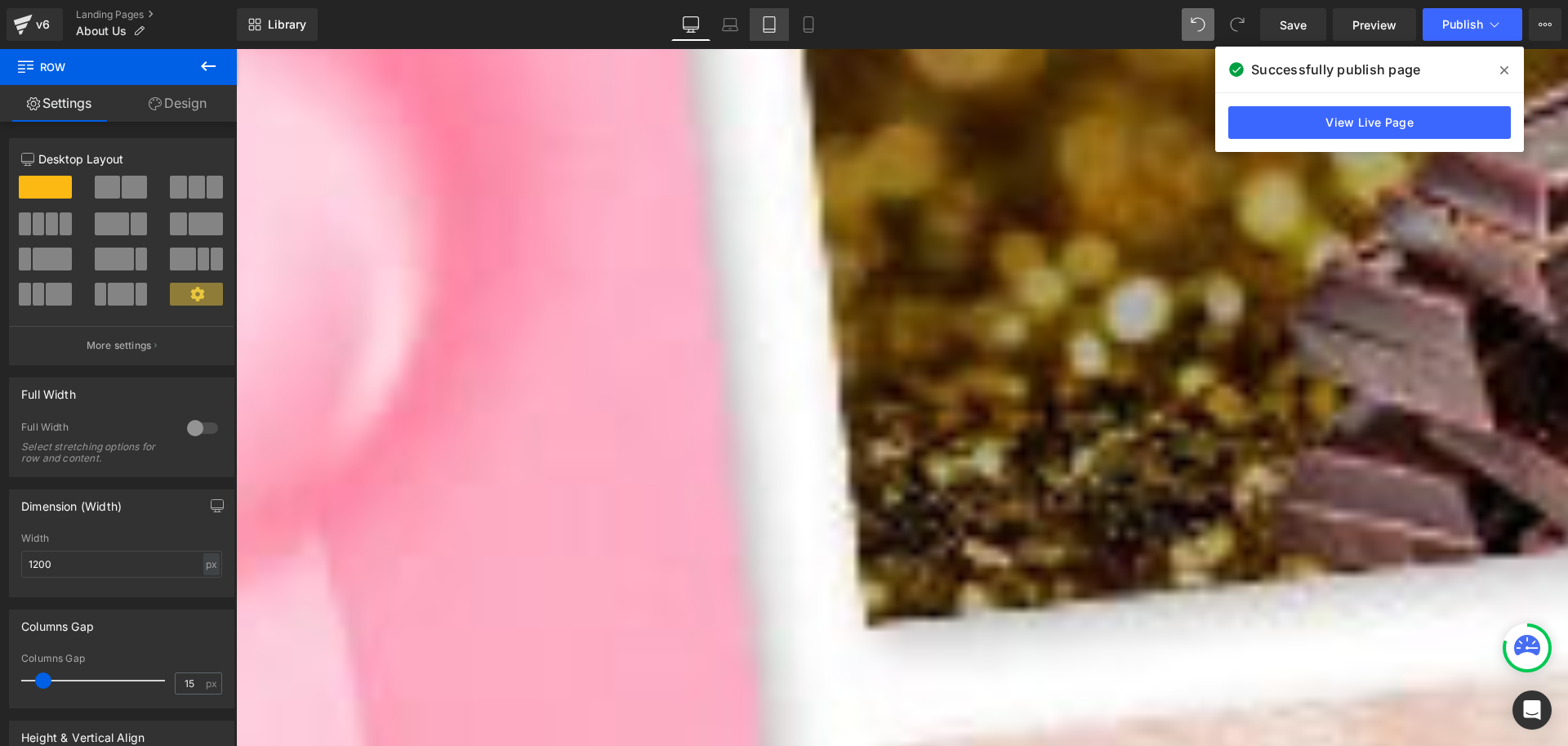
click at [768, 21] on icon at bounding box center [770, 25] width 17 height 17
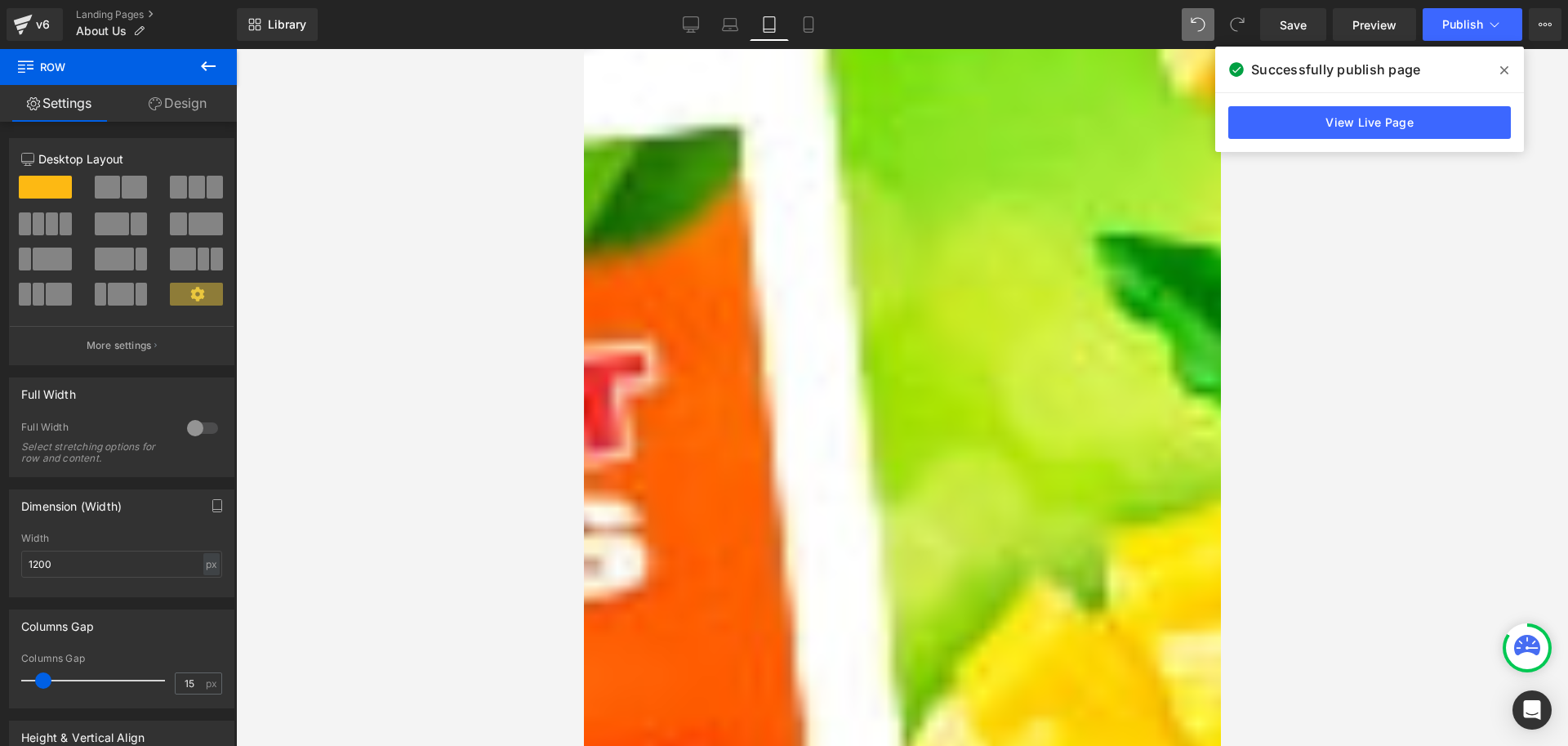
scroll to position [1715, 0]
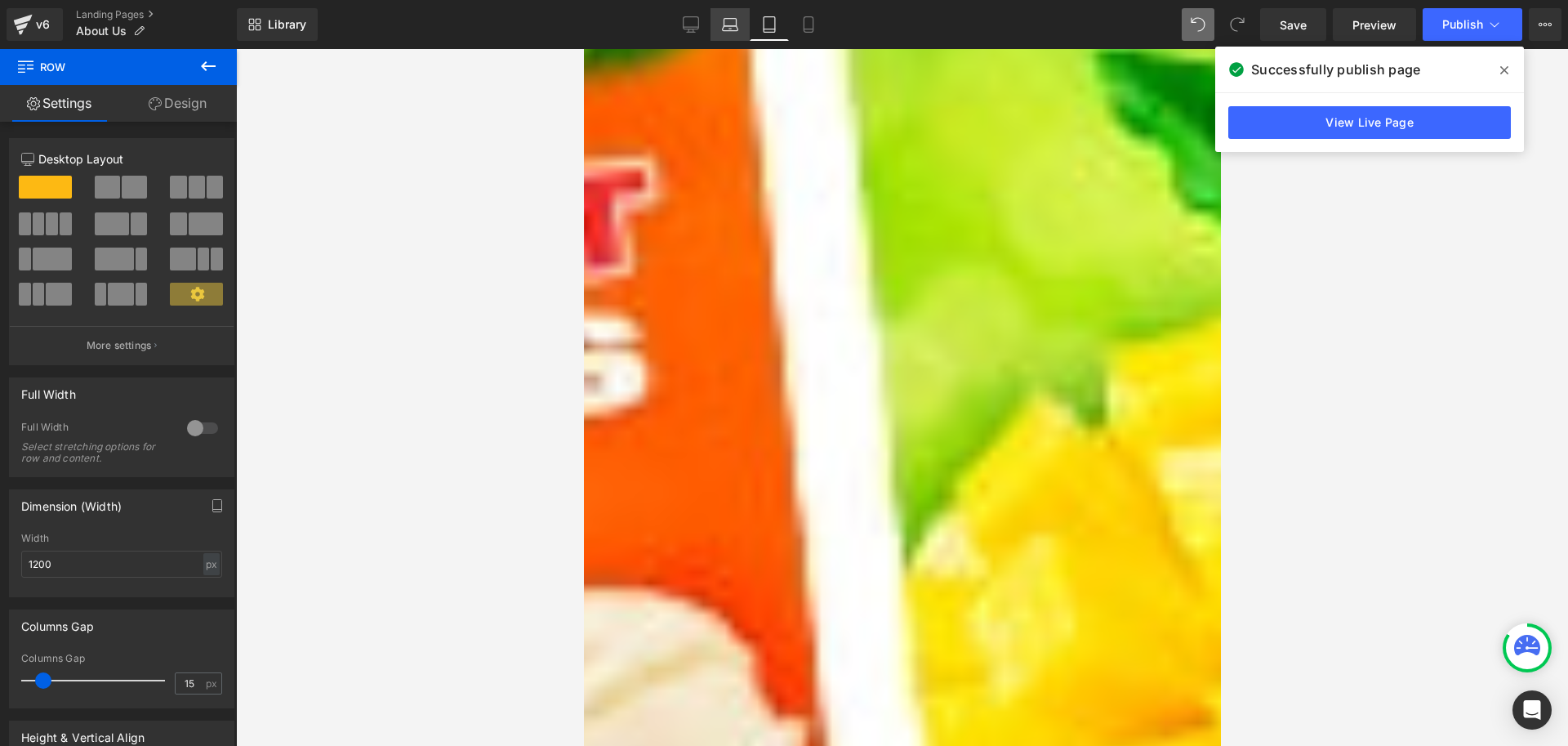
click at [727, 26] on icon at bounding box center [731, 29] width 16 height 5
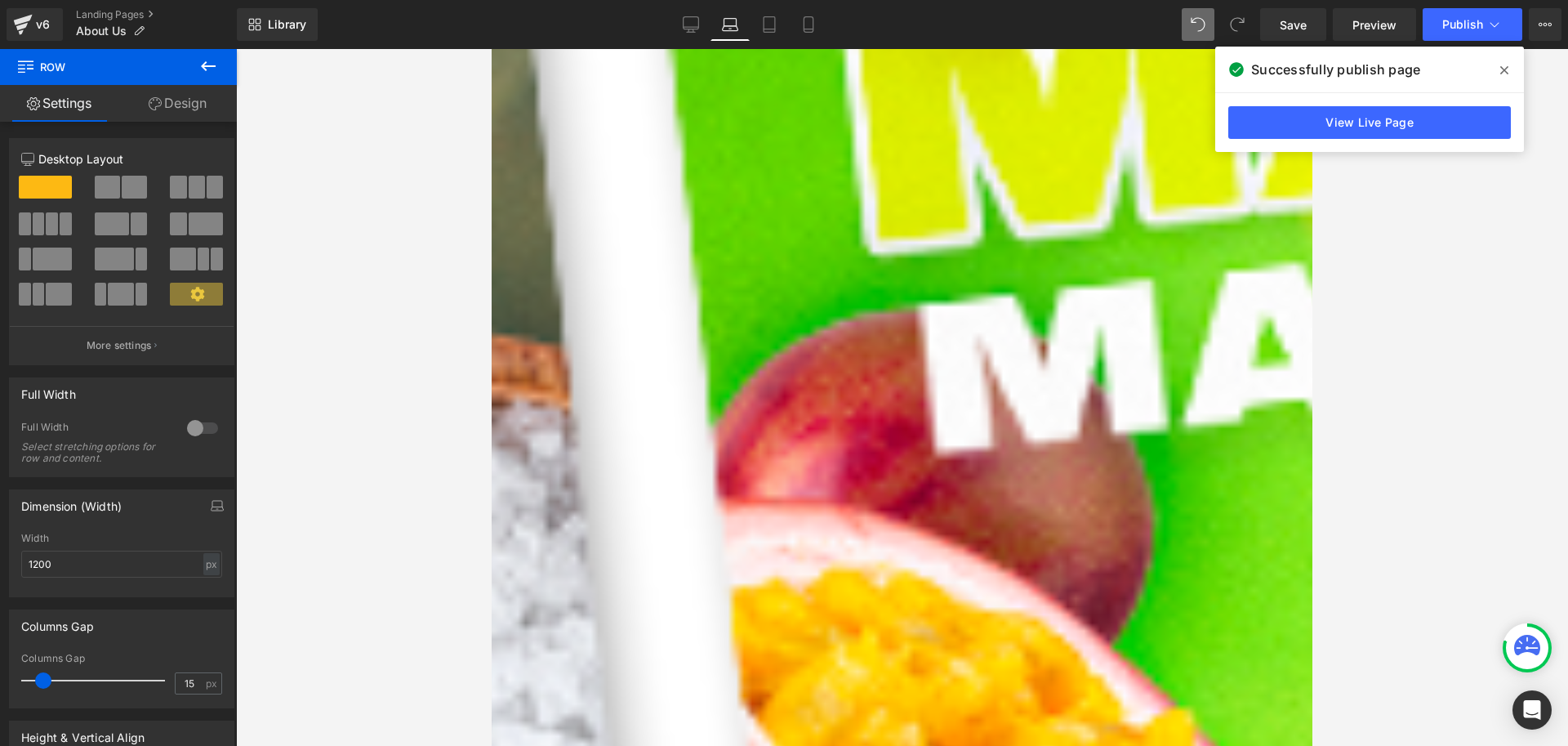
scroll to position [490, 0]
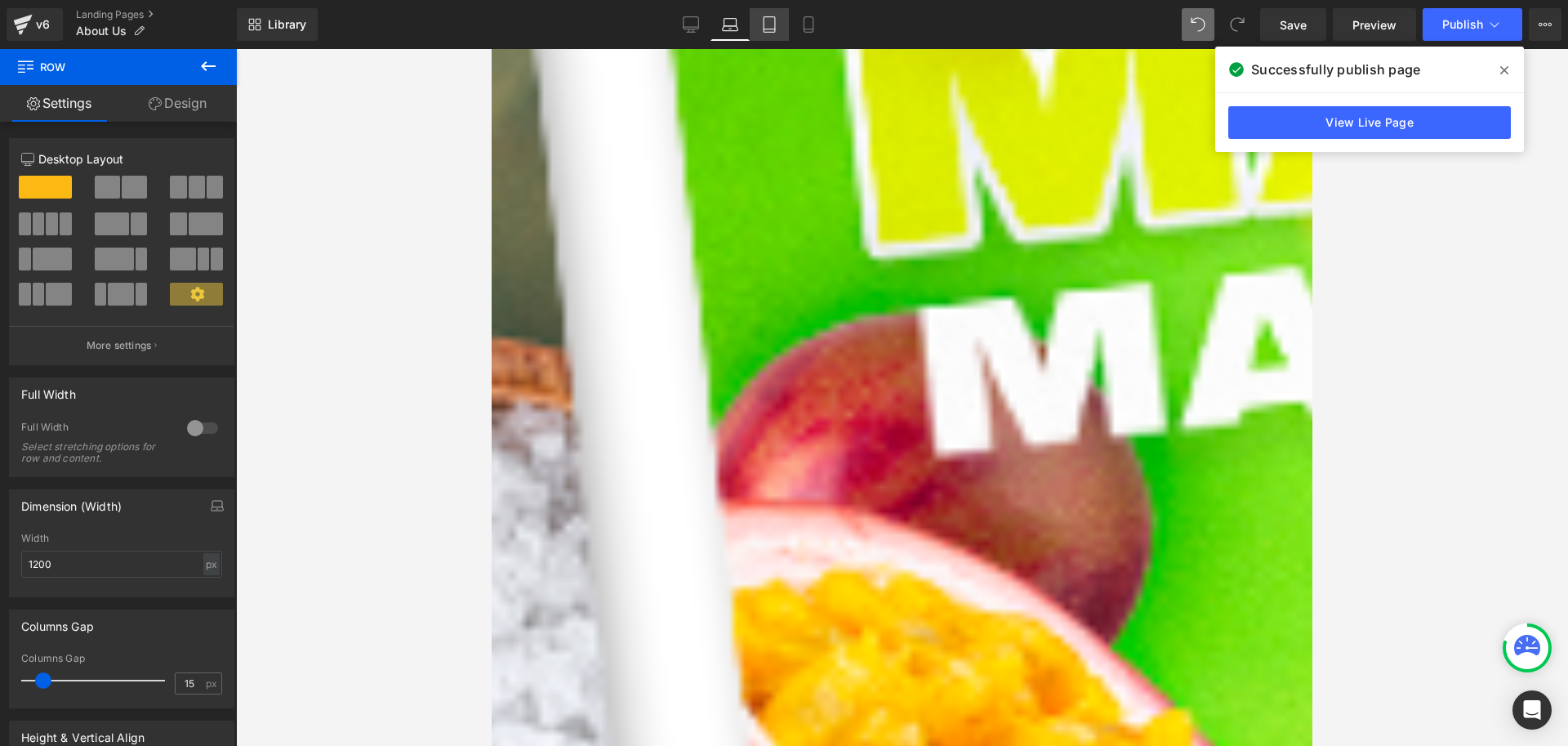
click at [780, 29] on link "Tablet" at bounding box center [769, 24] width 39 height 32
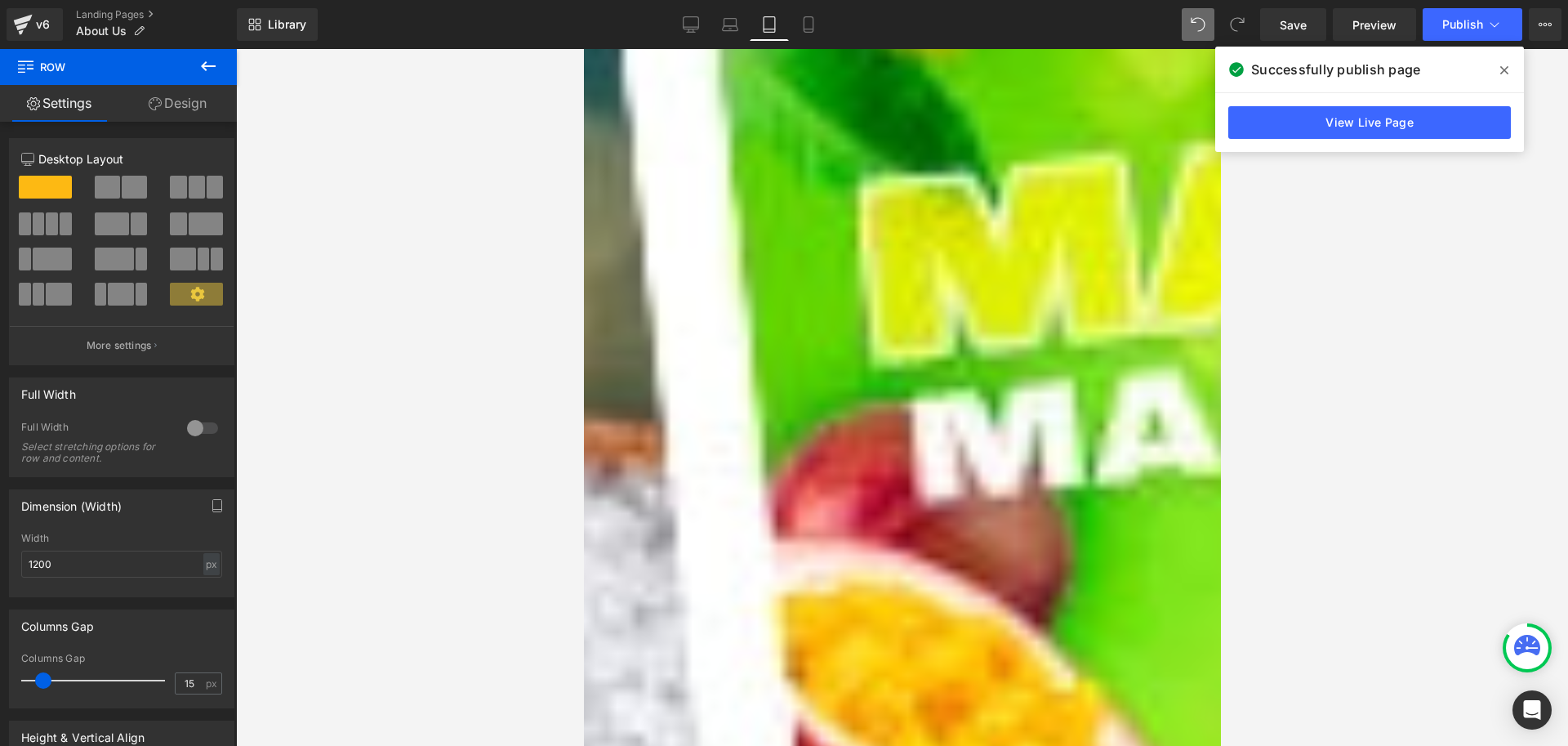
scroll to position [585, 0]
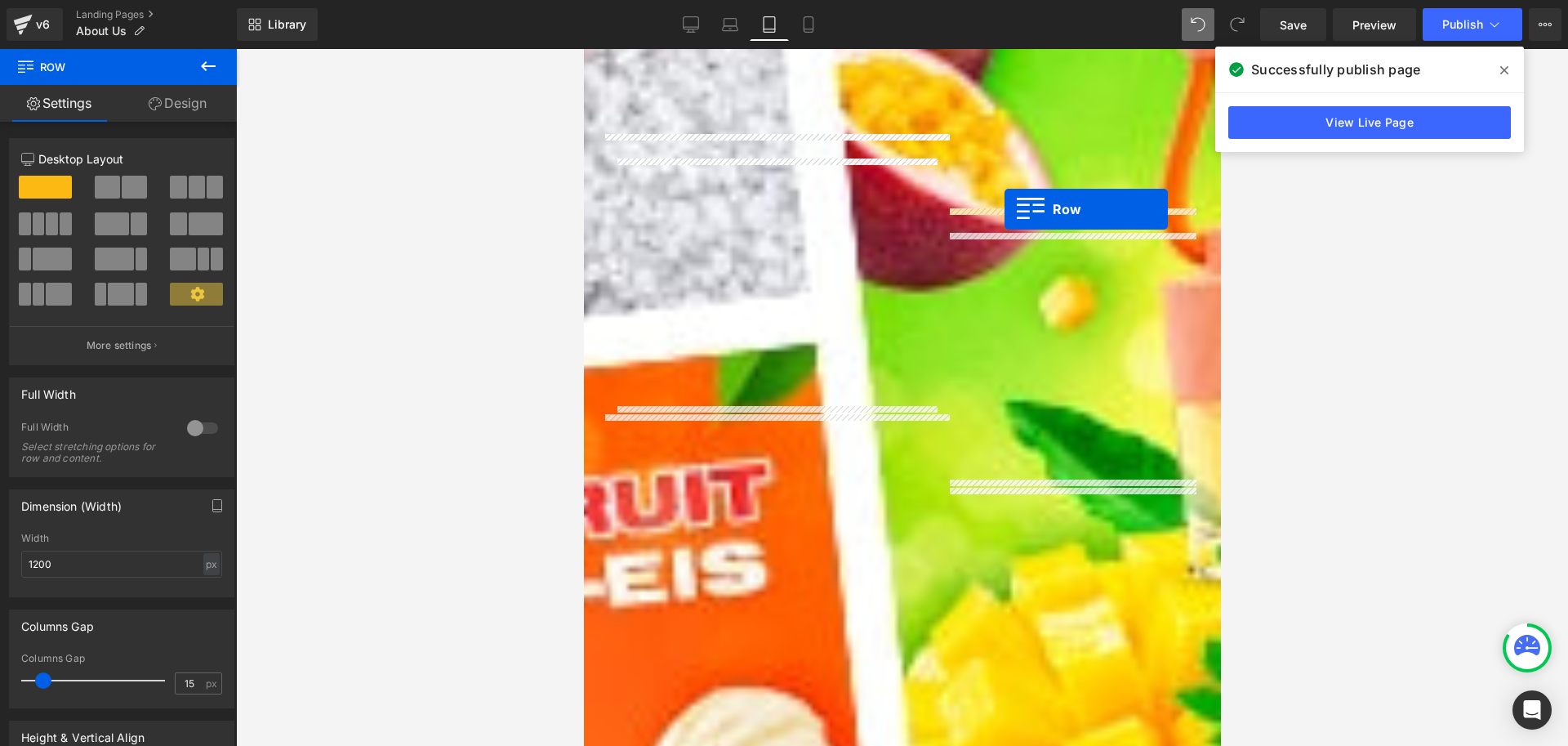
drag, startPoint x: 609, startPoint y: 462, endPoint x: 1004, endPoint y: 209, distance: 469.1
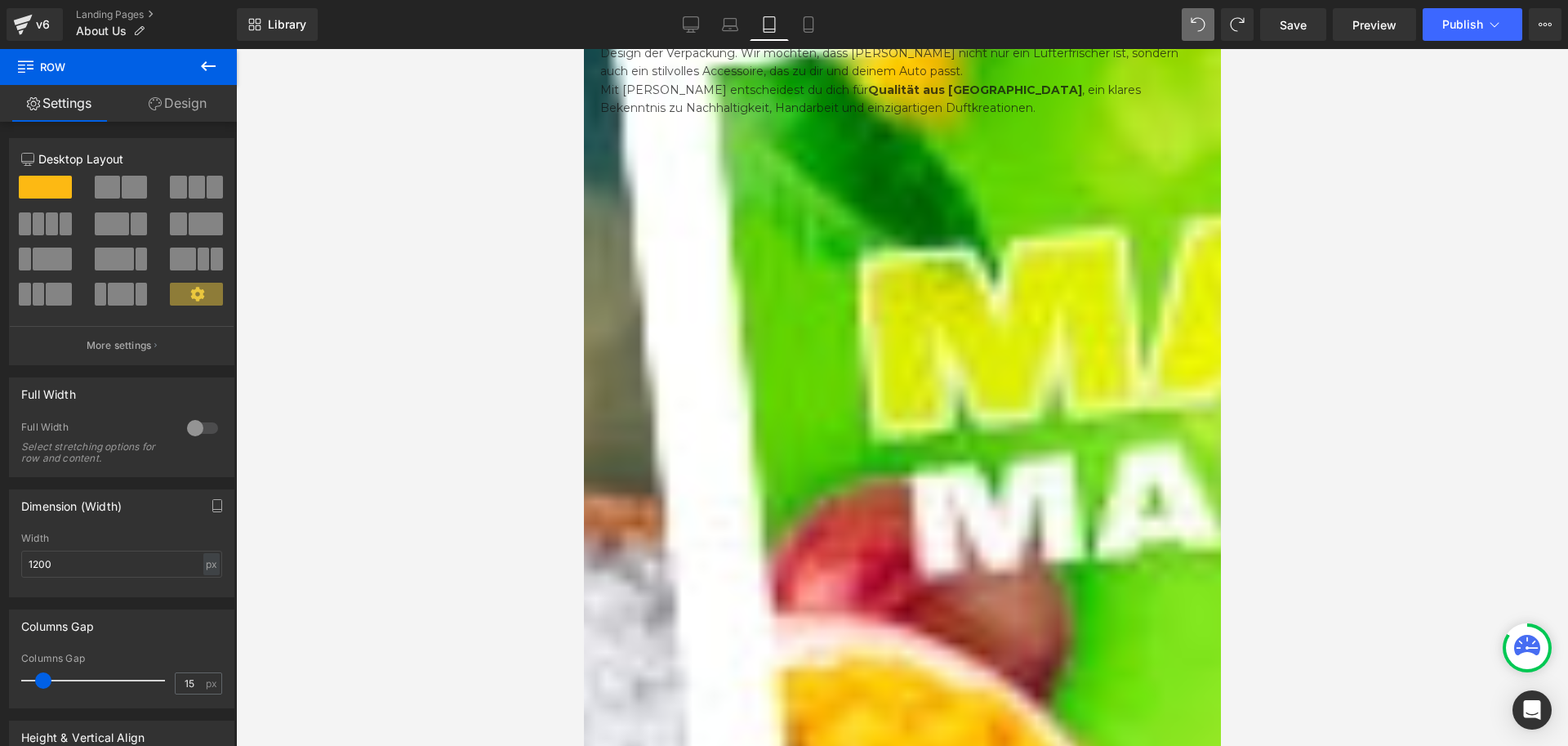
scroll to position [421, 0]
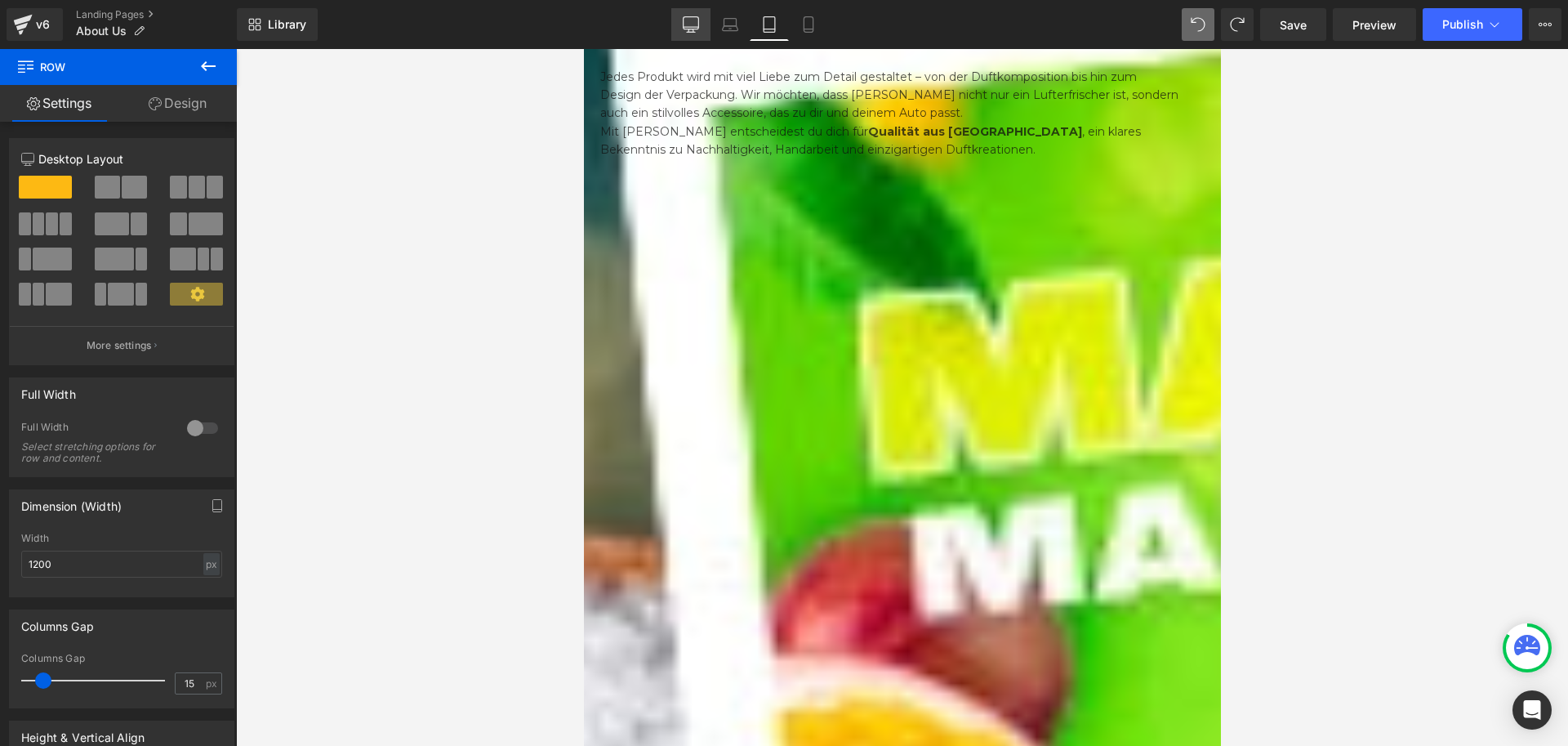
click at [703, 23] on link "Desktop" at bounding box center [691, 24] width 39 height 32
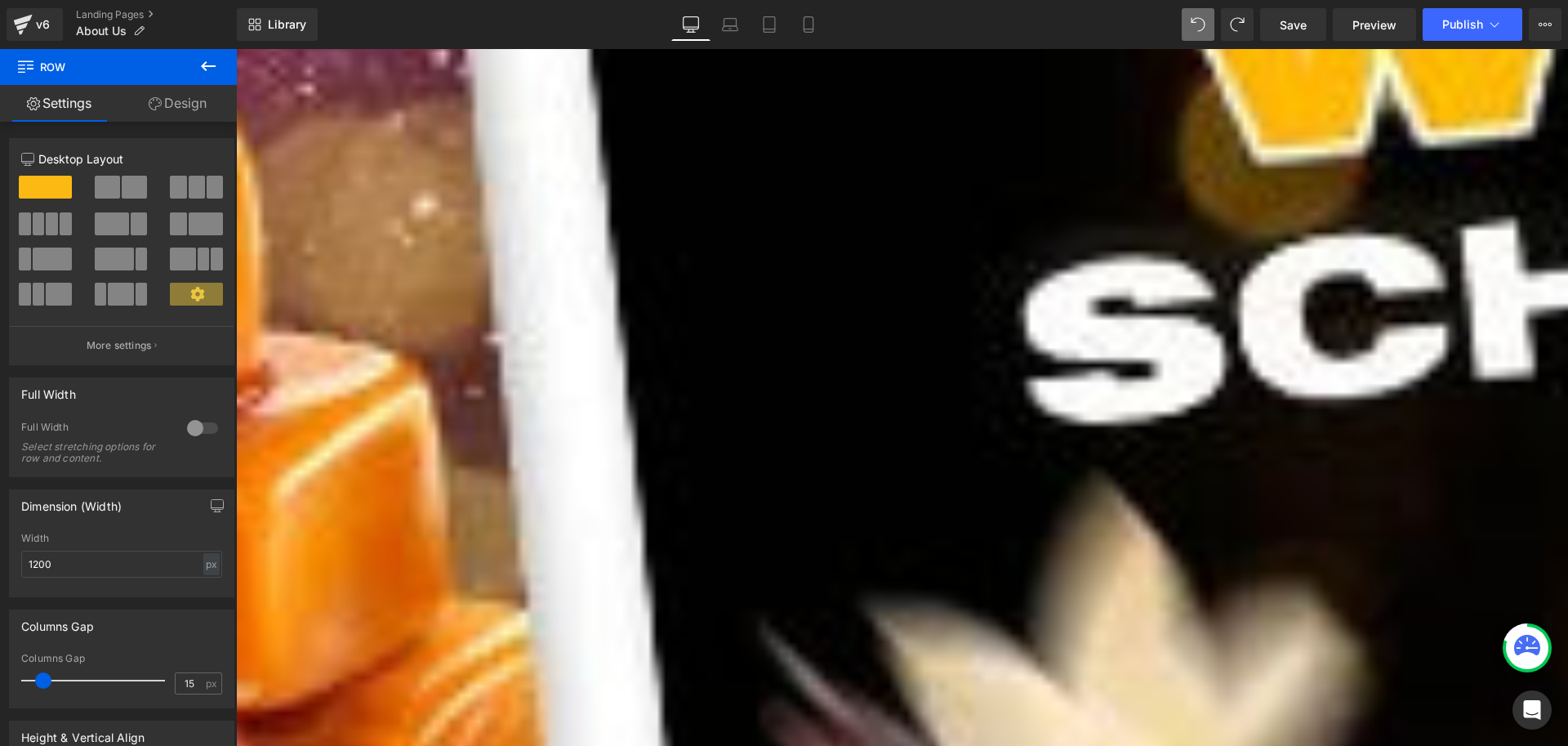
scroll to position [245, 0]
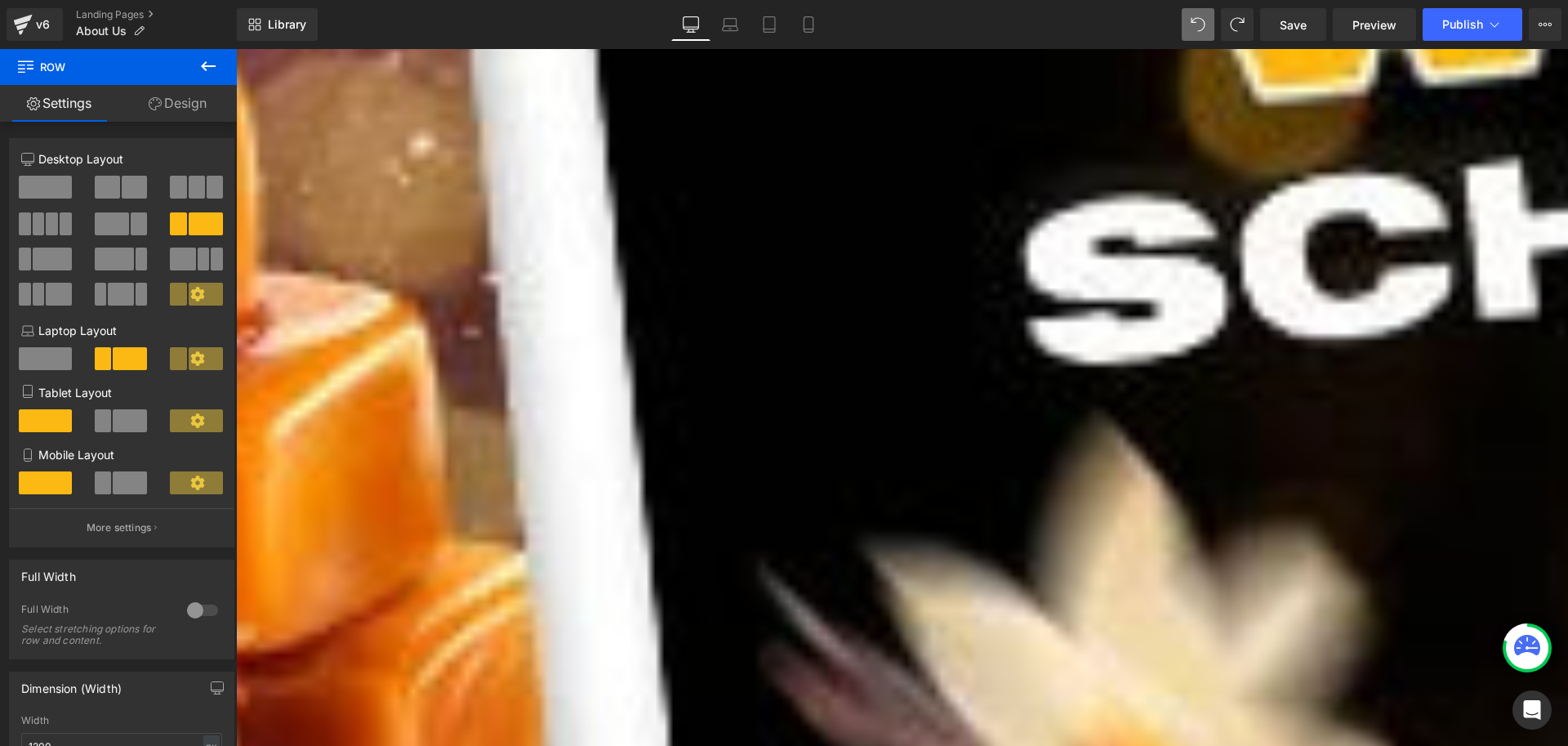
scroll to position [0, 0]
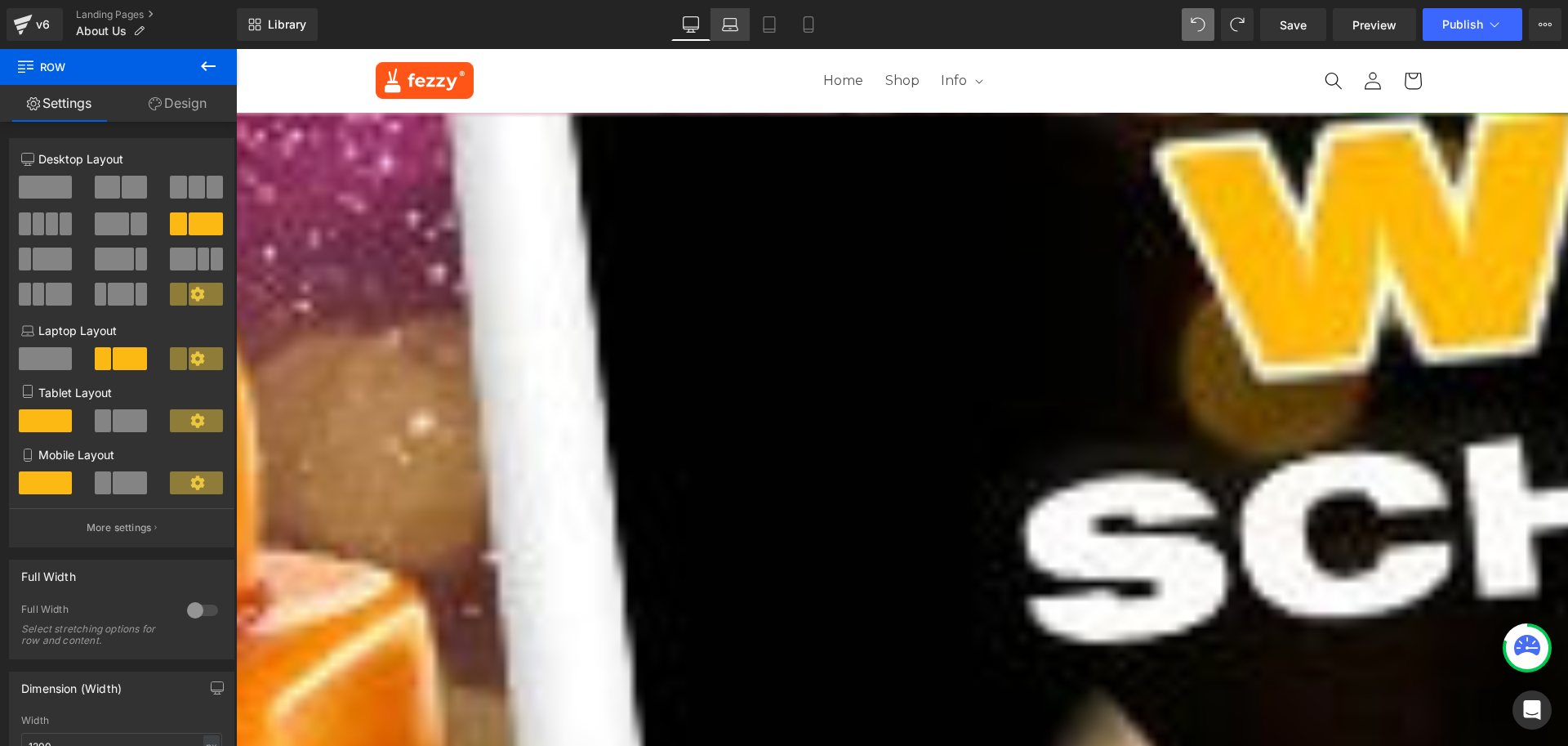
click at [727, 24] on icon at bounding box center [730, 25] width 17 height 17
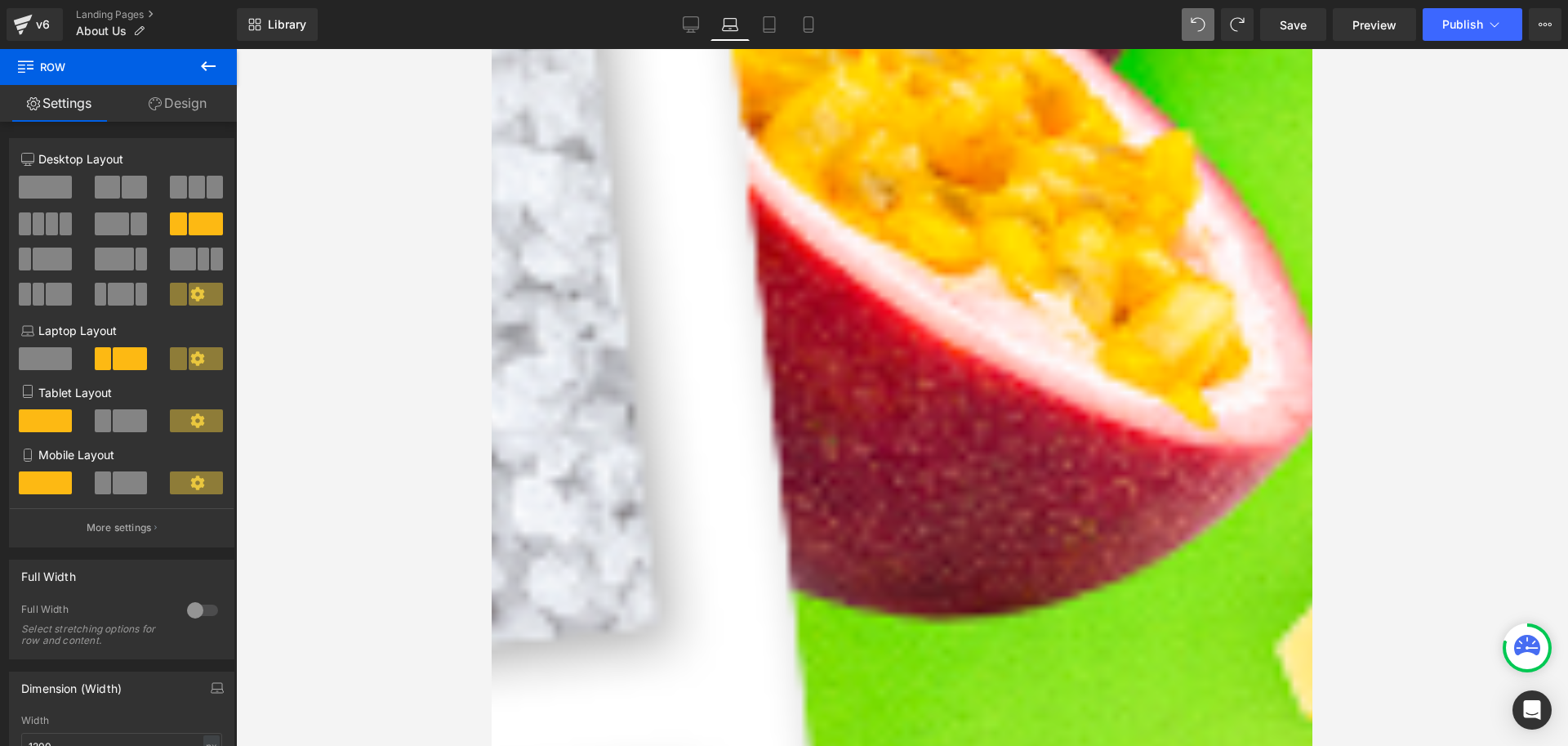
scroll to position [898, 0]
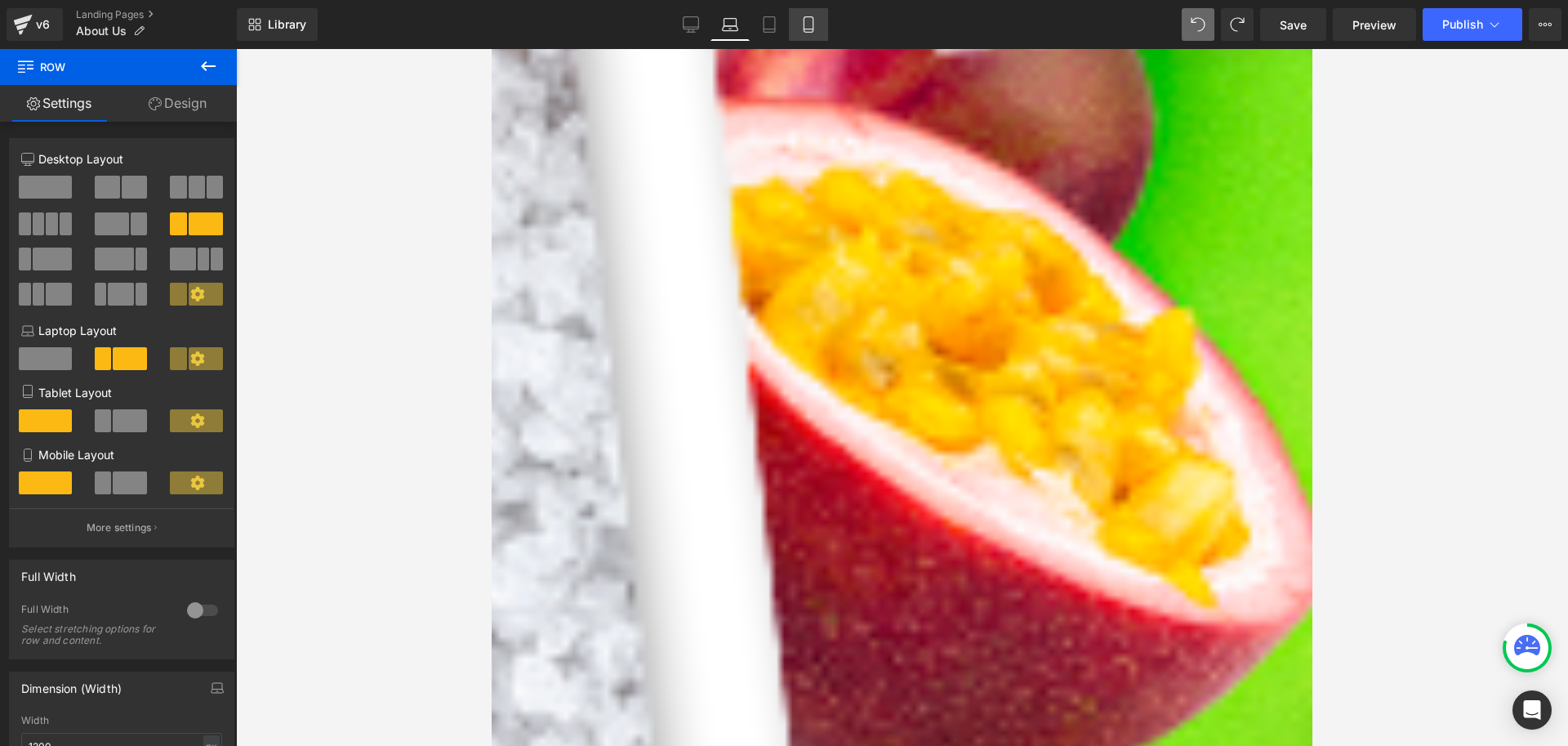
click at [805, 13] on link "Mobile" at bounding box center [808, 24] width 39 height 32
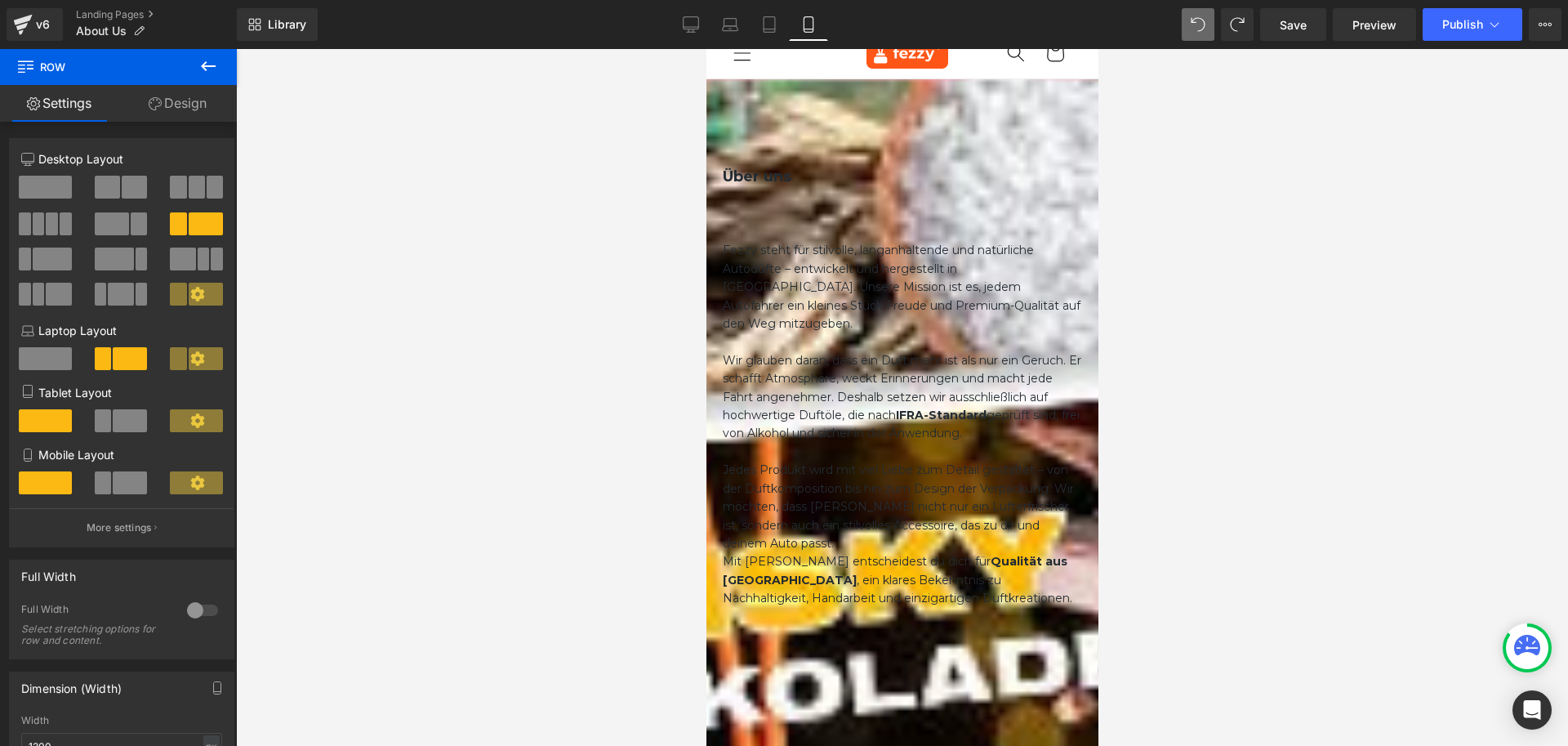
scroll to position [0, 0]
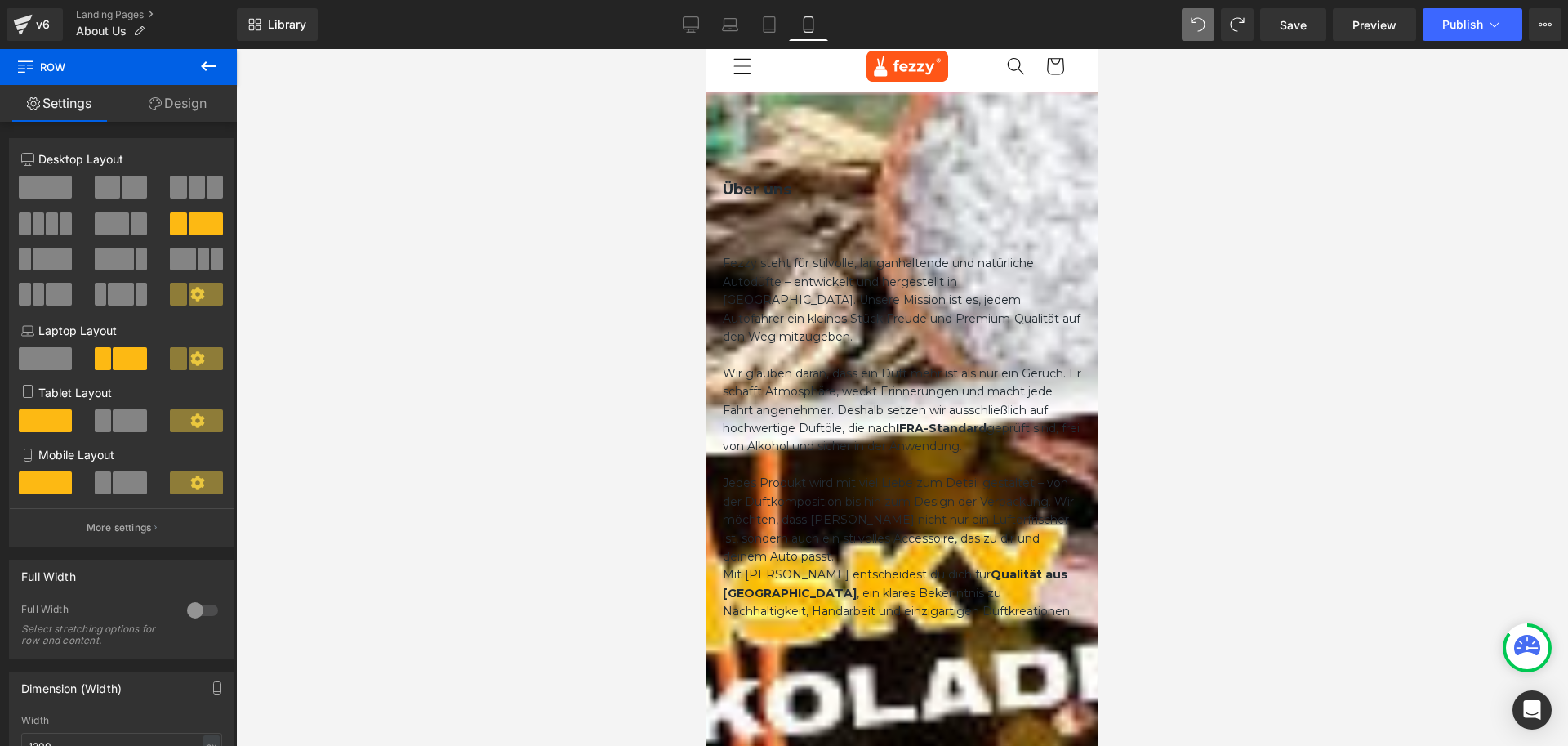
click at [706, 49] on icon at bounding box center [706, 49] width 0 height 0
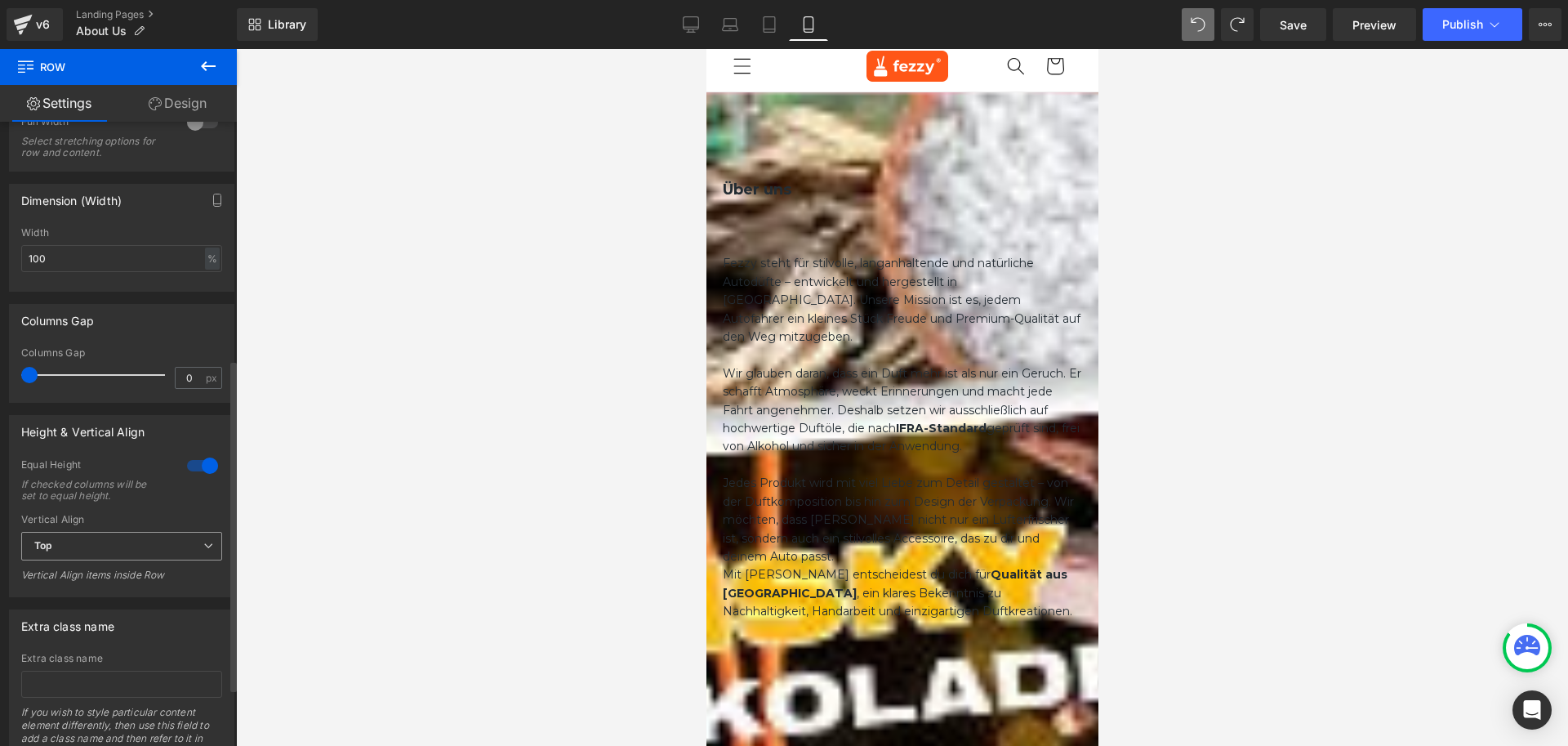
scroll to position [490, 0]
click at [144, 539] on span "Top" at bounding box center [122, 544] width 201 height 29
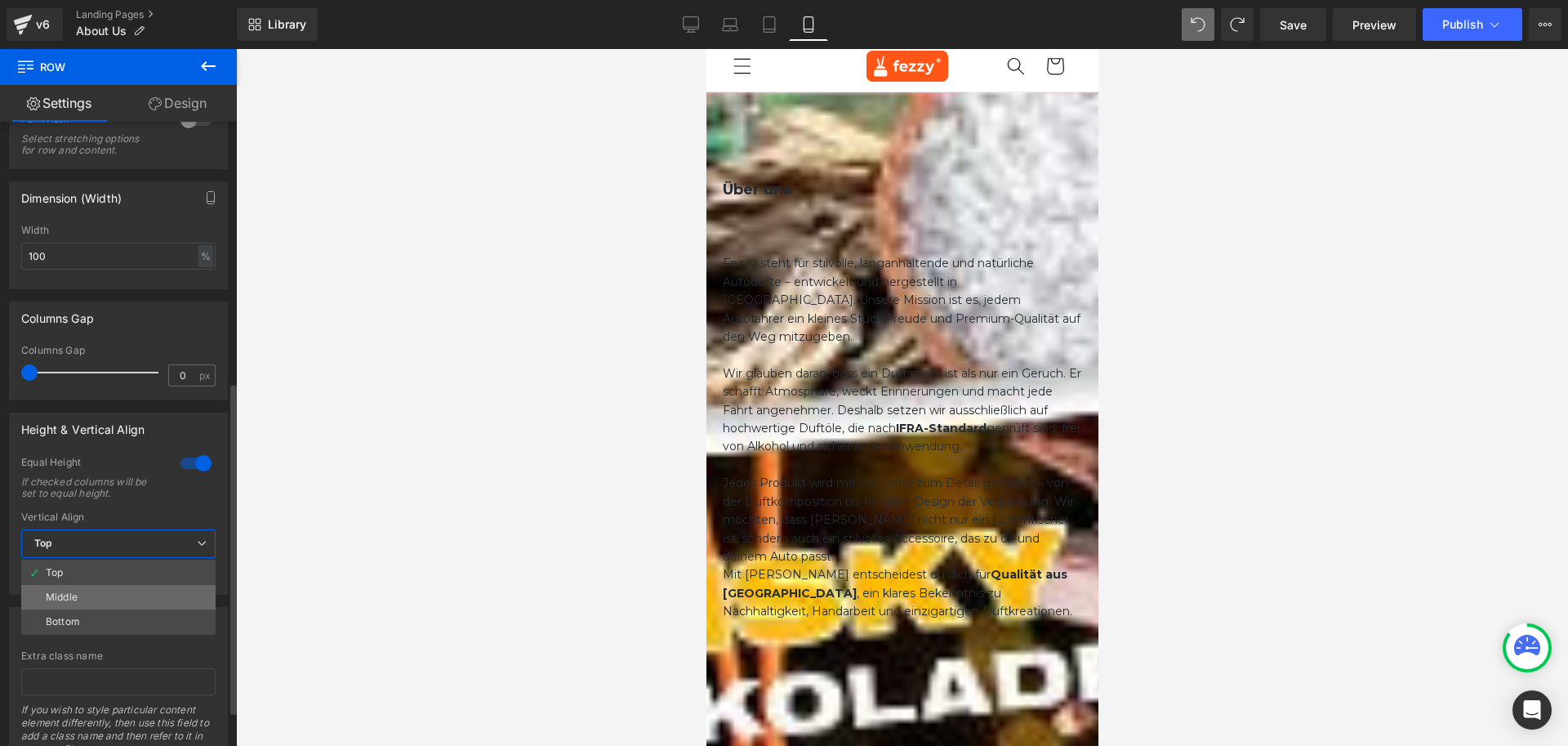
click at [113, 591] on li "Middle" at bounding box center [118, 597] width 194 height 25
click at [123, 540] on span "Middle" at bounding box center [122, 544] width 201 height 29
click at [105, 610] on li "Bottom" at bounding box center [118, 622] width 194 height 25
click at [108, 545] on span "Bottom" at bounding box center [122, 544] width 201 height 29
click at [95, 567] on li "Top" at bounding box center [118, 573] width 194 height 25
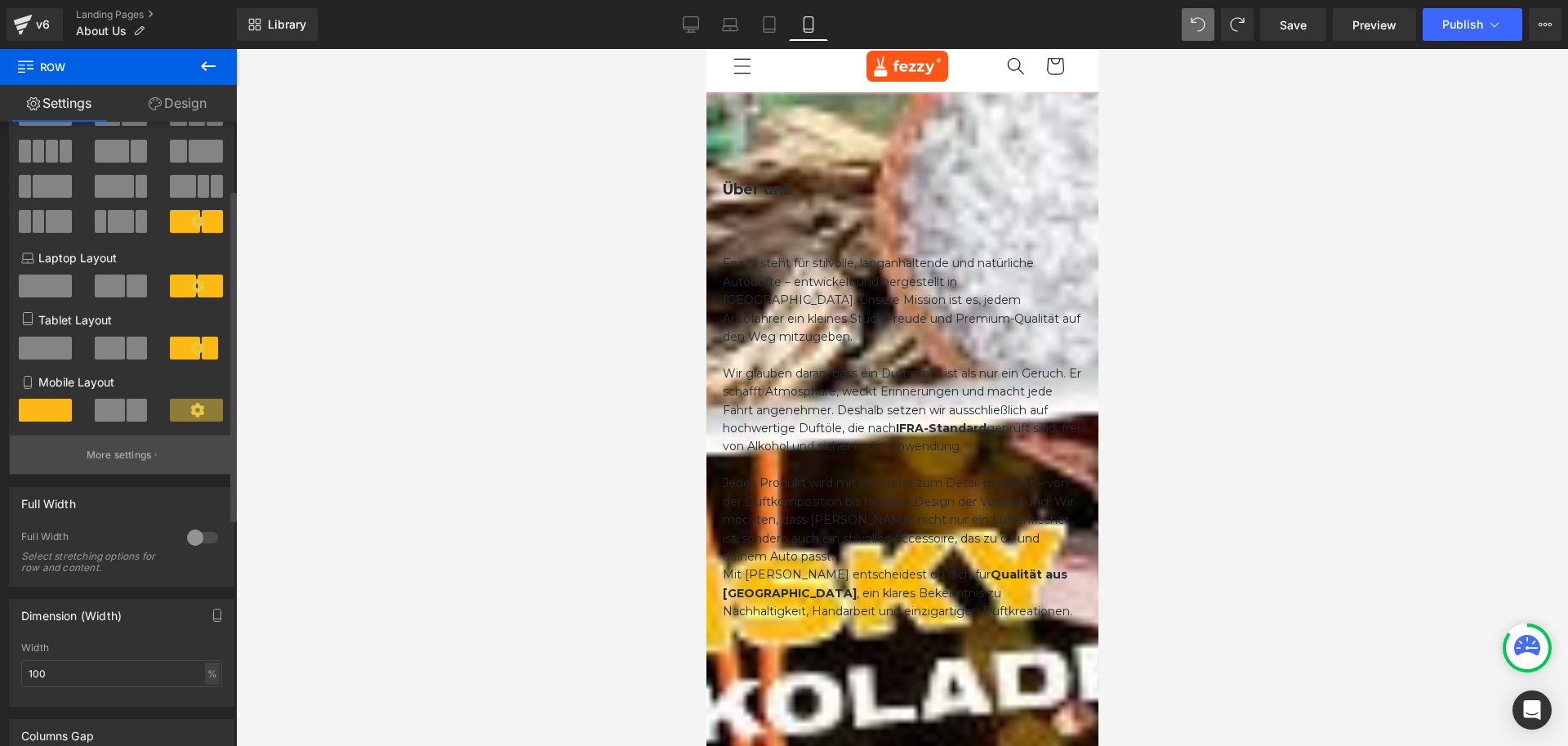
scroll to position [67, 0]
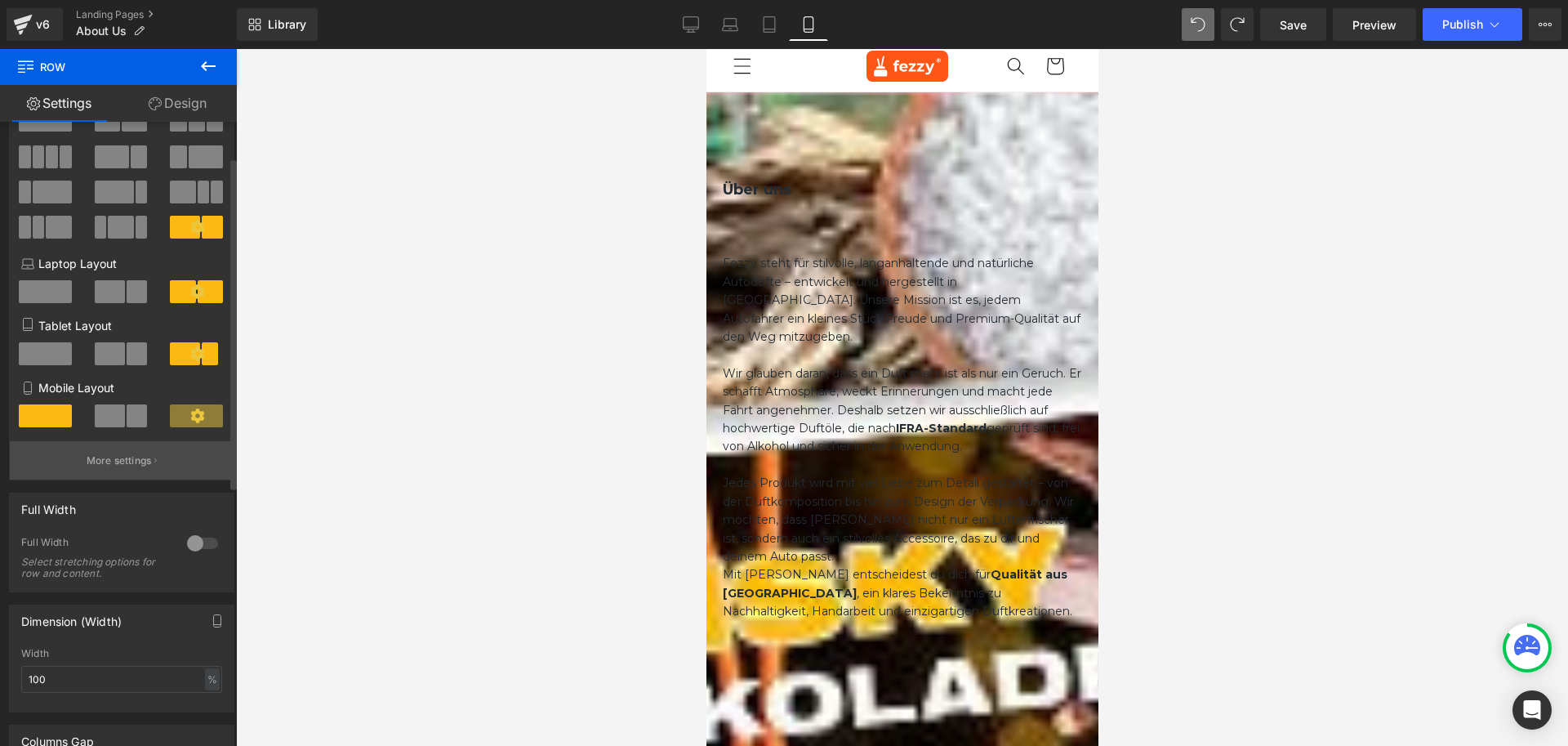
click at [141, 457] on p "More settings" at bounding box center [119, 461] width 66 height 15
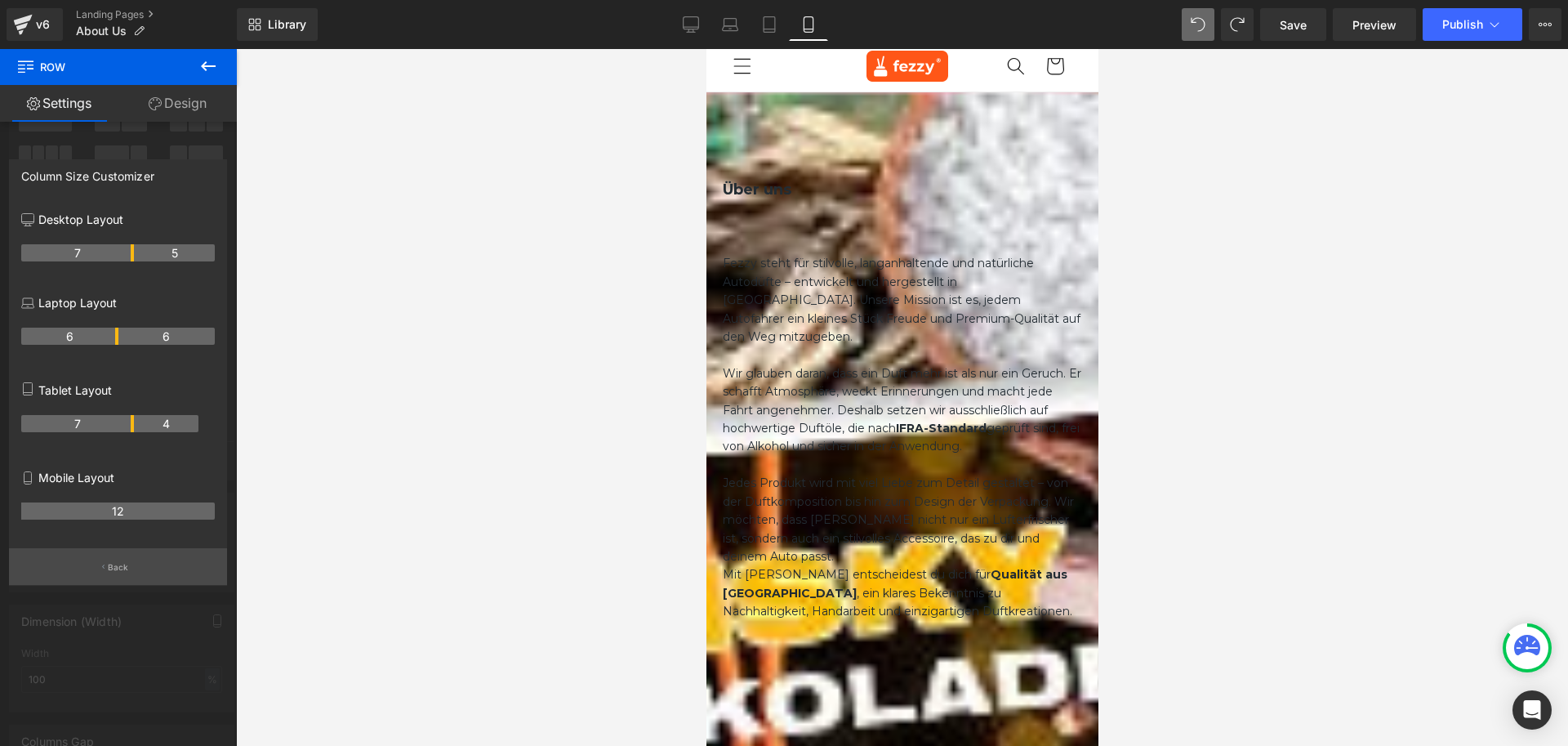
drag, startPoint x: 120, startPoint y: 510, endPoint x: 116, endPoint y: 552, distance: 42.2
click at [120, 510] on th "12" at bounding box center [117, 511] width 193 height 18
click at [115, 565] on p "Back" at bounding box center [118, 567] width 21 height 12
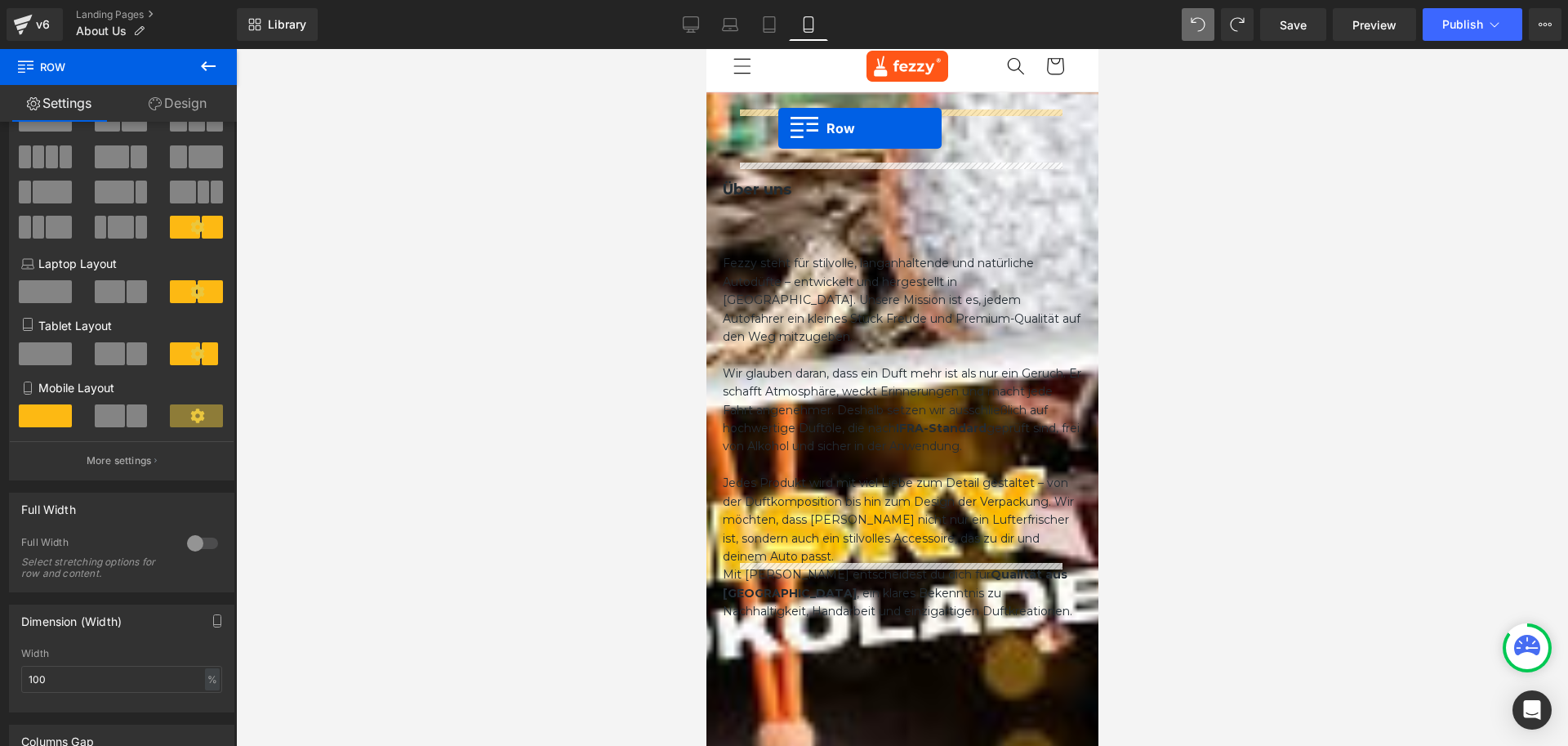
drag, startPoint x: 727, startPoint y: 579, endPoint x: 777, endPoint y: 128, distance: 453.8
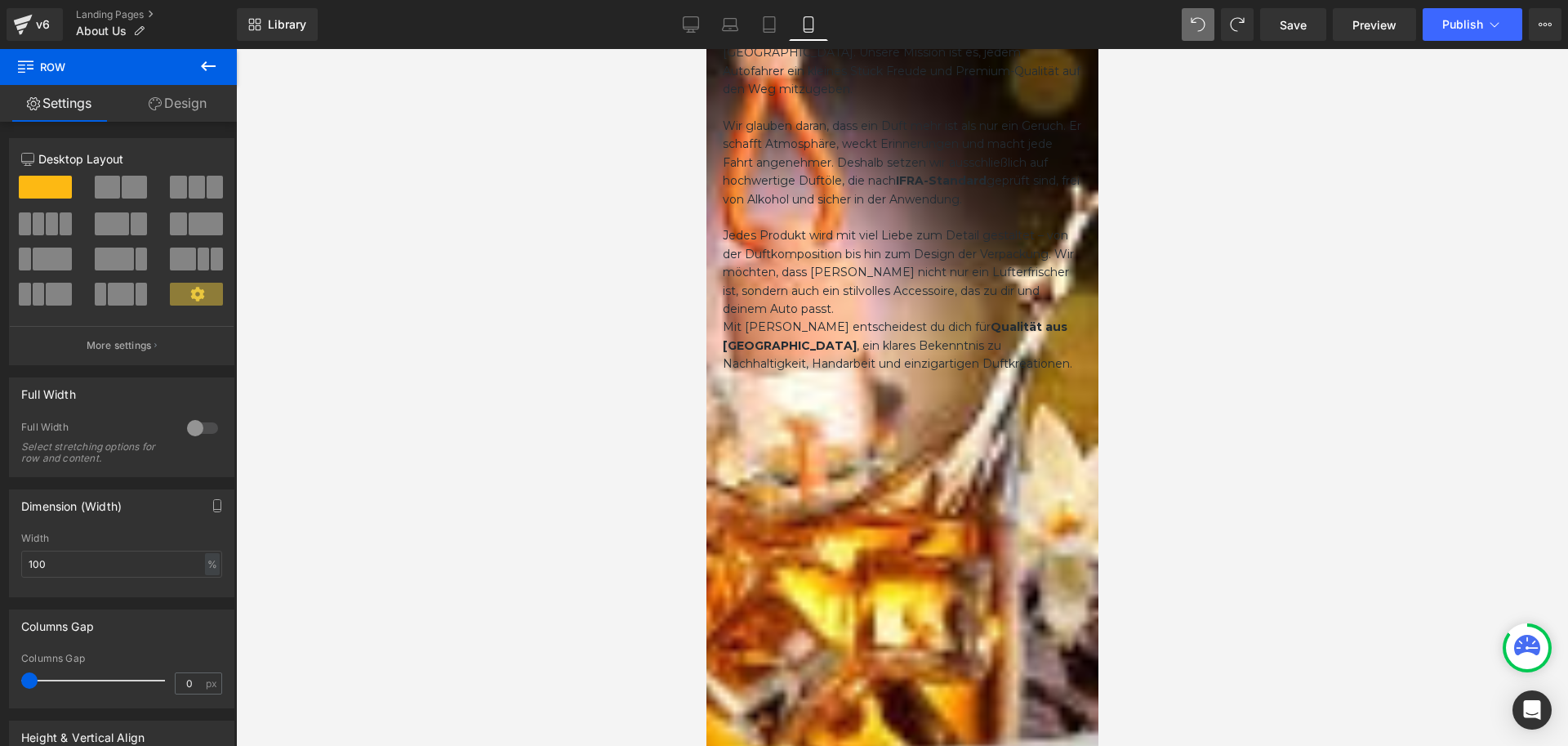
scroll to position [981, 0]
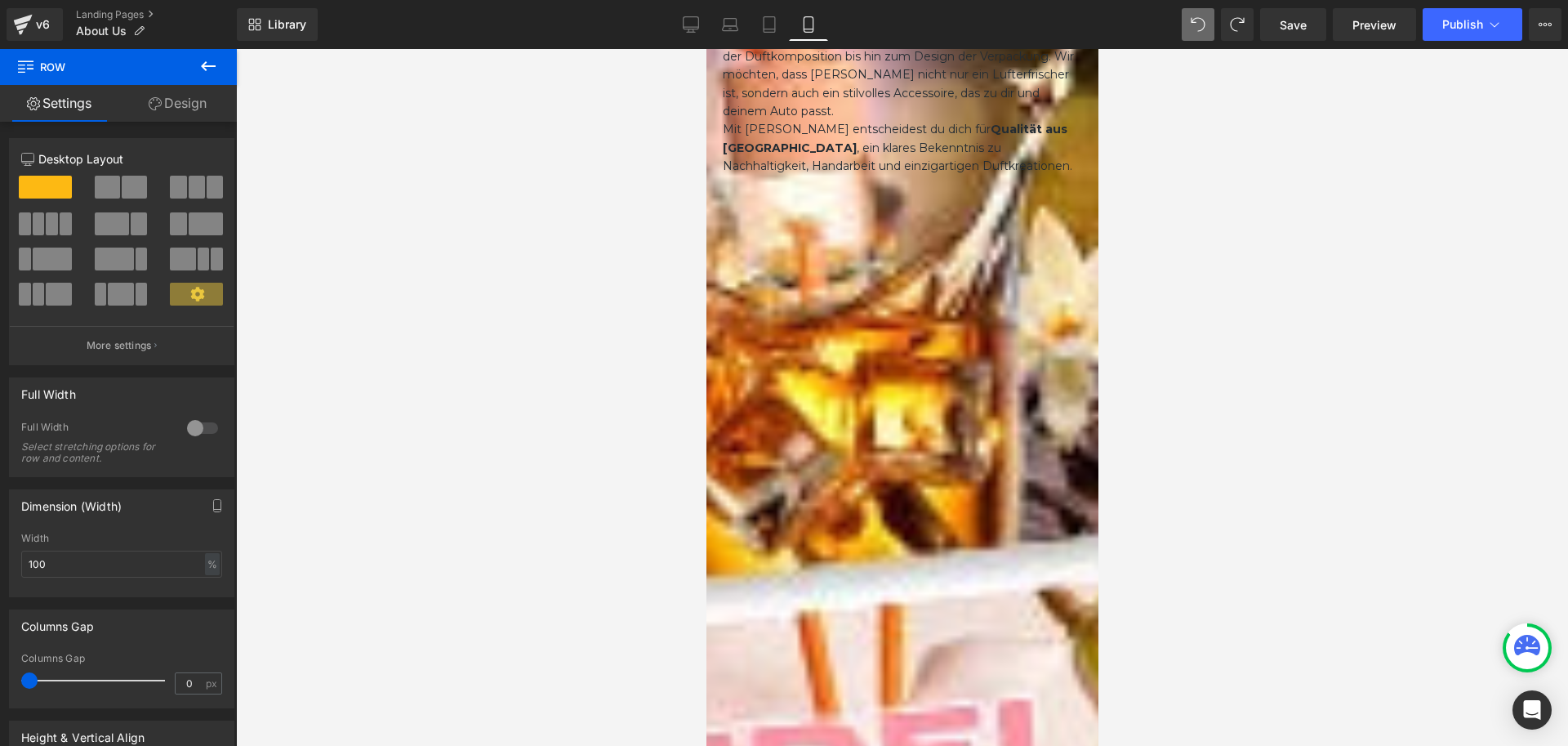
click at [706, 49] on icon at bounding box center [706, 49] width 0 height 0
click at [182, 107] on link "Design" at bounding box center [177, 103] width 118 height 37
click at [0, 0] on div "Spacing" at bounding box center [0, 0] width 0 height 0
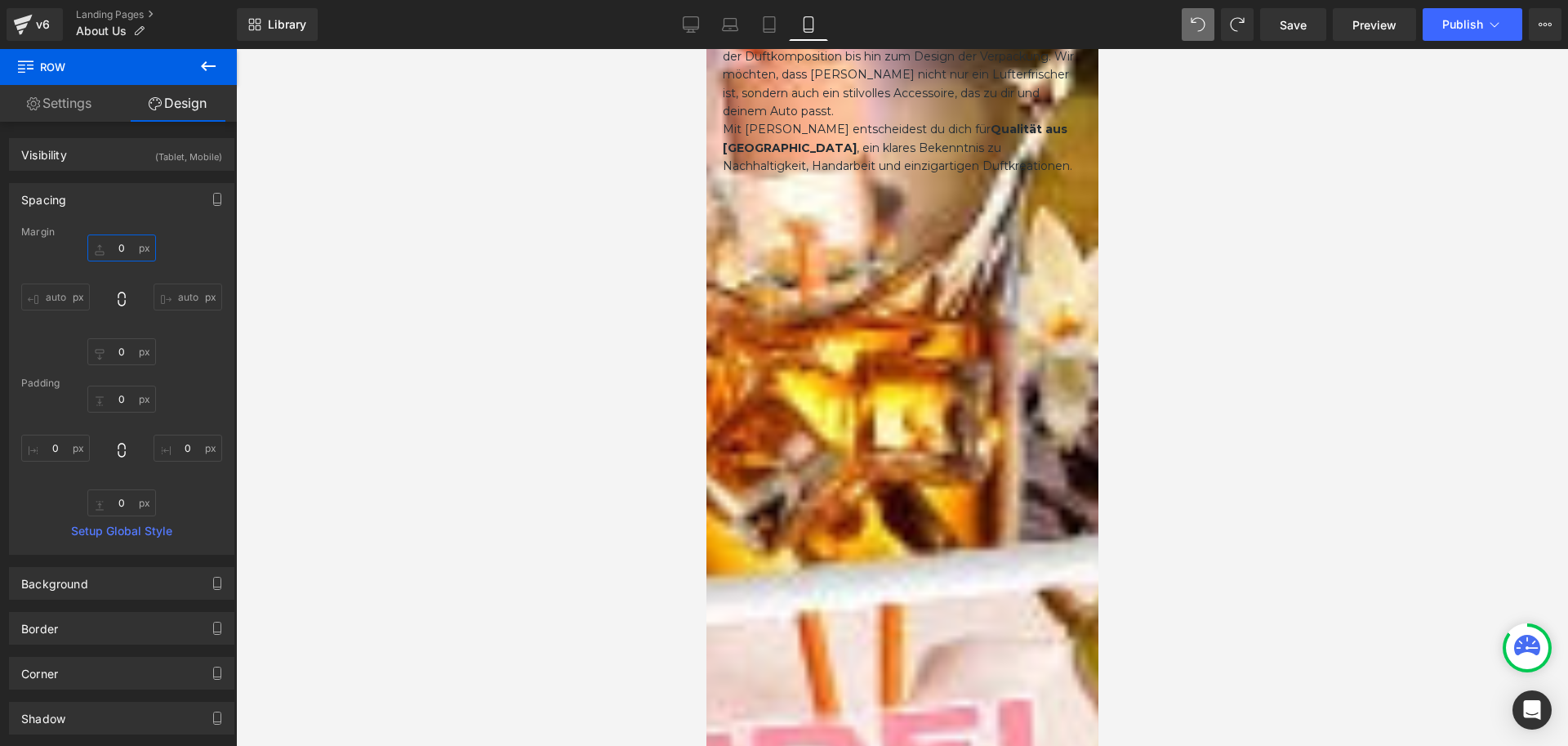
click at [121, 247] on input "0" at bounding box center [122, 248] width 68 height 27
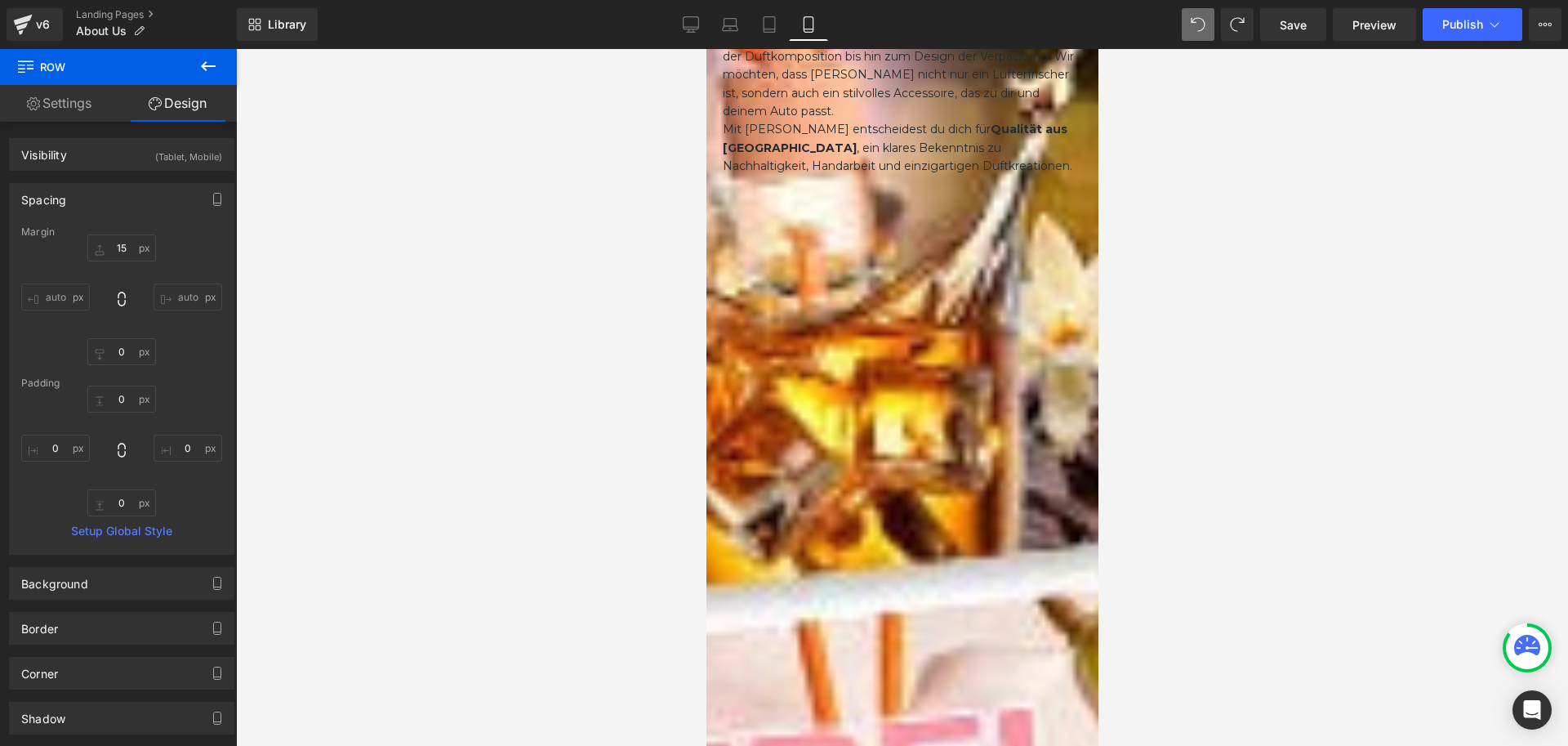
click at [706, 49] on icon at bounding box center [706, 49] width 0 height 0
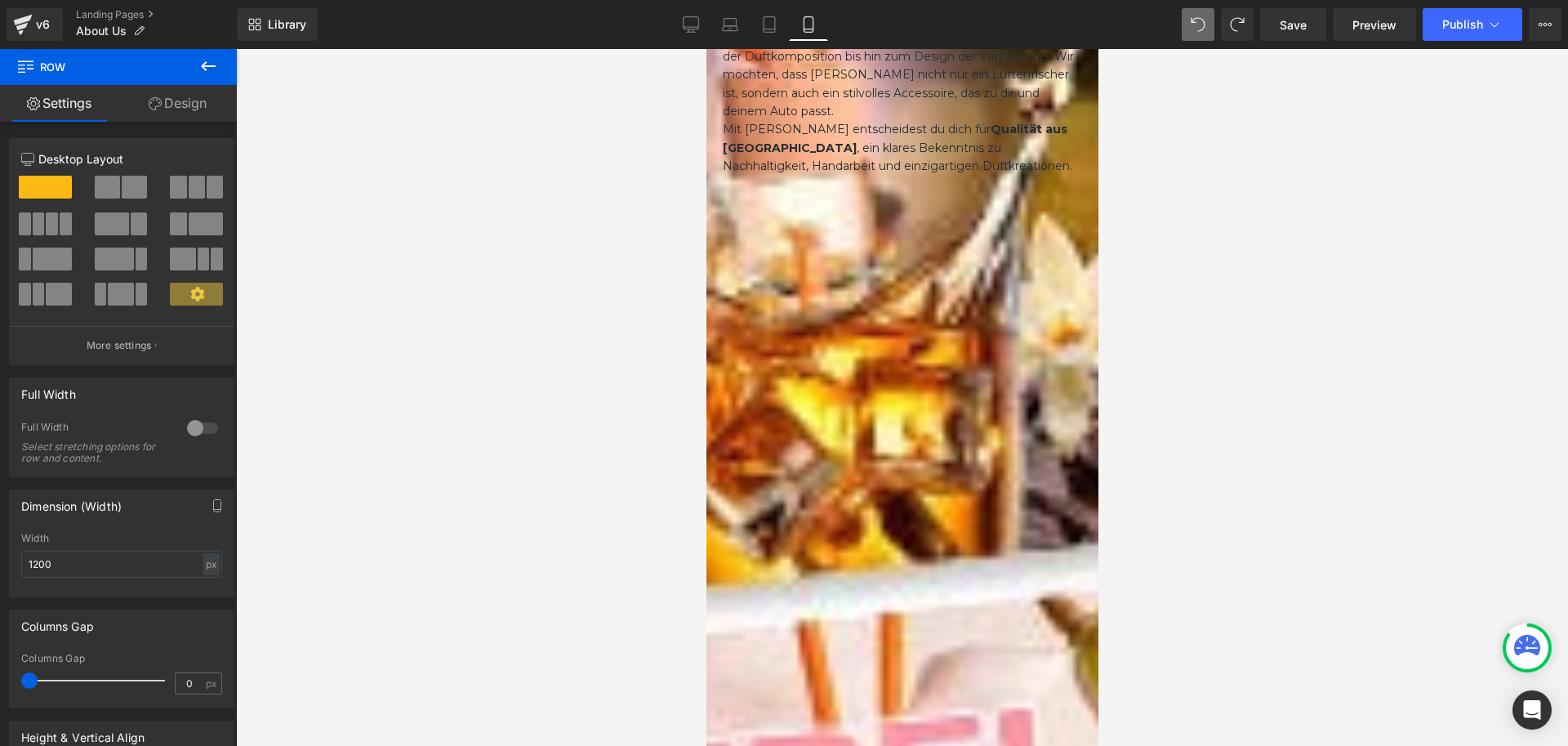
drag, startPoint x: 48, startPoint y: 684, endPoint x: 6, endPoint y: 677, distance: 42.6
click at [0, 681] on div "Columns Gap 0px Columns Gap 0 px" at bounding box center [122, 652] width 244 height 111
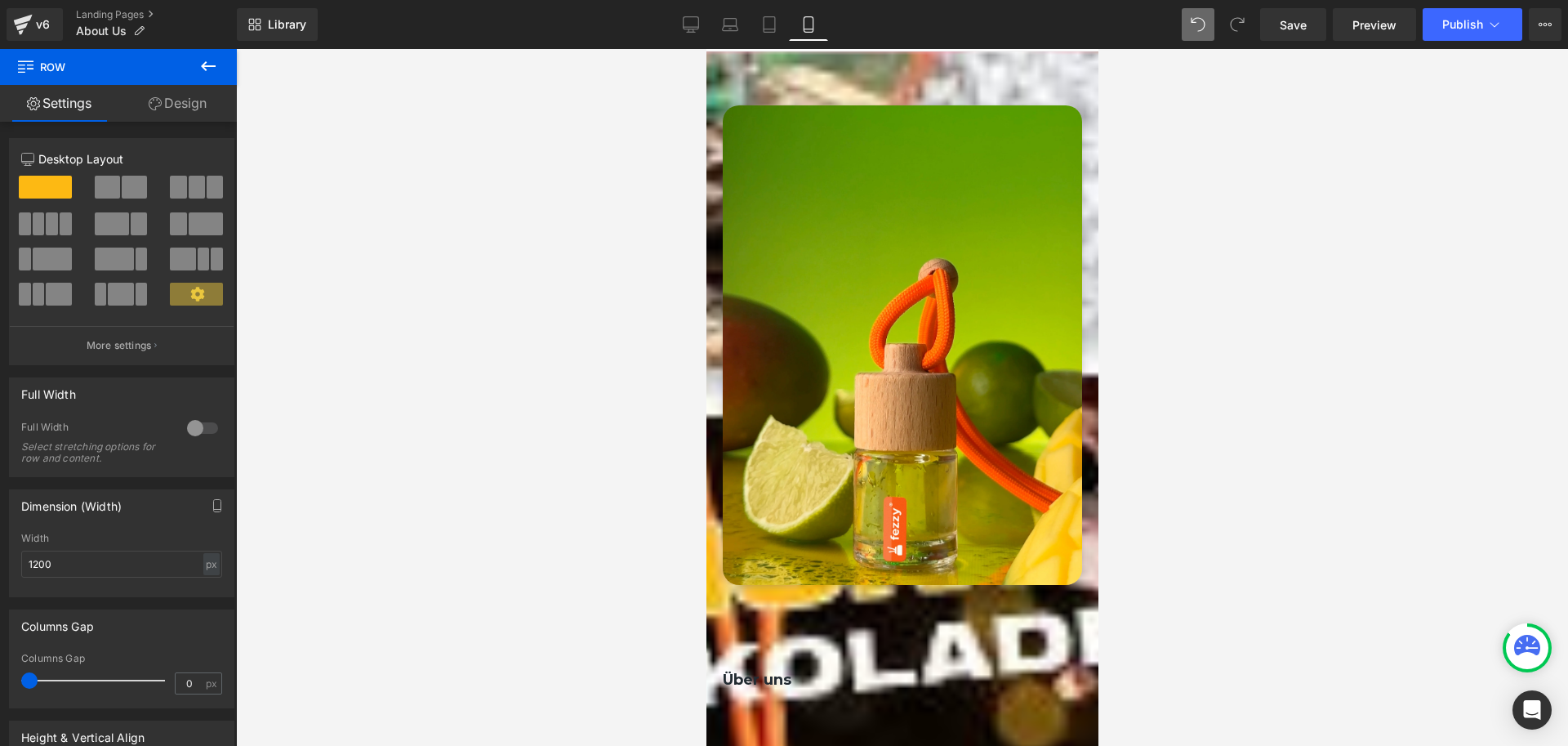
scroll to position [0, 0]
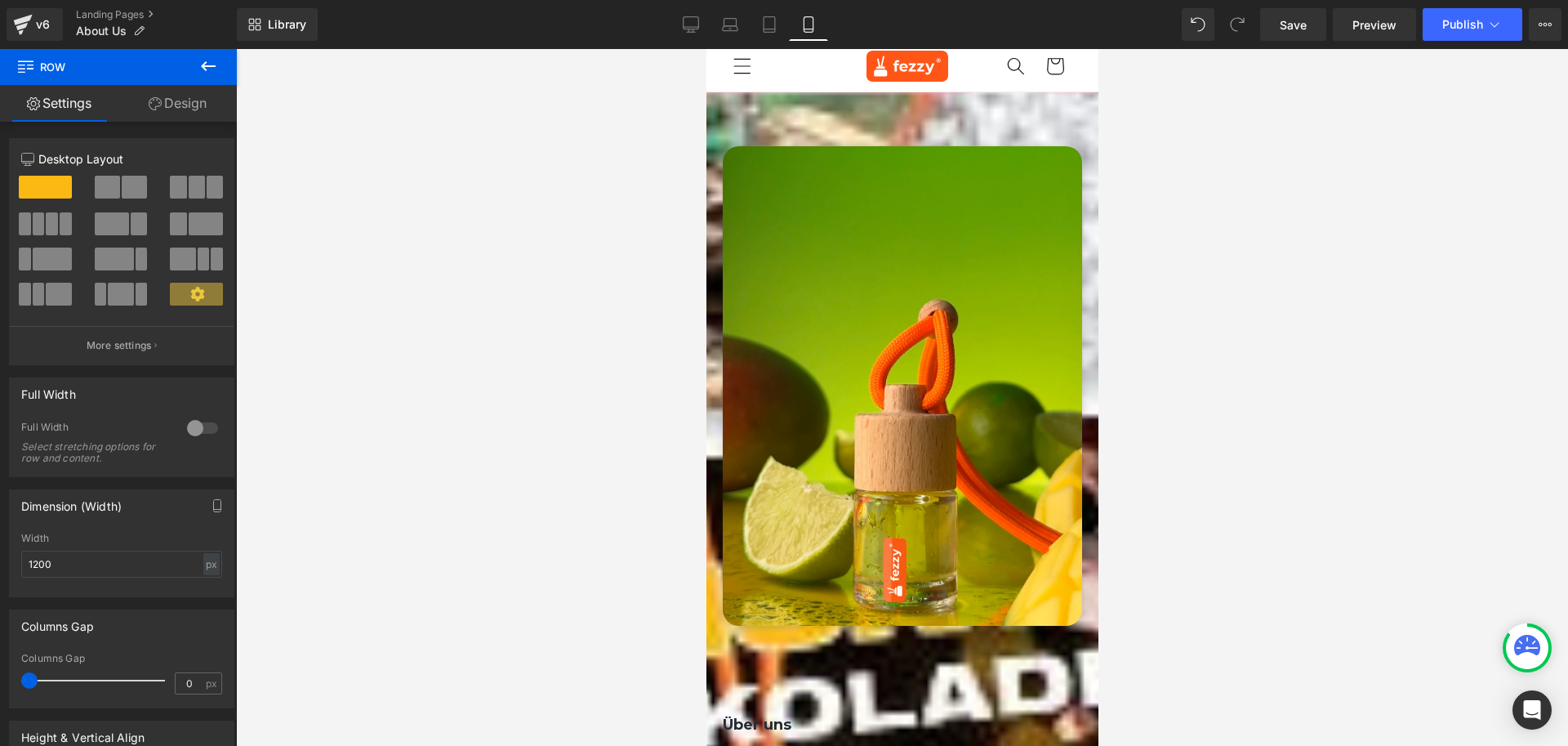
click at [750, 151] on img at bounding box center [902, 386] width 359 height 480
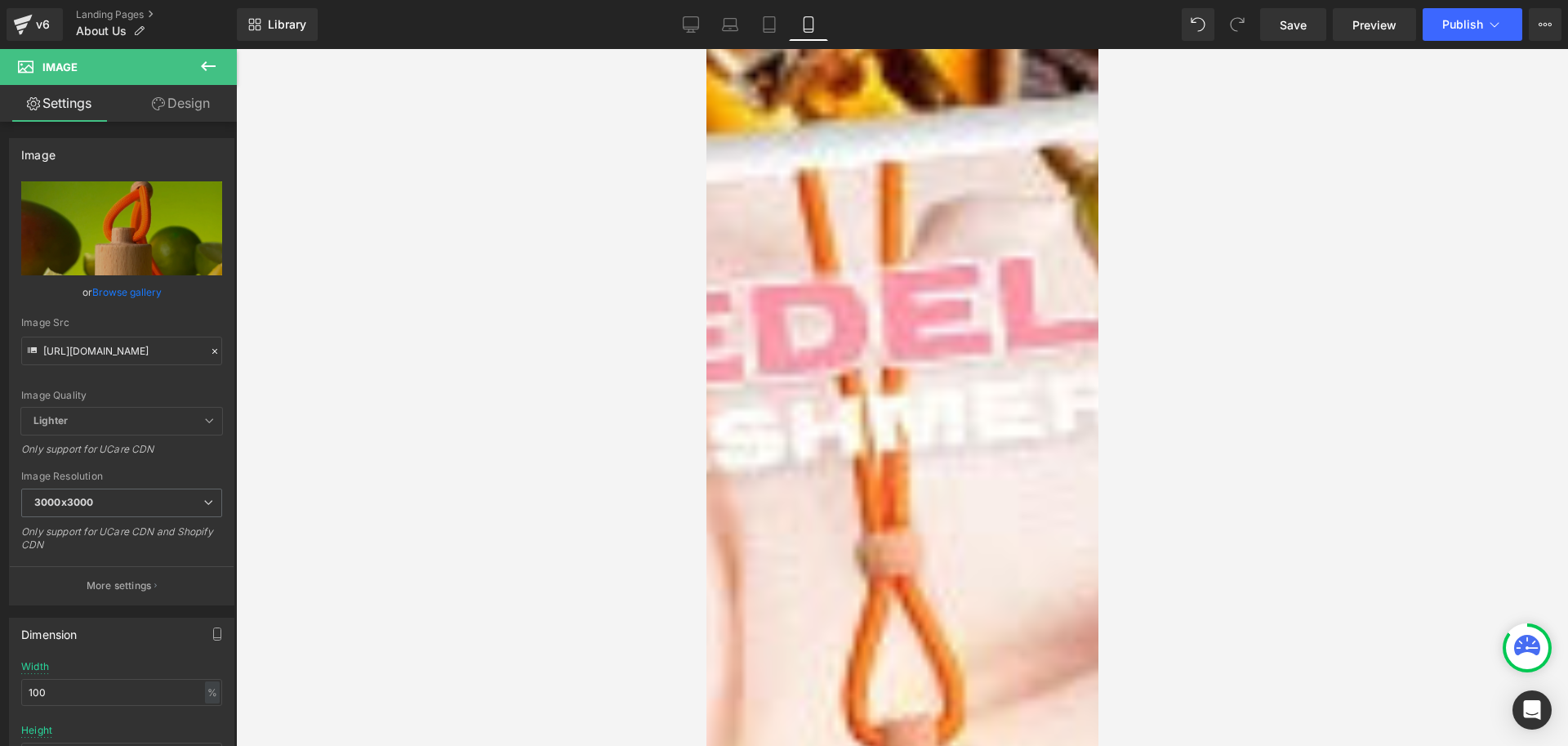
scroll to position [1470, 0]
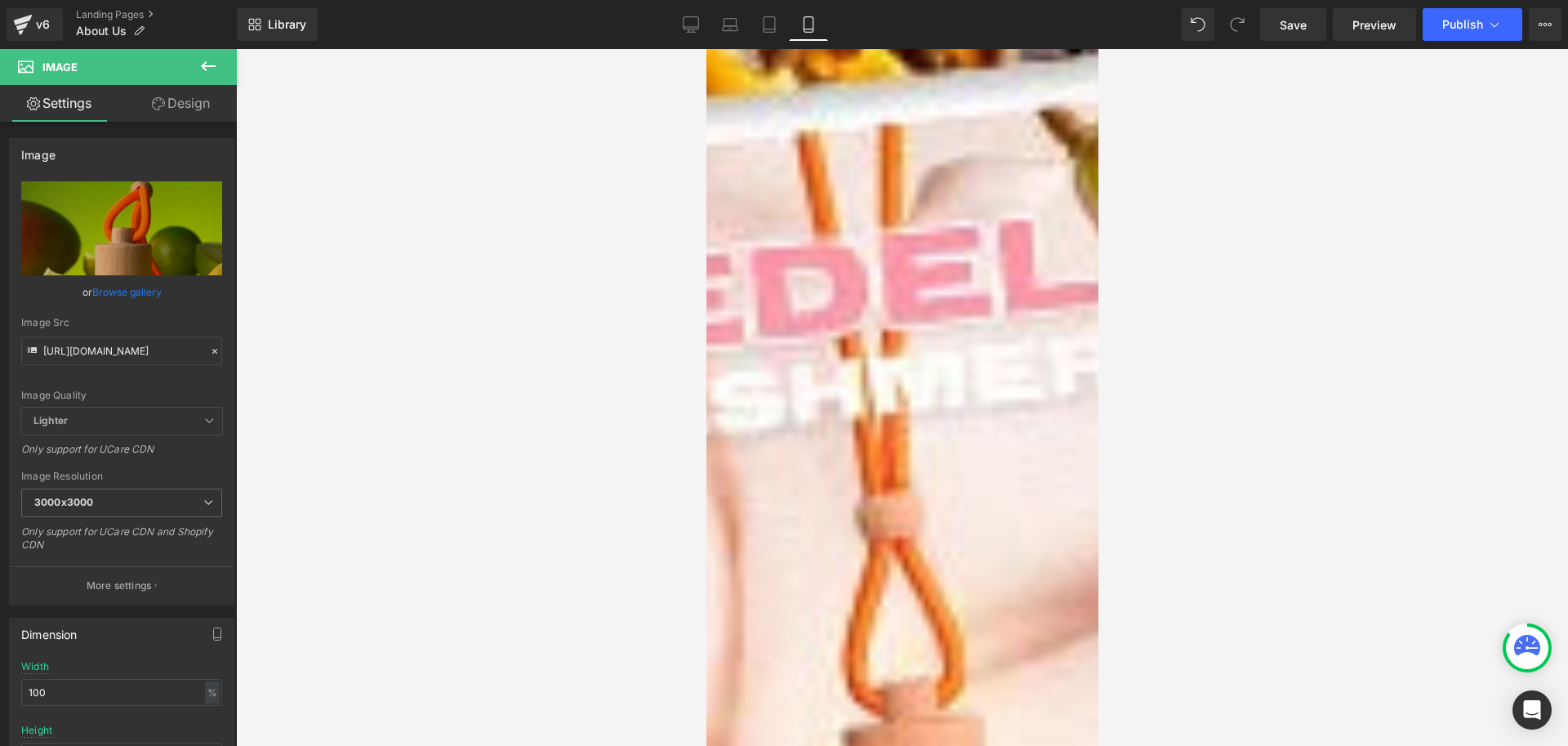
click at [706, 49] on span at bounding box center [706, 49] width 0 height 0
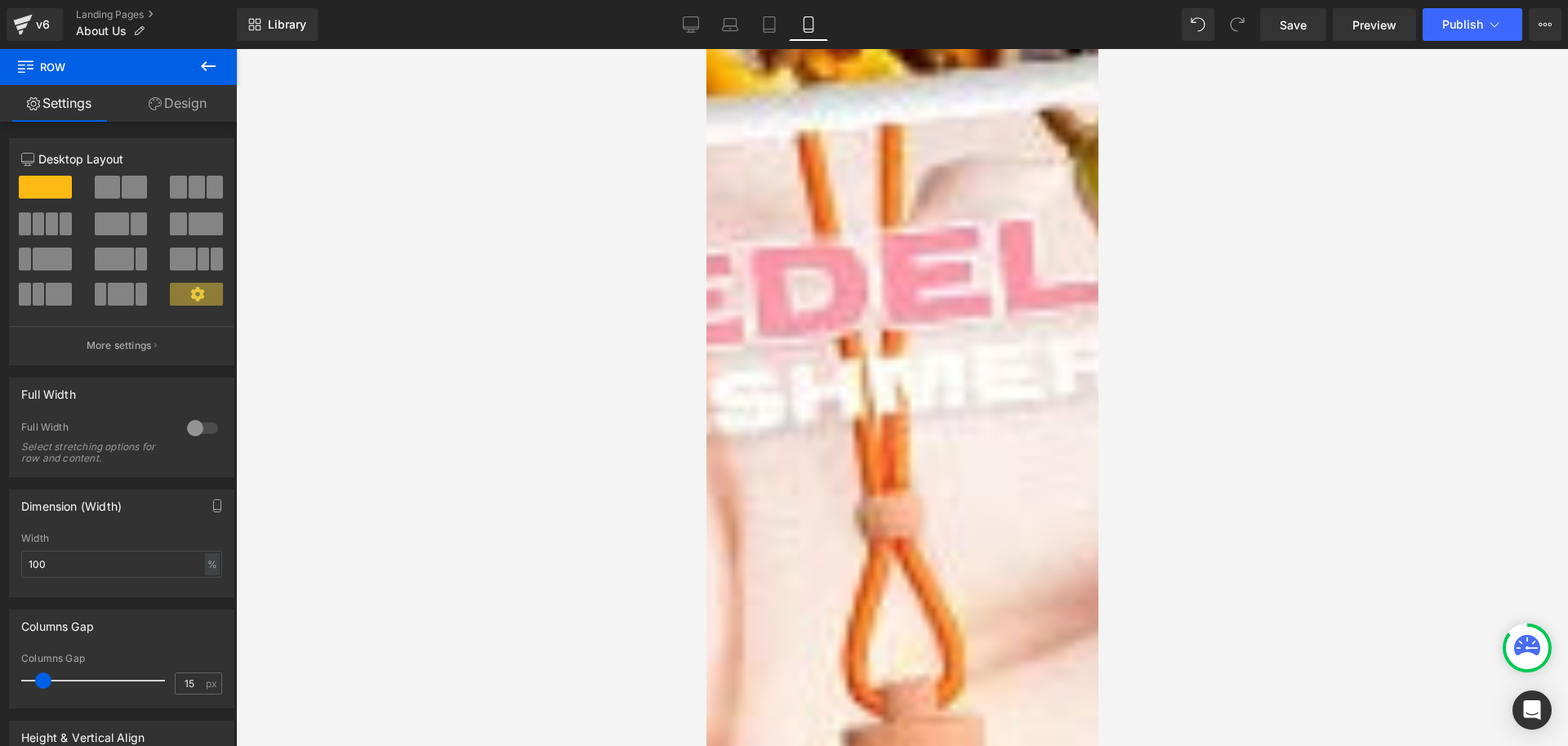
click at [174, 101] on link "Design" at bounding box center [177, 103] width 118 height 37
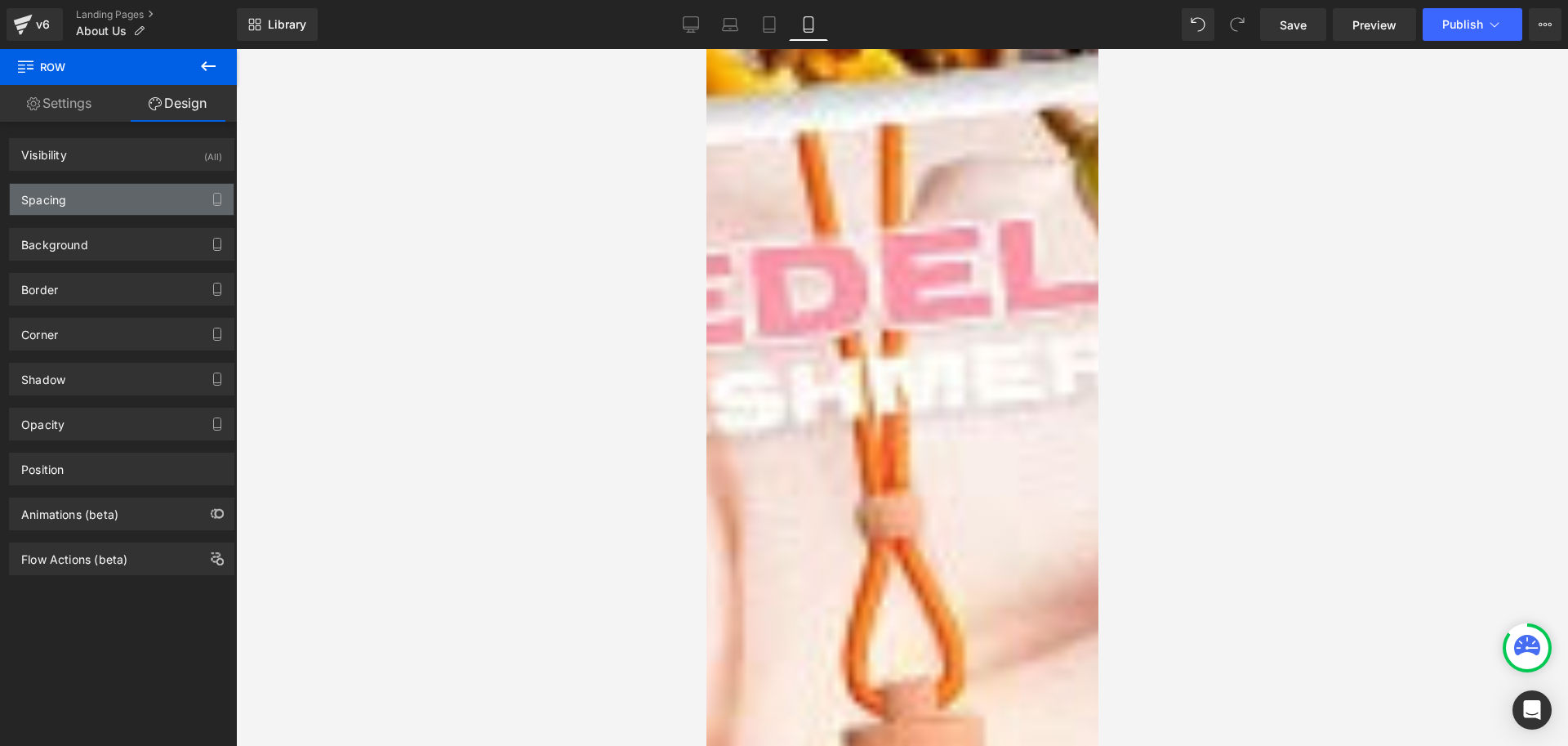
type input "0"
type input "30"
type input "0"
type input "10"
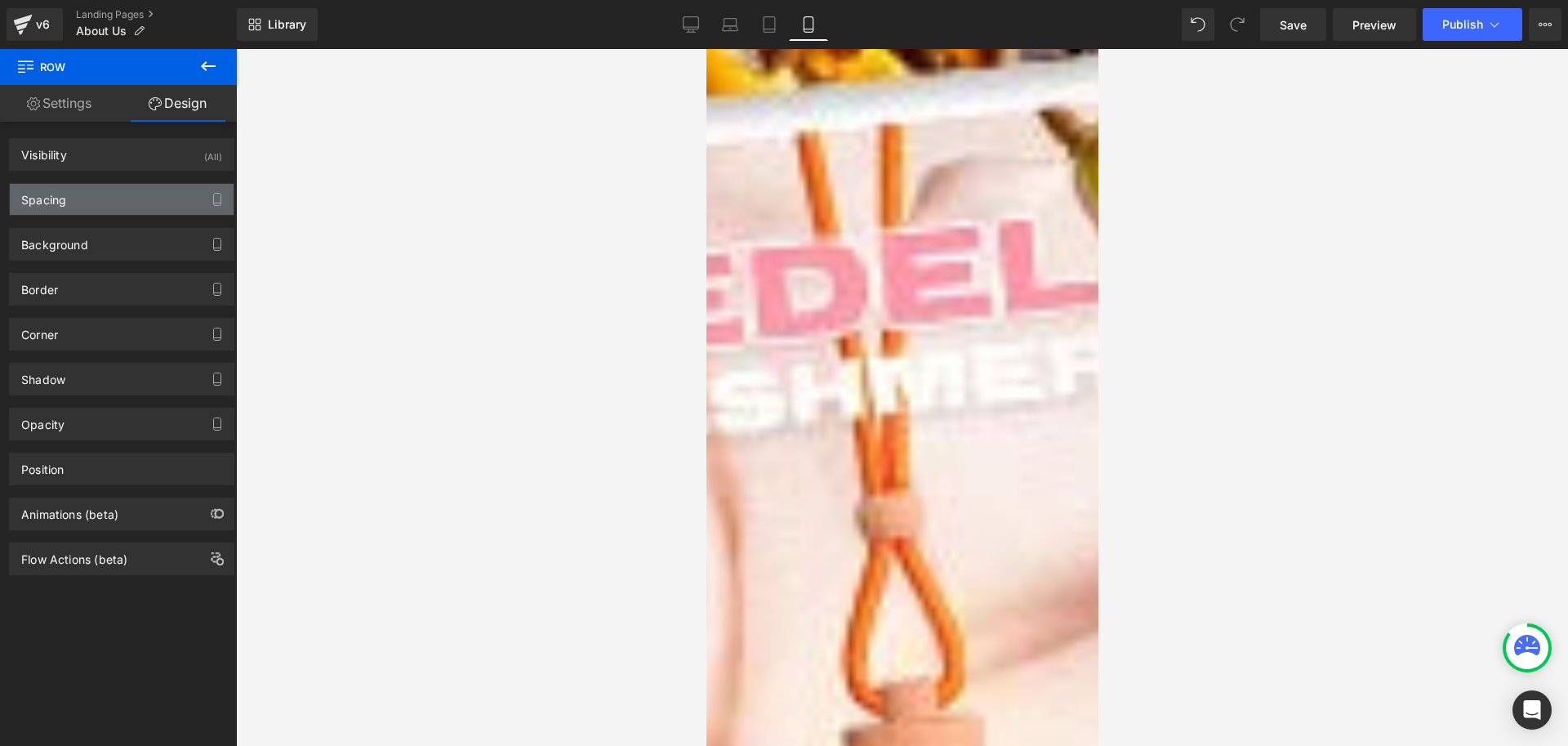
type input "0"
click at [77, 204] on div "Spacing" at bounding box center [122, 199] width 224 height 31
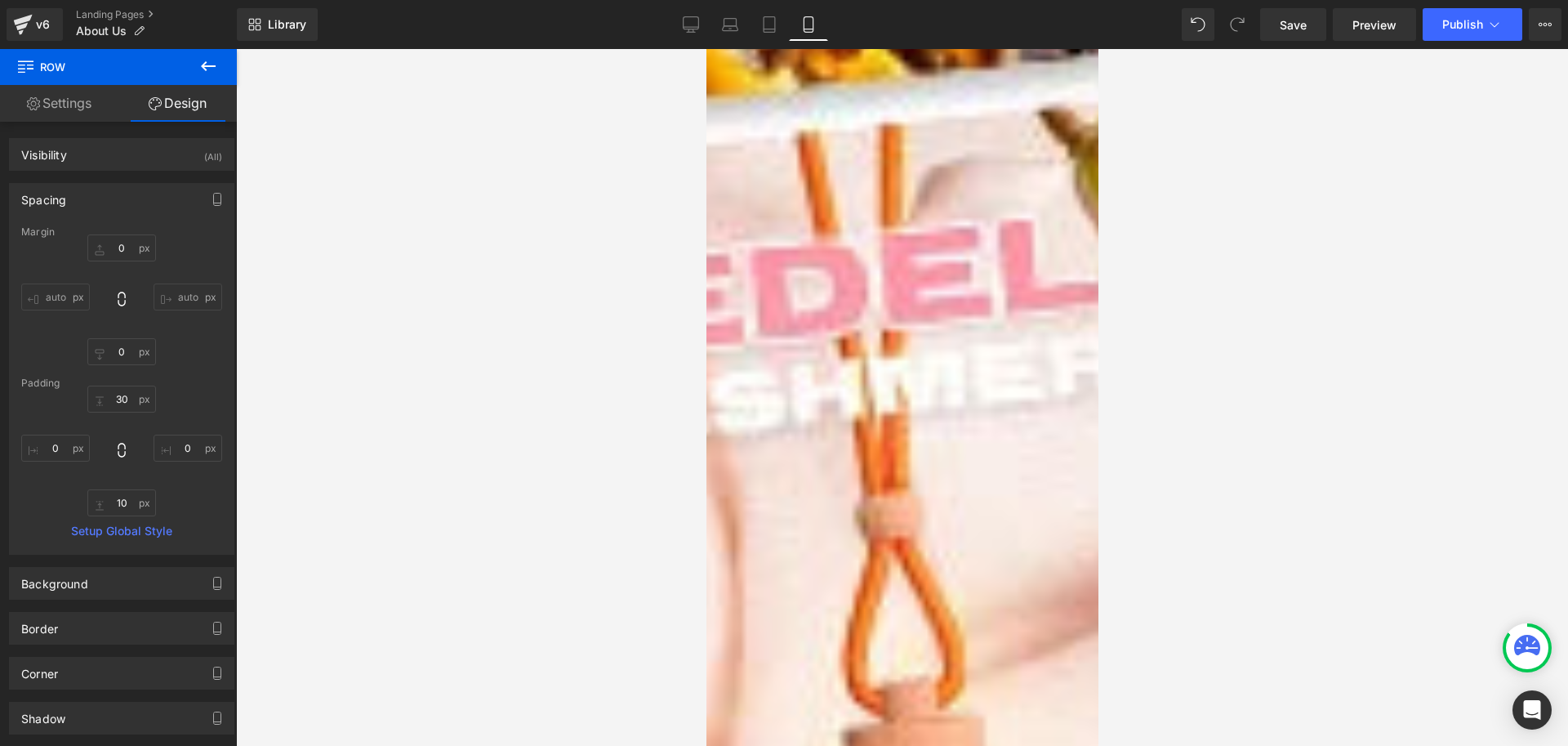
click at [46, 103] on link "Settings" at bounding box center [59, 103] width 118 height 37
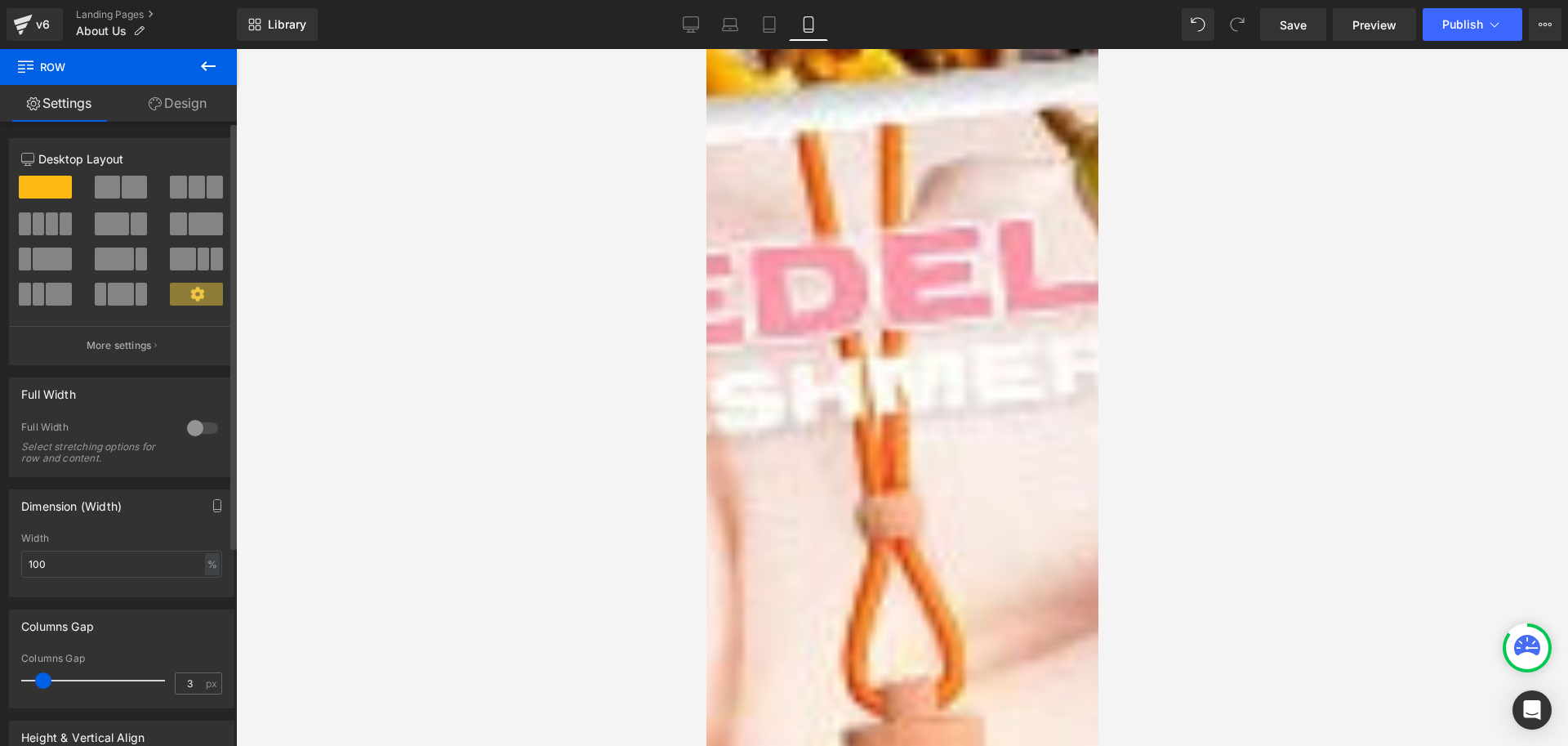
type input "0"
drag, startPoint x: 48, startPoint y: 679, endPoint x: 0, endPoint y: 680, distance: 48.0
click at [0, 680] on div "Columns Gap 0px Columns Gap 0 px" at bounding box center [122, 652] width 244 height 111
click at [179, 94] on link "Design" at bounding box center [177, 103] width 118 height 37
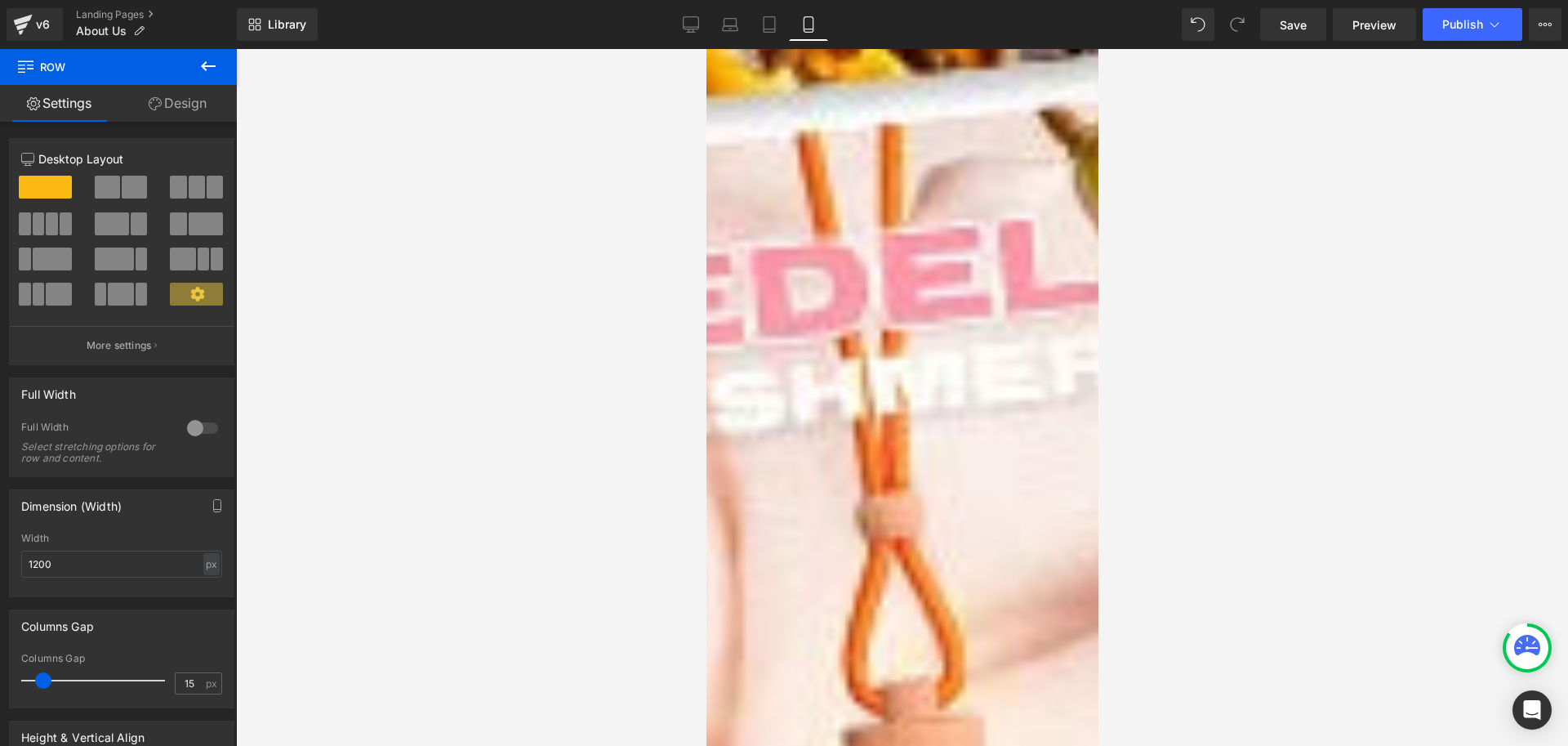
click at [0, 0] on div "Spacing" at bounding box center [0, 0] width 0 height 0
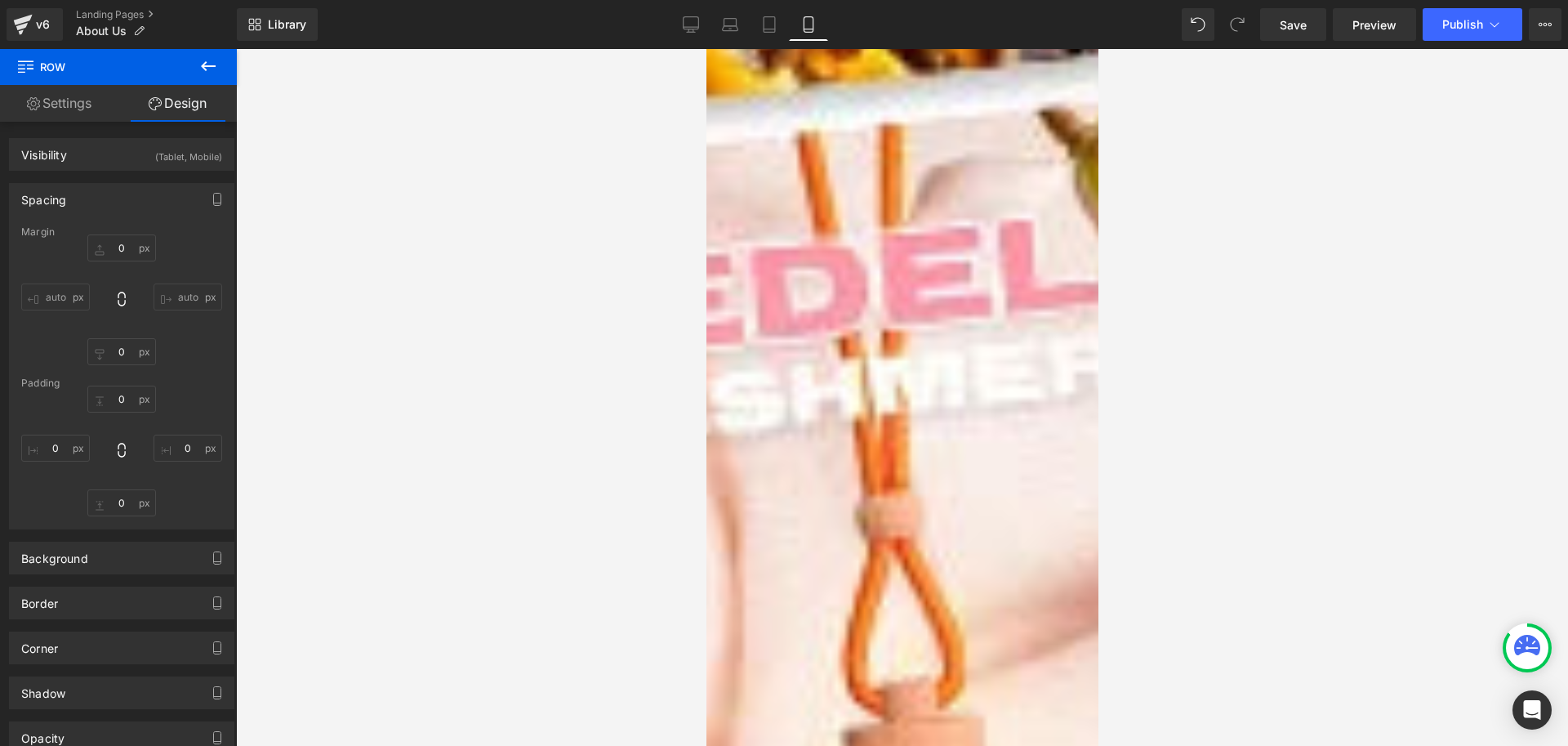
type input "30"
type input "5"
type input "30"
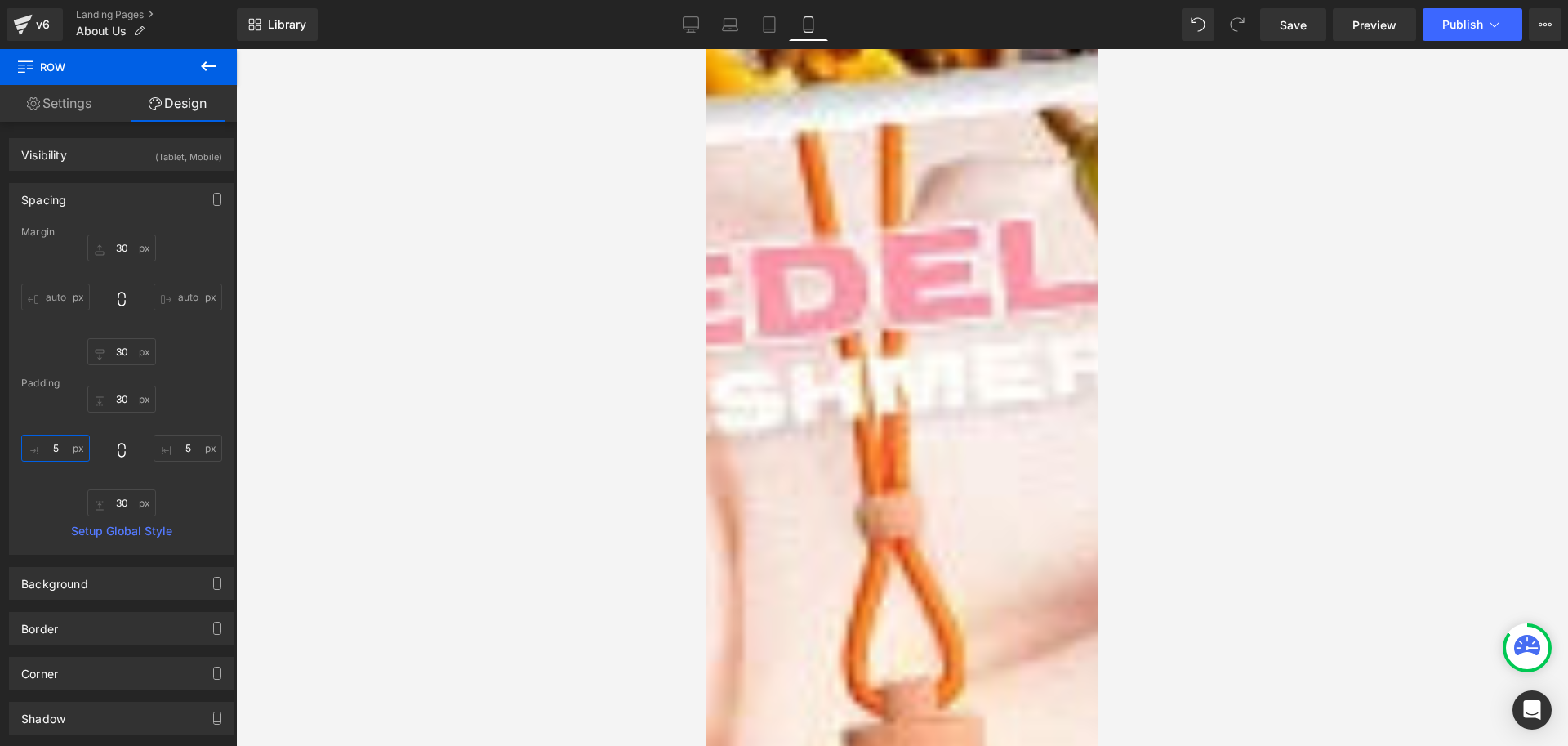
click at [60, 447] on input "5" at bounding box center [55, 447] width 68 height 27
type input "0"
click at [184, 446] on input "5" at bounding box center [187, 447] width 68 height 27
type input "0"
click at [192, 496] on div "30px 30 0 0 30px 30 0 0" at bounding box center [122, 450] width 201 height 130
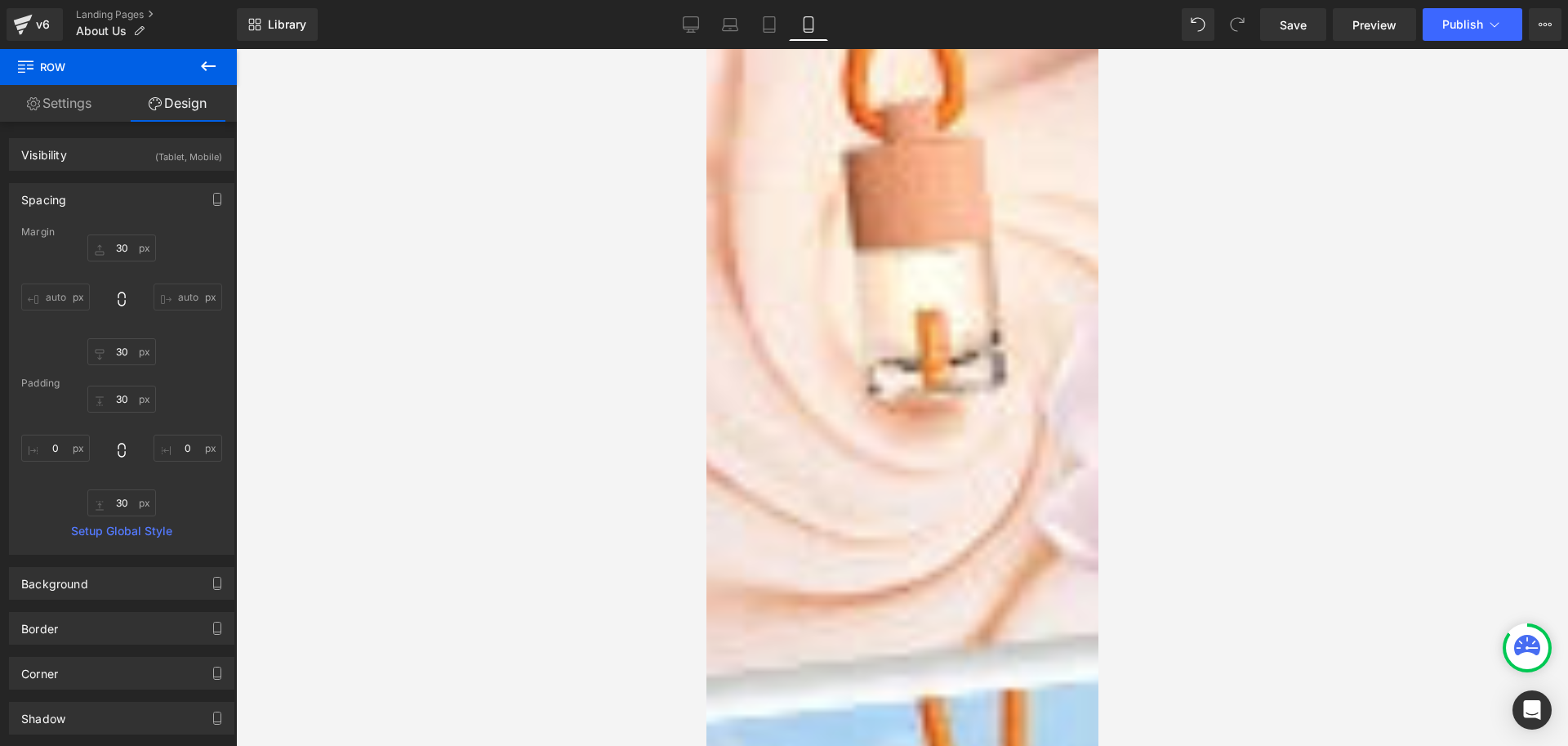
scroll to position [2042, 0]
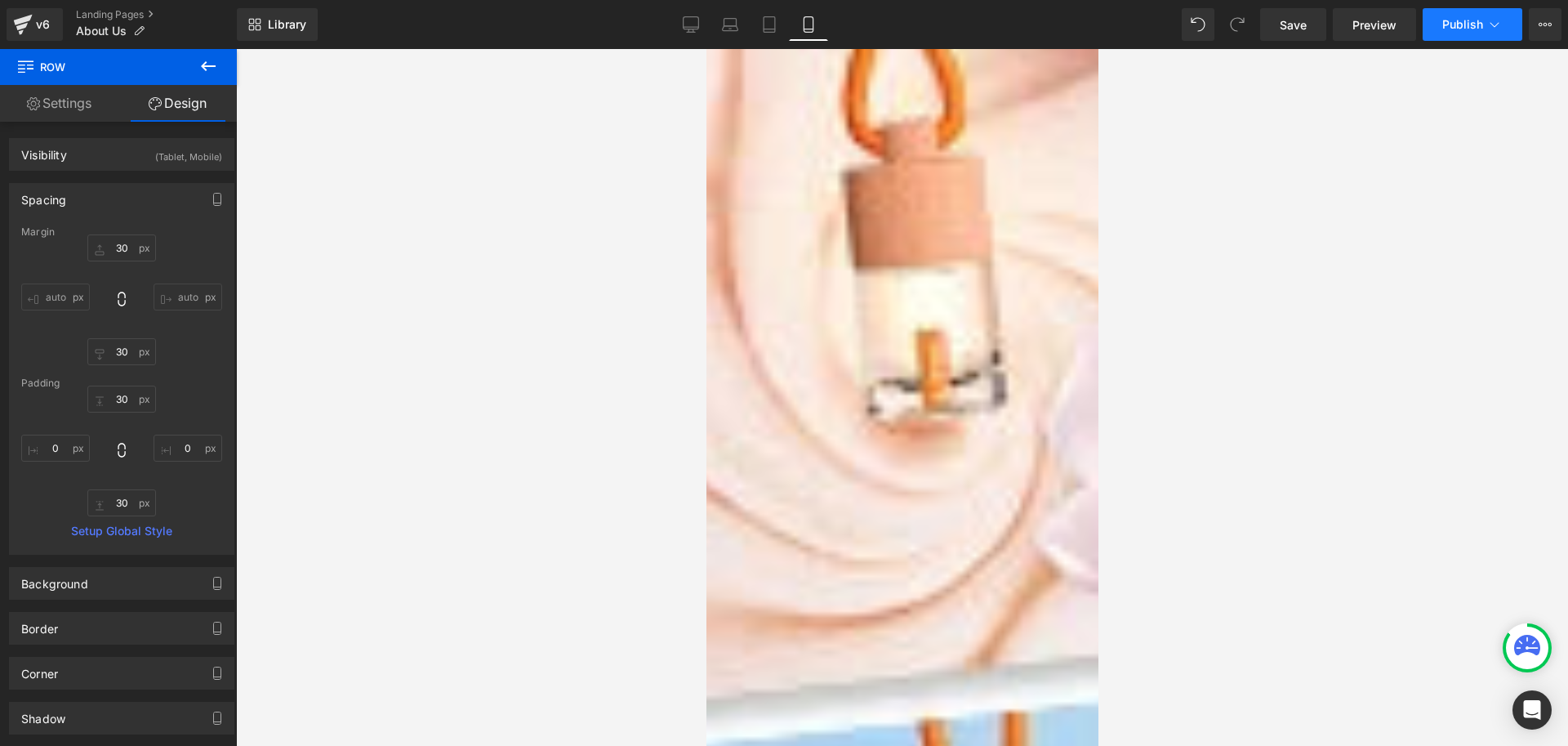
click at [1464, 18] on span "Publish" at bounding box center [1463, 25] width 41 height 13
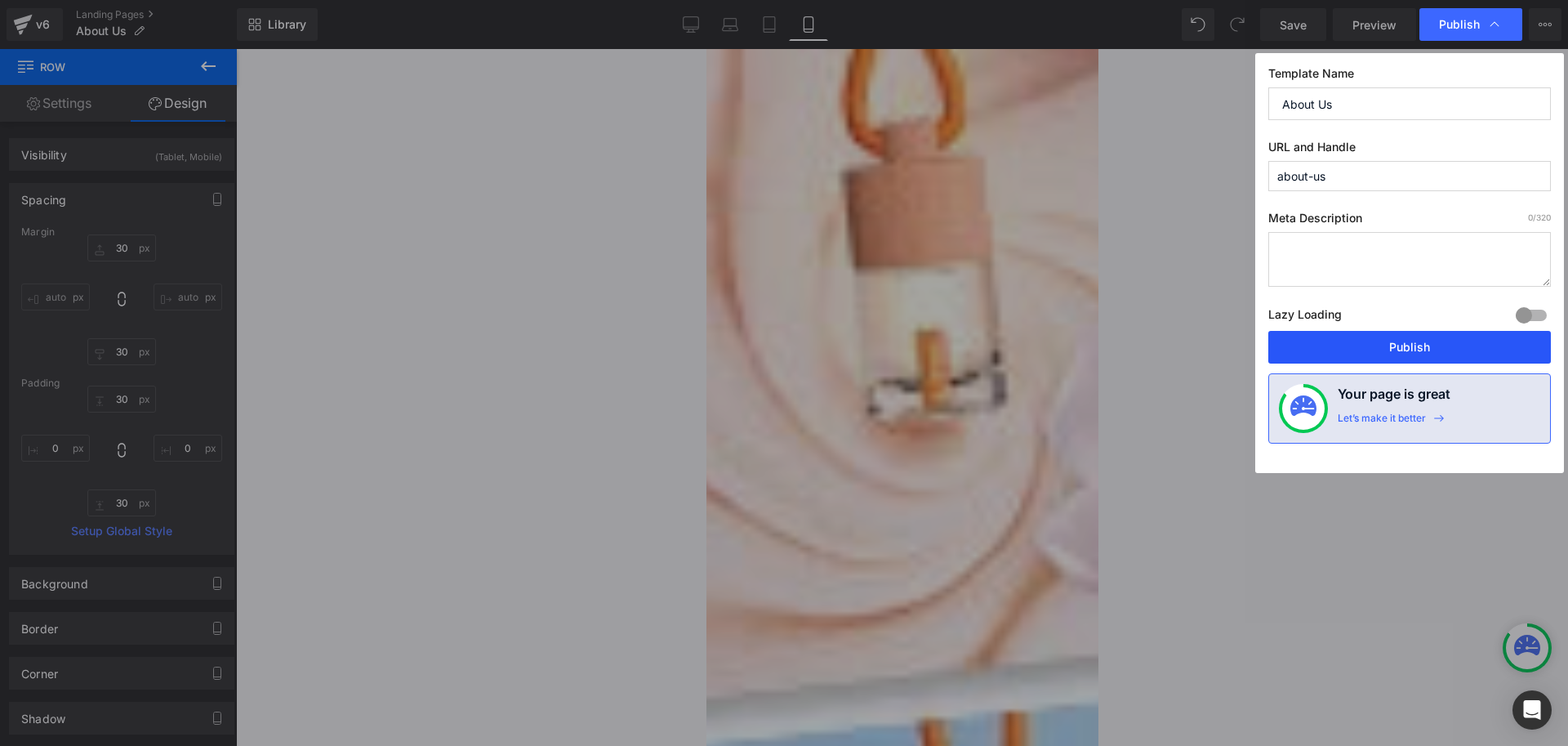
click at [1396, 349] on button "Publish" at bounding box center [1410, 347] width 283 height 32
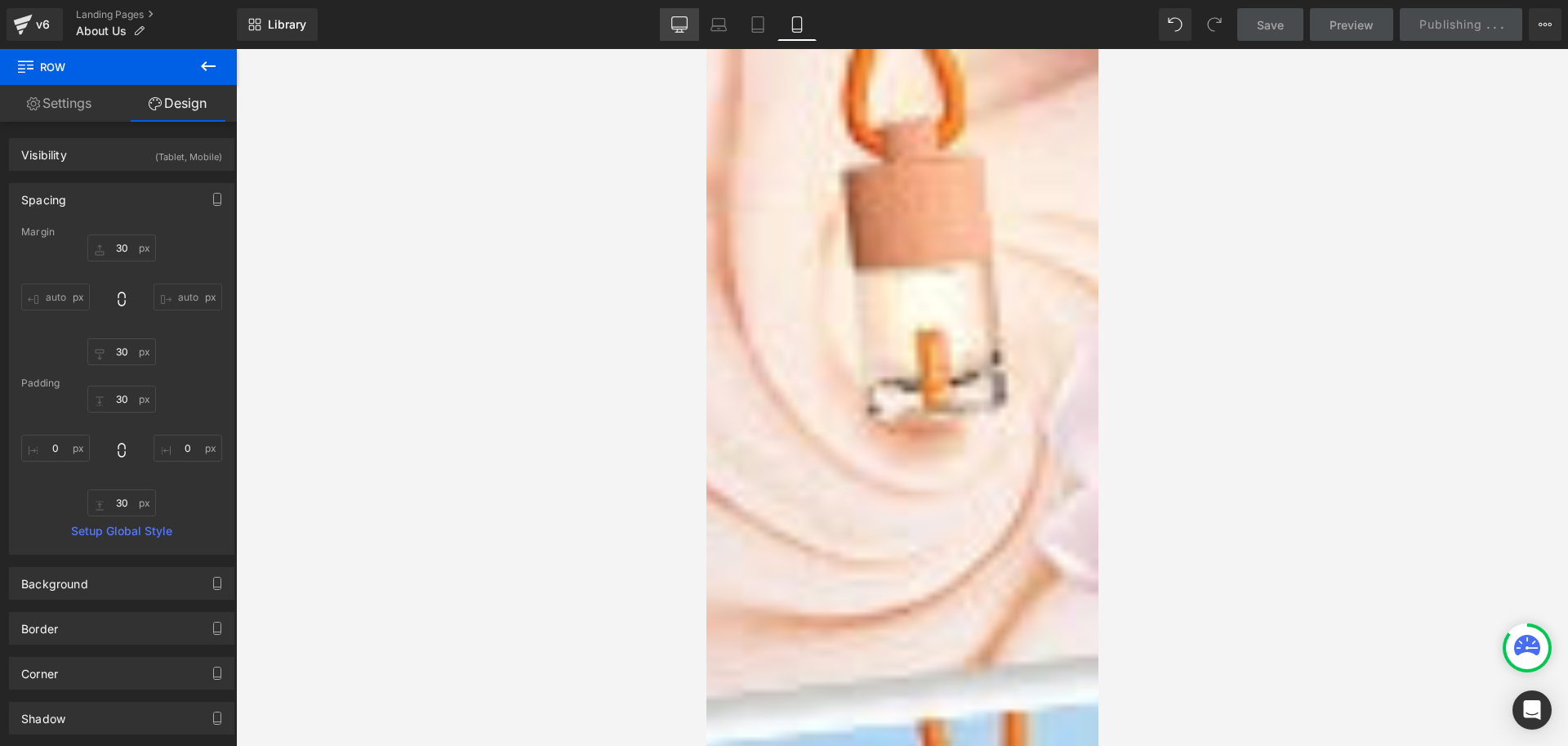
click at [679, 22] on icon at bounding box center [679, 25] width 17 height 17
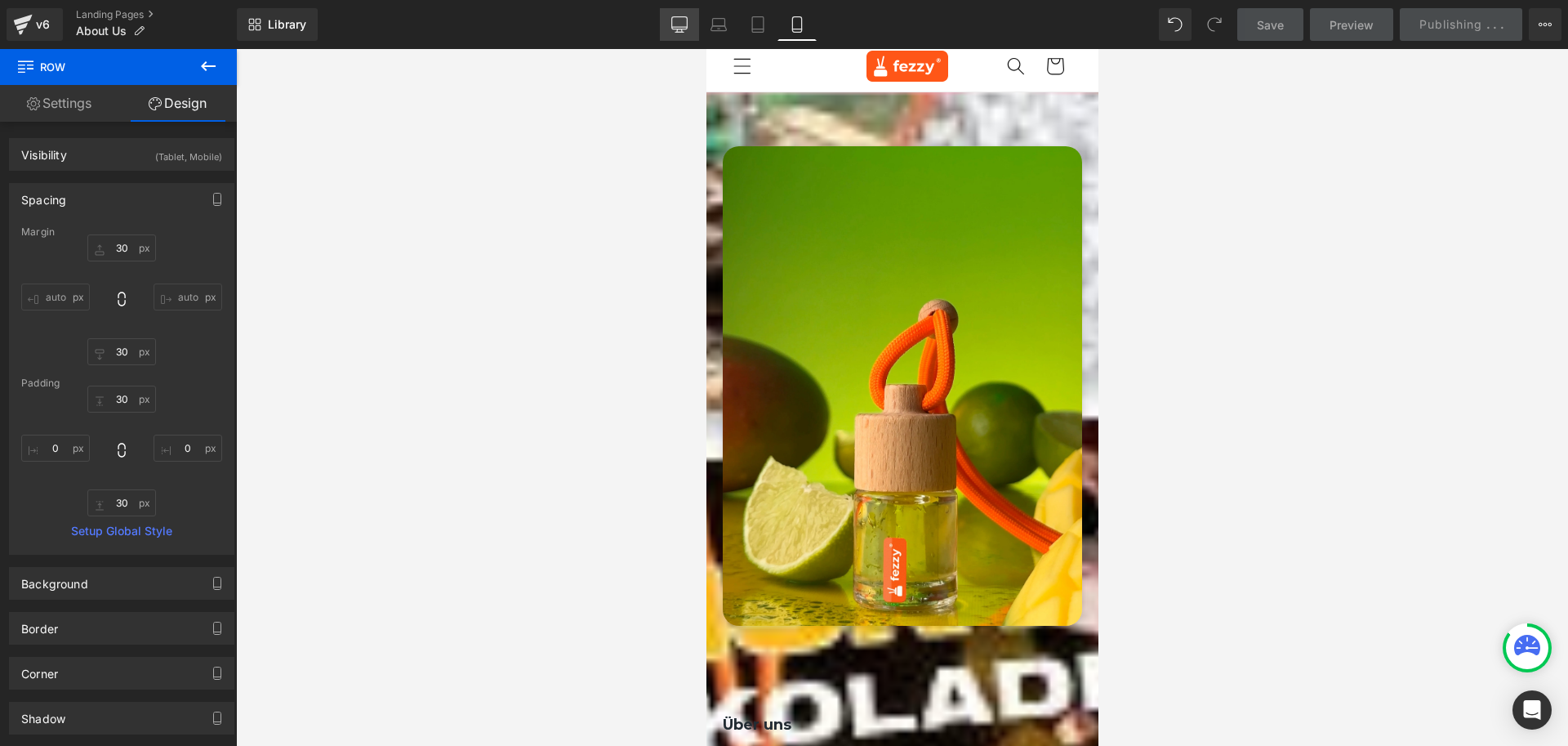
type input "30"
type input "0"
type input "40"
type input "20"
type input "40"
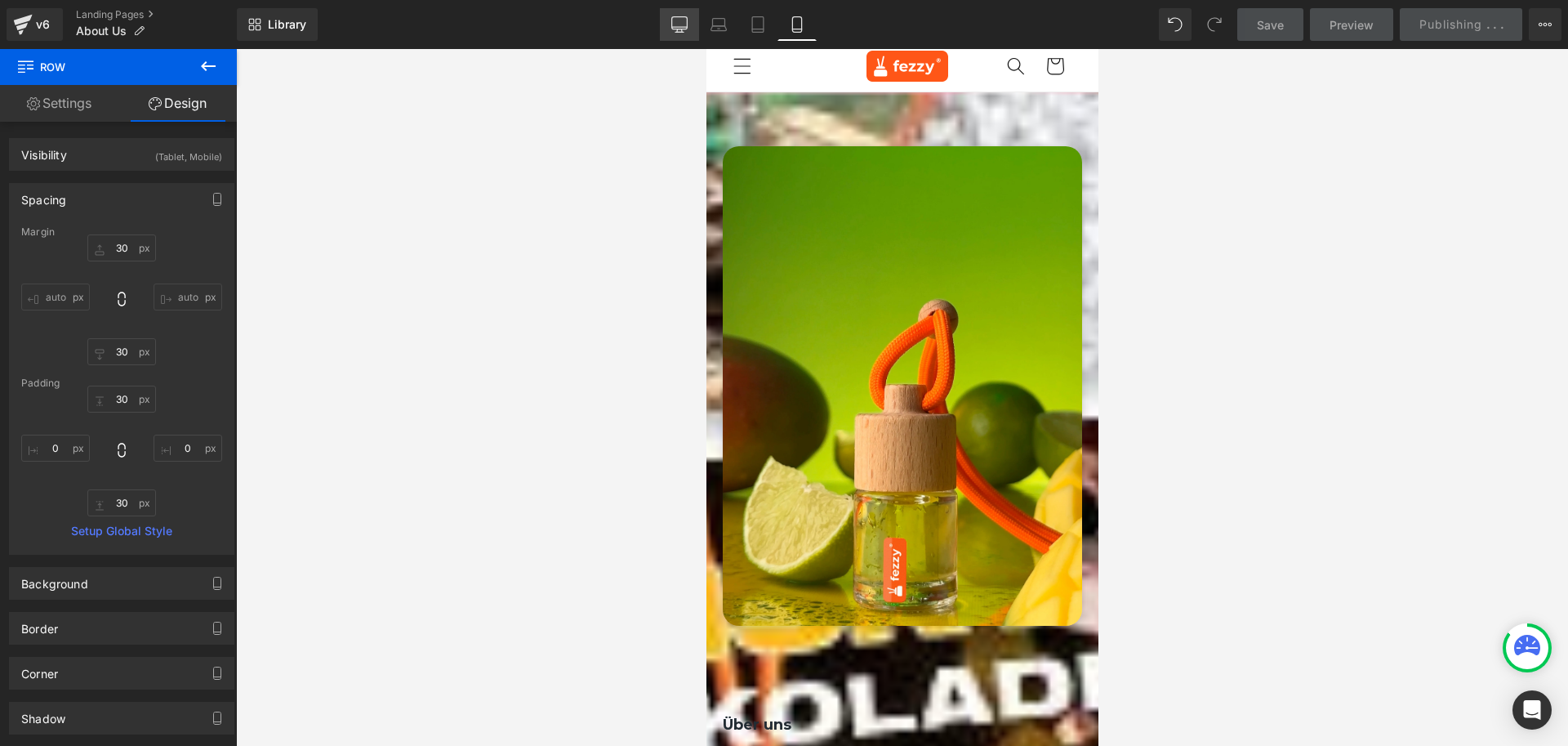
type input "20"
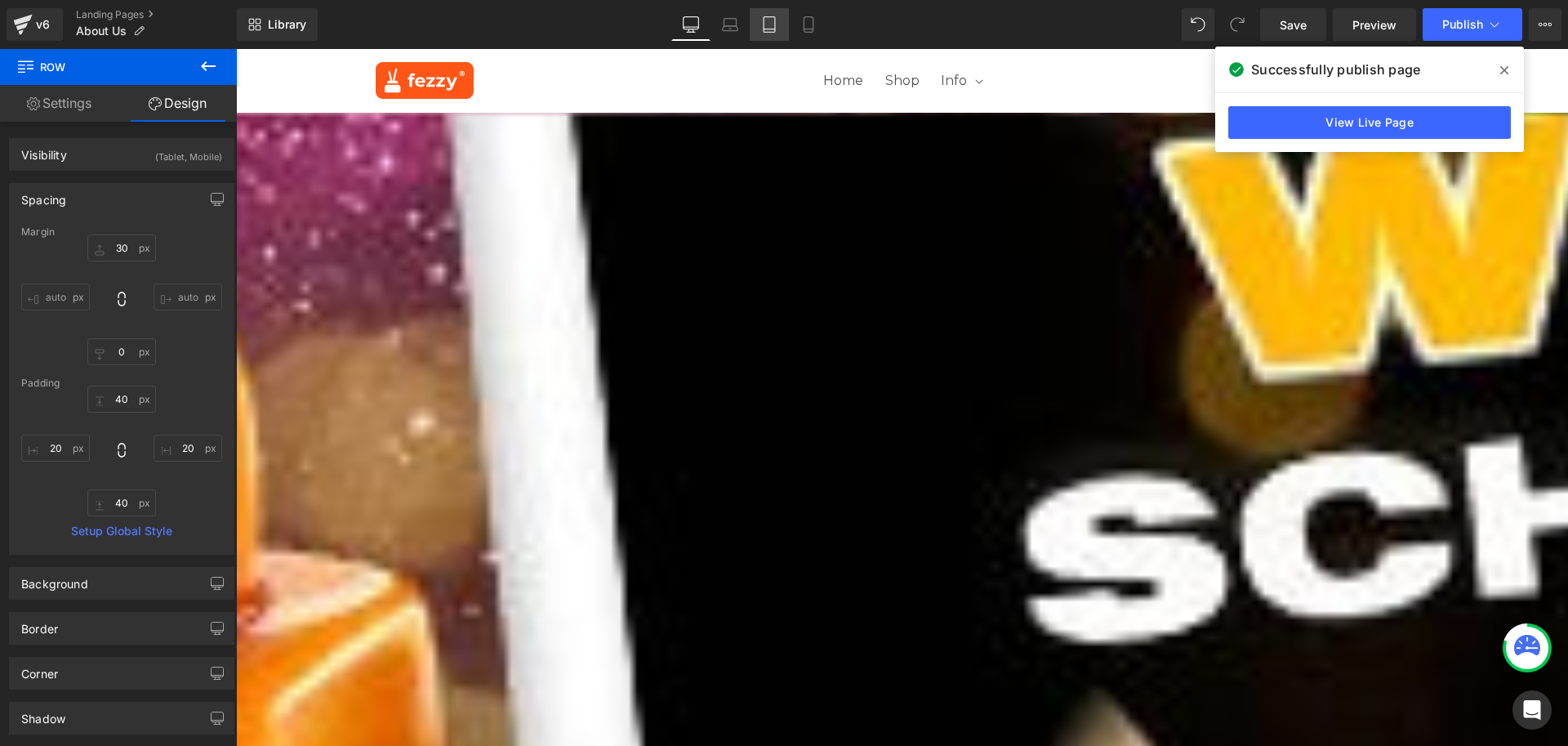
click at [777, 25] on icon at bounding box center [770, 25] width 17 height 17
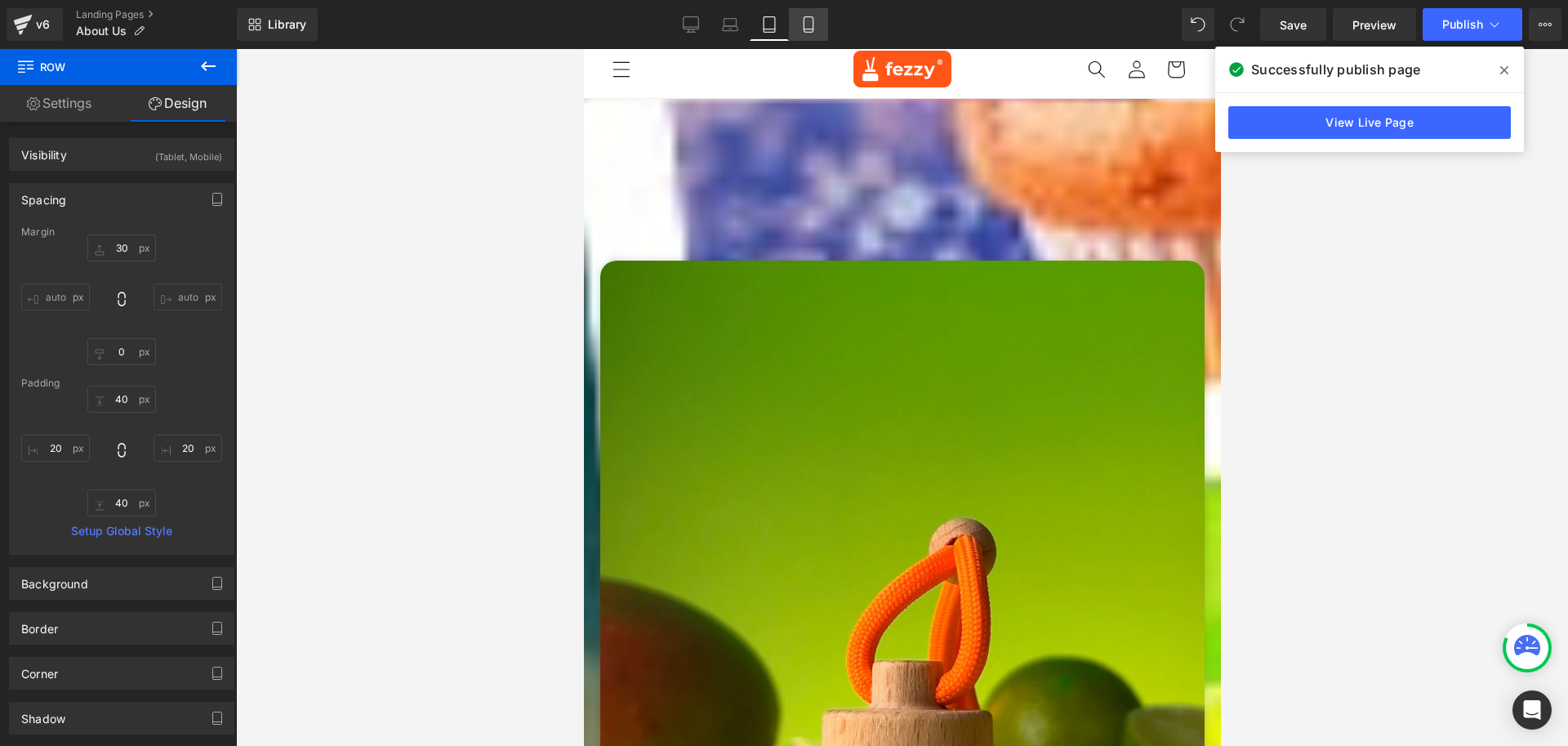
type input "55"
type input "0"
type input "40"
type input "20"
type input "40"
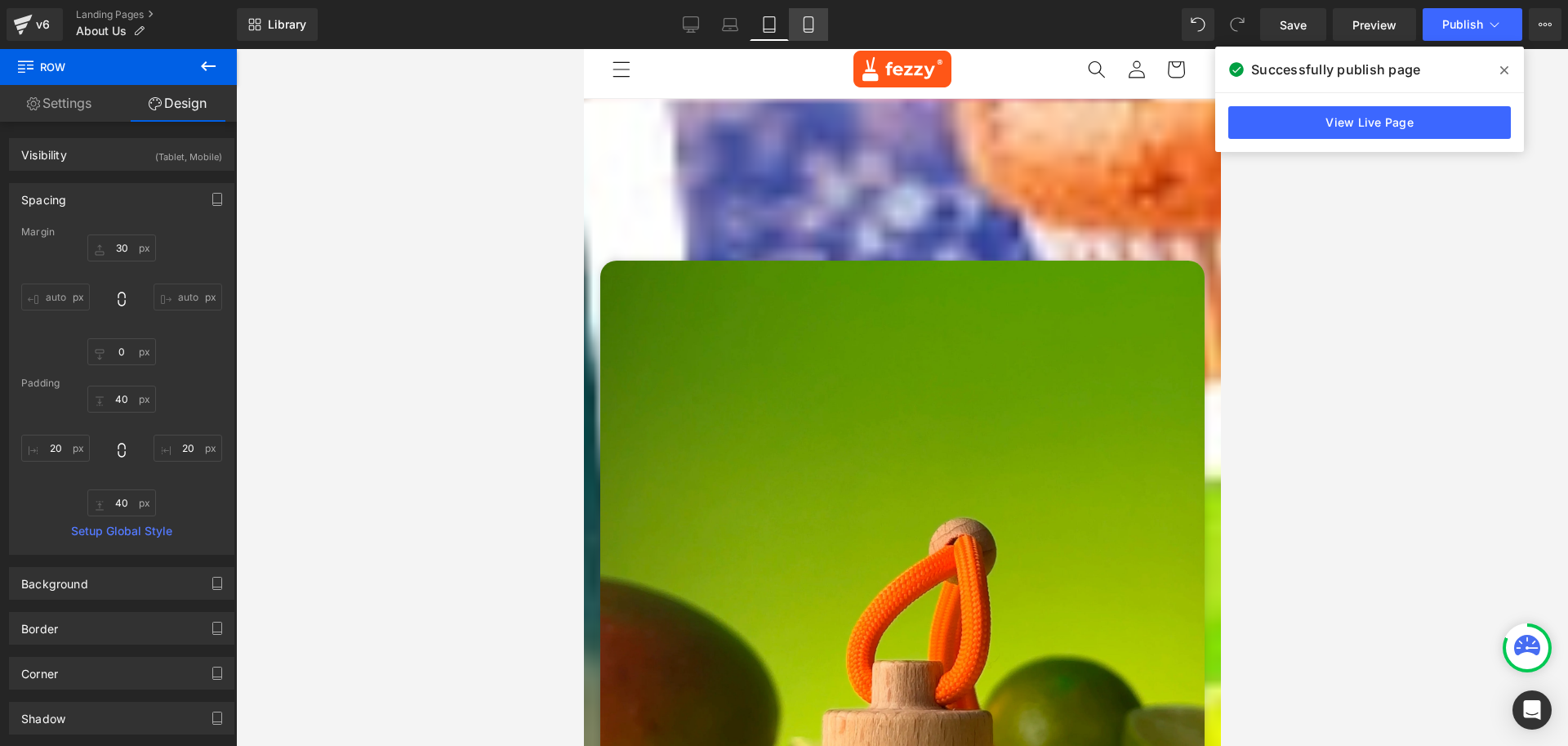
type input "20"
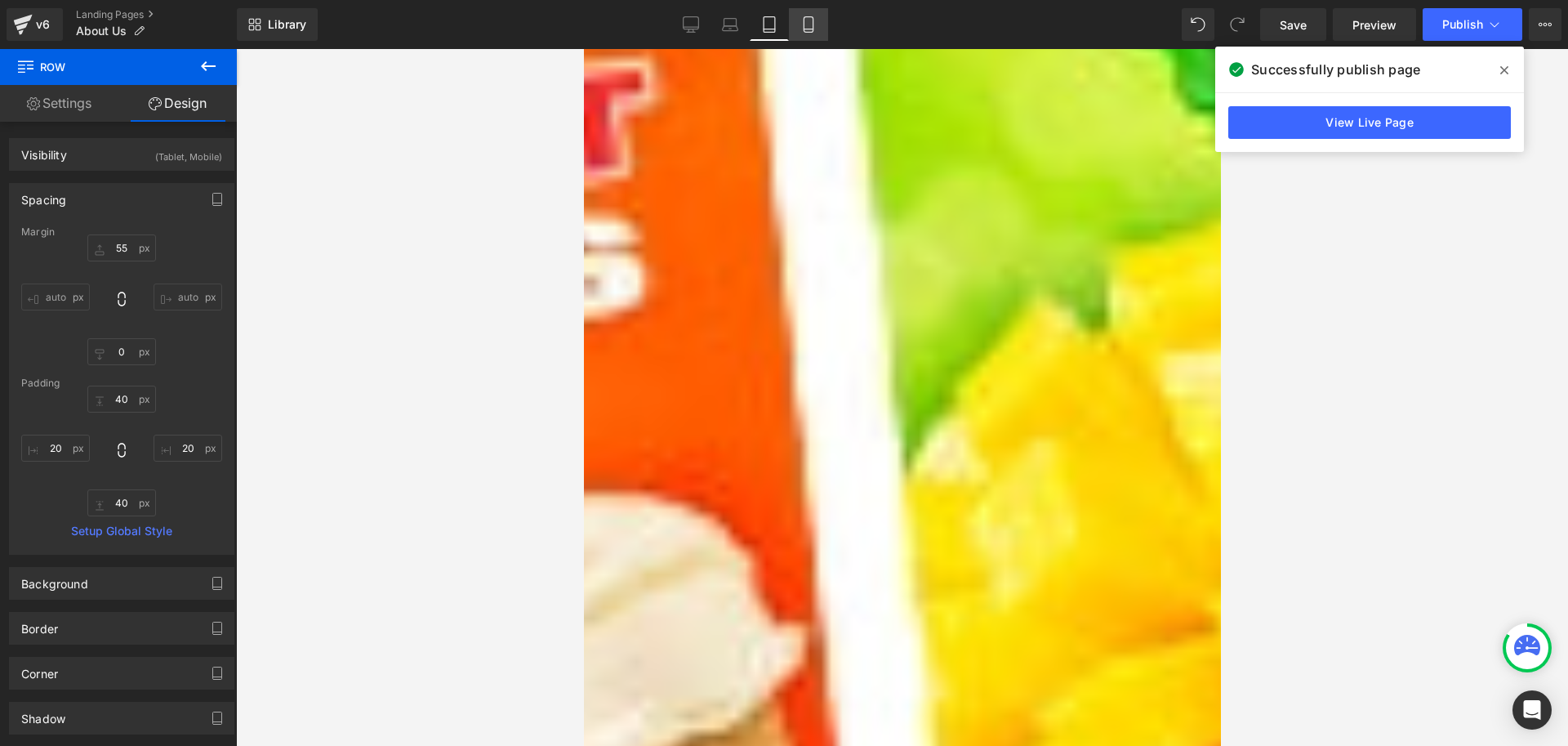
click at [819, 18] on link "Mobile" at bounding box center [808, 24] width 39 height 32
type input "30"
type input "0"
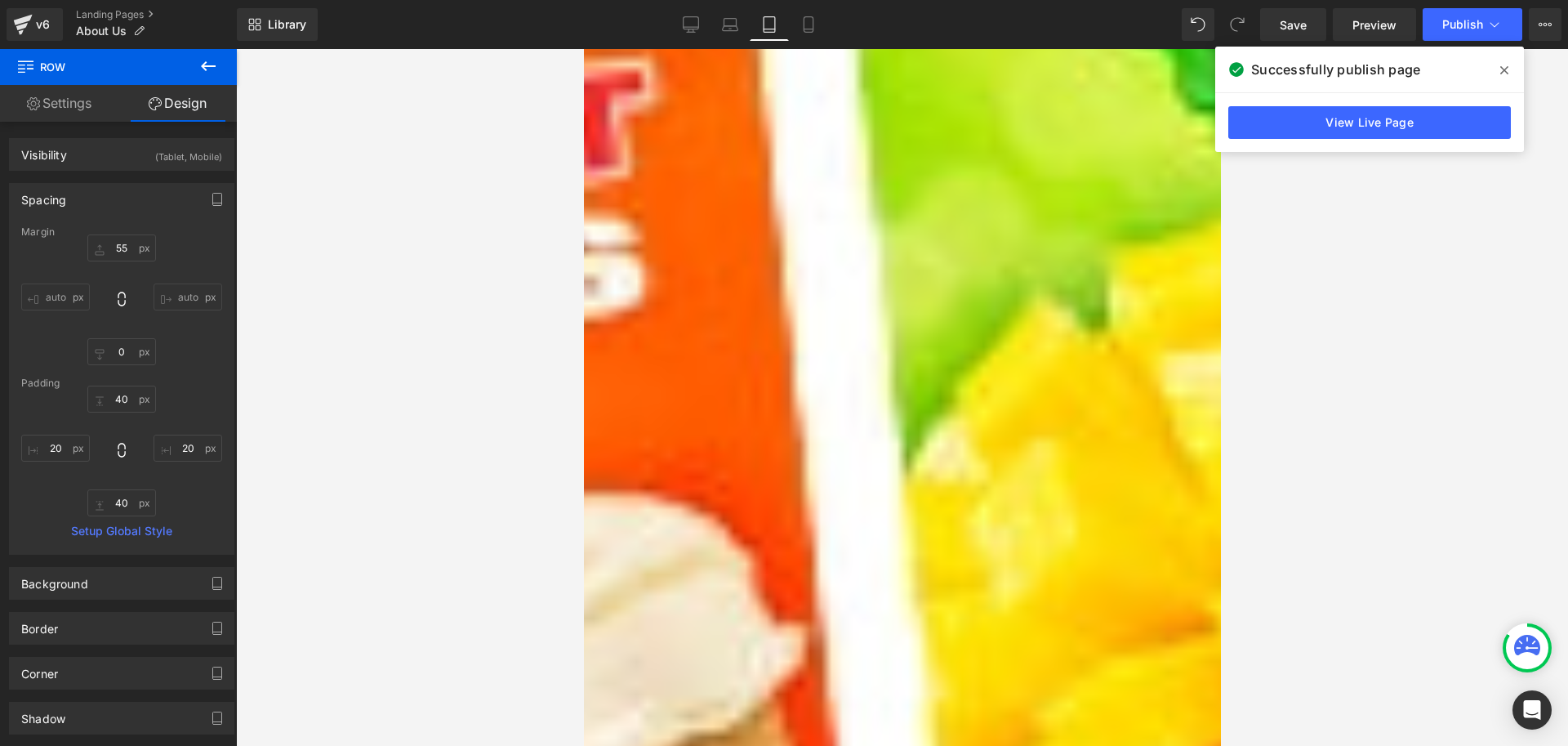
type input "30"
type input "0"
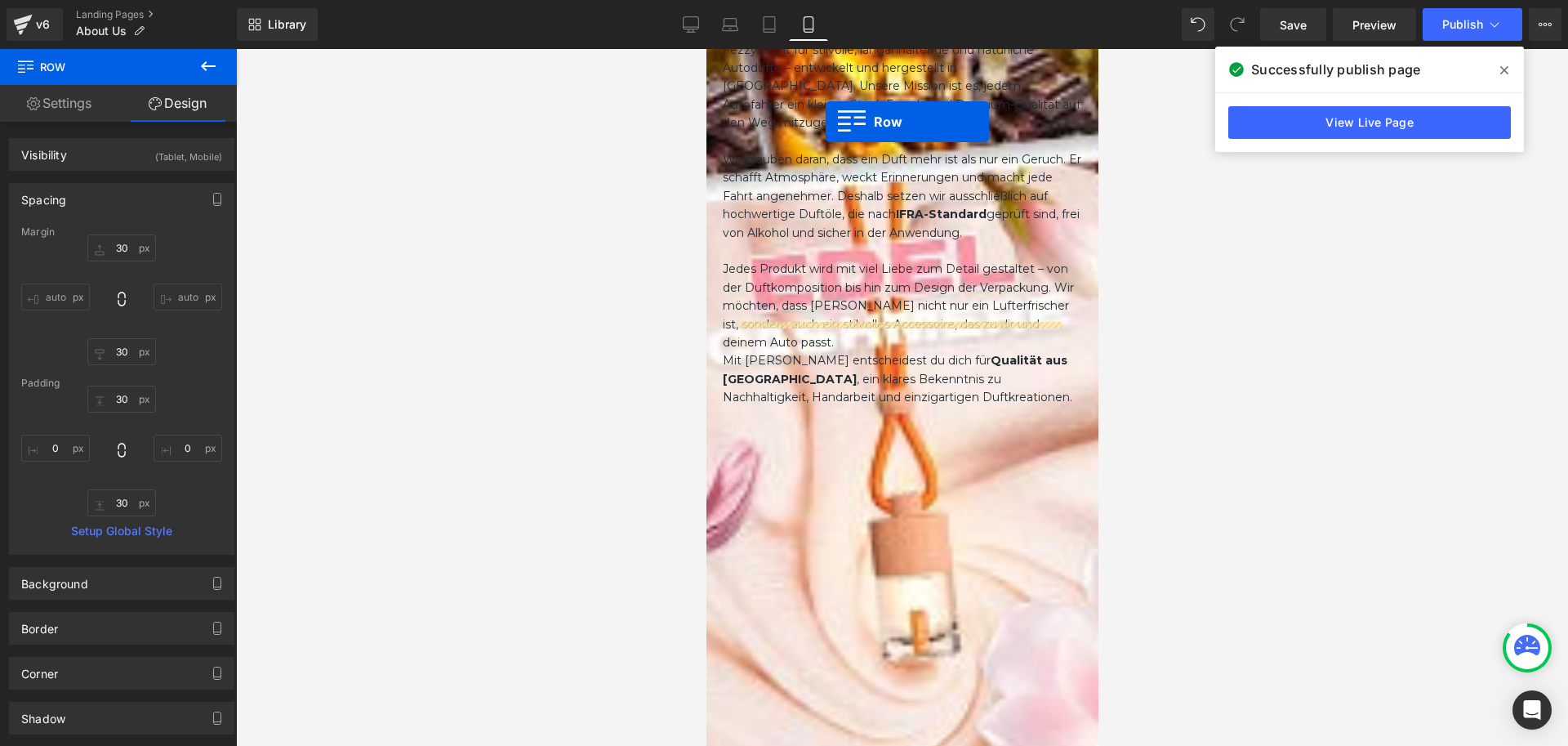
scroll to position [704, 0]
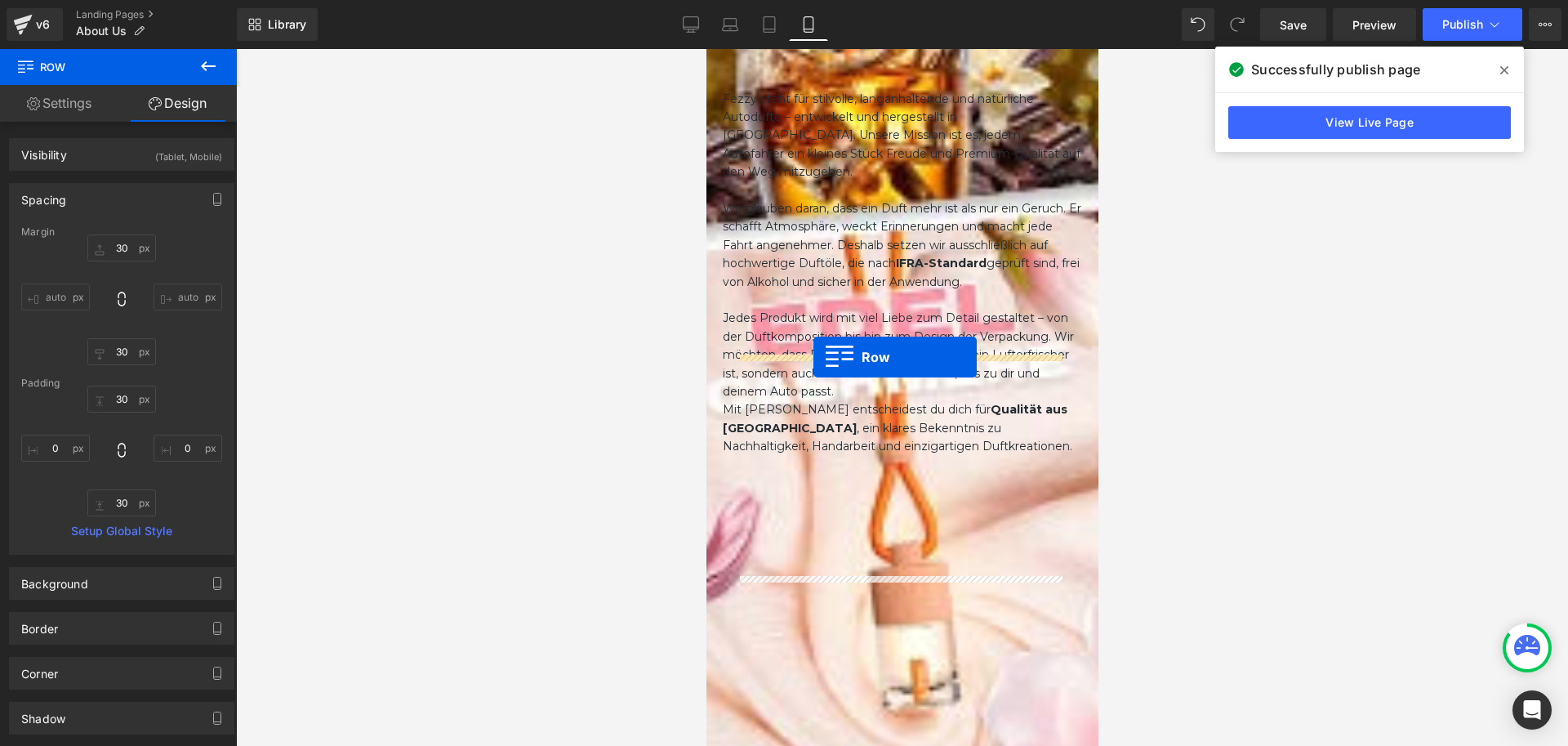
drag, startPoint x: 731, startPoint y: 377, endPoint x: 812, endPoint y: 357, distance: 83.4
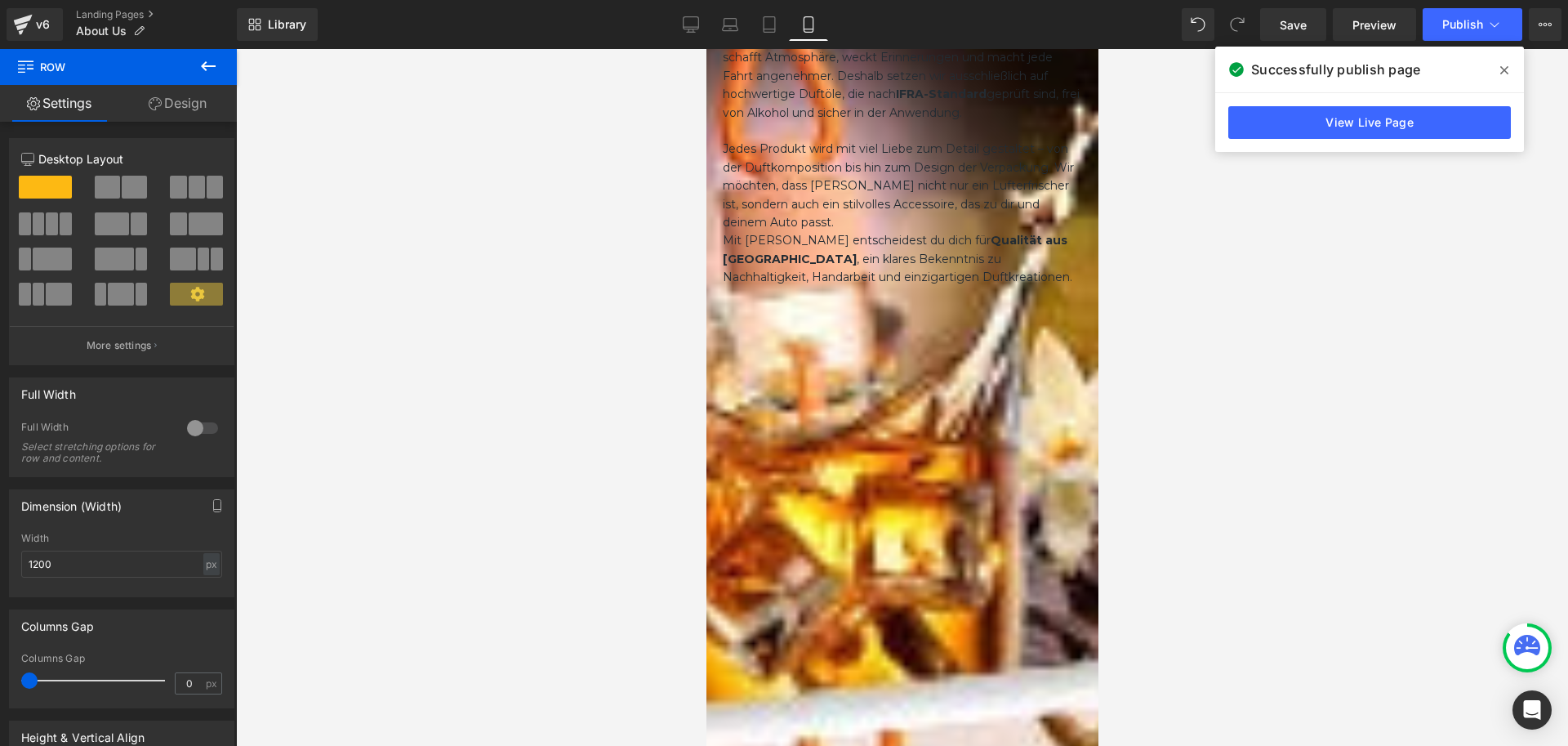
scroll to position [868, 0]
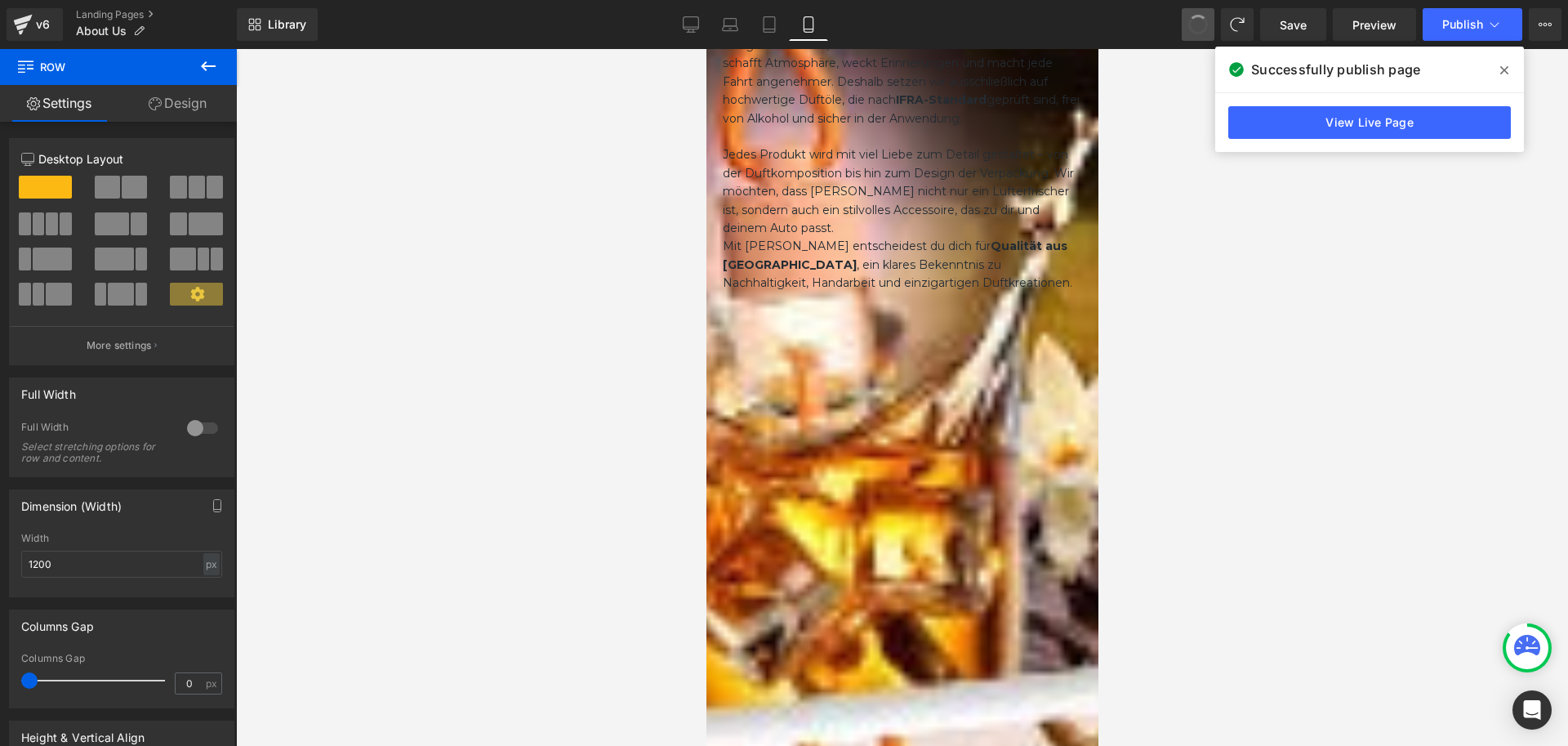
drag, startPoint x: 1197, startPoint y: 22, endPoint x: 166, endPoint y: 290, distance: 1065.3
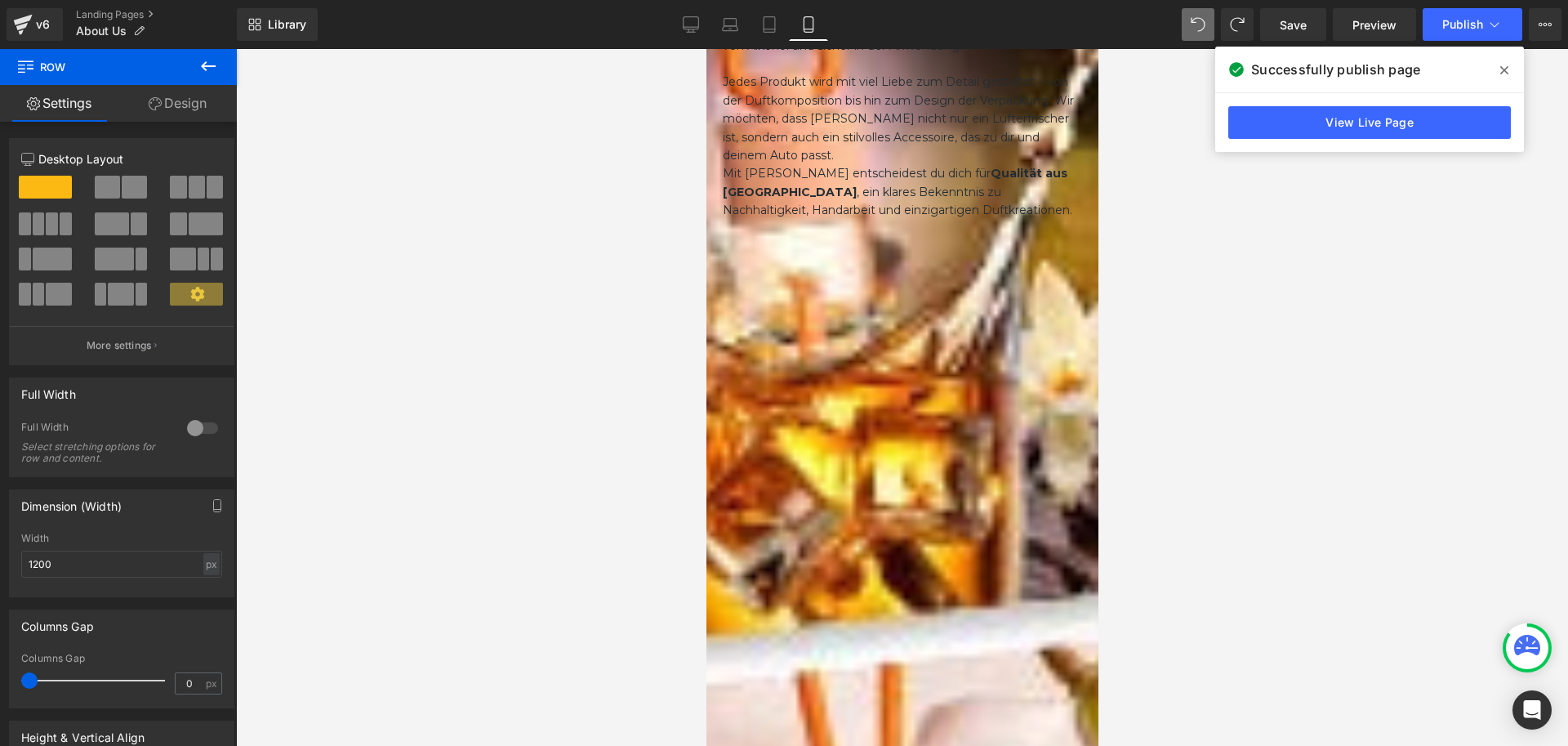
scroll to position [949, 0]
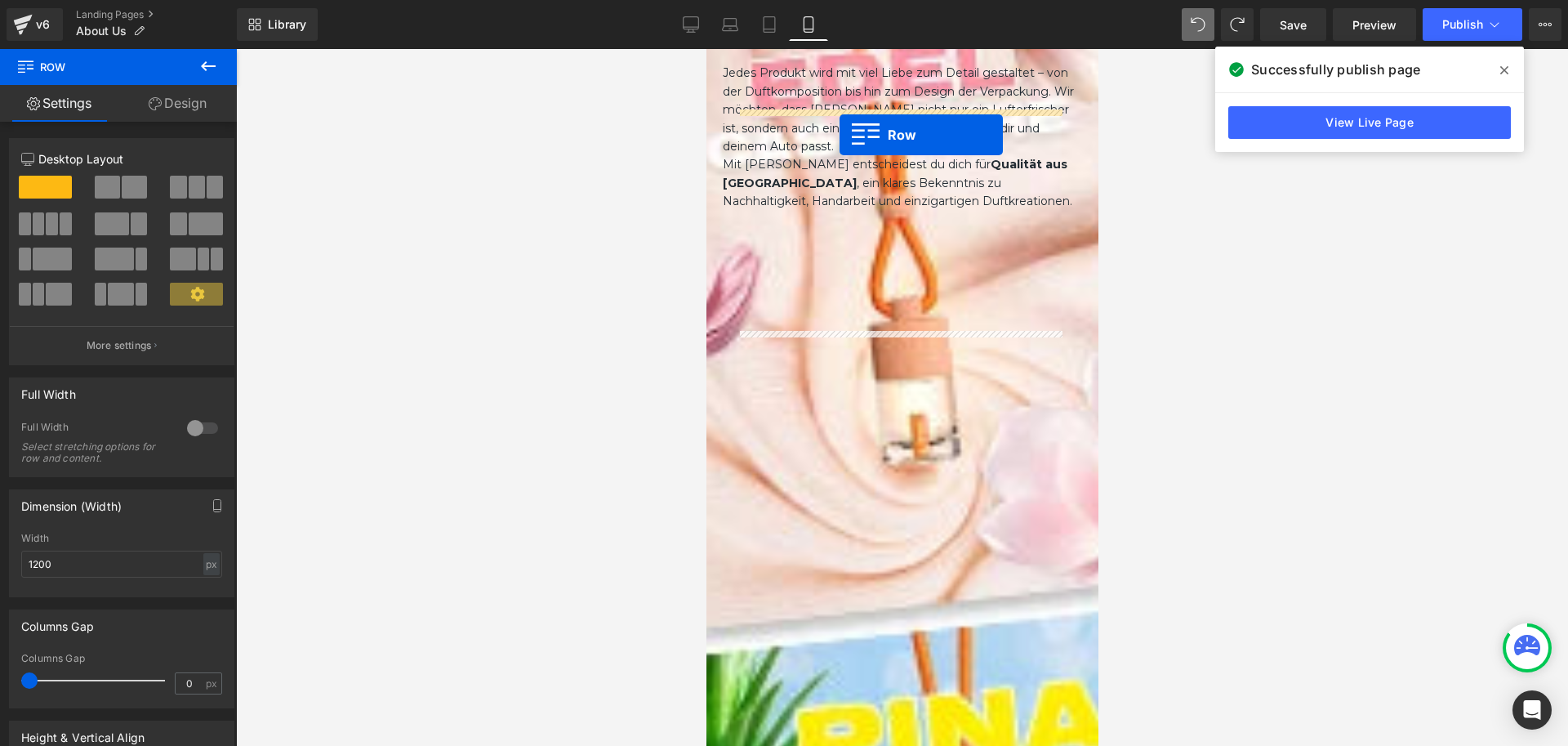
drag, startPoint x: 735, startPoint y: 361, endPoint x: 839, endPoint y: 135, distance: 248.8
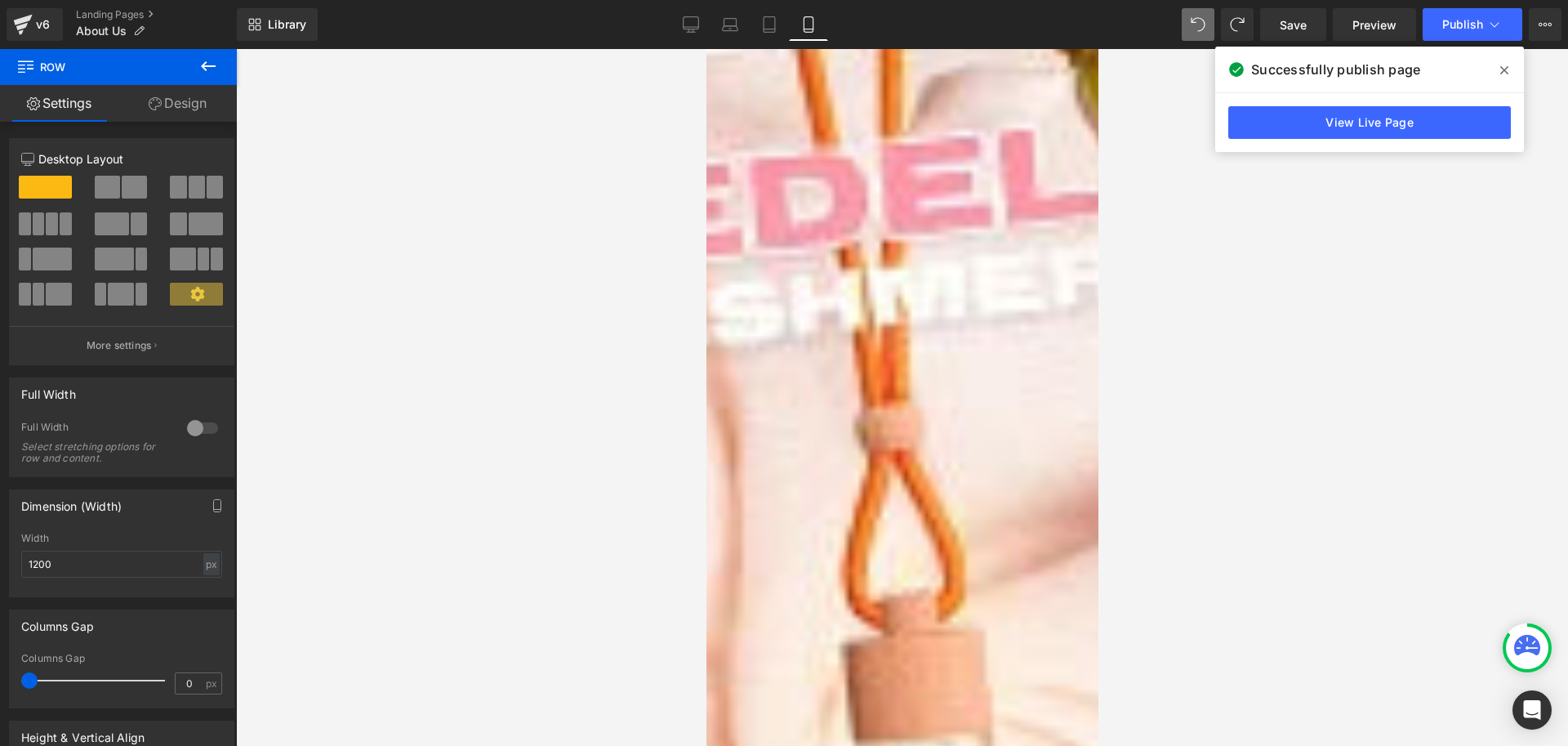
scroll to position [1602, 0]
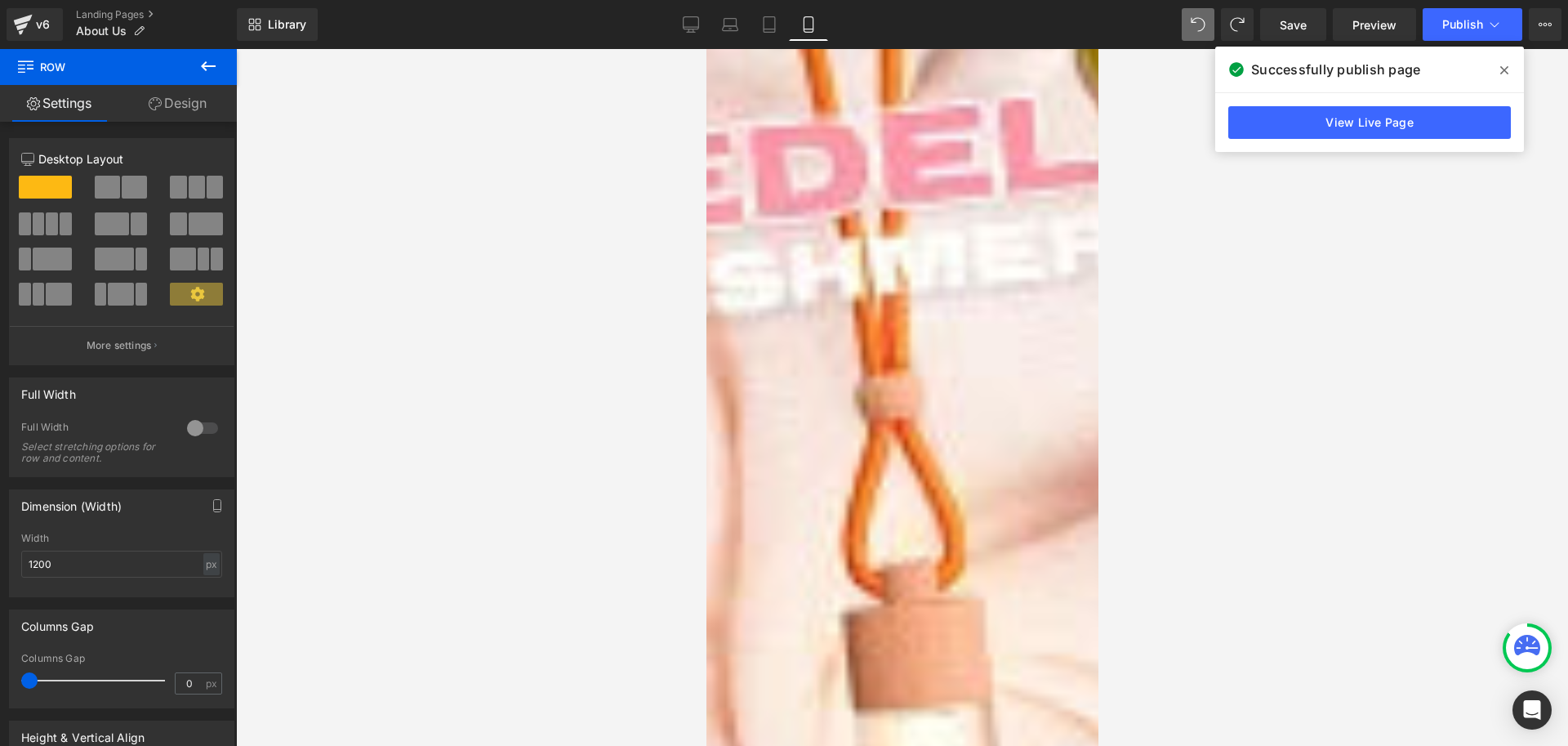
click at [1025, 271] on div "Image Image Für uns ist es wichtig, dass unsere Düfte nicht nur lange halten, s…" at bounding box center [1114, 594] width 784 height 1884
click at [730, 553] on div "Image Image Für uns ist es wichtig, dass unsere Düfte nicht nur lange halten, s…" at bounding box center [1114, 686] width 784 height 2069
click at [746, 237] on div "Image Image Für uns ist es wichtig, dass unsere Düfte nicht nur lange halten, s…" at bounding box center [1114, 594] width 784 height 1884
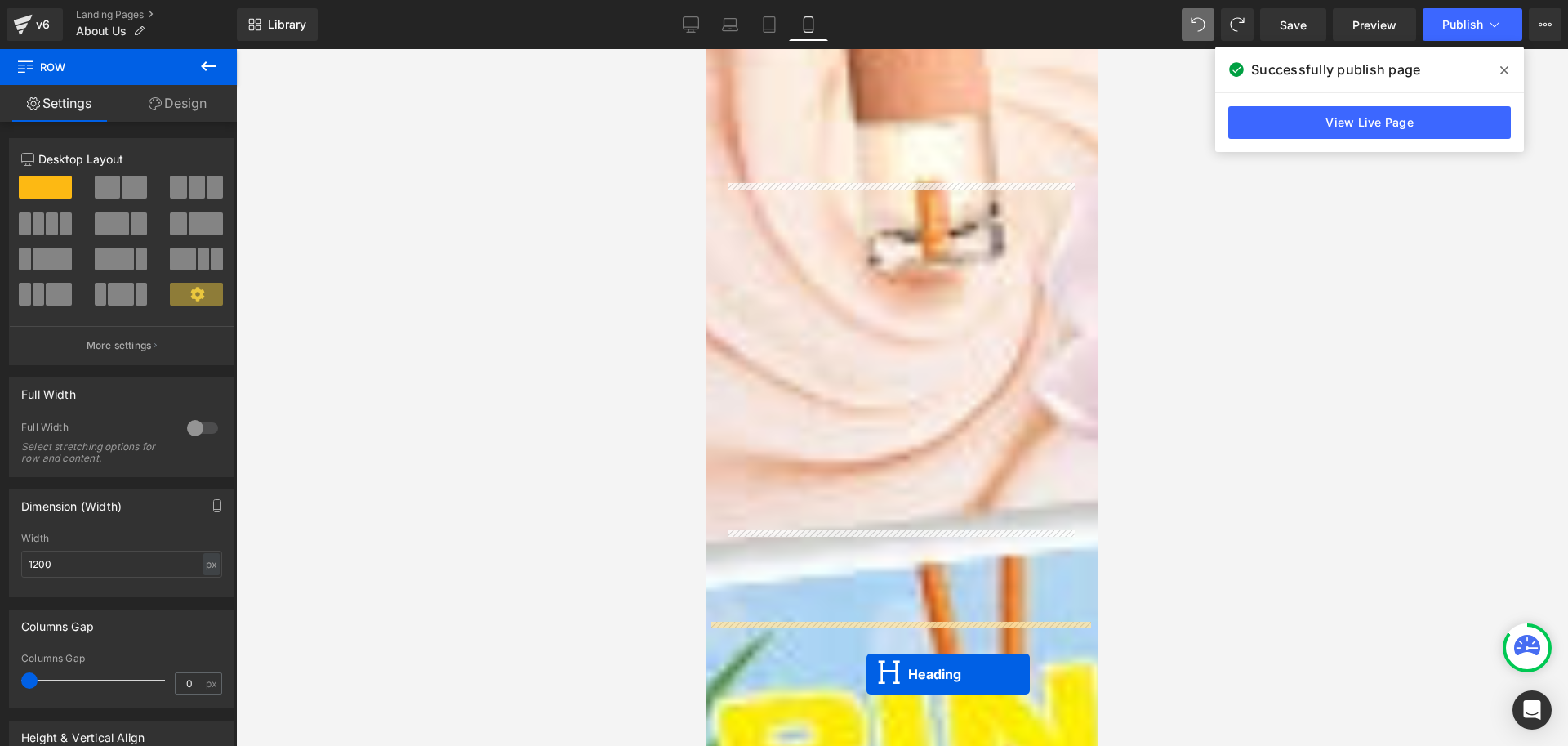
scroll to position [2240, 0]
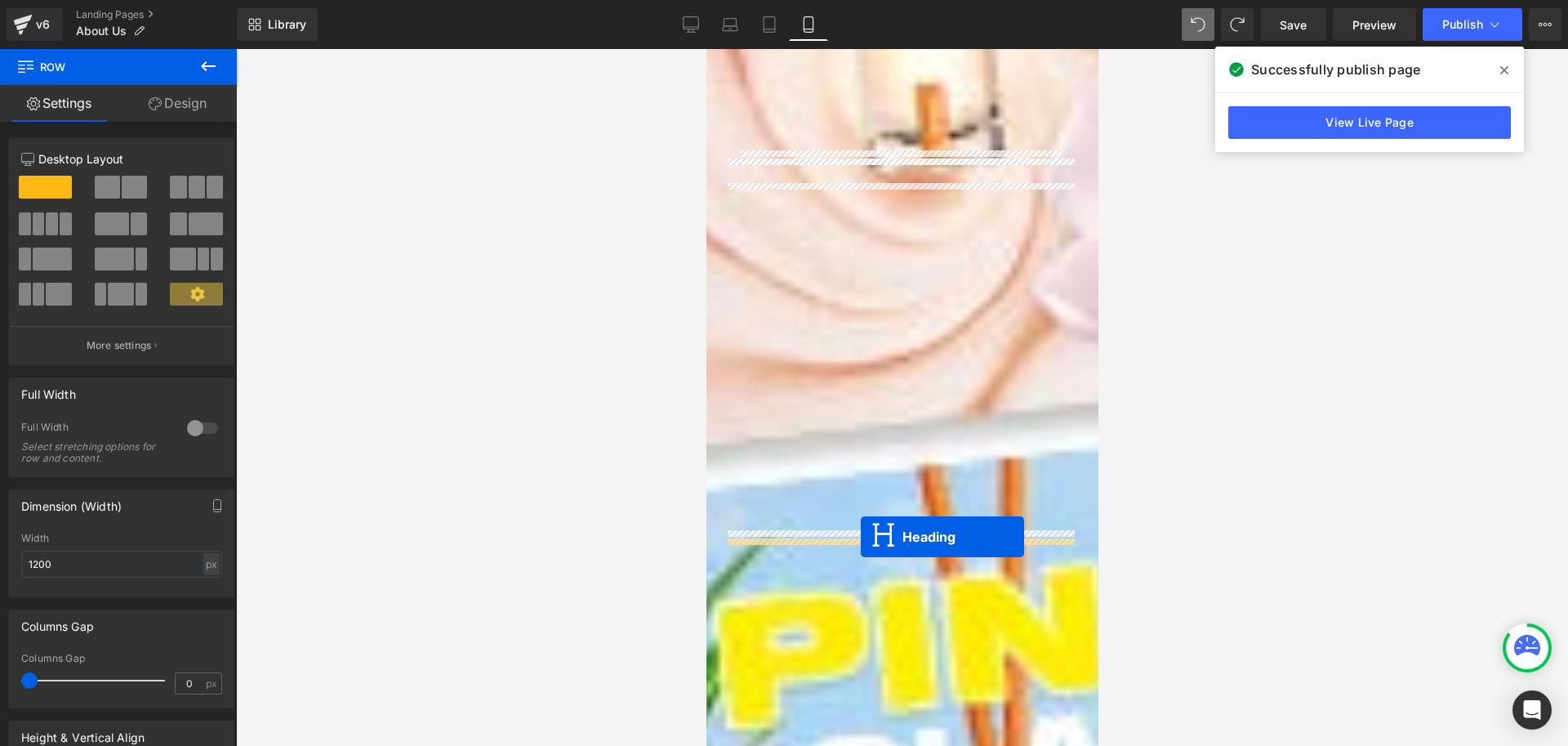
drag, startPoint x: 858, startPoint y: 198, endPoint x: 860, endPoint y: 537, distance: 339.0
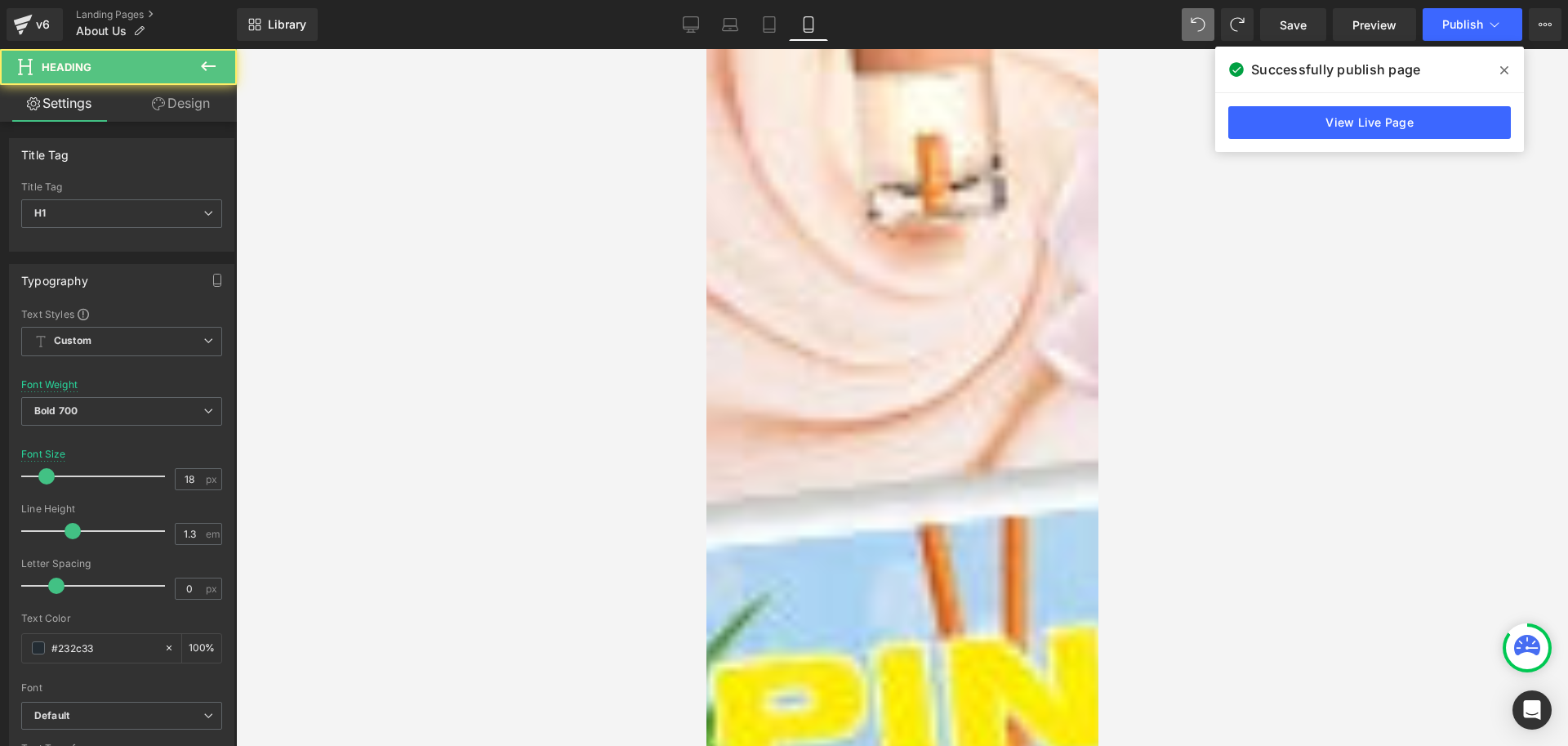
scroll to position [2164, 0]
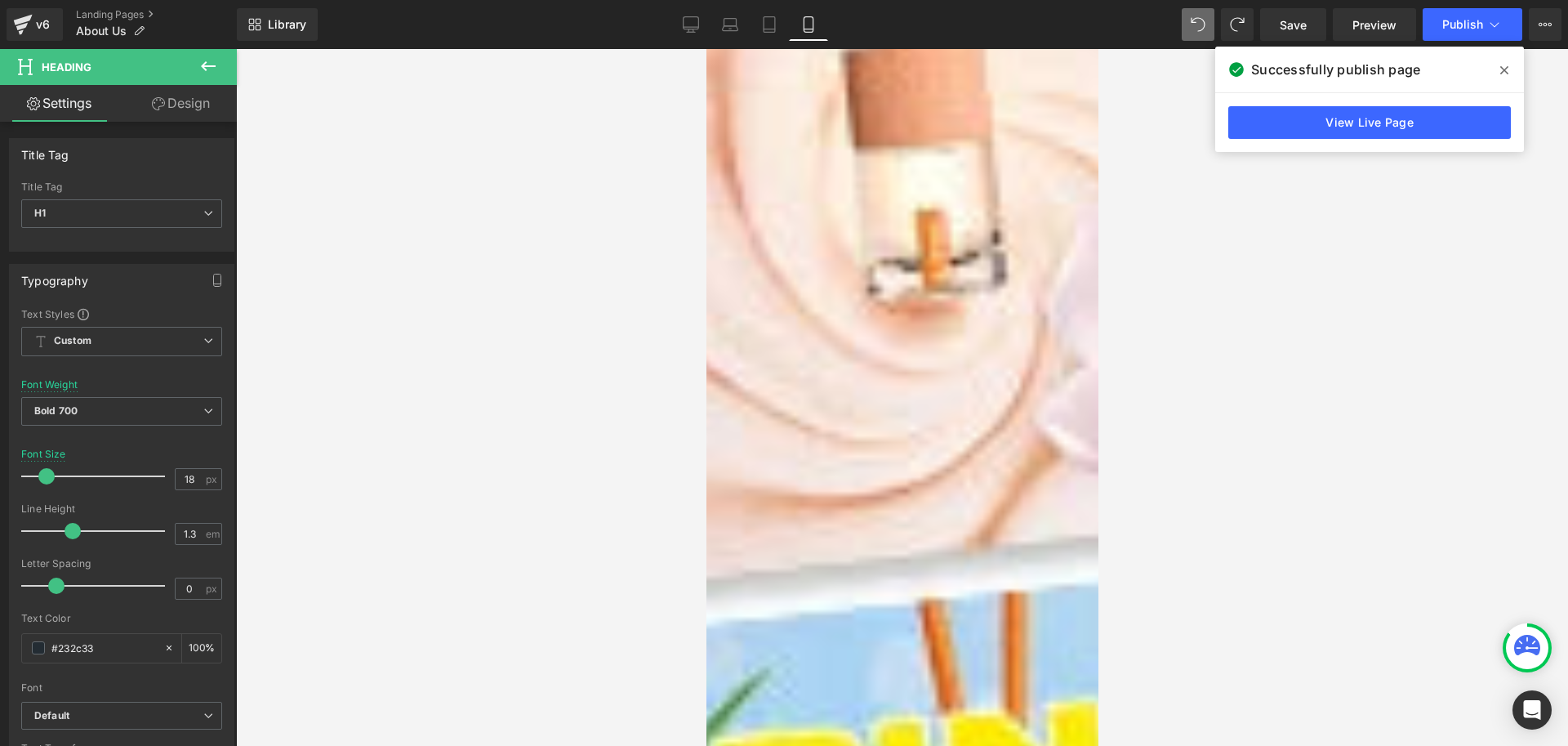
click at [211, 70] on icon at bounding box center [208, 66] width 19 height 19
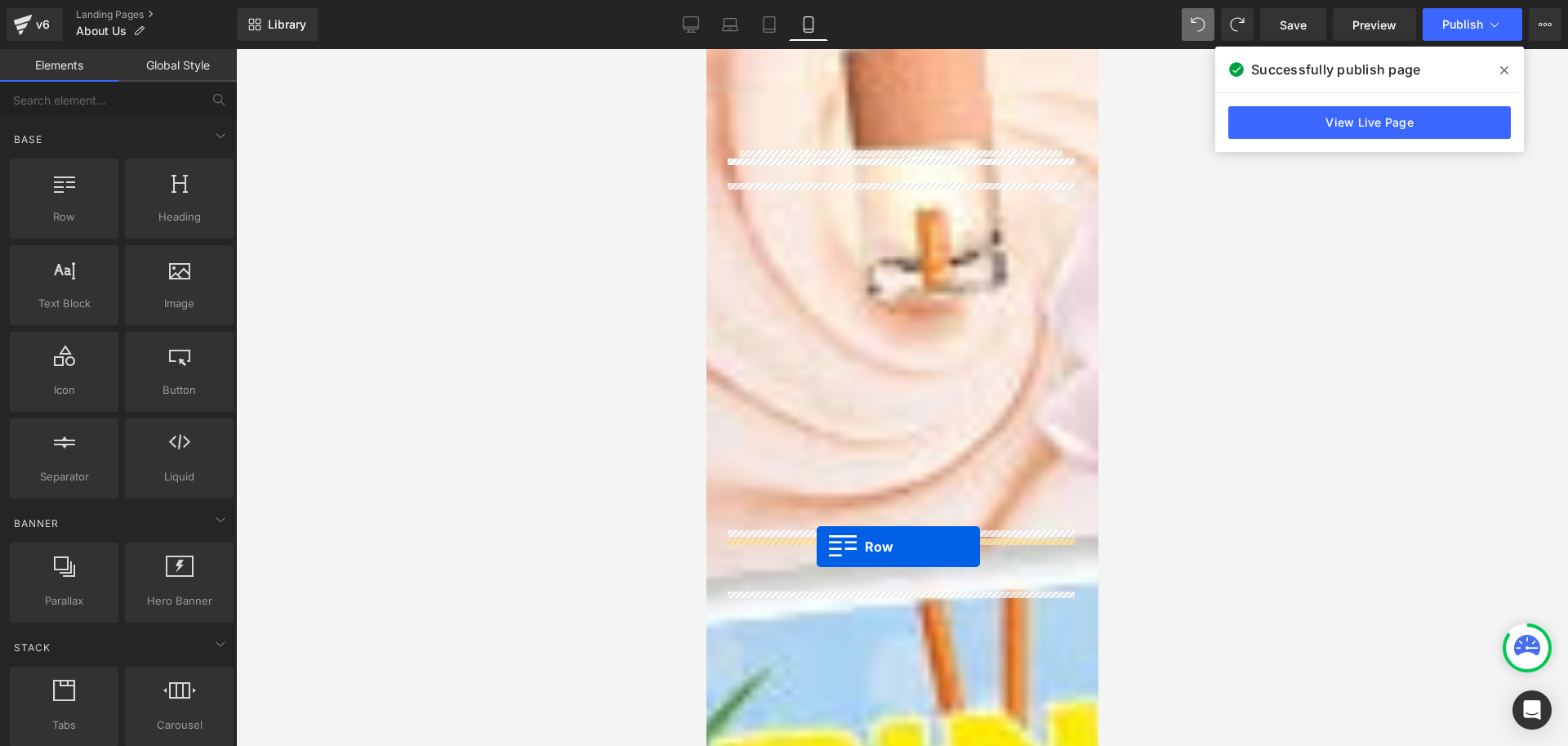
drag, startPoint x: 777, startPoint y: 248, endPoint x: 816, endPoint y: 546, distance: 300.5
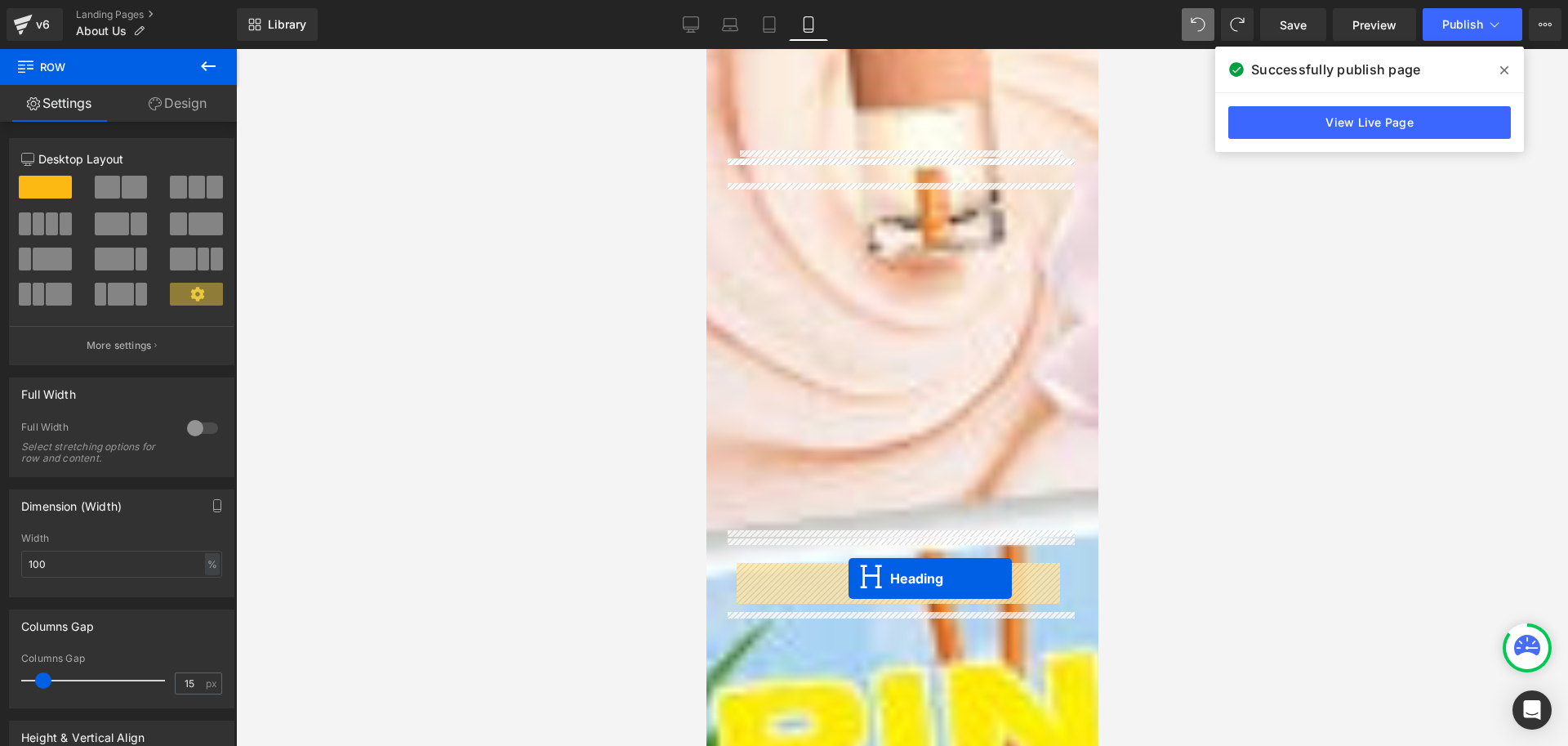
drag, startPoint x: 850, startPoint y: 656, endPoint x: 847, endPoint y: 579, distance: 77.1
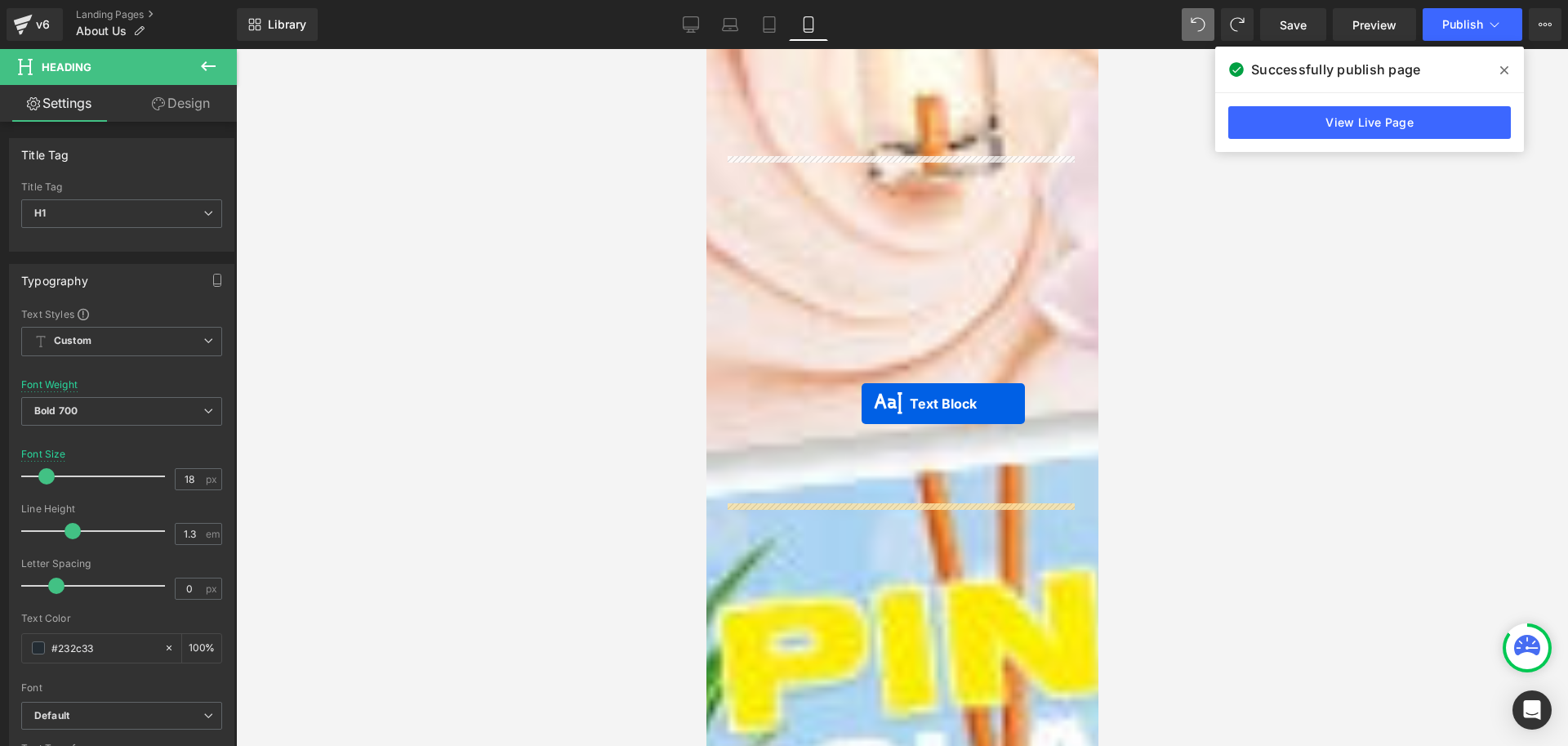
scroll to position [2247, 0]
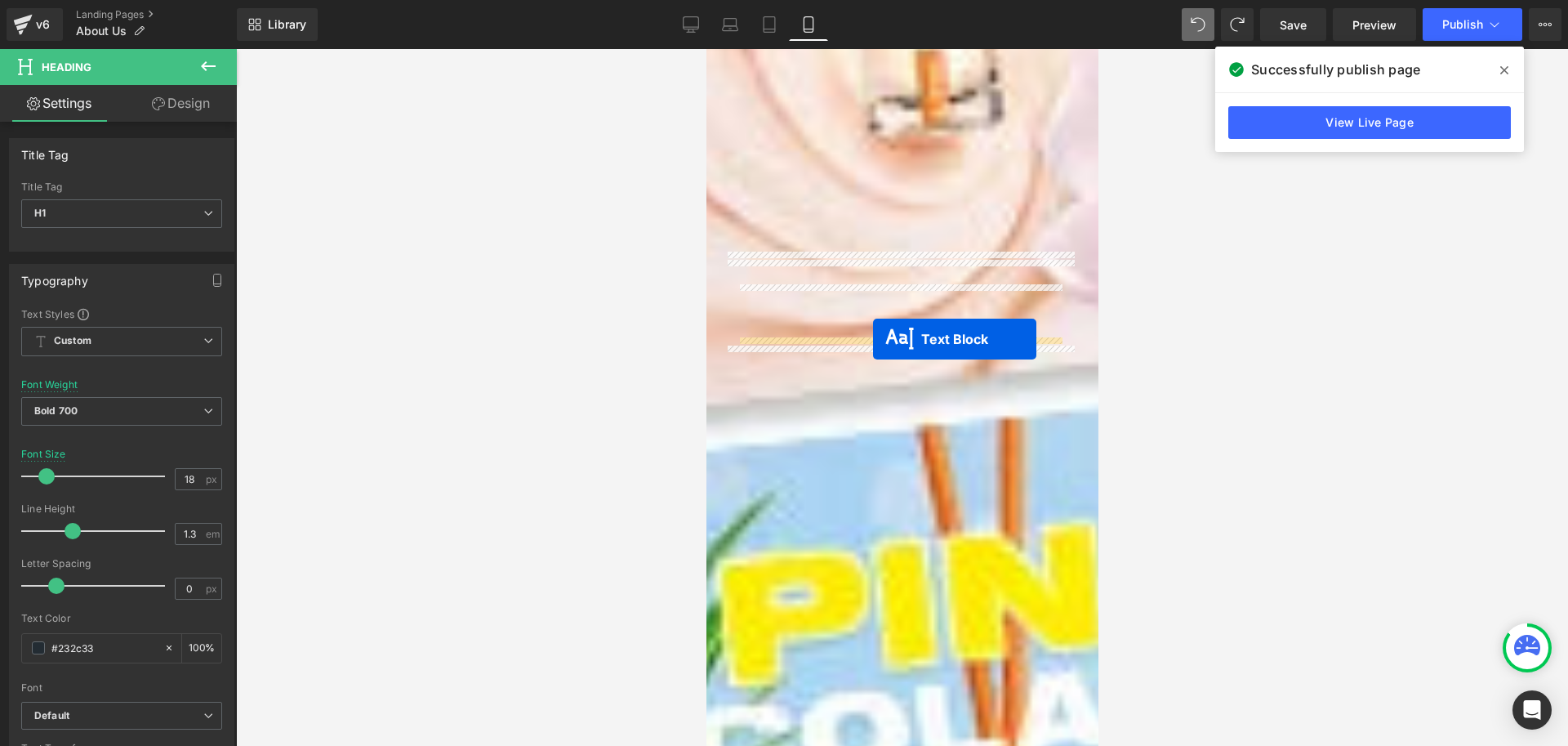
drag, startPoint x: 854, startPoint y: 380, endPoint x: 872, endPoint y: 339, distance: 44.8
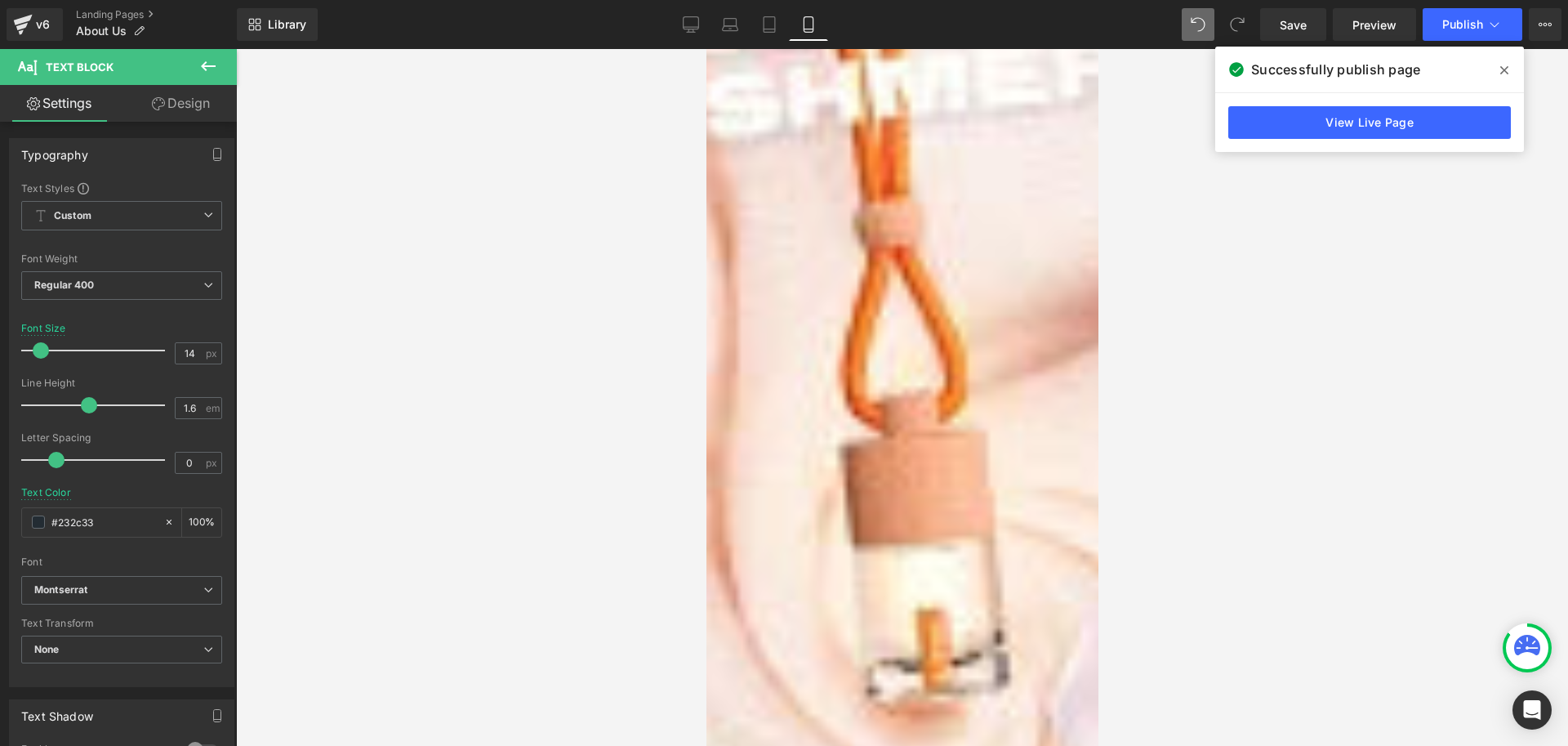
scroll to position [1944, 0]
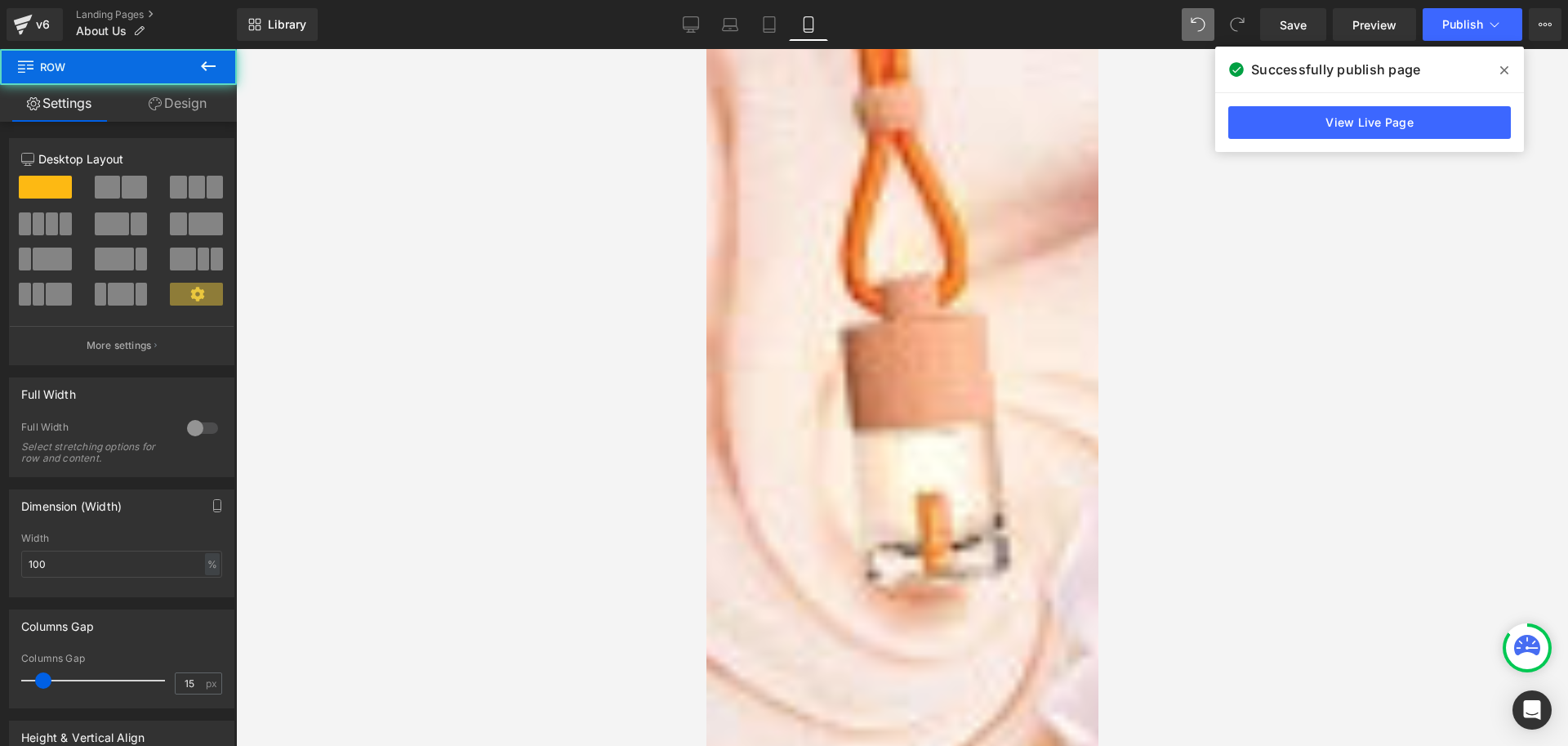
click at [180, 102] on link "Design" at bounding box center [177, 103] width 118 height 37
click at [0, 0] on div "Spacing" at bounding box center [0, 0] width 0 height 0
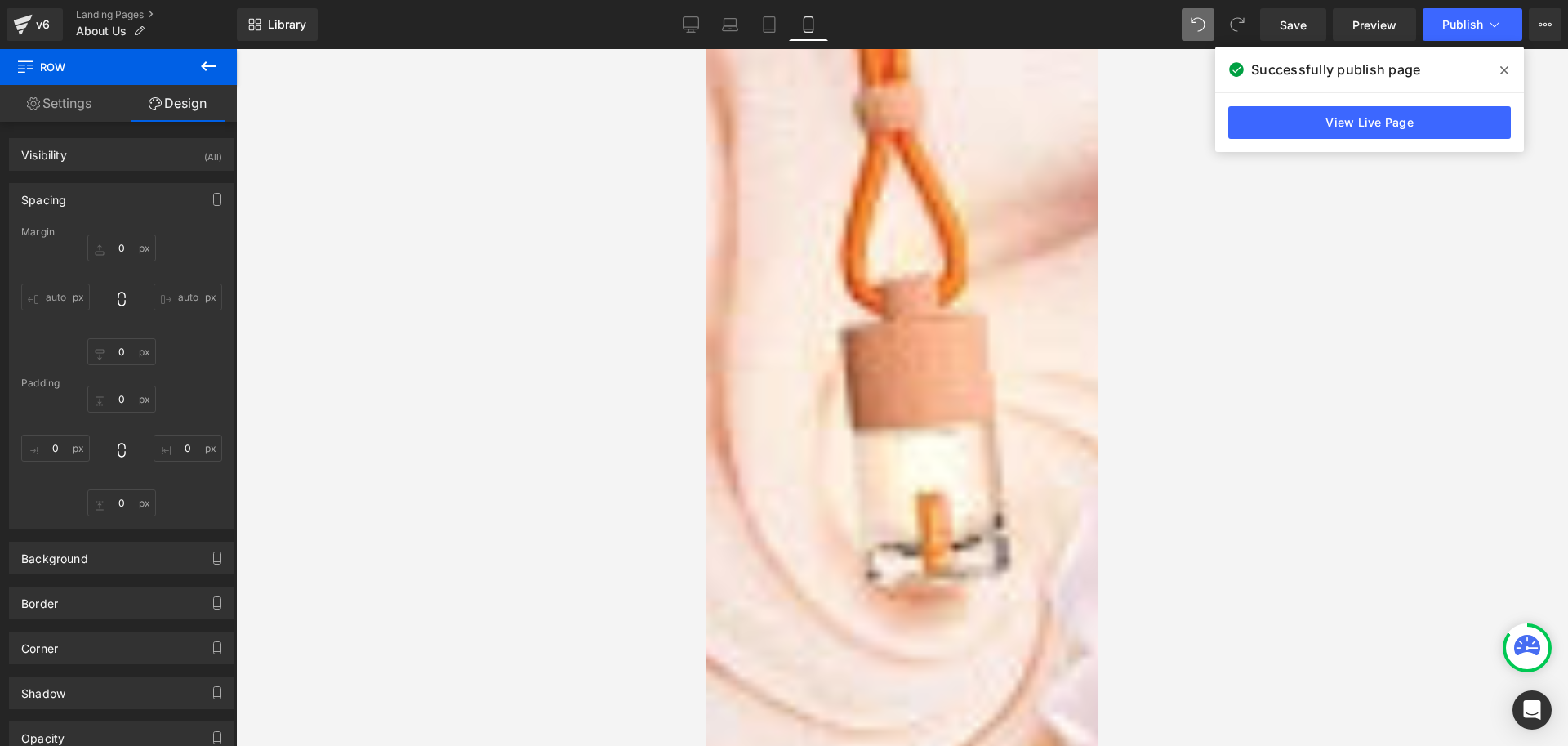
type input "0"
type input "30"
type input "0"
type input "10"
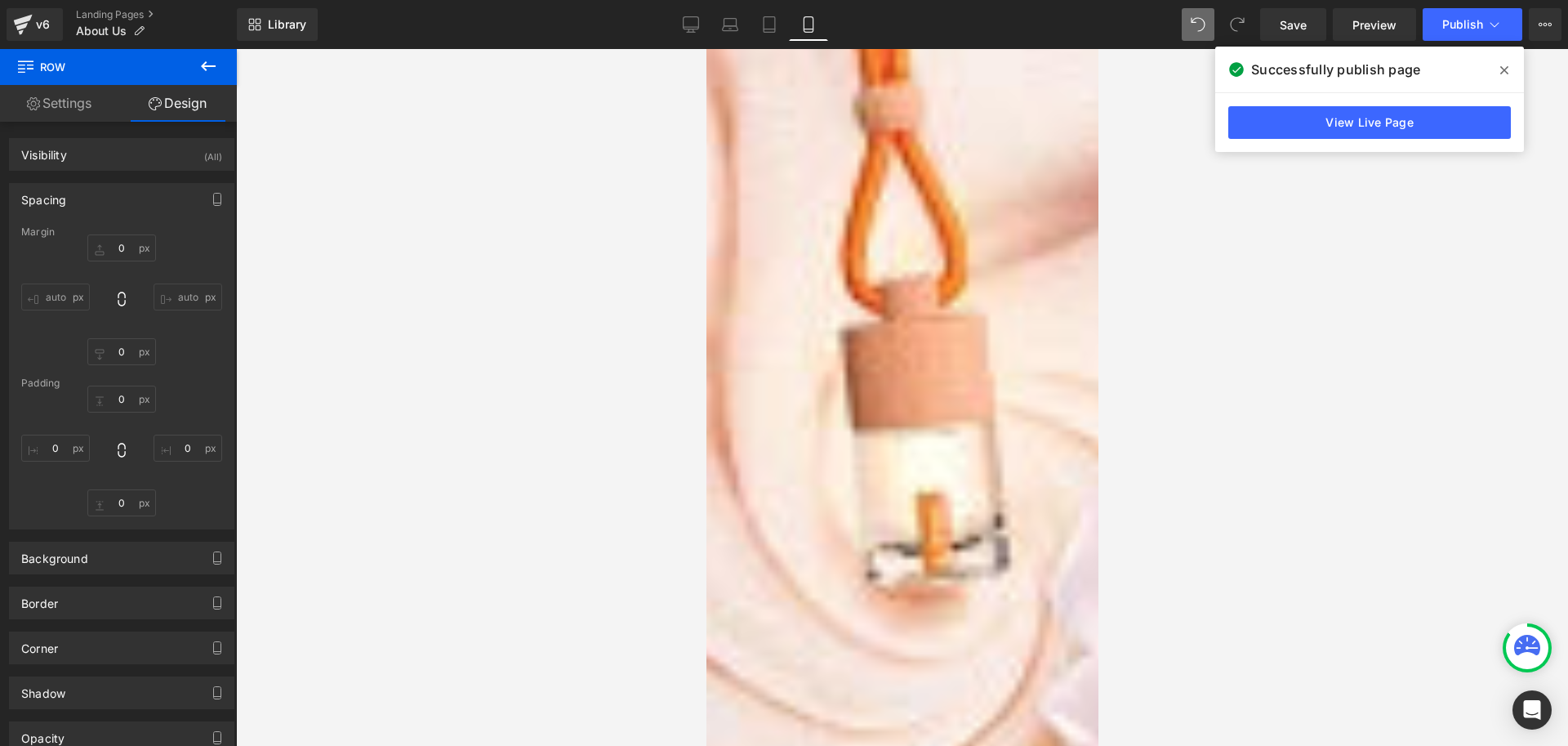
type input "0"
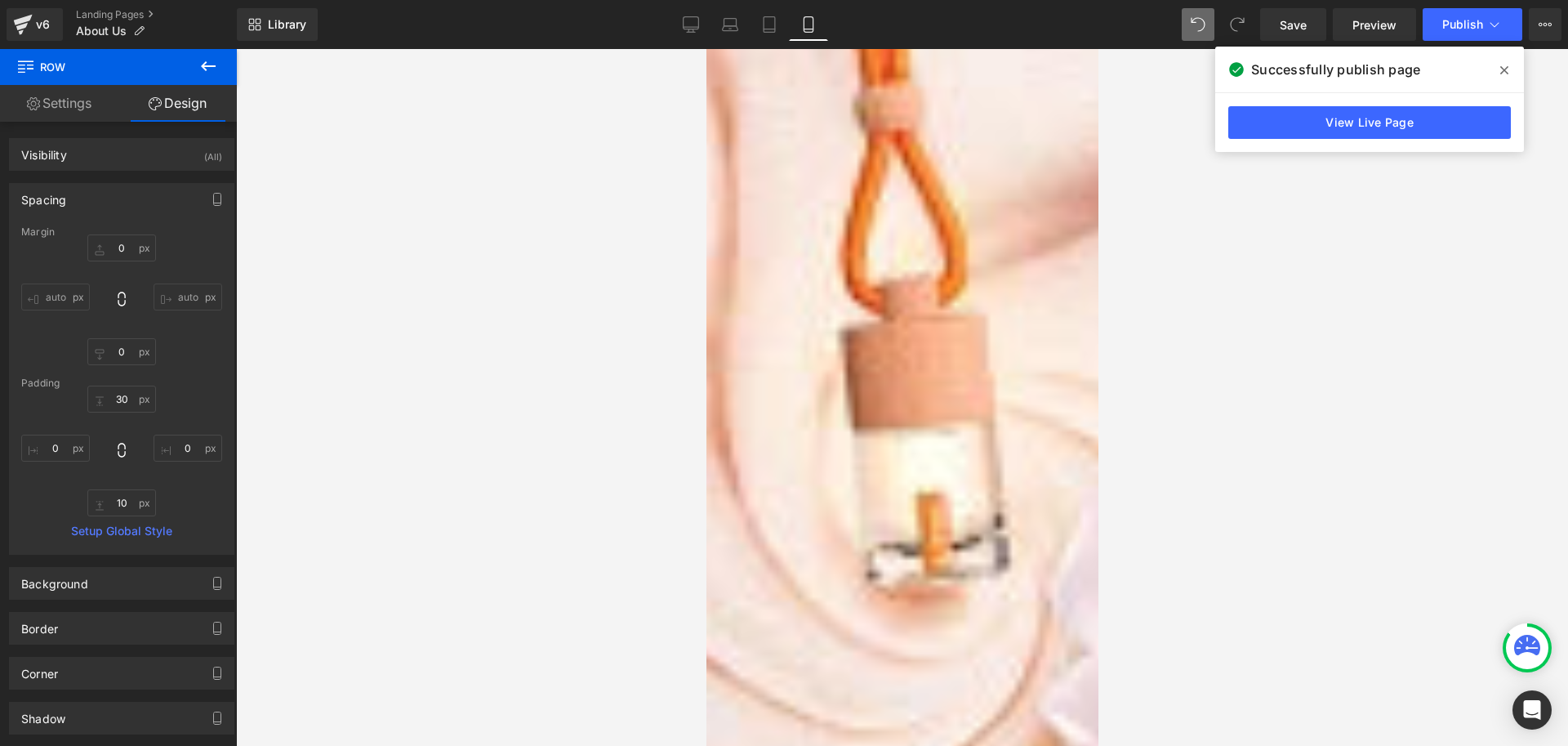
click at [706, 49] on icon at bounding box center [706, 49] width 0 height 0
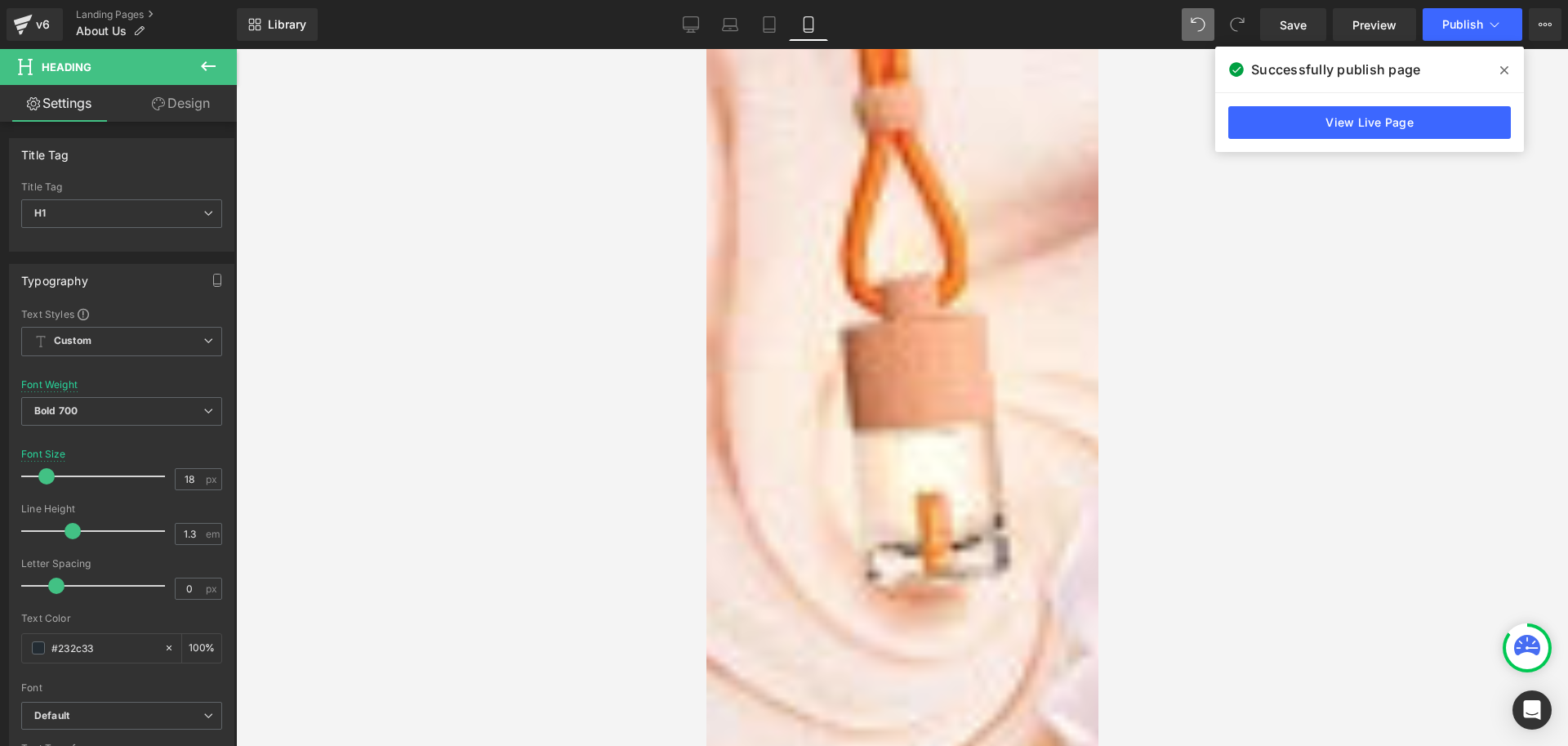
click at [165, 104] on link "Design" at bounding box center [180, 103] width 118 height 37
click at [0, 0] on div "Spacing" at bounding box center [0, 0] width 0 height 0
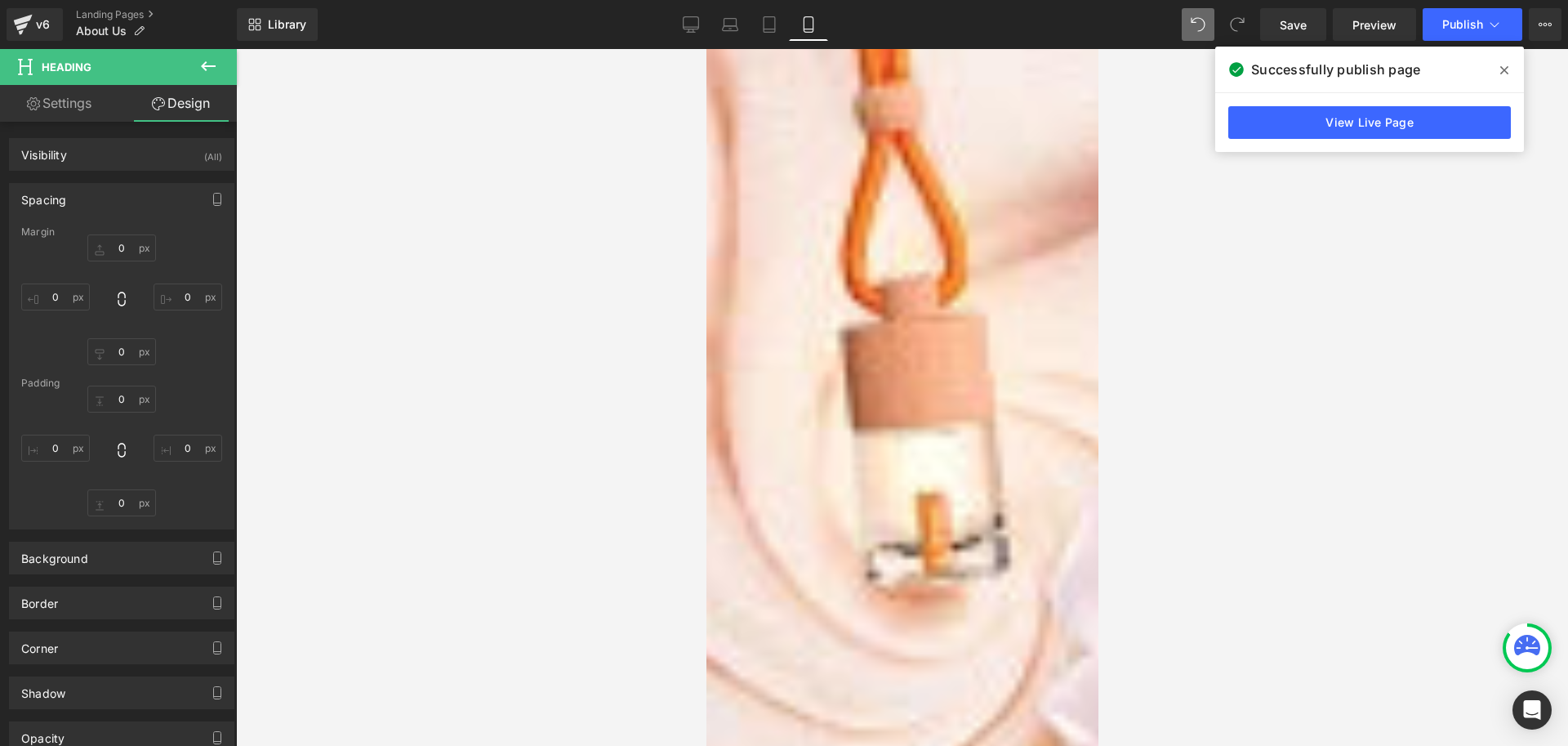
type input "42"
type input "0"
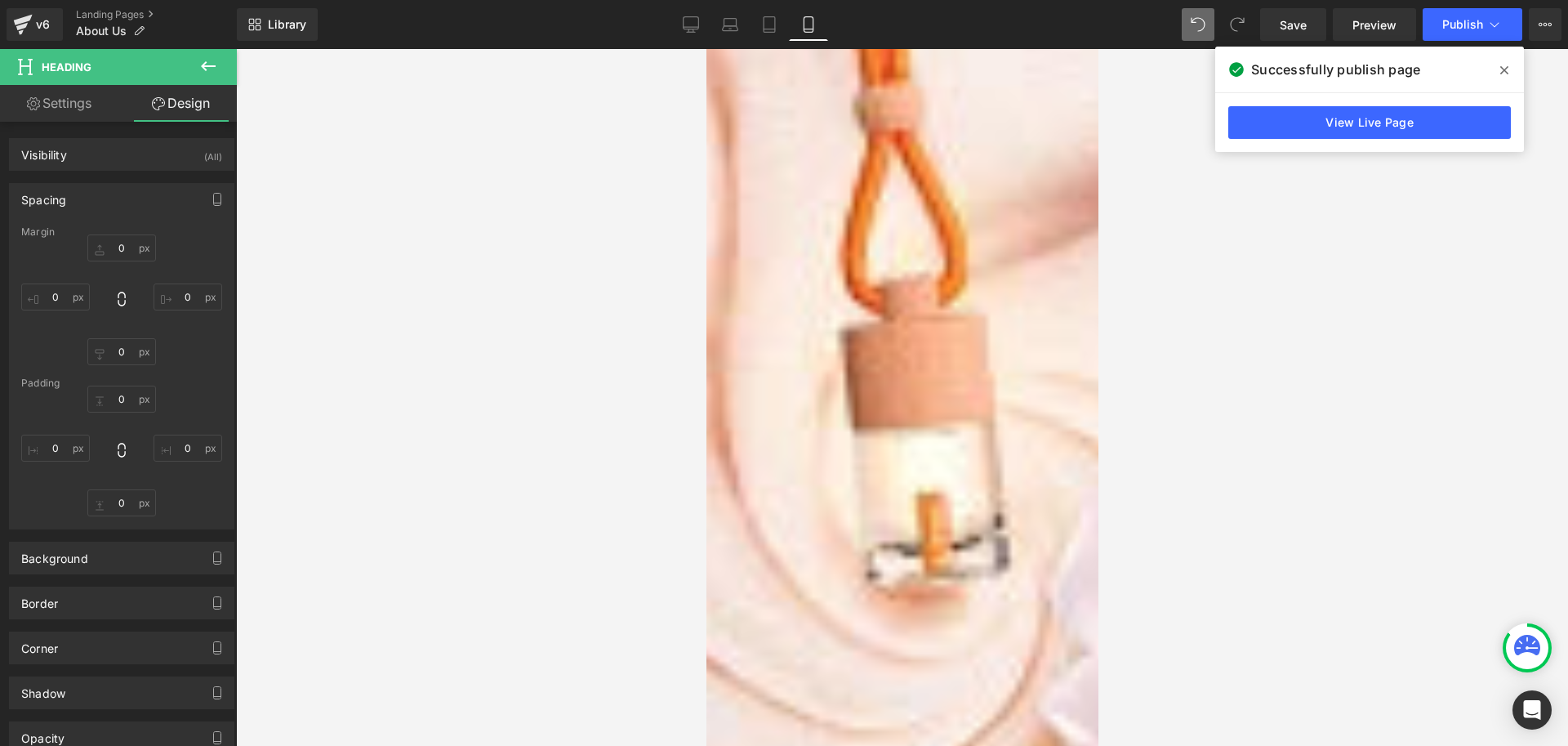
type input "0"
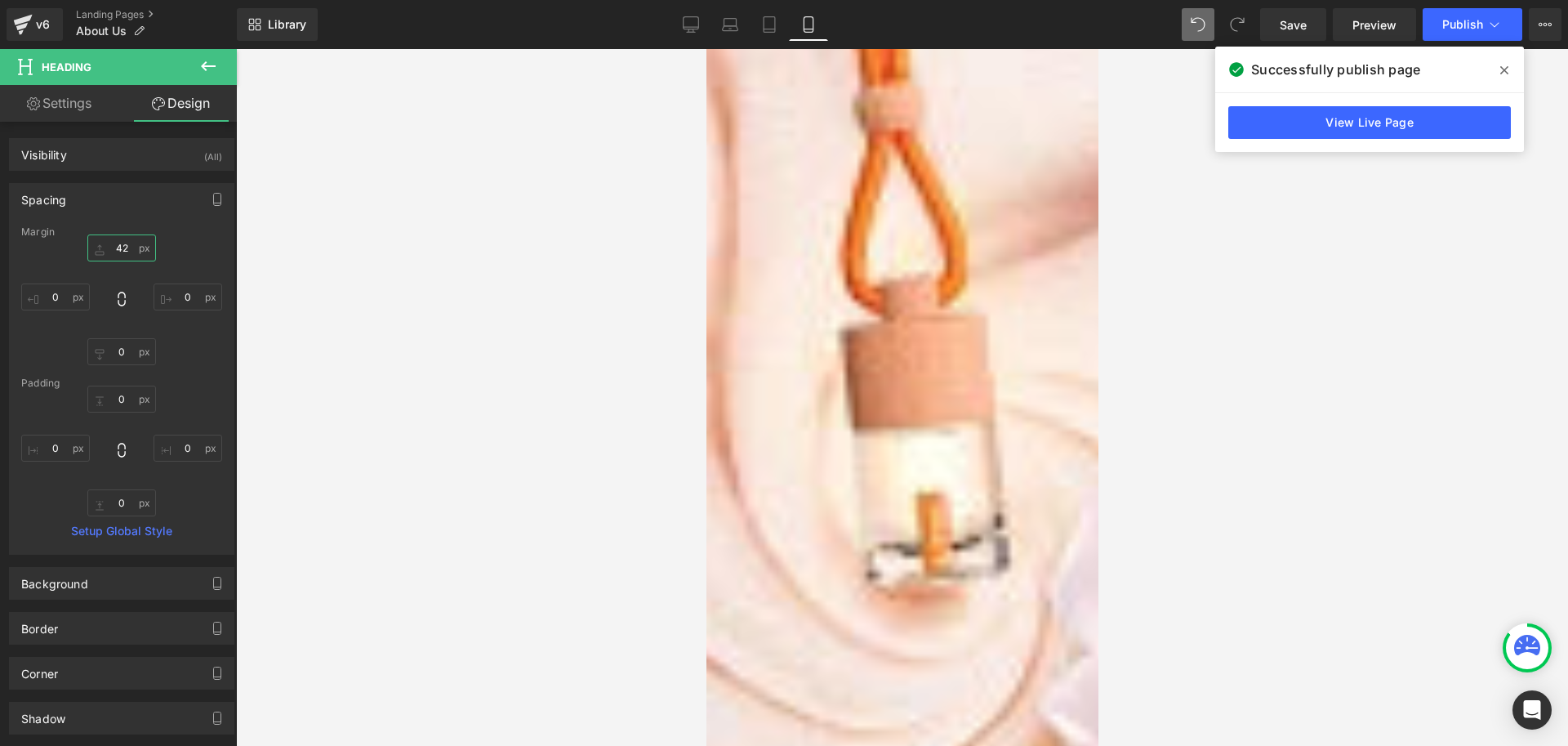
drag, startPoint x: 121, startPoint y: 244, endPoint x: 143, endPoint y: 268, distance: 32.6
click at [122, 245] on input "42" at bounding box center [122, 248] width 68 height 27
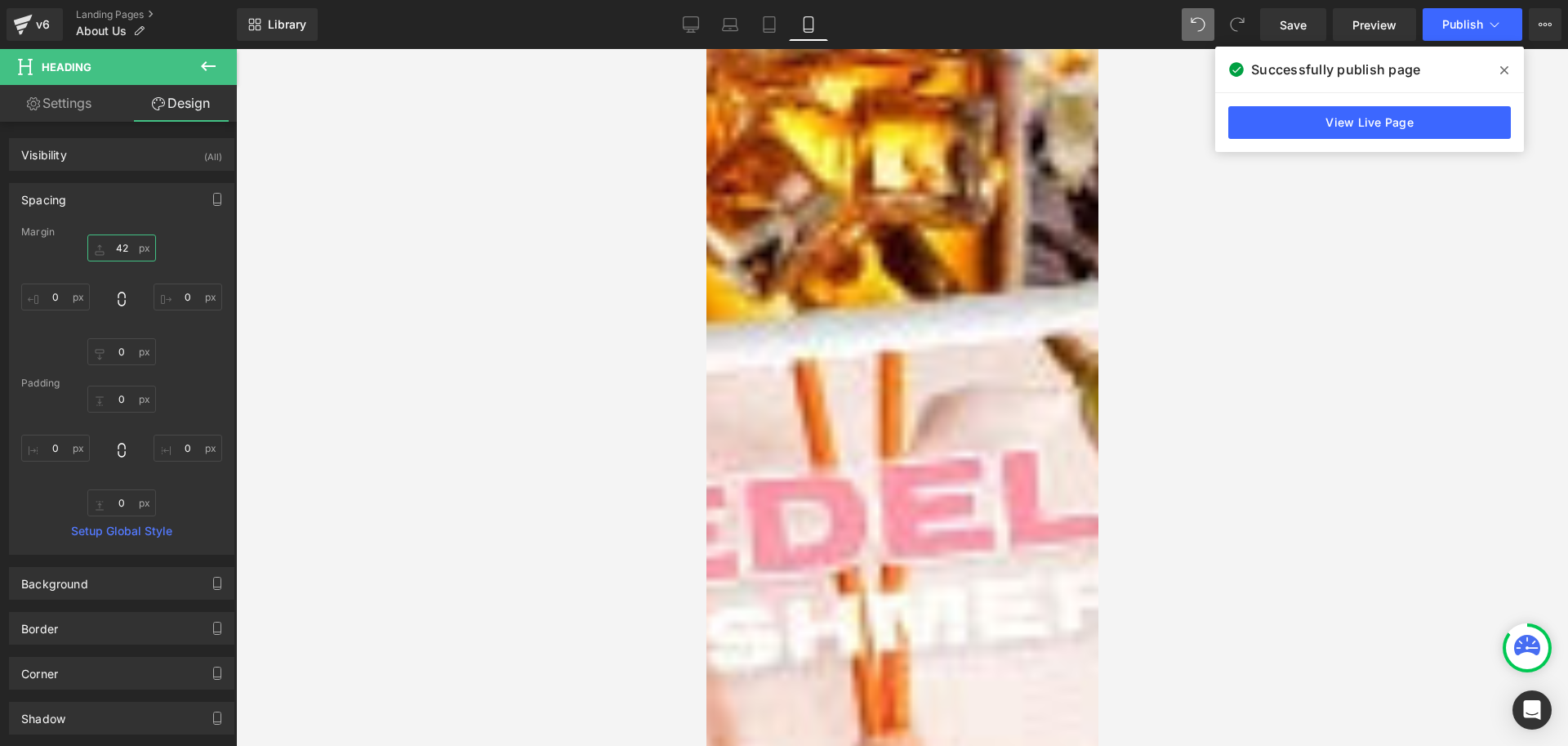
scroll to position [1291, 0]
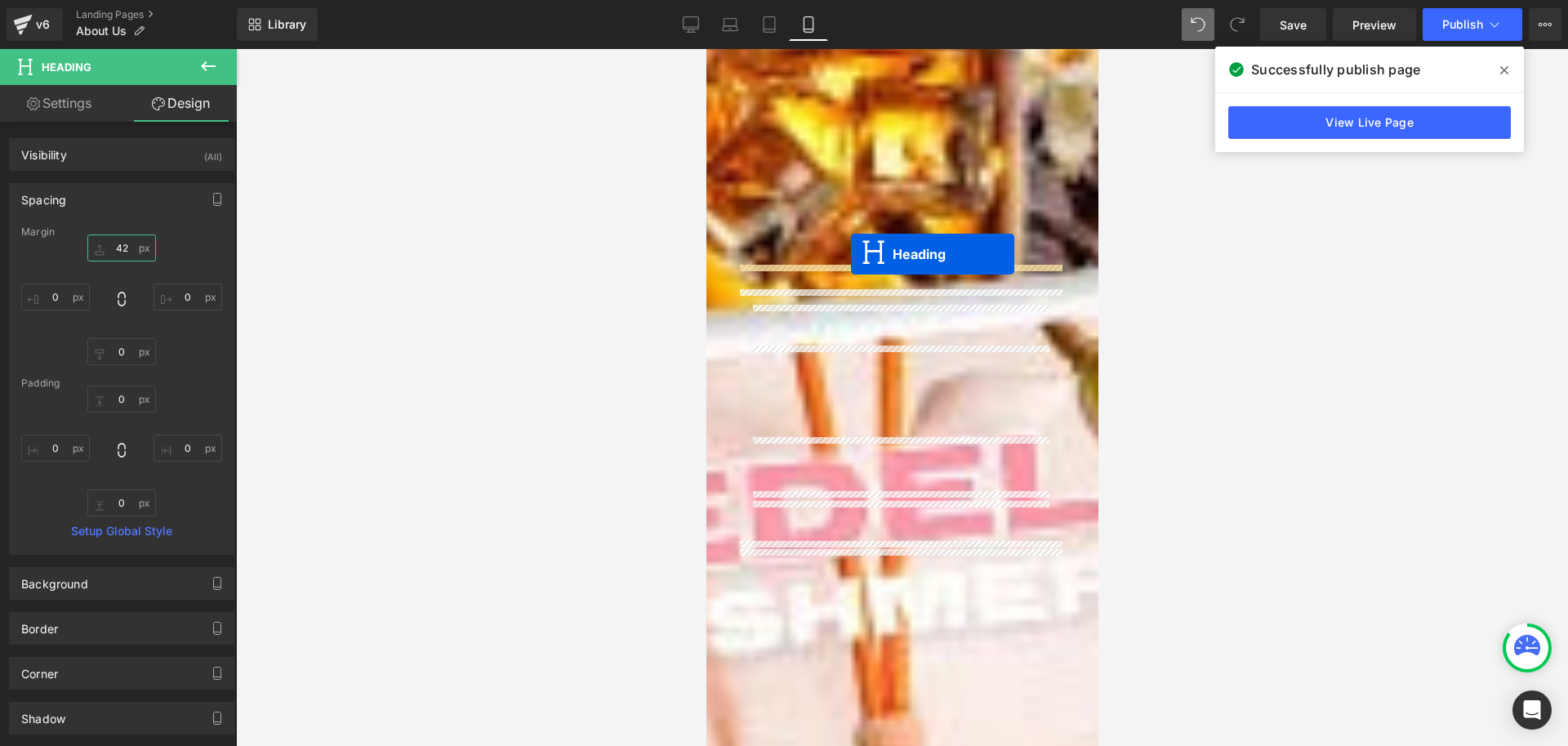
drag, startPoint x: 856, startPoint y: 579, endPoint x: 850, endPoint y: 254, distance: 325.1
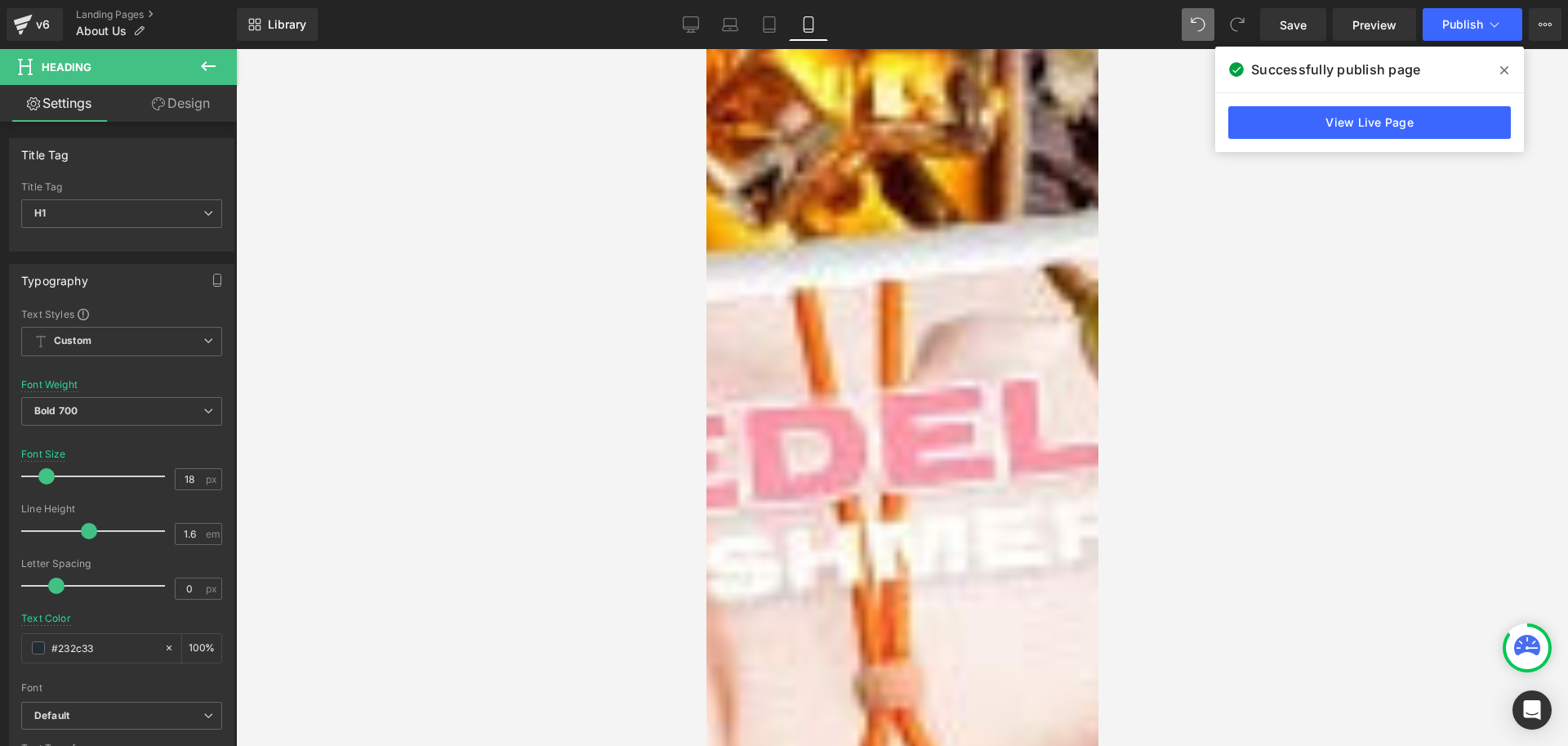
scroll to position [1372, 0]
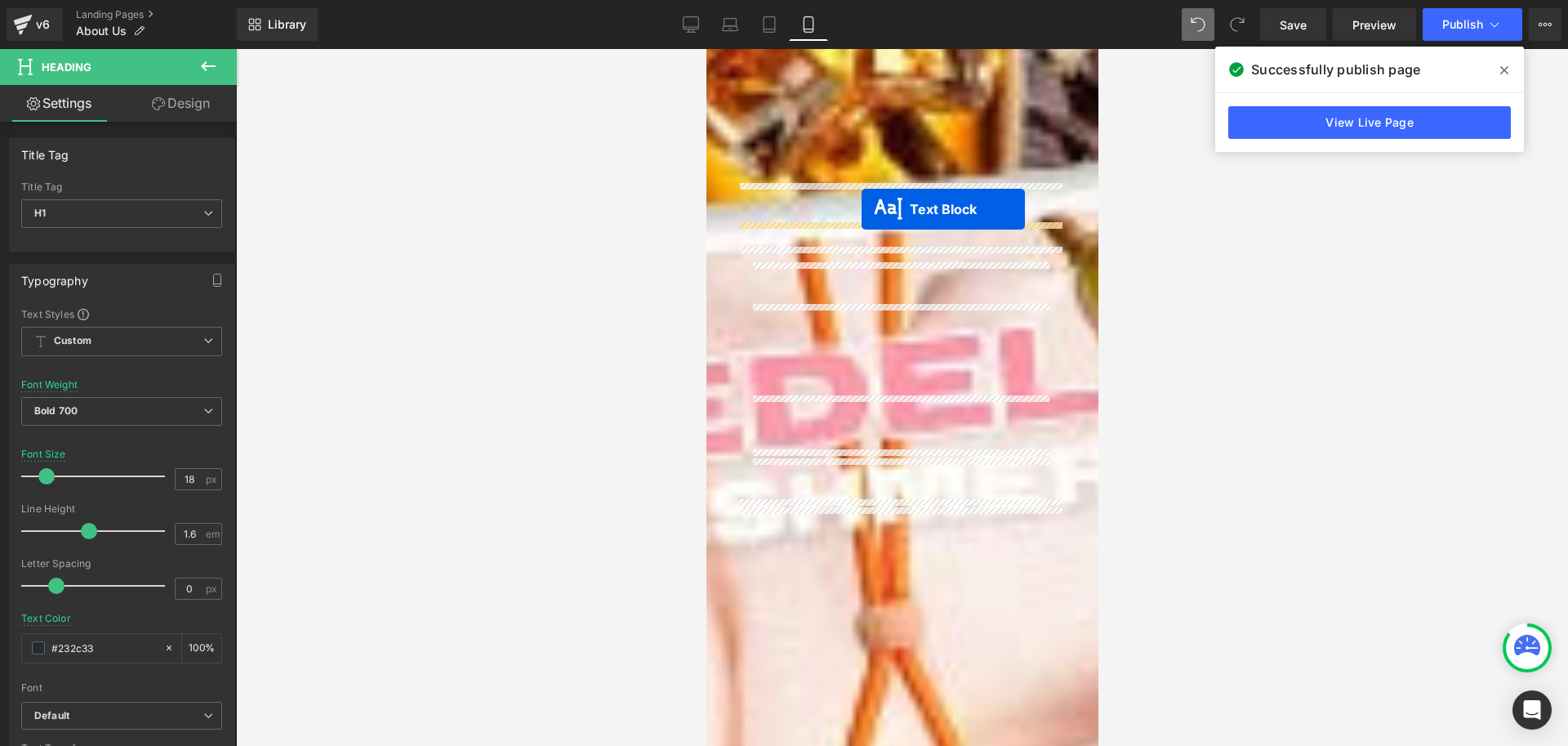
drag, startPoint x: 857, startPoint y: 603, endPoint x: 861, endPoint y: 209, distance: 394.0
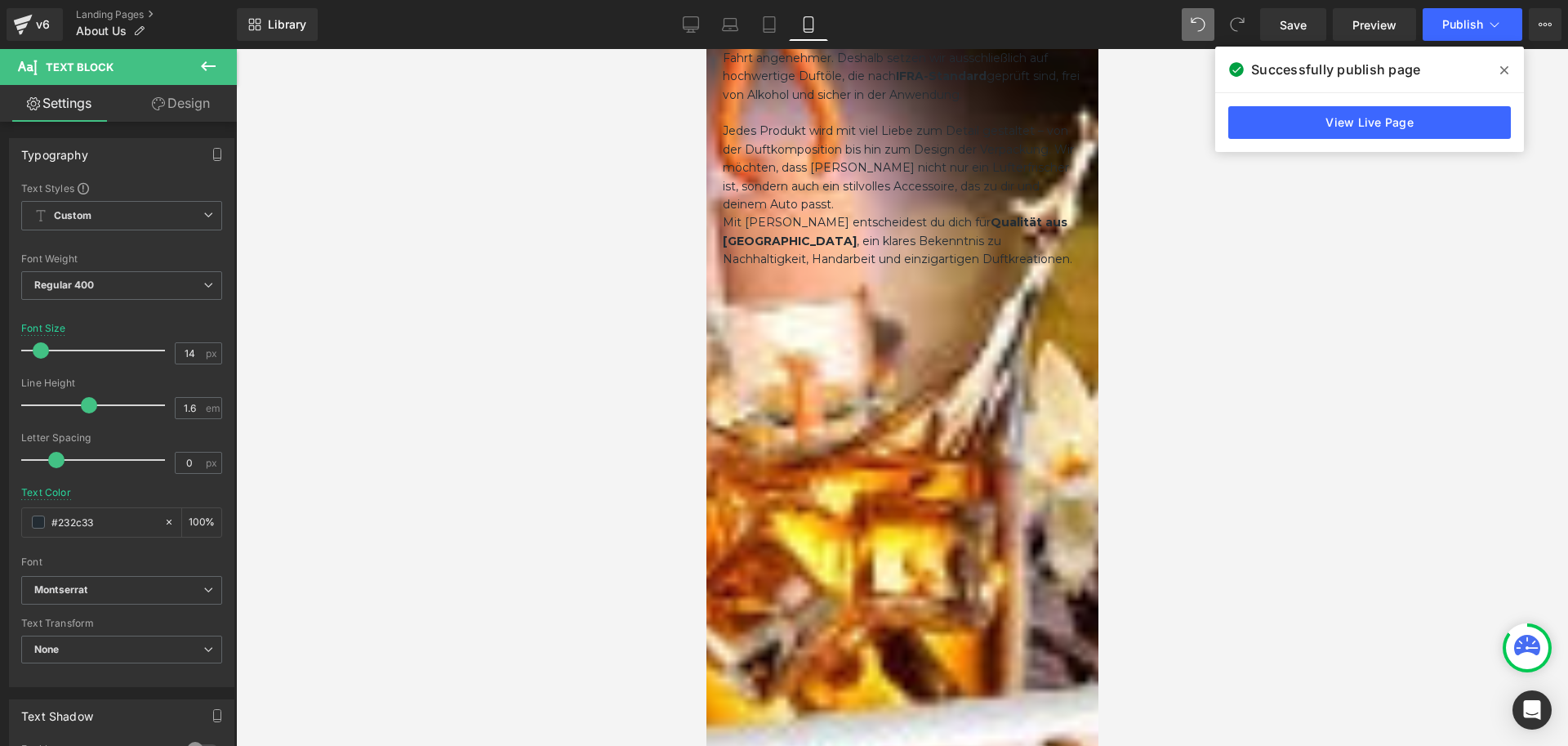
scroll to position [883, 0]
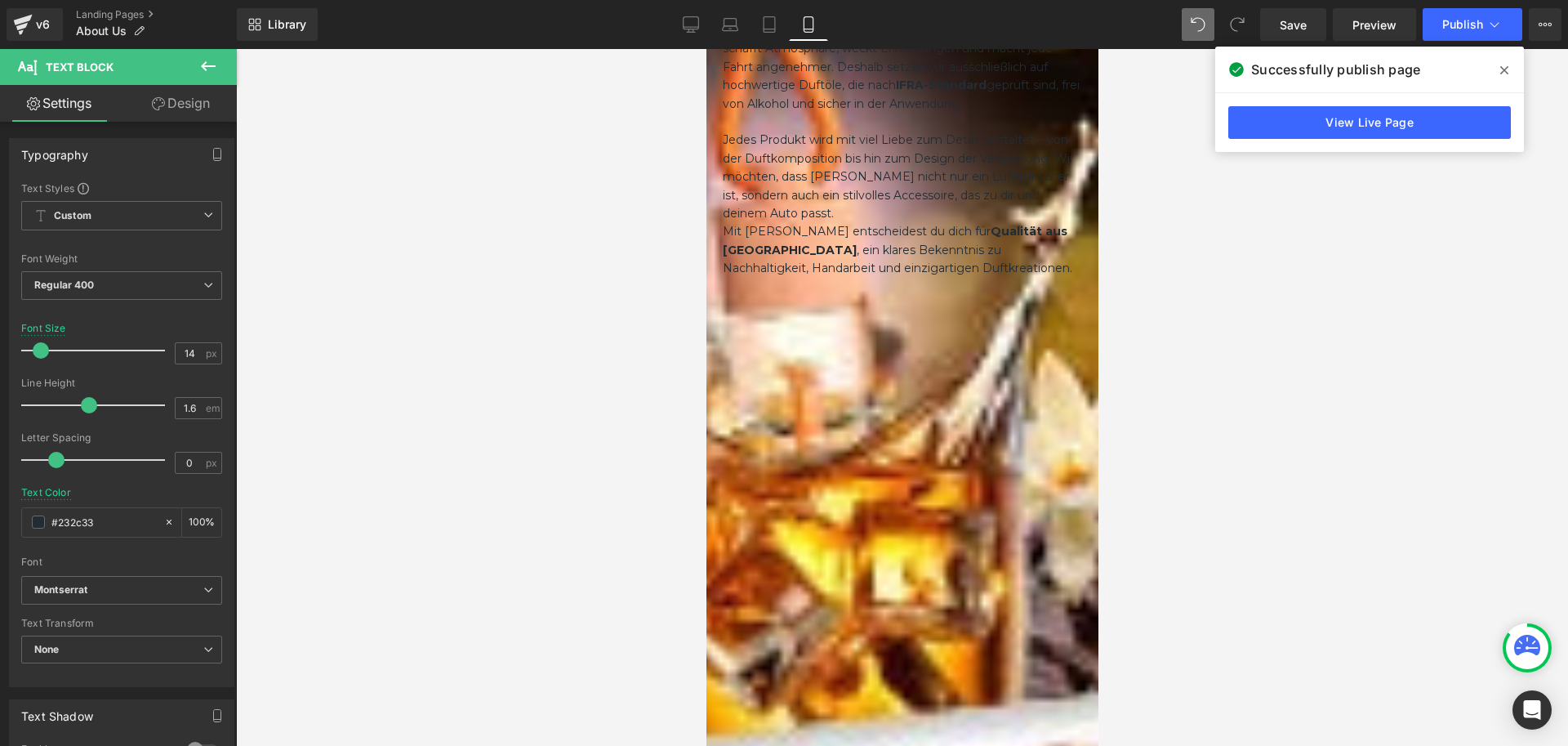
drag, startPoint x: 723, startPoint y: 184, endPoint x: 734, endPoint y: 185, distance: 11.0
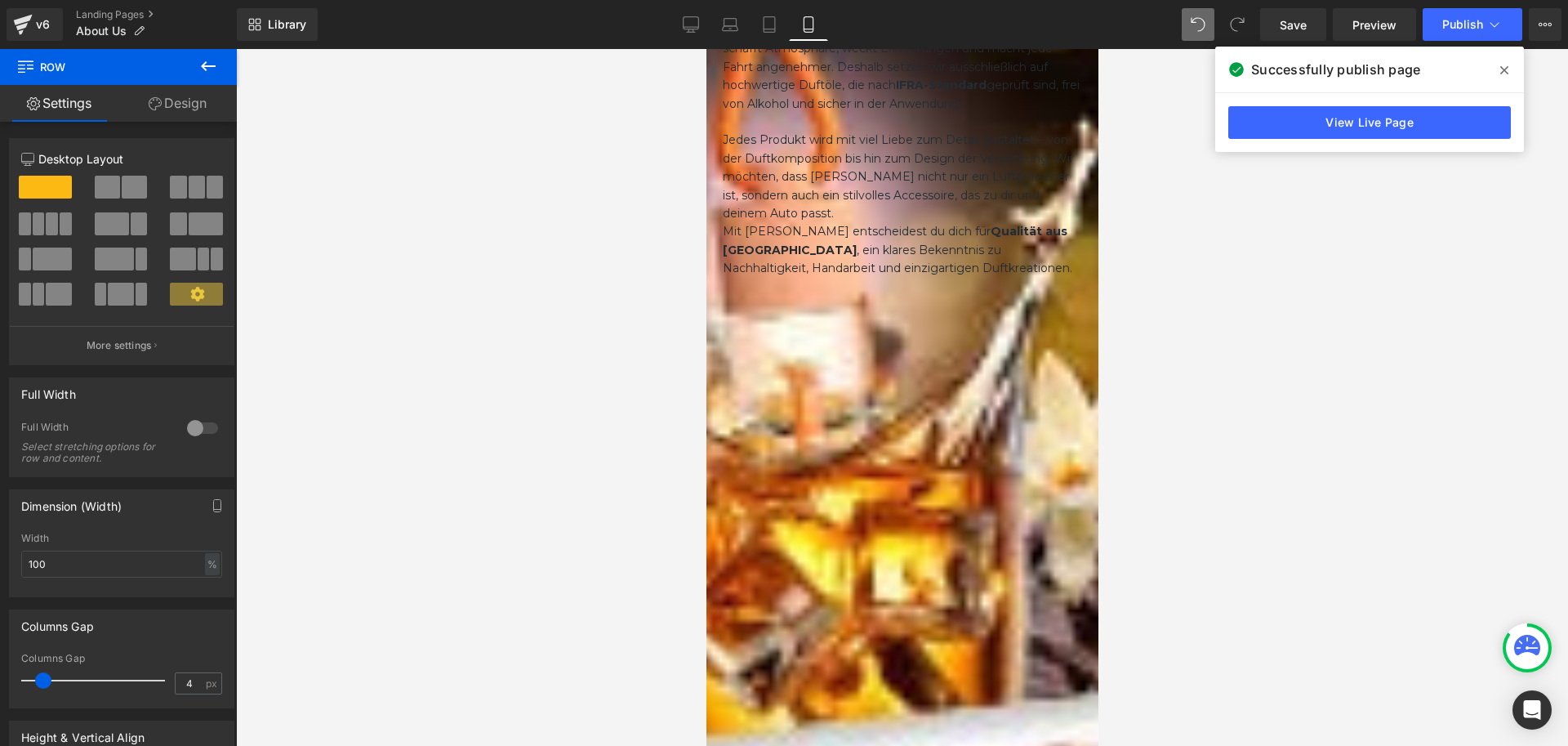
type input "0"
drag, startPoint x: 45, startPoint y: 682, endPoint x: 0, endPoint y: 678, distance: 45.2
click at [0, 678] on div "Columns Gap 0px Columns Gap 0 px" at bounding box center [122, 652] width 244 height 111
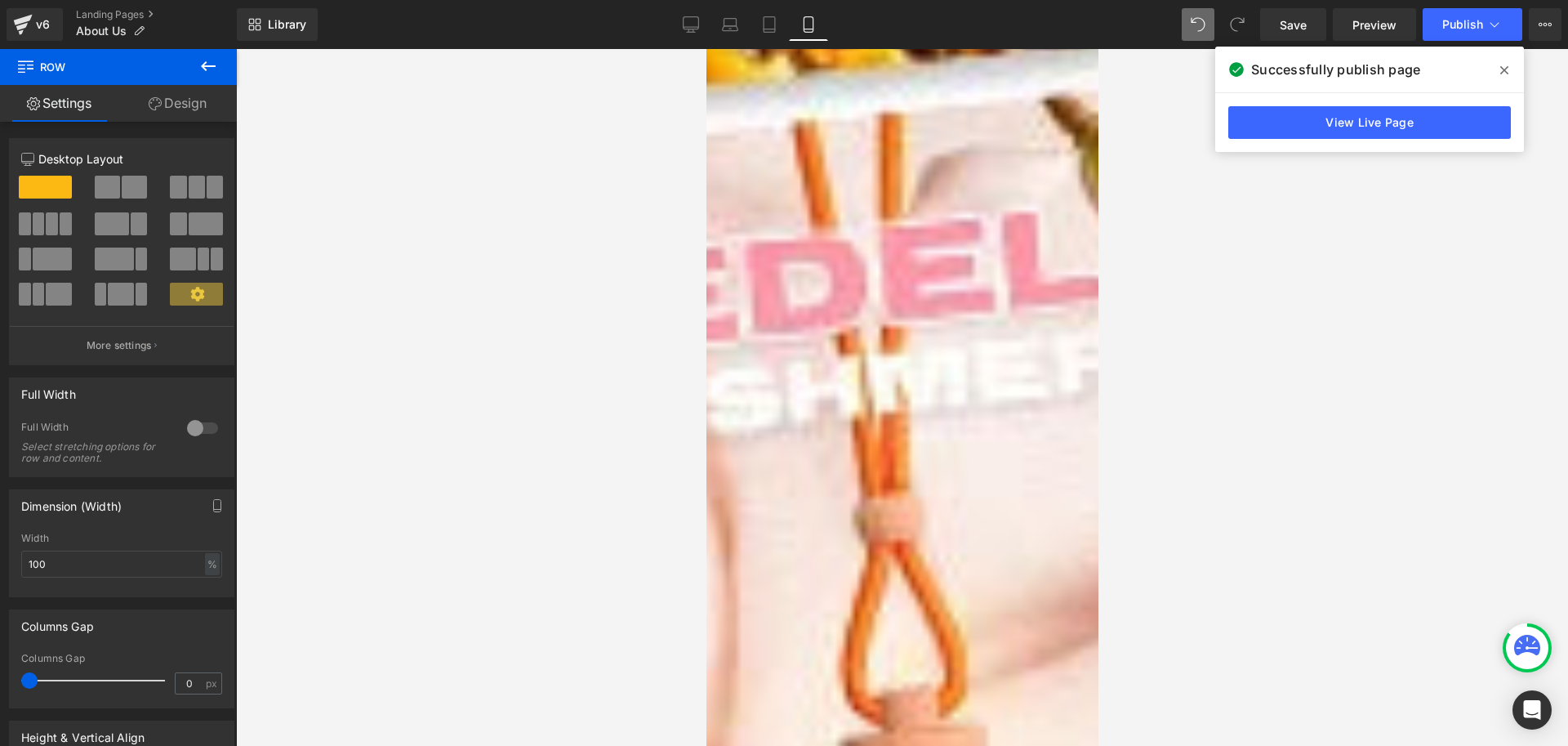
scroll to position [1536, 0]
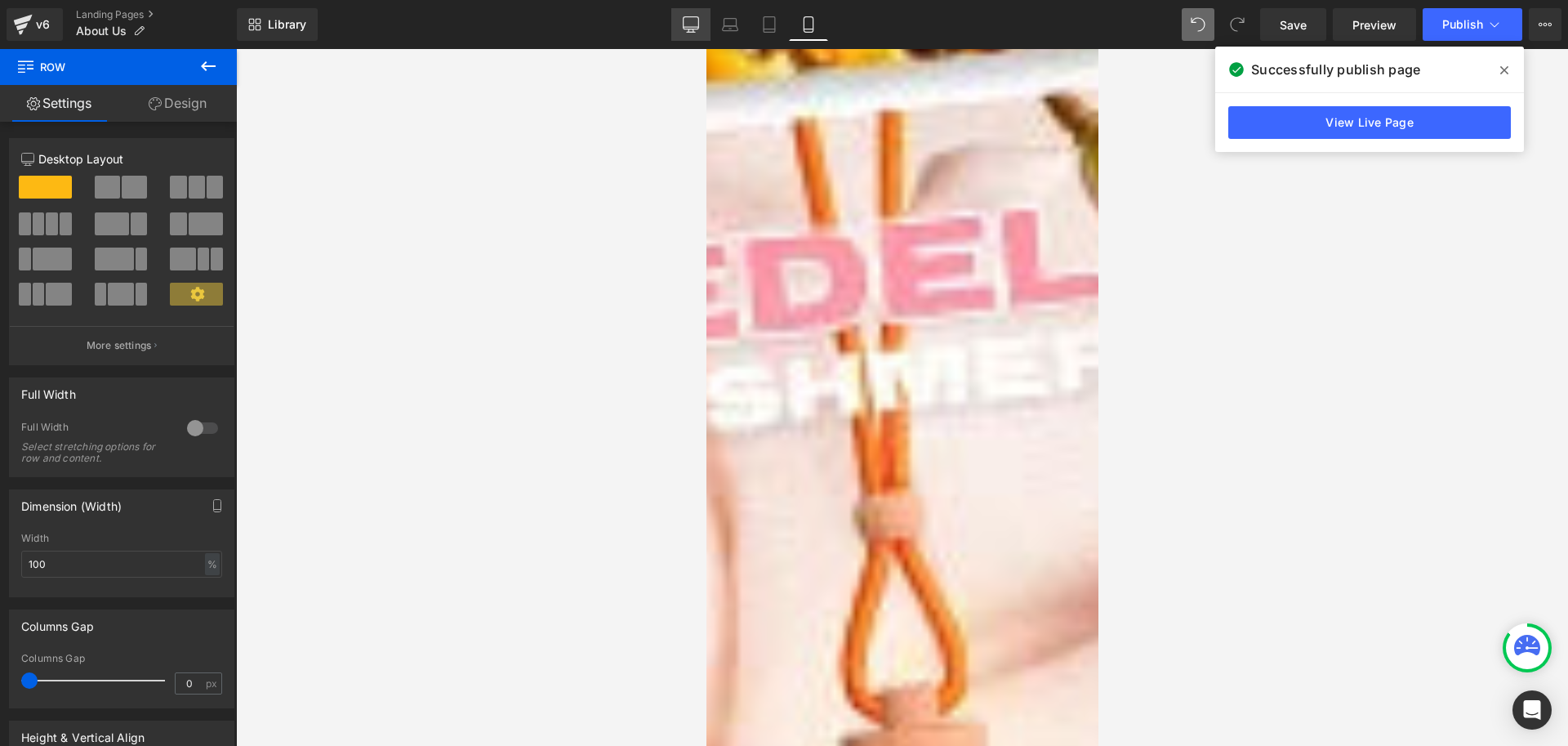
click at [700, 18] on link "Desktop" at bounding box center [691, 24] width 39 height 32
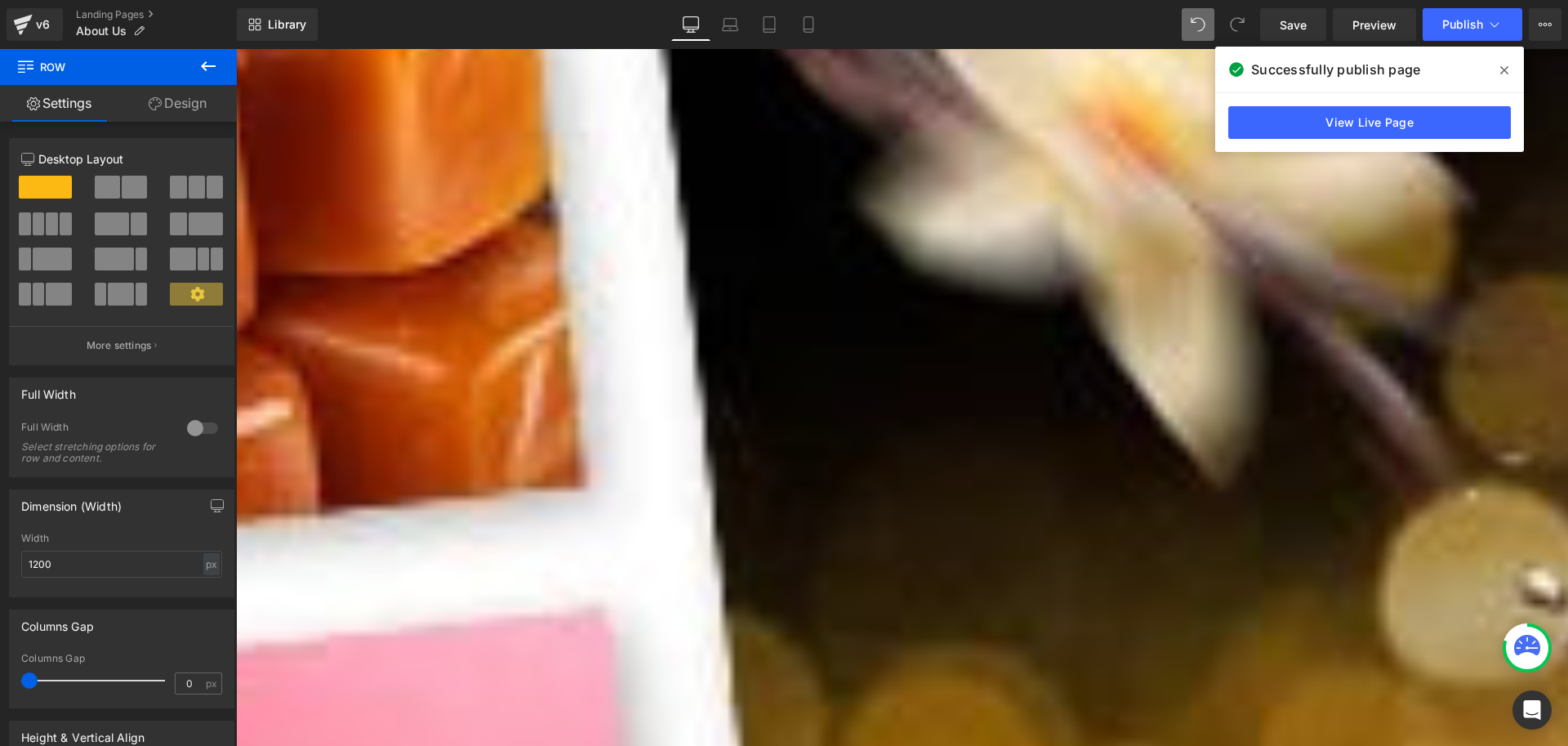
scroll to position [898, 0]
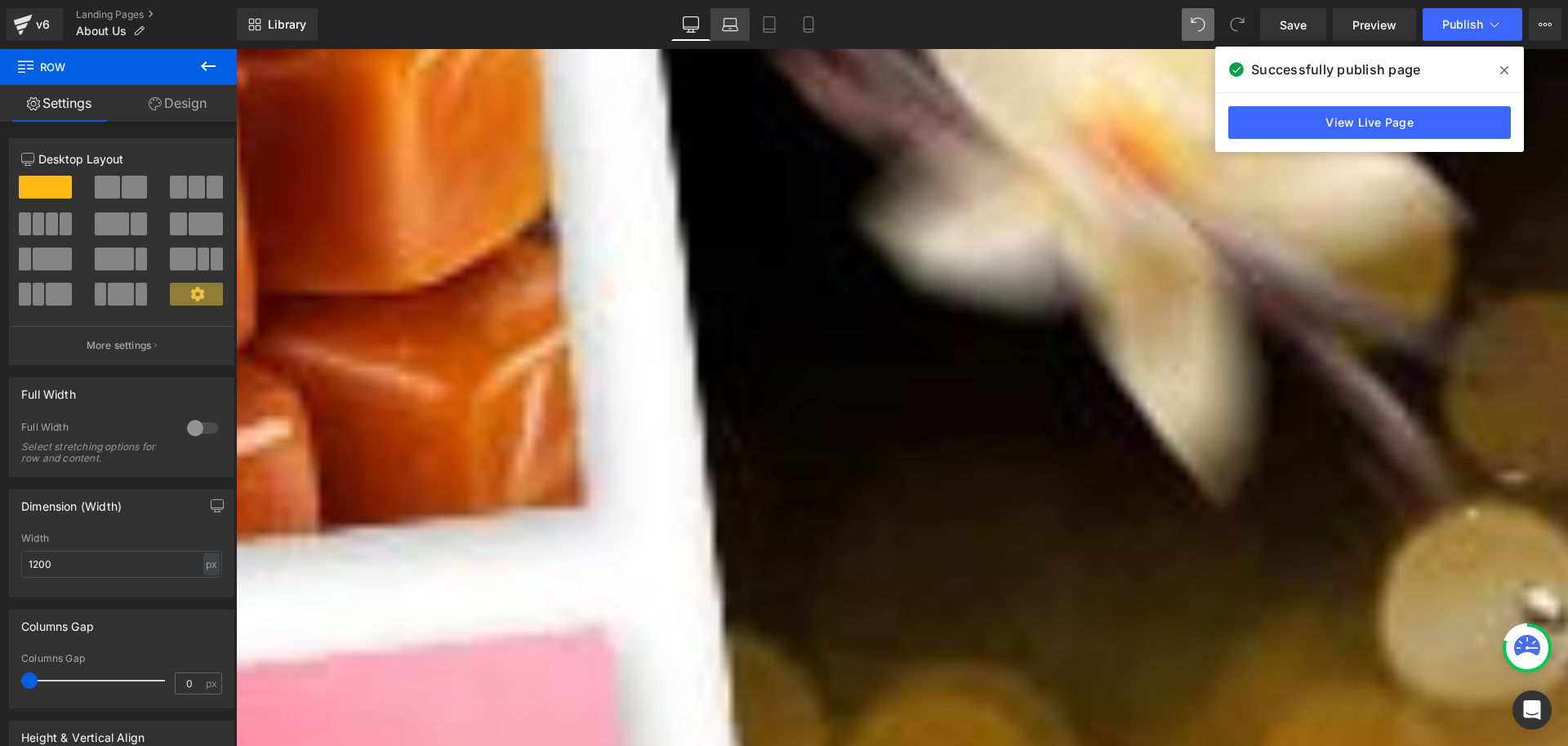
click at [741, 22] on link "Laptop" at bounding box center [730, 24] width 39 height 32
type input "100"
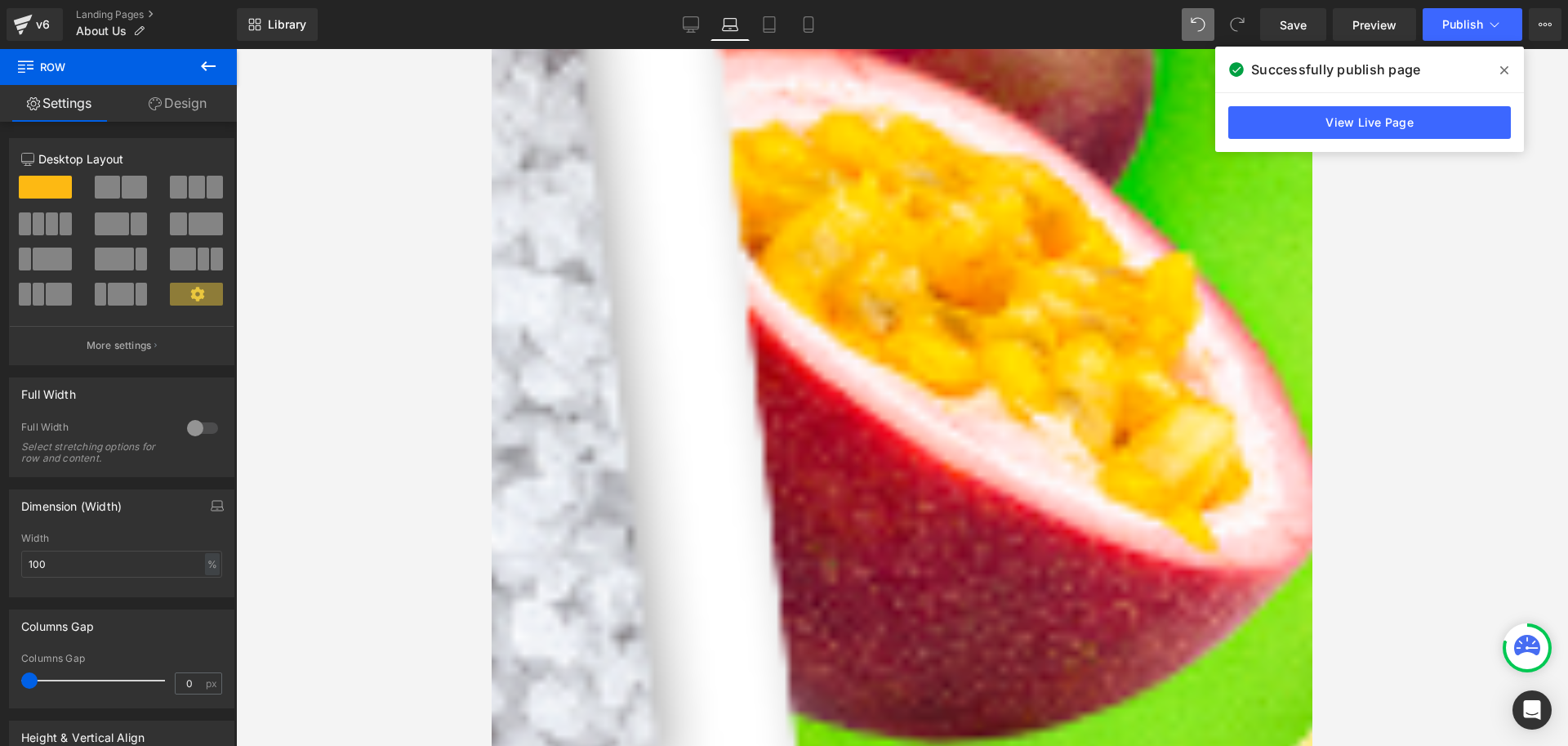
scroll to position [981, 0]
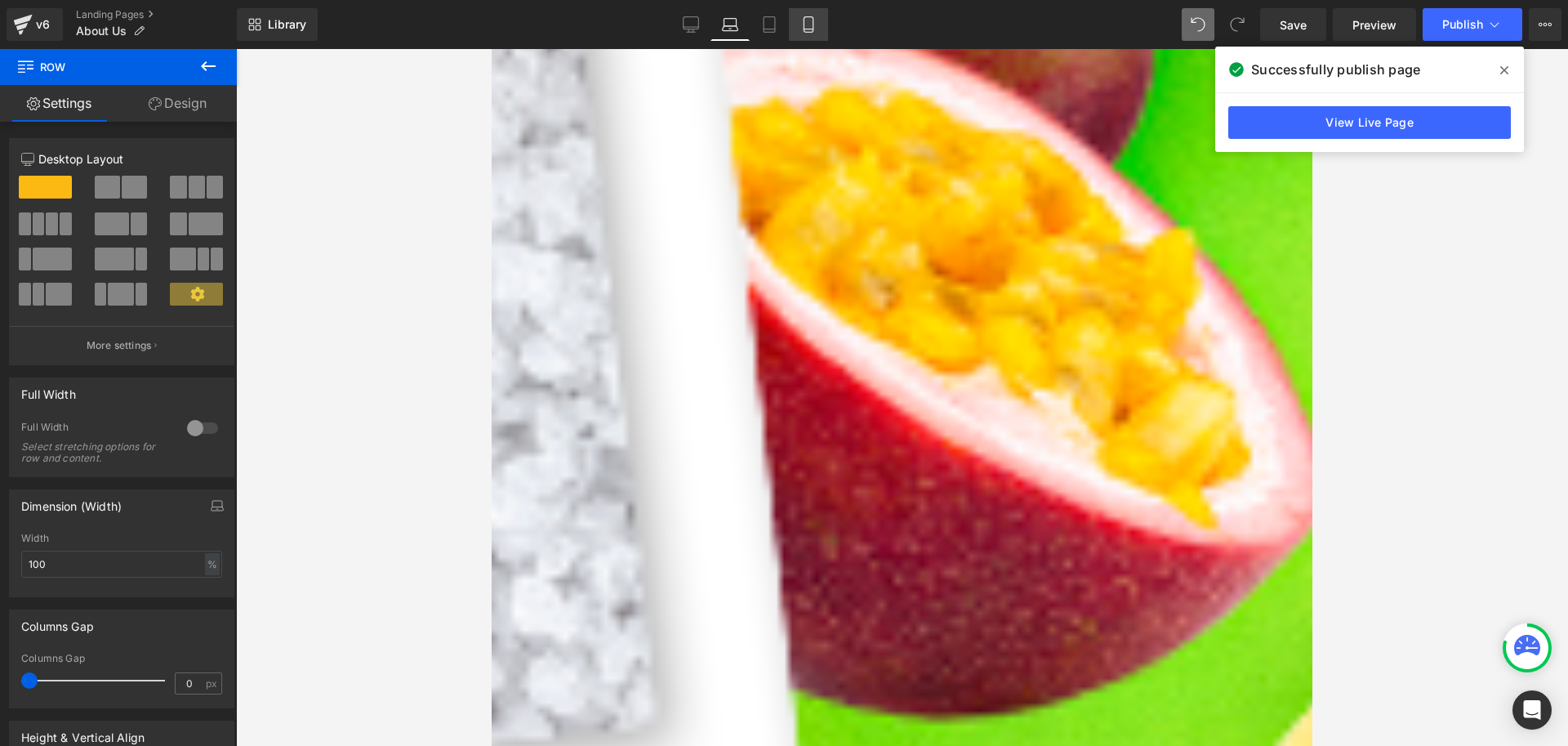
click at [803, 24] on icon at bounding box center [808, 25] width 17 height 17
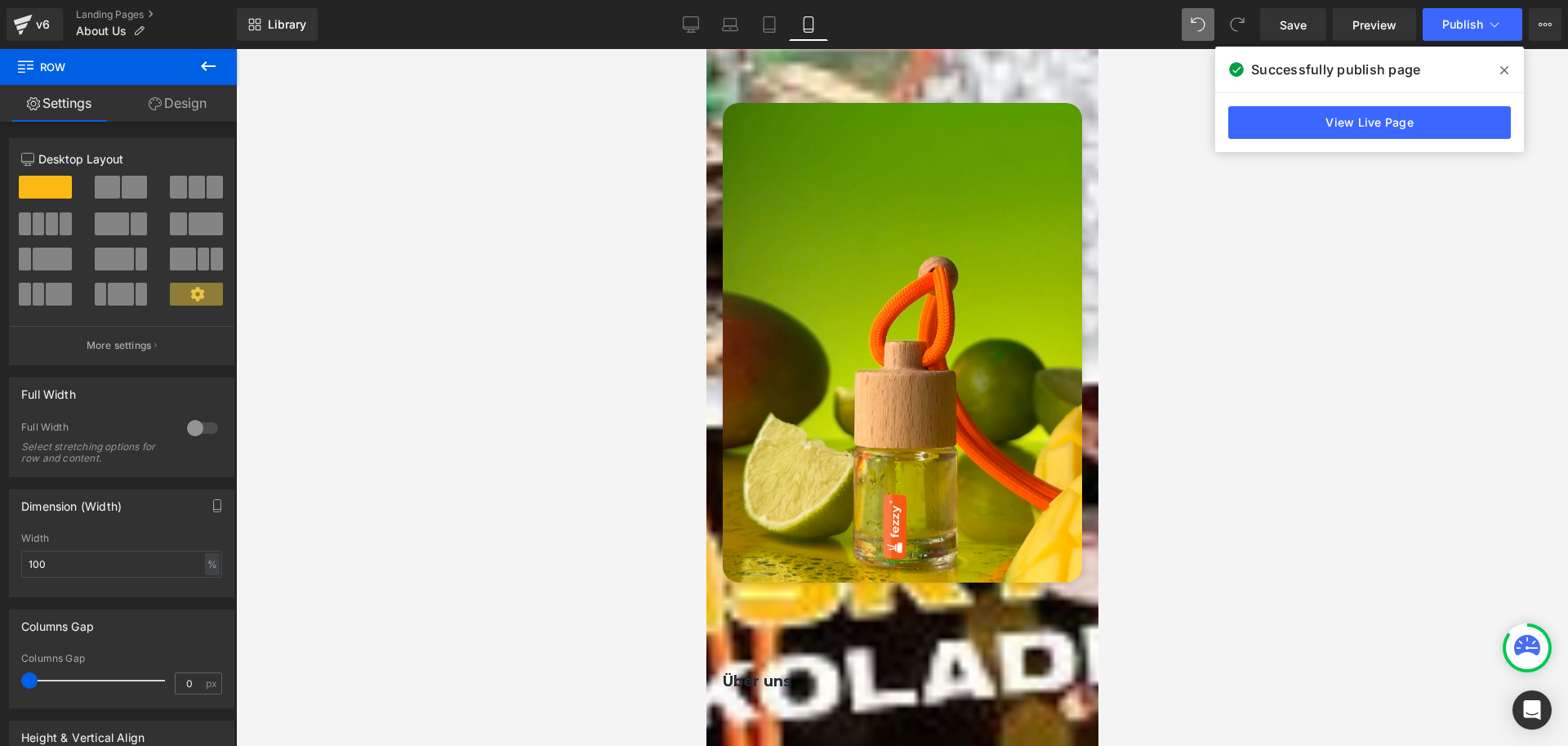
scroll to position [0, 0]
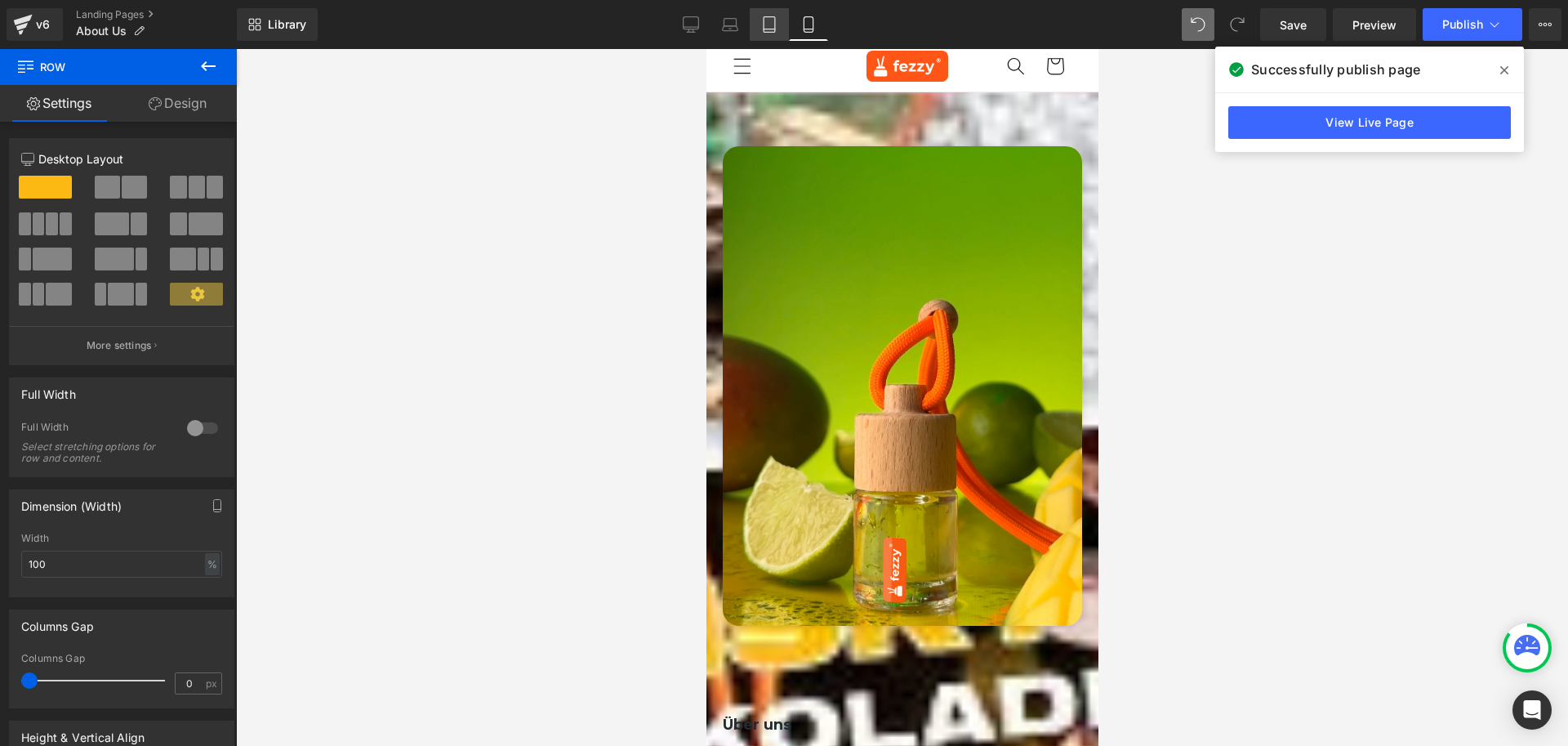
click at [762, 28] on icon at bounding box center [770, 25] width 17 height 17
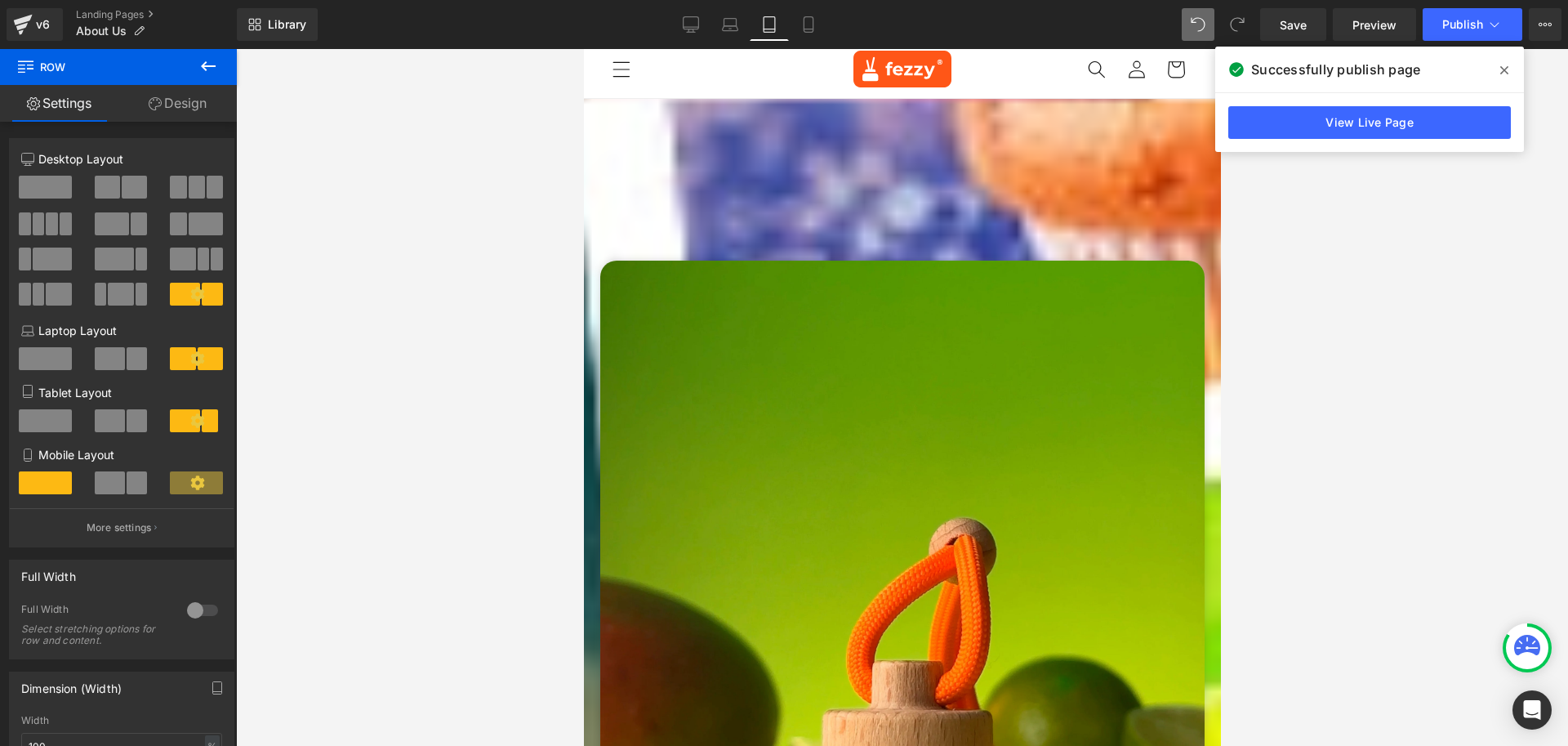
click at [137, 419] on span at bounding box center [137, 420] width 21 height 23
click at [183, 420] on span at bounding box center [185, 420] width 31 height 23
click at [190, 425] on icon at bounding box center [197, 420] width 14 height 14
click at [128, 524] on p "More settings" at bounding box center [119, 527] width 66 height 15
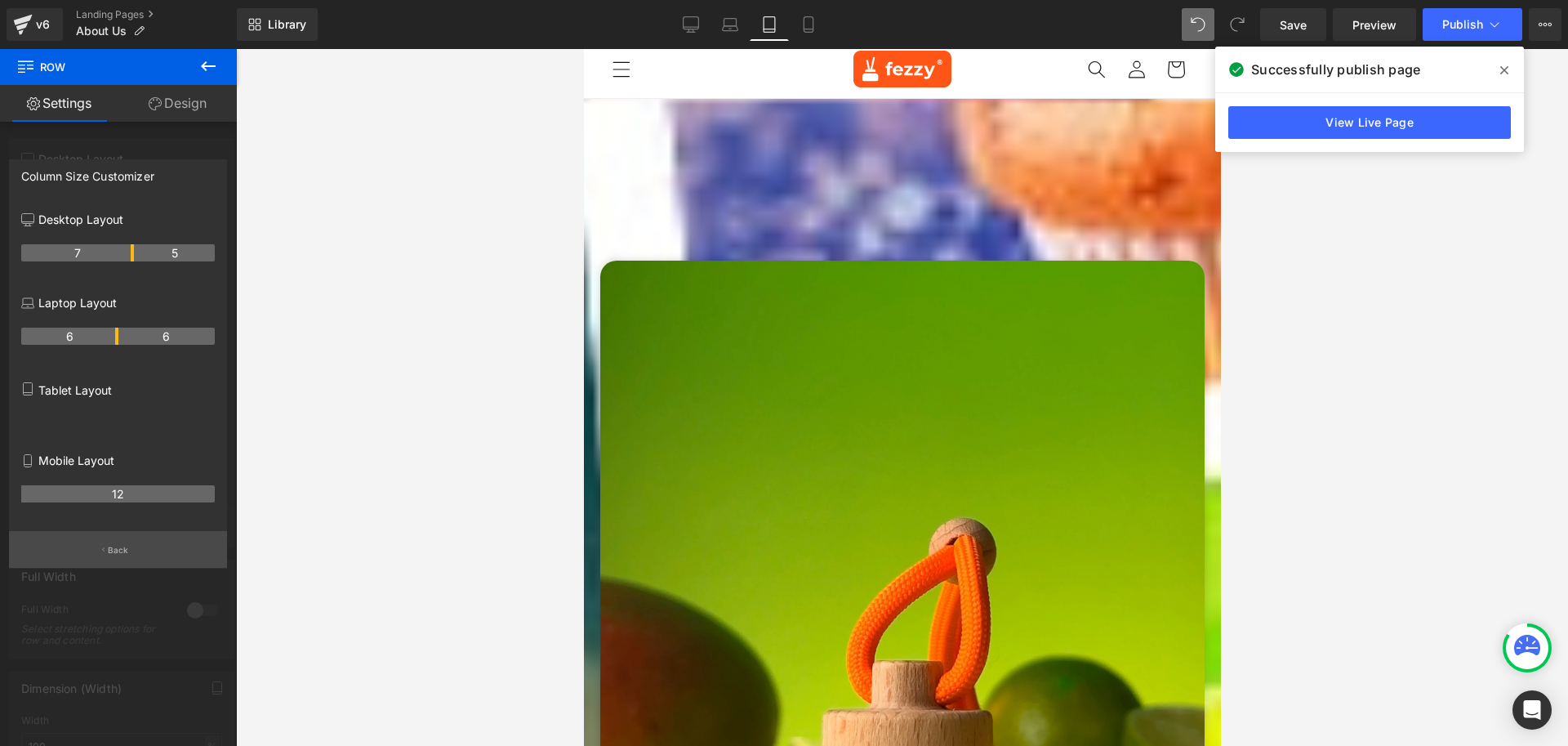
click at [130, 542] on button "Back" at bounding box center [117, 549] width 218 height 37
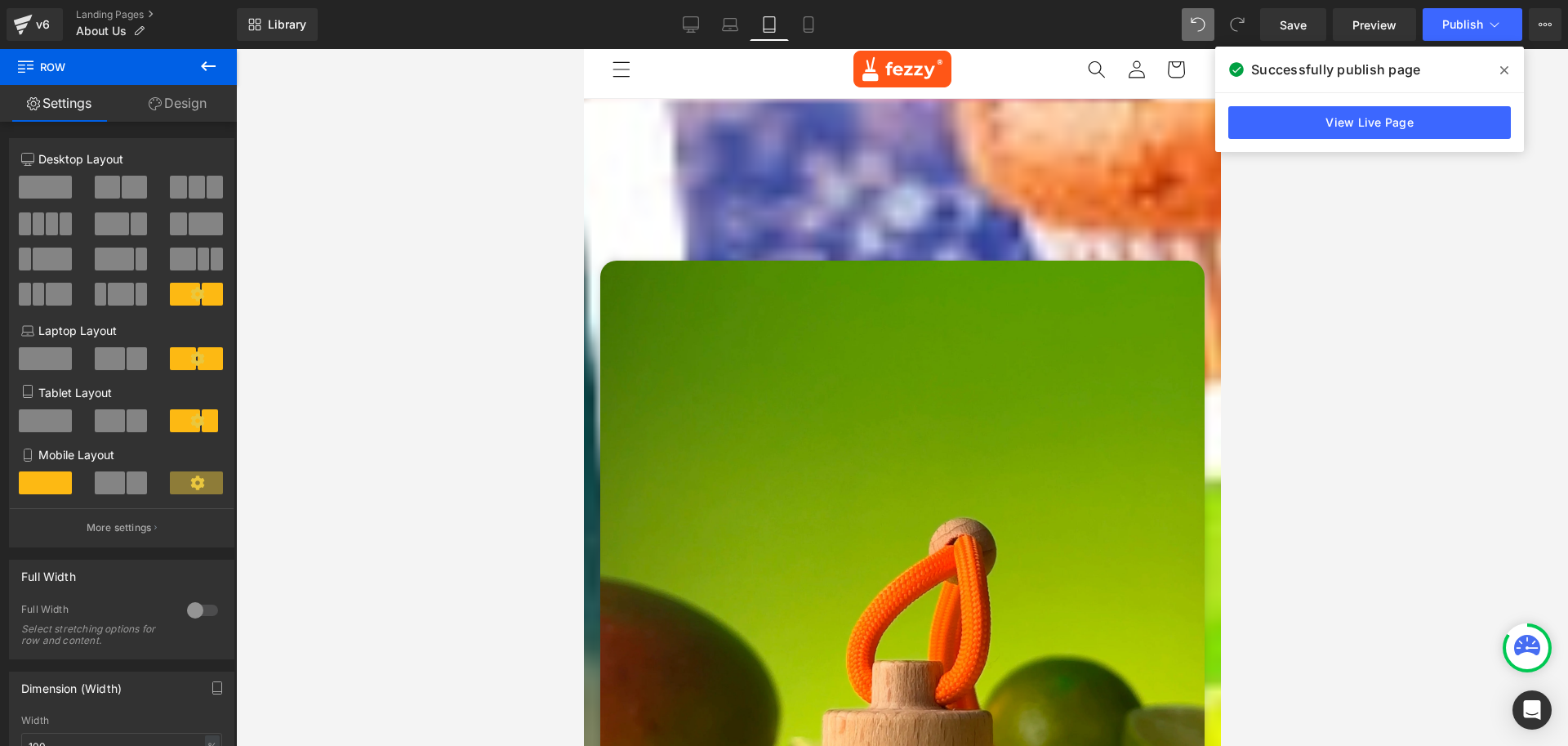
click at [1332, 371] on div at bounding box center [903, 398] width 1332 height 697
click at [141, 527] on p "More settings" at bounding box center [119, 527] width 66 height 15
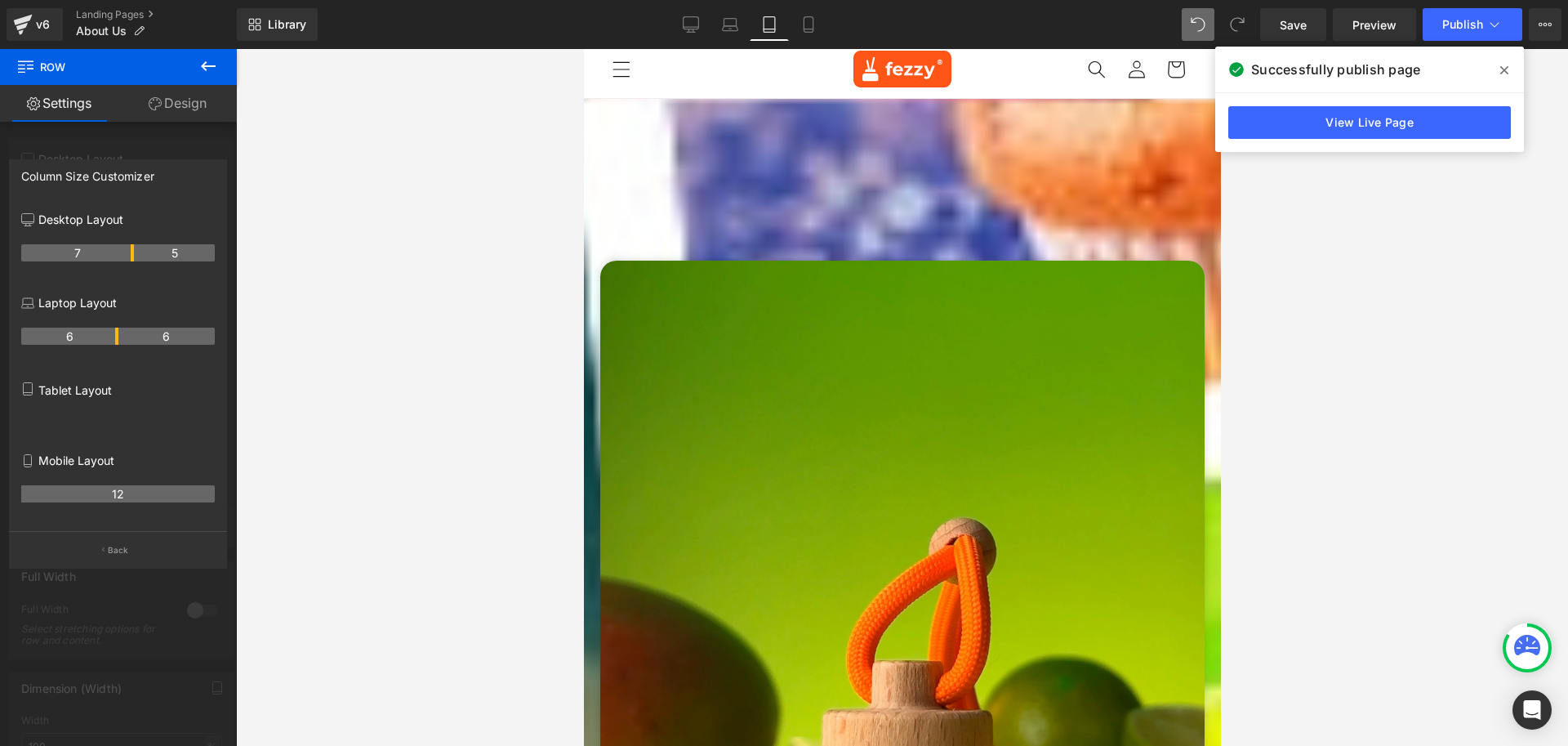
click at [90, 414] on div at bounding box center [117, 421] width 193 height 29
click at [118, 544] on p "Back" at bounding box center [118, 550] width 21 height 12
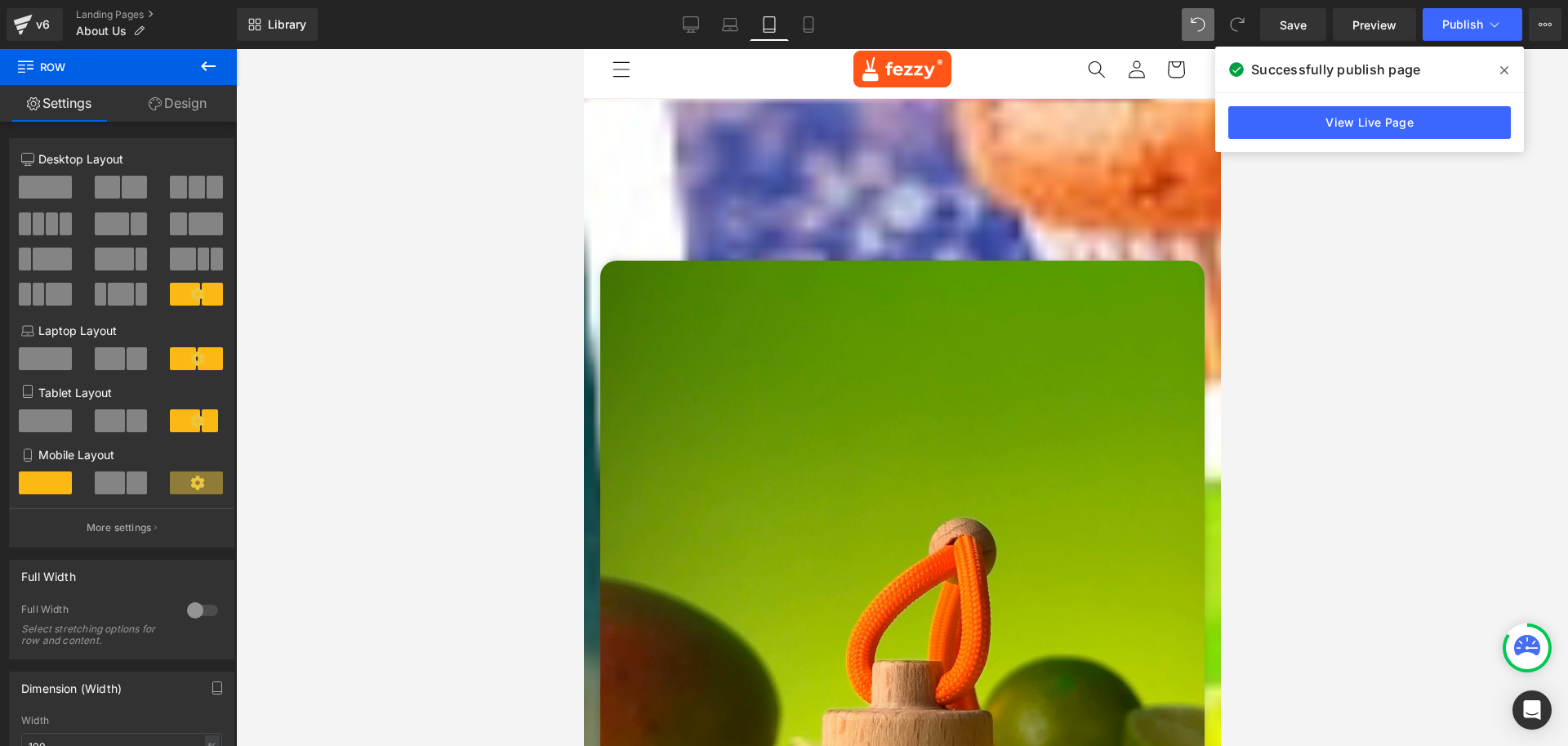
click at [134, 427] on span at bounding box center [137, 420] width 21 height 23
click at [135, 524] on p "More settings" at bounding box center [119, 527] width 66 height 15
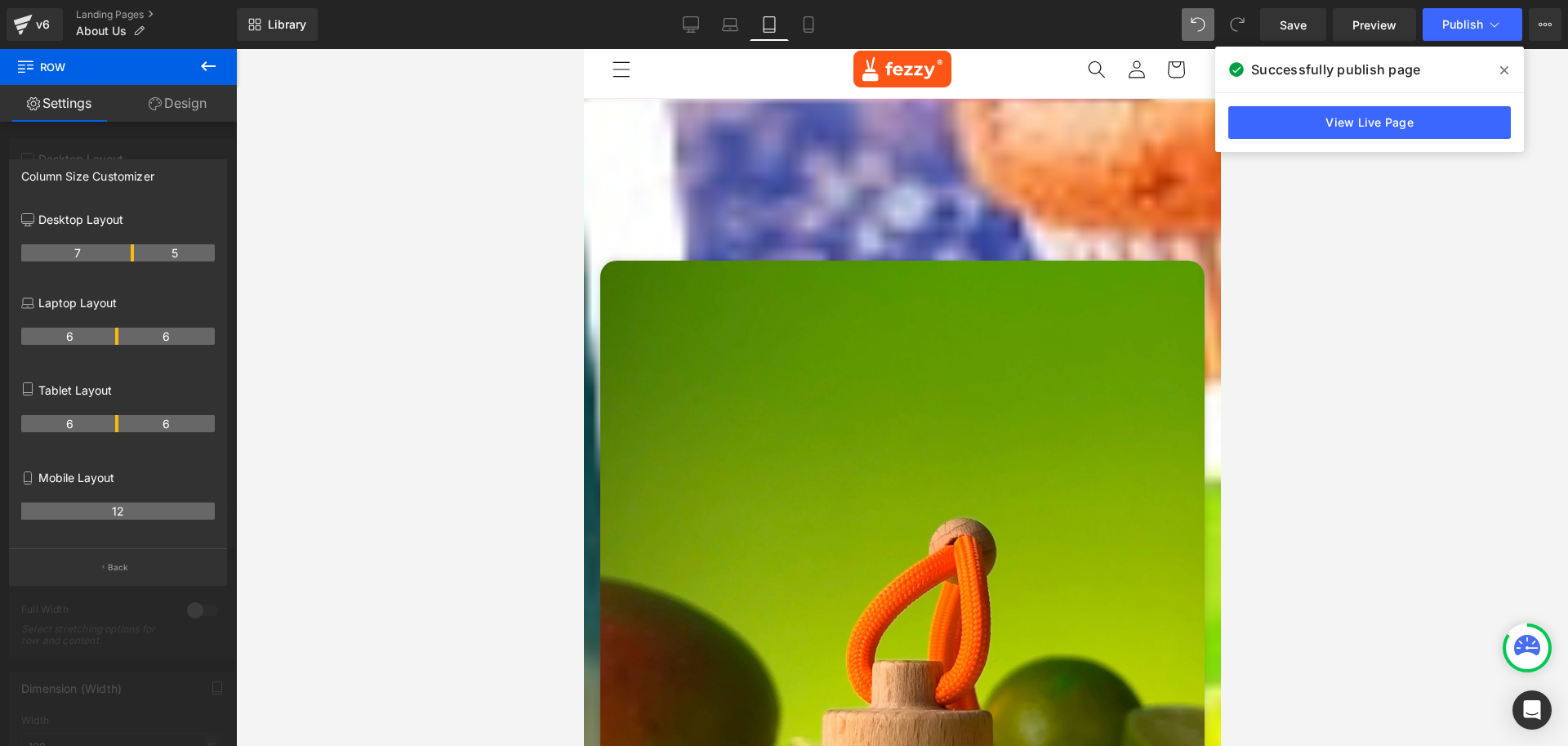
drag, startPoint x: 130, startPoint y: 420, endPoint x: 123, endPoint y: 423, distance: 7.6
click at [123, 423] on tr "6 6" at bounding box center [117, 424] width 193 height 18
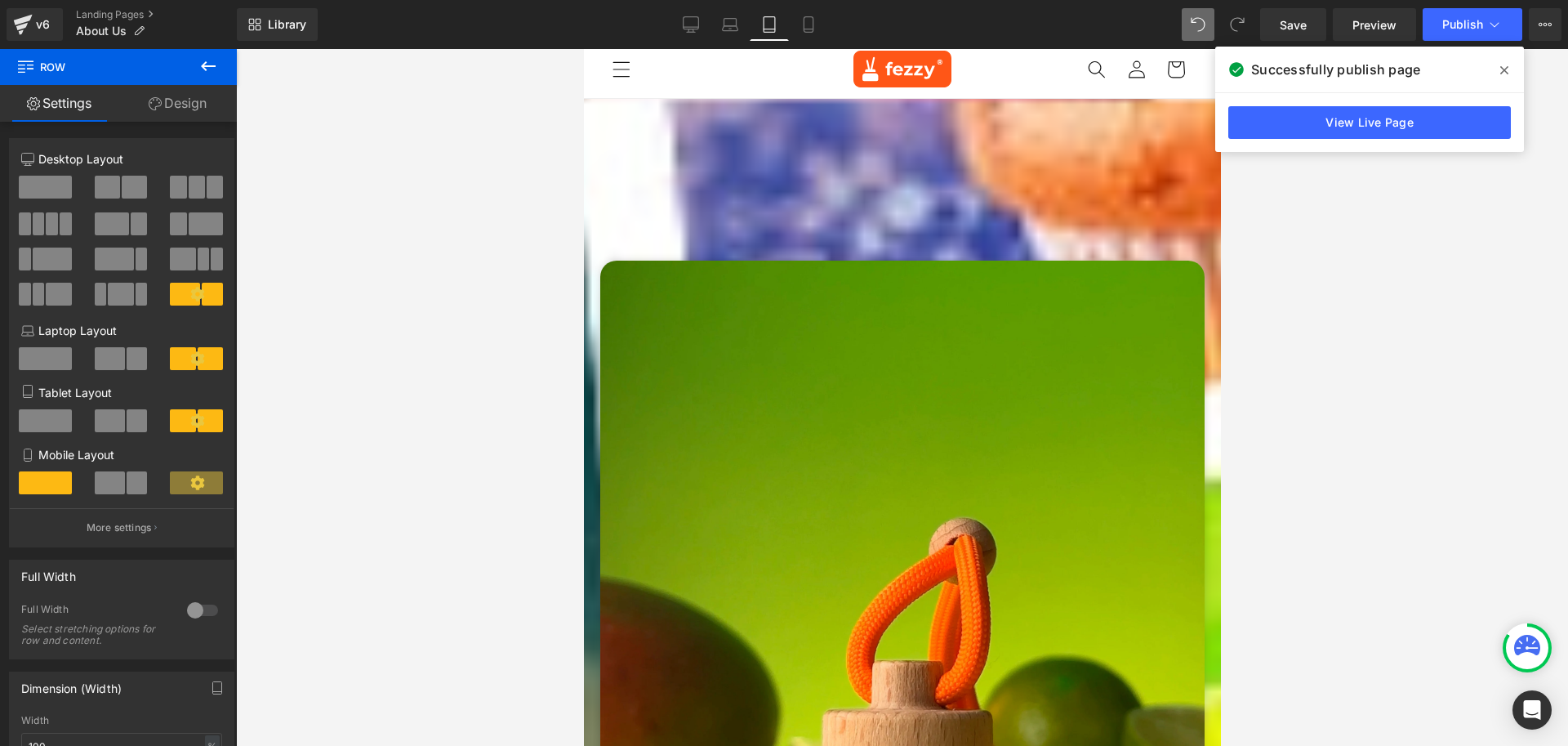
click at [623, 261] on img at bounding box center [902, 664] width 604 height 806
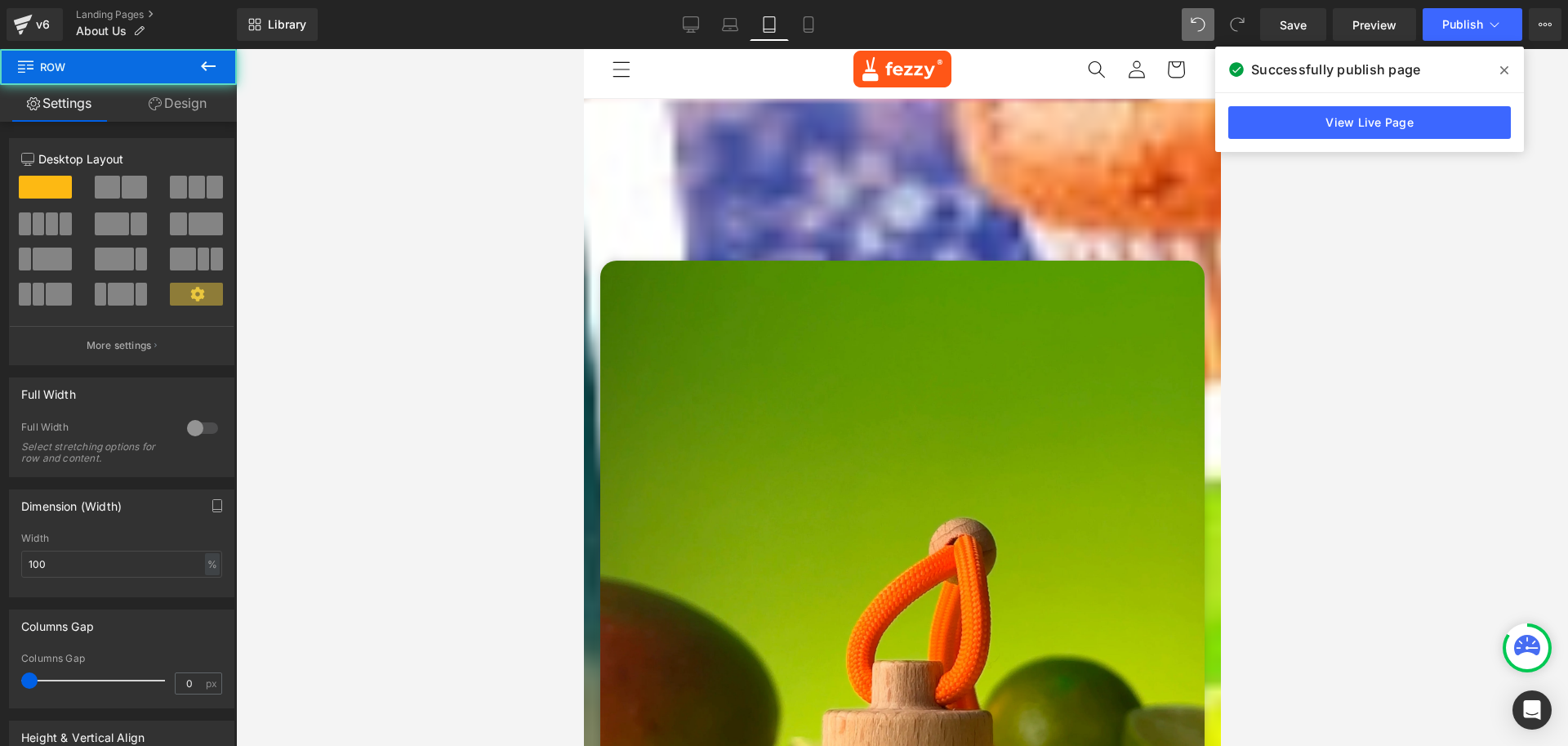
click at [583, 49] on span "Row" at bounding box center [583, 49] width 0 height 0
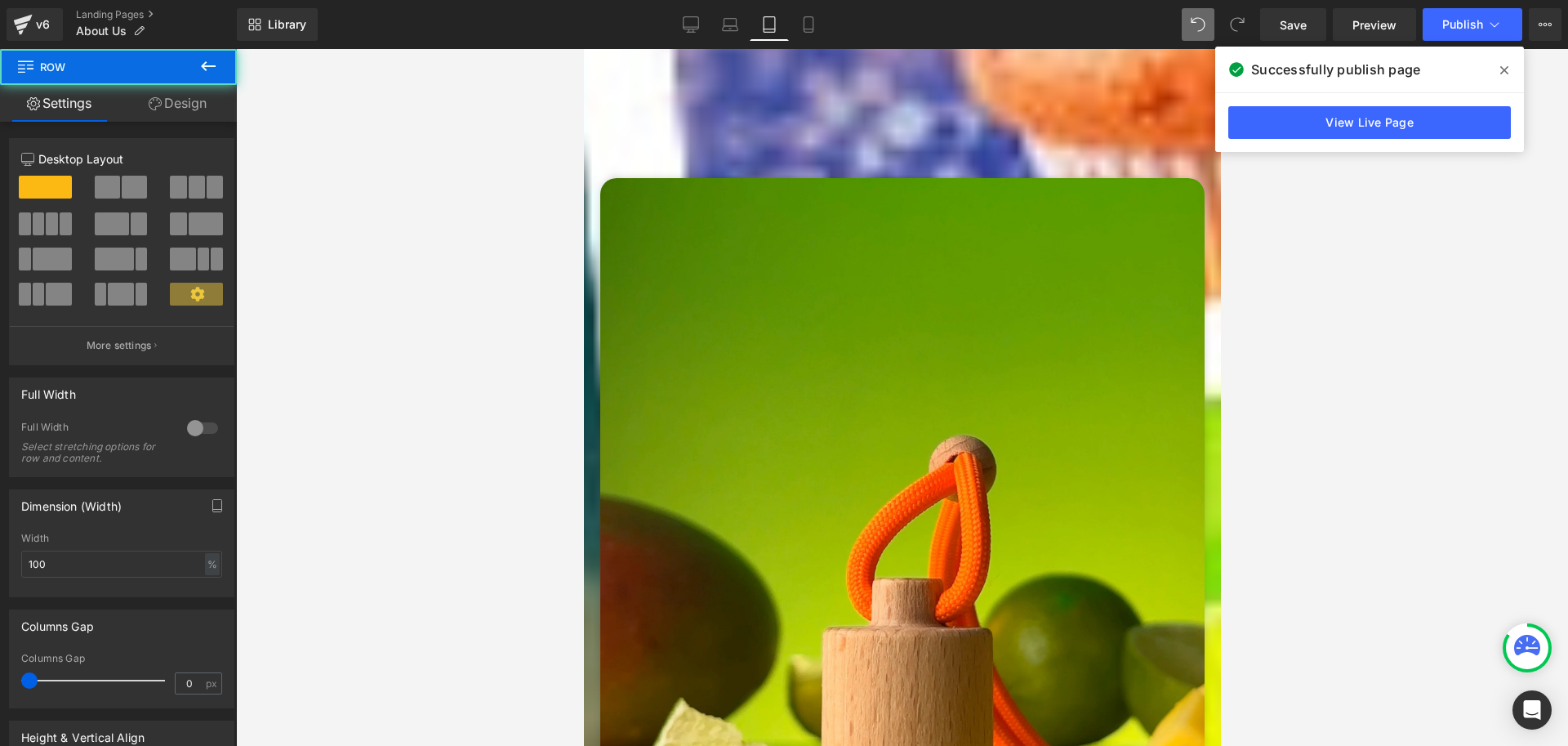
scroll to position [83, 0]
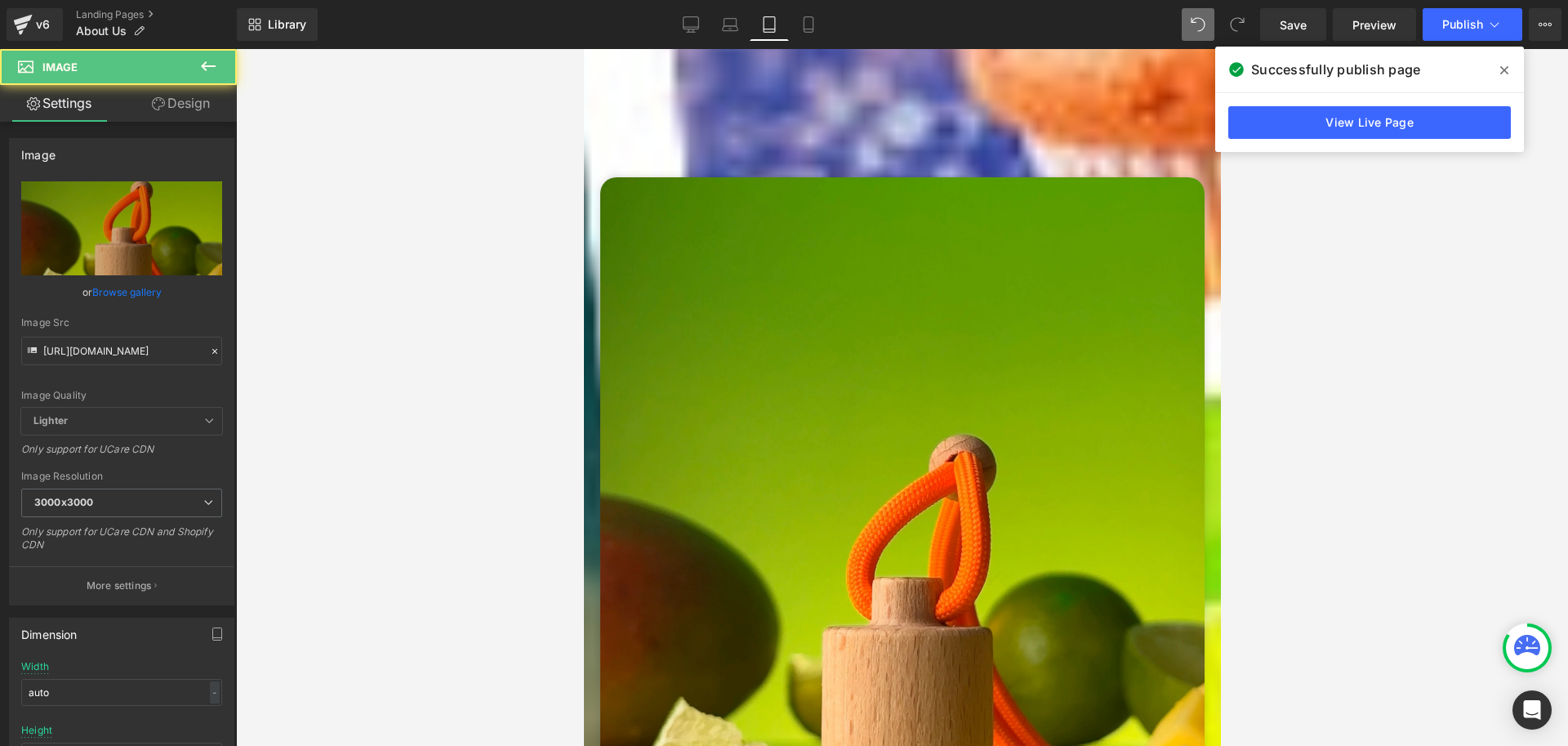
drag, startPoint x: 1205, startPoint y: 237, endPoint x: 621, endPoint y: 188, distance: 586.1
click at [646, 177] on img at bounding box center [902, 580] width 604 height 806
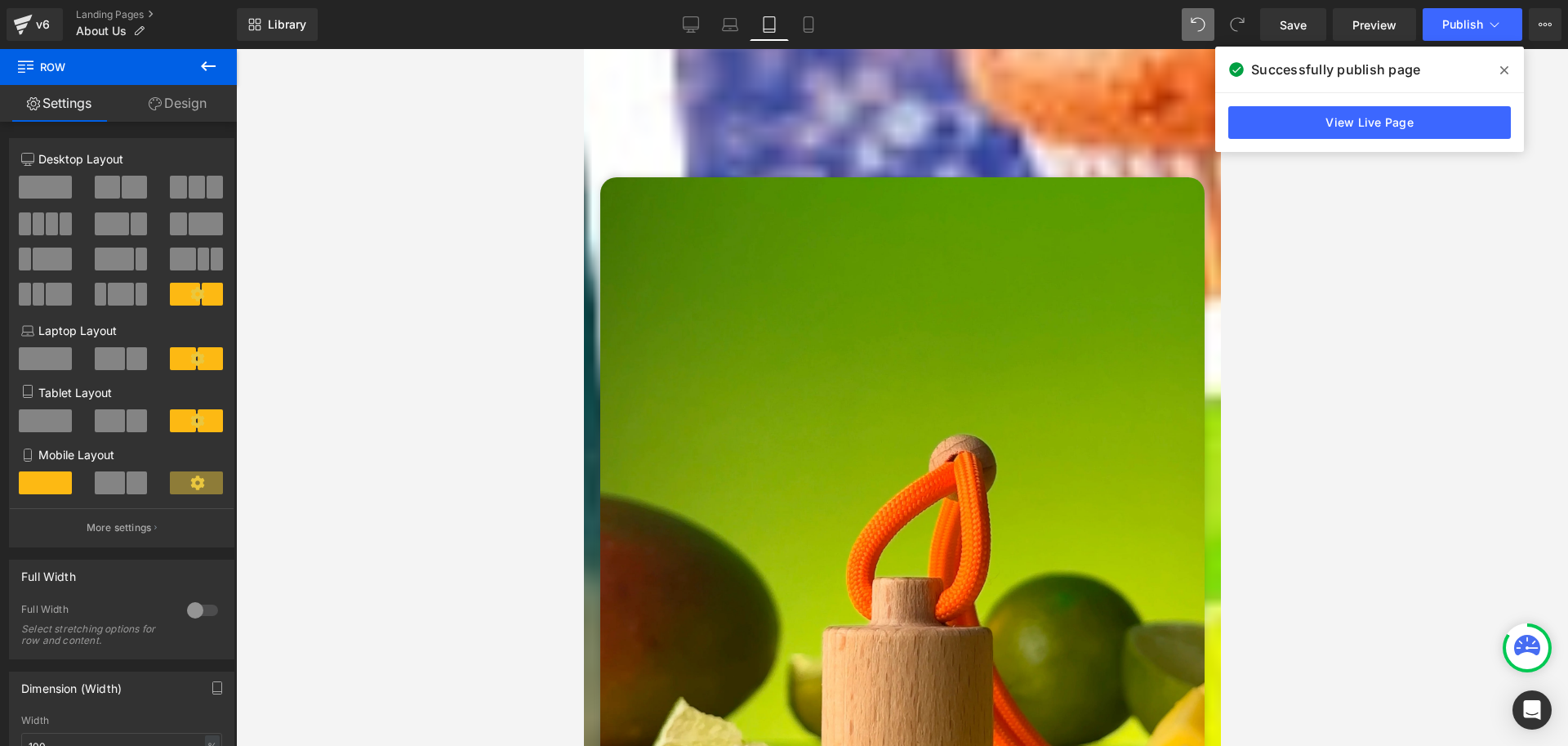
click at [128, 419] on span at bounding box center [137, 420] width 21 height 23
click at [173, 420] on span at bounding box center [182, 420] width 25 height 23
click at [131, 423] on span at bounding box center [137, 420] width 21 height 23
click at [51, 424] on span at bounding box center [45, 420] width 53 height 23
click at [98, 424] on span at bounding box center [109, 420] width 31 height 23
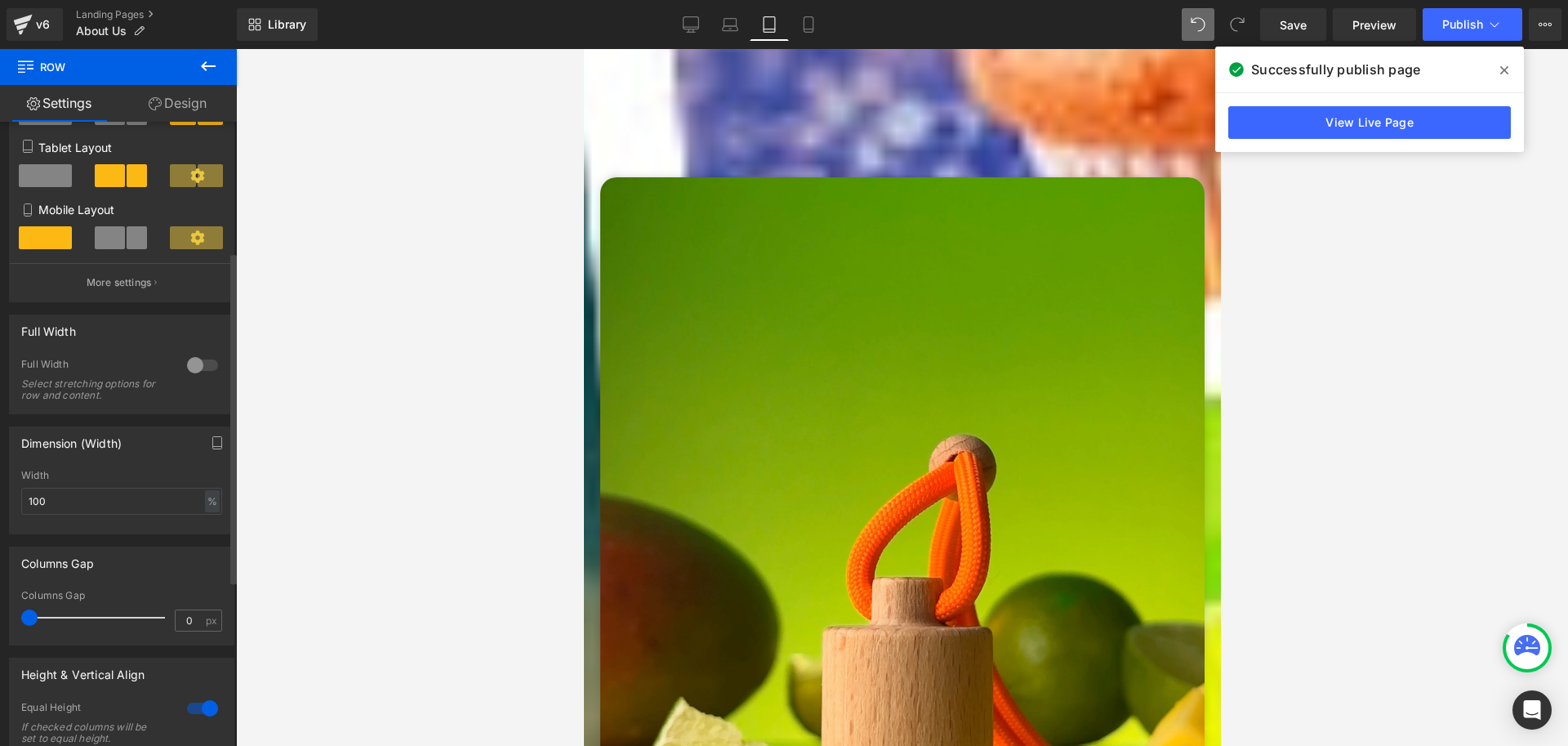
click at [44, 173] on span at bounding box center [45, 176] width 53 height 23
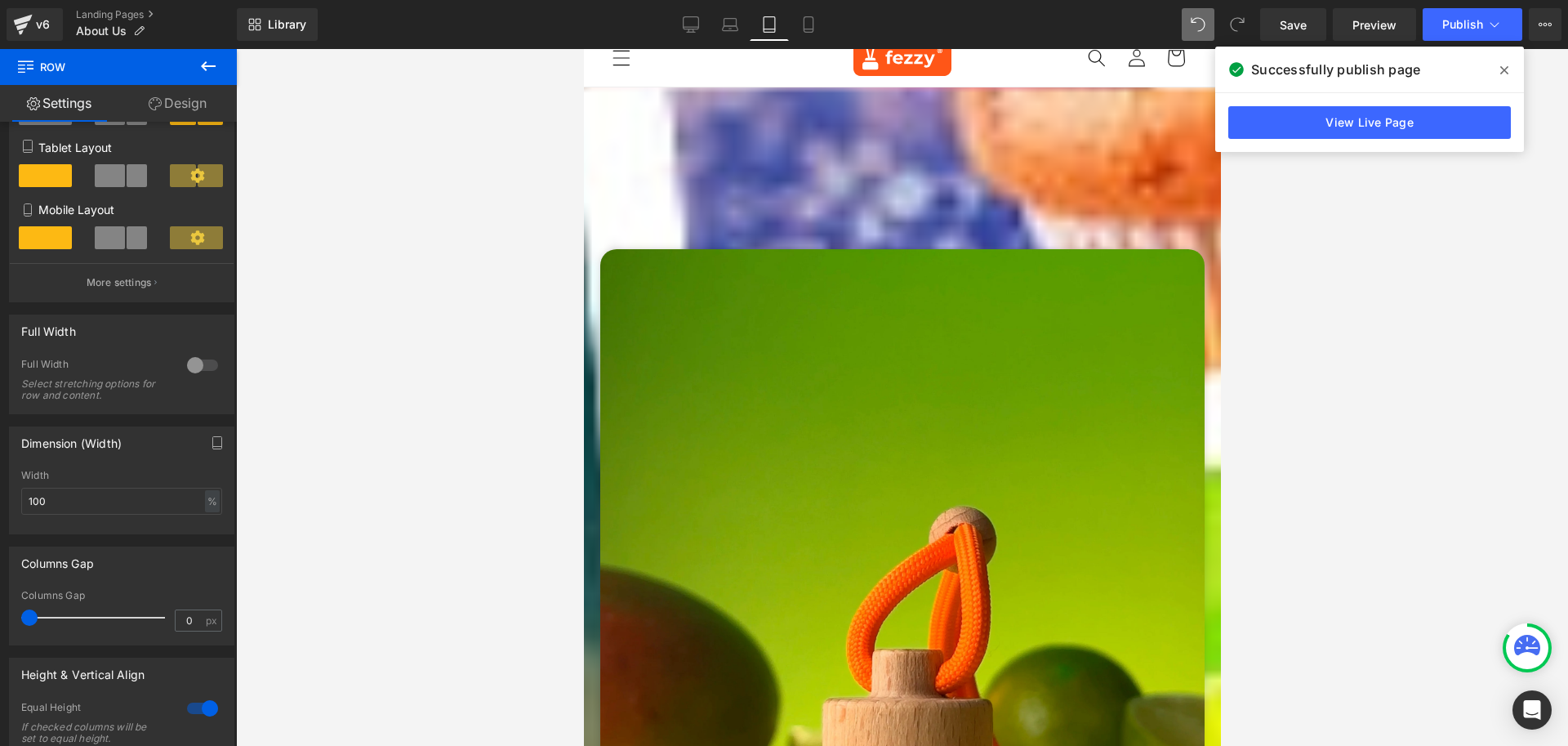
scroll to position [0, 0]
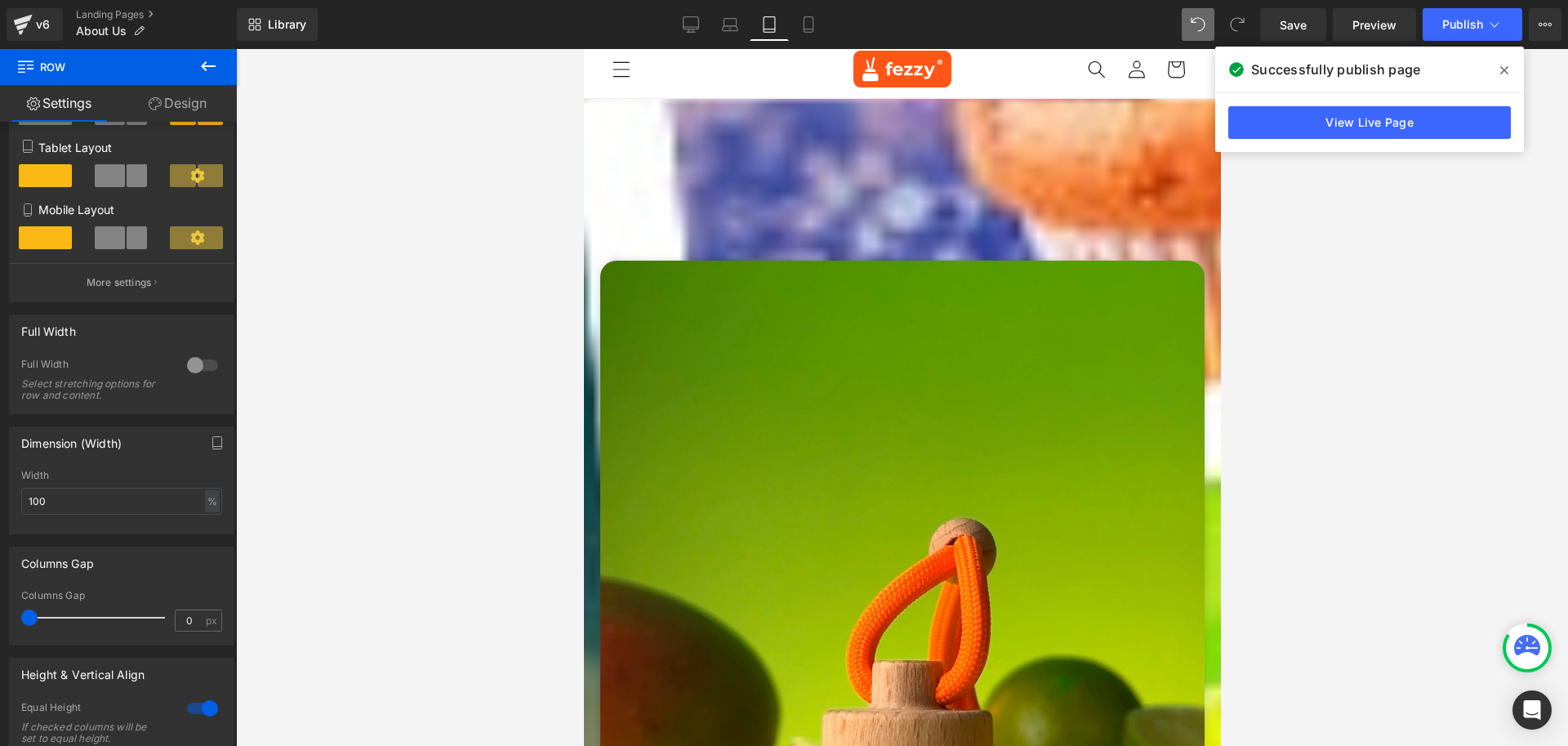
click at [198, 97] on link "Design" at bounding box center [177, 103] width 118 height 37
click at [0, 0] on div "Spacing" at bounding box center [0, 0] width 0 height 0
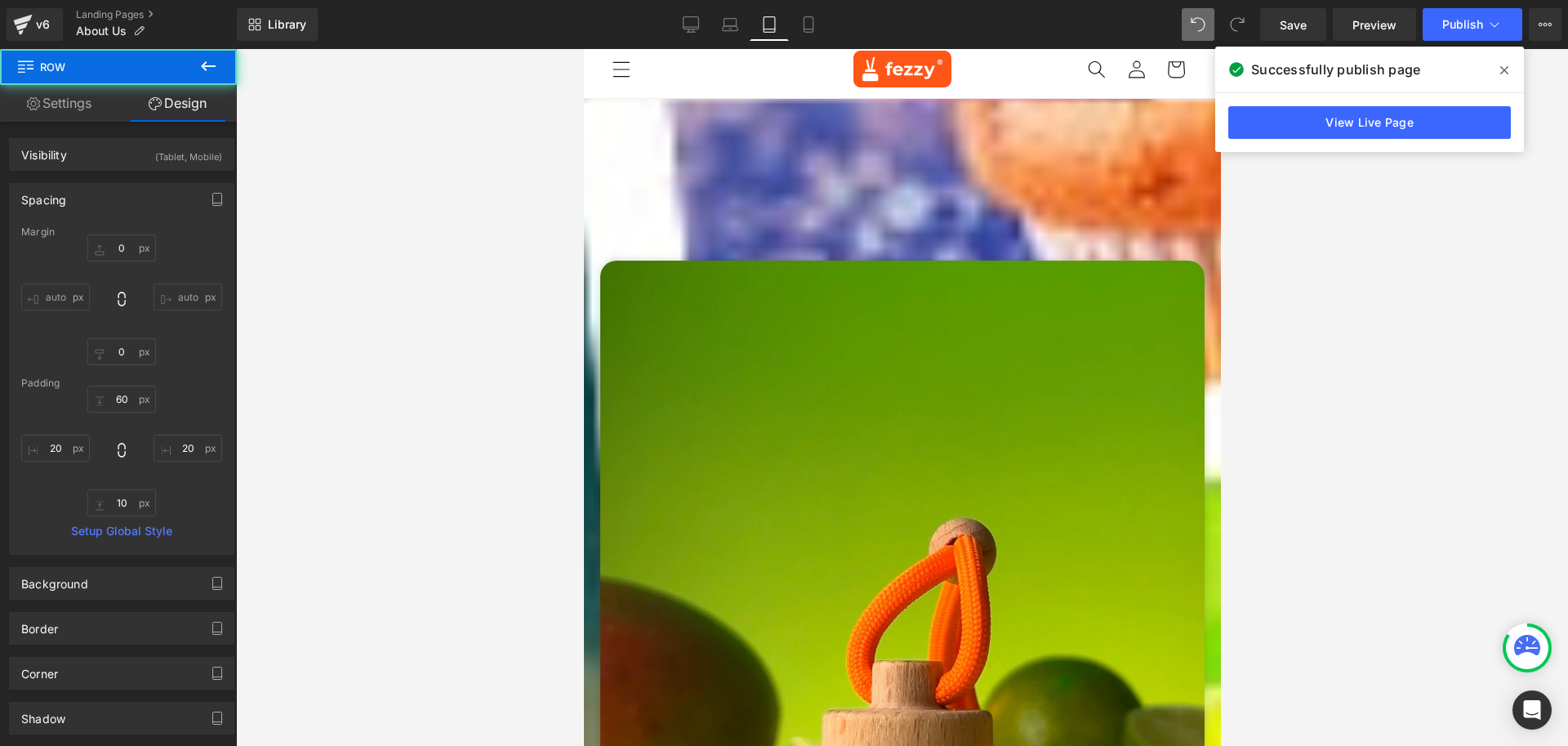
type input "0"
type input "60"
type input "20"
type input "10"
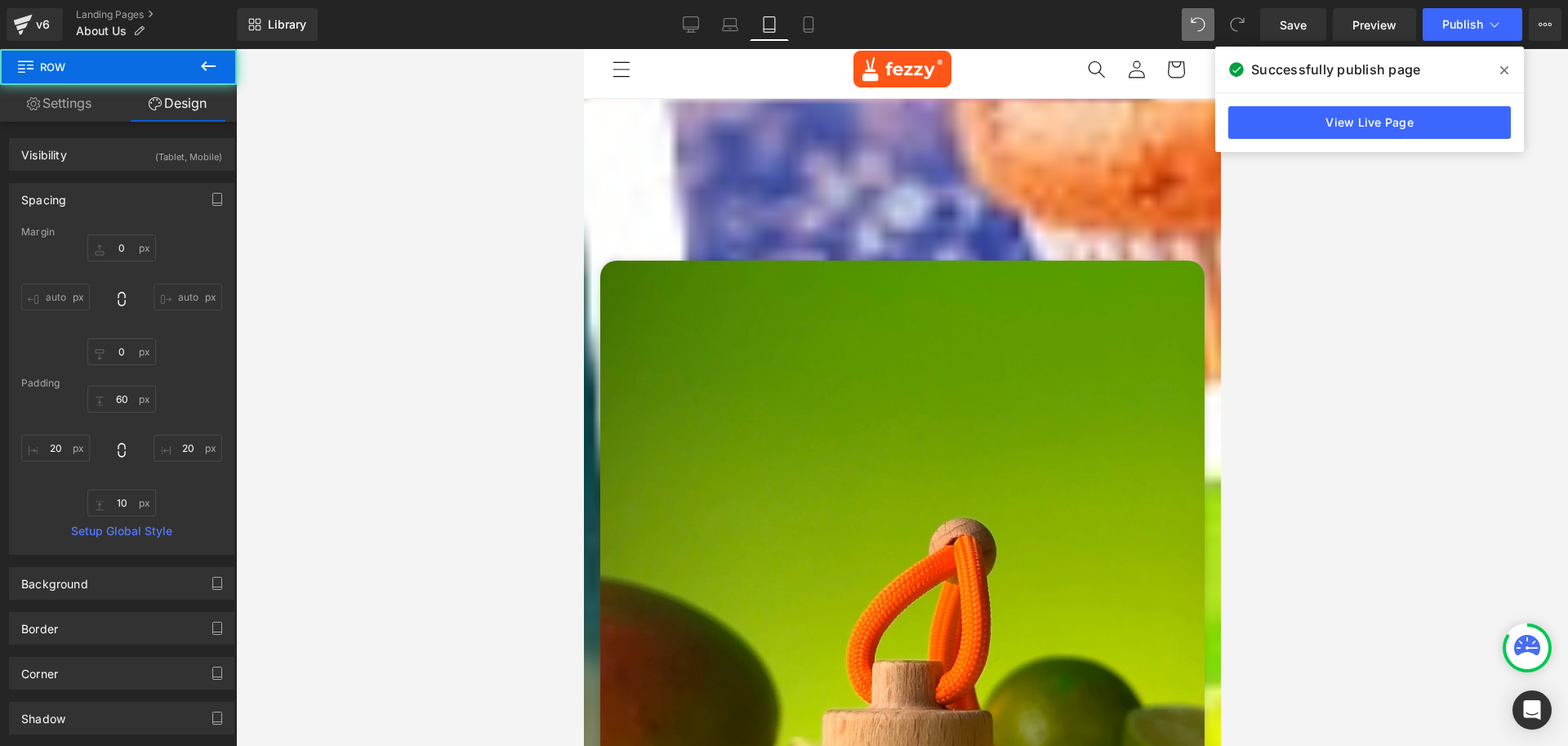
type input "20"
click at [125, 397] on input "60" at bounding box center [122, 398] width 68 height 27
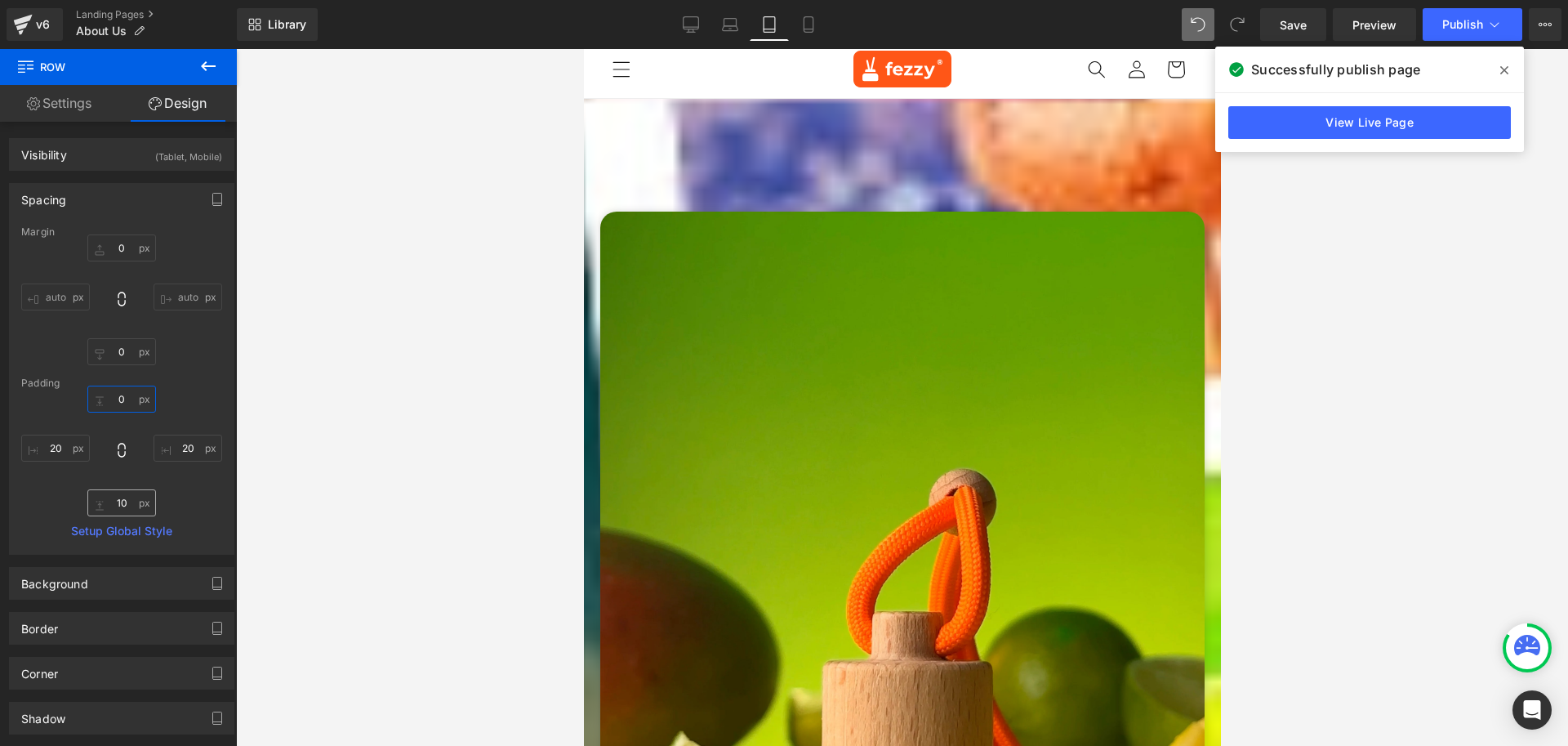
type input "0"
click at [125, 502] on input "10" at bounding box center [122, 503] width 68 height 27
click at [662, 212] on img at bounding box center [902, 615] width 604 height 806
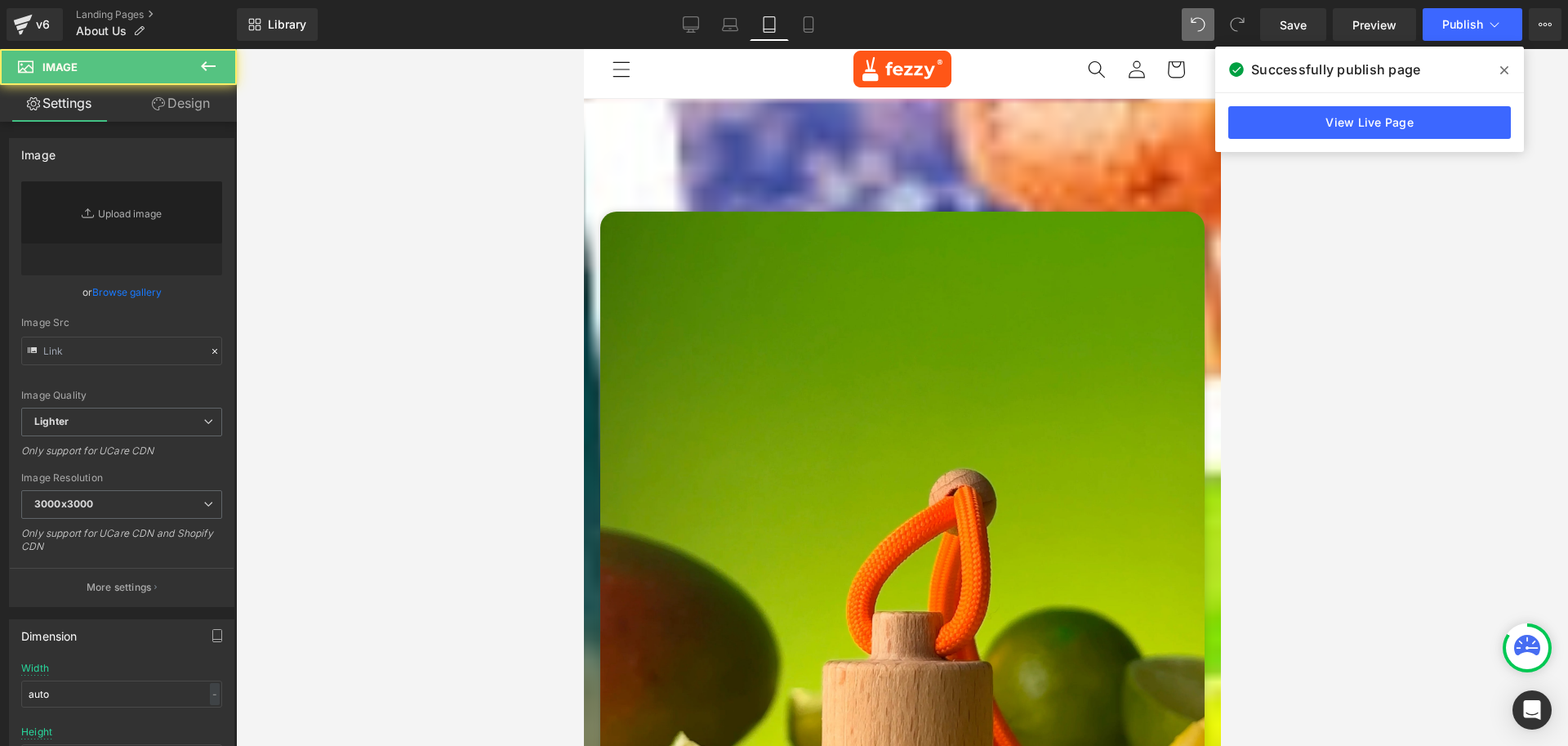
type input "[URL][DOMAIN_NAME]"
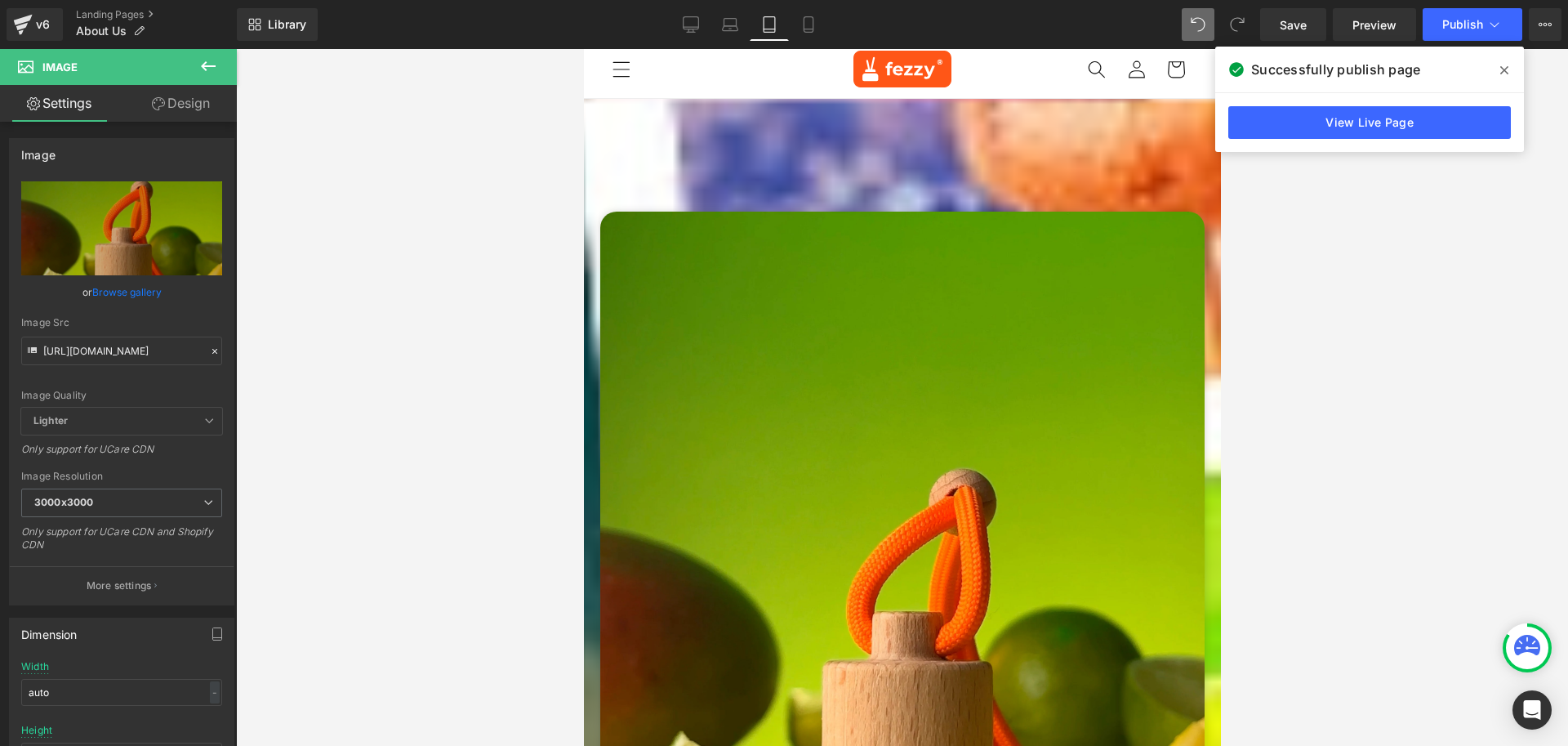
click at [176, 91] on link "Design" at bounding box center [180, 103] width 118 height 37
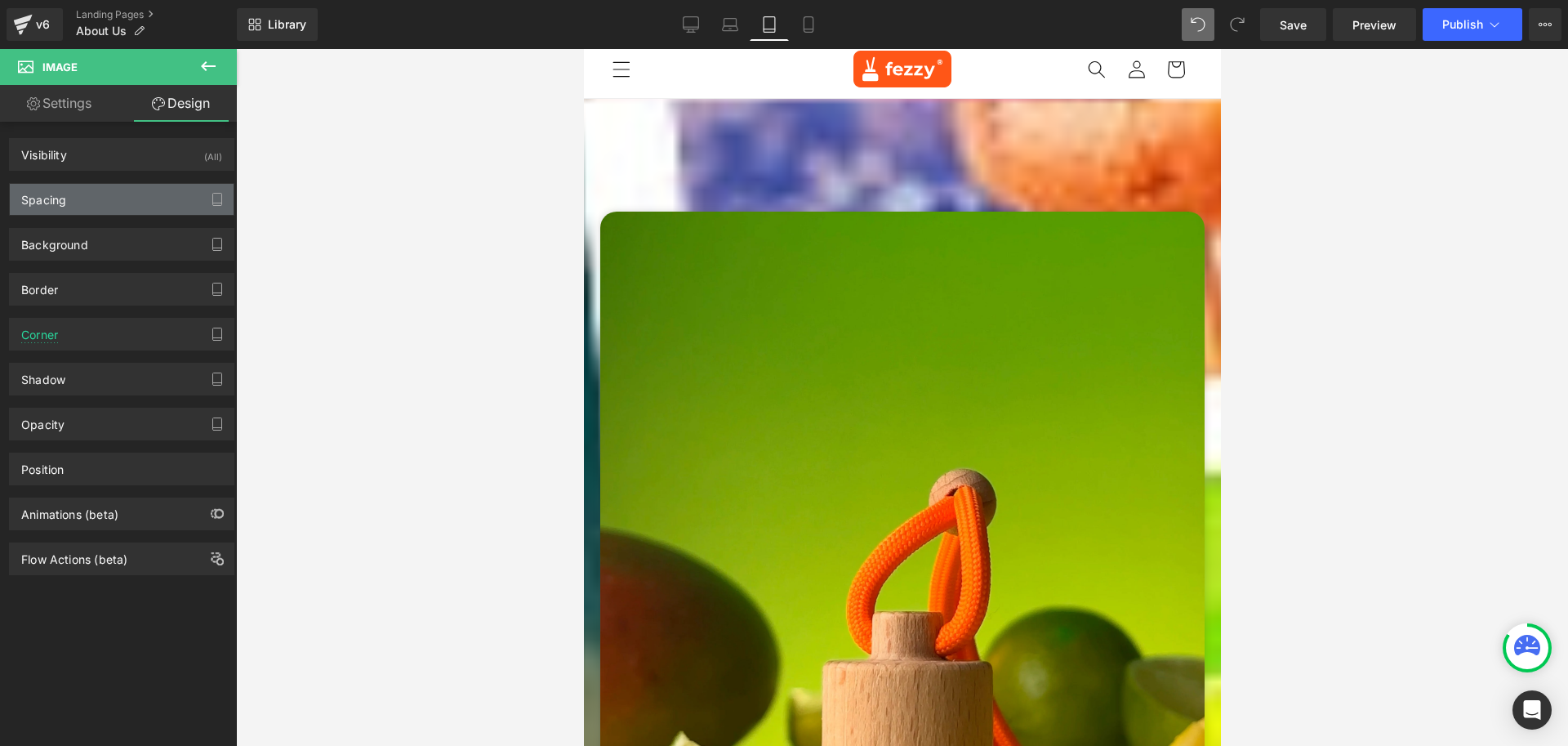
click at [75, 202] on div "Spacing" at bounding box center [122, 199] width 224 height 31
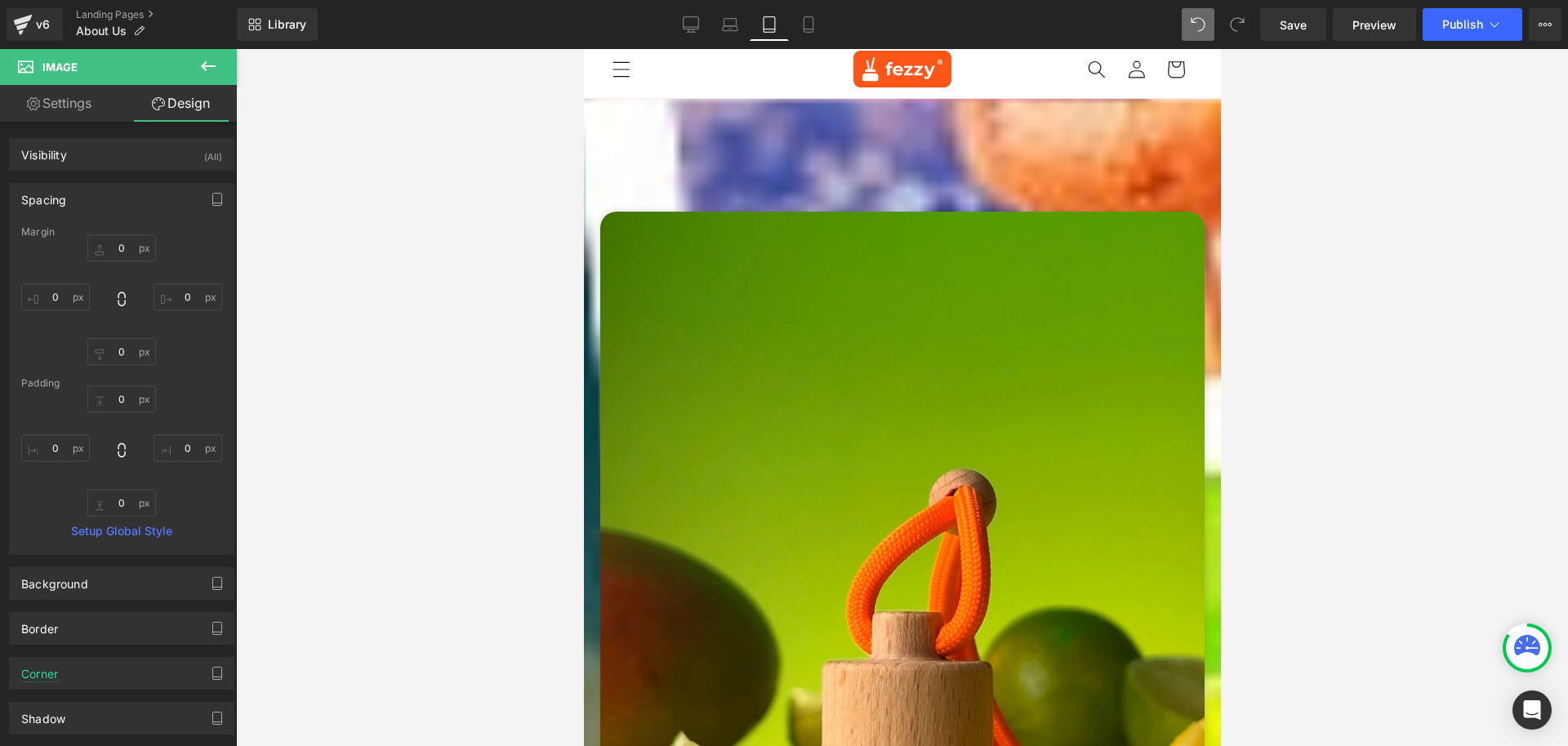
type input "0"
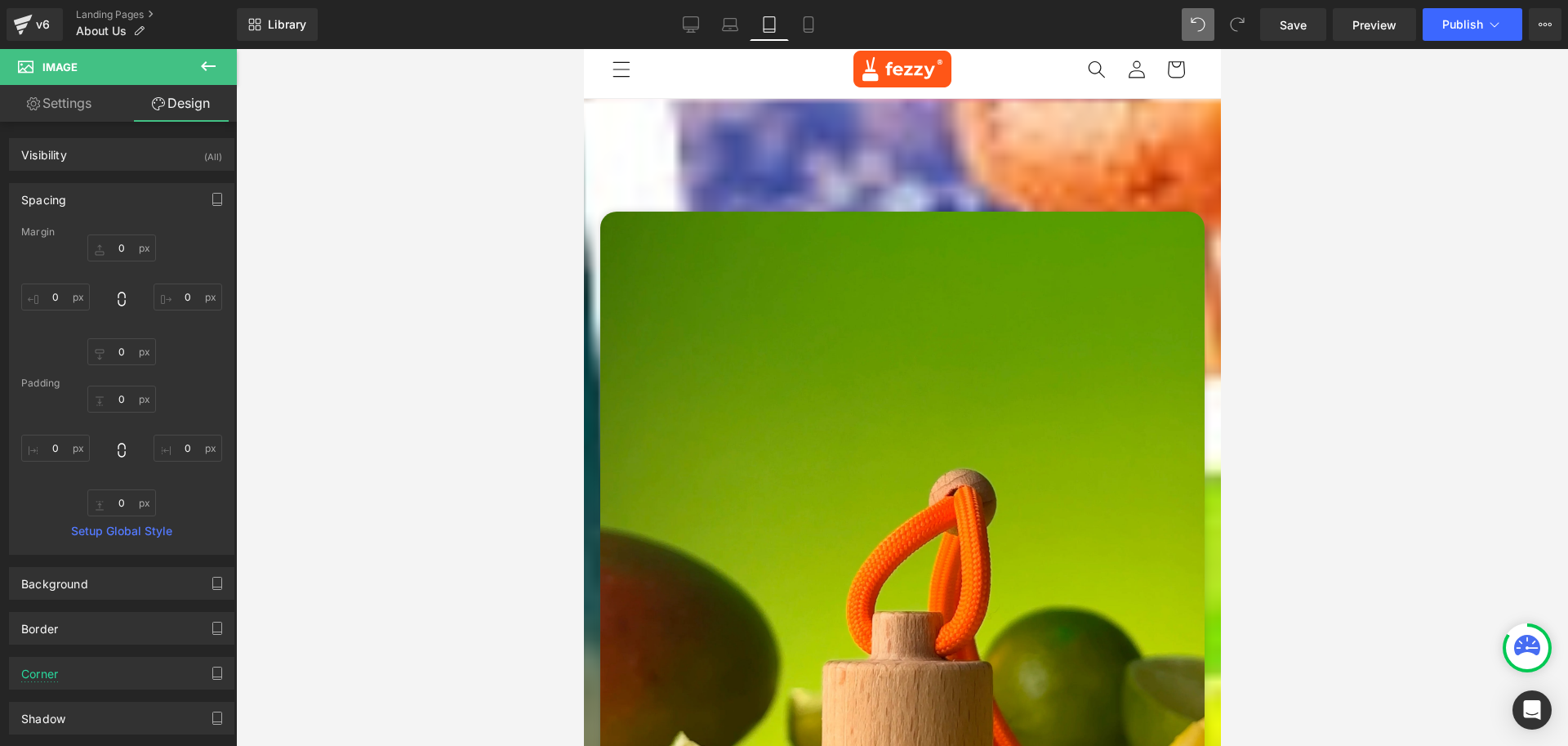
type input "0"
click at [583, 49] on icon at bounding box center [583, 49] width 0 height 0
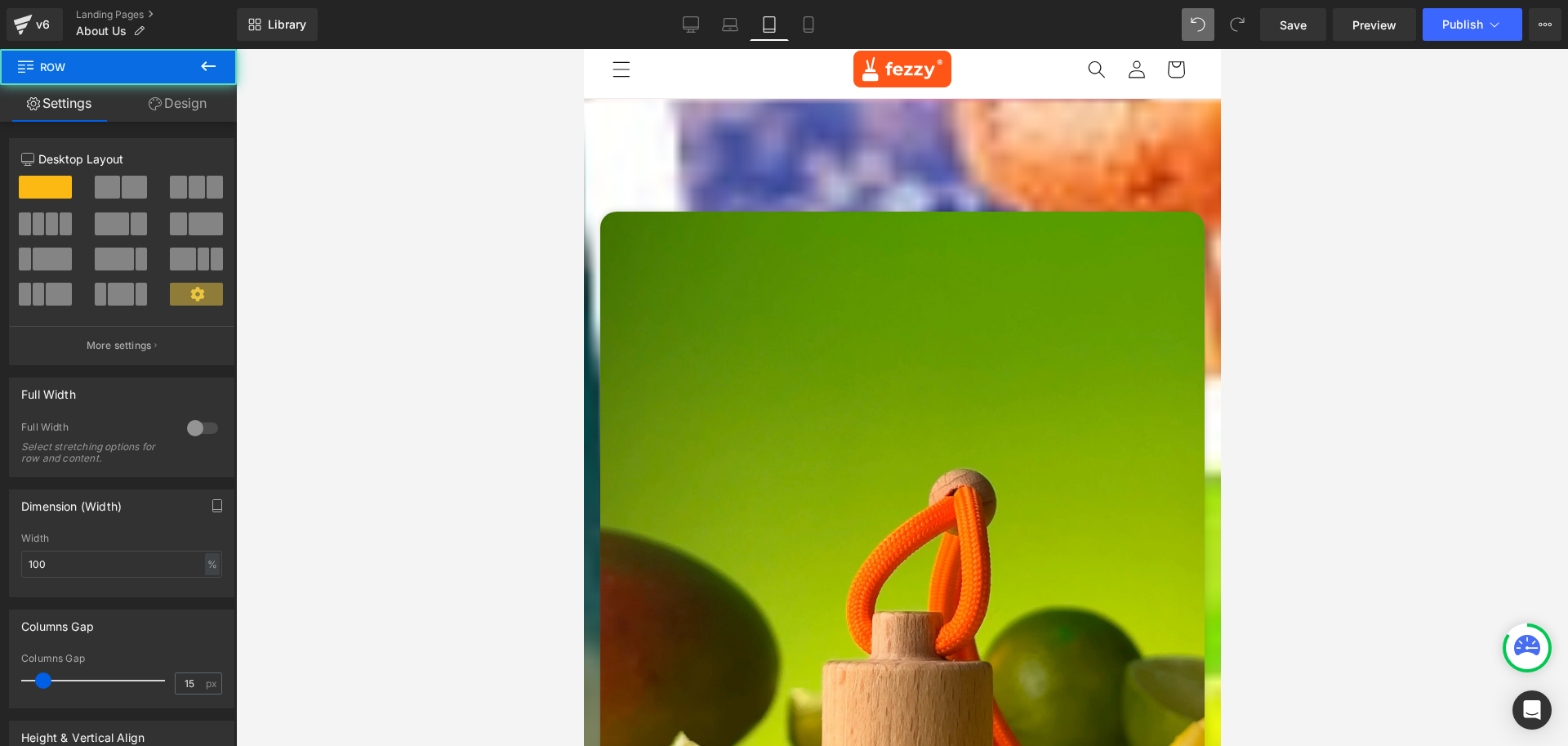
click at [182, 109] on link "Design" at bounding box center [177, 103] width 118 height 37
click at [0, 0] on div "Spacing" at bounding box center [0, 0] width 0 height 0
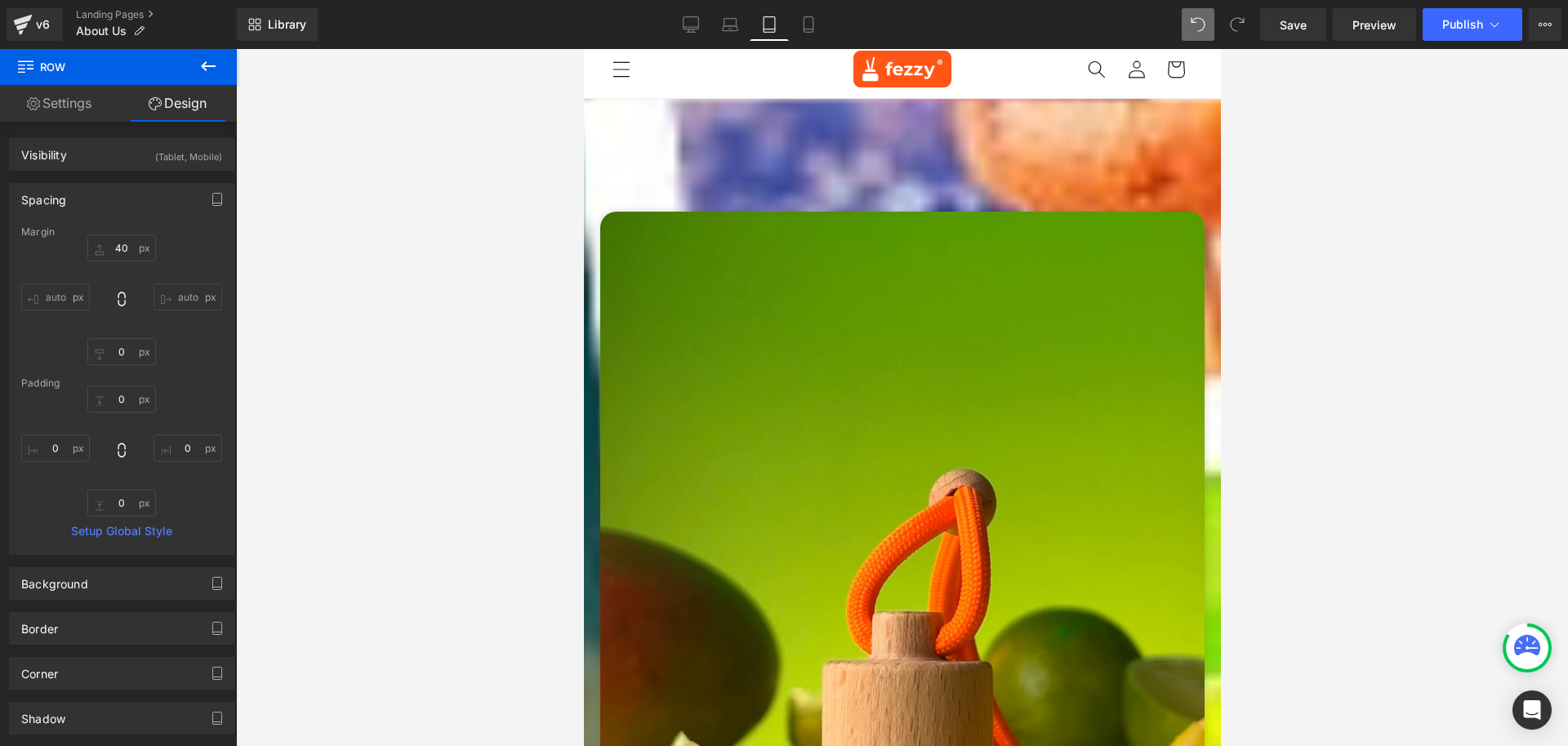
type input "40"
type input "0"
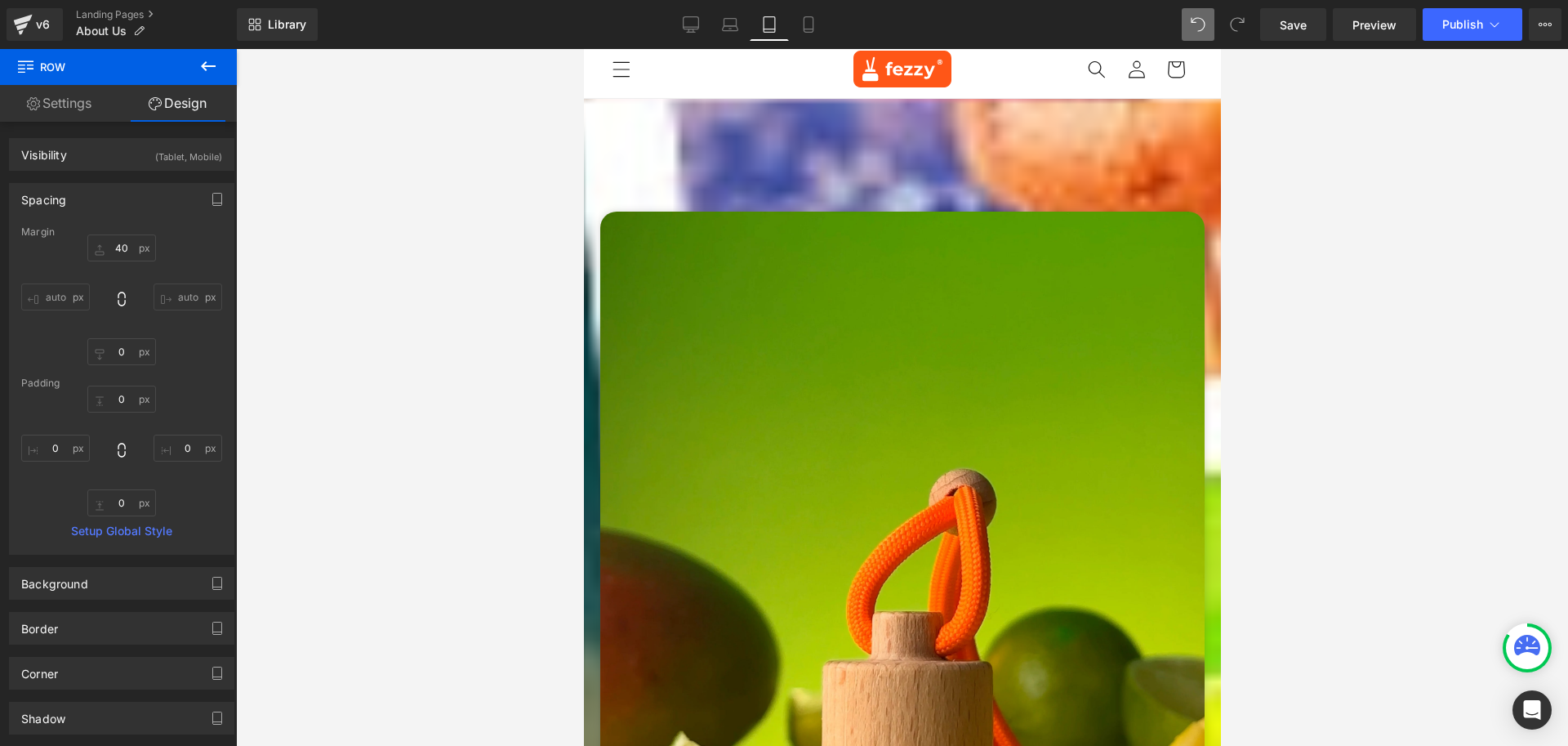
type input "0"
click at [125, 251] on input "40" at bounding box center [122, 248] width 68 height 27
type input "0"
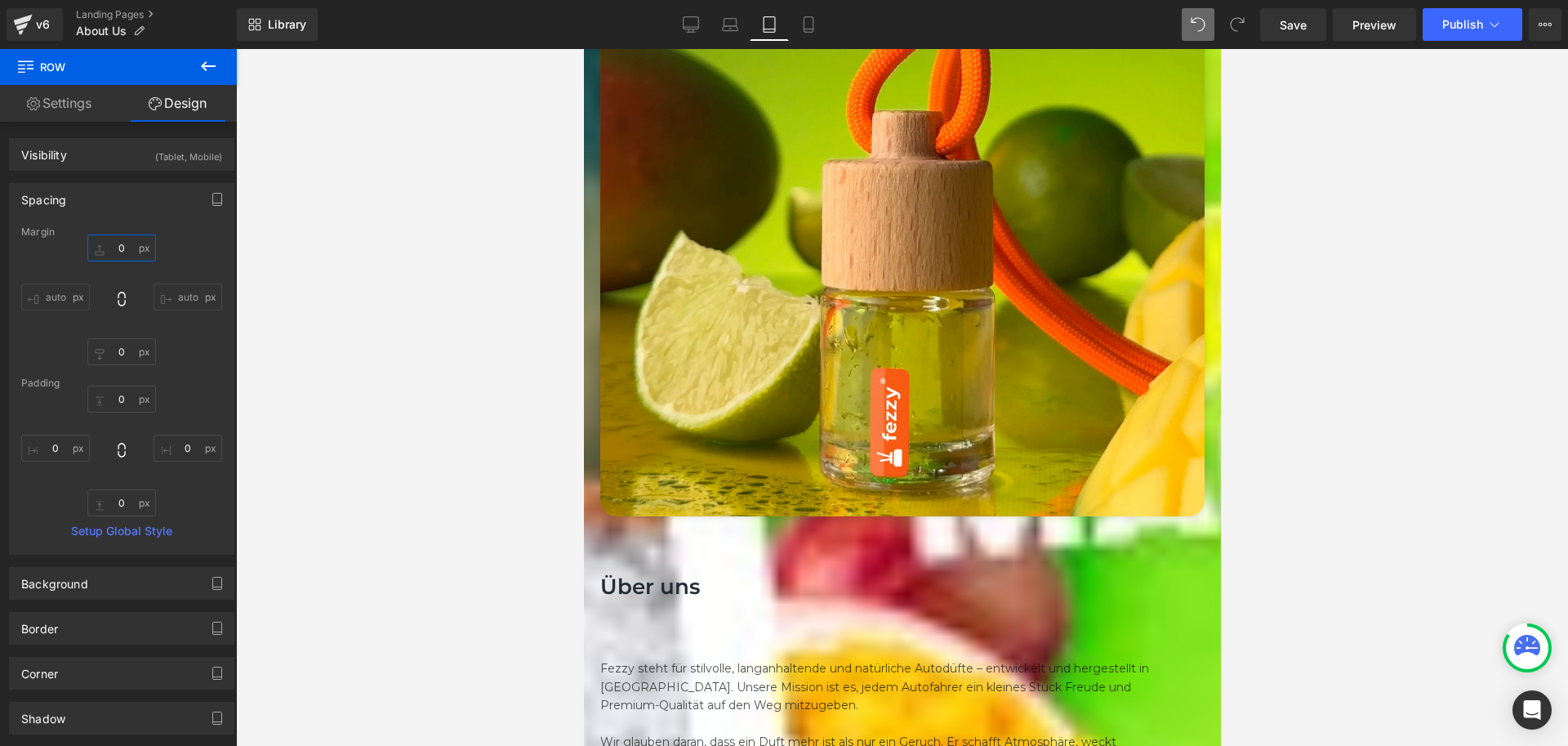
scroll to position [490, 0]
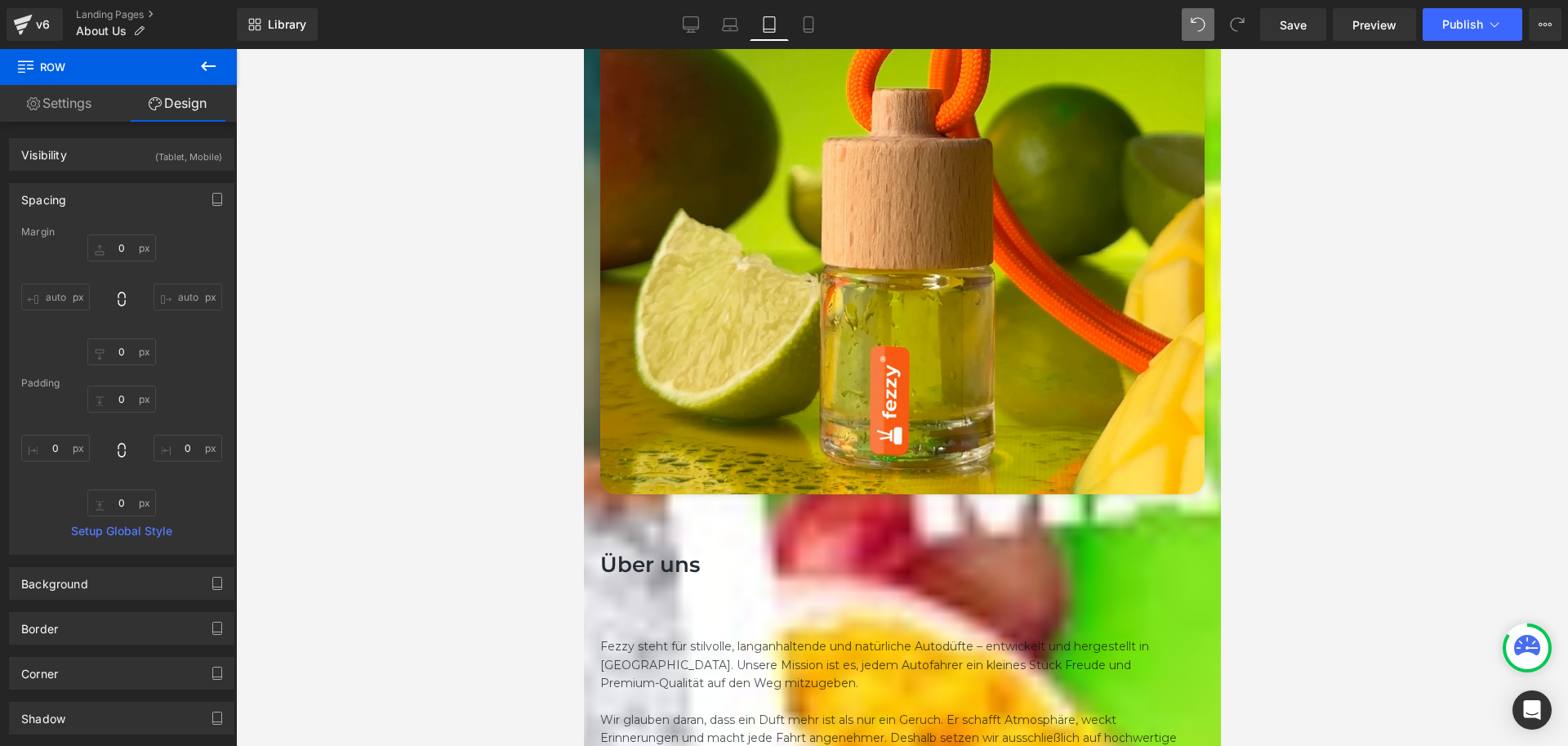
click at [816, 552] on h1 "Über uns" at bounding box center [902, 566] width 604 height 28
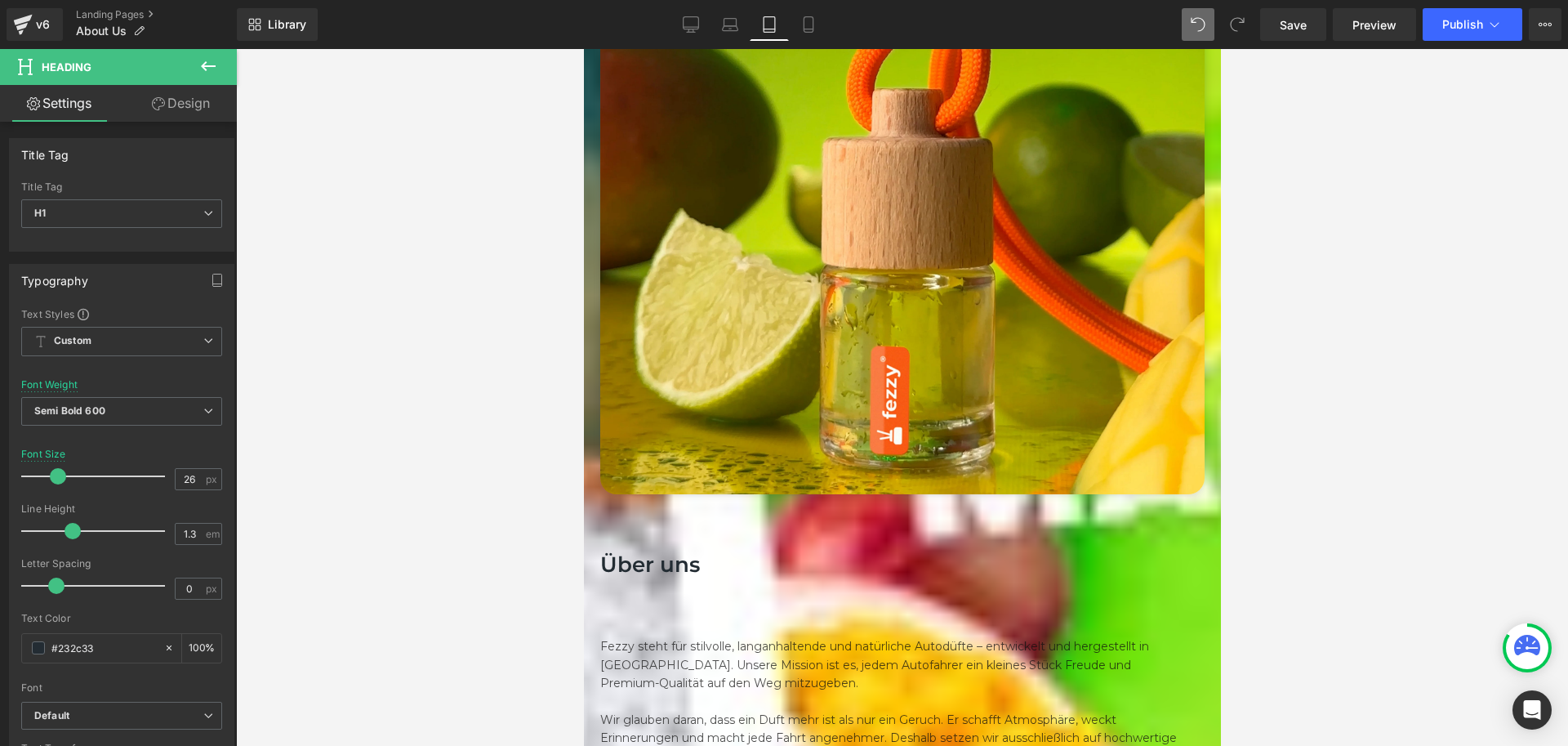
click at [184, 114] on link "Design" at bounding box center [180, 103] width 118 height 37
click at [0, 0] on div "Spacing" at bounding box center [0, 0] width 0 height 0
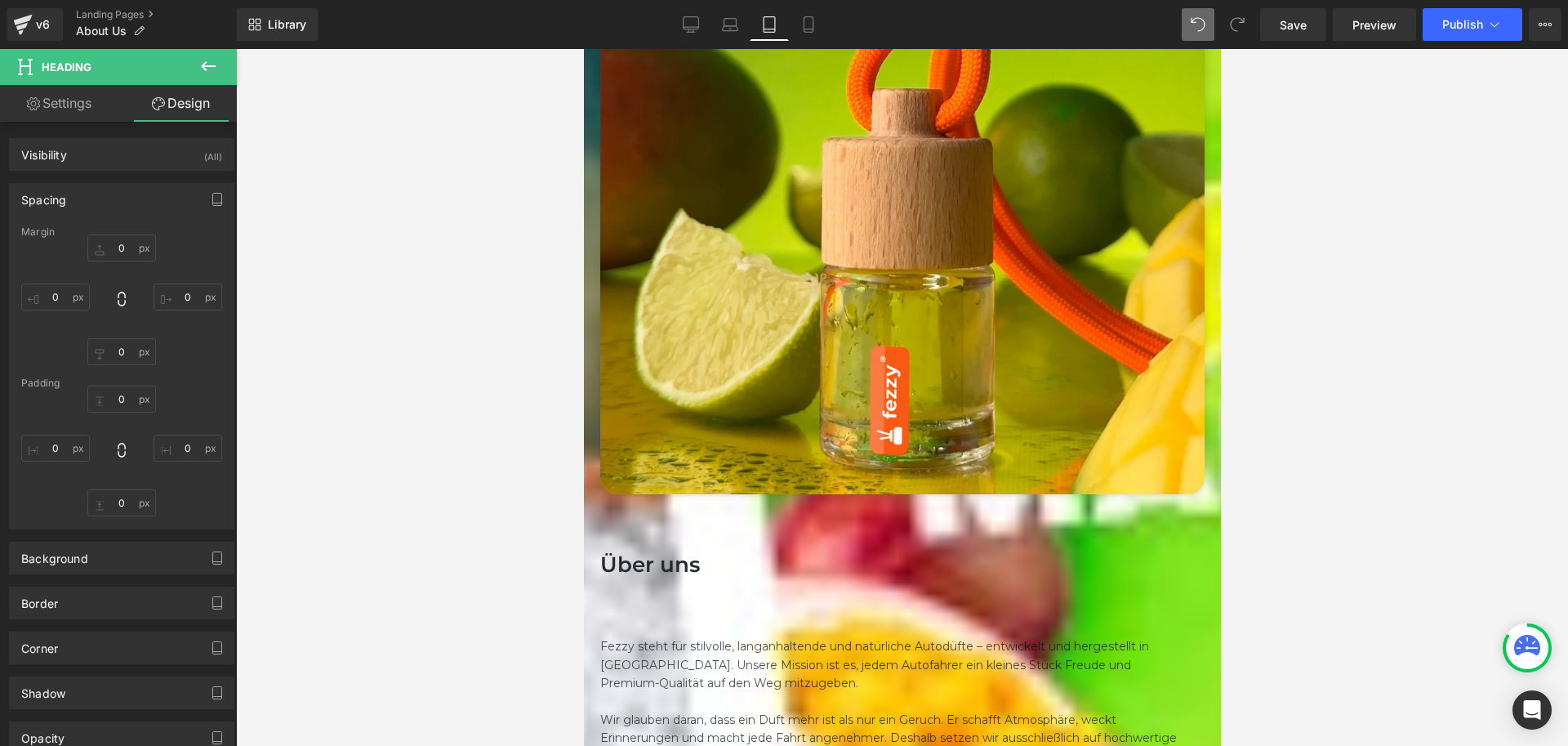
type input "0"
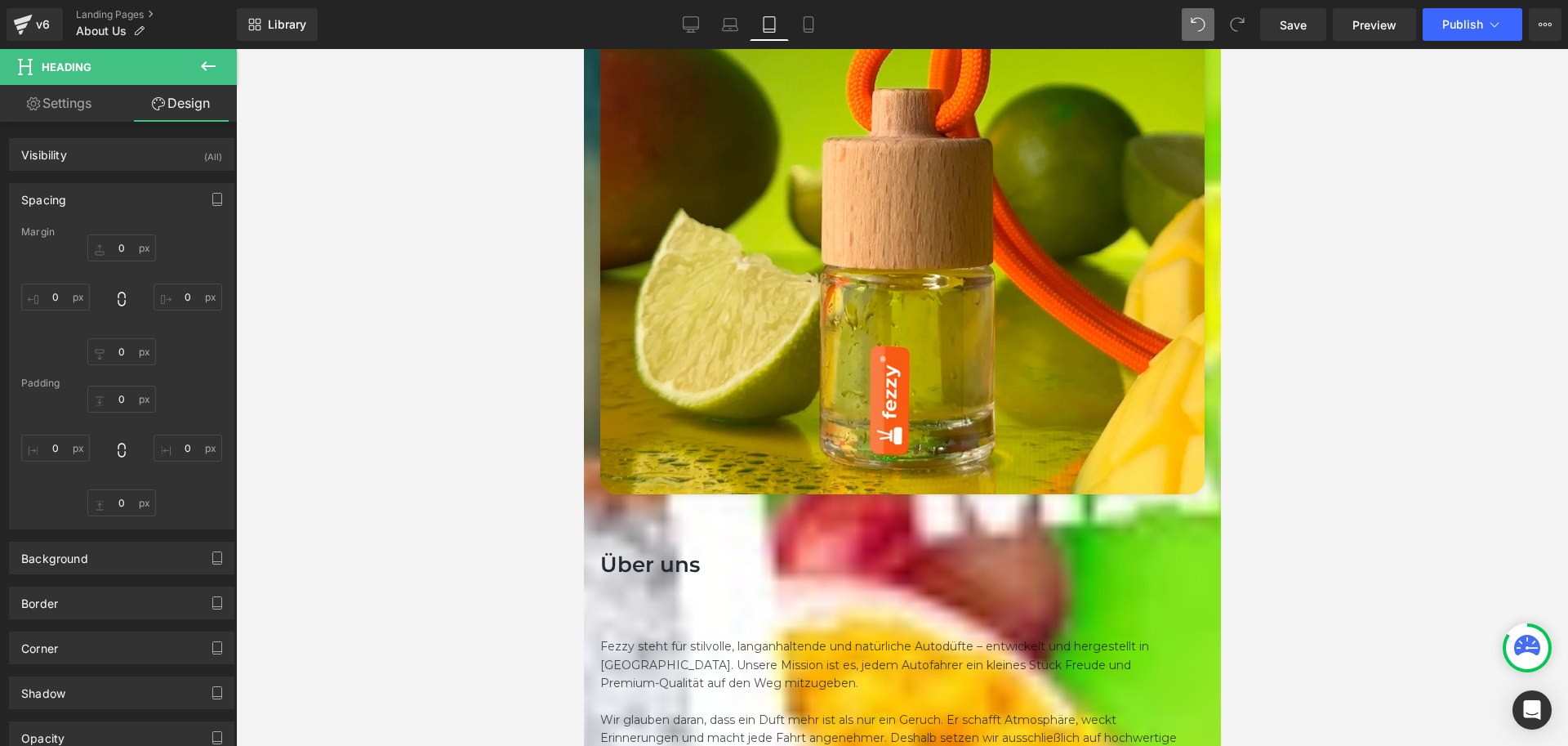
type input "0"
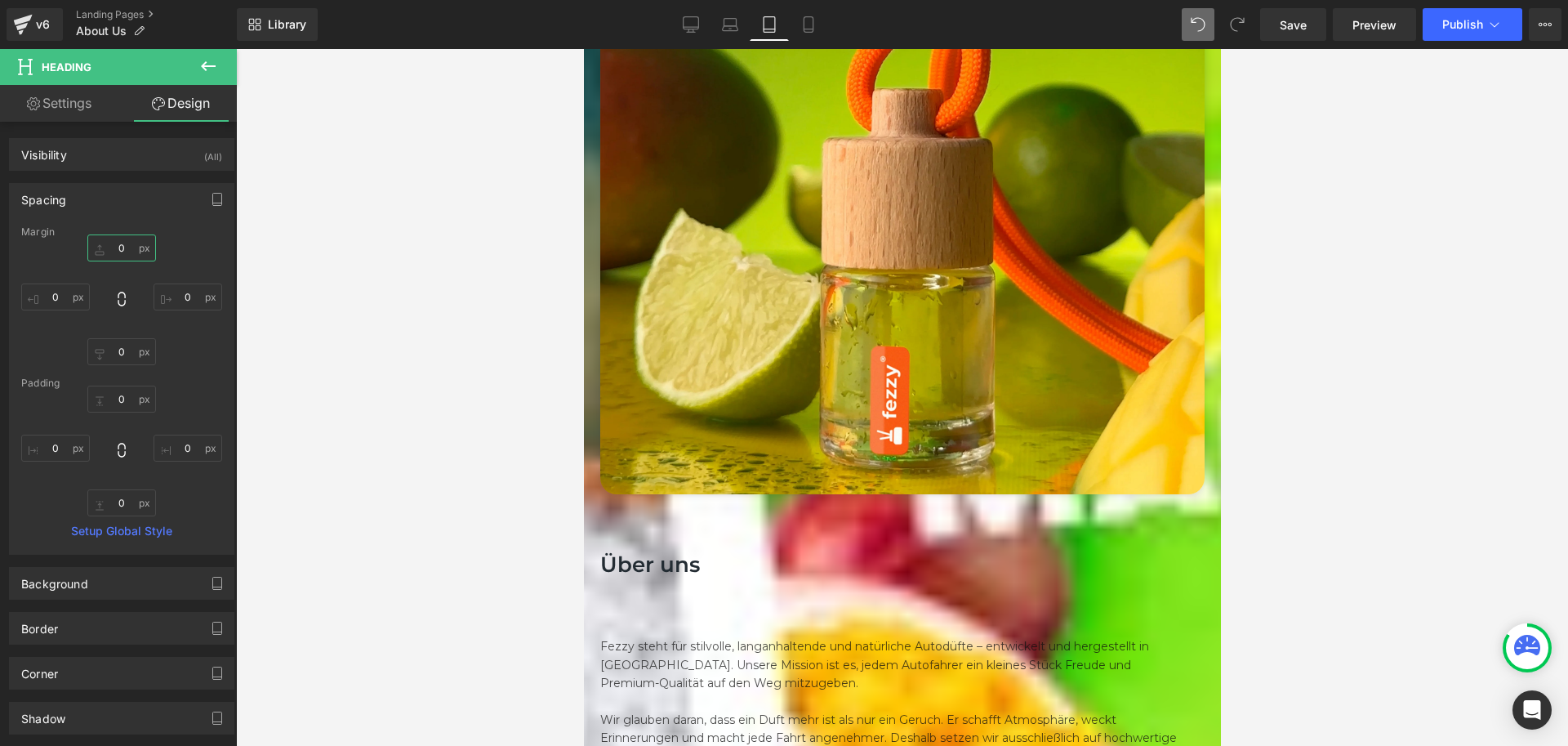
click at [116, 247] on input "0" at bounding box center [122, 248] width 68 height 27
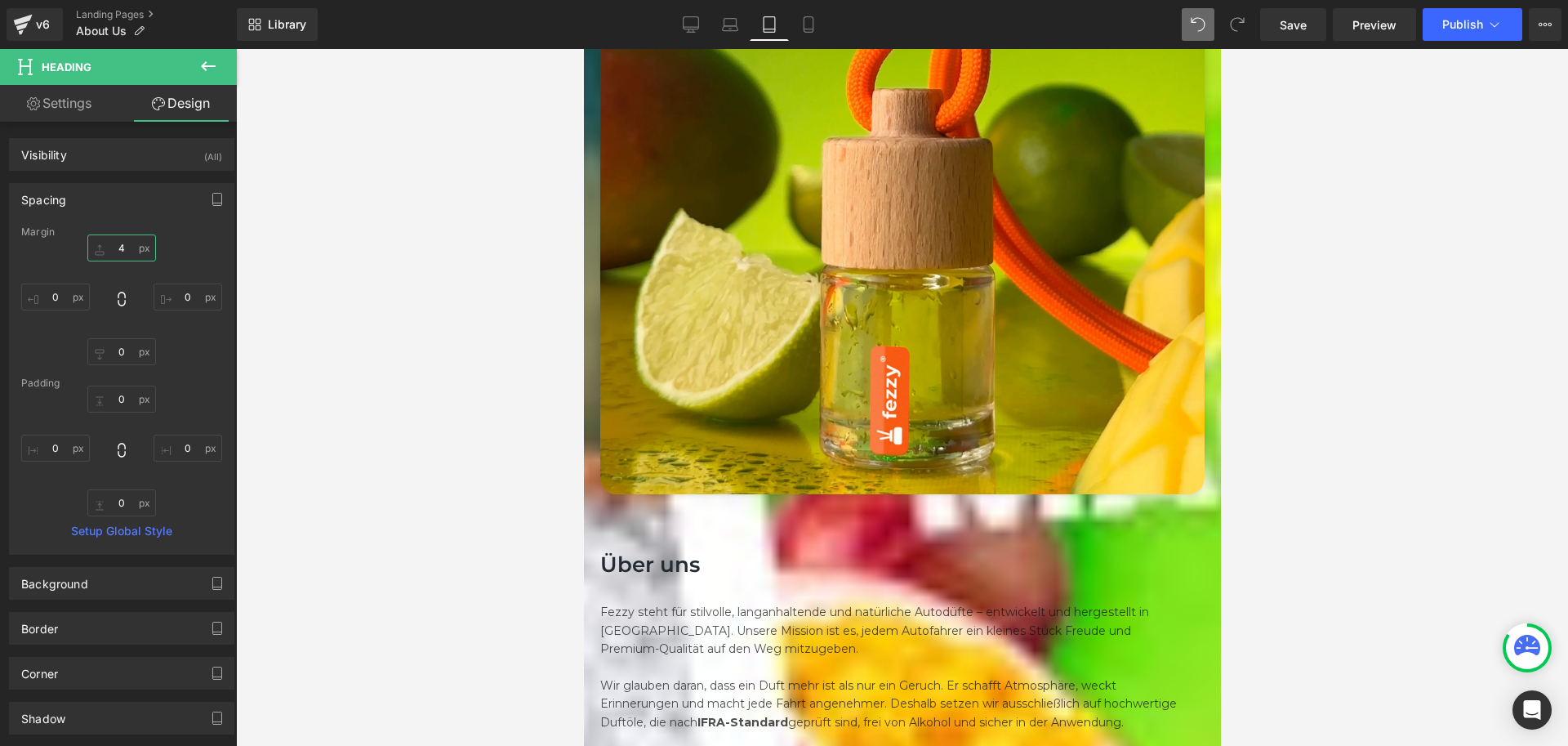
type input "42"
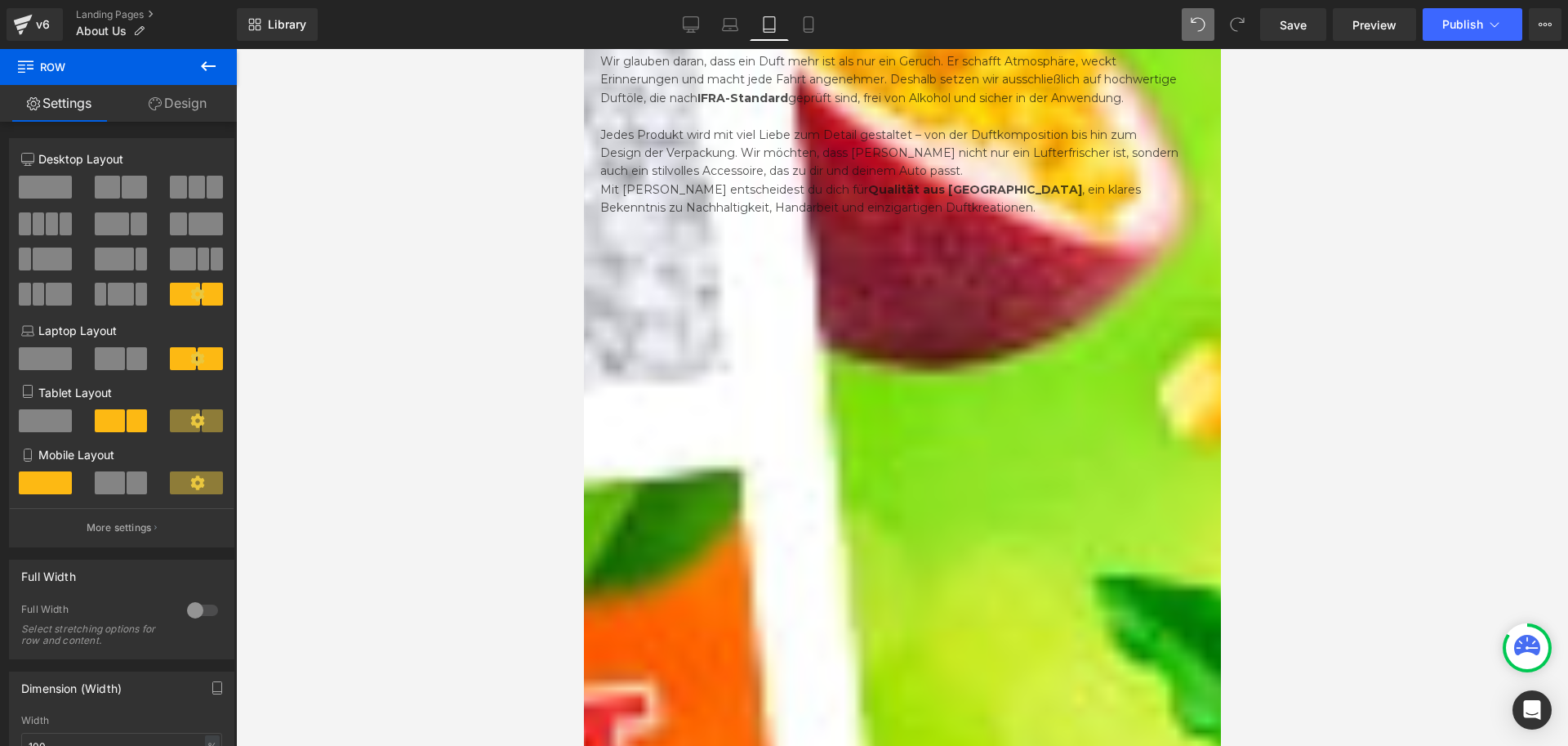
scroll to position [1144, 0]
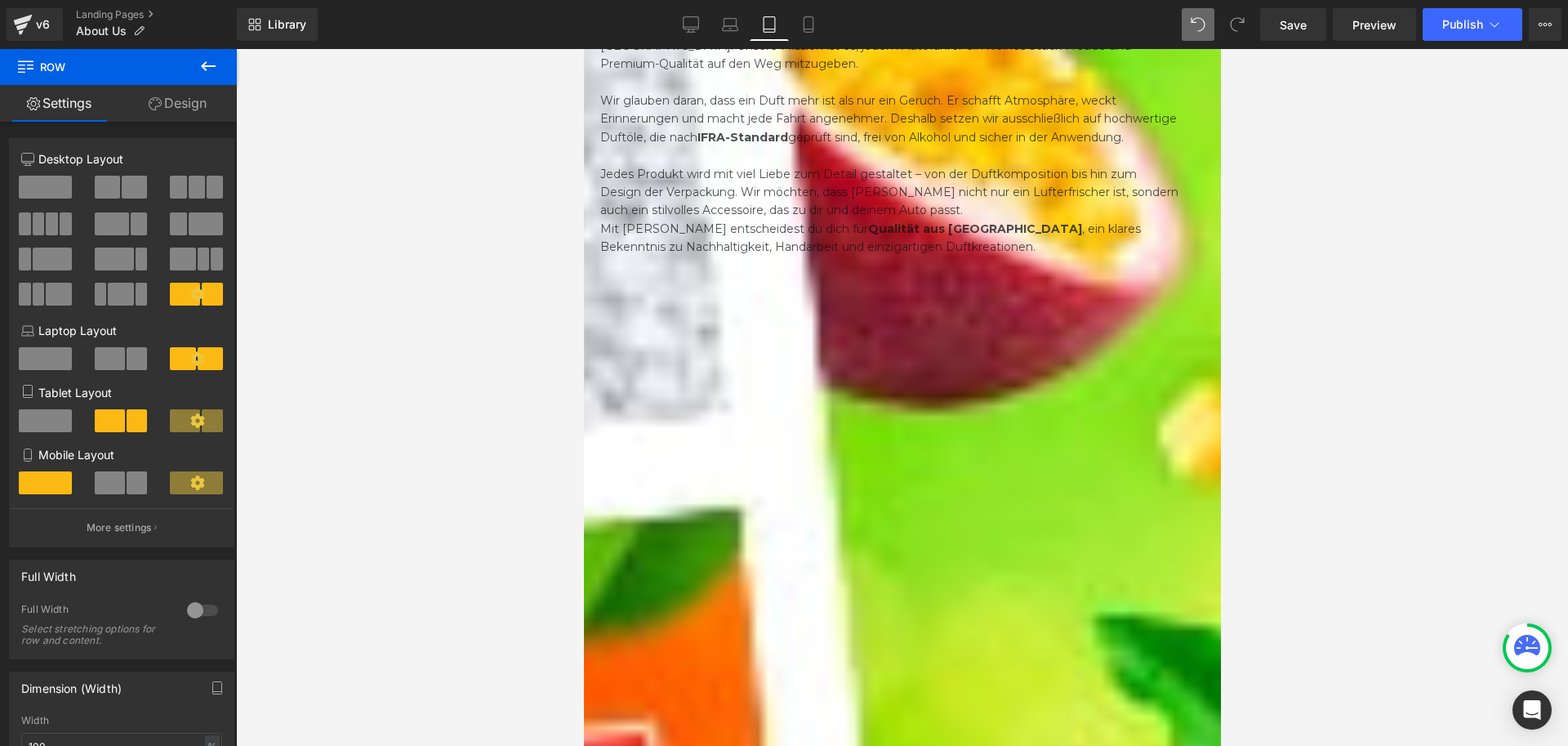
click at [62, 417] on span at bounding box center [45, 420] width 53 height 23
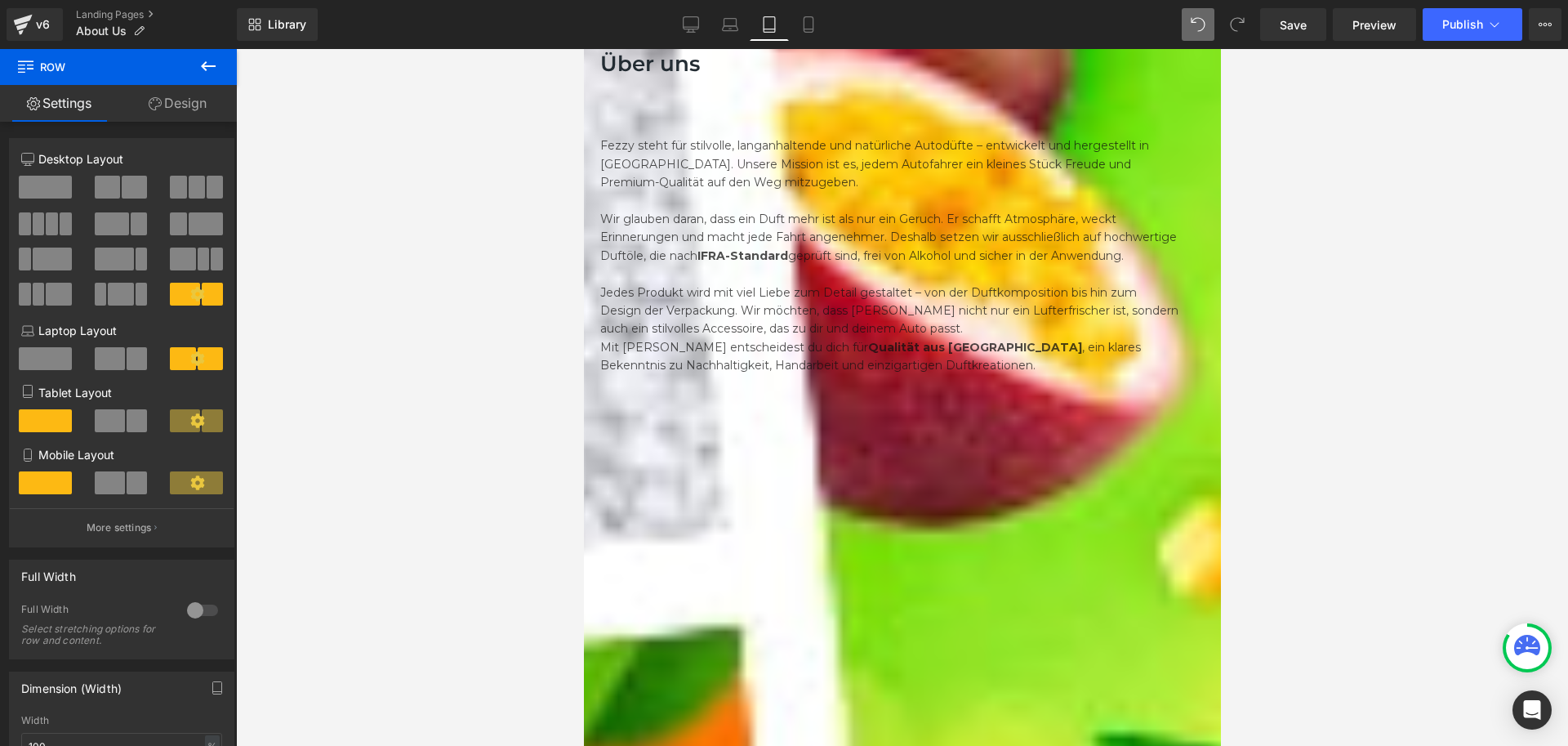
scroll to position [981, 0]
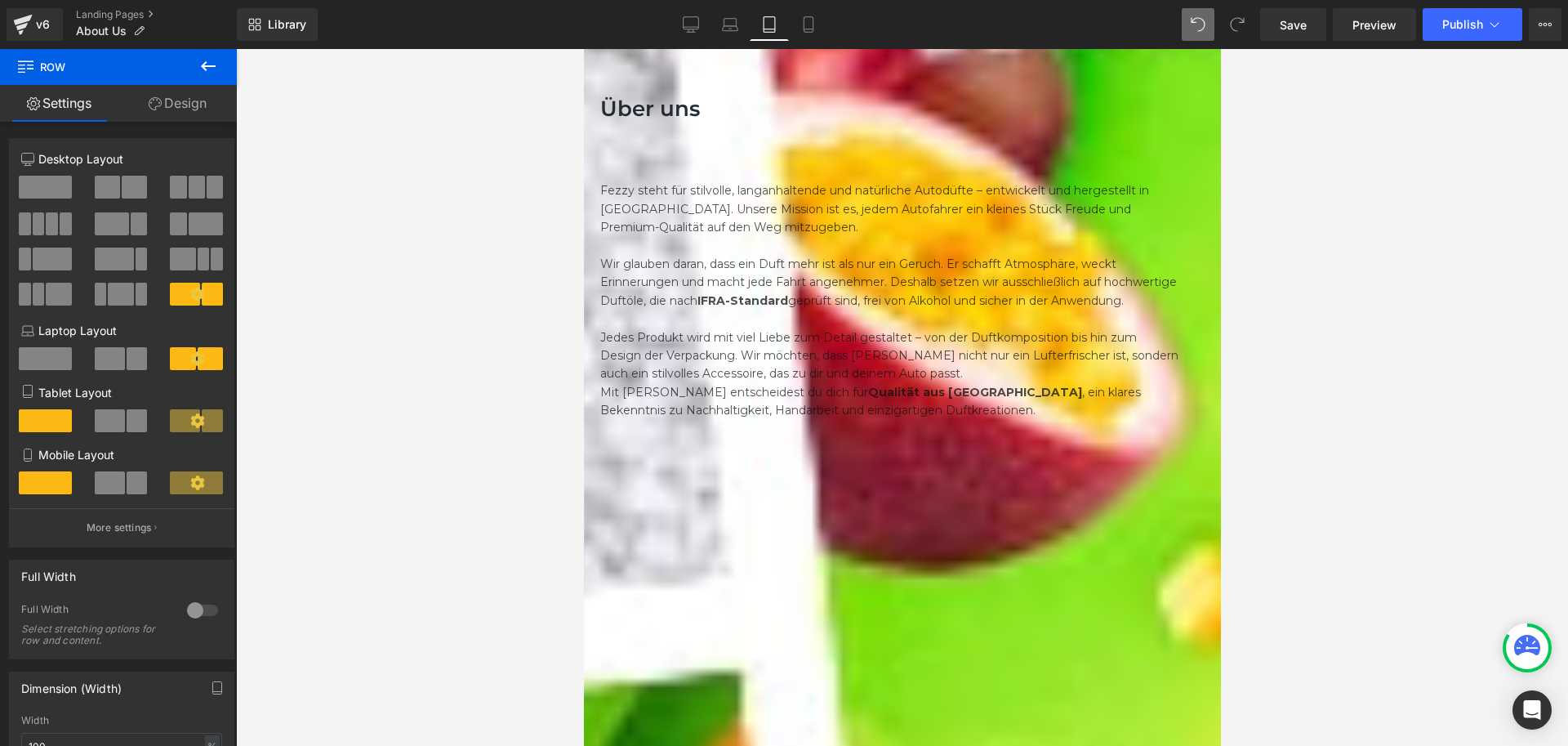
click at [188, 93] on link "Design" at bounding box center [177, 103] width 118 height 37
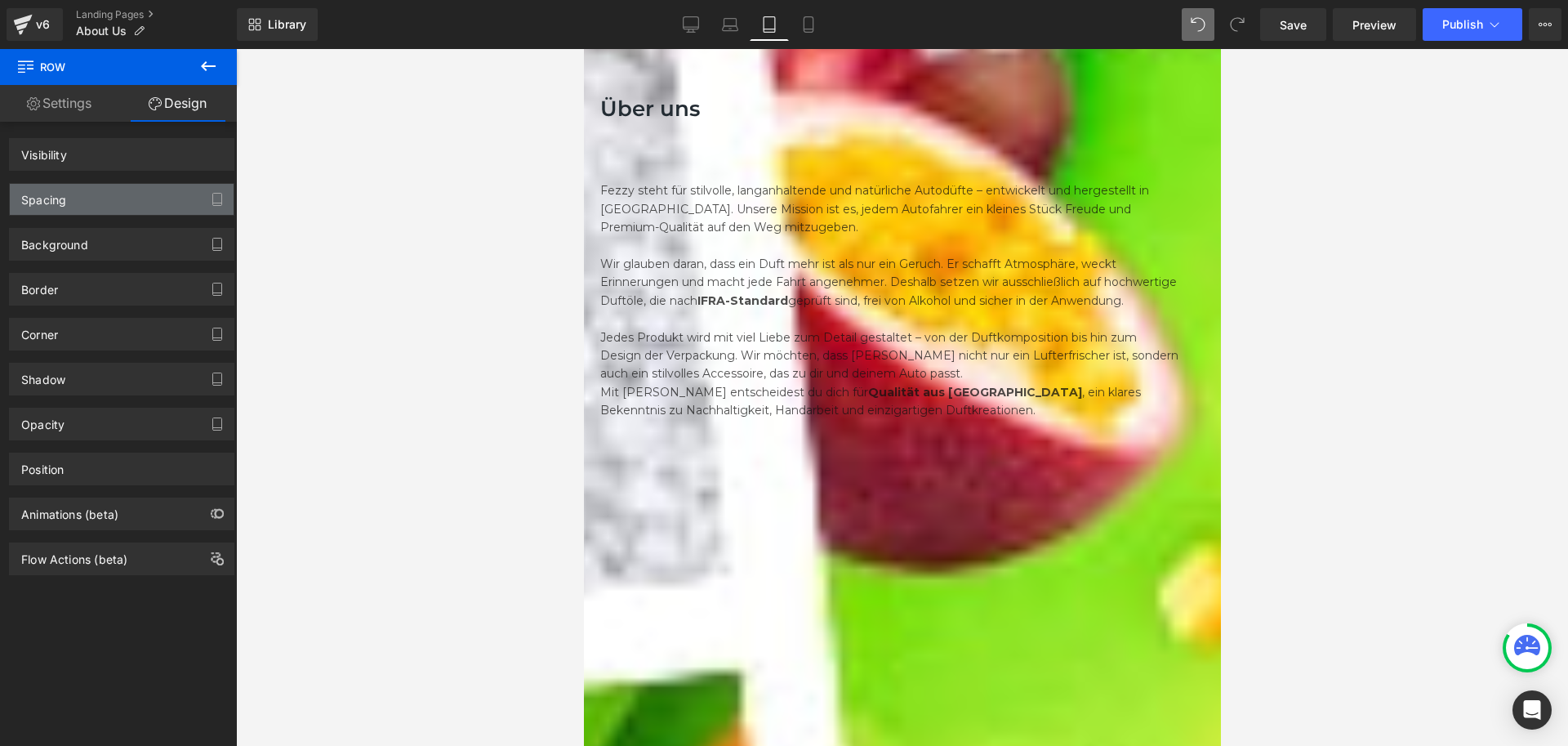
click at [68, 195] on div "Spacing" at bounding box center [122, 199] width 224 height 31
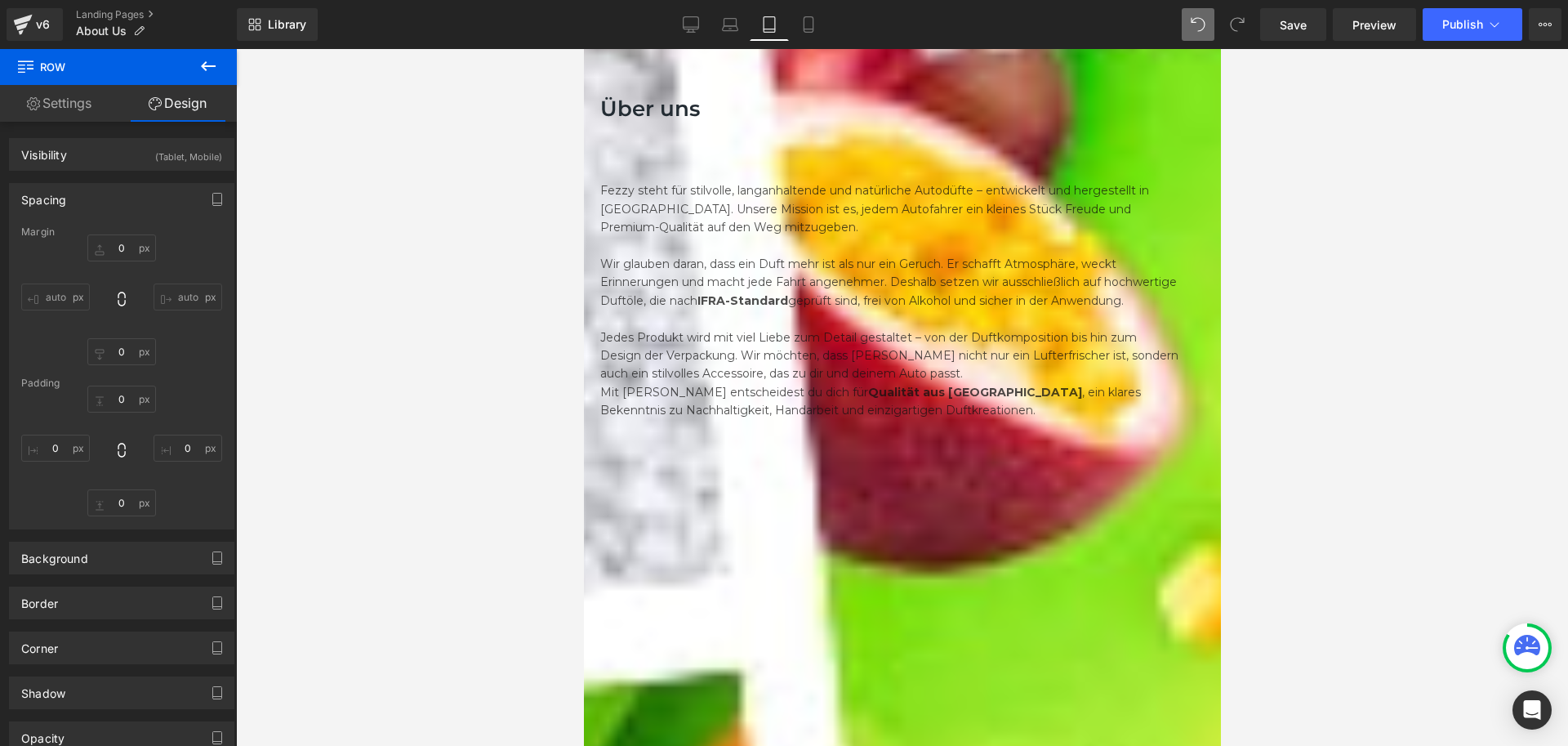
type input "0"
type input "60"
type input "20"
type input "10"
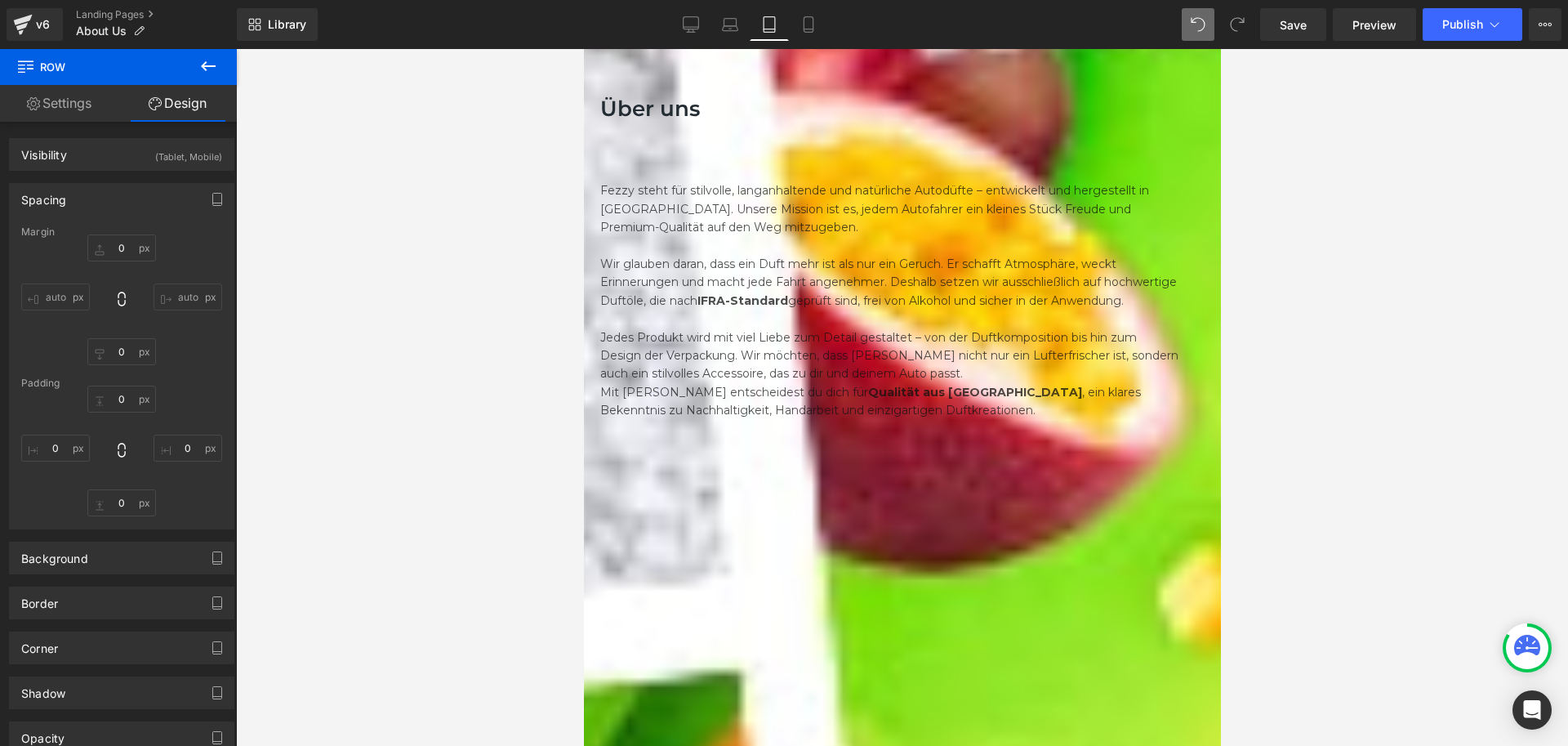
type input "20"
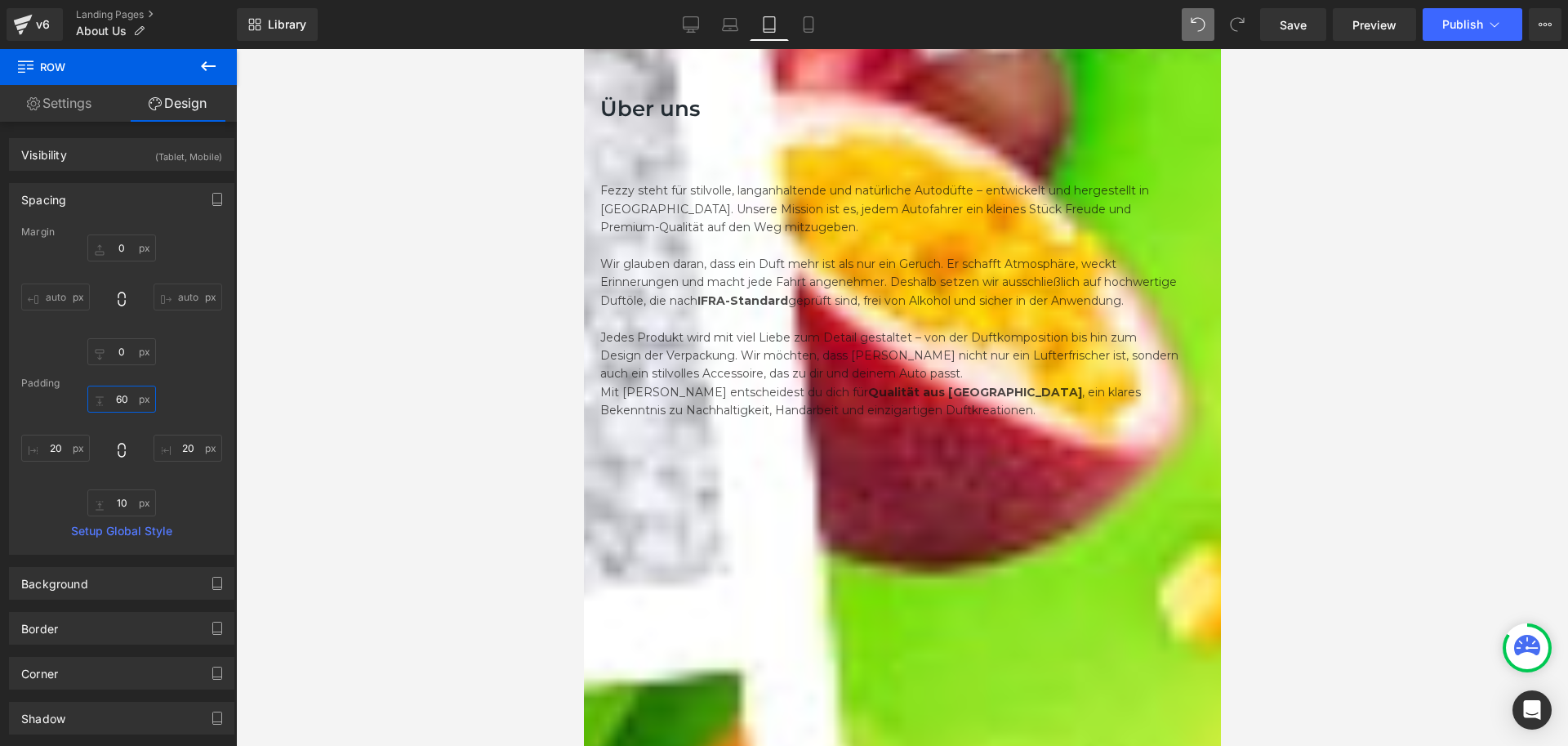
click at [124, 407] on input "60" at bounding box center [122, 398] width 68 height 27
type input "0"
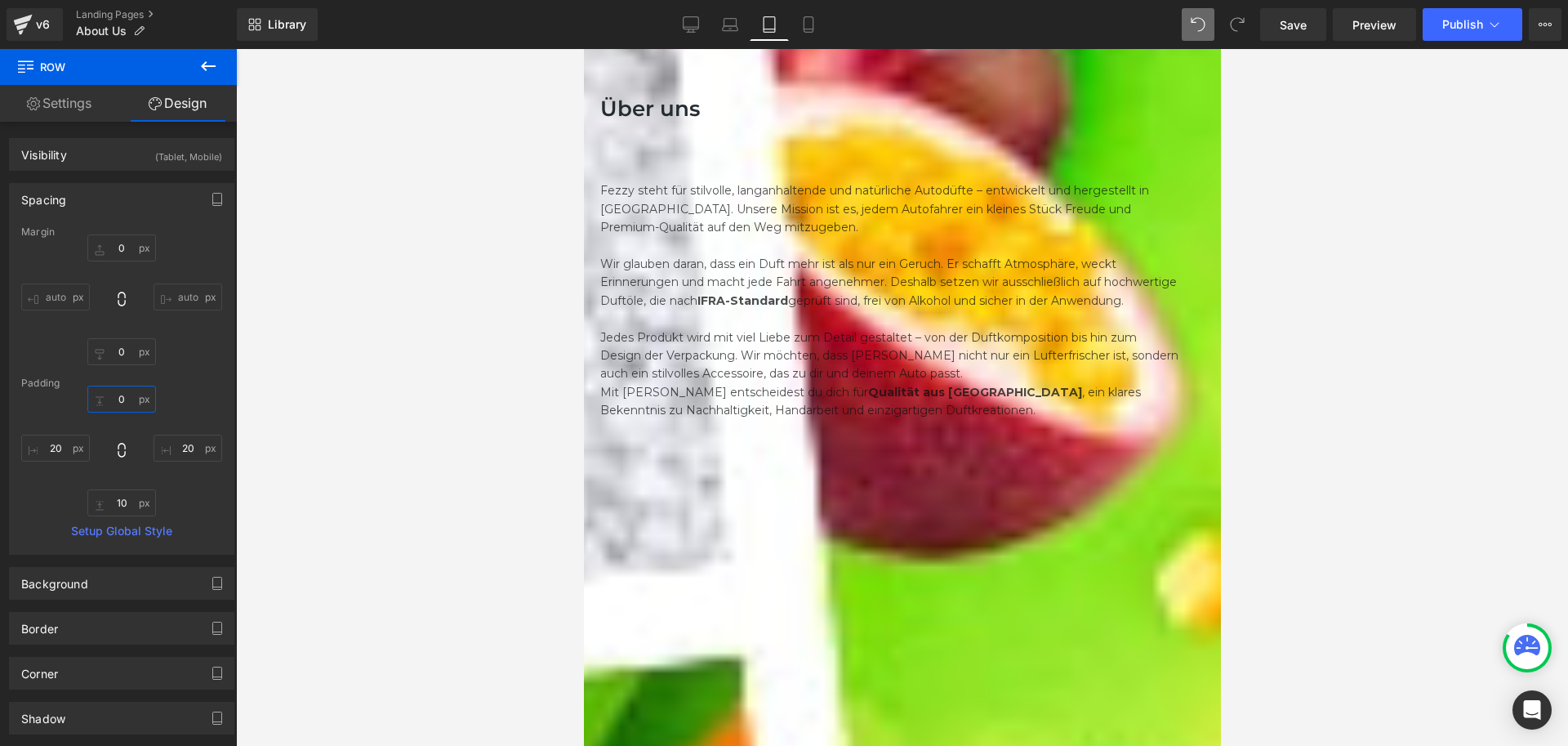
drag, startPoint x: 607, startPoint y: 337, endPoint x: 909, endPoint y: 345, distance: 302.1
click at [583, 49] on icon at bounding box center [583, 49] width 0 height 0
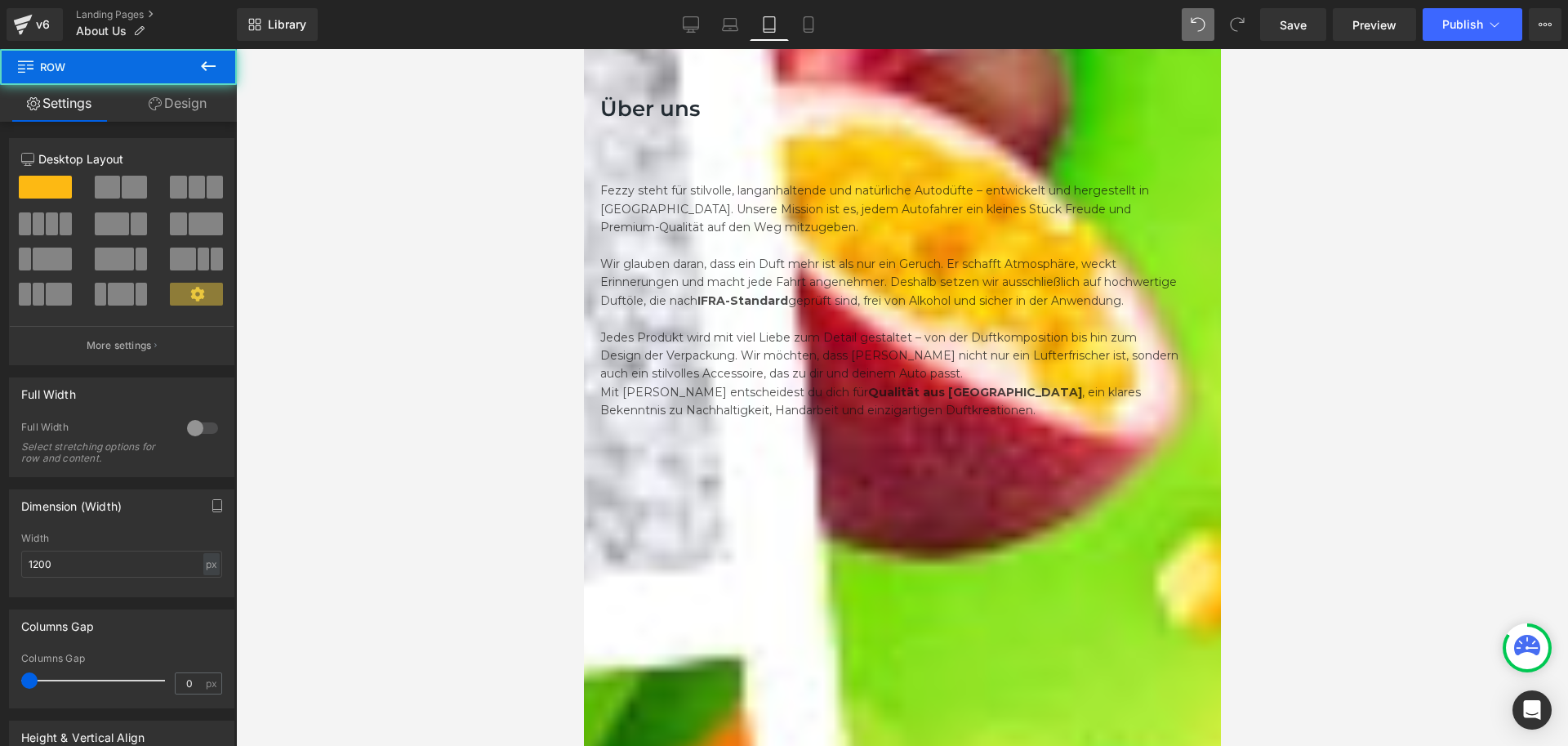
click at [169, 106] on link "Design" at bounding box center [177, 103] width 118 height 37
click at [0, 0] on div "Spacing" at bounding box center [0, 0] width 0 height 0
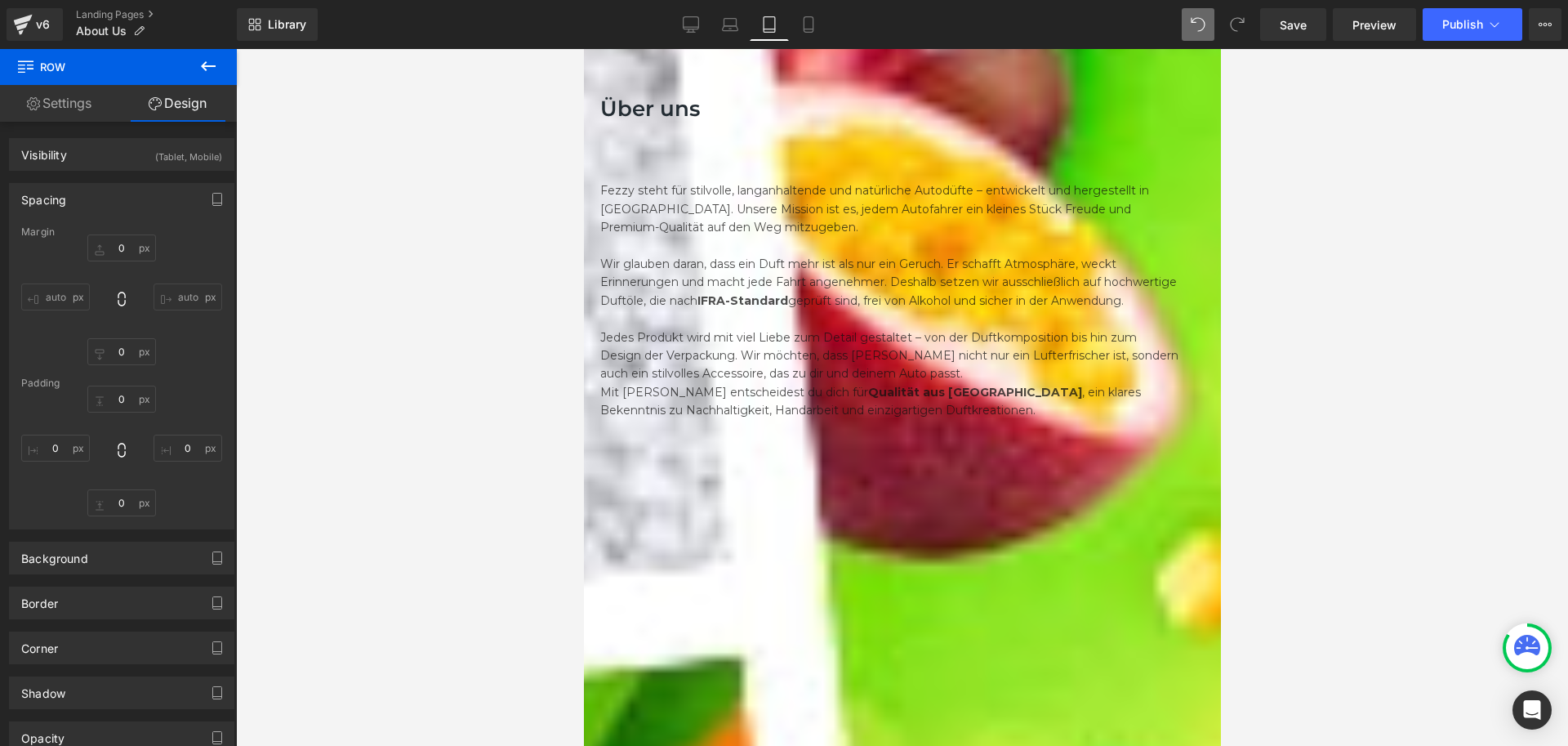
type input "40"
type input "0"
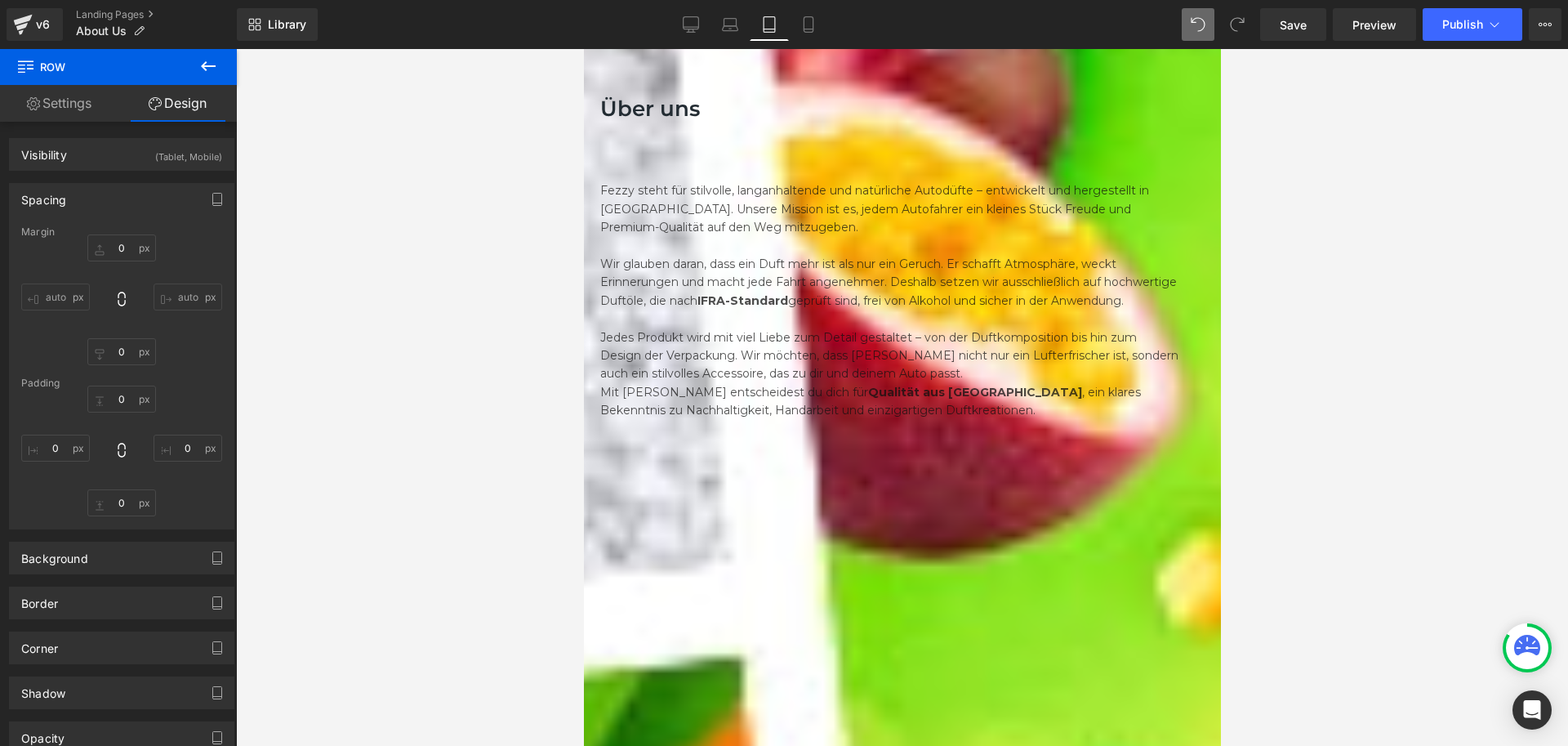
type input "0"
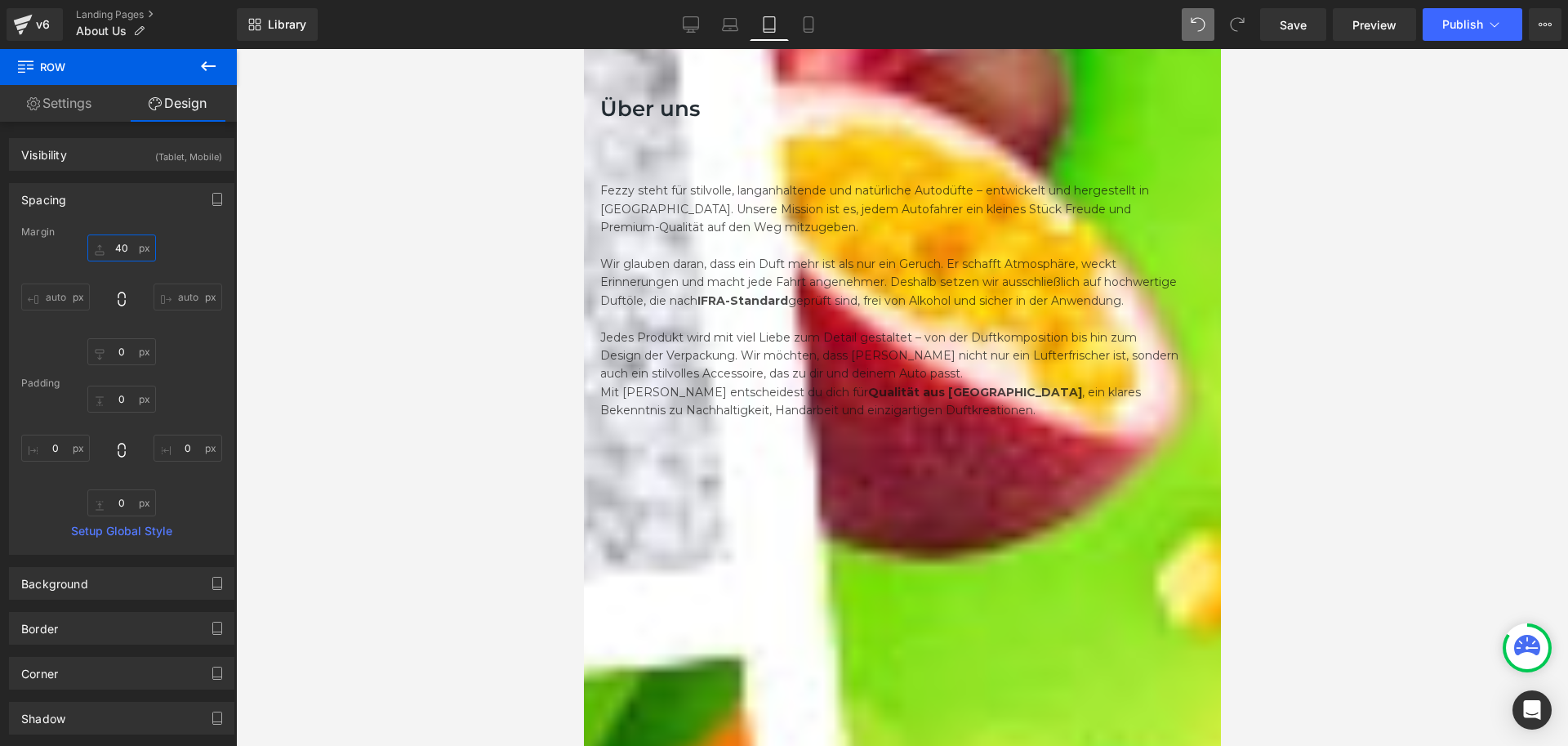
click at [123, 245] on input "40" at bounding box center [122, 248] width 68 height 27
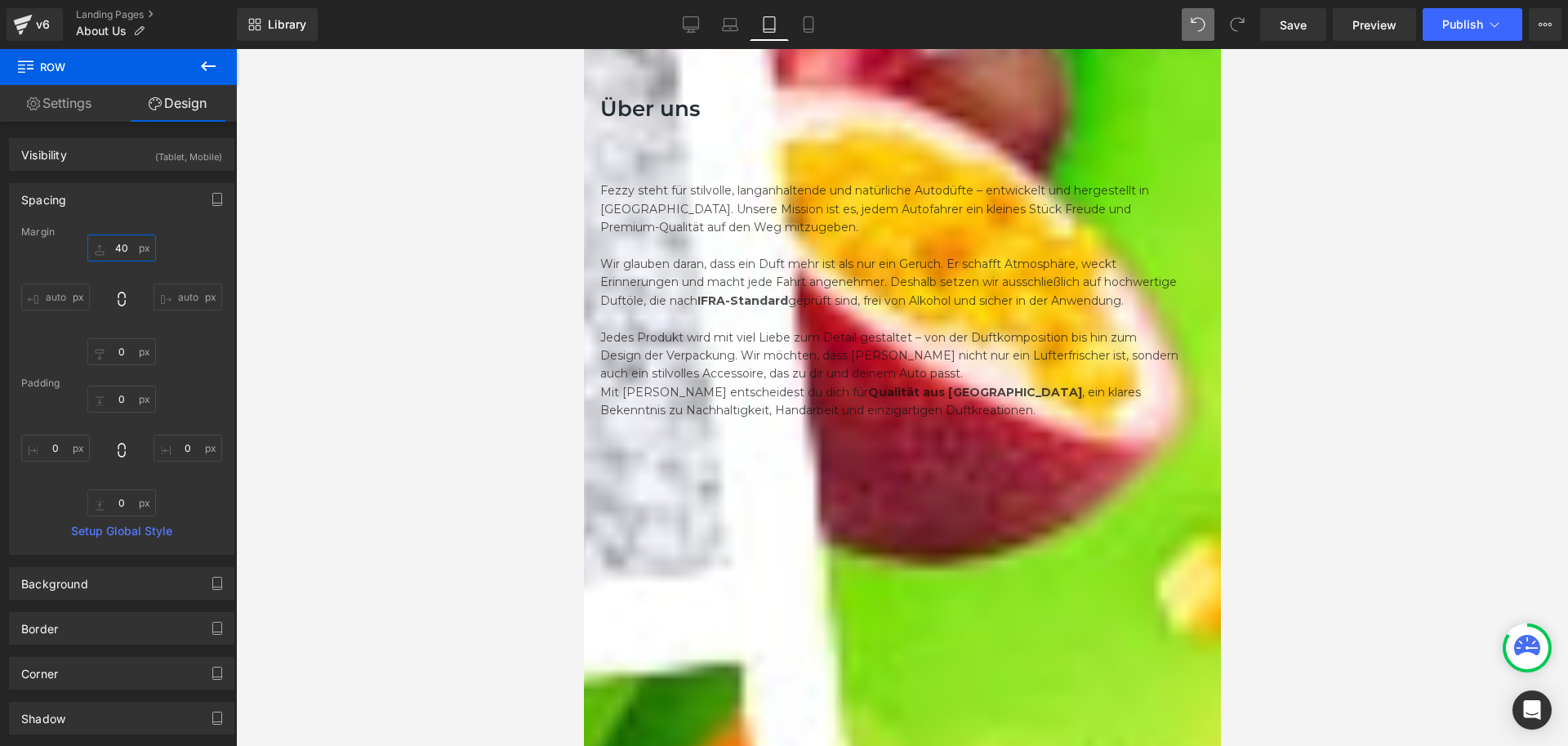
type input "0"
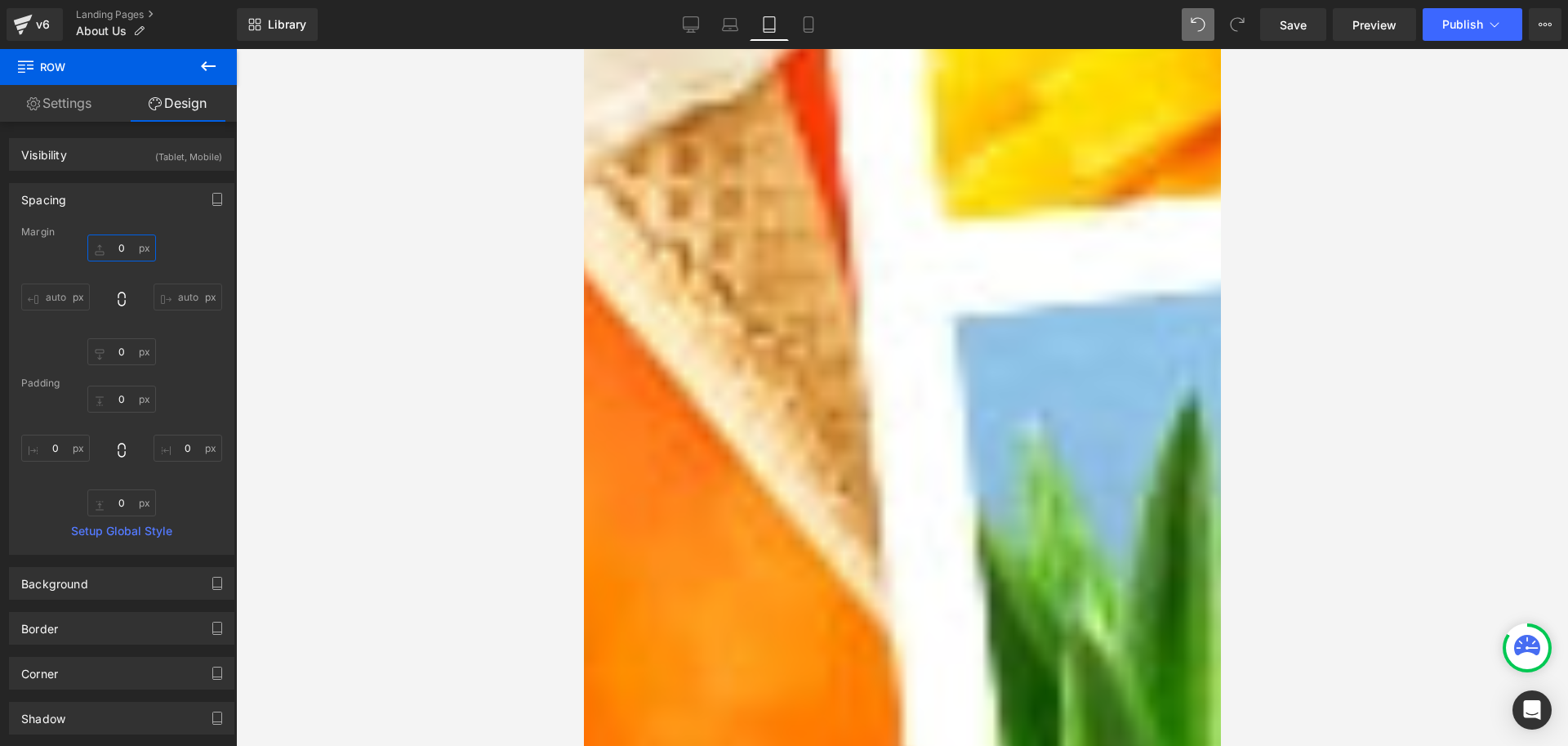
scroll to position [2532, 0]
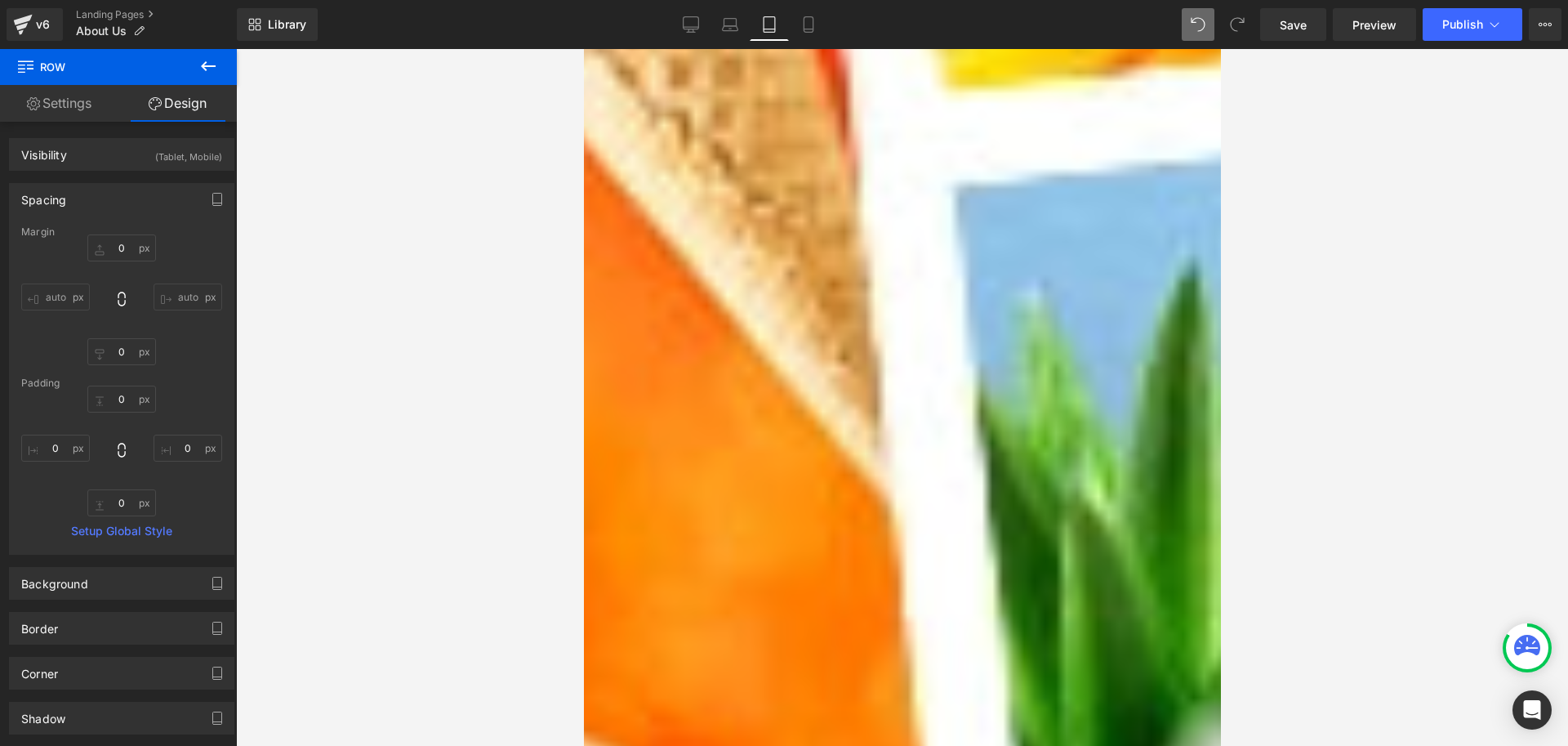
click at [762, 255] on img at bounding box center [901, 335] width 570 height 403
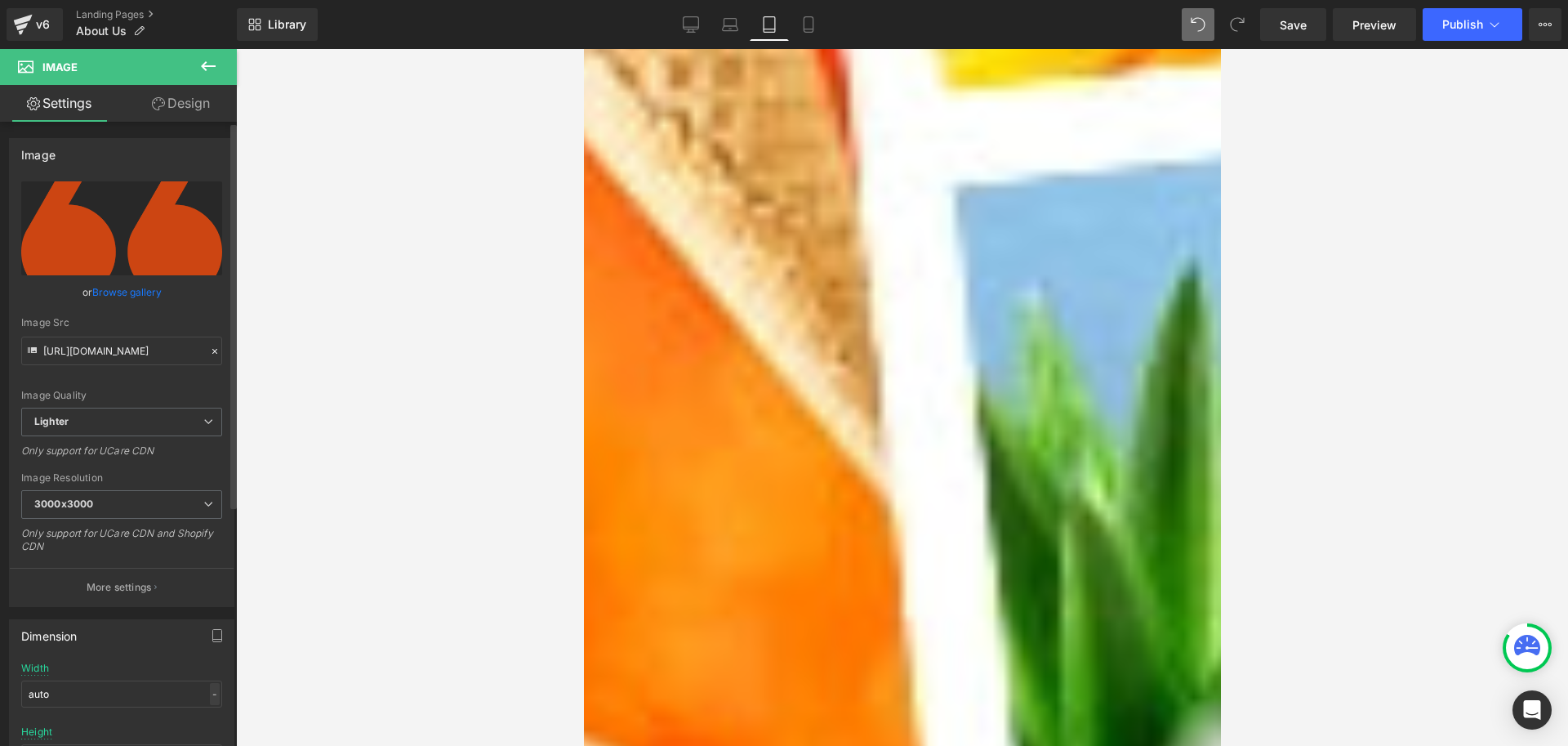
click at [211, 696] on div "-" at bounding box center [214, 693] width 10 height 22
click at [204, 735] on li "px" at bounding box center [211, 742] width 20 height 24
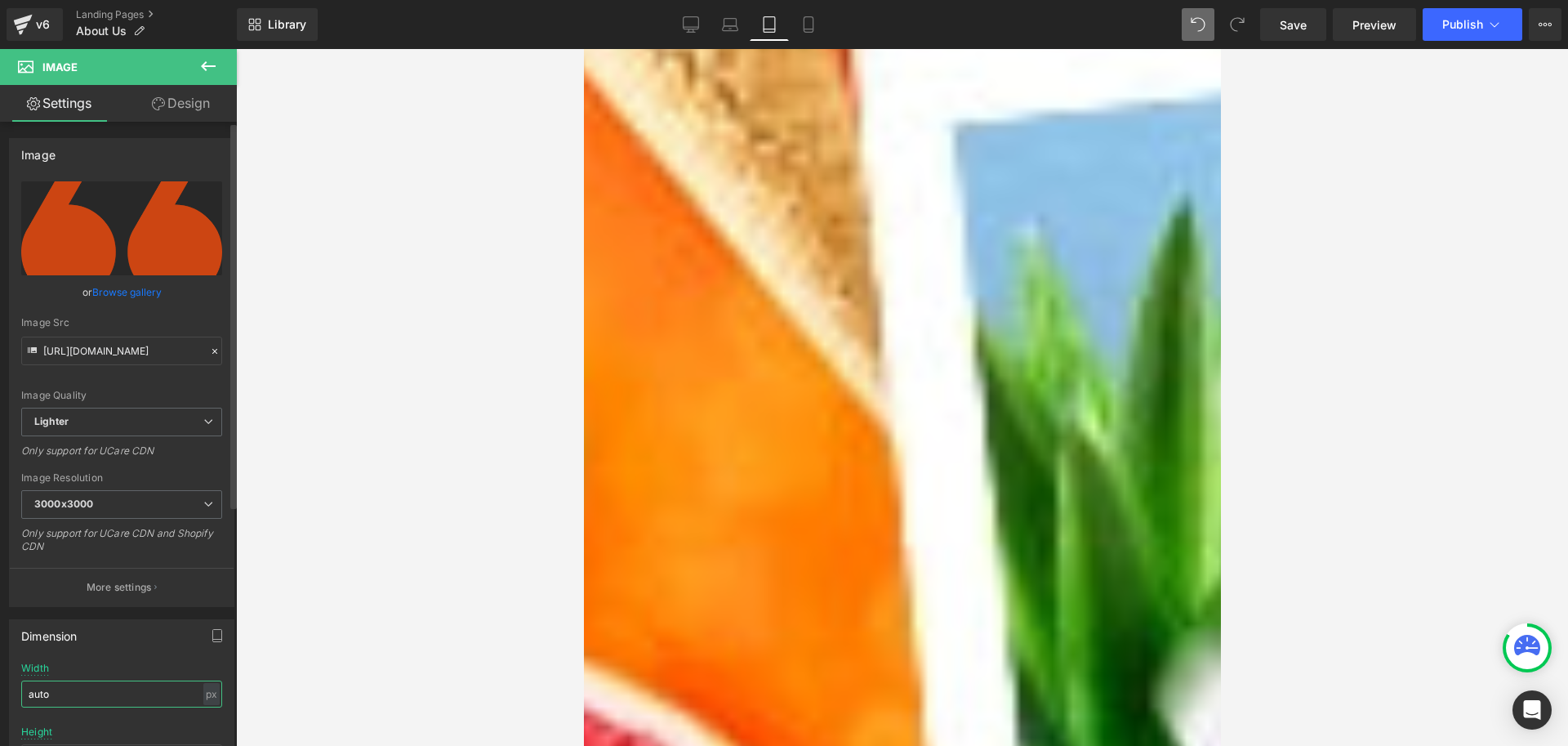
click at [97, 698] on input "auto" at bounding box center [122, 693] width 201 height 27
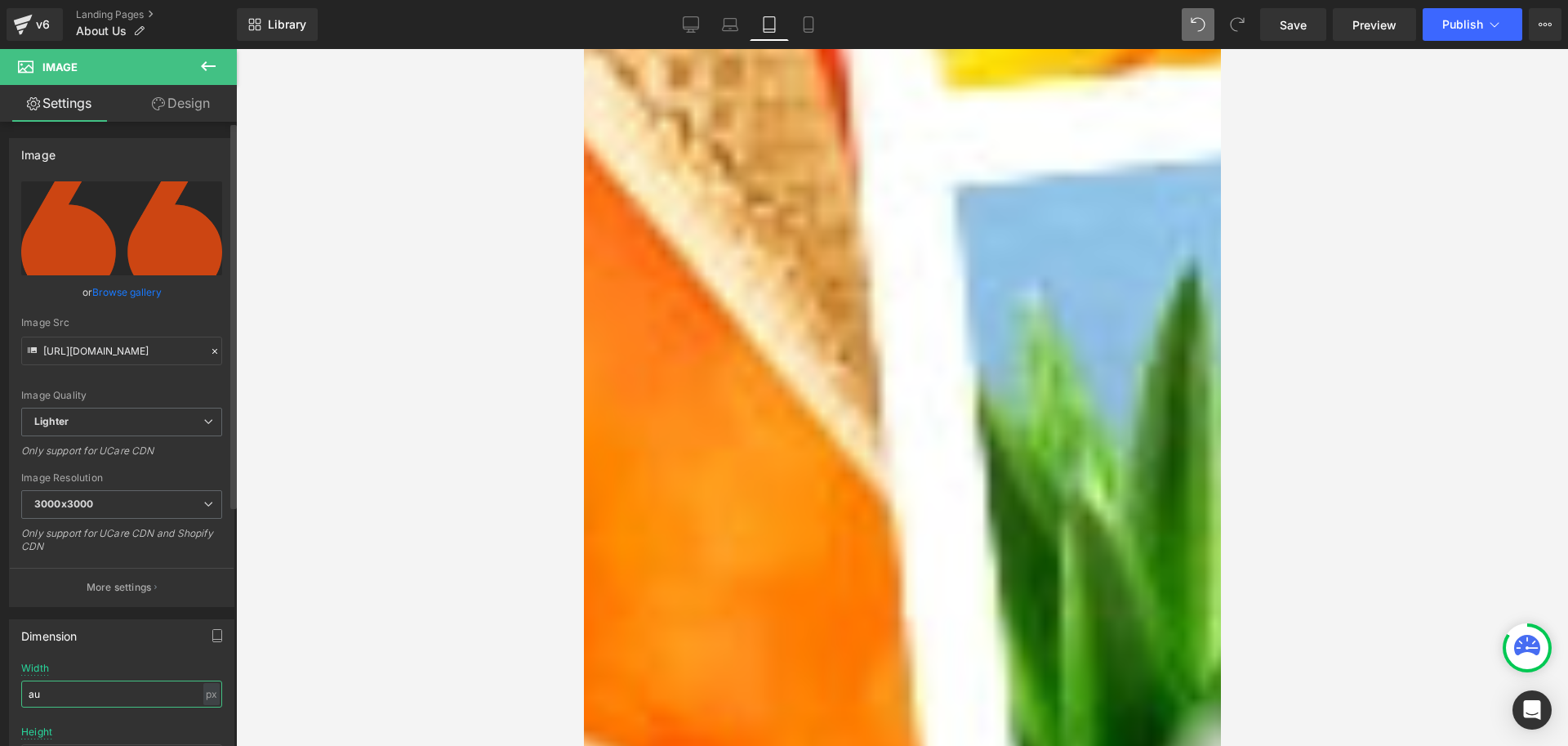
type input "a"
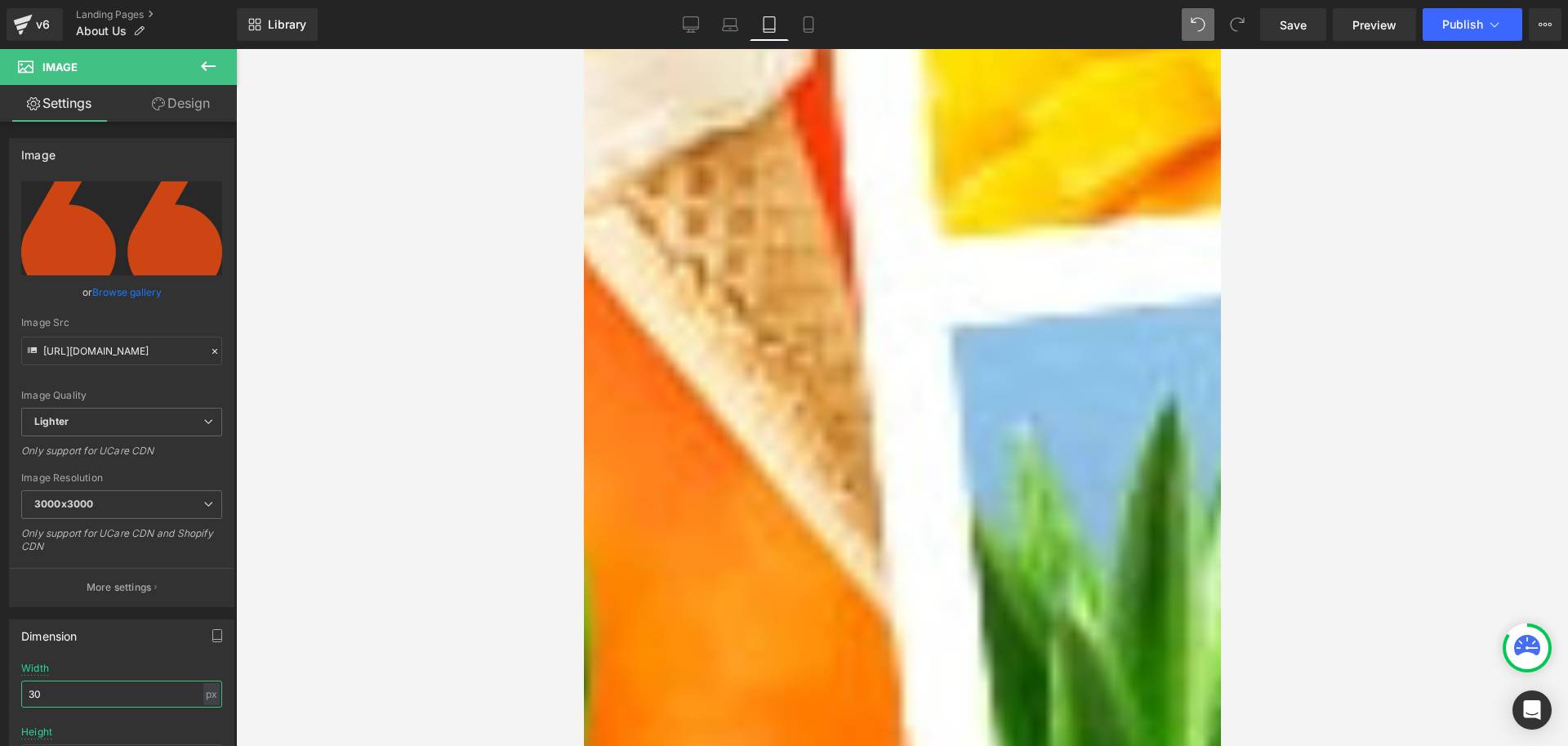
scroll to position [2206, 0]
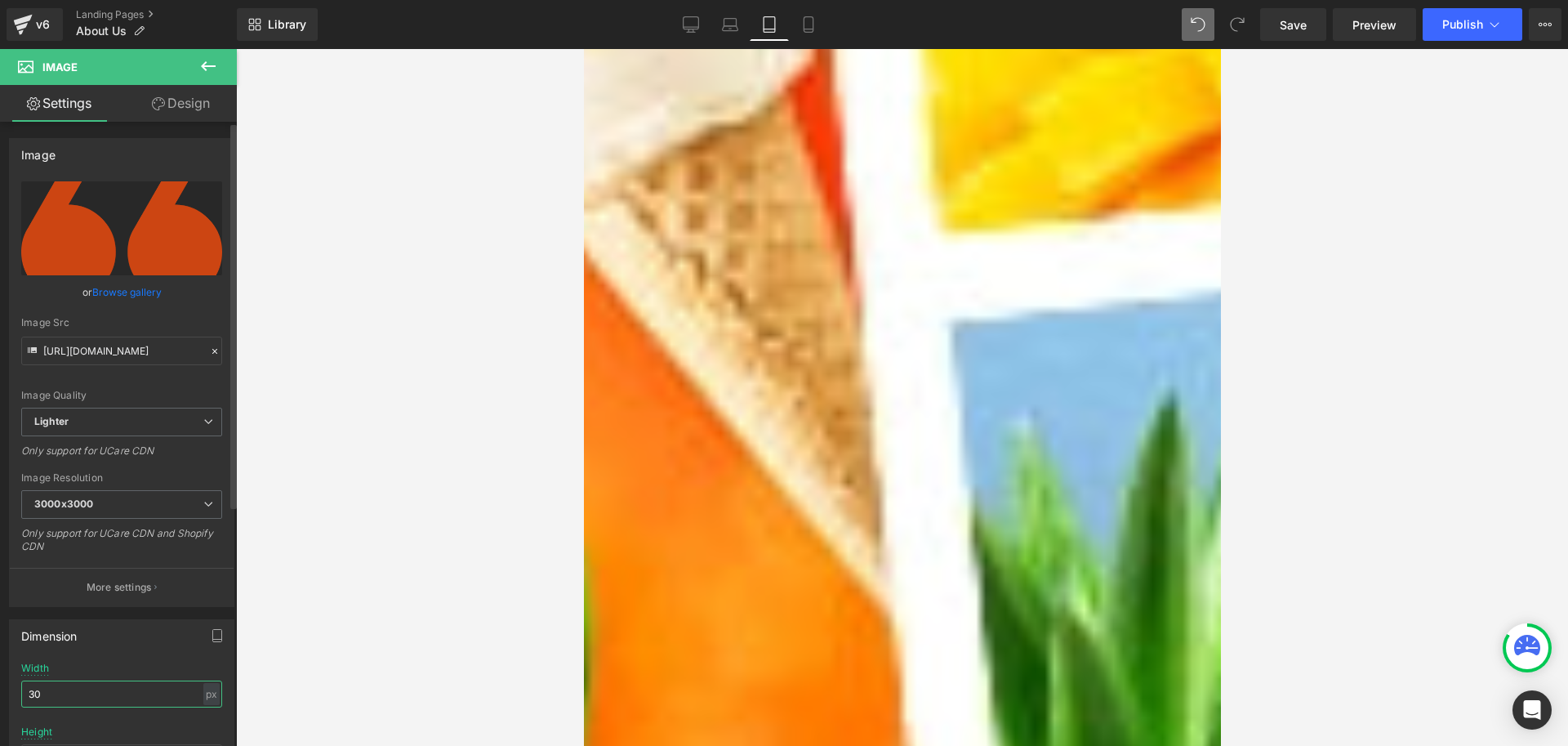
type input "3"
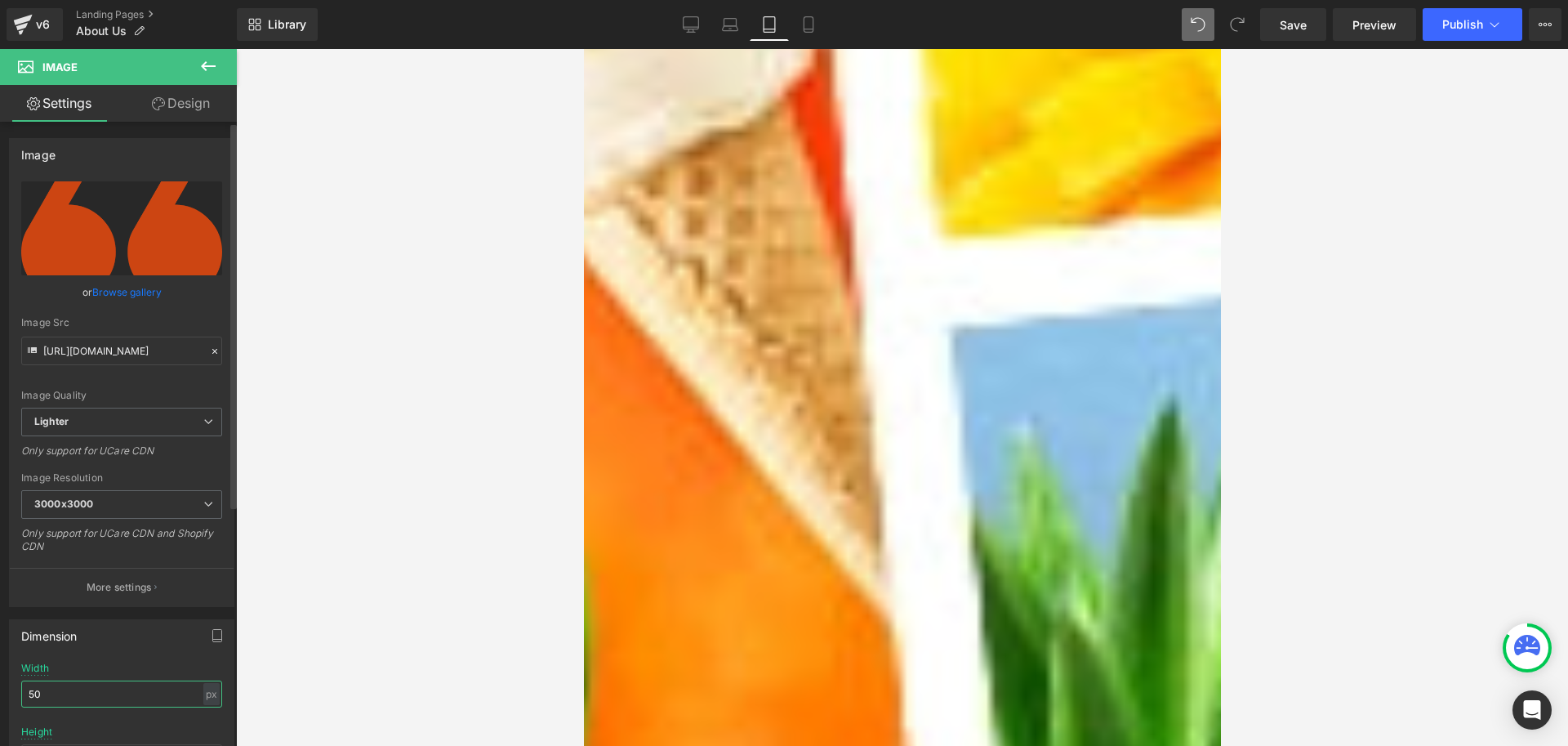
type input "5"
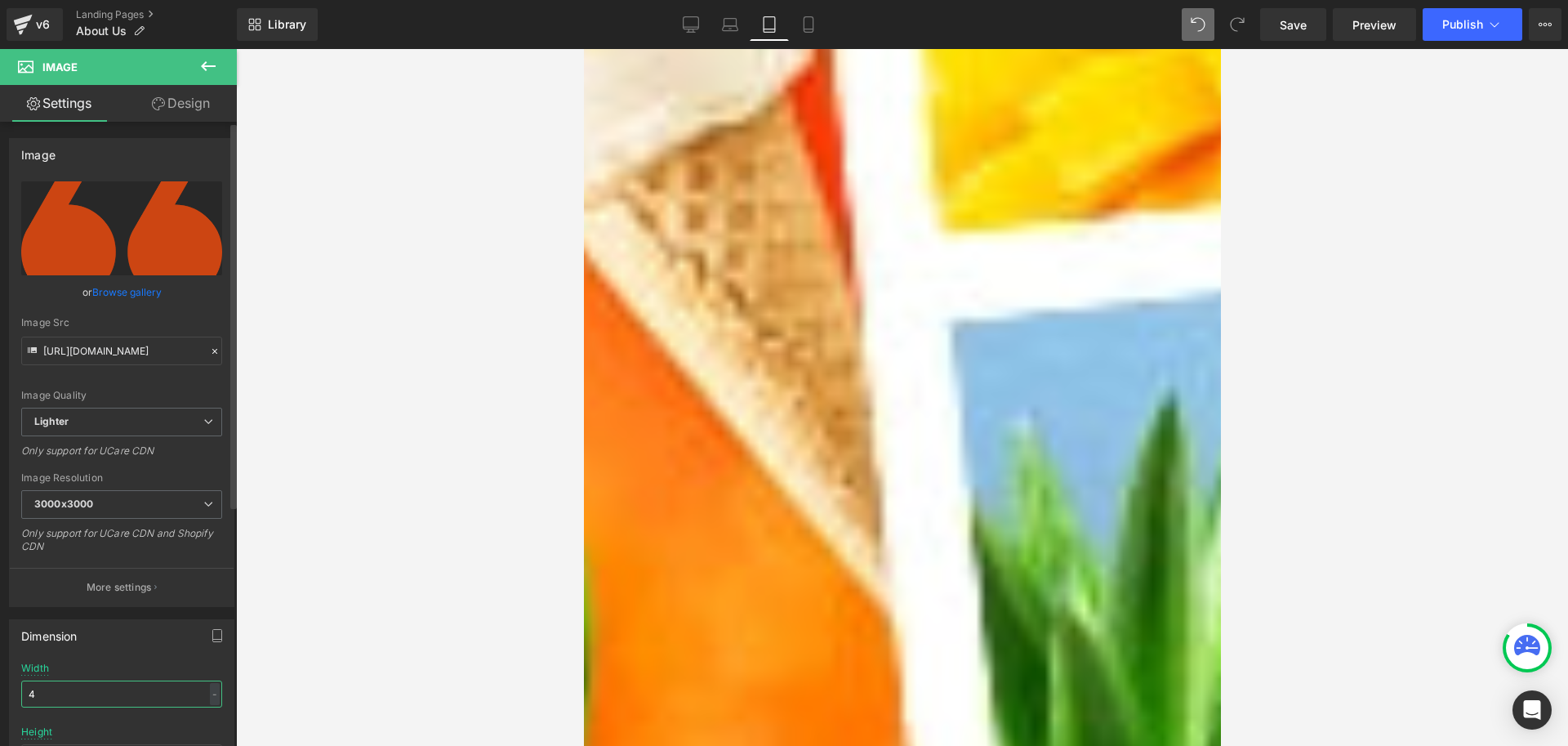
type input "40"
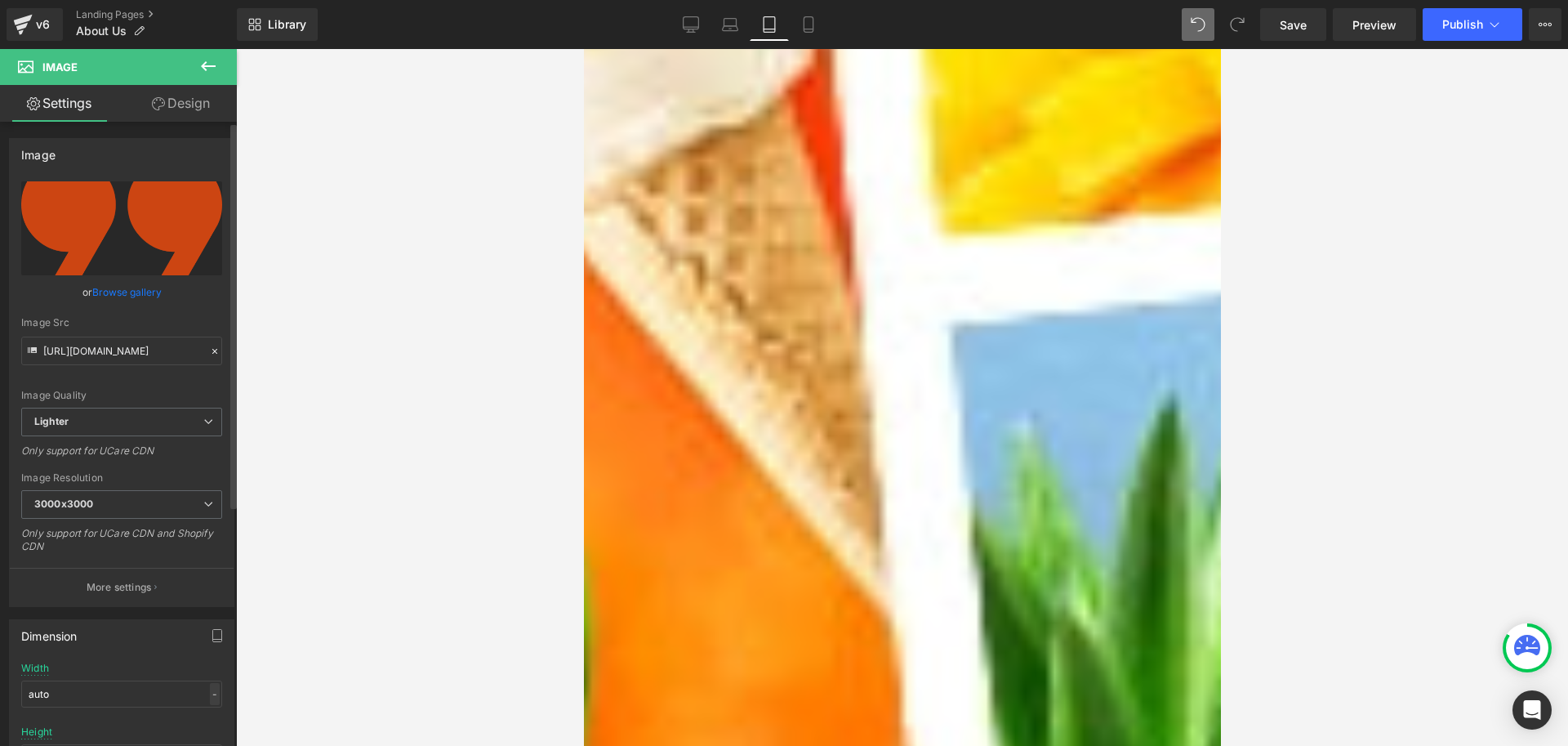
click at [210, 696] on div "-" at bounding box center [214, 693] width 10 height 22
click at [201, 737] on li "px" at bounding box center [211, 742] width 20 height 24
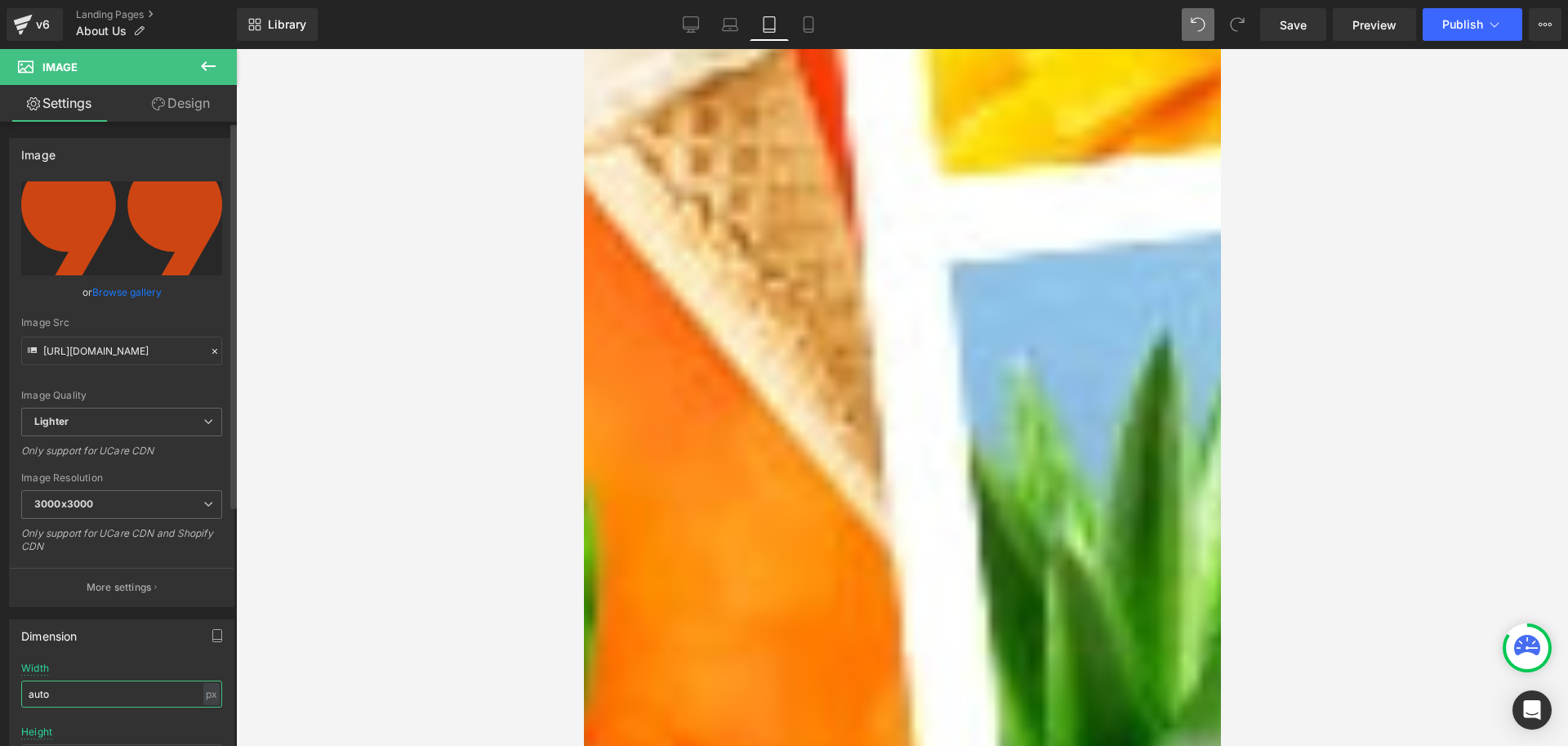
click at [103, 696] on input "auto" at bounding box center [122, 693] width 201 height 27
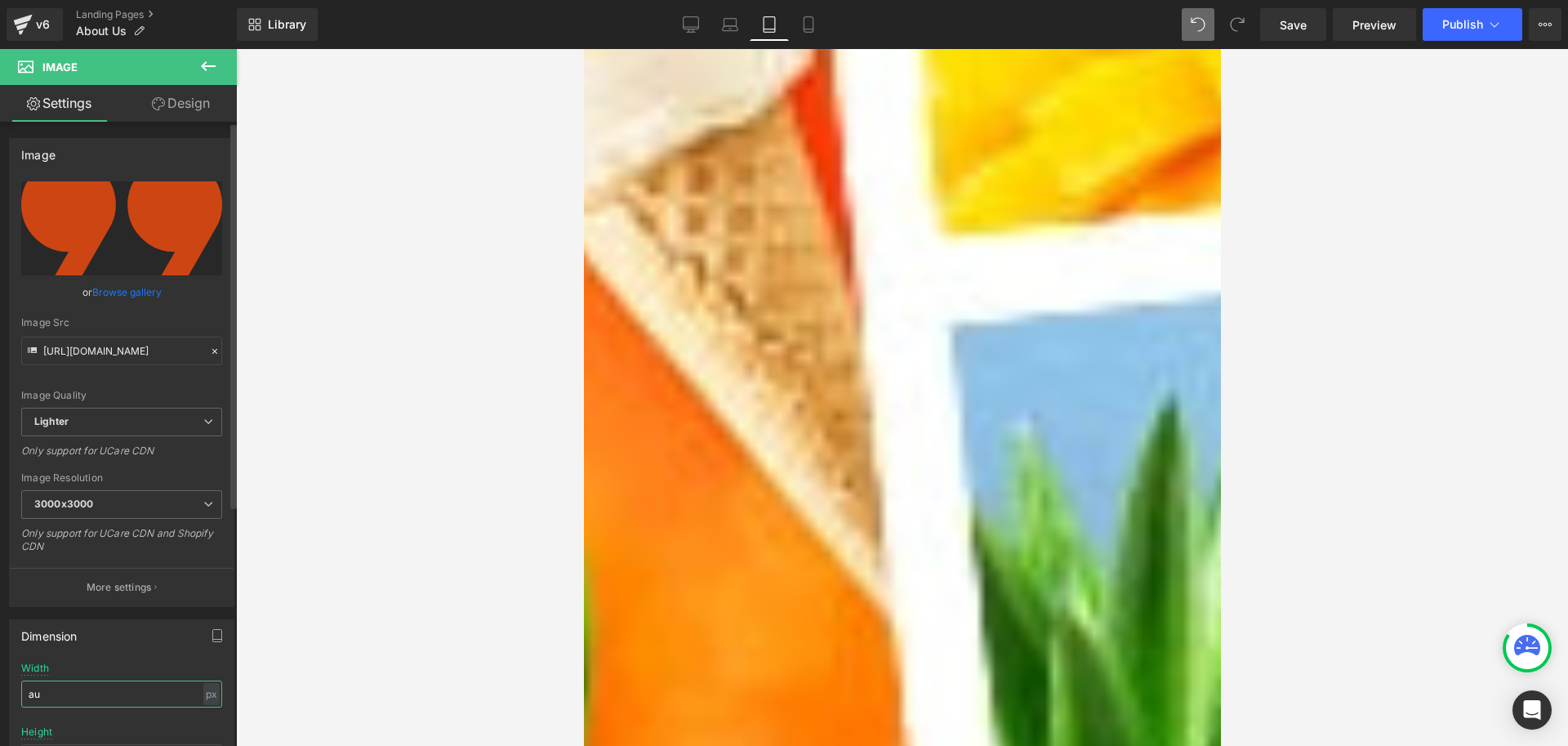
type input "a"
type input "40"
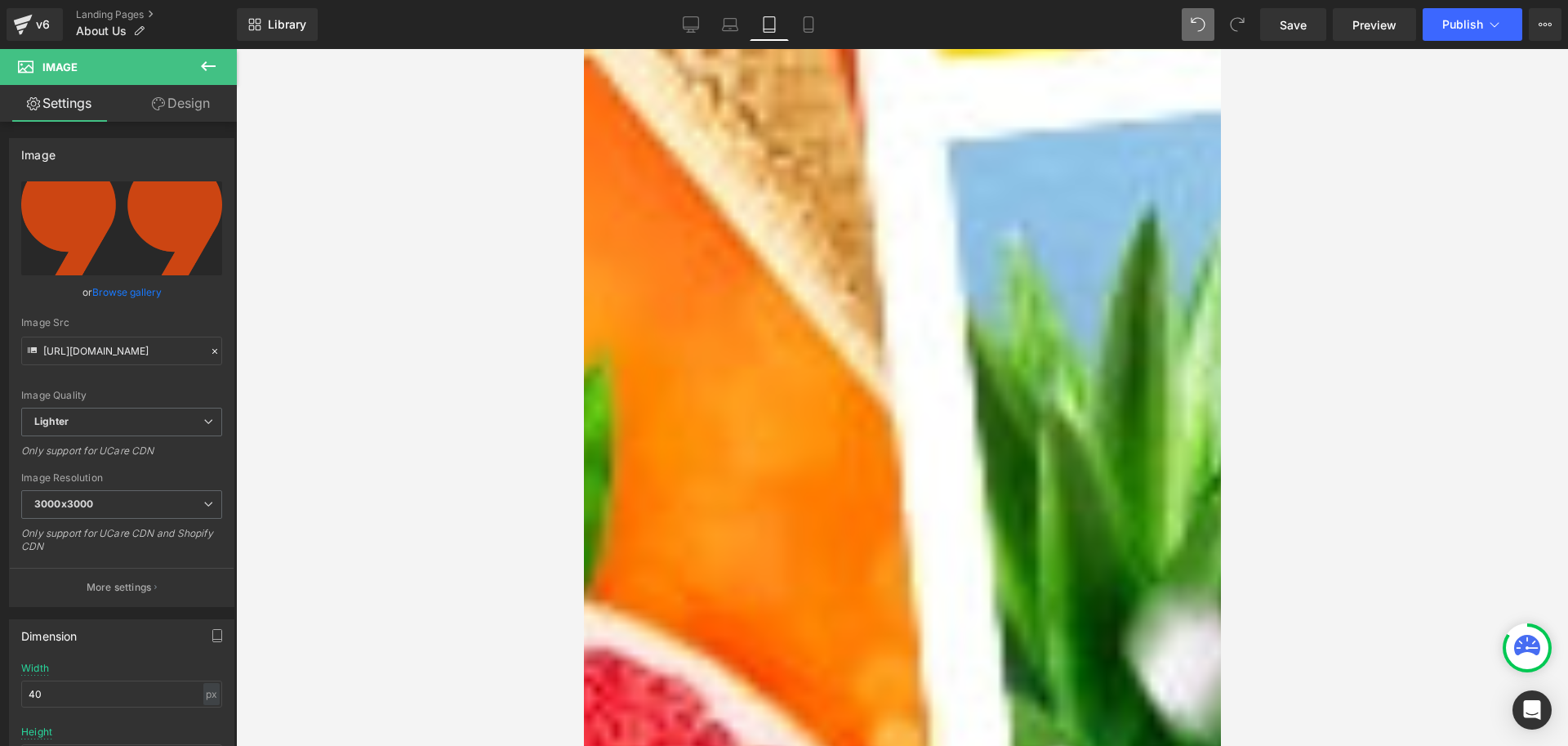
click at [583, 49] on icon at bounding box center [583, 49] width 0 height 0
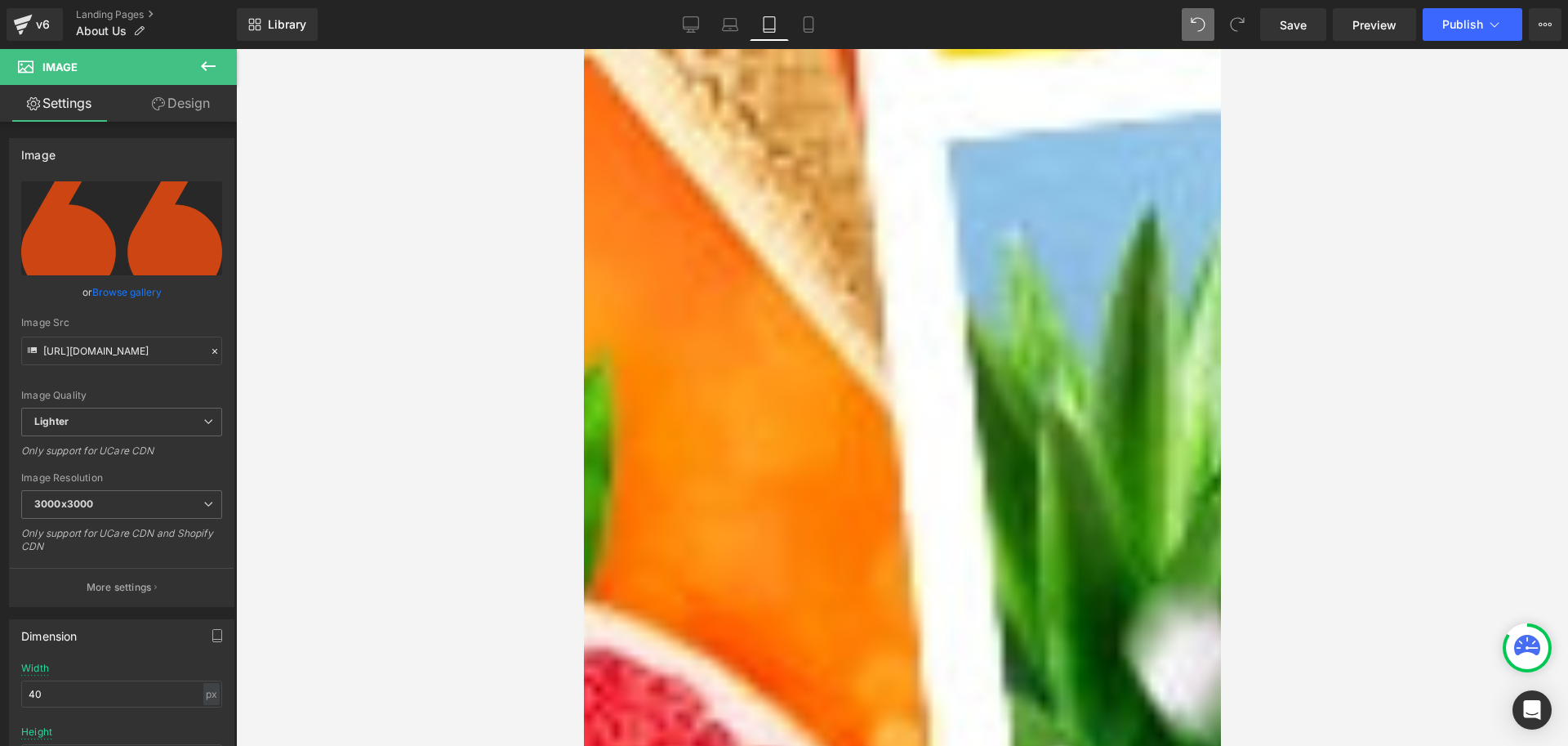
click at [162, 100] on icon at bounding box center [158, 103] width 13 height 13
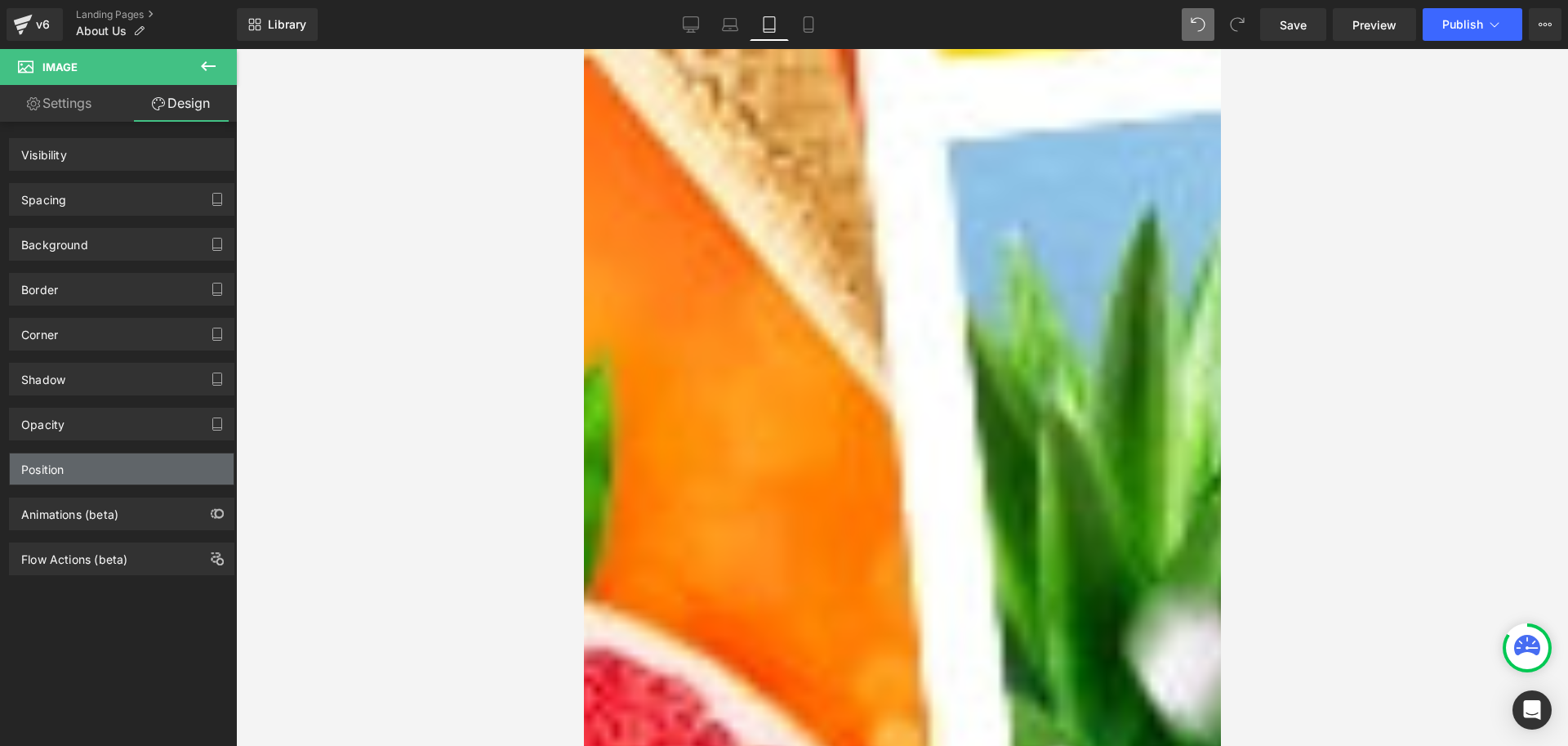
click at [63, 475] on div "Position" at bounding box center [42, 465] width 43 height 23
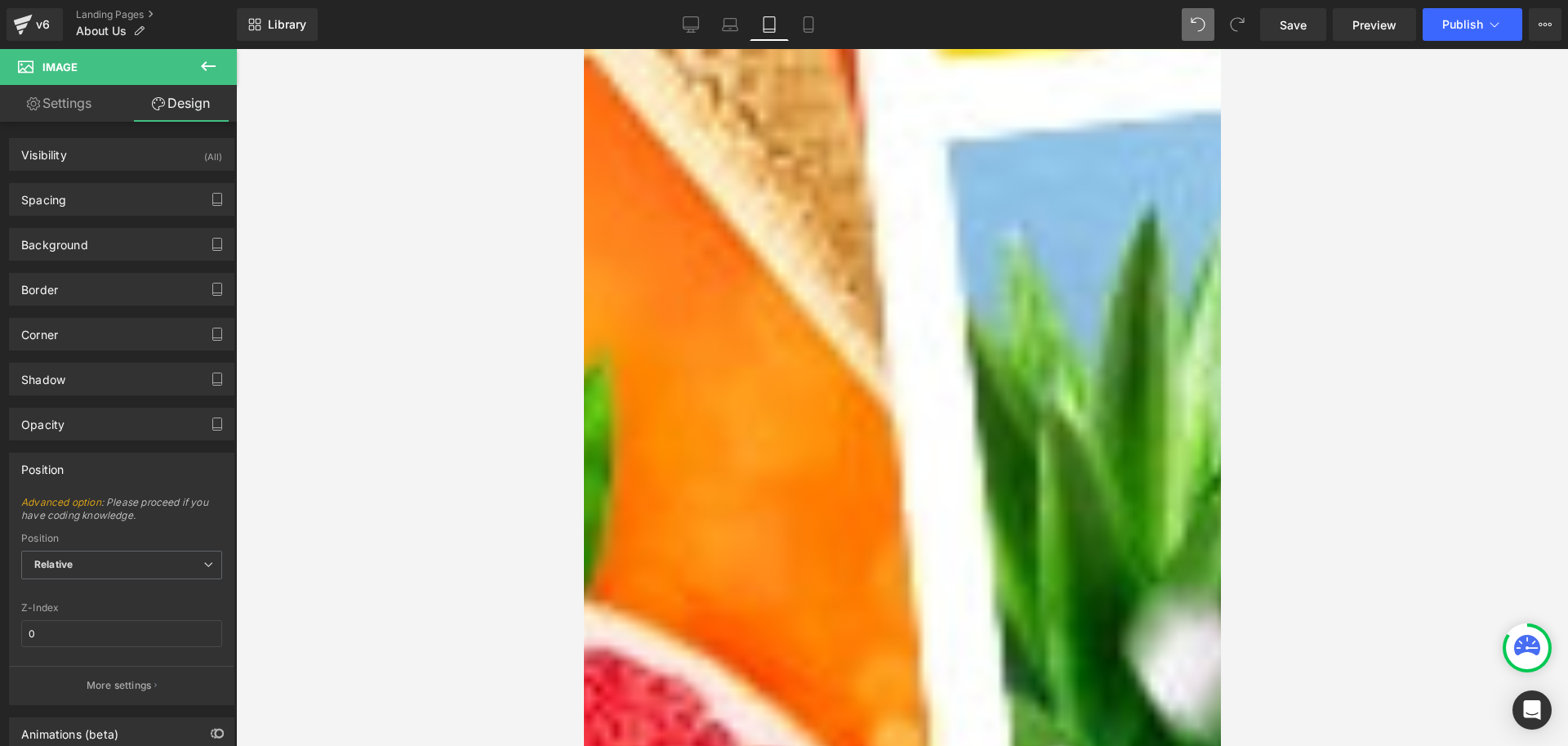
type input "0"
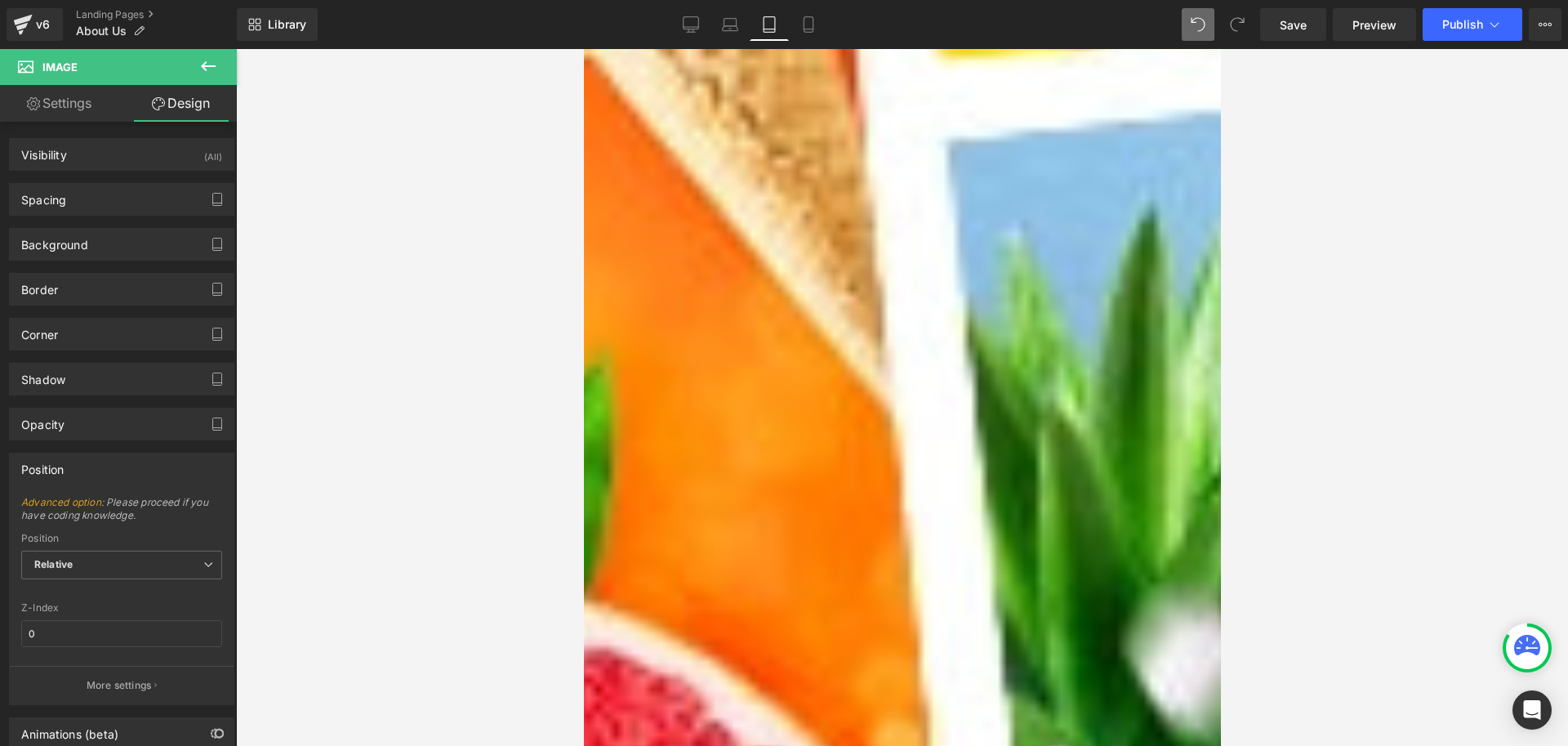
type input "0"
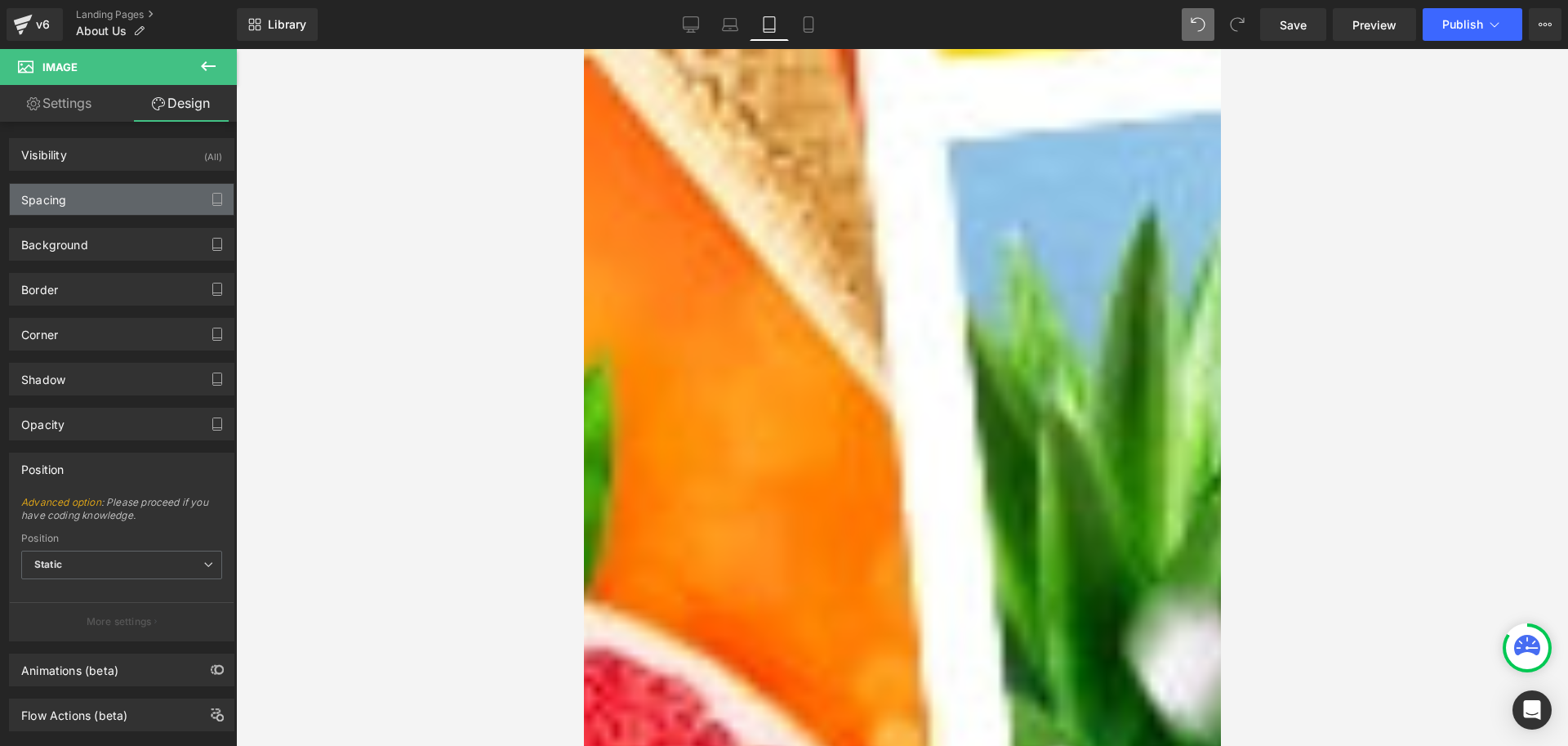
click at [84, 204] on div "Spacing" at bounding box center [122, 199] width 224 height 31
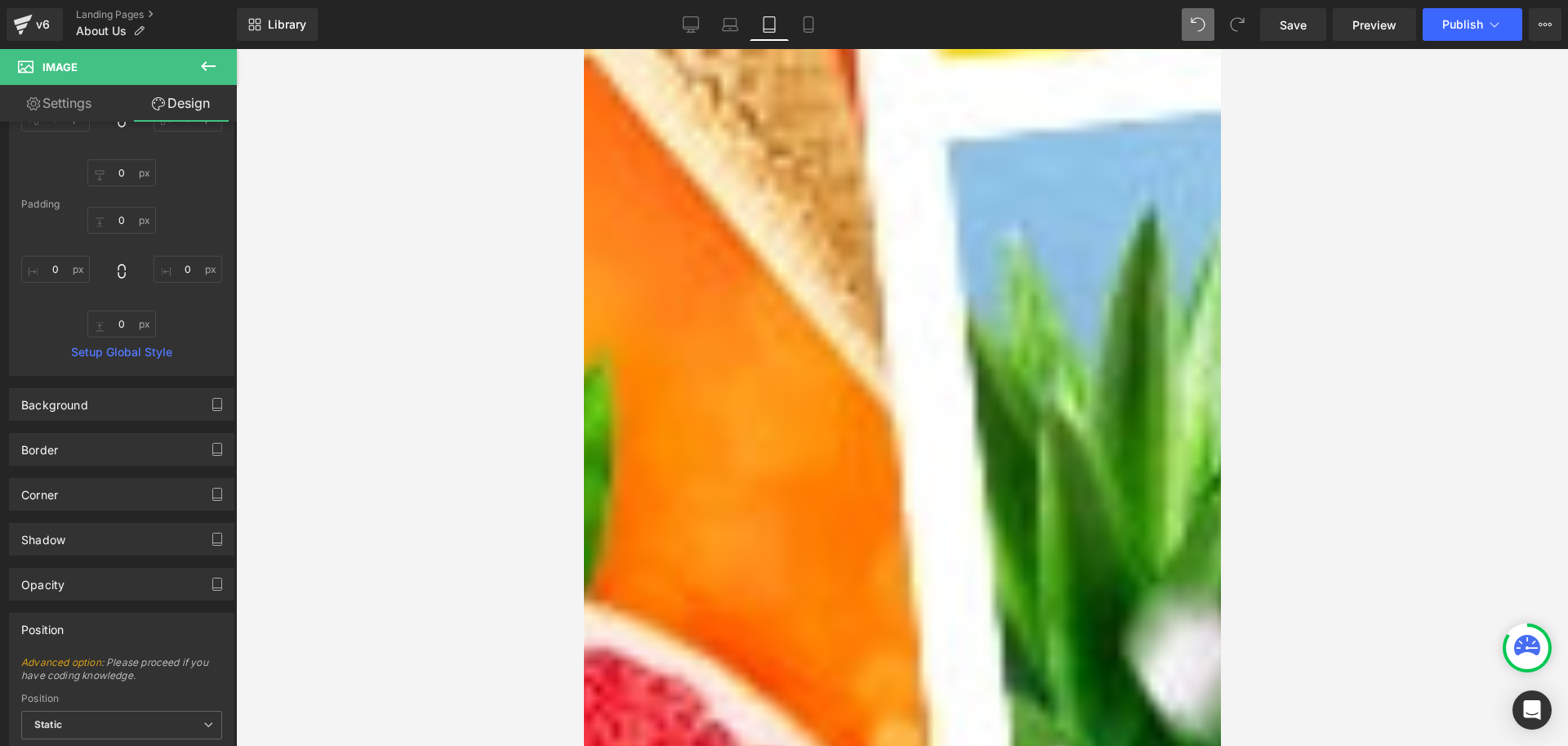
scroll to position [370, 0]
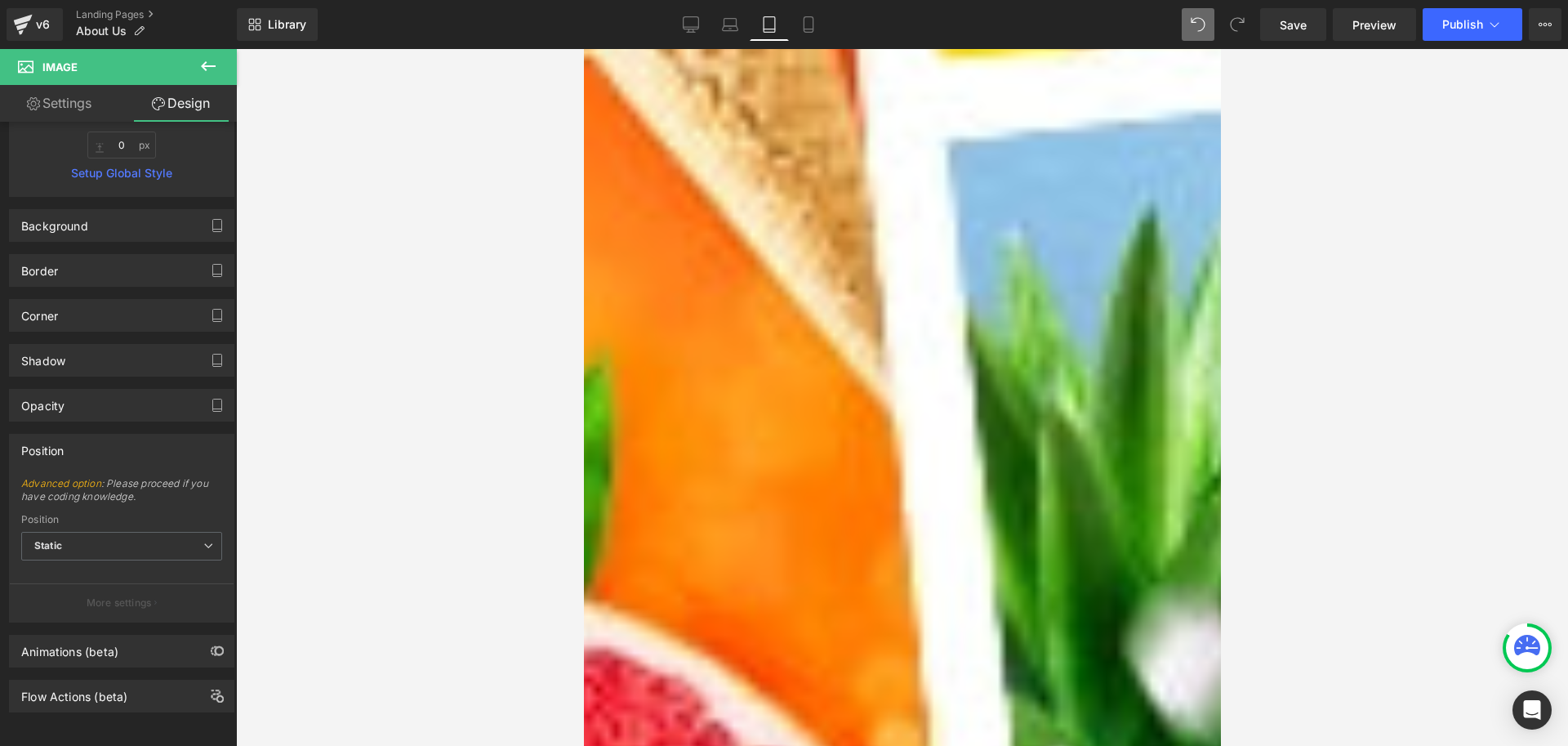
click at [67, 100] on link "Settings" at bounding box center [59, 103] width 118 height 37
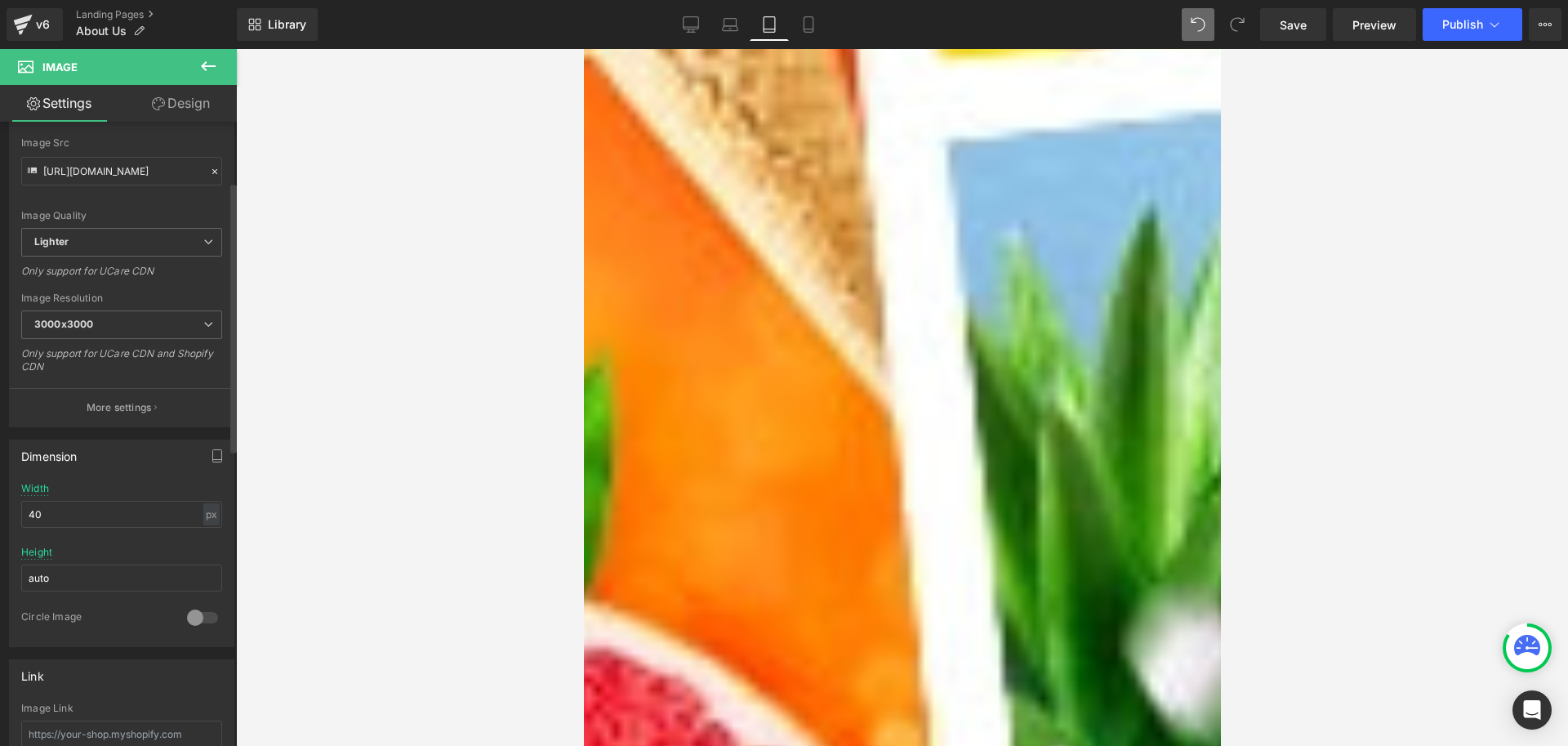
scroll to position [827, 0]
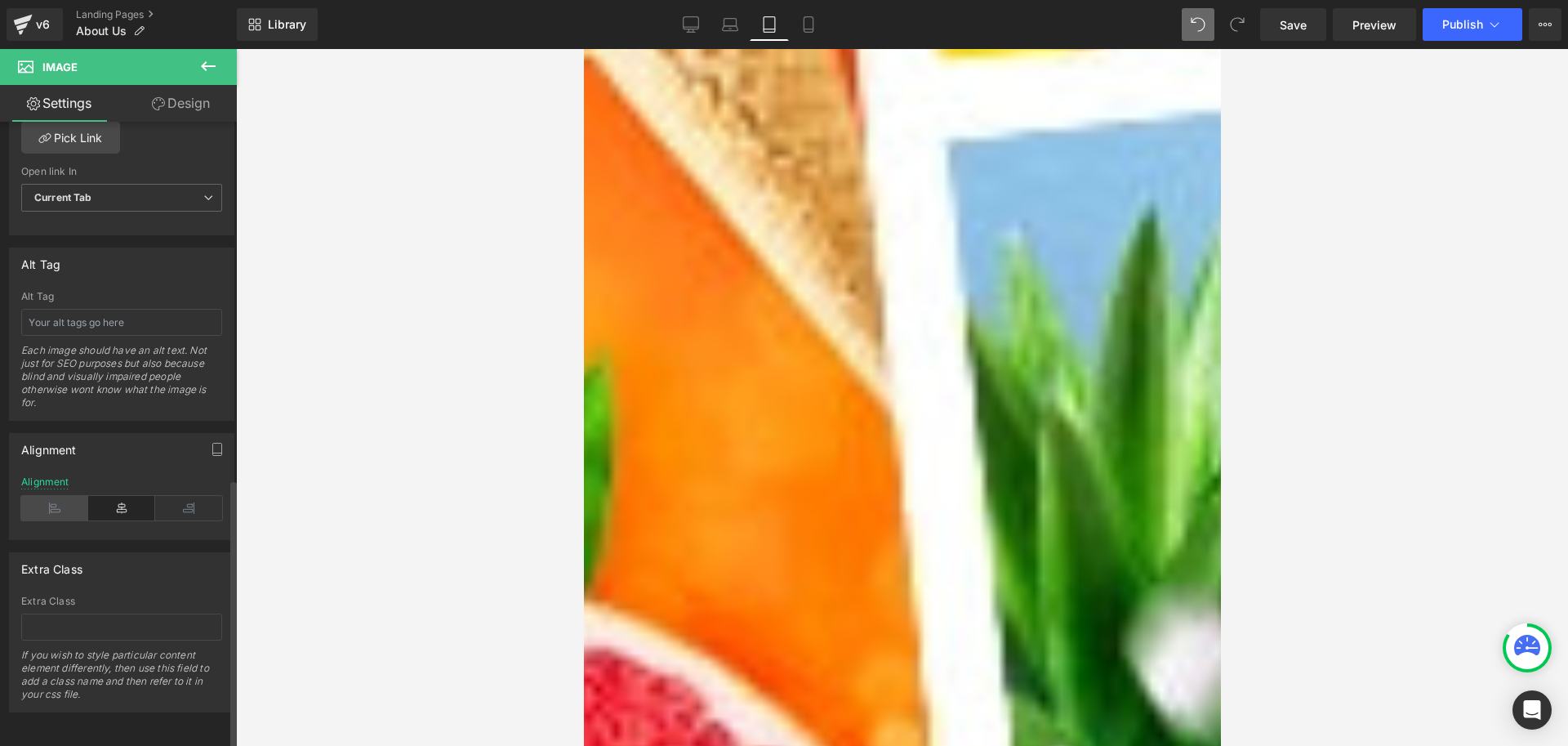
click at [54, 496] on icon at bounding box center [54, 508] width 67 height 25
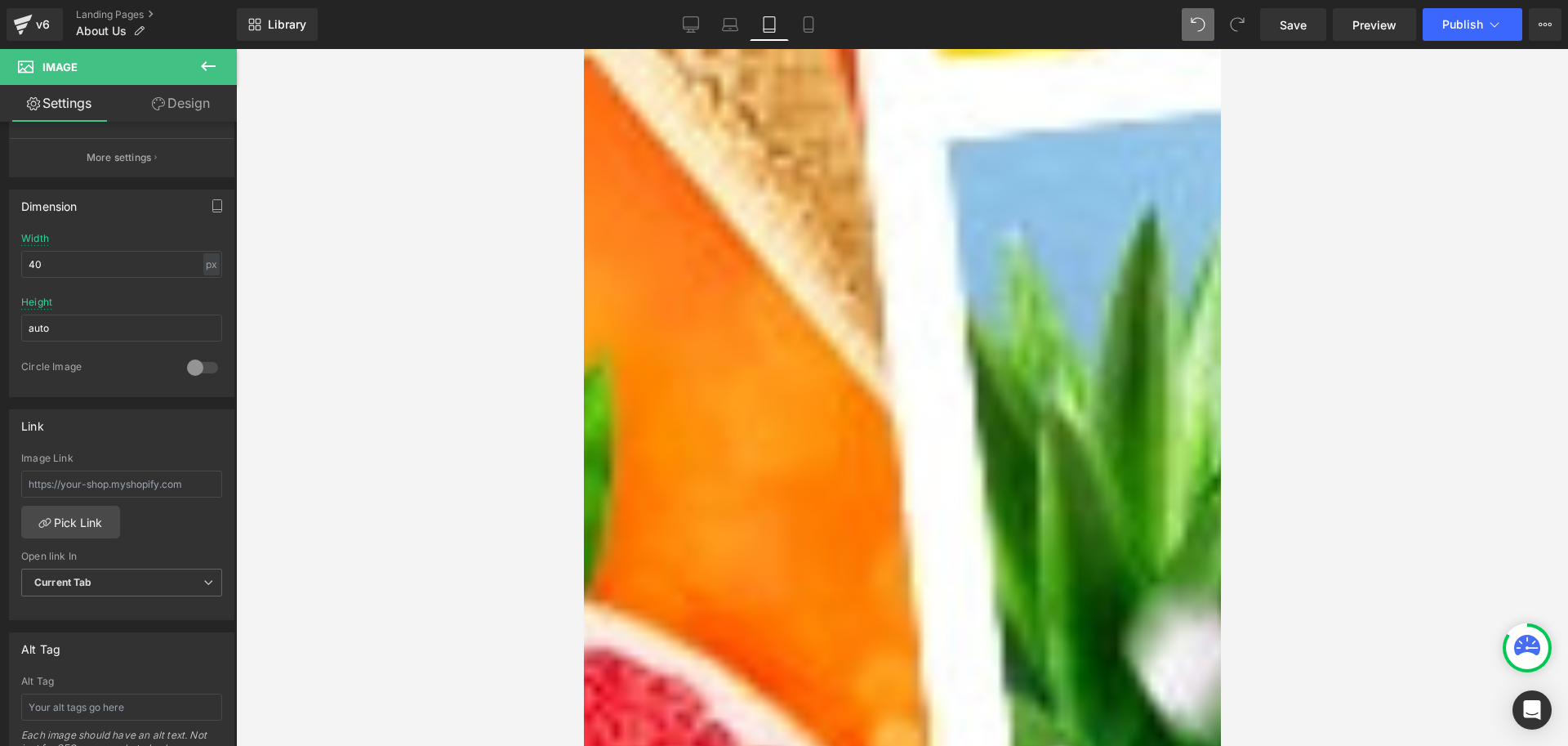
scroll to position [419, 0]
click at [179, 91] on link "Design" at bounding box center [180, 103] width 118 height 37
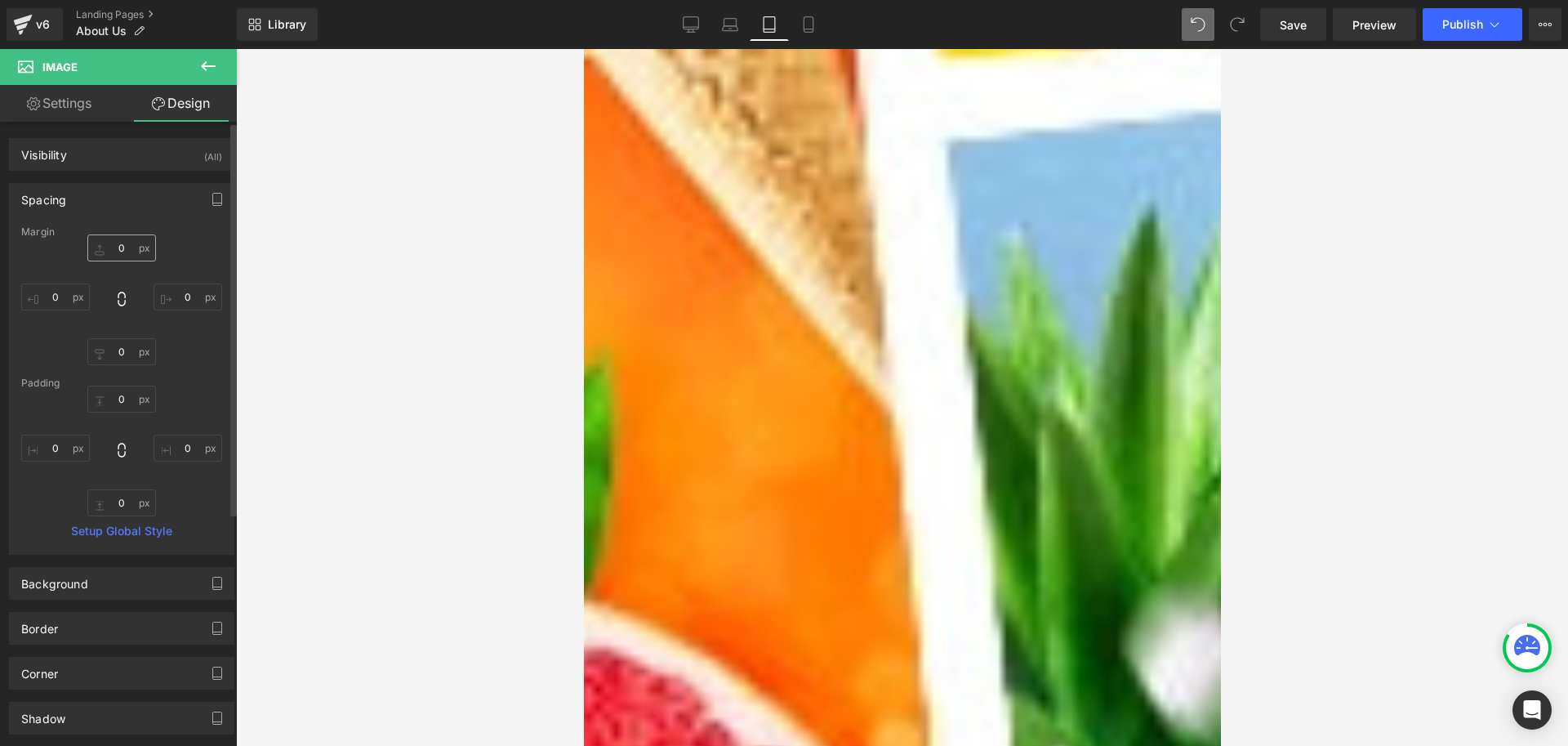
type input "0"
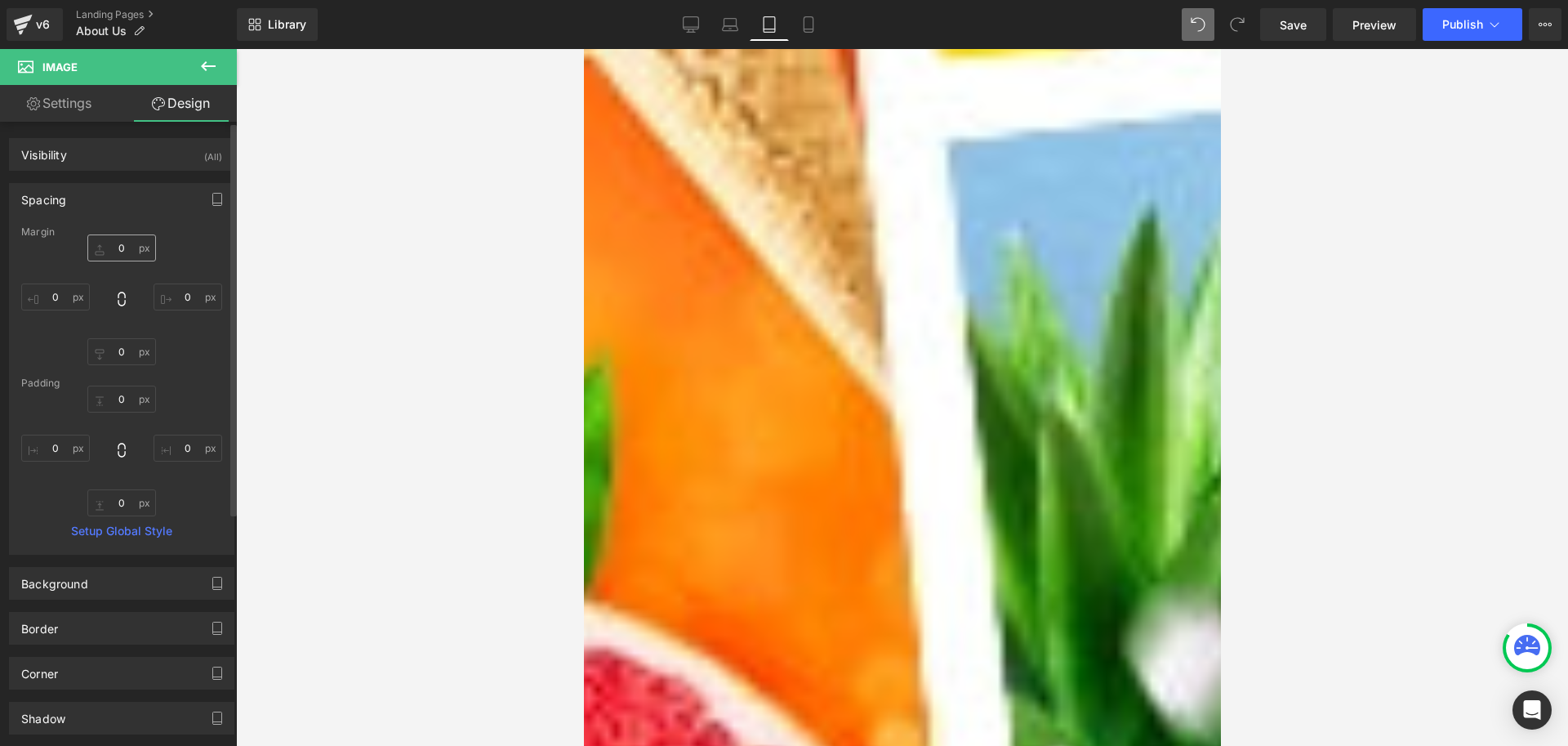
type input "0"
click at [116, 249] on input "0" at bounding box center [122, 248] width 68 height 27
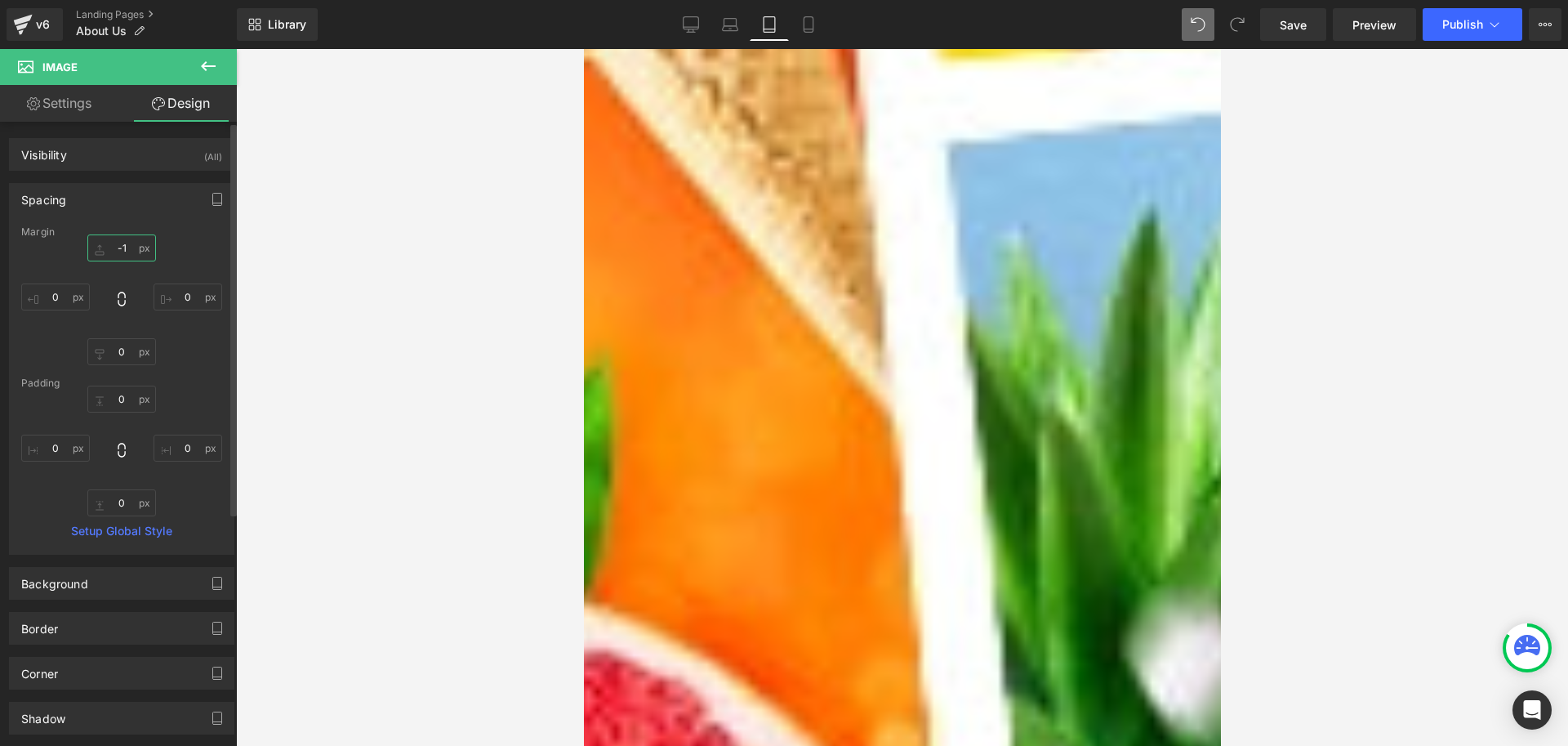
type input "-2"
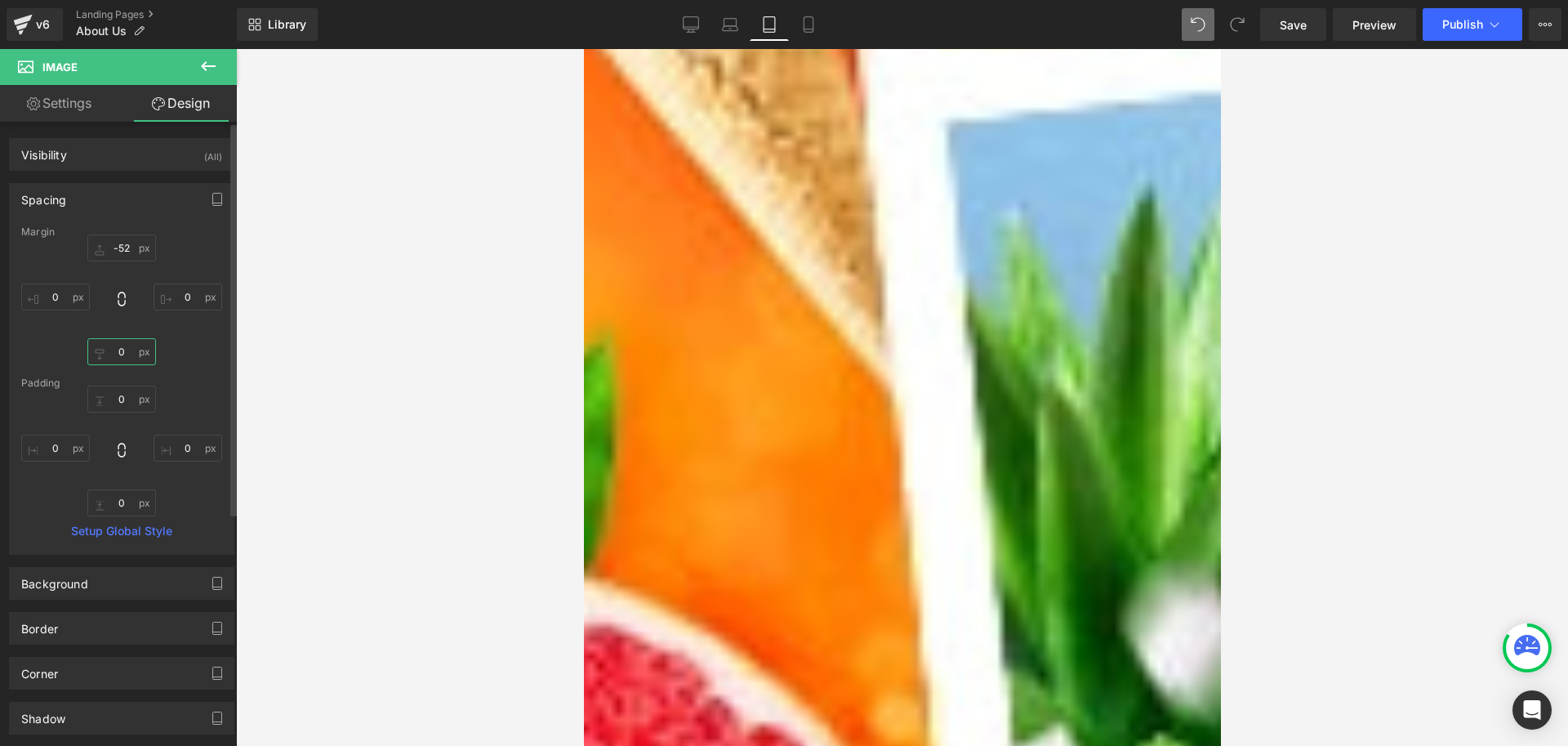
click at [124, 348] on input "0" at bounding box center [122, 351] width 68 height 27
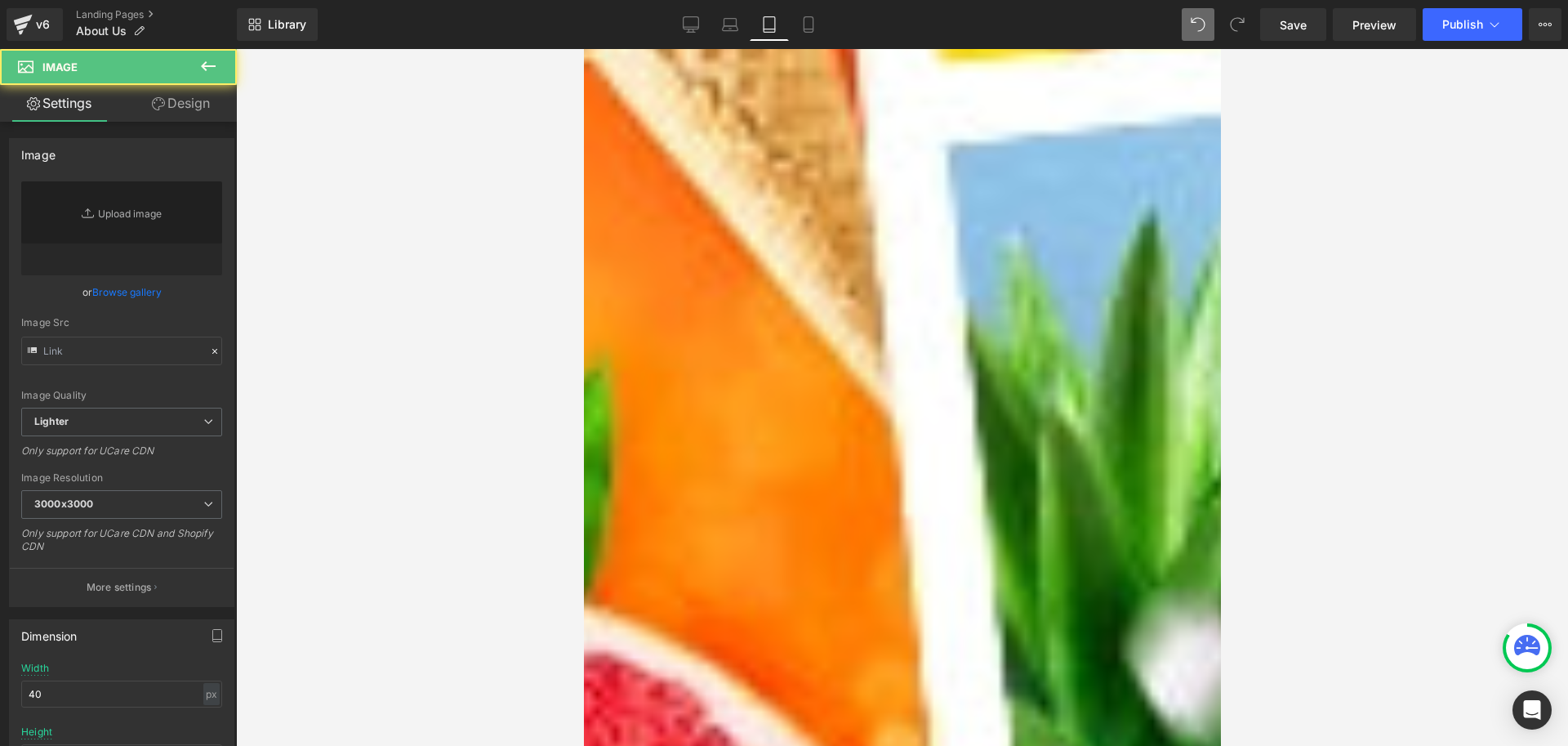
click at [886, 668] on div "Image" at bounding box center [901, 692] width 570 height 47
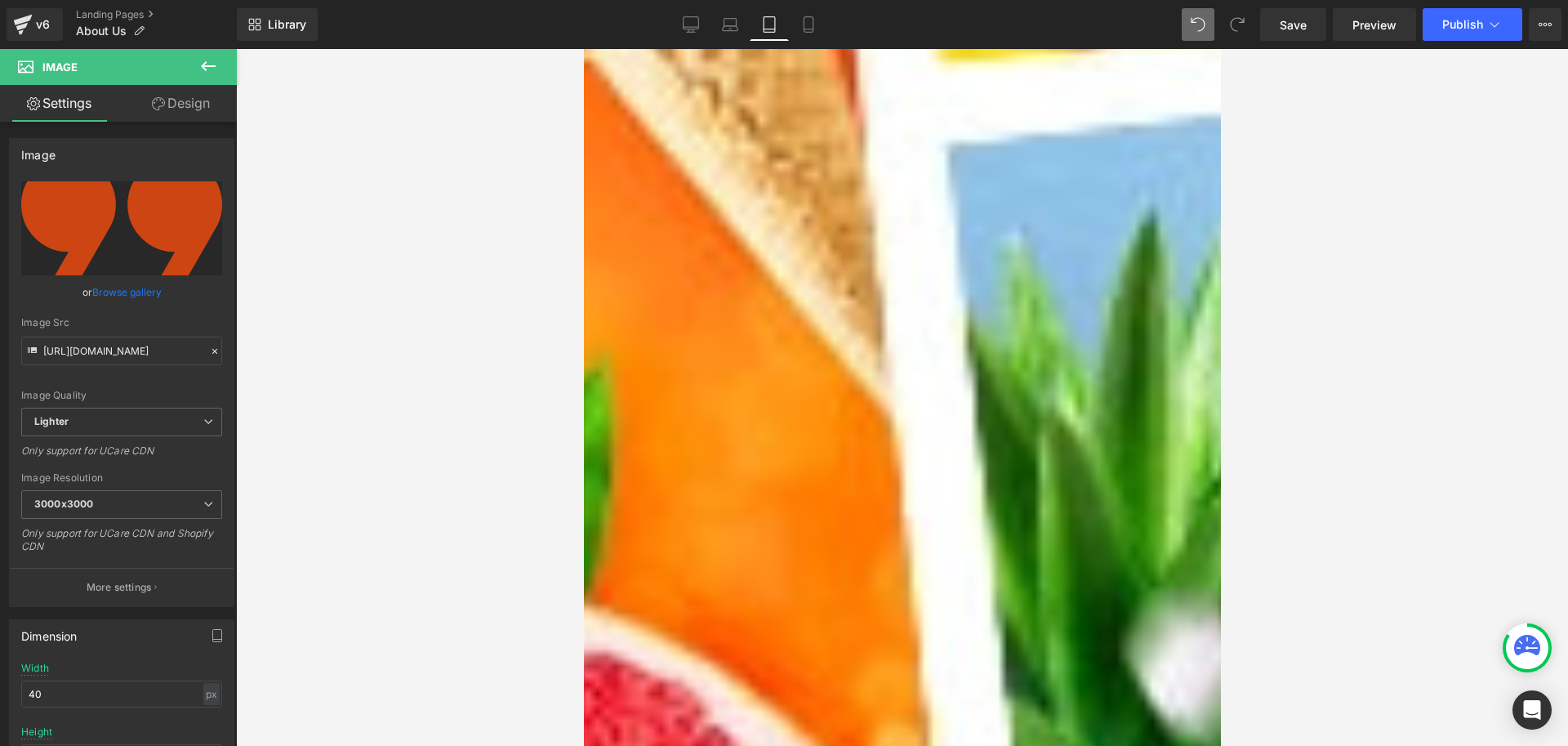
click at [168, 99] on link "Design" at bounding box center [180, 103] width 118 height 37
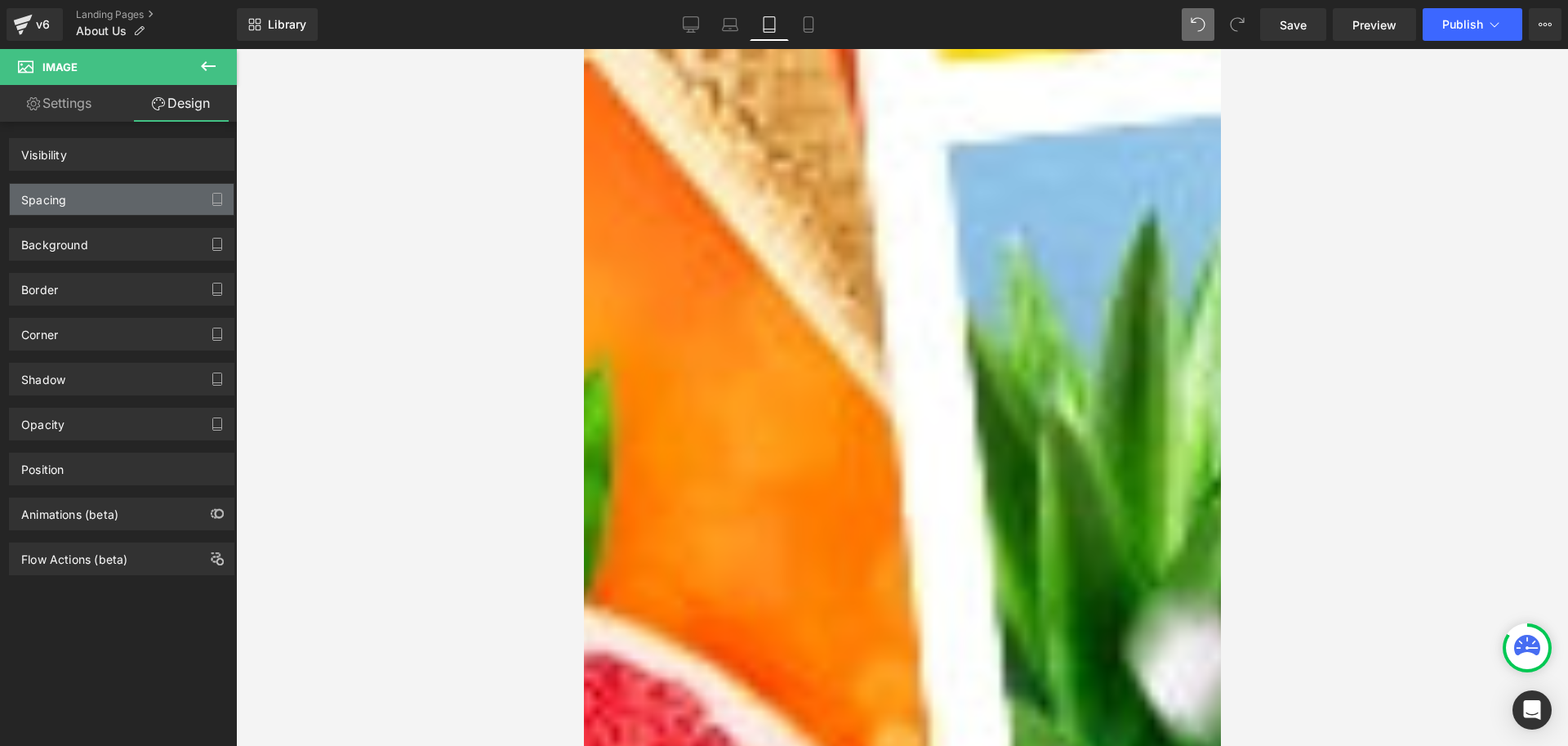
click at [64, 464] on div "Position" at bounding box center [42, 465] width 43 height 23
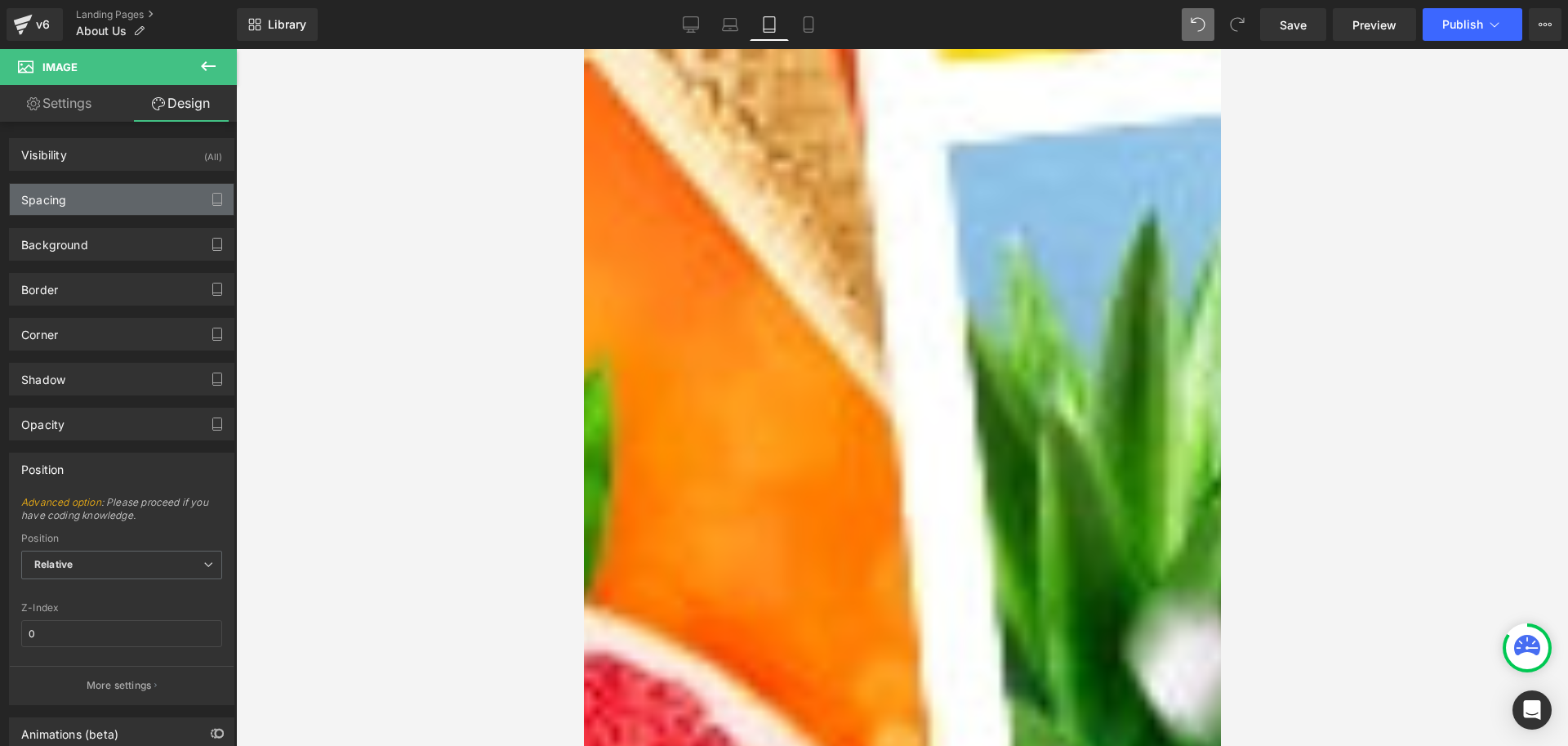
type input "0"
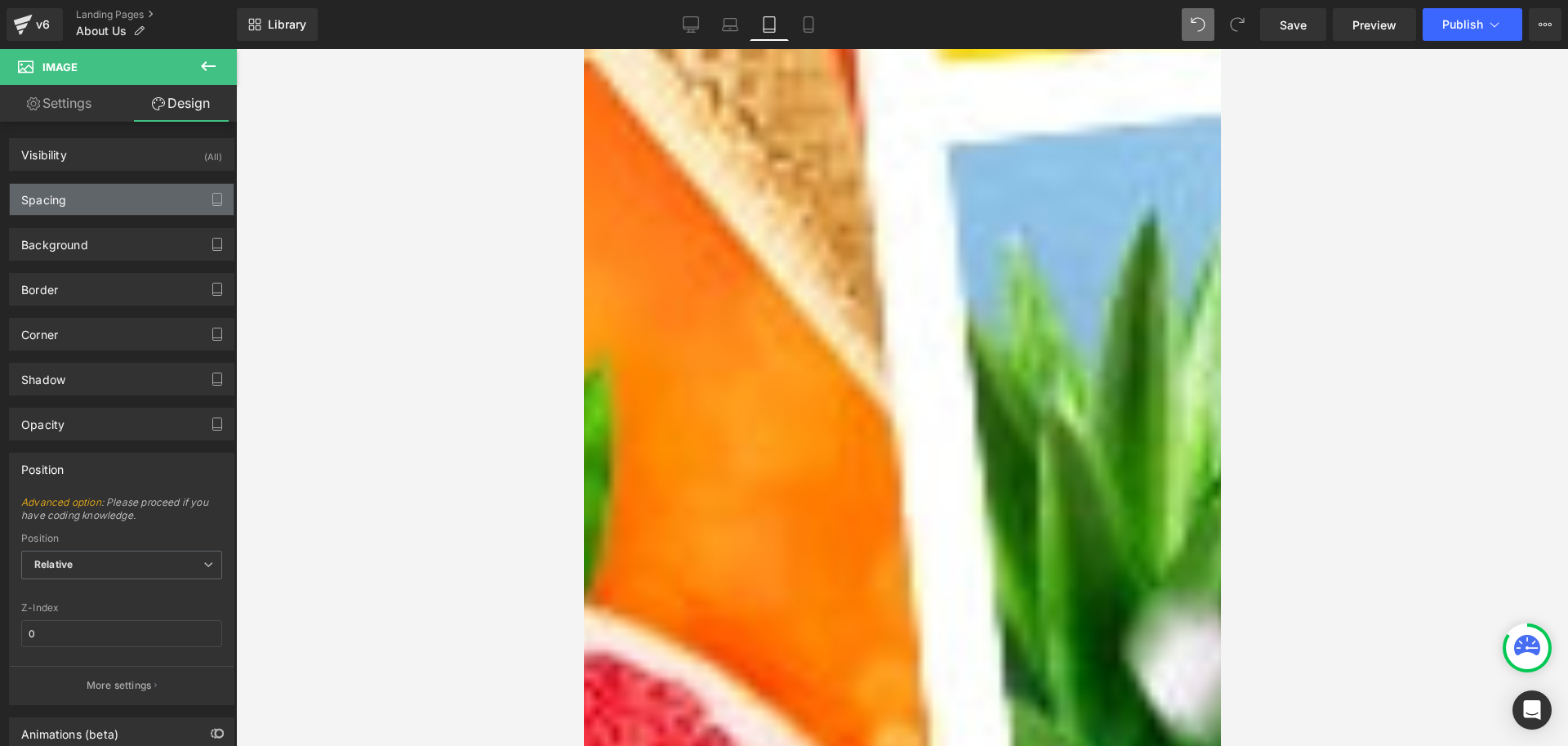
type input "0"
click at [67, 198] on div "Spacing" at bounding box center [122, 199] width 224 height 31
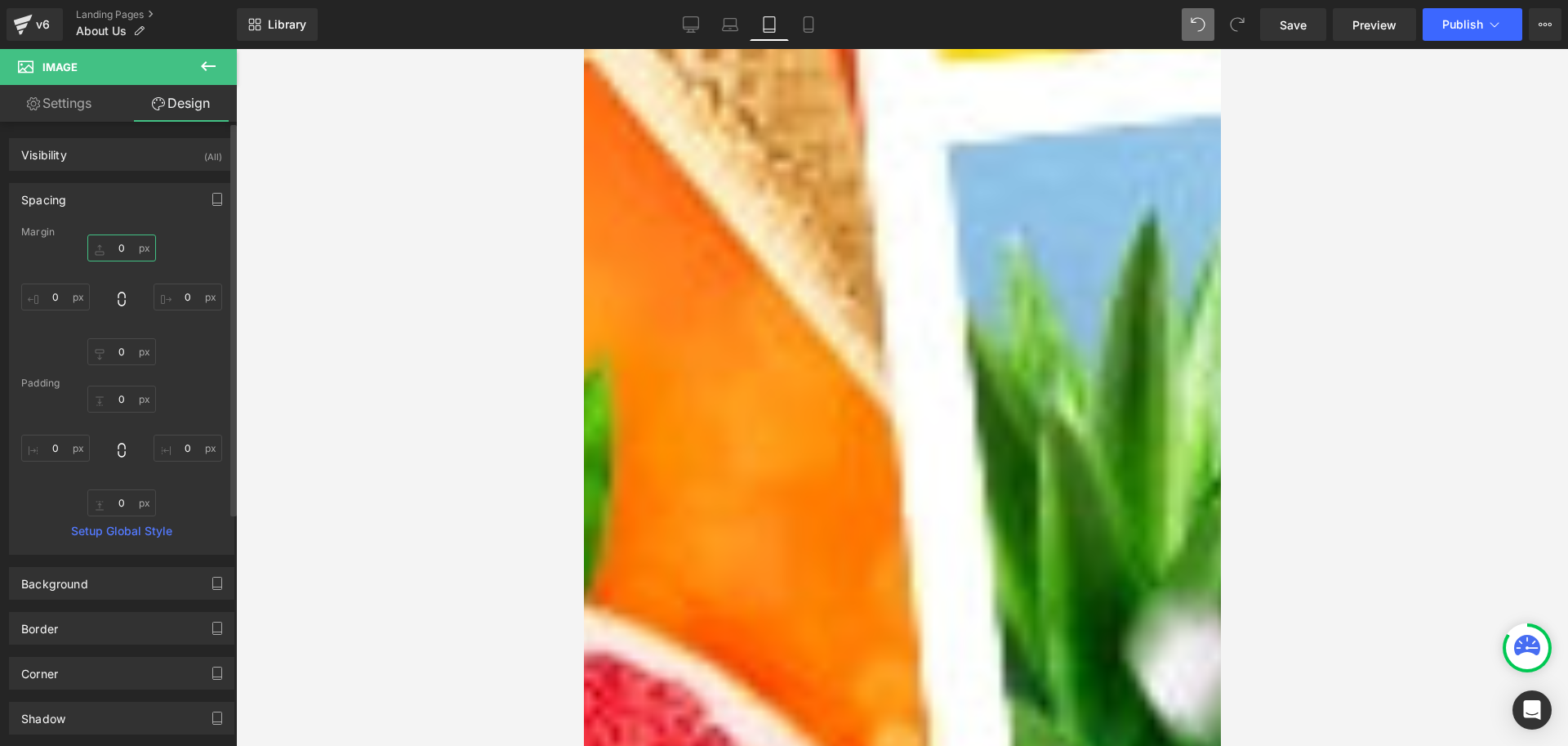
click at [129, 250] on input "0" at bounding box center [122, 248] width 68 height 27
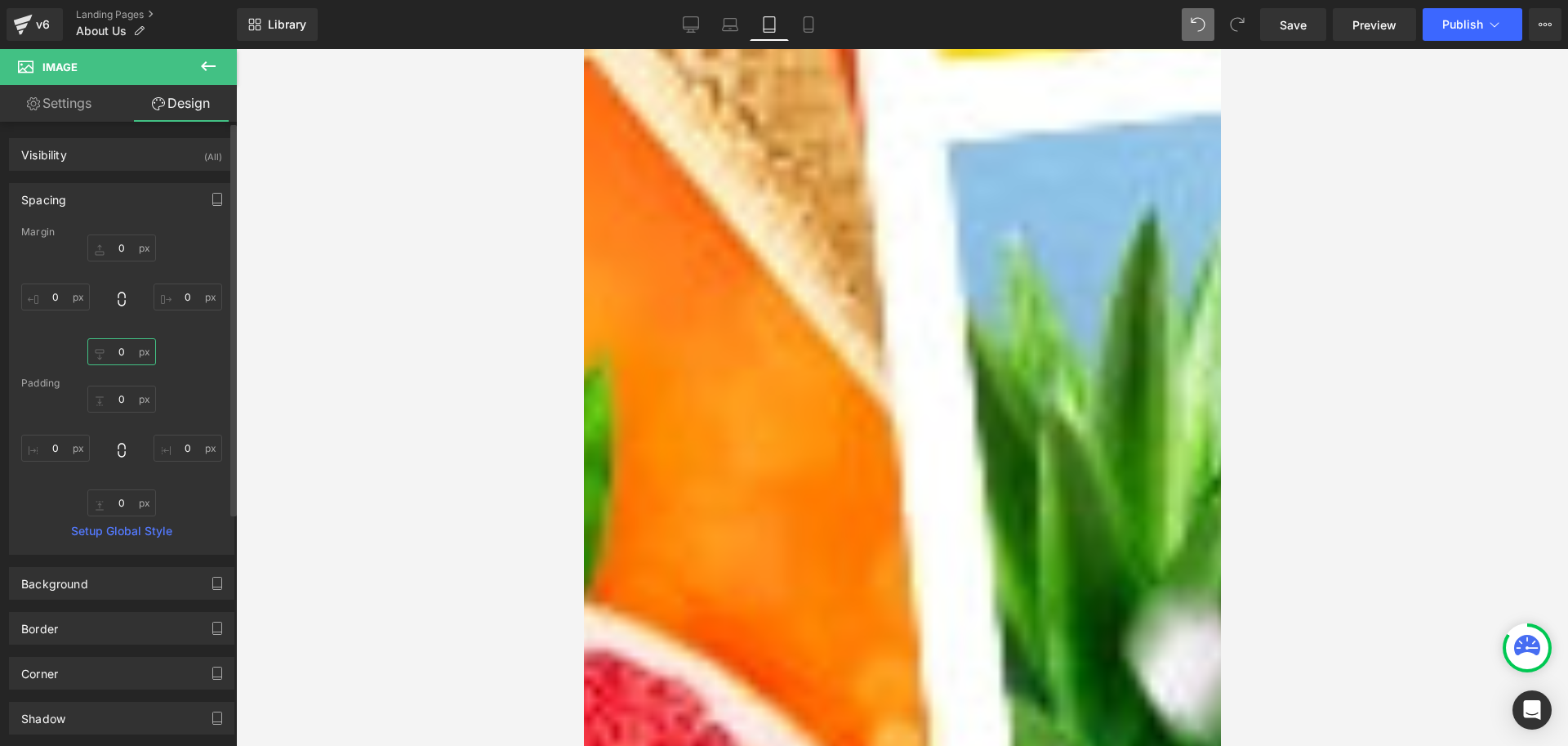
click at [123, 355] on input "0" at bounding box center [122, 351] width 68 height 27
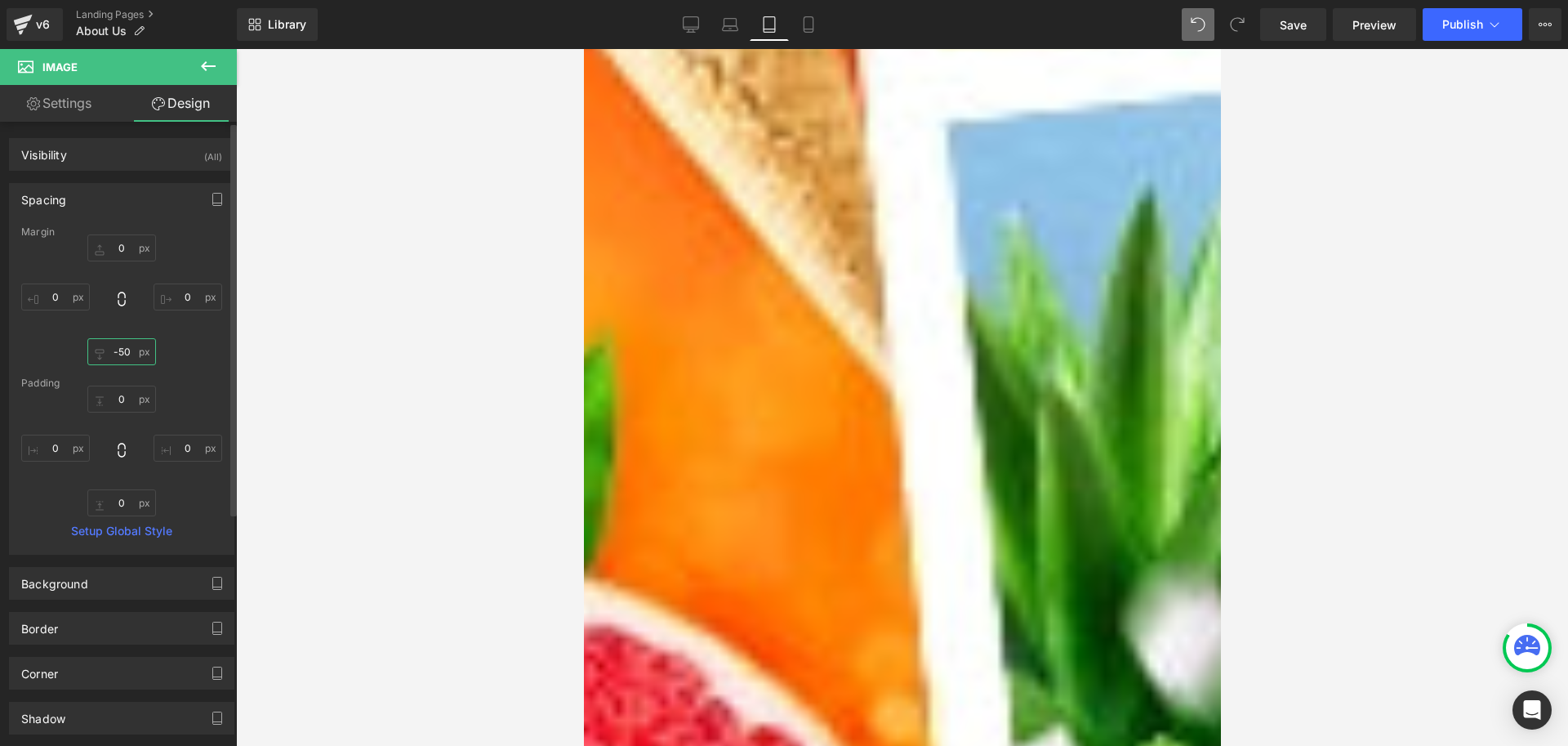
type input "-51"
click at [128, 237] on div "Margin" at bounding box center [122, 231] width 201 height 11
click at [128, 243] on input "0" at bounding box center [122, 248] width 68 height 27
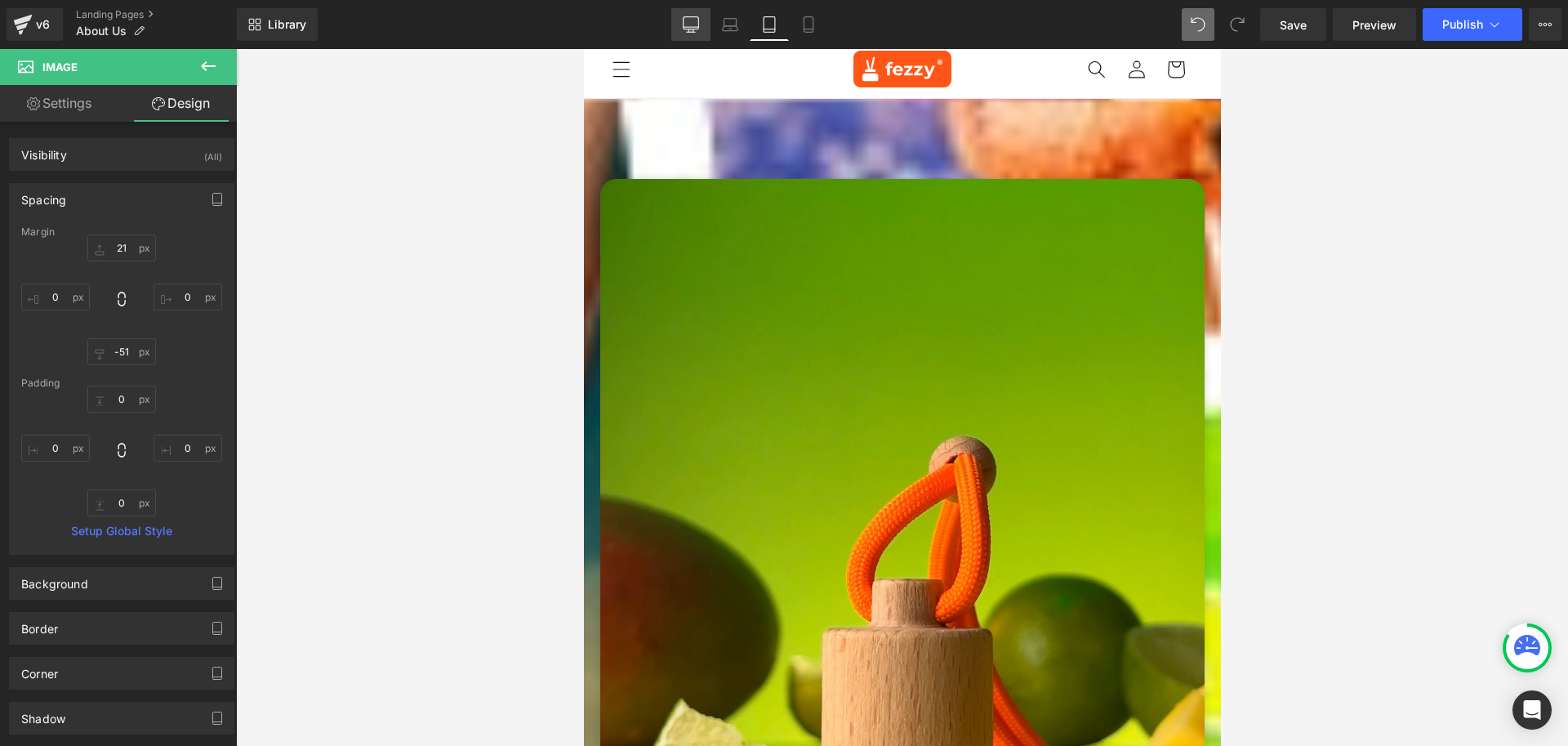
click at [687, 25] on icon at bounding box center [691, 25] width 17 height 17
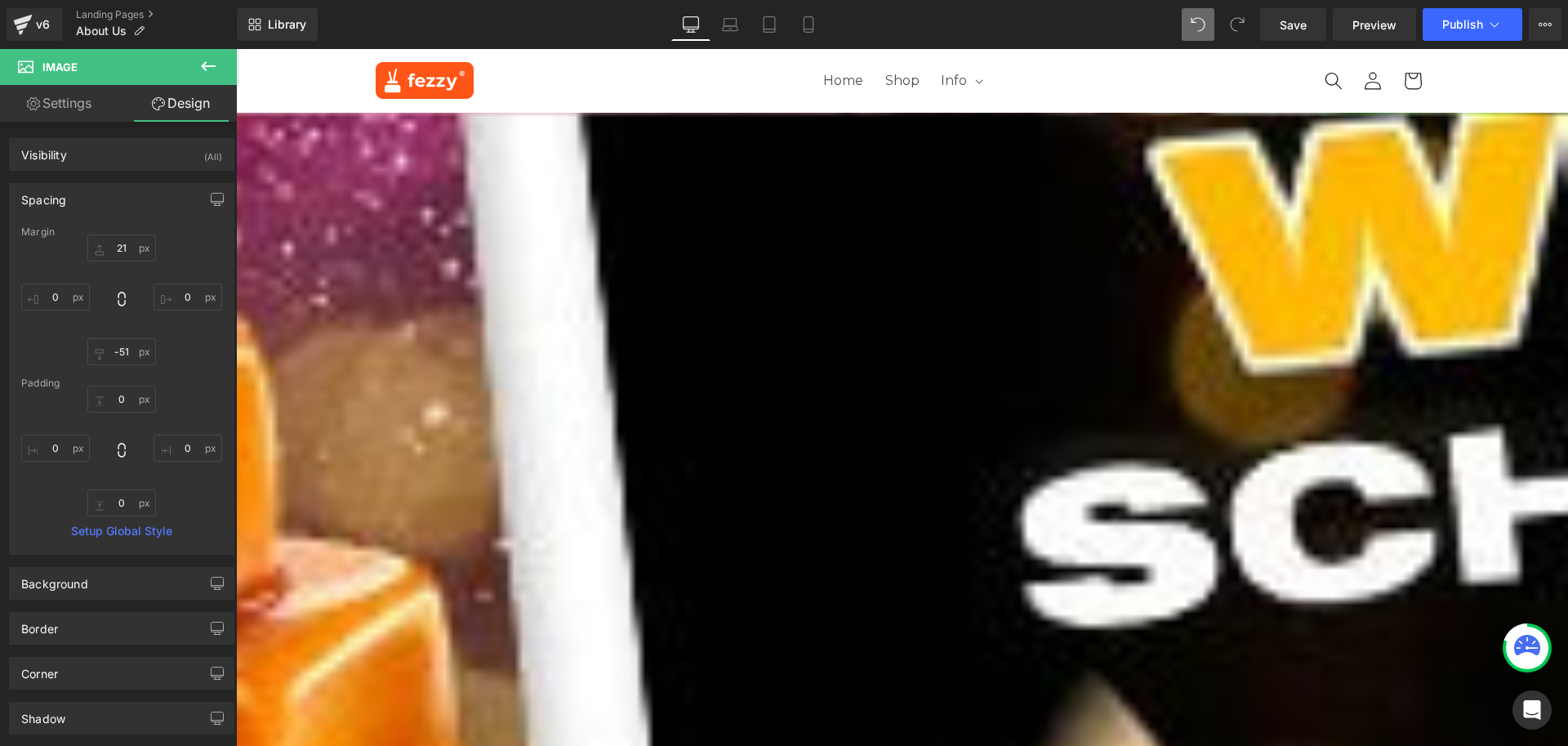
type input "0"
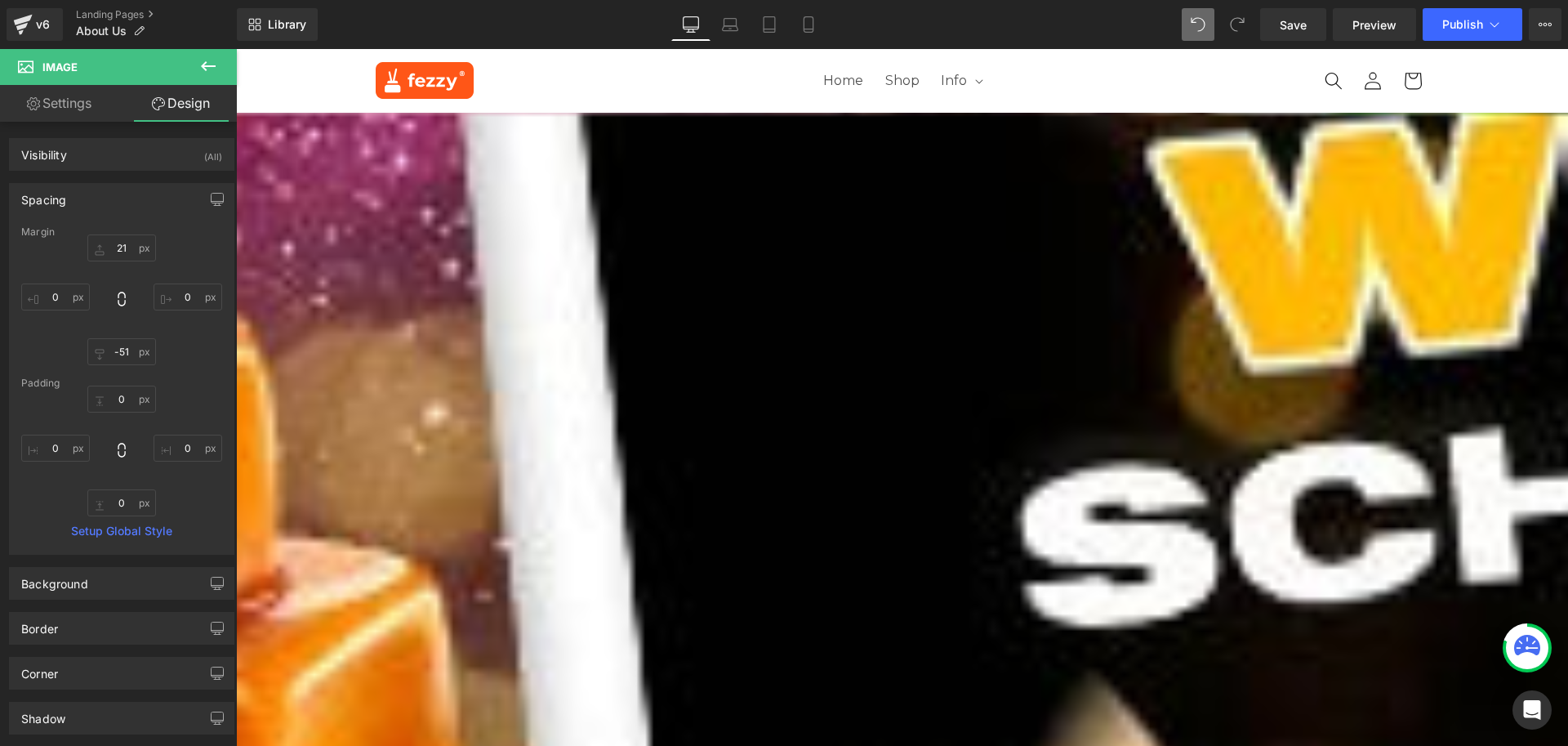
type input "0"
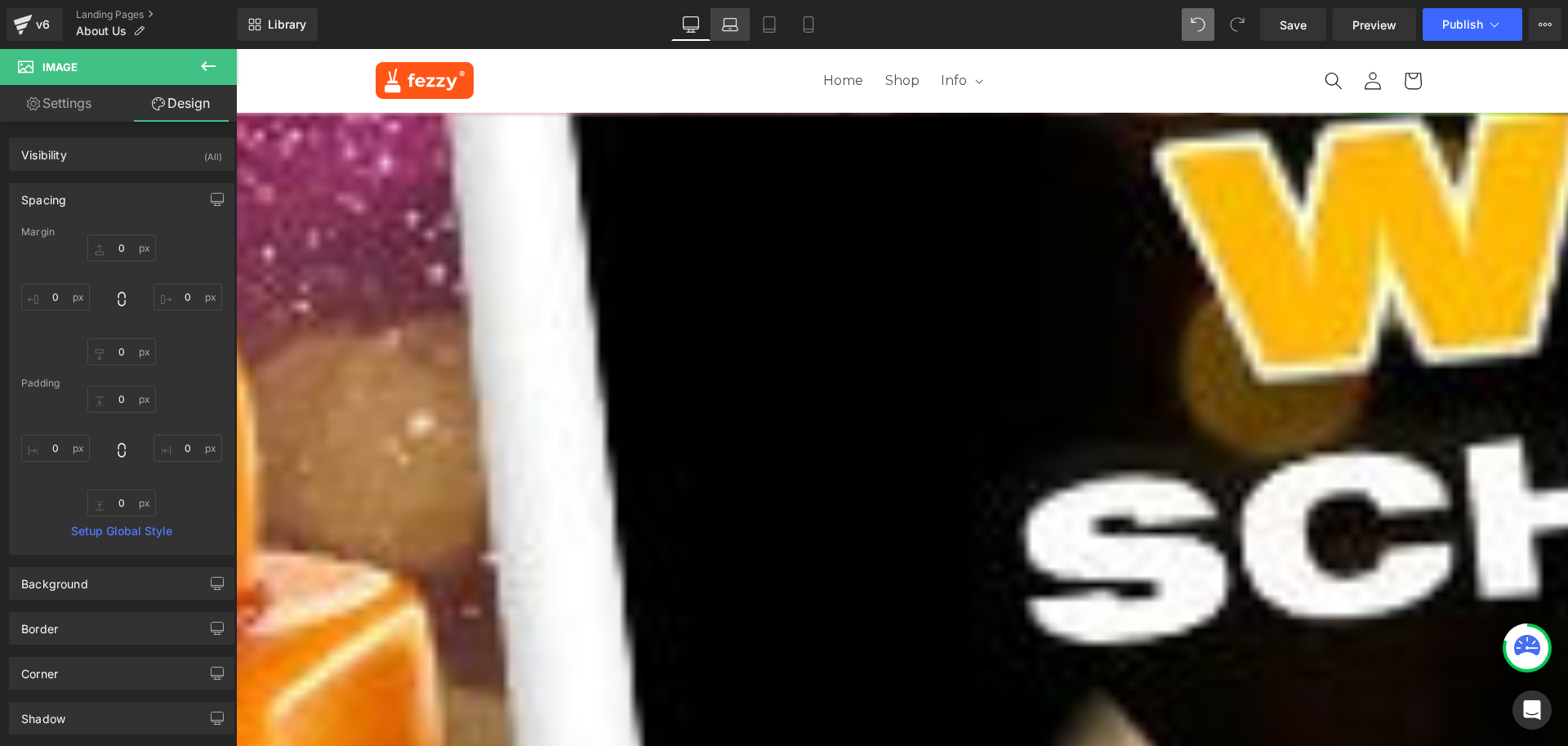
click at [724, 17] on icon at bounding box center [730, 25] width 17 height 17
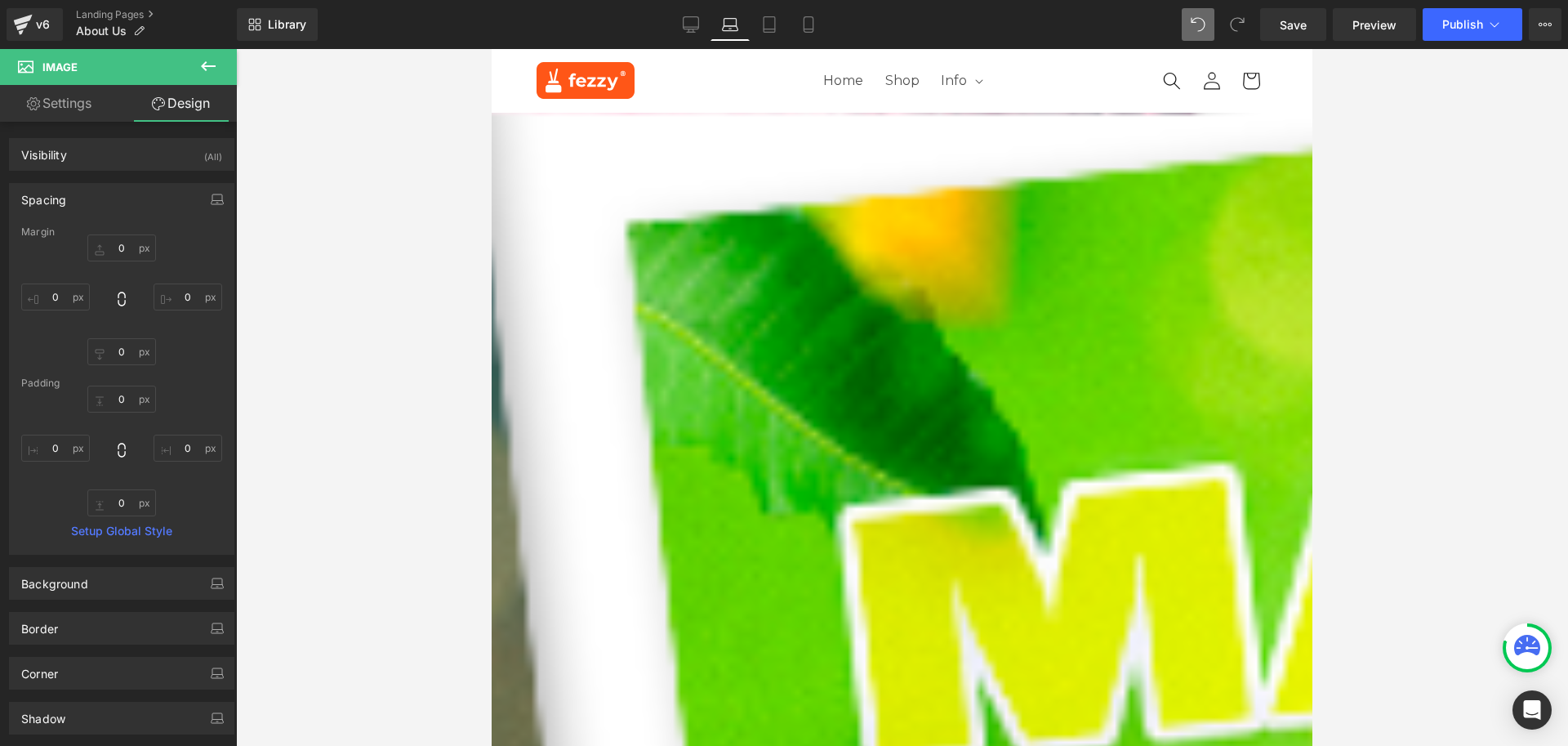
type input "0"
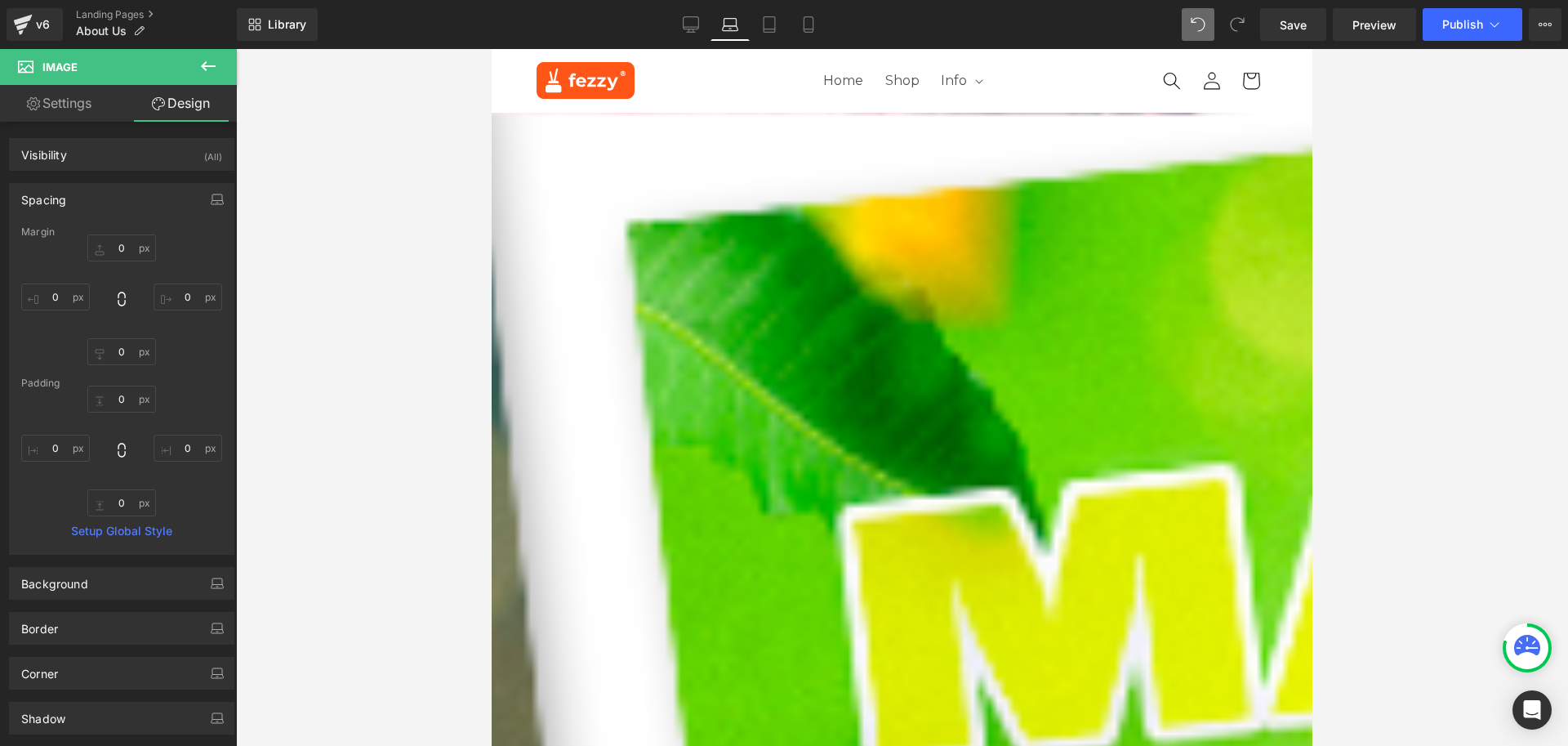
type input "0"
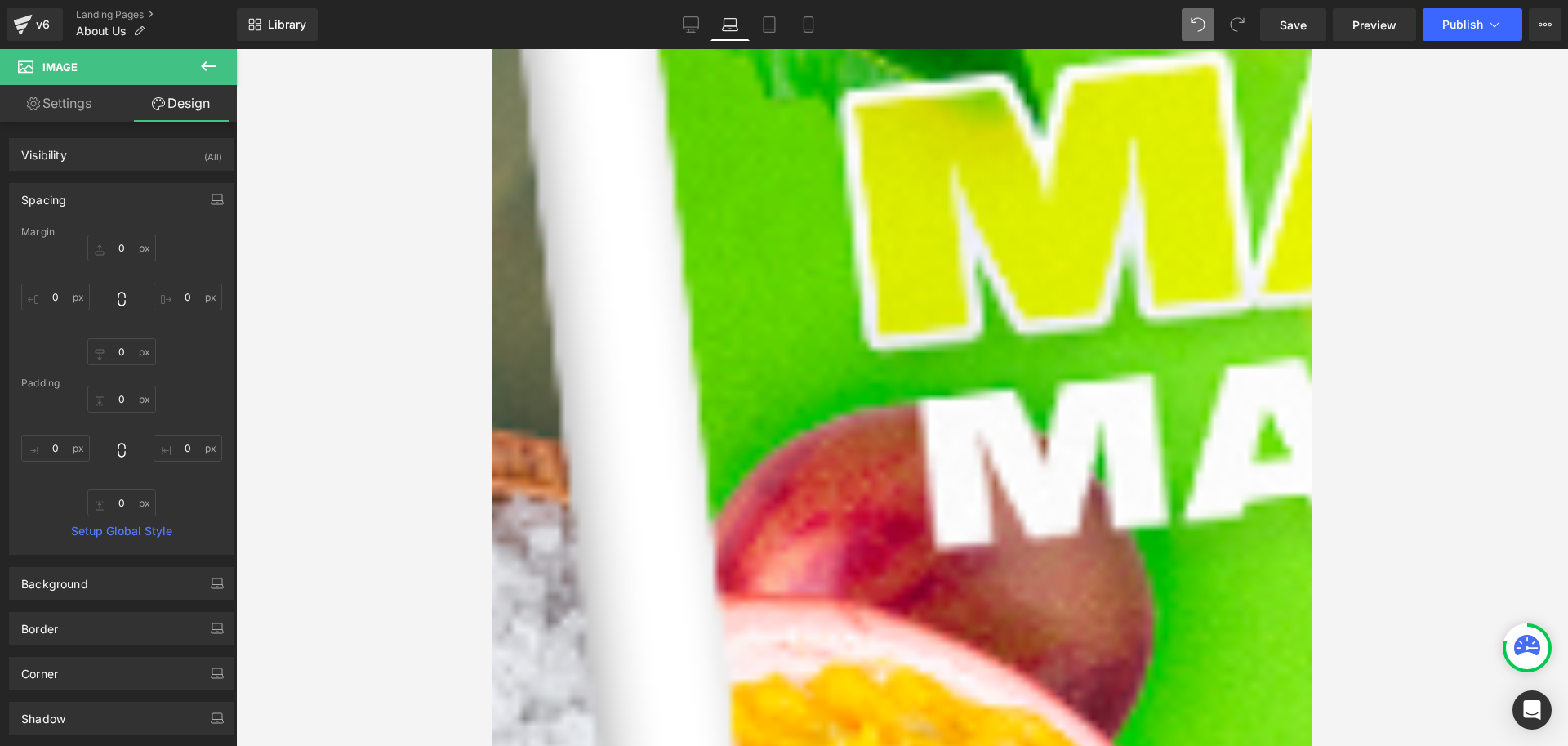
scroll to position [408, 0]
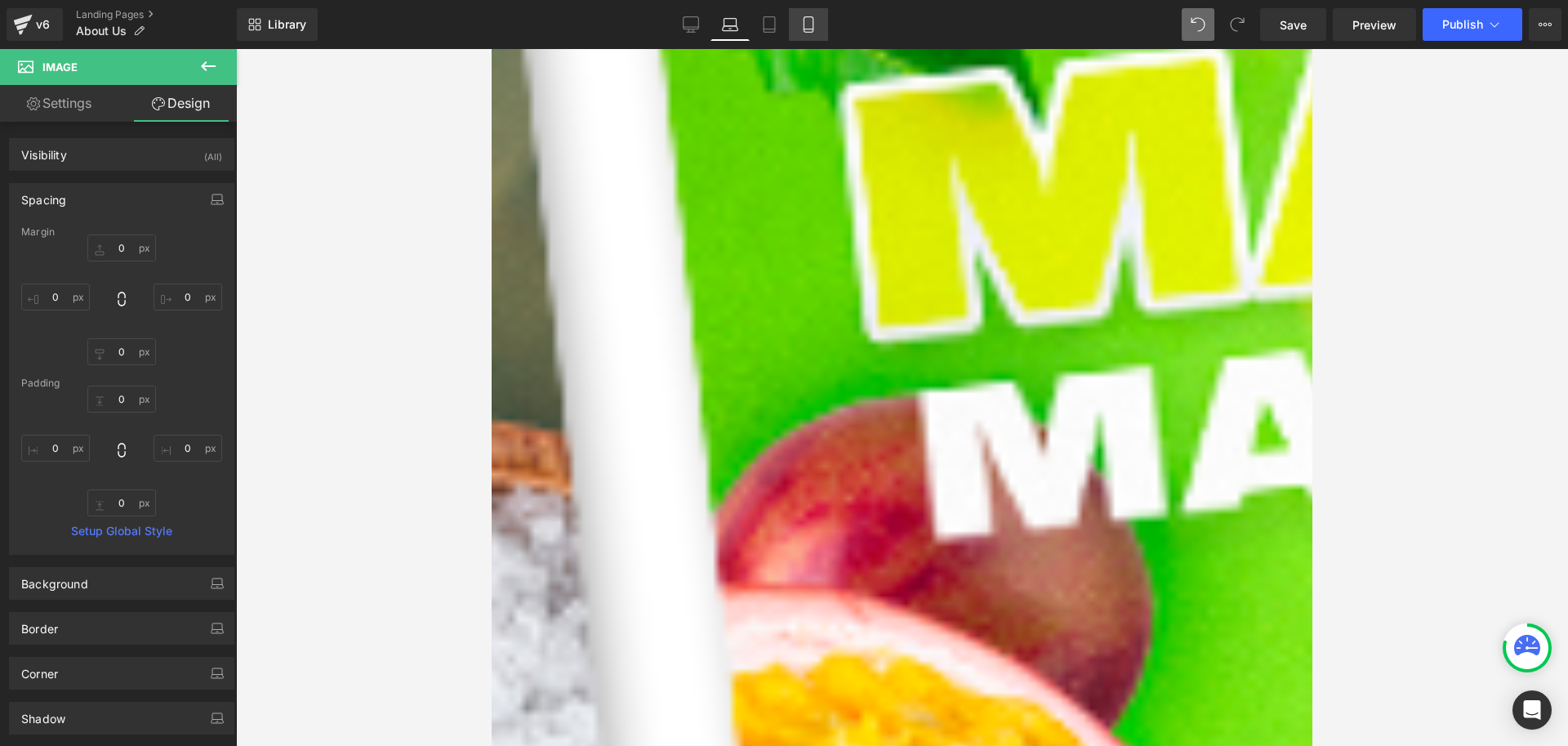
click at [805, 32] on icon at bounding box center [808, 25] width 9 height 16
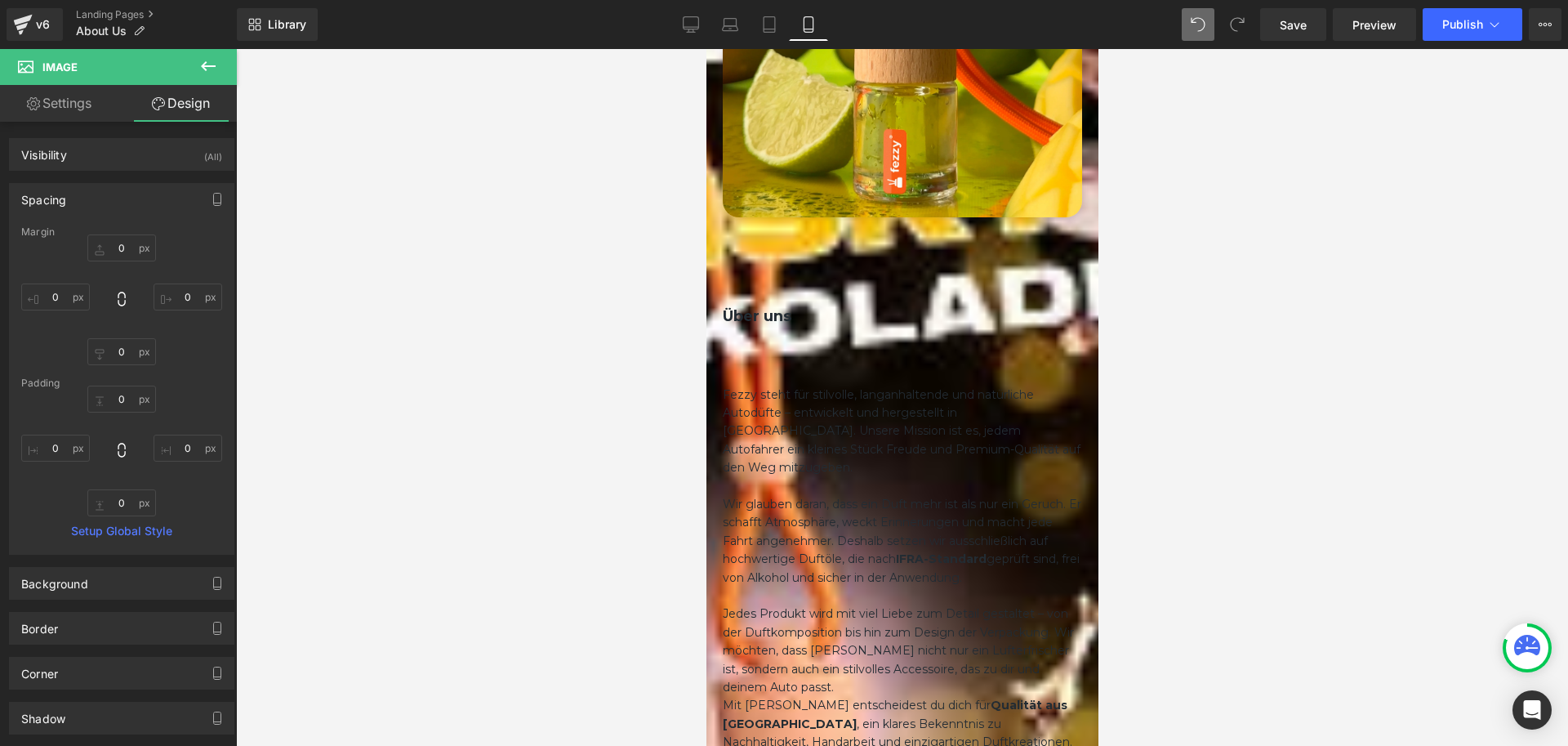
type input "0"
type input "-40"
type input "0"
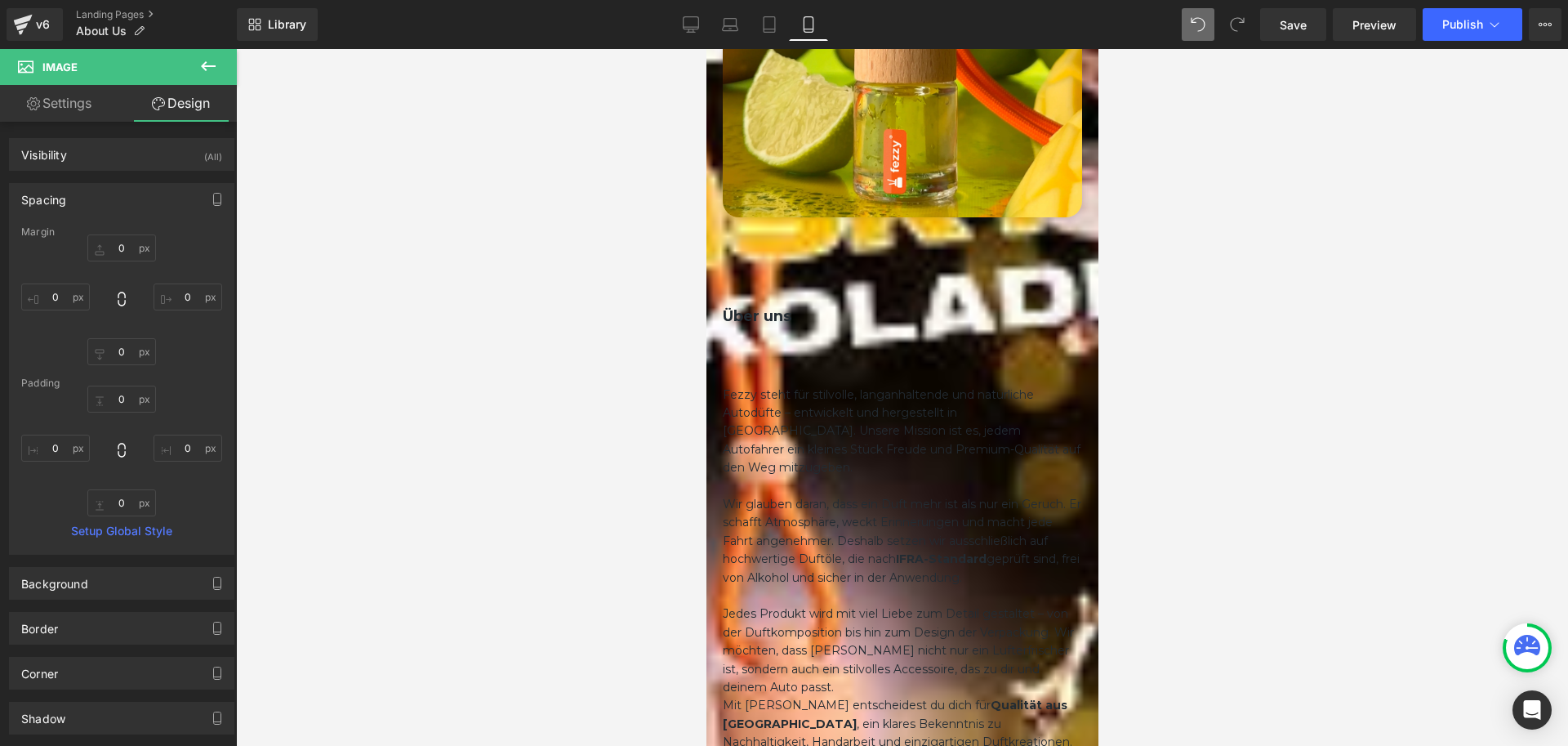
type input "0"
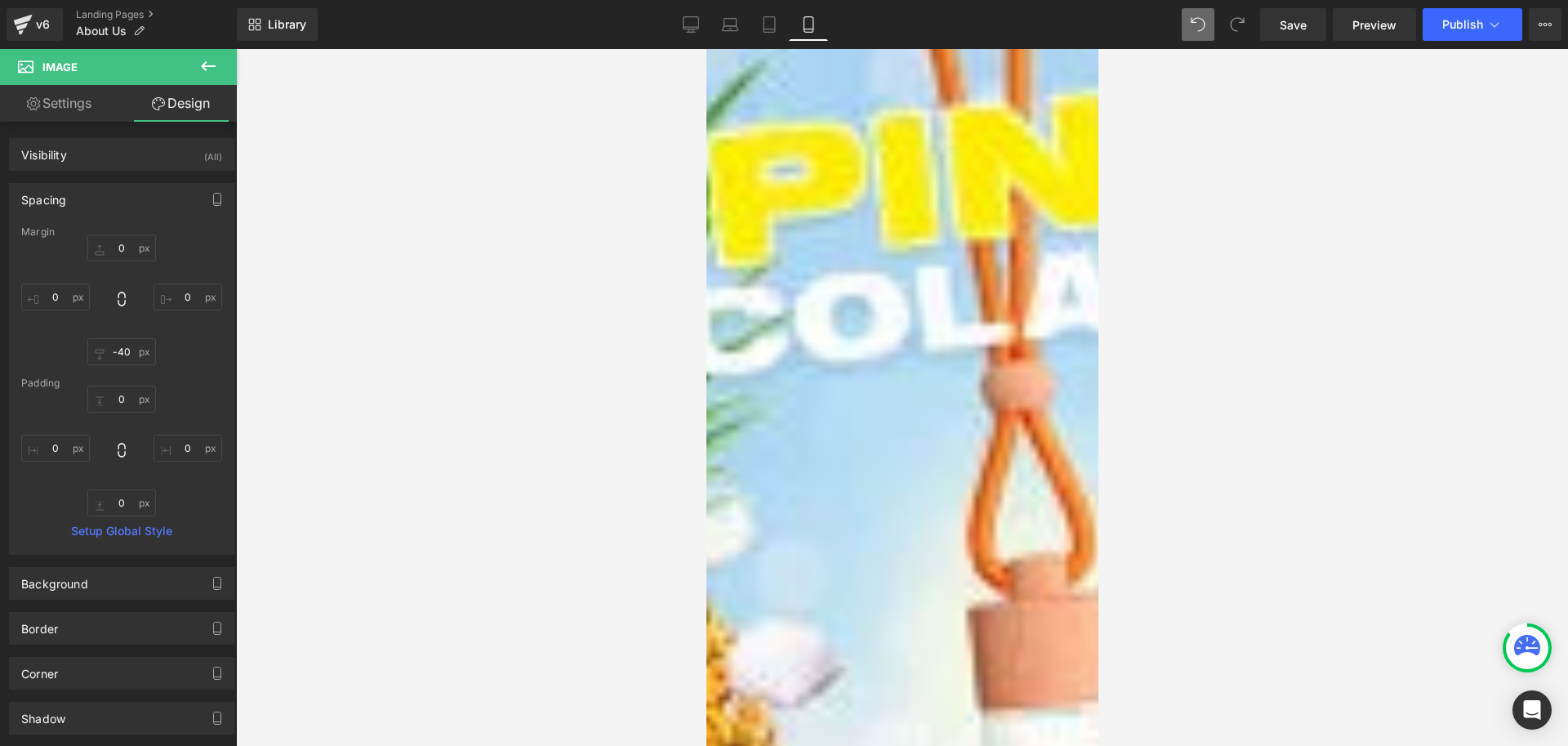
scroll to position [2859, 0]
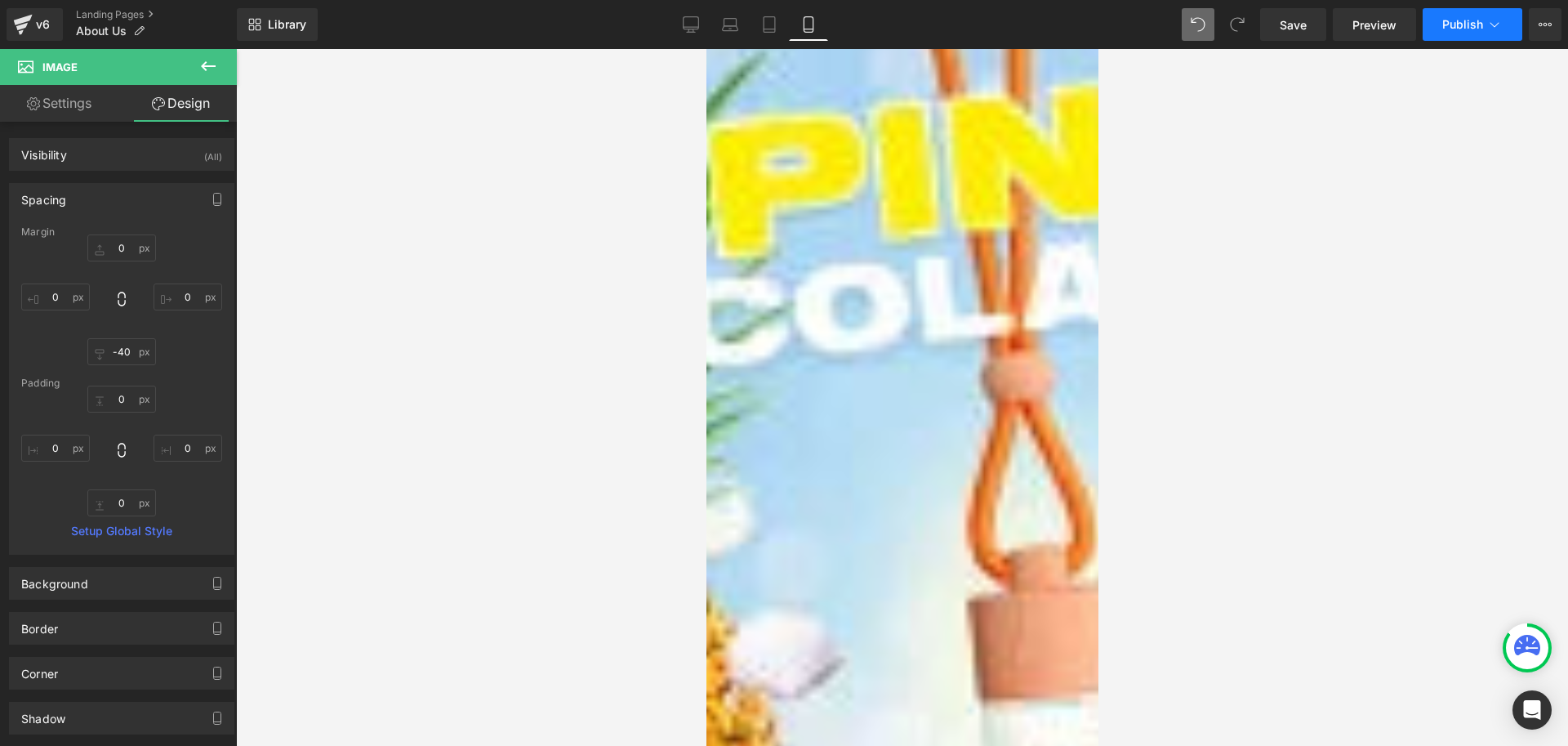
click at [1444, 14] on button "Publish" at bounding box center [1473, 24] width 100 height 32
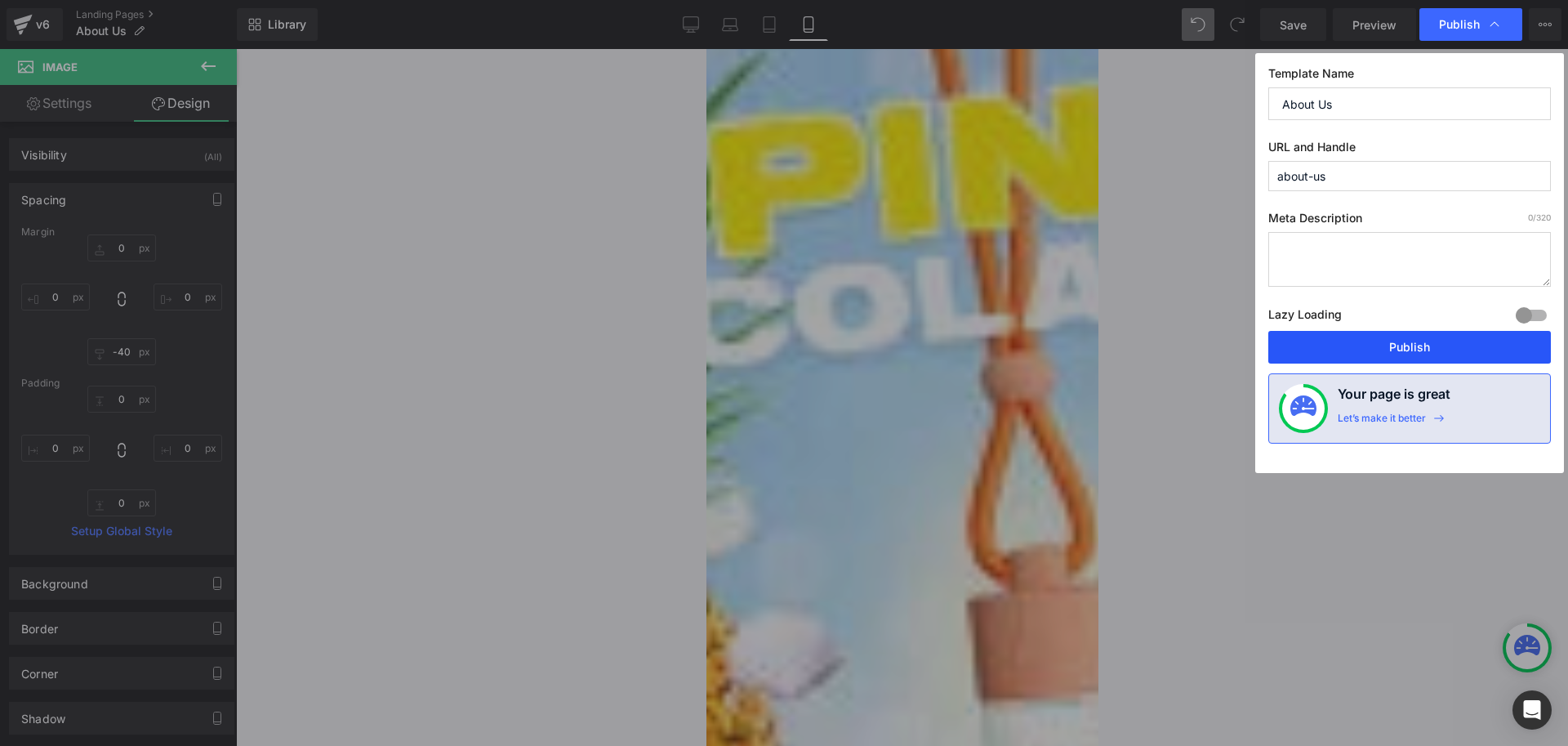
click at [1390, 347] on button "Publish" at bounding box center [1410, 347] width 283 height 32
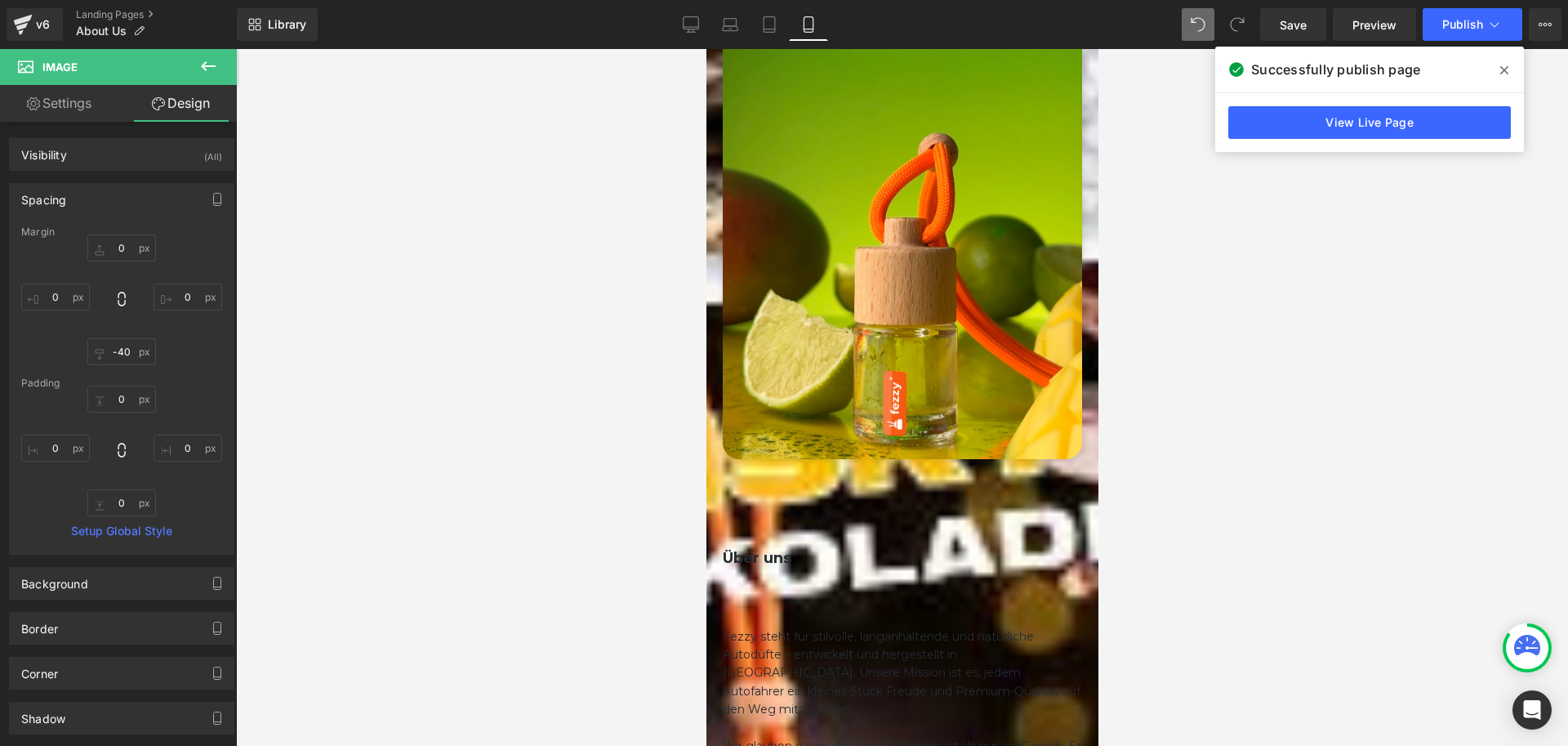
scroll to position [0, 0]
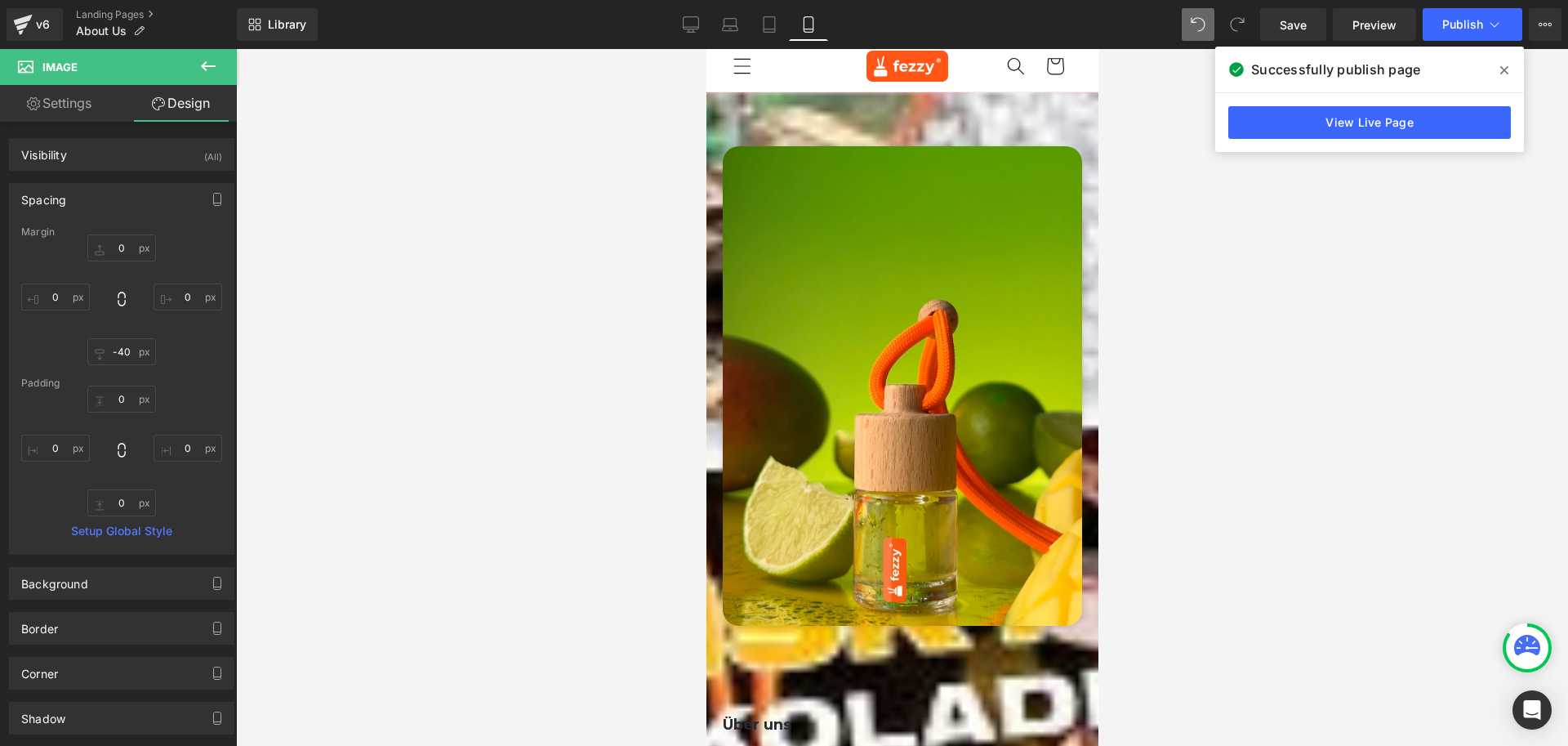
click at [850, 640] on div at bounding box center [902, 652] width 359 height 25
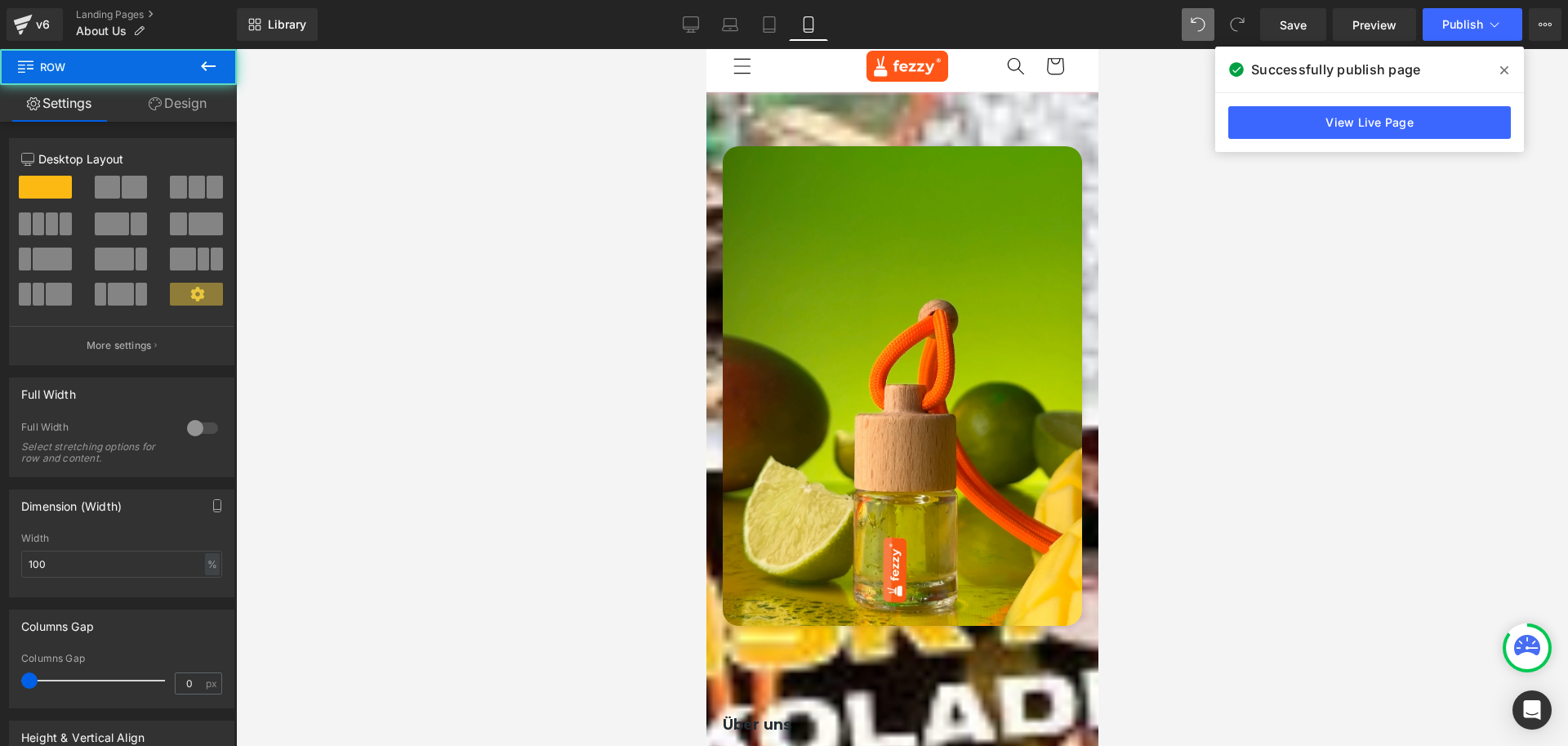
click at [154, 111] on link "Design" at bounding box center [177, 103] width 118 height 37
click at [0, 0] on div "Spacing" at bounding box center [0, 0] width 0 height 0
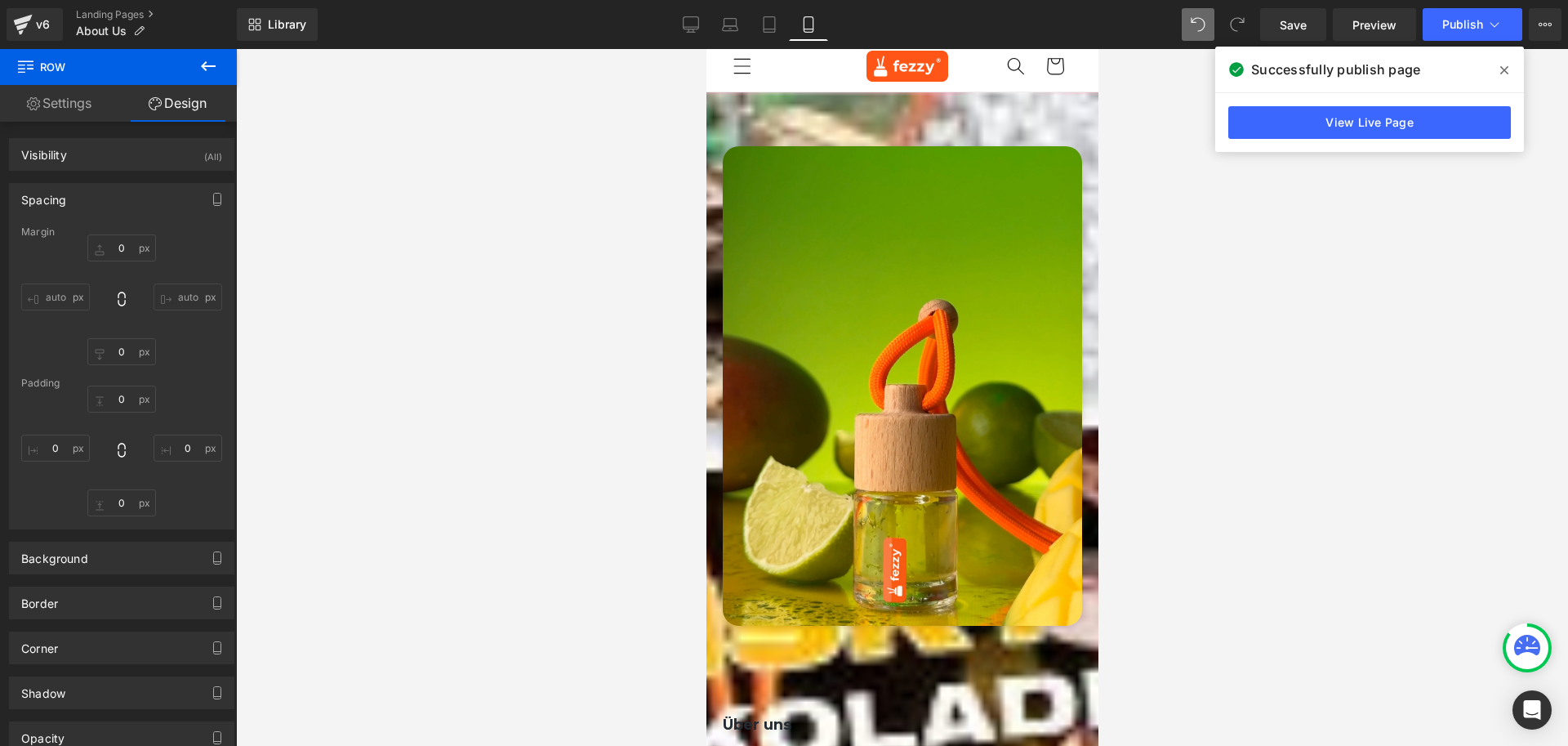
type input "0"
type input "30"
type input "0"
type input "10"
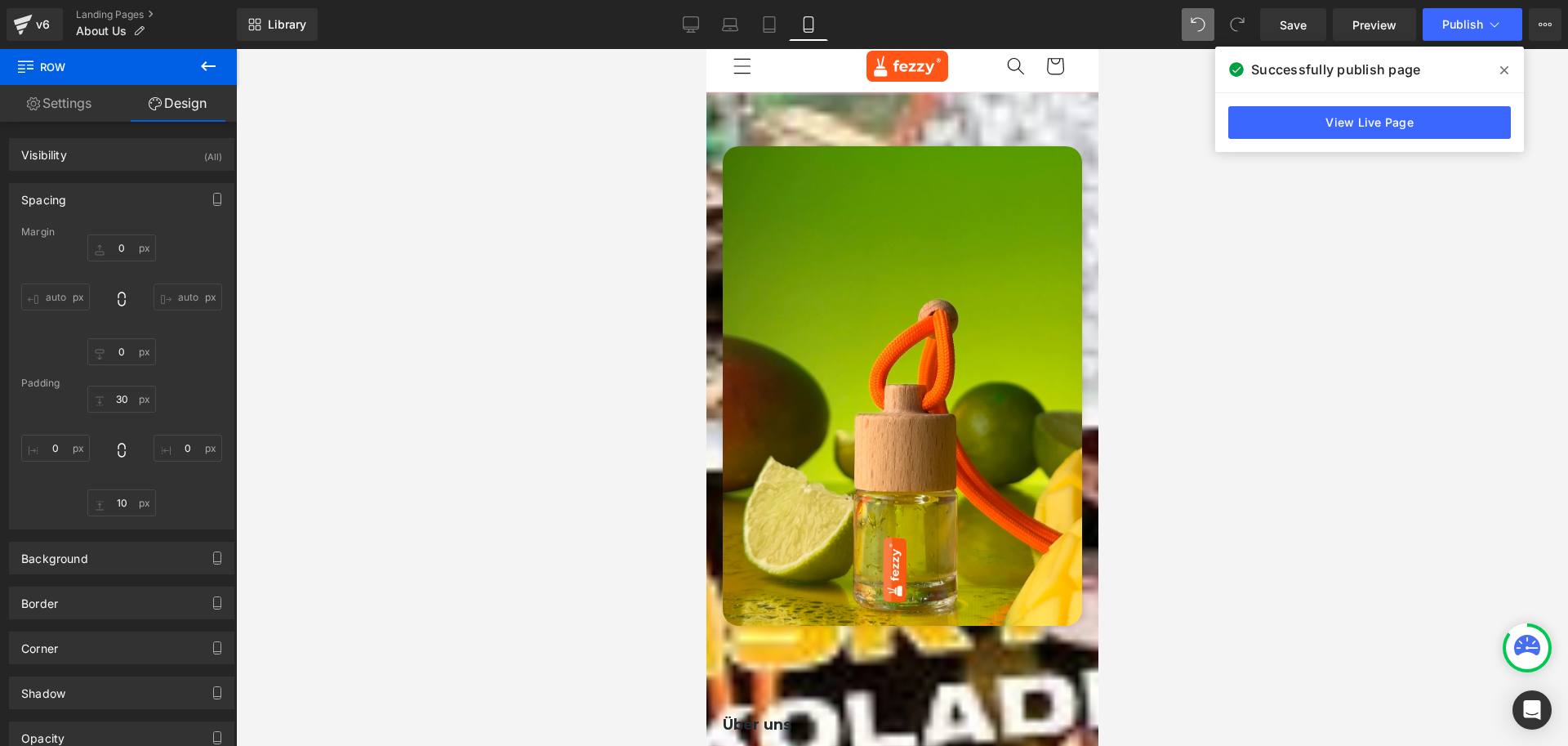
type input "0"
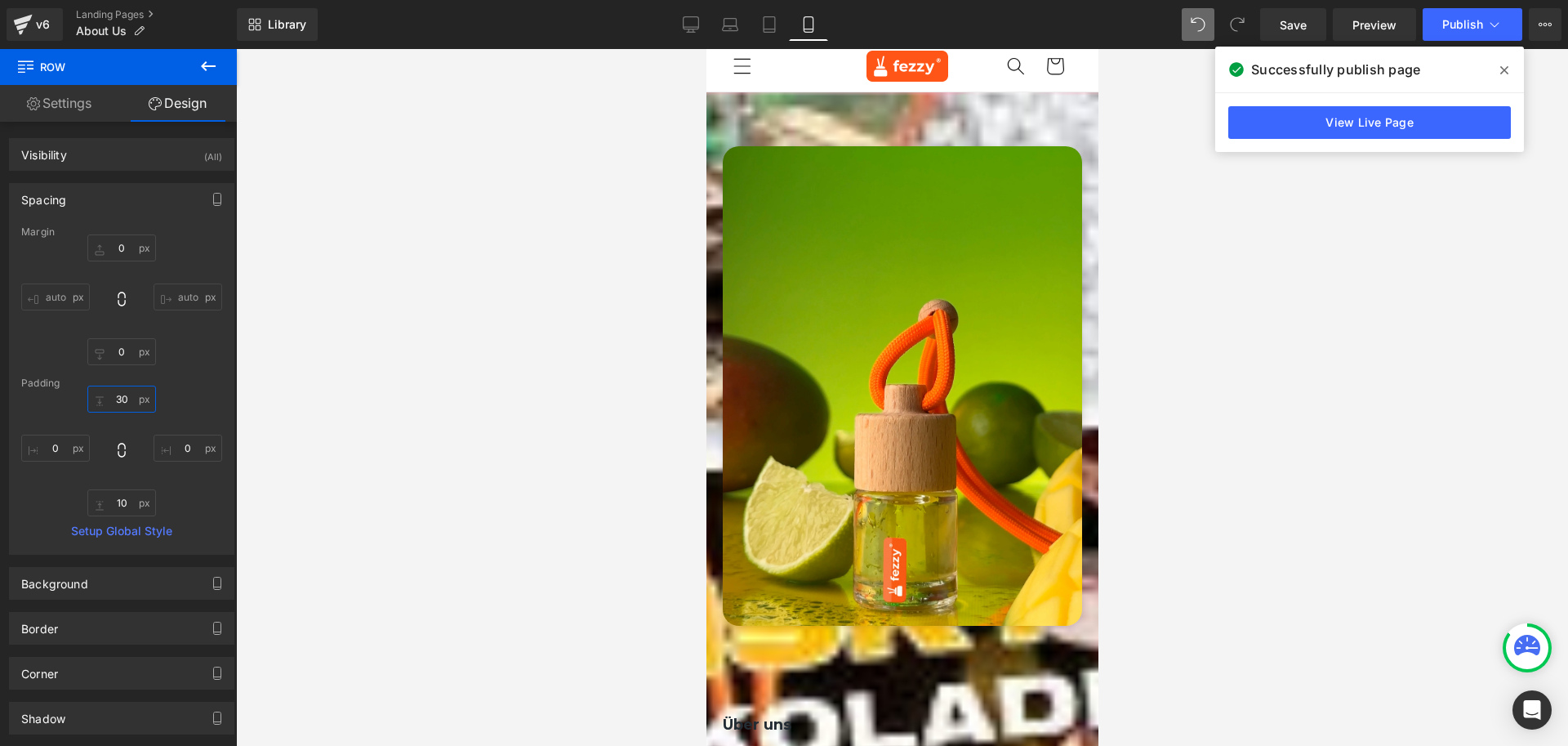
click at [130, 390] on input "30" at bounding box center [122, 398] width 68 height 27
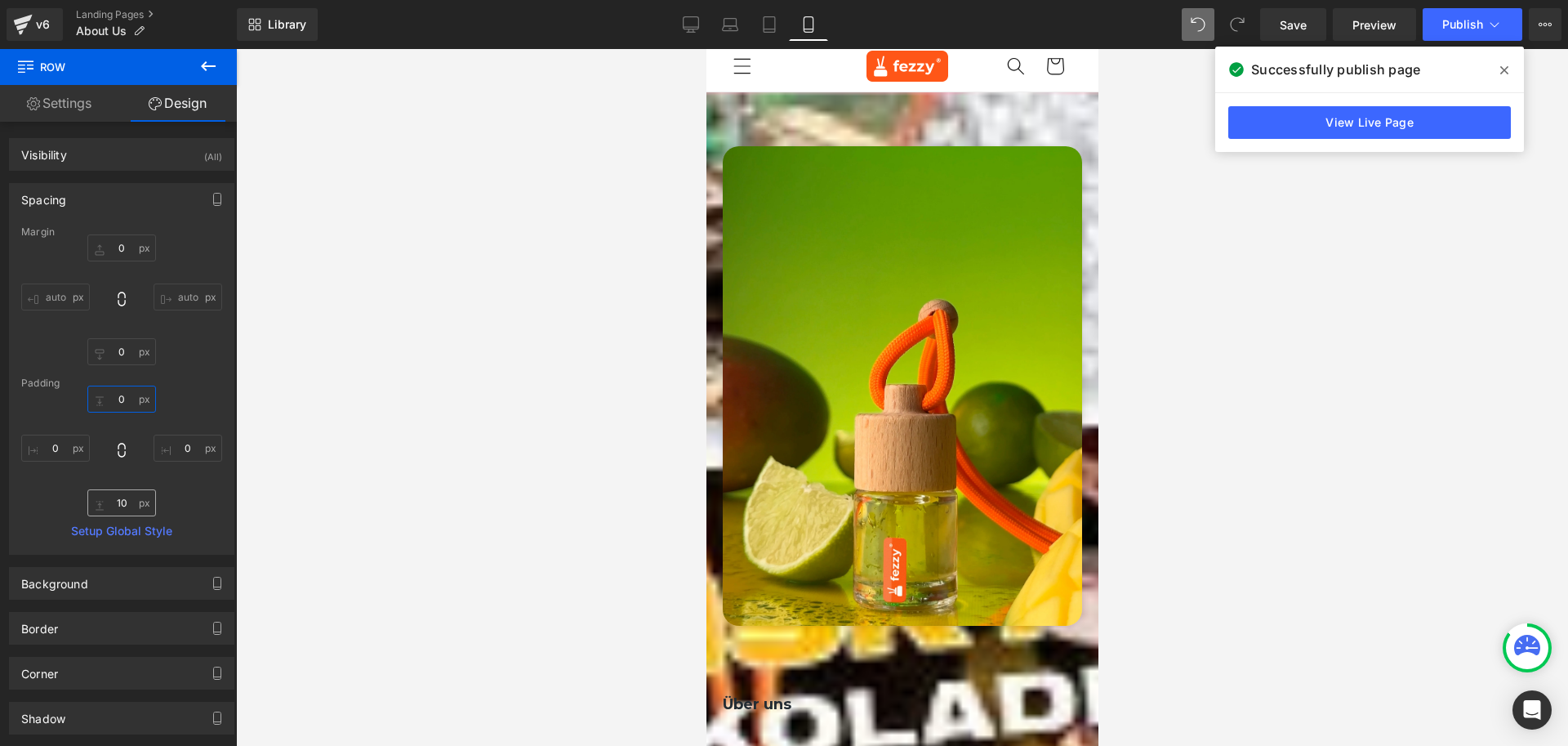
type input "0"
drag, startPoint x: 120, startPoint y: 500, endPoint x: 129, endPoint y: 504, distance: 9.8
click at [123, 500] on input "10" at bounding box center [122, 503] width 68 height 27
type input "0"
click at [730, 345] on div "Image Row Über uns Heading Fezzy steht für stilvolle, langanhaltende und natürl…" at bounding box center [902, 641] width 359 height 989
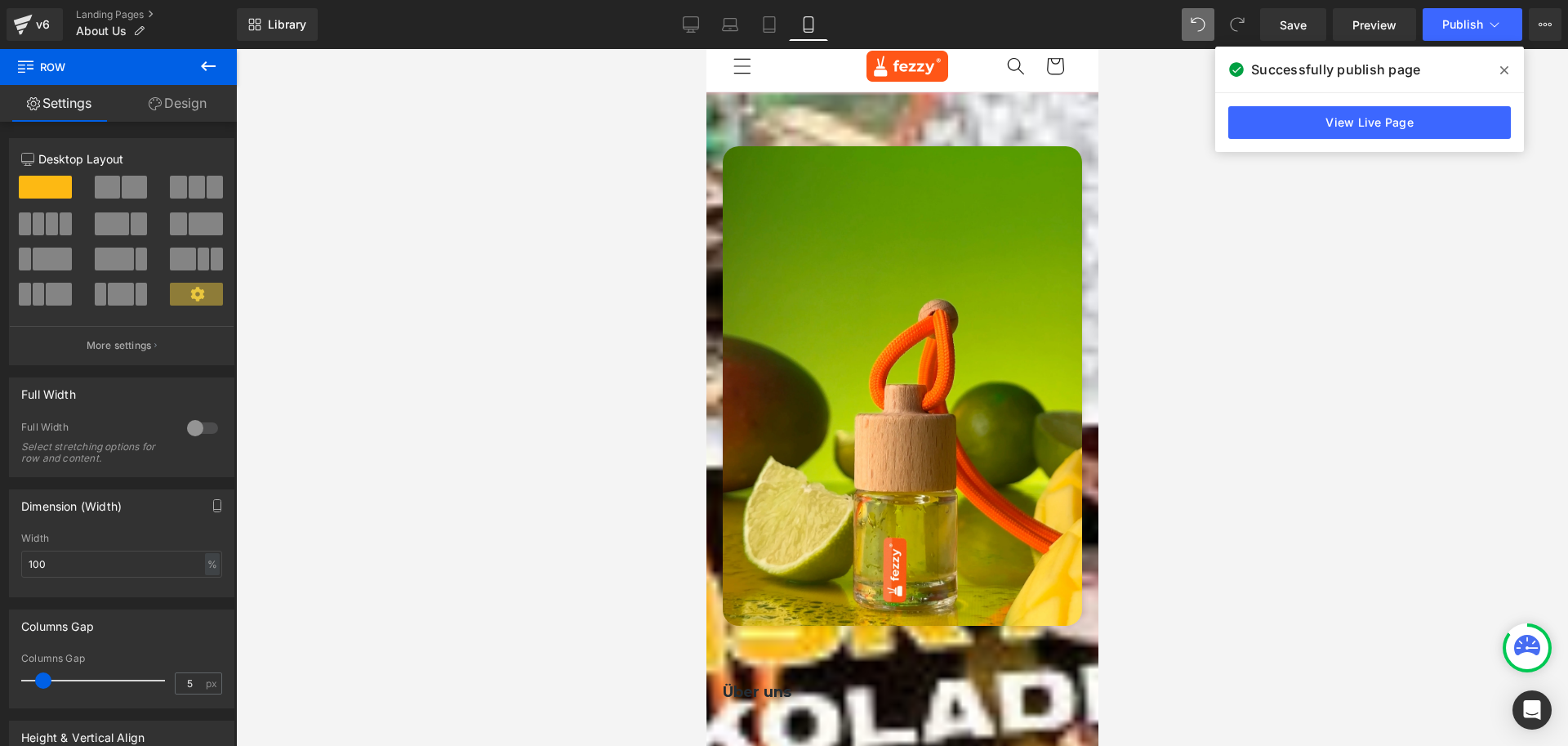
type input "0"
drag, startPoint x: 46, startPoint y: 685, endPoint x: 0, endPoint y: 686, distance: 46.0
click at [0, 686] on div "Columns Gap 0px Columns Gap 0 px" at bounding box center [122, 652] width 244 height 111
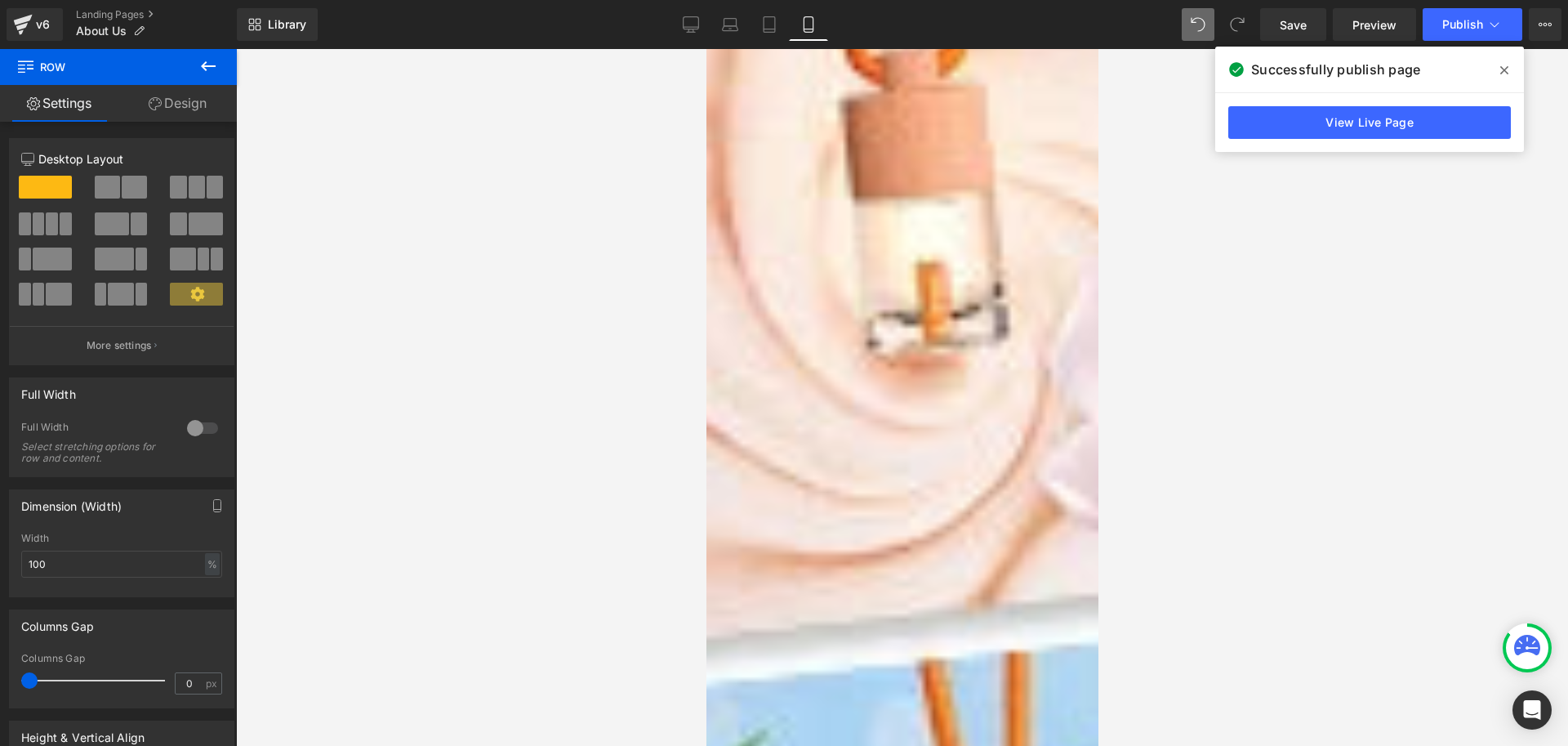
scroll to position [2206, 0]
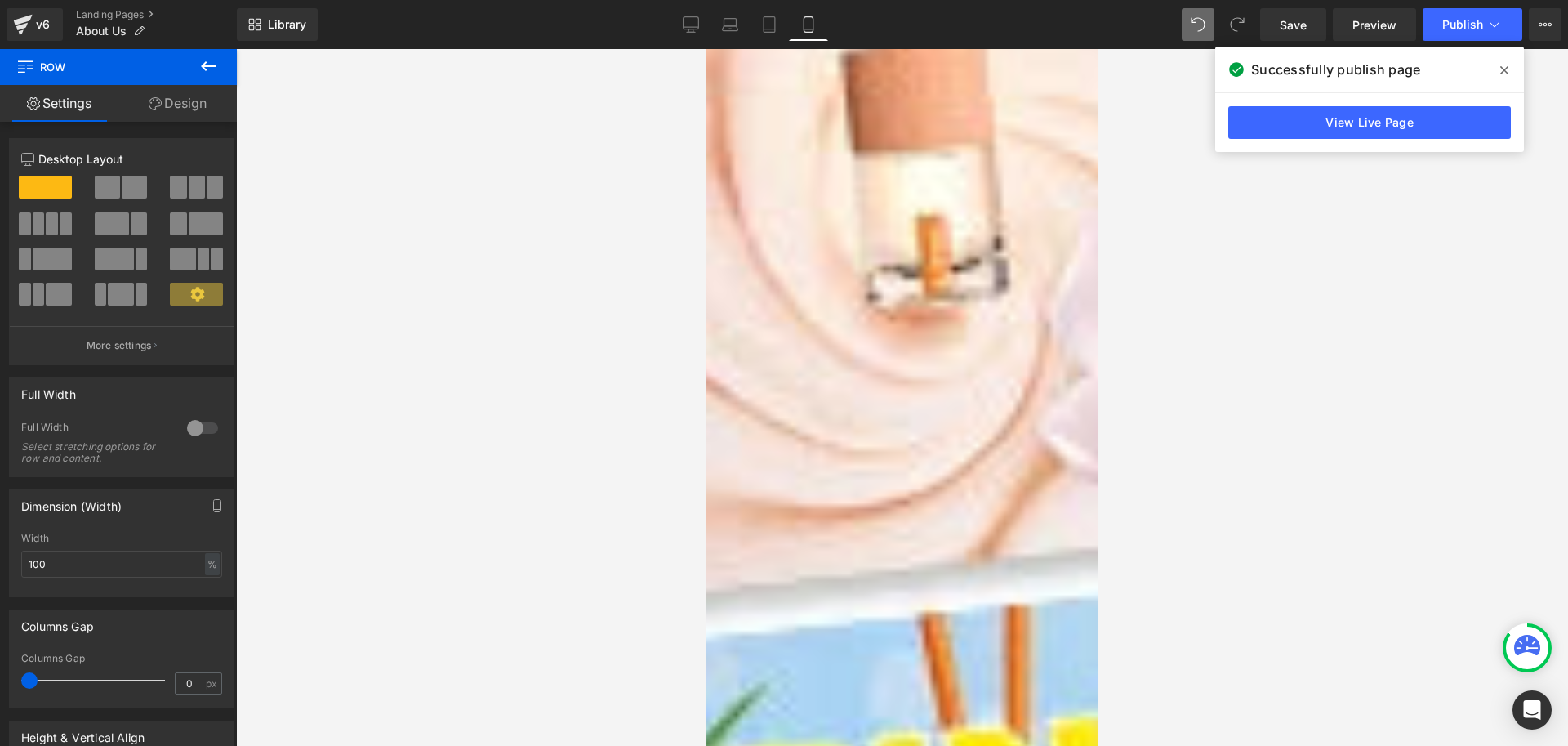
type input "0"
drag, startPoint x: 51, startPoint y: 682, endPoint x: 0, endPoint y: 679, distance: 51.1
click at [0, 679] on div "Columns Gap 0px Columns Gap 0 px" at bounding box center [122, 652] width 244 height 111
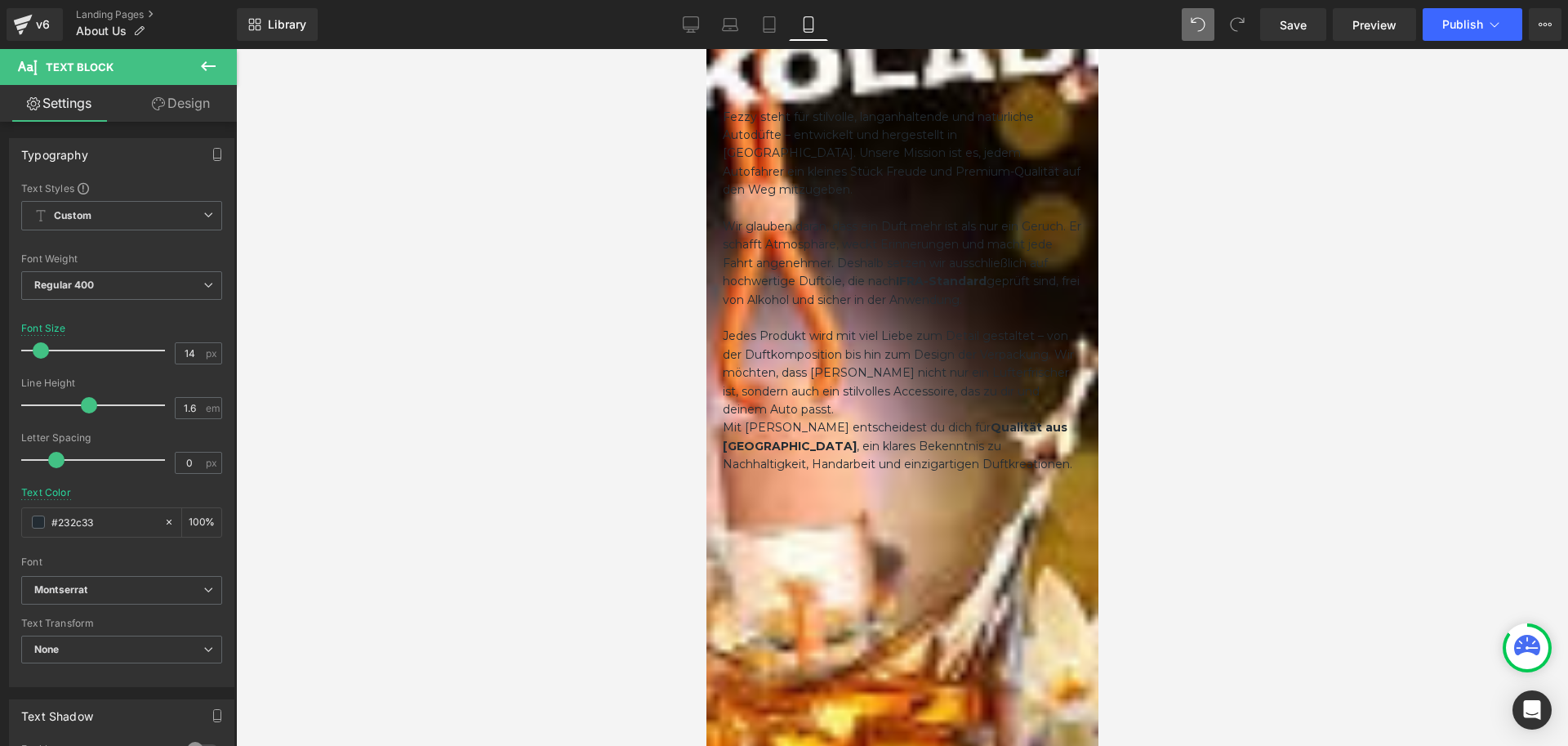
scroll to position [0, 0]
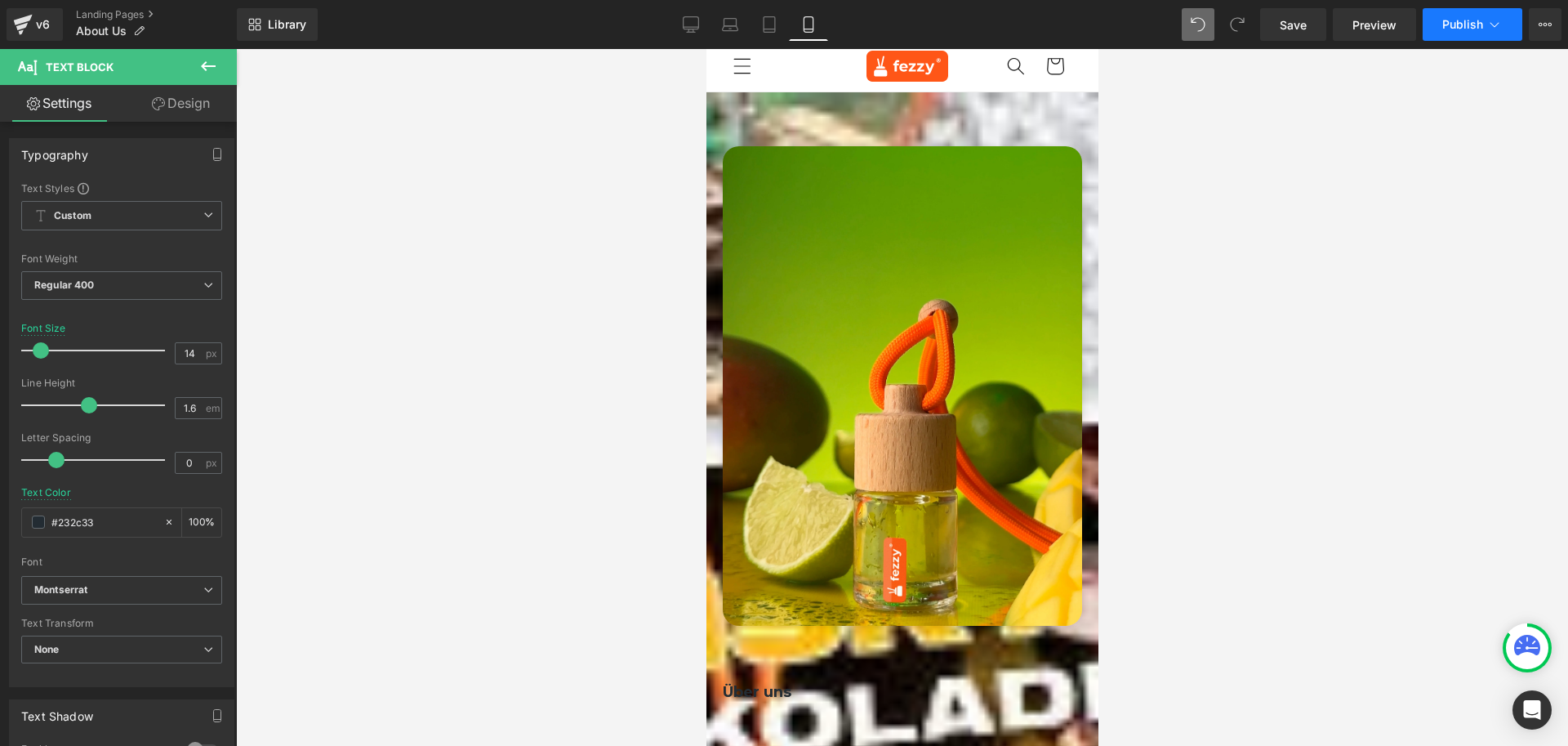
click at [1451, 20] on span "Publish" at bounding box center [1463, 25] width 41 height 13
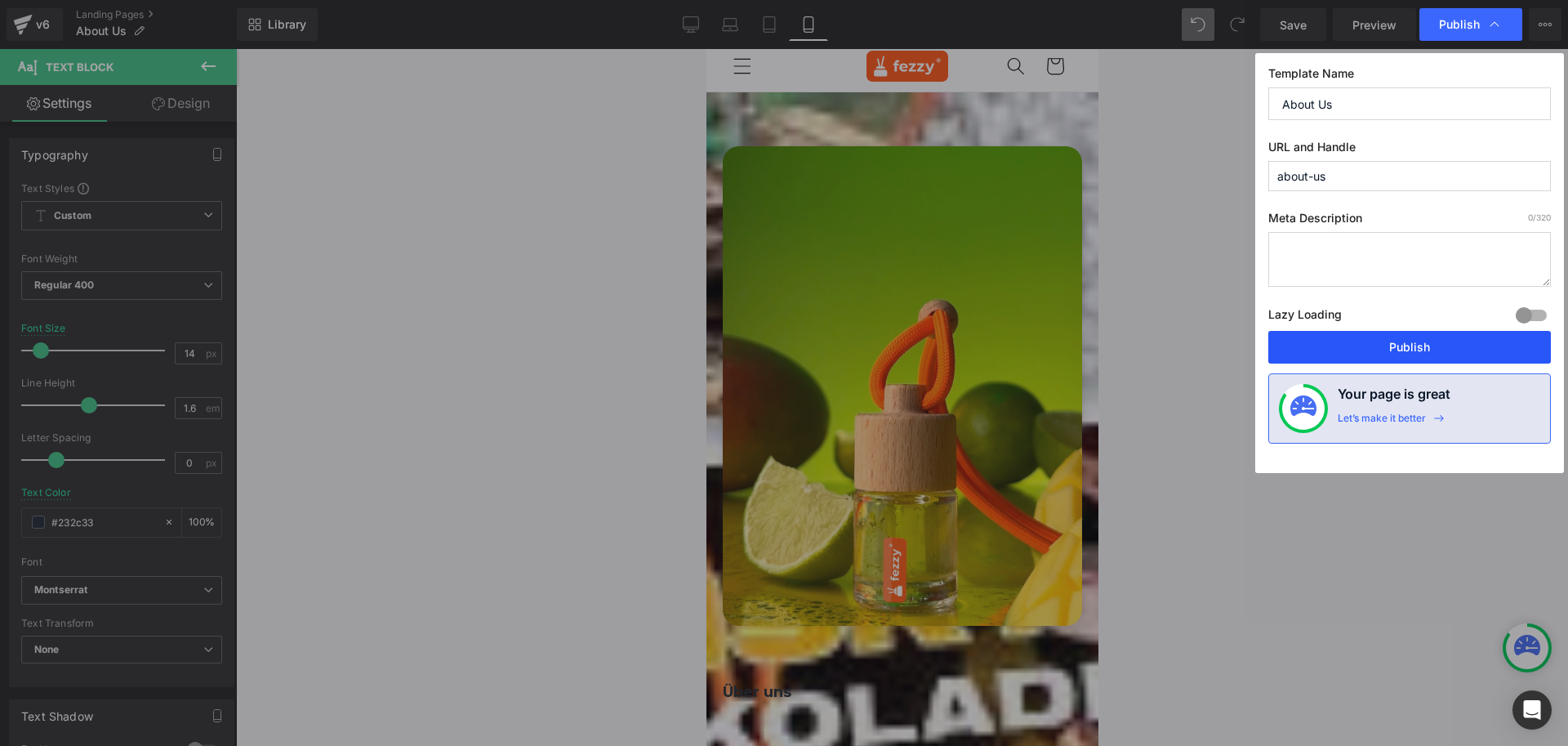
click at [1382, 341] on button "Publish" at bounding box center [1410, 347] width 283 height 32
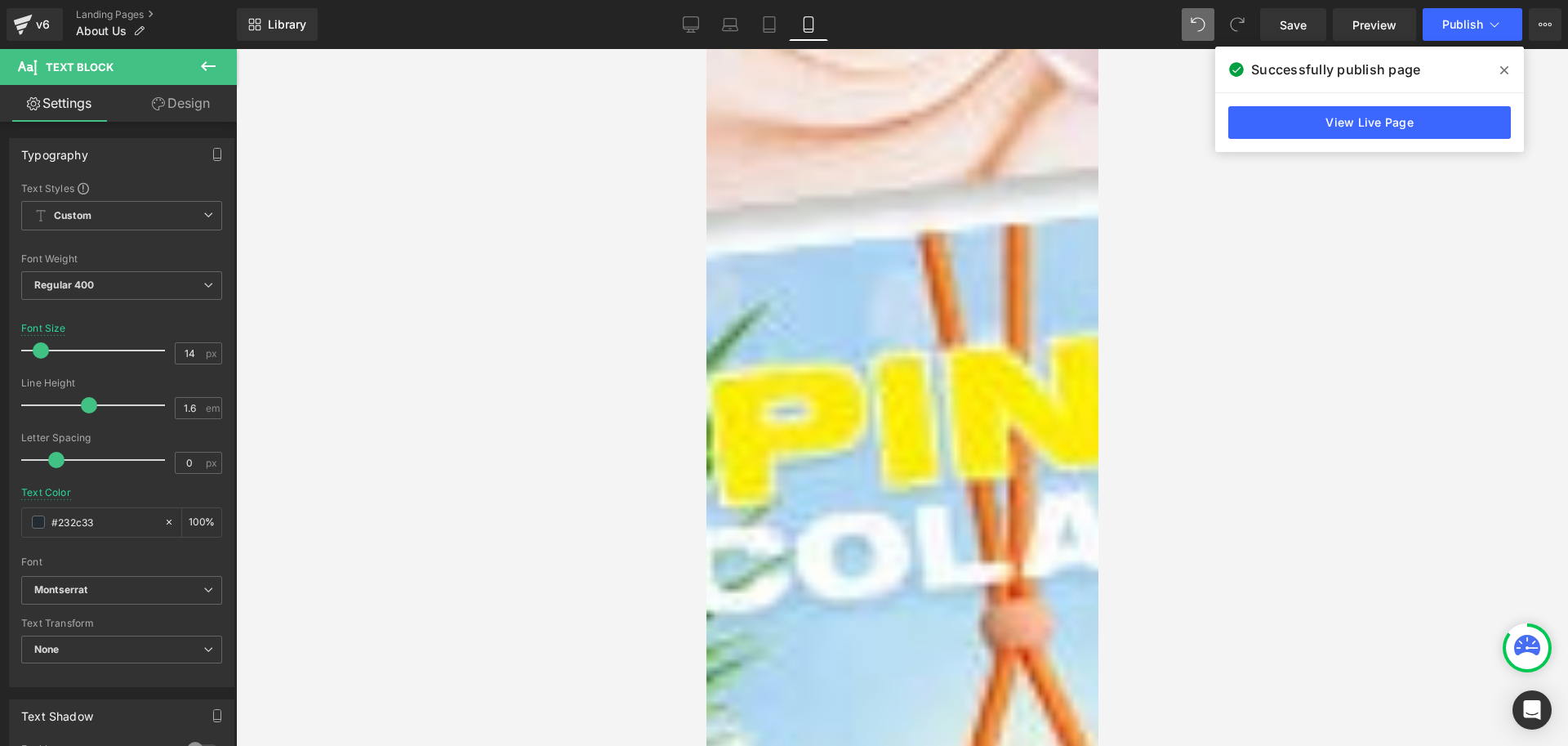
scroll to position [2571, 0]
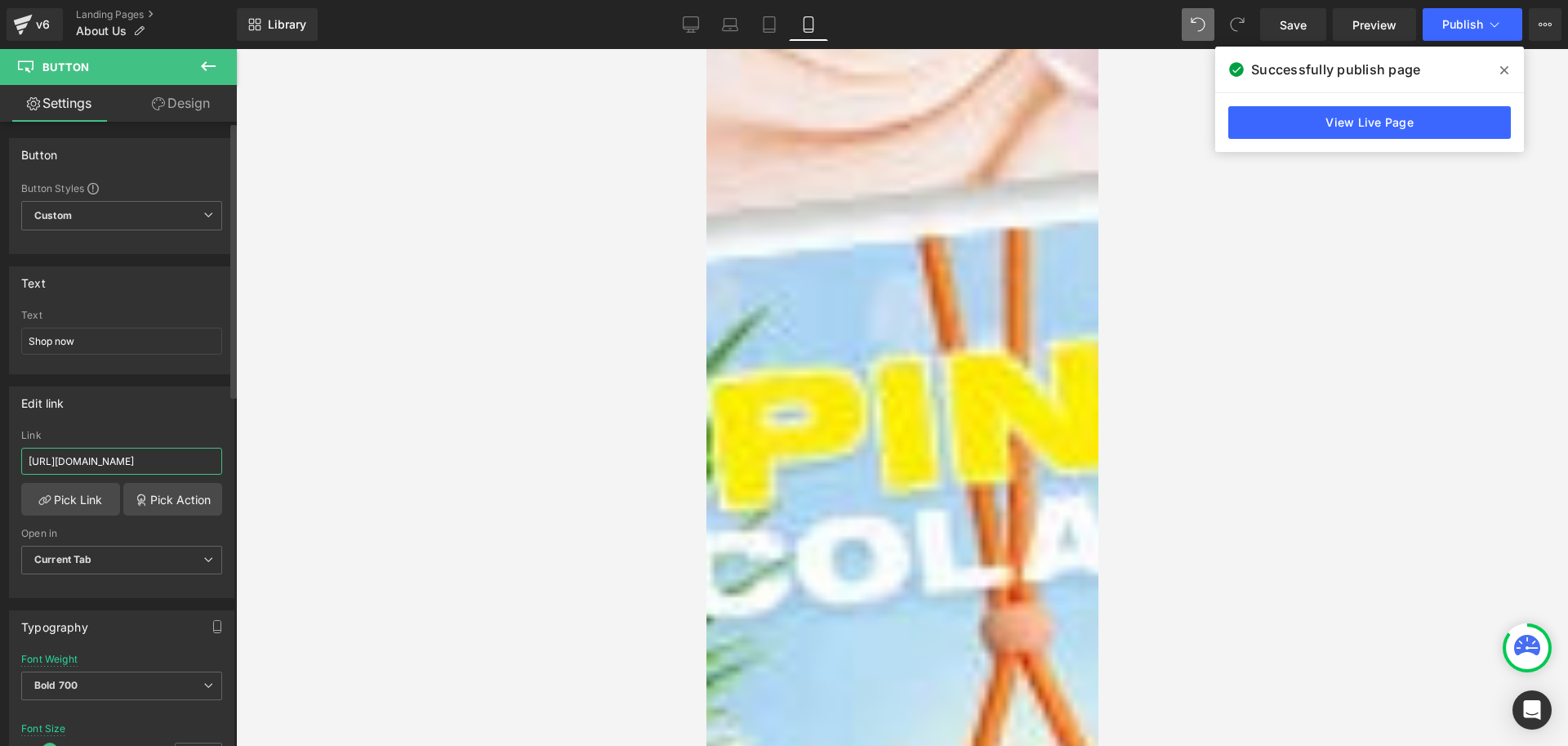
click at [149, 457] on input "[URL][DOMAIN_NAME]" at bounding box center [122, 461] width 201 height 27
paste input "[DOMAIN_NAME][URL]"
type input "[URL][DOMAIN_NAME]"
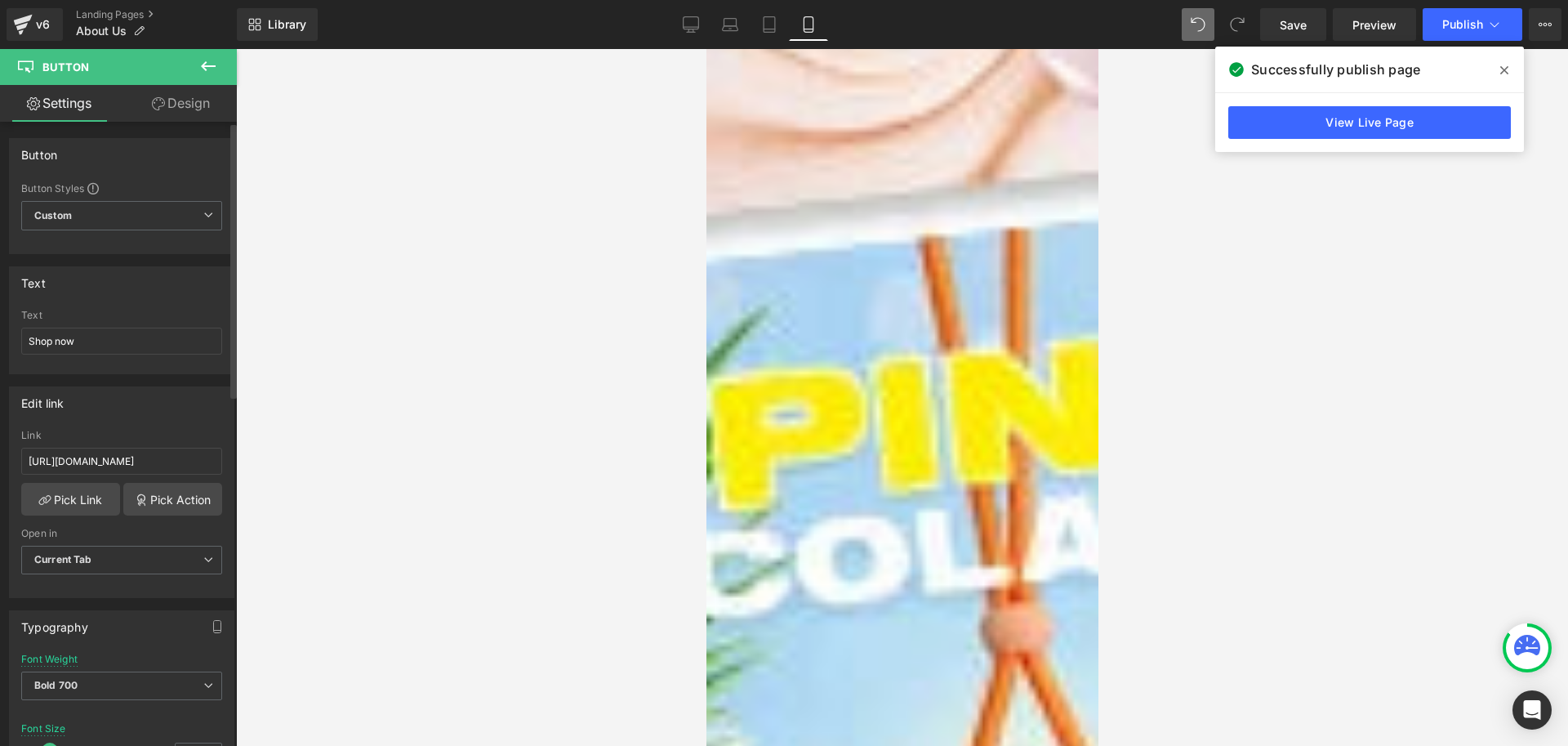
click at [164, 423] on div "Edit link [URL][DOMAIN_NAME] Link [URL][DOMAIN_NAME] Pick Link Pick Action Curr…" at bounding box center [121, 492] width 225 height 212
click at [1448, 32] on button "Publish" at bounding box center [1473, 24] width 100 height 32
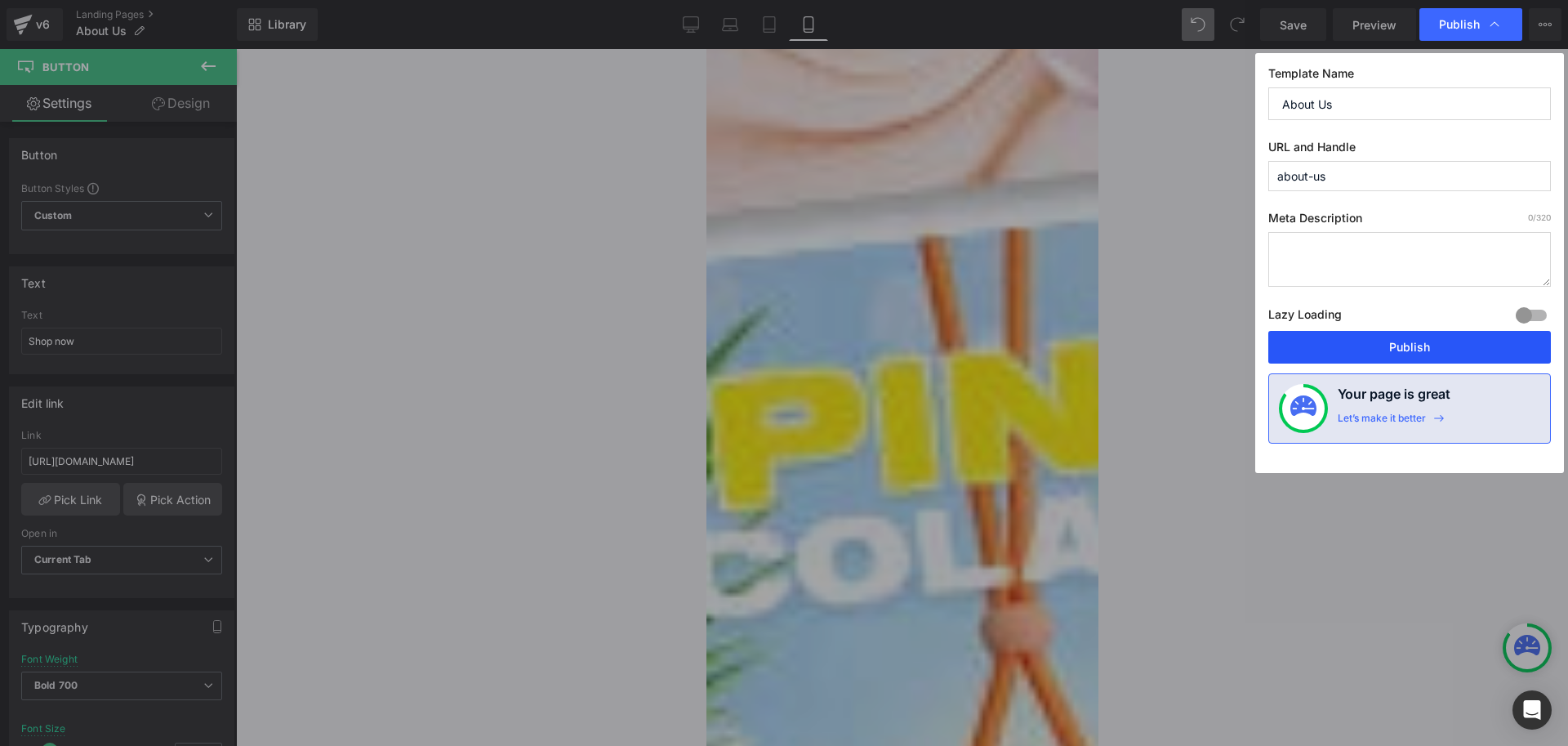
click at [1356, 346] on button "Publish" at bounding box center [1410, 347] width 283 height 32
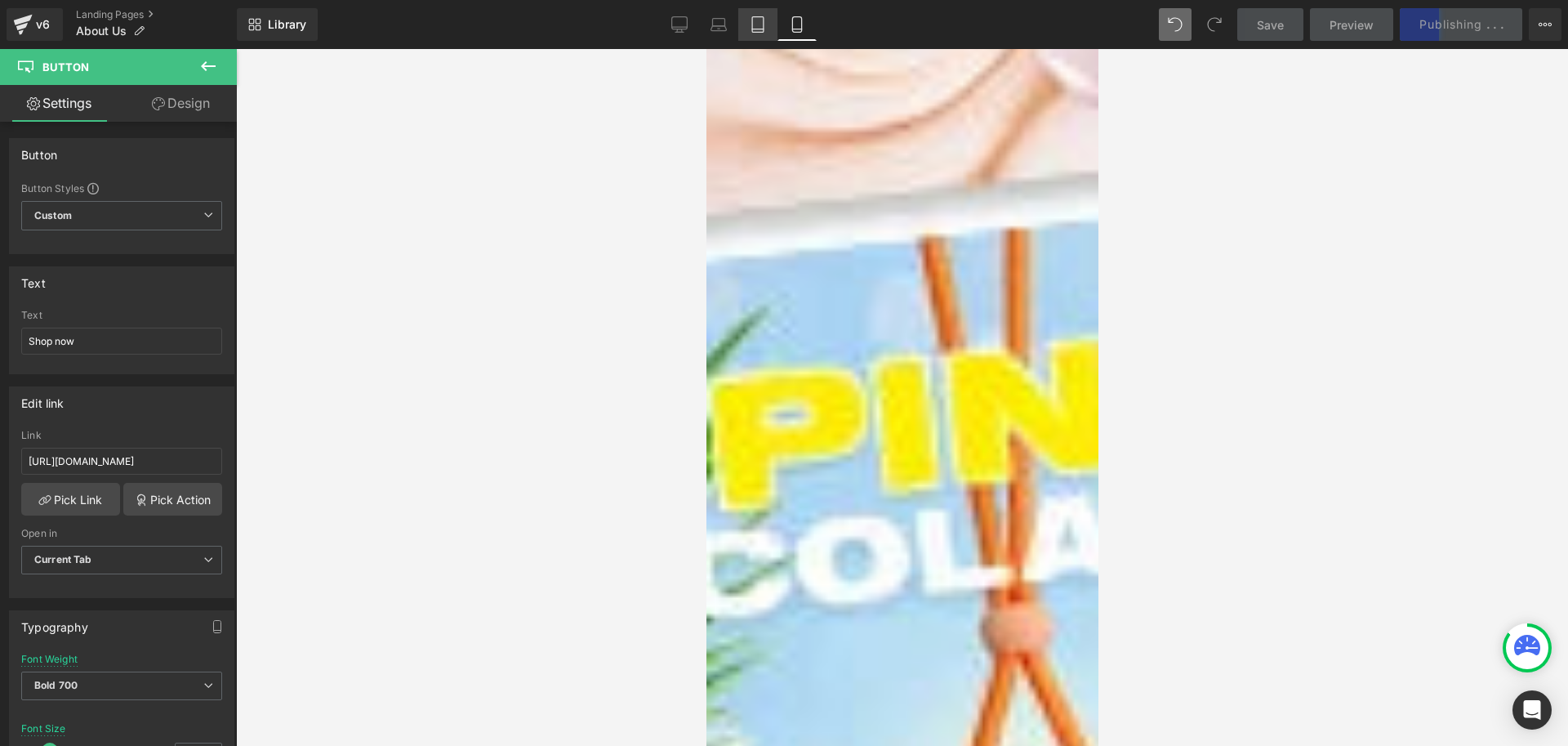
click at [756, 35] on link "Tablet" at bounding box center [757, 24] width 39 height 32
type input "16.5"
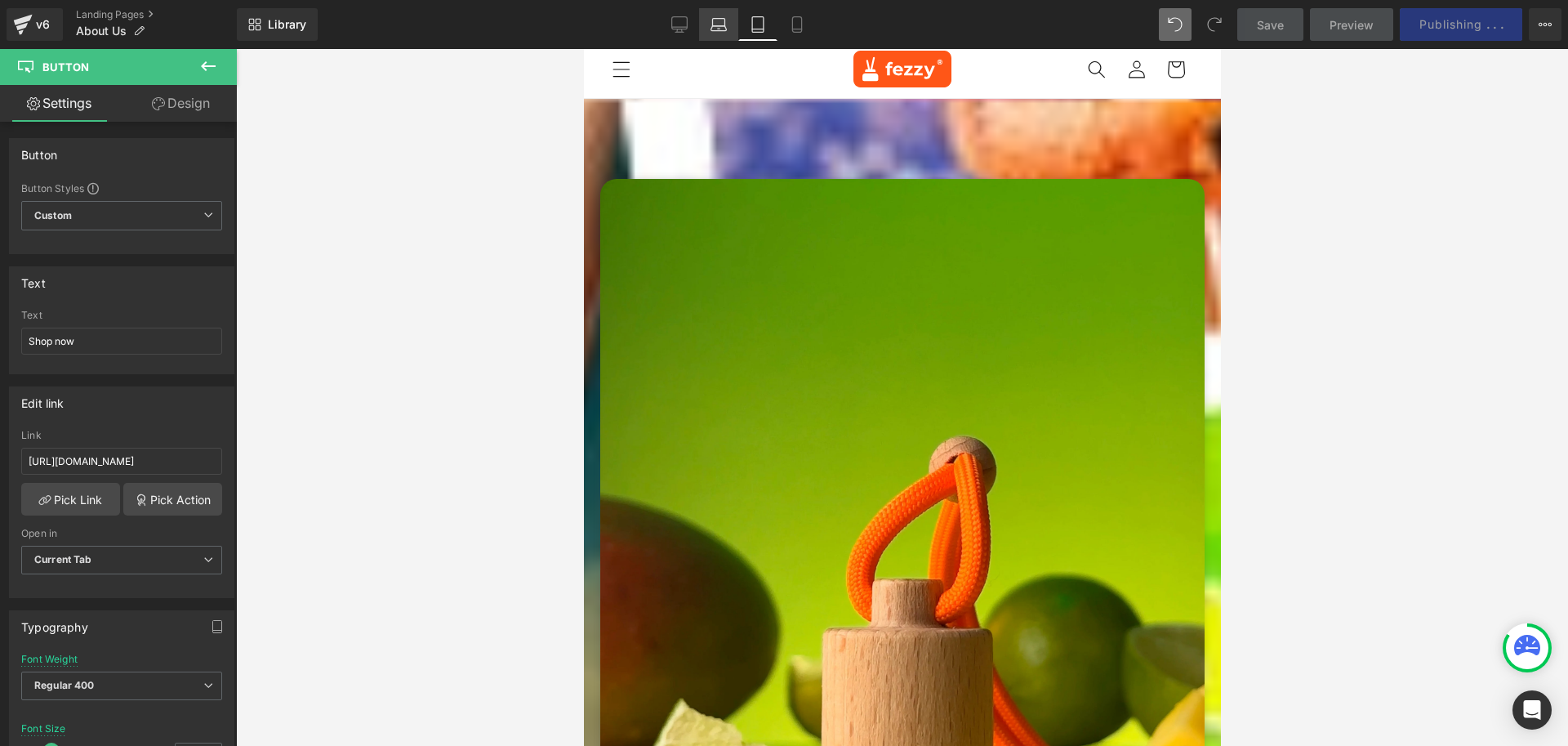
click at [725, 22] on icon at bounding box center [719, 22] width 12 height 7
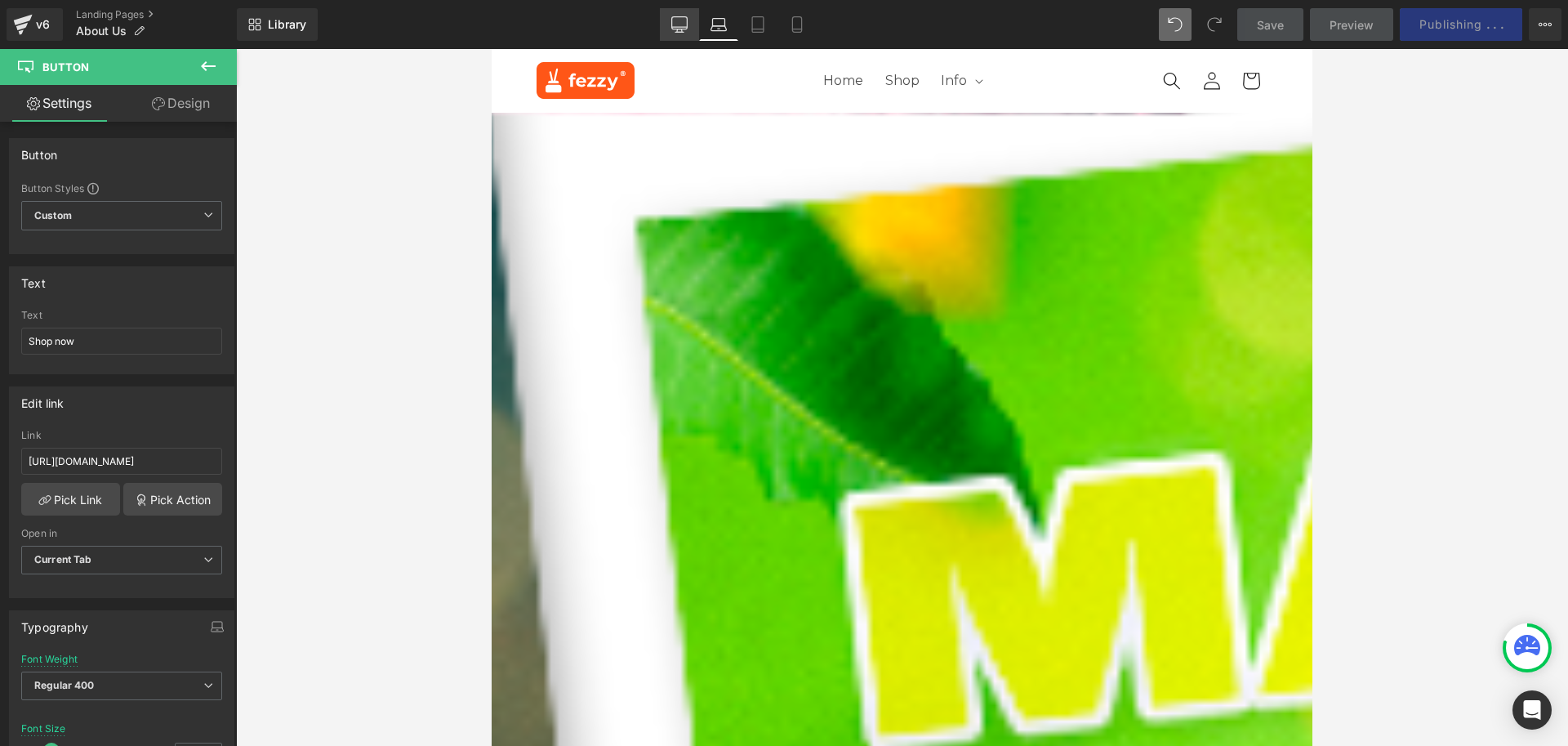
click at [687, 25] on icon at bounding box center [679, 24] width 16 height 12
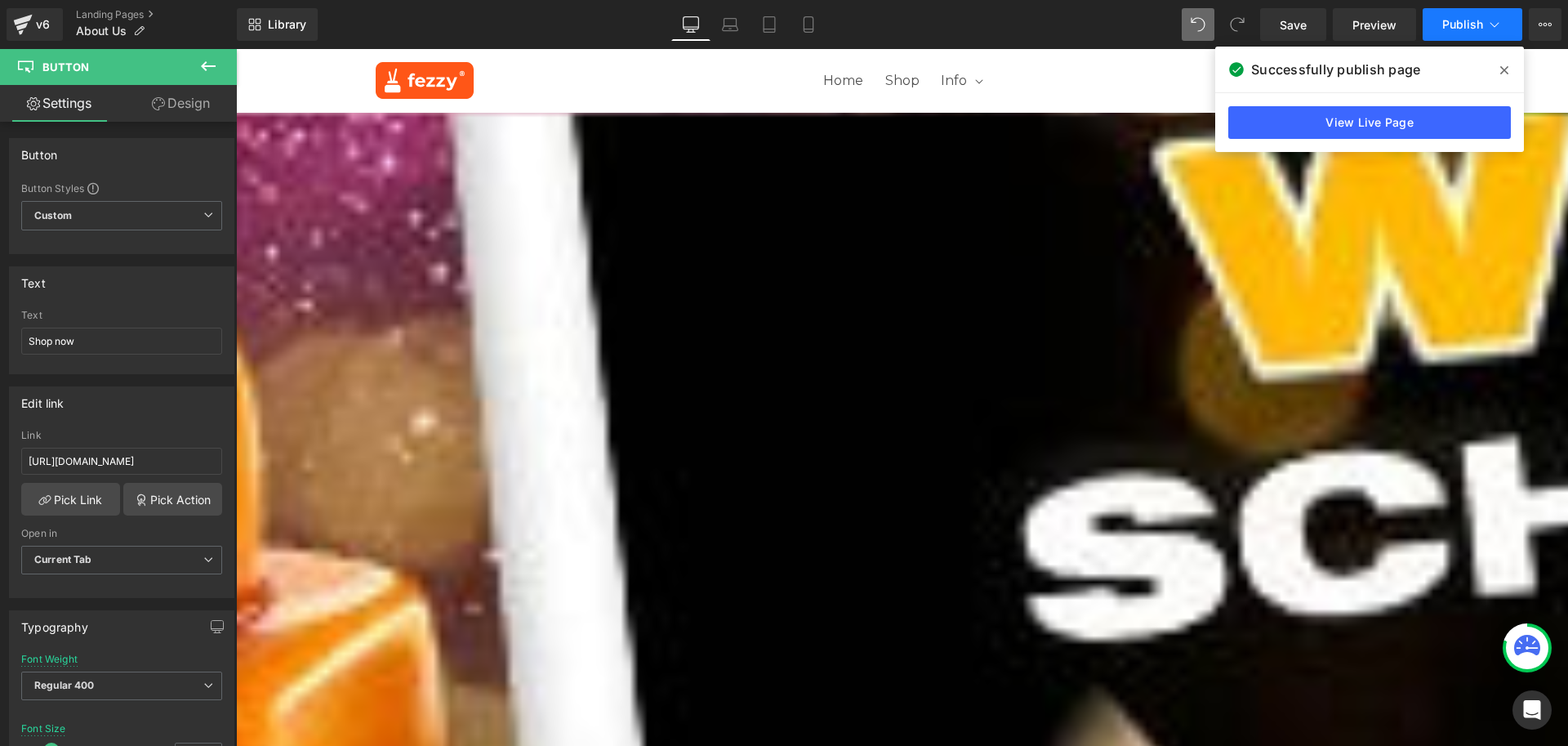
click at [1452, 18] on span "Publish" at bounding box center [1463, 25] width 41 height 13
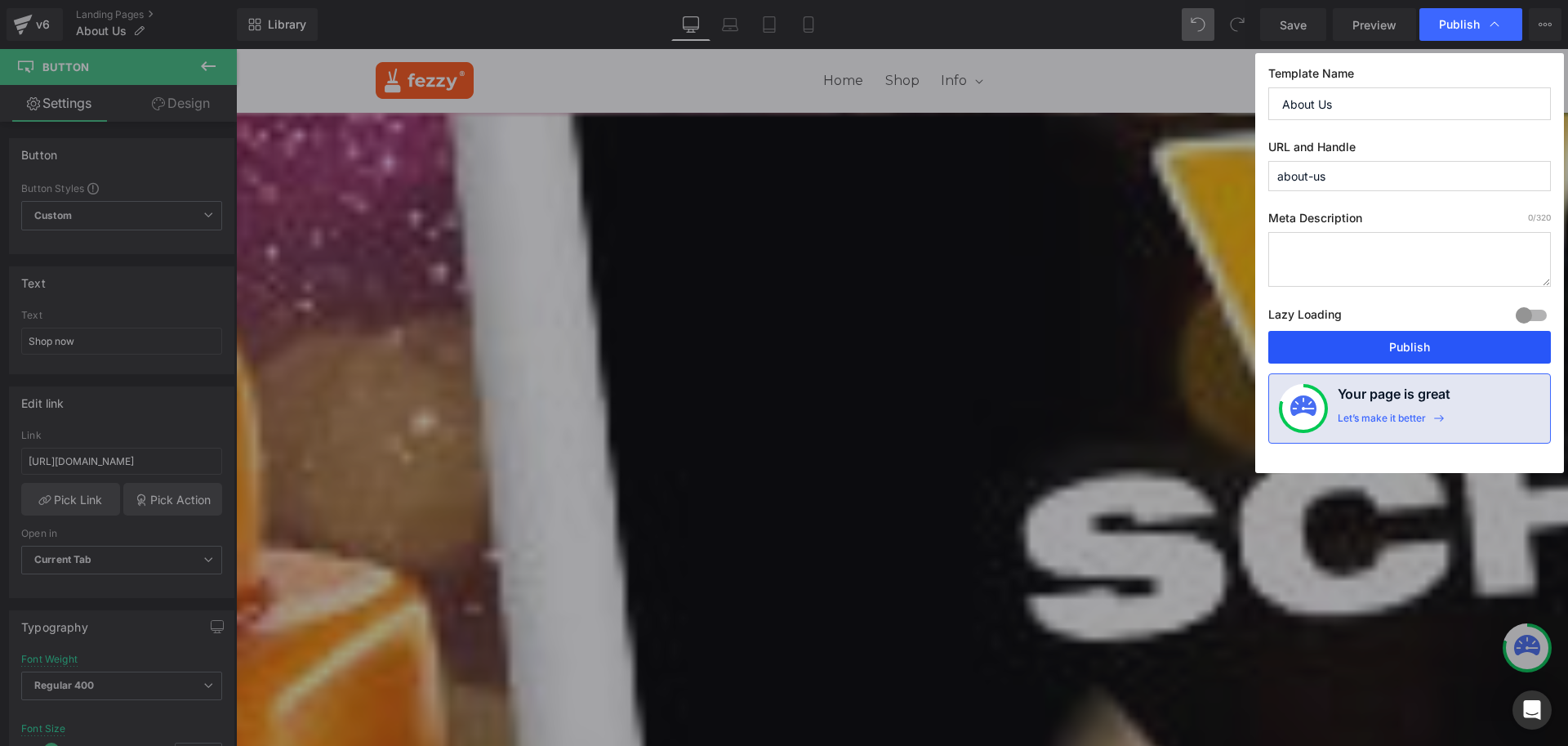
click at [1431, 339] on button "Publish" at bounding box center [1410, 347] width 283 height 32
